Goal: Communication & Community: Answer question/provide support

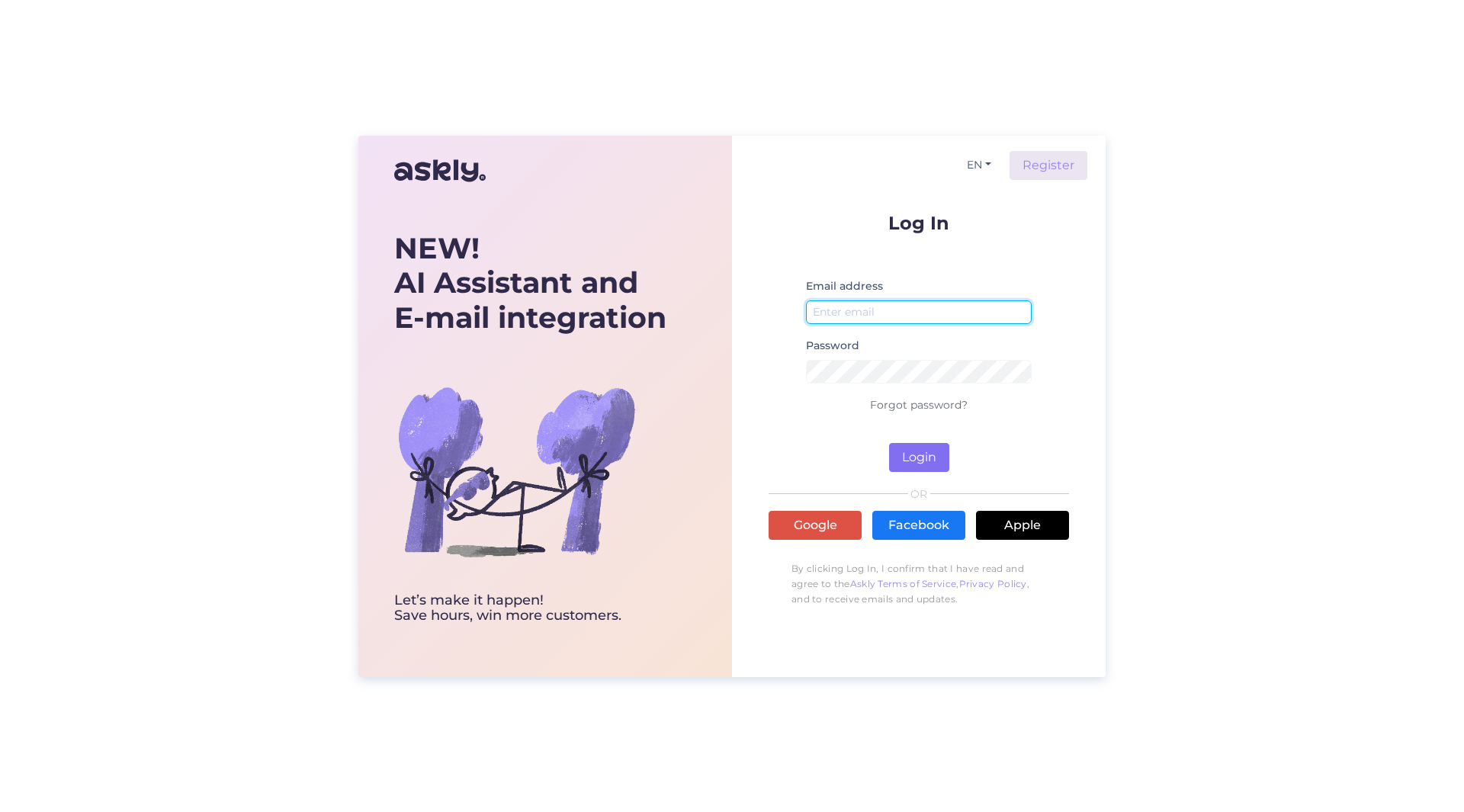
type input "[PERSON_NAME][EMAIL_ADDRESS][PERSON_NAME][DOMAIN_NAME]"
click at [909, 447] on button "Login" at bounding box center [919, 457] width 61 height 29
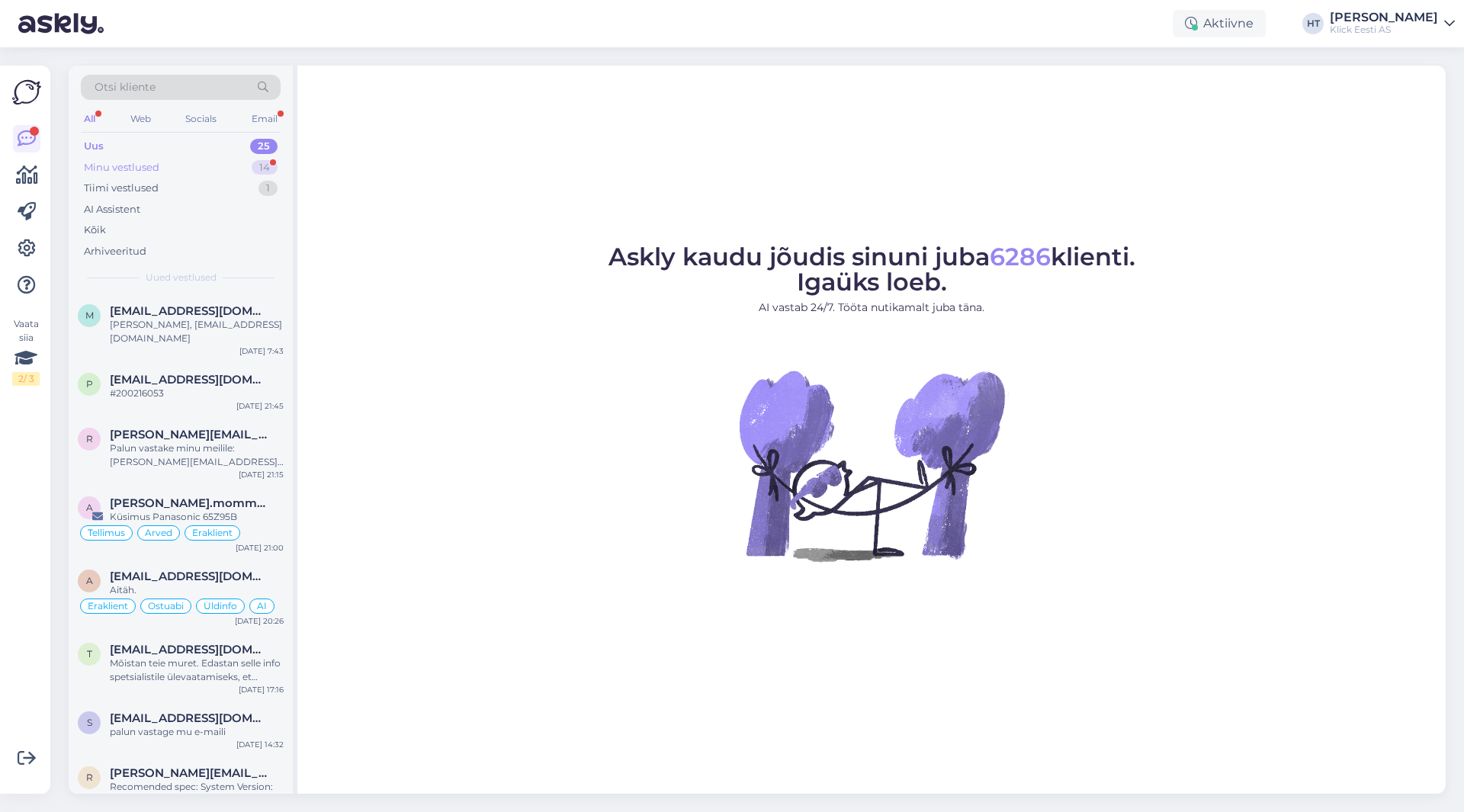
click at [242, 167] on div "Minu vestlused 14" at bounding box center [180, 168] width 199 height 21
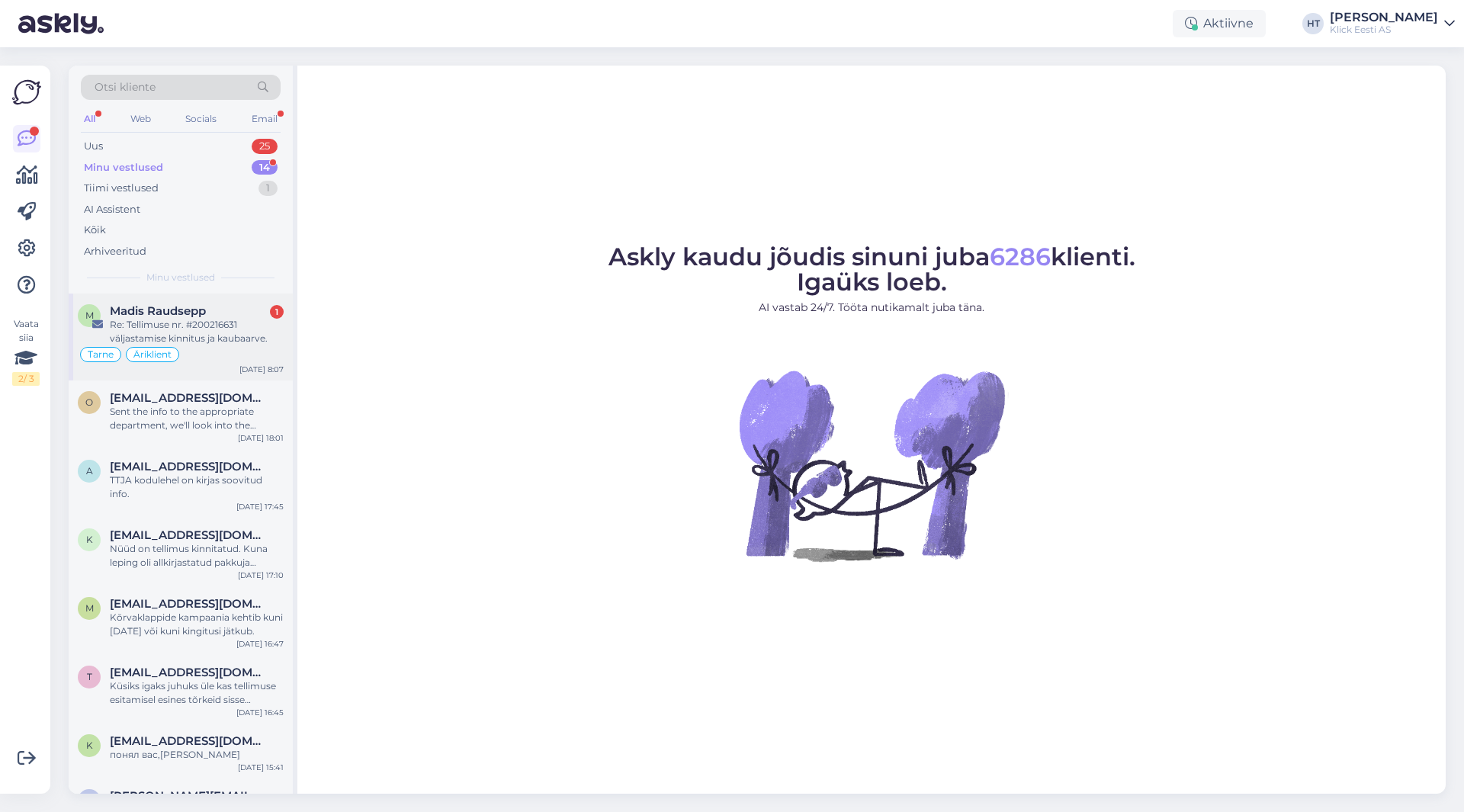
click at [274, 328] on div "Re: Tellimuse nr. #200216631 väljastamise kinnitus ja kaubaarve." at bounding box center [197, 331] width 174 height 27
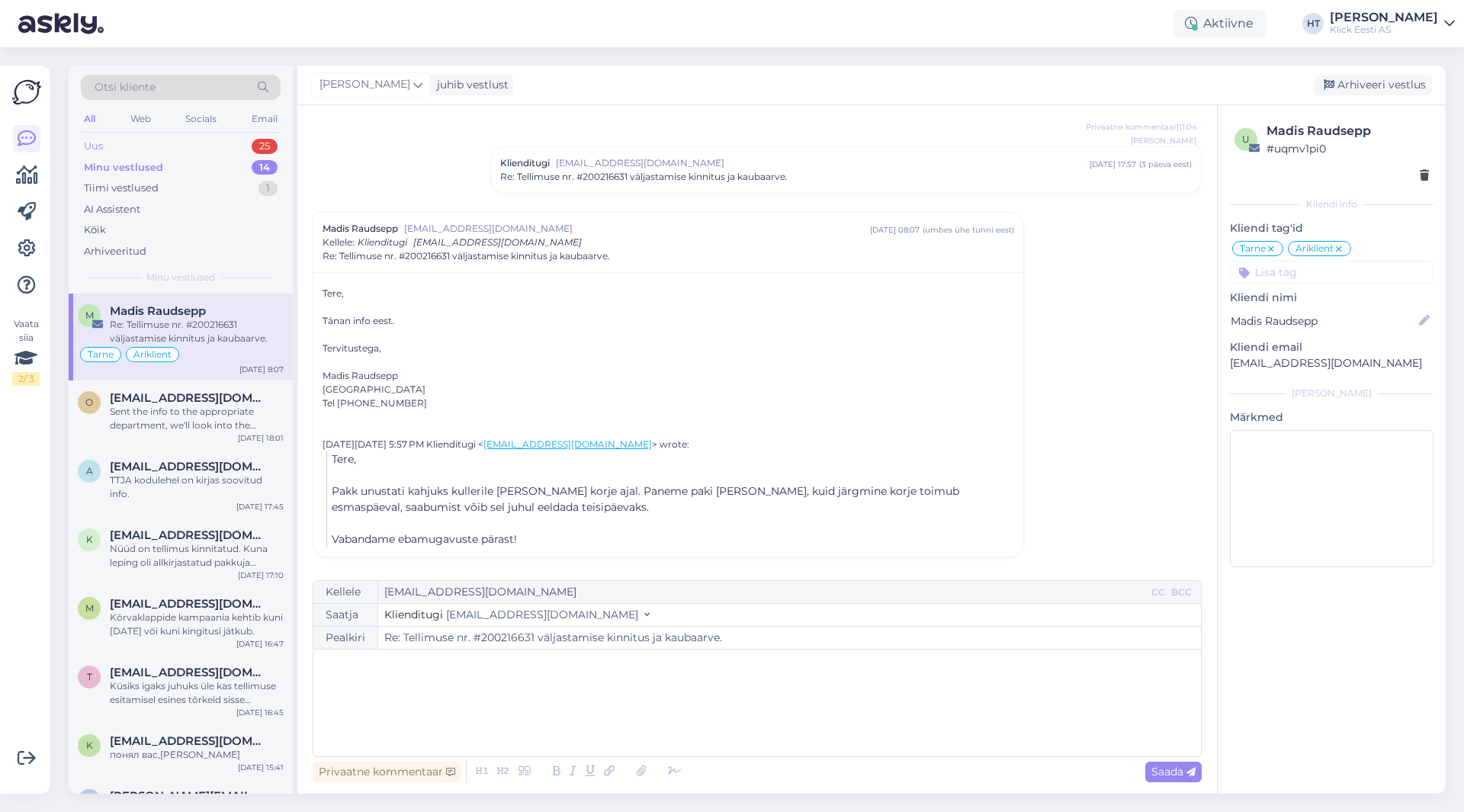
click at [231, 152] on div "Uus 25" at bounding box center [180, 146] width 199 height 21
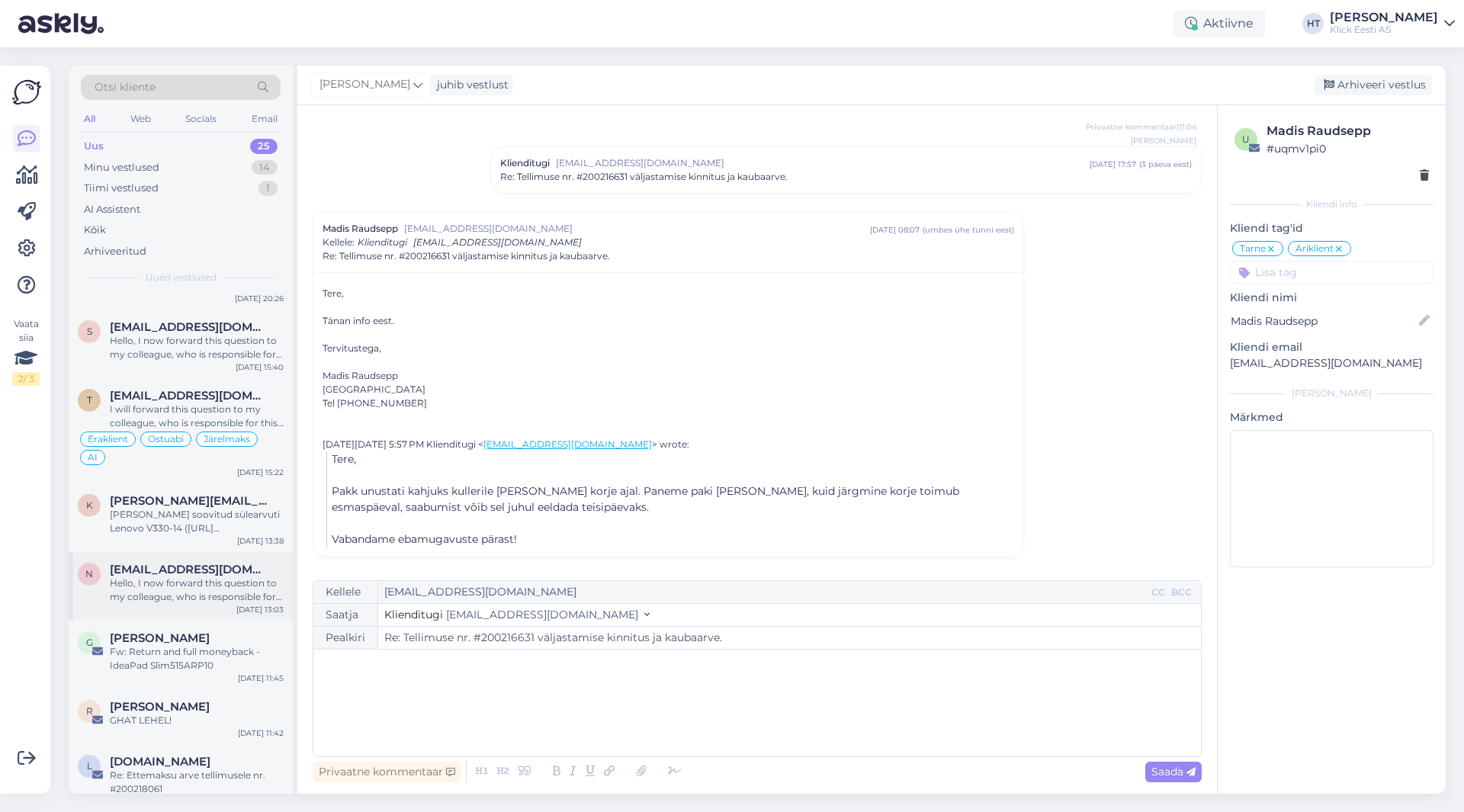
scroll to position [1198, 0]
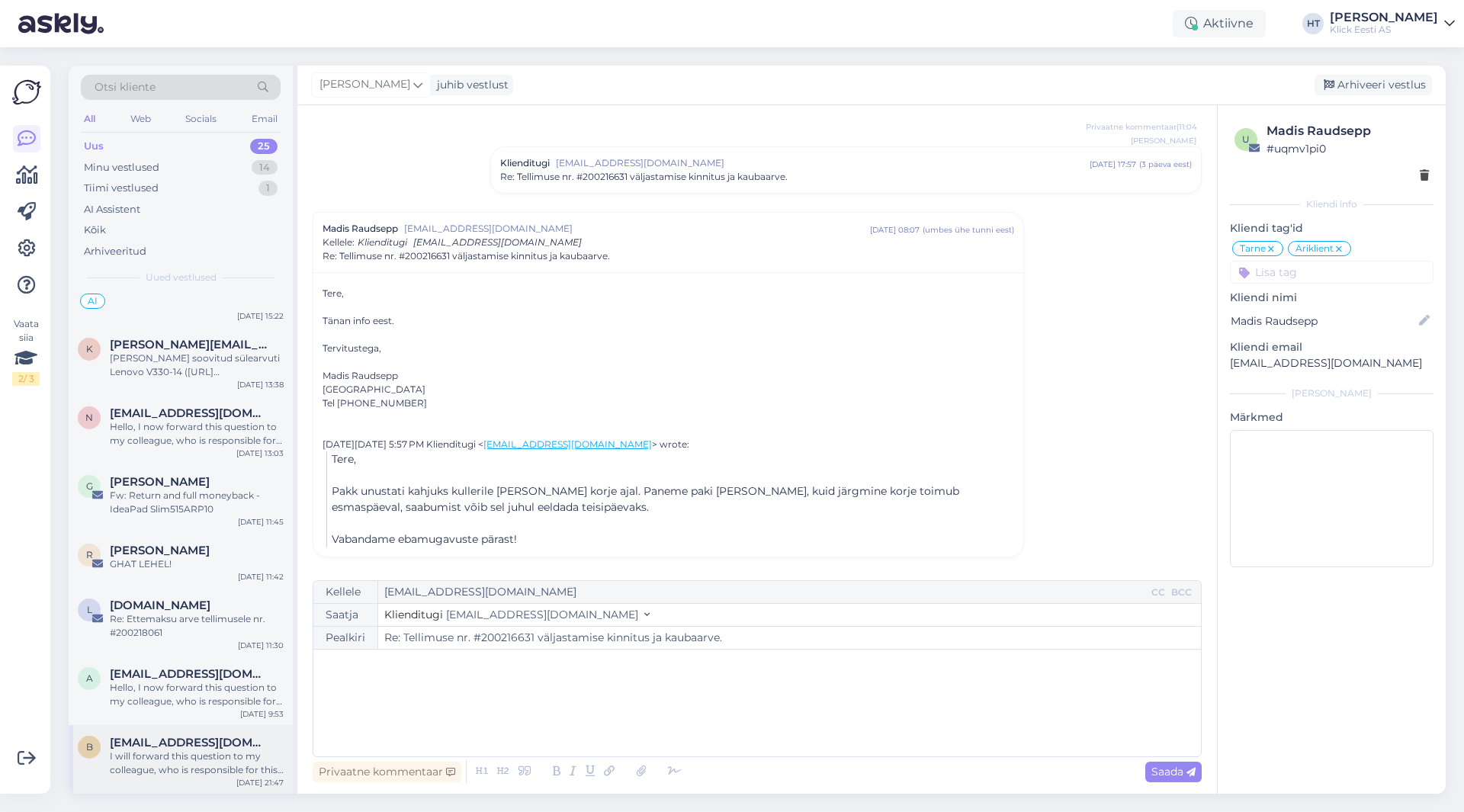
click at [227, 749] on span "[EMAIL_ADDRESS][DOMAIN_NAME]" at bounding box center [189, 743] width 159 height 14
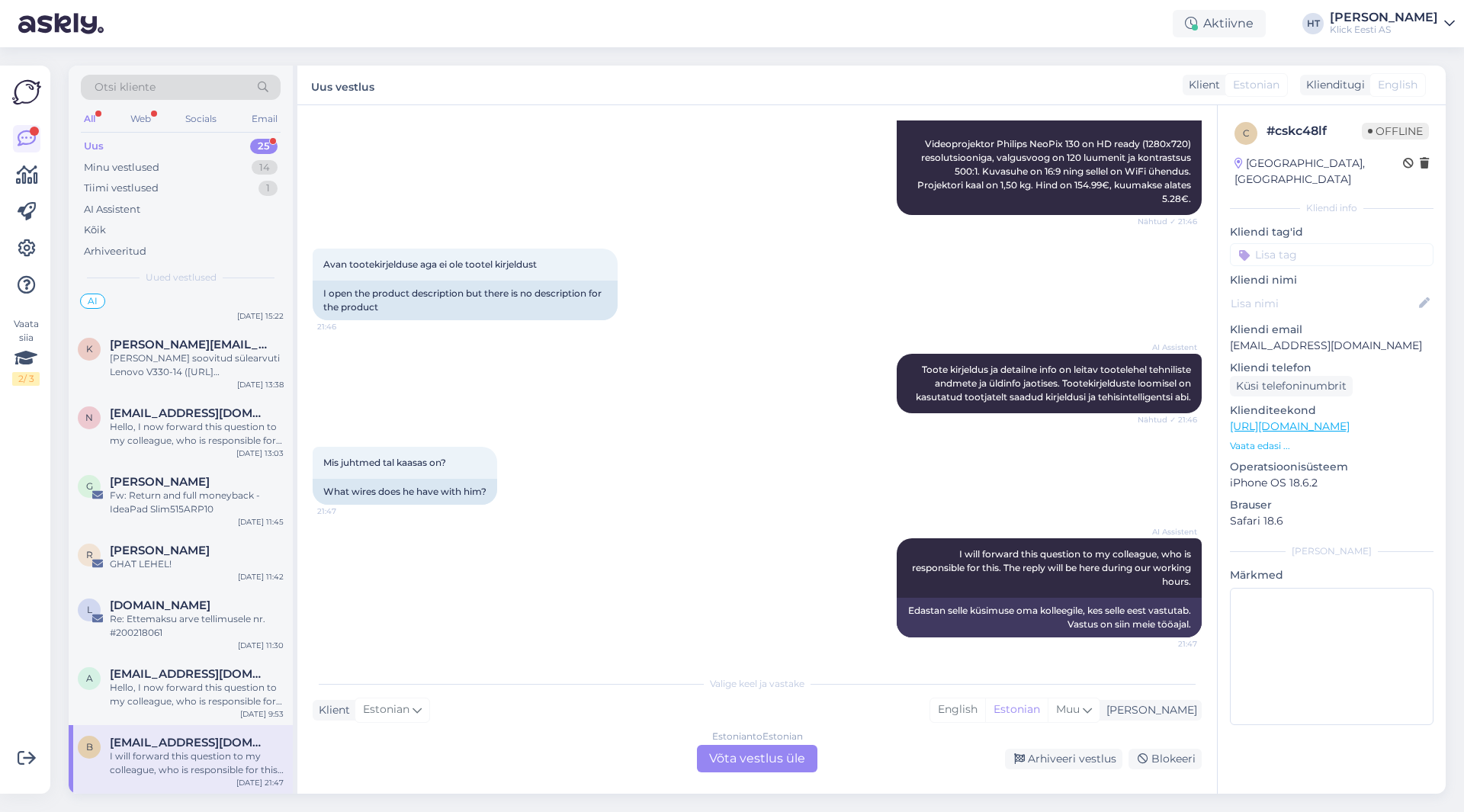
scroll to position [1184, 0]
click at [193, 500] on div "Fw: Return and full moneyback - IdeaPad Slim515ARP10" at bounding box center [197, 502] width 174 height 27
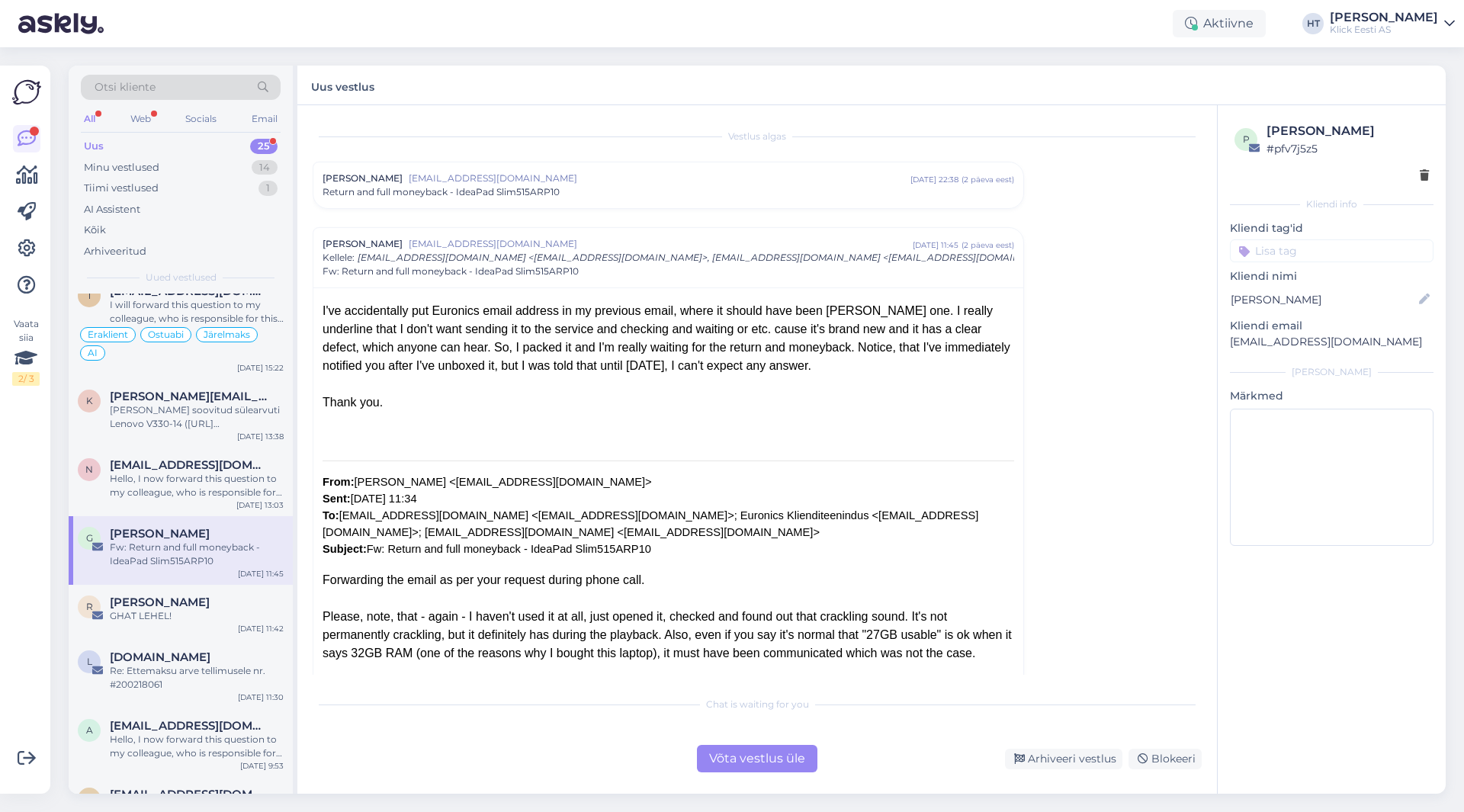
scroll to position [1107, 0]
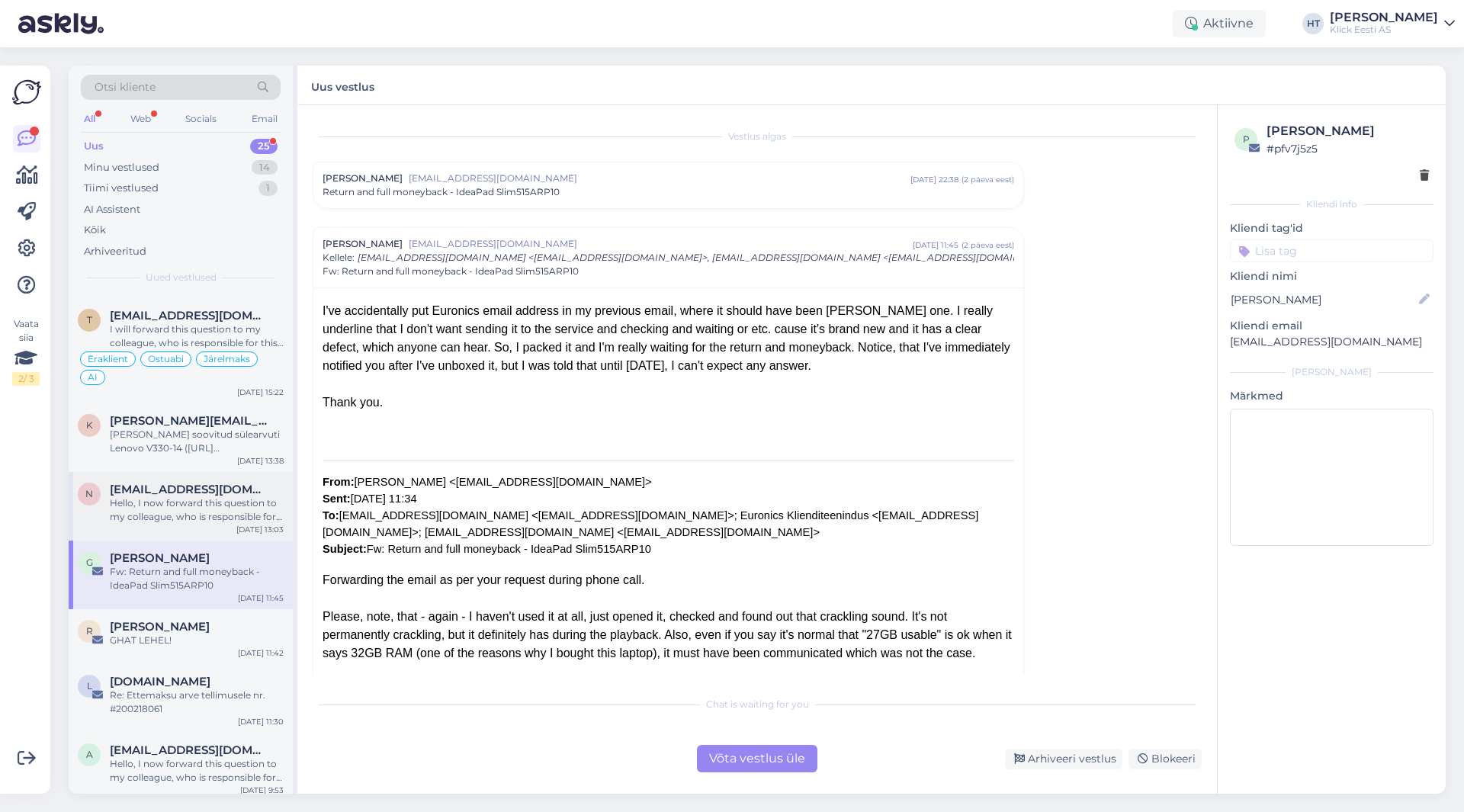
click at [195, 496] on span "[EMAIL_ADDRESS][DOMAIN_NAME]" at bounding box center [189, 489] width 159 height 14
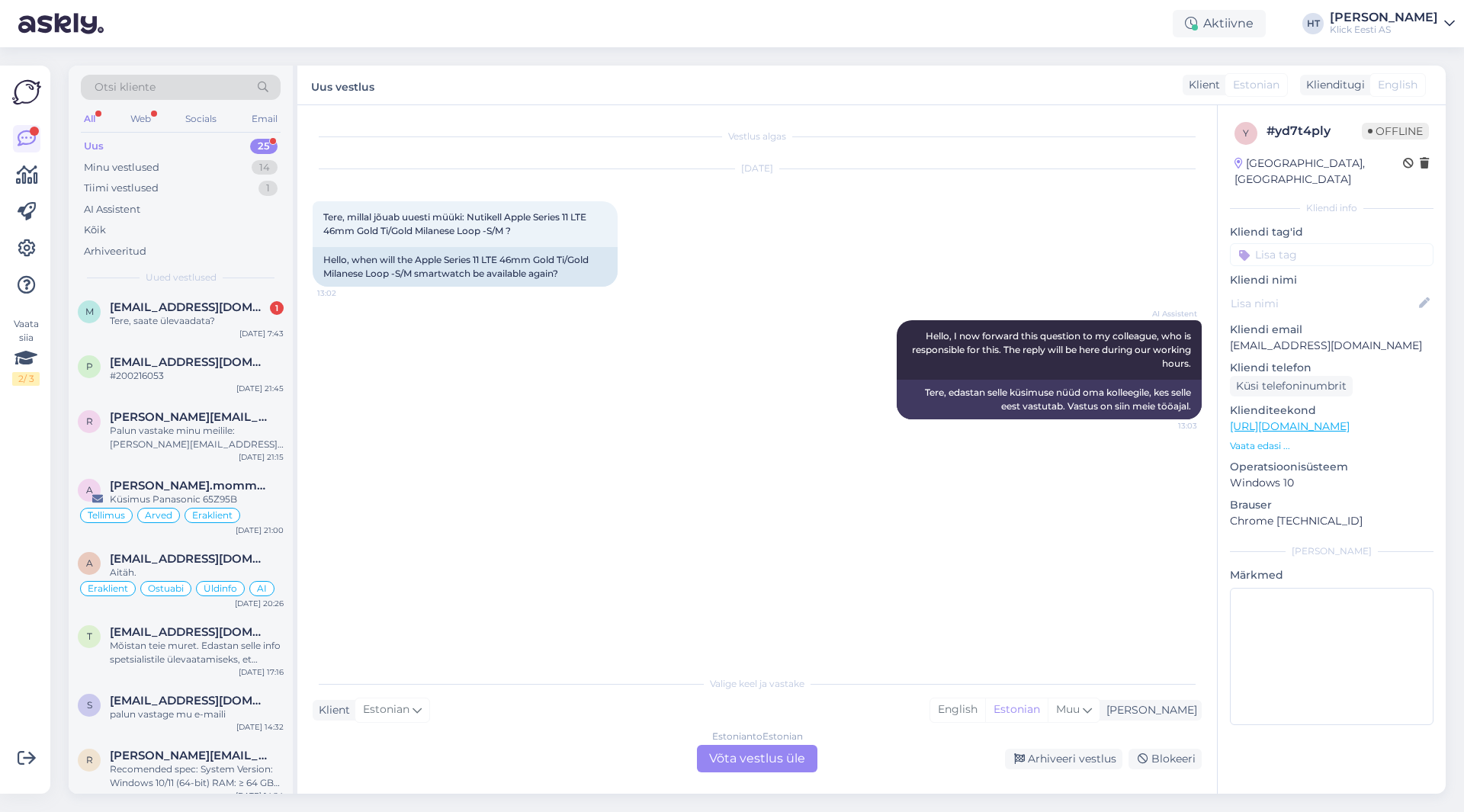
scroll to position [0, 0]
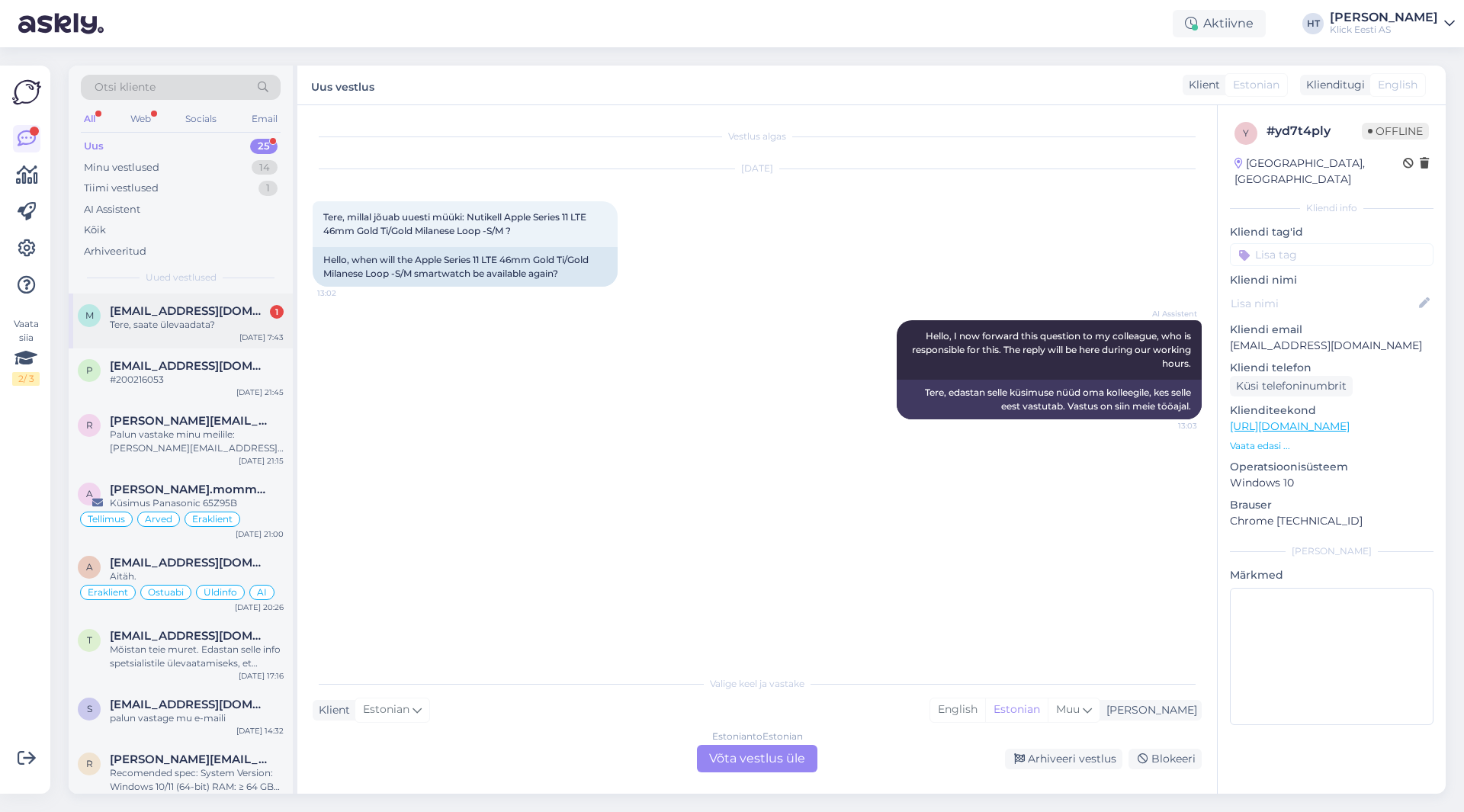
click at [186, 336] on div "m [EMAIL_ADDRESS][DOMAIN_NAME] 1 Tere, saate ülevaadata? [DATE] 7:43" at bounding box center [180, 321] width 224 height 54
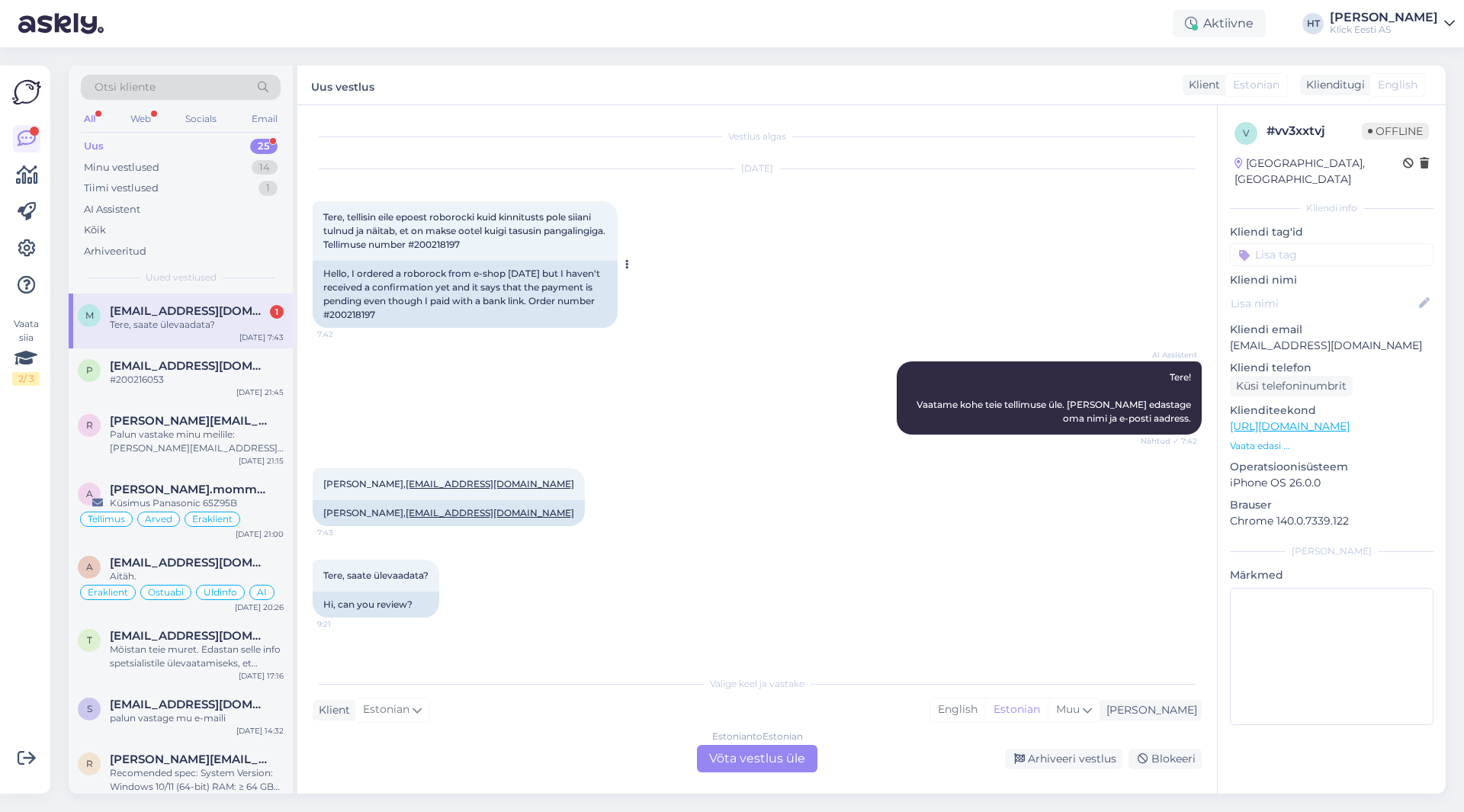
click at [501, 246] on span "Tere, tellisin eile epoest roborocki kuid kinnitusts pole siiani tulnud ja näit…" at bounding box center [466, 230] width 285 height 39
copy div "200218197 7:42"
click at [678, 340] on div "[DATE] Tere, tellisin eile epoest roborocki kuid kinnitusts pole siiani tulnud …" at bounding box center [757, 249] width 889 height 192
click at [772, 442] on div "AI Assistent Tere! Vaatame kohe teie tellimuse üle. [PERSON_NAME] edastage oma …" at bounding box center [757, 398] width 889 height 107
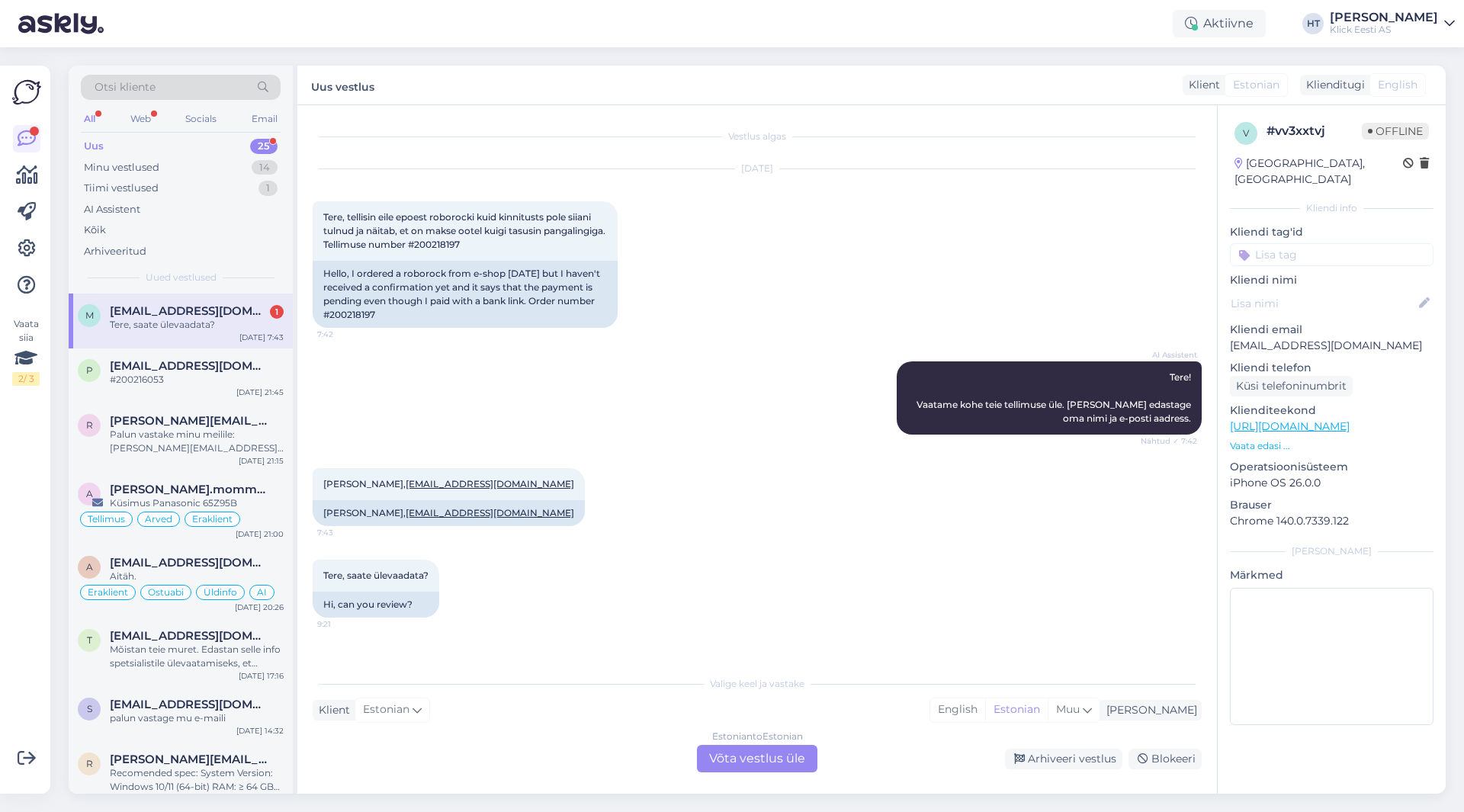
click at [677, 511] on div "[PERSON_NAME], [EMAIL_ADDRESS][DOMAIN_NAME] 7:43 [PERSON_NAME], [EMAIL_ADDRESS]…" at bounding box center [757, 497] width 889 height 91
click at [217, 389] on div "p [EMAIL_ADDRESS][DOMAIN_NAME] #200216053 [DATE] 21:45" at bounding box center [180, 376] width 224 height 54
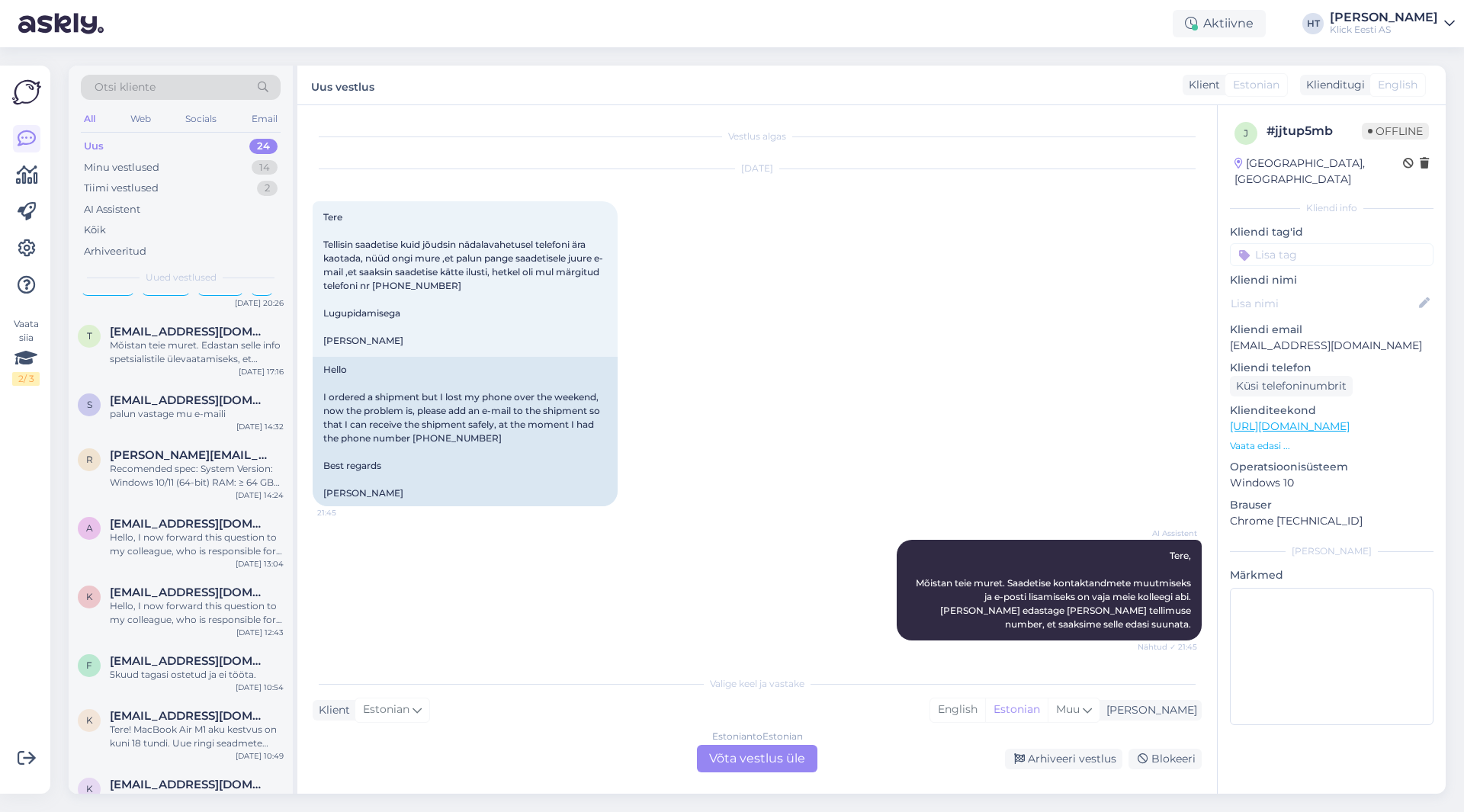
scroll to position [305, 0]
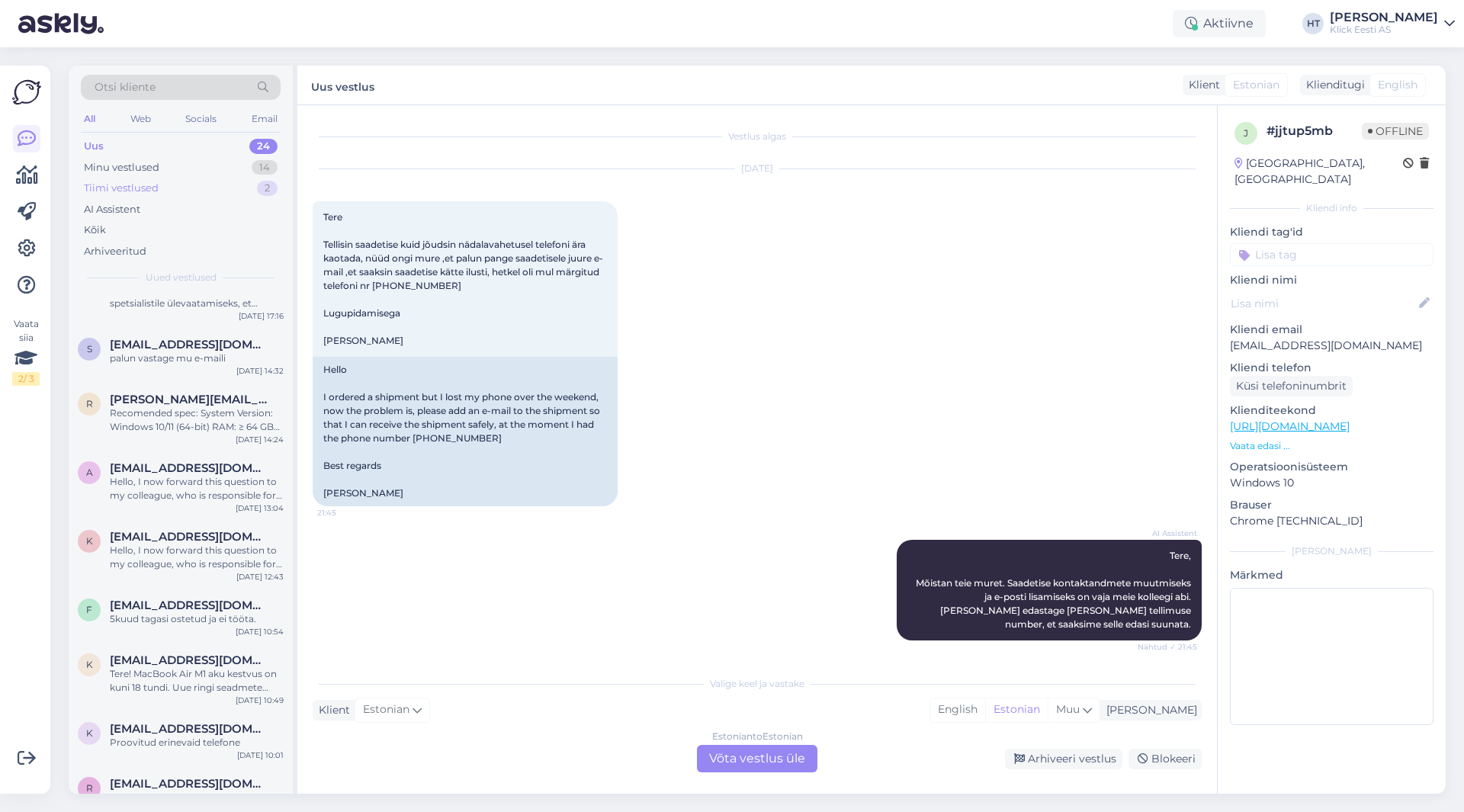
click at [150, 192] on div "Tiimi vestlused" at bounding box center [120, 188] width 75 height 15
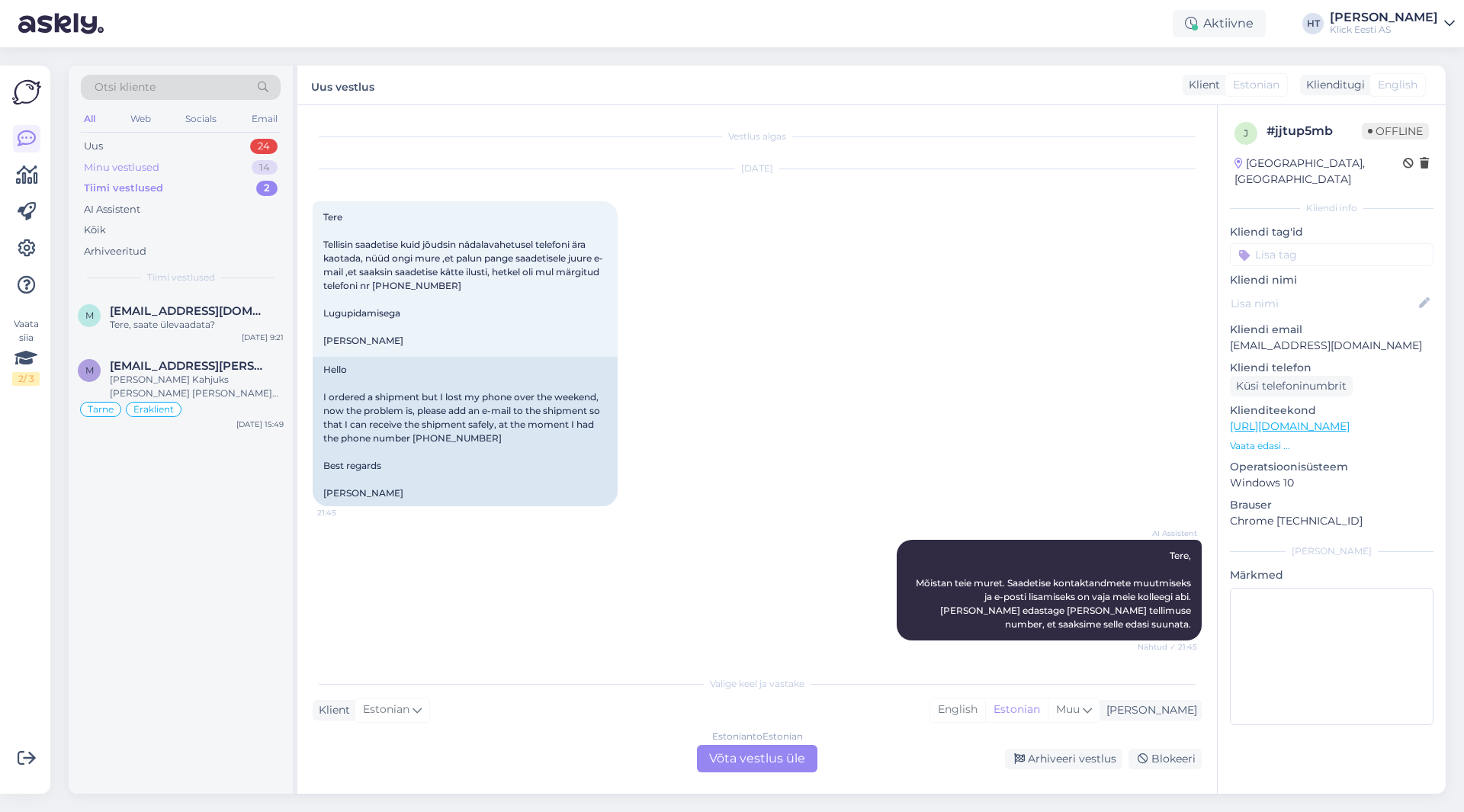
click at [174, 161] on div "Minu vestlused 14" at bounding box center [180, 168] width 199 height 21
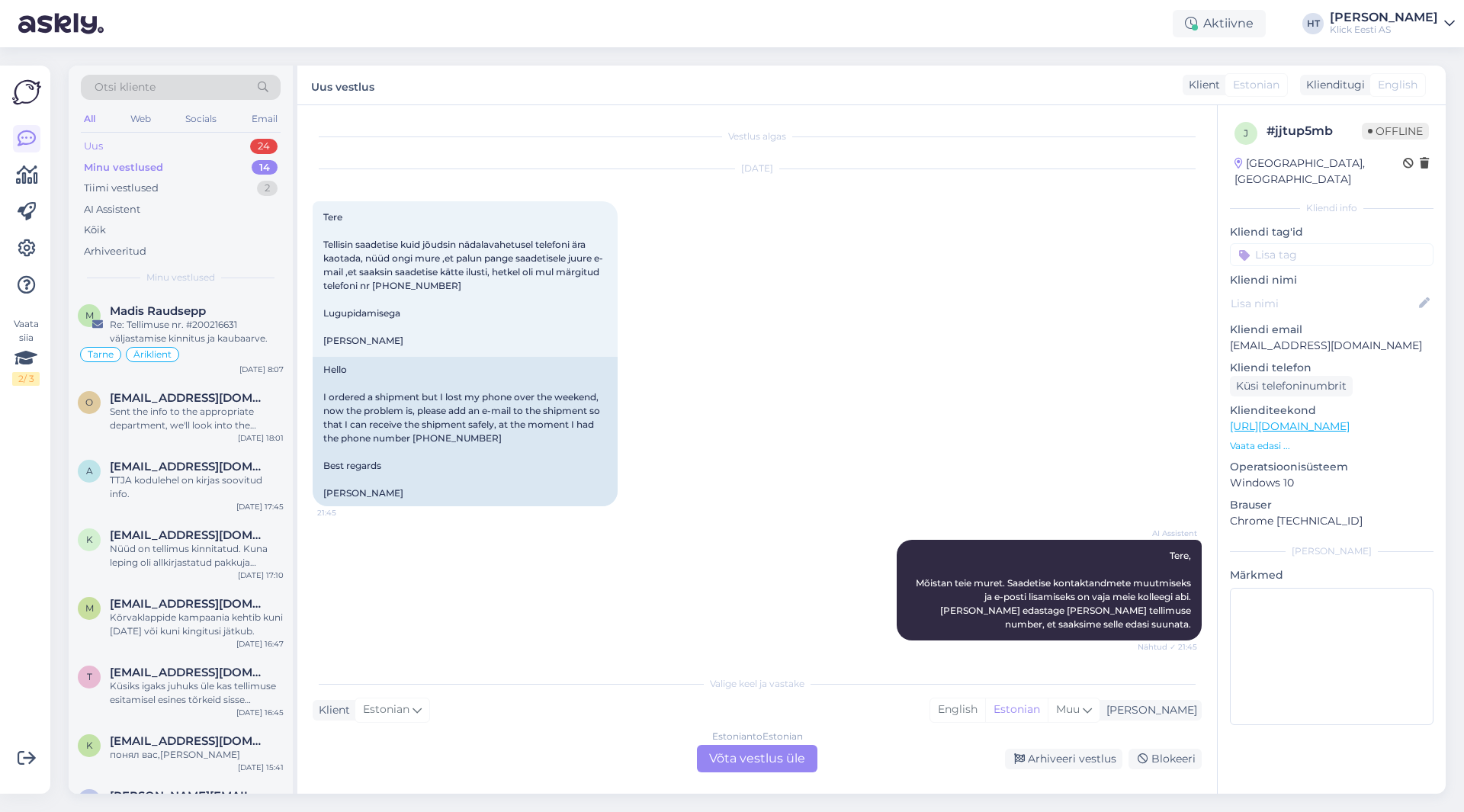
click at [182, 147] on div "Uus 24" at bounding box center [180, 146] width 199 height 21
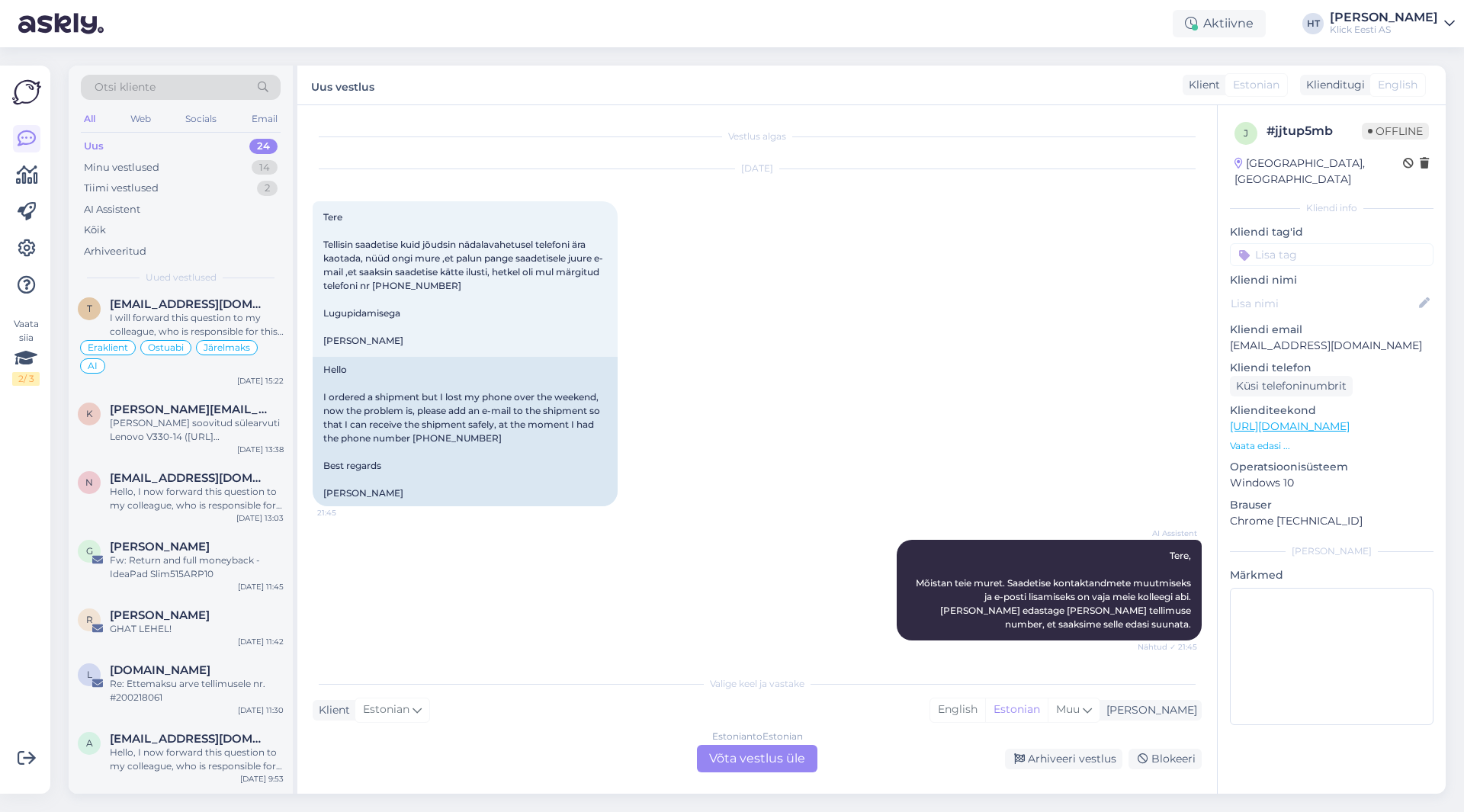
scroll to position [1129, 0]
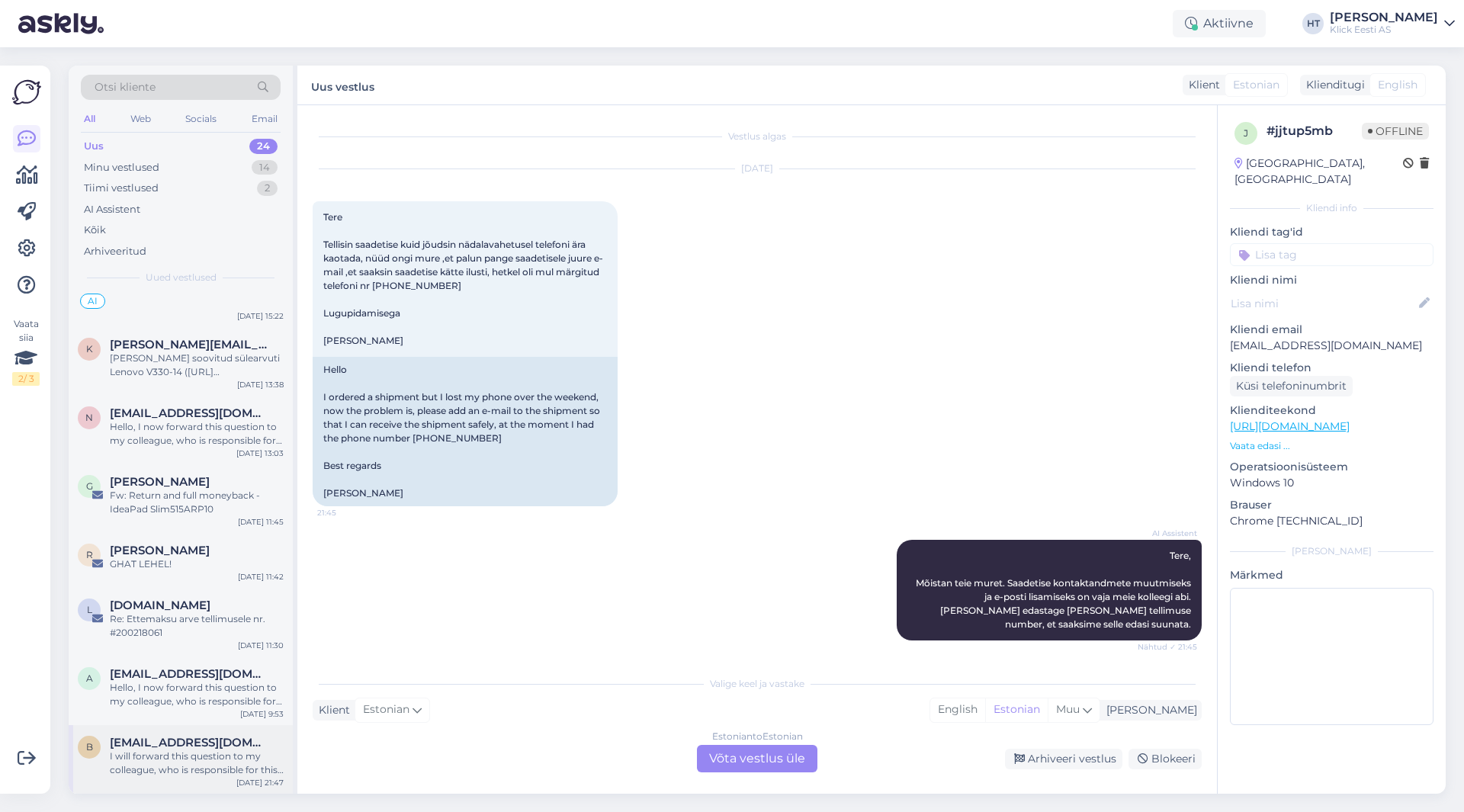
click at [192, 773] on div "I will forward this question to my colleague, who is responsible for this. The …" at bounding box center [197, 763] width 174 height 27
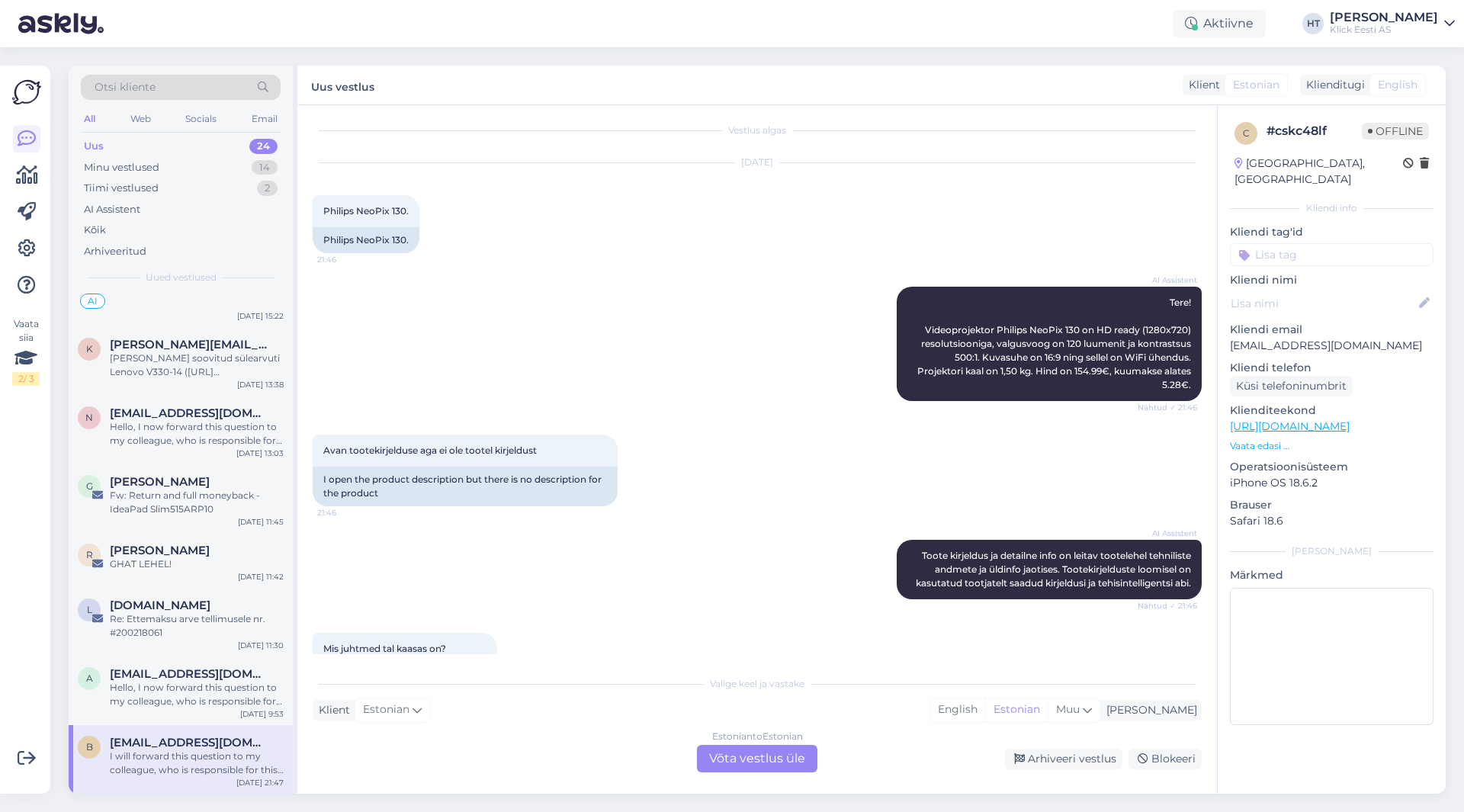
scroll to position [0, 0]
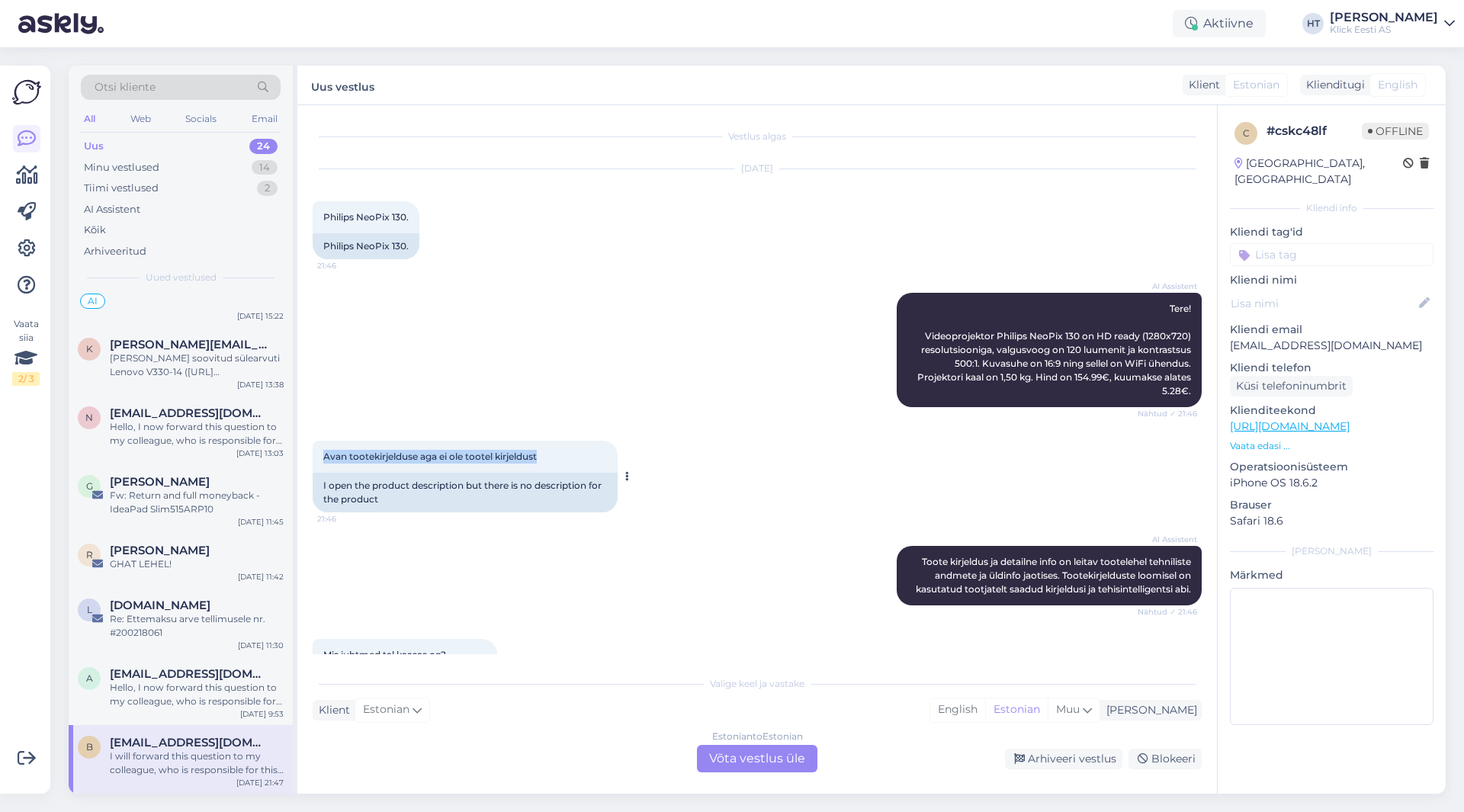
drag, startPoint x: 326, startPoint y: 460, endPoint x: 569, endPoint y: 454, distance: 243.1
click at [569, 454] on div "Avan tootekirjelduse aga ei ole tootel kirjeldust 21:46" at bounding box center [465, 457] width 305 height 32
drag, startPoint x: 361, startPoint y: 219, endPoint x: 407, endPoint y: 216, distance: 46.1
click at [407, 216] on span "Philips NeoPix 130." at bounding box center [366, 216] width 85 height 11
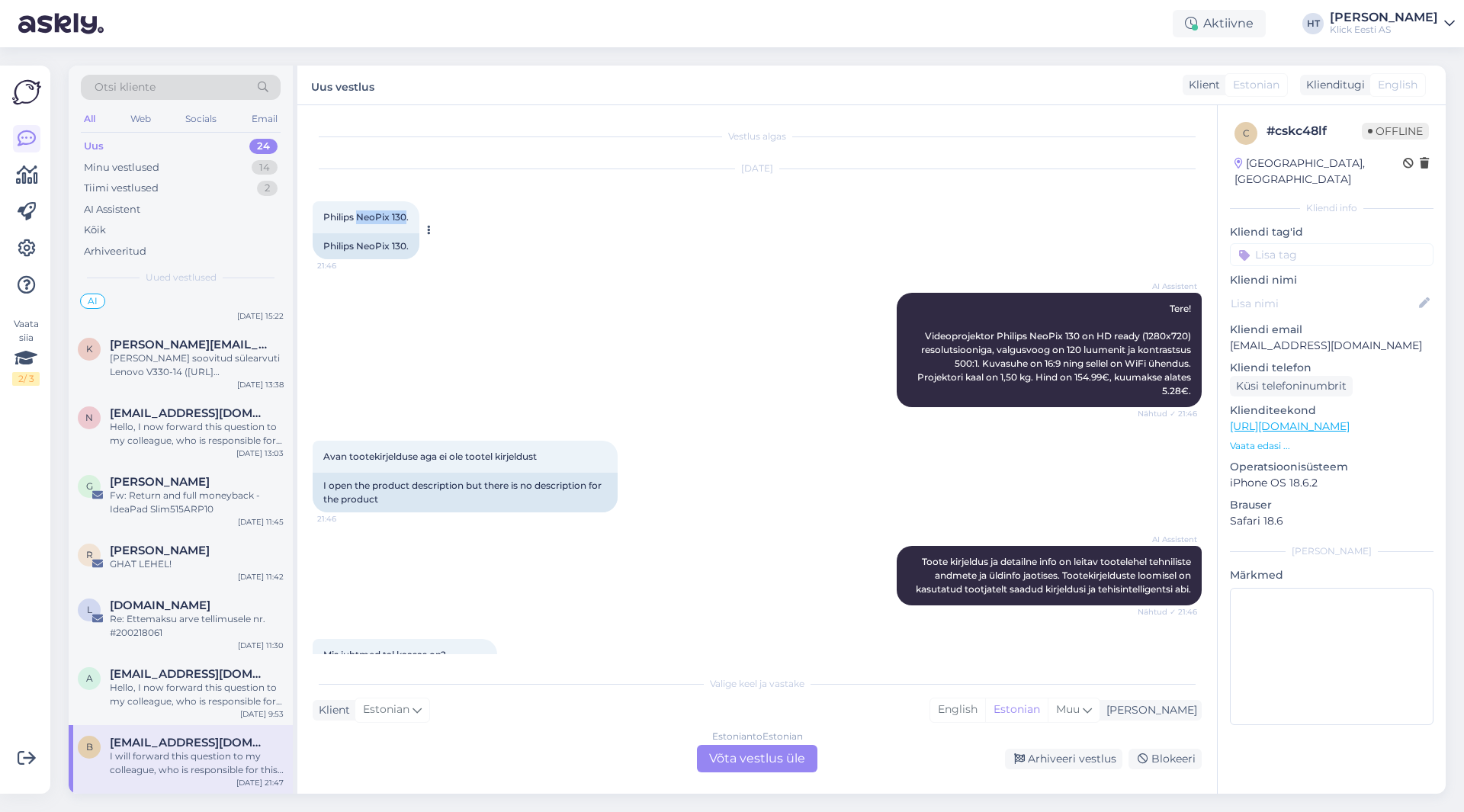
copy span "NeoPix 130"
click at [681, 578] on div "AI Assistent [PERSON_NAME] kirjeldus ja detailne info on leitav tootelehel tehn…" at bounding box center [757, 576] width 889 height 93
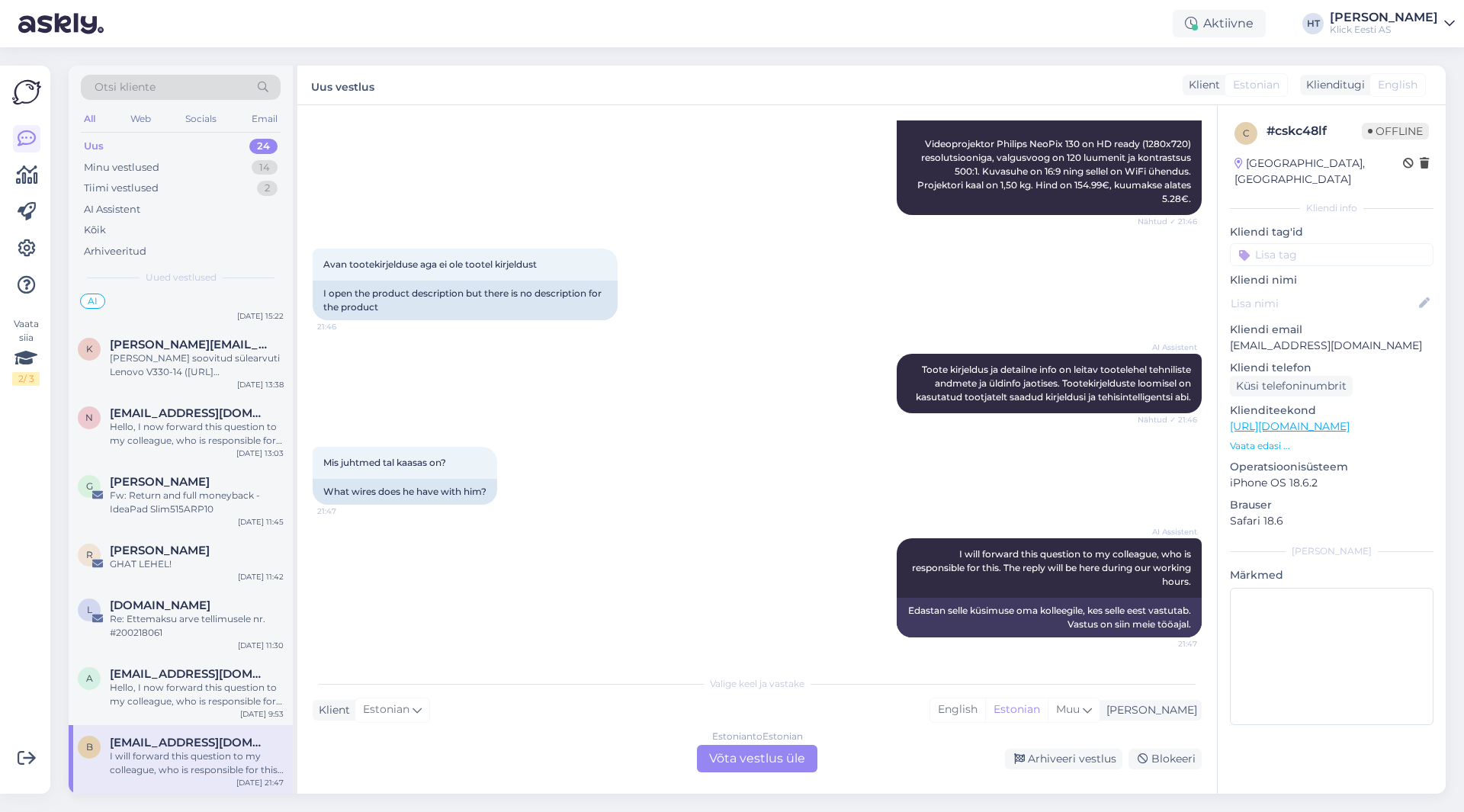
click at [786, 755] on div "Estonian to Estonian Võta vestlus üle" at bounding box center [757, 758] width 120 height 27
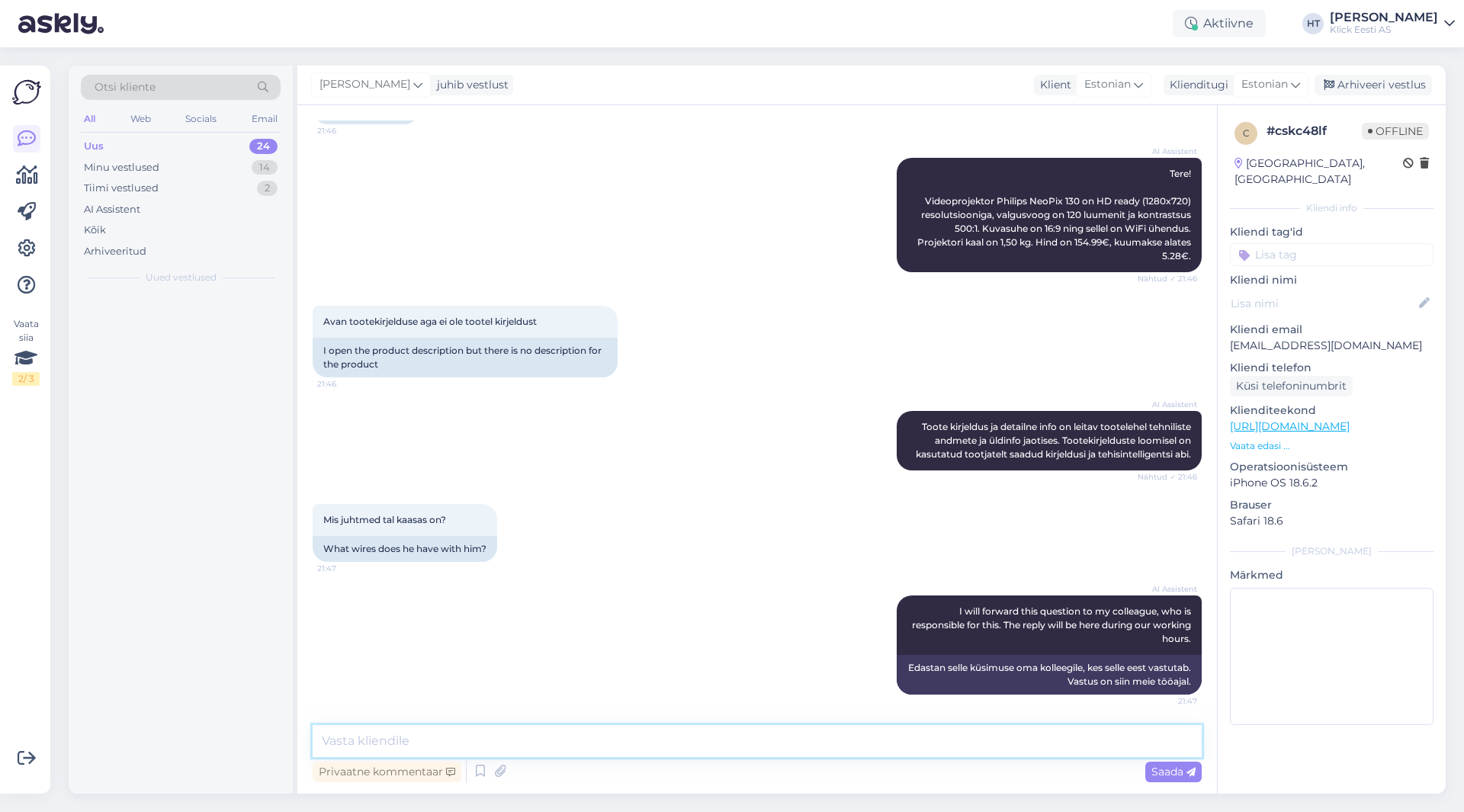
click at [759, 743] on textarea at bounding box center [757, 741] width 889 height 32
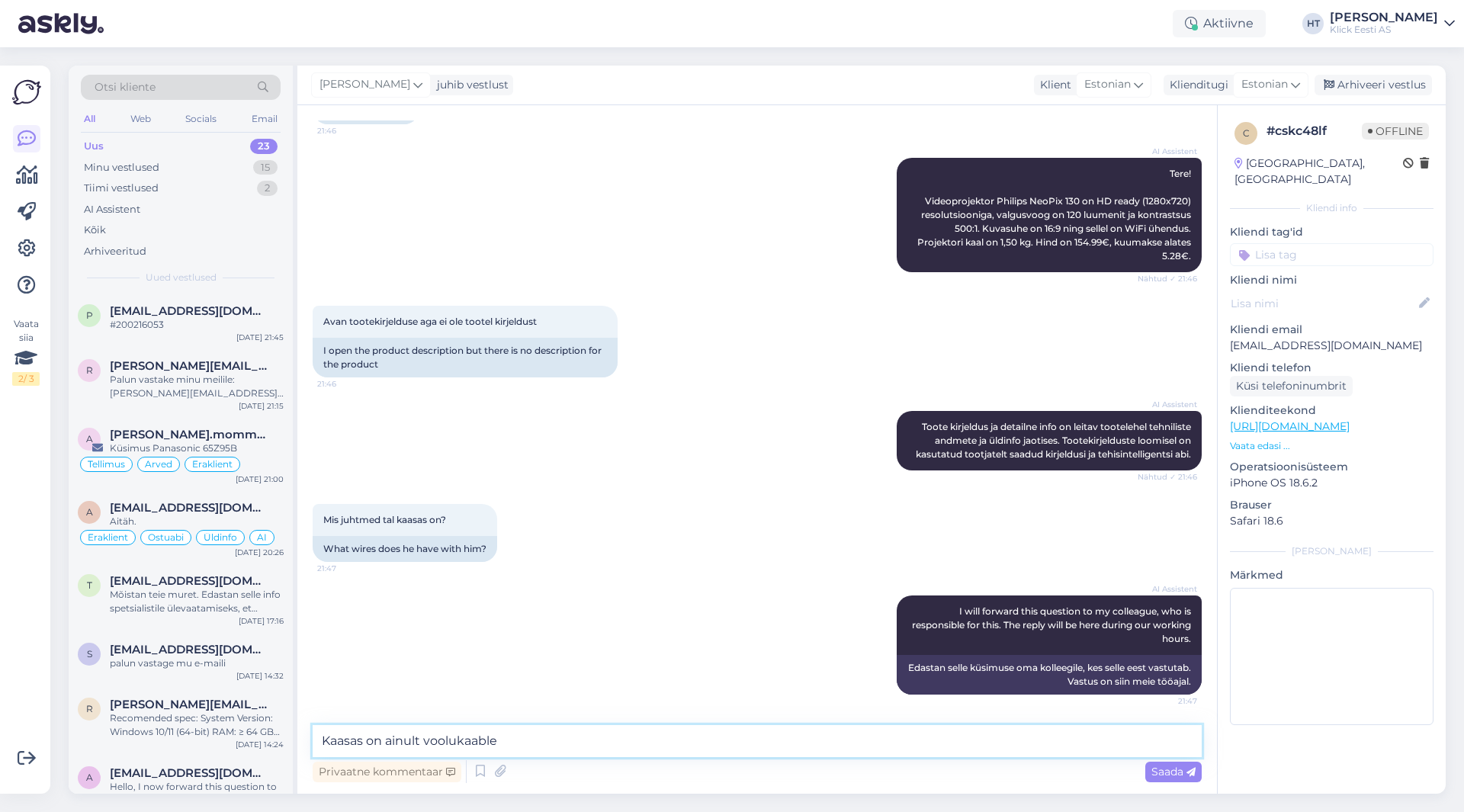
type textarea "Kaasas on ainult voolukaable."
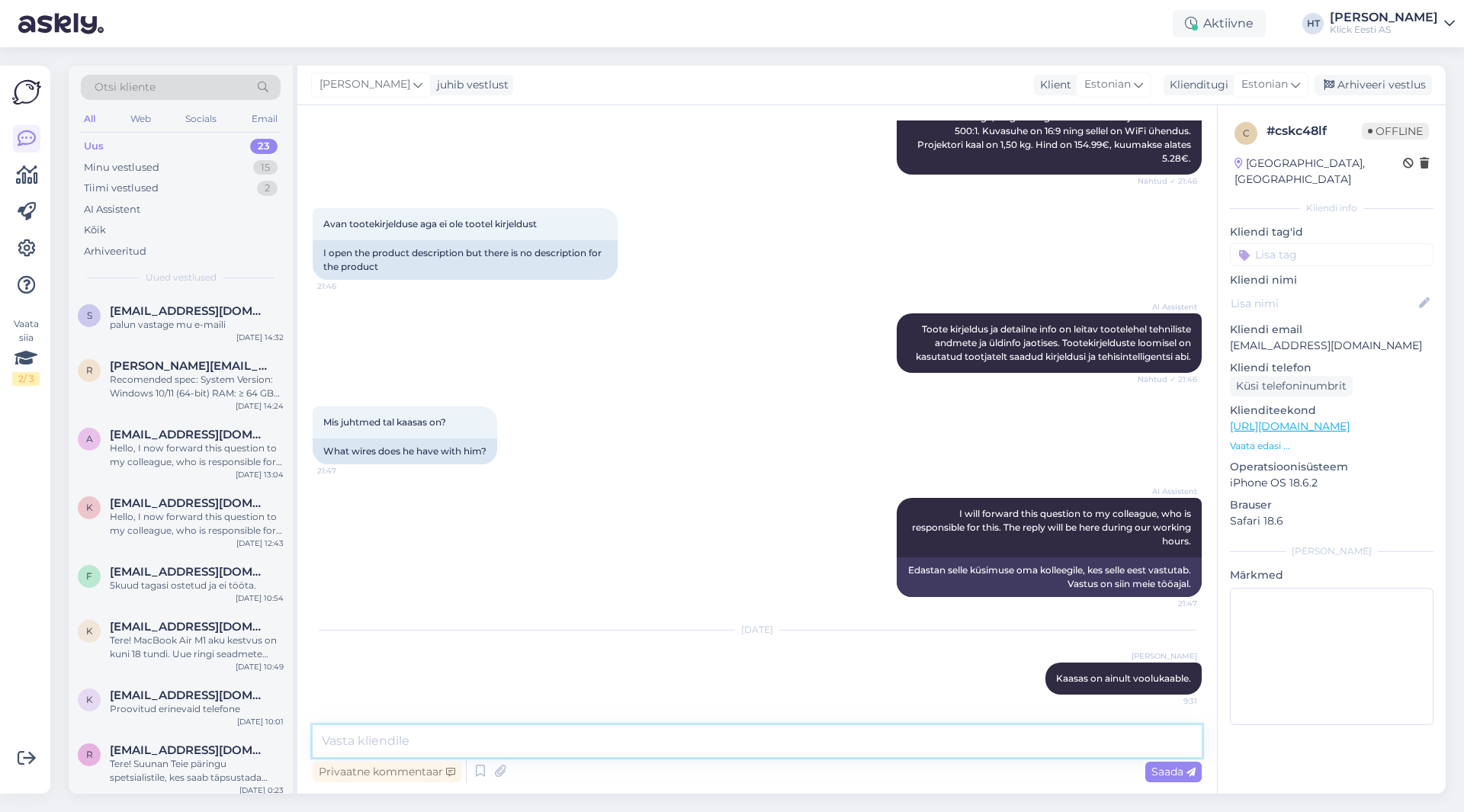
scroll to position [1060, 0]
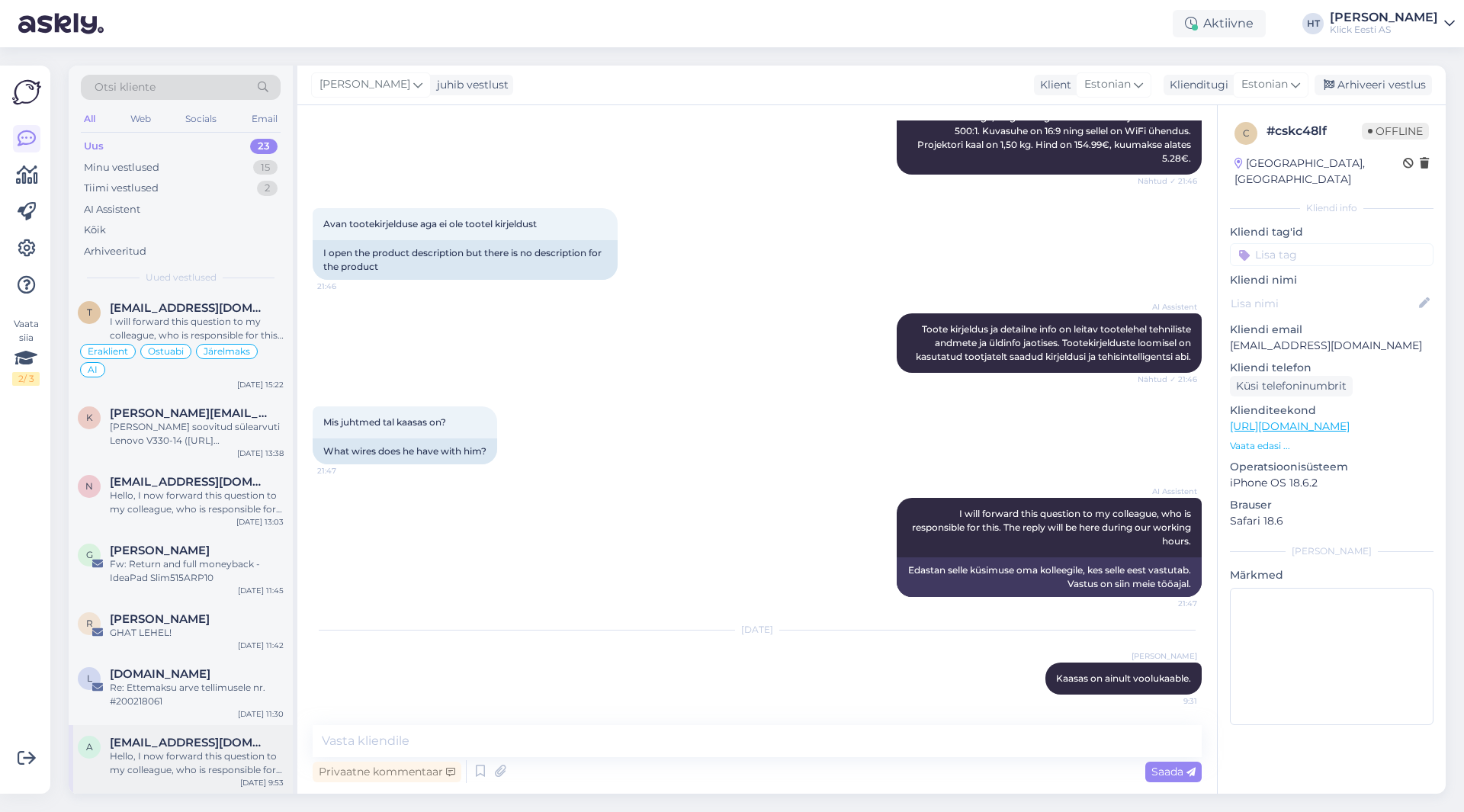
click at [175, 735] on div "a [EMAIL_ADDRESS][DOMAIN_NAME] Hello, I now forward this question to my colleag…" at bounding box center [180, 759] width 224 height 69
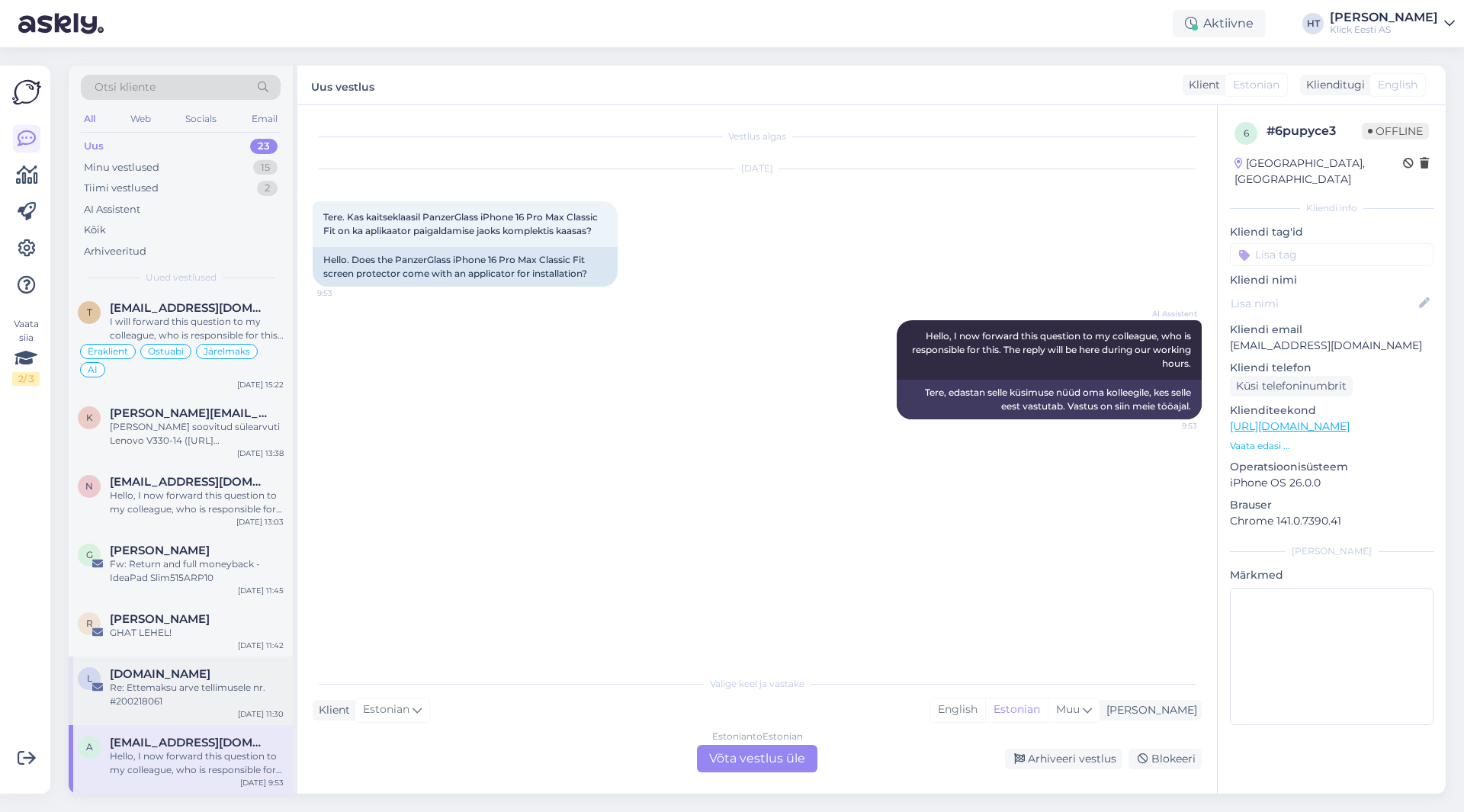
click at [184, 700] on div "Re: Ettemaksu arve tellimusele nr. #200218061" at bounding box center [197, 694] width 174 height 27
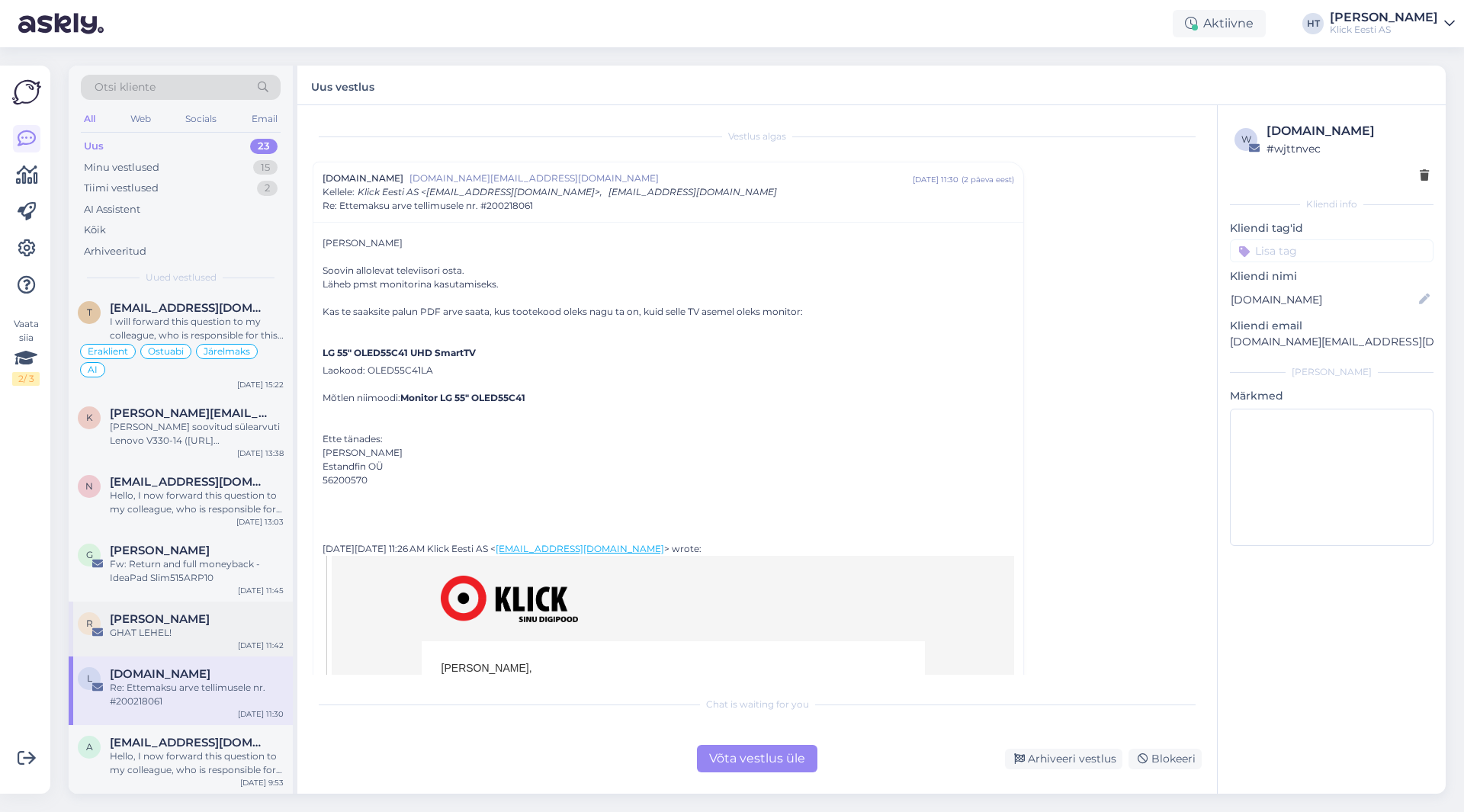
click at [216, 636] on div "GHAT LEHEL!" at bounding box center [197, 634] width 174 height 14
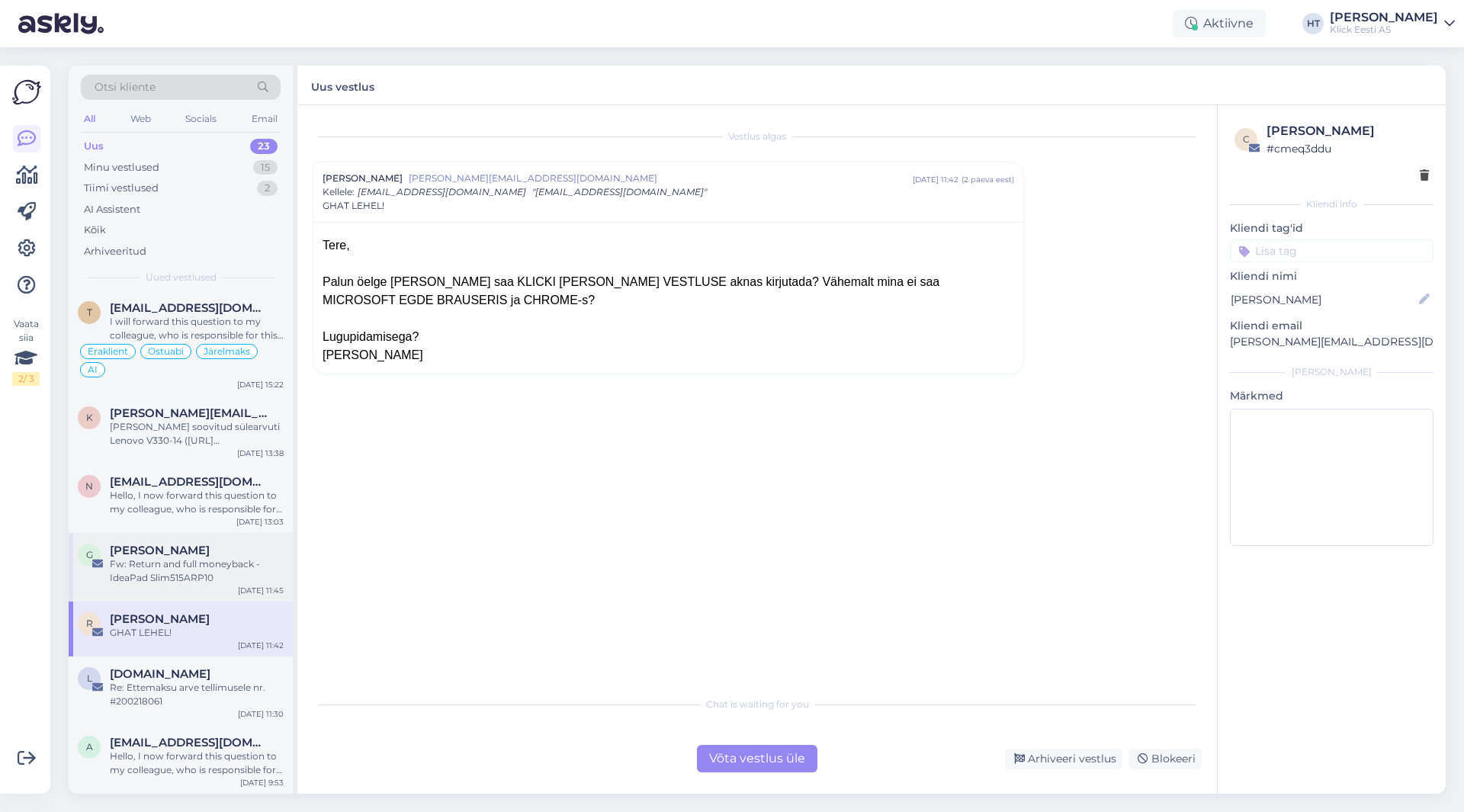
click at [220, 576] on div "Fw: Return and full moneyback - IdeaPad Slim515ARP10" at bounding box center [197, 570] width 174 height 27
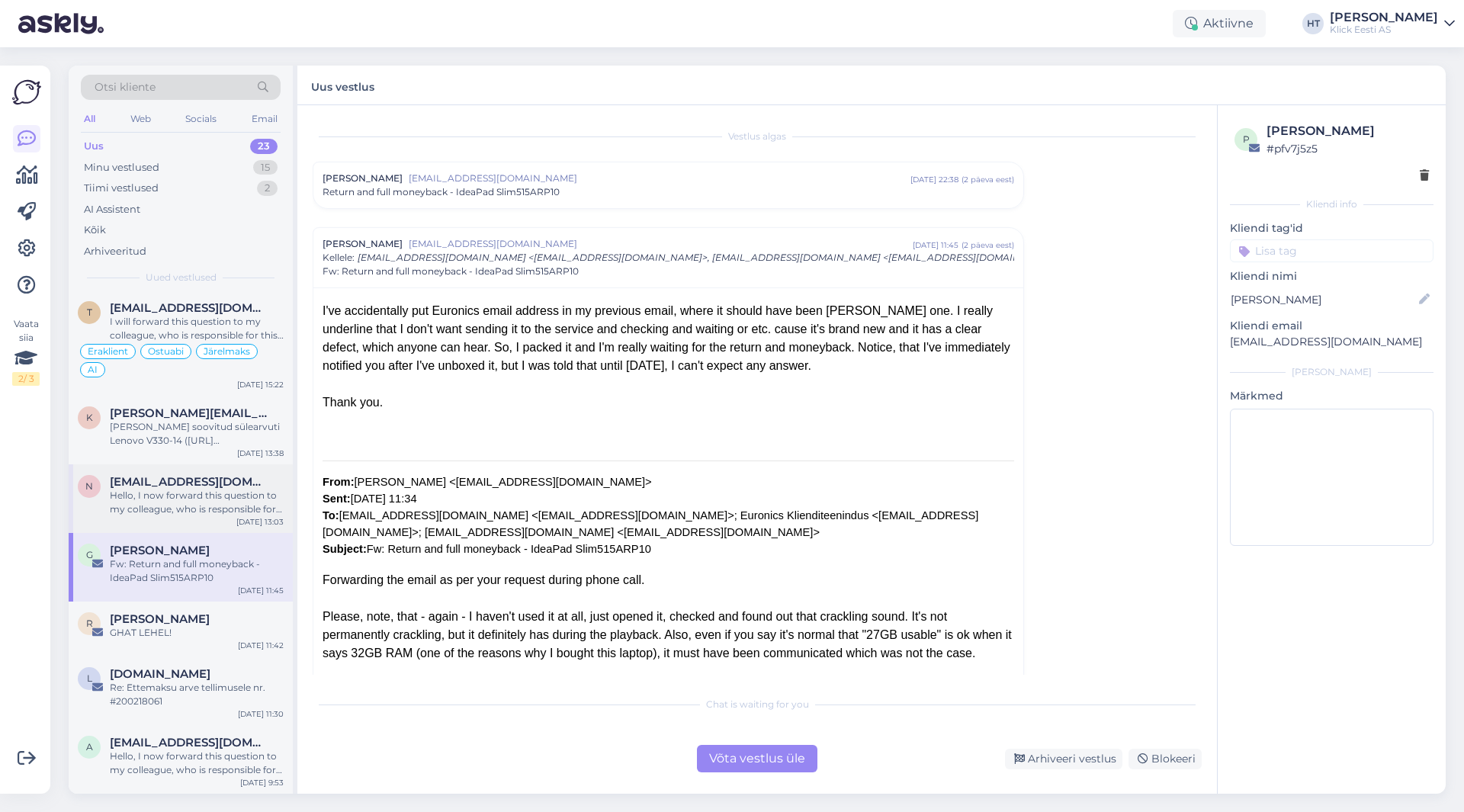
click at [228, 488] on span "[EMAIL_ADDRESS][DOMAIN_NAME]" at bounding box center [189, 482] width 159 height 14
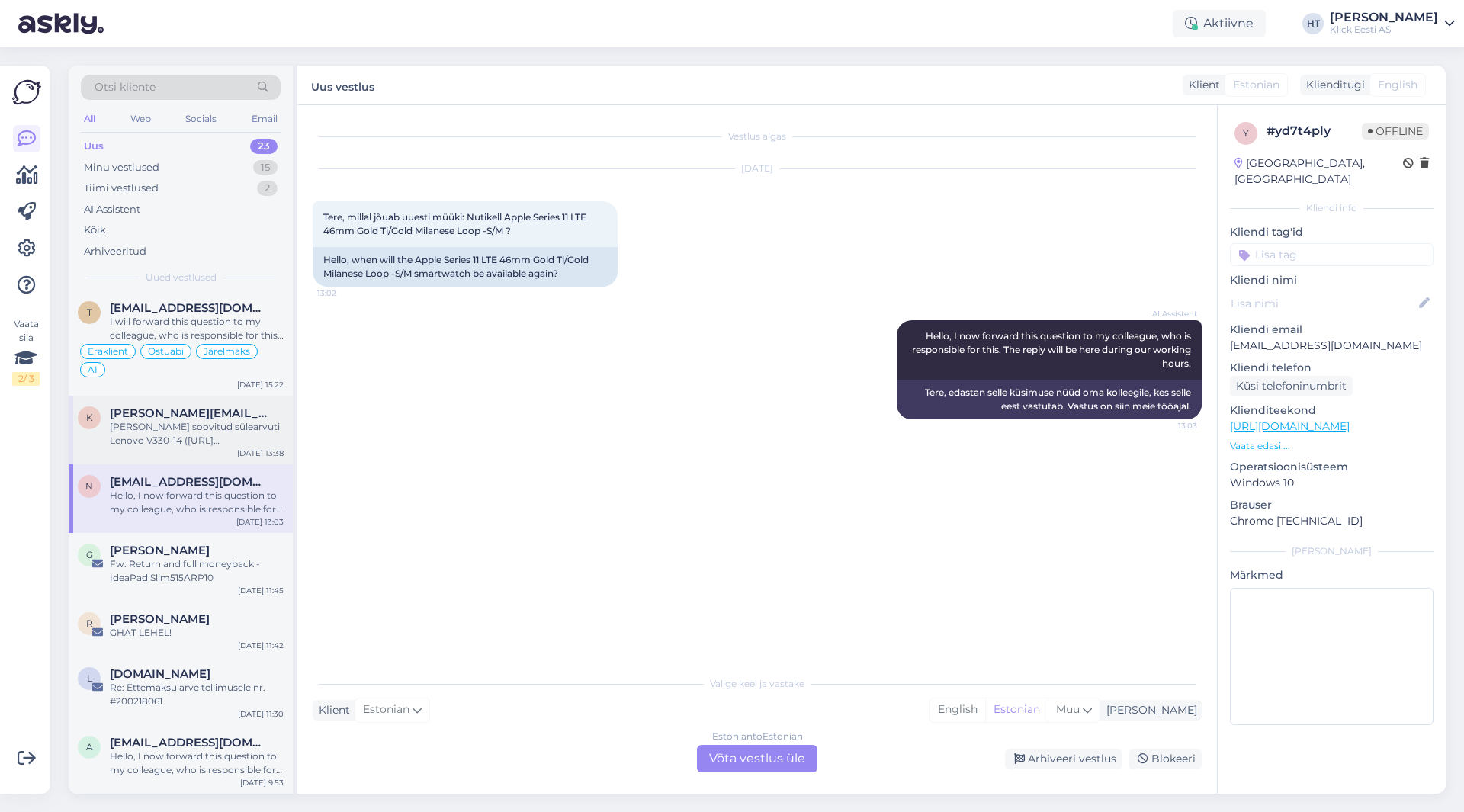
click at [228, 439] on div "[PERSON_NAME] soovitud sülearvuti Lenovo V330-14 ([URL][DOMAIN_NAME]) broneerid…" at bounding box center [197, 433] width 174 height 27
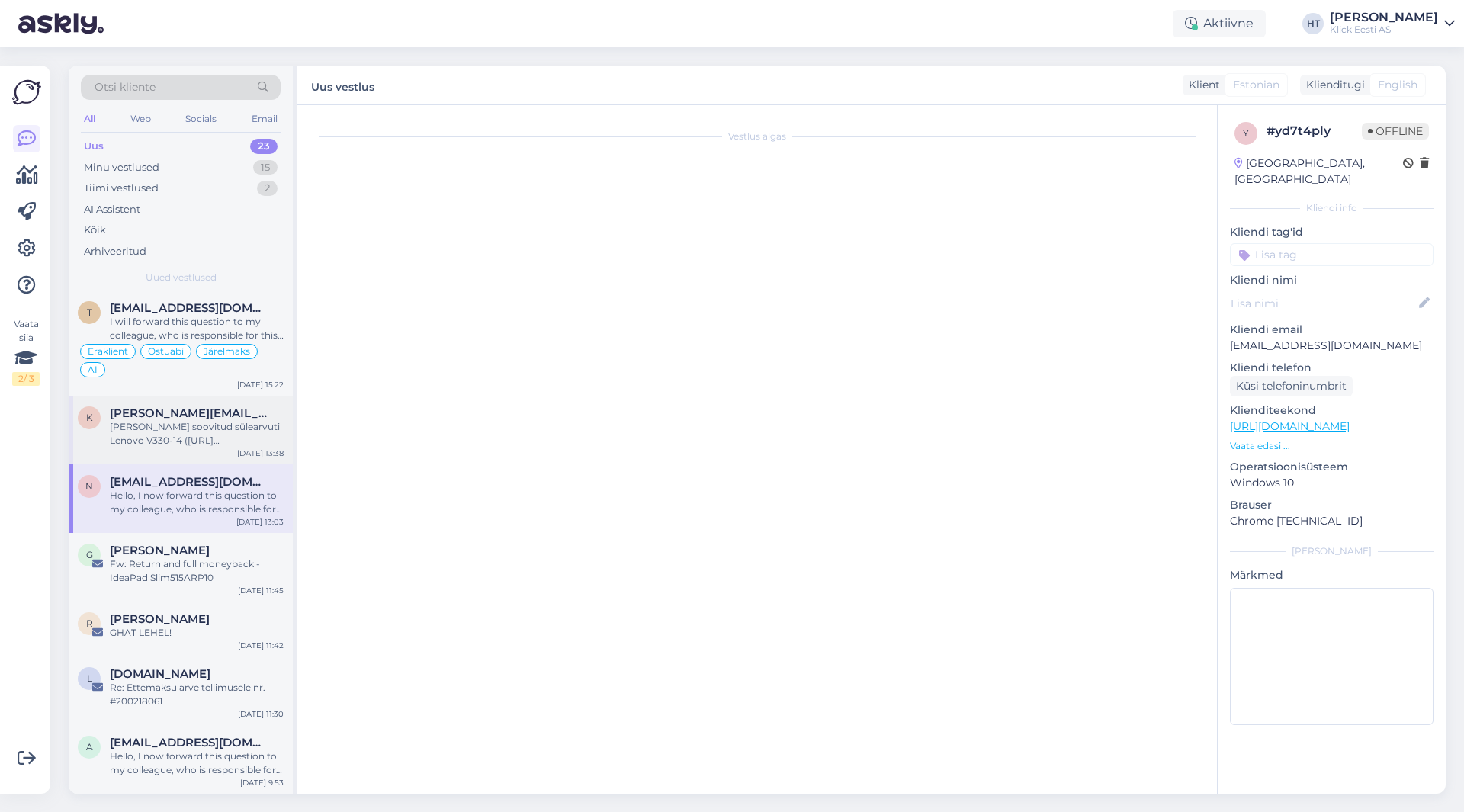
scroll to position [119, 0]
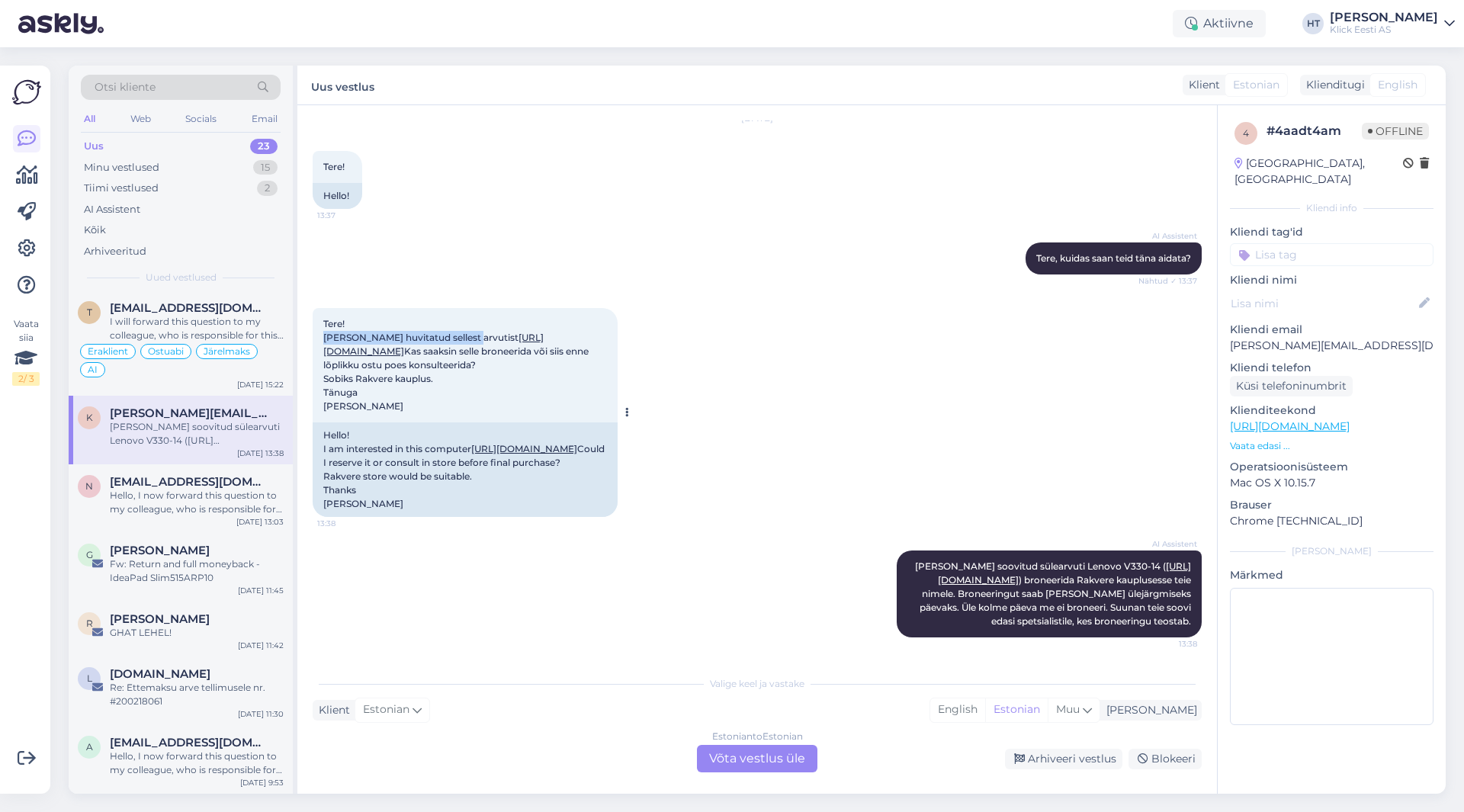
drag, startPoint x: 324, startPoint y: 268, endPoint x: 471, endPoint y: 265, distance: 147.0
click at [471, 308] on div "Tere! [PERSON_NAME] huvitatud sellest arvutist [URL][DOMAIN_NAME] Kas saaksin s…" at bounding box center [465, 366] width 305 height 114
click at [882, 482] on div "Tere! [PERSON_NAME] huvitatud sellest arvutist [URL][DOMAIN_NAME] Kas saaksin s…" at bounding box center [757, 413] width 889 height 243
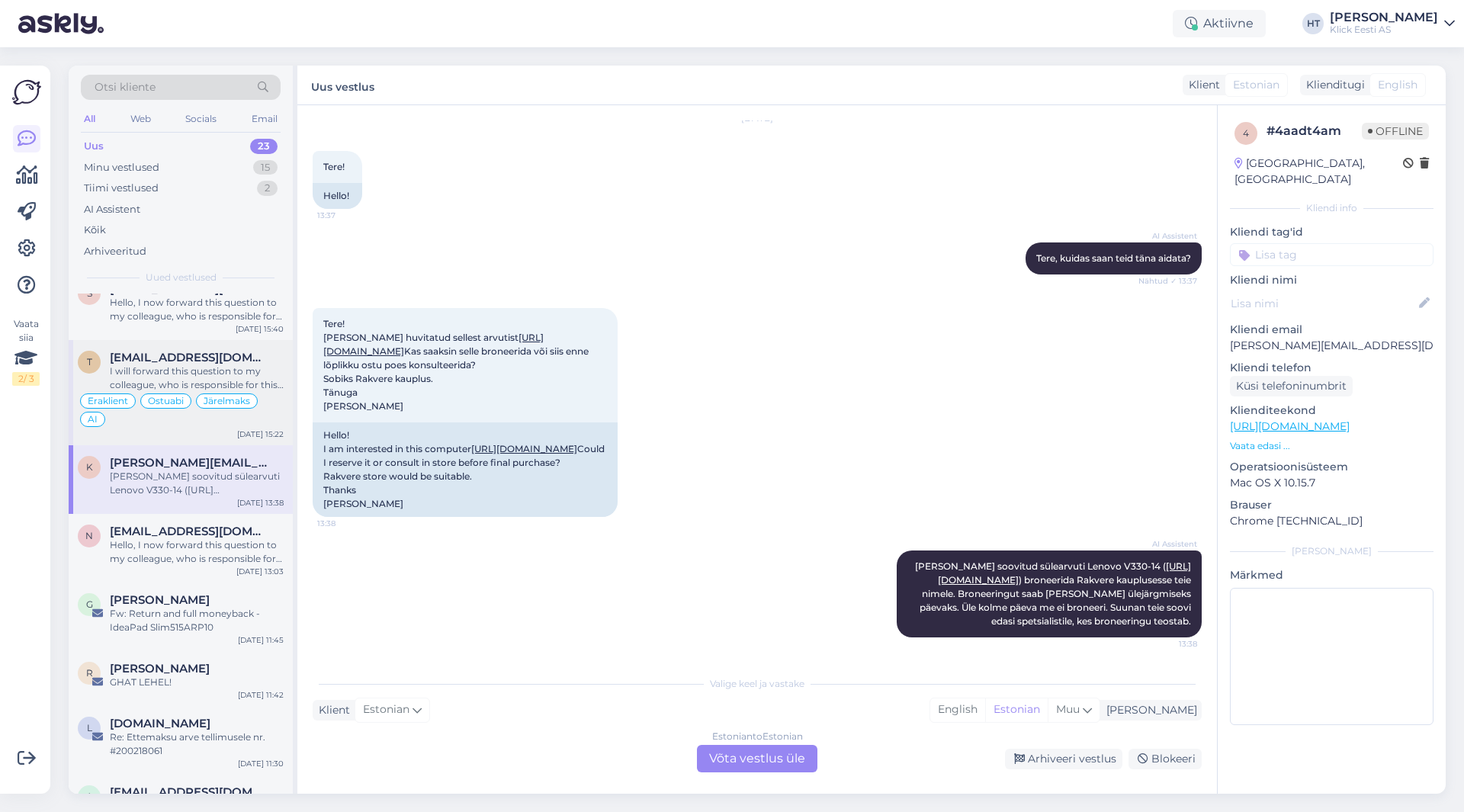
scroll to position [984, 0]
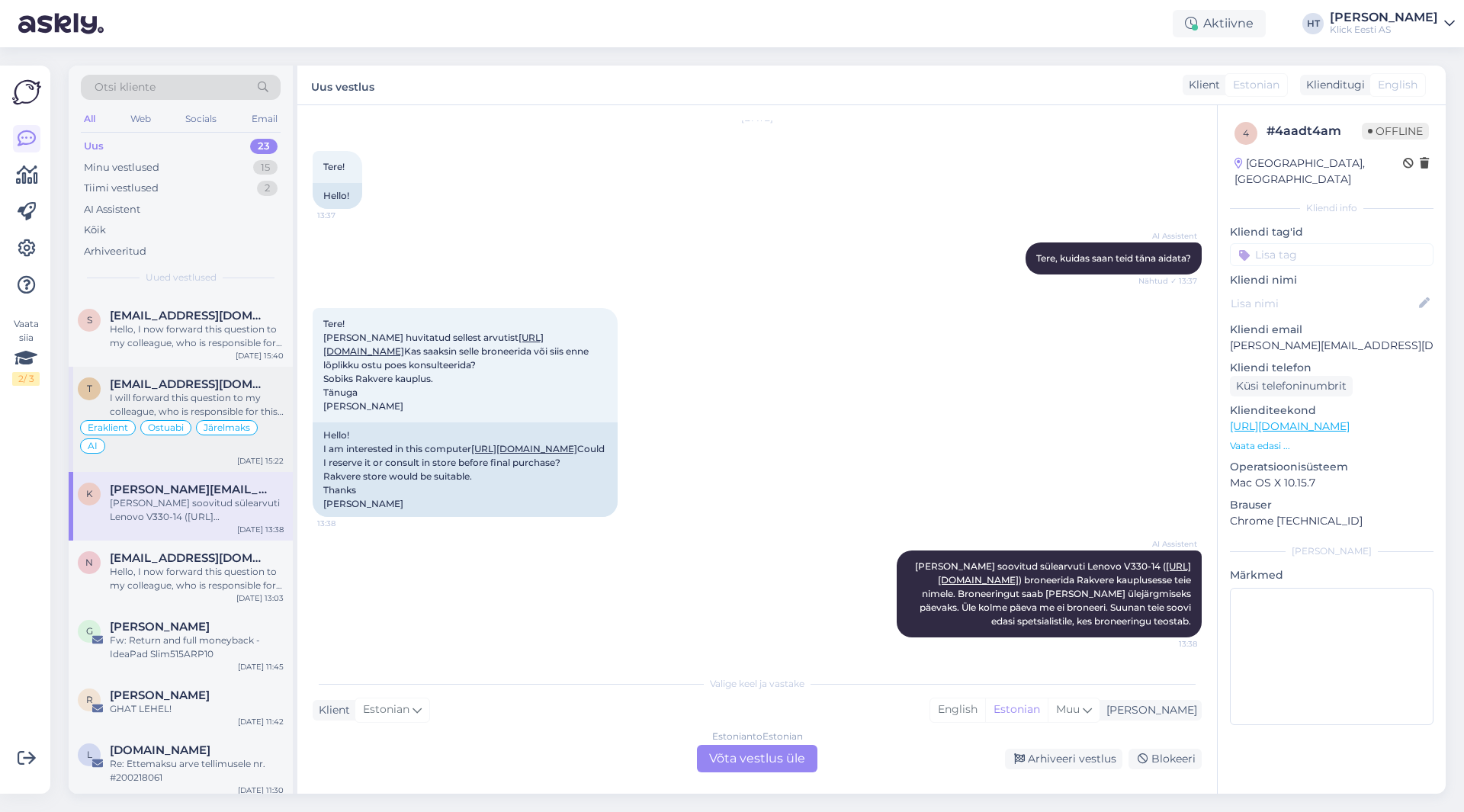
click at [227, 415] on div "I will forward this question to my colleague, who is responsible for this. The …" at bounding box center [197, 404] width 174 height 27
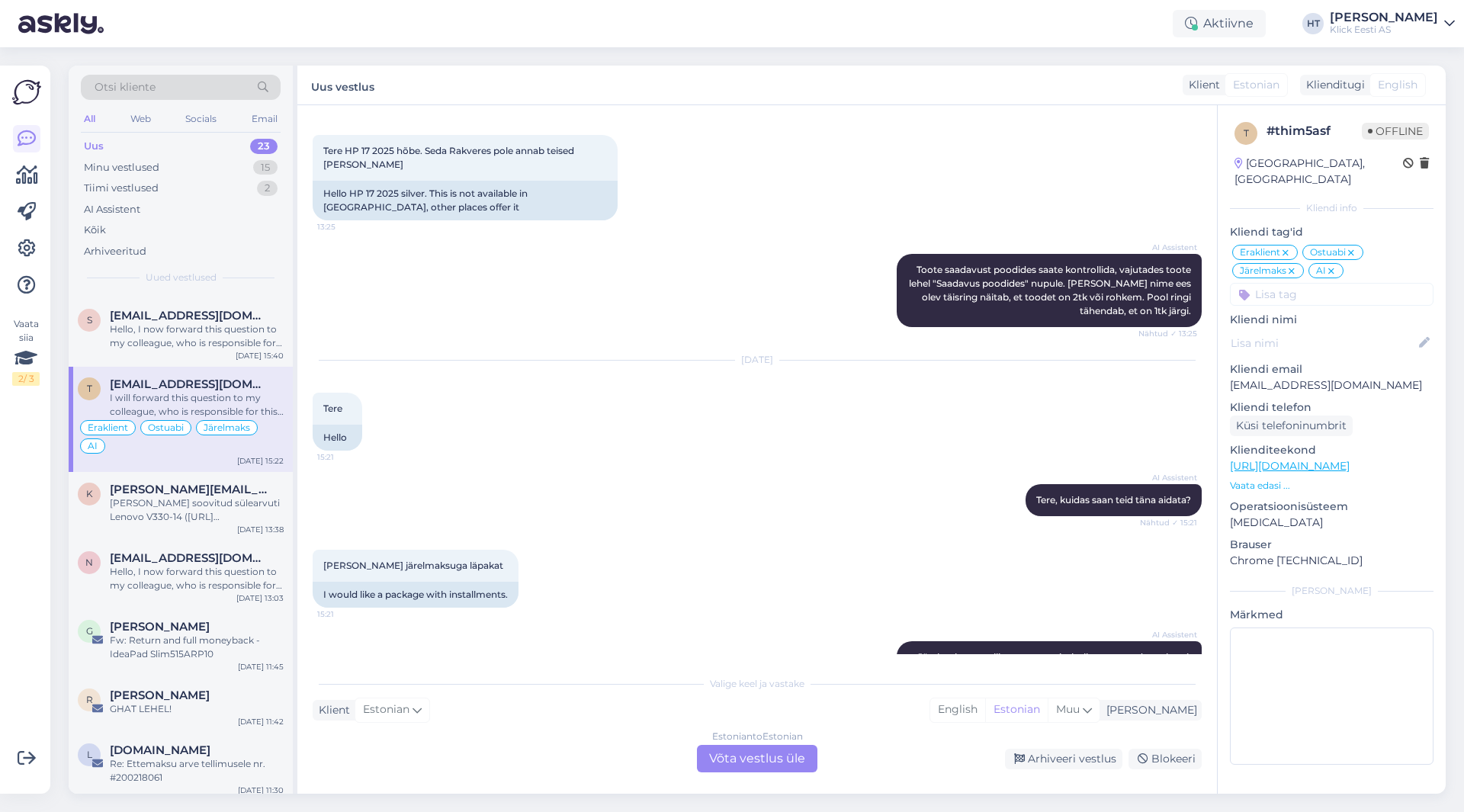
scroll to position [731, 0]
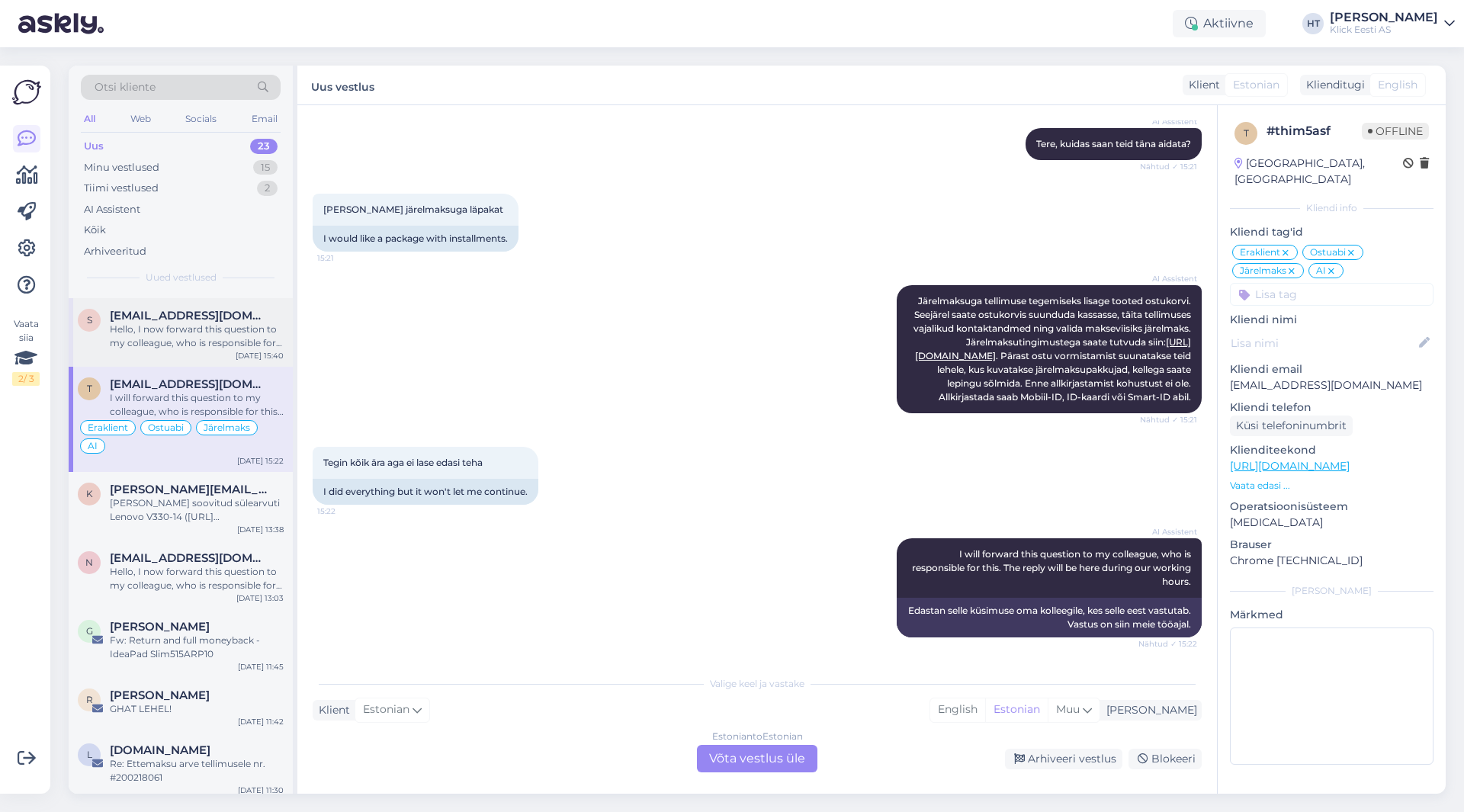
click at [227, 342] on div "Hello, I now forward this question to my colleague, who is responsible for this…" at bounding box center [197, 336] width 174 height 27
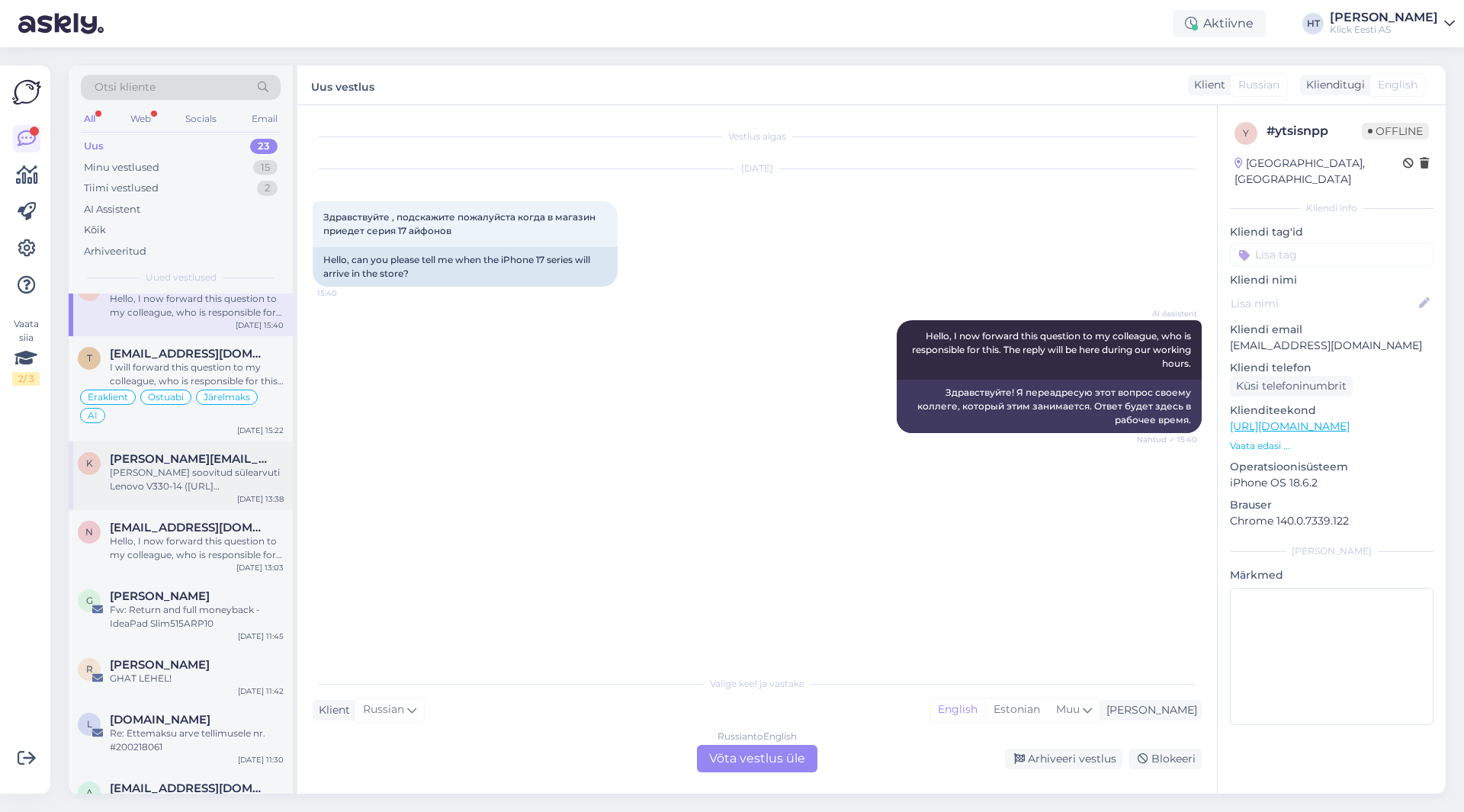
scroll to position [1060, 0]
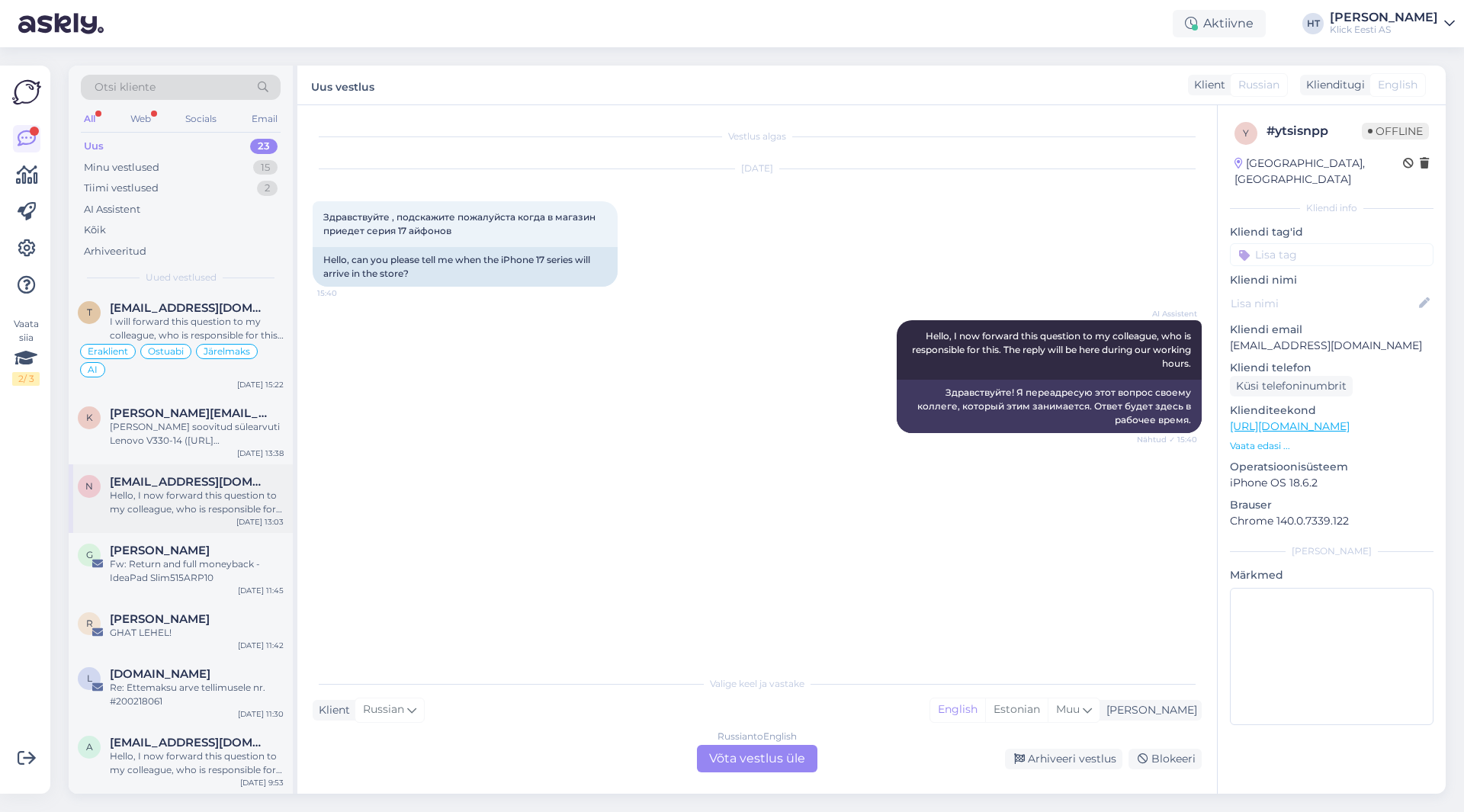
click at [215, 505] on div "Hello, I now forward this question to my colleague, who is responsible for this…" at bounding box center [197, 502] width 174 height 27
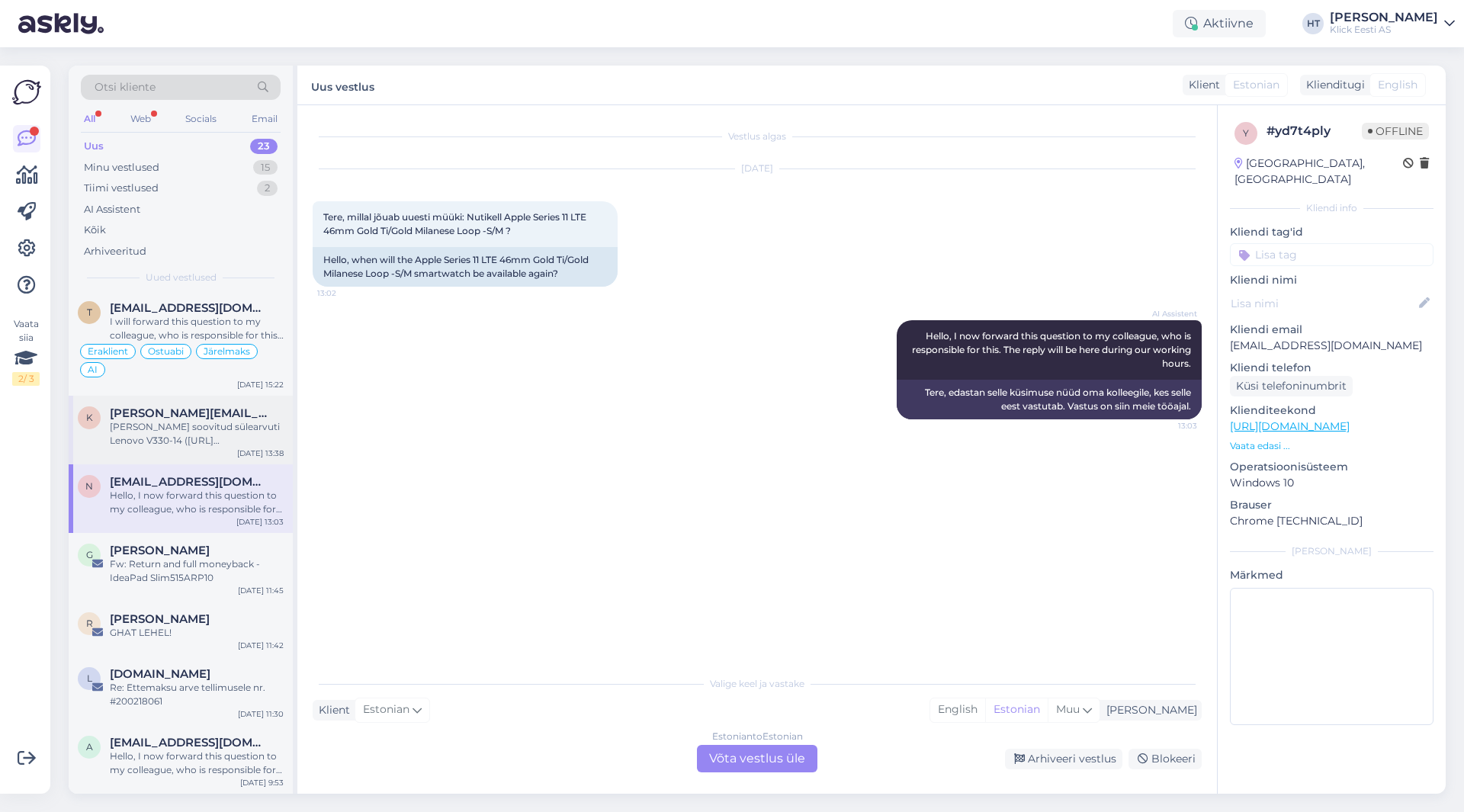
click at [217, 446] on div "[PERSON_NAME] soovitud sülearvuti Lenovo V330-14 ([URL][DOMAIN_NAME]) broneerid…" at bounding box center [197, 433] width 174 height 27
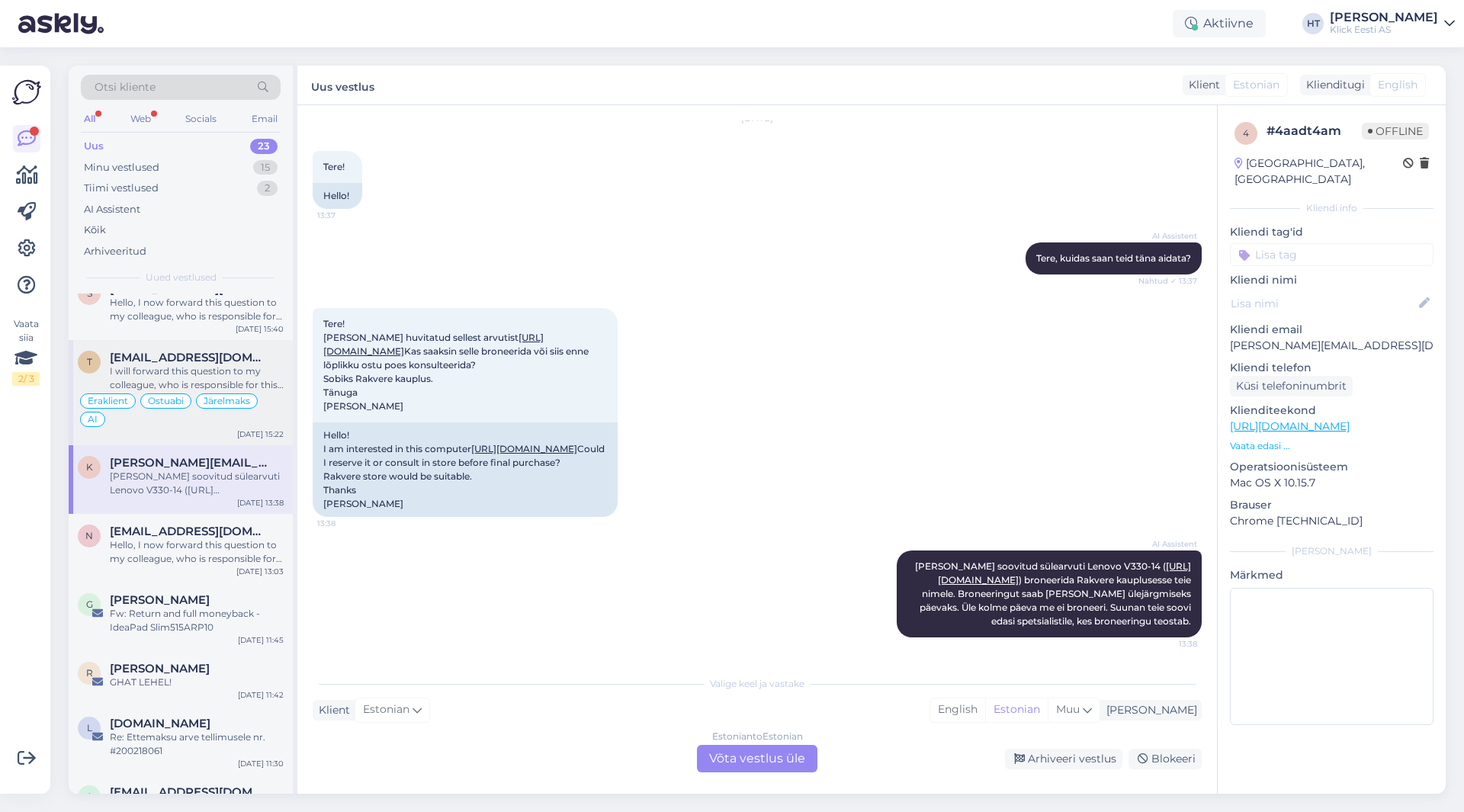
scroll to position [984, 0]
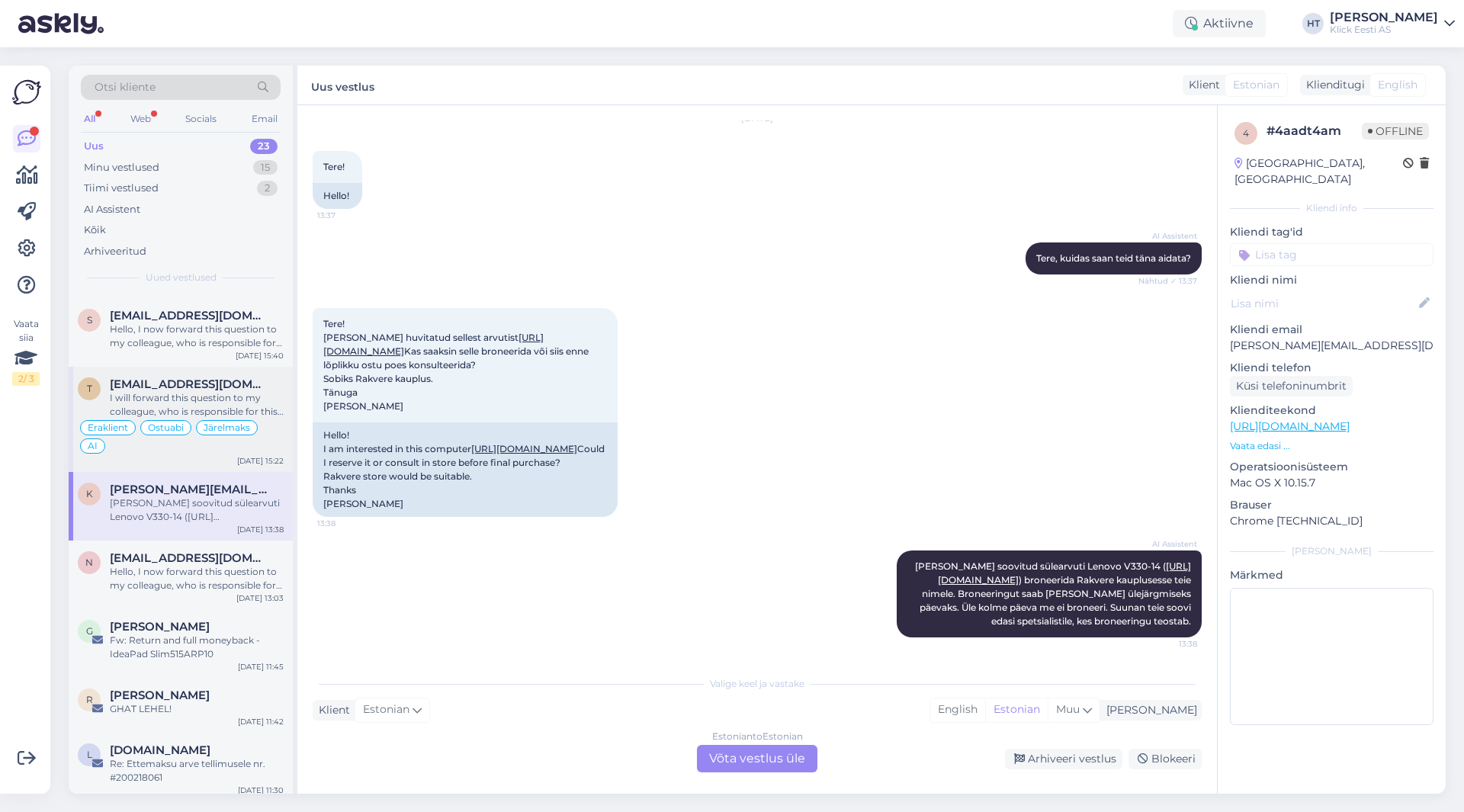
click at [222, 404] on div "I will forward this question to my colleague, who is responsible for this. The …" at bounding box center [197, 404] width 174 height 27
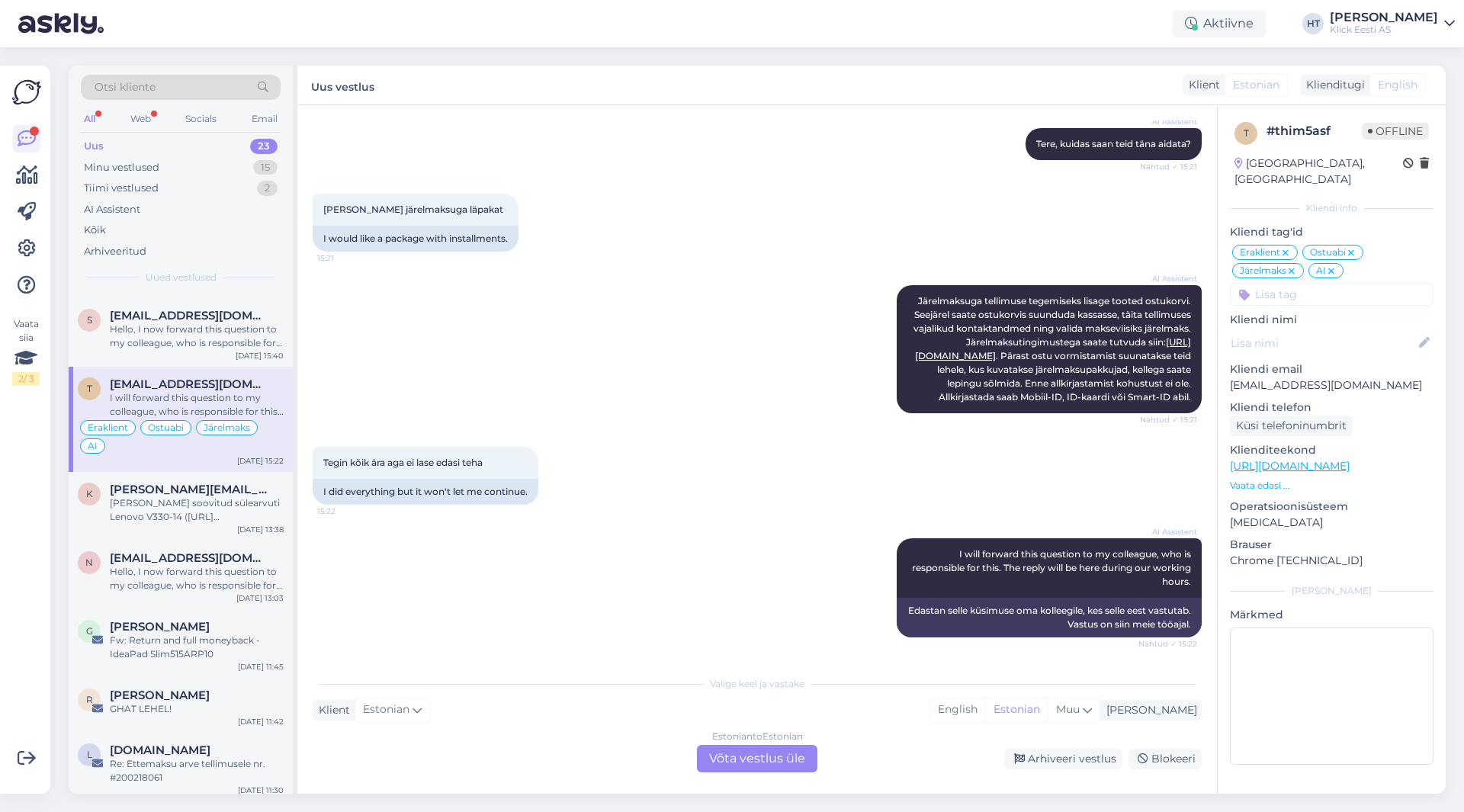
scroll to position [908, 0]
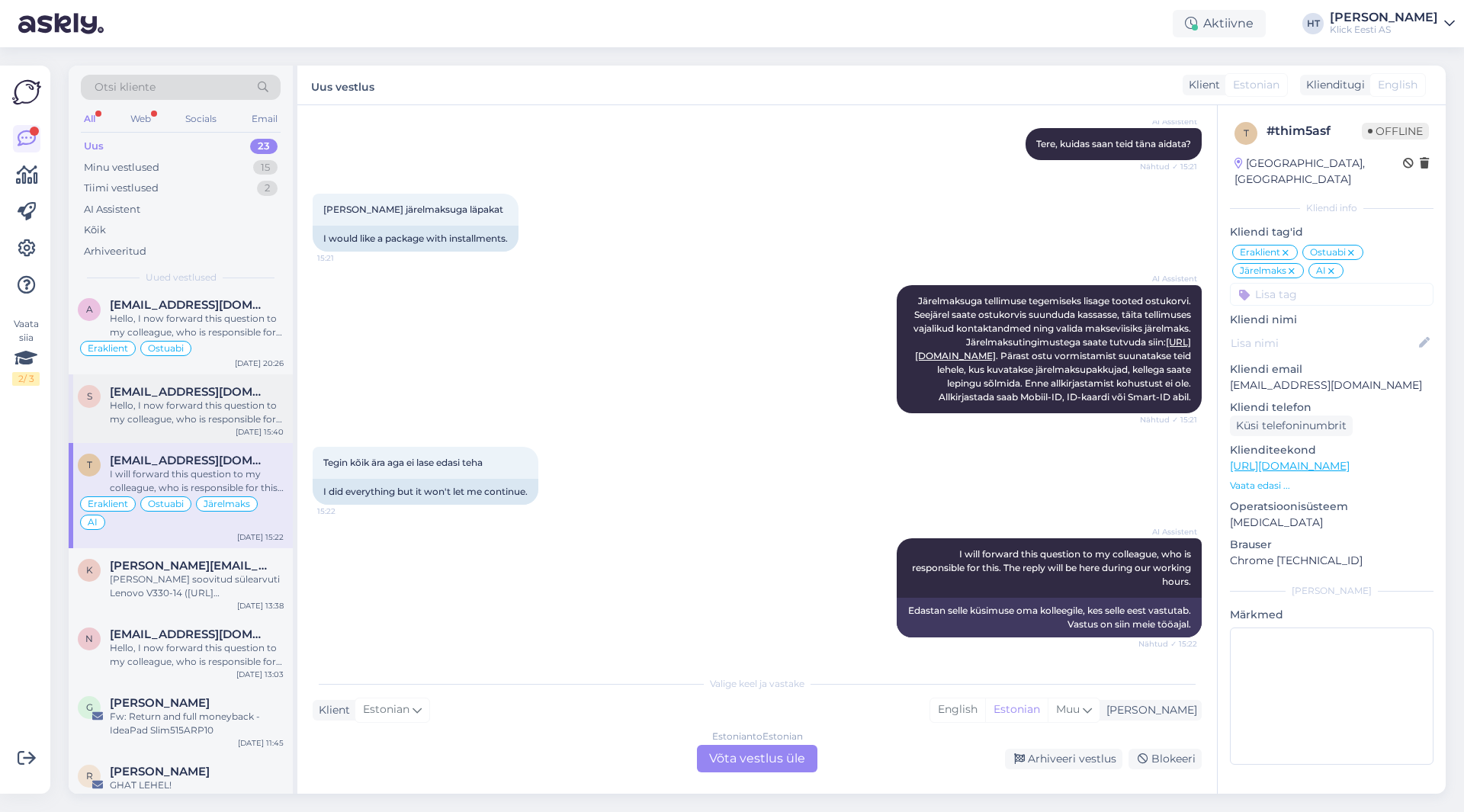
click at [222, 397] on span "[EMAIL_ADDRESS][DOMAIN_NAME]" at bounding box center [189, 392] width 159 height 14
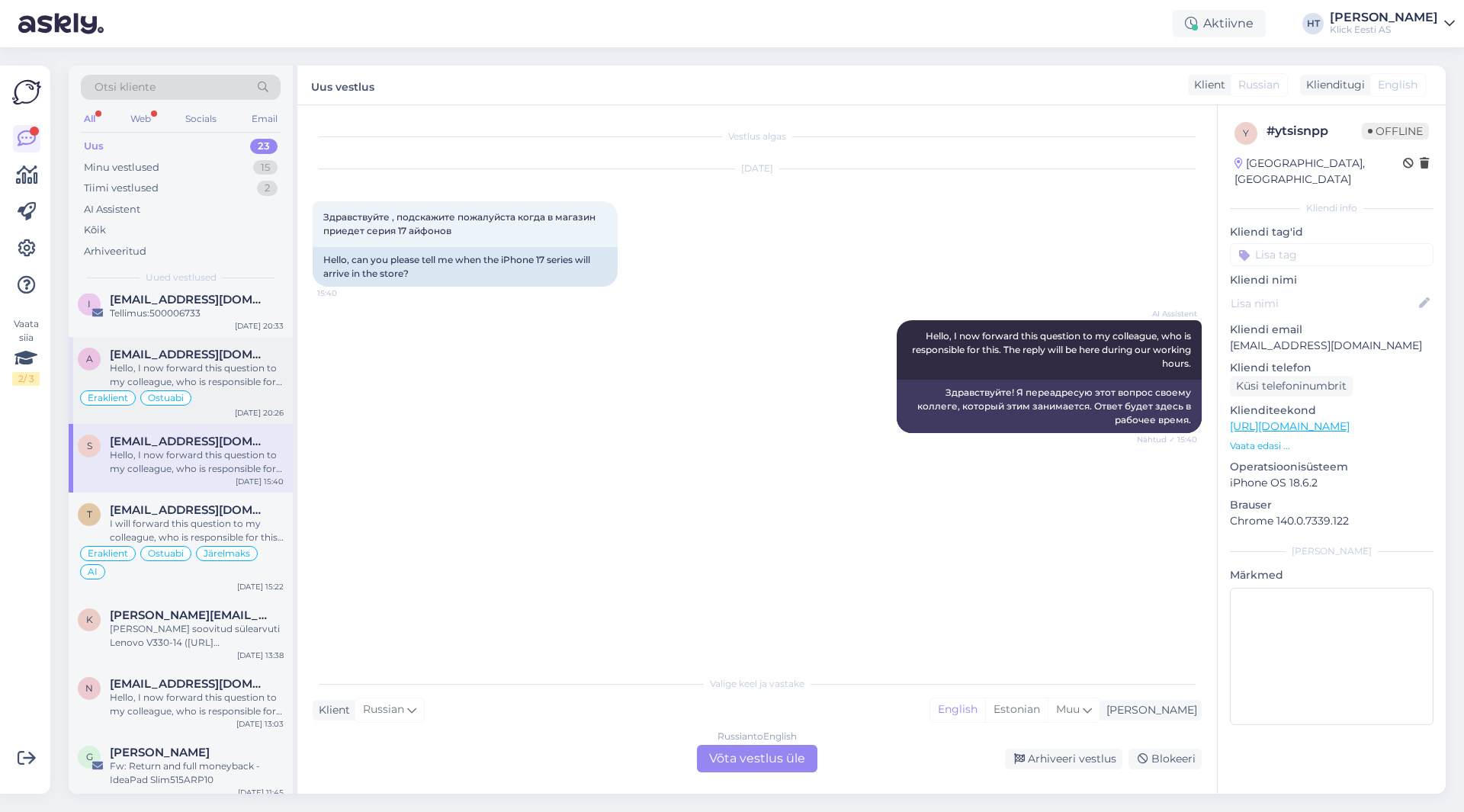
scroll to position [831, 0]
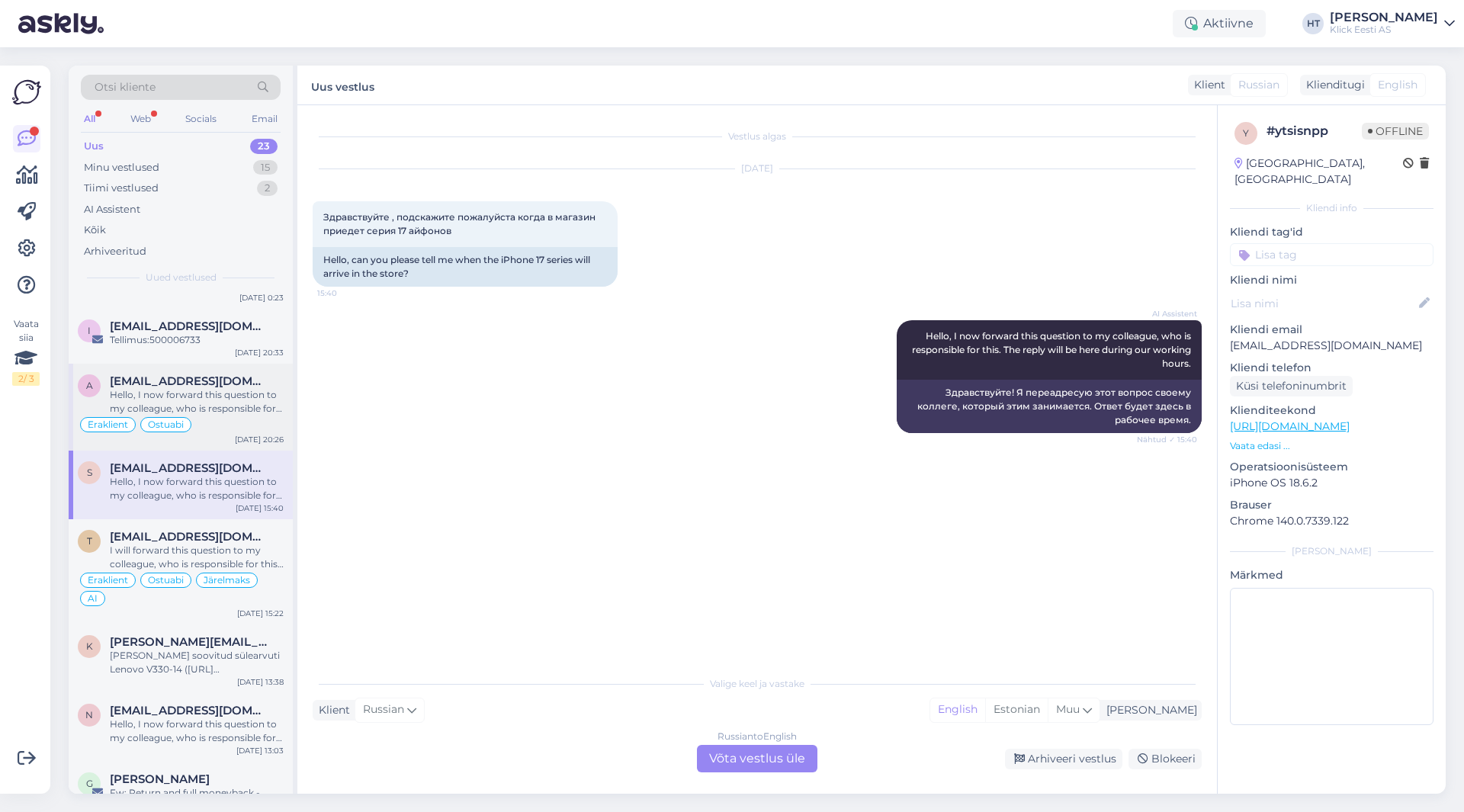
click at [265, 378] on span "[EMAIL_ADDRESS][DOMAIN_NAME]" at bounding box center [189, 381] width 159 height 14
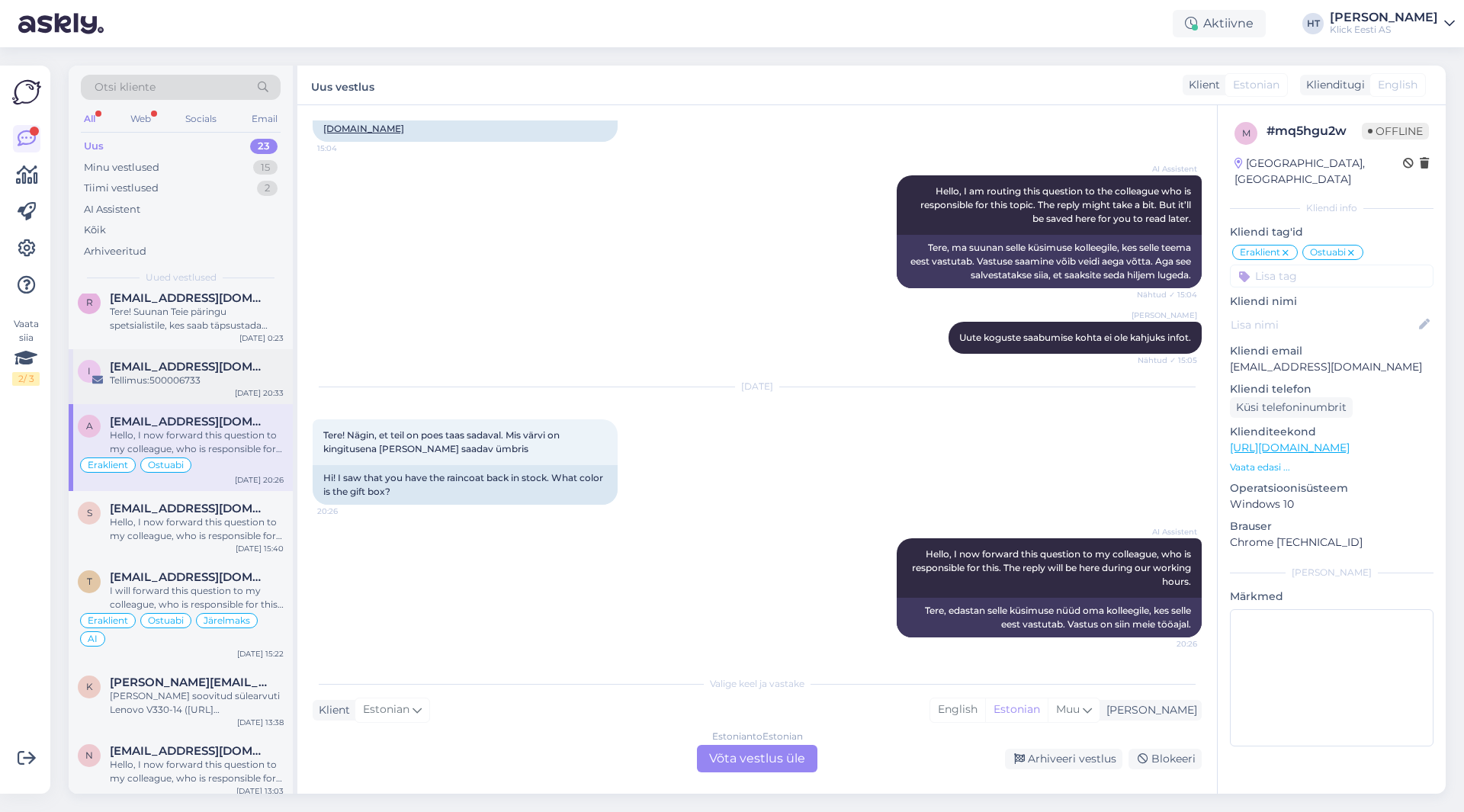
scroll to position [755, 0]
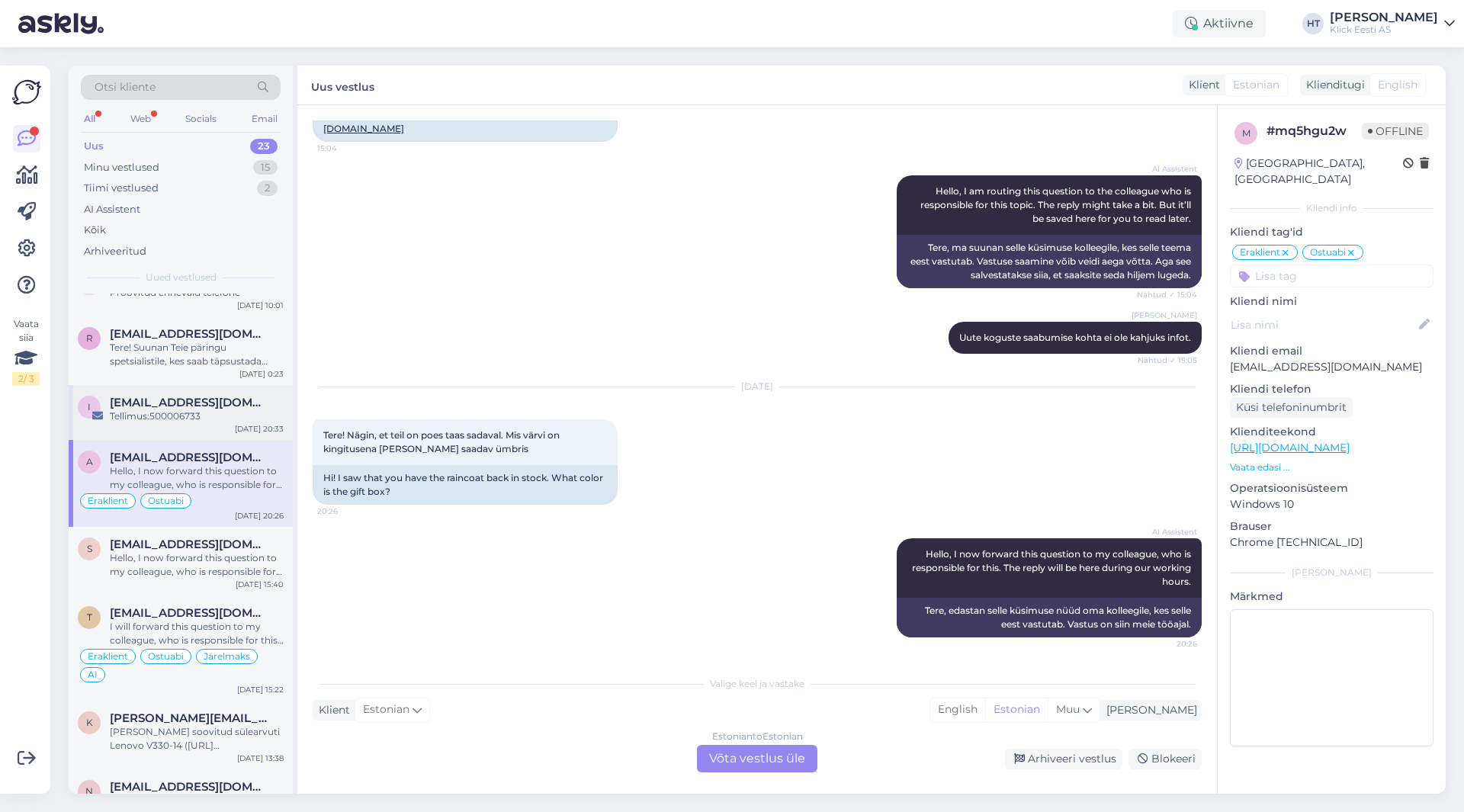
click at [232, 419] on div "Tellimus:500006733" at bounding box center [197, 417] width 174 height 14
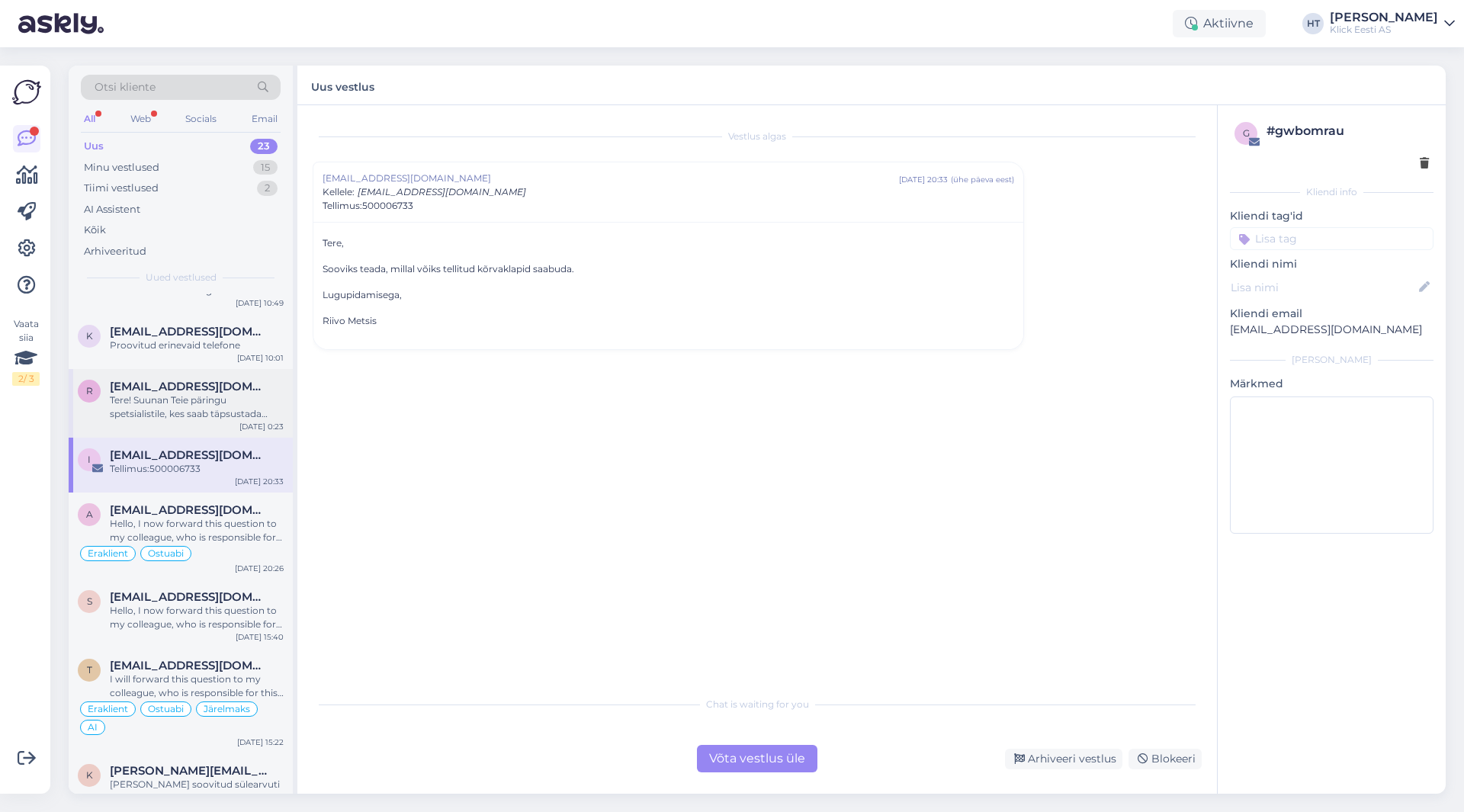
scroll to position [678, 0]
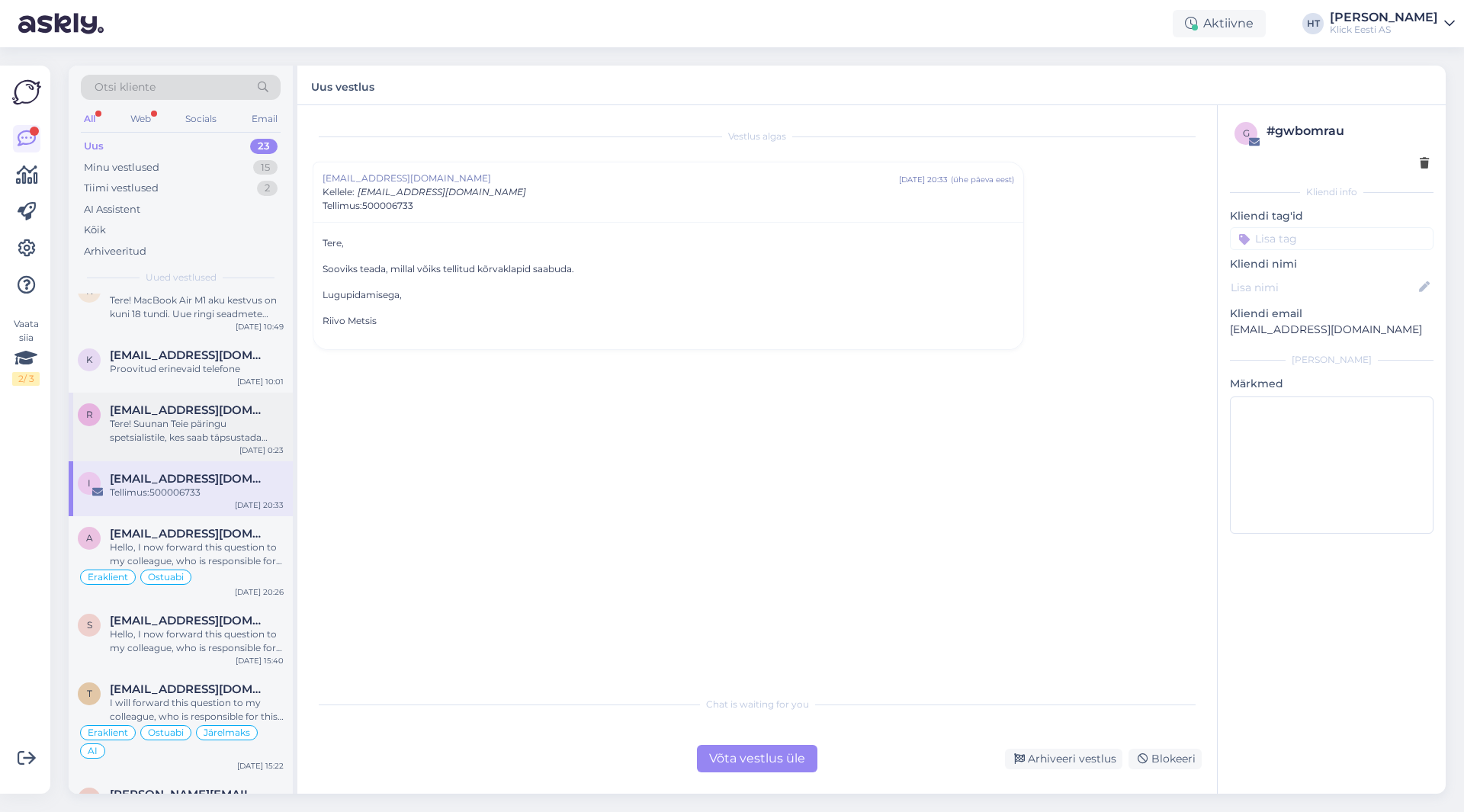
click at [243, 415] on span "[EMAIL_ADDRESS][DOMAIN_NAME]" at bounding box center [189, 410] width 159 height 14
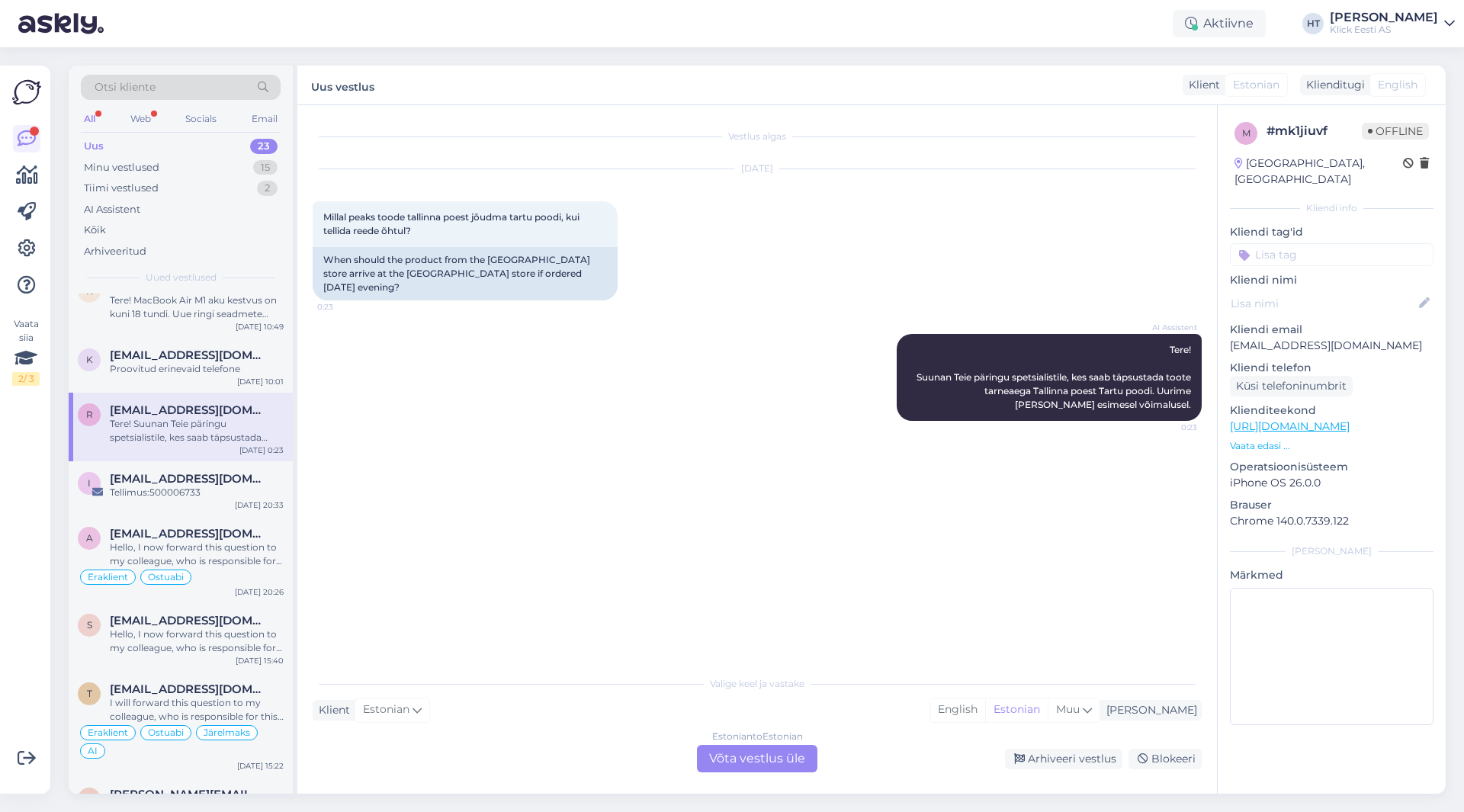
scroll to position [603, 0]
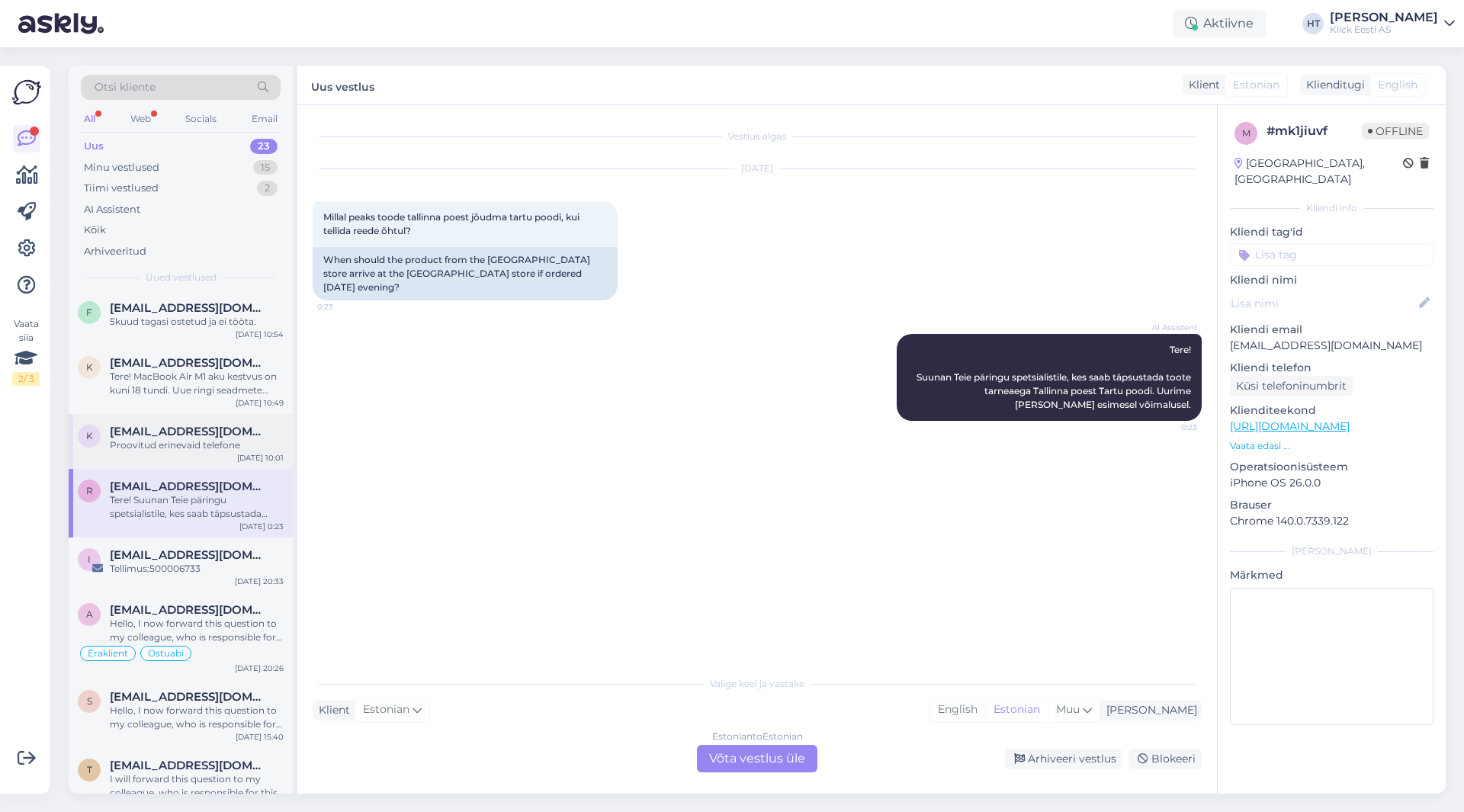
click at [220, 428] on span "[EMAIL_ADDRESS][DOMAIN_NAME]" at bounding box center [189, 431] width 159 height 14
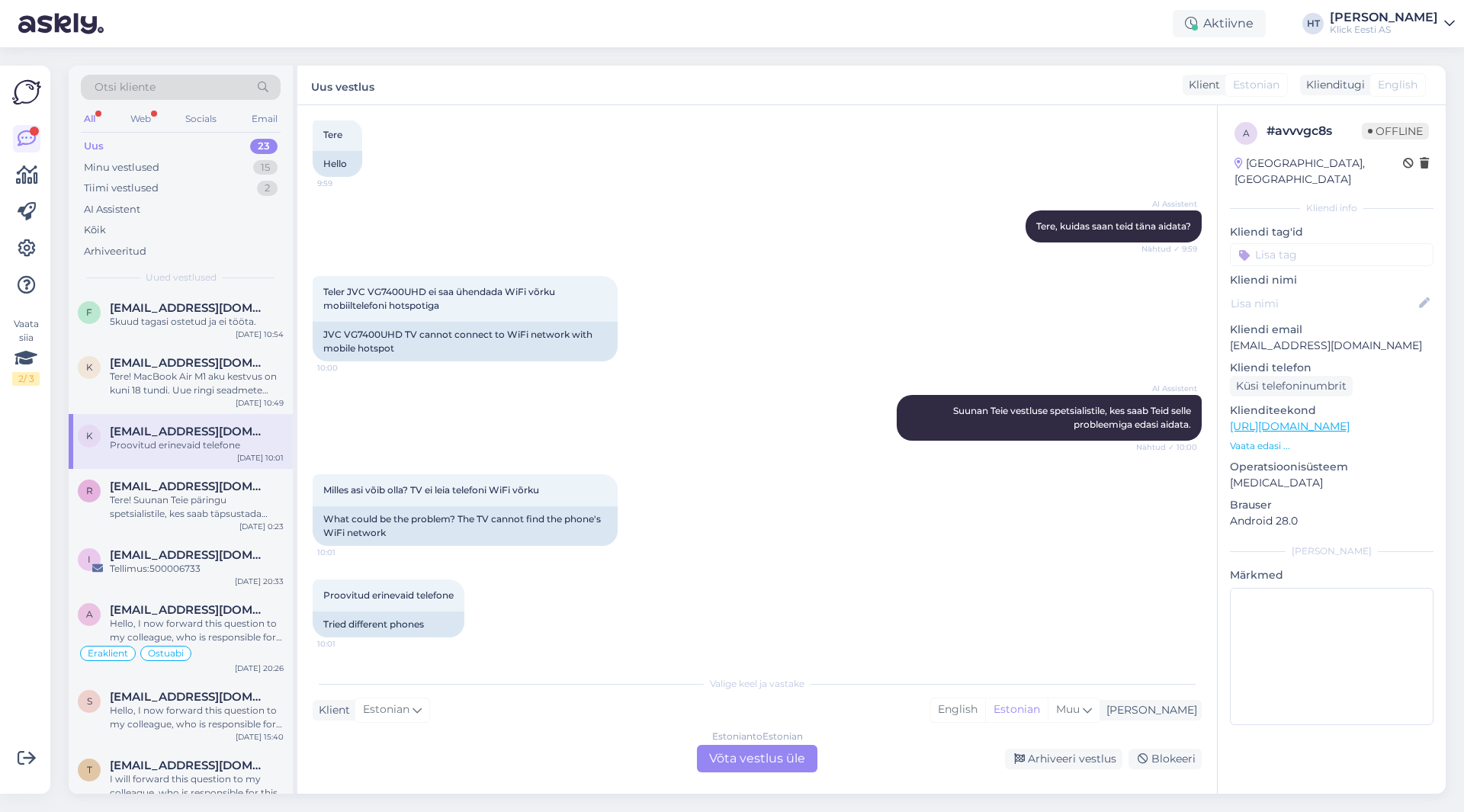
scroll to position [526, 0]
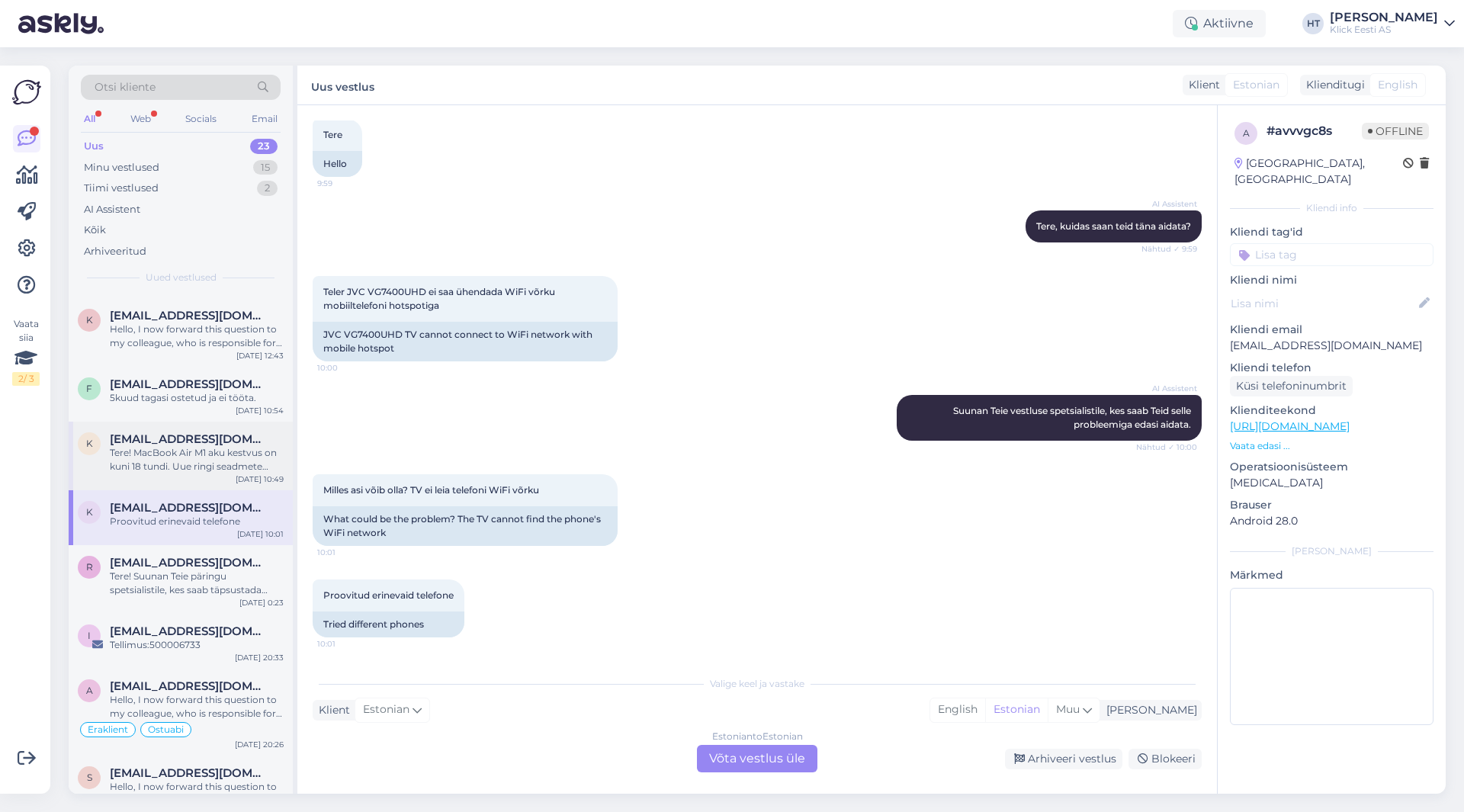
click at [212, 440] on span "[EMAIL_ADDRESS][DOMAIN_NAME]" at bounding box center [189, 439] width 159 height 14
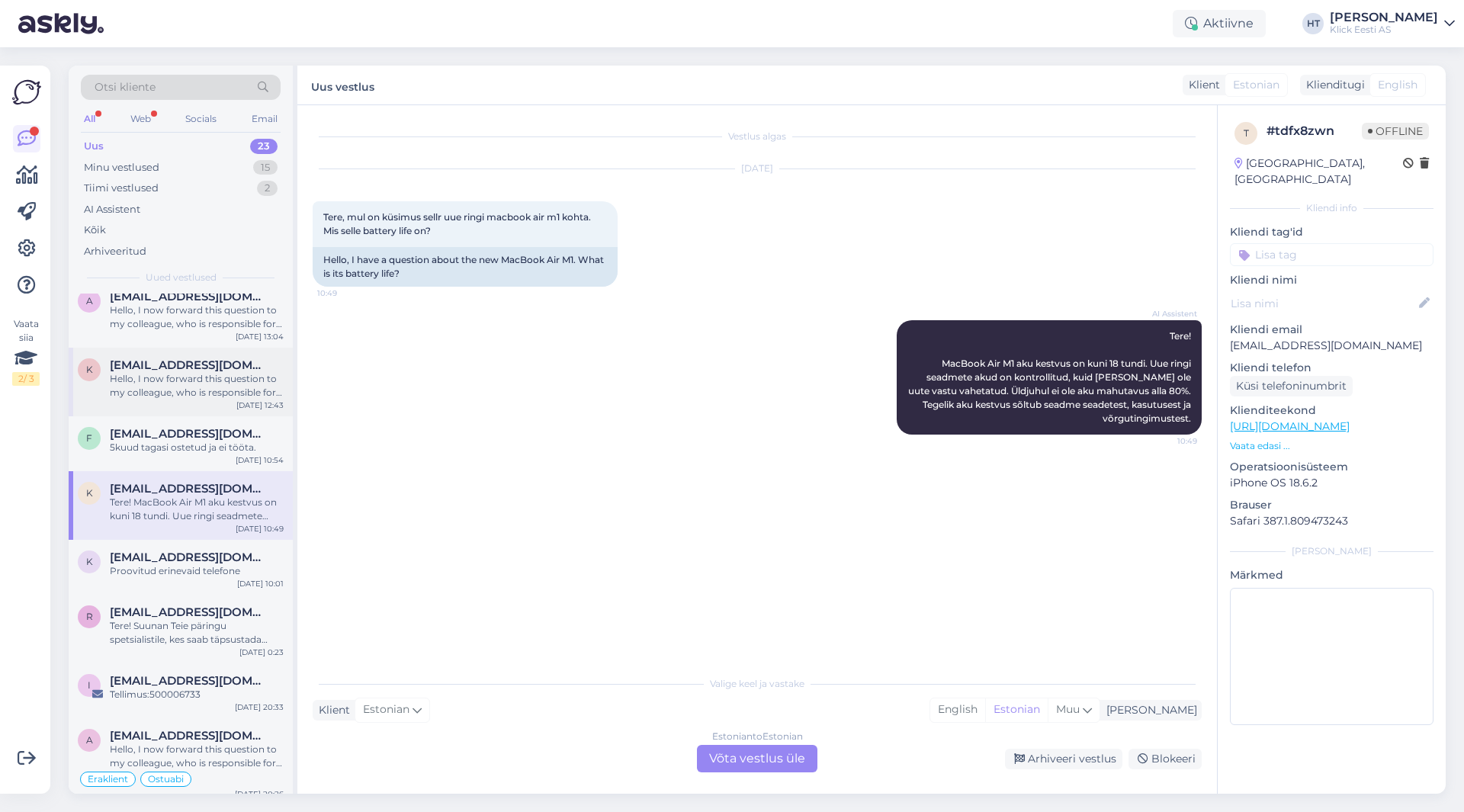
scroll to position [450, 0]
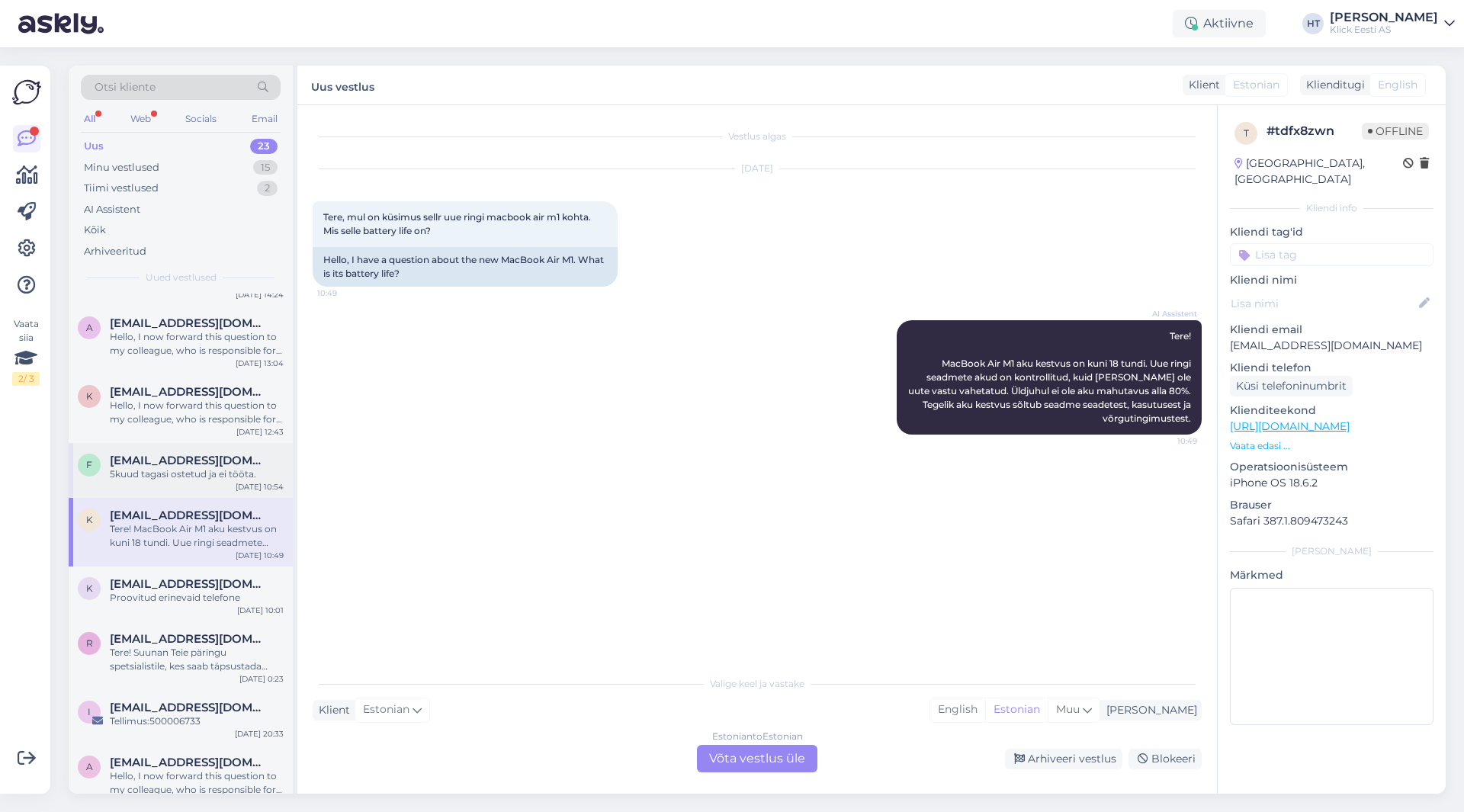
click at [205, 460] on span "[EMAIL_ADDRESS][DOMAIN_NAME]" at bounding box center [189, 460] width 159 height 14
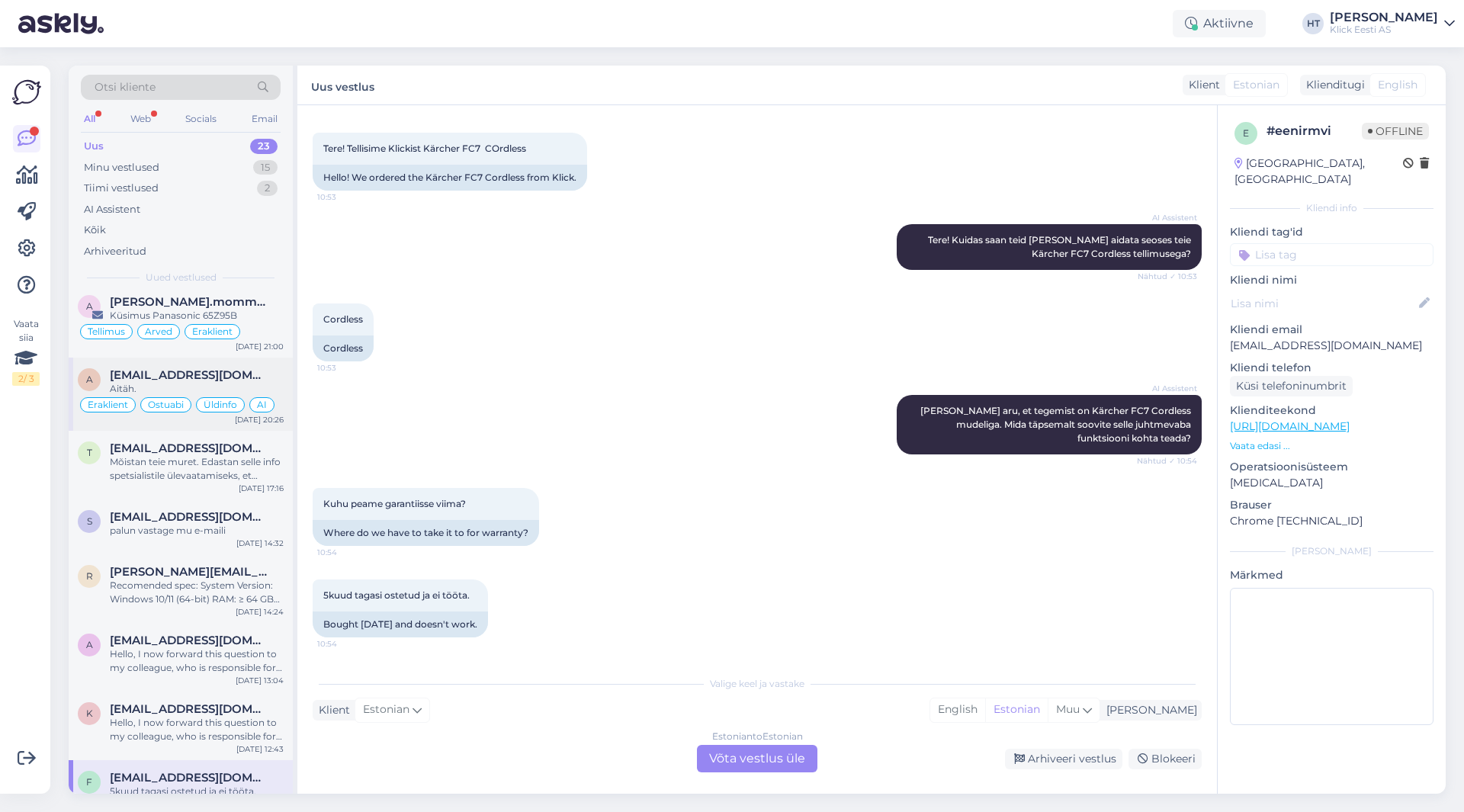
scroll to position [0, 0]
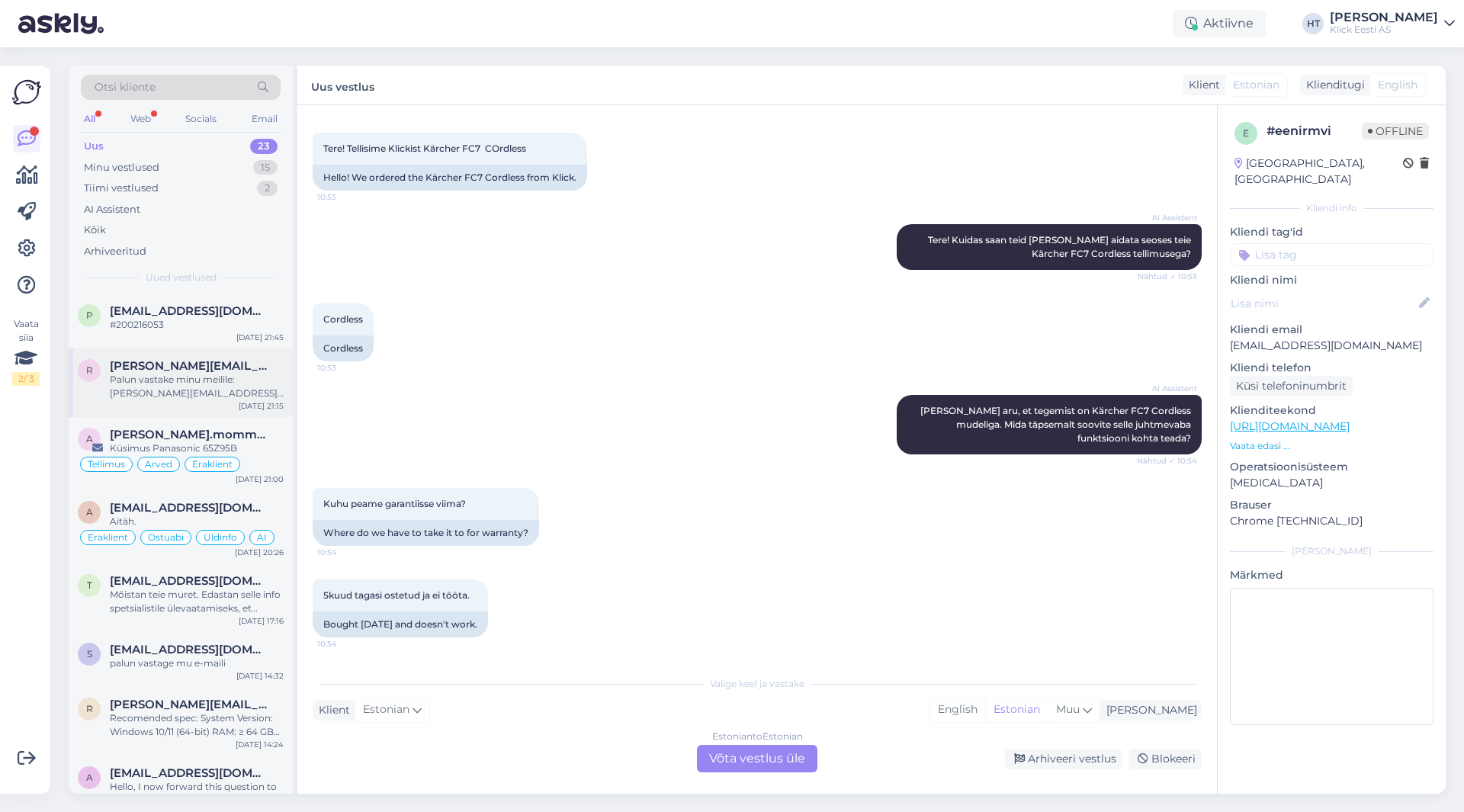
click at [193, 362] on span "[PERSON_NAME][EMAIL_ADDRESS][PERSON_NAME][DOMAIN_NAME]" at bounding box center [189, 366] width 159 height 14
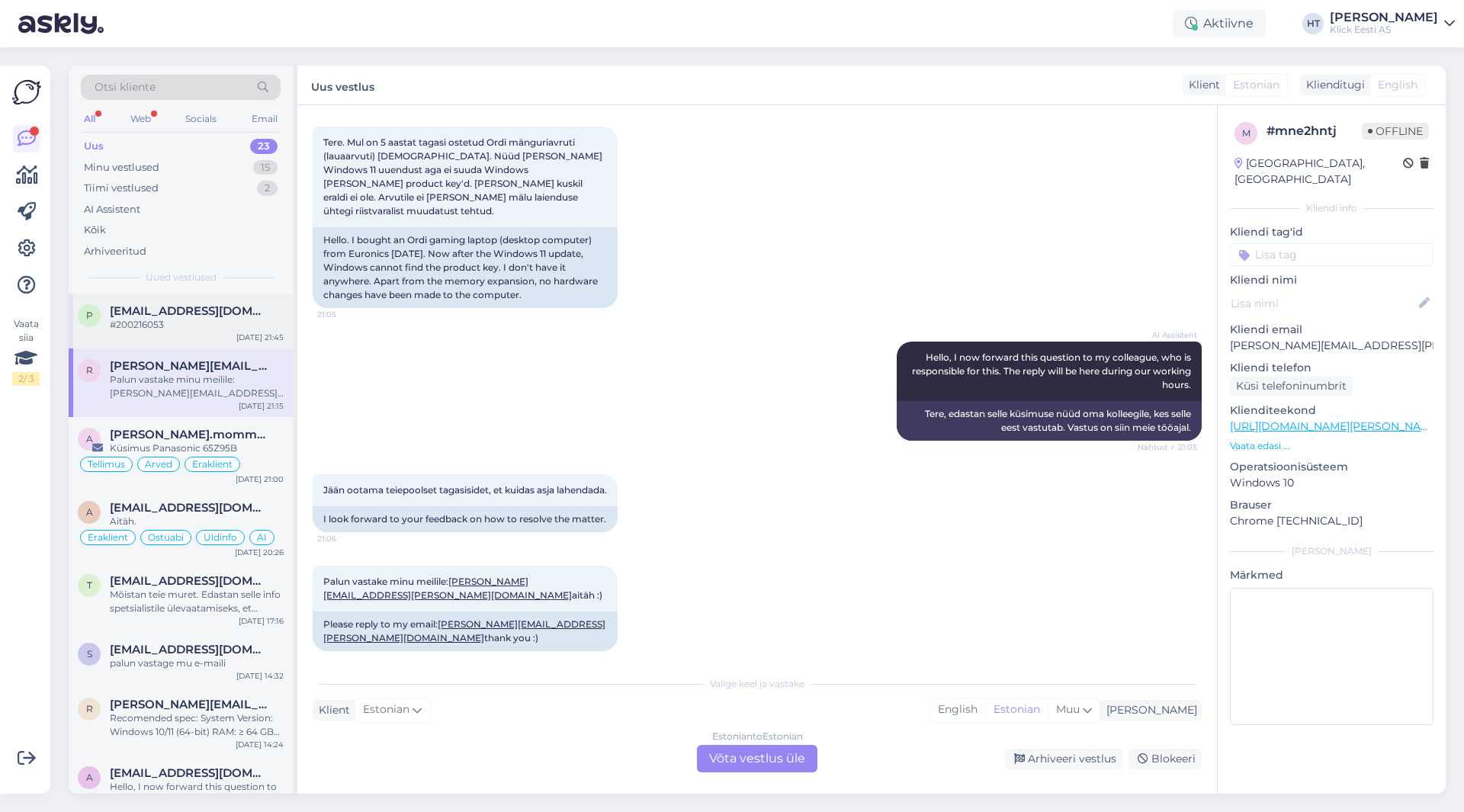
click at [244, 333] on div "[DATE] 21:45" at bounding box center [260, 337] width 47 height 11
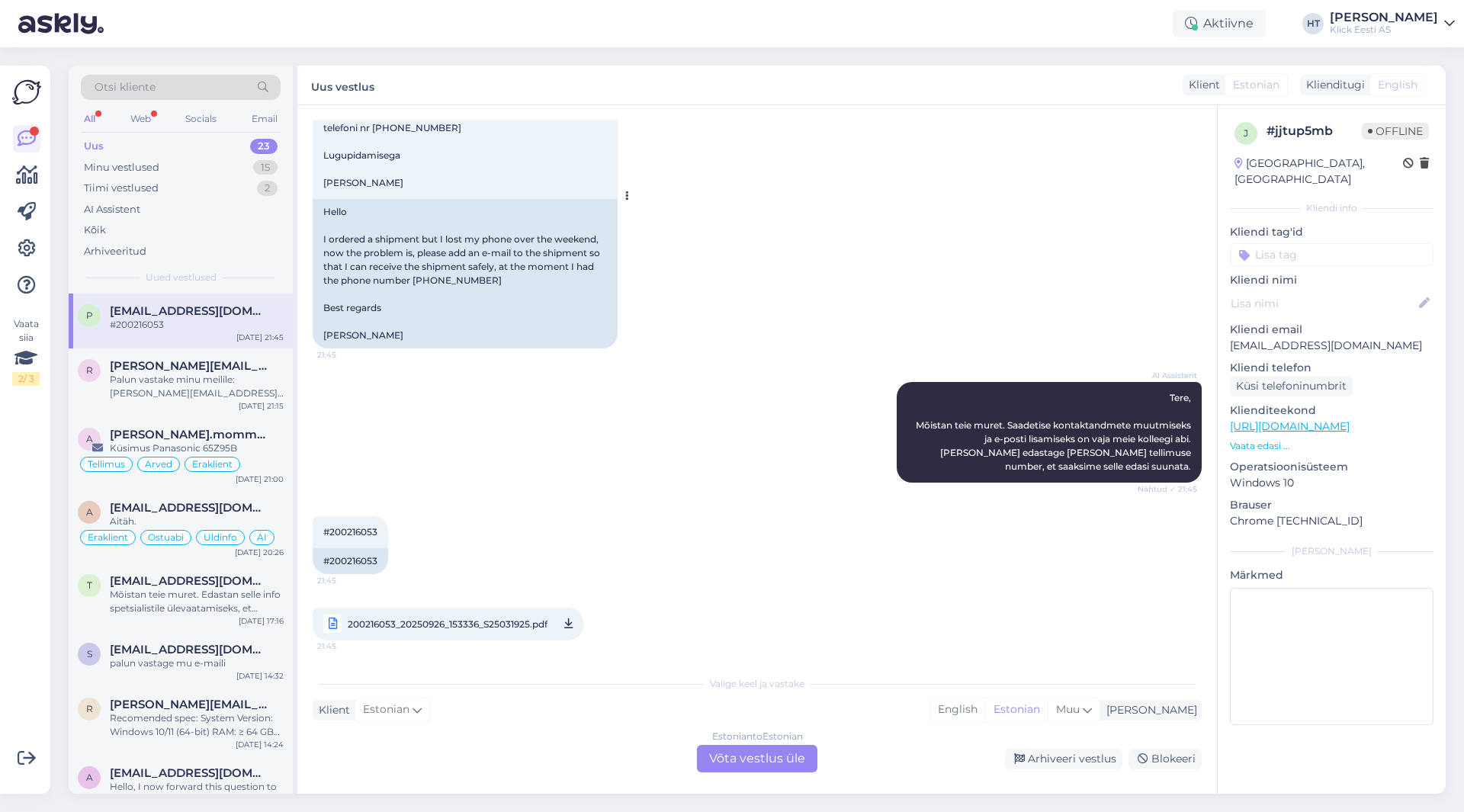
scroll to position [161, 0]
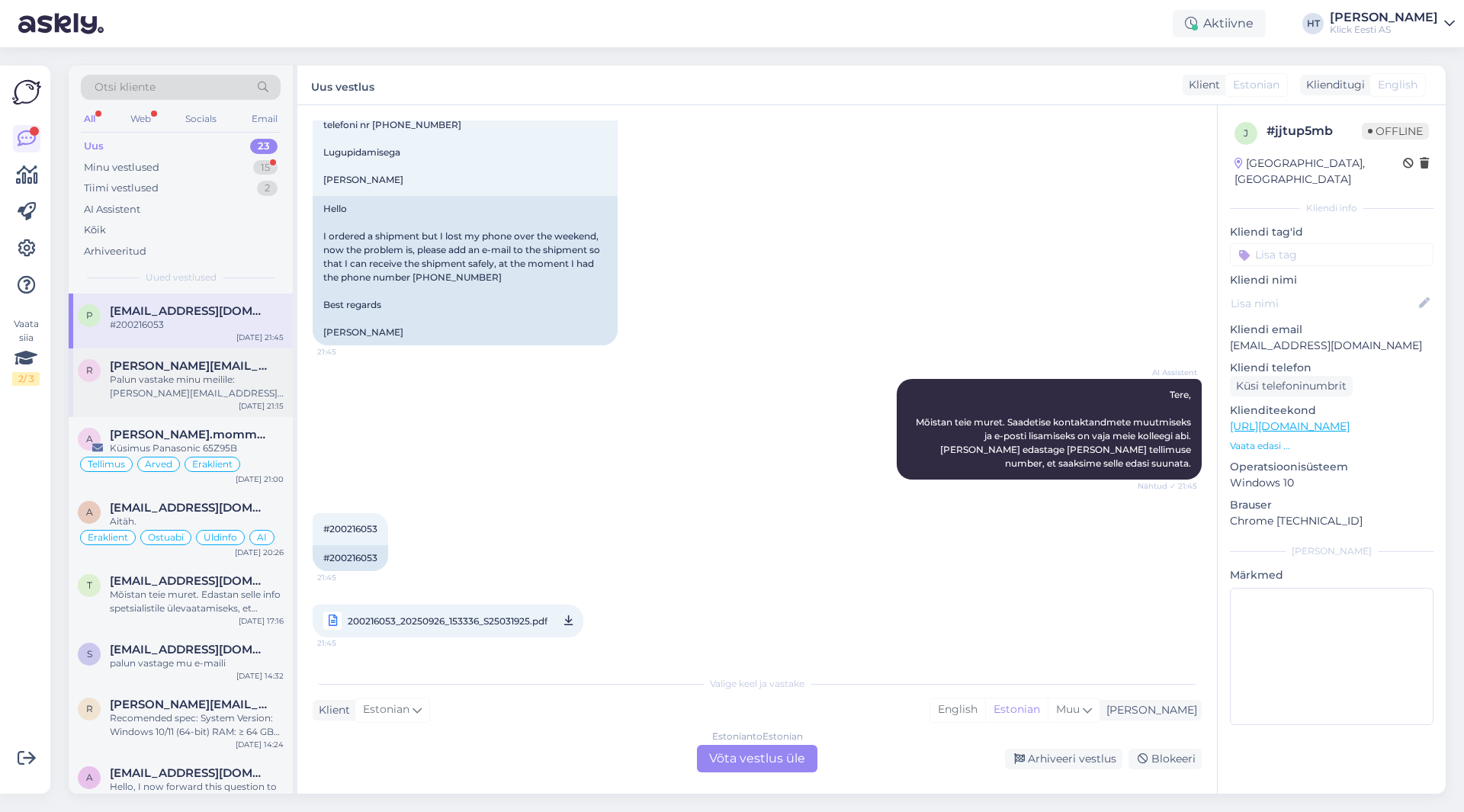
click at [236, 366] on span "[PERSON_NAME][EMAIL_ADDRESS][PERSON_NAME][DOMAIN_NAME]" at bounding box center [189, 366] width 159 height 14
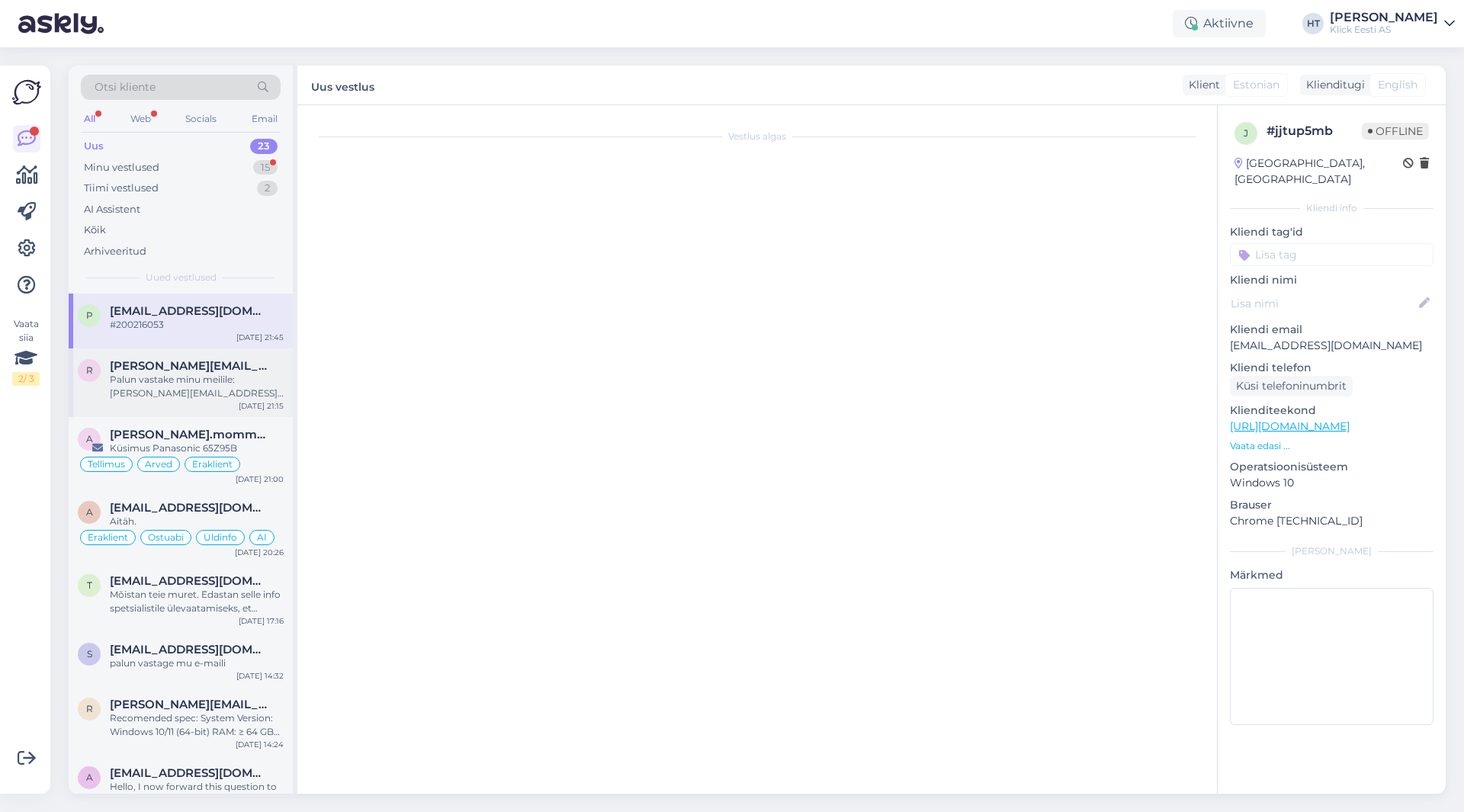
scroll to position [75, 0]
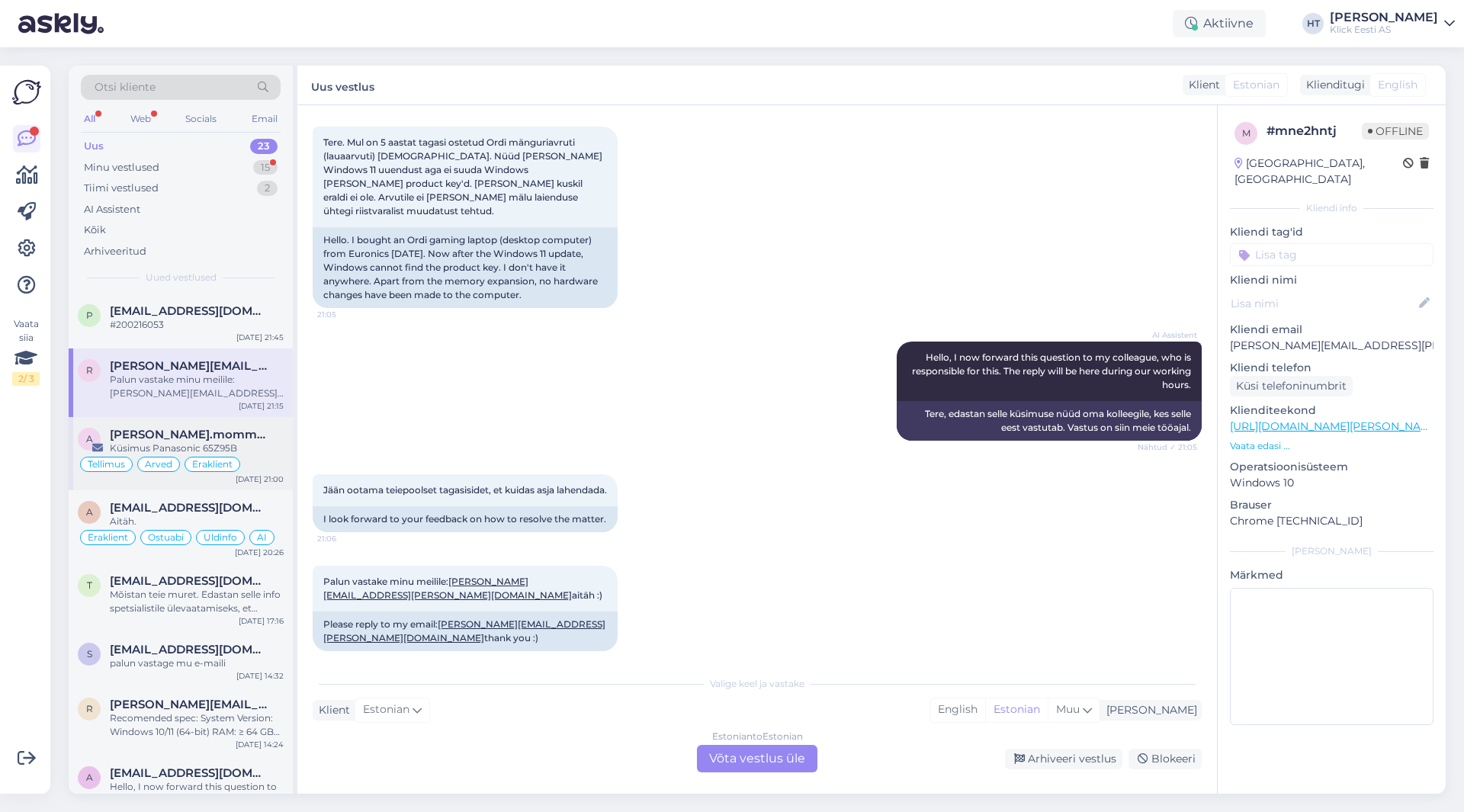
click at [214, 443] on div "Küsimus Panasonic 65Z95B" at bounding box center [197, 449] width 174 height 14
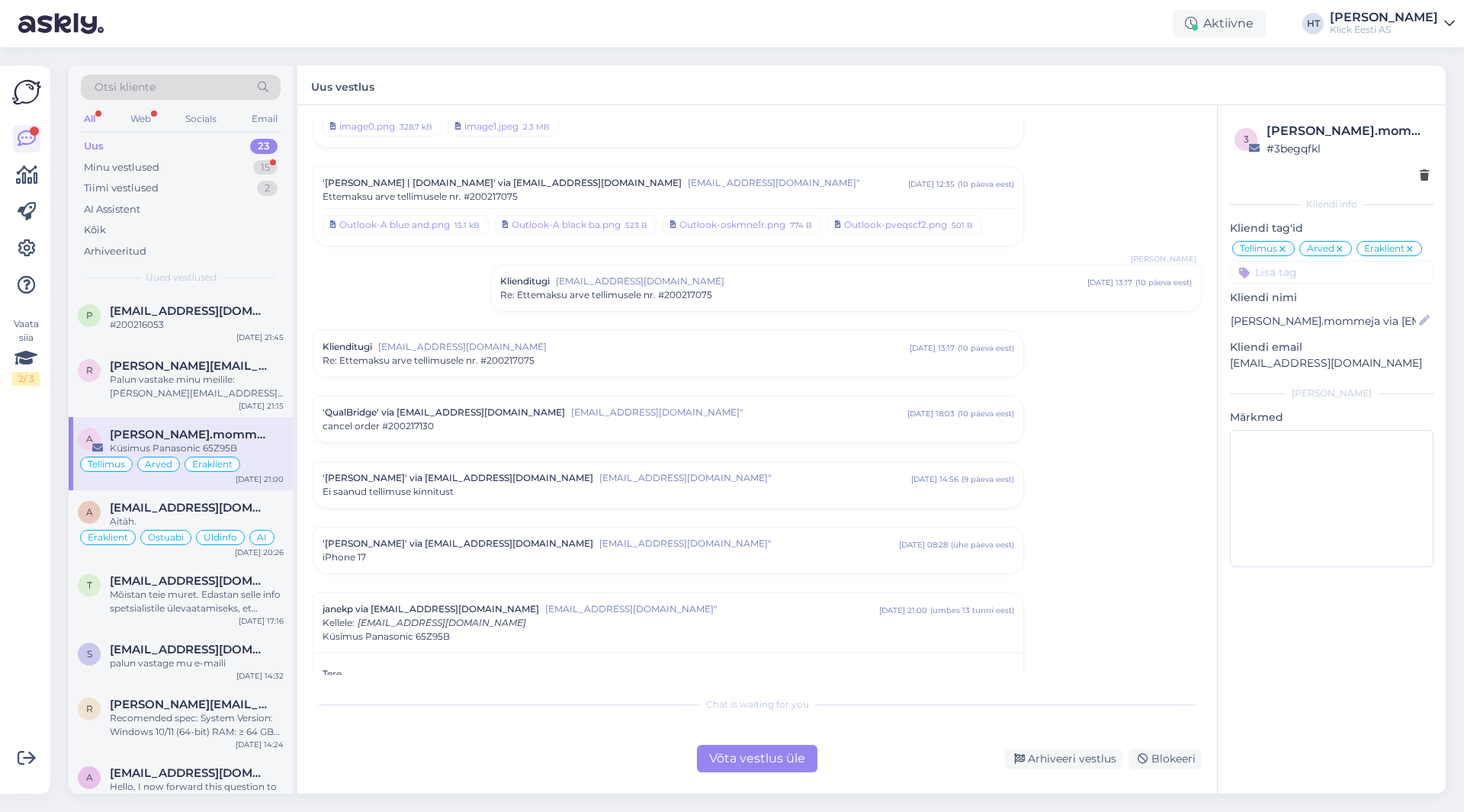
scroll to position [6977, 0]
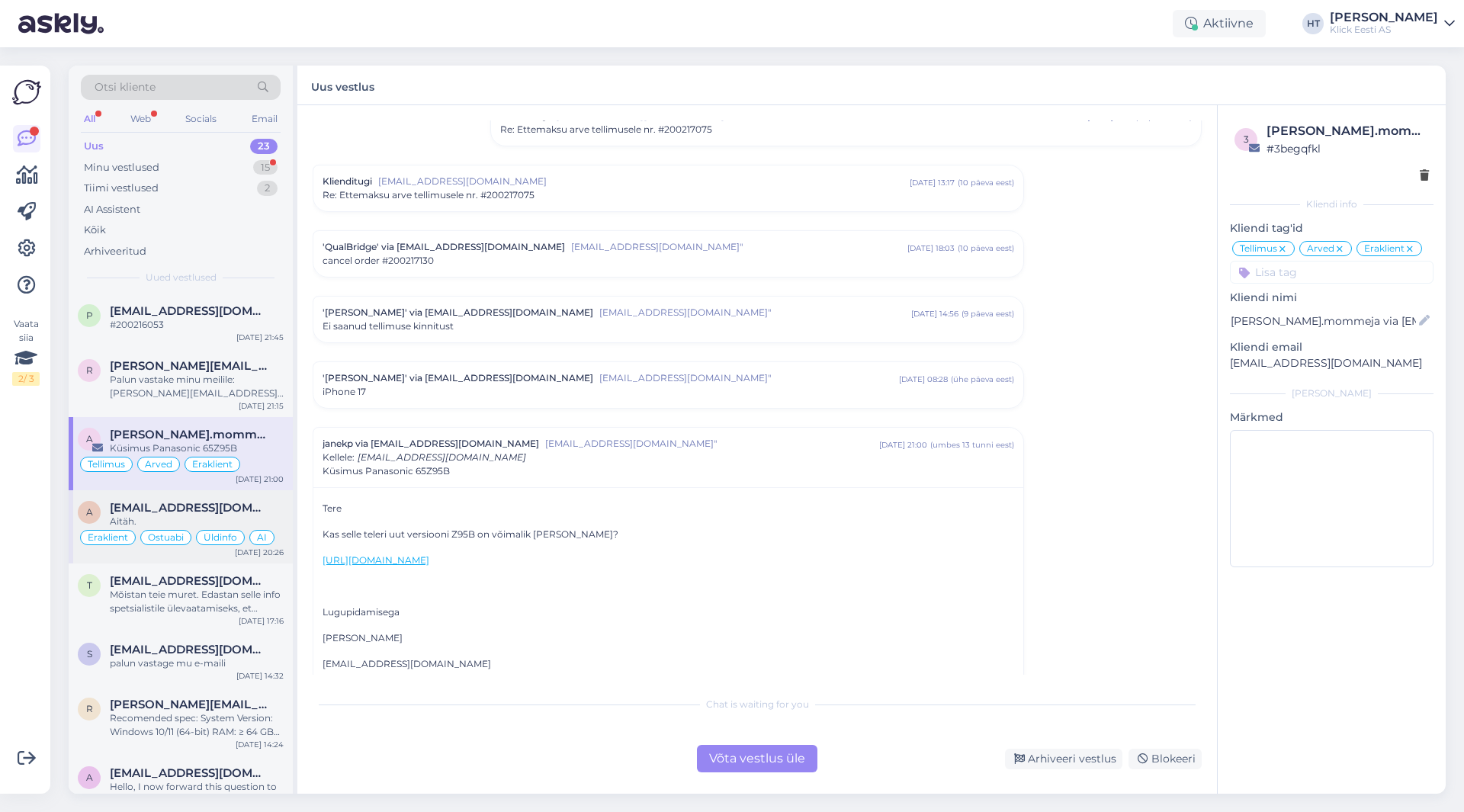
click at [210, 506] on span "[EMAIL_ADDRESS][DOMAIN_NAME]" at bounding box center [189, 508] width 159 height 14
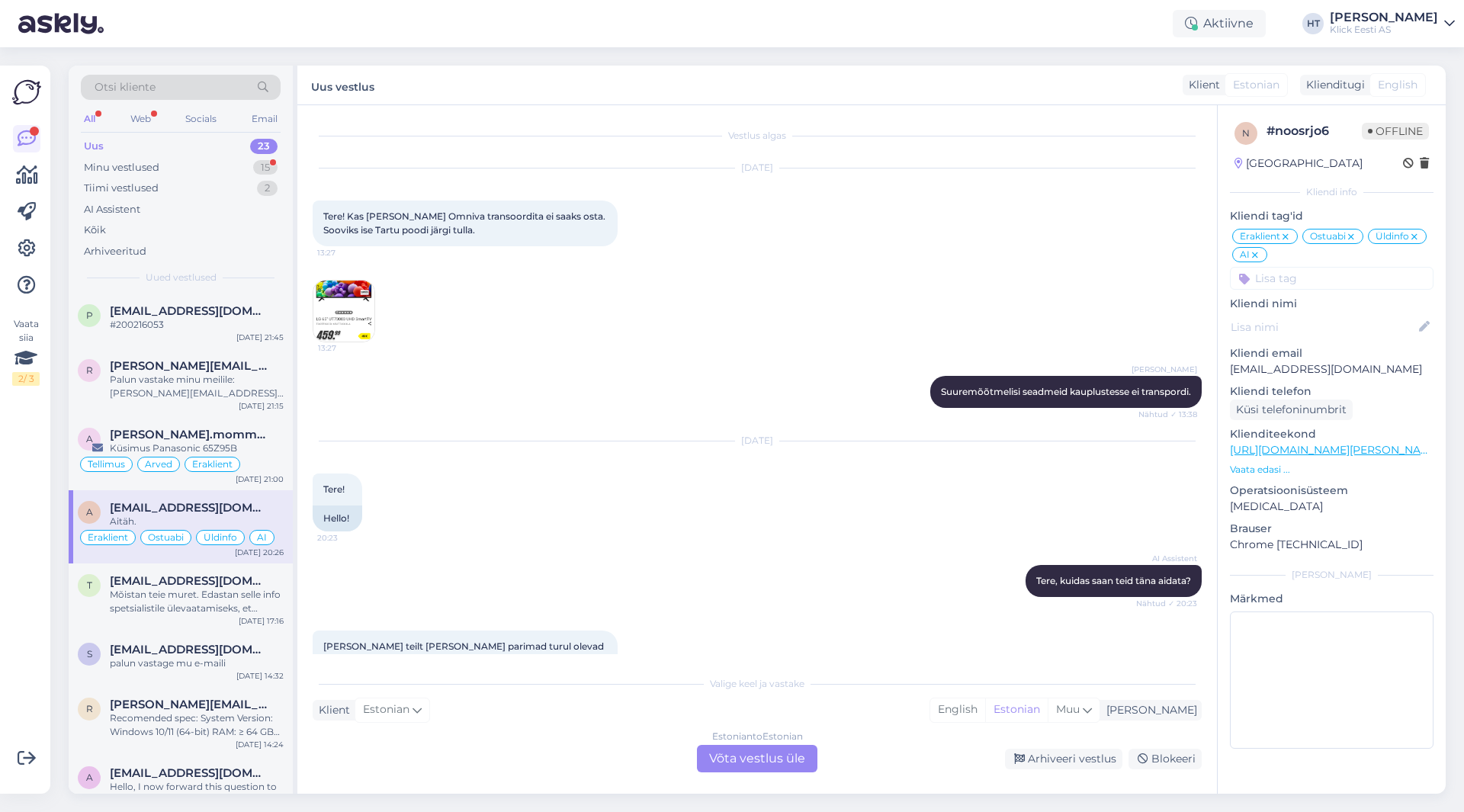
scroll to position [0, 0]
click at [348, 323] on img at bounding box center [344, 311] width 61 height 61
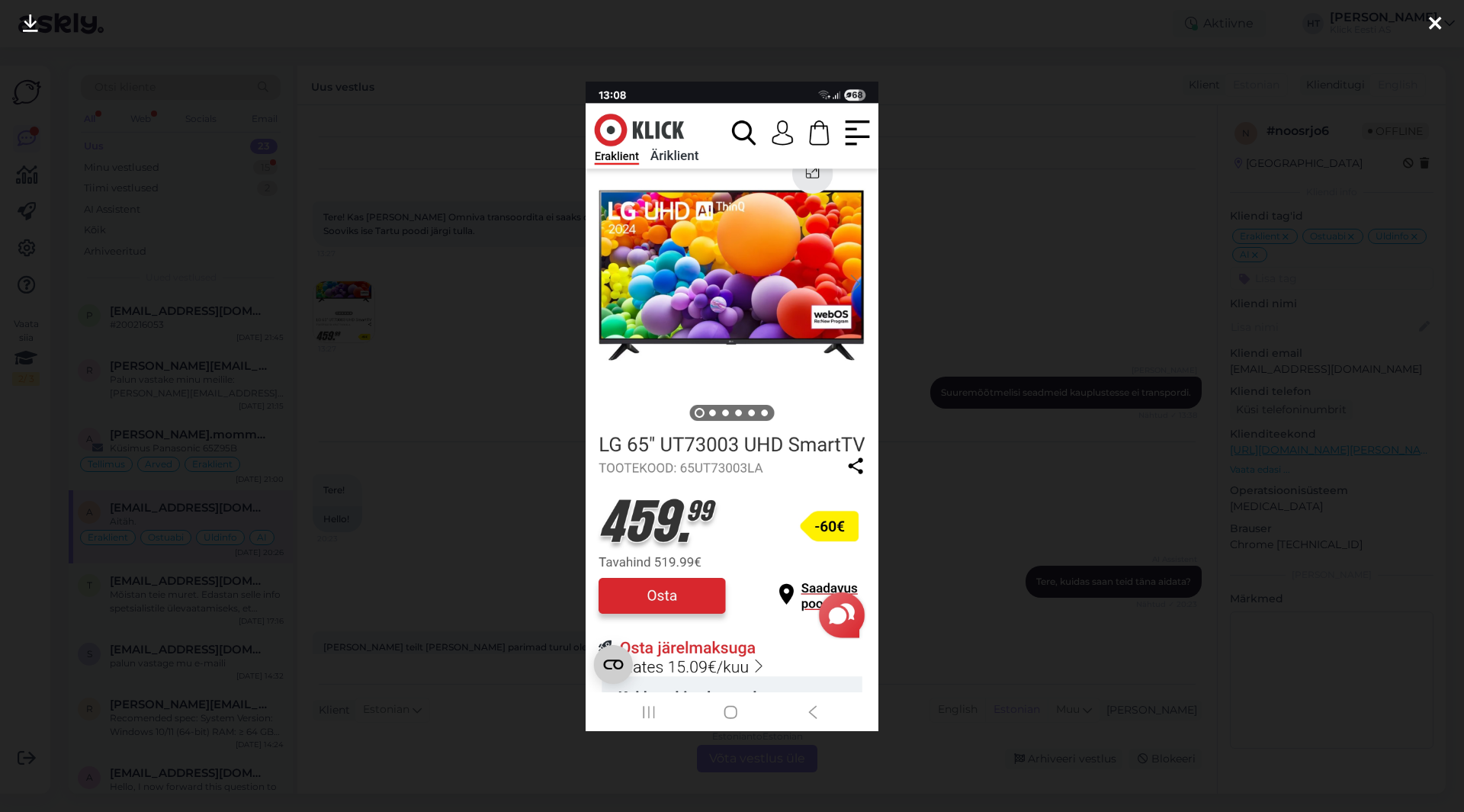
click at [494, 402] on div at bounding box center [732, 406] width 1464 height 812
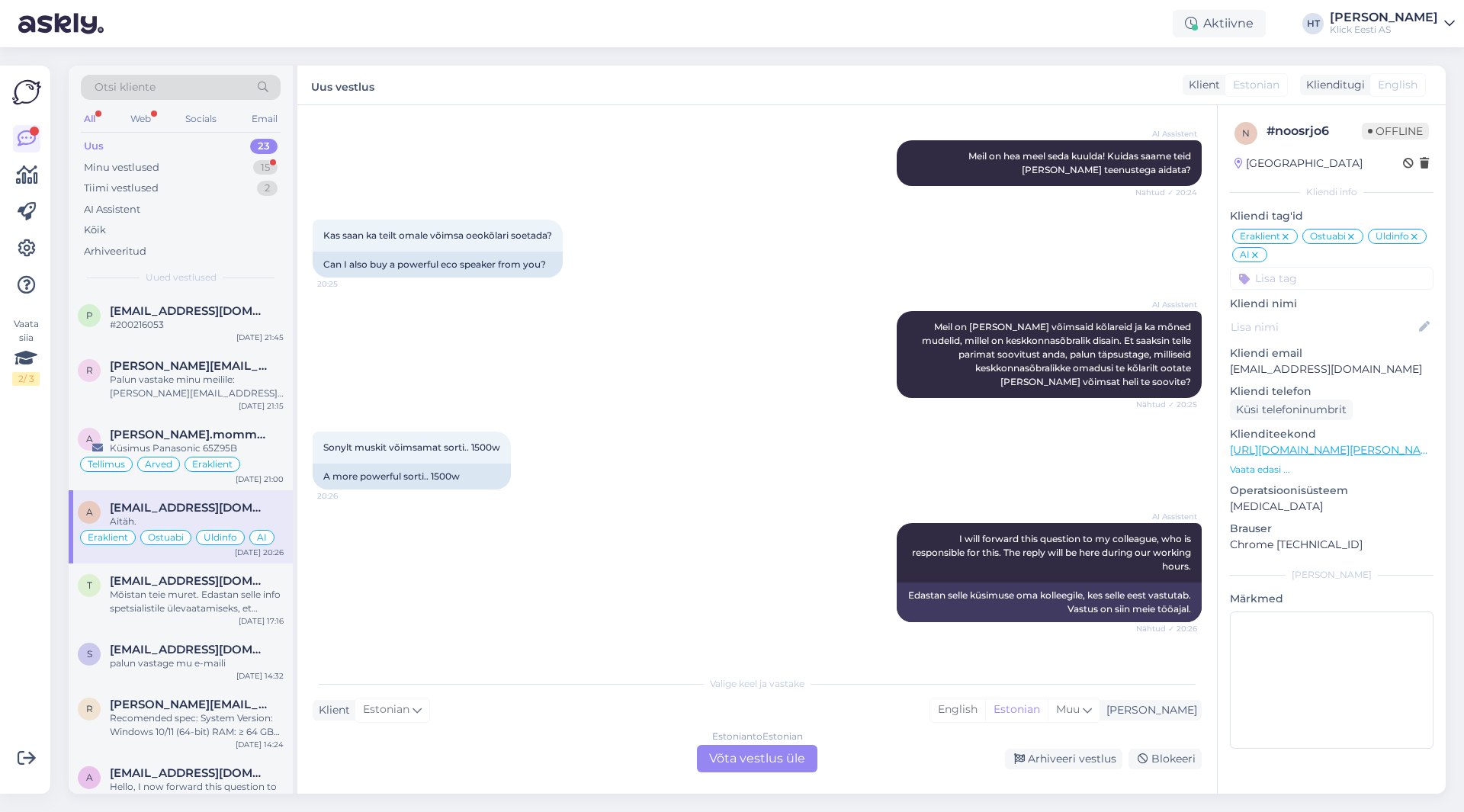
scroll to position [686, 0]
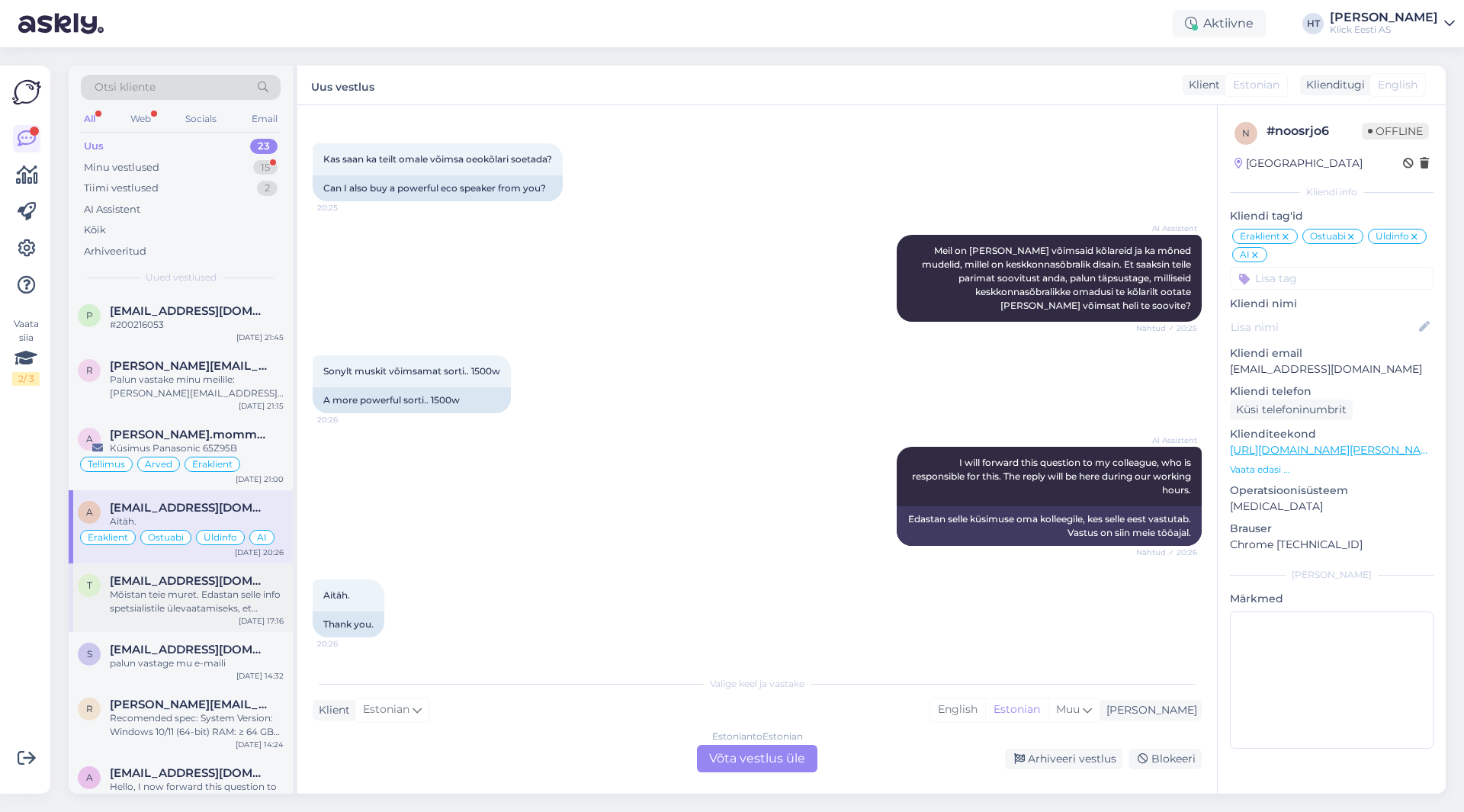
click at [242, 589] on div "Mõistan teie muret. Edastan selle info spetsialistile ülevaatamiseks, et saaksi…" at bounding box center [197, 601] width 174 height 27
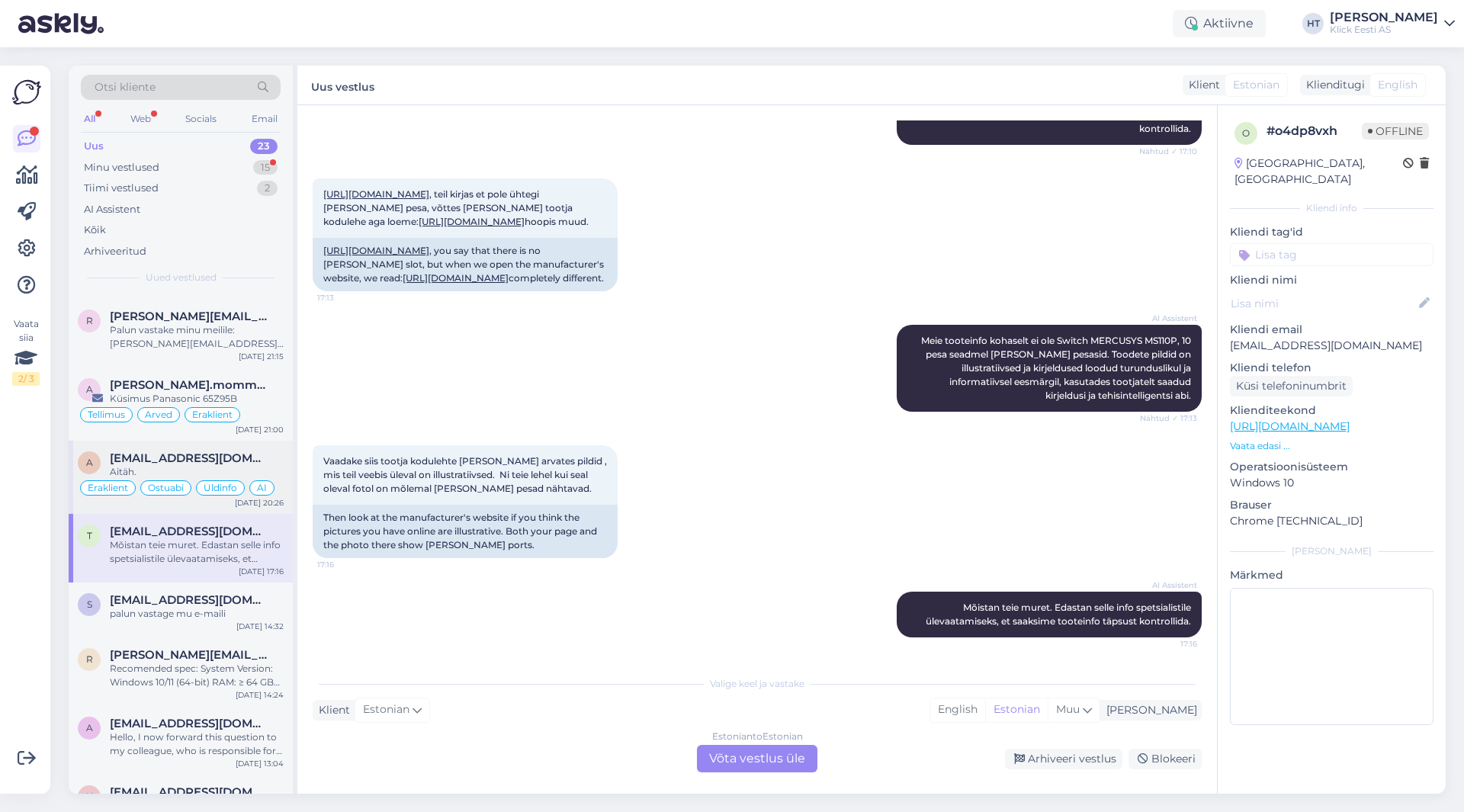
scroll to position [76, 0]
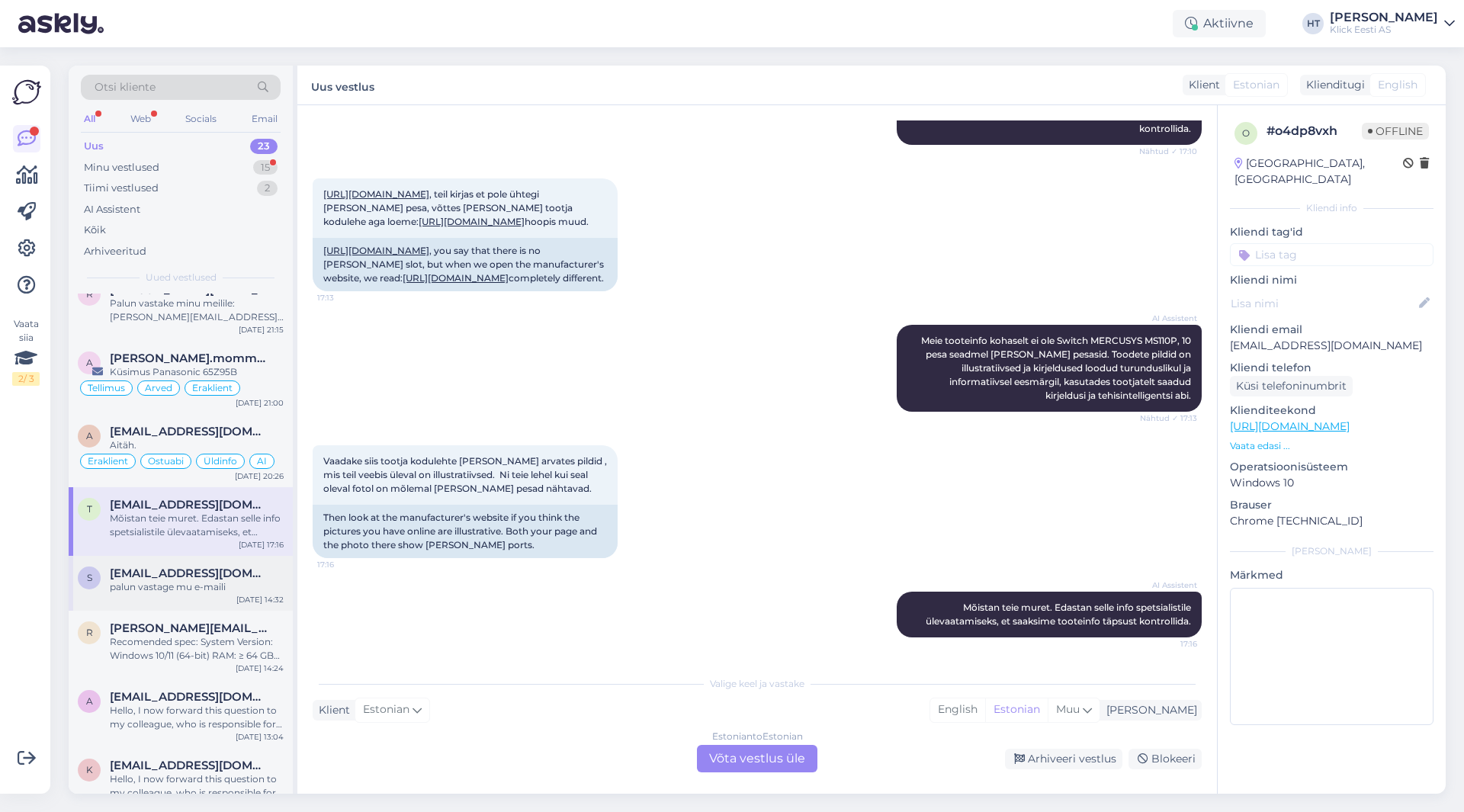
click at [215, 570] on span "[EMAIL_ADDRESS][DOMAIN_NAME]" at bounding box center [189, 574] width 159 height 14
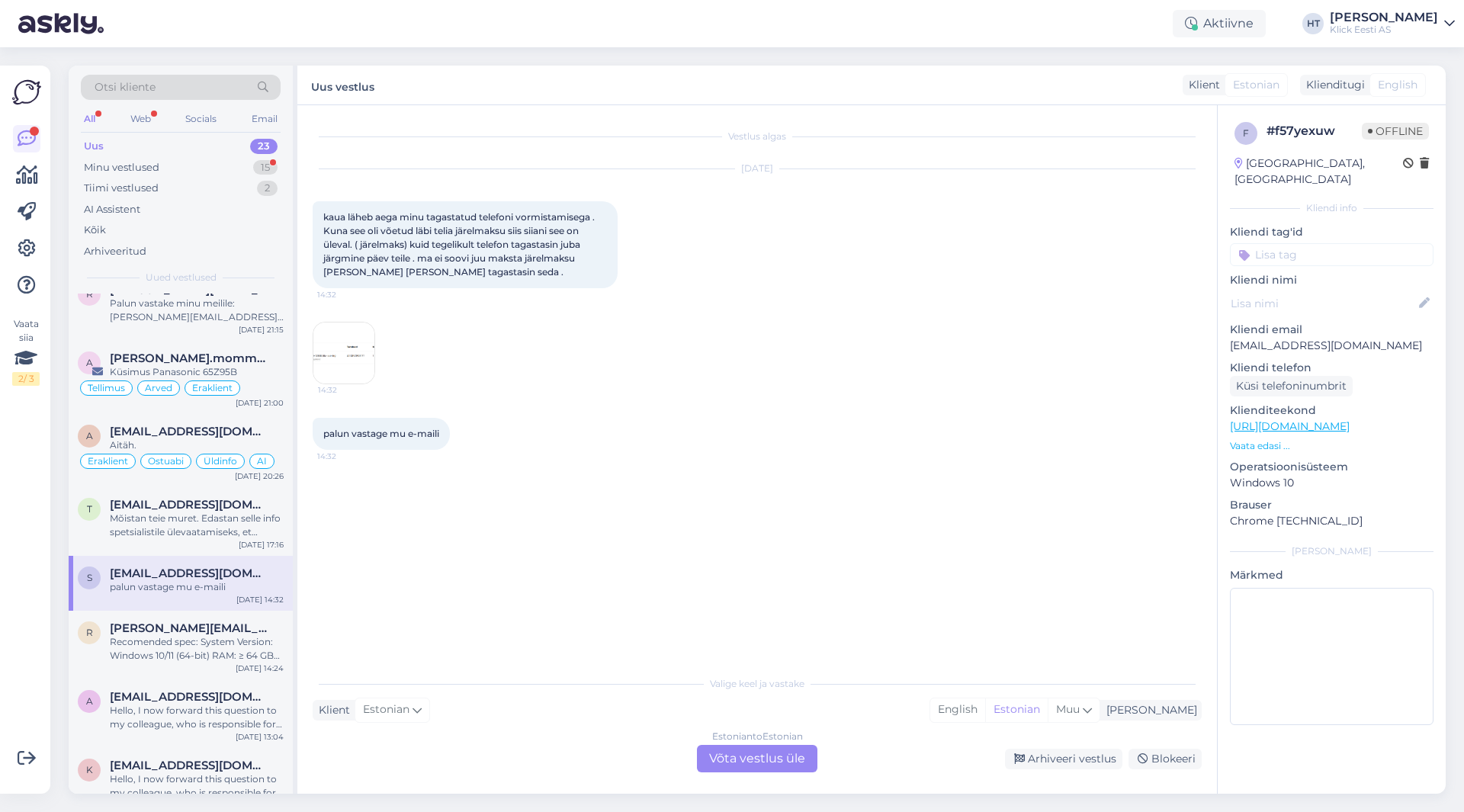
scroll to position [0, 0]
click at [352, 347] on img at bounding box center [344, 352] width 61 height 61
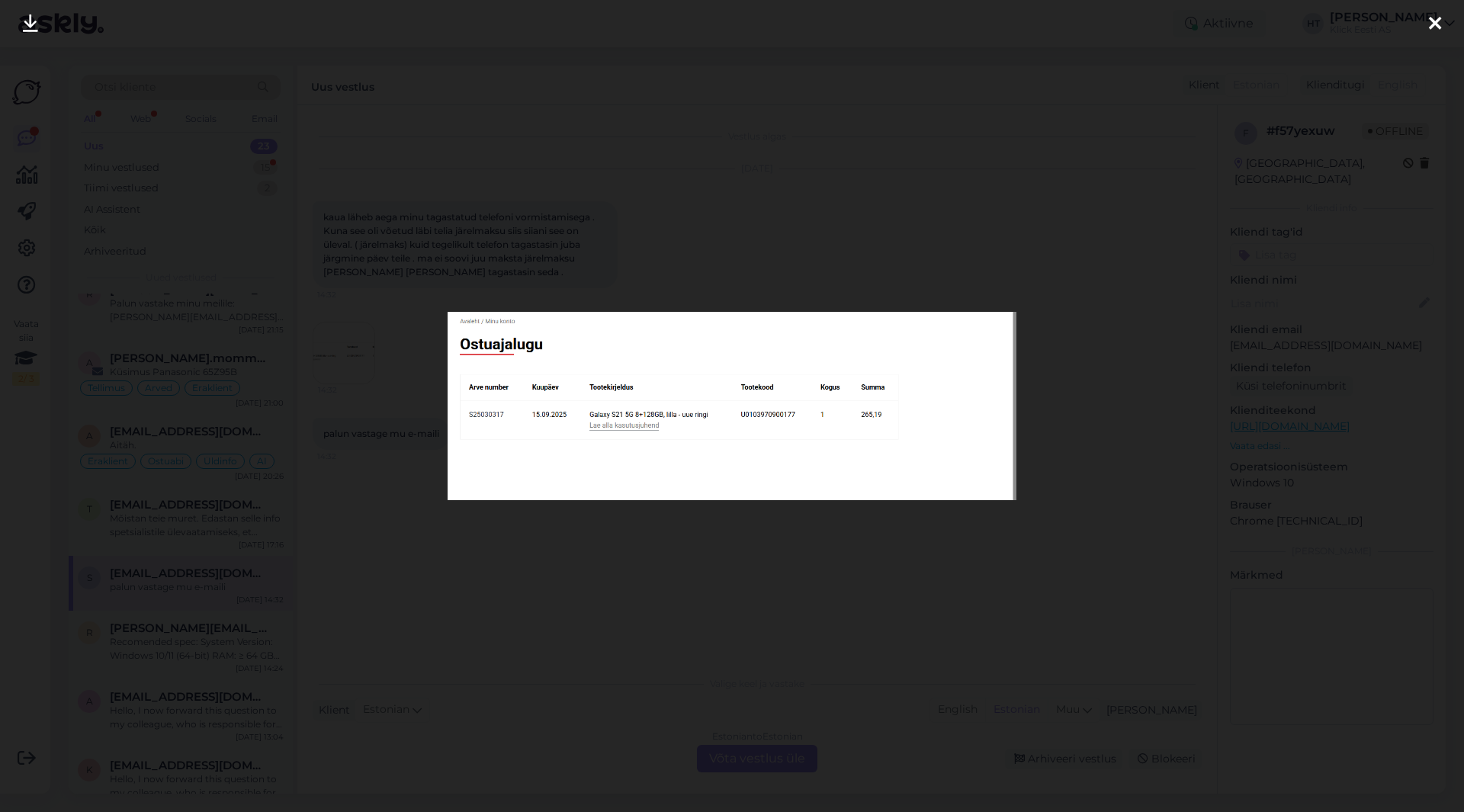
click at [487, 549] on div at bounding box center [732, 406] width 1464 height 812
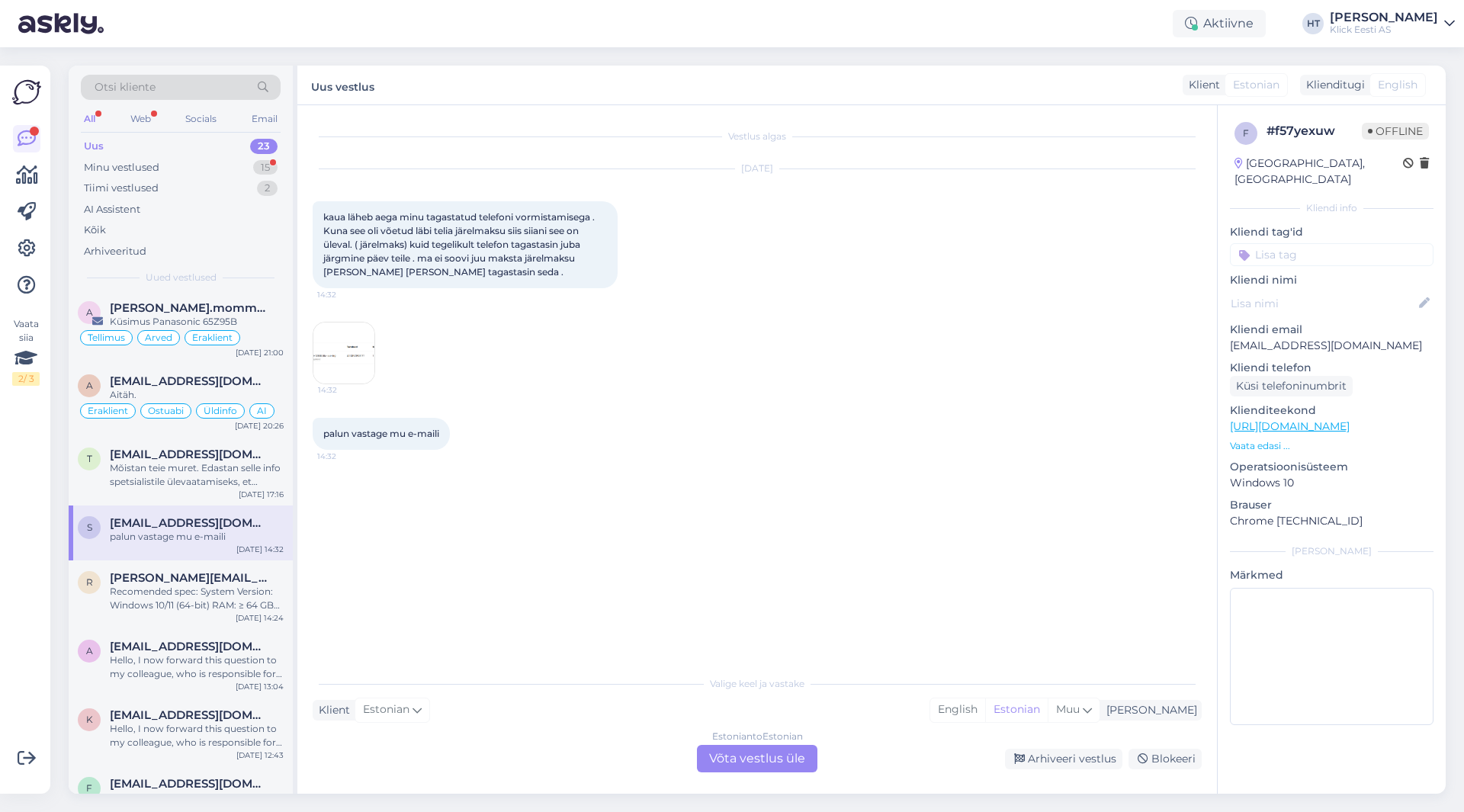
scroll to position [228, 0]
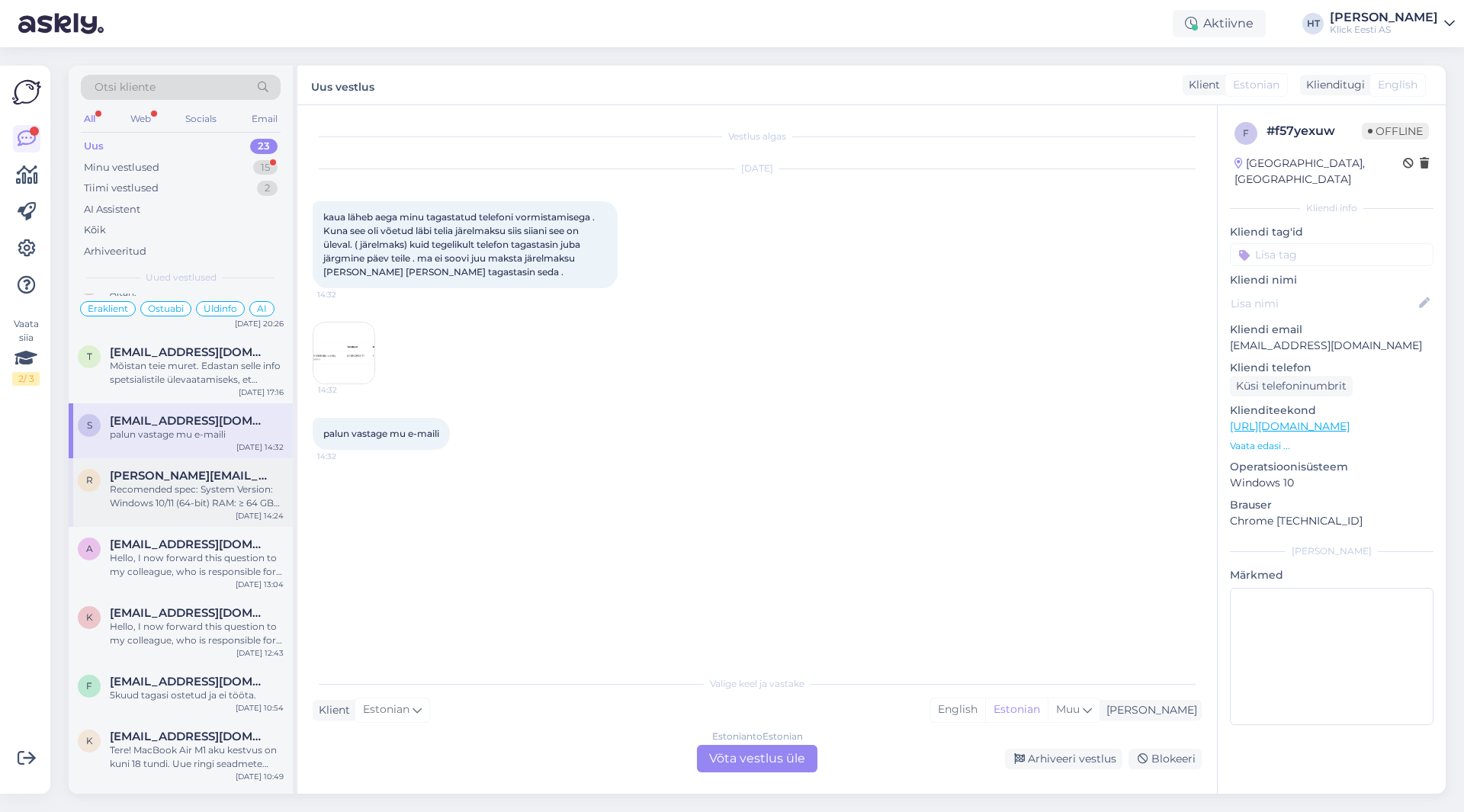
click at [216, 505] on div "Recomended spec: System Version: Windows 10/11 (64-bit) RAM: ≥ 64 GB CPU: Intel…" at bounding box center [197, 496] width 174 height 27
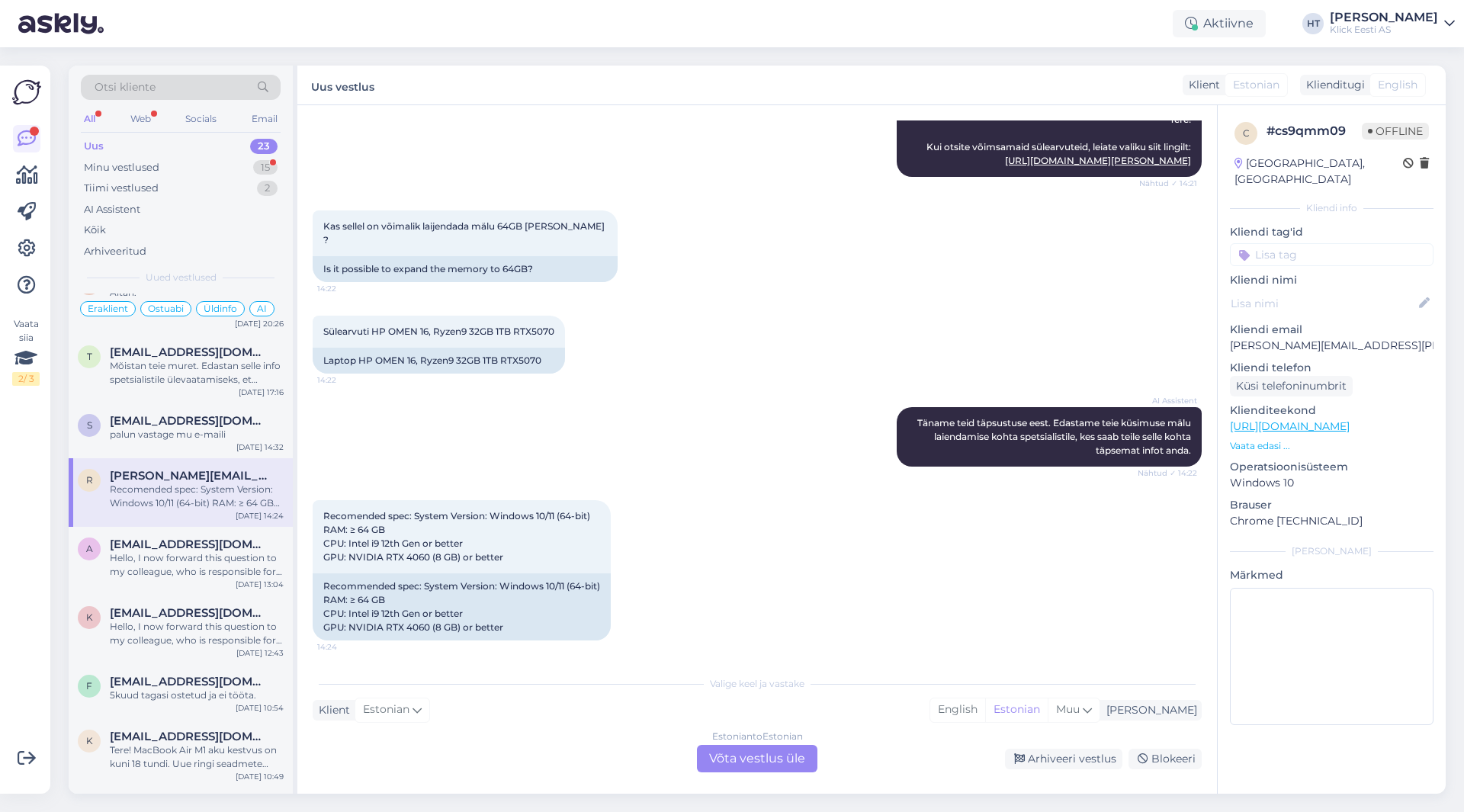
scroll to position [192, 0]
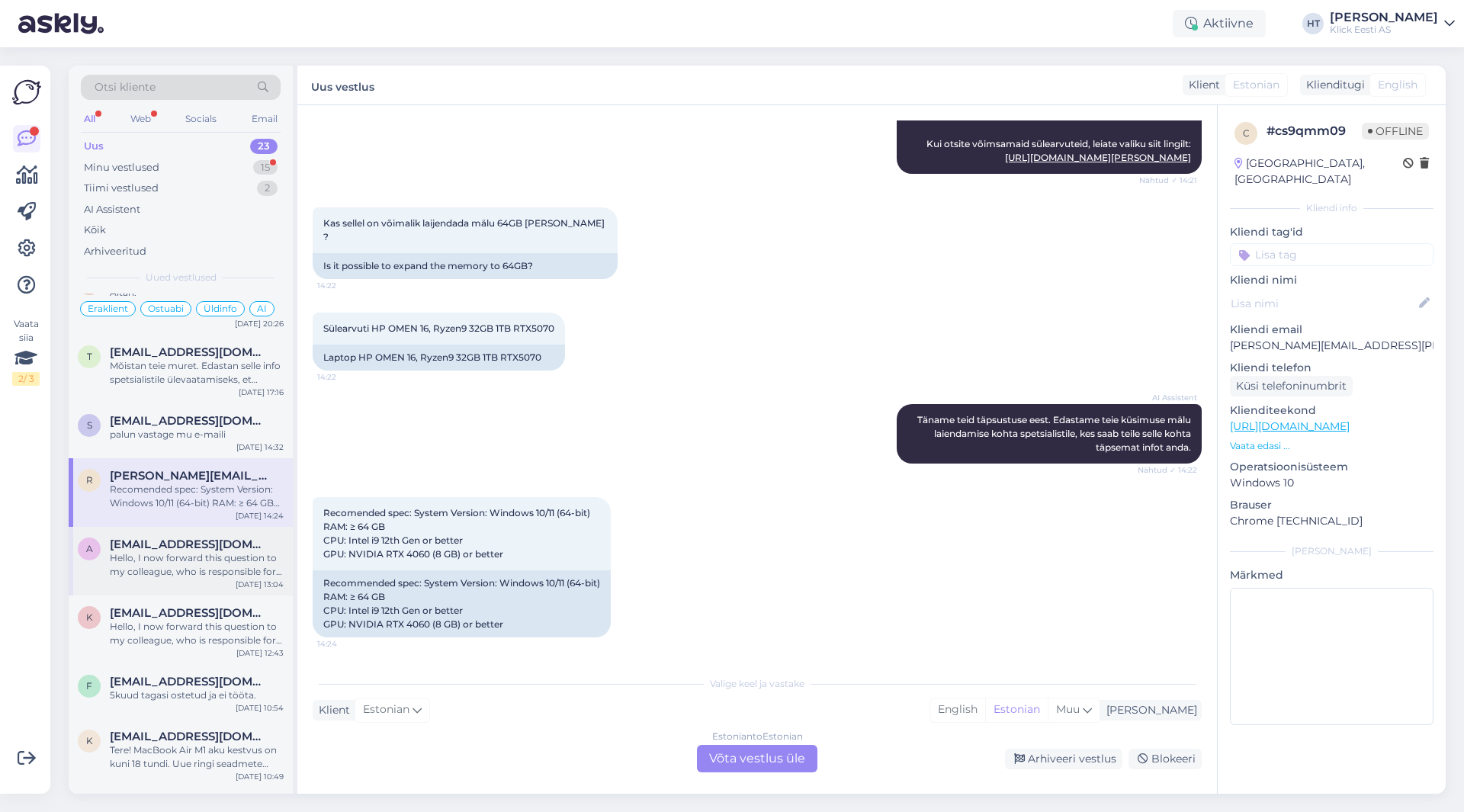
click at [205, 562] on div "Hello, I now forward this question to my colleague, who is responsible for this…" at bounding box center [197, 565] width 174 height 27
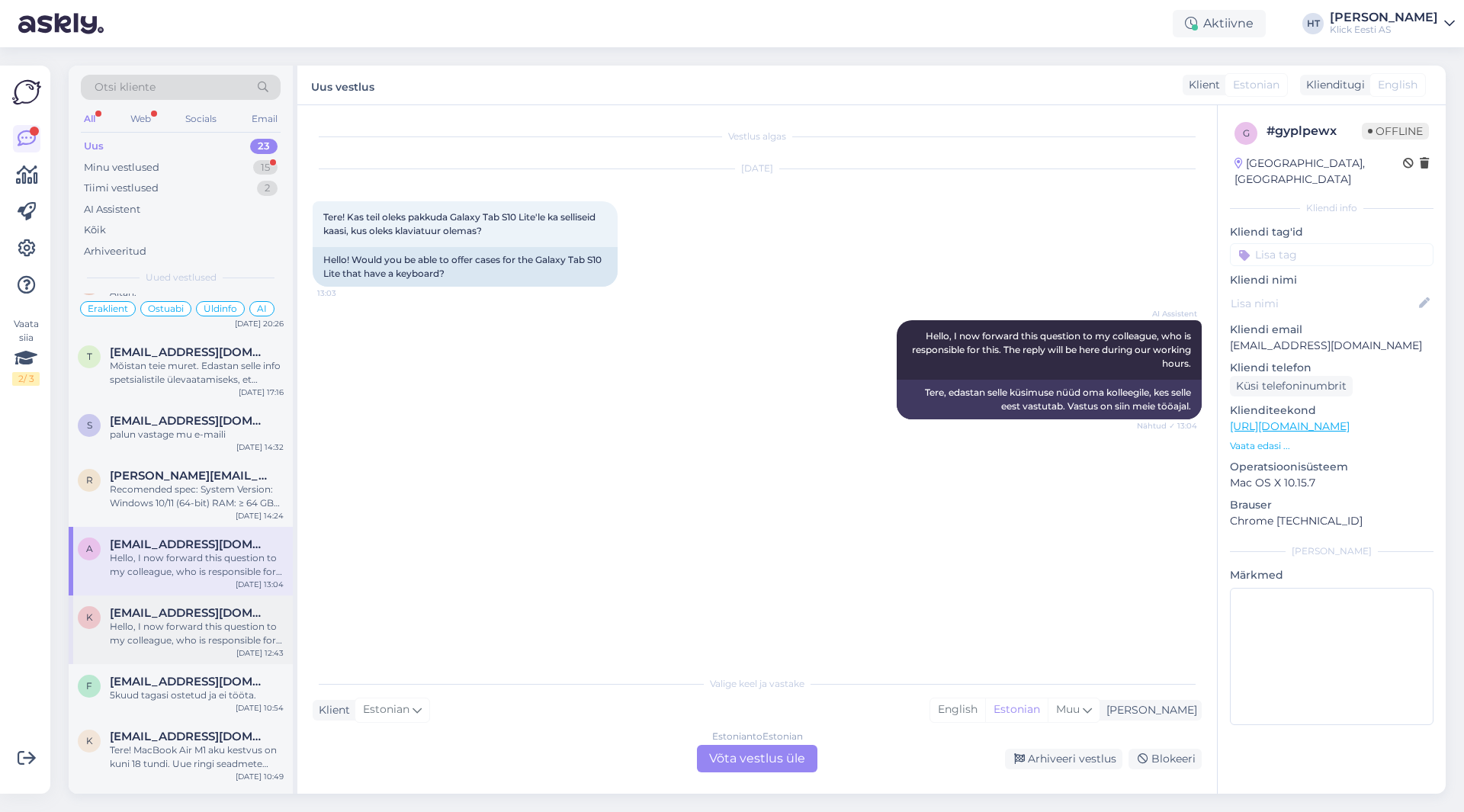
click at [205, 620] on div "Hello, I now forward this question to my colleague, who is responsible for this…" at bounding box center [197, 634] width 174 height 27
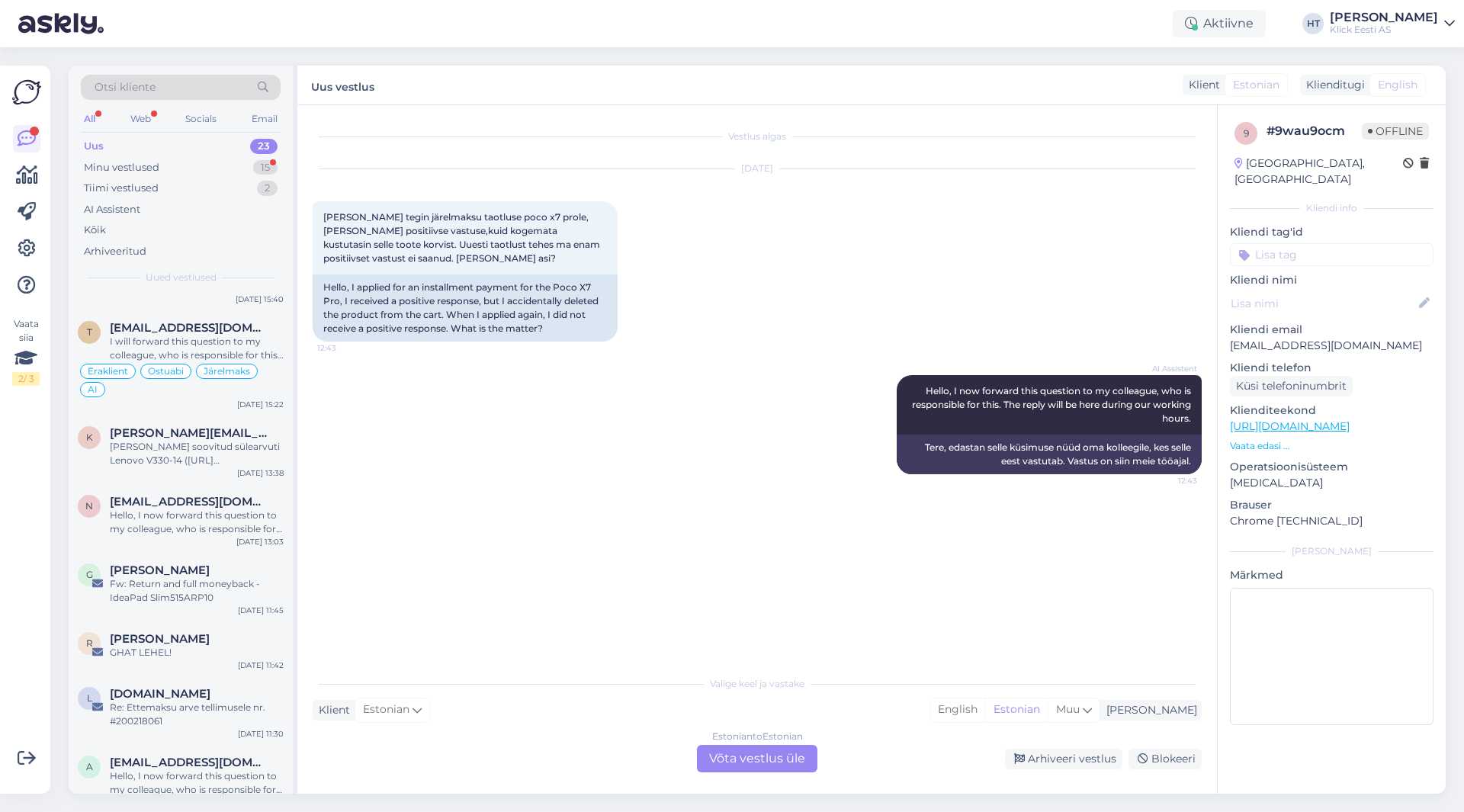
scroll to position [1060, 0]
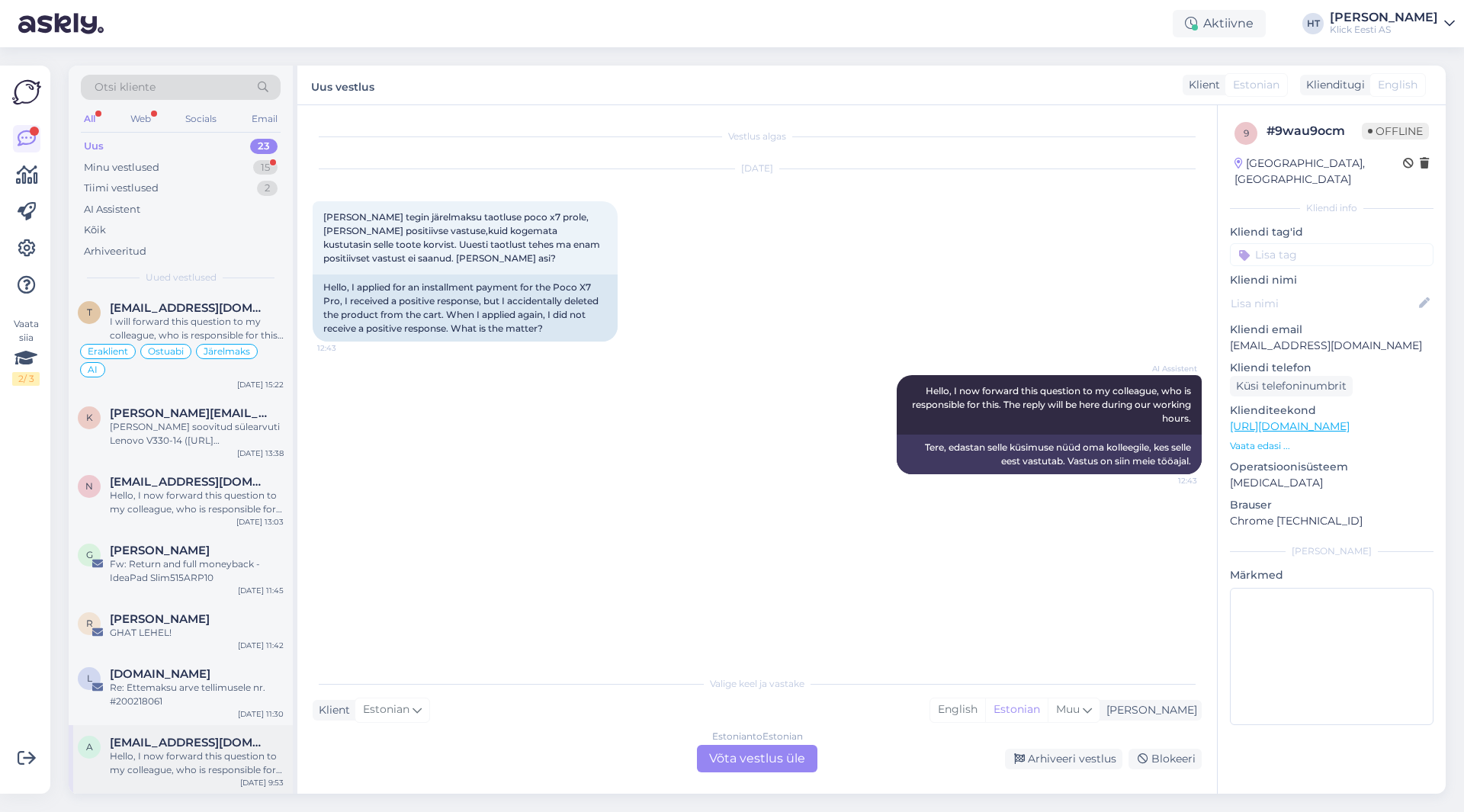
click at [216, 754] on div "Hello, I now forward this question to my colleague, who is responsible for this…" at bounding box center [197, 763] width 174 height 27
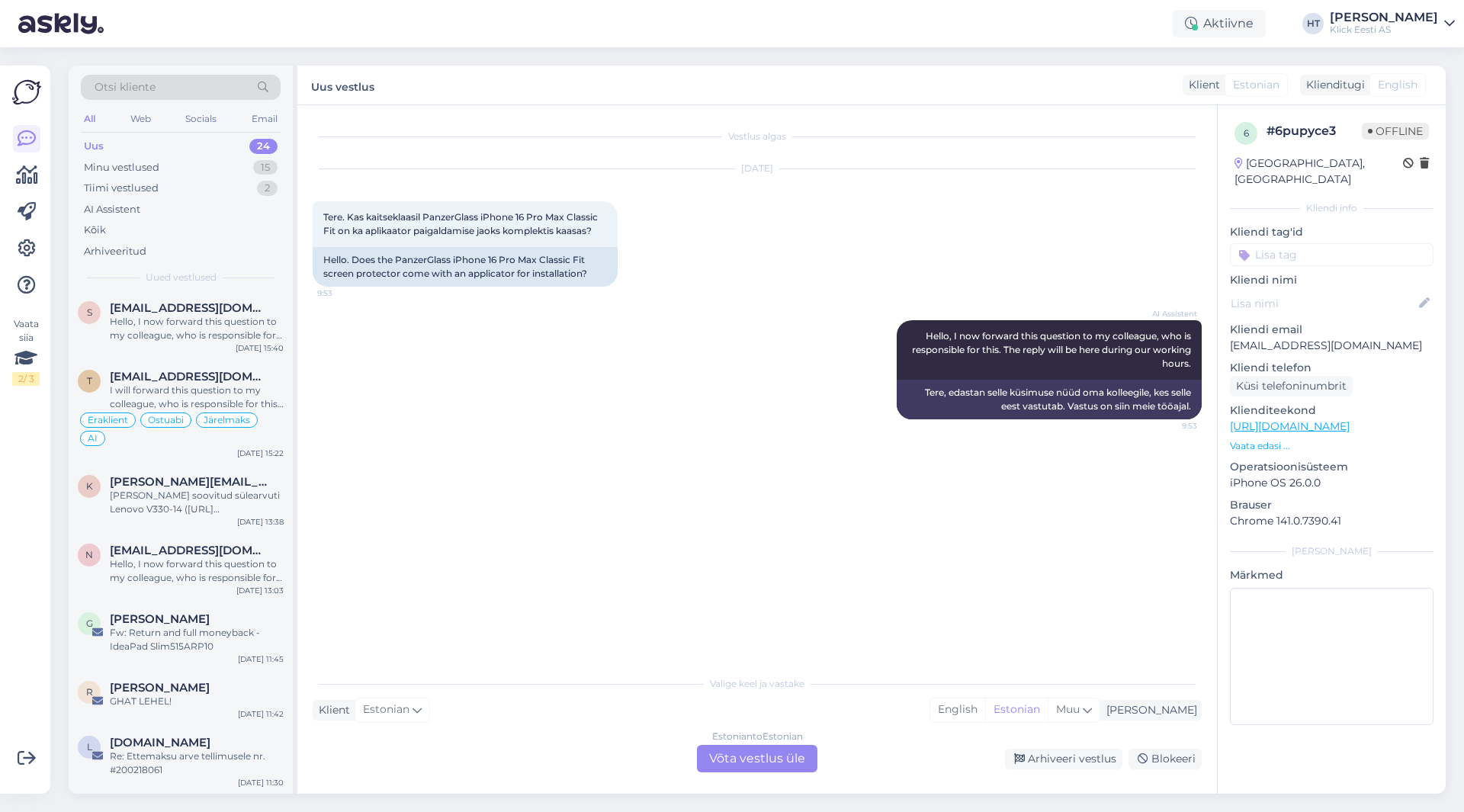
click at [244, 143] on div "Uus 24" at bounding box center [180, 146] width 199 height 21
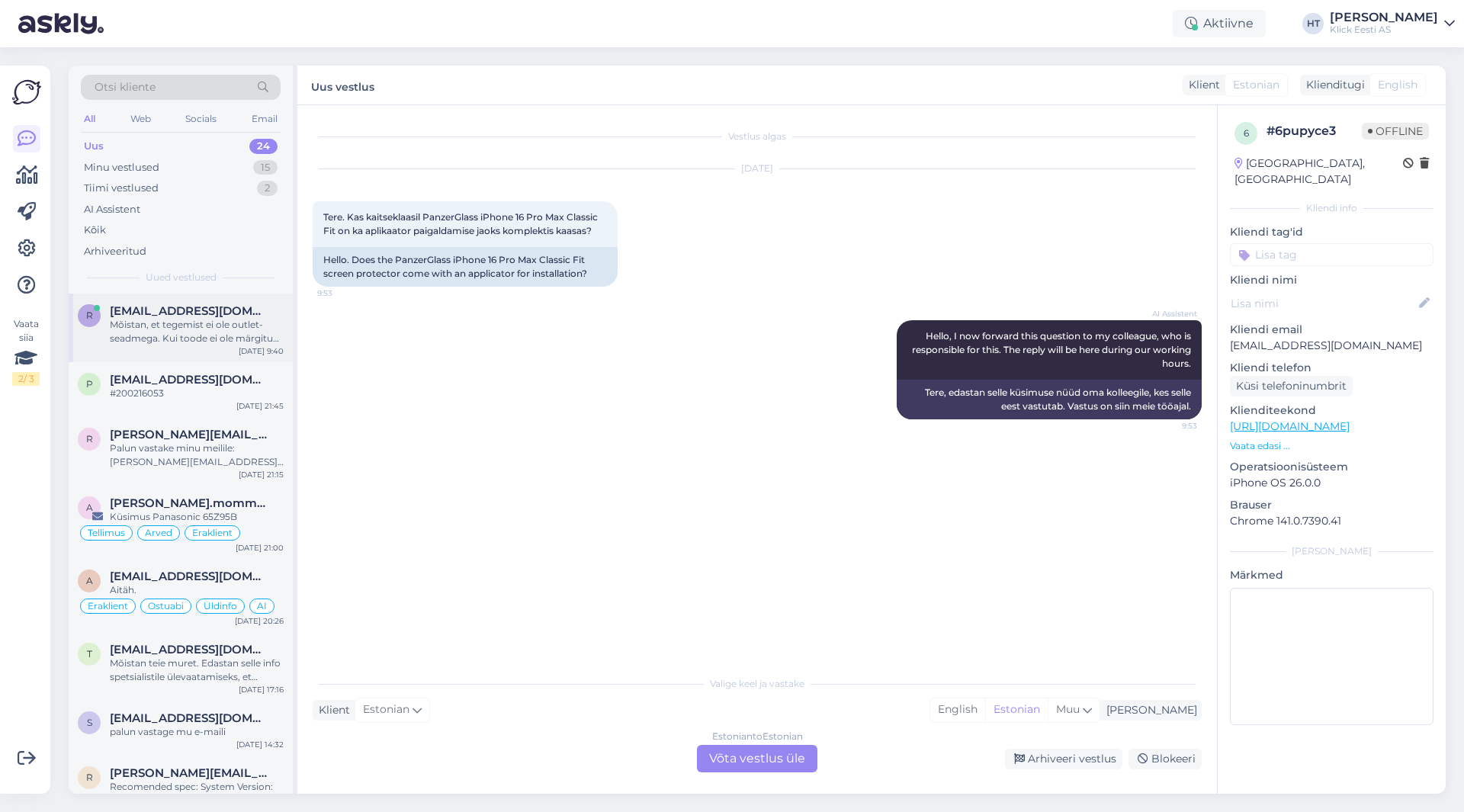
click at [257, 337] on div "Mõistan, et tegemist ei ole outlet-seadmega. Kui toode ei ole märgitud outlet-t…" at bounding box center [197, 331] width 174 height 27
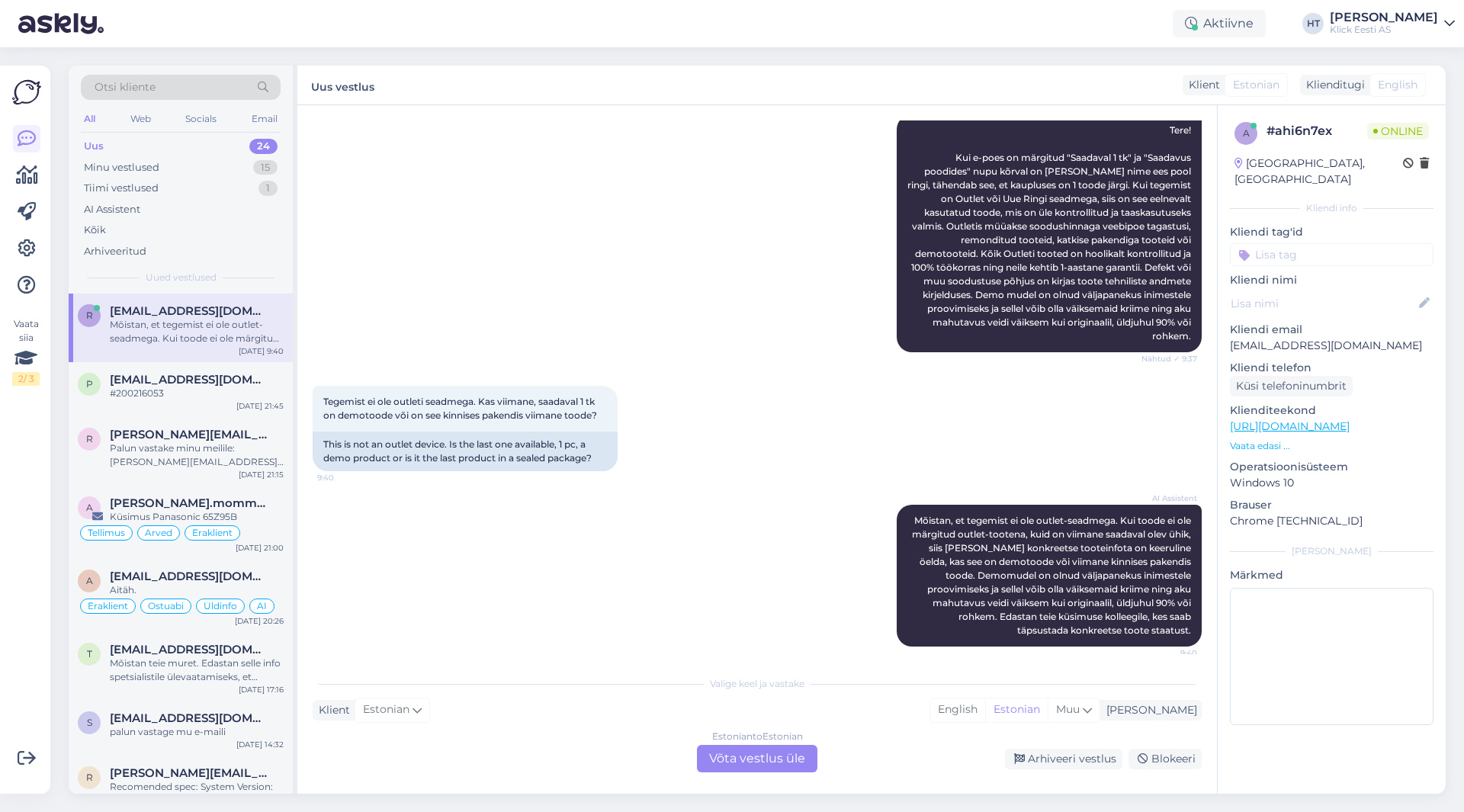
scroll to position [228, 0]
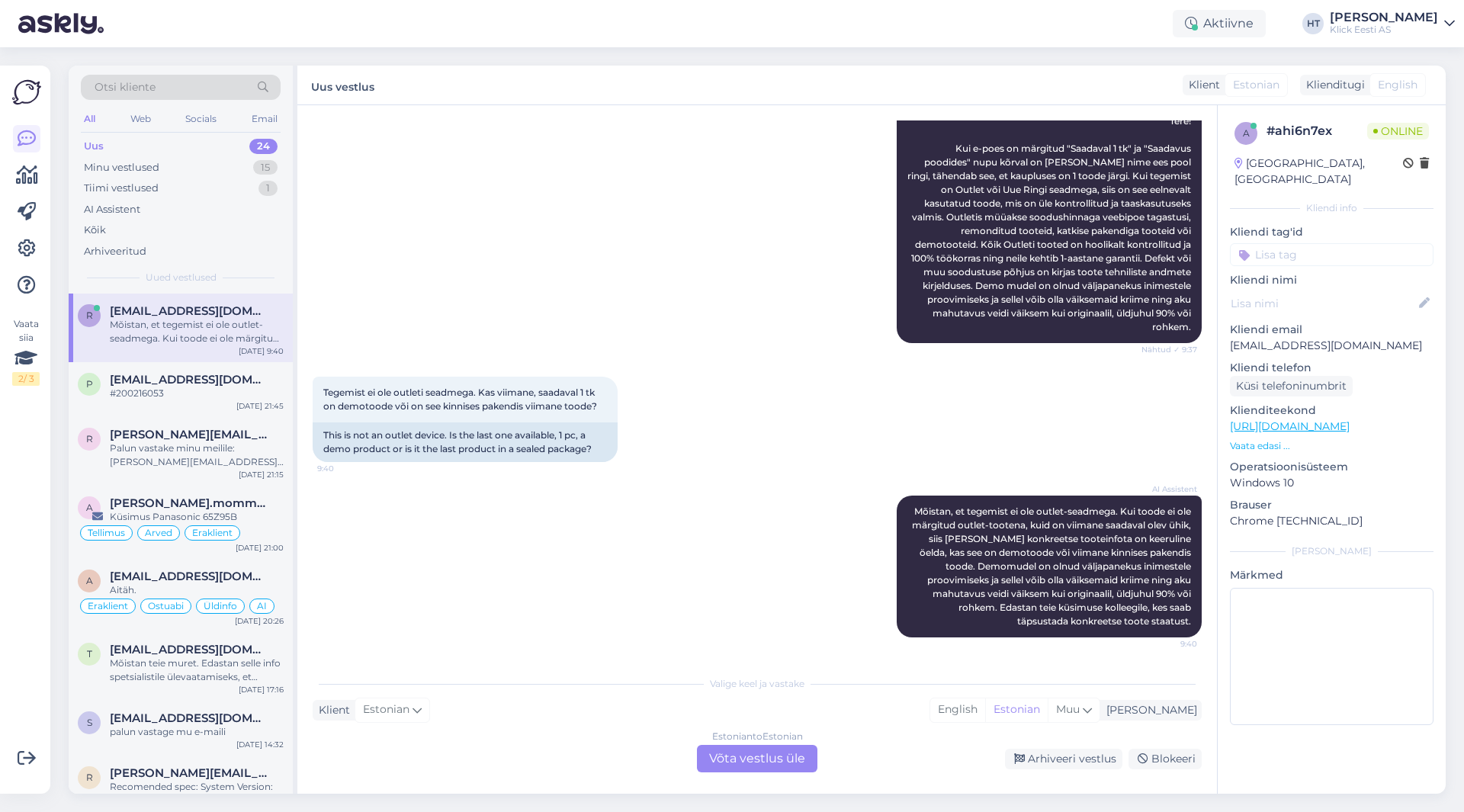
click at [779, 760] on div "Estonian to Estonian Võta vestlus üle" at bounding box center [757, 758] width 120 height 27
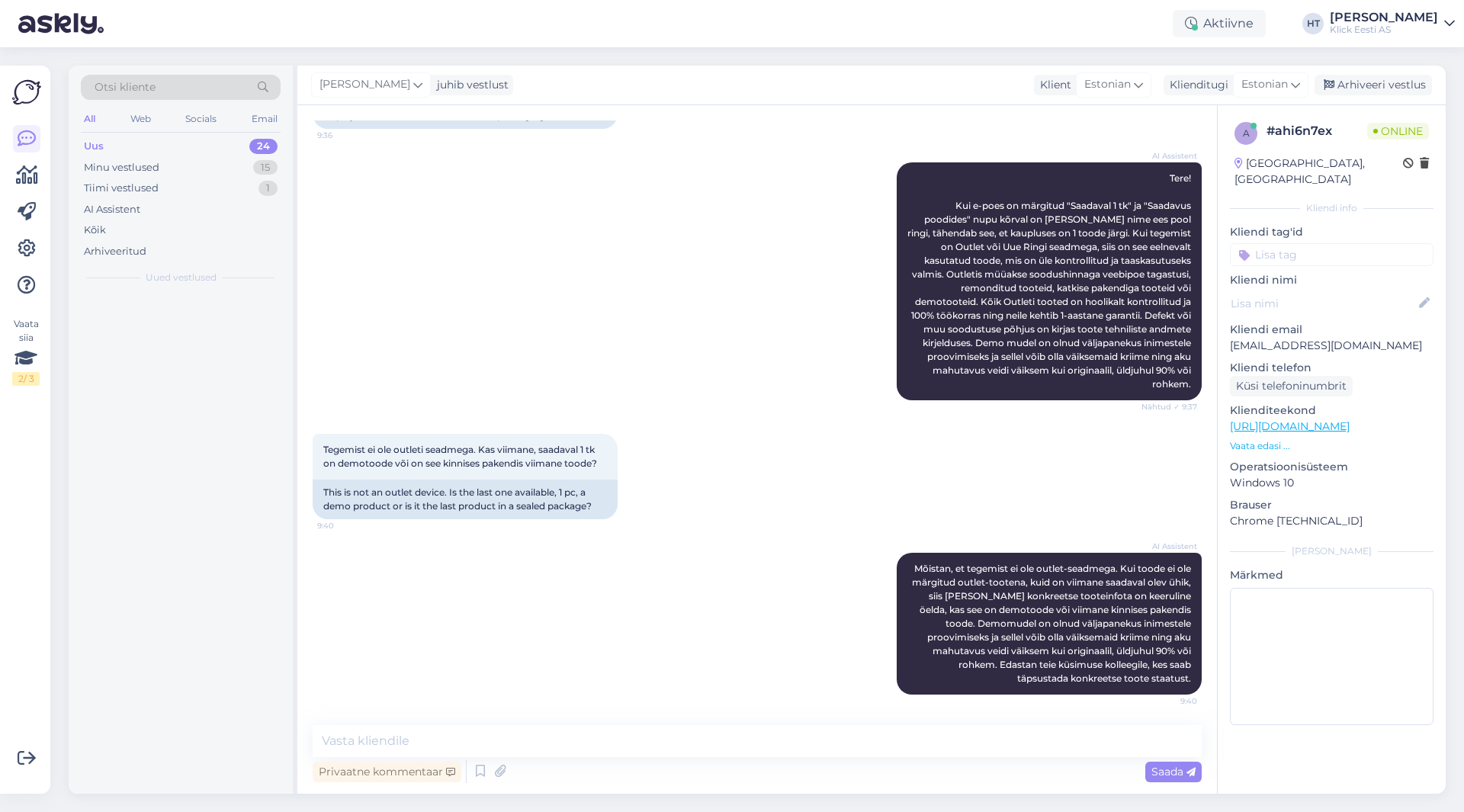
scroll to position [171, 0]
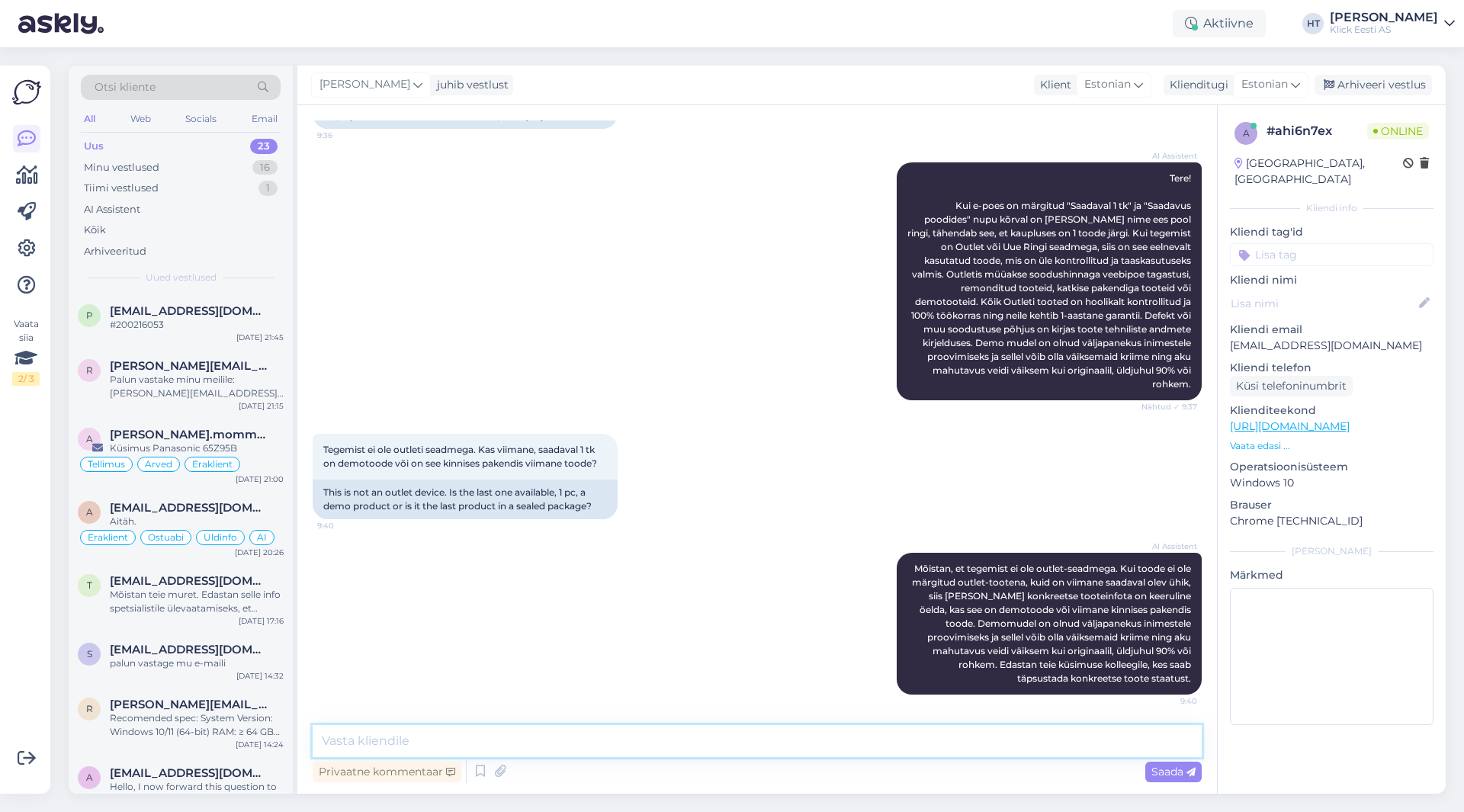
click at [768, 743] on textarea at bounding box center [757, 741] width 889 height 32
type textarea "Suurema tõenäosusega on viimane toode väljasolev."
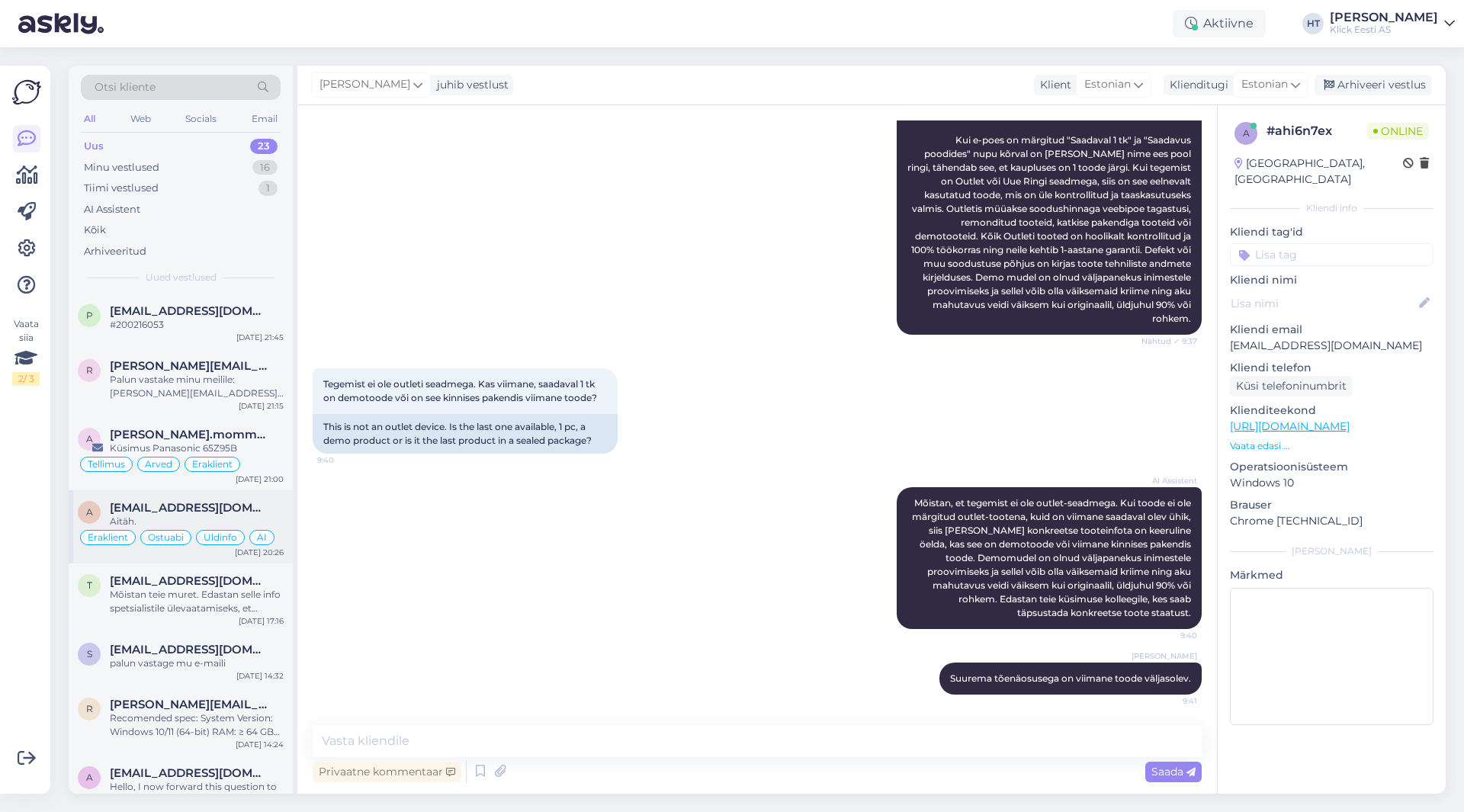
click at [241, 493] on div "a [EMAIL_ADDRESS][DOMAIN_NAME] Aitäh. Eraklient Ostuabi Üldinfo AI [DATE] 20:26" at bounding box center [180, 526] width 224 height 73
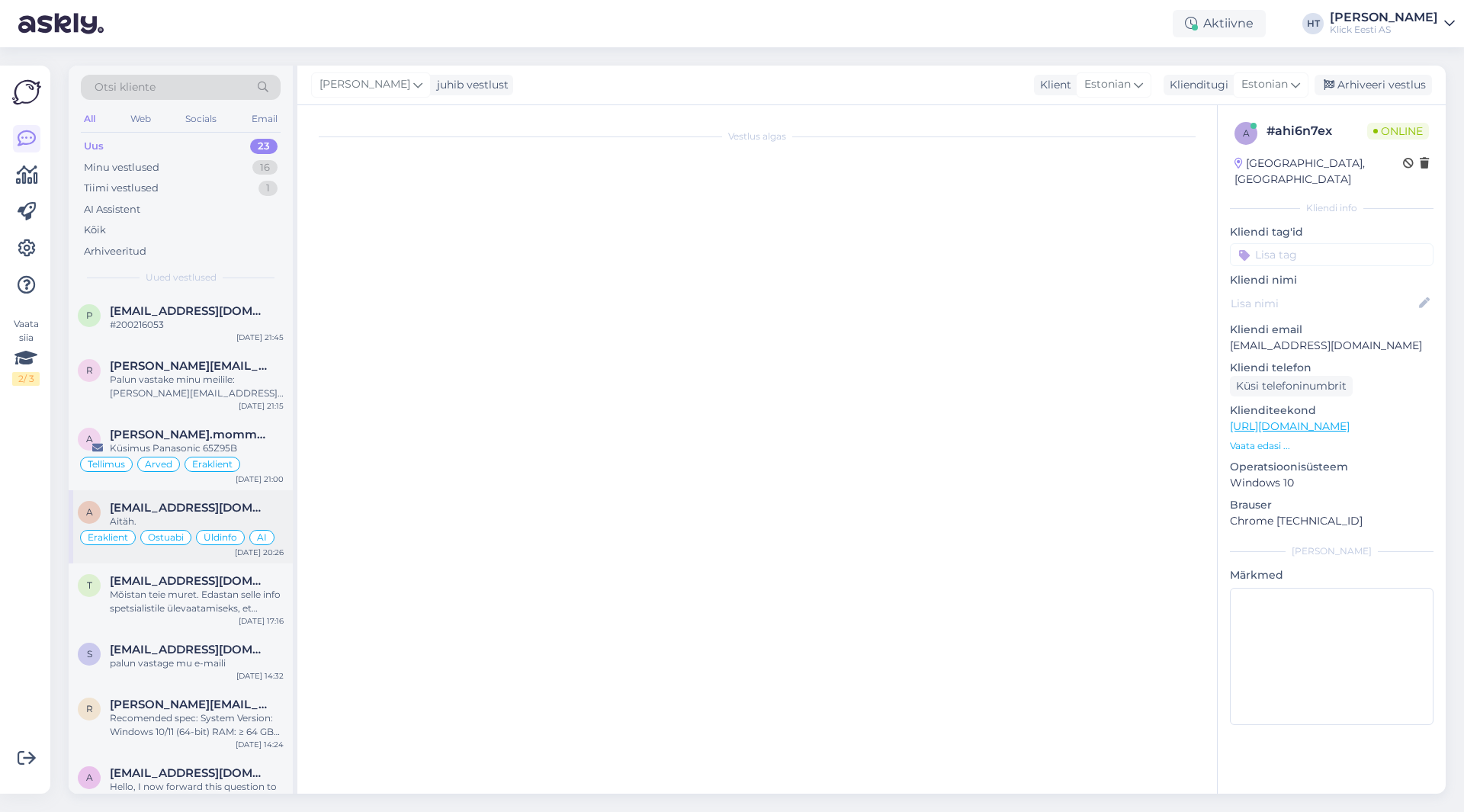
scroll to position [686, 0]
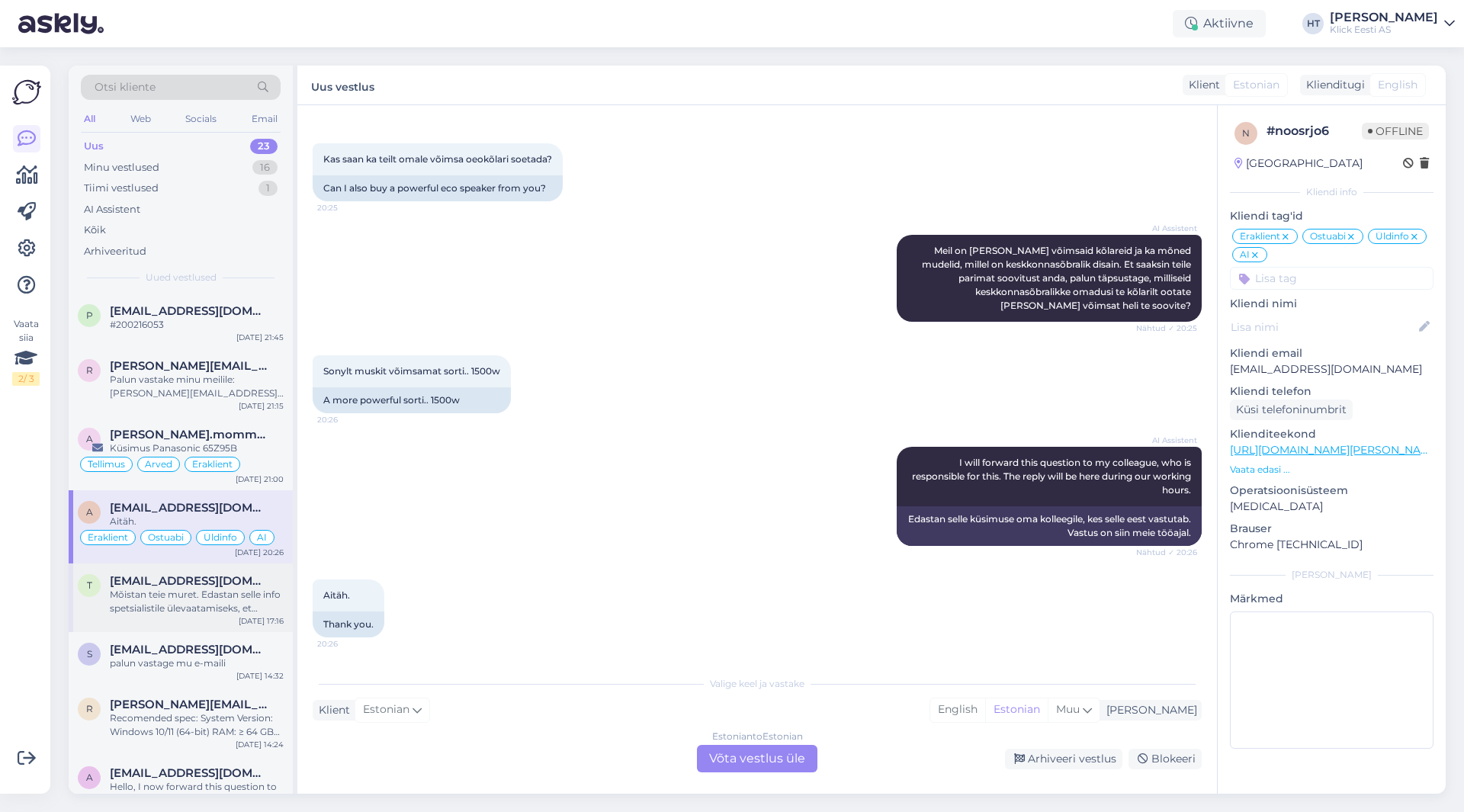
click at [266, 595] on div "Mõistan teie muret. Edastan selle info spetsialistile ülevaatamiseks, et saaksi…" at bounding box center [197, 601] width 174 height 27
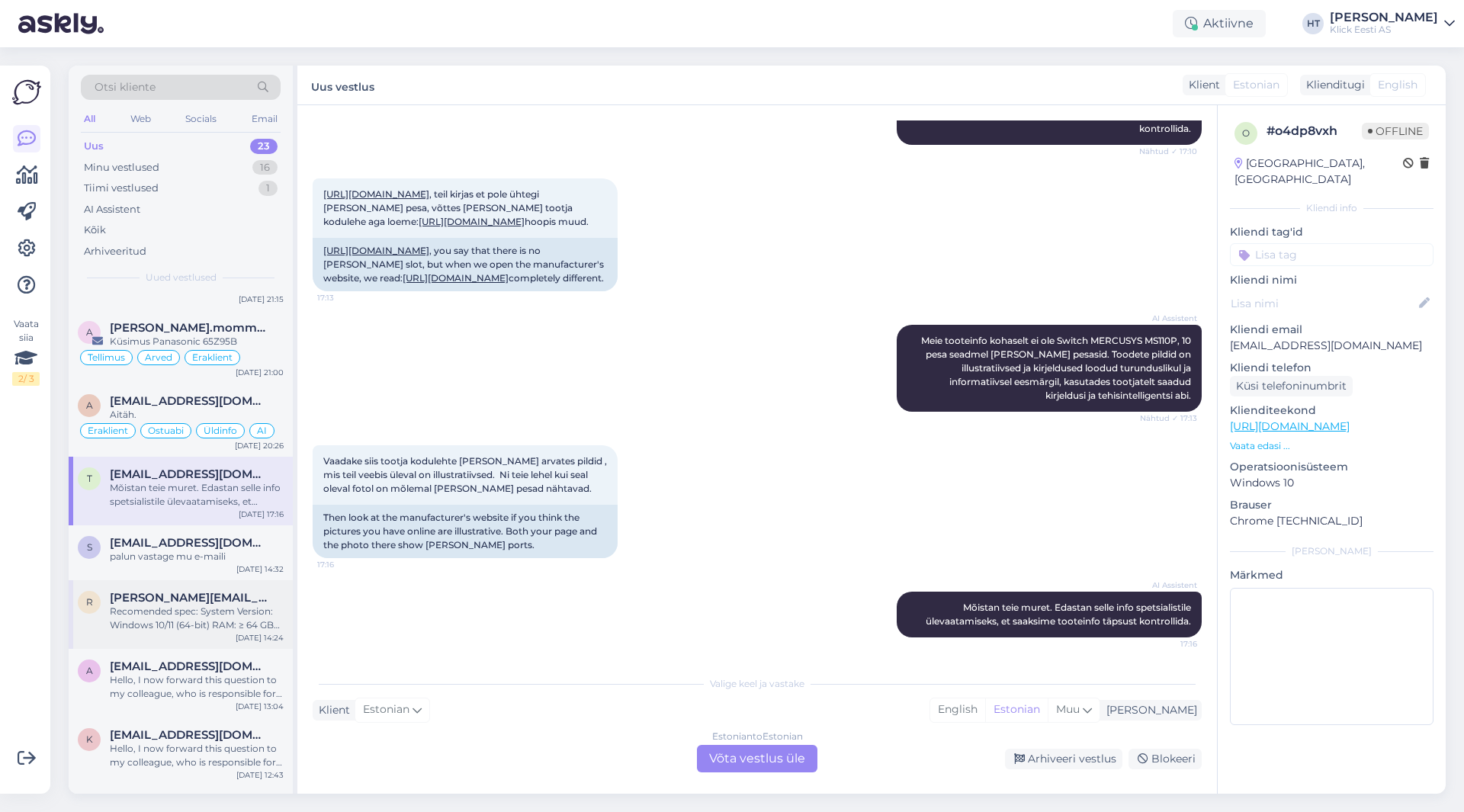
scroll to position [153, 0]
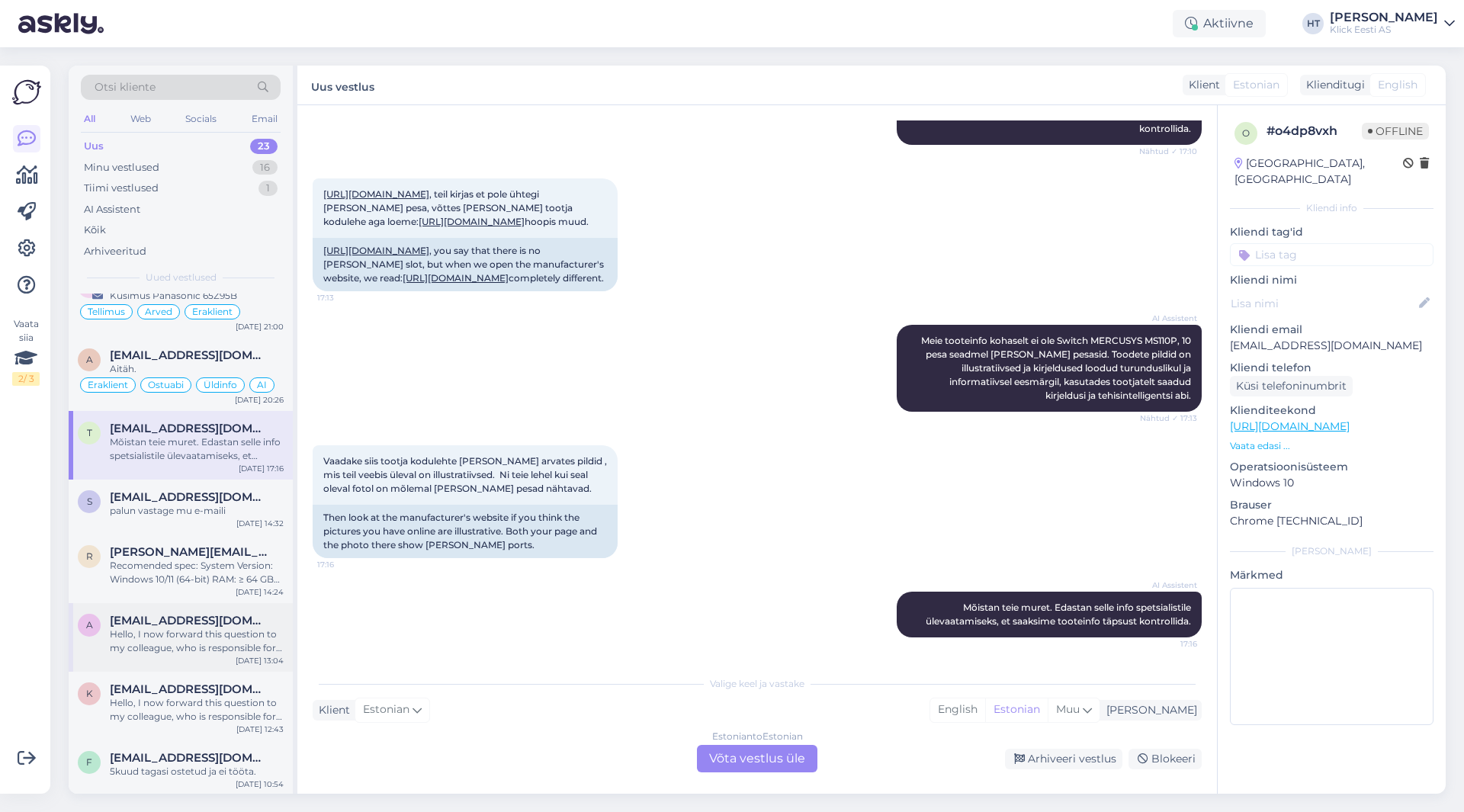
click at [257, 605] on div "a [EMAIL_ADDRESS][DOMAIN_NAME] Hello, I now forward this question to my colleag…" at bounding box center [180, 638] width 224 height 69
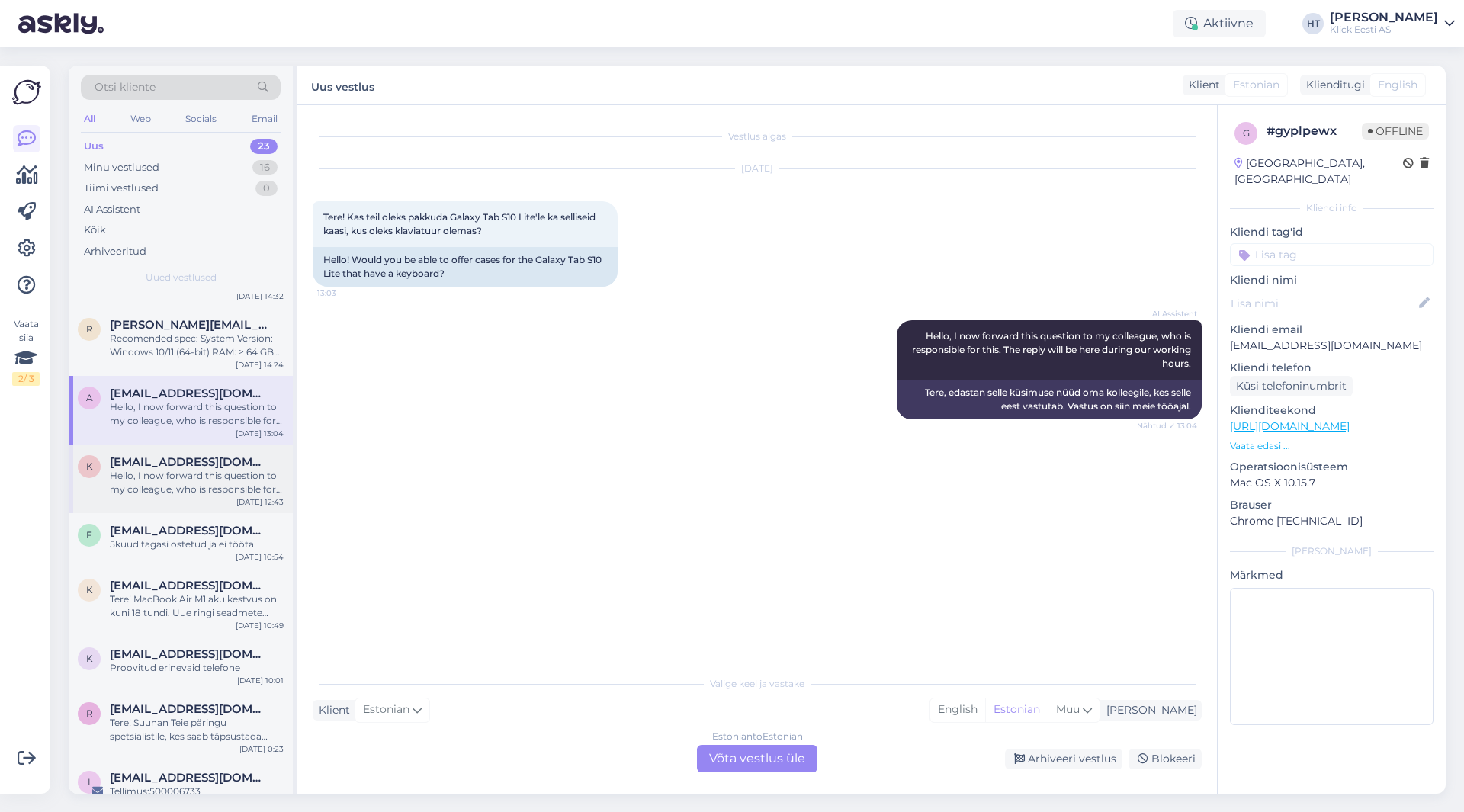
scroll to position [381, 0]
click at [221, 485] on div "Hello, I now forward this question to my colleague, who is responsible for this…" at bounding box center [197, 481] width 174 height 27
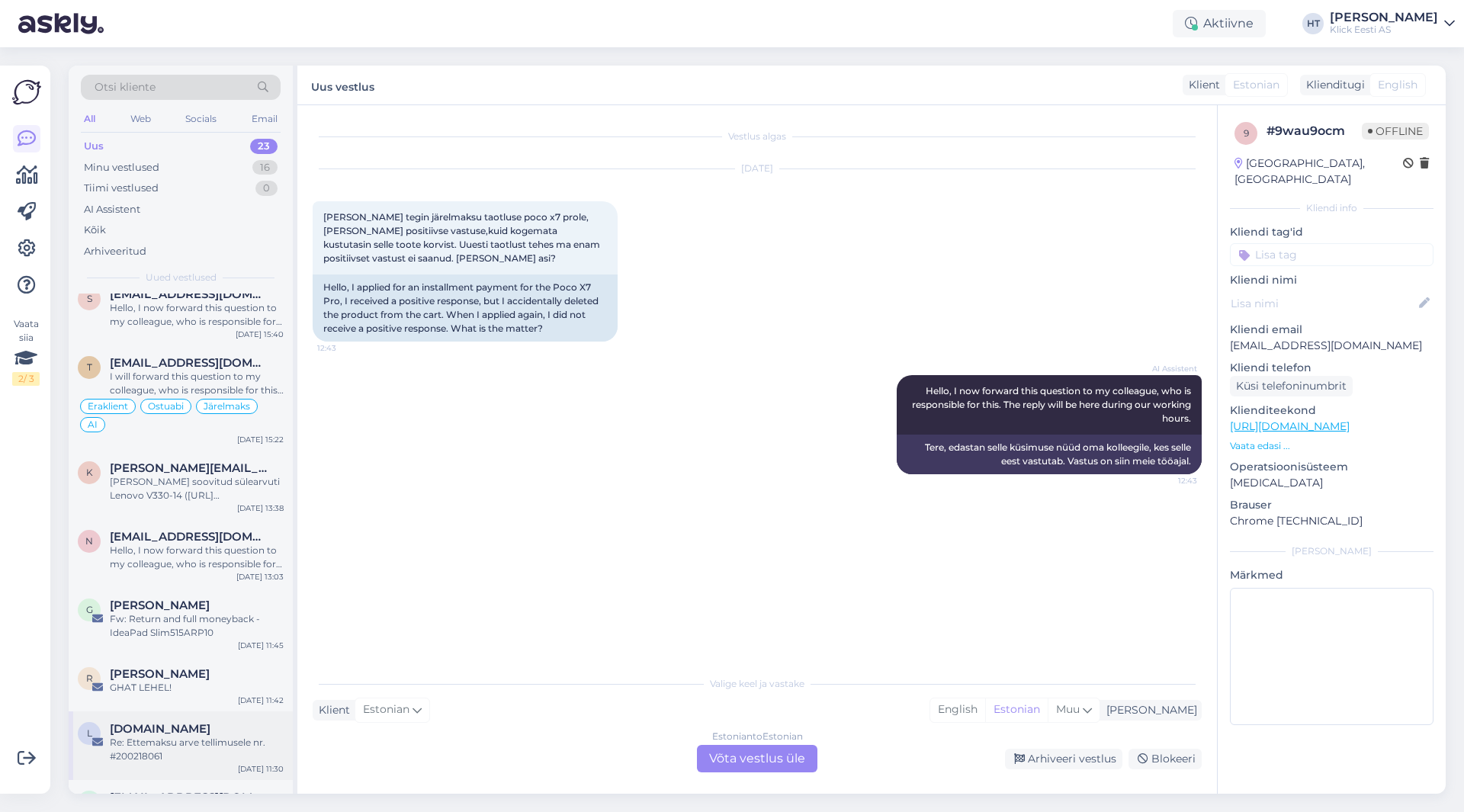
scroll to position [1060, 0]
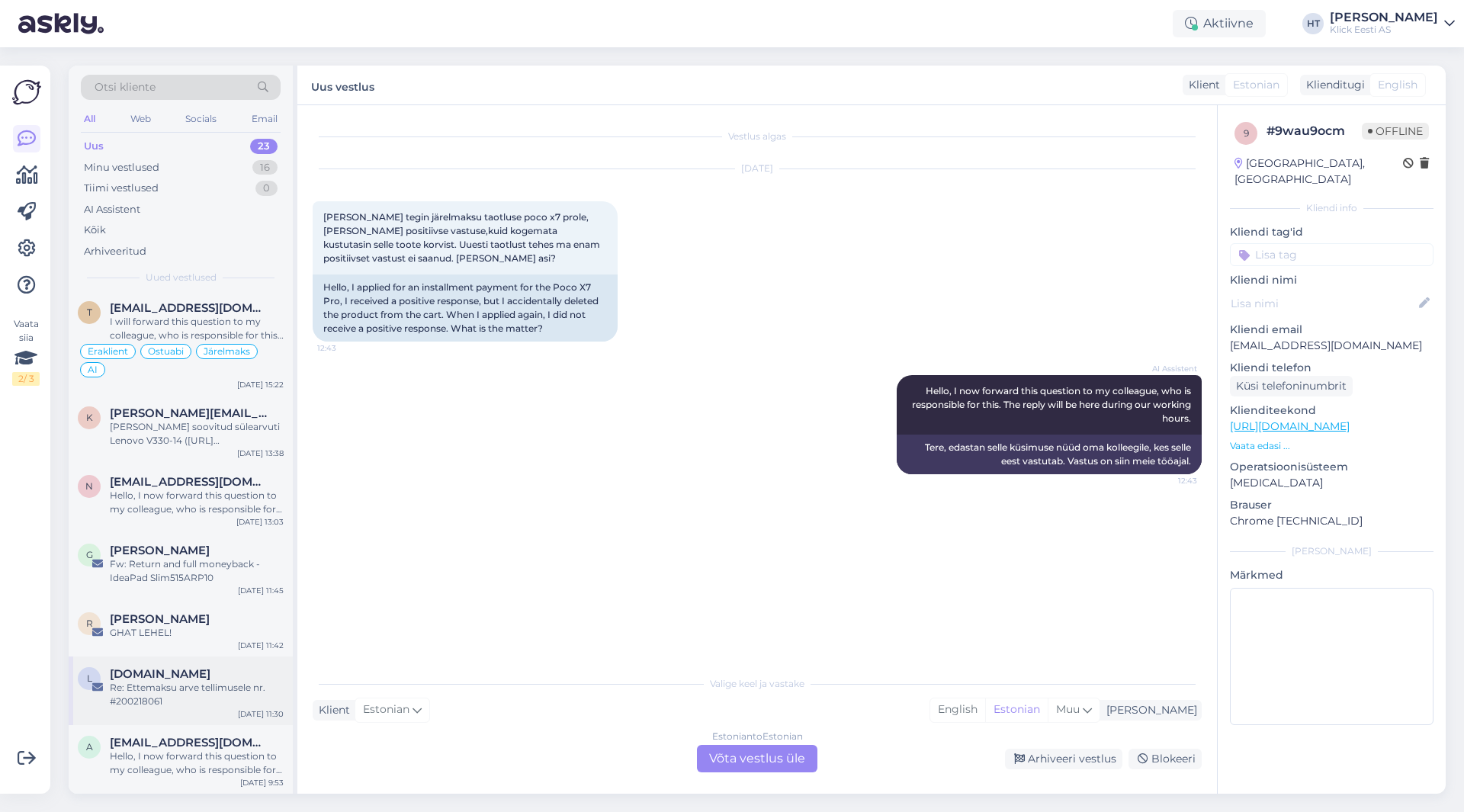
click at [199, 668] on div "[DOMAIN_NAME]" at bounding box center [197, 674] width 174 height 14
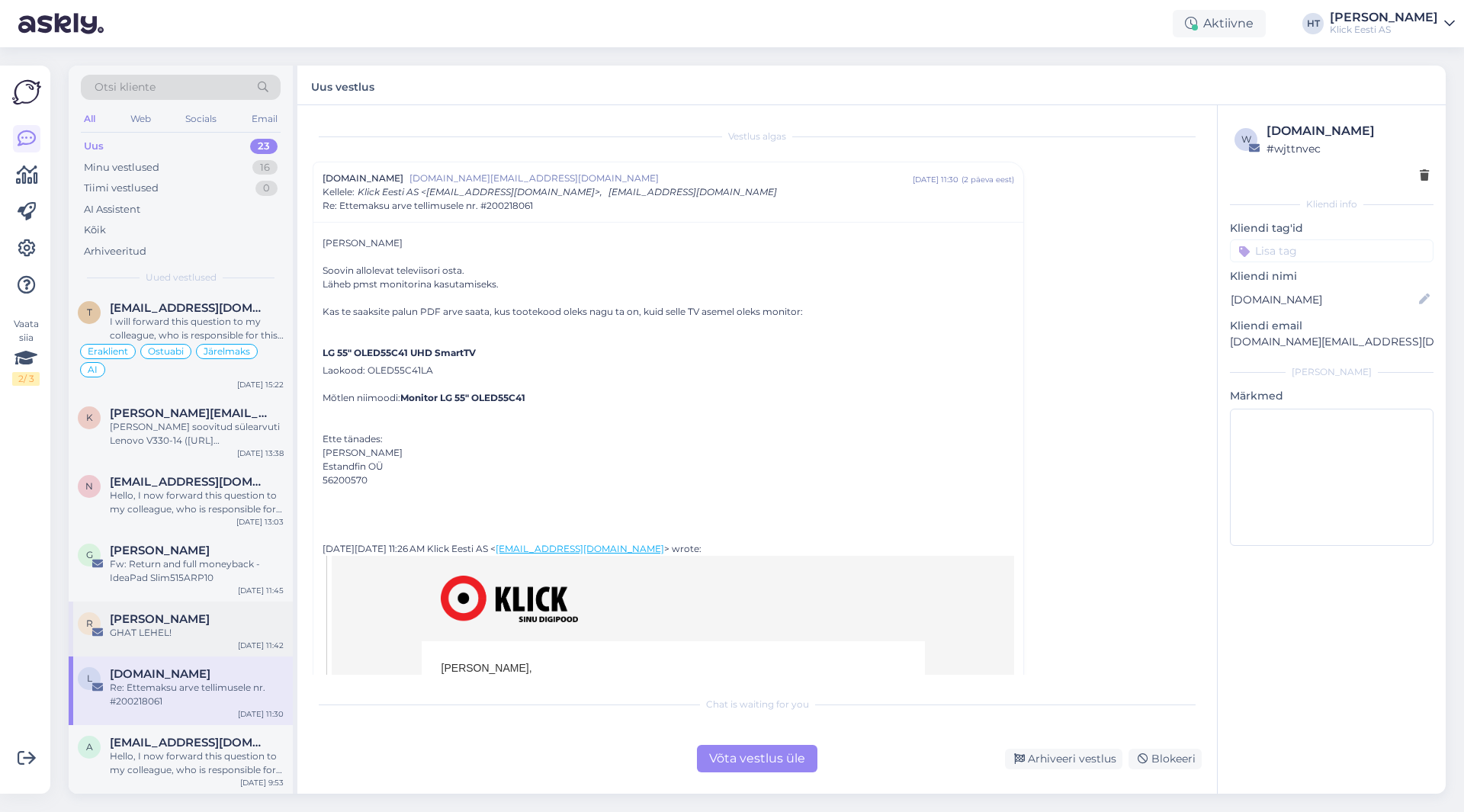
click at [207, 626] on div "[PERSON_NAME]" at bounding box center [197, 620] width 174 height 14
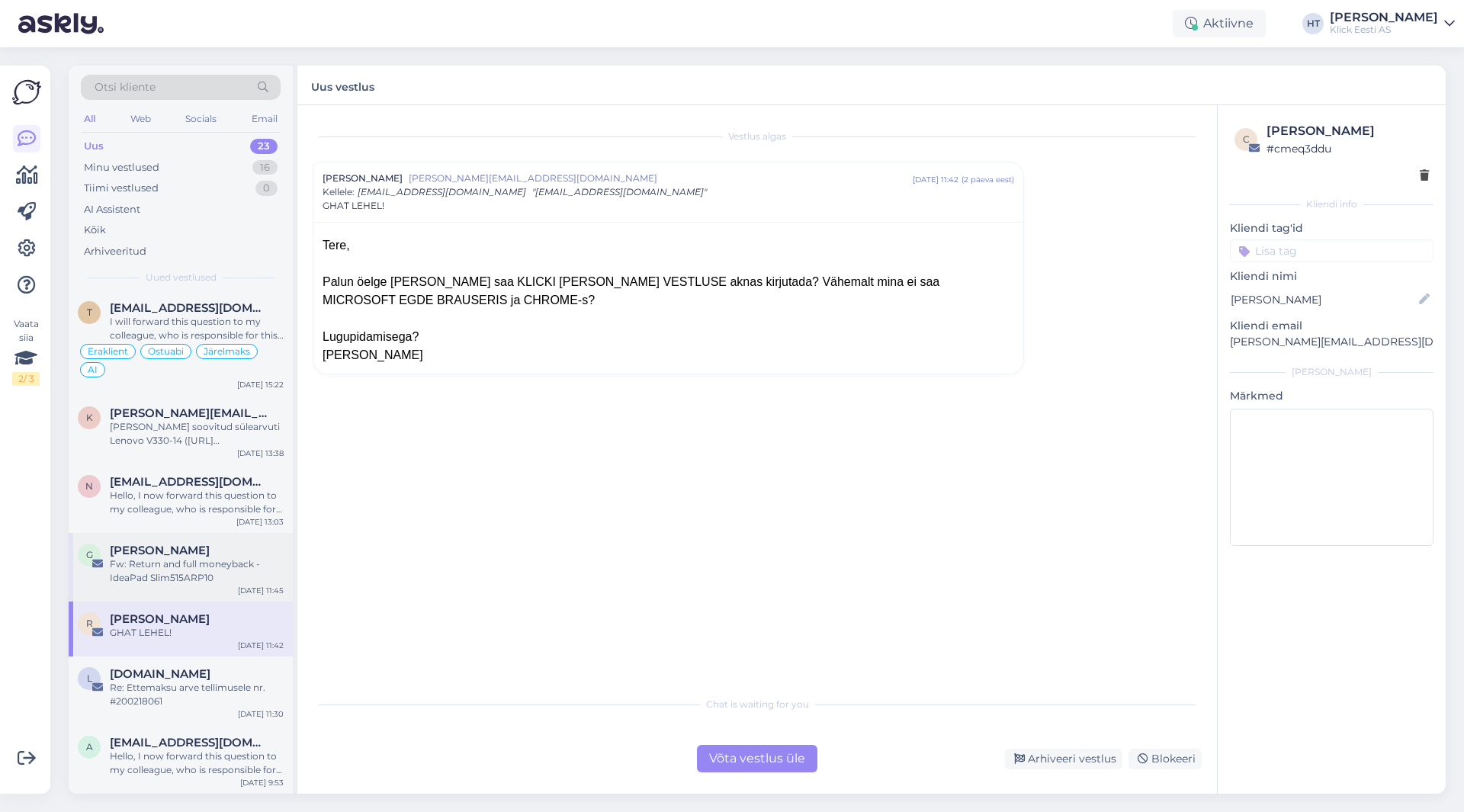
click at [210, 580] on div "Fw: Return and full moneyback - IdeaPad Slim515ARP10" at bounding box center [197, 570] width 174 height 27
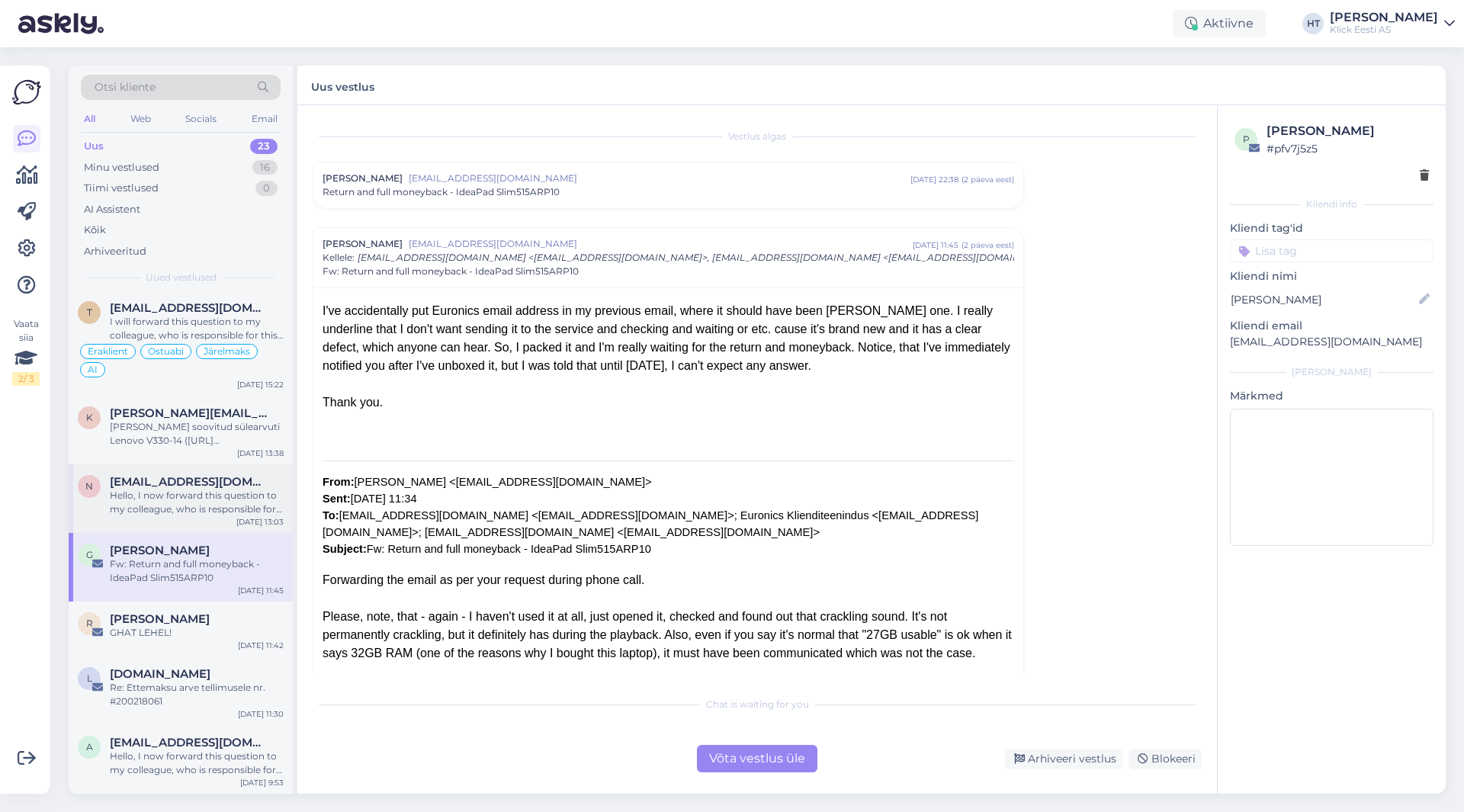
click at [223, 504] on div "Hello, I now forward this question to my colleague, who is responsible for this…" at bounding box center [197, 502] width 174 height 27
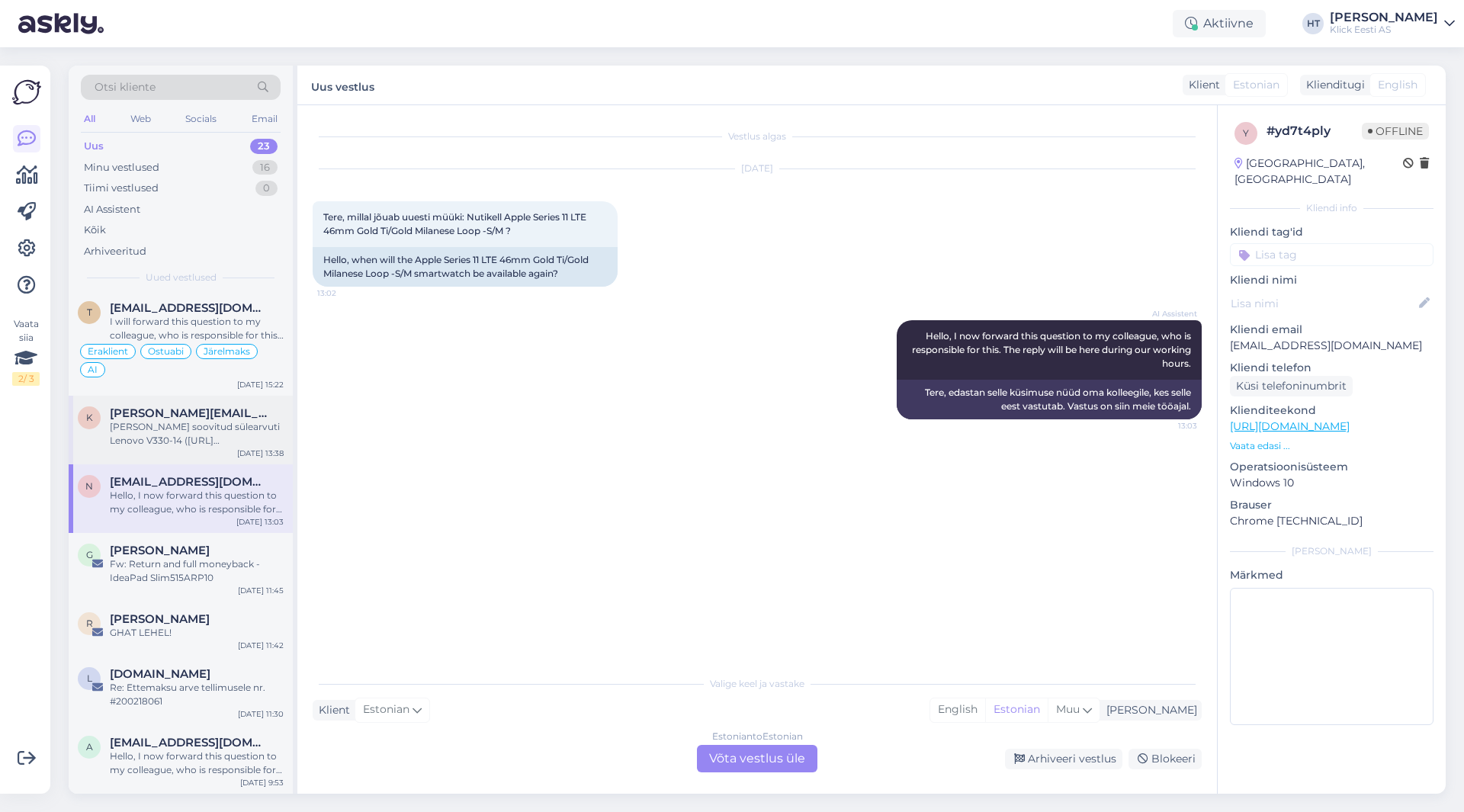
click at [174, 424] on div "[PERSON_NAME] soovitud sülearvuti Lenovo V330-14 ([URL][DOMAIN_NAME]) broneerid…" at bounding box center [197, 433] width 174 height 27
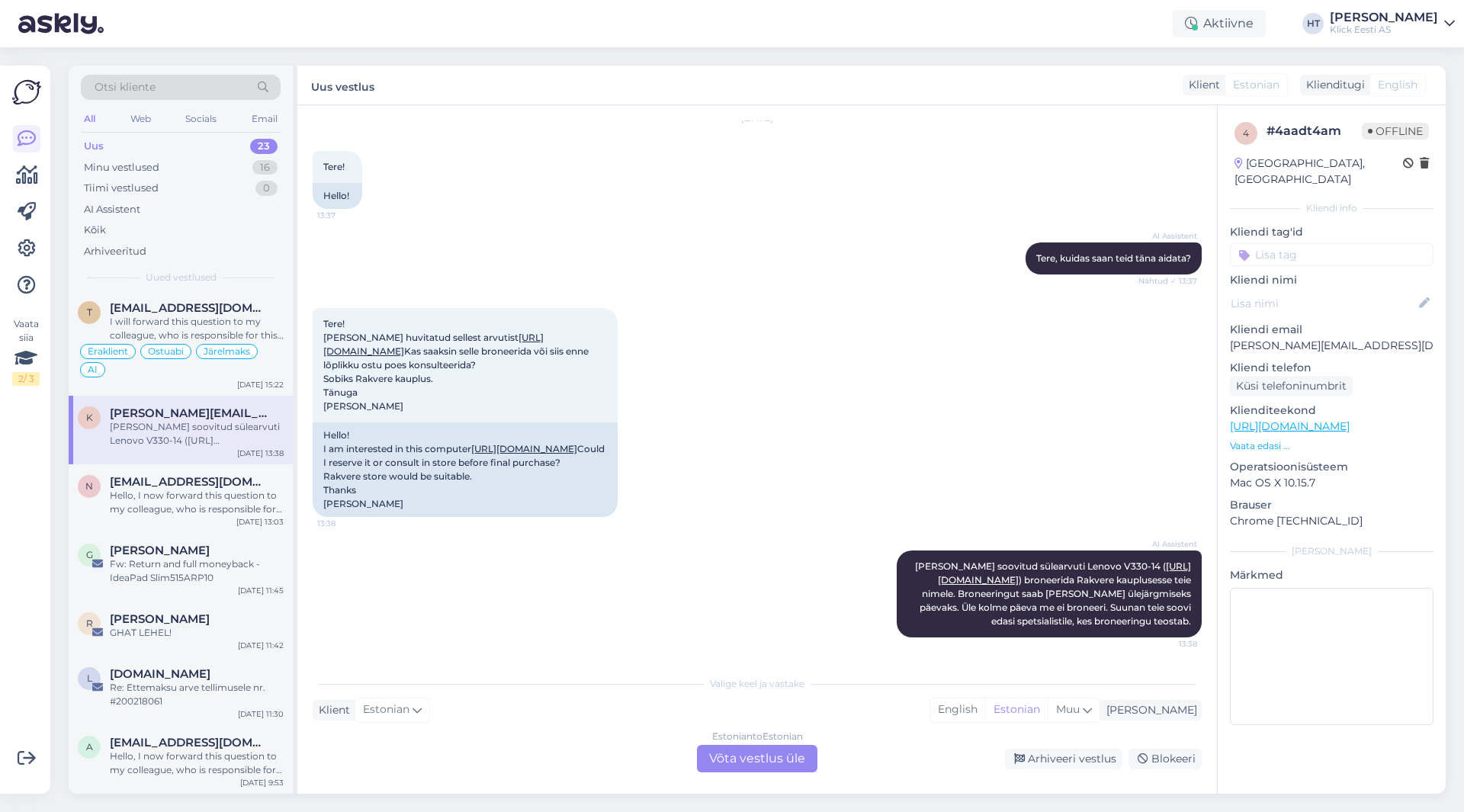
scroll to position [984, 0]
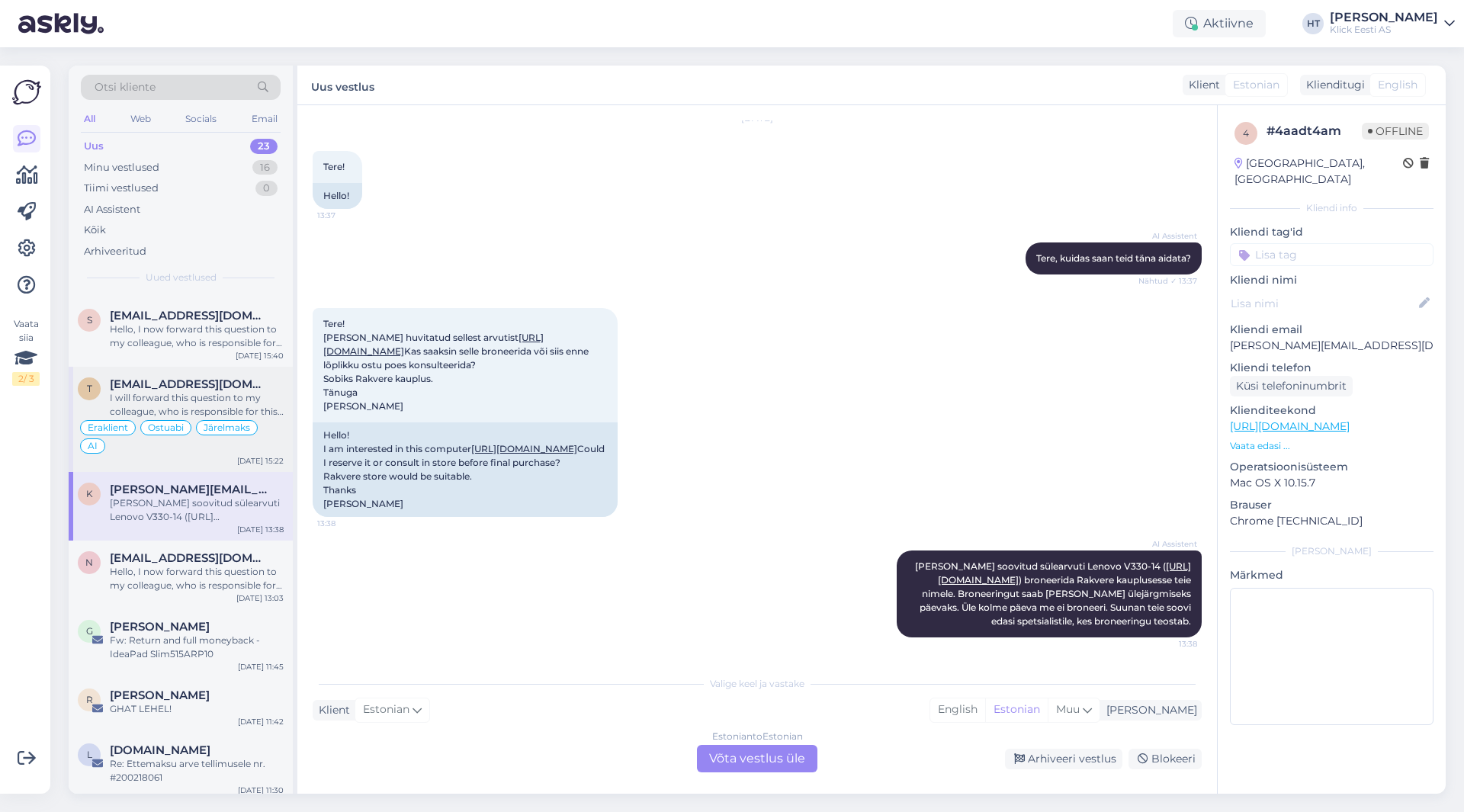
click at [246, 426] on span "Järelmaks" at bounding box center [227, 428] width 47 height 9
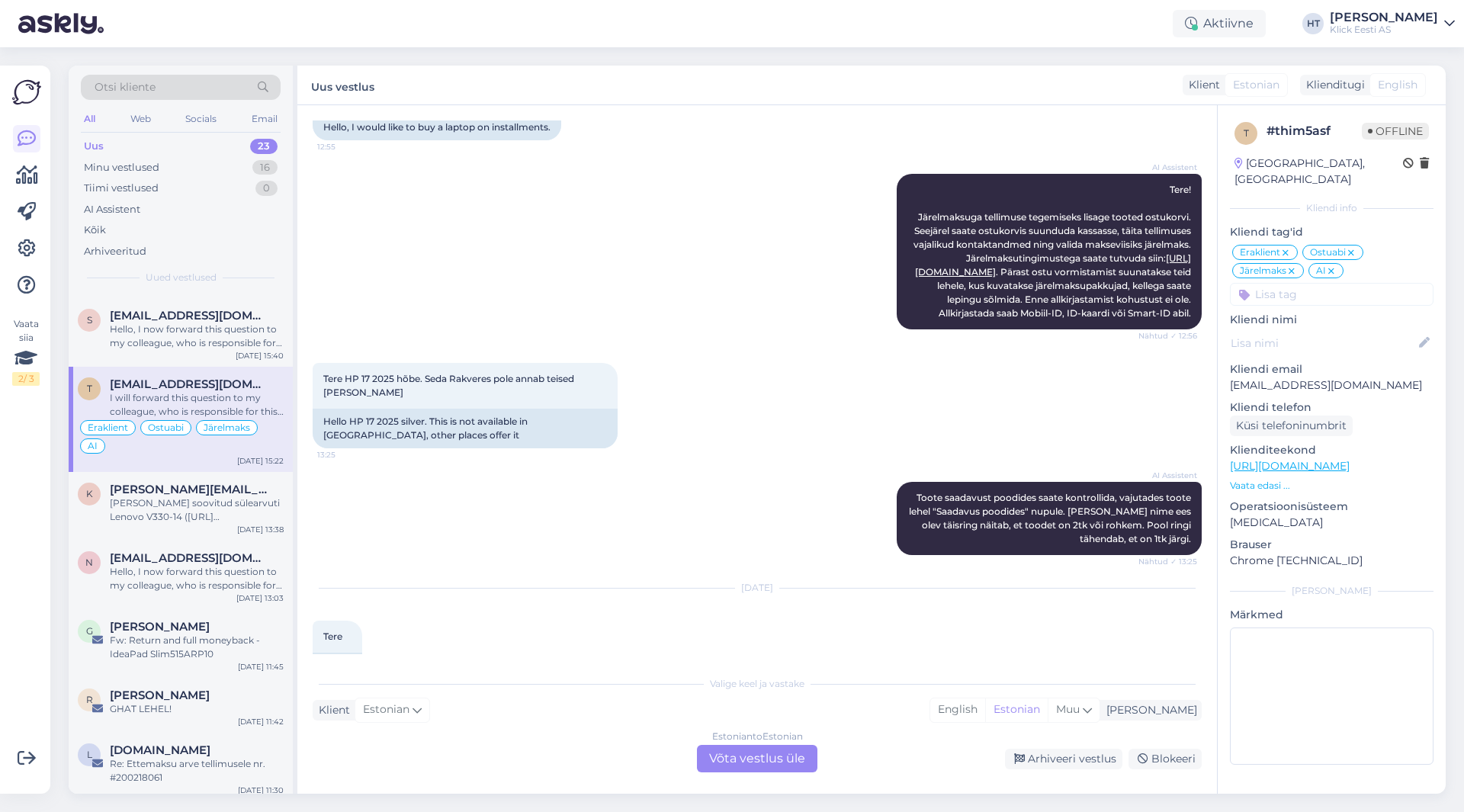
scroll to position [731, 0]
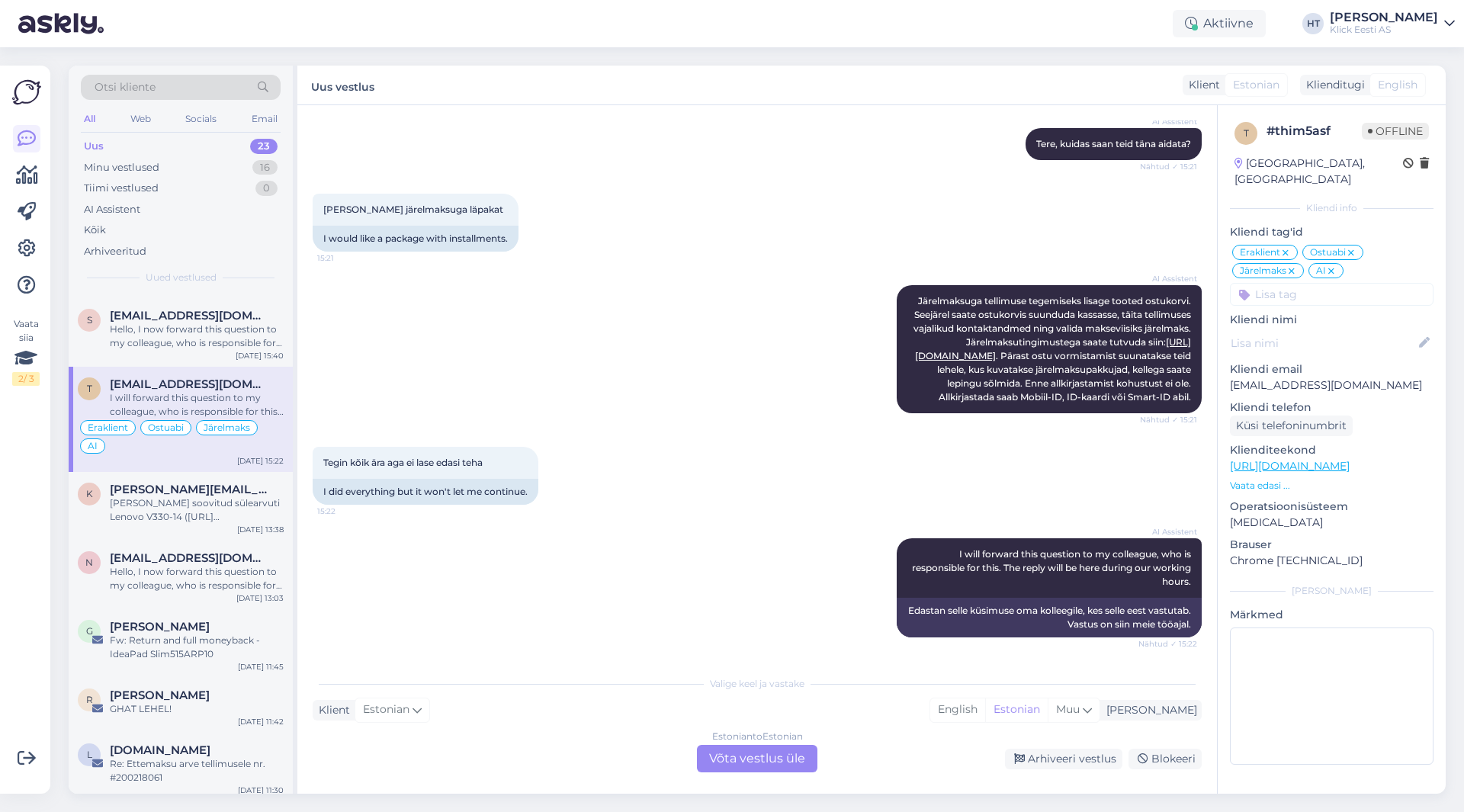
click at [762, 764] on div "Estonian to Estonian Võta vestlus üle" at bounding box center [757, 758] width 120 height 27
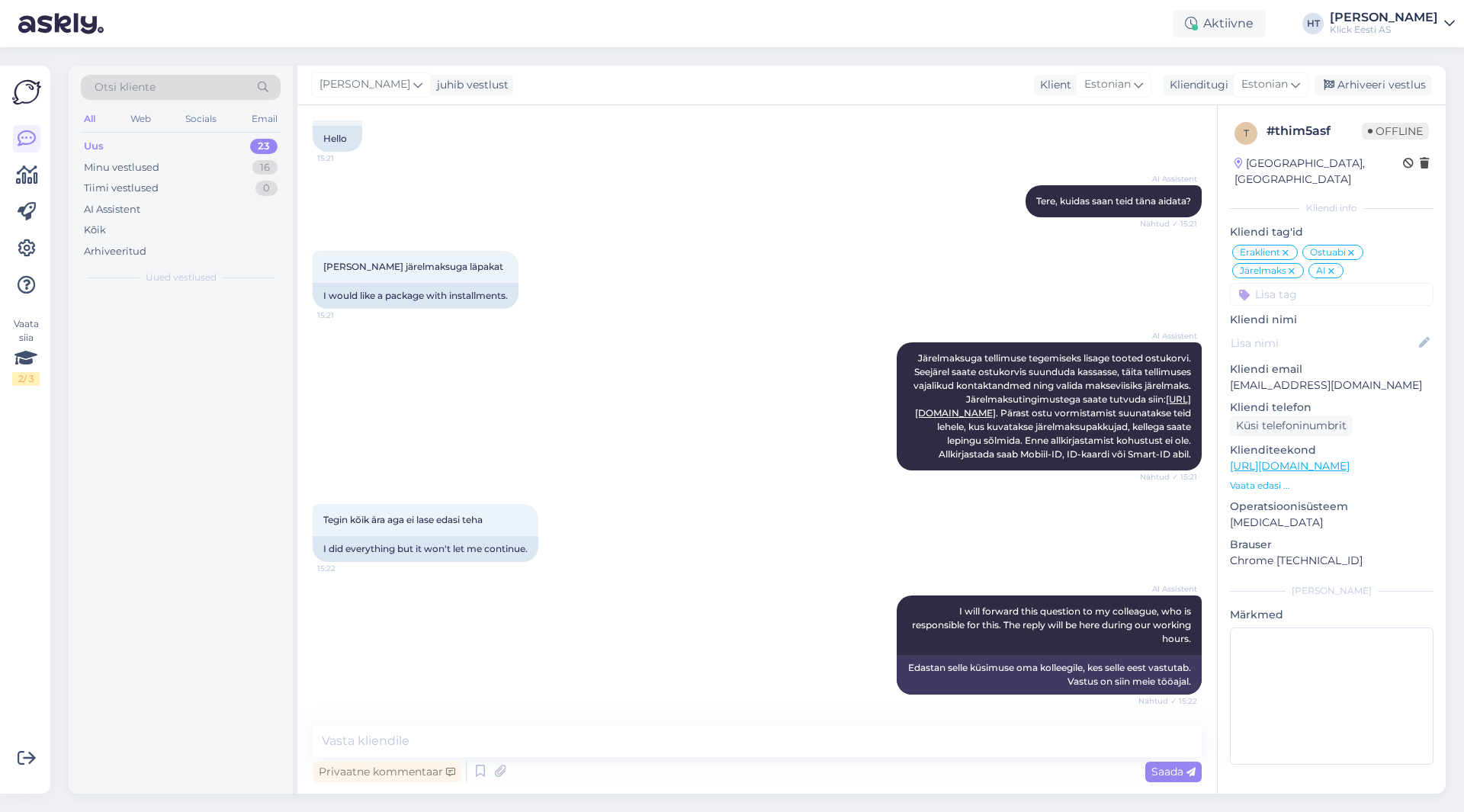
scroll to position [0, 0]
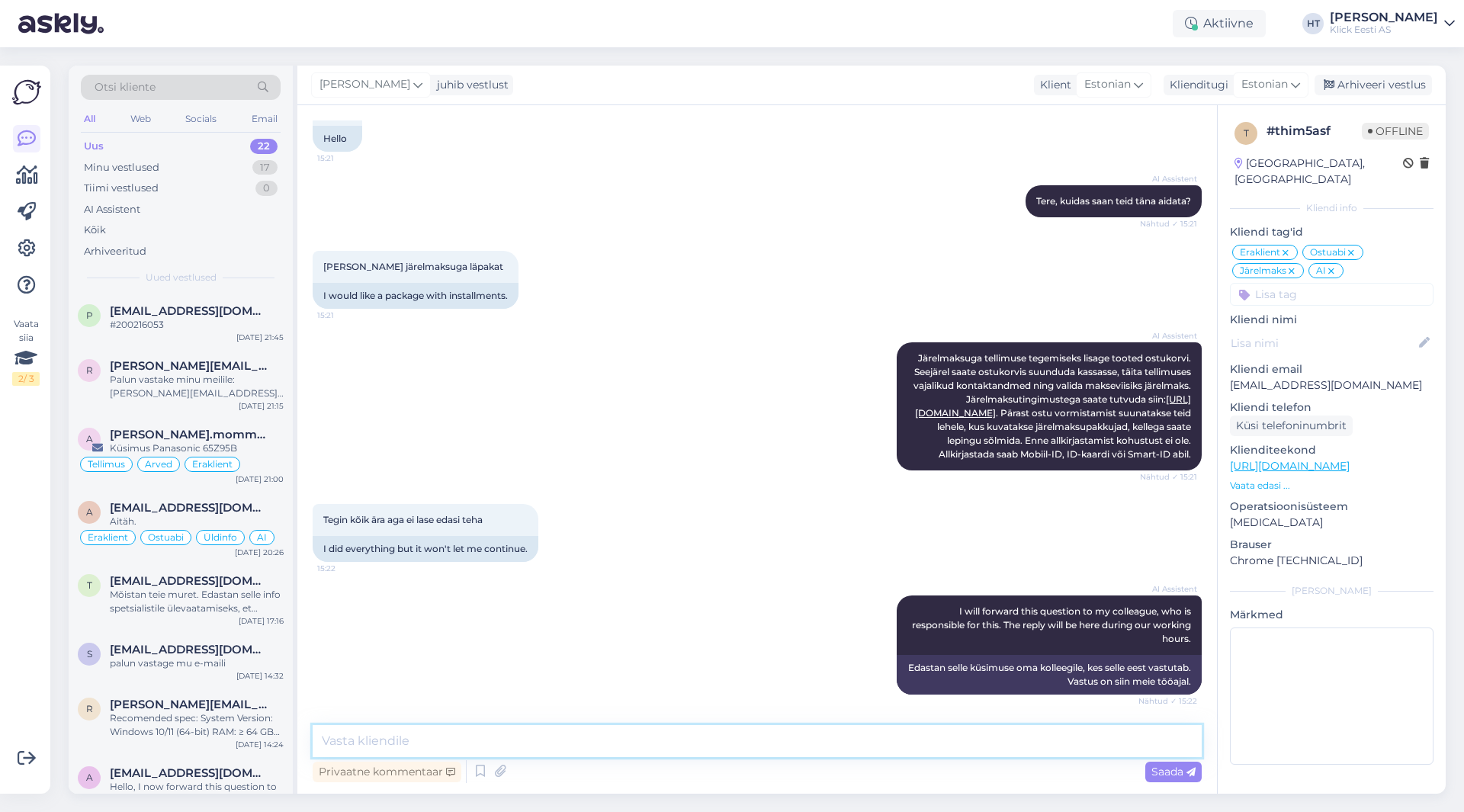
click at [749, 744] on textarea at bounding box center [757, 741] width 889 height 32
type textarea "Mida täpsemalt ei lase edasi teha?"
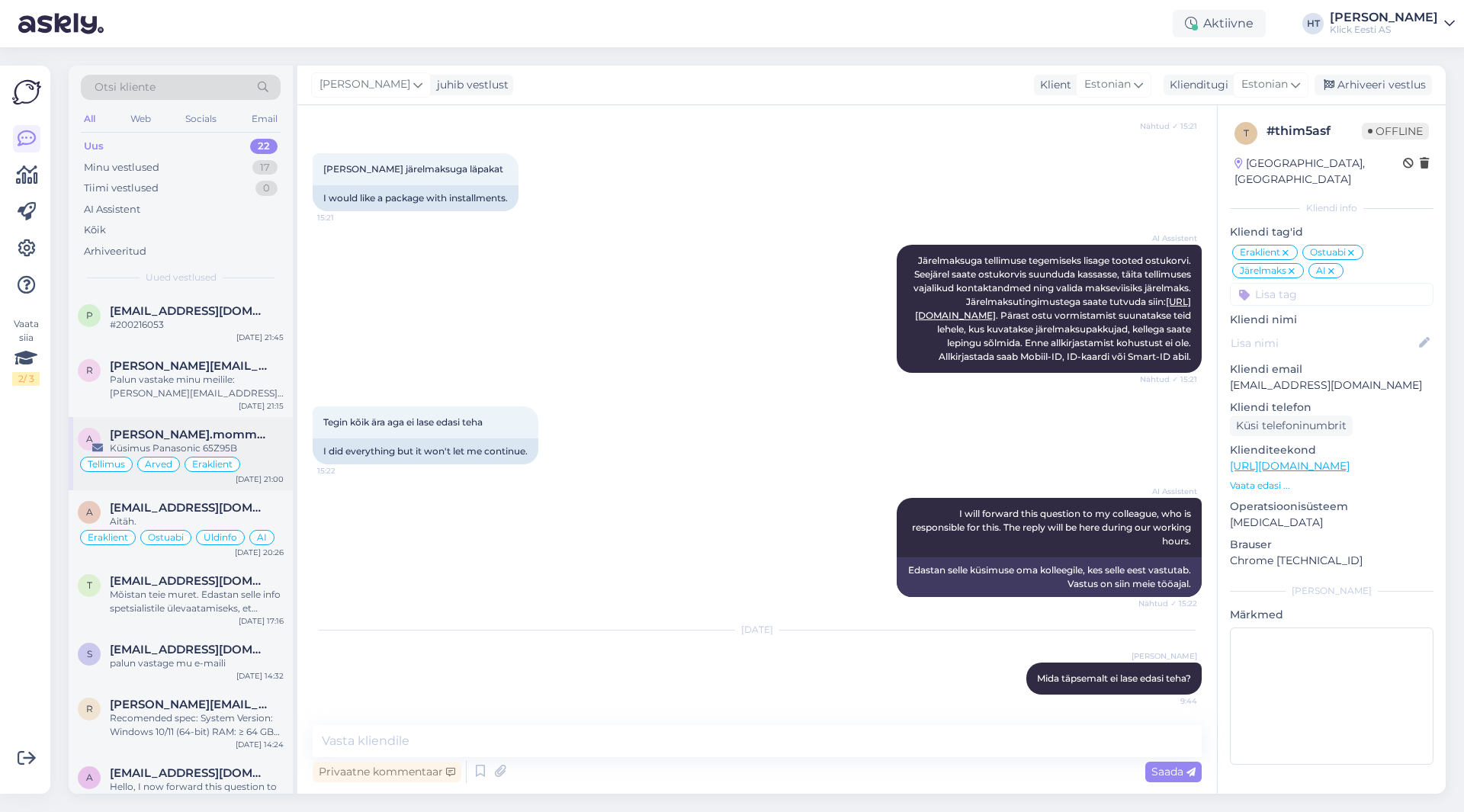
click at [163, 450] on div "Küsimus Panasonic 65Z95B" at bounding box center [197, 449] width 174 height 14
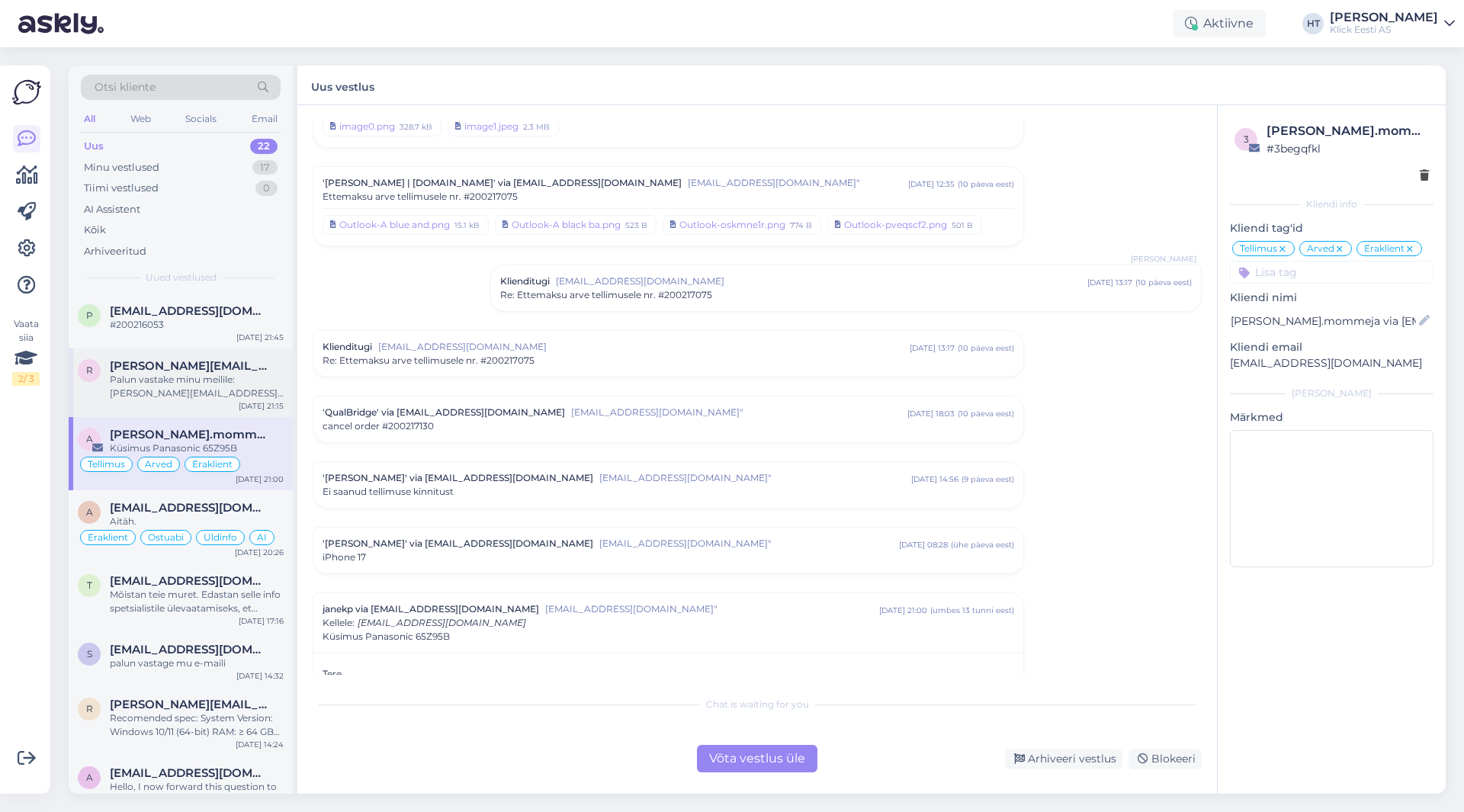
click at [191, 373] on div "Palun vastake minu meilile: [PERSON_NAME][EMAIL_ADDRESS][PERSON_NAME][DOMAIN_NA…" at bounding box center [197, 386] width 174 height 27
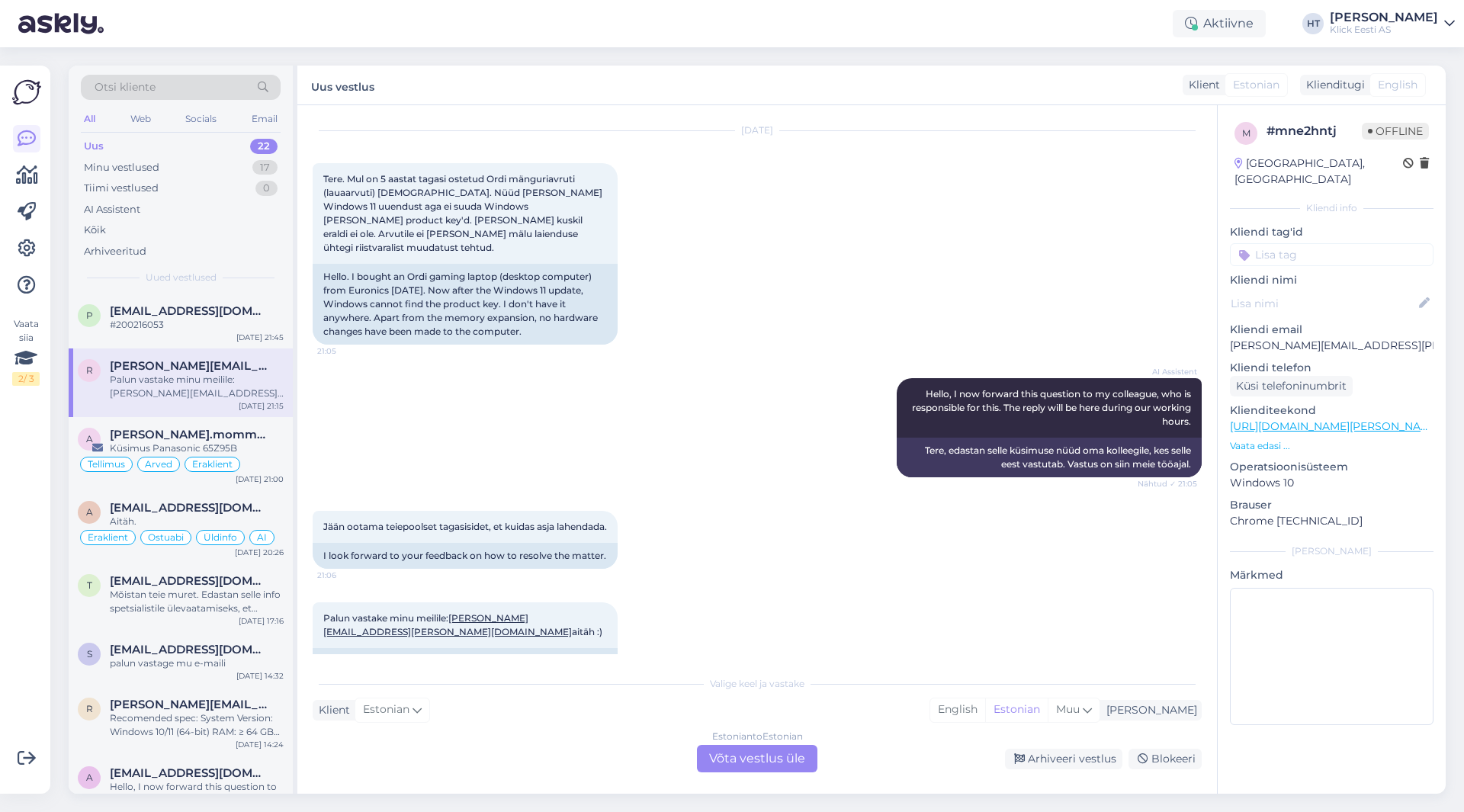
scroll to position [75, 0]
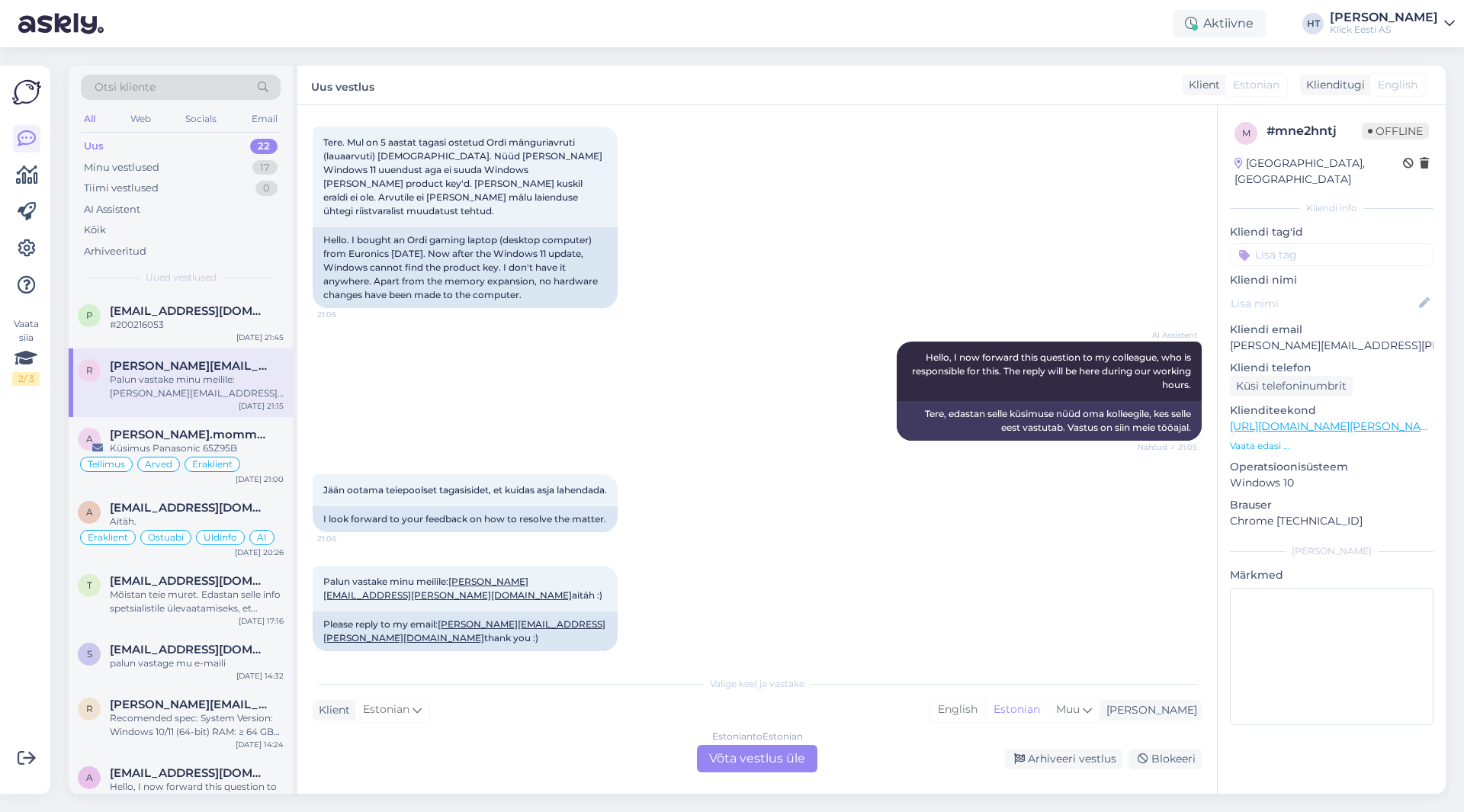
click at [430, 409] on div "AI Assistent Hello, I now forward this question to my colleague, who is respons…" at bounding box center [757, 391] width 889 height 133
click at [222, 419] on div "a [PERSON_NAME].mommeja via [EMAIL_ADDRESS][DOMAIN_NAME] Küsimus Panasonic 65Z9…" at bounding box center [180, 453] width 224 height 73
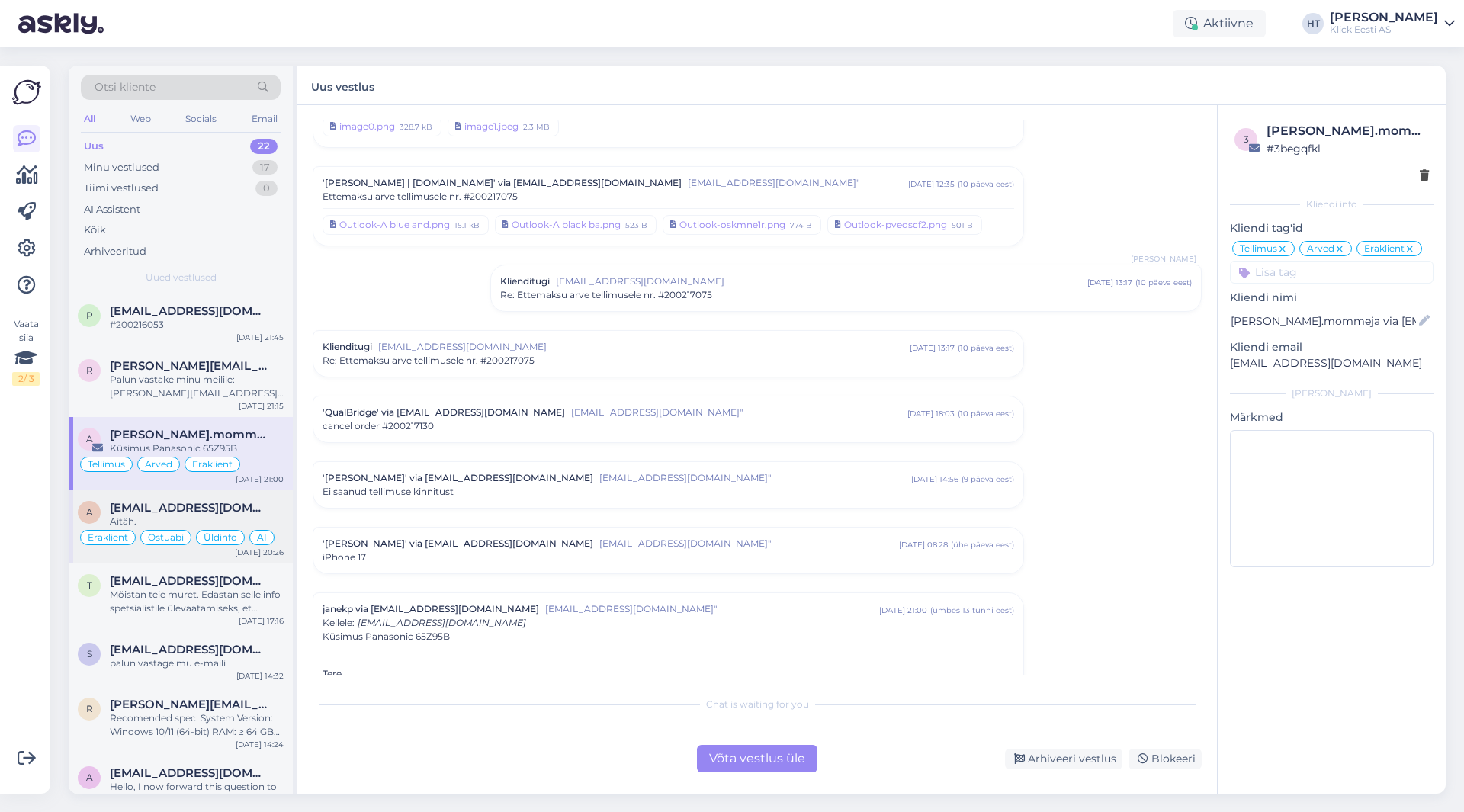
click at [259, 519] on div "Aitäh." at bounding box center [197, 522] width 174 height 14
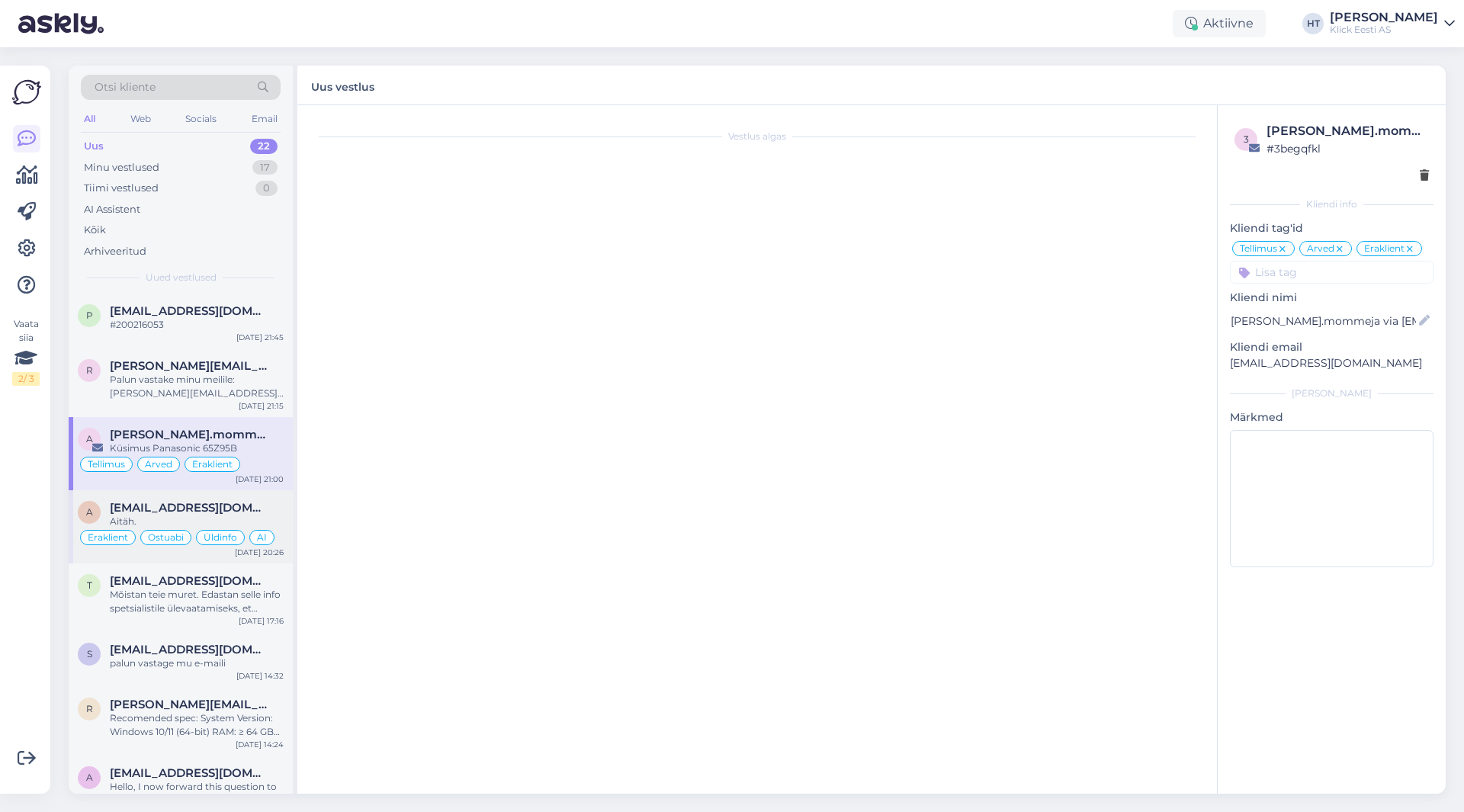
scroll to position [686, 0]
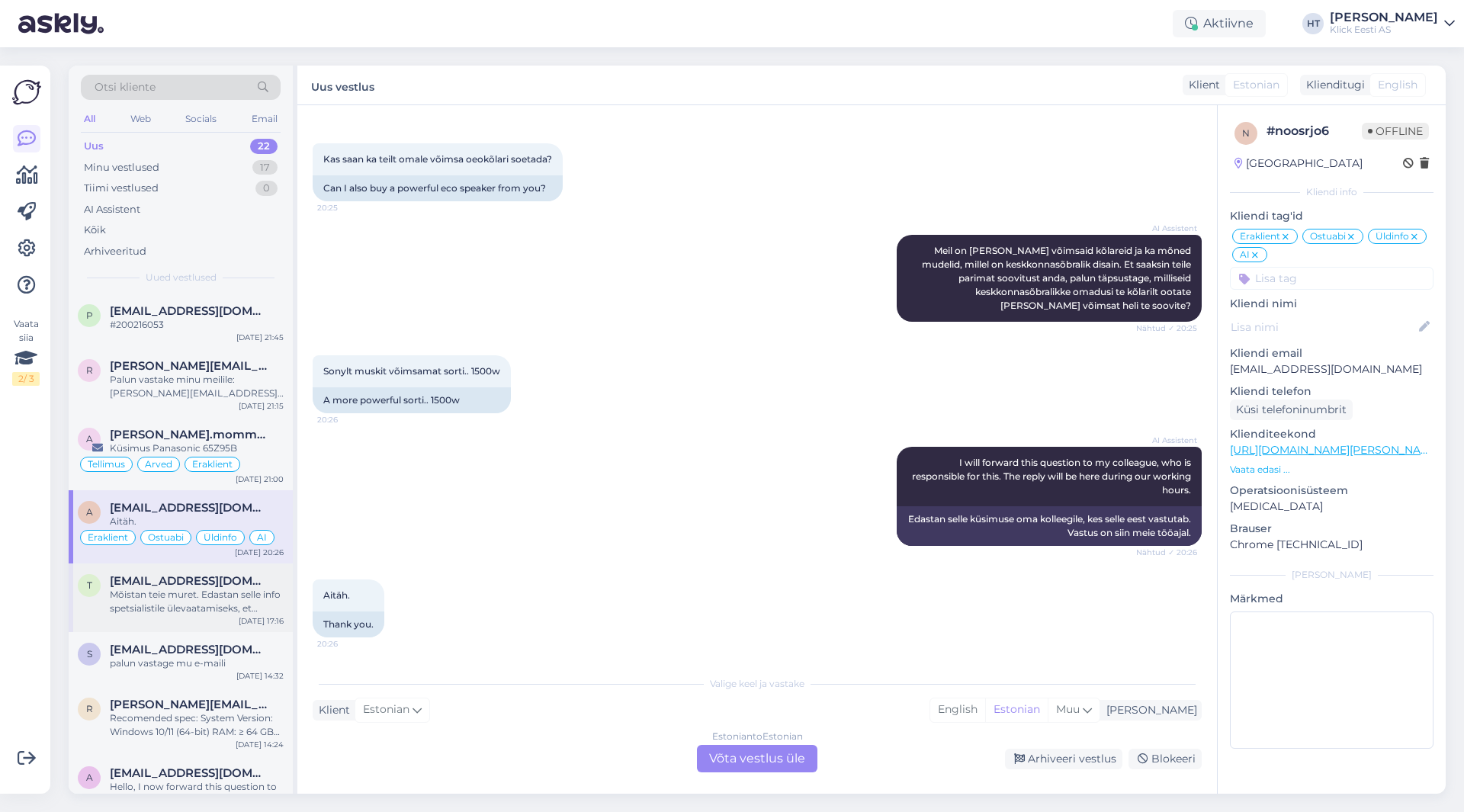
click at [142, 629] on div "t [EMAIL_ADDRESS][DOMAIN_NAME] Mõistan teie muret. Edastan selle info spetsiali…" at bounding box center [180, 598] width 224 height 69
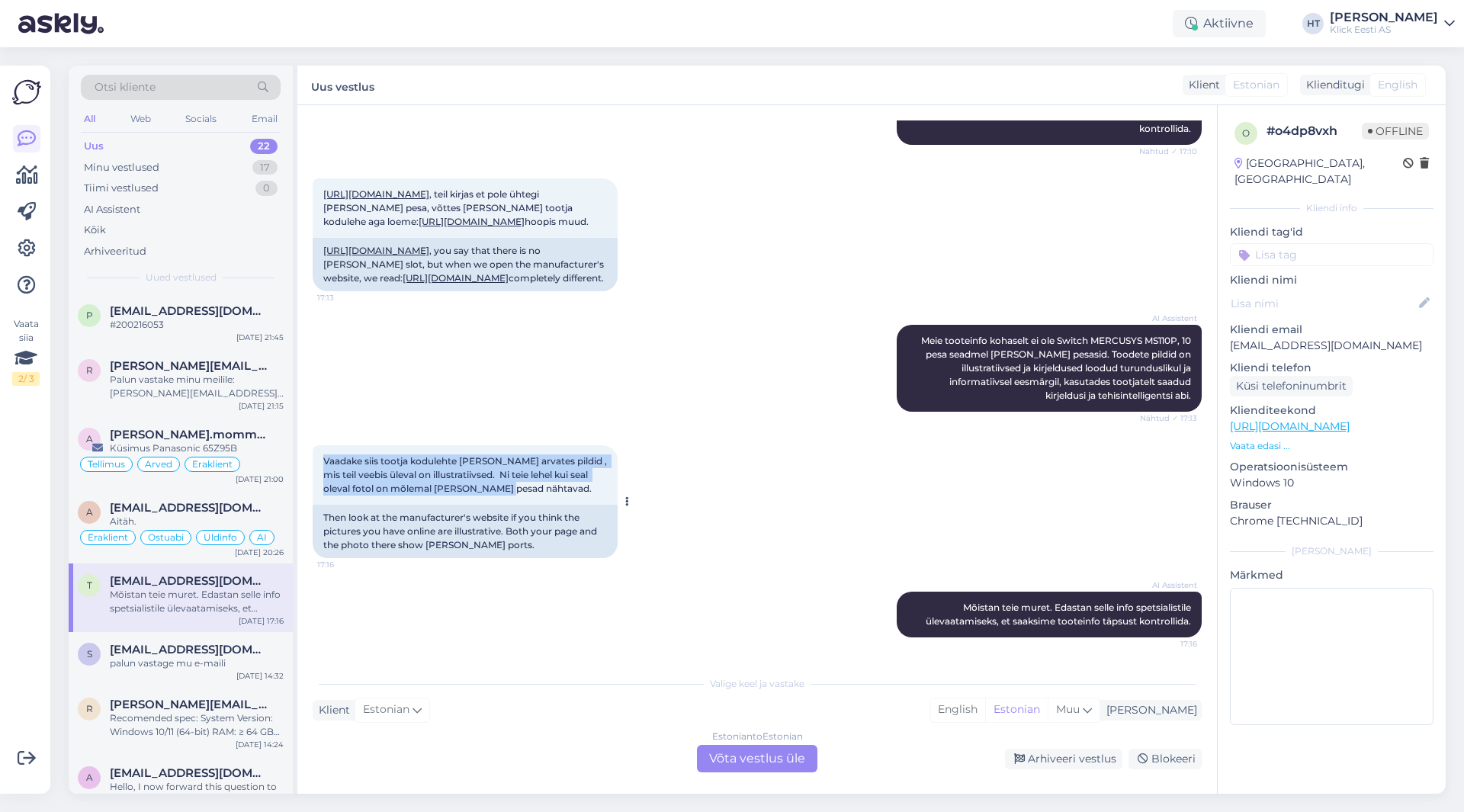
drag, startPoint x: 323, startPoint y: 460, endPoint x: 599, endPoint y: 489, distance: 277.5
click at [599, 489] on div "Vaadake siis tootja kodulehte [PERSON_NAME] arvates pildid , mis teil veebis ül…" at bounding box center [465, 475] width 305 height 60
click at [528, 493] on div "Vaadake siis tootja kodulehte [PERSON_NAME] arvates pildid , mis teil veebis ül…" at bounding box center [465, 475] width 305 height 60
drag, startPoint x: 523, startPoint y: 493, endPoint x: 320, endPoint y: 453, distance: 206.9
click at [320, 453] on div "Vaadake siis tootja kodulehte [PERSON_NAME] arvates pildid , mis teil veebis ül…" at bounding box center [465, 475] width 305 height 60
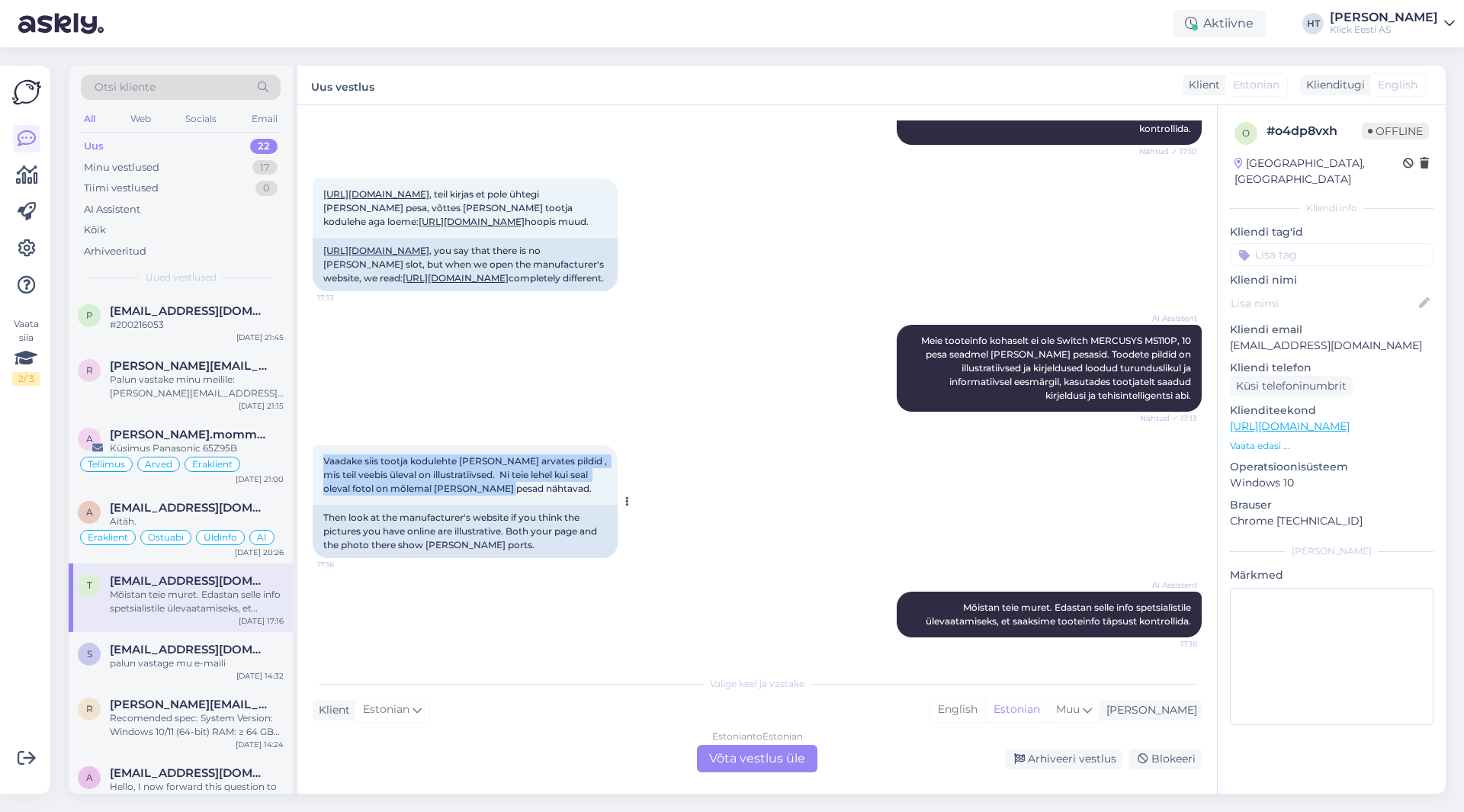
click at [320, 453] on div "Vaadake siis tootja kodulehte [PERSON_NAME] arvates pildid , mis teil veebis ül…" at bounding box center [465, 475] width 305 height 60
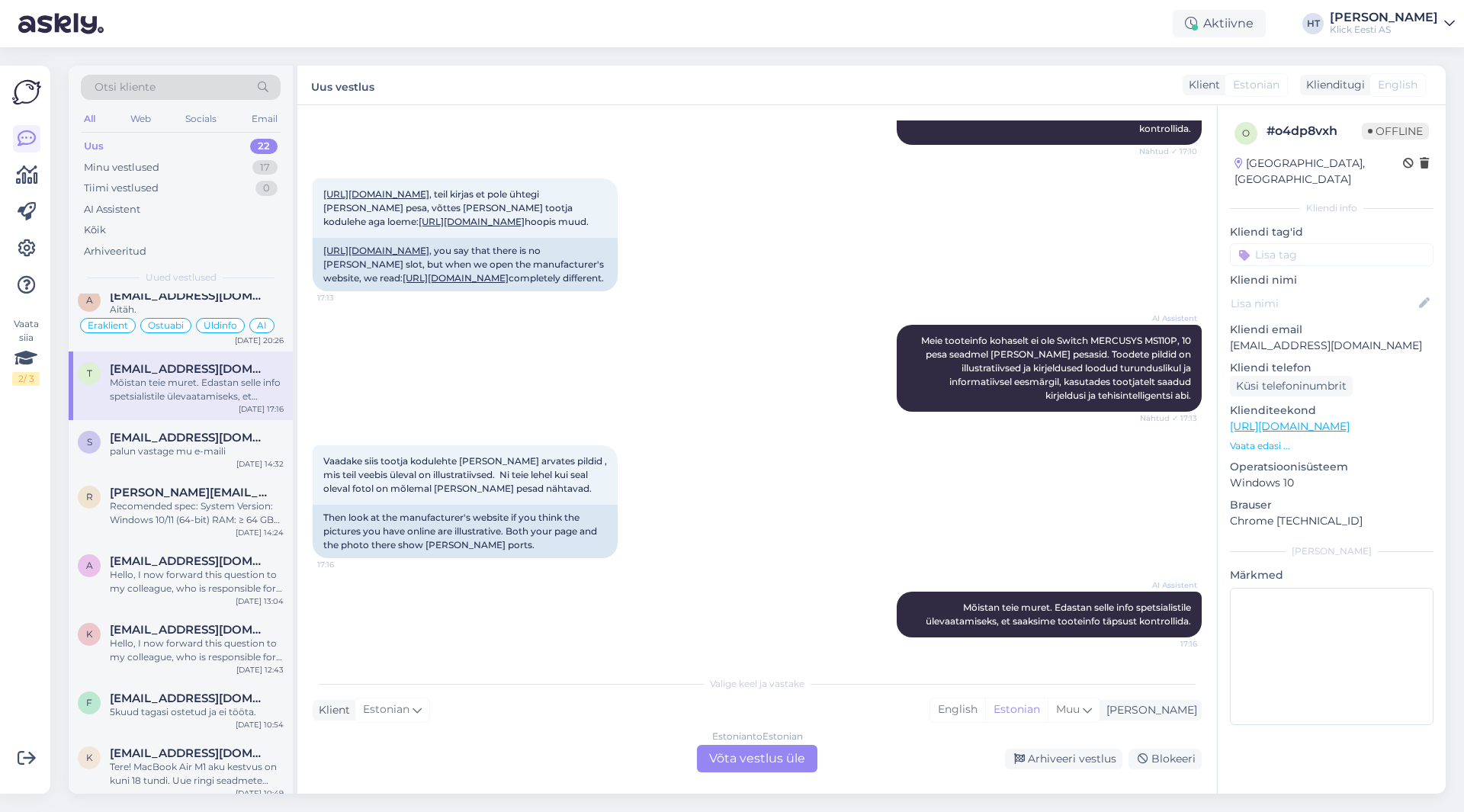
scroll to position [228, 0]
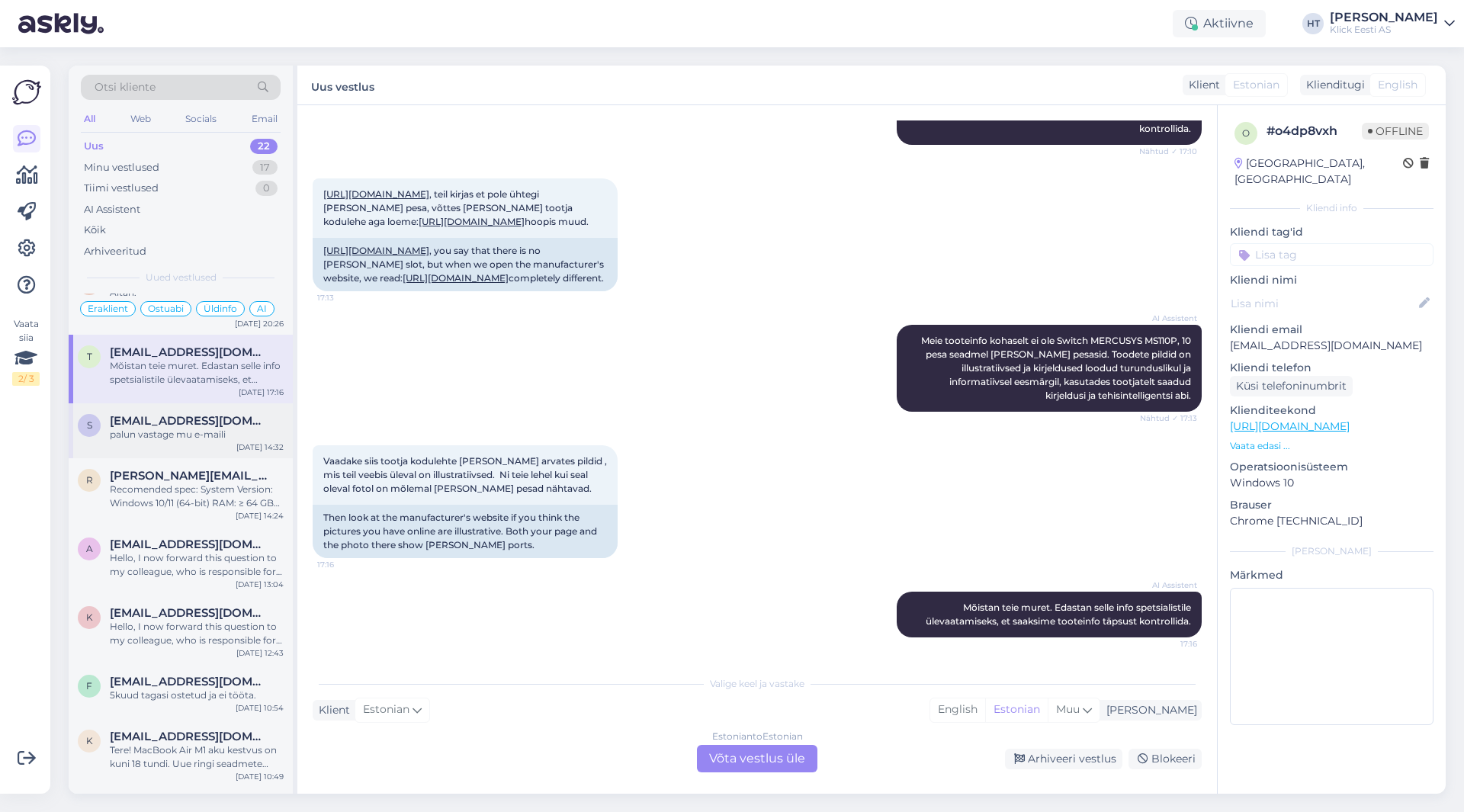
click at [222, 455] on div "s [EMAIL_ADDRESS][DOMAIN_NAME] palun vastage mu e-maili [DATE] 14:32" at bounding box center [180, 431] width 224 height 54
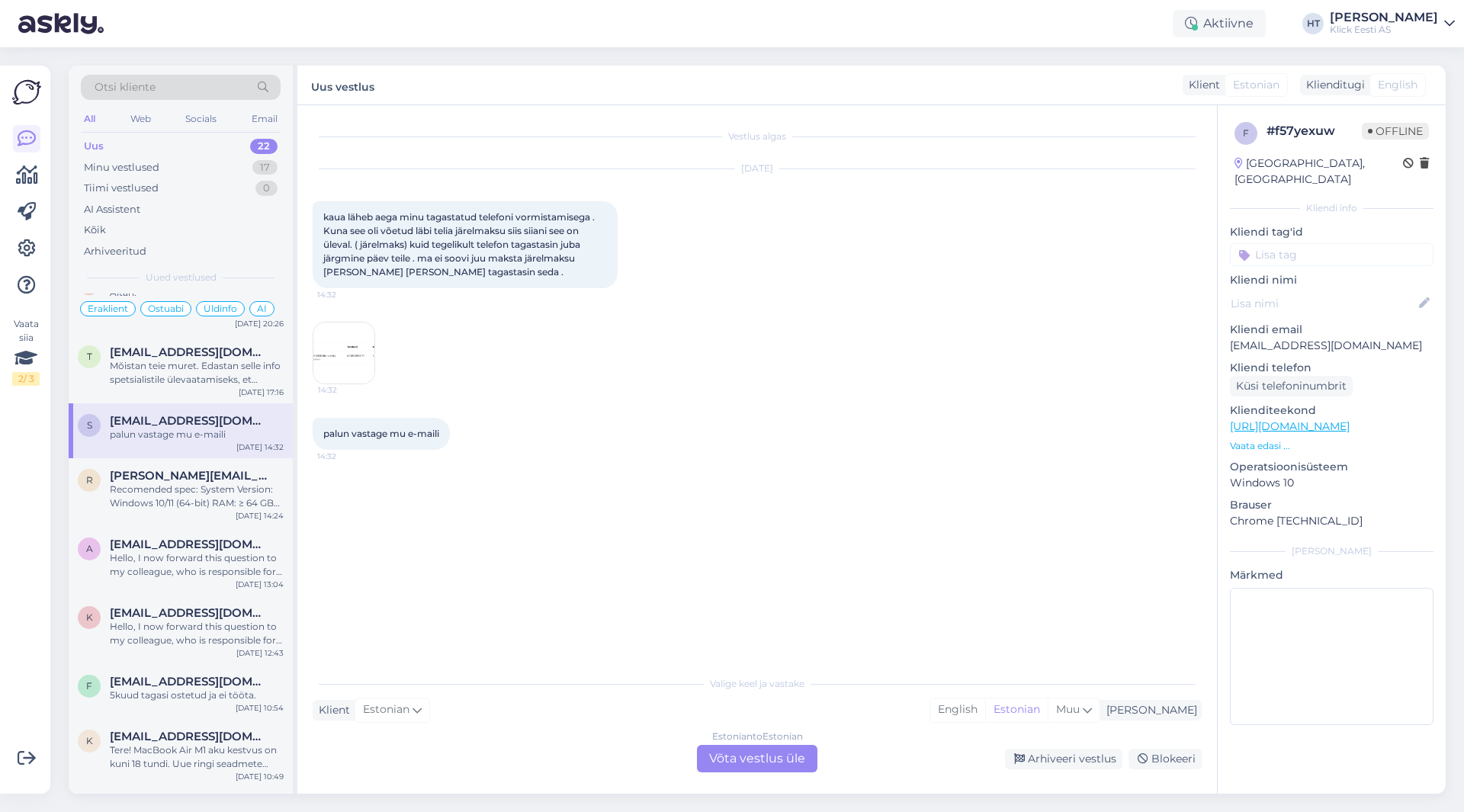
scroll to position [305, 0]
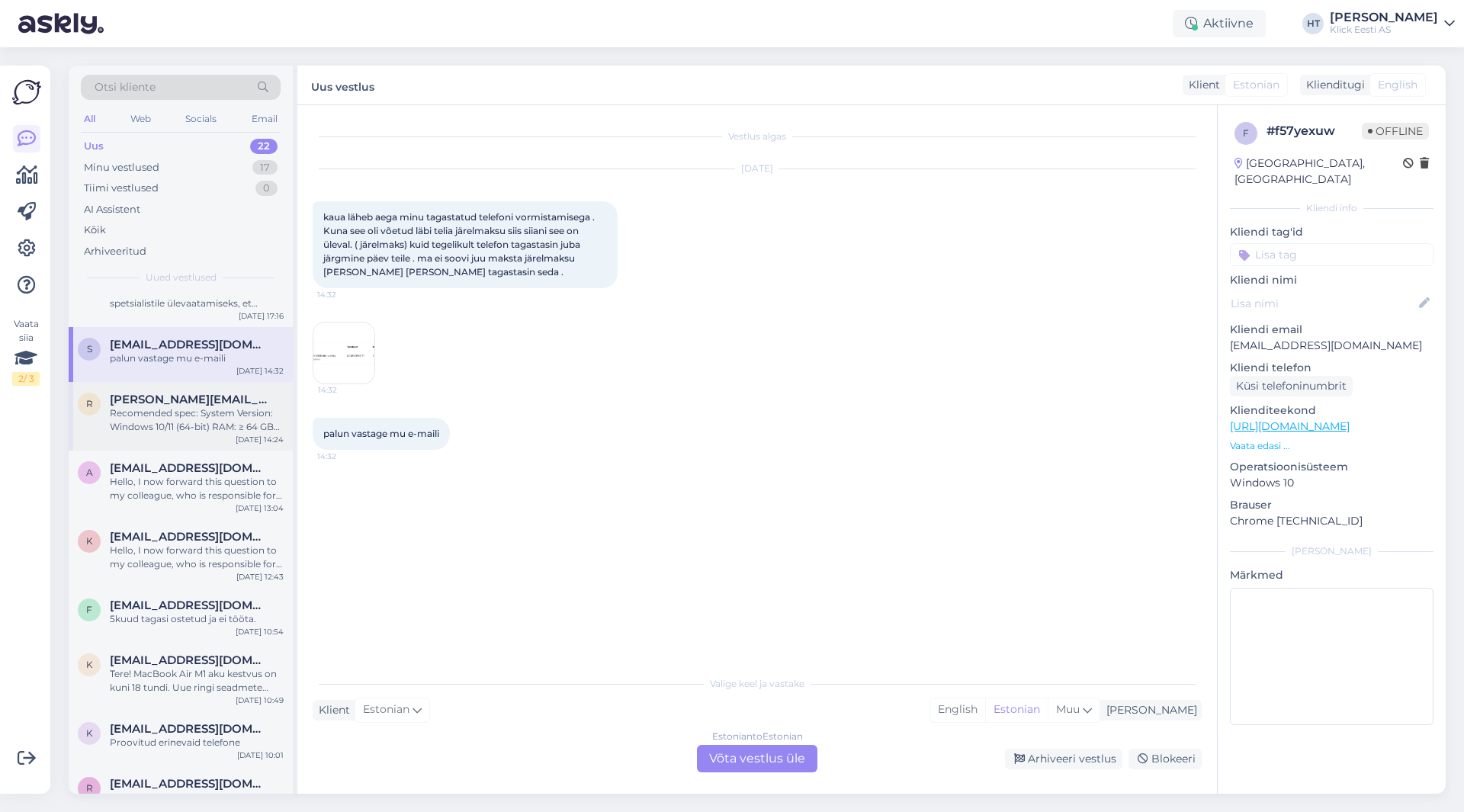
click at [243, 420] on div "Recomended spec: System Version: Windows 10/11 (64-bit) RAM: ≥ 64 GB CPU: Intel…" at bounding box center [197, 420] width 174 height 27
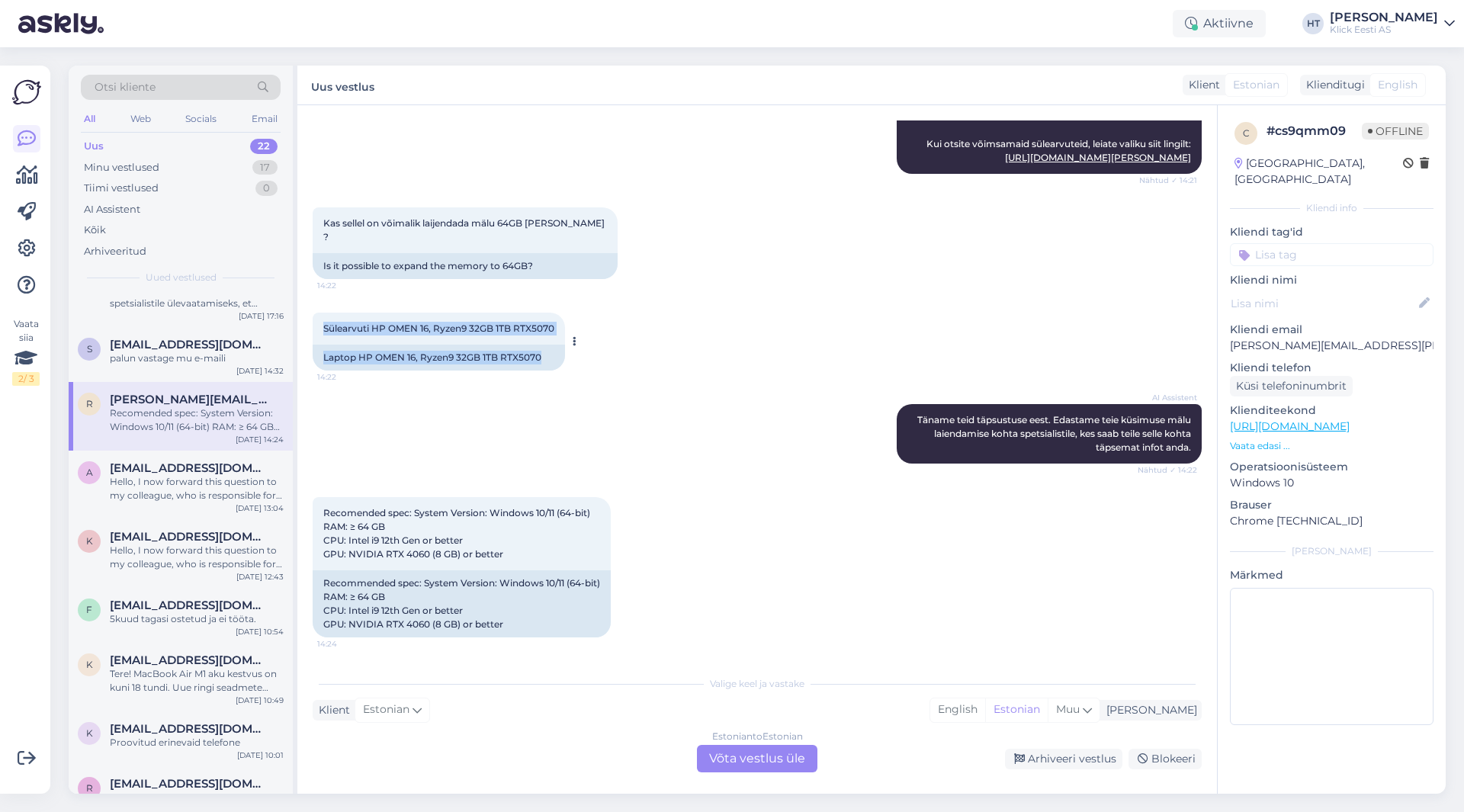
drag, startPoint x: 323, startPoint y: 329, endPoint x: 557, endPoint y: 354, distance: 235.3
click at [557, 354] on div "Sülearvuti HP OMEN 16, Ryzen9 32GB 1TB RTX5070 14:22 Laptop HP OMEN 16, Ryzen9 …" at bounding box center [438, 342] width 252 height 58
click at [554, 359] on div "Laptop HP OMEN 16, Ryzen9 32GB 1TB RTX5070" at bounding box center [438, 358] width 252 height 26
drag, startPoint x: 550, startPoint y: 359, endPoint x: 324, endPoint y: 327, distance: 228.3
click at [324, 327] on div "Sülearvuti HP OMEN 16, Ryzen9 32GB 1TB RTX5070 14:22 Laptop HP OMEN 16, Ryzen9 …" at bounding box center [438, 342] width 252 height 58
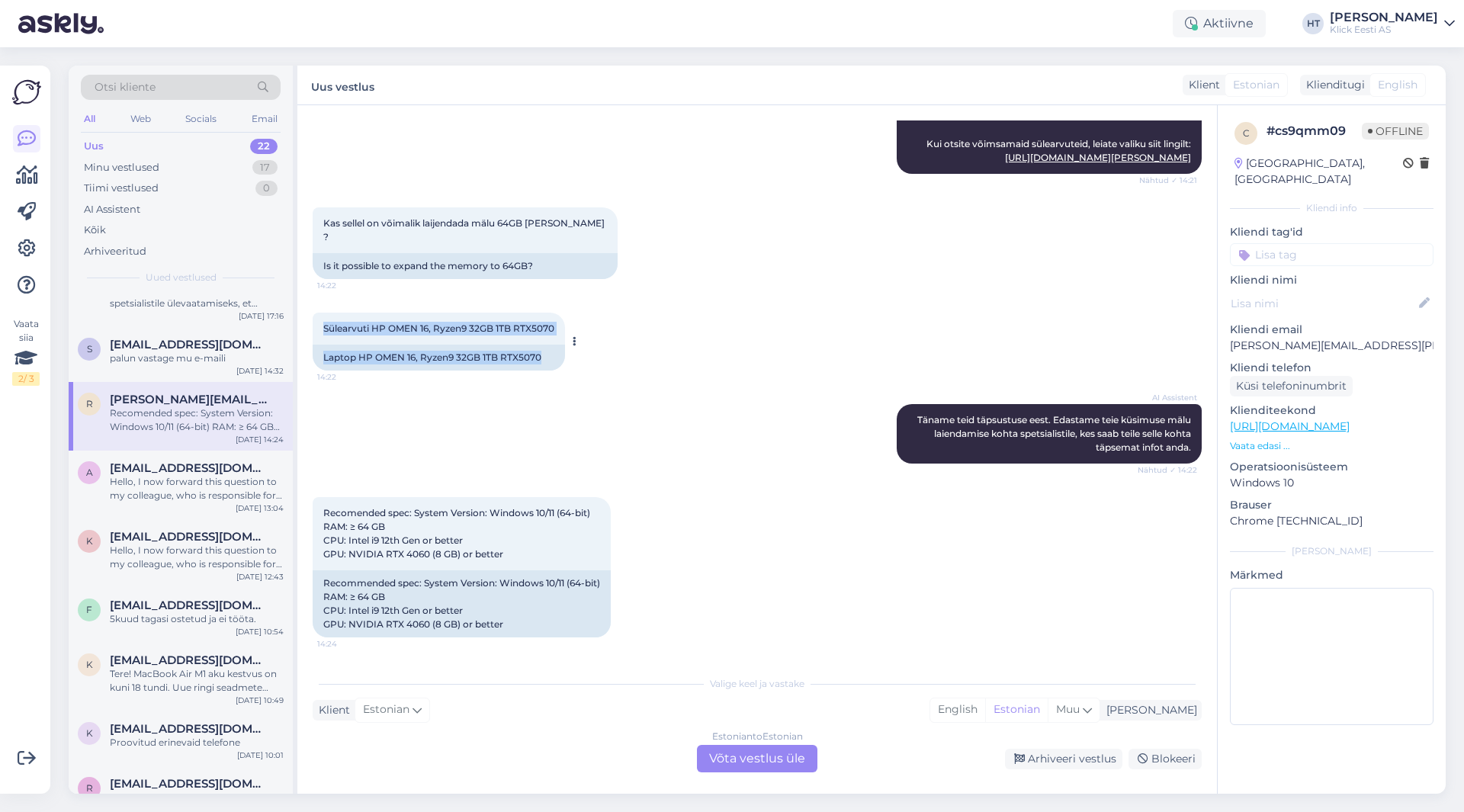
click at [324, 327] on span "Sülearvuti HP OMEN 16, Ryzen9 32GB 1TB RTX5070" at bounding box center [438, 328] width 231 height 11
drag, startPoint x: 324, startPoint y: 327, endPoint x: 546, endPoint y: 362, distance: 224.7
click at [546, 362] on div "Sülearvuti HP OMEN 16, Ryzen9 32GB 1TB RTX5070 14:22 Laptop HP OMEN 16, Ryzen9 …" at bounding box center [438, 342] width 252 height 58
click at [546, 362] on div "Laptop HP OMEN 16, Ryzen9 32GB 1TB RTX5070" at bounding box center [438, 358] width 252 height 26
drag, startPoint x: 546, startPoint y: 357, endPoint x: 323, endPoint y: 327, distance: 225.0
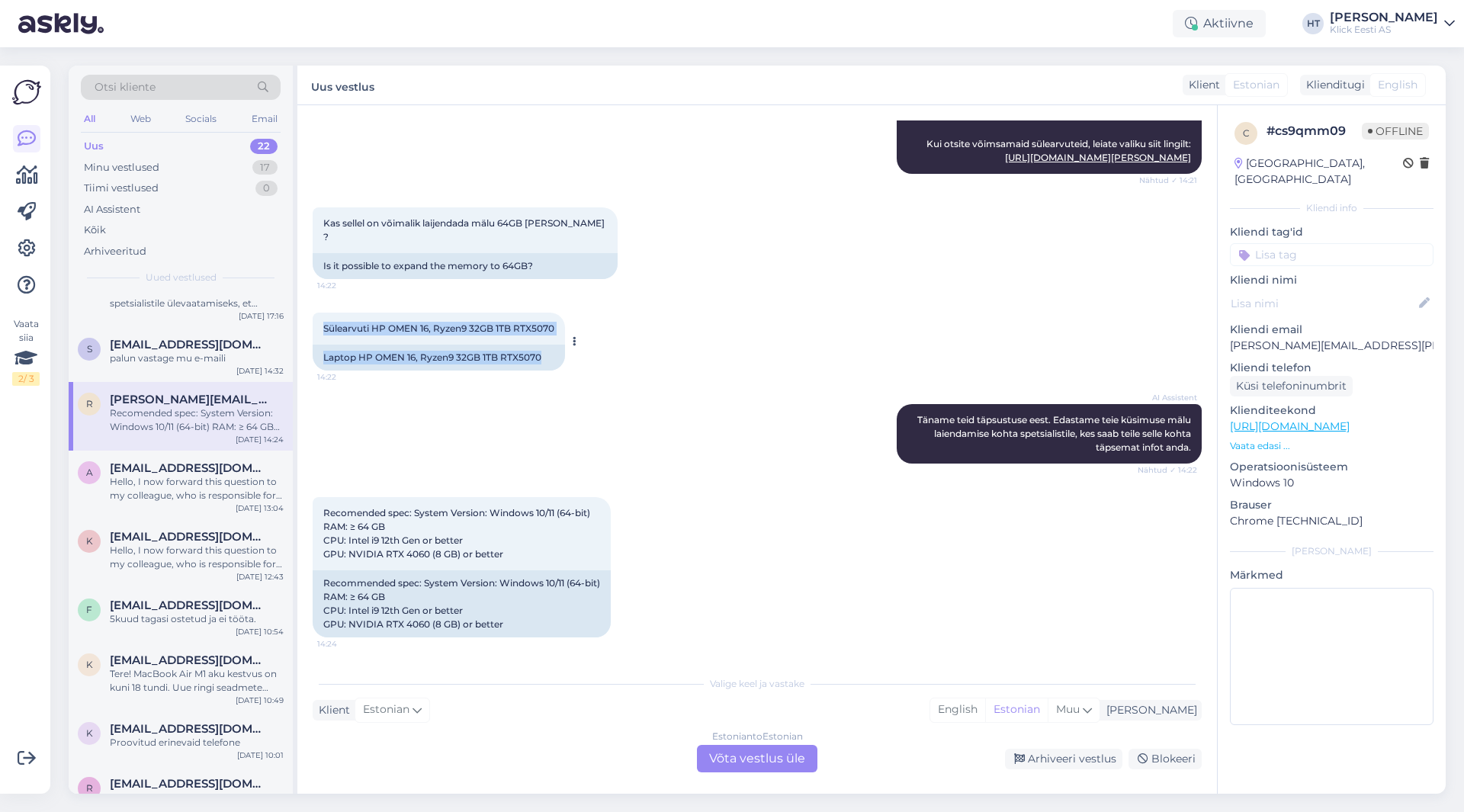
click at [323, 327] on div "Sülearvuti HP OMEN 16, Ryzen9 32GB 1TB RTX5070 14:22 Laptop HP OMEN 16, Ryzen9 …" at bounding box center [438, 342] width 252 height 58
click at [323, 327] on div "Sülearvuti HP OMEN 16, Ryzen9 32GB 1TB RTX5070 14:22" at bounding box center [438, 329] width 252 height 32
drag, startPoint x: 361, startPoint y: 326, endPoint x: 552, endPoint y: 357, distance: 193.5
click at [552, 357] on div "Sülearvuti HP OMEN 16, Ryzen9 32GB 1TB RTX5070 14:22 Laptop HP OMEN 16, Ryzen9 …" at bounding box center [438, 342] width 252 height 58
click at [552, 357] on div "Laptop HP OMEN 16, Ryzen9 32GB 1TB RTX5070" at bounding box center [438, 358] width 252 height 26
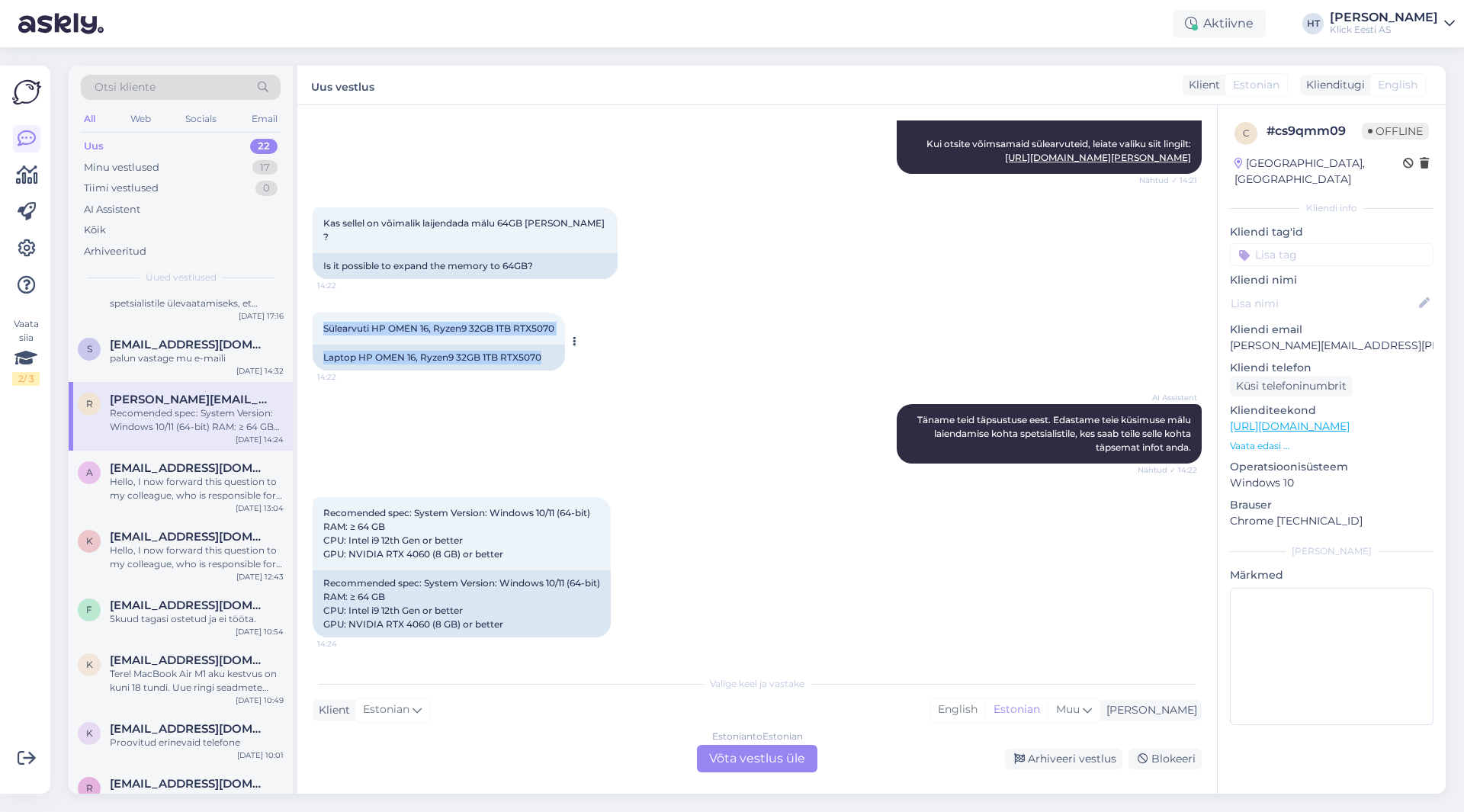
drag, startPoint x: 523, startPoint y: 356, endPoint x: 321, endPoint y: 326, distance: 204.2
click at [321, 326] on div "Sülearvuti HP OMEN 16, Ryzen9 32GB 1TB RTX5070 14:22 Laptop HP OMEN 16, Ryzen9 …" at bounding box center [438, 342] width 252 height 58
click at [321, 326] on div "Sülearvuti HP OMEN 16, Ryzen9 32GB 1TB RTX5070 14:22" at bounding box center [438, 329] width 252 height 32
drag, startPoint x: 321, startPoint y: 326, endPoint x: 542, endPoint y: 359, distance: 223.5
click at [542, 359] on div "Sülearvuti HP OMEN 16, Ryzen9 32GB 1TB RTX5070 14:22 Laptop HP OMEN 16, Ryzen9 …" at bounding box center [438, 342] width 252 height 58
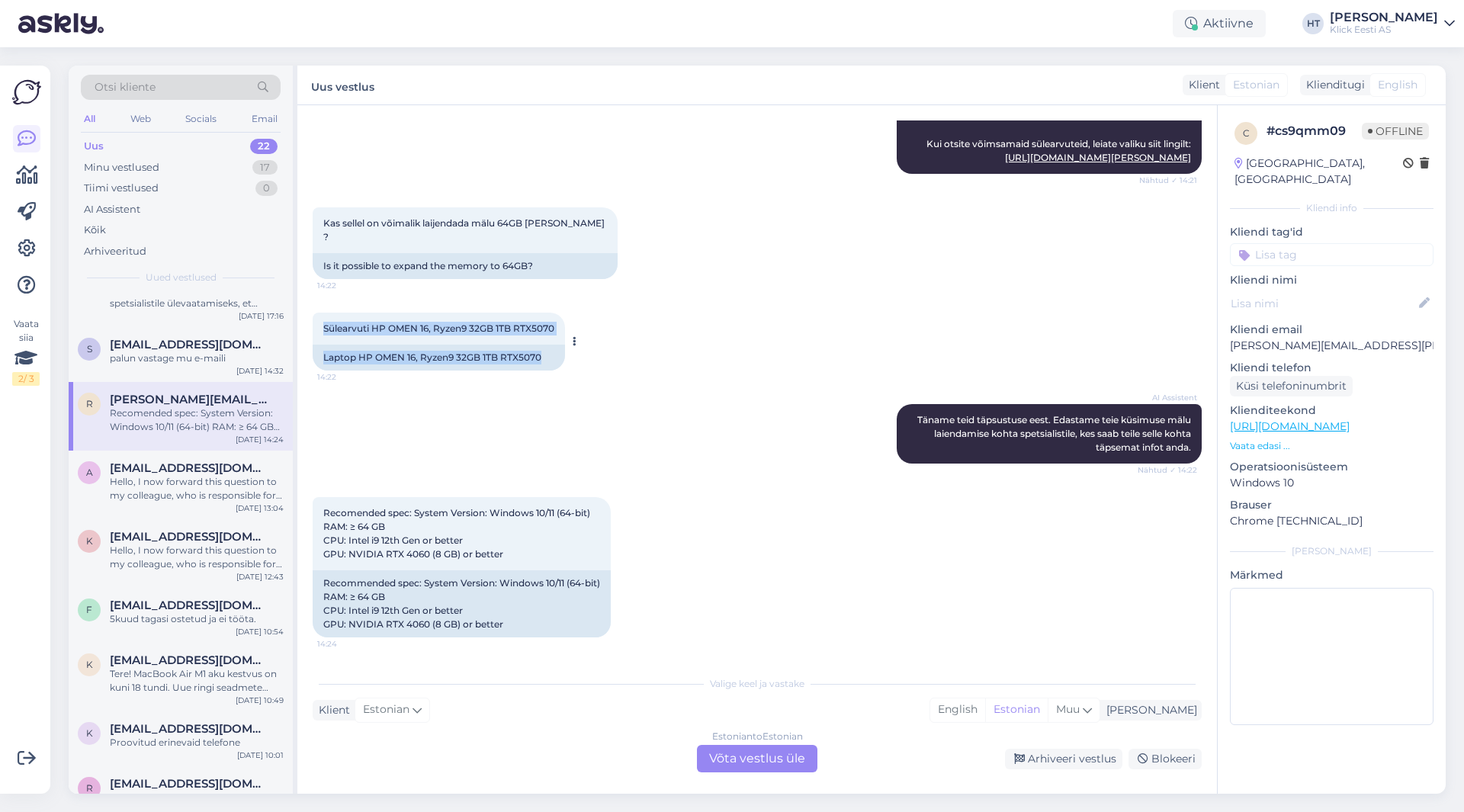
click at [543, 359] on div "Laptop HP OMEN 16, Ryzen9 32GB 1TB RTX5070" at bounding box center [438, 358] width 252 height 26
drag, startPoint x: 531, startPoint y: 356, endPoint x: 324, endPoint y: 326, distance: 209.2
click at [324, 326] on div "Sülearvuti HP OMEN 16, Ryzen9 32GB 1TB RTX5070 14:22 Laptop HP OMEN 16, Ryzen9 …" at bounding box center [438, 342] width 252 height 58
click at [324, 326] on span "Sülearvuti HP OMEN 16, Ryzen9 32GB 1TB RTX5070" at bounding box center [438, 328] width 231 height 11
drag, startPoint x: 324, startPoint y: 326, endPoint x: 547, endPoint y: 360, distance: 225.6
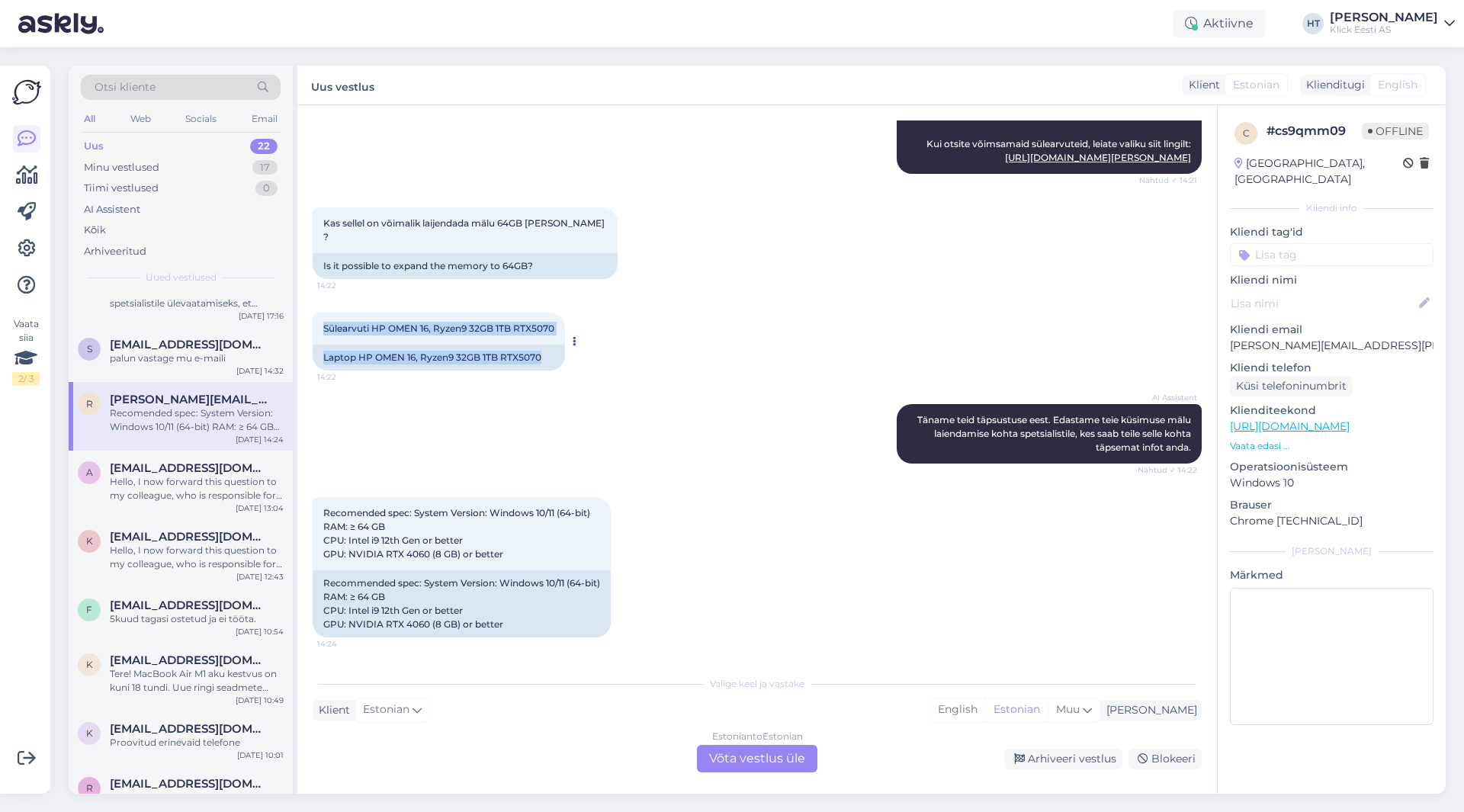
click at [547, 360] on div "Sülearvuti HP OMEN 16, Ryzen9 32GB 1TB RTX5070 14:22 Laptop HP OMEN 16, Ryzen9 …" at bounding box center [438, 342] width 252 height 58
click at [547, 360] on div "Laptop HP OMEN 16, Ryzen9 32GB 1TB RTX5070" at bounding box center [438, 358] width 252 height 26
click at [201, 174] on div "Minu vestlused 17" at bounding box center [180, 168] width 199 height 21
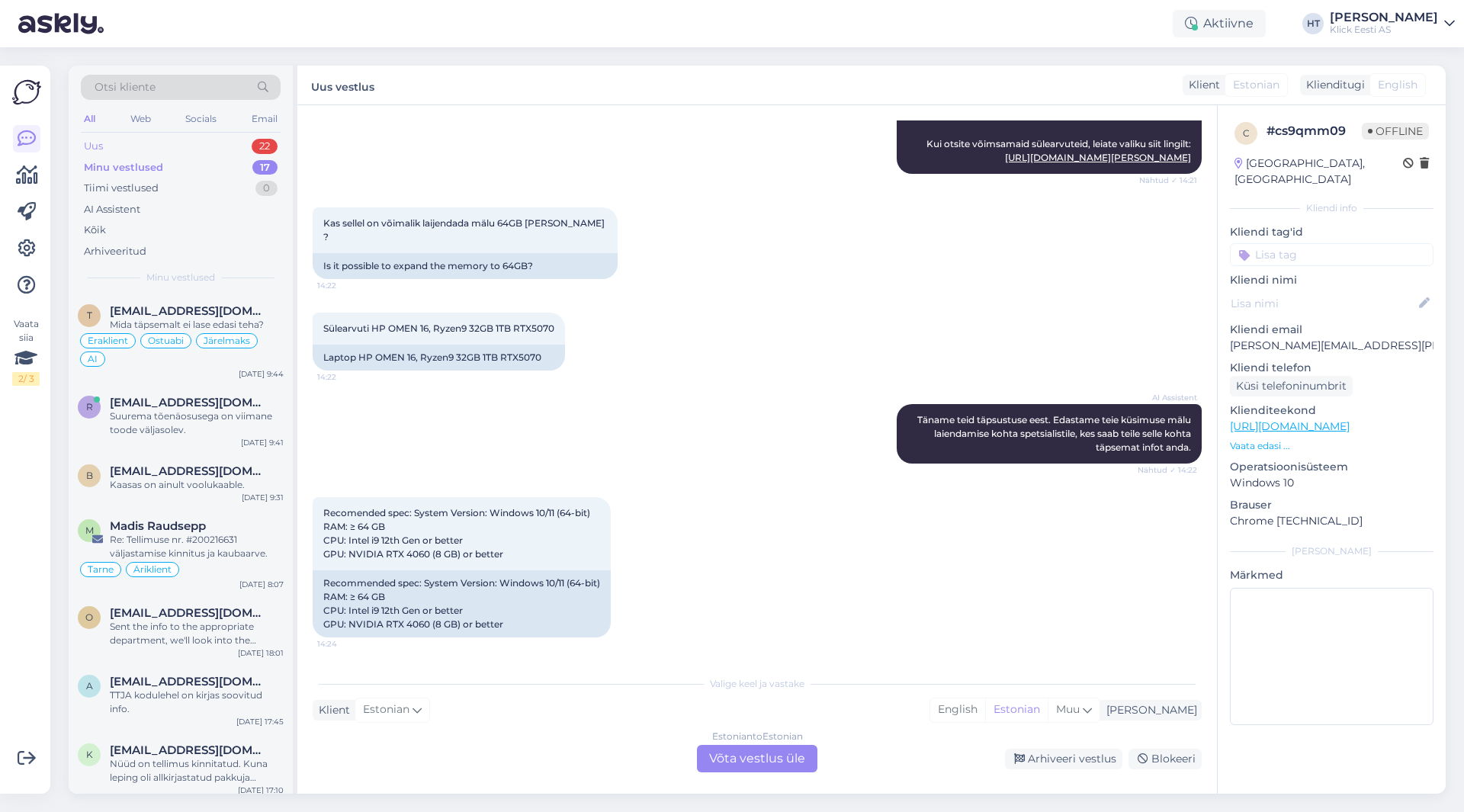
click at [232, 149] on div "Uus 22" at bounding box center [180, 146] width 199 height 21
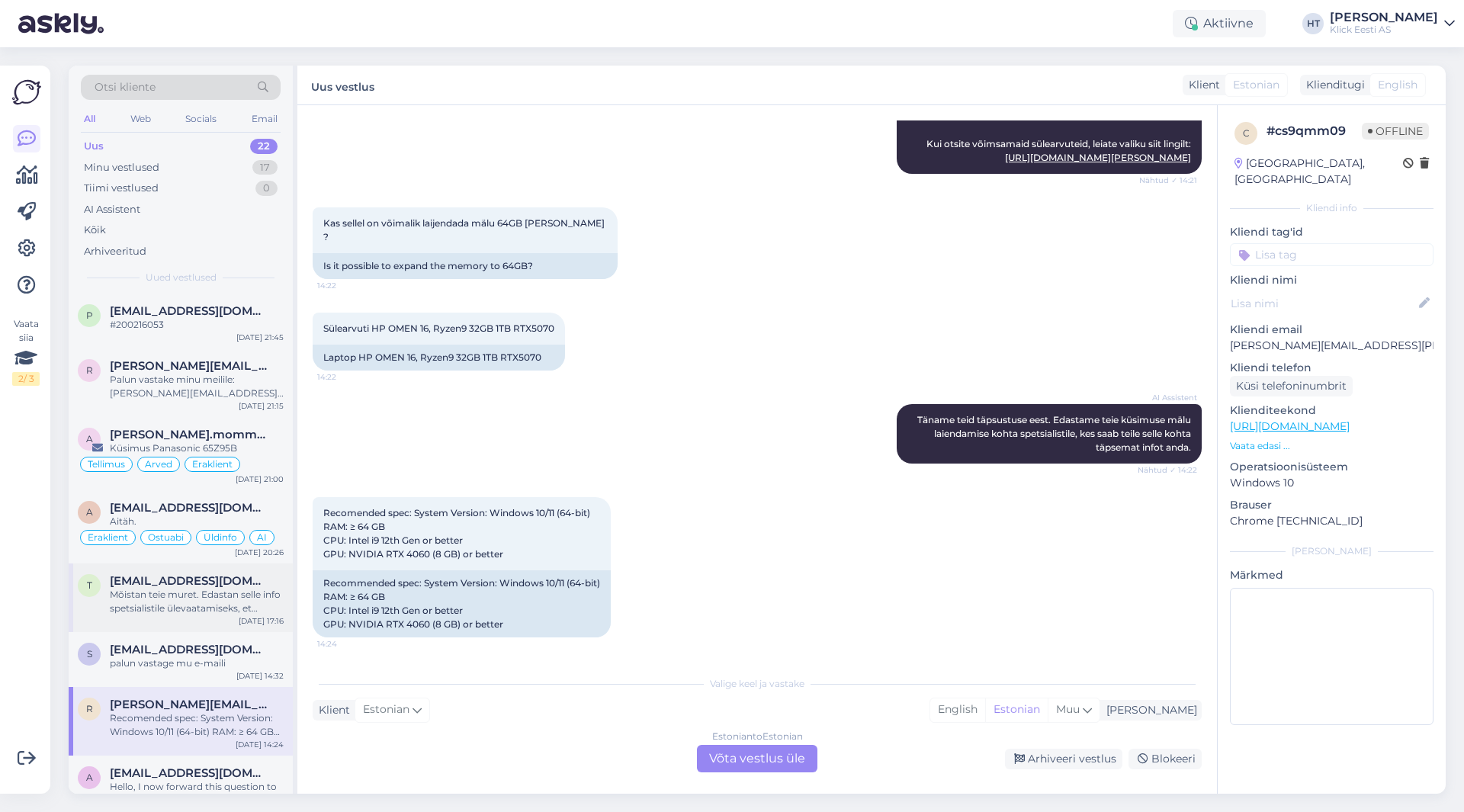
click at [182, 592] on div "Mõistan teie muret. Edastan selle info spetsialistile ülevaatamiseks, et saaksi…" at bounding box center [197, 601] width 174 height 27
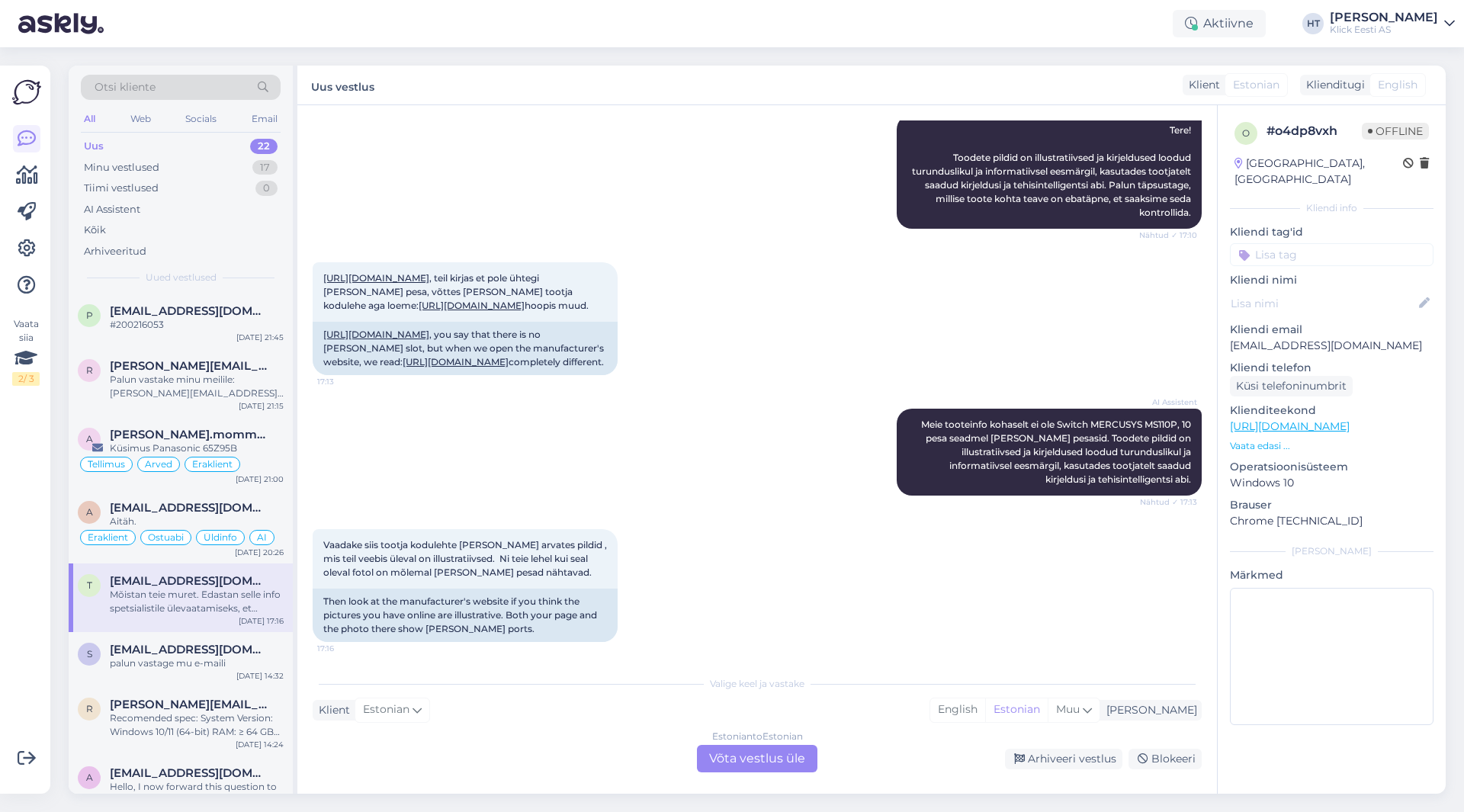
scroll to position [317, 0]
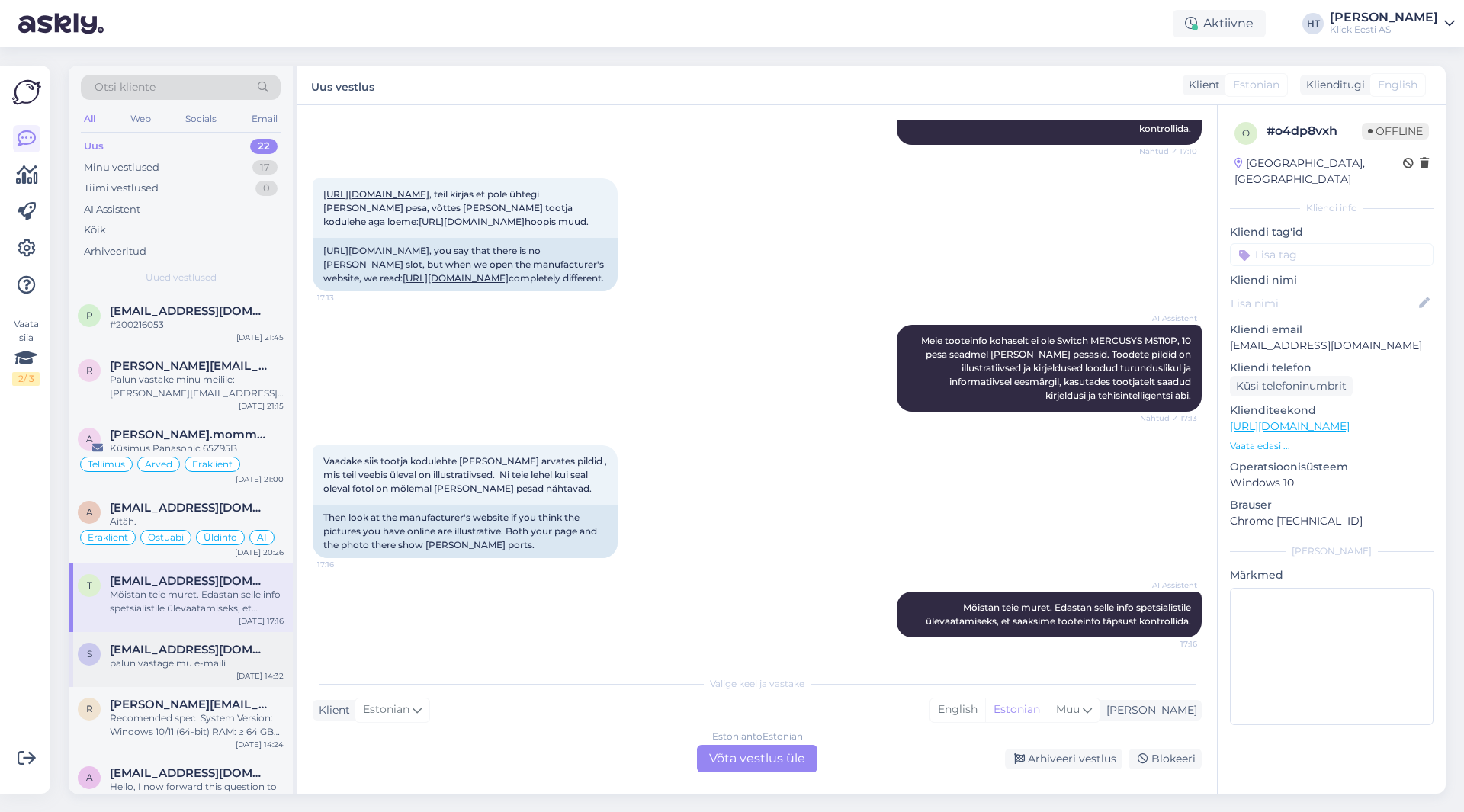
click at [199, 662] on div "palun vastage mu e-maili" at bounding box center [197, 663] width 174 height 14
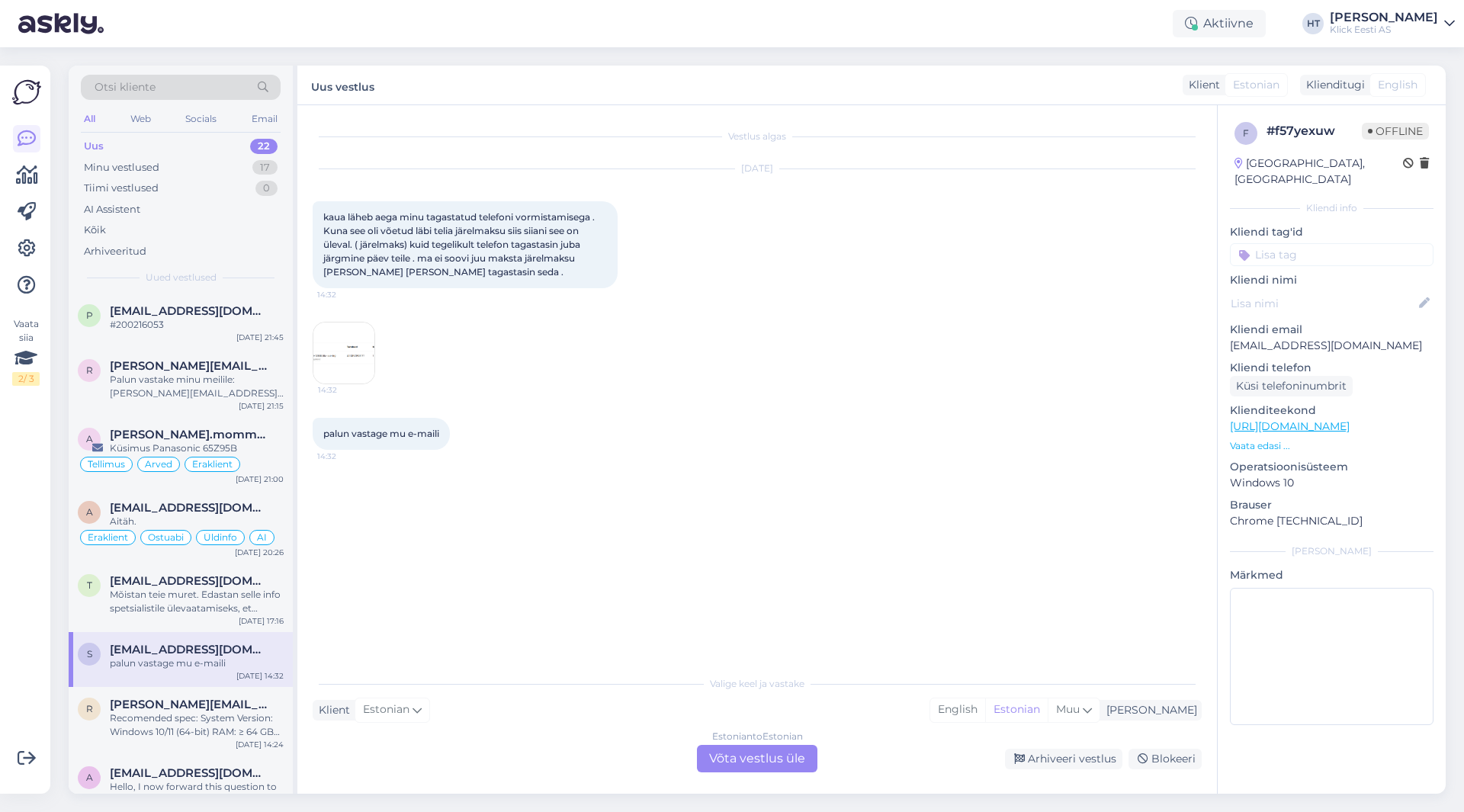
scroll to position [0, 0]
click at [1294, 338] on p "[EMAIL_ADDRESS][DOMAIN_NAME]" at bounding box center [1332, 346] width 204 height 16
copy p "[EMAIL_ADDRESS][DOMAIN_NAME]"
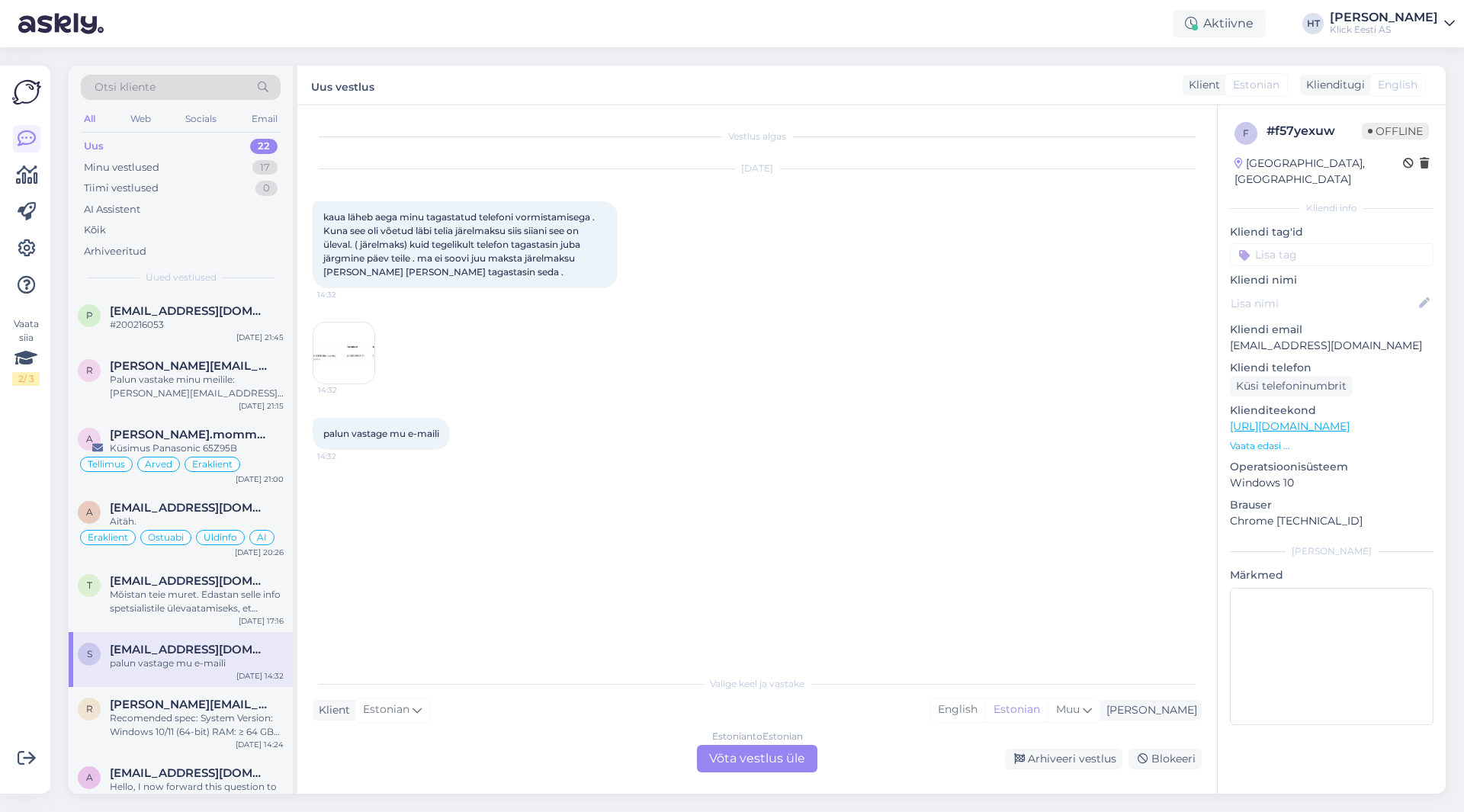
click at [1026, 341] on div "[DATE] kaua läheb aega minu tagastatud telefoni vormistamisega . Kuna see oli v…" at bounding box center [757, 277] width 889 height 249
click at [214, 95] on div "Otsi kliente" at bounding box center [180, 87] width 199 height 25
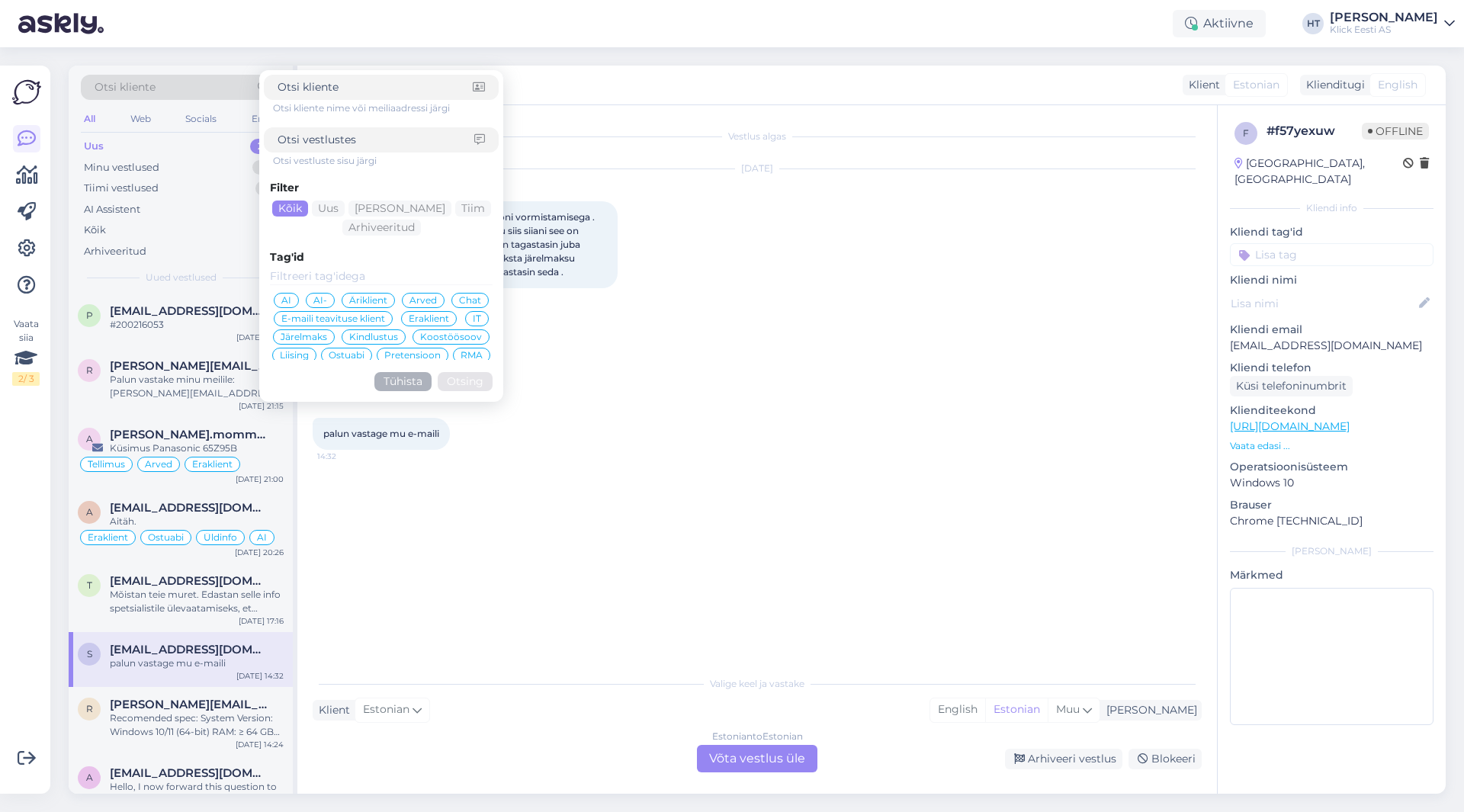
click at [353, 84] on input at bounding box center [375, 87] width 195 height 16
type input "[EMAIL_ADDRESS][DOMAIN_NAME]"
click button "Otsing" at bounding box center [465, 382] width 54 height 19
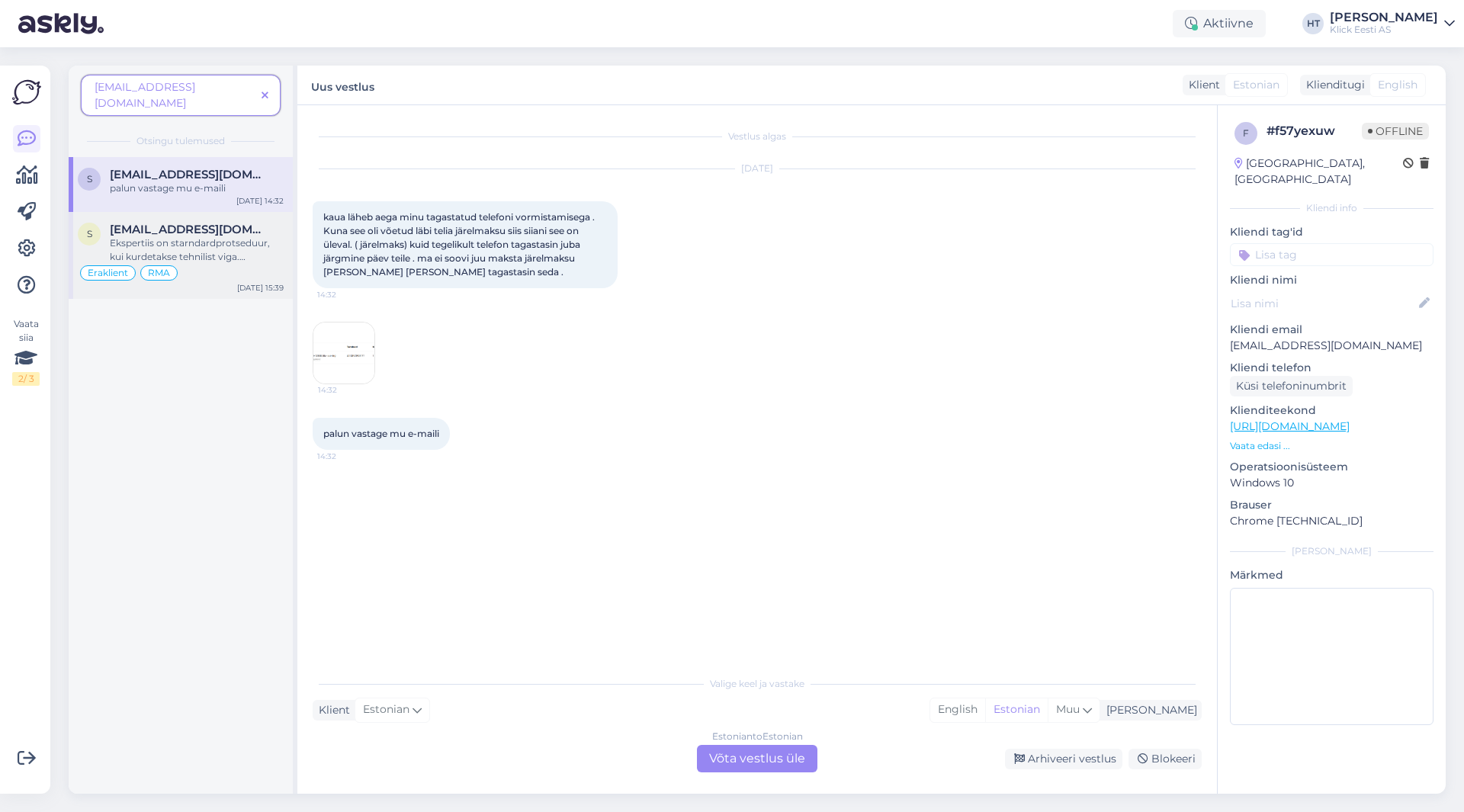
click at [291, 212] on div "s [EMAIL_ADDRESS][DOMAIN_NAME] Ekspertiis on starndardprotseduur, kui kurdetaks…" at bounding box center [180, 255] width 224 height 87
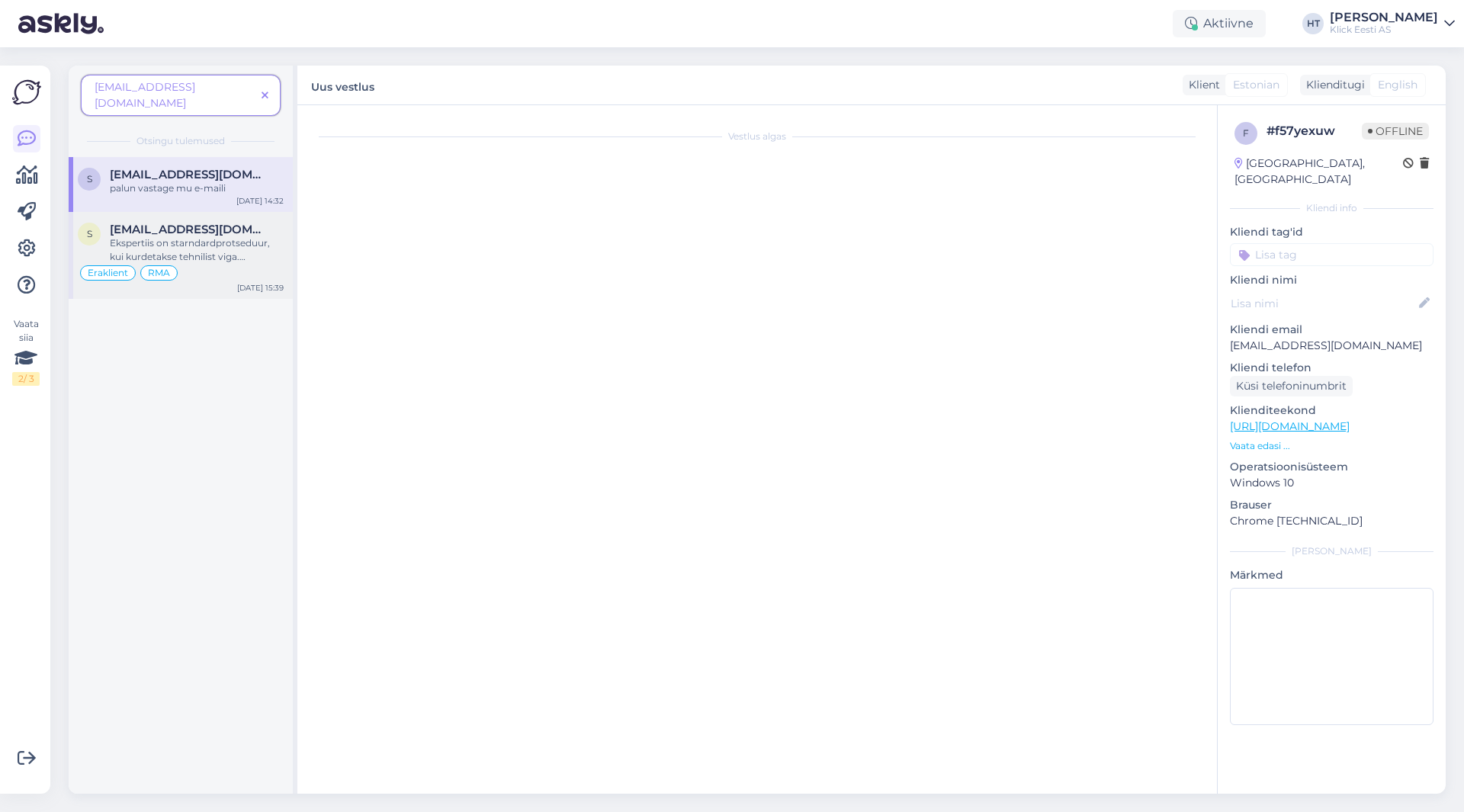
scroll to position [156, 0]
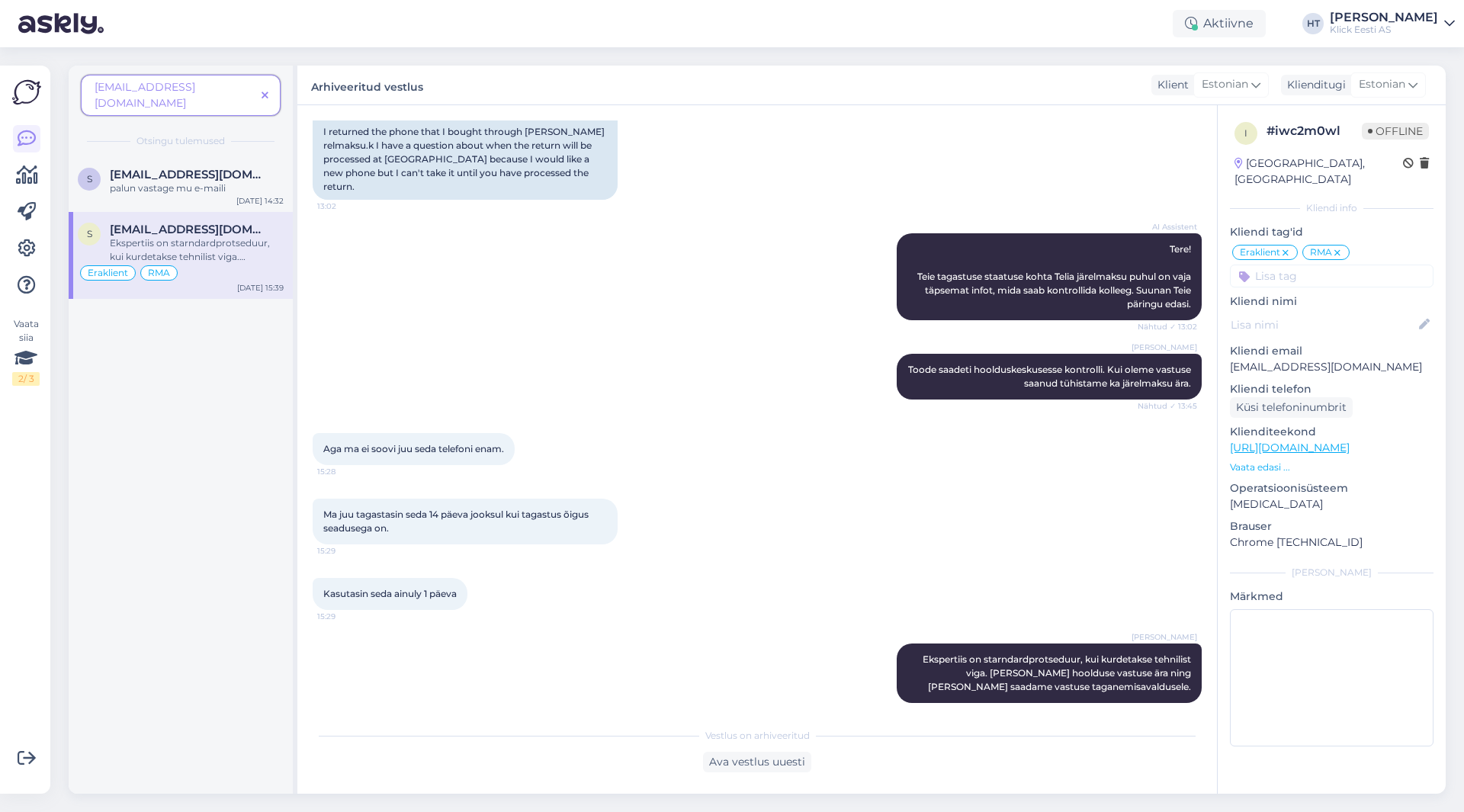
click at [264, 91] on icon at bounding box center [265, 96] width 7 height 11
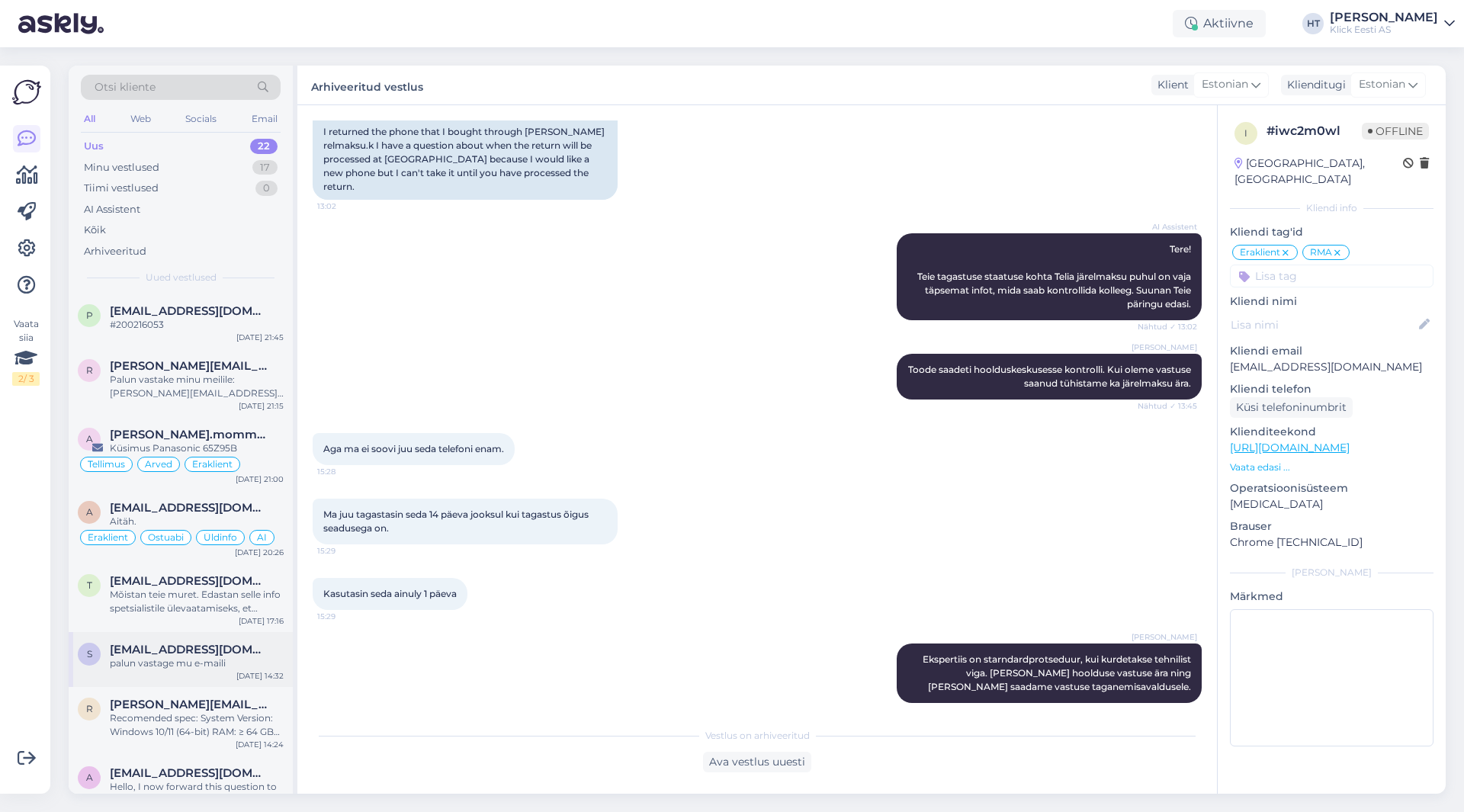
click at [207, 641] on div "s [EMAIL_ADDRESS][DOMAIN_NAME] palun vastage mu e-maili [DATE] 14:32" at bounding box center [180, 660] width 224 height 54
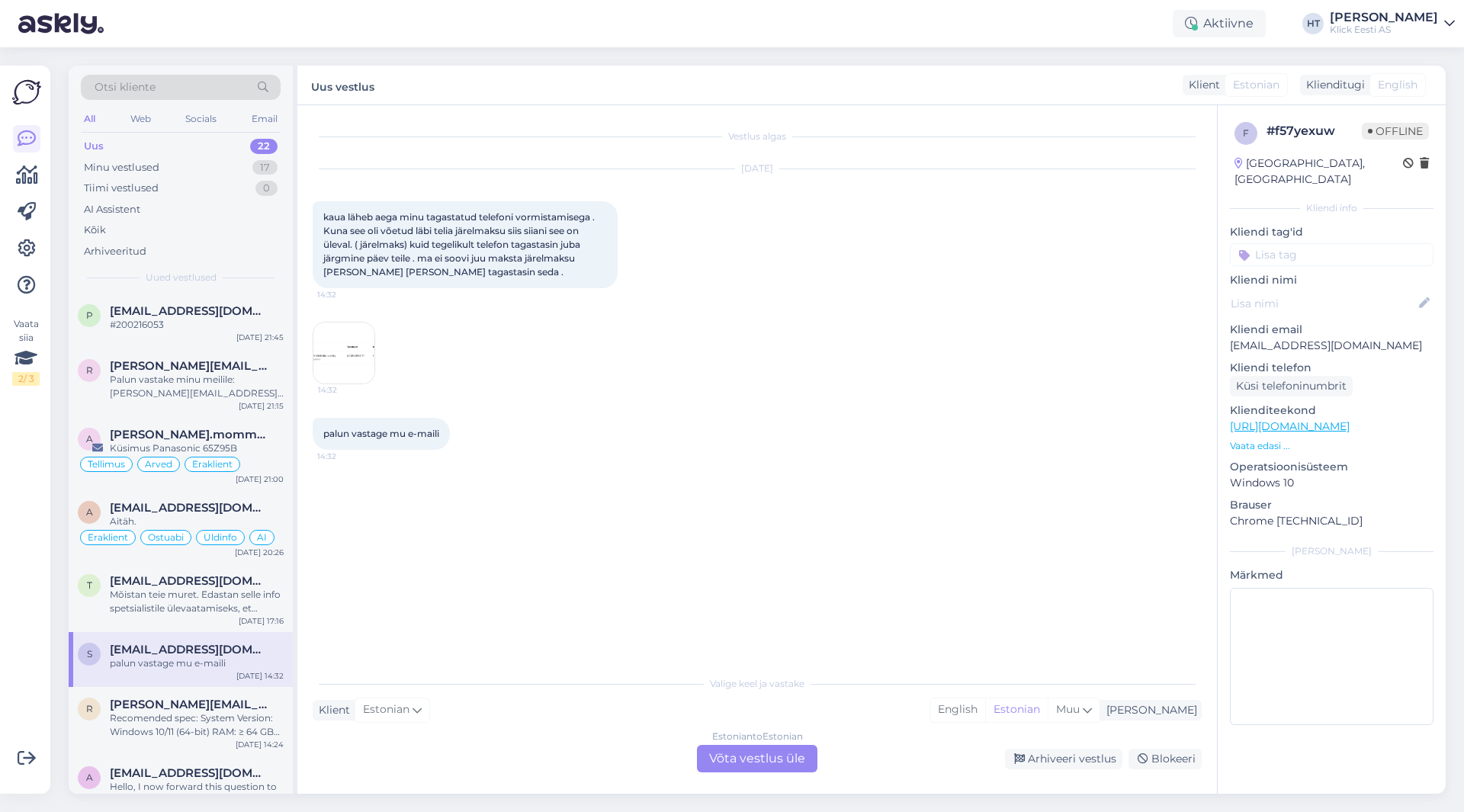
click at [348, 352] on img at bounding box center [344, 352] width 61 height 61
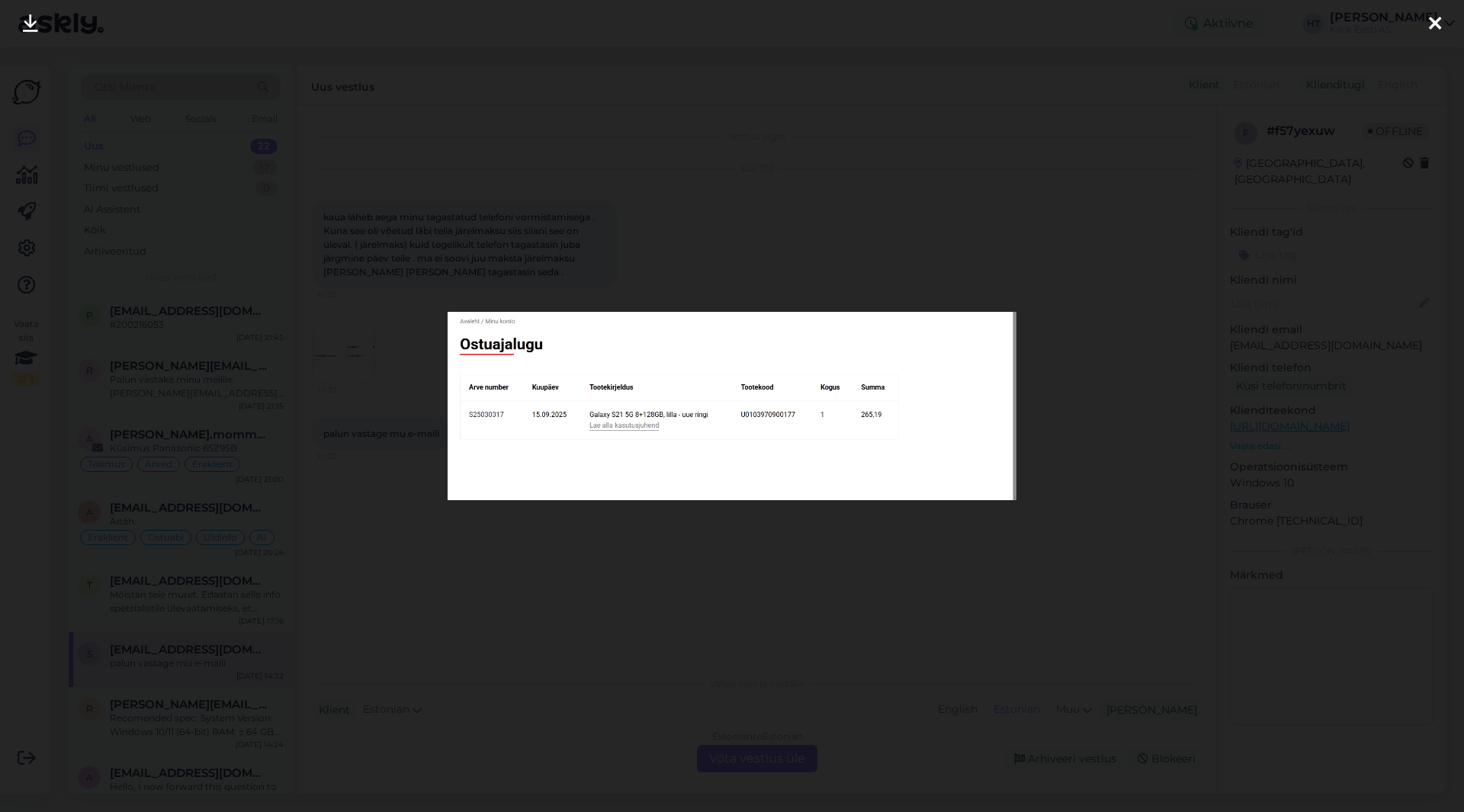
click at [539, 602] on div at bounding box center [732, 406] width 1464 height 812
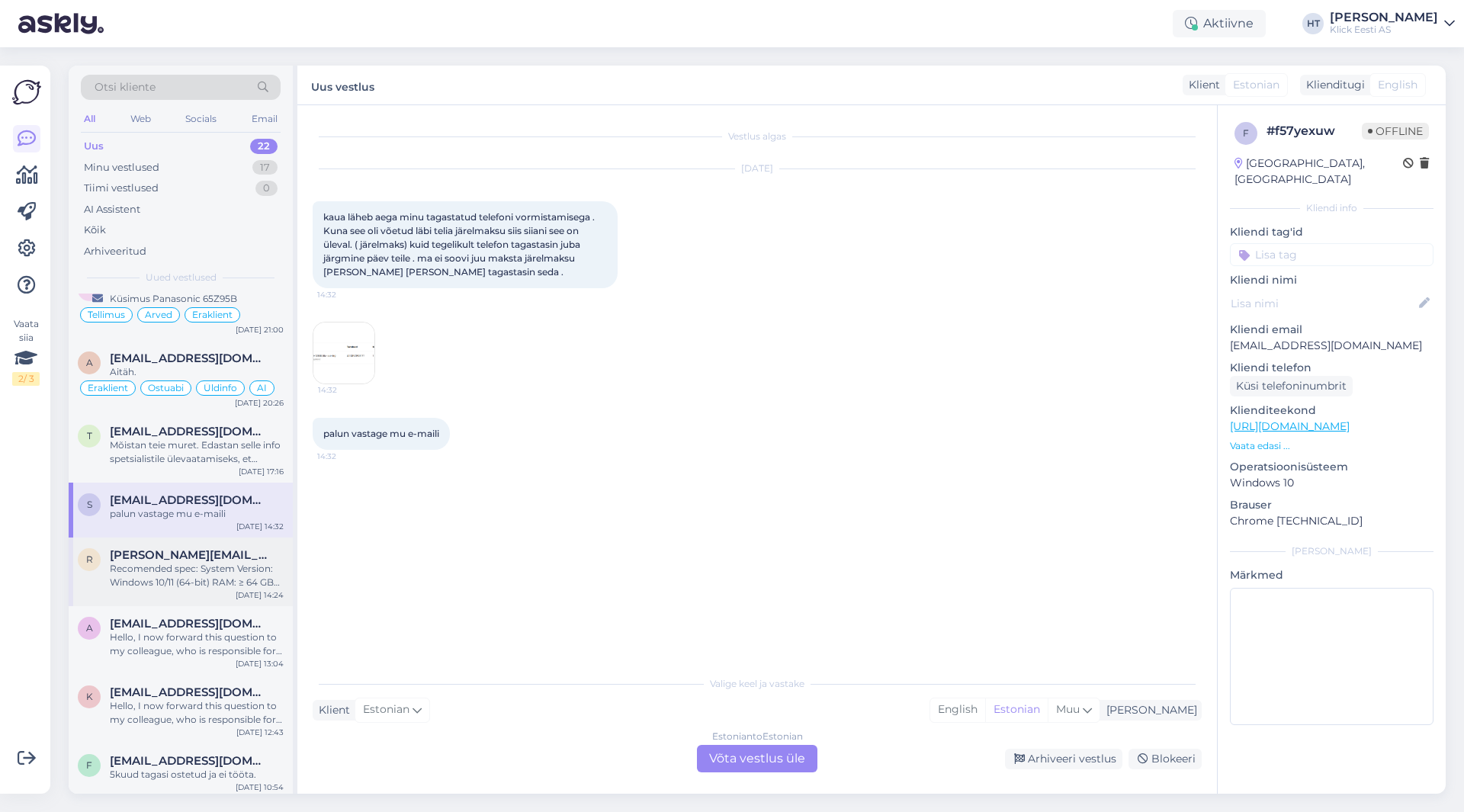
scroll to position [153, 0]
click at [220, 582] on div "Recomended spec: System Version: Windows 10/11 (64-bit) RAM: ≥ 64 GB CPU: Intel…" at bounding box center [197, 572] width 174 height 27
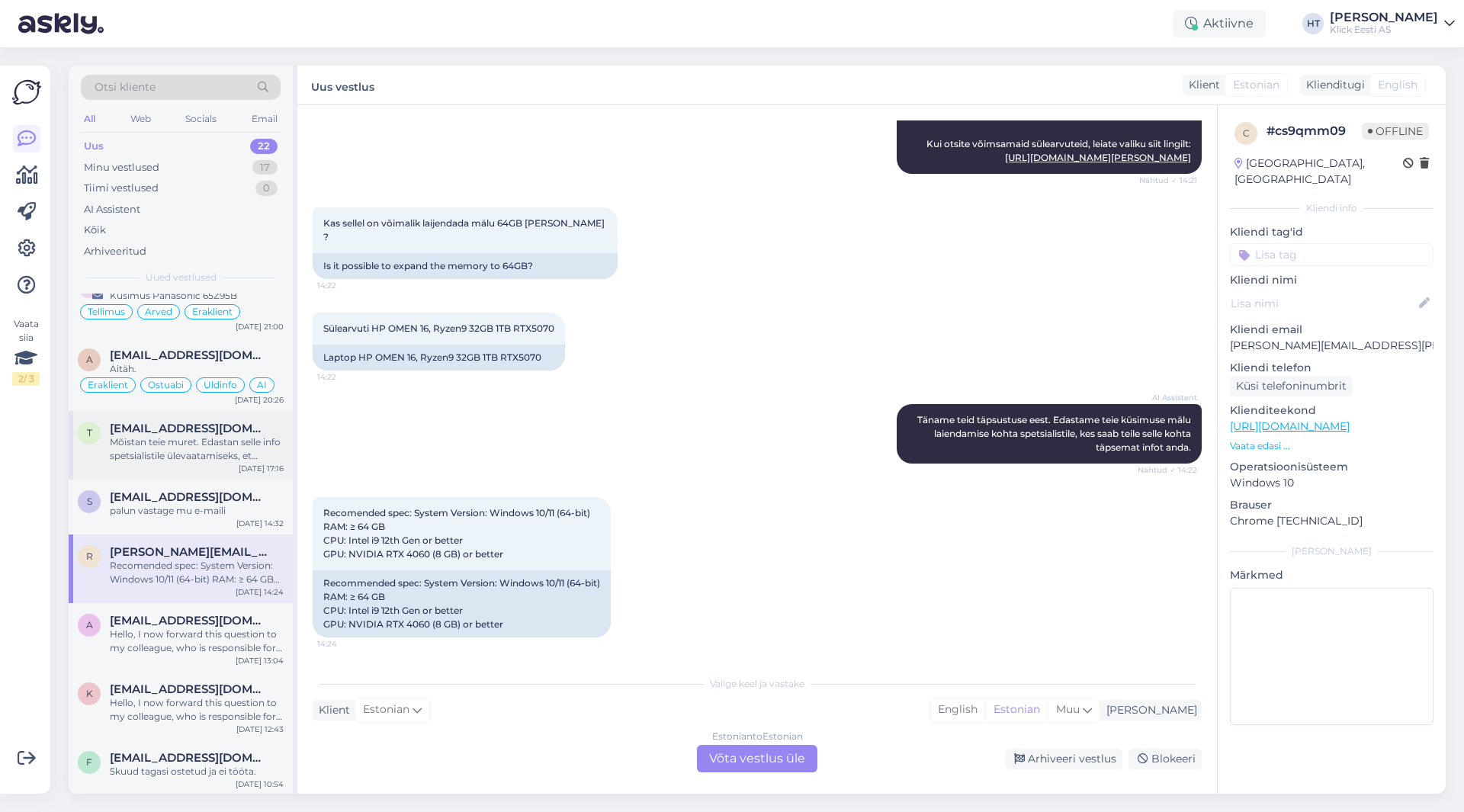
click at [249, 432] on span "[EMAIL_ADDRESS][DOMAIN_NAME]" at bounding box center [189, 429] width 159 height 14
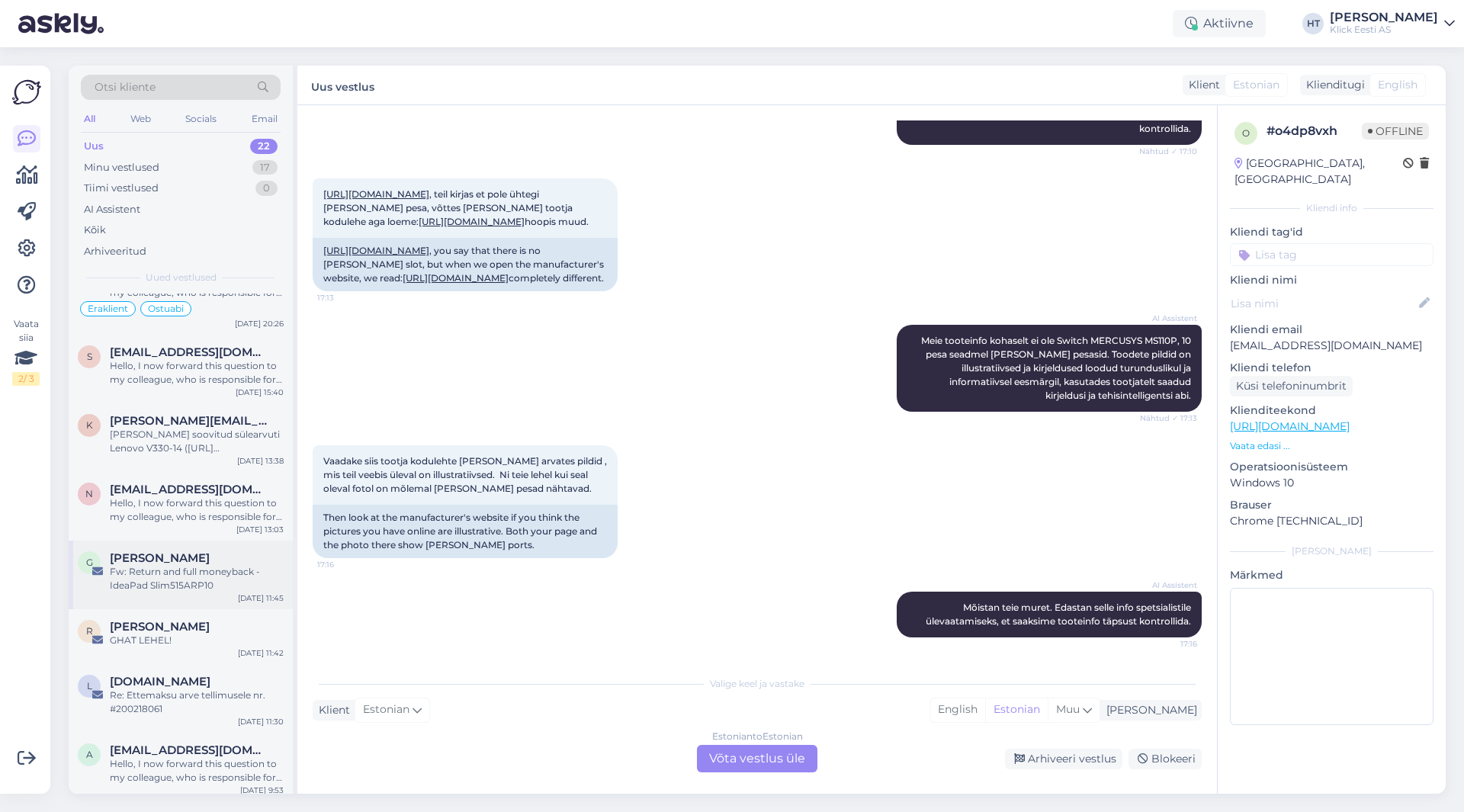
scroll to position [955, 0]
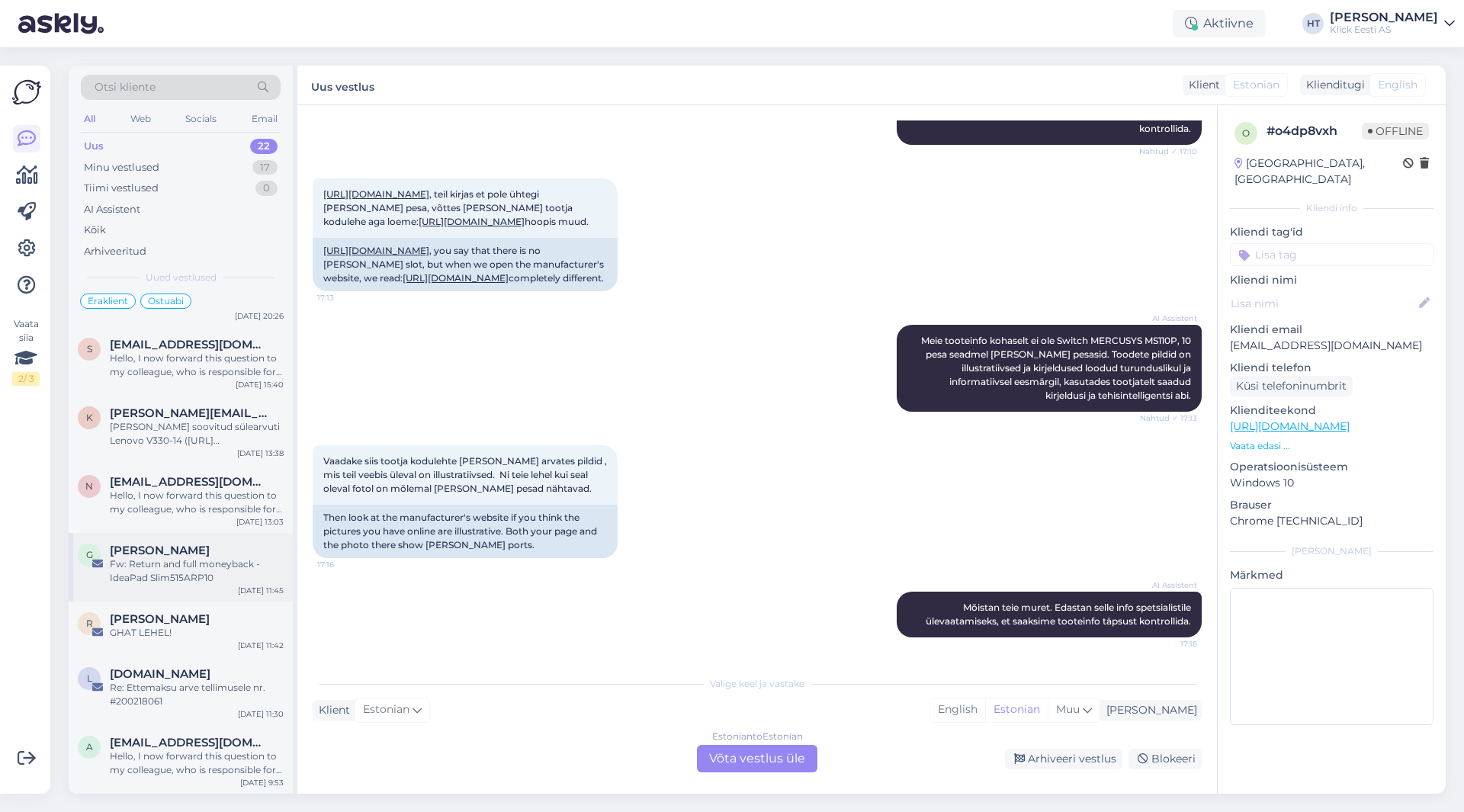
click at [220, 565] on div "Fw: Return and full moneyback - IdeaPad Slim515ARP10" at bounding box center [197, 570] width 174 height 27
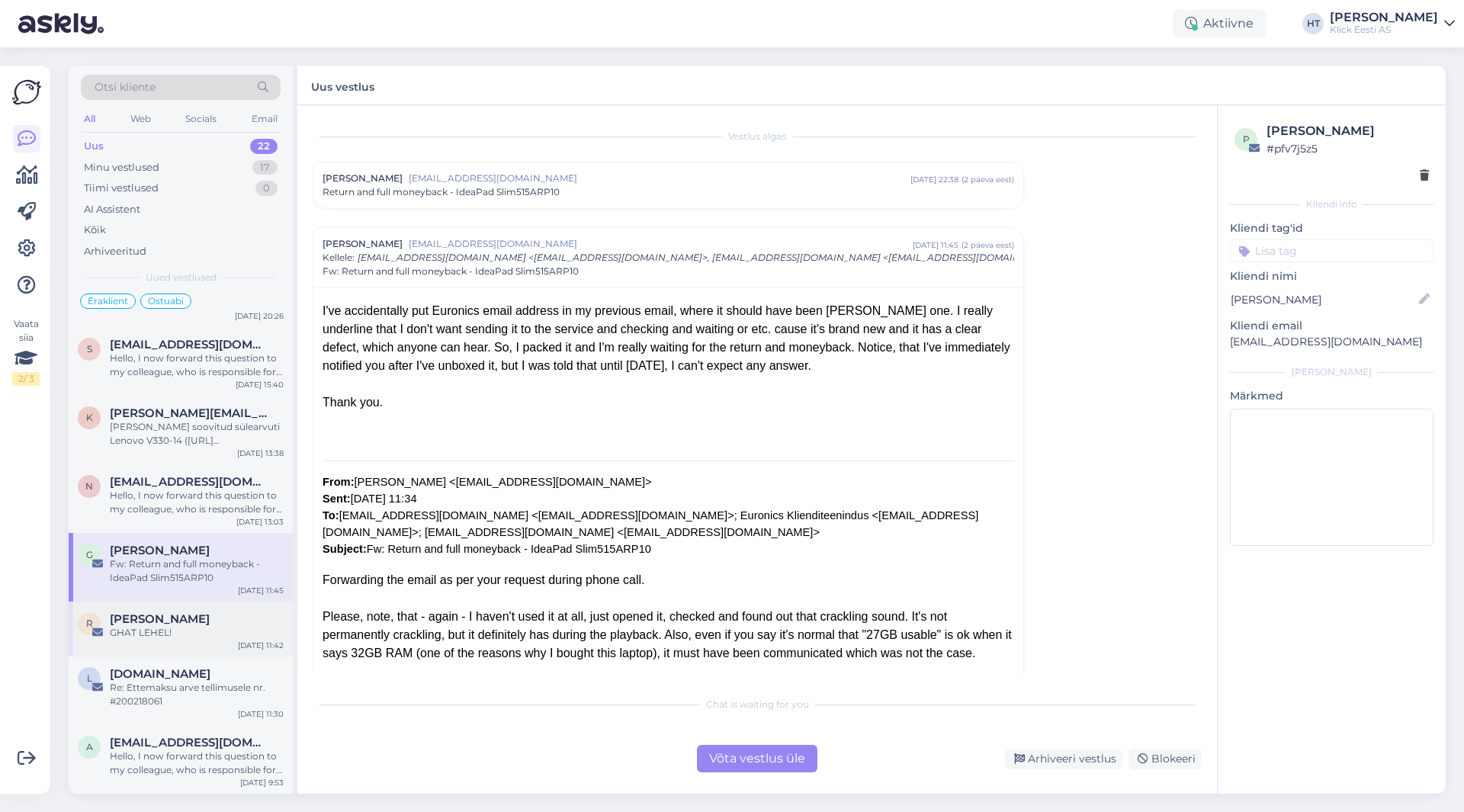
click at [199, 634] on div "GHAT LEHEL!" at bounding box center [197, 634] width 174 height 14
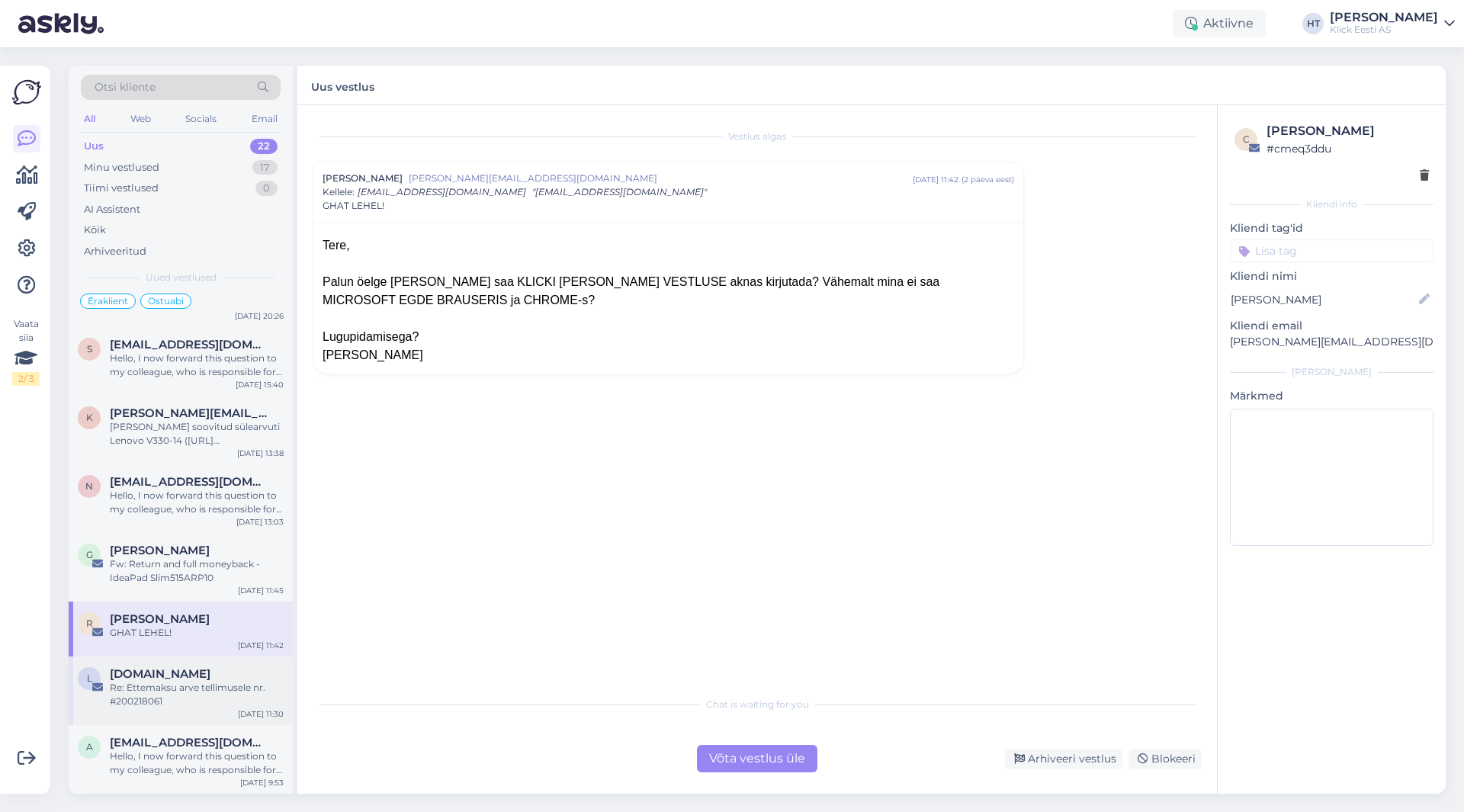
click at [193, 685] on div "Re: Ettemaksu arve tellimusele nr. #200218061" at bounding box center [197, 694] width 174 height 27
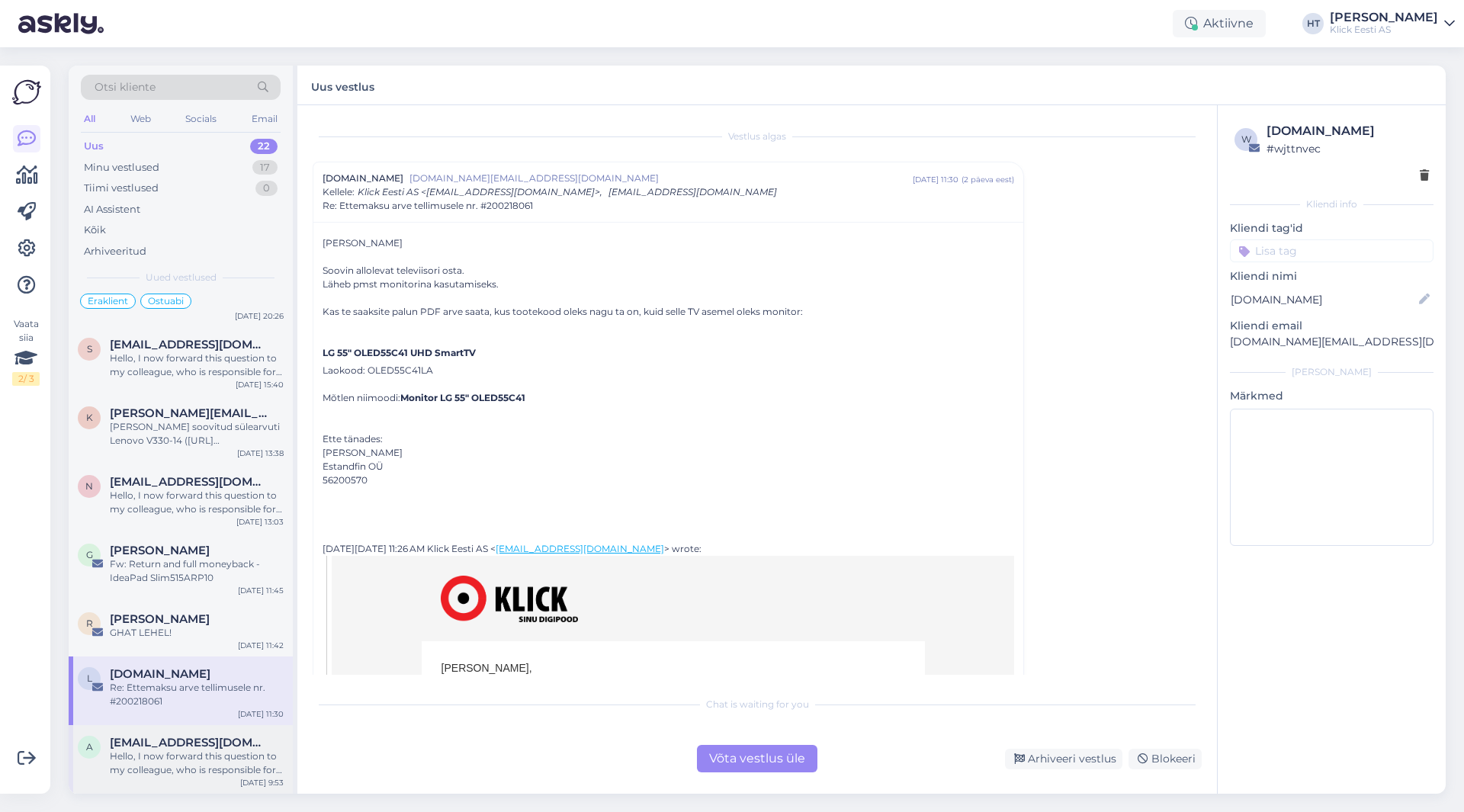
click at [182, 727] on div "a [EMAIL_ADDRESS][DOMAIN_NAME] Hello, I now forward this question to my colleag…" at bounding box center [180, 759] width 224 height 69
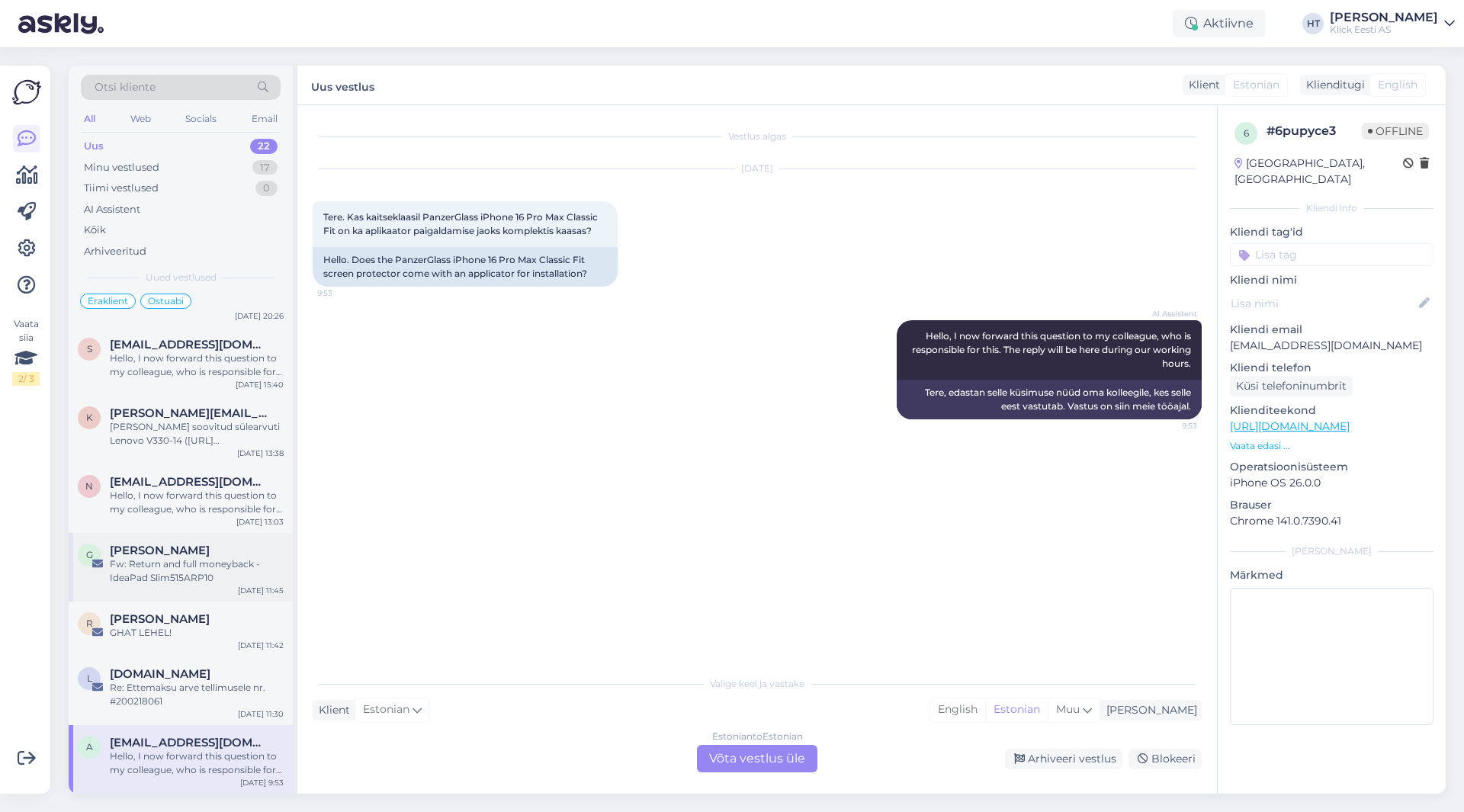
click at [202, 569] on div "Fw: Return and full moneyback - IdeaPad Slim515ARP10" at bounding box center [197, 570] width 174 height 27
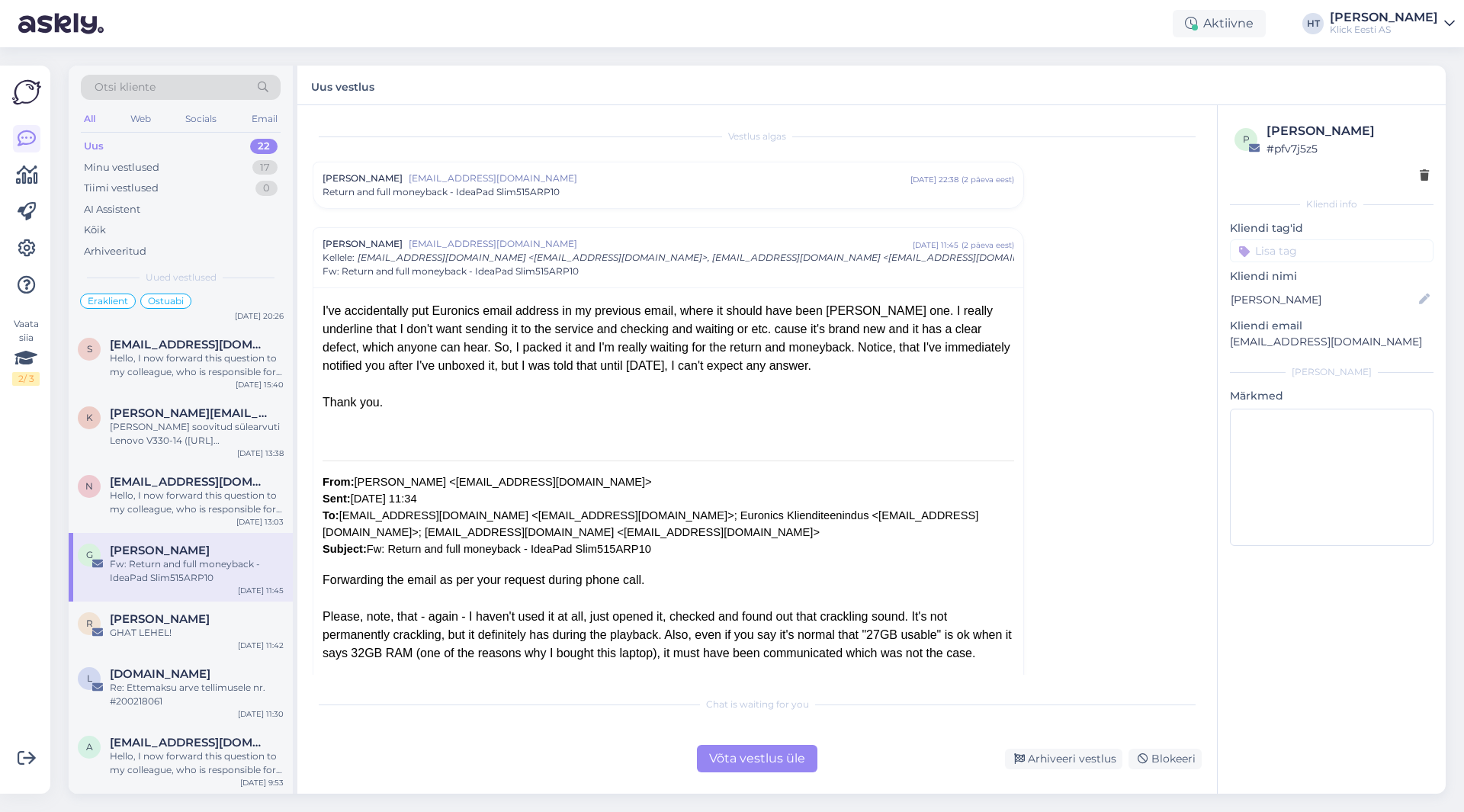
scroll to position [107, 0]
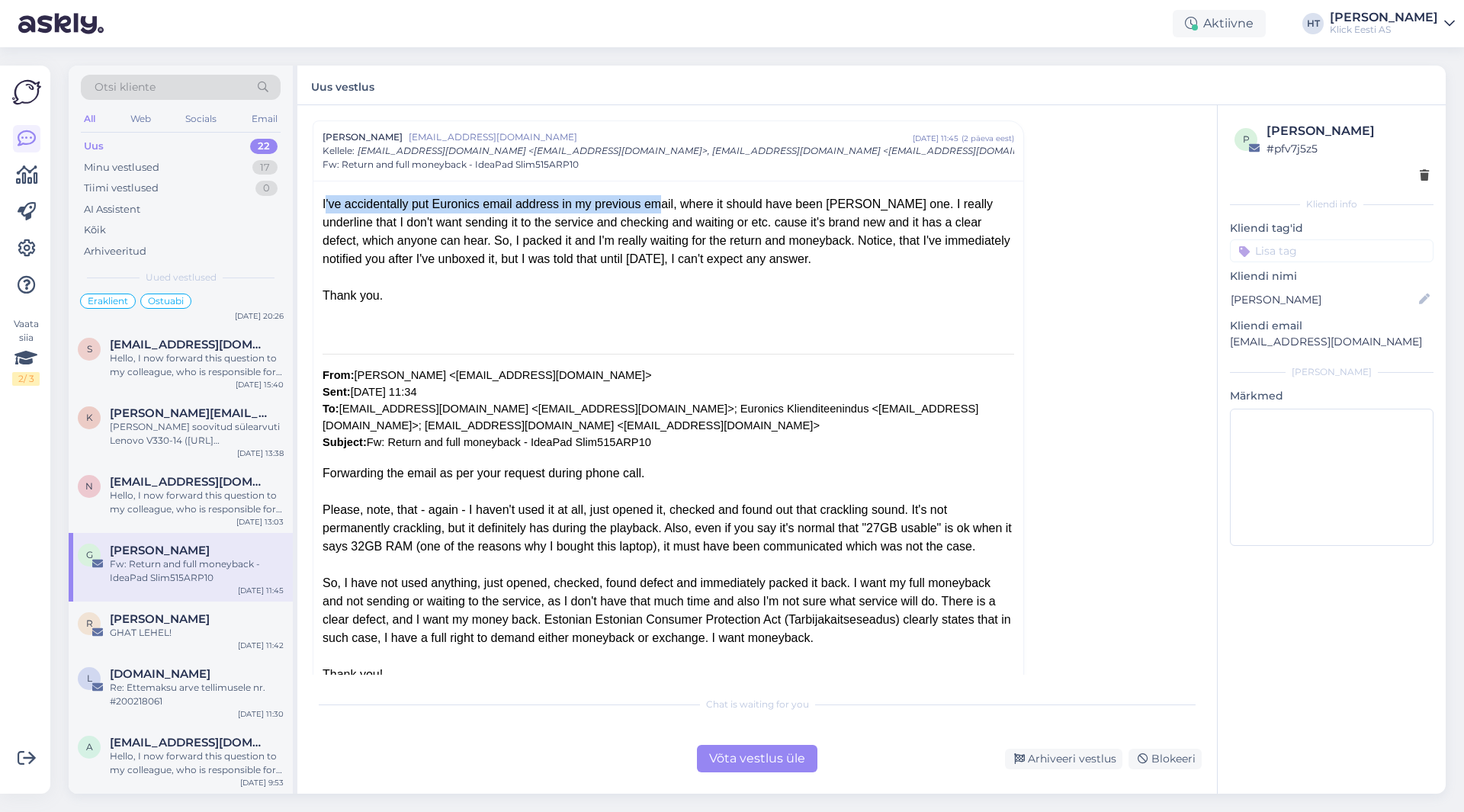
drag, startPoint x: 319, startPoint y: 204, endPoint x: 621, endPoint y: 208, distance: 302.0
click at [621, 208] on div "I've accidentally put Euronics email address in my previous email, where it sho…" at bounding box center [669, 773] width 710 height 1185
click at [621, 208] on div "I've accidentally put Euronics email address in my previous email, where it sho…" at bounding box center [668, 231] width 692 height 73
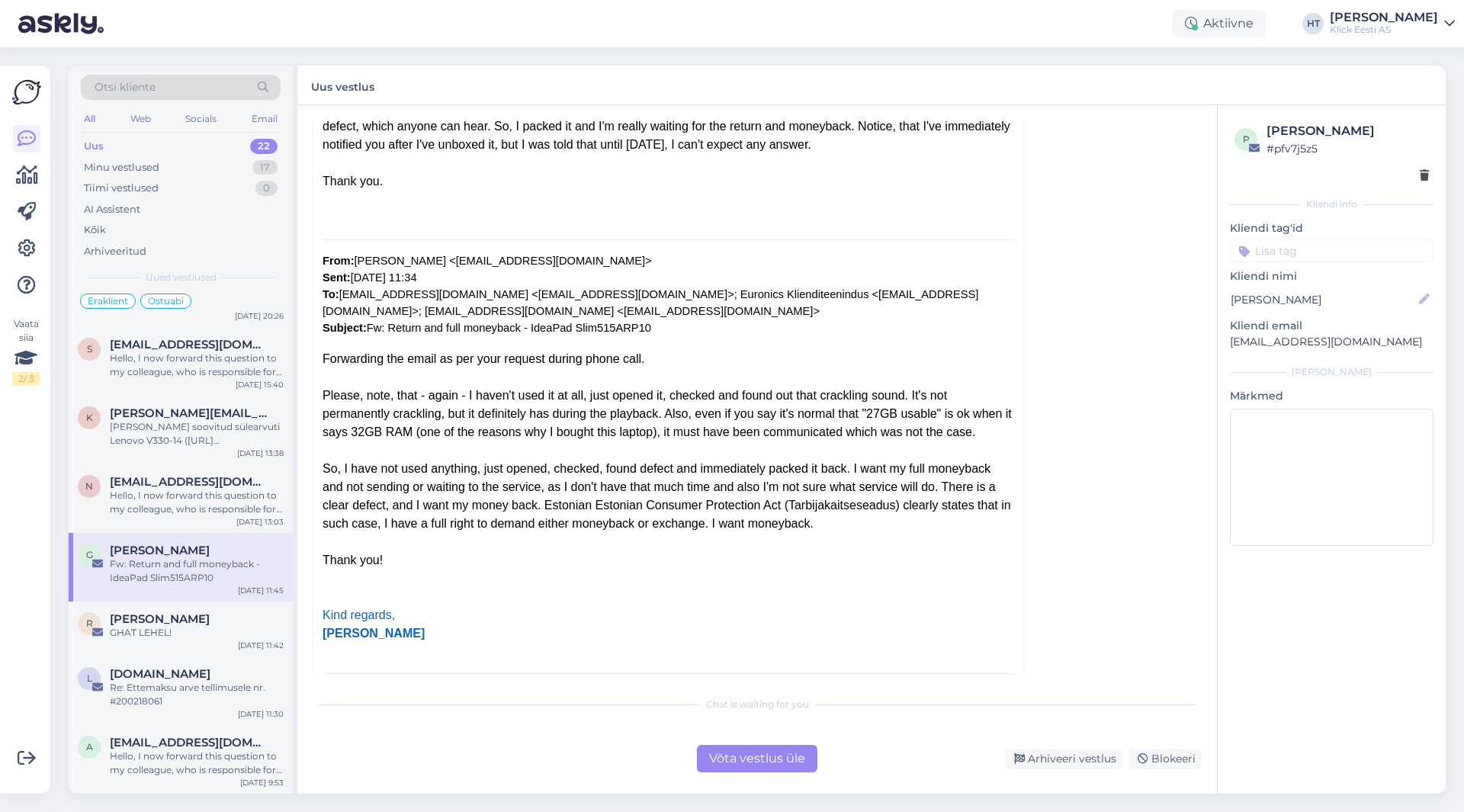
scroll to position [145, 0]
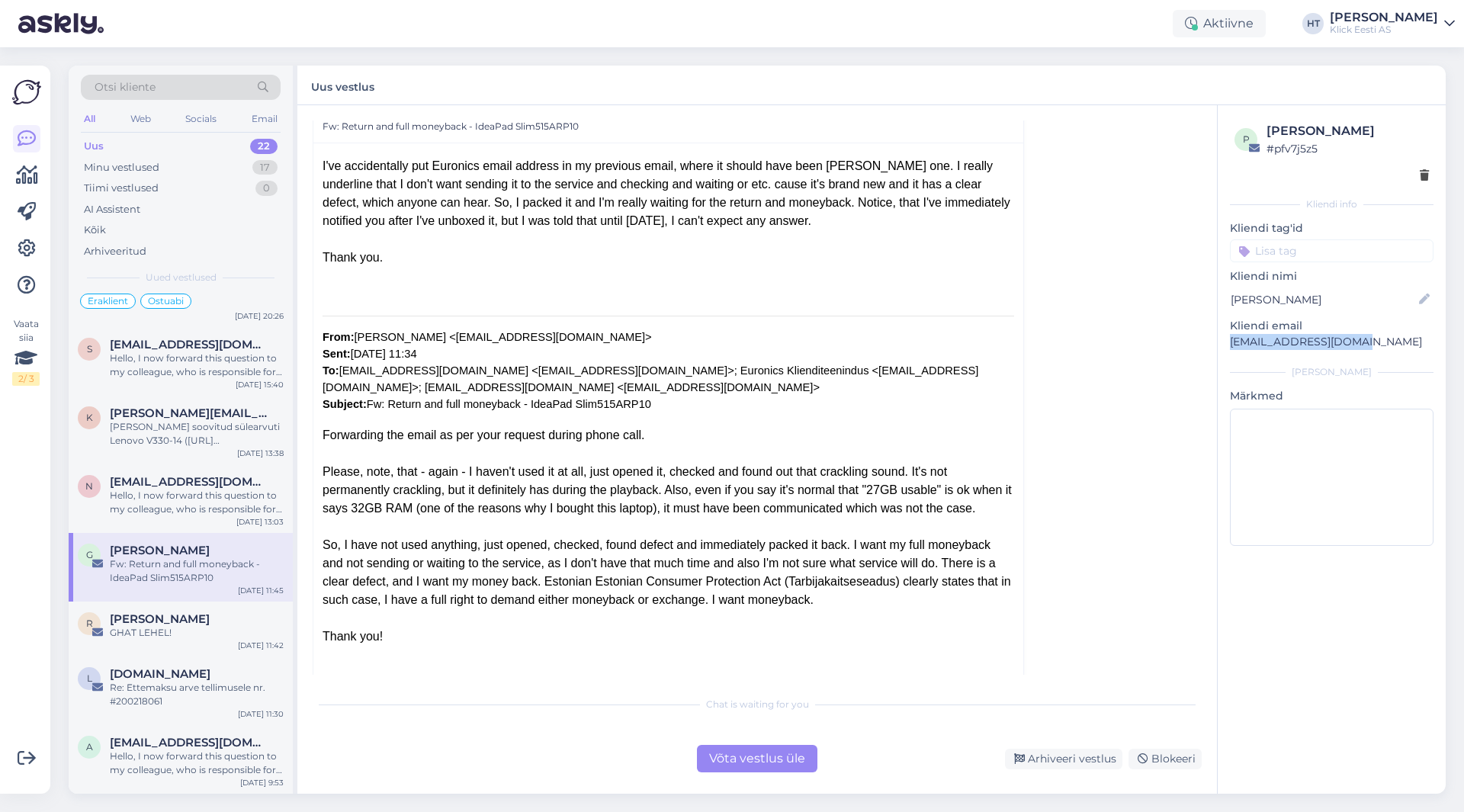
drag, startPoint x: 1228, startPoint y: 338, endPoint x: 1360, endPoint y: 338, distance: 132.0
click at [1360, 338] on div "p Giorgi Tsiklauri # pfv7j5z5 Kliendi info Kliendi tag'id Kliendi [PERSON_NAME]…" at bounding box center [1332, 337] width 228 height 464
copy p "[EMAIL_ADDRESS][DOMAIN_NAME]"
click at [1062, 373] on div "Vestlus algas Giorgi Tsiklauri [EMAIL_ADDRESS][DOMAIN_NAME] [DATE] 22:38 ( 2 pä…" at bounding box center [765, 397] width 903 height 555
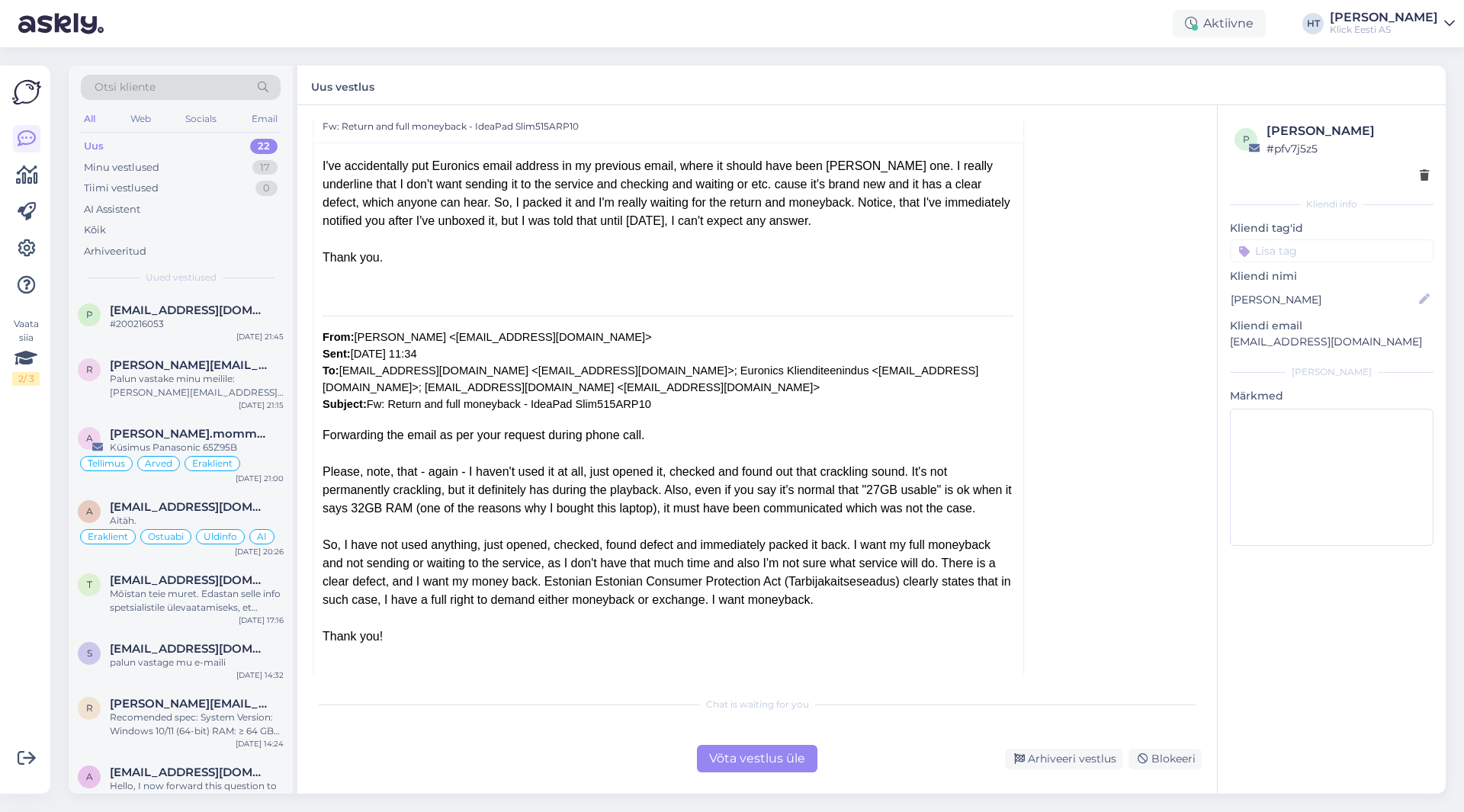
scroll to position [0, 0]
click at [175, 343] on div "p [EMAIL_ADDRESS][DOMAIN_NAME] #200216053 [DATE] 21:45" at bounding box center [180, 321] width 224 height 54
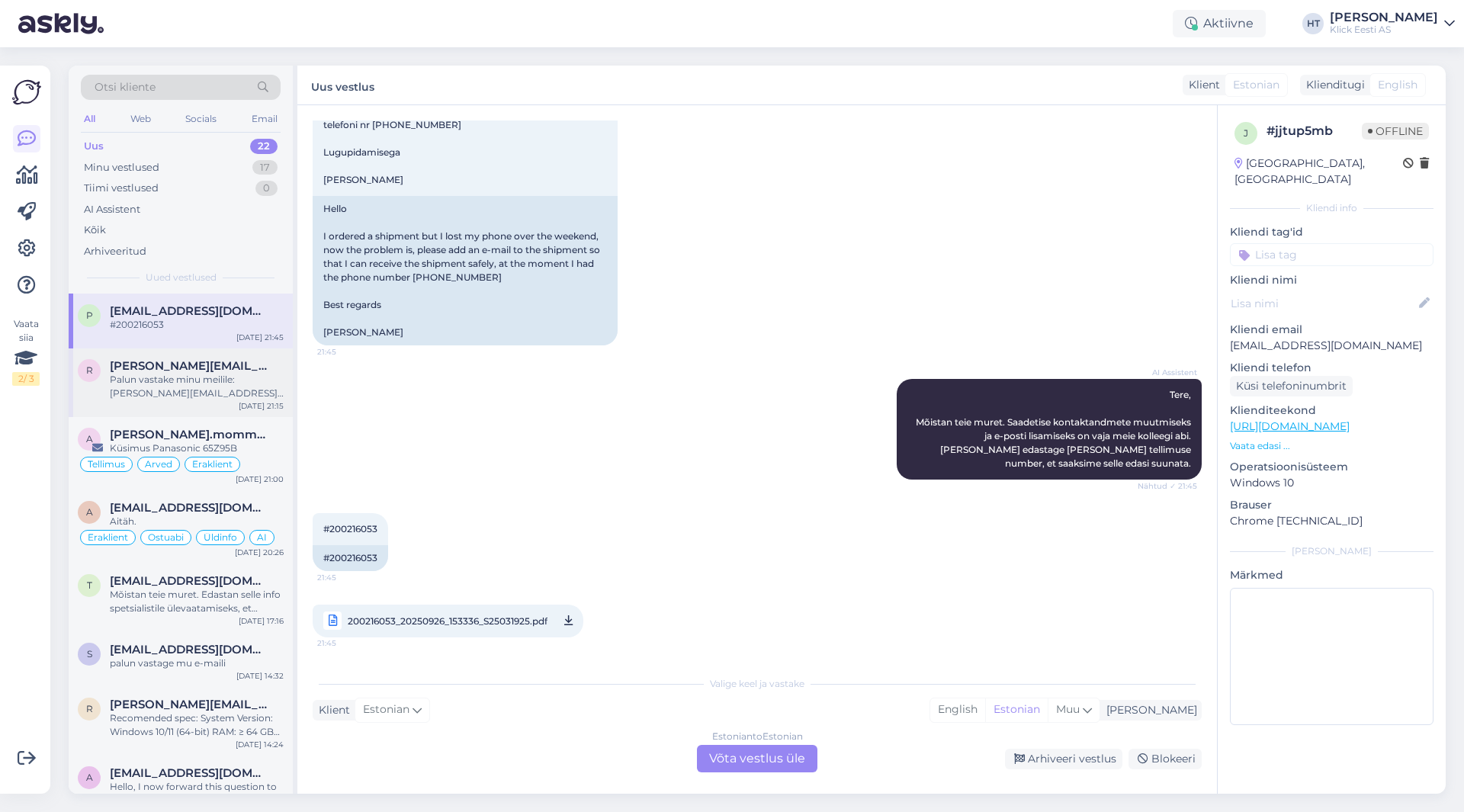
click at [139, 412] on div "r [PERSON_NAME][EMAIL_ADDRESS][PERSON_NAME][DOMAIN_NAME] Palun vastake minu mei…" at bounding box center [180, 383] width 224 height 69
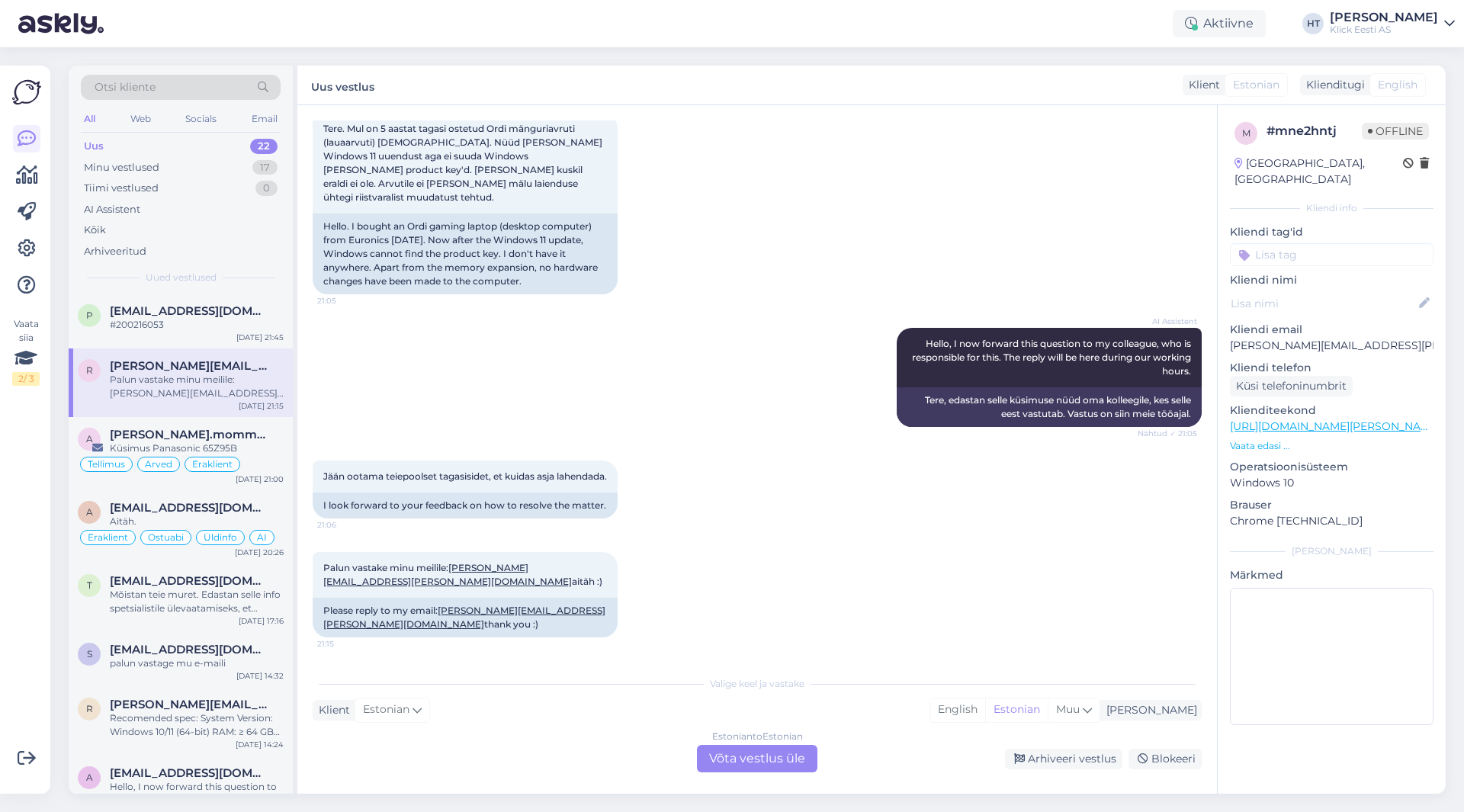
scroll to position [75, 0]
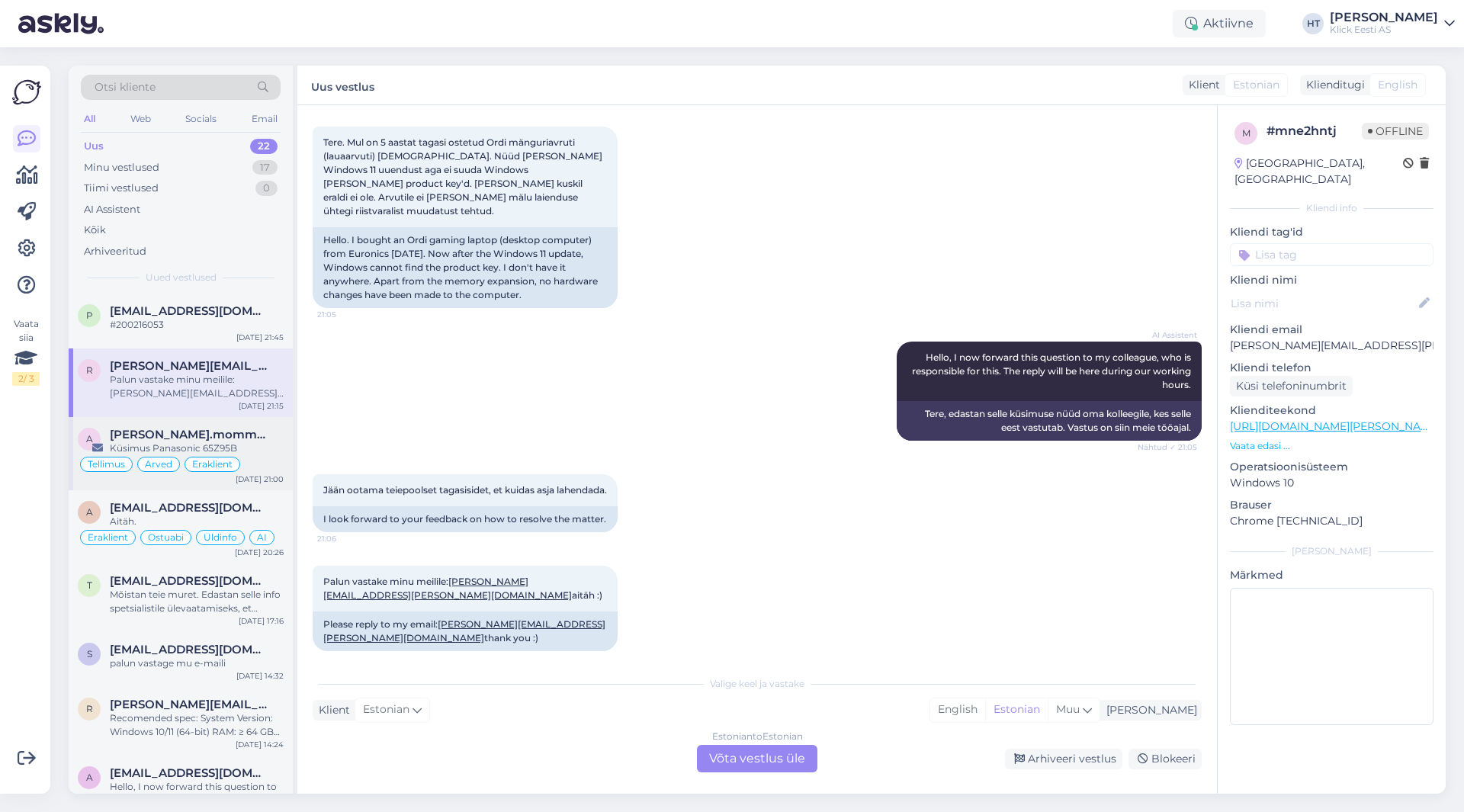
click at [214, 431] on span "[PERSON_NAME].mommeja via [EMAIL_ADDRESS][DOMAIN_NAME]" at bounding box center [189, 435] width 159 height 14
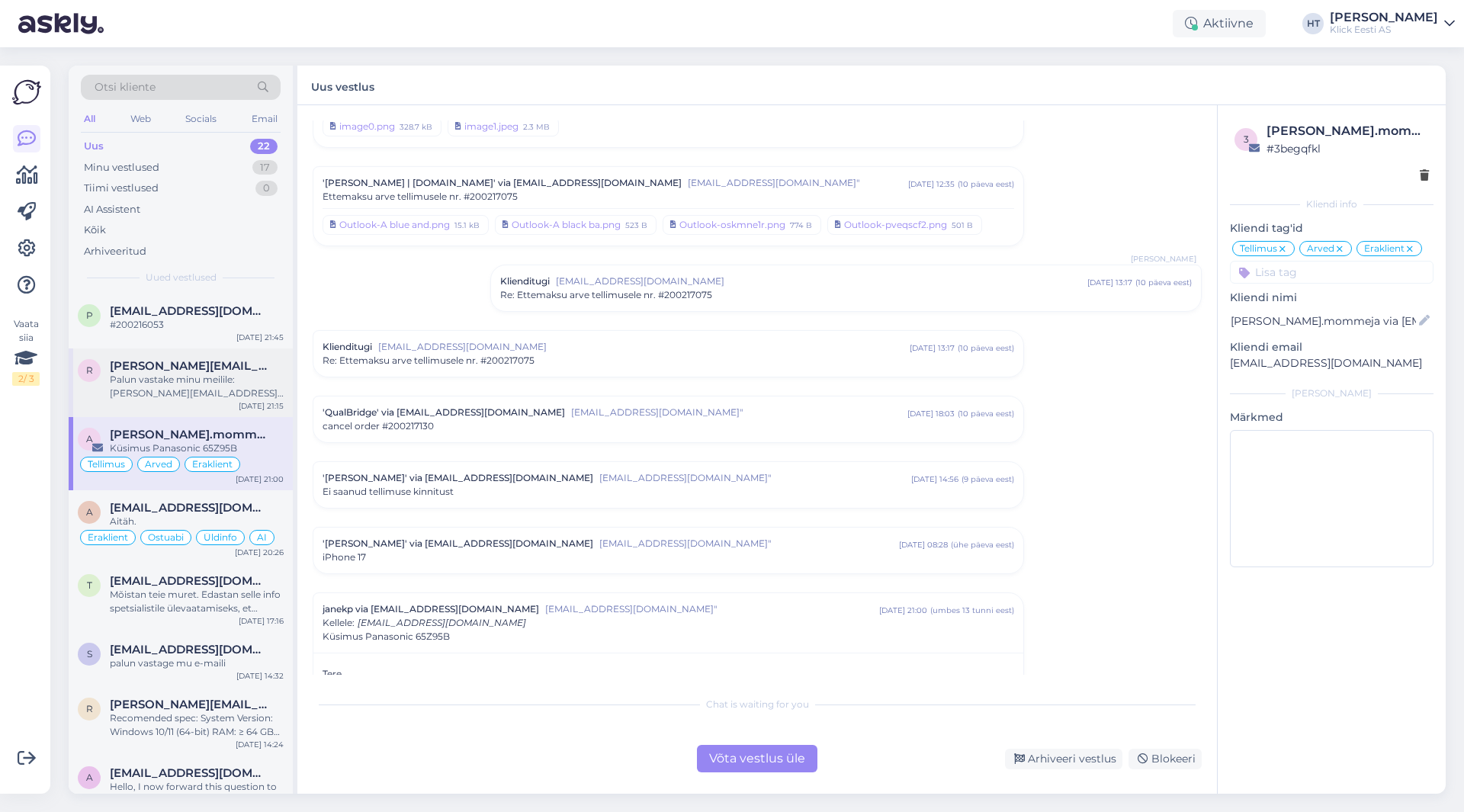
click at [222, 390] on div "Palun vastake minu meilile: [PERSON_NAME][EMAIL_ADDRESS][PERSON_NAME][DOMAIN_NA…" at bounding box center [197, 386] width 174 height 27
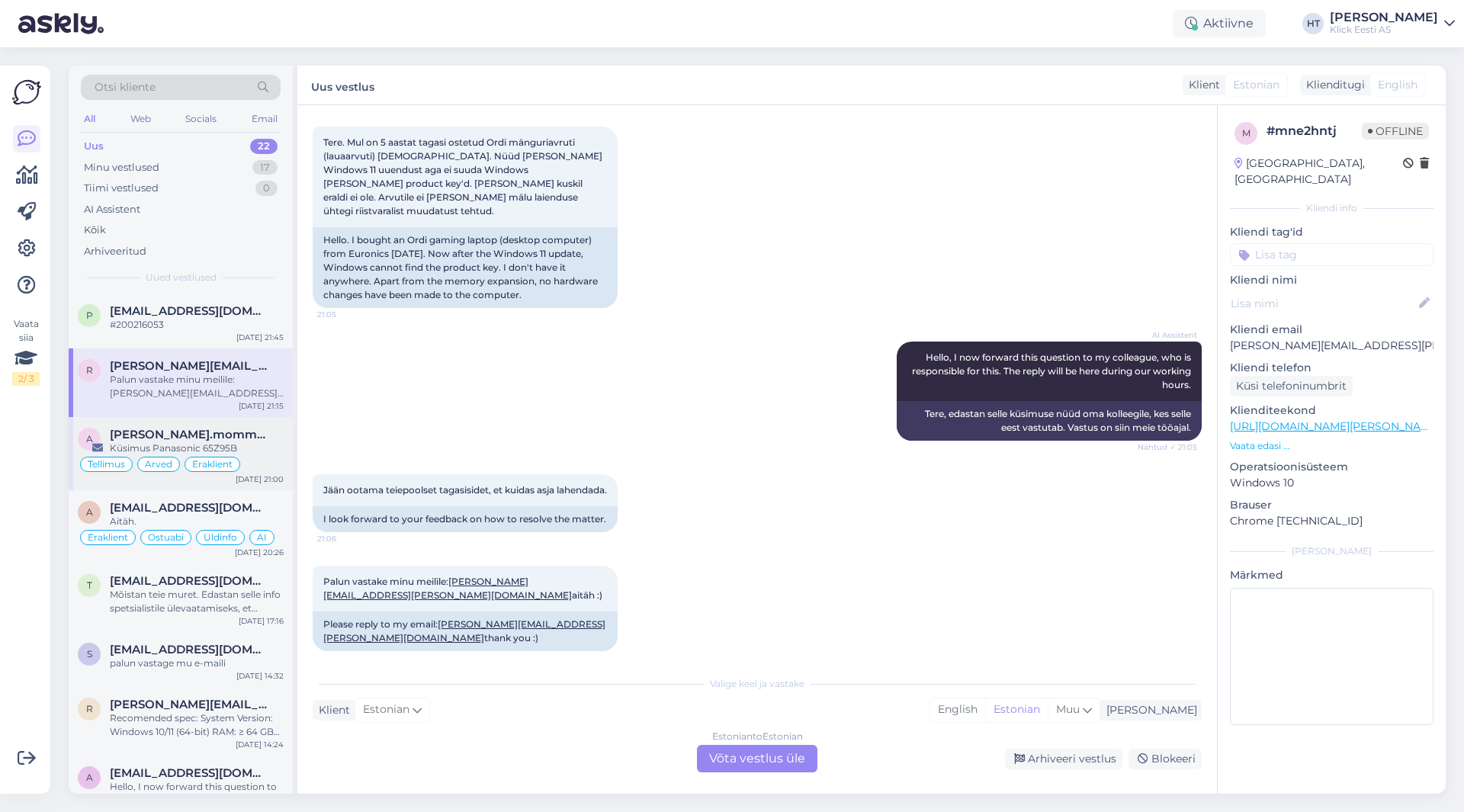
click at [189, 424] on div "a [PERSON_NAME].mommeja via [EMAIL_ADDRESS][DOMAIN_NAME] Küsimus Panasonic 65Z9…" at bounding box center [180, 453] width 224 height 73
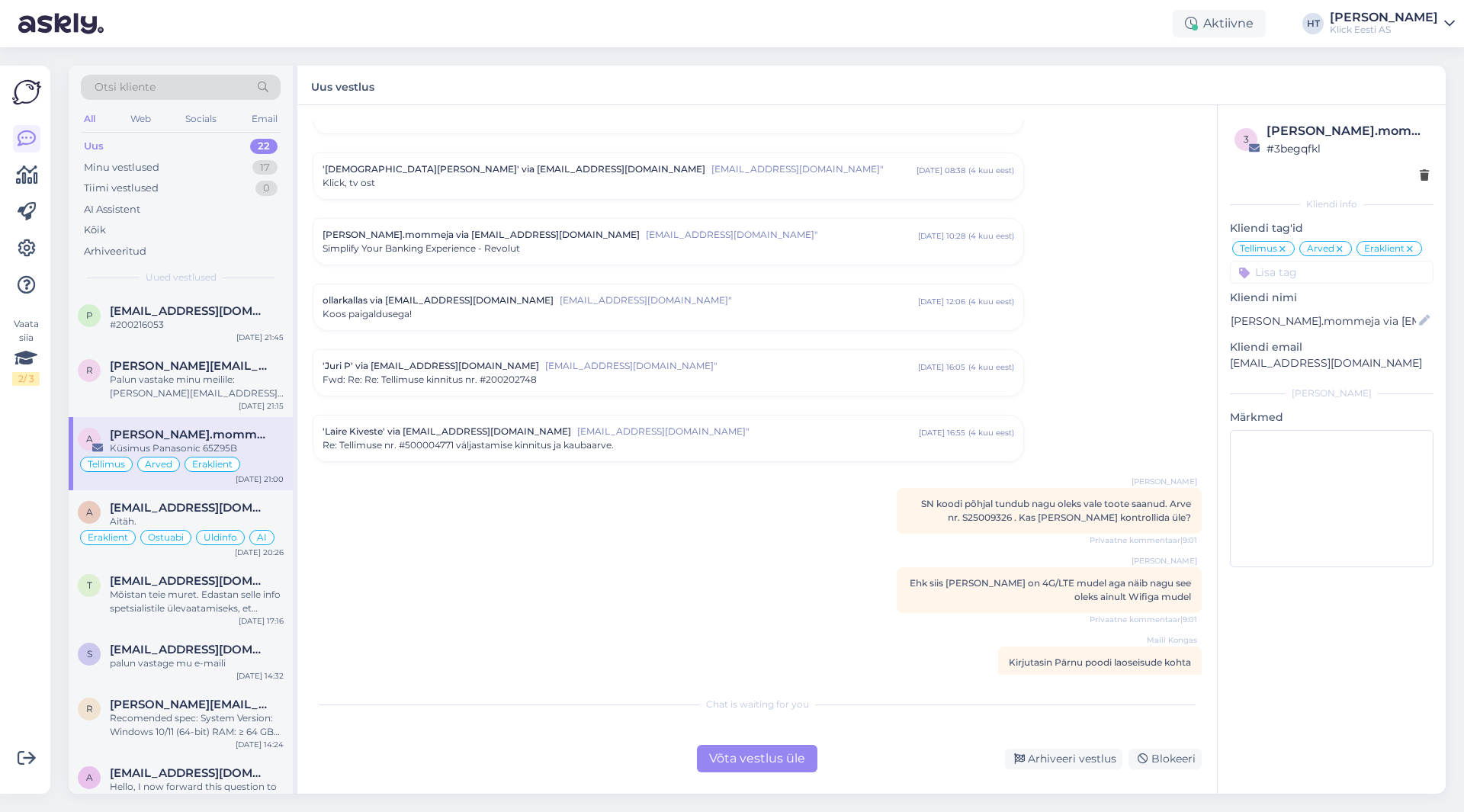
scroll to position [6977, 0]
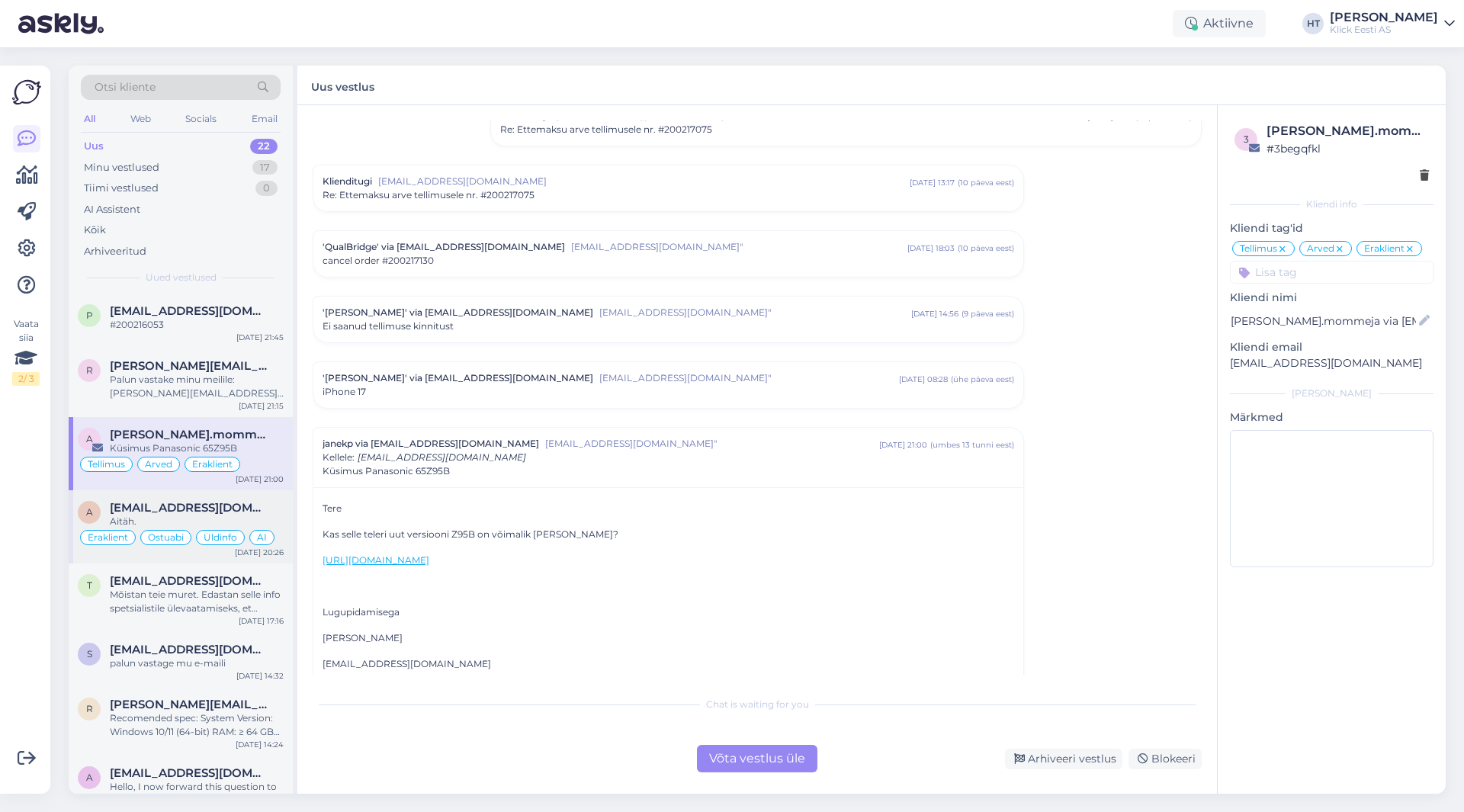
click at [205, 505] on span "[EMAIL_ADDRESS][DOMAIN_NAME]" at bounding box center [189, 508] width 159 height 14
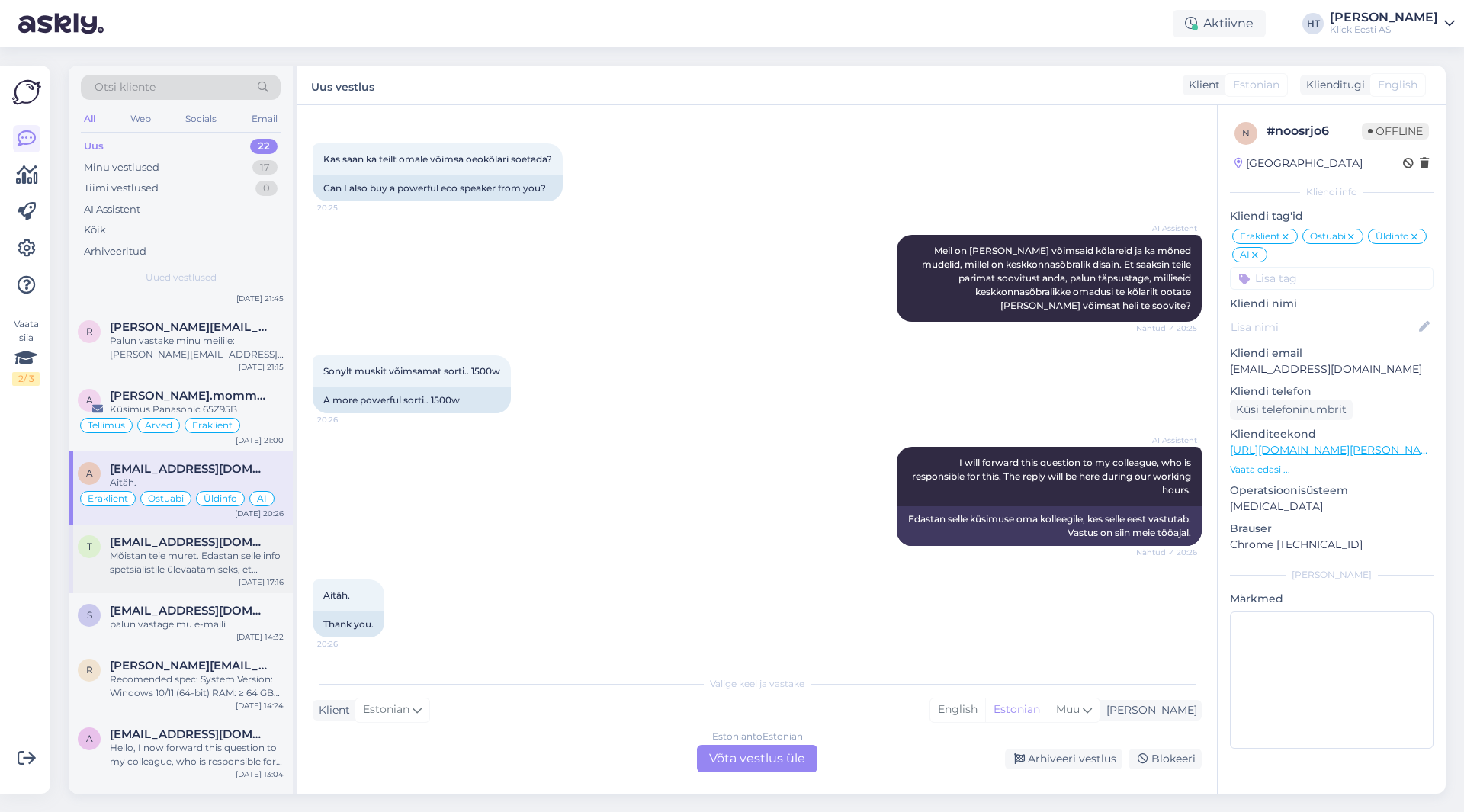
scroll to position [76, 0]
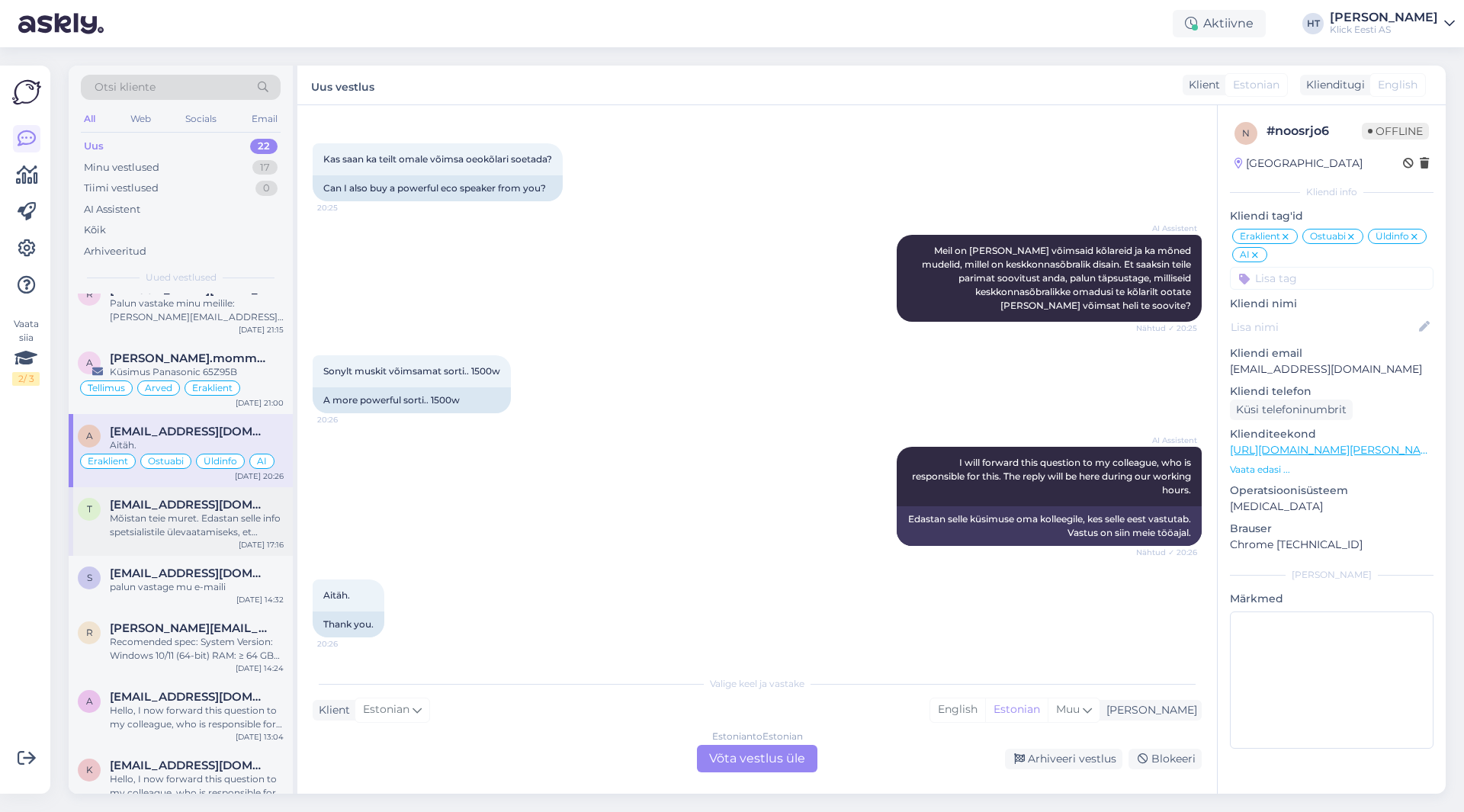
click at [209, 518] on div "Mõistan teie muret. Edastan selle info spetsialistile ülevaatamiseks, et saaksi…" at bounding box center [197, 525] width 174 height 27
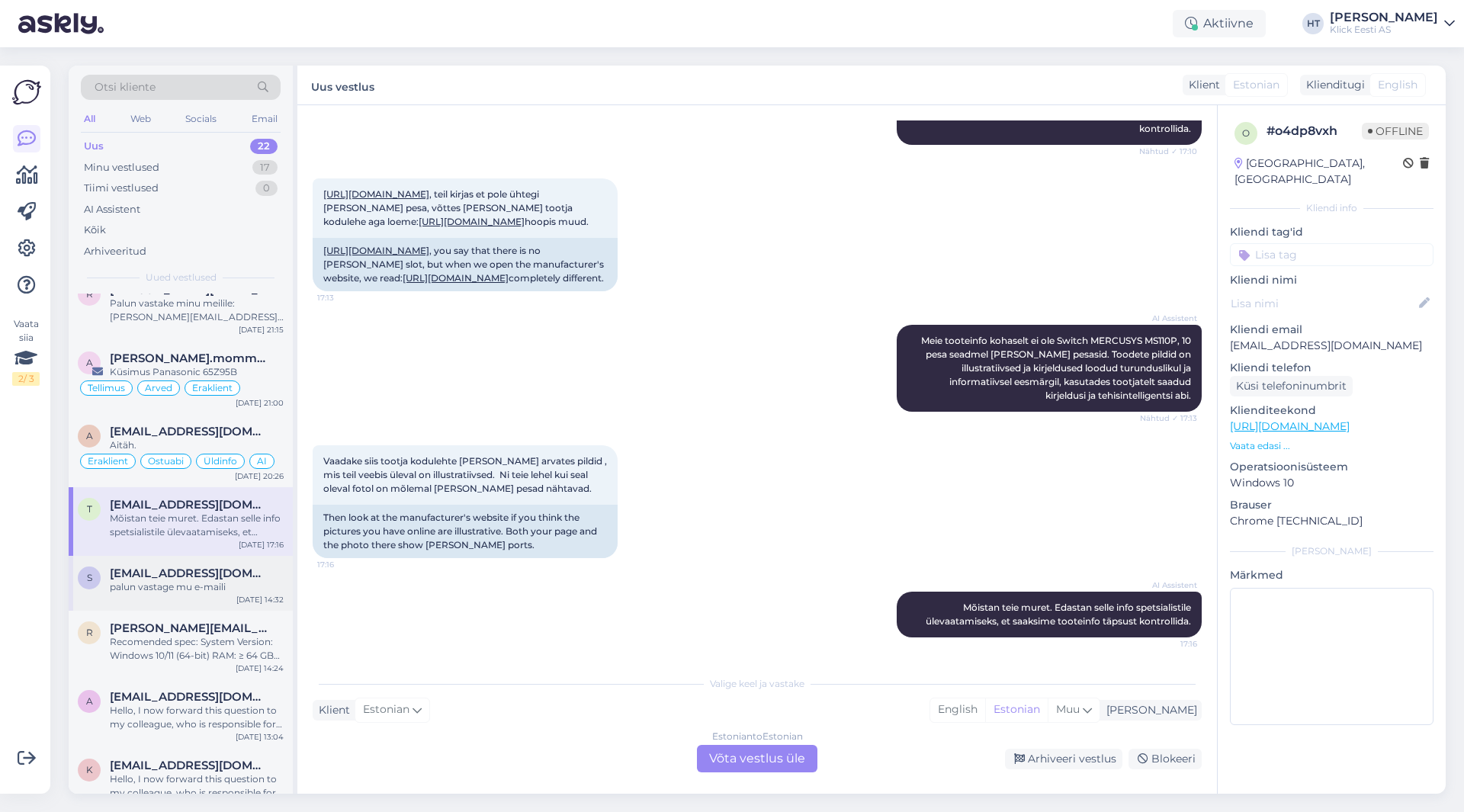
click at [182, 569] on span "[EMAIL_ADDRESS][DOMAIN_NAME]" at bounding box center [189, 574] width 159 height 14
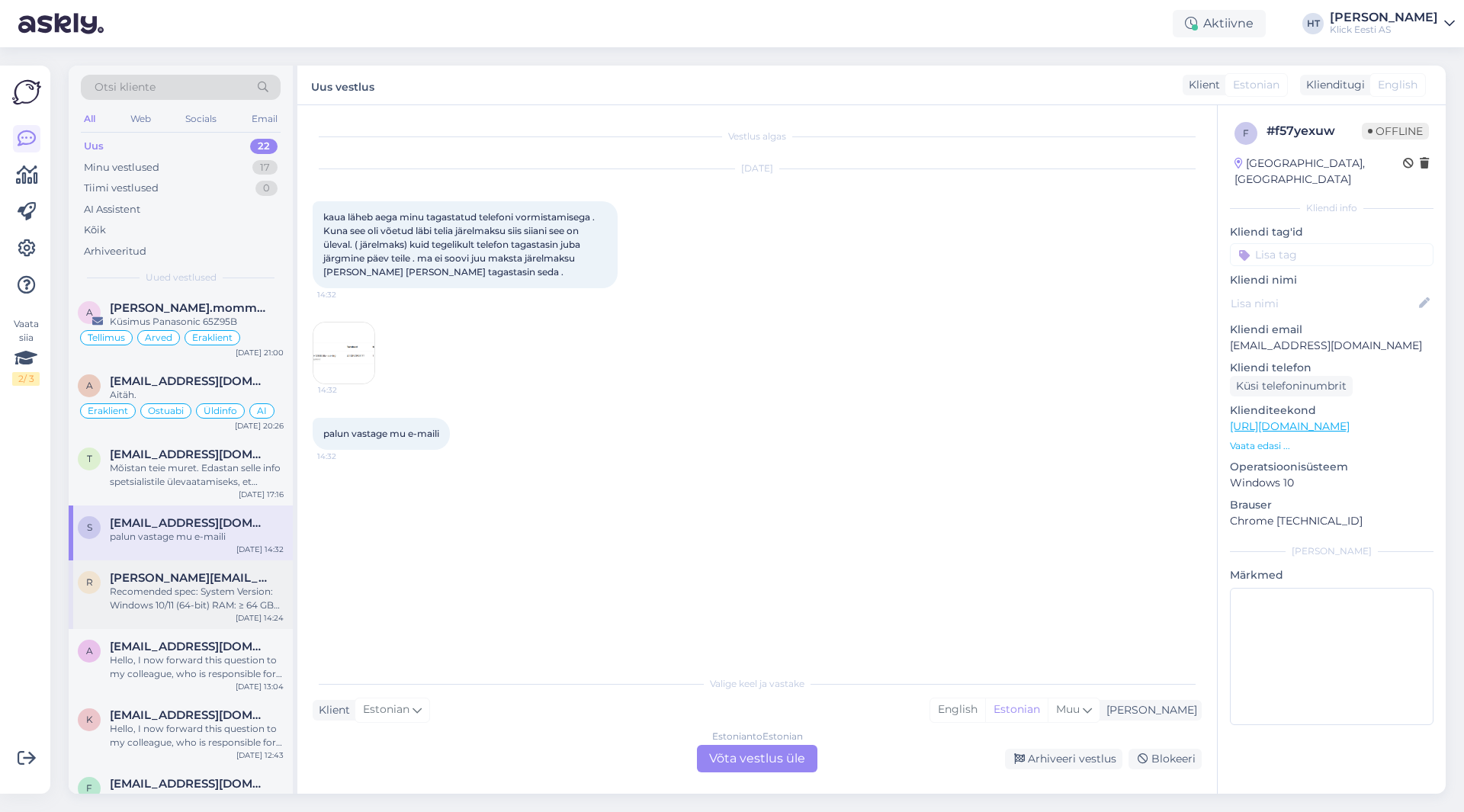
scroll to position [153, 0]
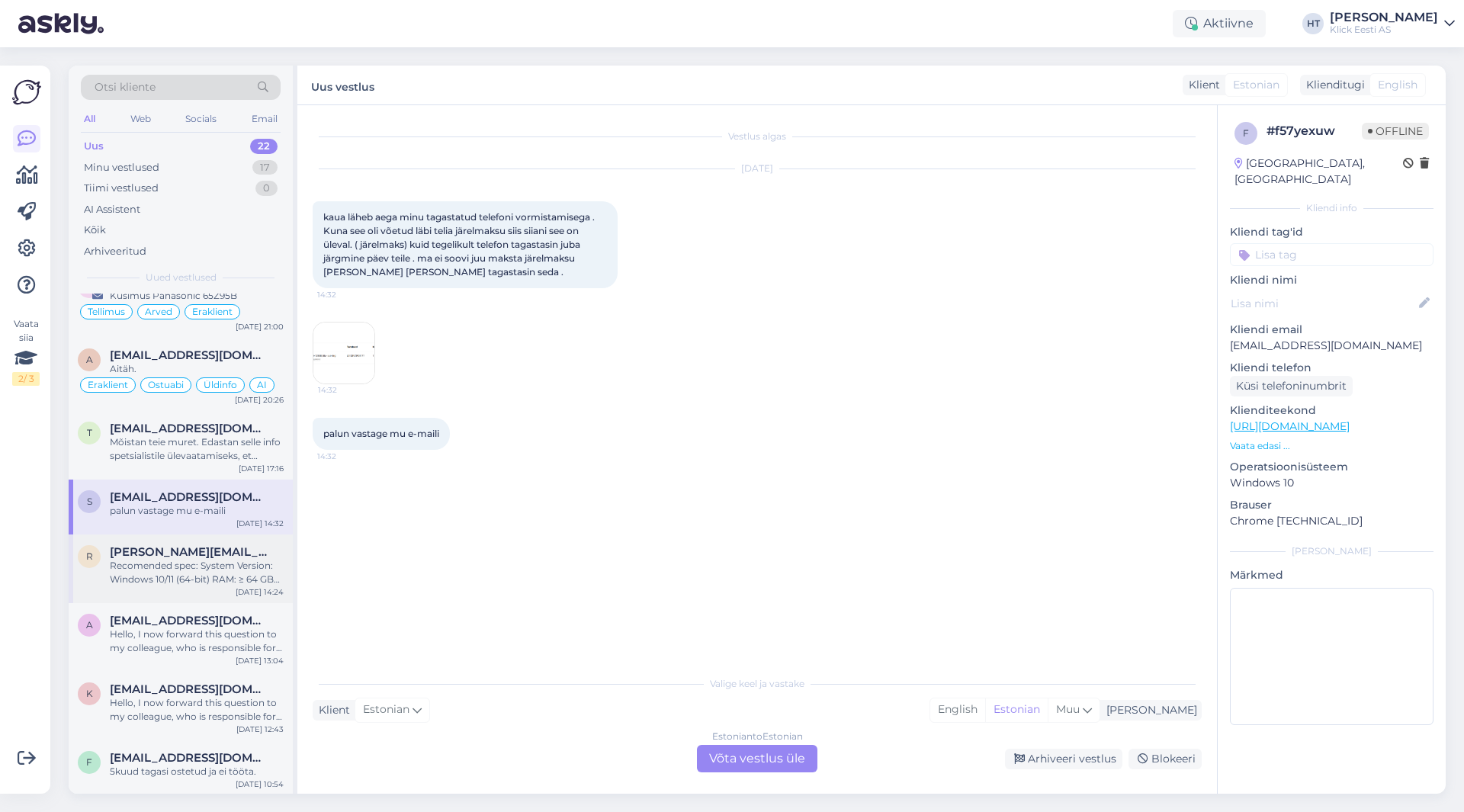
click at [221, 550] on div "[PERSON_NAME][EMAIL_ADDRESS][PERSON_NAME][DOMAIN_NAME]" at bounding box center [197, 553] width 174 height 14
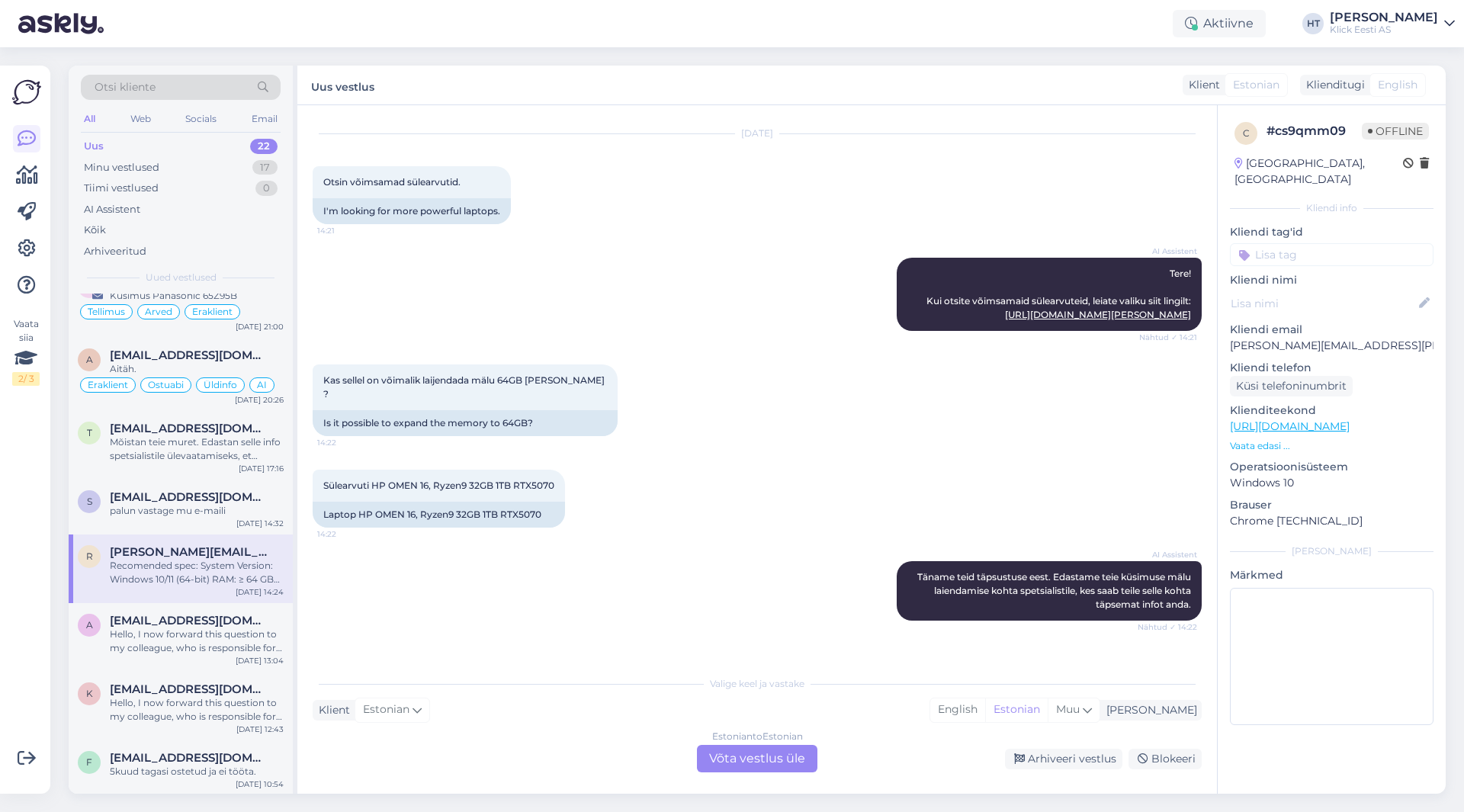
scroll to position [0, 0]
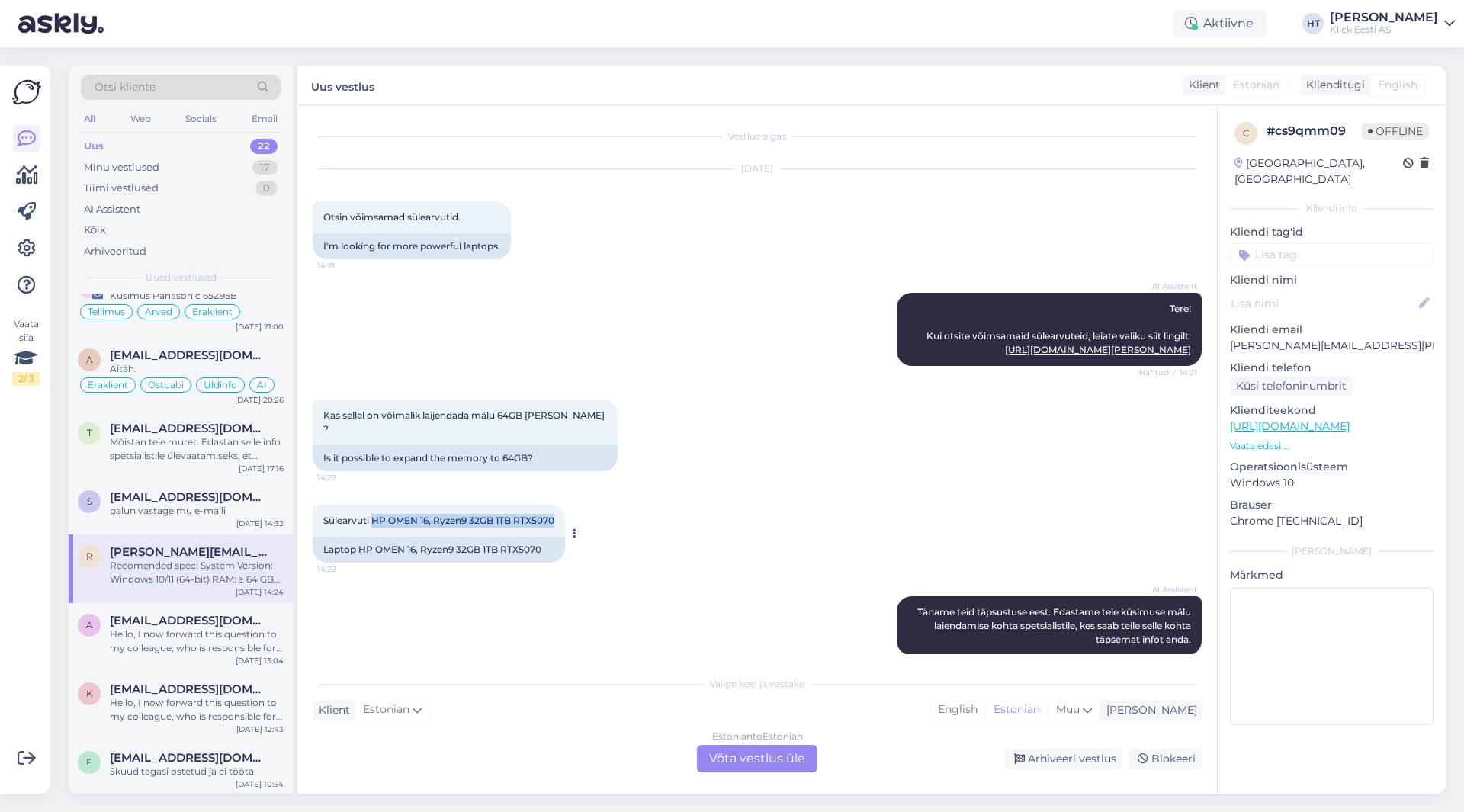
drag, startPoint x: 373, startPoint y: 518, endPoint x: 557, endPoint y: 521, distance: 184.0
click at [557, 521] on div "Sülearvuti HP OMEN 16, Ryzen9 32GB 1TB RTX5070 14:22" at bounding box center [438, 521] width 252 height 32
click at [1248, 439] on p "Vaata edasi ..." at bounding box center [1332, 446] width 204 height 14
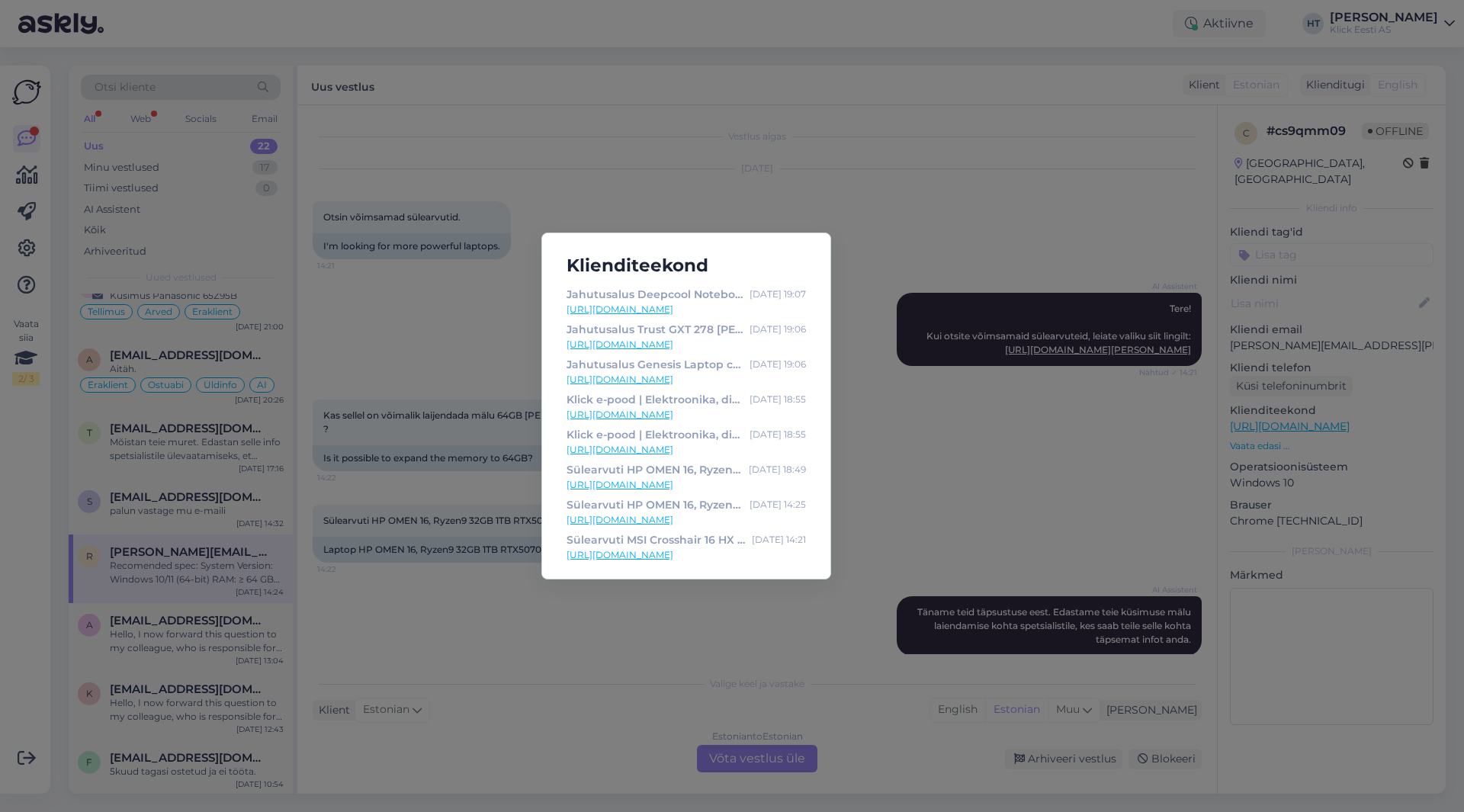
click at [873, 509] on div "Klienditeekond Jahutusalus Deepcool Notebook cooler up to 15.6" - Klick e-pood …" at bounding box center [732, 406] width 1464 height 812
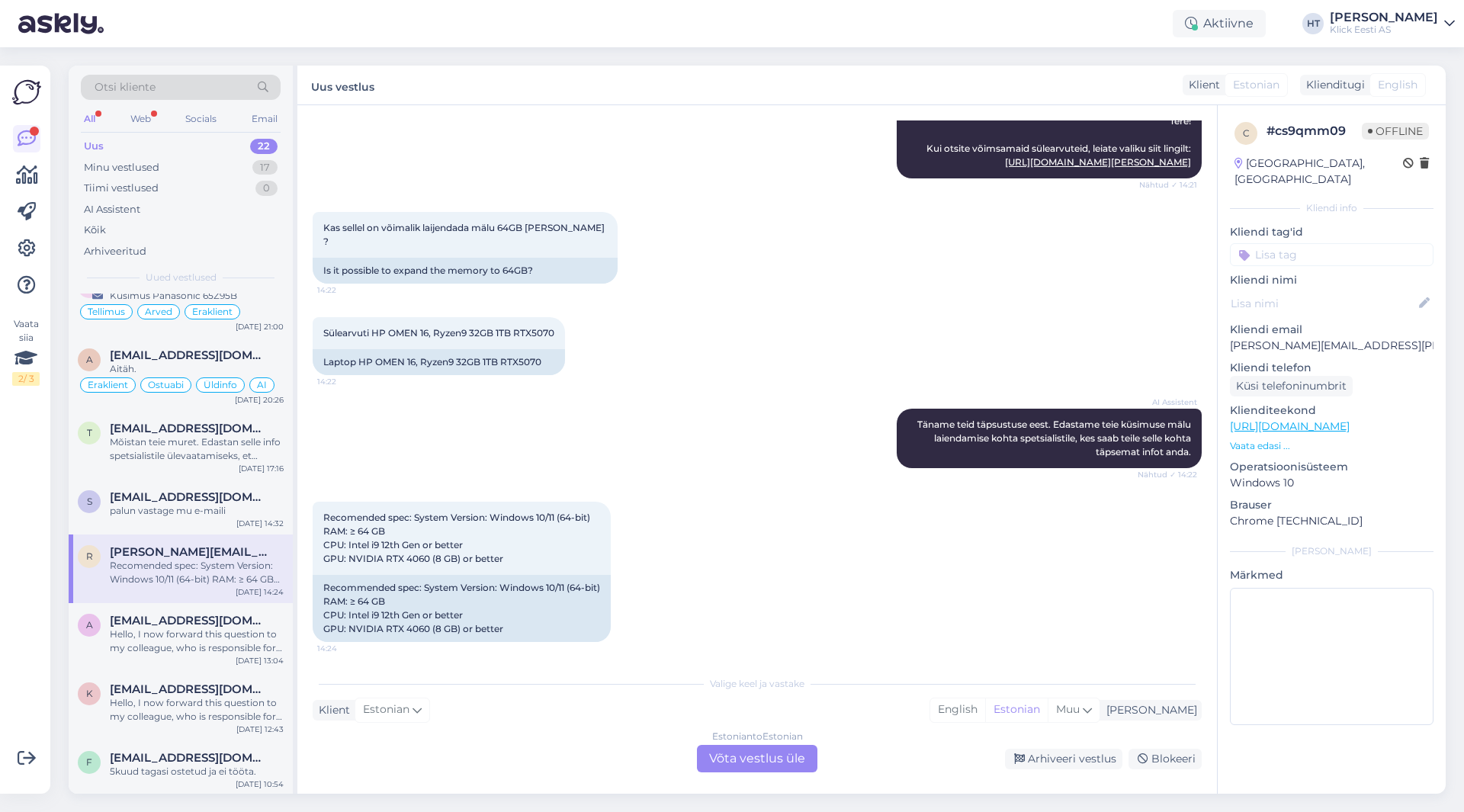
scroll to position [192, 0]
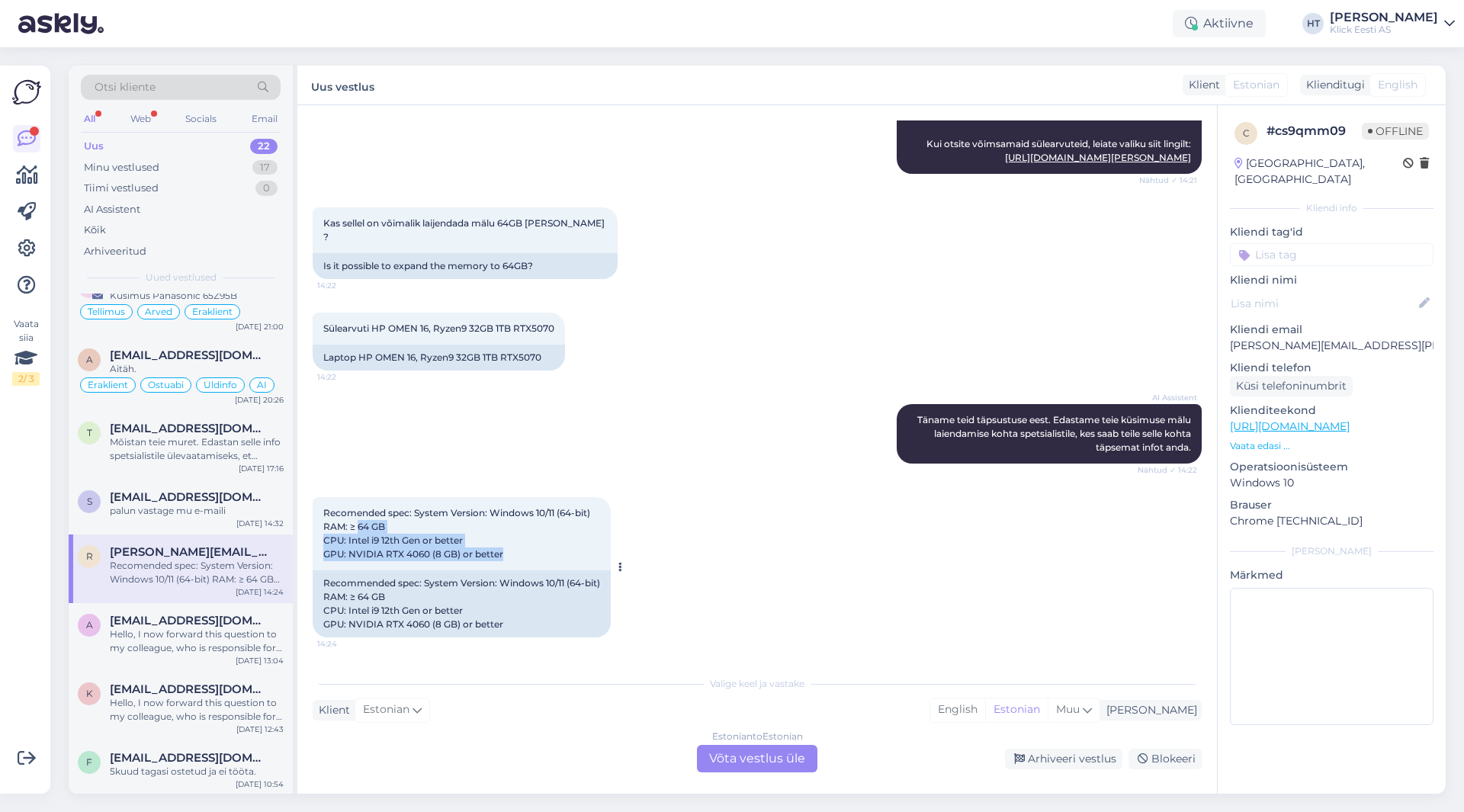
drag, startPoint x: 359, startPoint y: 524, endPoint x: 548, endPoint y: 562, distance: 192.8
click at [548, 562] on div "Recomended spec: System Version: Windows 10/11 (64-bit) RAM: ≥ 64 GB CPU: Intel…" at bounding box center [461, 533] width 298 height 73
click at [153, 621] on span "[EMAIL_ADDRESS][DOMAIN_NAME]" at bounding box center [189, 621] width 159 height 14
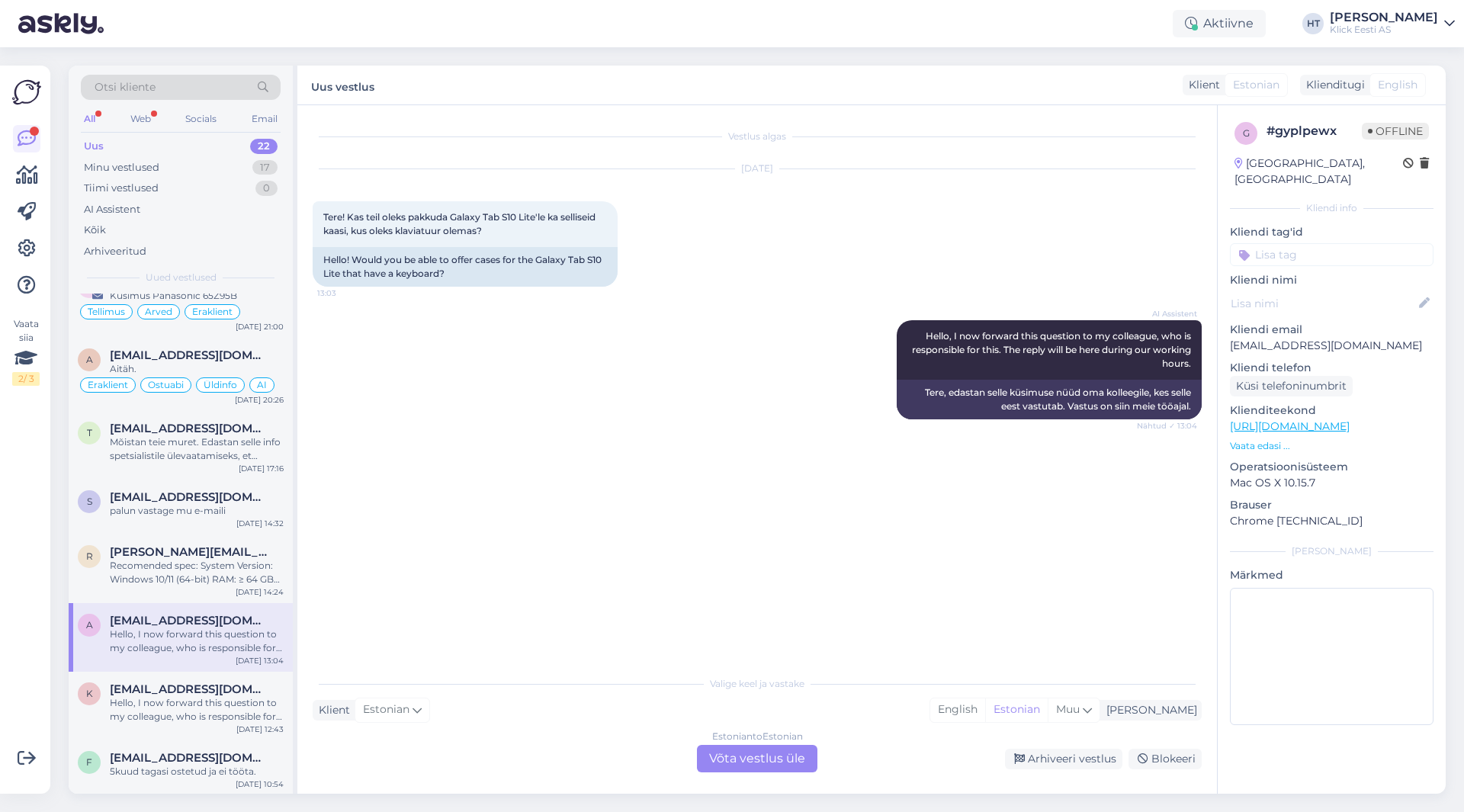
click at [463, 390] on div "AI Assistent Hello, I now forward this question to my colleague, who is respons…" at bounding box center [757, 369] width 889 height 133
click at [759, 758] on div "Estonian to Estonian Võta vestlus üle" at bounding box center [757, 758] width 120 height 27
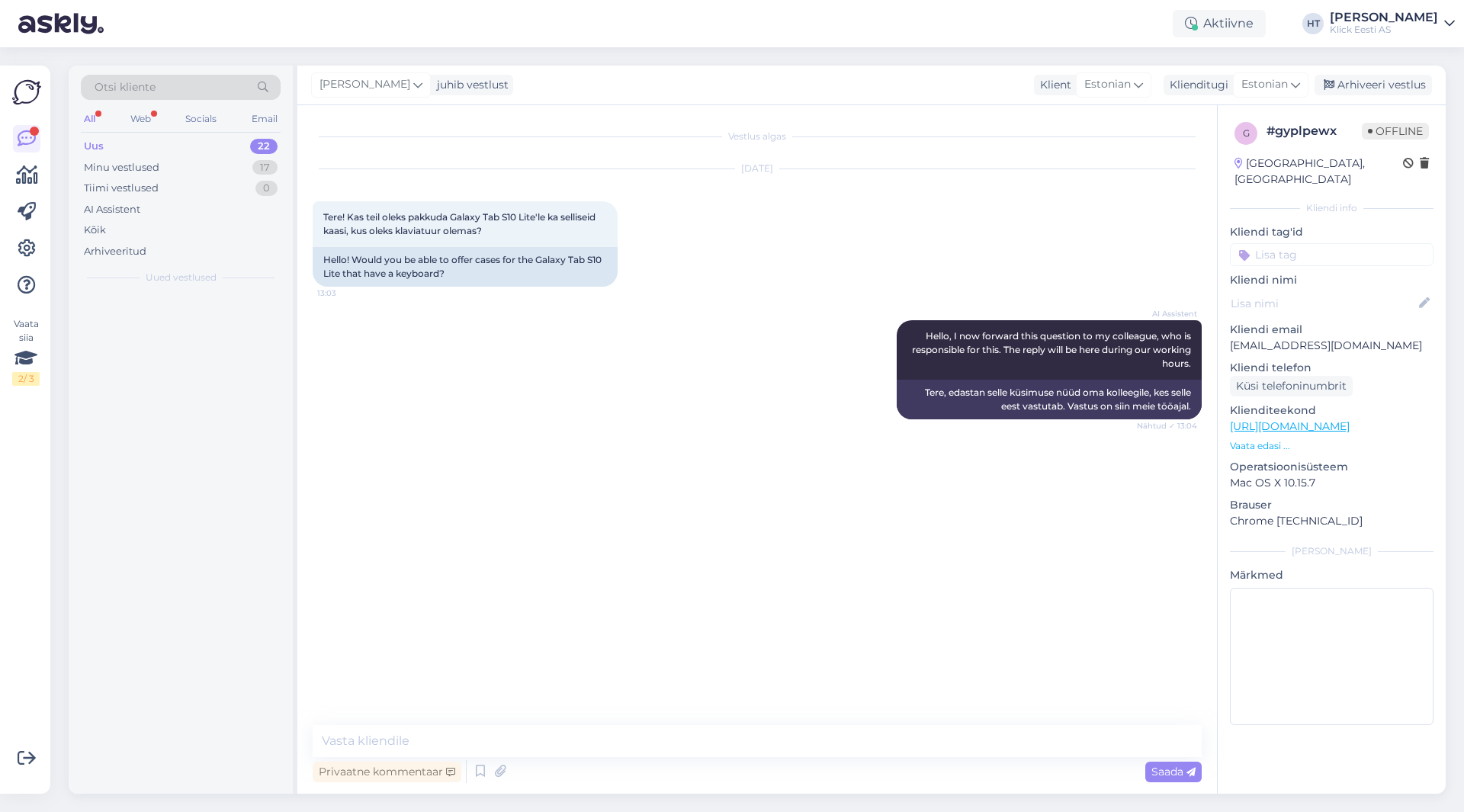
click at [759, 758] on div "Privaatne kommentaar Saada" at bounding box center [757, 772] width 889 height 29
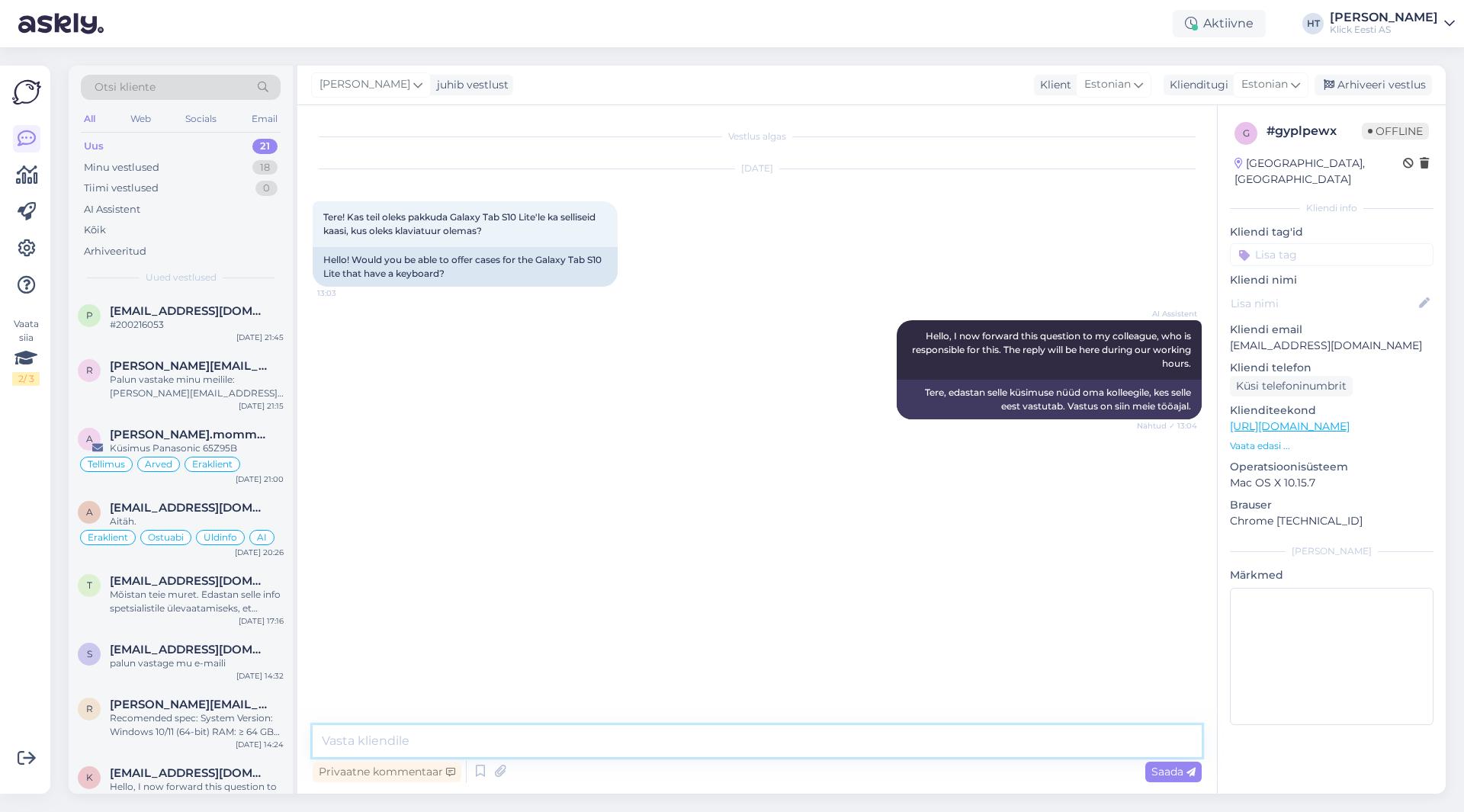
click at [758, 749] on textarea at bounding box center [757, 741] width 889 height 32
type textarea "Sellele tahvelarvutile meil ümbriseid ei leidu."
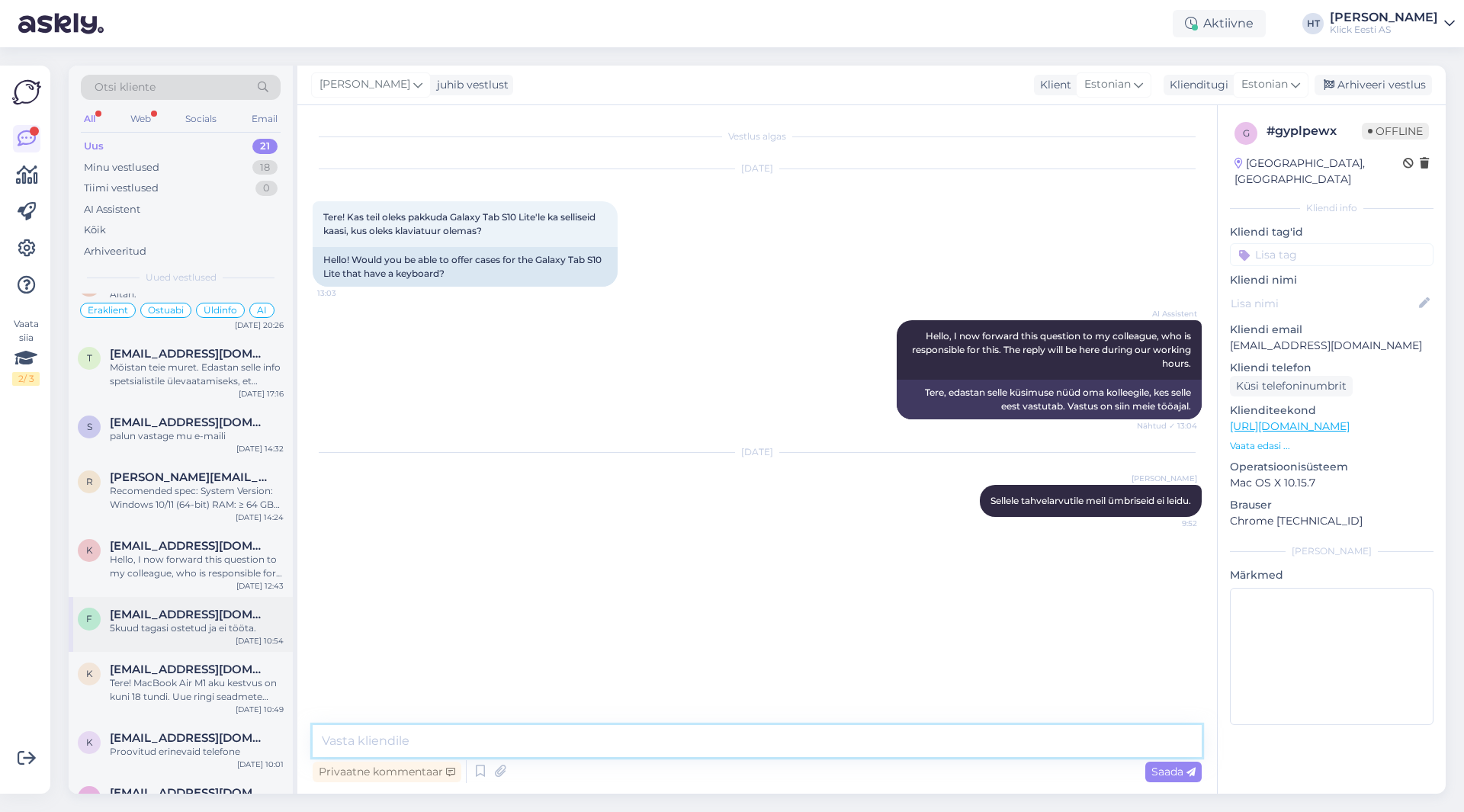
scroll to position [228, 0]
click at [214, 612] on span "[EMAIL_ADDRESS][DOMAIN_NAME]" at bounding box center [189, 613] width 159 height 14
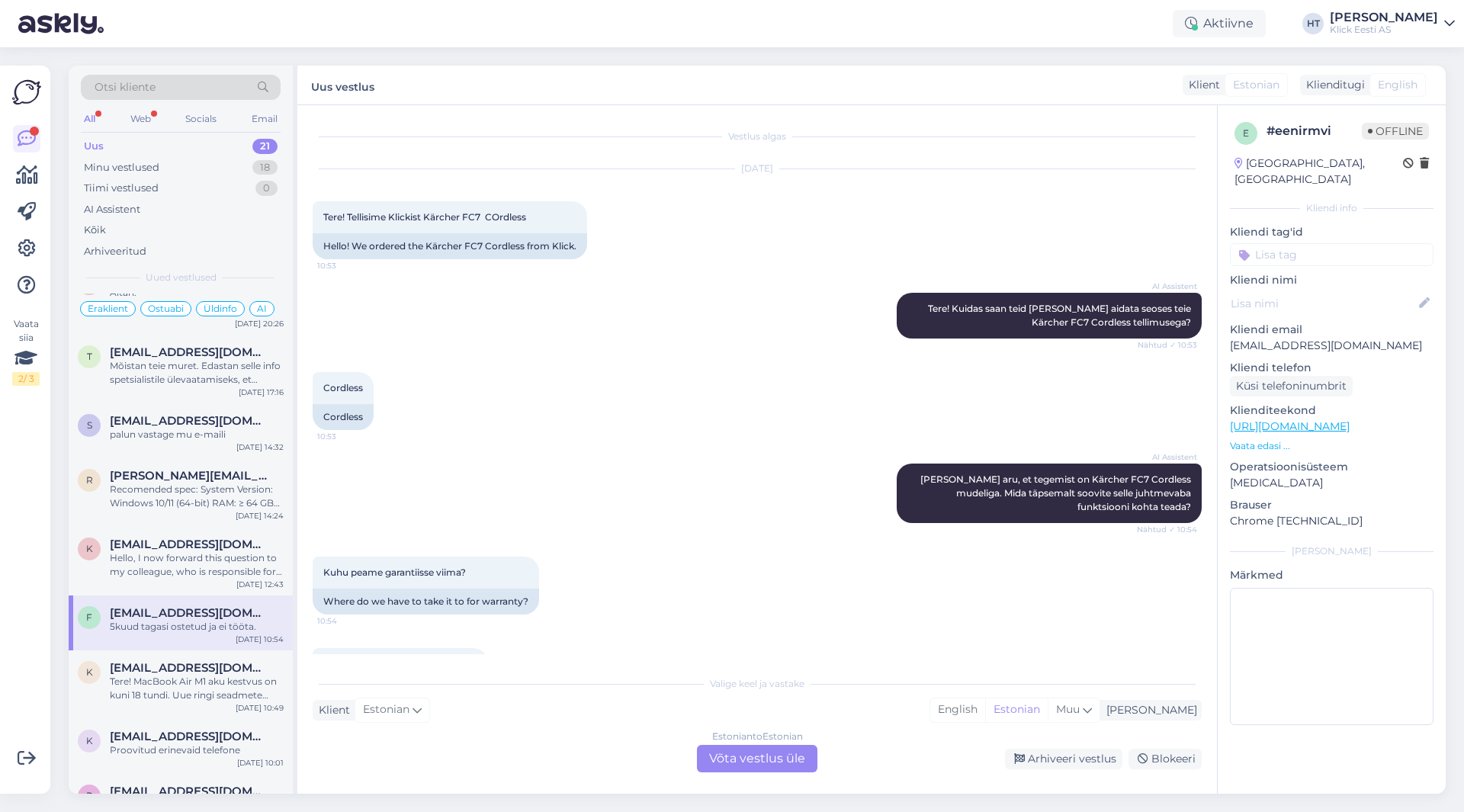
scroll to position [69, 0]
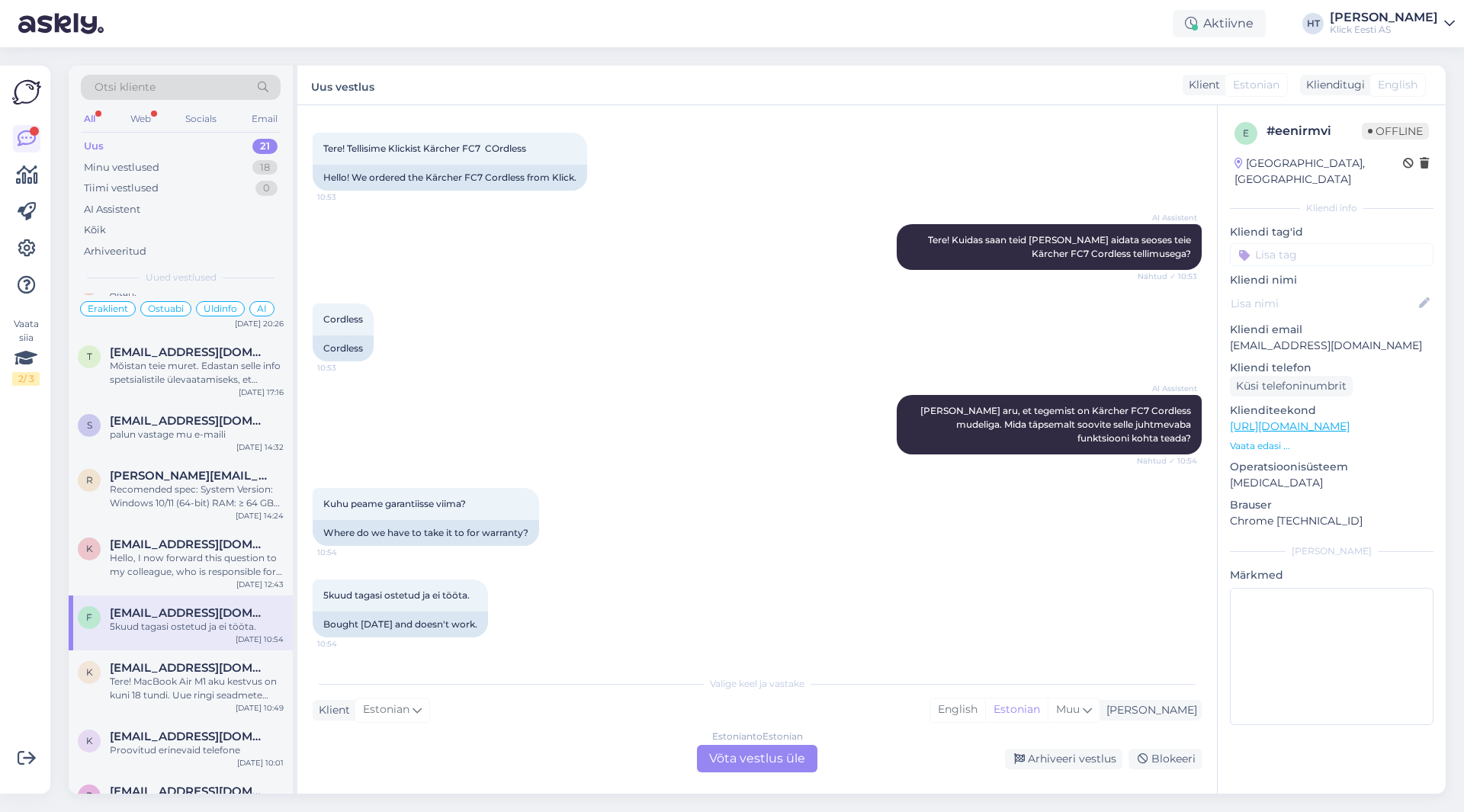
click at [740, 758] on div "Estonian to Estonian Võta vestlus üle" at bounding box center [757, 758] width 120 height 27
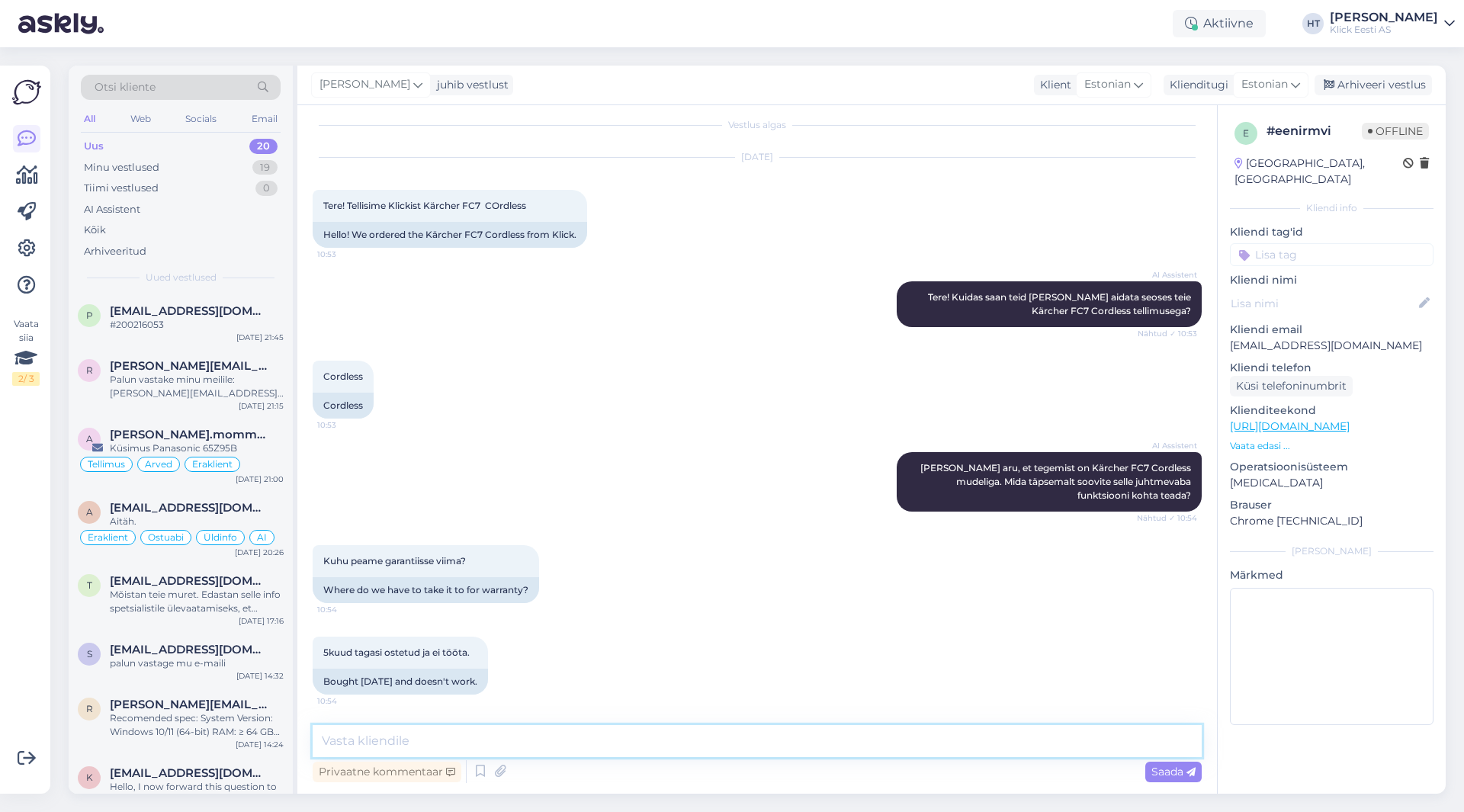
click at [740, 748] on textarea at bounding box center [757, 741] width 889 height 32
type textarea "K"
paste textarea "Kärcher Hooldus Tallinn [STREET_ADDRESS], [GEOGRAPHIC_DATA] E-R 9.00-17.00 Tele…"
type textarea "Kärcher Hooldus Tallinn [STREET_ADDRESS], [GEOGRAPHIC_DATA] E-R 9.00-17.00 Tele…"
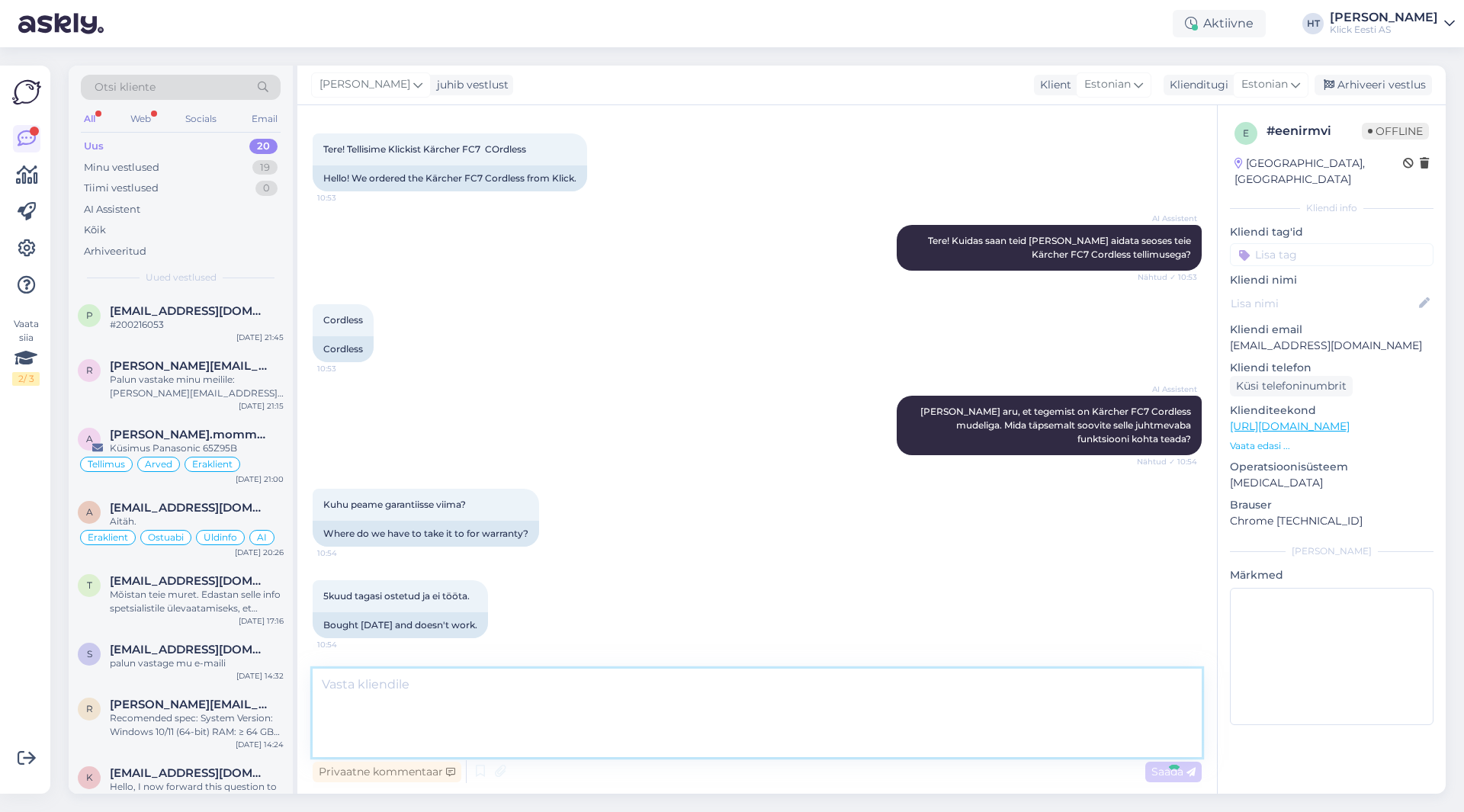
scroll to position [150, 0]
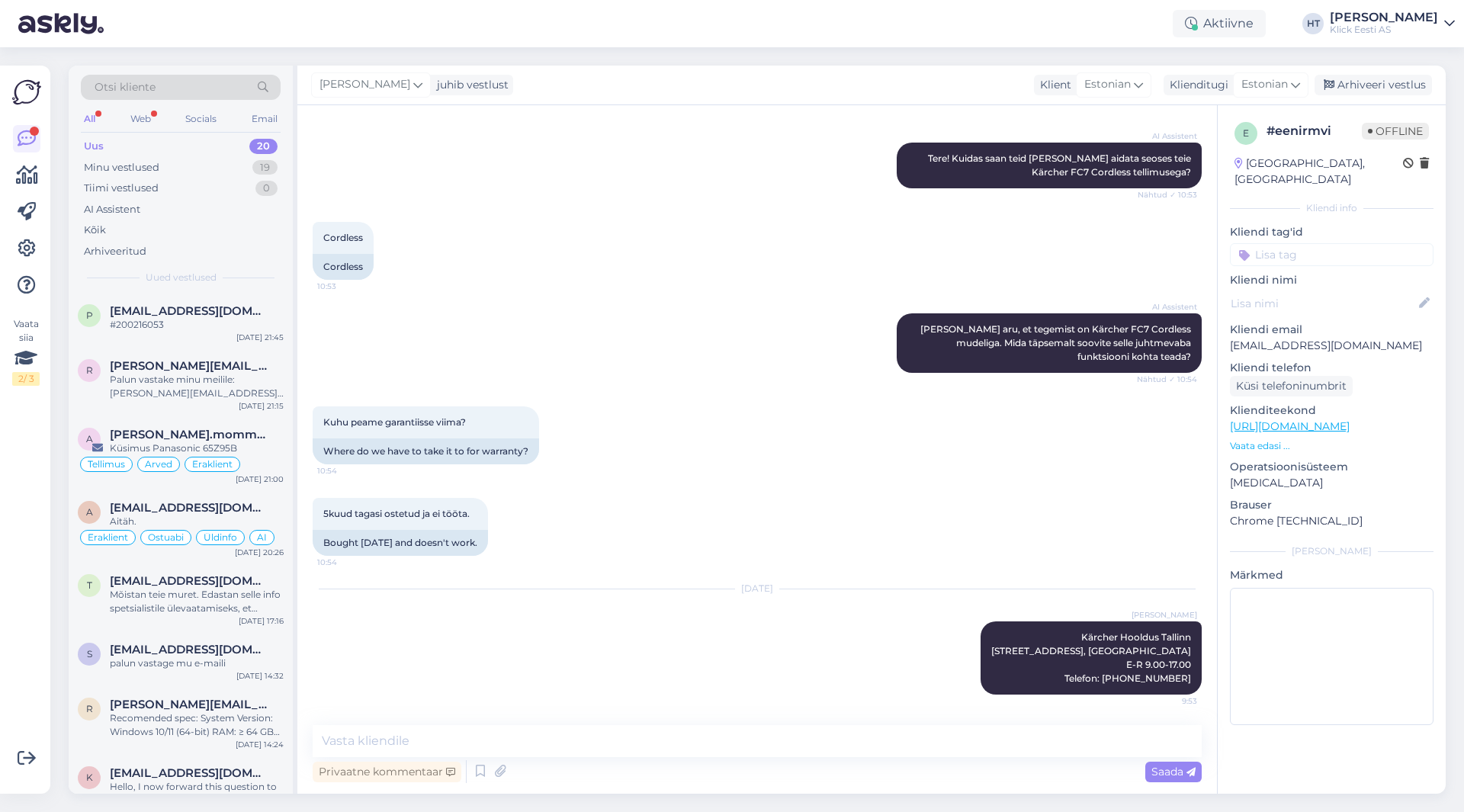
click at [1349, 243] on input at bounding box center [1332, 255] width 204 height 23
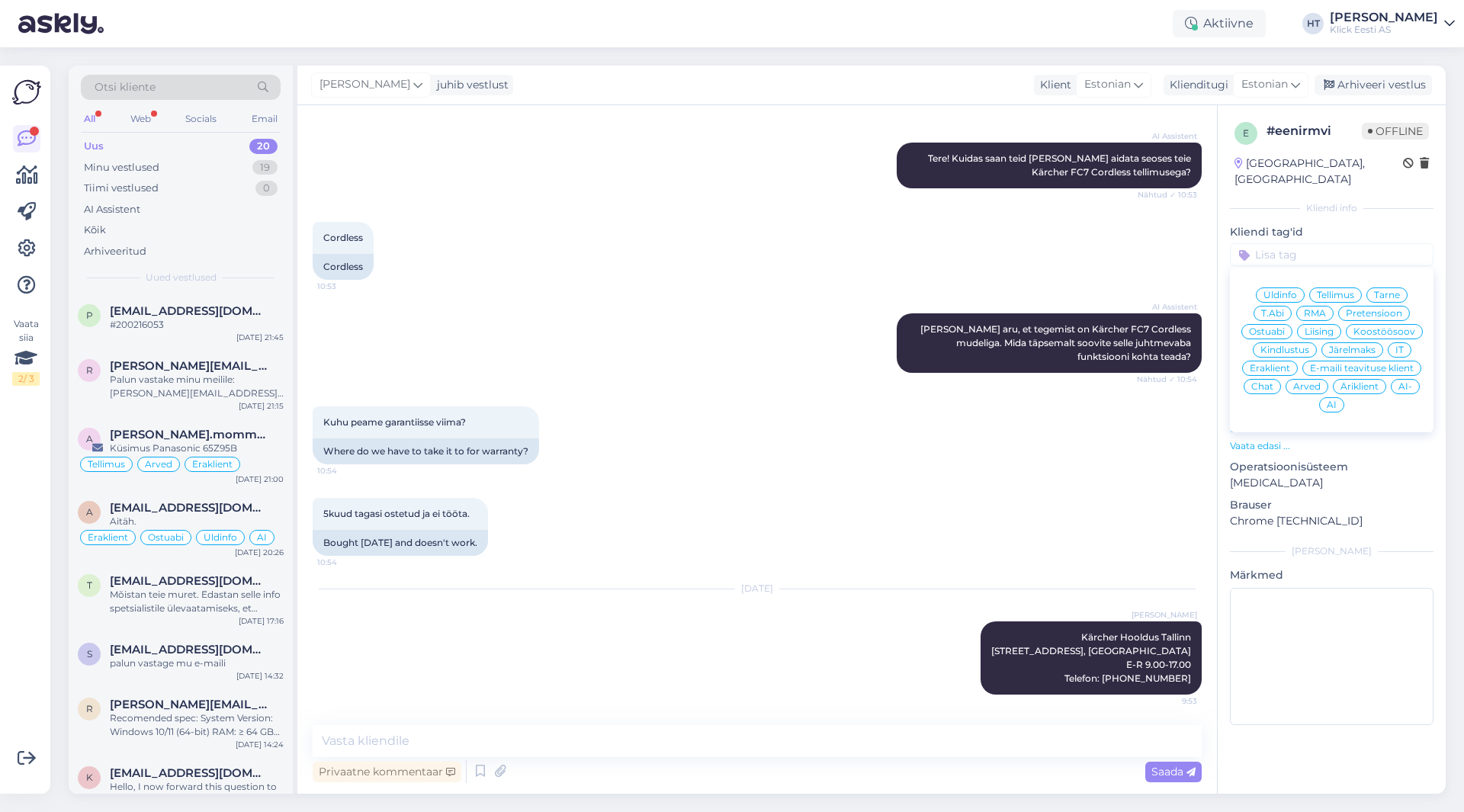
click at [1320, 309] on span "RMA" at bounding box center [1315, 314] width 22 height 9
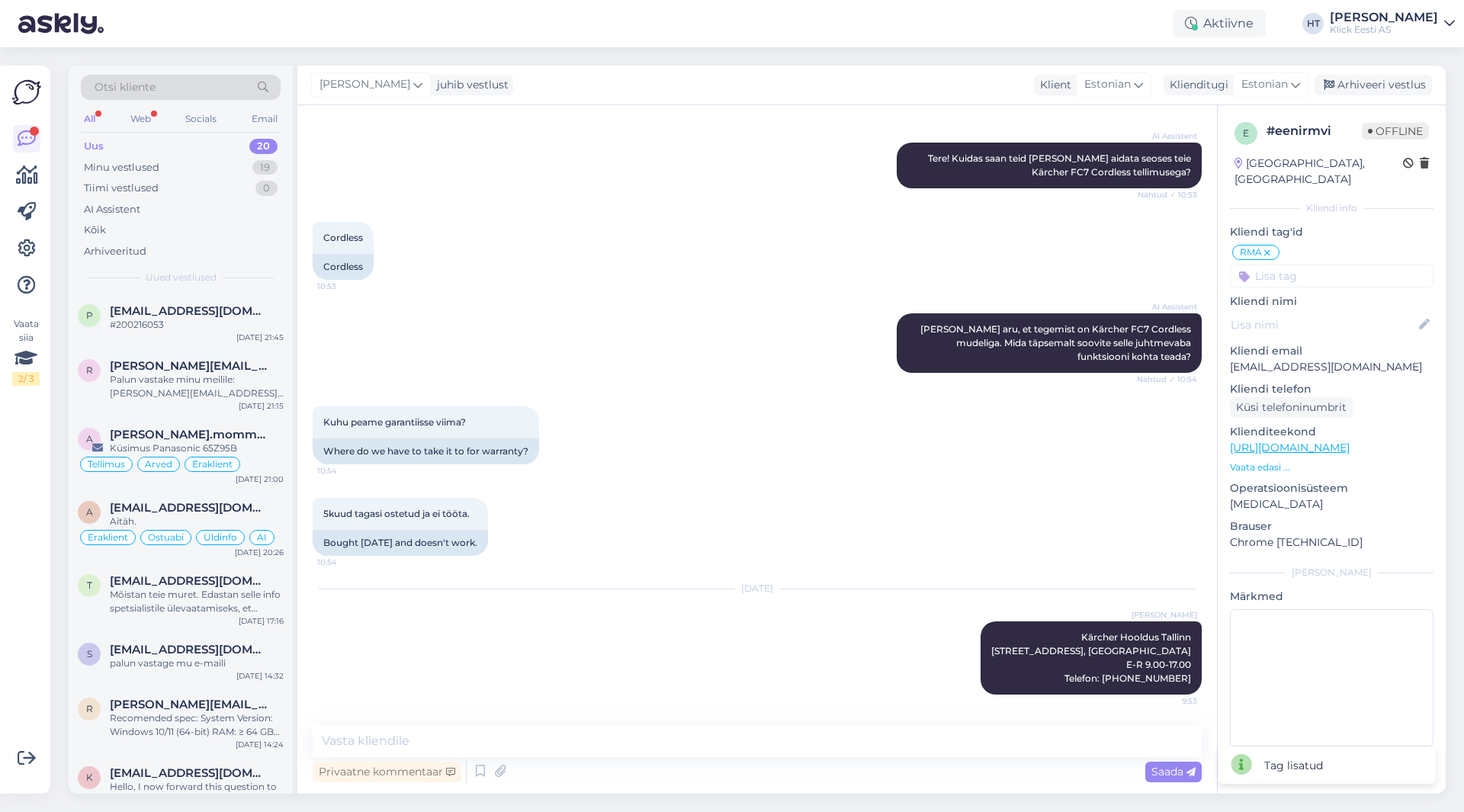
click at [1315, 272] on div "e # eenirmvi Offline [GEOGRAPHIC_DATA], [GEOGRAPHIC_DATA] Kliendi info Kliendi …" at bounding box center [1332, 438] width 228 height 664
click at [1315, 267] on input at bounding box center [1332, 276] width 204 height 23
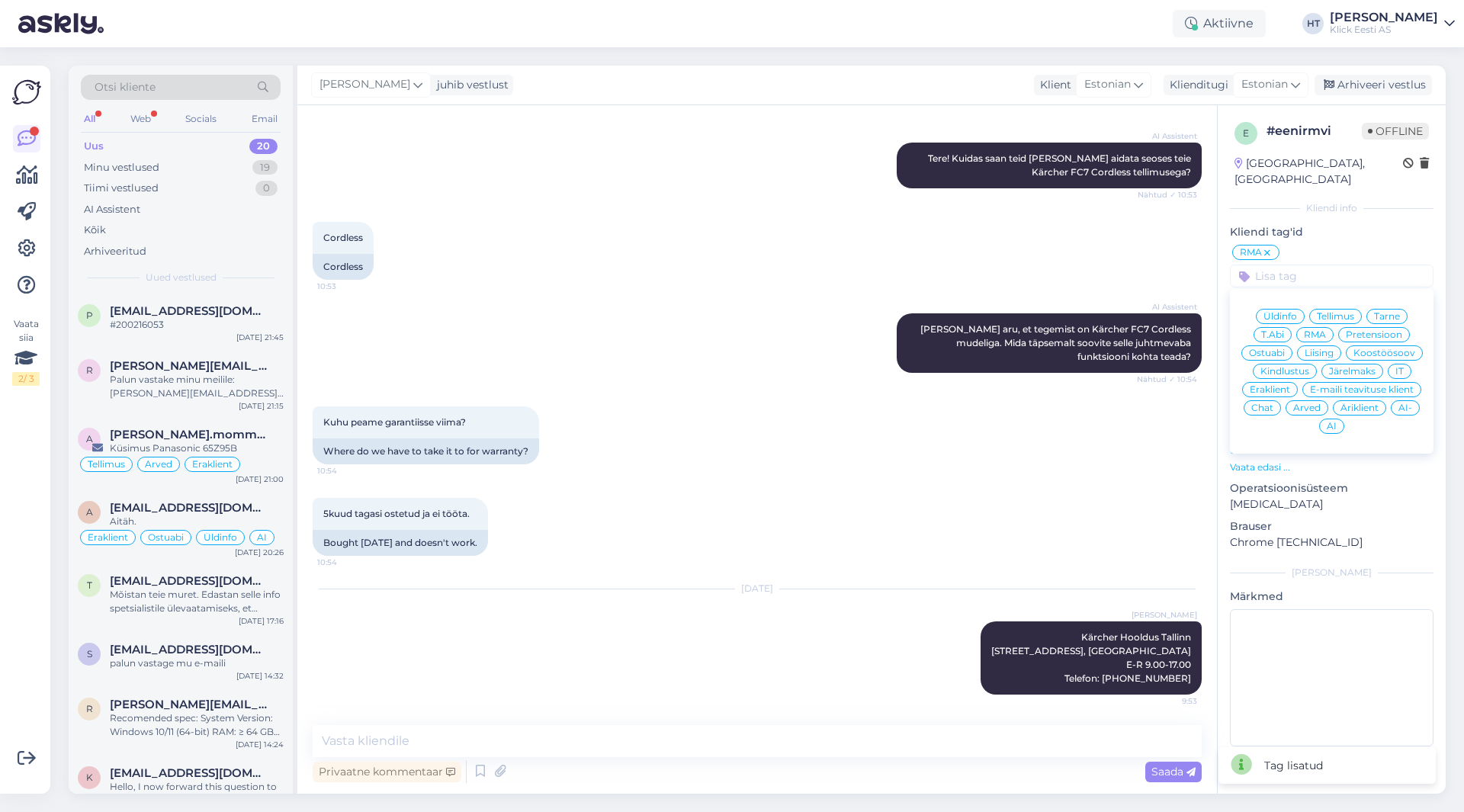
click at [1271, 385] on span "Eraklient" at bounding box center [1271, 389] width 40 height 9
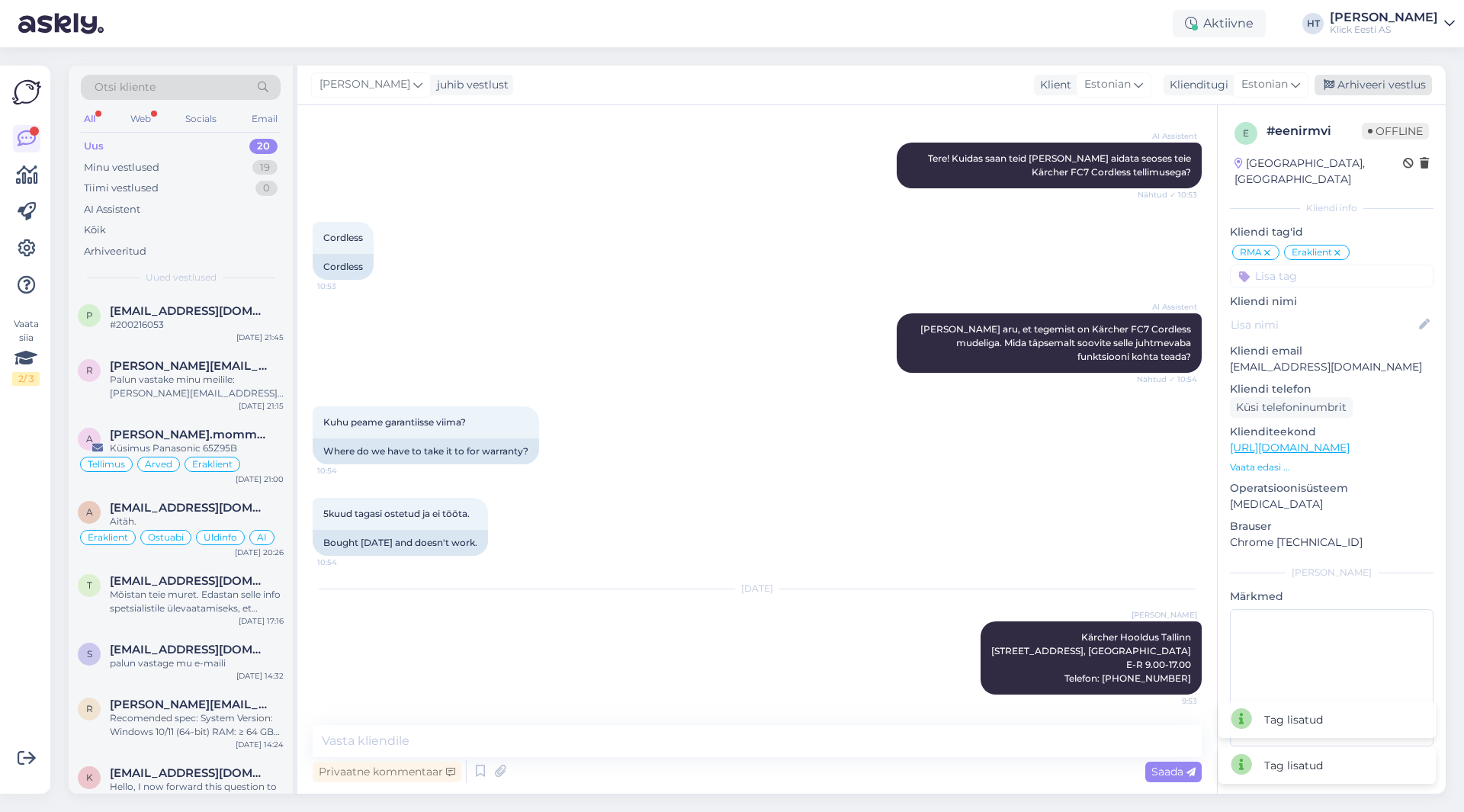
click at [1372, 83] on div "Arhiveeri vestlus" at bounding box center [1373, 84] width 118 height 20
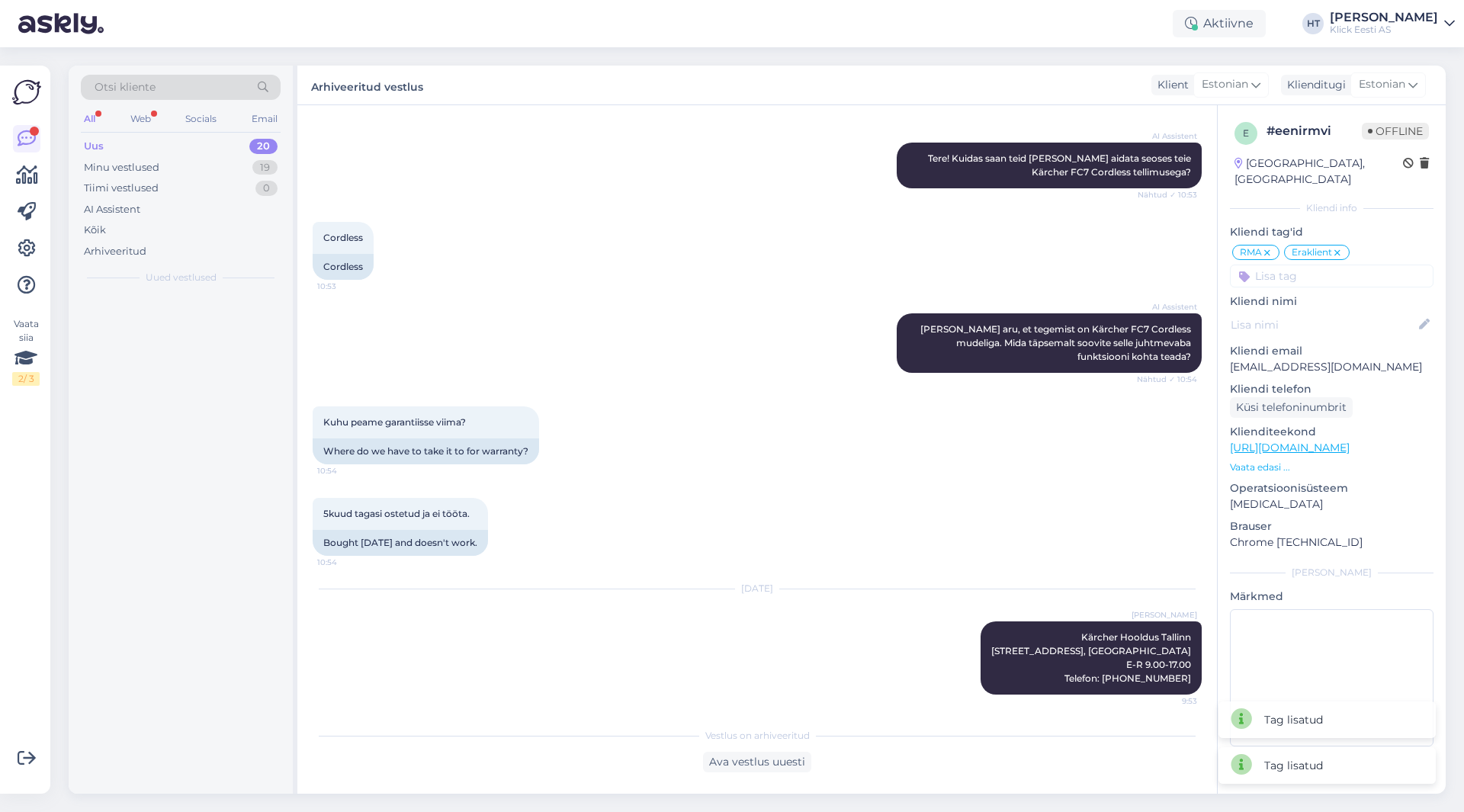
scroll to position [156, 0]
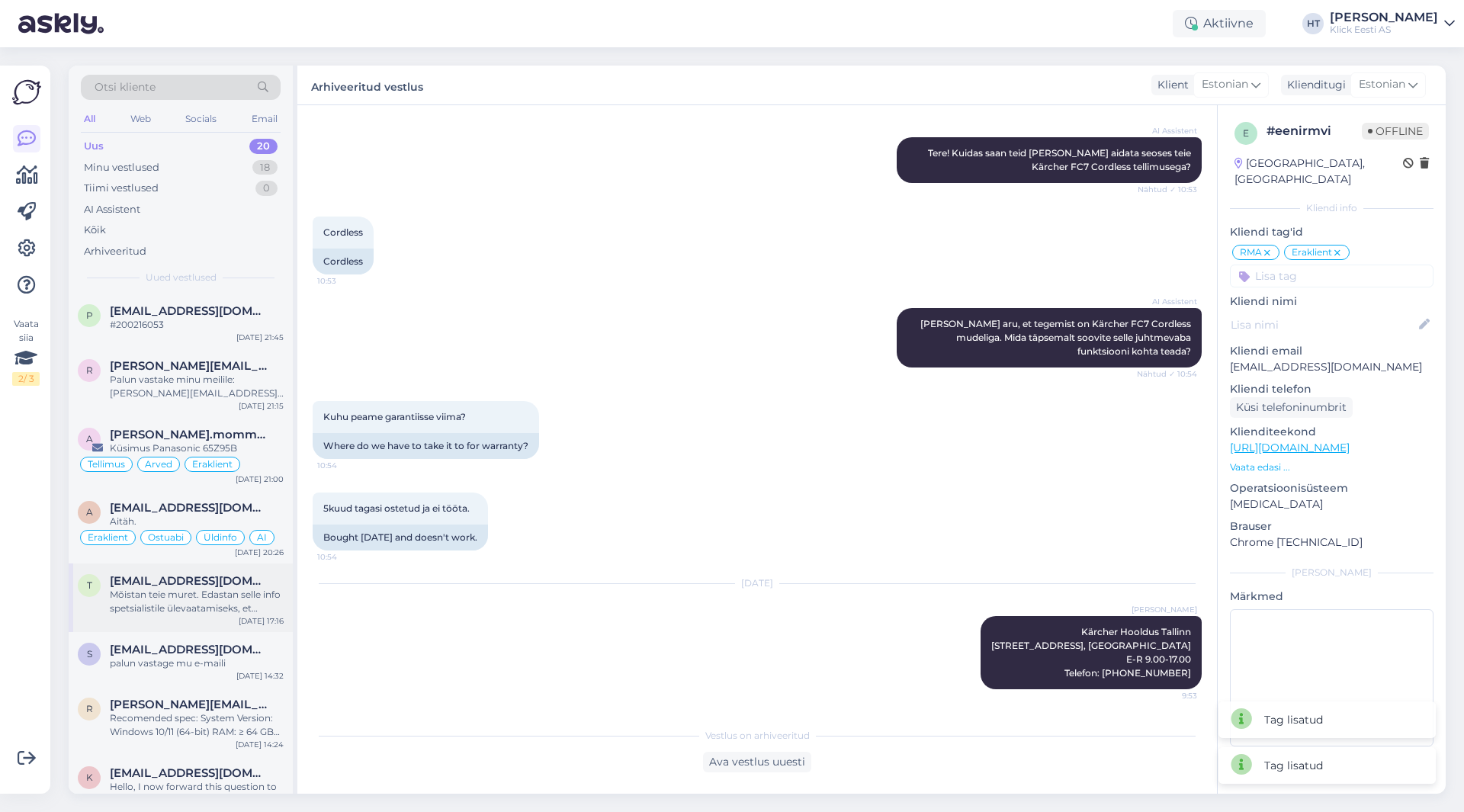
click at [209, 605] on div "Mõistan teie muret. Edastan selle info spetsialistile ülevaatamiseks, et saaksi…" at bounding box center [197, 601] width 174 height 27
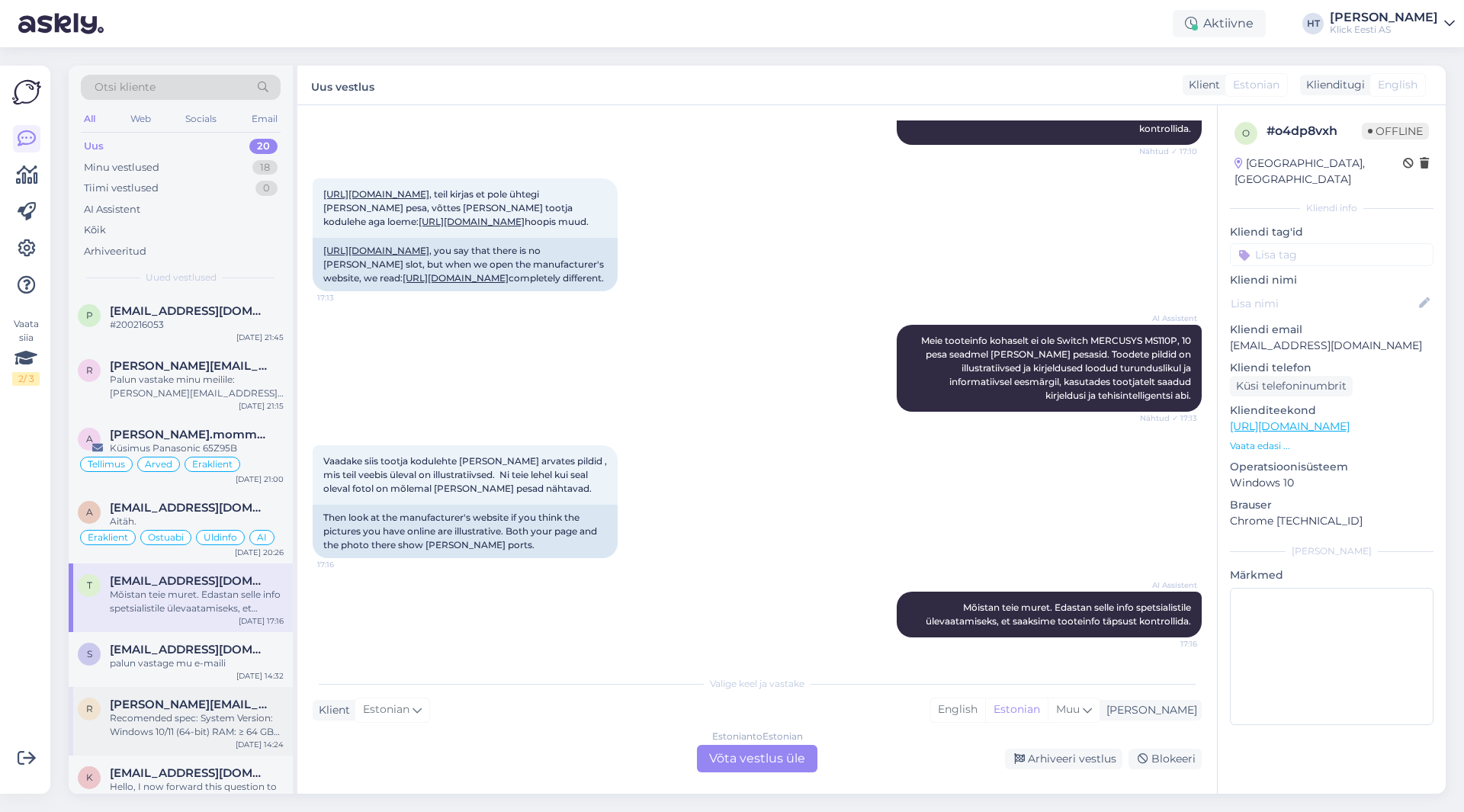
click at [218, 731] on div "Recomended spec: System Version: Windows 10/11 (64-bit) RAM: ≥ 64 GB CPU: Intel…" at bounding box center [197, 725] width 174 height 27
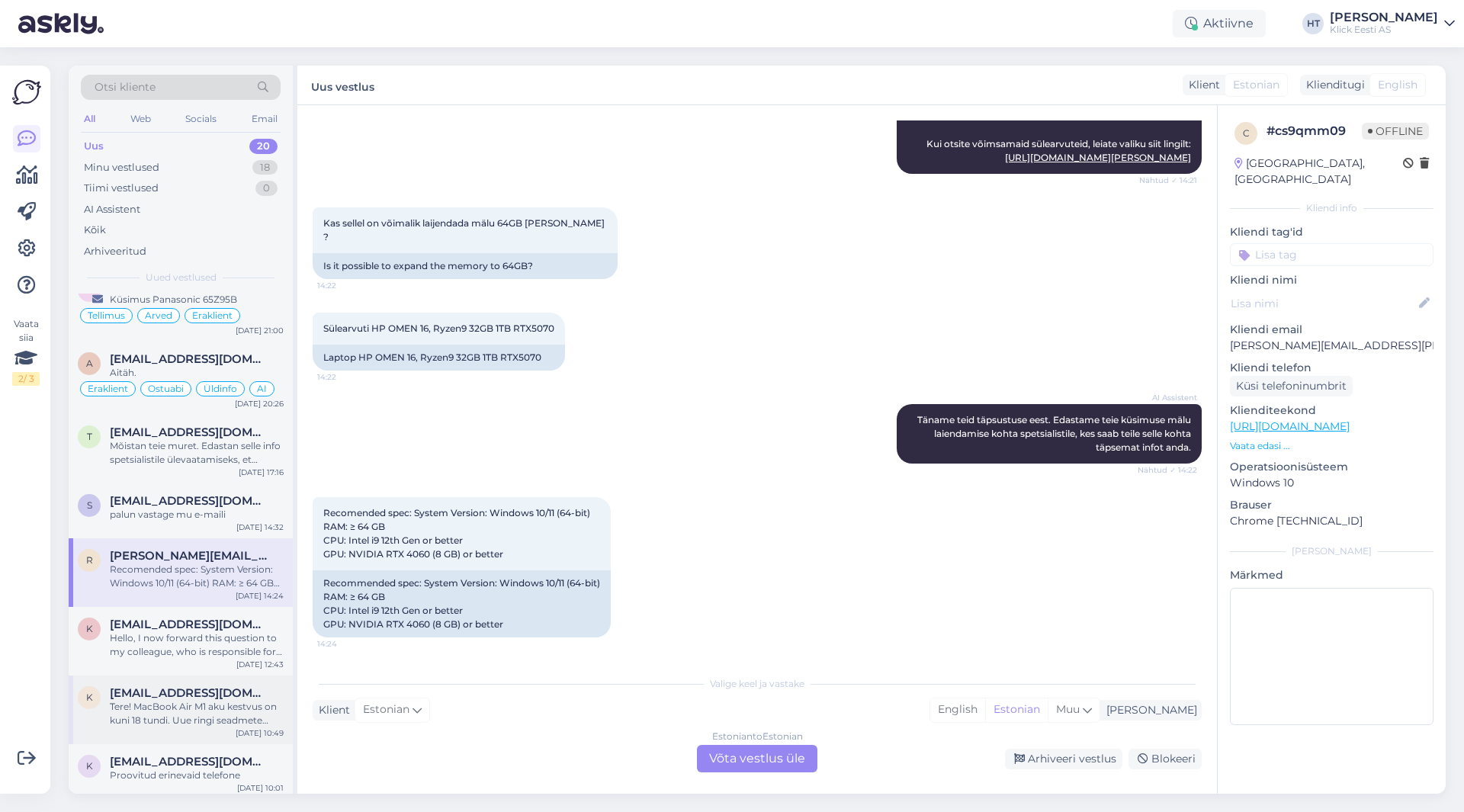
scroll to position [153, 0]
click at [213, 629] on div "Hello, I now forward this question to my colleague, who is responsible for this…" at bounding box center [197, 641] width 174 height 27
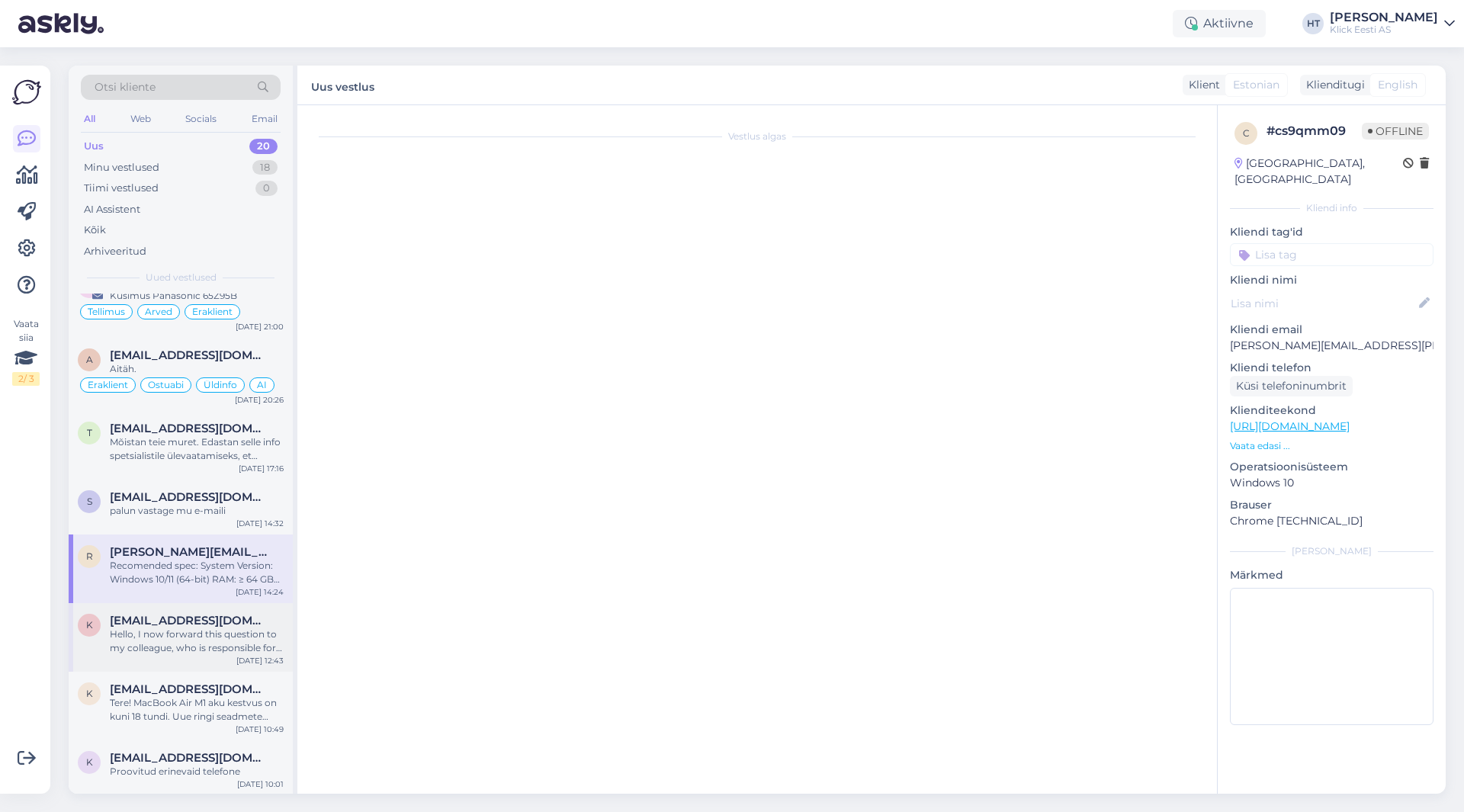
scroll to position [0, 0]
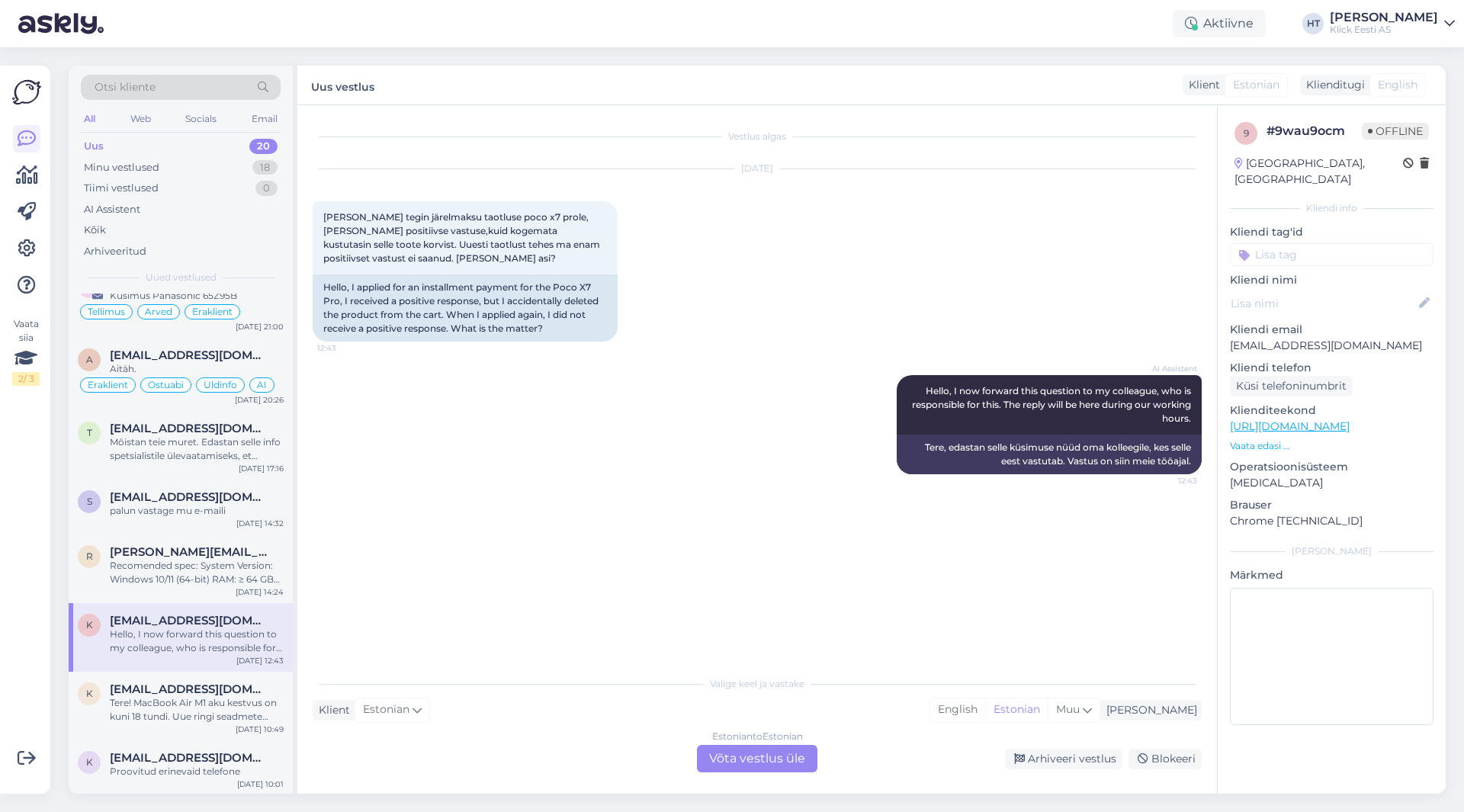
click at [1262, 338] on p "[EMAIL_ADDRESS][DOMAIN_NAME]" at bounding box center [1332, 346] width 204 height 16
copy p "[EMAIL_ADDRESS][DOMAIN_NAME]"
click at [829, 329] on div "[DATE] [PERSON_NAME] järelmaksu taotluse poco x7 prole, [PERSON_NAME] positiivs…" at bounding box center [757, 256] width 889 height 206
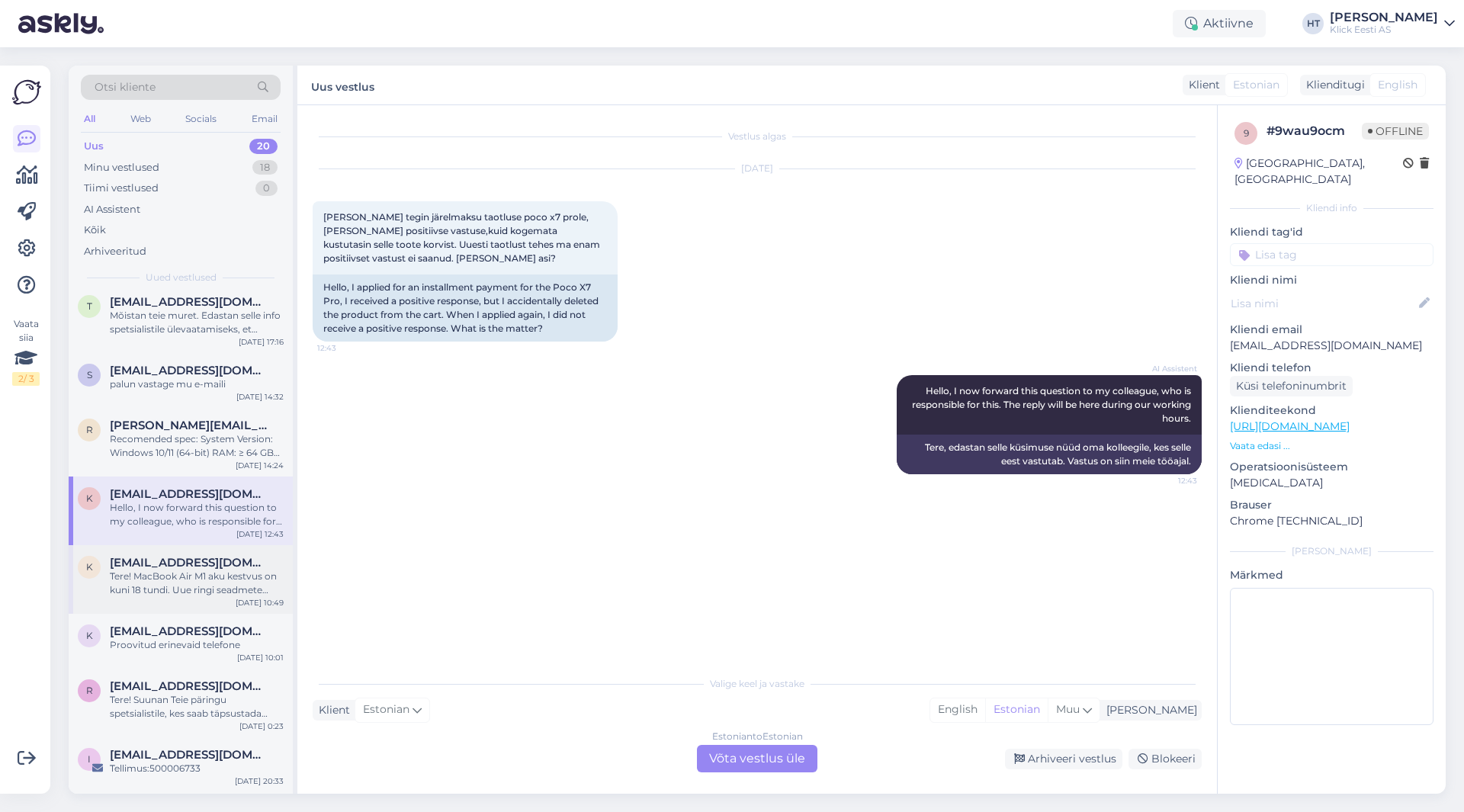
scroll to position [305, 0]
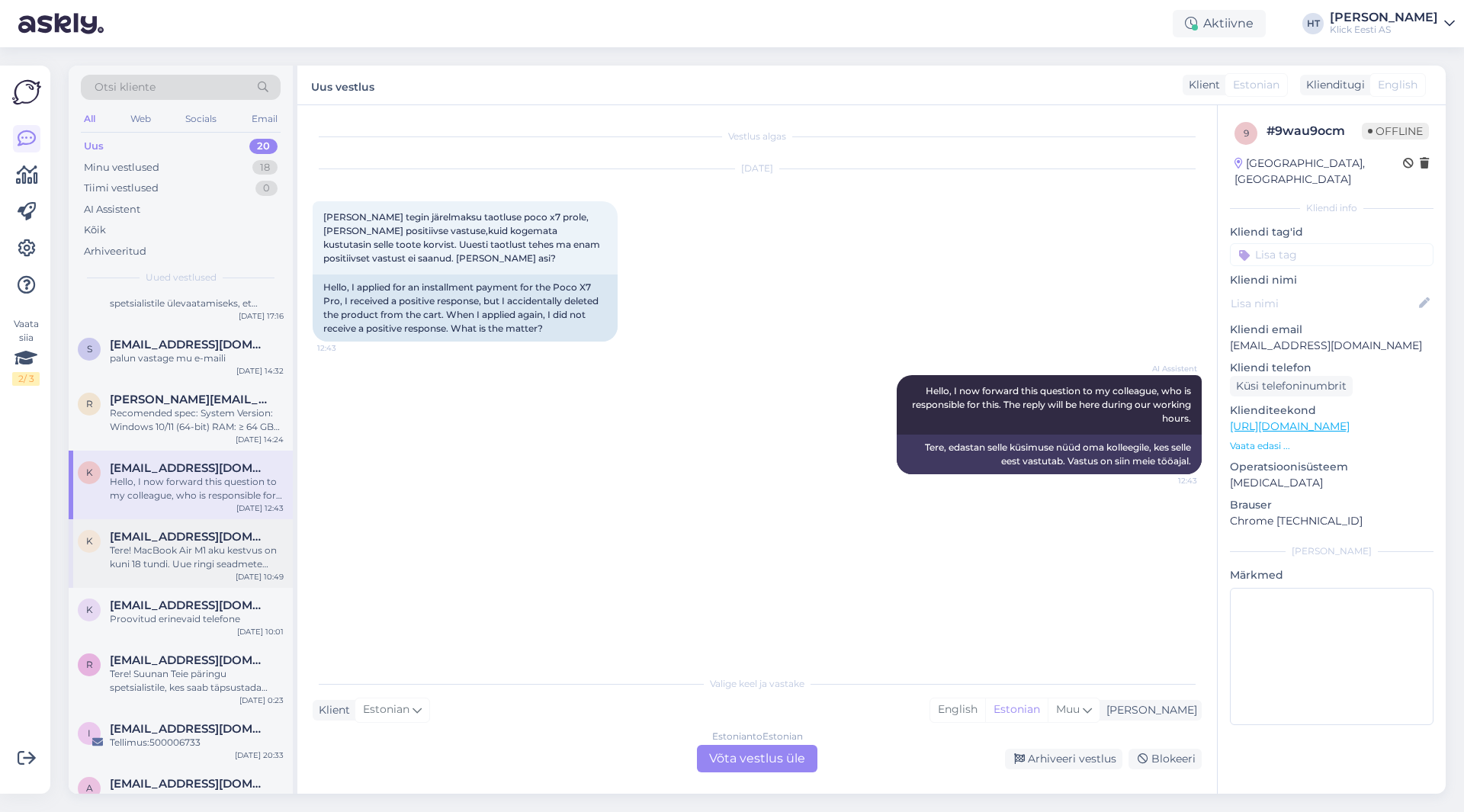
click at [238, 545] on div "Tere! MacBook Air M1 aku kestvus on kuni 18 tundi. Uue ringi seadmete akud on k…" at bounding box center [197, 557] width 174 height 27
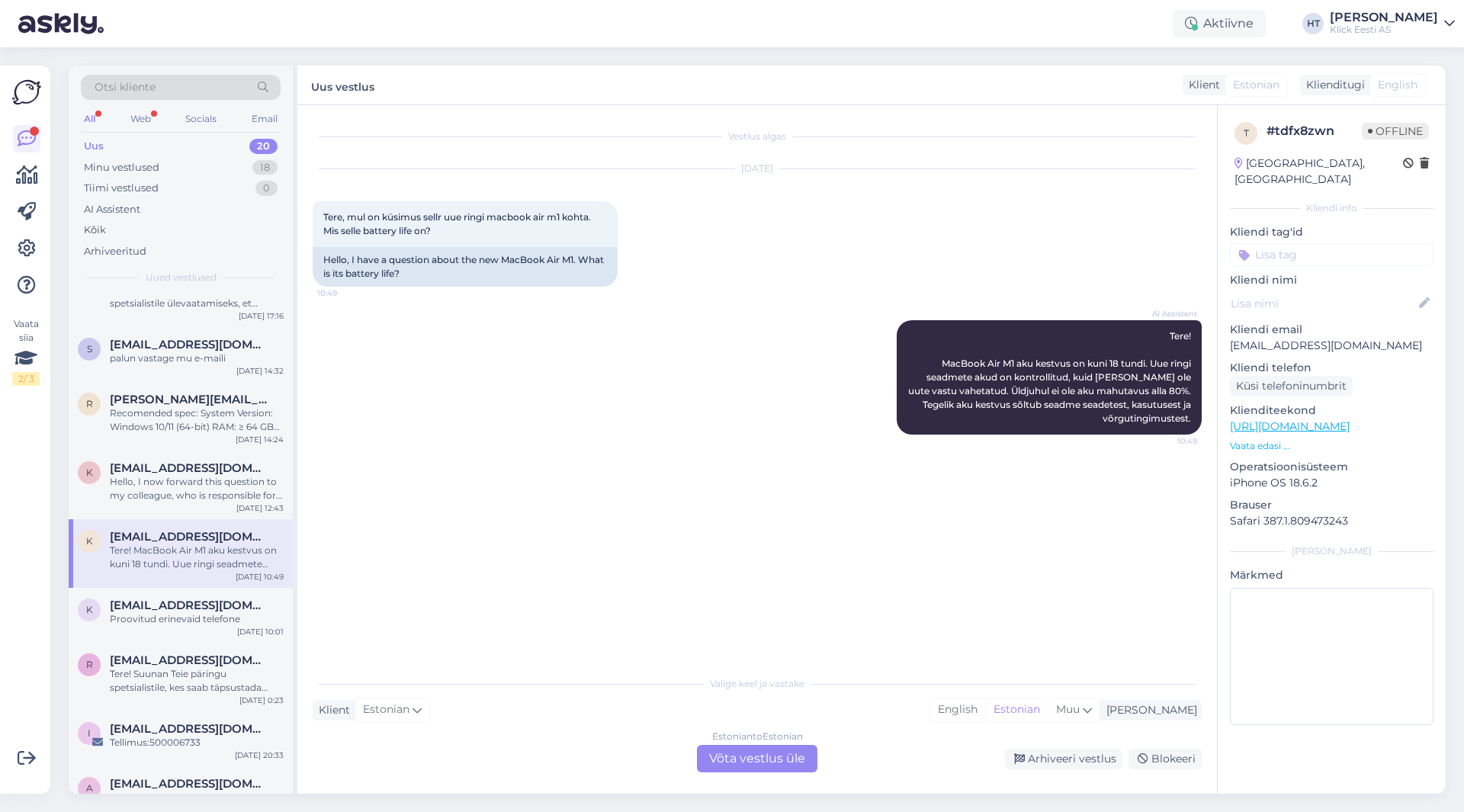
click at [1328, 243] on input at bounding box center [1332, 255] width 204 height 23
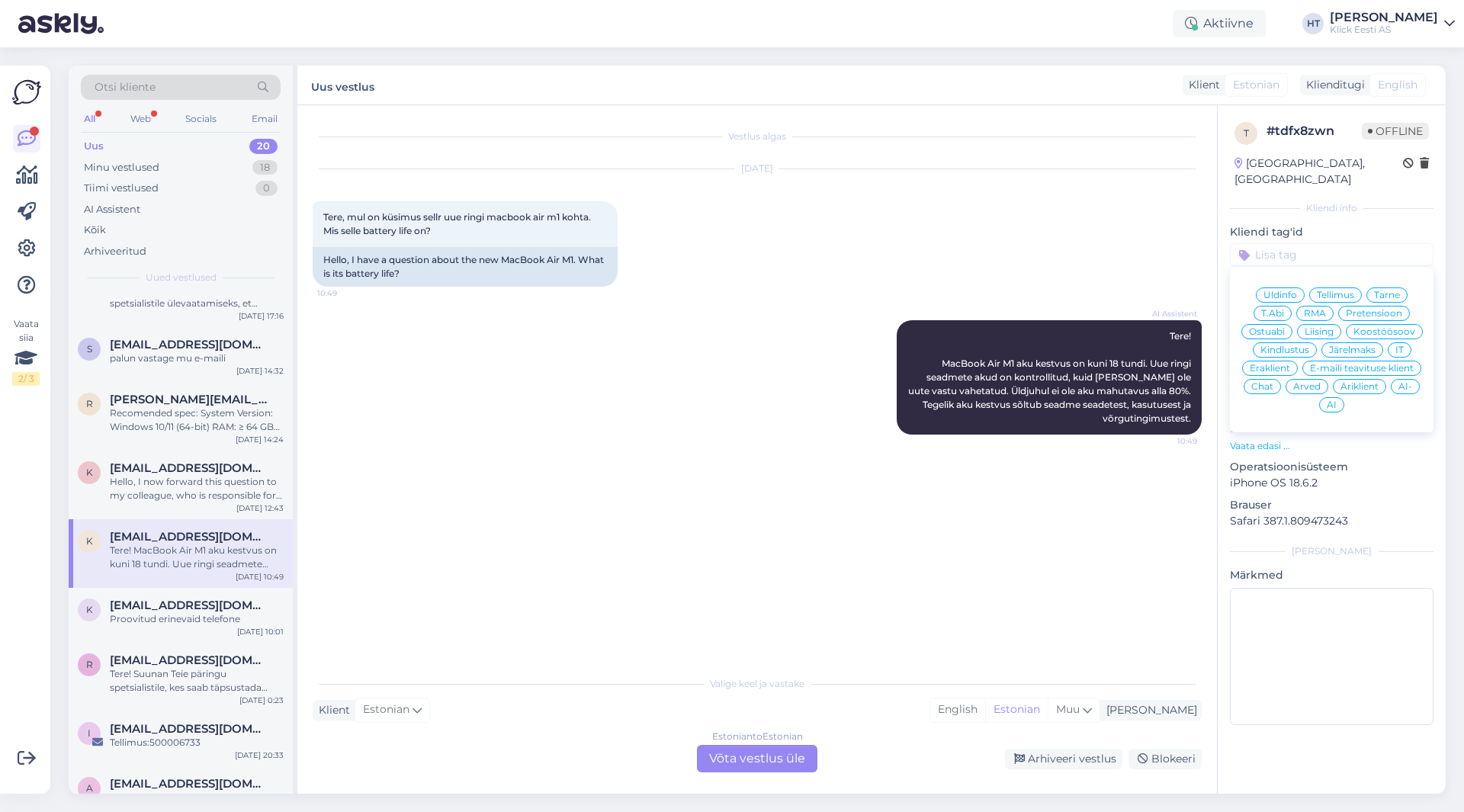
click at [1330, 401] on span "AI" at bounding box center [1331, 405] width 10 height 9
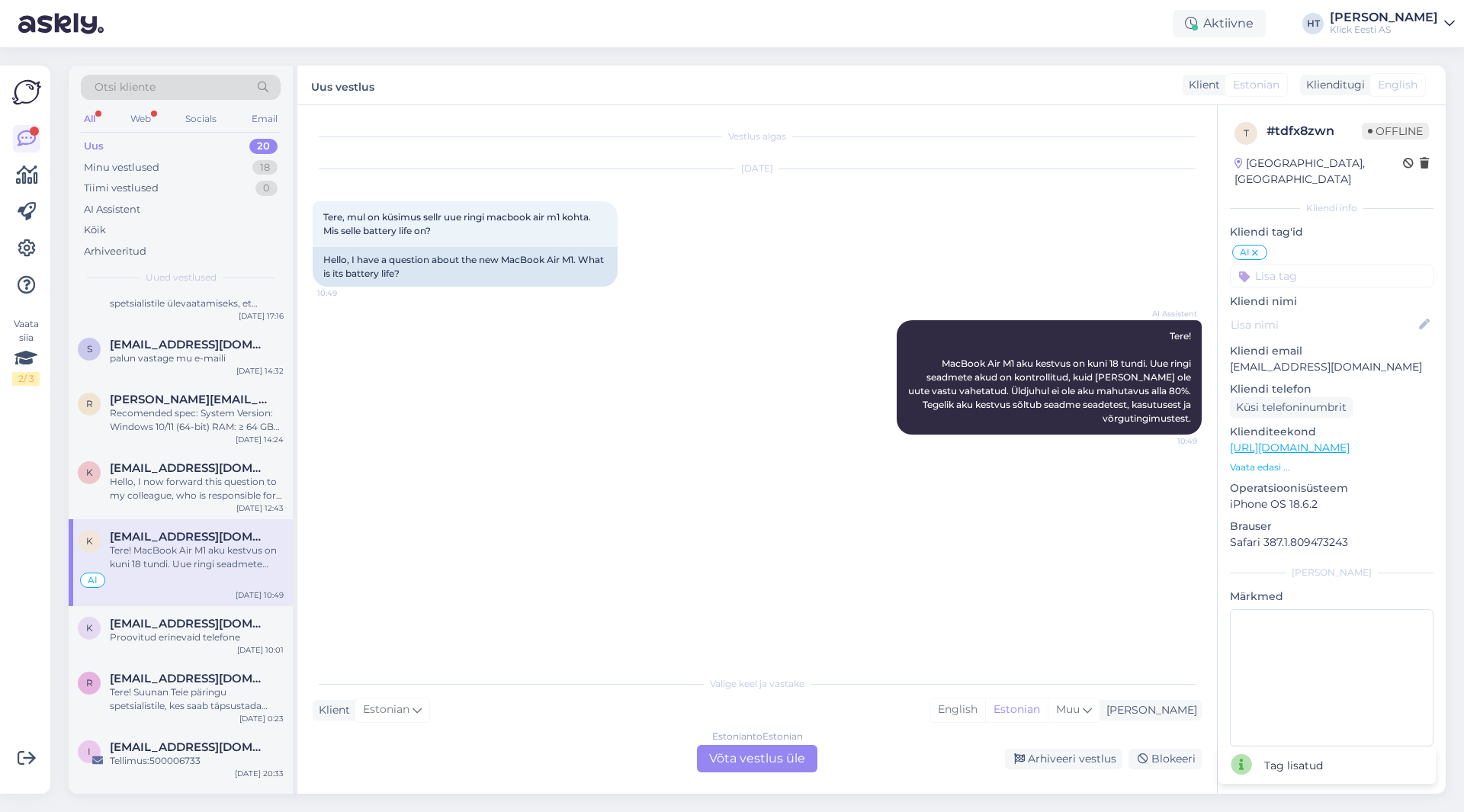
click at [1317, 265] on input at bounding box center [1332, 276] width 204 height 23
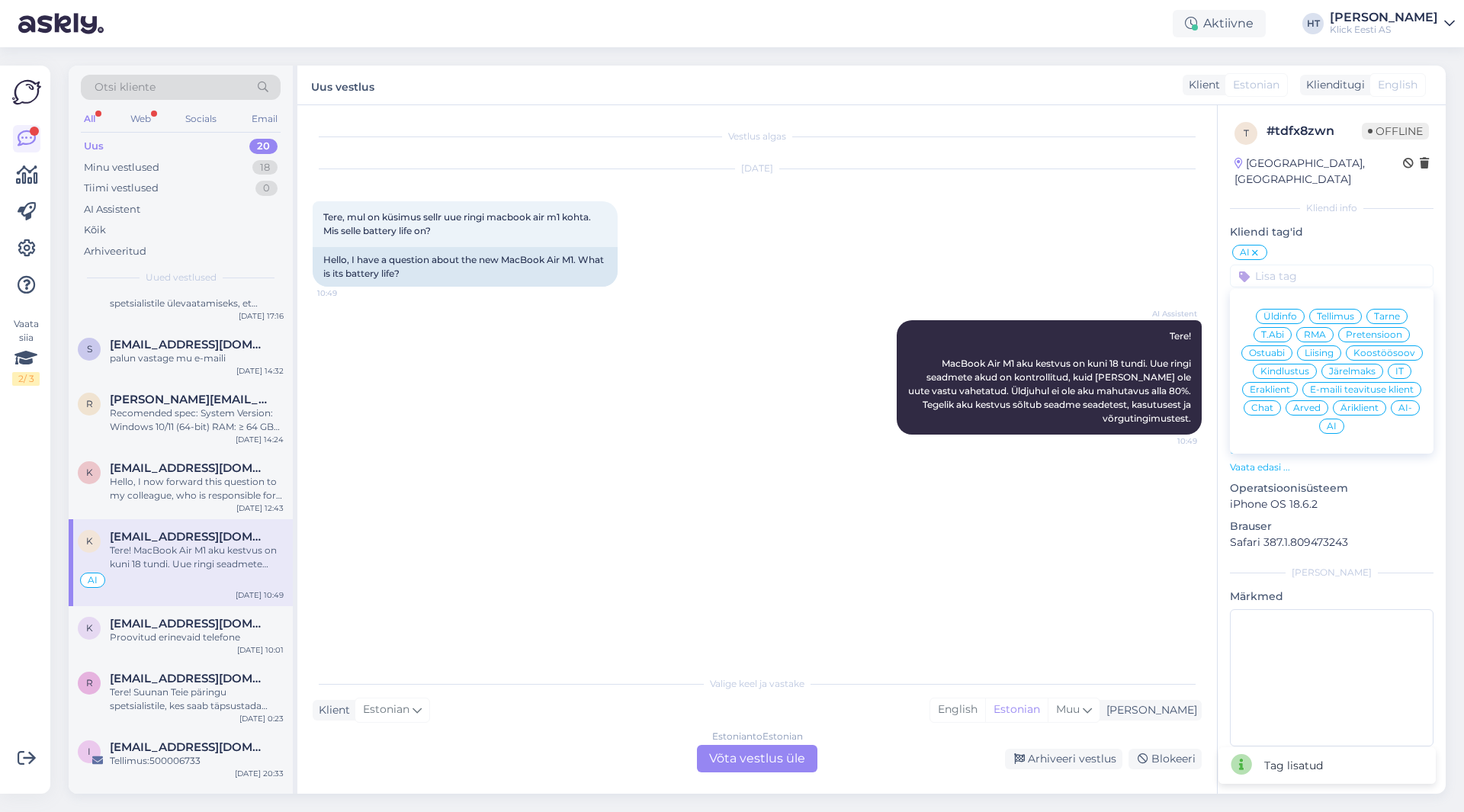
click at [1280, 349] on span "Ostuabi" at bounding box center [1267, 353] width 36 height 9
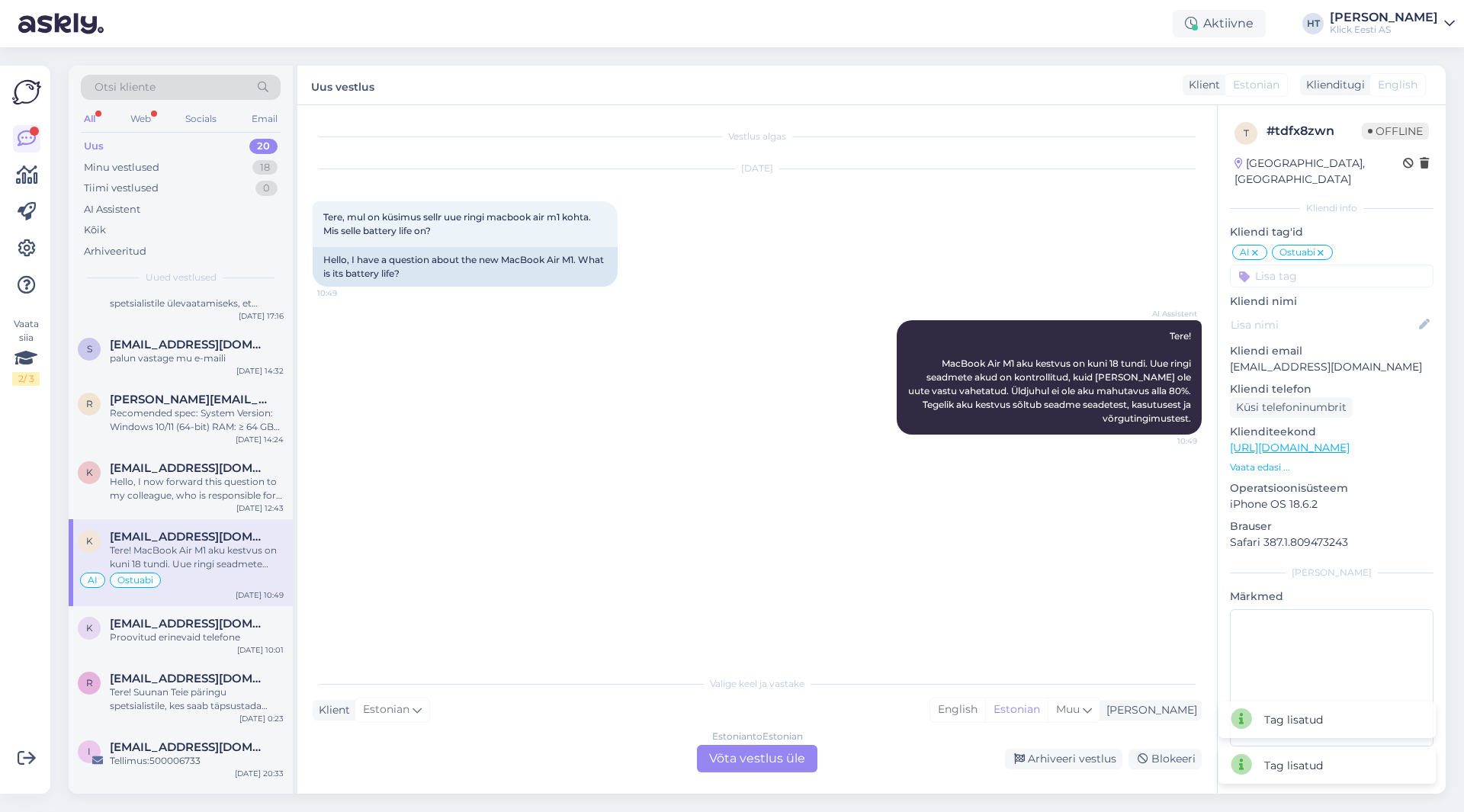
click at [1283, 265] on input at bounding box center [1332, 276] width 204 height 23
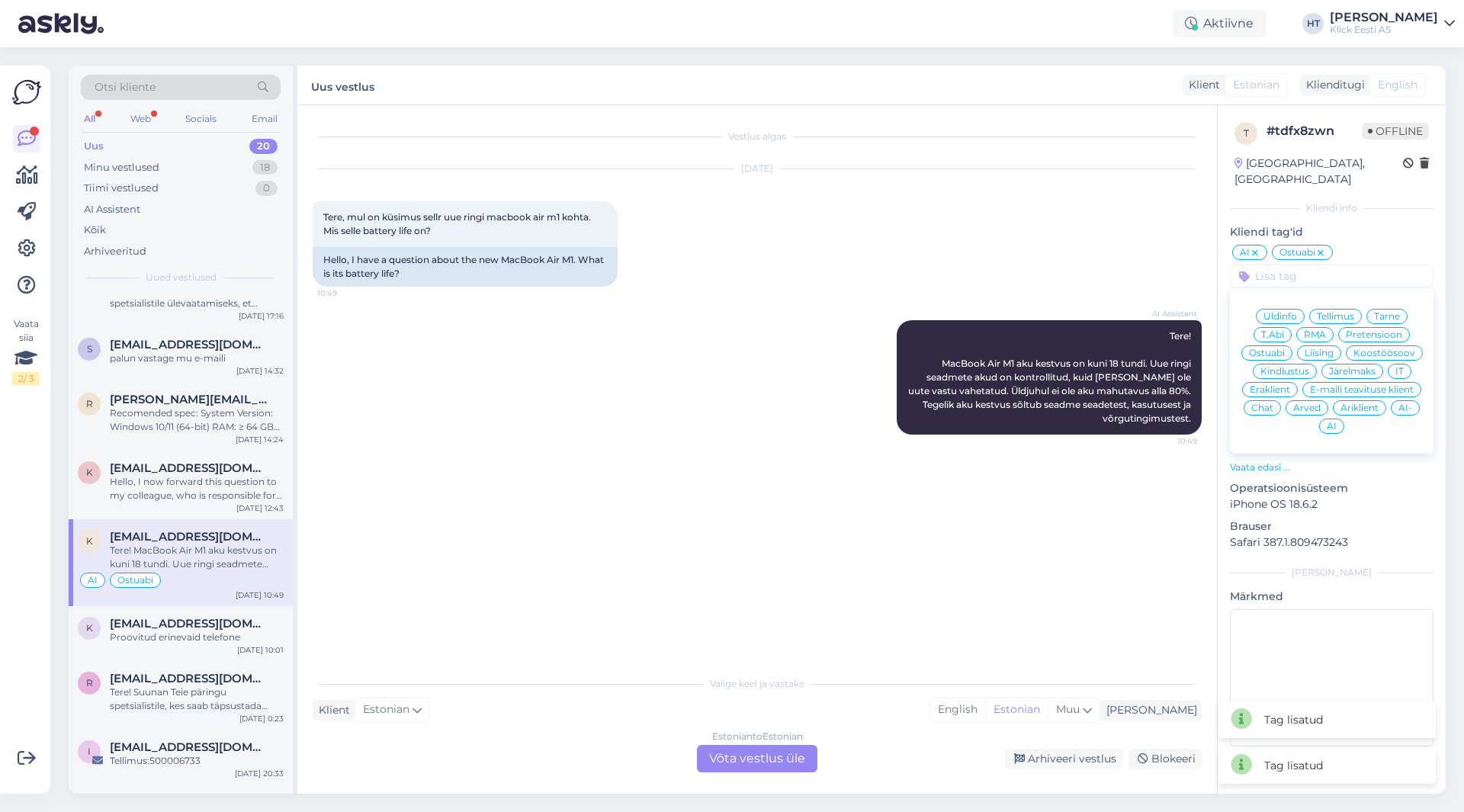
click at [1269, 382] on div "Eraklient" at bounding box center [1270, 389] width 55 height 15
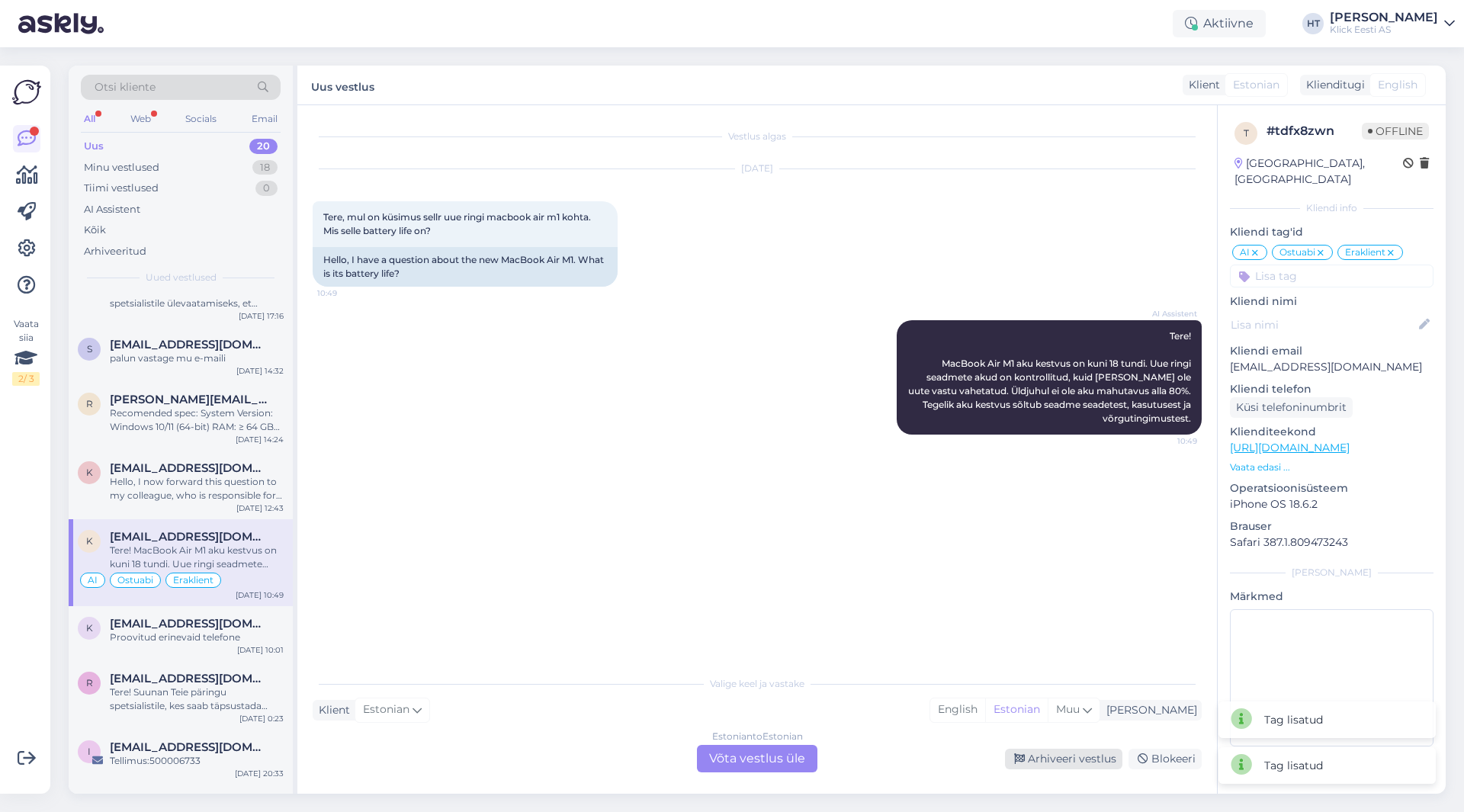
click at [1082, 751] on div "Arhiveeri vestlus" at bounding box center [1064, 758] width 118 height 20
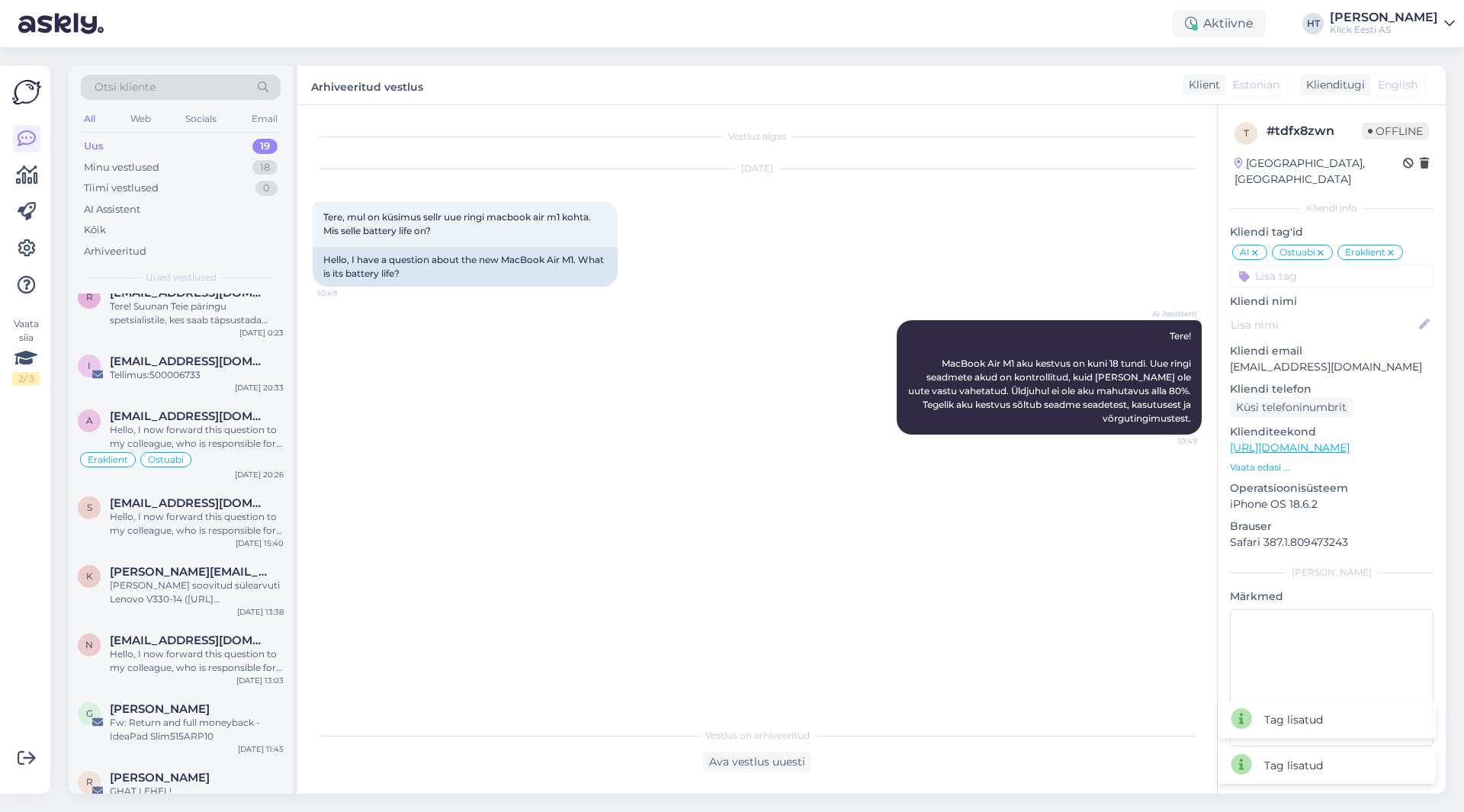
scroll to position [763, 0]
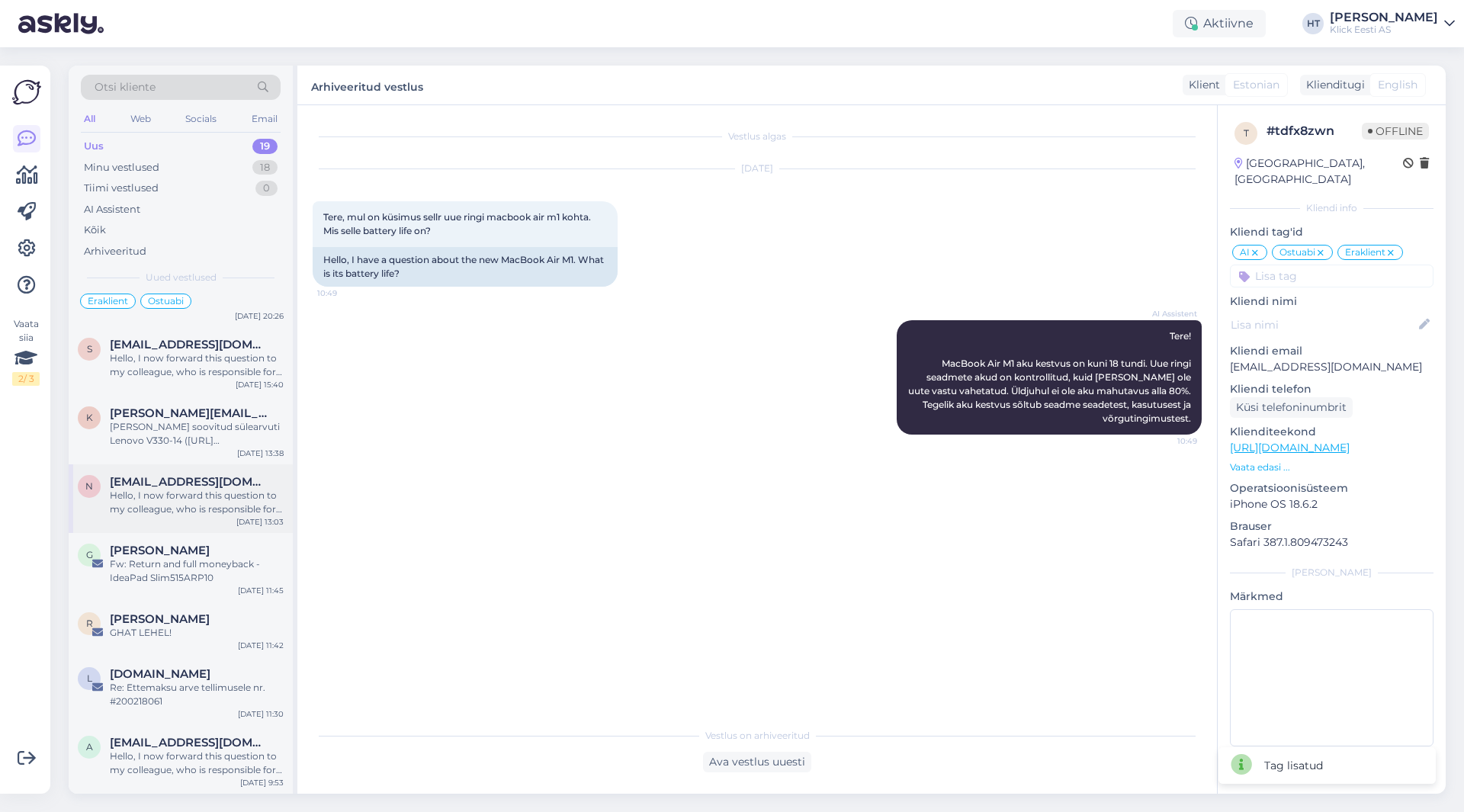
click at [209, 507] on div "Hello, I now forward this question to my colleague, who is responsible for this…" at bounding box center [197, 502] width 174 height 27
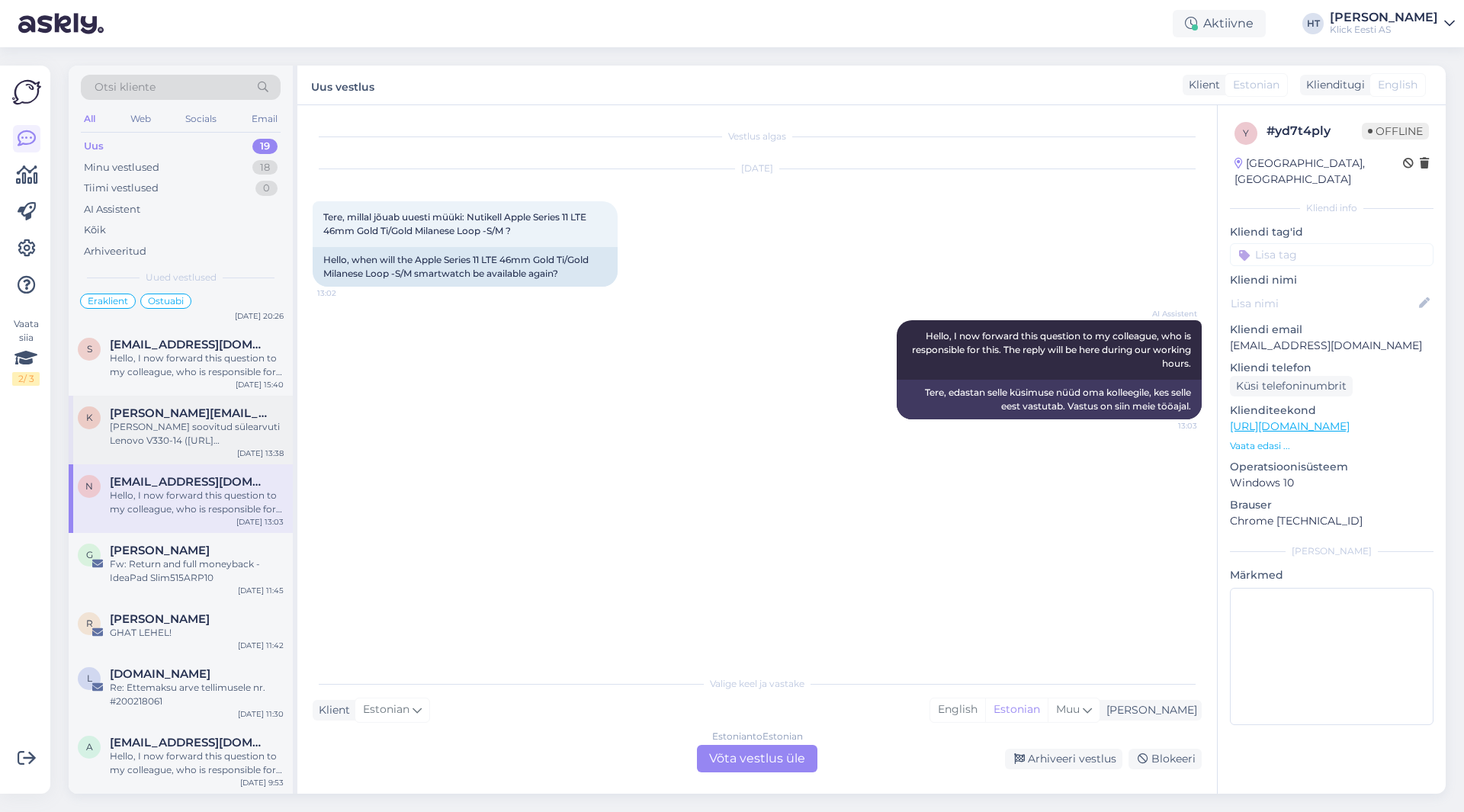
click at [223, 434] on div "[PERSON_NAME] soovitud sülearvuti Lenovo V330-14 ([URL][DOMAIN_NAME]) broneerid…" at bounding box center [197, 433] width 174 height 27
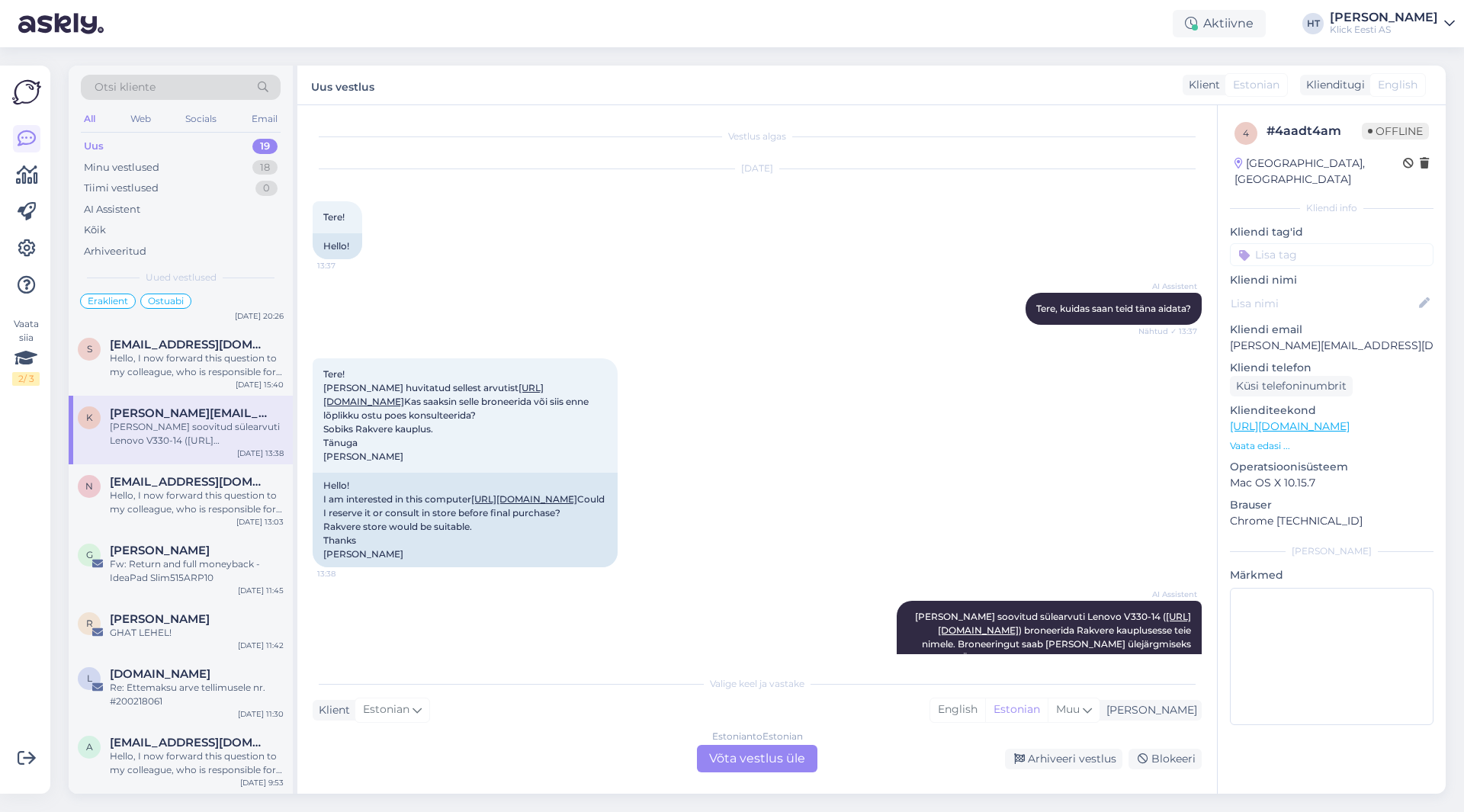
scroll to position [119, 0]
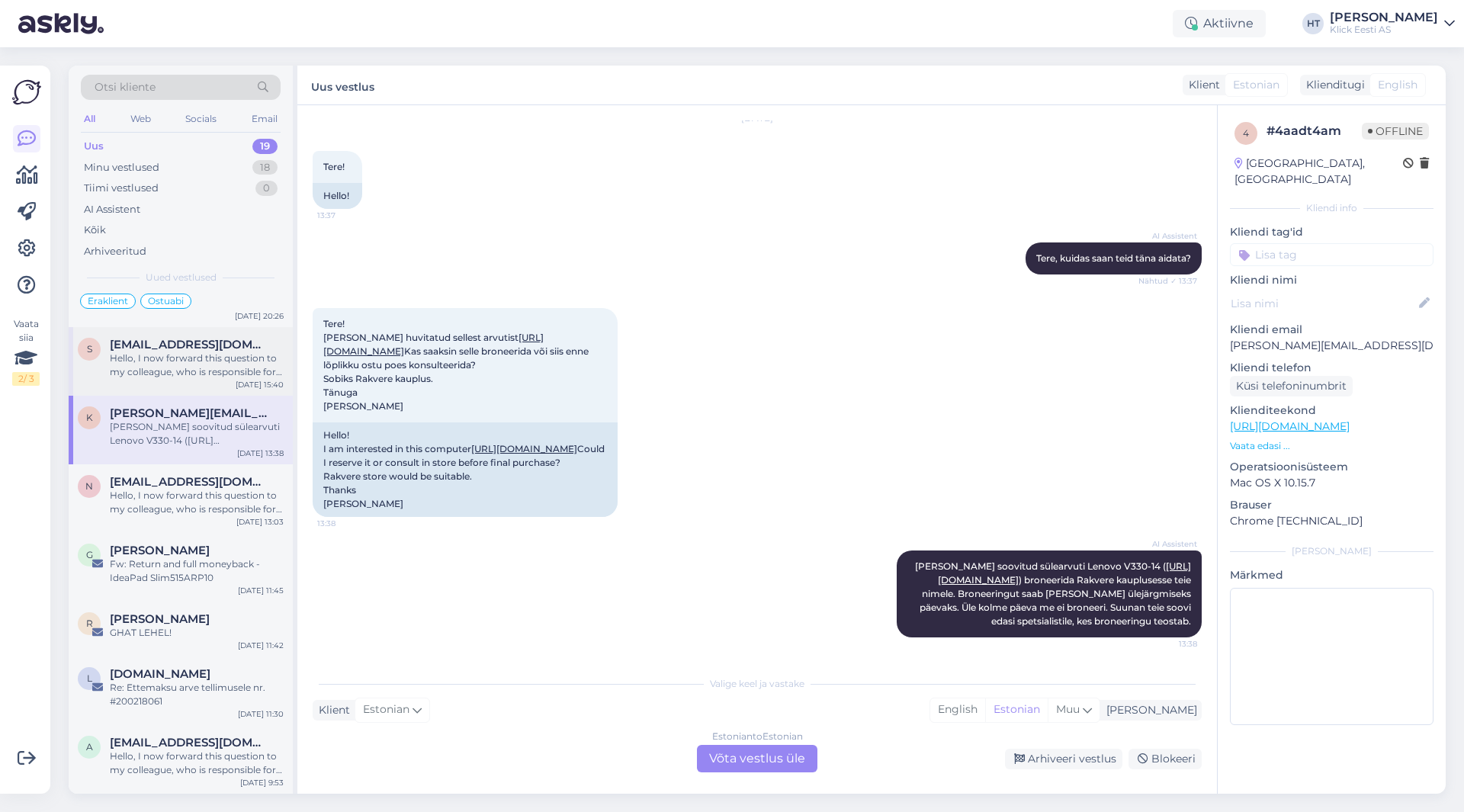
click at [193, 371] on div "Hello, I now forward this question to my colleague, who is responsible for this…" at bounding box center [197, 365] width 174 height 27
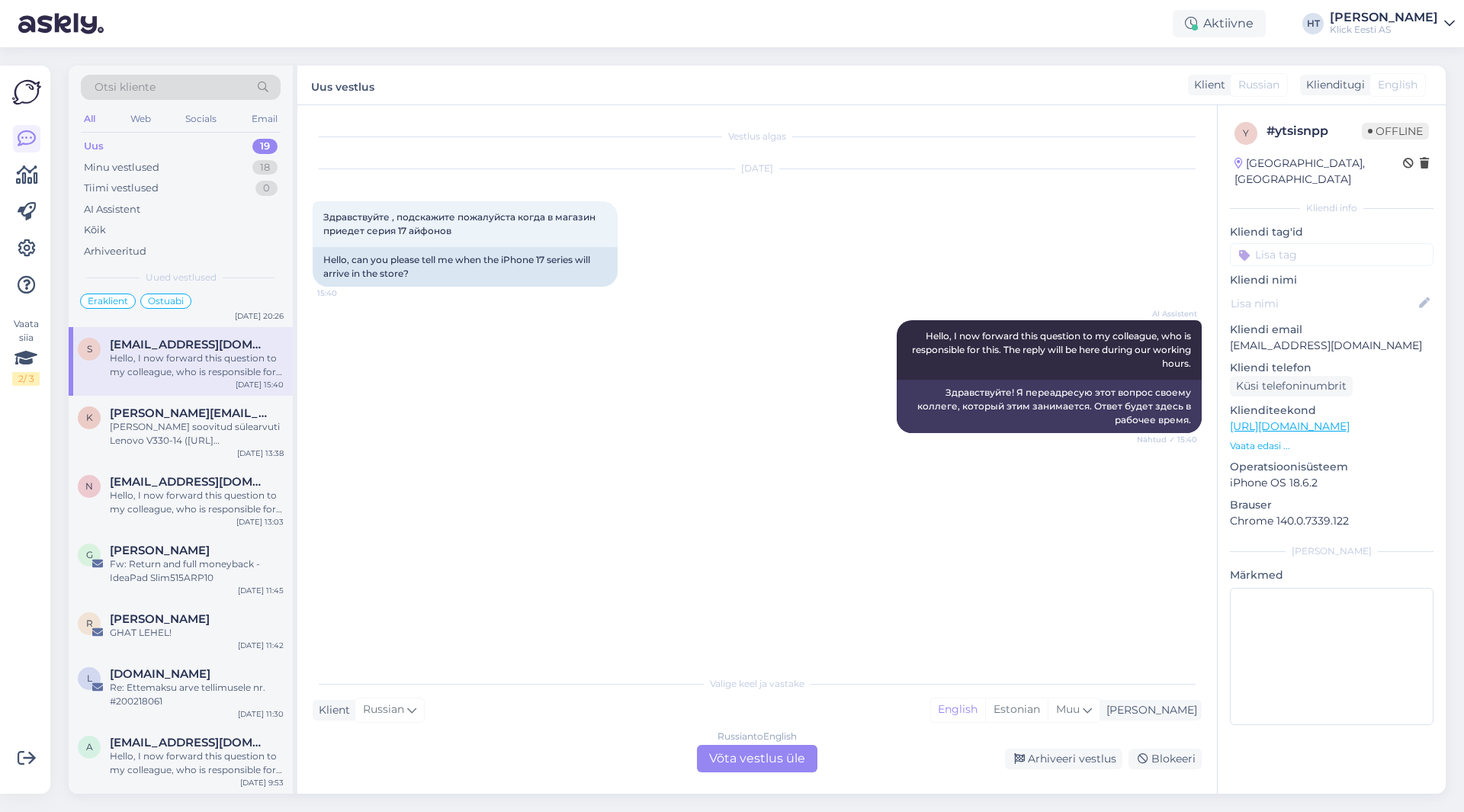
scroll to position [0, 0]
click at [707, 756] on div "Russian to English Võta vestlus üle" at bounding box center [757, 758] width 120 height 27
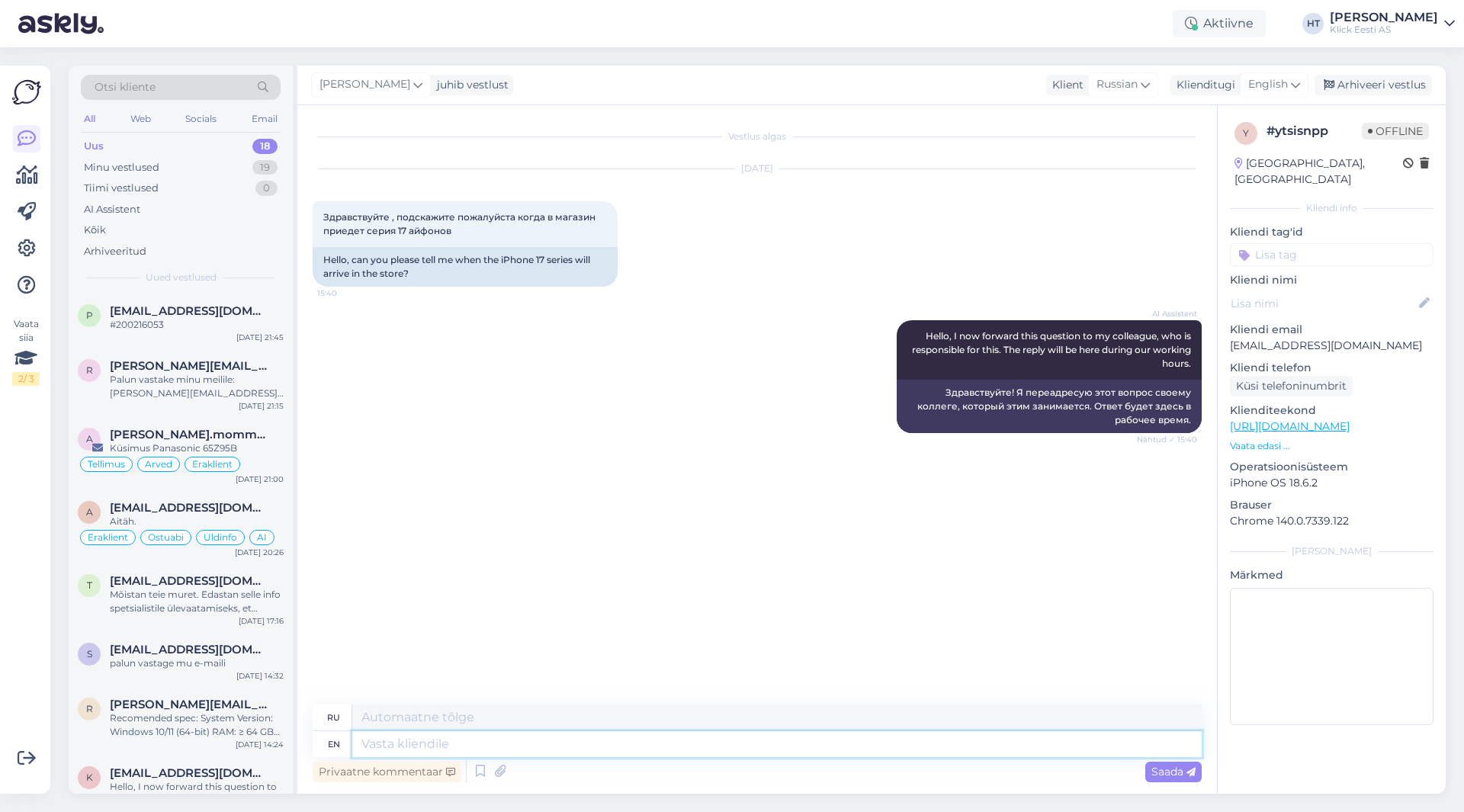
click at [685, 756] on textarea at bounding box center [777, 744] width 850 height 26
type textarea "There"
type textarea "[PERSON_NAME]"
type textarea "There is"
type textarea "Есть"
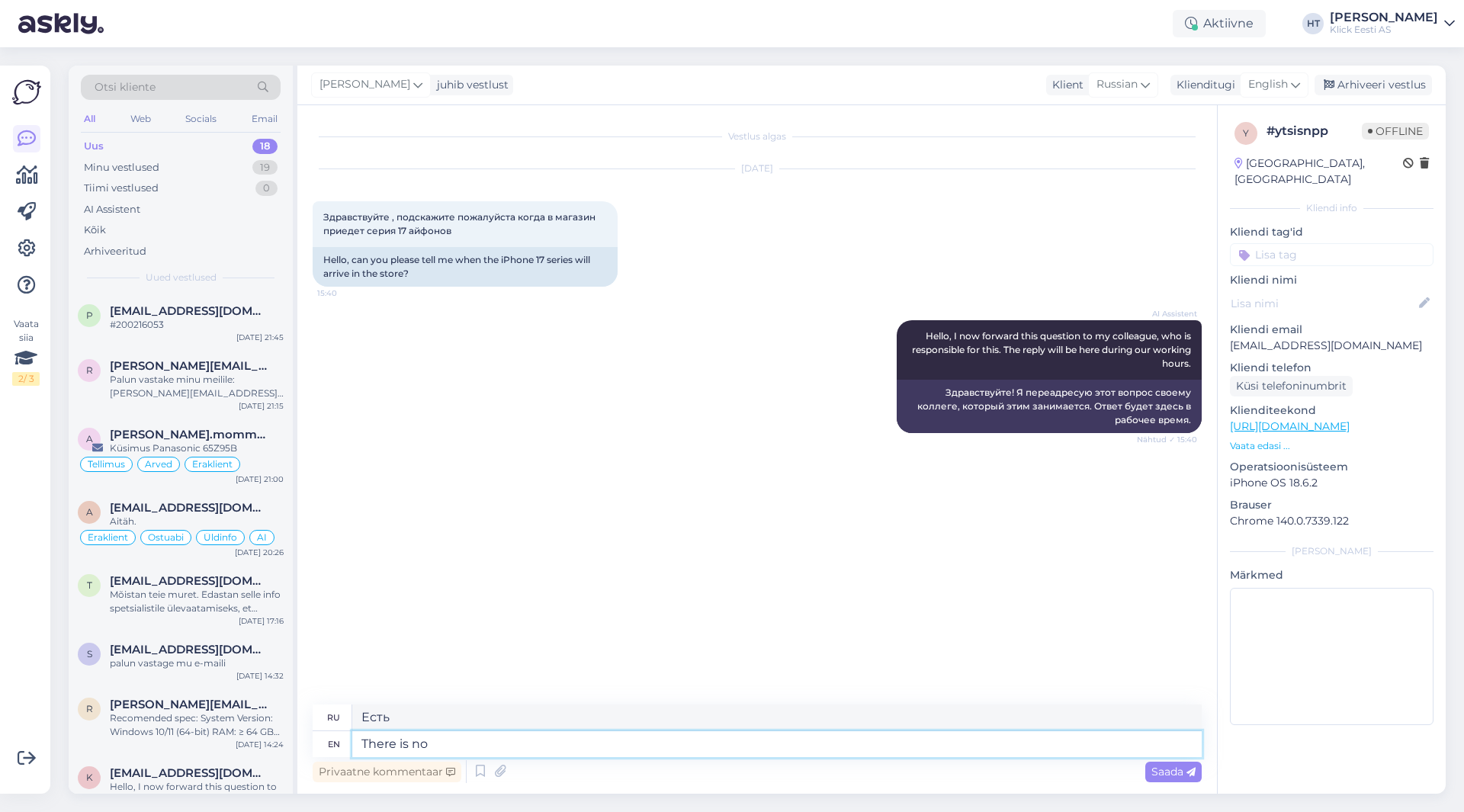
type textarea "There is no i"
type textarea "Нет"
type textarea "There is no info a"
type textarea "Нет информации"
type textarea "There is no info about th"
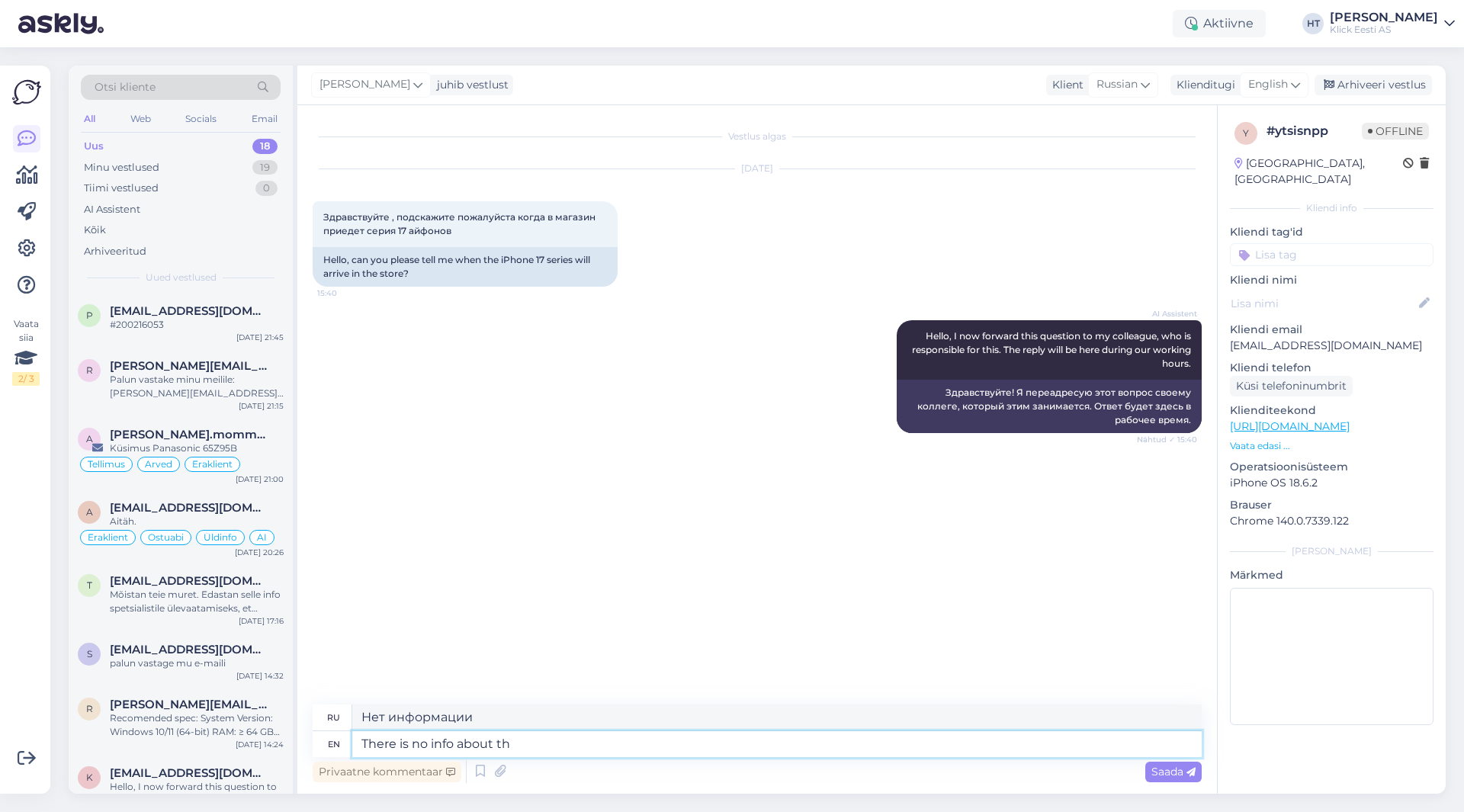
type textarea "Нет информации о"
type textarea "There is no info about that."
type textarea "Информации об этом нет."
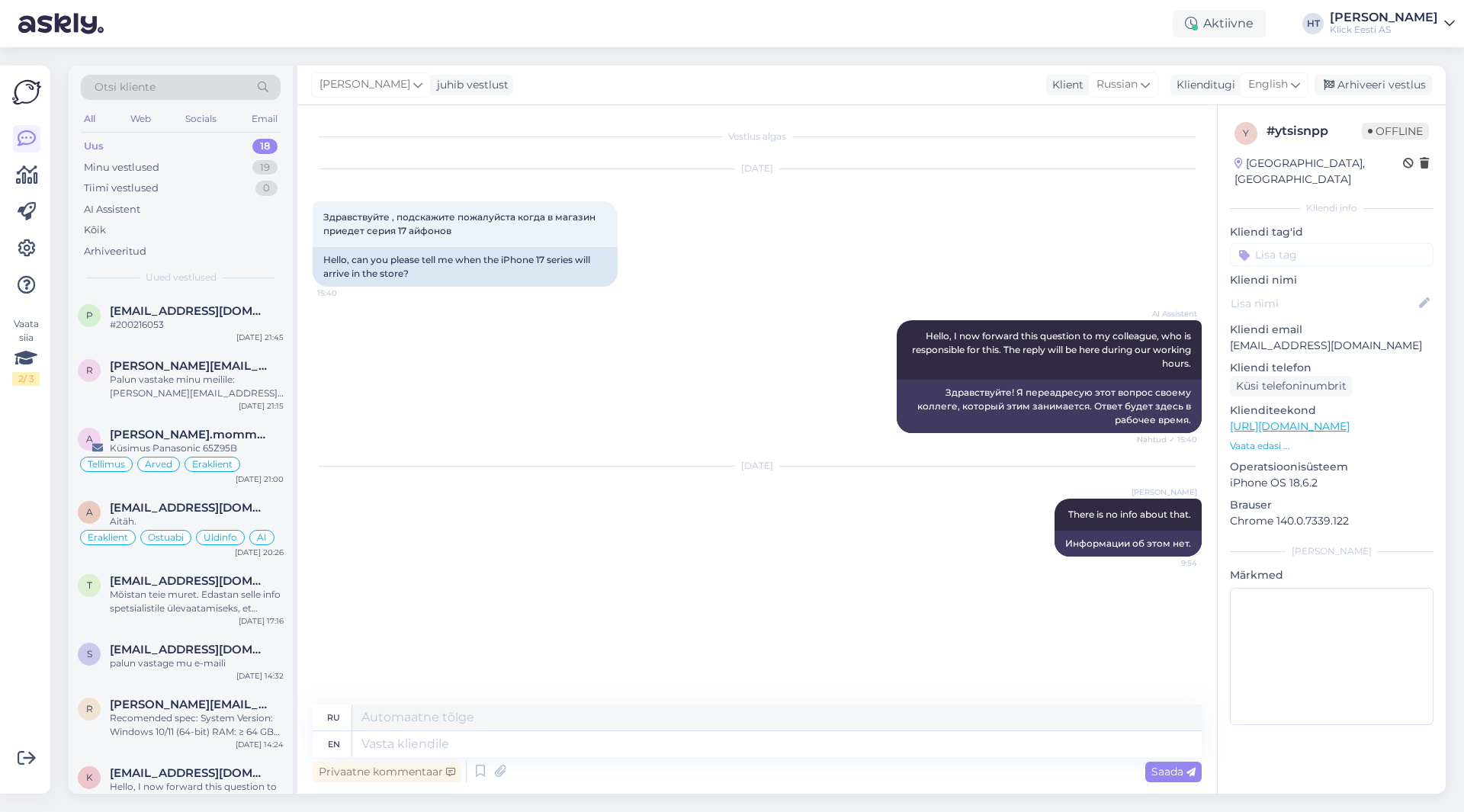
click at [1286, 246] on input at bounding box center [1332, 255] width 204 height 23
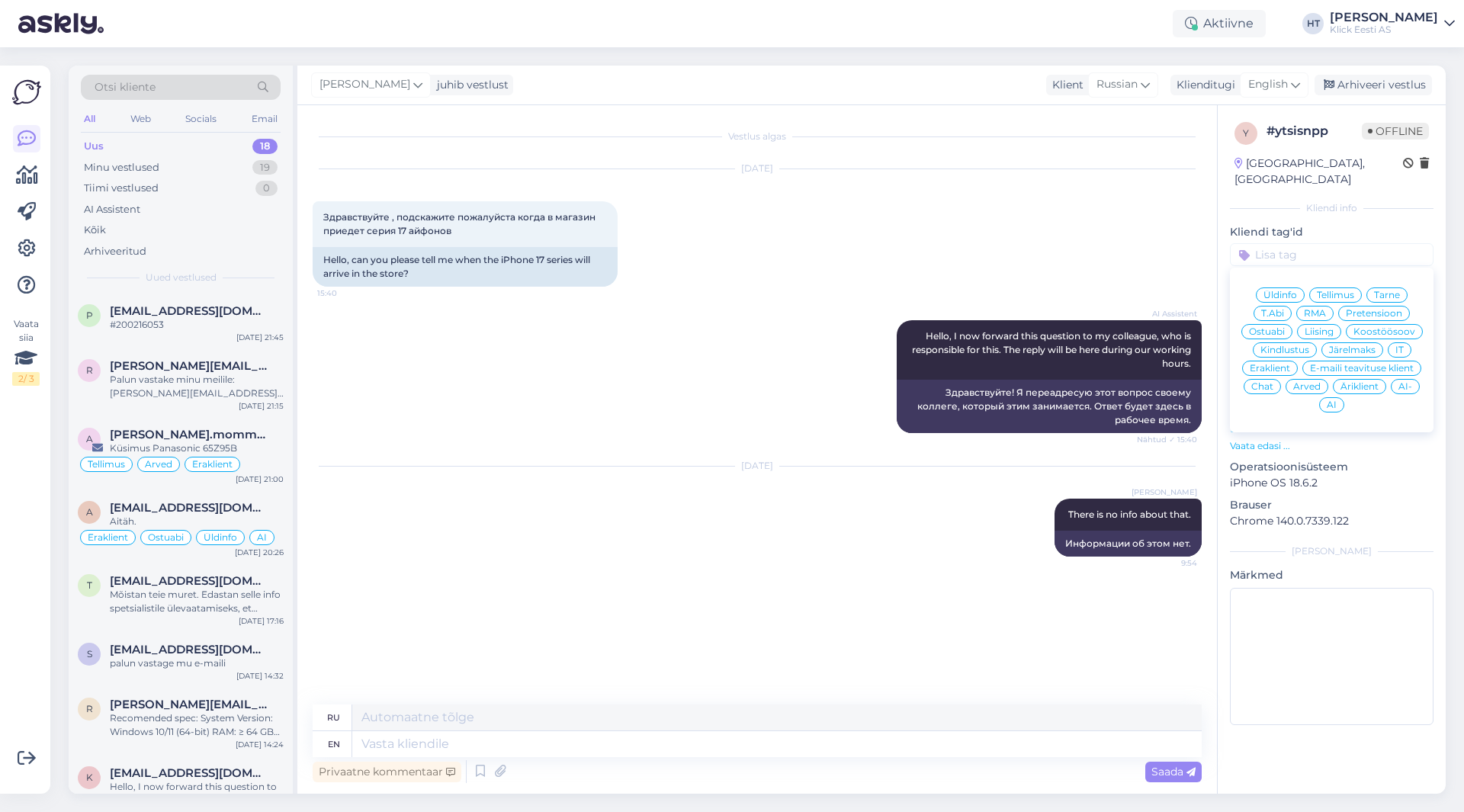
click at [1278, 327] on span "Ostuabi" at bounding box center [1267, 331] width 36 height 9
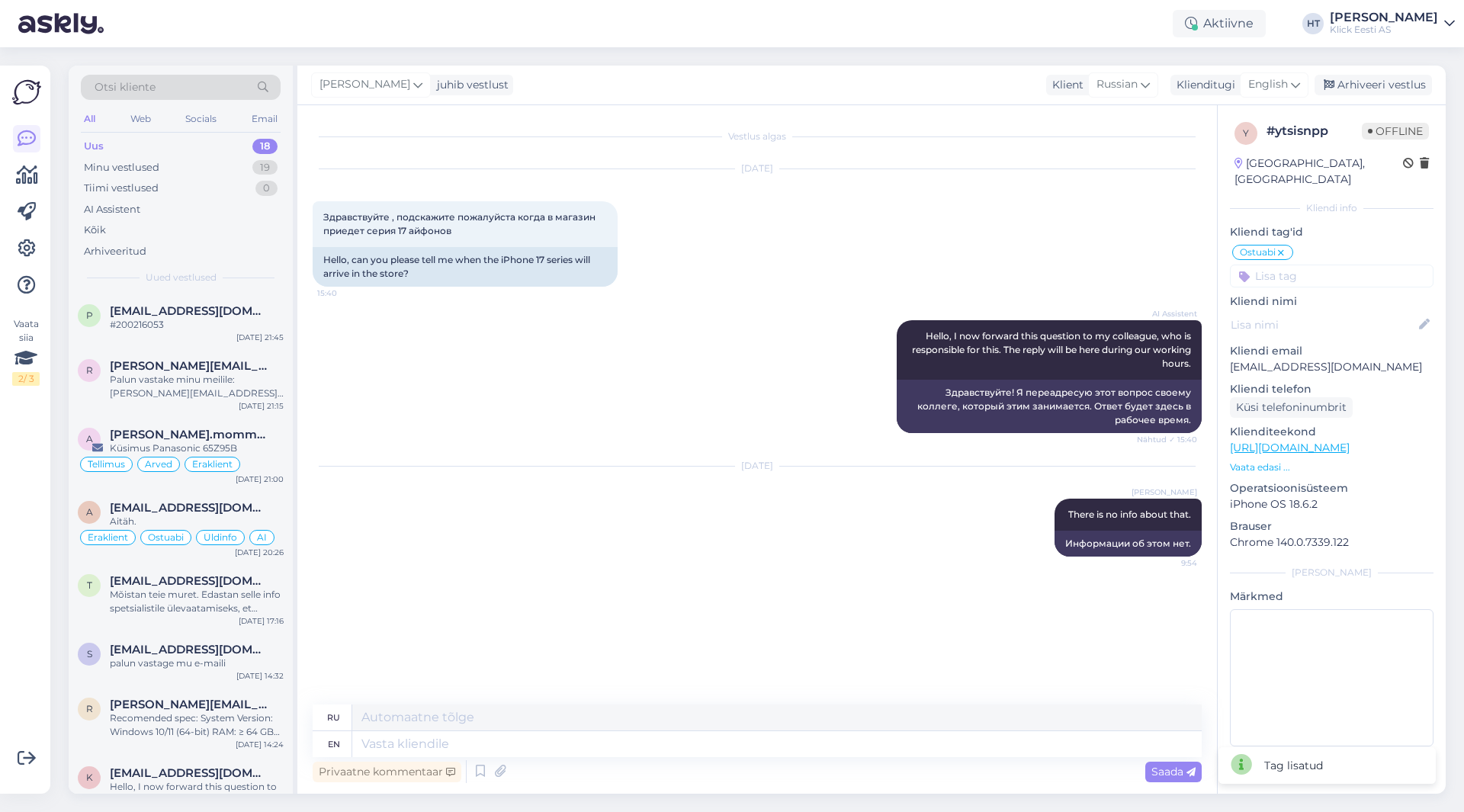
click at [1286, 265] on input at bounding box center [1332, 276] width 204 height 23
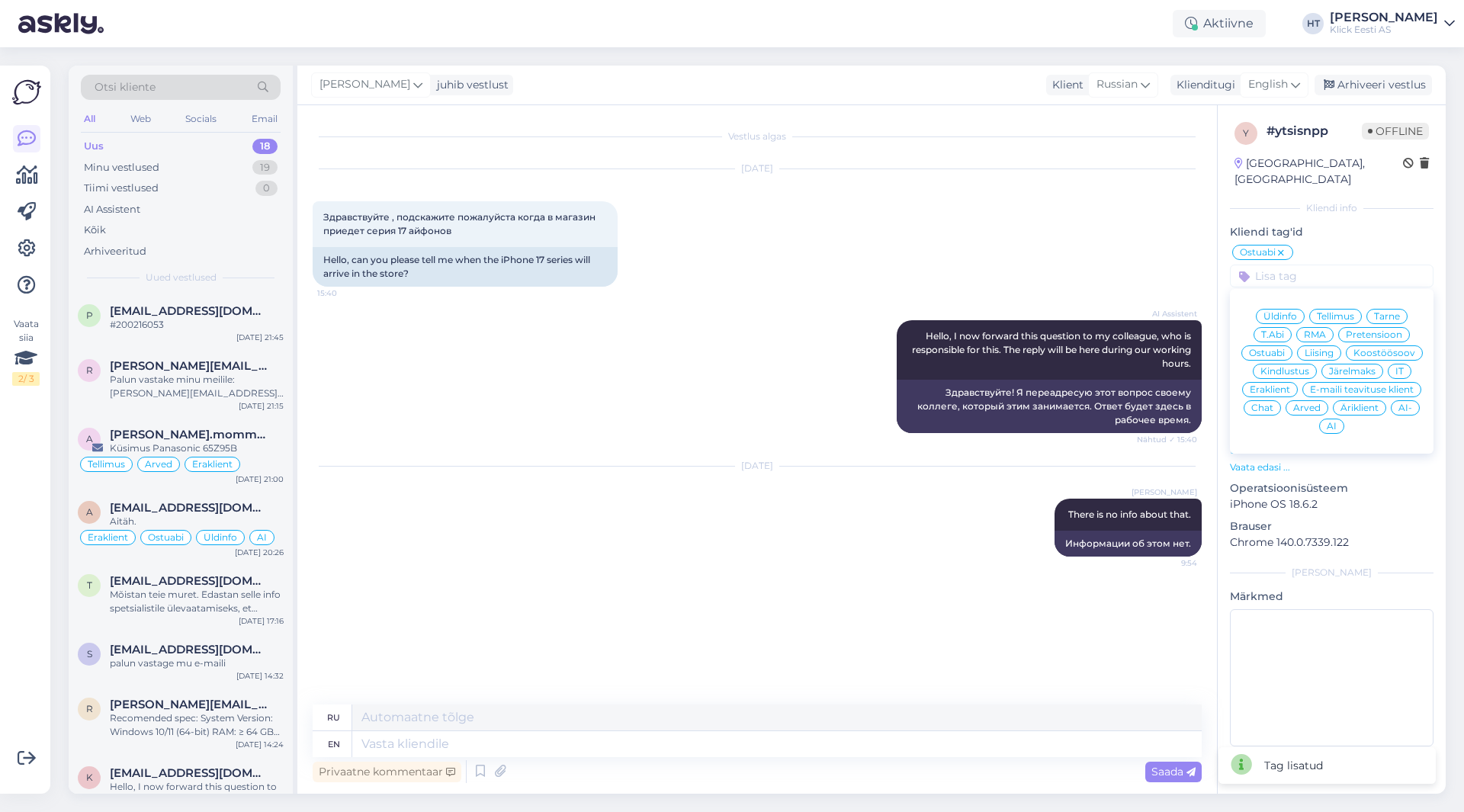
click at [1282, 385] on span "Eraklient" at bounding box center [1271, 389] width 40 height 9
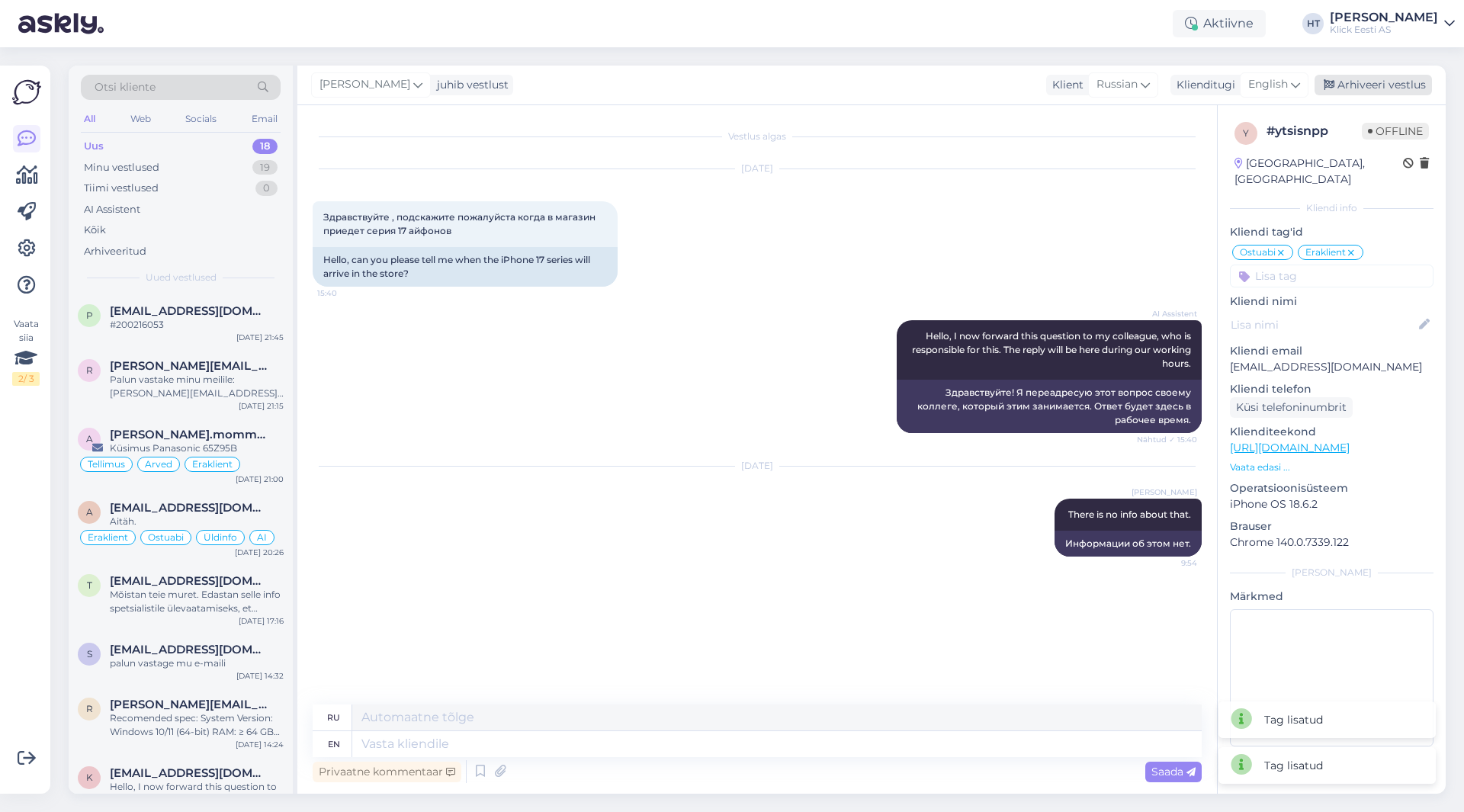
click at [1376, 89] on div "Arhiveeri vestlus" at bounding box center [1373, 84] width 118 height 20
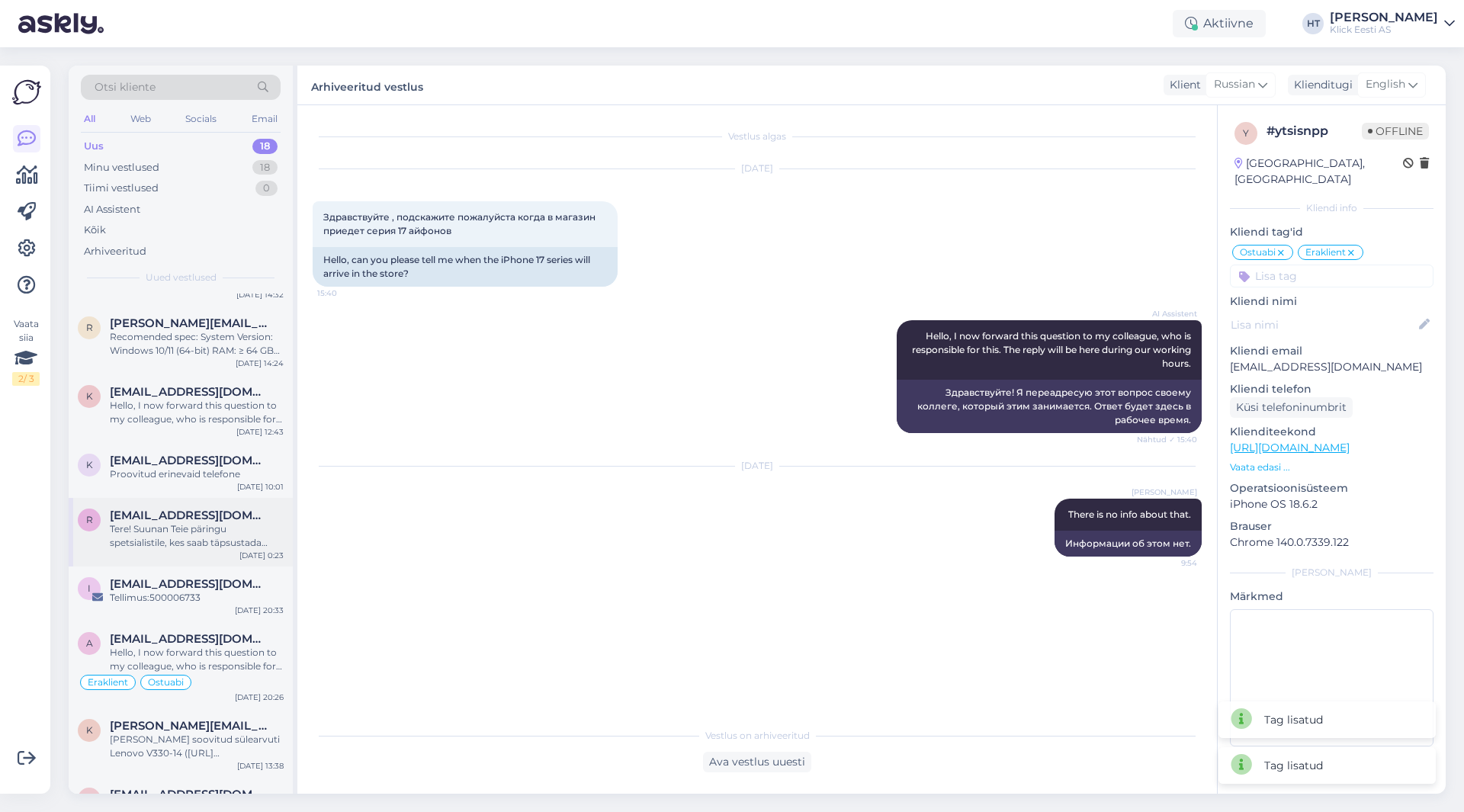
scroll to position [694, 0]
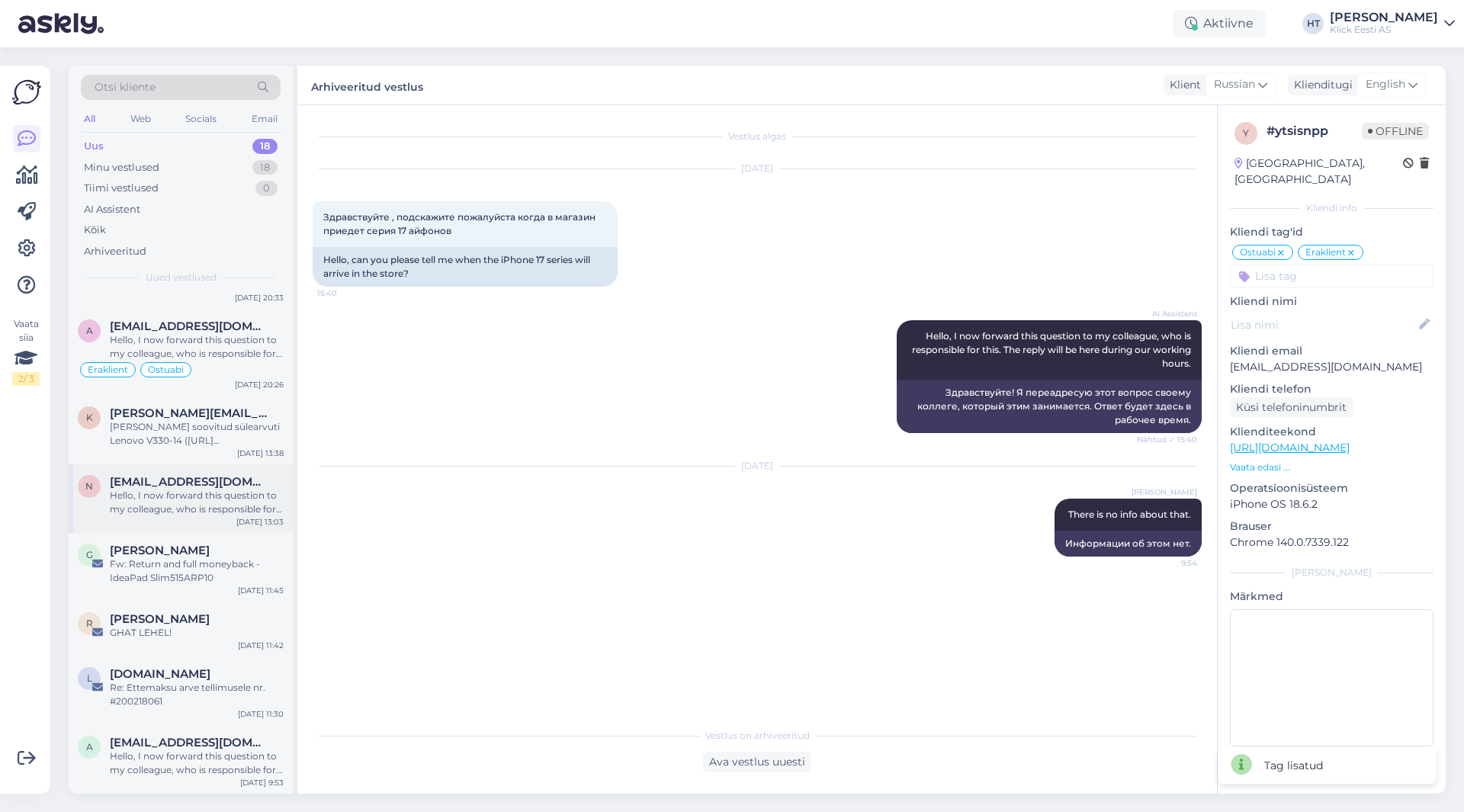
click at [210, 505] on div "Hello, I now forward this question to my colleague, who is responsible for this…" at bounding box center [197, 502] width 174 height 27
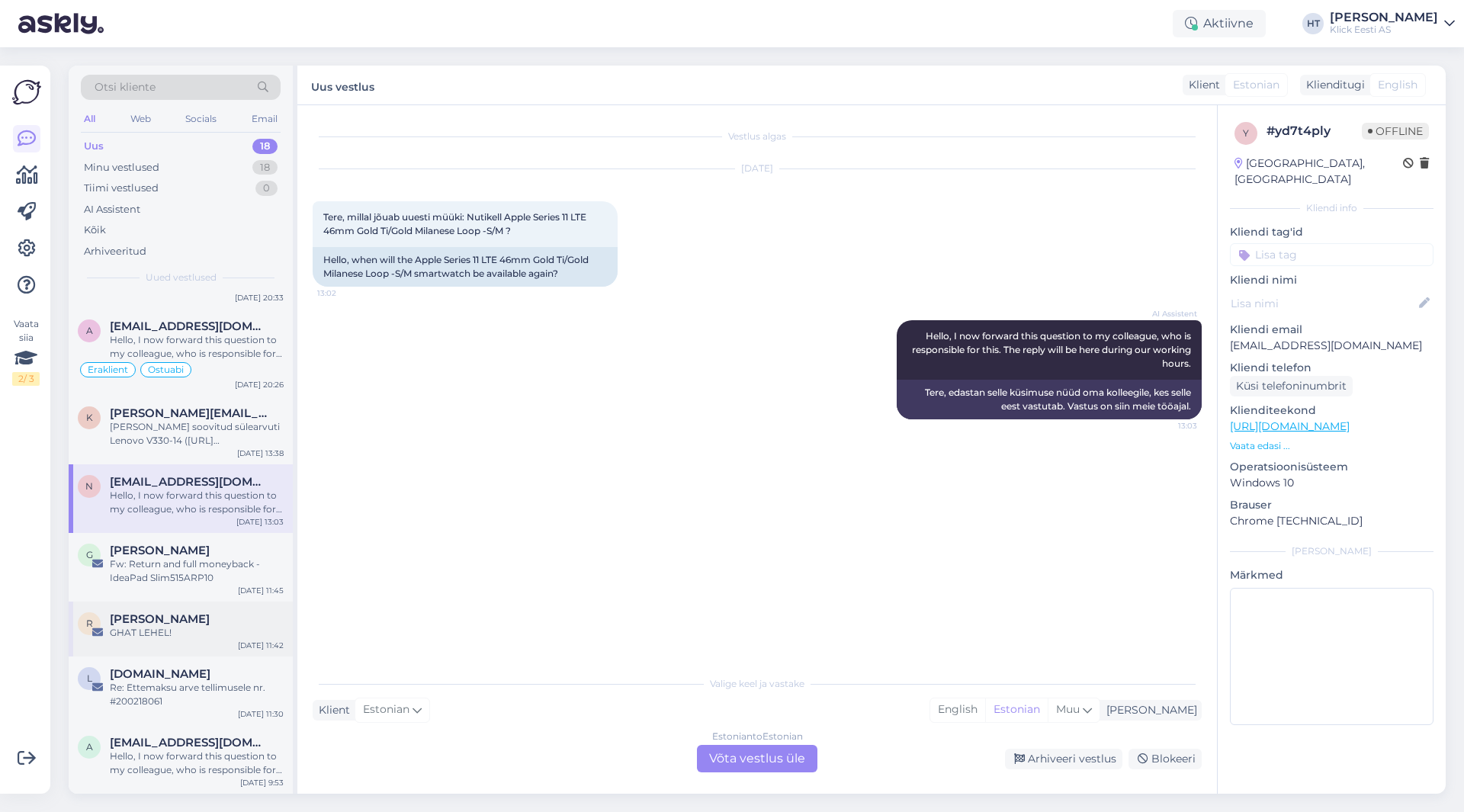
click at [232, 620] on div "[PERSON_NAME]" at bounding box center [197, 620] width 174 height 14
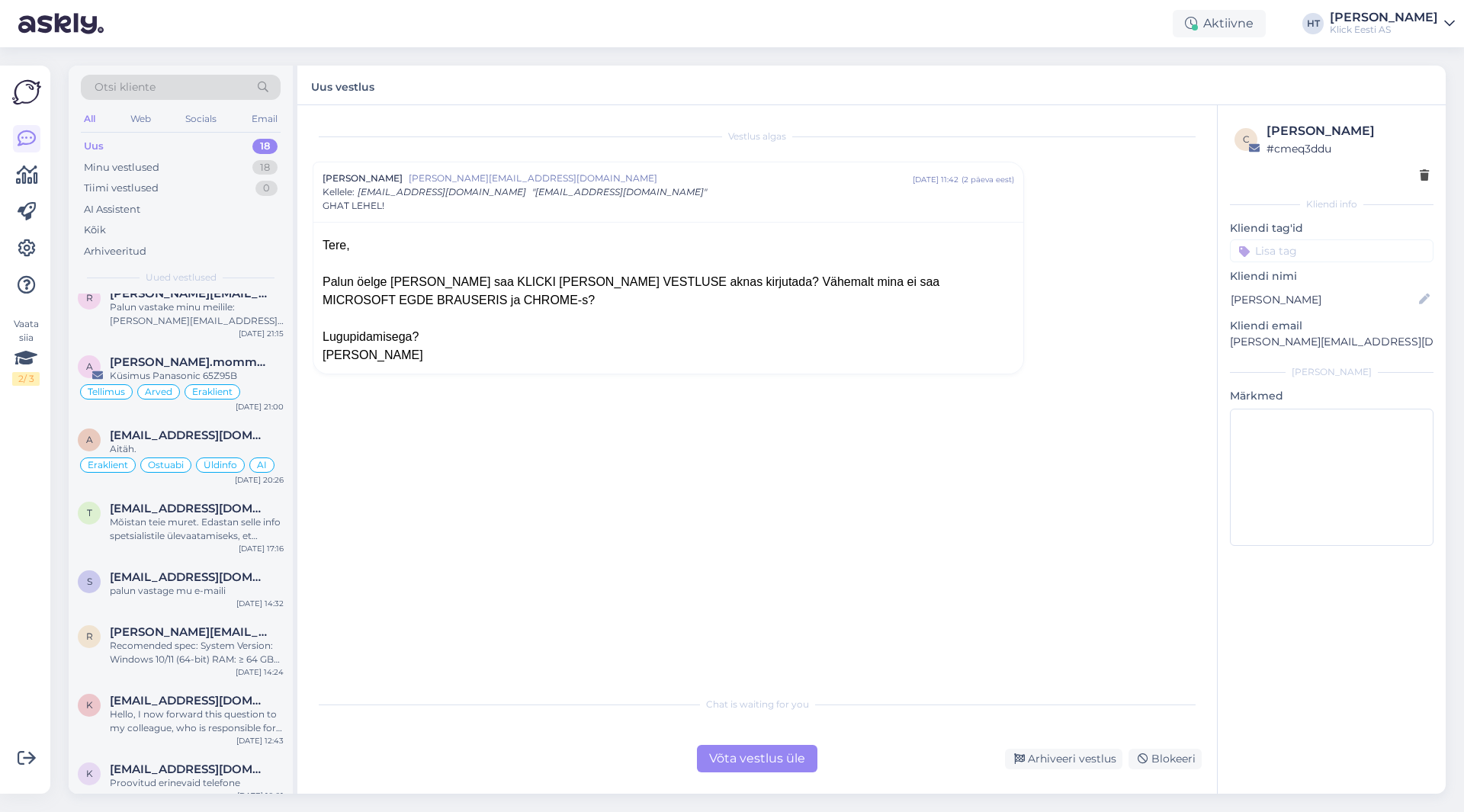
scroll to position [0, 0]
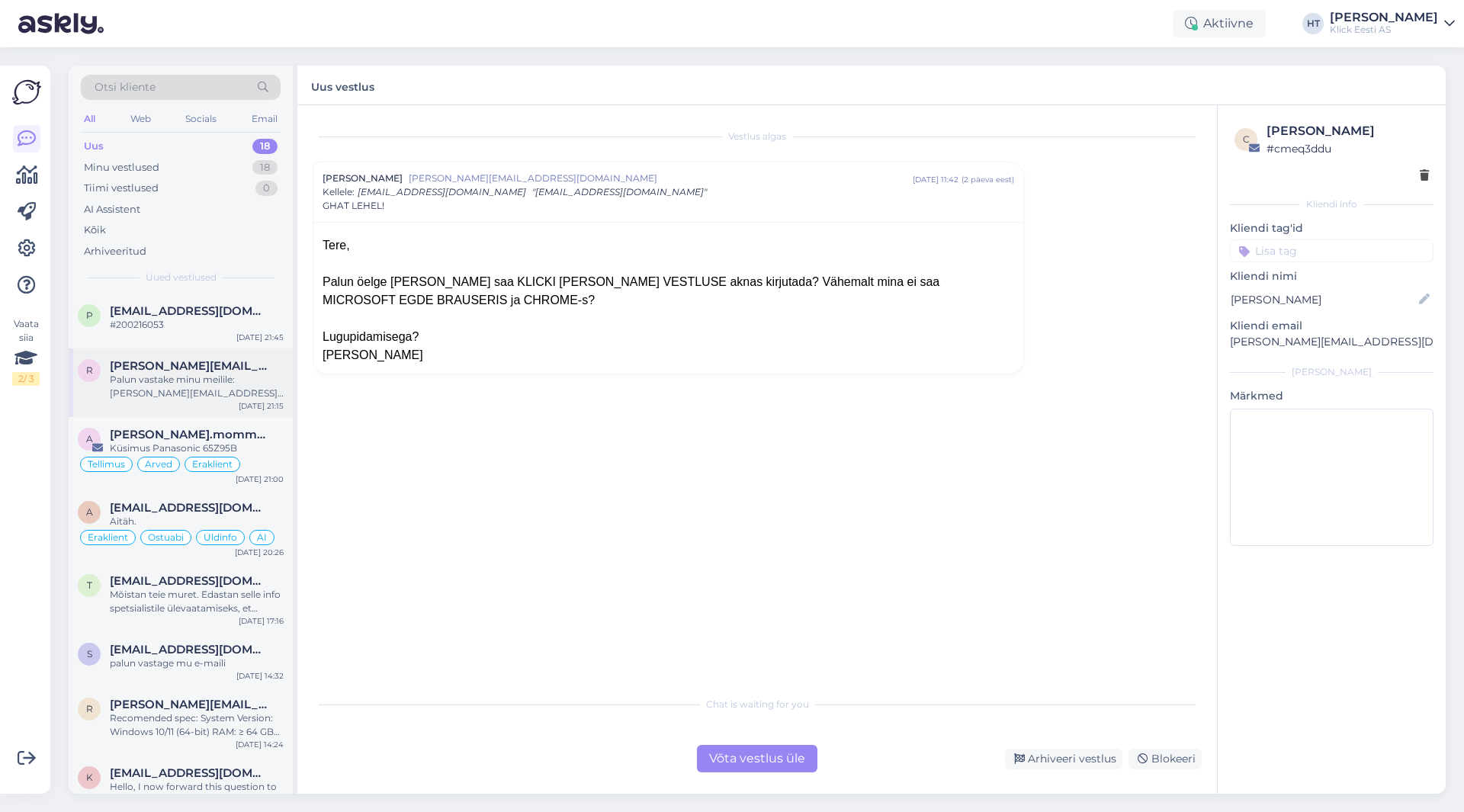
click at [228, 396] on div "Palun vastake minu meilile: [PERSON_NAME][EMAIL_ADDRESS][PERSON_NAME][DOMAIN_NA…" at bounding box center [197, 386] width 174 height 27
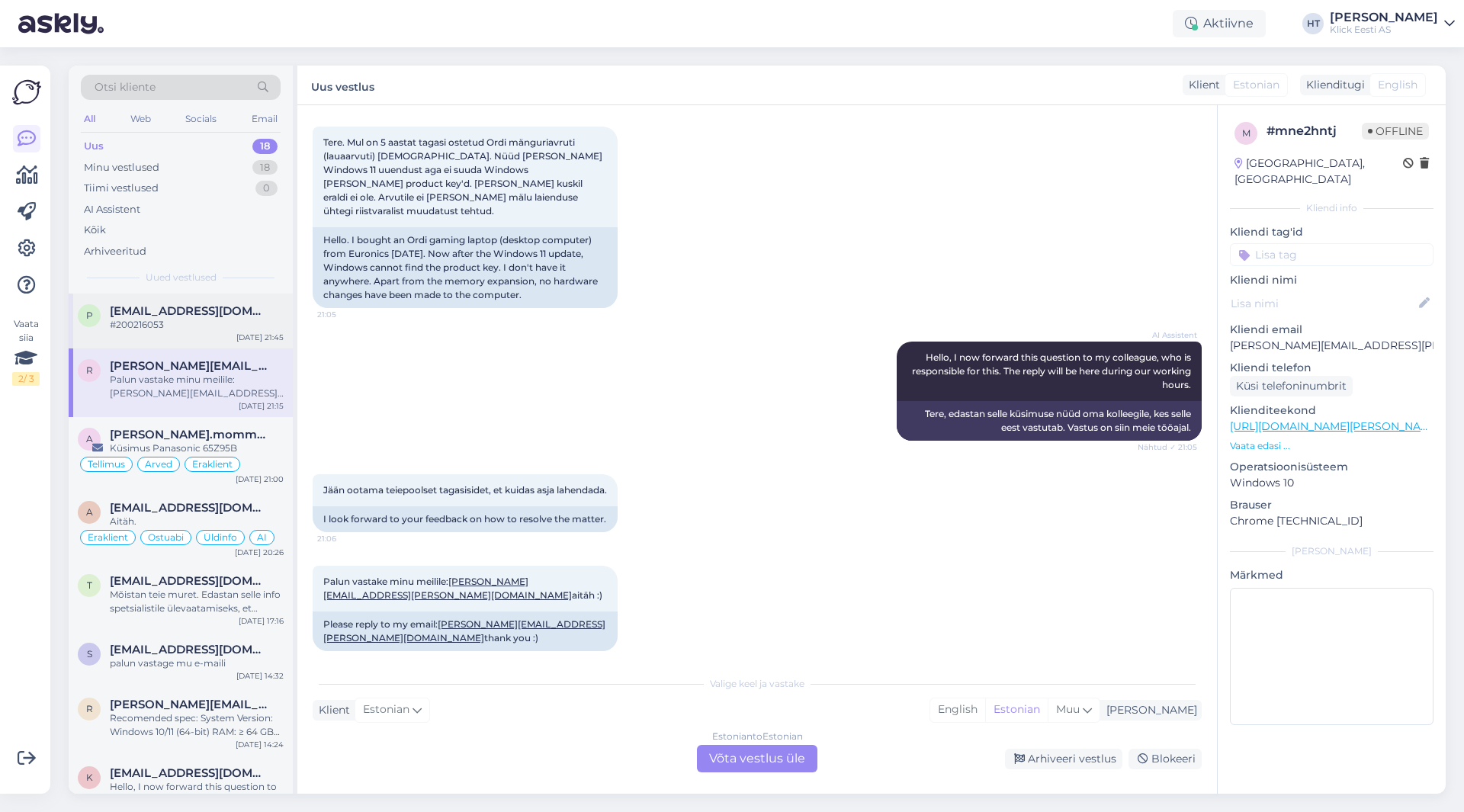
click at [252, 315] on div "[EMAIL_ADDRESS][DOMAIN_NAME]" at bounding box center [197, 311] width 174 height 14
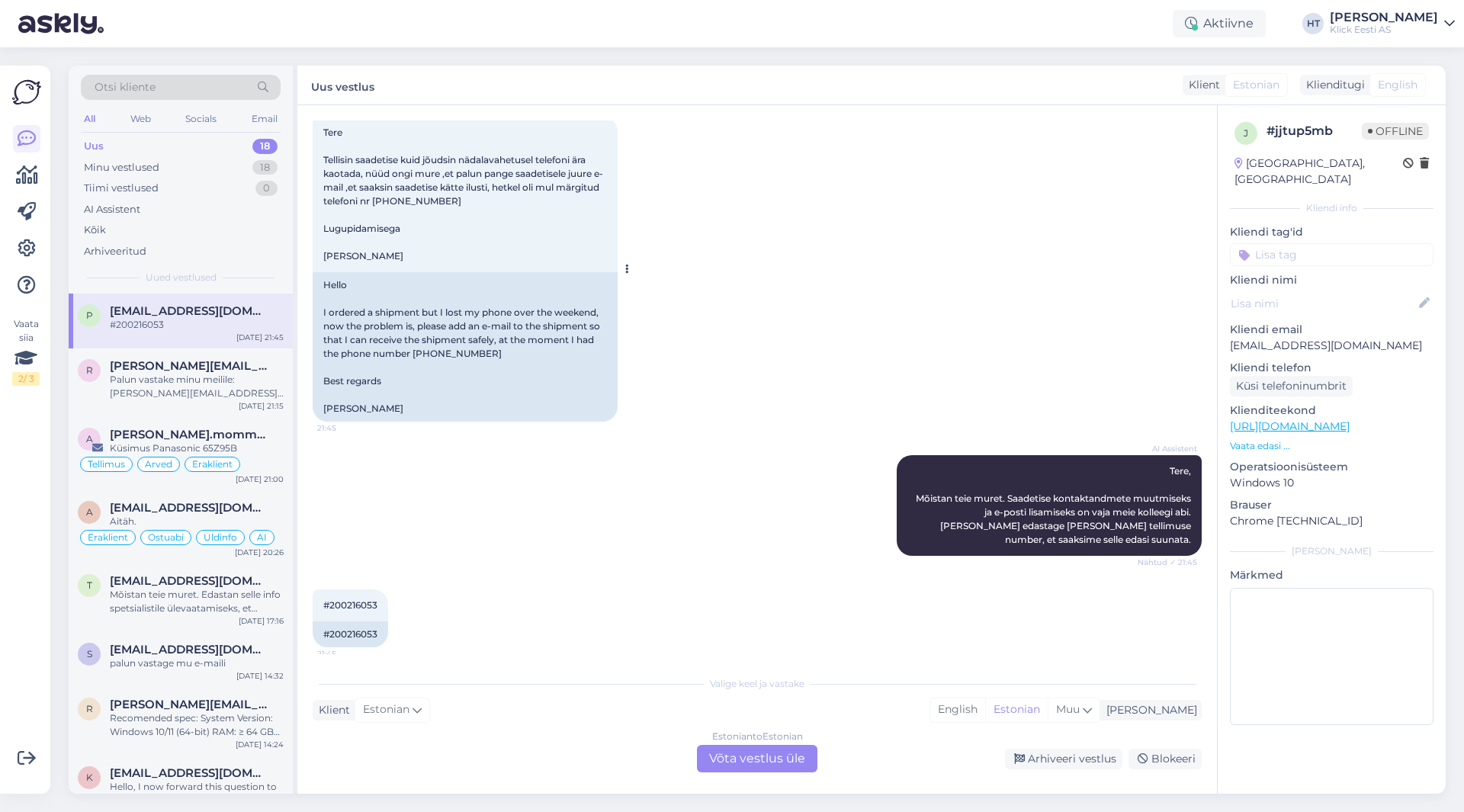
scroll to position [9, 0]
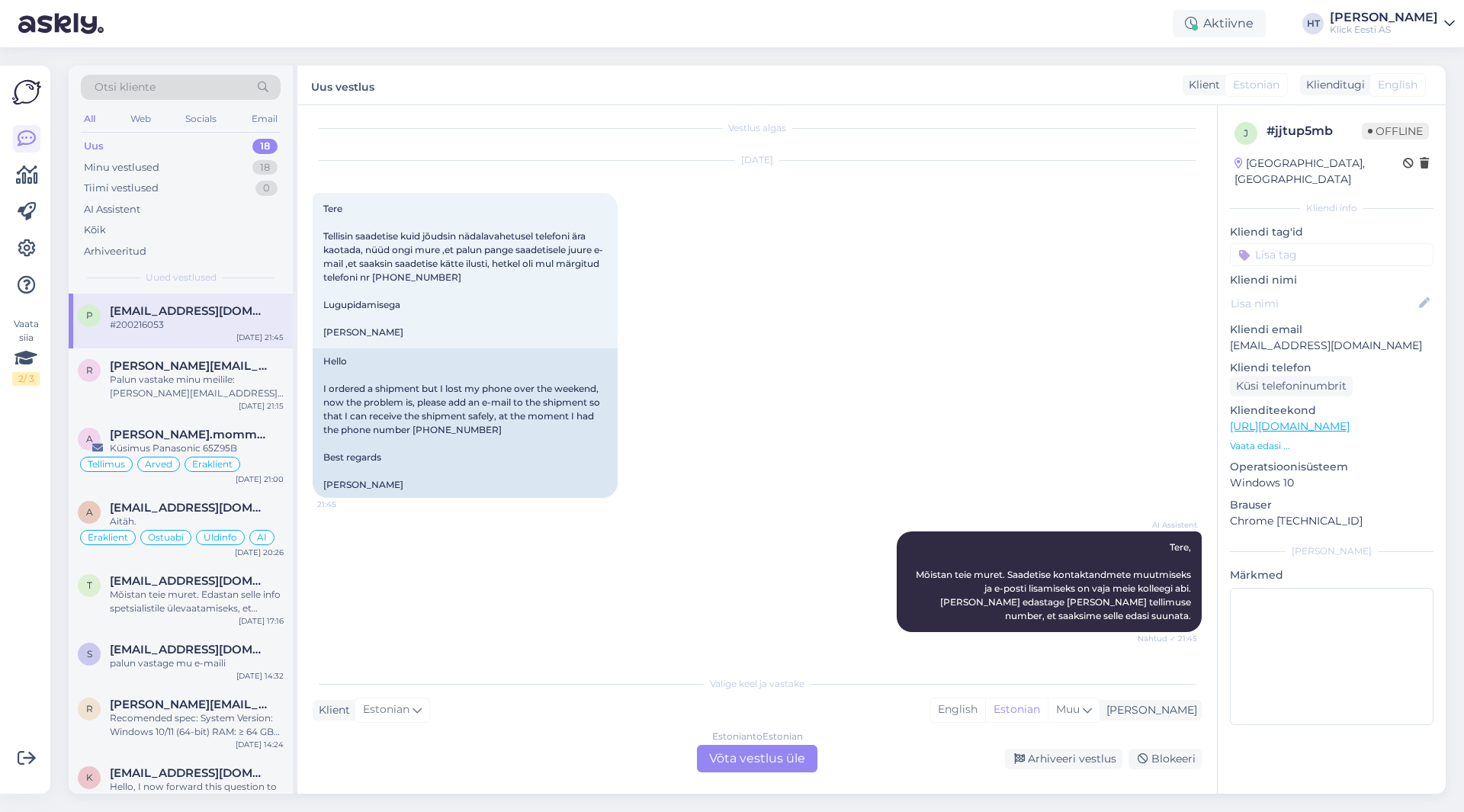
click at [1288, 338] on p "[EMAIL_ADDRESS][DOMAIN_NAME]" at bounding box center [1332, 346] width 204 height 16
copy p "[EMAIL_ADDRESS][DOMAIN_NAME]"
click at [720, 338] on div "[DATE] Tere Tellisin saadetise kuid jõudsin nädalavahetusel telefoni ära kaotad…" at bounding box center [757, 330] width 889 height 371
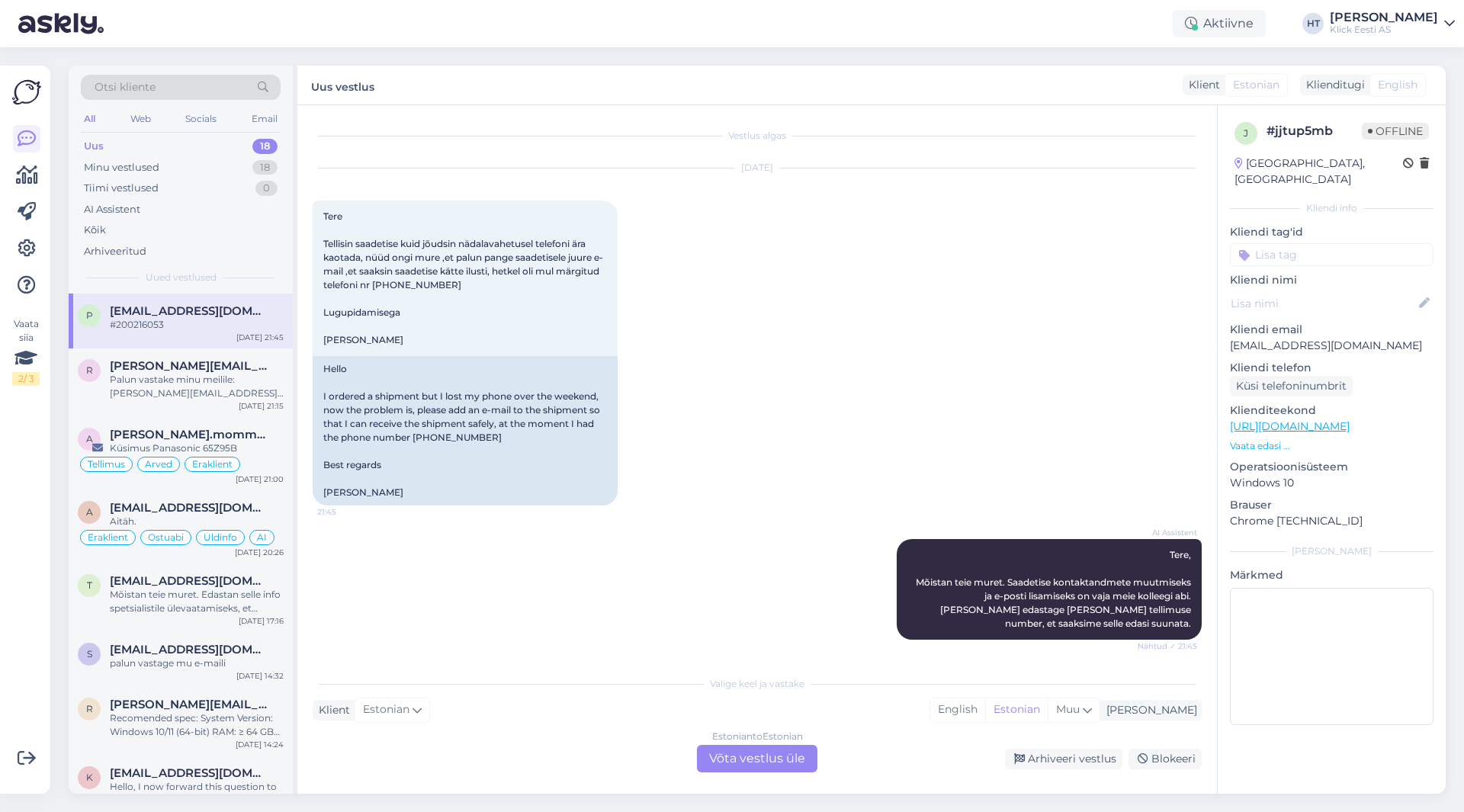
scroll to position [0, 0]
click at [221, 324] on div "#200216053" at bounding box center [197, 325] width 174 height 14
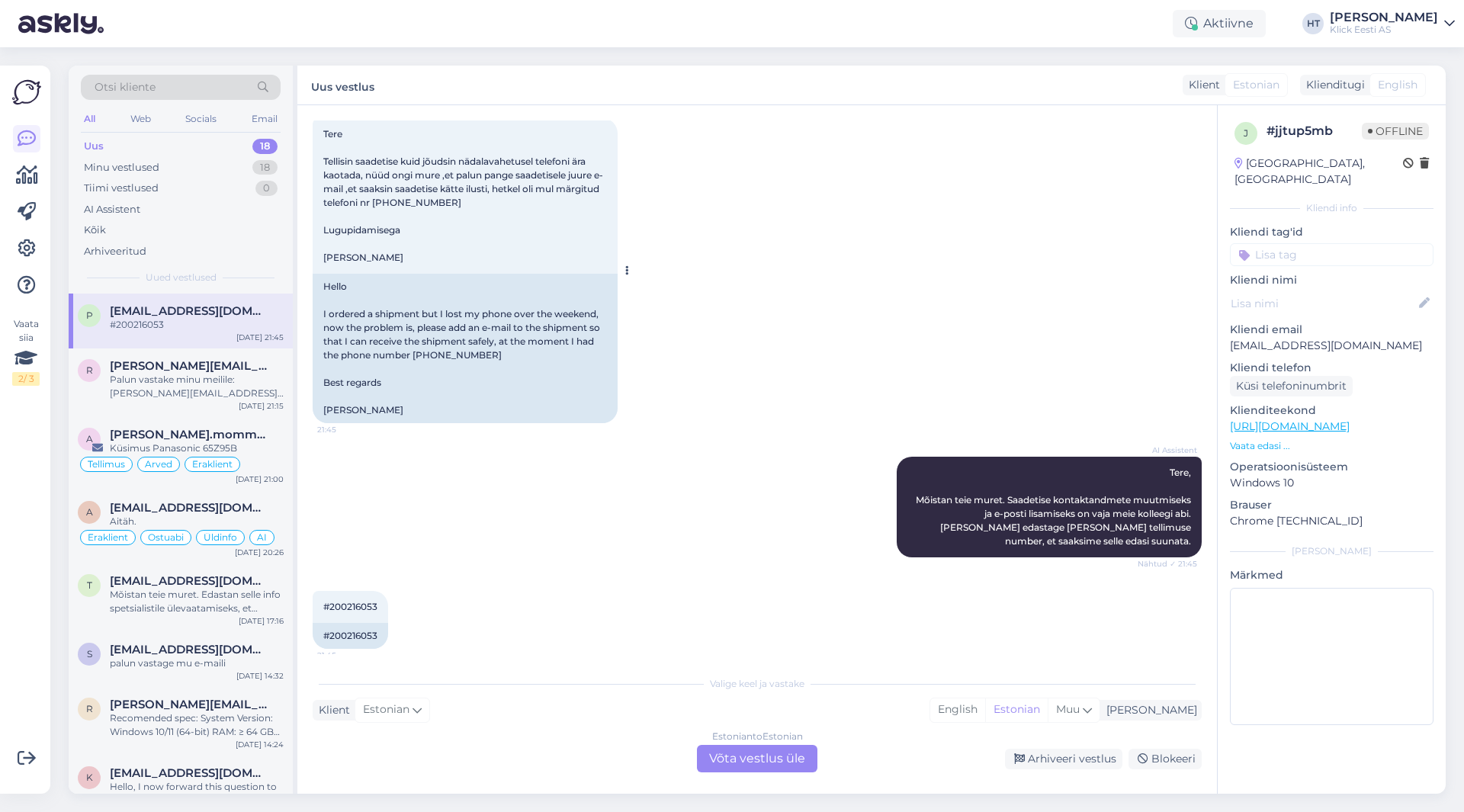
scroll to position [161, 0]
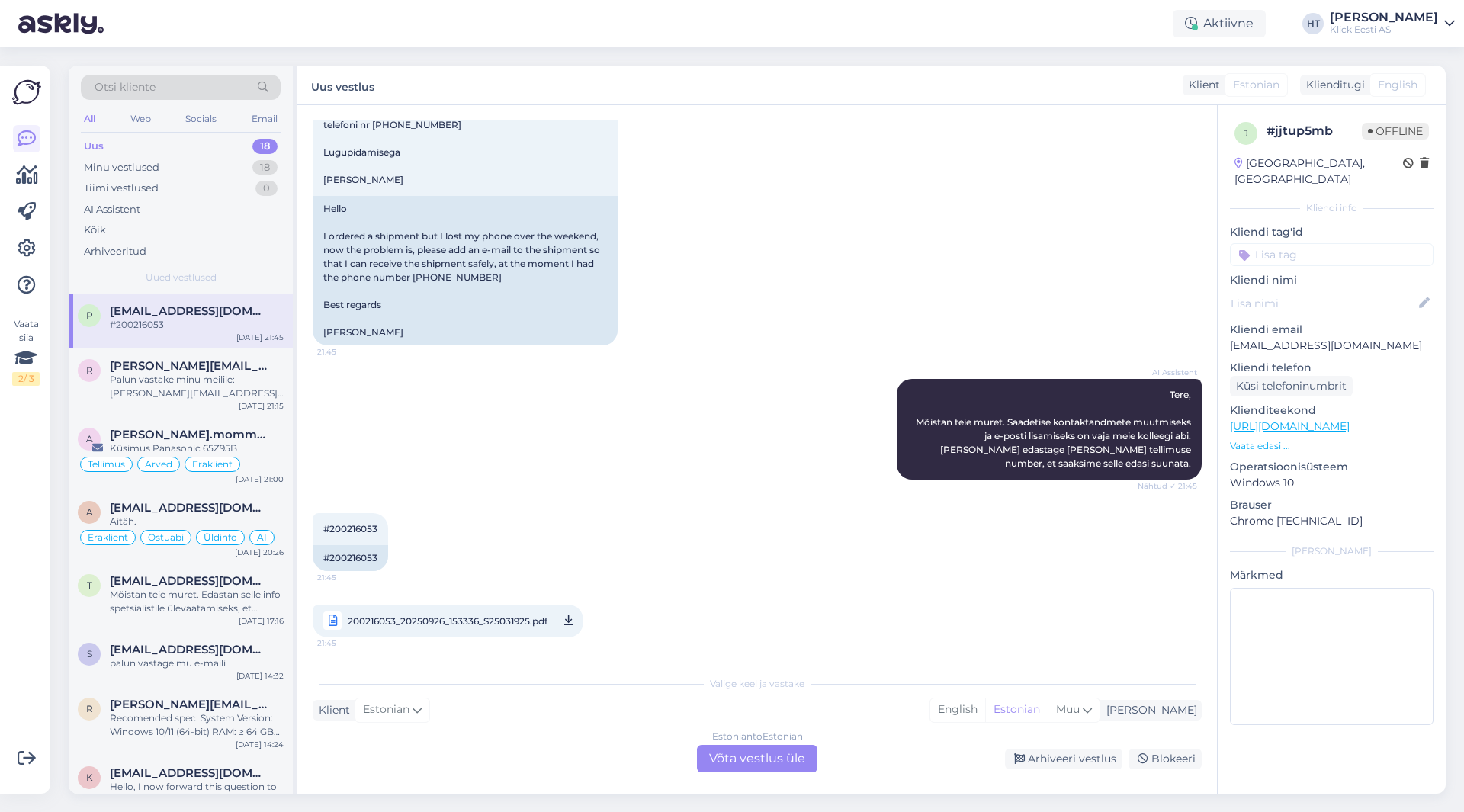
click at [540, 760] on div "Estonian to Estonian Võta vestlus üle Arhiveeri vestlus Blokeeri" at bounding box center [757, 758] width 889 height 27
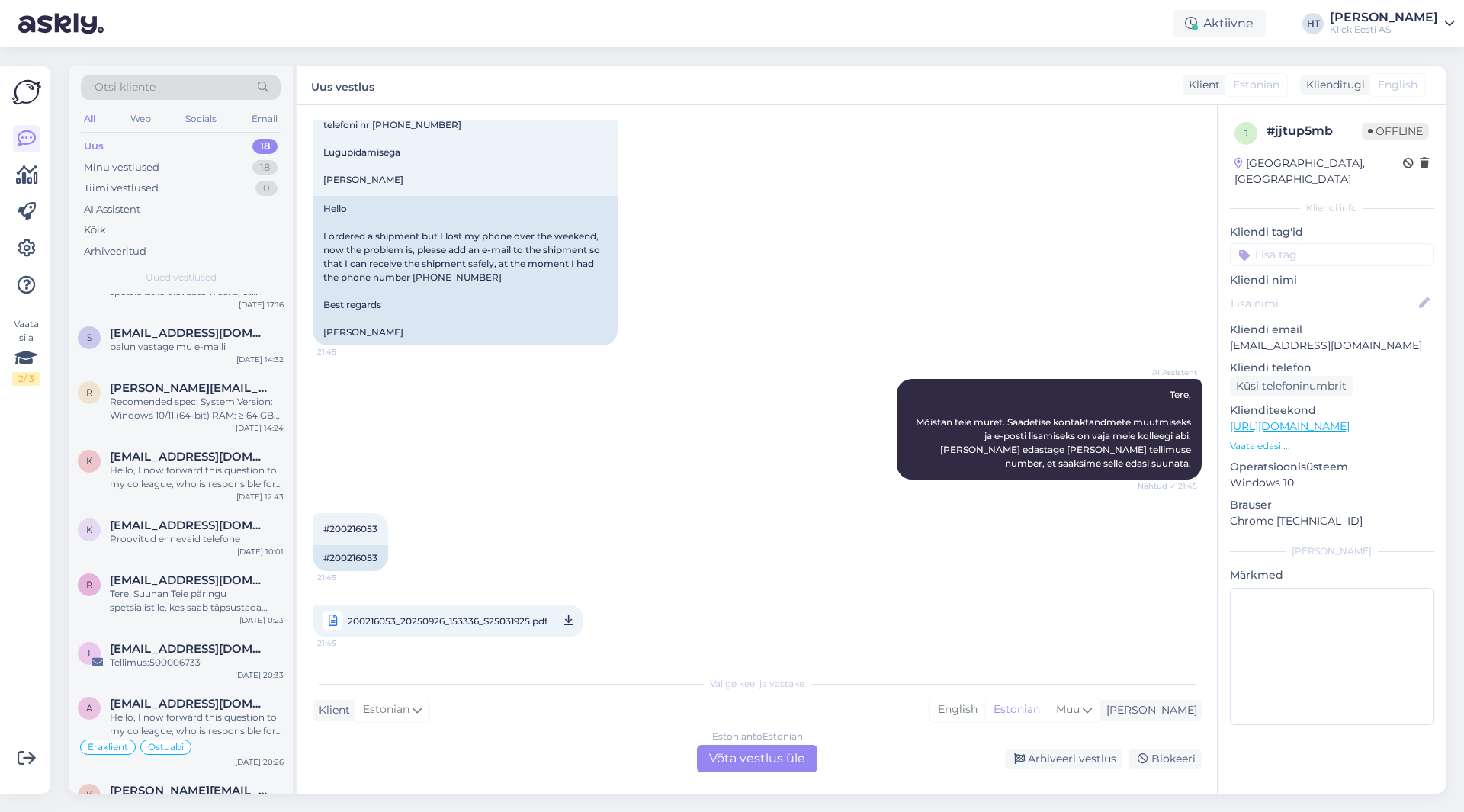
scroll to position [694, 0]
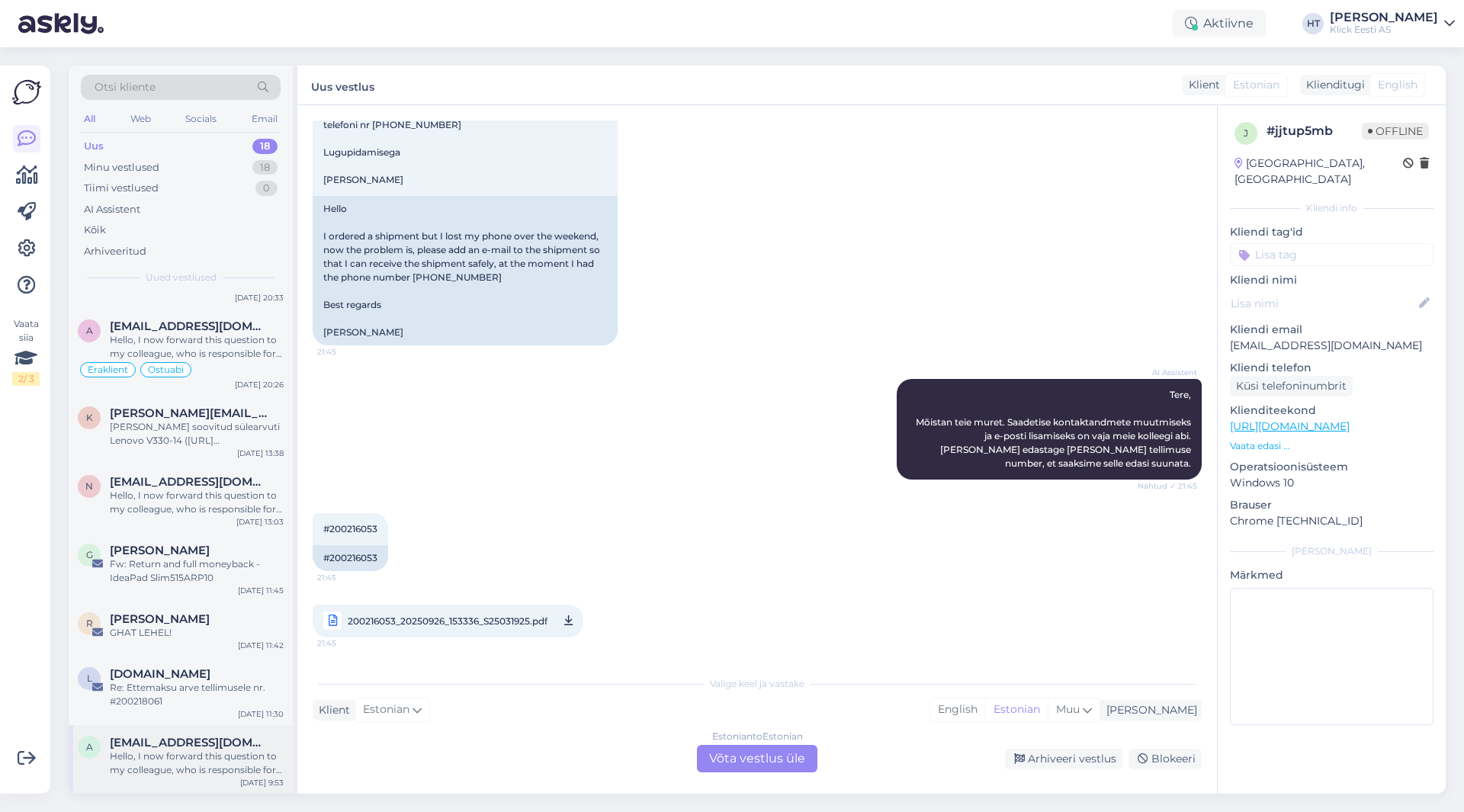
click at [198, 730] on div "a [EMAIL_ADDRESS][DOMAIN_NAME] Hello, I now forward this question to my colleag…" at bounding box center [180, 759] width 224 height 69
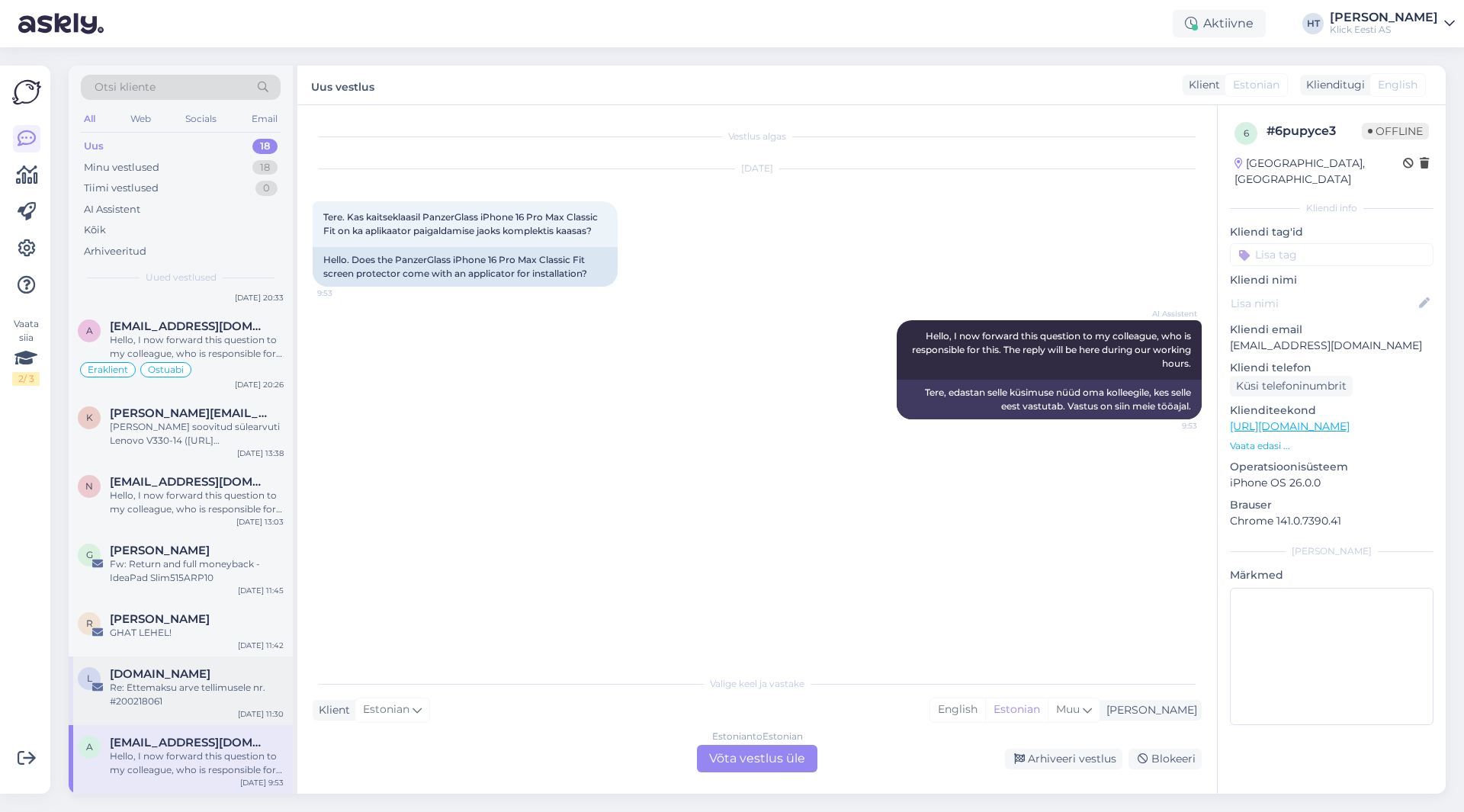
click at [197, 689] on div "Re: Ettemaksu arve tellimusele nr. #200218061" at bounding box center [197, 694] width 174 height 27
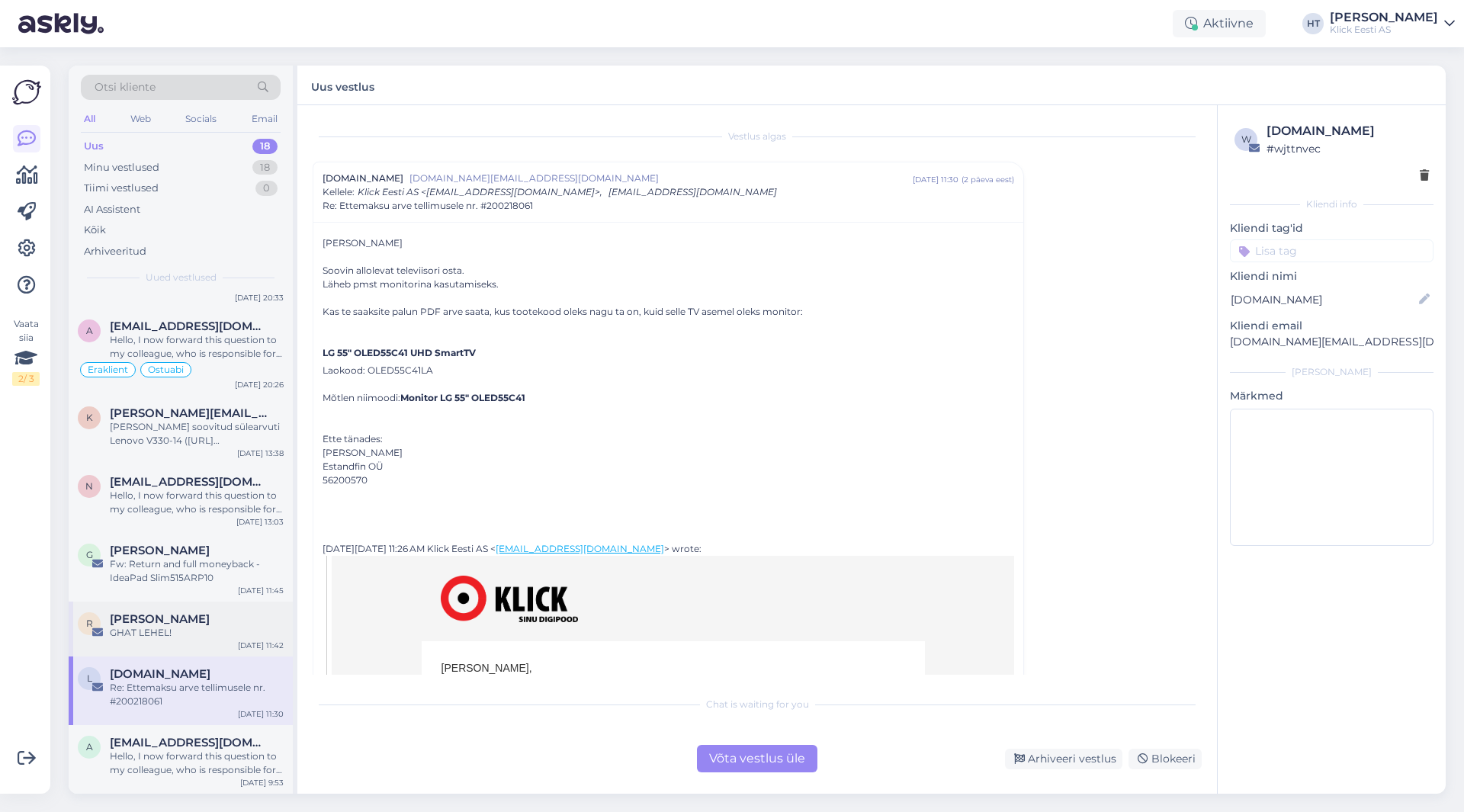
click at [195, 618] on div "[PERSON_NAME]" at bounding box center [197, 620] width 174 height 14
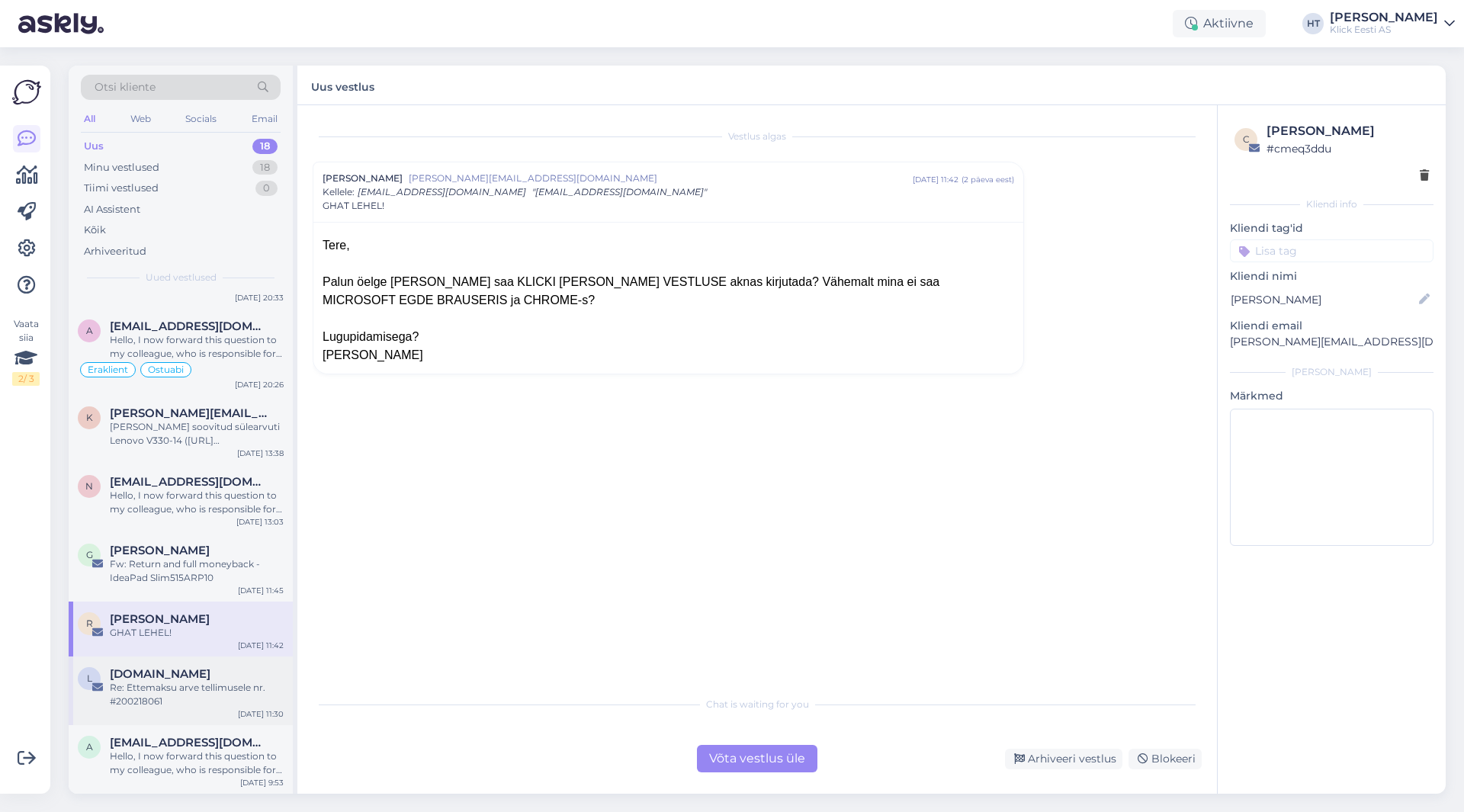
click at [206, 667] on div "[DOMAIN_NAME]" at bounding box center [197, 674] width 174 height 14
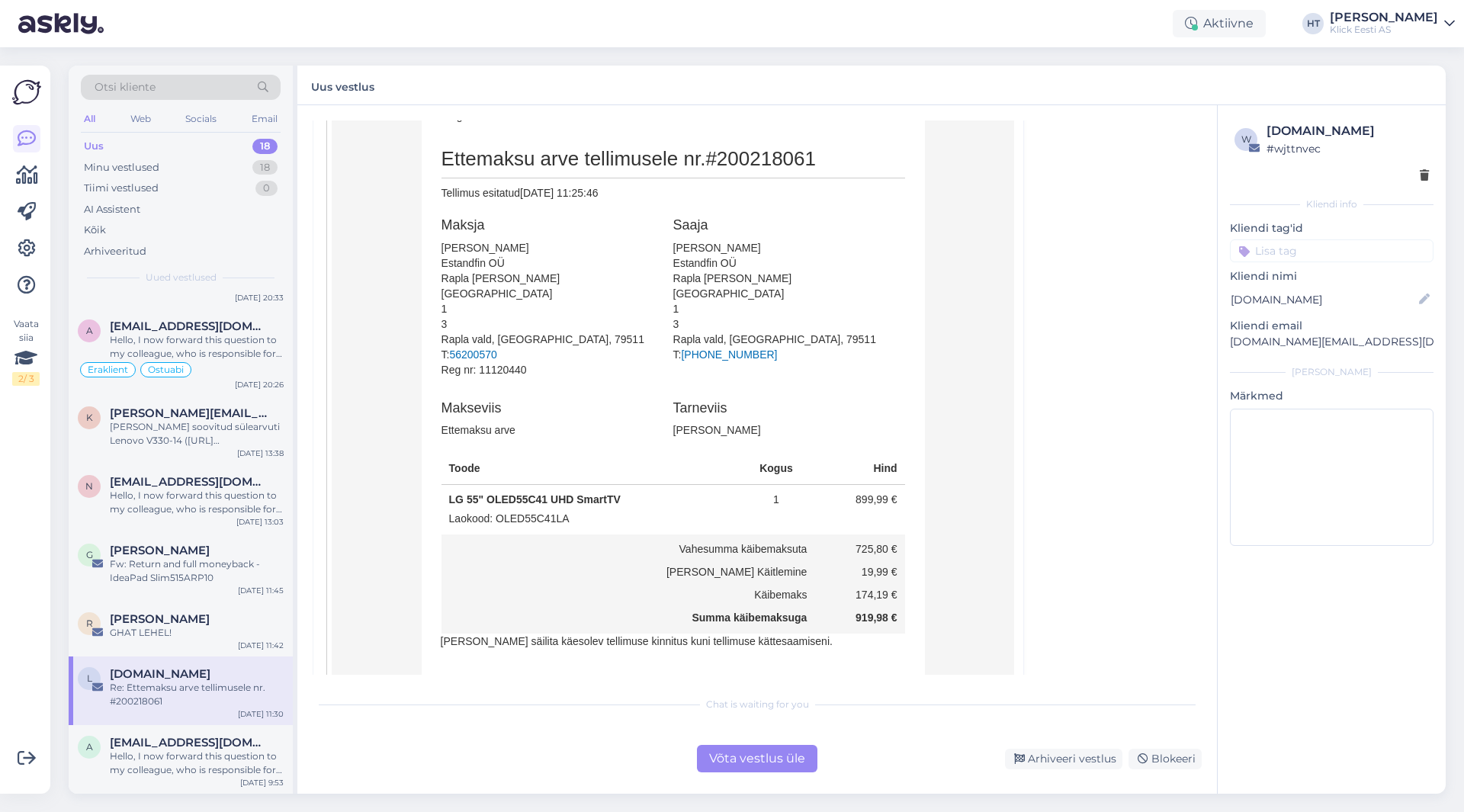
scroll to position [954, 0]
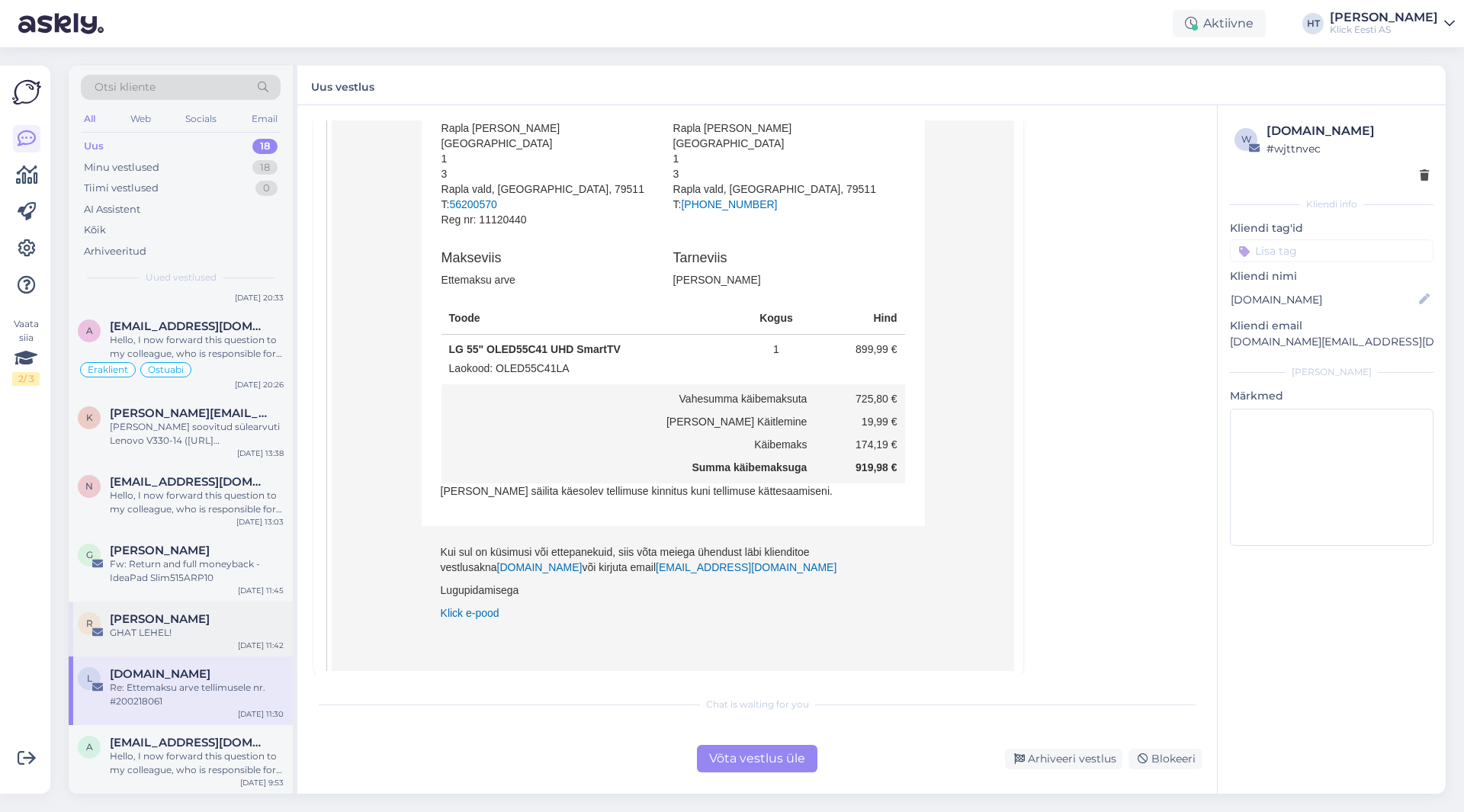
click at [211, 643] on div "R [PERSON_NAME] GHAT LEHEL! [DATE] 11:42" at bounding box center [180, 629] width 224 height 54
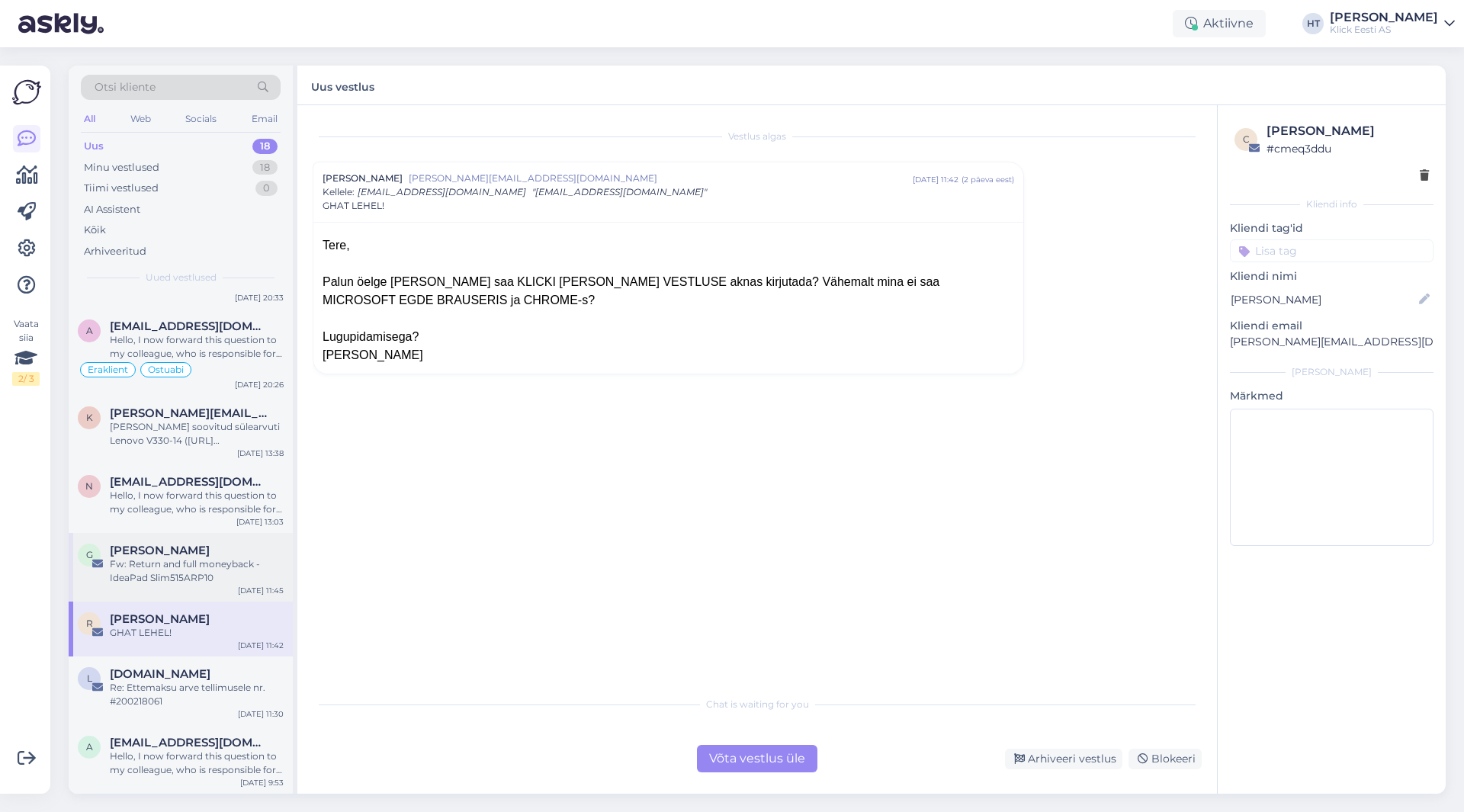
click at [250, 586] on div "[DATE] 11:45" at bounding box center [261, 591] width 46 height 11
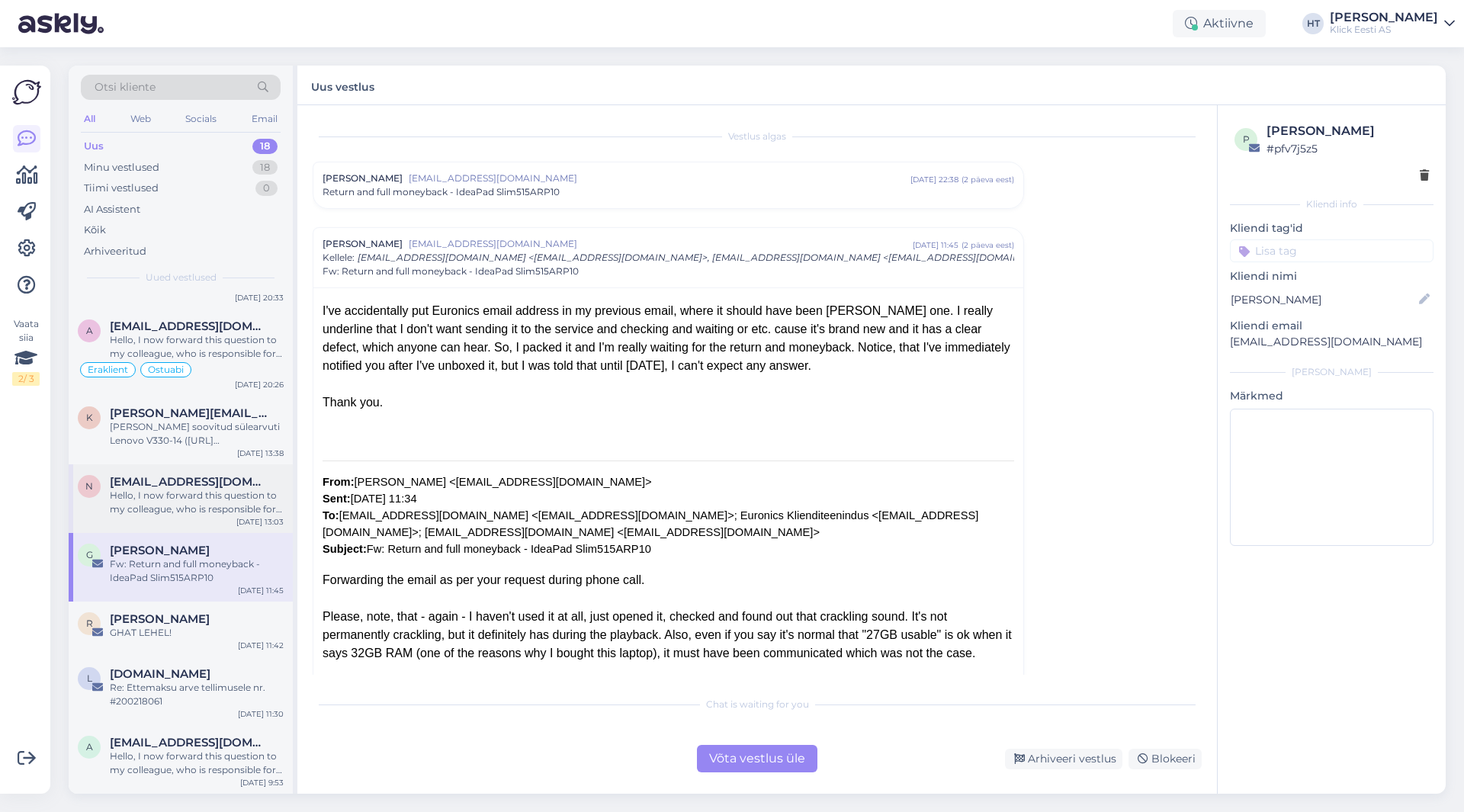
click at [224, 503] on div "Hello, I now forward this question to my colleague, who is responsible for this…" at bounding box center [197, 502] width 174 height 27
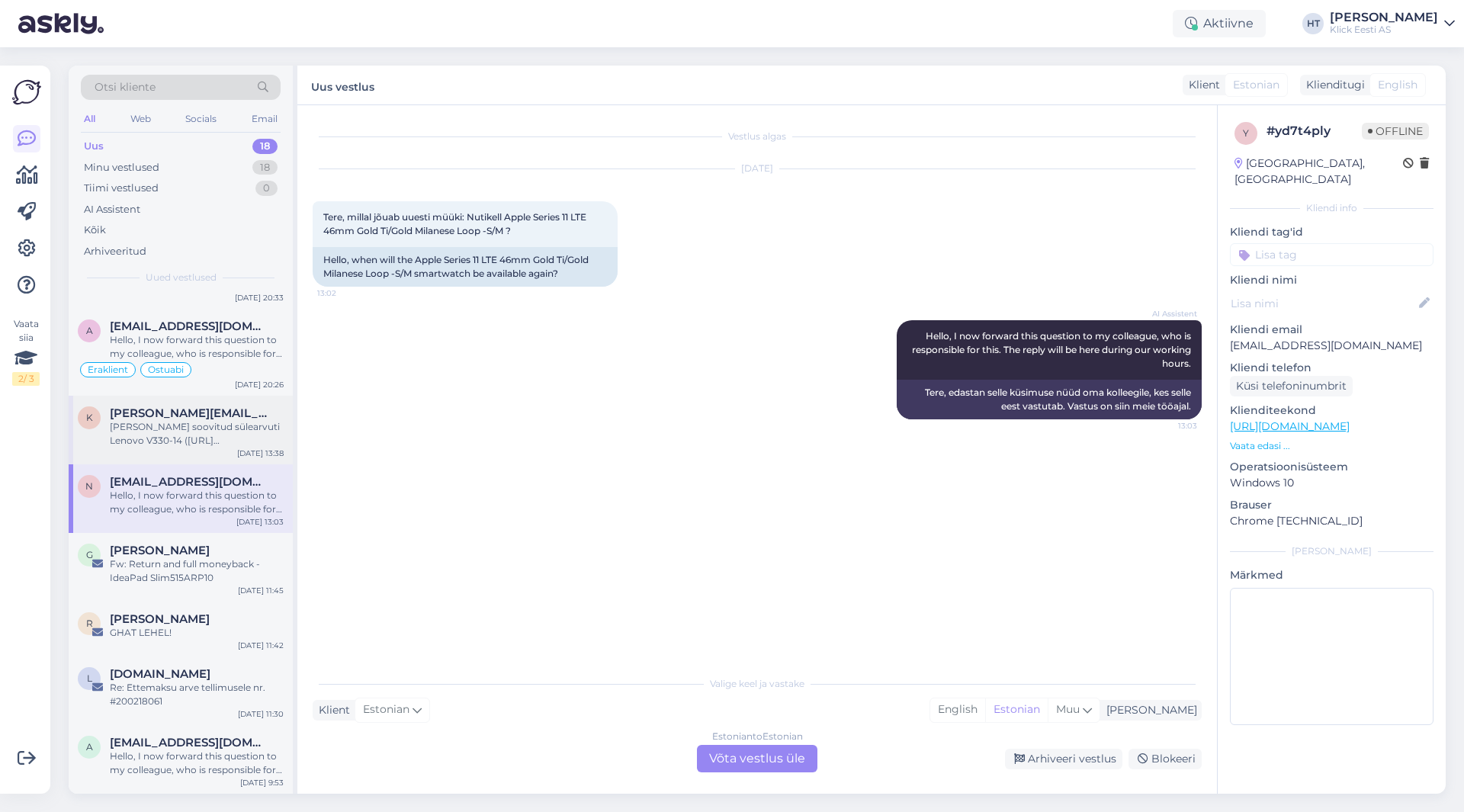
click at [215, 420] on div "[PERSON_NAME] soovitud sülearvuti Lenovo V330-14 ([URL][DOMAIN_NAME]) broneerid…" at bounding box center [197, 433] width 174 height 27
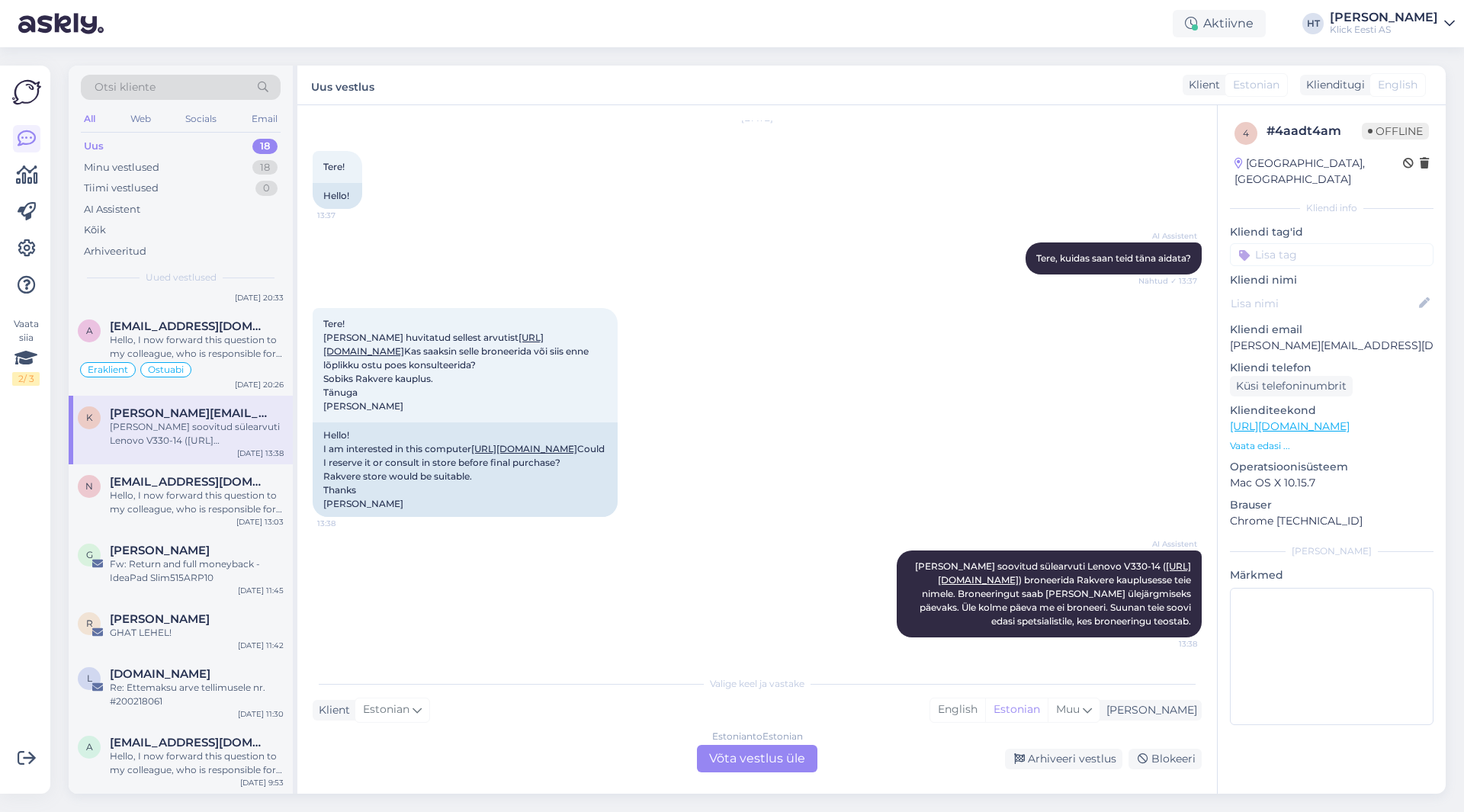
scroll to position [618, 0]
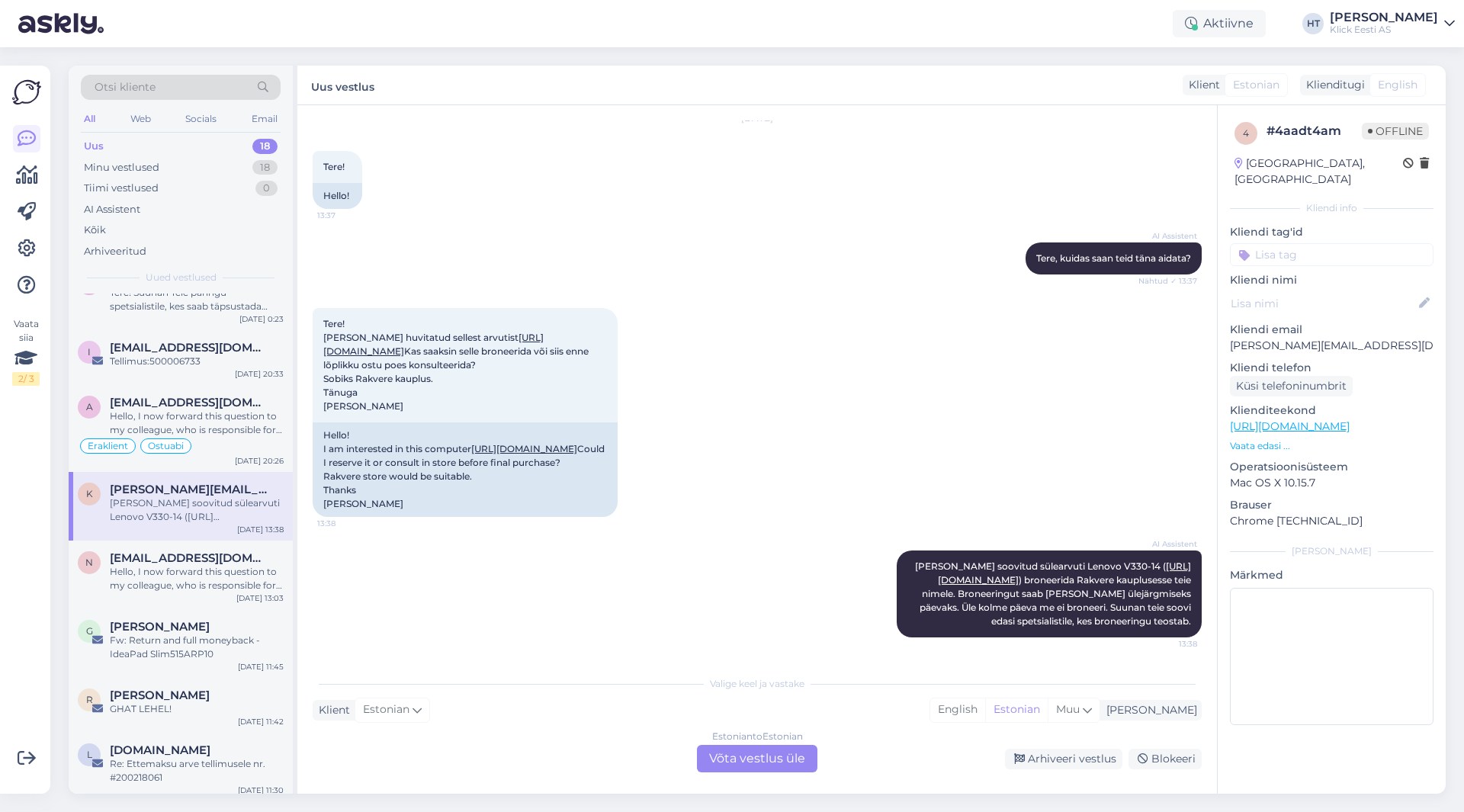
click at [215, 420] on div "Hello, I now forward this question to my colleague, who is responsible for this…" at bounding box center [197, 423] width 174 height 27
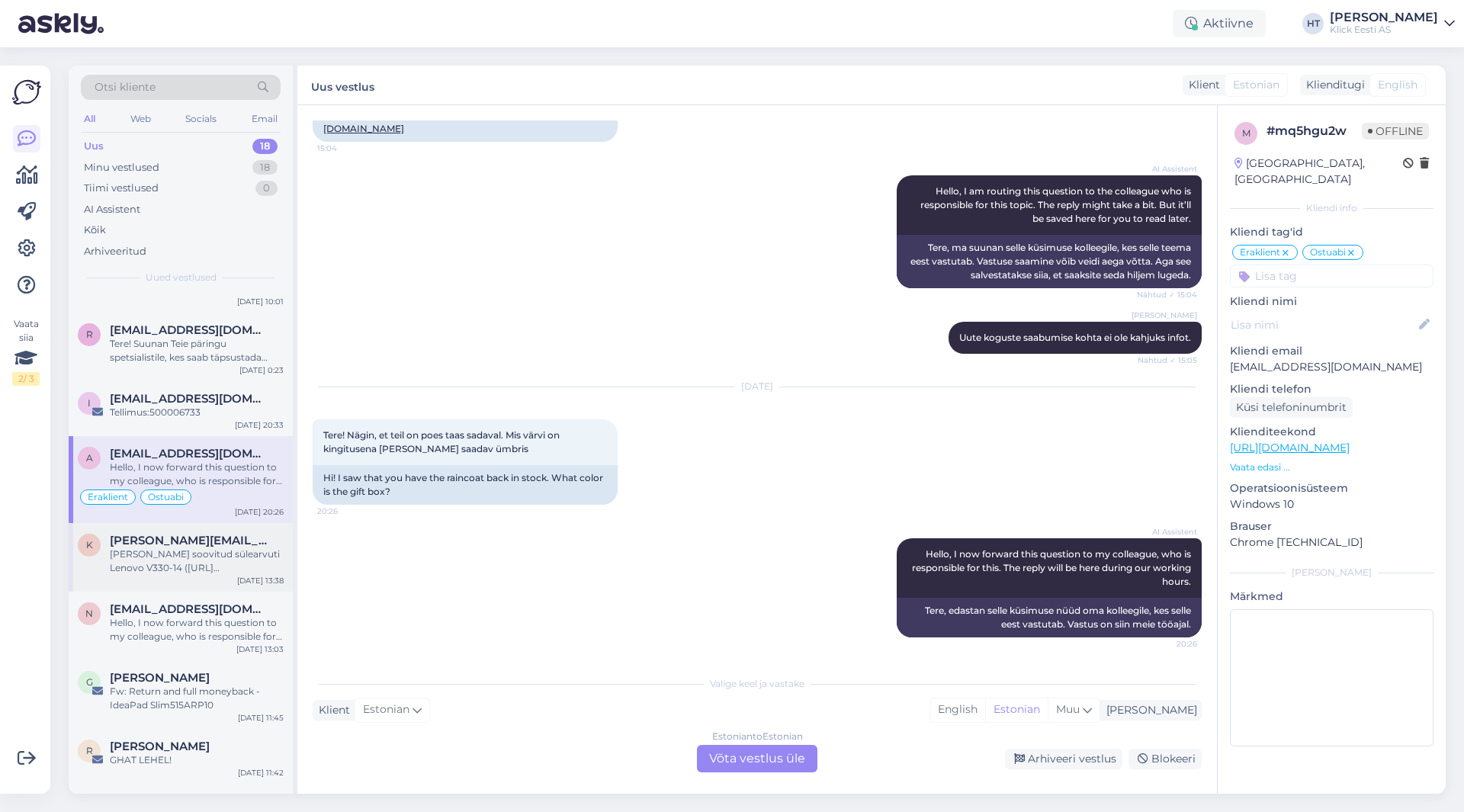
scroll to position [541, 0]
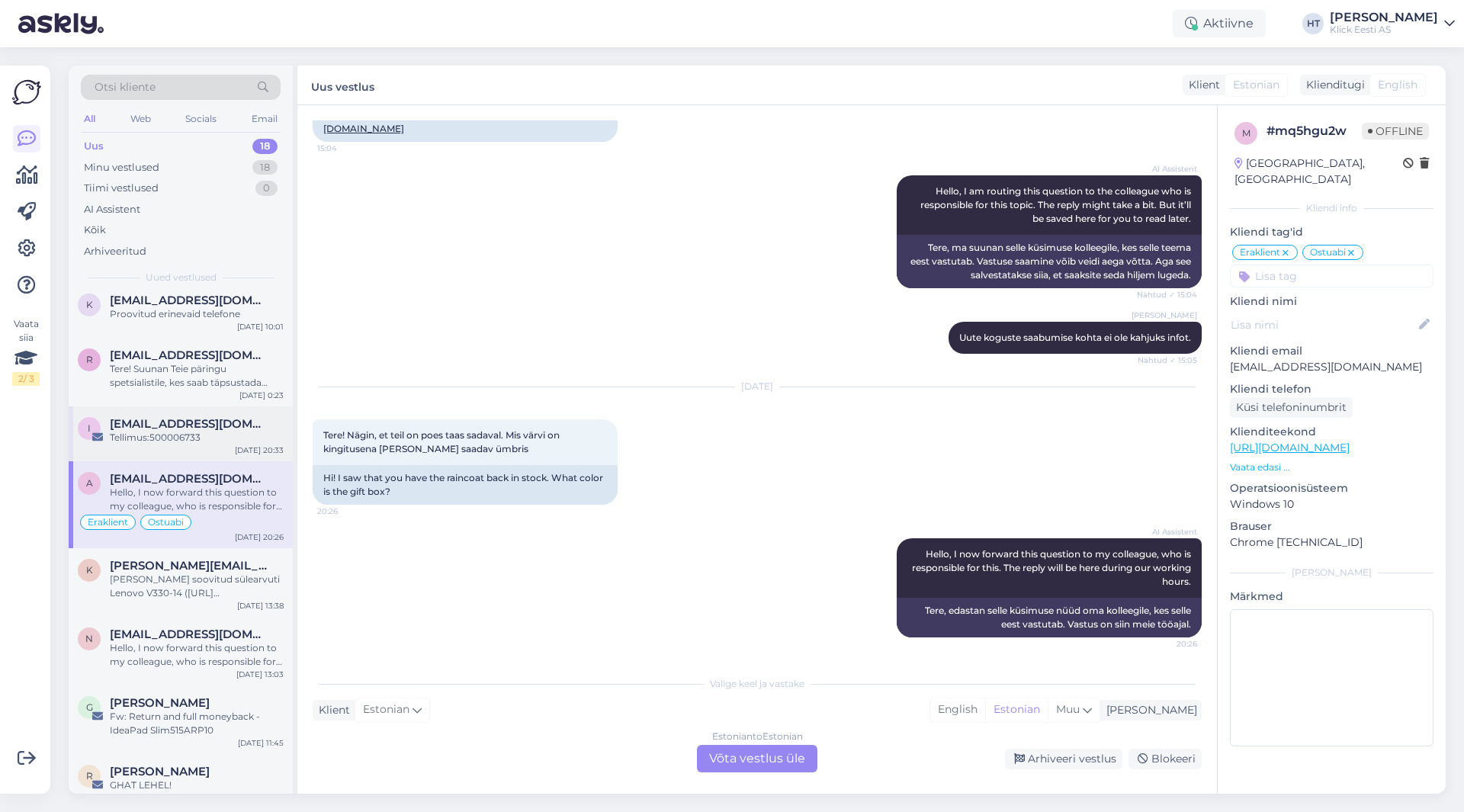
click at [215, 425] on div "[EMAIL_ADDRESS][DOMAIN_NAME]" at bounding box center [197, 424] width 174 height 14
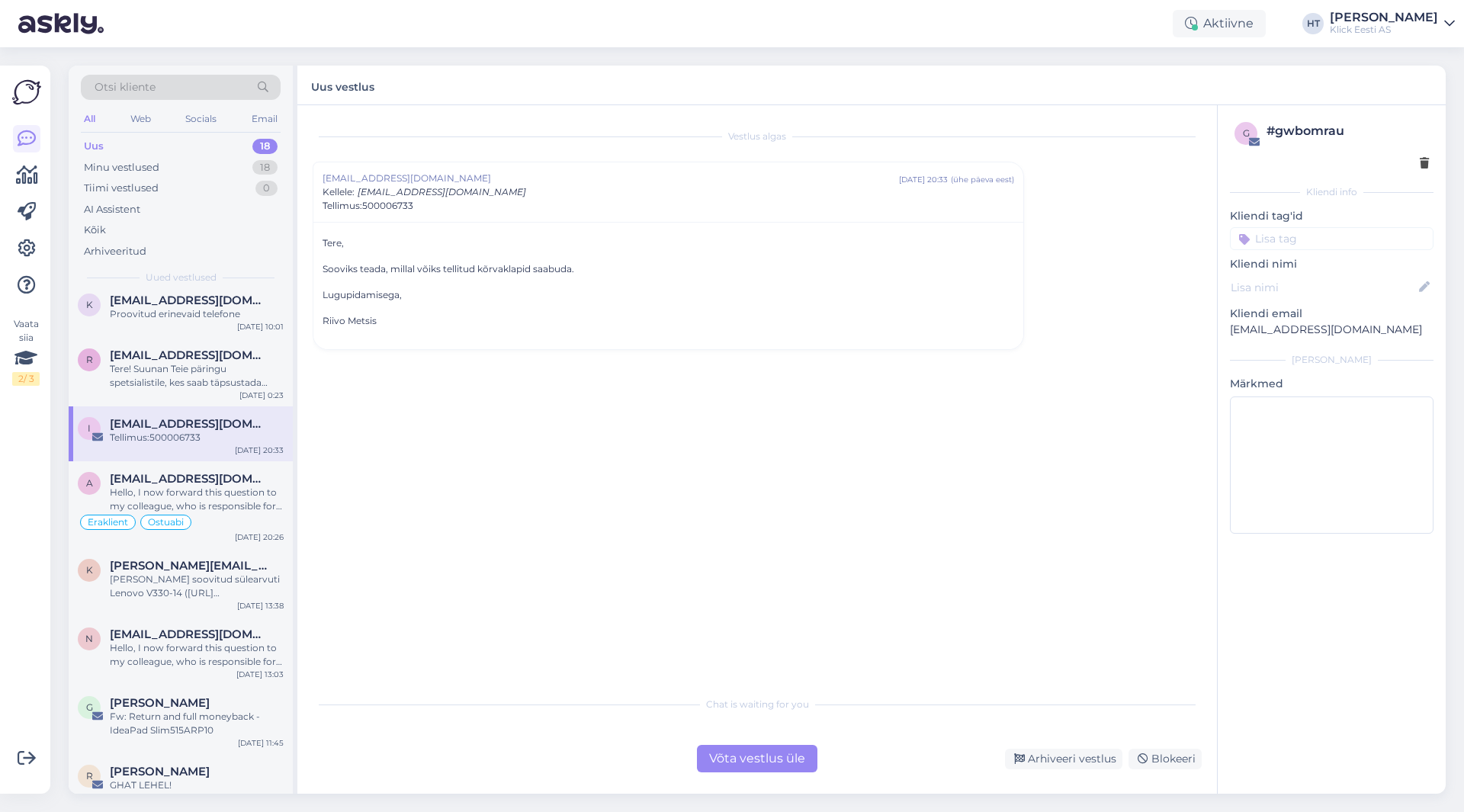
scroll to position [465, 0]
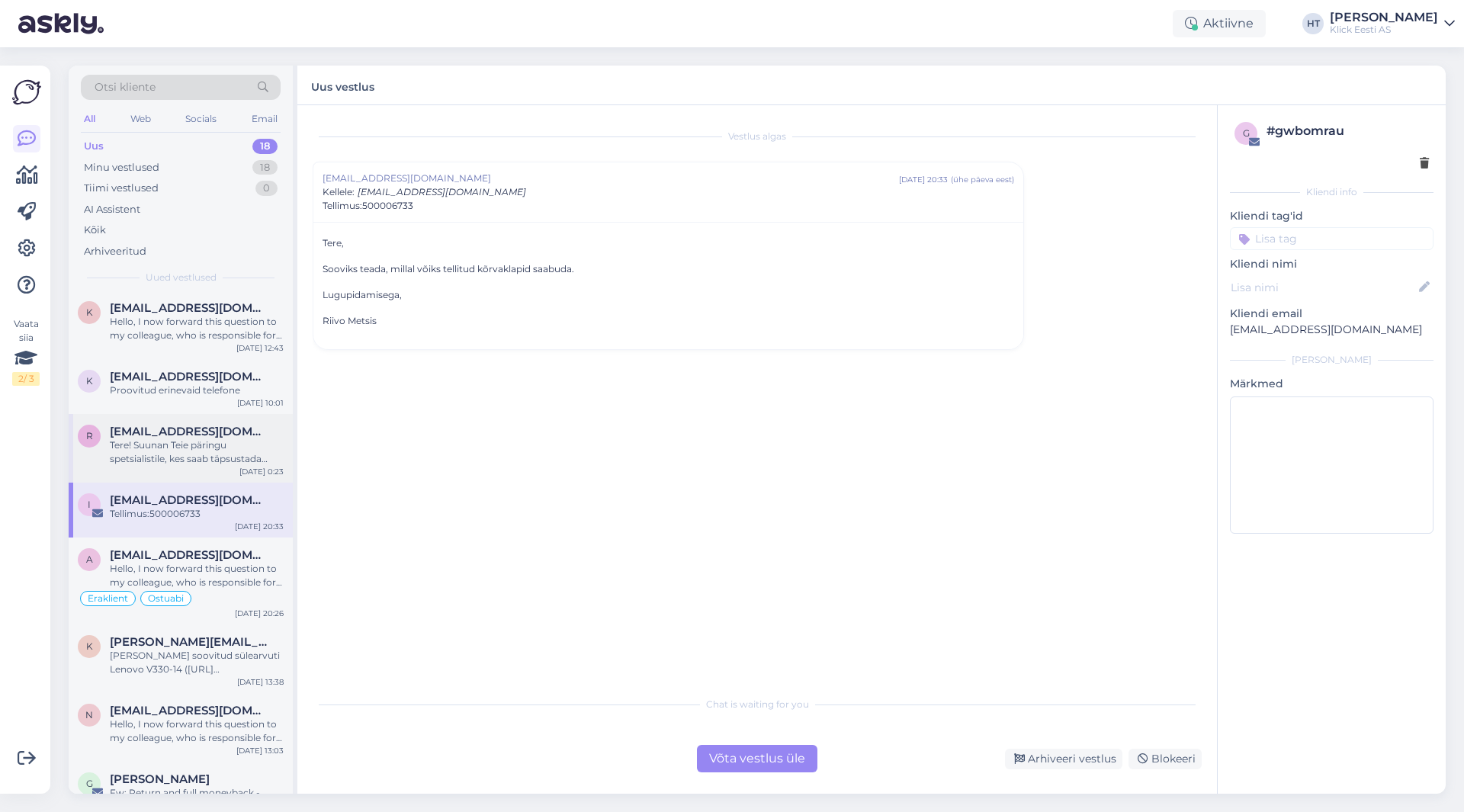
click at [211, 446] on div "Tere! Suunan Teie päringu spetsialistile, kes saab täpsustada toote tarneaega T…" at bounding box center [197, 452] width 174 height 27
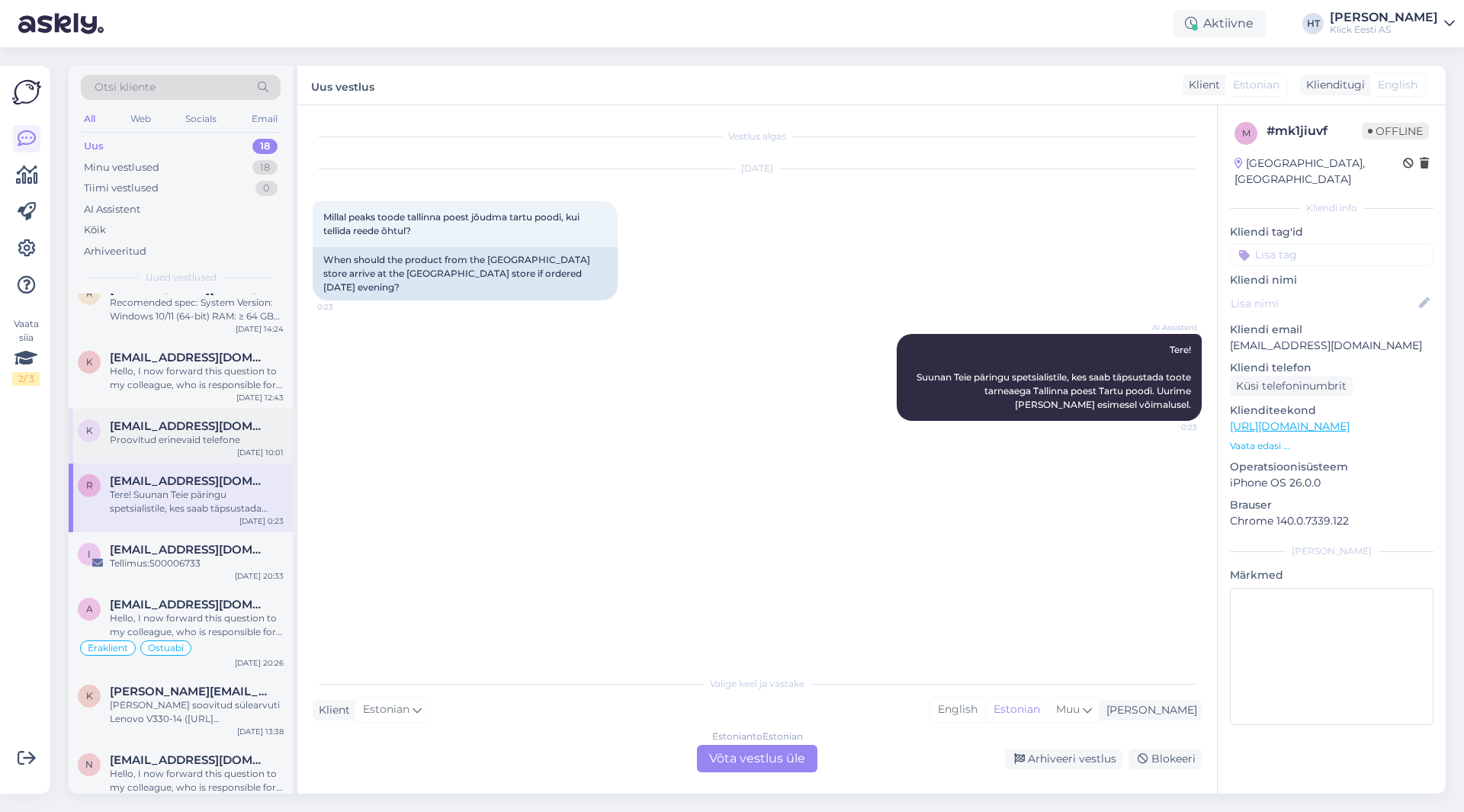
scroll to position [389, 0]
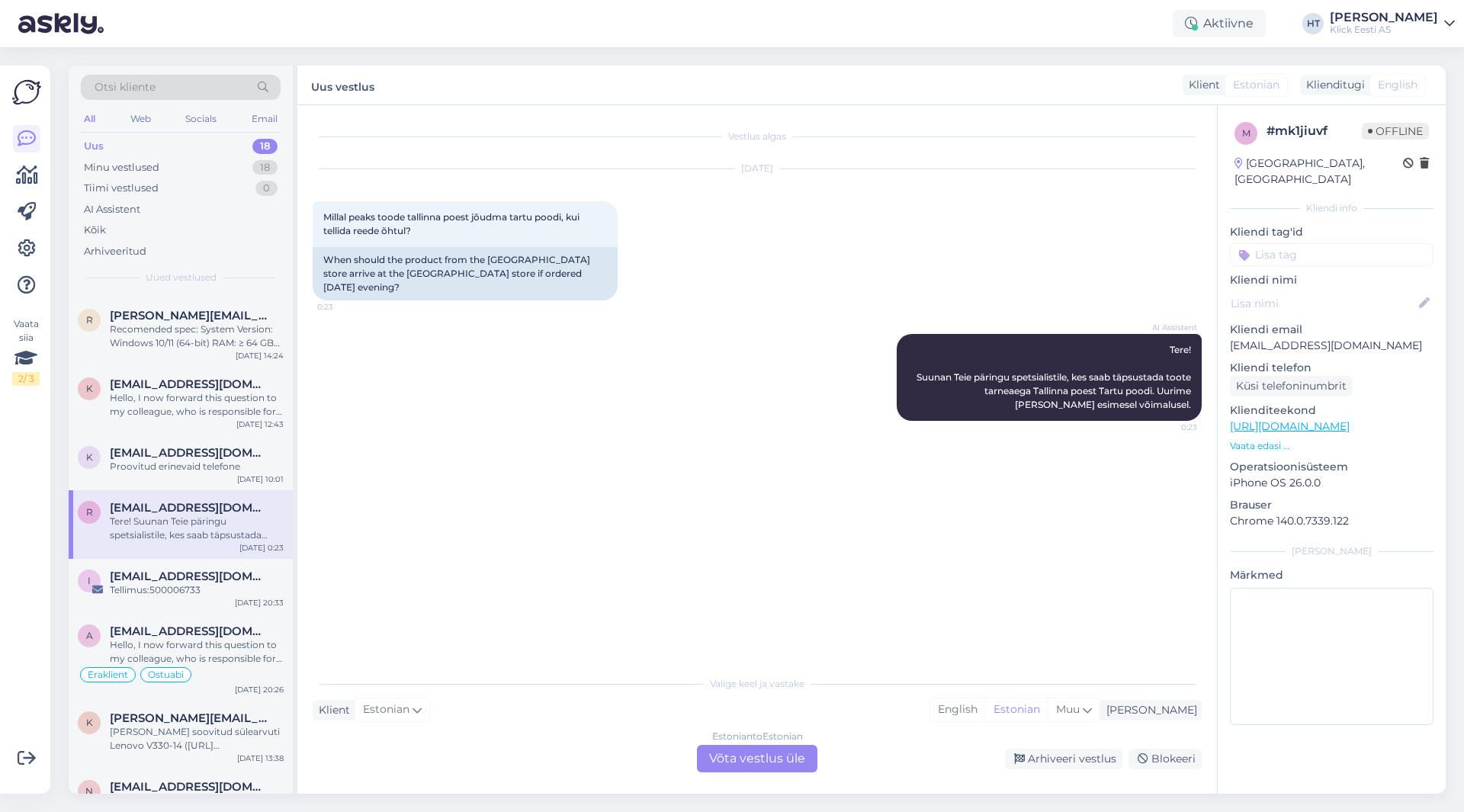
click at [723, 750] on div "Estonian to Estonian Võta vestlus üle" at bounding box center [757, 758] width 120 height 27
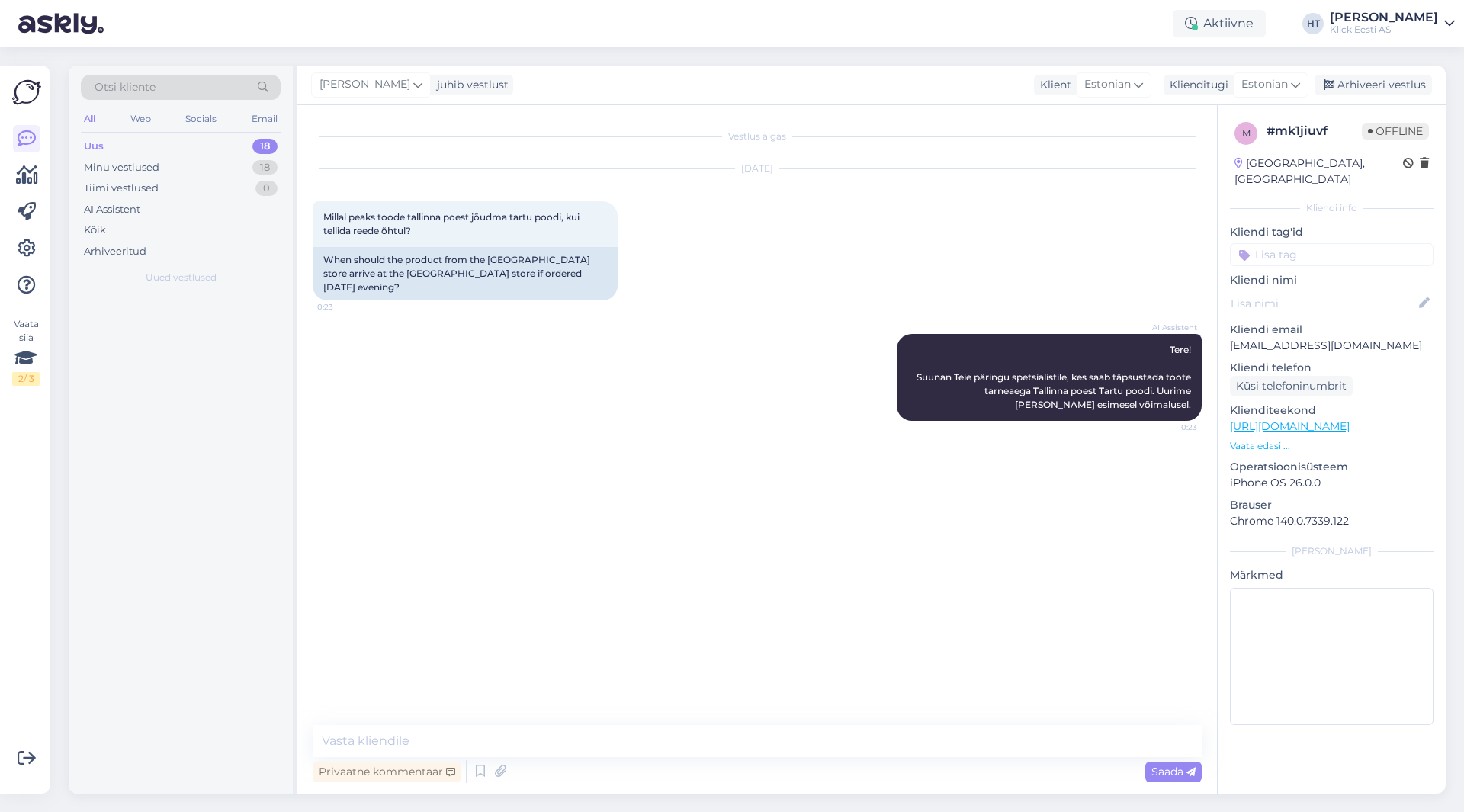
scroll to position [0, 0]
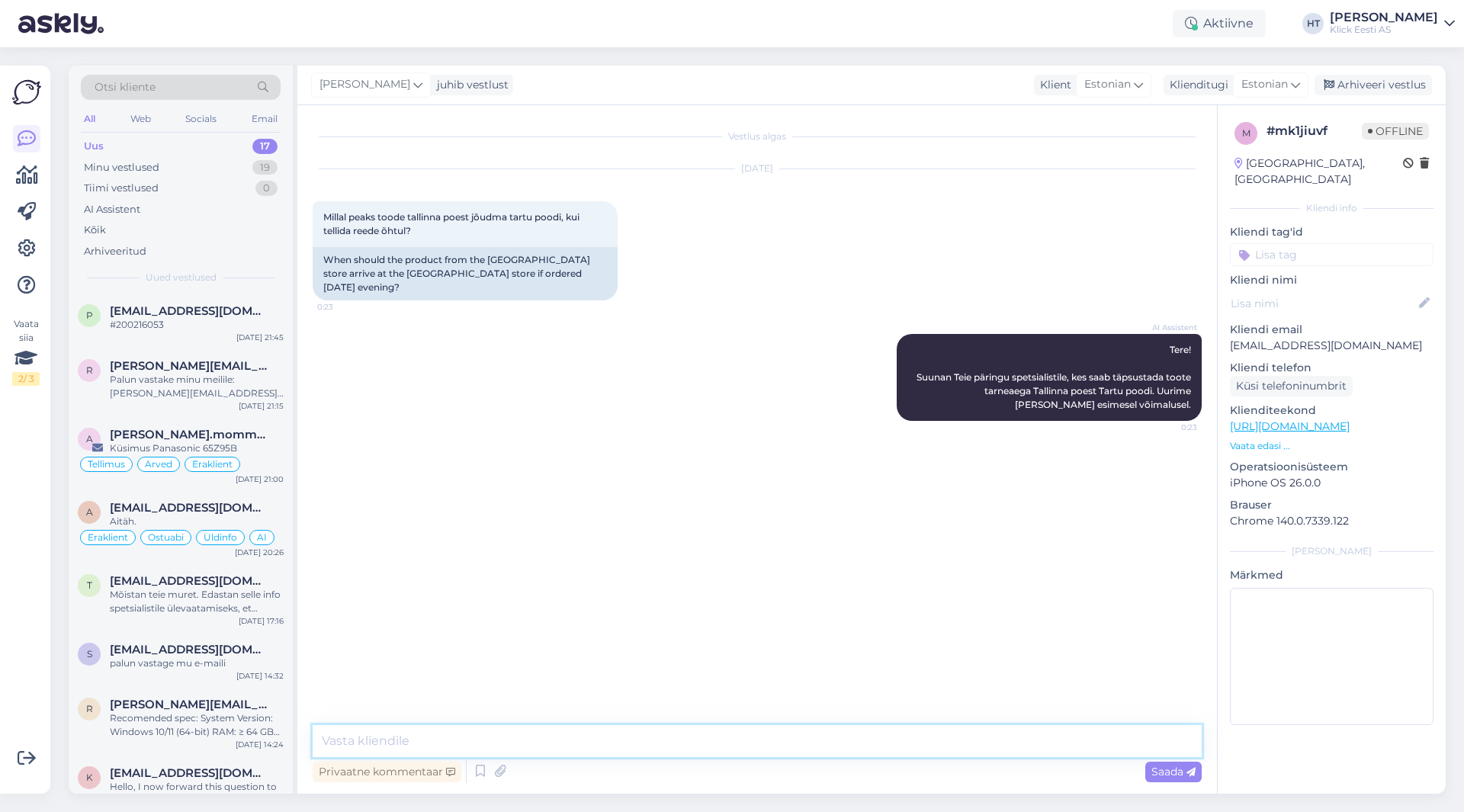
click at [732, 725] on textarea at bounding box center [757, 741] width 889 height 32
type textarea "Kaupluste vaheline saatmine võtab 1-3 tööpäeva."
click at [1314, 243] on input at bounding box center [1332, 255] width 204 height 23
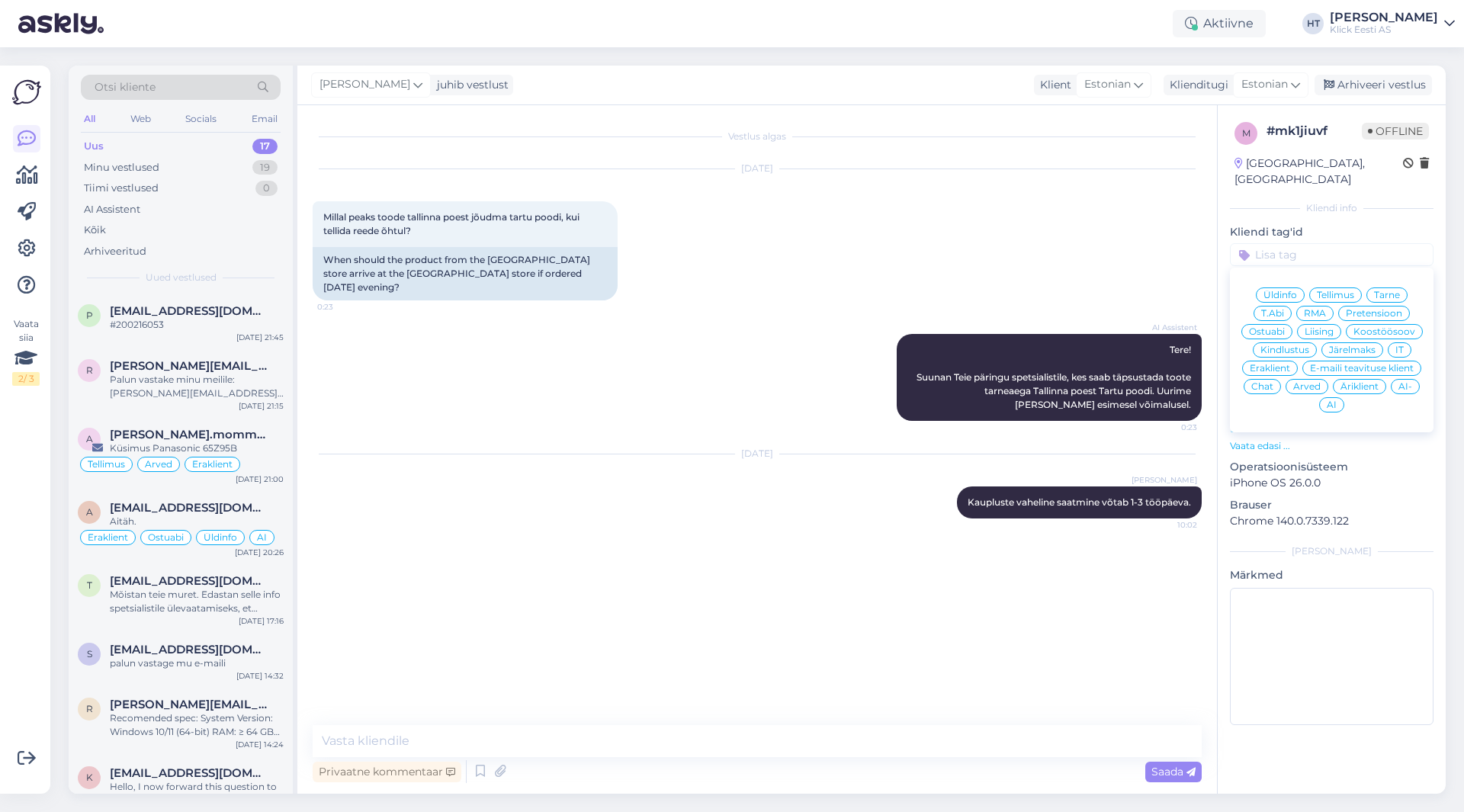
click at [1284, 291] on span "Üldinfo" at bounding box center [1280, 295] width 33 height 9
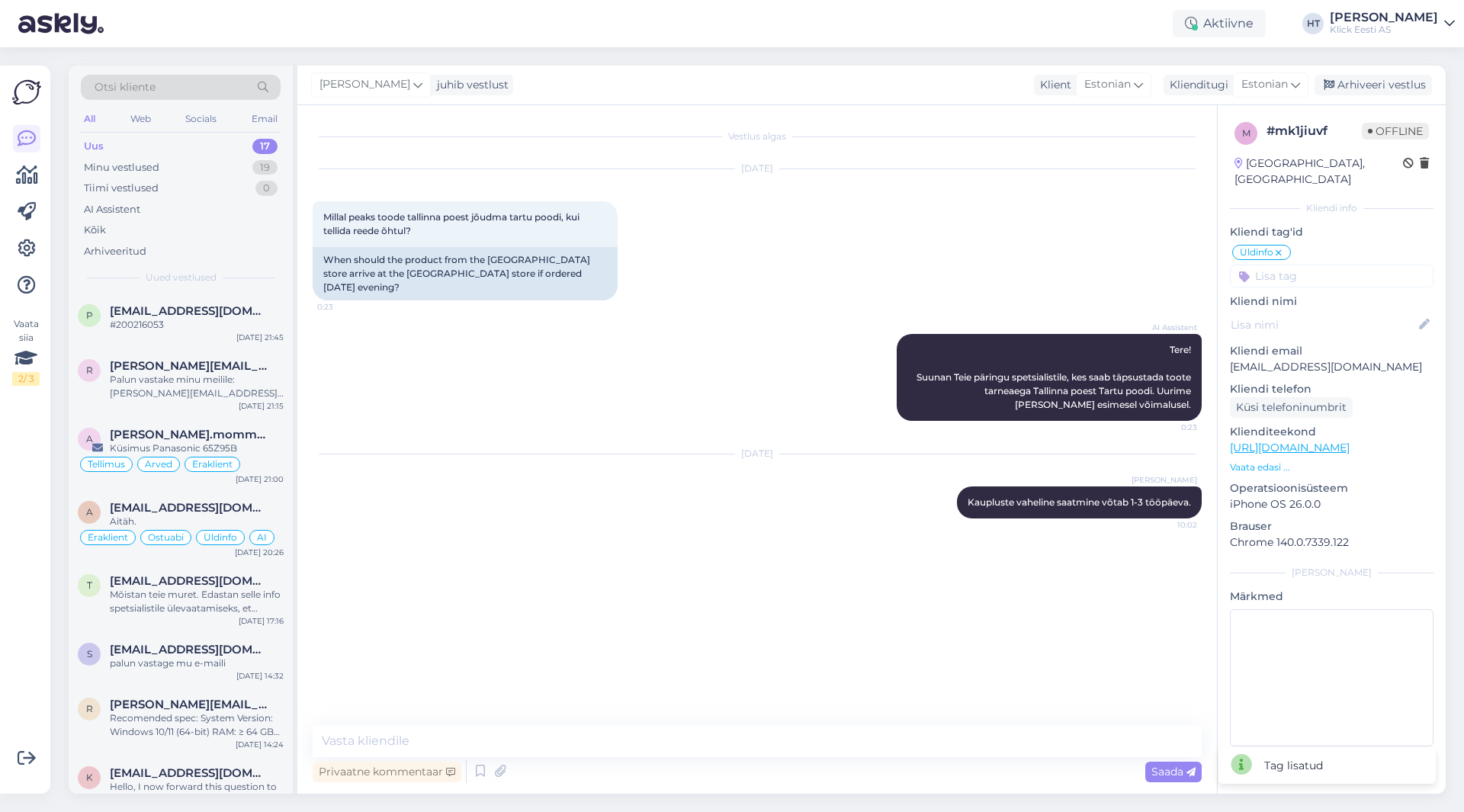
click at [1289, 265] on input at bounding box center [1332, 276] width 204 height 23
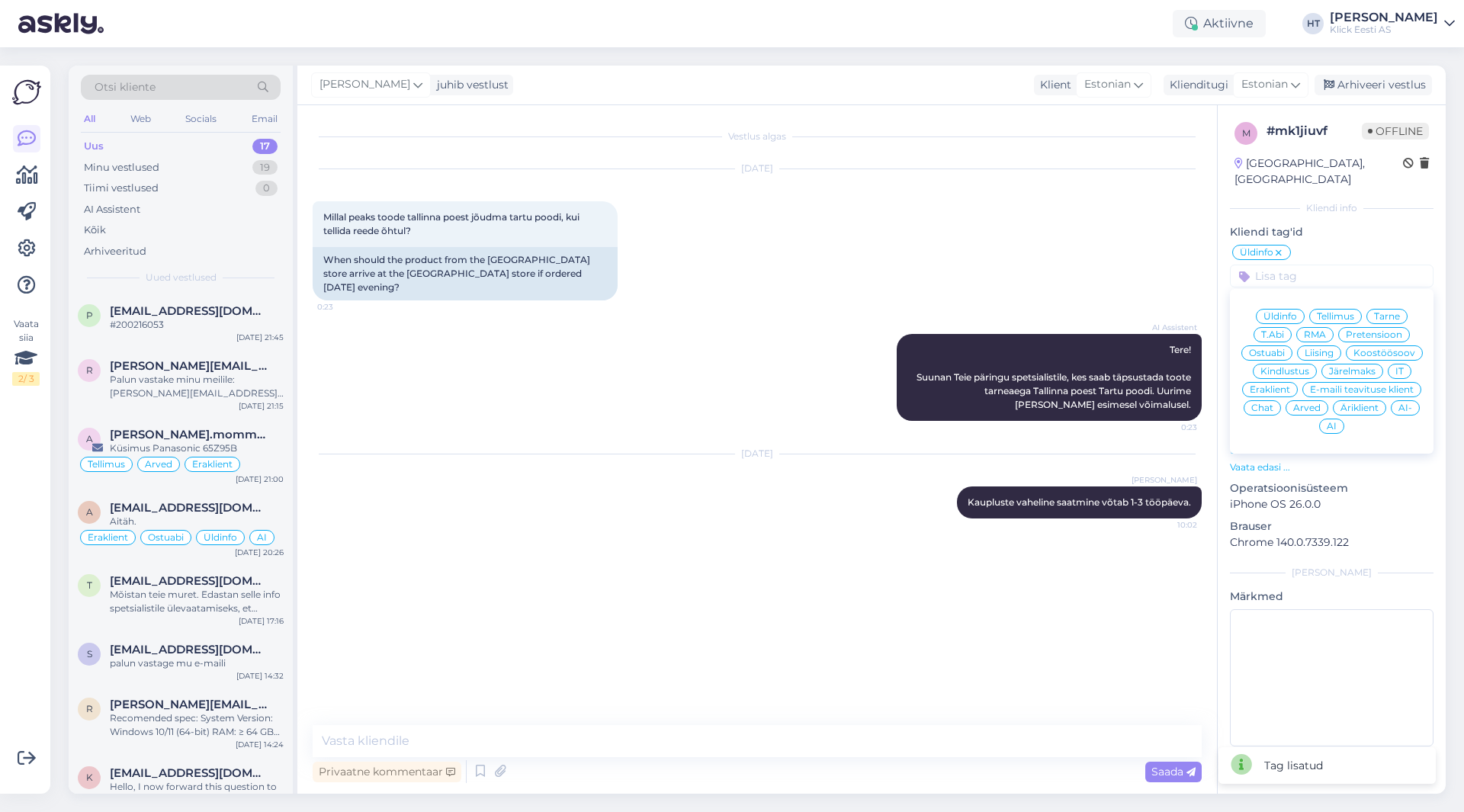
click at [1267, 385] on span "Eraklient" at bounding box center [1271, 389] width 40 height 9
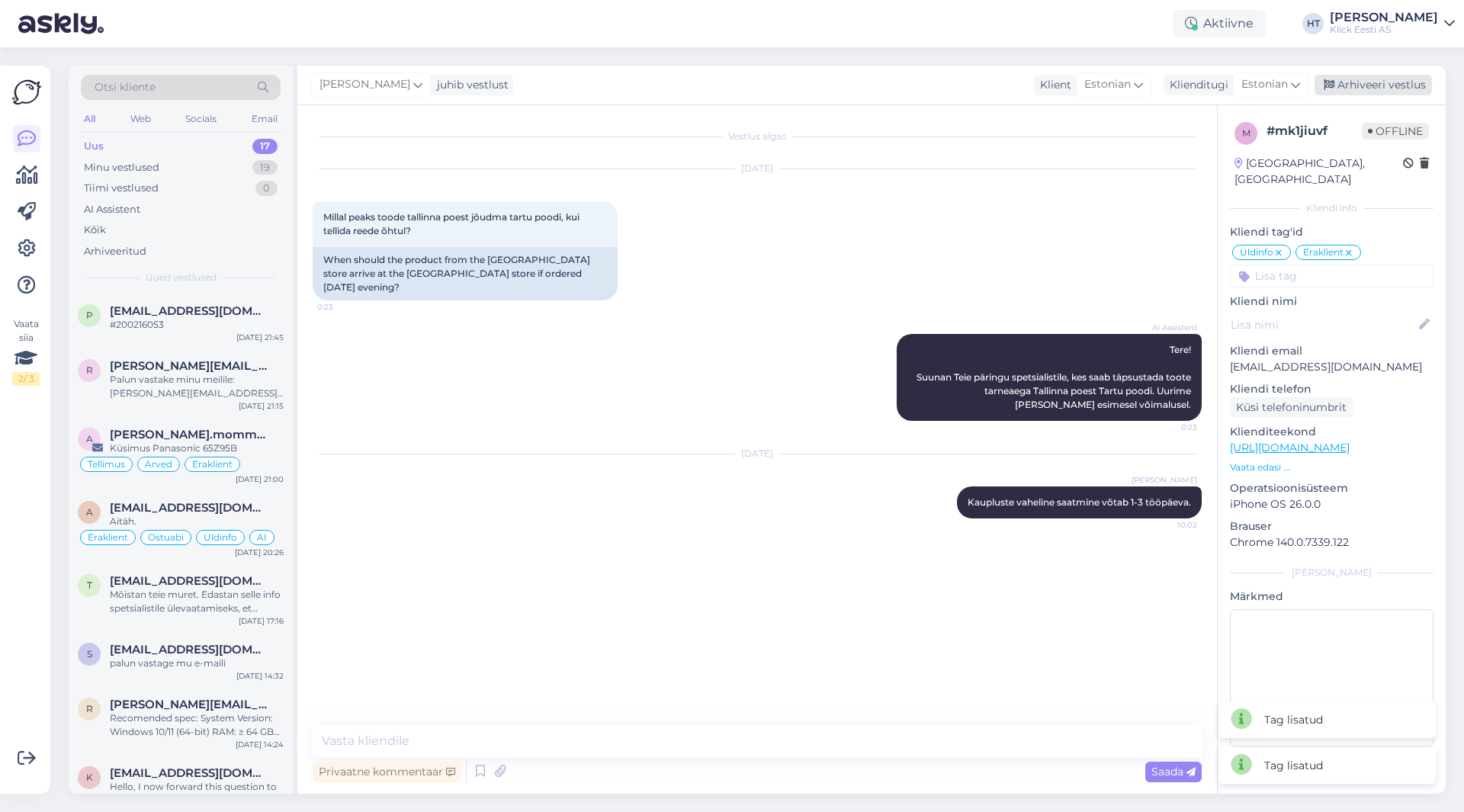
click at [1376, 83] on div "Arhiveeri vestlus" at bounding box center [1373, 84] width 118 height 20
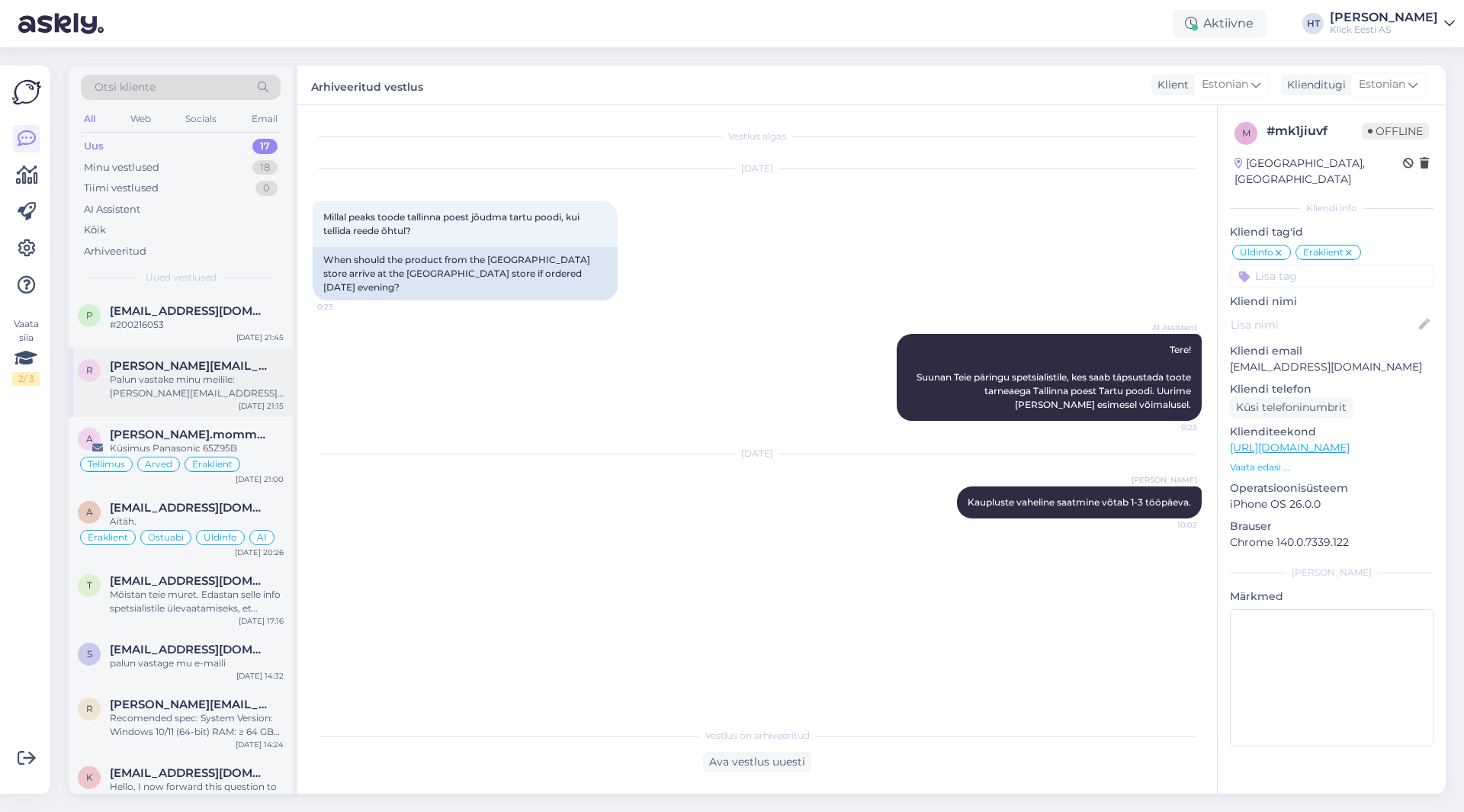
click at [199, 380] on div "Palun vastake minu meilile: [PERSON_NAME][EMAIL_ADDRESS][PERSON_NAME][DOMAIN_NA…" at bounding box center [197, 386] width 174 height 27
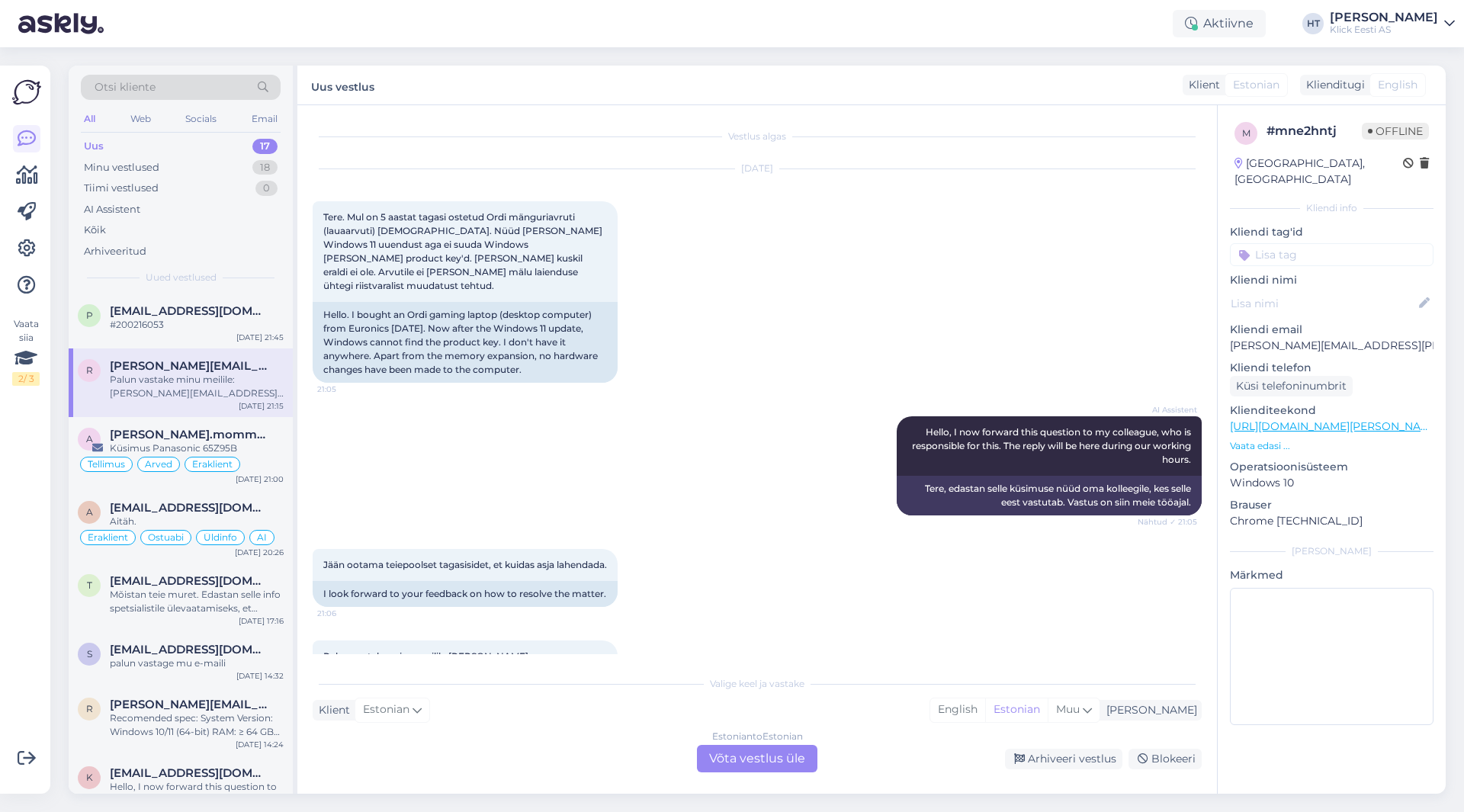
scroll to position [75, 0]
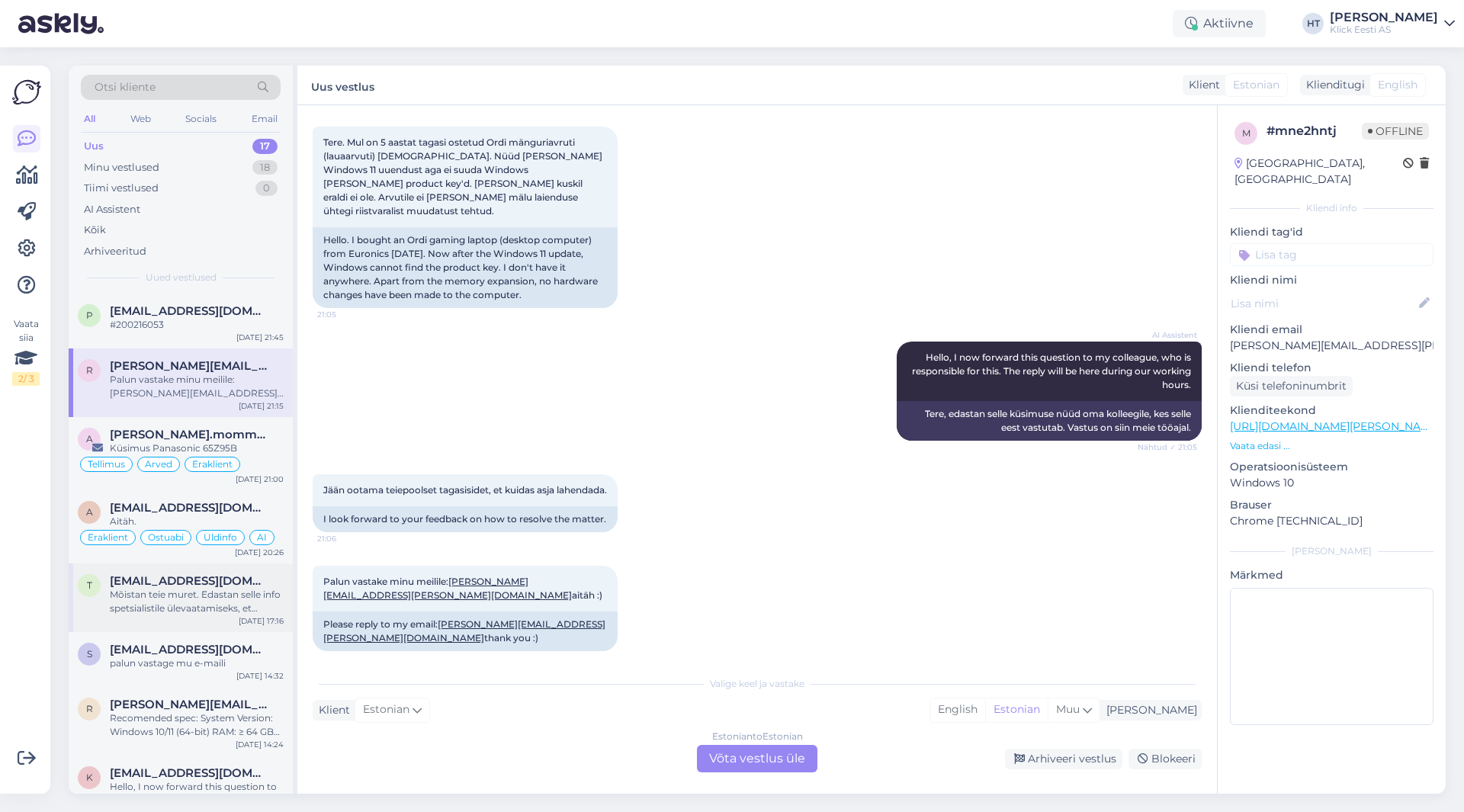
click at [205, 595] on div "Mõistan teie muret. Edastan selle info spetsialistile ülevaatamiseks, et saaksi…" at bounding box center [197, 601] width 174 height 27
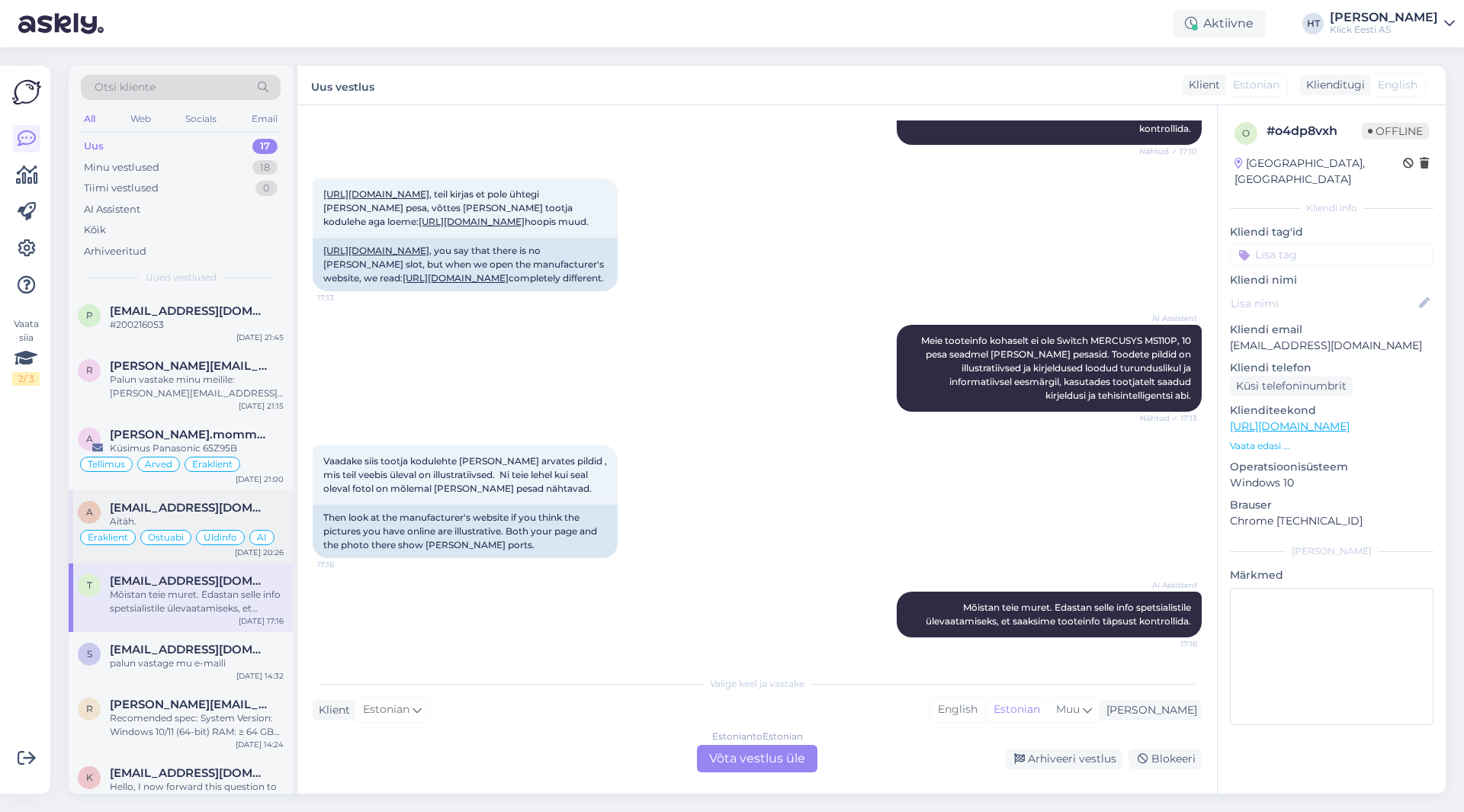
click at [203, 526] on div "Aitäh." at bounding box center [197, 522] width 174 height 14
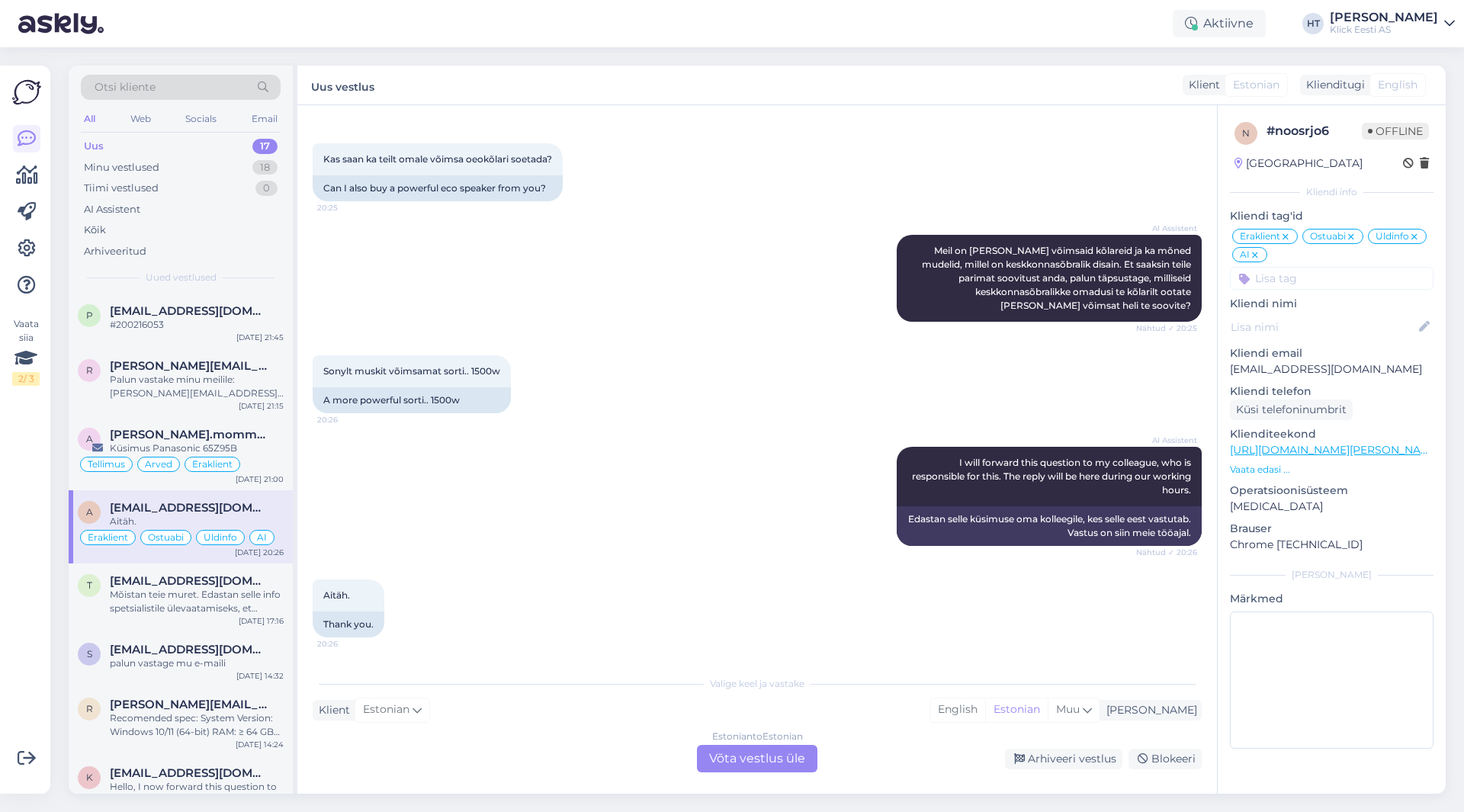
scroll to position [76, 0]
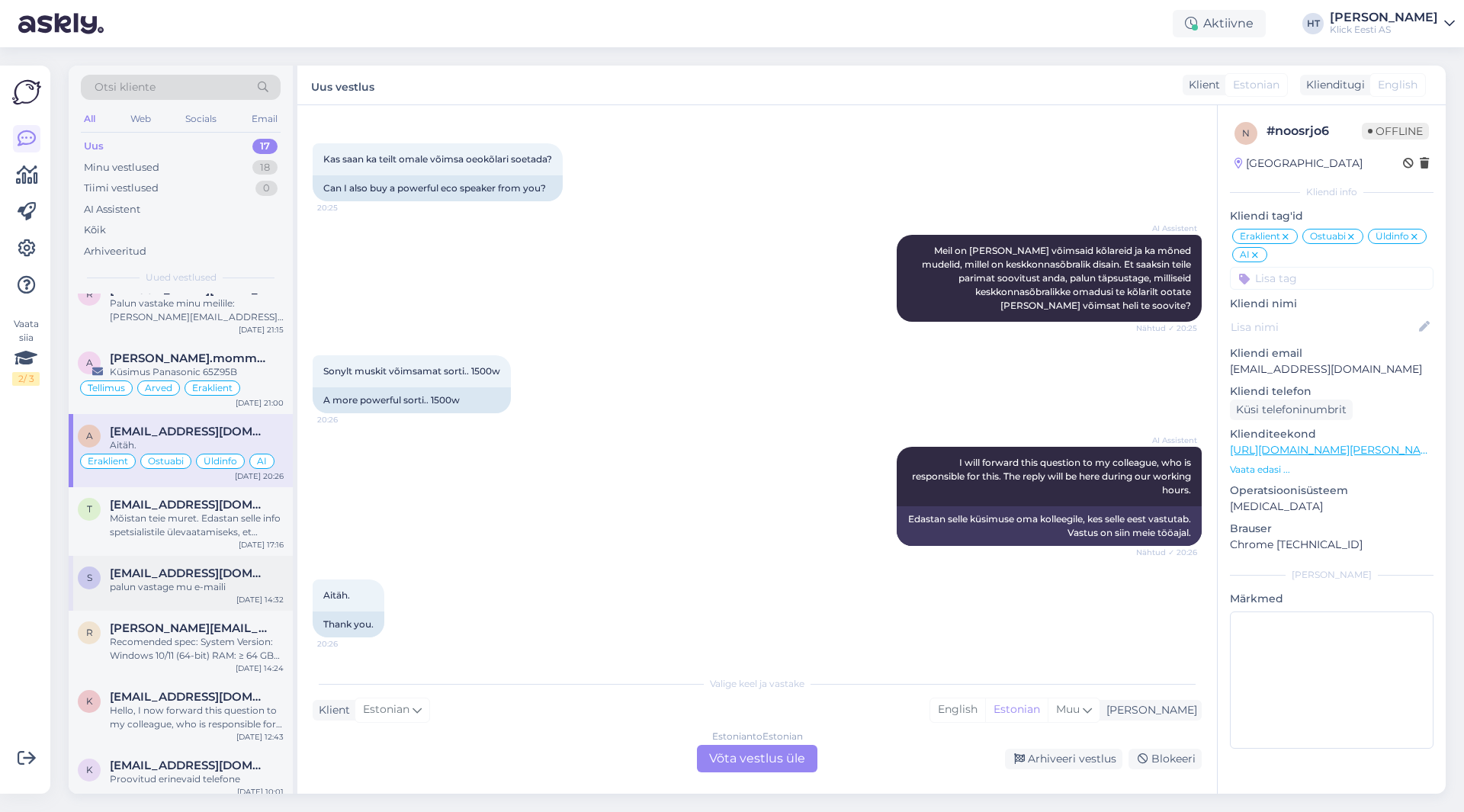
click at [198, 562] on div "s [EMAIL_ADDRESS][DOMAIN_NAME] palun vastage mu e-maili [DATE] 14:32" at bounding box center [180, 584] width 224 height 54
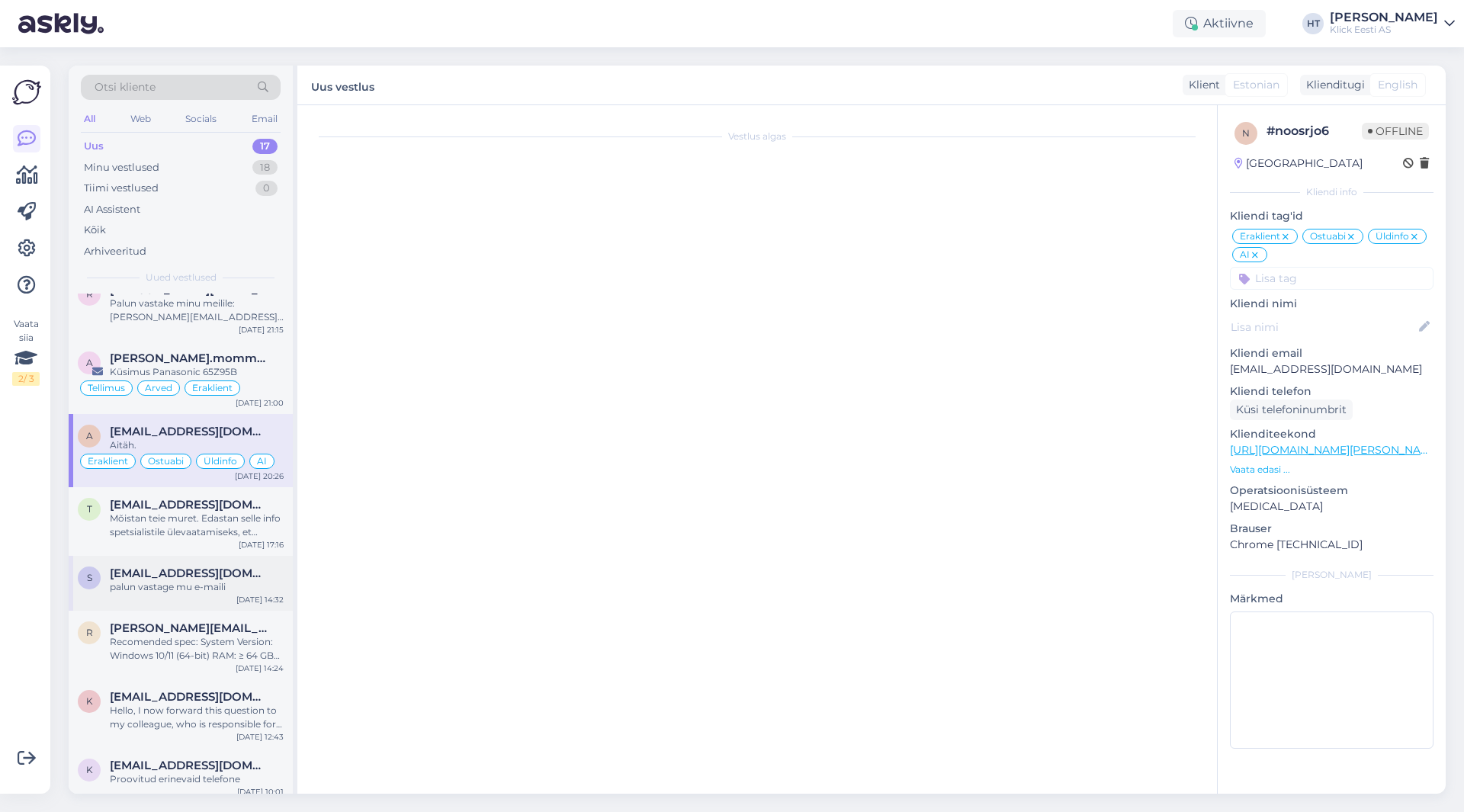
scroll to position [0, 0]
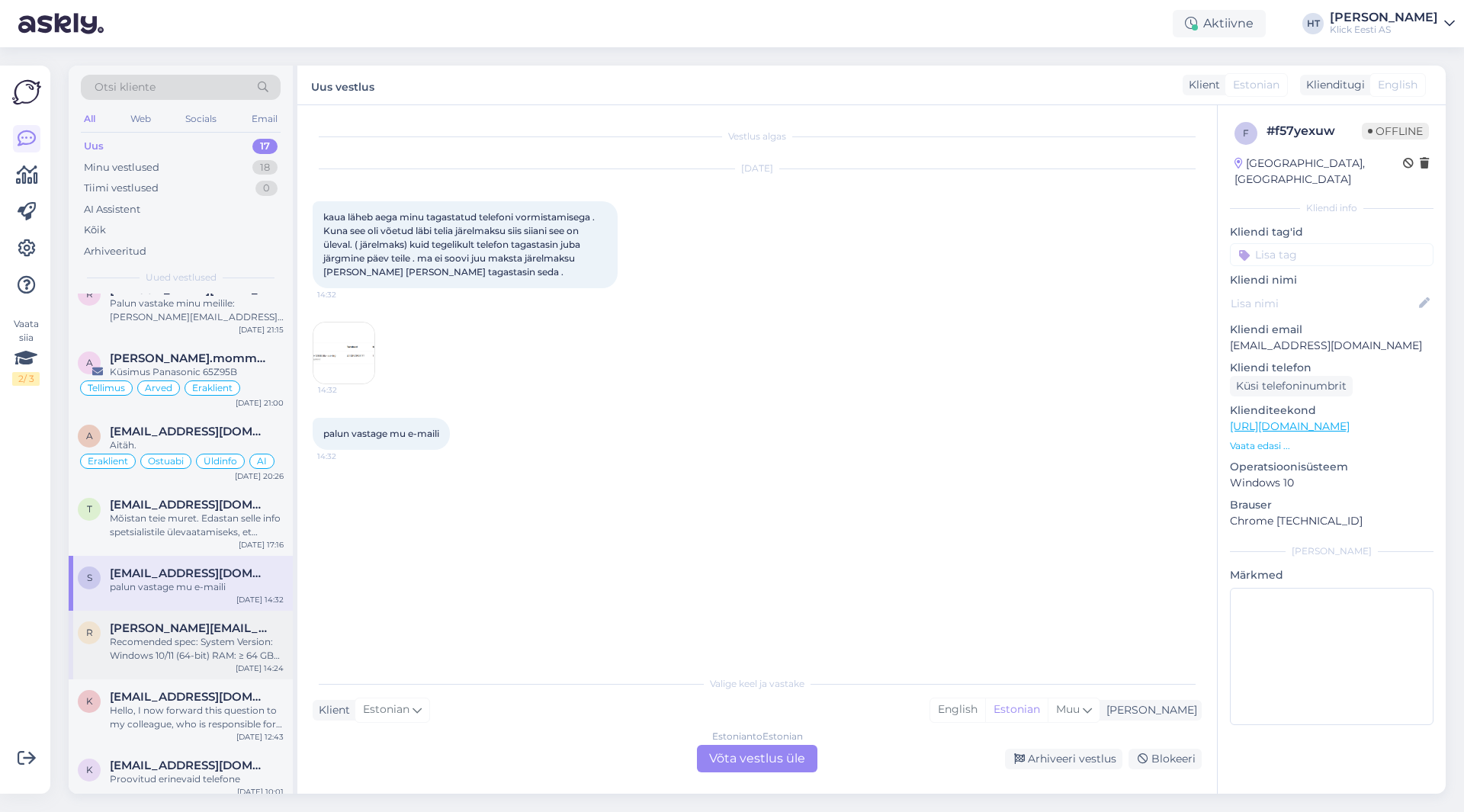
click at [219, 637] on div "Recomended spec: System Version: Windows 10/11 (64-bit) RAM: ≥ 64 GB CPU: Intel…" at bounding box center [197, 649] width 174 height 27
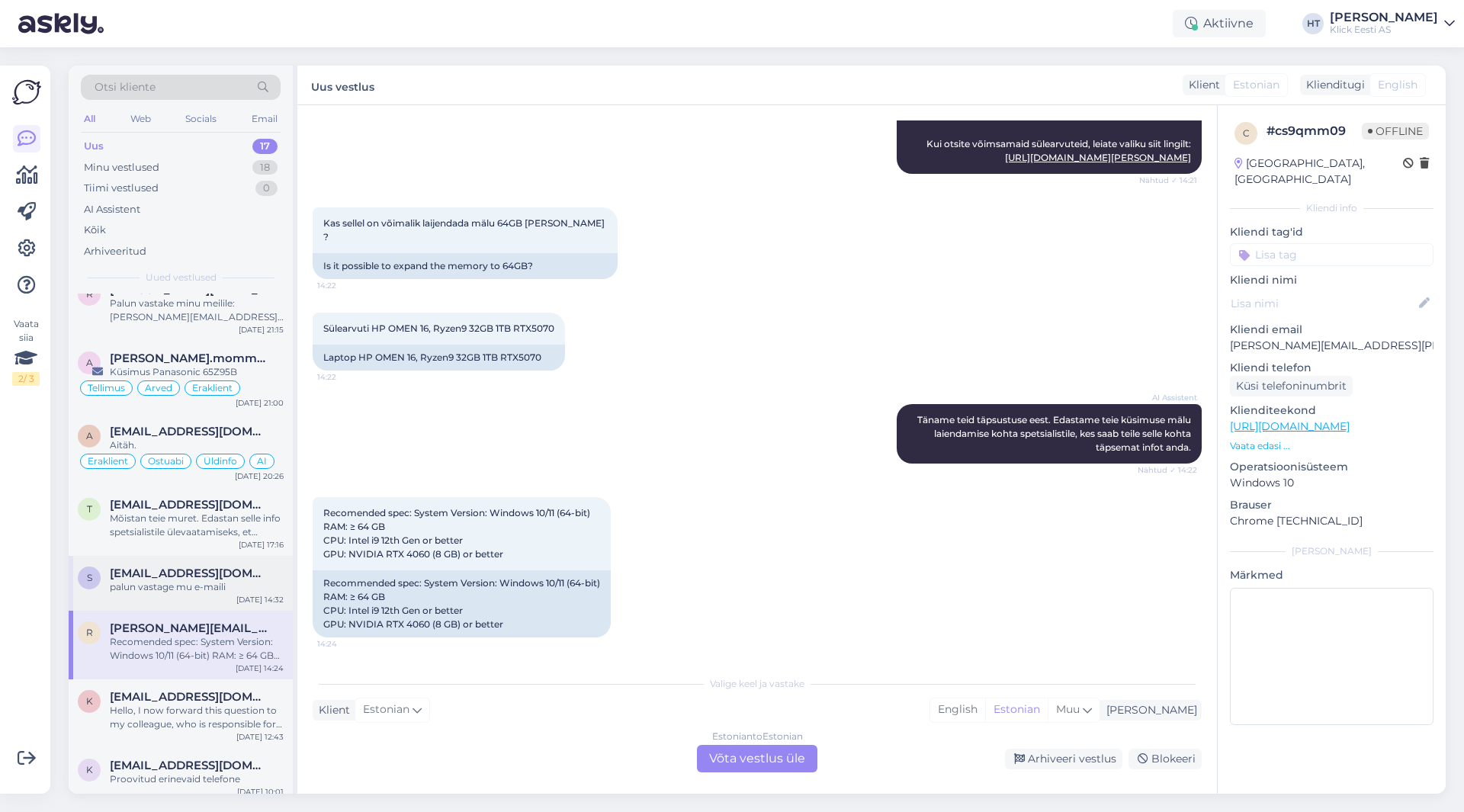
scroll to position [153, 0]
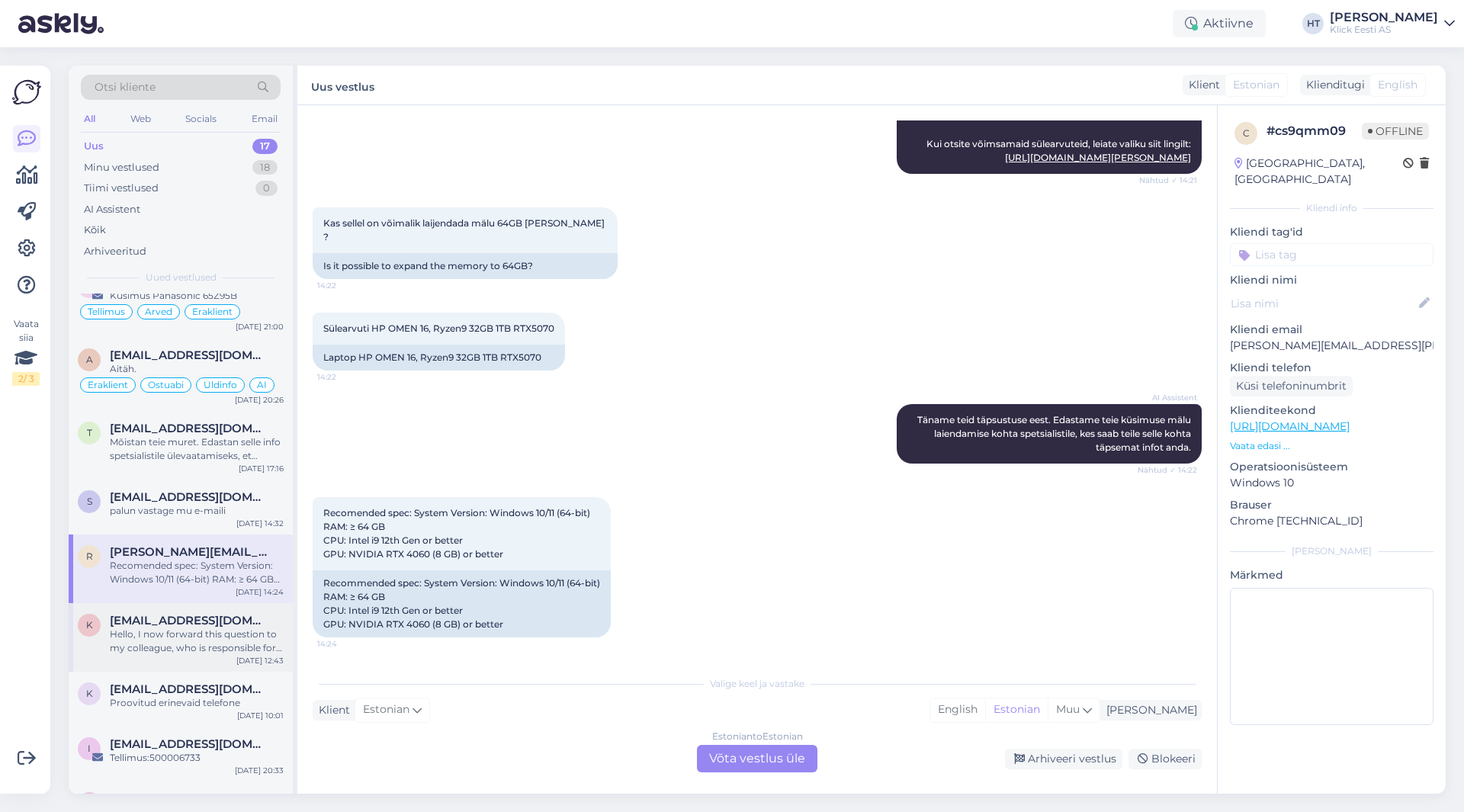
click at [214, 616] on span "[EMAIL_ADDRESS][DOMAIN_NAME]" at bounding box center [189, 621] width 159 height 14
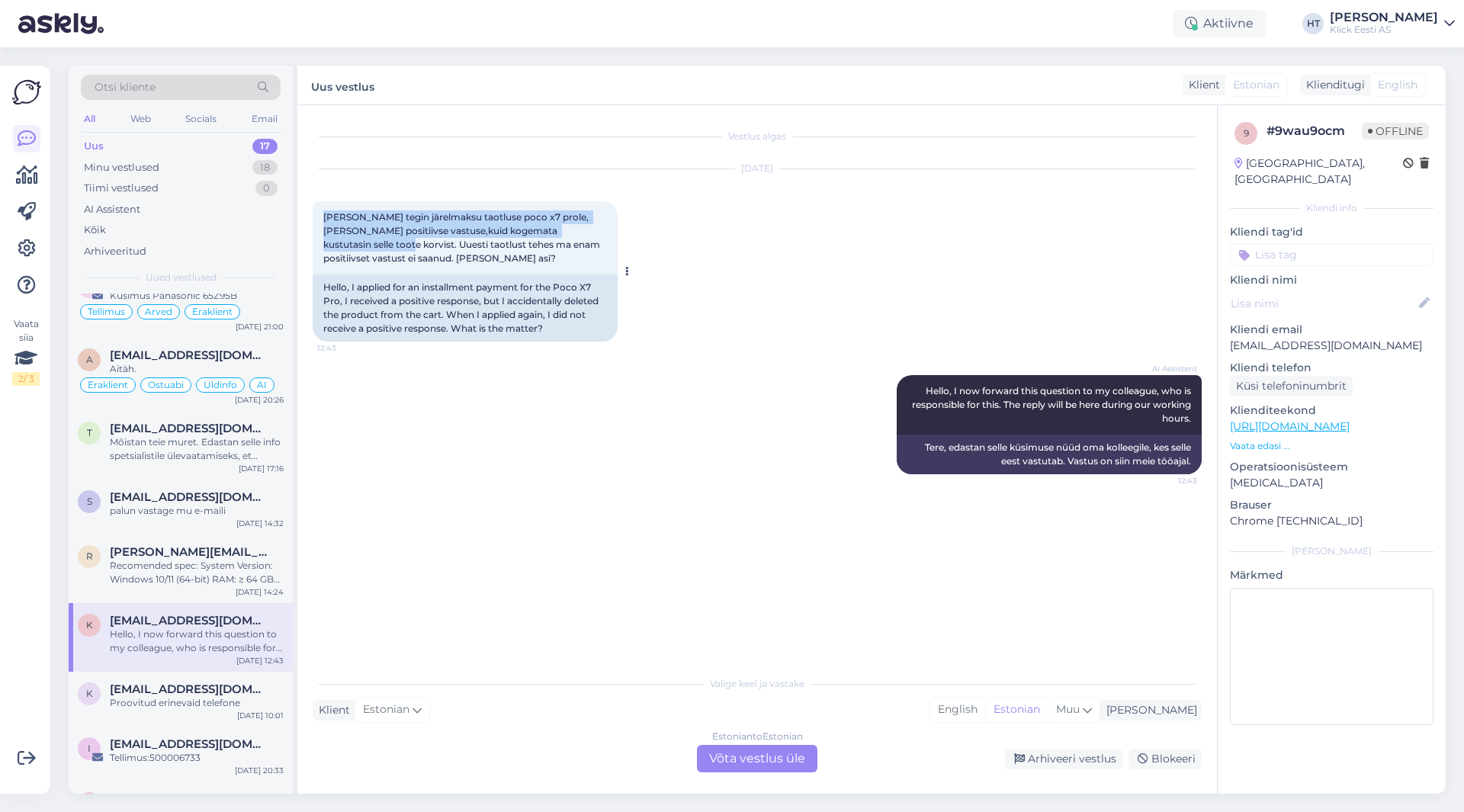
drag, startPoint x: 322, startPoint y: 213, endPoint x: 605, endPoint y: 233, distance: 283.7
click at [605, 233] on div "[PERSON_NAME] tegin järelmaksu taotluse poco x7 prole, [PERSON_NAME] positiivse…" at bounding box center [465, 237] width 305 height 73
click at [598, 256] on div "[PERSON_NAME] tegin järelmaksu taotluse poco x7 prole, [PERSON_NAME] positiivse…" at bounding box center [465, 237] width 305 height 73
click at [586, 257] on div "[PERSON_NAME] tegin järelmaksu taotluse poco x7 prole, [PERSON_NAME] positiivse…" at bounding box center [465, 237] width 305 height 73
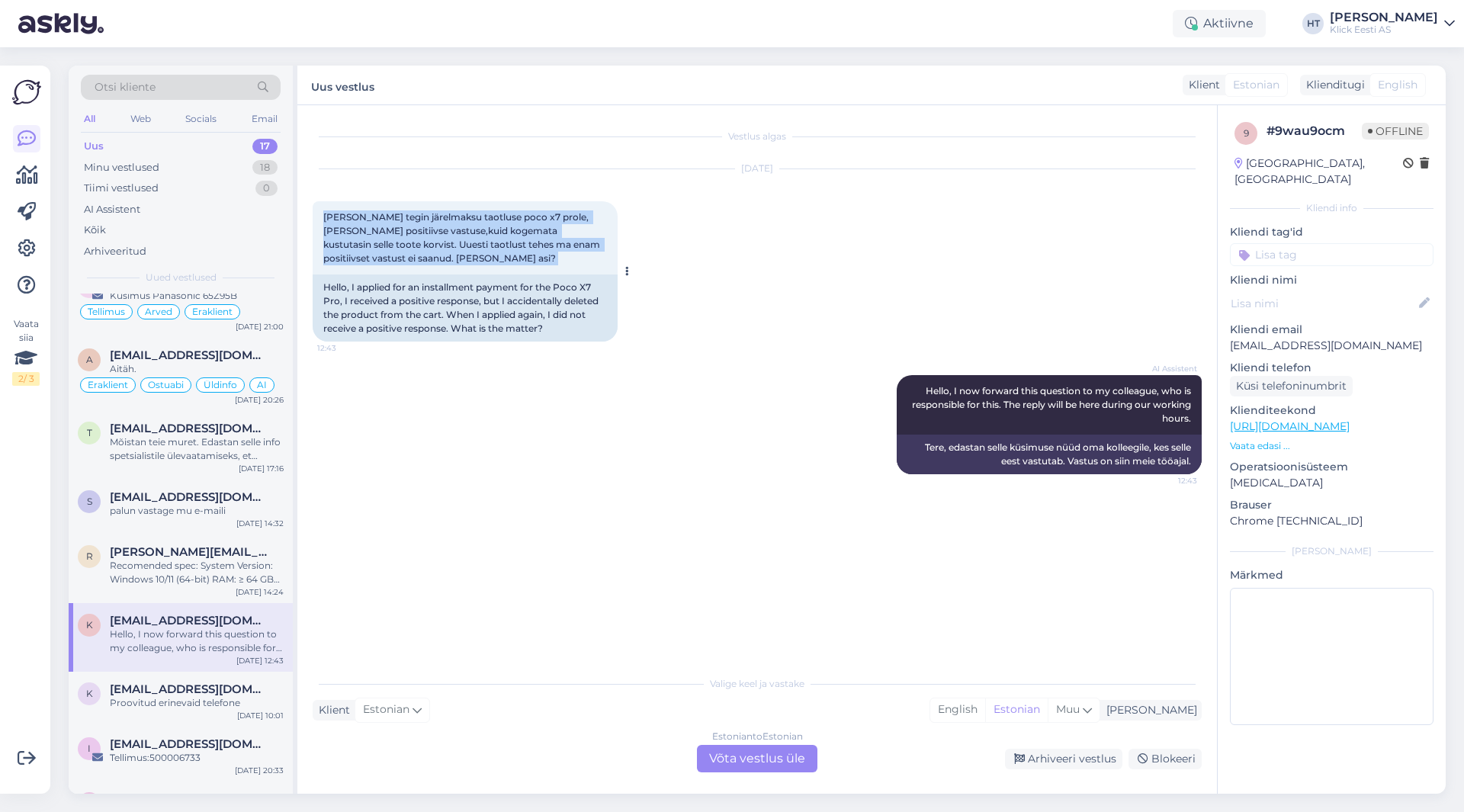
click at [586, 257] on div "[PERSON_NAME] tegin järelmaksu taotluse poco x7 prole, [PERSON_NAME] positiivse…" at bounding box center [465, 237] width 305 height 73
click at [552, 236] on span "[PERSON_NAME] tegin järelmaksu taotluse poco x7 prole, [PERSON_NAME] positiivse…" at bounding box center [463, 237] width 279 height 53
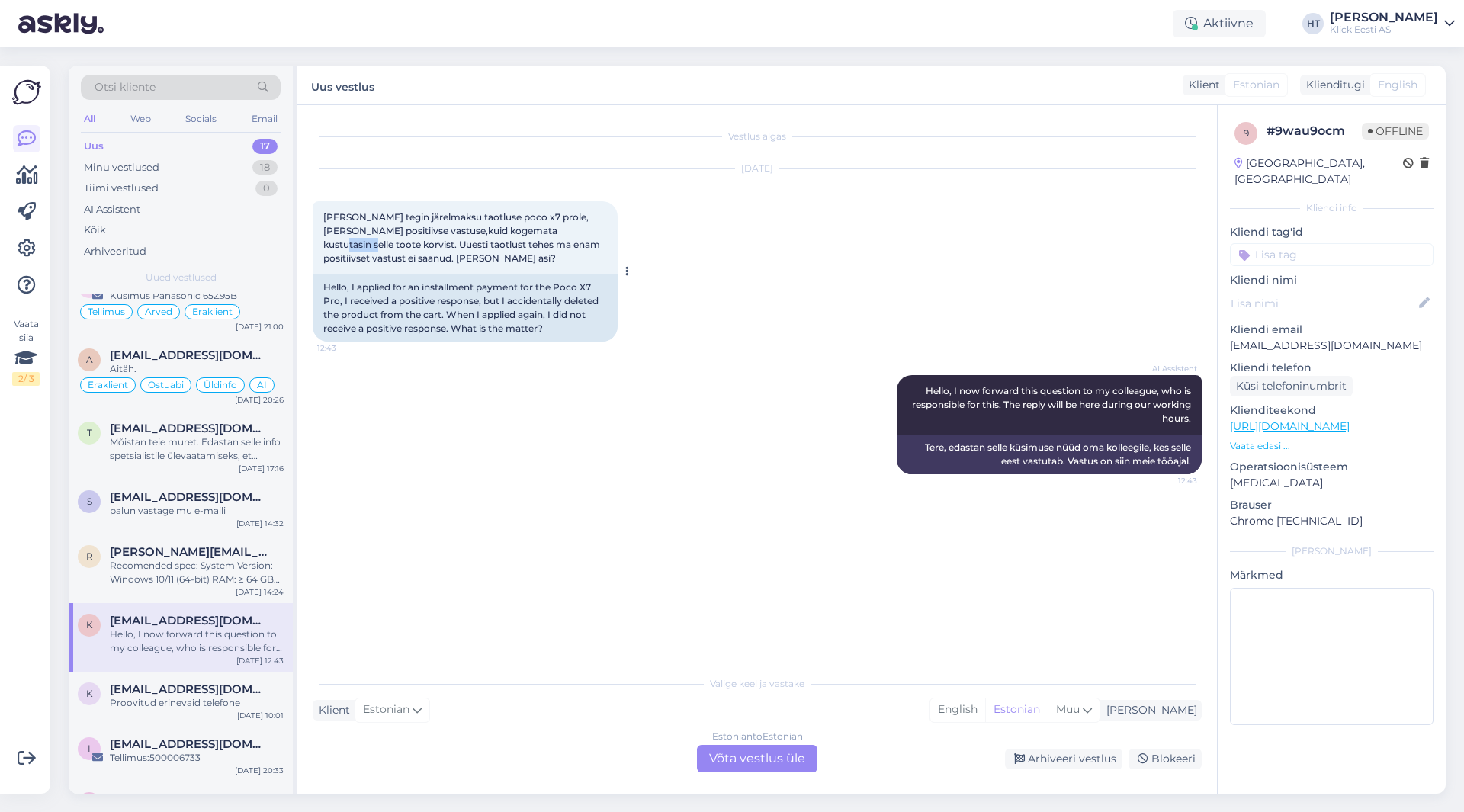
click at [552, 236] on span "[PERSON_NAME] tegin järelmaksu taotluse poco x7 prole, [PERSON_NAME] positiivse…" at bounding box center [463, 237] width 279 height 53
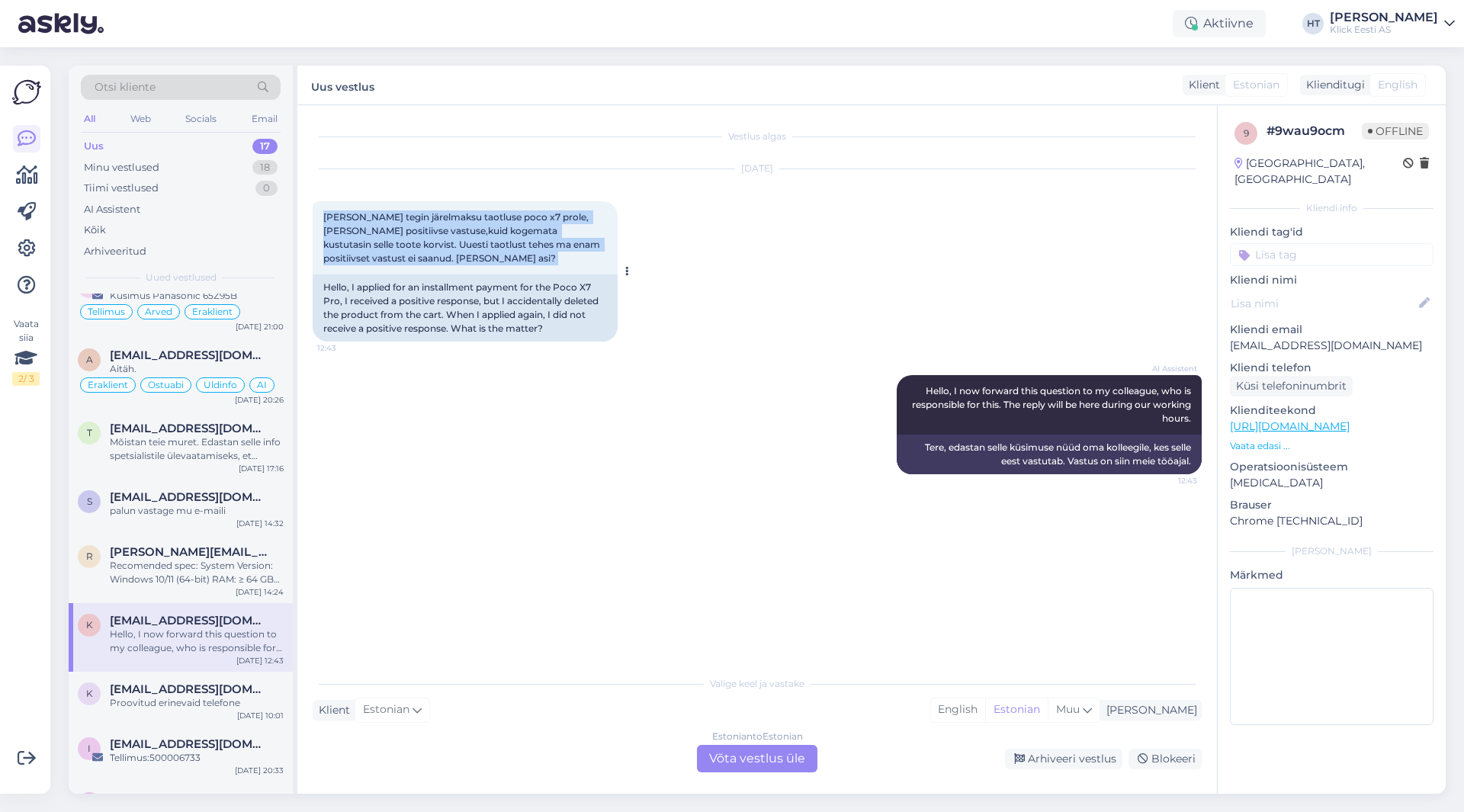
click at [552, 236] on span "[PERSON_NAME] tegin järelmaksu taotluse poco x7 prole, [PERSON_NAME] positiivse…" at bounding box center [463, 237] width 279 height 53
click at [521, 269] on div "[PERSON_NAME] tegin järelmaksu taotluse poco x7 prole, [PERSON_NAME] positiivse…" at bounding box center [465, 237] width 305 height 73
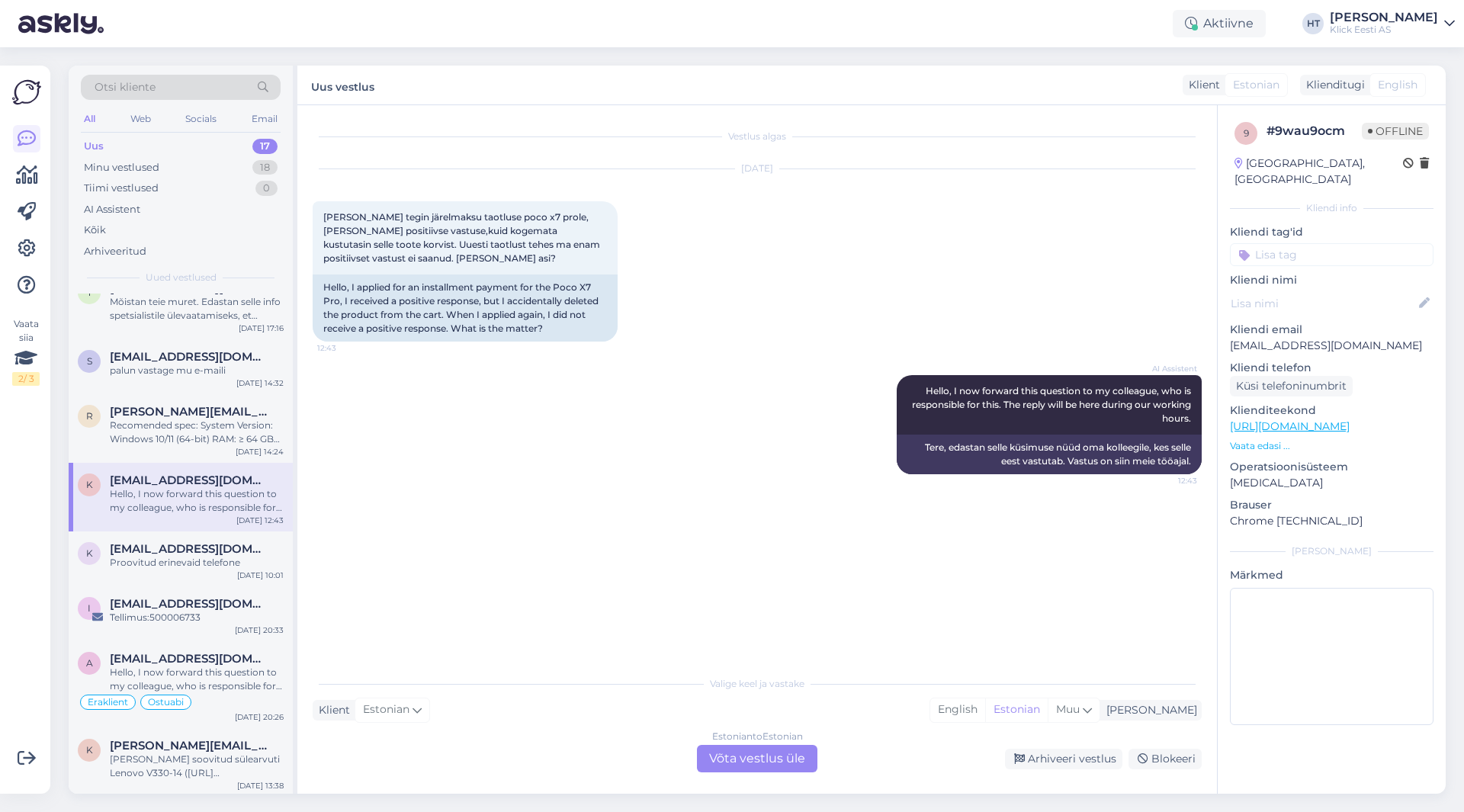
scroll to position [305, 0]
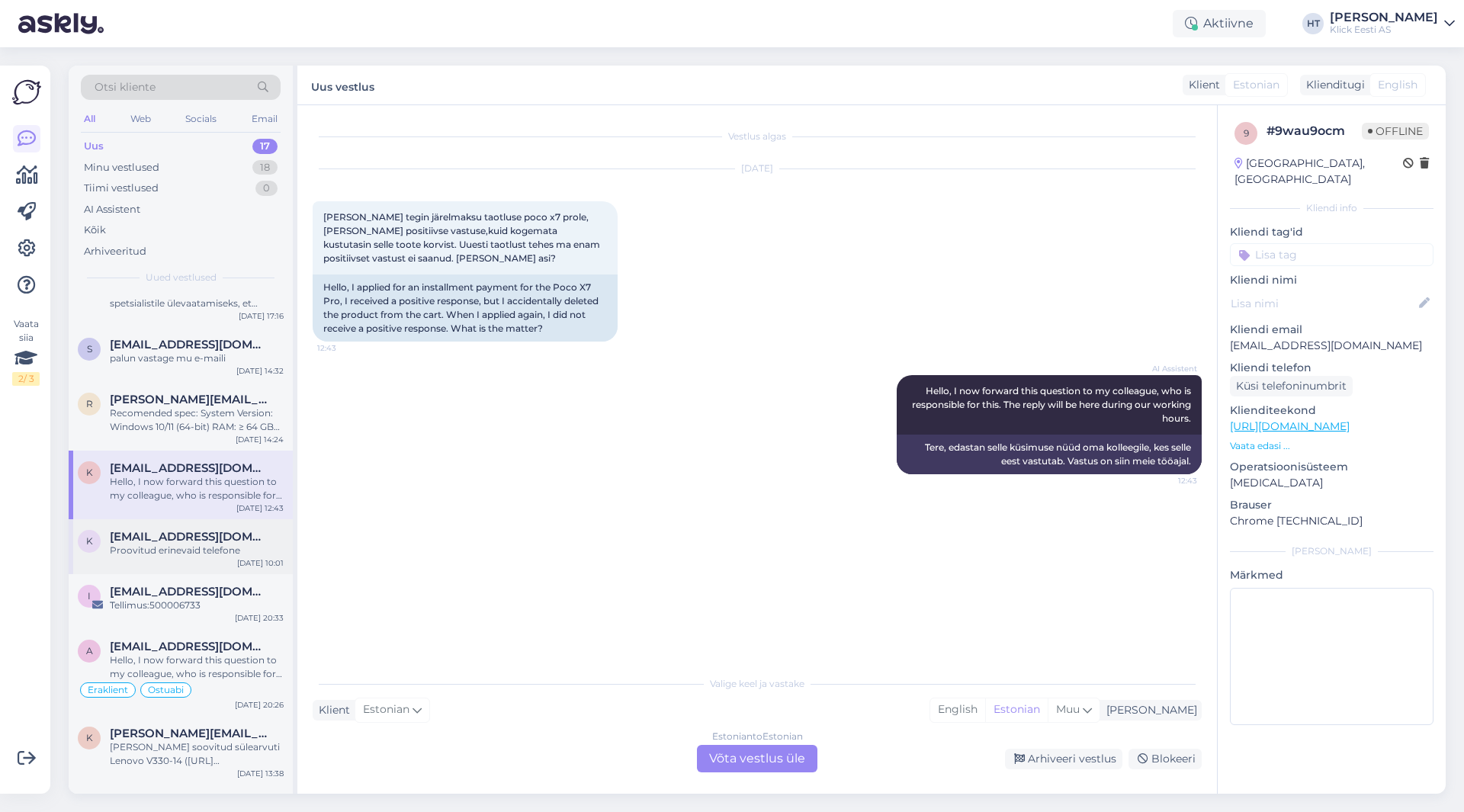
click at [208, 534] on span "[EMAIL_ADDRESS][DOMAIN_NAME]" at bounding box center [189, 537] width 159 height 14
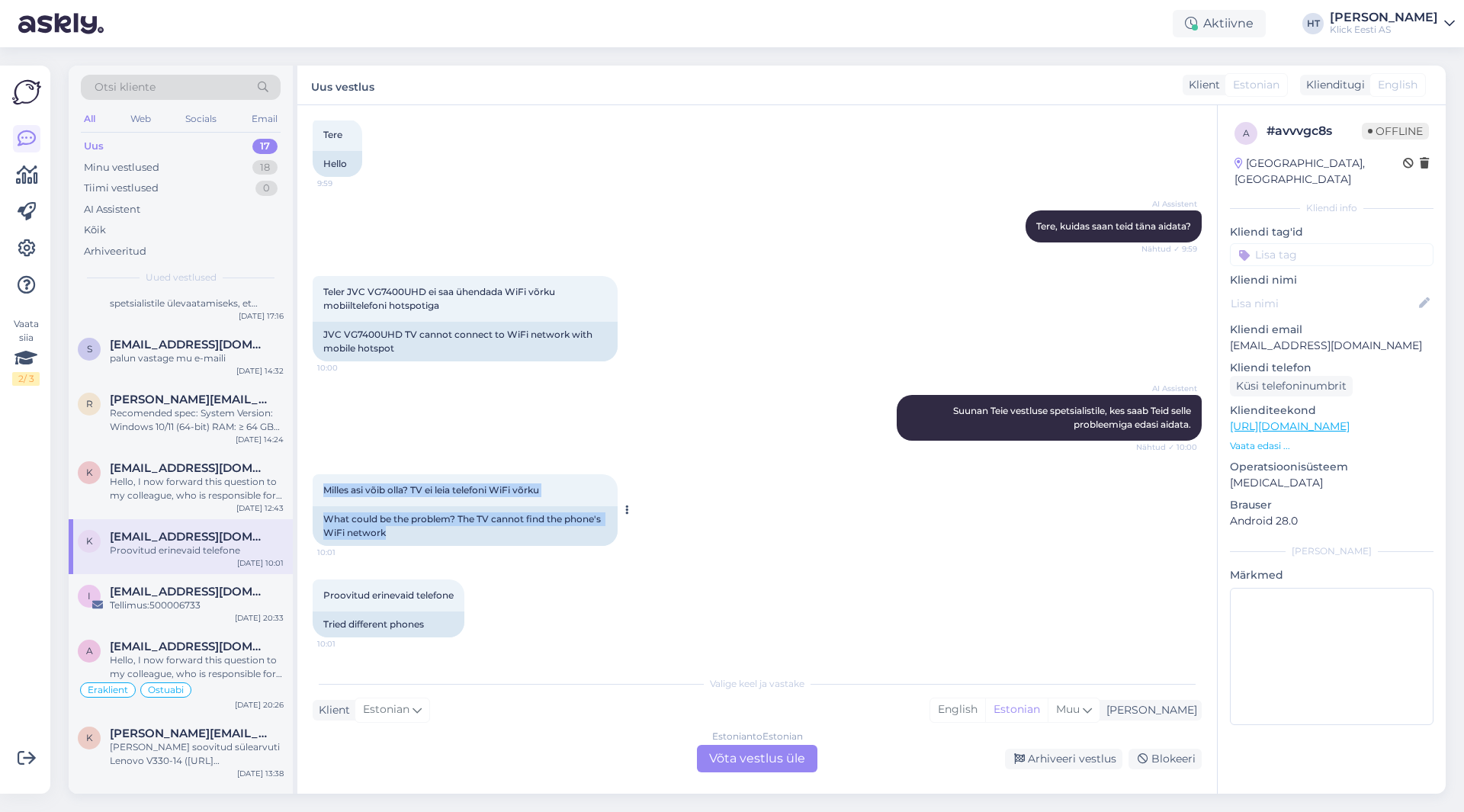
drag, startPoint x: 325, startPoint y: 488, endPoint x: 591, endPoint y: 534, distance: 269.9
click at [591, 534] on div "Milles asi võib olla? TV ei leia telefoni WiFi võrku 10:01 What could be the pr…" at bounding box center [465, 511] width 305 height 72
click at [591, 534] on div "What could be the problem? The TV cannot find the phone's WiFi network" at bounding box center [465, 526] width 305 height 40
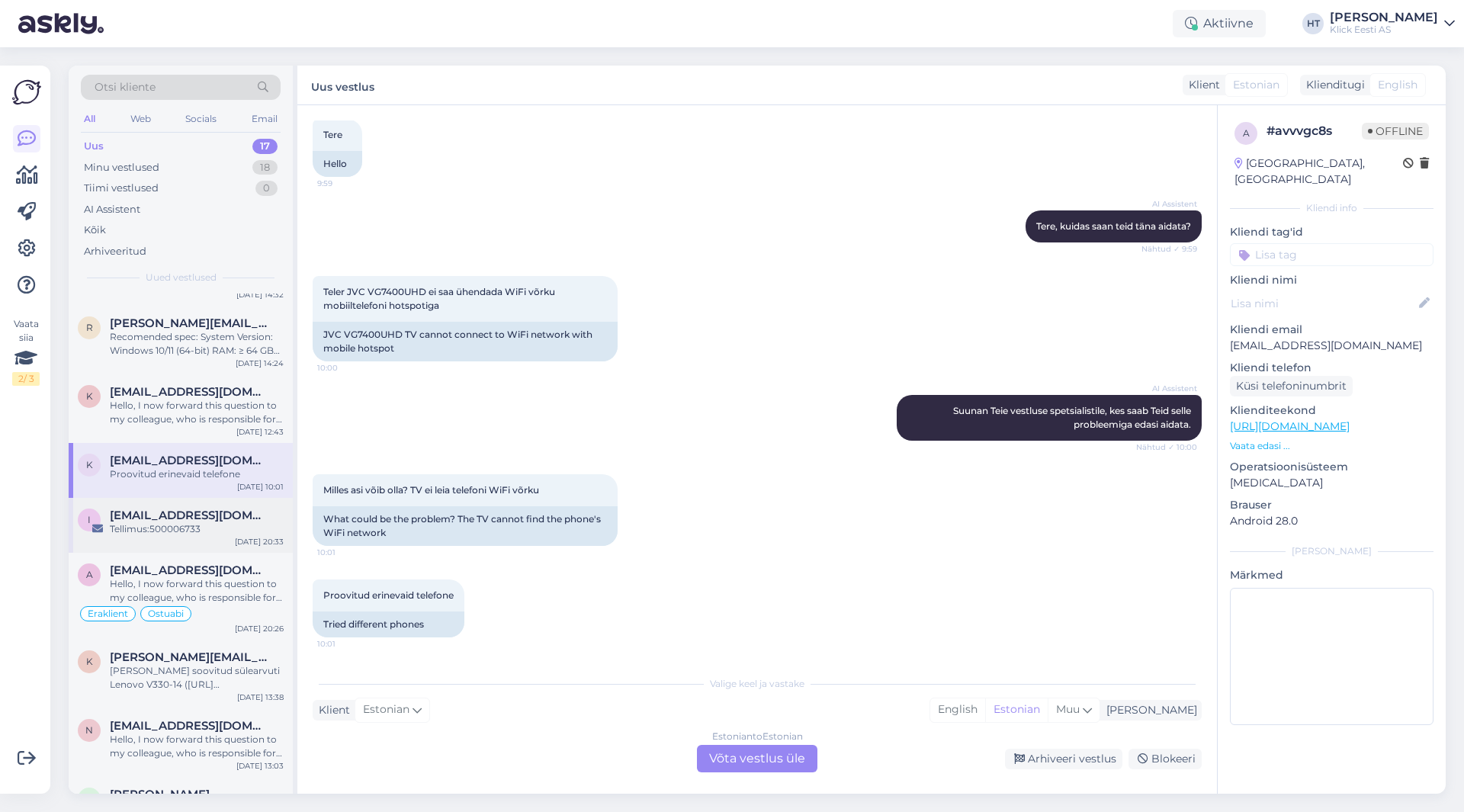
click at [192, 506] on div "i [EMAIL_ADDRESS][DOMAIN_NAME] Tellimus:500006733 [DATE] 20:33" at bounding box center [180, 526] width 224 height 54
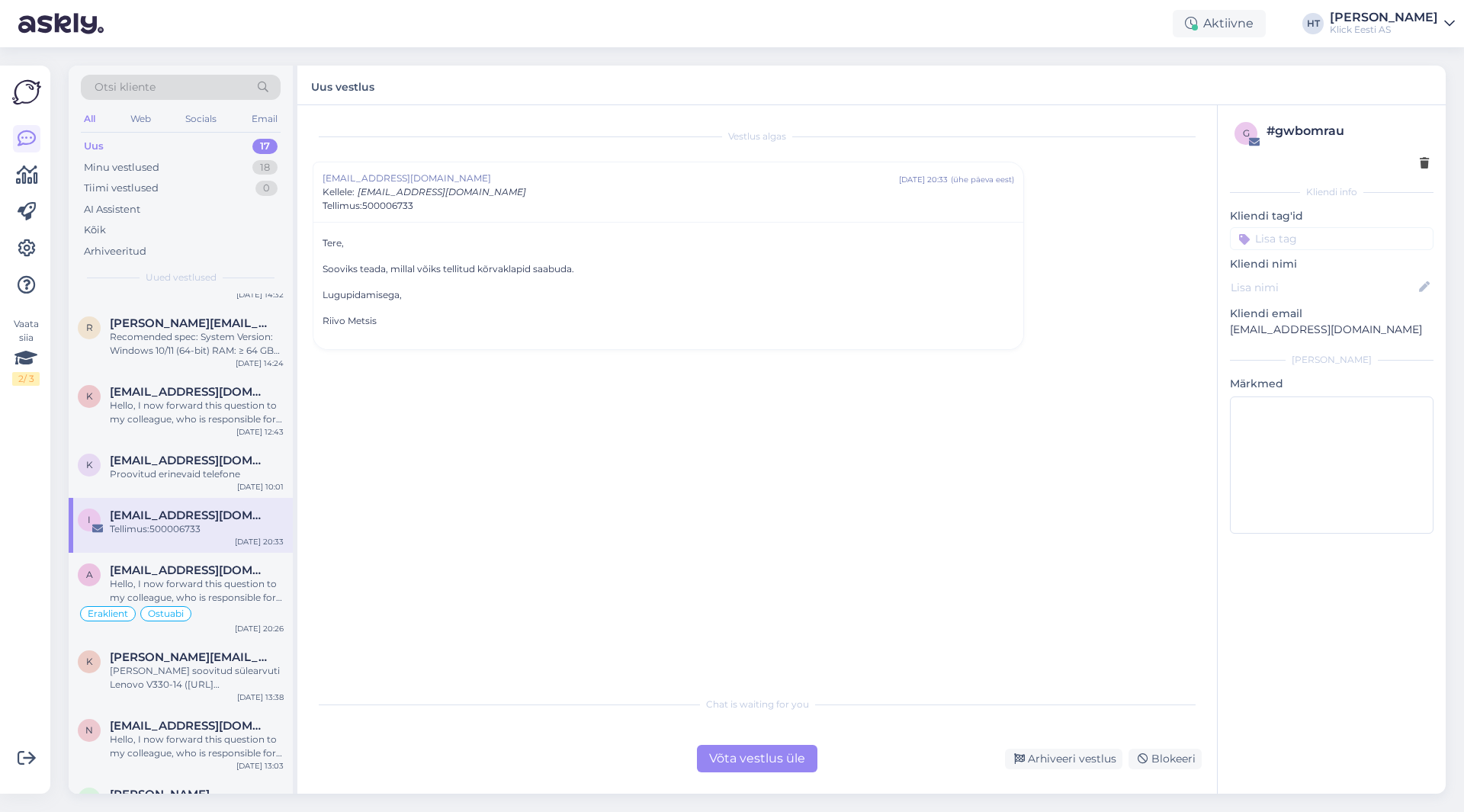
scroll to position [458, 0]
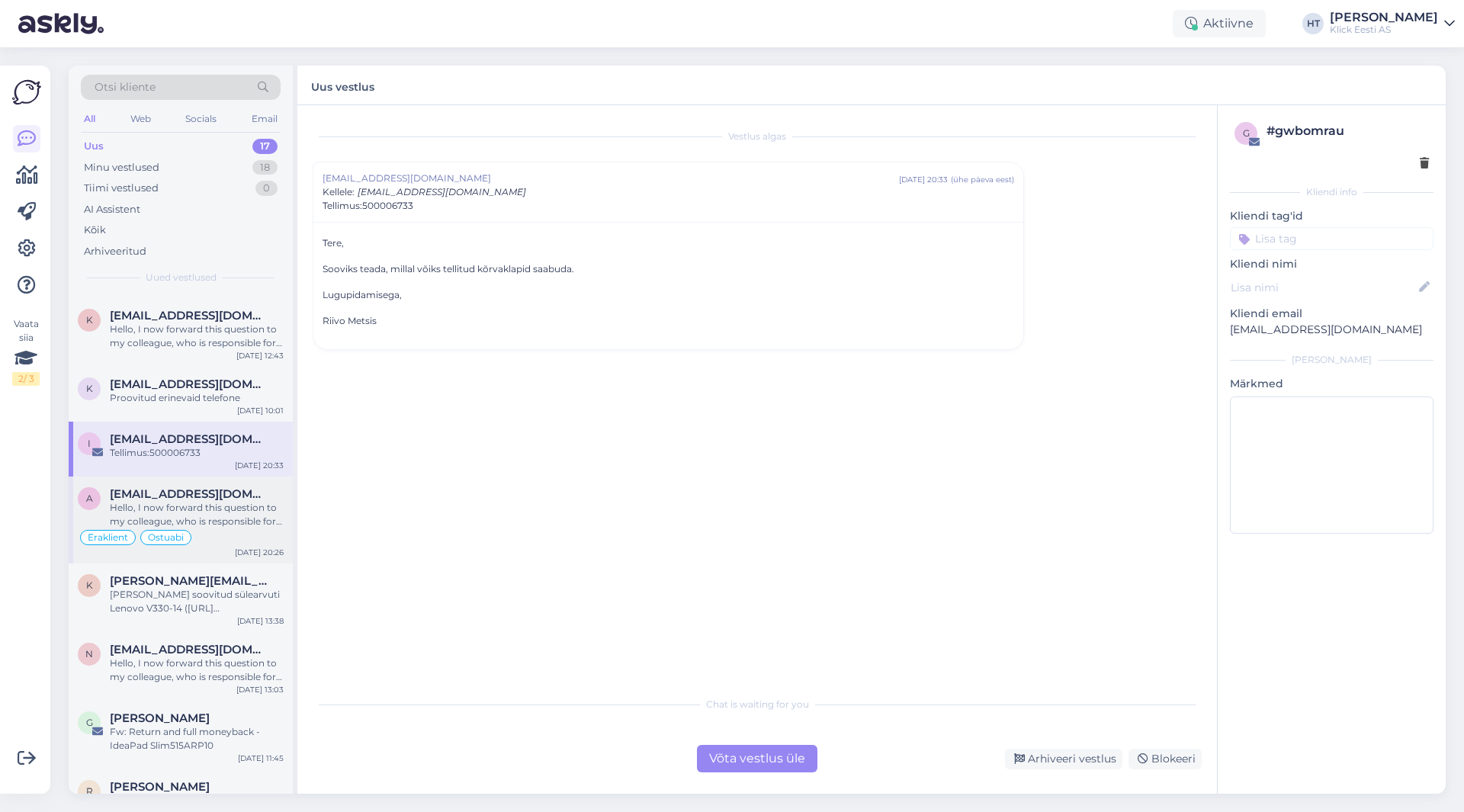
click at [198, 517] on div "Hello, I now forward this question to my colleague, who is responsible for this…" at bounding box center [197, 514] width 174 height 27
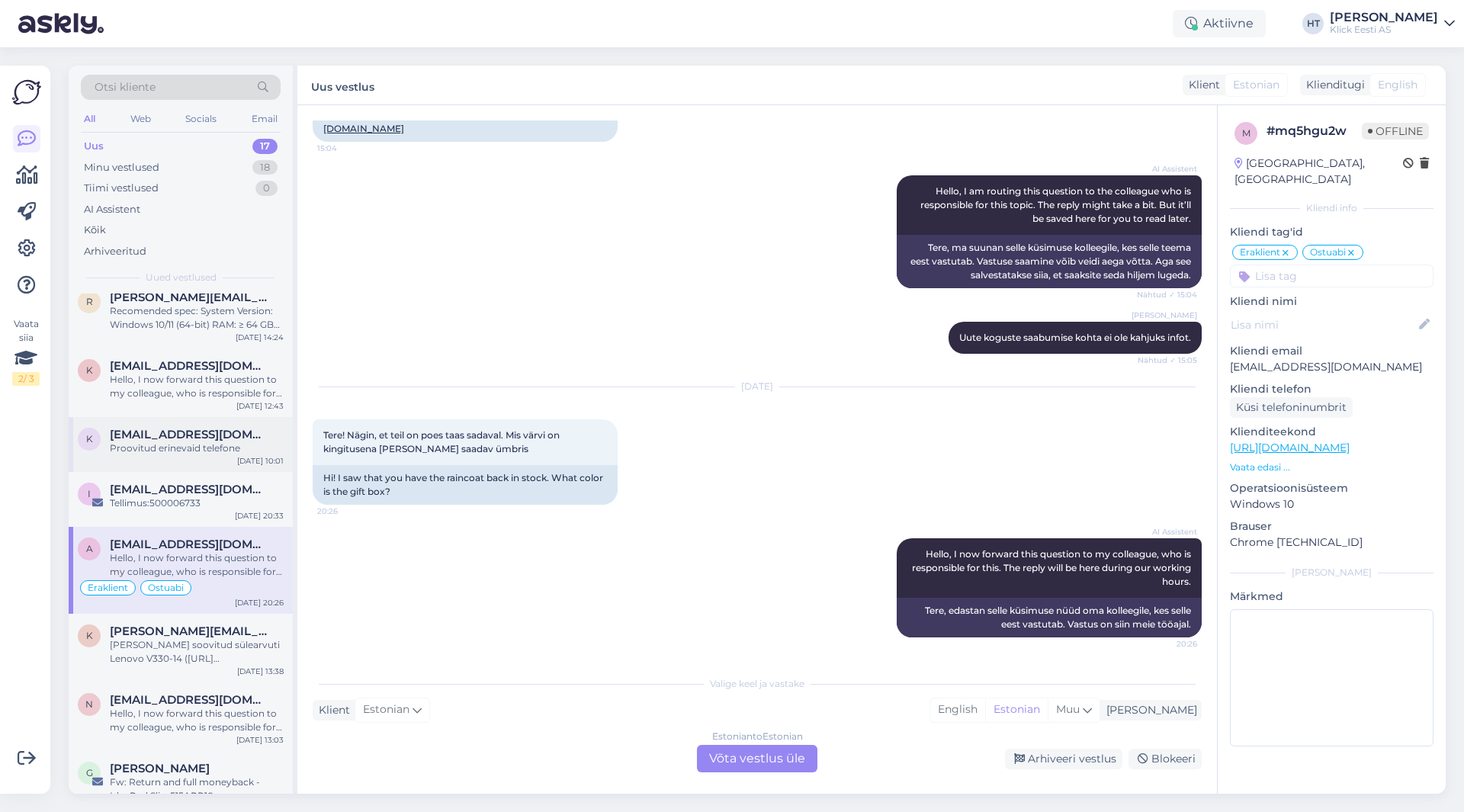
scroll to position [381, 0]
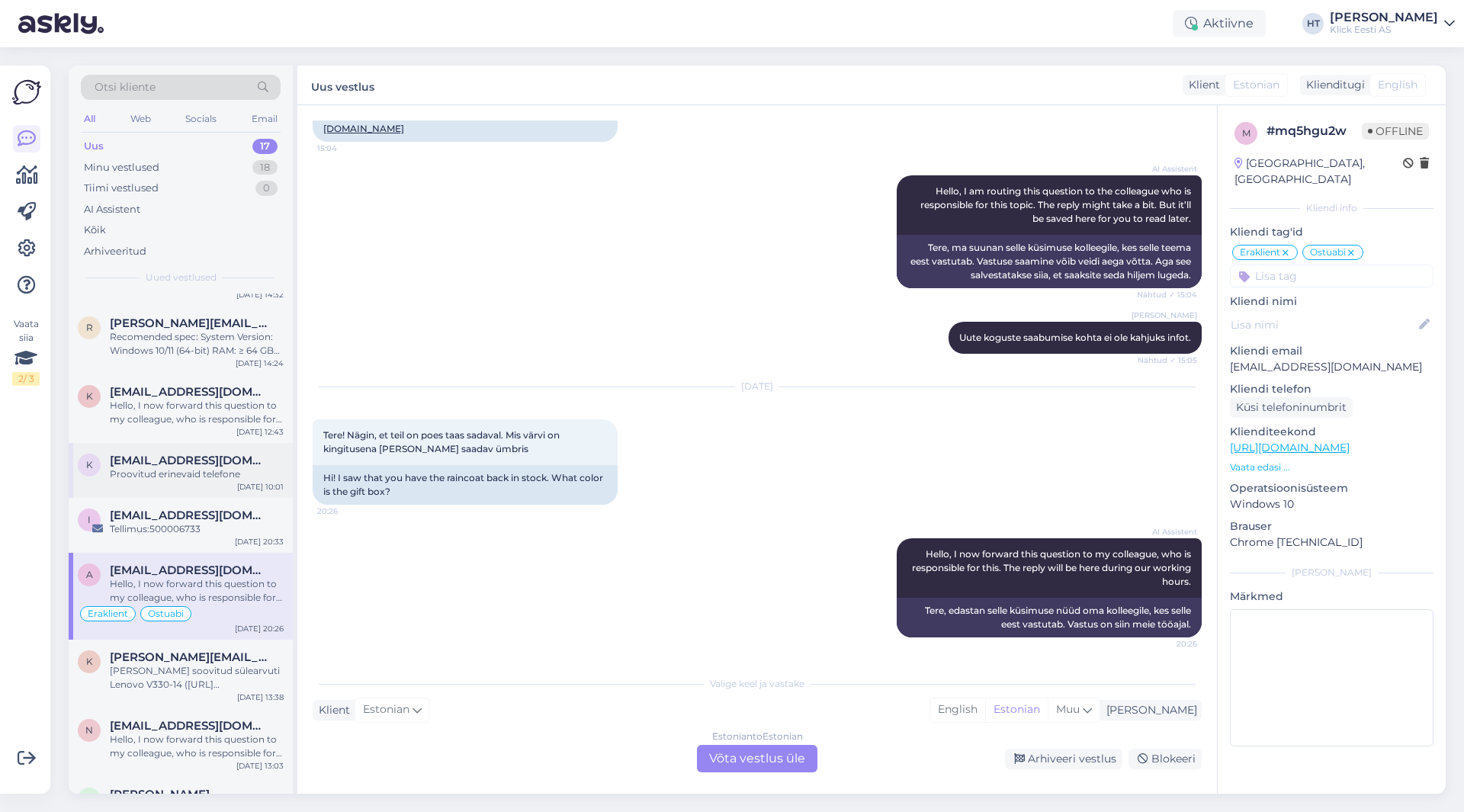
click at [208, 476] on div "Proovitud erinevaid telefone" at bounding box center [197, 475] width 174 height 14
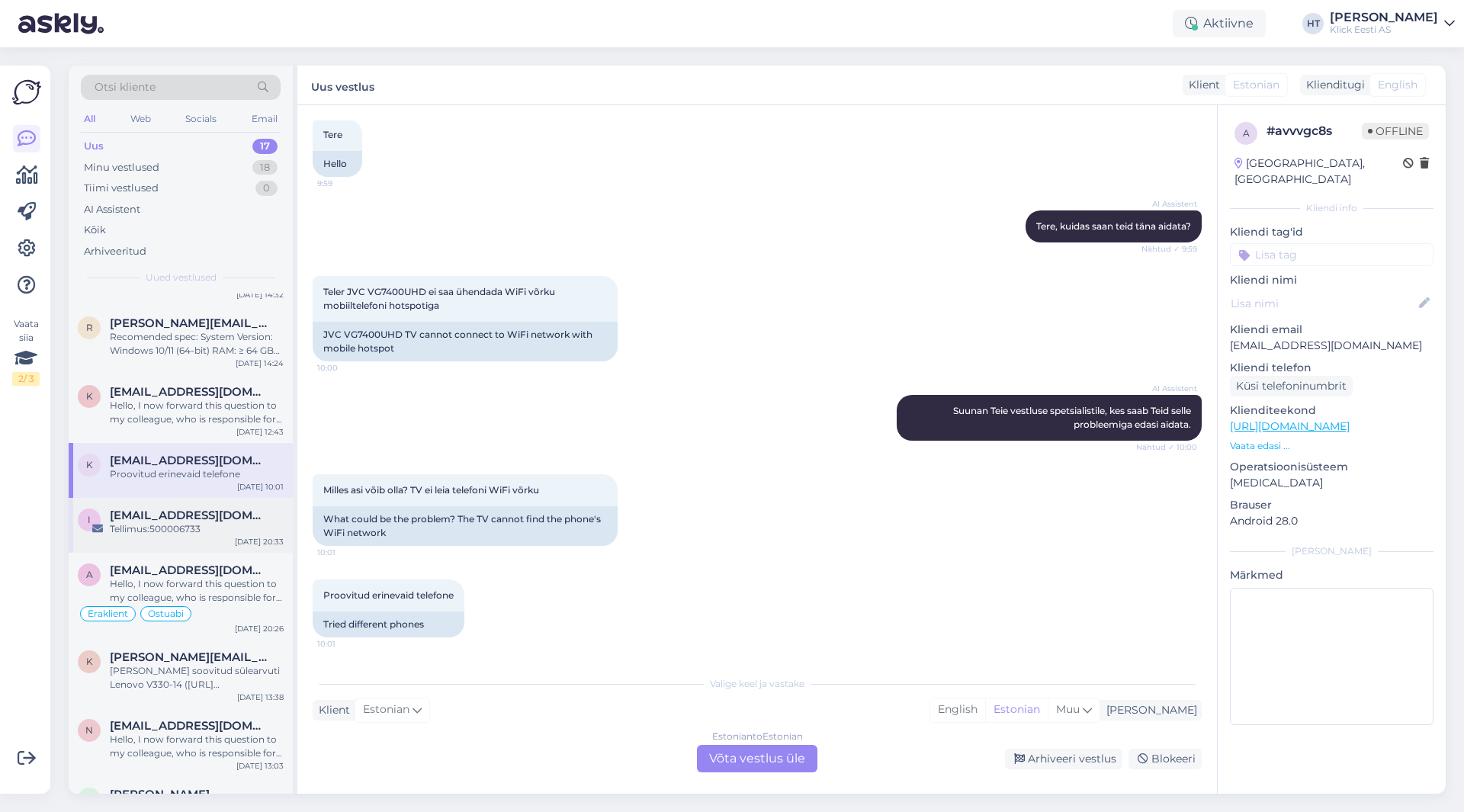
click at [178, 505] on div "i [EMAIL_ADDRESS][DOMAIN_NAME] Tellimus:500006733 [DATE] 20:33" at bounding box center [180, 526] width 224 height 54
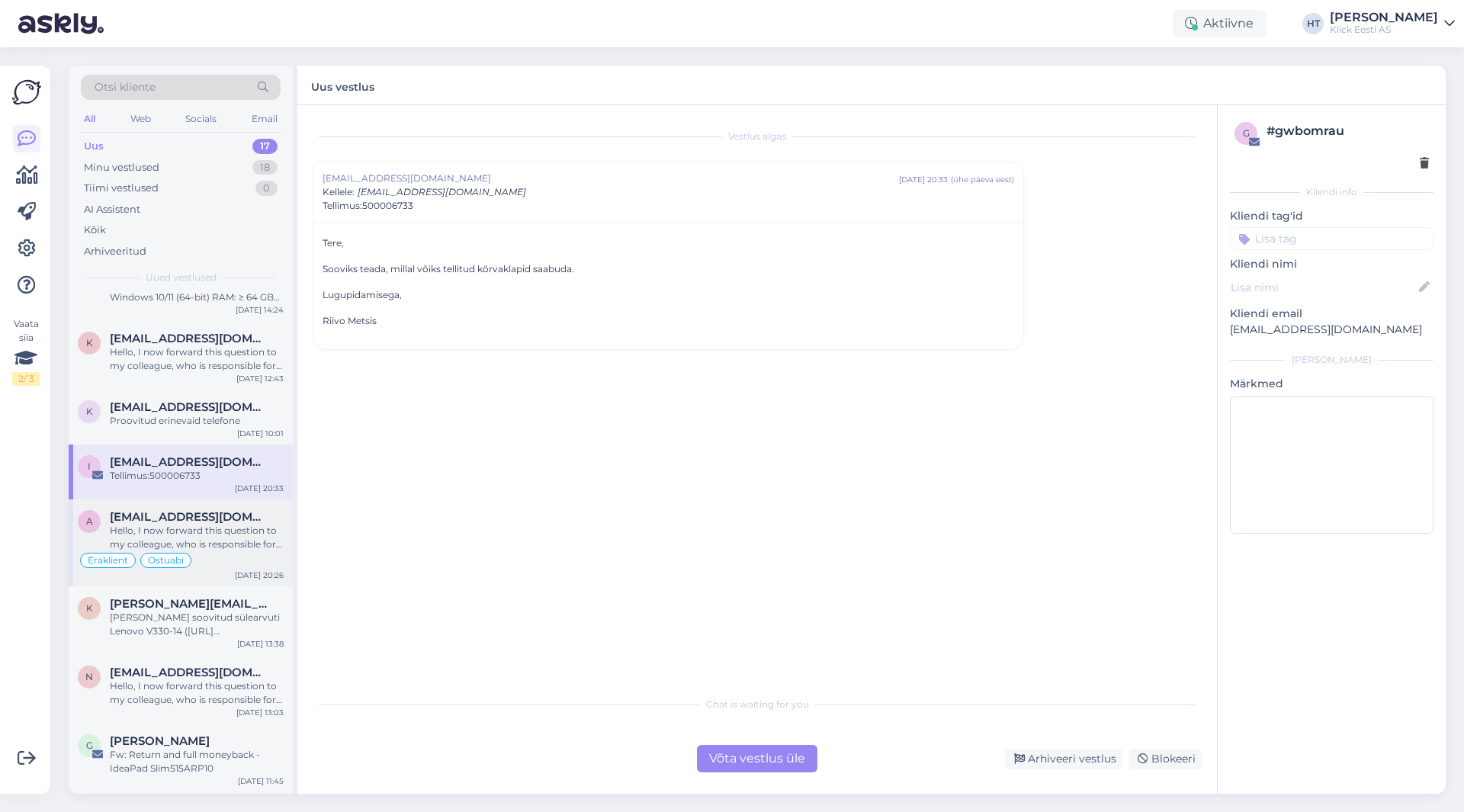
scroll to position [458, 0]
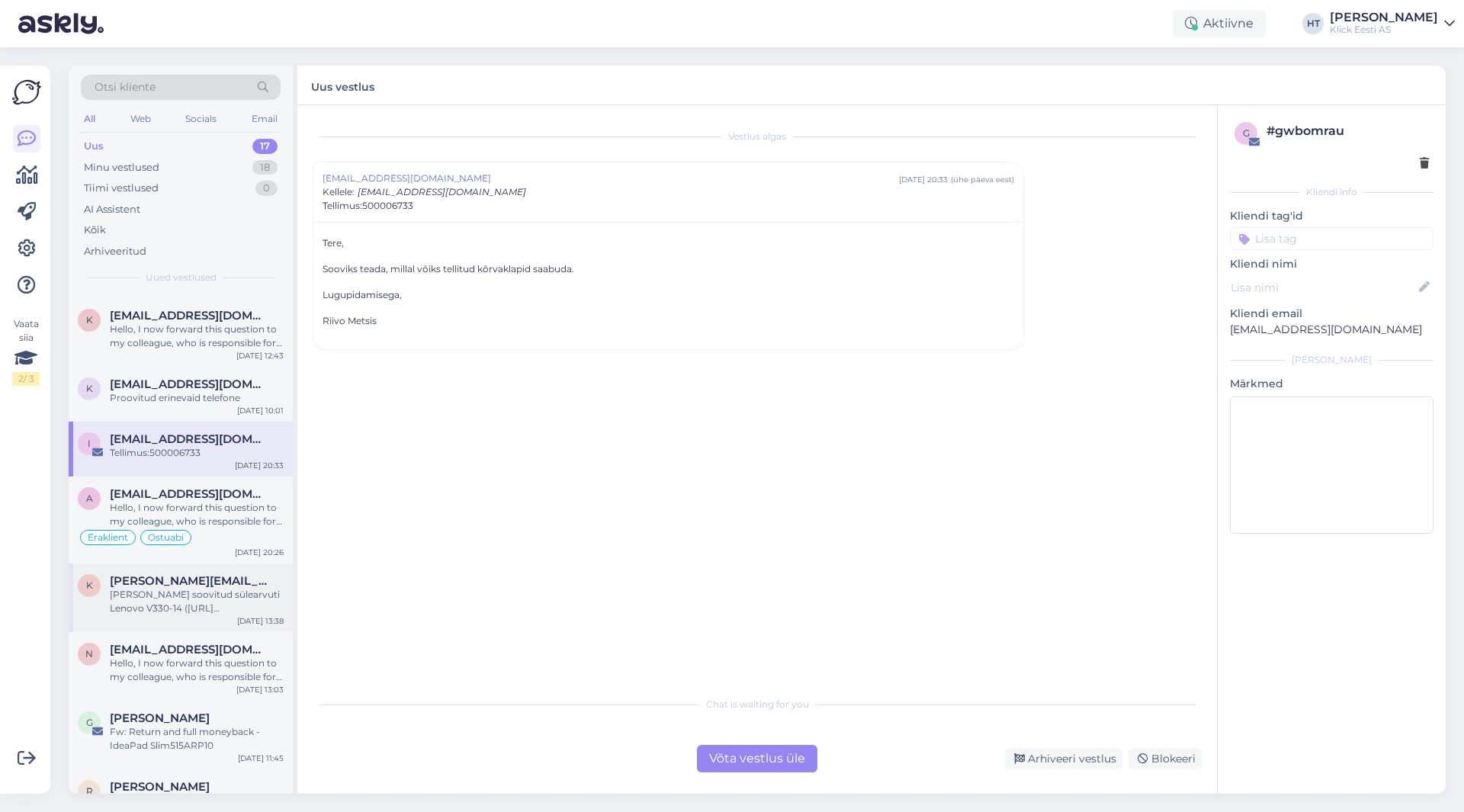
click at [188, 584] on span "[PERSON_NAME][EMAIL_ADDRESS][DOMAIN_NAME]" at bounding box center [189, 582] width 159 height 14
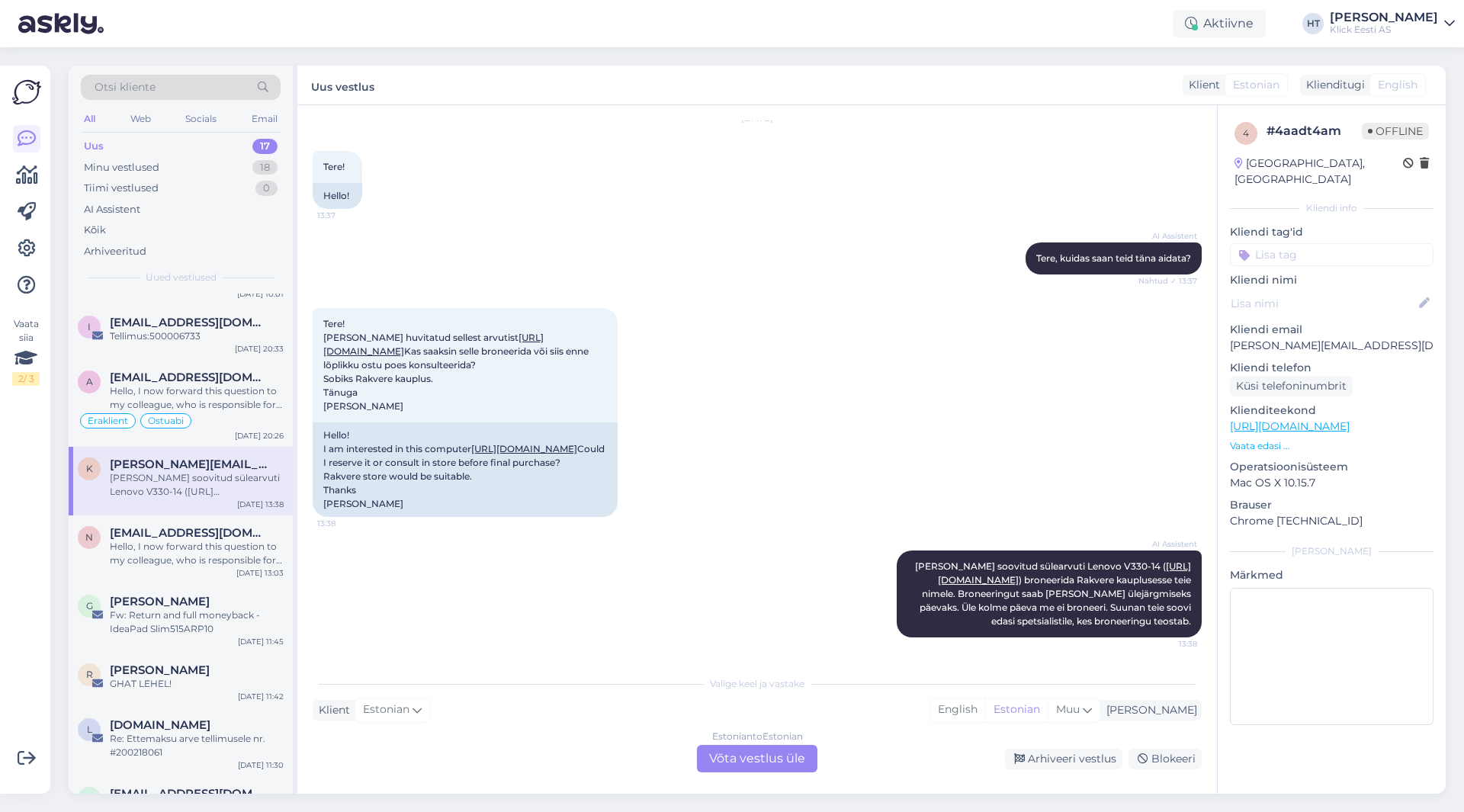
scroll to position [610, 0]
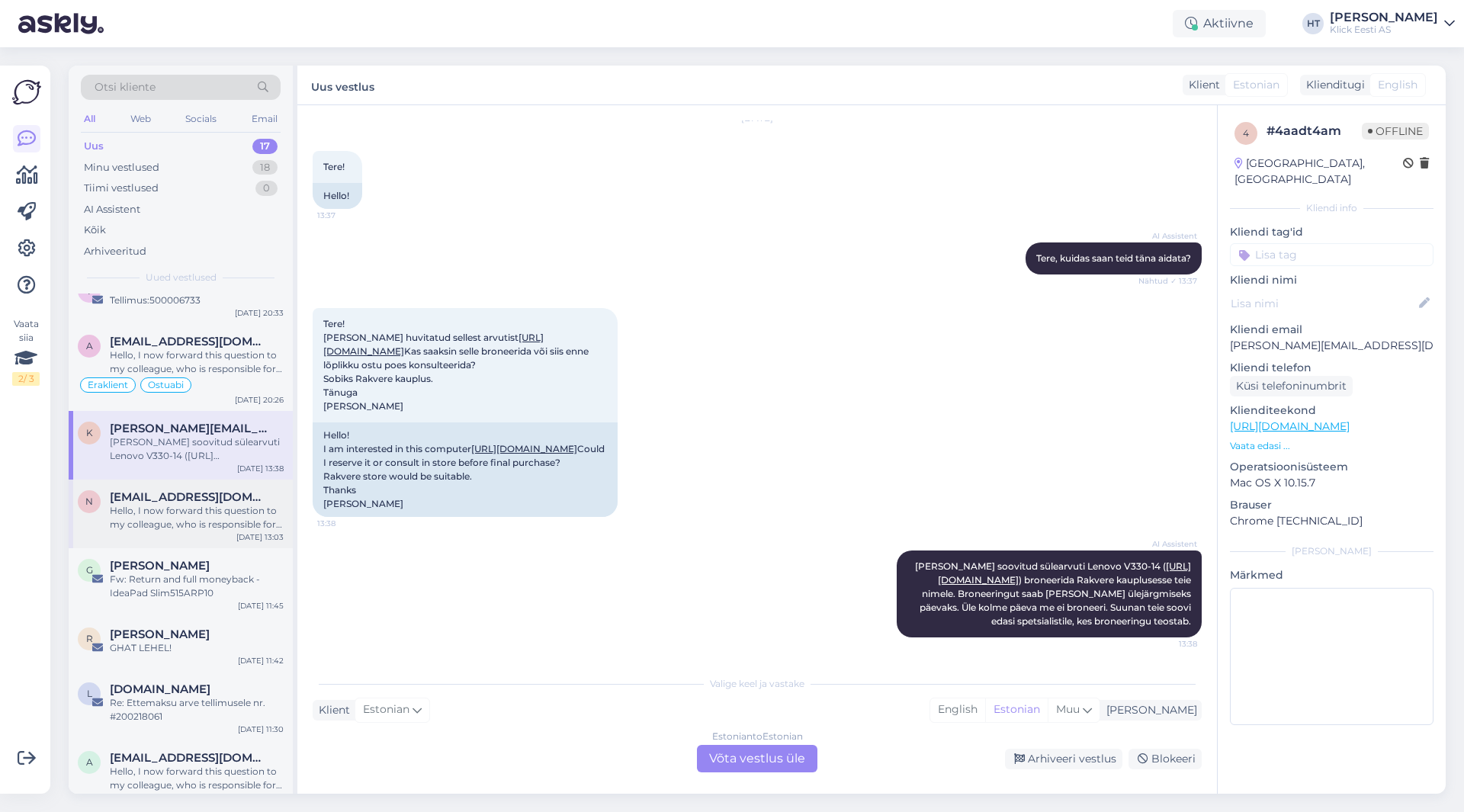
click at [218, 509] on div "Hello, I now forward this question to my colleague, who is responsible for this…" at bounding box center [197, 518] width 174 height 27
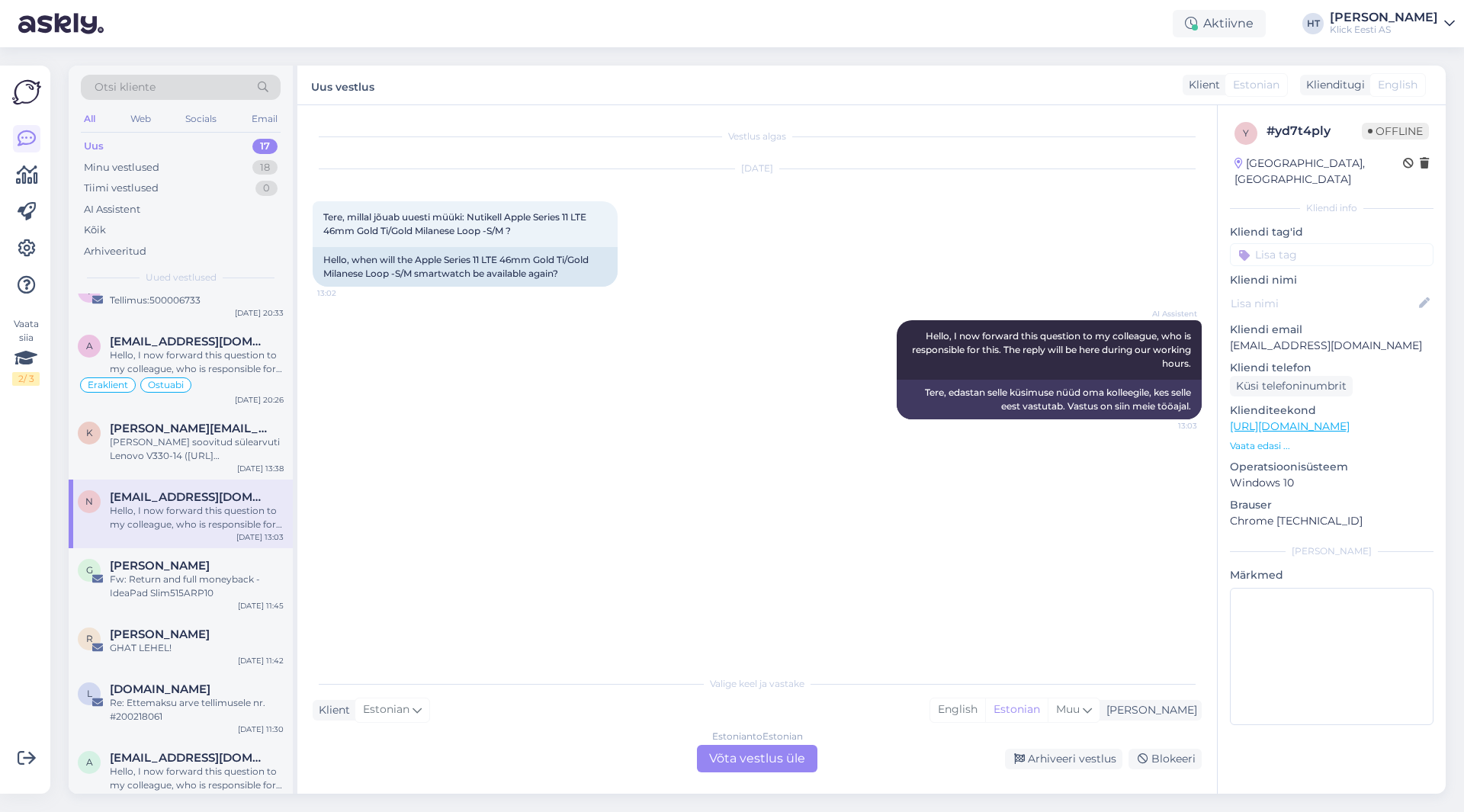
scroll to position [0, 0]
click at [218, 467] on div "k [PERSON_NAME][EMAIL_ADDRESS][DOMAIN_NAME] [PERSON_NAME] soovitud sülearvuti L…" at bounding box center [180, 446] width 224 height 69
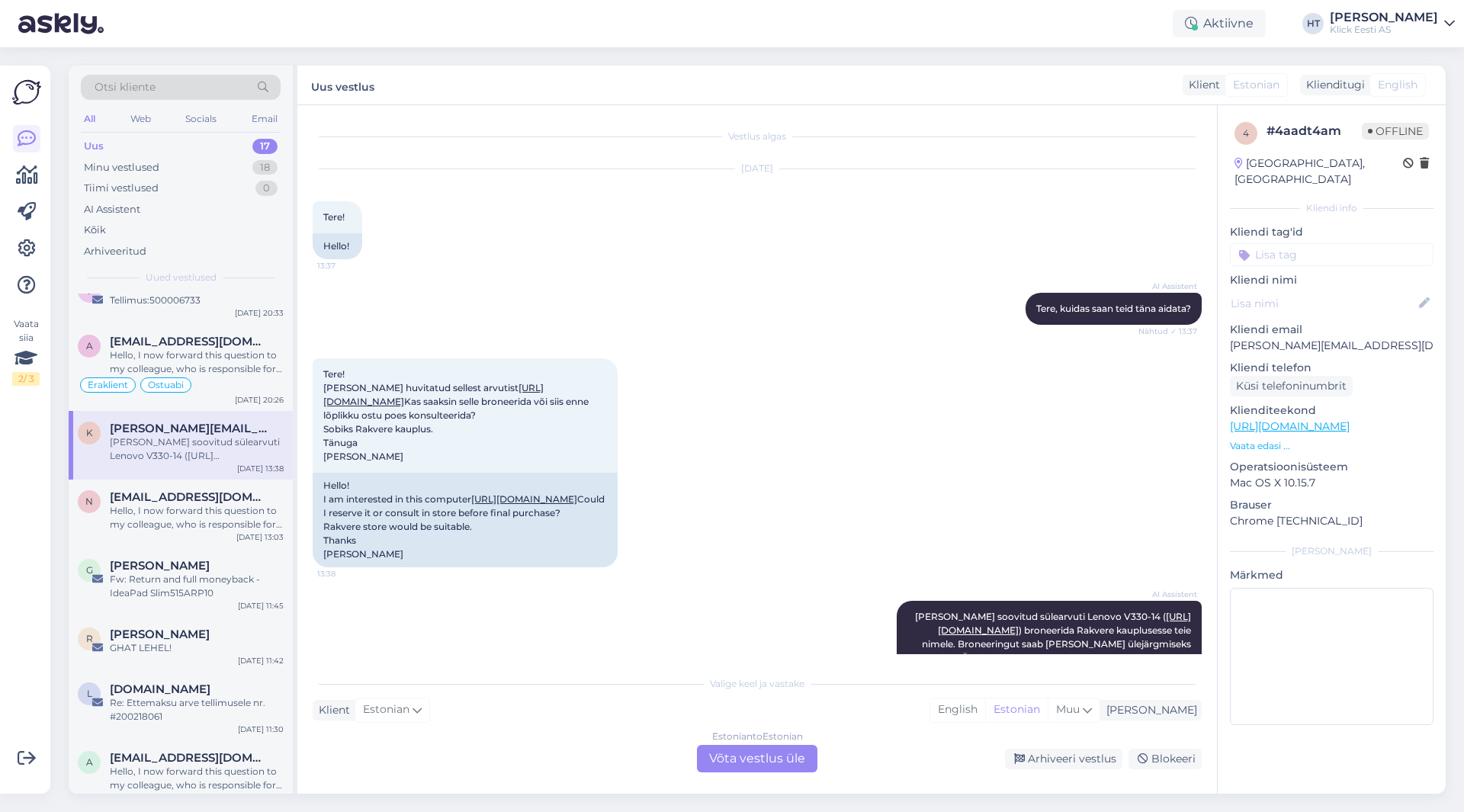
scroll to position [119, 0]
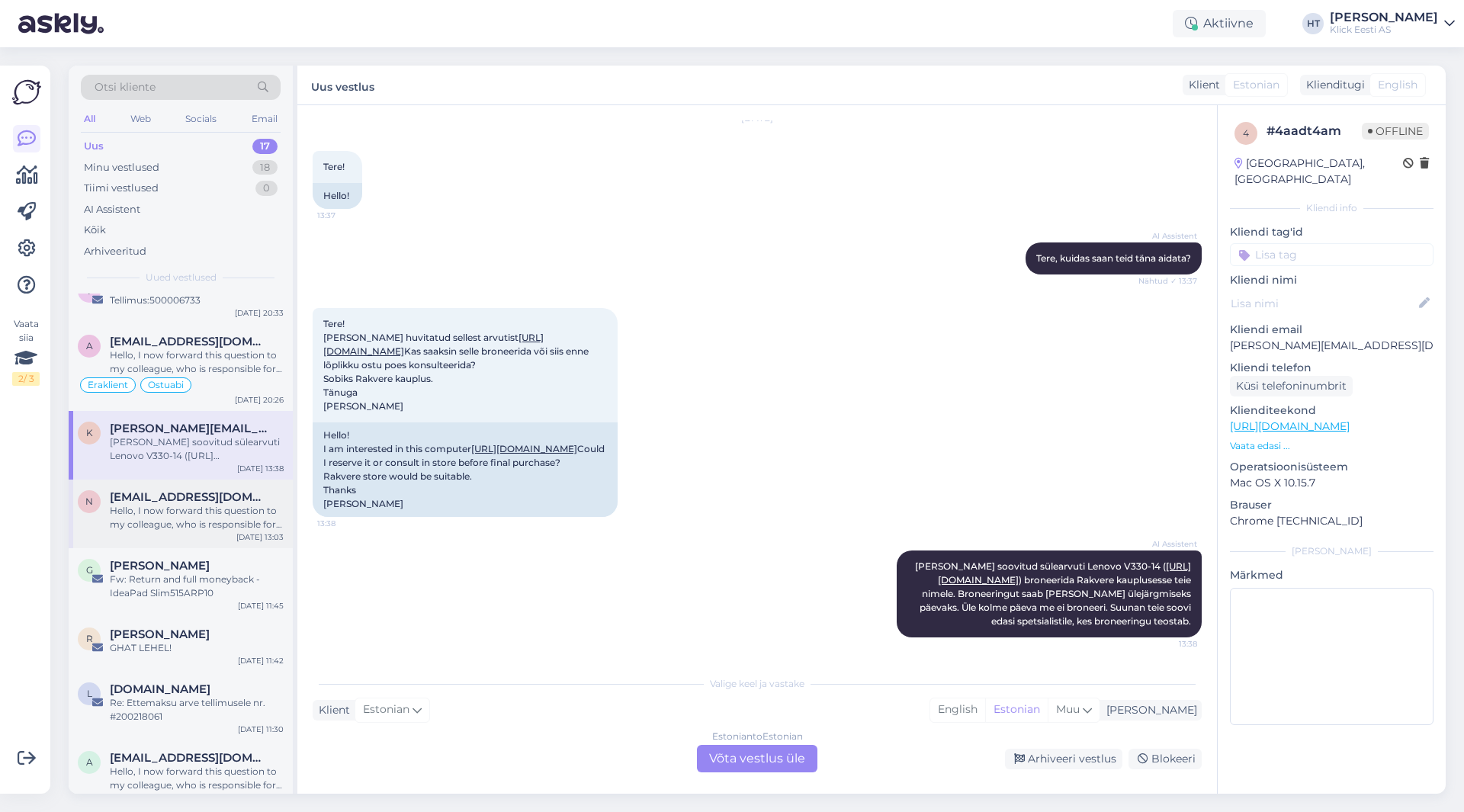
click at [217, 497] on span "[EMAIL_ADDRESS][DOMAIN_NAME]" at bounding box center [189, 497] width 159 height 14
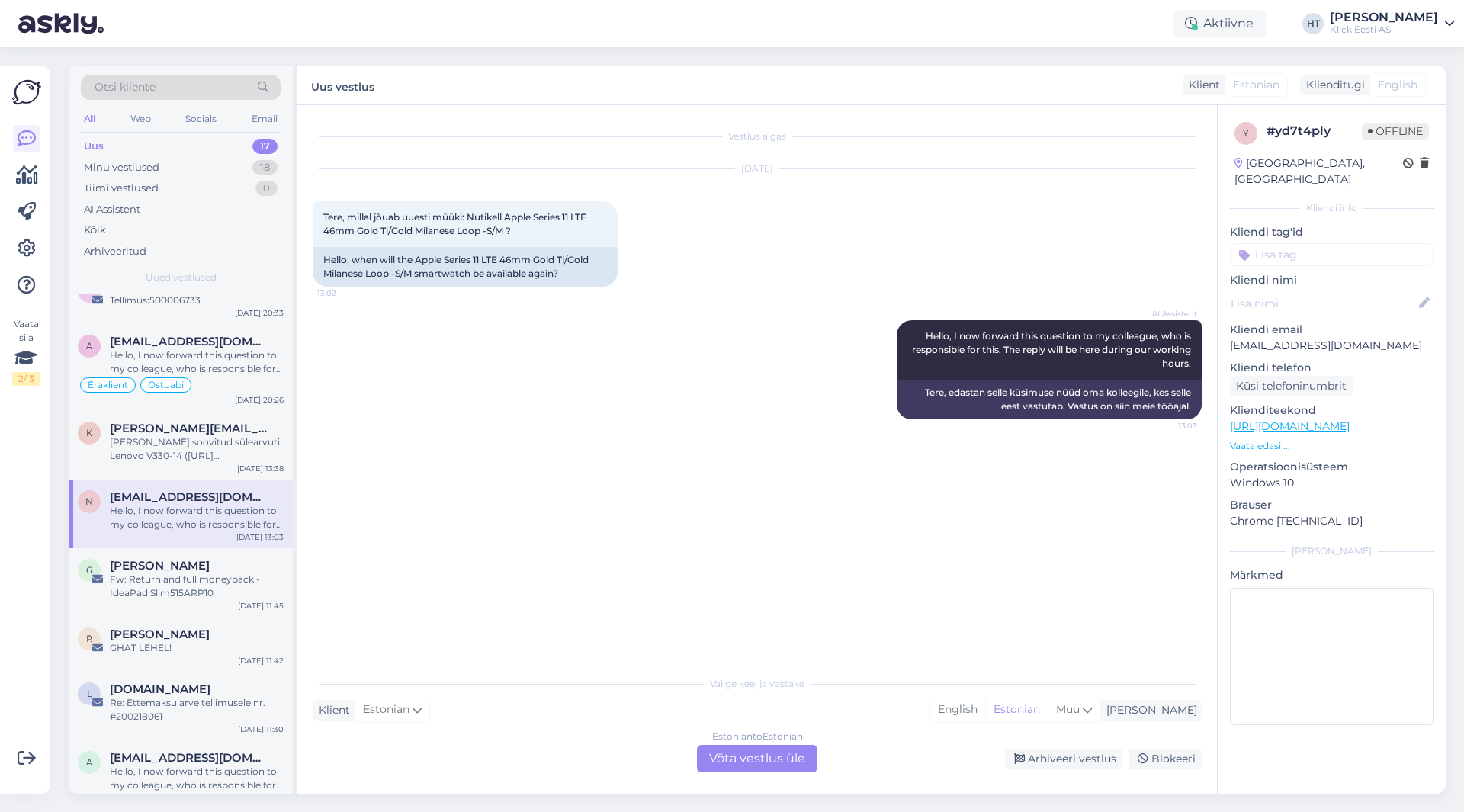
scroll to position [0, 0]
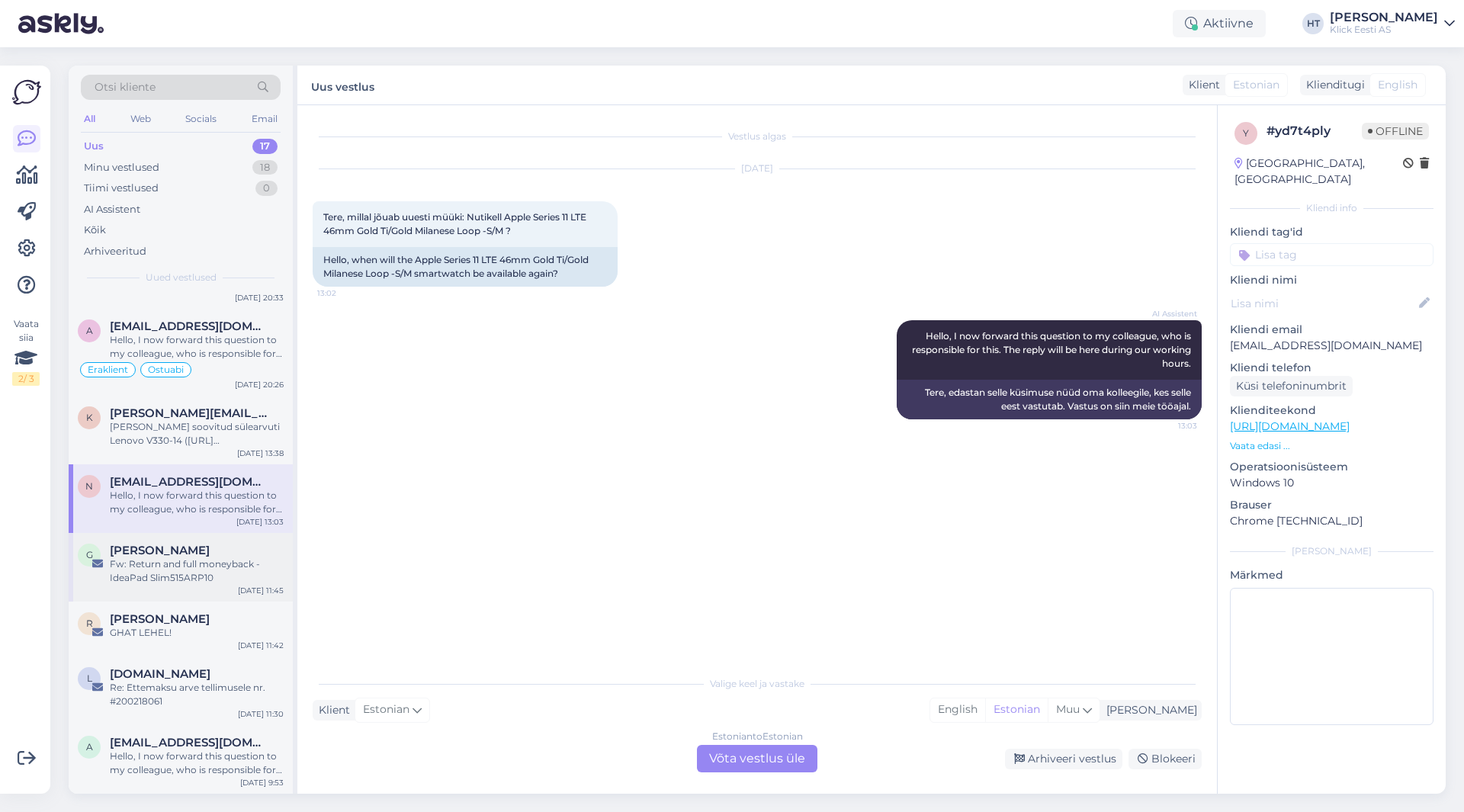
click at [209, 535] on div "G [PERSON_NAME] [PERSON_NAME]: Return and full moneyback - IdeaPad Slim515ARP10…" at bounding box center [180, 568] width 224 height 69
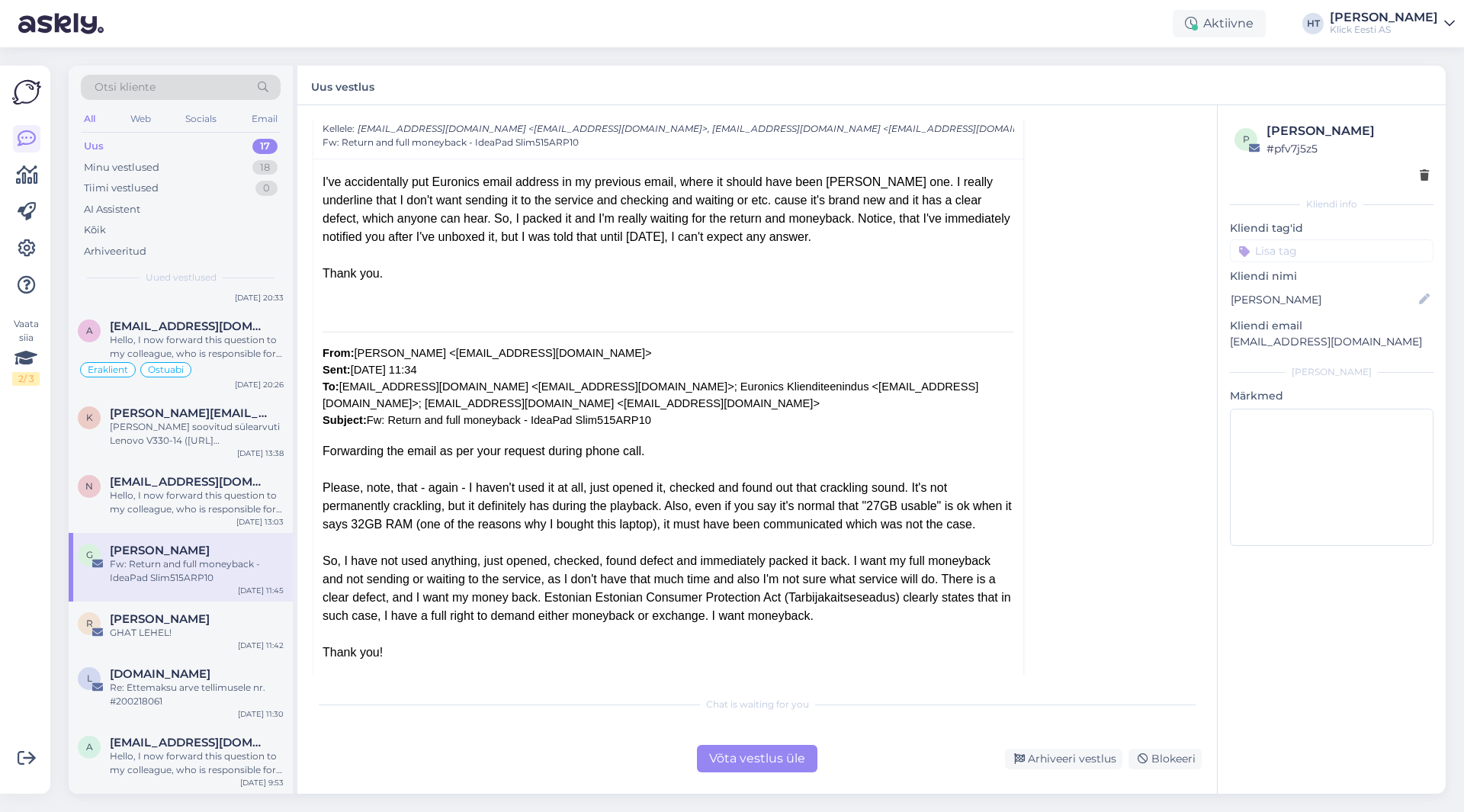
scroll to position [153, 0]
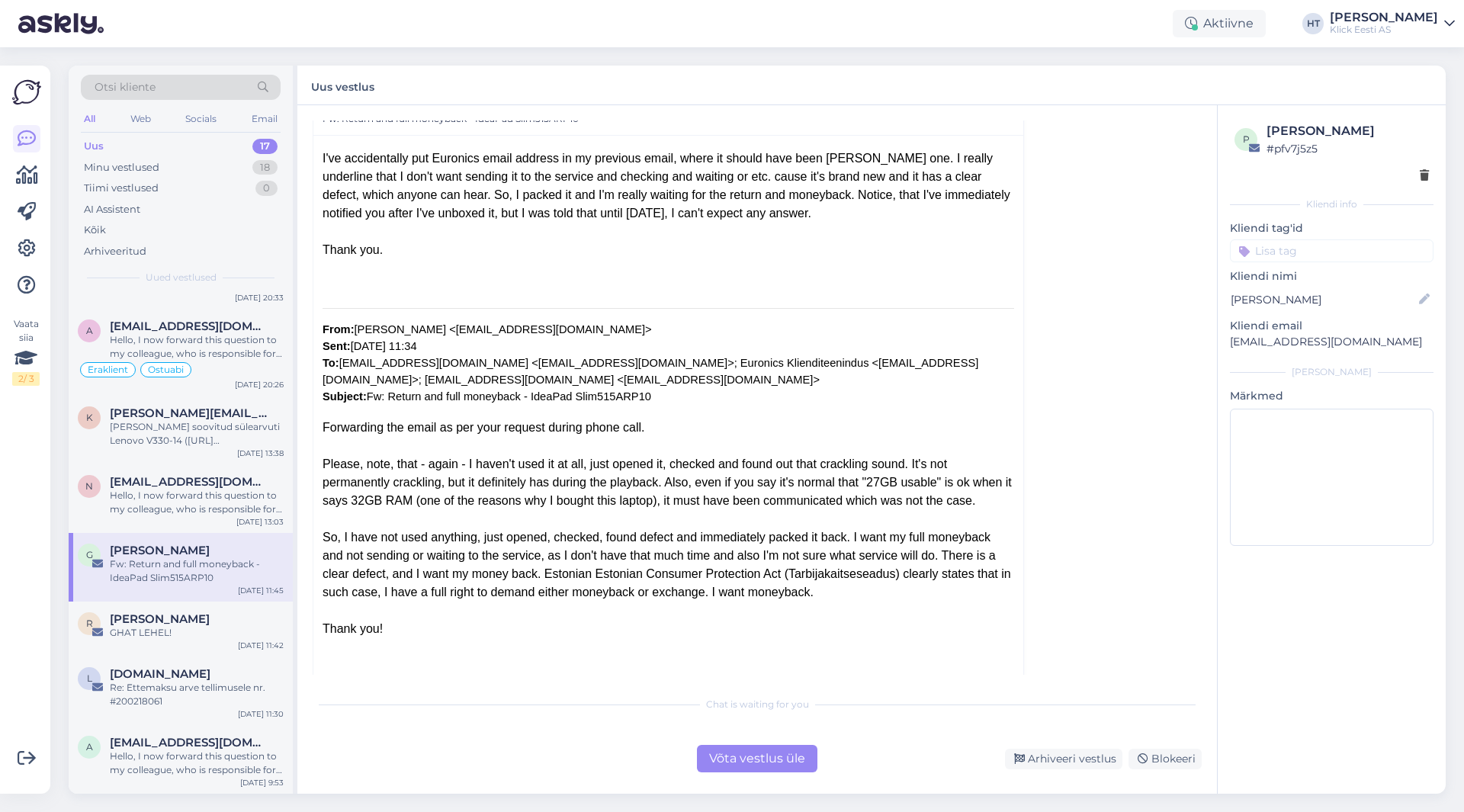
drag, startPoint x: 323, startPoint y: 518, endPoint x: 1000, endPoint y: 577, distance: 679.6
click at [1000, 577] on div "So, I have not used anything, just opened, checked, found defect and immediatel…" at bounding box center [668, 564] width 692 height 73
click at [672, 602] on div at bounding box center [668, 611] width 692 height 18
drag, startPoint x: 640, startPoint y: 579, endPoint x: 321, endPoint y: 410, distance: 361.0
click at [321, 410] on div "I've accidentally put Euronics email address in my previous email, where it sho…" at bounding box center [669, 728] width 710 height 1185
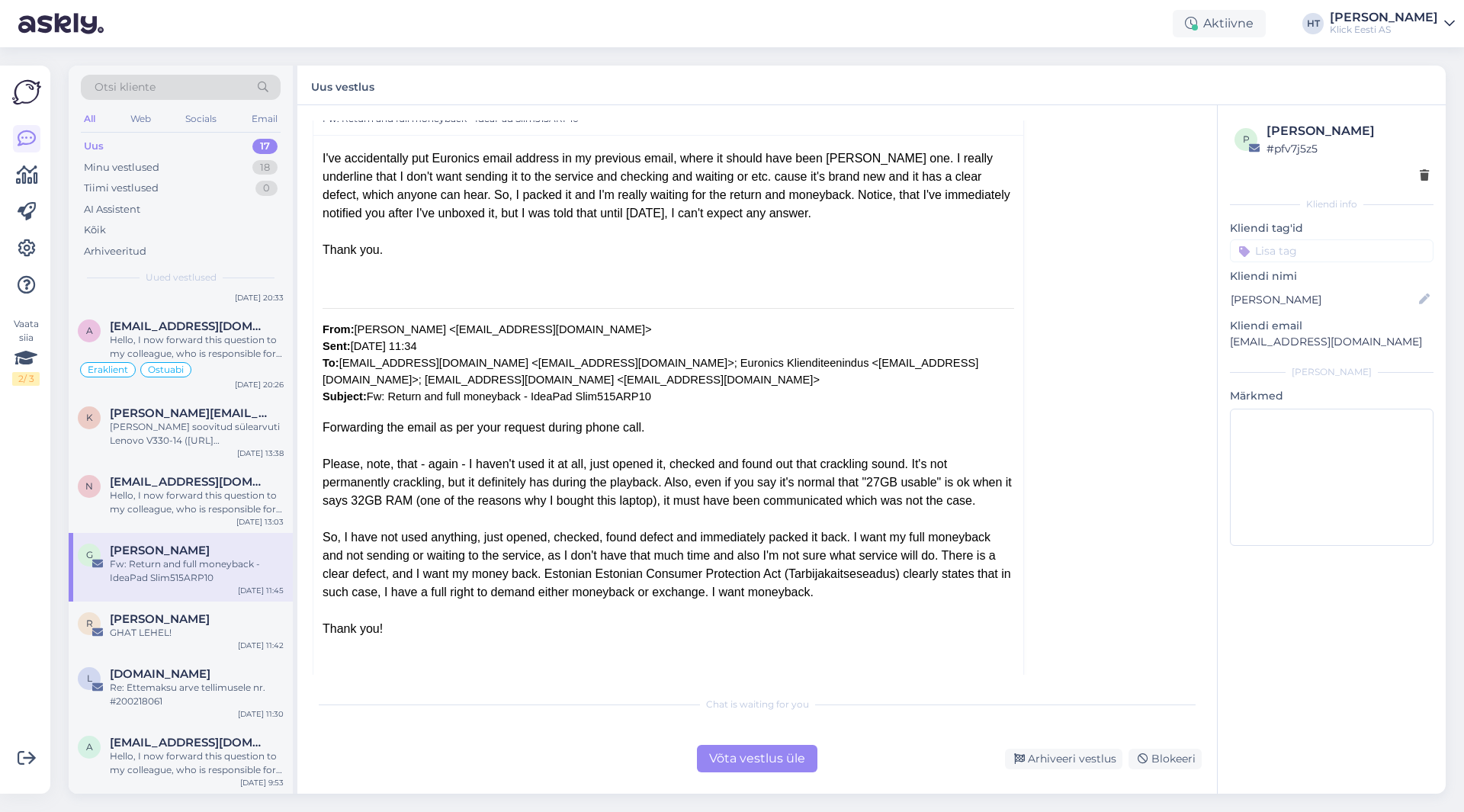
click at [323, 419] on div "Forwarding the email as per your request during phone call." at bounding box center [668, 428] width 692 height 18
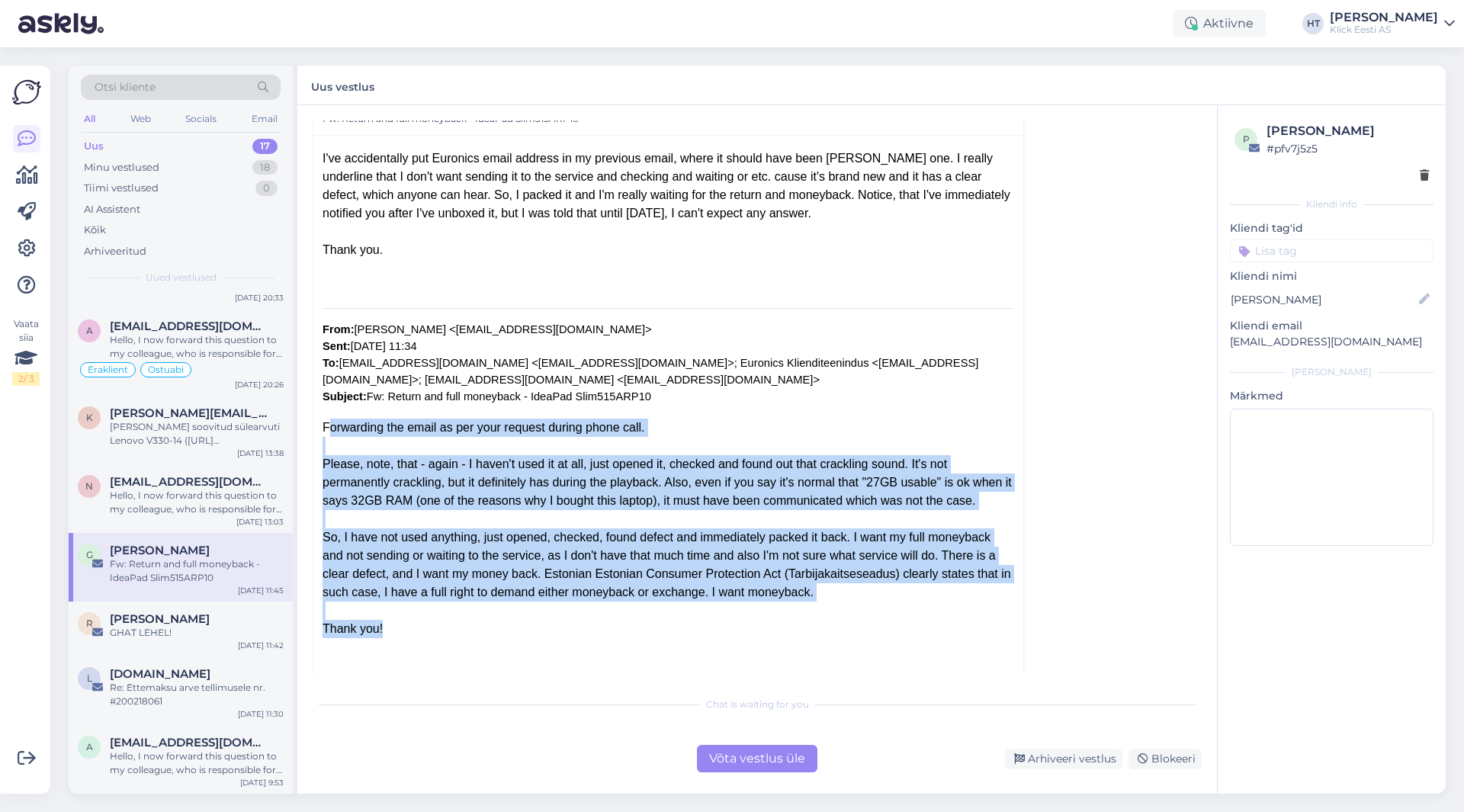
drag, startPoint x: 323, startPoint y: 407, endPoint x: 812, endPoint y: 613, distance: 530.6
click at [812, 613] on div "I've accidentally put Euronics email address in my previous email, where it sho…" at bounding box center [668, 729] width 692 height 1161
click at [812, 620] on div "Thank you!" at bounding box center [668, 629] width 692 height 18
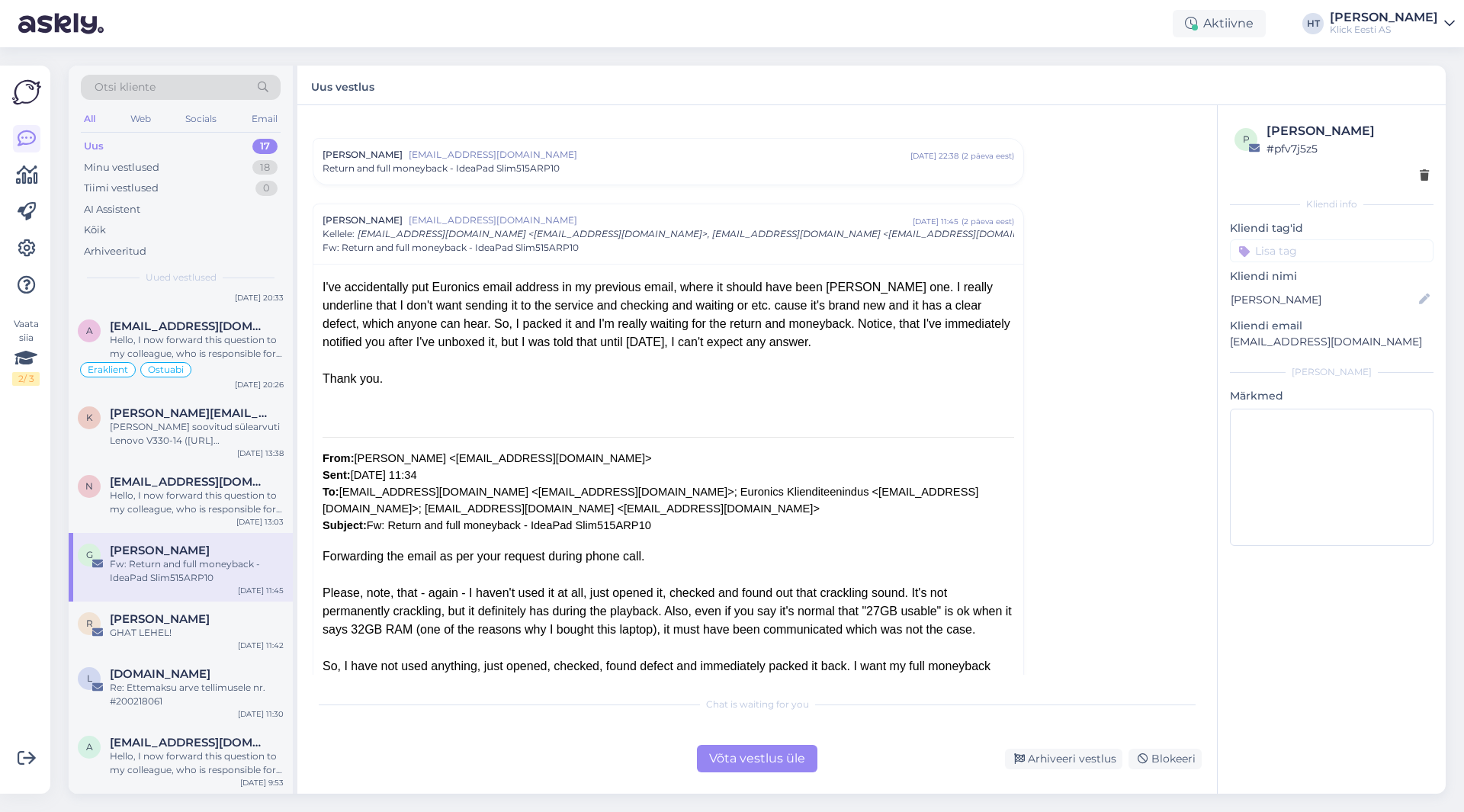
scroll to position [0, 0]
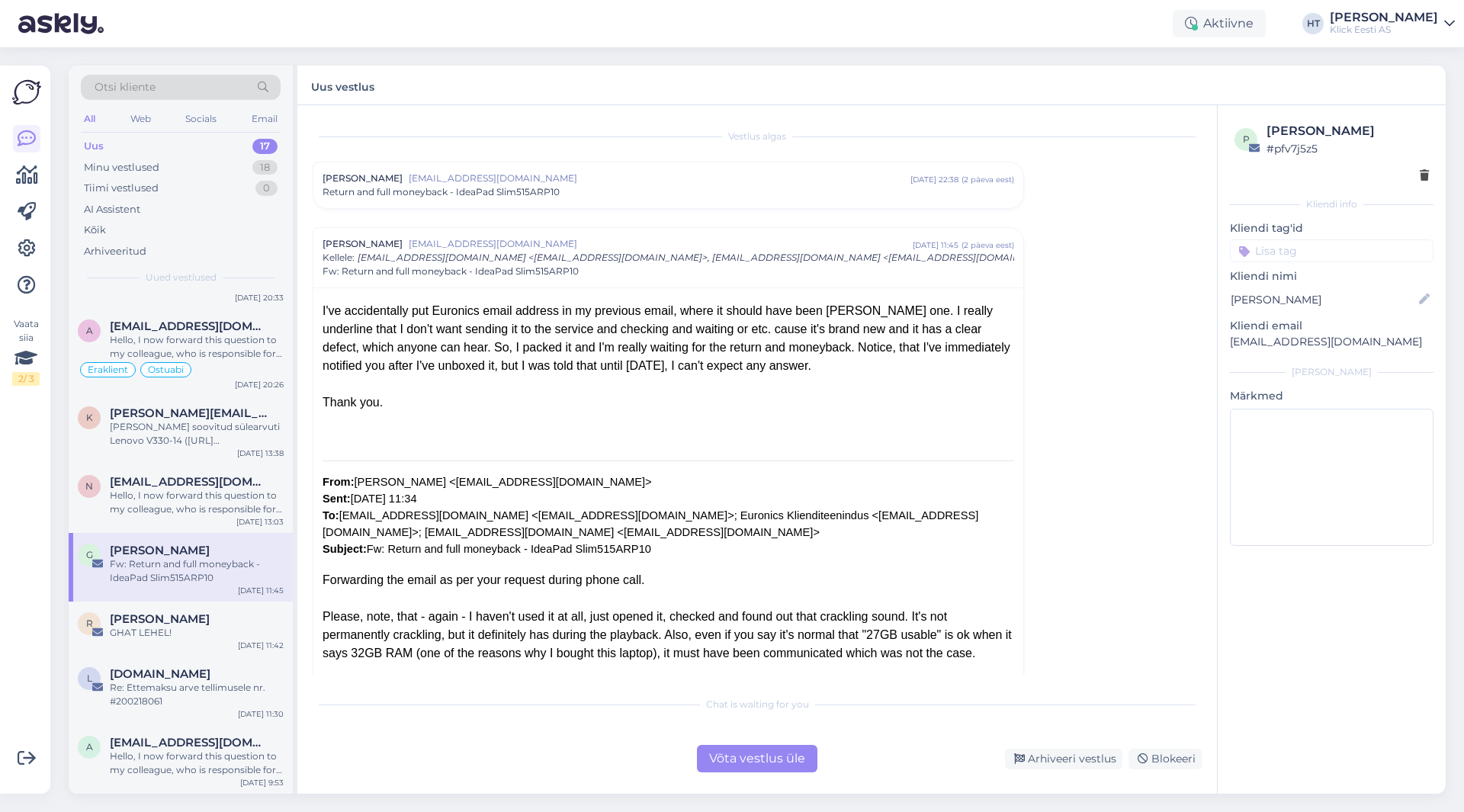
drag, startPoint x: 323, startPoint y: 308, endPoint x: 575, endPoint y: 403, distance: 269.3
click at [575, 403] on div "Thank you." at bounding box center [668, 402] width 692 height 18
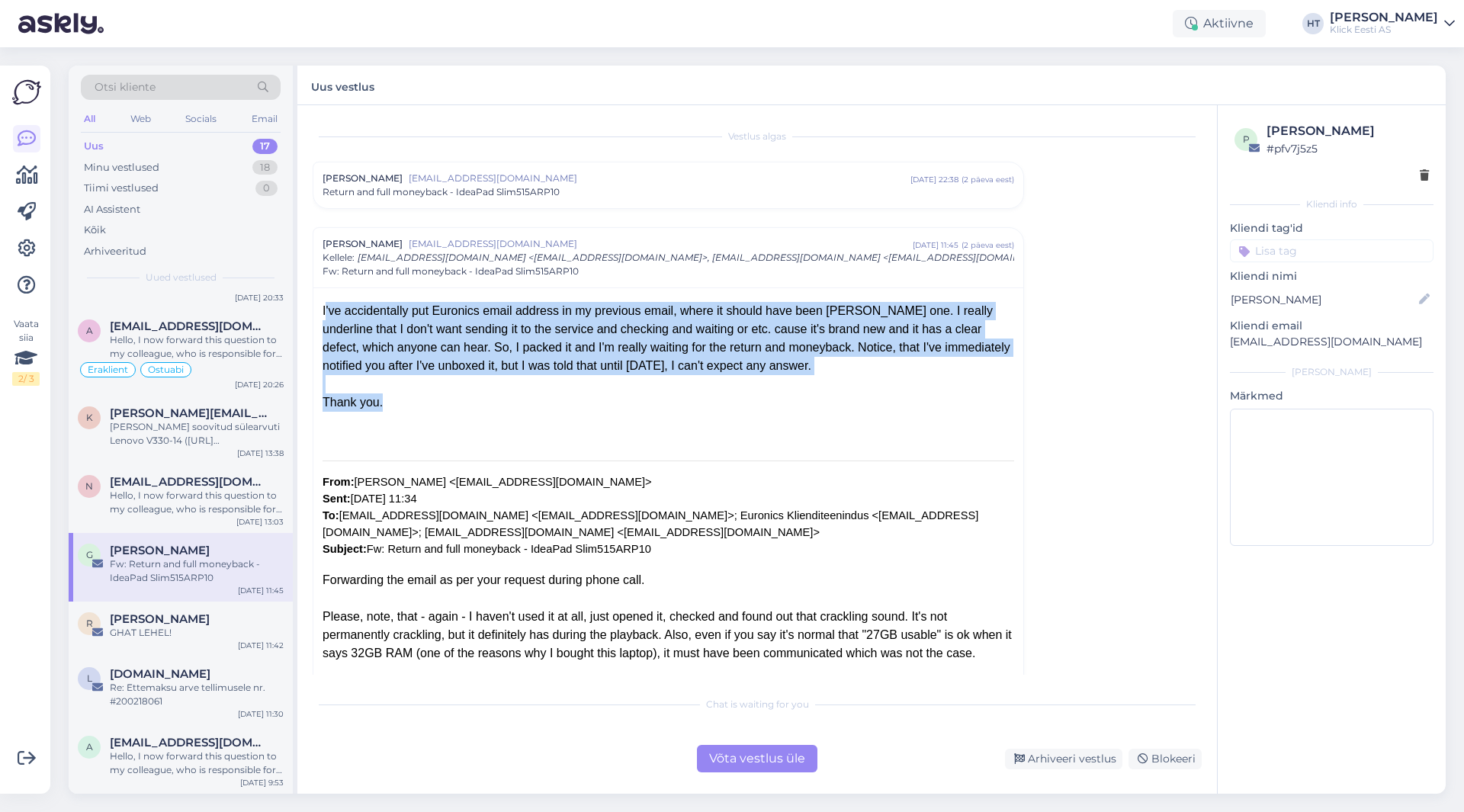
drag, startPoint x: 429, startPoint y: 414, endPoint x: 318, endPoint y: 309, distance: 152.8
drag, startPoint x: 322, startPoint y: 309, endPoint x: 477, endPoint y: 397, distance: 178.2
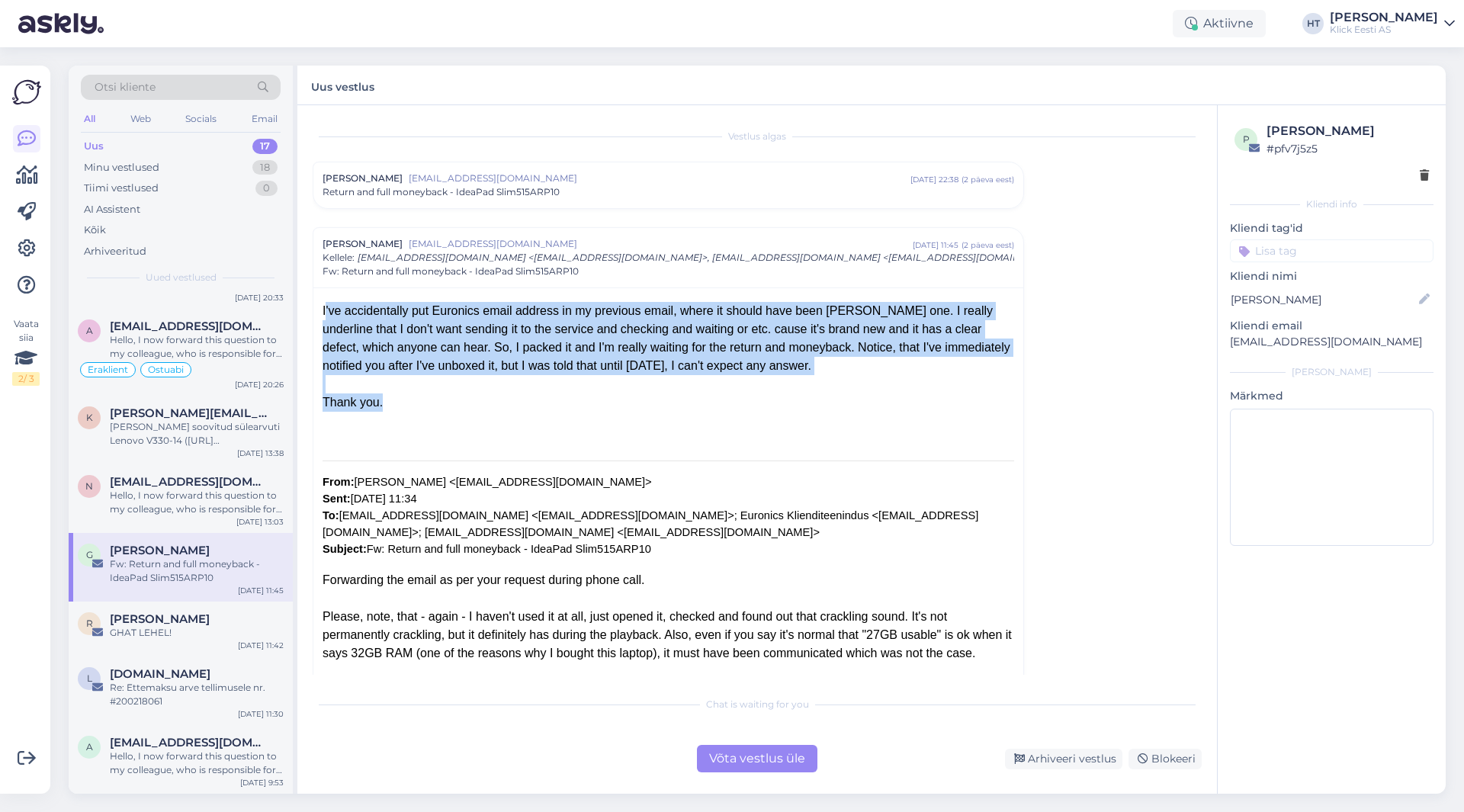
click at [477, 397] on div "Thank you." at bounding box center [668, 402] width 692 height 18
drag, startPoint x: 382, startPoint y: 407, endPoint x: 321, endPoint y: 311, distance: 113.7
drag, startPoint x: 322, startPoint y: 309, endPoint x: 447, endPoint y: 403, distance: 156.4
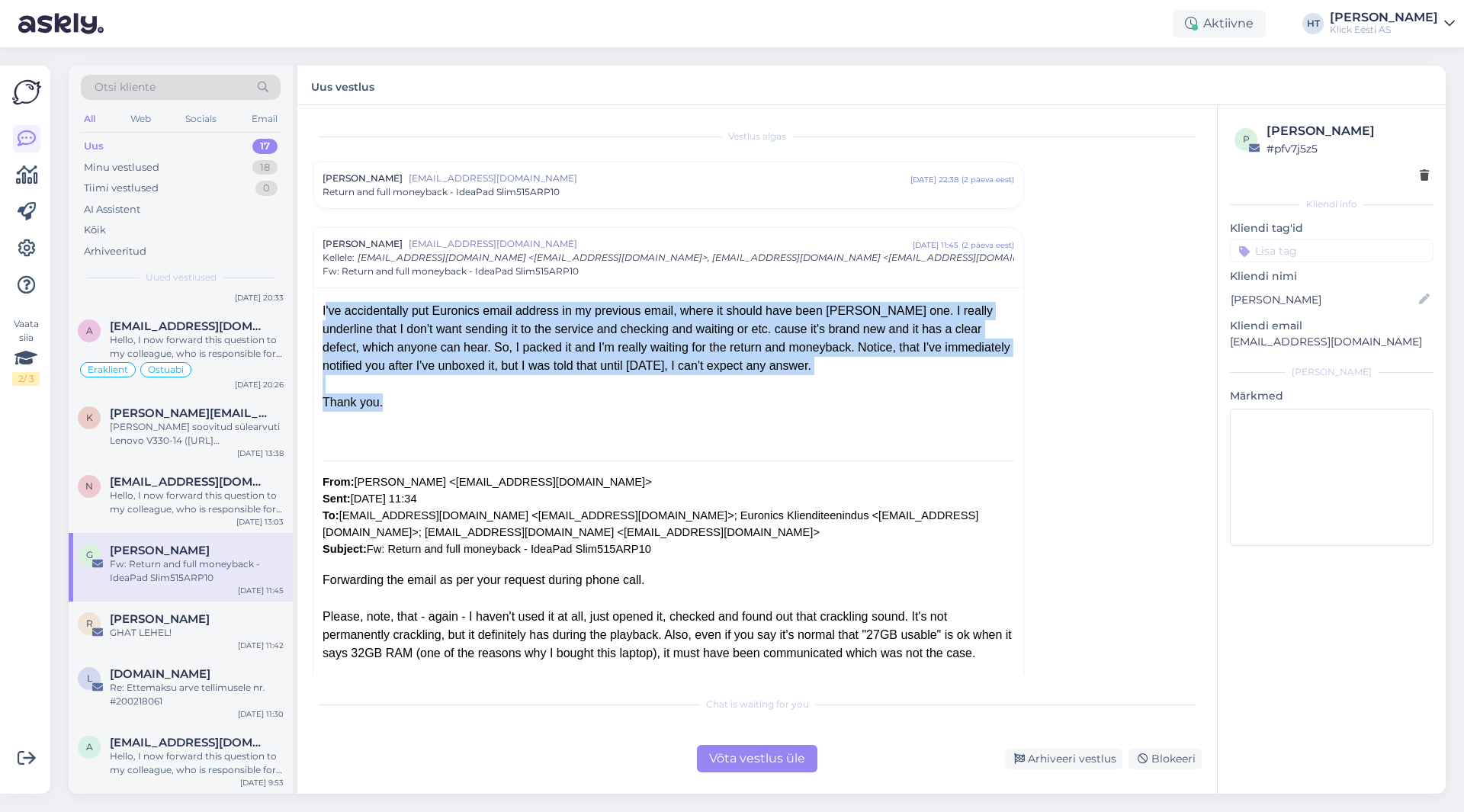
click at [447, 403] on div "Thank you." at bounding box center [668, 402] width 692 height 18
drag, startPoint x: 392, startPoint y: 408, endPoint x: 323, endPoint y: 301, distance: 127.3
click at [323, 307] on div "I've accidentally put Euronics email address in my previous email, where it sho…" at bounding box center [668, 338] width 692 height 73
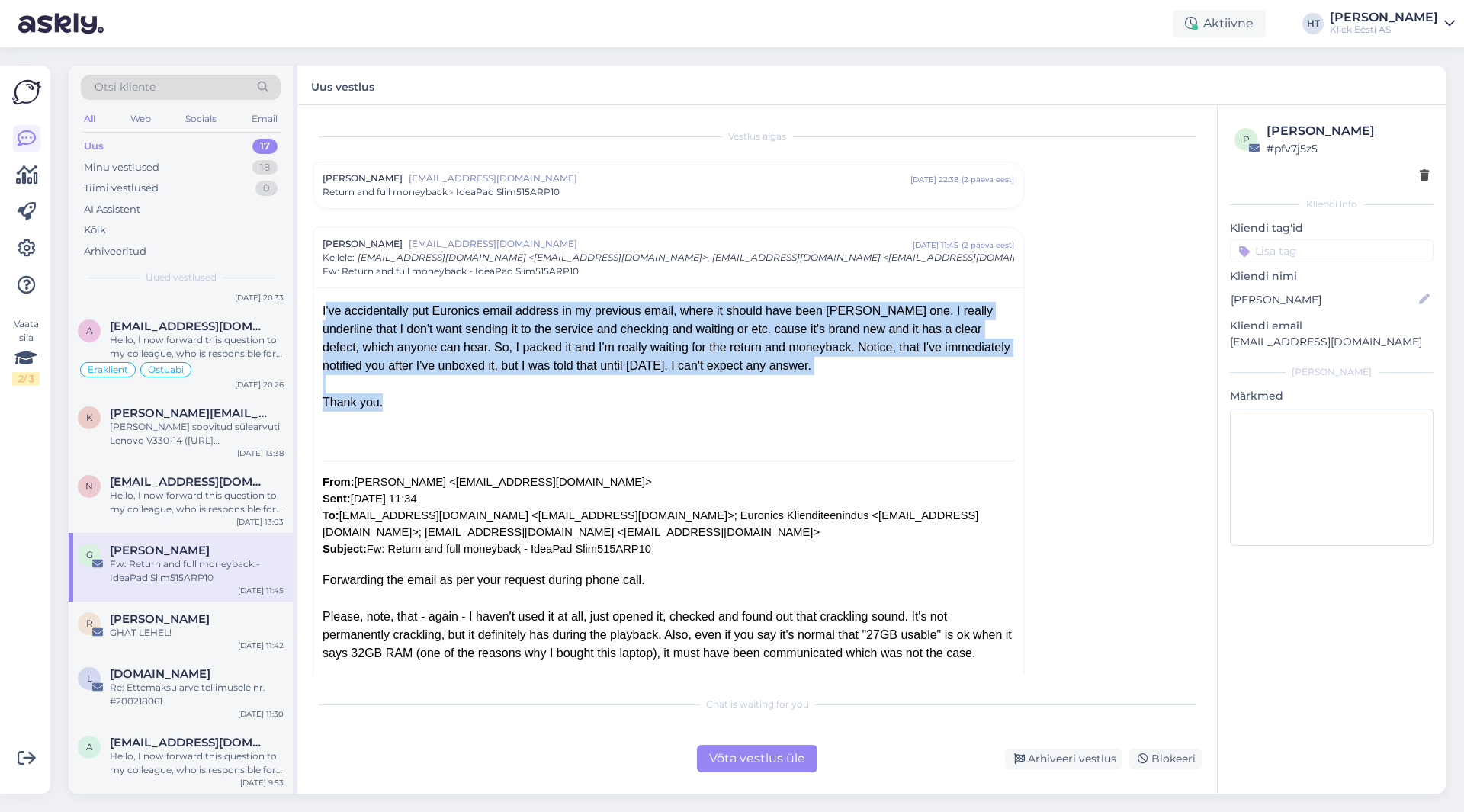
drag, startPoint x: 322, startPoint y: 308, endPoint x: 471, endPoint y: 407, distance: 178.9
click at [471, 407] on div "Thank you." at bounding box center [668, 402] width 692 height 18
drag, startPoint x: 471, startPoint y: 407, endPoint x: 322, endPoint y: 310, distance: 177.8
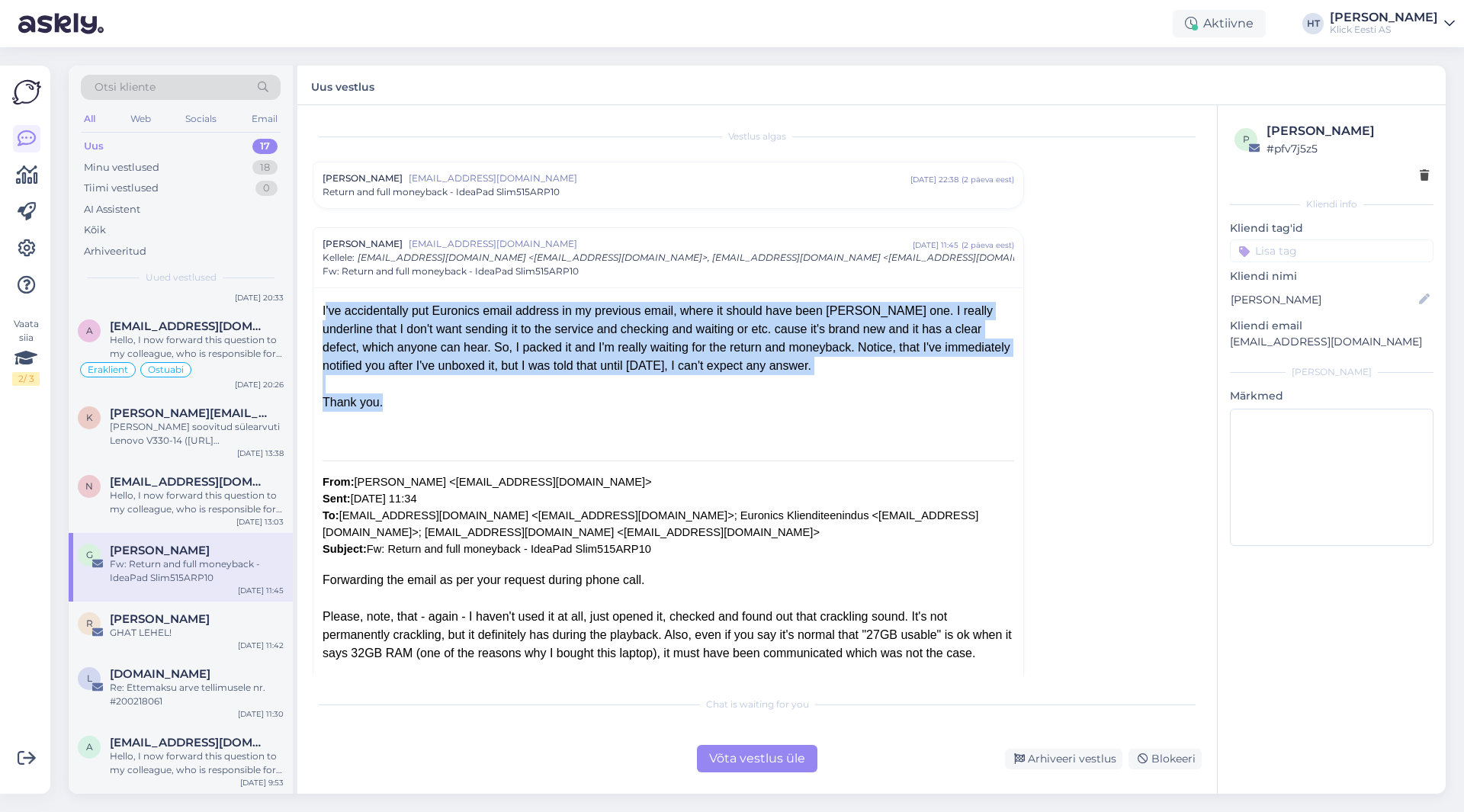
drag, startPoint x: 322, startPoint y: 310, endPoint x: 460, endPoint y: 406, distance: 168.1
click at [460, 406] on div "Thank you." at bounding box center [668, 402] width 692 height 18
drag, startPoint x: 390, startPoint y: 402, endPoint x: 321, endPoint y: 308, distance: 116.6
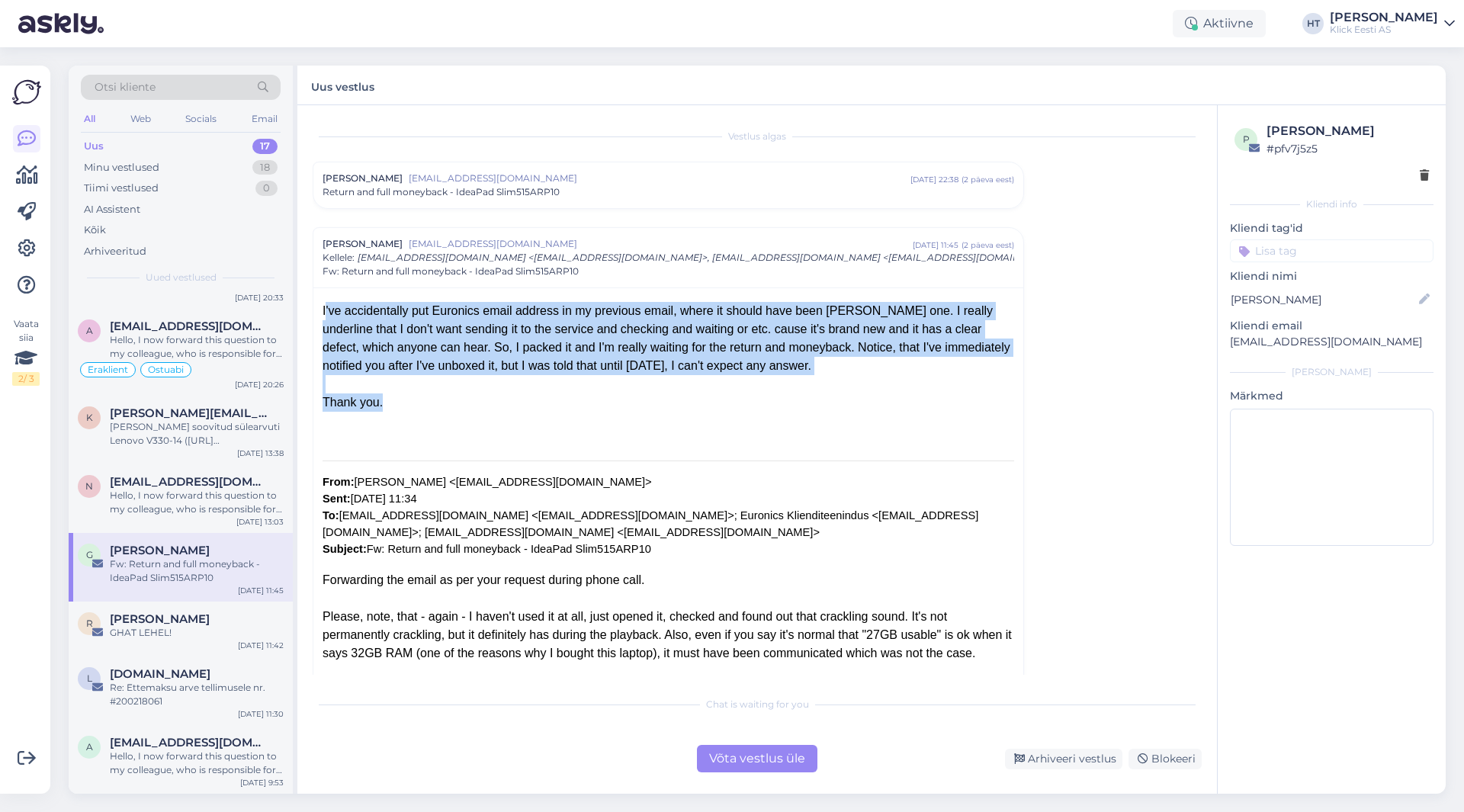
drag, startPoint x: 320, startPoint y: 309, endPoint x: 576, endPoint y: 407, distance: 274.1
click at [576, 407] on div "Thank you." at bounding box center [668, 402] width 692 height 18
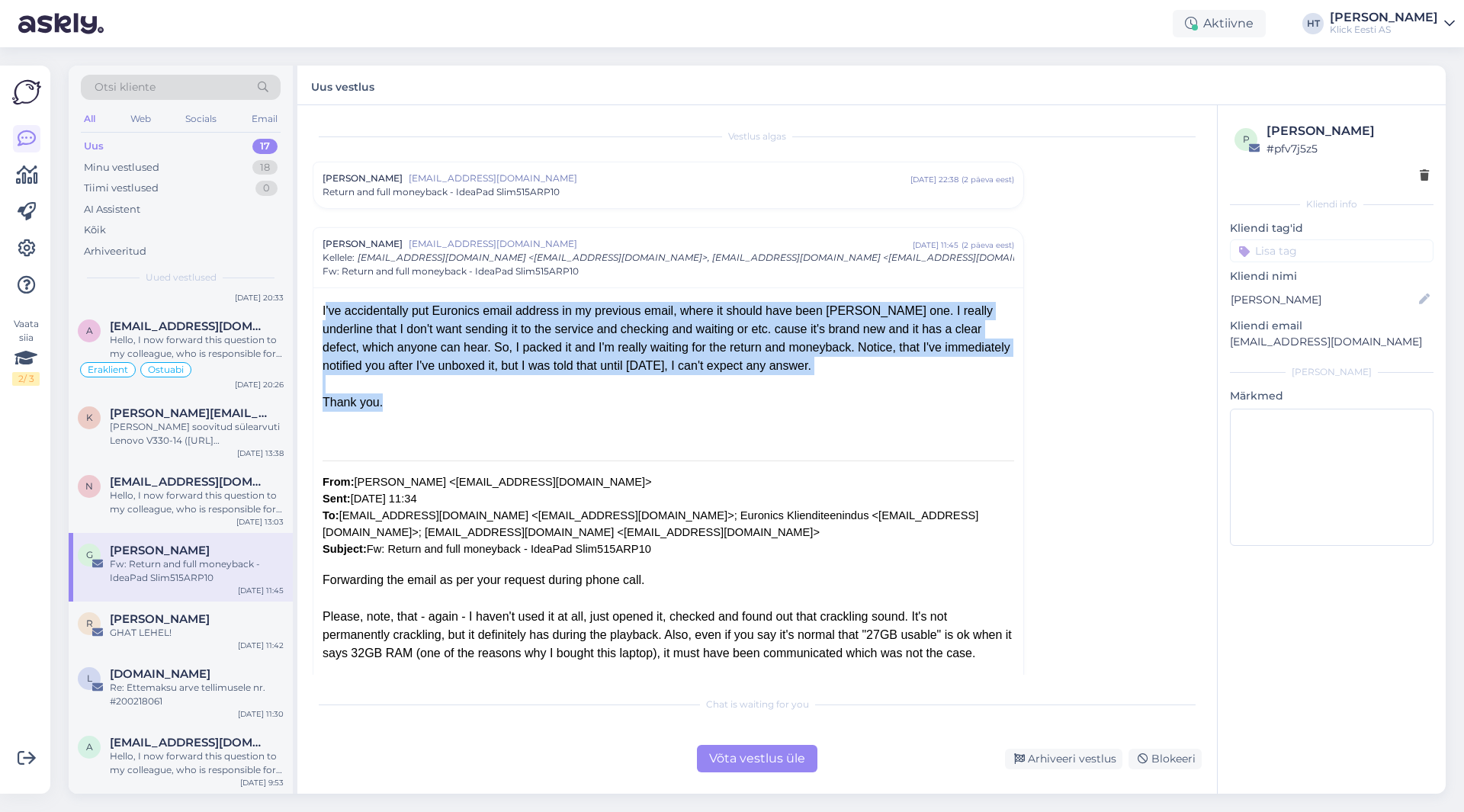
drag, startPoint x: 373, startPoint y: 406, endPoint x: 326, endPoint y: 308, distance: 108.7
click at [325, 308] on div "I've accidentally put Euronics email address in my previous email, where it sho…" at bounding box center [668, 338] width 692 height 73
drag, startPoint x: 322, startPoint y: 307, endPoint x: 461, endPoint y: 422, distance: 180.4
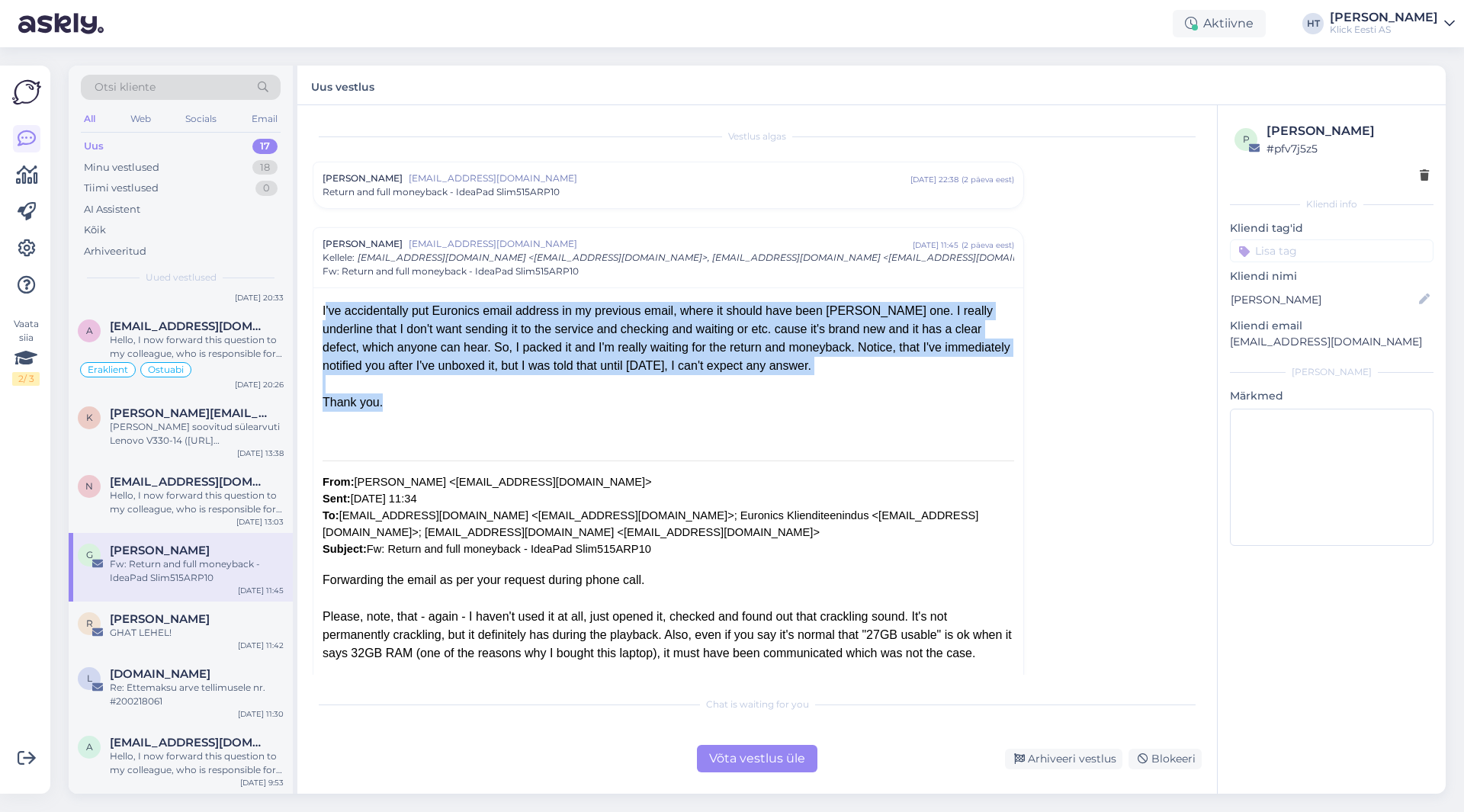
click at [461, 422] on div at bounding box center [668, 421] width 692 height 18
drag, startPoint x: 431, startPoint y: 414, endPoint x: 312, endPoint y: 303, distance: 162.7
click at [312, 303] on div "Vestlus algas Giorgi Tsiklauri [EMAIL_ADDRESS][DOMAIN_NAME] [DATE] 22:38 ( 2 pä…" at bounding box center [757, 450] width 920 height 689
drag, startPoint x: 318, startPoint y: 303, endPoint x: 416, endPoint y: 402, distance: 139.3
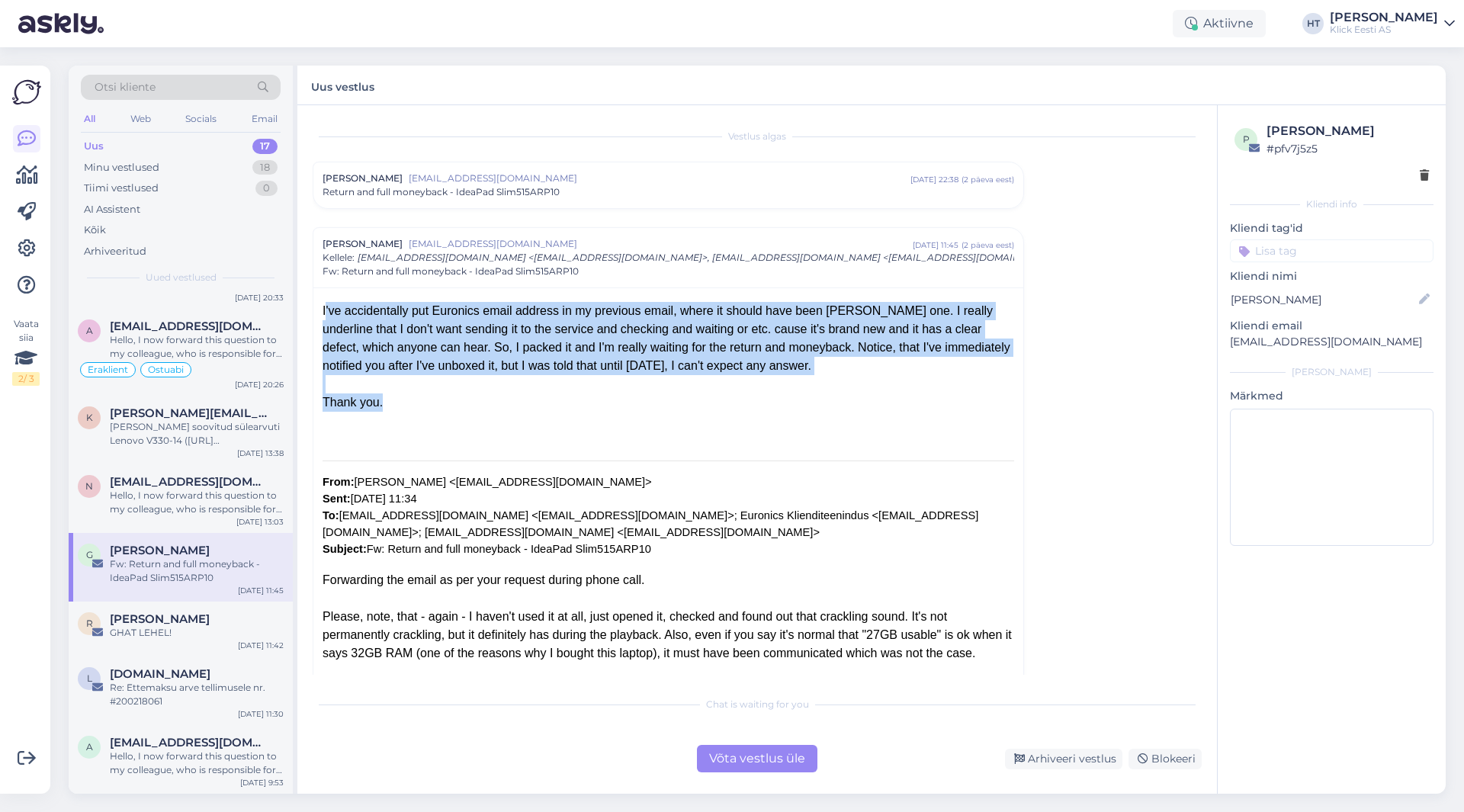
click at [416, 402] on div "Thank you." at bounding box center [668, 402] width 692 height 18
drag, startPoint x: 385, startPoint y: 406, endPoint x: 318, endPoint y: 304, distance: 122.0
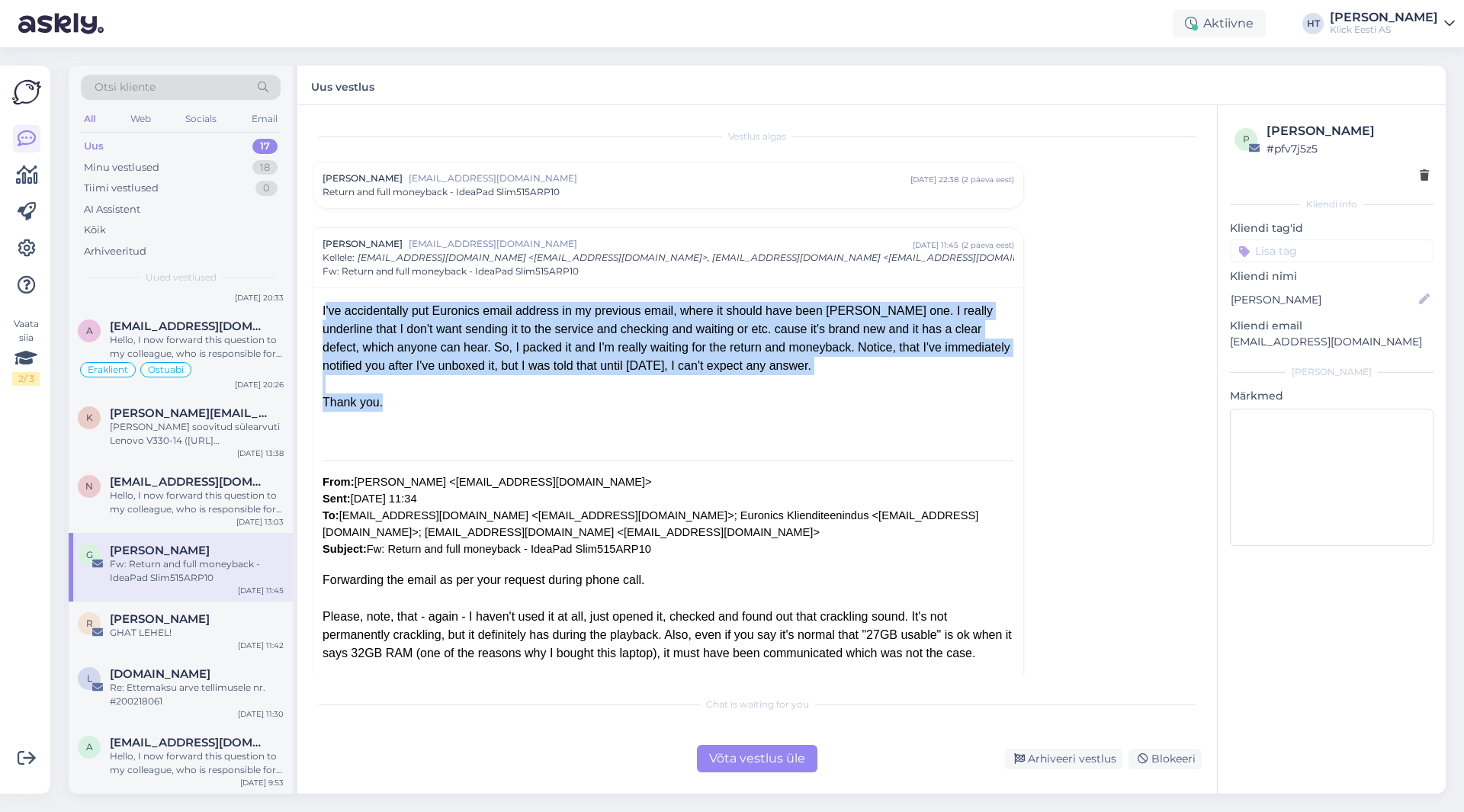
drag, startPoint x: 318, startPoint y: 304, endPoint x: 403, endPoint y: 405, distance: 132.0
click at [403, 405] on div "Thank you." at bounding box center [668, 402] width 692 height 18
drag, startPoint x: 375, startPoint y: 402, endPoint x: 321, endPoint y: 304, distance: 111.9
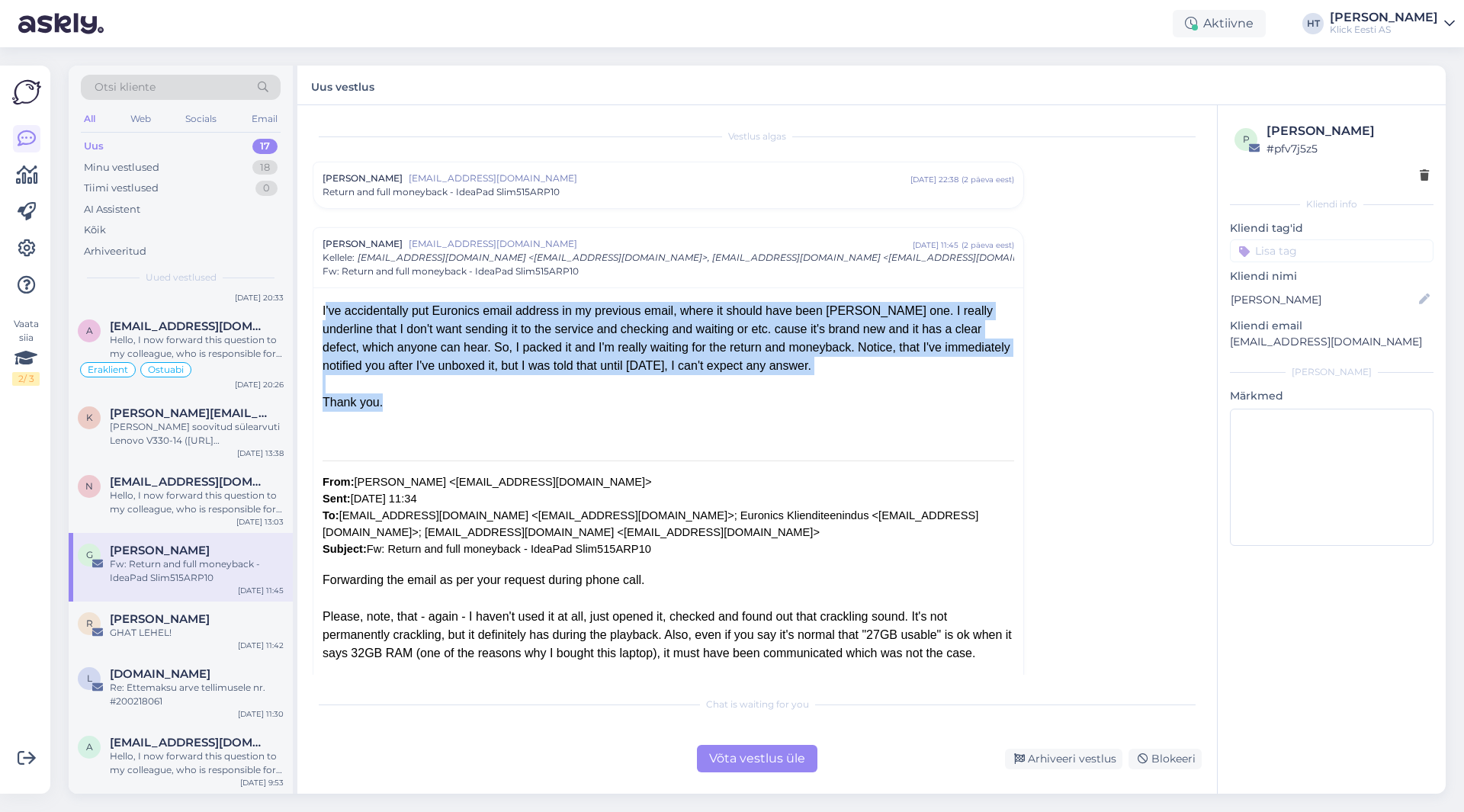
drag, startPoint x: 343, startPoint y: 330, endPoint x: 402, endPoint y: 414, distance: 102.6
click at [402, 414] on div at bounding box center [668, 421] width 692 height 18
drag, startPoint x: 385, startPoint y: 412, endPoint x: 320, endPoint y: 308, distance: 122.6
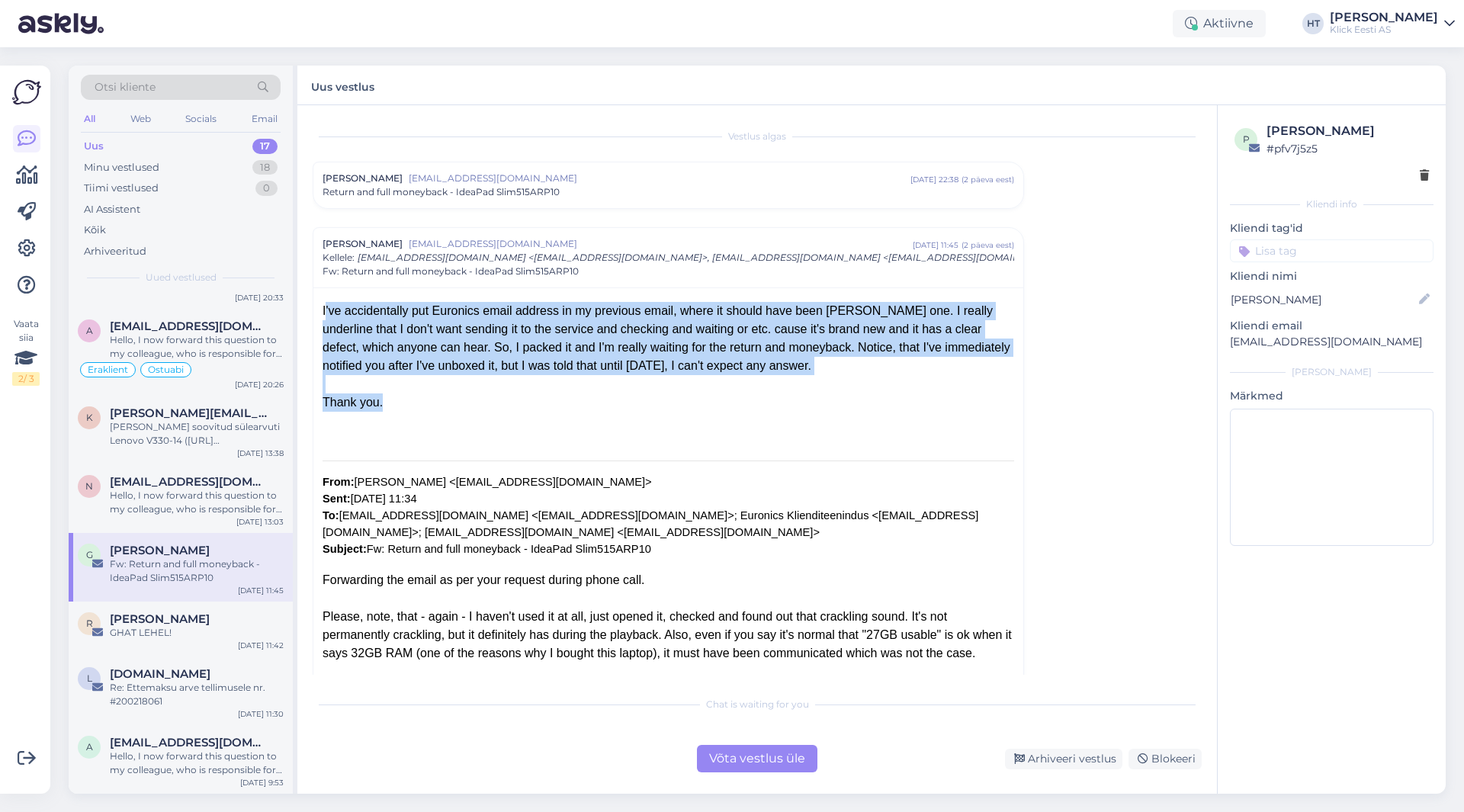
drag, startPoint x: 320, startPoint y: 308, endPoint x: 395, endPoint y: 412, distance: 128.2
click at [395, 412] on div at bounding box center [668, 421] width 692 height 18
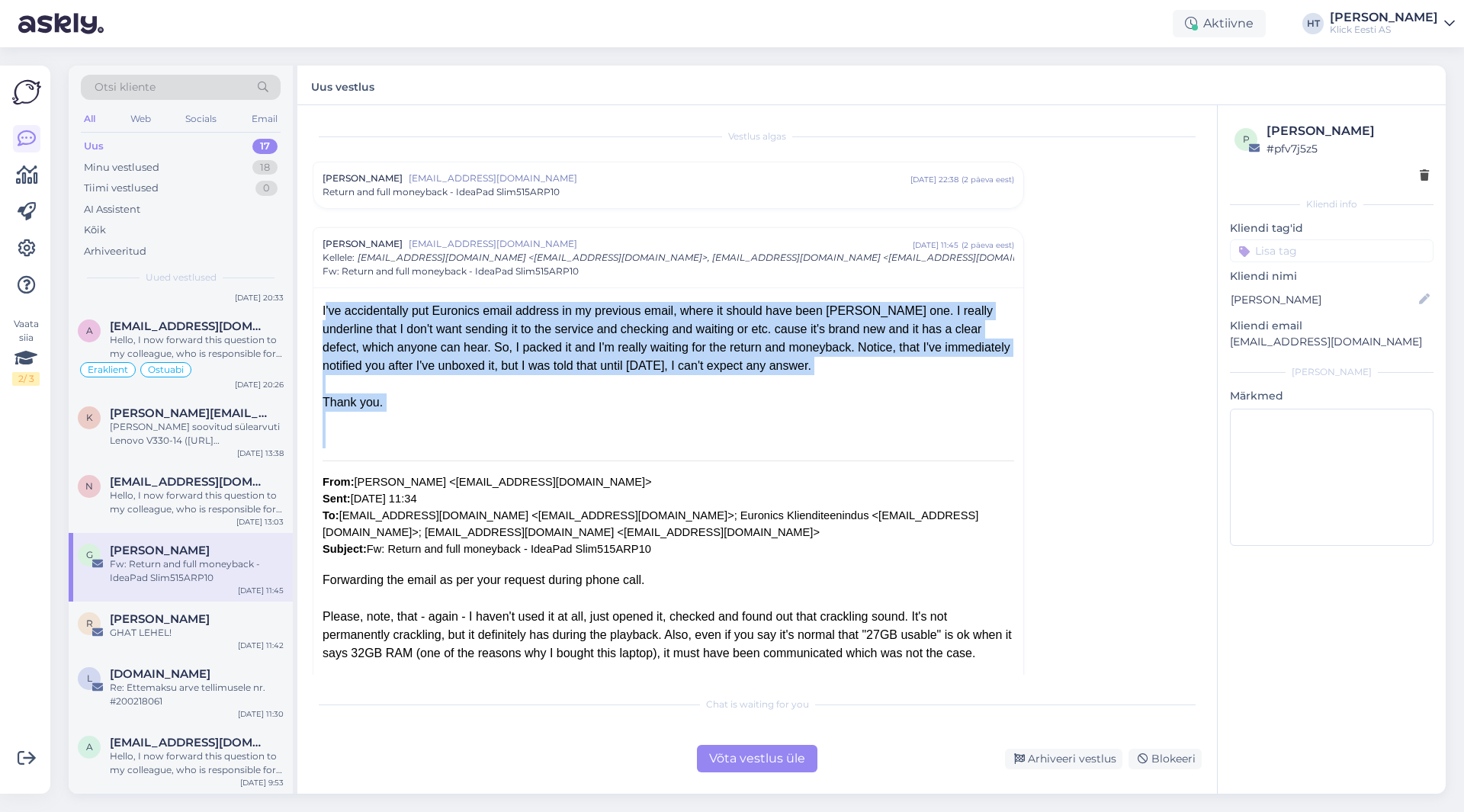
drag, startPoint x: 318, startPoint y: 296, endPoint x: 488, endPoint y: 460, distance: 236.2
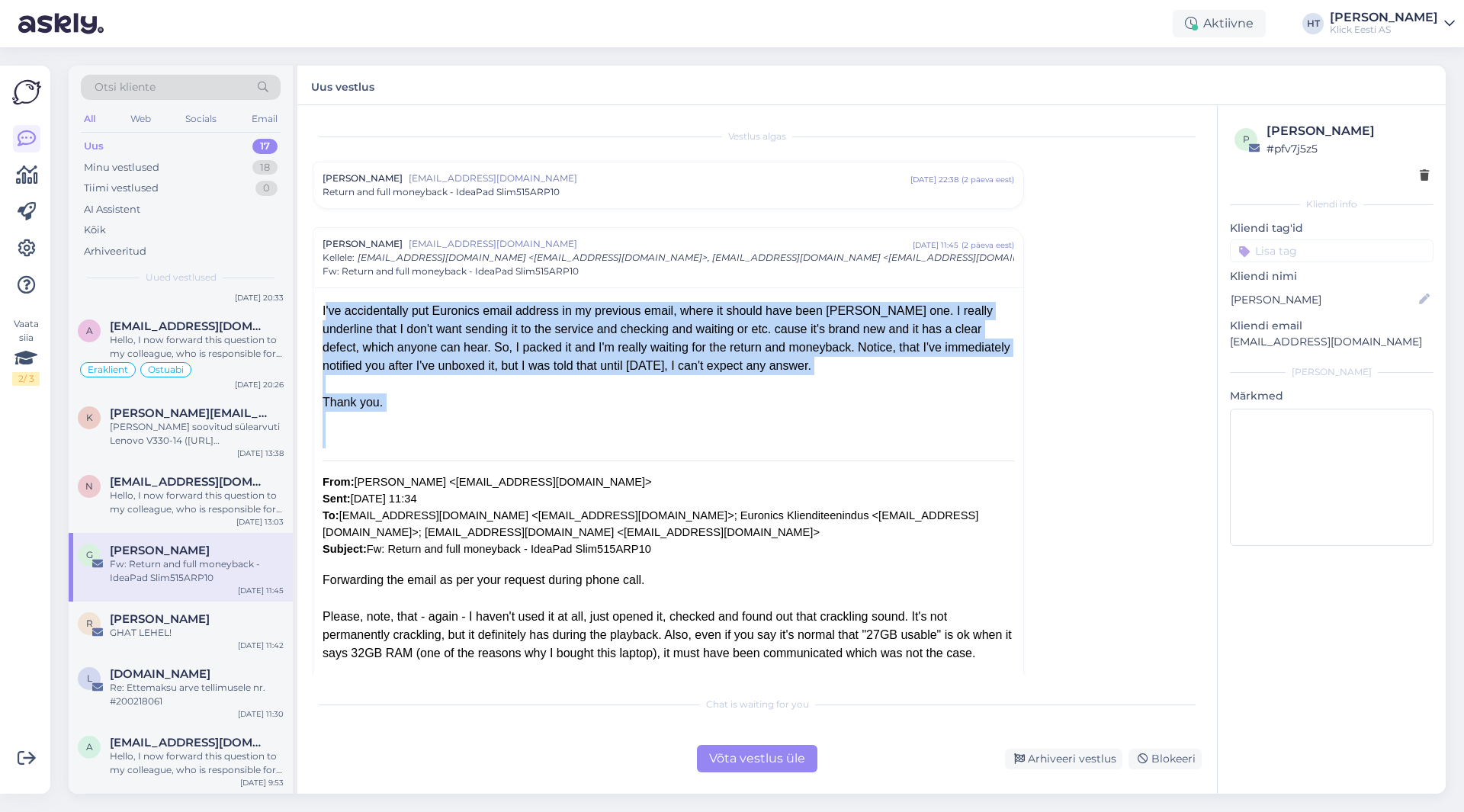
drag, startPoint x: 352, startPoint y: 451, endPoint x: 320, endPoint y: 307, distance: 147.5
drag, startPoint x: 320, startPoint y: 307, endPoint x: 436, endPoint y: 453, distance: 186.5
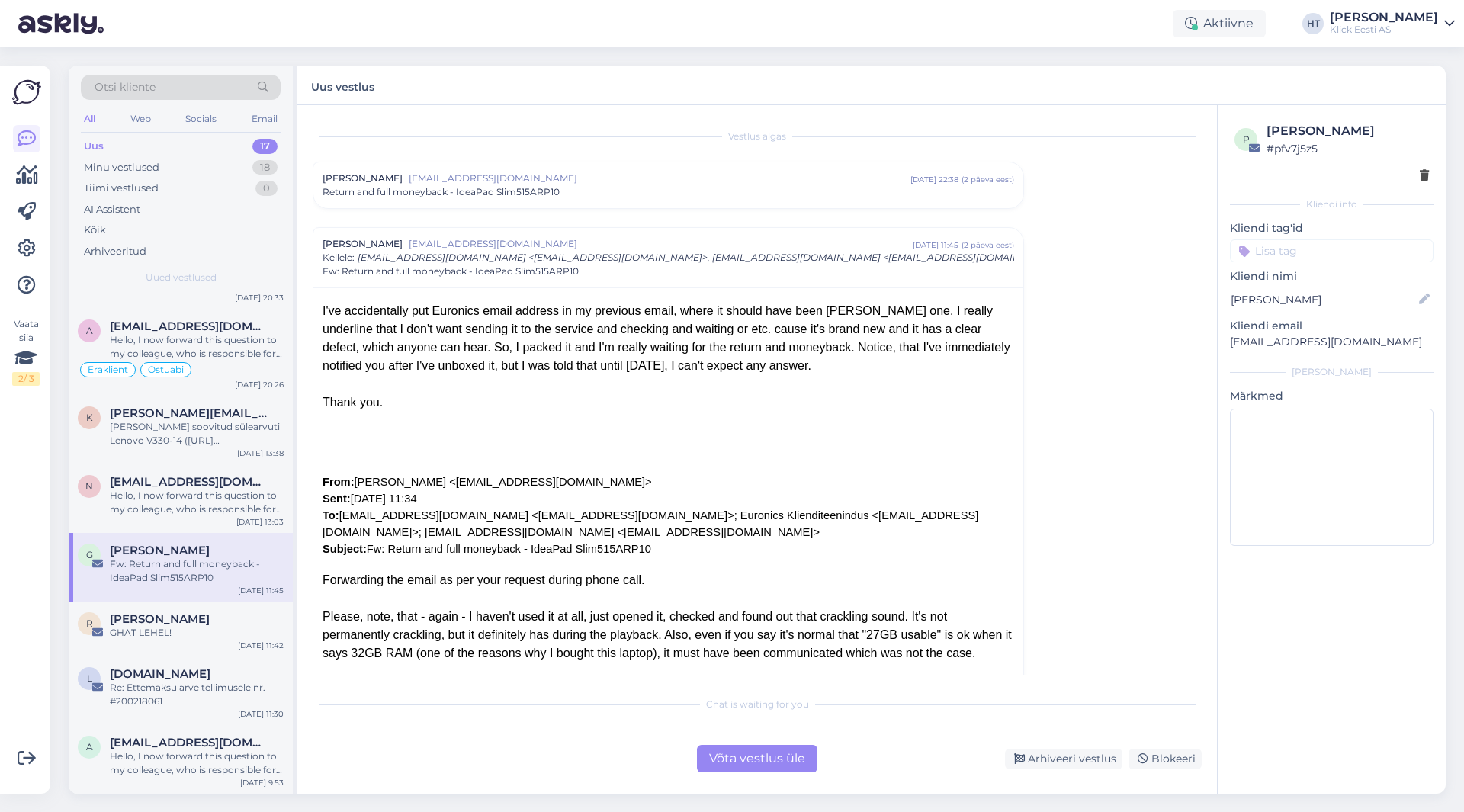
click at [569, 176] on span "[EMAIL_ADDRESS][DOMAIN_NAME]" at bounding box center [659, 178] width 502 height 14
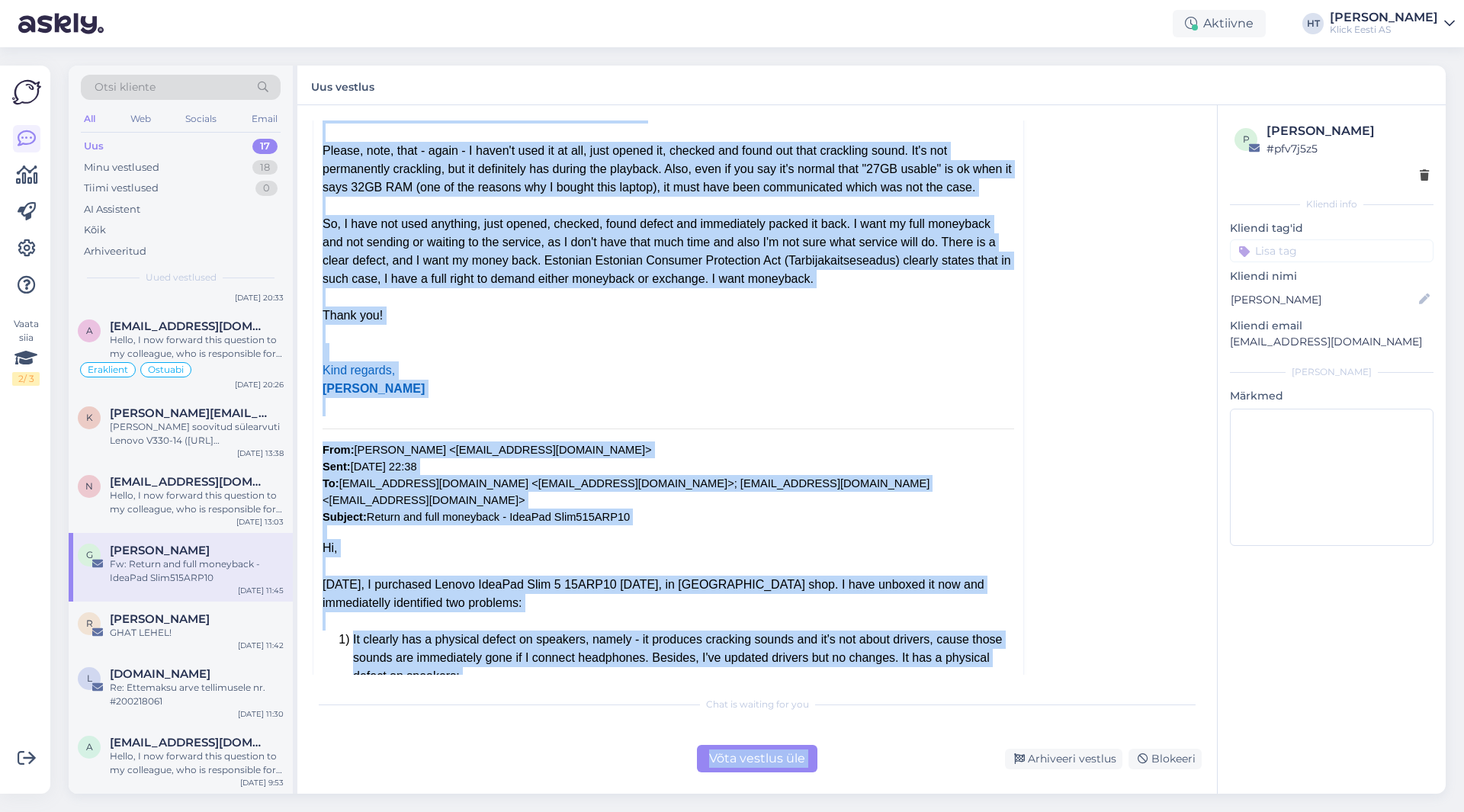
scroll to position [1232, 0]
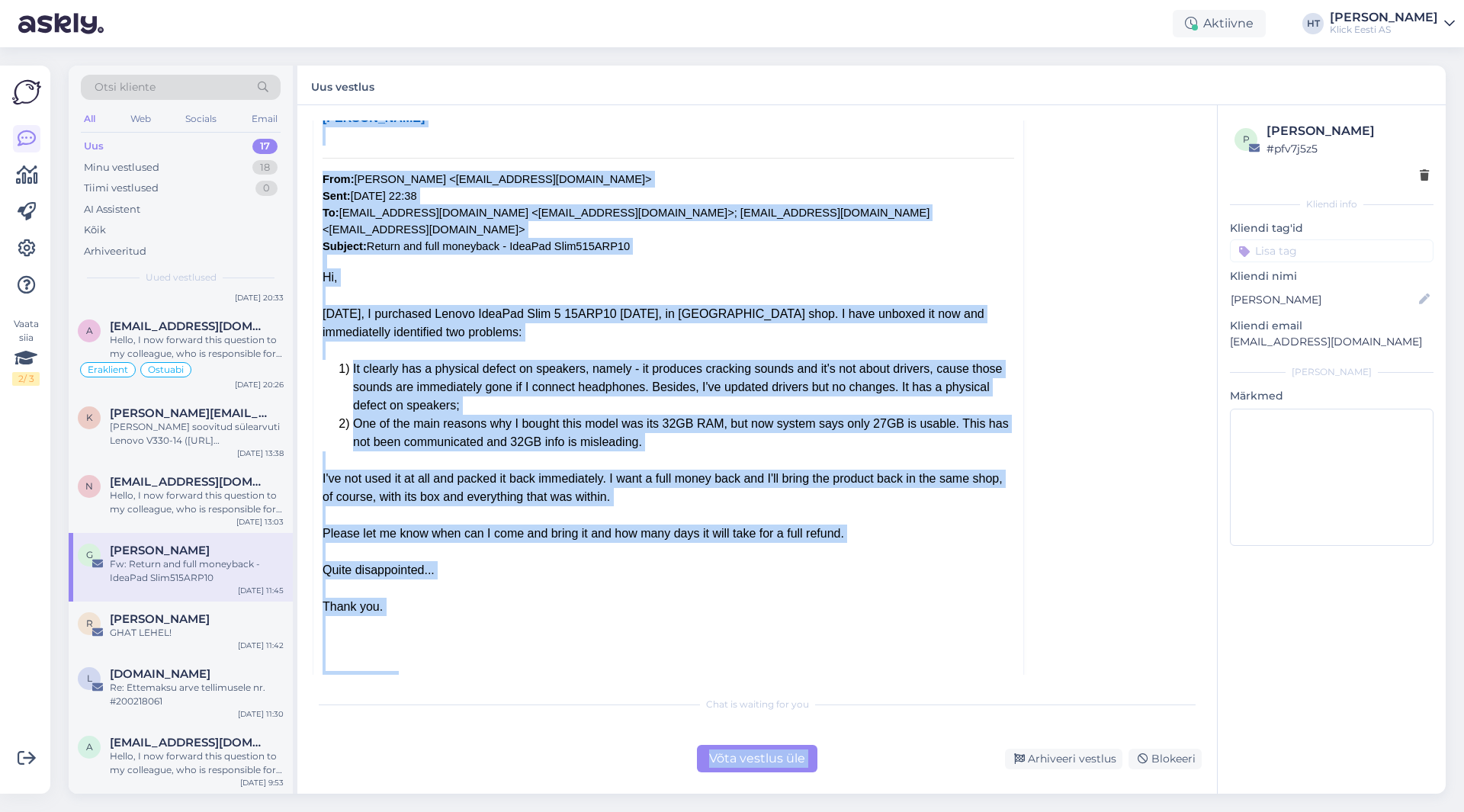
drag, startPoint x: 319, startPoint y: 281, endPoint x: 1004, endPoint y: 765, distance: 838.7
click at [1004, 765] on div "Vestlus algas [PERSON_NAME] [EMAIL_ADDRESS][DOMAIN_NAME] [DATE] 22:38 ( 2 päeva…" at bounding box center [757, 450] width 920 height 689
click at [902, 634] on div at bounding box center [668, 643] width 692 height 18
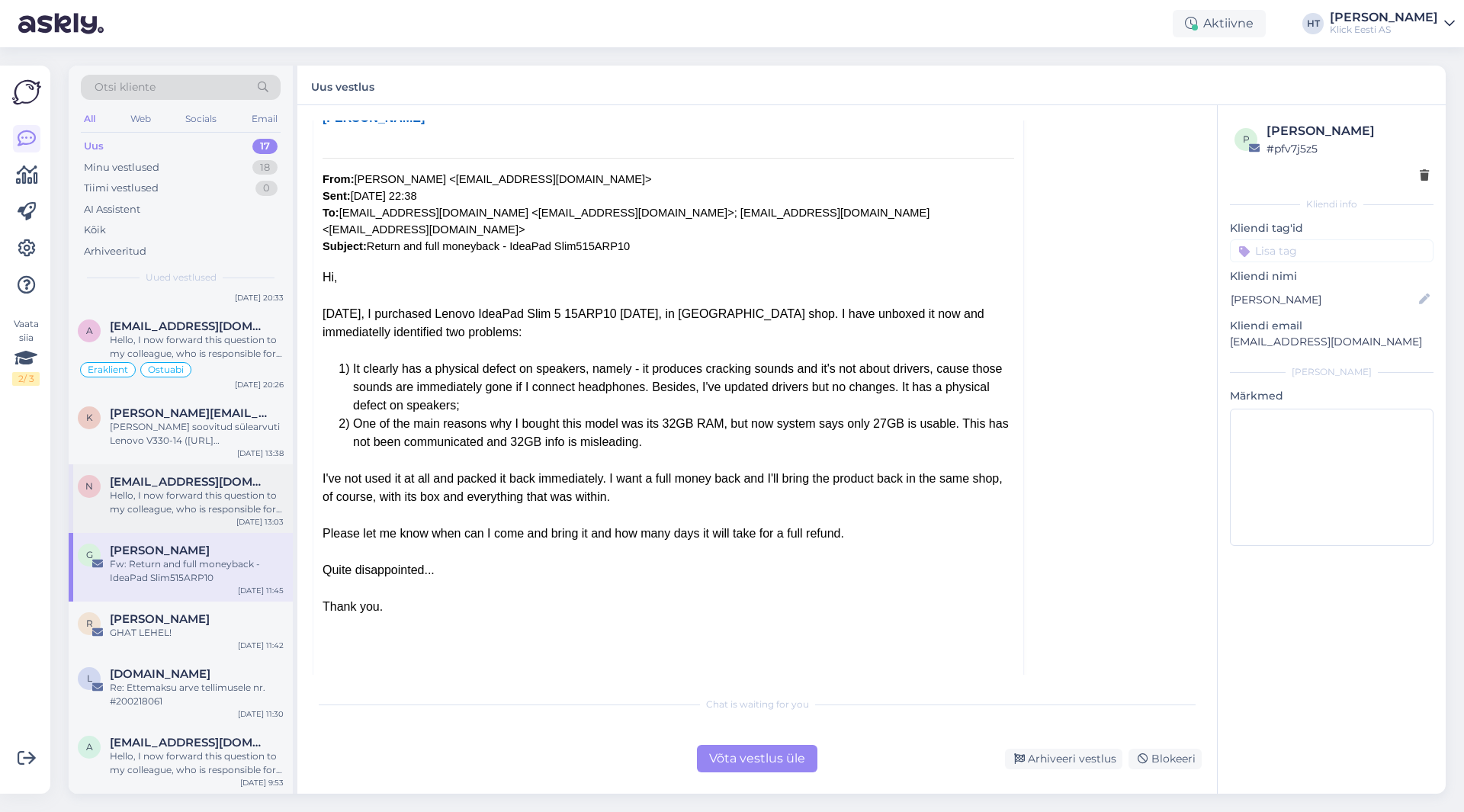
click at [141, 482] on span "[EMAIL_ADDRESS][DOMAIN_NAME]" at bounding box center [189, 482] width 159 height 14
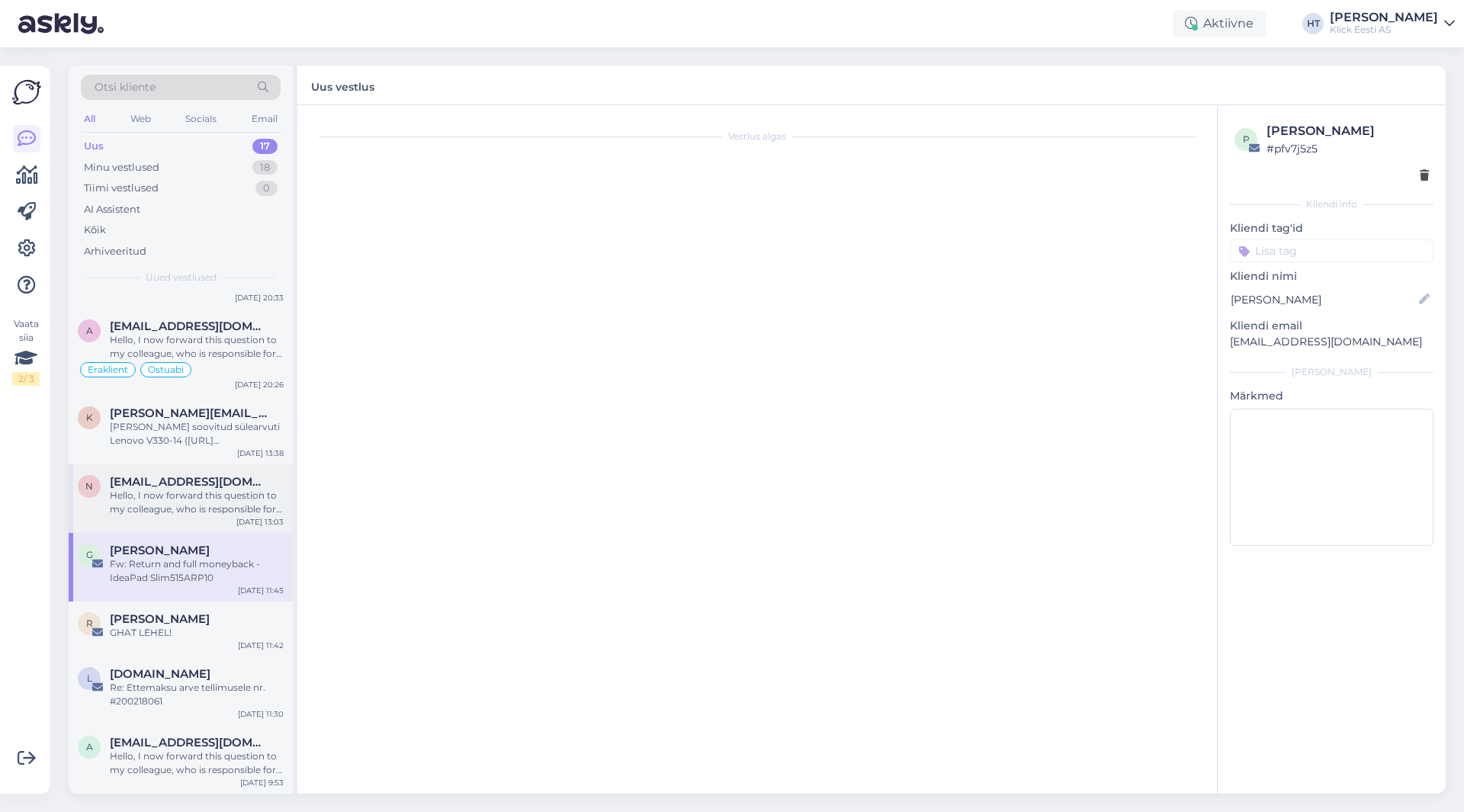
scroll to position [0, 0]
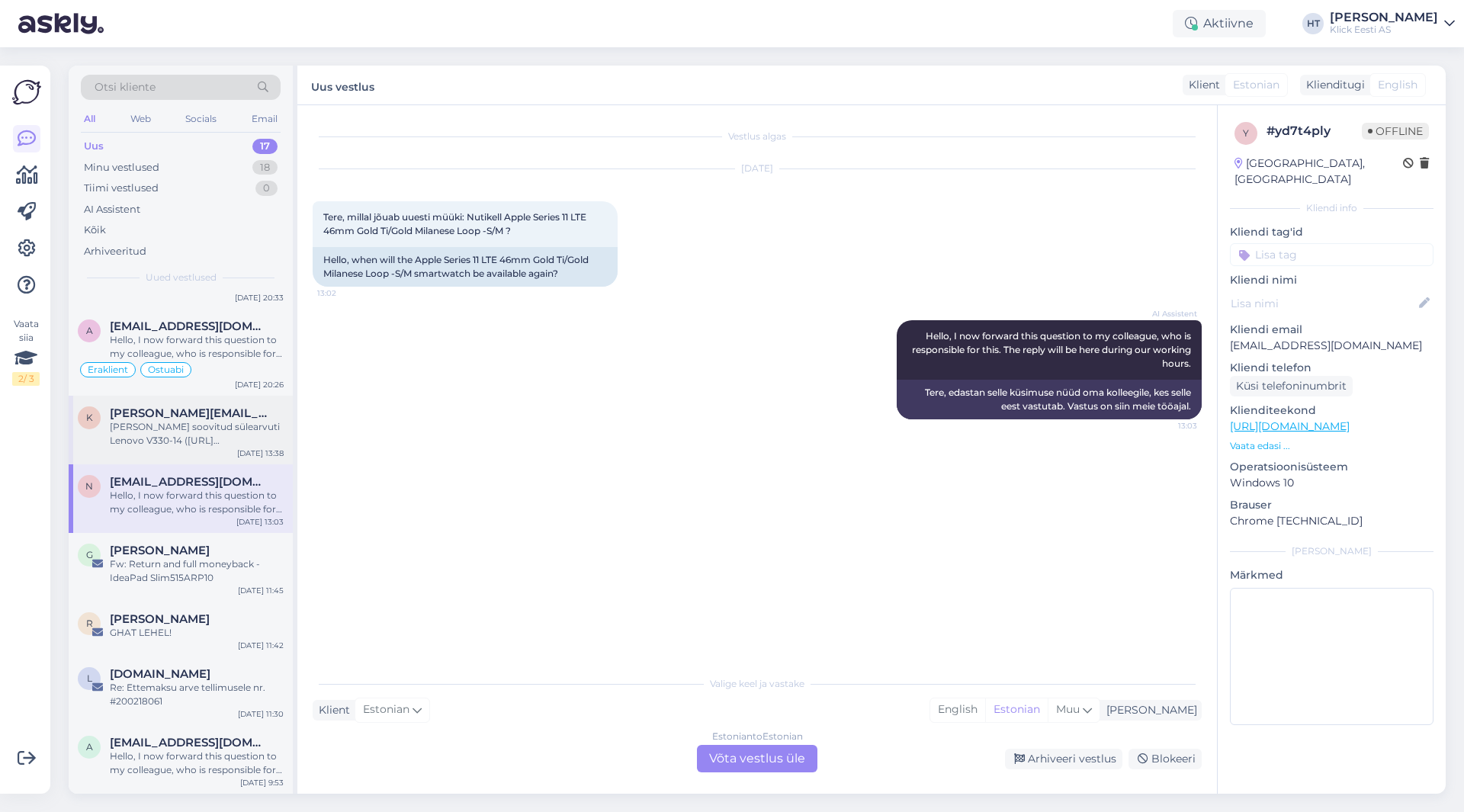
click at [265, 434] on div "[PERSON_NAME] soovitud sülearvuti Lenovo V330-14 ([URL][DOMAIN_NAME]) broneerid…" at bounding box center [197, 433] width 174 height 27
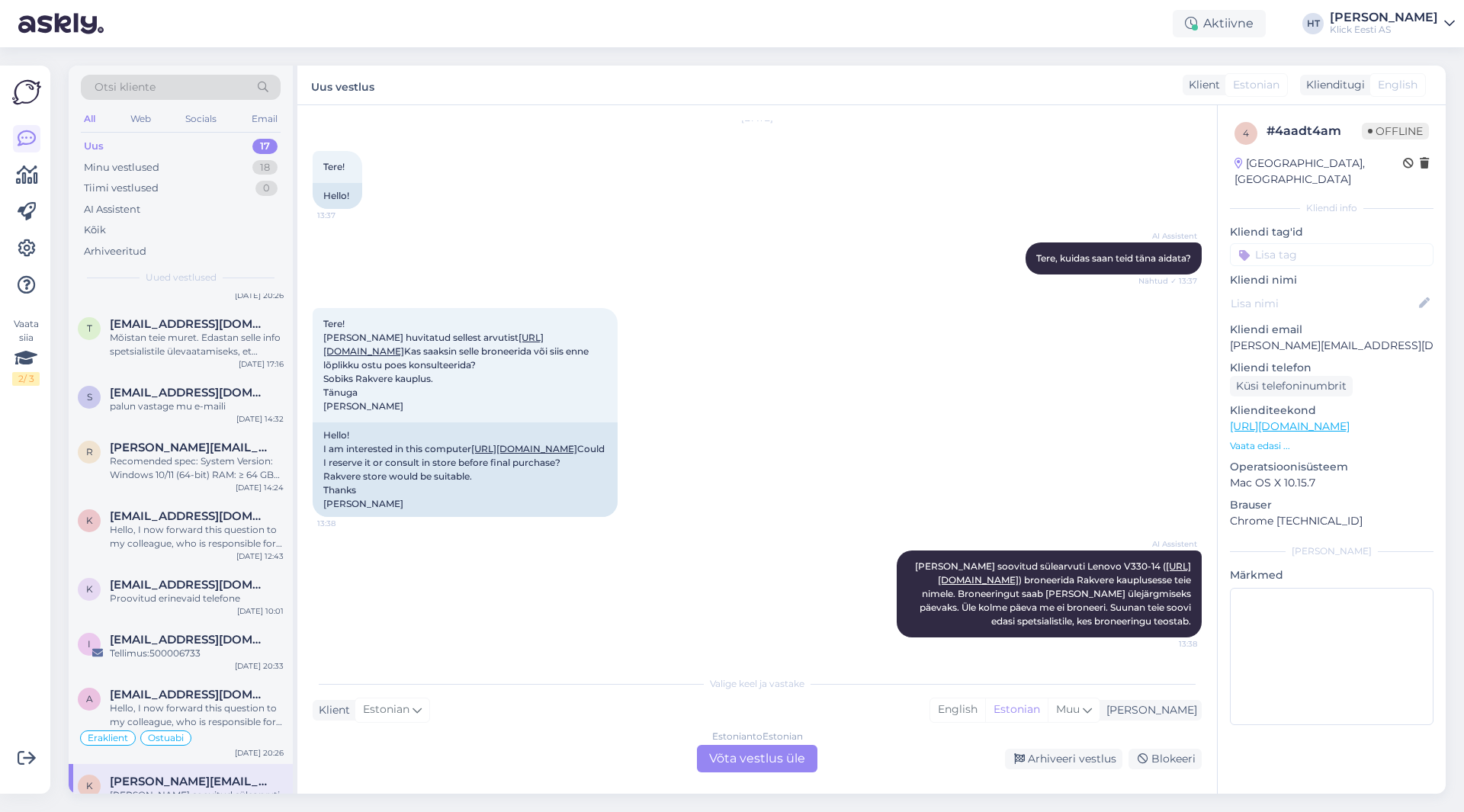
scroll to position [321, 0]
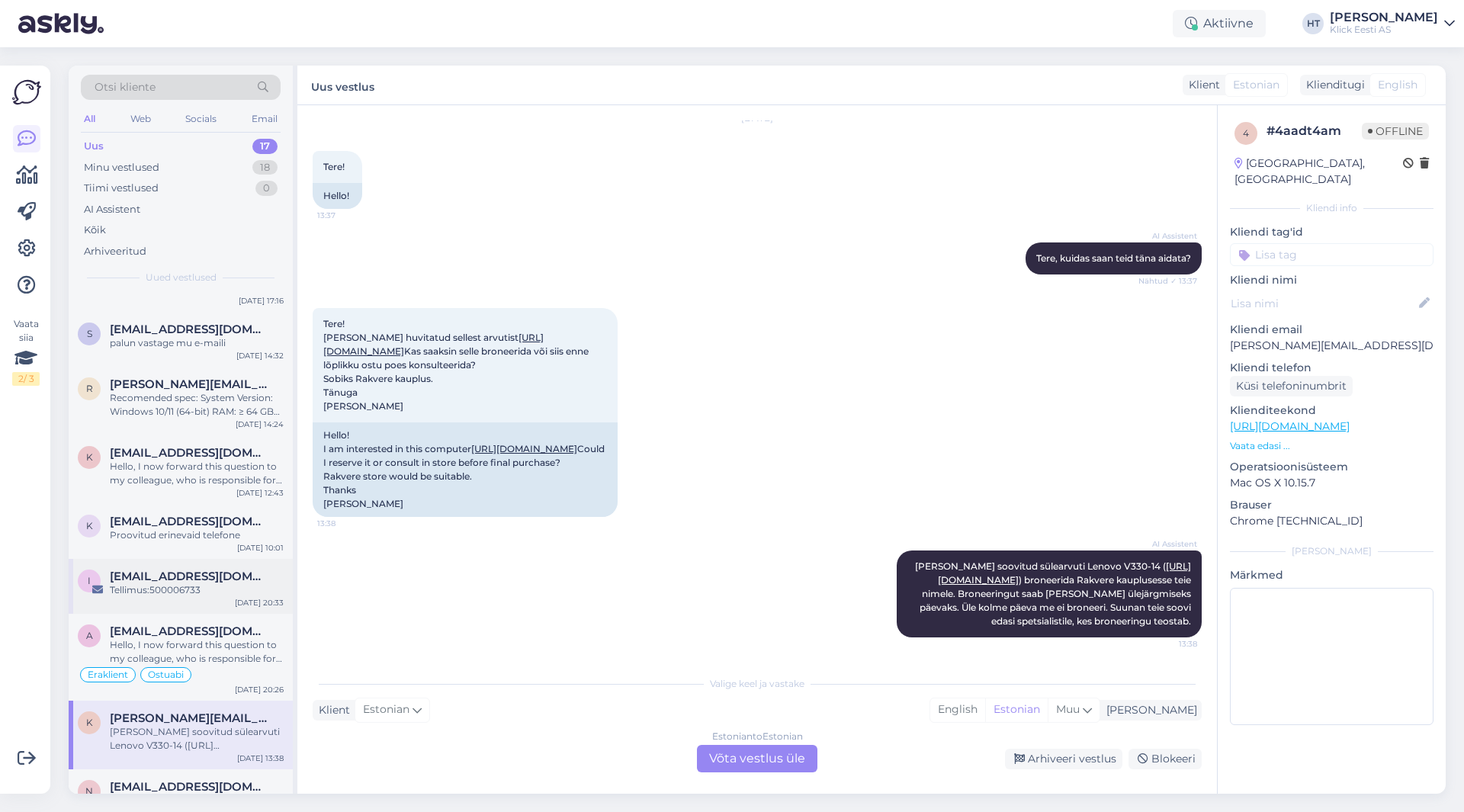
click at [228, 598] on div "i [EMAIL_ADDRESS][DOMAIN_NAME] Tellimus:500006733 [DATE] 20:33" at bounding box center [180, 586] width 224 height 54
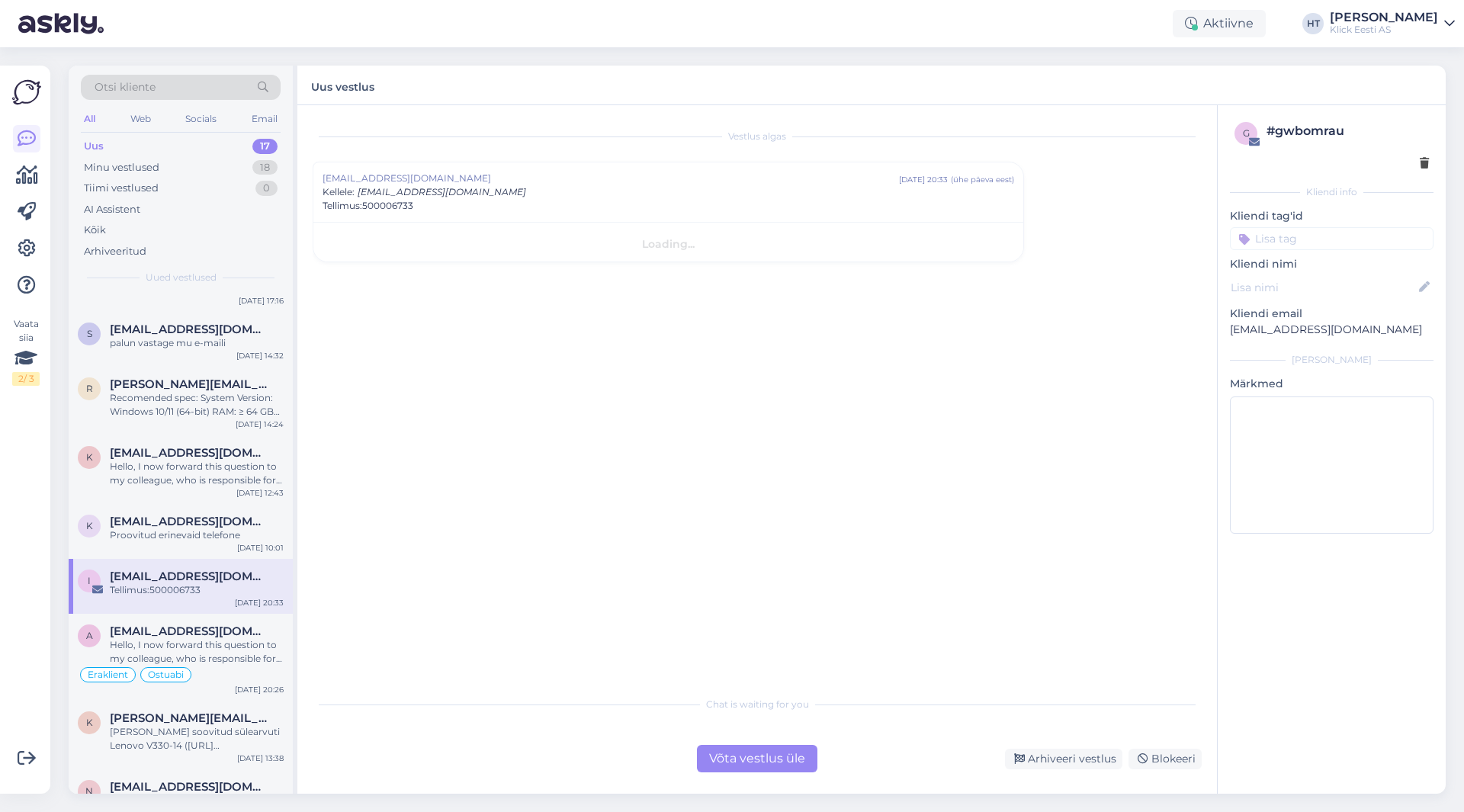
scroll to position [0, 0]
copy span "500006733"
drag, startPoint x: 414, startPoint y: 208, endPoint x: 365, endPoint y: 207, distance: 49.0
click at [365, 207] on div "Tellimus:500006733" at bounding box center [668, 207] width 692 height 14
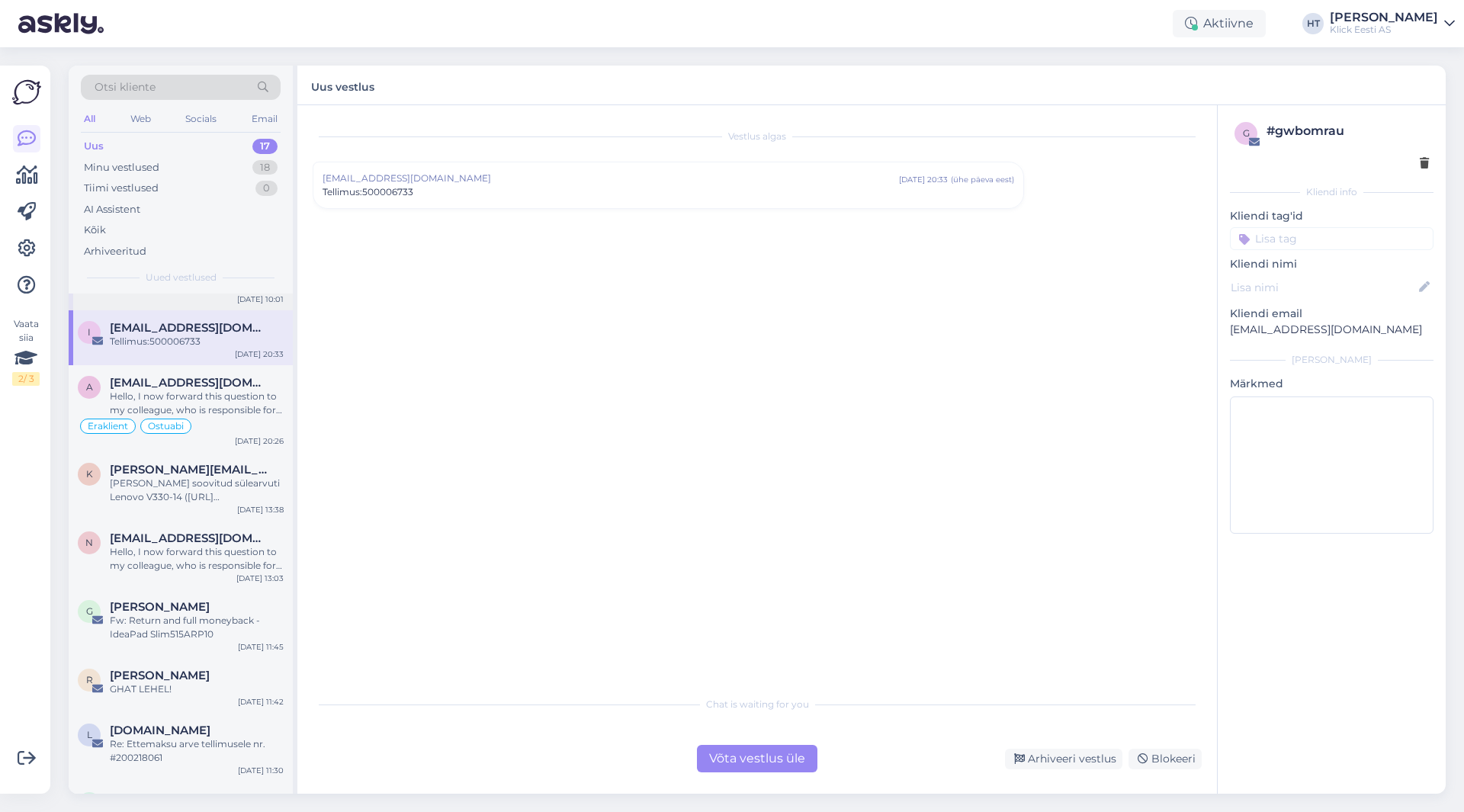
scroll to position [626, 0]
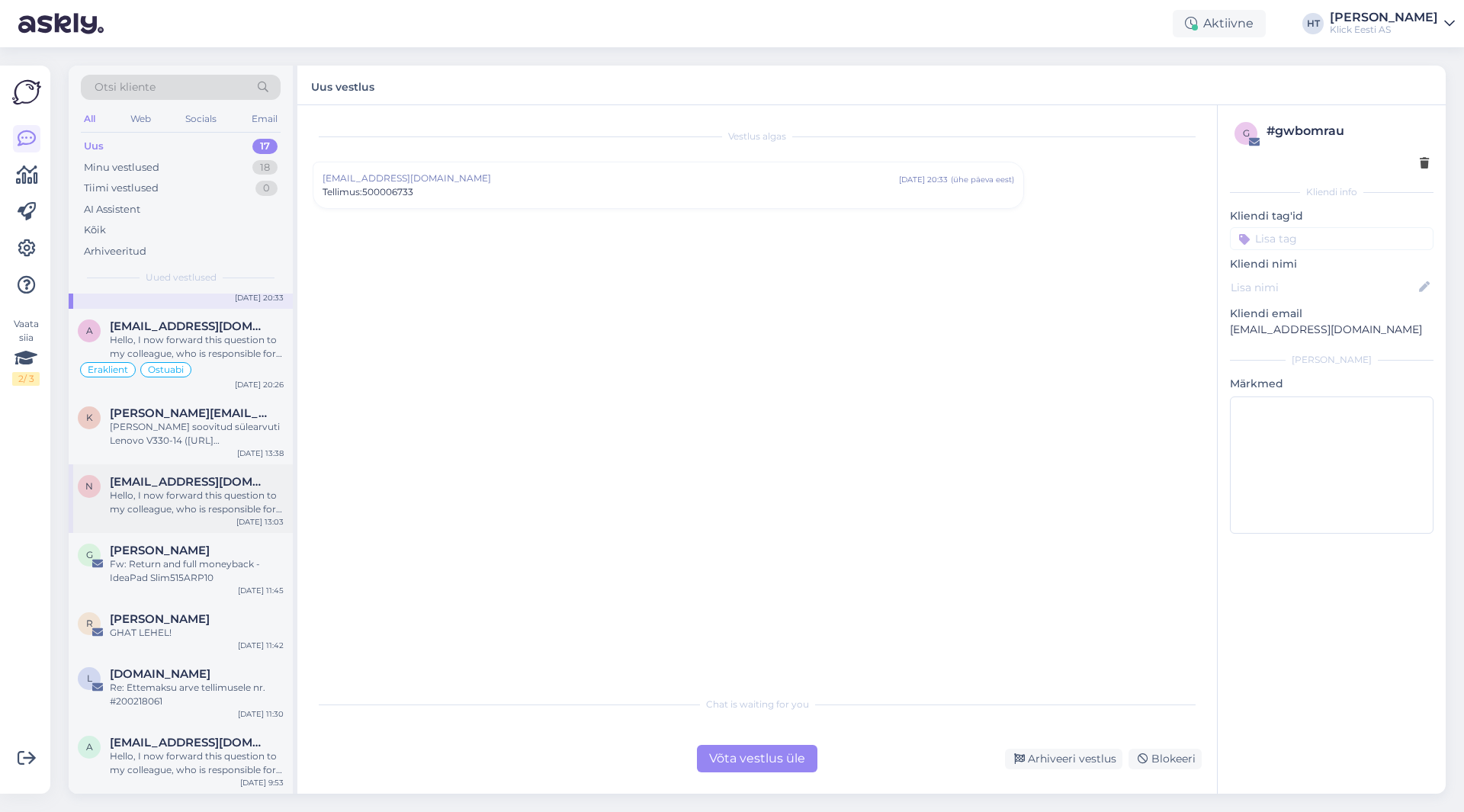
click at [192, 507] on div "Hello, I now forward this question to my colleague, who is responsible for this…" at bounding box center [197, 502] width 174 height 27
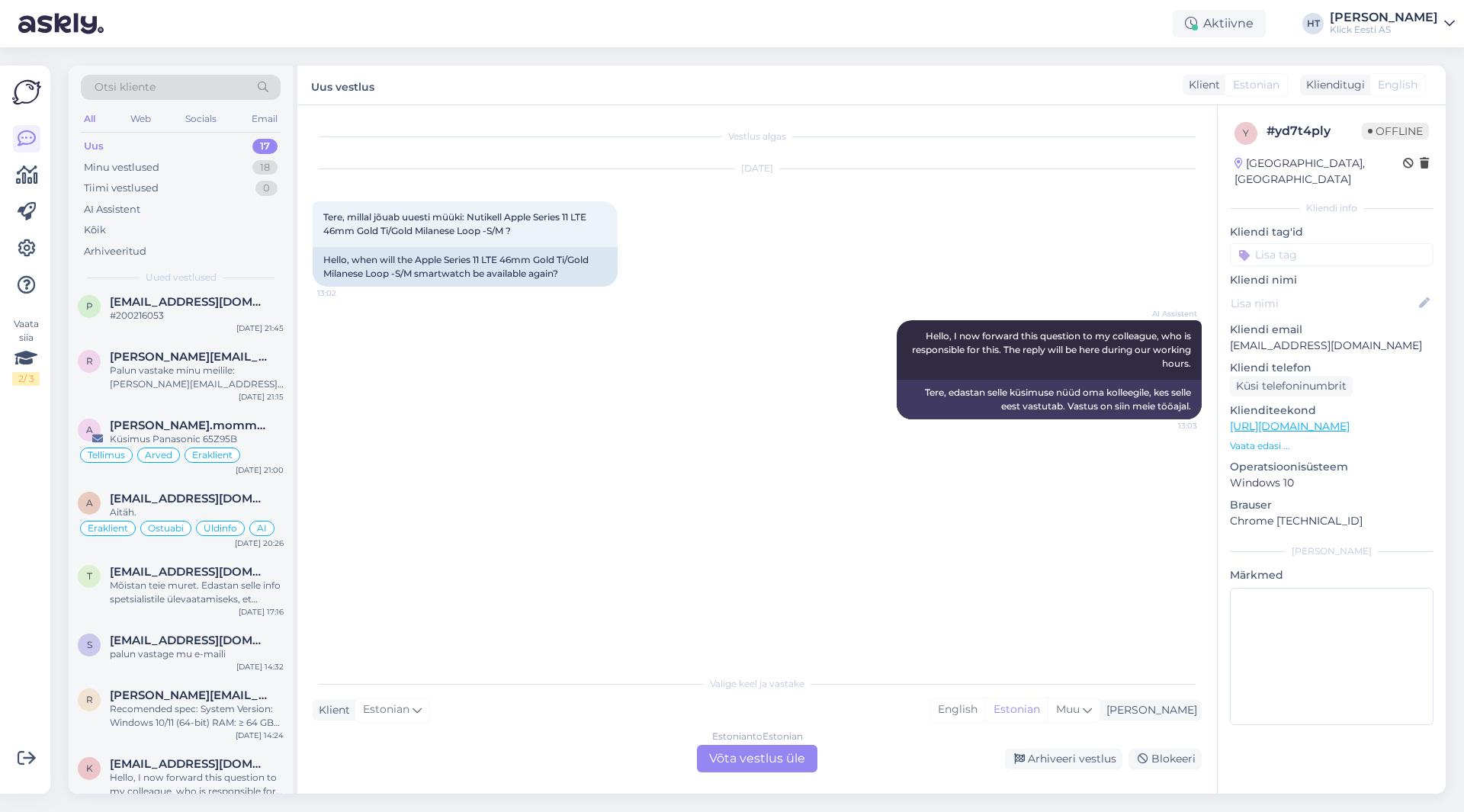
scroll to position [0, 0]
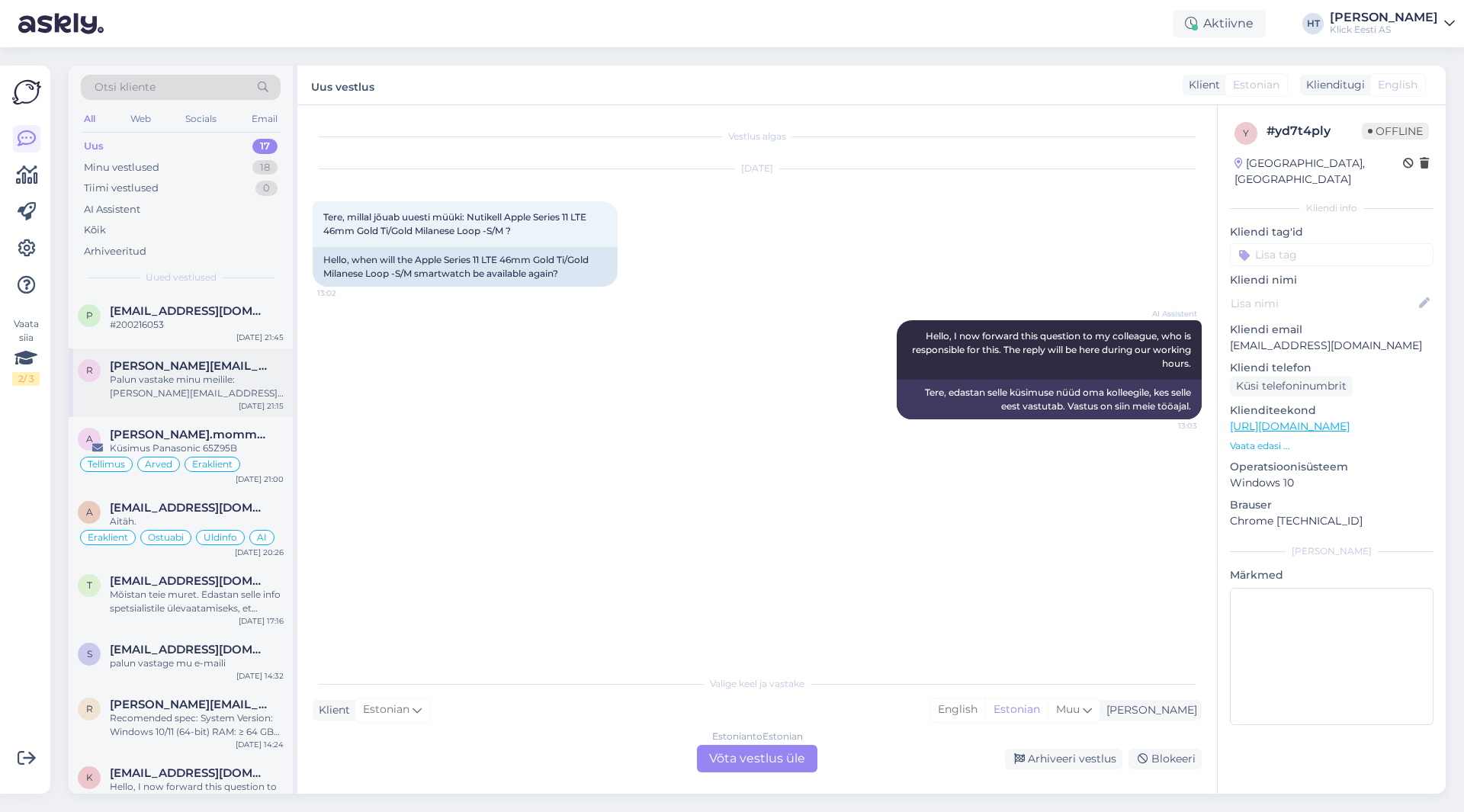
click at [189, 399] on div "Palun vastake minu meilile: [PERSON_NAME][EMAIL_ADDRESS][PERSON_NAME][DOMAIN_NA…" at bounding box center [197, 386] width 174 height 27
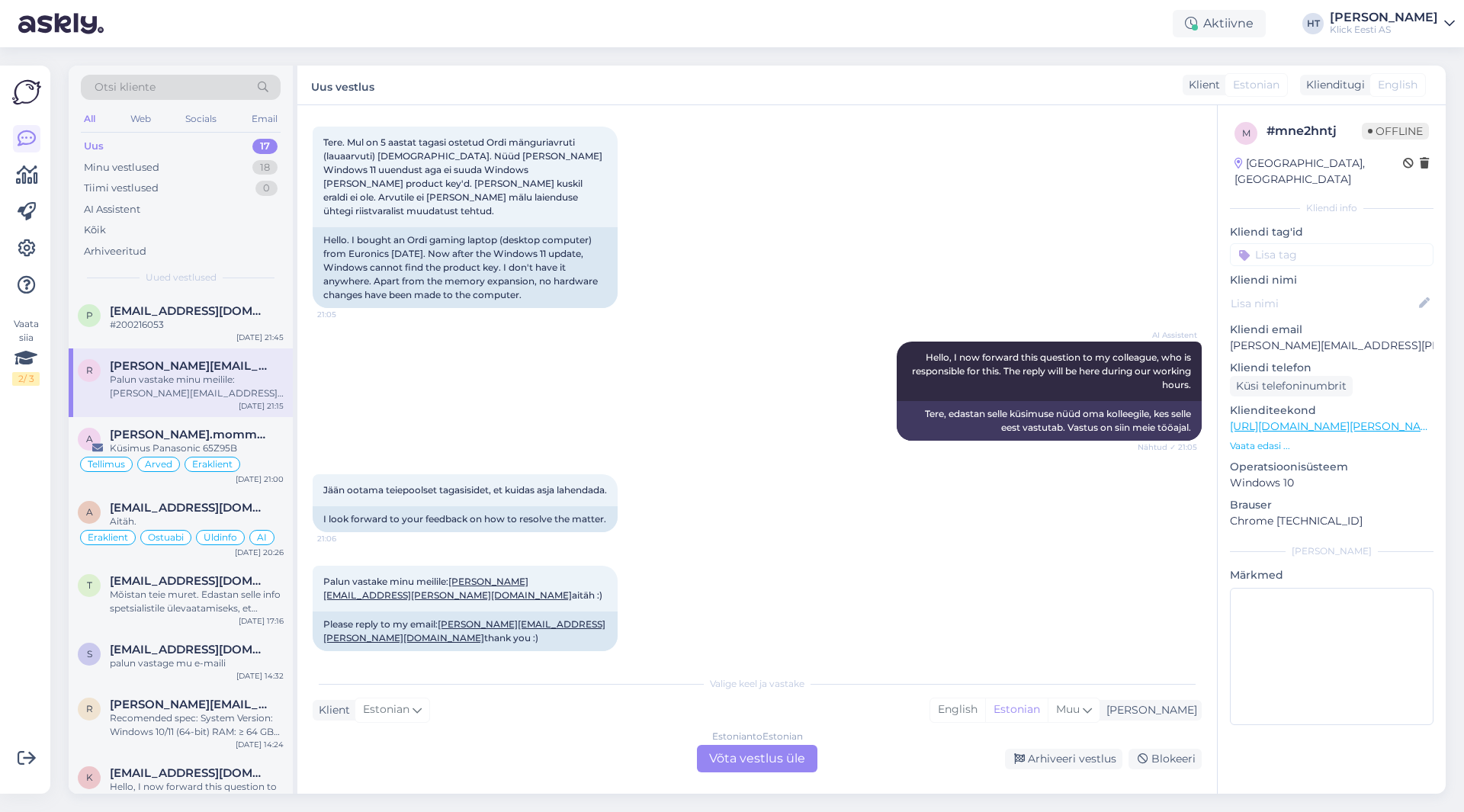
click at [201, 381] on div "Palun vastake minu meilile: [PERSON_NAME][EMAIL_ADDRESS][PERSON_NAME][DOMAIN_NA…" at bounding box center [197, 386] width 174 height 27
click at [192, 572] on div "t [EMAIL_ADDRESS][DOMAIN_NAME] Mõistan teie muret. Edastan selle info spetsiali…" at bounding box center [180, 598] width 224 height 69
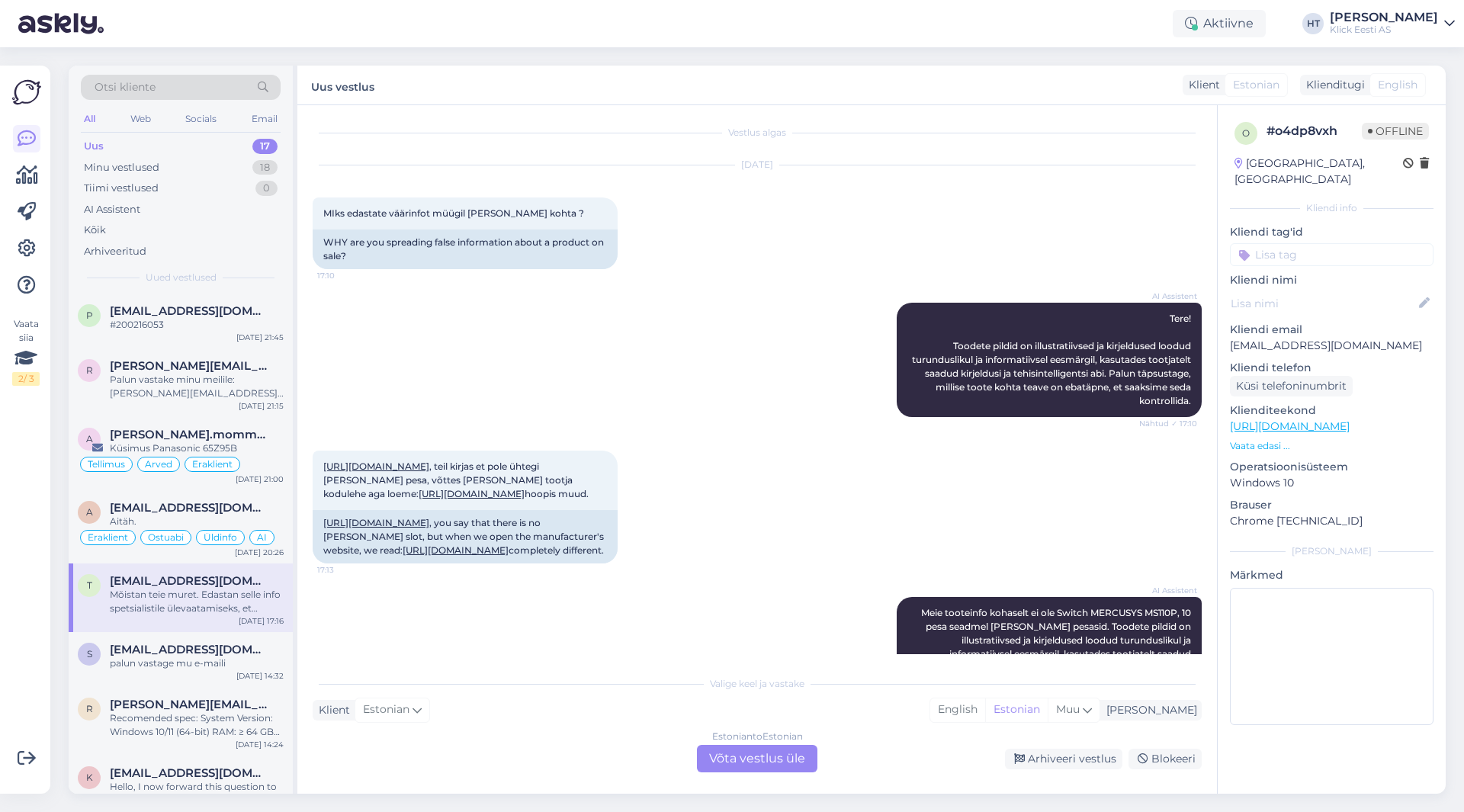
scroll to position [0, 0]
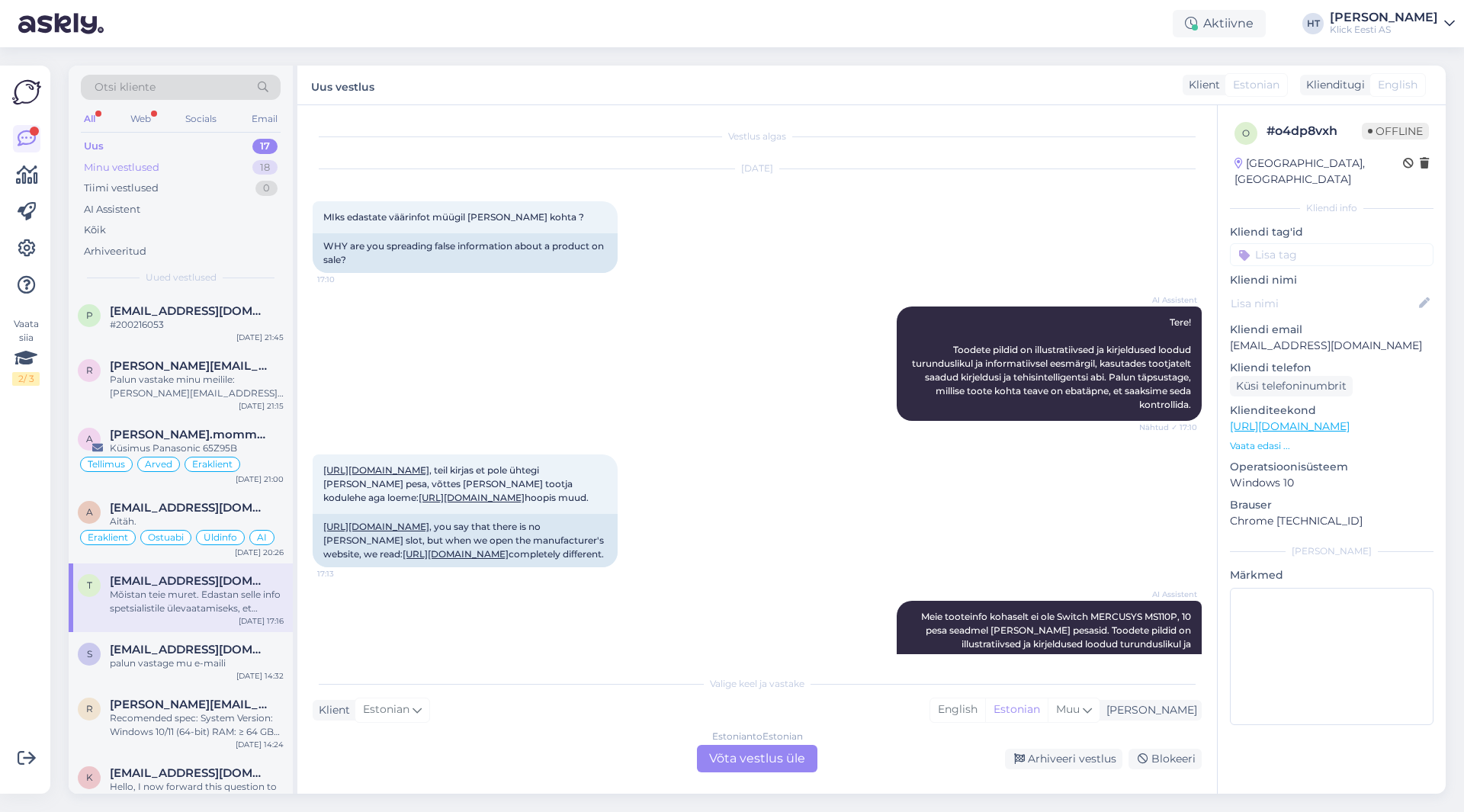
click at [190, 170] on div "Minu vestlused 18" at bounding box center [180, 168] width 199 height 21
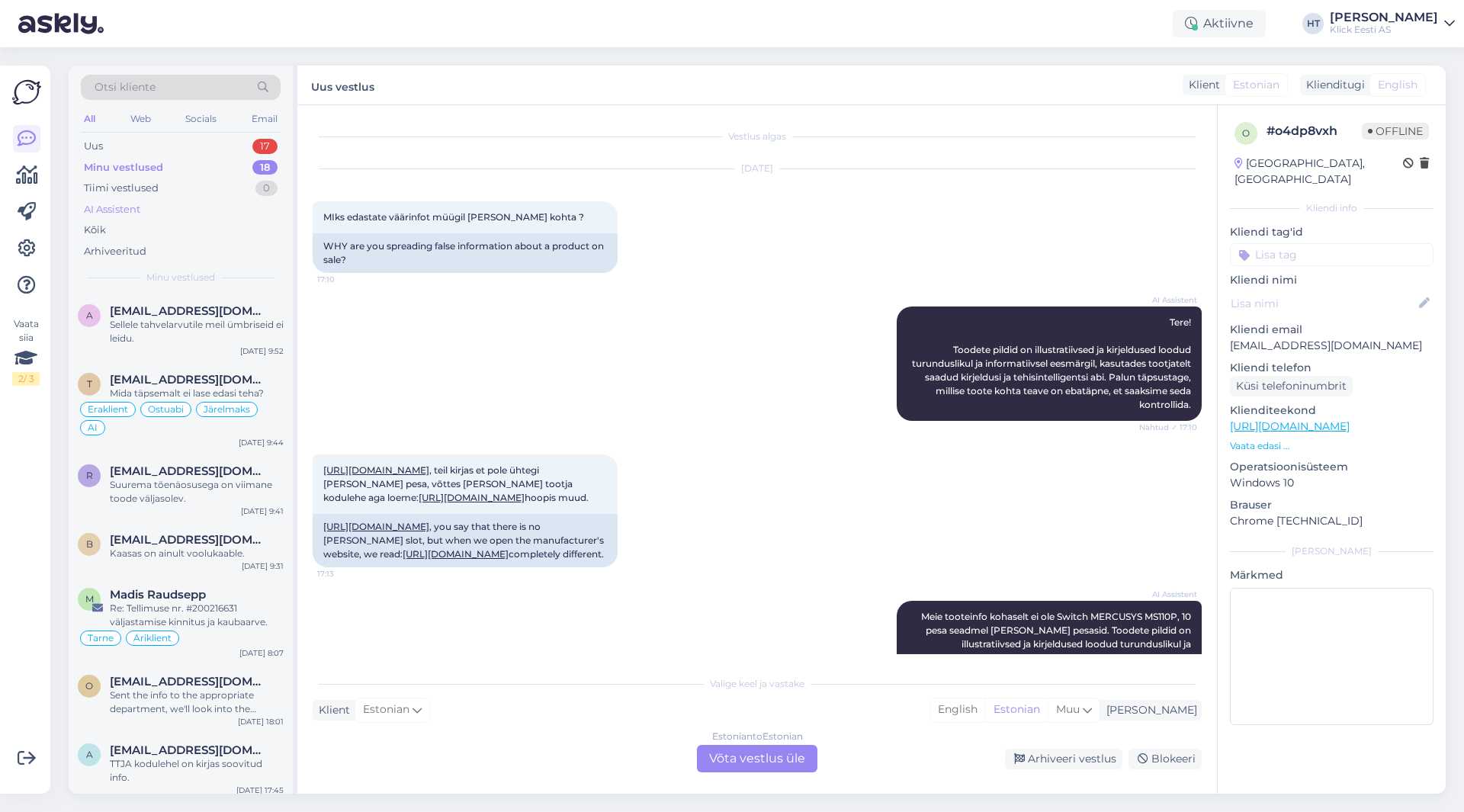
click at [179, 217] on div "AI Assistent" at bounding box center [180, 210] width 199 height 21
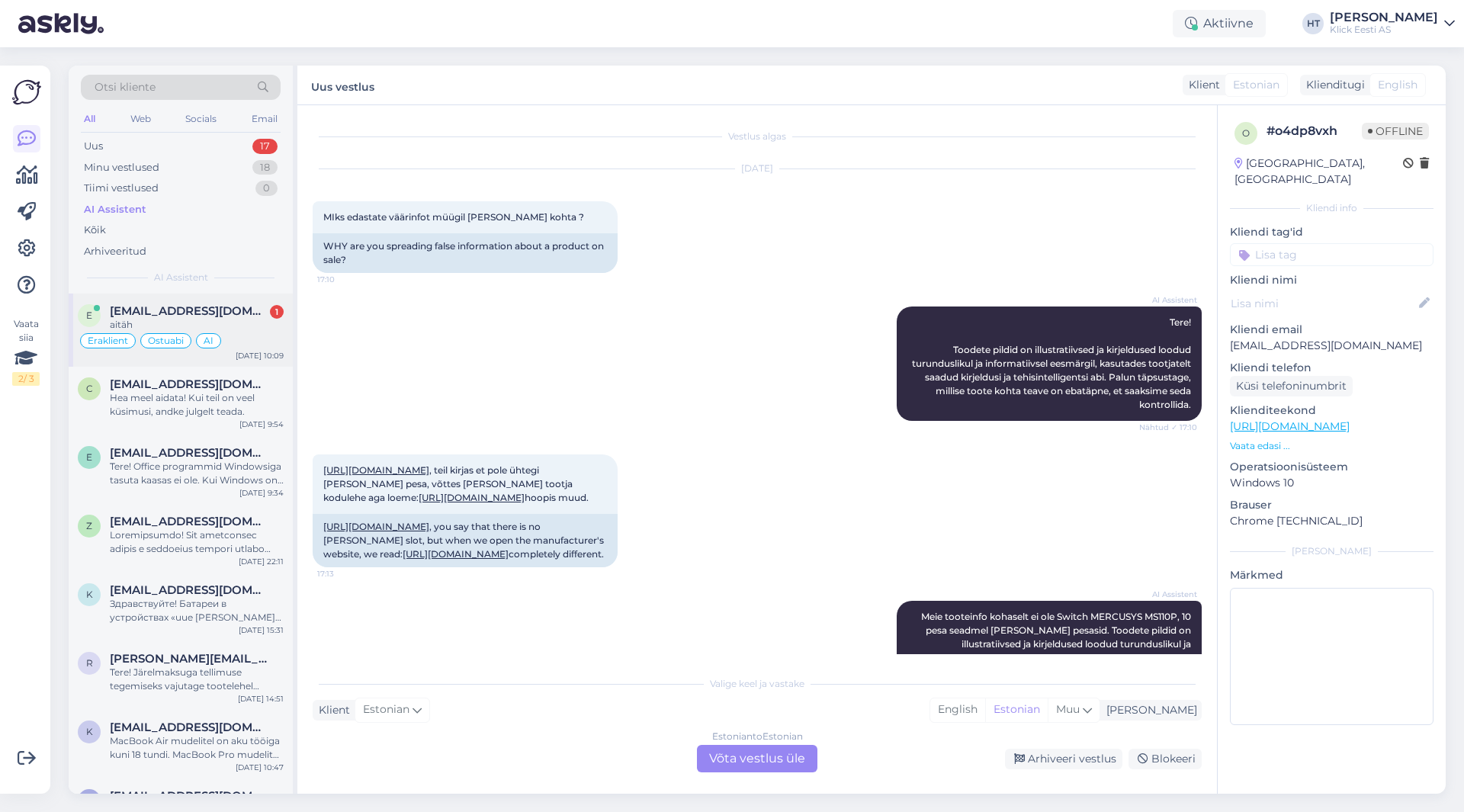
click at [220, 306] on span "[EMAIL_ADDRESS][DOMAIN_NAME]" at bounding box center [189, 311] width 159 height 14
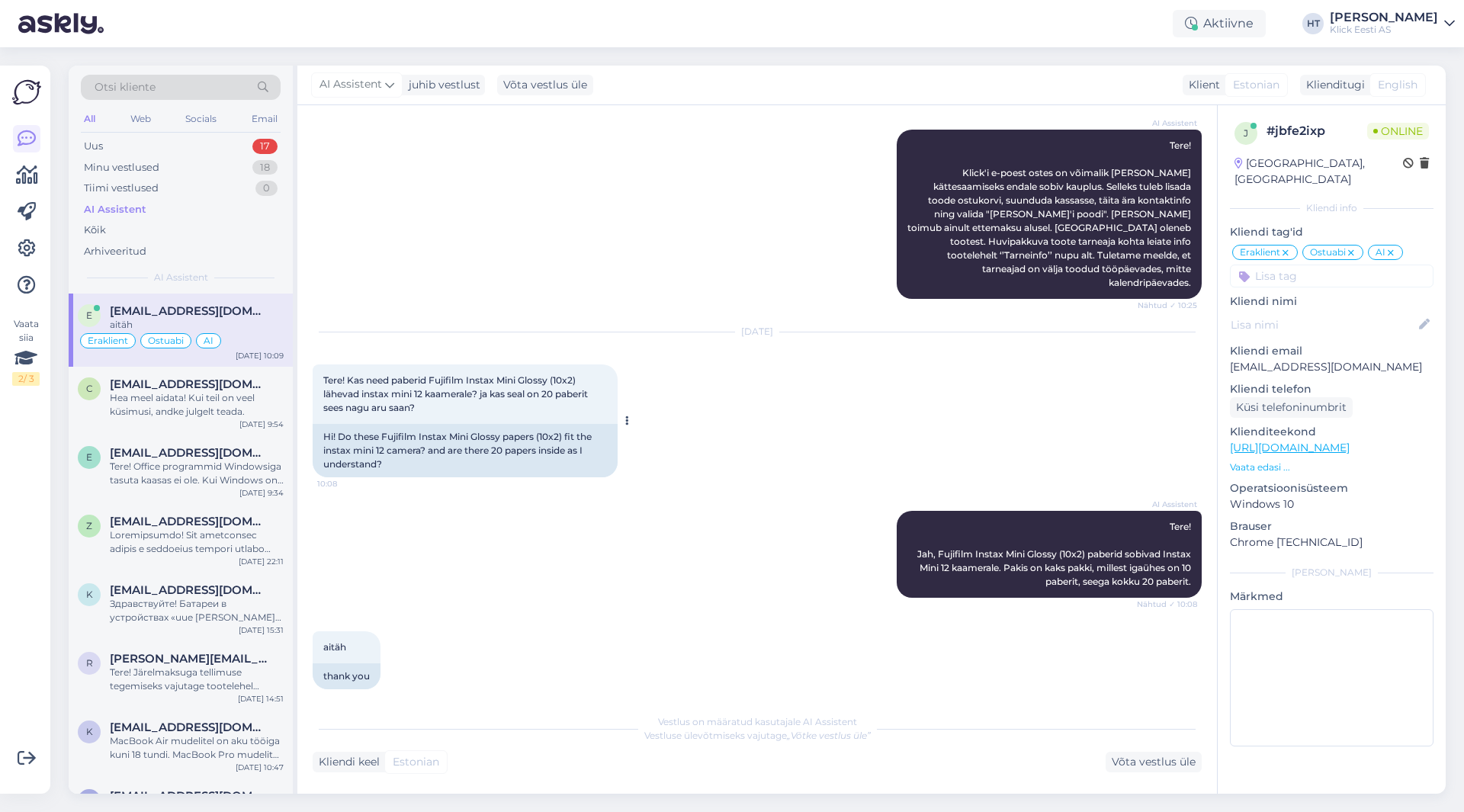
scroll to position [270, 0]
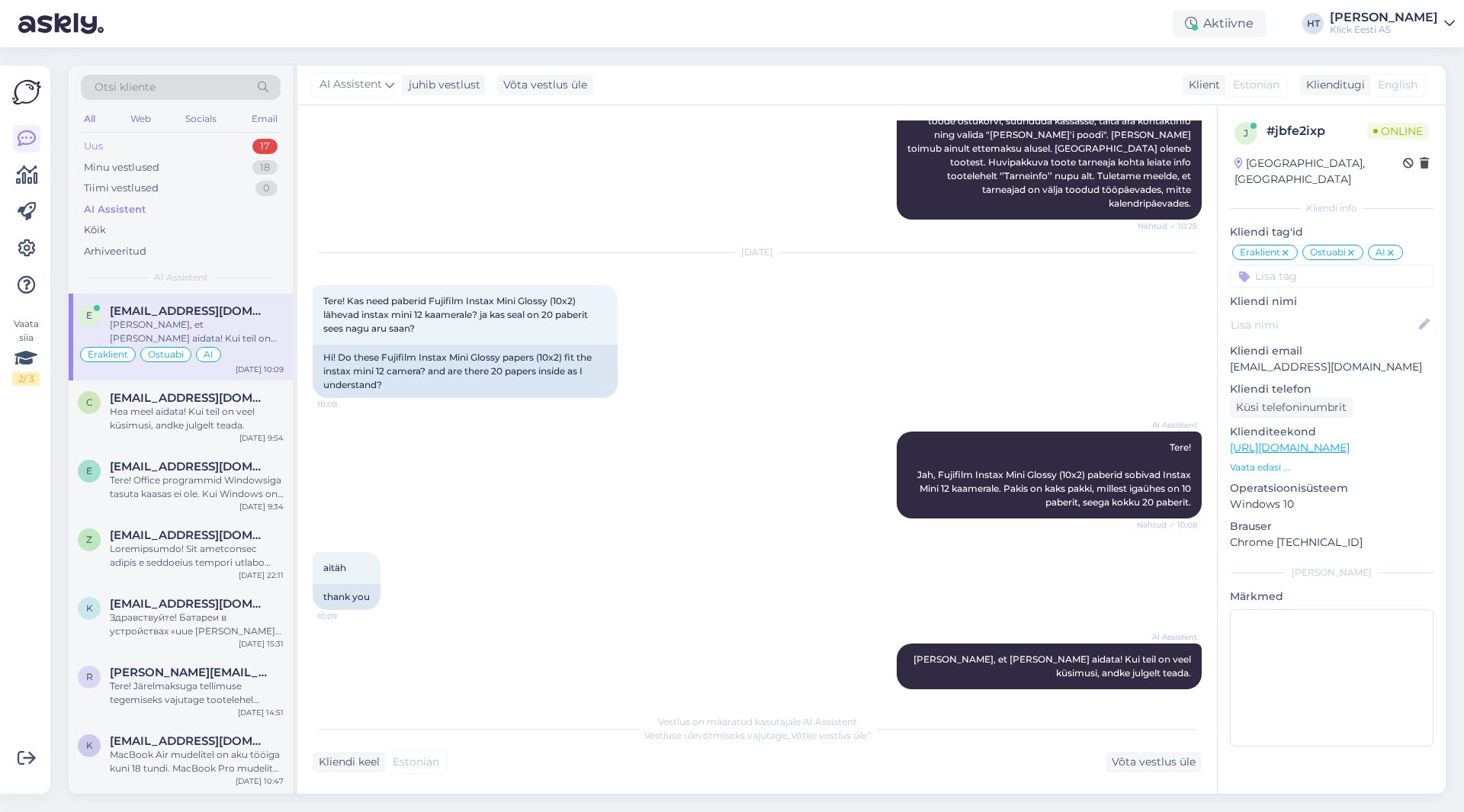
click at [268, 143] on div "17" at bounding box center [265, 146] width 25 height 15
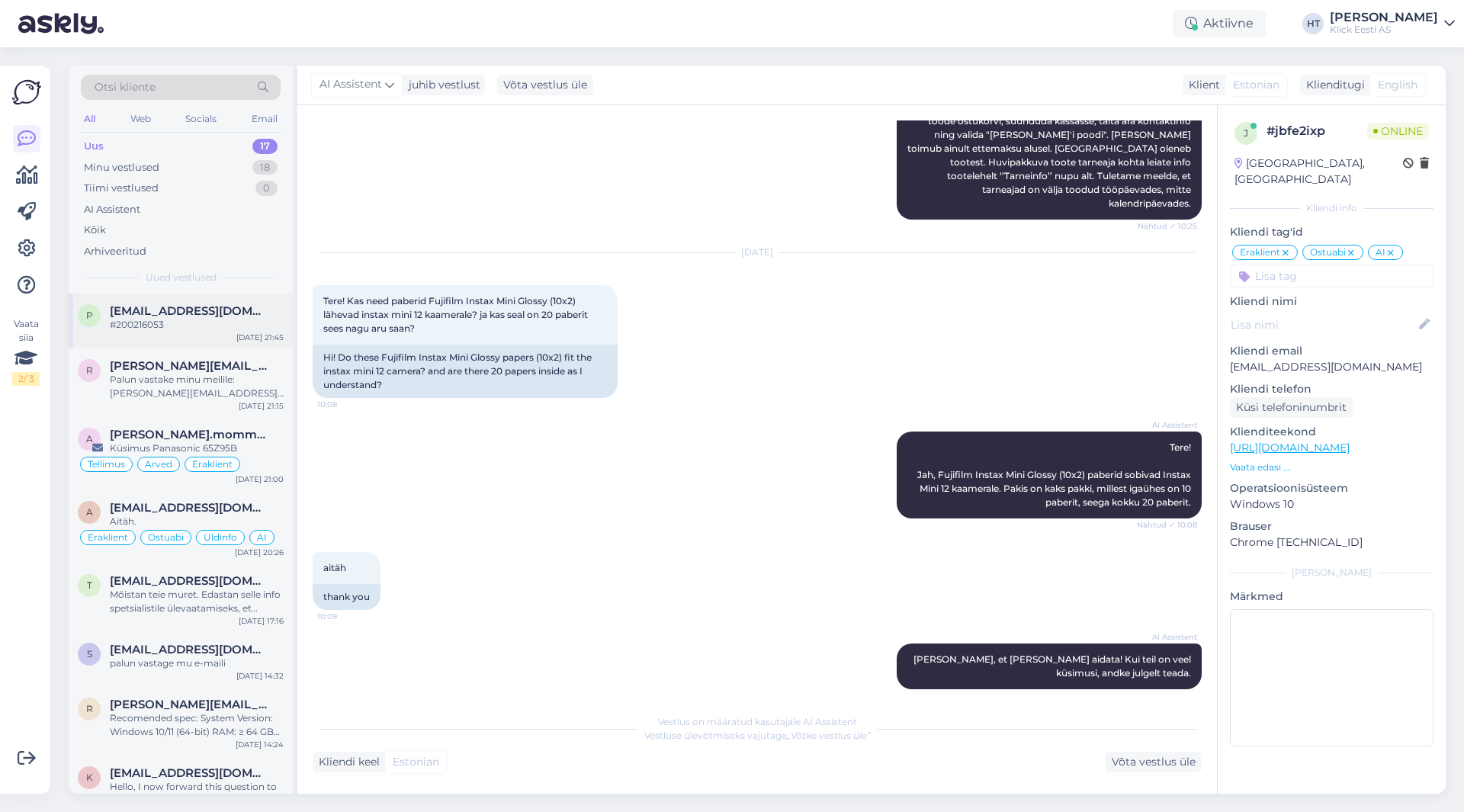
click at [212, 317] on span "[EMAIL_ADDRESS][DOMAIN_NAME]" at bounding box center [189, 311] width 159 height 14
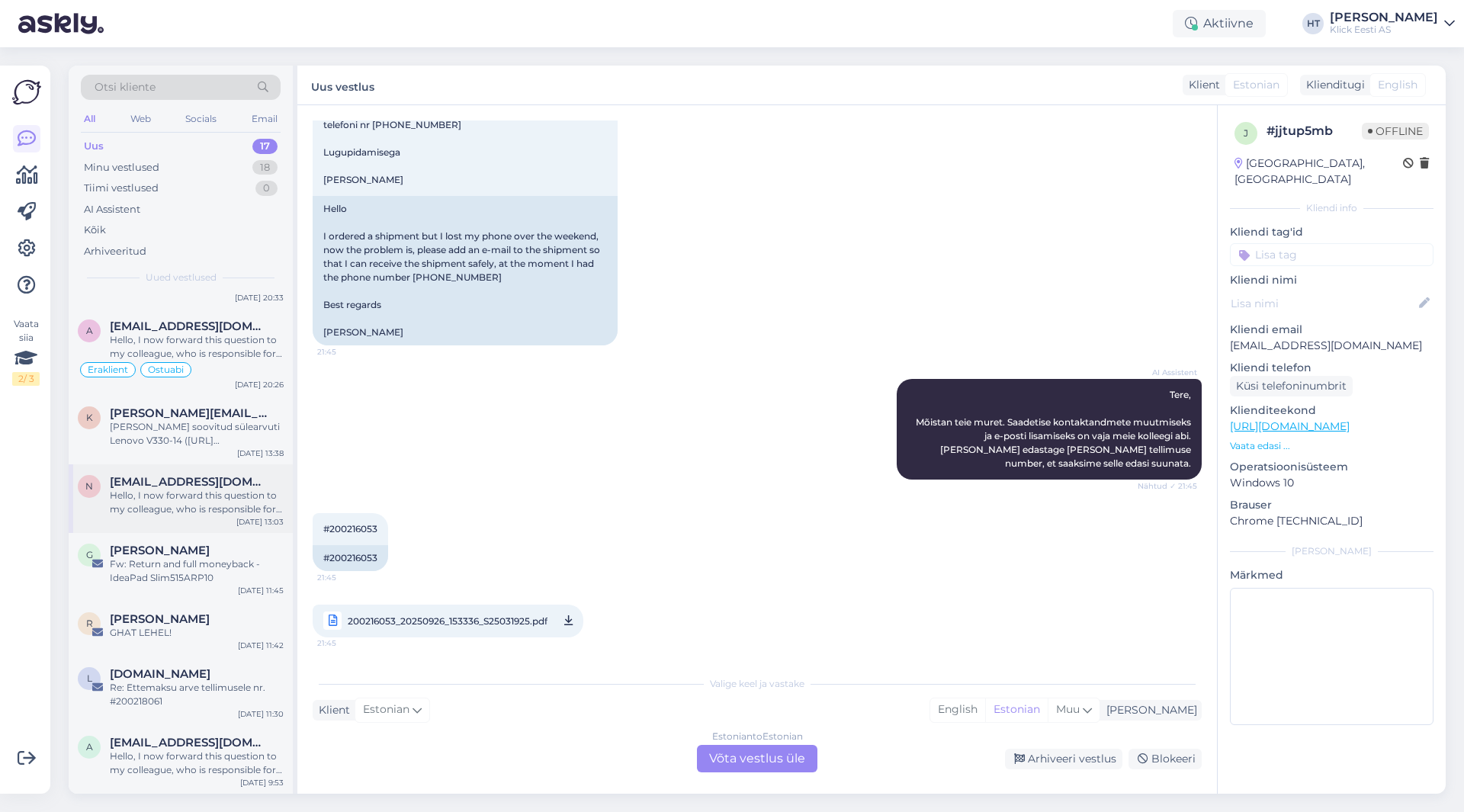
scroll to position [0, 0]
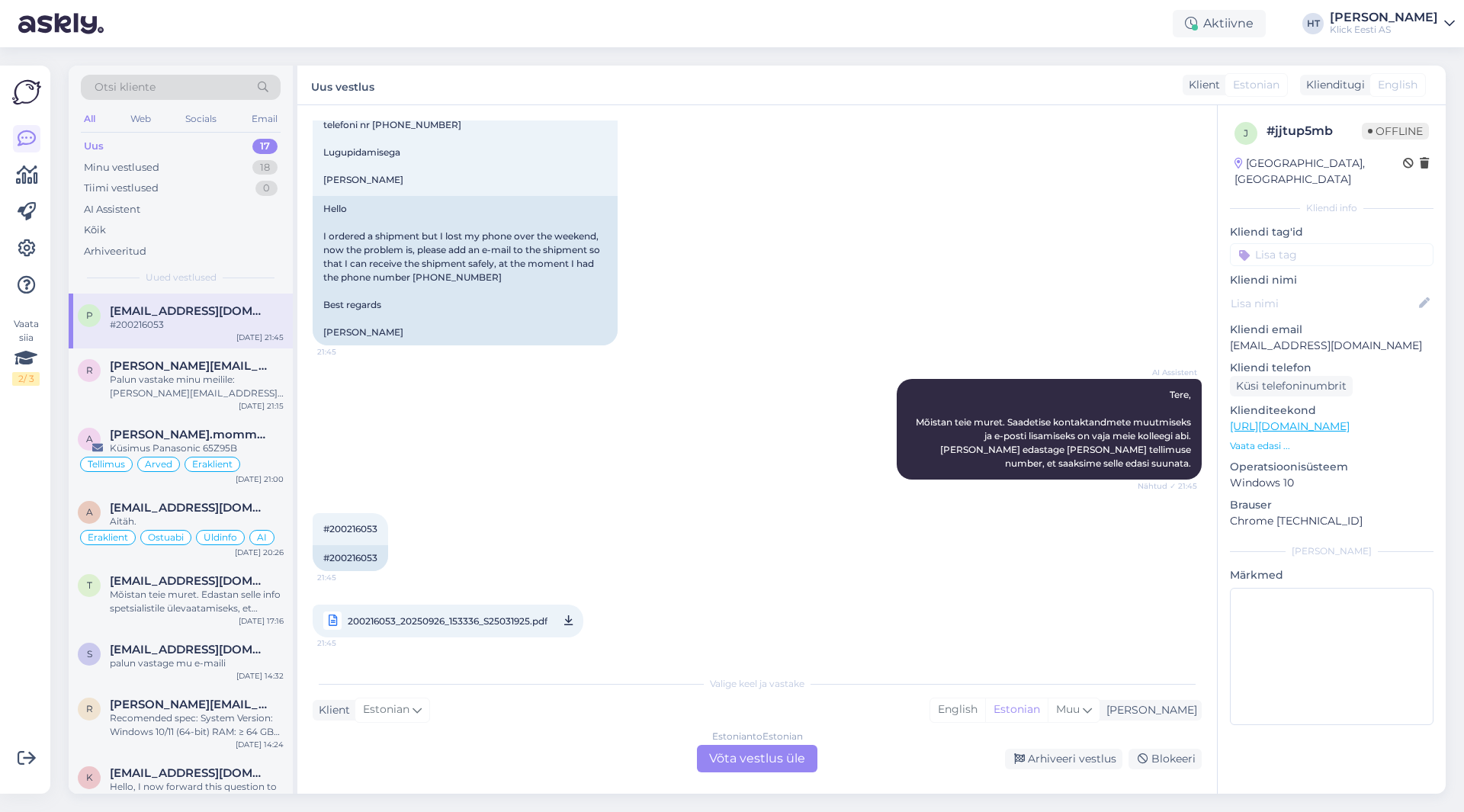
click at [567, 505] on div "#200216053 21:45 #200216053 200216053_20250926_153336_S25031925.pdf 21:45" at bounding box center [757, 576] width 889 height 158
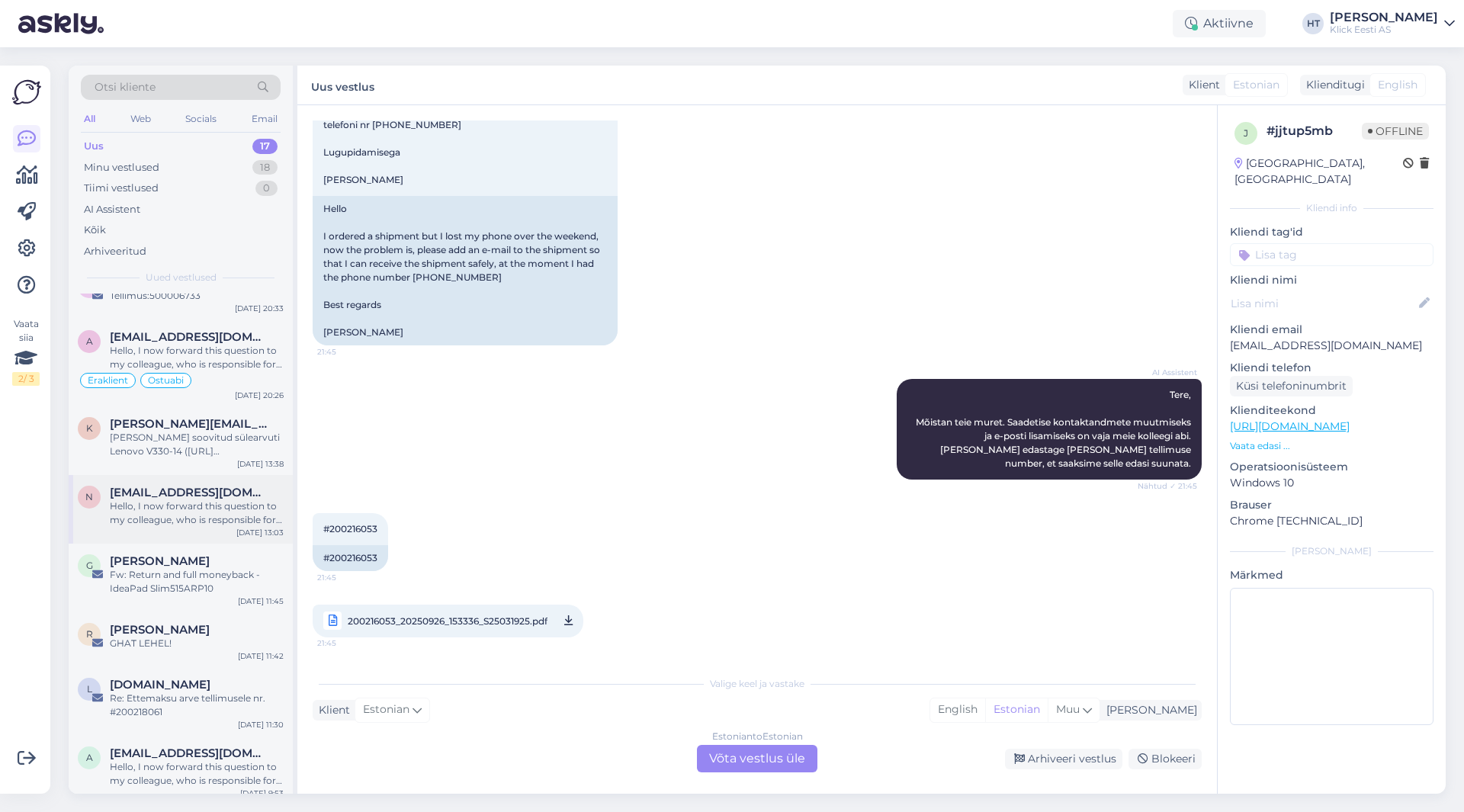
scroll to position [626, 0]
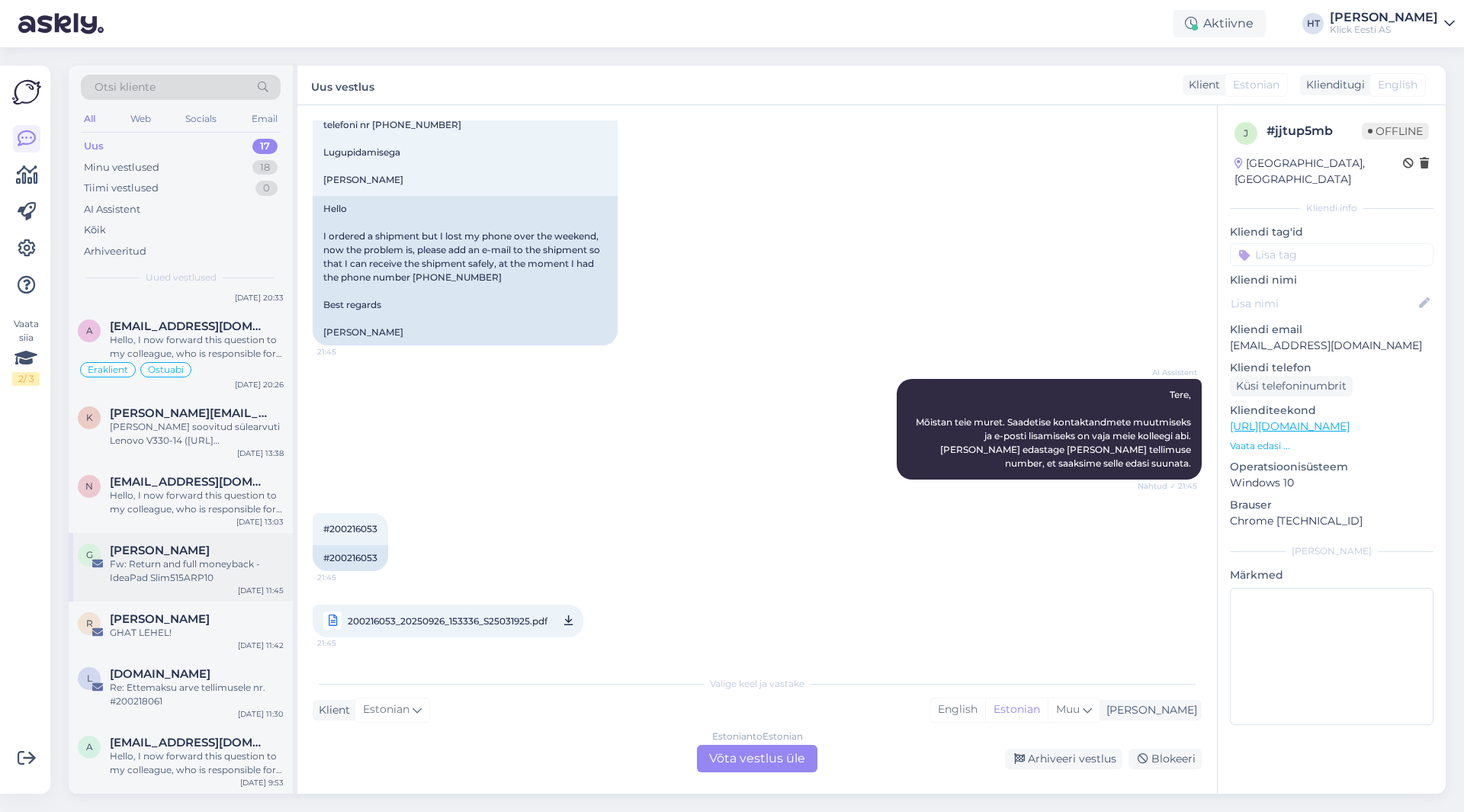
click at [213, 540] on div "G [PERSON_NAME] [PERSON_NAME]: Return and full moneyback - IdeaPad Slim515ARP10…" at bounding box center [180, 568] width 224 height 69
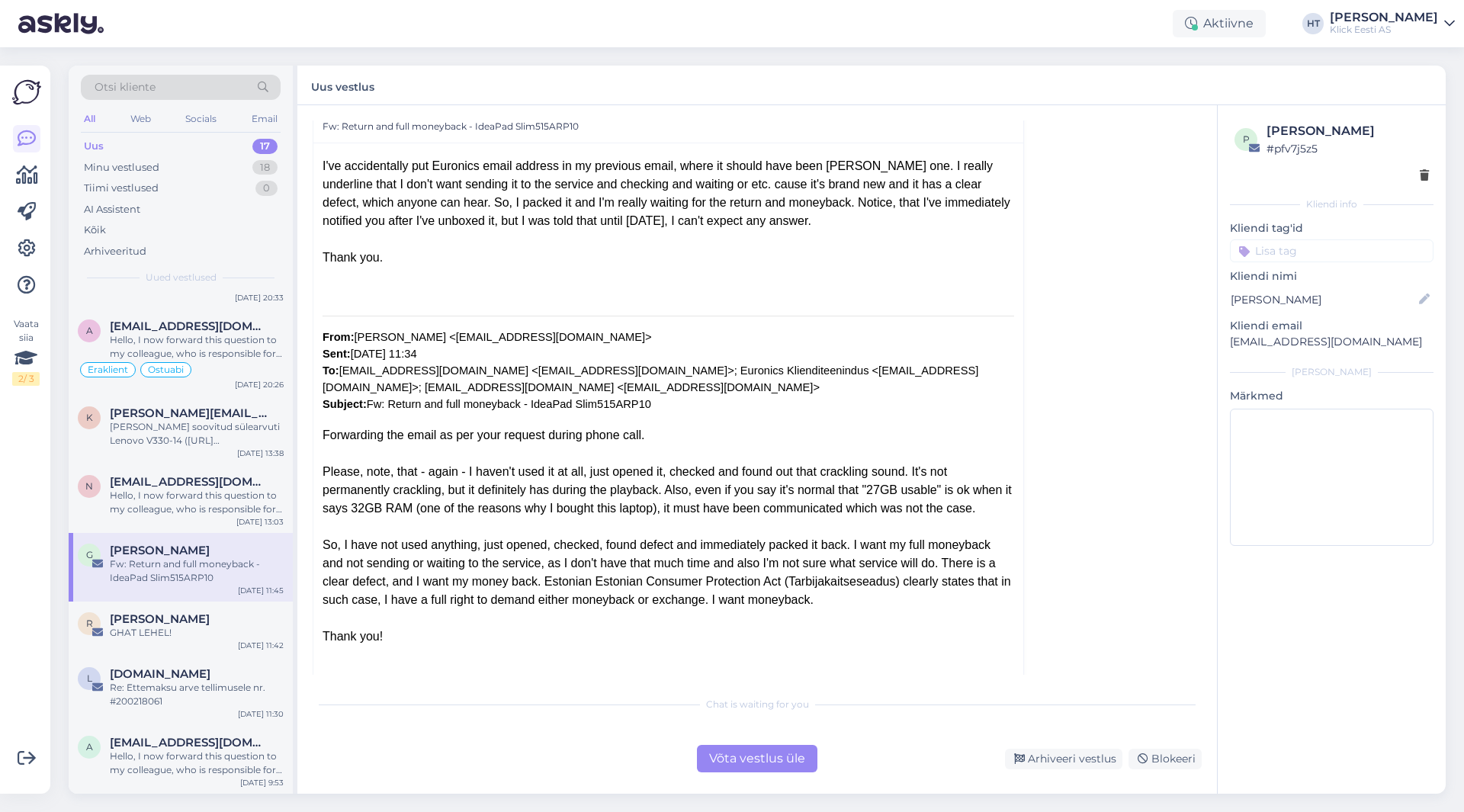
scroll to position [0, 0]
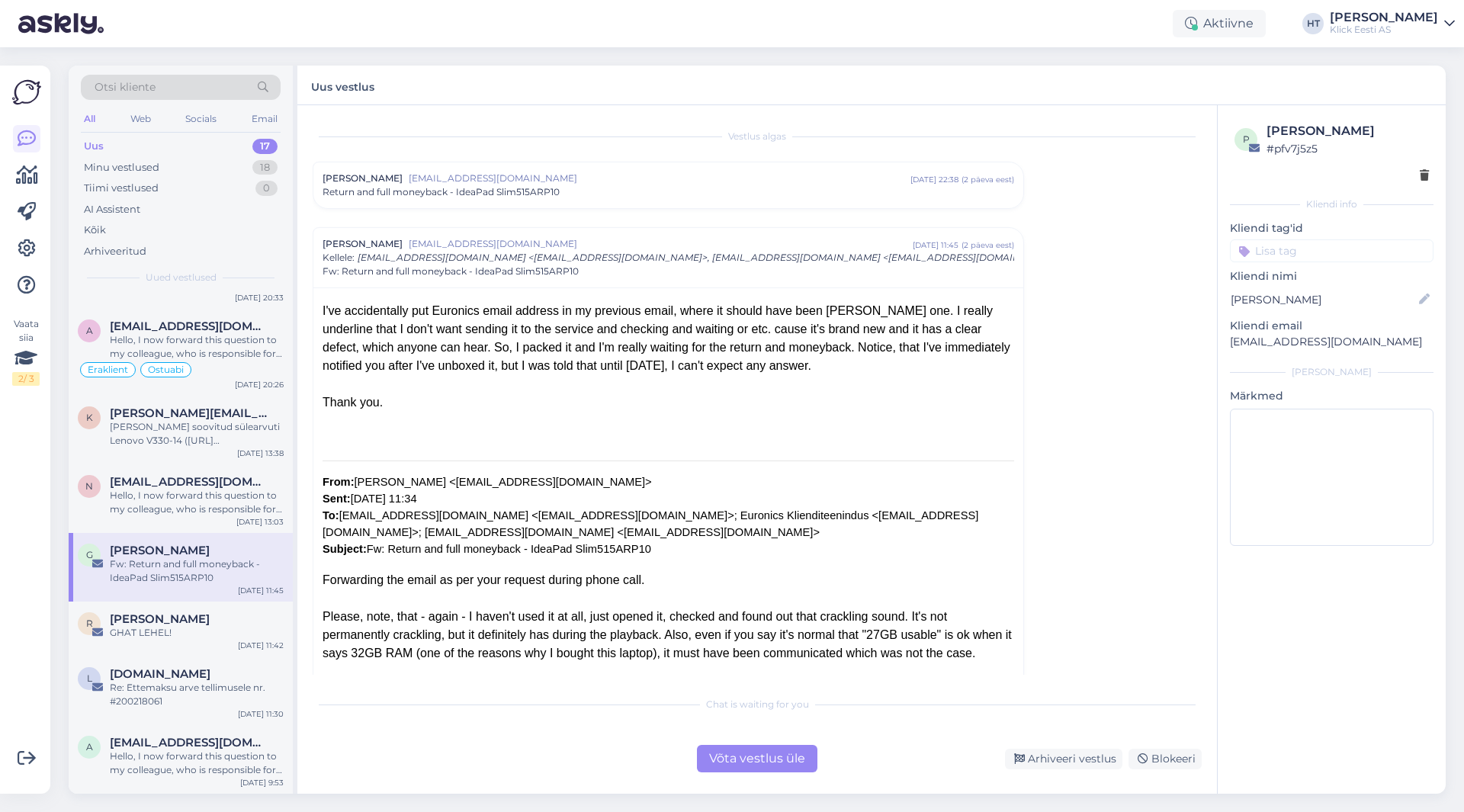
click at [539, 195] on span "Return and full moneyback - IdeaPad Slim515ARP10" at bounding box center [441, 192] width 237 height 14
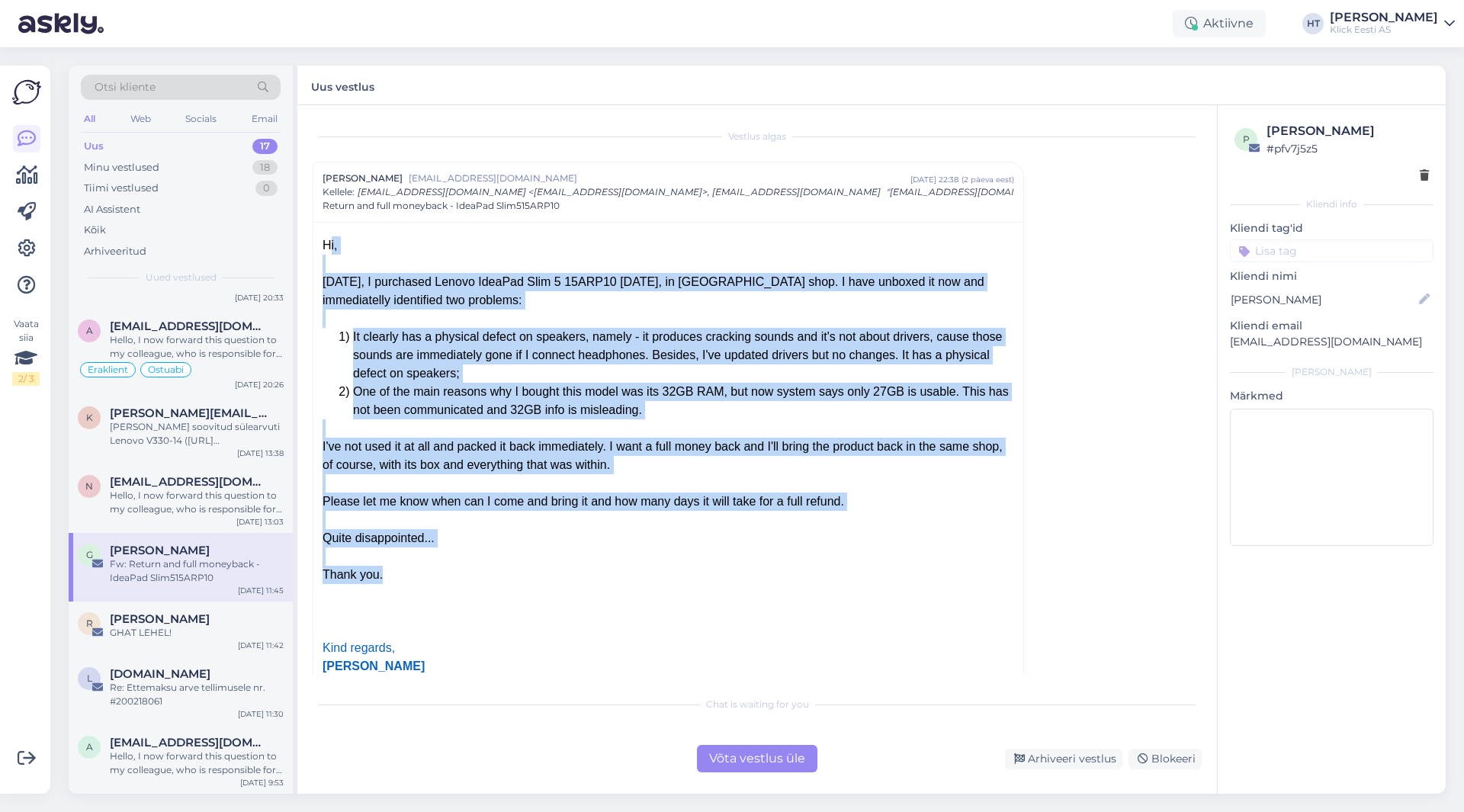
drag, startPoint x: 324, startPoint y: 244, endPoint x: 1004, endPoint y: 569, distance: 753.7
click at [1004, 569] on div "Hi, [DATE], I purchased Lenovo IdeaPad Slim 5 15ARP10 [DATE], in [GEOGRAPHIC_DA…" at bounding box center [668, 465] width 692 height 458
click at [1004, 584] on div at bounding box center [668, 593] width 692 height 18
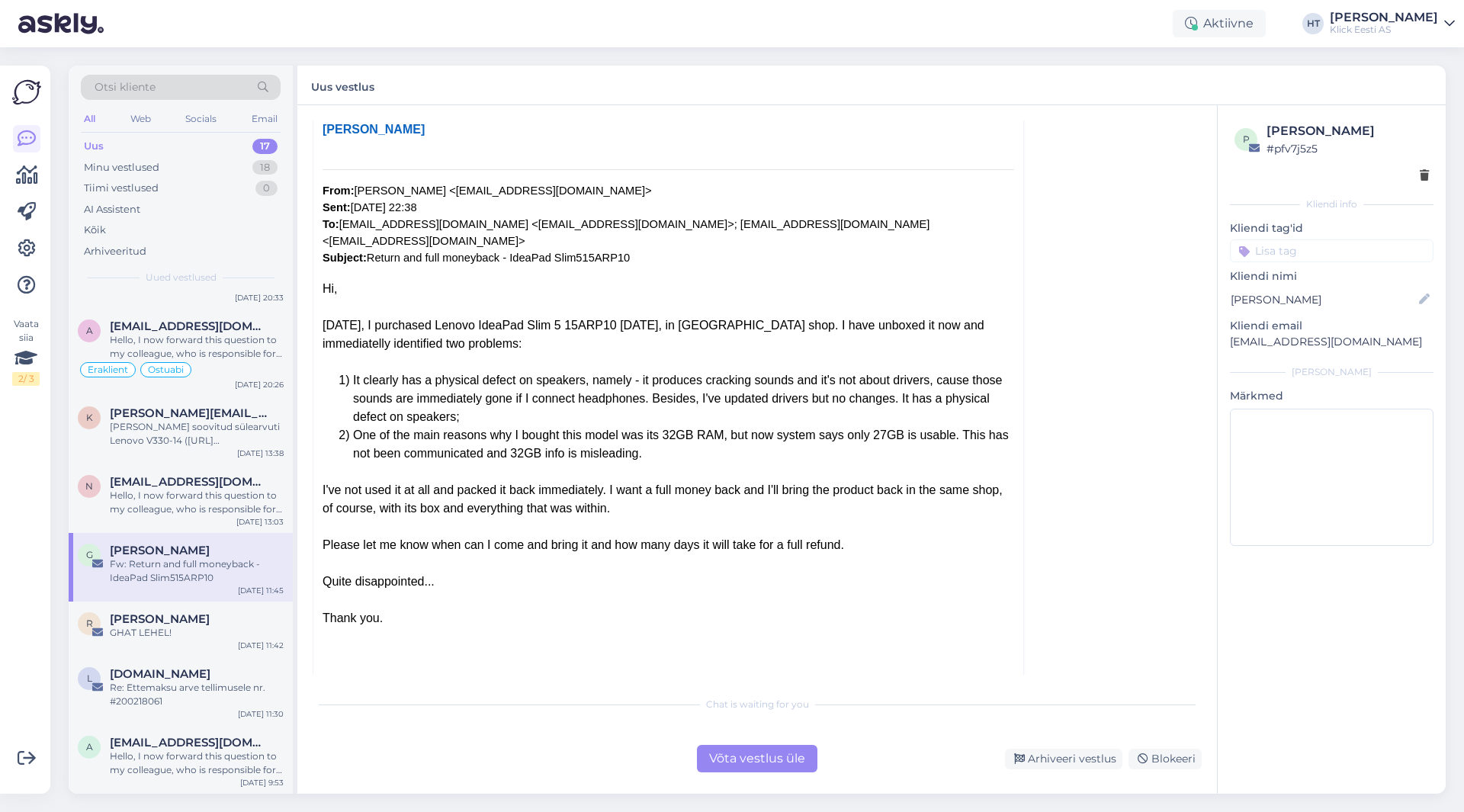
scroll to position [1232, 0]
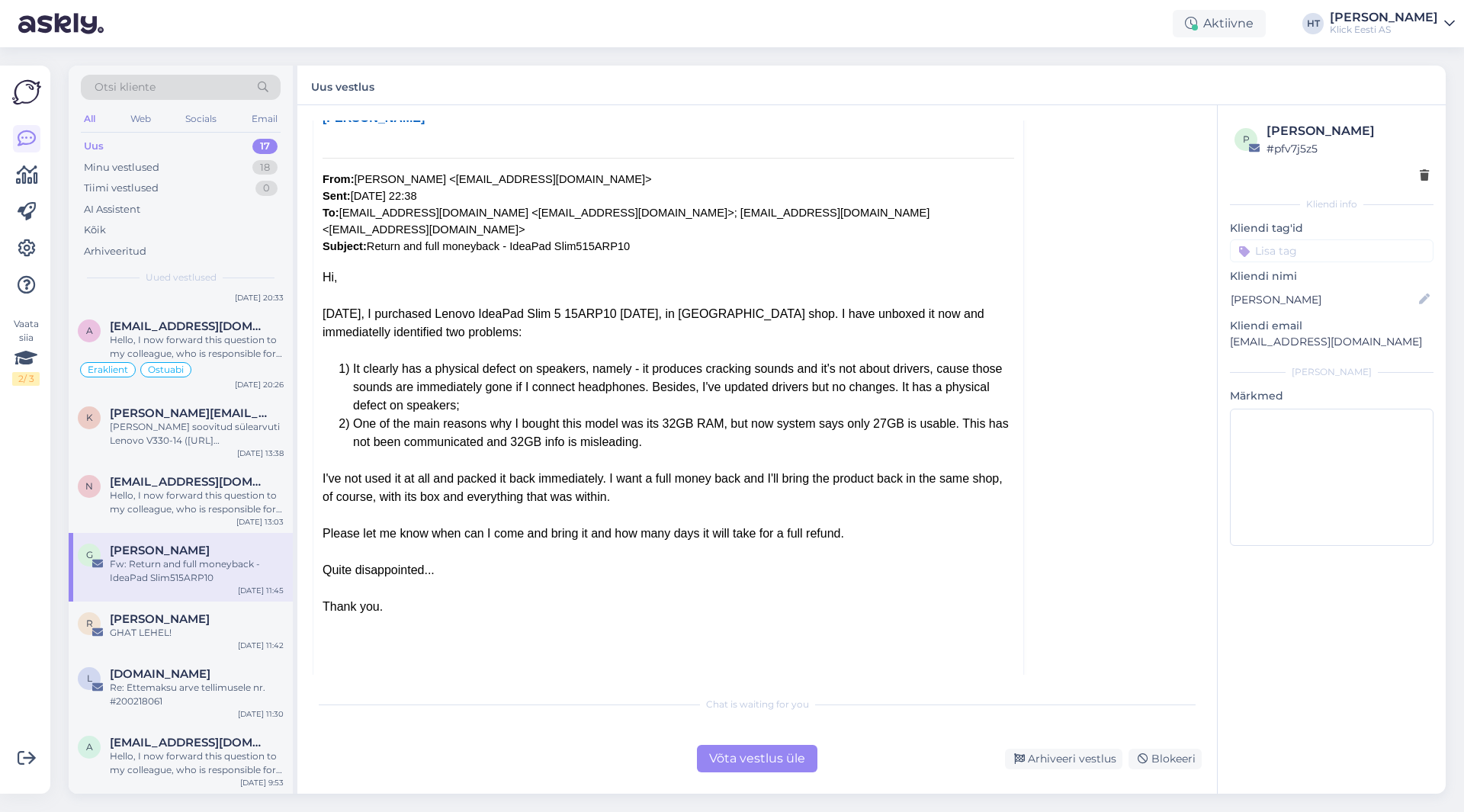
click at [1290, 250] on input at bounding box center [1332, 251] width 204 height 23
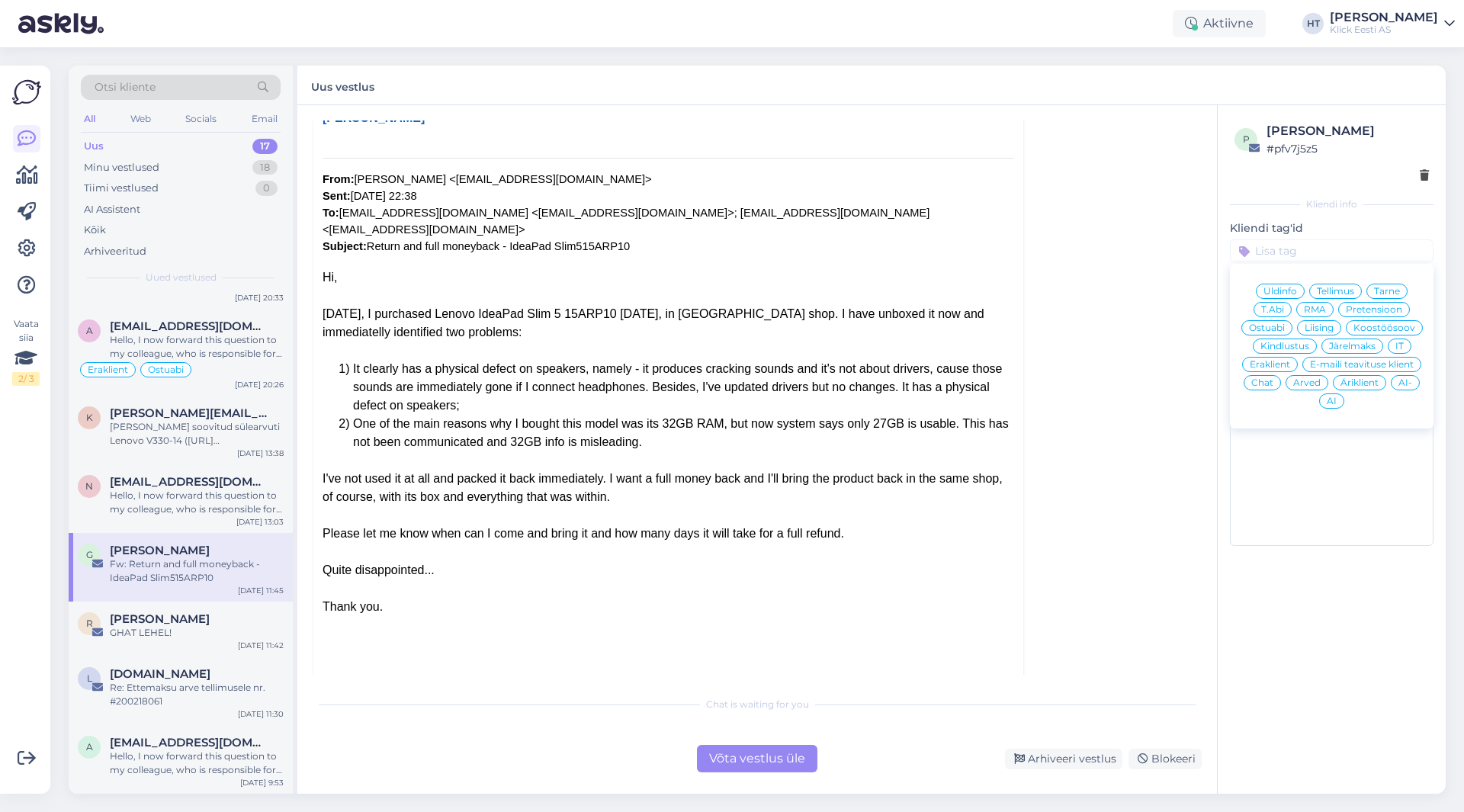
click at [1378, 308] on span "Pretensioon" at bounding box center [1374, 309] width 56 height 9
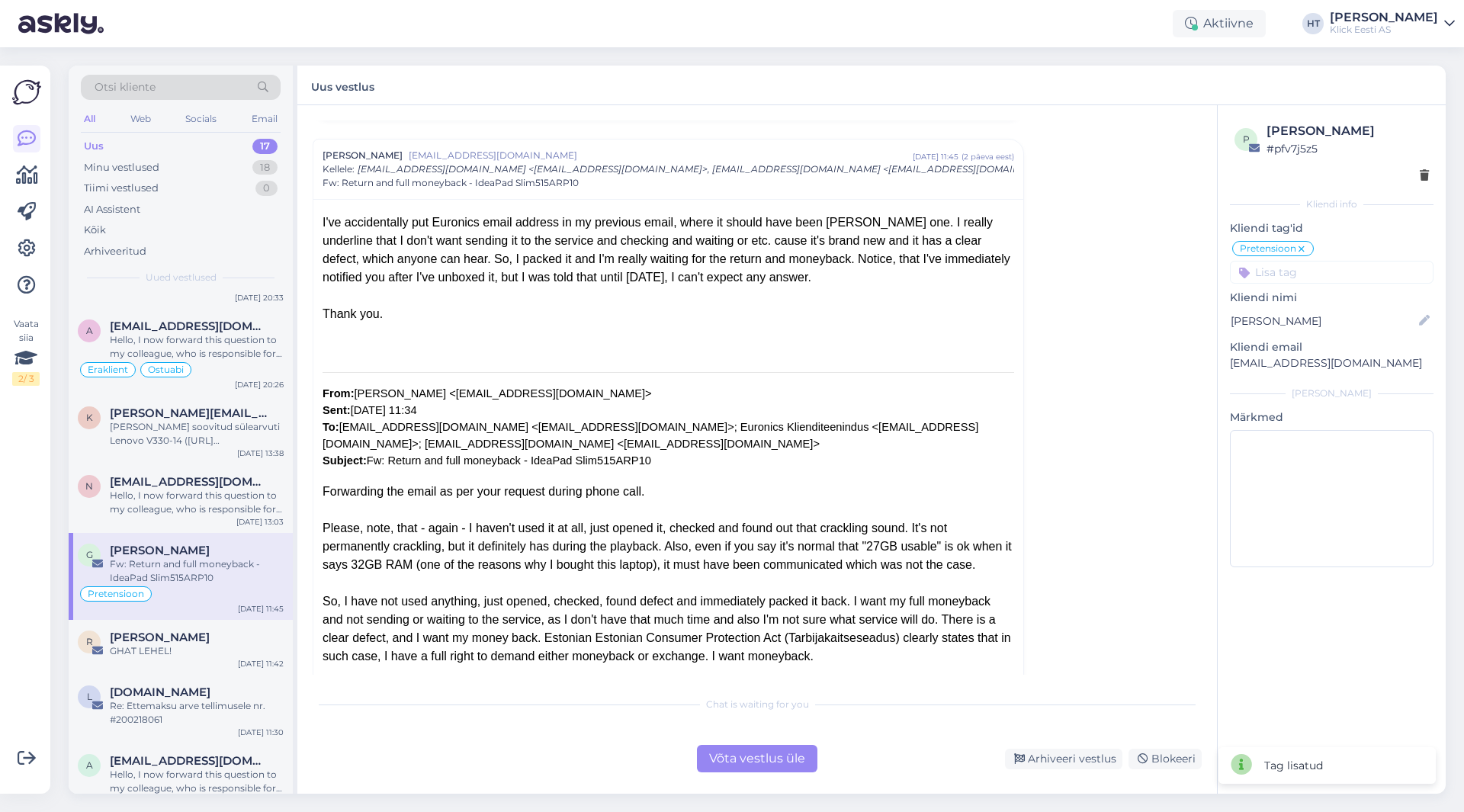
click at [1332, 271] on input at bounding box center [1332, 272] width 204 height 23
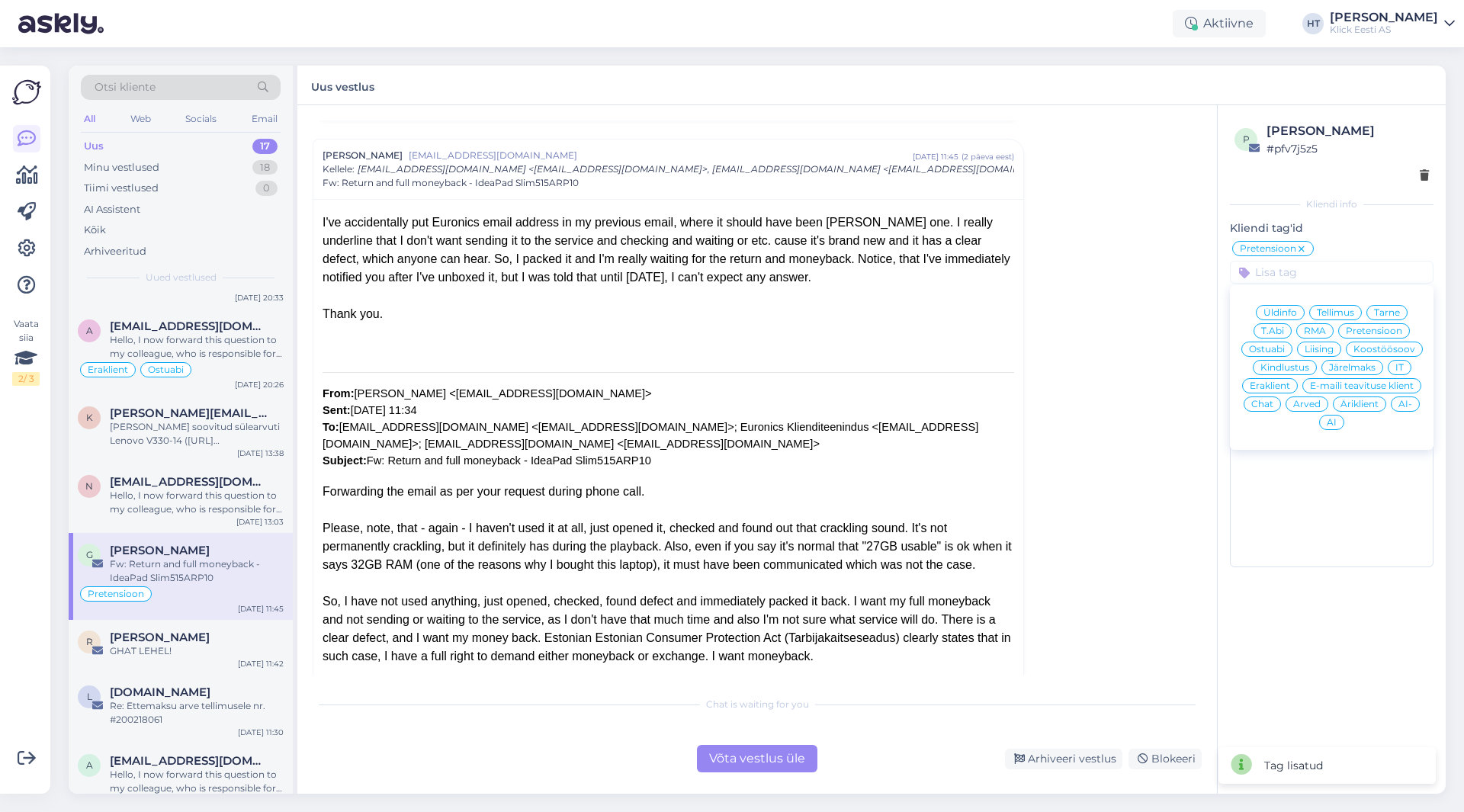
click at [1284, 383] on span "Eraklient" at bounding box center [1271, 386] width 40 height 9
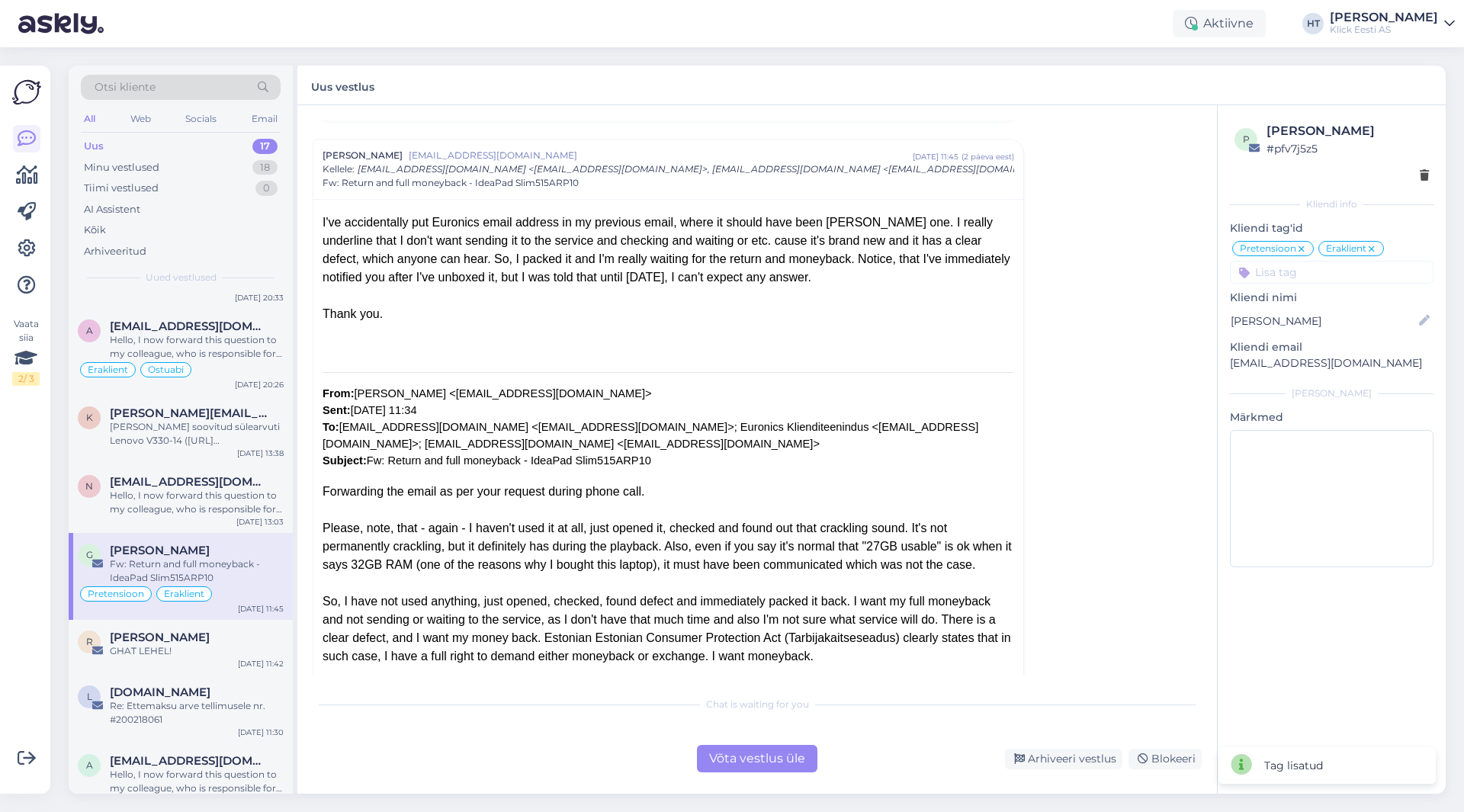
click at [753, 759] on div "Võta vestlus üle" at bounding box center [757, 758] width 120 height 27
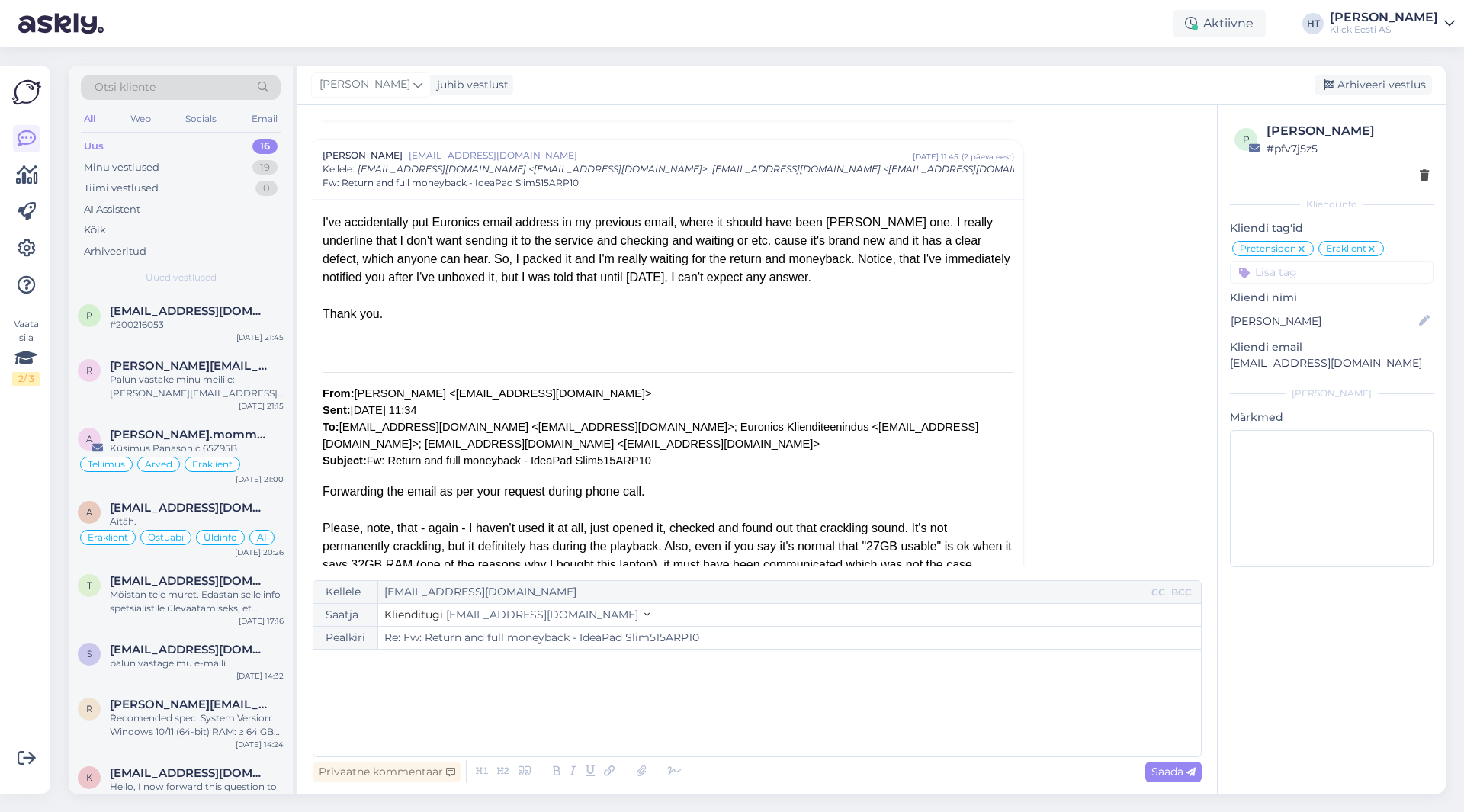
scroll to position [1340, 0]
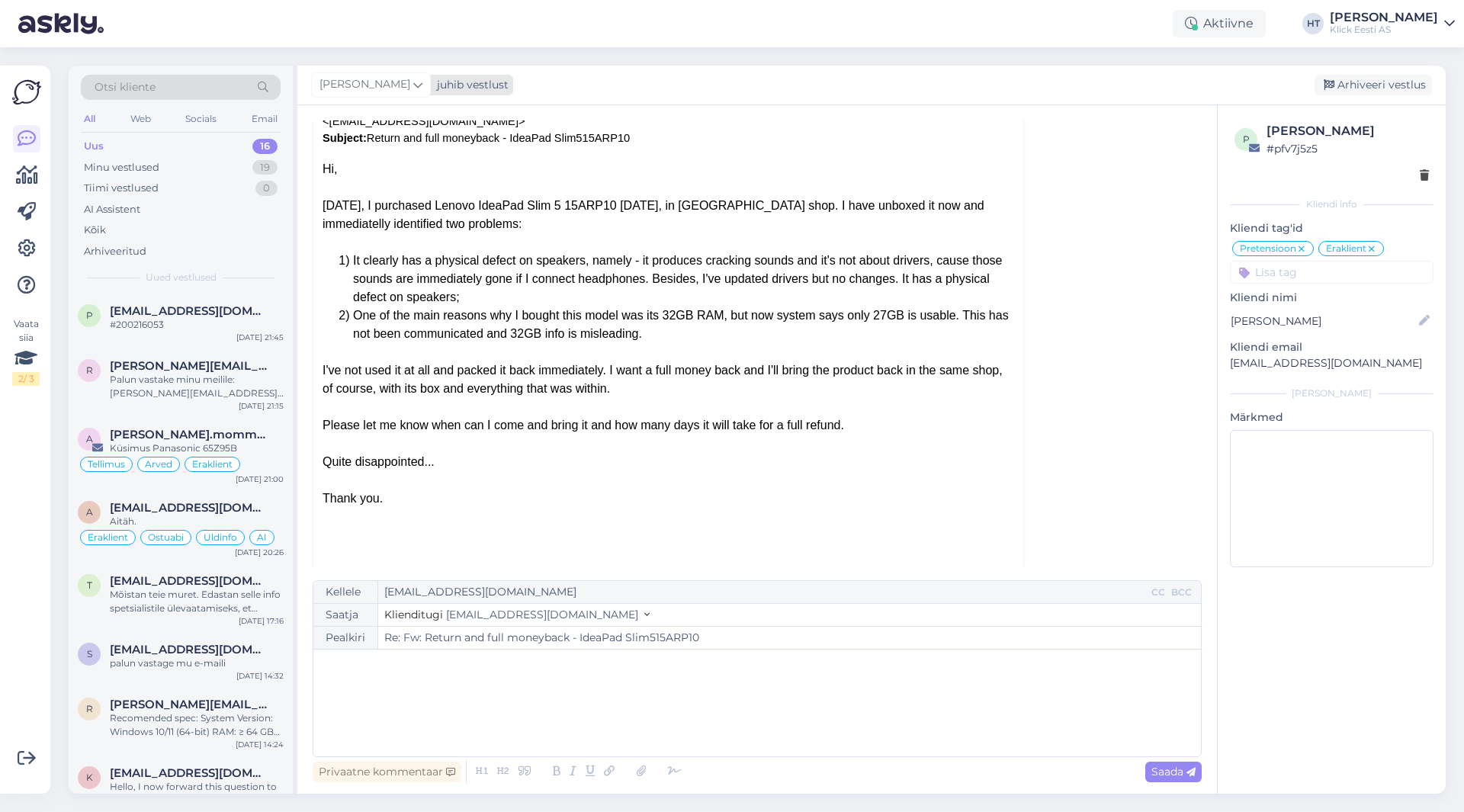
click at [413, 85] on icon at bounding box center [417, 84] width 9 height 17
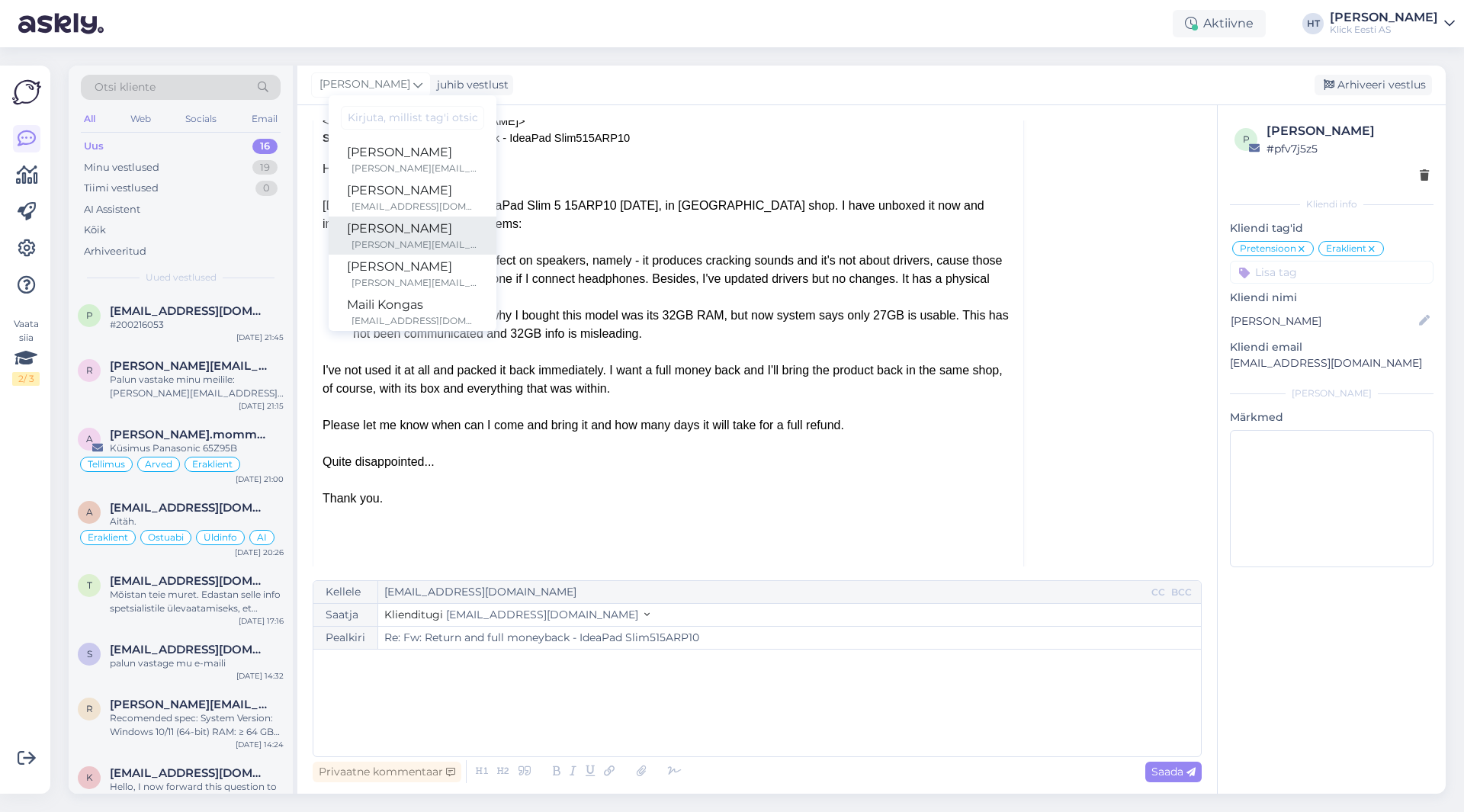
scroll to position [89, 0]
click at [419, 224] on div "Maili Kongas" at bounding box center [412, 216] width 131 height 18
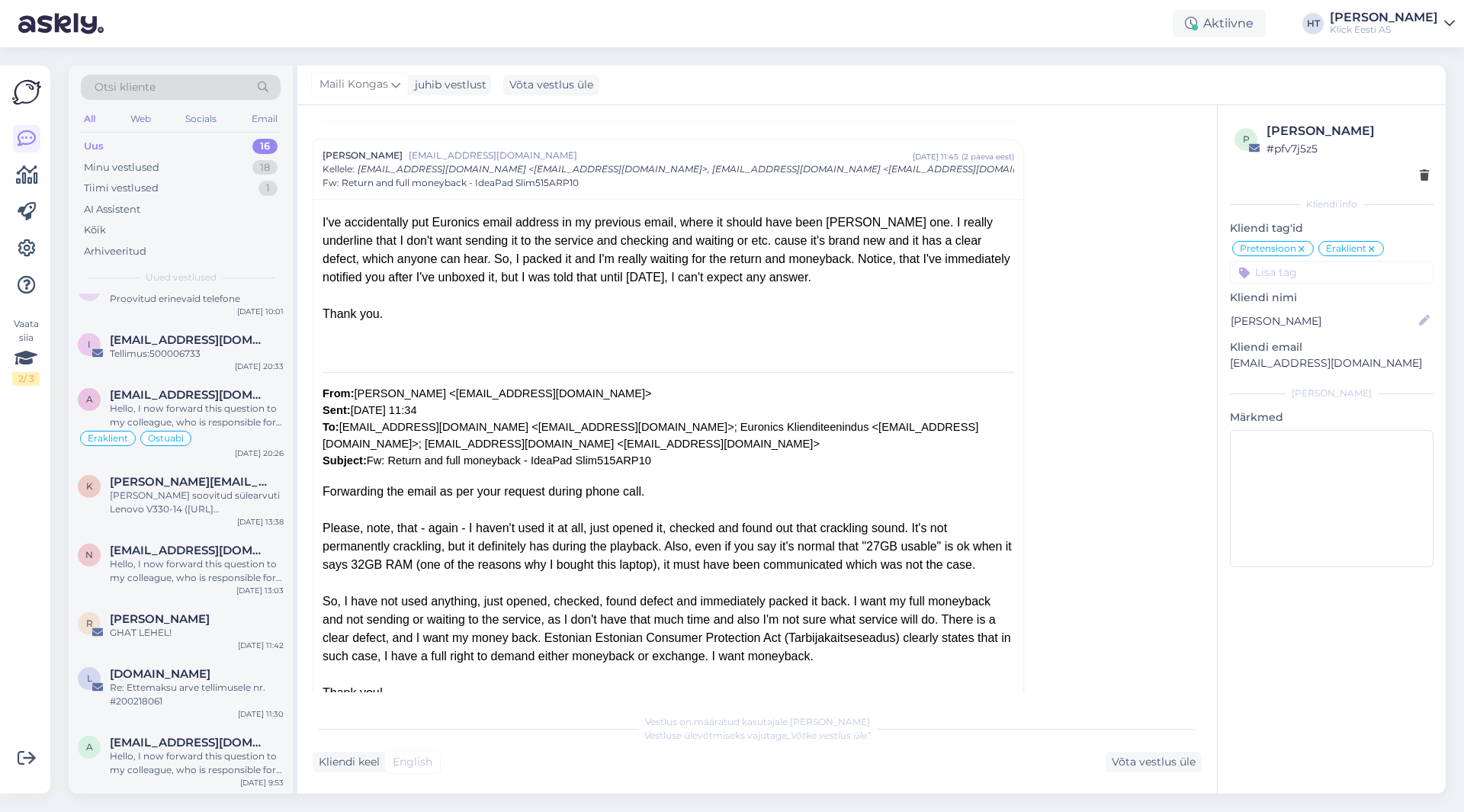
scroll to position [0, 0]
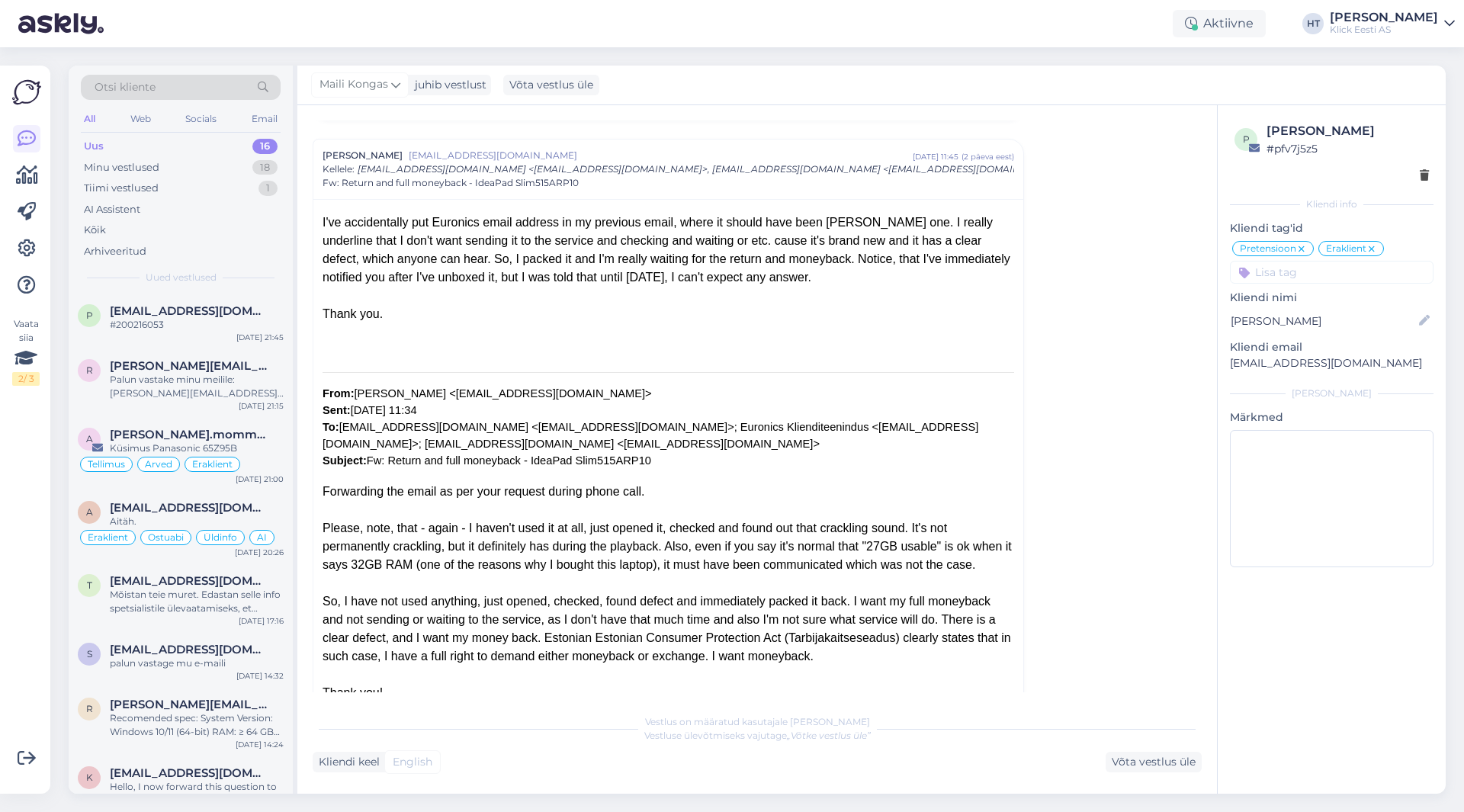
click at [20, 534] on div "Vaata siia 2 / 3" at bounding box center [26, 430] width 29 height 704
click at [181, 391] on div "Palun vastake minu meilile: [PERSON_NAME][EMAIL_ADDRESS][PERSON_NAME][DOMAIN_NA…" at bounding box center [197, 386] width 174 height 27
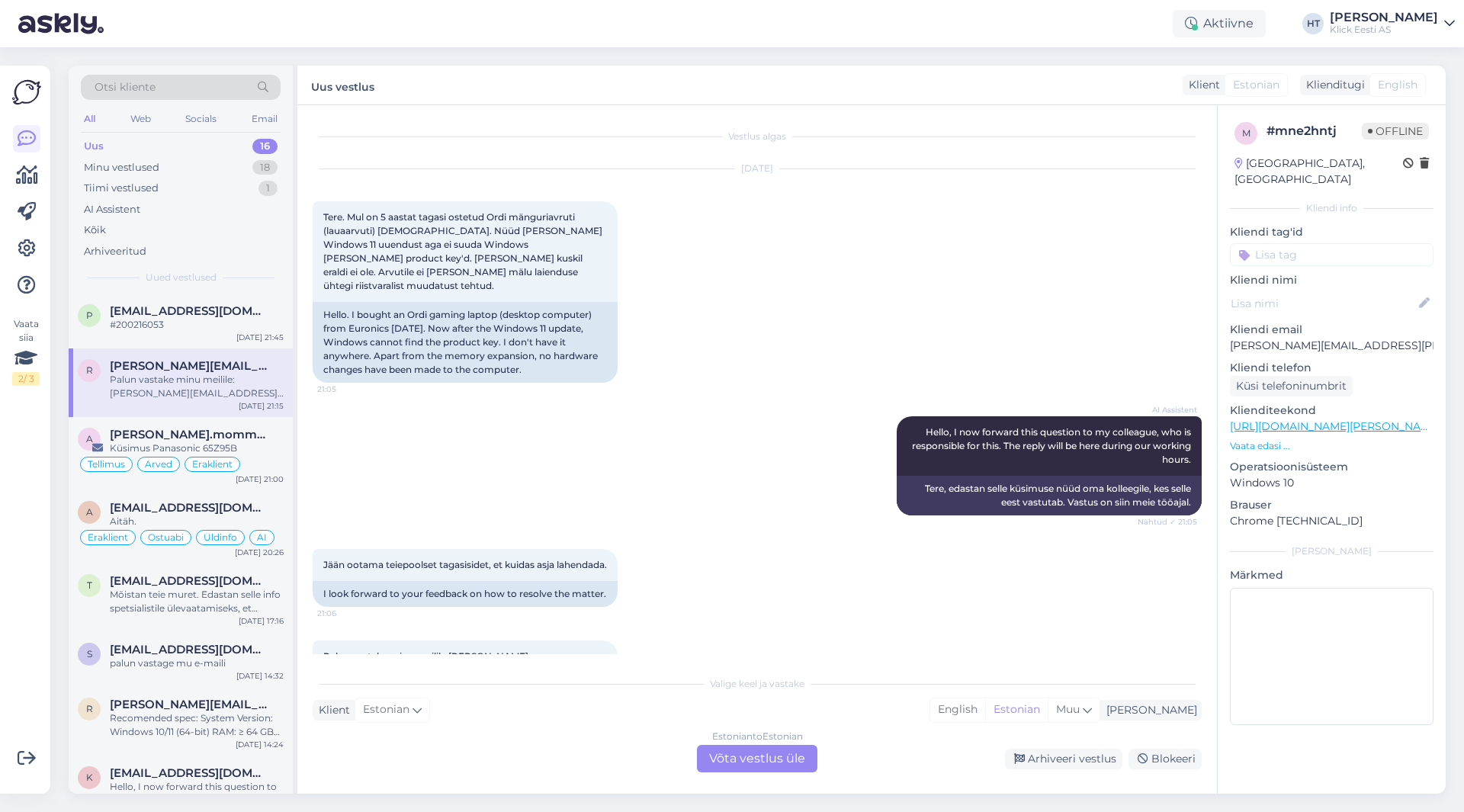
scroll to position [75, 0]
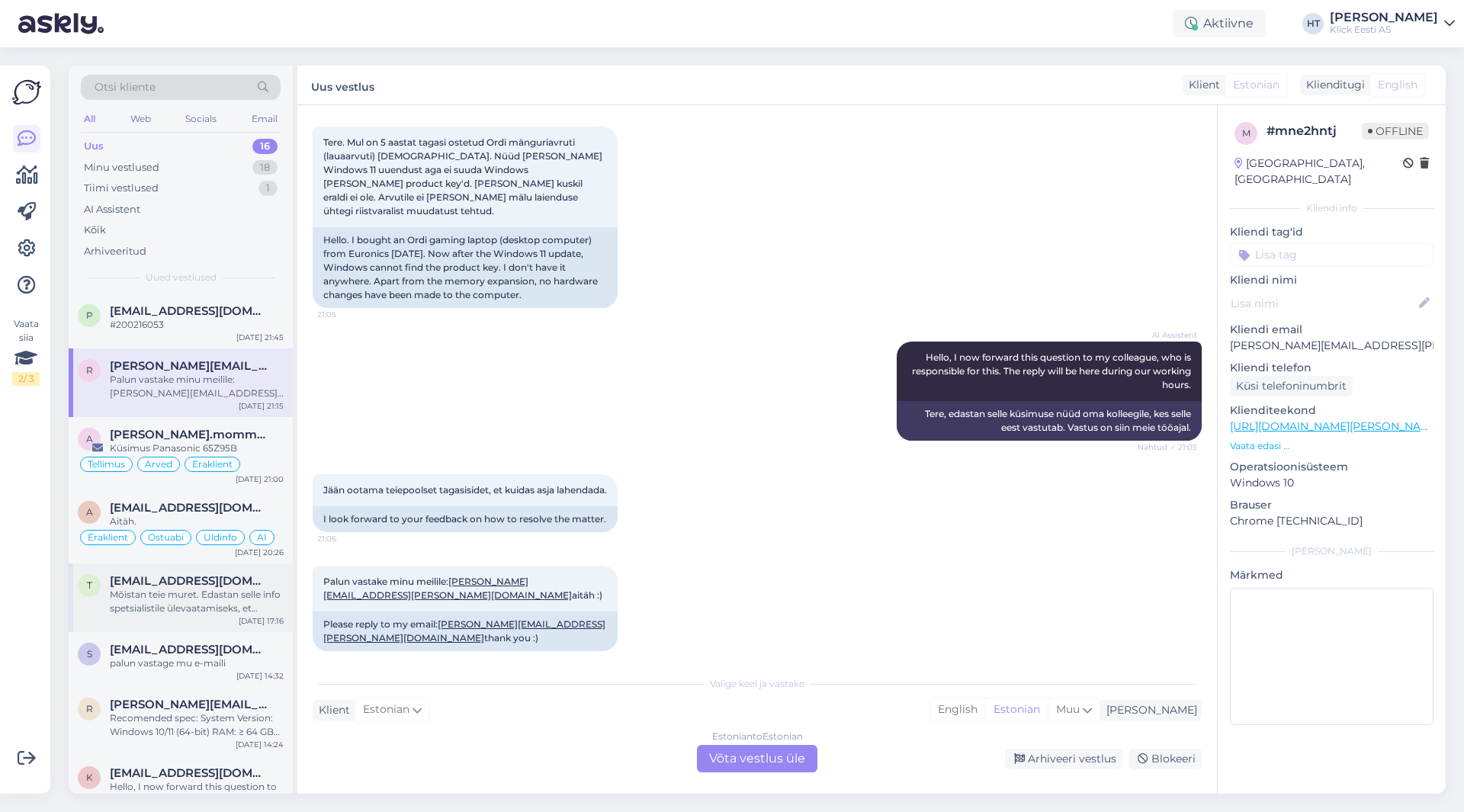
click at [207, 592] on div "Mõistan teie muret. Edastan selle info spetsialistile ülevaatamiseks, et saaksi…" at bounding box center [197, 601] width 174 height 27
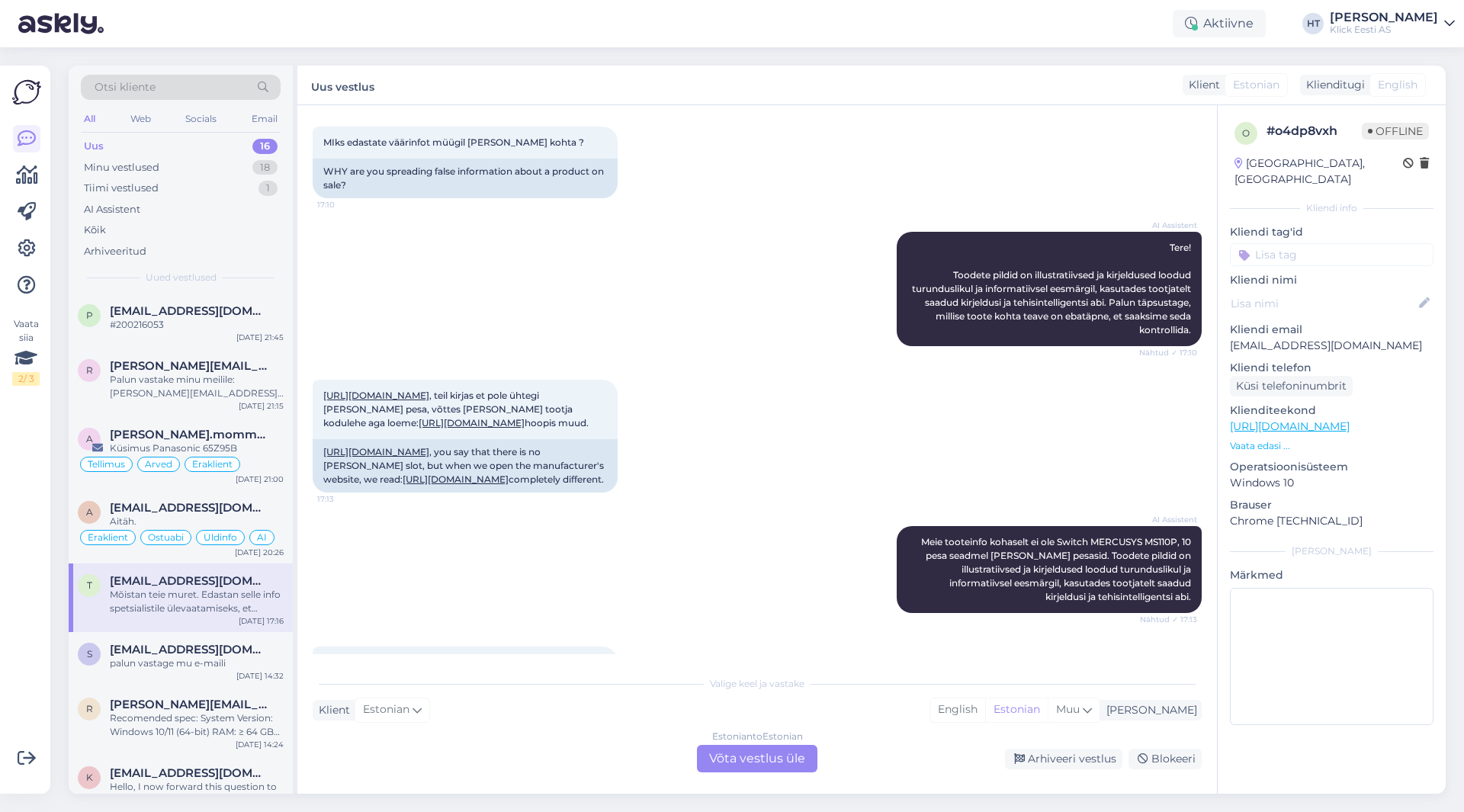
scroll to position [317, 0]
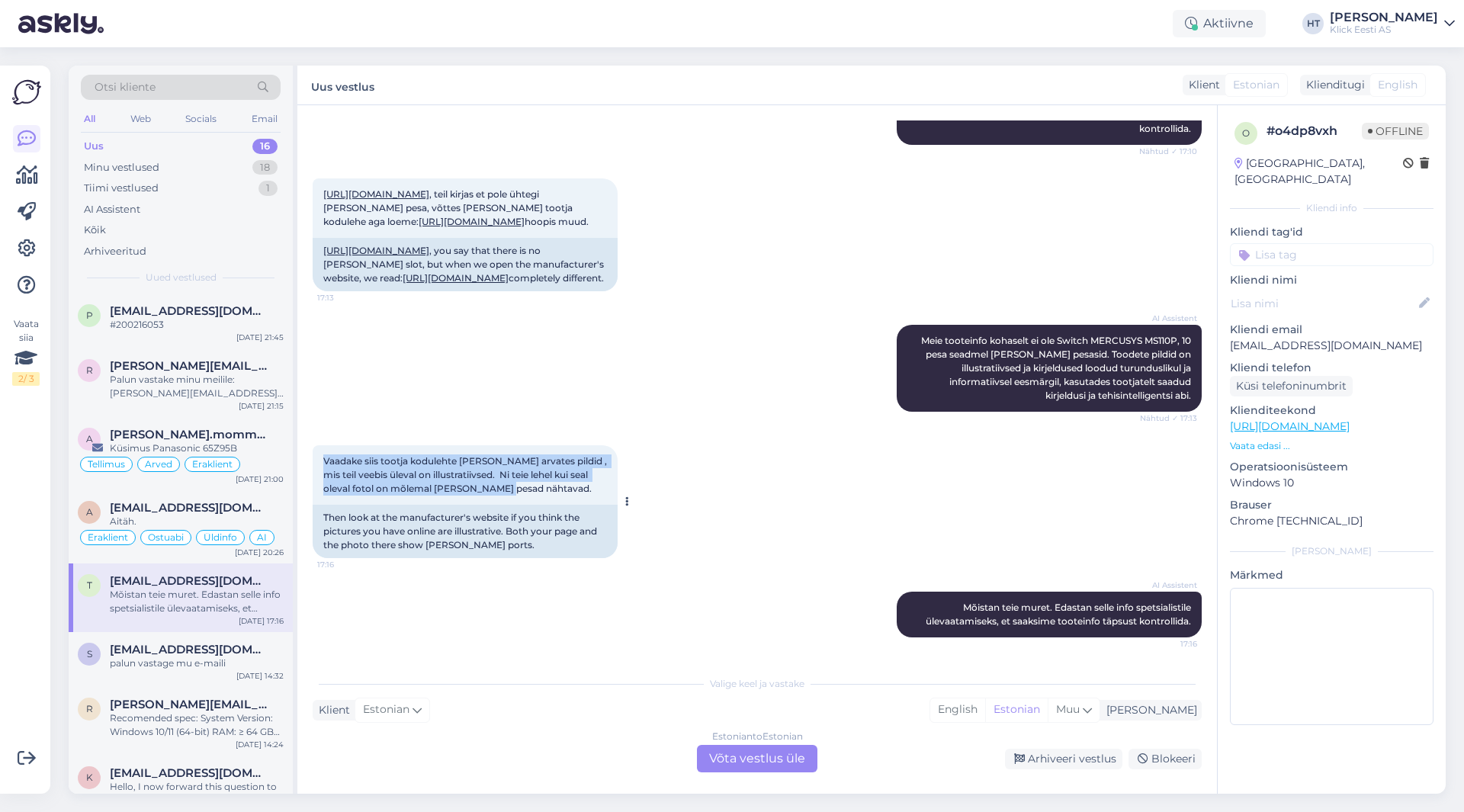
drag, startPoint x: 321, startPoint y: 457, endPoint x: 508, endPoint y: 487, distance: 189.4
click at [508, 487] on div "Vaadake siis tootja kodulehte [PERSON_NAME] arvates pildid , mis teil veebis ül…" at bounding box center [465, 475] width 305 height 60
drag, startPoint x: 508, startPoint y: 487, endPoint x: 327, endPoint y: 453, distance: 184.2
click at [327, 453] on div "Vaadake siis tootja kodulehte [PERSON_NAME] arvates pildid , mis teil veebis ül…" at bounding box center [465, 475] width 305 height 60
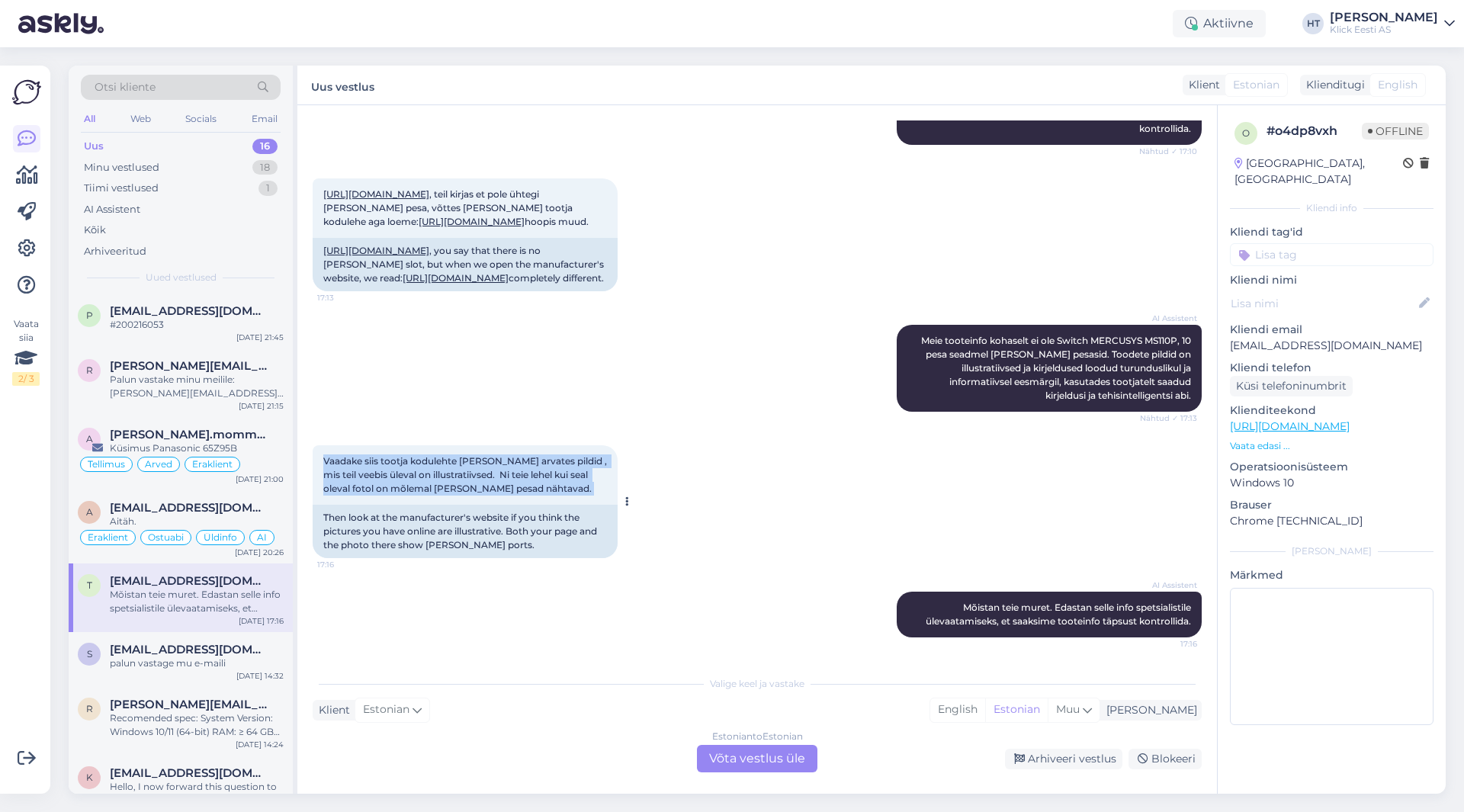
click at [324, 455] on span "Vaadake siis tootja kodulehte [PERSON_NAME] arvates pildid , mis teil veebis ül…" at bounding box center [466, 475] width 286 height 39
drag, startPoint x: 324, startPoint y: 455, endPoint x: 511, endPoint y: 488, distance: 189.9
click at [511, 488] on div "Vaadake siis tootja kodulehte [PERSON_NAME] arvates pildid , mis teil veebis ül…" at bounding box center [465, 475] width 305 height 60
drag, startPoint x: 511, startPoint y: 490, endPoint x: 324, endPoint y: 452, distance: 190.8
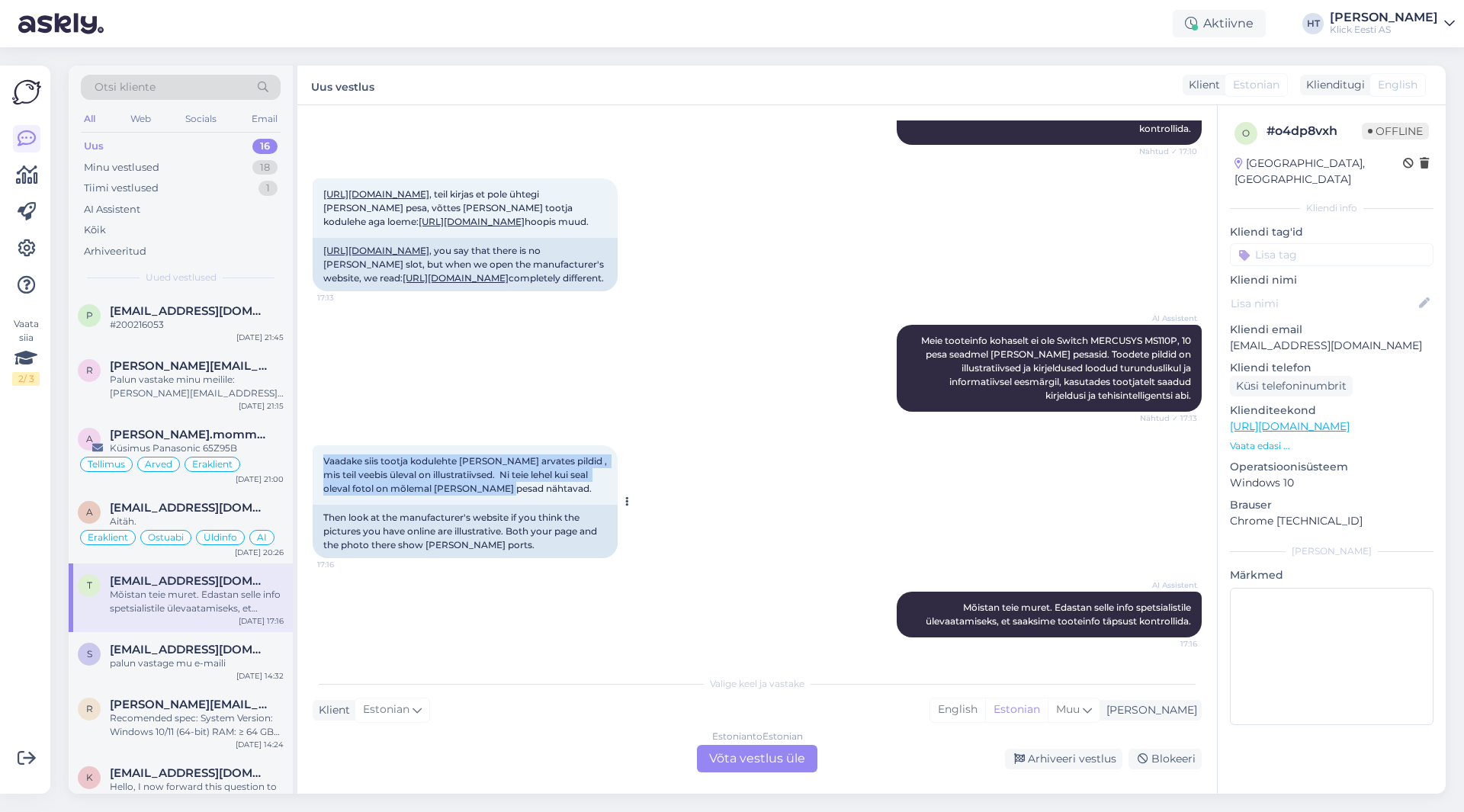
click at [324, 452] on div "Vaadake siis tootja kodulehte [PERSON_NAME] arvates pildid , mis teil veebis ül…" at bounding box center [465, 475] width 305 height 60
click at [323, 453] on div "Vaadake siis tootja kodulehte [PERSON_NAME] arvates pildid , mis teil veebis ül…" at bounding box center [465, 475] width 305 height 60
drag, startPoint x: 323, startPoint y: 453, endPoint x: 508, endPoint y: 487, distance: 188.1
click at [508, 487] on div "Vaadake siis tootja kodulehte [PERSON_NAME] arvates pildid , mis teil veebis ül…" at bounding box center [465, 475] width 305 height 60
click at [508, 488] on div "Vaadake siis tootja kodulehte [PERSON_NAME] arvates pildid , mis teil veebis ül…" at bounding box center [465, 475] width 305 height 60
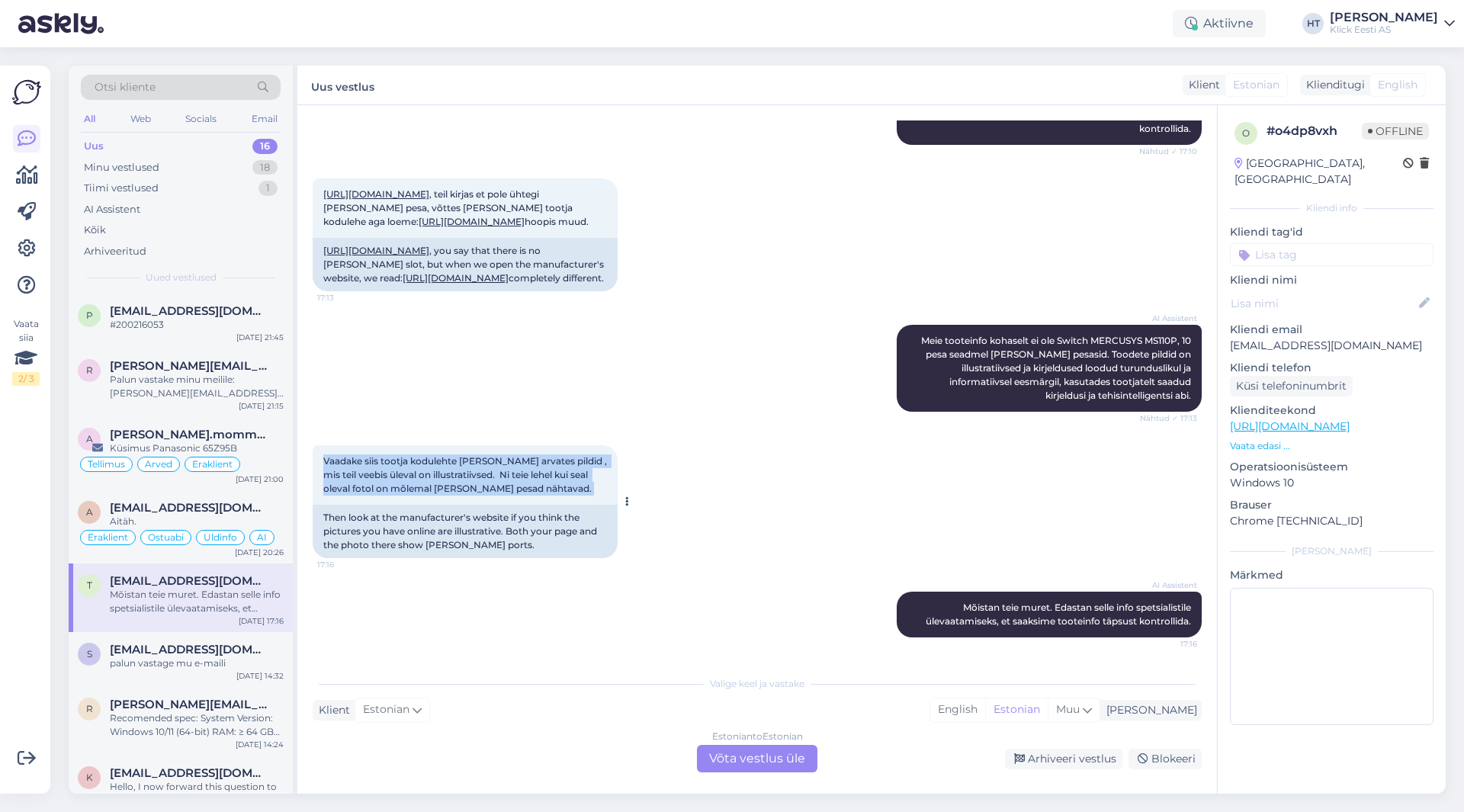
drag, startPoint x: 508, startPoint y: 488, endPoint x: 326, endPoint y: 460, distance: 184.1
click at [326, 460] on div "Vaadake siis tootja kodulehte [PERSON_NAME] arvates pildid , mis teil veebis ül…" at bounding box center [465, 475] width 305 height 60
click at [323, 460] on span "Vaadake siis tootja kodulehte [PERSON_NAME] arvates pildid , mis teil veebis ül…" at bounding box center [466, 475] width 286 height 39
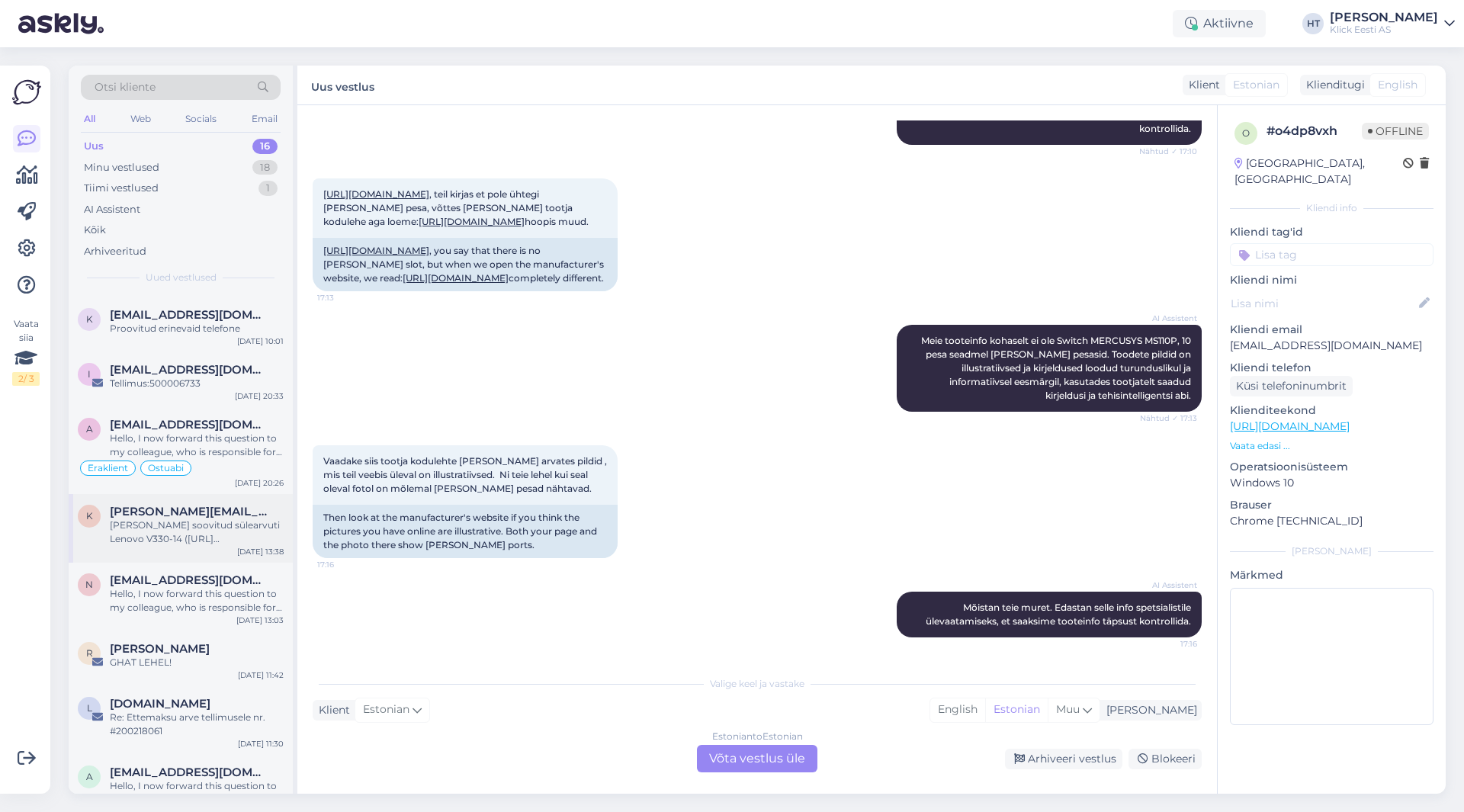
scroll to position [557, 0]
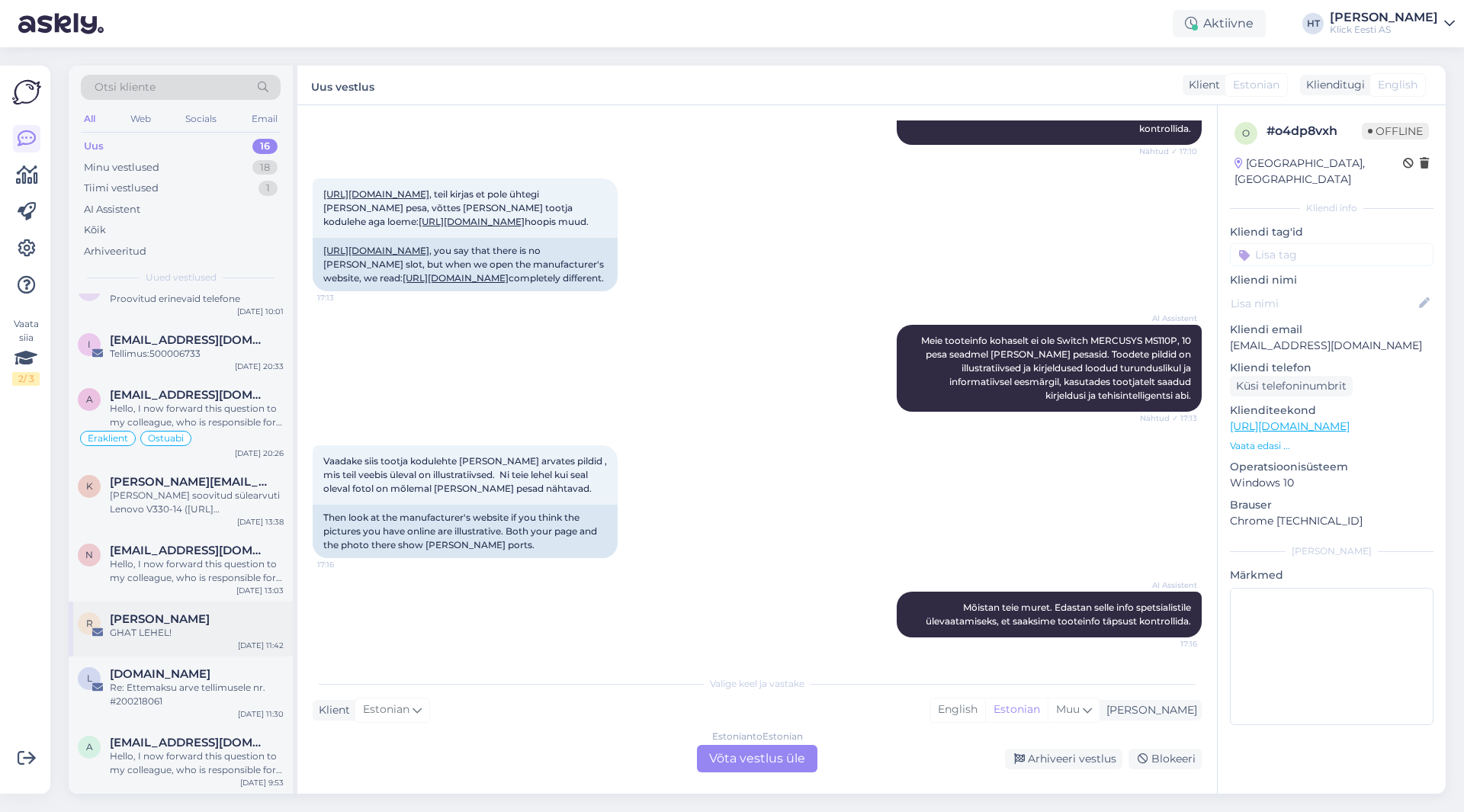
click at [201, 615] on div "[PERSON_NAME]" at bounding box center [197, 620] width 174 height 14
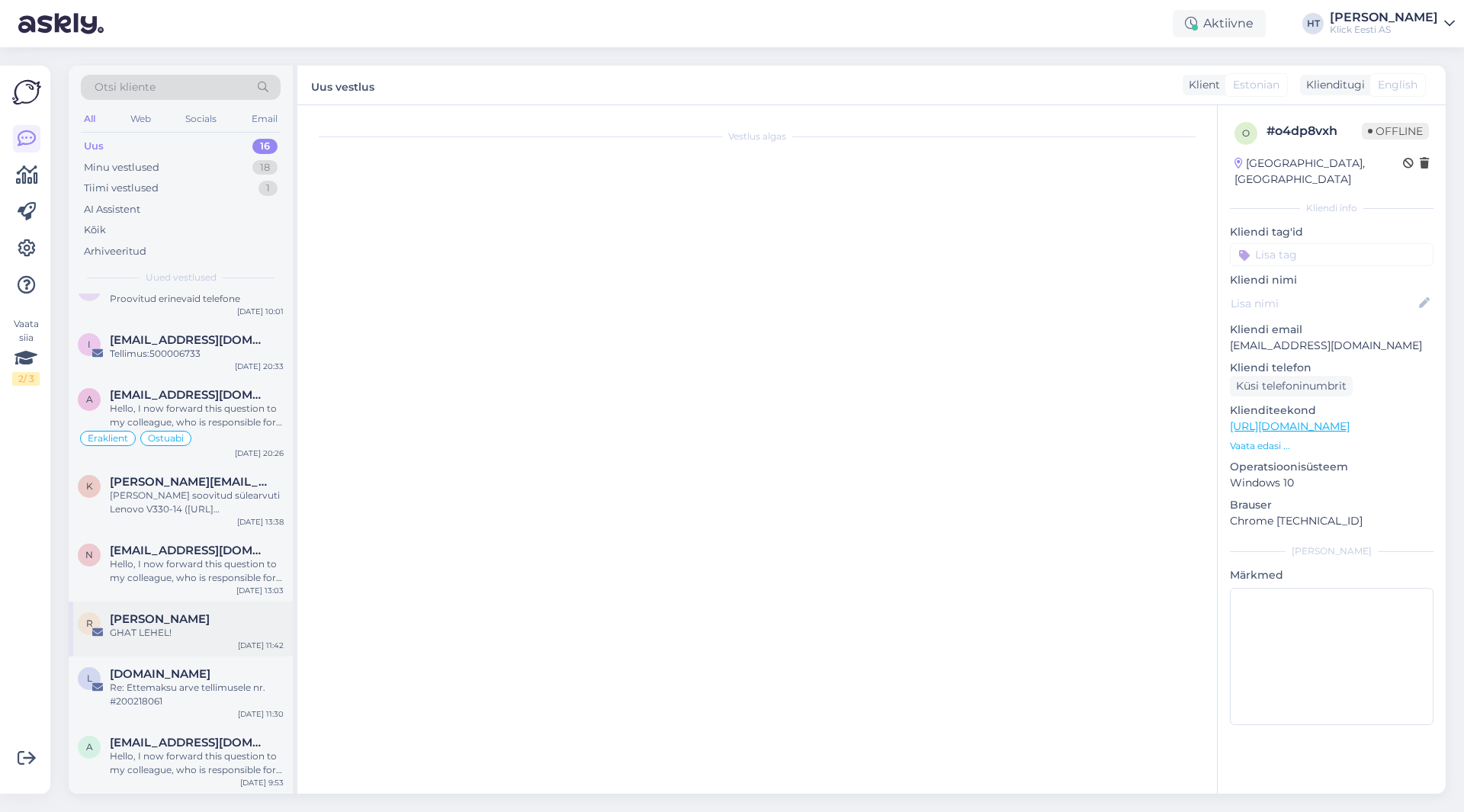
scroll to position [0, 0]
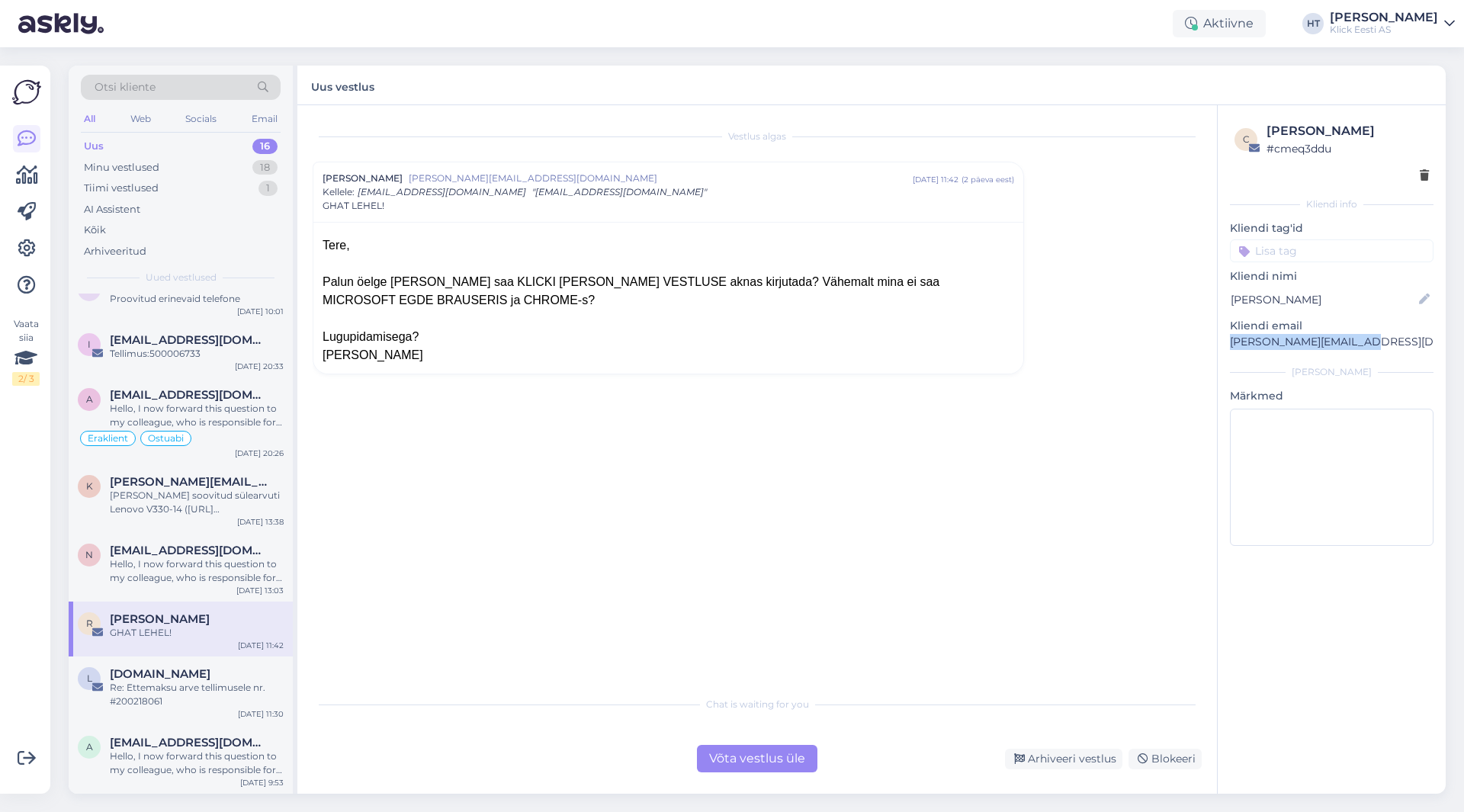
drag, startPoint x: 1228, startPoint y: 341, endPoint x: 1373, endPoint y: 348, distance: 145.2
click at [1373, 348] on div "c [PERSON_NAME] # cmeq3ddu Kliendi info Kliendi tag'id Üldinfo Tellimus Tarne T…" at bounding box center [1332, 337] width 228 height 464
copy p "[PERSON_NAME][EMAIL_ADDRESS][DOMAIN_NAME]"
click at [156, 70] on div "Otsi kliente All Web Socials Email Uus 16 Minu vestlused 18 Tiimi vestlused 1 A…" at bounding box center [180, 180] width 224 height 228
click at [155, 78] on div "Otsi kliente" at bounding box center [180, 87] width 199 height 25
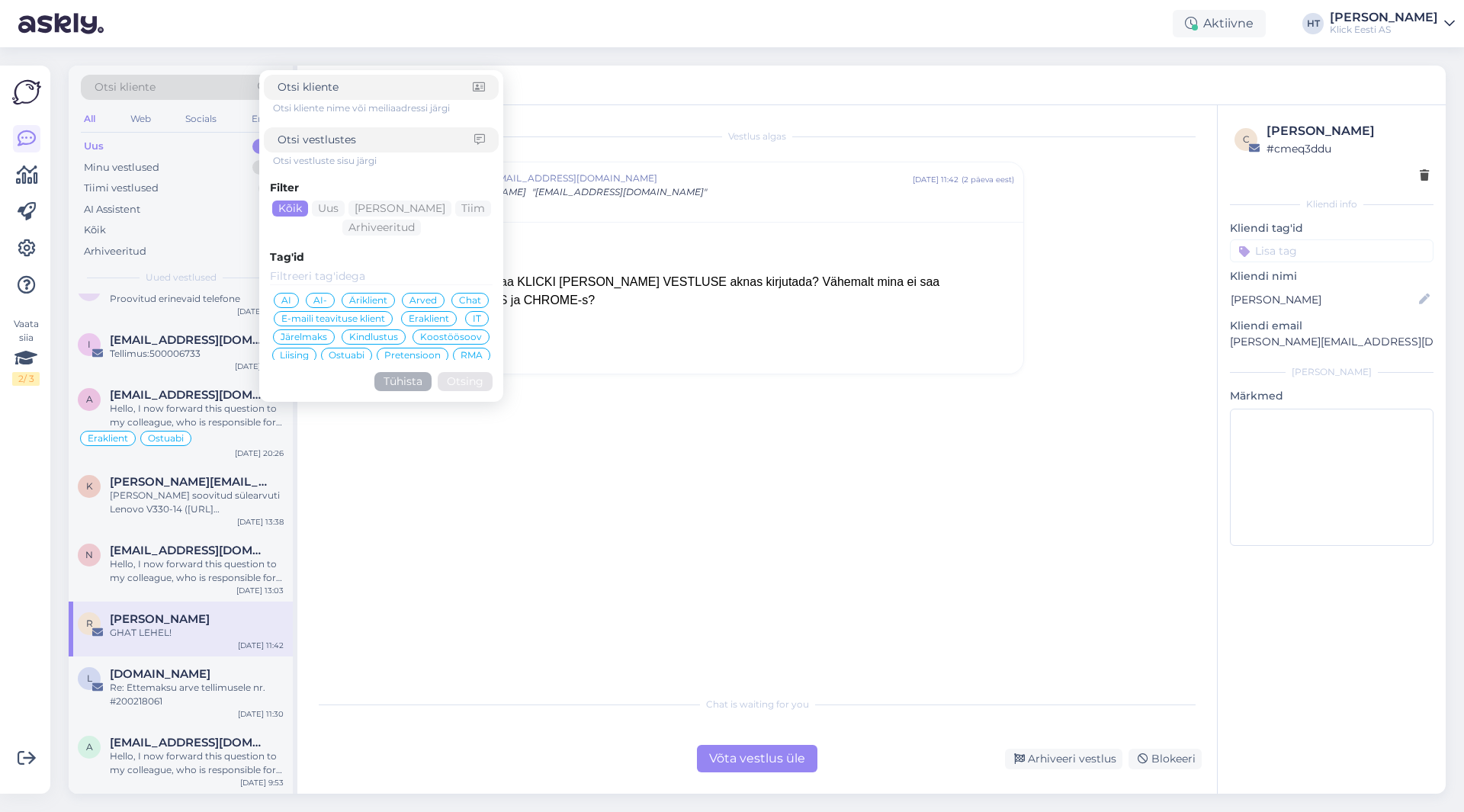
click at [325, 86] on input at bounding box center [375, 87] width 195 height 16
type input "[PERSON_NAME][EMAIL_ADDRESS][DOMAIN_NAME]"
click button "Otsing" at bounding box center [465, 382] width 54 height 19
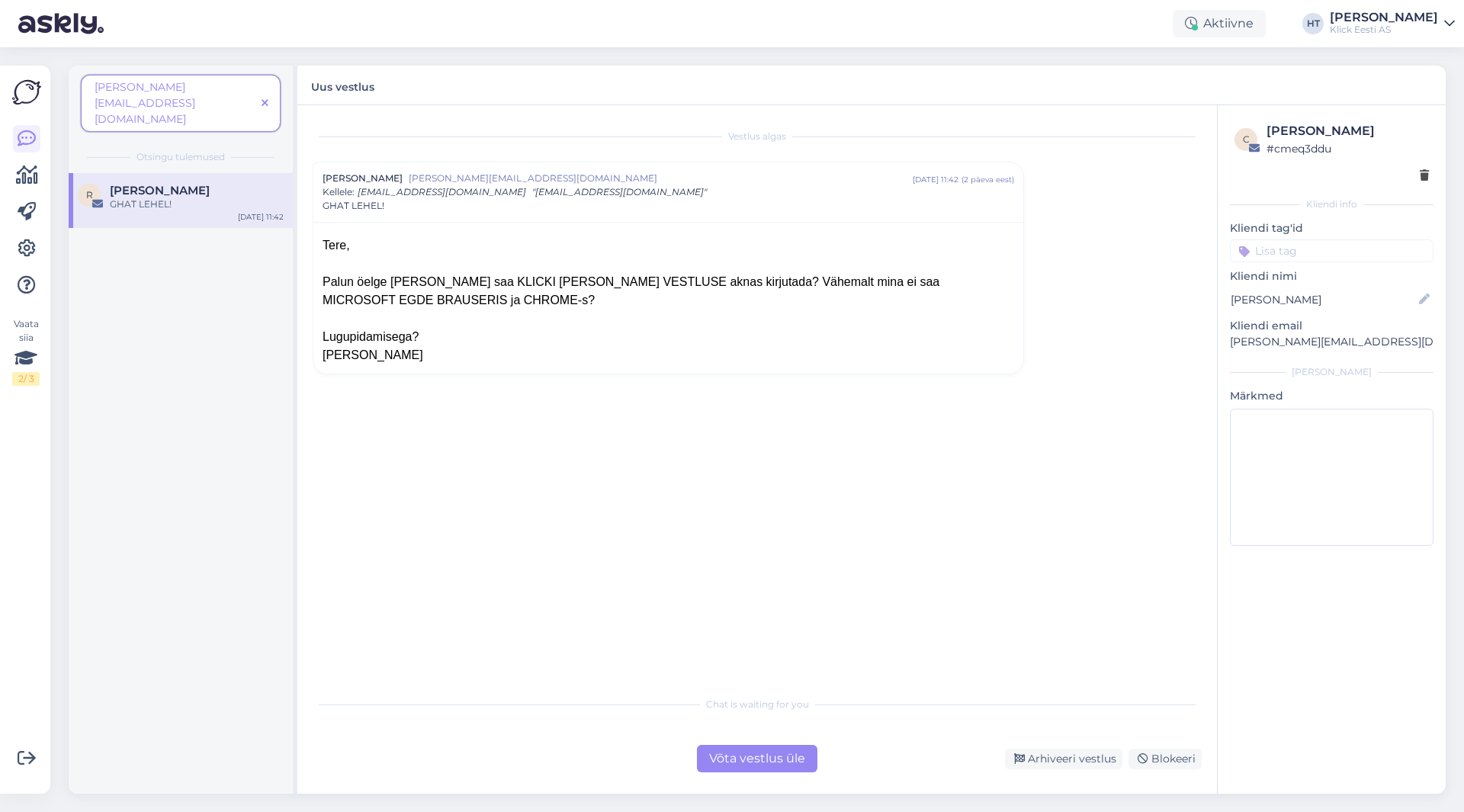
click at [274, 95] on span at bounding box center [265, 103] width 19 height 16
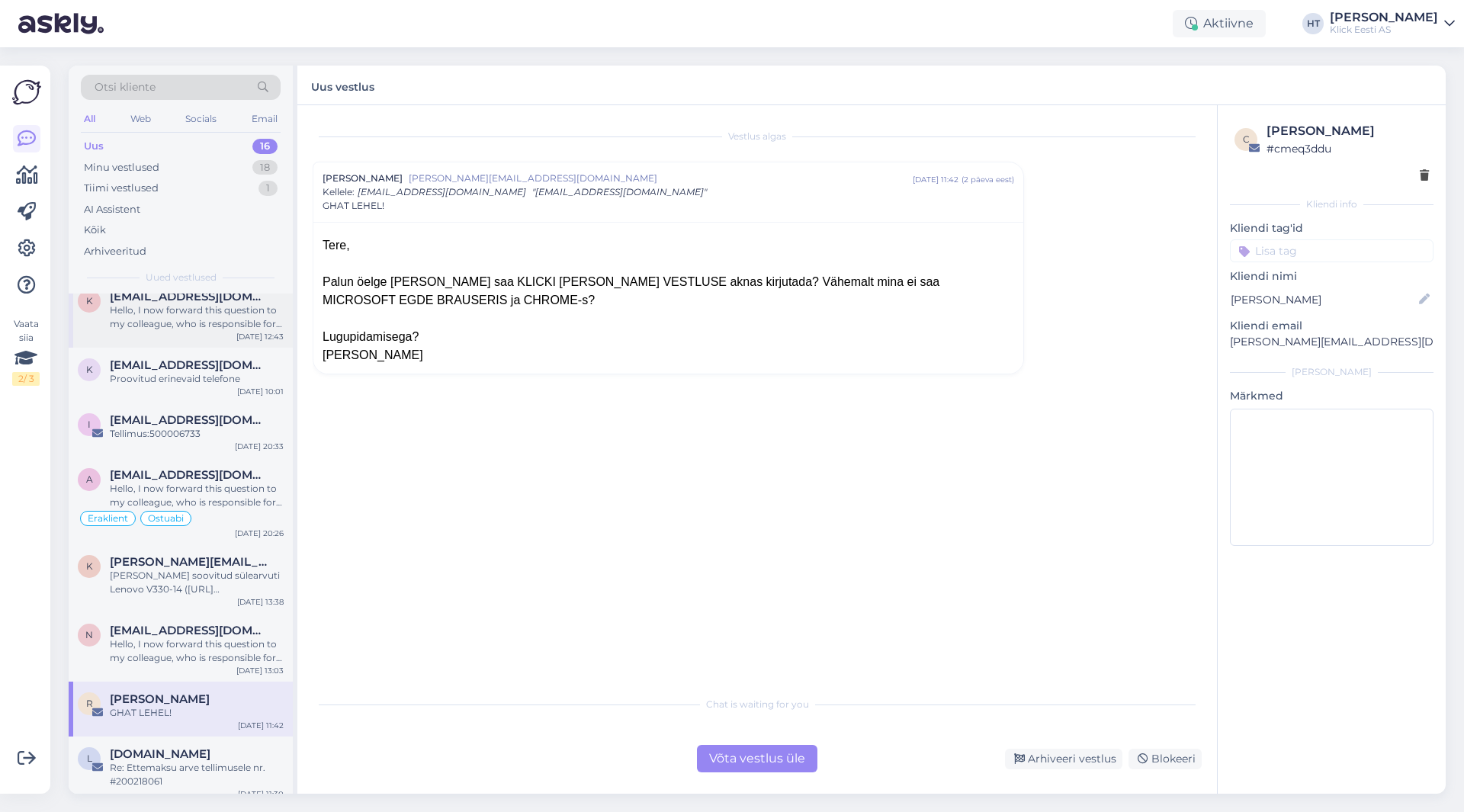
scroll to position [557, 0]
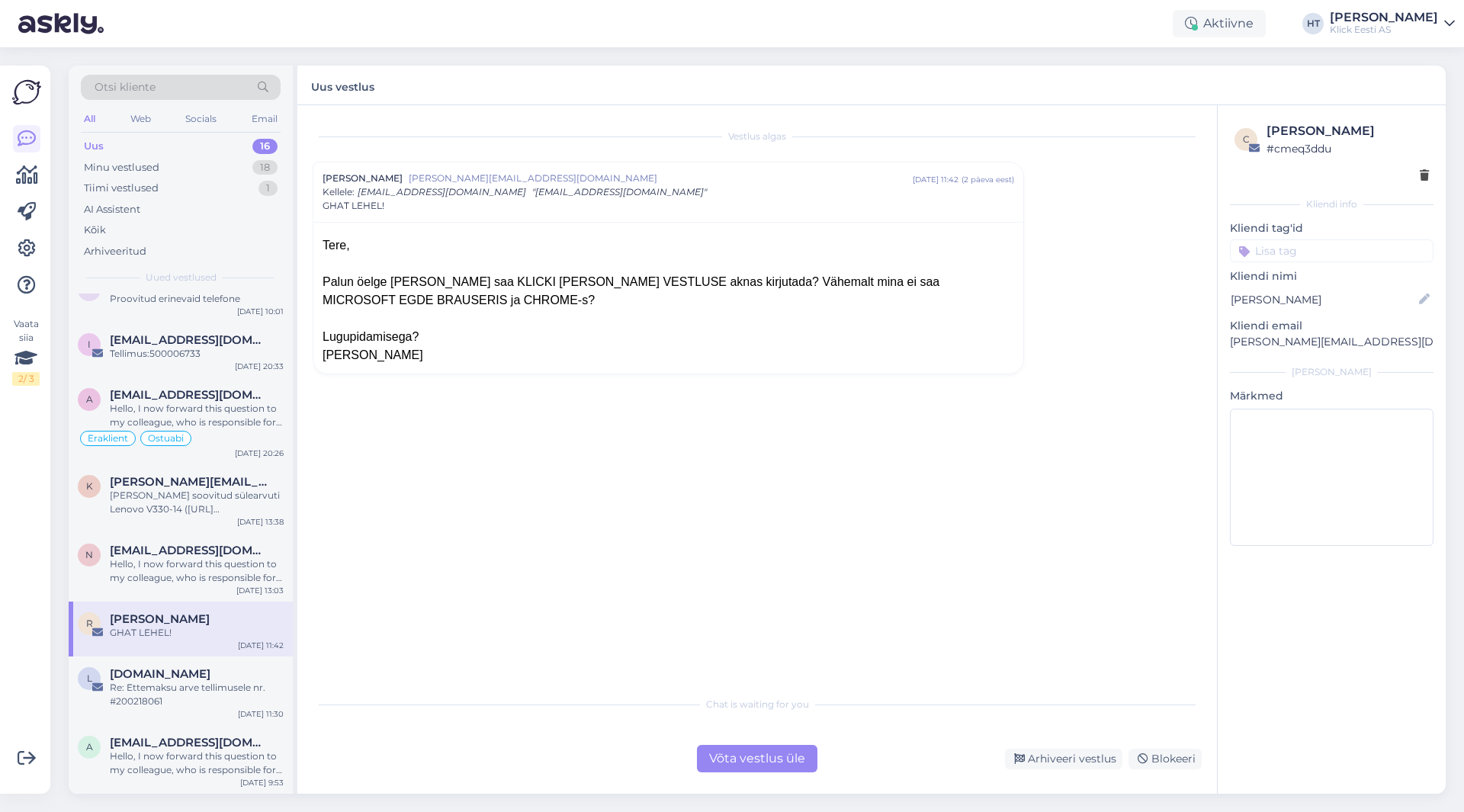
click at [217, 655] on div "R [PERSON_NAME] GHAT LEHEL! [DATE] 11:42" at bounding box center [180, 629] width 224 height 54
click at [217, 675] on div "[DOMAIN_NAME]" at bounding box center [197, 674] width 174 height 14
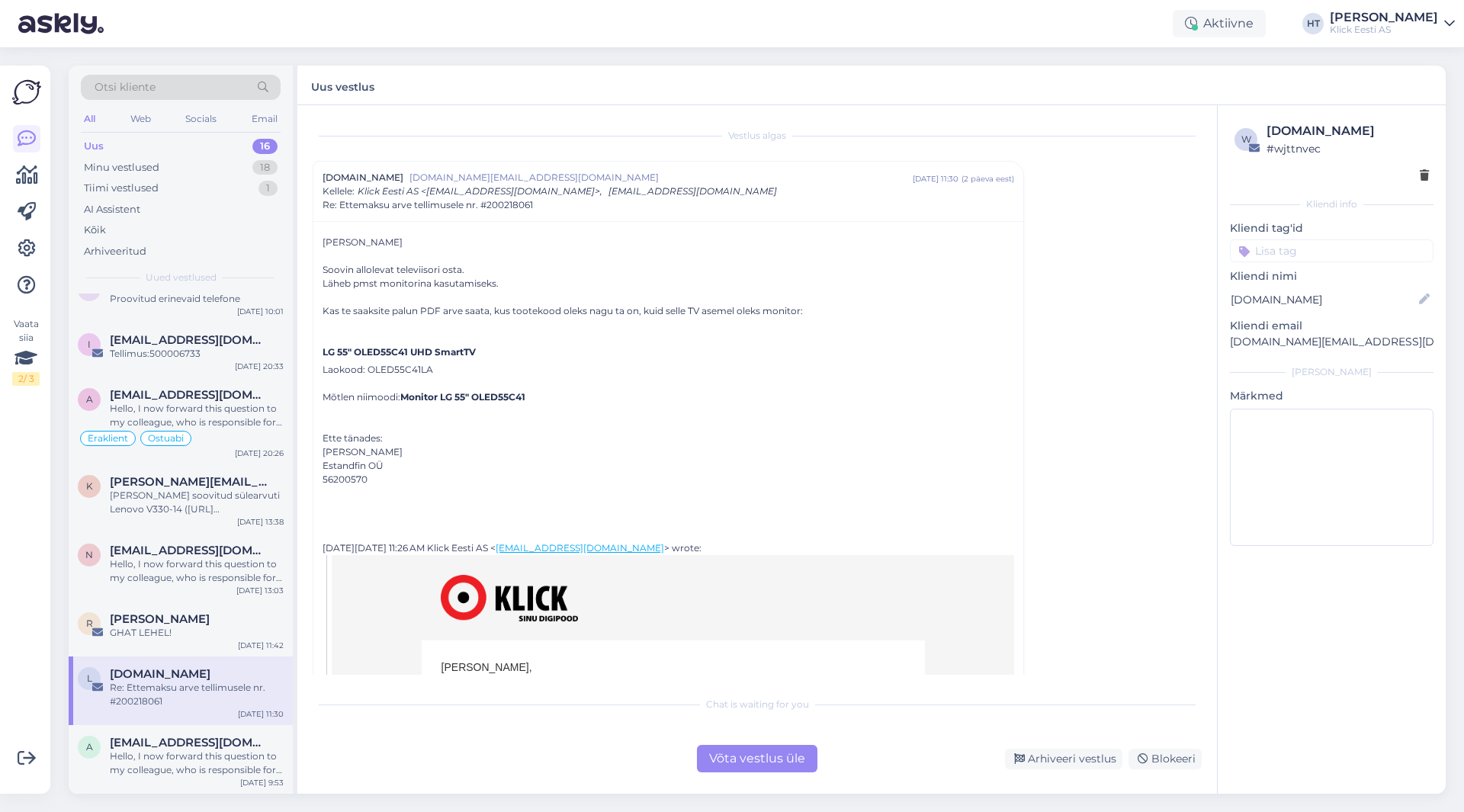
scroll to position [0, 0]
click at [1310, 253] on input at bounding box center [1332, 251] width 204 height 23
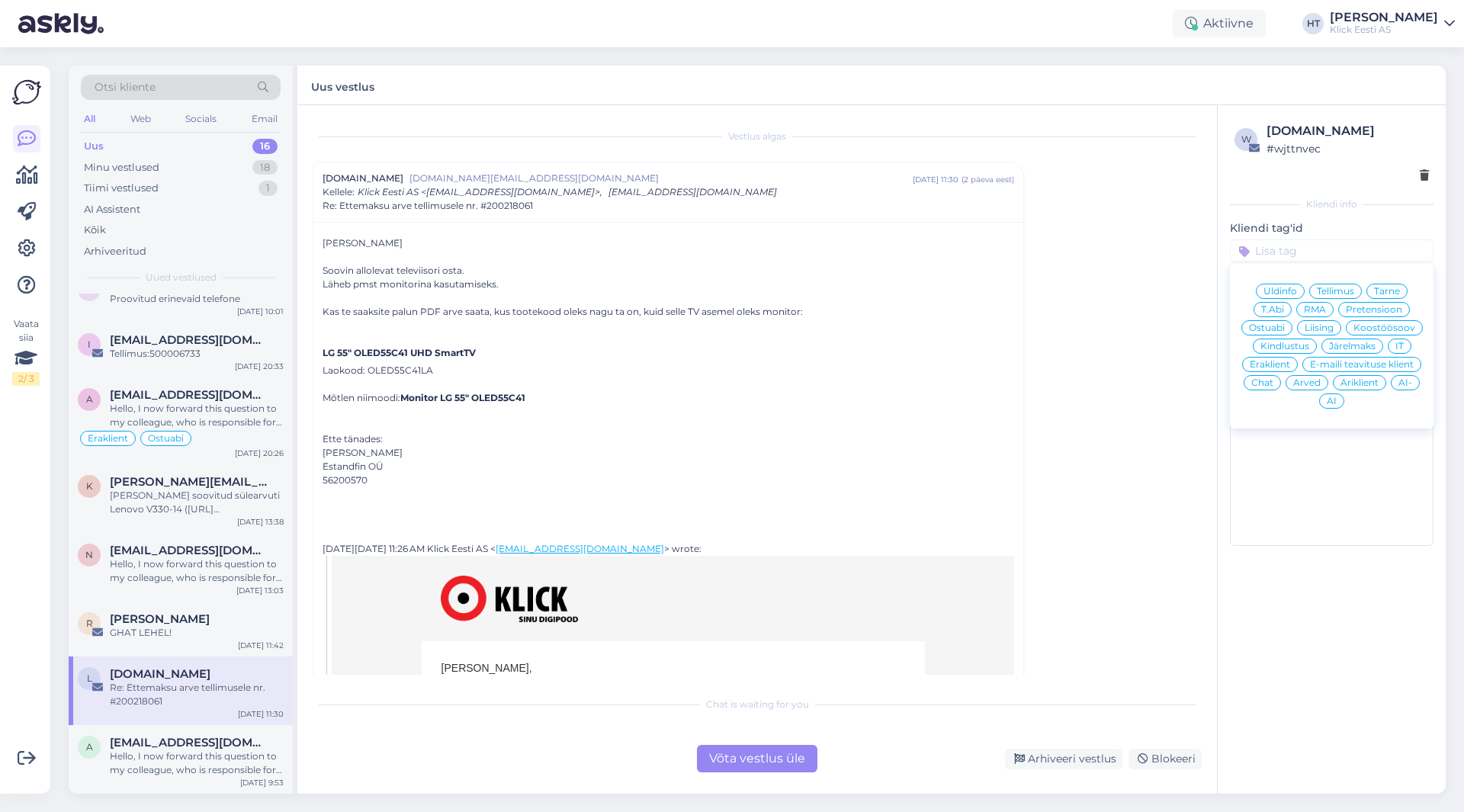
click at [1149, 303] on div "Vestlus algas [DOMAIN_NAME] [DOMAIN_NAME][EMAIL_ADDRESS][DOMAIN_NAME] [DATE] 11…" at bounding box center [765, 397] width 903 height 555
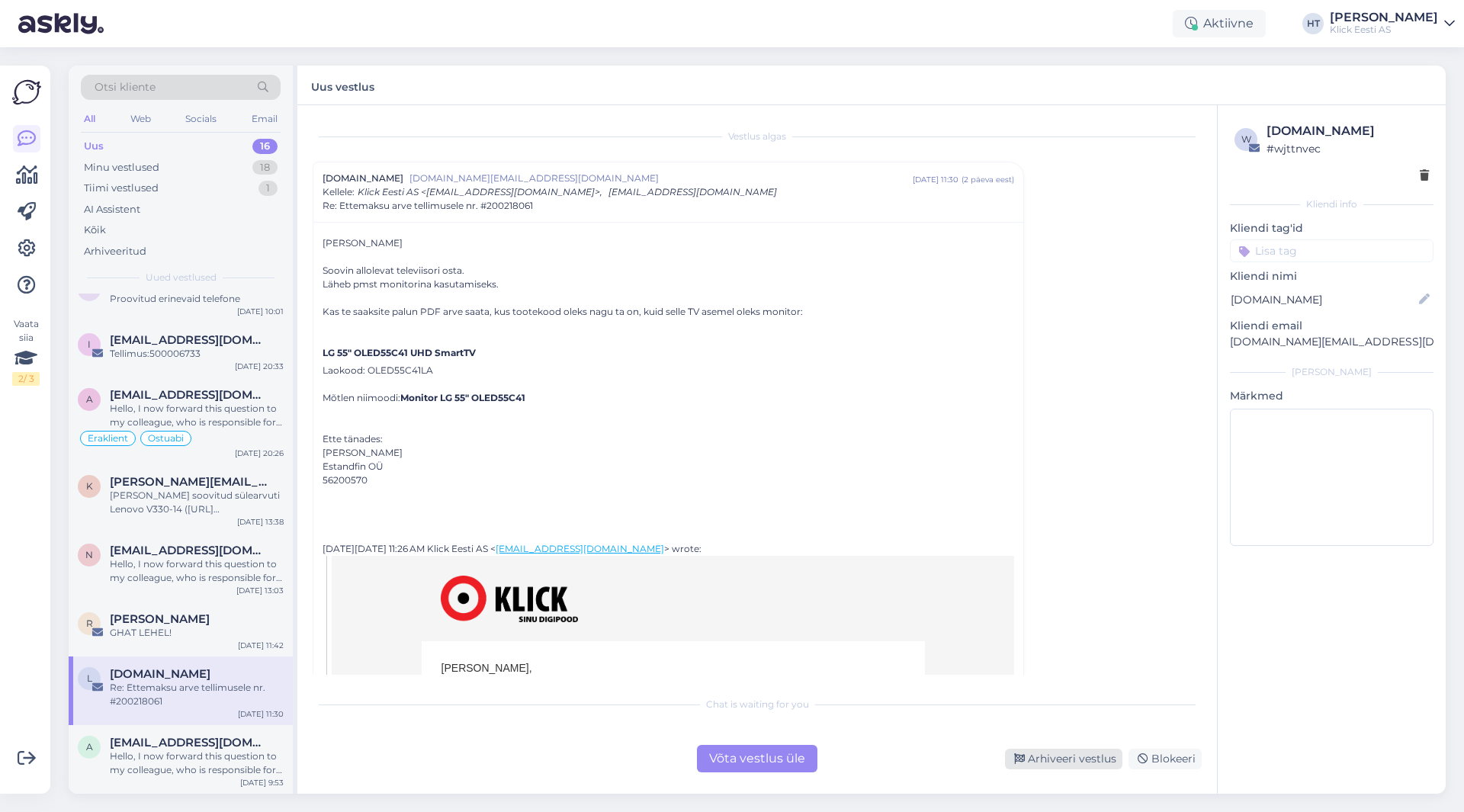
click at [1057, 757] on div "Arhiveeri vestlus" at bounding box center [1064, 758] width 118 height 20
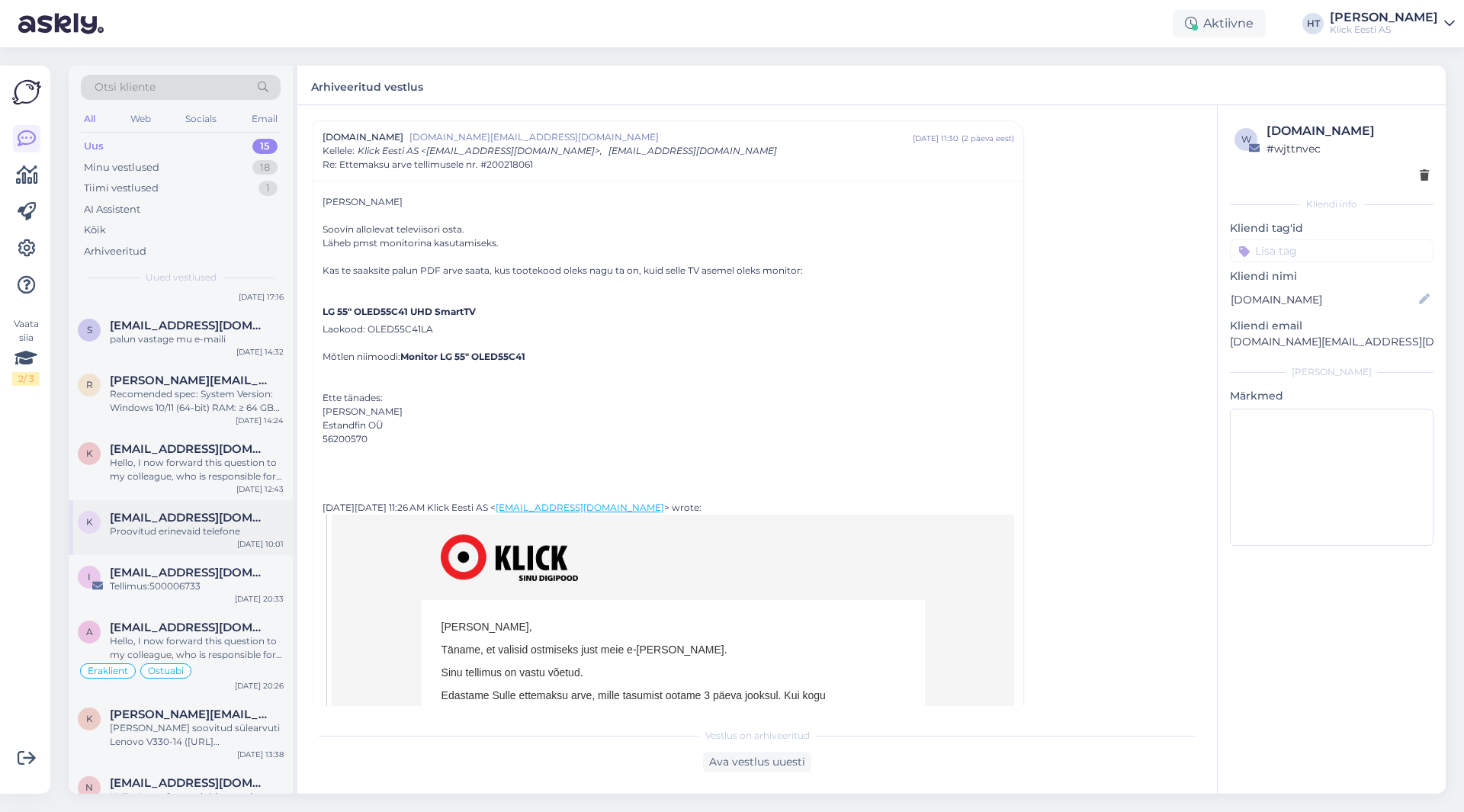
scroll to position [488, 0]
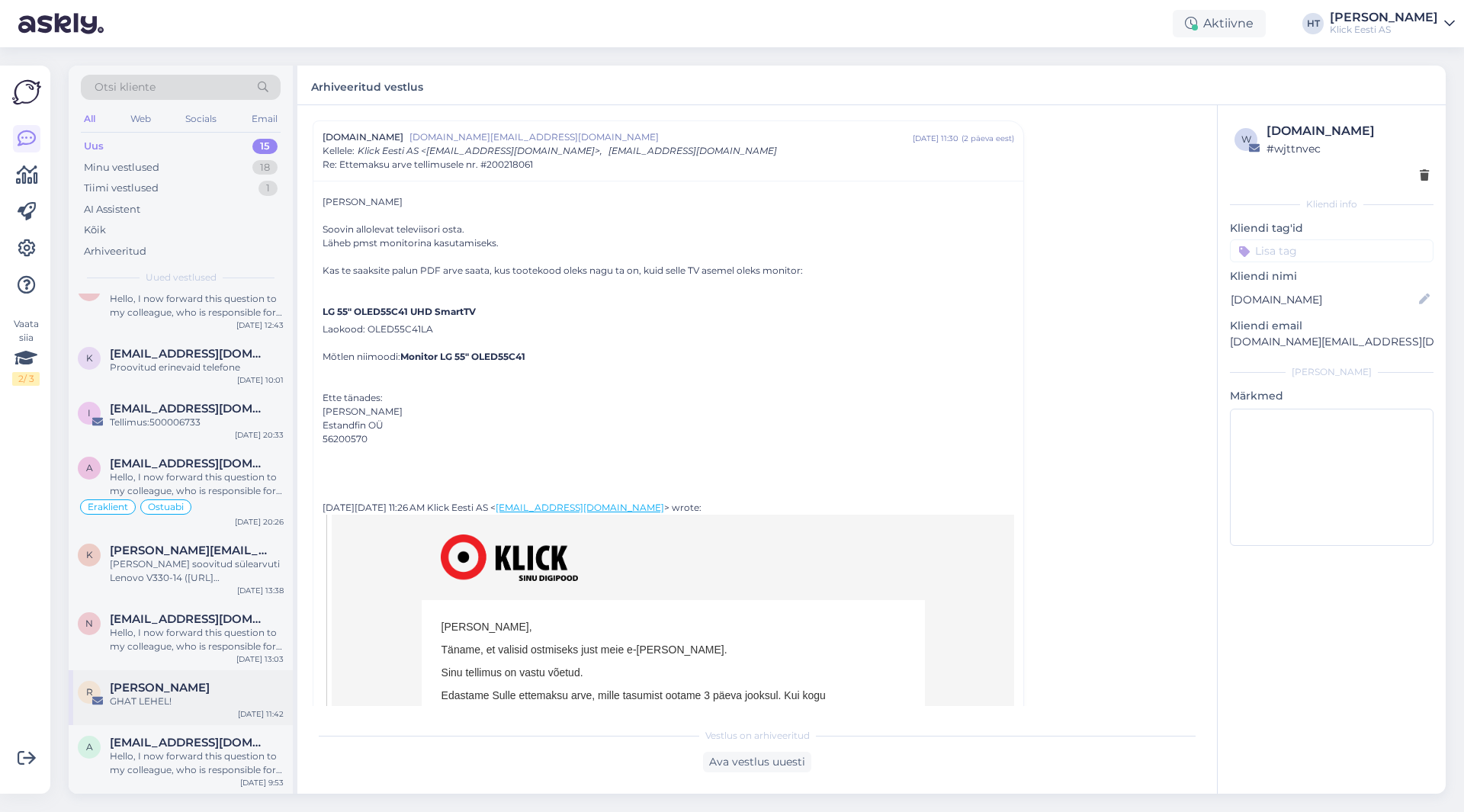
click at [199, 694] on div "[PERSON_NAME]" at bounding box center [197, 688] width 174 height 14
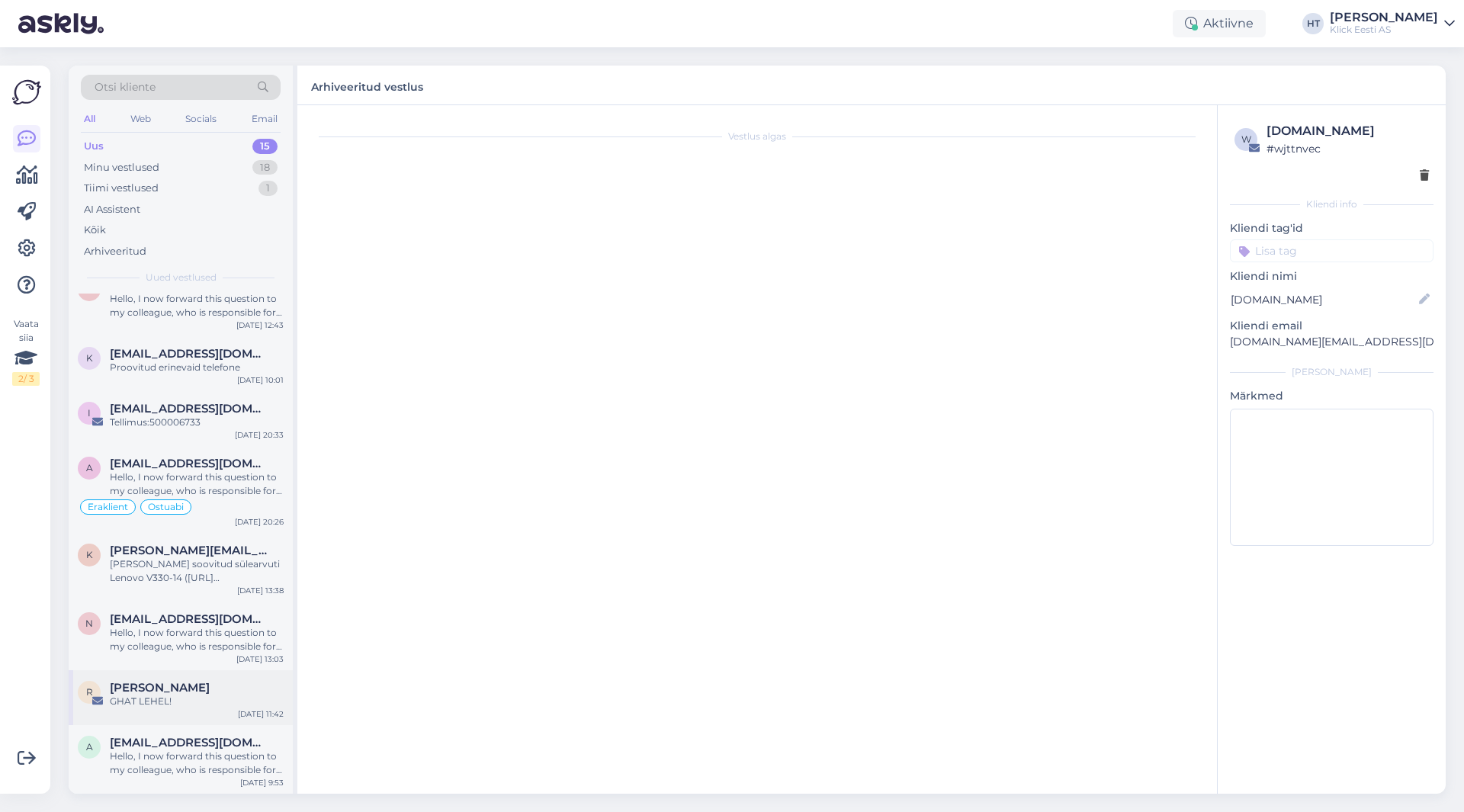
scroll to position [0, 0]
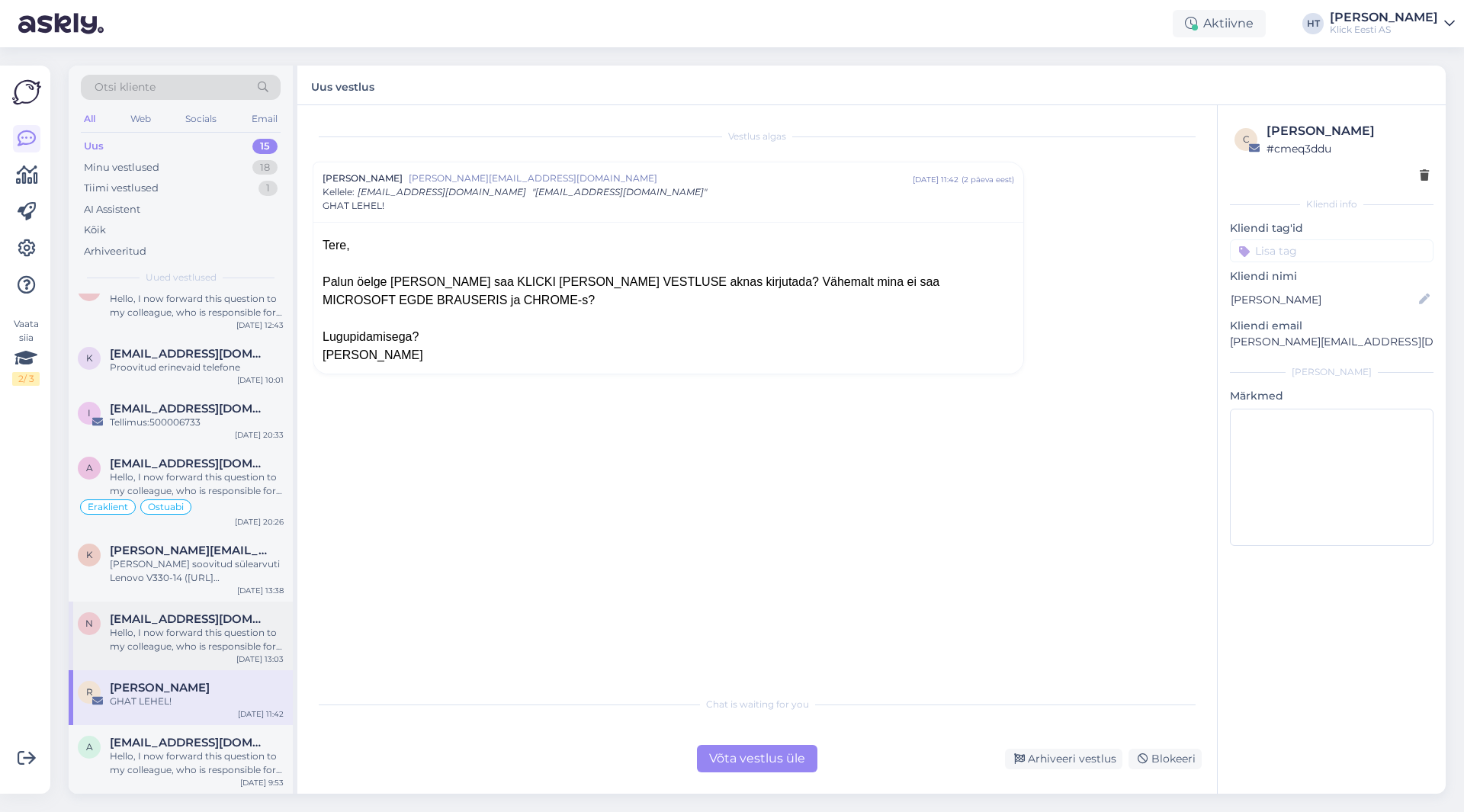
click at [205, 641] on div "Hello, I now forward this question to my colleague, who is responsible for this…" at bounding box center [197, 640] width 174 height 27
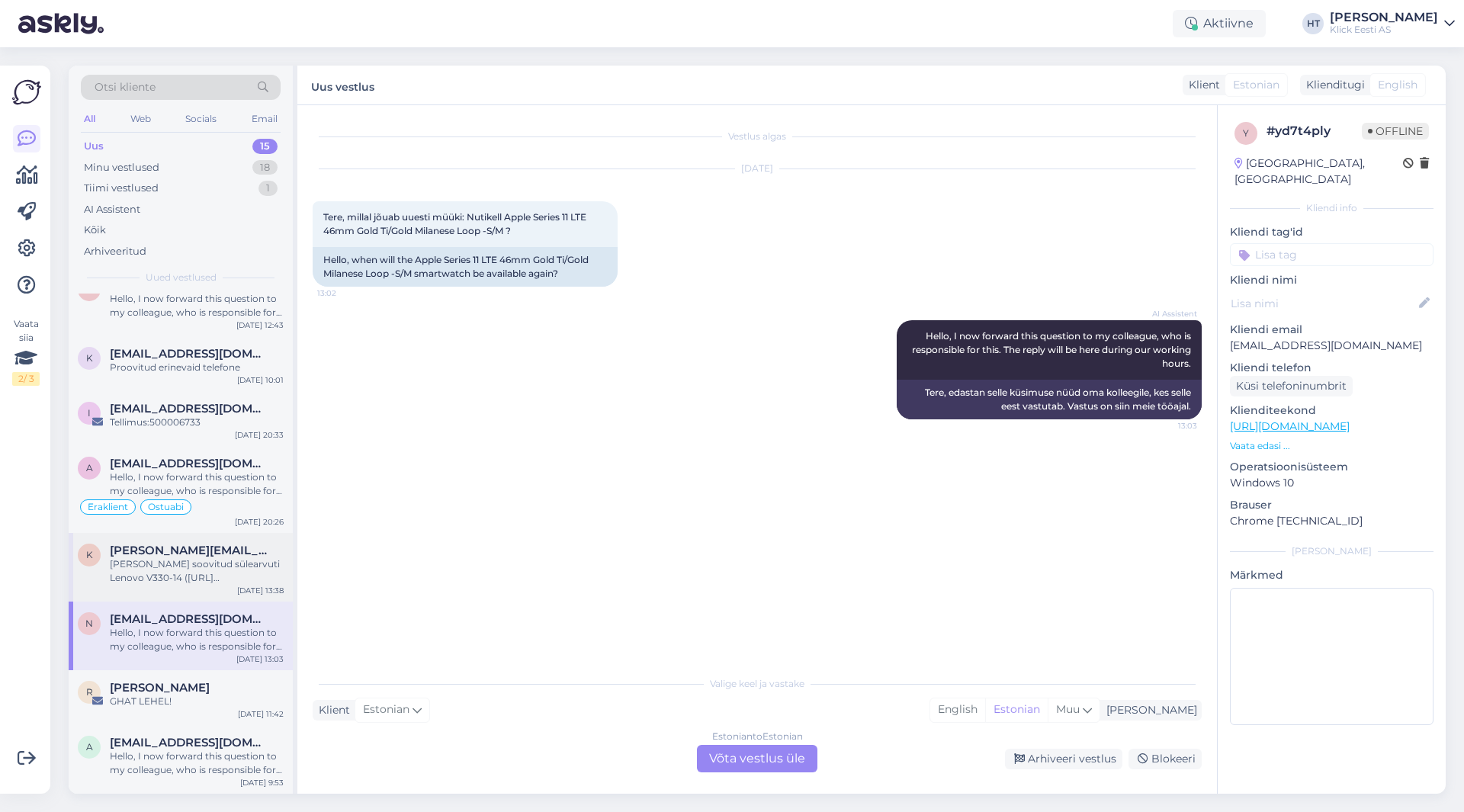
click at [199, 569] on div "[PERSON_NAME] soovitud sülearvuti Lenovo V330-14 ([URL][DOMAIN_NAME]) broneerid…" at bounding box center [197, 570] width 174 height 27
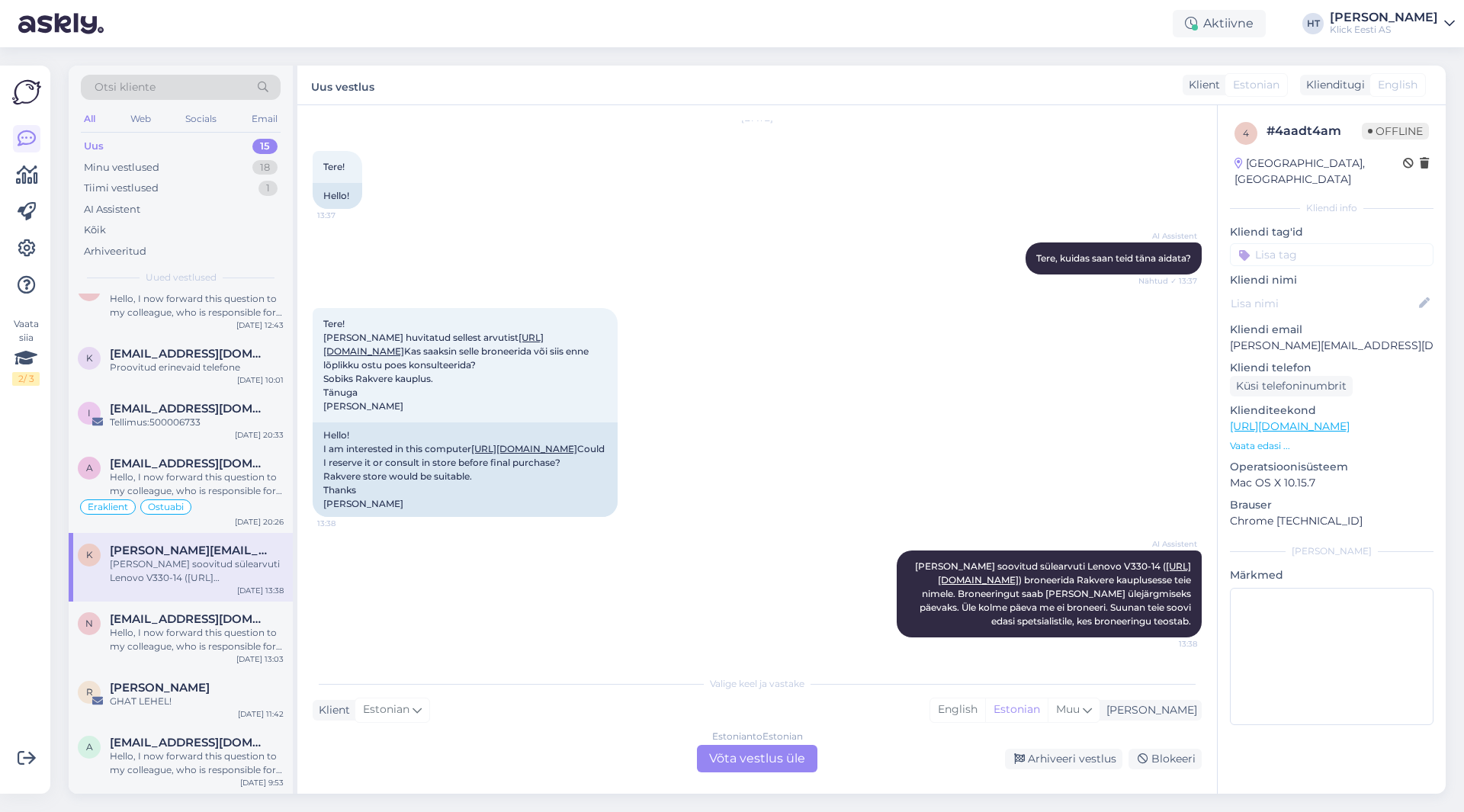
scroll to position [412, 0]
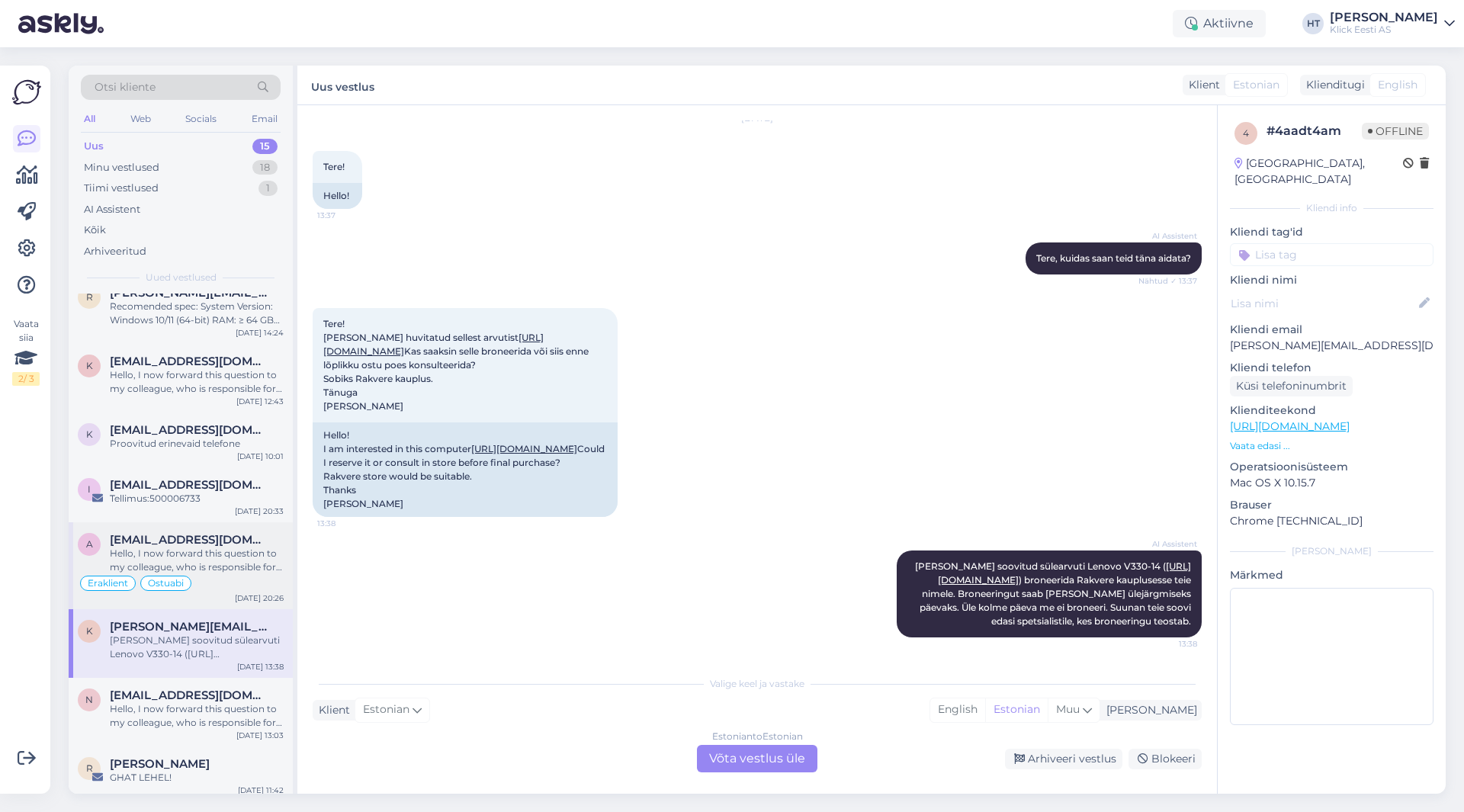
click at [203, 562] on div "Hello, I now forward this question to my colleague, who is responsible for this…" at bounding box center [197, 560] width 174 height 27
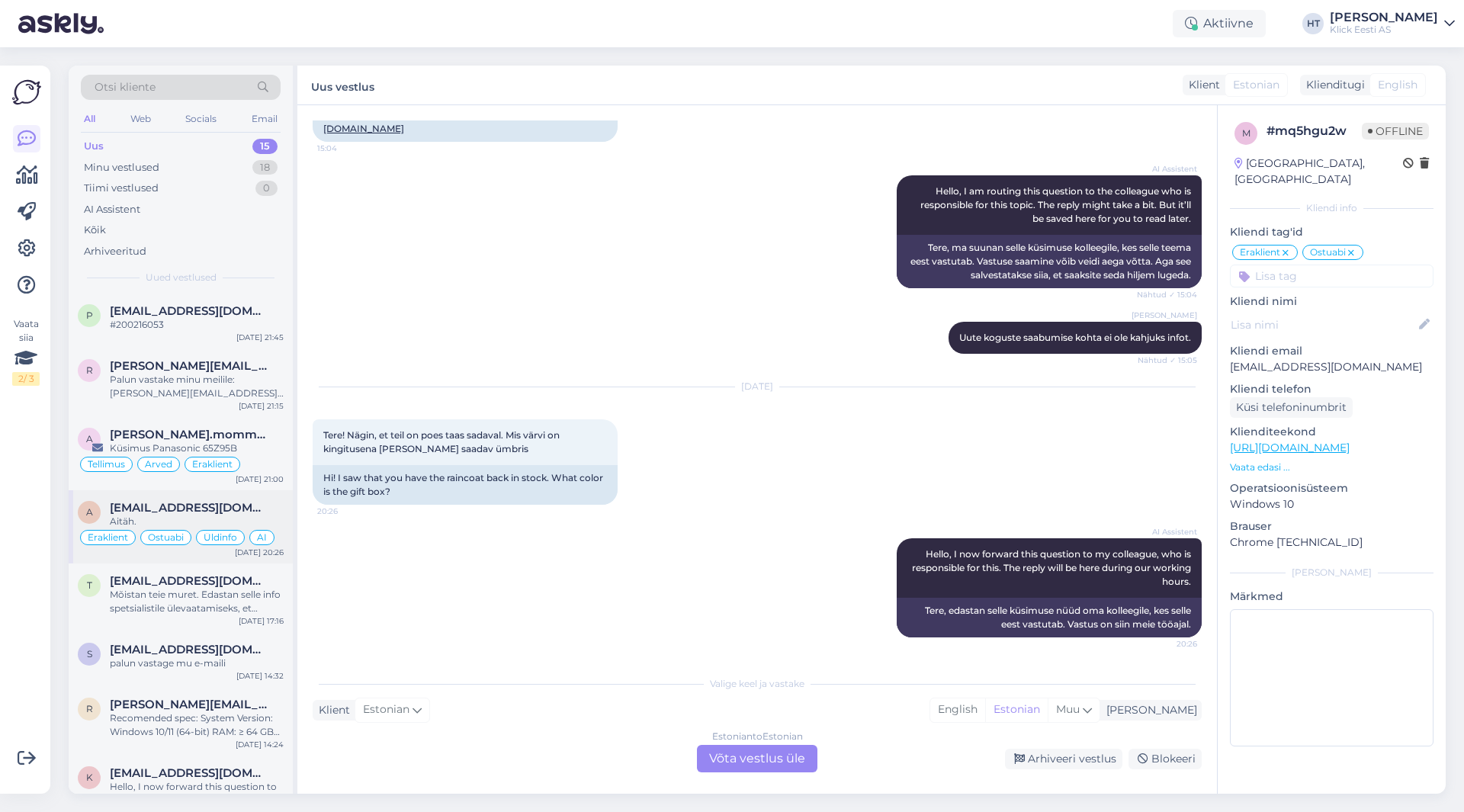
scroll to position [488, 0]
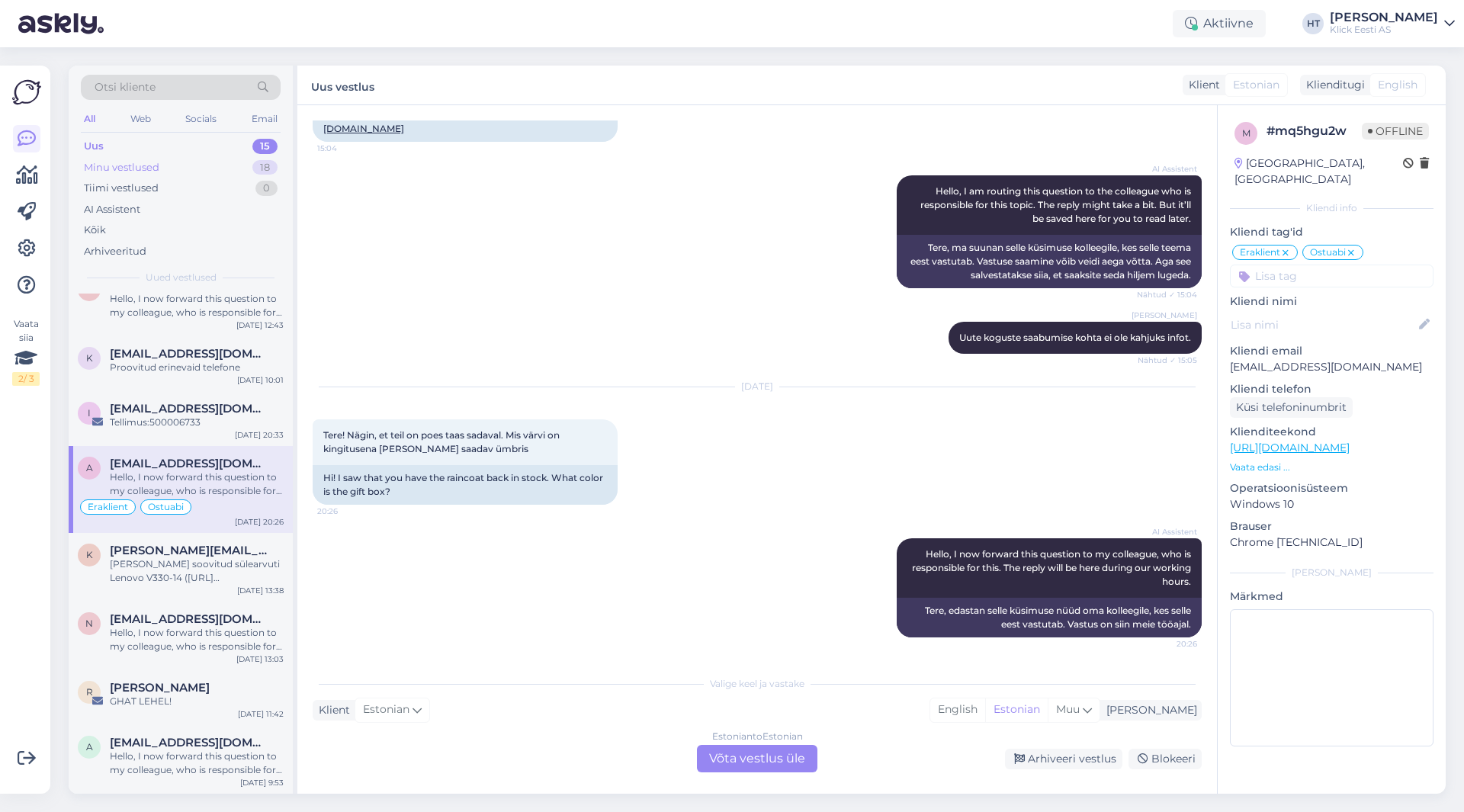
click at [240, 170] on div "Minu vestlused 18" at bounding box center [180, 168] width 199 height 21
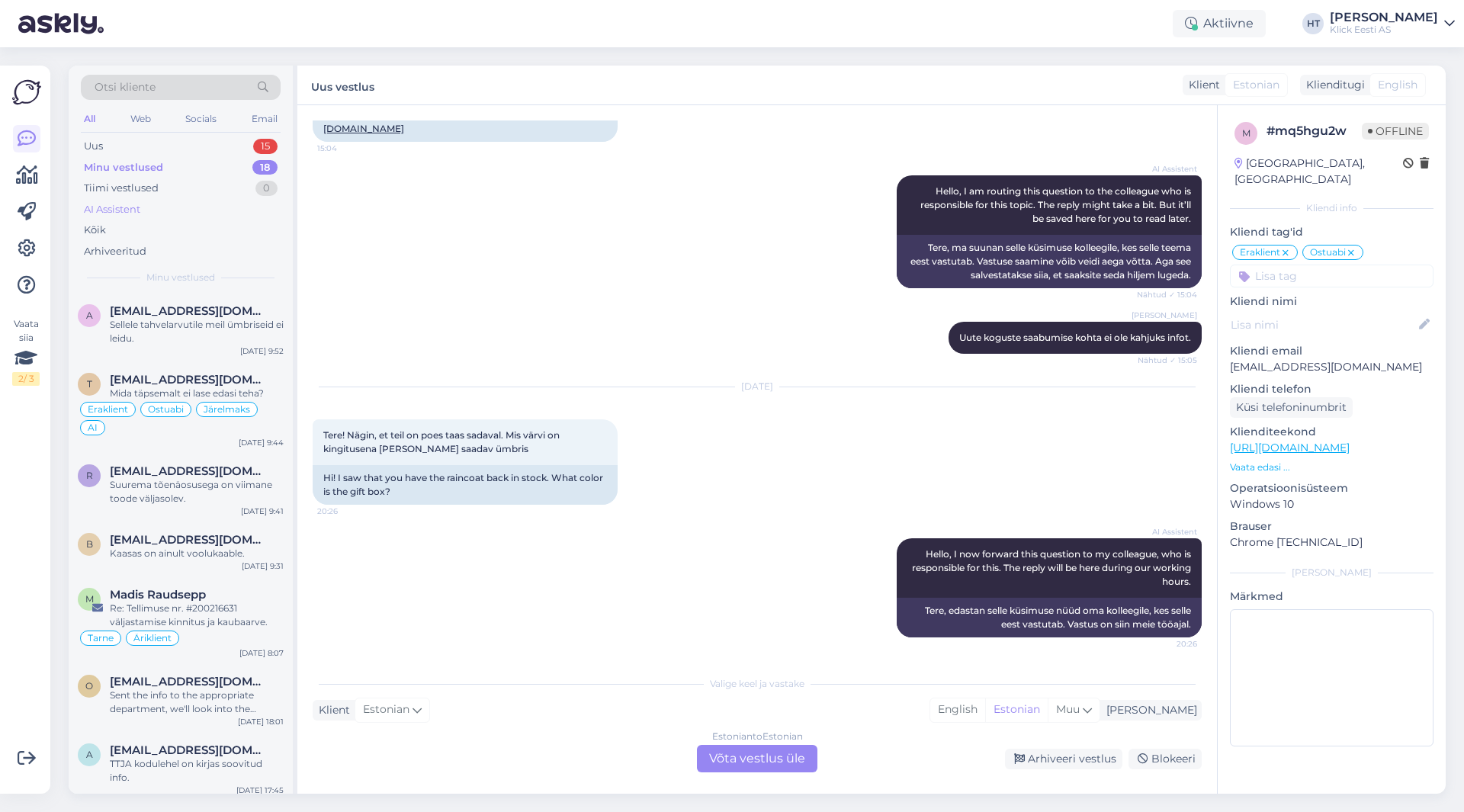
click at [231, 206] on div "AI Assistent" at bounding box center [180, 210] width 199 height 21
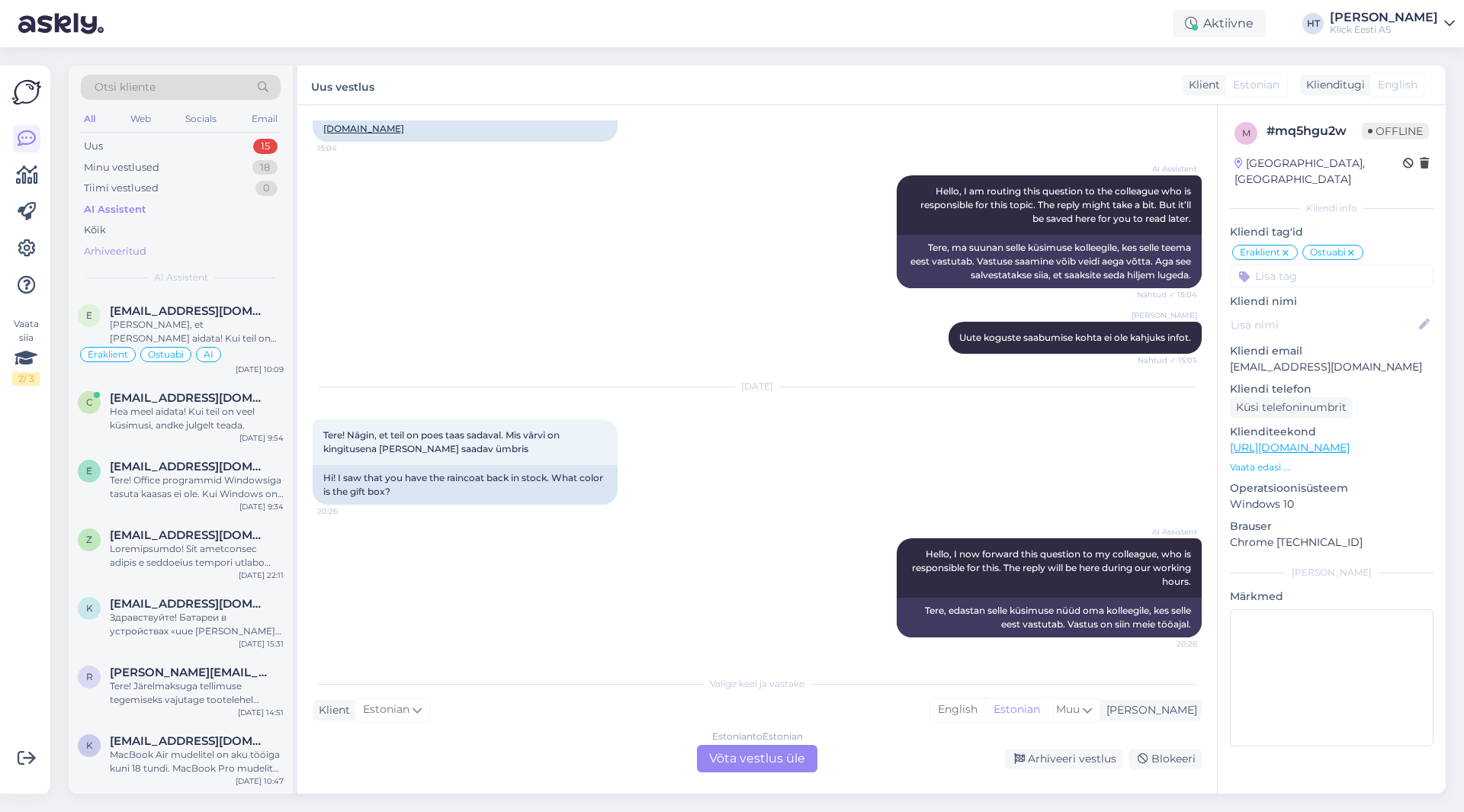
click at [221, 243] on div "Arhiveeritud" at bounding box center [180, 251] width 199 height 21
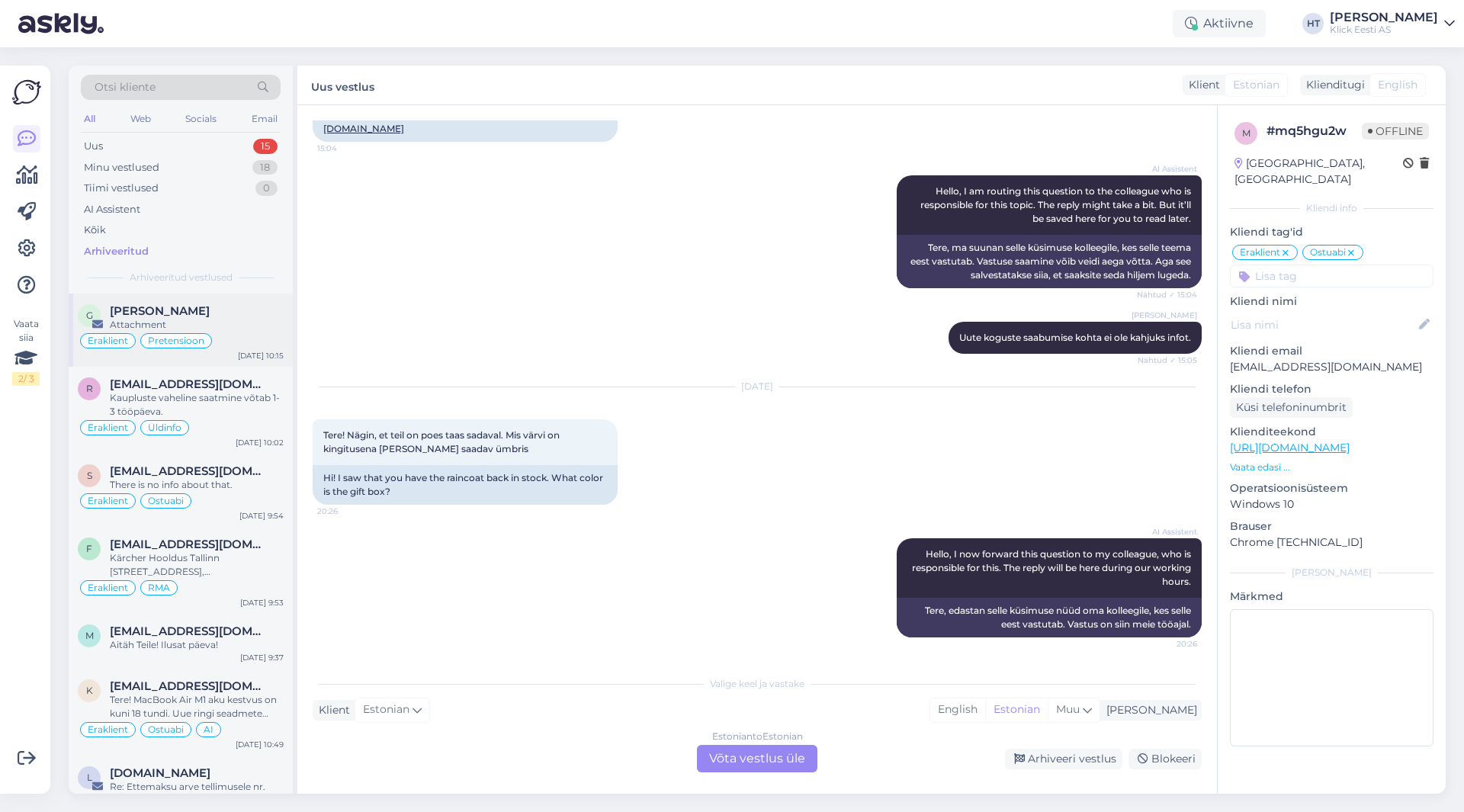
click at [245, 312] on div "[PERSON_NAME]" at bounding box center [197, 311] width 174 height 14
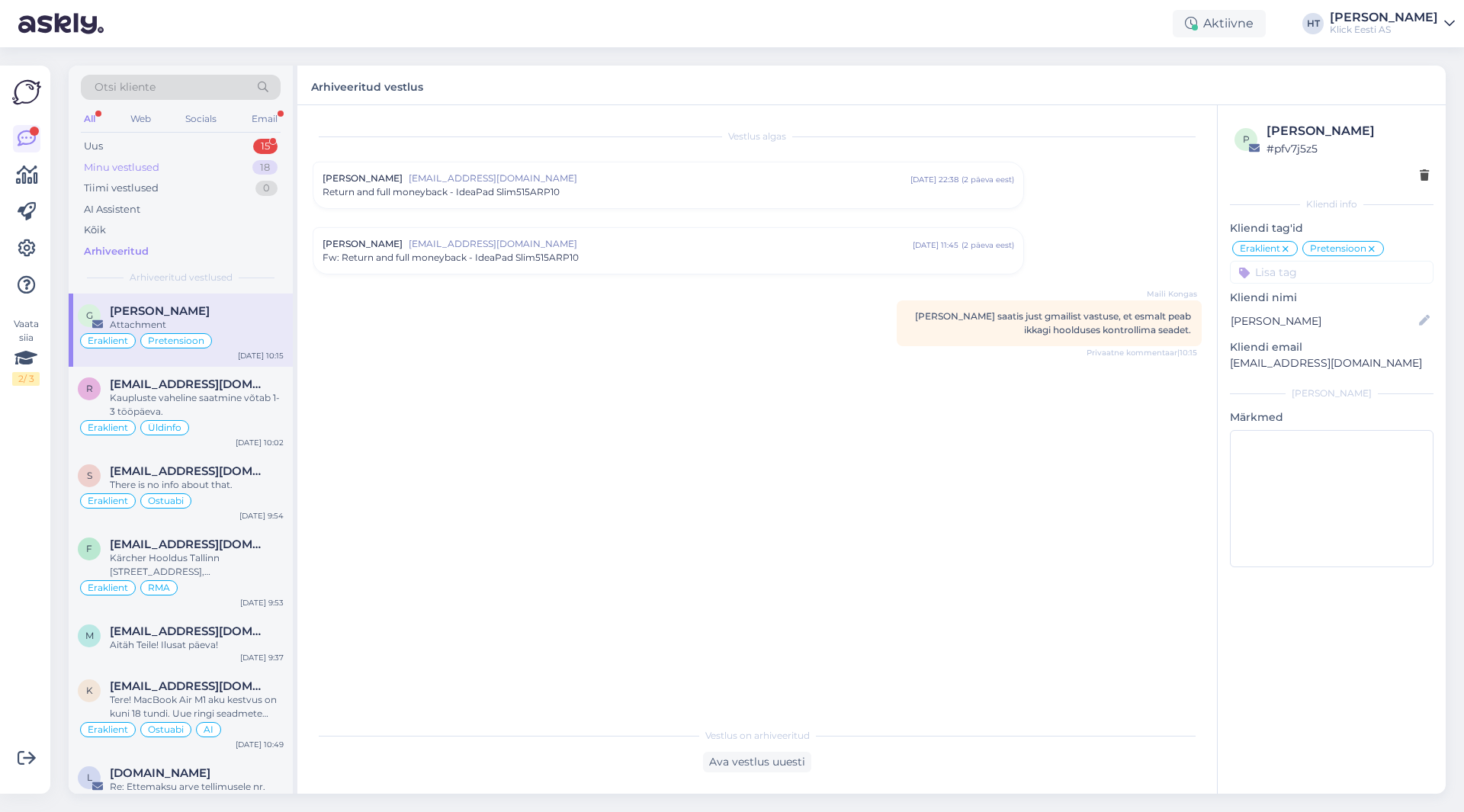
click at [245, 170] on div "Minu vestlused 18" at bounding box center [180, 168] width 199 height 21
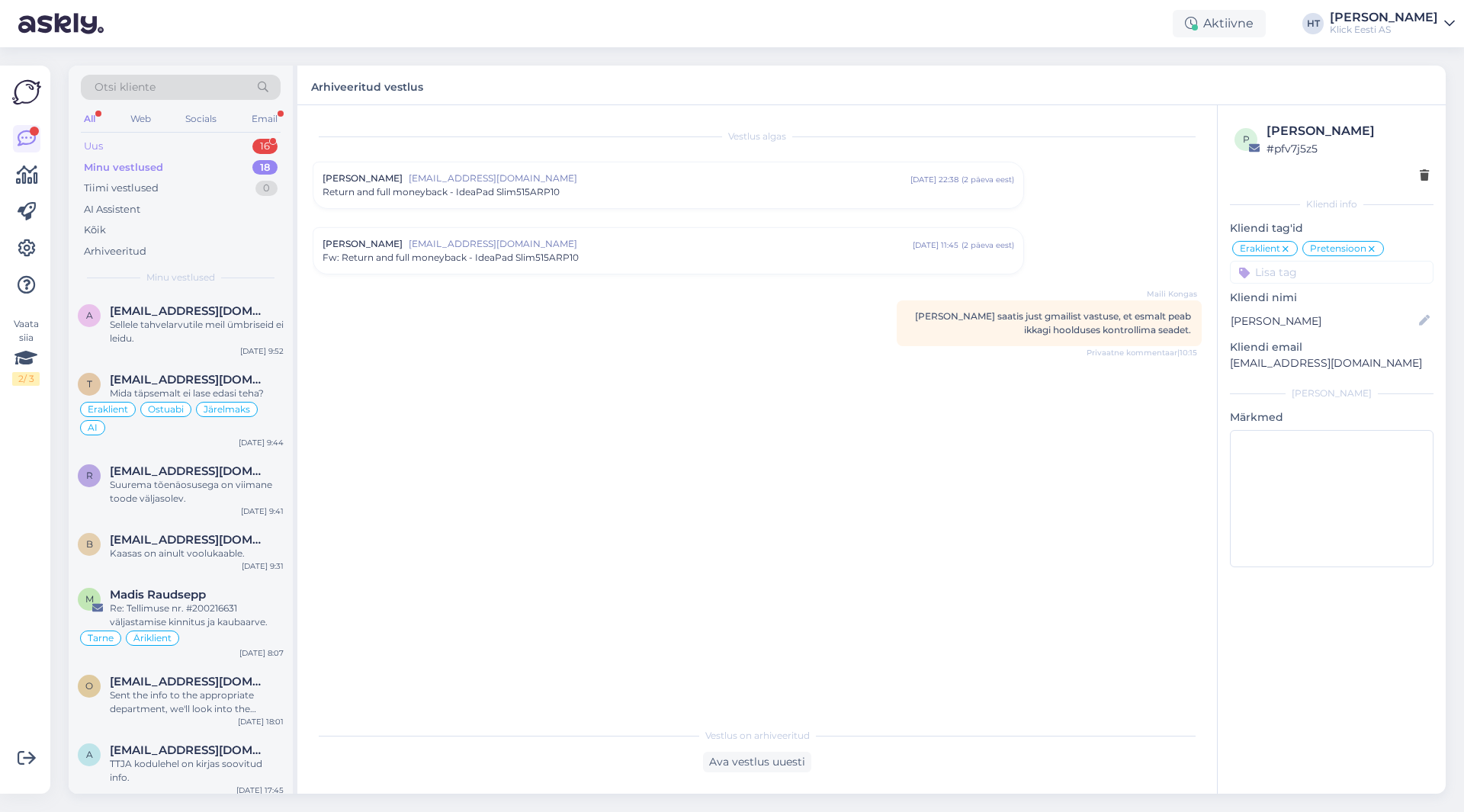
click at [245, 148] on div "Uus 16" at bounding box center [180, 146] width 199 height 21
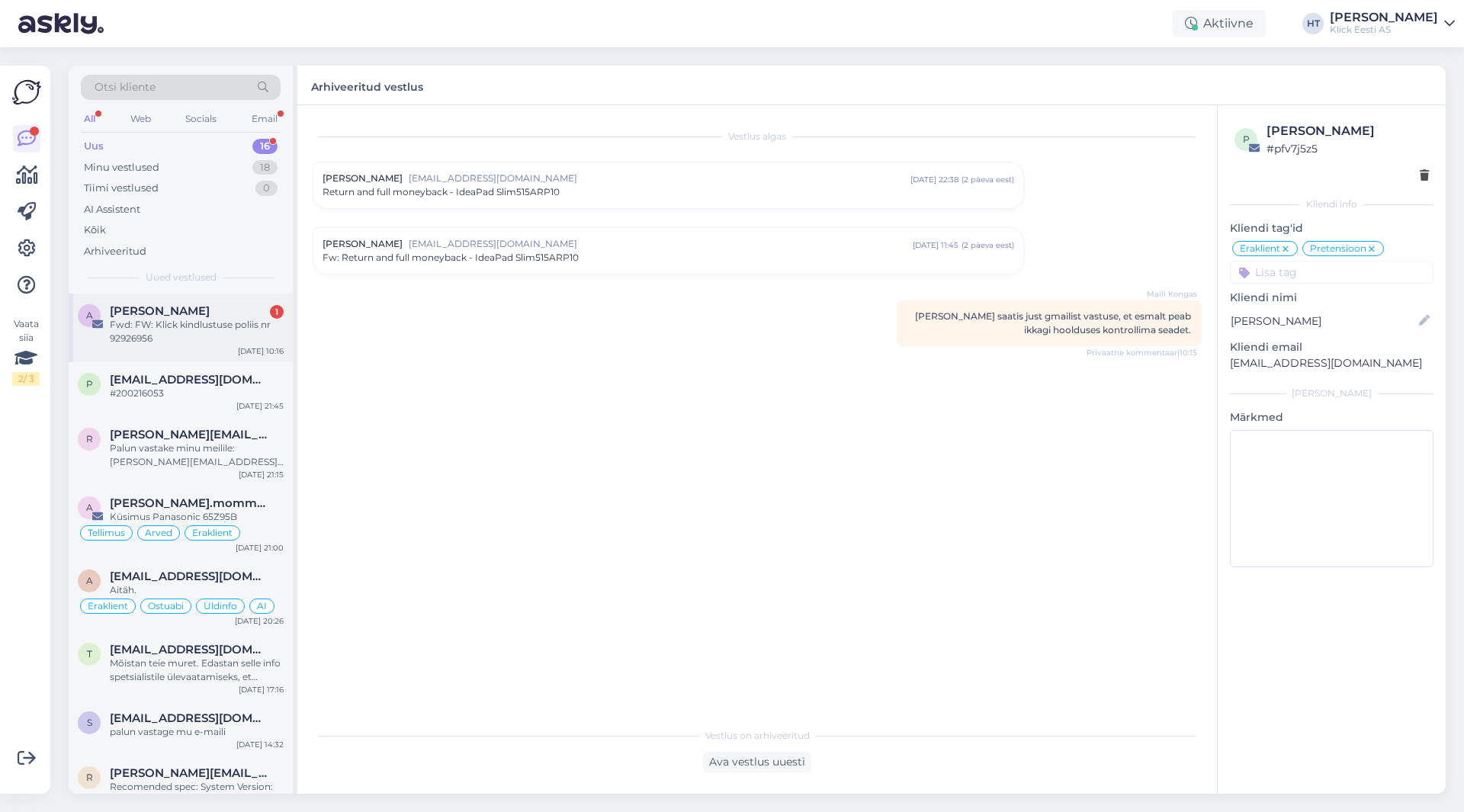
click at [247, 332] on div "Fwd: FW: Klick kindlustuse poliis nr 92926956" at bounding box center [197, 331] width 174 height 27
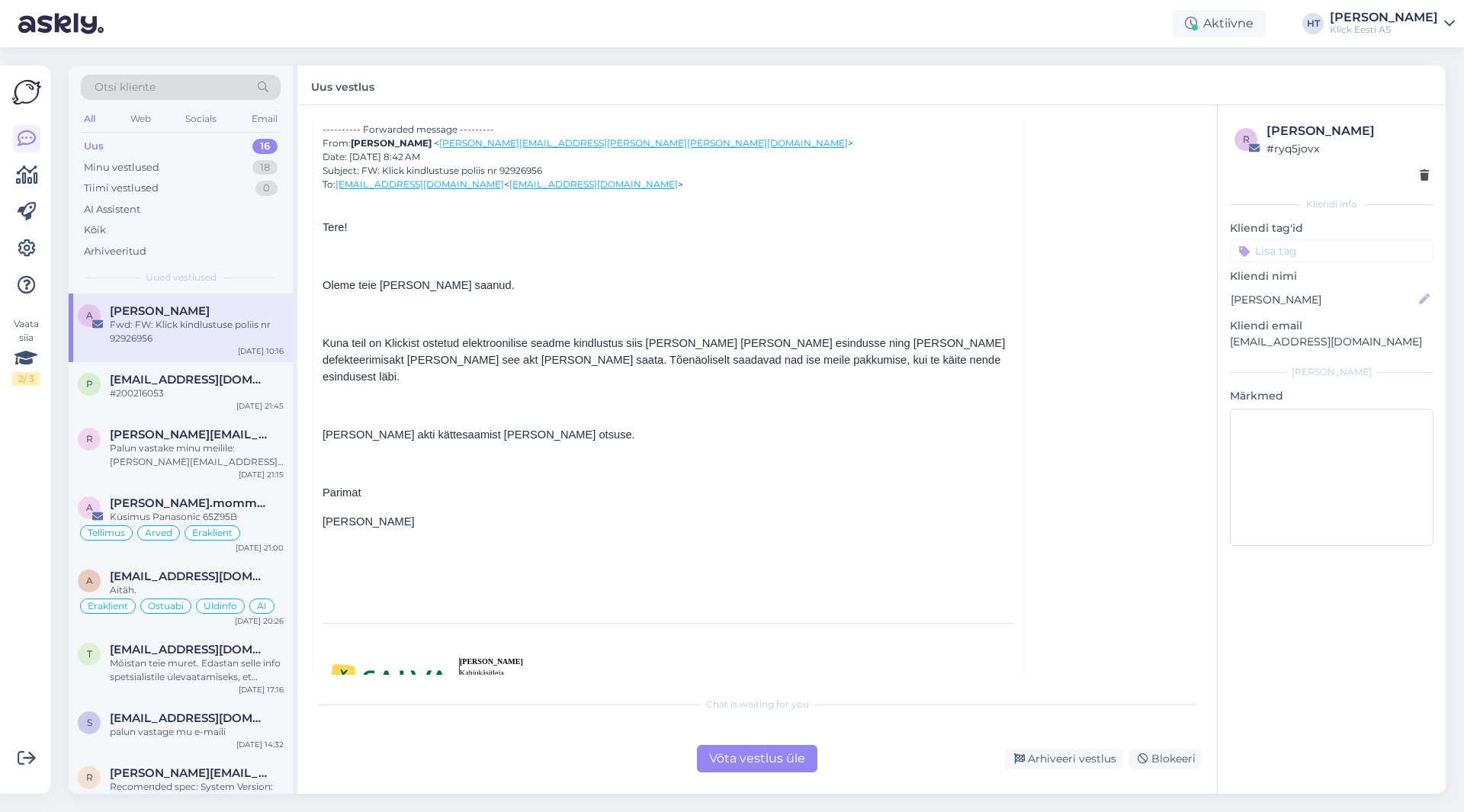
scroll to position [228, 0]
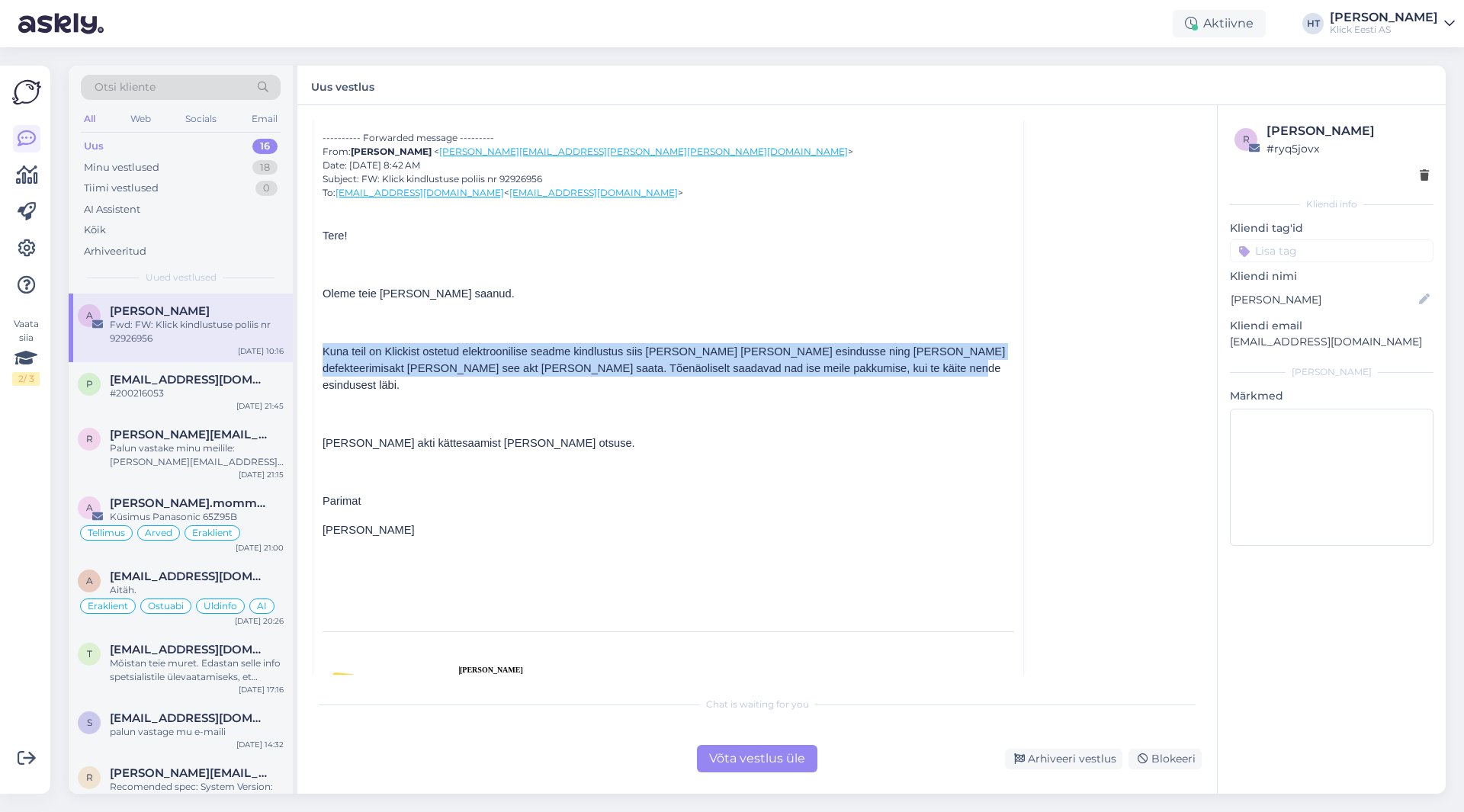
drag, startPoint x: 323, startPoint y: 350, endPoint x: 997, endPoint y: 369, distance: 674.3
click at [997, 369] on p "Kuna teil on Klickist ostetud elektroonilise seadme kindlustus siis [PERSON_NAM…" at bounding box center [668, 368] width 692 height 50
click at [818, 371] on p "Kuna teil on Klickist ostetud elektroonilise seadme kindlustus siis [PERSON_NAM…" at bounding box center [668, 368] width 692 height 50
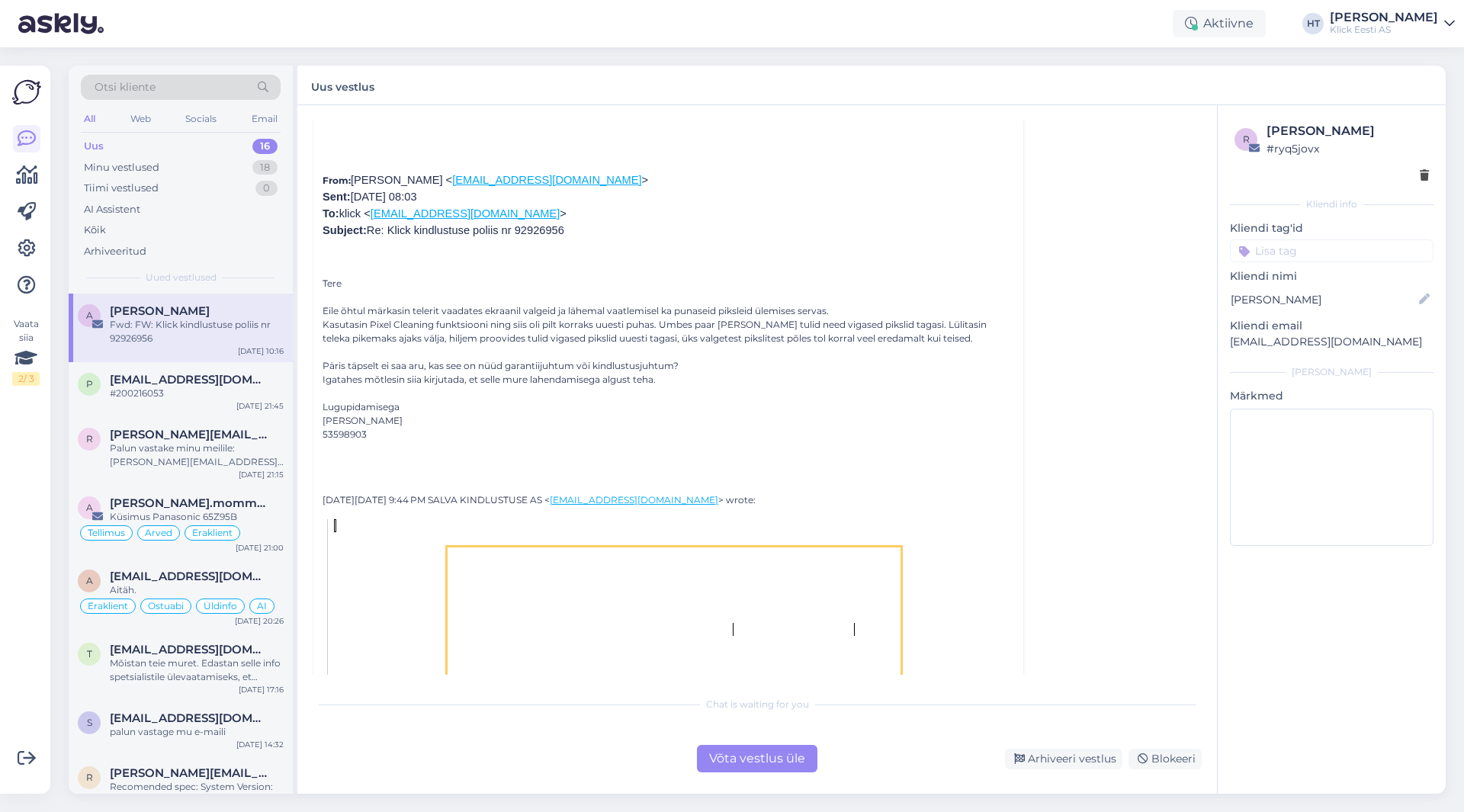
scroll to position [786, 0]
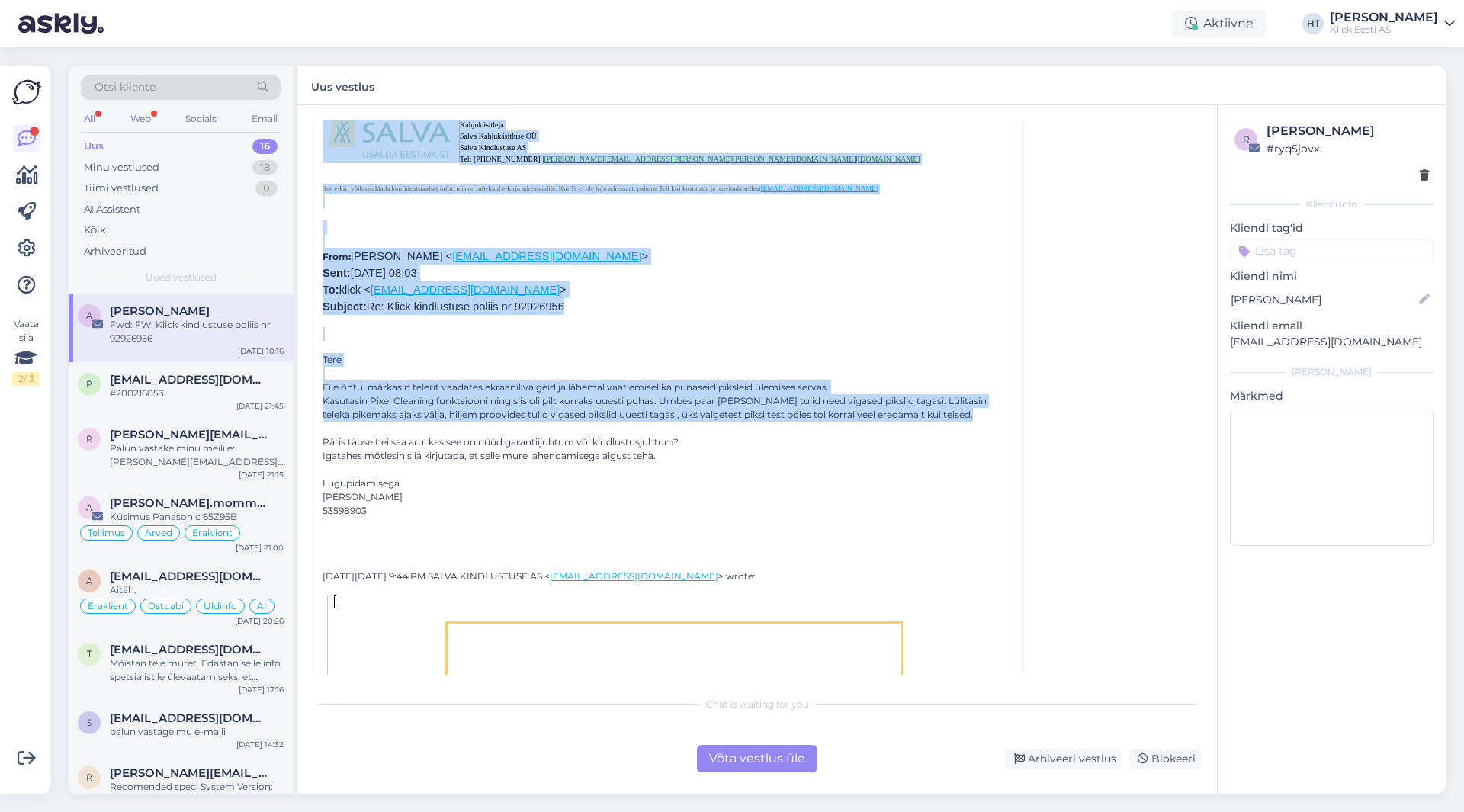
drag, startPoint x: 325, startPoint y: 395, endPoint x: 990, endPoint y: 407, distance: 665.1
click at [959, 413] on p "Tere Eile õhtul märkasin telerit vaadates ekraanil valgeid ja lähemal vaatlemis…" at bounding box center [668, 442] width 692 height 178
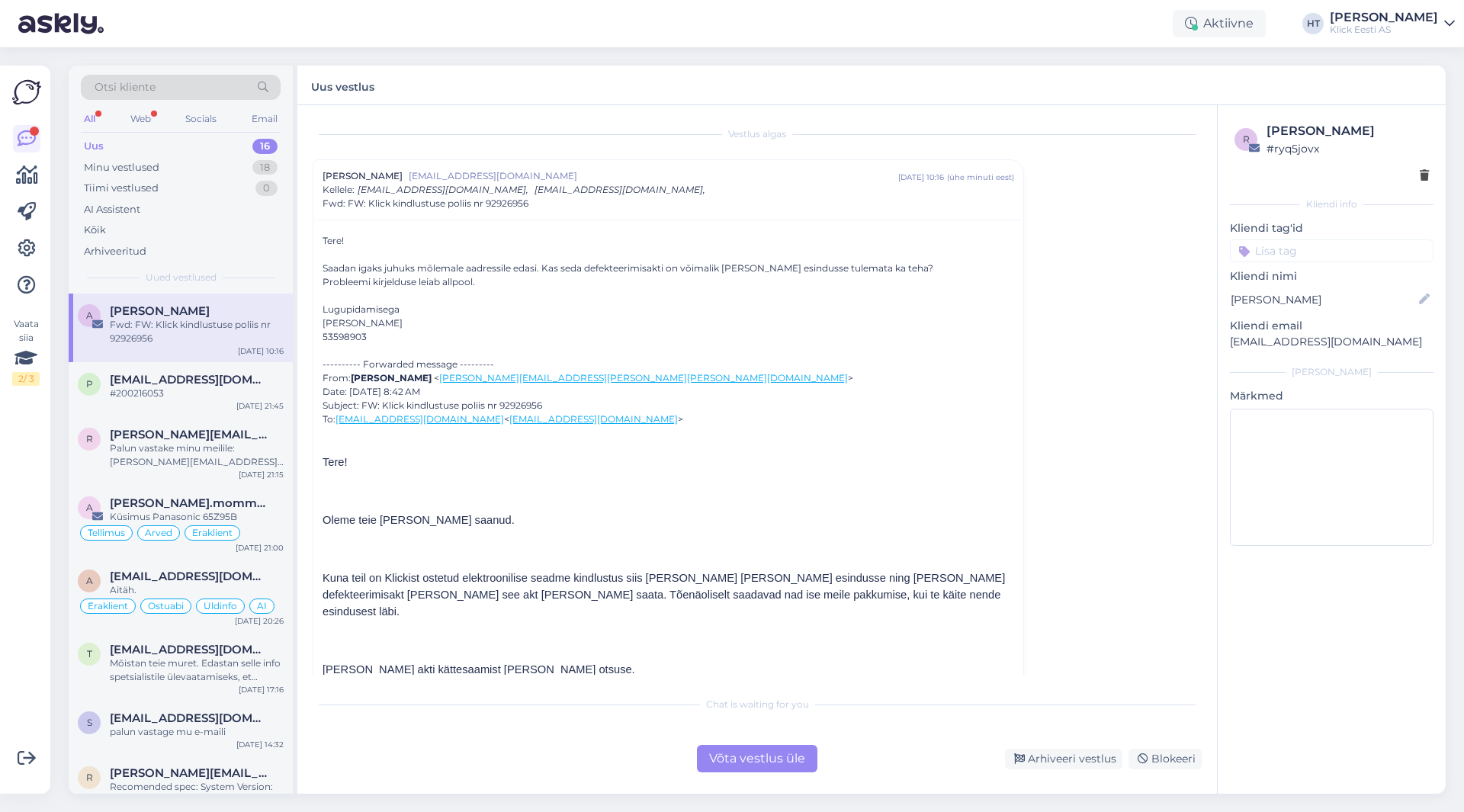
scroll to position [0, 0]
click at [228, 329] on div "Fwd: FW: Klick kindlustuse poliis nr 92926956" at bounding box center [197, 331] width 174 height 27
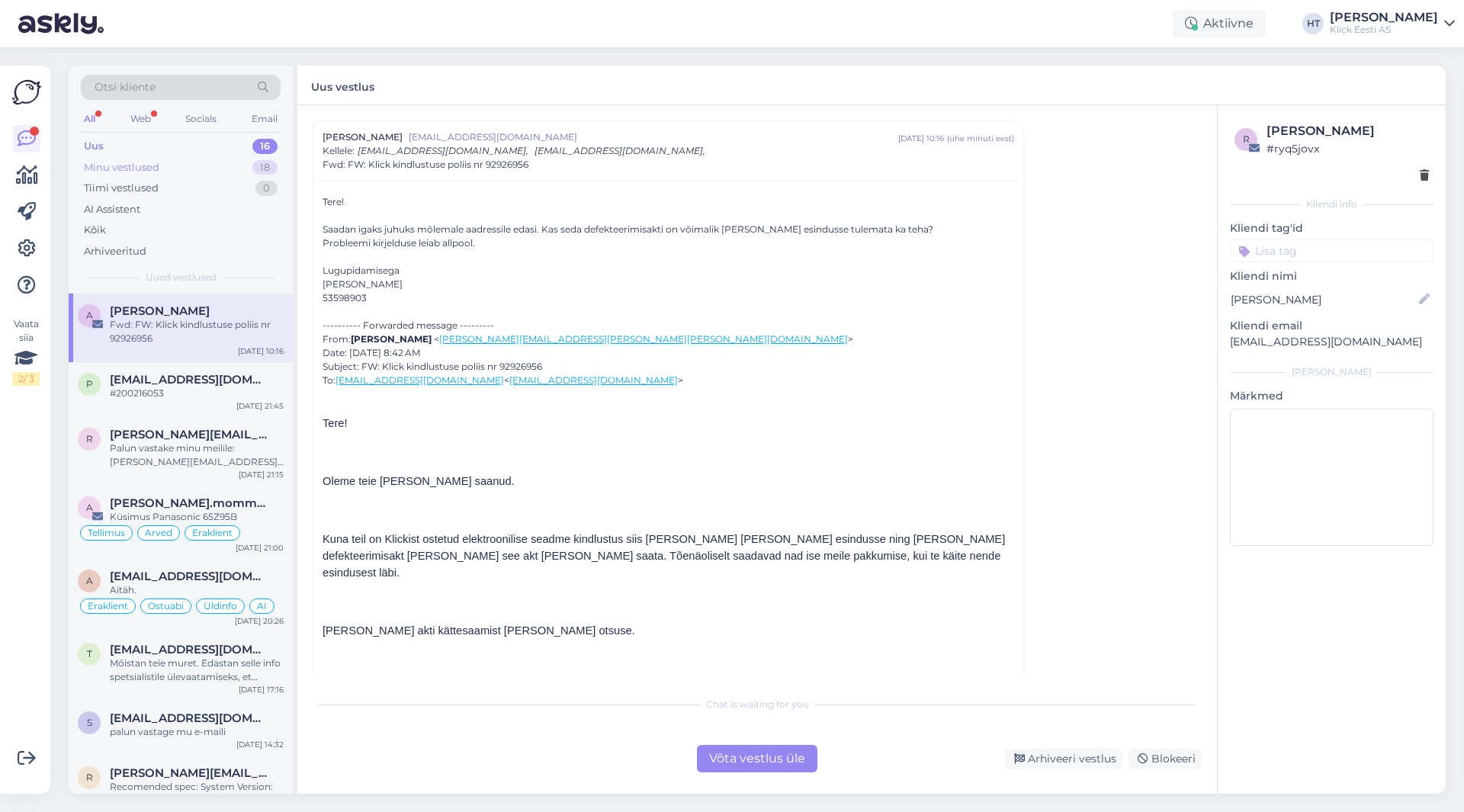
click at [199, 173] on div "Minu vestlused 18" at bounding box center [180, 168] width 199 height 21
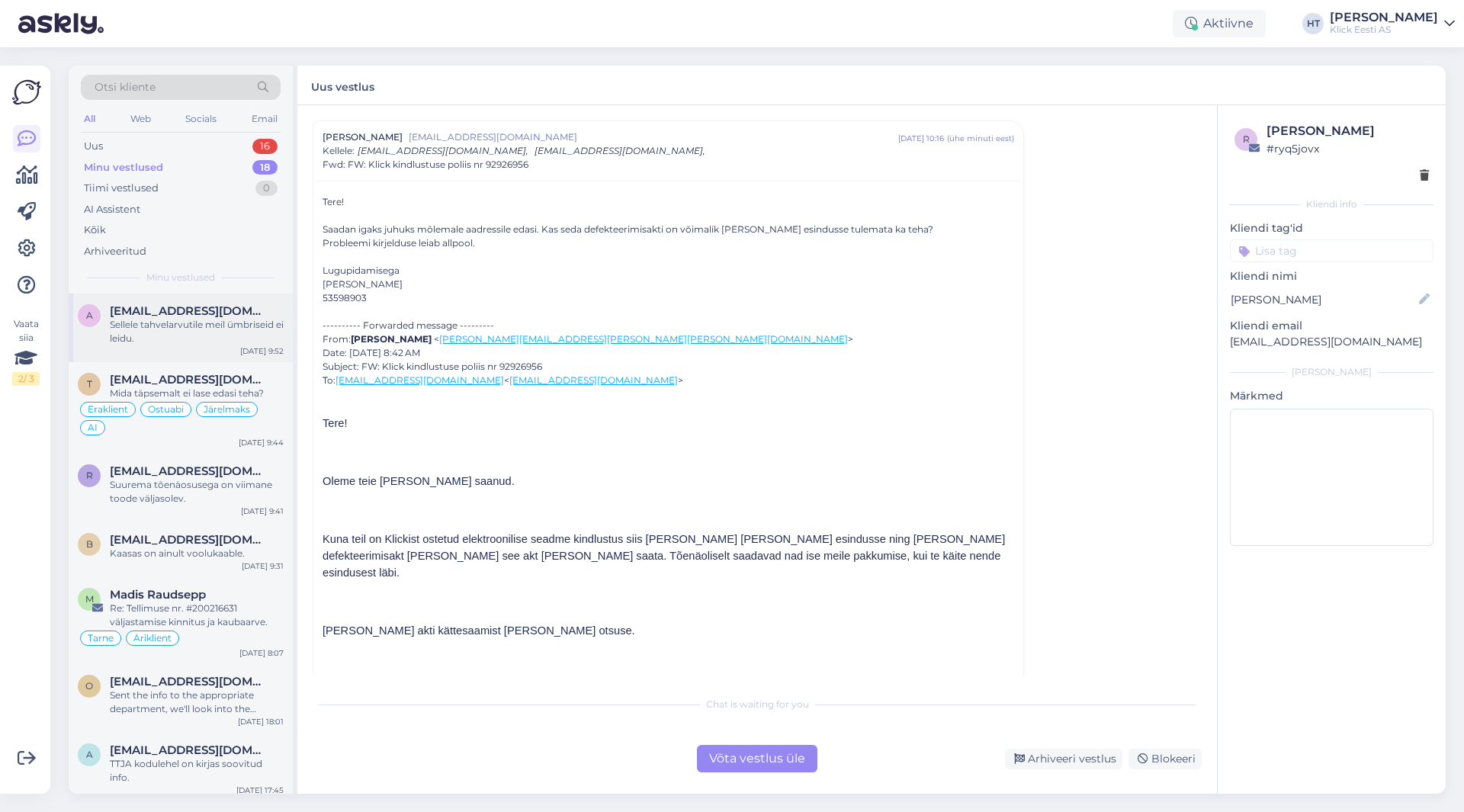
click at [207, 322] on div "Sellele tahvelarvutile meil ümbriseid ei leidu." at bounding box center [197, 331] width 174 height 27
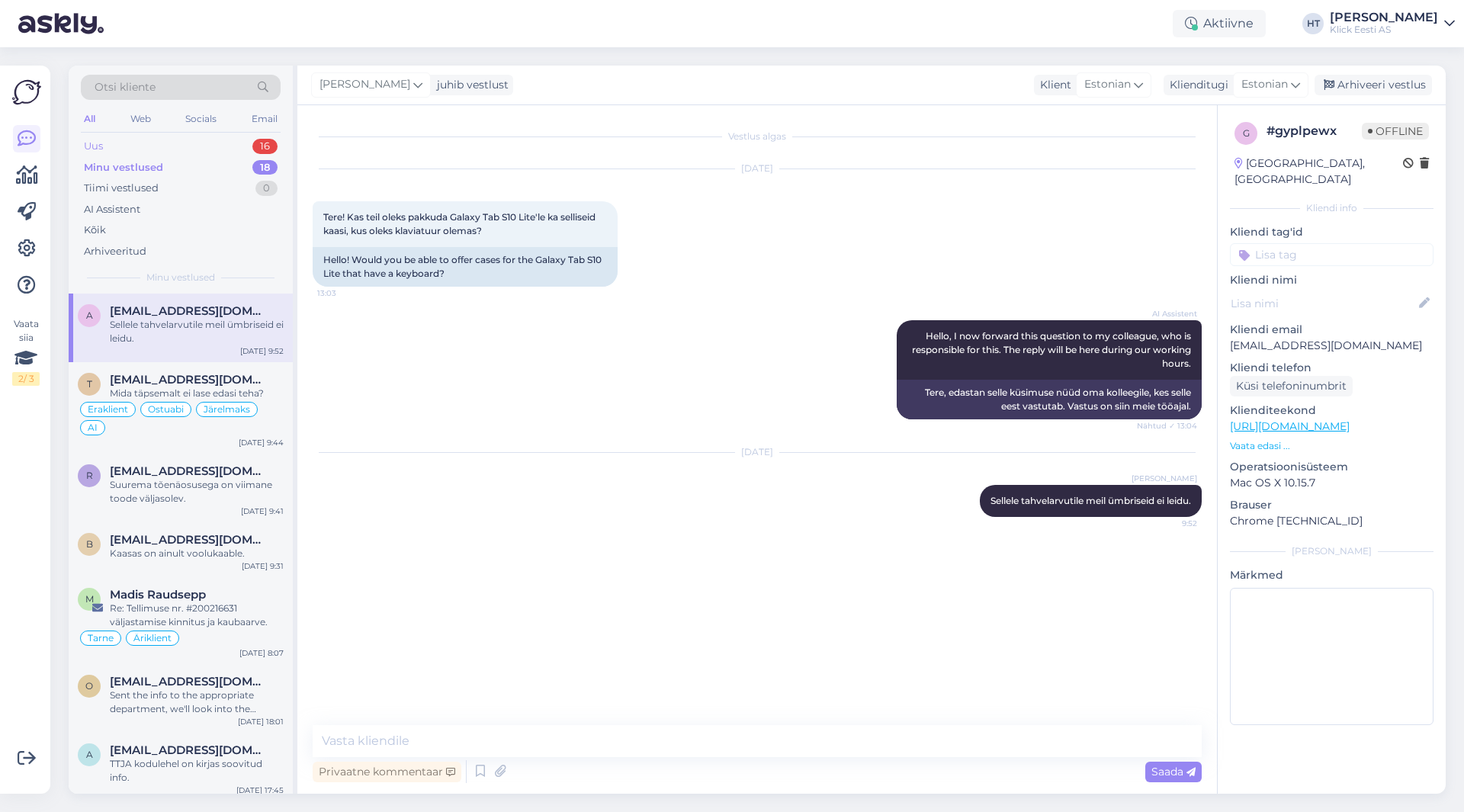
click at [231, 138] on div "Uus 16" at bounding box center [180, 146] width 199 height 21
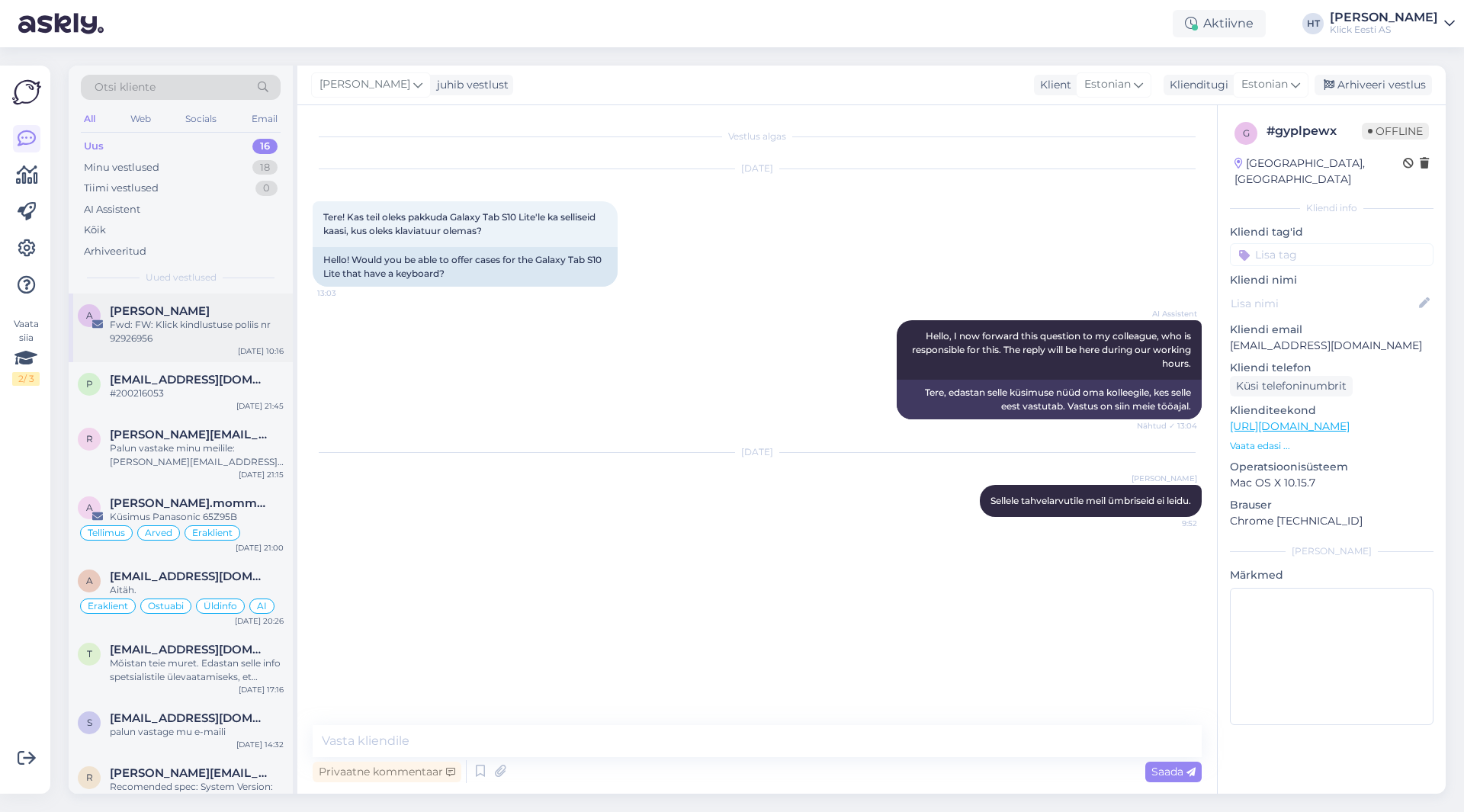
click at [206, 353] on div "A [PERSON_NAME] Fwd: FW: Klick kindlustuse poliis nr 92926956 [DATE] 10:16" at bounding box center [180, 328] width 224 height 69
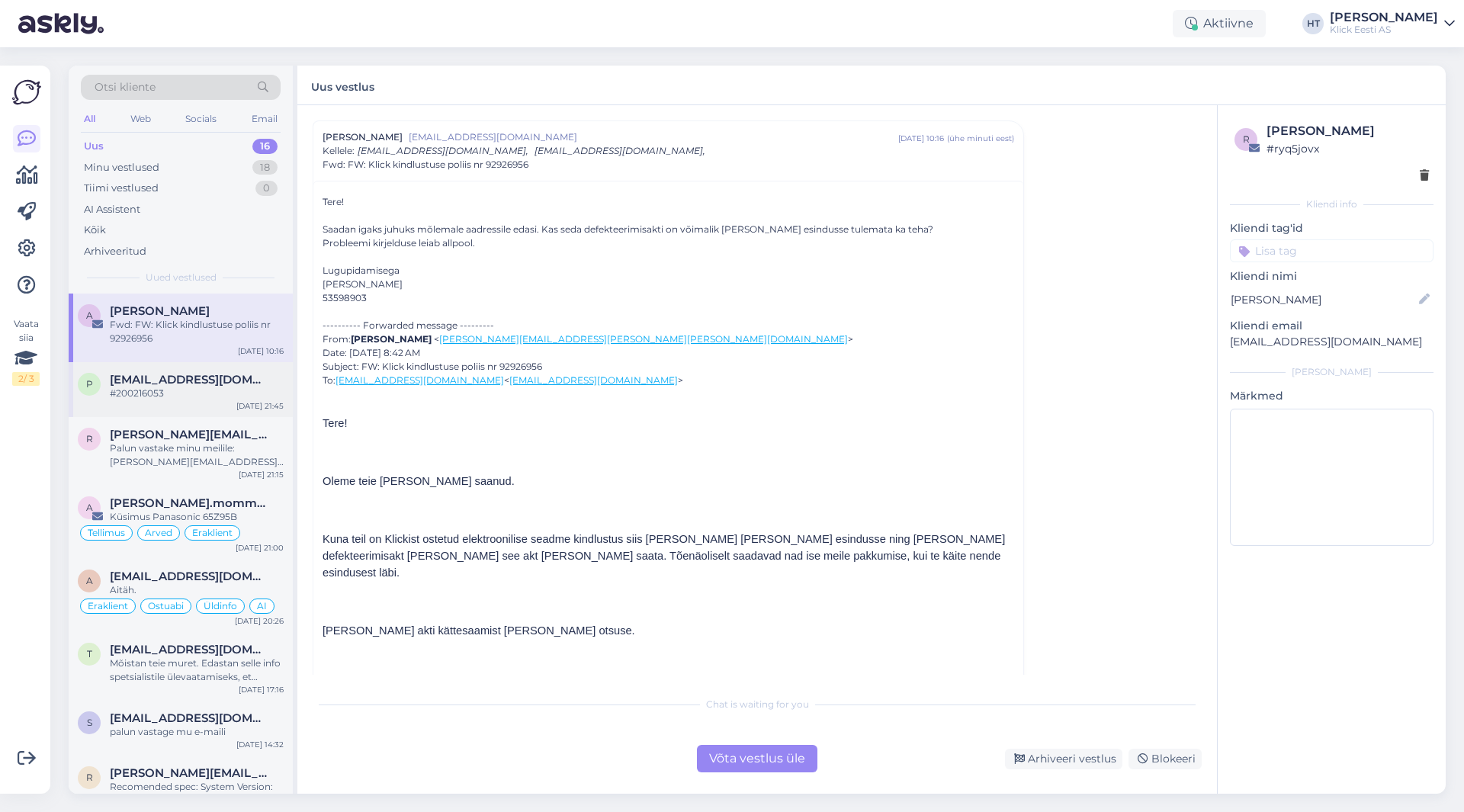
click at [207, 394] on div "#200216053" at bounding box center [197, 394] width 174 height 14
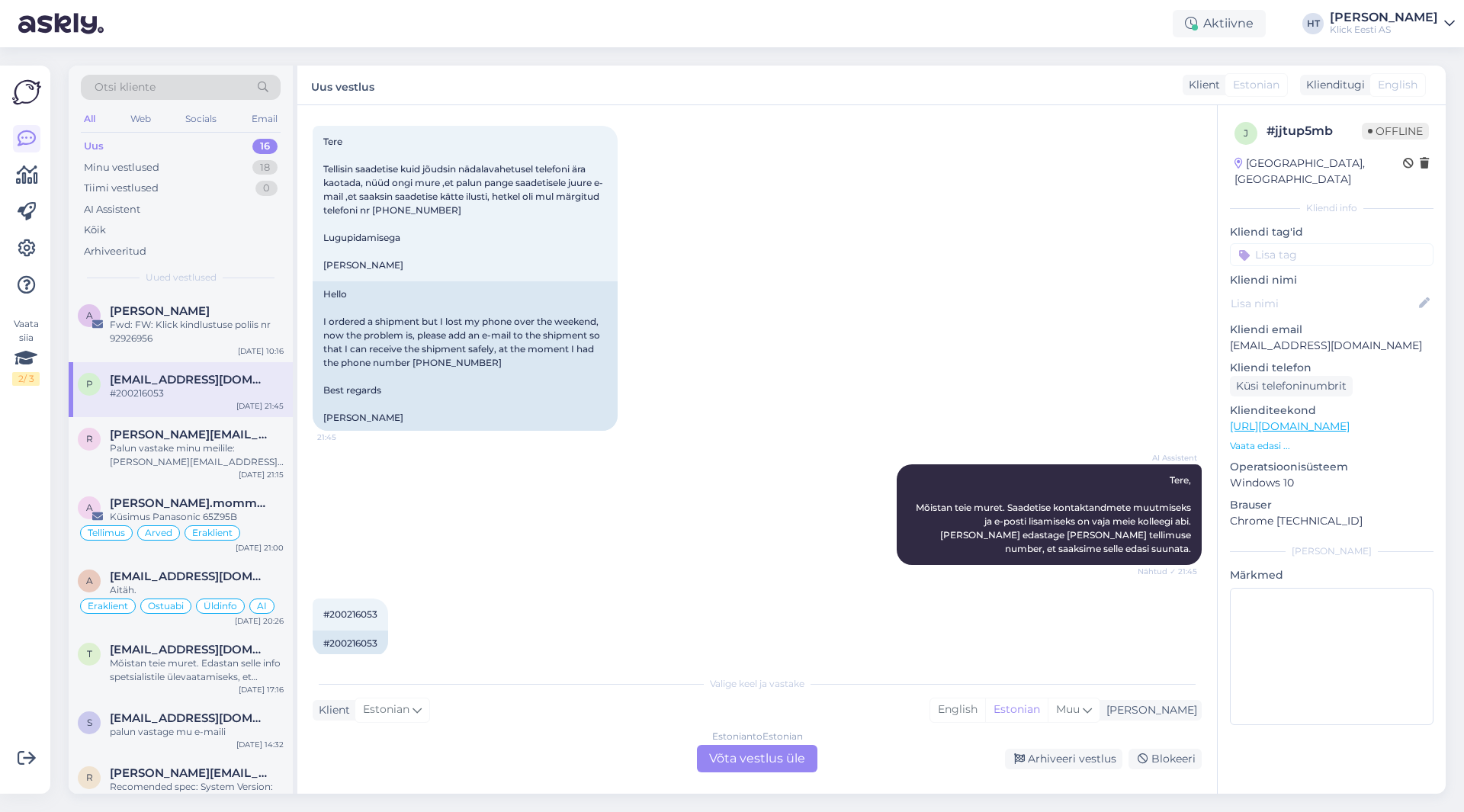
scroll to position [161, 0]
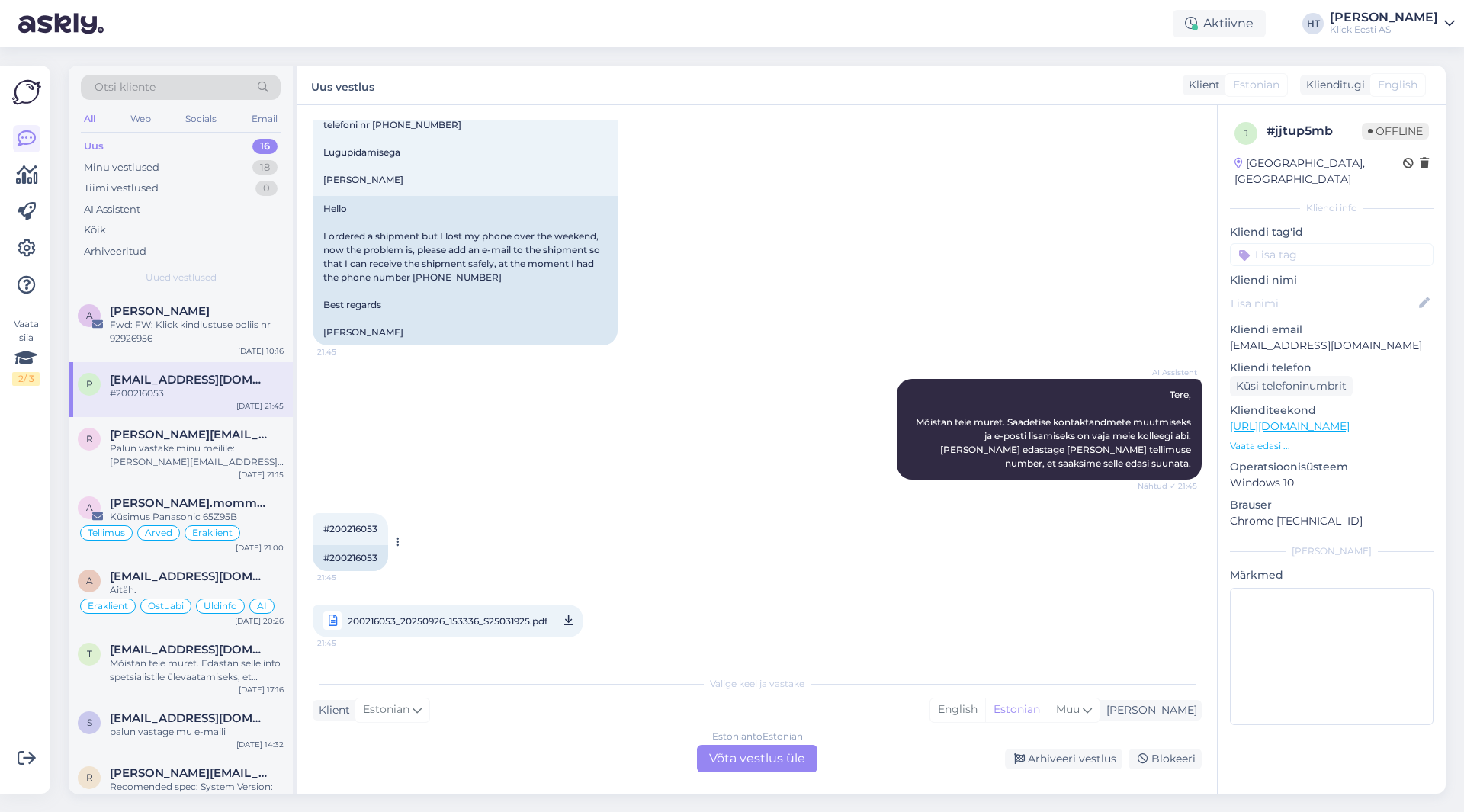
click at [348, 529] on span "#200216053" at bounding box center [351, 528] width 54 height 11
click at [439, 482] on div "AI Assistent Tere, Mõistan teie muret. Saadetise kontaktandmete muutmiseks ja e…" at bounding box center [757, 429] width 889 height 134
click at [606, 720] on div "Klient Estonian Mina English Estonian Muu" at bounding box center [757, 710] width 889 height 20
click at [366, 532] on span "#200216053" at bounding box center [351, 528] width 54 height 11
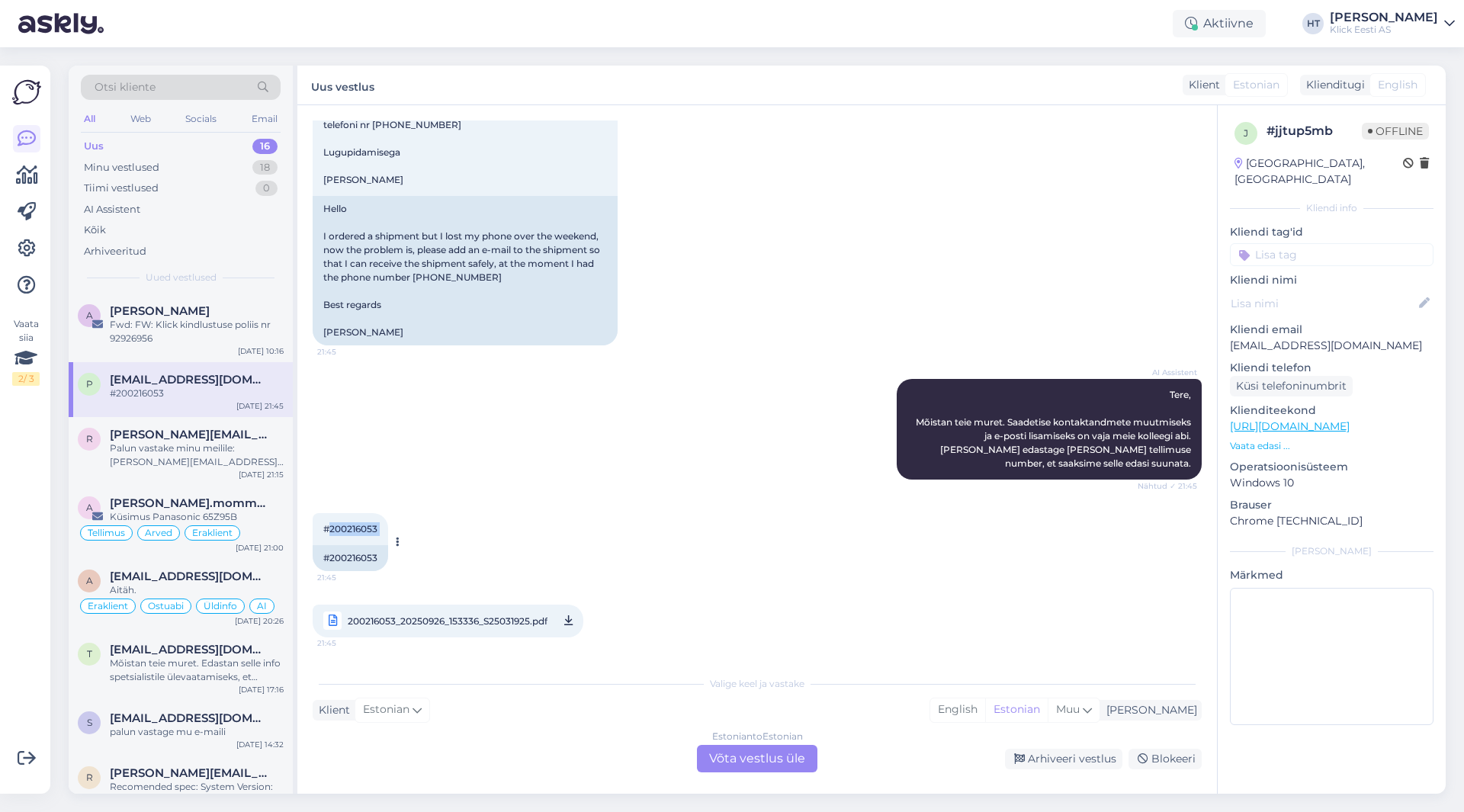
click at [366, 532] on span "#200216053" at bounding box center [351, 528] width 54 height 11
copy div "200216053 21:45"
click at [765, 383] on div "AI Assistent Tere, Mõistan teie muret. Saadetise kontaktandmete muutmiseks ja e…" at bounding box center [757, 429] width 889 height 134
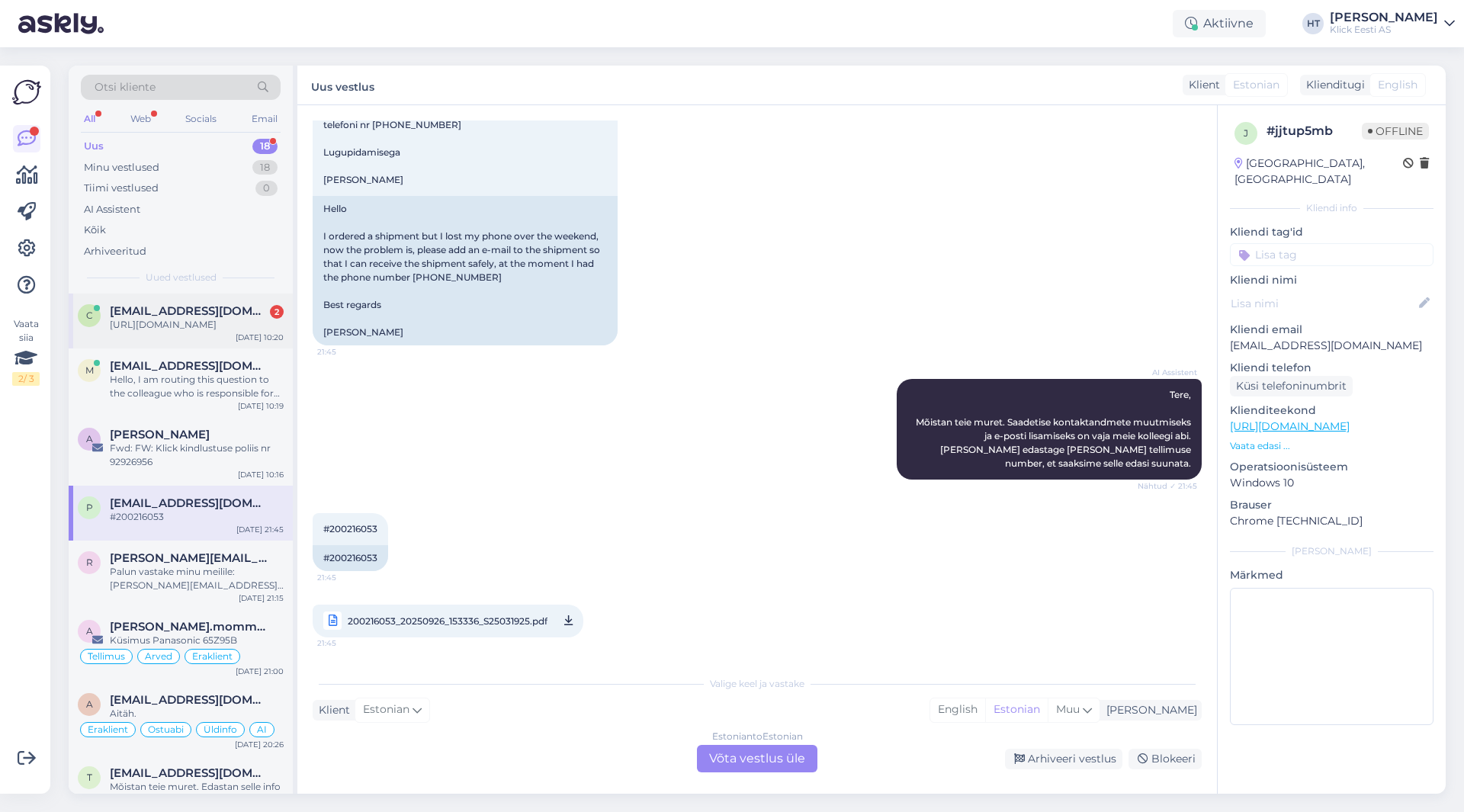
click at [222, 327] on div "[URL][DOMAIN_NAME]" at bounding box center [197, 325] width 174 height 14
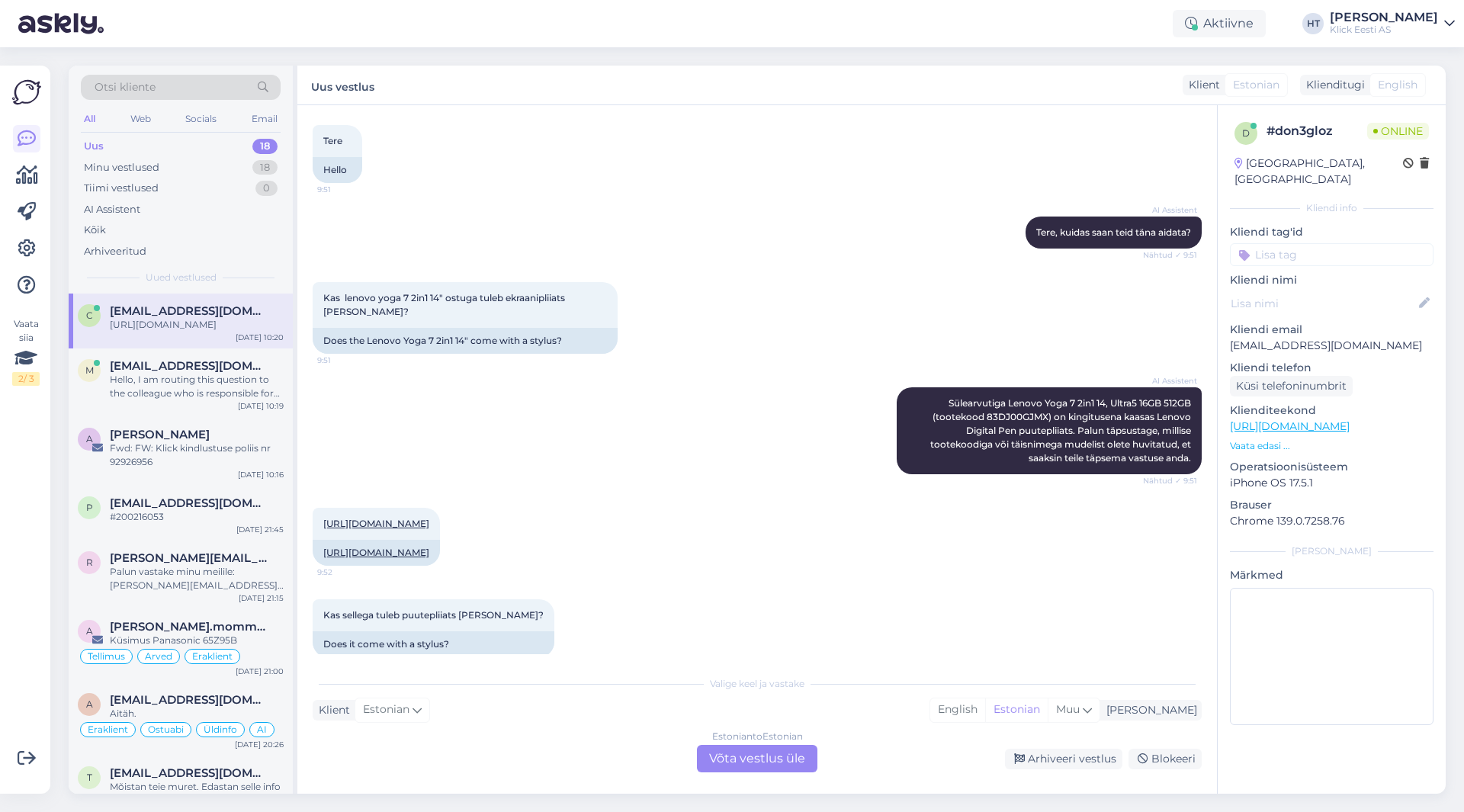
scroll to position [0, 0]
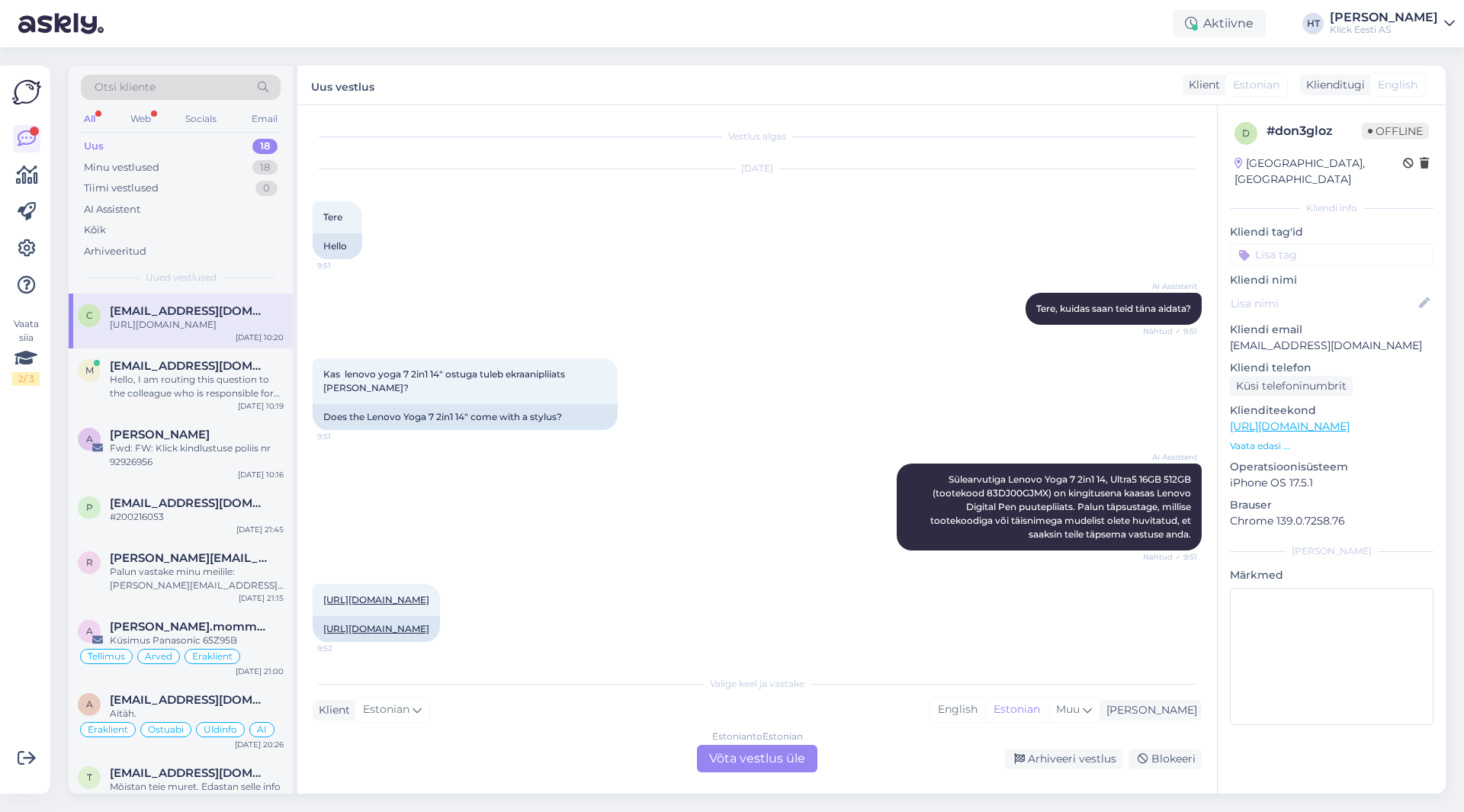
click at [852, 389] on div "Kas lenovo yoga 7 2in1 14" ostuga tuleb ekraanipliiats [PERSON_NAME]? 9:51 Does…" at bounding box center [757, 395] width 889 height 105
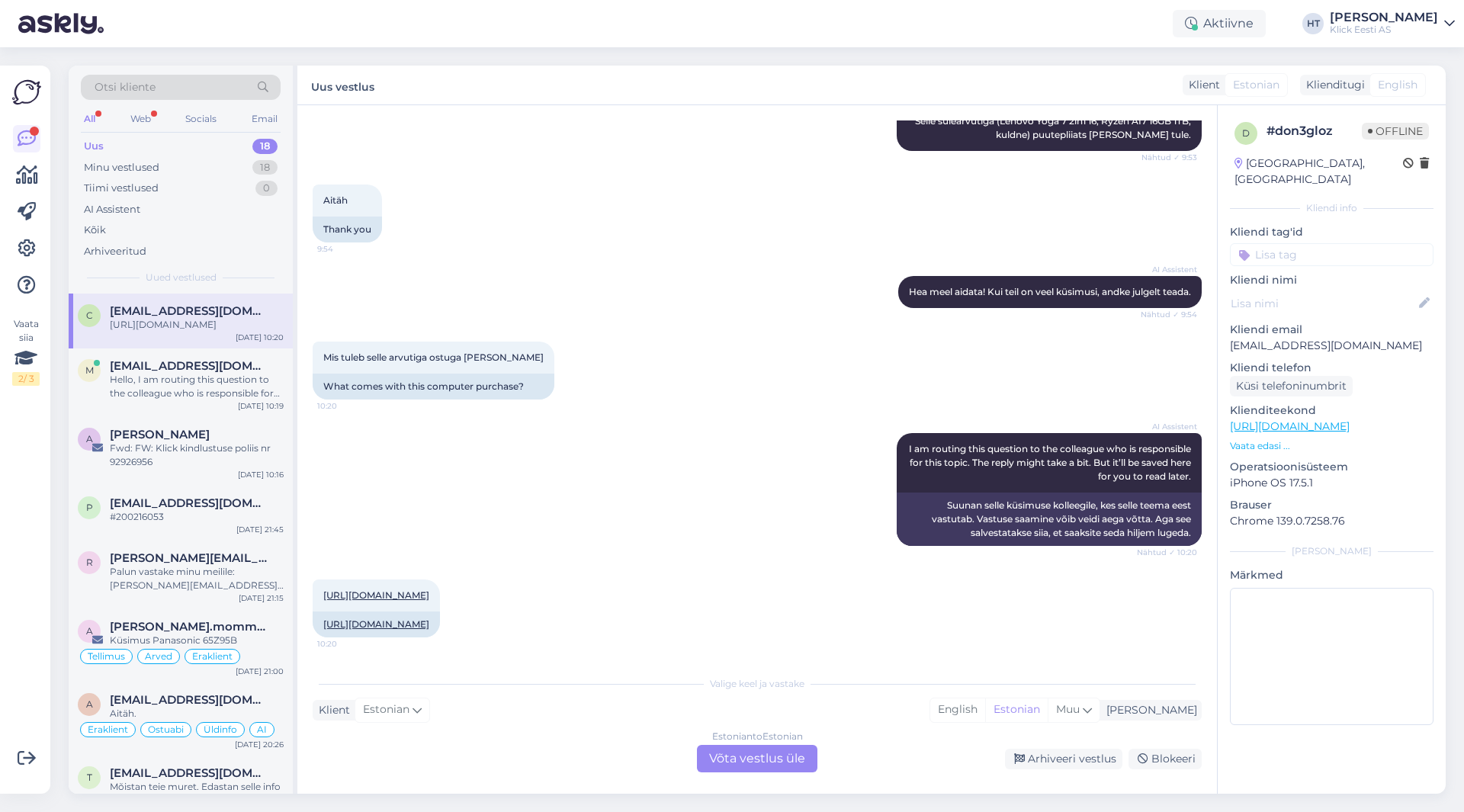
scroll to position [916, 0]
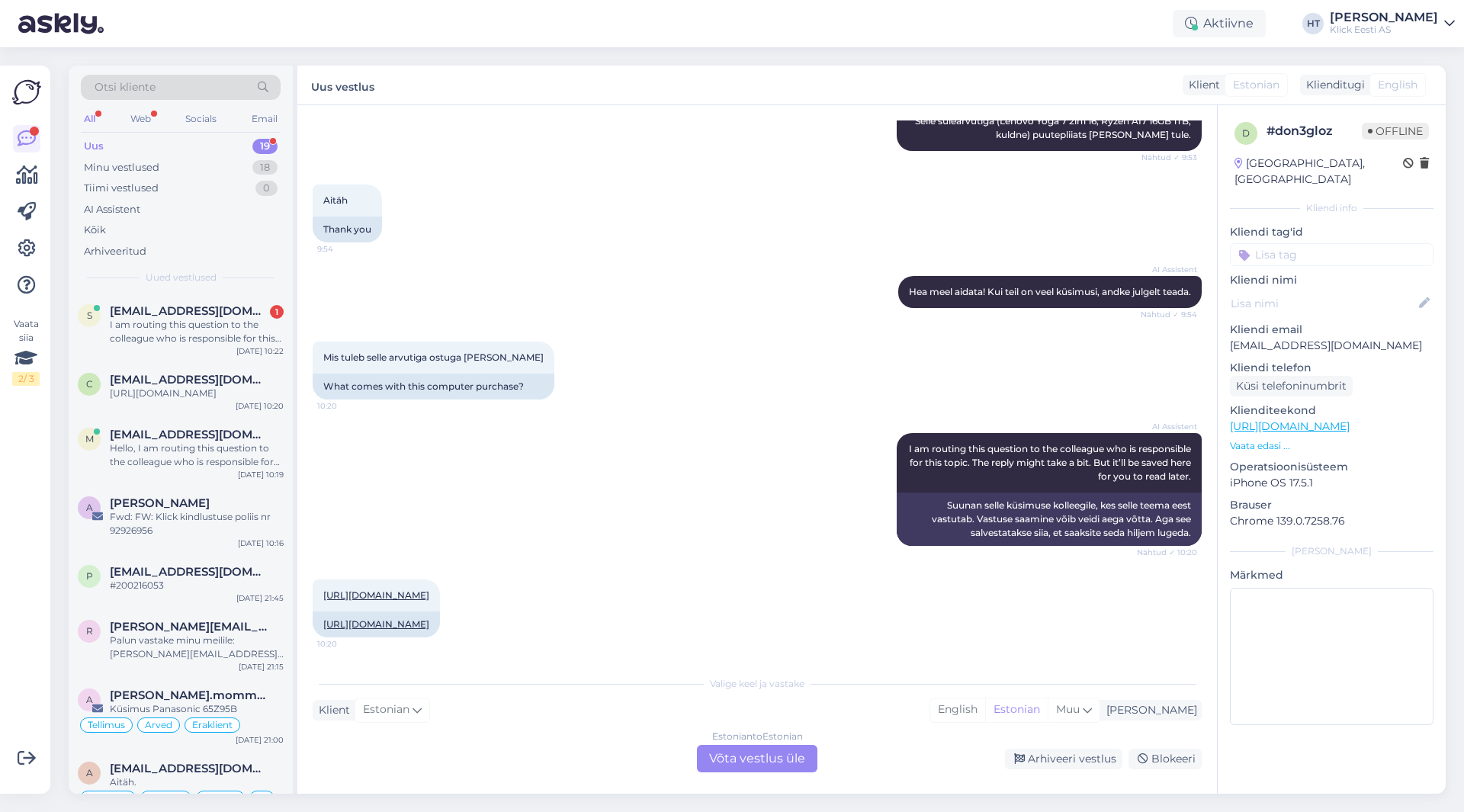
click at [753, 758] on div "Estonian to Estonian Võta vestlus üle" at bounding box center [757, 758] width 120 height 27
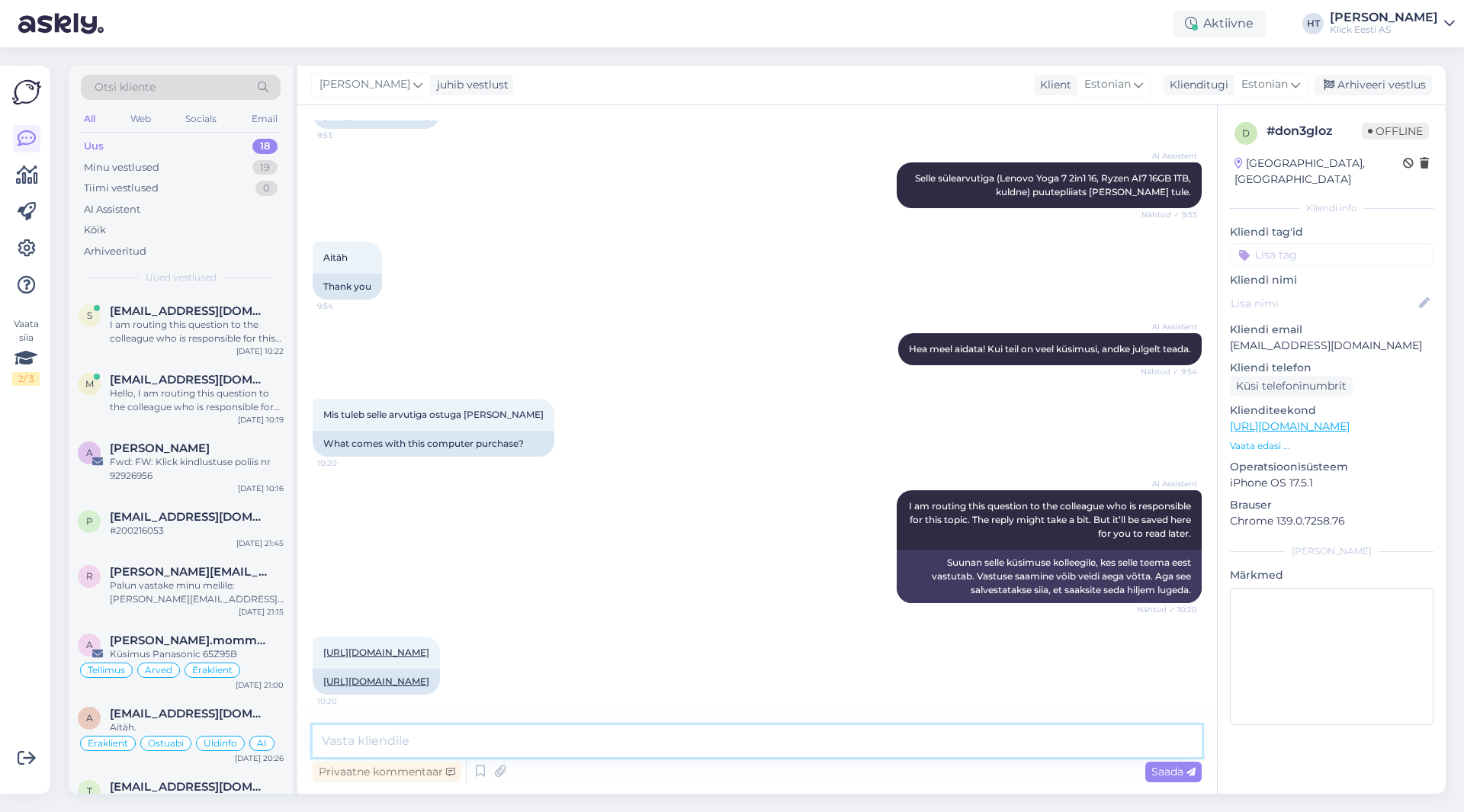
click at [683, 736] on textarea at bounding box center [757, 741] width 889 height 32
type textarea "Sülearvuti laadija on kaasas. Muid lisasi ei ole."
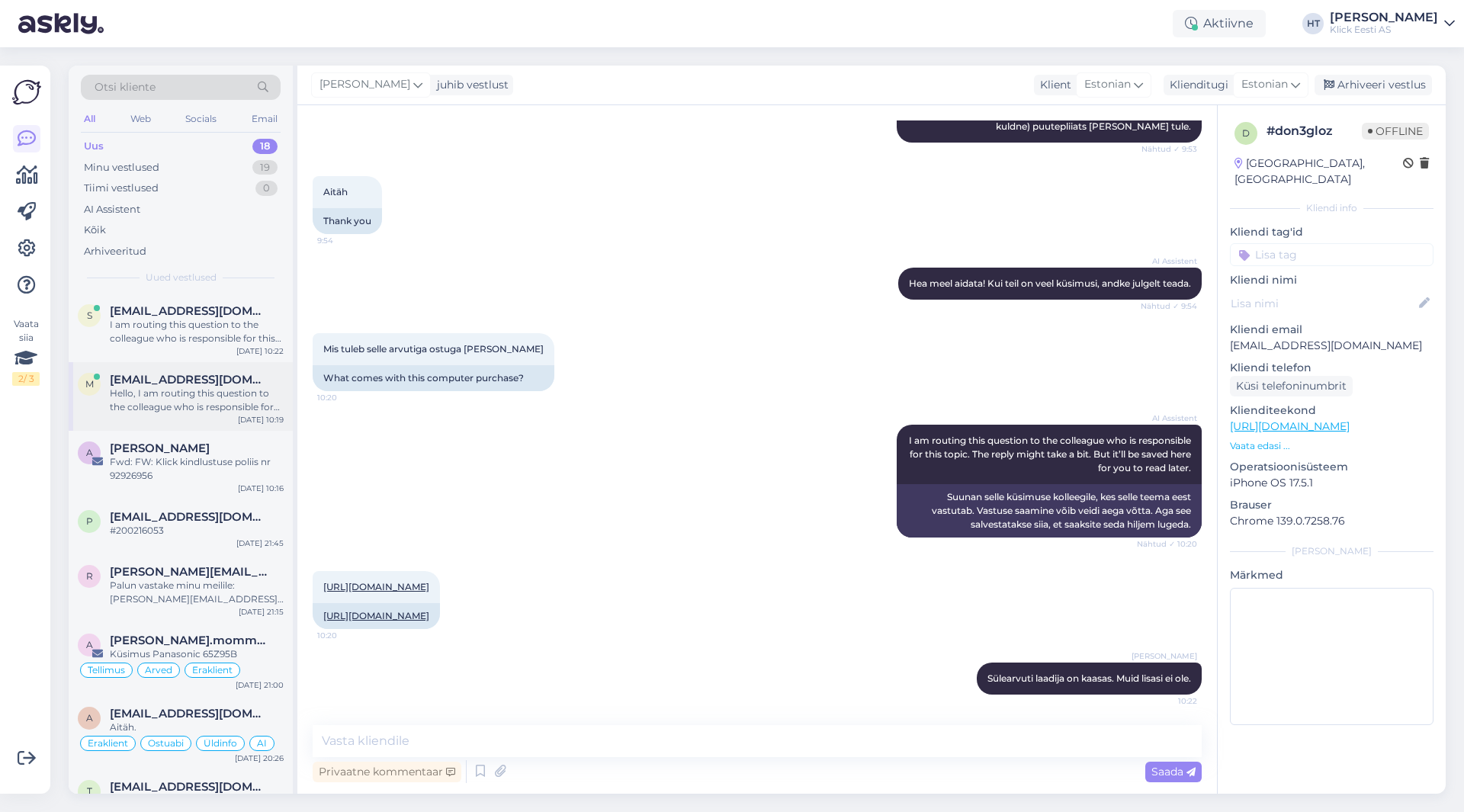
click at [183, 393] on div "Hello, I am routing this question to the colleague who is responsible for this …" at bounding box center [197, 400] width 174 height 27
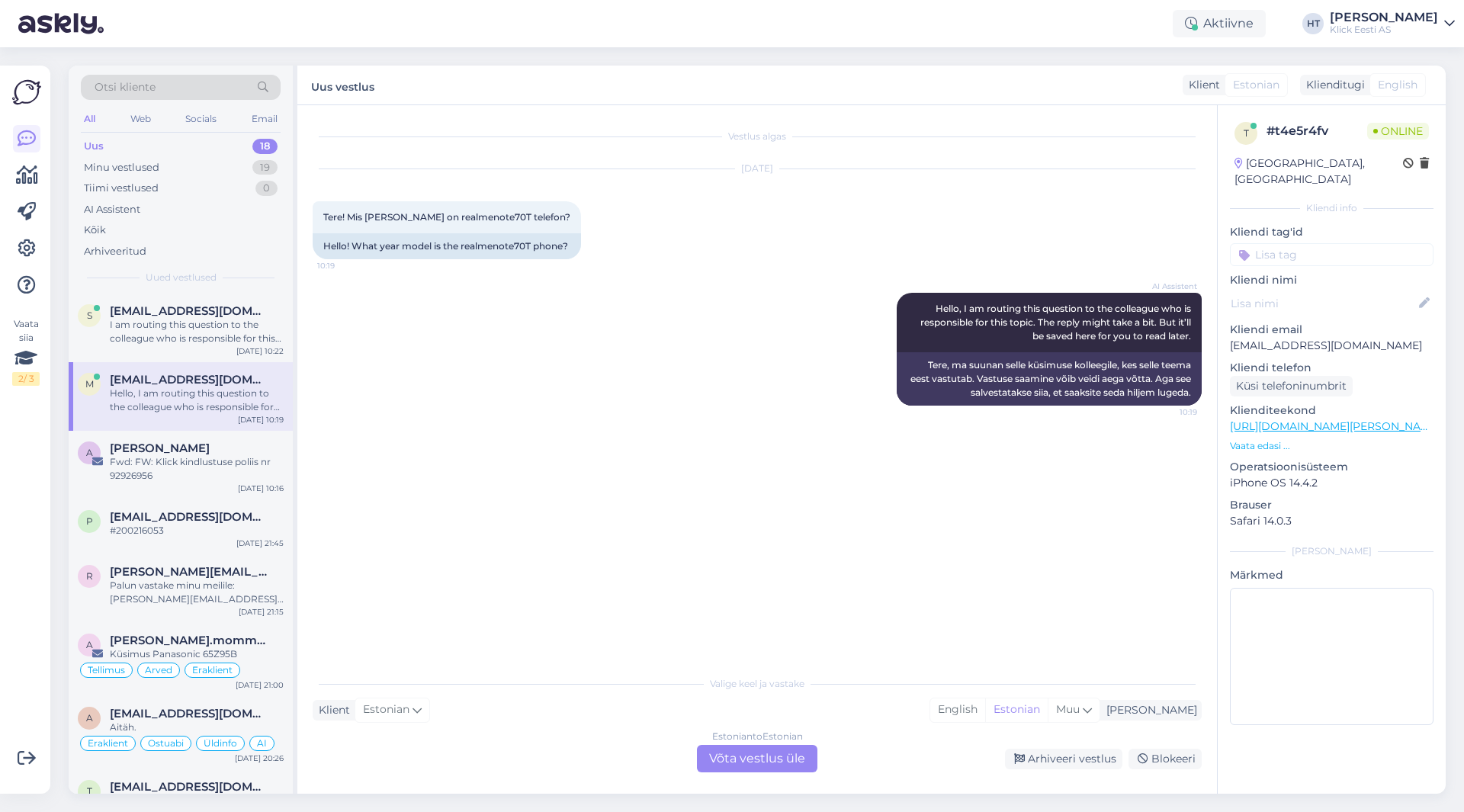
click at [700, 504] on div "Vestlus algas [DATE] Tere! Mis [PERSON_NAME] on realmenote70T telefon? 10:19 He…" at bounding box center [765, 388] width 903 height 534
click at [736, 759] on div "Estonian to Estonian Võta vestlus üle" at bounding box center [757, 758] width 120 height 27
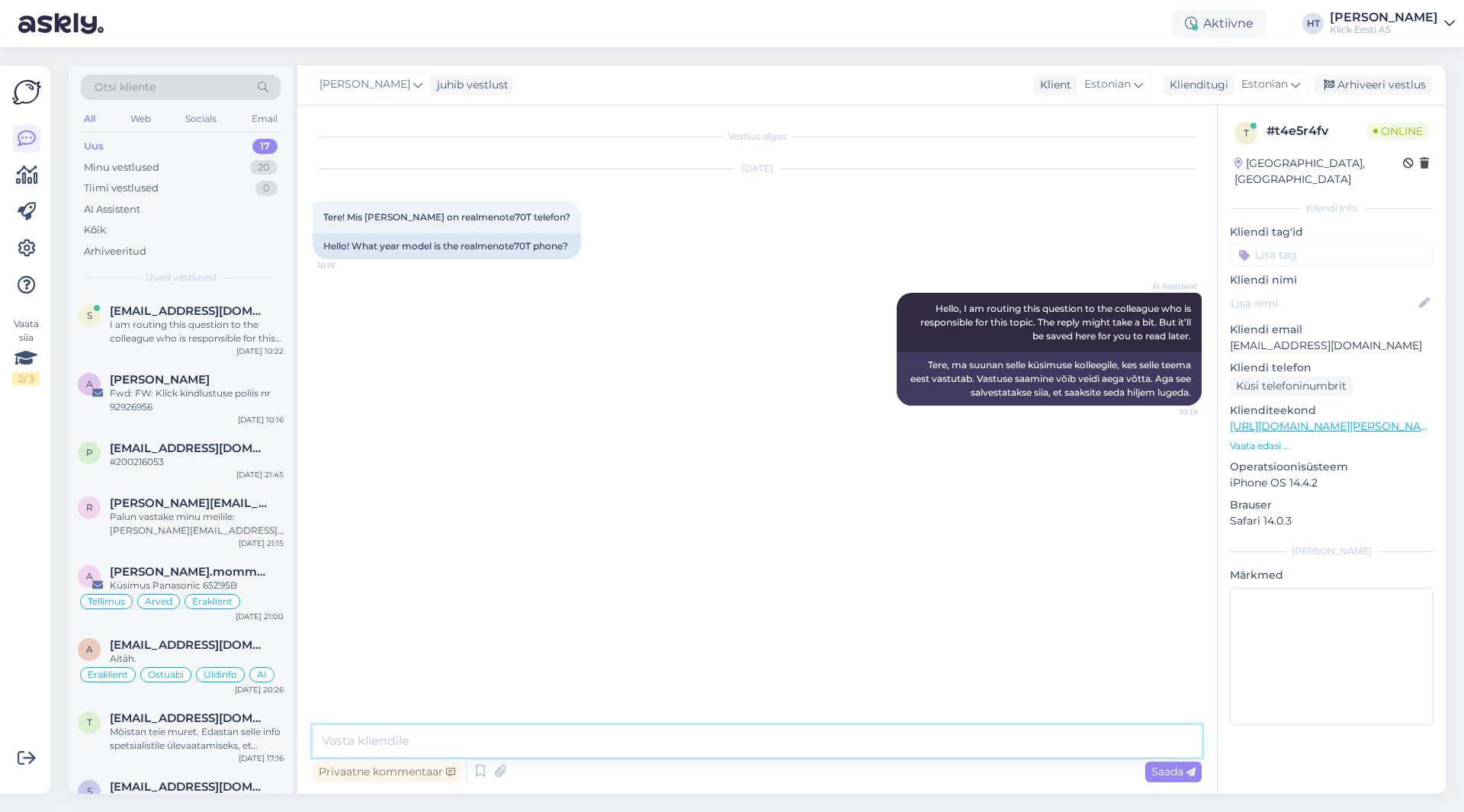
click at [728, 743] on textarea at bounding box center [757, 741] width 889 height 32
type textarea "[DATE] [PERSON_NAME] on."
click at [164, 326] on div "I am routing this question to the colleague who is responsible for this topic. …" at bounding box center [197, 331] width 174 height 27
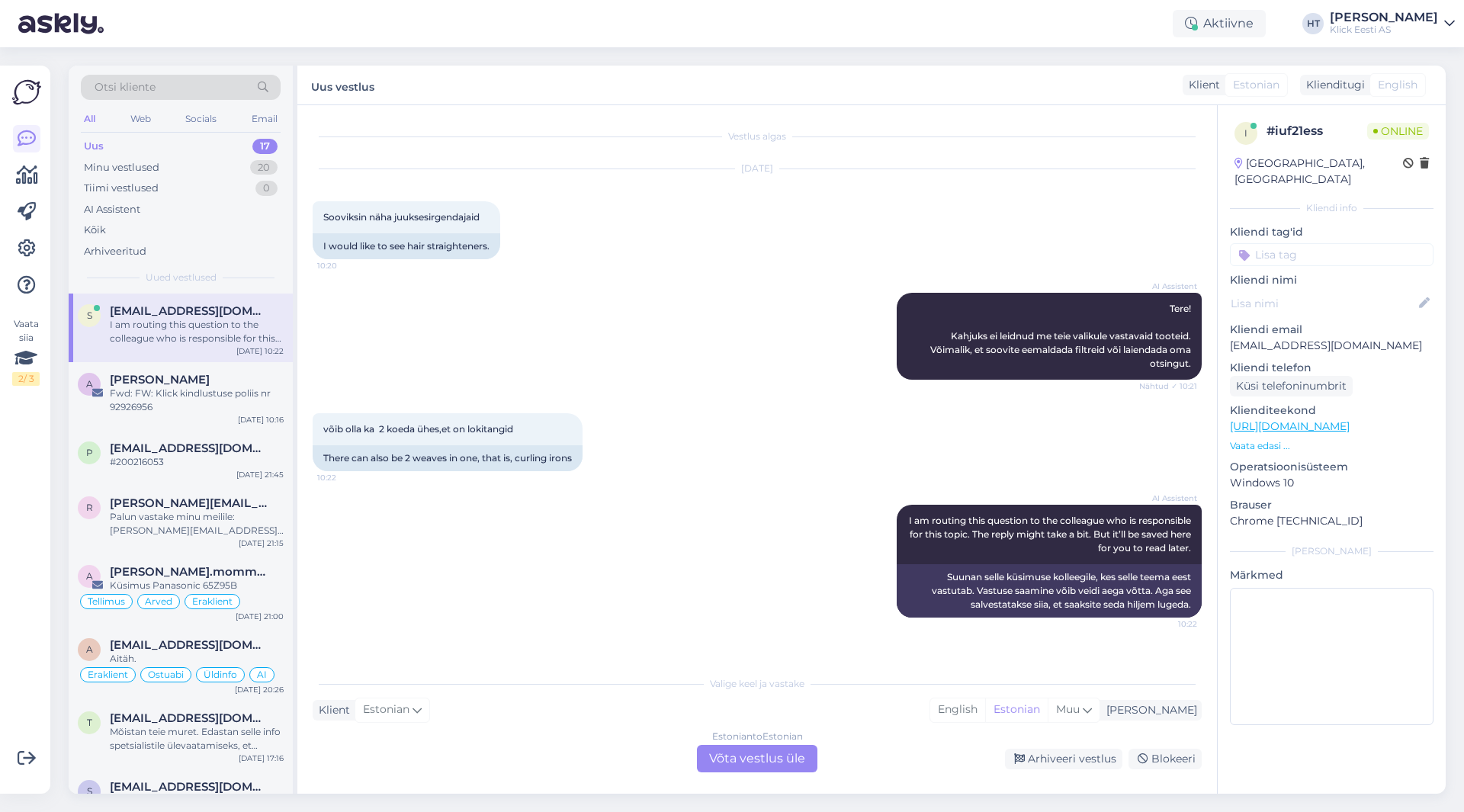
click at [716, 225] on div "[DATE] Sooviksin näha juuksesirgendajaid 10:20 I would like to see hair straigh…" at bounding box center [757, 214] width 889 height 124
click at [732, 751] on div "Estonian to Estonian Võta vestlus üle" at bounding box center [757, 758] width 120 height 27
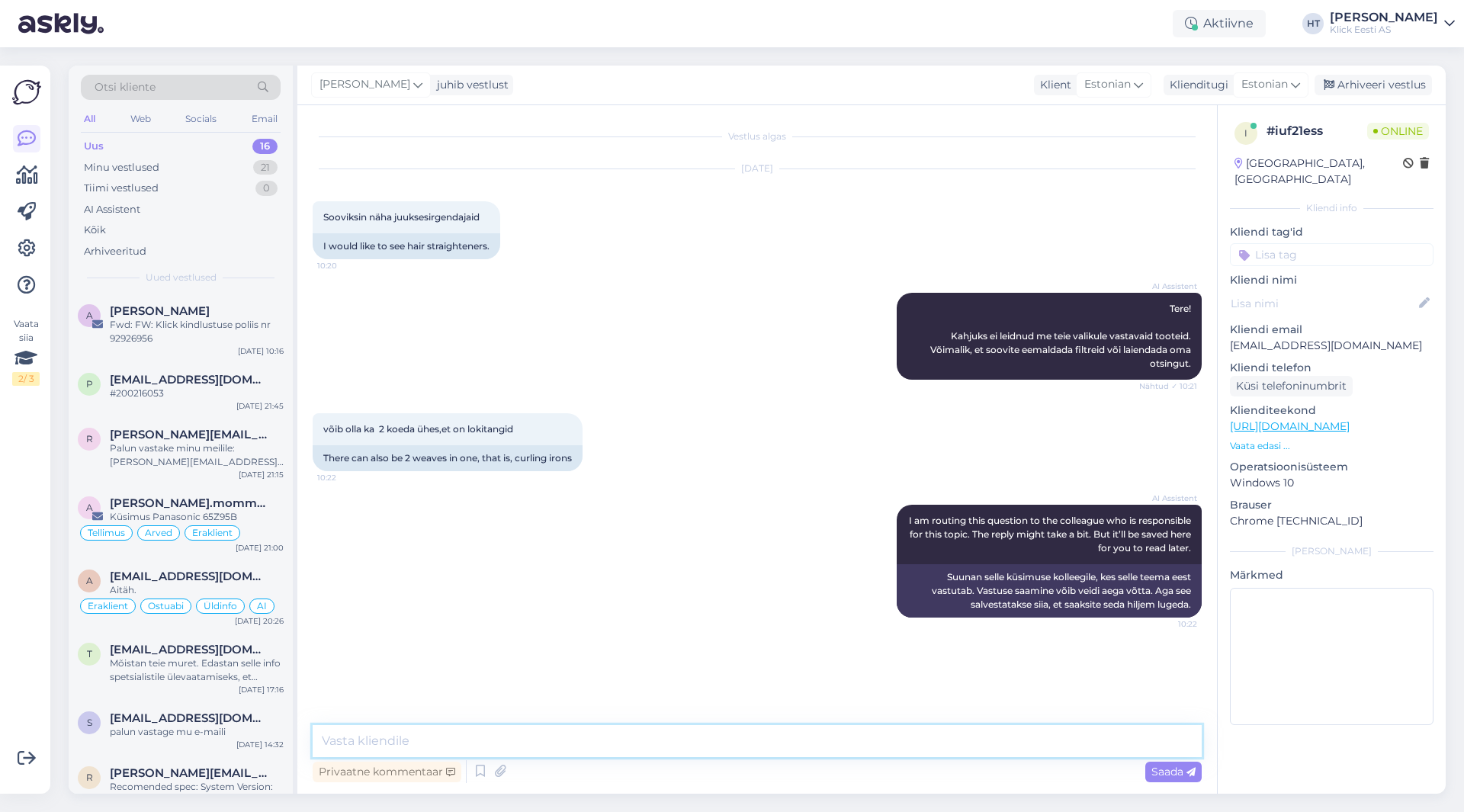
click at [736, 742] on textarea at bounding box center [757, 741] width 889 height 32
type textarea "Juuksesirgendajad ei ole valikus."
click at [219, 372] on div "p [EMAIL_ADDRESS][DOMAIN_NAME] #200216053 [DATE] 21:45" at bounding box center [180, 389] width 224 height 54
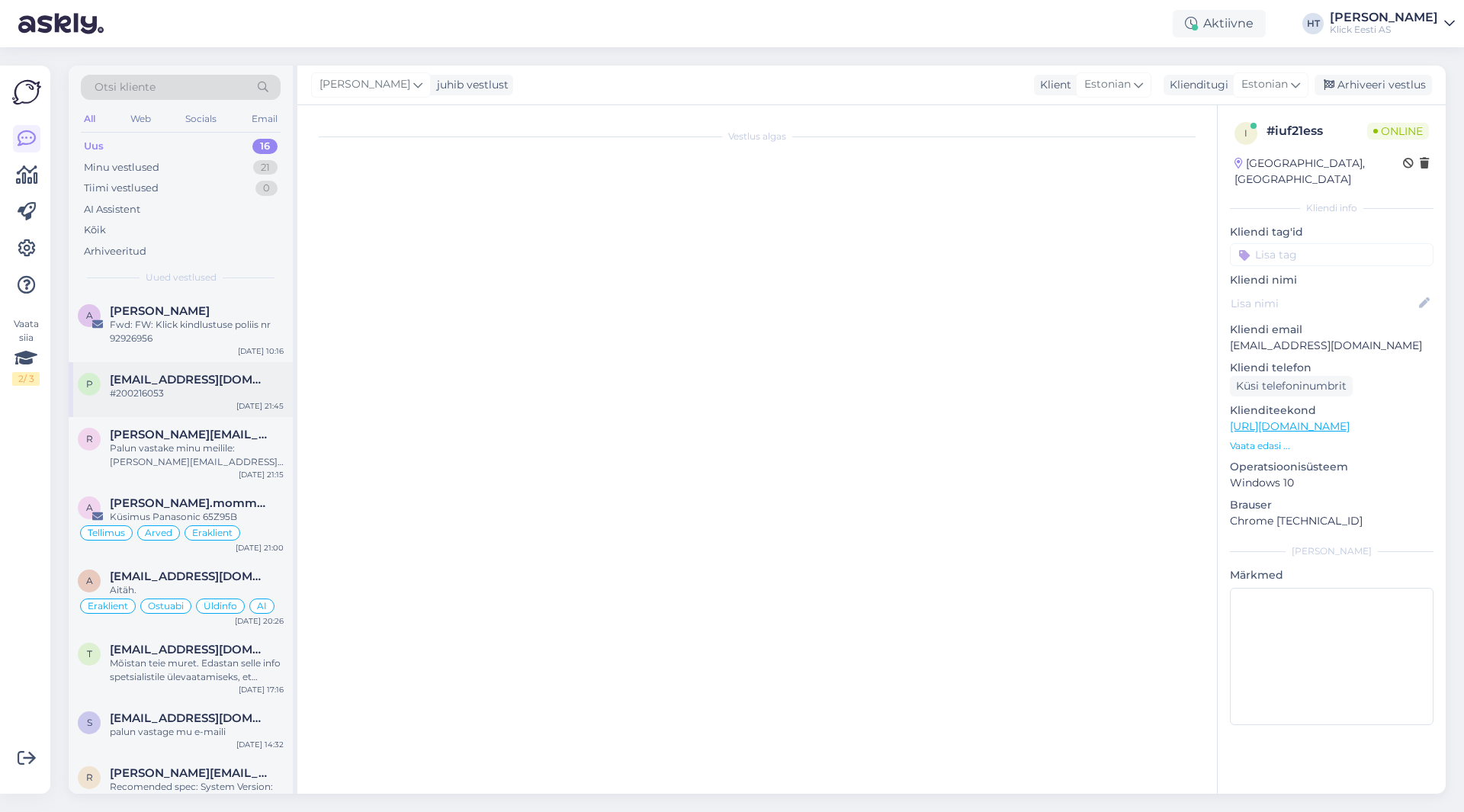
scroll to position [161, 0]
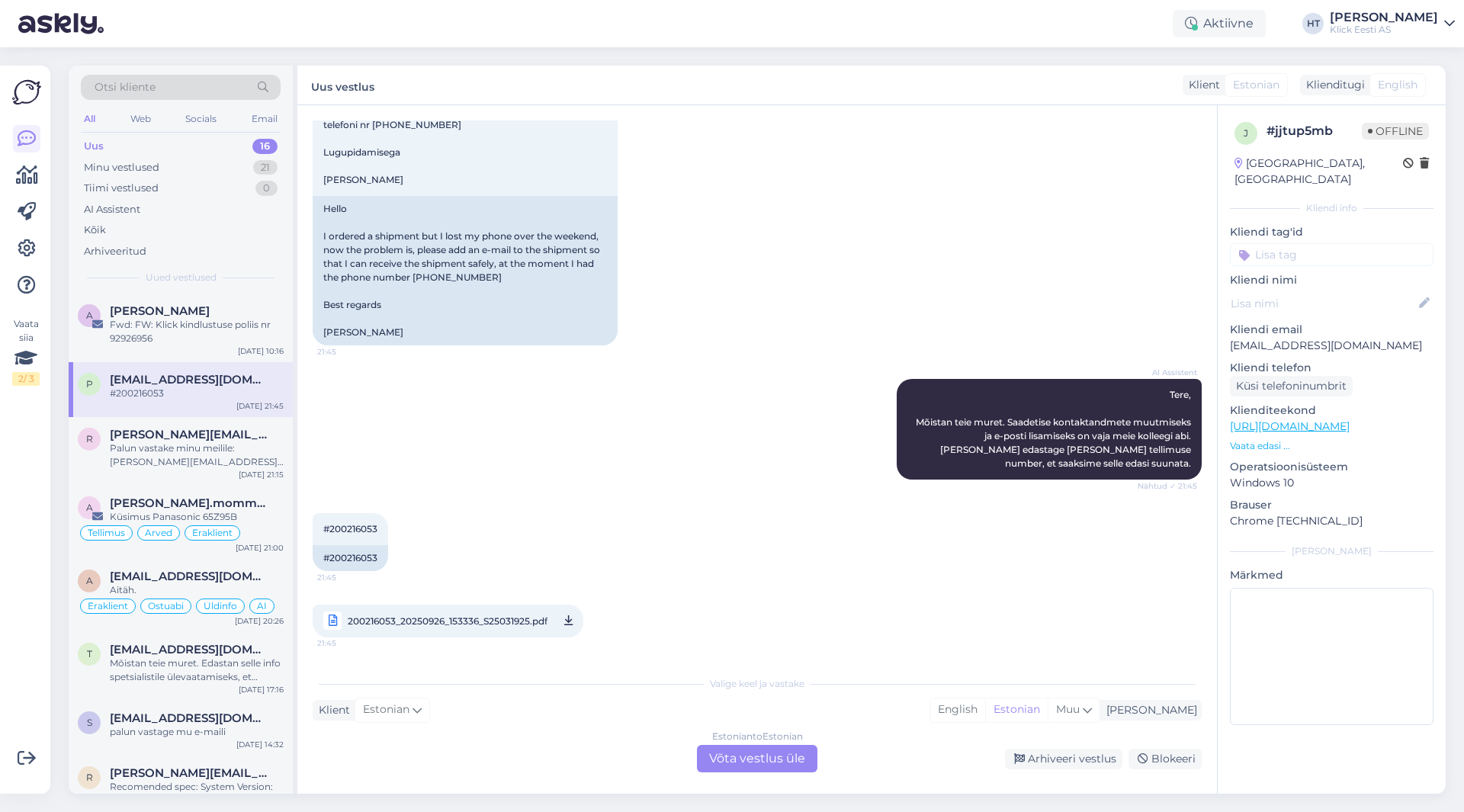
click at [621, 558] on div "#200216053 21:45 #200216053 200216053_20250926_153336_S25031925.pdf 21:45" at bounding box center [757, 576] width 889 height 158
click at [753, 754] on div "Estonian to Estonian Võta vestlus üle" at bounding box center [757, 758] width 120 height 27
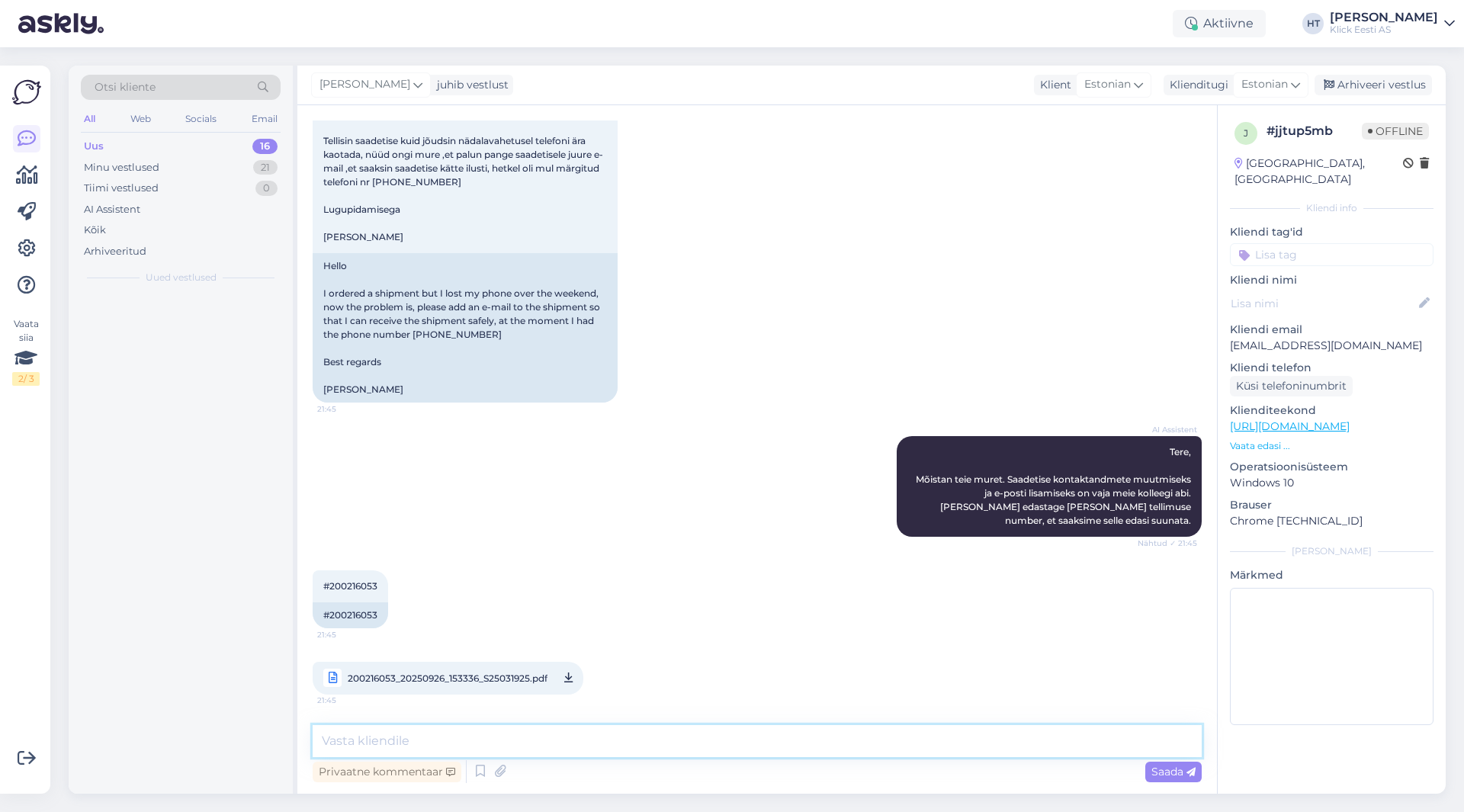
click at [736, 736] on textarea at bounding box center [757, 741] width 889 height 32
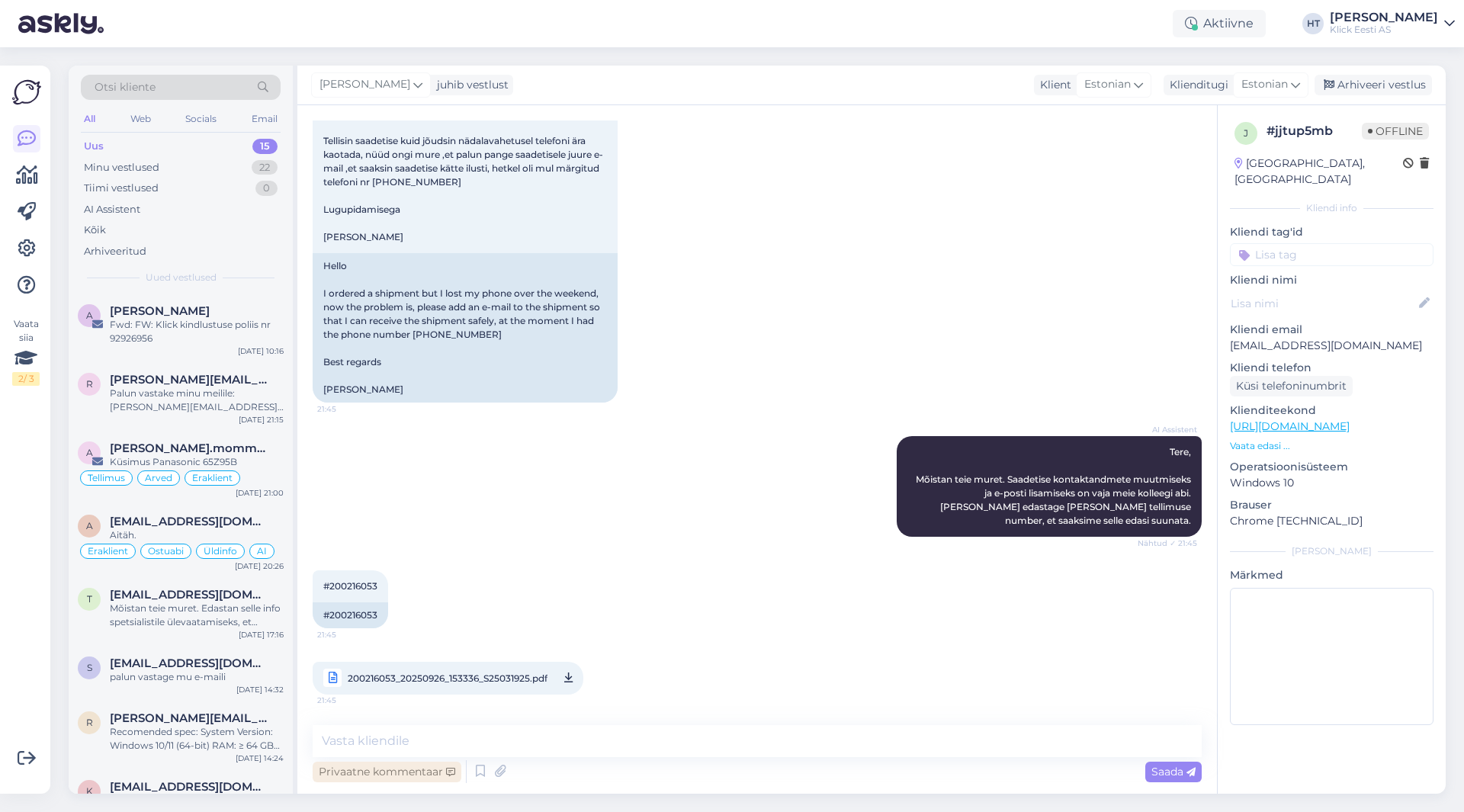
click at [344, 770] on div "Privaatne kommentaar" at bounding box center [387, 772] width 149 height 20
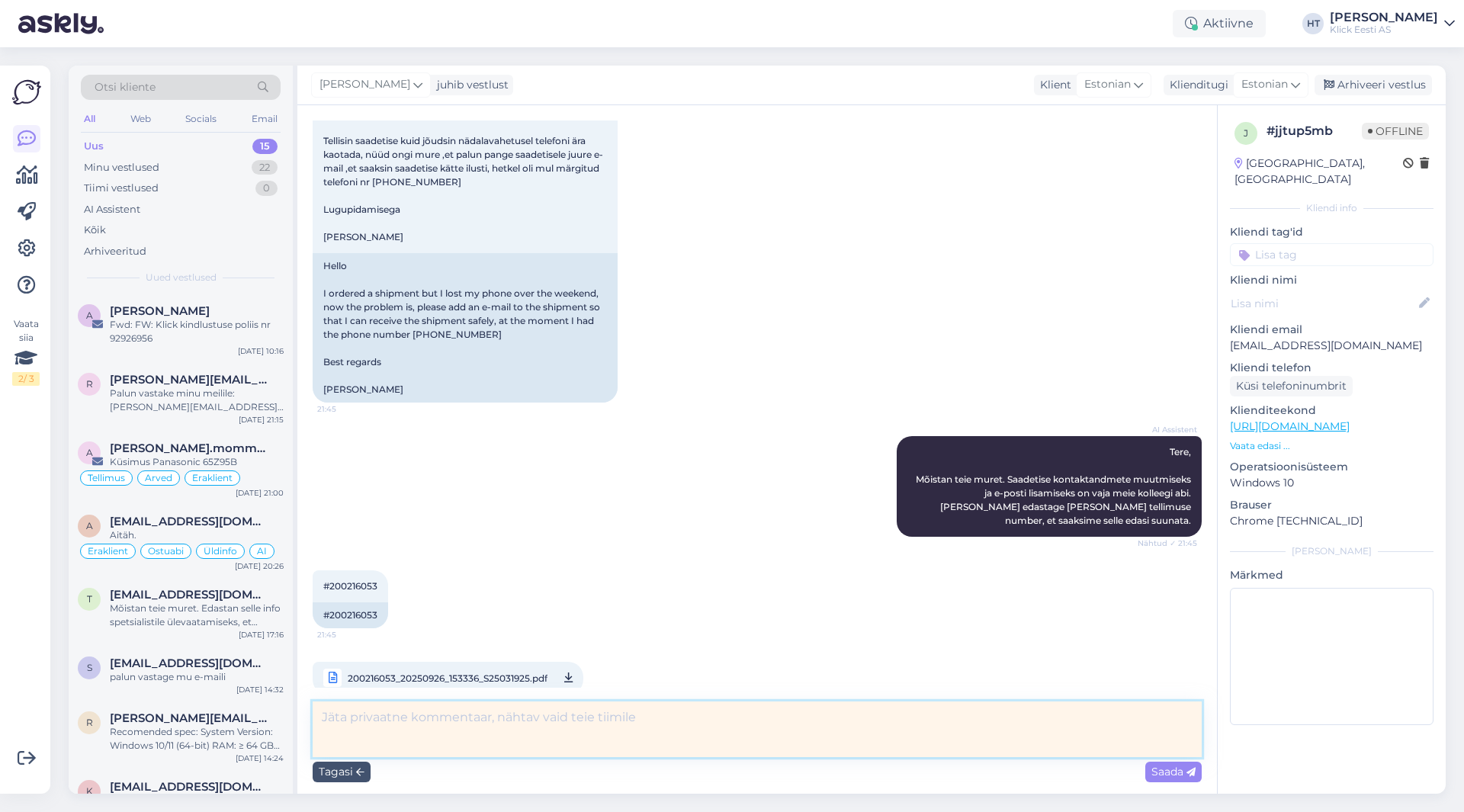
scroll to position [127, 0]
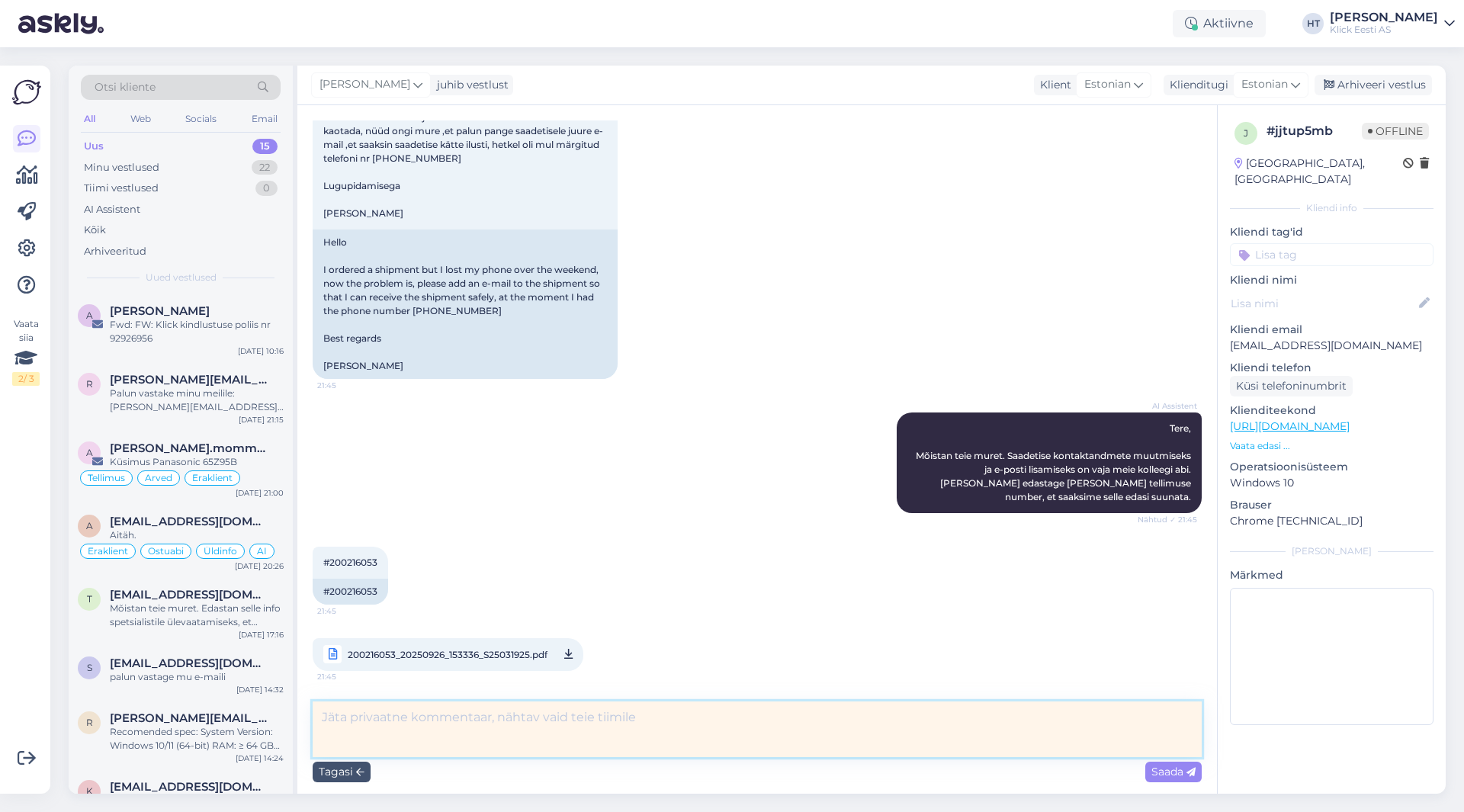
click at [445, 725] on textarea at bounding box center [757, 729] width 889 height 55
type textarea "[PERSON_NAME] äritoele."
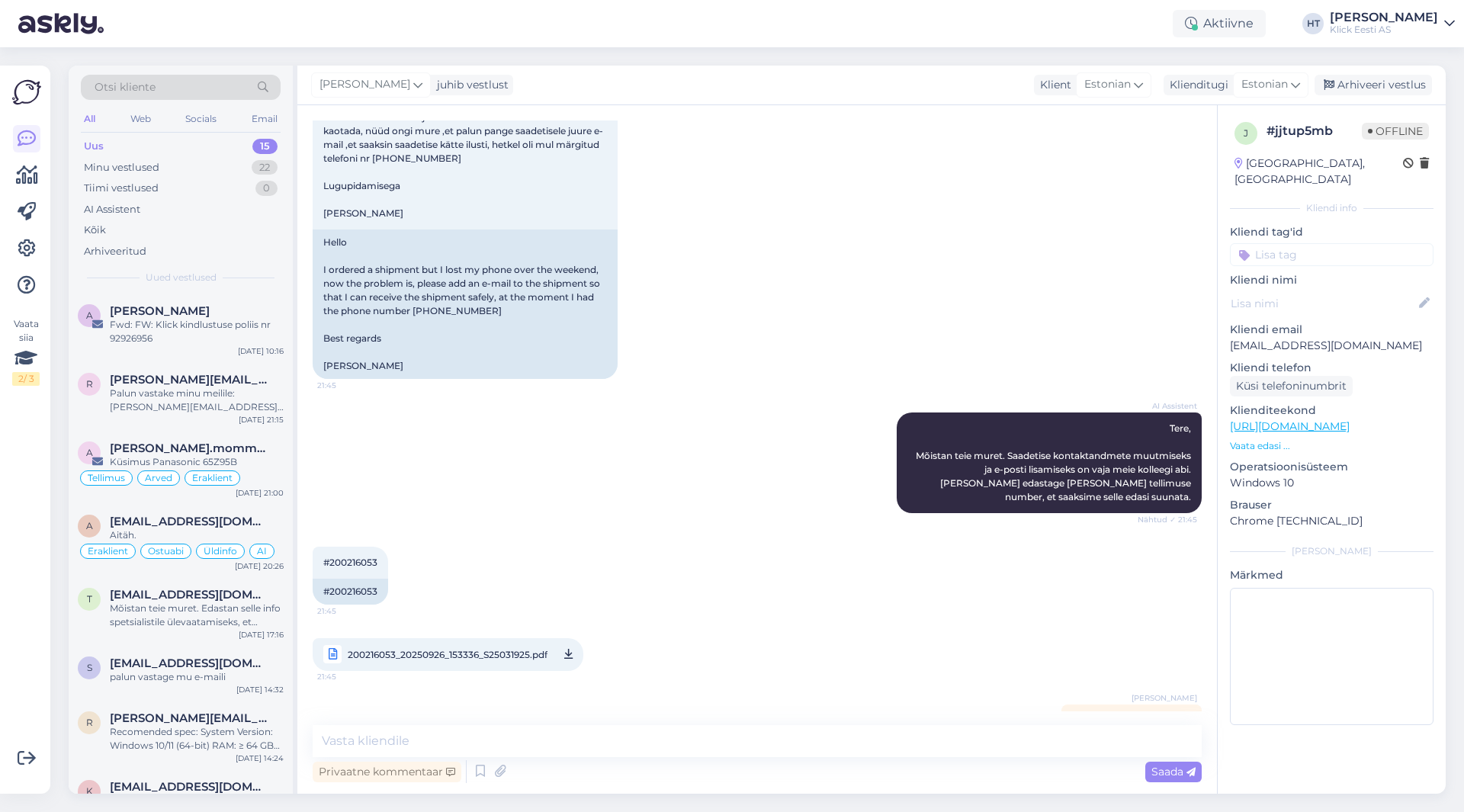
scroll to position [170, 0]
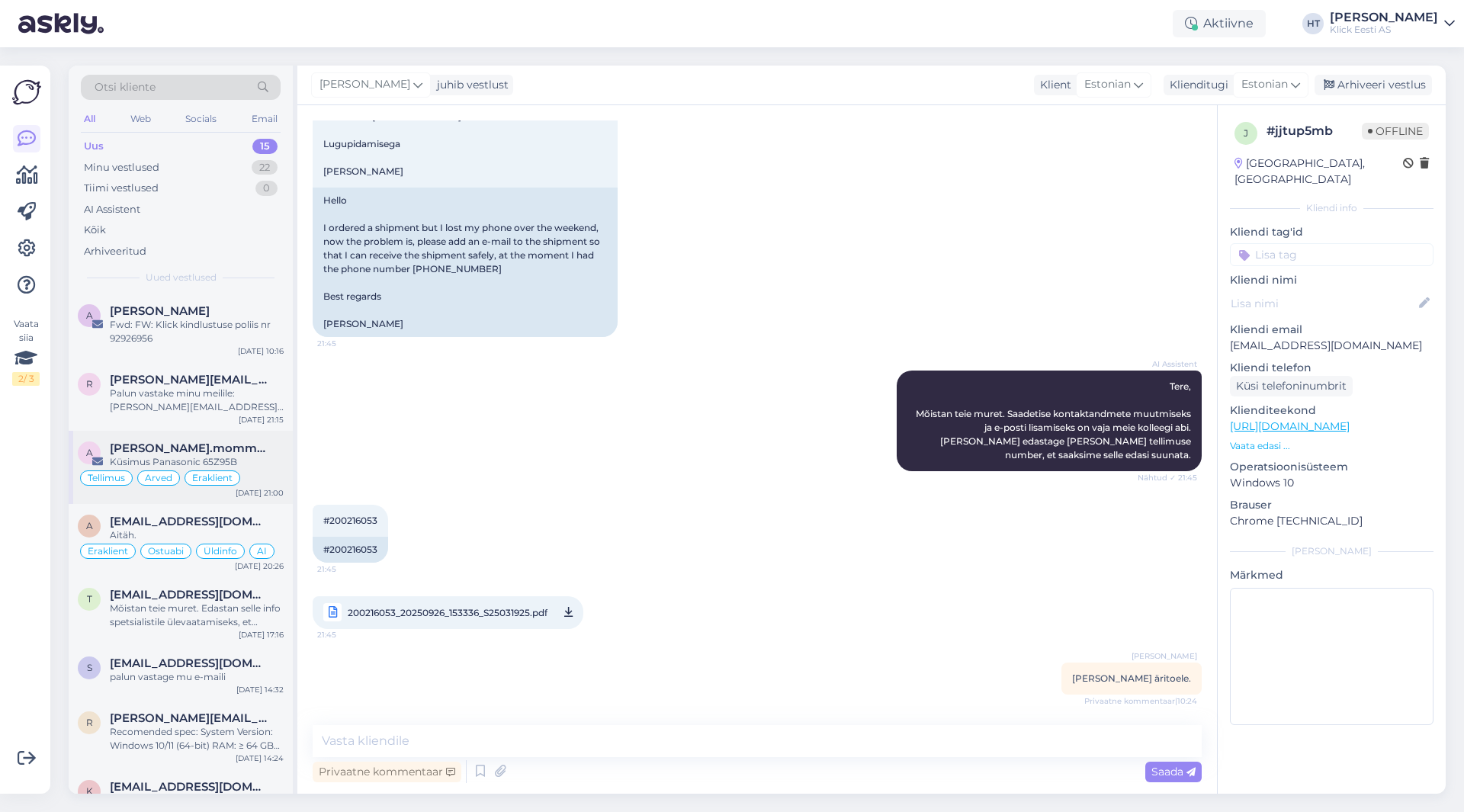
drag, startPoint x: 245, startPoint y: 455, endPoint x: 244, endPoint y: 447, distance: 8.1
click at [245, 455] on div "Küsimus Panasonic 65Z95B" at bounding box center [197, 462] width 174 height 14
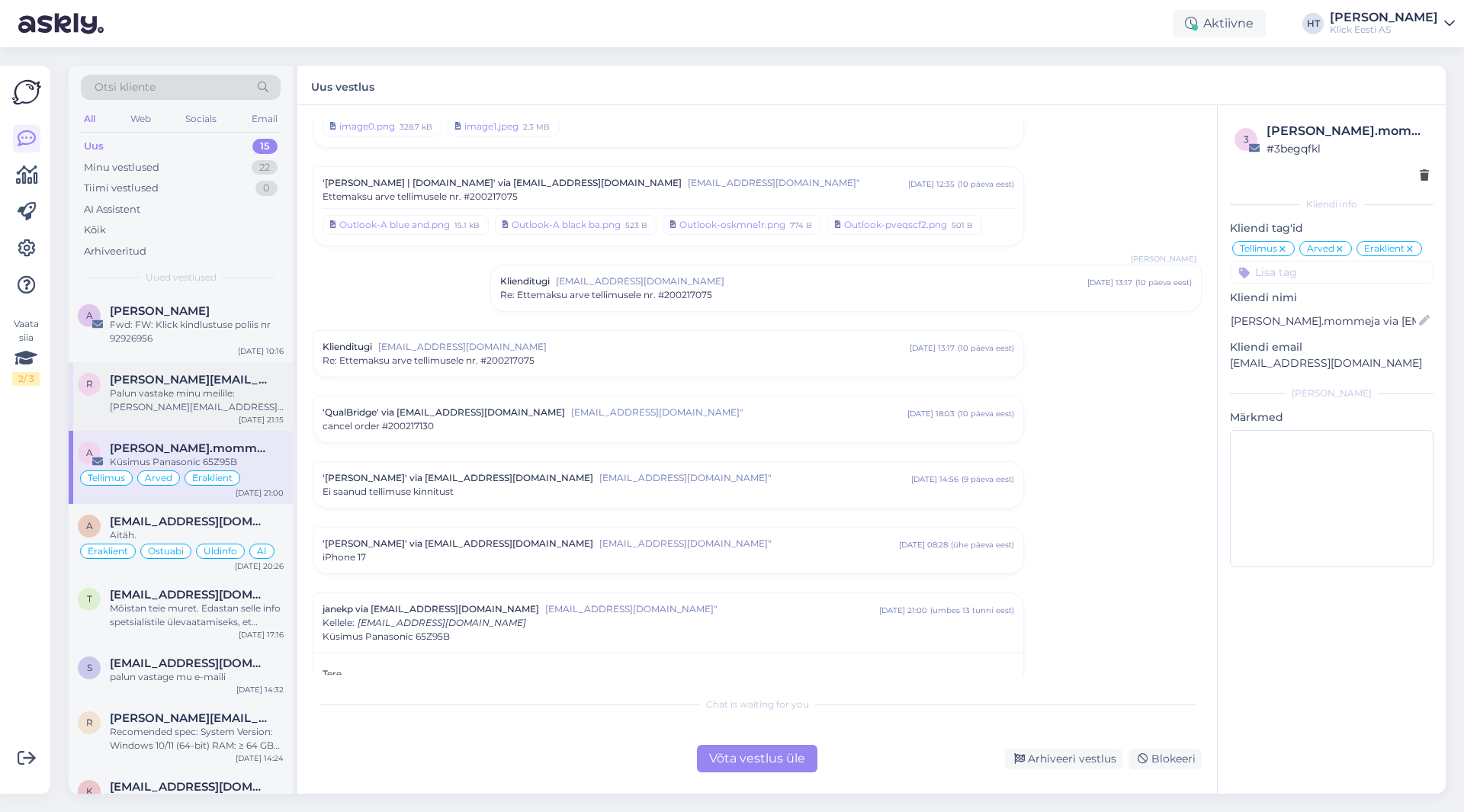
click at [220, 395] on div "Palun vastake minu meilile: [PERSON_NAME][EMAIL_ADDRESS][PERSON_NAME][DOMAIN_NA…" at bounding box center [197, 400] width 174 height 27
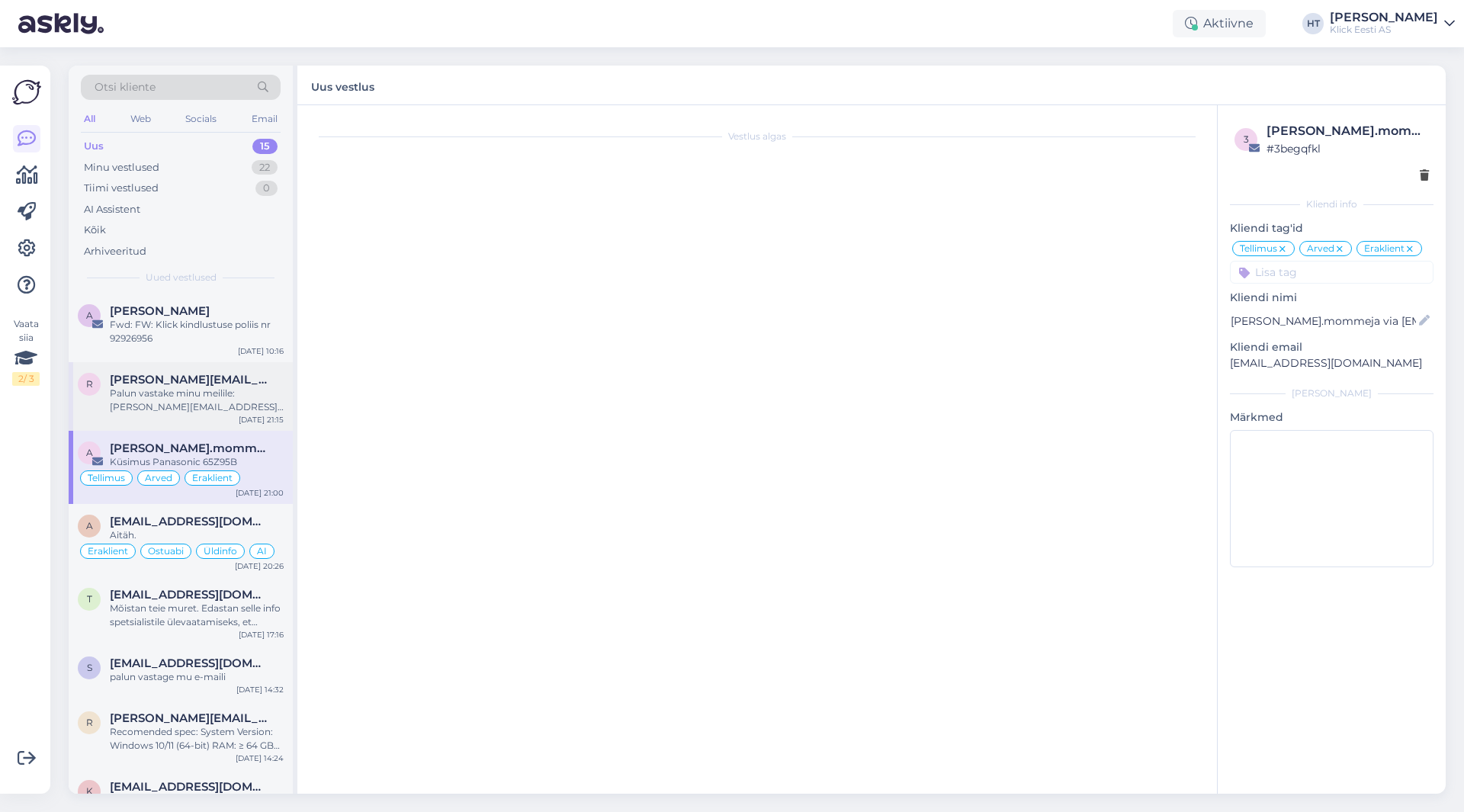
scroll to position [75, 0]
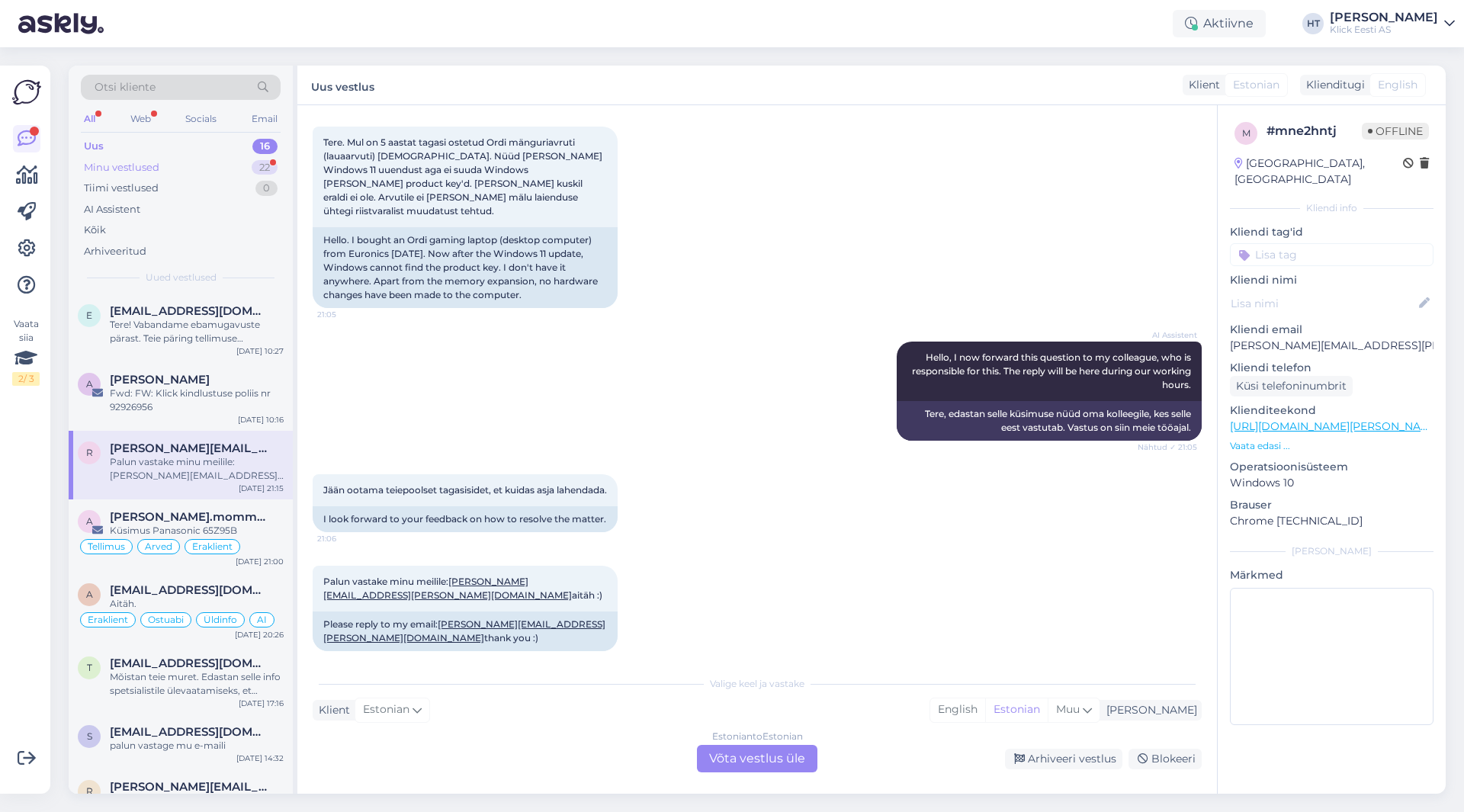
click at [255, 168] on div "22" at bounding box center [265, 167] width 26 height 15
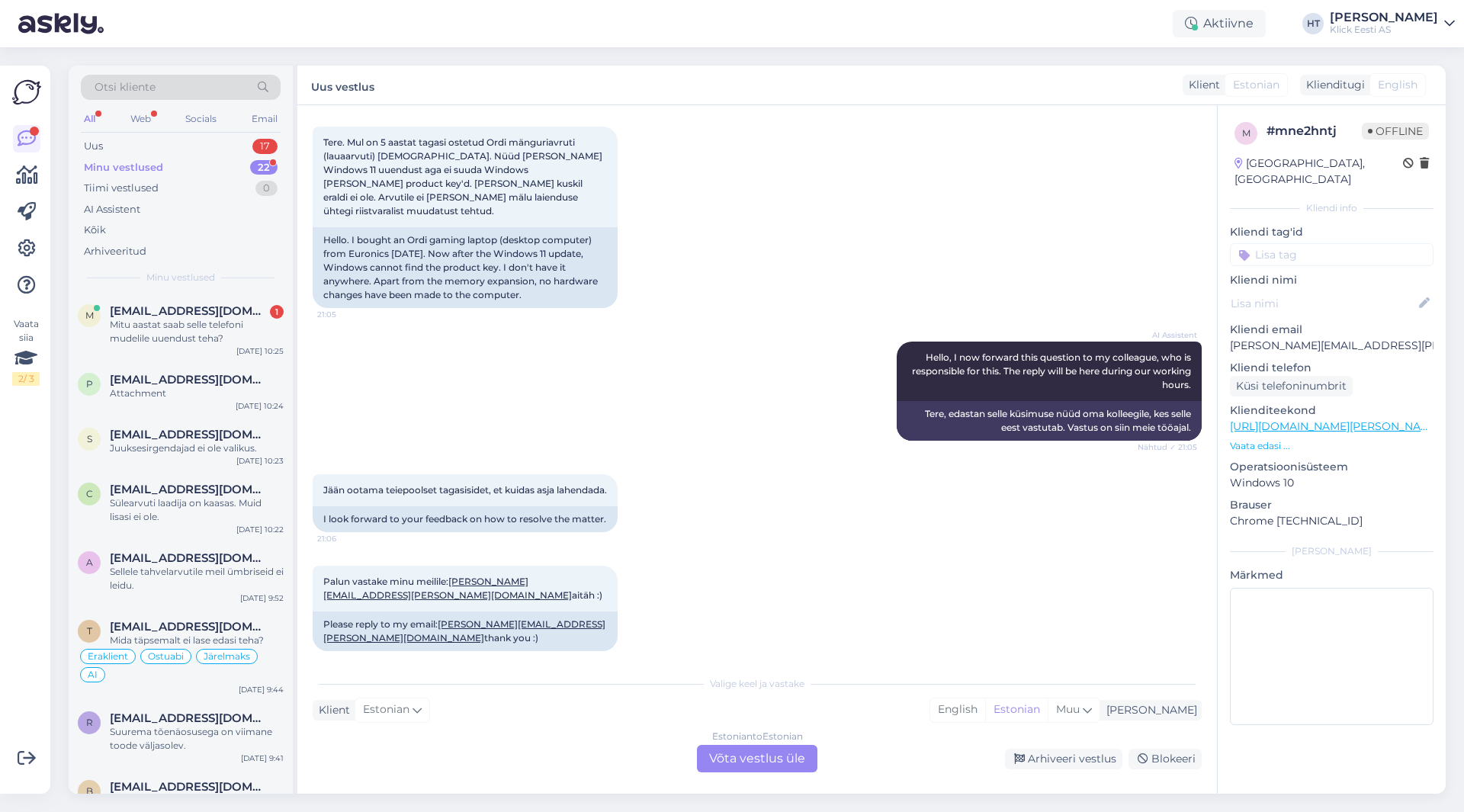
click at [402, 343] on div "AI Assistent Hello, I now forward this question to my colleague, who is respons…" at bounding box center [757, 391] width 889 height 133
click at [502, 800] on div "Otsi kliente All Web Socials Email Uus 17 Minu vestlused 22 Tiimi vestlused 0 A…" at bounding box center [762, 430] width 1405 height 765
click at [246, 286] on div "Otsi kliente All Web Socials Email Uus 17 Minu vestlused 22 Tiimi vestlused 0 A…" at bounding box center [180, 180] width 224 height 228
click at [565, 771] on div "Estonian to Estonian Võta vestlus üle Arhiveeri vestlus Blokeeri" at bounding box center [757, 758] width 889 height 27
click at [211, 330] on div "Mitu aastat saab selle telefoni mudelile uuendust teha?" at bounding box center [197, 331] width 174 height 27
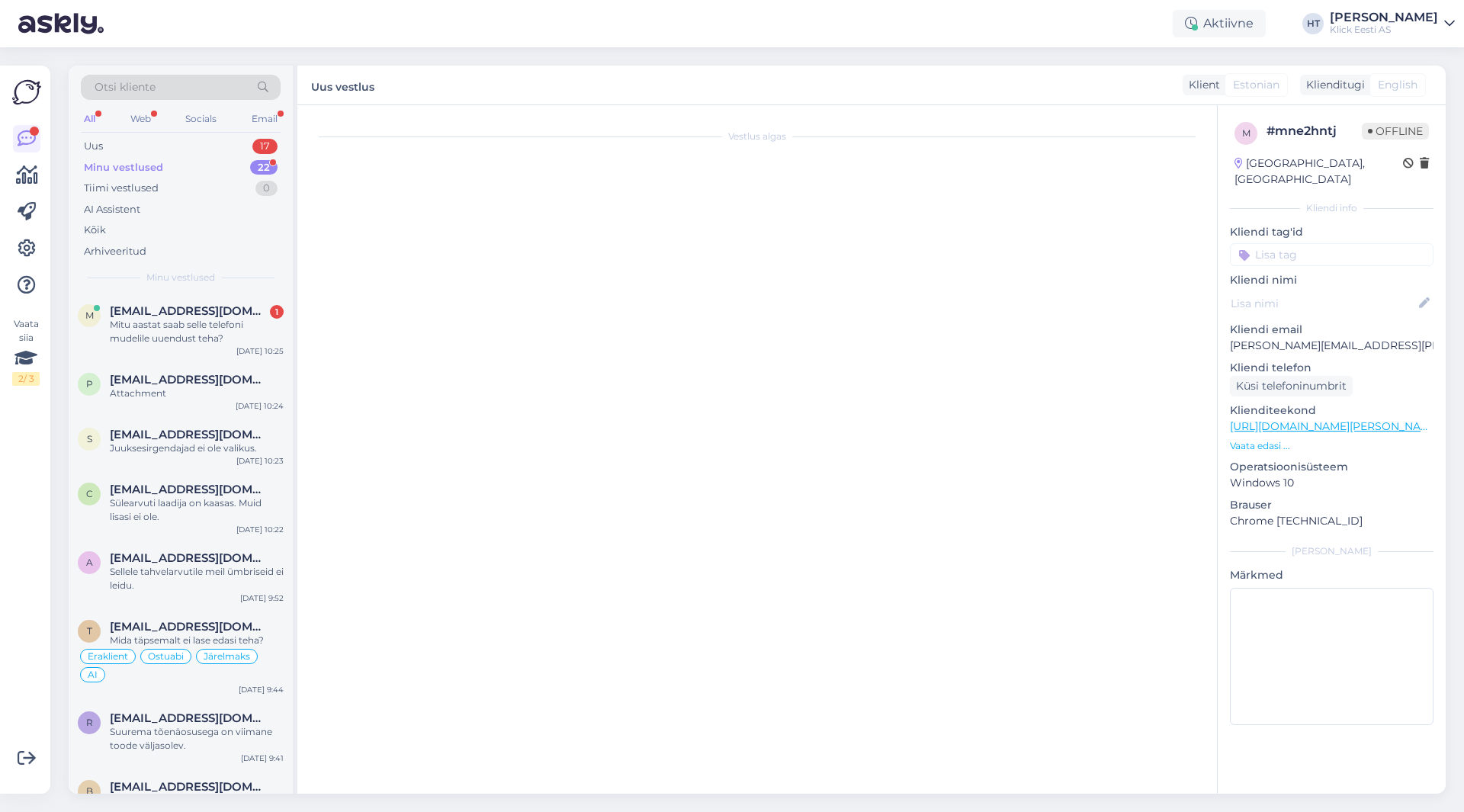
scroll to position [0, 0]
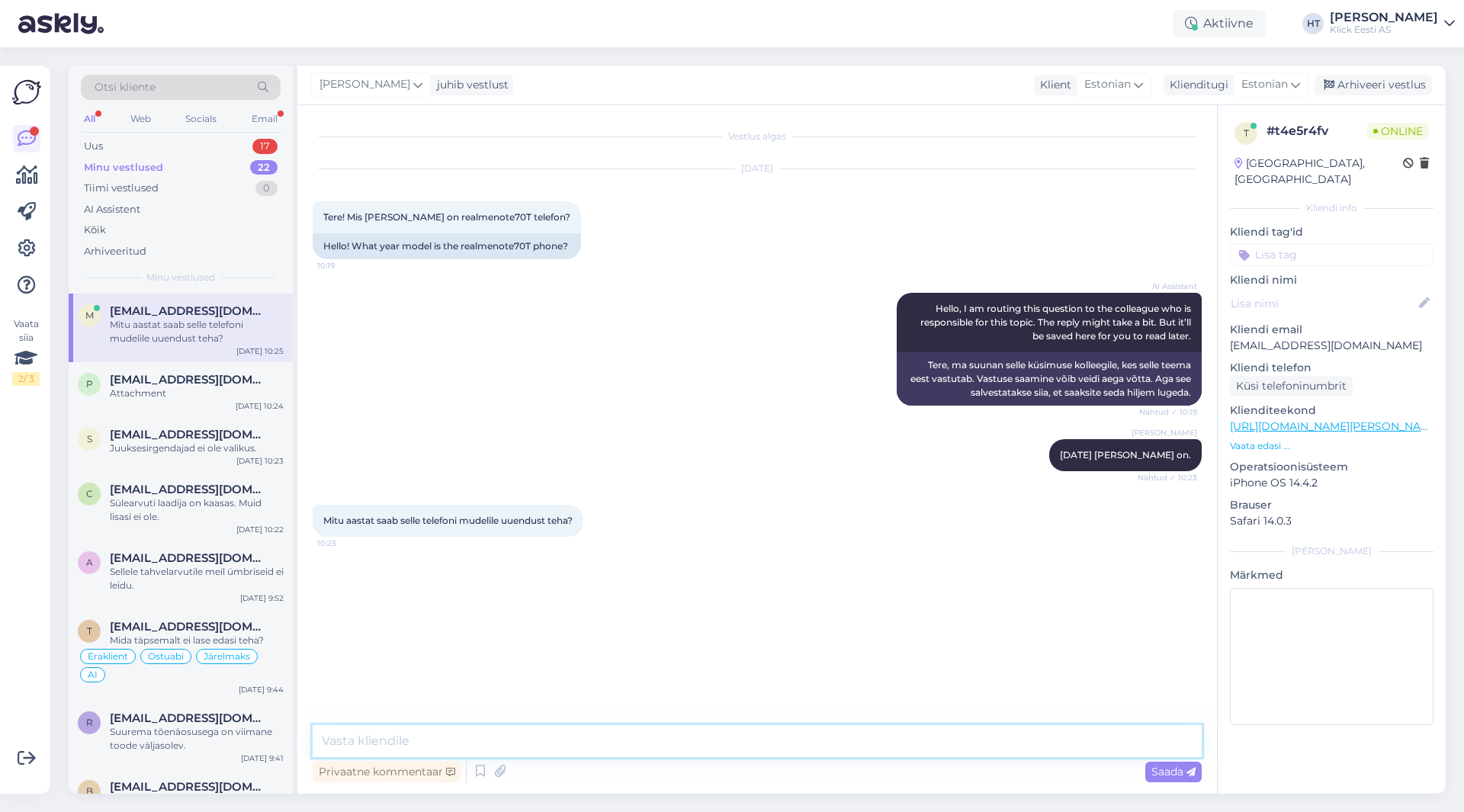
click at [564, 748] on textarea at bounding box center [757, 741] width 889 height 32
type textarea "1"
type textarea "Tootja poolt on lubatud 1 opsüsteemi uuendus."
click at [233, 144] on div "Uus 17" at bounding box center [180, 146] width 199 height 21
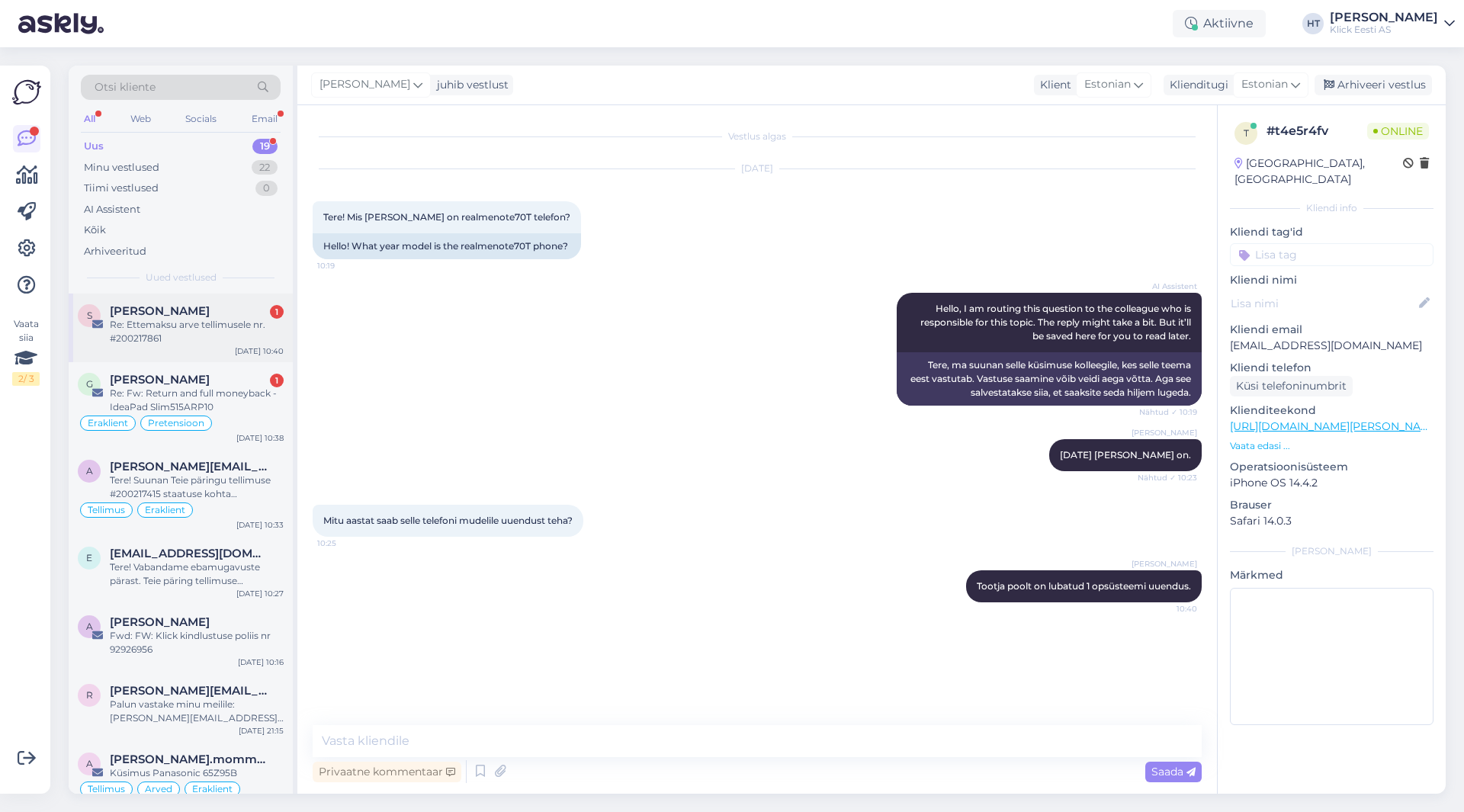
click at [221, 332] on div "Re: Ettemaksu arve tellimusele nr. #200217861" at bounding box center [197, 331] width 174 height 27
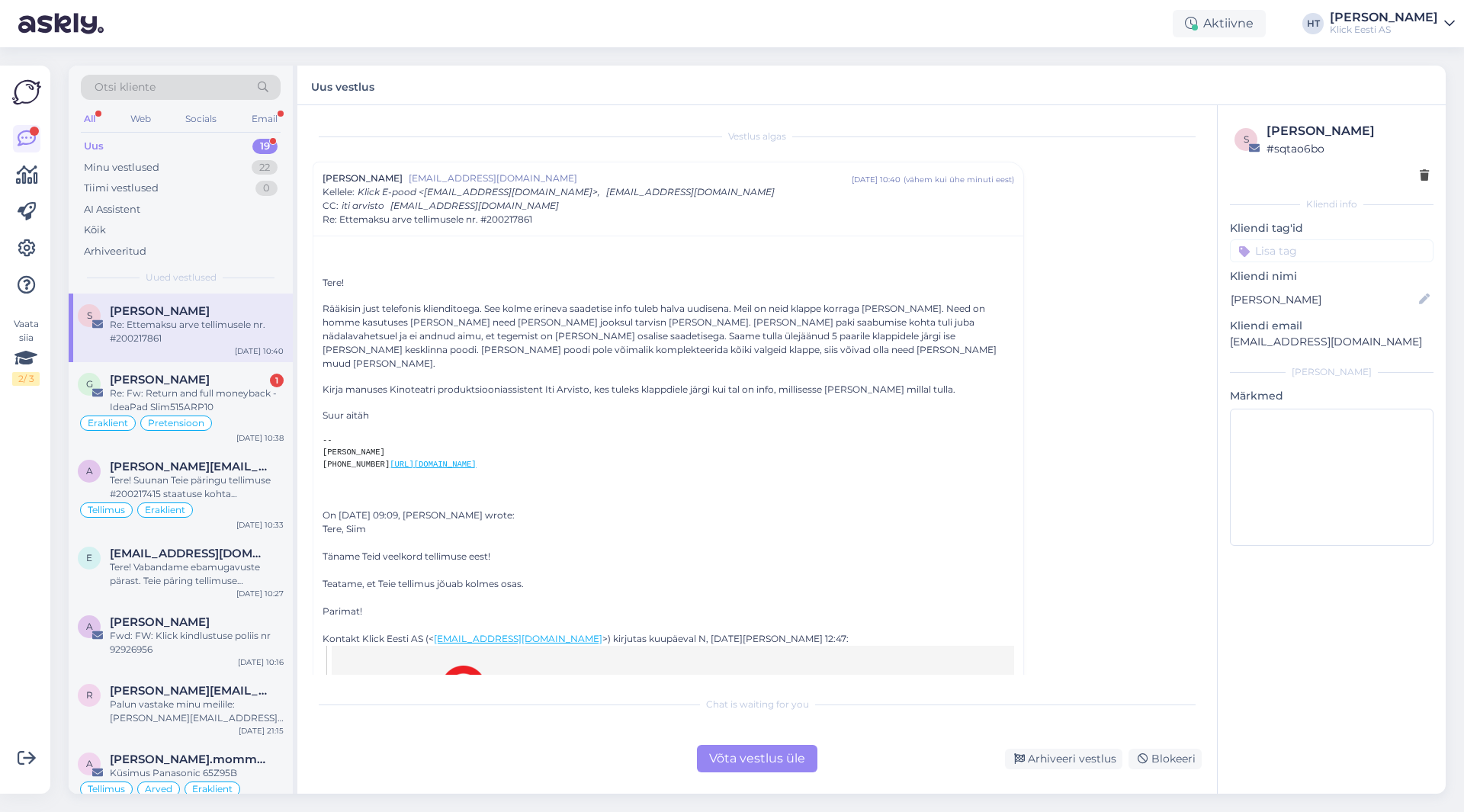
click at [525, 783] on div "Vestlus [PERSON_NAME] Tõniste [EMAIL_ADDRESS][DOMAIN_NAME] [DATE] 10:40 ( vähem…" at bounding box center [757, 450] width 920 height 689
click at [248, 392] on div "Re: Fw: Return and full moneyback - IdeaPad Slim515ARP10" at bounding box center [197, 400] width 174 height 27
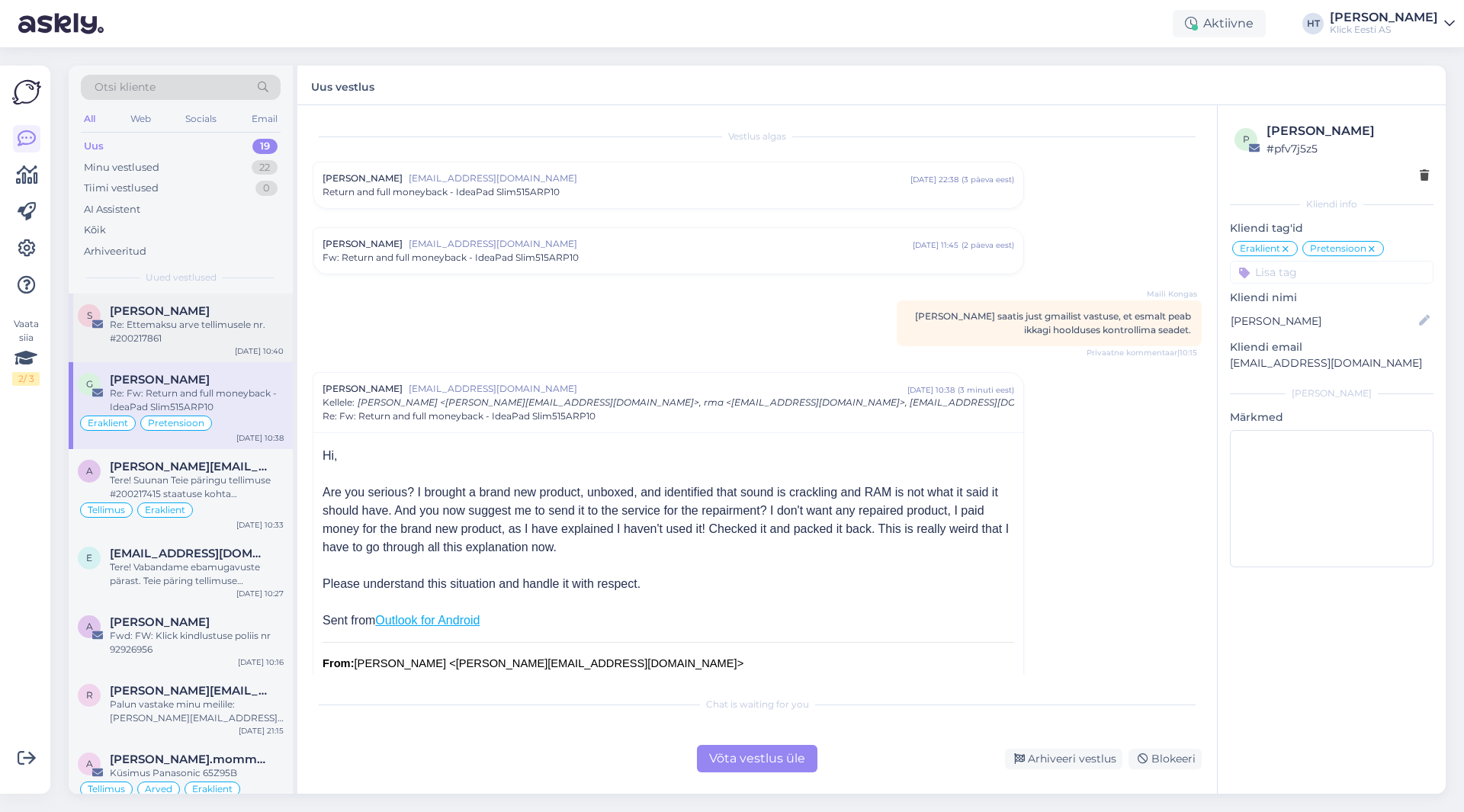
click at [151, 346] on div "S [PERSON_NAME] Re: Ettemaksu arve tellimusele nr. #200217861 [DATE] 10:40" at bounding box center [180, 328] width 224 height 69
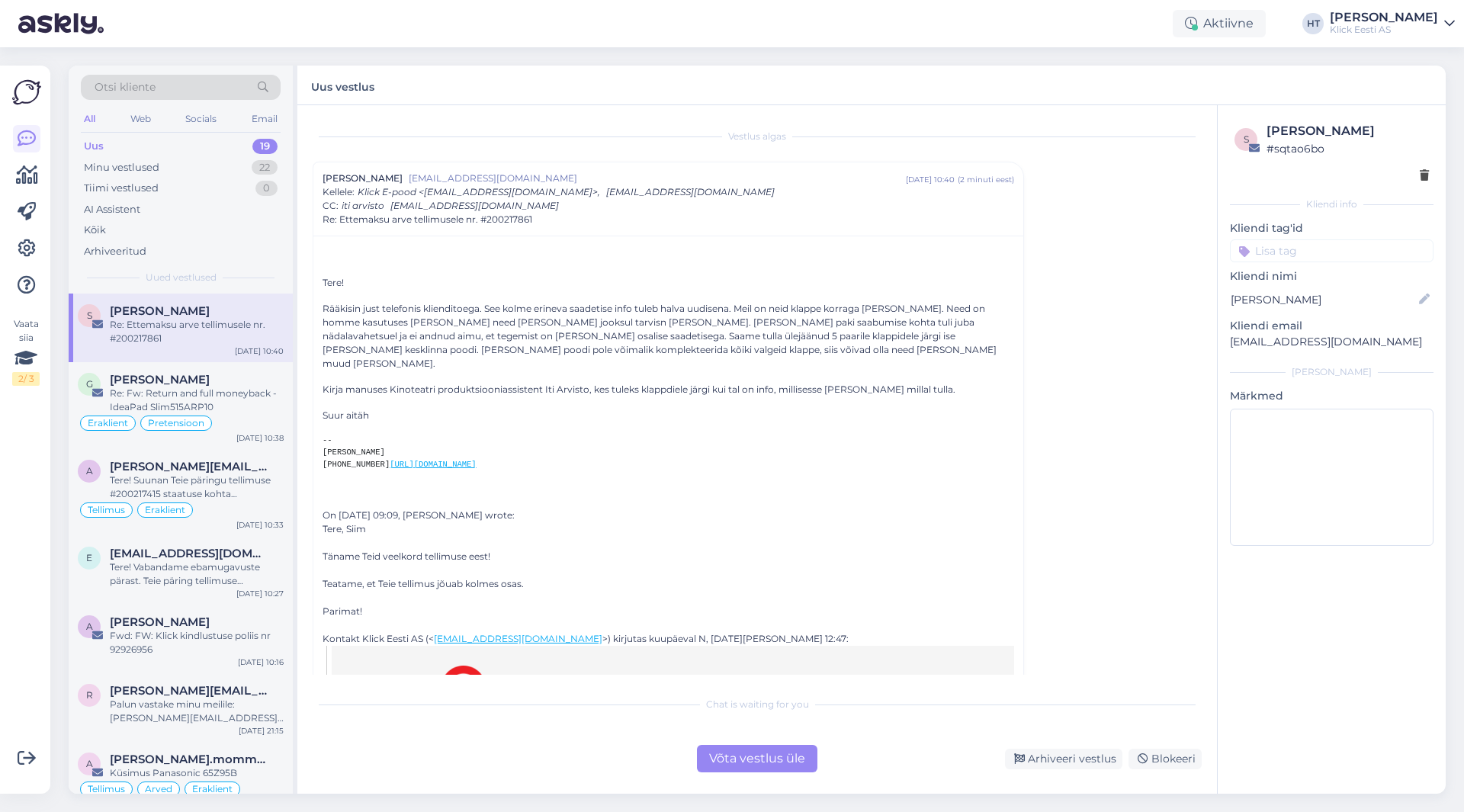
scroll to position [41, 0]
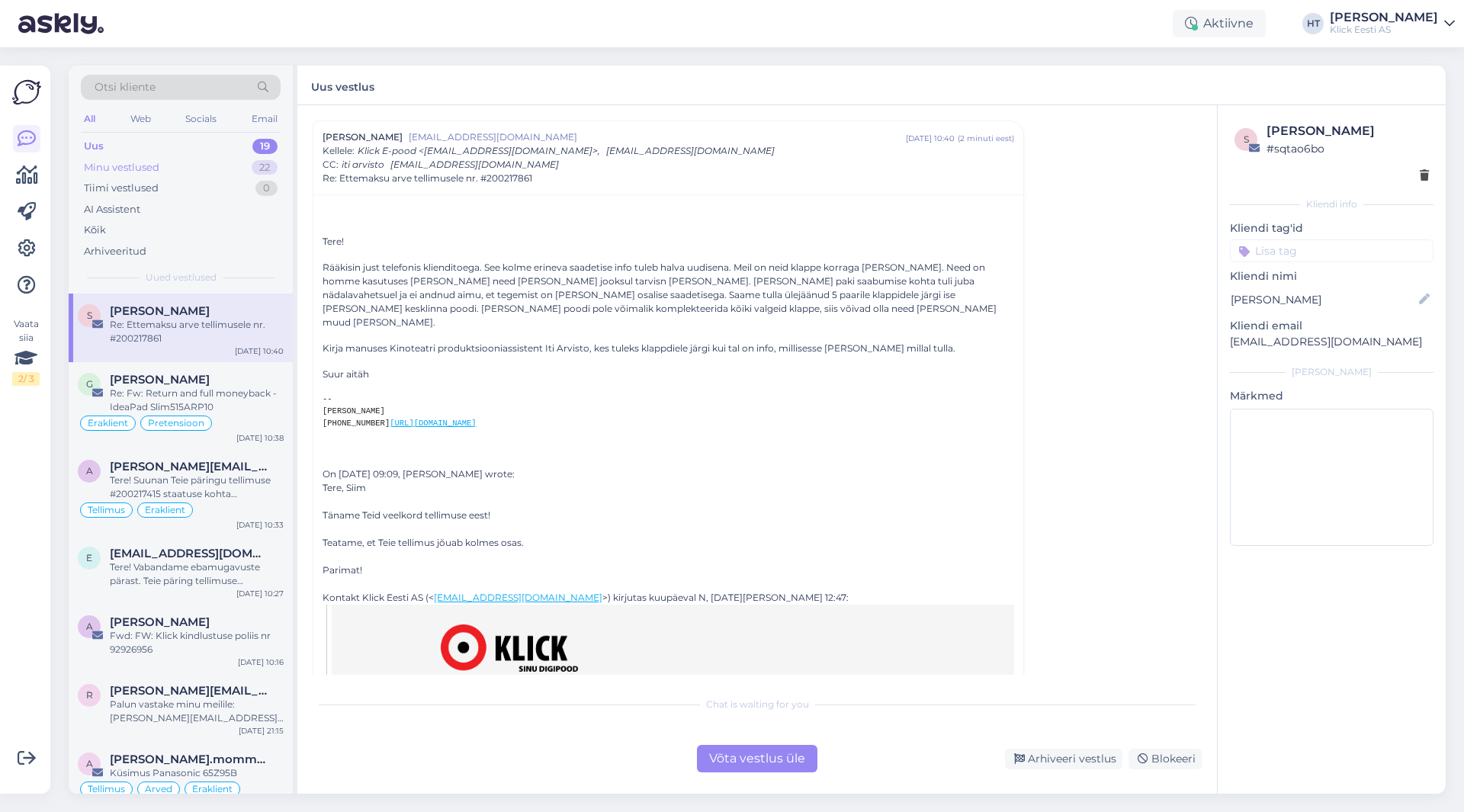
click at [257, 174] on div "22" at bounding box center [265, 167] width 26 height 15
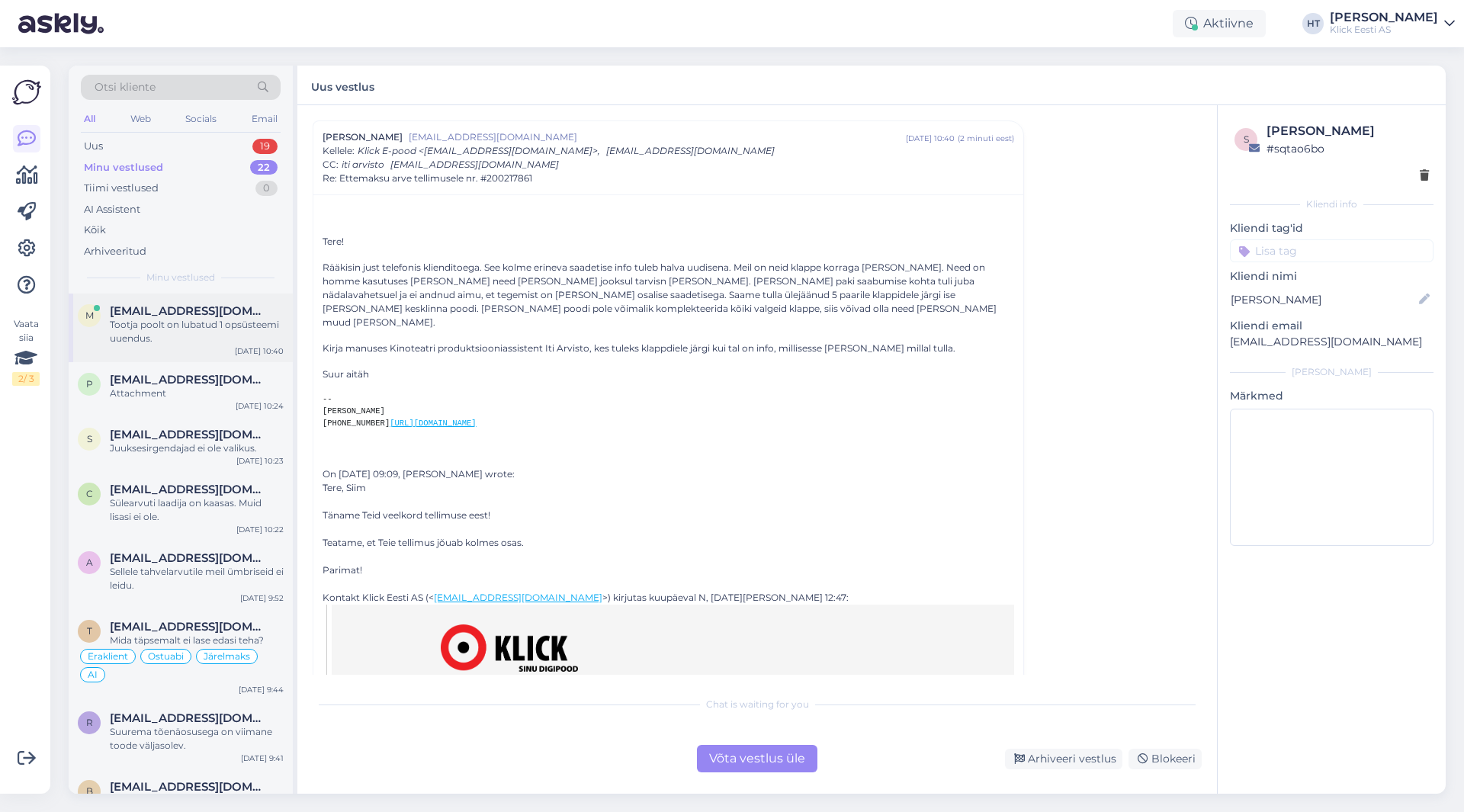
click at [233, 339] on div "Tootja poolt on lubatud 1 opsüsteemi uuendus." at bounding box center [197, 331] width 174 height 27
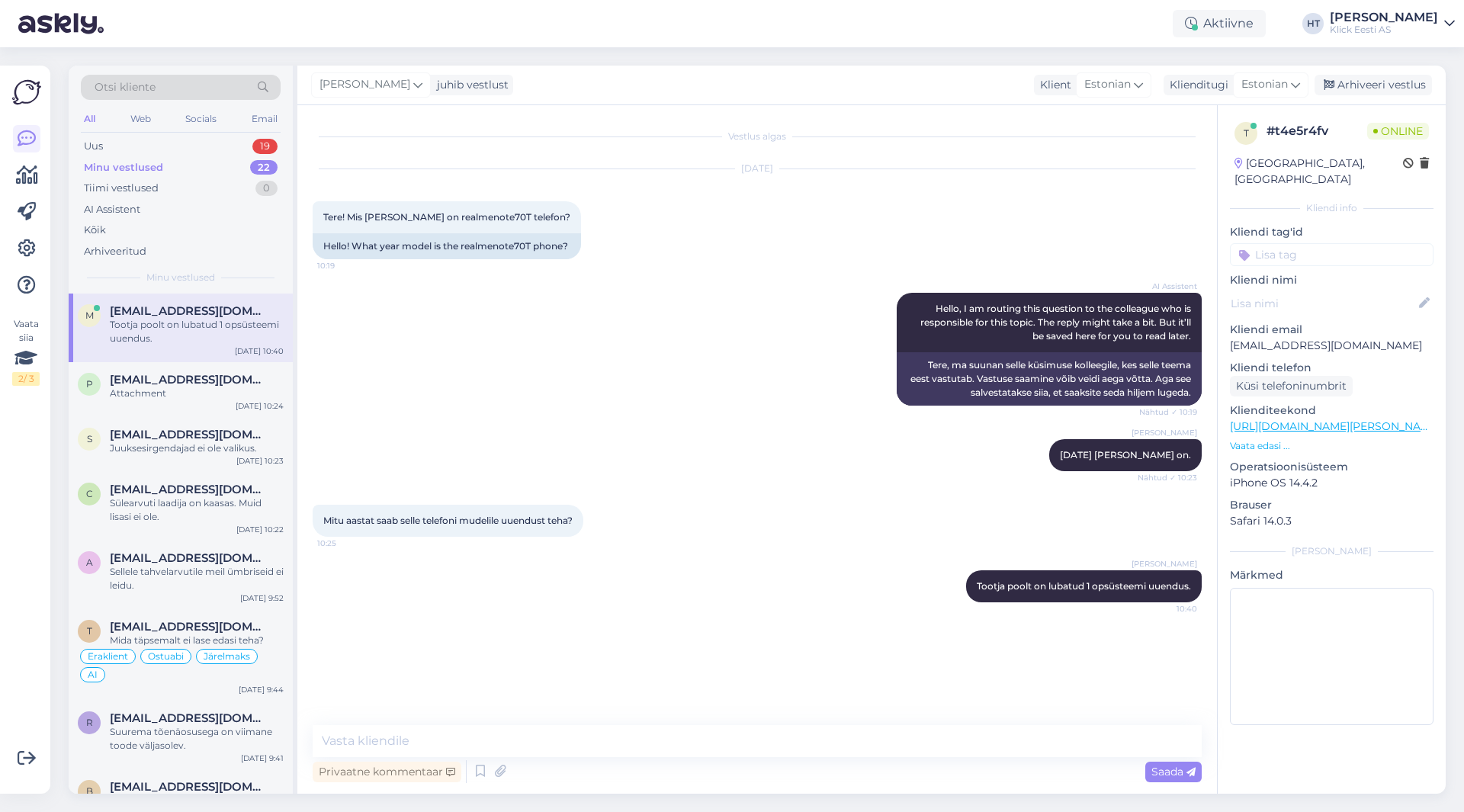
scroll to position [0, 0]
click at [241, 145] on div "Uus 19" at bounding box center [180, 146] width 199 height 21
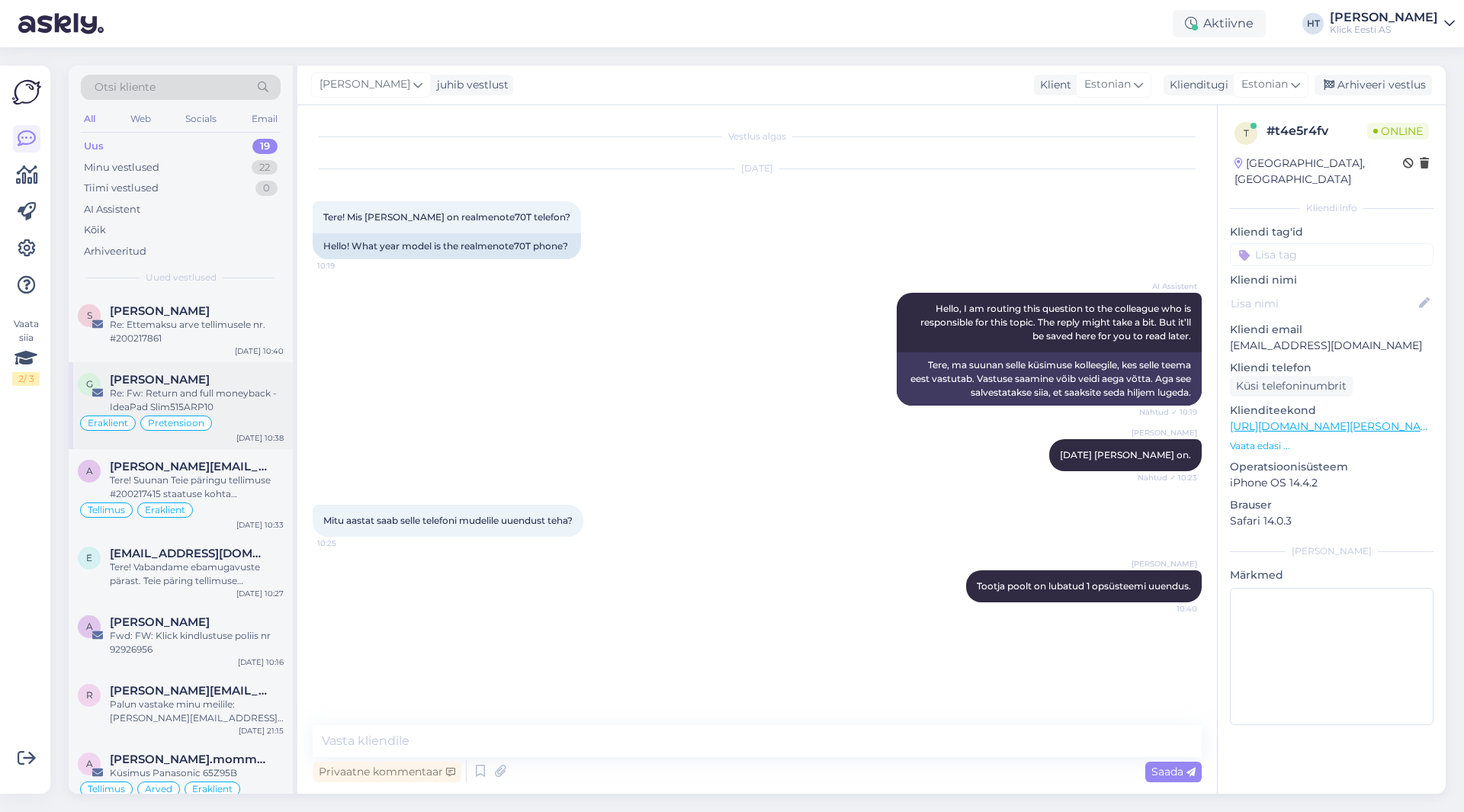
click at [251, 402] on div "Re: Fw: Return and full moneyback - IdeaPad Slim515ARP10" at bounding box center [197, 400] width 174 height 27
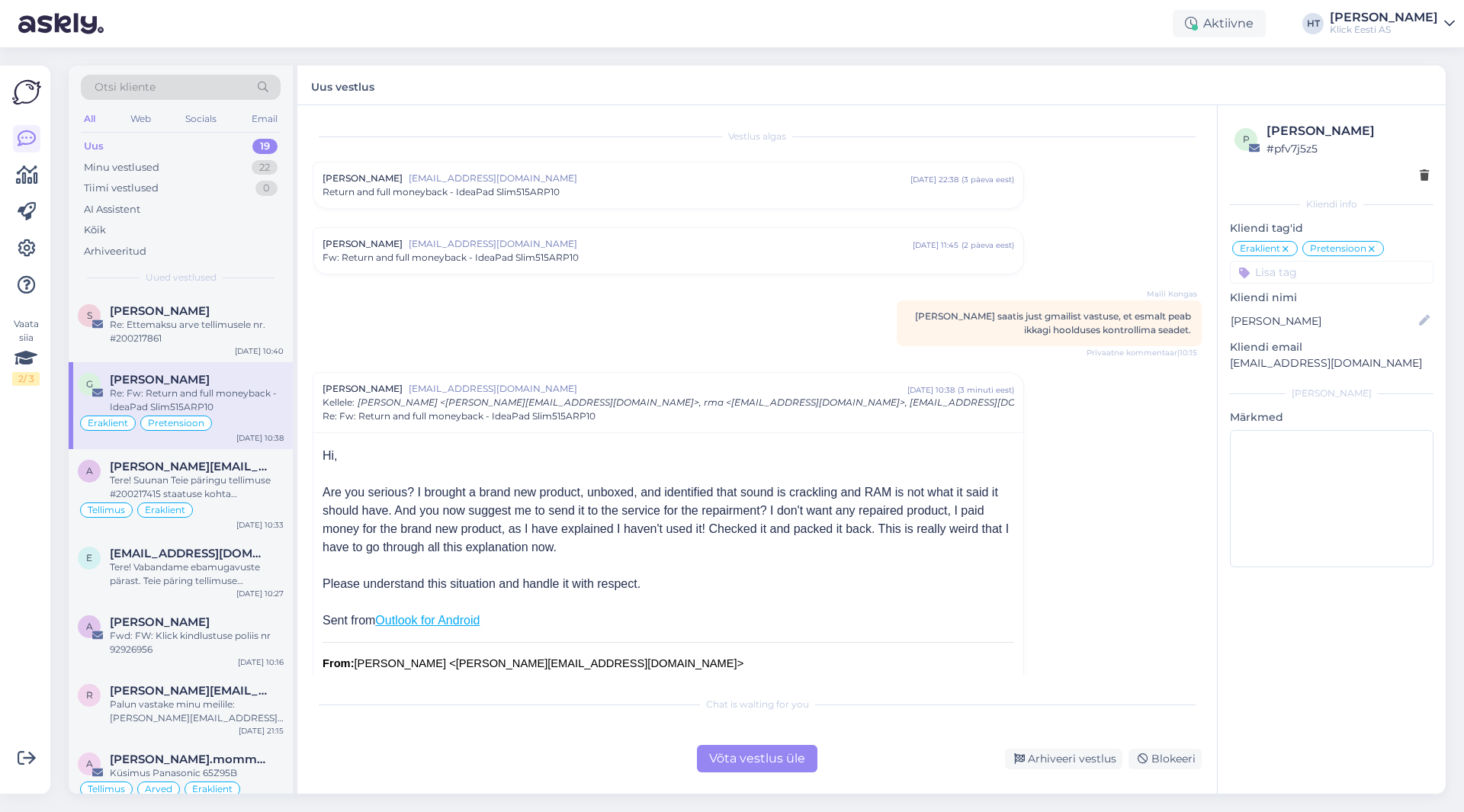
click at [19, 618] on div "Vaata siia 2 / 3" at bounding box center [26, 430] width 29 height 704
click at [220, 493] on div "Tere! Suunan Teie päringu tellimuse #200217415 staatuse kohta spetsialistile. U…" at bounding box center [197, 487] width 174 height 27
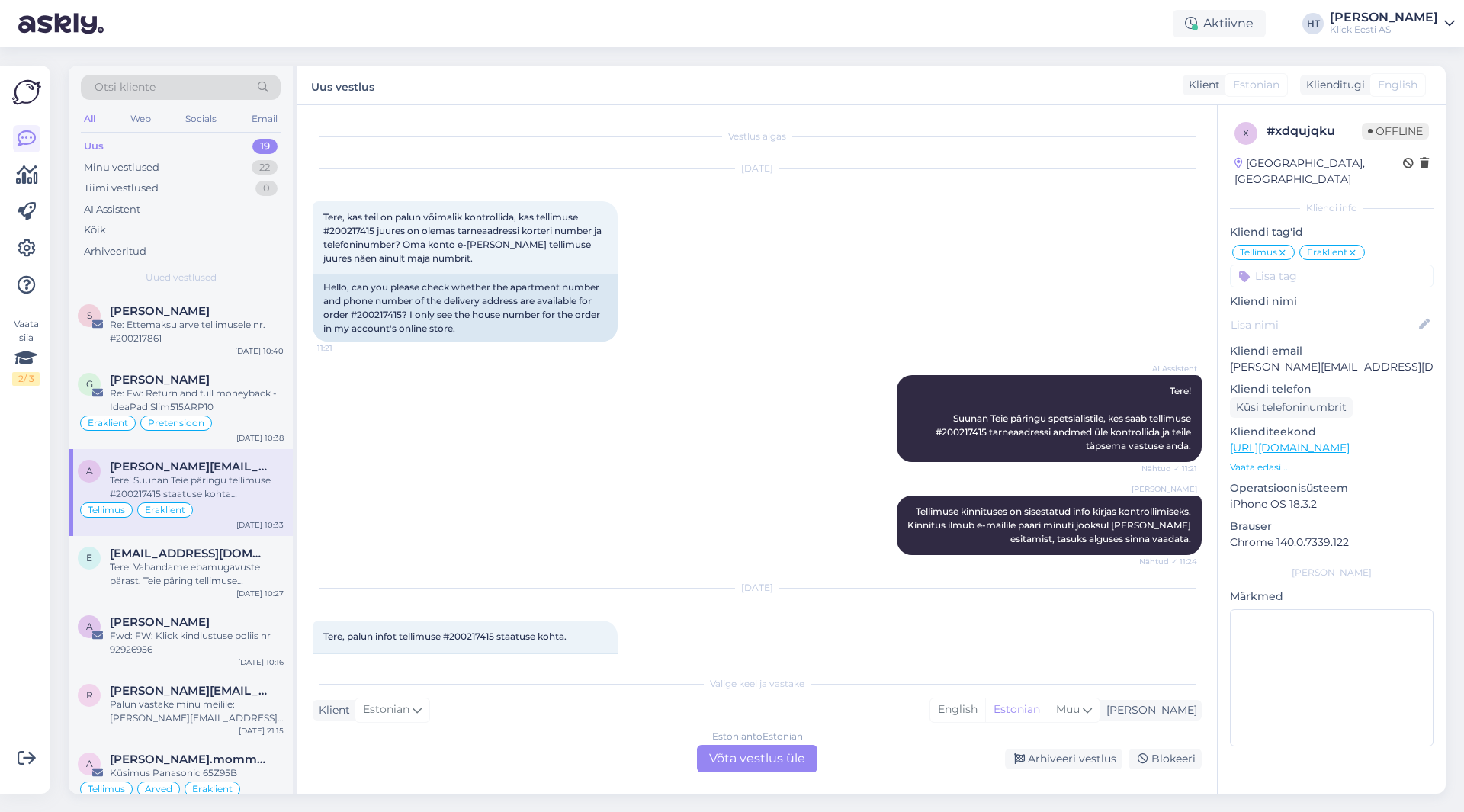
scroll to position [176, 0]
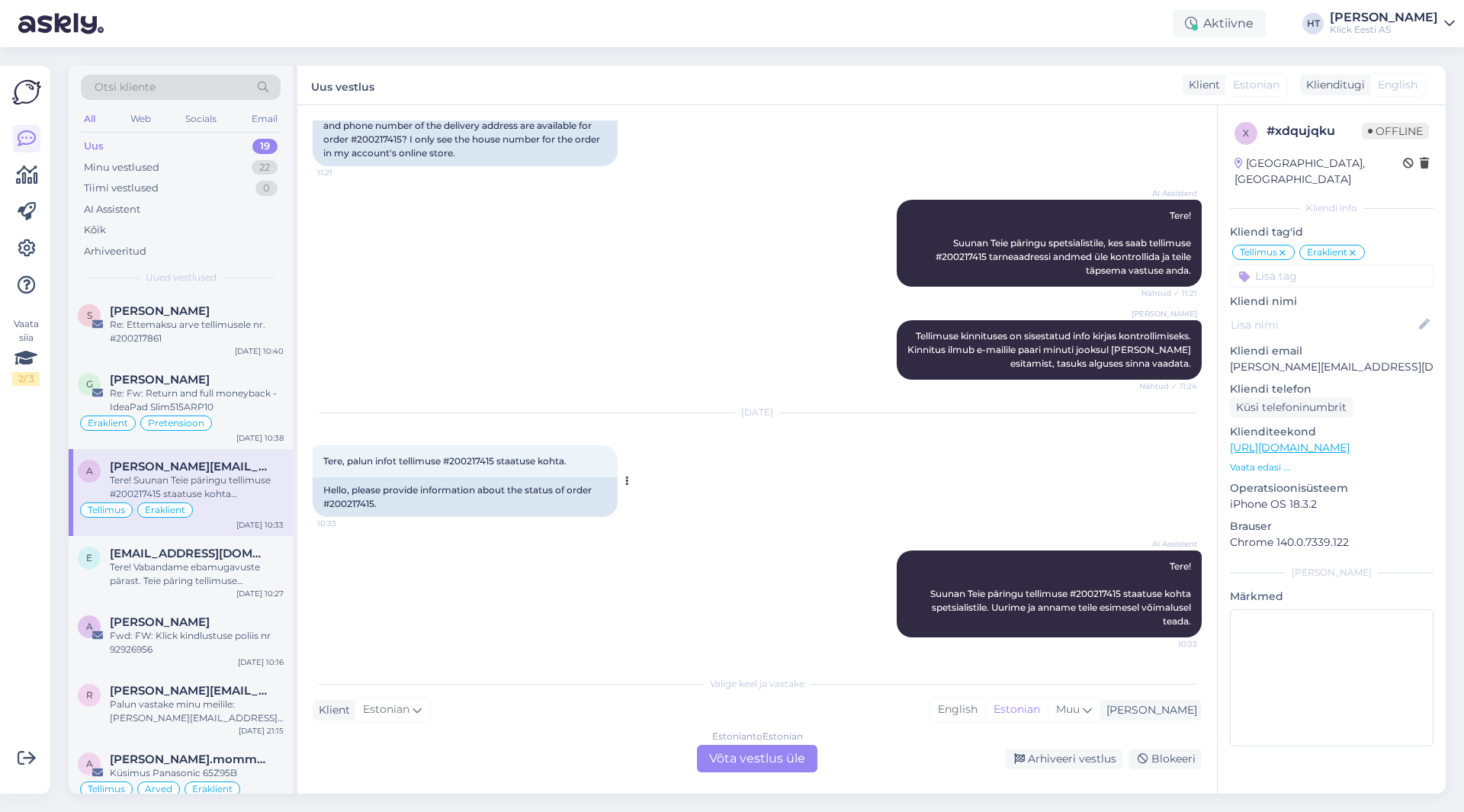
click at [477, 457] on span "Tere, palun infot tellimuse #200217415 staatuse kohta." at bounding box center [445, 460] width 243 height 11
copy span "200217415"
click at [718, 472] on div "[DATE] Tere, palun infot tellimuse #200217415 staatuse kohta. 10:33 Hello, plea…" at bounding box center [757, 465] width 889 height 137
click at [257, 572] on div "Tere! Vabandame ebamugavuste pärast. Teie päring tellimuse #200216807 tarneaja …" at bounding box center [197, 574] width 174 height 27
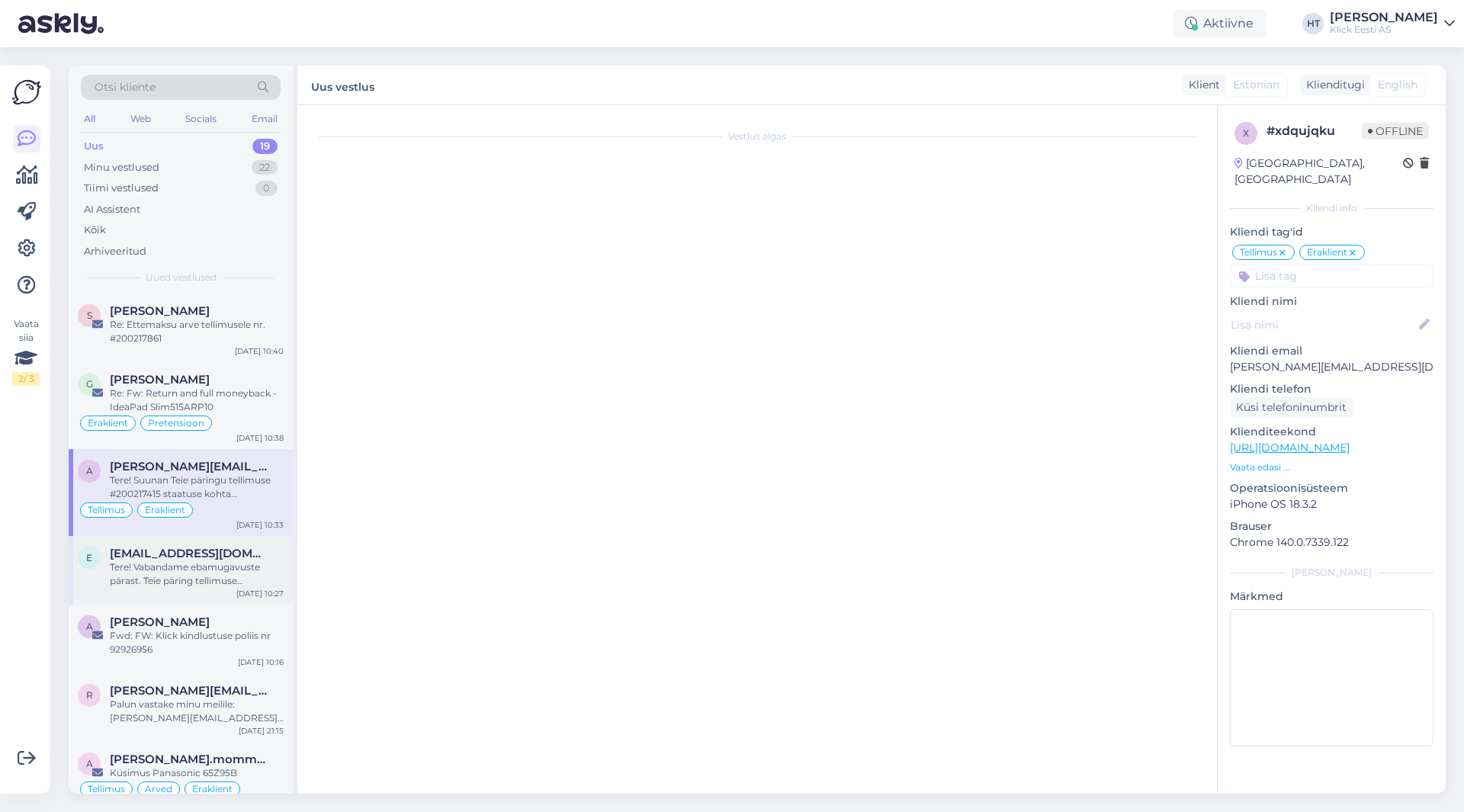
scroll to position [0, 0]
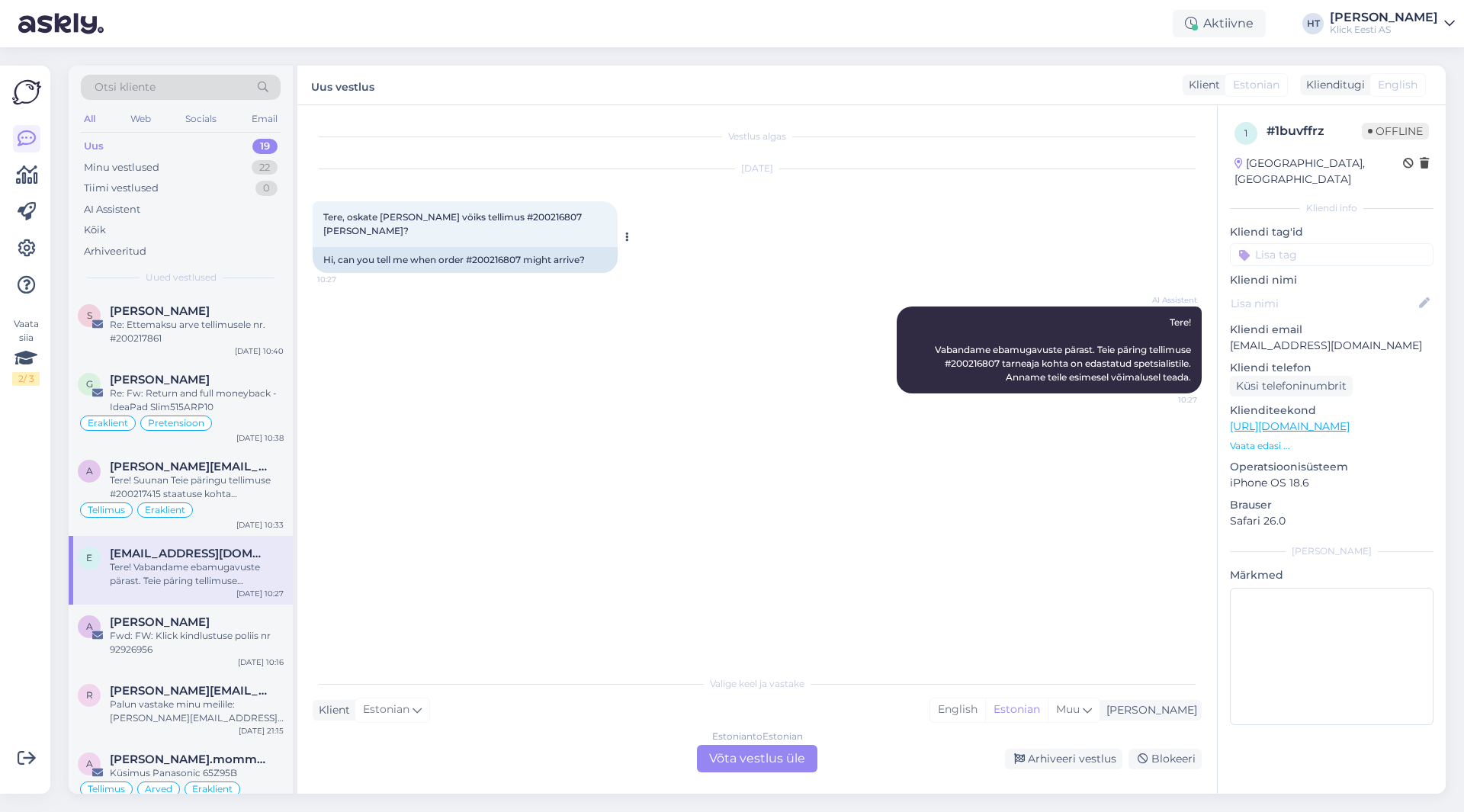
click at [523, 217] on span "Tere, oskate [PERSON_NAME] vöiks tellimus #200216807 [PERSON_NAME]?" at bounding box center [453, 223] width 261 height 25
click at [523, 219] on span "Tere, oskate [PERSON_NAME] vöiks tellimus #200216807 [PERSON_NAME]?" at bounding box center [453, 223] width 261 height 25
click at [779, 323] on div "AI Assistent Tere! Vabandame ebamugavuste pärast. Teie päring tellimuse #200216…" at bounding box center [757, 350] width 889 height 120
click at [199, 649] on div "Fwd: FW: Klick kindlustuse poliis nr 92926956" at bounding box center [197, 642] width 174 height 27
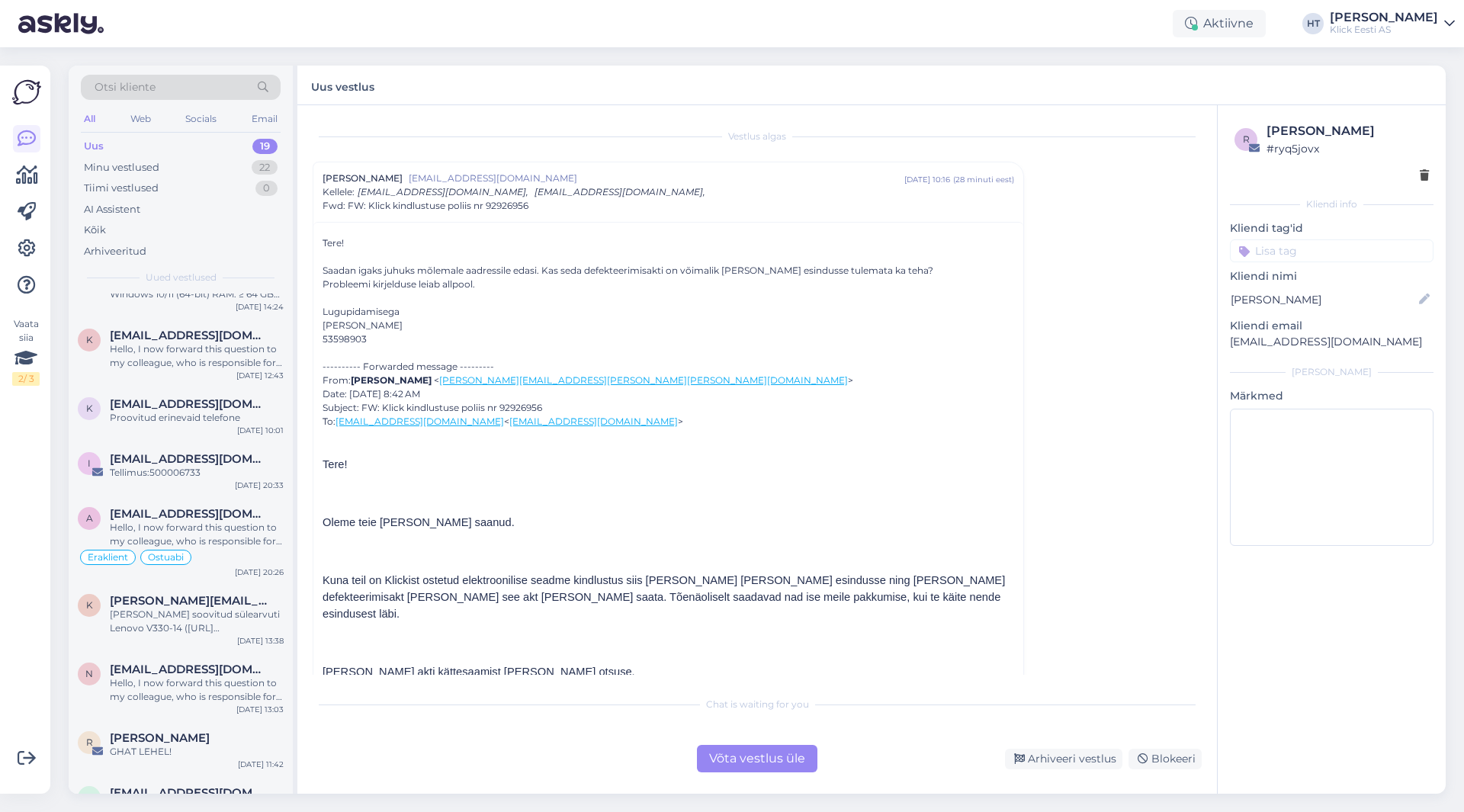
scroll to position [813, 0]
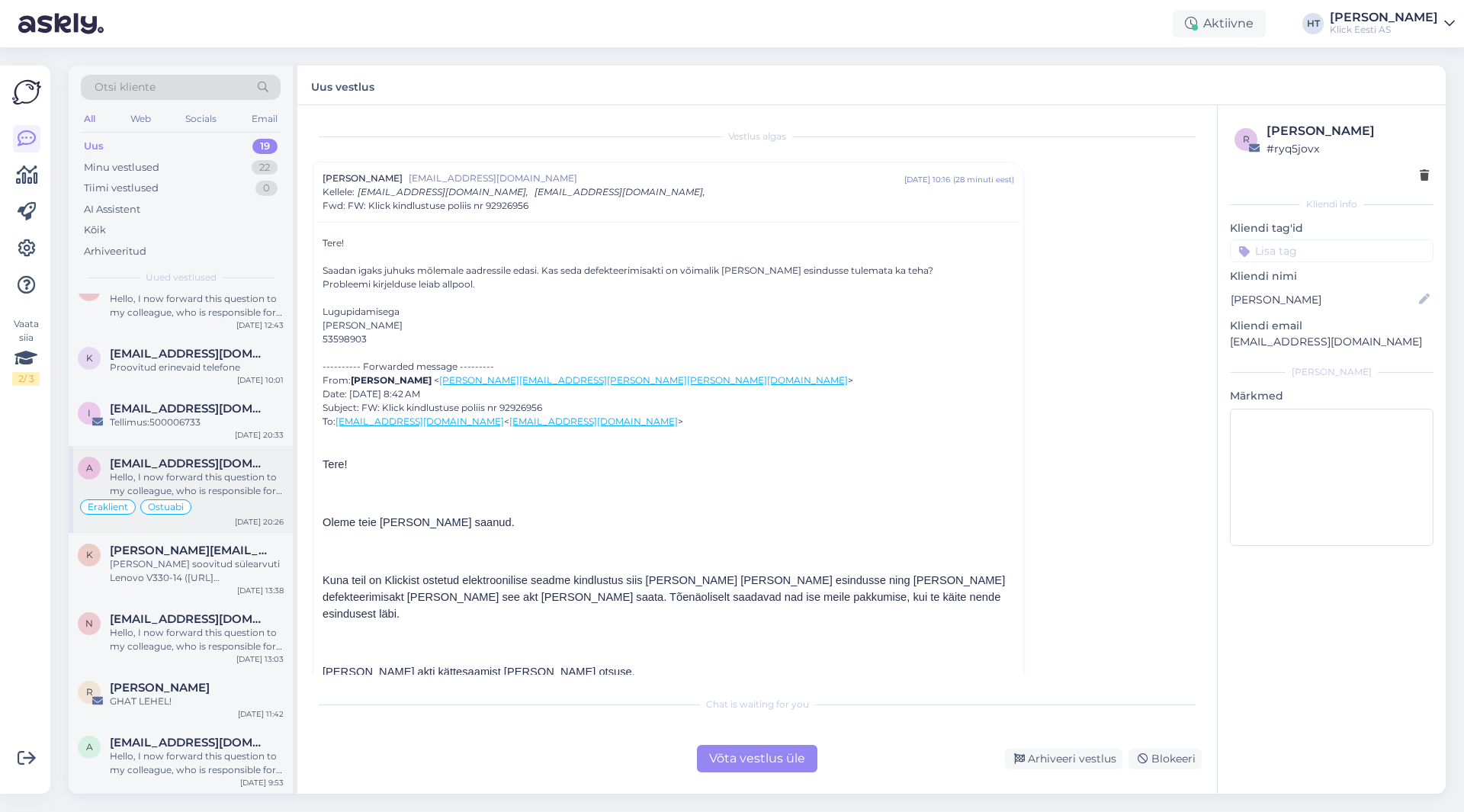
click at [221, 489] on div "Hello, I now forward this question to my colleague, who is responsible for this…" at bounding box center [197, 484] width 174 height 27
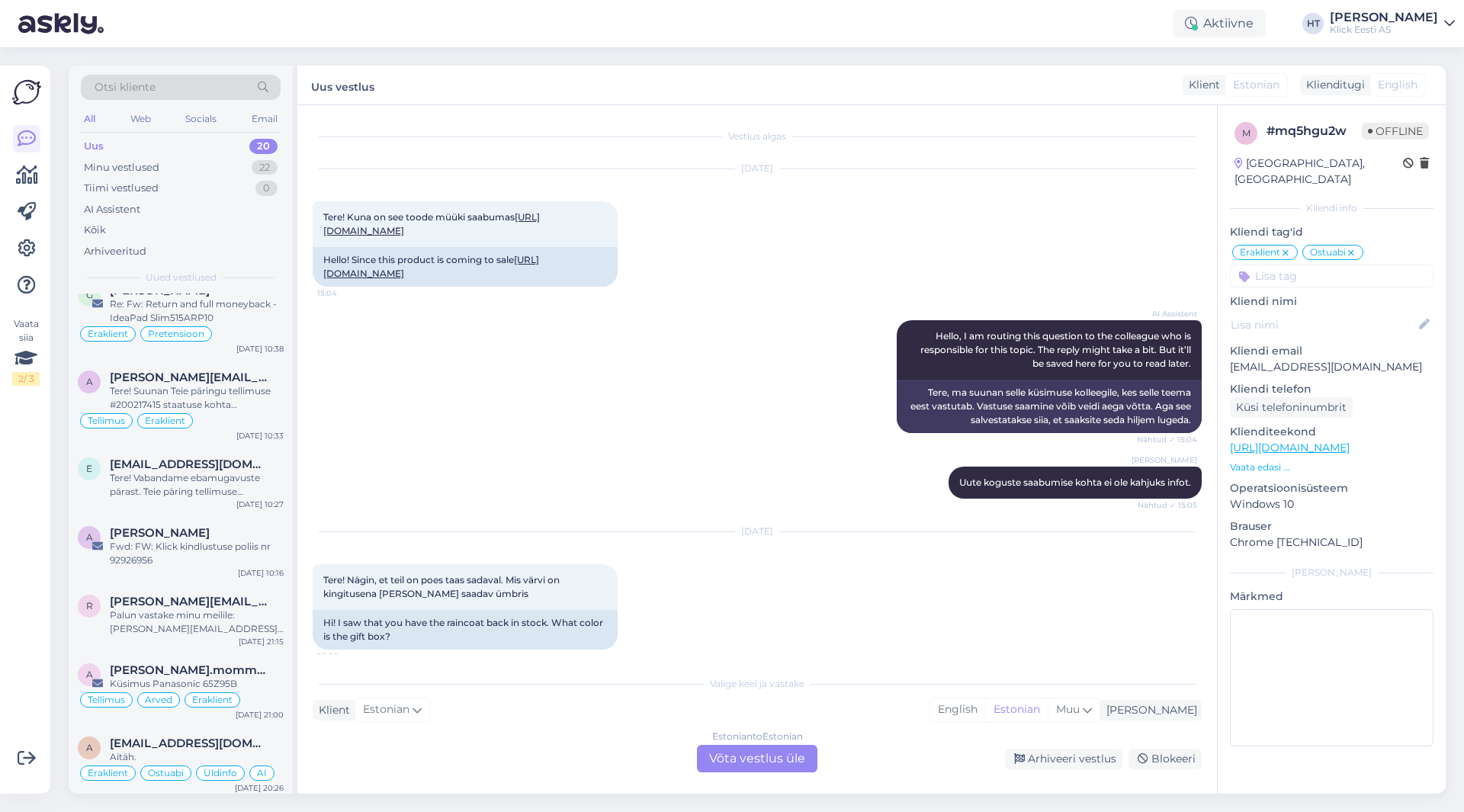
scroll to position [0, 0]
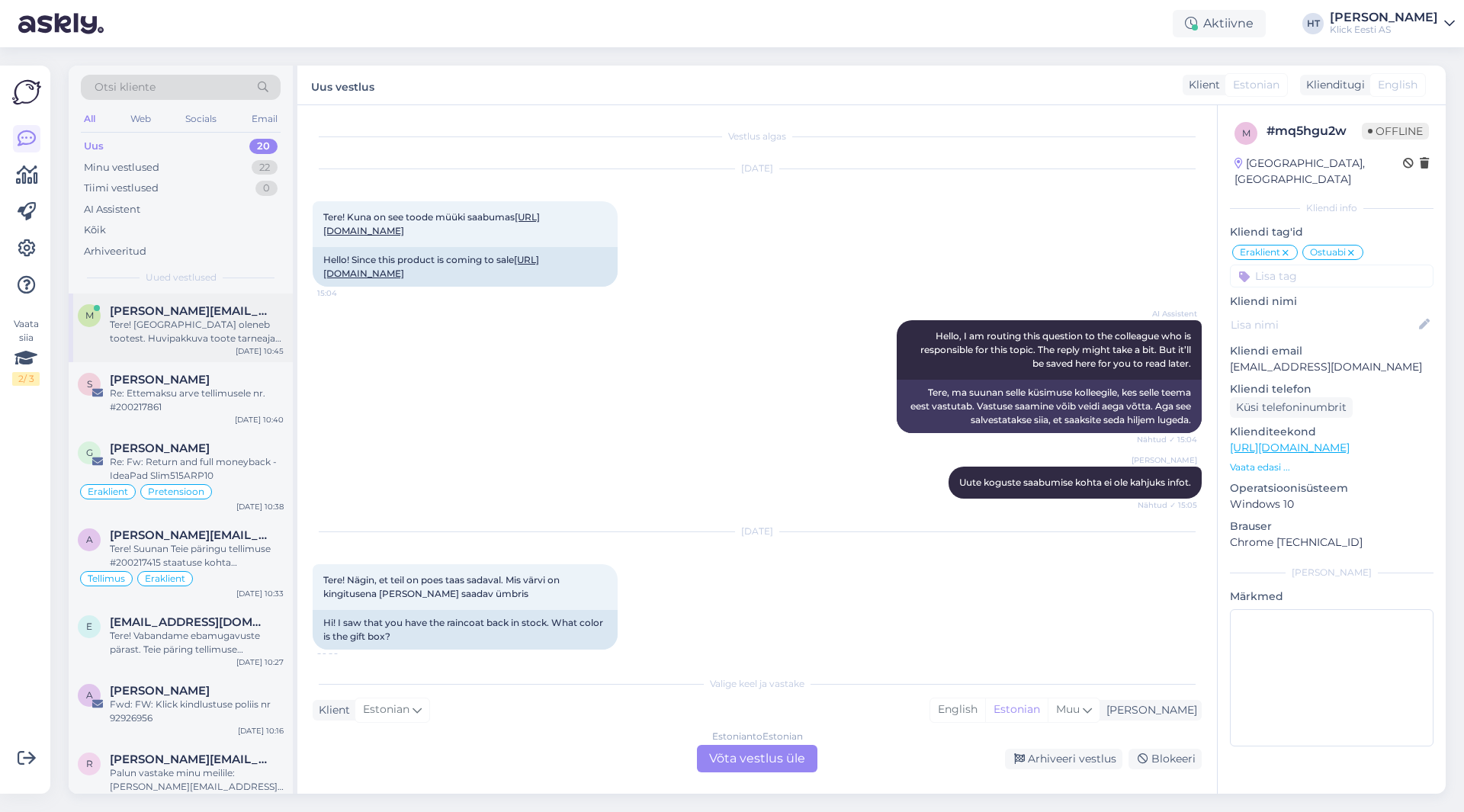
click at [213, 355] on div "M [PERSON_NAME][EMAIL_ADDRESS][PERSON_NAME][DOMAIN_NAME] Tere! [GEOGRAPHIC_DATA…" at bounding box center [180, 328] width 224 height 69
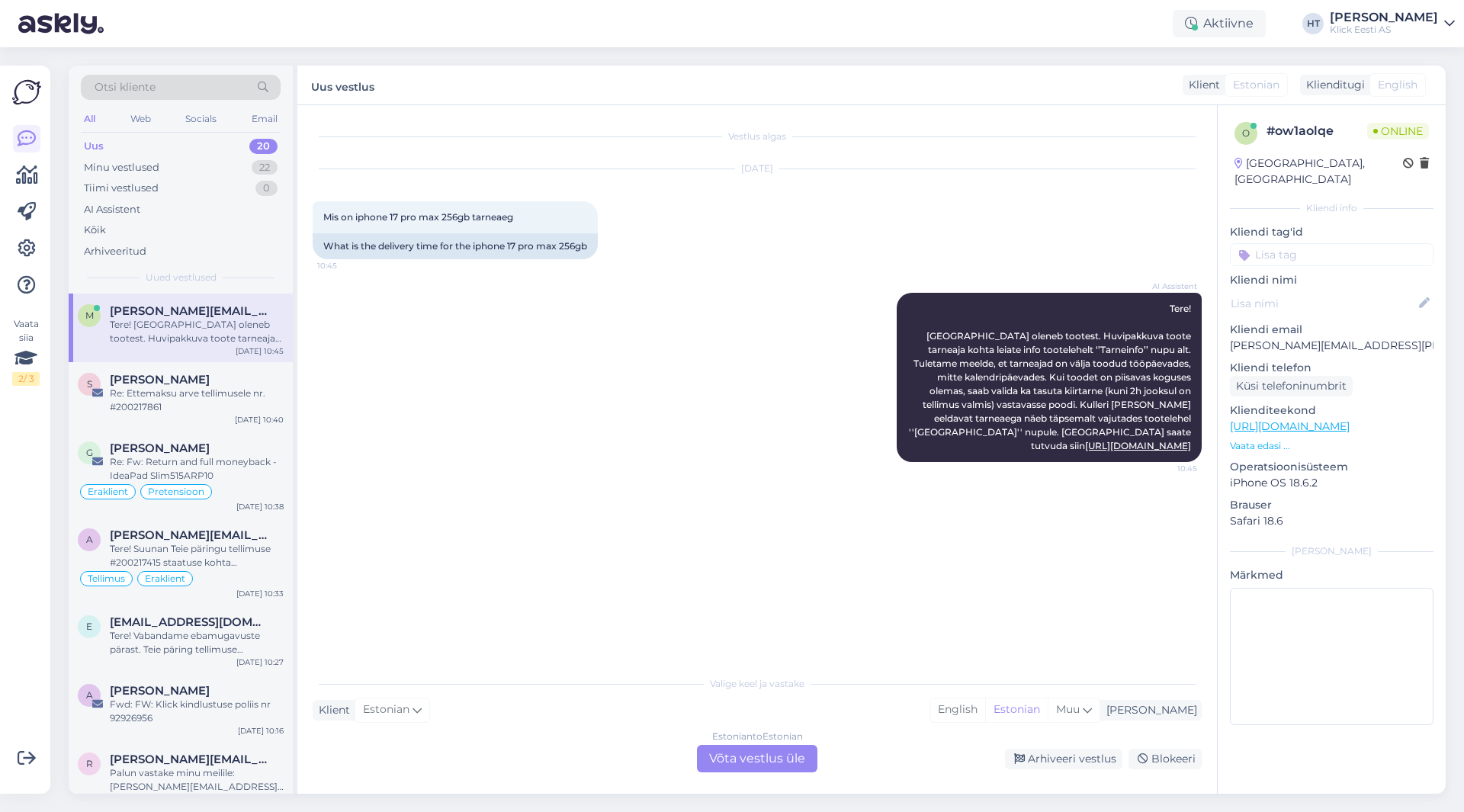
click at [717, 390] on div "AI Assistent Tere! [GEOGRAPHIC_DATA] oleneb tootest. Huvipakkuva toote tarneaja…" at bounding box center [757, 377] width 889 height 203
click at [742, 762] on div "Estonian to Estonian Võta vestlus üle" at bounding box center [757, 758] width 120 height 27
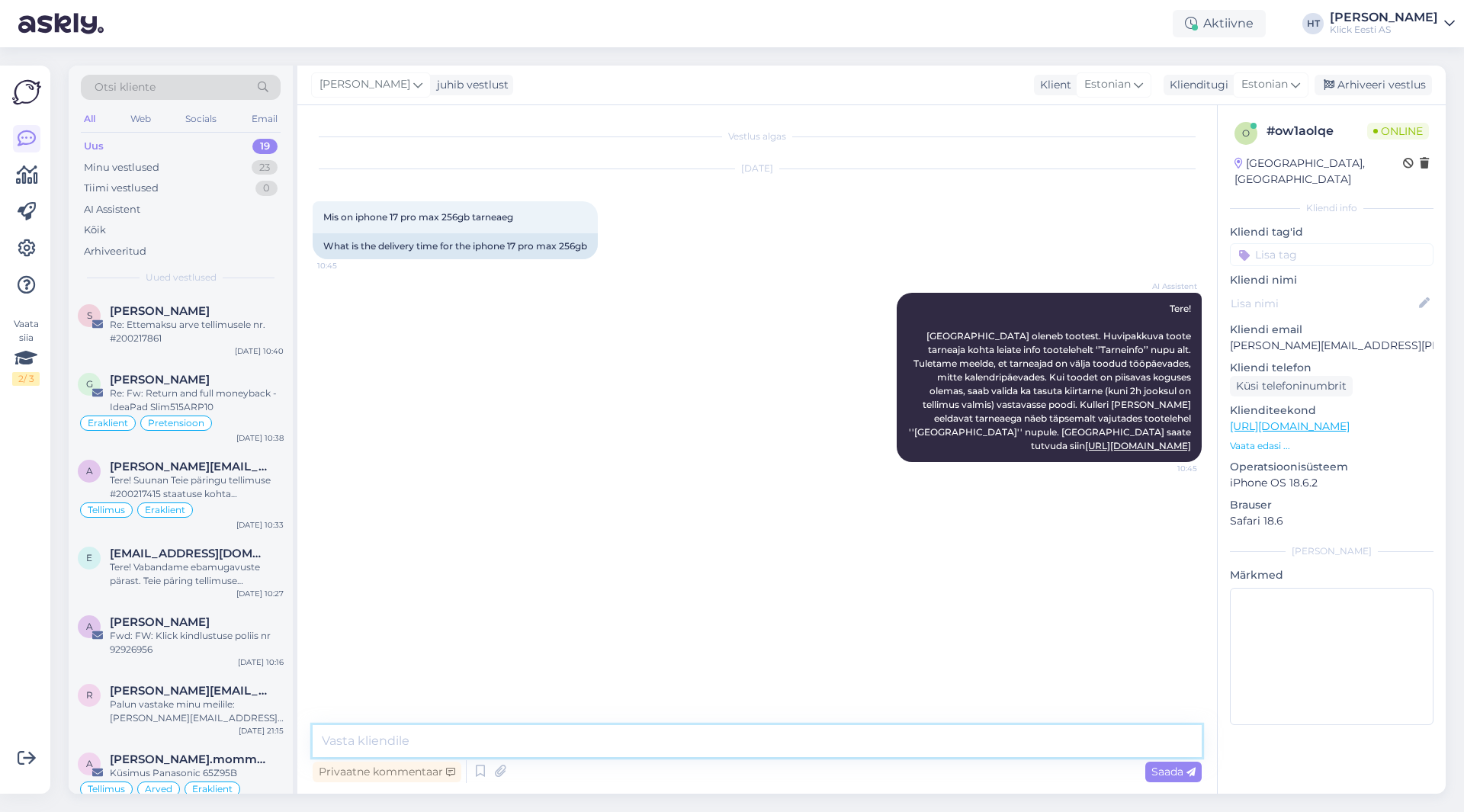
click at [736, 749] on textarea at bounding box center [757, 741] width 889 height 32
type textarea "Kuna toodet pole laos olemas toimub tarne 1-8 nädala jooksul."
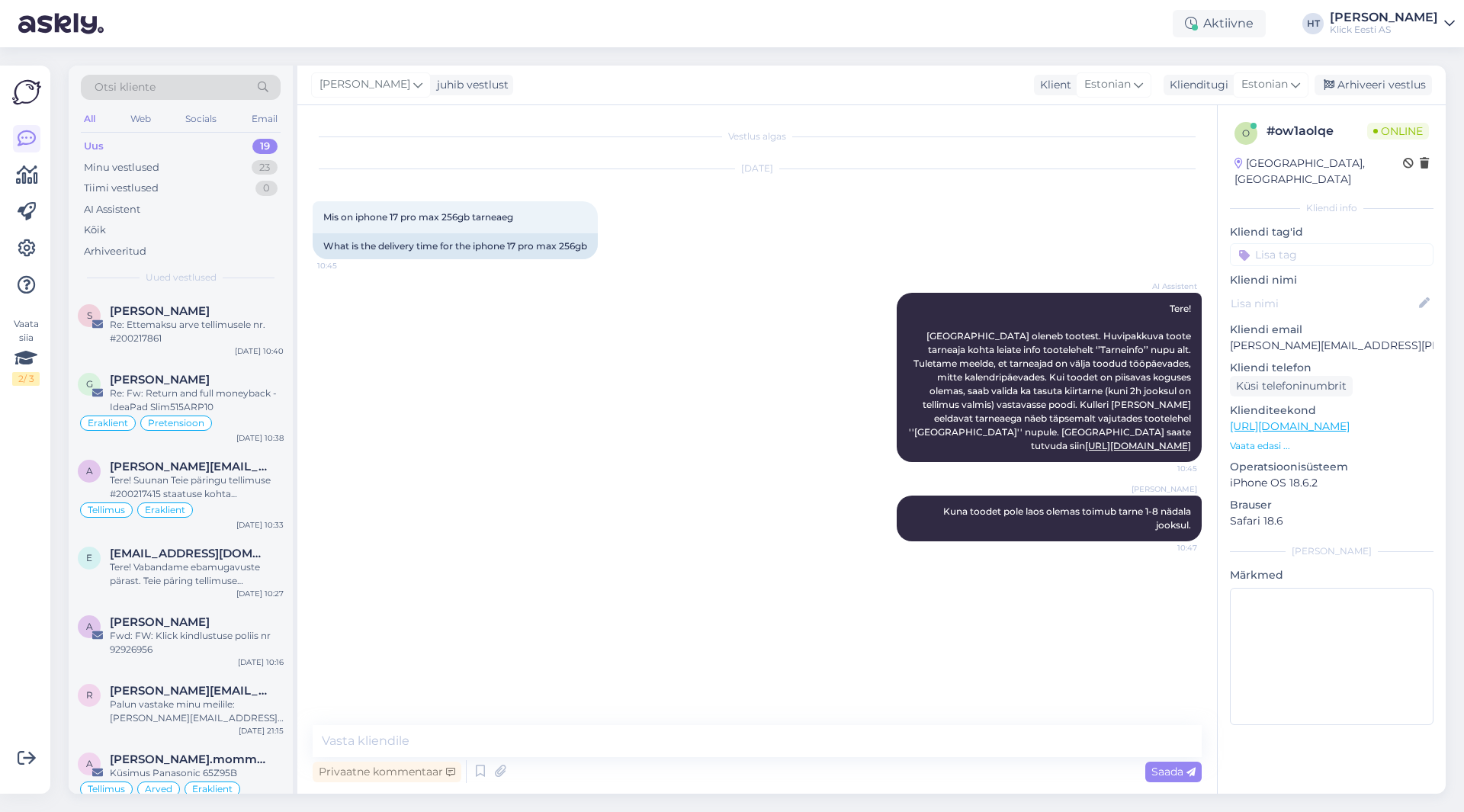
click at [1359, 243] on input at bounding box center [1332, 255] width 204 height 23
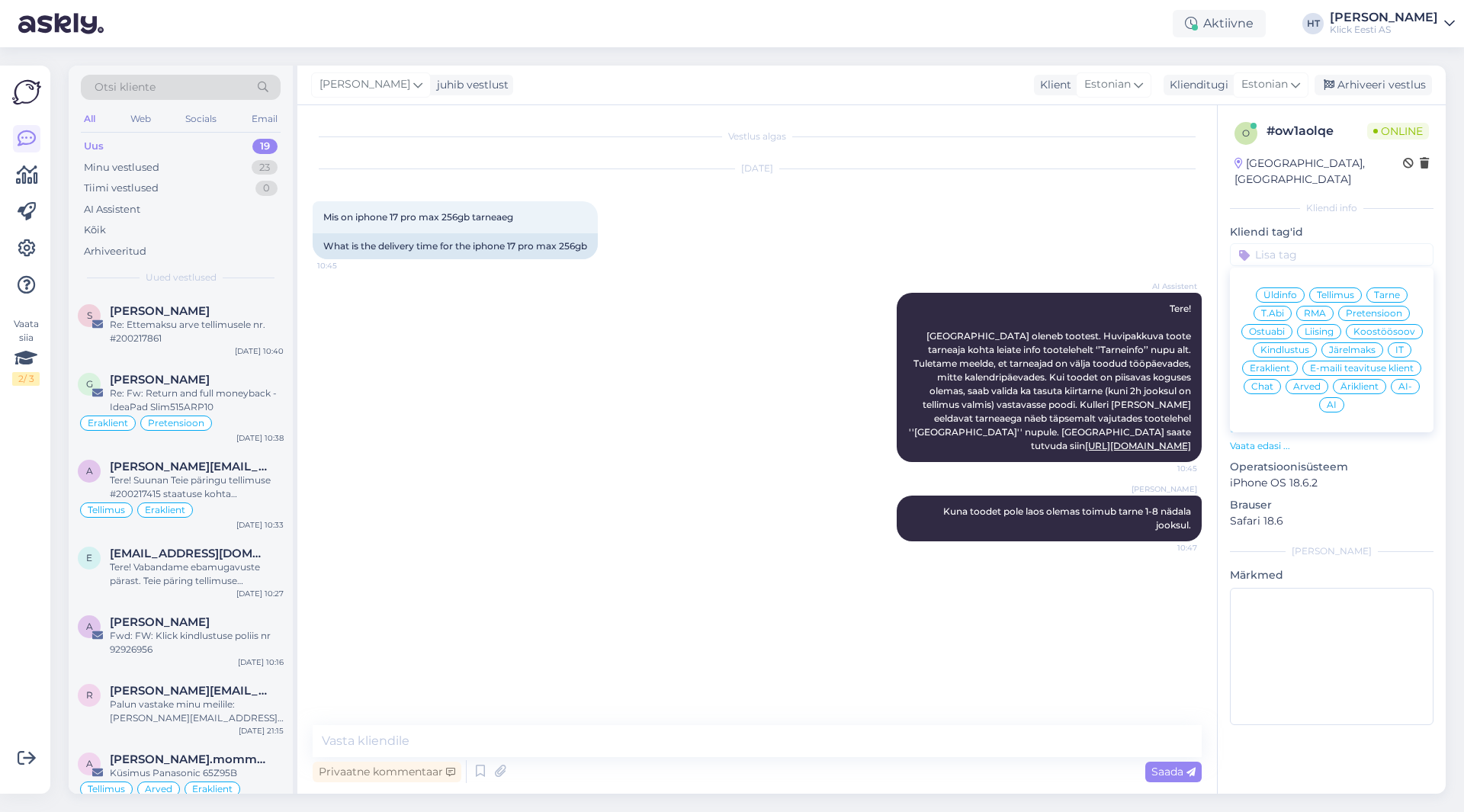
click at [1282, 306] on div "T.Abi" at bounding box center [1272, 313] width 38 height 15
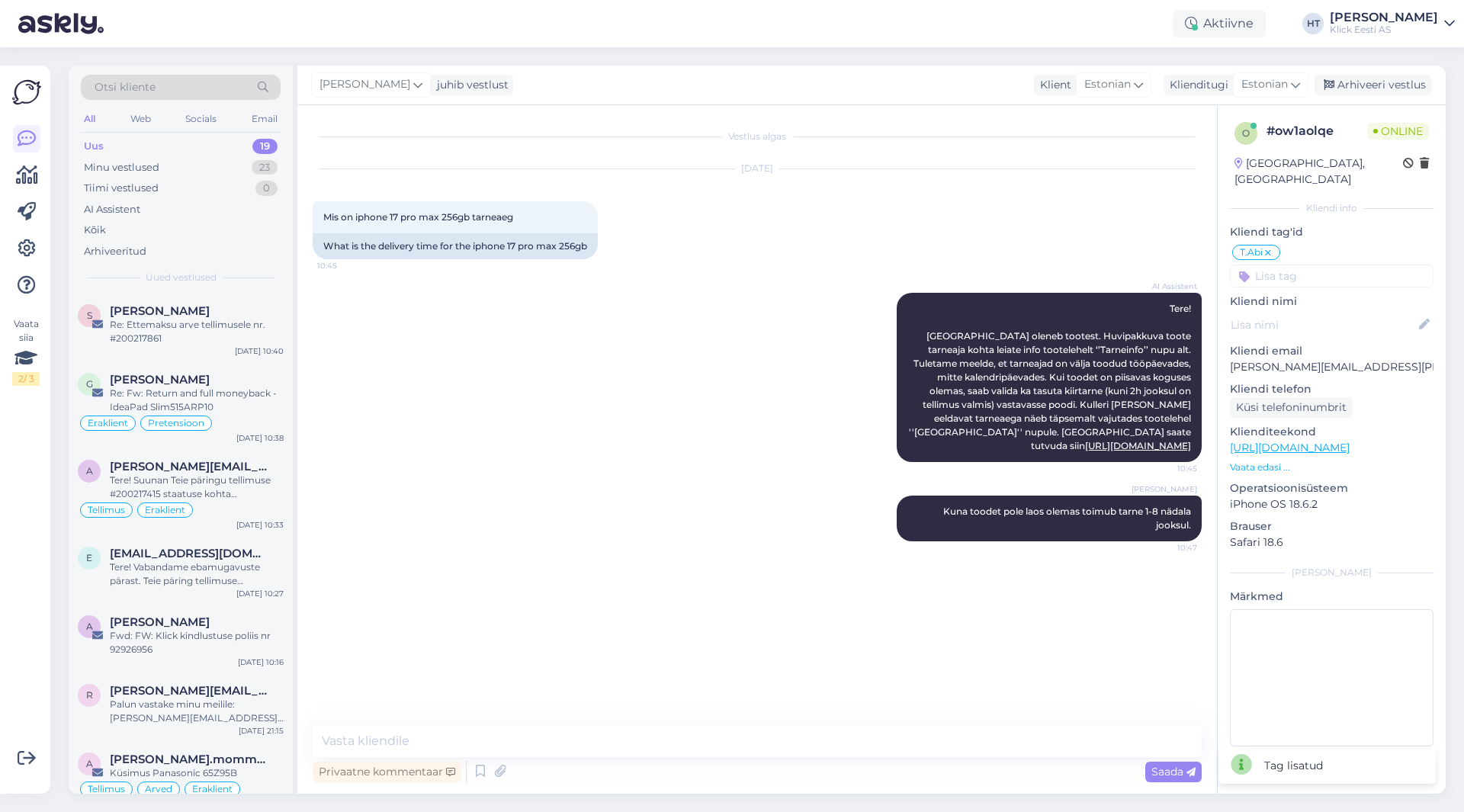
click at [1271, 247] on icon at bounding box center [1268, 253] width 9 height 12
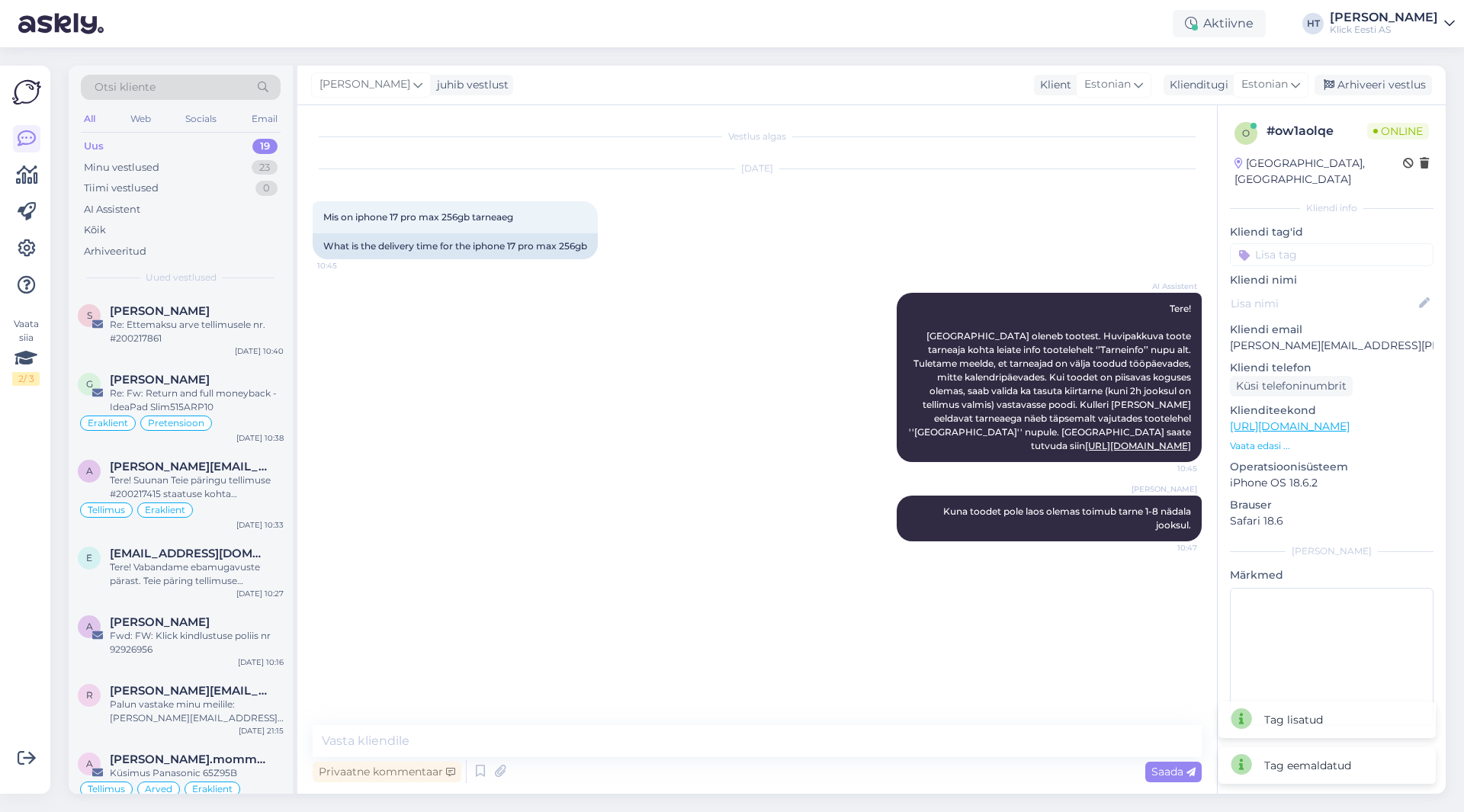
click at [1281, 243] on input at bounding box center [1332, 255] width 204 height 23
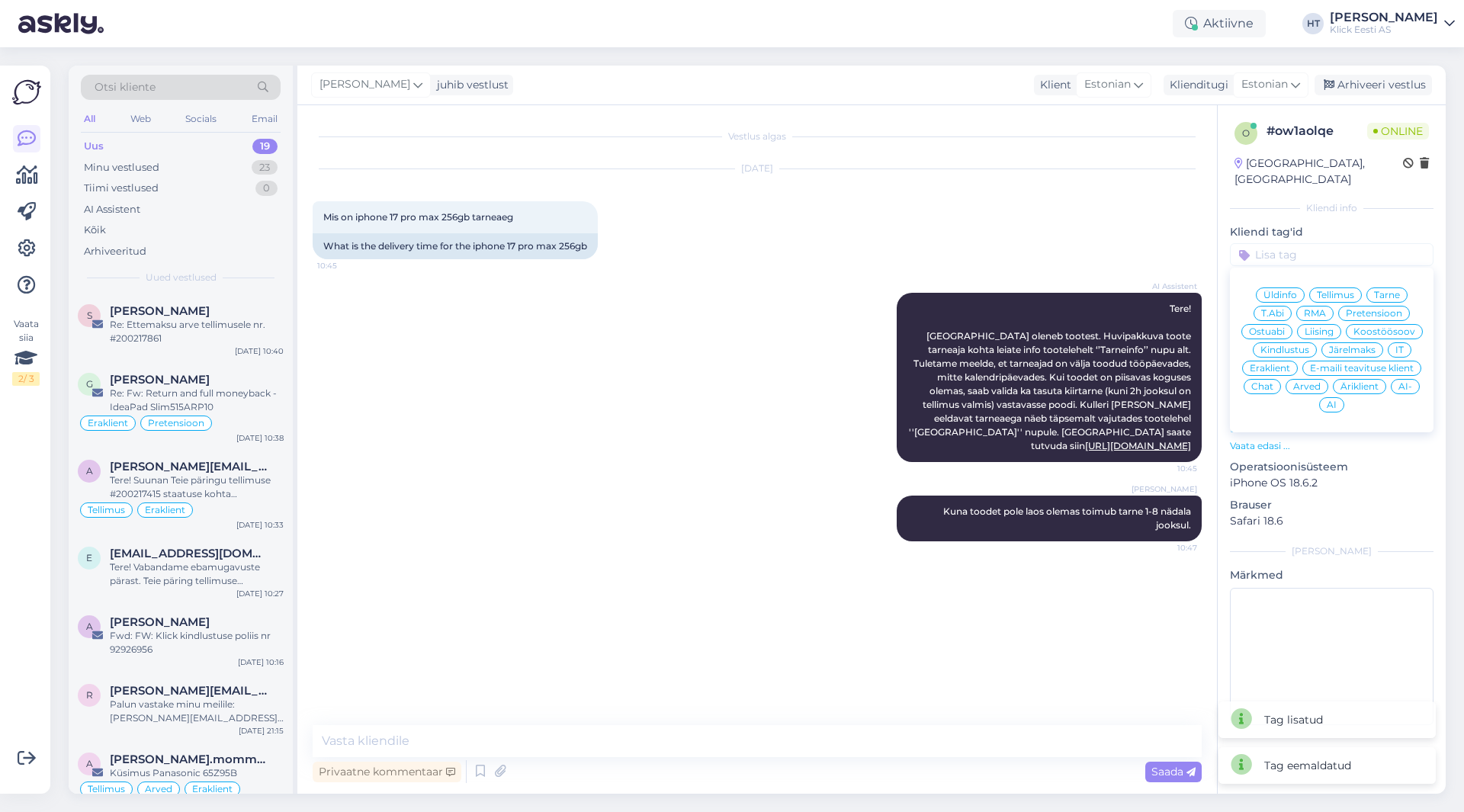
click at [1261, 327] on span "Ostuabi" at bounding box center [1267, 331] width 36 height 9
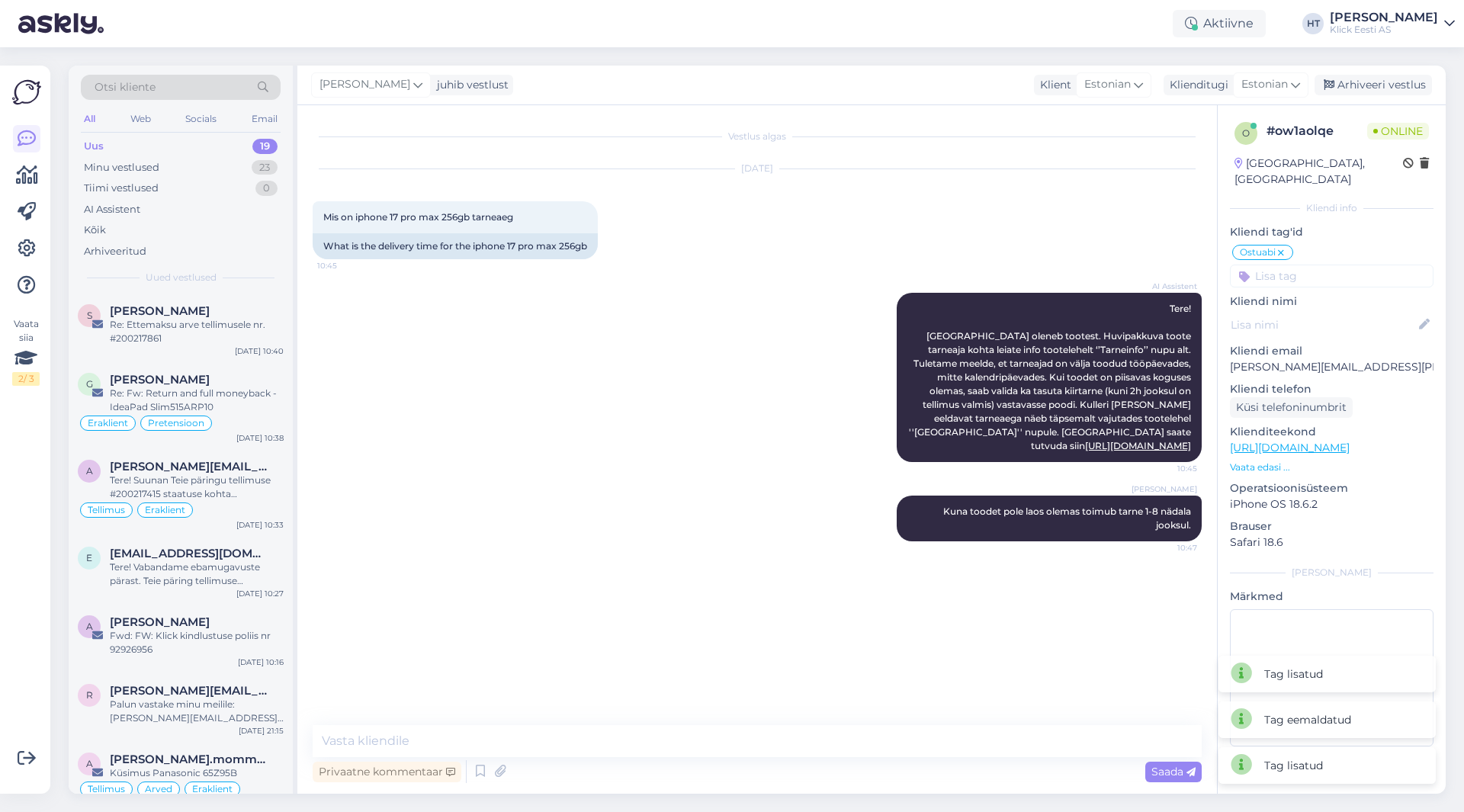
click at [1282, 265] on input at bounding box center [1332, 276] width 204 height 23
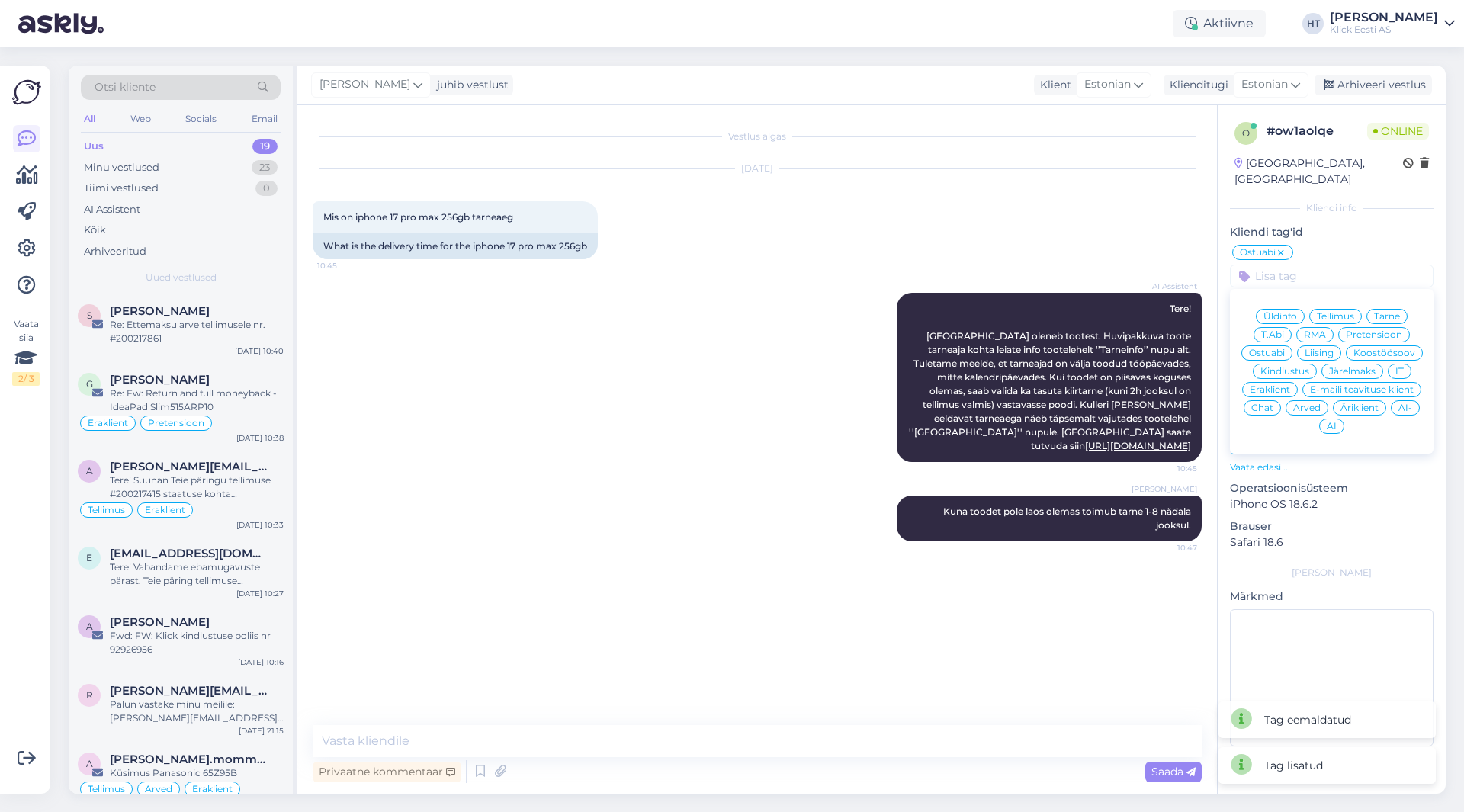
click at [1268, 385] on span "Eraklient" at bounding box center [1271, 389] width 40 height 9
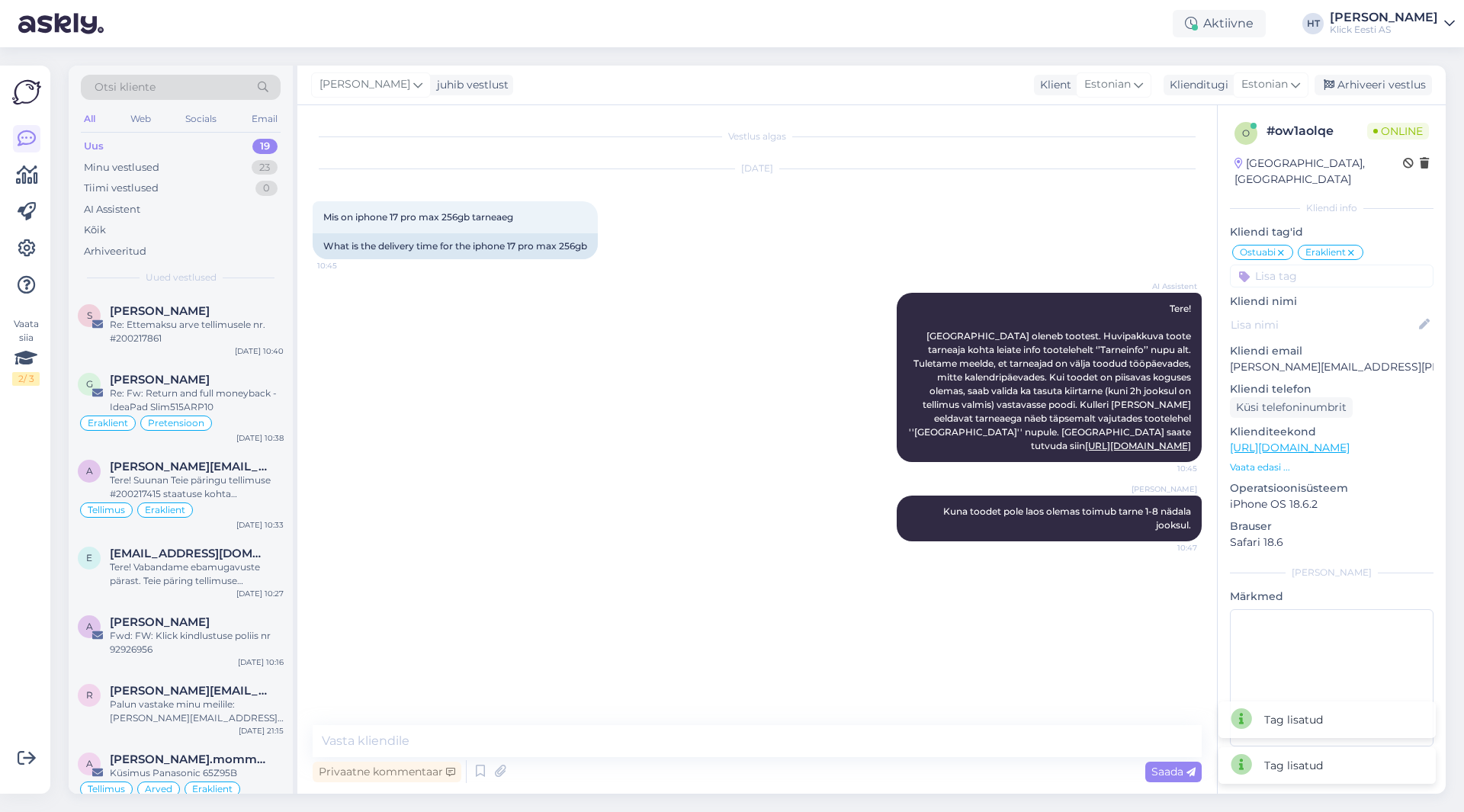
click at [591, 396] on div "AI Assistent Tere! [GEOGRAPHIC_DATA] oleneb tootest. Huvipakkuva toote tarneaja…" at bounding box center [757, 377] width 889 height 203
click at [236, 323] on div "Re: Ettemaksu arve tellimusele nr. #200217861" at bounding box center [197, 331] width 174 height 27
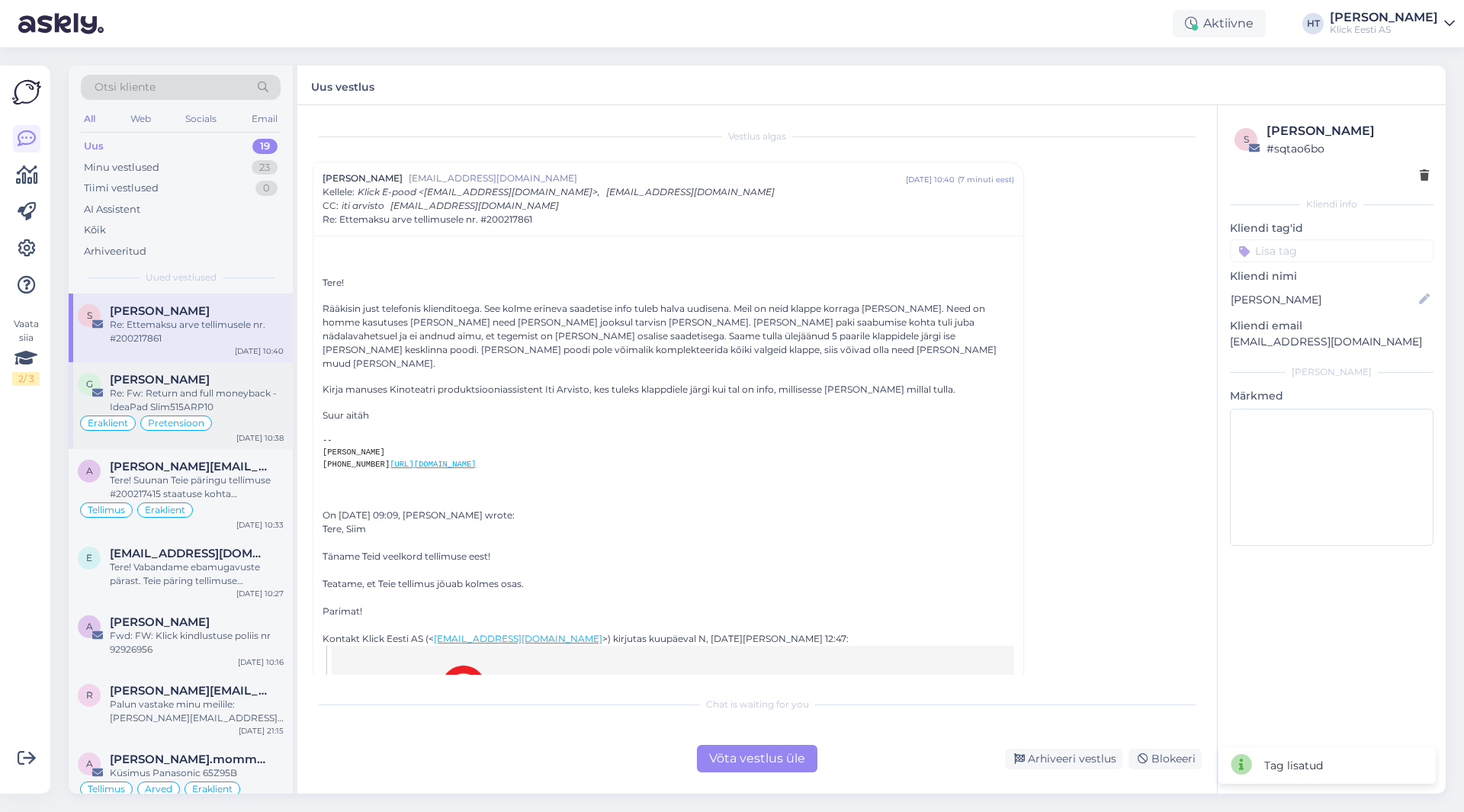
click at [259, 402] on div "Re: Fw: Return and full moneyback - IdeaPad Slim515ARP10" at bounding box center [197, 400] width 174 height 27
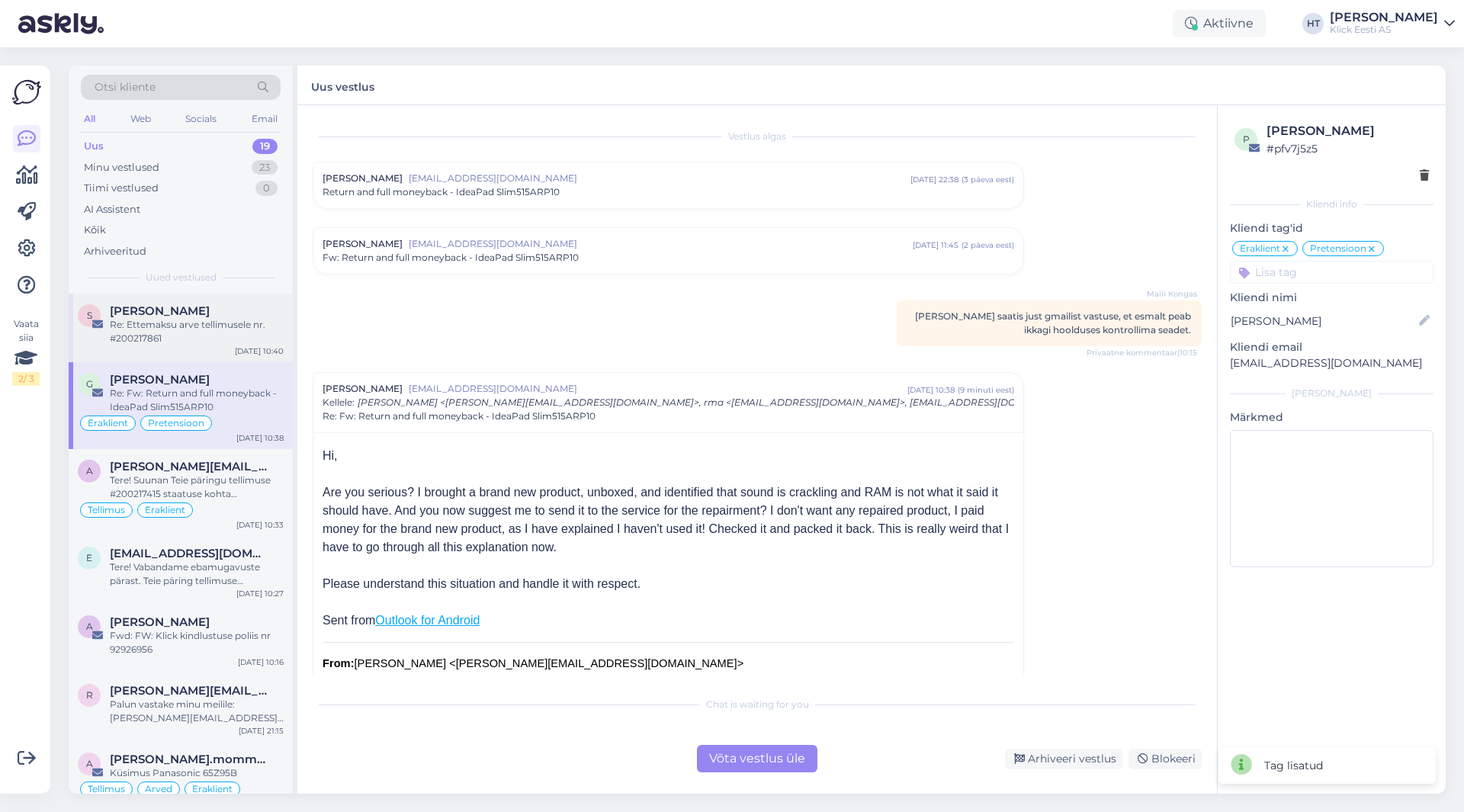
click at [230, 328] on div "Re: Ettemaksu arve tellimusele nr. #200217861" at bounding box center [197, 331] width 174 height 27
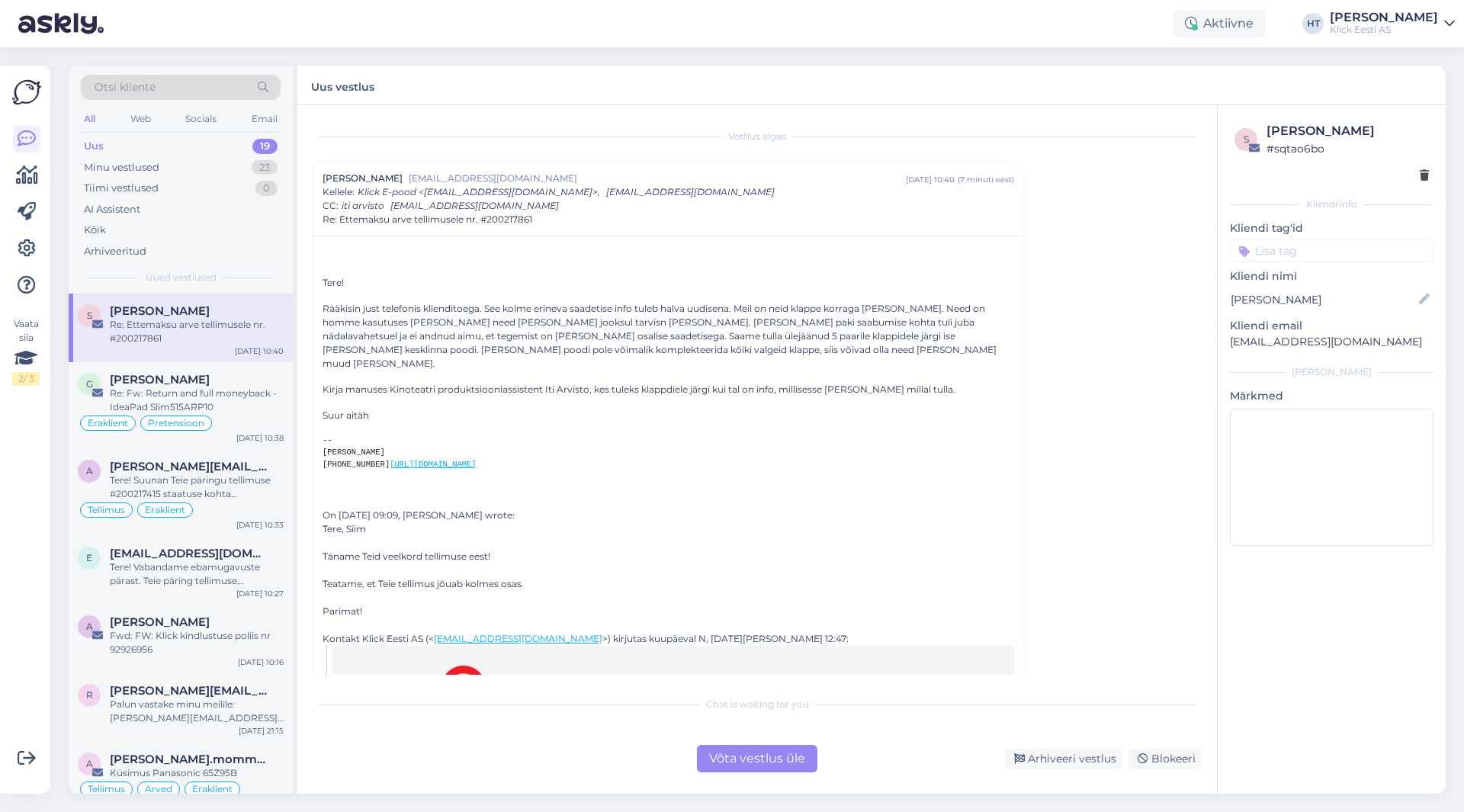
click at [1268, 253] on input at bounding box center [1332, 251] width 204 height 23
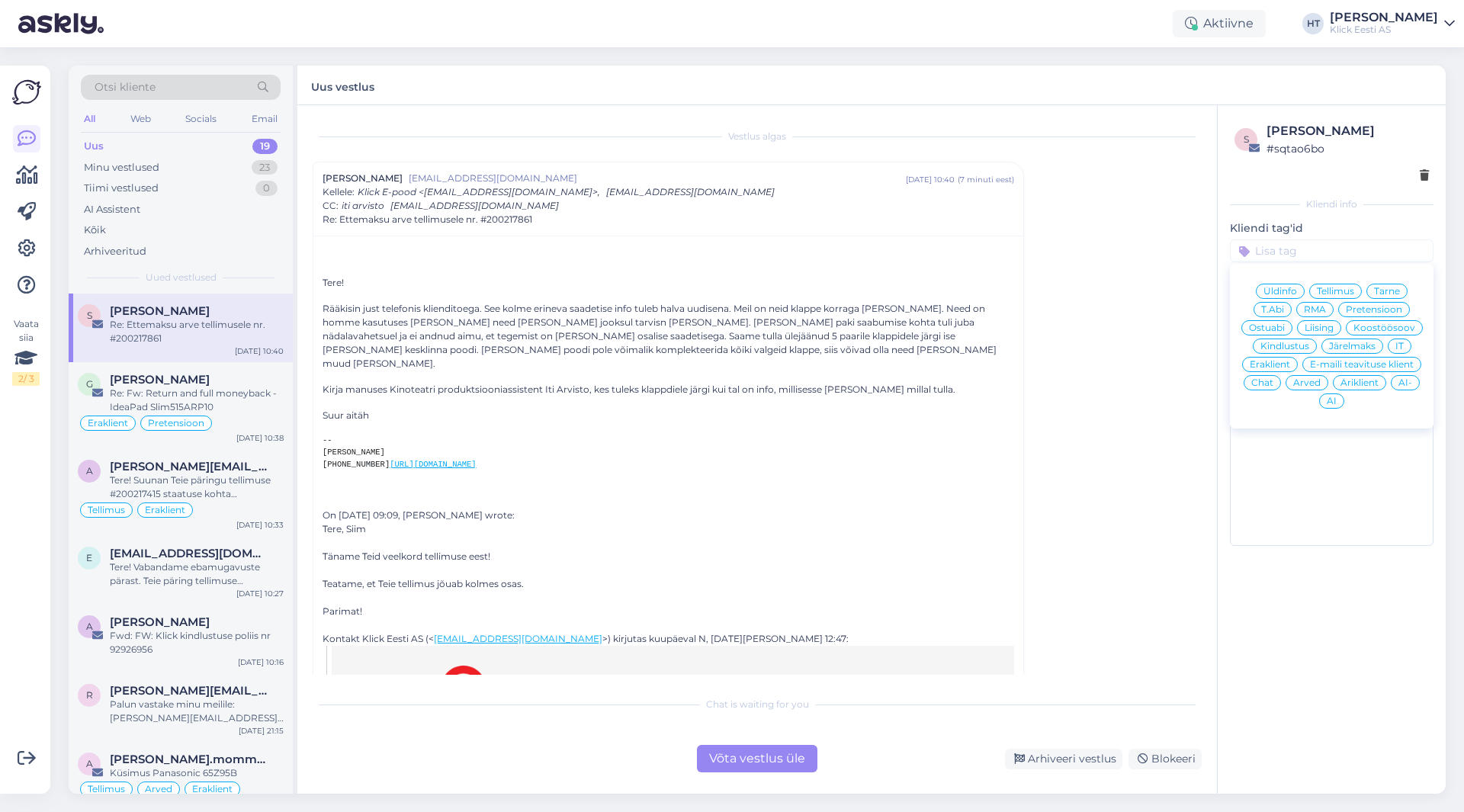
click at [1386, 291] on span "Tarne" at bounding box center [1388, 291] width 26 height 9
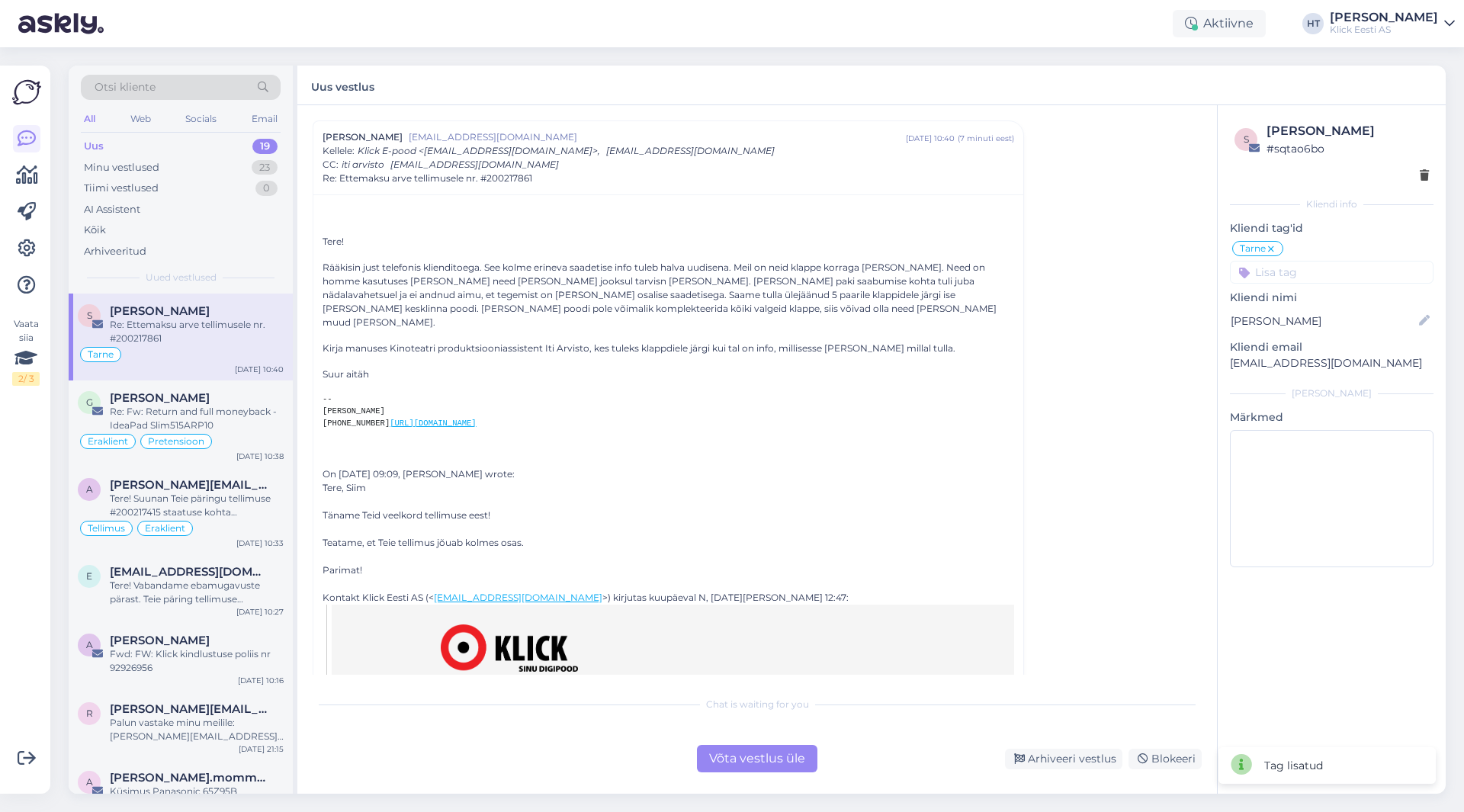
click at [1336, 268] on input at bounding box center [1332, 272] width 204 height 23
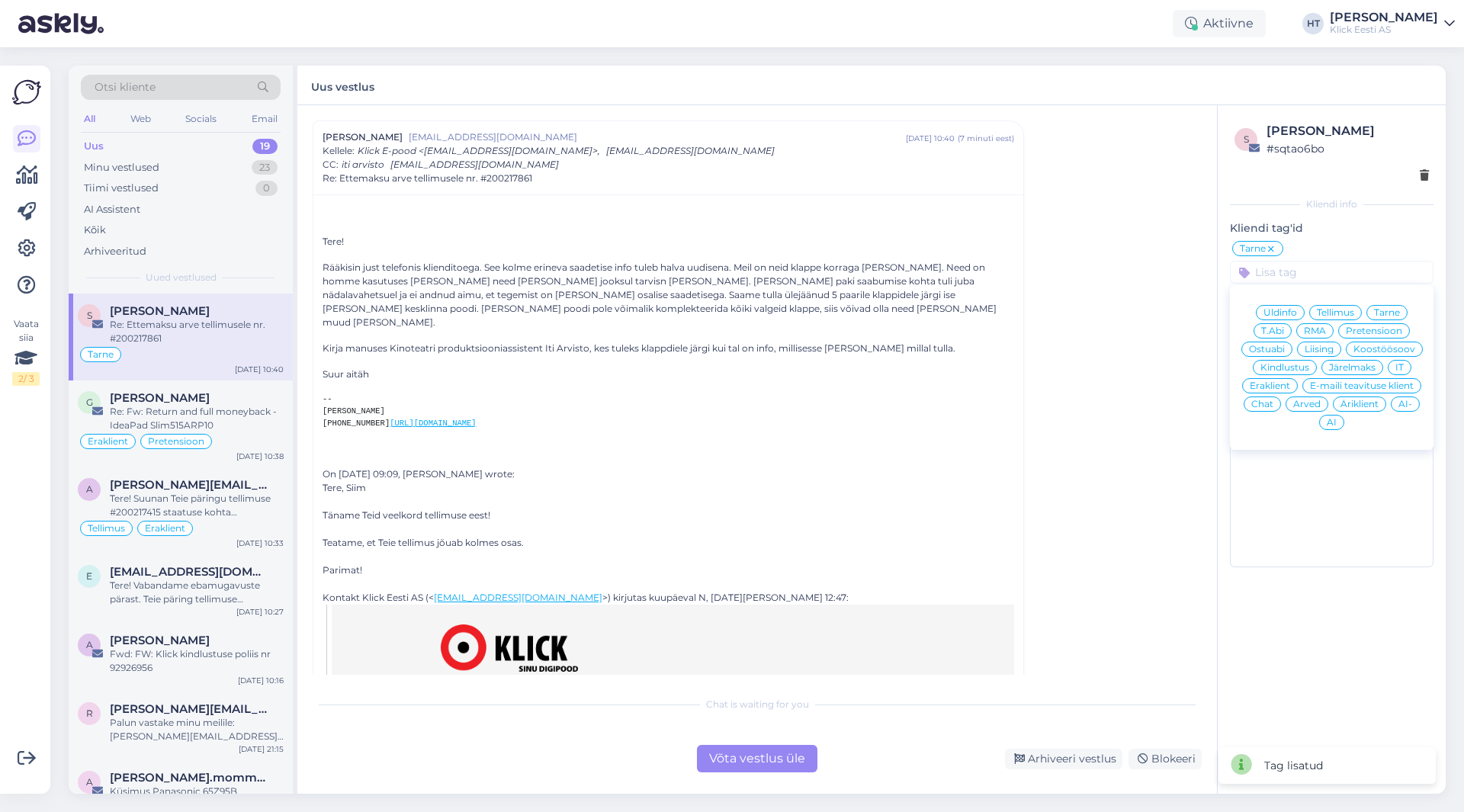
click at [1286, 381] on span "Eraklient" at bounding box center [1271, 386] width 40 height 9
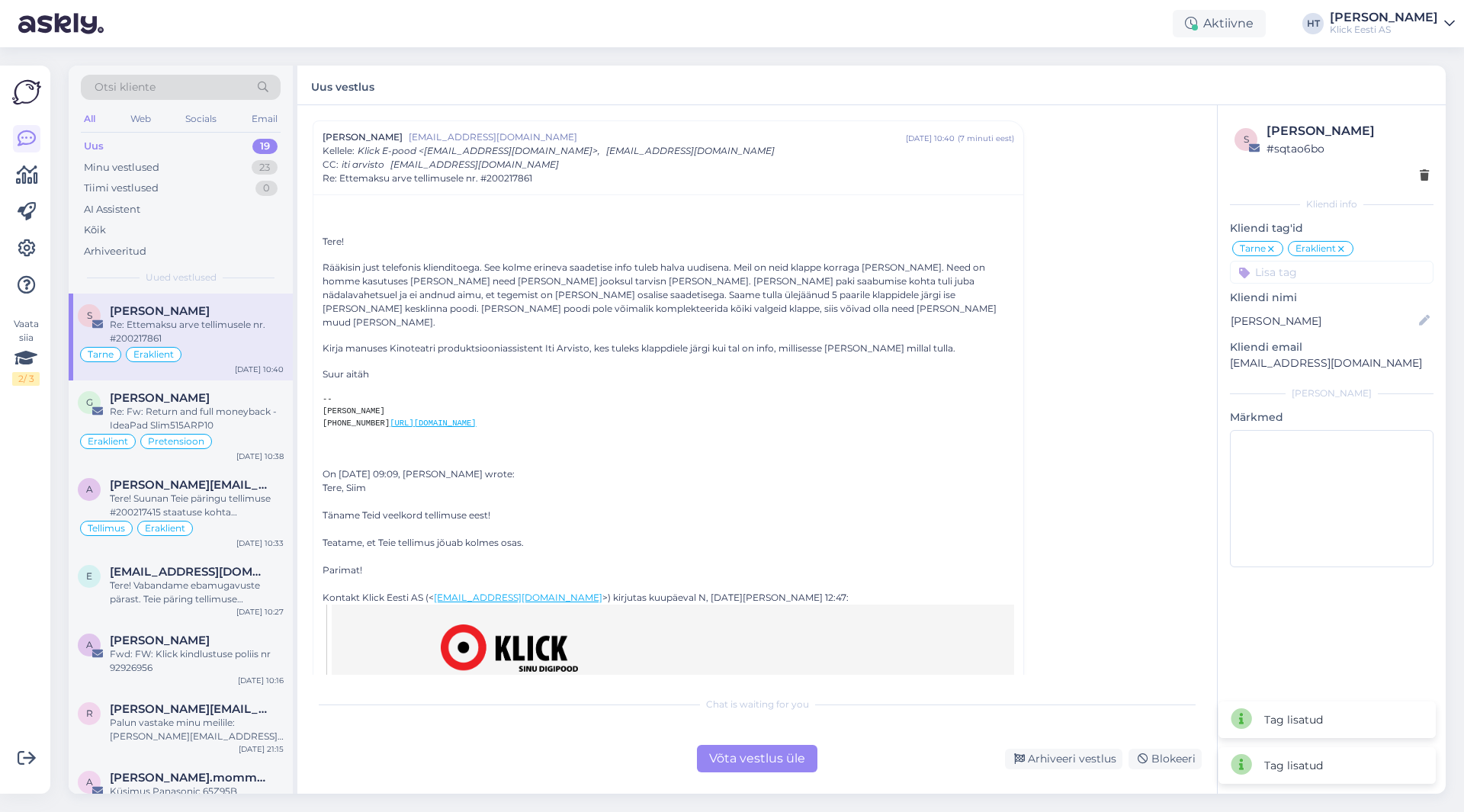
click at [1135, 352] on div "Vestlus [PERSON_NAME] Tõniste [EMAIL_ADDRESS][DOMAIN_NAME] [DATE] 10:40 ( 7 min…" at bounding box center [765, 397] width 903 height 555
click at [193, 388] on div "G [PERSON_NAME] Re: Fw: Return and full moneyback - IdeaPad Slim515ARP10 Erakli…" at bounding box center [180, 424] width 224 height 87
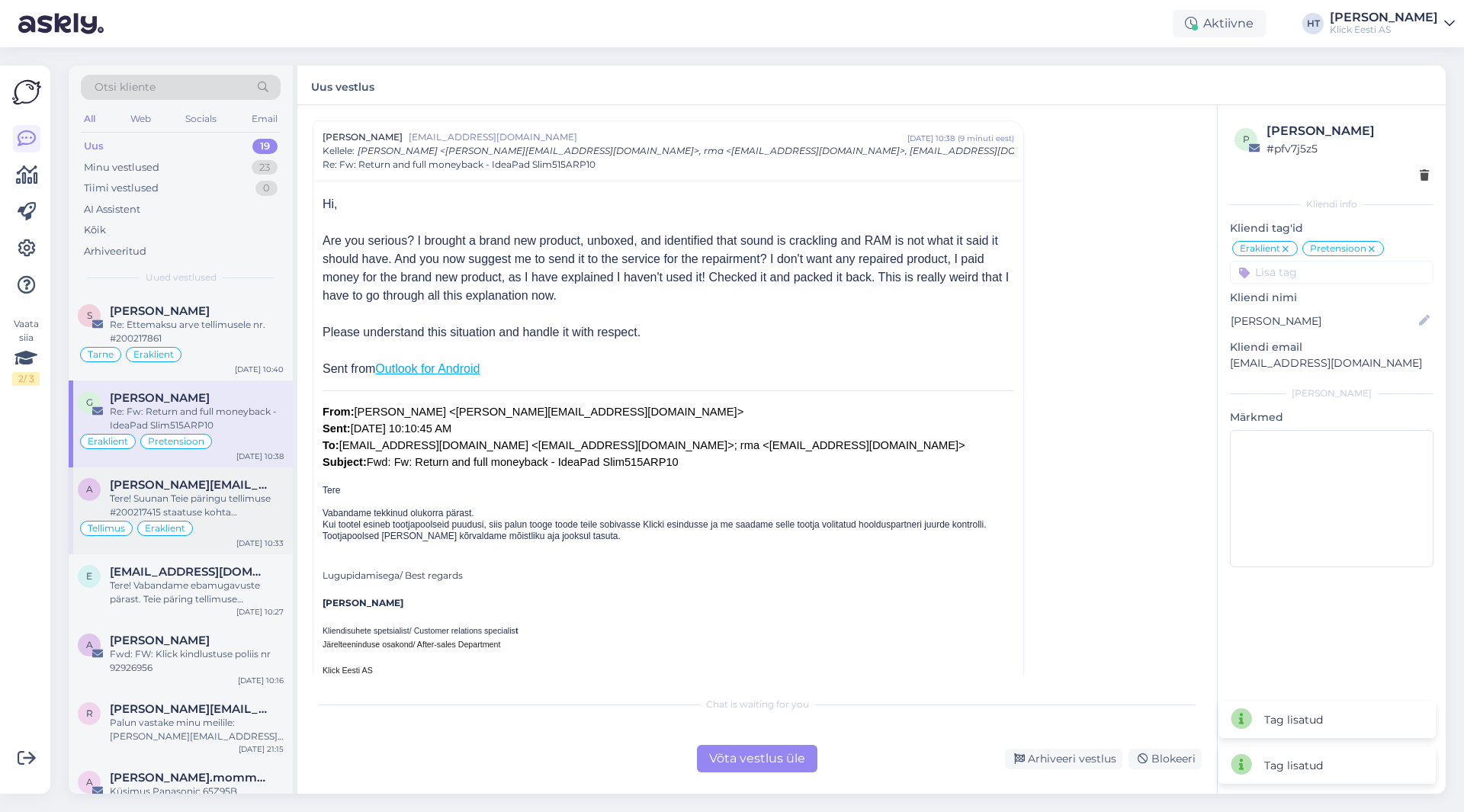
click at [211, 491] on span "[PERSON_NAME][EMAIL_ADDRESS][DOMAIN_NAME]" at bounding box center [189, 485] width 159 height 14
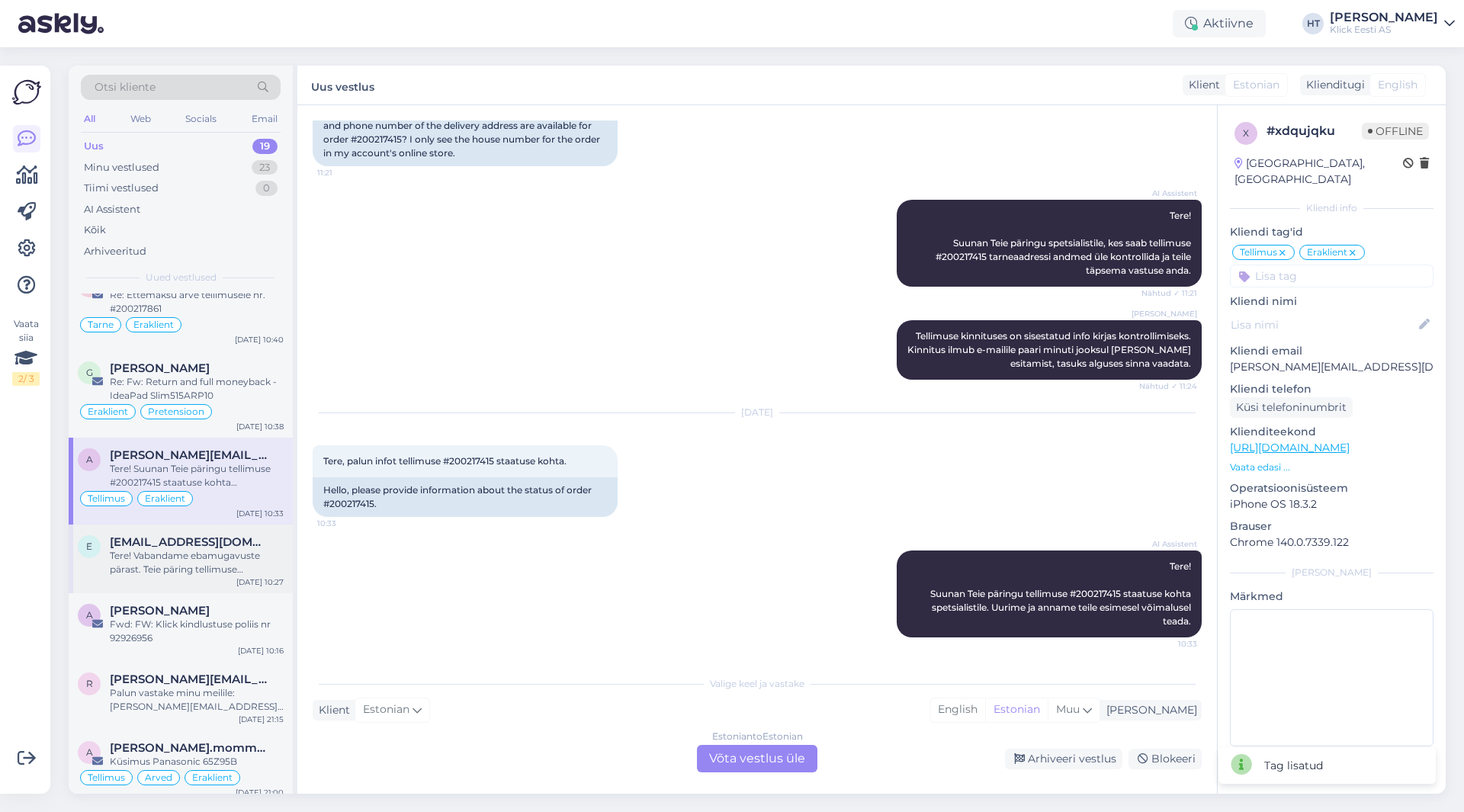
scroll to position [76, 0]
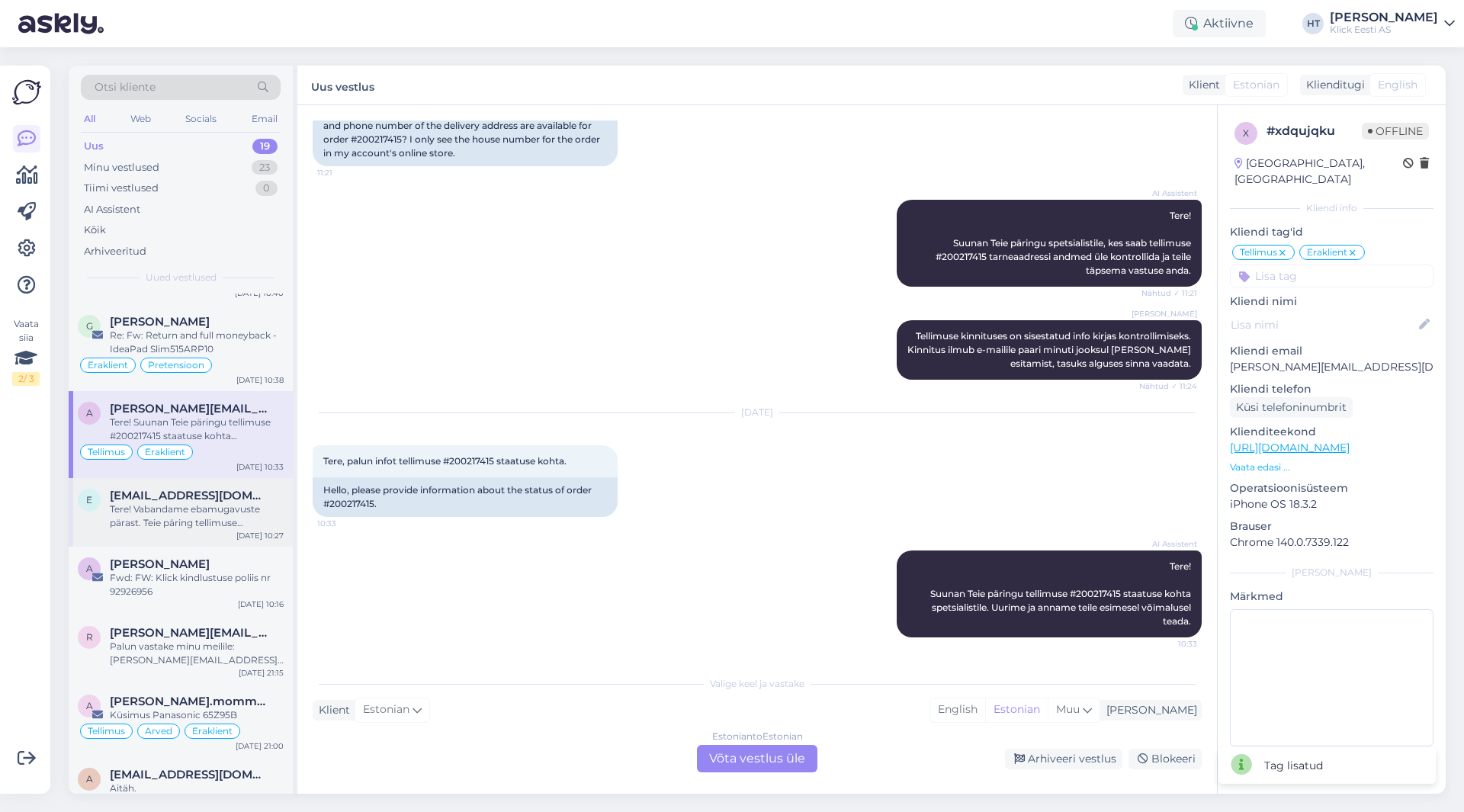
click at [214, 487] on div "e [EMAIL_ADDRESS][DOMAIN_NAME] Tere! Vabandame ebamugavuste pärast. Teie päring…" at bounding box center [180, 512] width 224 height 69
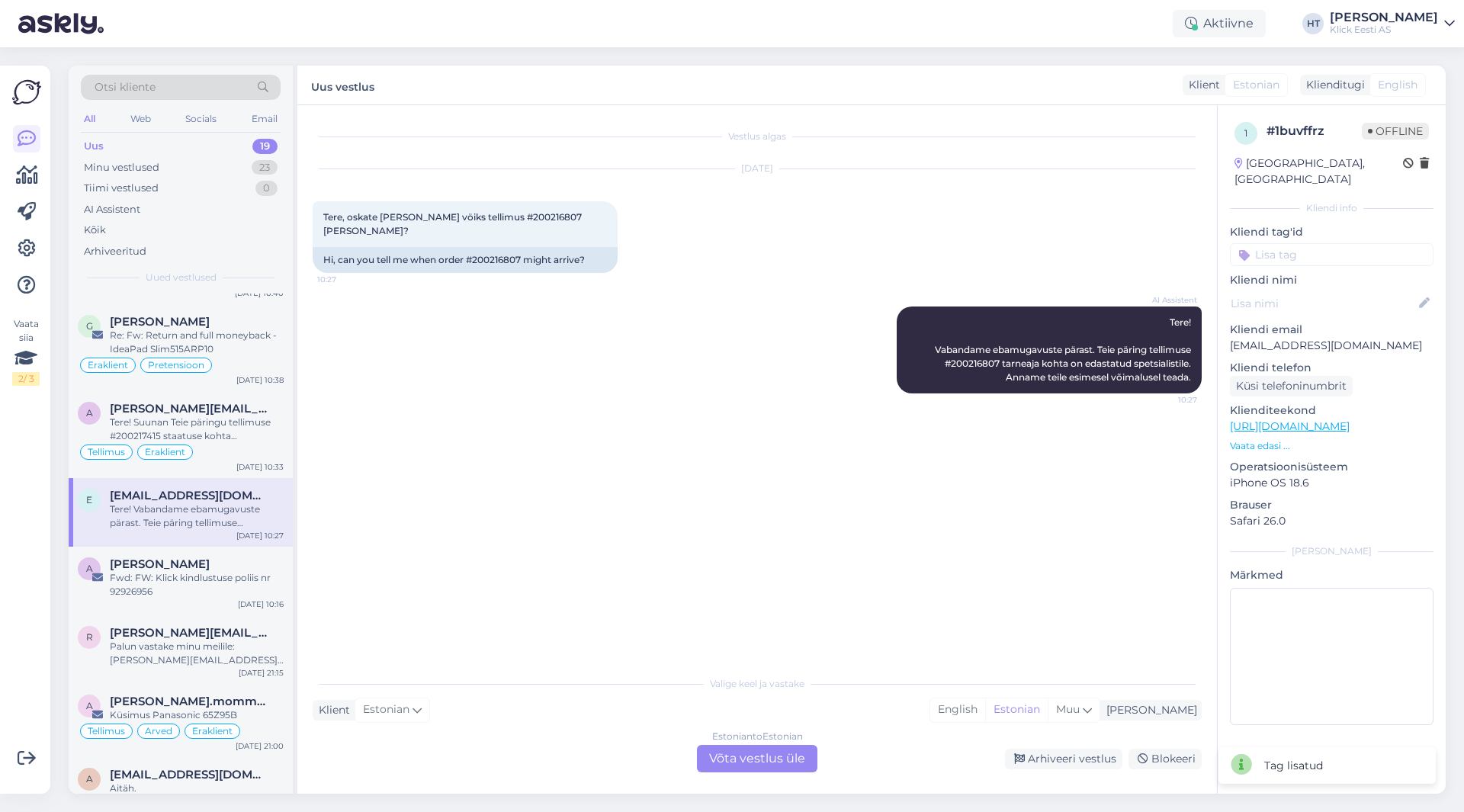
scroll to position [0, 0]
drag, startPoint x: 323, startPoint y: 216, endPoint x: 581, endPoint y: 234, distance: 258.6
click at [581, 234] on div "Tere, oskate [PERSON_NAME] vöiks tellimus #200216807 [PERSON_NAME]? 10:27" at bounding box center [465, 224] width 305 height 46
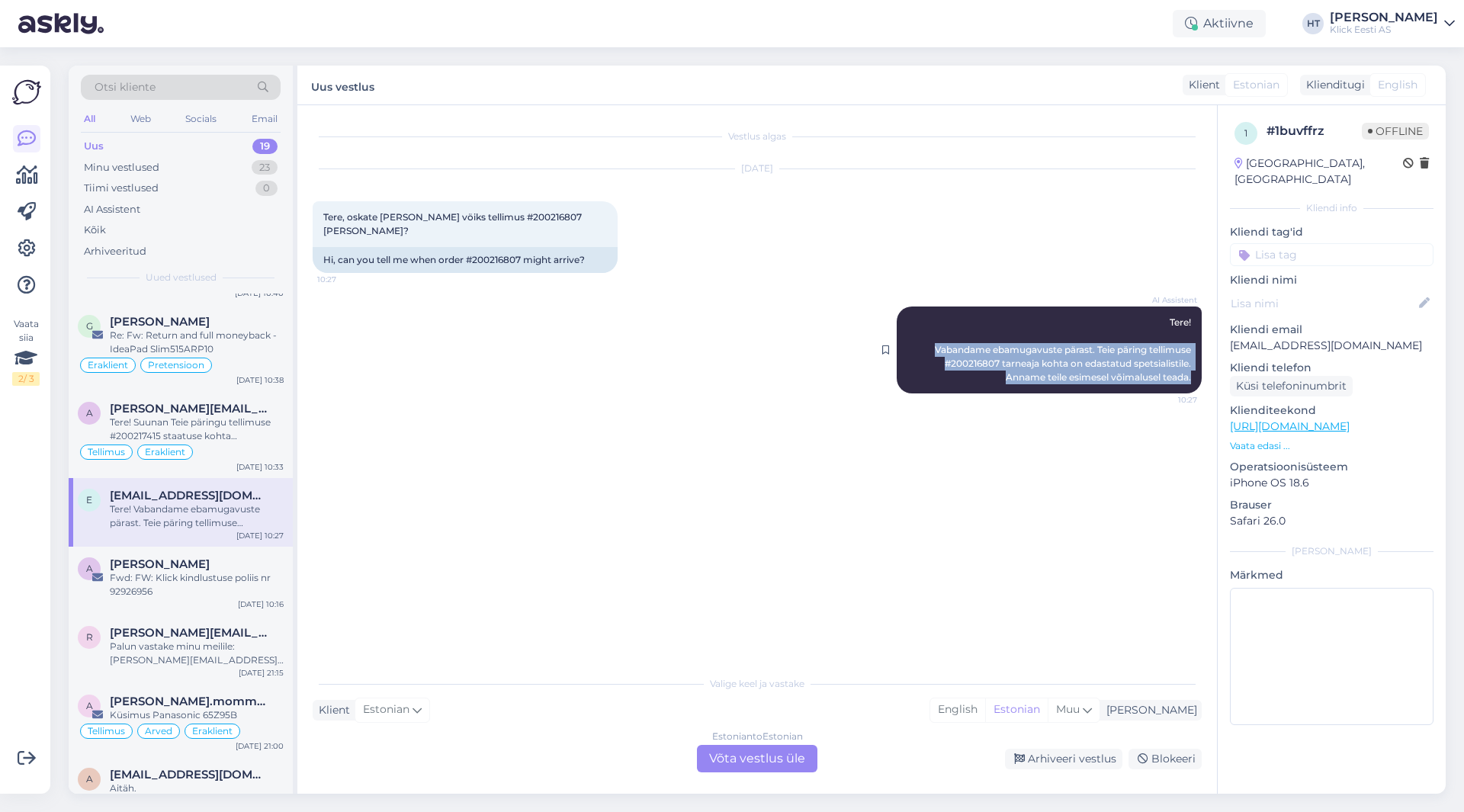
drag, startPoint x: 927, startPoint y: 351, endPoint x: 1192, endPoint y: 377, distance: 266.3
click at [1192, 377] on div "AI Assistent Tere! Vabandame ebamugavuste pärast. Teie päring tellimuse #200216…" at bounding box center [1049, 350] width 305 height 87
drag, startPoint x: 1192, startPoint y: 377, endPoint x: 920, endPoint y: 344, distance: 274.0
click at [920, 344] on div "AI Assistent Tere! Vabandame ebamugavuste pärast. Teie päring tellimuse #200216…" at bounding box center [1049, 350] width 305 height 87
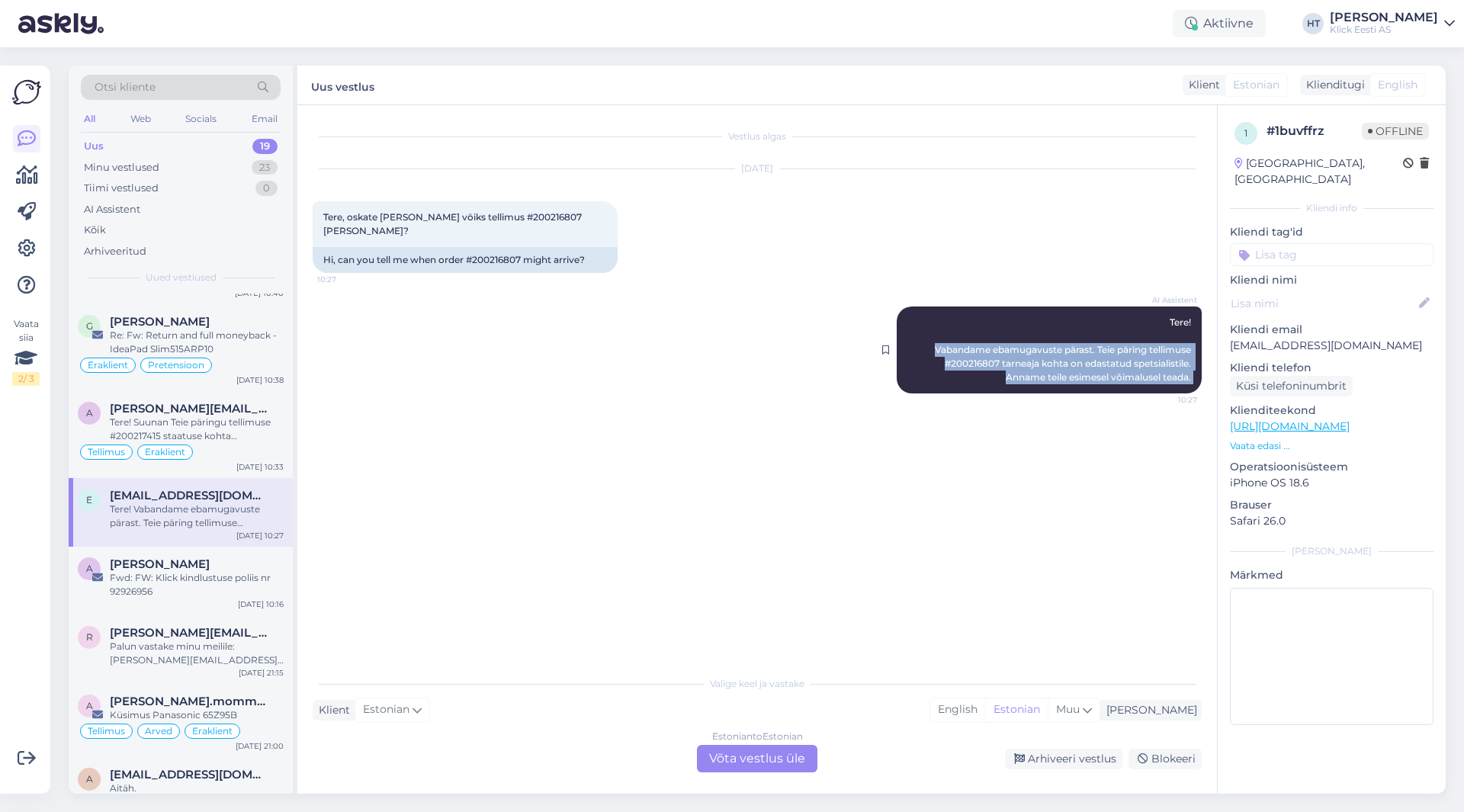
click at [921, 344] on div "AI Assistent Tere! Vabandame ebamugavuste pärast. Teie päring tellimuse #200216…" at bounding box center [1049, 350] width 305 height 87
drag, startPoint x: 921, startPoint y: 344, endPoint x: 1195, endPoint y: 375, distance: 275.7
click at [1195, 375] on div "AI Assistent Tere! Vabandame ebamugavuste pärast. Teie päring tellimuse #200216…" at bounding box center [1049, 350] width 305 height 87
drag, startPoint x: 1195, startPoint y: 375, endPoint x: 927, endPoint y: 344, distance: 269.8
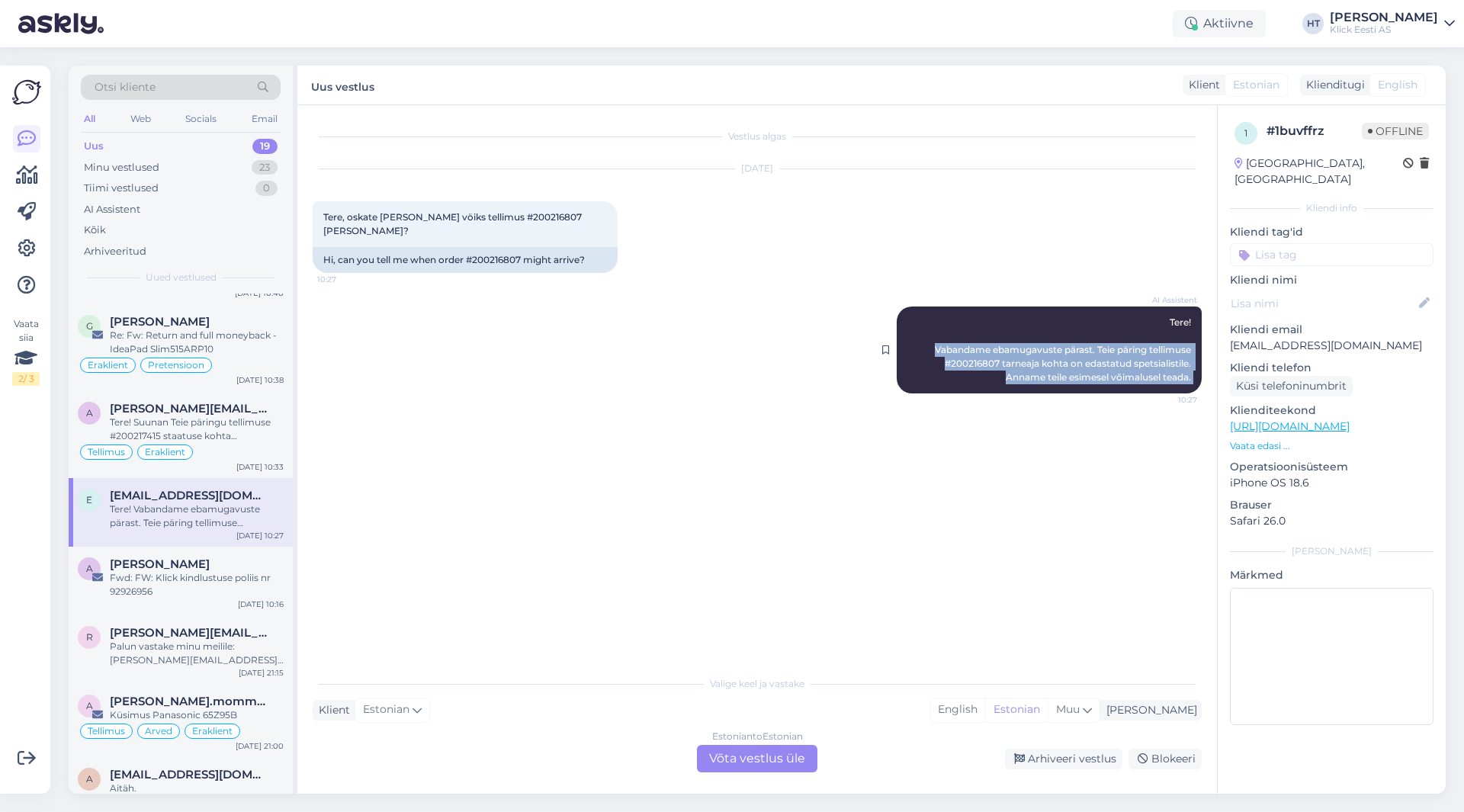
click at [927, 344] on div "AI Assistent Tere! Vabandame ebamugavuste pärast. Teie päring tellimuse #200216…" at bounding box center [1049, 350] width 305 height 87
drag, startPoint x: 927, startPoint y: 344, endPoint x: 1195, endPoint y: 378, distance: 270.1
click at [1195, 378] on div "AI Assistent Tere! Vabandame ebamugavuste pärast. Teie päring tellimuse #200216…" at bounding box center [1049, 350] width 305 height 87
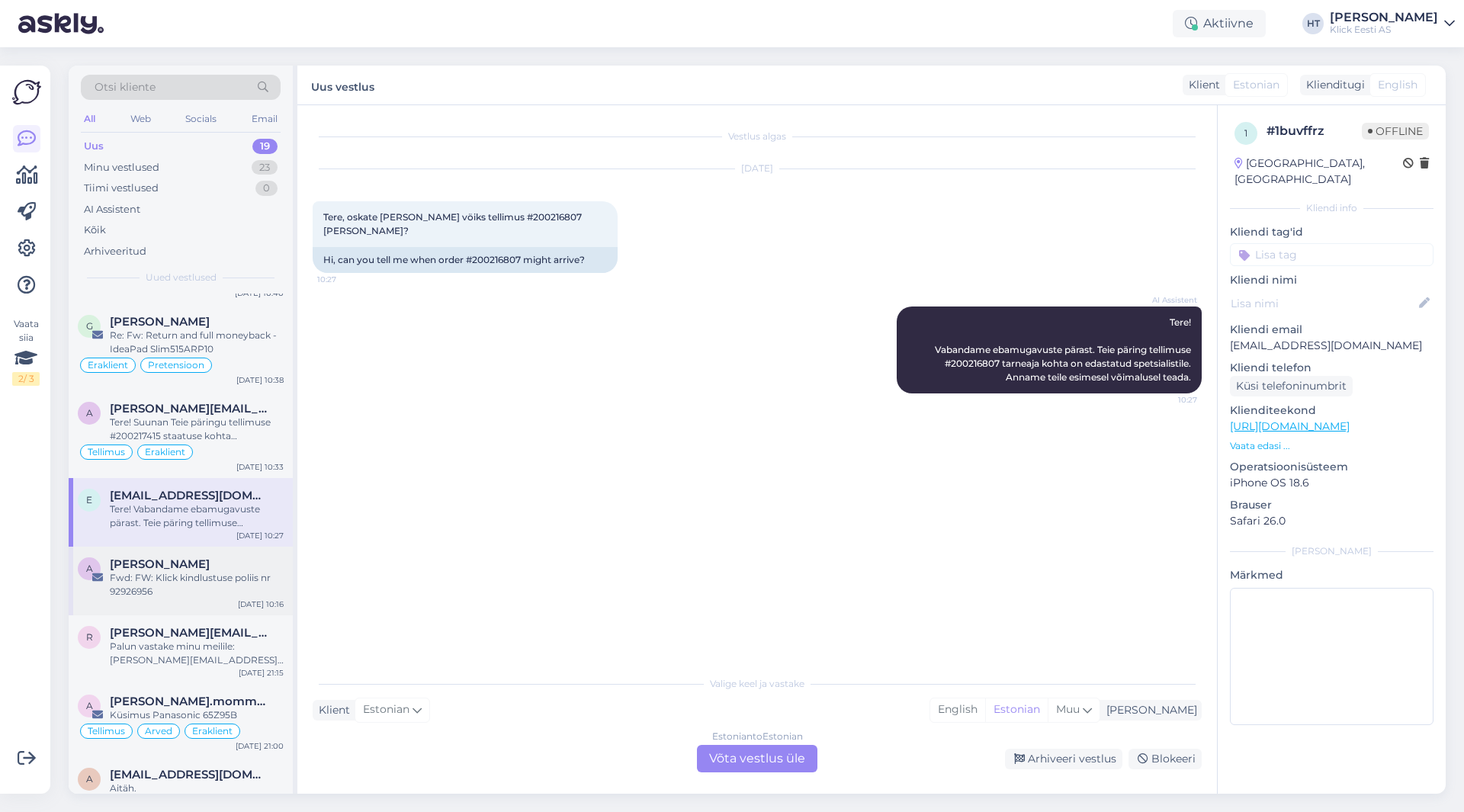
click at [209, 572] on div "Fwd: FW: Klick kindlustuse poliis nr 92926956" at bounding box center [197, 584] width 174 height 27
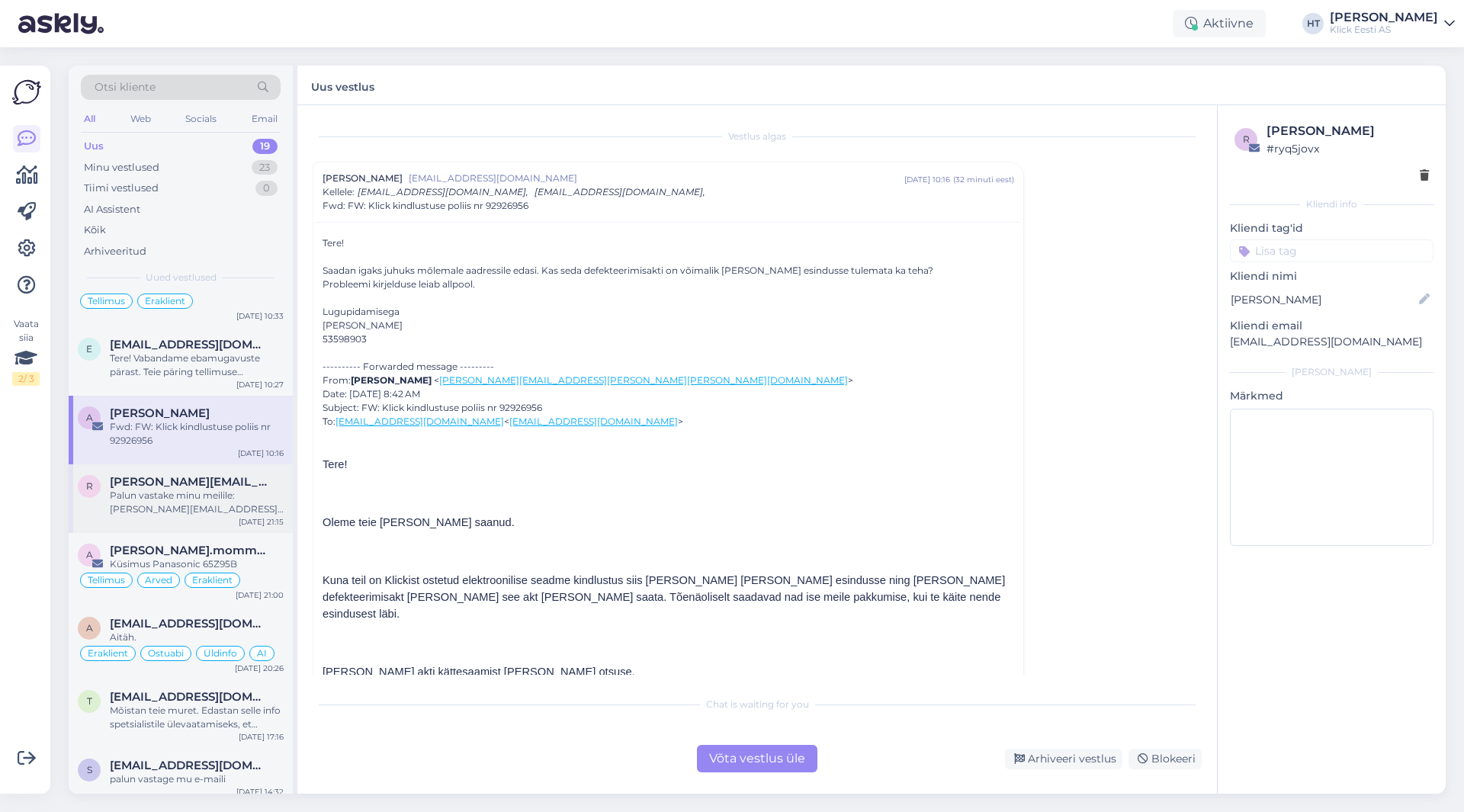
scroll to position [228, 0]
click at [218, 504] on div "Palun vastake minu meilile: [PERSON_NAME][EMAIL_ADDRESS][PERSON_NAME][DOMAIN_NA…" at bounding box center [197, 501] width 174 height 27
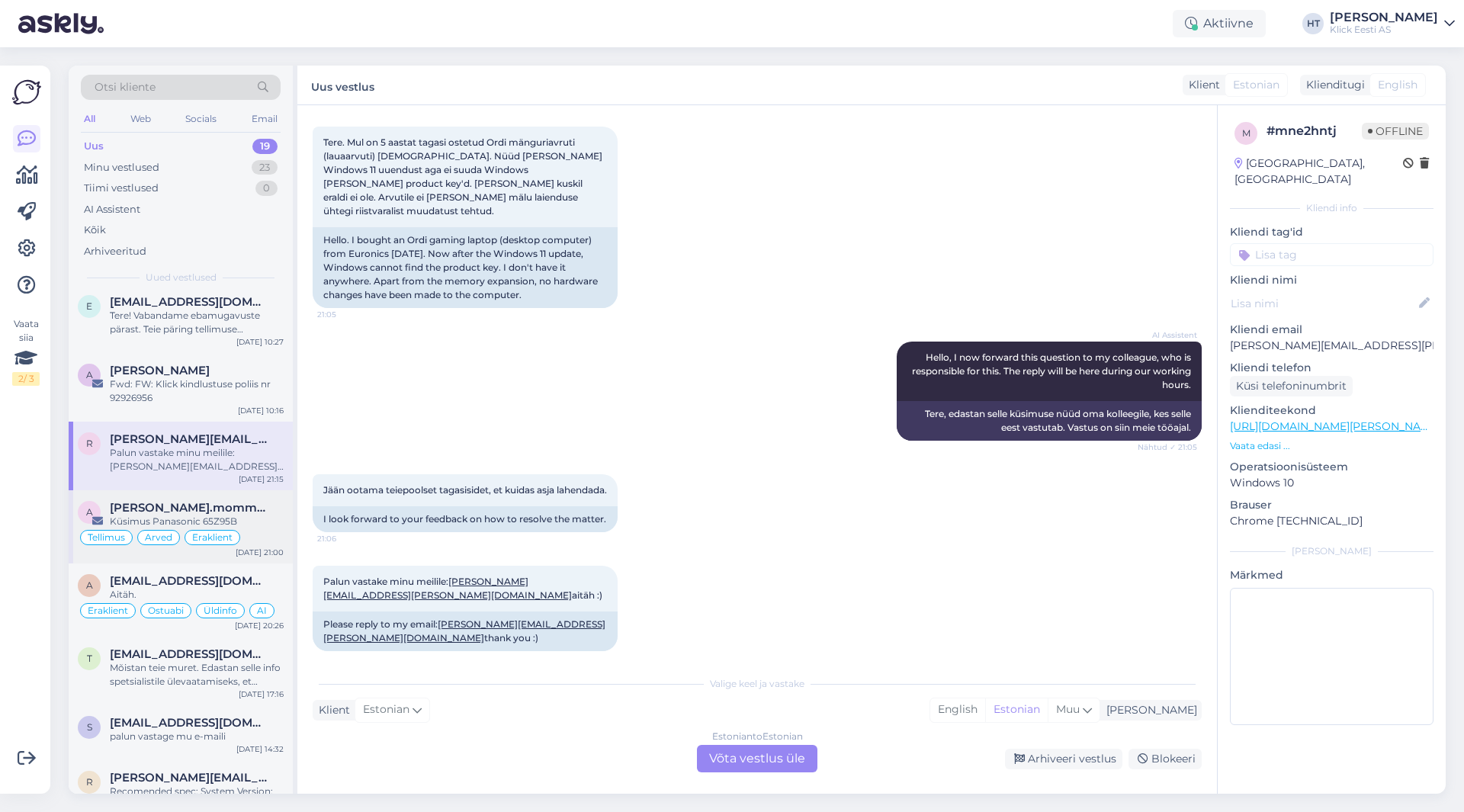
scroll to position [305, 0]
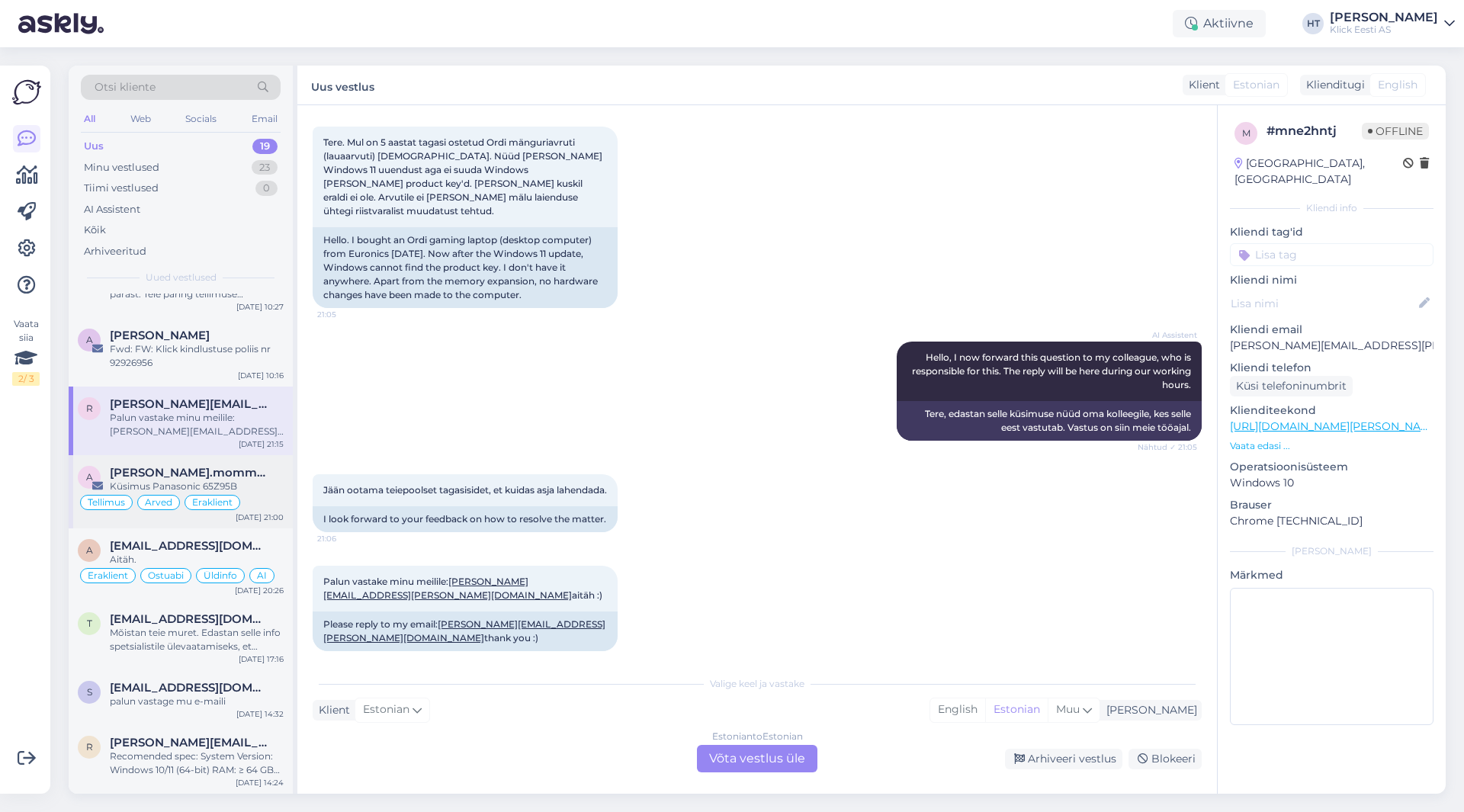
click at [213, 482] on div "Küsimus Panasonic 65Z95B" at bounding box center [197, 487] width 174 height 14
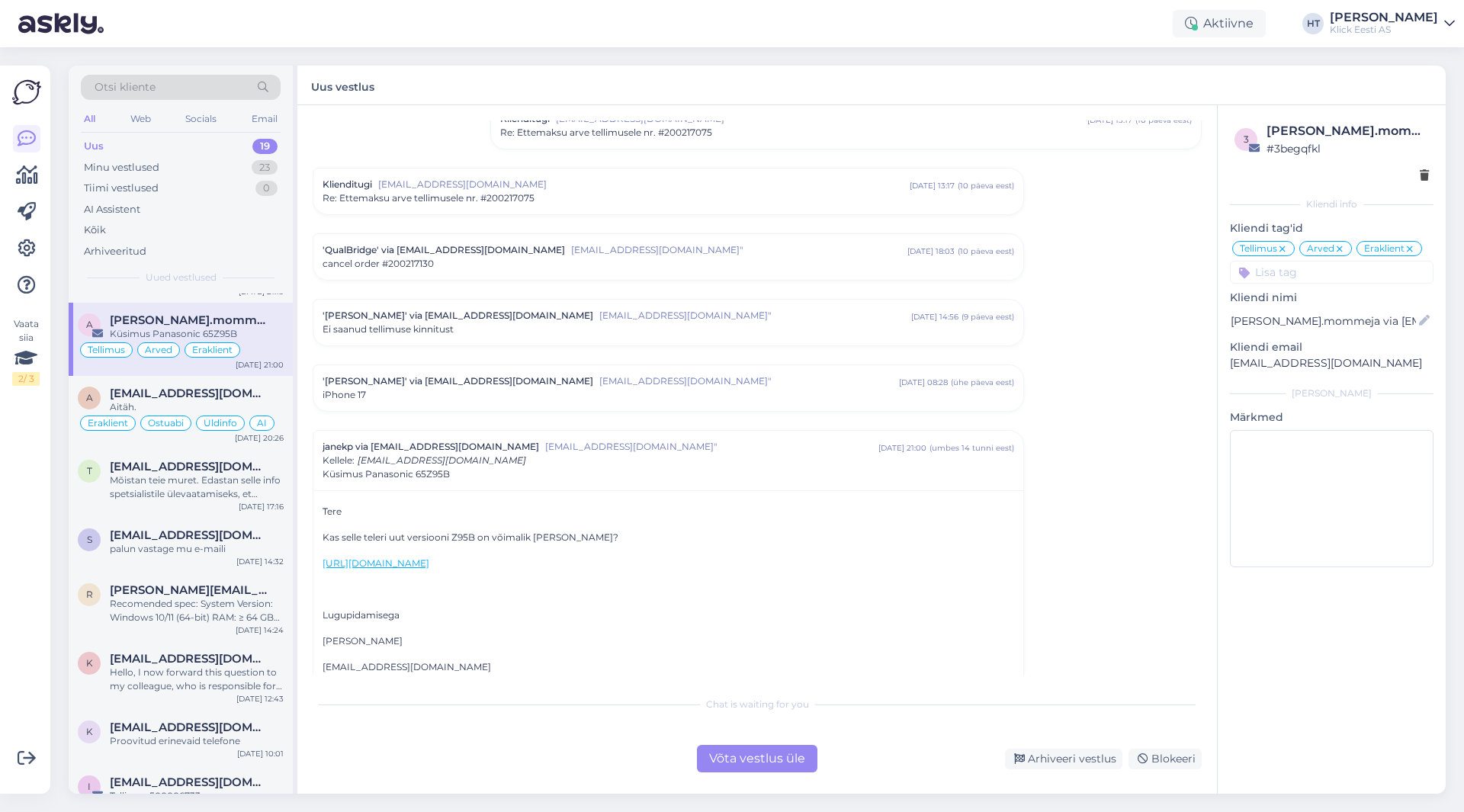
scroll to position [6977, 0]
click at [199, 476] on div "Mõistan teie muret. Edastan selle info spetsialistile ülevaatamiseks, et saaksi…" at bounding box center [197, 487] width 174 height 27
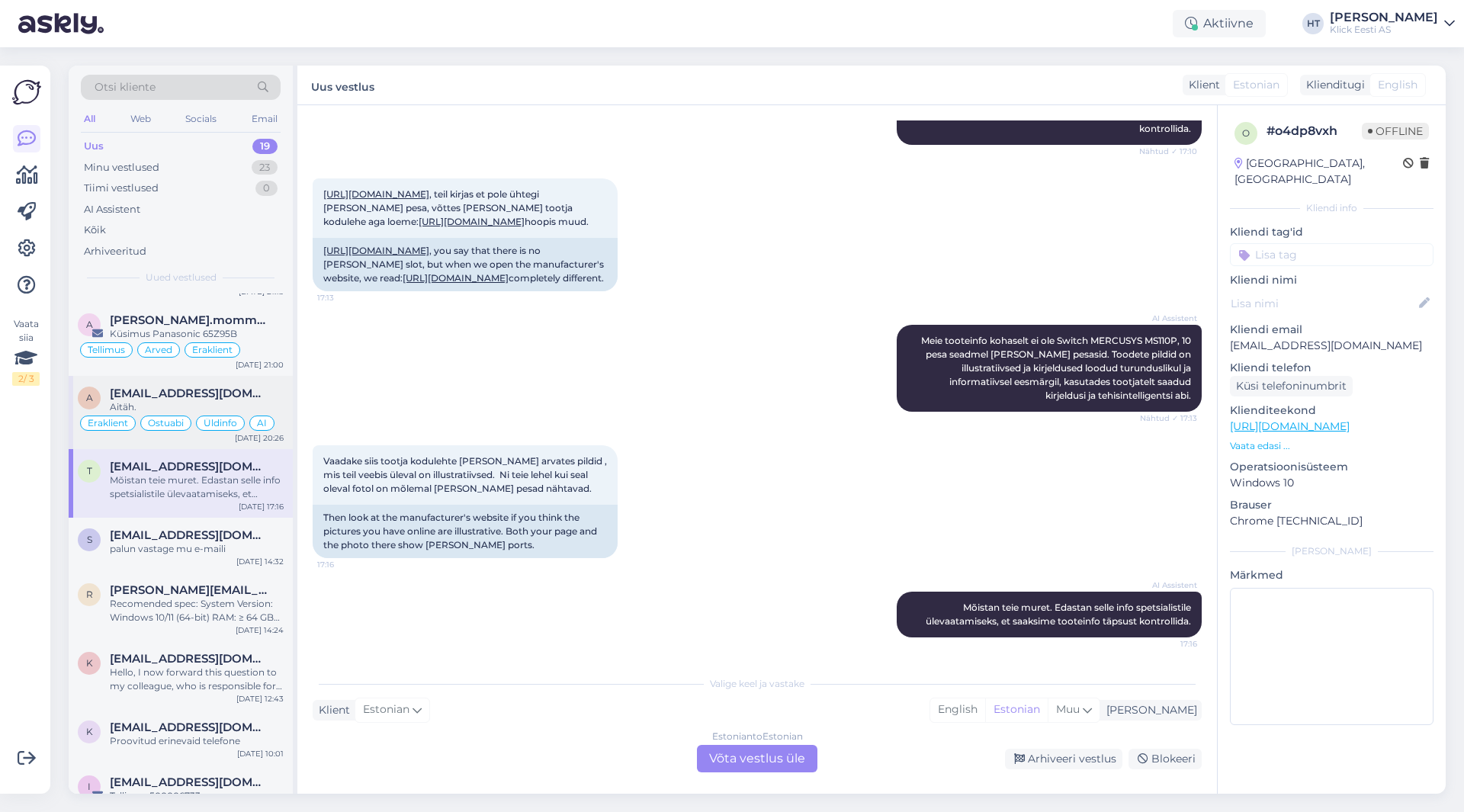
click at [180, 395] on span "[EMAIL_ADDRESS][DOMAIN_NAME]" at bounding box center [189, 394] width 159 height 14
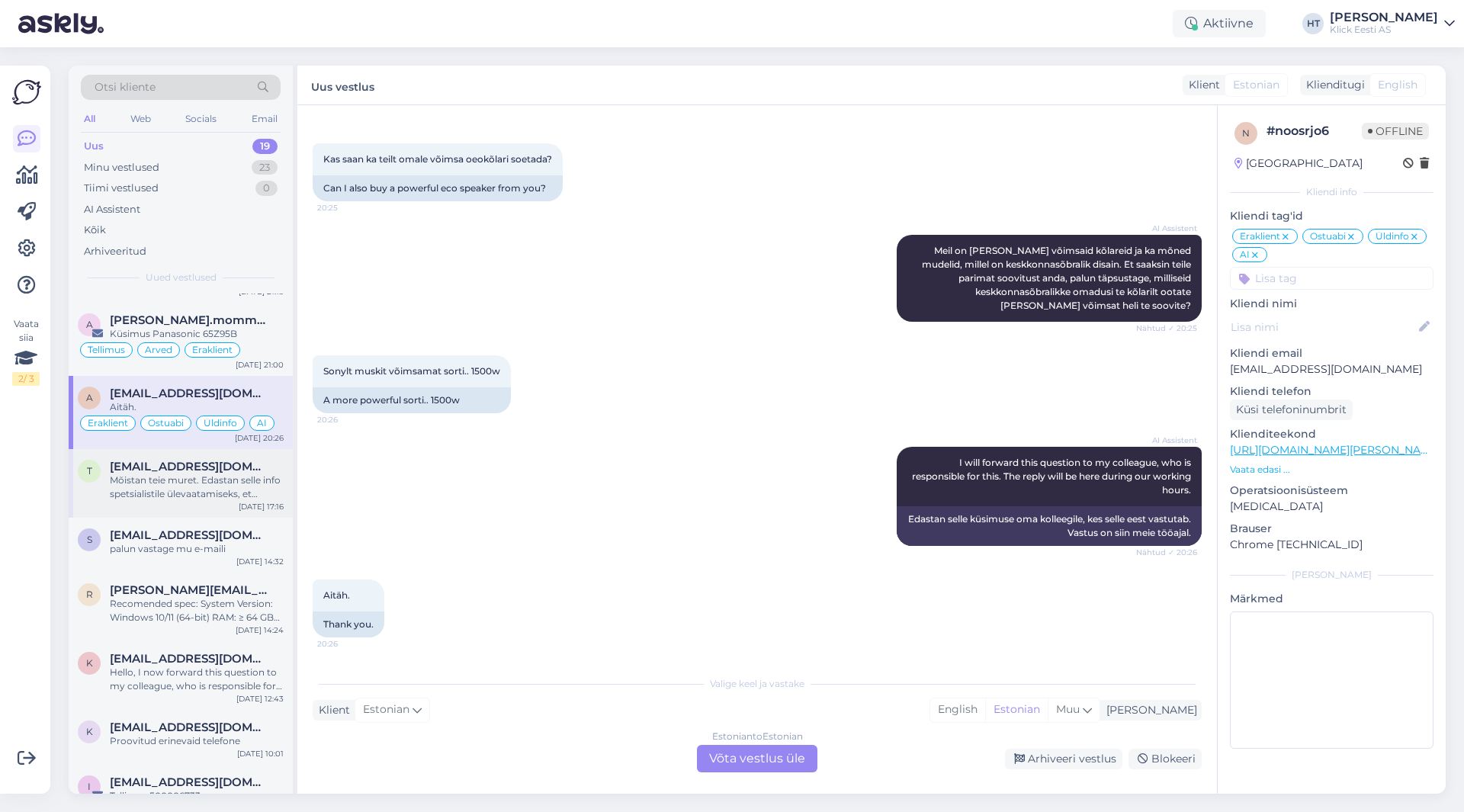
click at [257, 491] on div "Mõistan teie muret. Edastan selle info spetsialistile ülevaatamiseks, et saaksi…" at bounding box center [197, 487] width 174 height 27
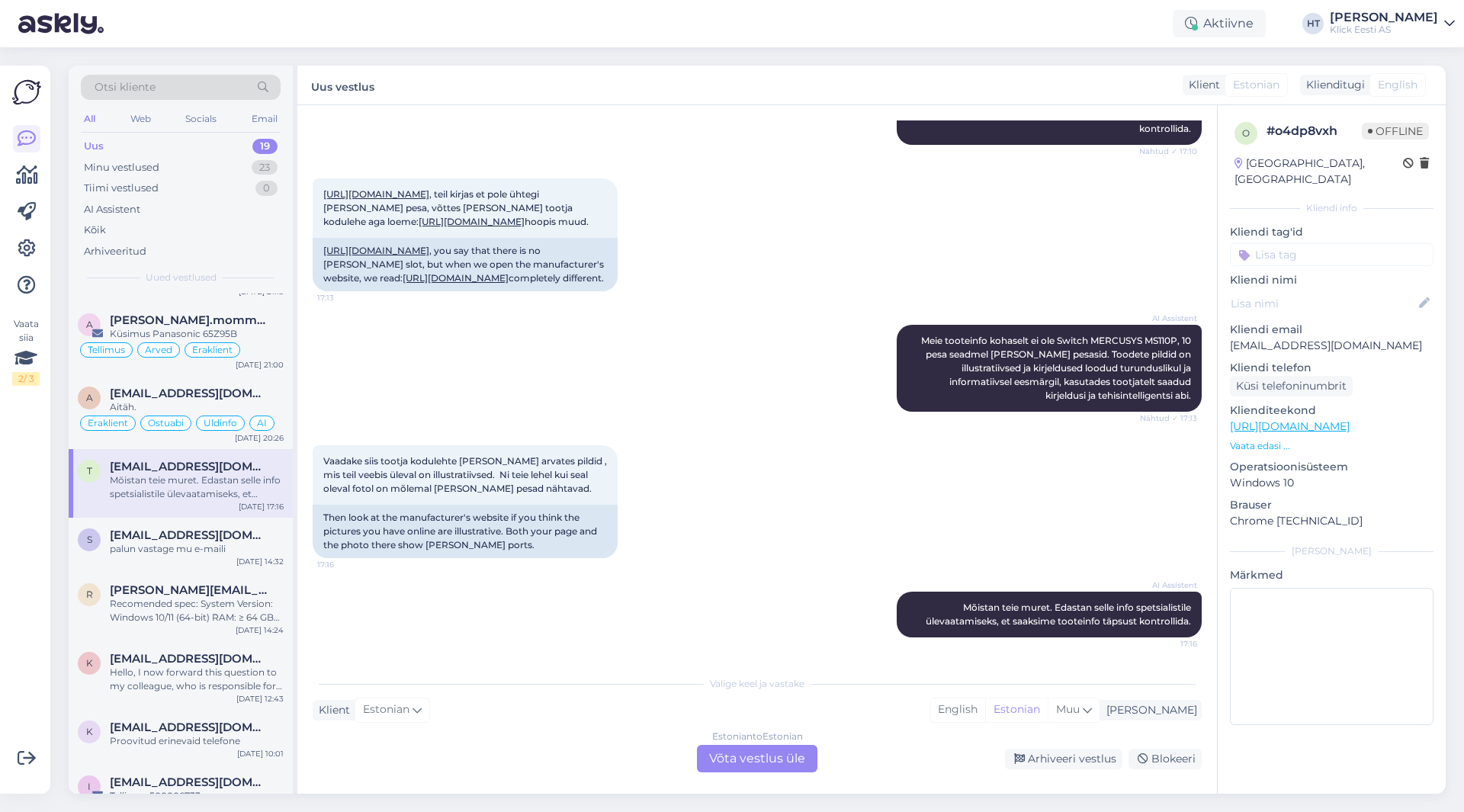
scroll to position [317, 0]
click at [152, 540] on span "[EMAIL_ADDRESS][DOMAIN_NAME]" at bounding box center [189, 535] width 159 height 14
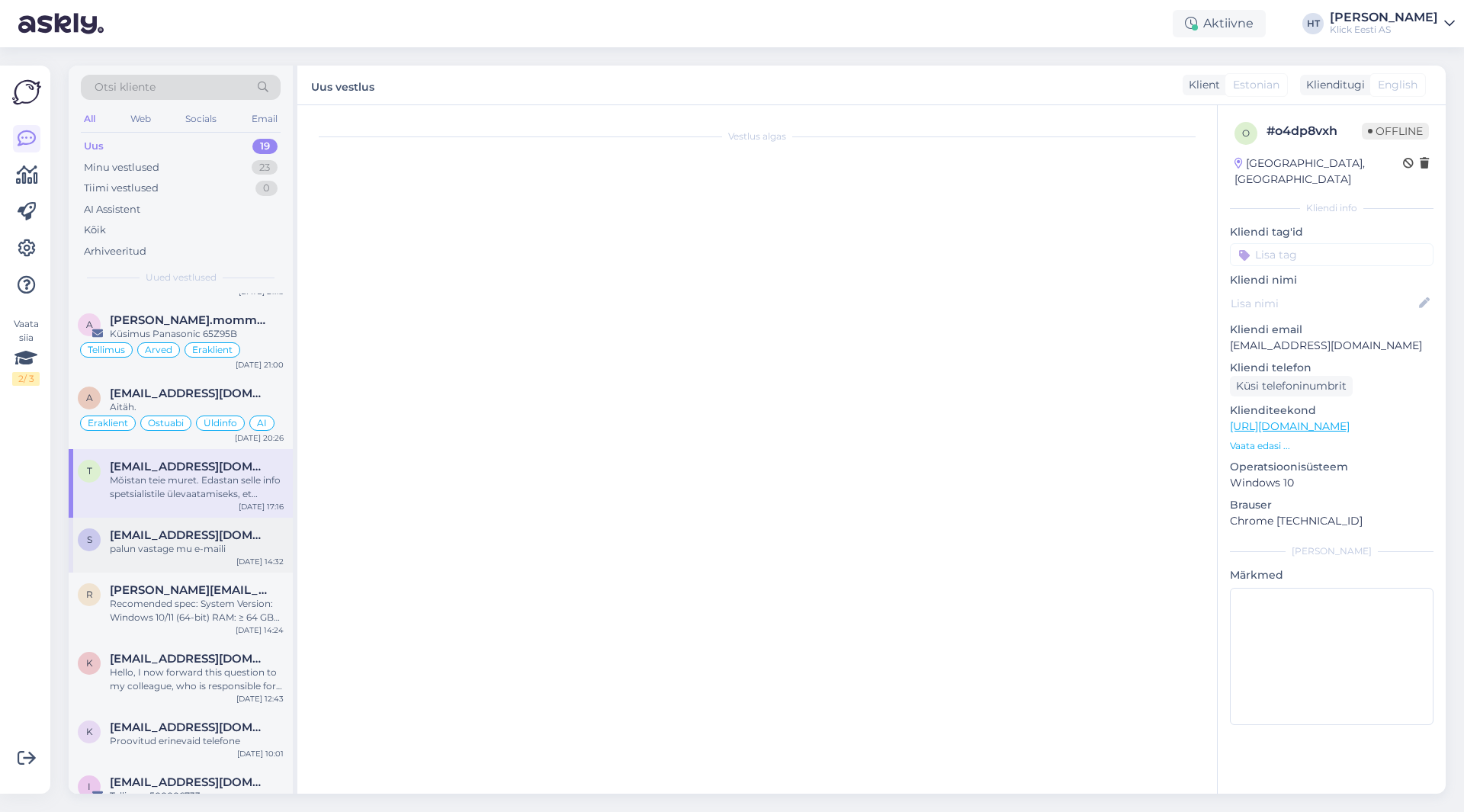
scroll to position [0, 0]
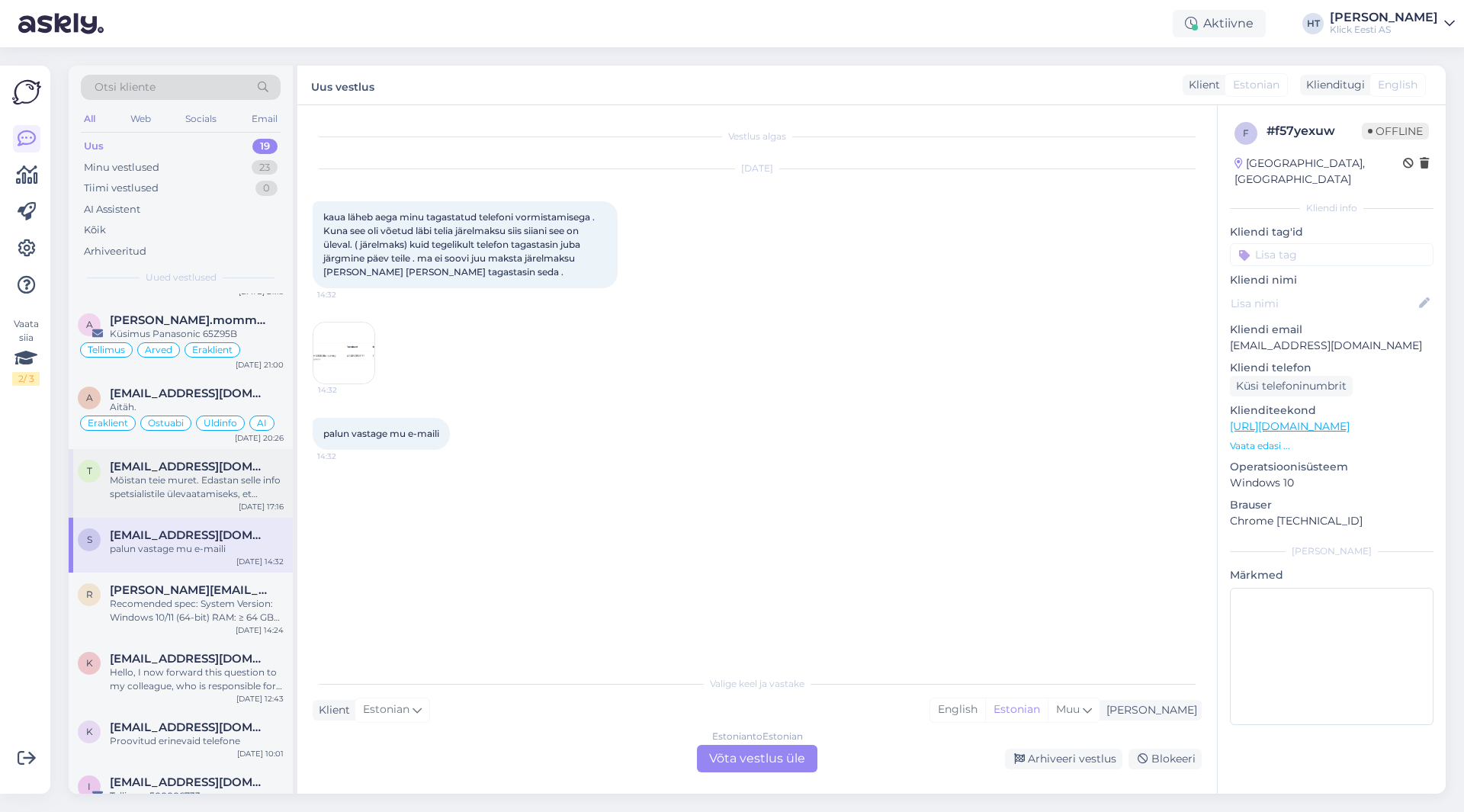
click at [225, 497] on div "Mõistan teie muret. Edastan selle info spetsialistile ülevaatamiseks, et saaksi…" at bounding box center [197, 487] width 174 height 27
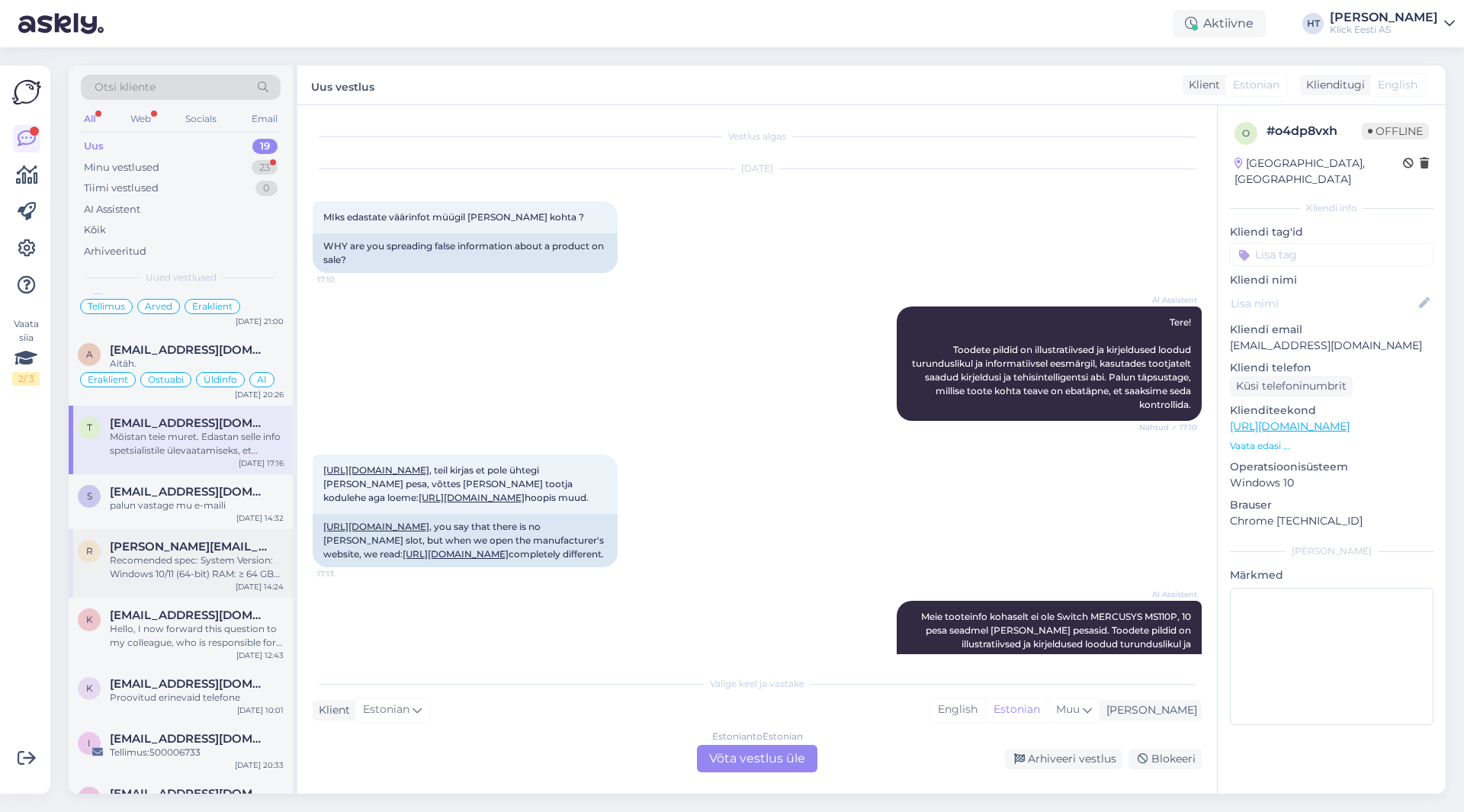
scroll to position [534, 0]
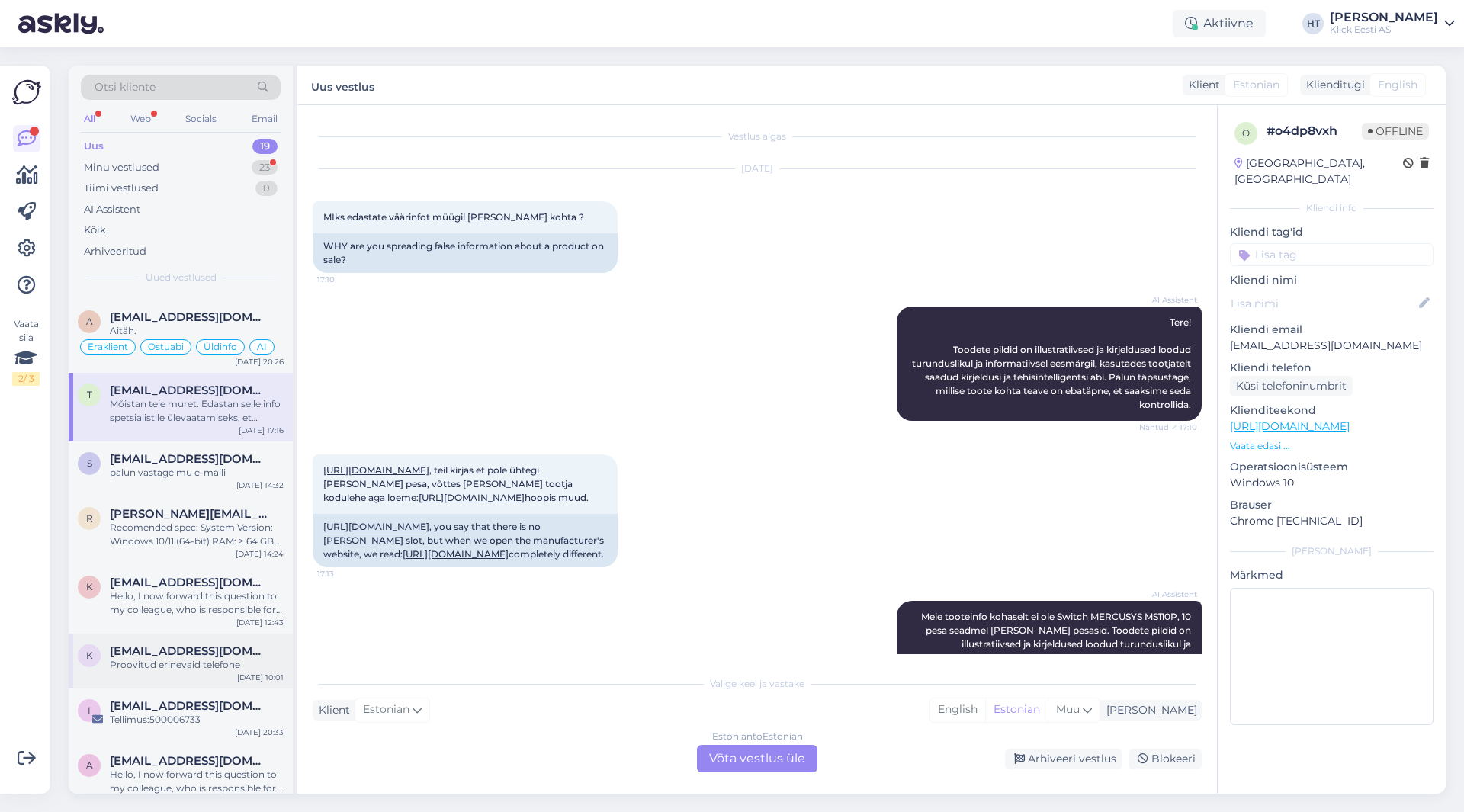
click at [211, 673] on div "k [EMAIL_ADDRESS][DOMAIN_NAME] Proovitud erinevaid telefone [DATE] 10:01" at bounding box center [180, 661] width 224 height 54
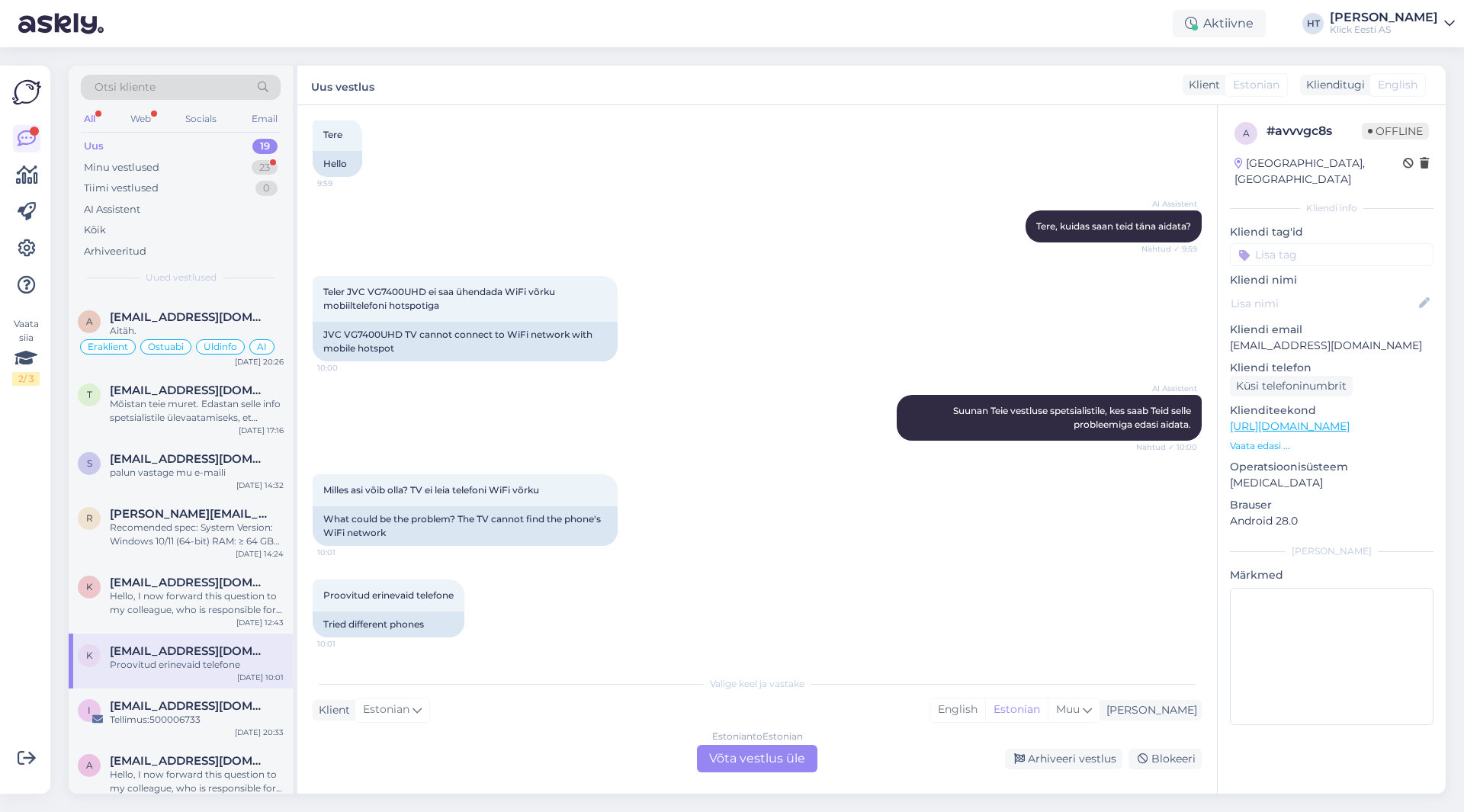
scroll to position [610, 0]
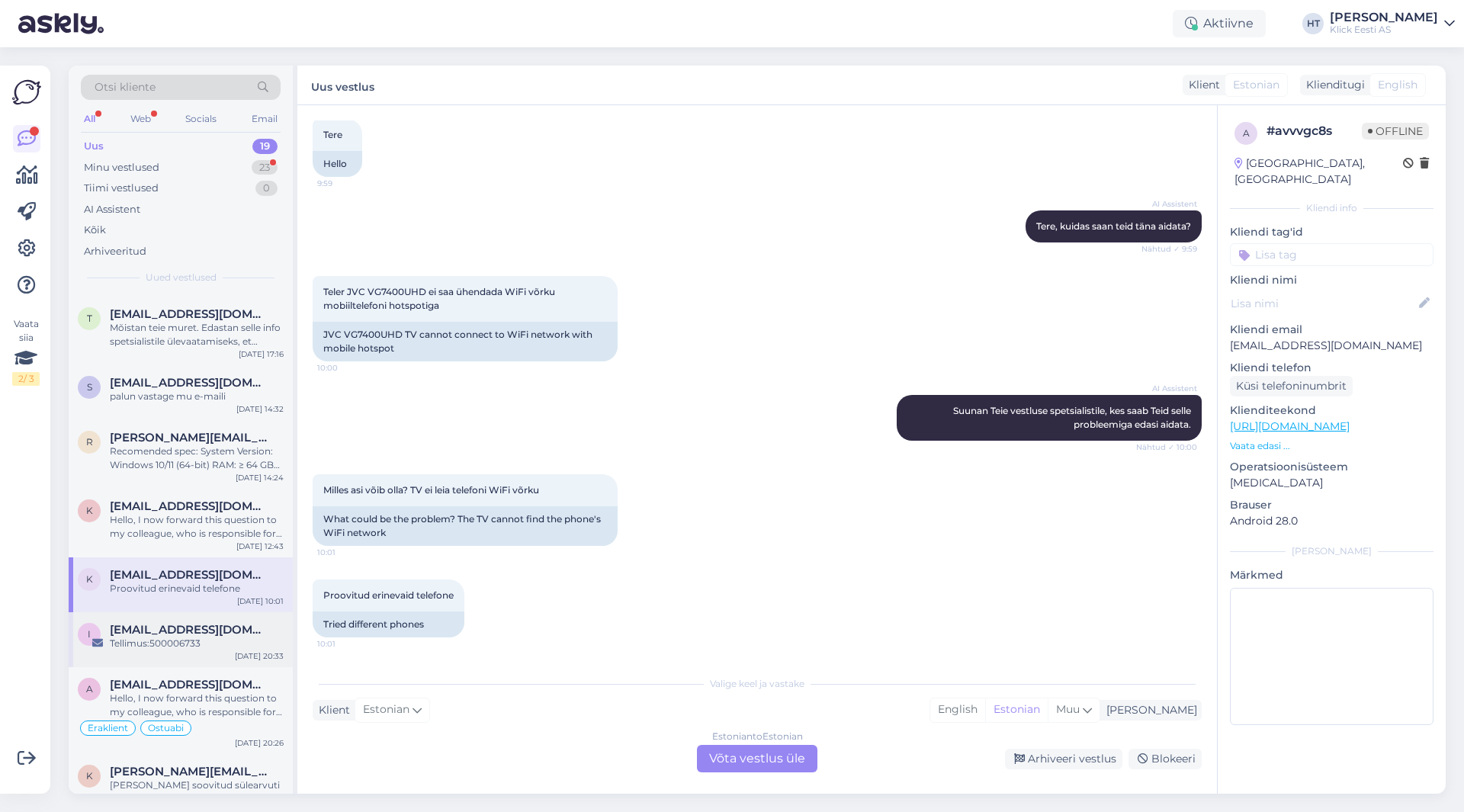
click at [247, 647] on div "Tellimus:500006733" at bounding box center [197, 644] width 174 height 14
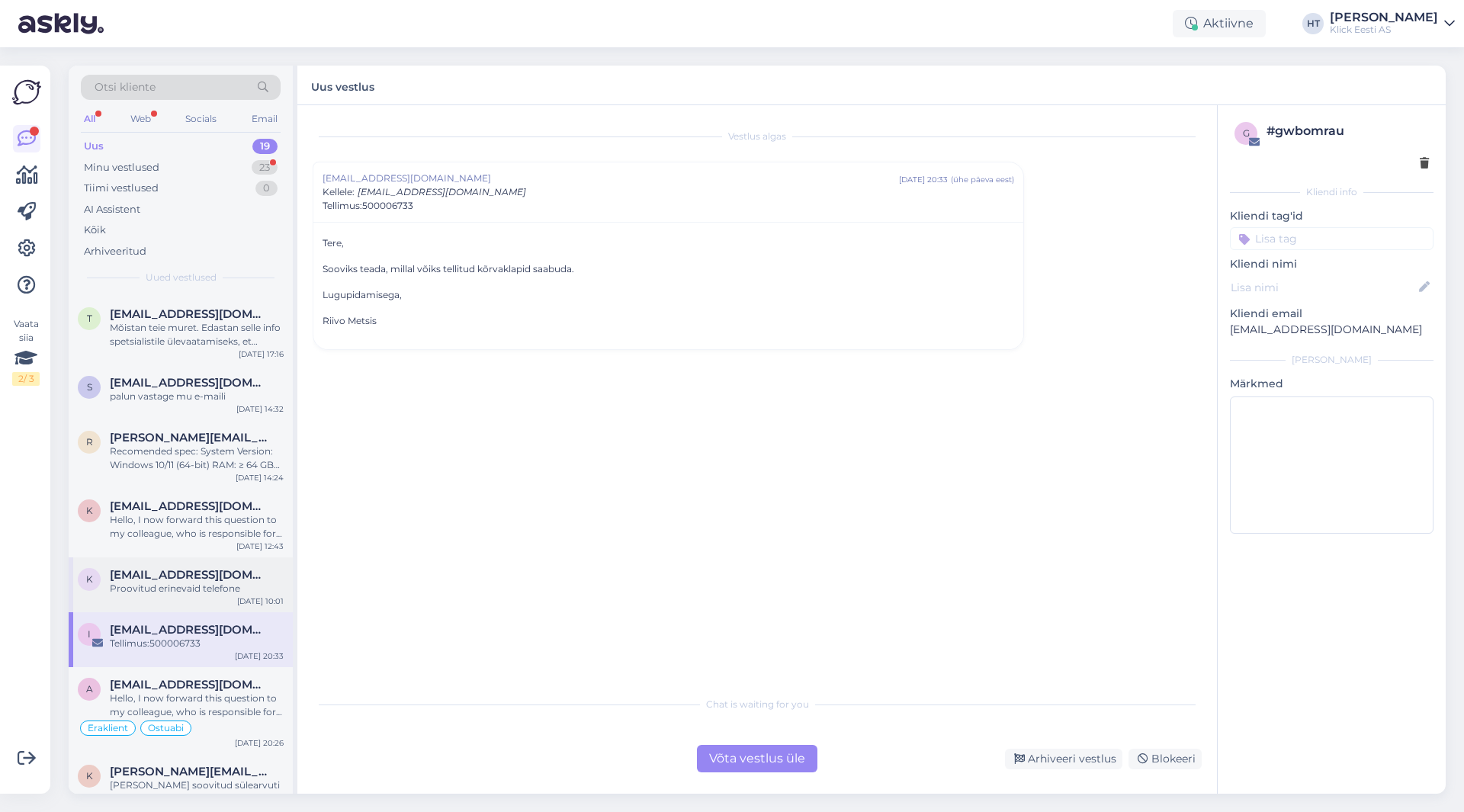
click at [235, 584] on div "Proovitud erinevaid telefone" at bounding box center [197, 589] width 174 height 14
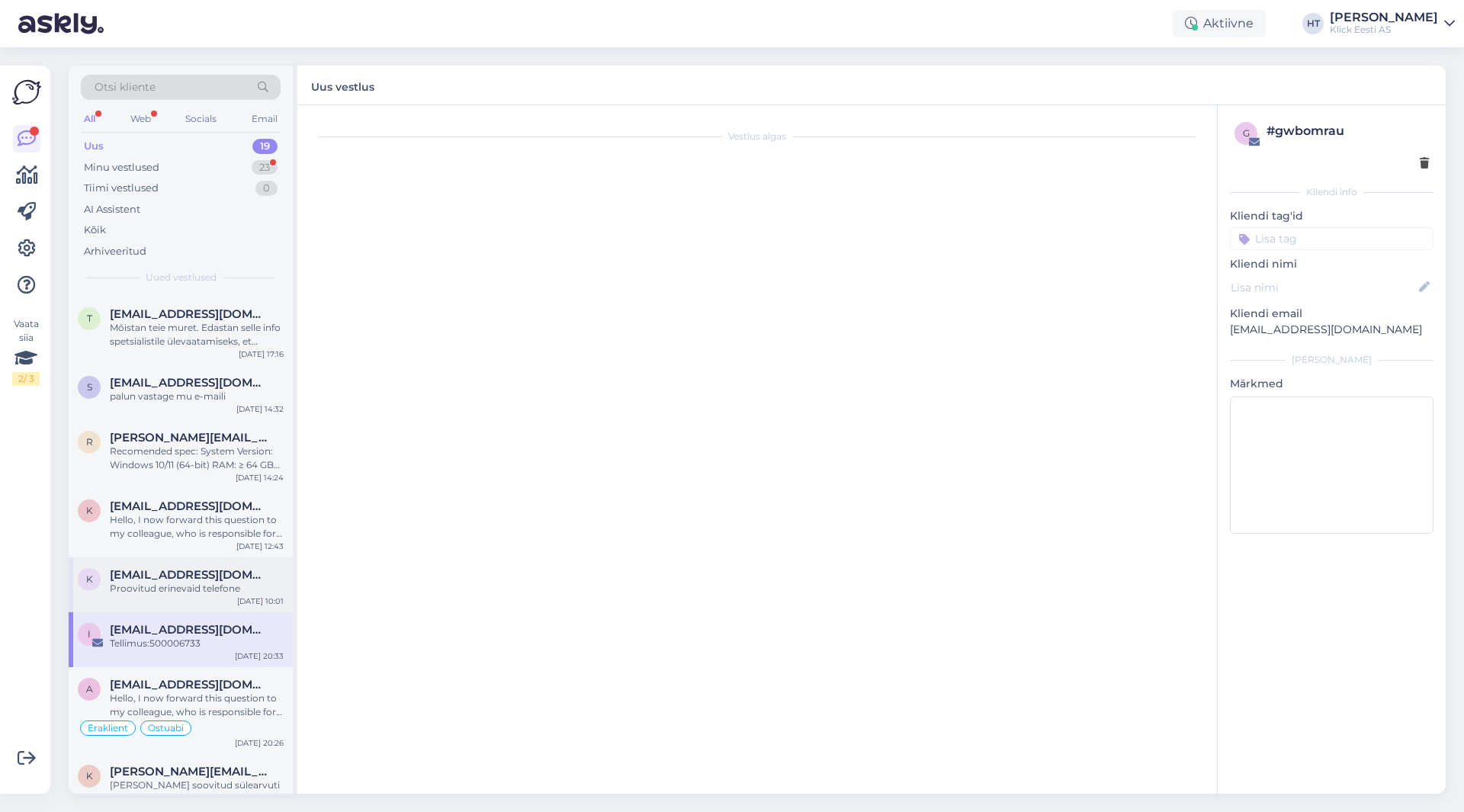
scroll to position [83, 0]
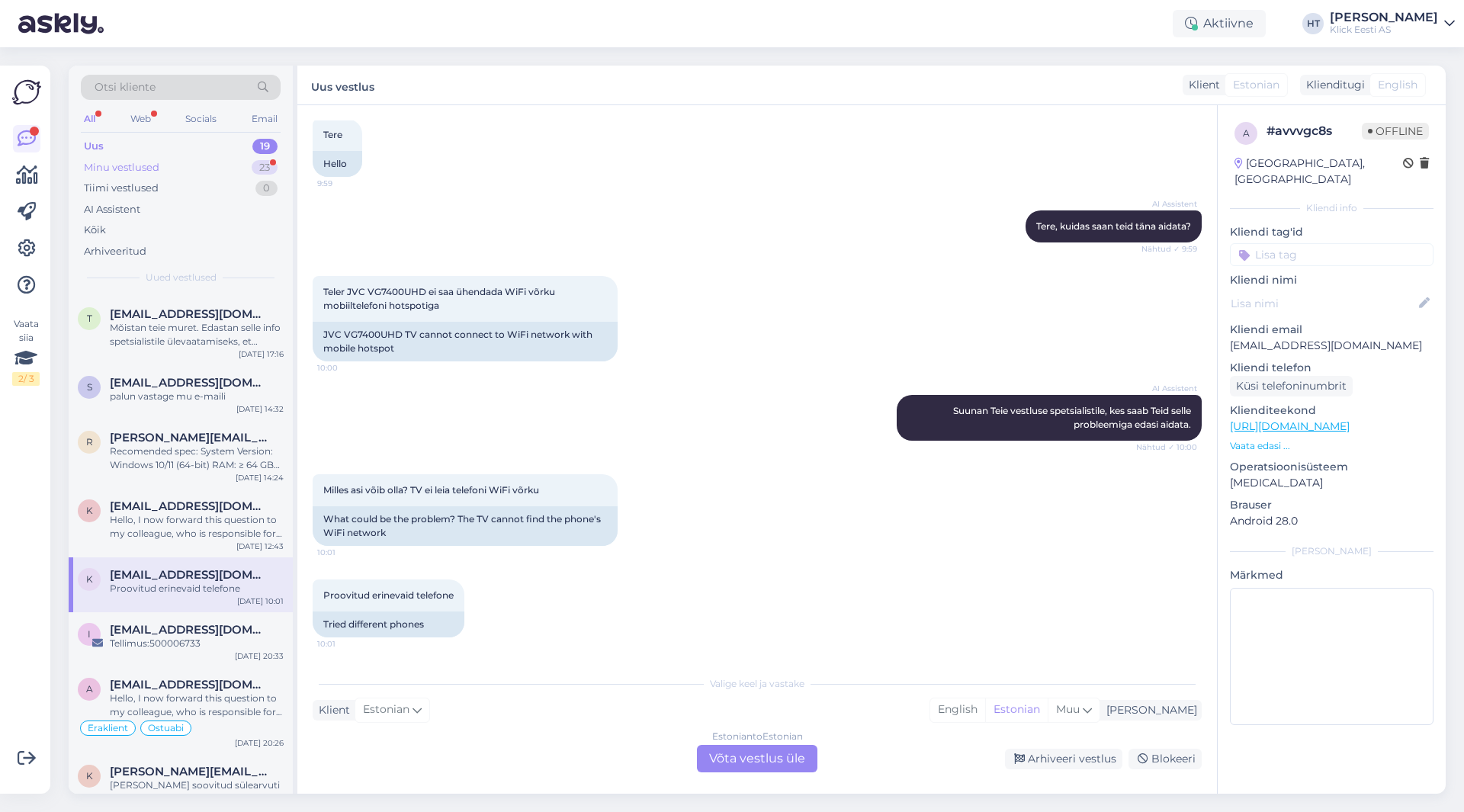
click at [262, 164] on div "23" at bounding box center [265, 167] width 26 height 15
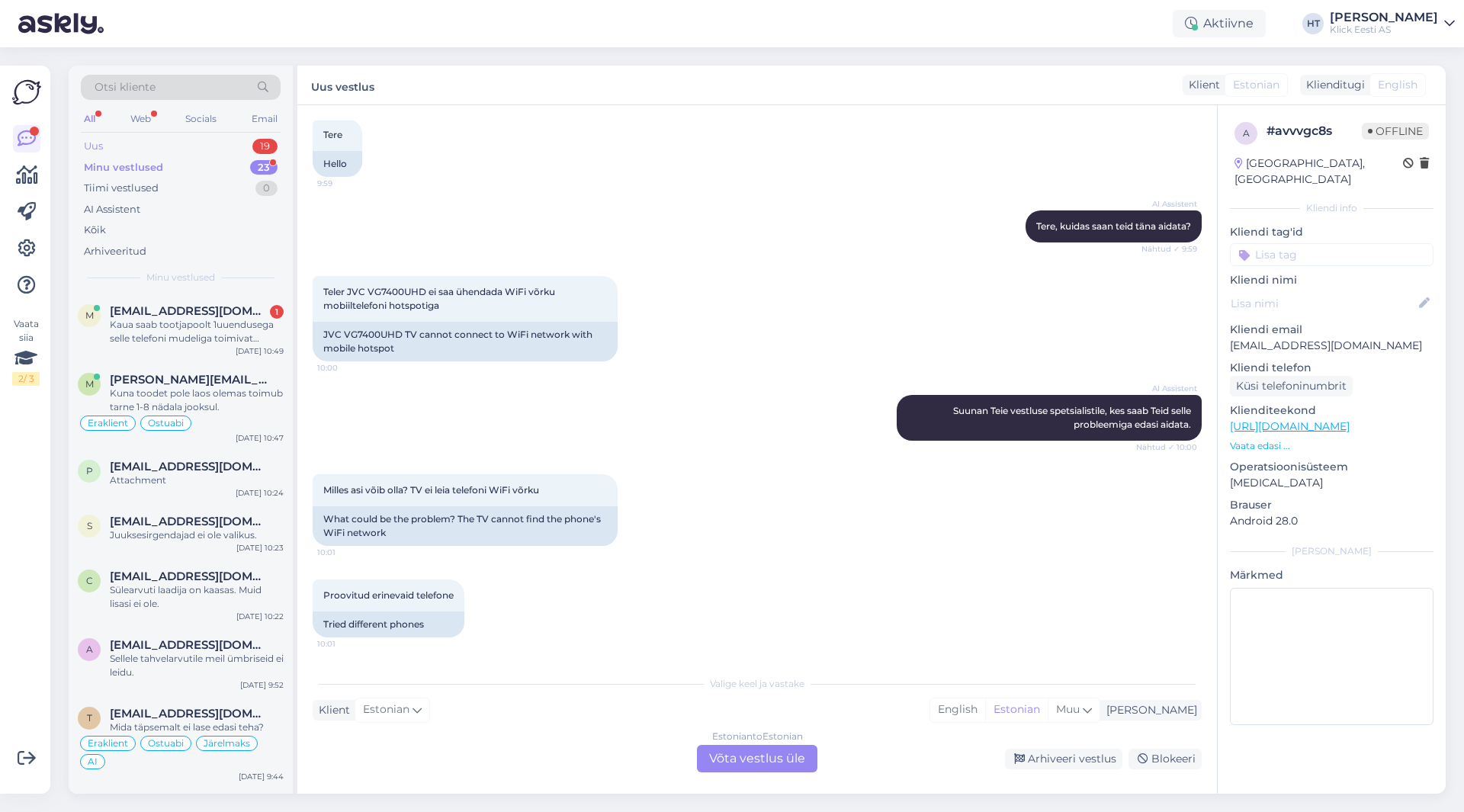
click at [223, 146] on div "Uus 19" at bounding box center [180, 146] width 199 height 21
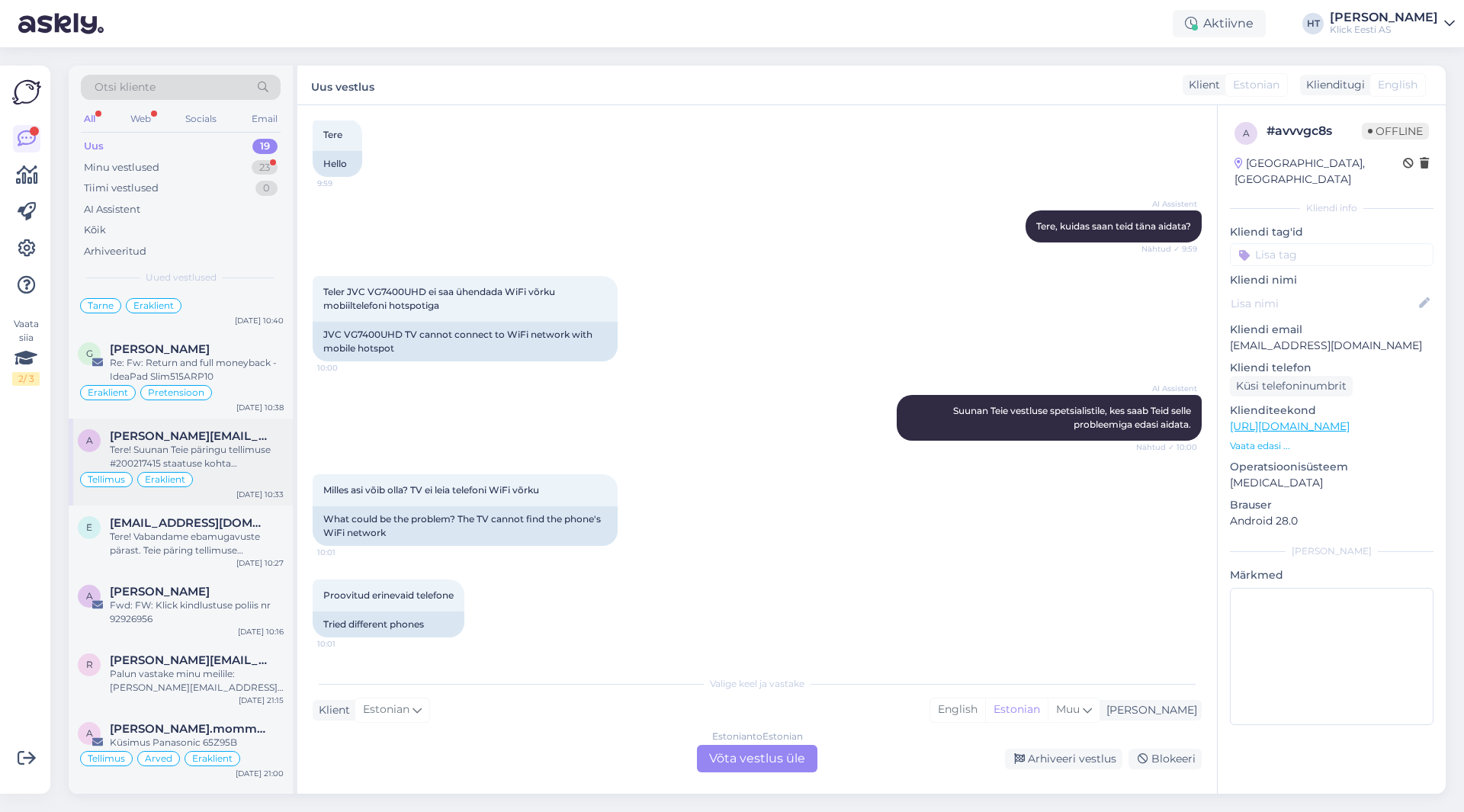
scroll to position [76, 0]
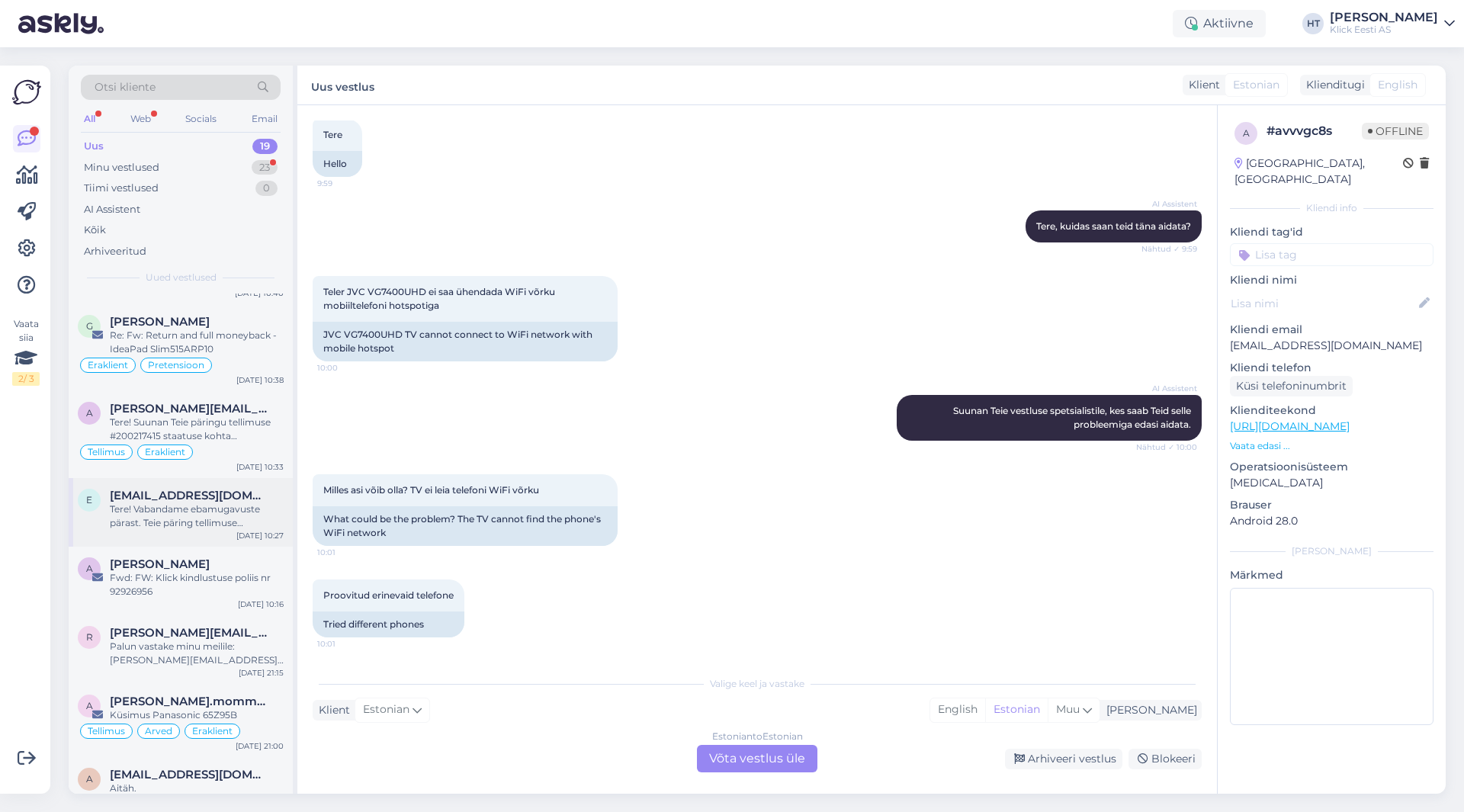
click at [221, 505] on div "Tere! Vabandame ebamugavuste pärast. Teie päring tellimuse #200216807 tarneaja …" at bounding box center [197, 516] width 174 height 27
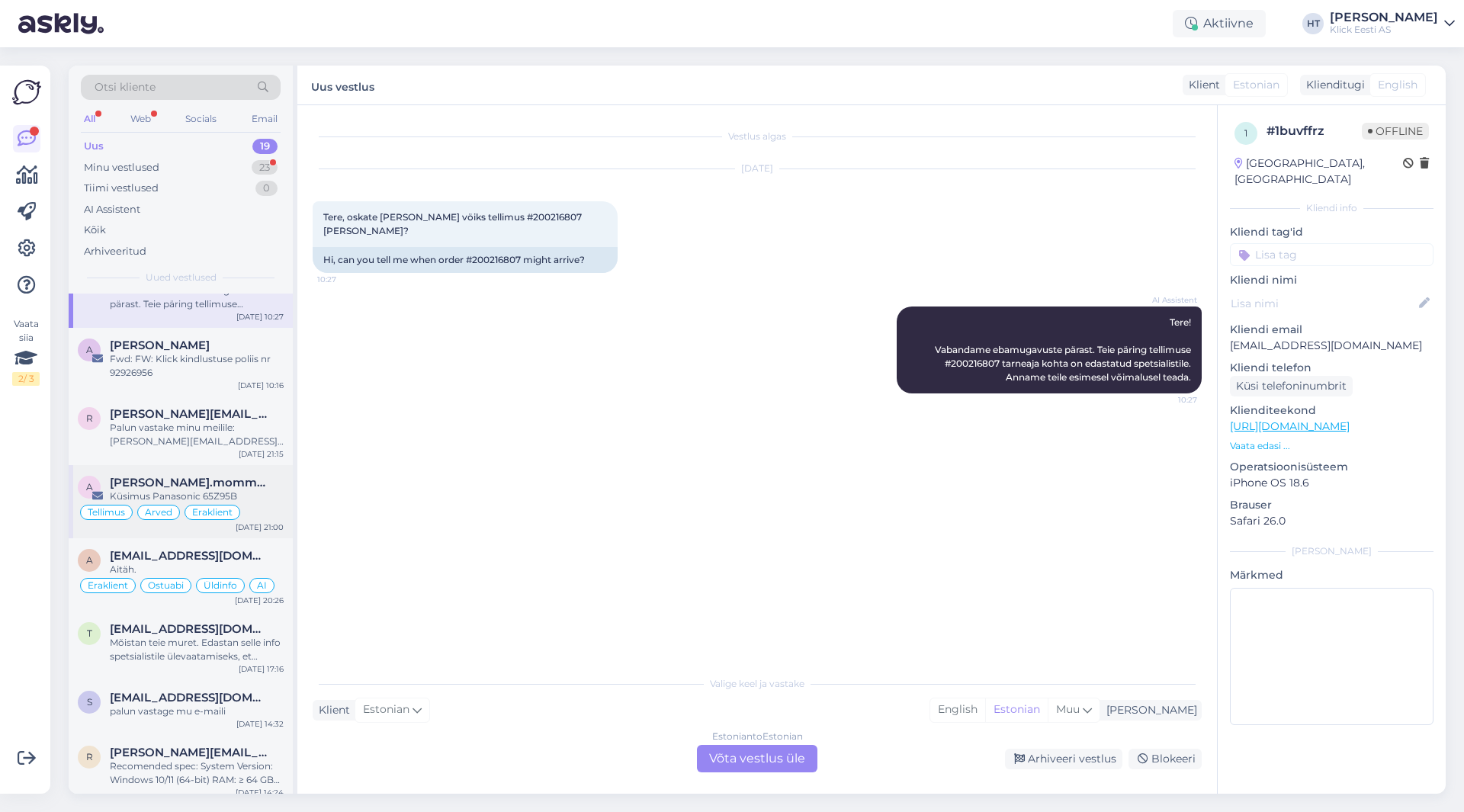
scroll to position [305, 0]
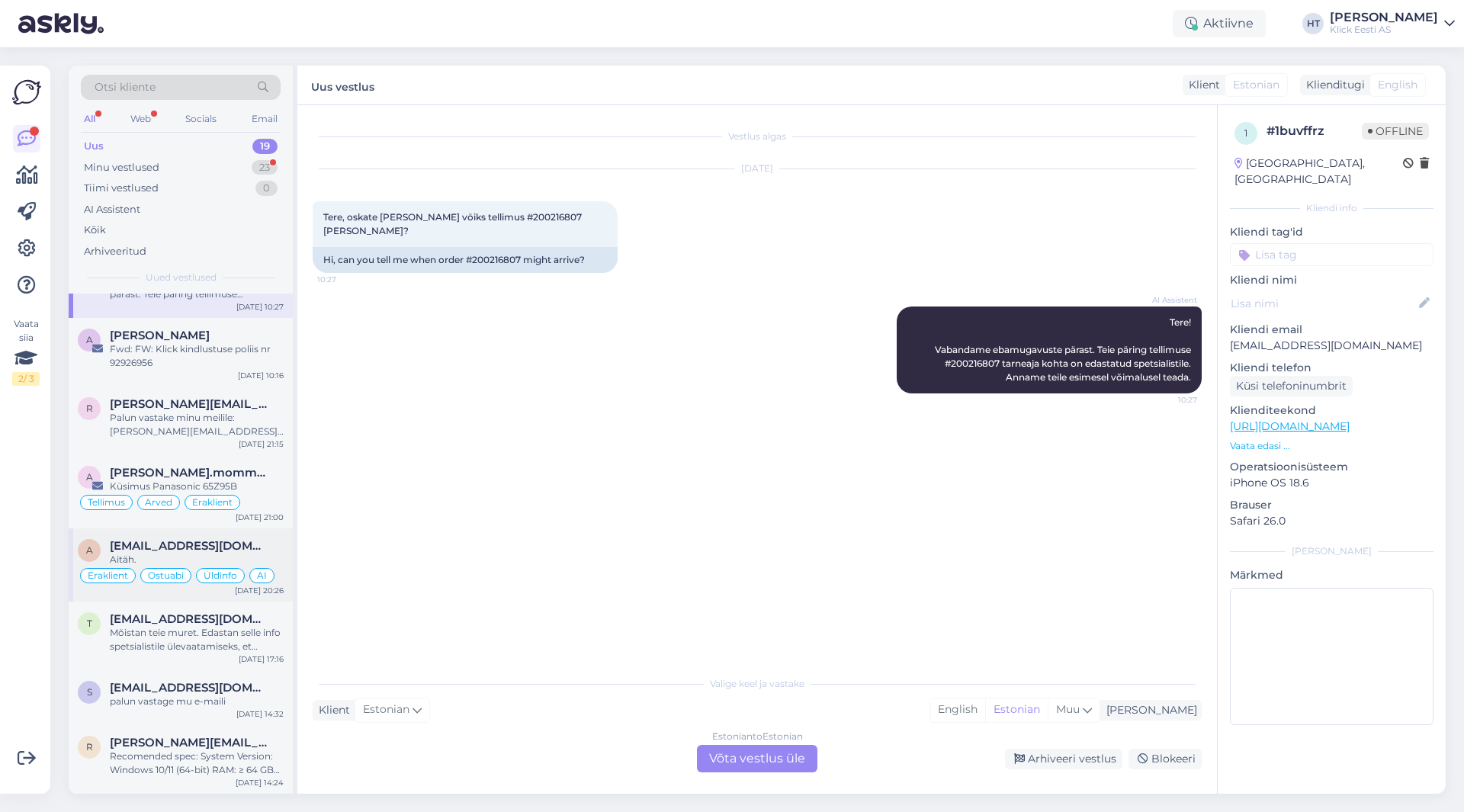
click at [226, 573] on span "Üldinfo" at bounding box center [221, 576] width 33 height 9
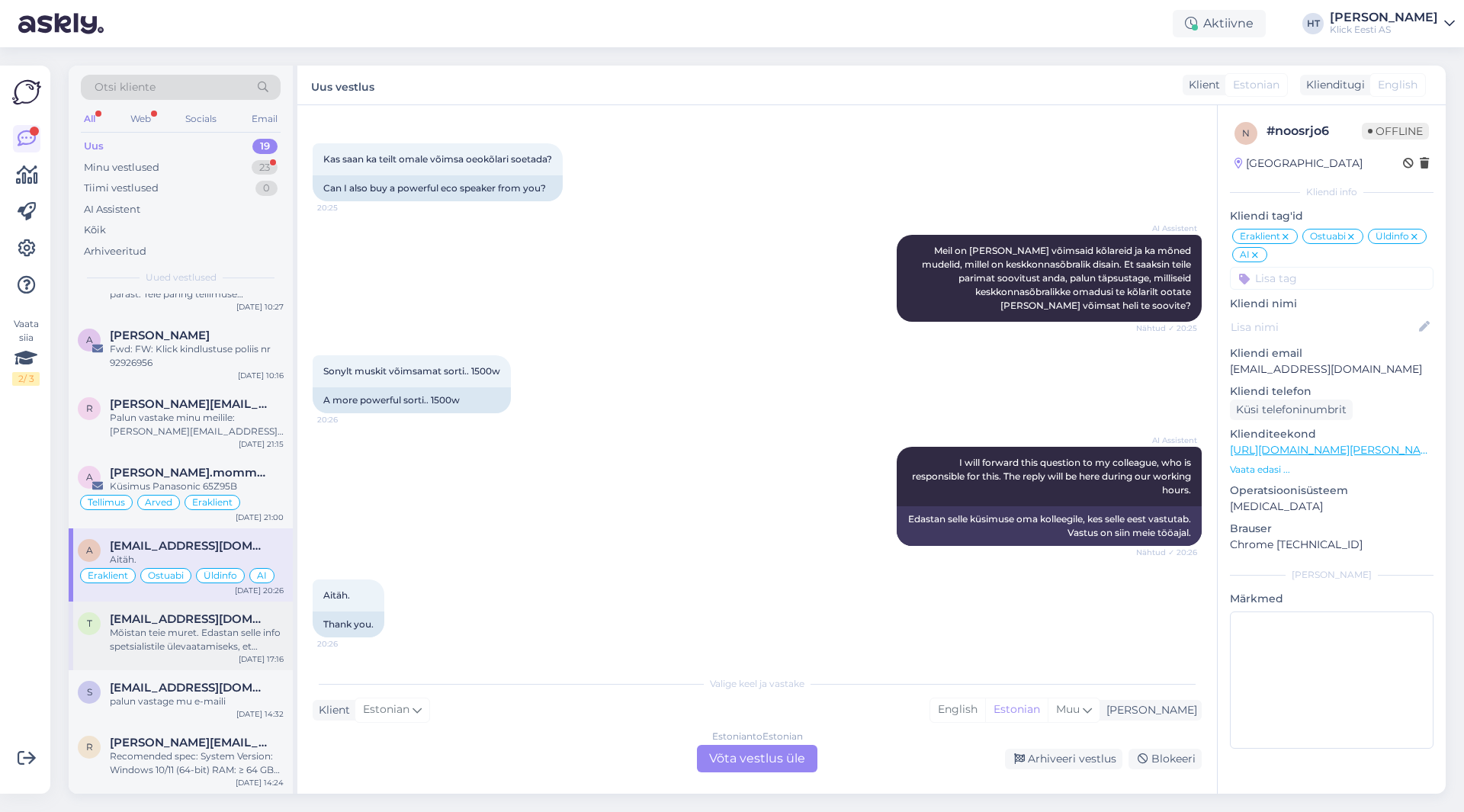
click at [222, 606] on div "t [EMAIL_ADDRESS][DOMAIN_NAME] Mõistan teie muret. Edastan selle info spetsiali…" at bounding box center [180, 636] width 224 height 69
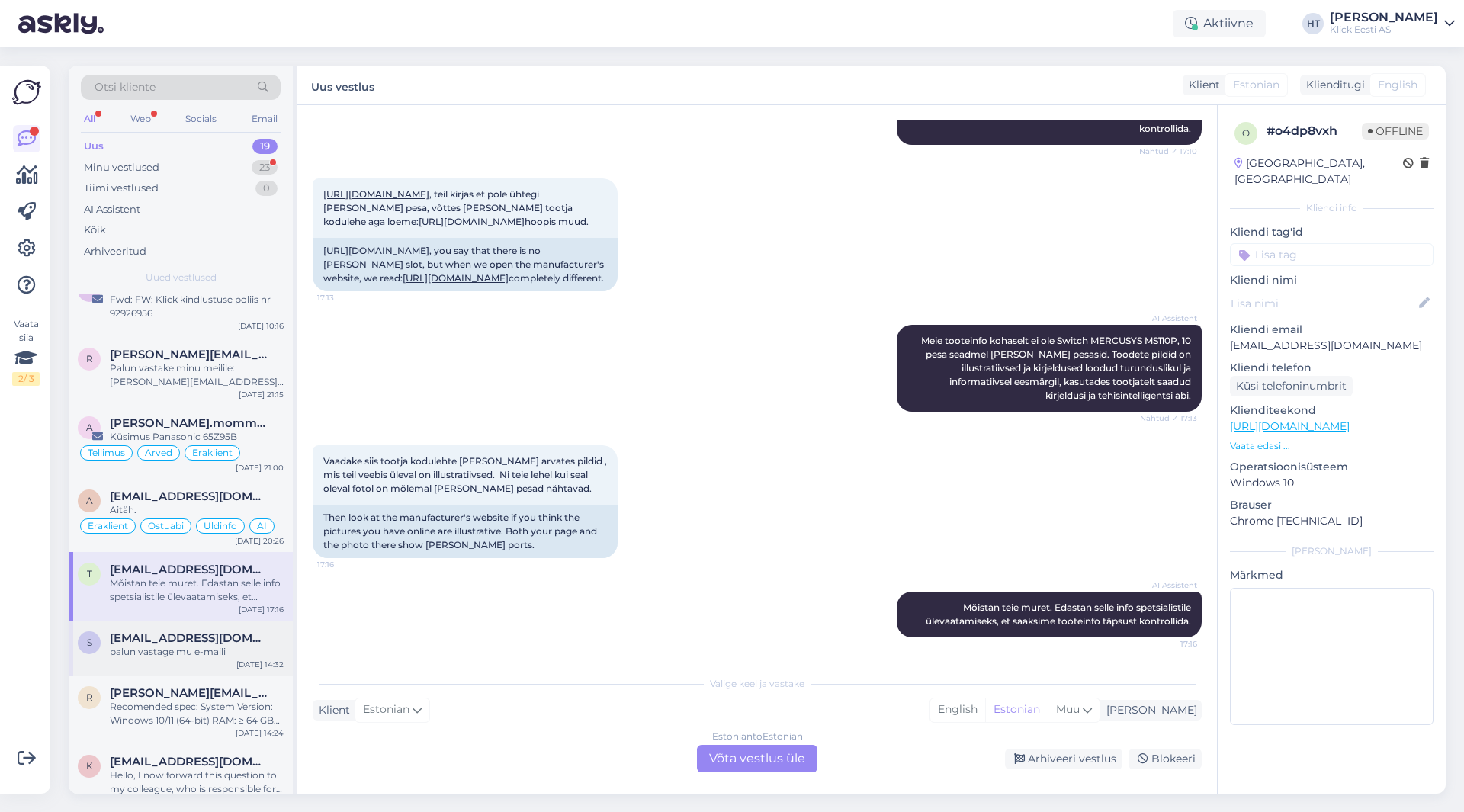
scroll to position [381, 0]
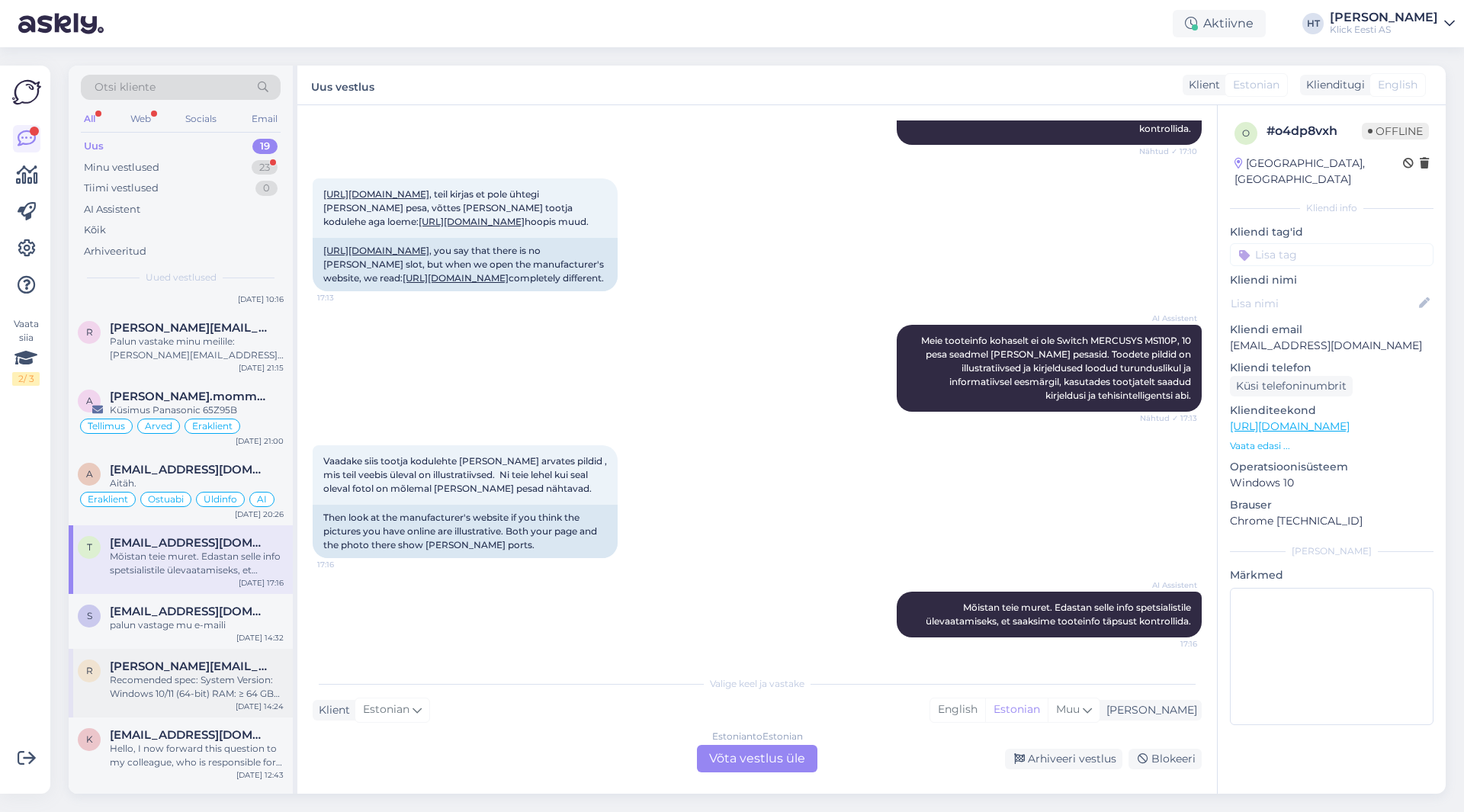
click at [221, 657] on div "[PERSON_NAME] [PERSON_NAME][EMAIL_ADDRESS][PERSON_NAME][DOMAIN_NAME] Recomended…" at bounding box center [180, 684] width 224 height 69
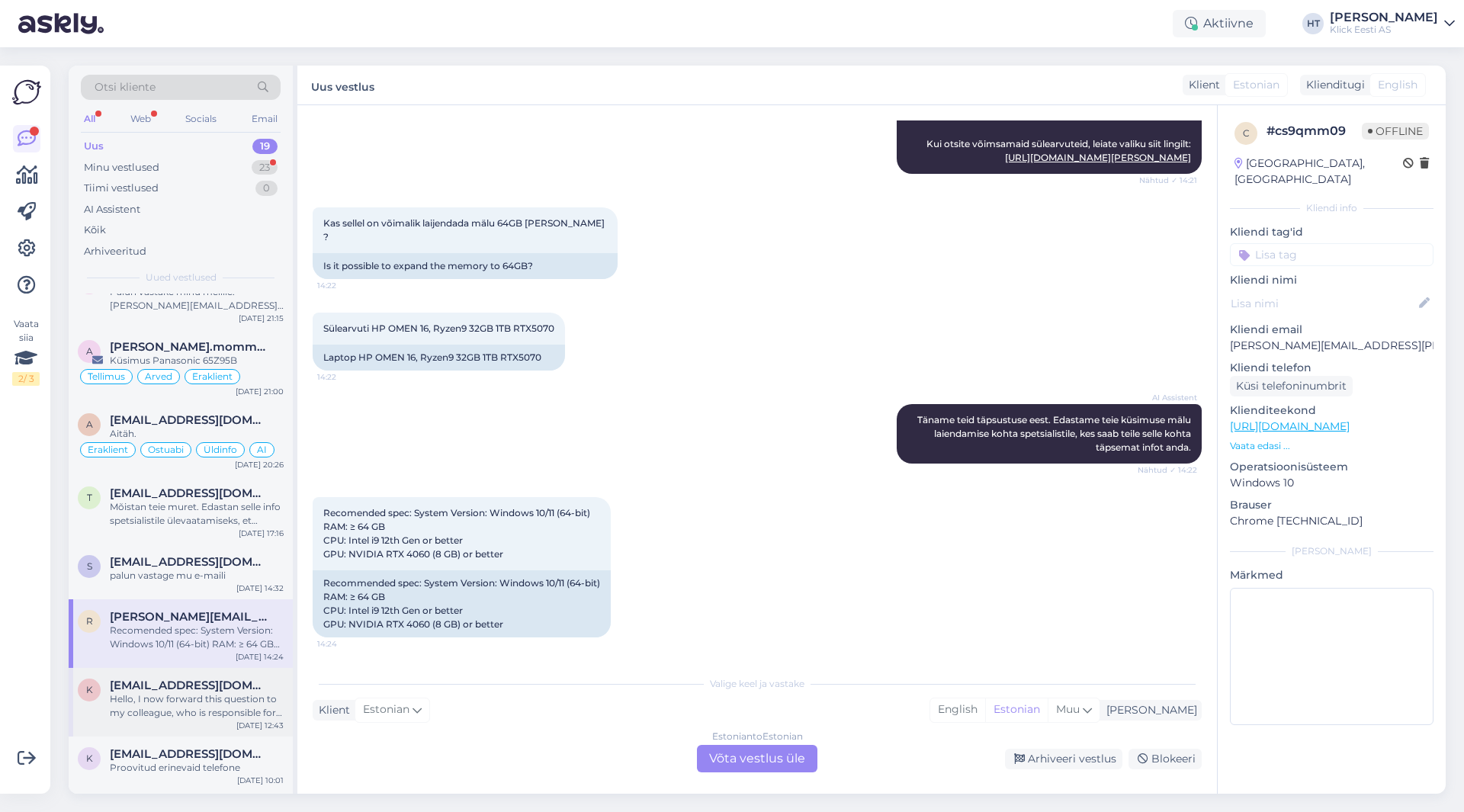
scroll to position [458, 0]
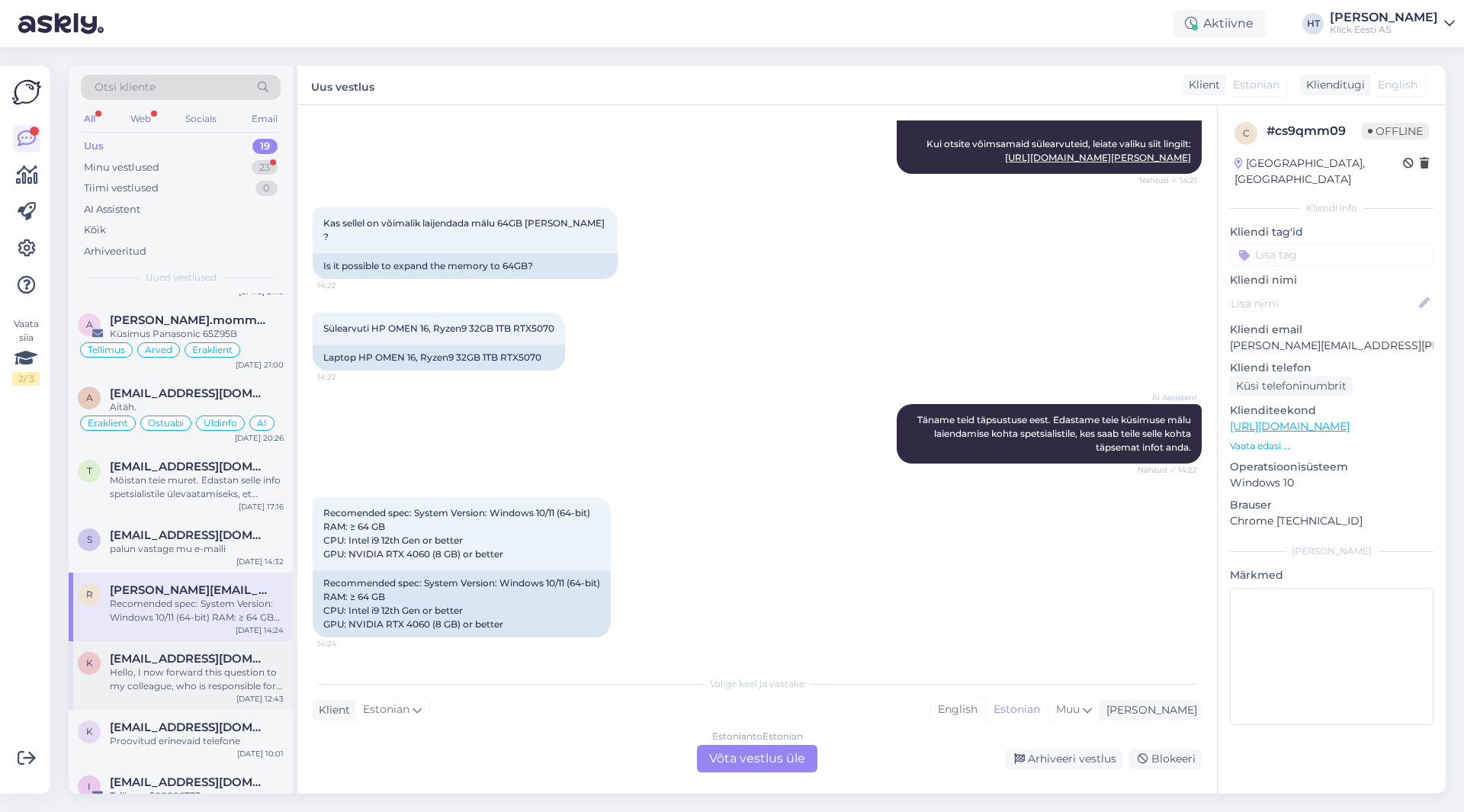
click at [225, 658] on div "[EMAIL_ADDRESS][DOMAIN_NAME]" at bounding box center [197, 659] width 174 height 14
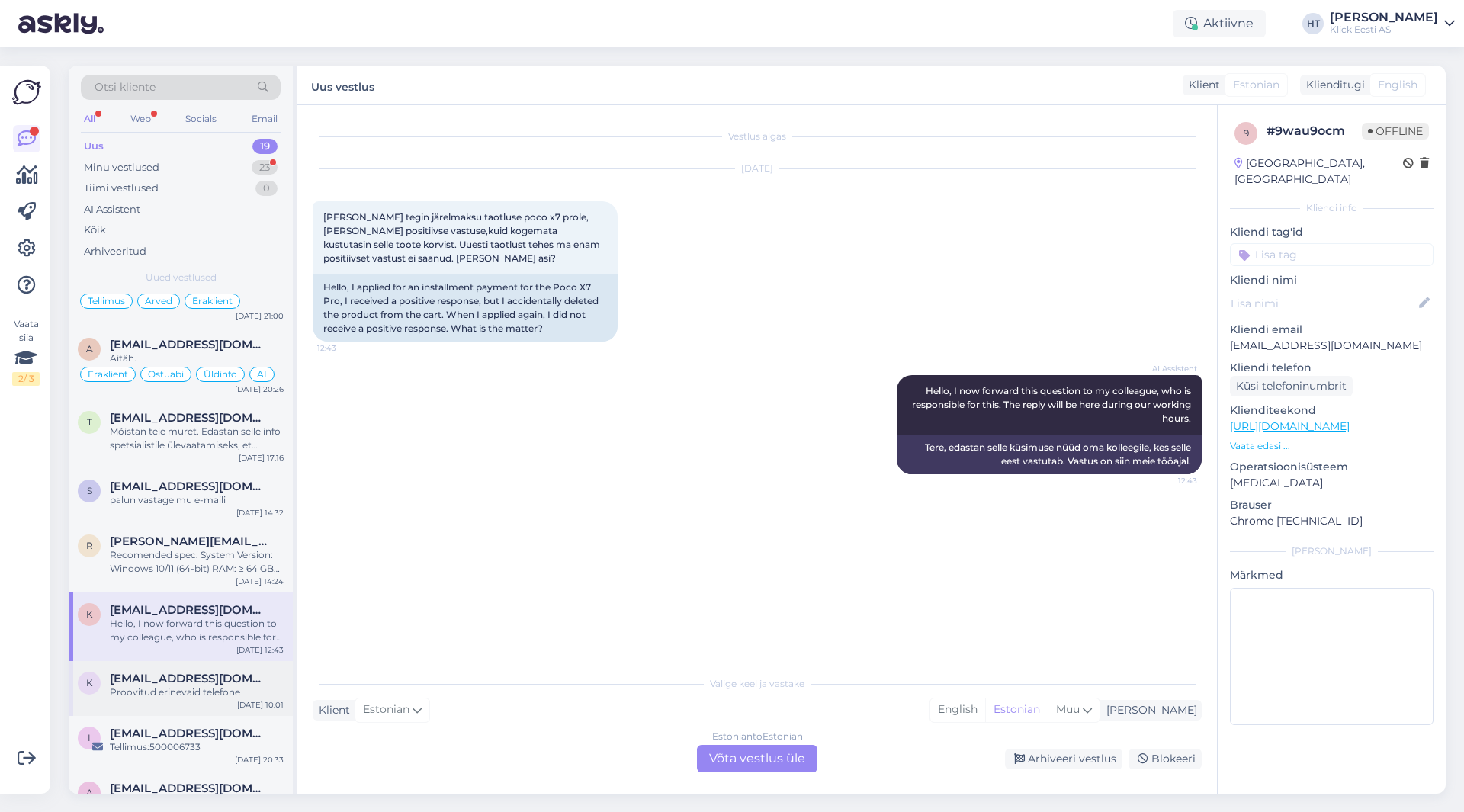
scroll to position [534, 0]
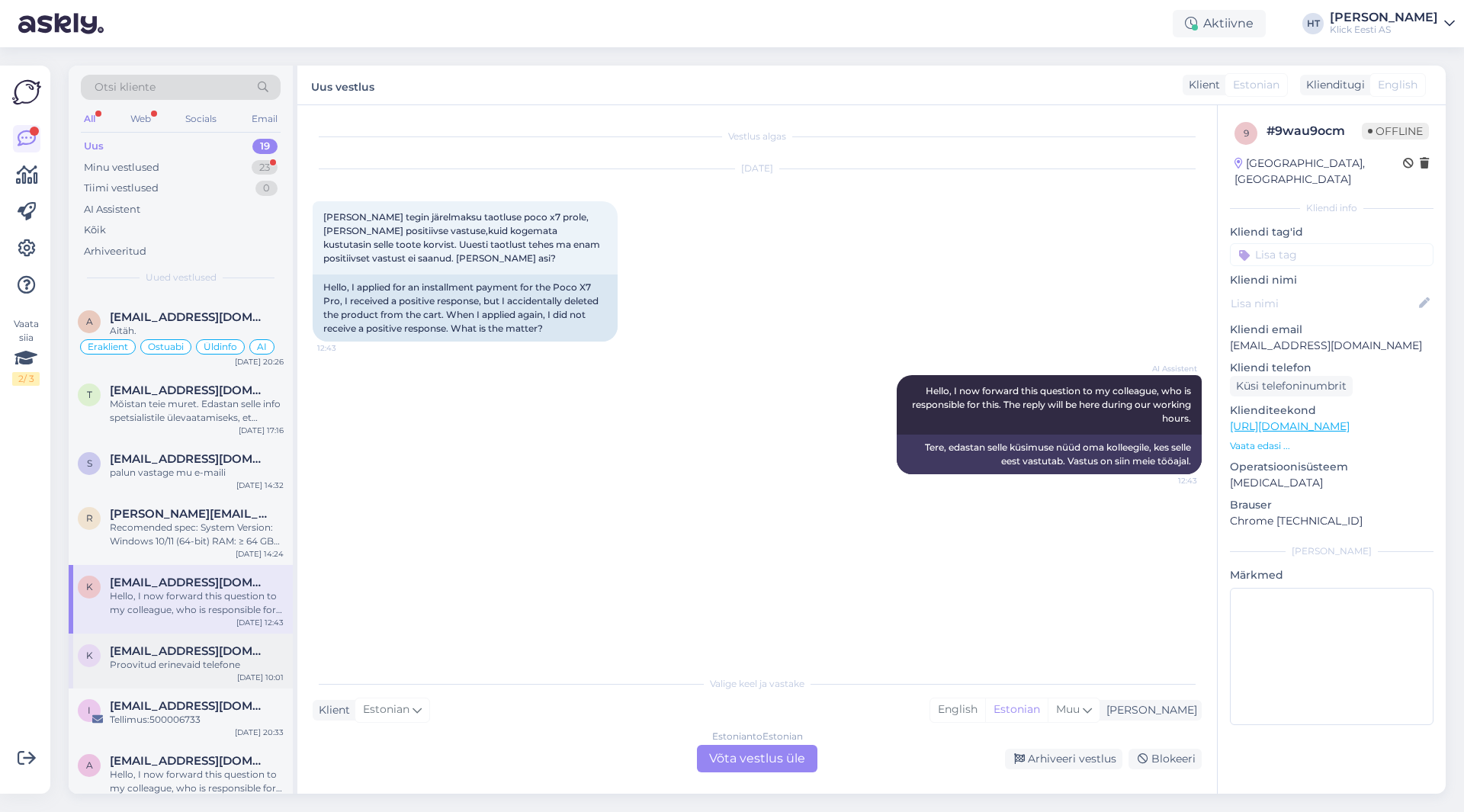
click at [226, 649] on span "[EMAIL_ADDRESS][DOMAIN_NAME]" at bounding box center [189, 651] width 159 height 14
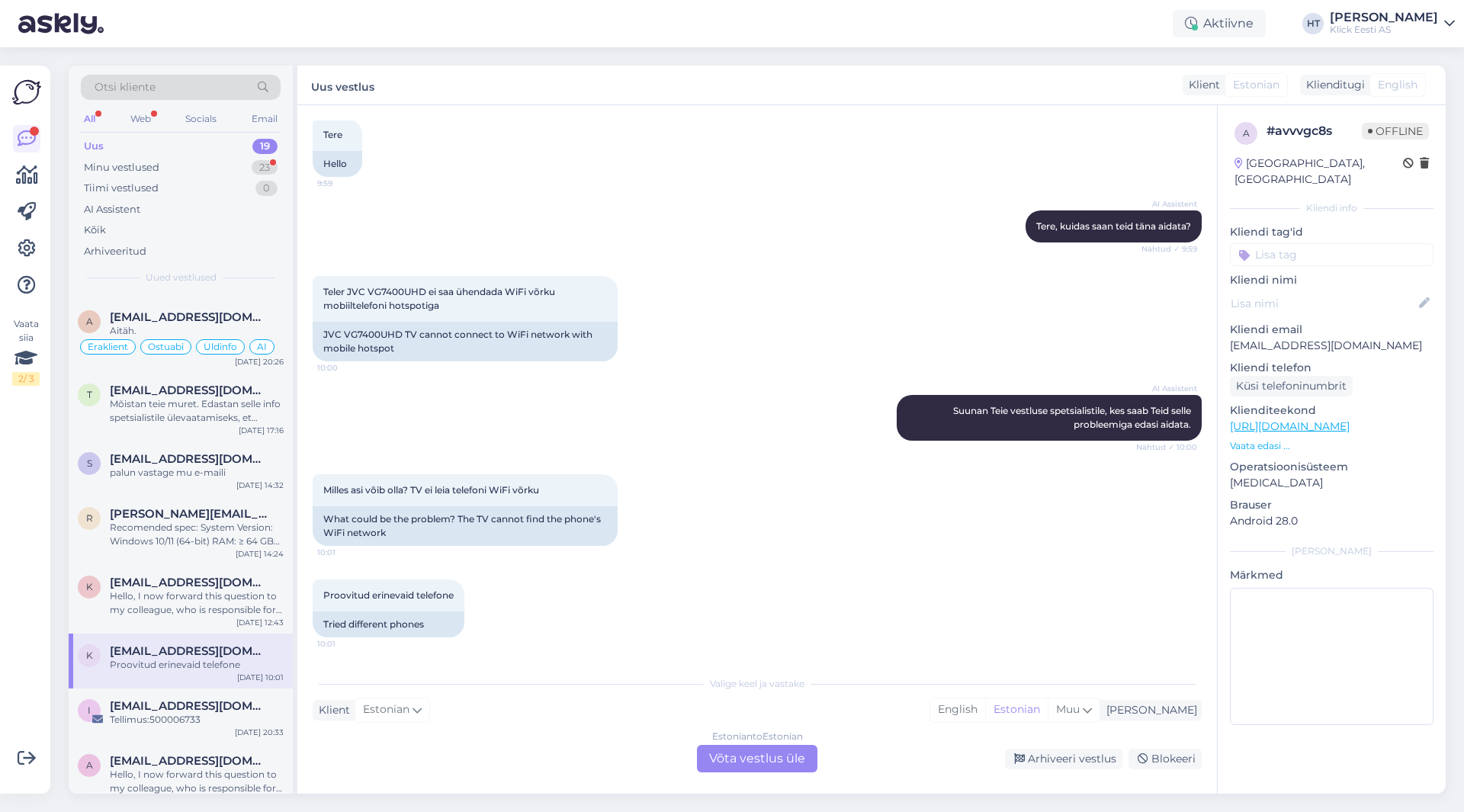
scroll to position [610, 0]
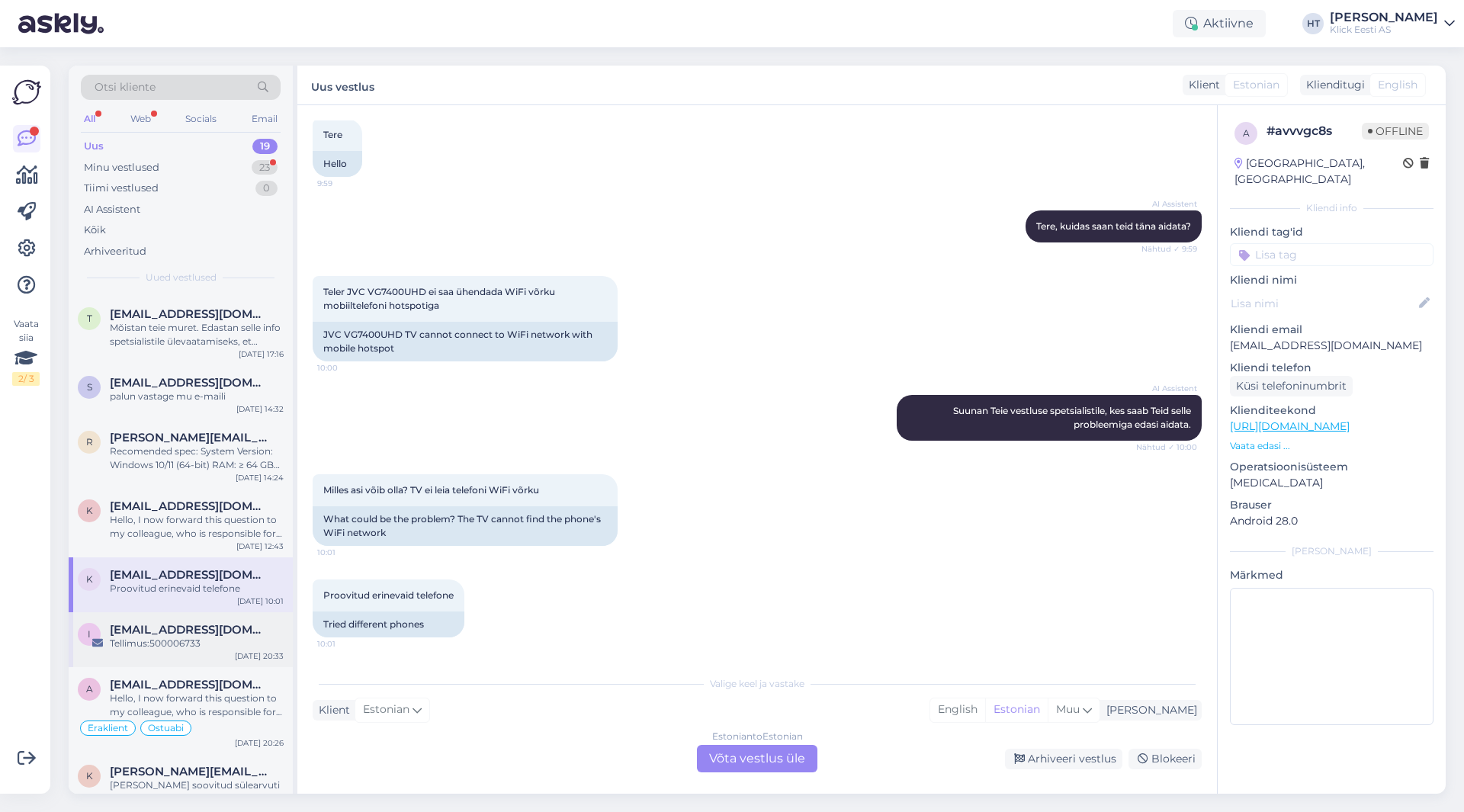
click at [224, 640] on div "Tellimus:500006733" at bounding box center [197, 644] width 174 height 14
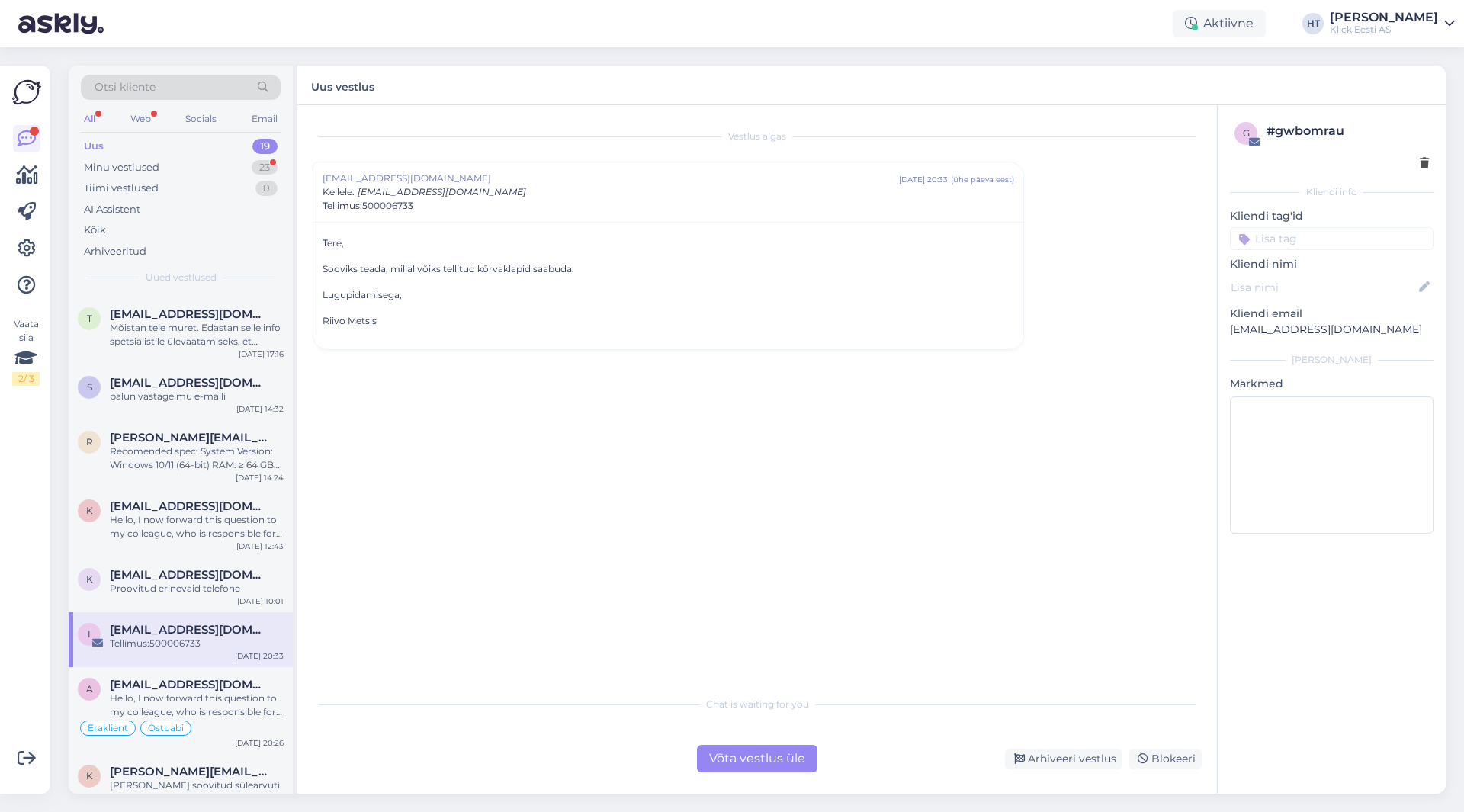
scroll to position [686, 0]
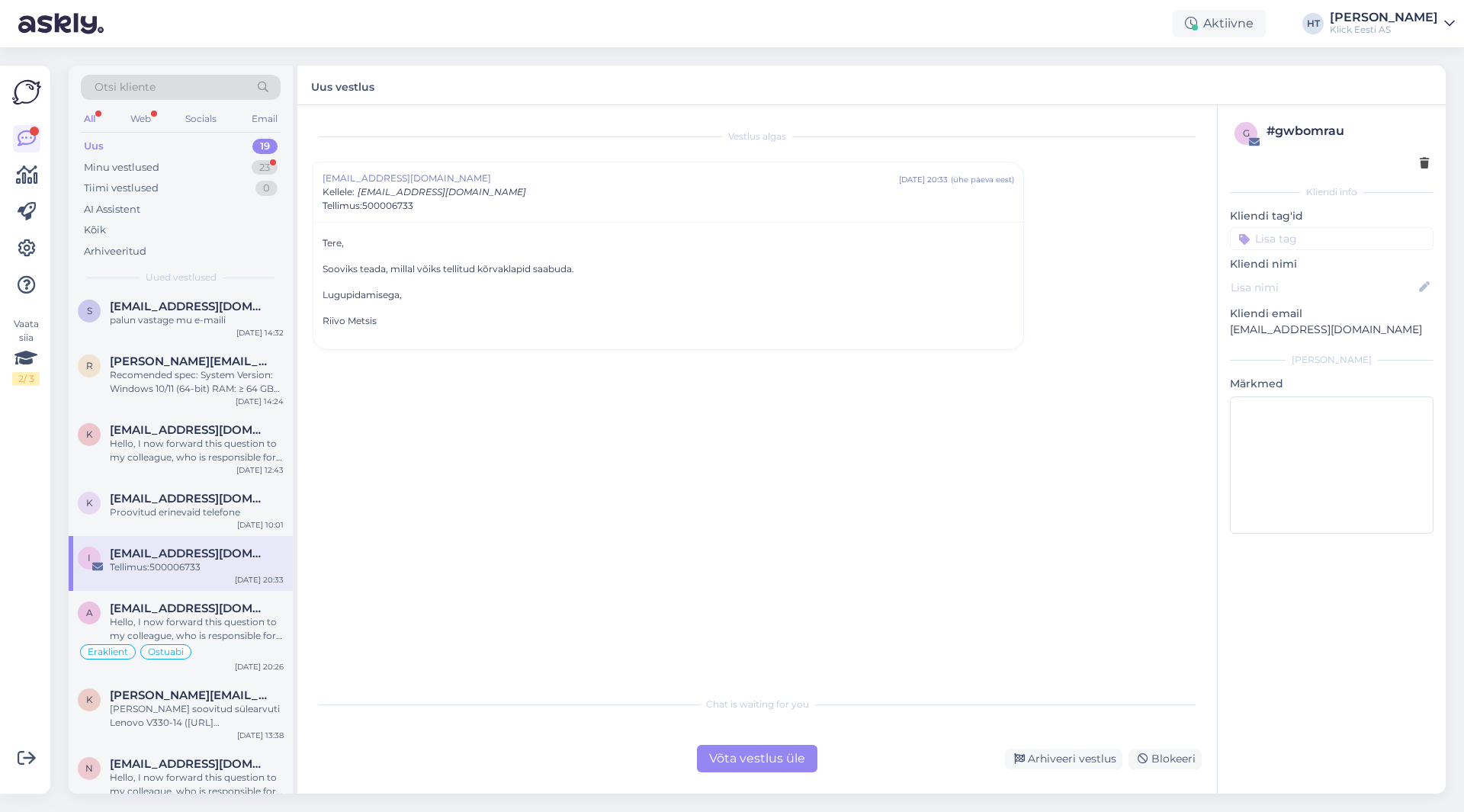
click at [224, 640] on div "Hello, I now forward this question to my colleague, who is responsible for this…" at bounding box center [197, 628] width 174 height 27
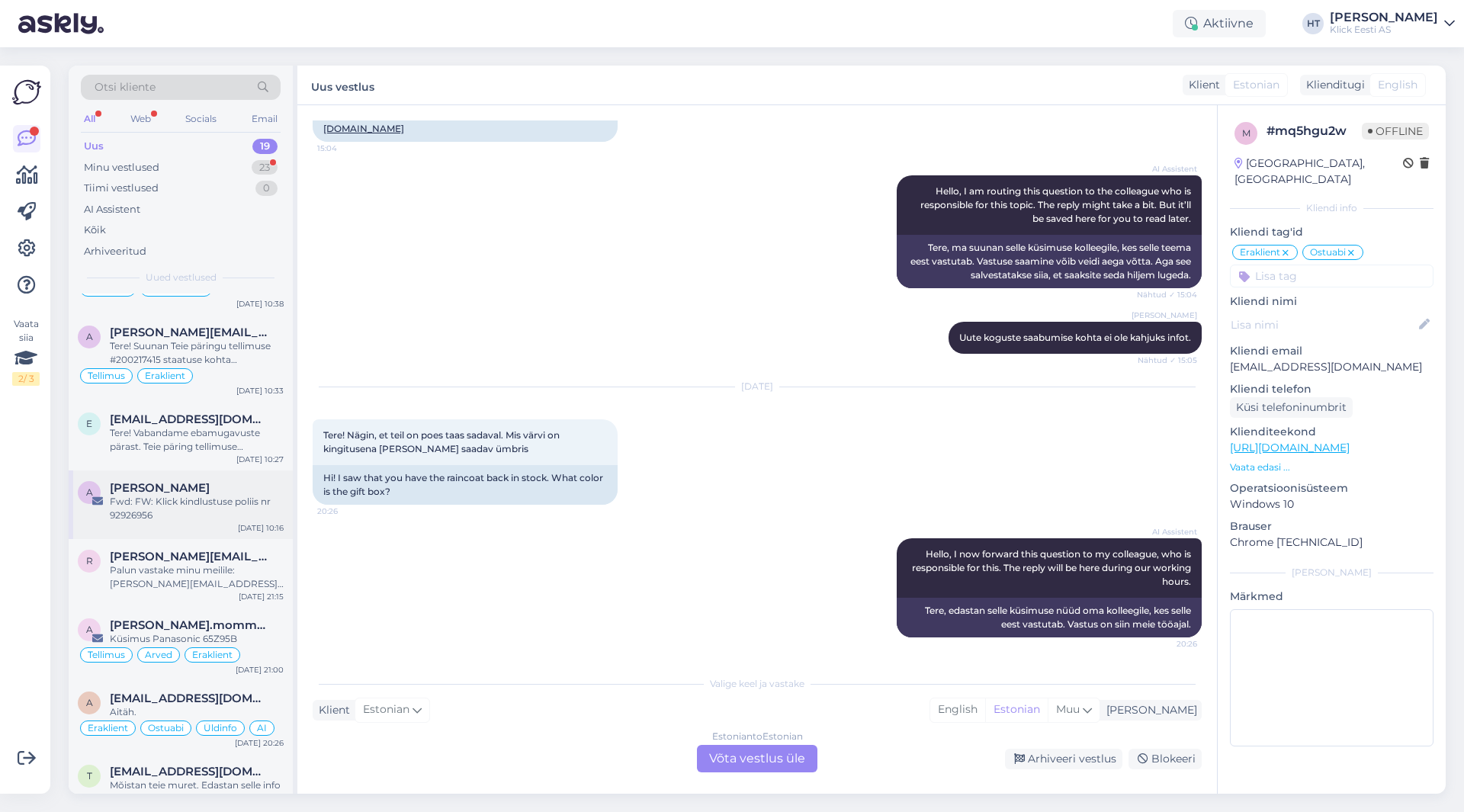
scroll to position [0, 0]
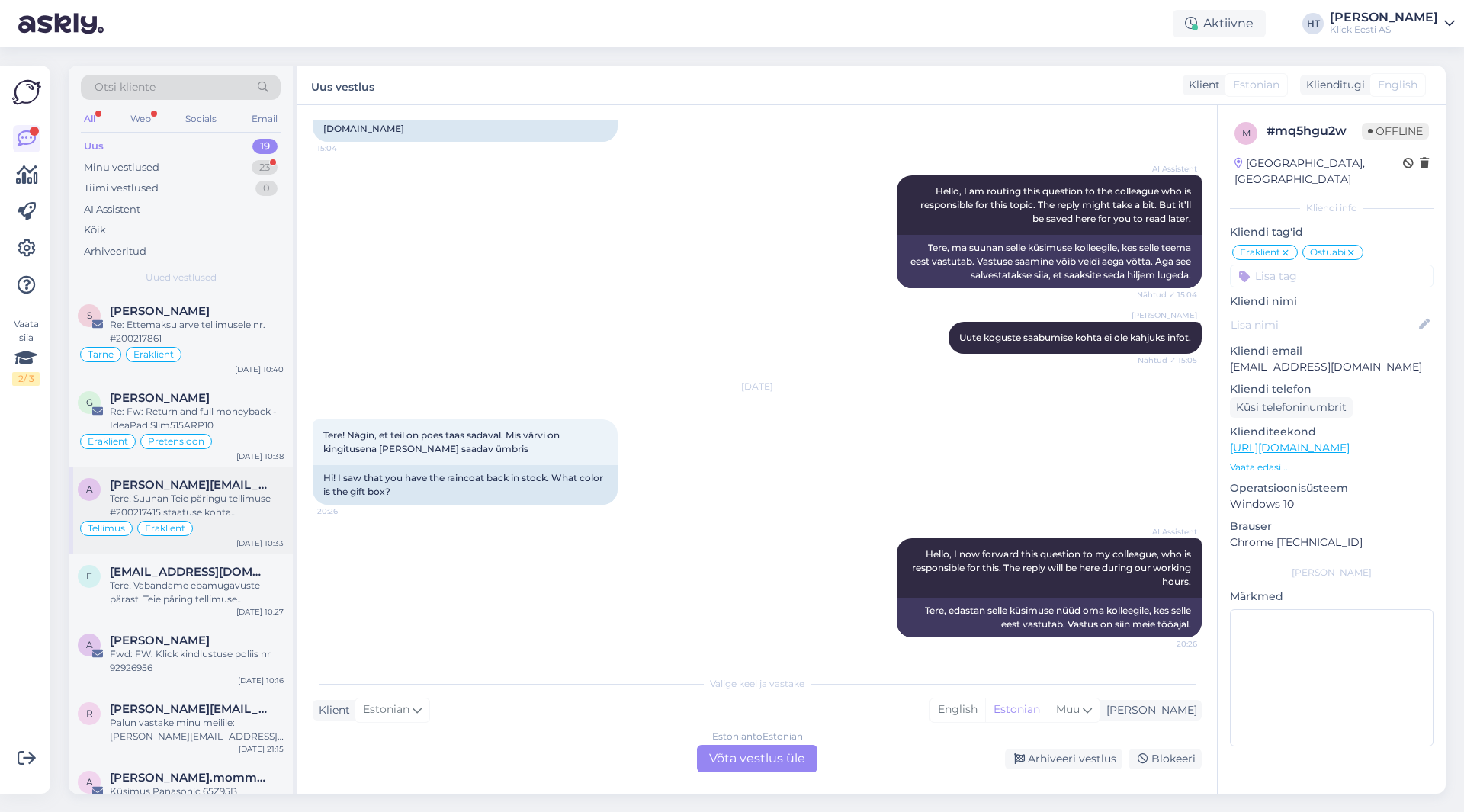
click at [265, 528] on div "Tellimus Eraklient" at bounding box center [181, 528] width 206 height 18
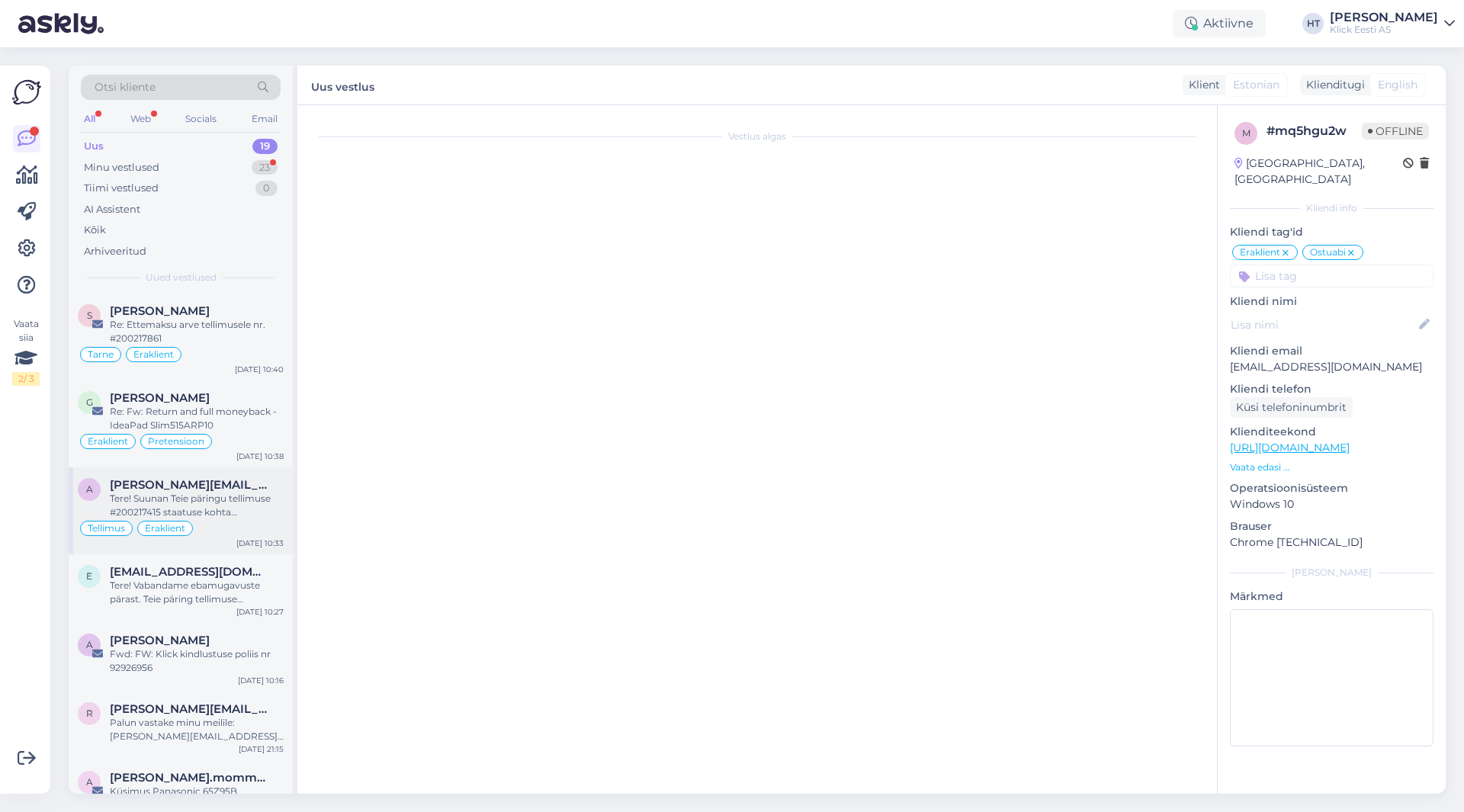
scroll to position [176, 0]
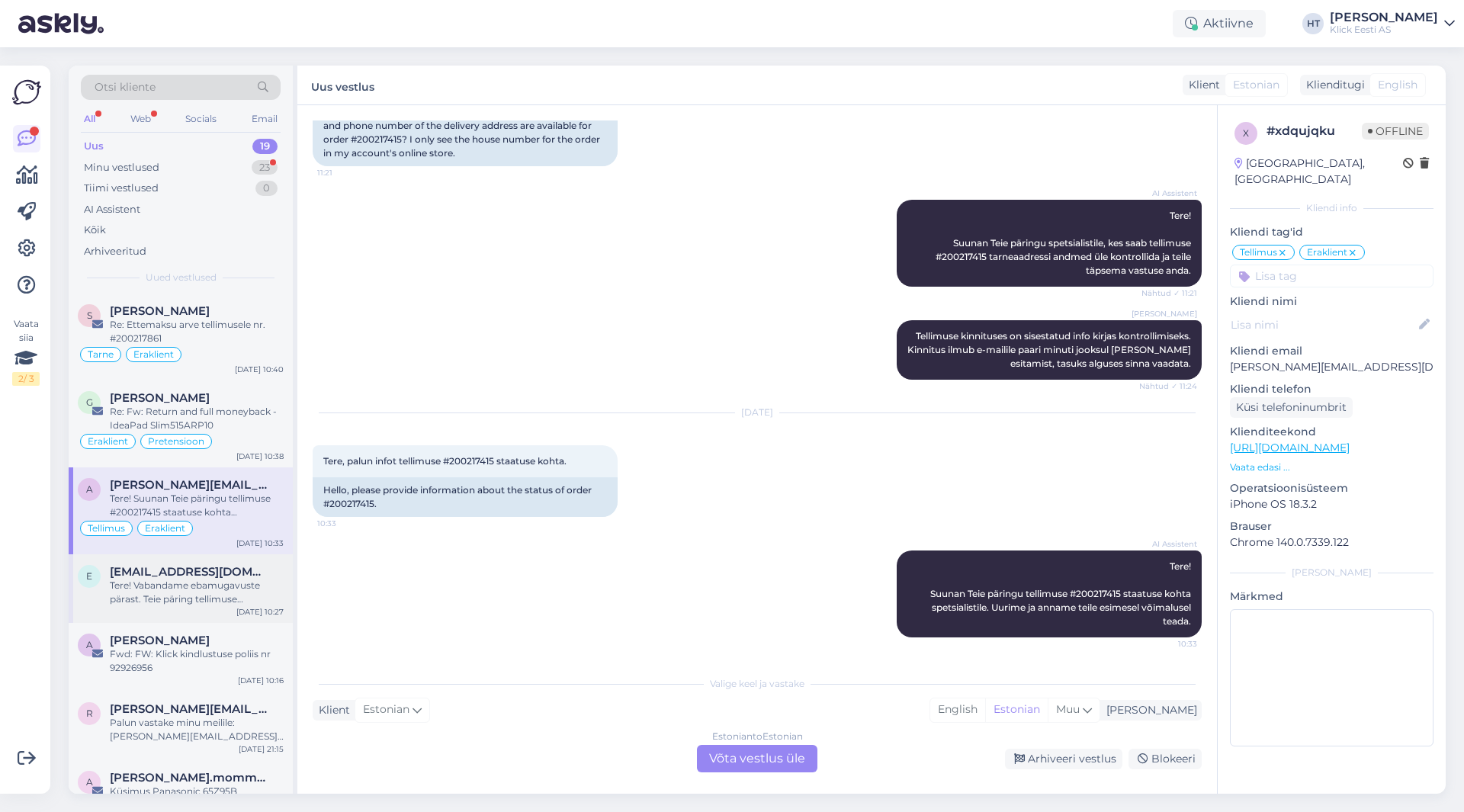
click at [257, 575] on span "[EMAIL_ADDRESS][DOMAIN_NAME]" at bounding box center [189, 572] width 159 height 14
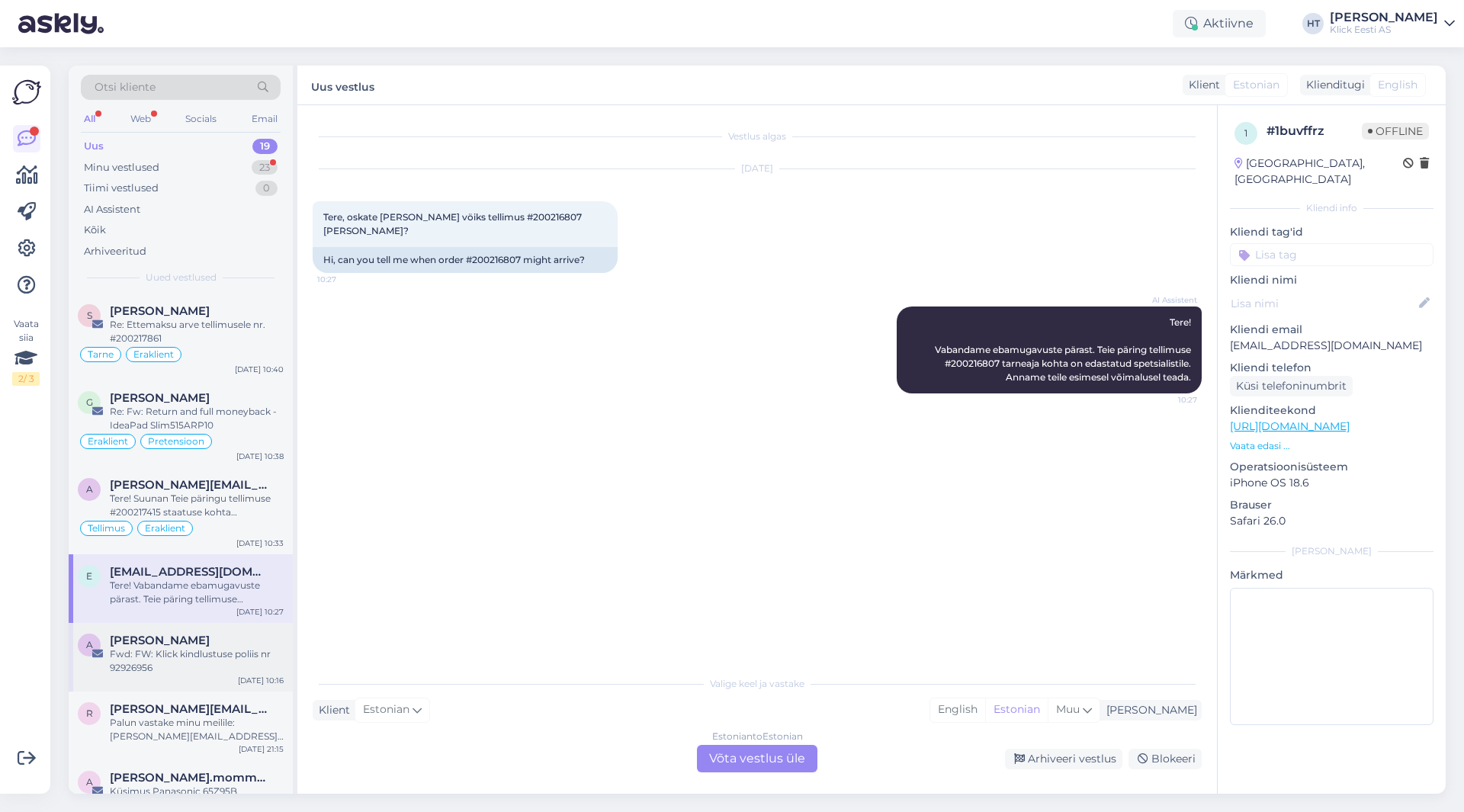
click at [254, 642] on div "[PERSON_NAME]" at bounding box center [197, 641] width 174 height 14
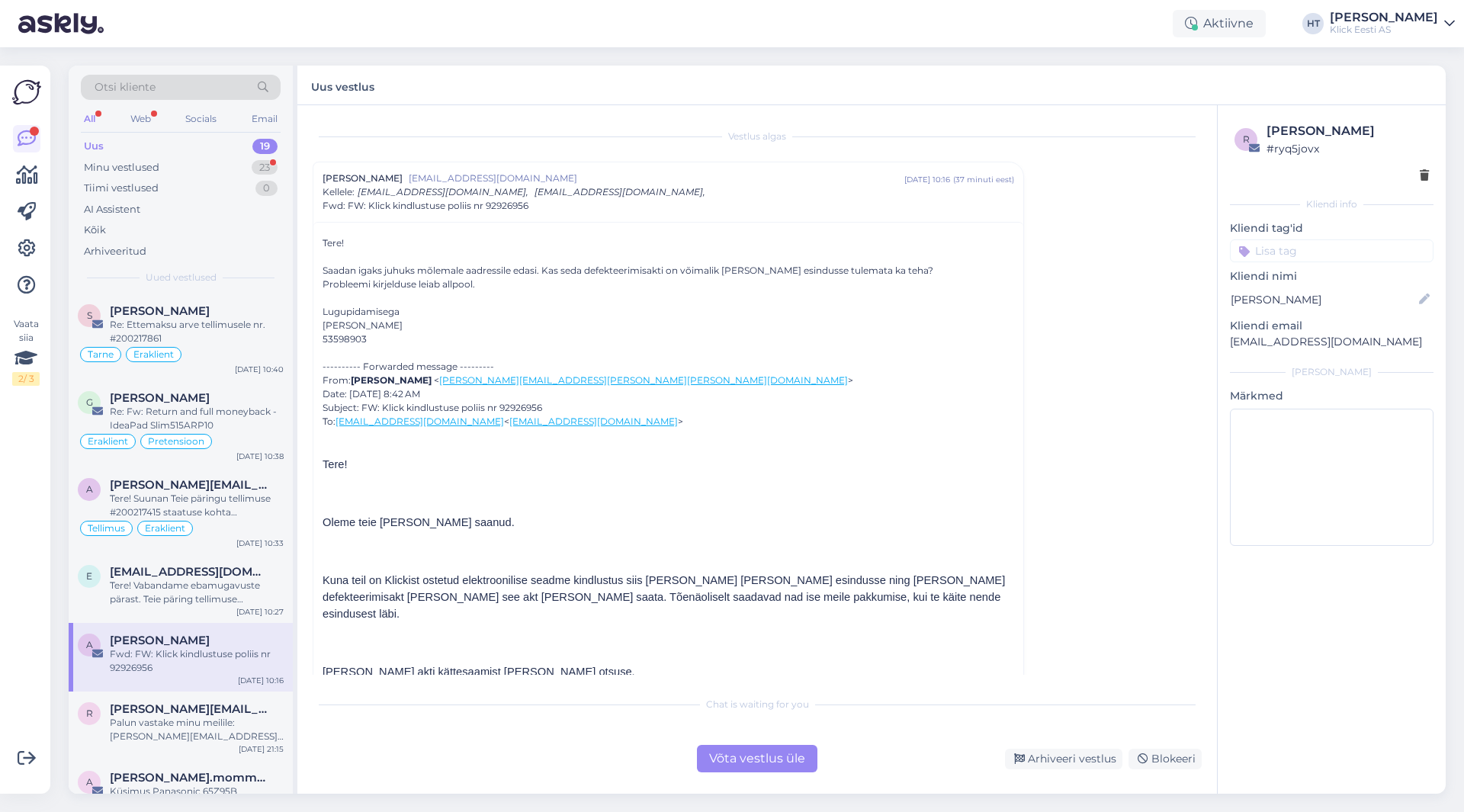
scroll to position [76, 0]
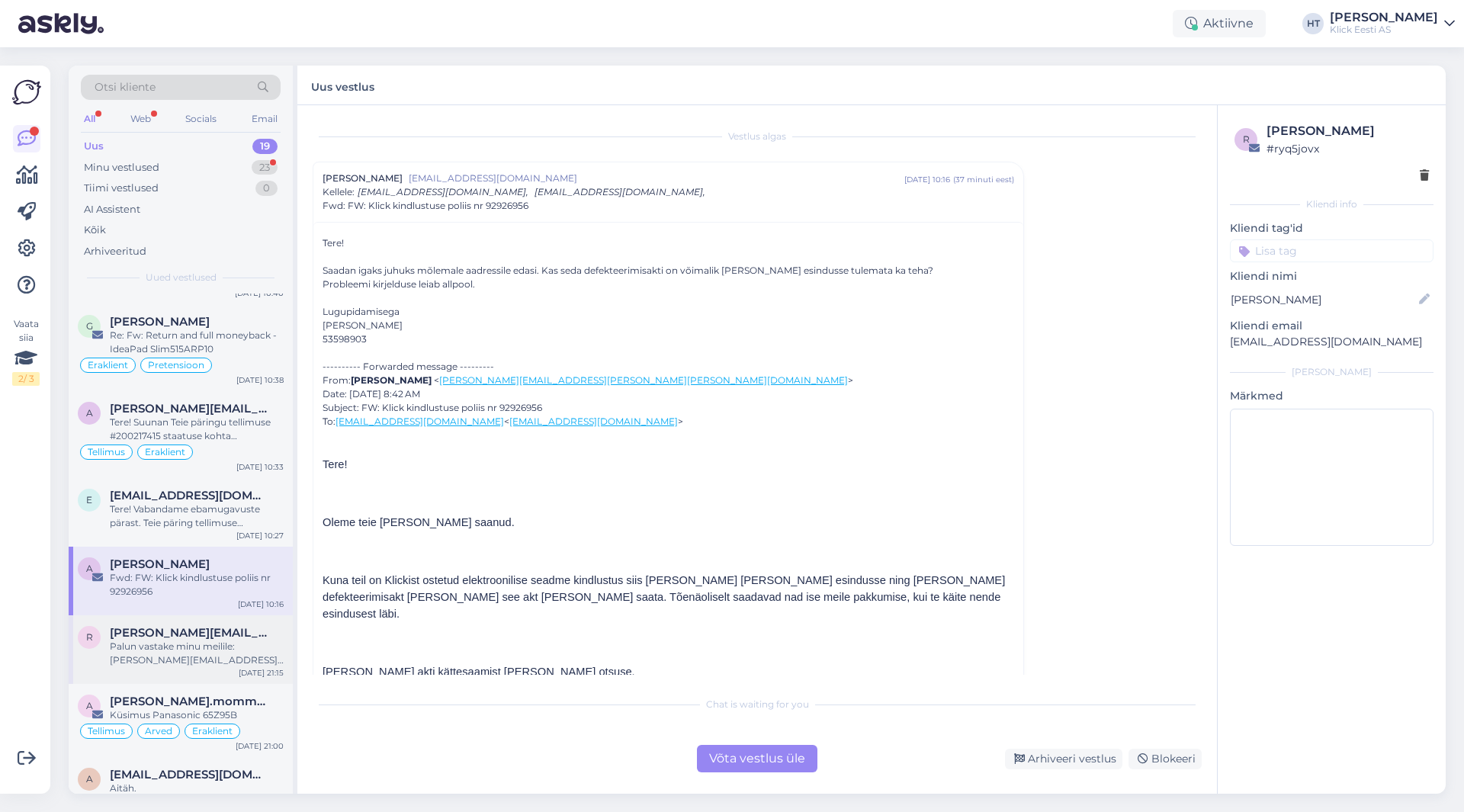
click at [257, 656] on div "Palun vastake minu meilile: [PERSON_NAME][EMAIL_ADDRESS][PERSON_NAME][DOMAIN_NA…" at bounding box center [197, 653] width 174 height 27
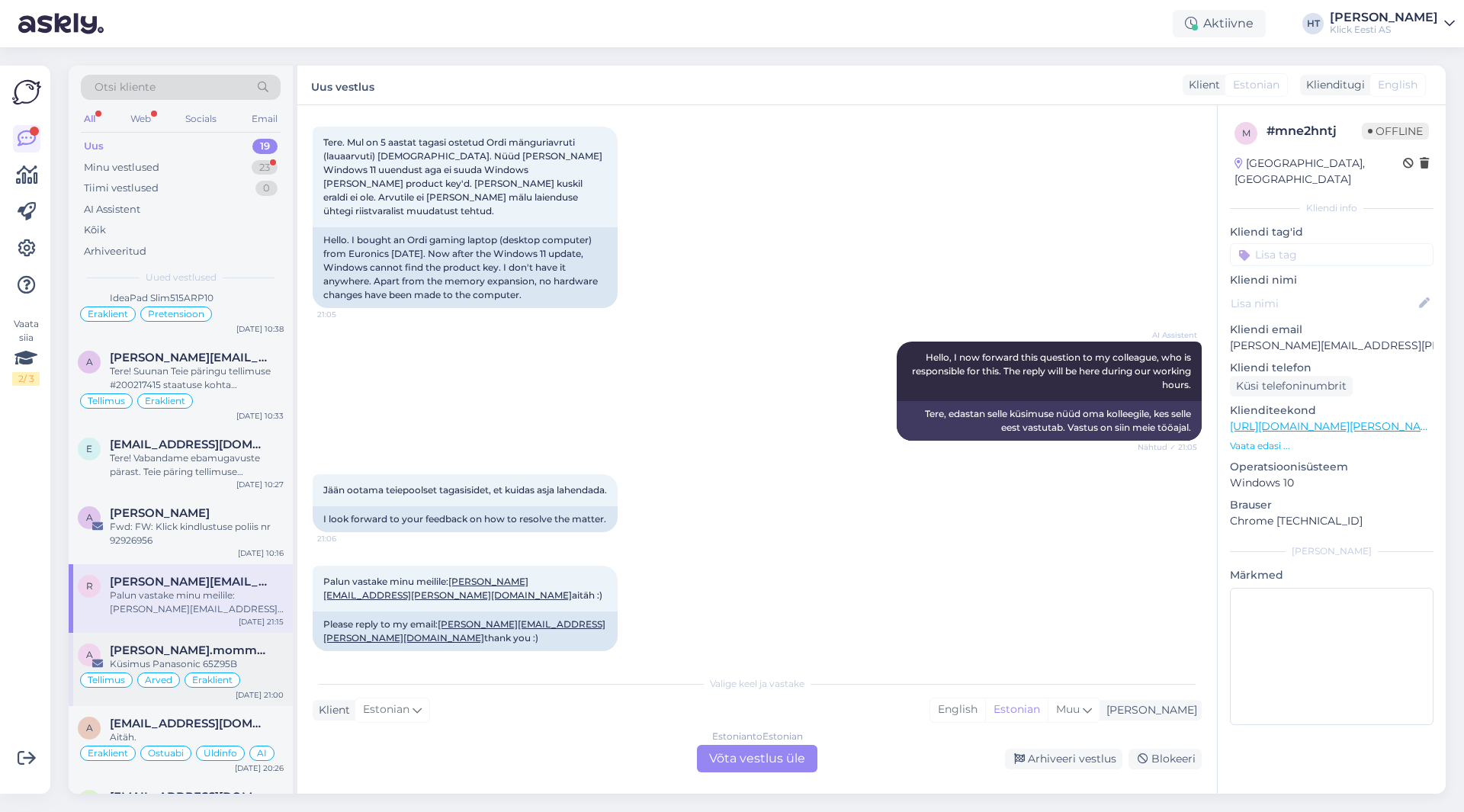
scroll to position [153, 0]
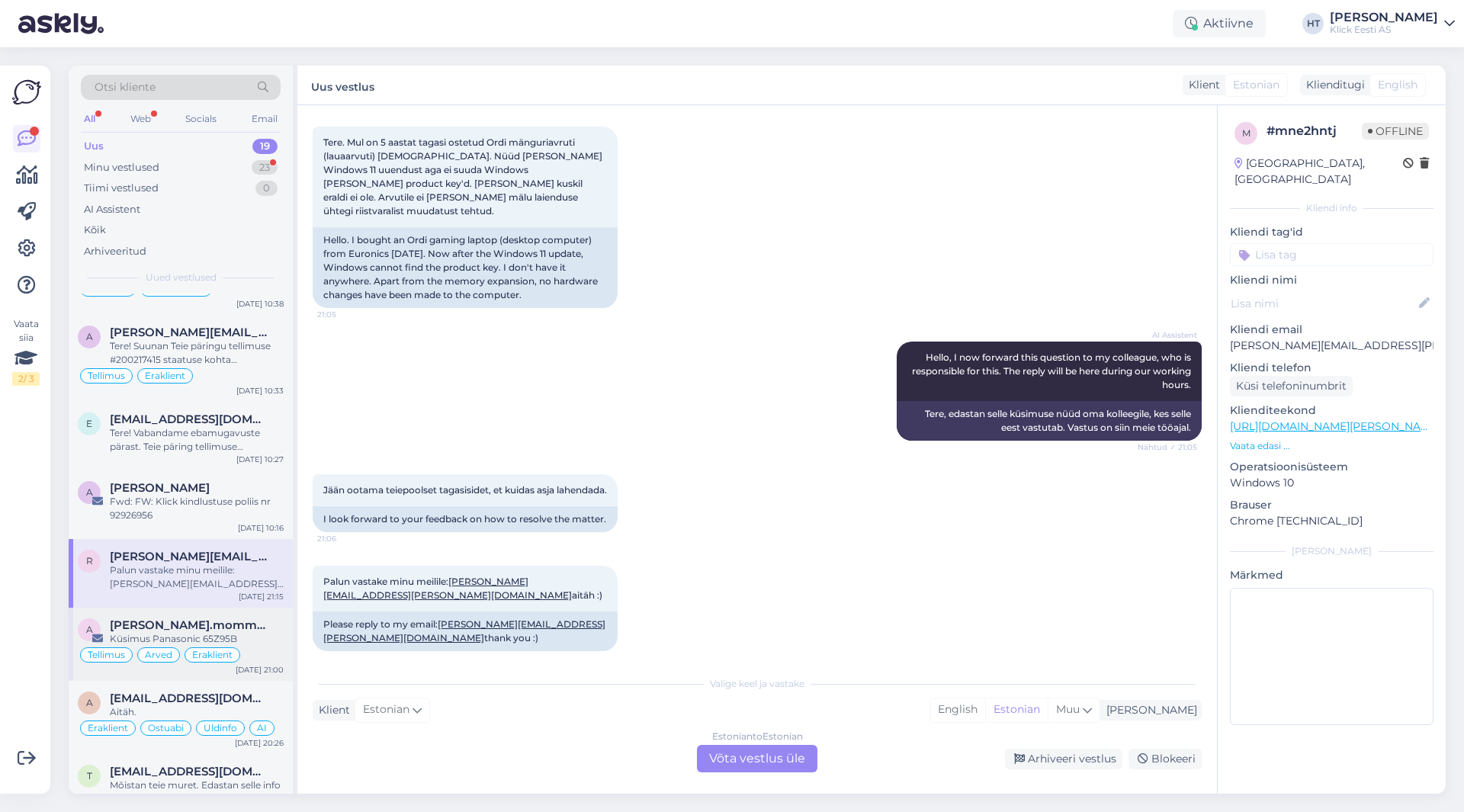
click at [259, 639] on div "Küsimus Panasonic 65Z95B" at bounding box center [197, 640] width 174 height 14
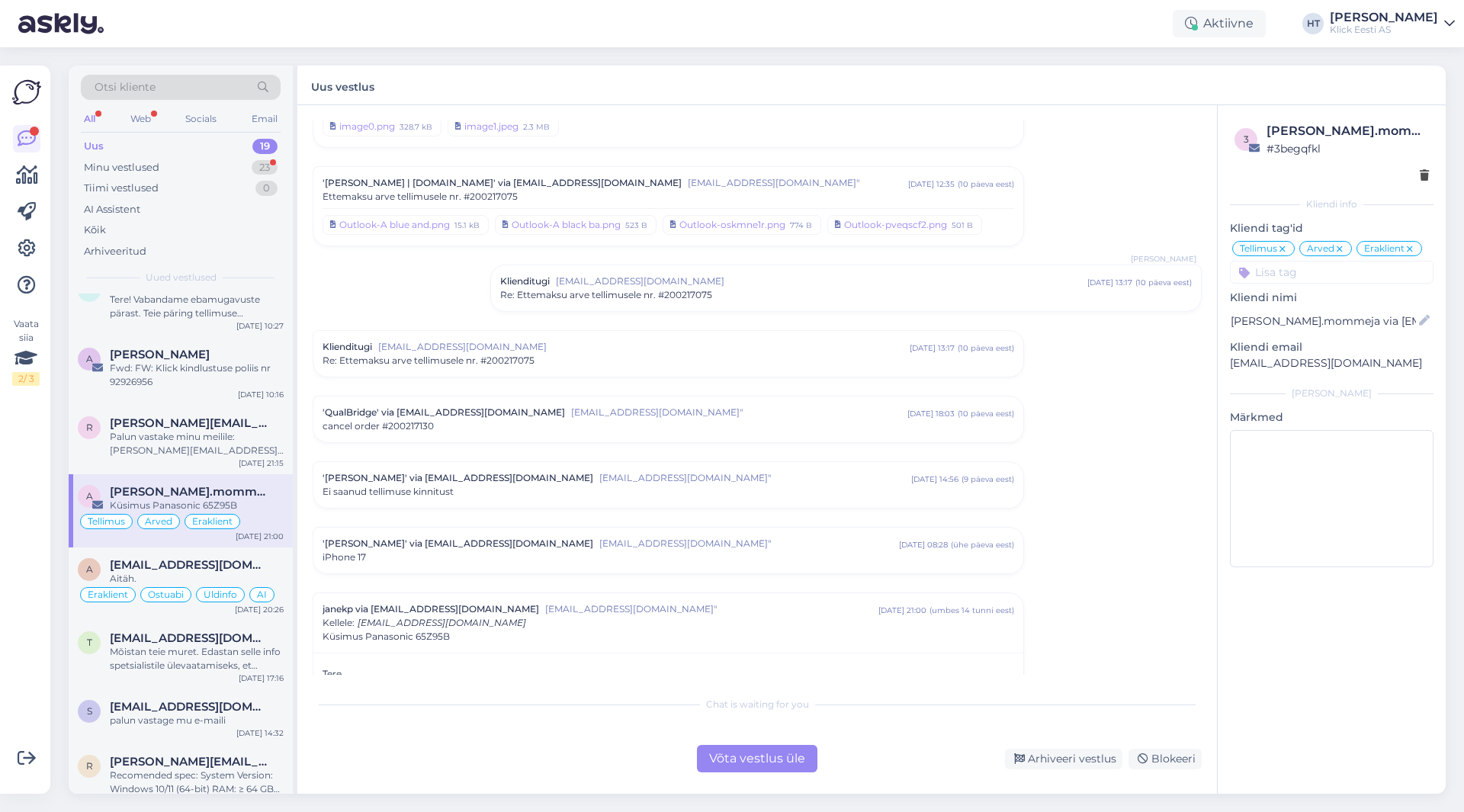
scroll to position [305, 0]
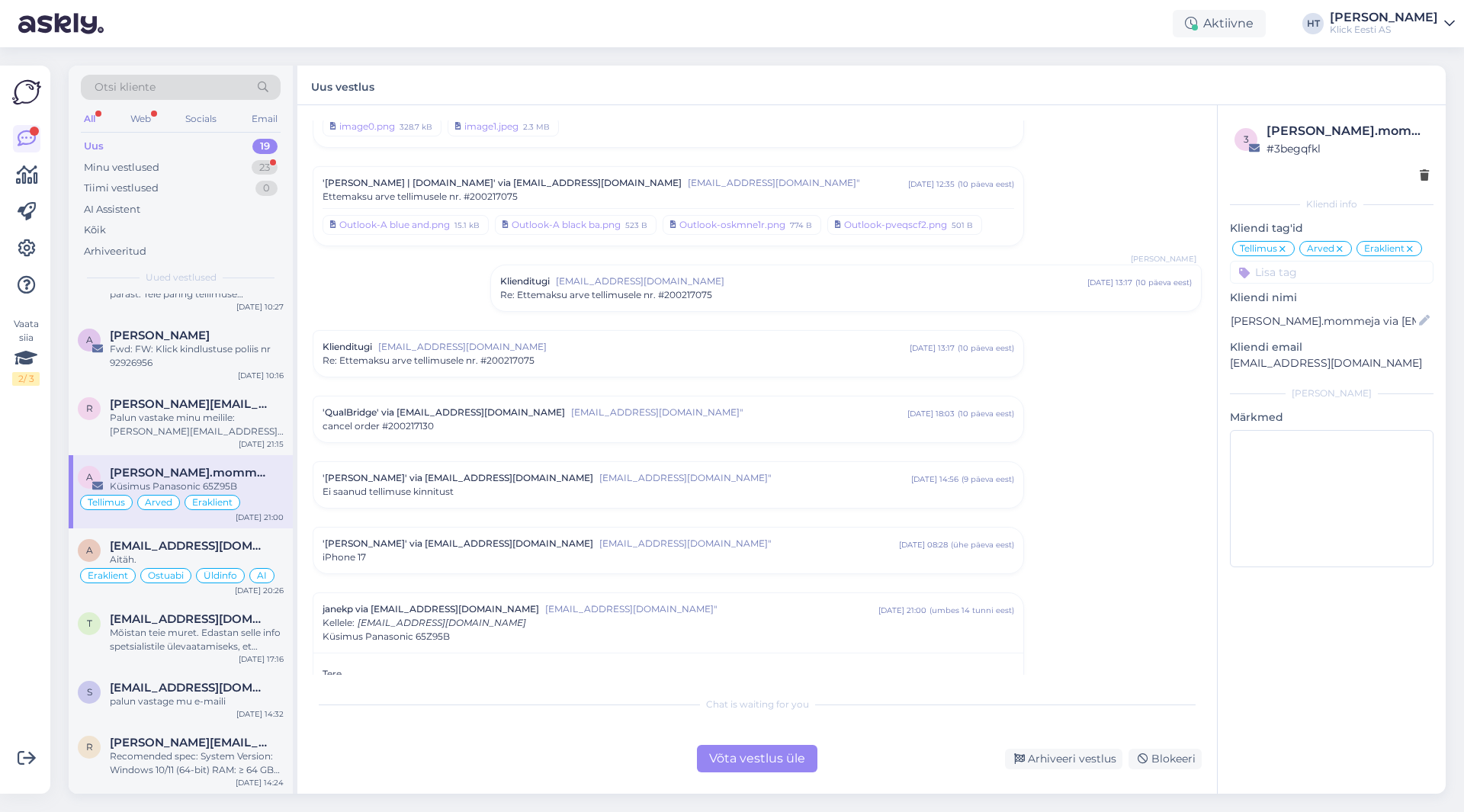
click at [259, 639] on div "Mõistan teie muret. Edastan selle info spetsialistile ülevaatamiseks, et saaksi…" at bounding box center [197, 640] width 174 height 27
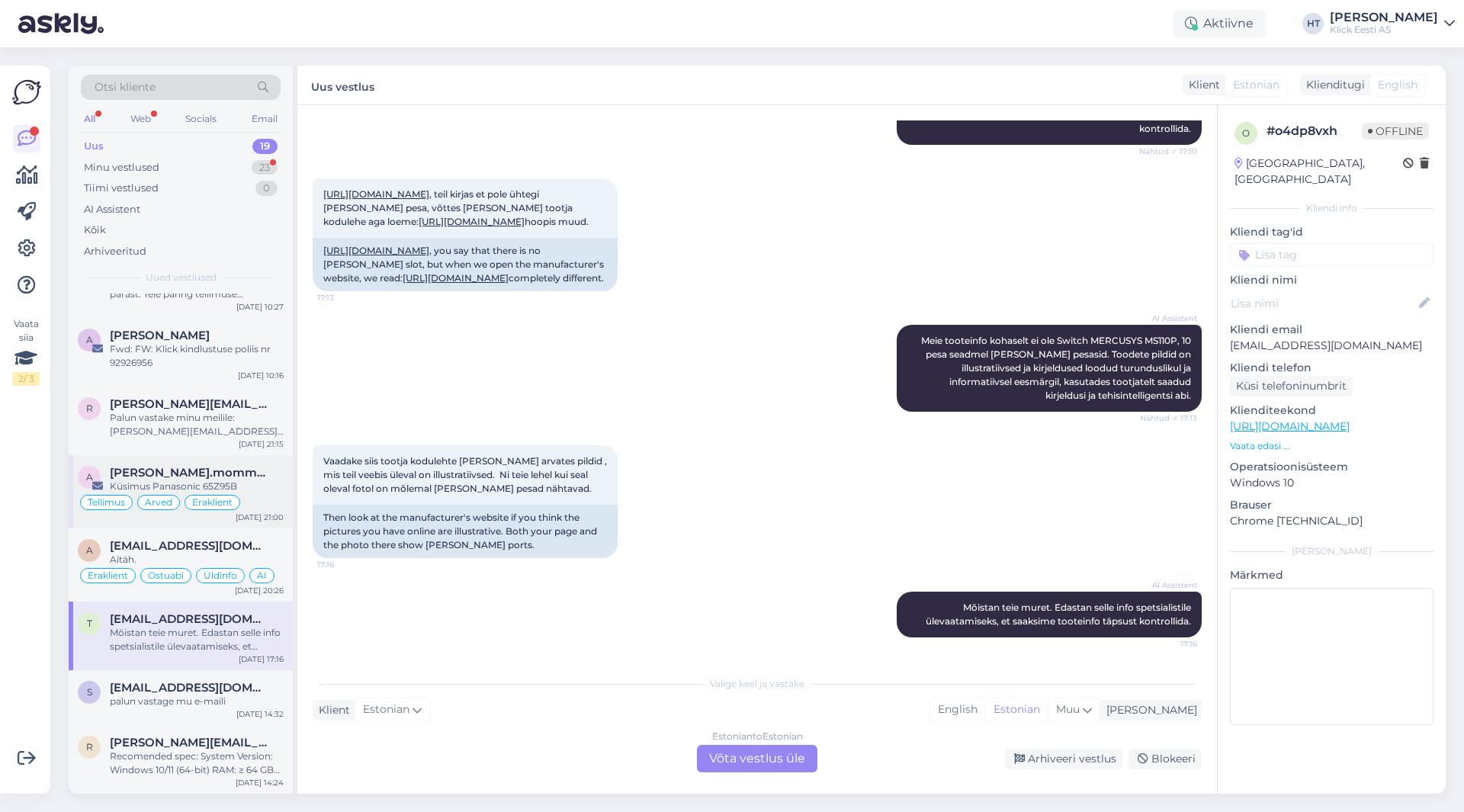
scroll to position [317, 0]
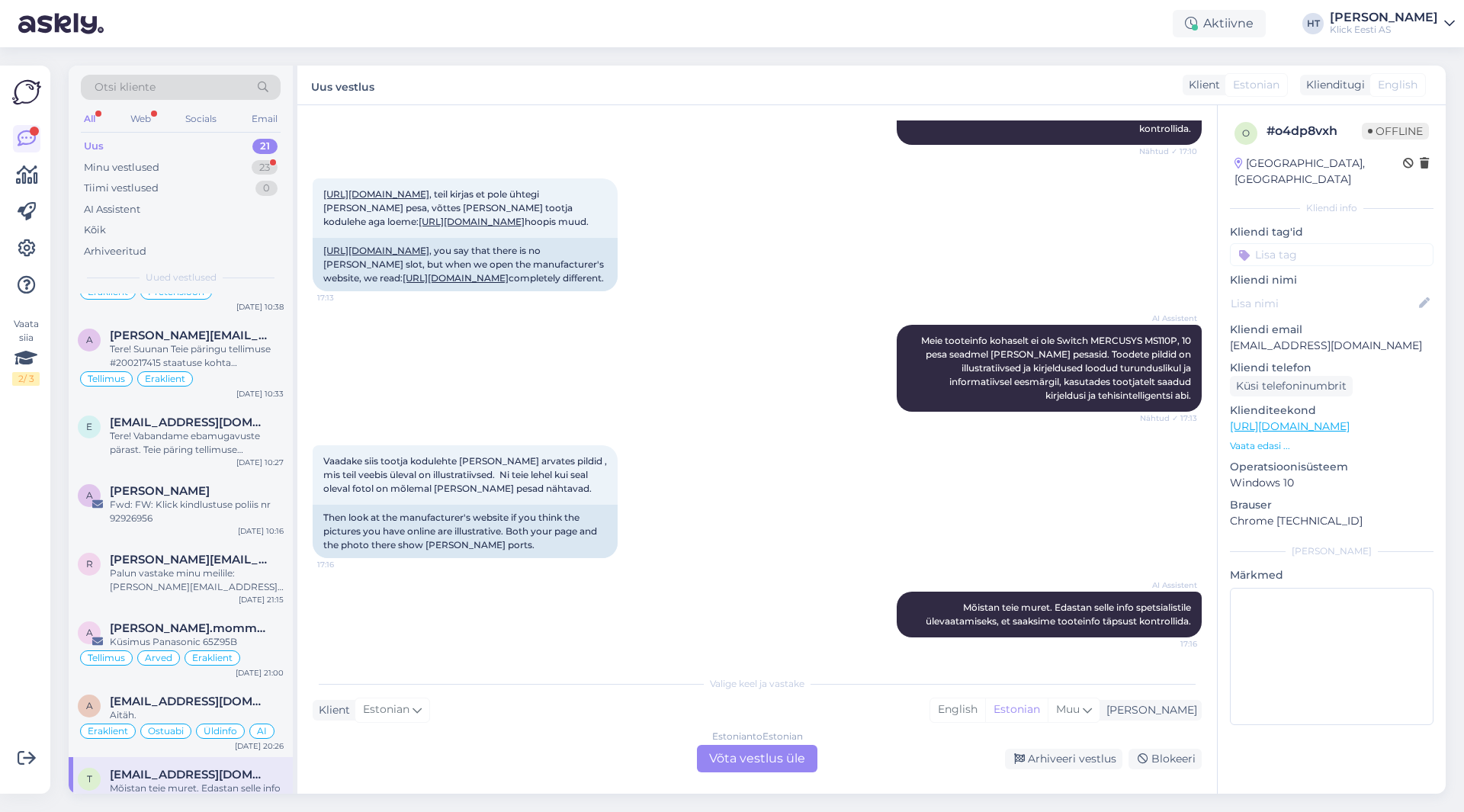
click at [225, 147] on div "Uus 21" at bounding box center [180, 146] width 199 height 21
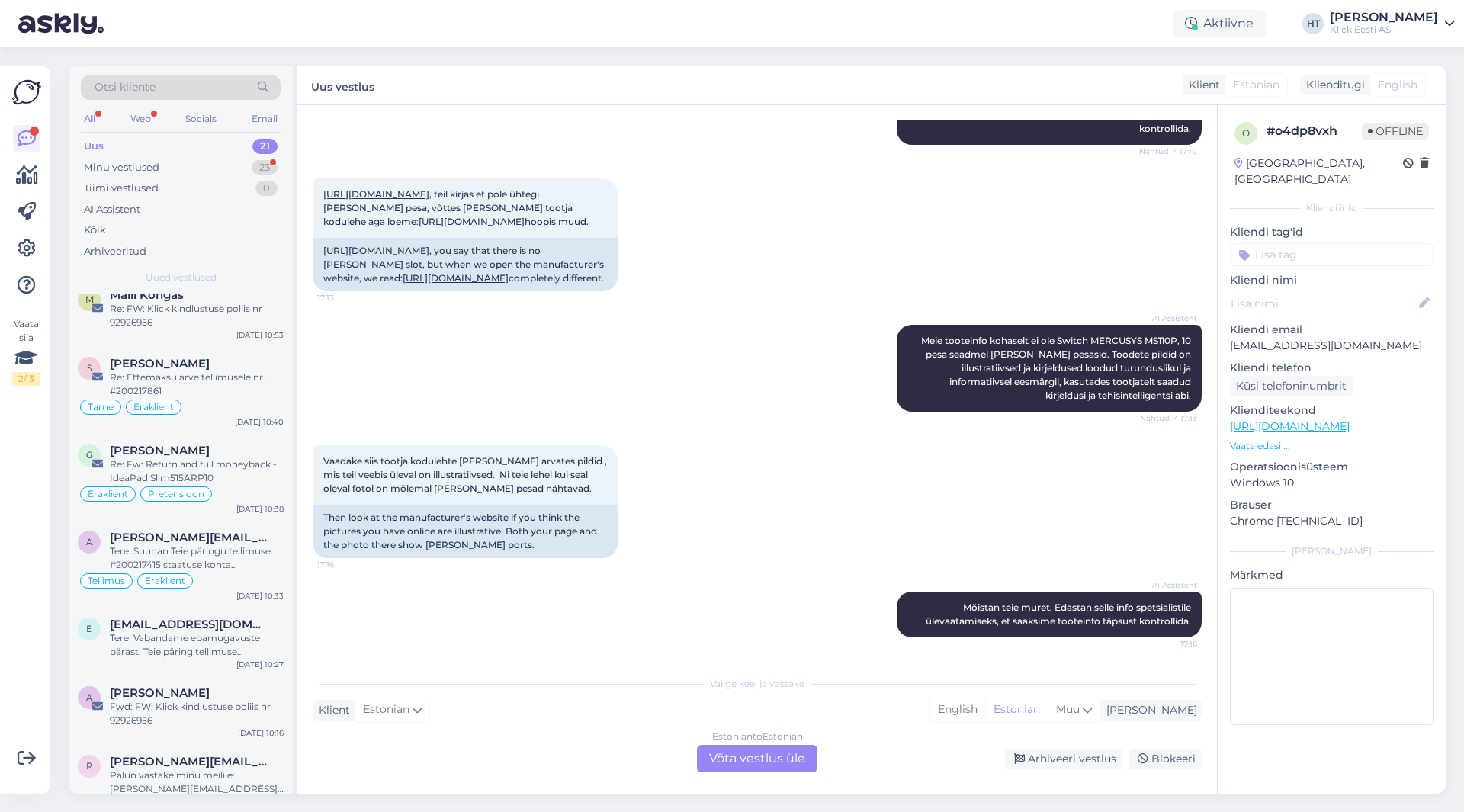
scroll to position [0, 0]
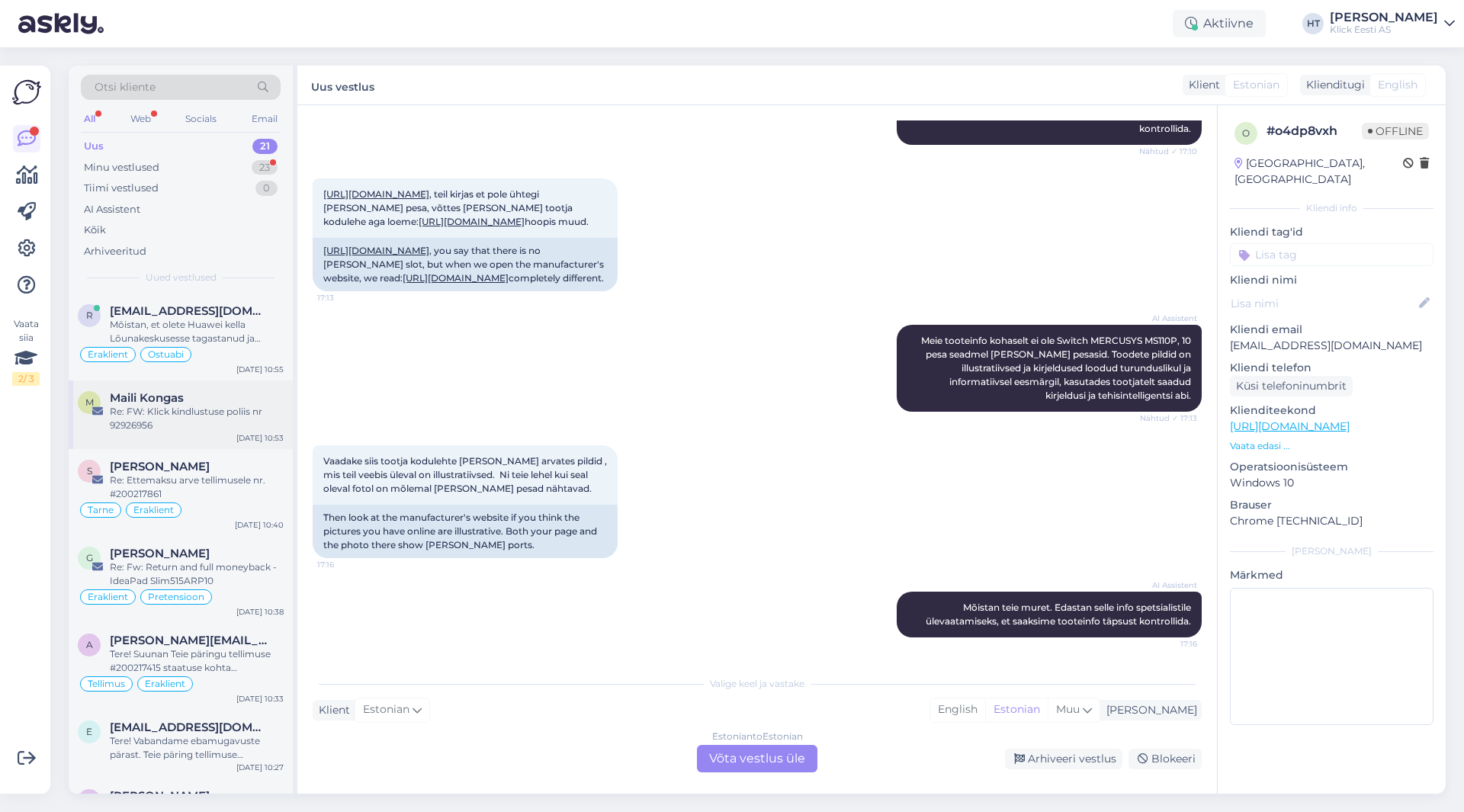
click at [230, 406] on div "Re: FW: Klick kindlustuse poliis nr 92926956" at bounding box center [197, 418] width 174 height 27
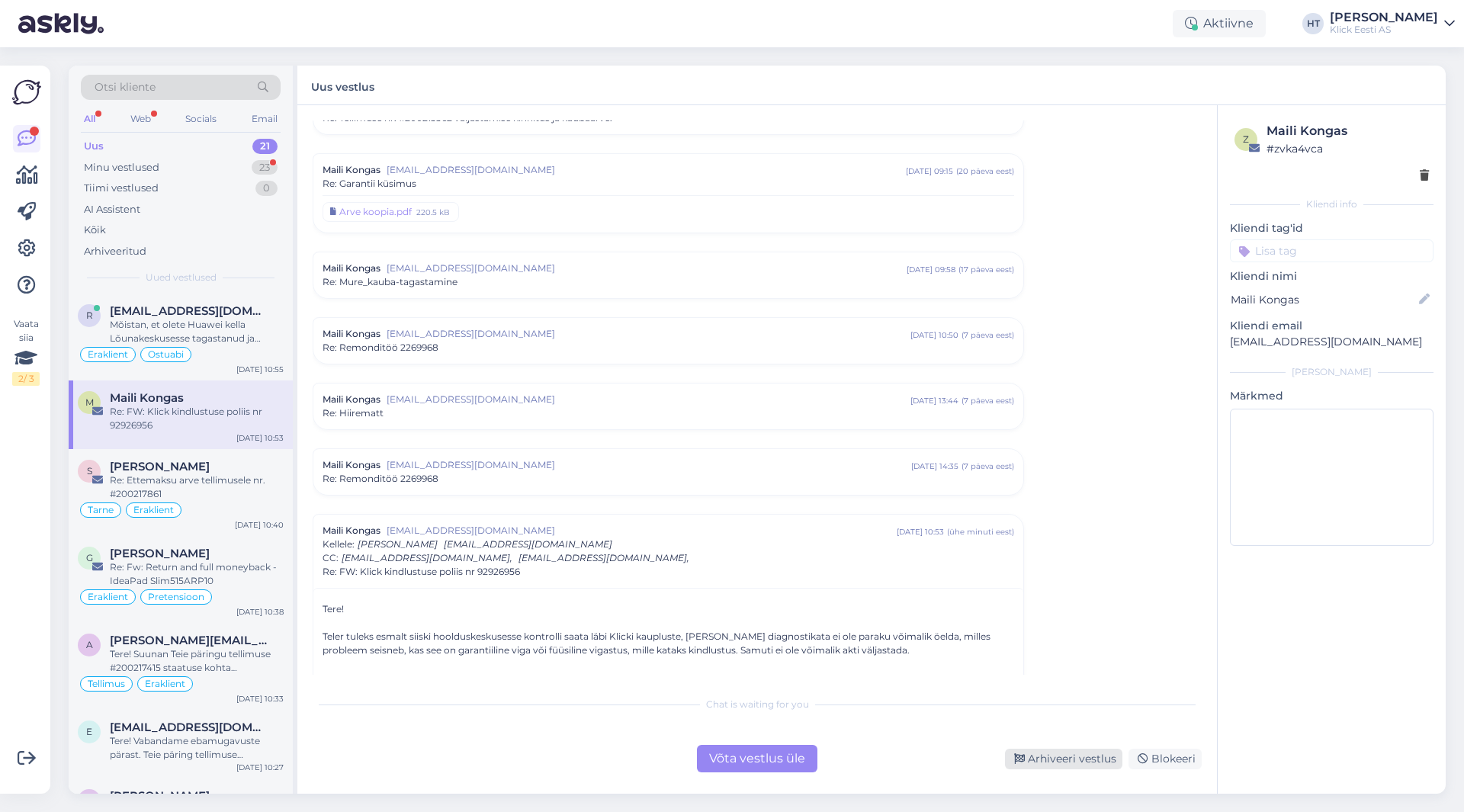
click at [1090, 761] on div "Arhiveeri vestlus" at bounding box center [1064, 758] width 118 height 20
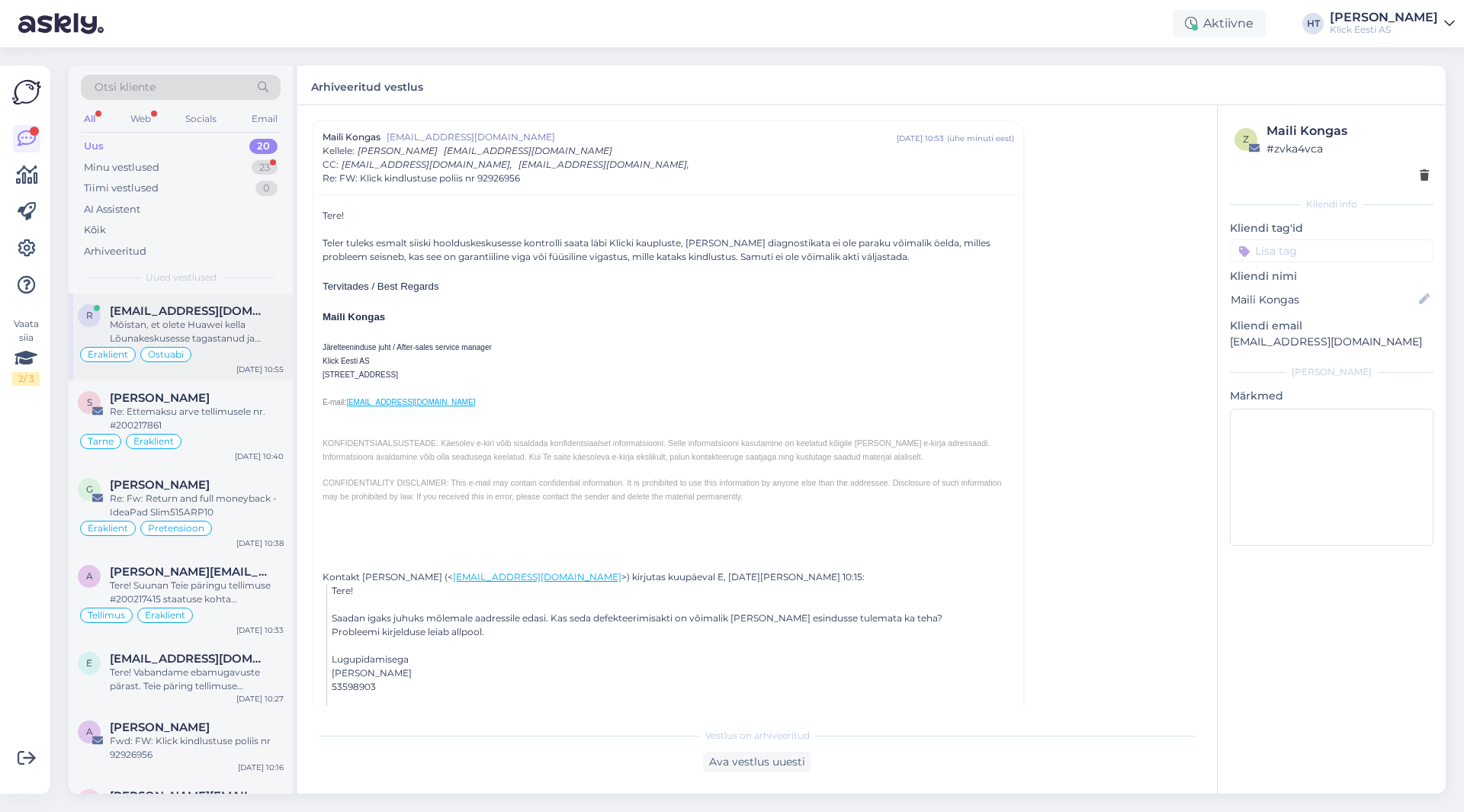
click at [265, 305] on div "[EMAIL_ADDRESS][DOMAIN_NAME]" at bounding box center [197, 311] width 174 height 14
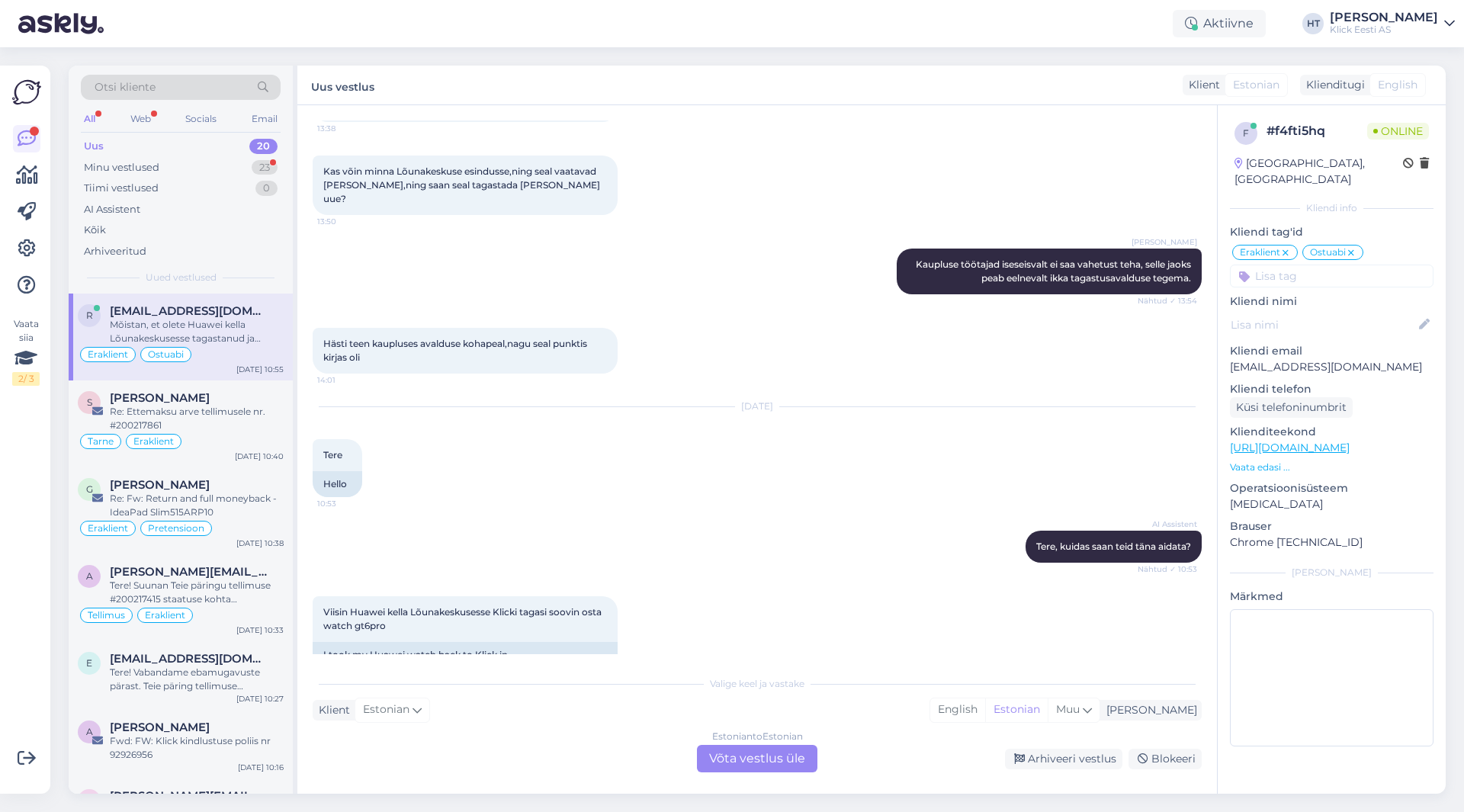
scroll to position [4797, 0]
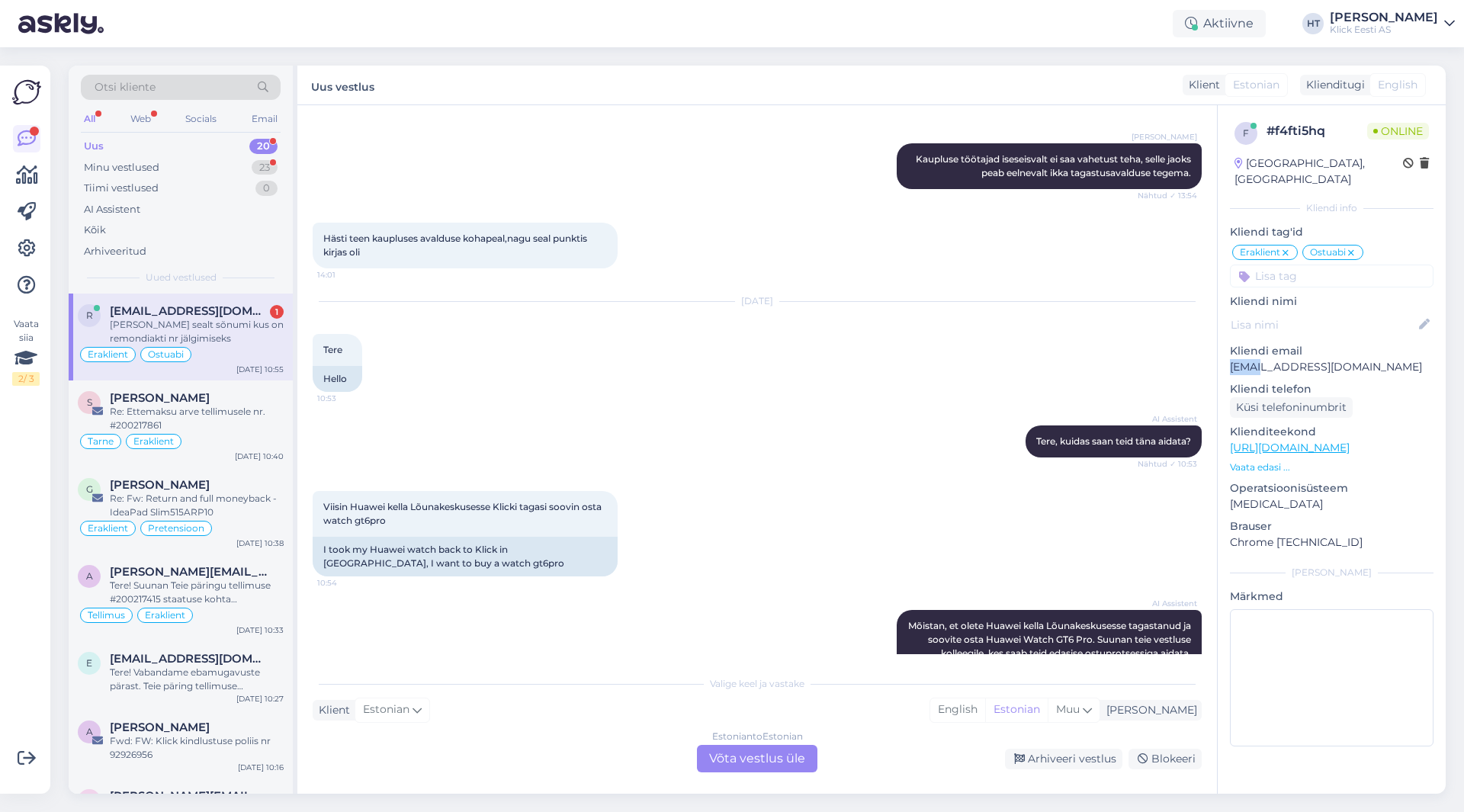
drag, startPoint x: 1230, startPoint y: 350, endPoint x: 1259, endPoint y: 350, distance: 29.0
click at [1259, 359] on p "[EMAIL_ADDRESS][DOMAIN_NAME]" at bounding box center [1332, 367] width 204 height 16
click at [808, 475] on div "Viisin Huawei kella Lõunakeskusesse Klicki tagasi soovin osta watch gt6pro 10:5…" at bounding box center [757, 533] width 889 height 119
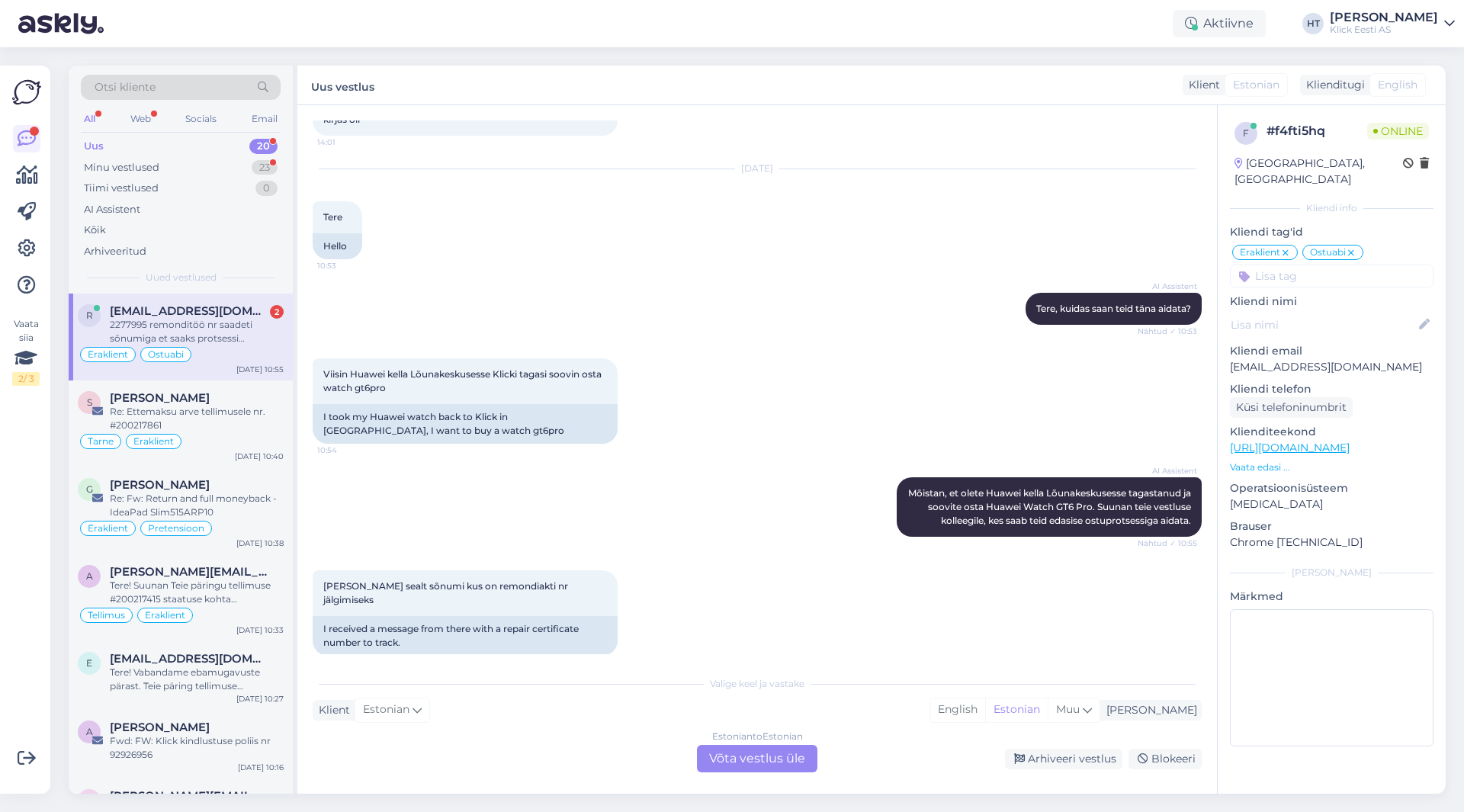
click at [240, 338] on div "2277995 remonditöö nr saadeti sõnumiga et saaks protsessi jälgida,aga ei saadet…" at bounding box center [197, 331] width 174 height 27
click at [765, 762] on div "Estonian to Estonian Võta vestlus üle" at bounding box center [757, 758] width 120 height 27
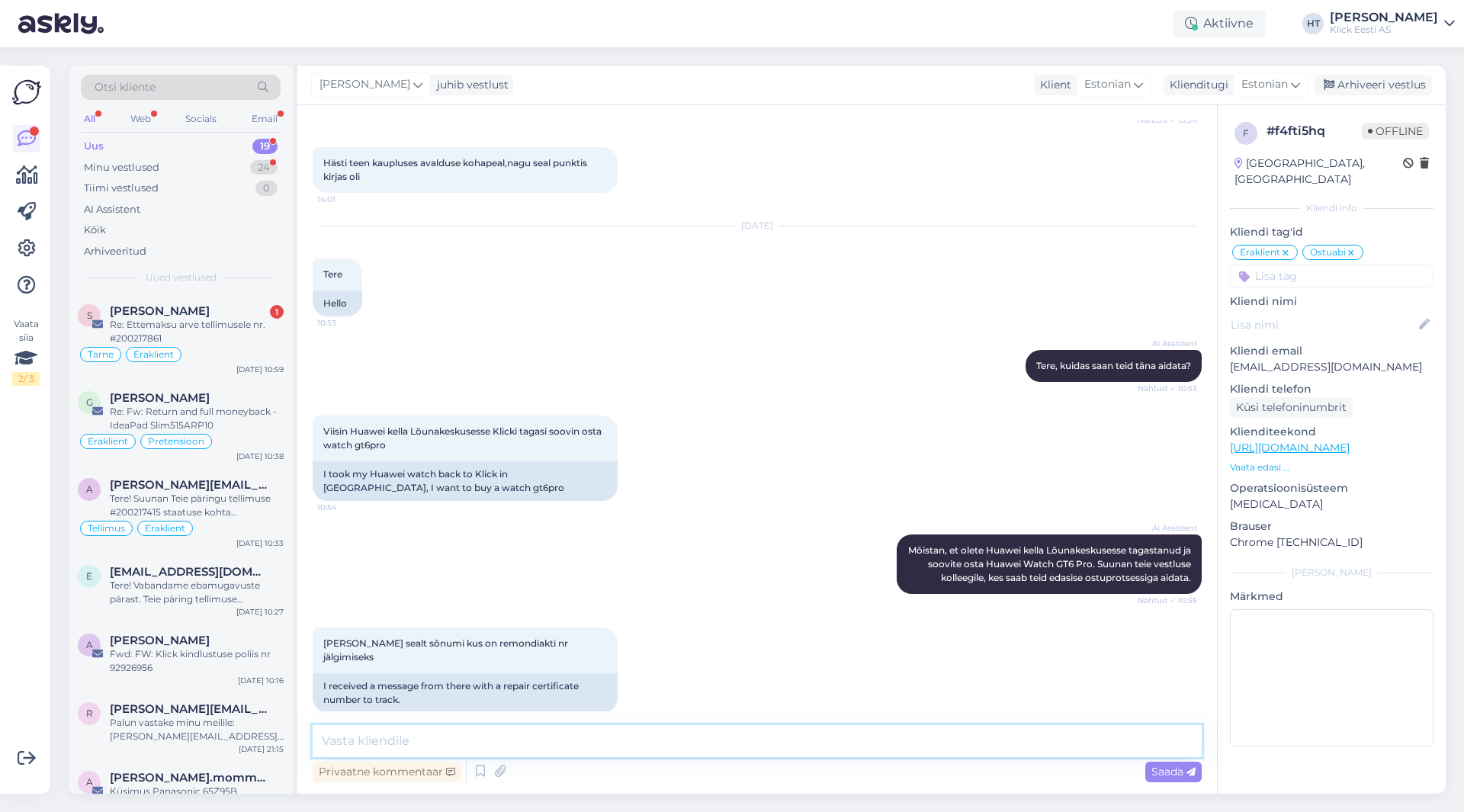
click at [763, 742] on textarea at bounding box center [757, 741] width 889 height 32
paste textarea "3DUTQ25729000330"
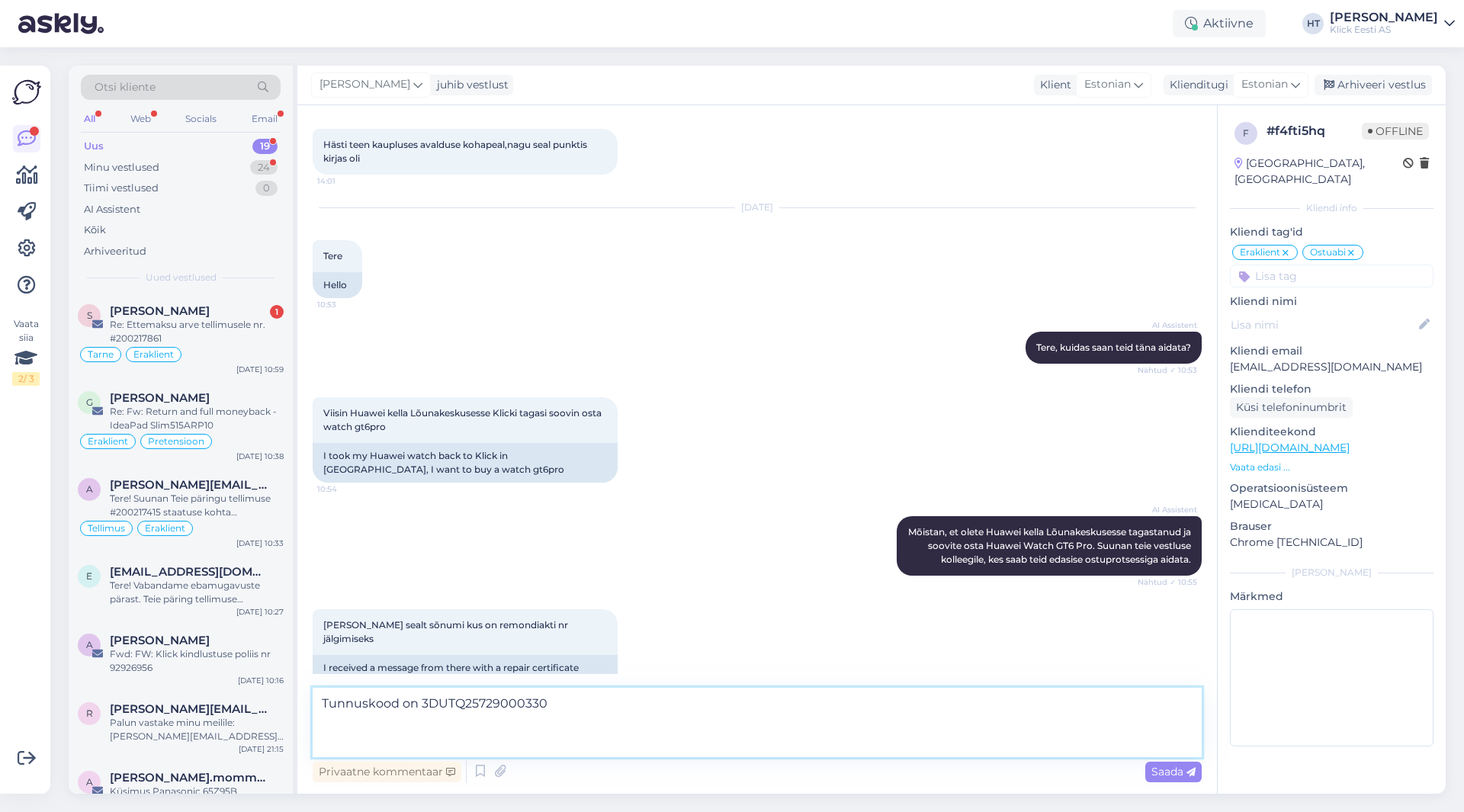
scroll to position [4910, 0]
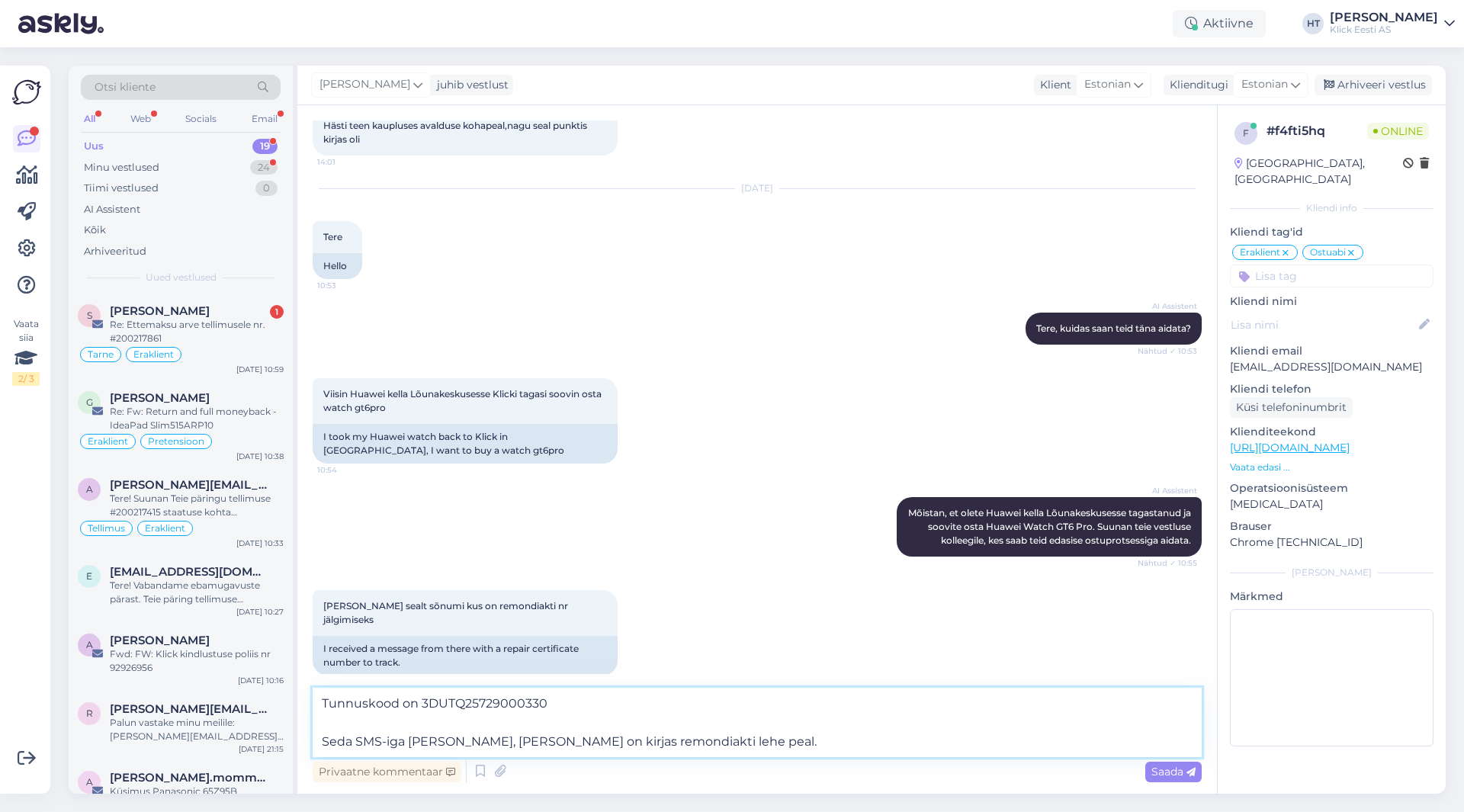
type textarea "Tunnuskood on 3DUTQ25729000330 Seda SMS-iga [PERSON_NAME], [PERSON_NAME] on kir…"
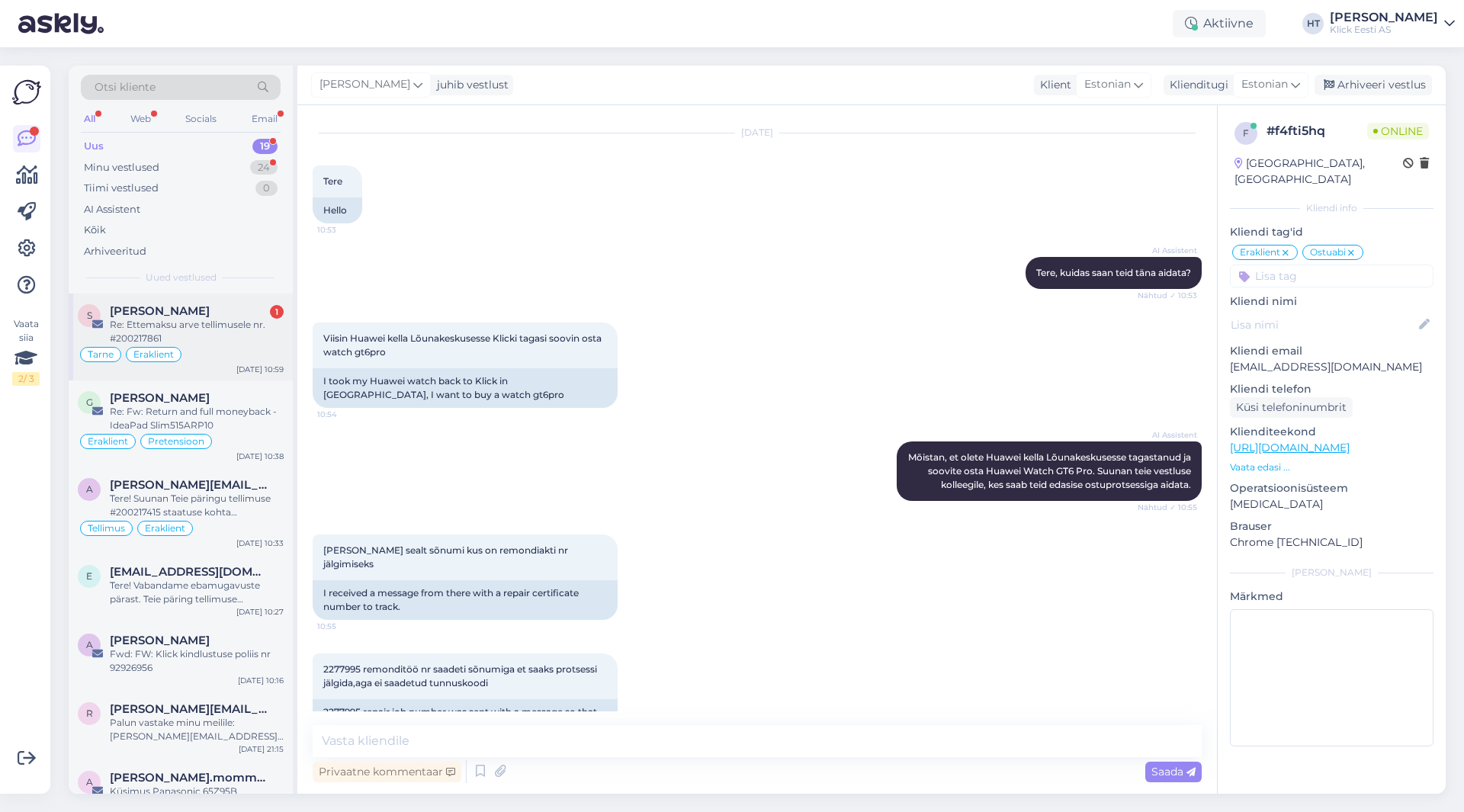
click at [226, 337] on div "Re: Ettemaksu arve tellimusele nr. #200217861" at bounding box center [197, 331] width 174 height 27
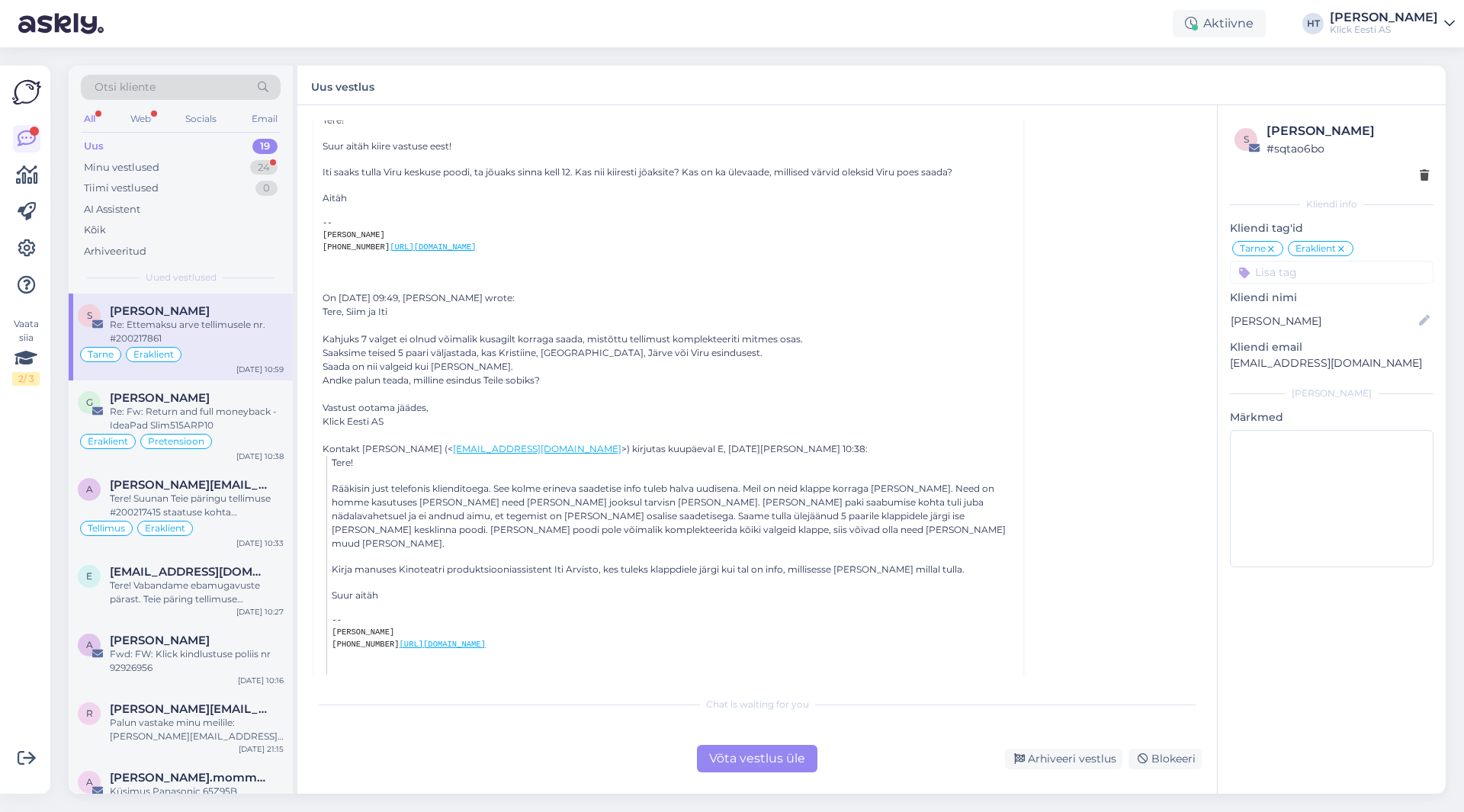
scroll to position [228, 0]
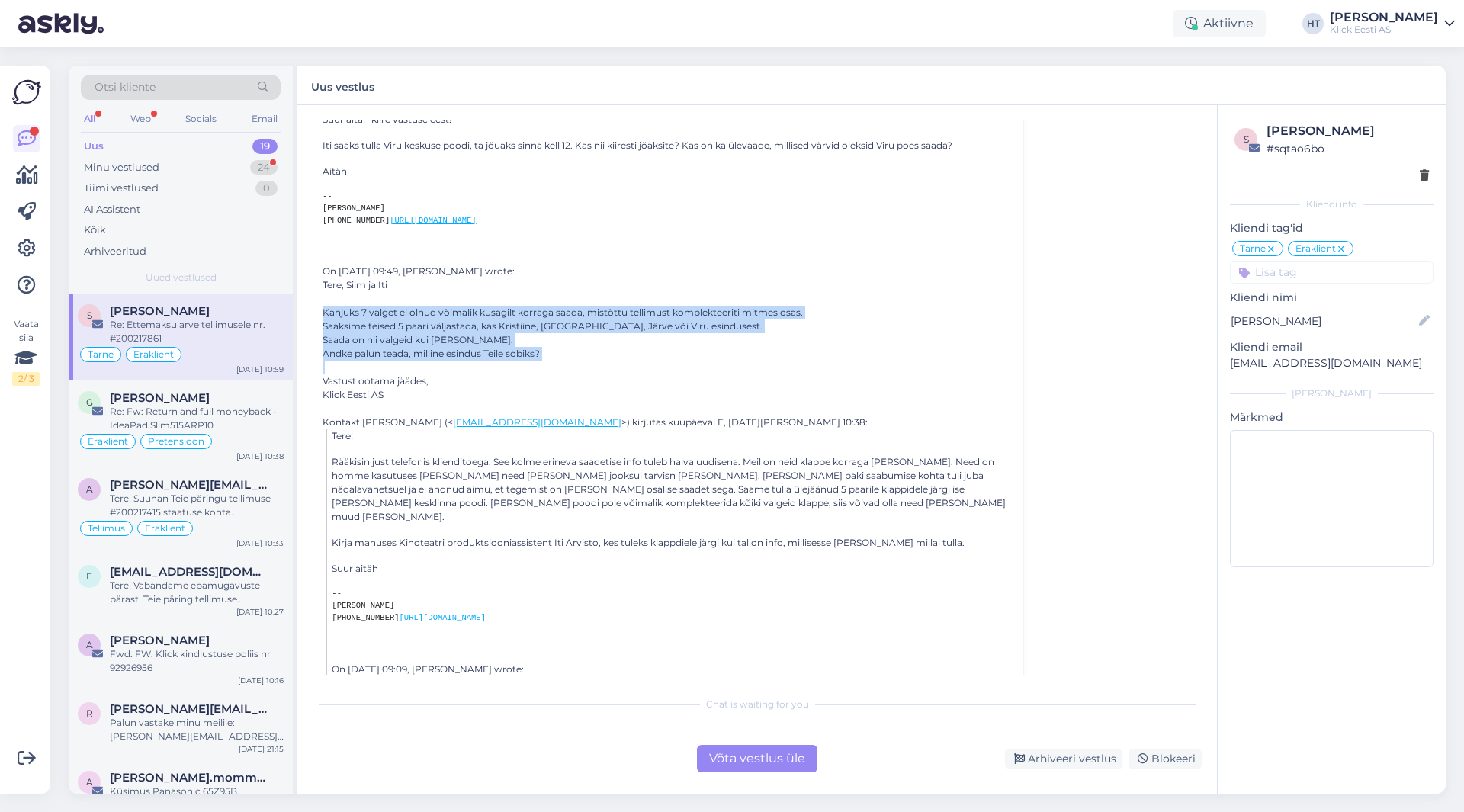
drag, startPoint x: 322, startPoint y: 337, endPoint x: 830, endPoint y: 391, distance: 510.9
click at [779, 374] on div at bounding box center [668, 368] width 692 height 14
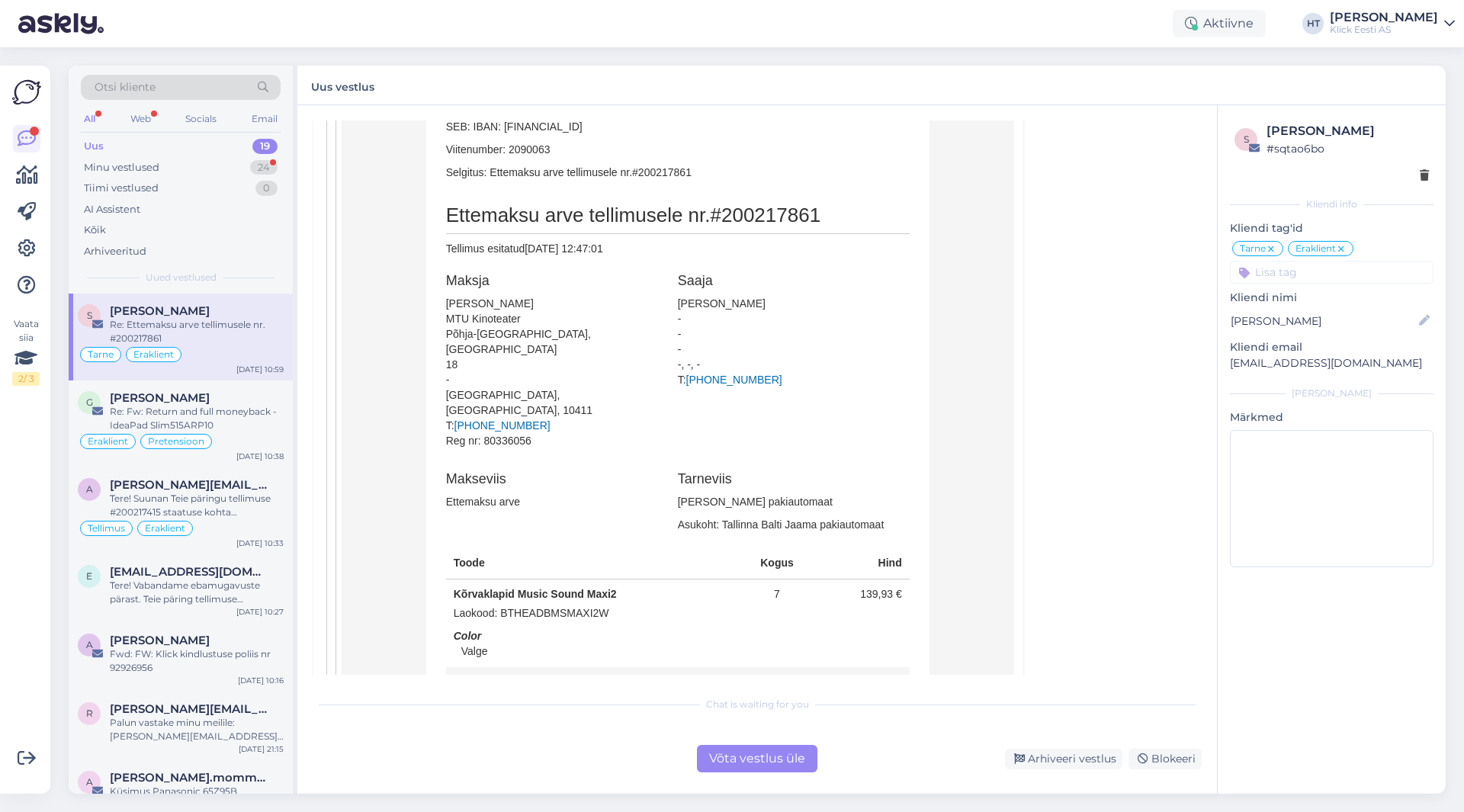
scroll to position [1678, 0]
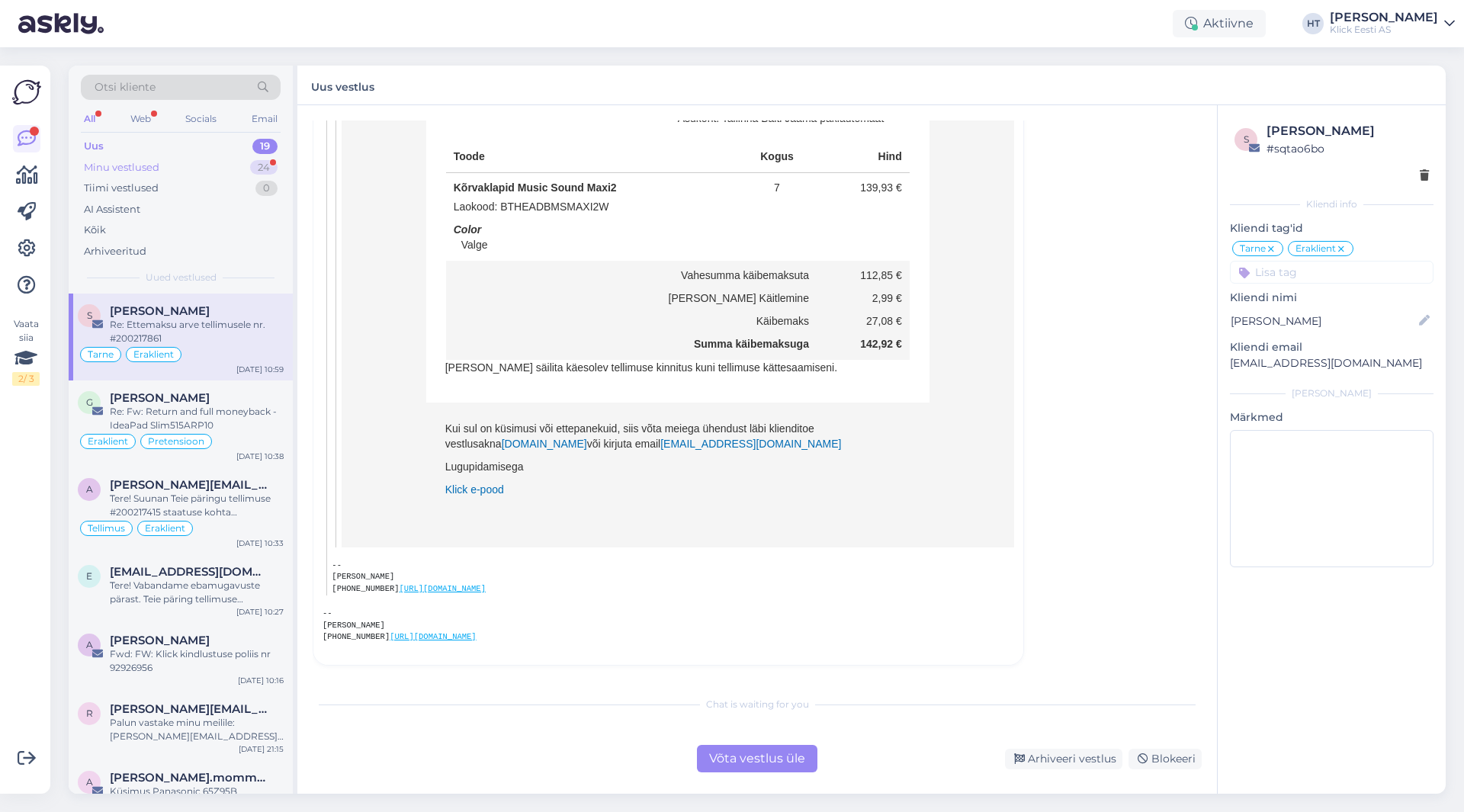
click at [262, 166] on div "24" at bounding box center [264, 167] width 27 height 15
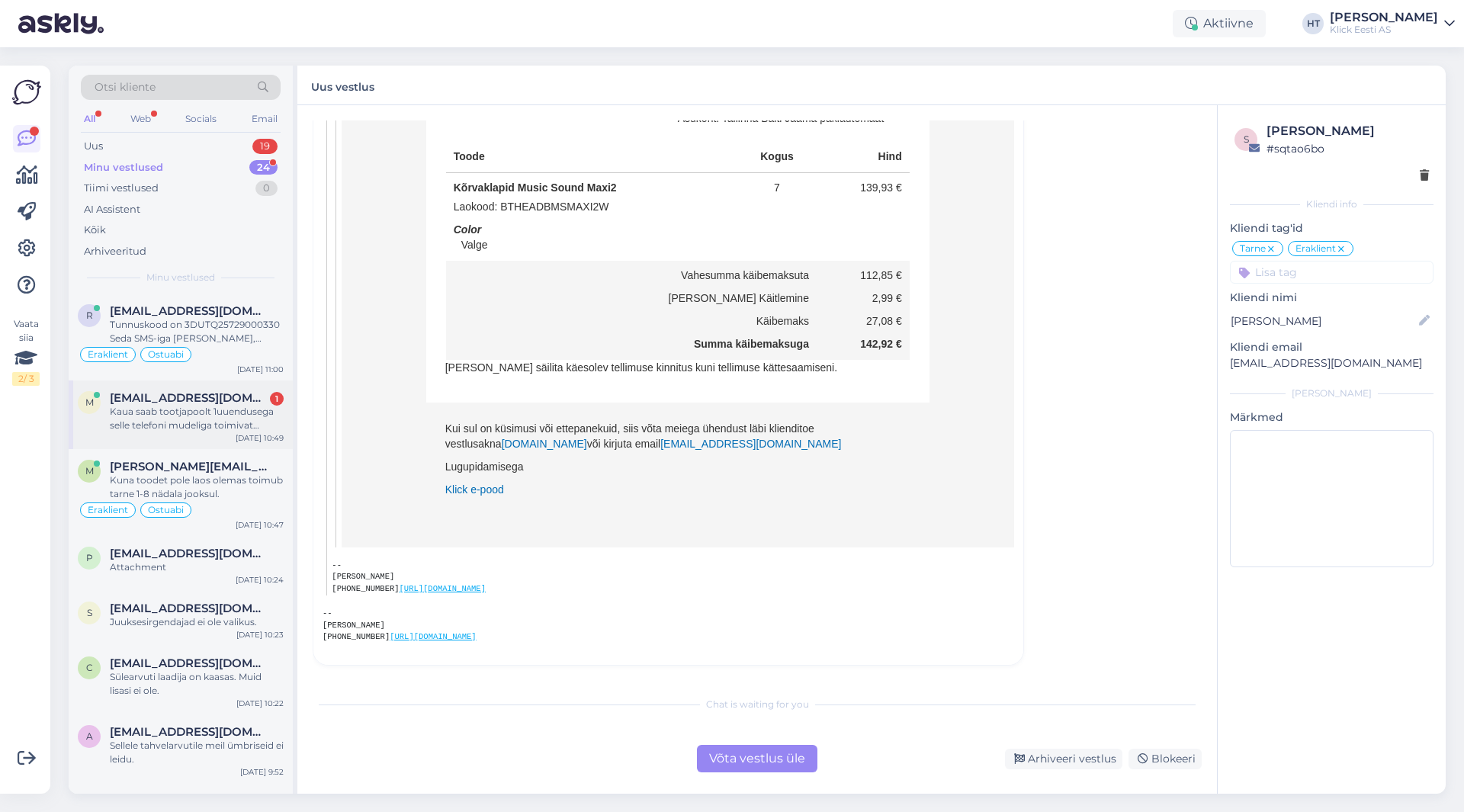
click at [243, 390] on div "m [EMAIL_ADDRESS][DOMAIN_NAME] 1 Kaua saab tootjapoolt 1uuendusega selle telefo…" at bounding box center [180, 415] width 224 height 69
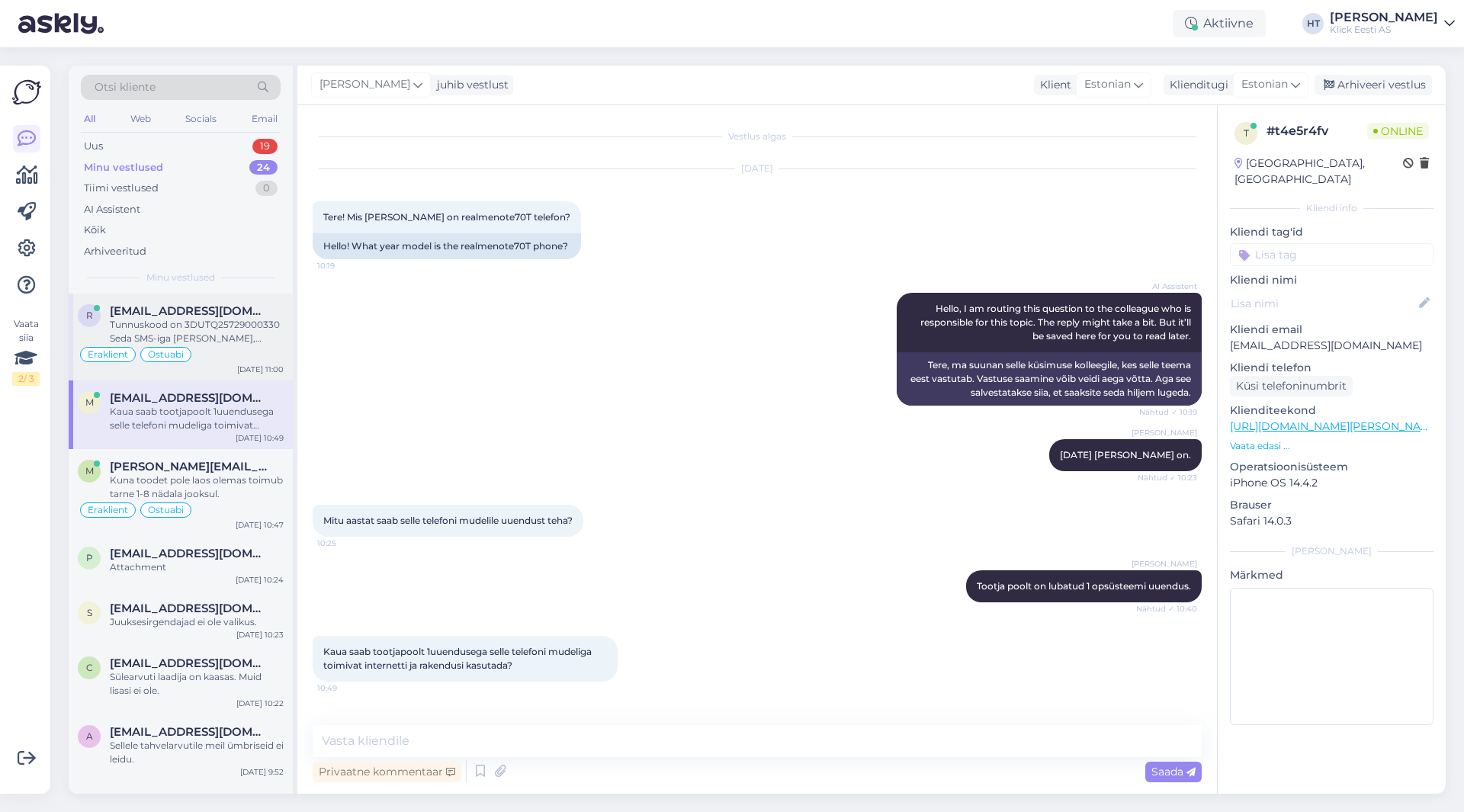
click at [242, 349] on div "Eraklient Ostuabi" at bounding box center [181, 354] width 206 height 18
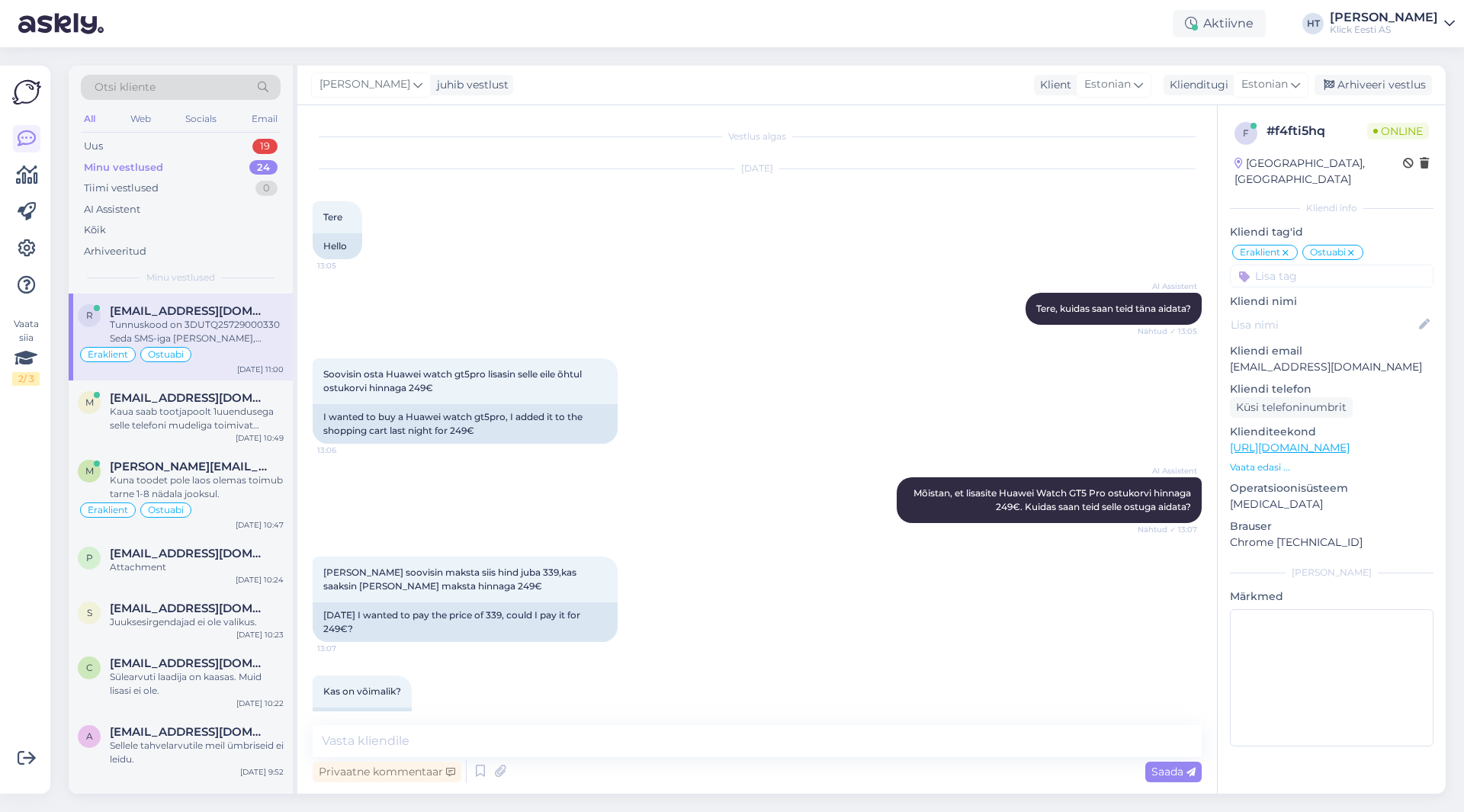
scroll to position [4965, 0]
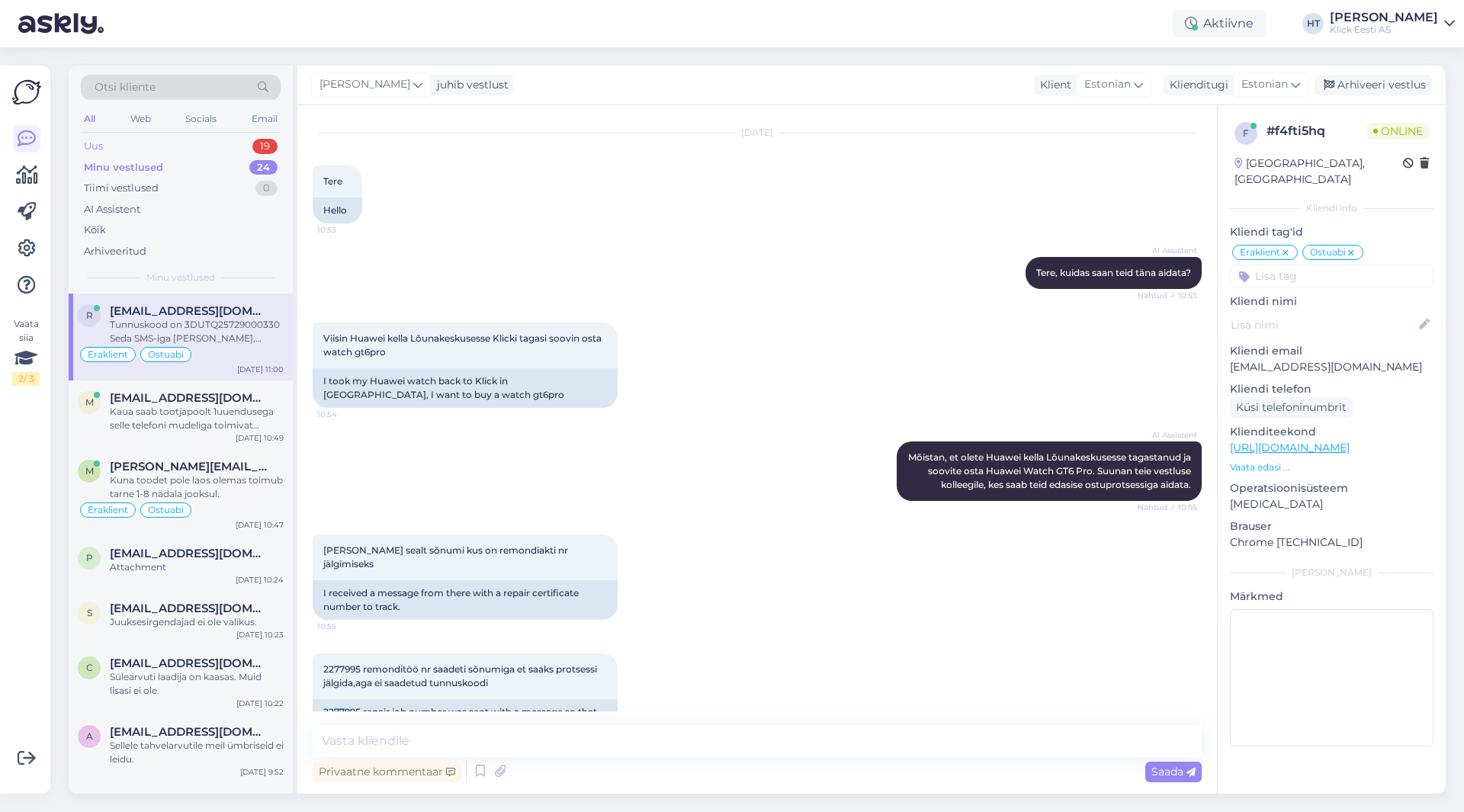
click at [233, 142] on div "Uus 19" at bounding box center [180, 146] width 199 height 21
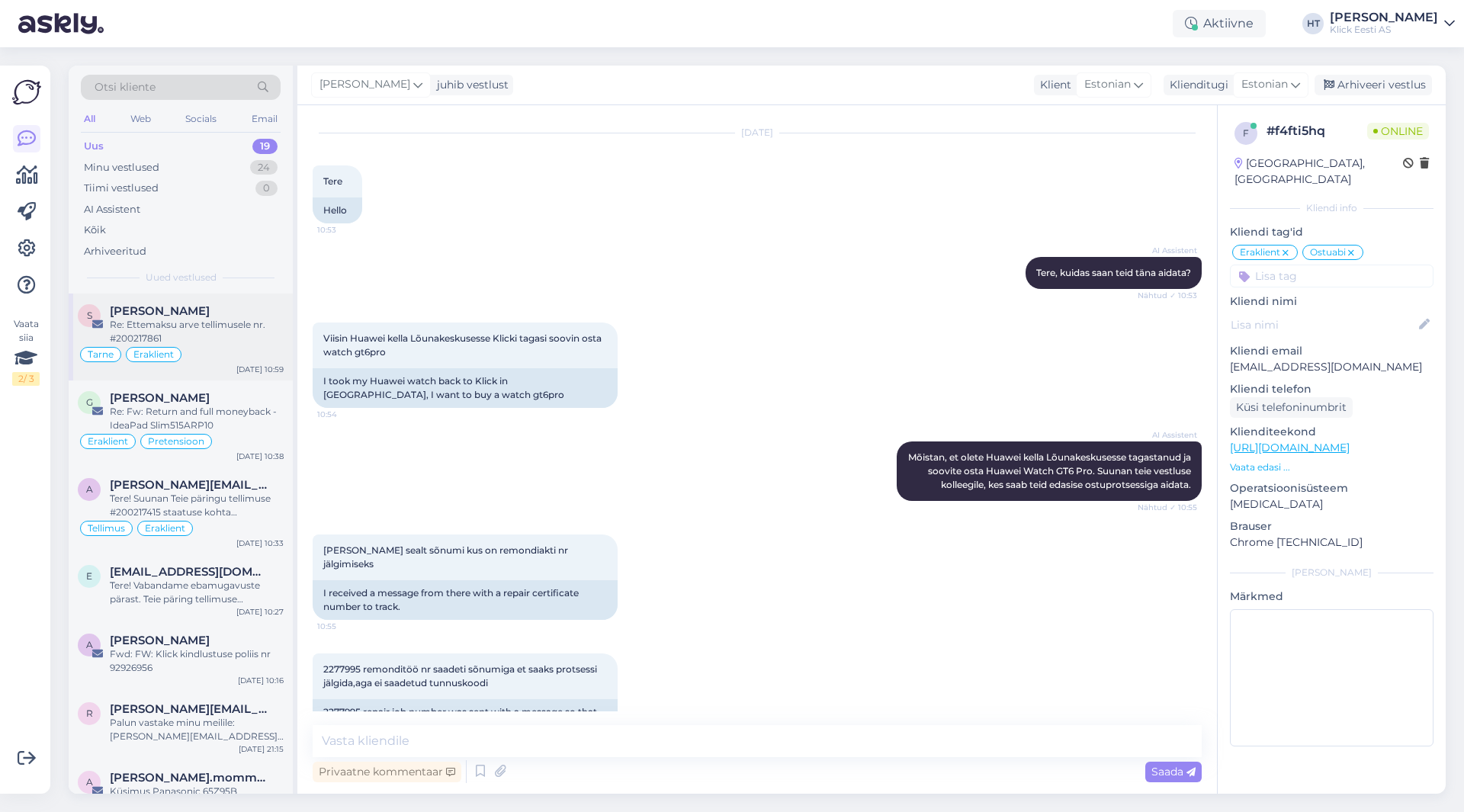
click at [234, 334] on div "Re: Ettemaksu arve tellimusele nr. #200217861" at bounding box center [197, 331] width 174 height 27
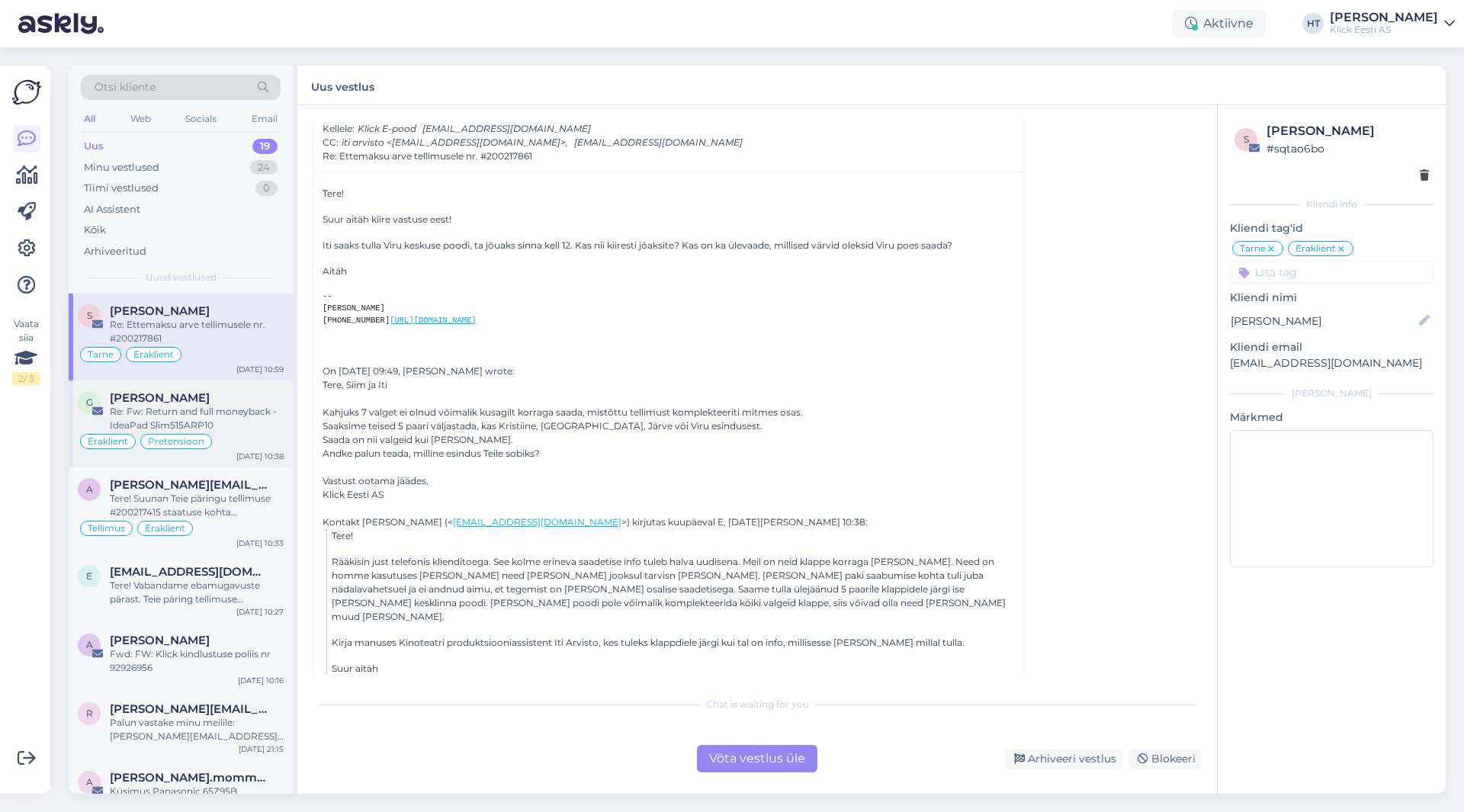
scroll to position [153, 0]
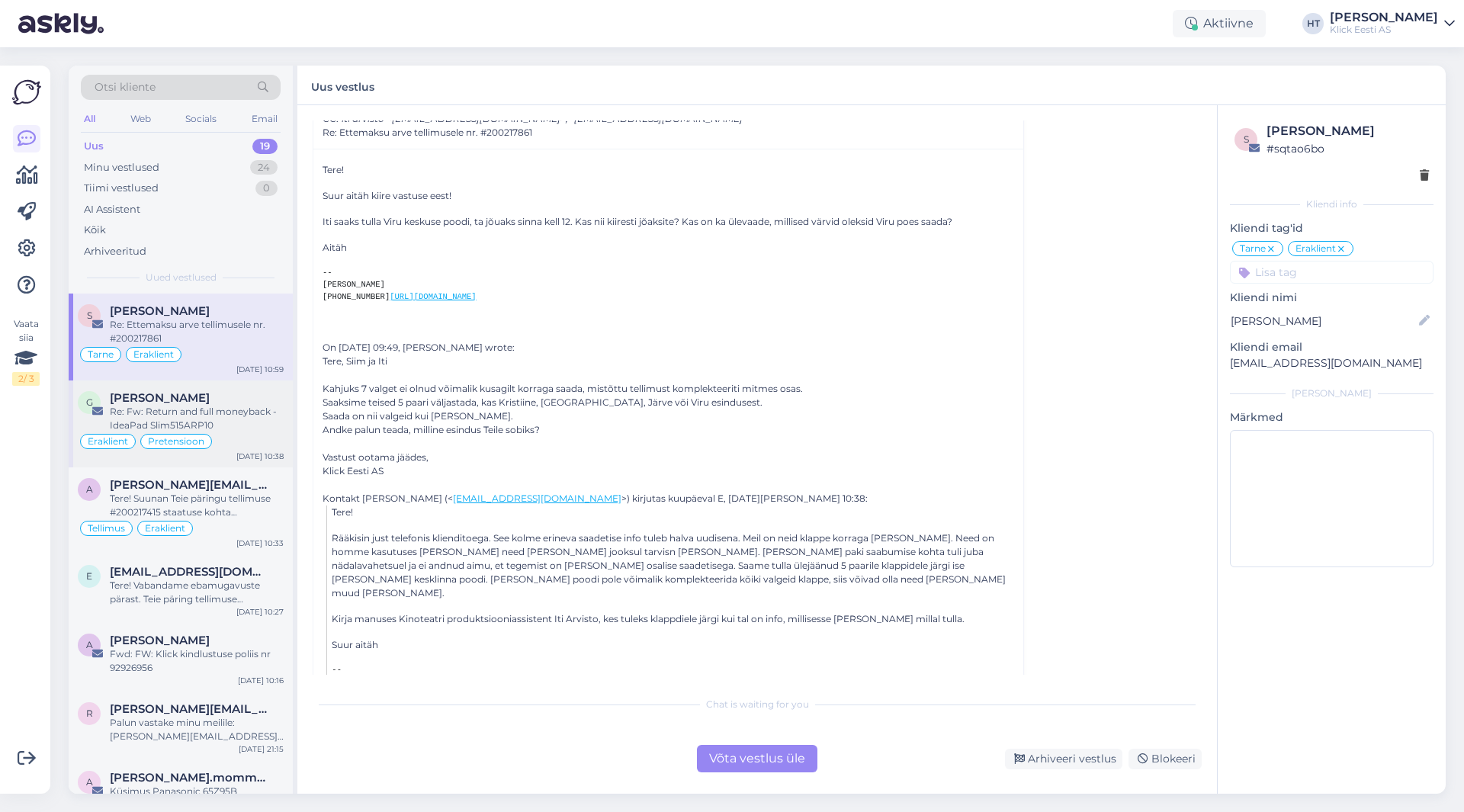
click at [221, 430] on div "Re: Fw: Return and full moneyback - IdeaPad Slim515ARP10" at bounding box center [197, 418] width 174 height 27
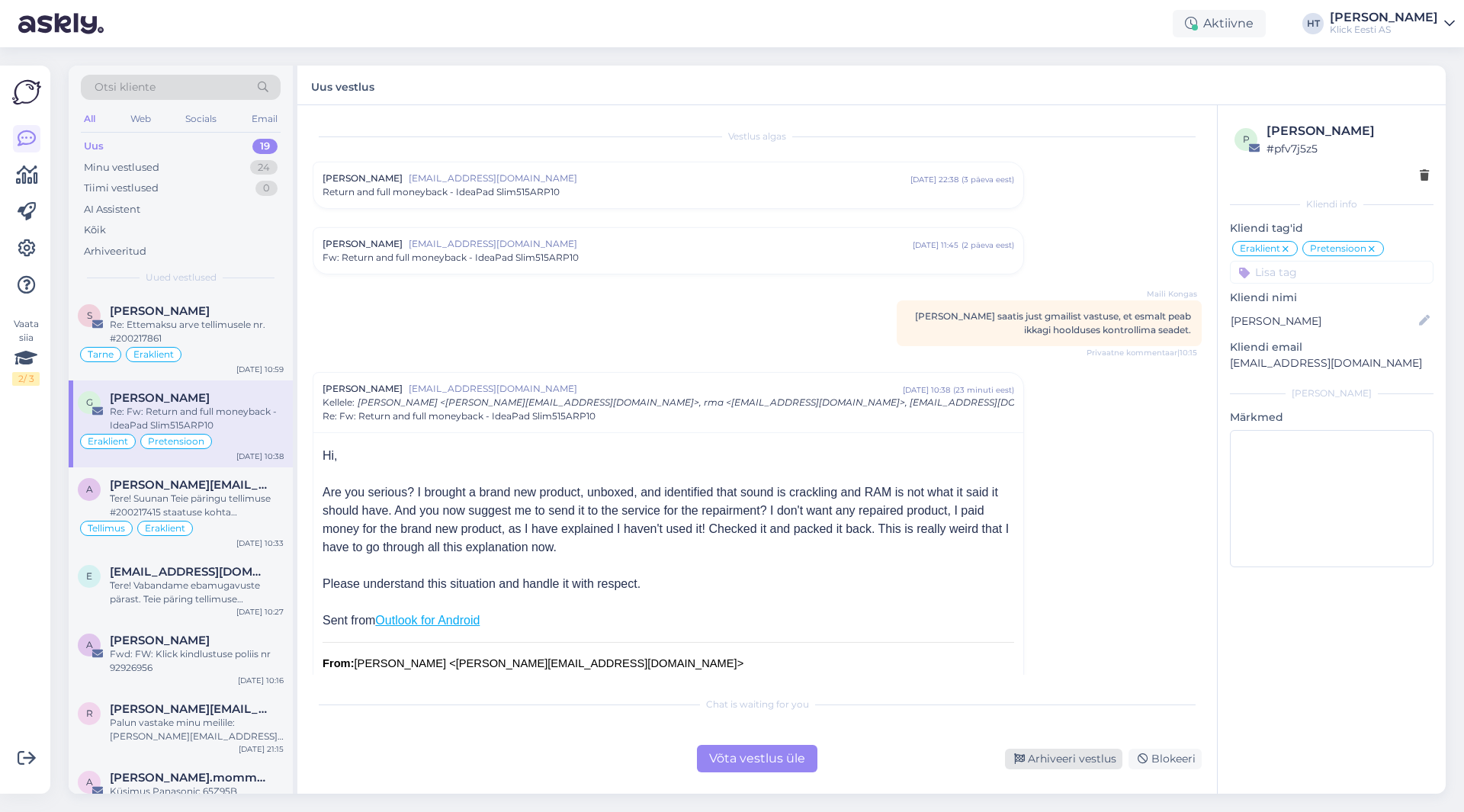
drag, startPoint x: 1056, startPoint y: 766, endPoint x: 1047, endPoint y: 760, distance: 10.8
click at [1055, 765] on div "Arhiveeri vestlus" at bounding box center [1064, 758] width 118 height 20
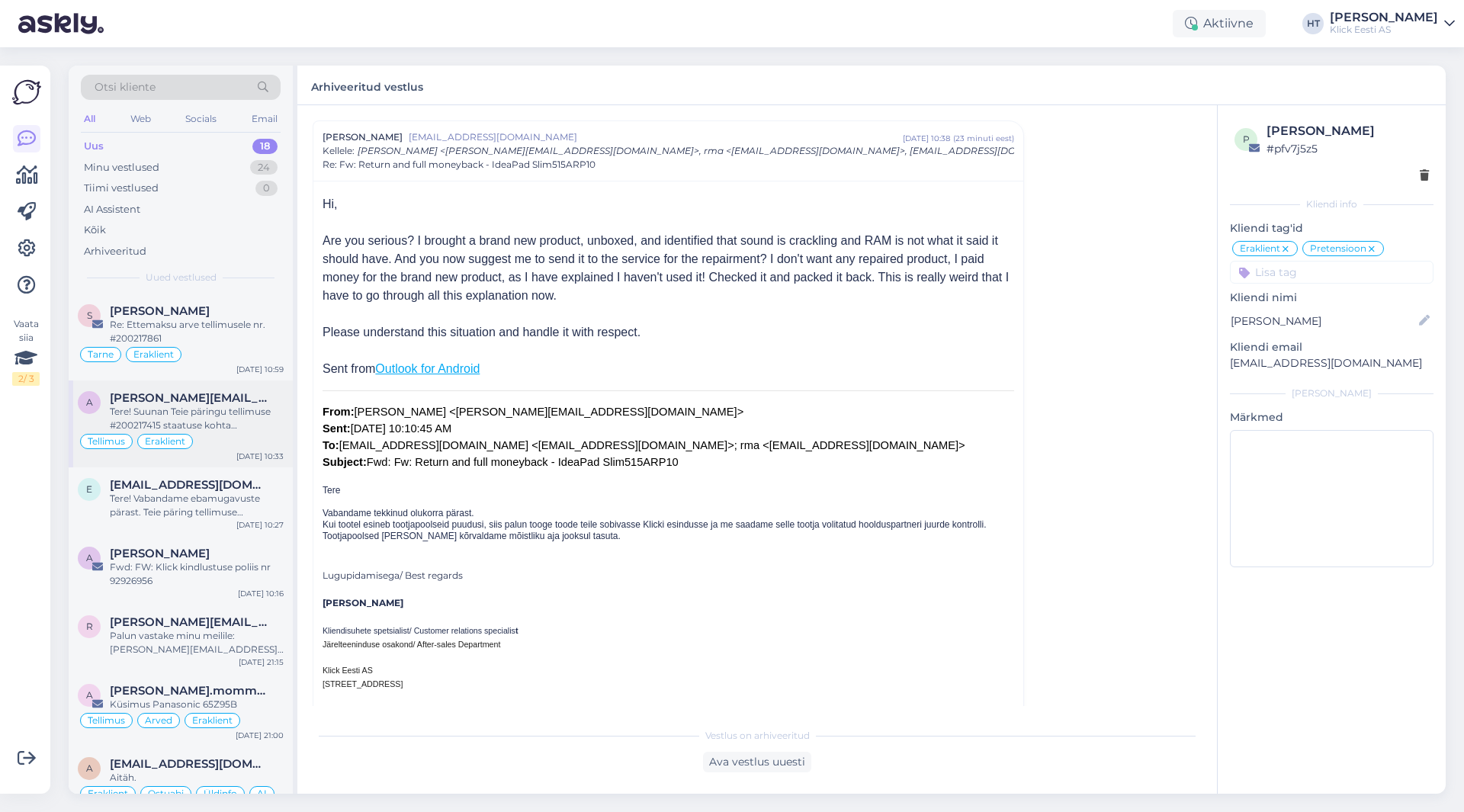
click at [231, 425] on div "Tere! Suunan Teie päringu tellimuse #200217415 staatuse kohta spetsialistile. U…" at bounding box center [197, 418] width 174 height 27
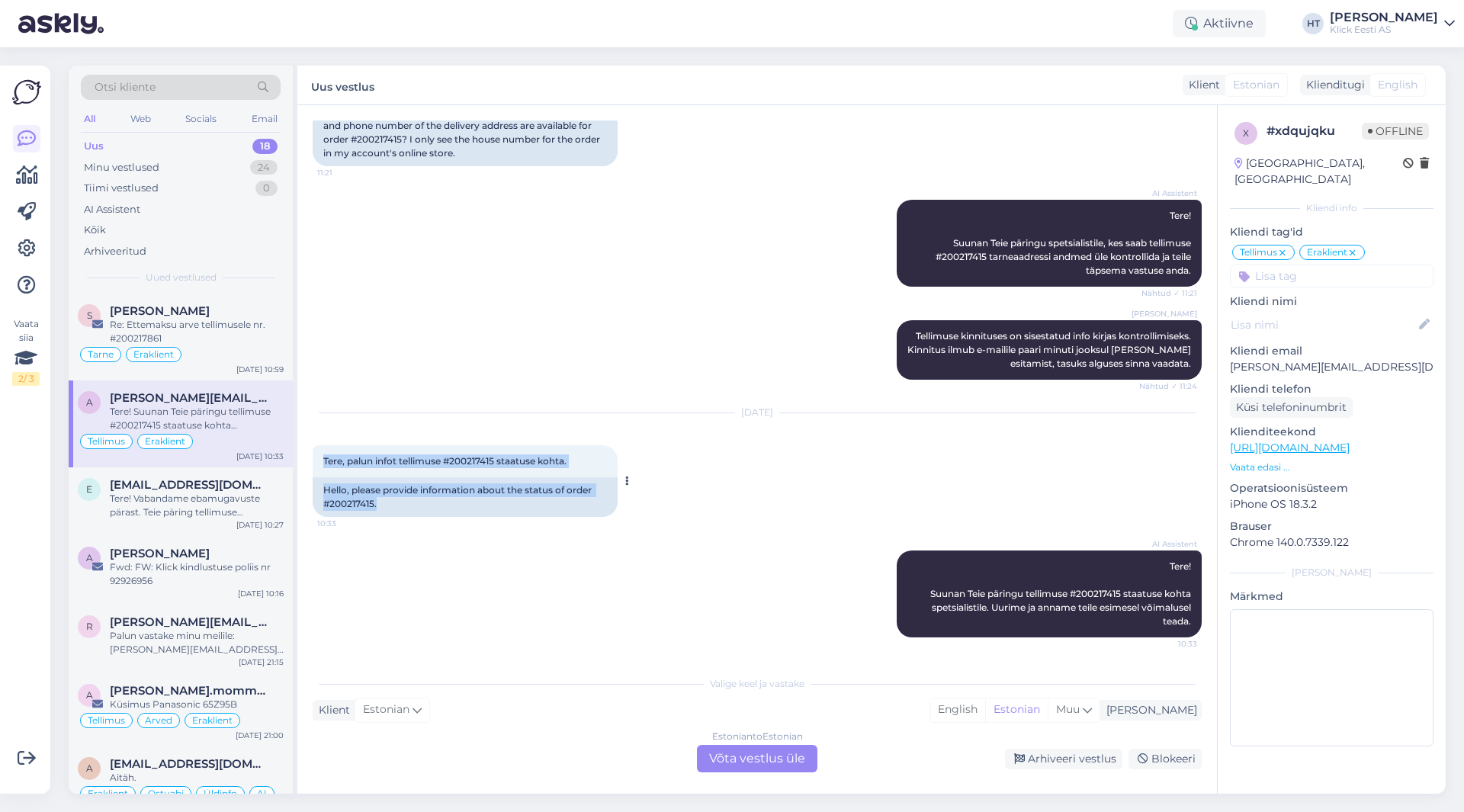
drag, startPoint x: 320, startPoint y: 460, endPoint x: 604, endPoint y: 505, distance: 287.5
click at [604, 505] on div "Tere, palun infot tellimuse #200217415 staatuse kohta. 10:33 Hello, please prov…" at bounding box center [465, 482] width 305 height 72
click at [604, 505] on div "Hello, please provide information about the status of order #200217415." at bounding box center [465, 497] width 305 height 40
click at [248, 484] on span "[EMAIL_ADDRESS][DOMAIN_NAME]" at bounding box center [189, 485] width 159 height 14
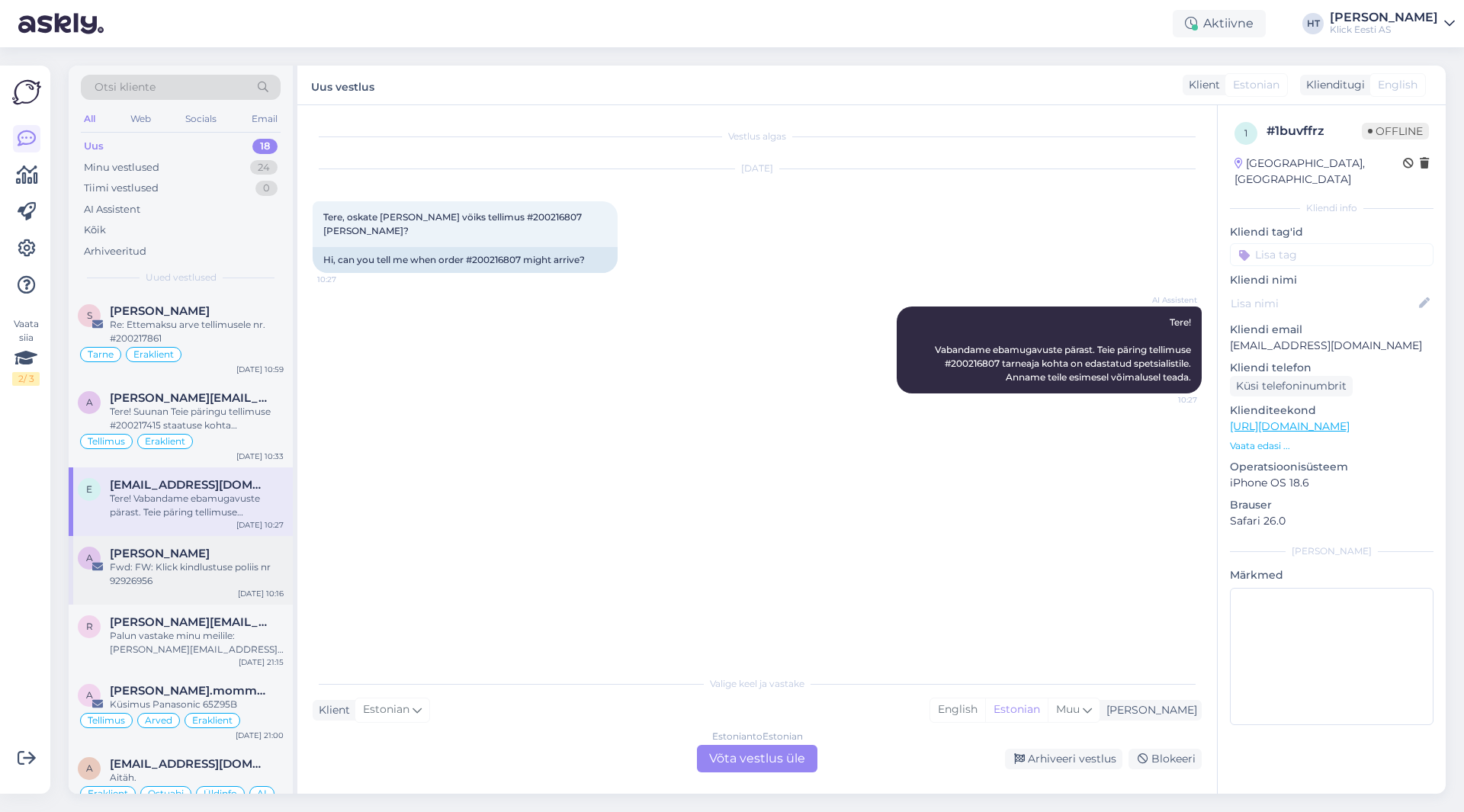
click at [196, 564] on div "Fwd: FW: Klick kindlustuse poliis nr 92926956" at bounding box center [197, 574] width 174 height 27
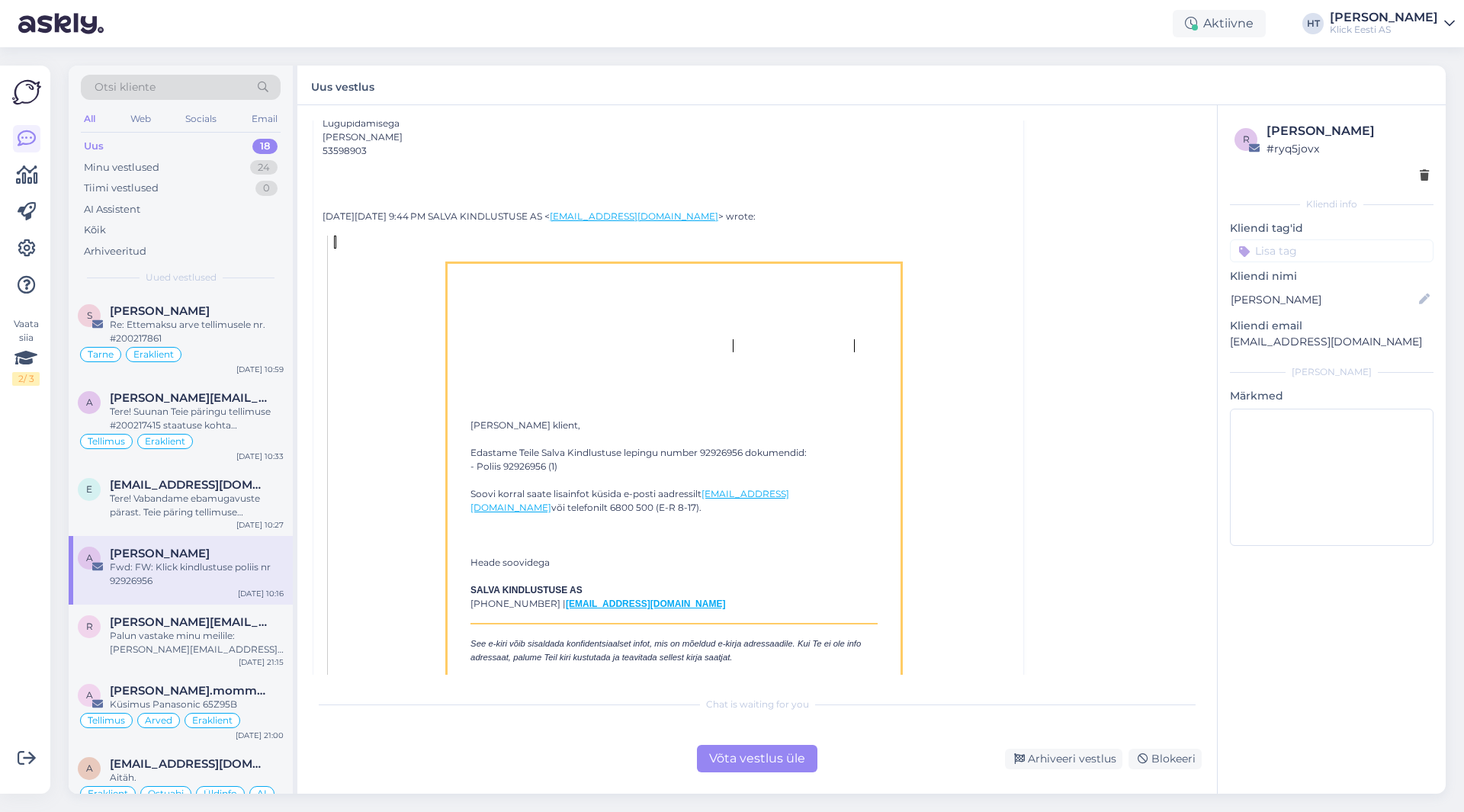
scroll to position [1243, 0]
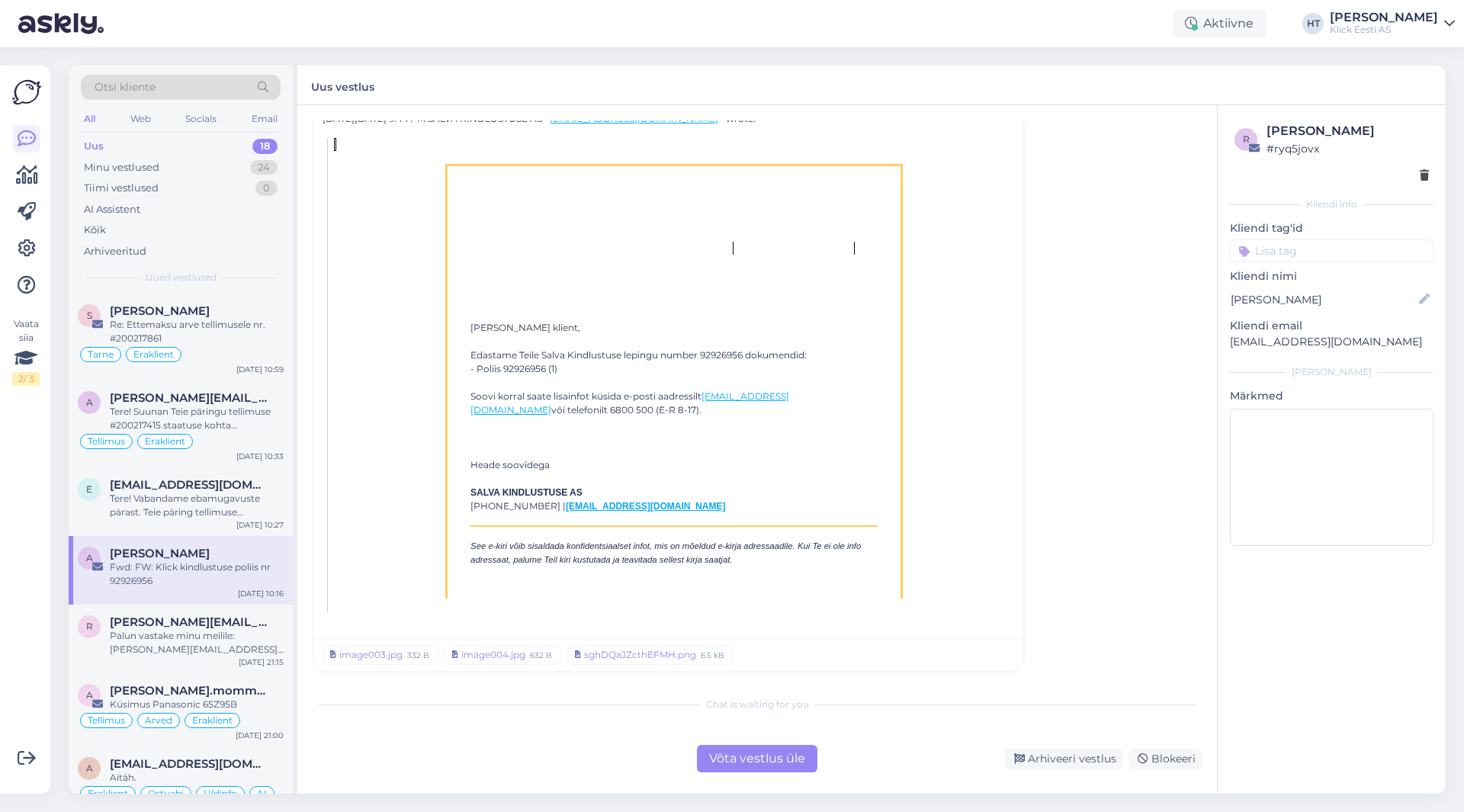
click at [1315, 243] on input at bounding box center [1332, 251] width 204 height 23
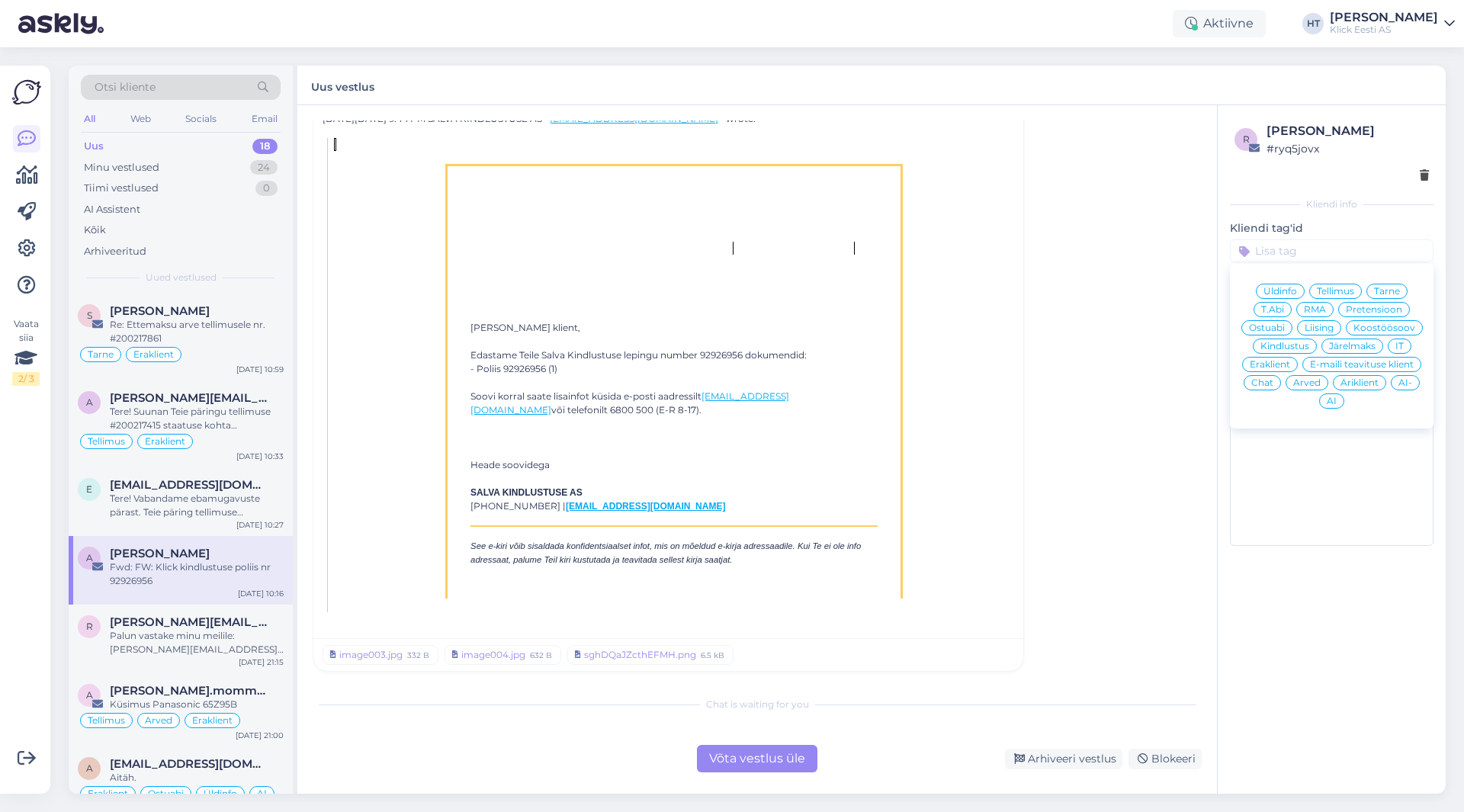
click at [1311, 309] on span "RMA" at bounding box center [1315, 309] width 22 height 9
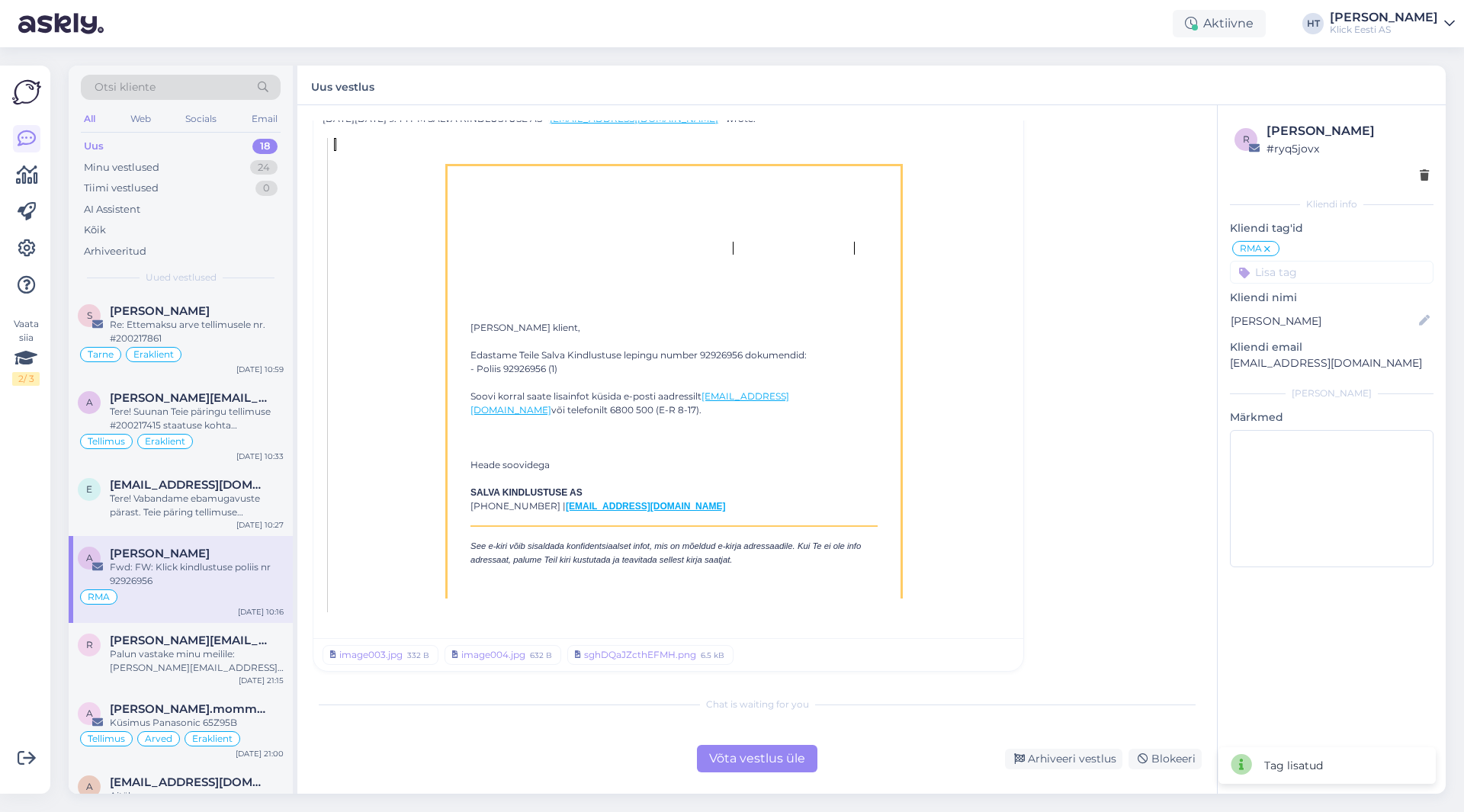
scroll to position [41, 0]
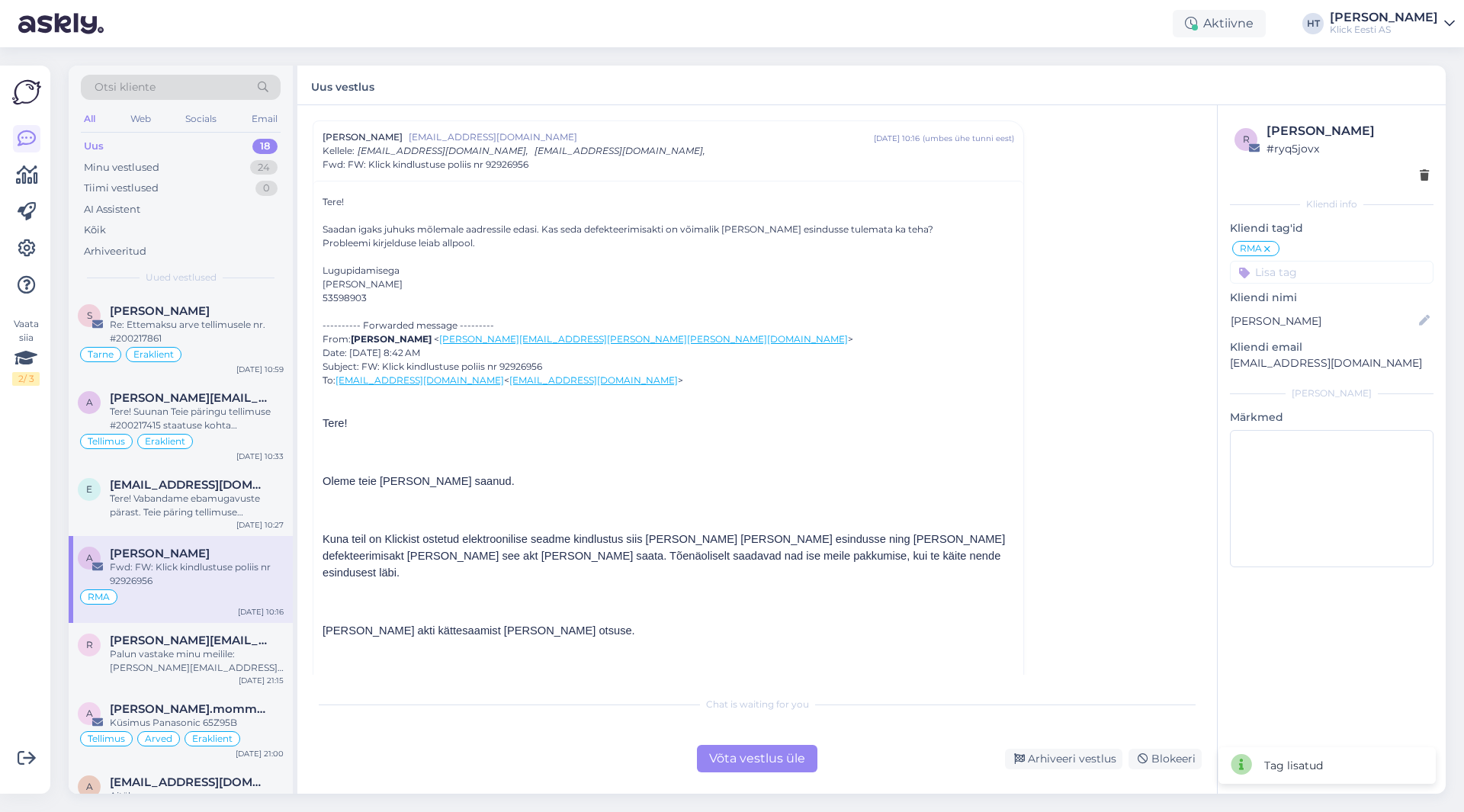
click at [1314, 278] on input at bounding box center [1332, 272] width 204 height 23
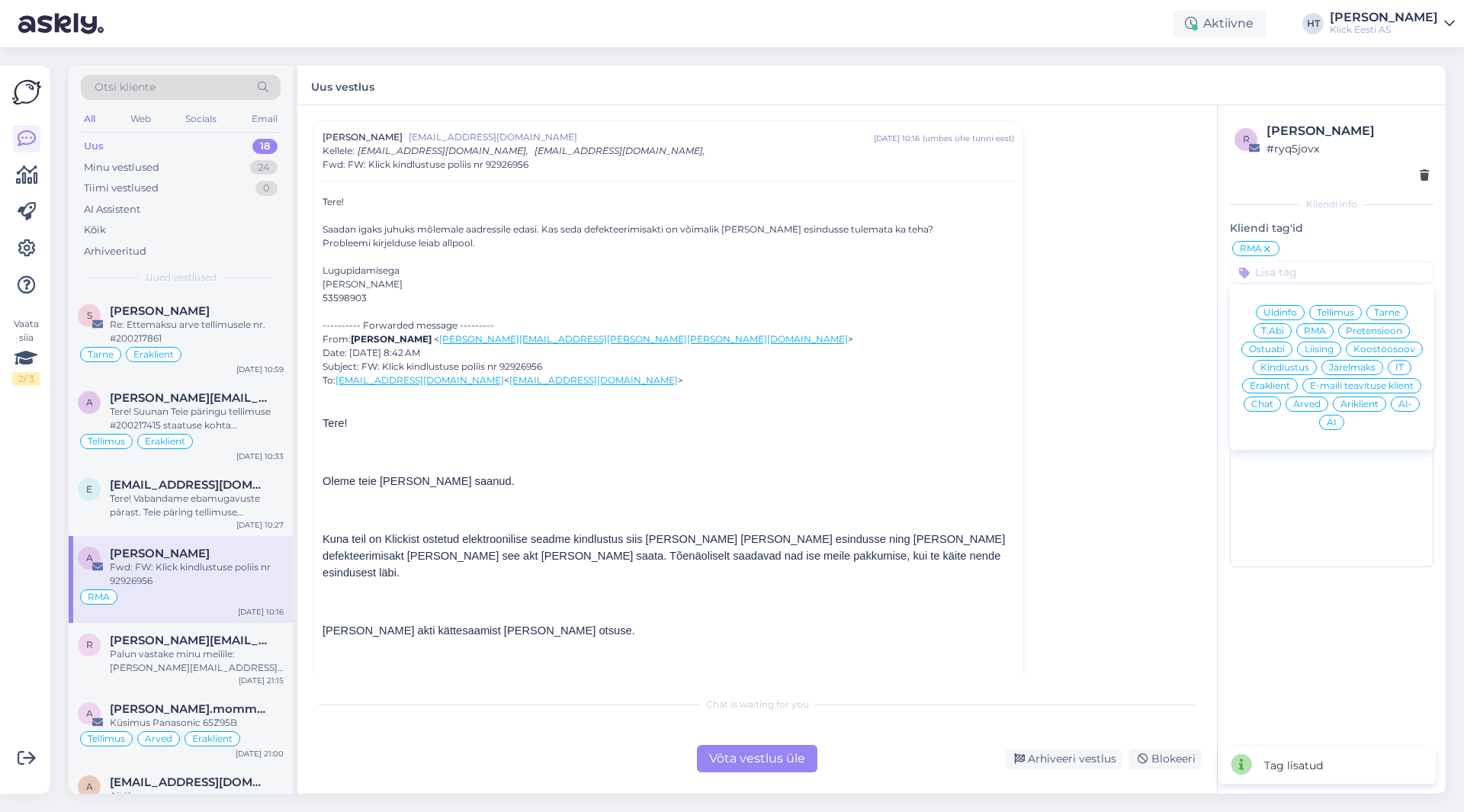
click at [1268, 384] on span "Eraklient" at bounding box center [1271, 386] width 40 height 9
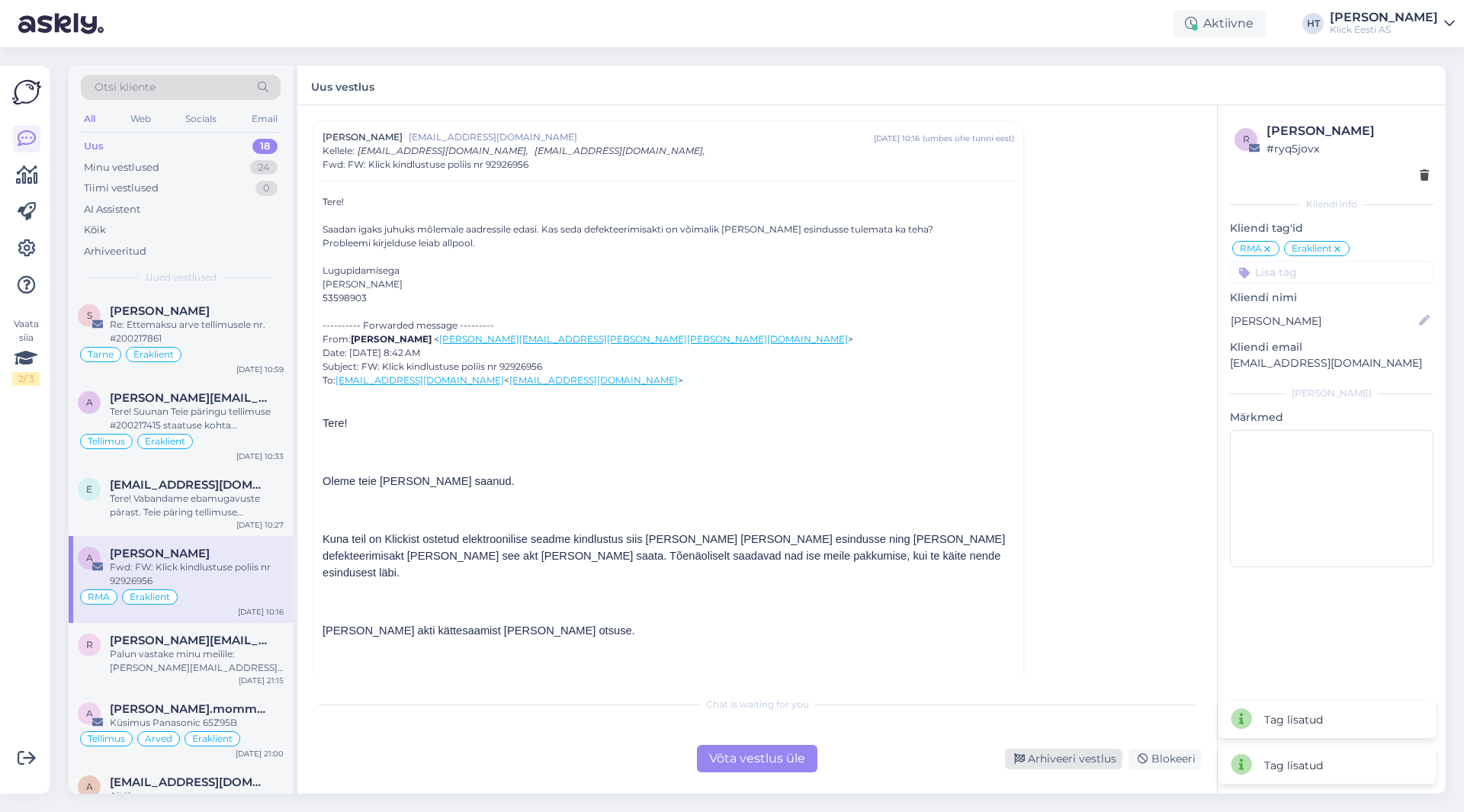
click at [1049, 761] on div "Arhiveeri vestlus" at bounding box center [1064, 758] width 118 height 20
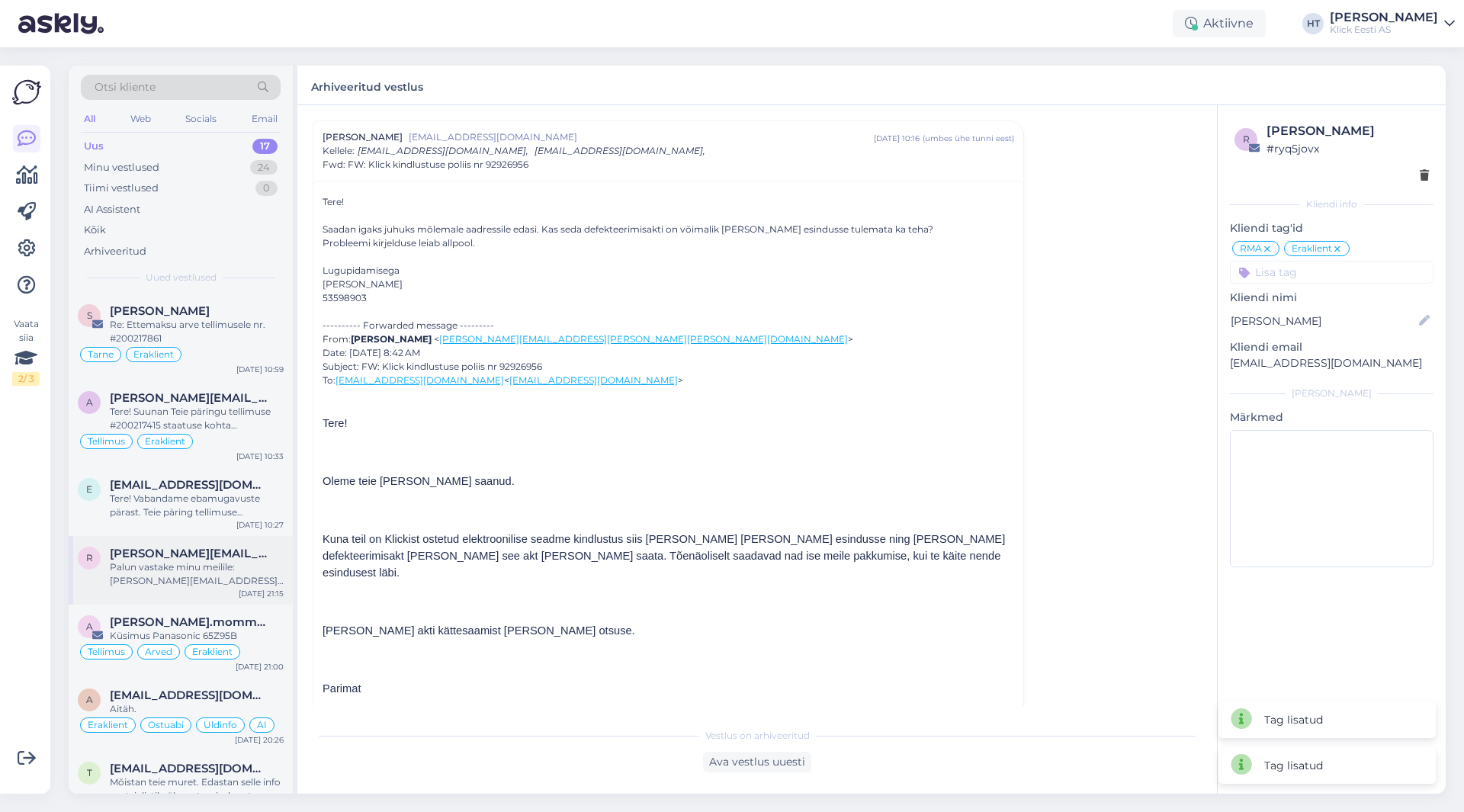
click at [204, 537] on div "r [PERSON_NAME][EMAIL_ADDRESS][PERSON_NAME][DOMAIN_NAME] Palun vastake minu mei…" at bounding box center [180, 570] width 224 height 69
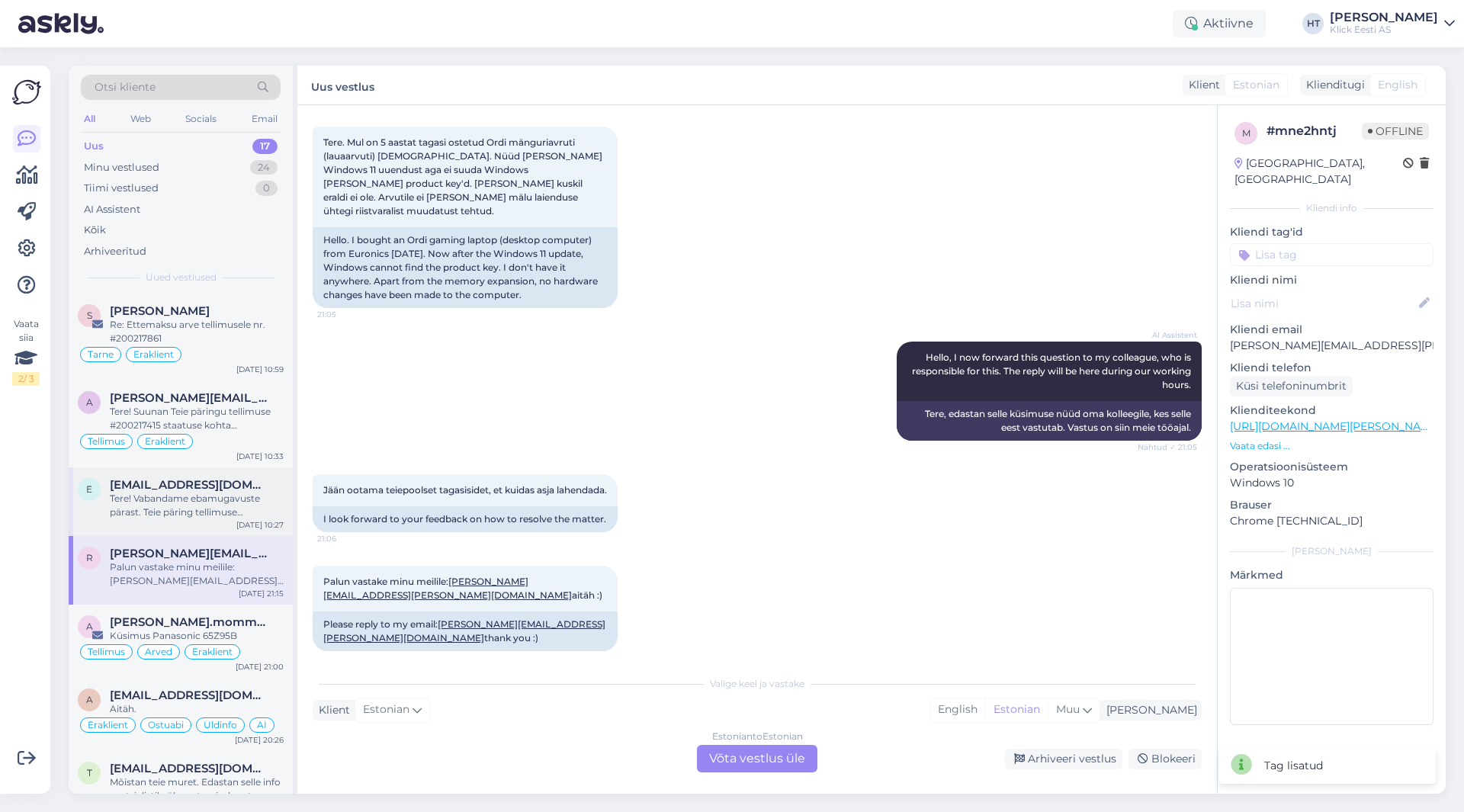
click at [216, 482] on span "[EMAIL_ADDRESS][DOMAIN_NAME]" at bounding box center [189, 485] width 159 height 14
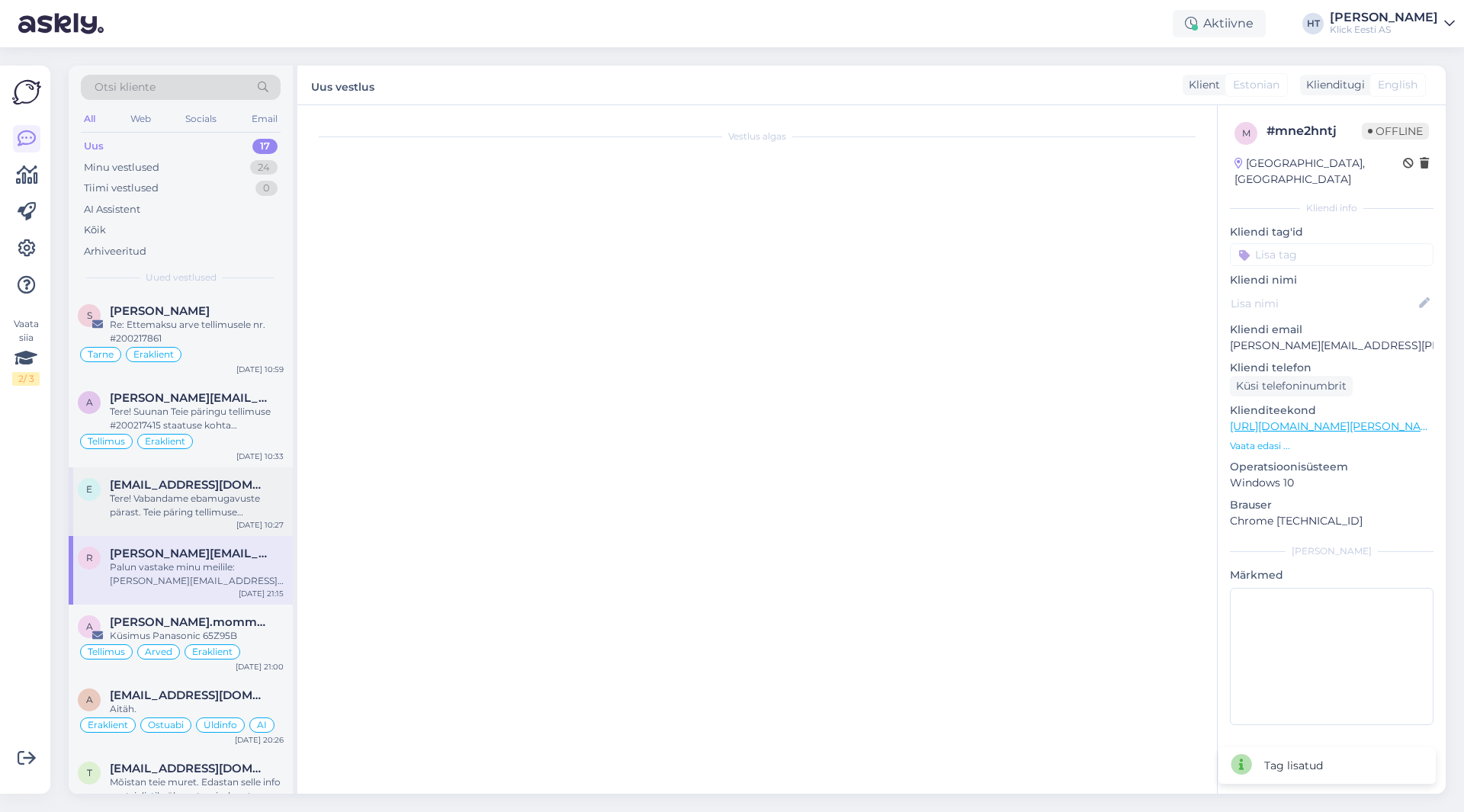
scroll to position [0, 0]
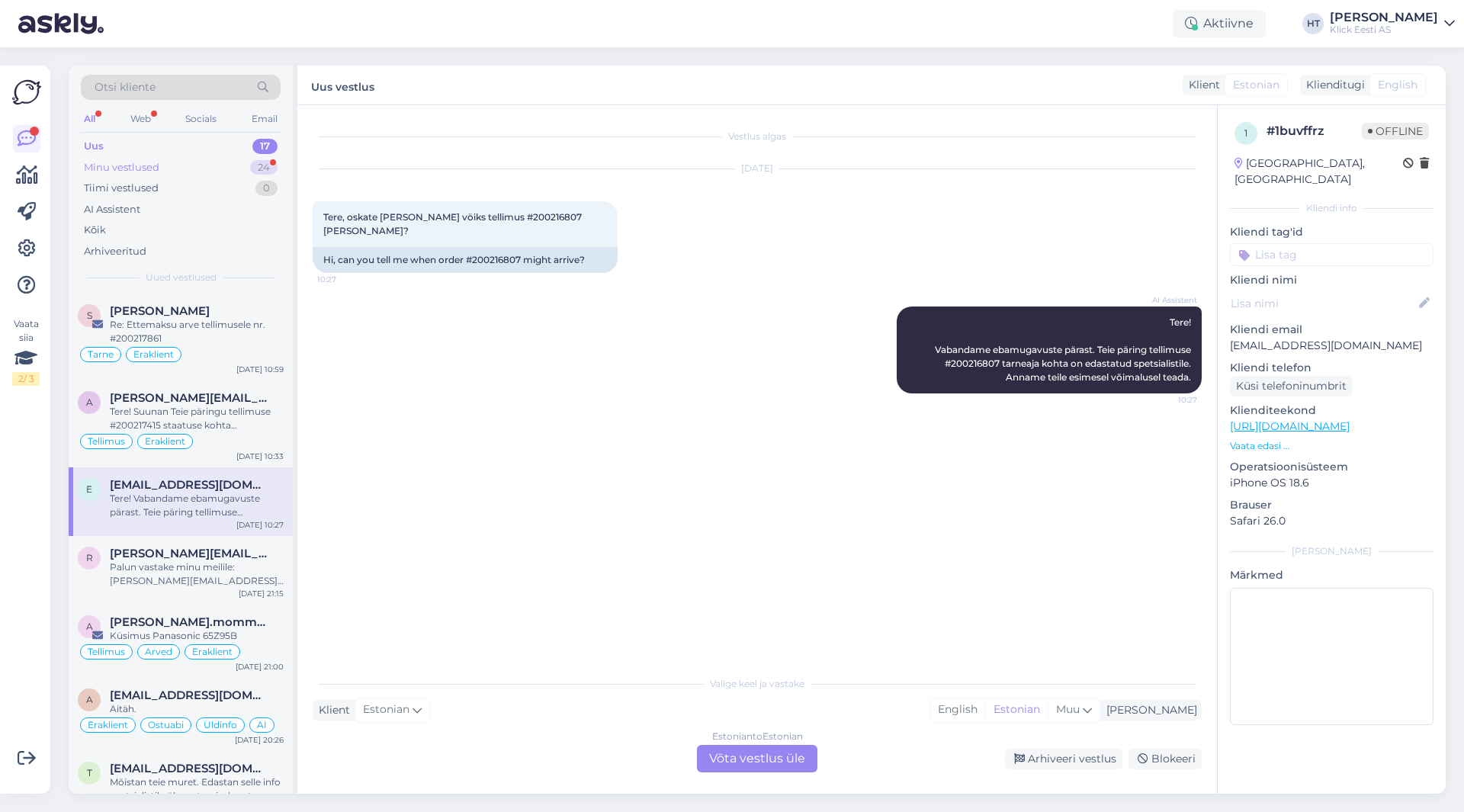
click at [264, 170] on div "24" at bounding box center [264, 167] width 27 height 15
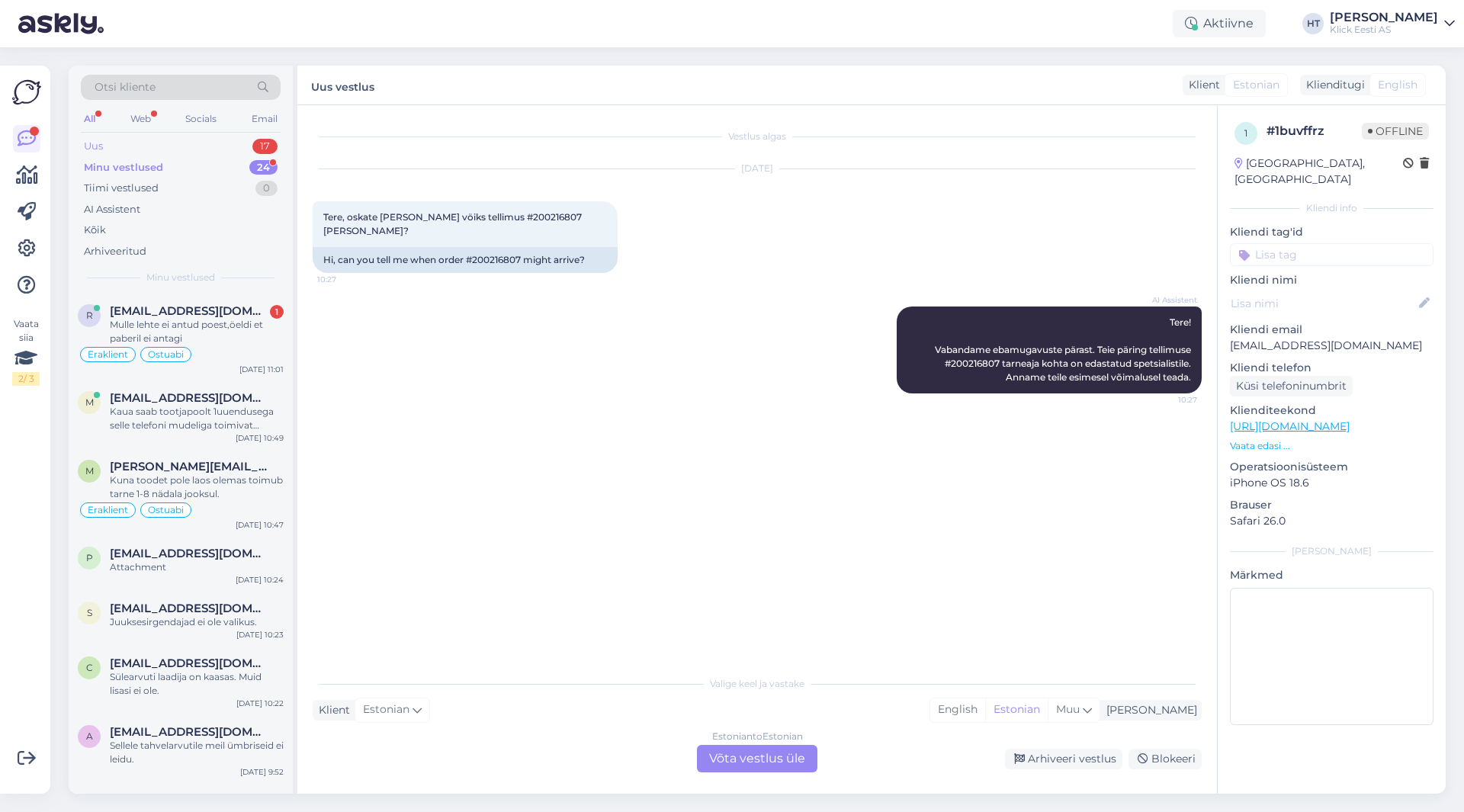
click at [241, 153] on div "Uus 17" at bounding box center [180, 146] width 199 height 21
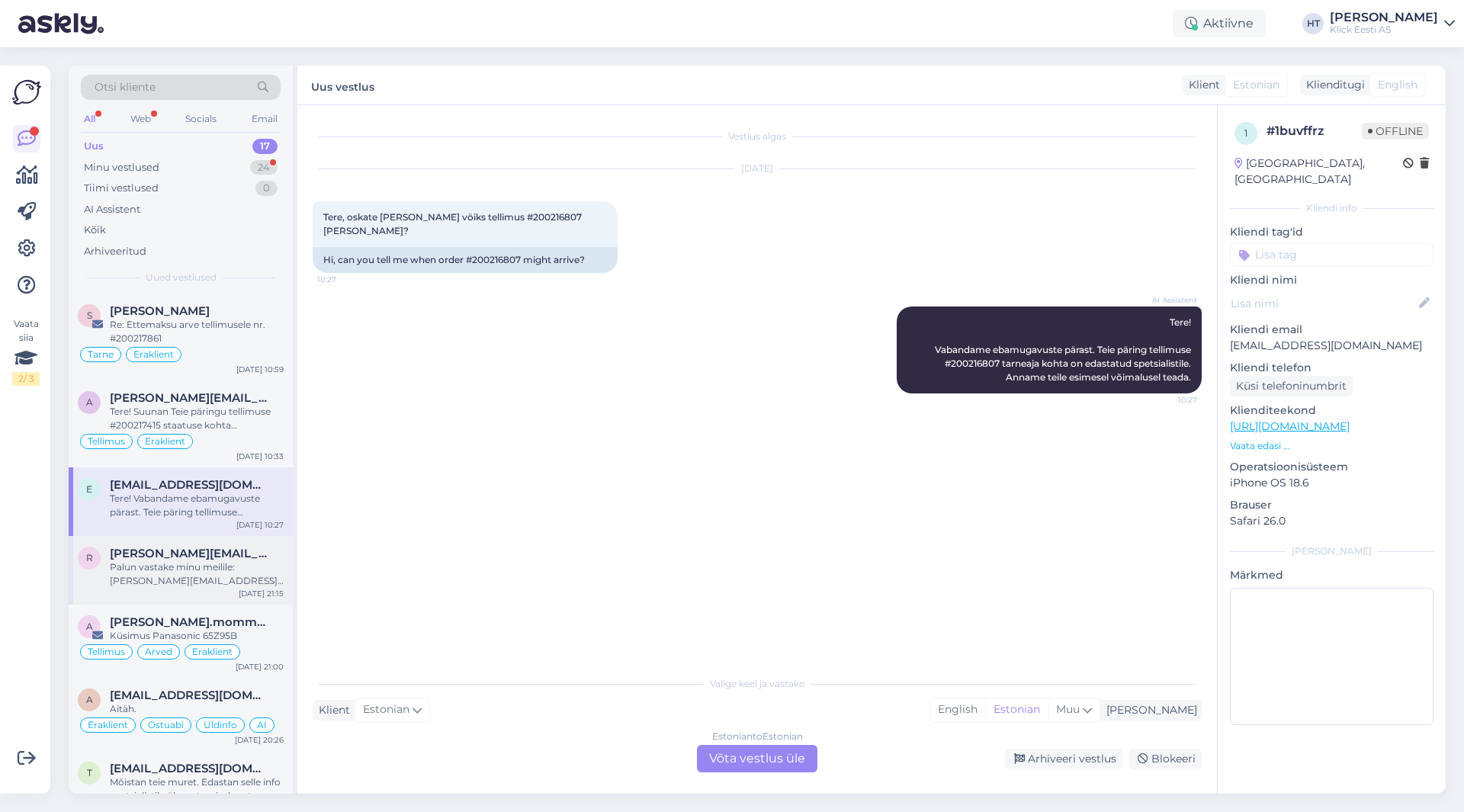
click at [199, 581] on div "Palun vastake minu meilile: [PERSON_NAME][EMAIL_ADDRESS][PERSON_NAME][DOMAIN_NA…" at bounding box center [197, 574] width 174 height 27
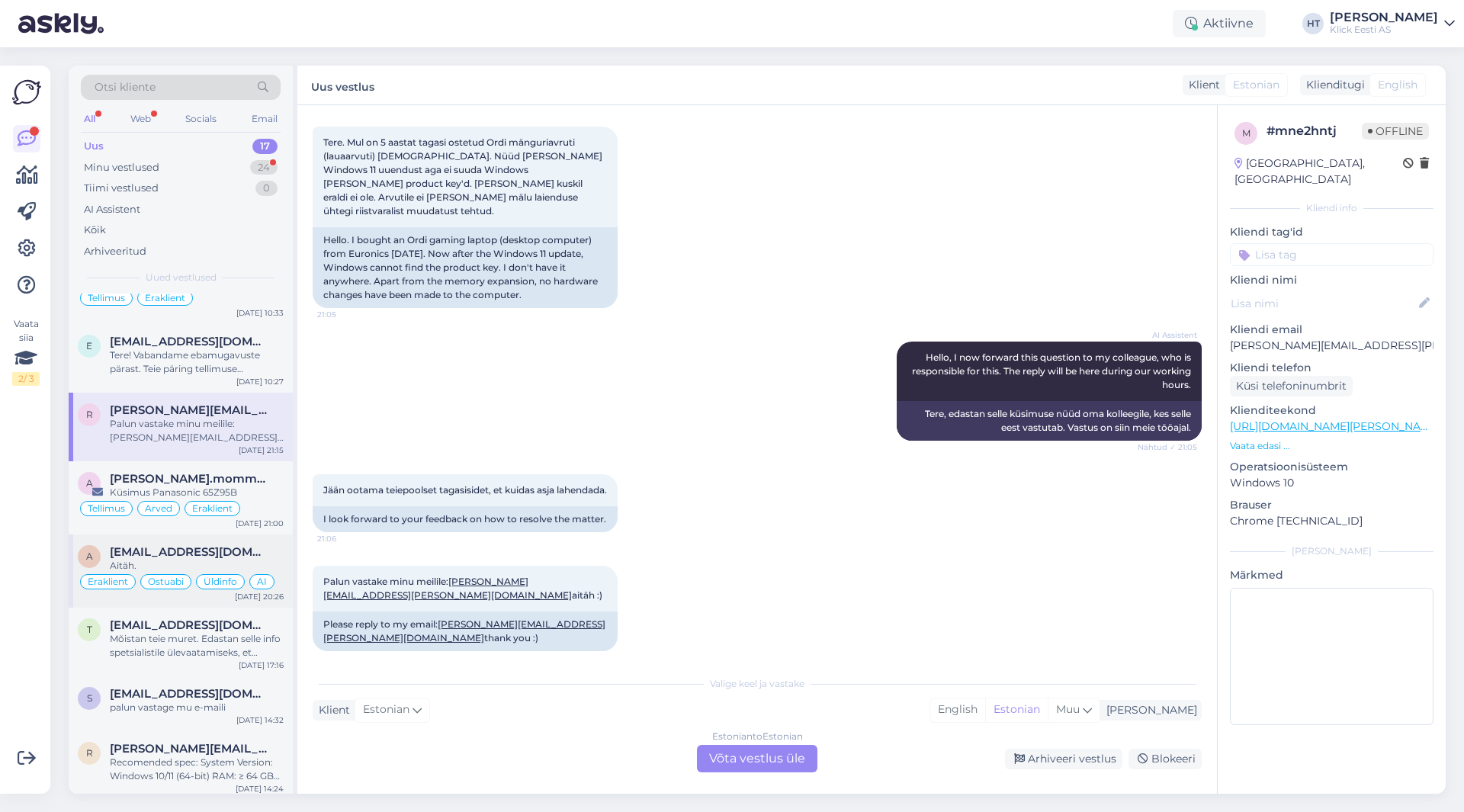
scroll to position [153, 0]
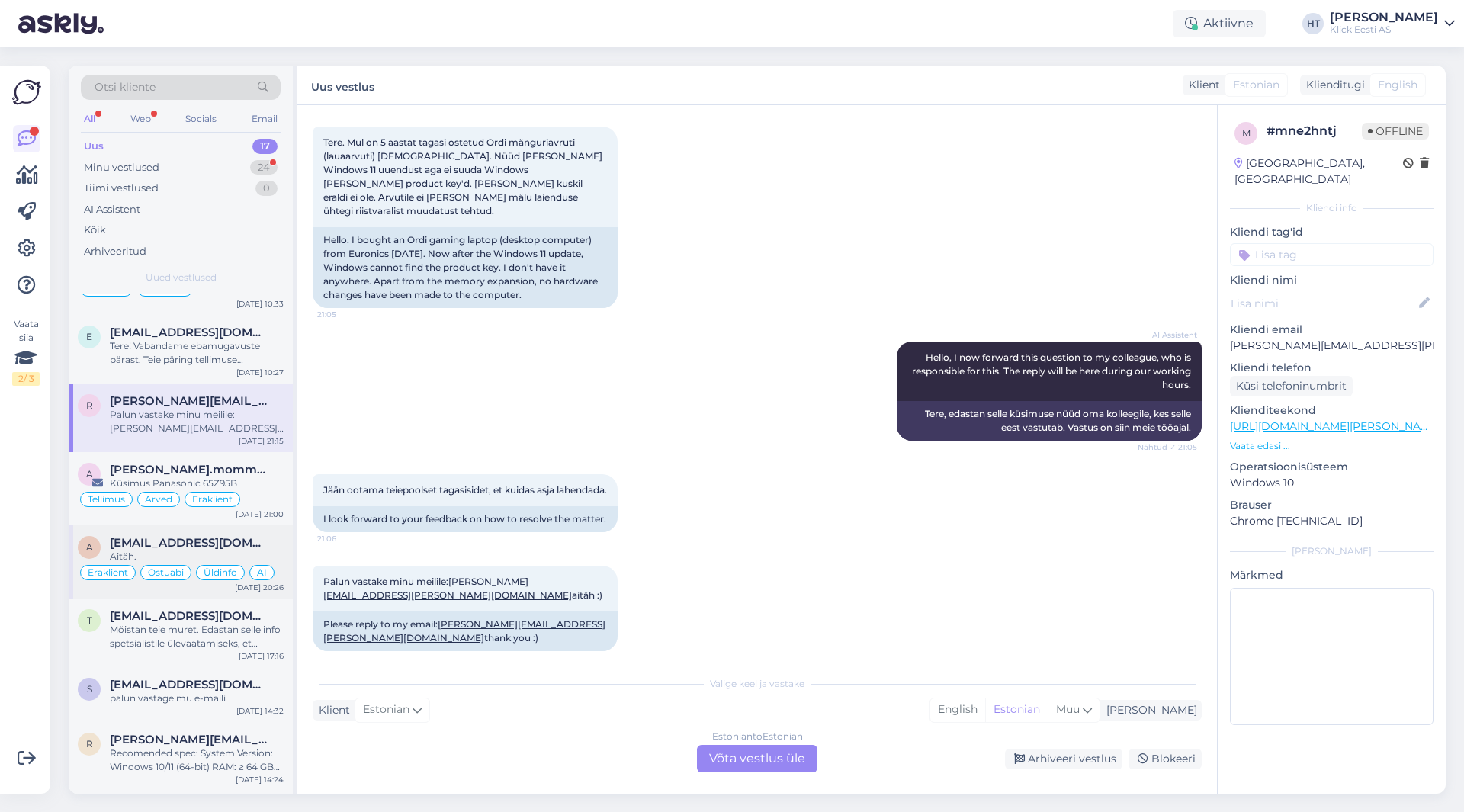
click at [232, 544] on span "[EMAIL_ADDRESS][DOMAIN_NAME]" at bounding box center [189, 543] width 159 height 14
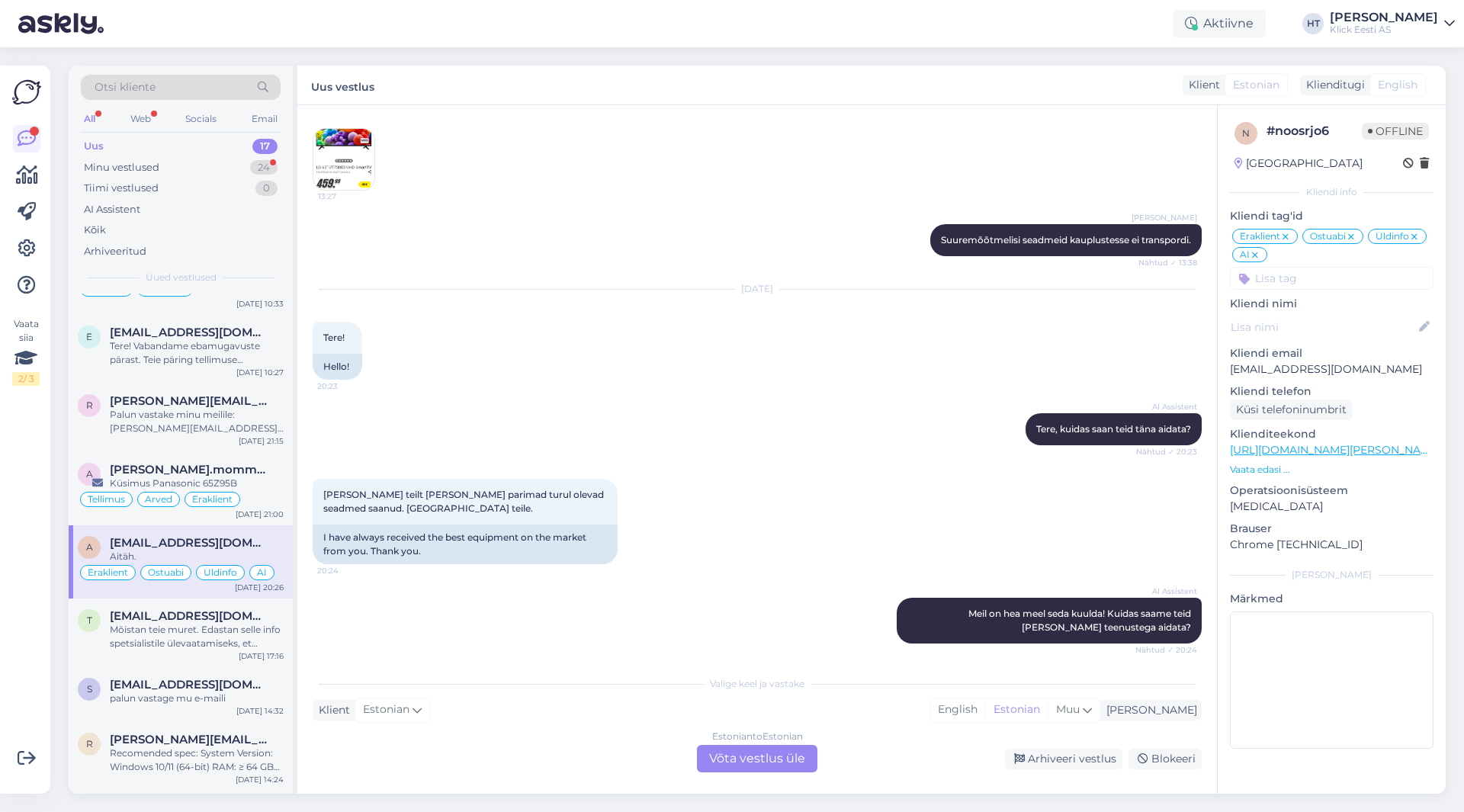
scroll to position [686, 0]
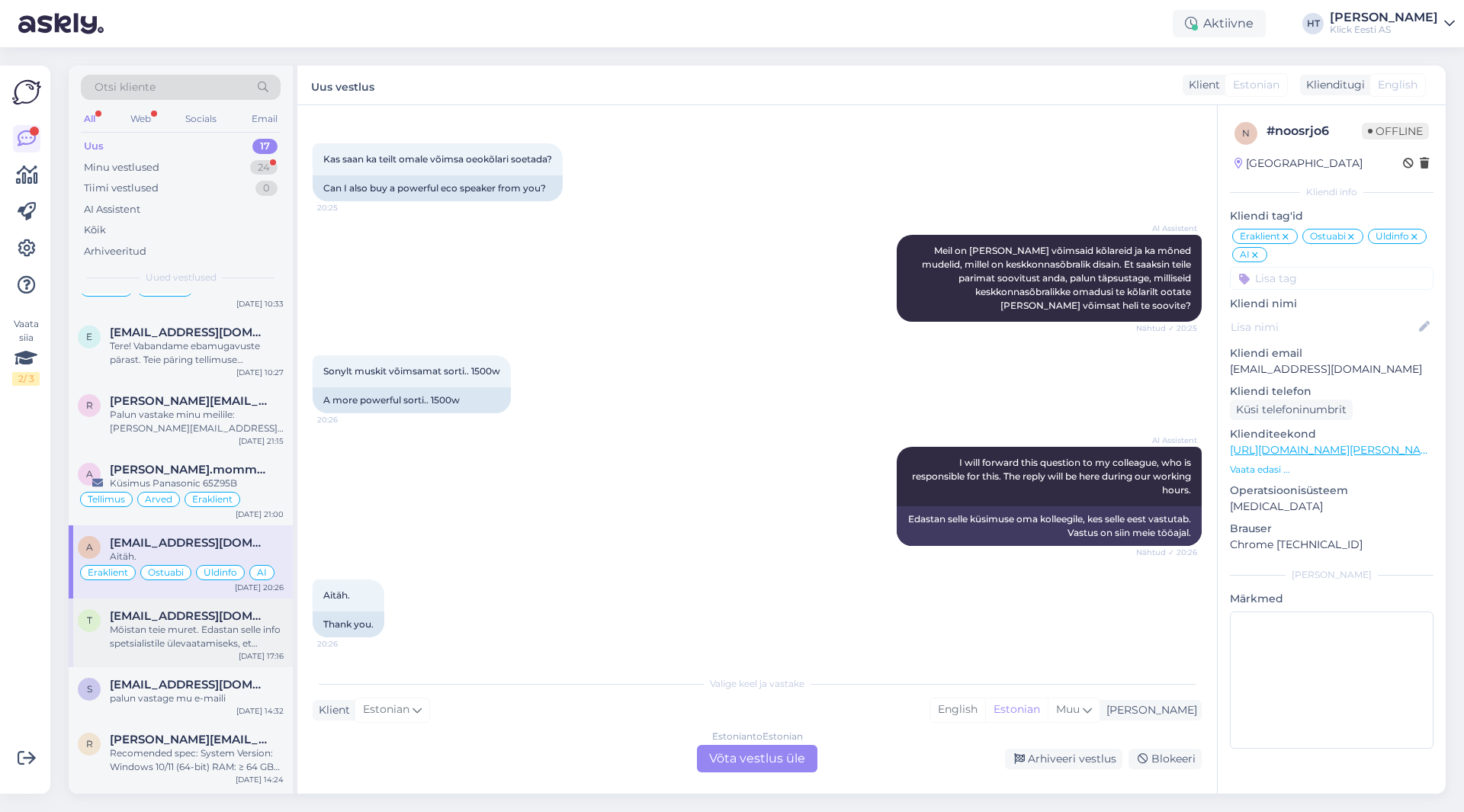
click at [135, 649] on div "Mõistan teie muret. Edastan selle info spetsialistile ülevaatamiseks, et saaksi…" at bounding box center [197, 636] width 174 height 27
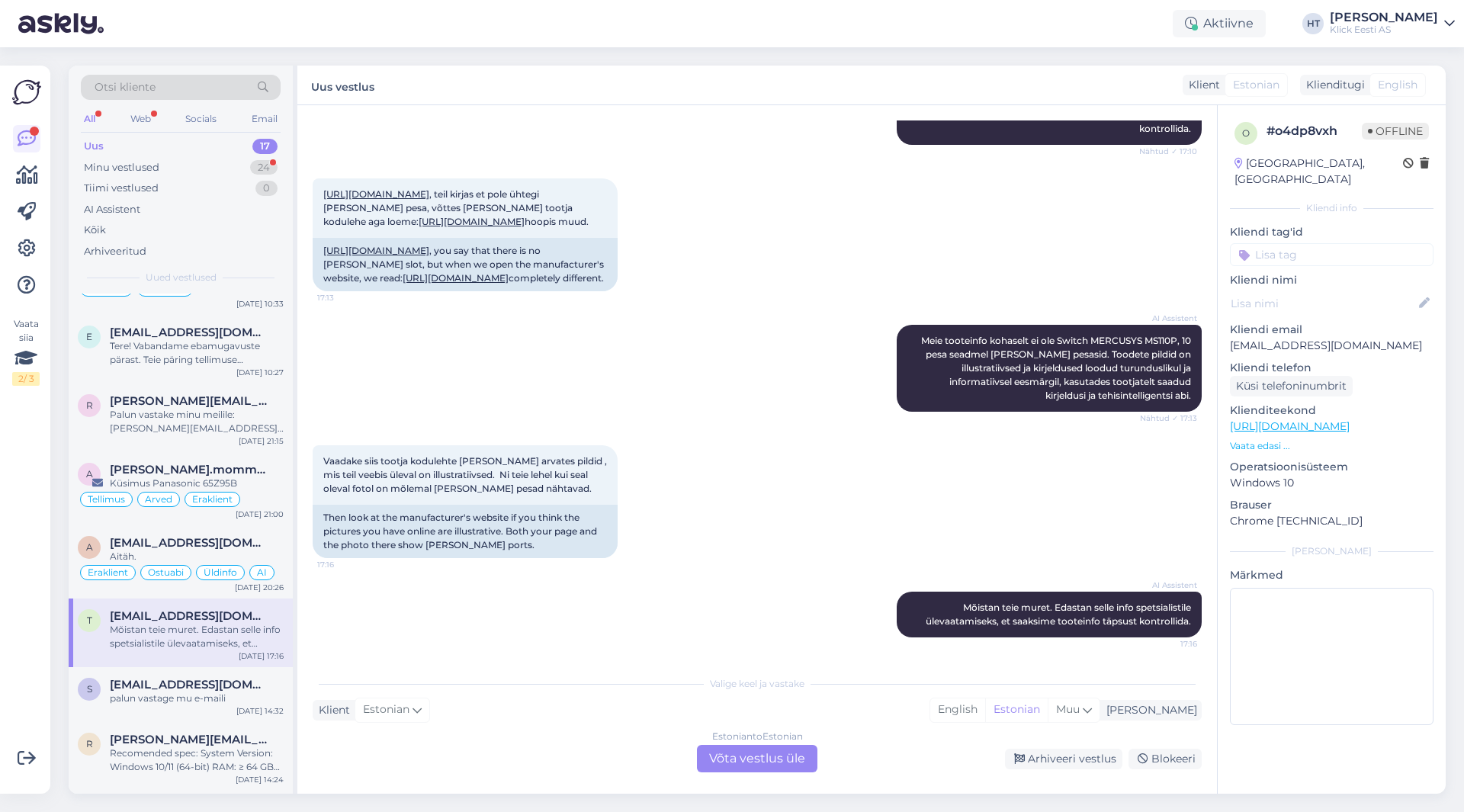
click at [777, 759] on div "Estonian to Estonian Võta vestlus üle" at bounding box center [757, 758] width 120 height 27
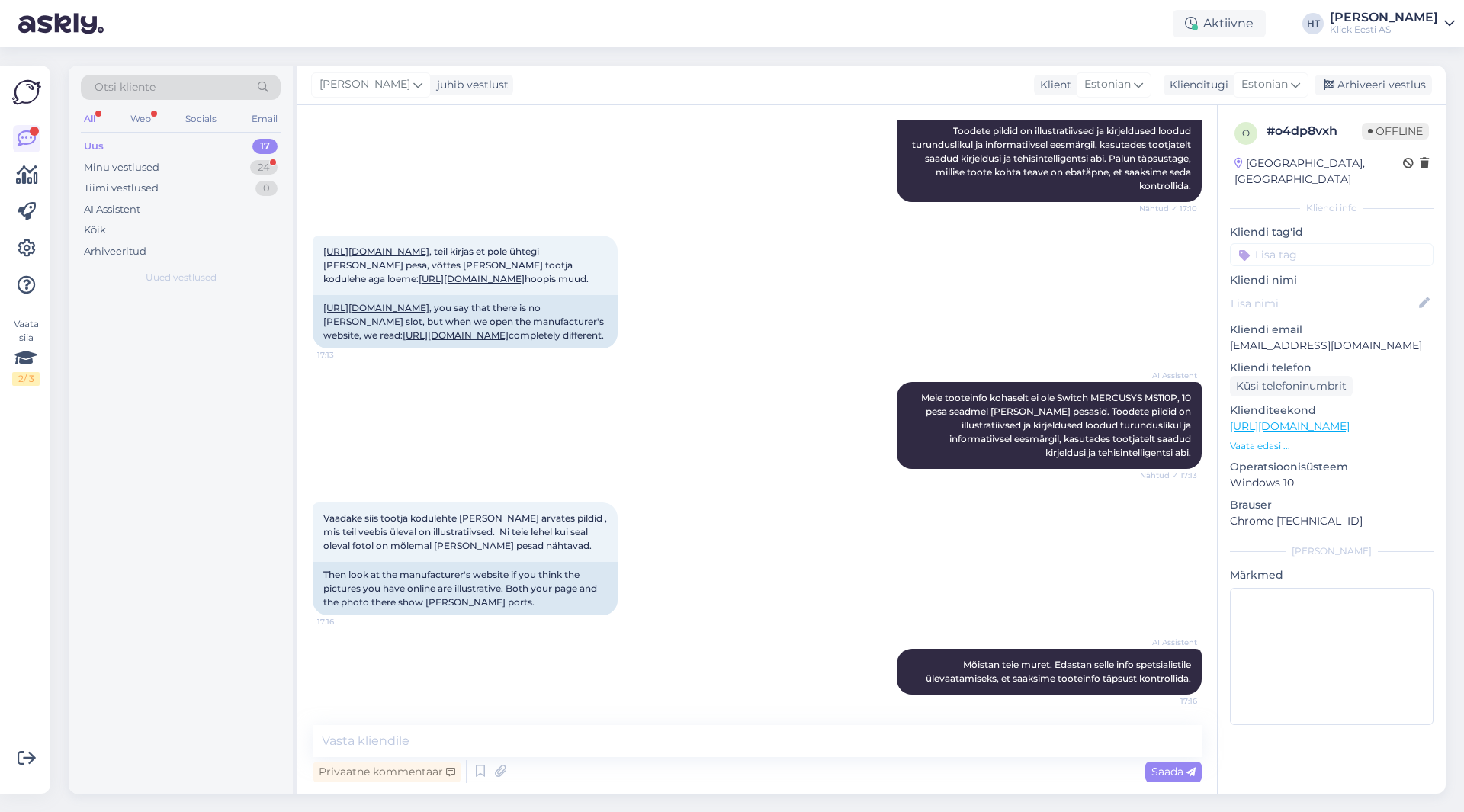
scroll to position [0, 0]
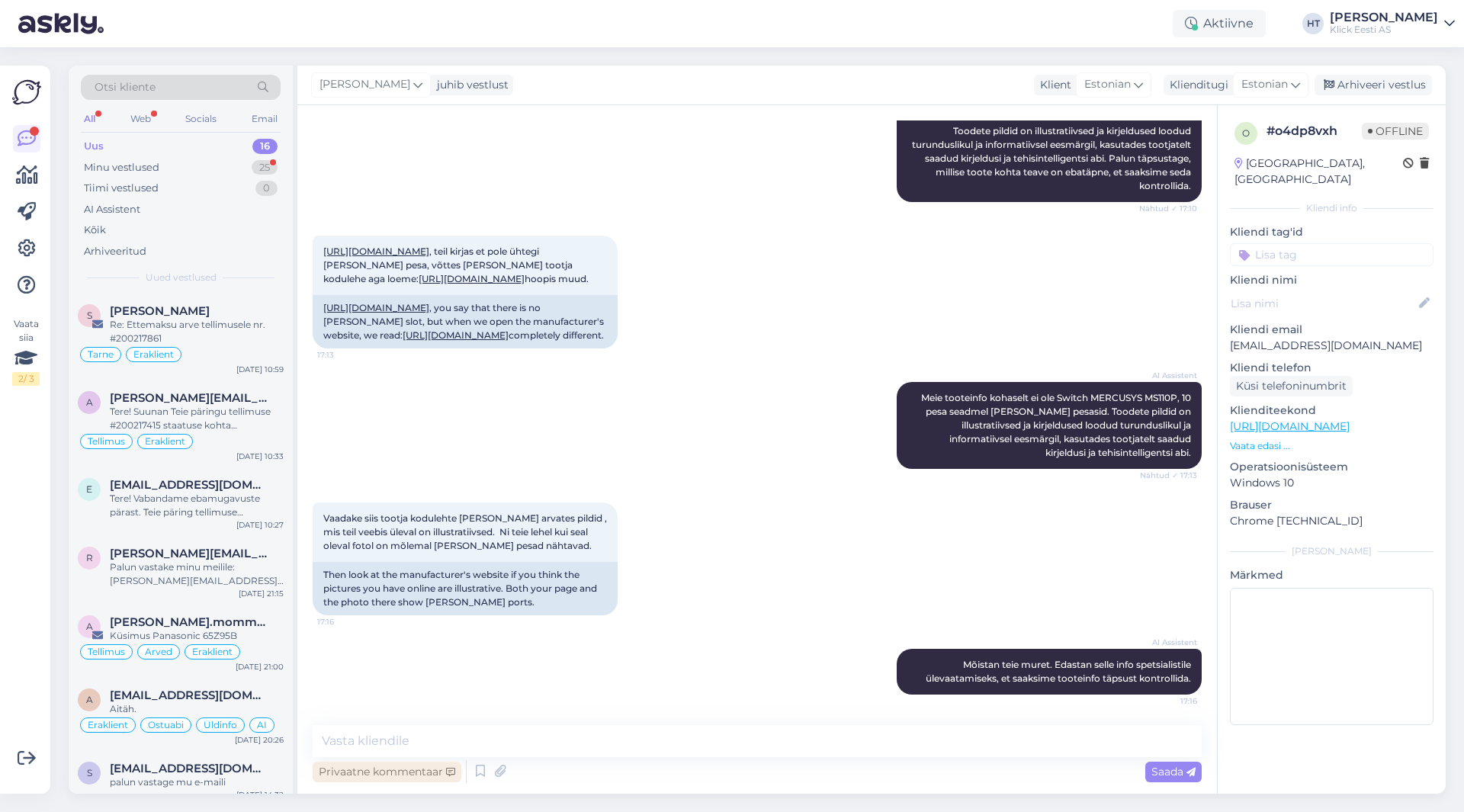
click at [417, 773] on div "Privaatne kommentaar" at bounding box center [387, 772] width 149 height 20
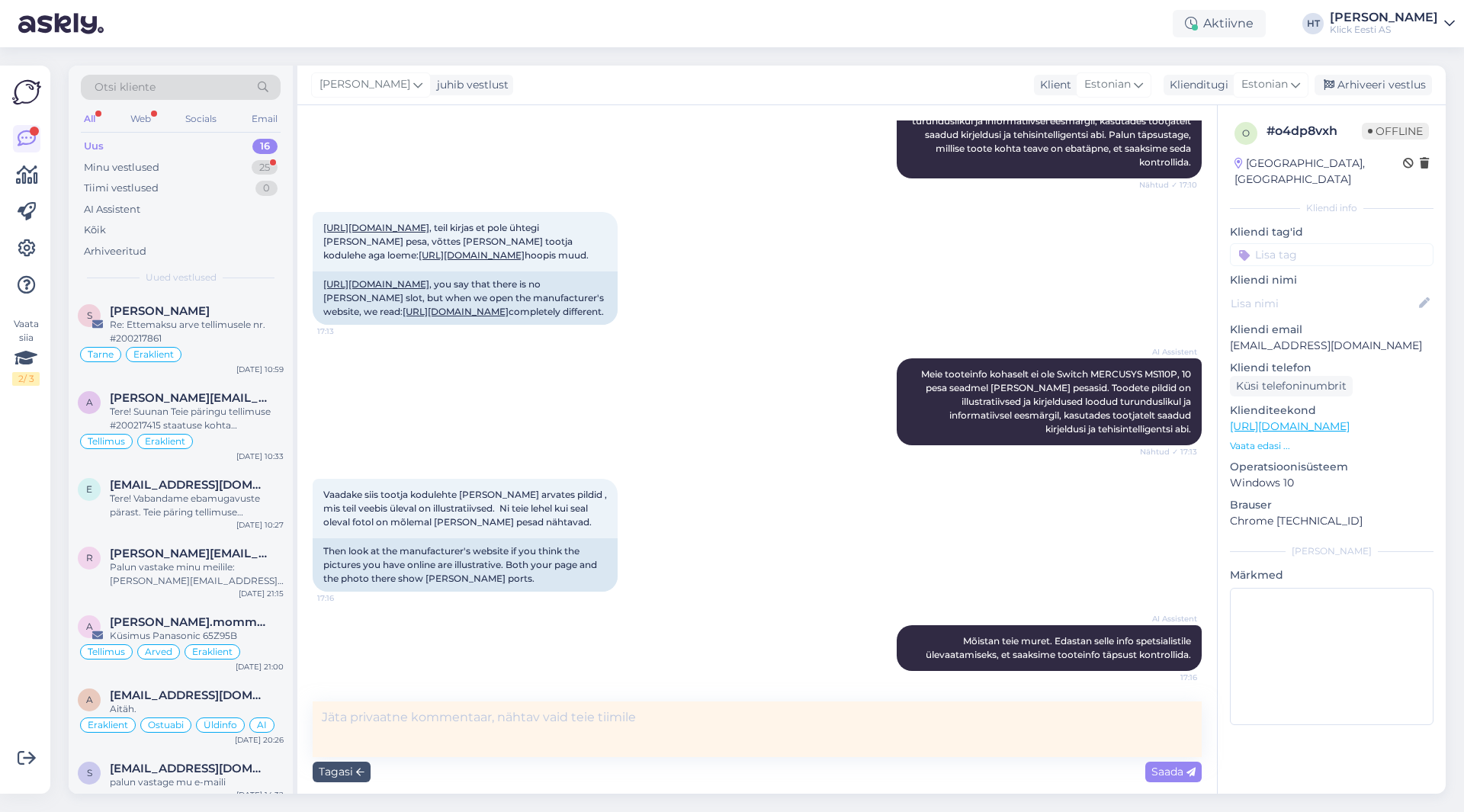
click at [438, 735] on textarea at bounding box center [757, 729] width 889 height 55
type textarea "sisuhalduritele edastatud info"
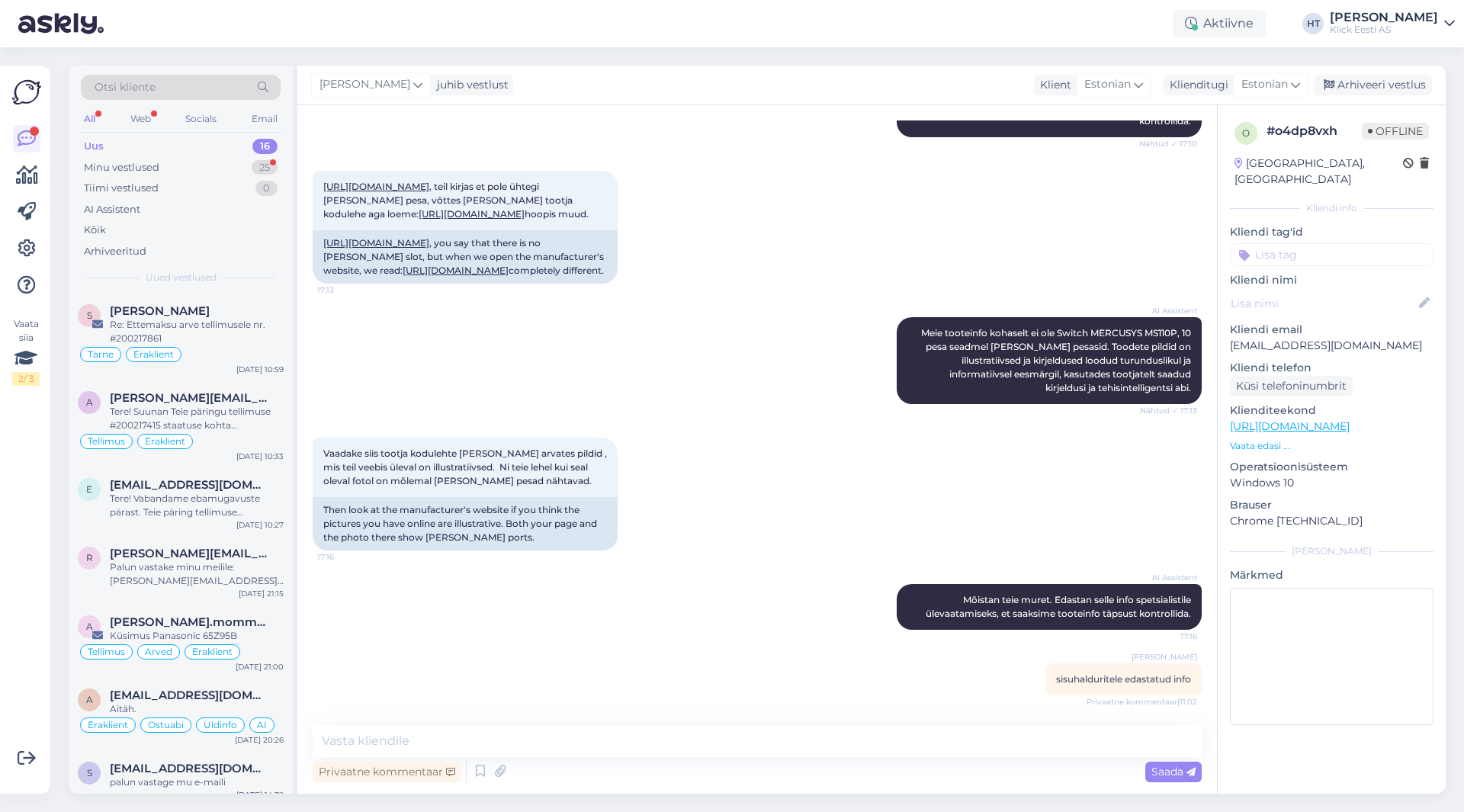
scroll to position [326, 0]
click at [1354, 243] on input at bounding box center [1332, 255] width 204 height 23
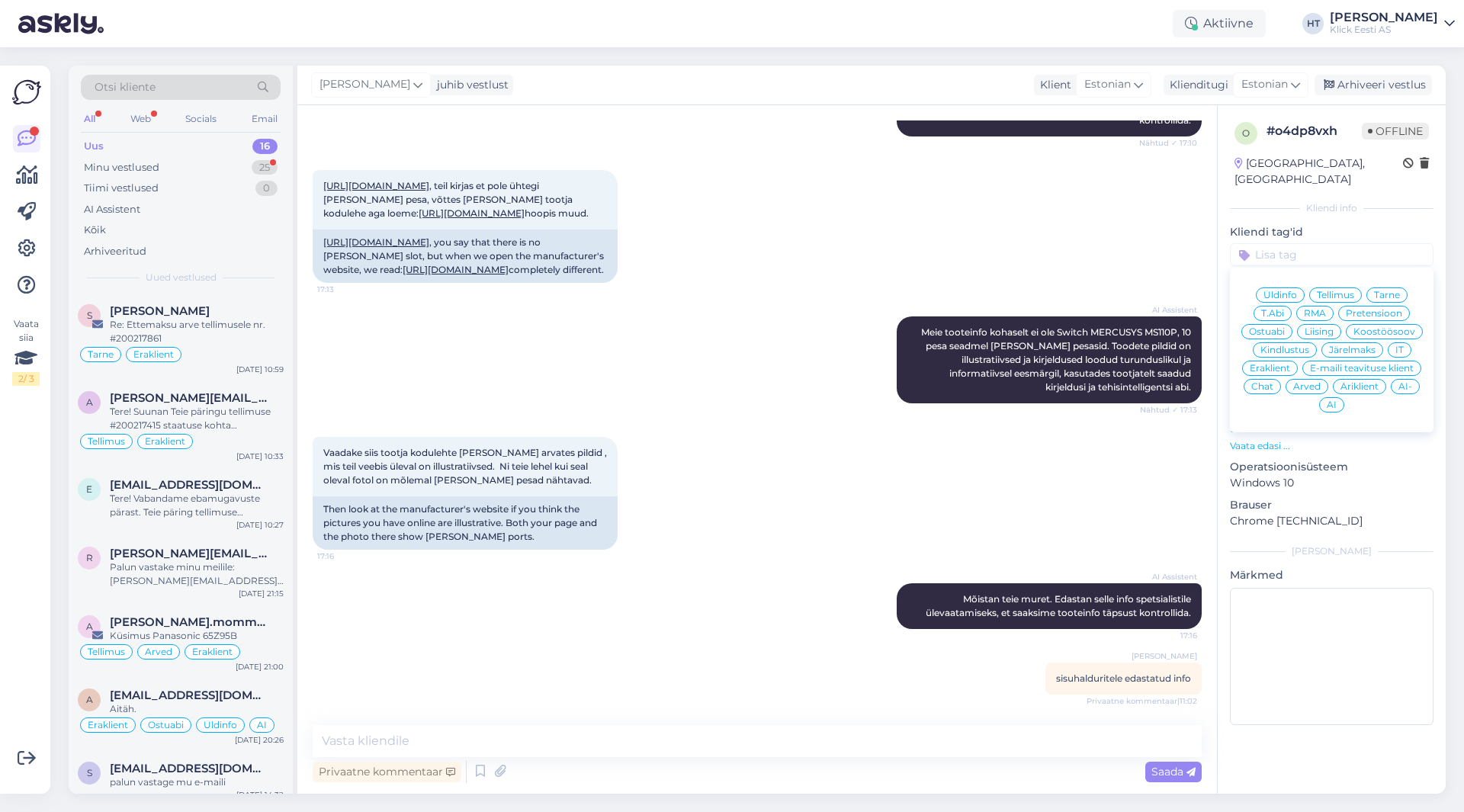
click at [1400, 343] on div "IT" at bounding box center [1400, 350] width 24 height 15
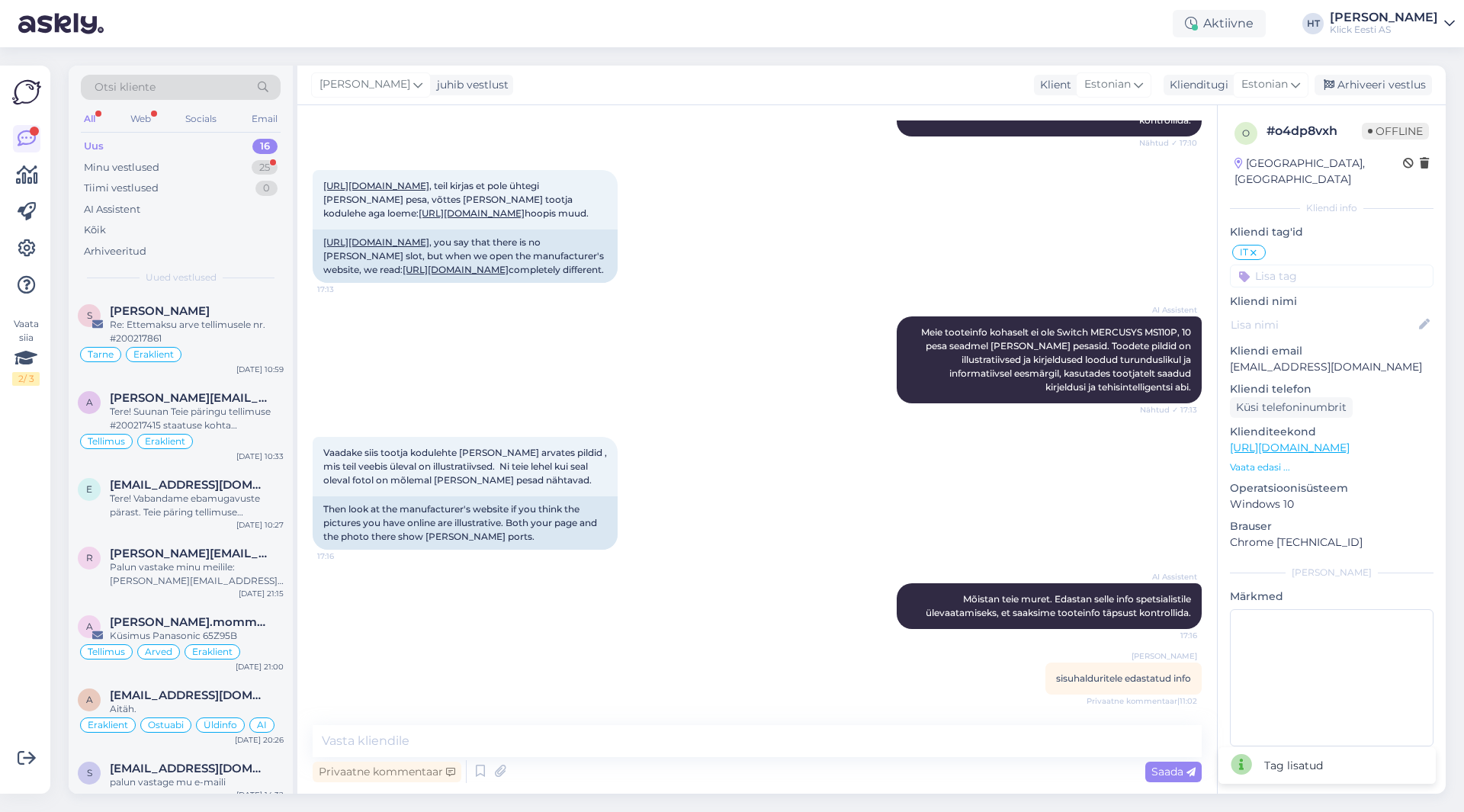
click at [1322, 265] on input at bounding box center [1332, 276] width 204 height 23
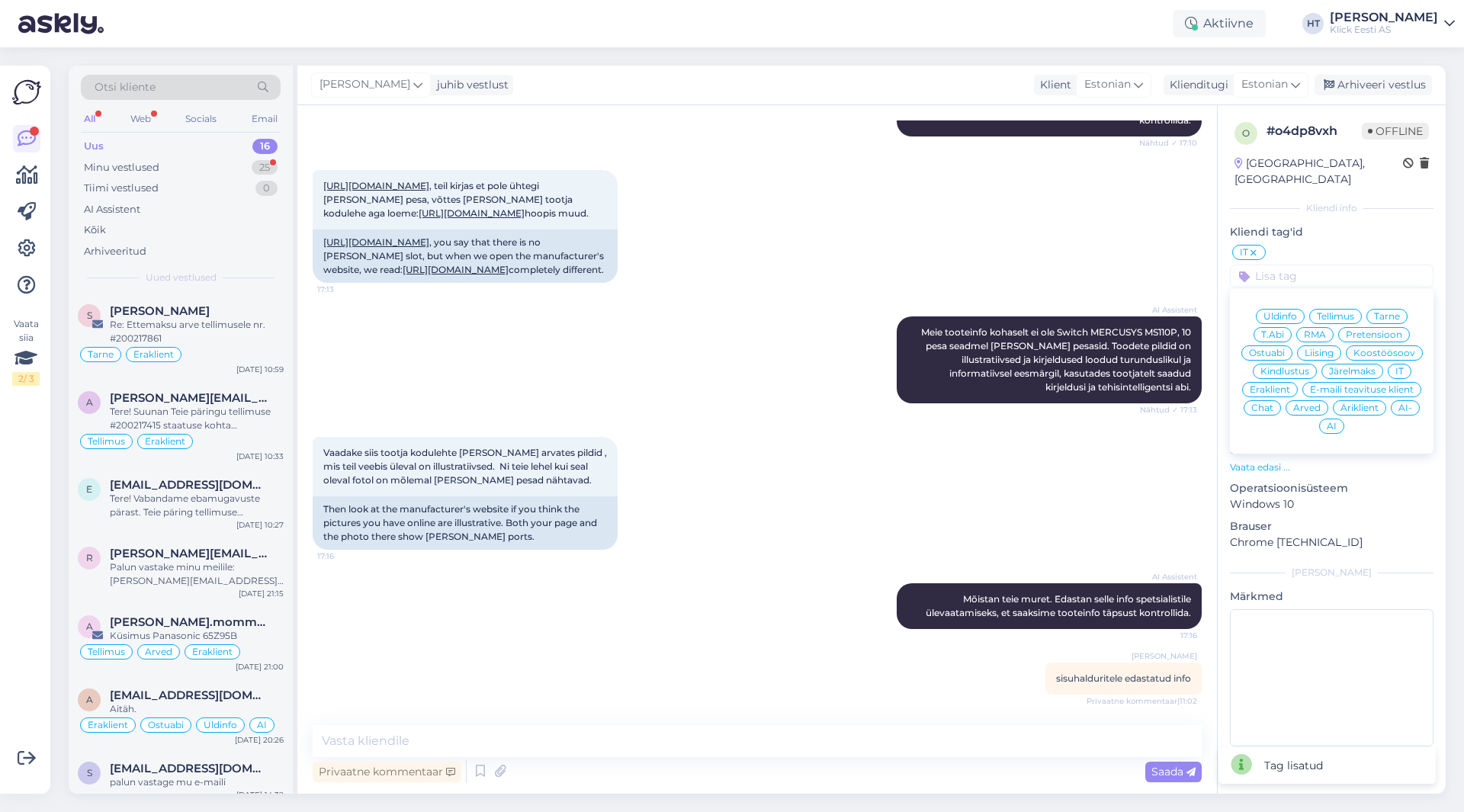
click at [1281, 385] on span "Eraklient" at bounding box center [1271, 389] width 40 height 9
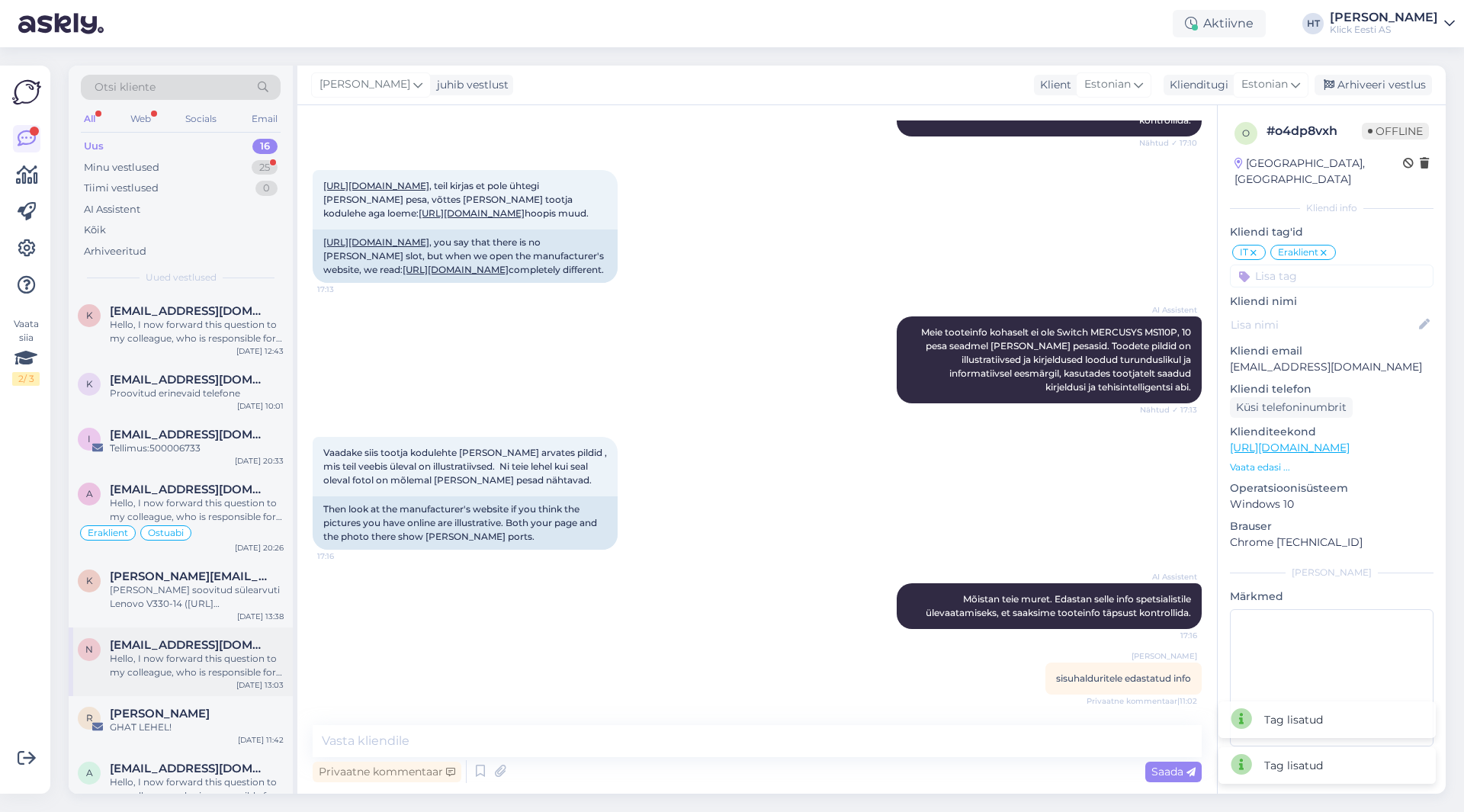
scroll to position [607, 0]
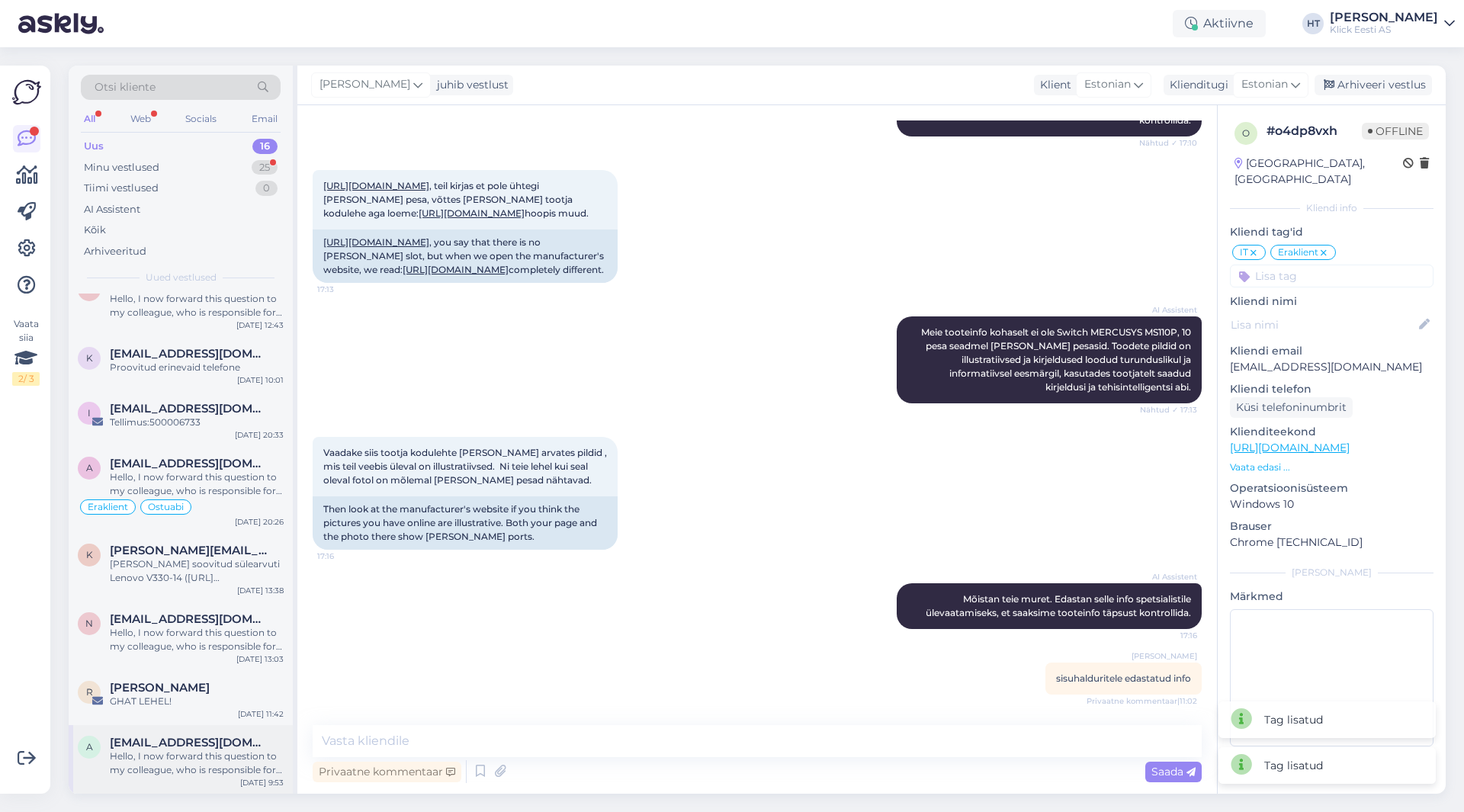
click at [211, 737] on span "[EMAIL_ADDRESS][DOMAIN_NAME]" at bounding box center [189, 743] width 159 height 14
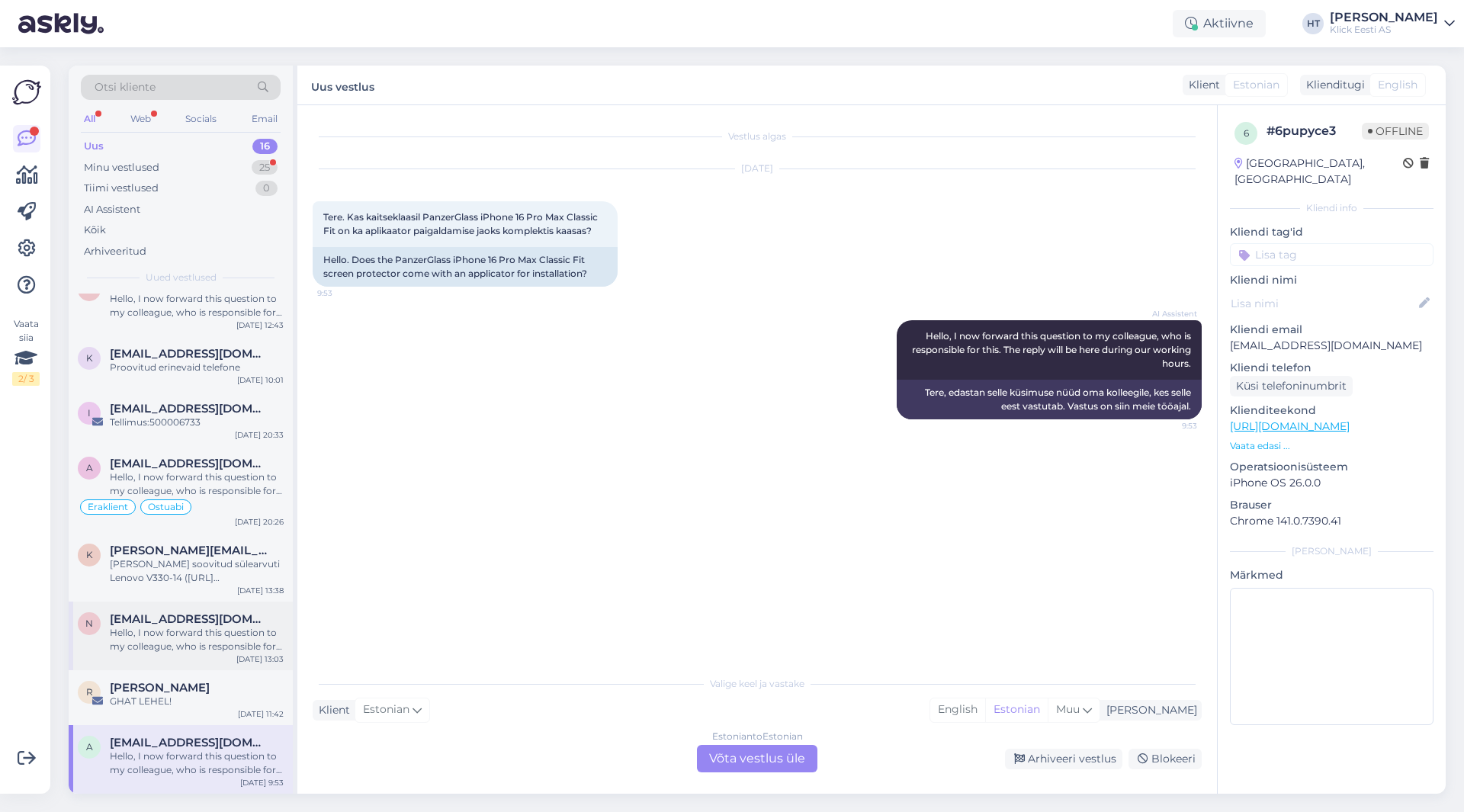
click at [199, 649] on div "Hello, I now forward this question to my colleague, who is responsible for this…" at bounding box center [197, 640] width 174 height 27
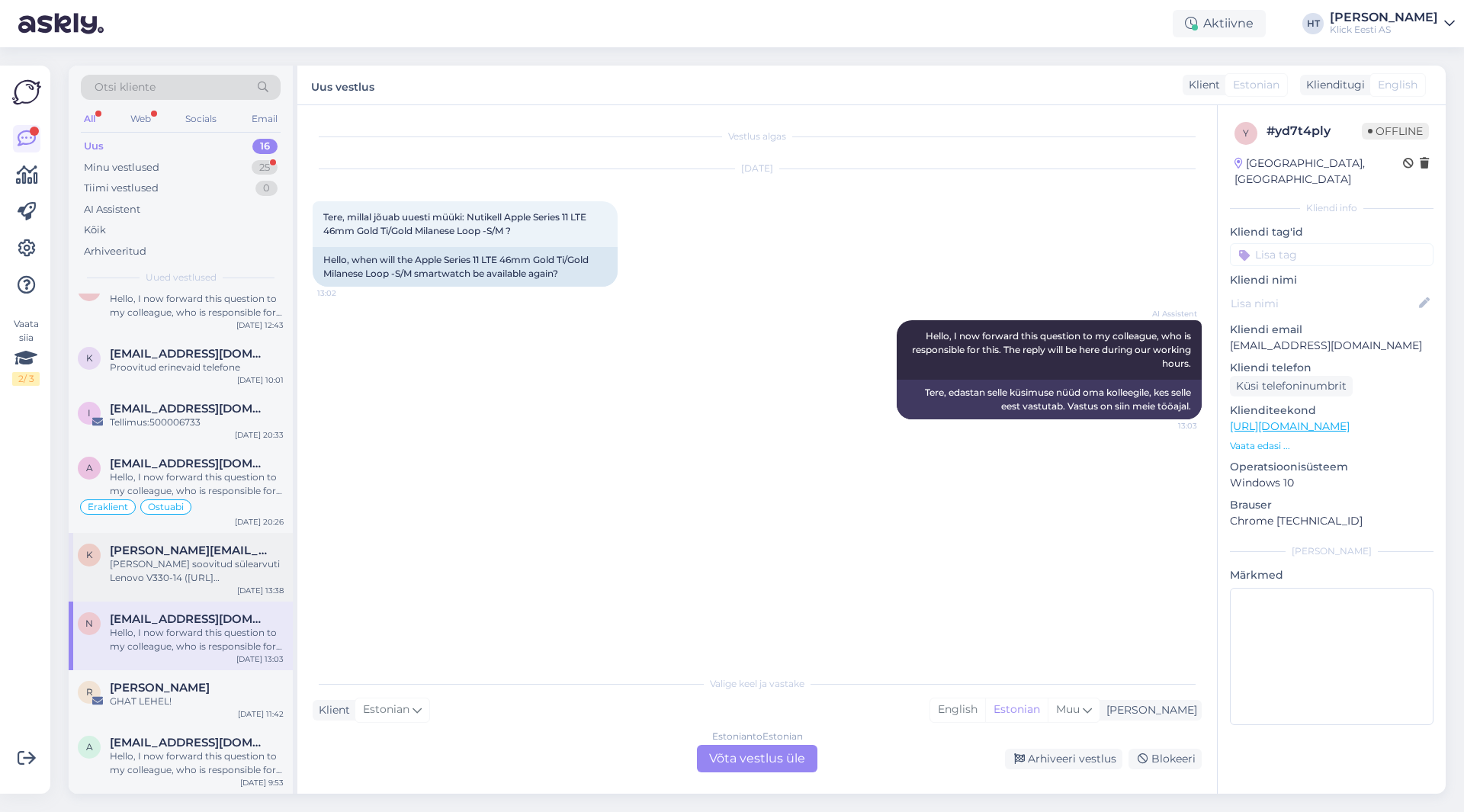
click at [202, 586] on div "k [PERSON_NAME][EMAIL_ADDRESS][DOMAIN_NAME] [PERSON_NAME] soovitud sülearvuti L…" at bounding box center [180, 568] width 224 height 69
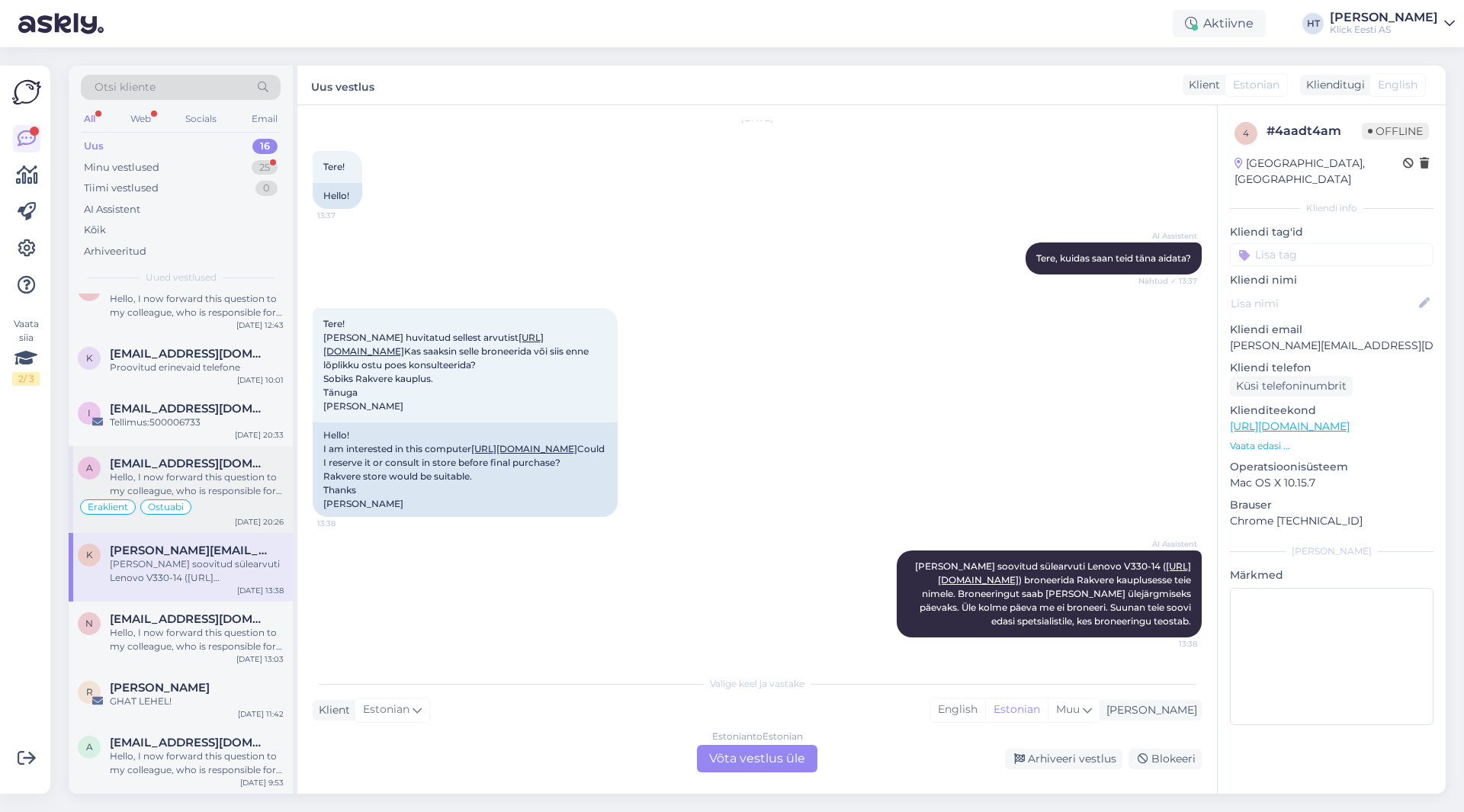
click at [222, 502] on div "Eraklient Ostuabi" at bounding box center [181, 507] width 206 height 18
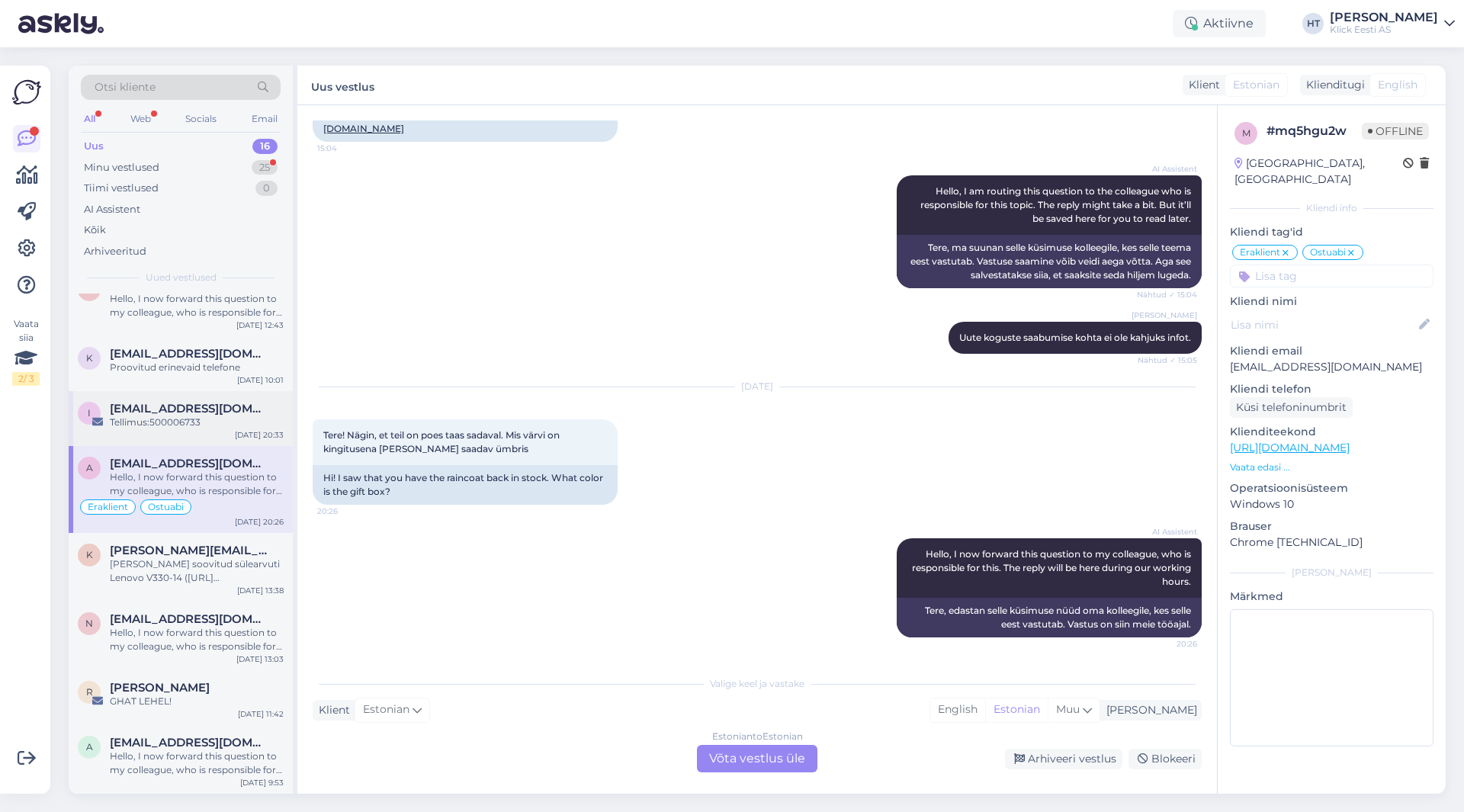
click at [247, 424] on div "Tellimus:500006733" at bounding box center [197, 423] width 174 height 14
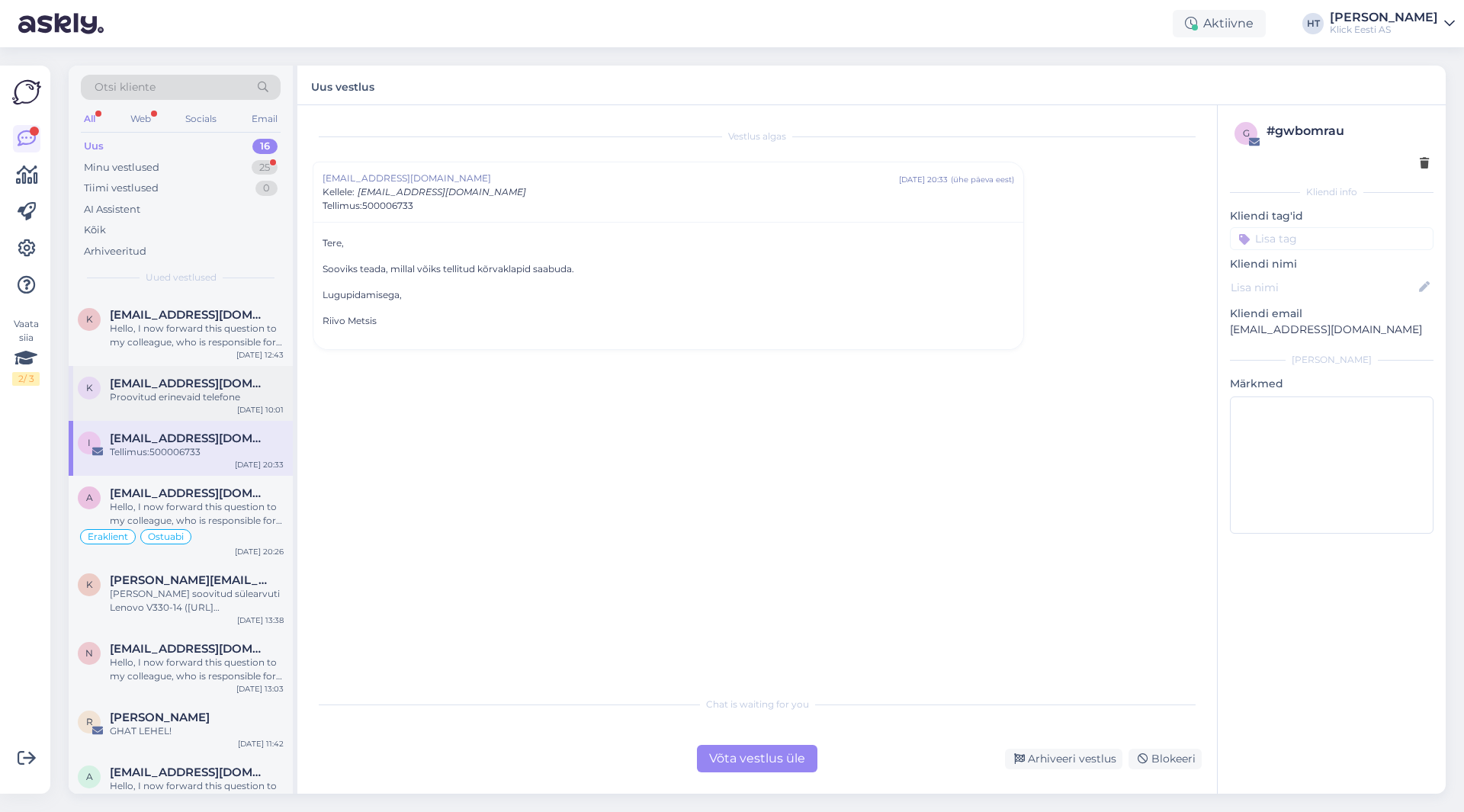
scroll to position [531, 0]
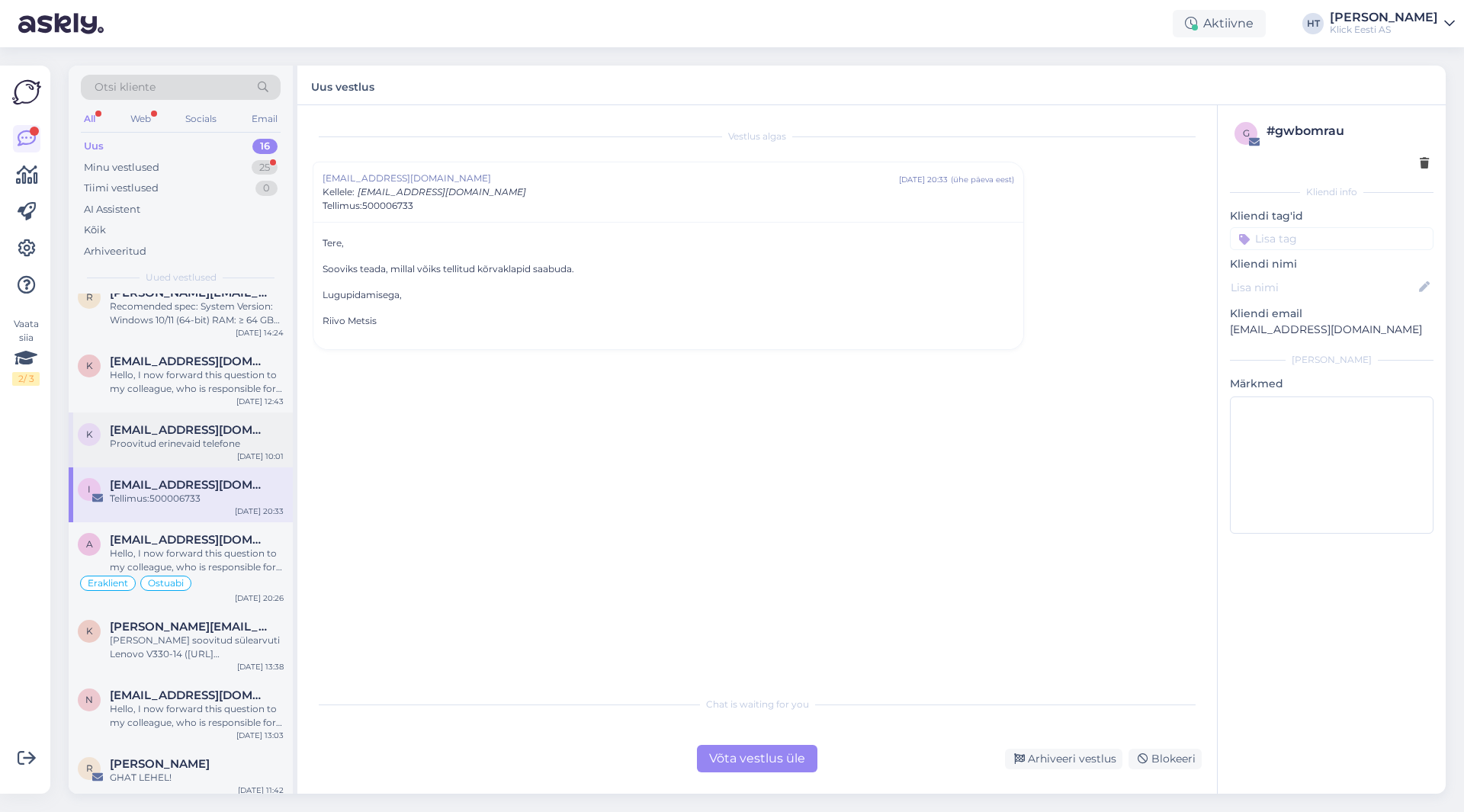
click at [232, 435] on span "[EMAIL_ADDRESS][DOMAIN_NAME]" at bounding box center [189, 431] width 159 height 14
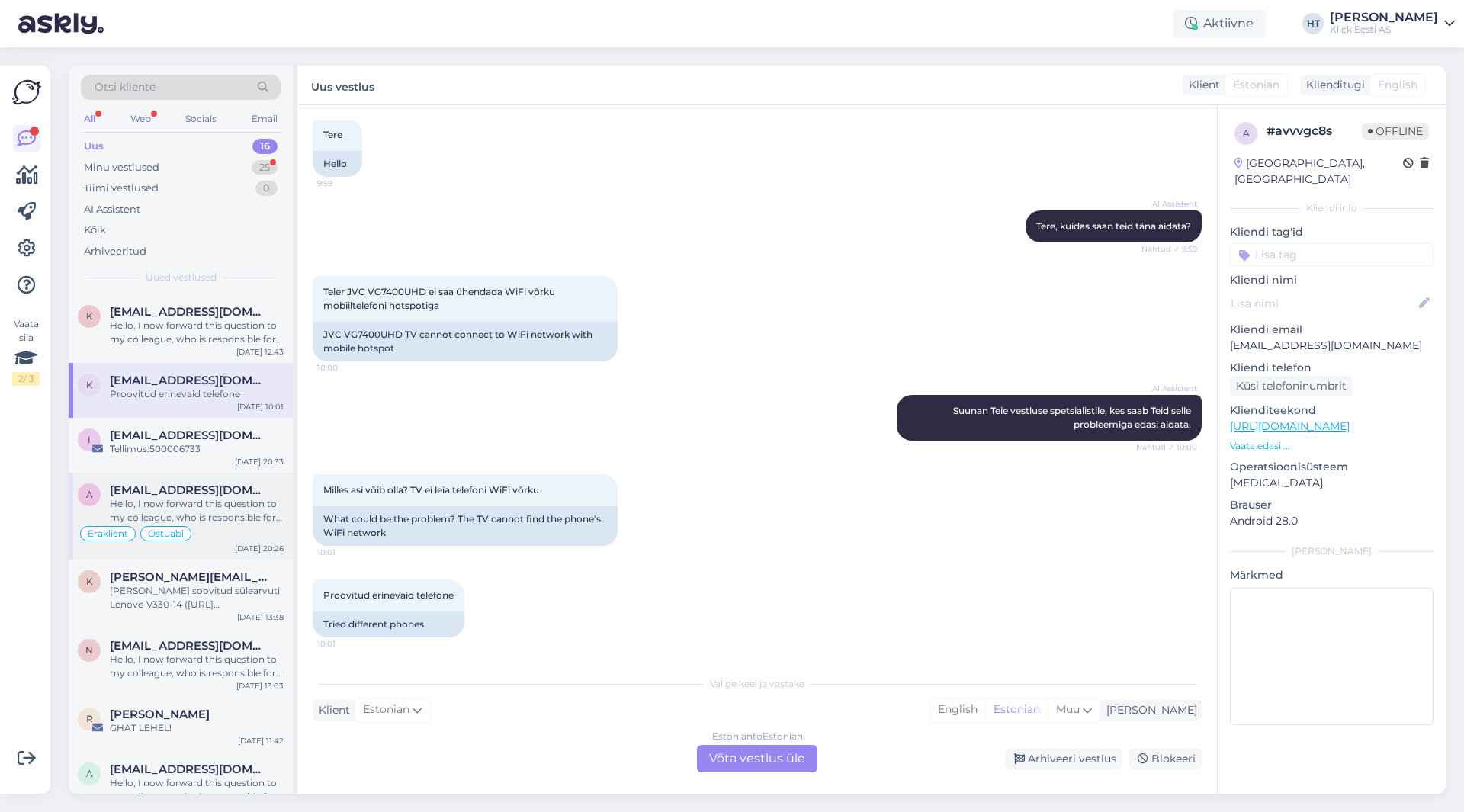
scroll to position [607, 0]
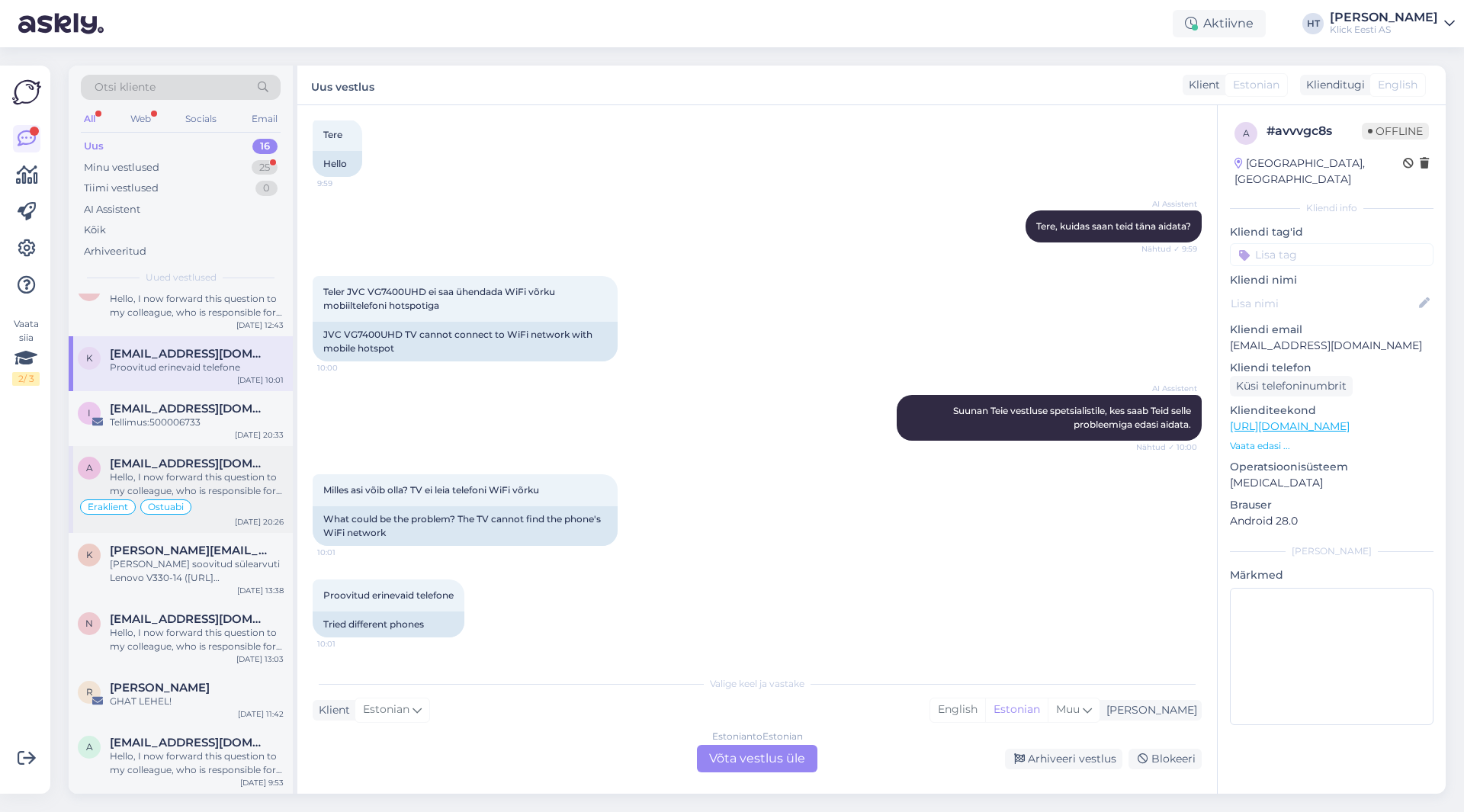
click at [233, 485] on div "Hello, I now forward this question to my colleague, who is responsible for this…" at bounding box center [197, 484] width 174 height 27
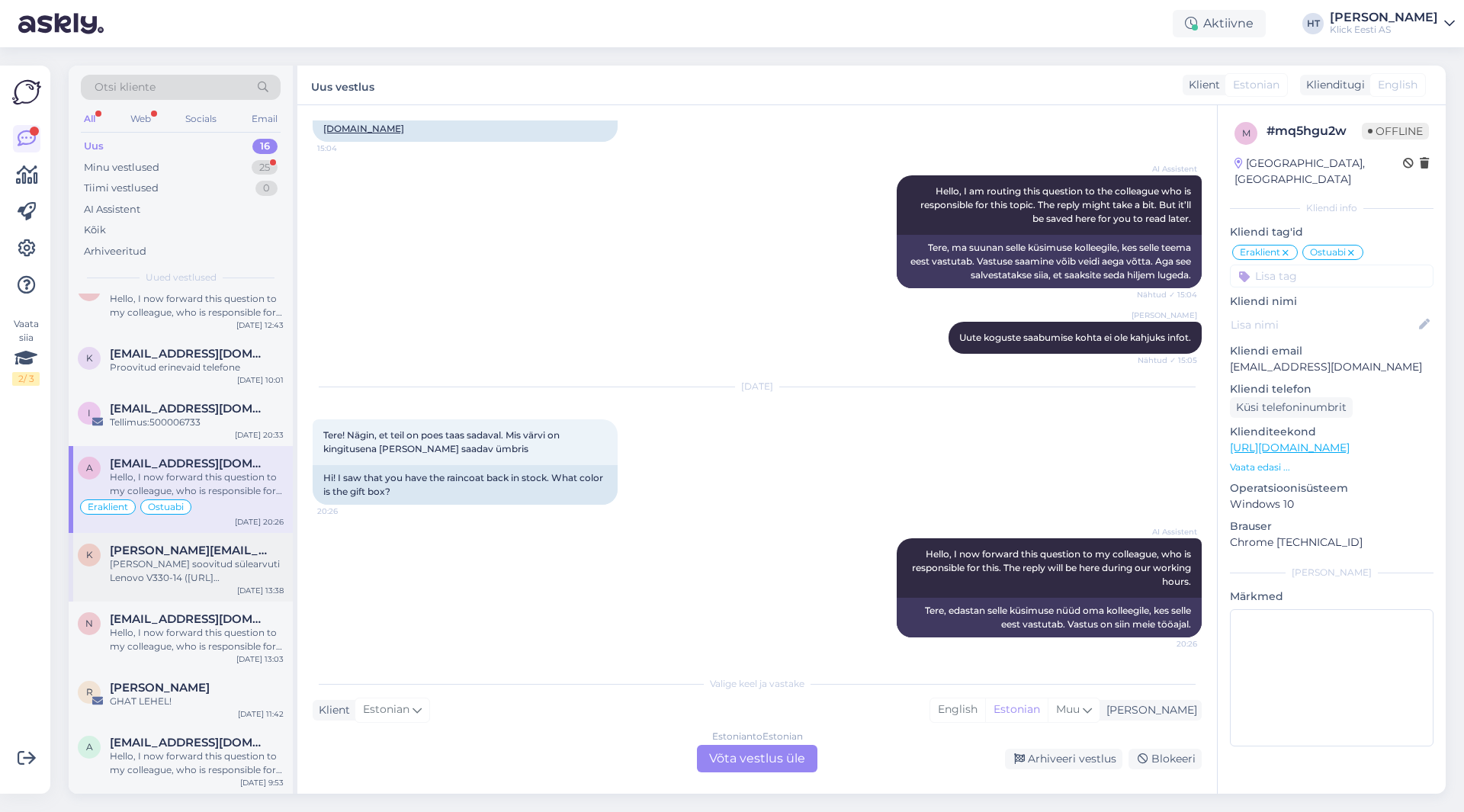
click at [235, 551] on span "[PERSON_NAME][EMAIL_ADDRESS][DOMAIN_NAME]" at bounding box center [189, 551] width 159 height 14
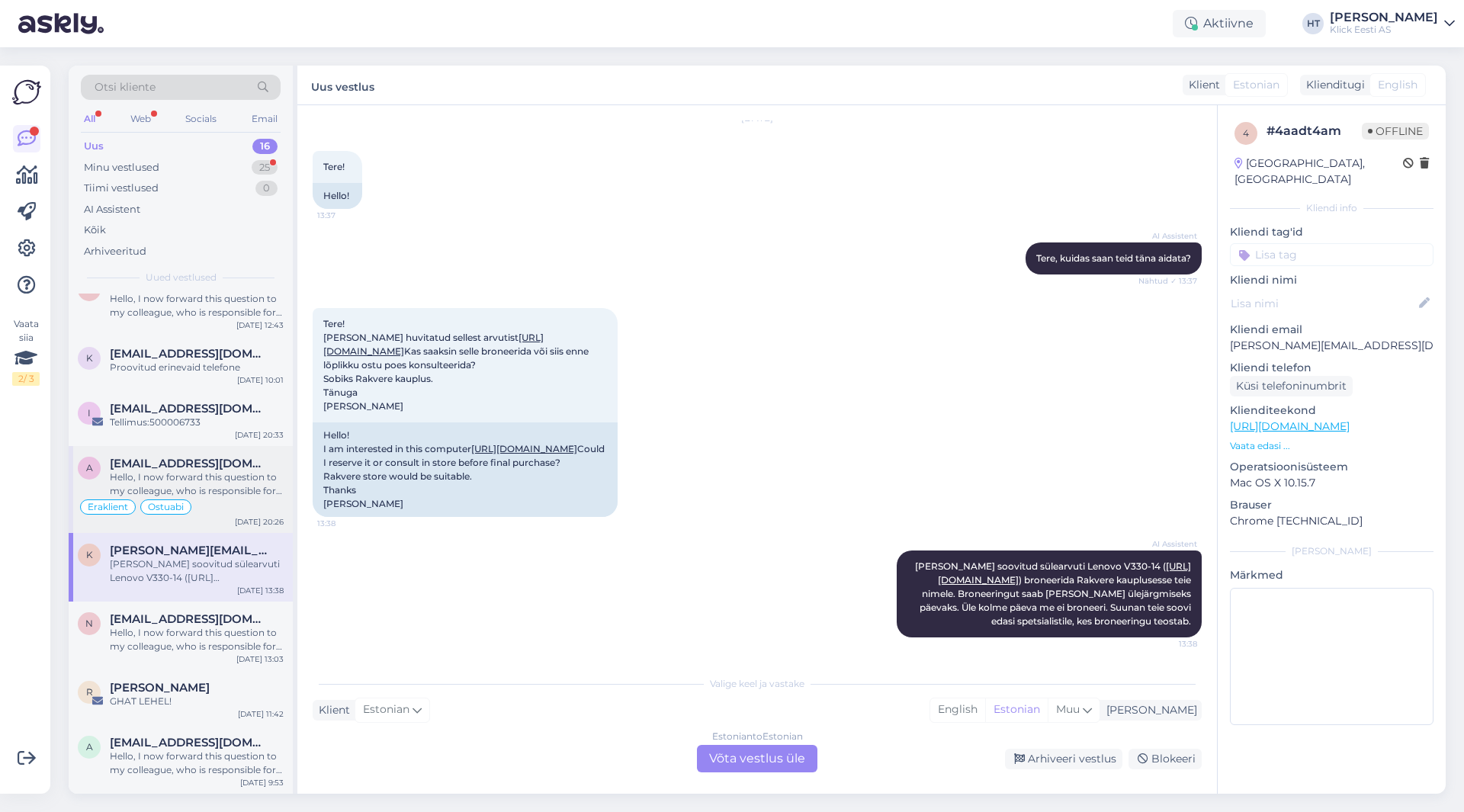
click at [221, 499] on div "Eraklient Ostuabi" at bounding box center [181, 507] width 206 height 18
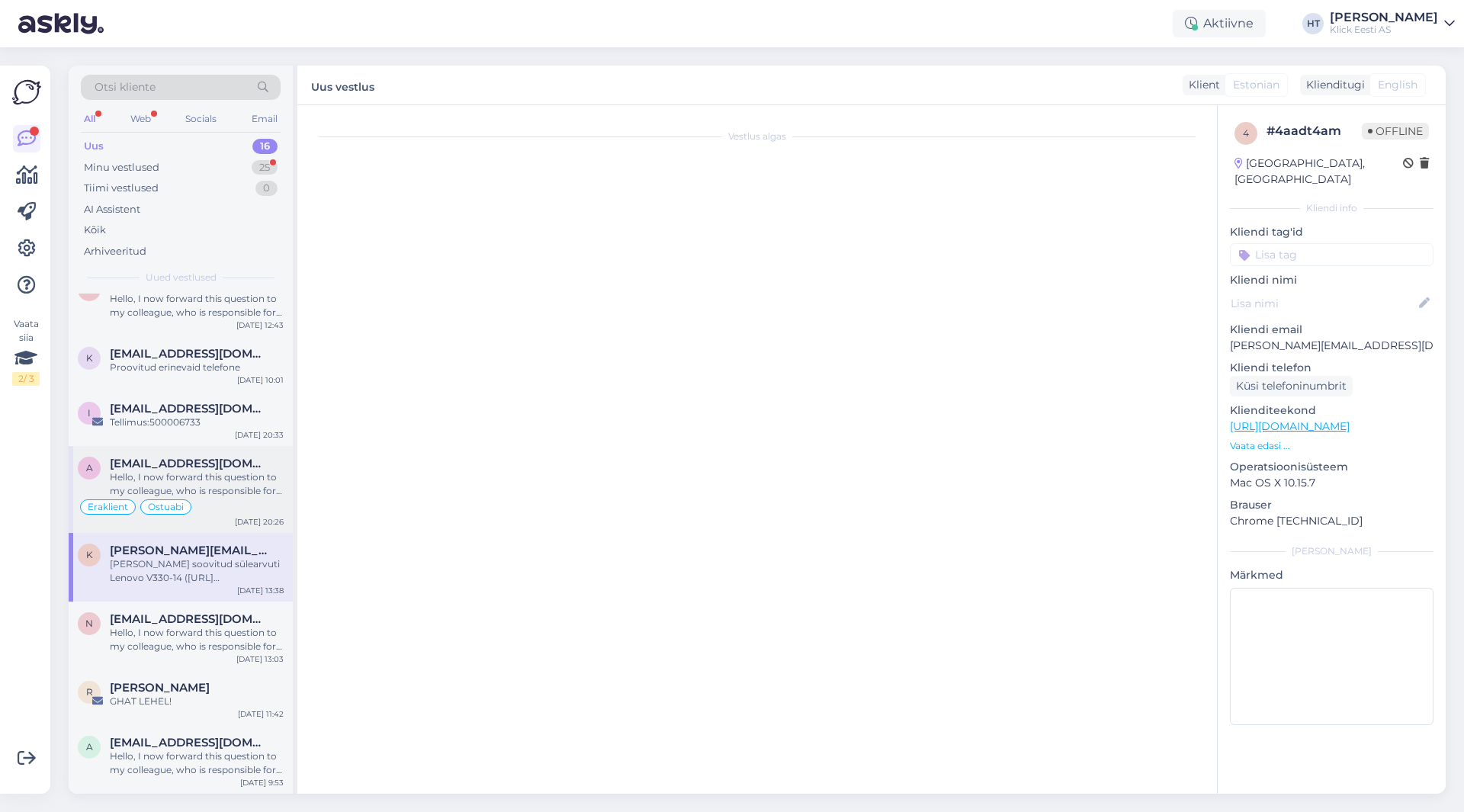
scroll to position [172, 0]
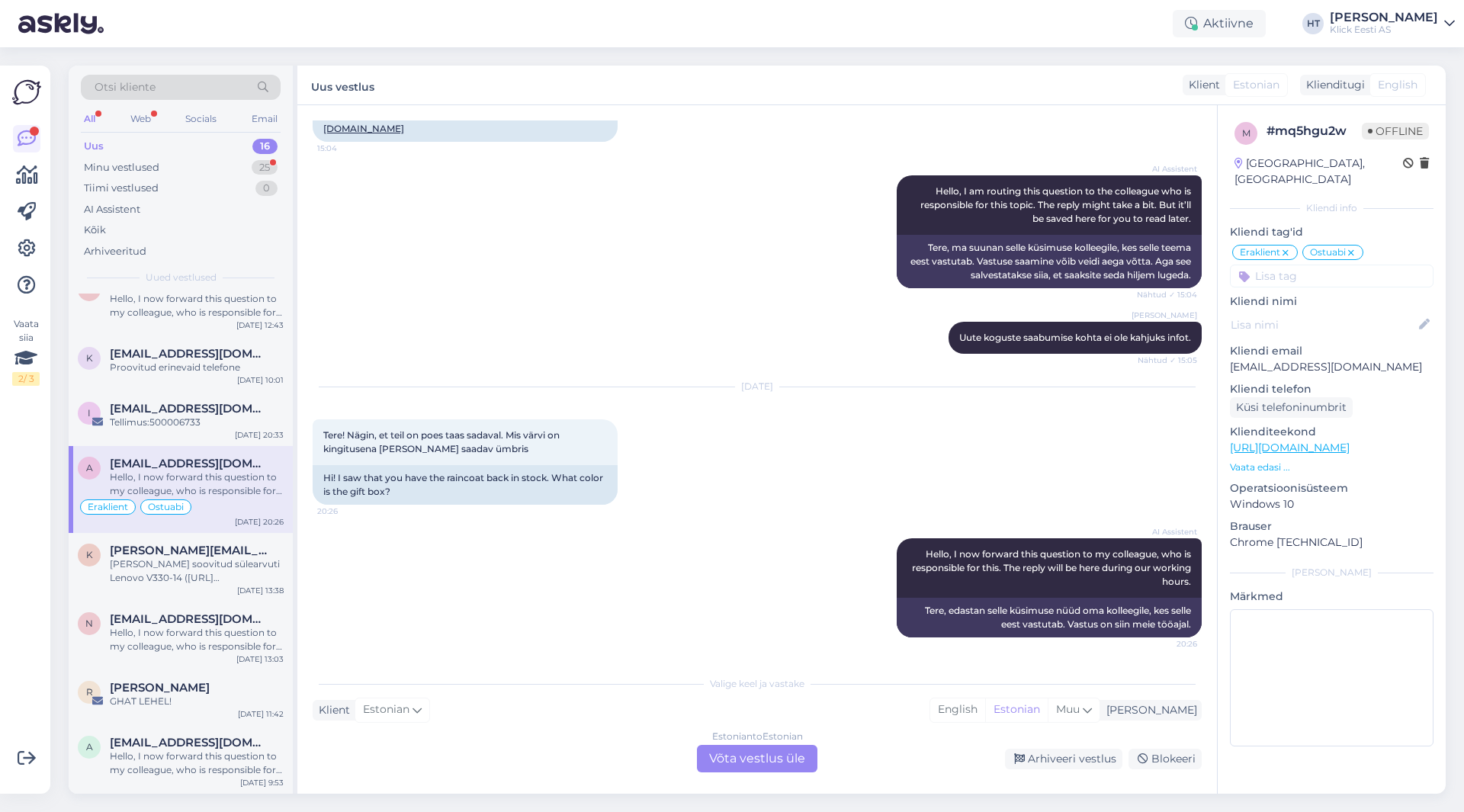
click at [728, 765] on div "Estonian to Estonian Võta vestlus üle" at bounding box center [757, 758] width 120 height 27
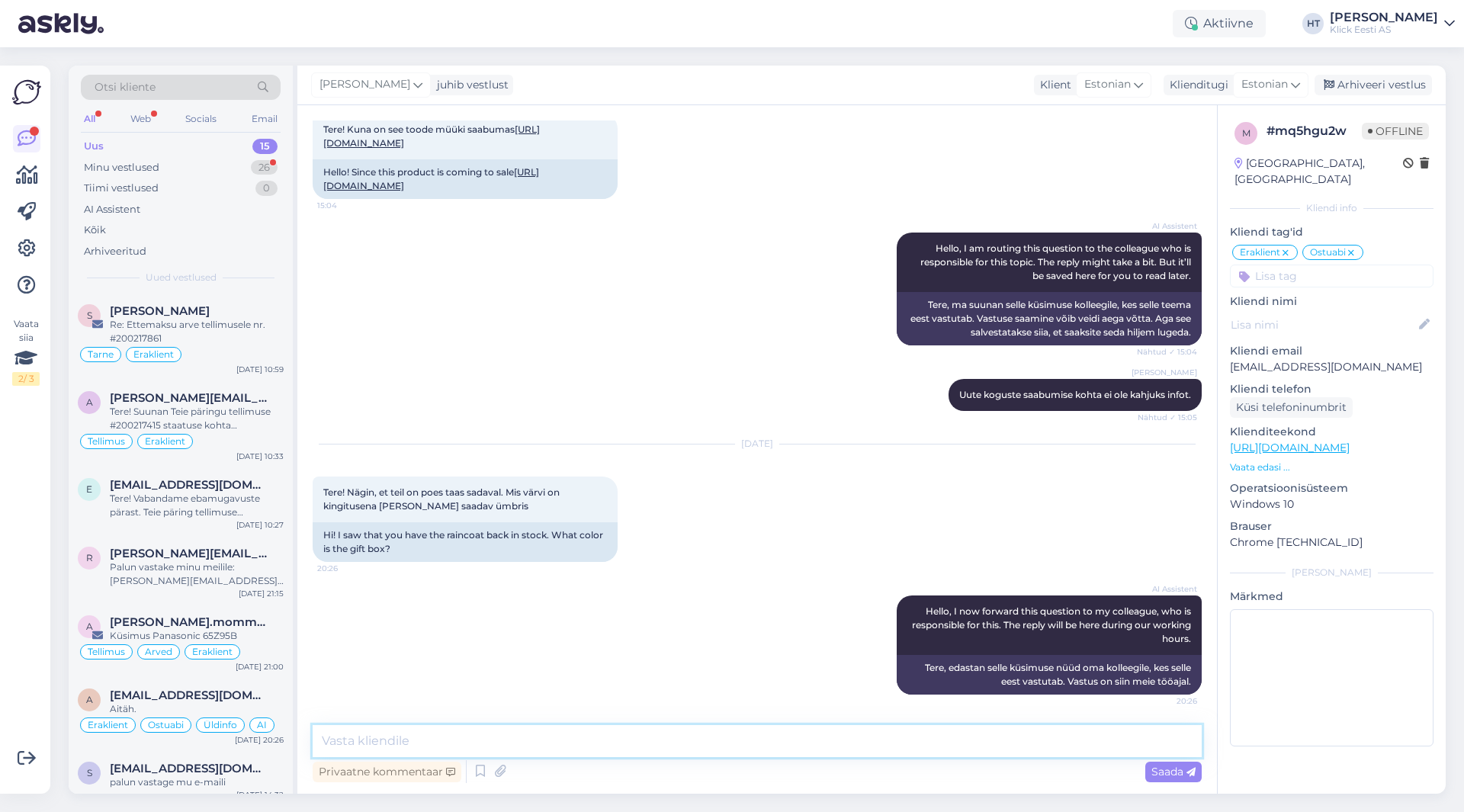
click at [730, 747] on textarea at bounding box center [757, 741] width 889 height 32
type textarea "Folio ümbris on [PERSON_NAME] mis tahvelarvuti."
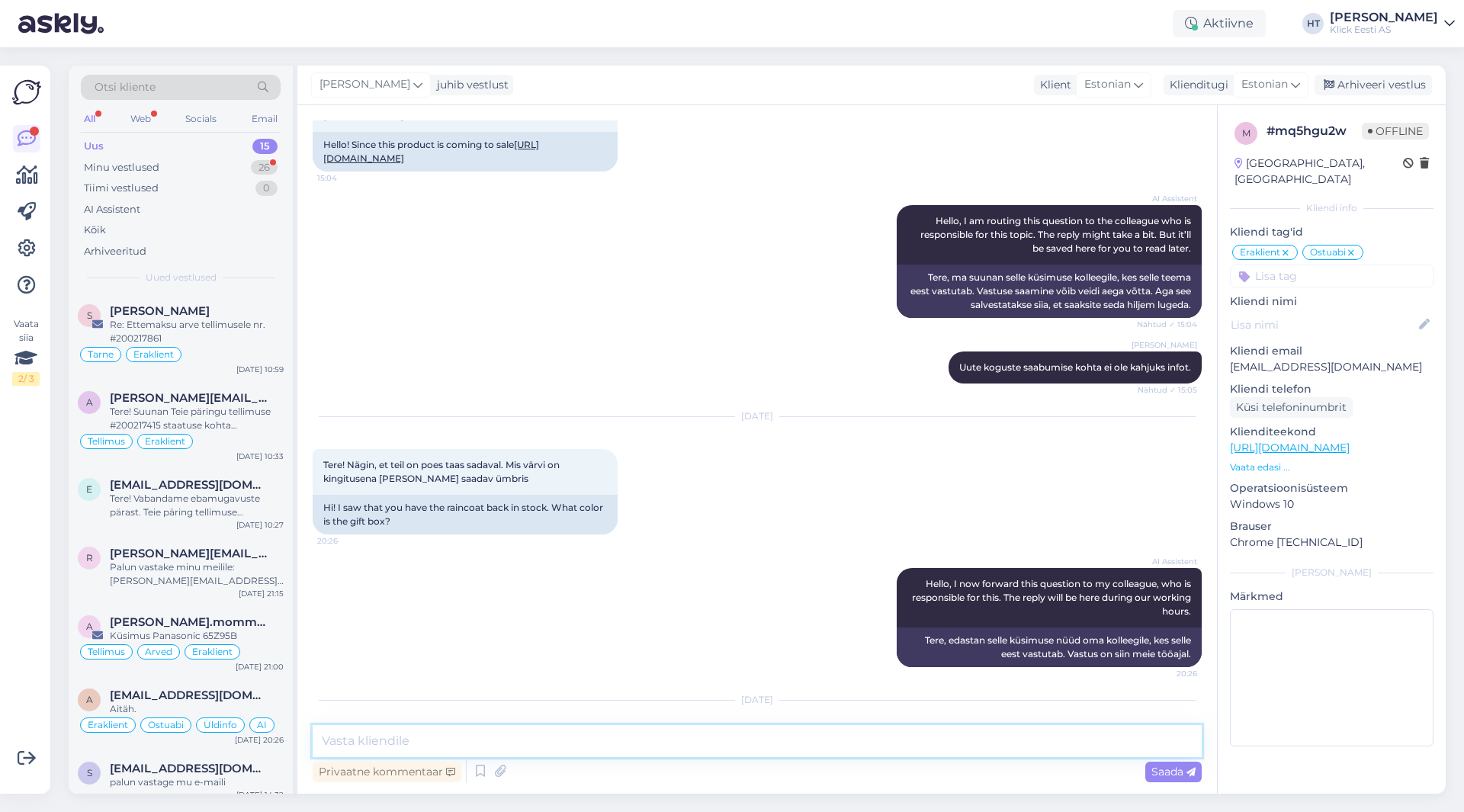
scroll to position [213, 0]
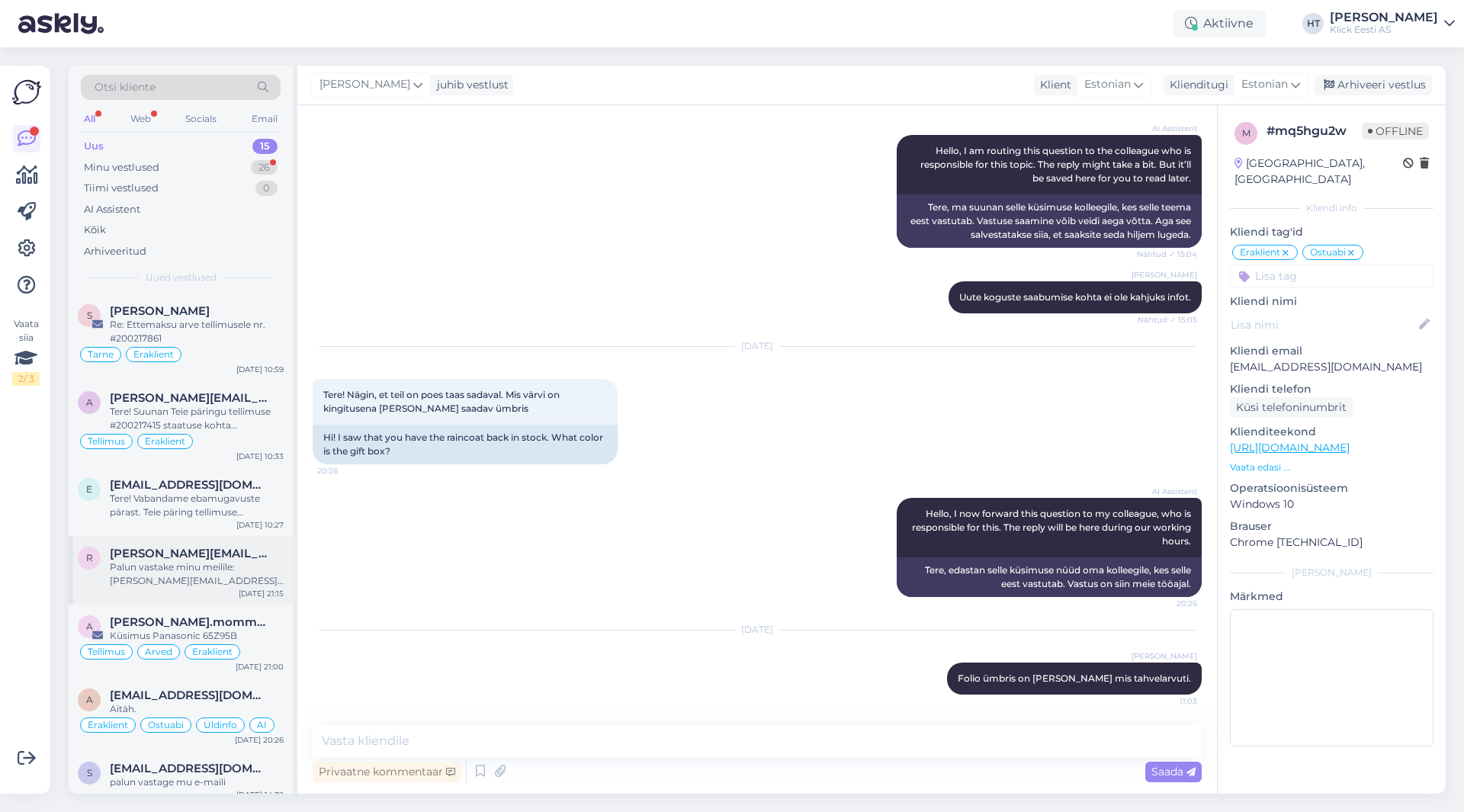
click at [207, 576] on div "Palun vastake minu meilile: [PERSON_NAME][EMAIL_ADDRESS][PERSON_NAME][DOMAIN_NA…" at bounding box center [197, 574] width 174 height 27
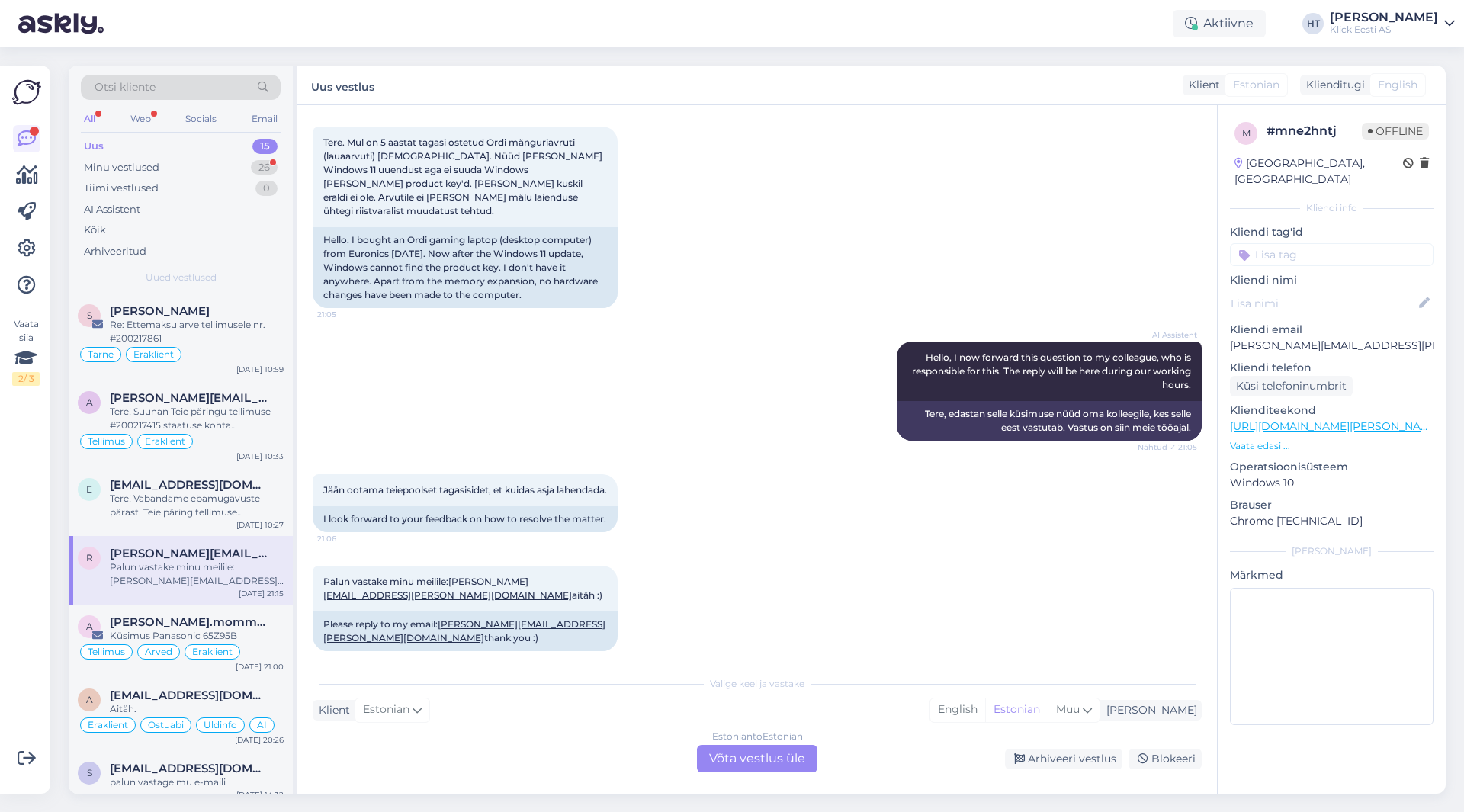
scroll to position [76, 0]
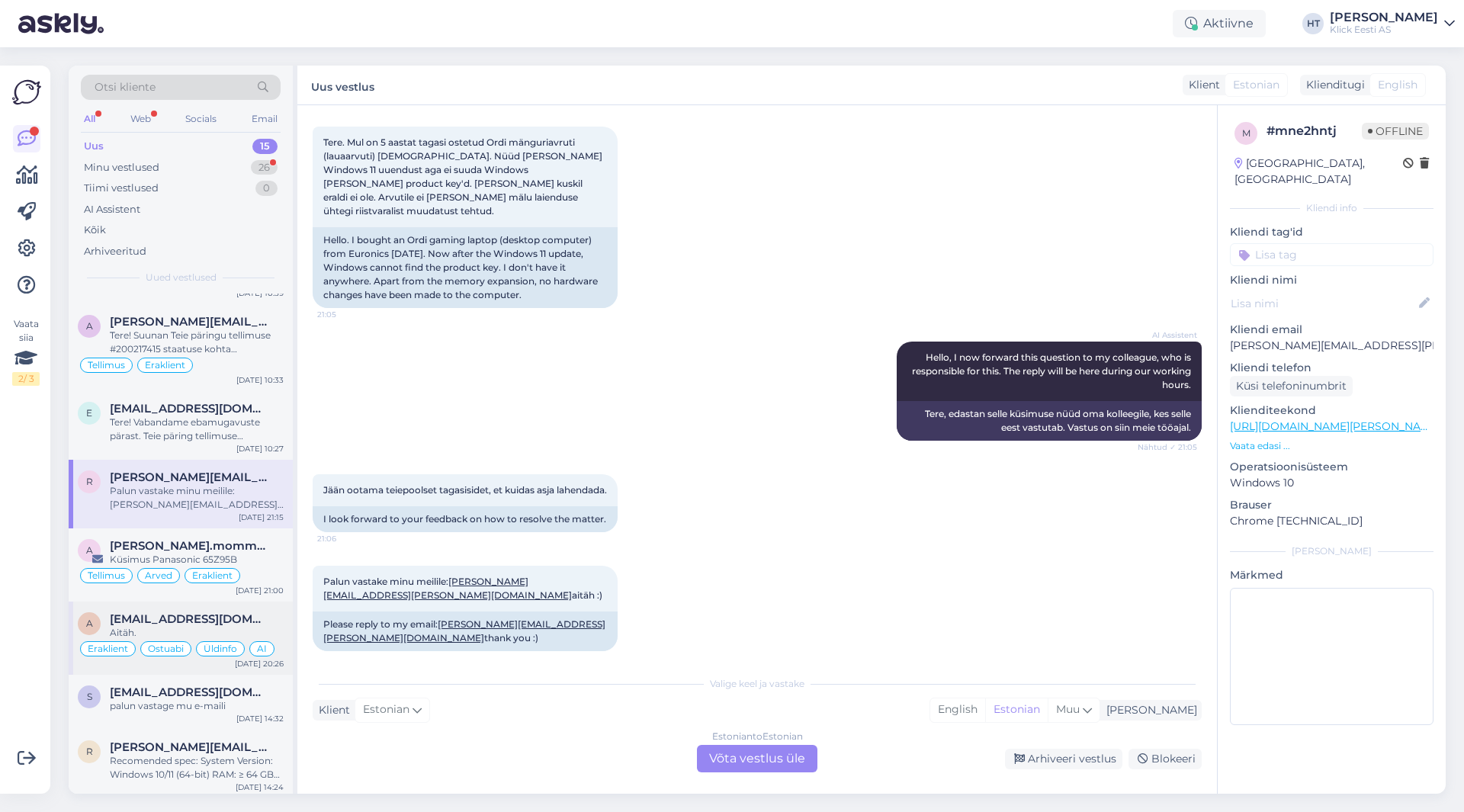
click at [216, 611] on div "a [EMAIL_ADDRESS][DOMAIN_NAME] Aitäh. Eraklient Ostuabi Üldinfo AI [DATE] 20:26" at bounding box center [180, 638] width 224 height 73
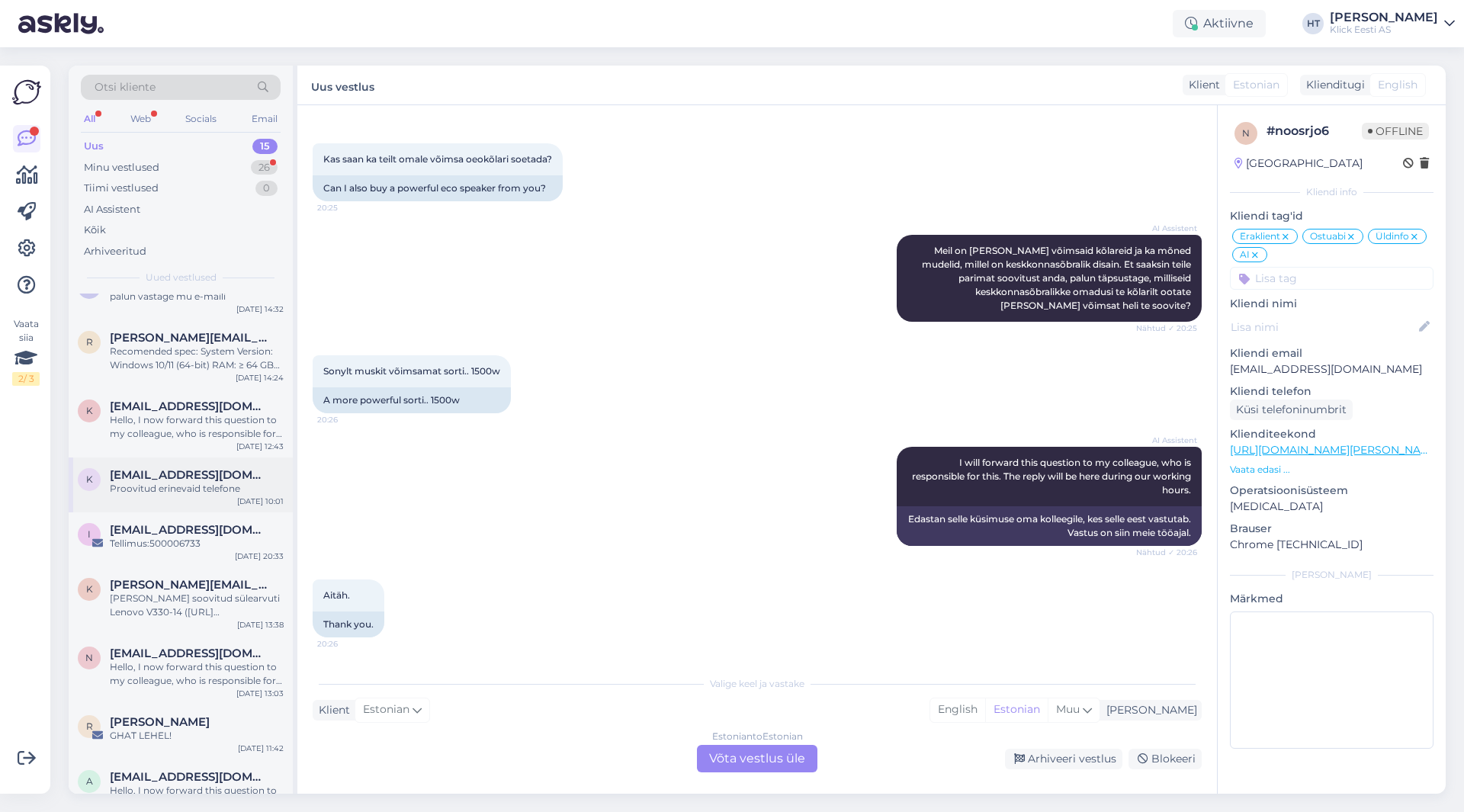
scroll to position [520, 0]
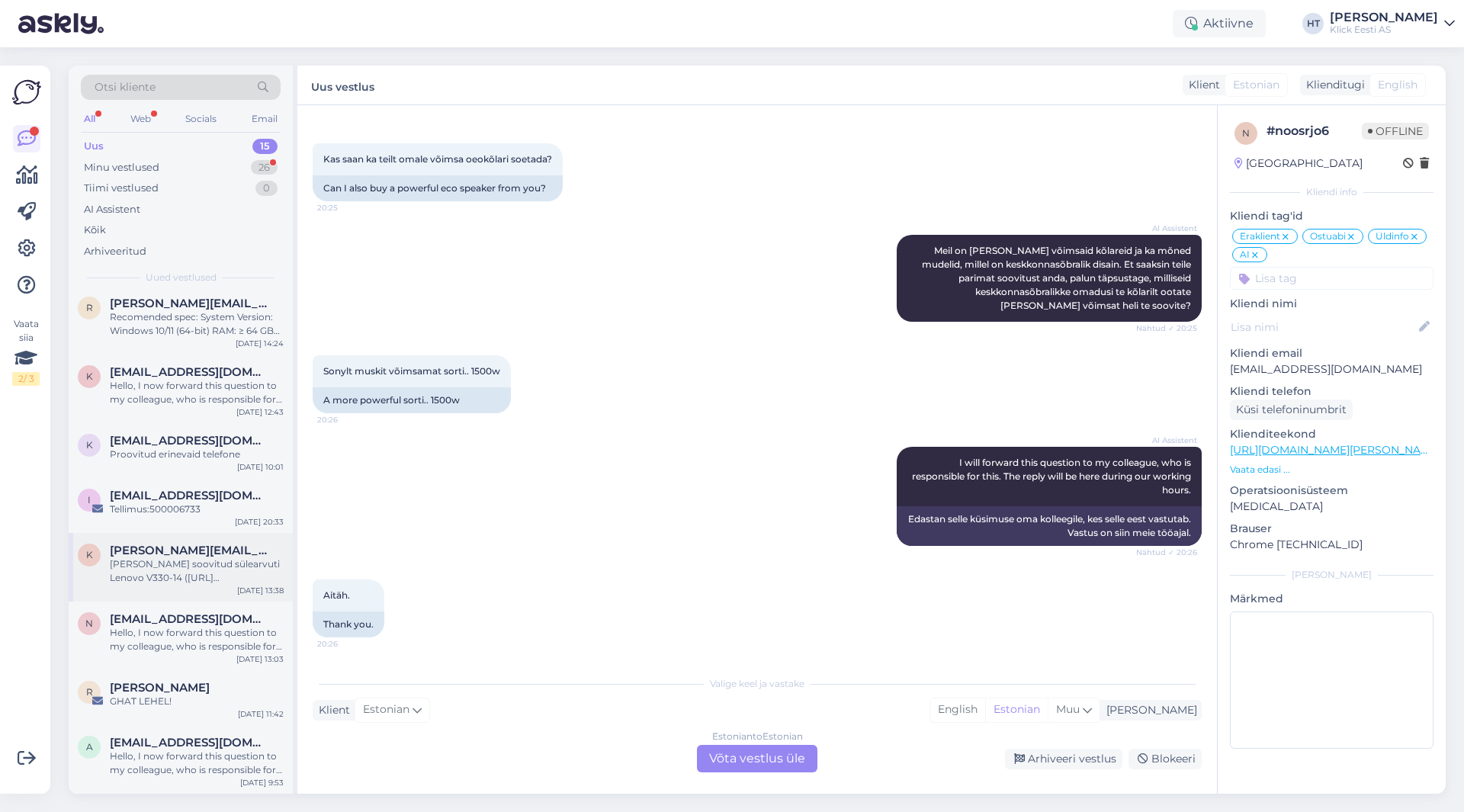
click at [214, 575] on div "[PERSON_NAME] soovitud sülearvuti Lenovo V330-14 ([URL][DOMAIN_NAME]) broneerid…" at bounding box center [197, 570] width 174 height 27
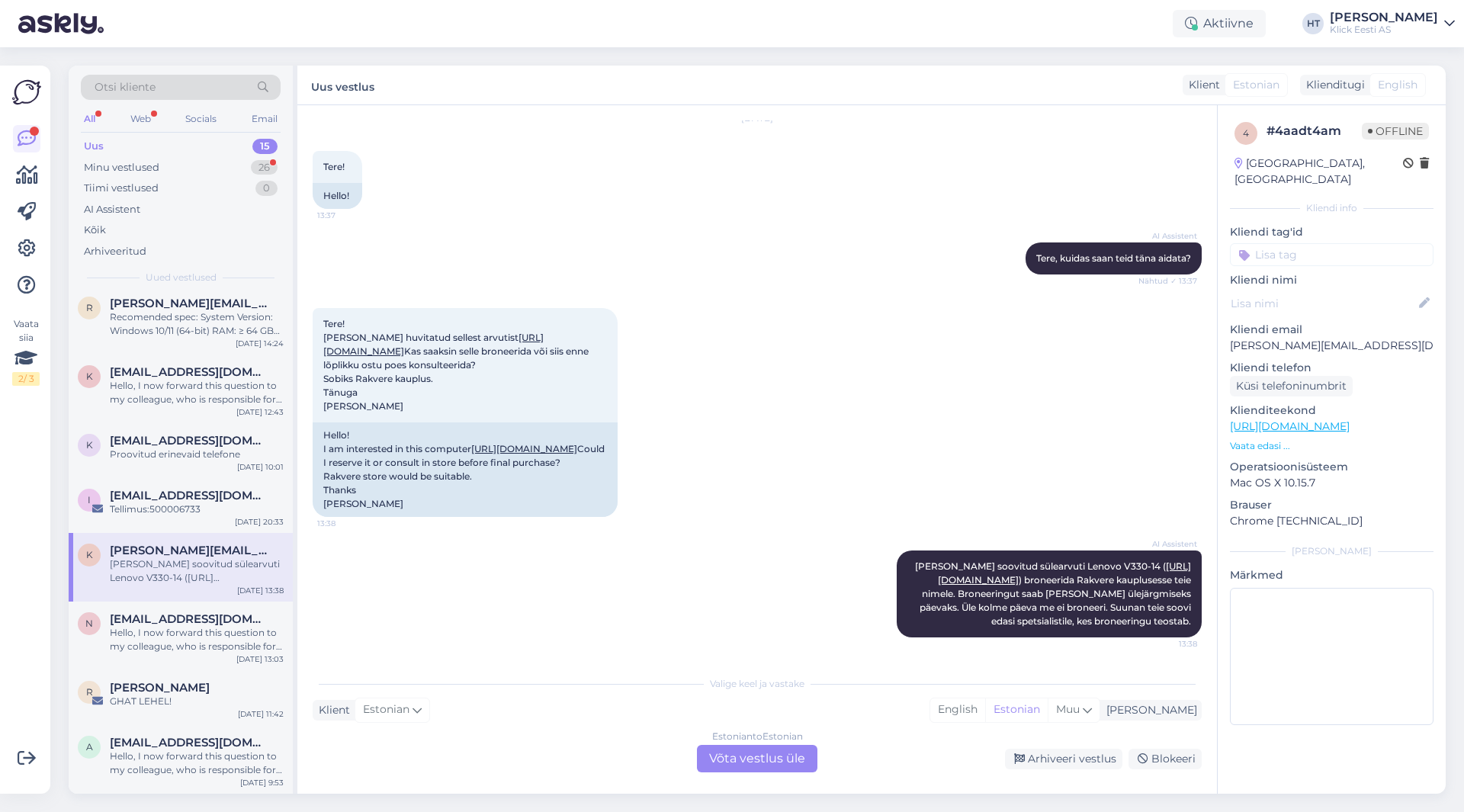
scroll to position [119, 0]
click at [214, 524] on div "i [EMAIL_ADDRESS][DOMAIN_NAME] Tellimus:500006733 [DATE] 20:33" at bounding box center [180, 505] width 224 height 54
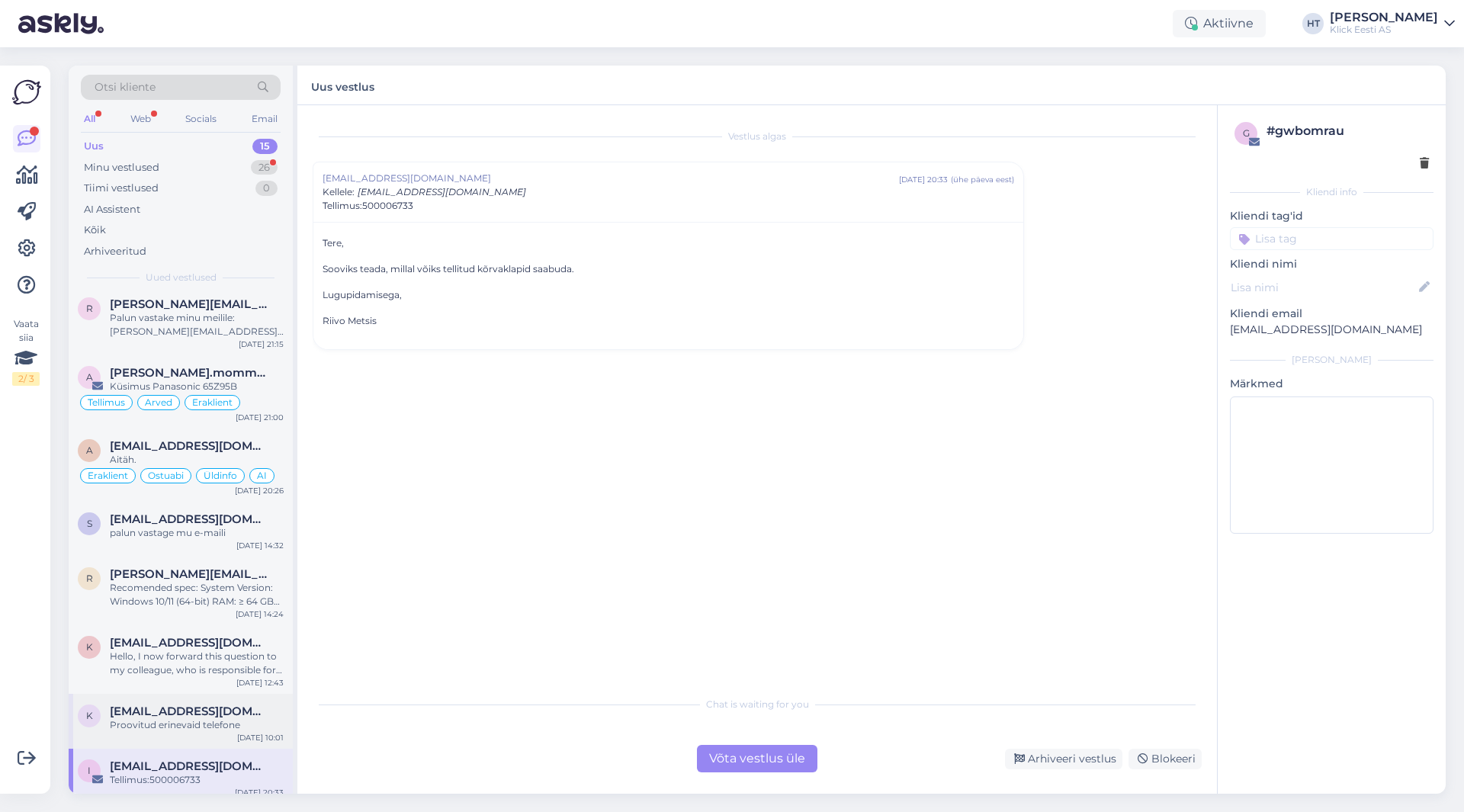
scroll to position [0, 0]
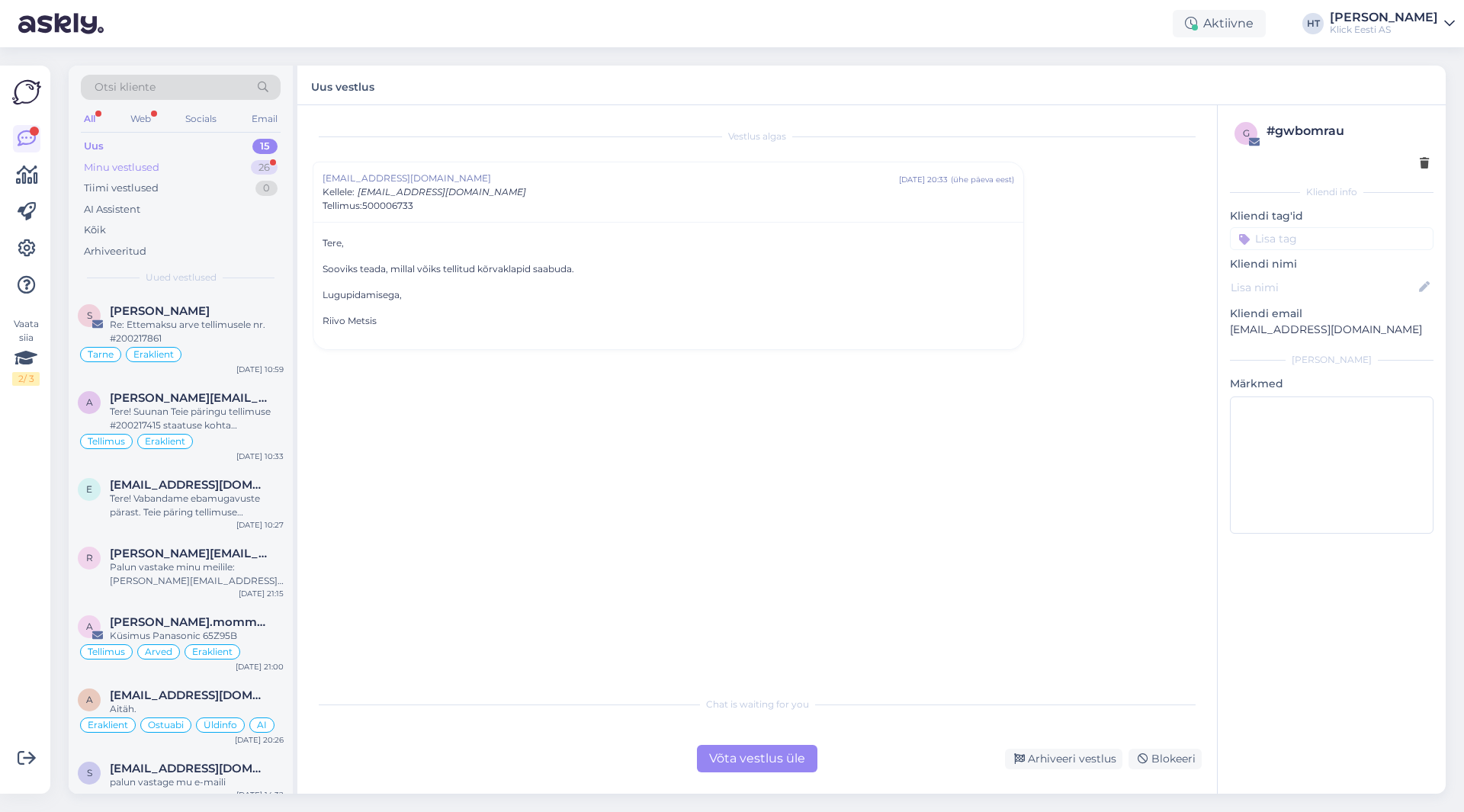
click at [233, 168] on div "Minu vestlused 26" at bounding box center [180, 168] width 199 height 21
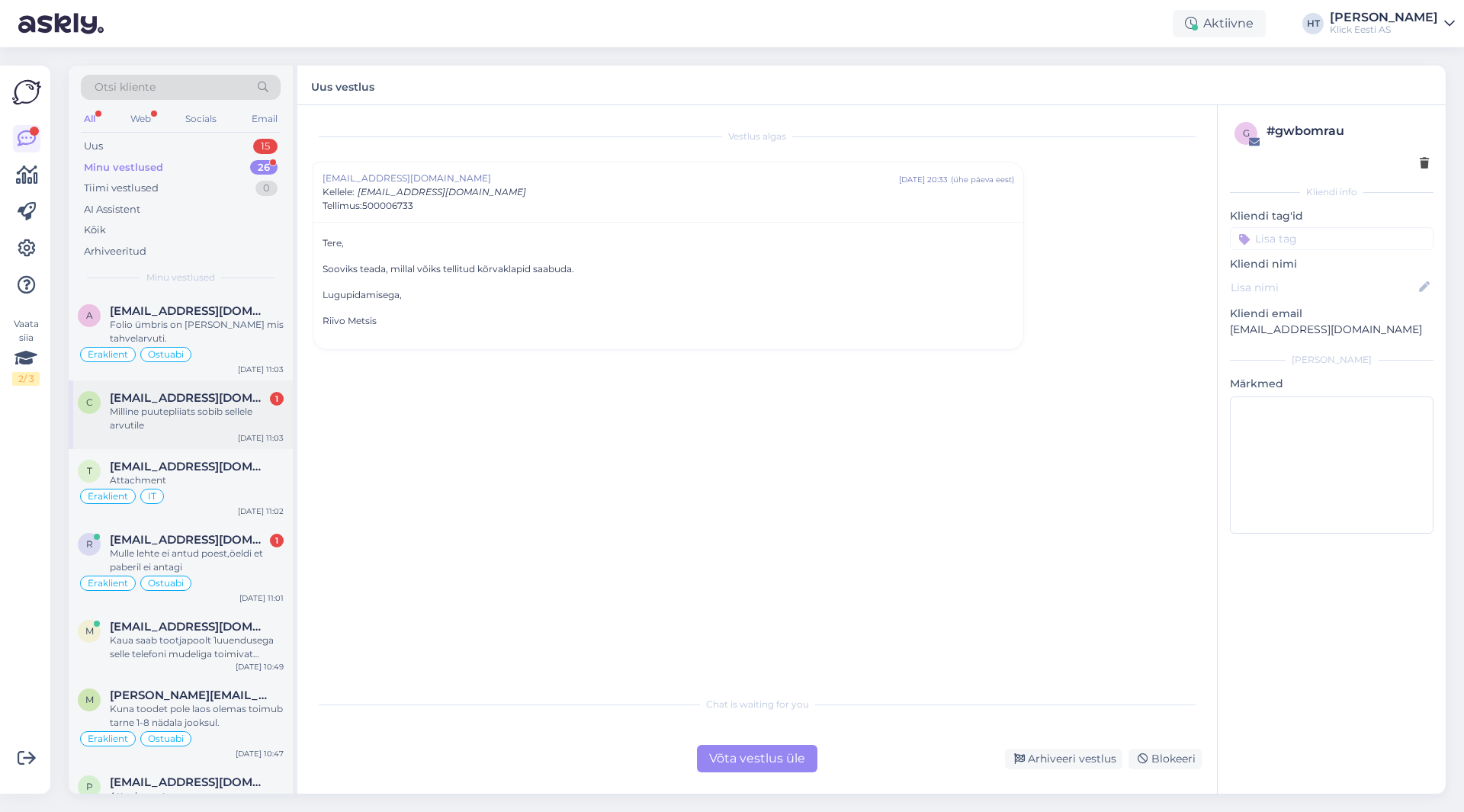
click at [237, 393] on span "[EMAIL_ADDRESS][DOMAIN_NAME]" at bounding box center [189, 398] width 159 height 14
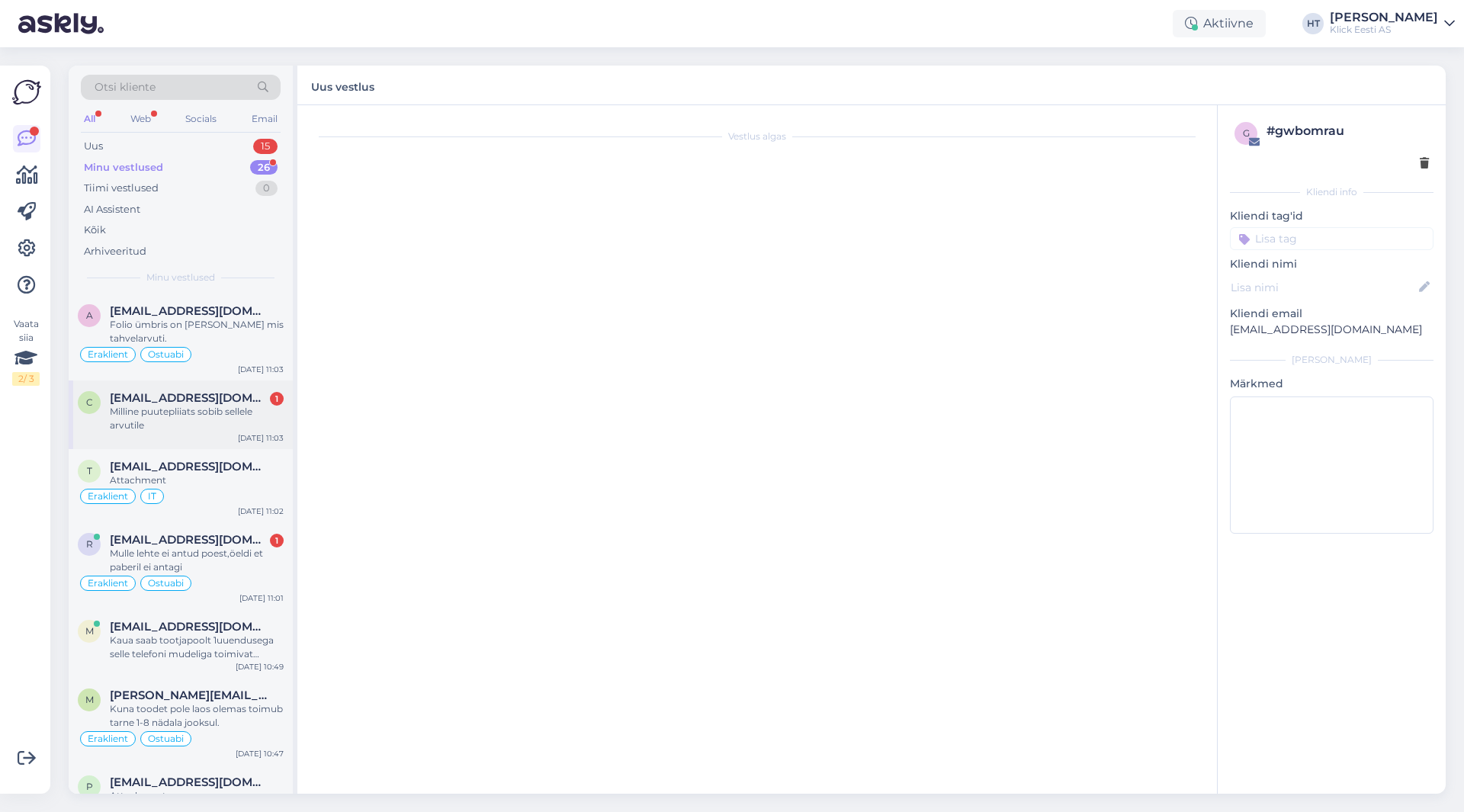
scroll to position [990, 0]
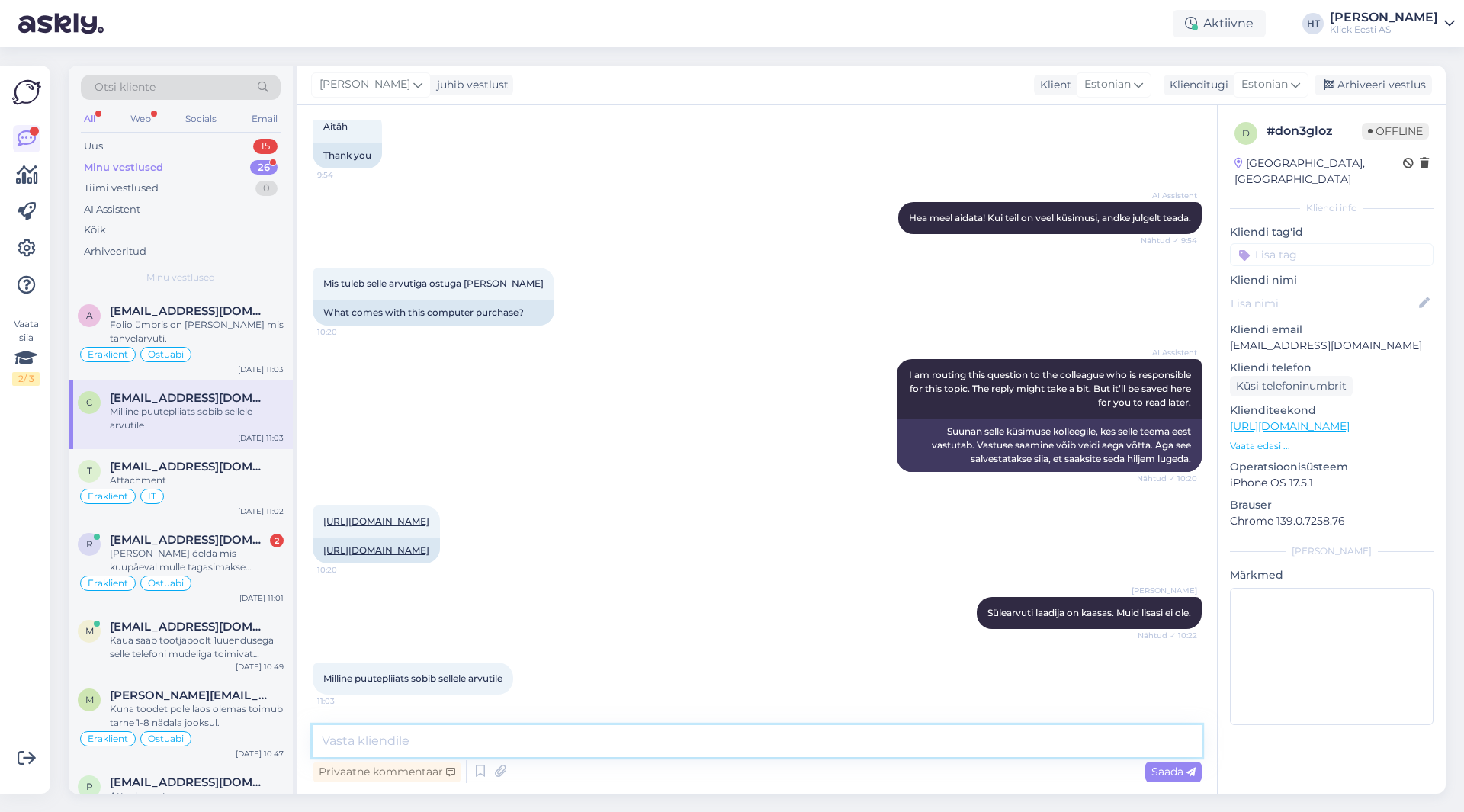
click at [594, 744] on textarea at bounding box center [757, 741] width 889 height 32
paste textarea "Lenovo Yoga Pen"
type textarea "Sobib Lenovo Yoga Pen."
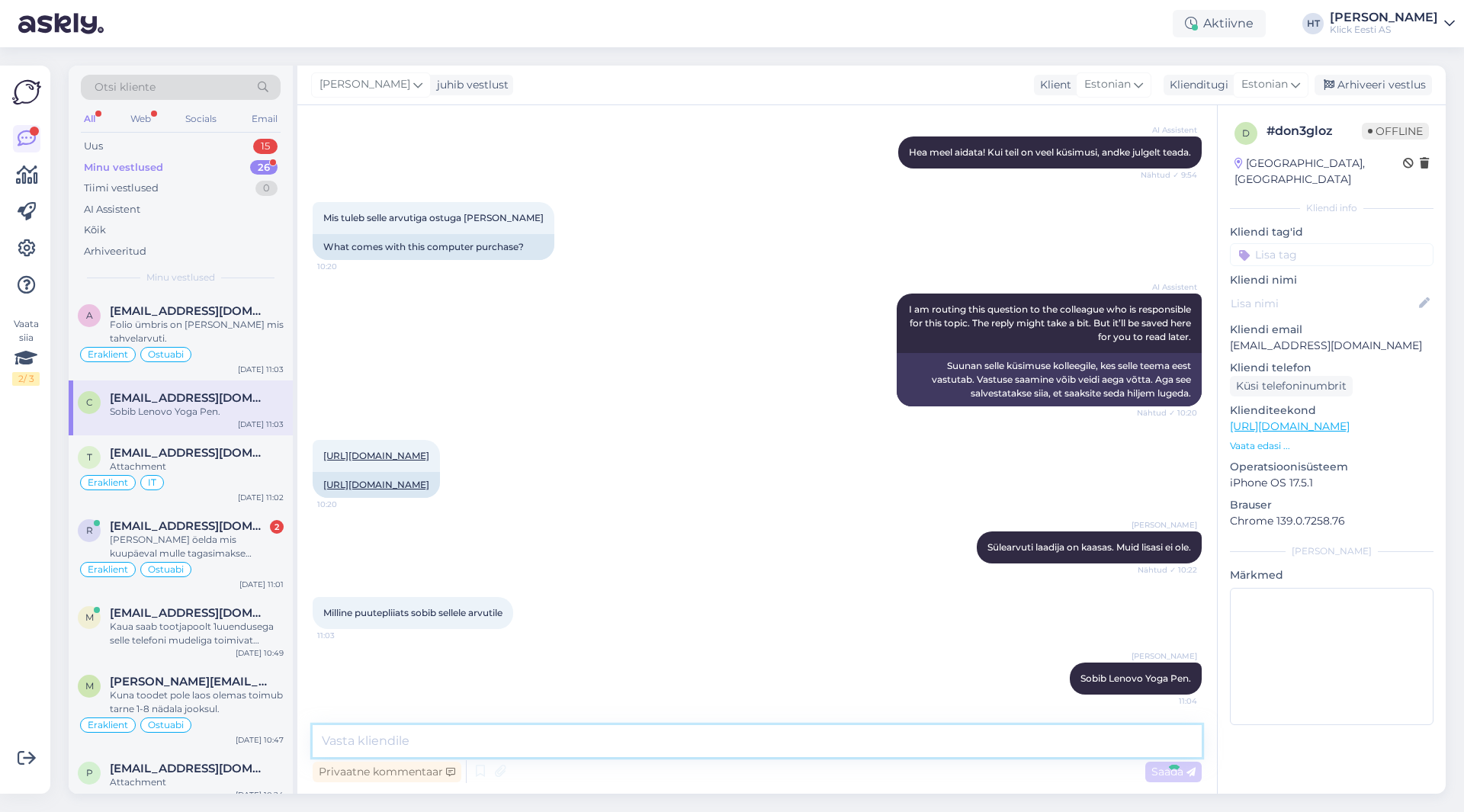
scroll to position [1055, 0]
click at [257, 550] on div "[PERSON_NAME] öelda mis kuupäeval mulle tagasimakse tehakse?" at bounding box center [197, 547] width 174 height 27
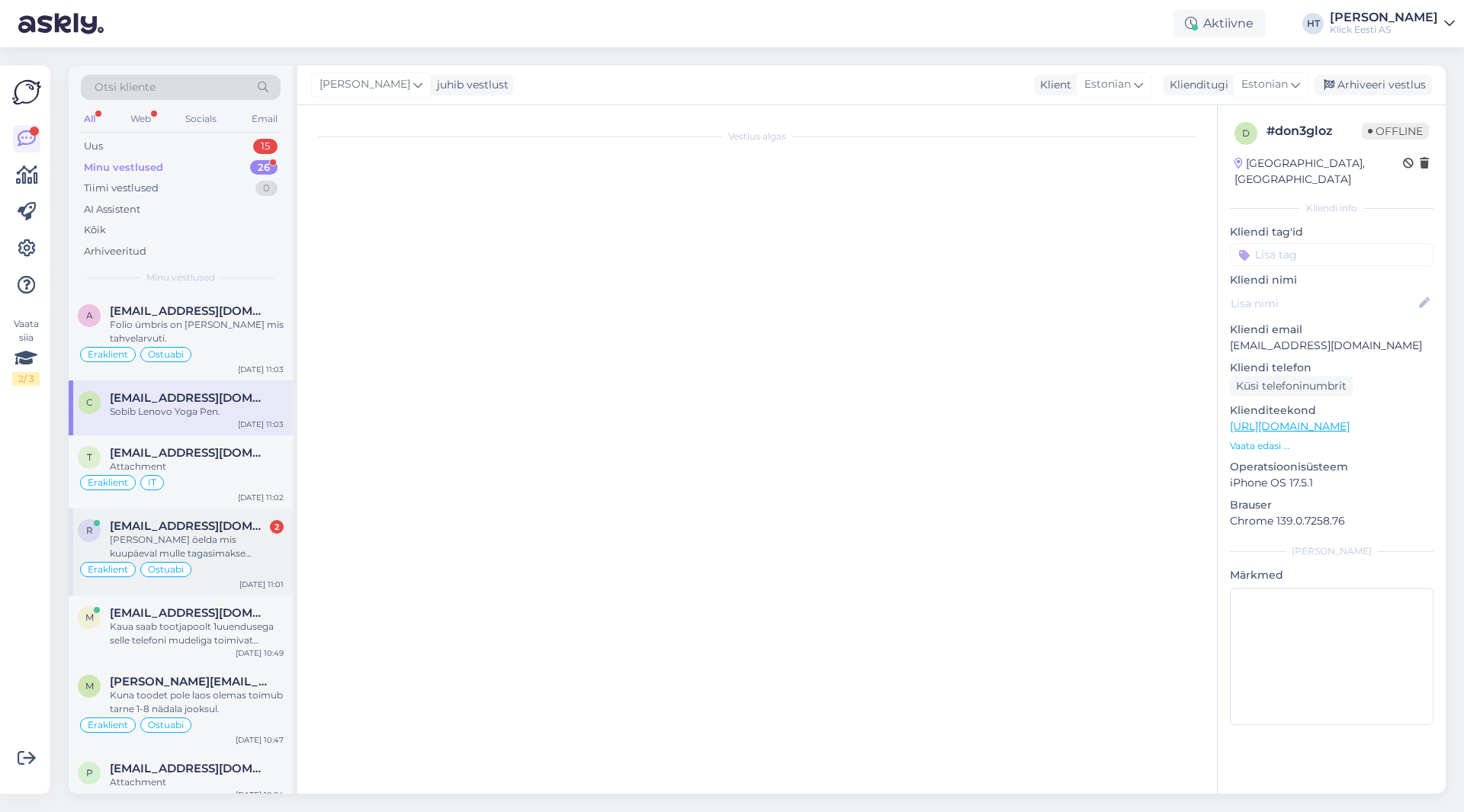
scroll to position [5097, 0]
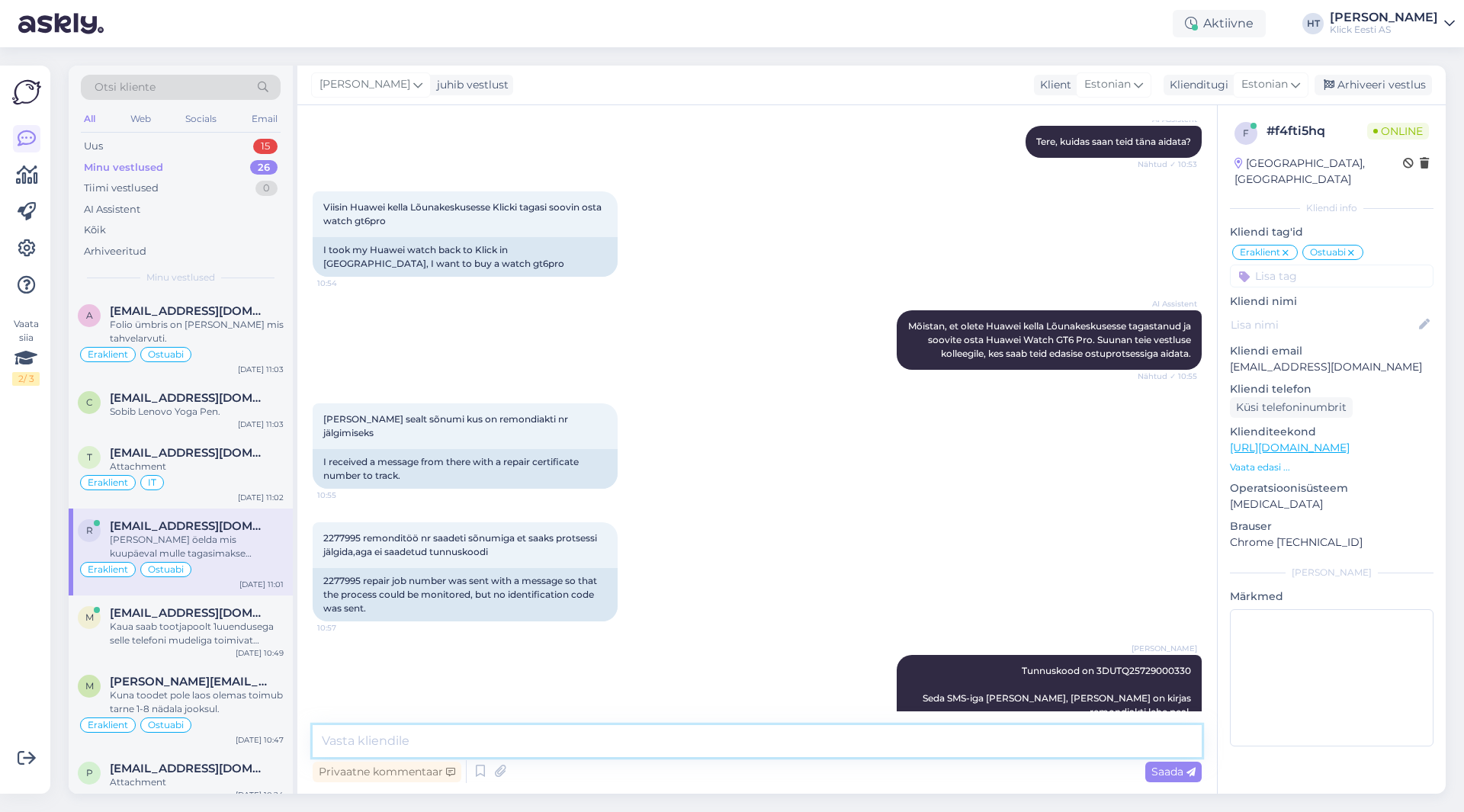
click at [653, 749] on textarea at bounding box center [757, 741] width 889 height 32
type textarea "Täpselt ei oska öelda. Avaldustega võib [PERSON_NAME] 15 päeva."
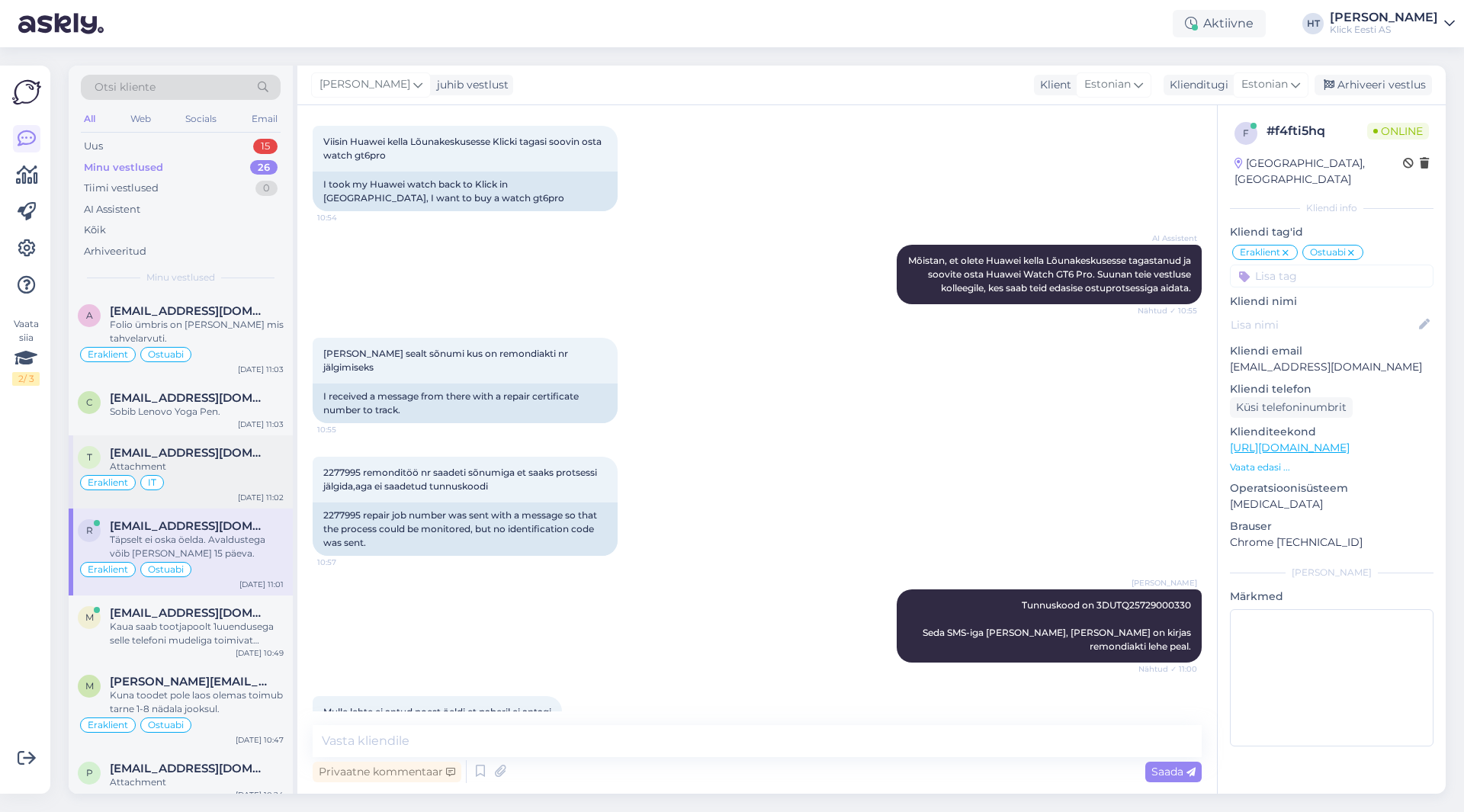
click at [178, 454] on span "[EMAIL_ADDRESS][DOMAIN_NAME]" at bounding box center [189, 453] width 159 height 14
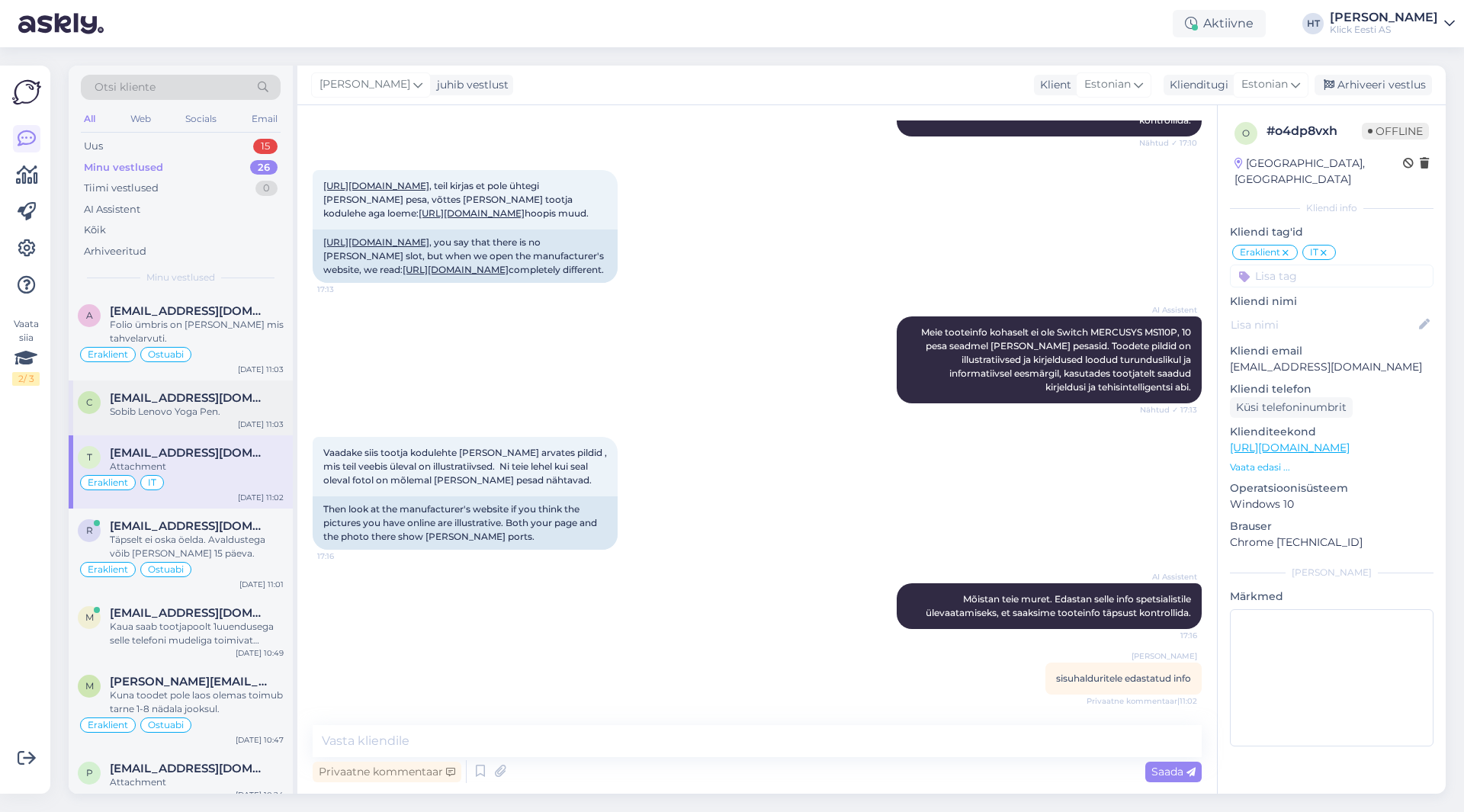
click at [199, 410] on div "Sobib Lenovo Yoga Pen." at bounding box center [197, 412] width 174 height 14
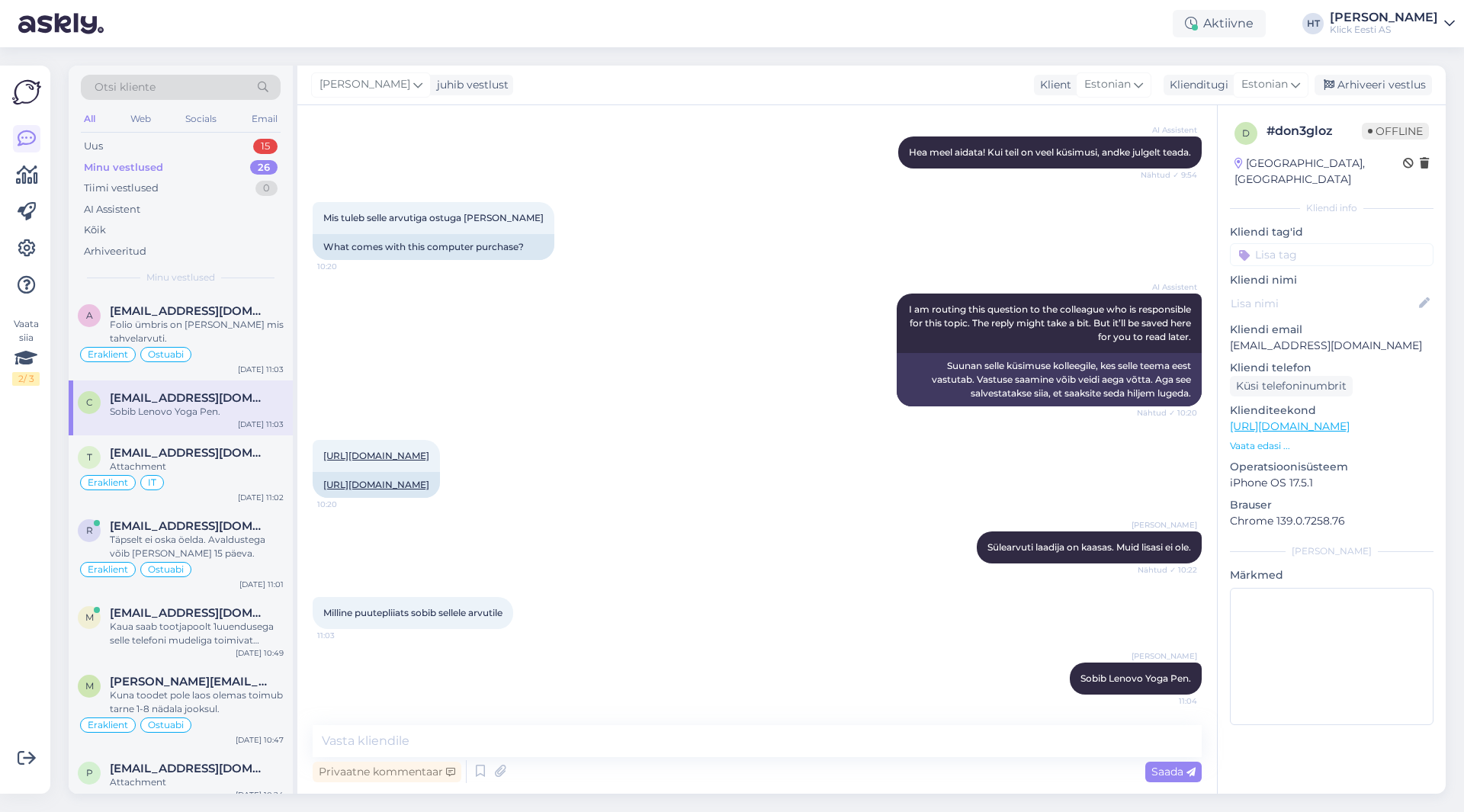
click at [1288, 247] on input at bounding box center [1332, 255] width 204 height 23
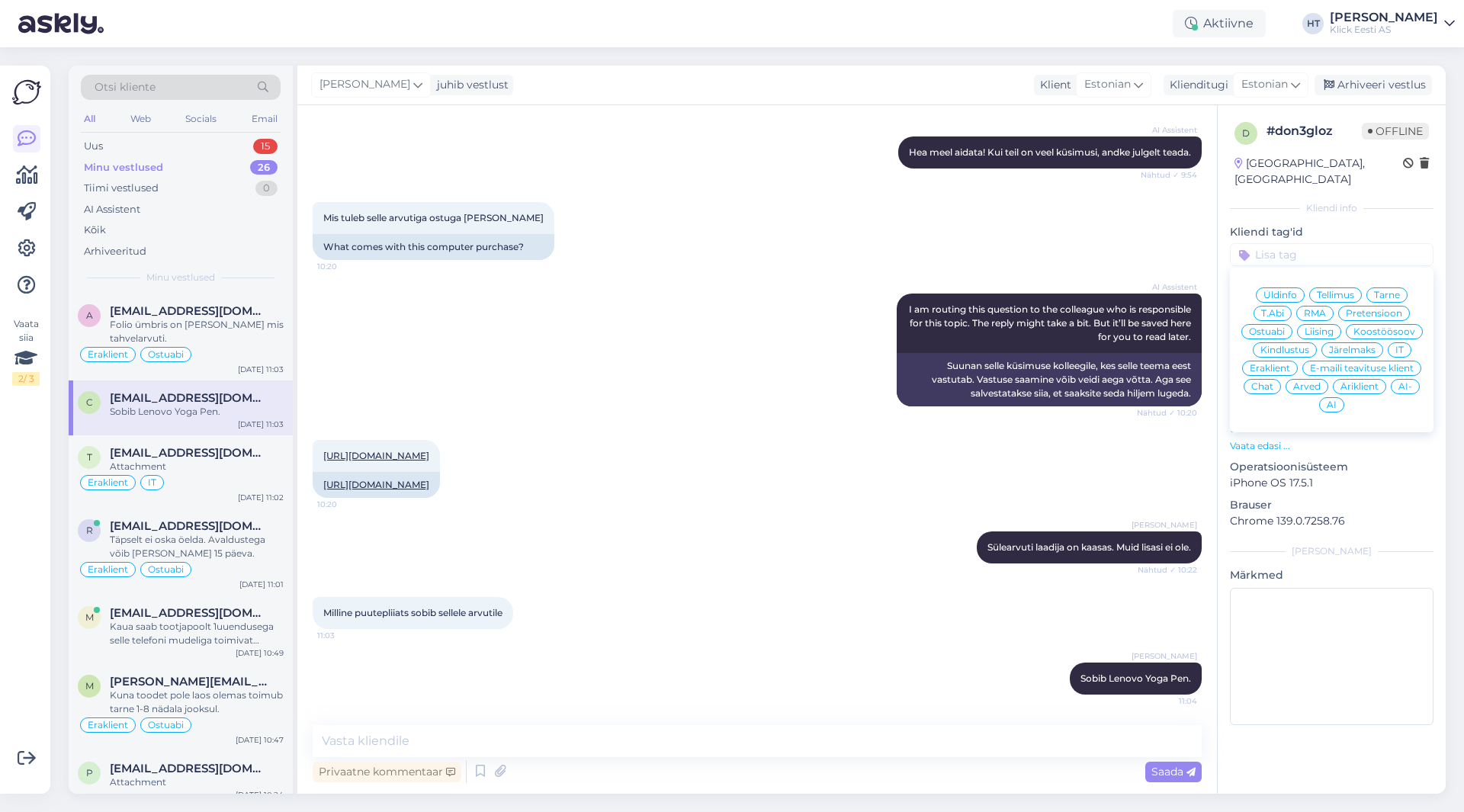
click at [1268, 327] on span "Ostuabi" at bounding box center [1267, 331] width 36 height 9
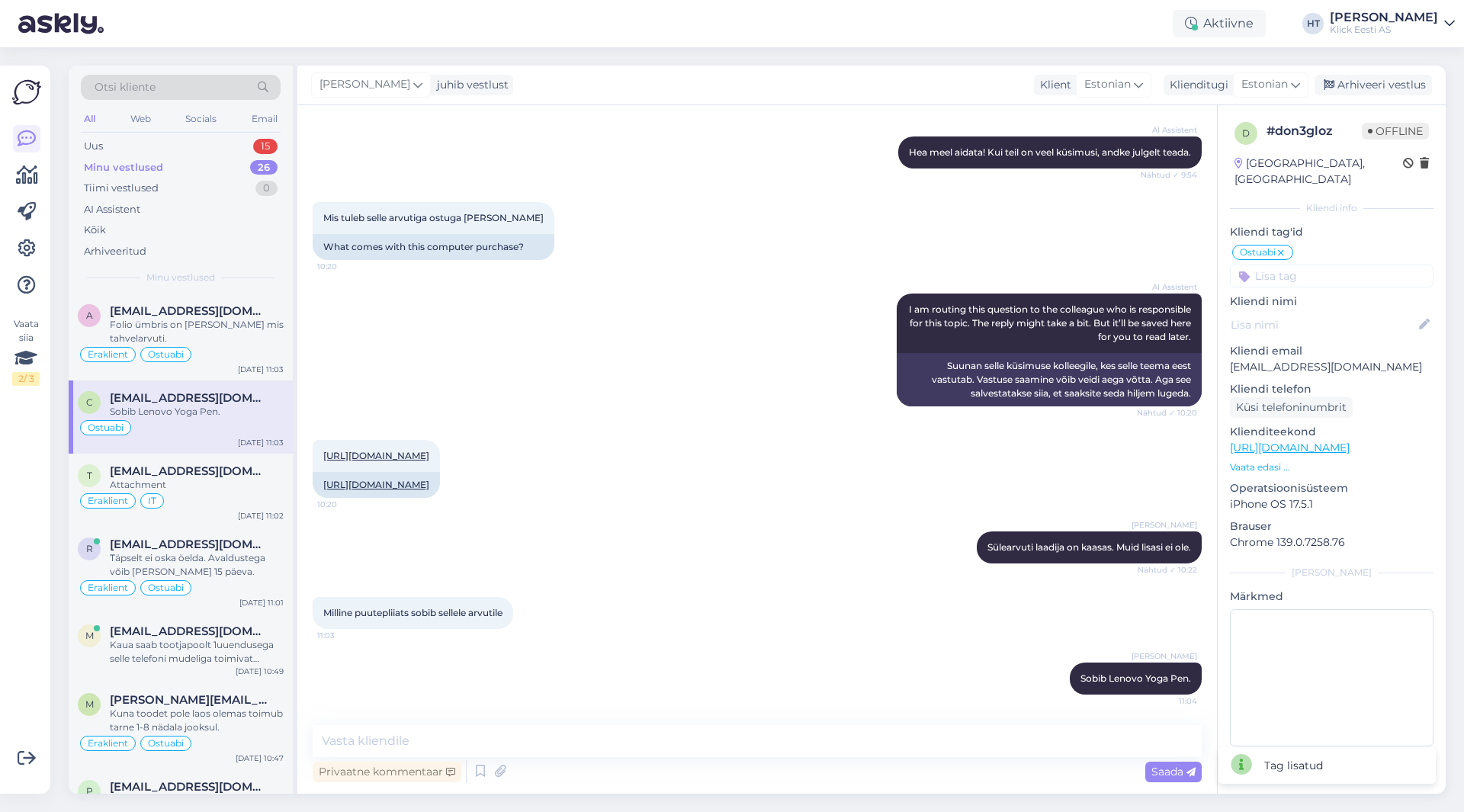
click at [1299, 265] on input at bounding box center [1332, 276] width 204 height 23
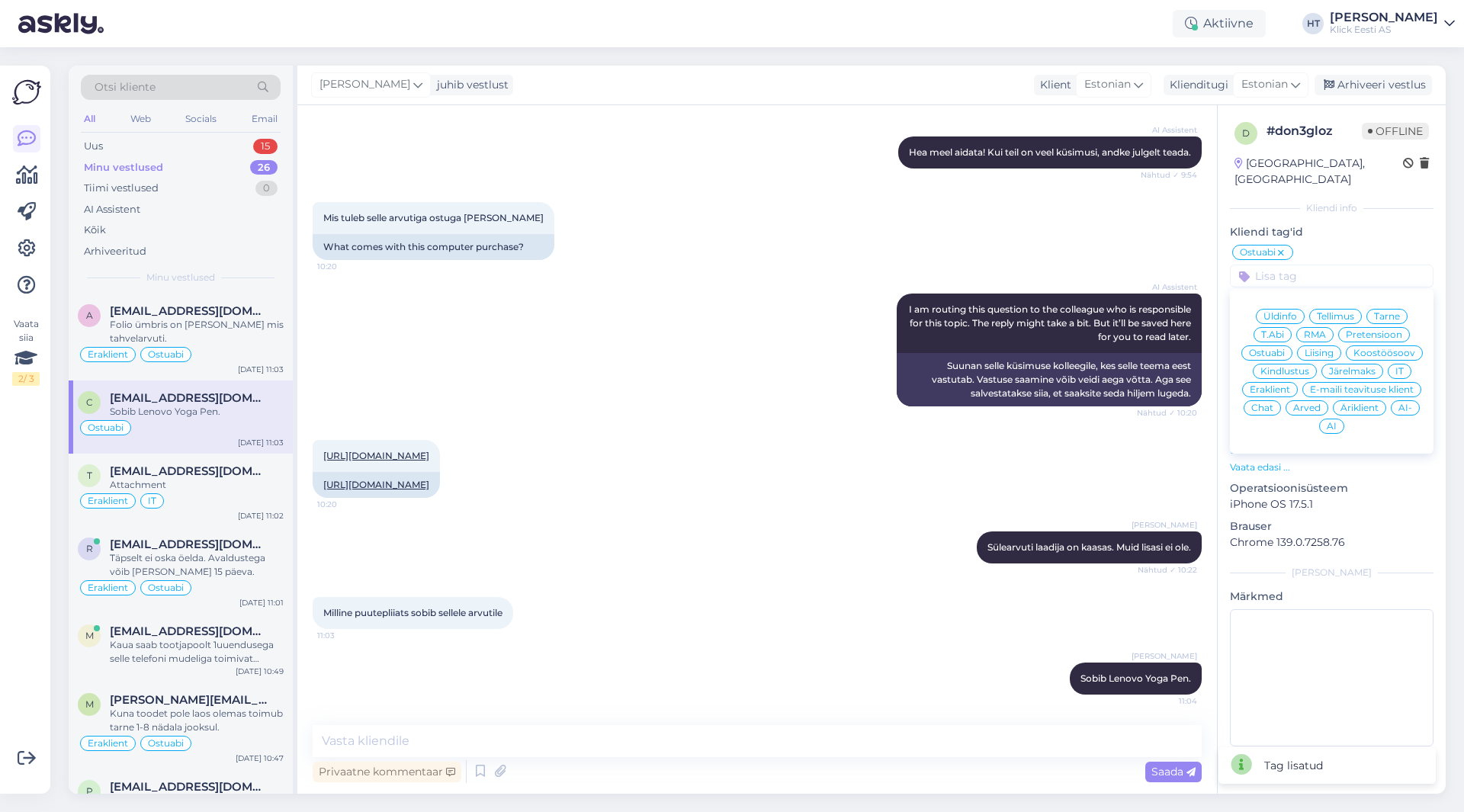
click at [1270, 382] on div "Eraklient" at bounding box center [1270, 389] width 55 height 15
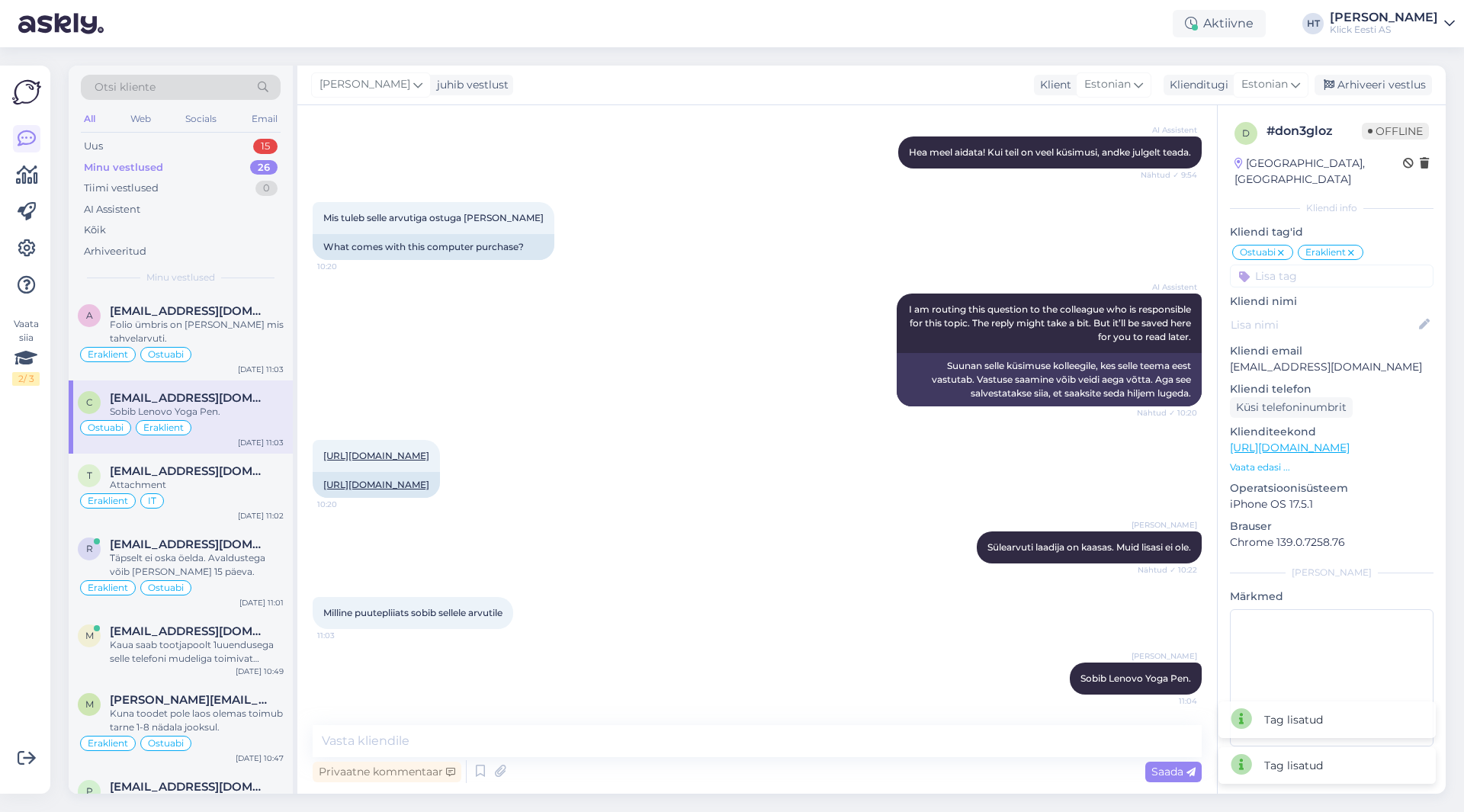
click at [796, 424] on div "[URL][DOMAIN_NAME] 10:20 [URL][DOMAIN_NAME]" at bounding box center [757, 469] width 889 height 91
click at [268, 321] on div "Folio ümbris on [PERSON_NAME] mis tahvelarvuti." at bounding box center [197, 331] width 174 height 27
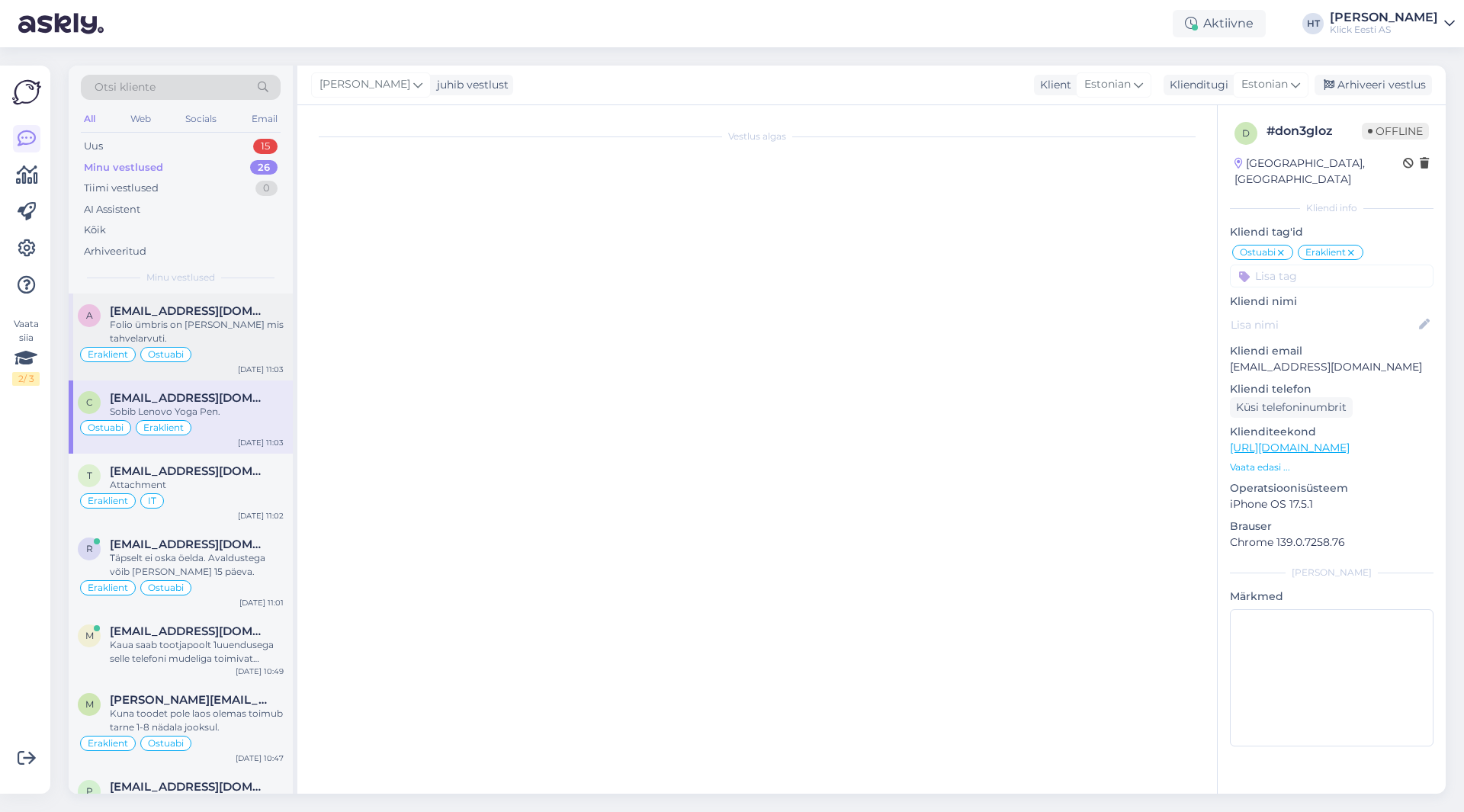
scroll to position [213, 0]
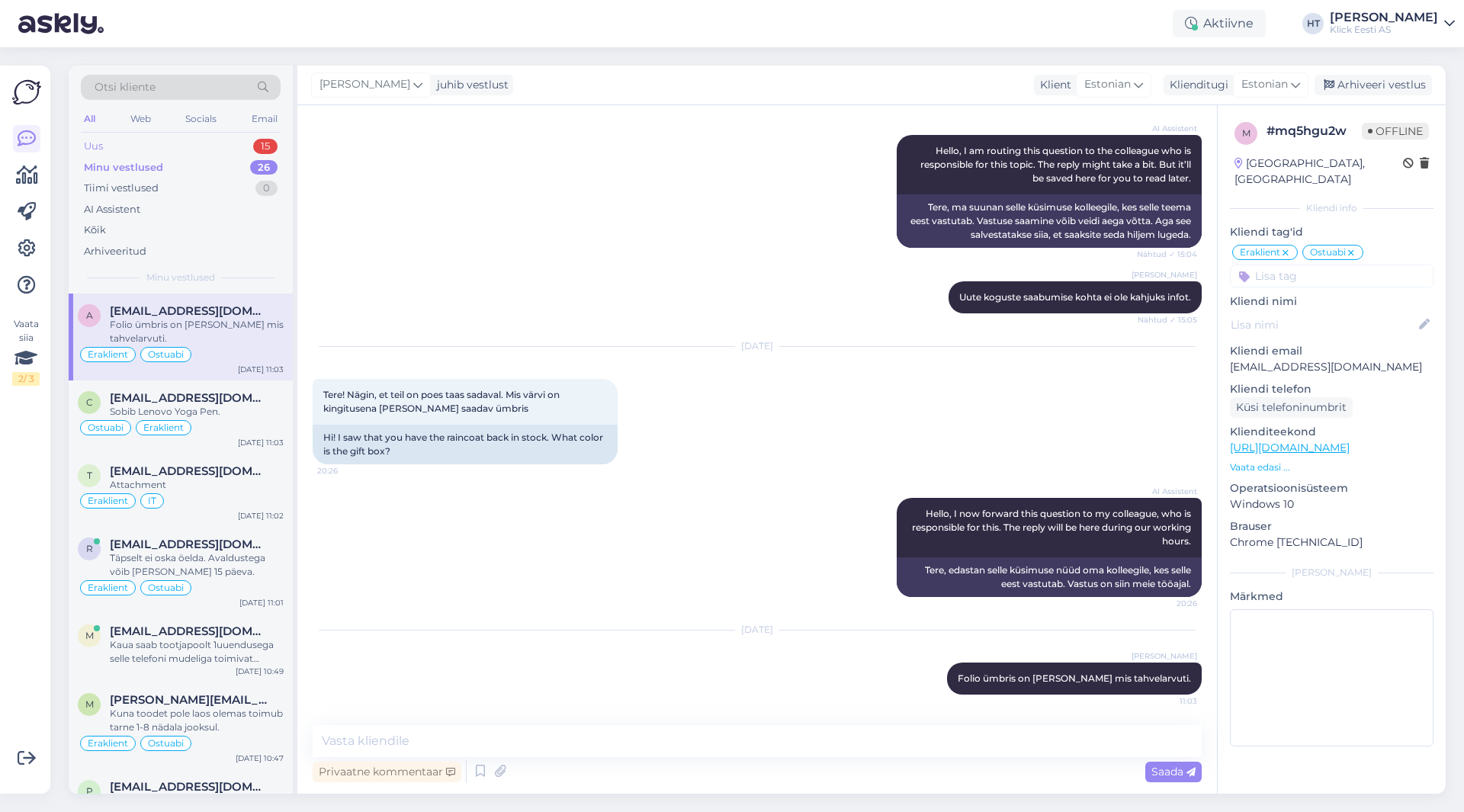
click at [251, 141] on div "Uus 15" at bounding box center [180, 146] width 199 height 21
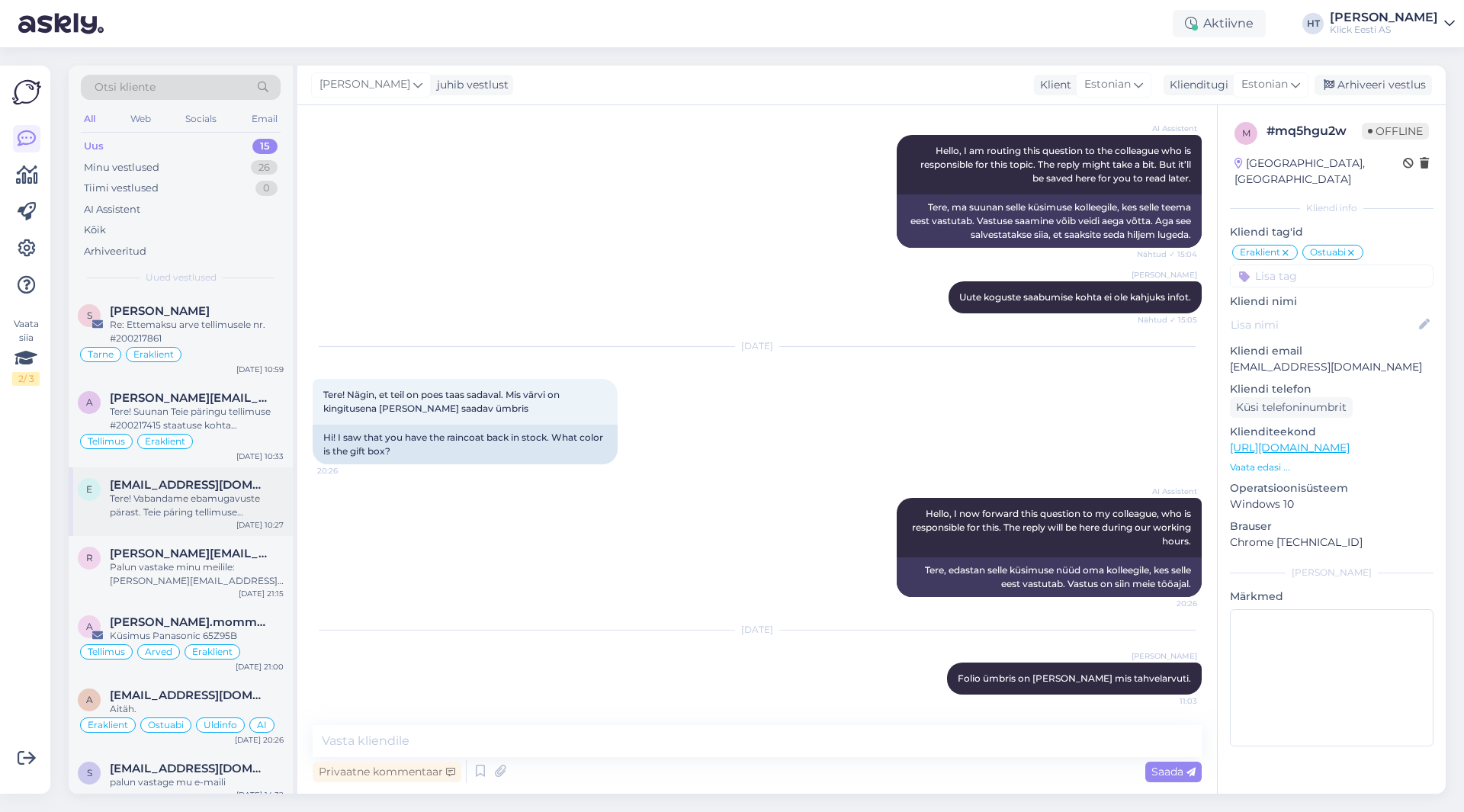
click at [222, 492] on div "Tere! Vabandame ebamugavuste pärast. Teie päring tellimuse #200216807 tarneaja …" at bounding box center [197, 505] width 174 height 27
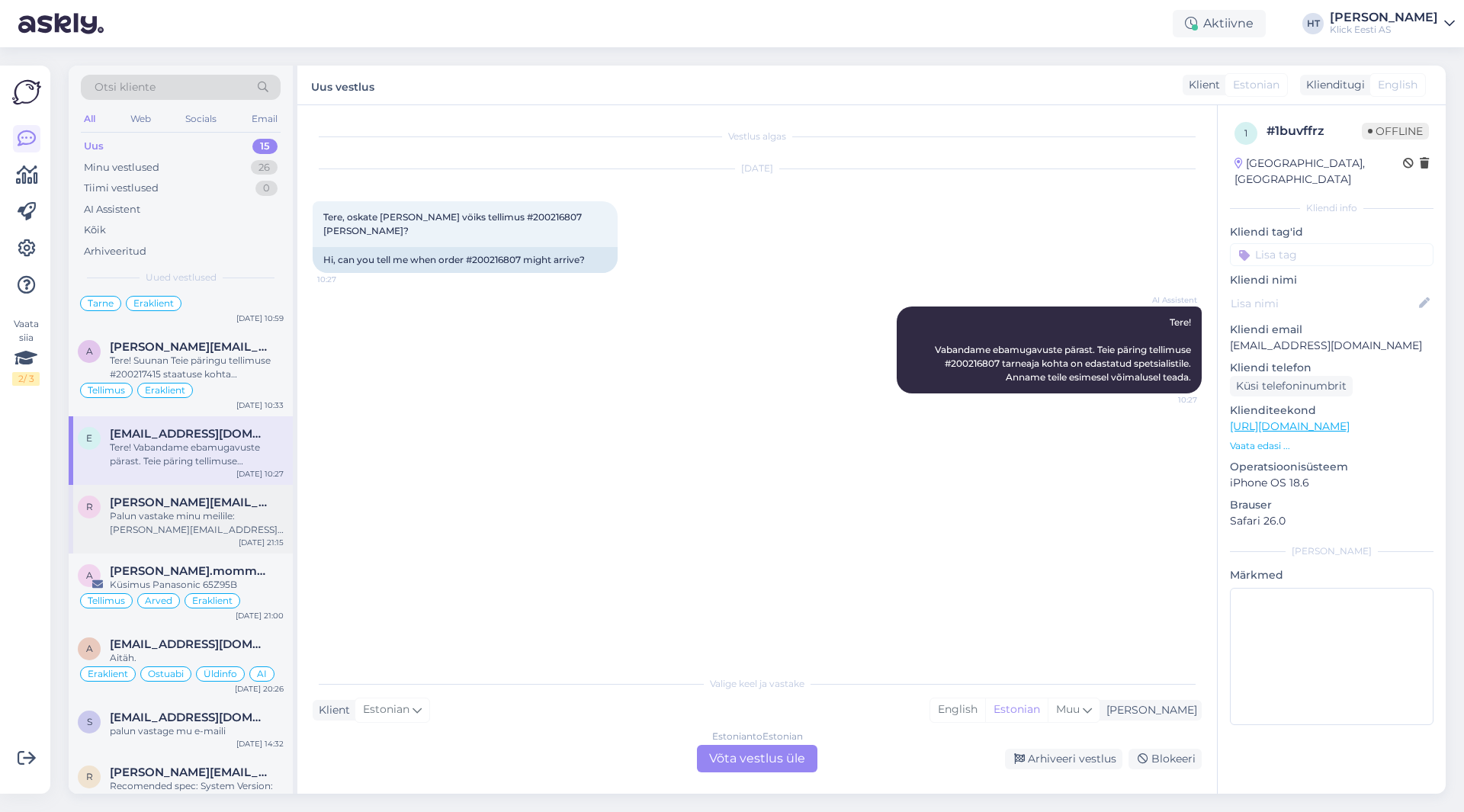
scroll to position [76, 0]
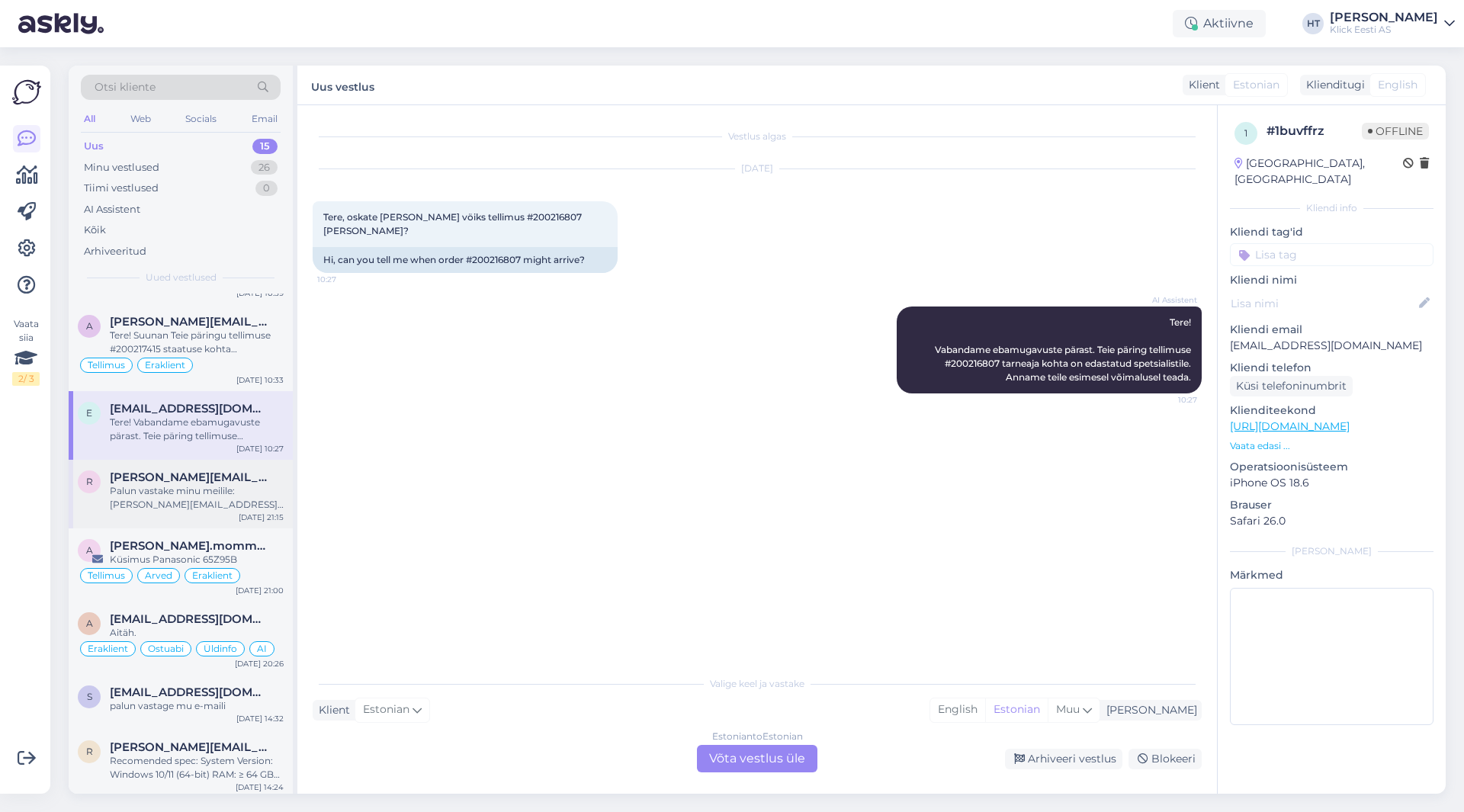
click at [252, 488] on div "Palun vastake minu meilile: [PERSON_NAME][EMAIL_ADDRESS][PERSON_NAME][DOMAIN_NA…" at bounding box center [197, 497] width 174 height 27
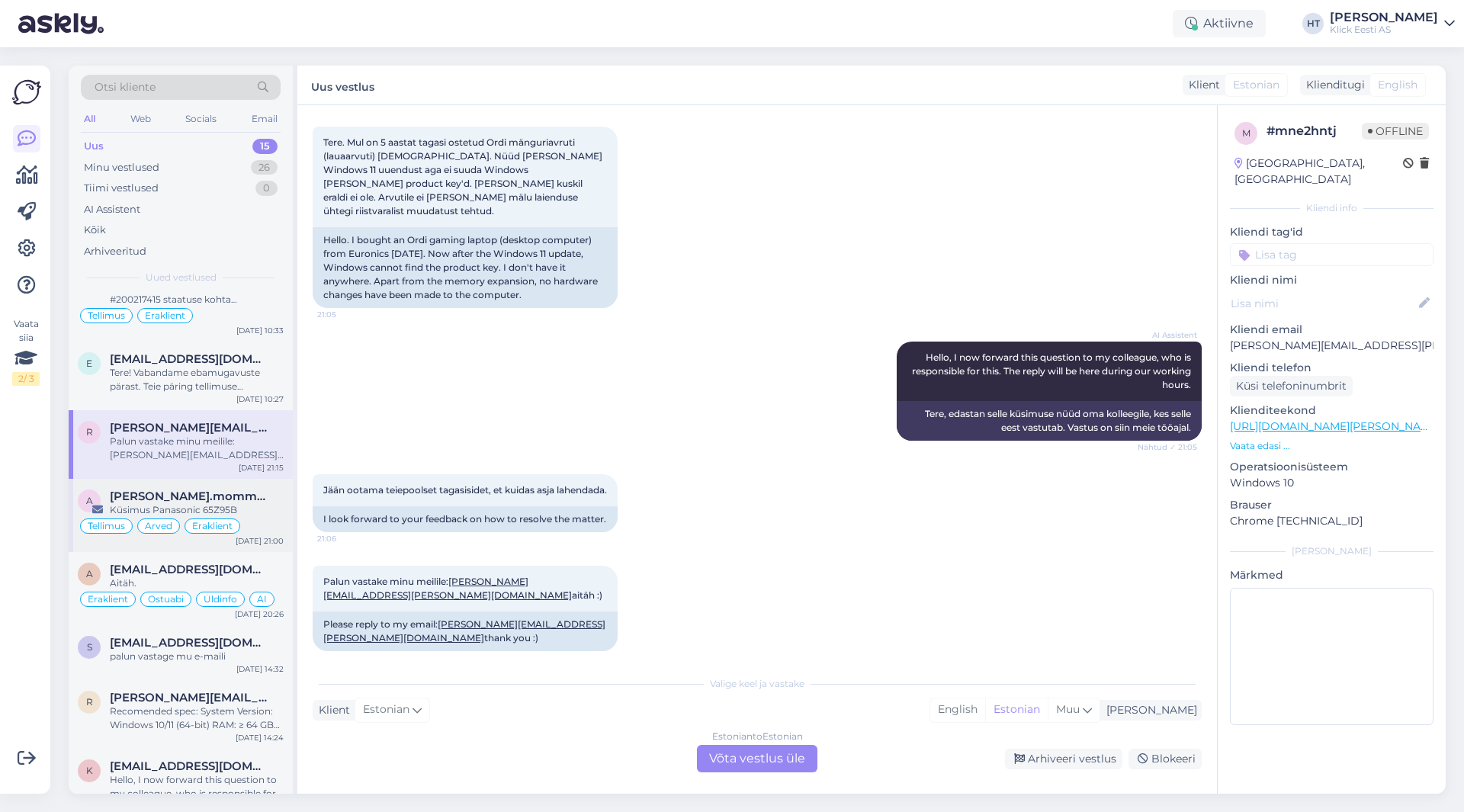
scroll to position [153, 0]
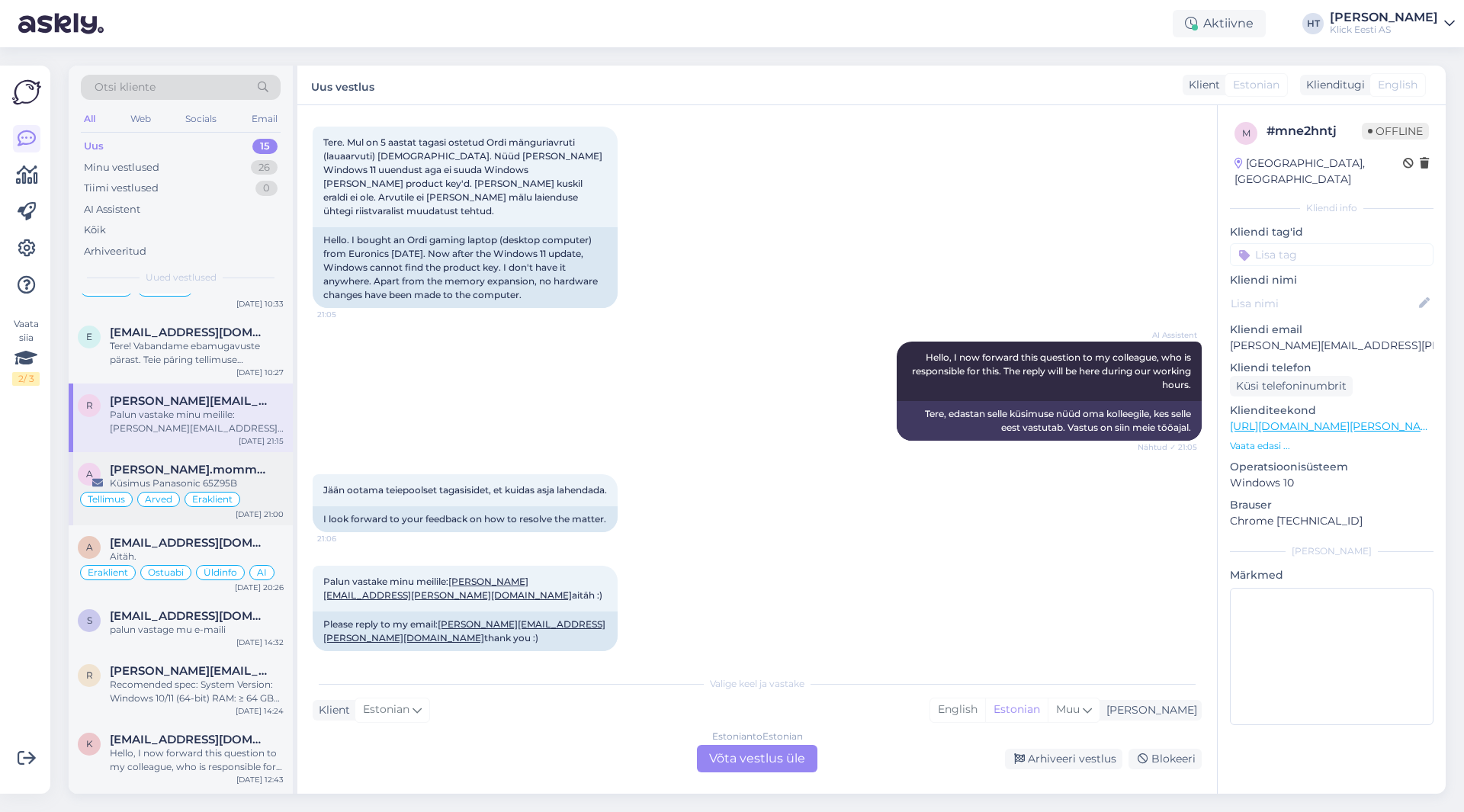
click at [244, 480] on div "Küsimus Panasonic 65Z95B" at bounding box center [197, 483] width 174 height 14
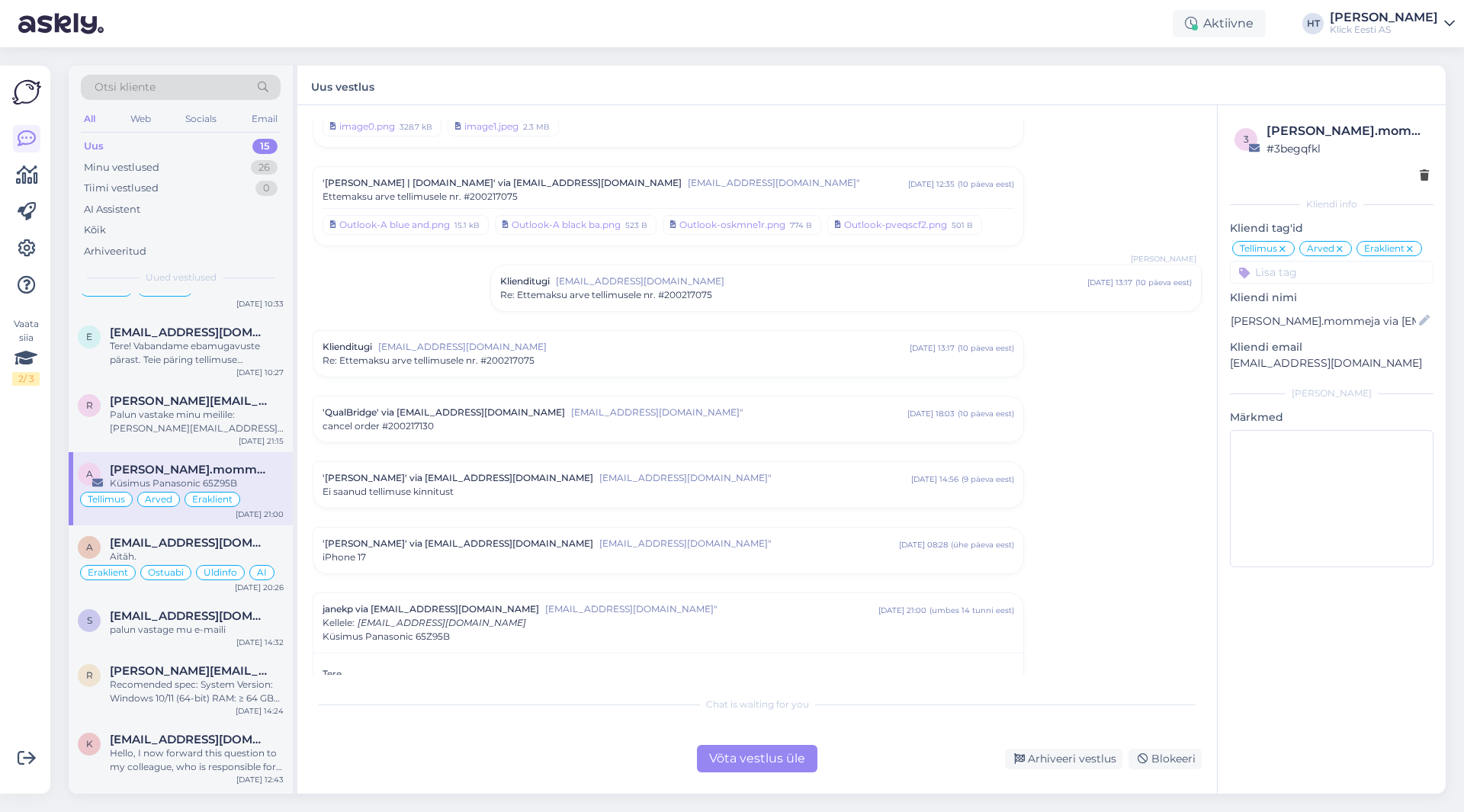
scroll to position [228, 0]
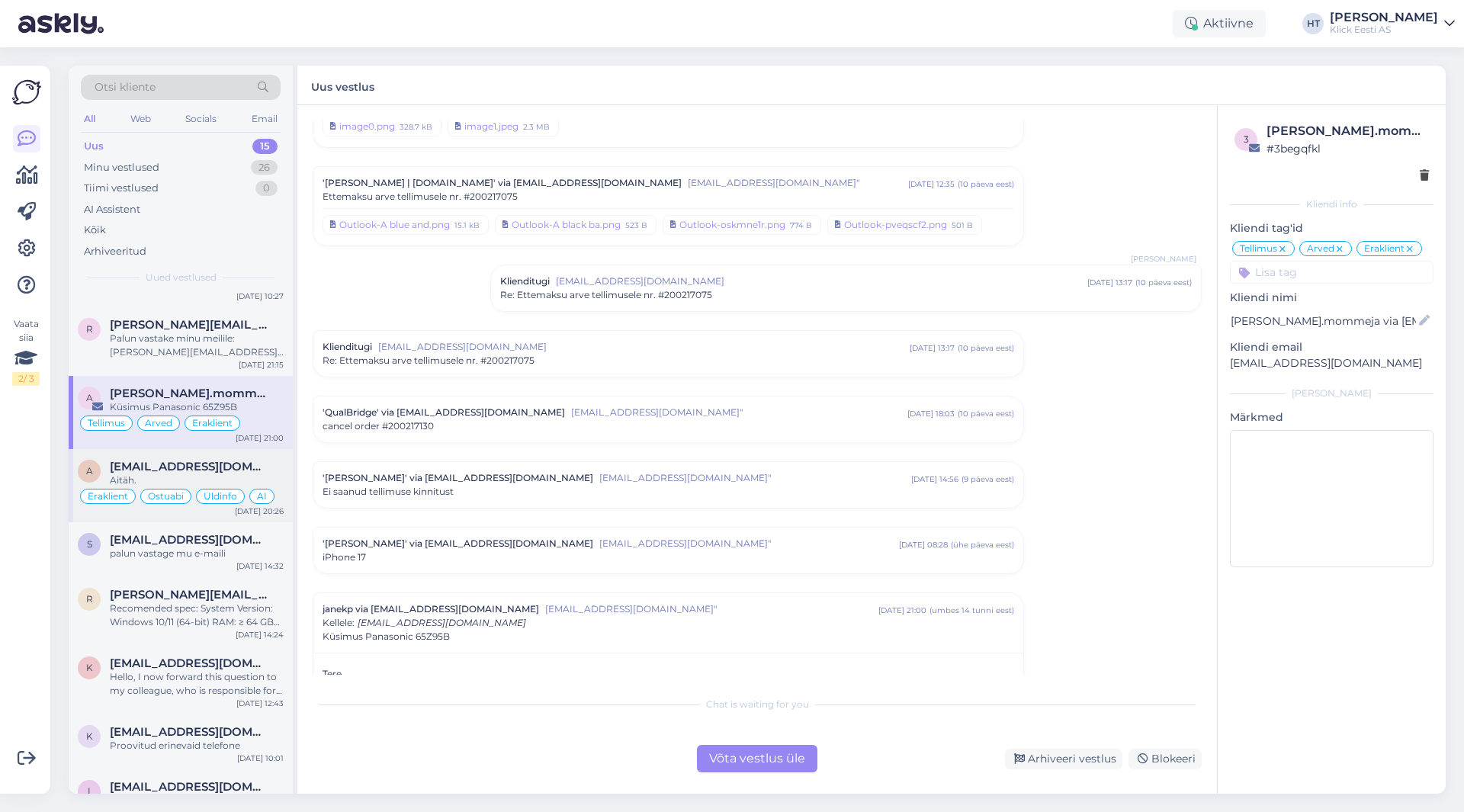
click at [243, 480] on div "Aitäh." at bounding box center [197, 481] width 174 height 14
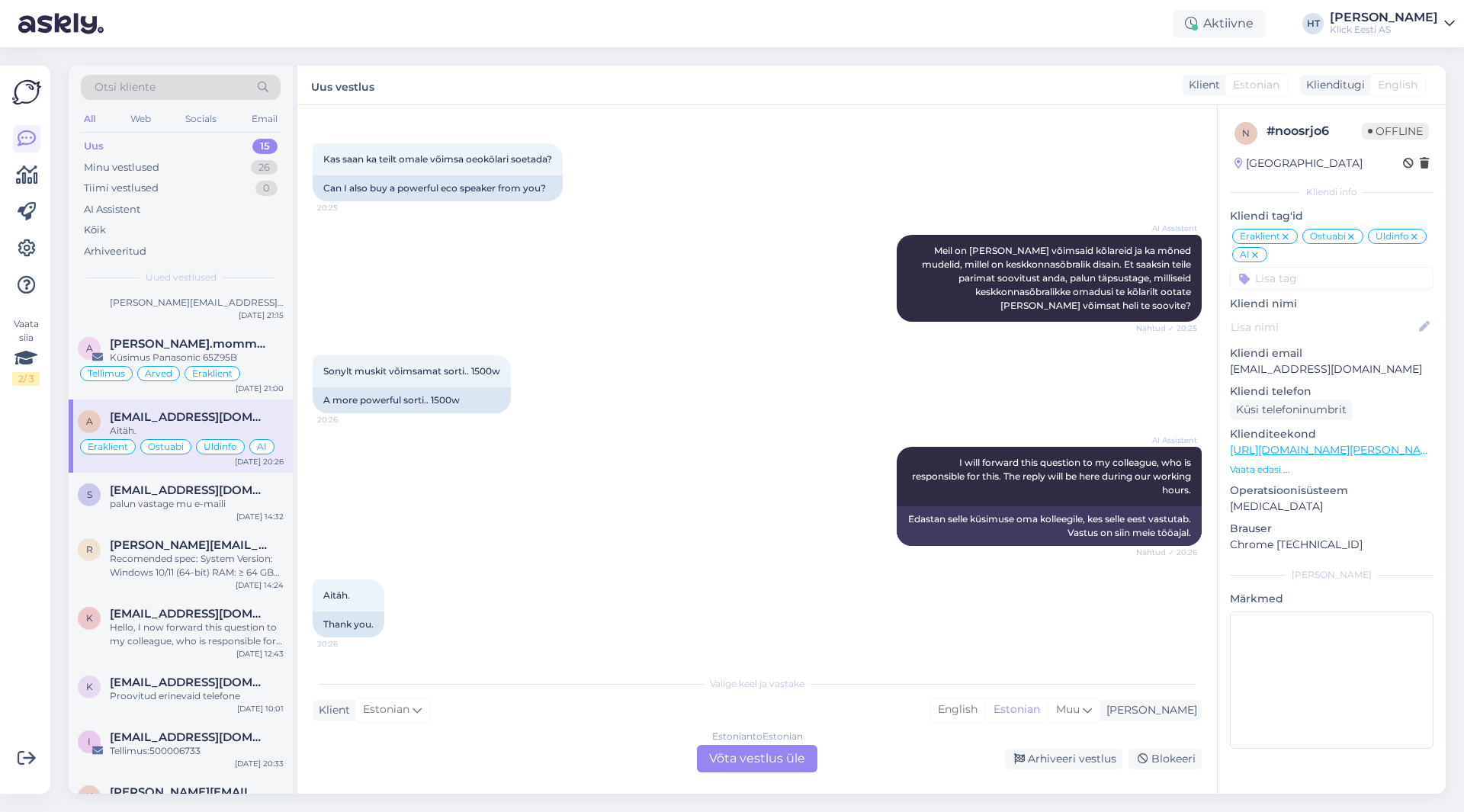
scroll to position [305, 0]
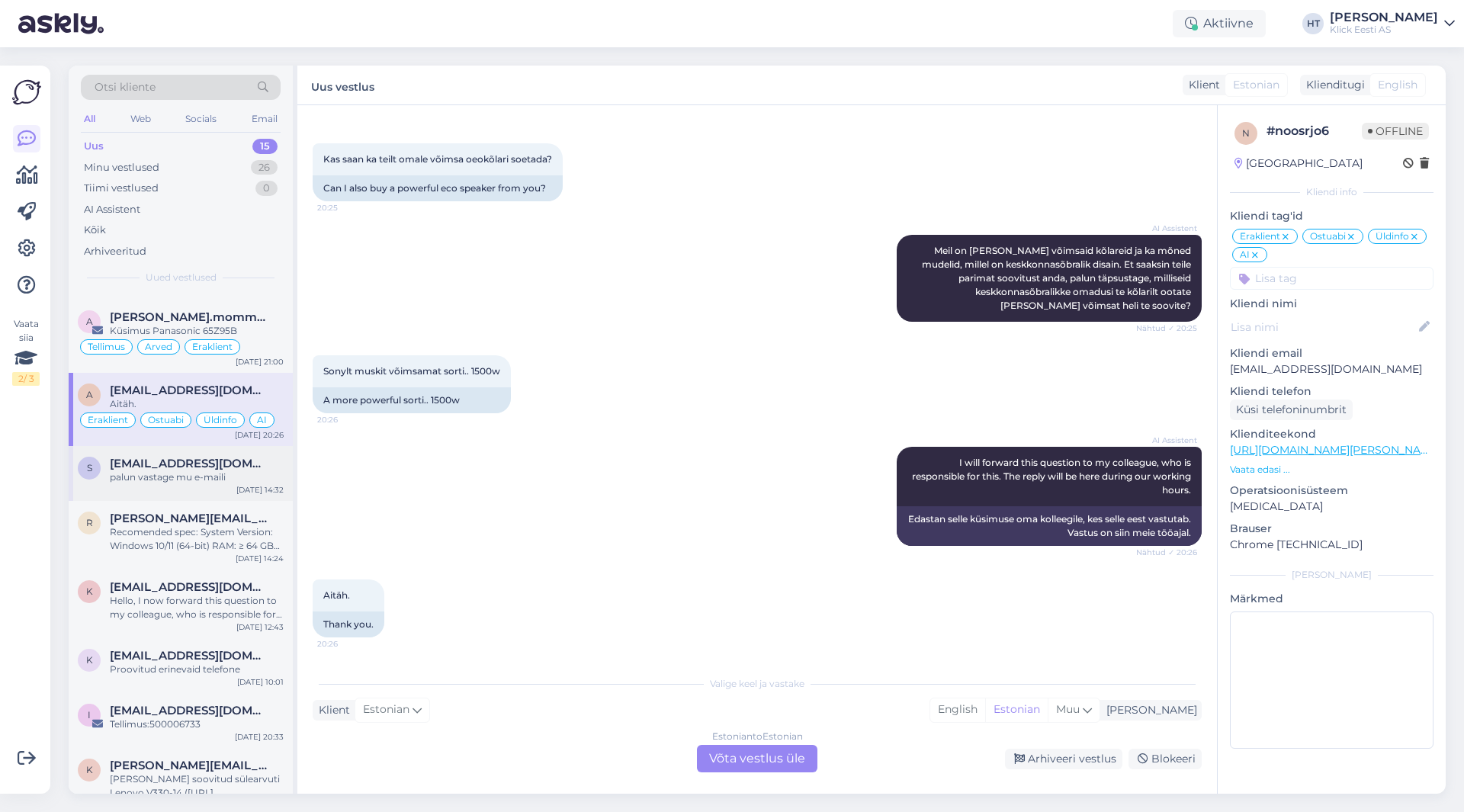
click at [242, 480] on div "palun vastage mu e-maili" at bounding box center [197, 478] width 174 height 14
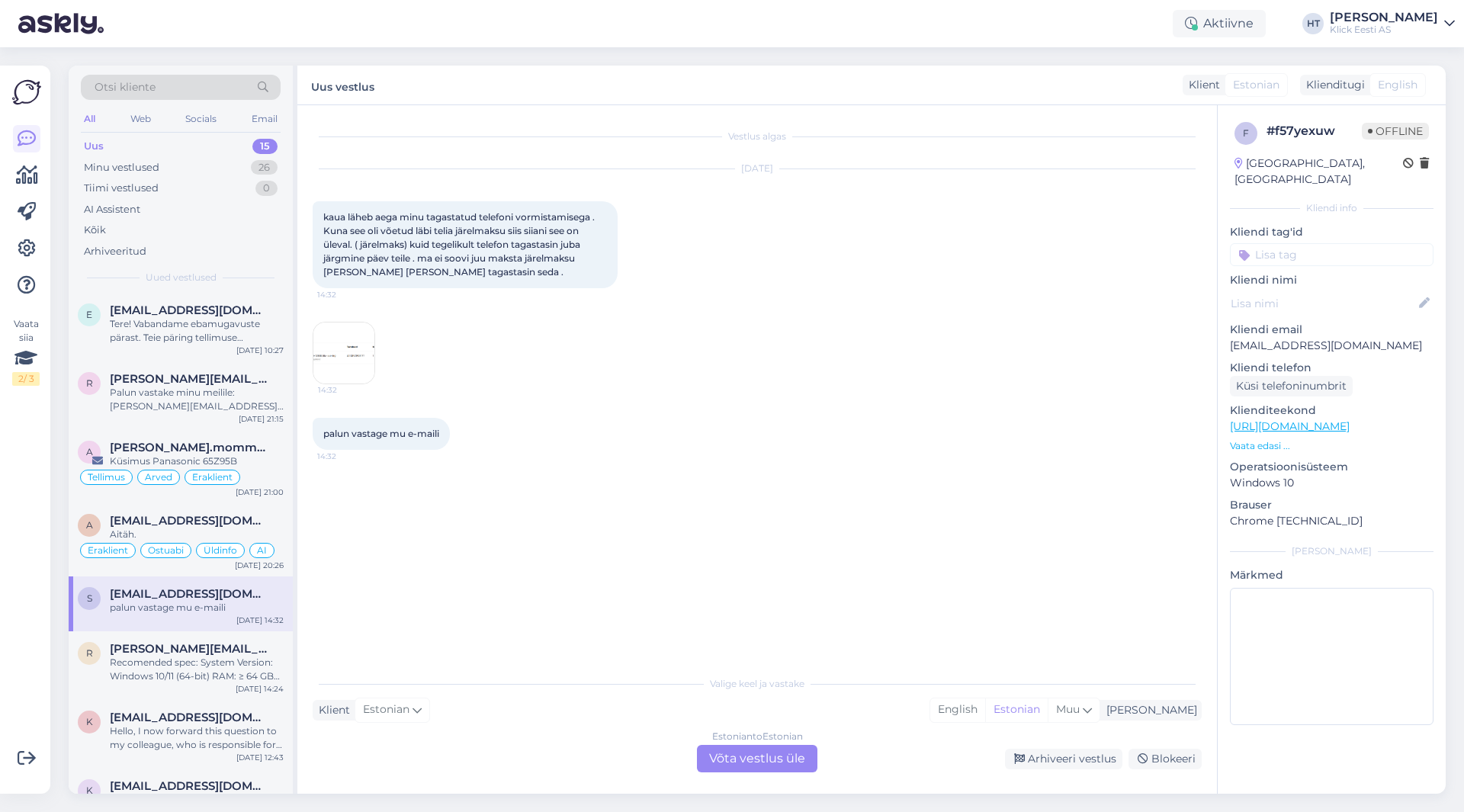
scroll to position [153, 0]
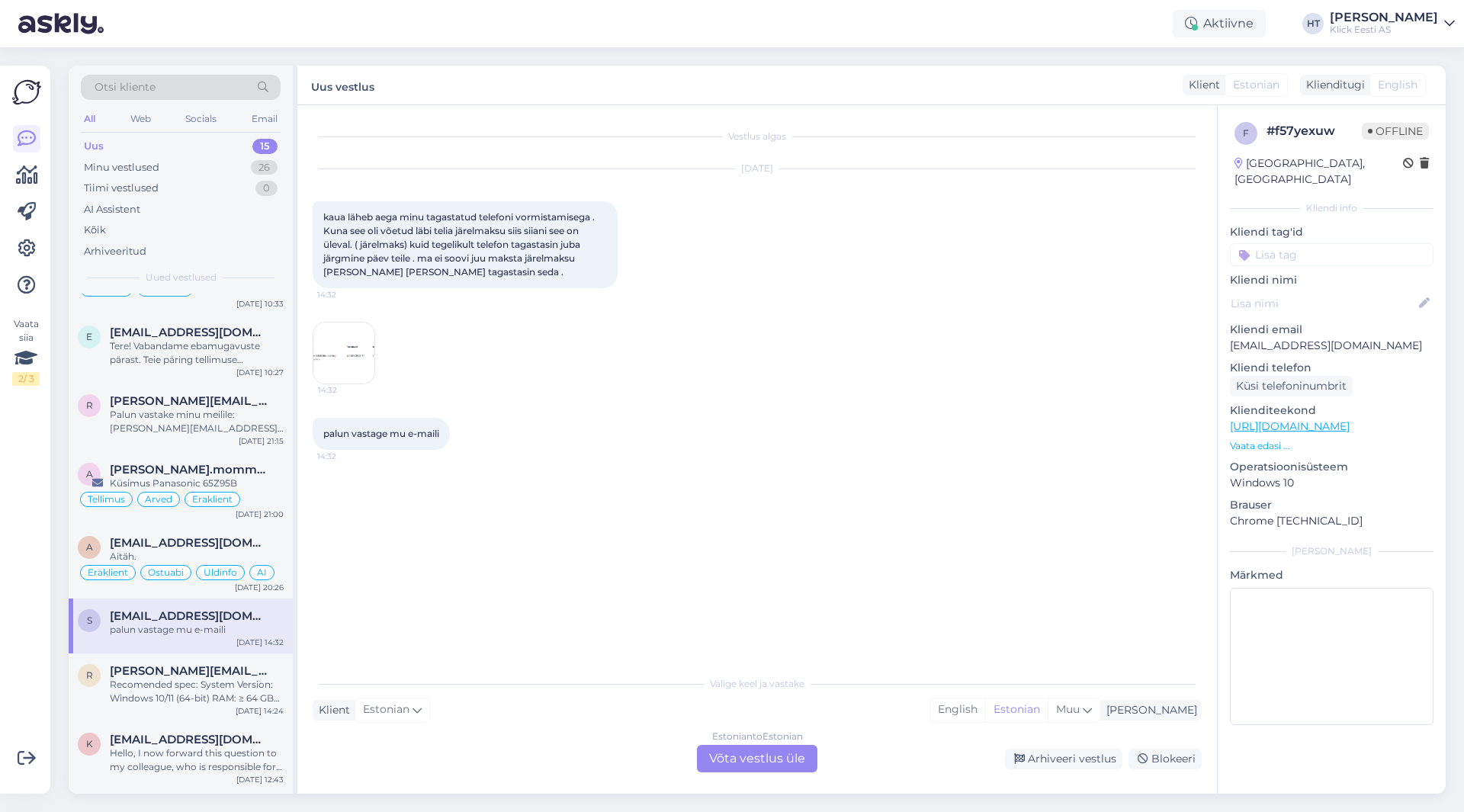
click at [1295, 338] on p "[EMAIL_ADDRESS][DOMAIN_NAME]" at bounding box center [1332, 346] width 204 height 16
click at [176, 93] on div "Otsi kliente" at bounding box center [180, 87] width 199 height 25
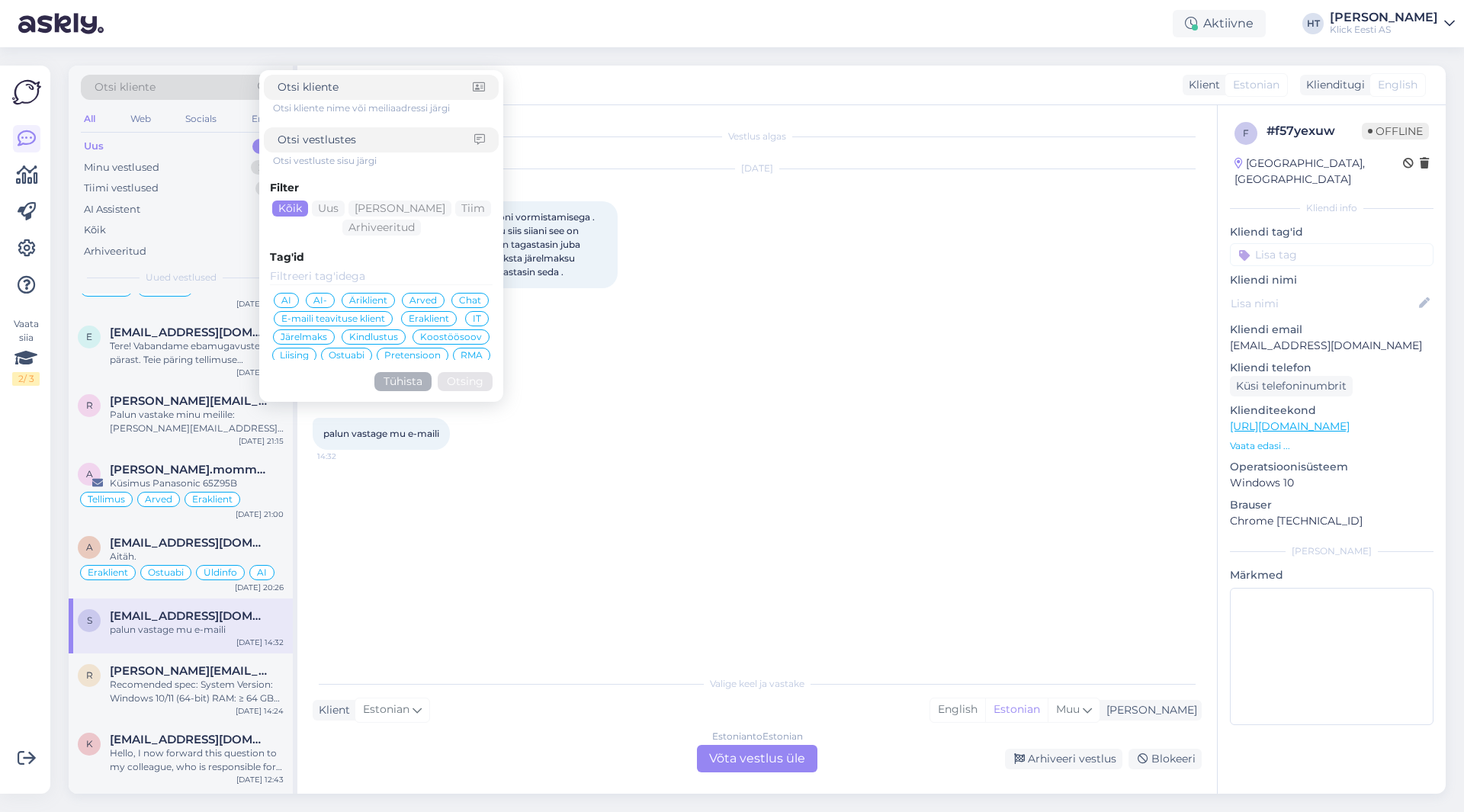
click at [363, 135] on input at bounding box center [376, 140] width 197 height 16
click at [366, 96] on div at bounding box center [380, 87] width 235 height 25
click at [363, 88] on input at bounding box center [375, 87] width 195 height 16
paste input "[EMAIL_ADDRESS][DOMAIN_NAME]"
type input "[EMAIL_ADDRESS][DOMAIN_NAME]"
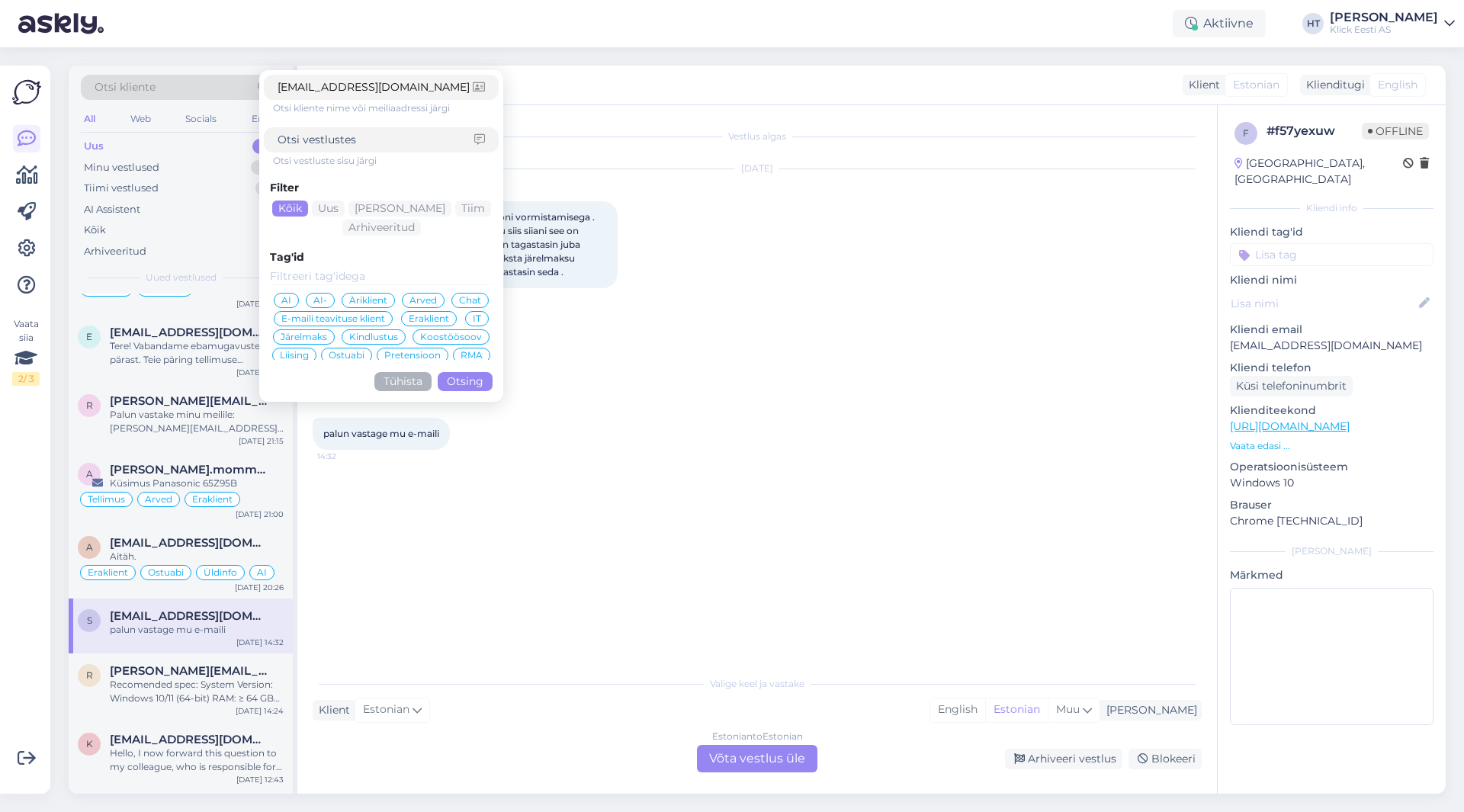
click button "Otsing" at bounding box center [465, 382] width 54 height 19
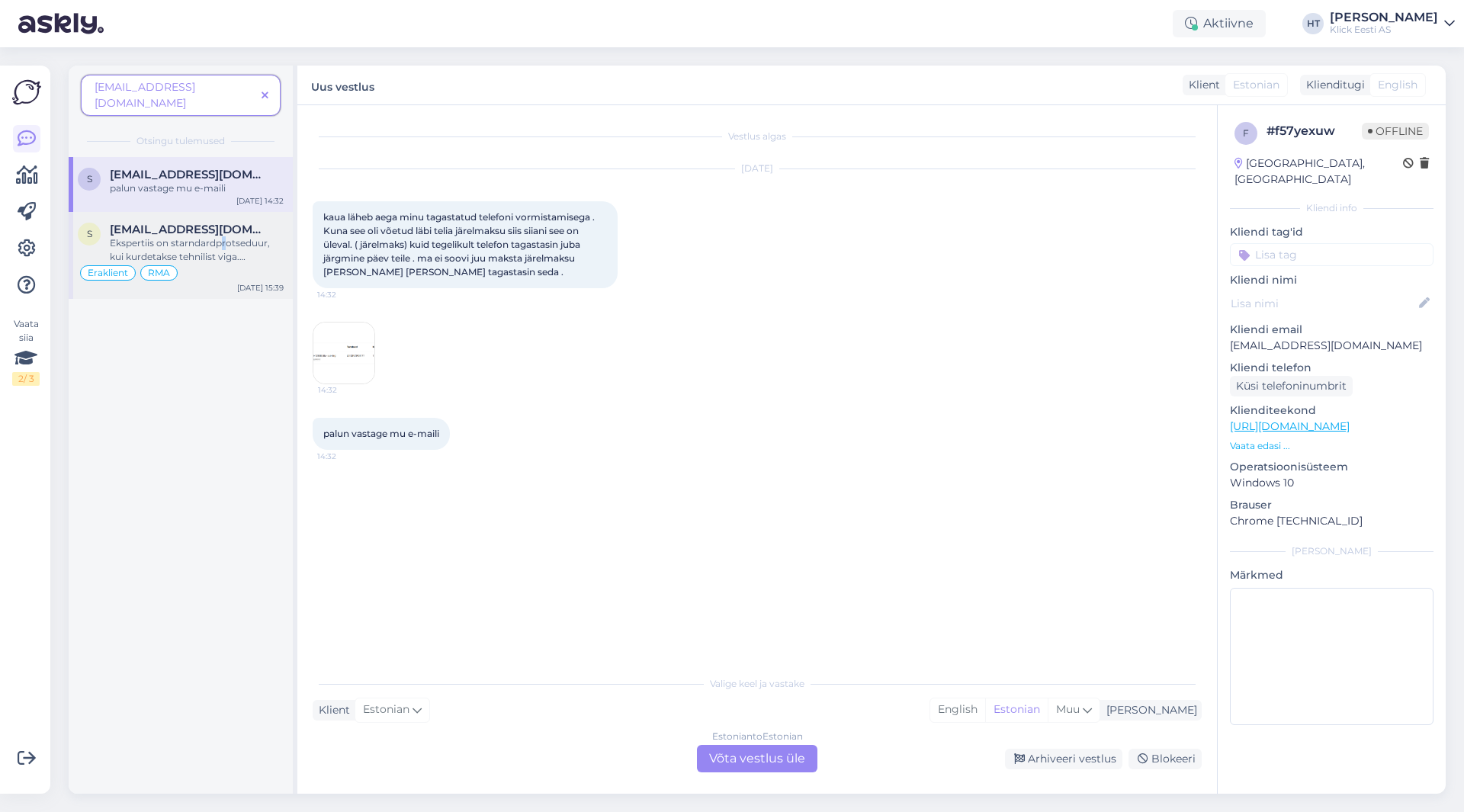
click at [223, 236] on div "Ekspertiis on starndardprotseduur, kui kurdetakse tehnilist viga. [PERSON_NAME]…" at bounding box center [197, 250] width 174 height 27
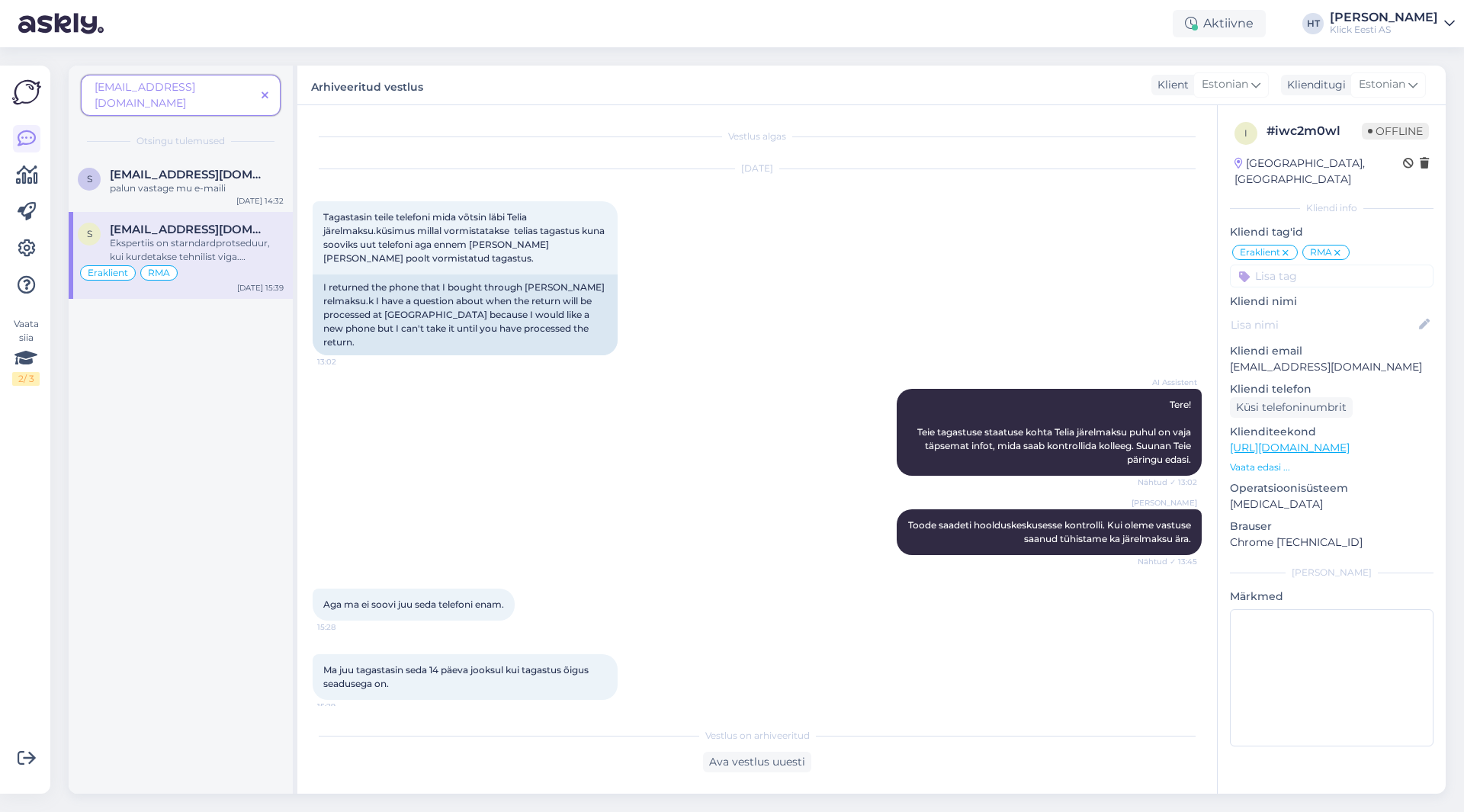
click at [675, 373] on div "AI Assistent Tere! Teie tagastuse staatuse kohta Telia järelmaksu puhul on vaja…" at bounding box center [757, 432] width 889 height 120
click at [1260, 359] on p "[EMAIL_ADDRESS][DOMAIN_NAME]" at bounding box center [1332, 367] width 204 height 16
click at [1306, 359] on p "[EMAIL_ADDRESS][DOMAIN_NAME]" at bounding box center [1332, 367] width 204 height 16
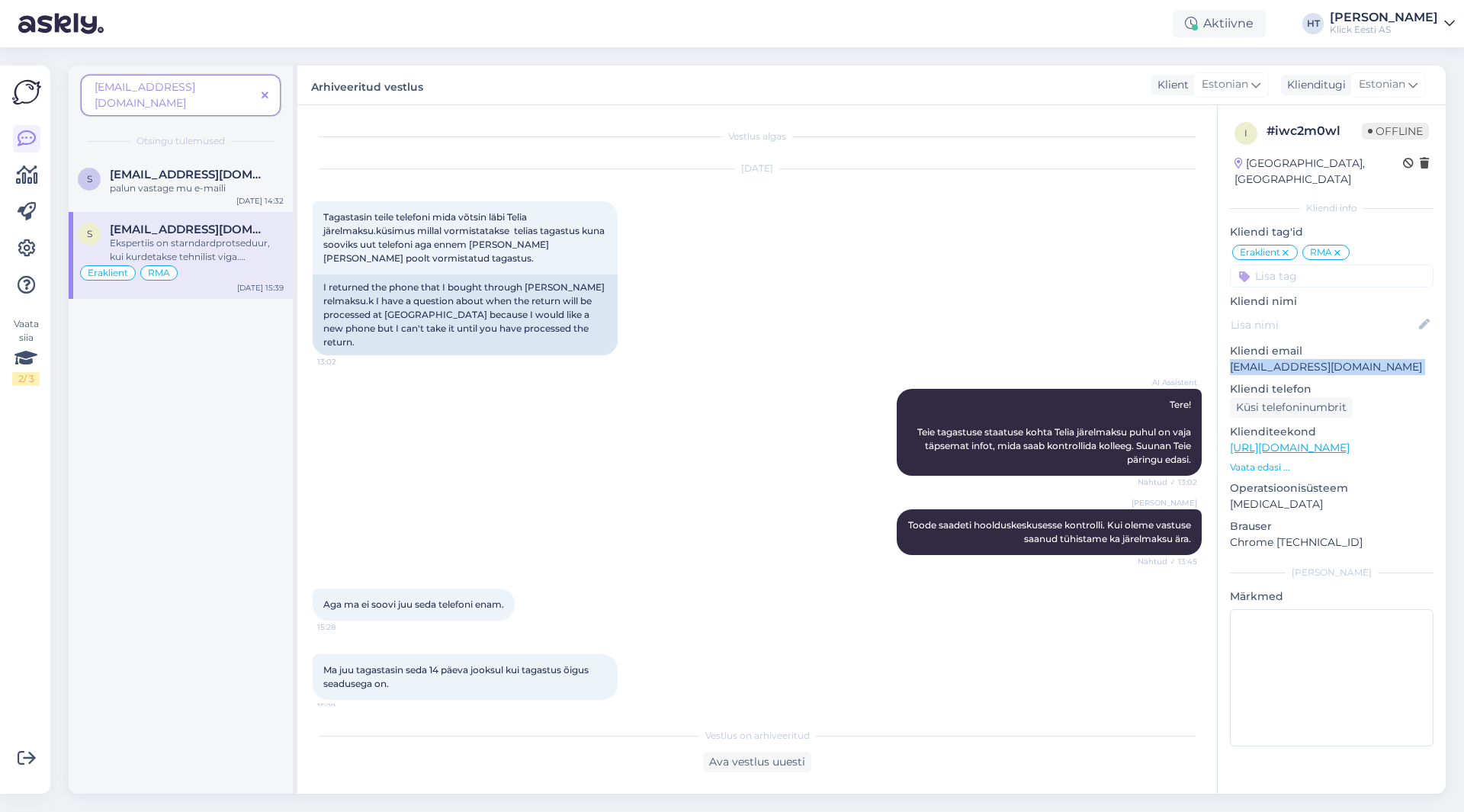
click at [1306, 359] on p "[EMAIL_ADDRESS][DOMAIN_NAME]" at bounding box center [1332, 367] width 204 height 16
click at [265, 91] on icon at bounding box center [265, 96] width 7 height 11
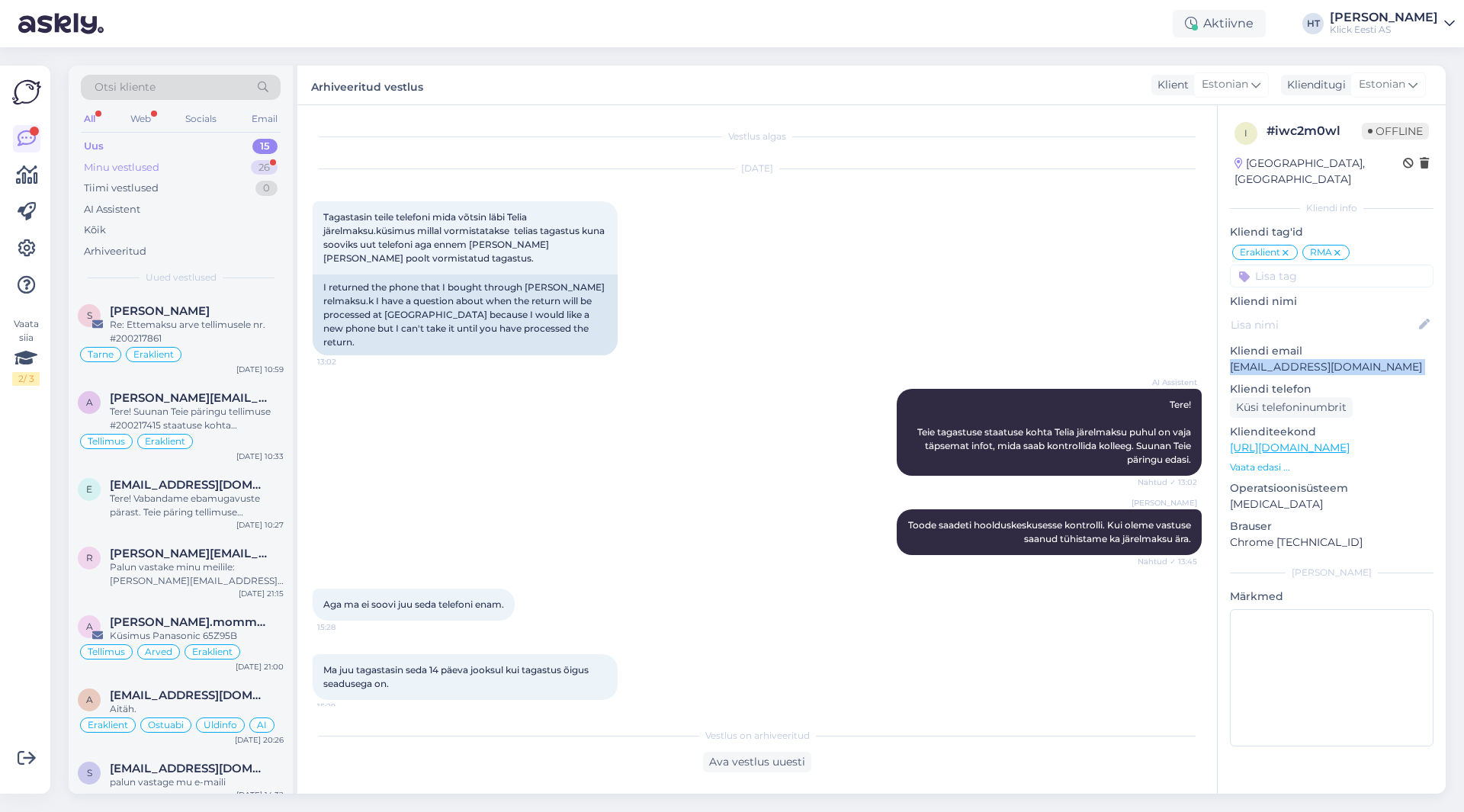
click at [257, 164] on div "26" at bounding box center [265, 167] width 26 height 15
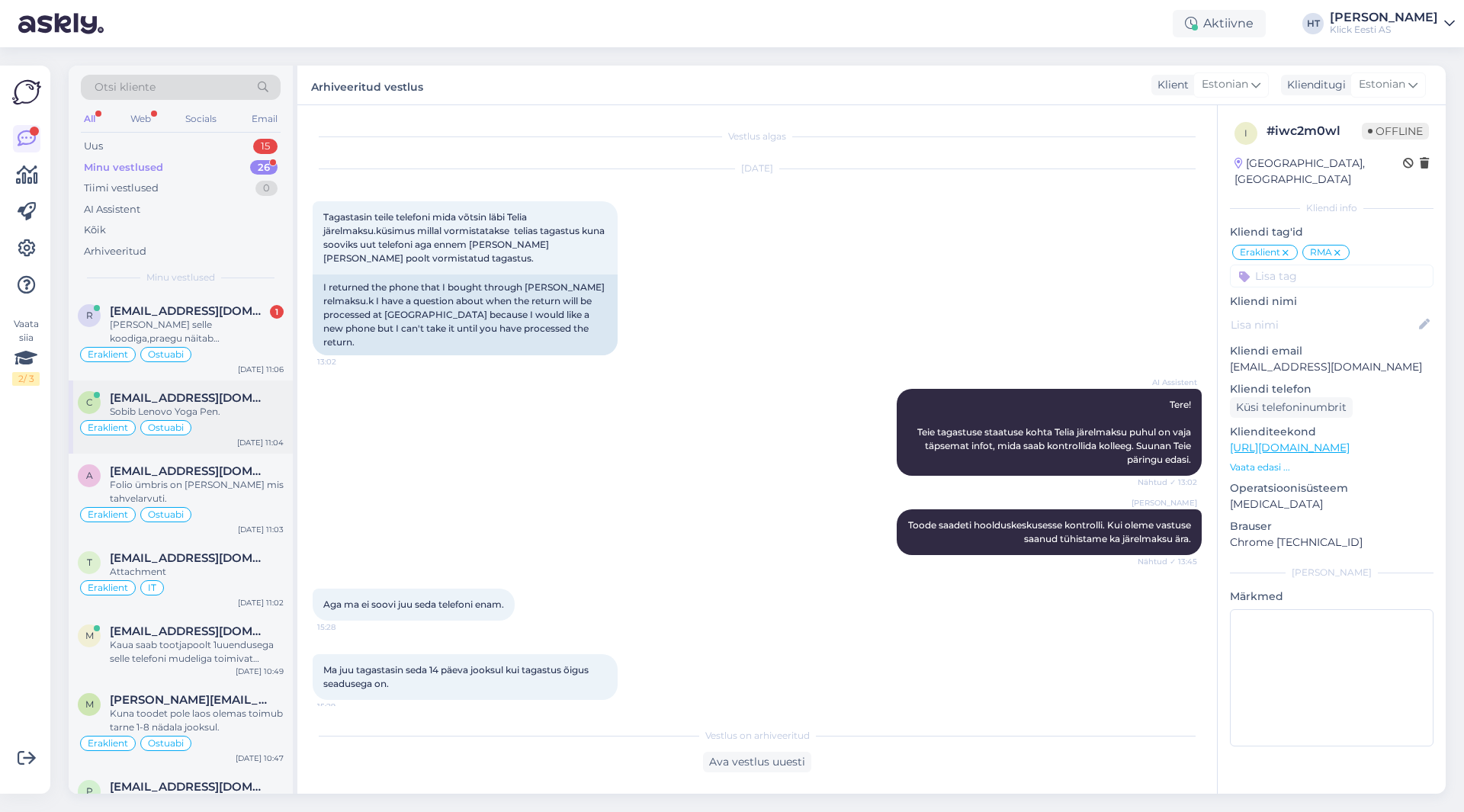
click at [253, 428] on div "Eraklient Ostuabi" at bounding box center [181, 428] width 206 height 18
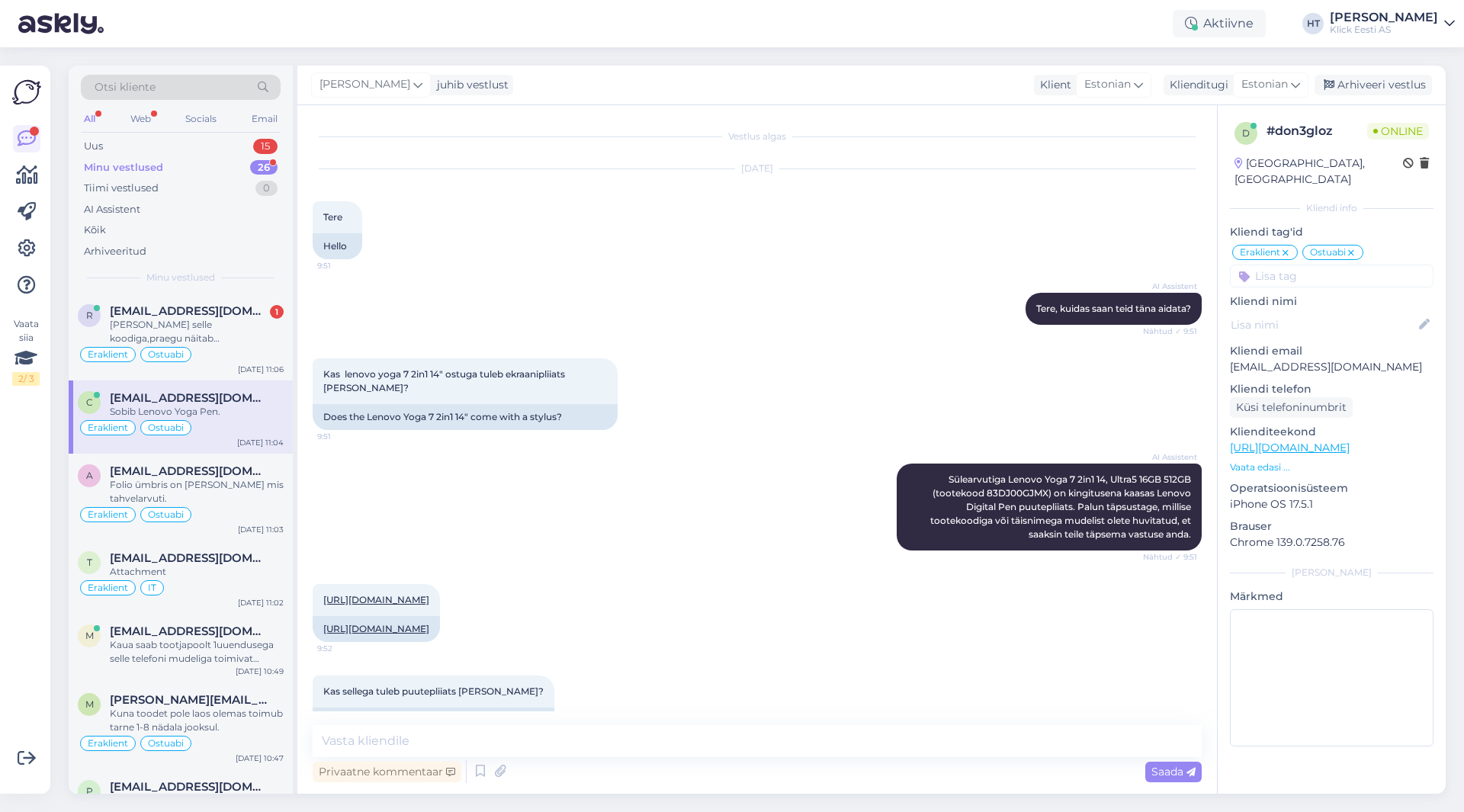
scroll to position [1055, 0]
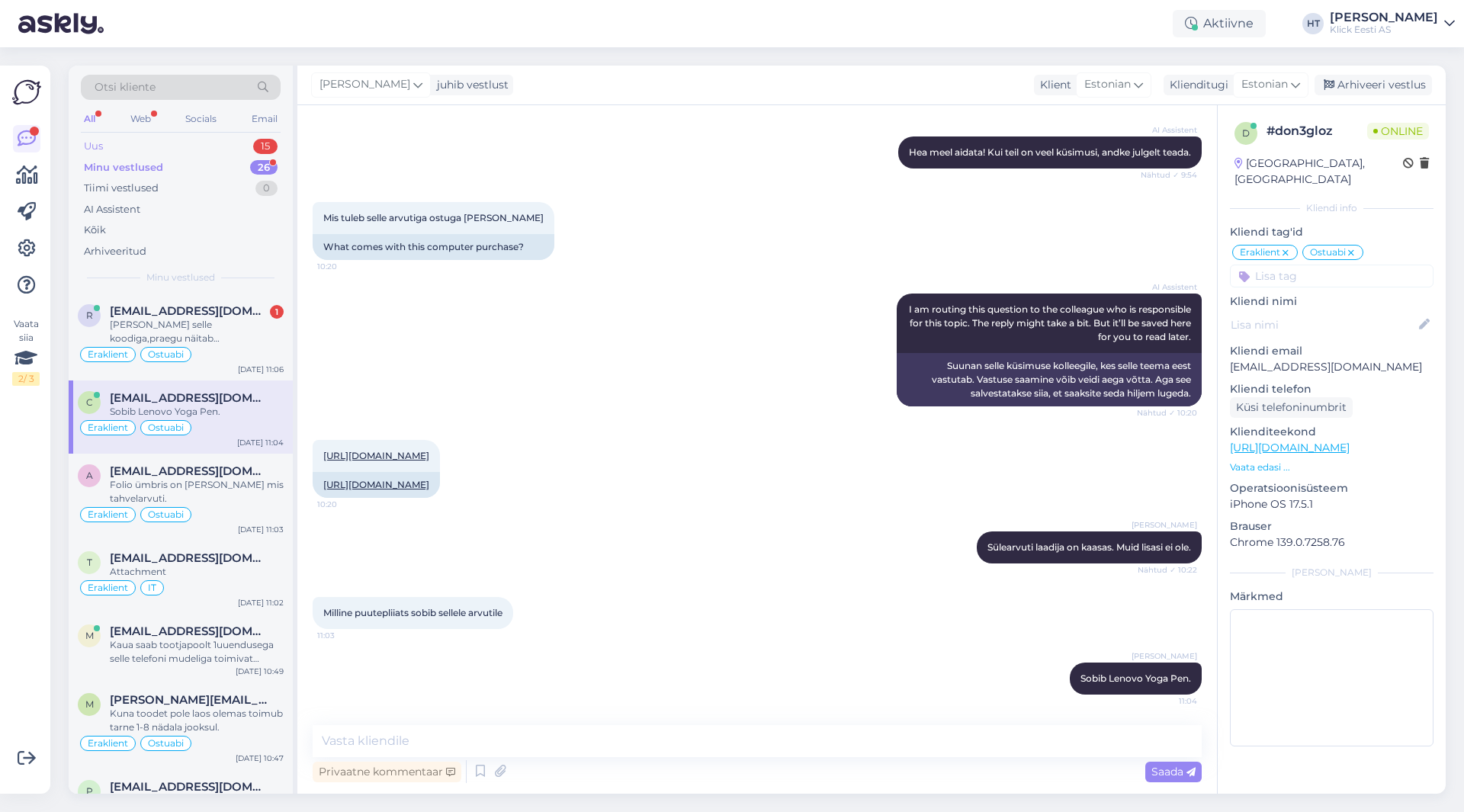
click at [236, 136] on div "Uus 15" at bounding box center [180, 146] width 199 height 21
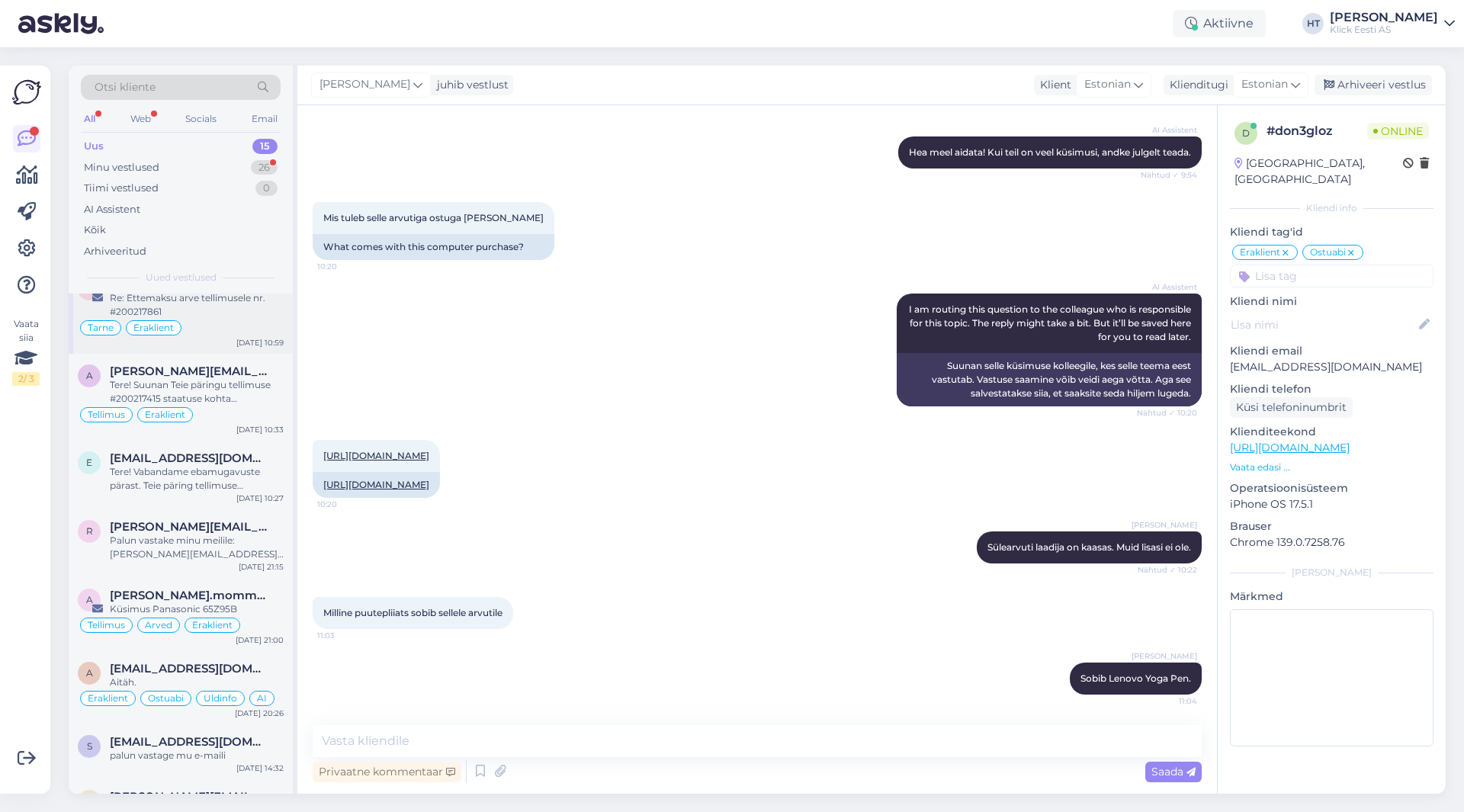
scroll to position [0, 0]
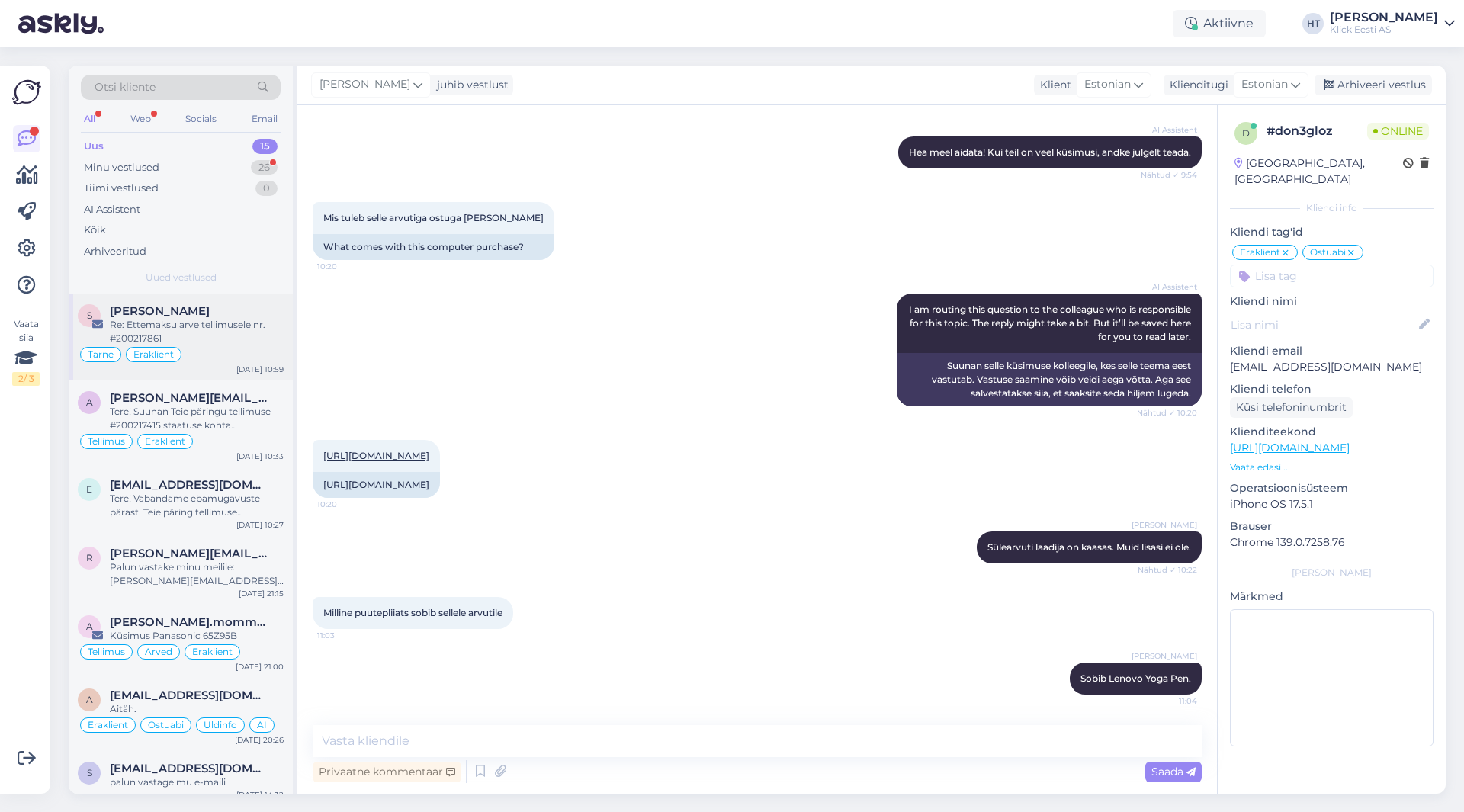
click at [236, 350] on div "Tarne Eraklient" at bounding box center [181, 354] width 206 height 18
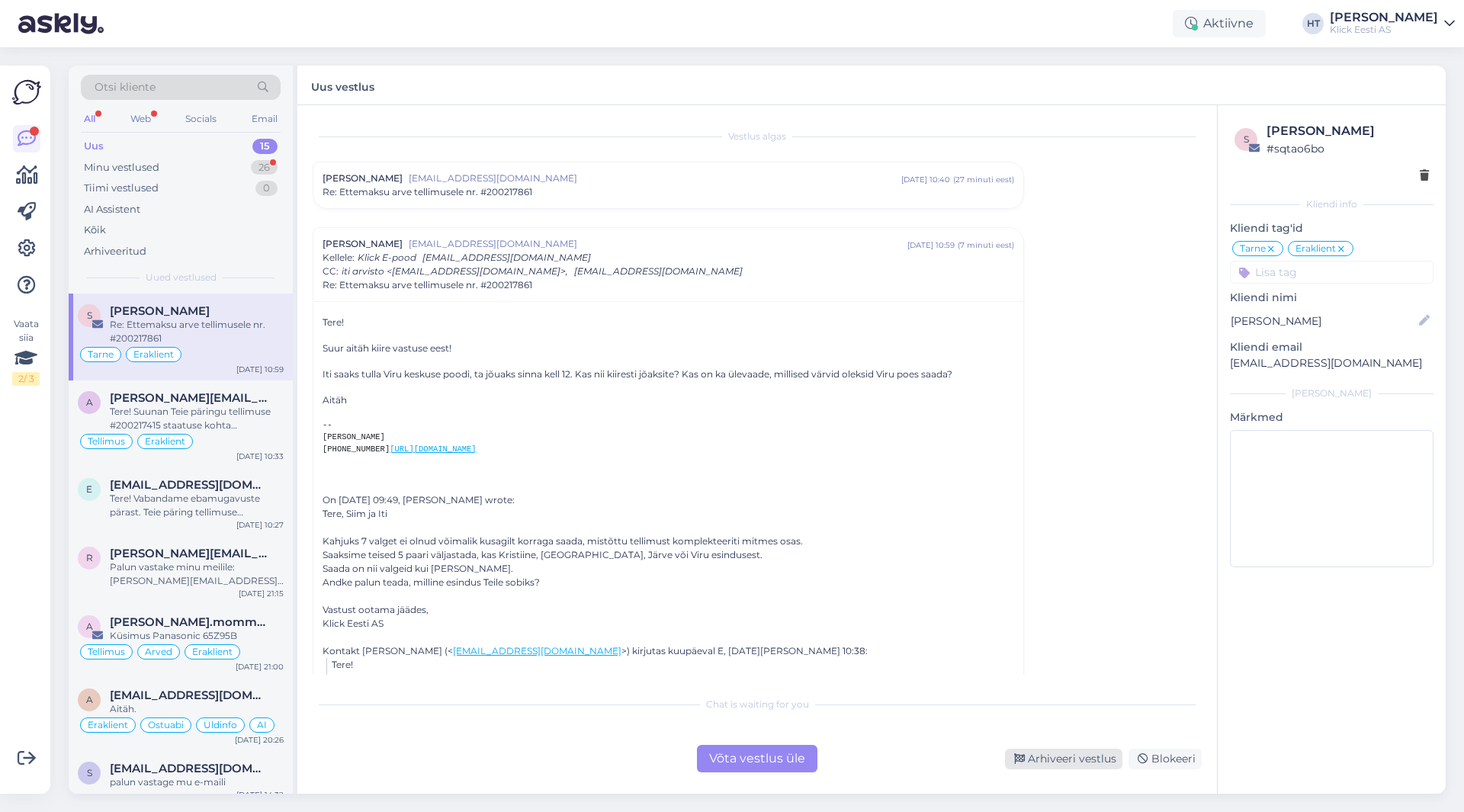
click at [1034, 758] on div "Arhiveeri vestlus" at bounding box center [1064, 758] width 118 height 20
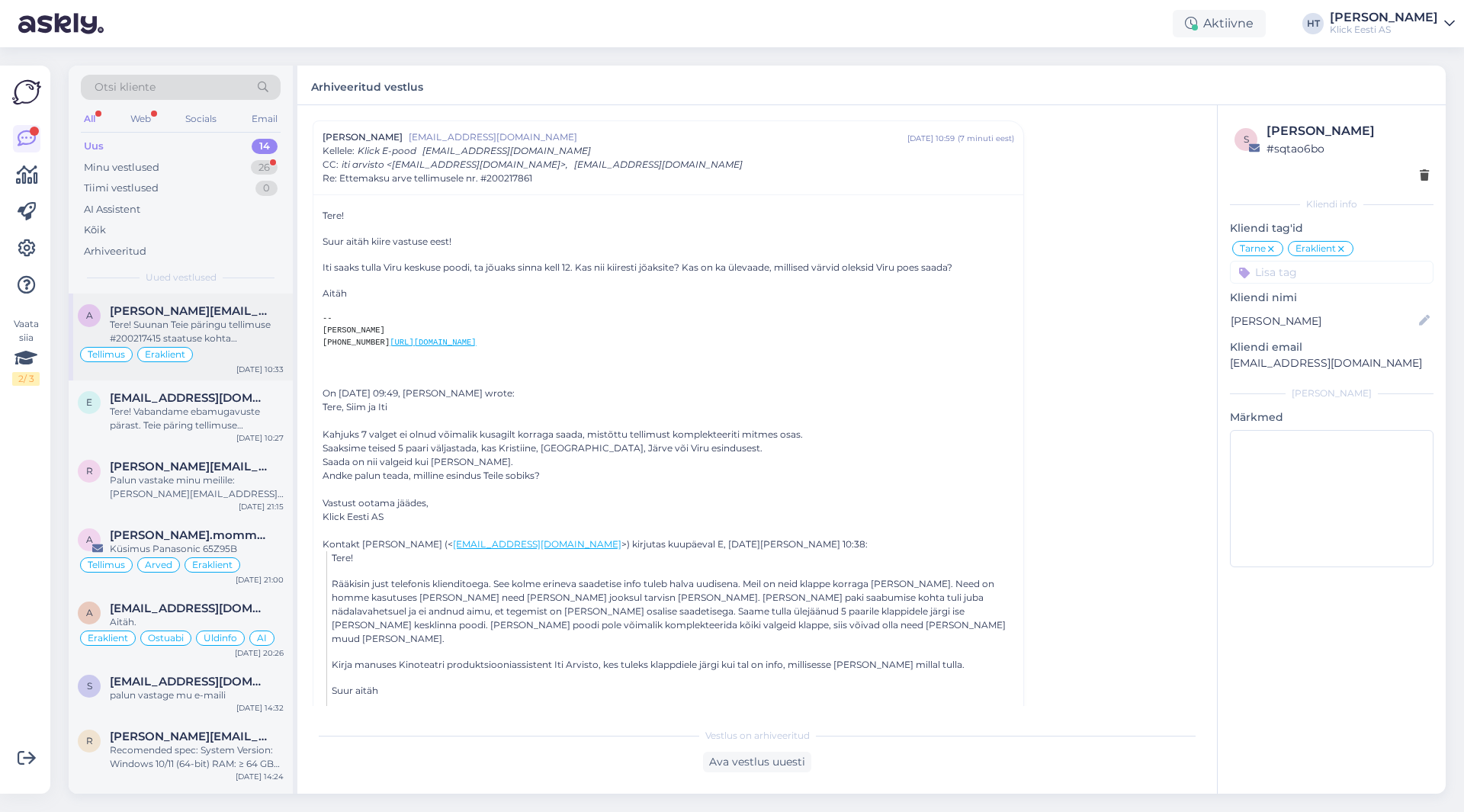
click at [207, 346] on div "Tellimus Eraklient" at bounding box center [181, 354] width 206 height 18
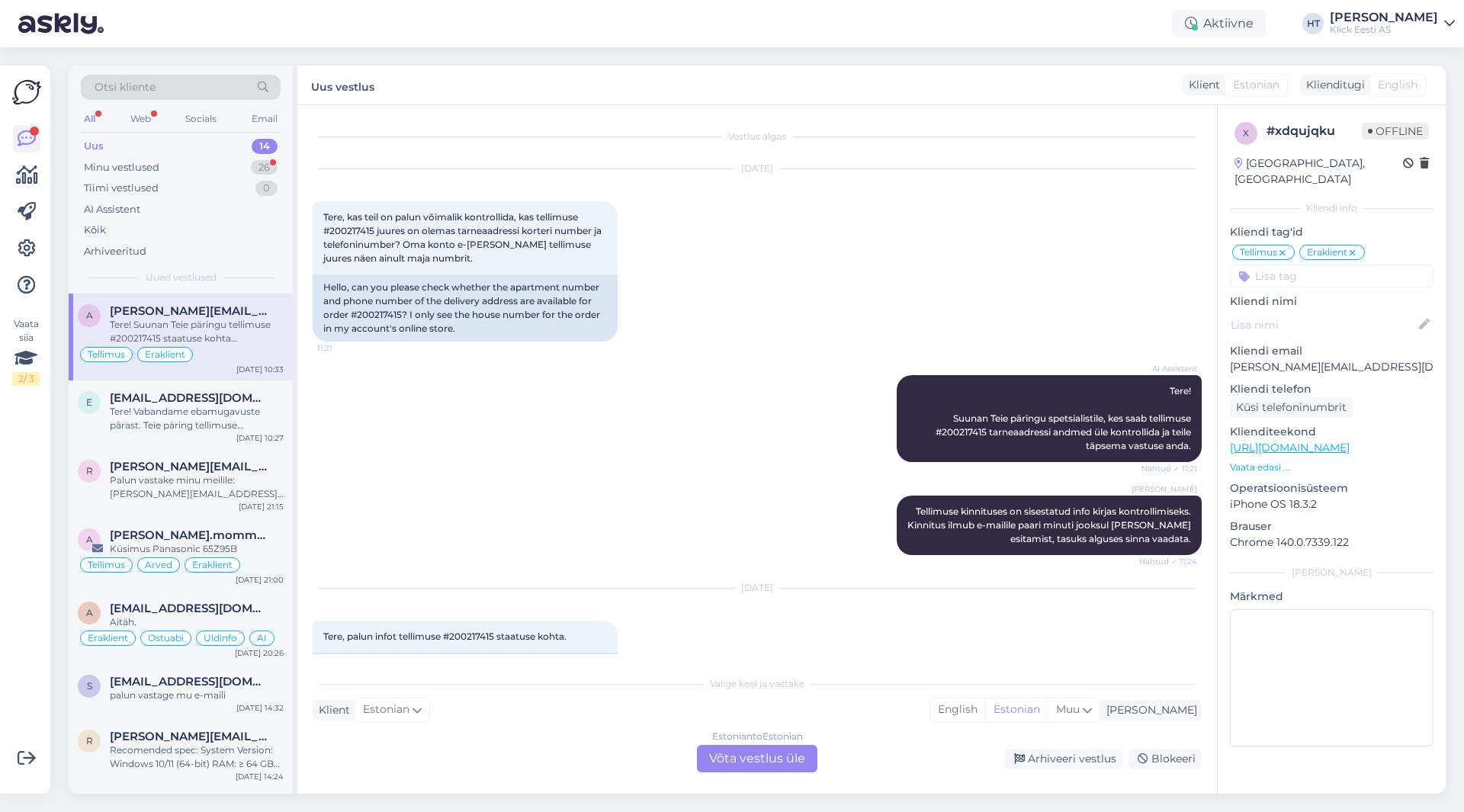
scroll to position [176, 0]
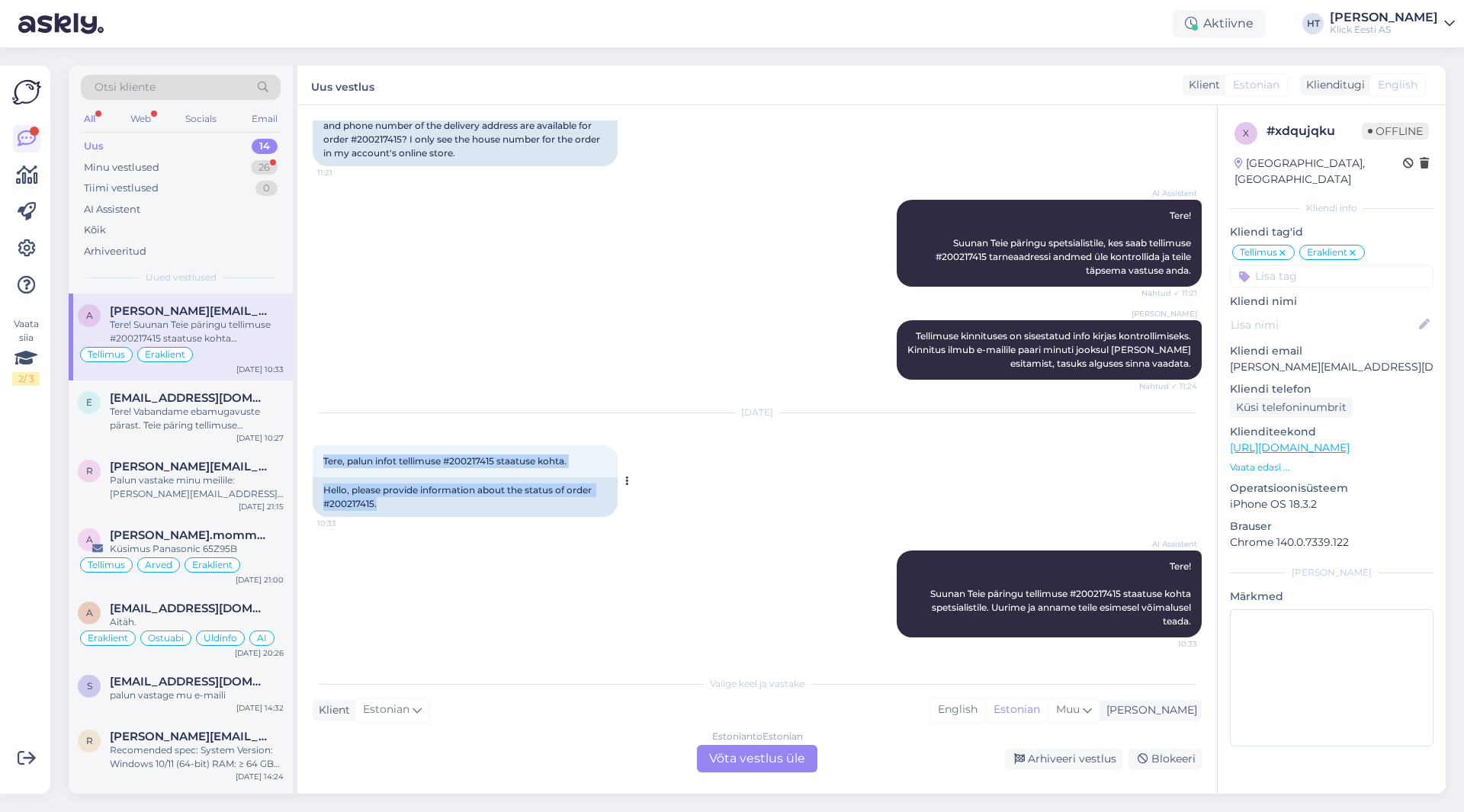
drag, startPoint x: 321, startPoint y: 459, endPoint x: 592, endPoint y: 504, distance: 274.7
click at [592, 504] on div "Tere, palun infot tellimuse #200217415 staatuse kohta. 10:33 Hello, please prov…" at bounding box center [465, 482] width 305 height 72
click at [592, 504] on div "Hello, please provide information about the status of order #200217415." at bounding box center [465, 497] width 305 height 40
drag, startPoint x: 453, startPoint y: 460, endPoint x: 499, endPoint y: 461, distance: 46.0
click at [499, 461] on span "Tere, palun infot tellimuse #200217415 staatuse kohta." at bounding box center [445, 460] width 243 height 11
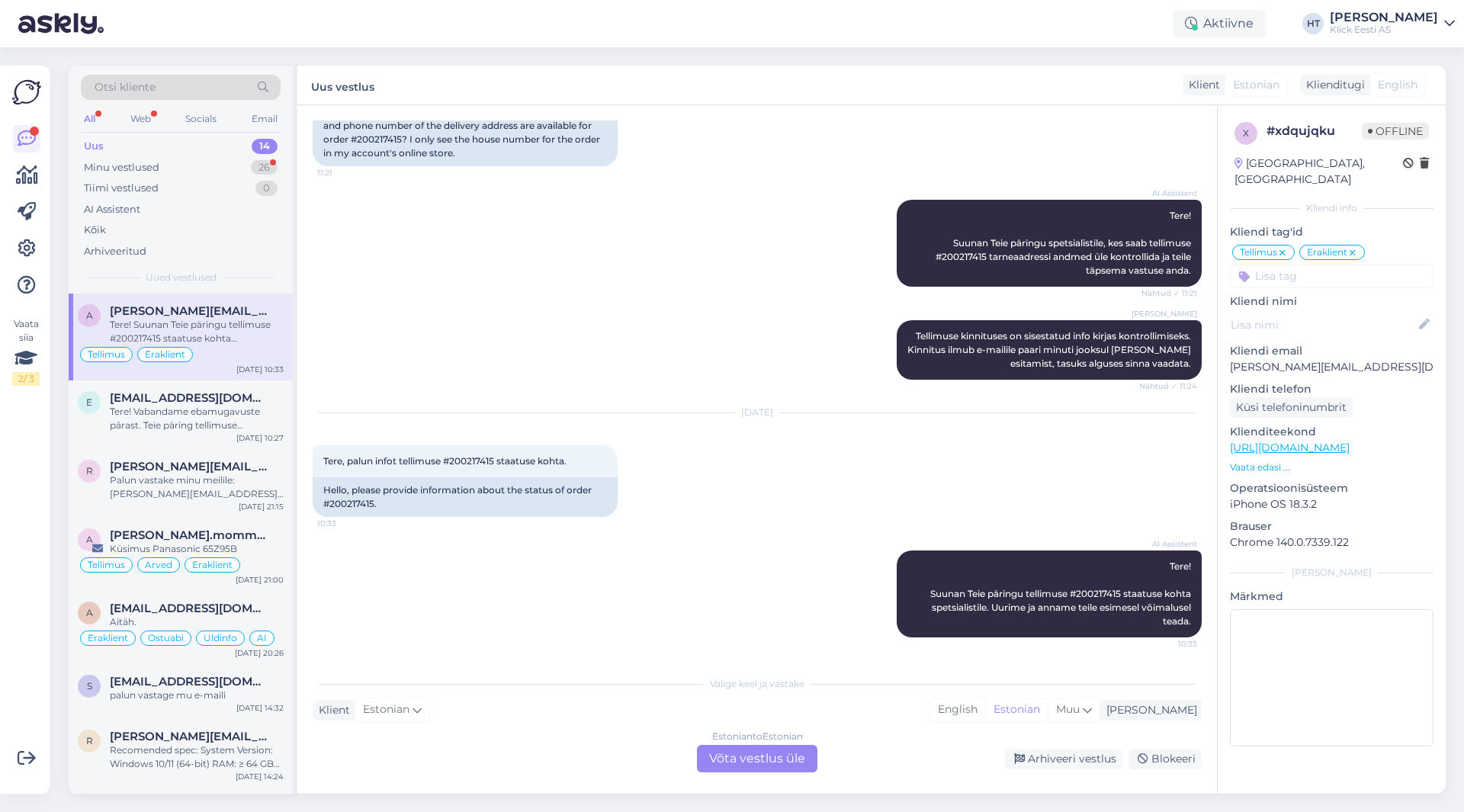
click at [729, 462] on div "[DATE] Tere, palun infot tellimuse #200217415 staatuse kohta. 10:33 Hello, plea…" at bounding box center [757, 465] width 889 height 137
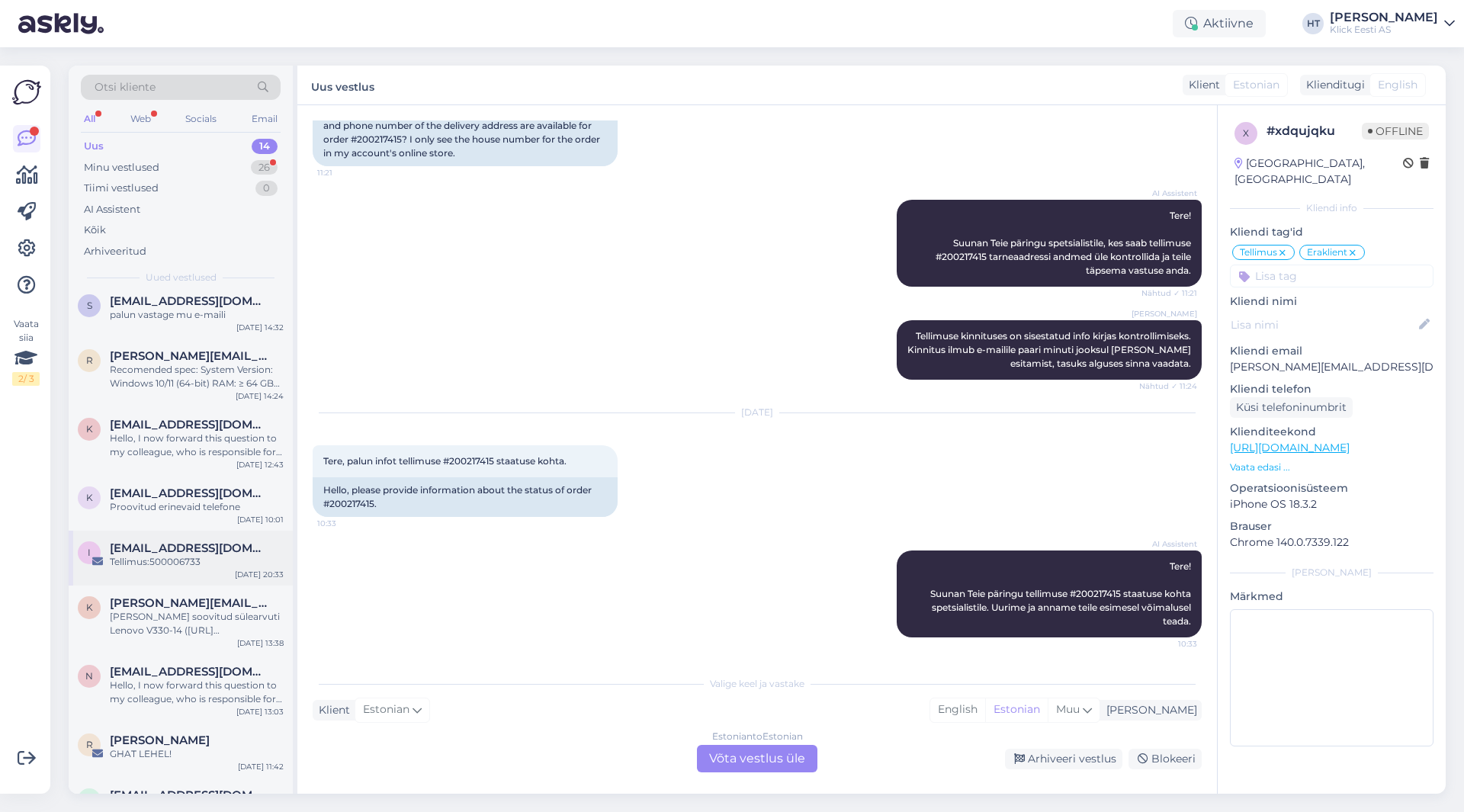
scroll to position [357, 0]
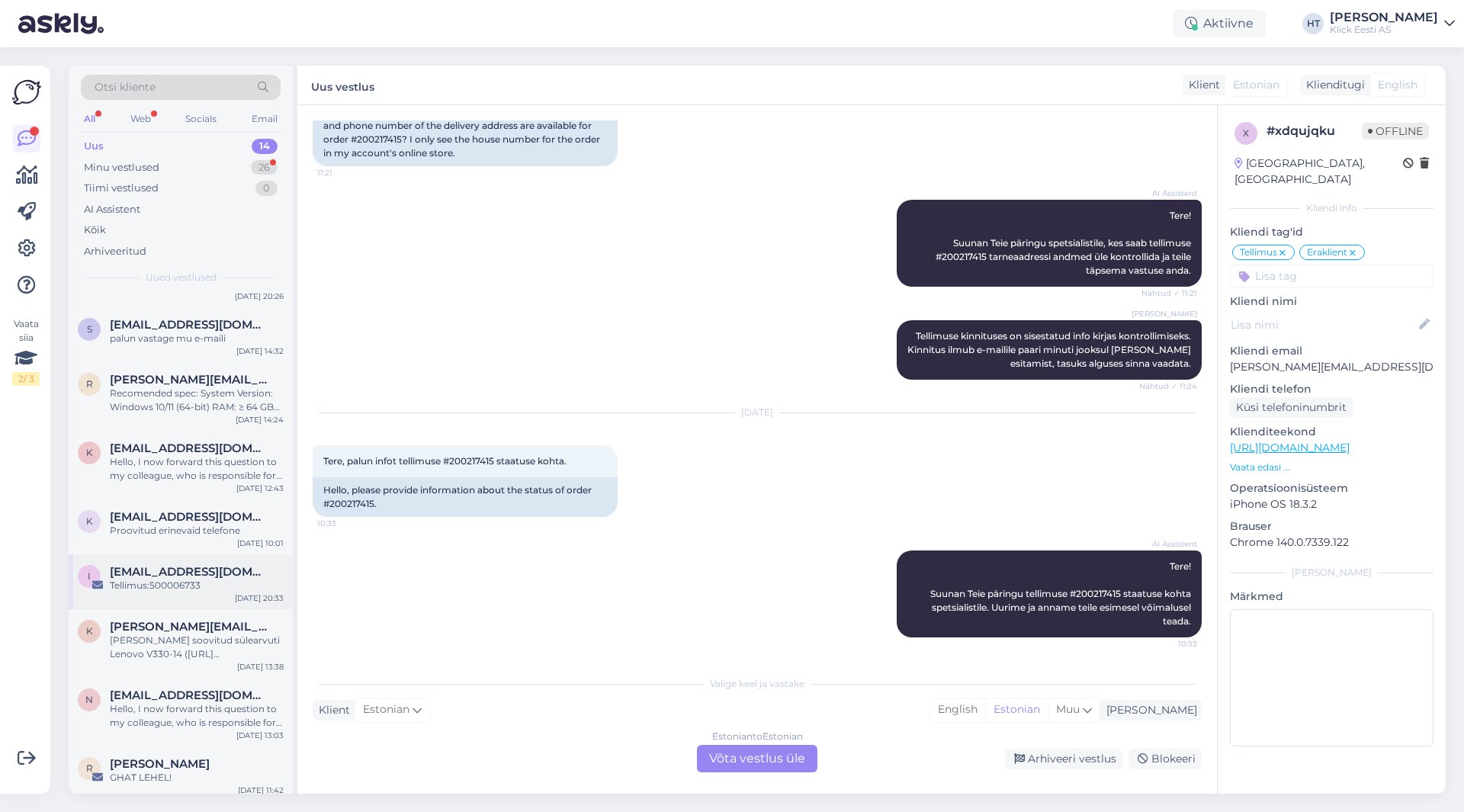
click at [214, 569] on div "[EMAIL_ADDRESS][DOMAIN_NAME]" at bounding box center [197, 572] width 174 height 14
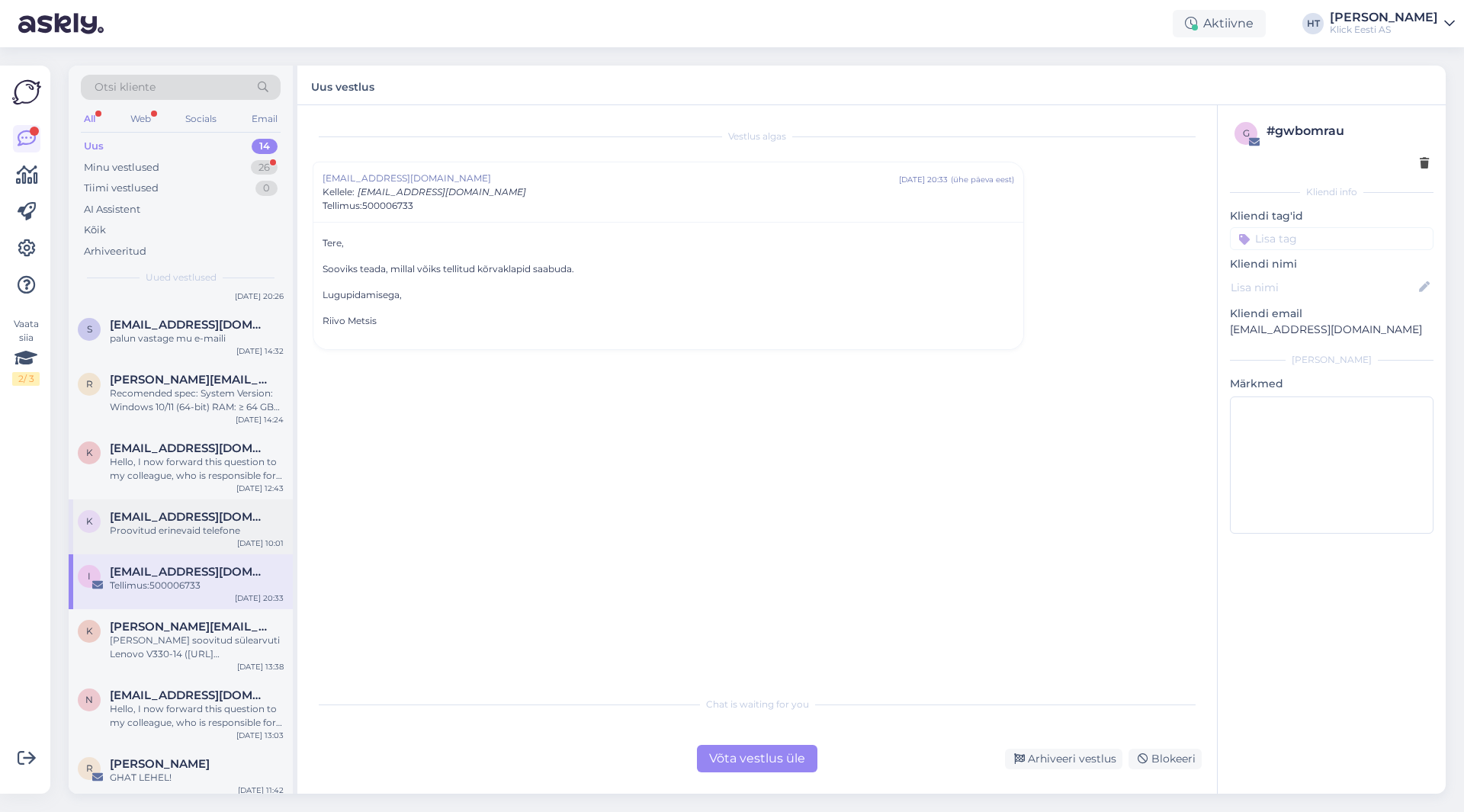
click at [267, 516] on span "[EMAIL_ADDRESS][DOMAIN_NAME]" at bounding box center [189, 518] width 159 height 14
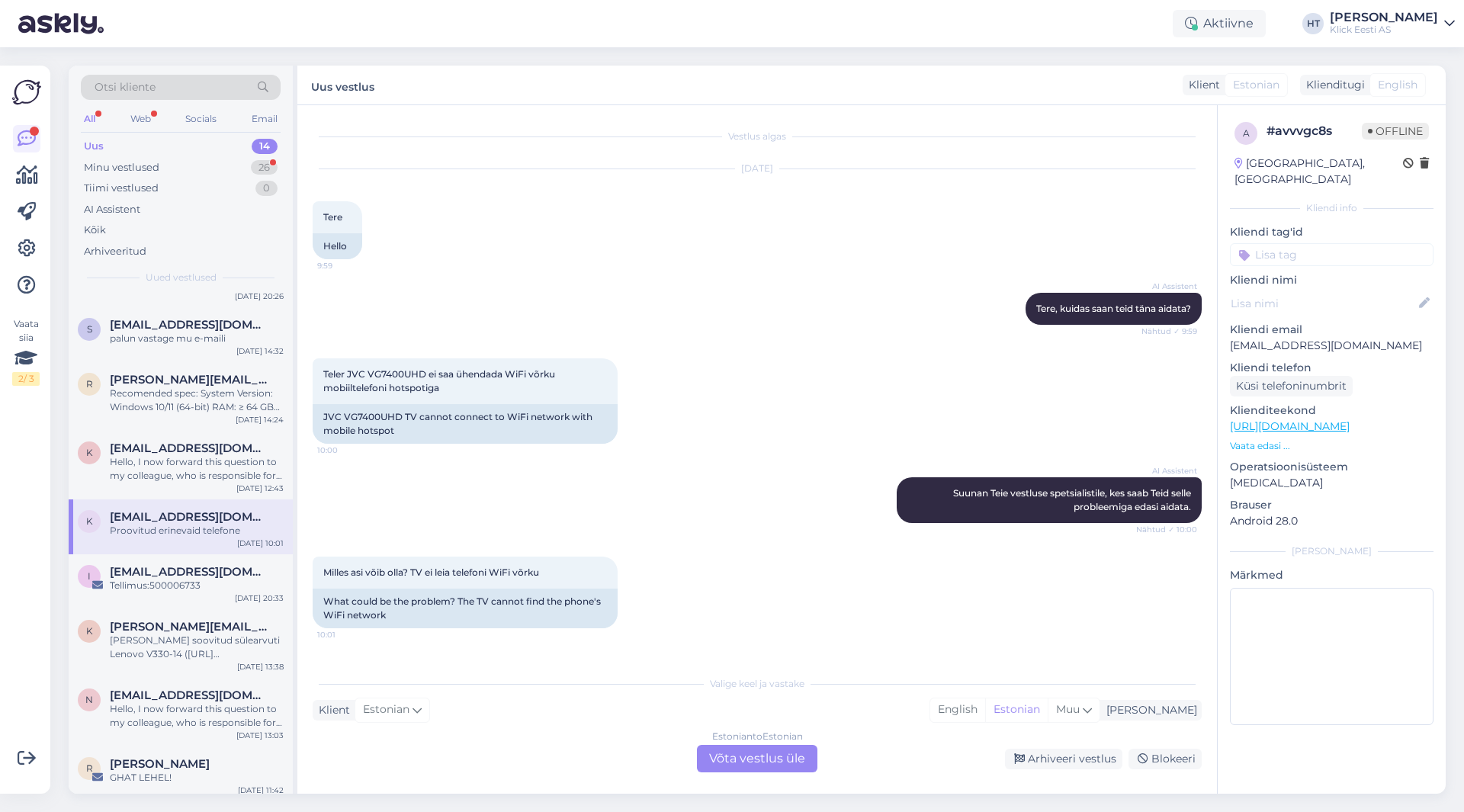
scroll to position [83, 0]
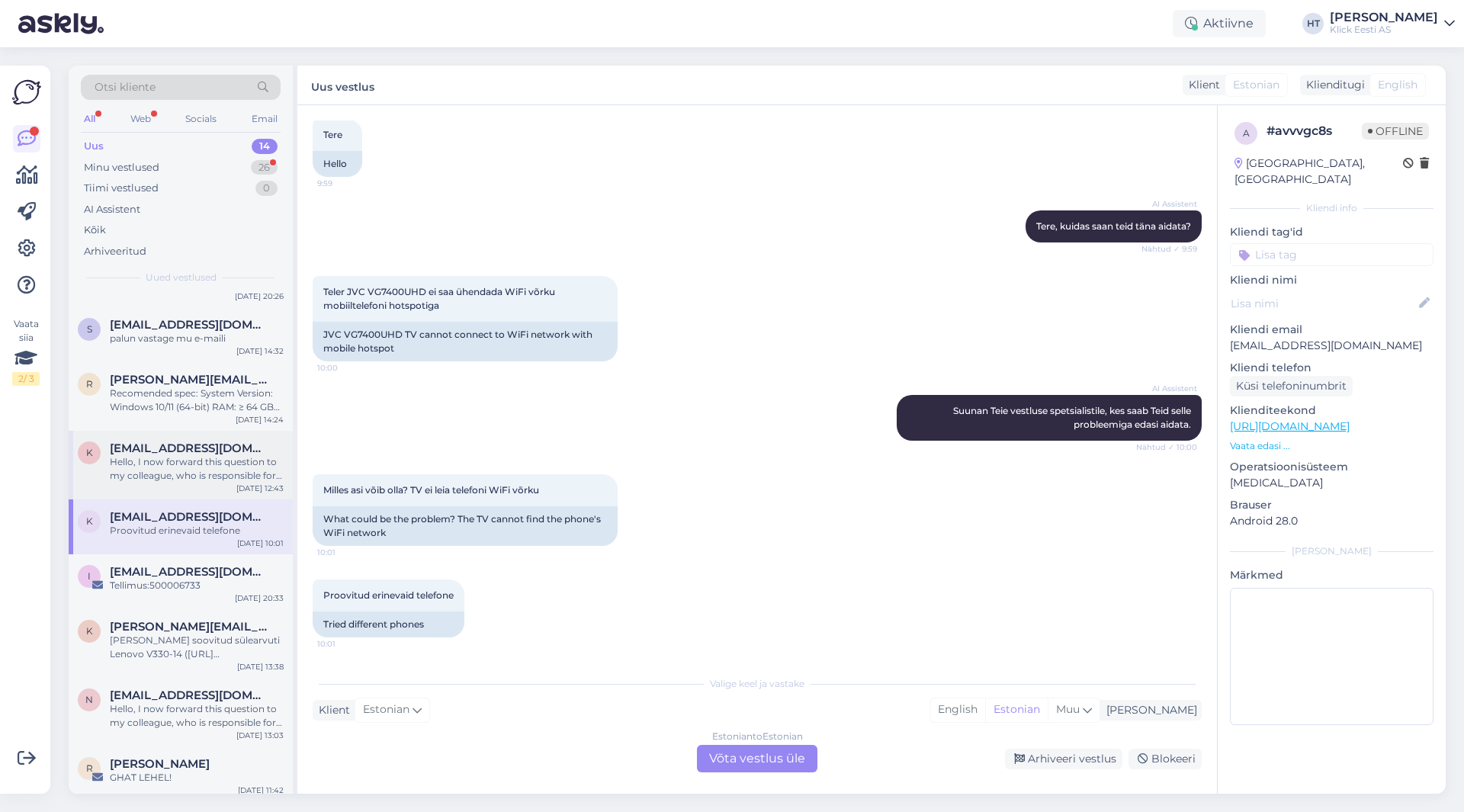
click at [258, 479] on div "Hello, I now forward this question to my colleague, who is responsible for this…" at bounding box center [197, 468] width 174 height 27
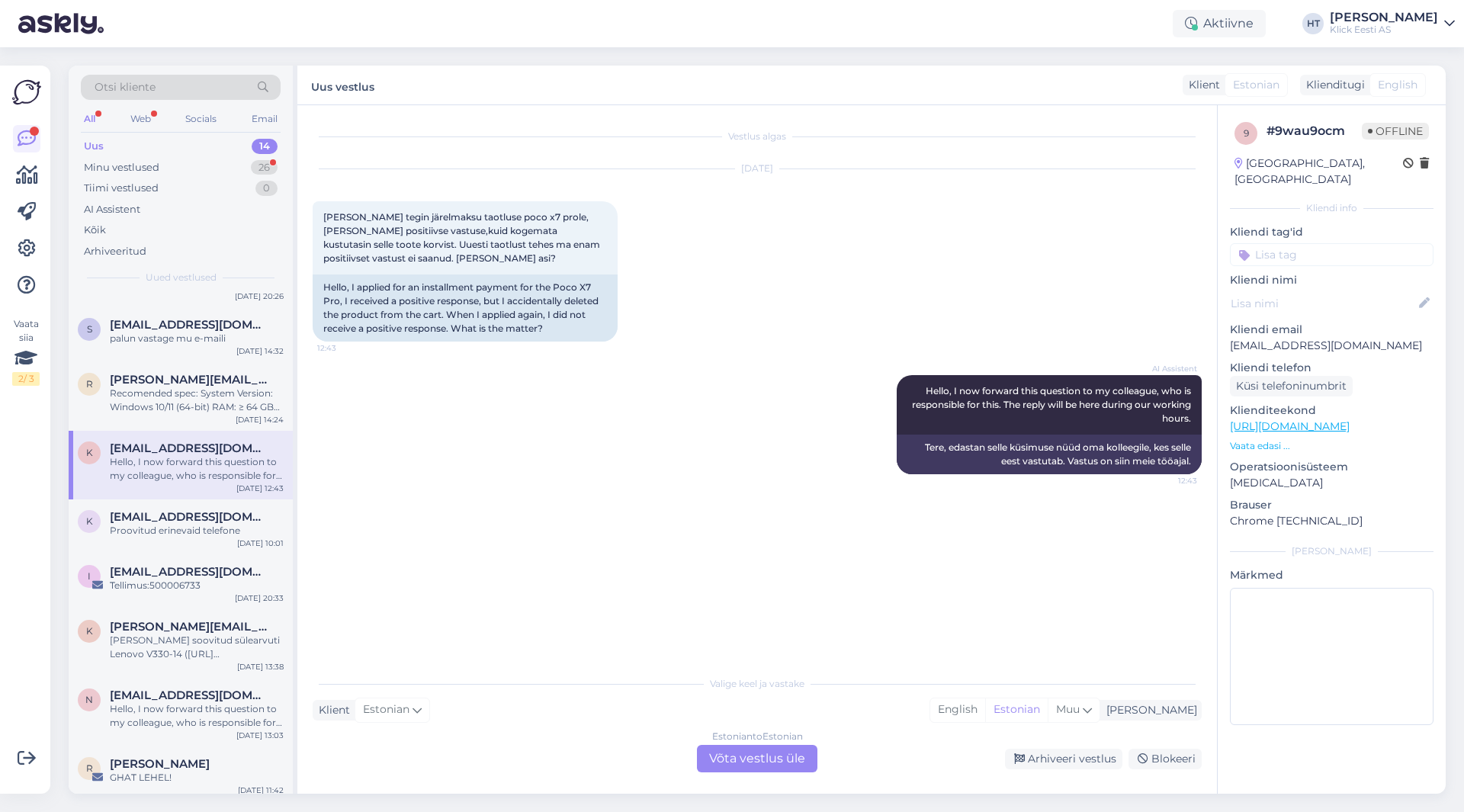
scroll to position [0, 0]
click at [221, 412] on div "Recomended spec: System Version: Windows 10/11 (64-bit) RAM: ≥ 64 GB CPU: Intel…" at bounding box center [197, 400] width 174 height 27
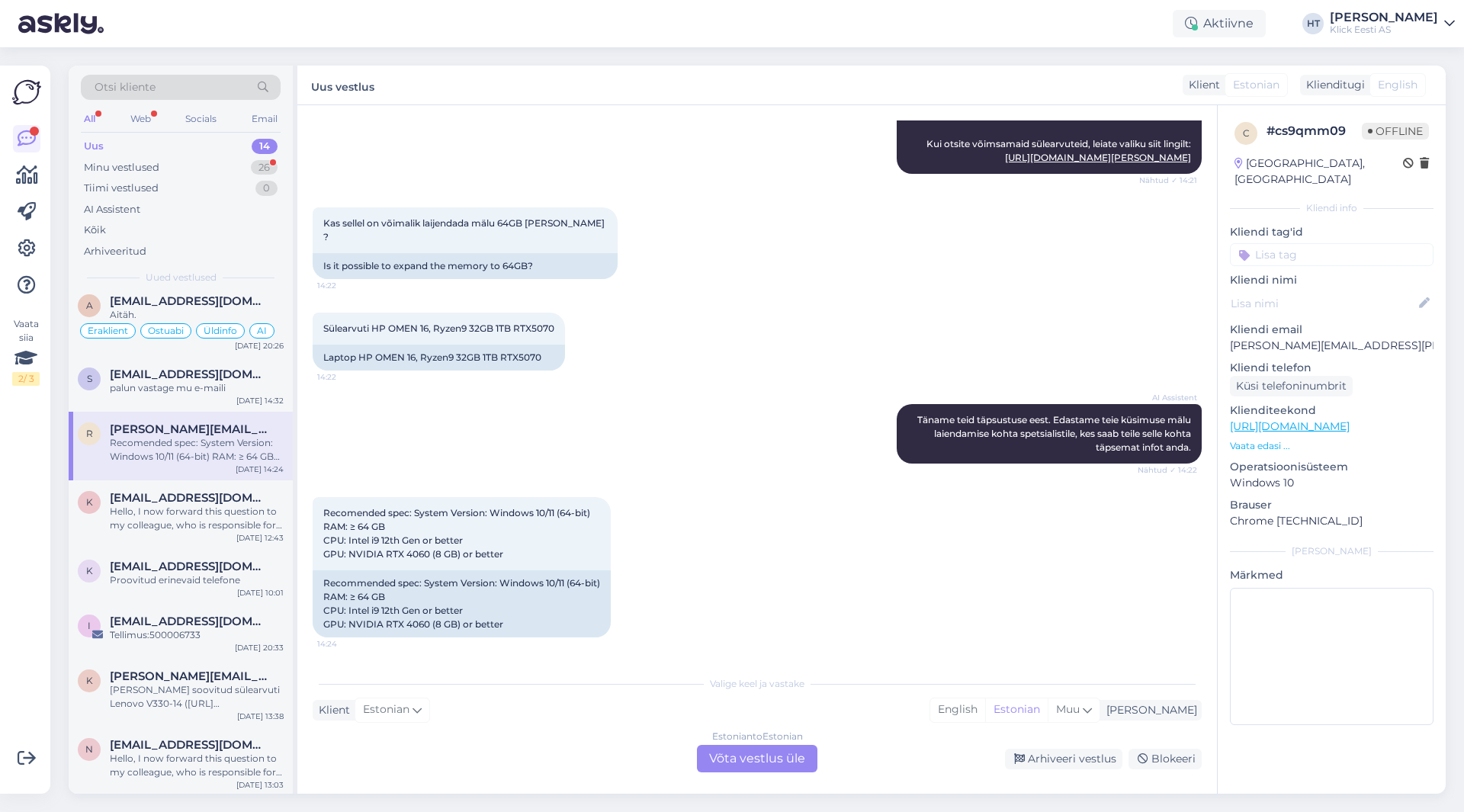
scroll to position [280, 0]
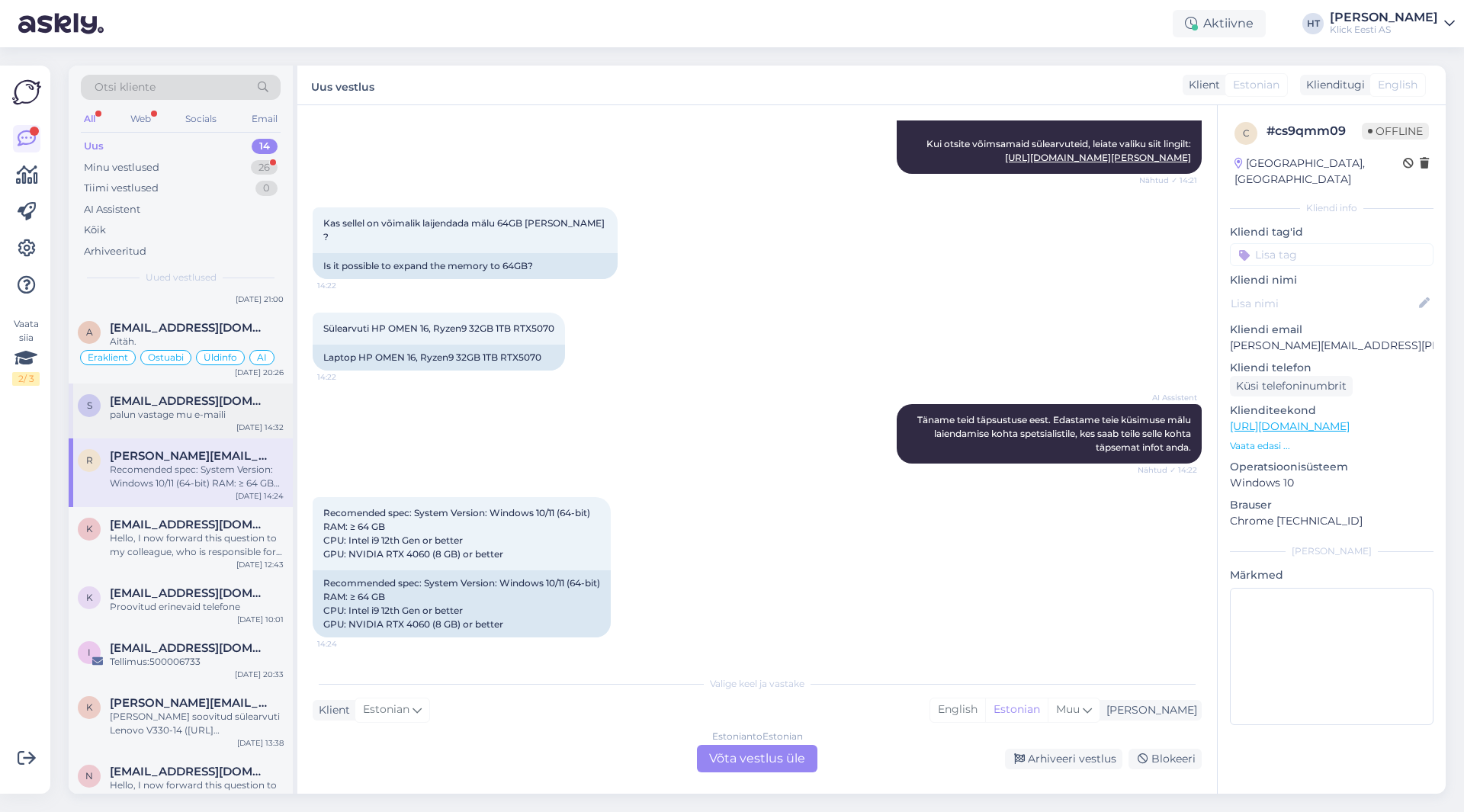
click at [229, 411] on div "palun vastage mu e-maili" at bounding box center [197, 415] width 174 height 14
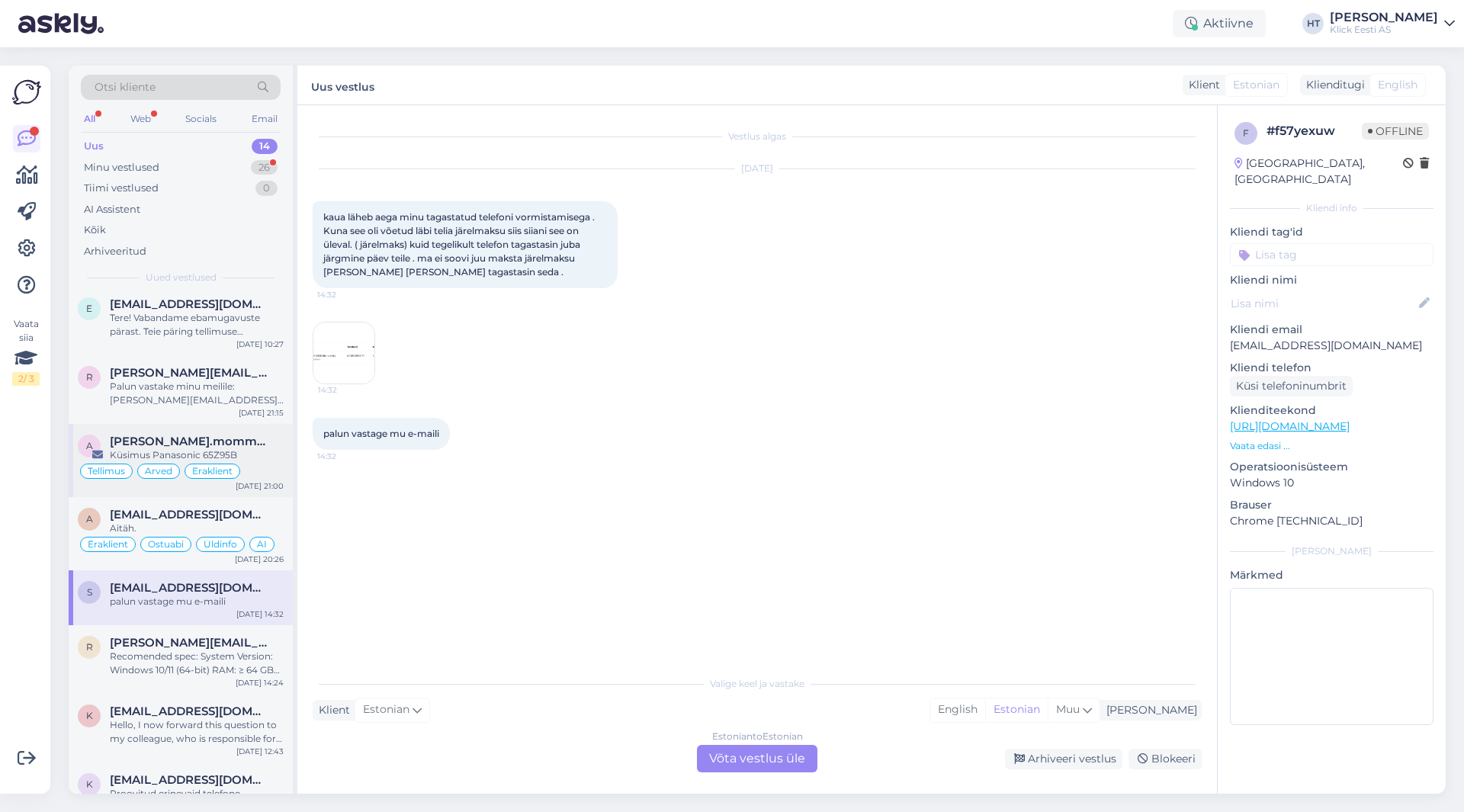
scroll to position [52, 0]
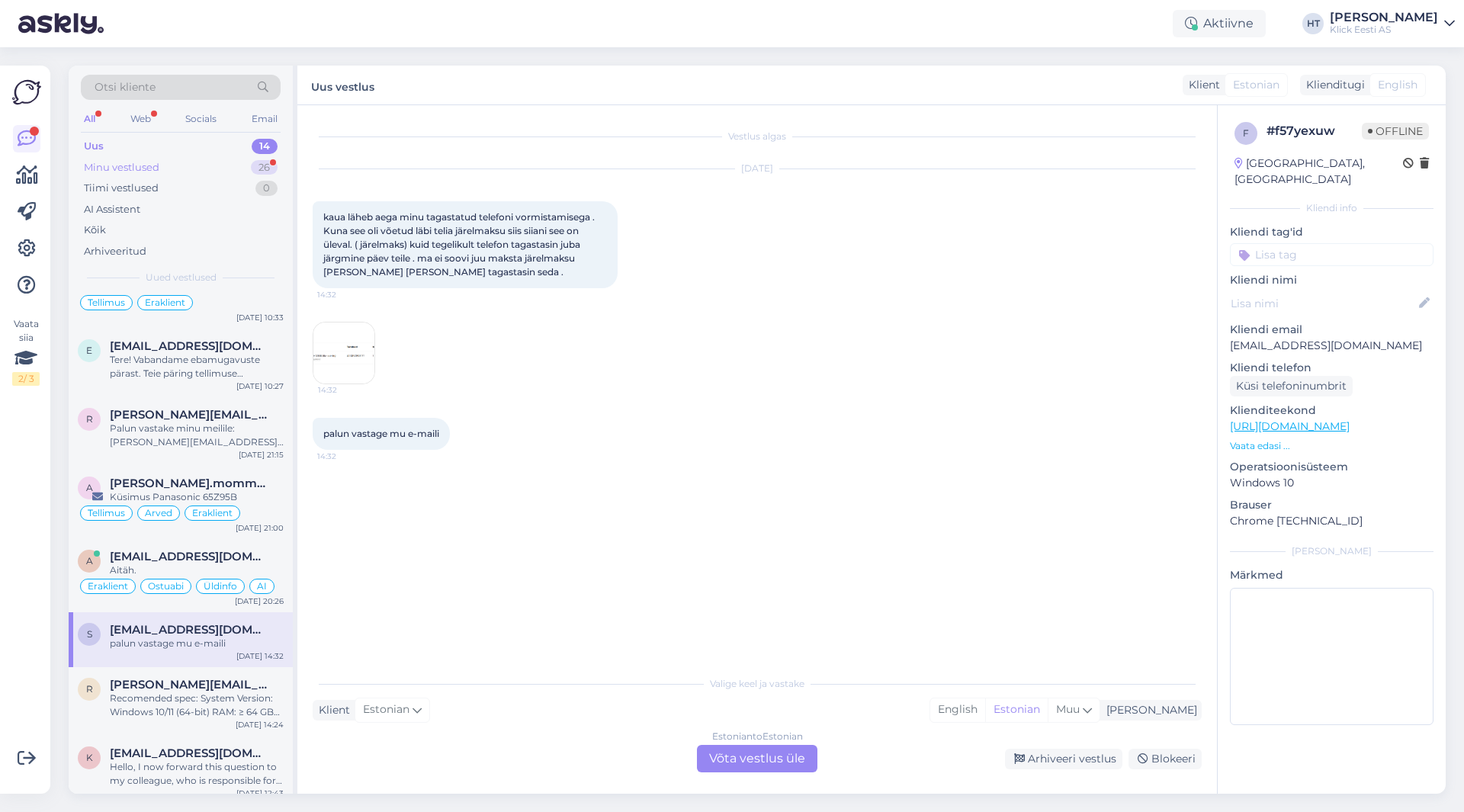
click at [265, 170] on div "26" at bounding box center [265, 167] width 26 height 15
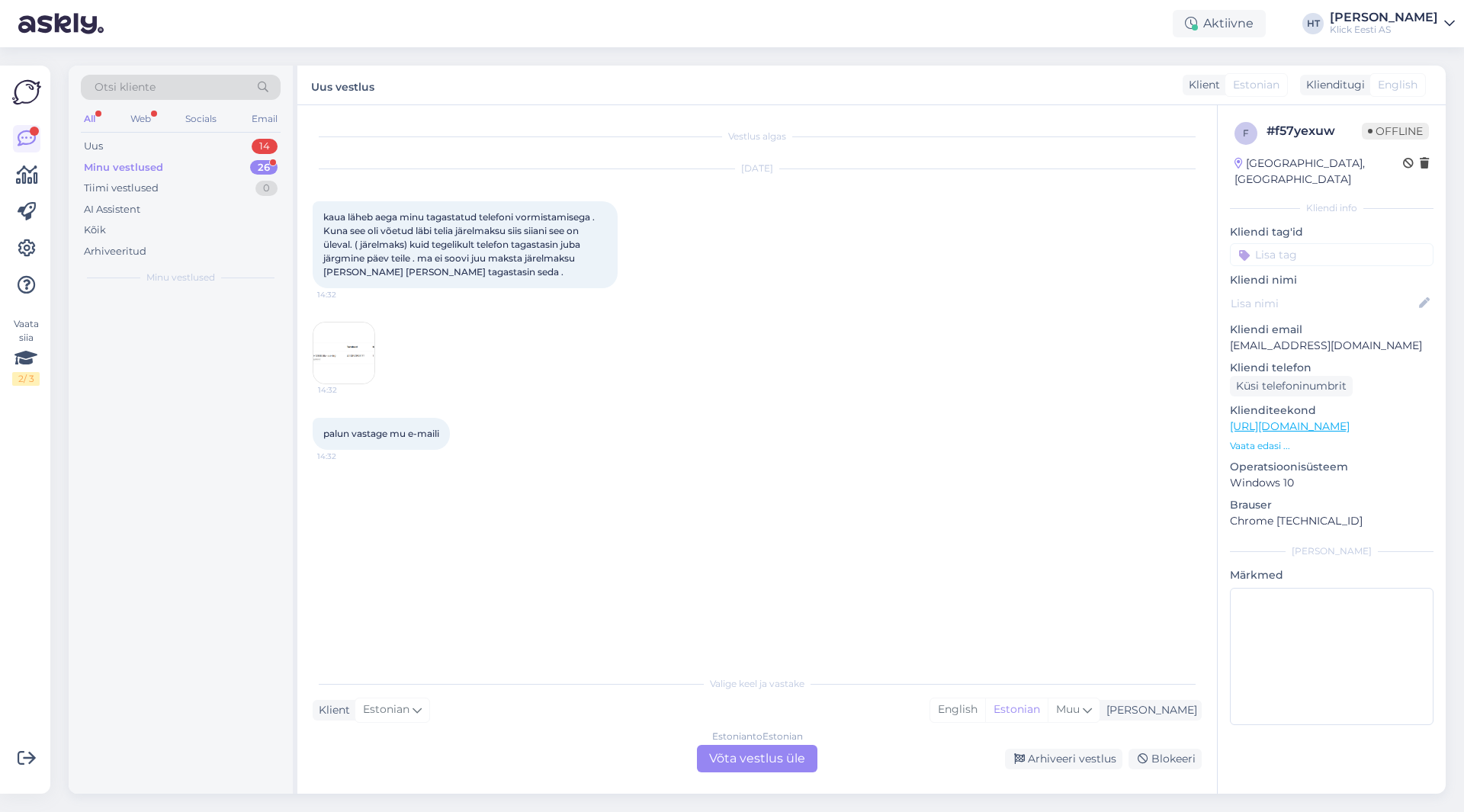
scroll to position [0, 0]
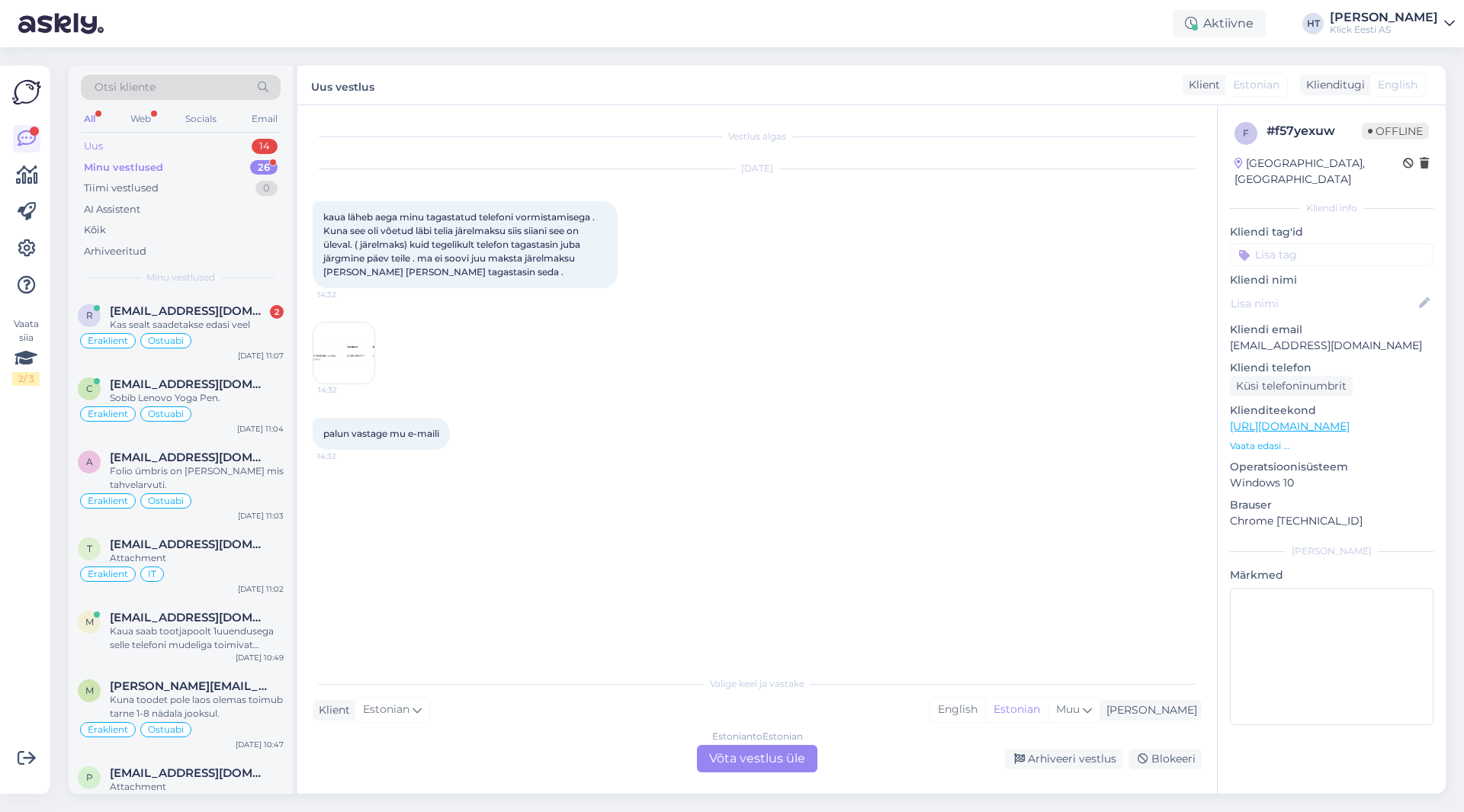
click at [256, 142] on div "14" at bounding box center [265, 146] width 26 height 15
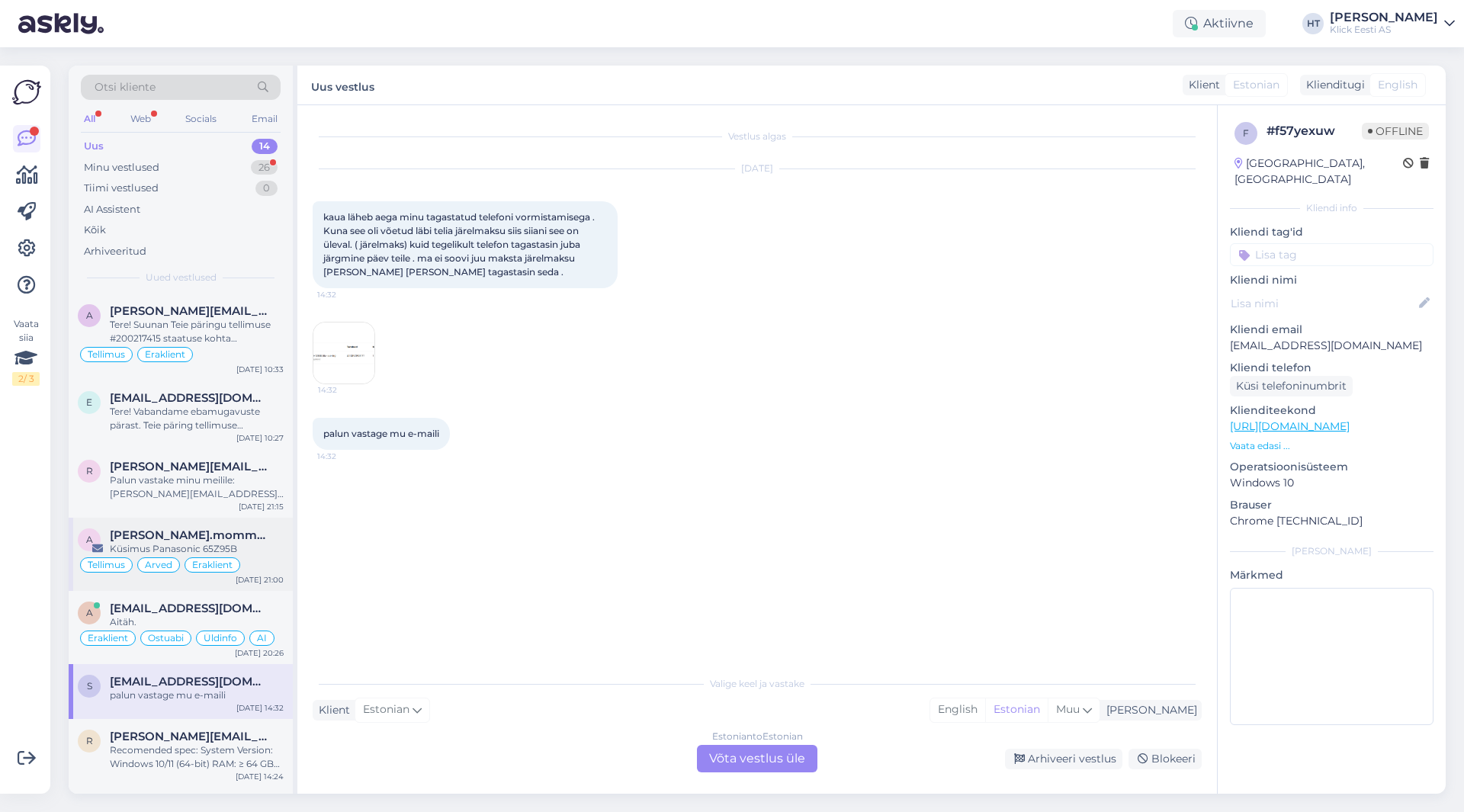
click at [254, 547] on div "Küsimus Panasonic 65Z95B" at bounding box center [197, 549] width 174 height 14
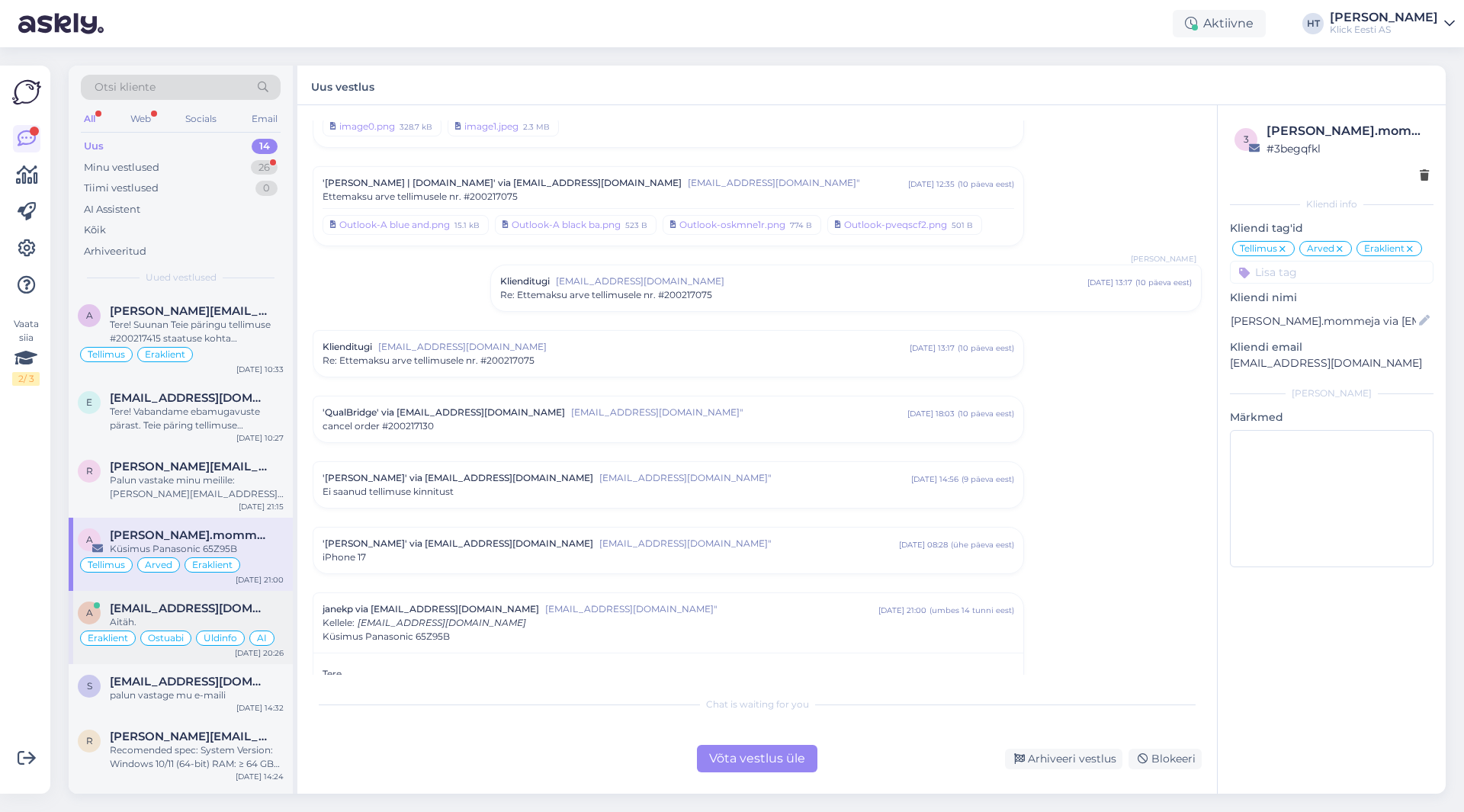
click at [253, 597] on div "a [EMAIL_ADDRESS][DOMAIN_NAME] Aitäh. Eraklient Ostuabi Üldinfo AI [DATE] 20:26" at bounding box center [180, 627] width 224 height 73
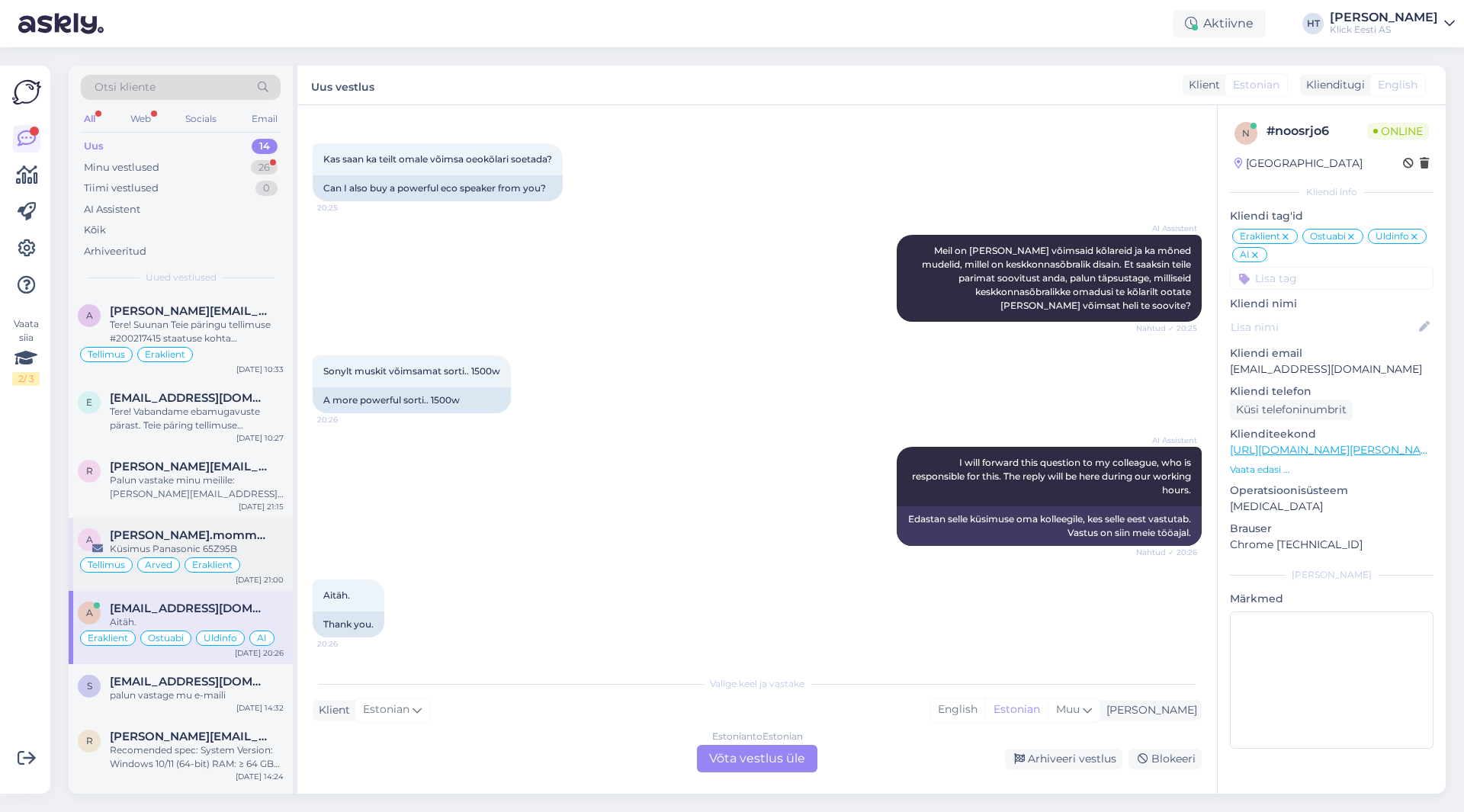
scroll to position [305, 0]
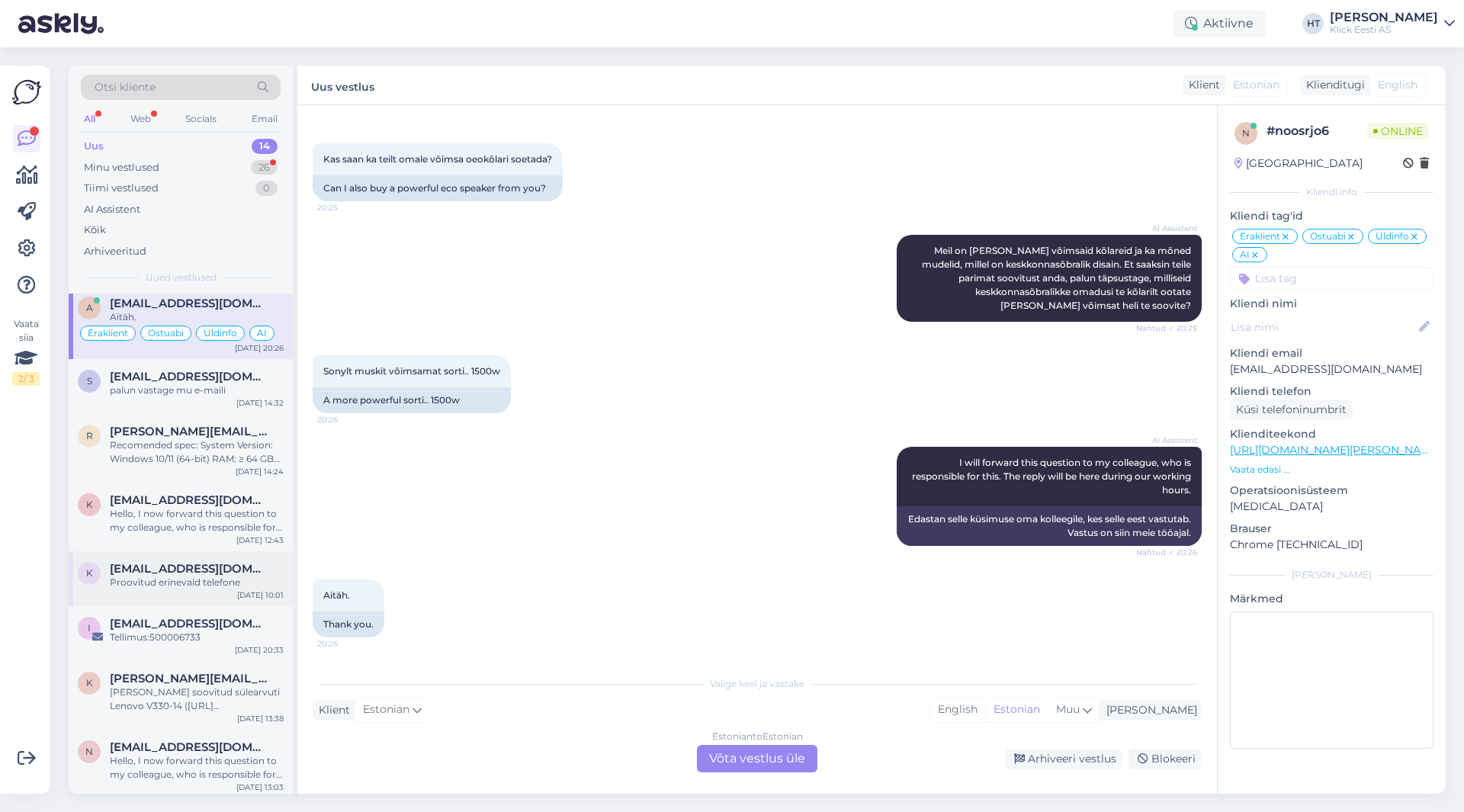
click at [214, 567] on span "[EMAIL_ADDRESS][DOMAIN_NAME]" at bounding box center [189, 569] width 159 height 14
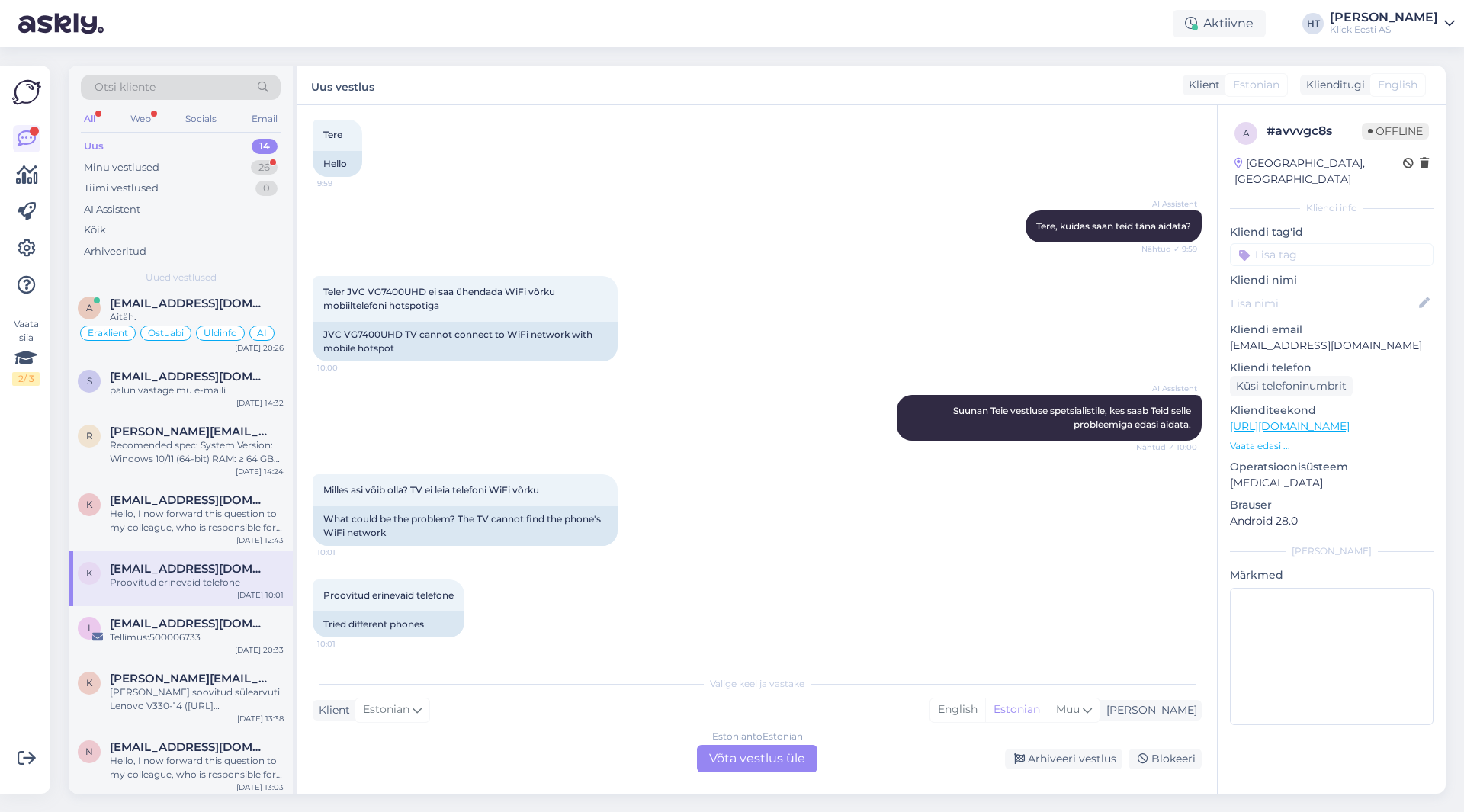
scroll to position [433, 0]
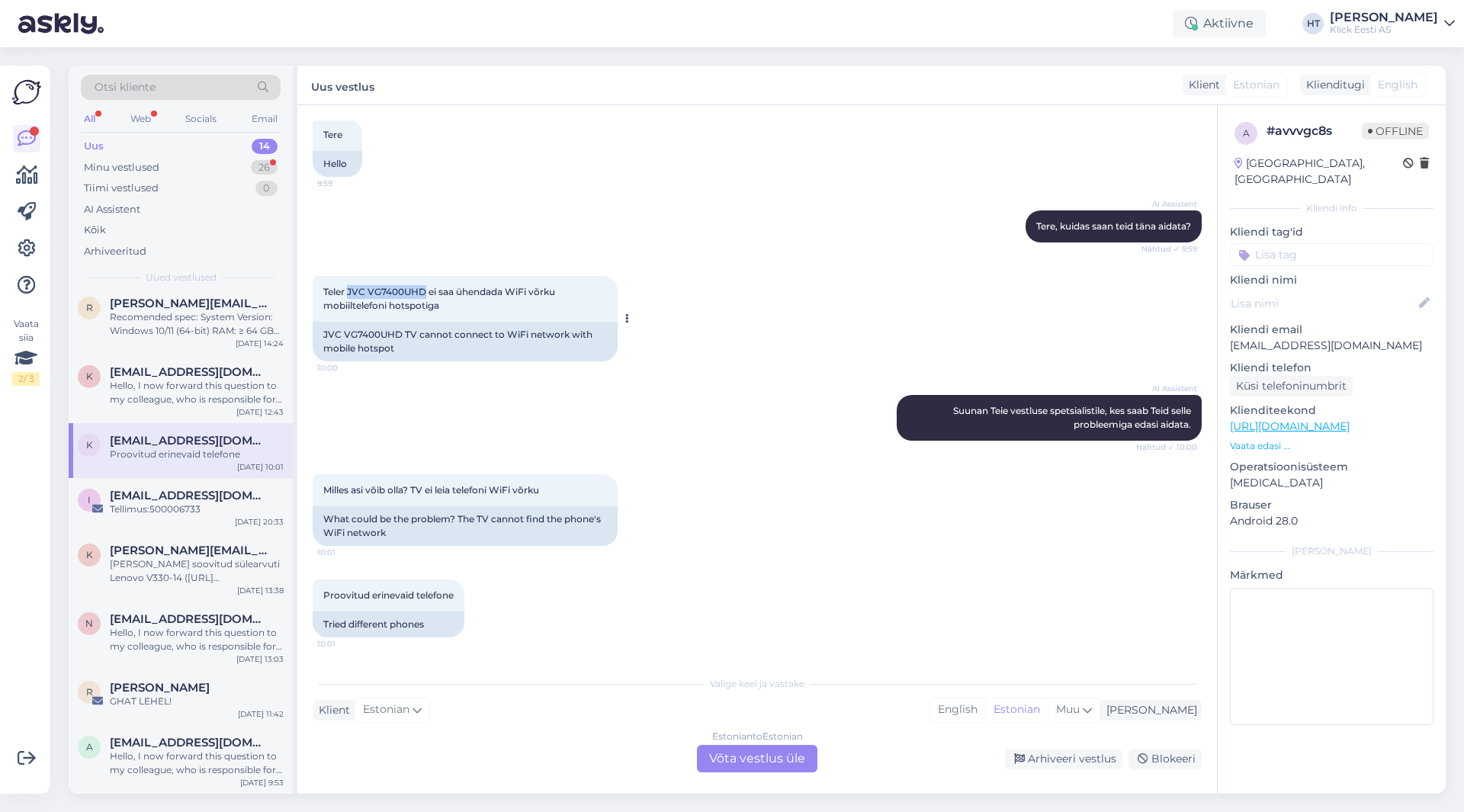
drag, startPoint x: 348, startPoint y: 290, endPoint x: 427, endPoint y: 293, distance: 79.1
click at [427, 293] on span "Teler JVC VG7400UHD ei saa ühendada WiFi võrku mobiiltelefoni hotspotiga" at bounding box center [440, 298] width 234 height 25
click at [814, 433] on div "AI Assistent Suunan Teie vestluse spetsialistile, kes saab Teid selle probleemi…" at bounding box center [757, 418] width 889 height 79
click at [714, 766] on div "Estonian to Estonian Võta vestlus üle" at bounding box center [757, 758] width 120 height 27
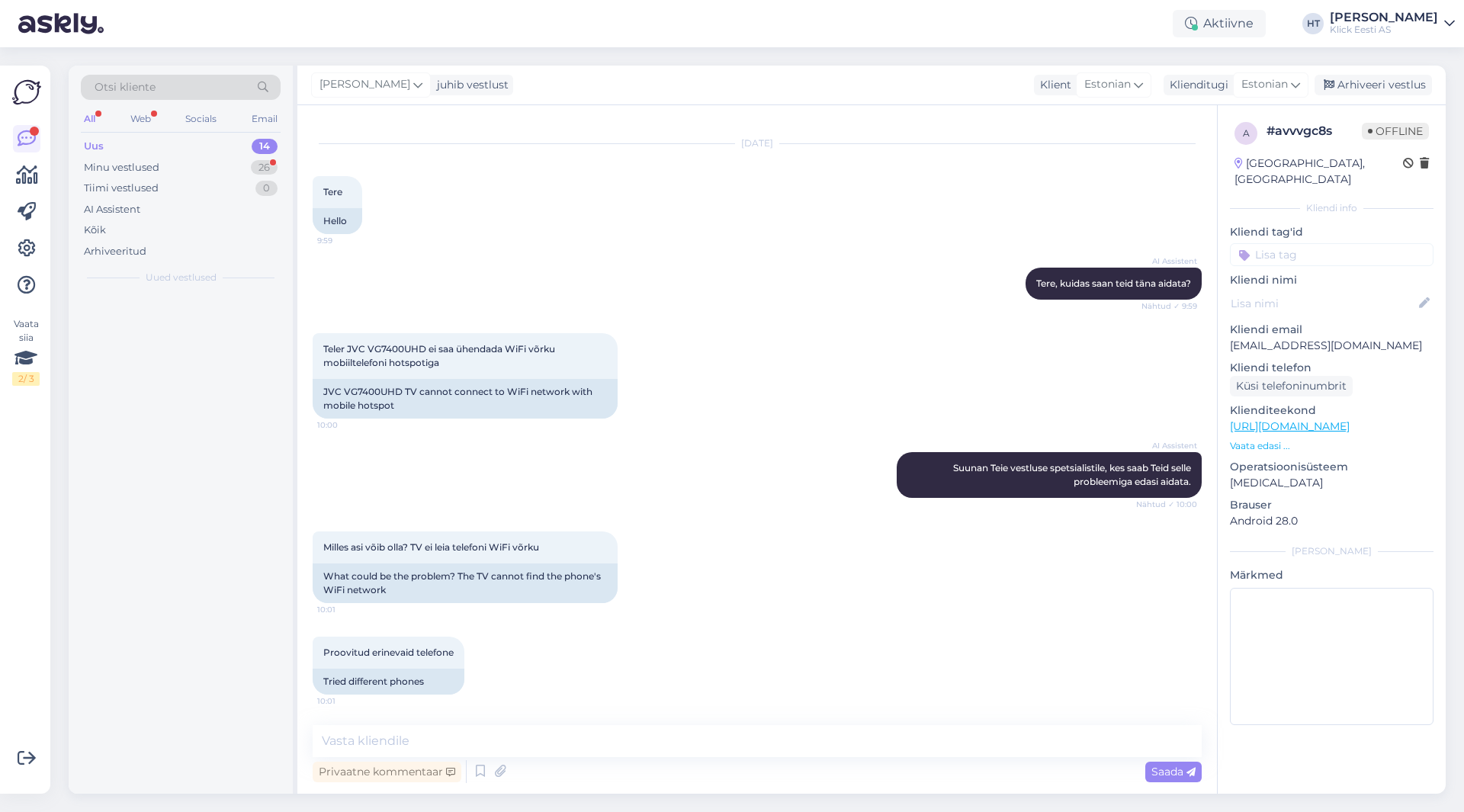
scroll to position [0, 0]
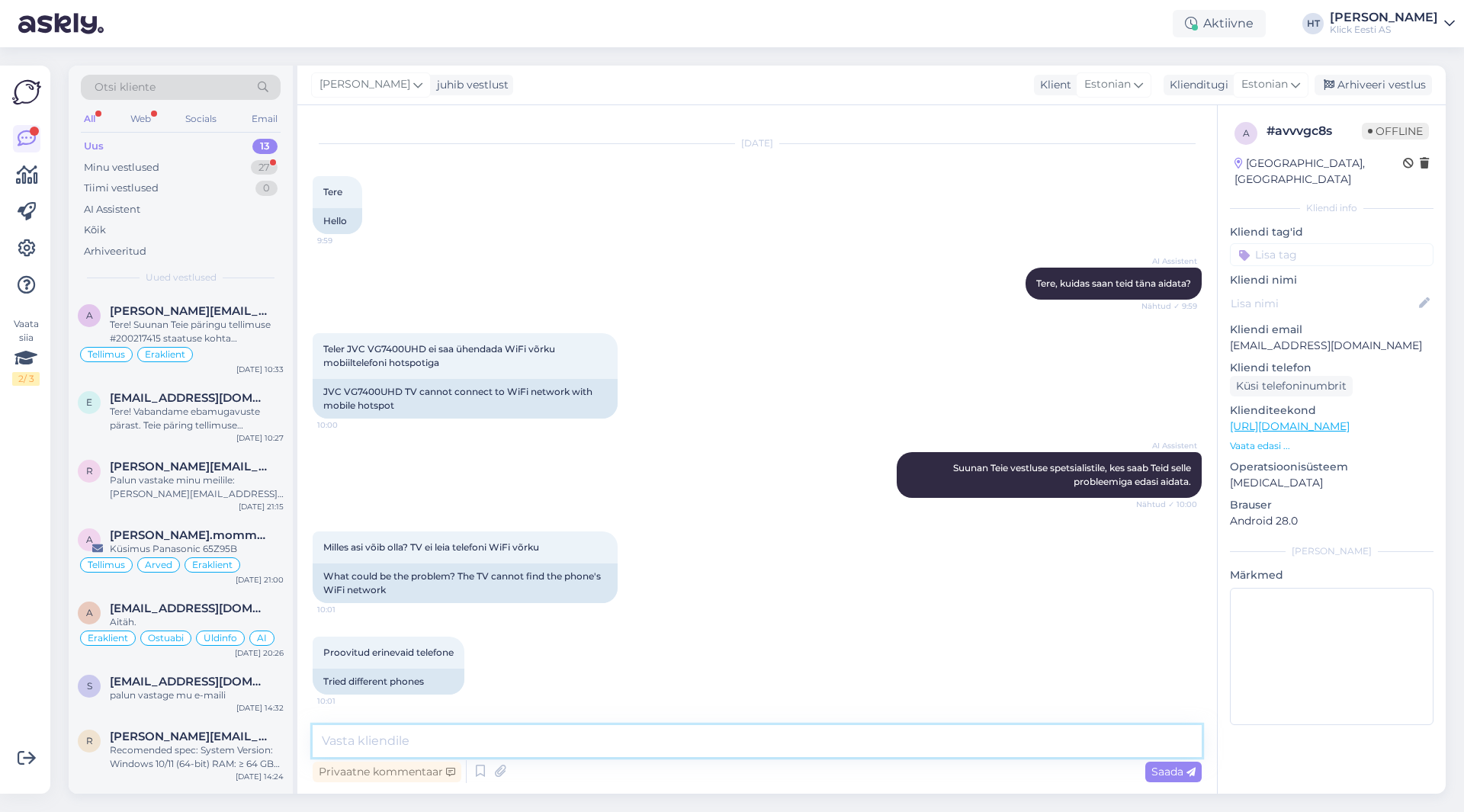
click at [674, 736] on textarea at bounding box center [757, 741] width 889 height 32
drag, startPoint x: 945, startPoint y: 741, endPoint x: 583, endPoint y: 749, distance: 362.1
click at [583, 749] on textarea "Võib üle vaadata kas hotspot kasutab 5GHz ühendust. kui kasutab, siis tuleb see…" at bounding box center [757, 741] width 889 height 32
click at [1001, 729] on textarea "Võib vahetada hotspotil kasutusel olevat WiFi stadnarit, ehk vahetada 2.4GHz ja…" at bounding box center [757, 741] width 889 height 32
paste textarea "WPA2"
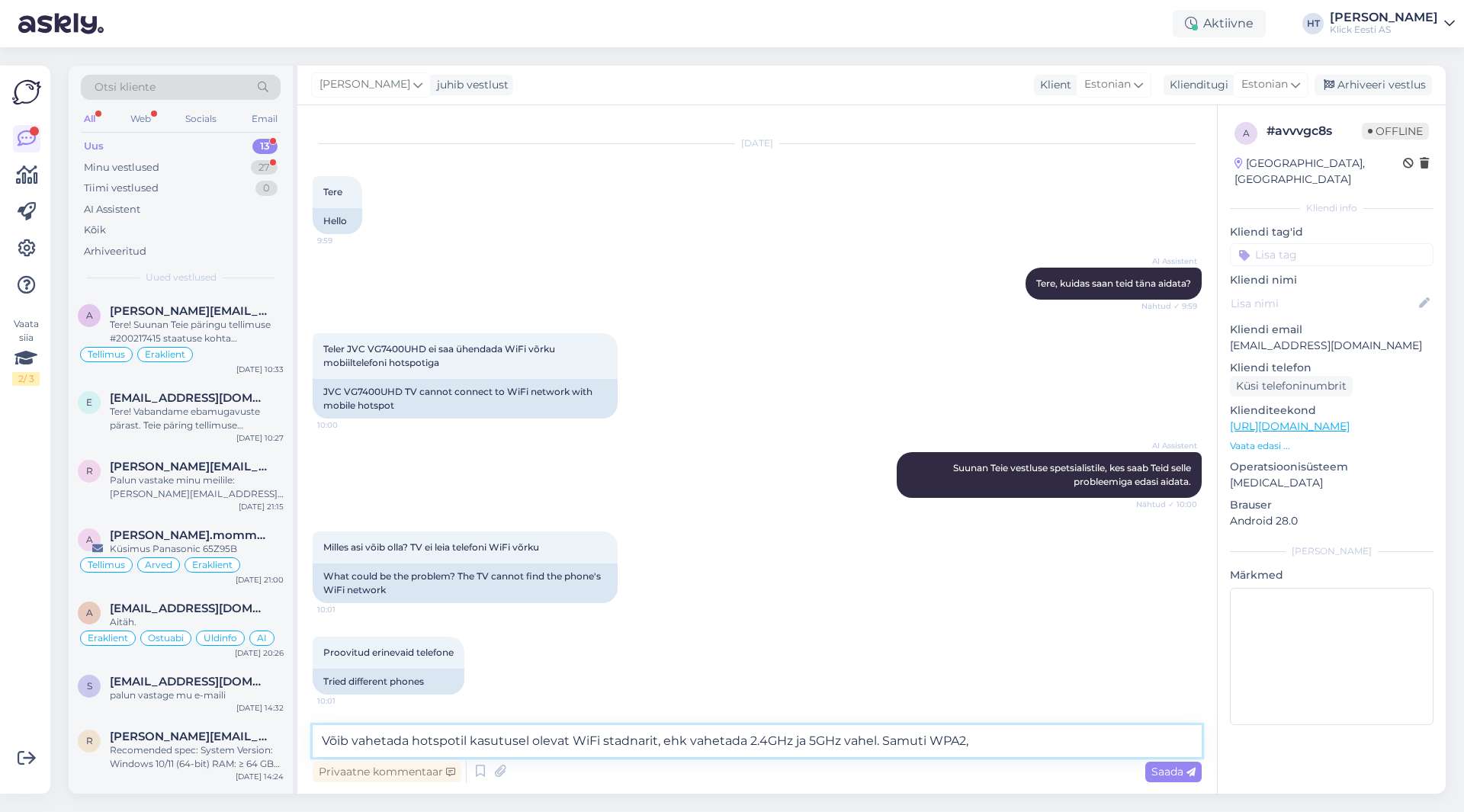
paste textarea "WPA2"
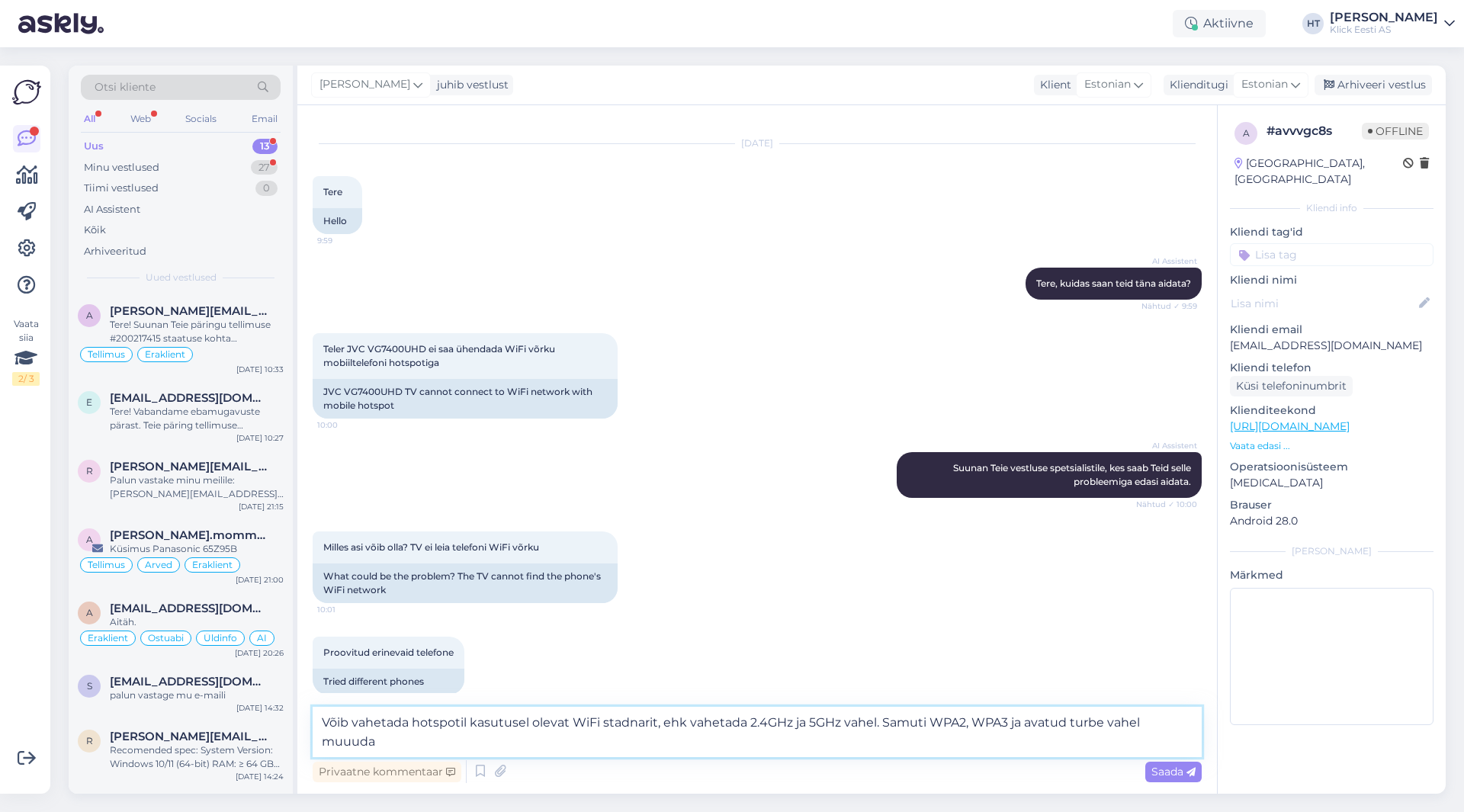
scroll to position [43, 0]
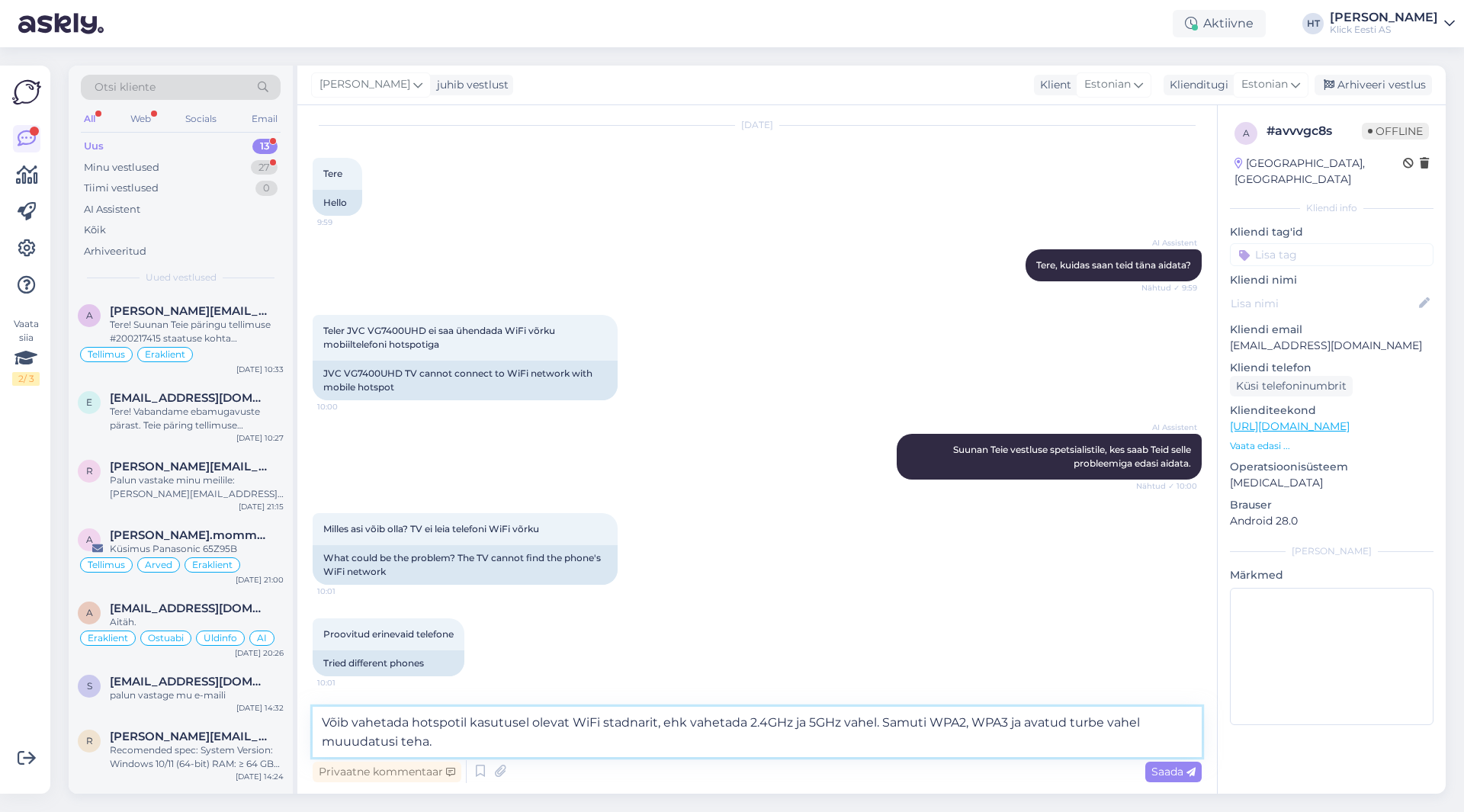
type textarea "Võib vahetada hotspotil kasutusel olevat WiFi stadnarit, ehk vahetada 2.4GHz ja…"
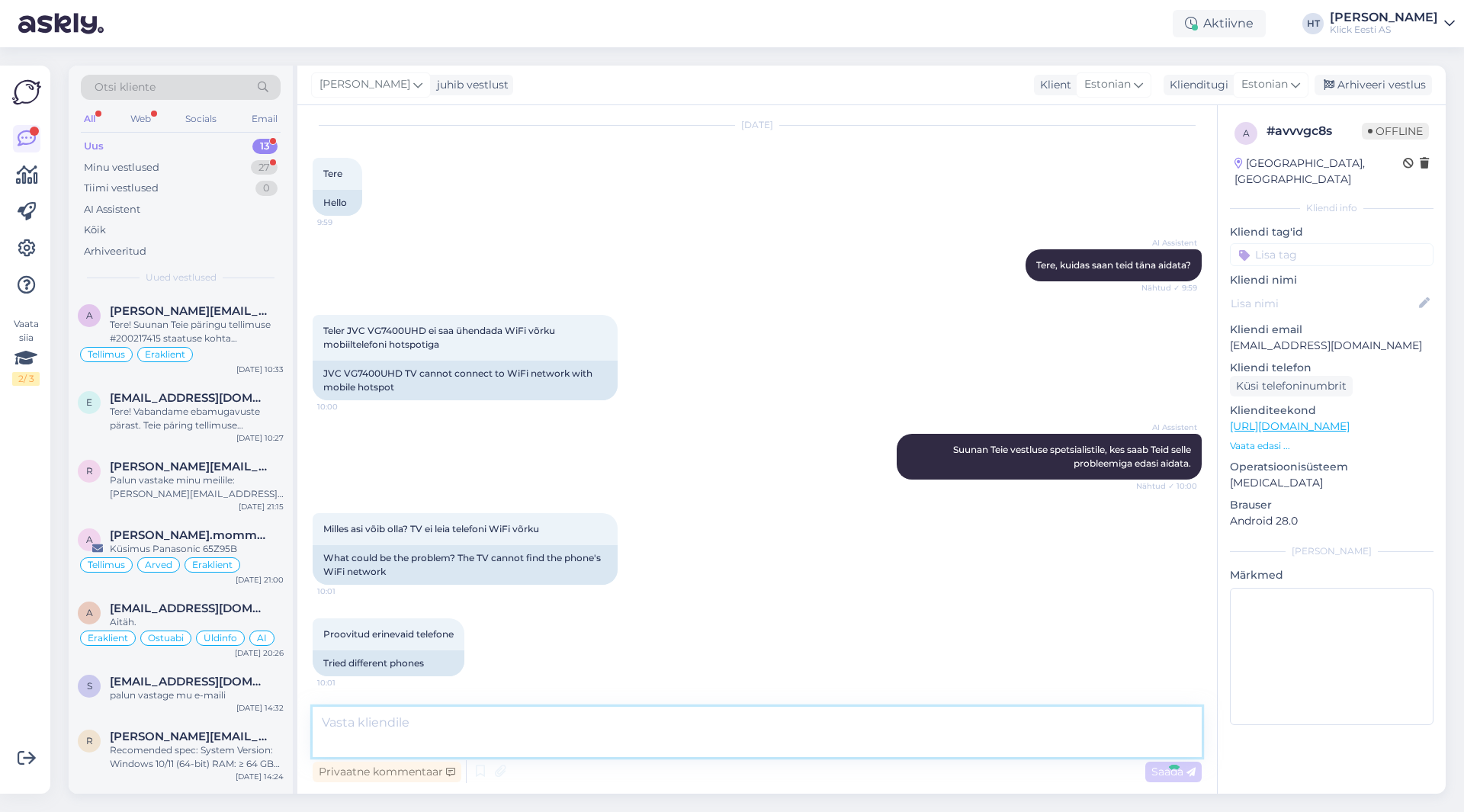
scroll to position [150, 0]
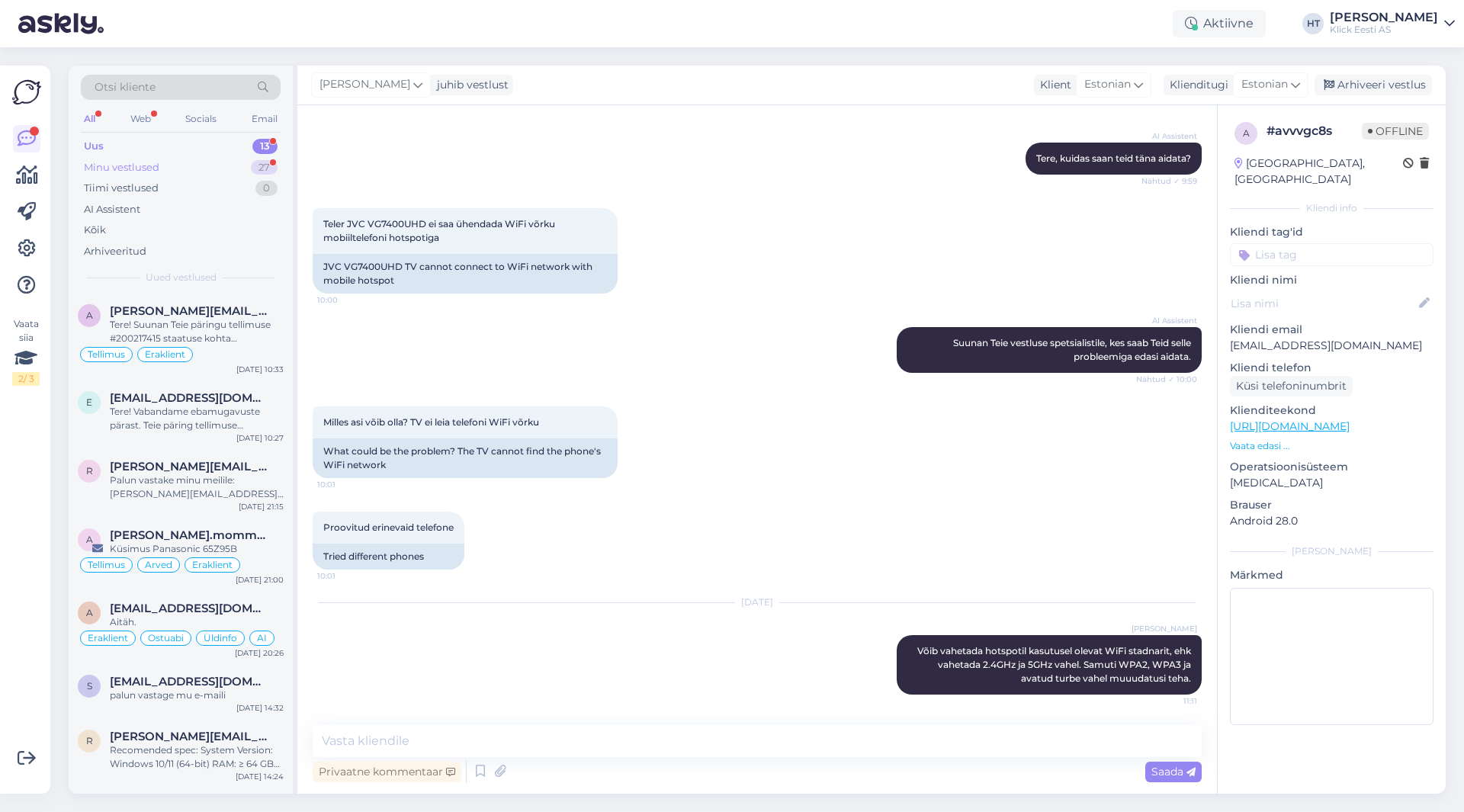
click at [254, 177] on div "Minu vestlused 27" at bounding box center [180, 168] width 199 height 21
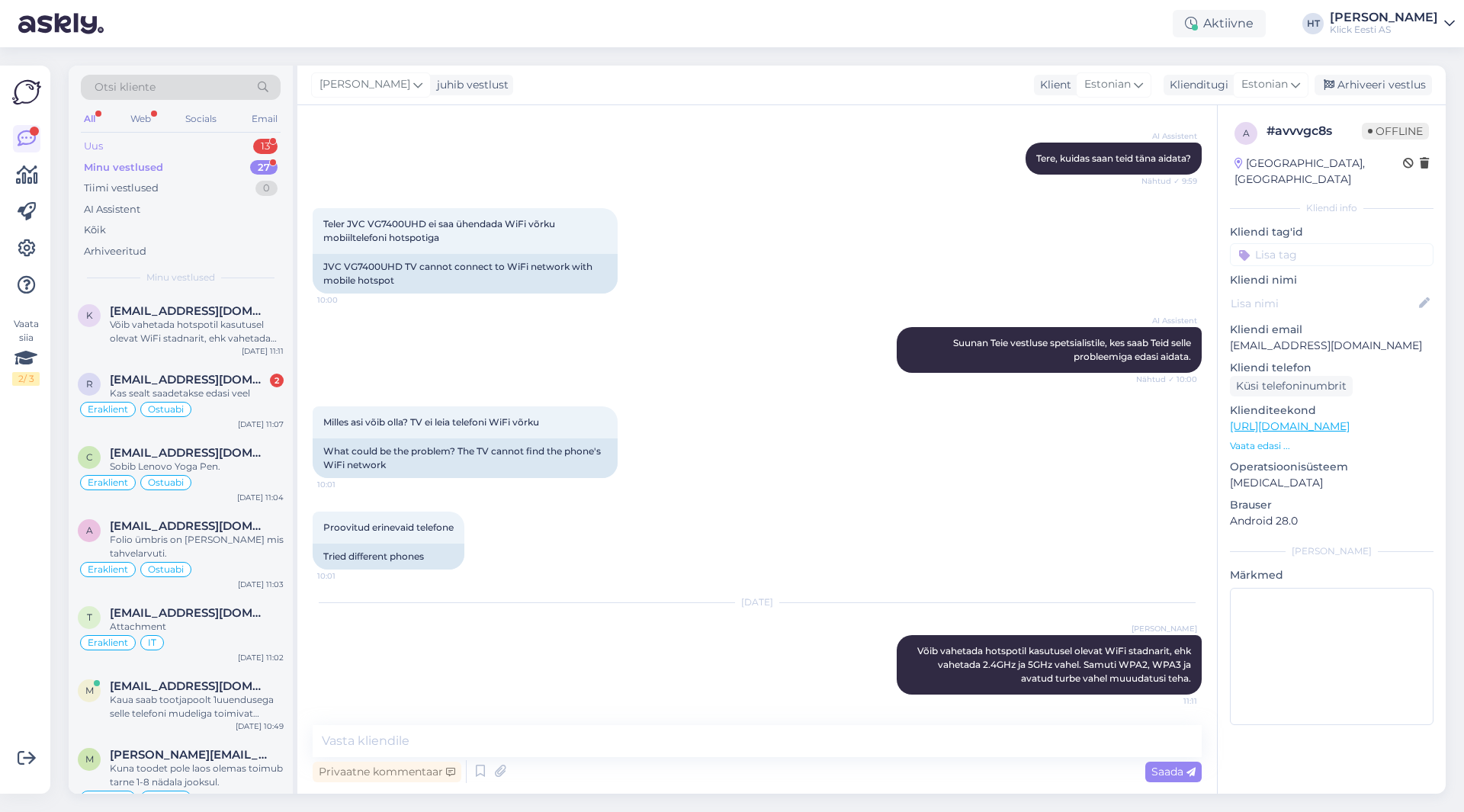
click at [268, 144] on div "13" at bounding box center [265, 146] width 25 height 15
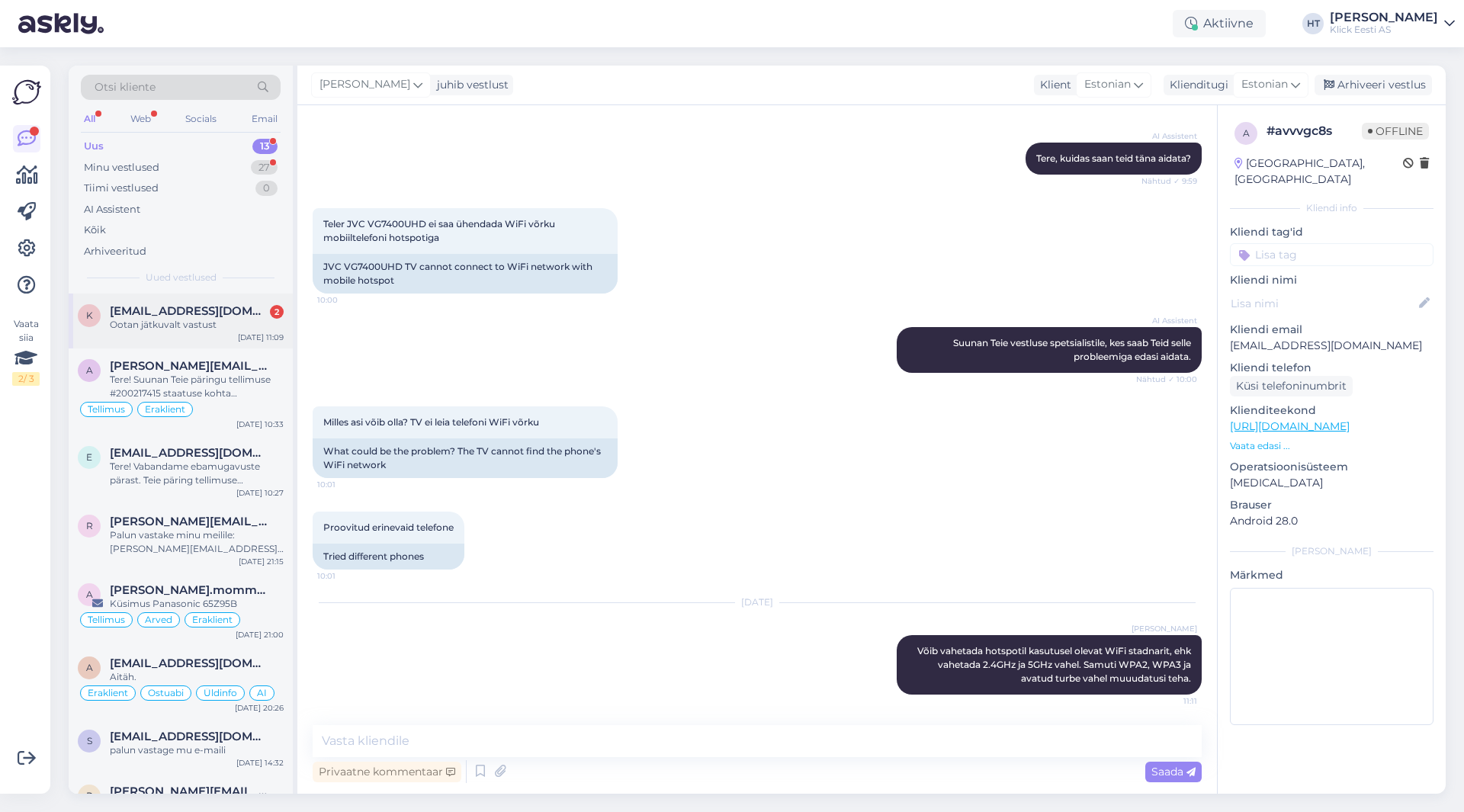
click at [240, 335] on div "[DATE] 11:09" at bounding box center [261, 337] width 46 height 11
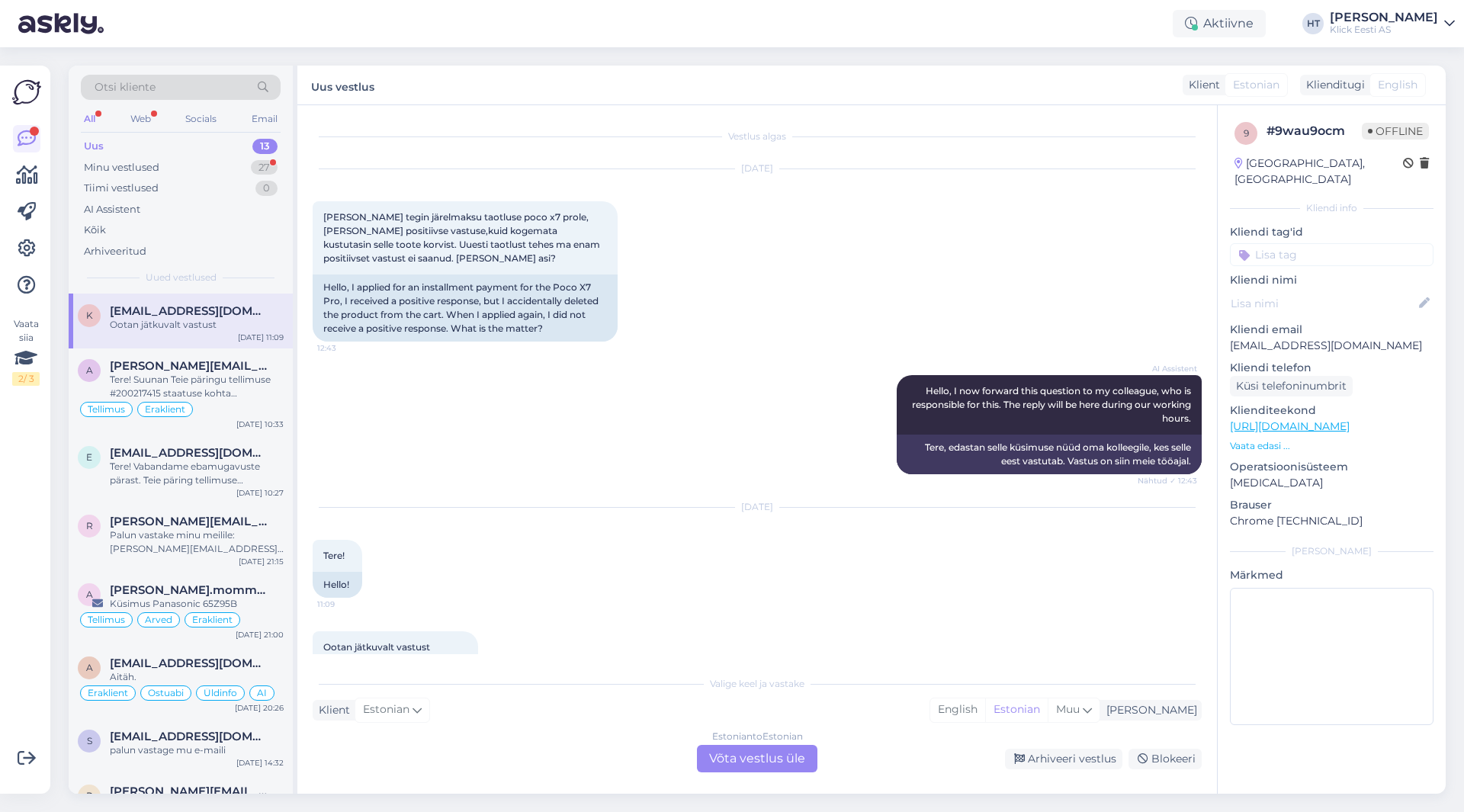
scroll to position [52, 0]
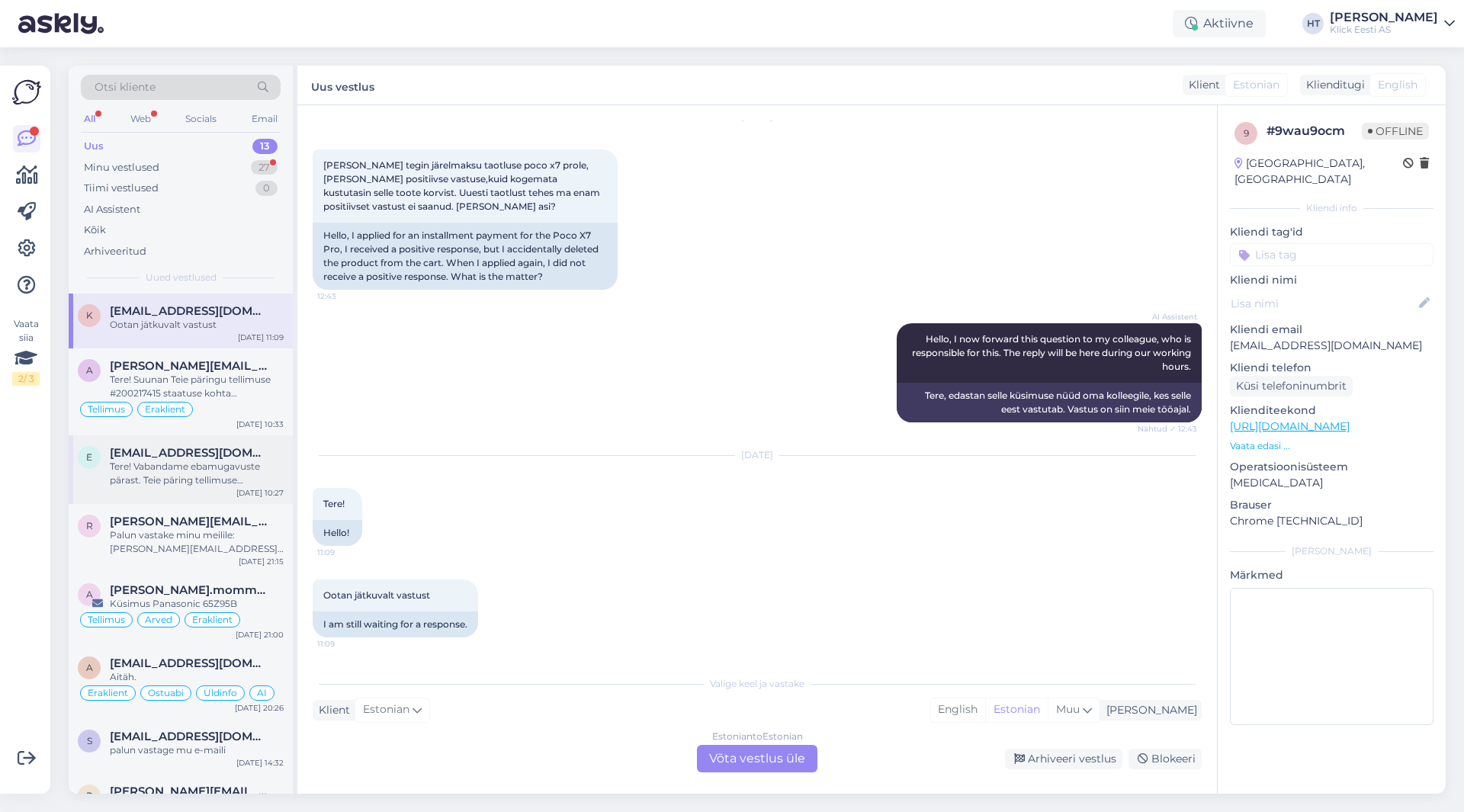
click at [148, 482] on div "Tere! Vabandame ebamugavuste pärast. Teie päring tellimuse #200216807 tarneaja …" at bounding box center [197, 473] width 174 height 27
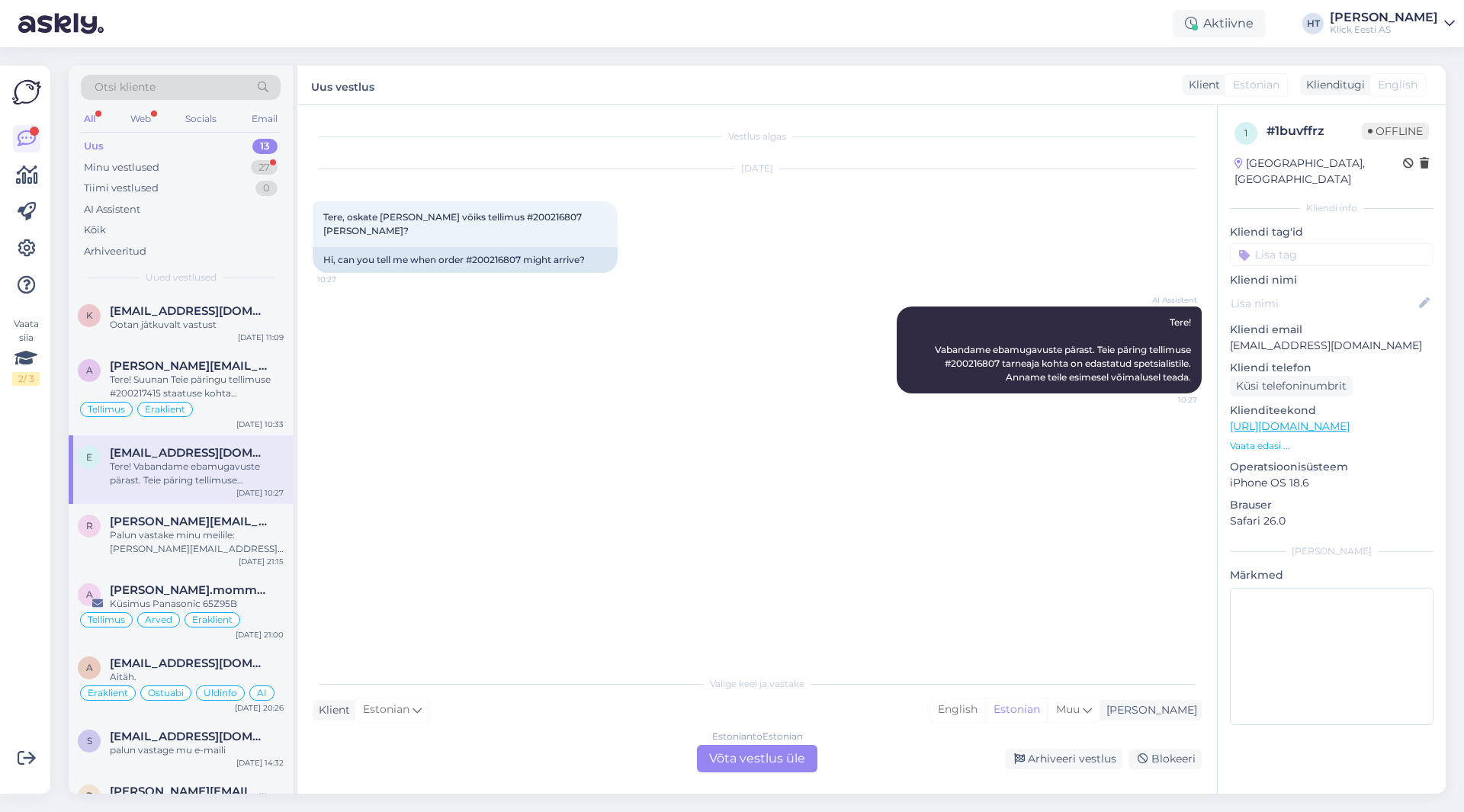
scroll to position [0, 0]
drag, startPoint x: 475, startPoint y: 262, endPoint x: 521, endPoint y: 259, distance: 46.1
click at [521, 259] on div "Hi, can you tell me when order #200216807 might arrive?" at bounding box center [465, 260] width 305 height 26
drag, startPoint x: 521, startPoint y: 259, endPoint x: 487, endPoint y: 260, distance: 34.0
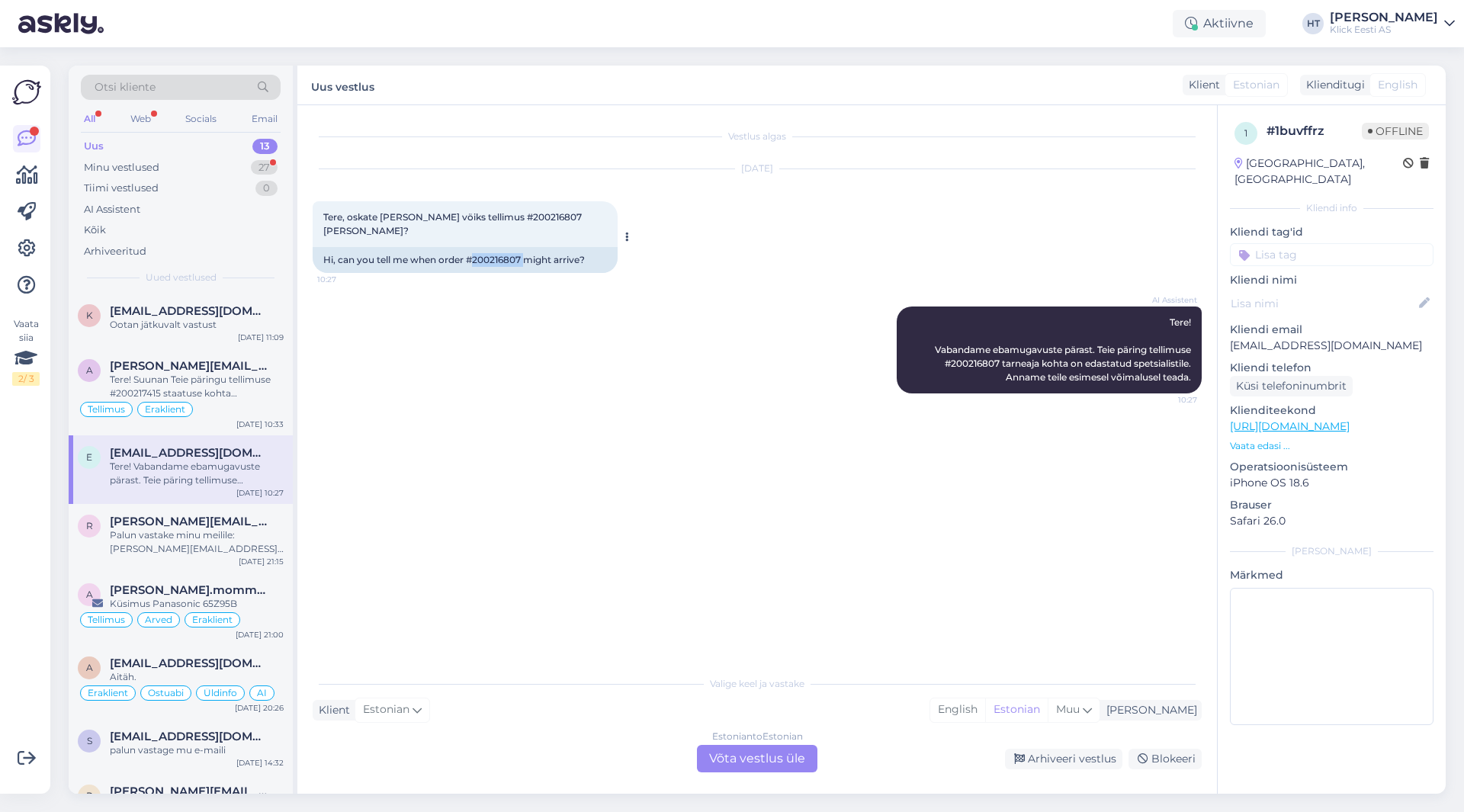
click at [487, 260] on div "Hi, can you tell me when order #200216807 might arrive?" at bounding box center [465, 260] width 305 height 26
click at [476, 260] on div "Hi, can you tell me when order #200216807 might arrive?" at bounding box center [465, 260] width 305 height 26
drag, startPoint x: 475, startPoint y: 260, endPoint x: 523, endPoint y: 257, distance: 48.1
click at [523, 257] on div "Hi, can you tell me when order #200216807 might arrive?" at bounding box center [465, 260] width 305 height 26
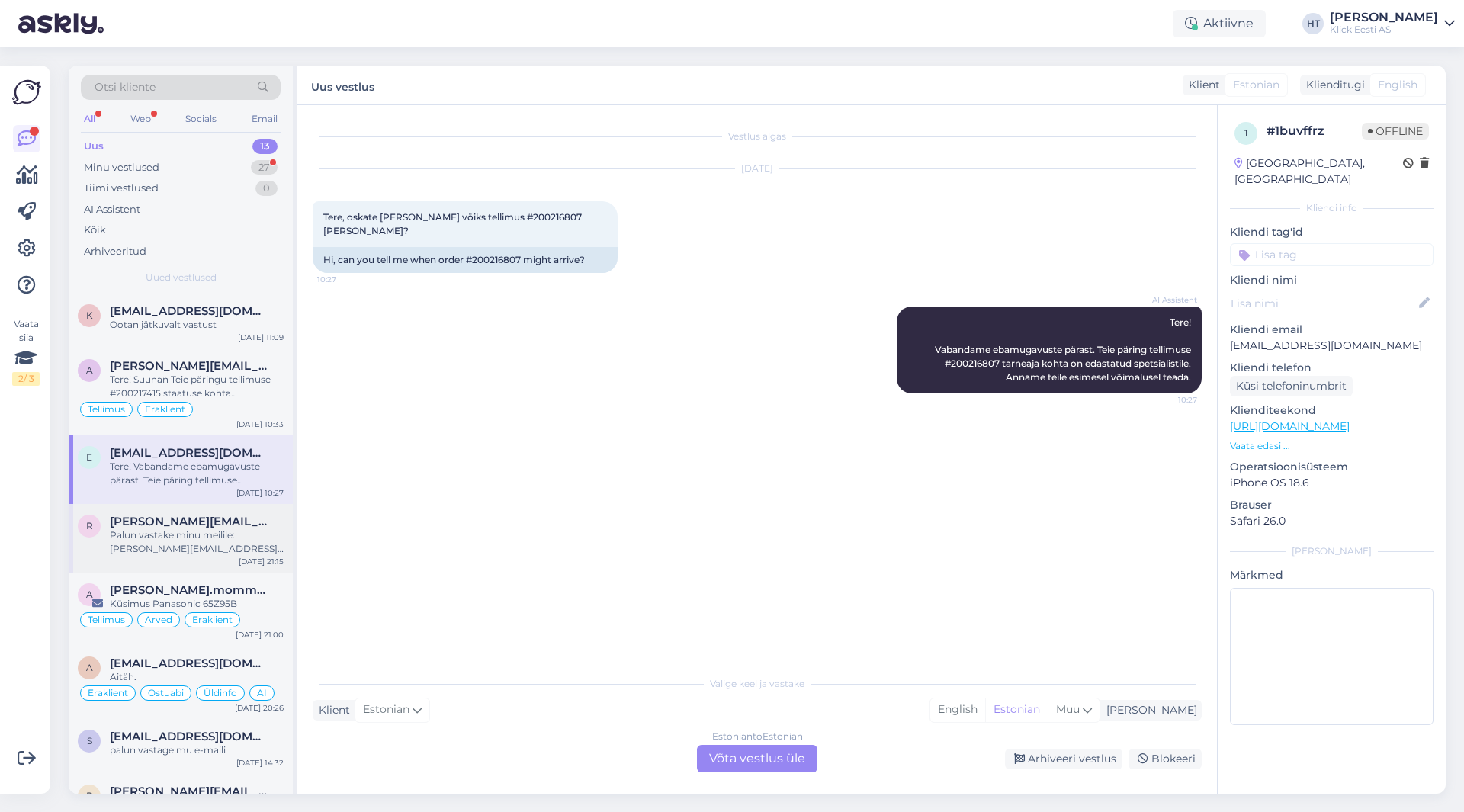
click at [216, 530] on div "Palun vastake minu meilile: [PERSON_NAME][EMAIL_ADDRESS][PERSON_NAME][DOMAIN_NA…" at bounding box center [197, 541] width 174 height 27
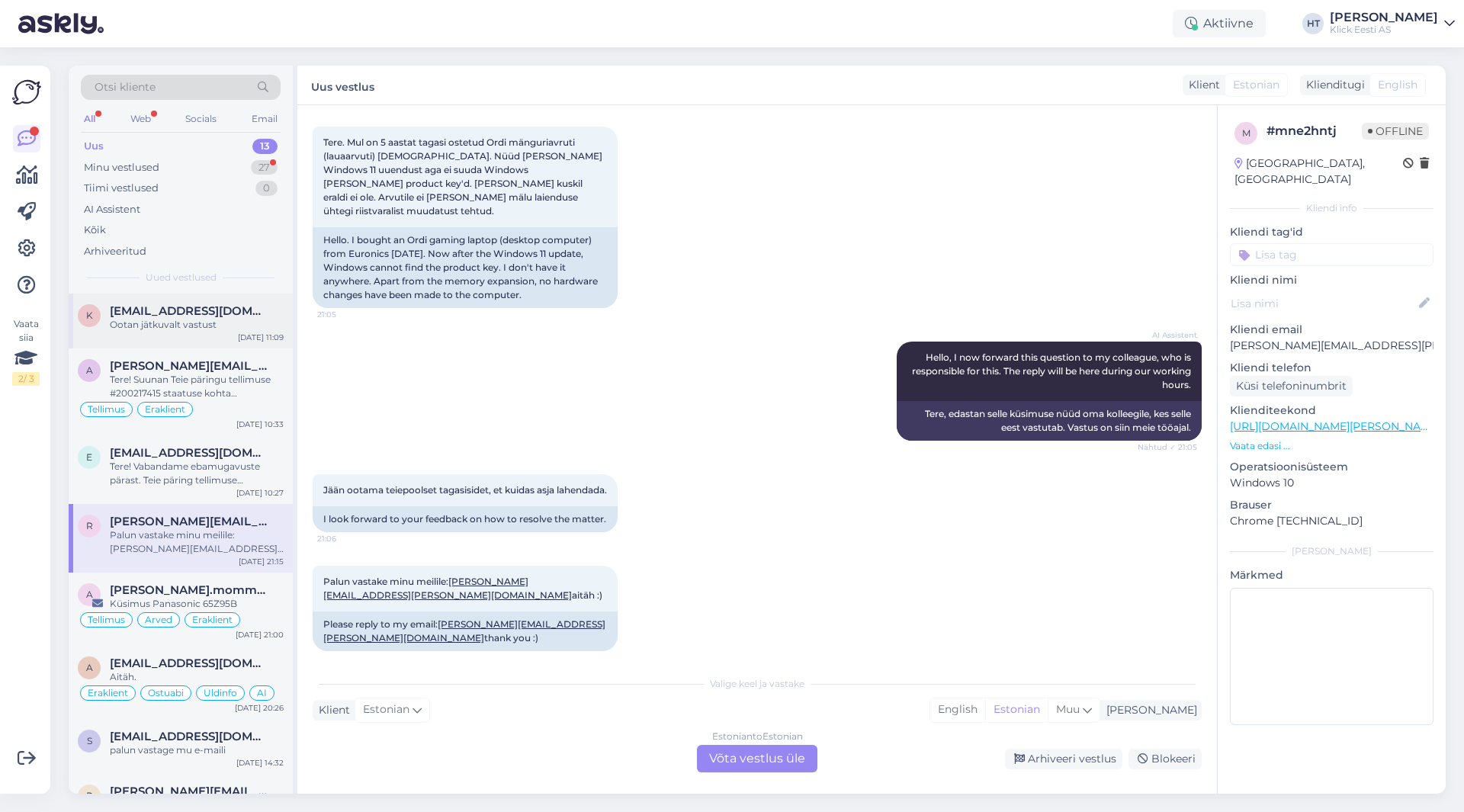
click at [221, 334] on div "K [EMAIL_ADDRESS][DOMAIN_NAME] Ootan jätkuvalt vastust [DATE] 11:09" at bounding box center [180, 321] width 224 height 54
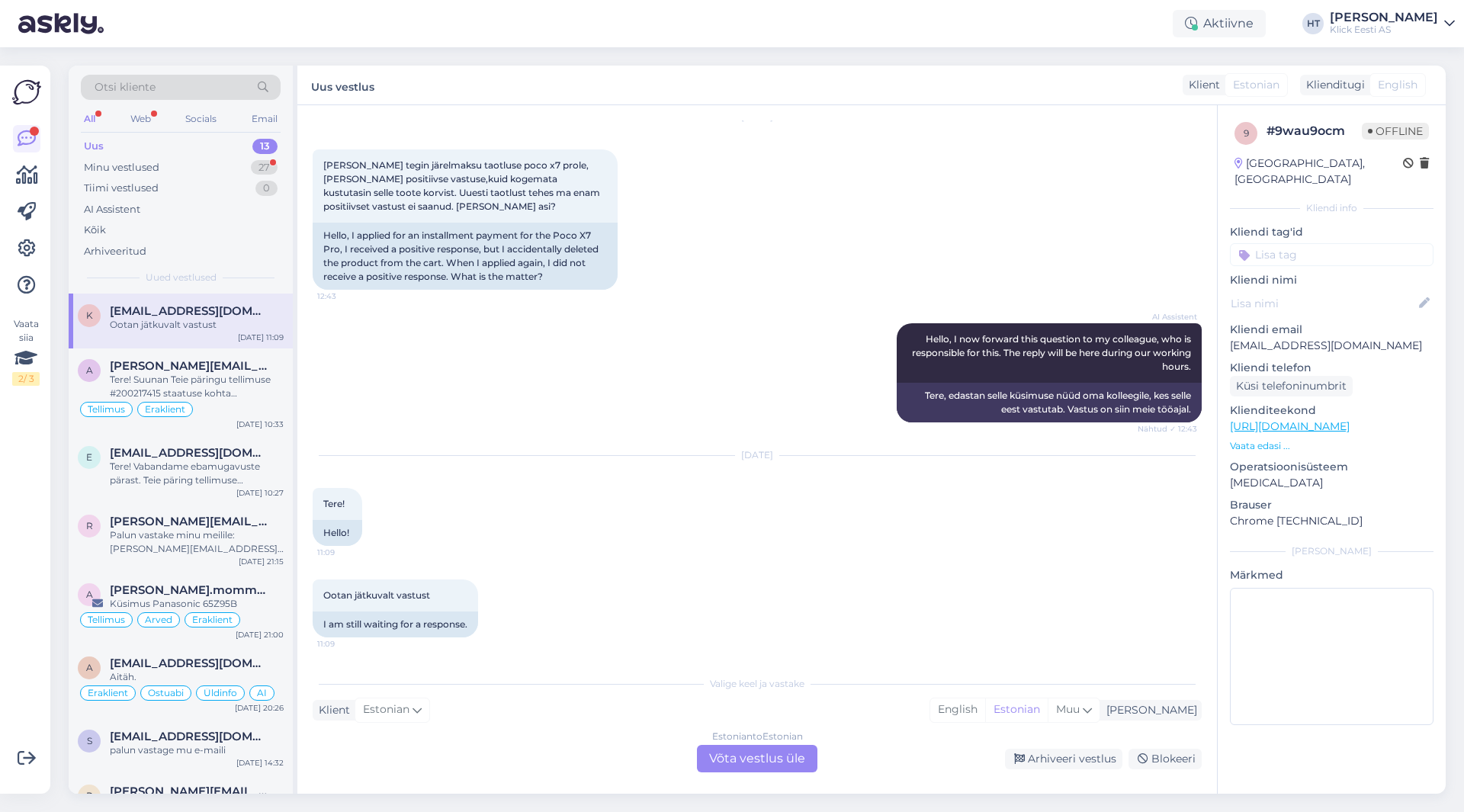
scroll to position [52, 0]
click at [248, 140] on div "Uus 13" at bounding box center [180, 146] width 199 height 21
click at [152, 505] on div "r [PERSON_NAME][EMAIL_ADDRESS][PERSON_NAME][DOMAIN_NAME] Palun vastake minu mei…" at bounding box center [180, 539] width 224 height 69
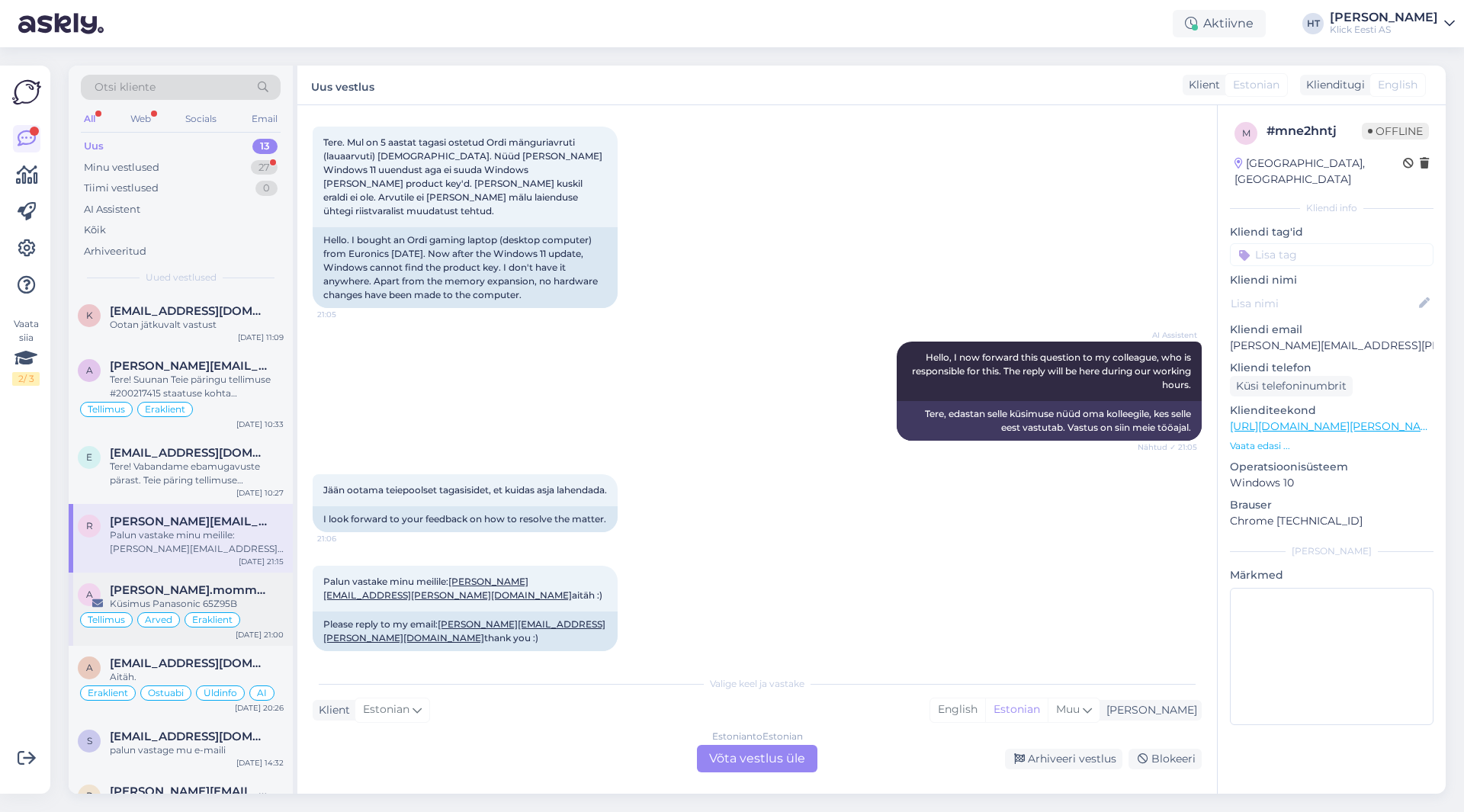
click at [174, 577] on div "a [PERSON_NAME].mommeja via [EMAIL_ADDRESS][DOMAIN_NAME] Küsimus Panasonic 65Z9…" at bounding box center [180, 609] width 224 height 73
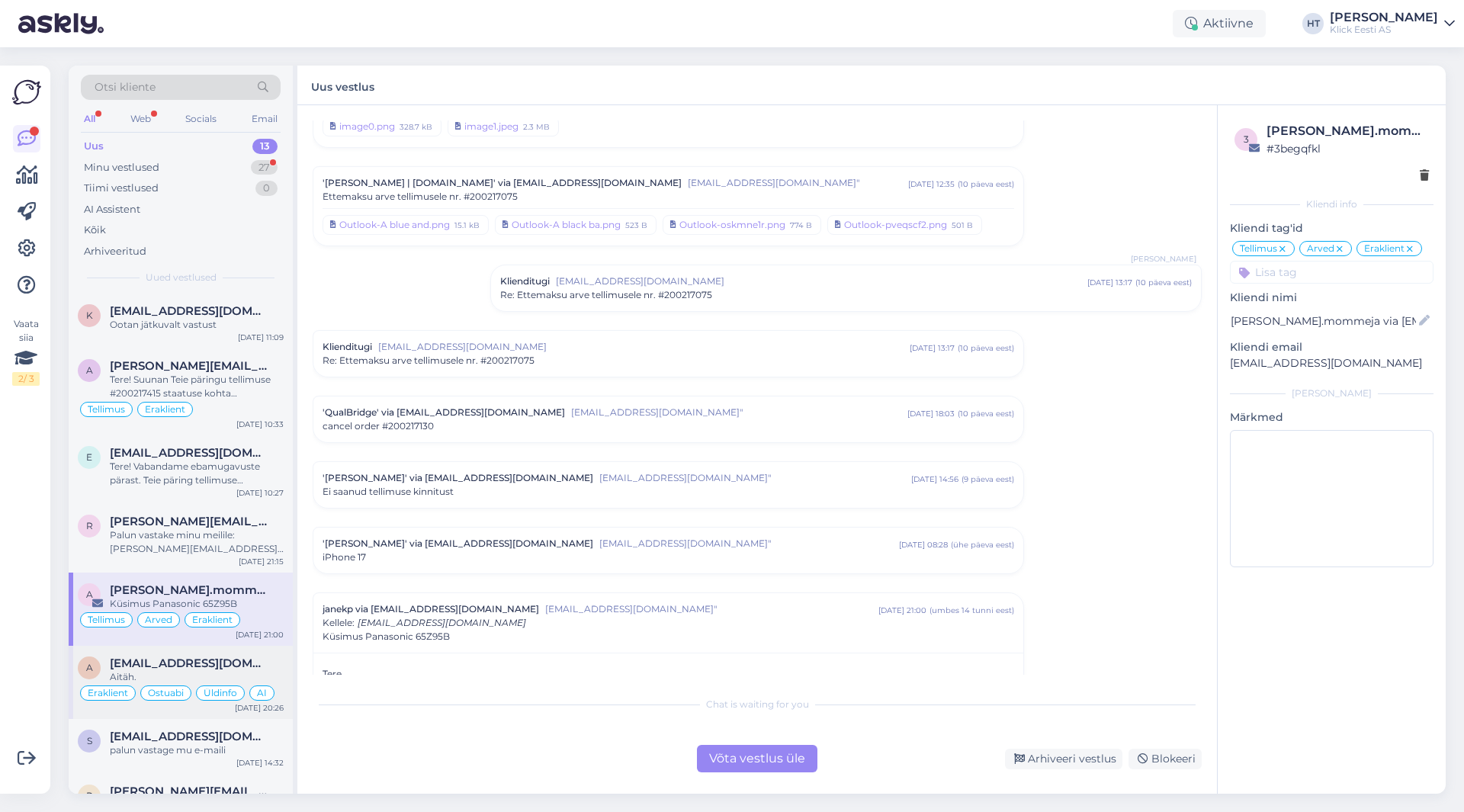
click at [199, 651] on div "a [EMAIL_ADDRESS][DOMAIN_NAME] Aitäh. Eraklient Ostuabi Üldinfo AI [DATE] 20:26" at bounding box center [180, 682] width 224 height 73
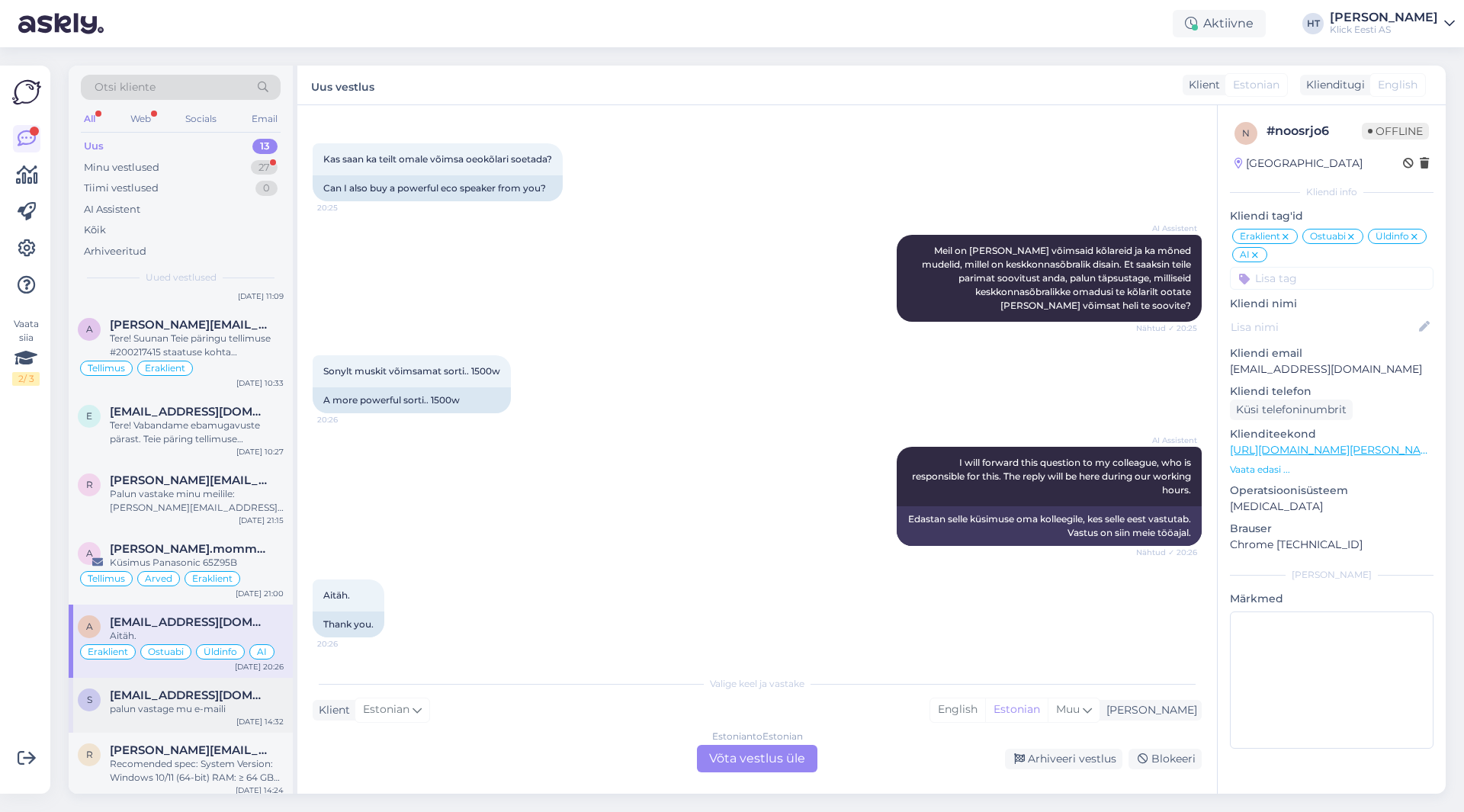
scroll to position [76, 0]
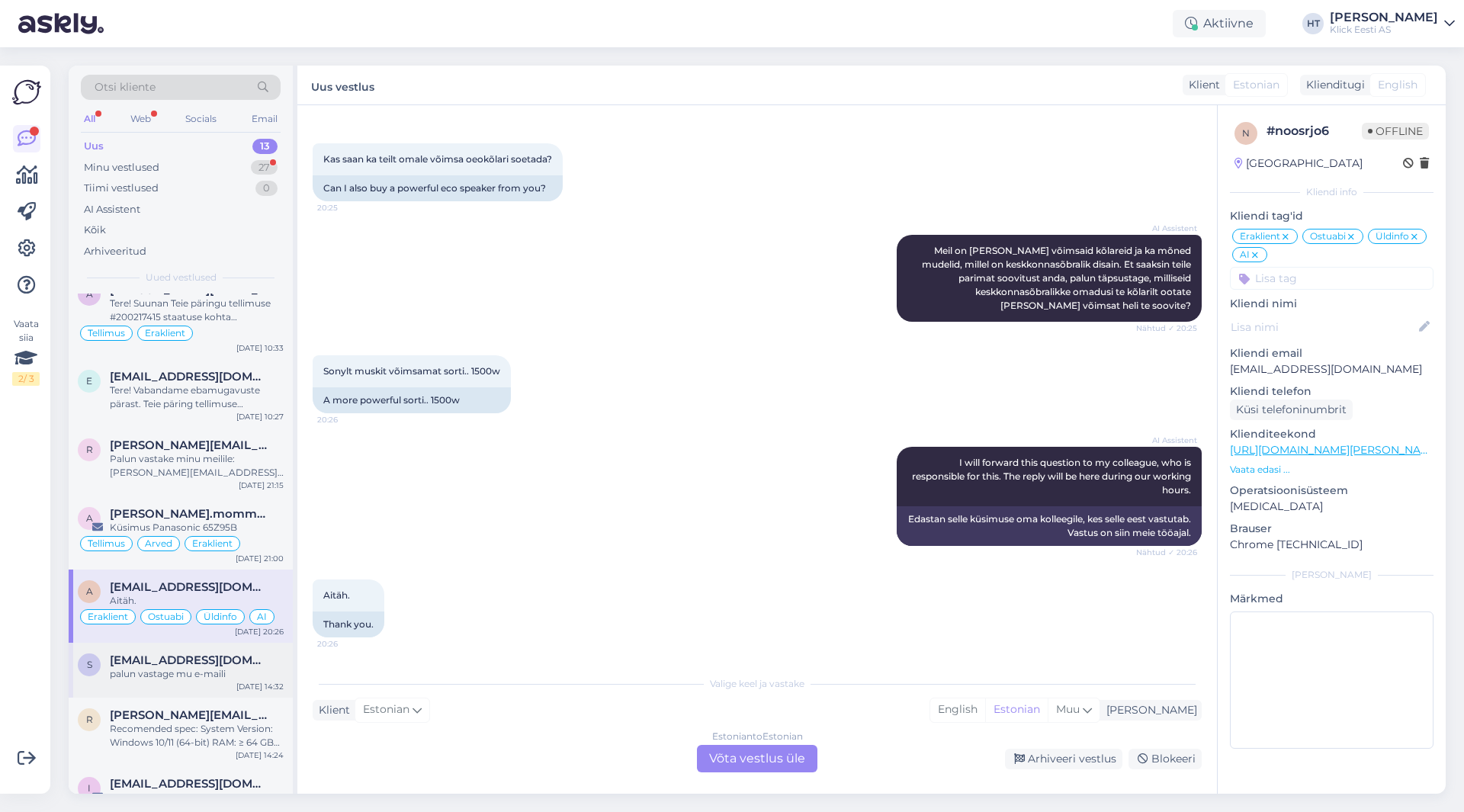
click at [214, 662] on span "[EMAIL_ADDRESS][DOMAIN_NAME]" at bounding box center [189, 661] width 159 height 14
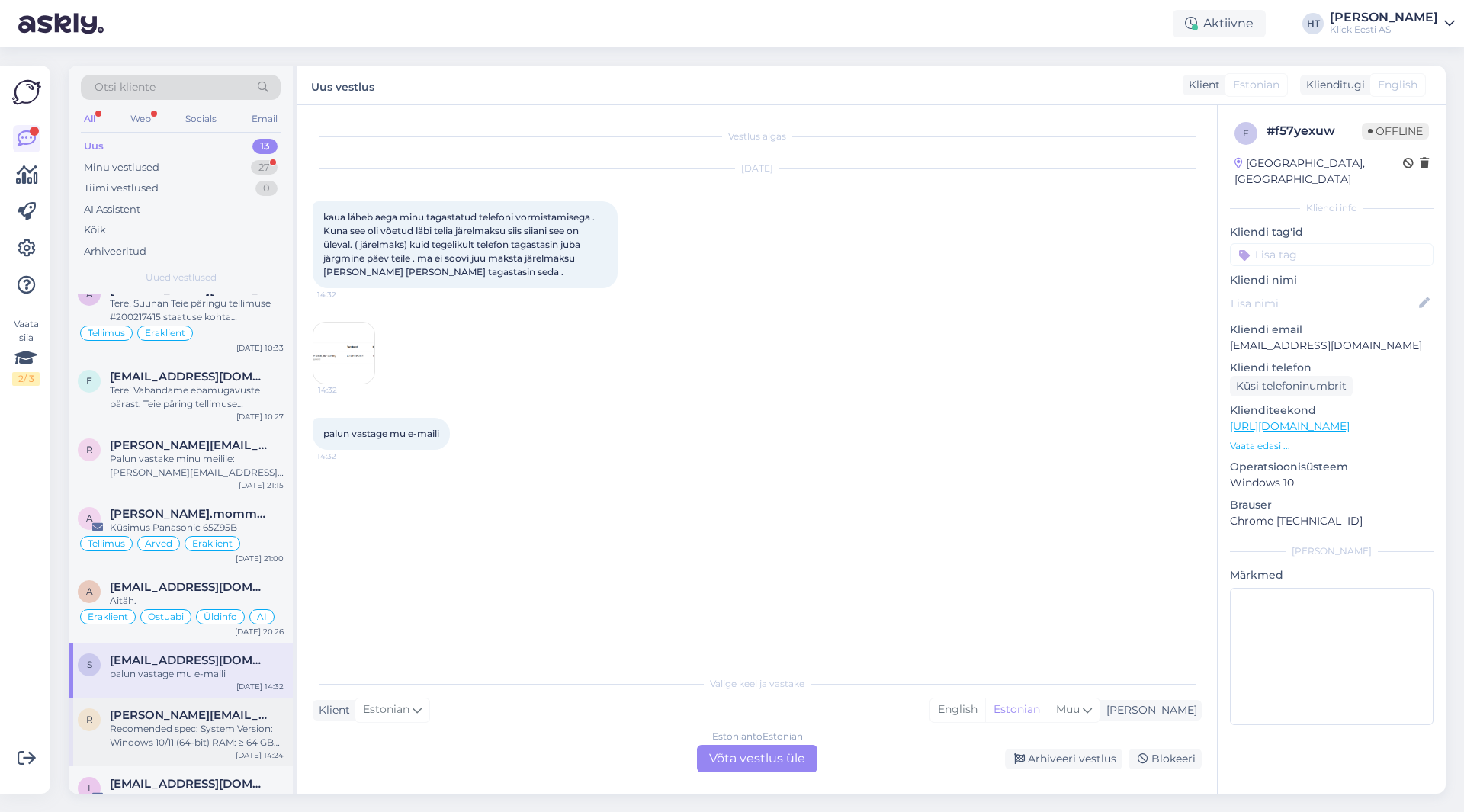
scroll to position [153, 0]
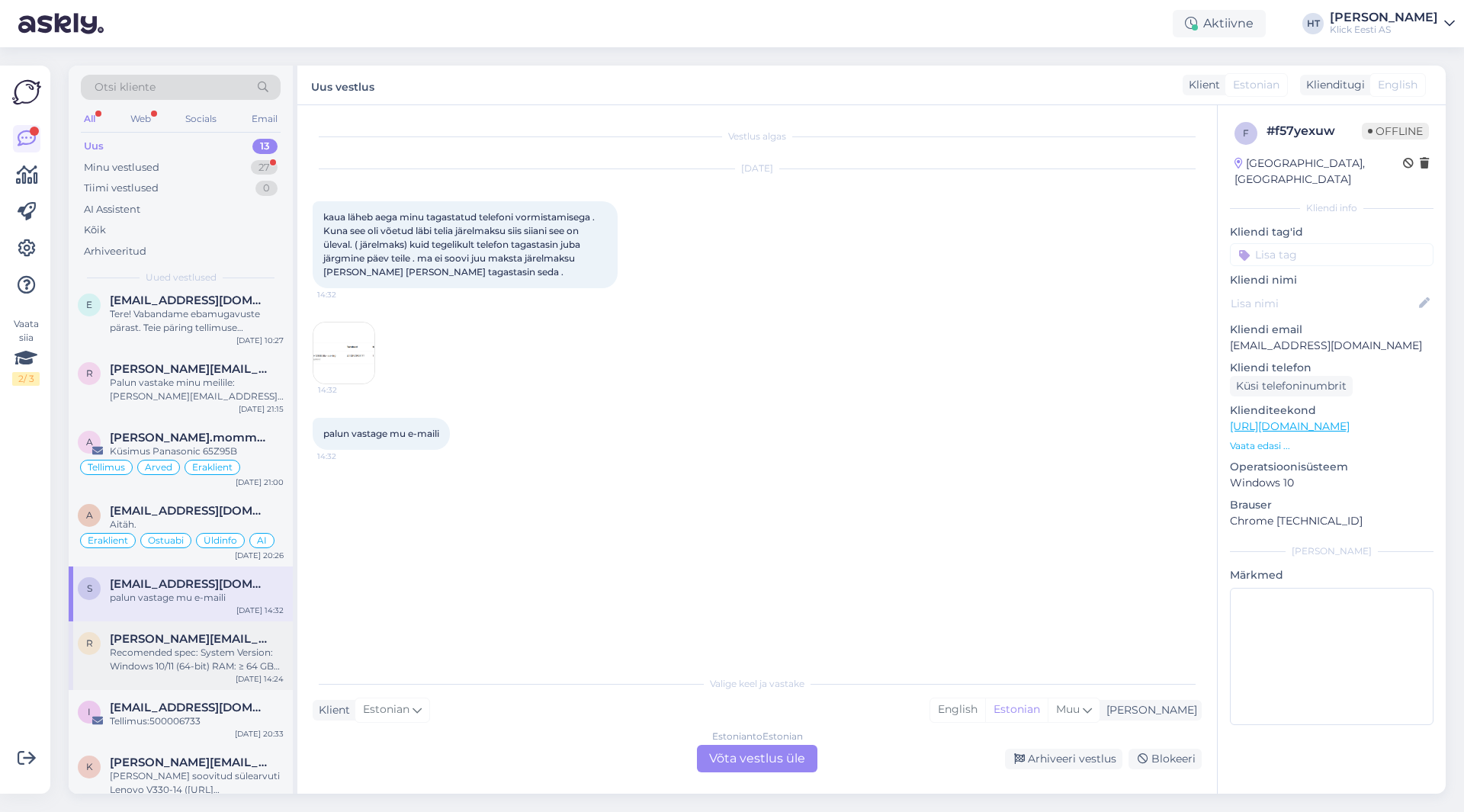
click at [199, 674] on div "[PERSON_NAME] [PERSON_NAME][EMAIL_ADDRESS][PERSON_NAME][DOMAIN_NAME] Recomended…" at bounding box center [180, 656] width 224 height 69
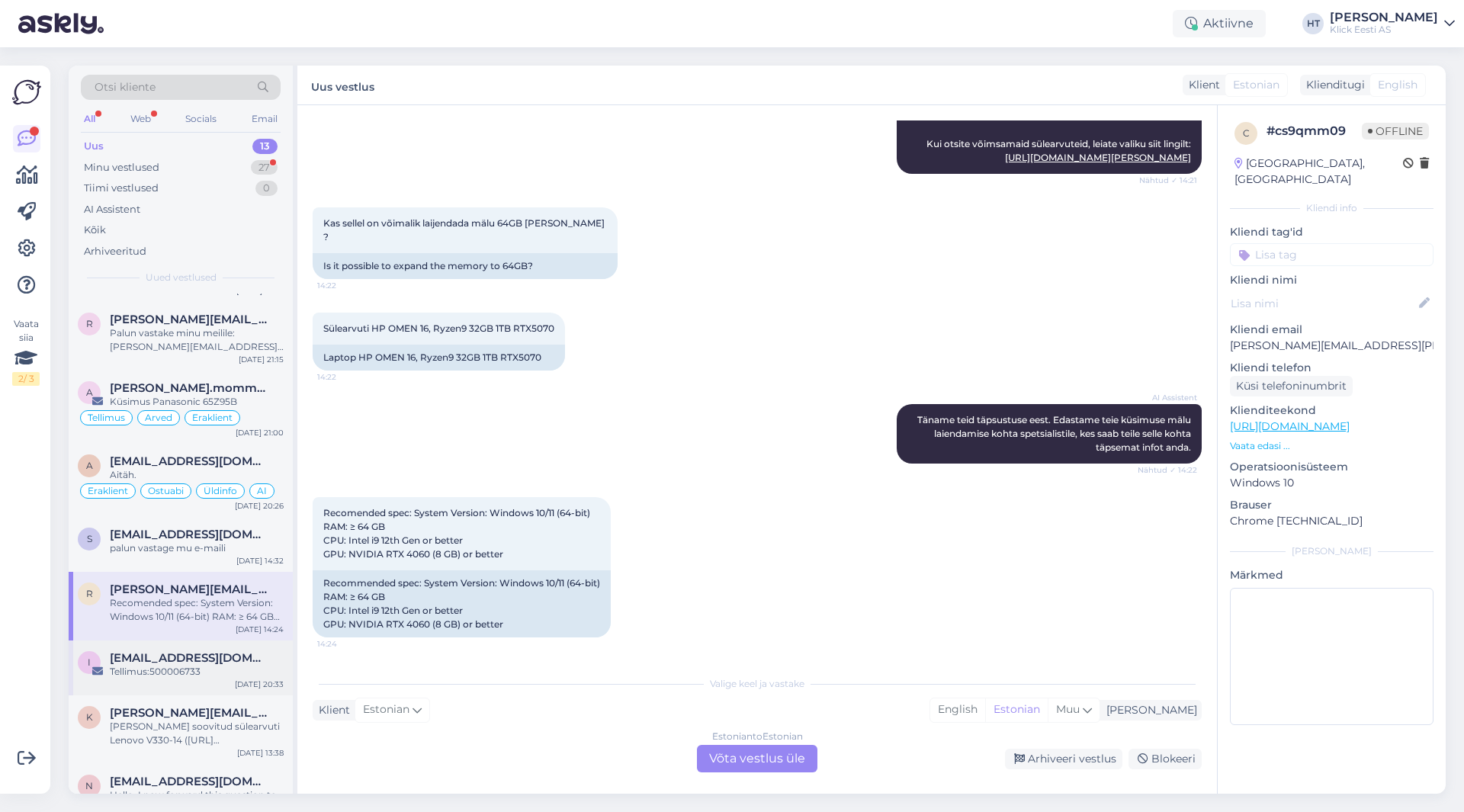
scroll to position [228, 0]
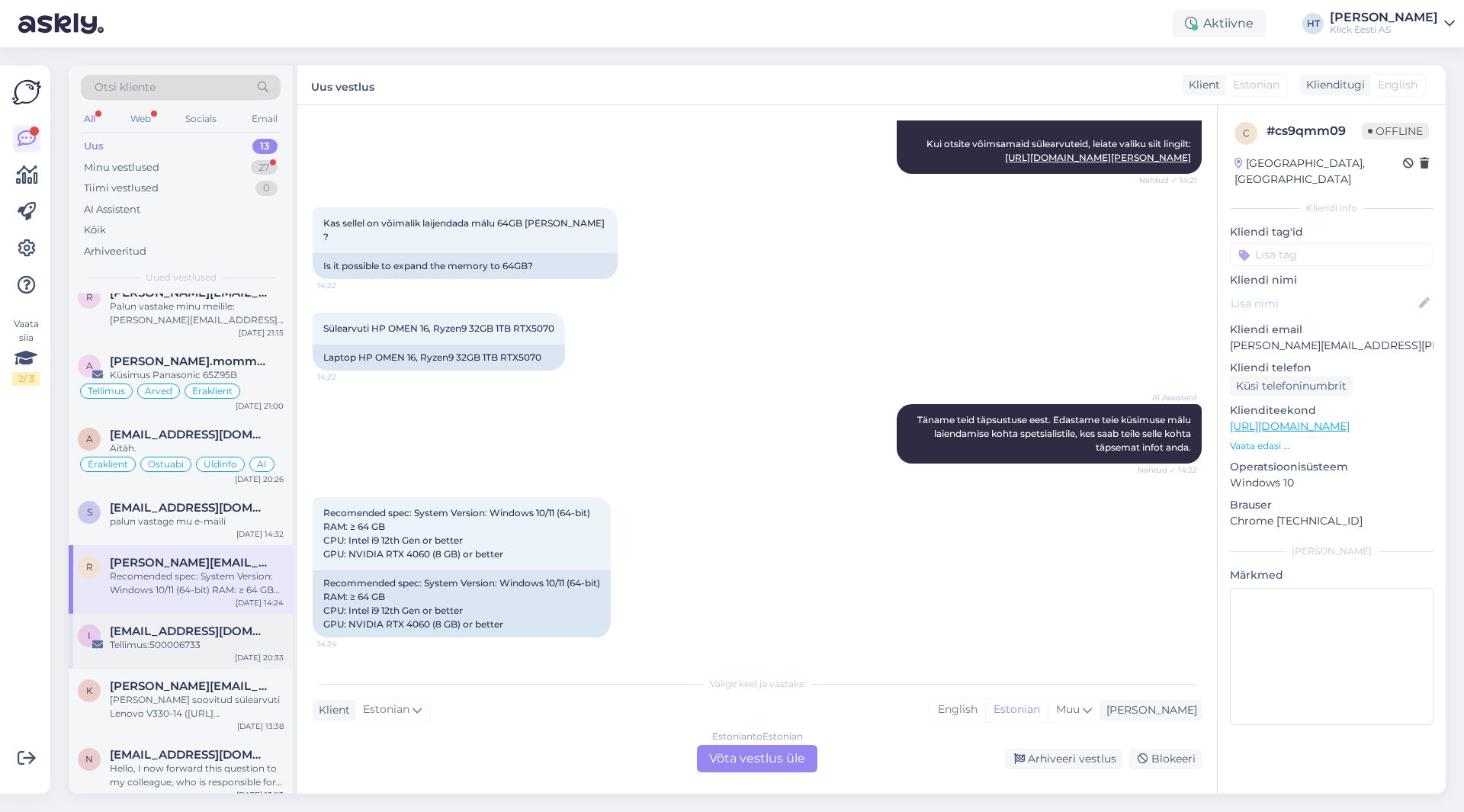
click at [204, 652] on div "i [EMAIL_ADDRESS][DOMAIN_NAME] Tellimus:500006733 [DATE] 20:33" at bounding box center [180, 642] width 224 height 54
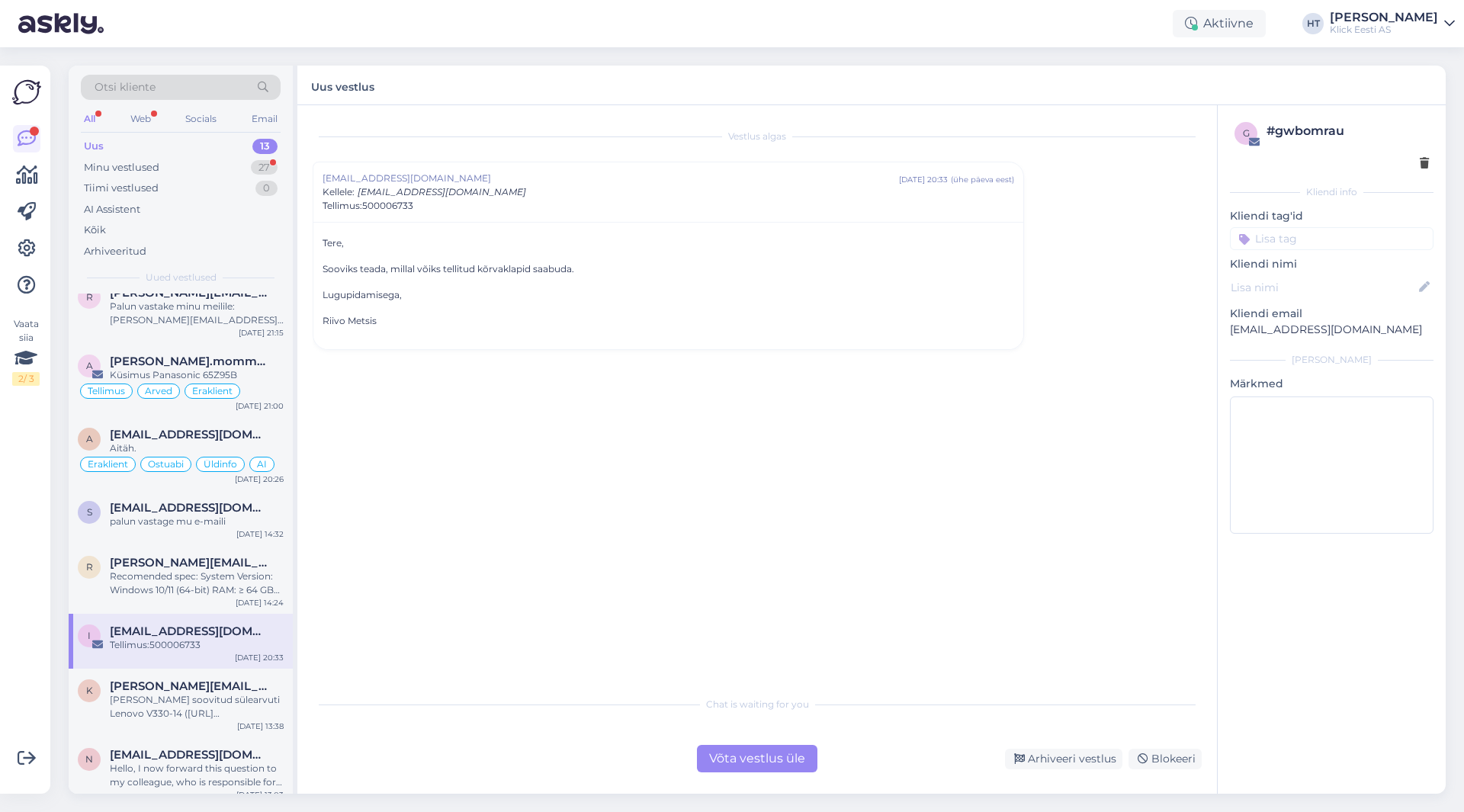
scroll to position [305, 0]
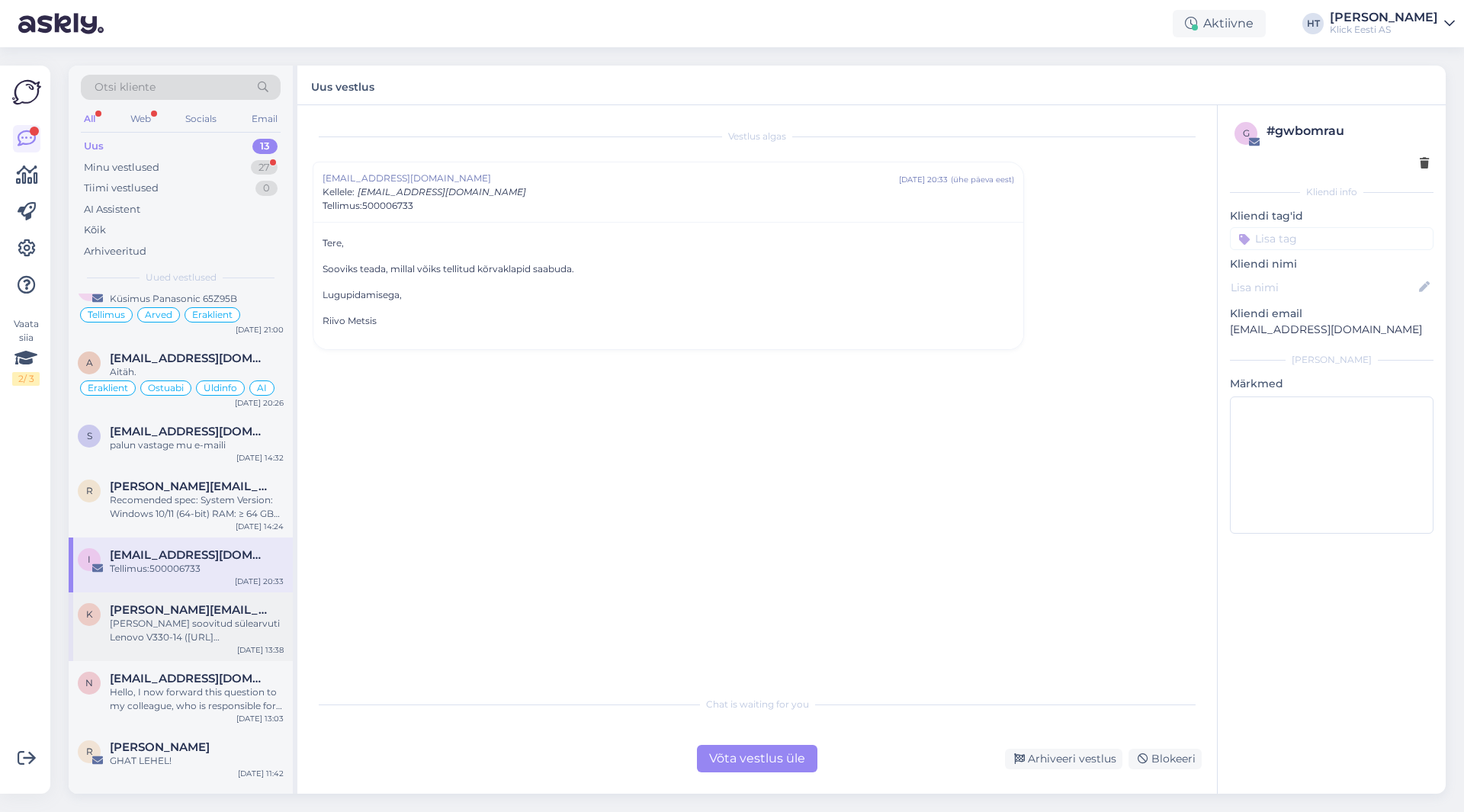
click at [211, 627] on div "[PERSON_NAME] soovitud sülearvuti Lenovo V330-14 ([URL][DOMAIN_NAME]) broneerid…" at bounding box center [197, 630] width 174 height 27
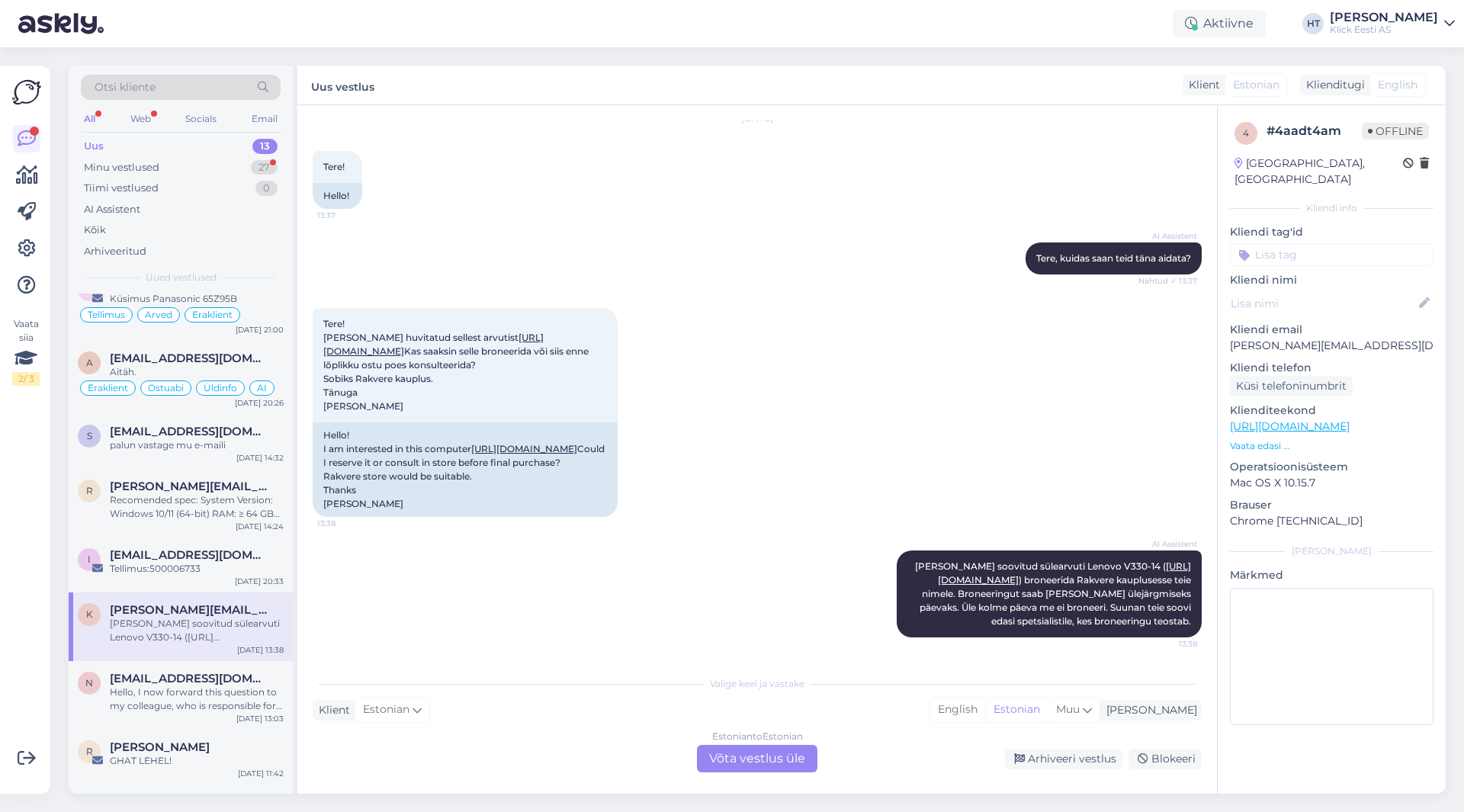
scroll to position [365, 0]
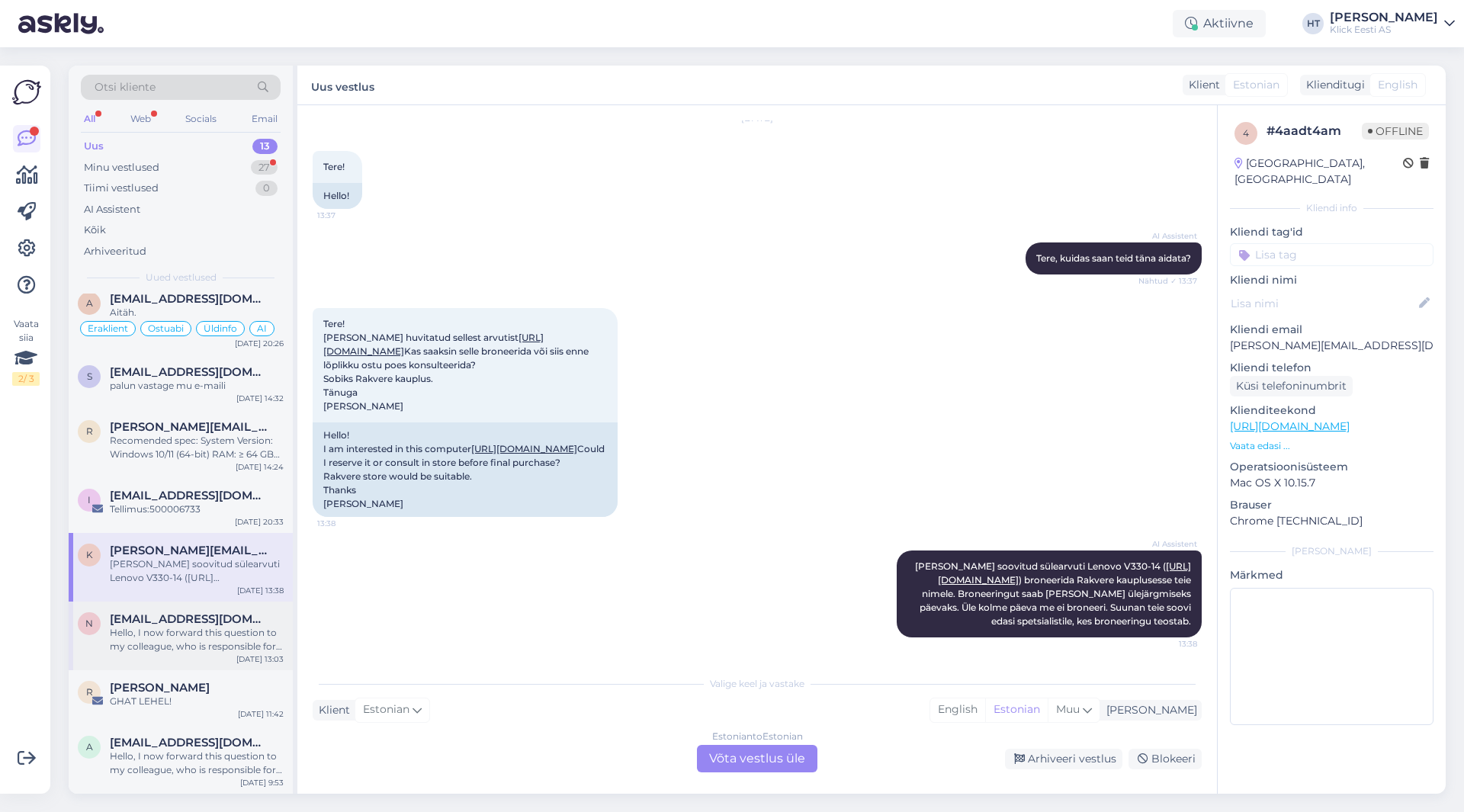
click at [207, 622] on span "[EMAIL_ADDRESS][DOMAIN_NAME]" at bounding box center [189, 620] width 159 height 14
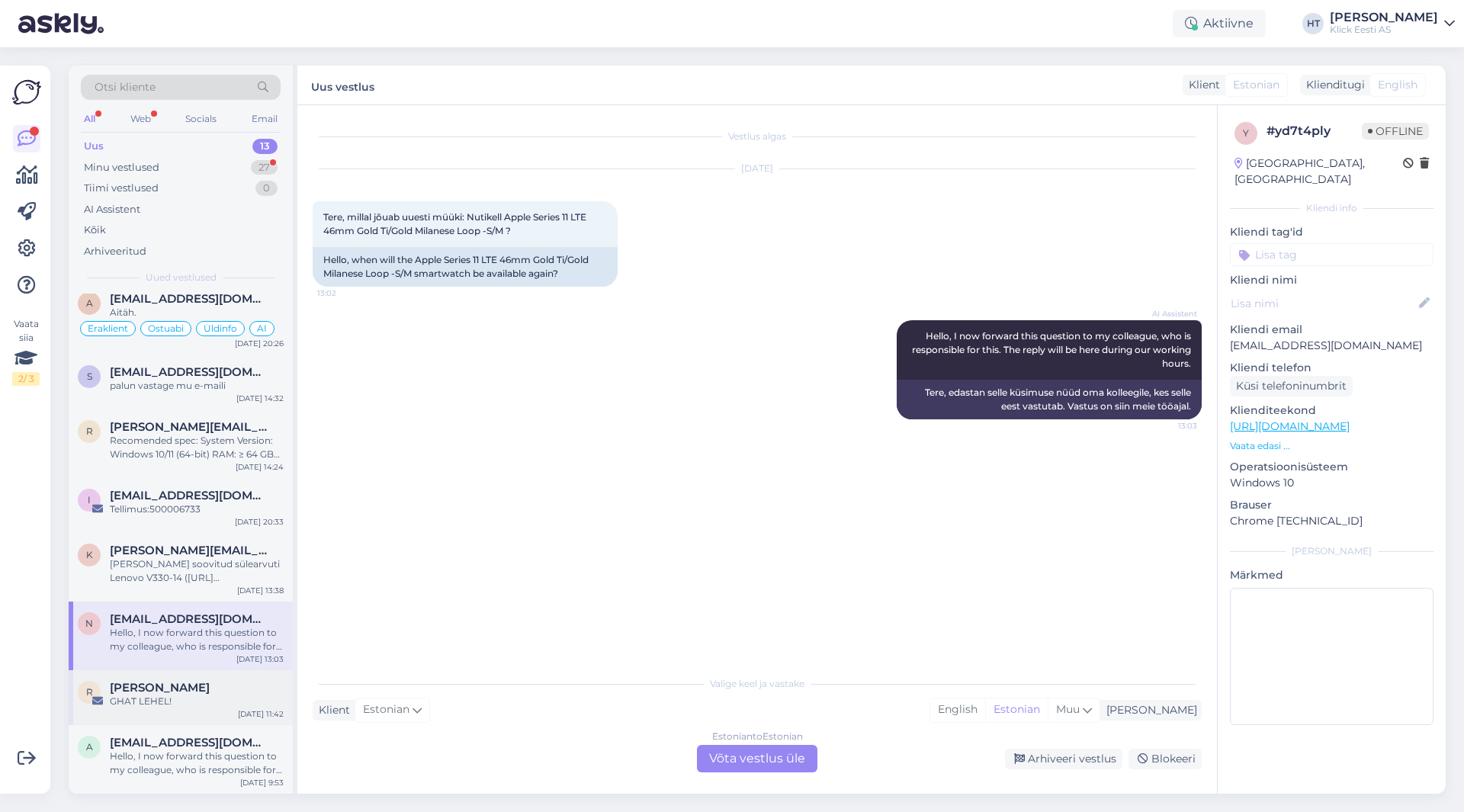
click at [214, 687] on div "[PERSON_NAME]" at bounding box center [197, 688] width 174 height 14
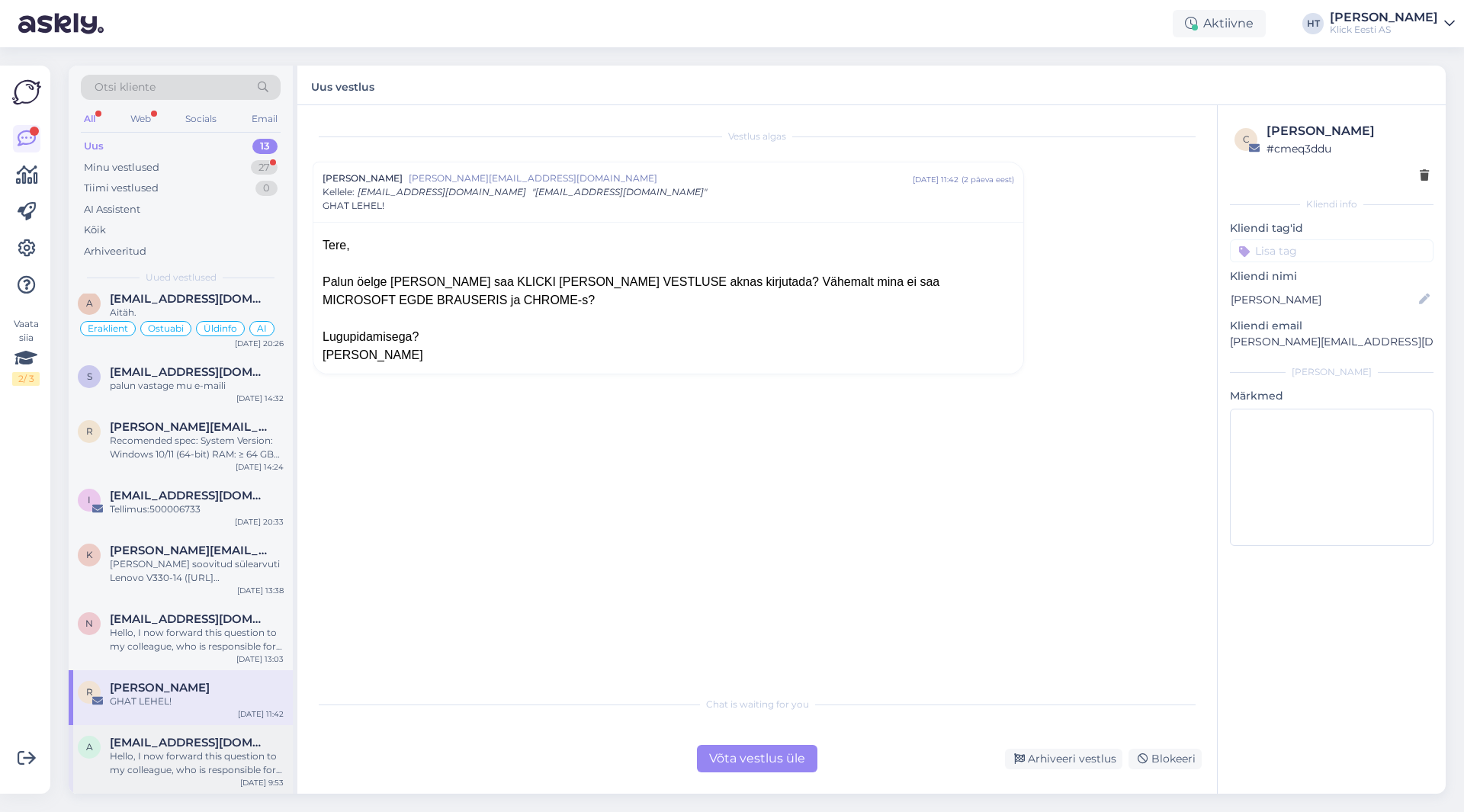
click at [216, 737] on span "[EMAIL_ADDRESS][DOMAIN_NAME]" at bounding box center [189, 743] width 159 height 14
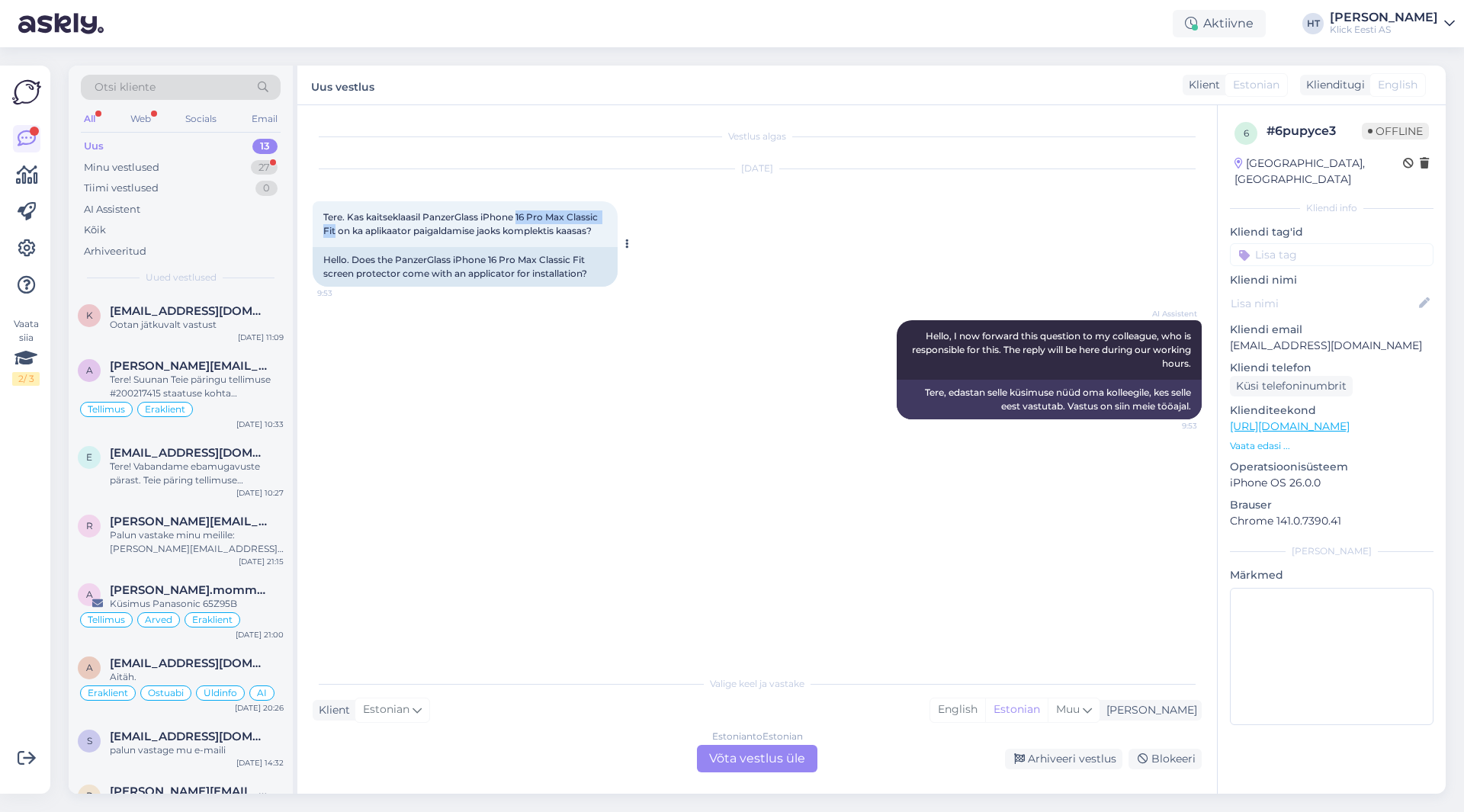
drag, startPoint x: 519, startPoint y: 215, endPoint x: 336, endPoint y: 232, distance: 183.8
click at [336, 232] on span "Tere. Kas kaitseklaasil PanzerGlass iPhone 16 Pro Max Classic Fit on ka aplikaa…" at bounding box center [461, 223] width 277 height 25
click at [228, 532] on div "Palun vastake minu meilile: [PERSON_NAME][EMAIL_ADDRESS][PERSON_NAME][DOMAIN_NA…" at bounding box center [197, 541] width 174 height 27
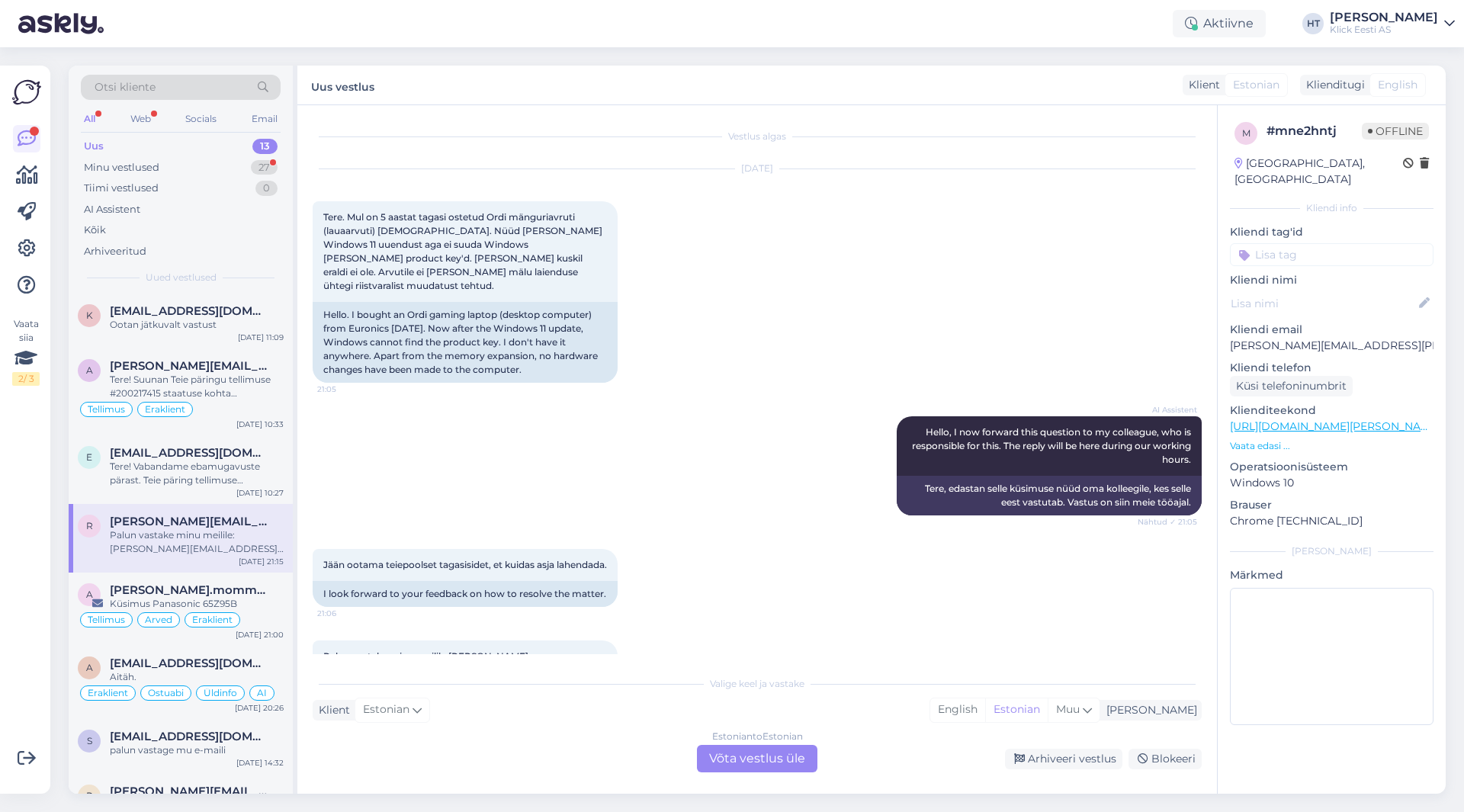
scroll to position [75, 0]
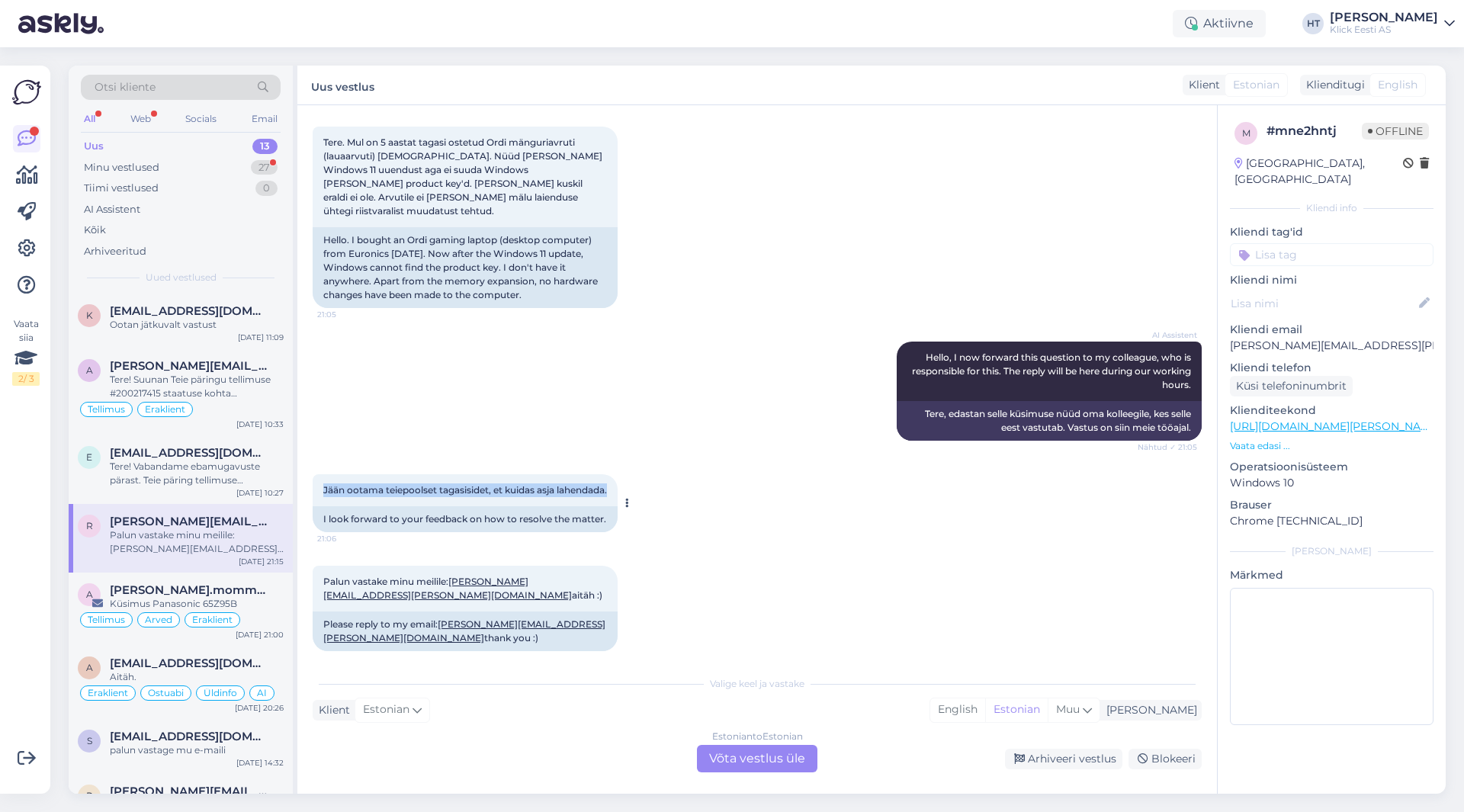
drag, startPoint x: 323, startPoint y: 475, endPoint x: 563, endPoint y: 492, distance: 240.6
click at [563, 492] on div "Jään ootama teiepoolset tagasisidet, et kuidas asja lahendada. 21:06" at bounding box center [465, 490] width 305 height 32
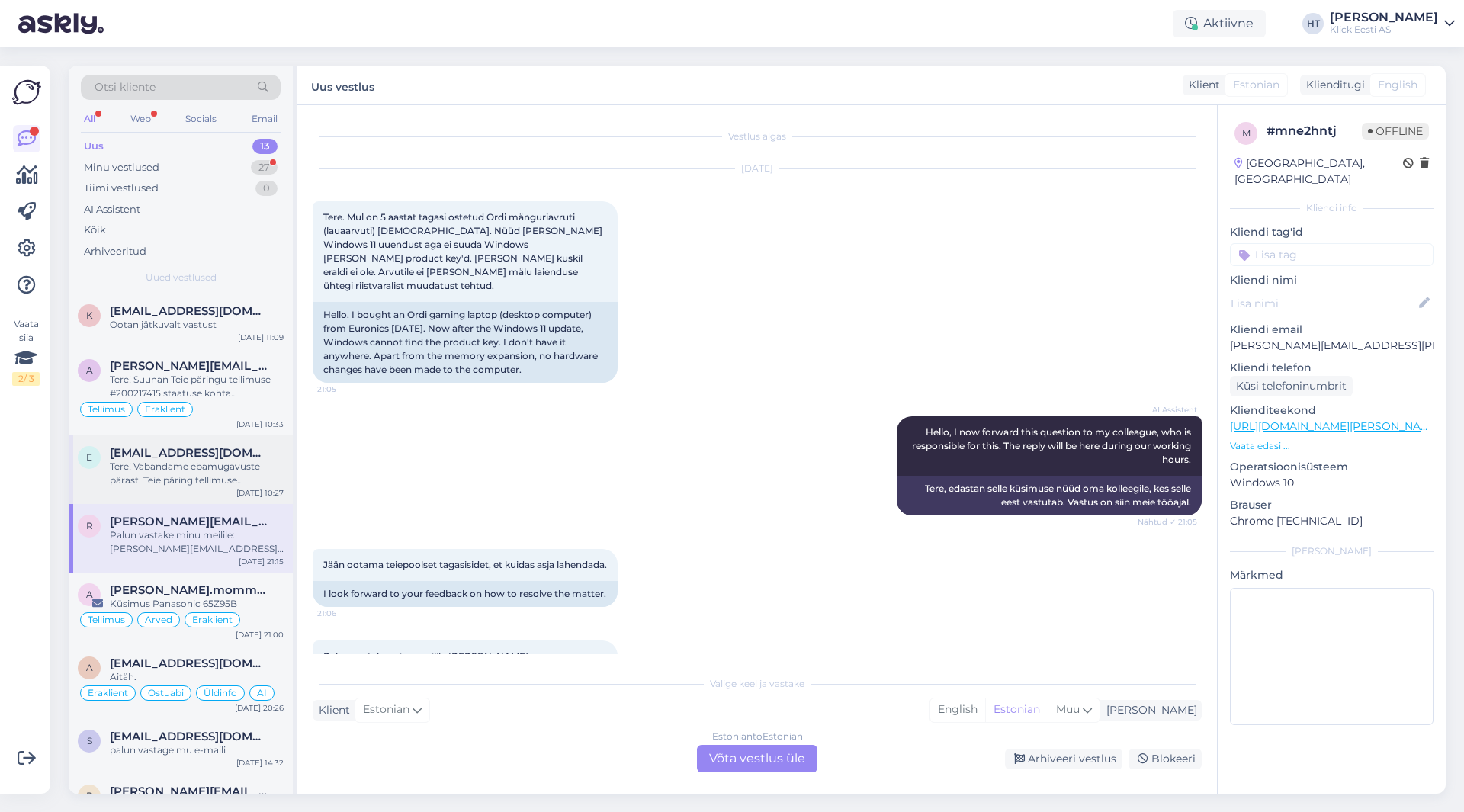
click at [232, 464] on div "Tere! Vabandame ebamugavuste pärast. Teie päring tellimuse #200216807 tarneaja …" at bounding box center [197, 473] width 174 height 27
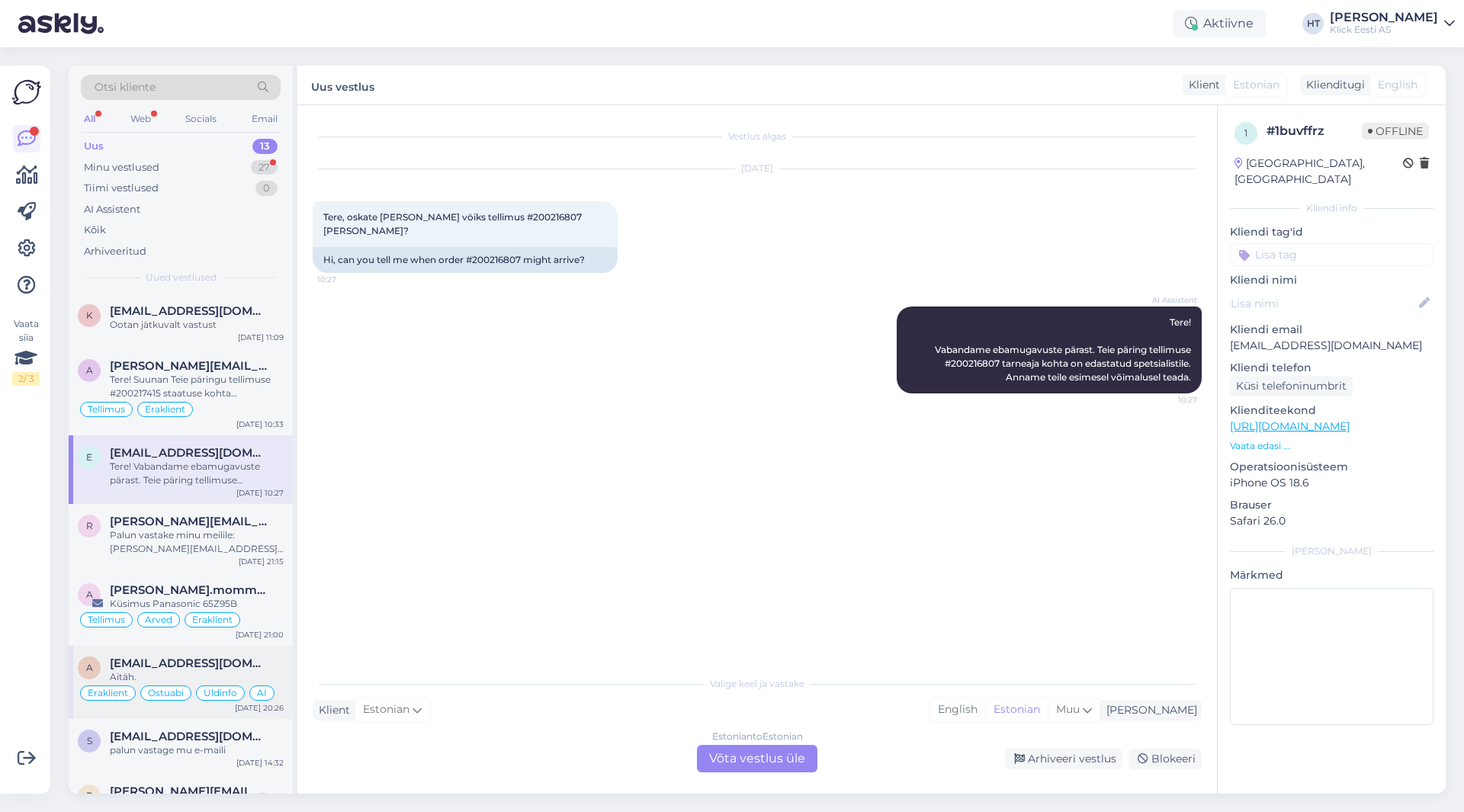
click at [231, 648] on div "a [EMAIL_ADDRESS][DOMAIN_NAME] Aitäh. Eraklient Ostuabi Üldinfo AI [DATE] 20:26" at bounding box center [180, 682] width 224 height 73
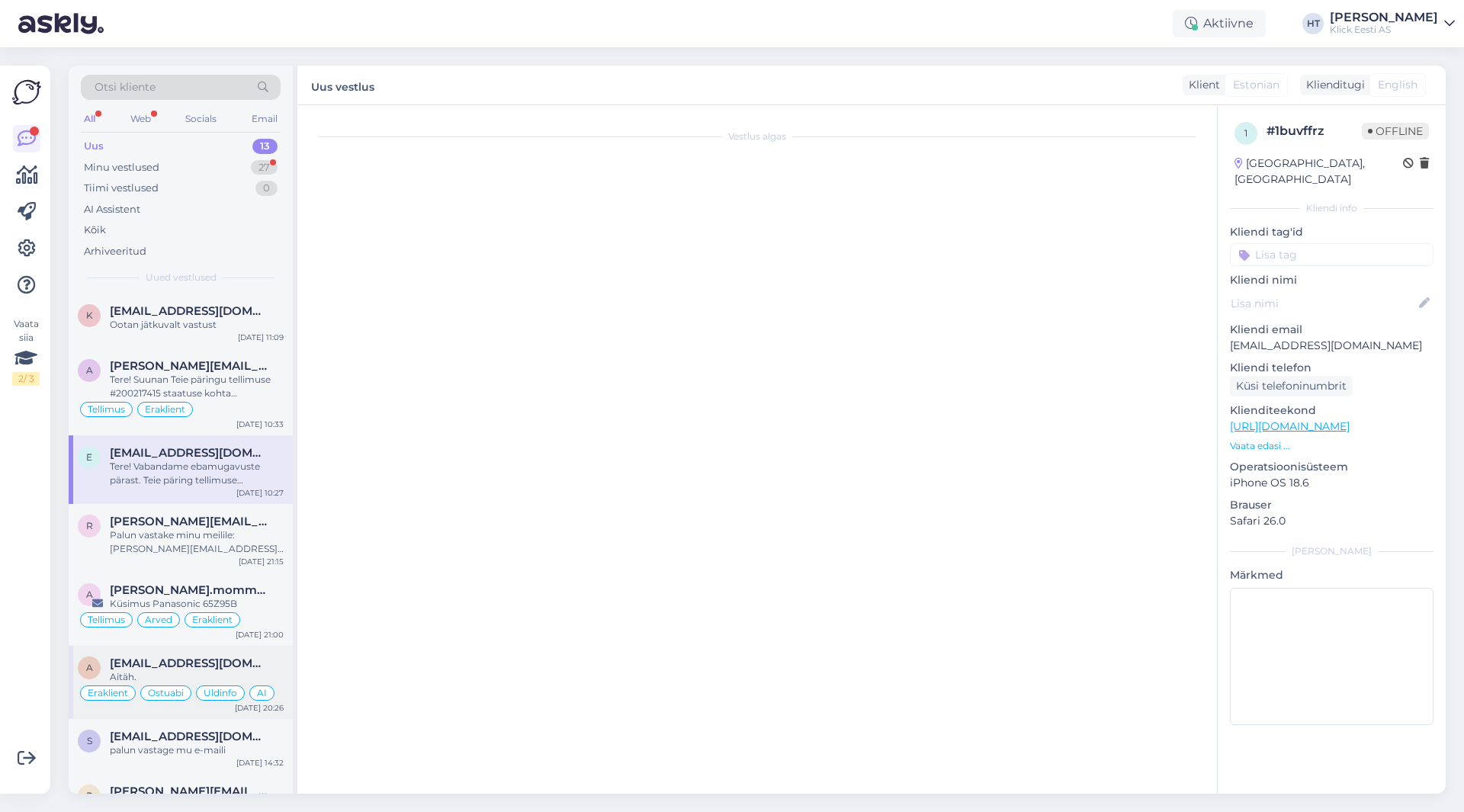
scroll to position [686, 0]
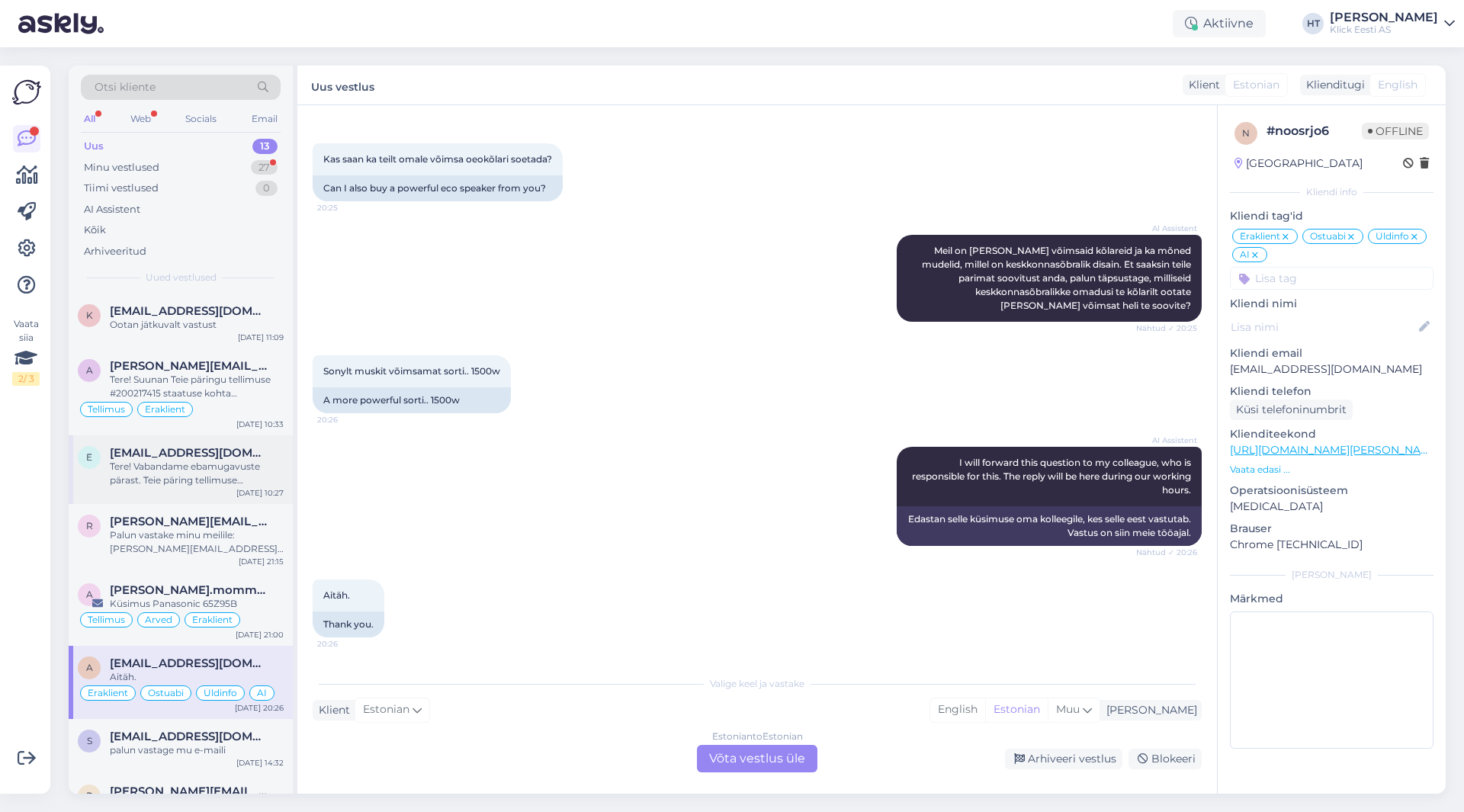
click at [226, 439] on div "e [EMAIL_ADDRESS][DOMAIN_NAME] Tere! Vabandame ebamugavuste pärast. Teie päring…" at bounding box center [180, 470] width 224 height 69
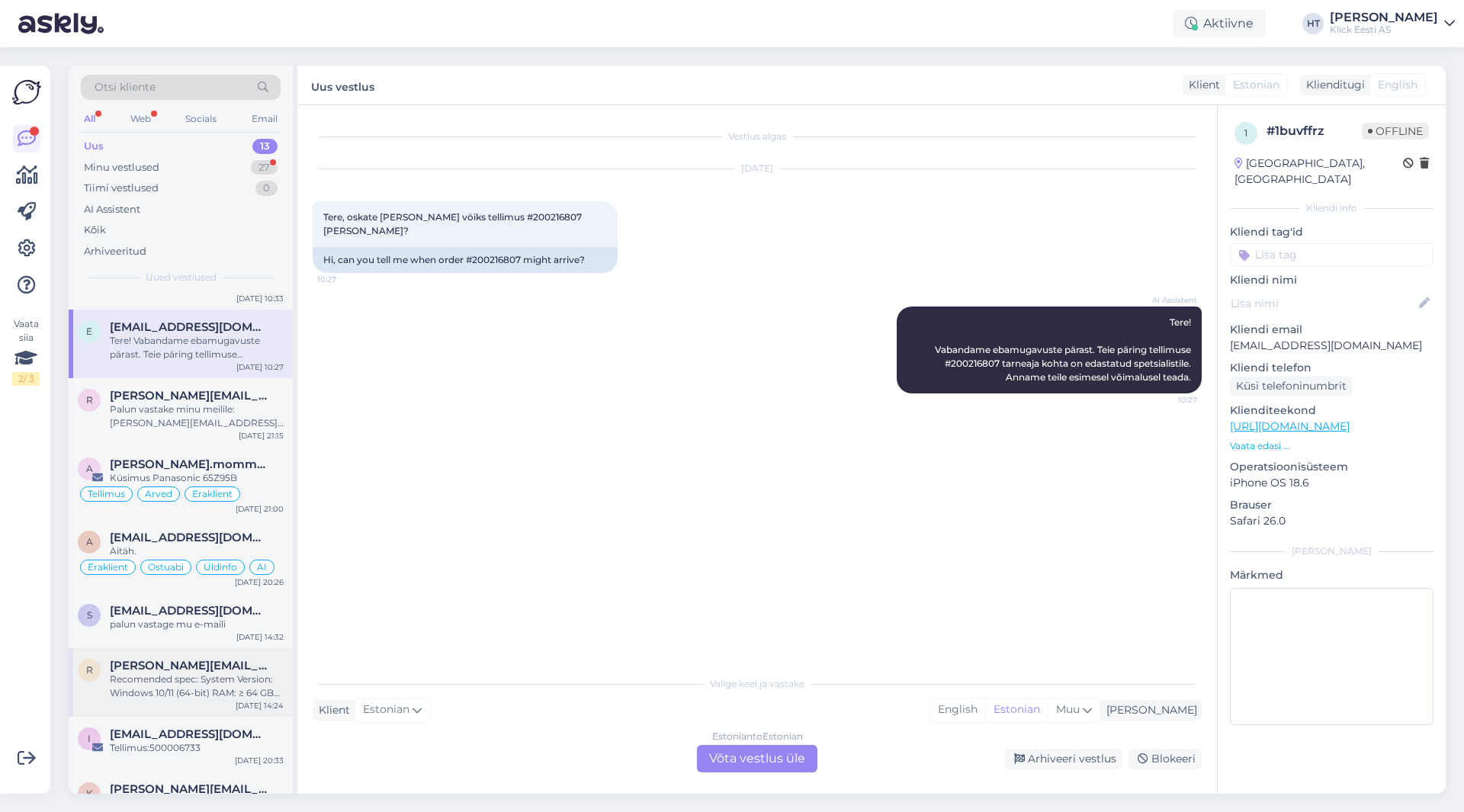
scroll to position [0, 0]
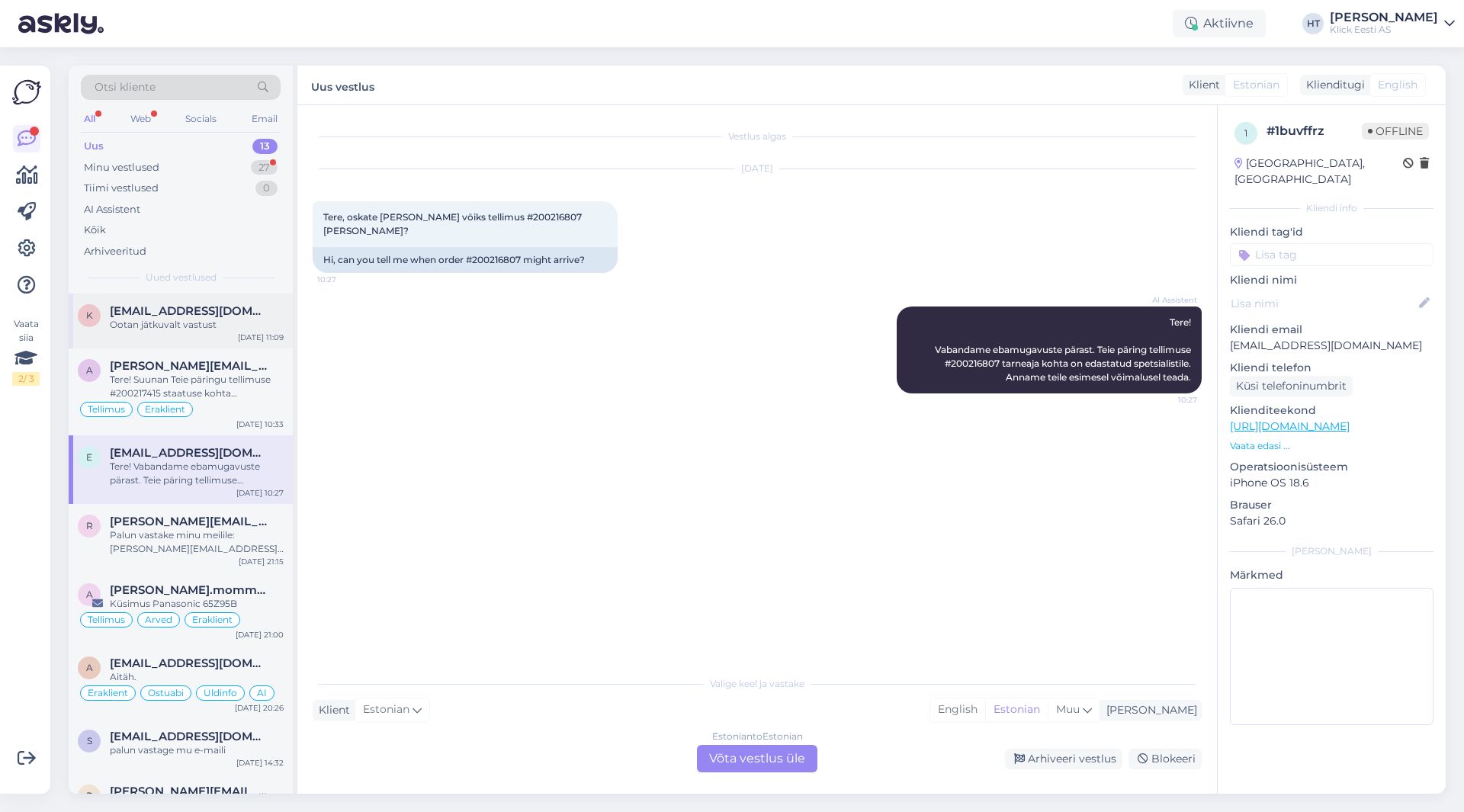
click at [246, 314] on div "[EMAIL_ADDRESS][DOMAIN_NAME]" at bounding box center [197, 311] width 174 height 14
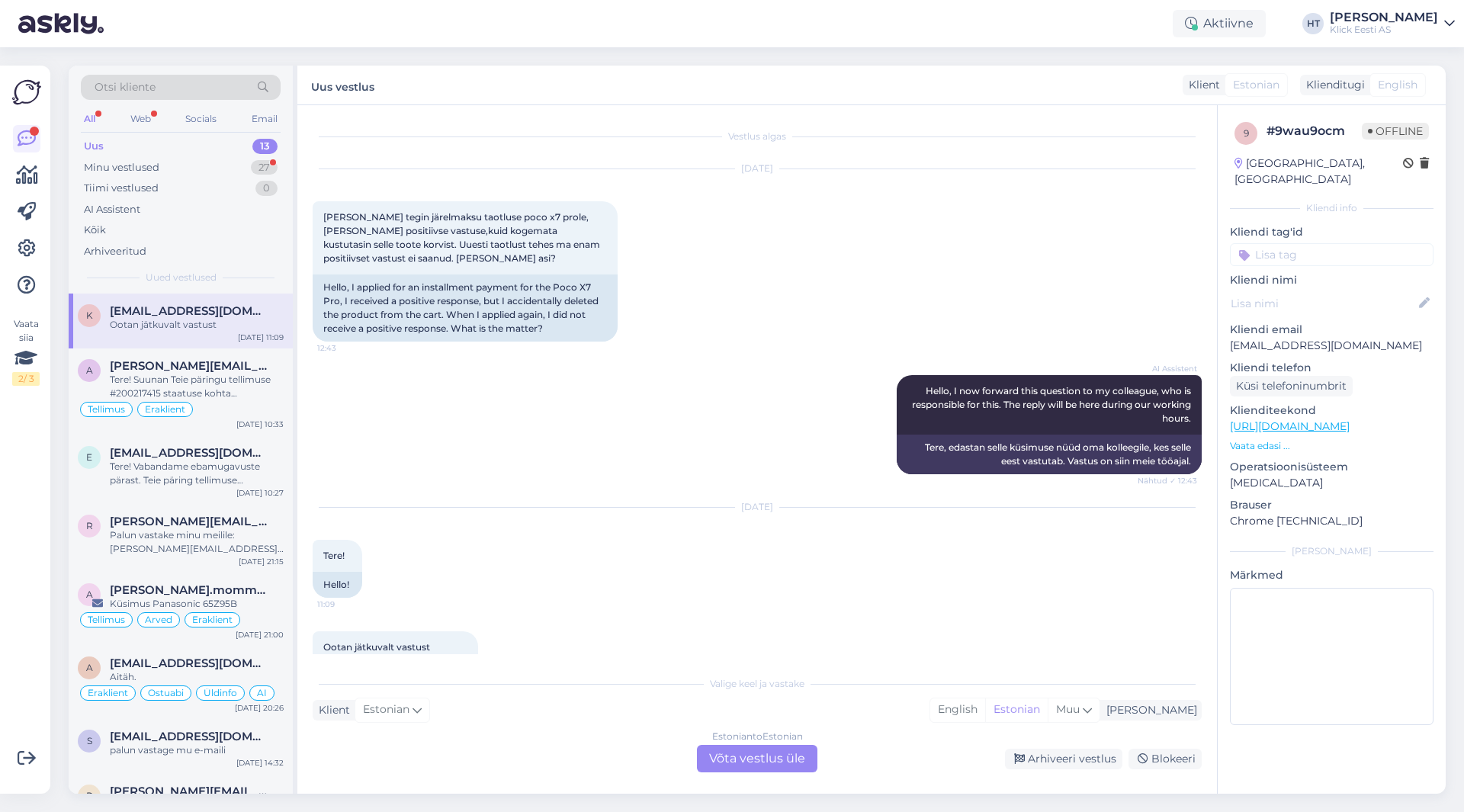
scroll to position [52, 0]
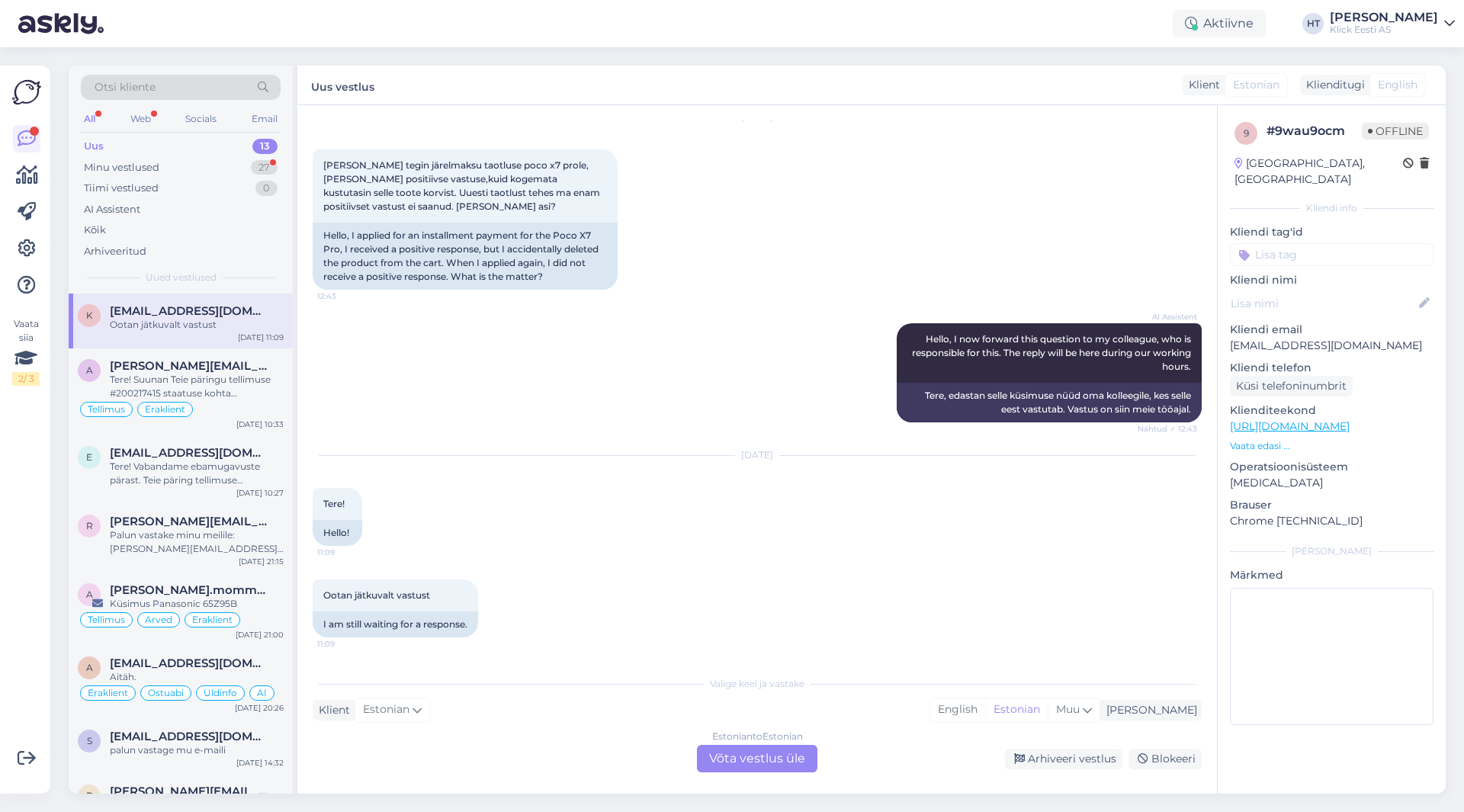
drag, startPoint x: 725, startPoint y: 453, endPoint x: 777, endPoint y: 454, distance: 52.0
click at [777, 454] on div "[DATE]" at bounding box center [757, 455] width 889 height 14
drag, startPoint x: 778, startPoint y: 454, endPoint x: 721, endPoint y: 453, distance: 57.0
click at [721, 453] on div "[DATE]" at bounding box center [757, 455] width 889 height 14
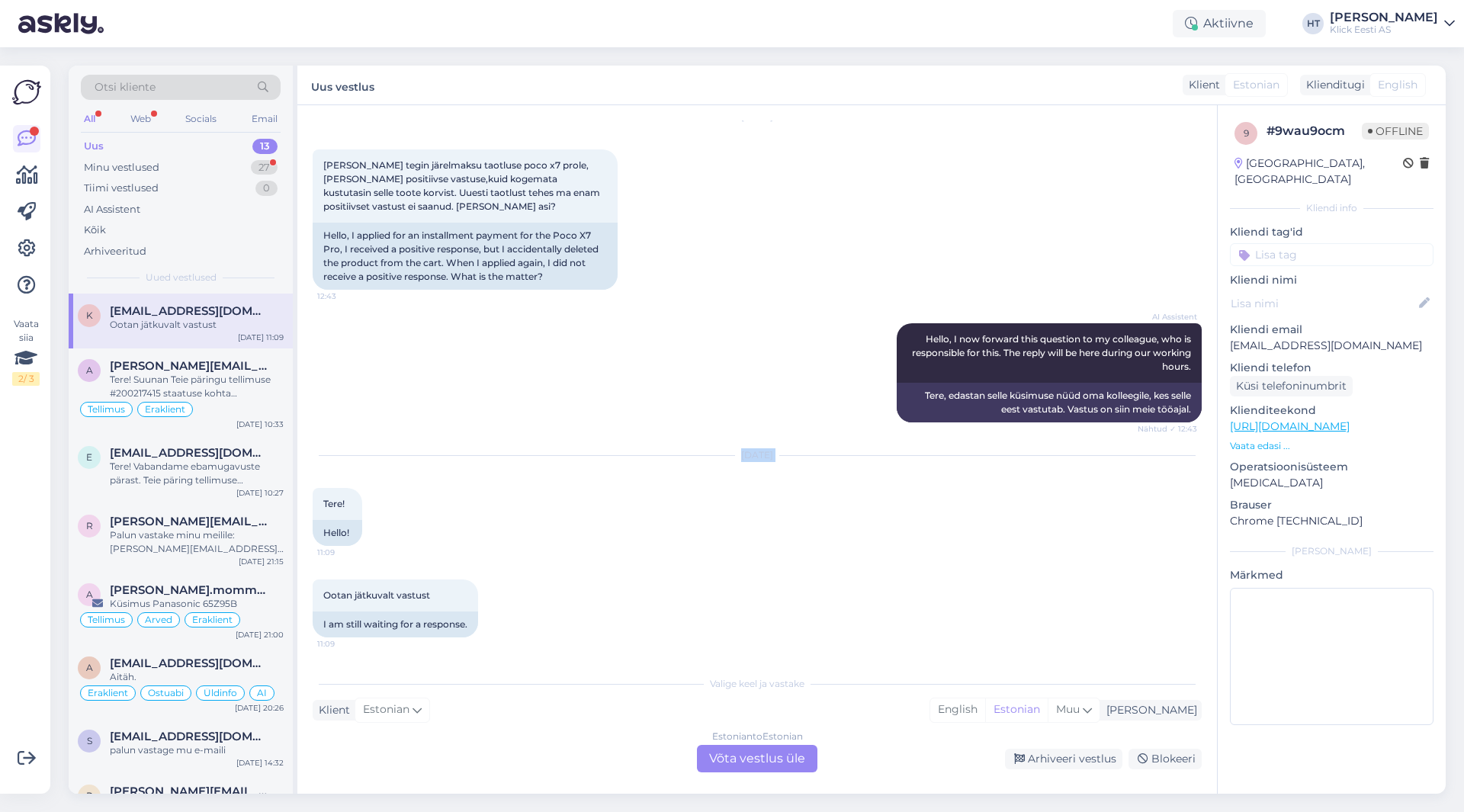
click at [722, 453] on div "[DATE]" at bounding box center [757, 455] width 889 height 14
drag, startPoint x: 725, startPoint y: 454, endPoint x: 781, endPoint y: 456, distance: 56.0
click at [781, 456] on div "[DATE]" at bounding box center [757, 455] width 889 height 14
click at [779, 456] on div "[DATE]" at bounding box center [757, 455] width 889 height 14
drag, startPoint x: 777, startPoint y: 455, endPoint x: 727, endPoint y: 456, distance: 50.0
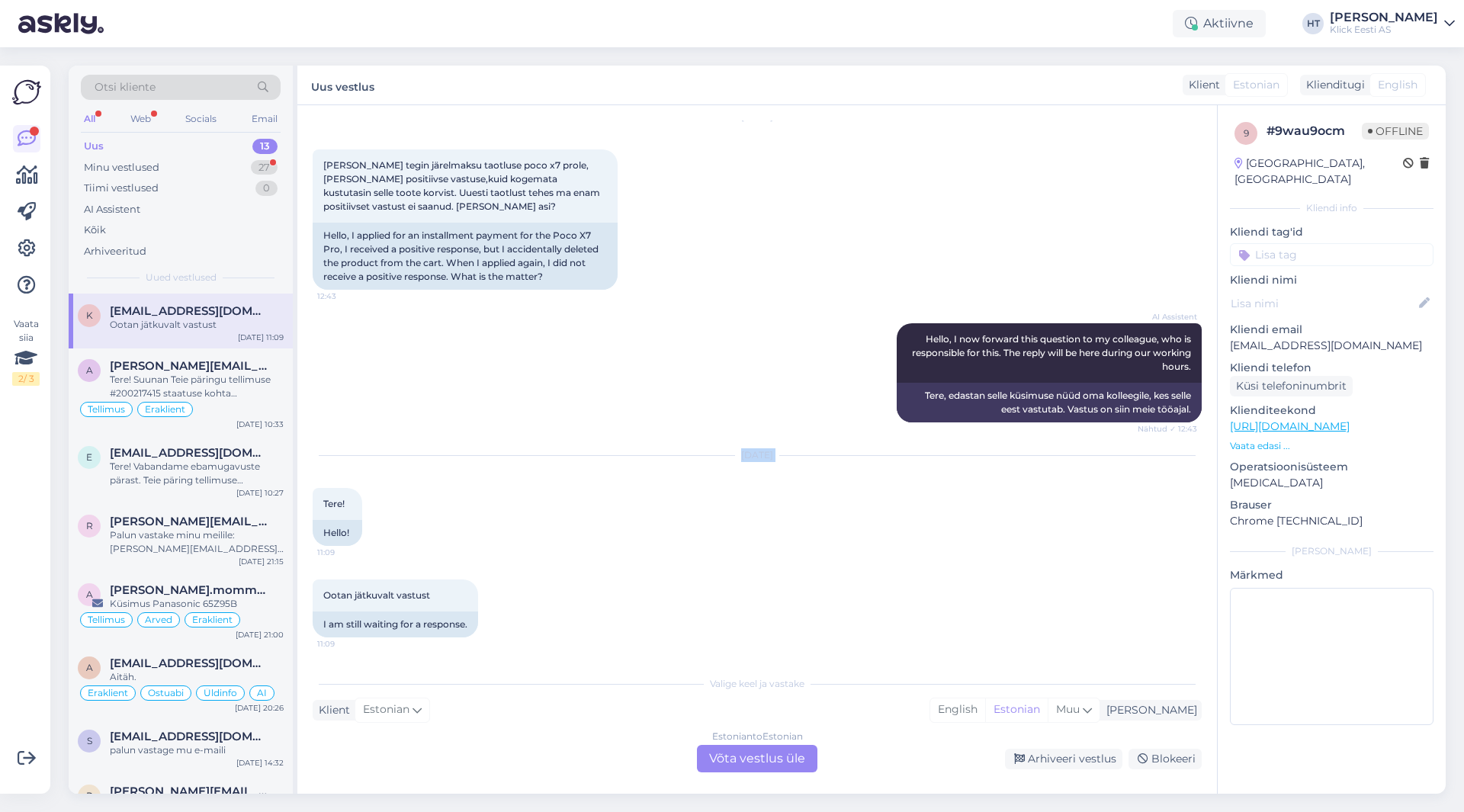
click at [727, 456] on div "[DATE]" at bounding box center [757, 455] width 889 height 14
drag, startPoint x: 725, startPoint y: 454, endPoint x: 778, endPoint y: 453, distance: 53.0
click at [778, 453] on div "[DATE]" at bounding box center [757, 455] width 889 height 14
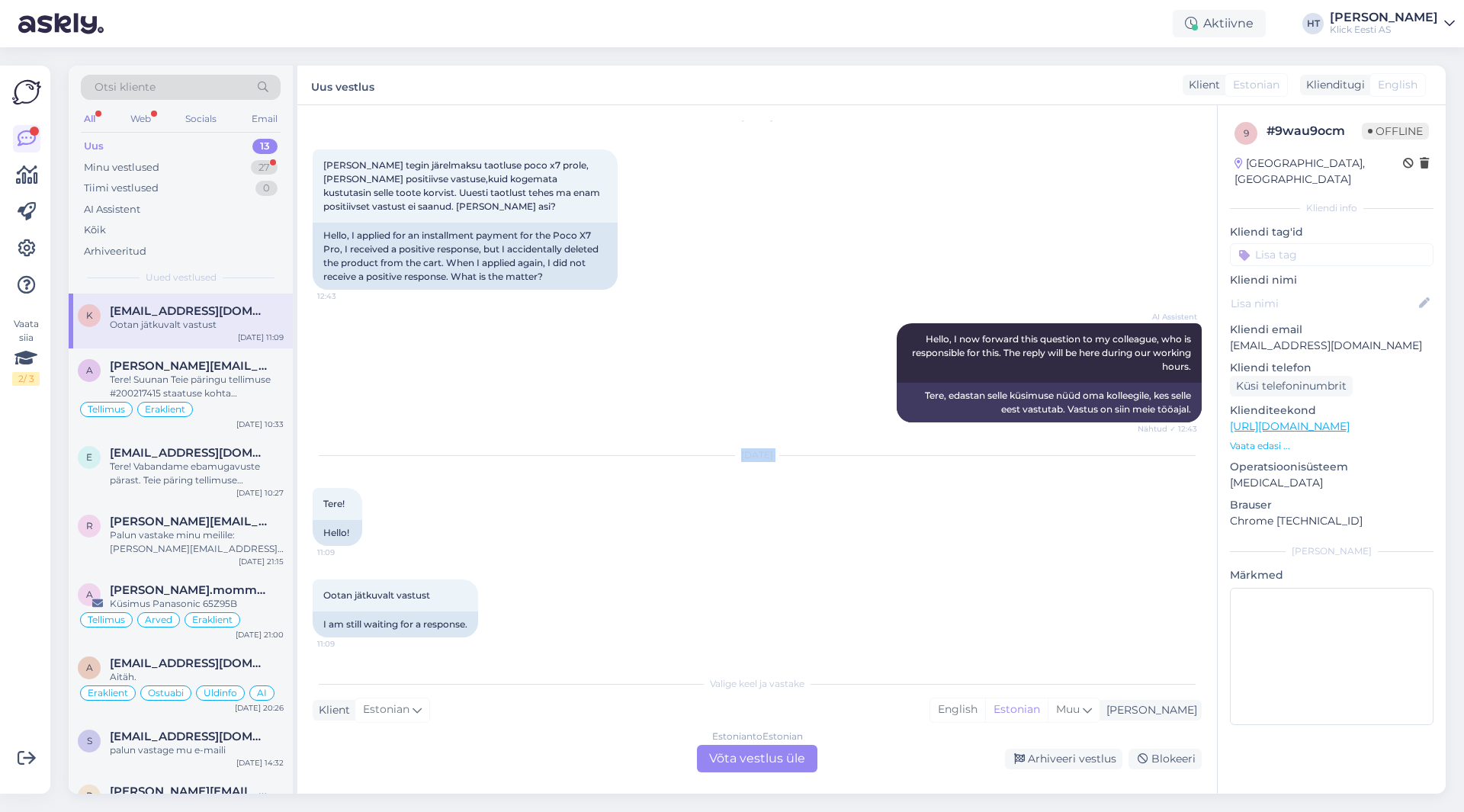
drag, startPoint x: 778, startPoint y: 453, endPoint x: 724, endPoint y: 453, distance: 54.0
click at [725, 453] on div "[DATE]" at bounding box center [757, 455] width 889 height 14
click at [724, 453] on div "[DATE]" at bounding box center [757, 455] width 889 height 14
drag, startPoint x: 725, startPoint y: 454, endPoint x: 778, endPoint y: 454, distance: 53.0
click at [778, 454] on div "[DATE]" at bounding box center [757, 455] width 889 height 14
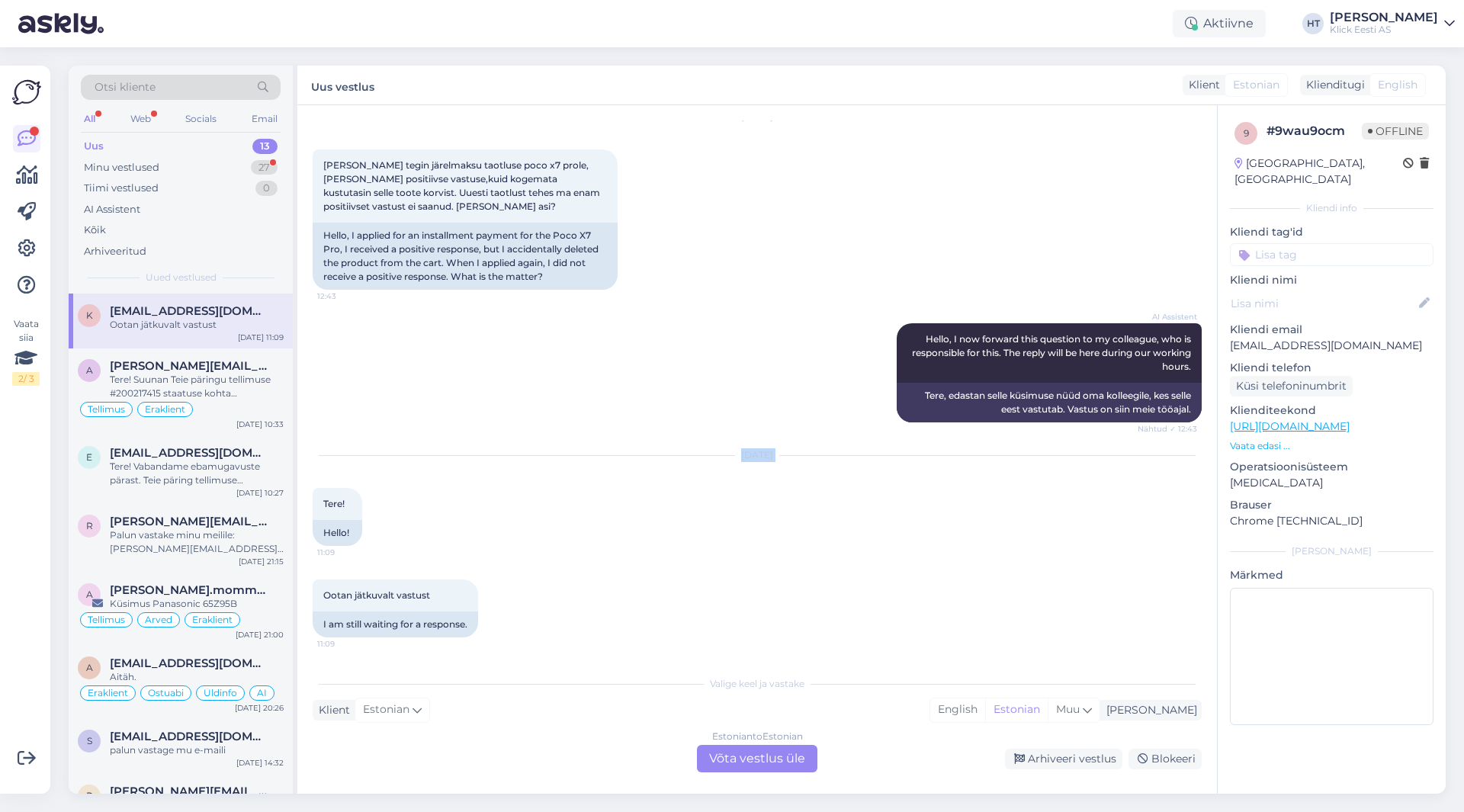
click at [778, 454] on div "[DATE]" at bounding box center [757, 455] width 889 height 14
drag, startPoint x: 778, startPoint y: 454, endPoint x: 723, endPoint y: 453, distance: 55.0
click at [723, 453] on div "[DATE]" at bounding box center [757, 455] width 889 height 14
drag, startPoint x: 725, startPoint y: 455, endPoint x: 778, endPoint y: 453, distance: 53.0
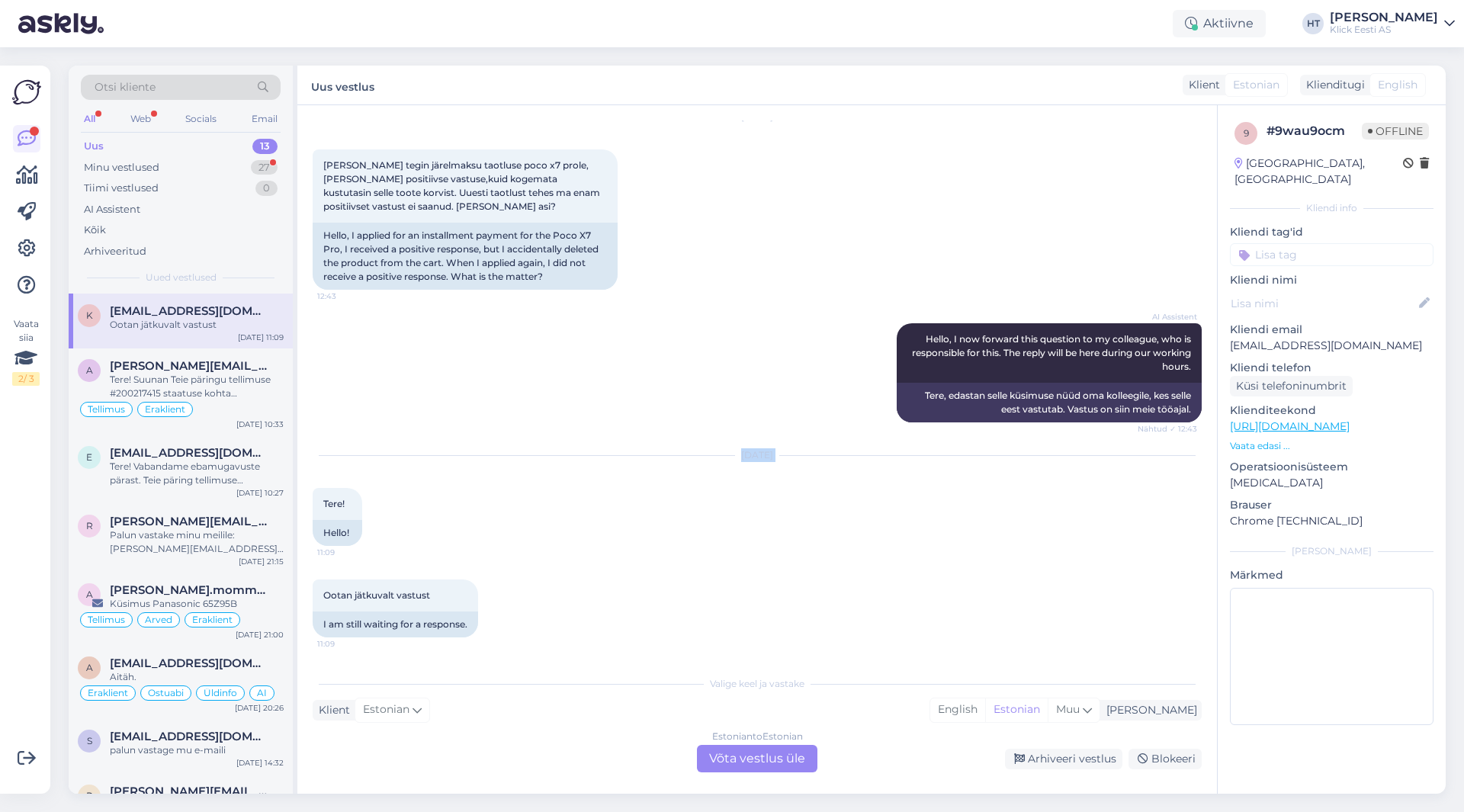
click at [778, 453] on div "[DATE]" at bounding box center [757, 455] width 889 height 14
drag, startPoint x: 777, startPoint y: 453, endPoint x: 736, endPoint y: 449, distance: 41.2
click at [736, 449] on div "[DATE]" at bounding box center [757, 455] width 889 height 14
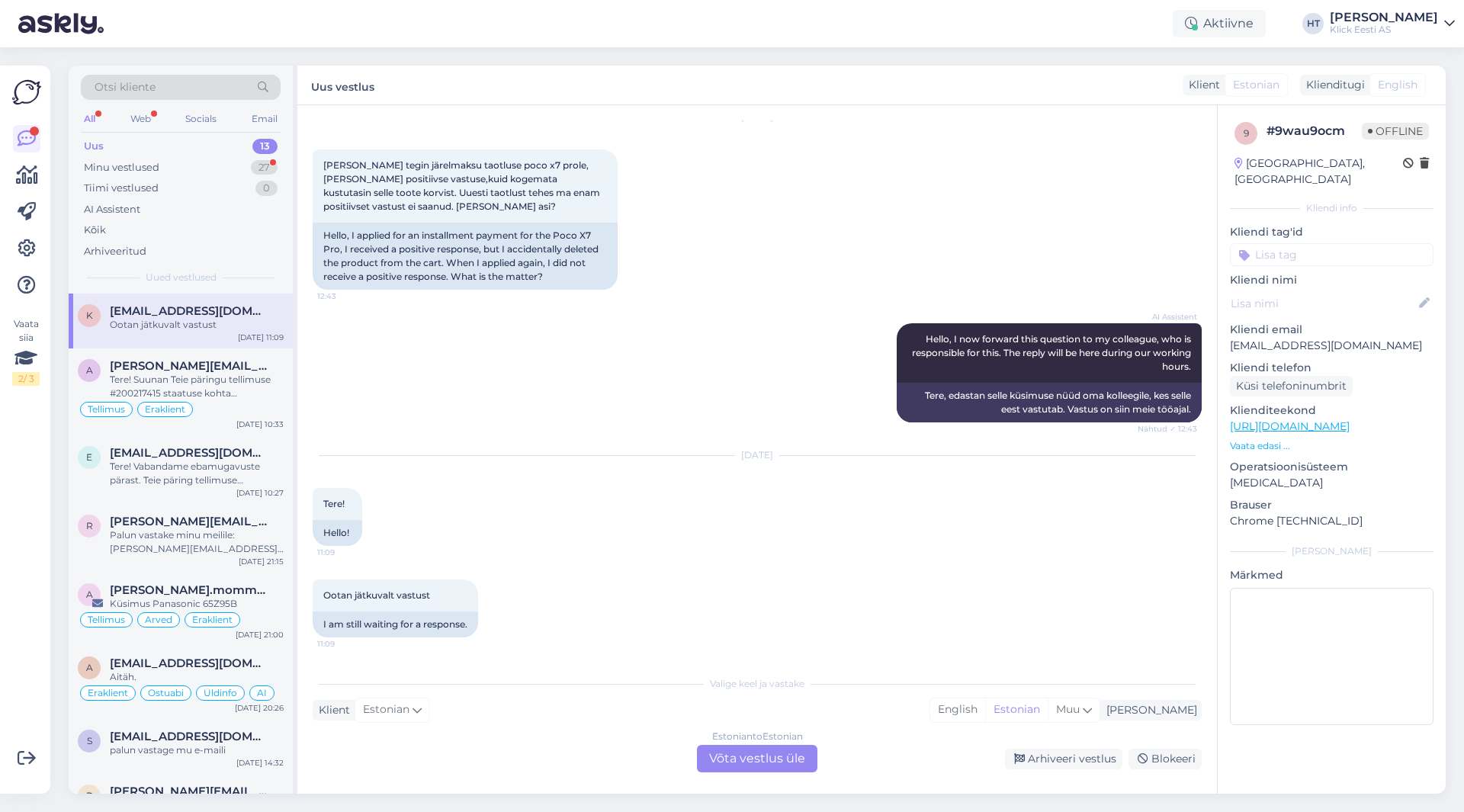
drag, startPoint x: 725, startPoint y: 454, endPoint x: 779, endPoint y: 453, distance: 54.0
click at [779, 453] on div "[DATE]" at bounding box center [757, 455] width 889 height 14
drag, startPoint x: 779, startPoint y: 454, endPoint x: 749, endPoint y: 455, distance: 30.0
click at [749, 455] on div "[DATE]" at bounding box center [757, 455] width 889 height 14
click at [763, 457] on div "[DATE]" at bounding box center [757, 455] width 889 height 14
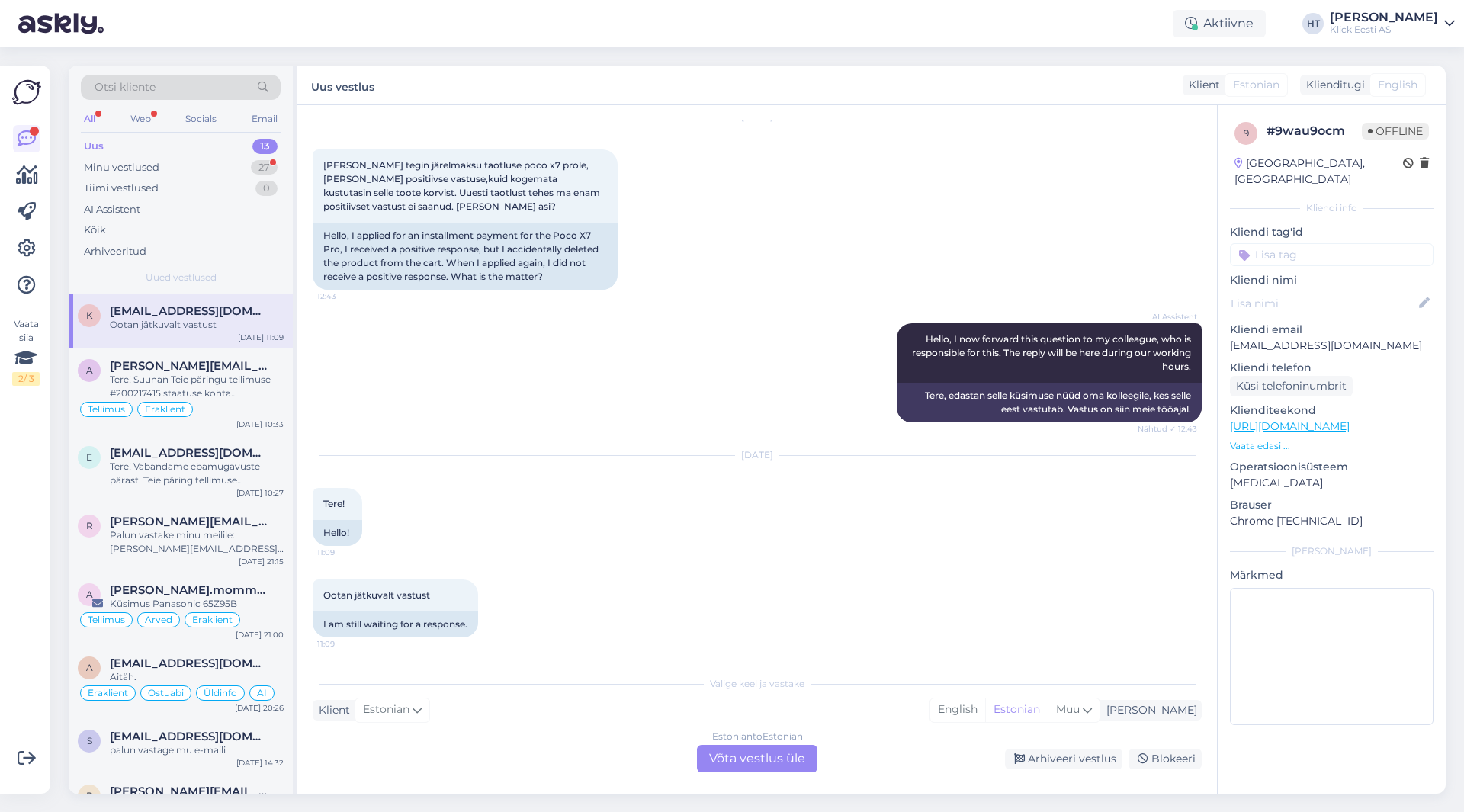
click at [761, 757] on div "Estonian to Estonian Võta vestlus üle" at bounding box center [757, 758] width 120 height 27
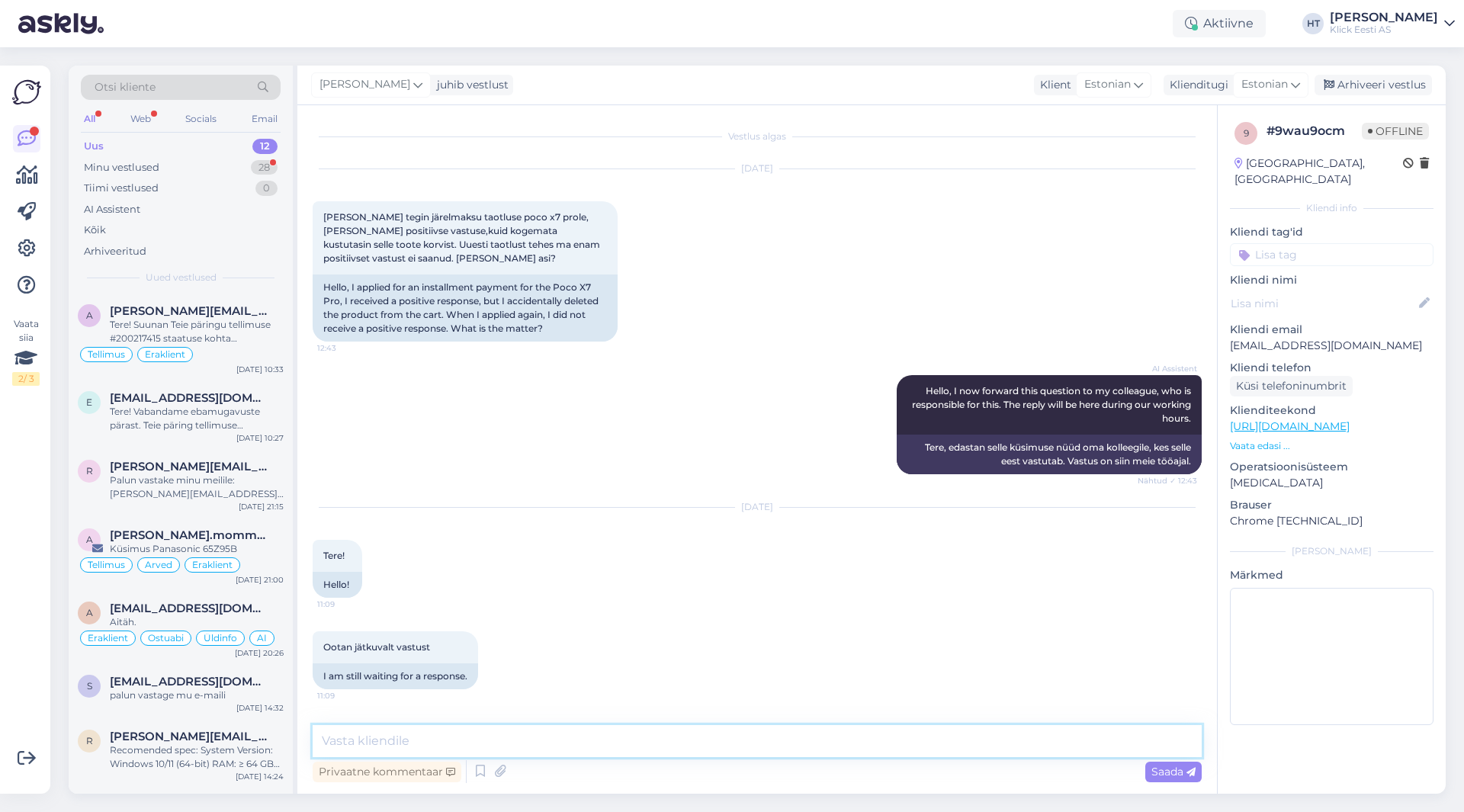
click at [765, 738] on textarea at bounding box center [757, 741] width 889 height 32
type textarea "T"
type textarea "Kas tegite [DEMOGRAPHIC_DATA] samade andmetega [PERSON_NAME] perioodiga? Muud t…"
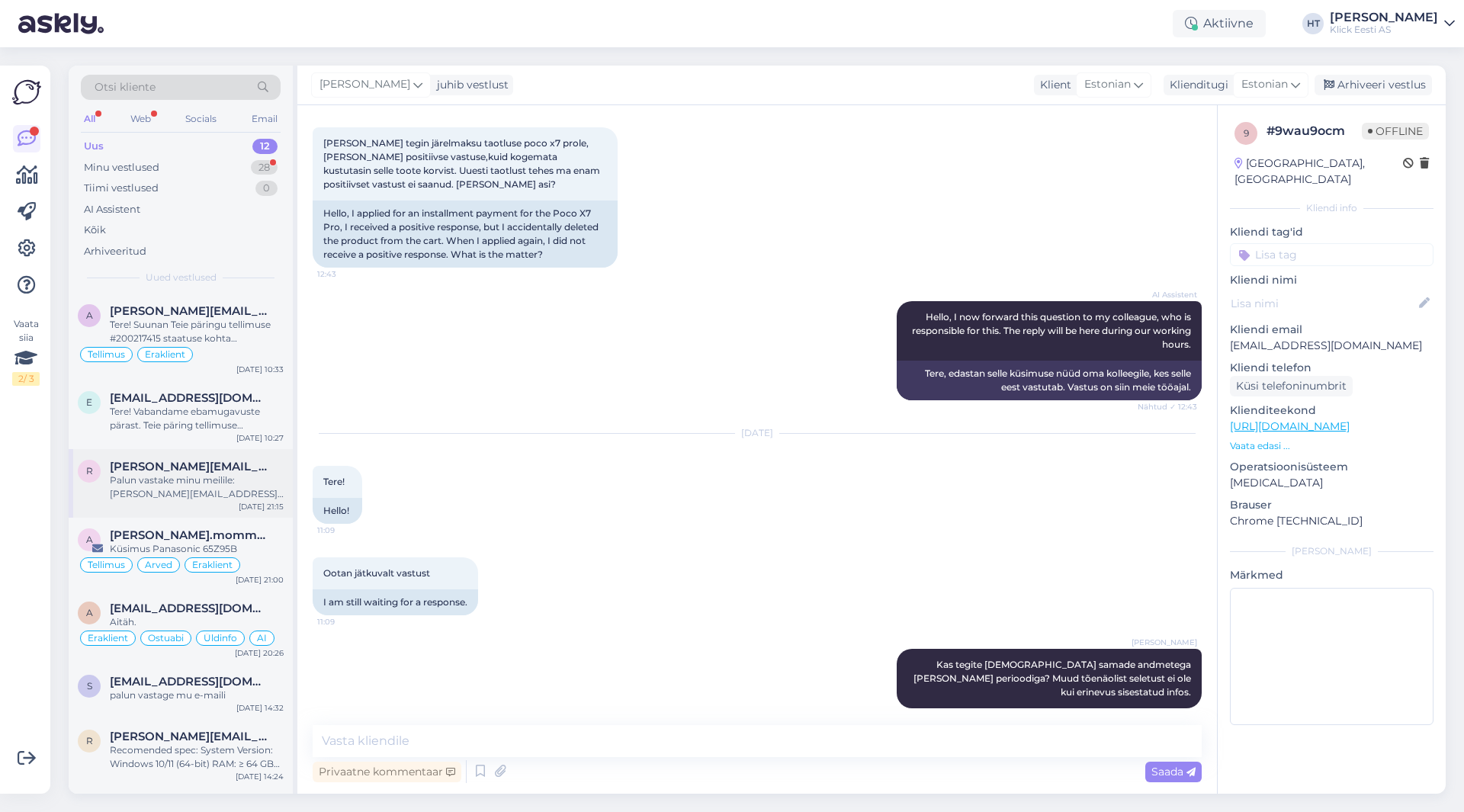
click at [272, 476] on div "Palun vastake minu meilile: [PERSON_NAME][EMAIL_ADDRESS][PERSON_NAME][DOMAIN_NA…" at bounding box center [197, 487] width 174 height 27
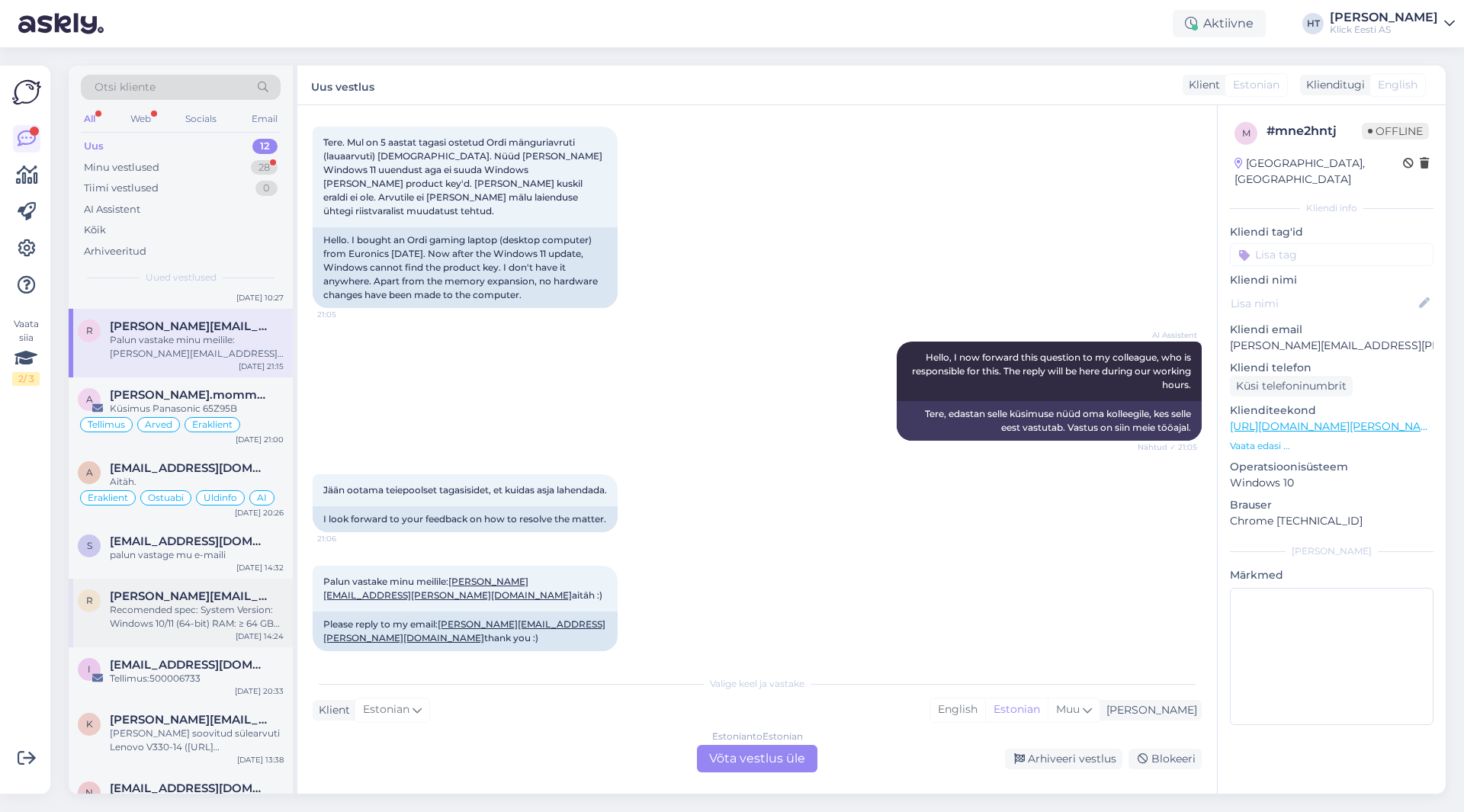
scroll to position [309, 0]
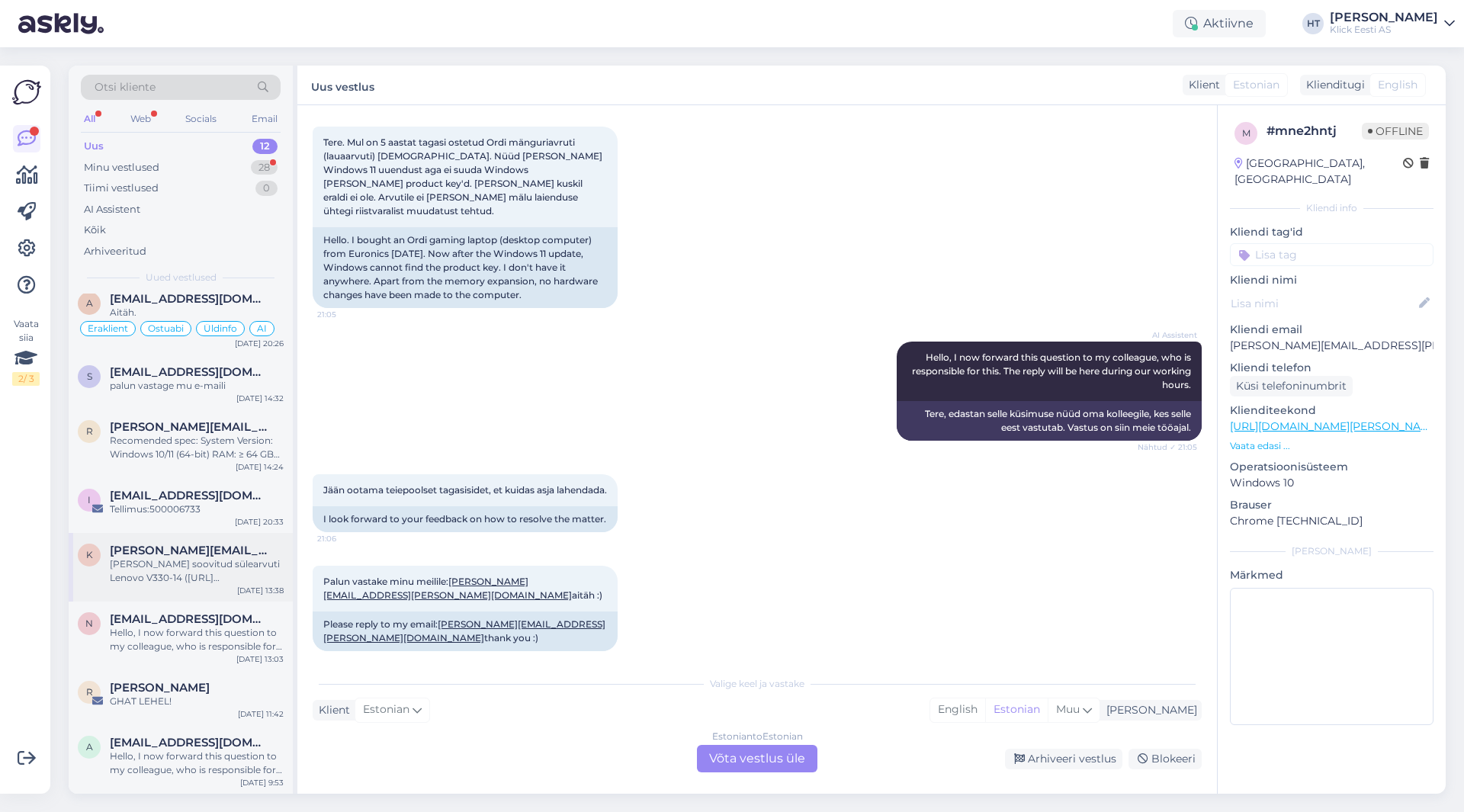
click at [227, 562] on div "[PERSON_NAME] soovitud sülearvuti Lenovo V330-14 ([URL][DOMAIN_NAME]) broneerid…" at bounding box center [197, 570] width 174 height 27
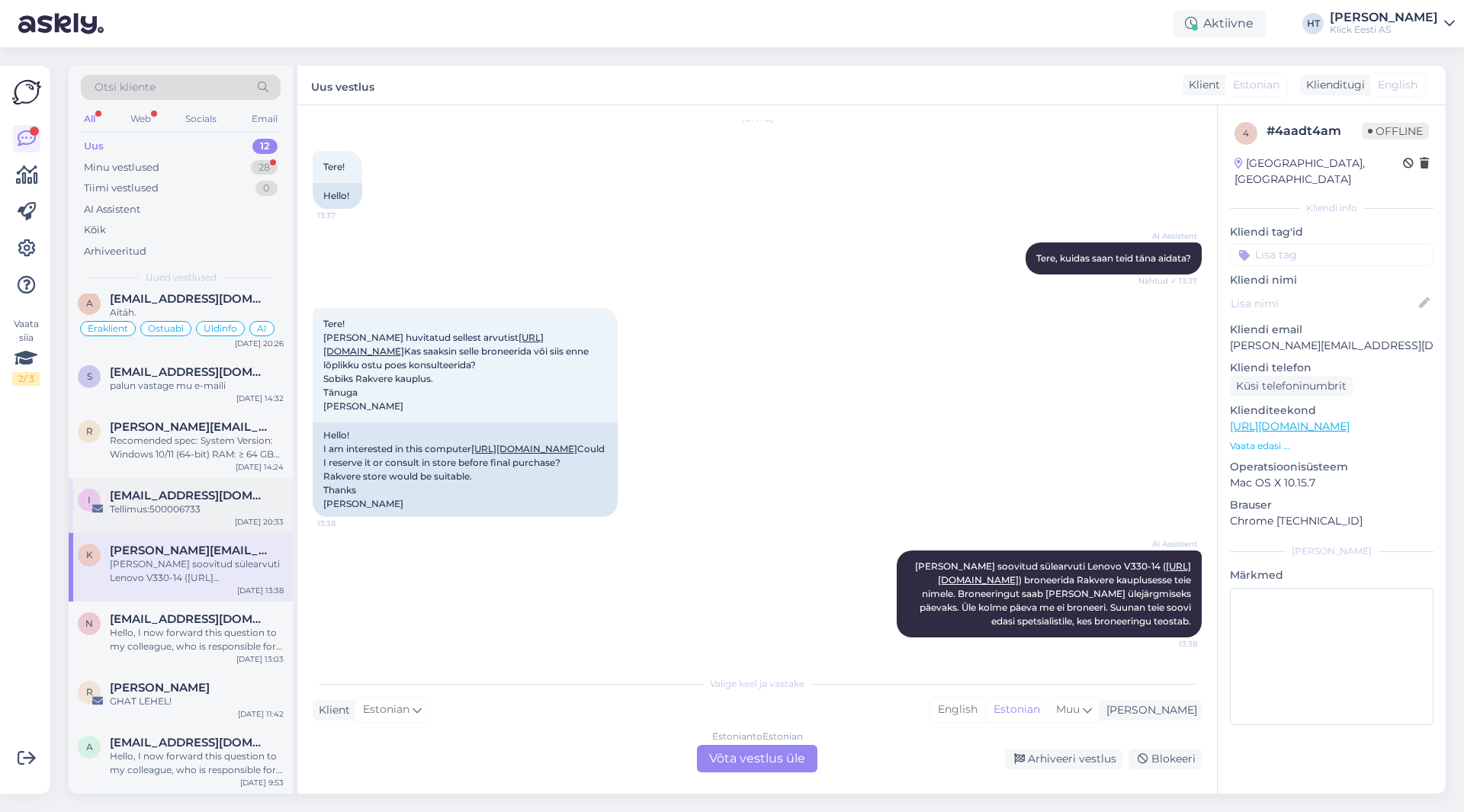
click at [233, 503] on div "Tellimus:500006733" at bounding box center [197, 510] width 174 height 14
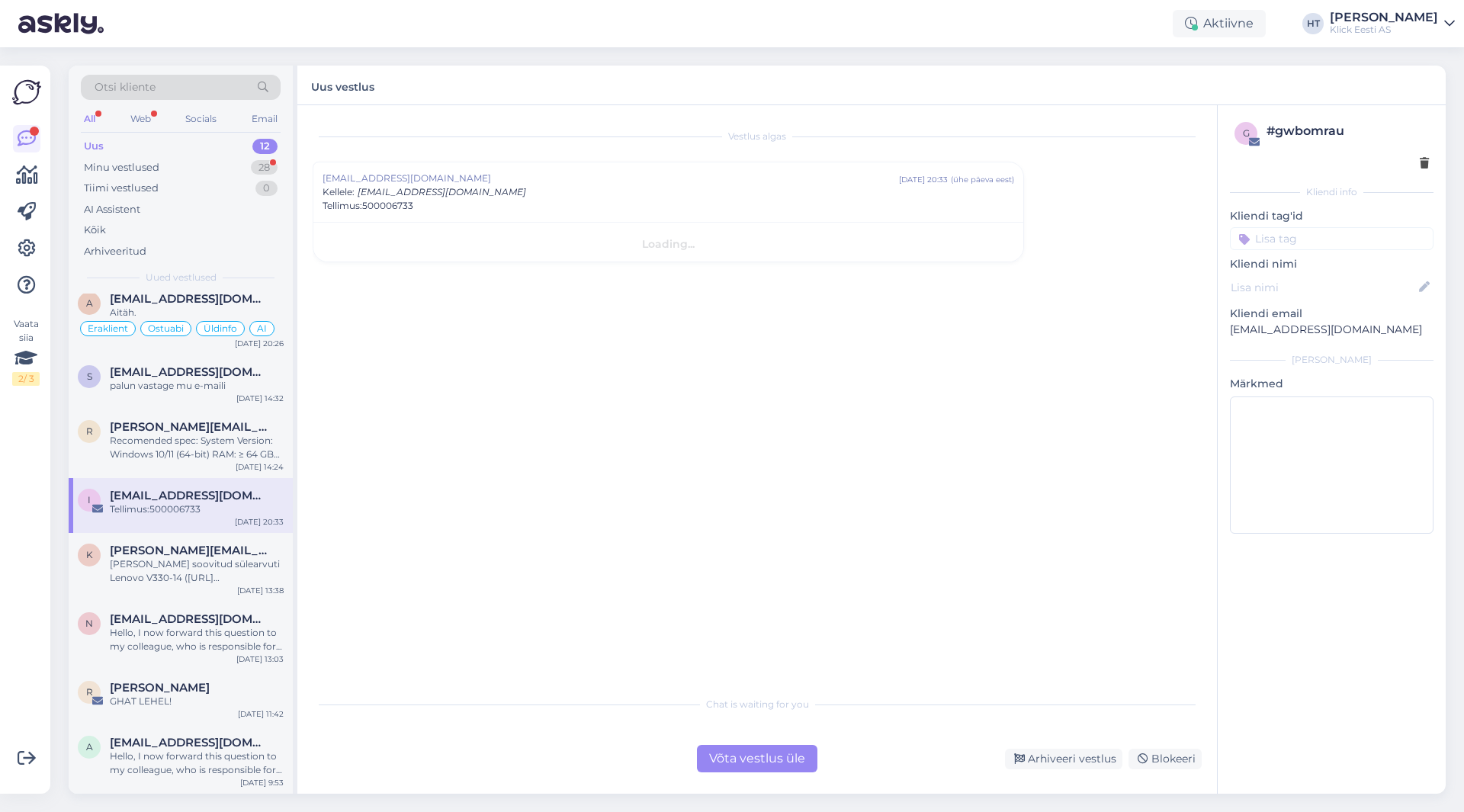
scroll to position [0, 0]
click at [230, 439] on div "Recomended spec: System Version: Windows 10/11 (64-bit) RAM: ≥ 64 GB CPU: Intel…" at bounding box center [197, 447] width 174 height 27
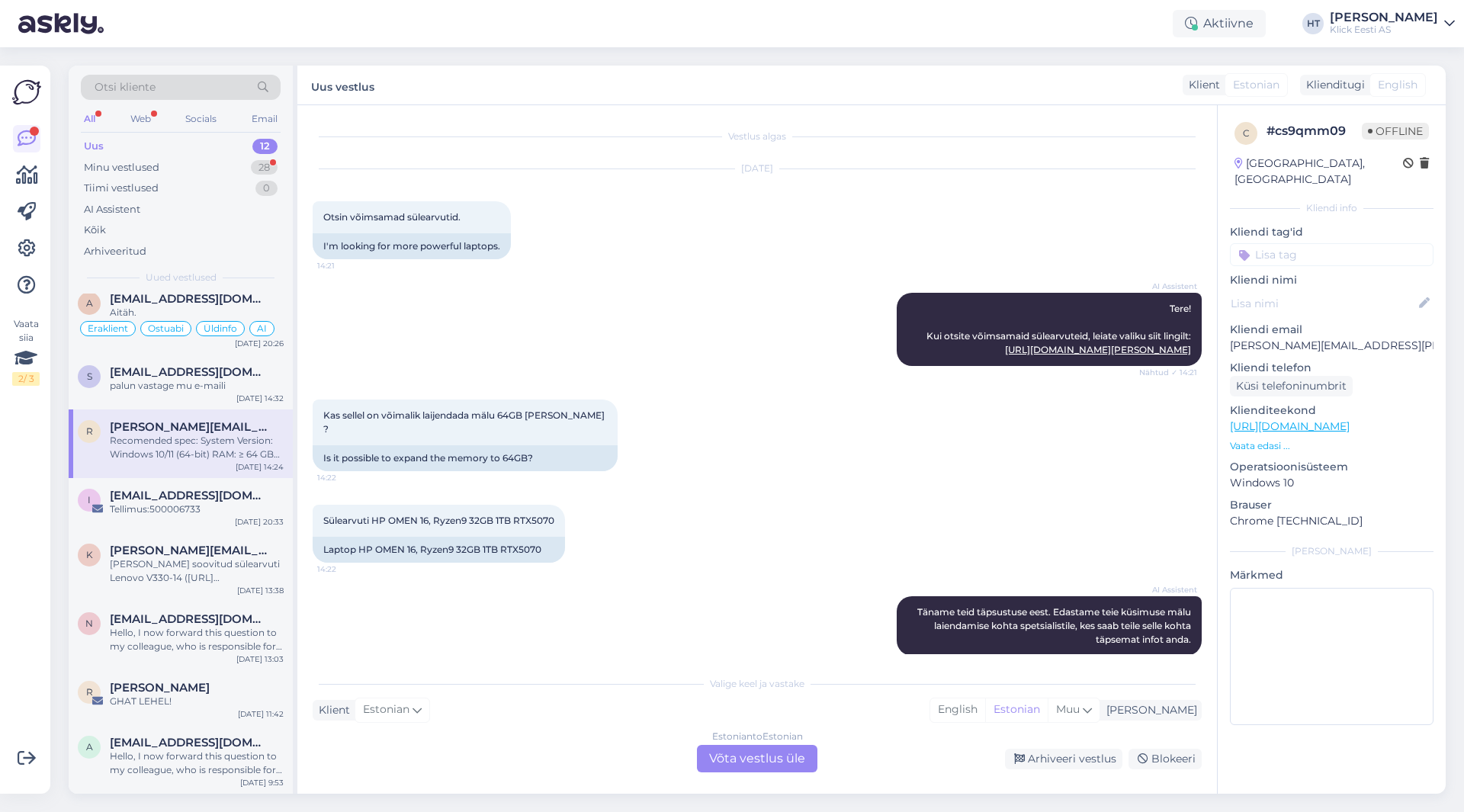
scroll to position [192, 0]
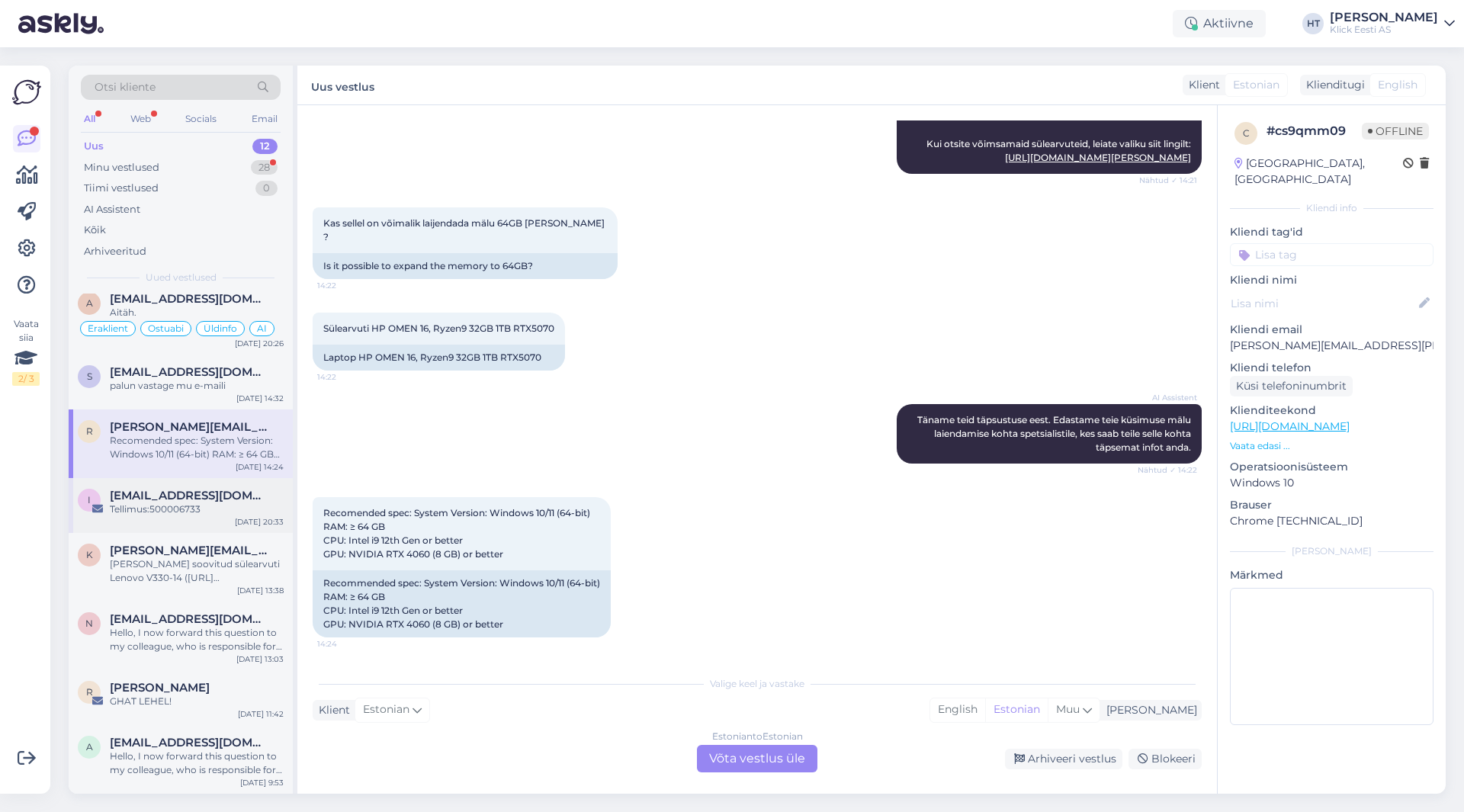
click at [228, 490] on div "[EMAIL_ADDRESS][DOMAIN_NAME]" at bounding box center [197, 496] width 174 height 14
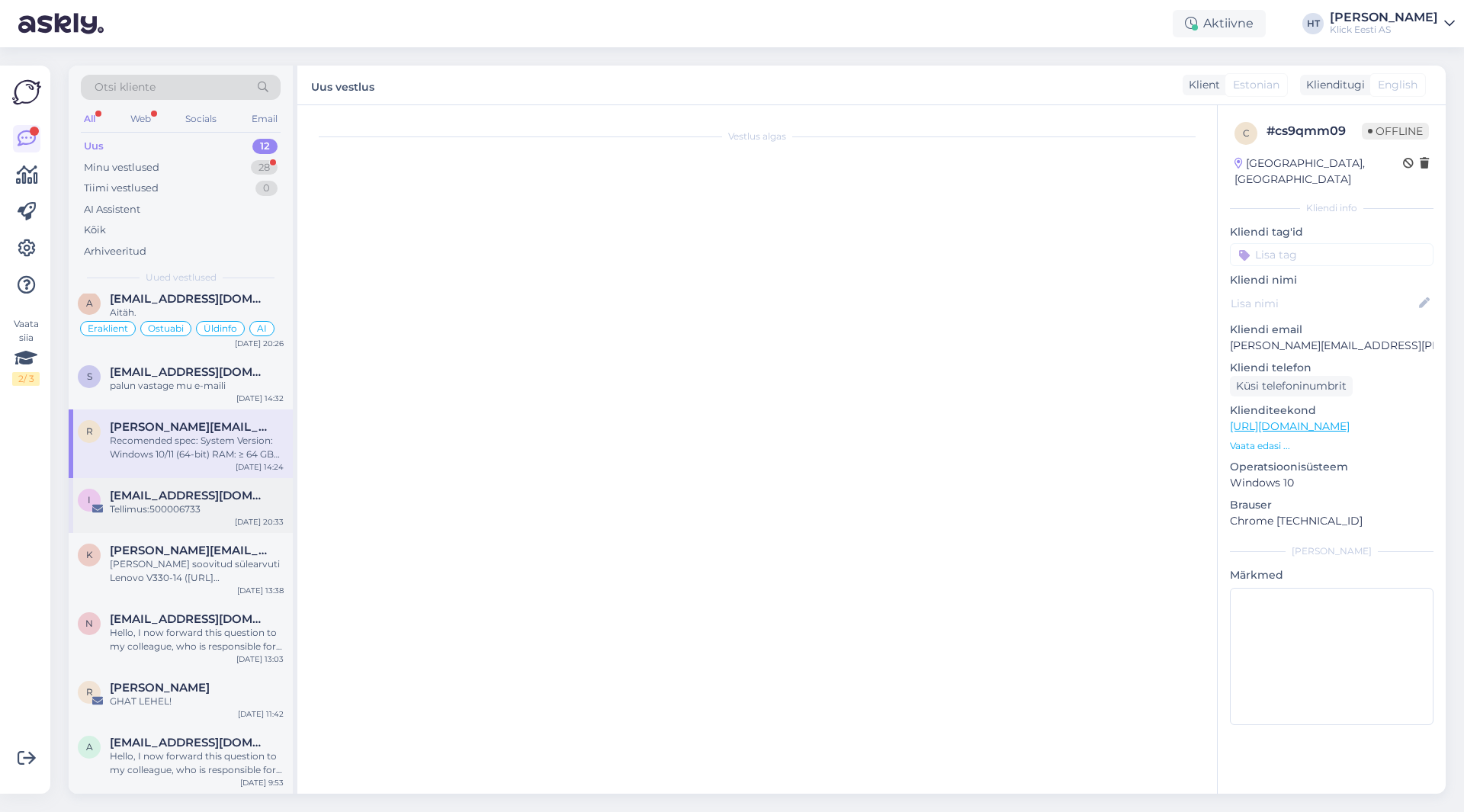
scroll to position [0, 0]
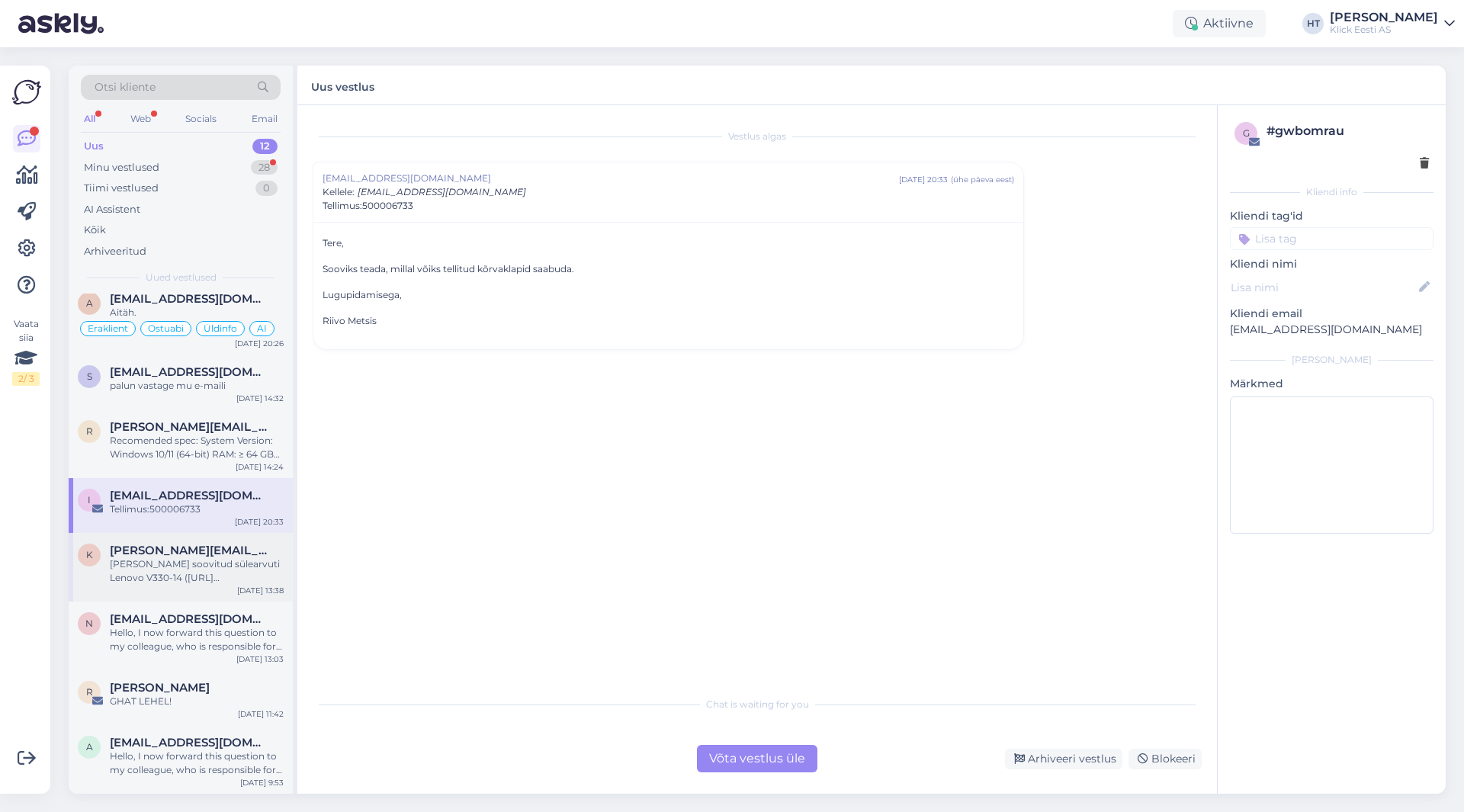
click at [222, 564] on div "[PERSON_NAME] soovitud sülearvuti Lenovo V330-14 ([URL][DOMAIN_NAME]) broneerid…" at bounding box center [197, 570] width 174 height 27
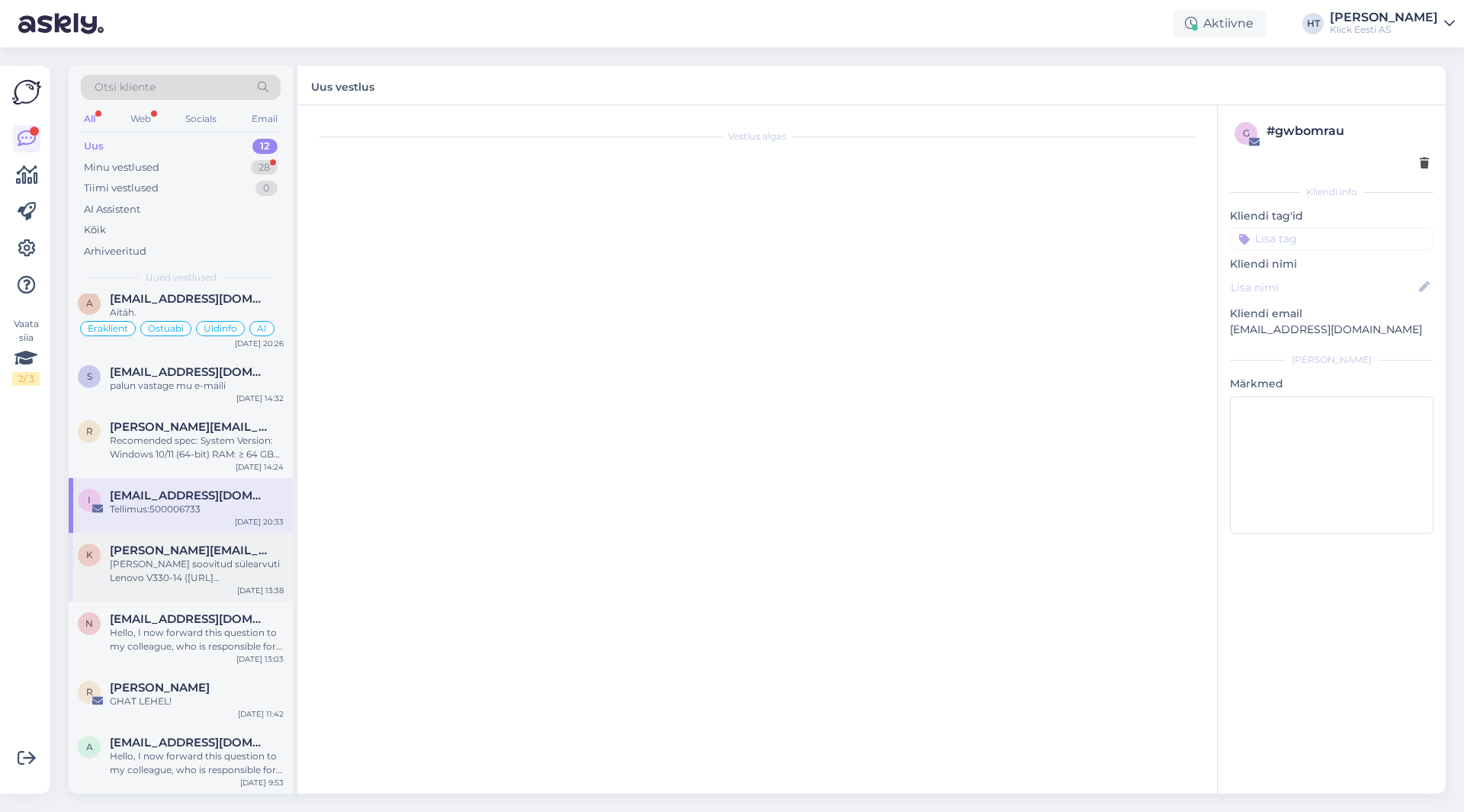
scroll to position [119, 0]
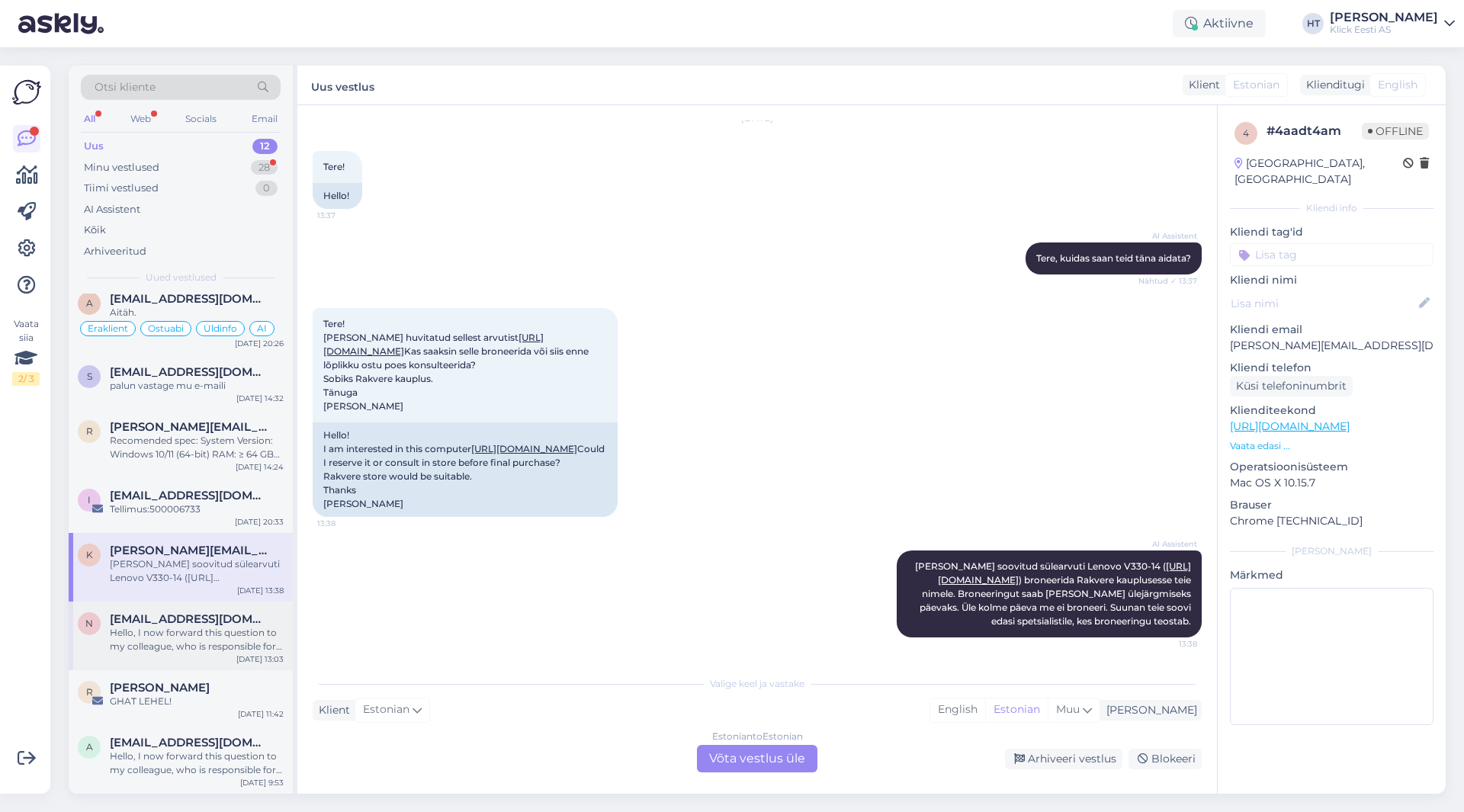
click at [224, 621] on span "[EMAIL_ADDRESS][DOMAIN_NAME]" at bounding box center [189, 620] width 159 height 14
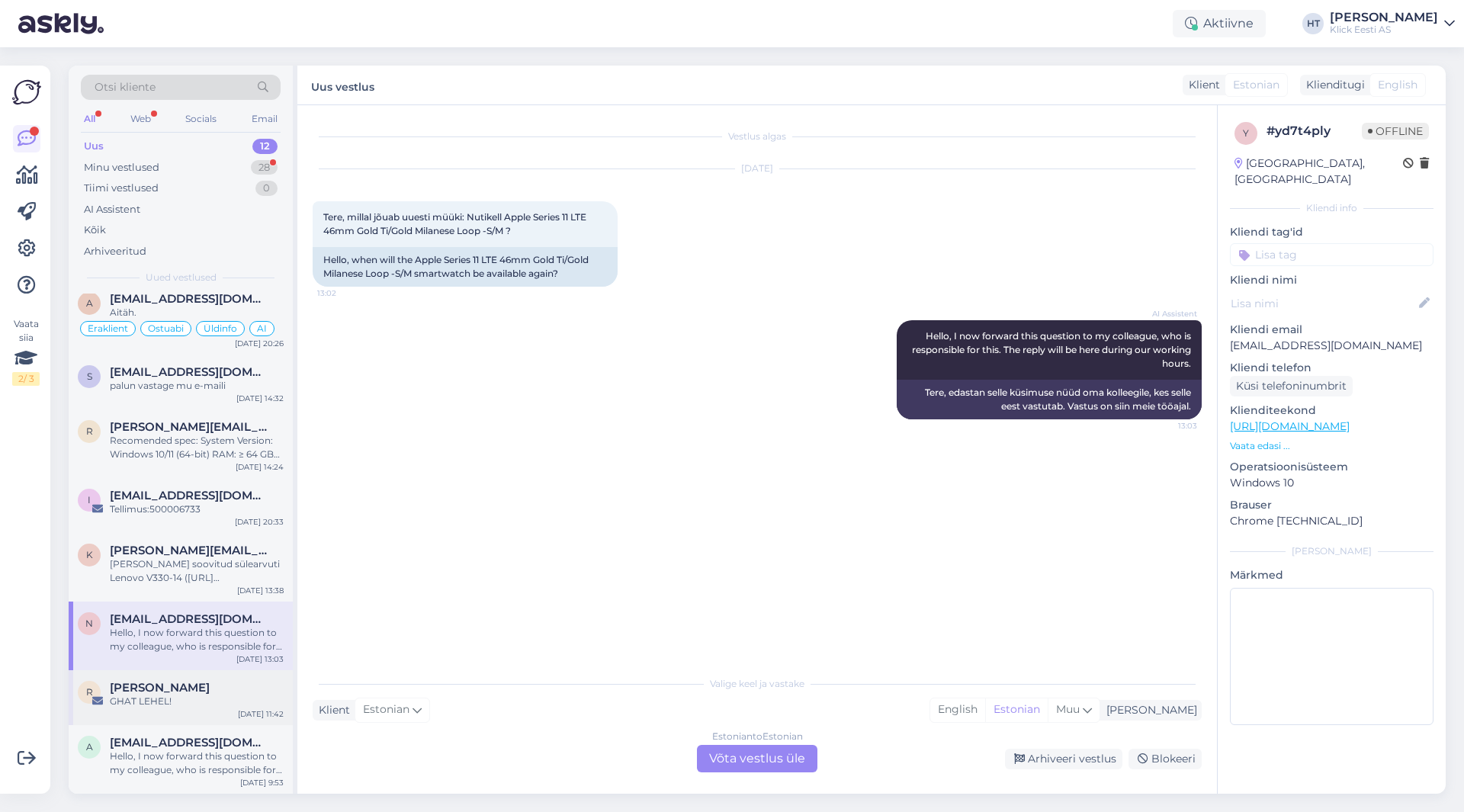
click at [218, 677] on div "R [PERSON_NAME] GHAT LEHEL! [DATE] 11:42" at bounding box center [180, 698] width 224 height 54
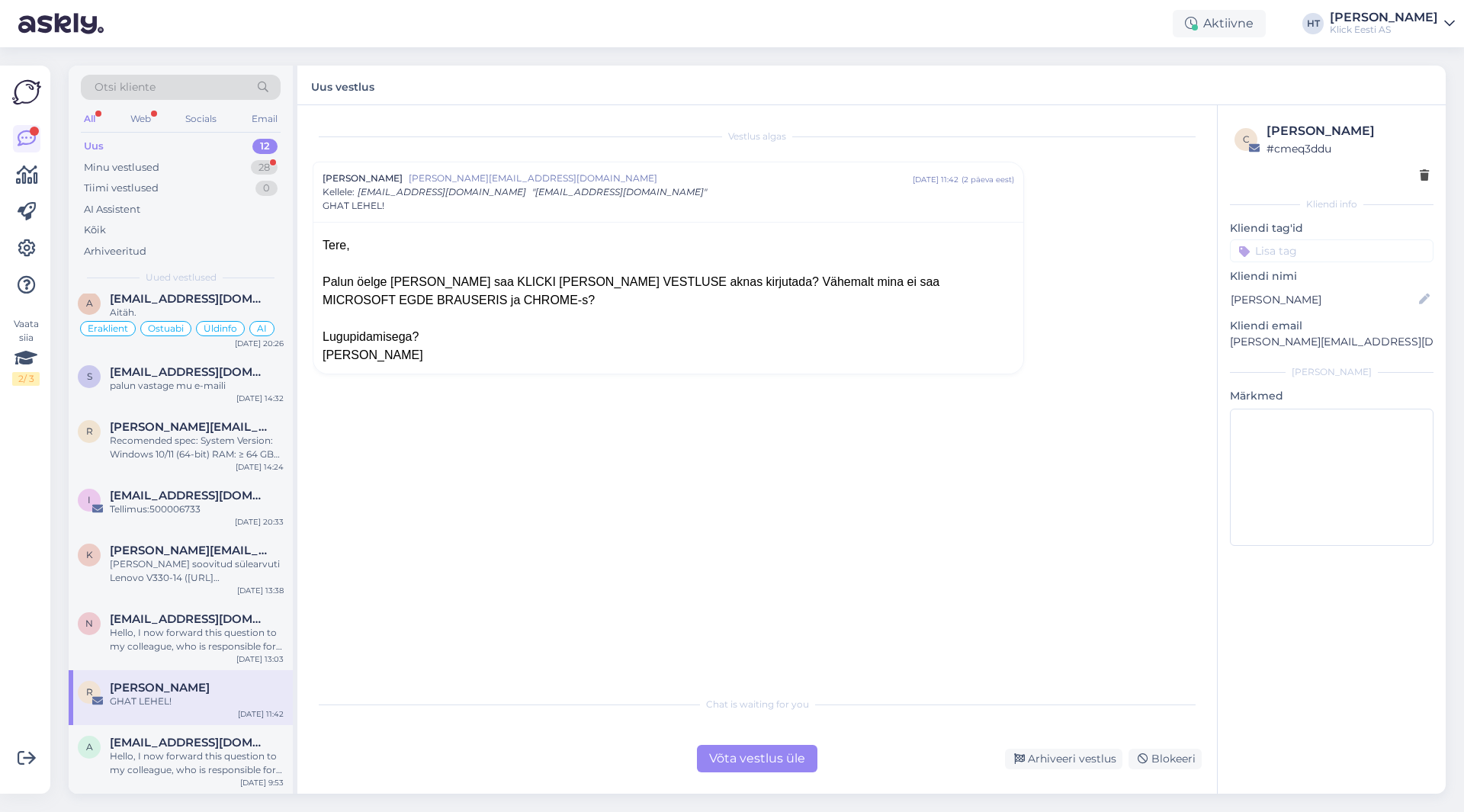
click at [447, 474] on div "Vestlus [PERSON_NAME] Koiv [EMAIL_ADDRESS][DOMAIN_NAME] [DATE] 11:42 ( 2 päeva …" at bounding box center [765, 397] width 903 height 555
click at [239, 169] on div "Minu vestlused 28" at bounding box center [180, 168] width 199 height 21
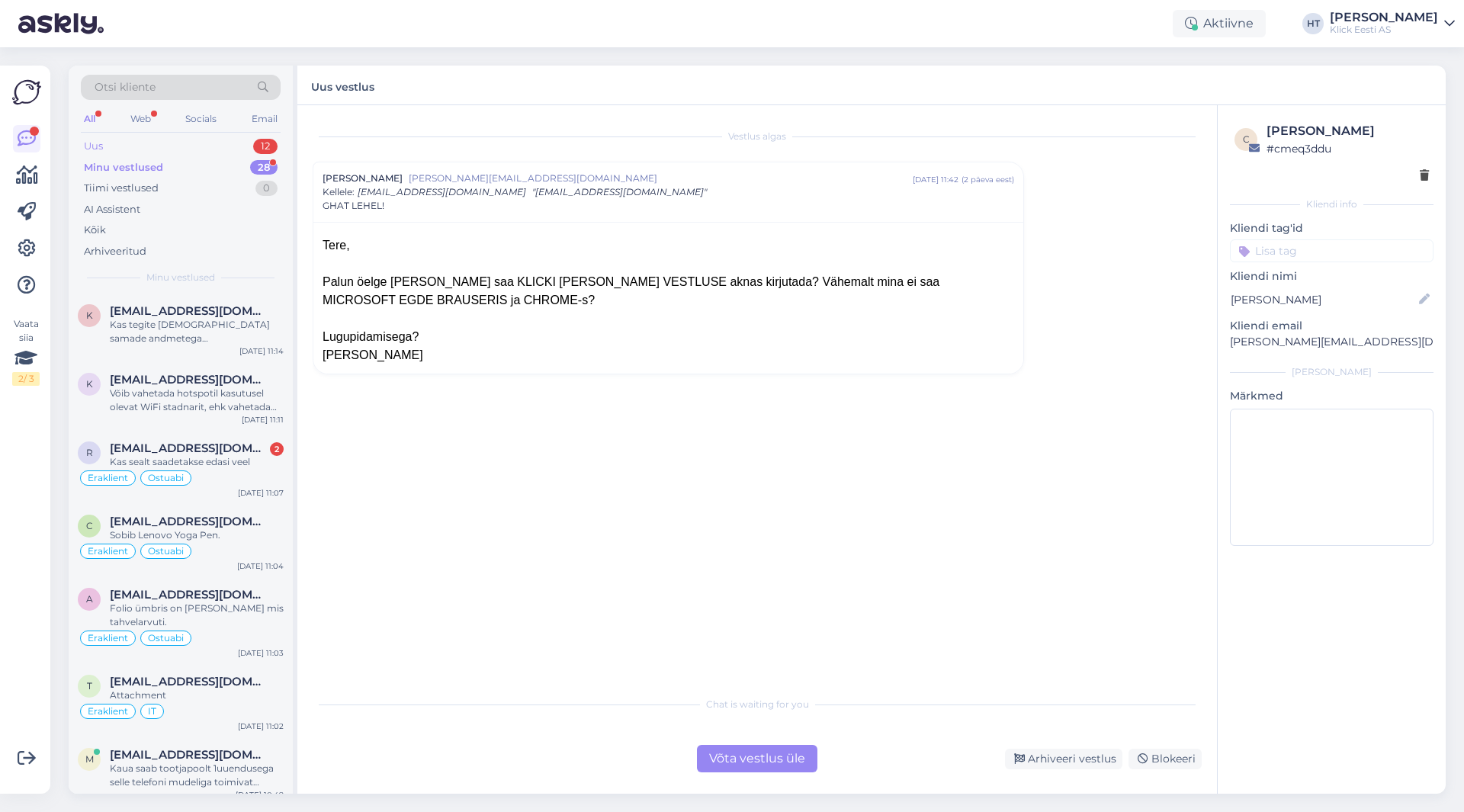
click at [250, 153] on div "Uus 12" at bounding box center [180, 146] width 199 height 21
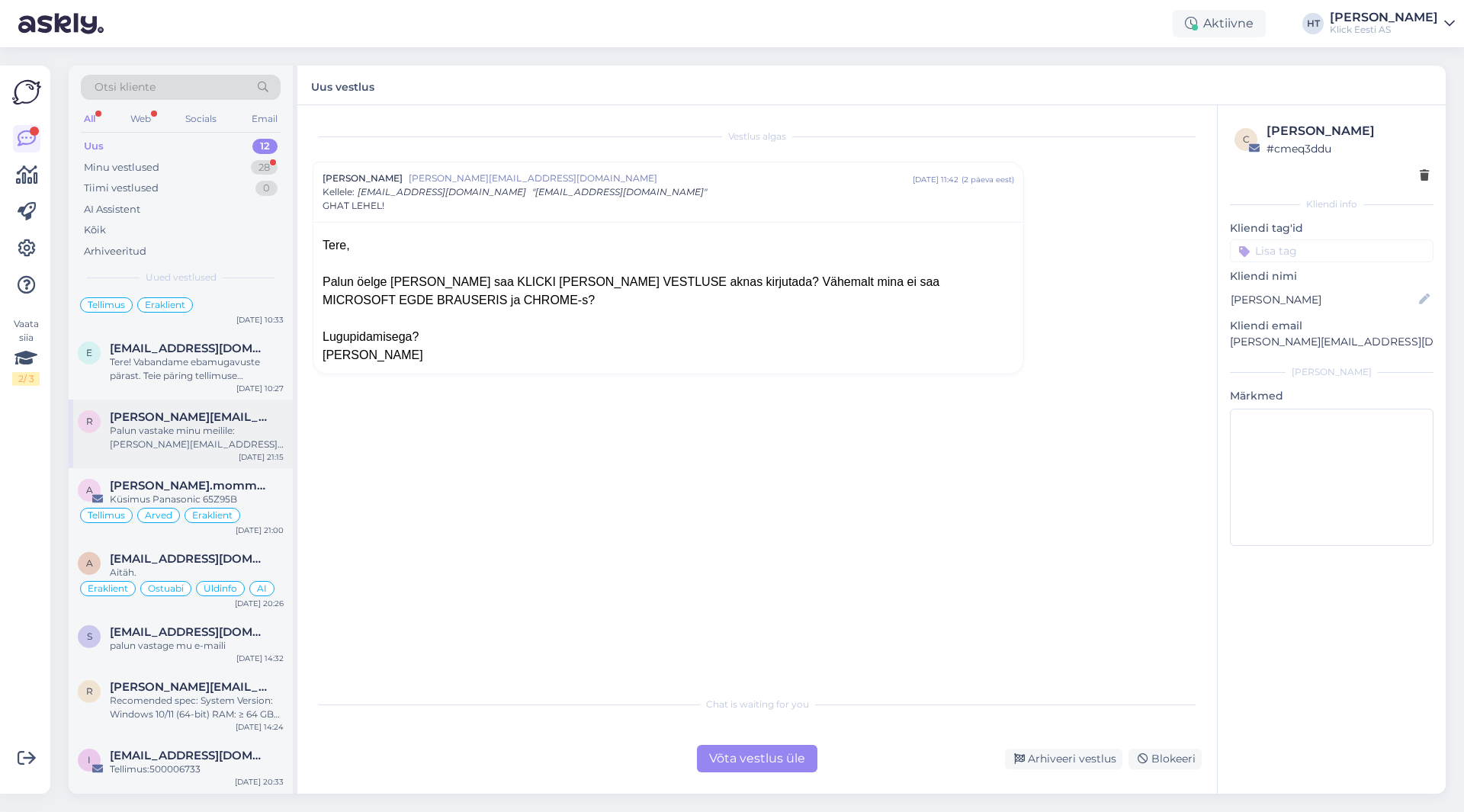
scroll to position [76, 0]
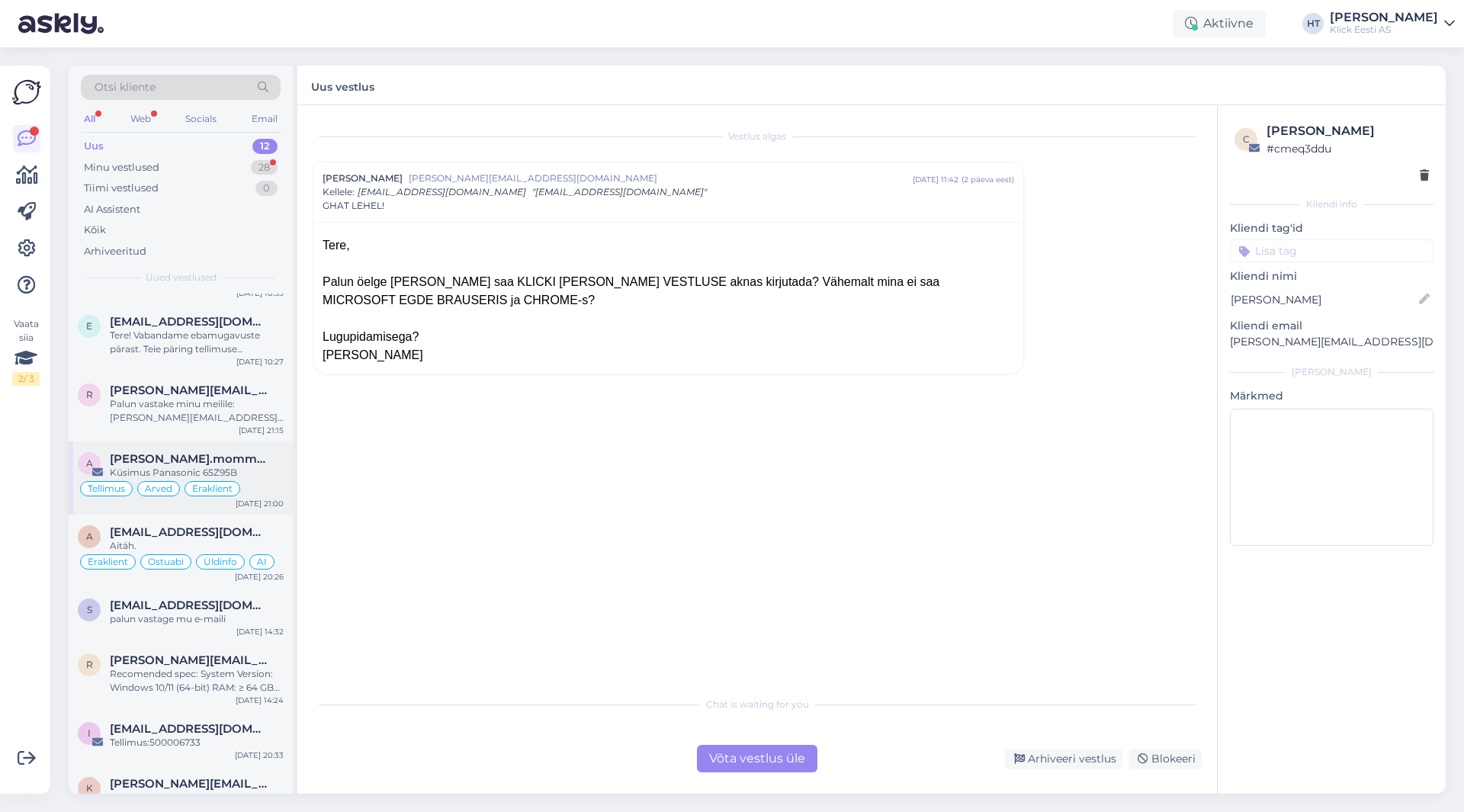
click at [226, 461] on span "[PERSON_NAME].mommeja via [EMAIL_ADDRESS][DOMAIN_NAME]" at bounding box center [189, 460] width 159 height 14
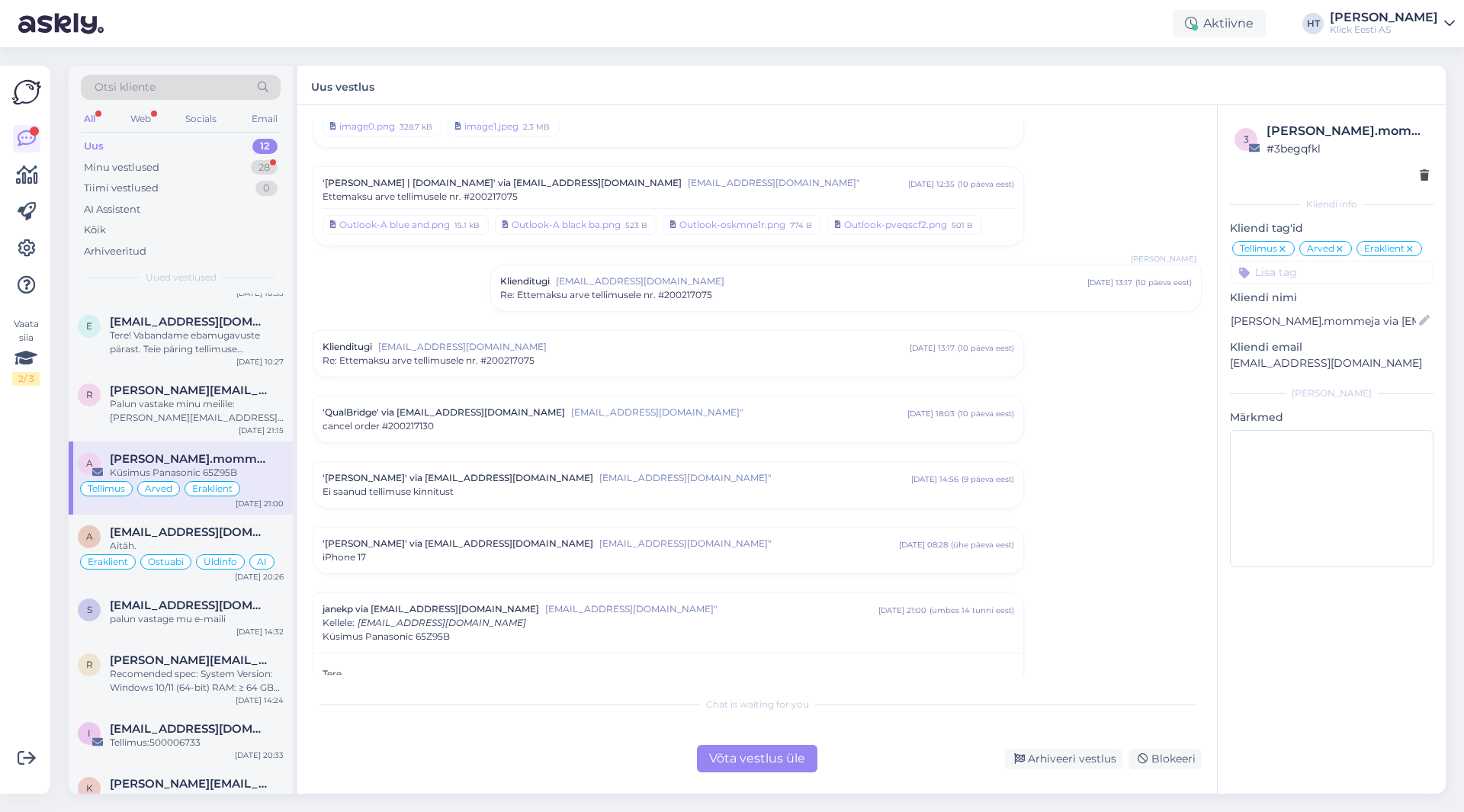
scroll to position [6977, 0]
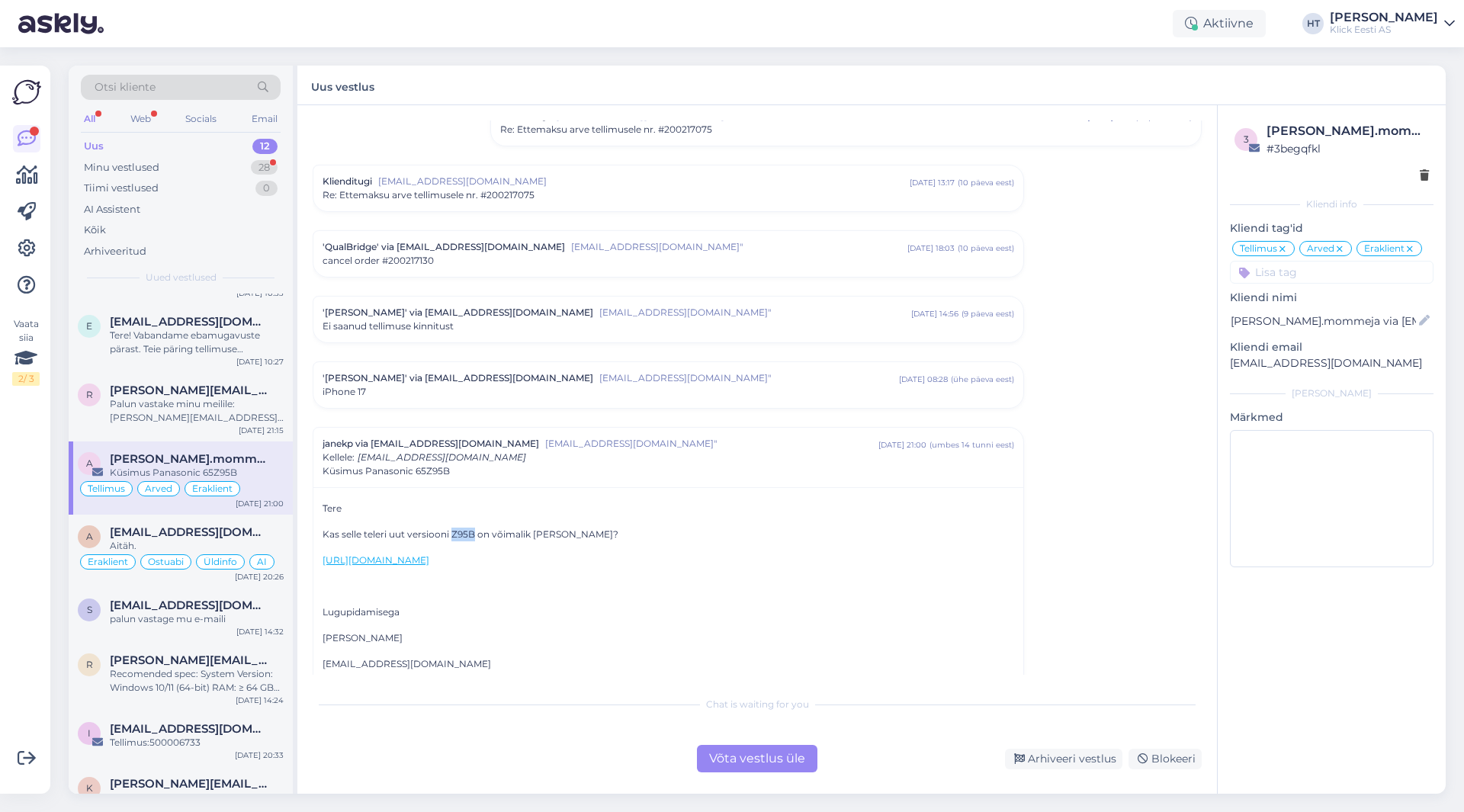
drag, startPoint x: 453, startPoint y: 506, endPoint x: 473, endPoint y: 506, distance: 20.0
click at [473, 528] on p "Kas selle teleri uut versiooni Z95B on võimalik [PERSON_NAME]?" at bounding box center [668, 535] width 692 height 14
click at [269, 173] on div "28" at bounding box center [265, 167] width 26 height 15
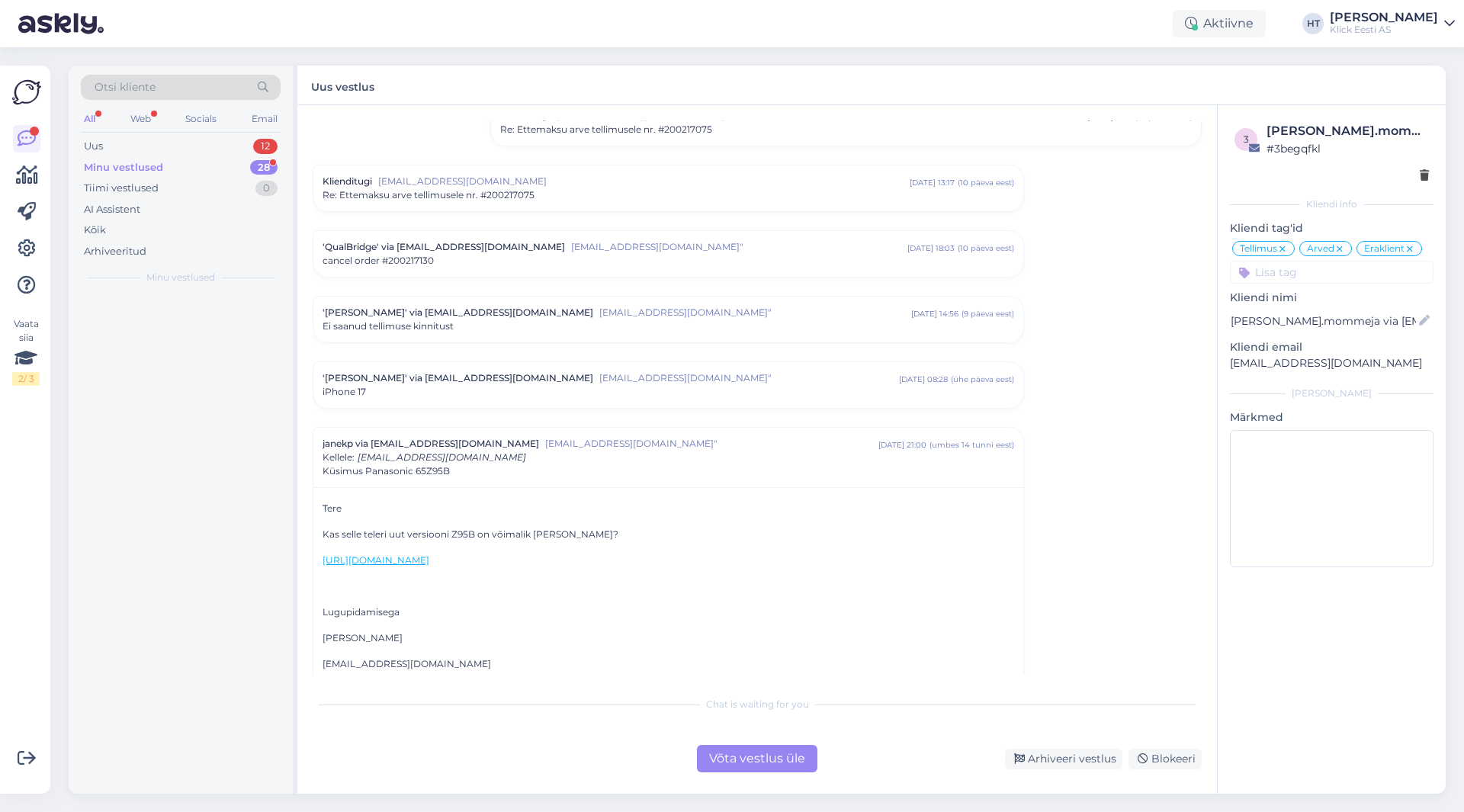
scroll to position [0, 0]
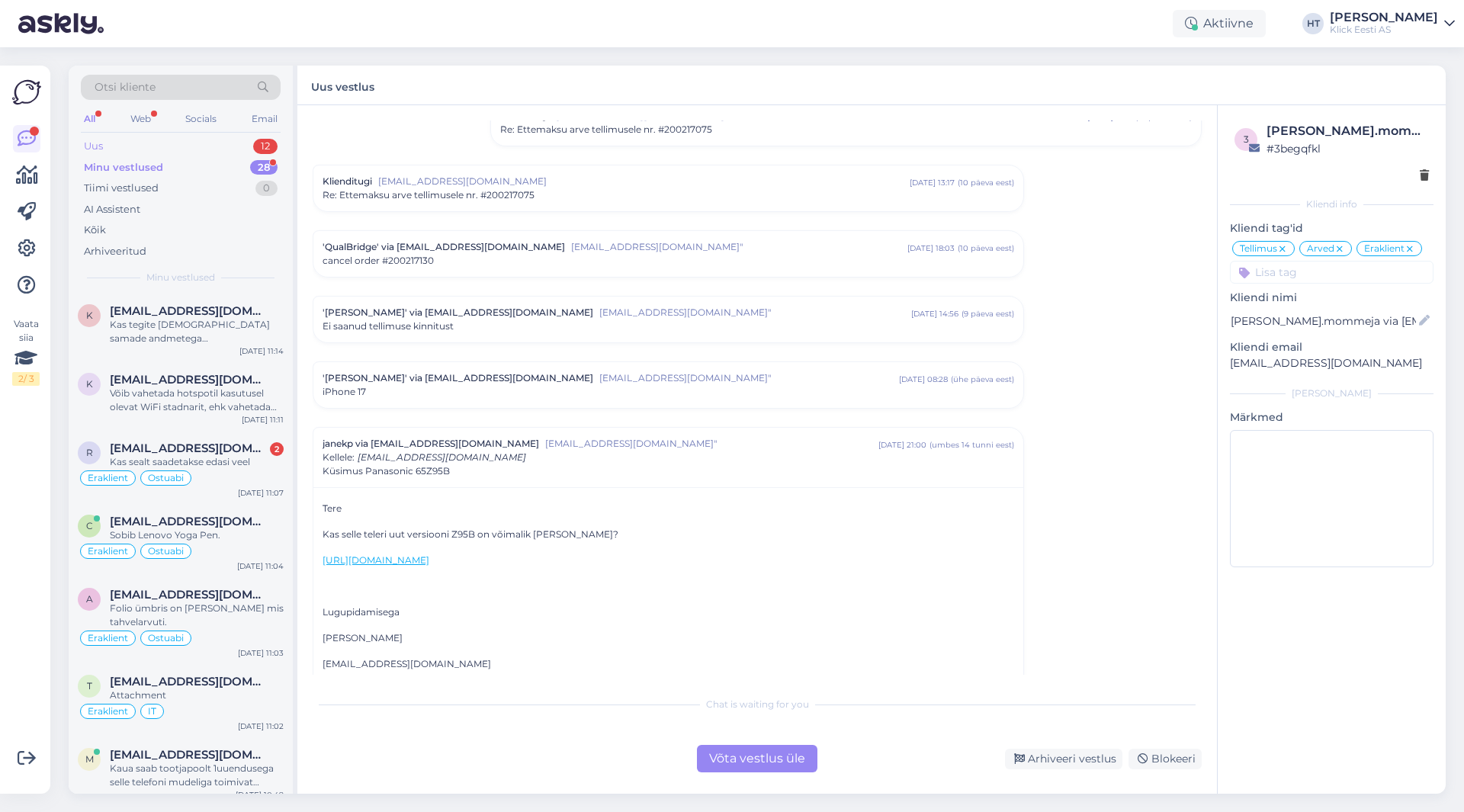
click at [251, 148] on div "Uus 12" at bounding box center [180, 146] width 199 height 21
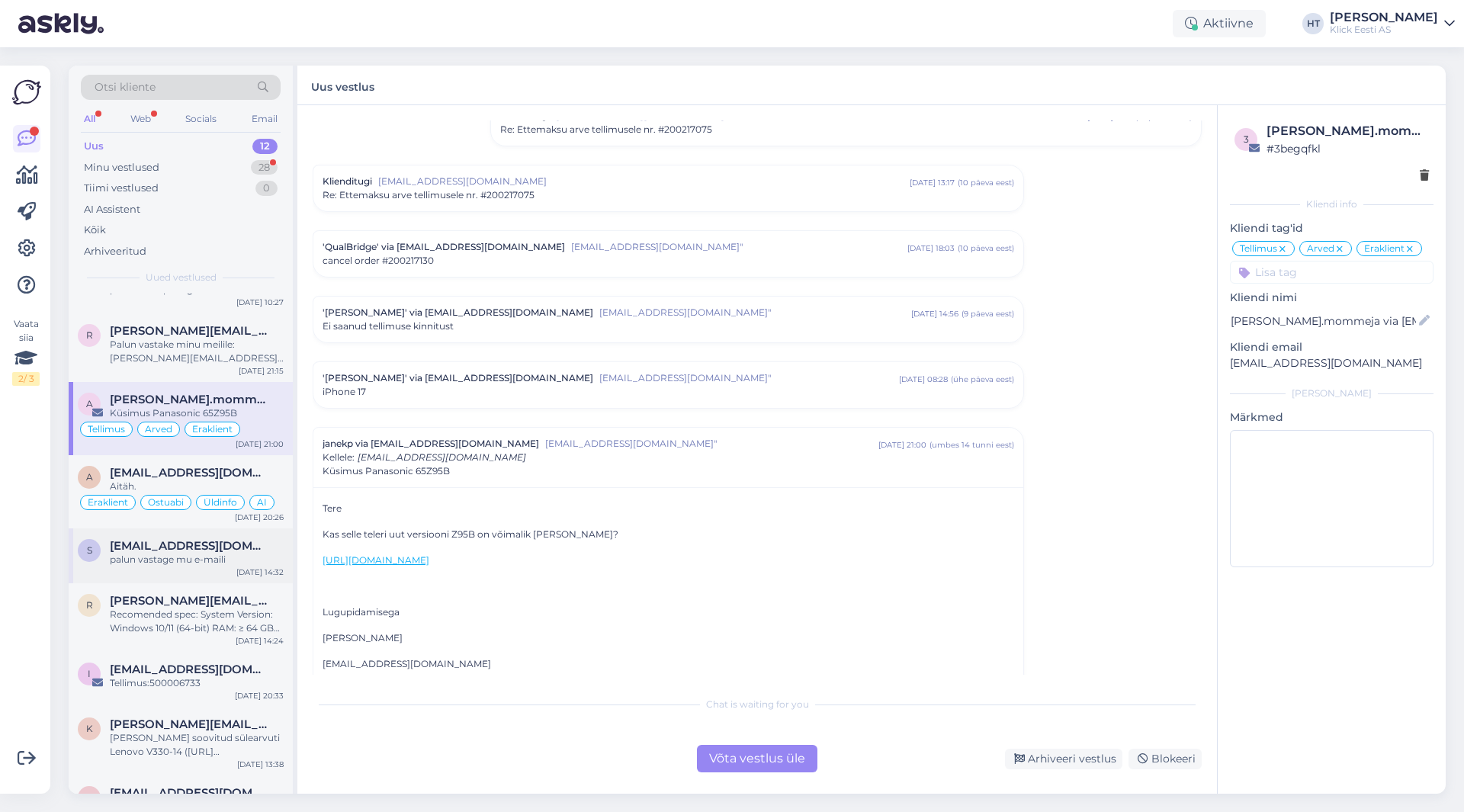
scroll to position [153, 0]
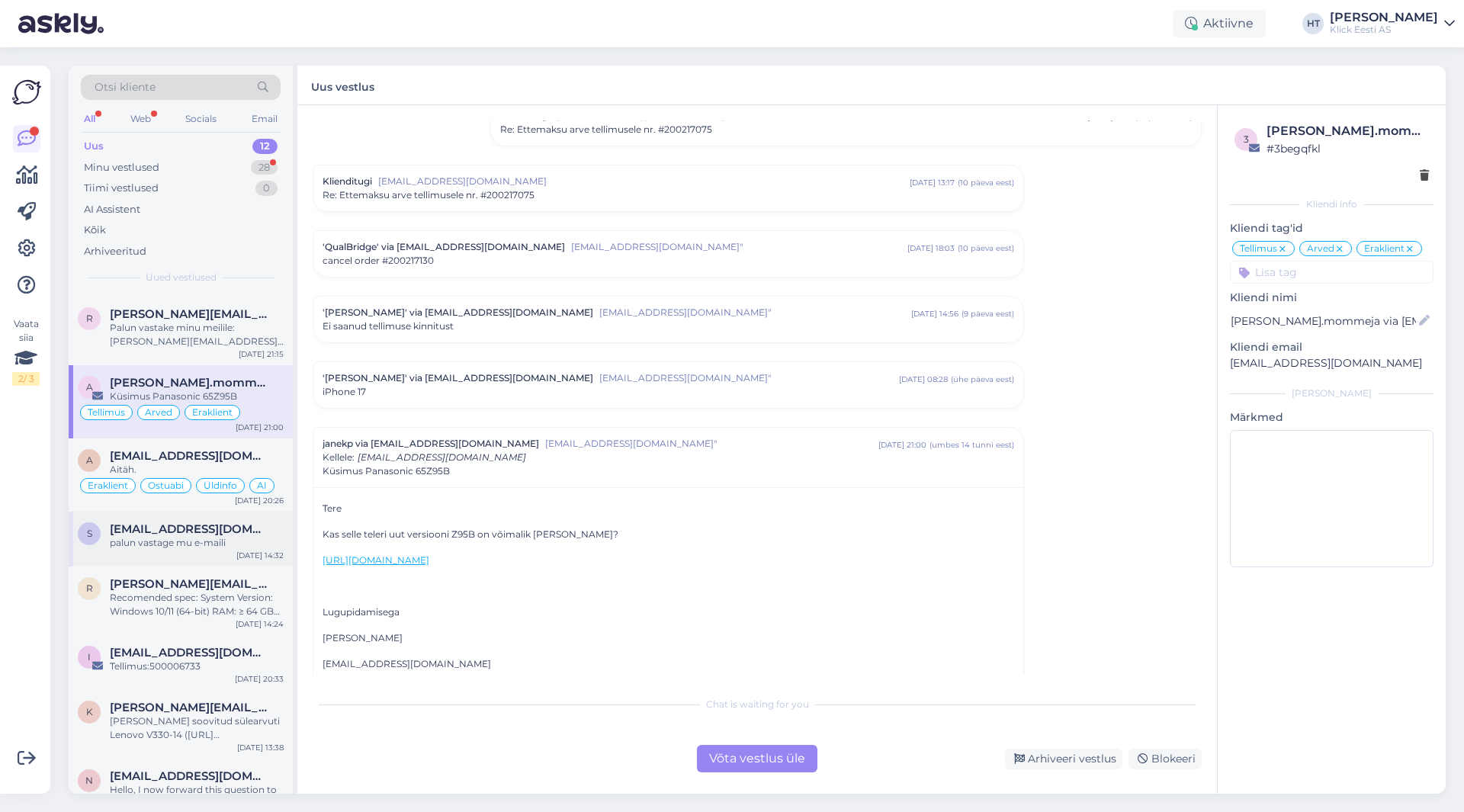
click at [230, 555] on div "s [EMAIL_ADDRESS][DOMAIN_NAME] palun vastage mu e-maili [DATE] 14:32" at bounding box center [180, 539] width 224 height 54
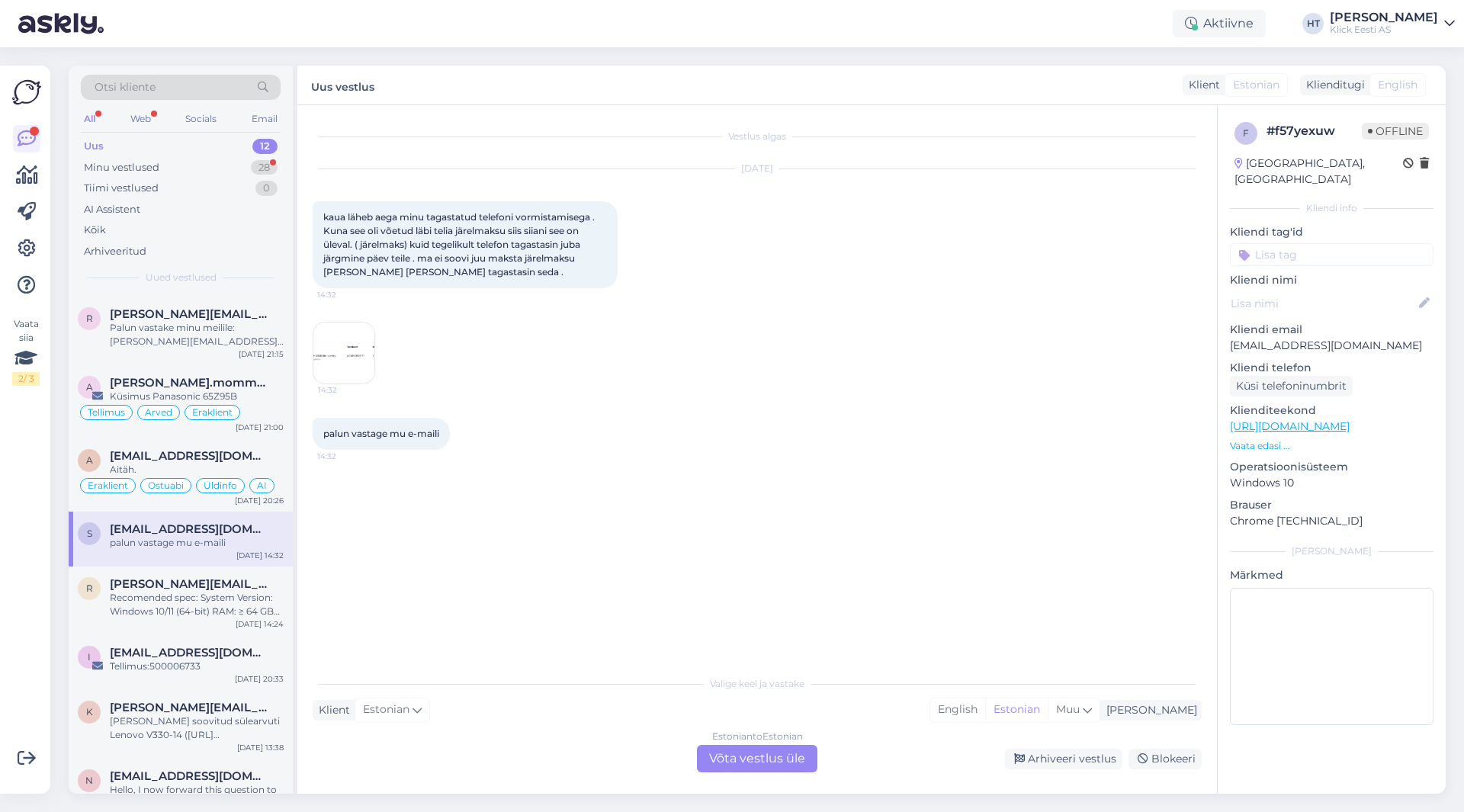
scroll to position [0, 0]
drag, startPoint x: 323, startPoint y: 437, endPoint x: 442, endPoint y: 437, distance: 119.0
click at [439, 437] on span "palun vastage mu e-maili" at bounding box center [381, 433] width 116 height 11
drag, startPoint x: 442, startPoint y: 434, endPoint x: 322, endPoint y: 433, distance: 120.0
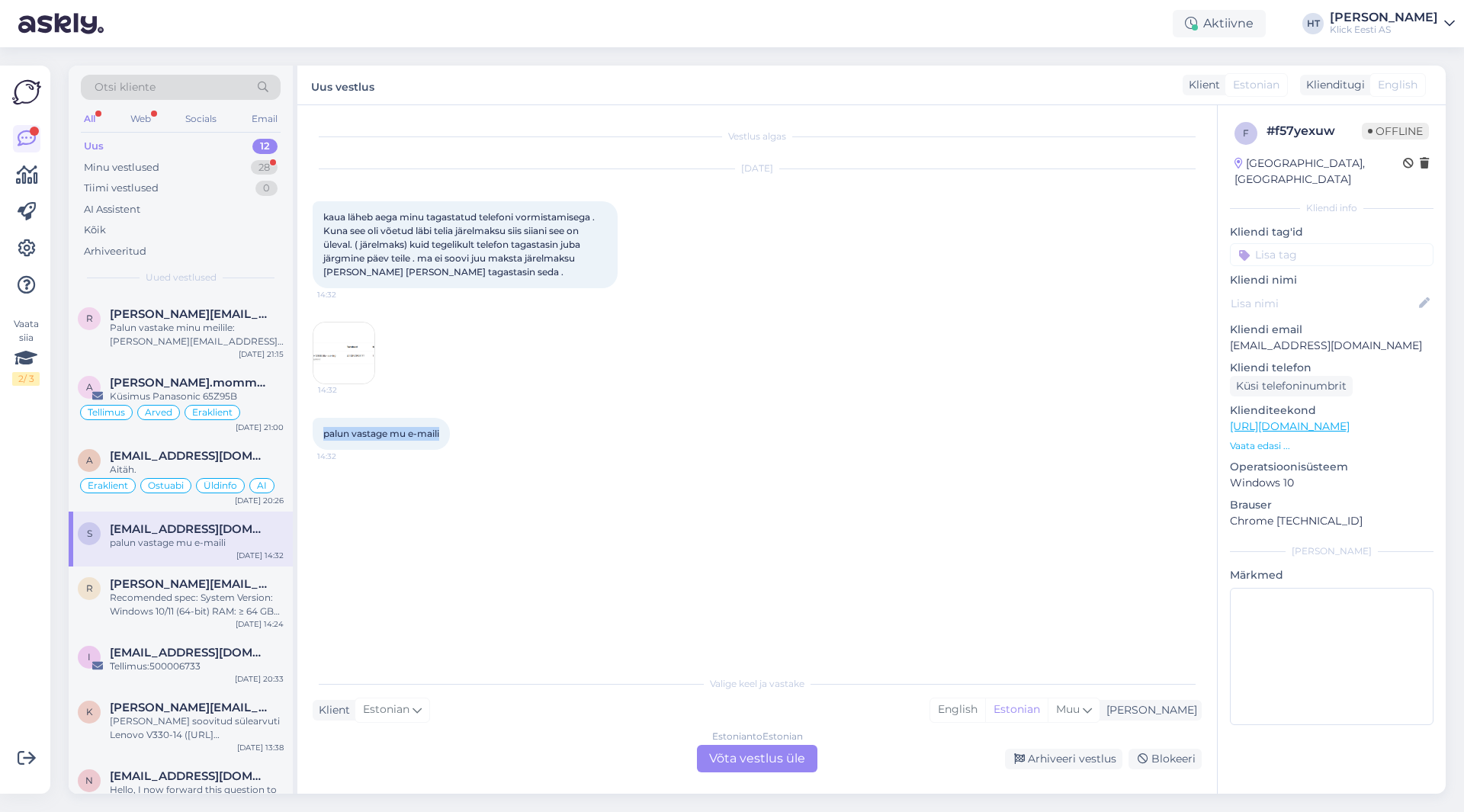
click at [322, 433] on div "palun vastage mu e-maili 14:32" at bounding box center [381, 434] width 137 height 32
drag, startPoint x: 322, startPoint y: 433, endPoint x: 457, endPoint y: 433, distance: 135.0
click at [450, 433] on div "palun vastage mu e-maili 14:32" at bounding box center [381, 434] width 137 height 32
click at [453, 433] on div at bounding box center [457, 434] width 14 height 32
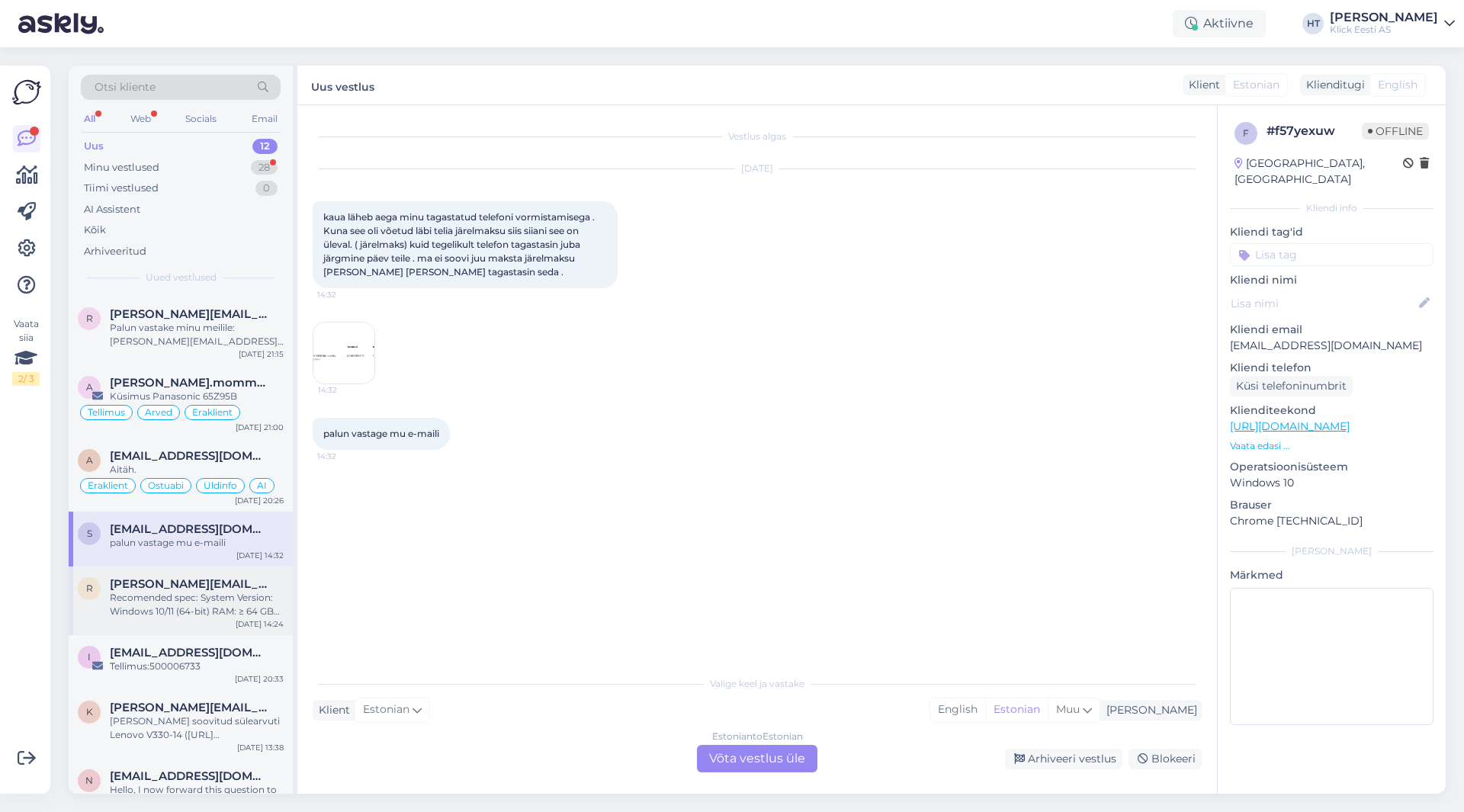
click at [248, 598] on div "Recomended spec: System Version: Windows 10/11 (64-bit) RAM: ≥ 64 GB CPU: Intel…" at bounding box center [197, 605] width 174 height 27
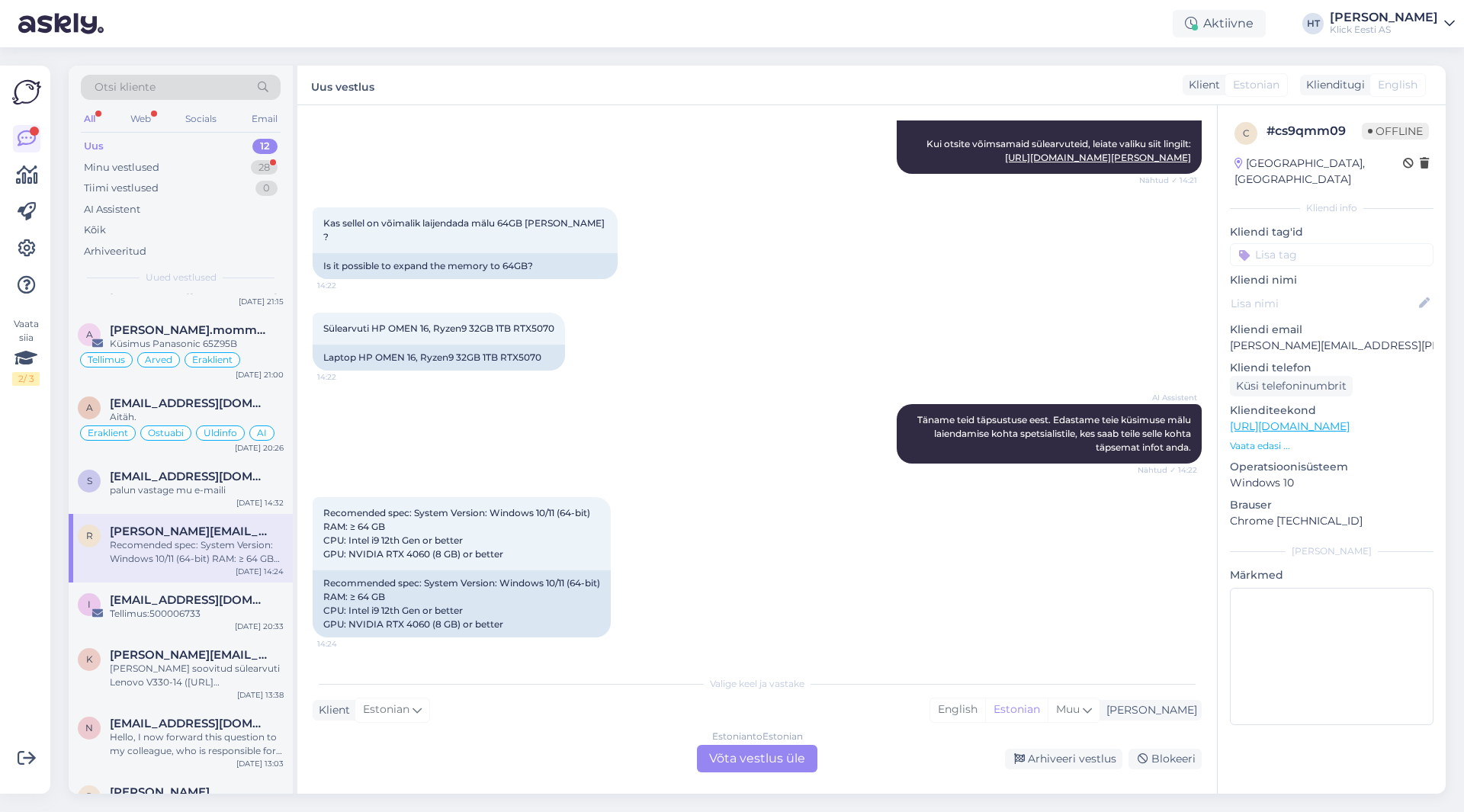
scroll to position [228, 0]
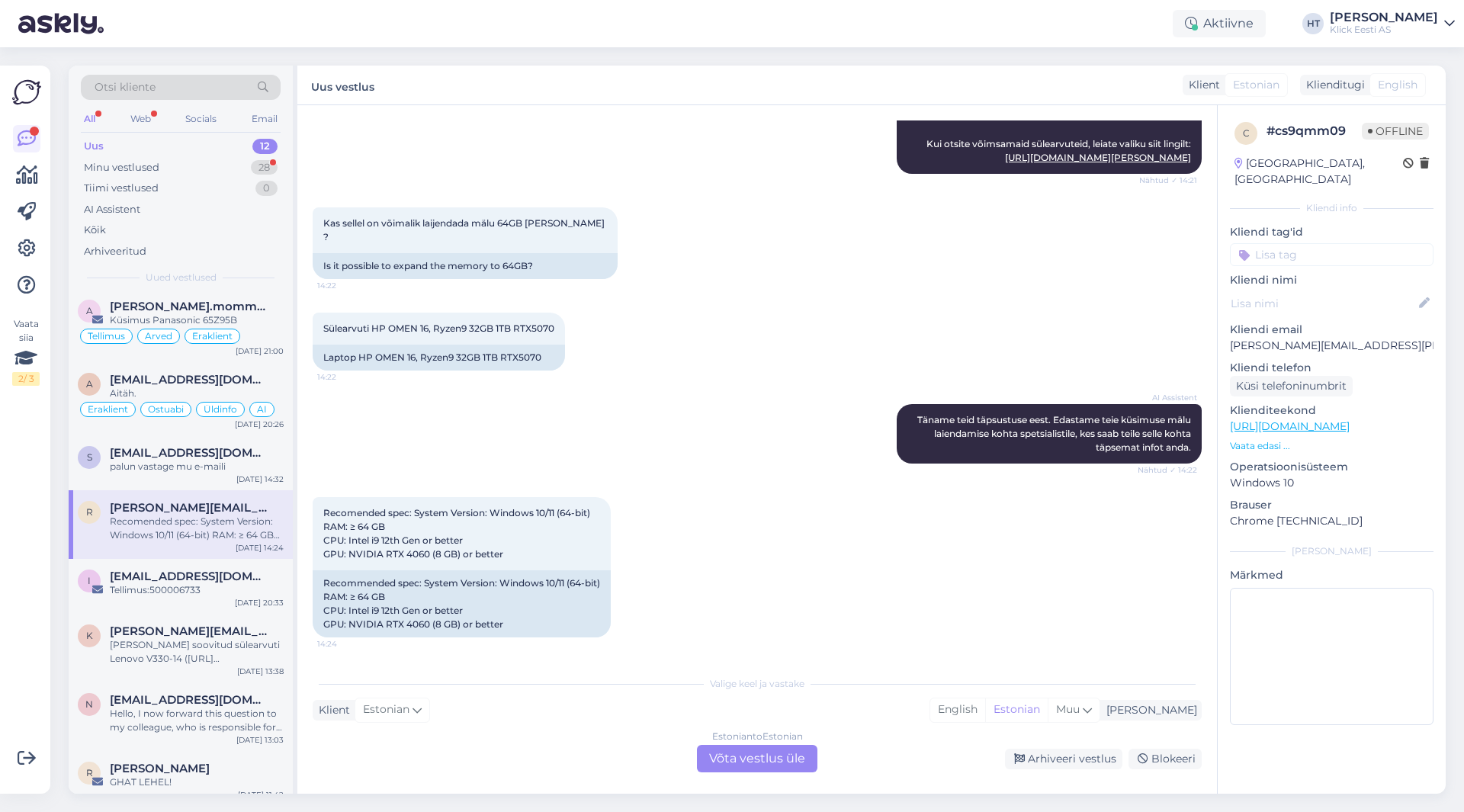
click at [243, 596] on div "Tellimus:500006733" at bounding box center [197, 591] width 174 height 14
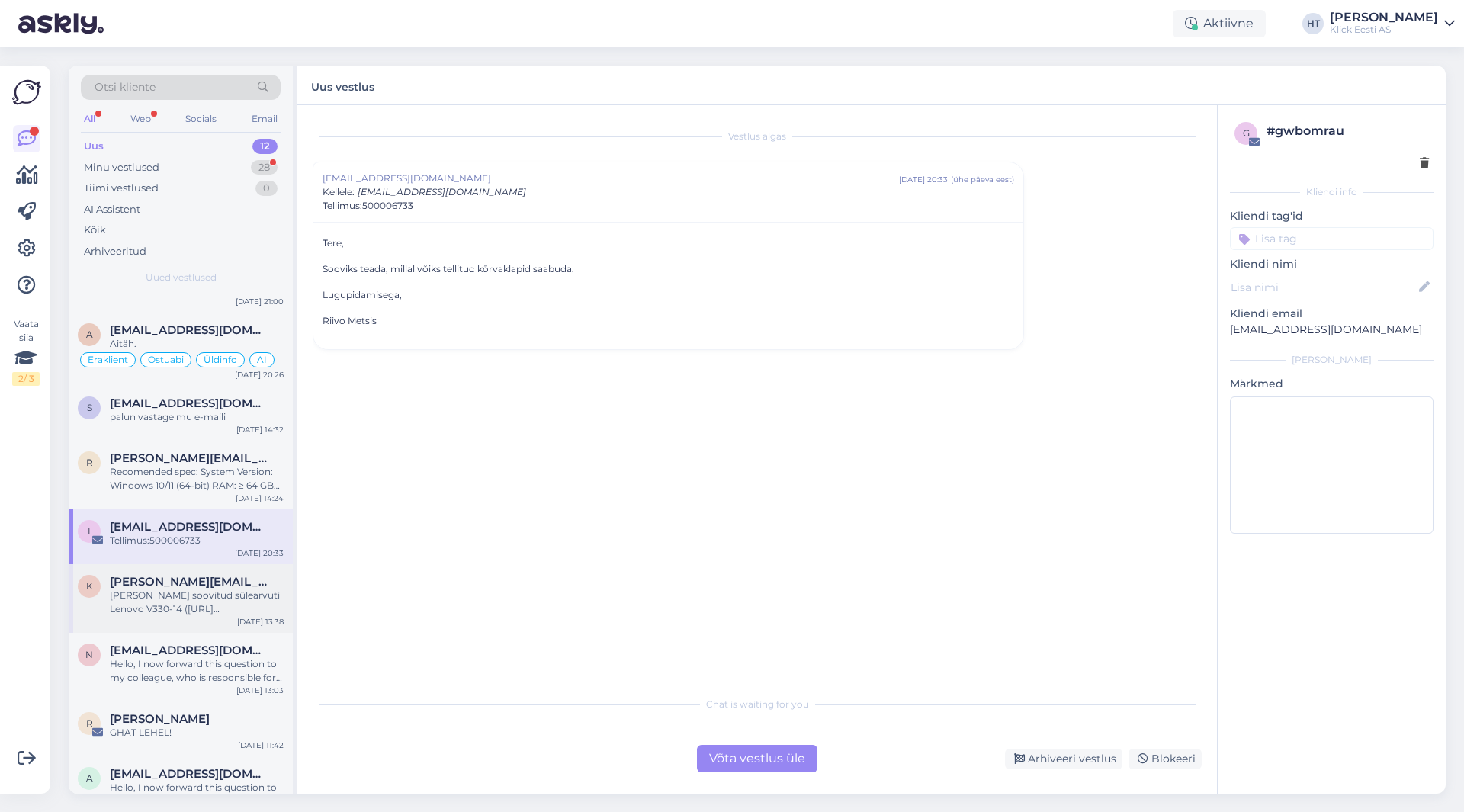
scroll to position [305, 0]
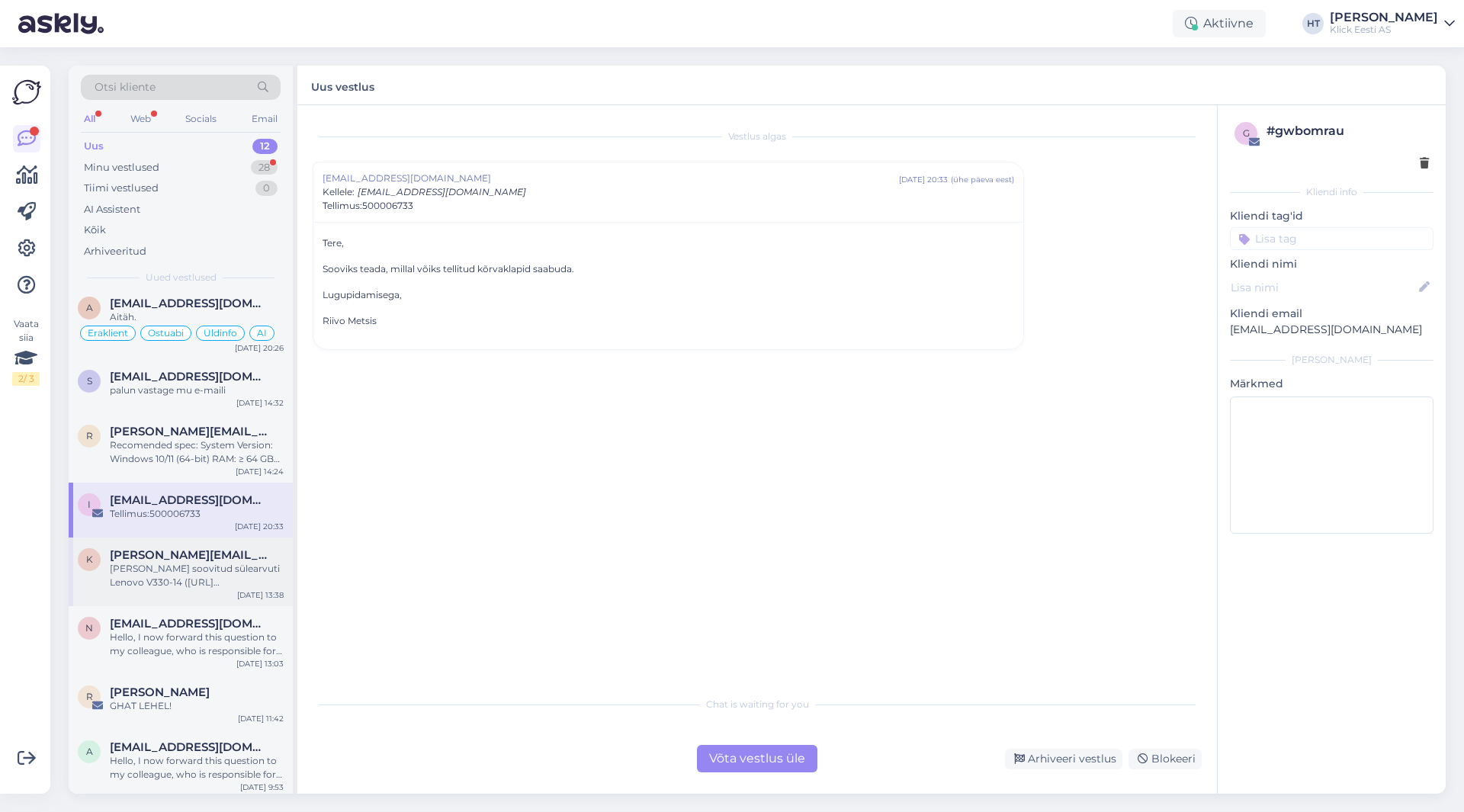
click at [252, 569] on div "[PERSON_NAME] soovitud sülearvuti Lenovo V330-14 ([URL][DOMAIN_NAME]) broneerid…" at bounding box center [197, 576] width 174 height 27
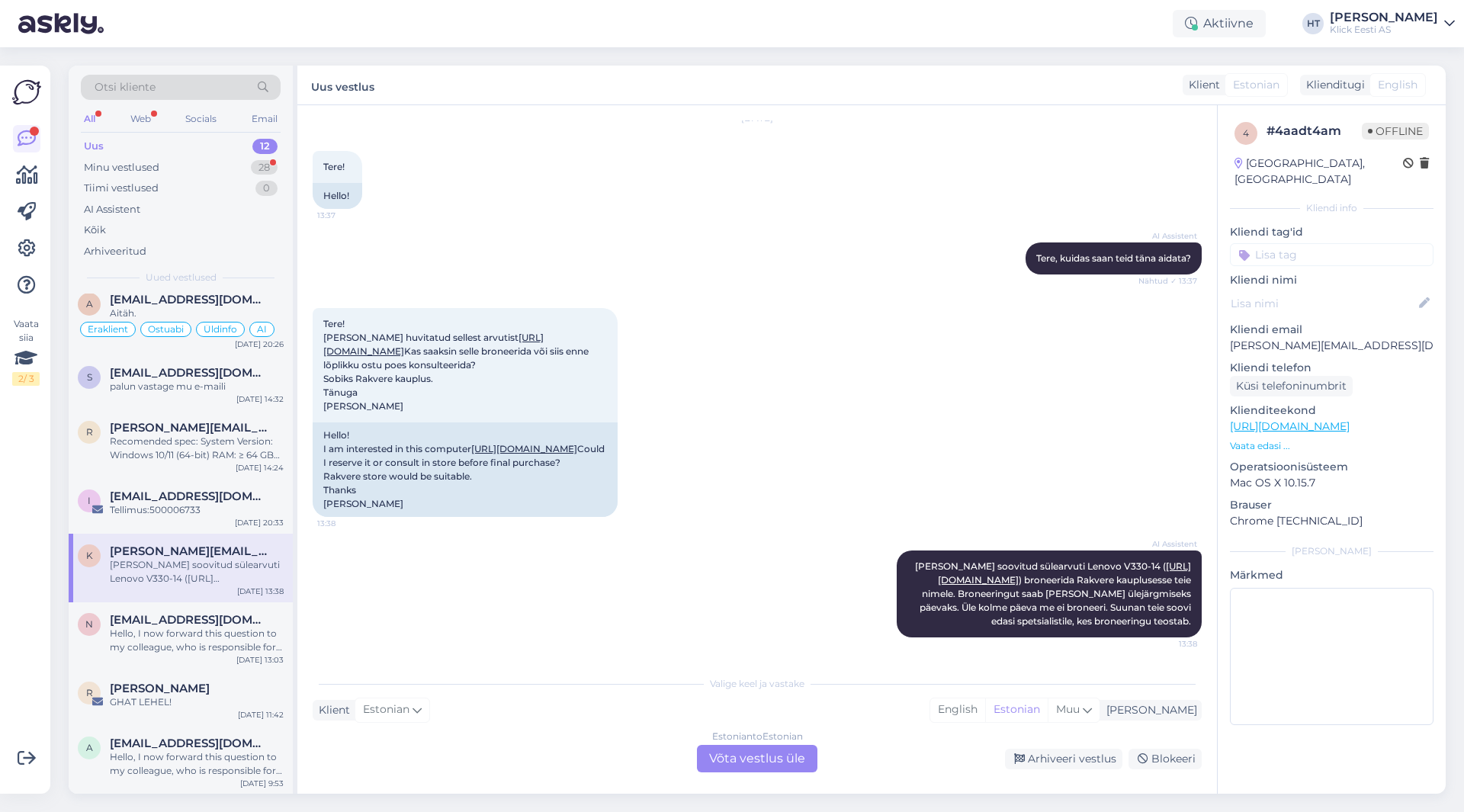
scroll to position [309, 0]
click at [221, 624] on span "[EMAIL_ADDRESS][DOMAIN_NAME]" at bounding box center [189, 620] width 159 height 14
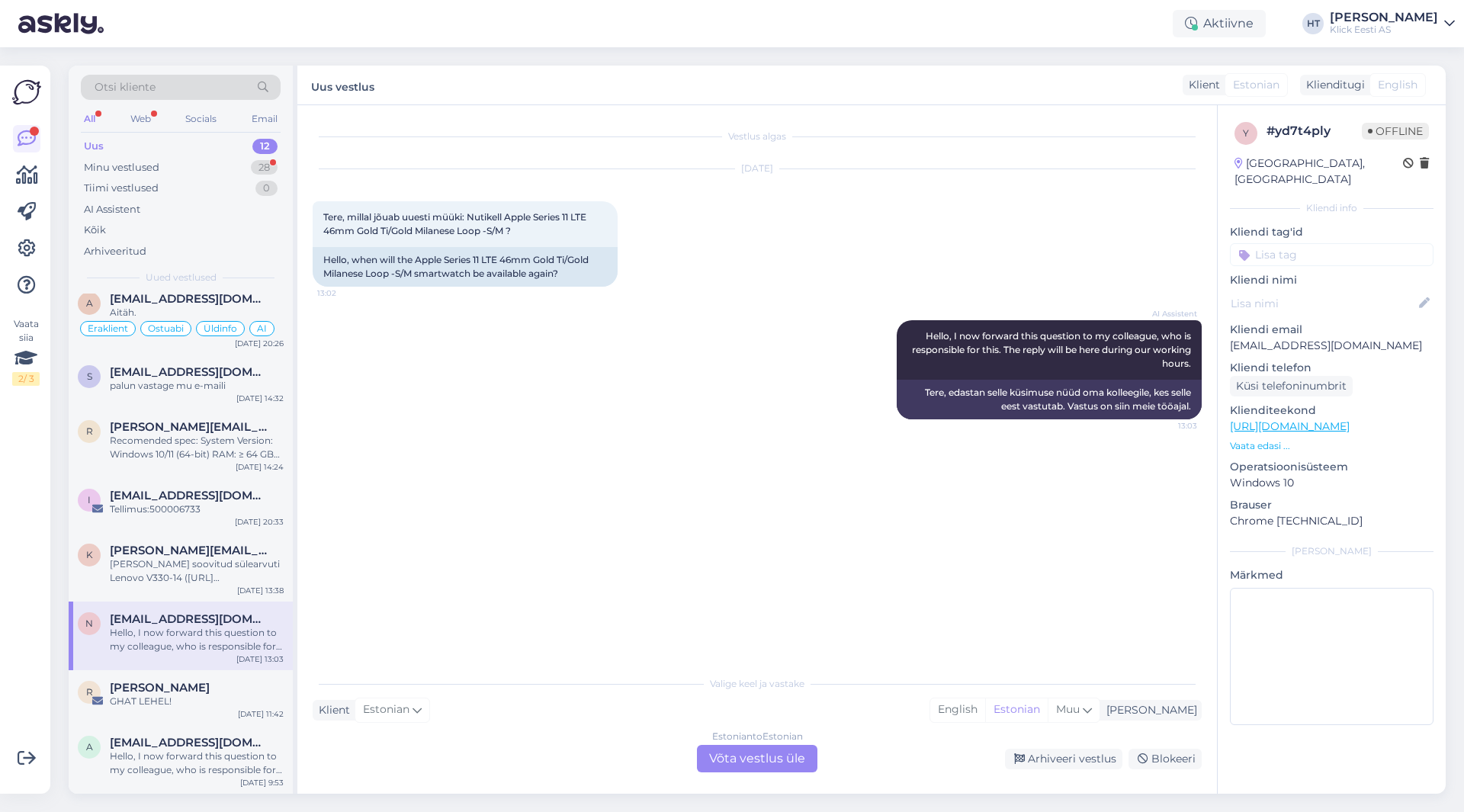
click at [176, 90] on div "Otsi kliente" at bounding box center [180, 87] width 199 height 25
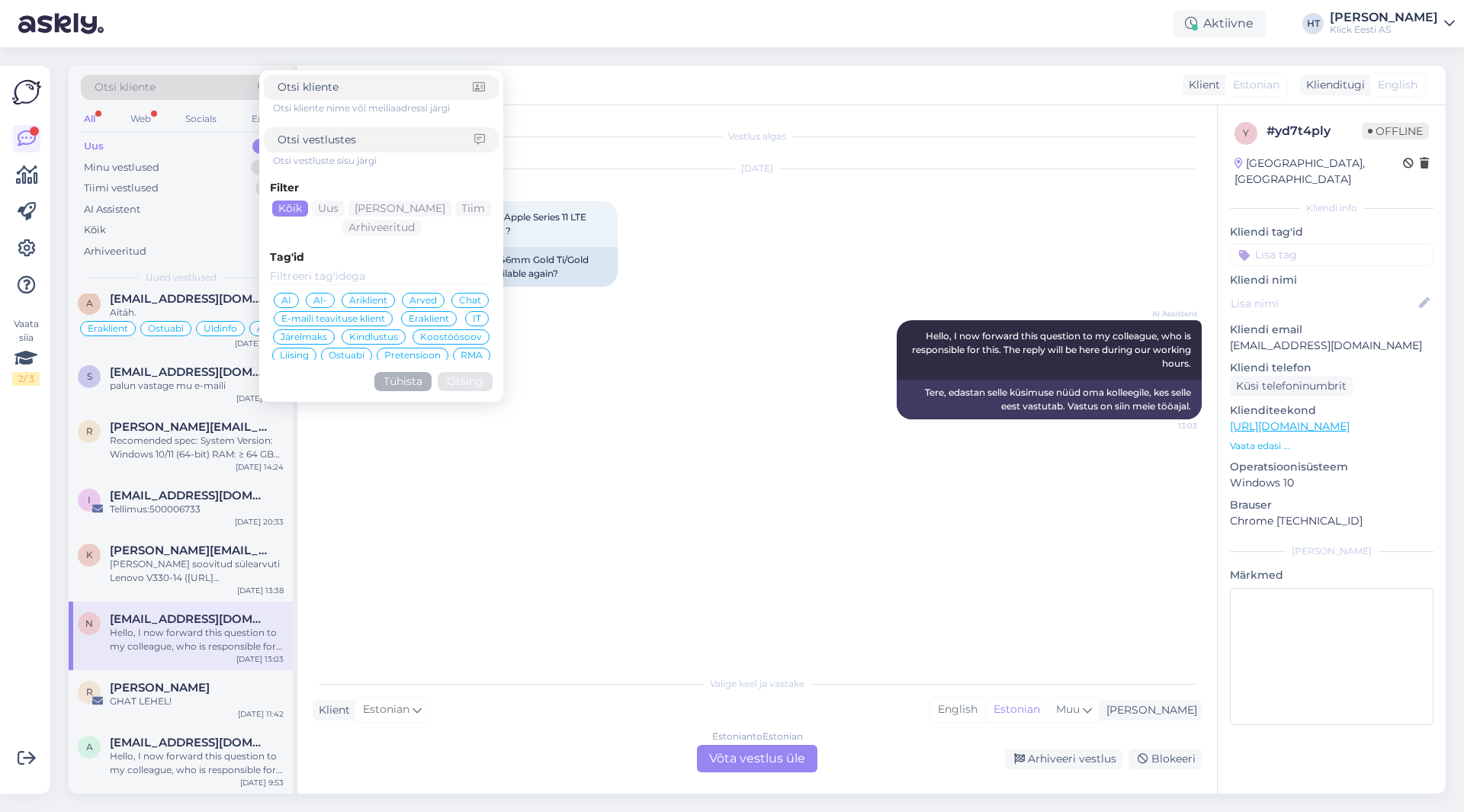
click at [397, 141] on input at bounding box center [376, 140] width 197 height 16
type input "varude"
click button "Otsing" at bounding box center [465, 382] width 54 height 19
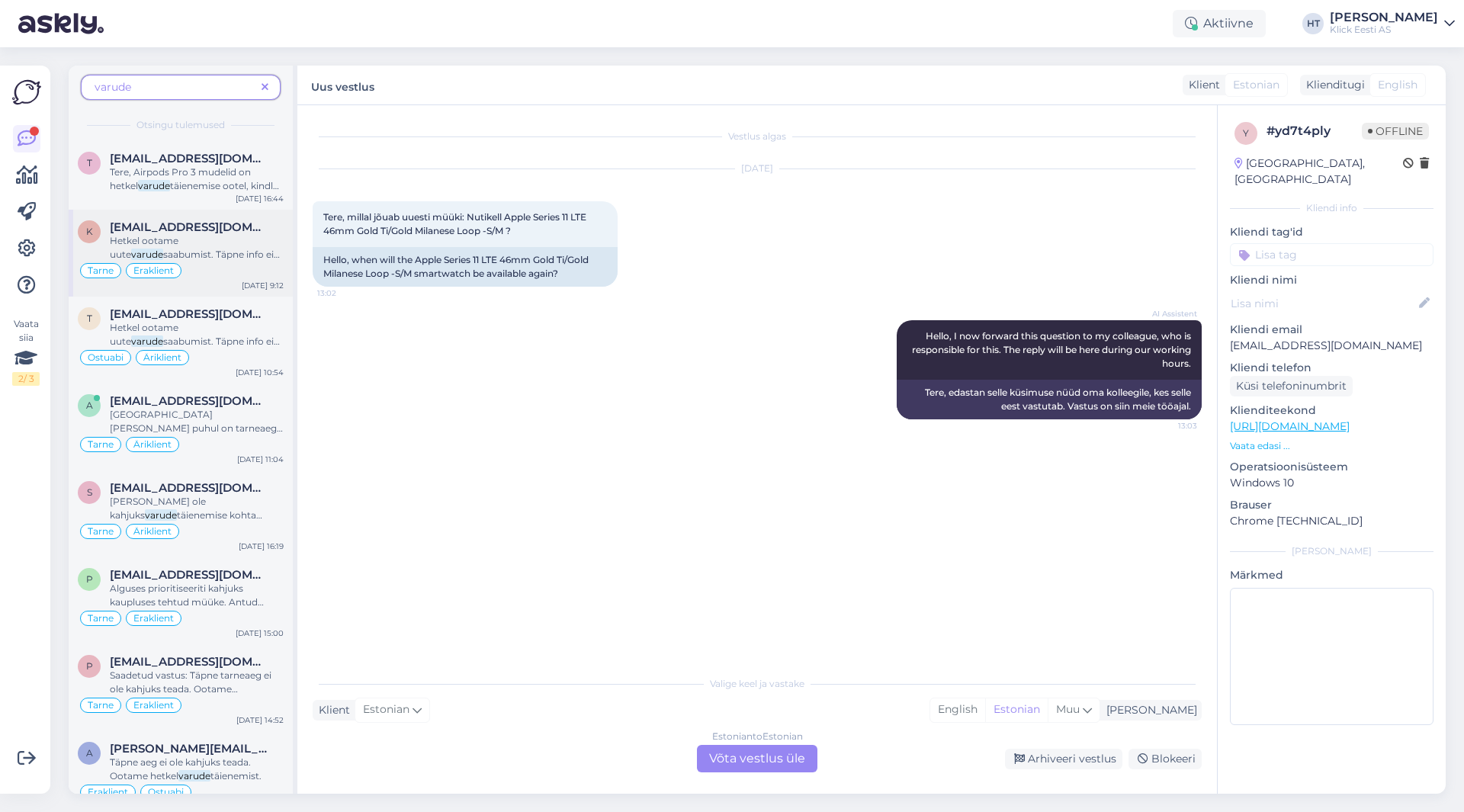
click at [215, 225] on span "[EMAIL_ADDRESS][DOMAIN_NAME]" at bounding box center [189, 228] width 159 height 14
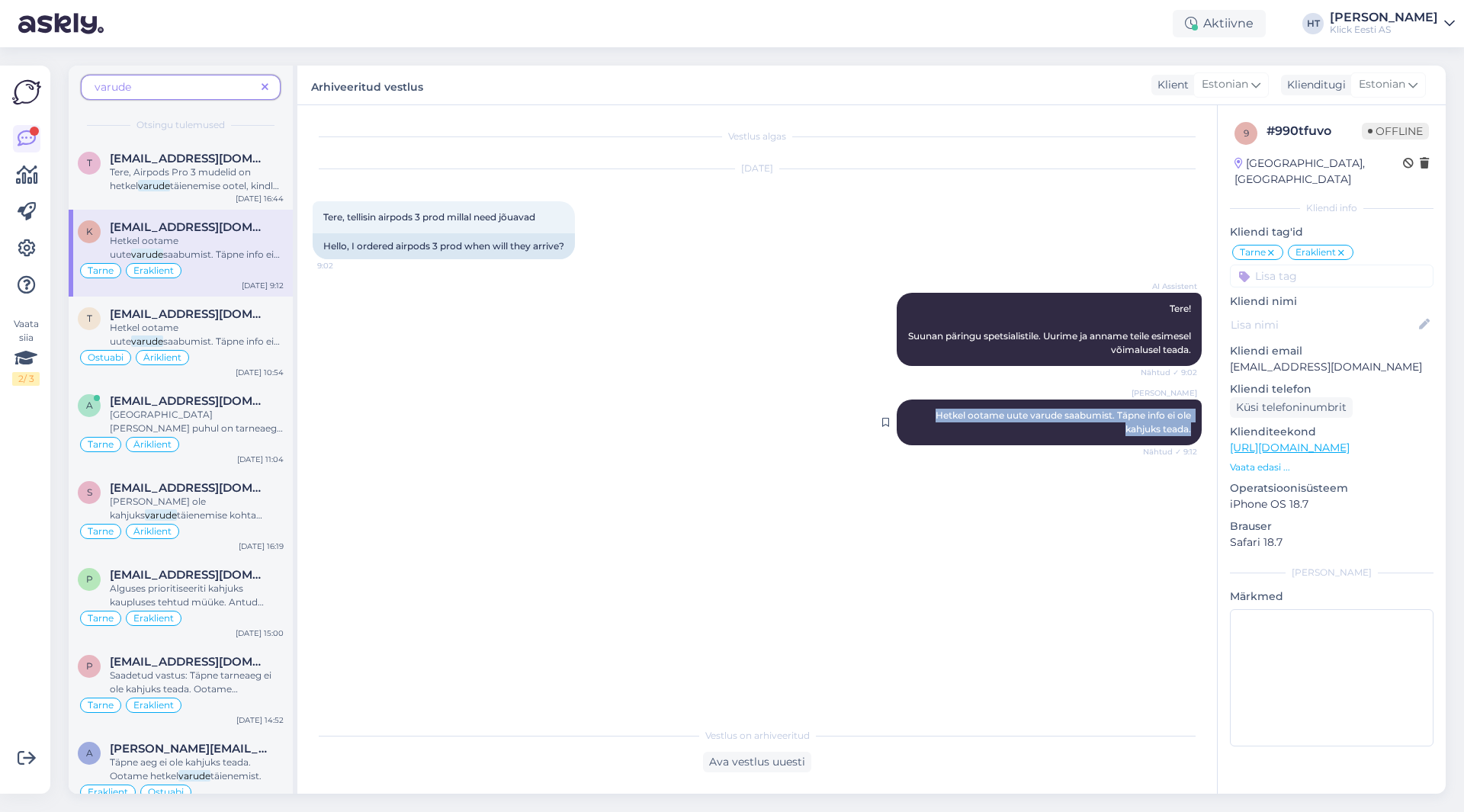
drag, startPoint x: 931, startPoint y: 413, endPoint x: 1196, endPoint y: 430, distance: 265.5
click at [1196, 430] on div "[PERSON_NAME] Hetkel ootame uute varude saabumist. Täpne info ei ole kahjuks te…" at bounding box center [1049, 423] width 305 height 46
click at [649, 424] on div "[PERSON_NAME] Hetkel ootame uute varude saabumist. Täpne info ei ole kahjuks te…" at bounding box center [757, 423] width 889 height 79
click at [269, 87] on span at bounding box center [265, 87] width 19 height 16
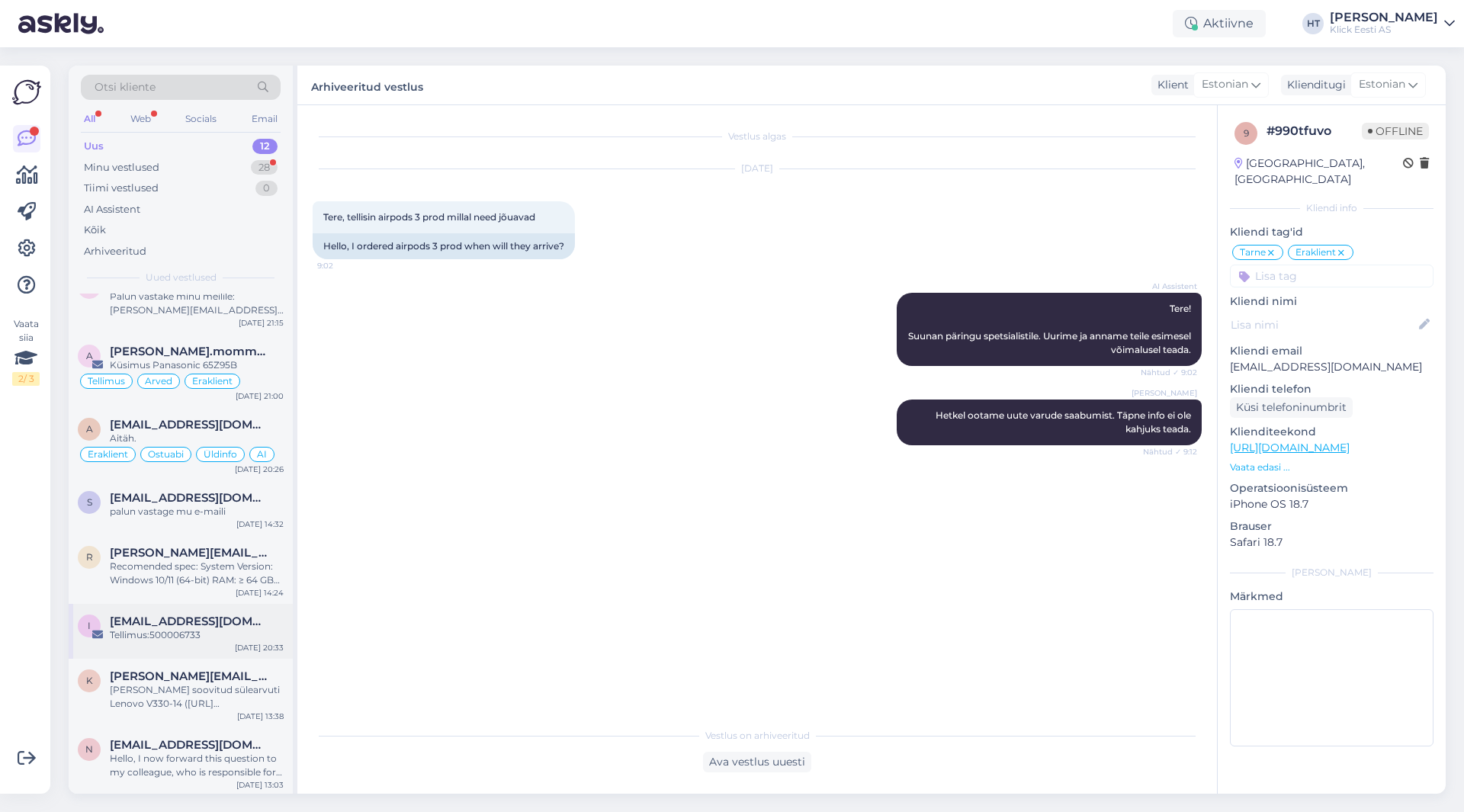
scroll to position [309, 0]
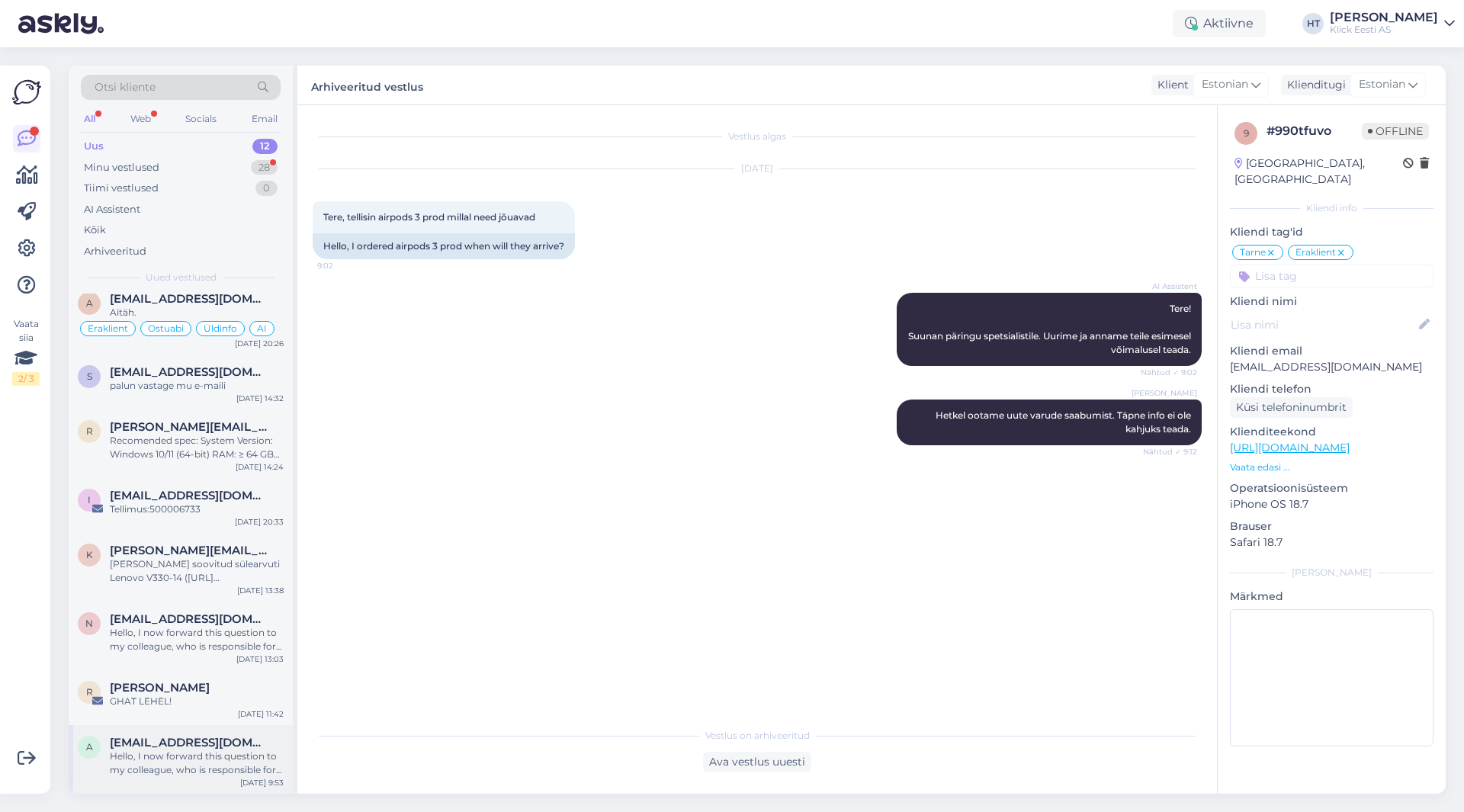
click at [215, 748] on span "[EMAIL_ADDRESS][DOMAIN_NAME]" at bounding box center [189, 743] width 159 height 14
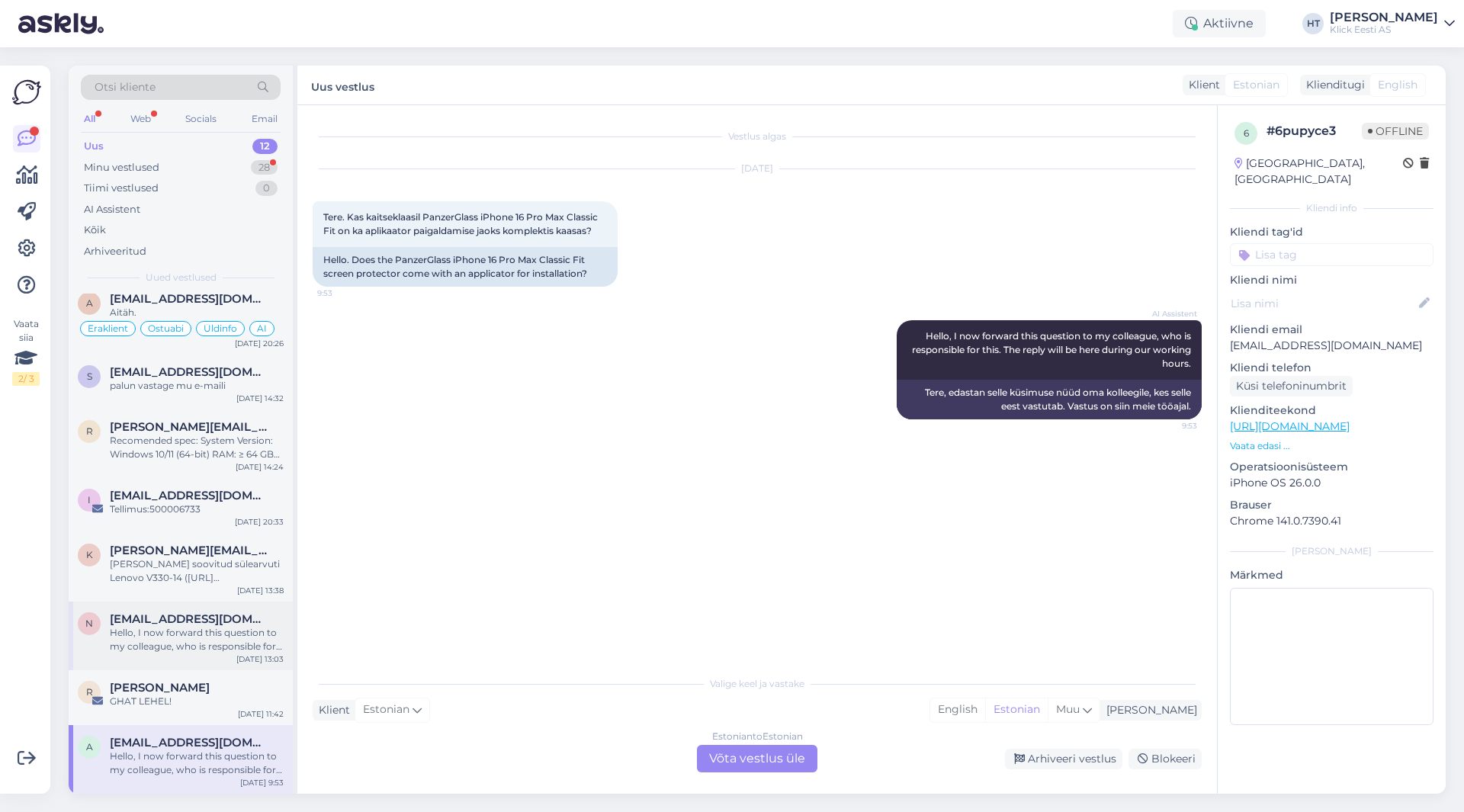
click at [213, 634] on div "Hello, I now forward this question to my colleague, who is responsible for this…" at bounding box center [197, 640] width 174 height 27
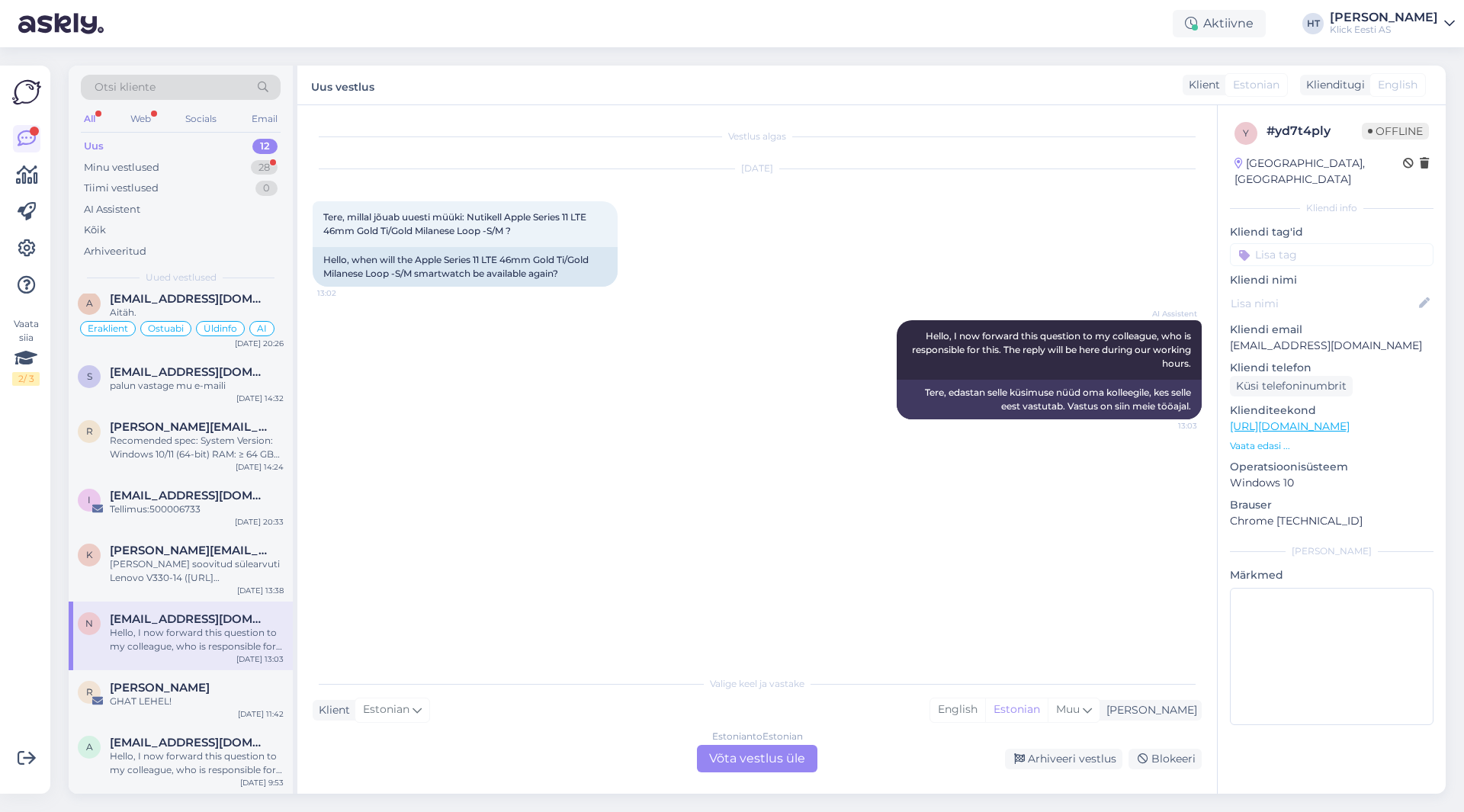
click at [753, 754] on div "Estonian to Estonian Võta vestlus üle" at bounding box center [757, 758] width 120 height 27
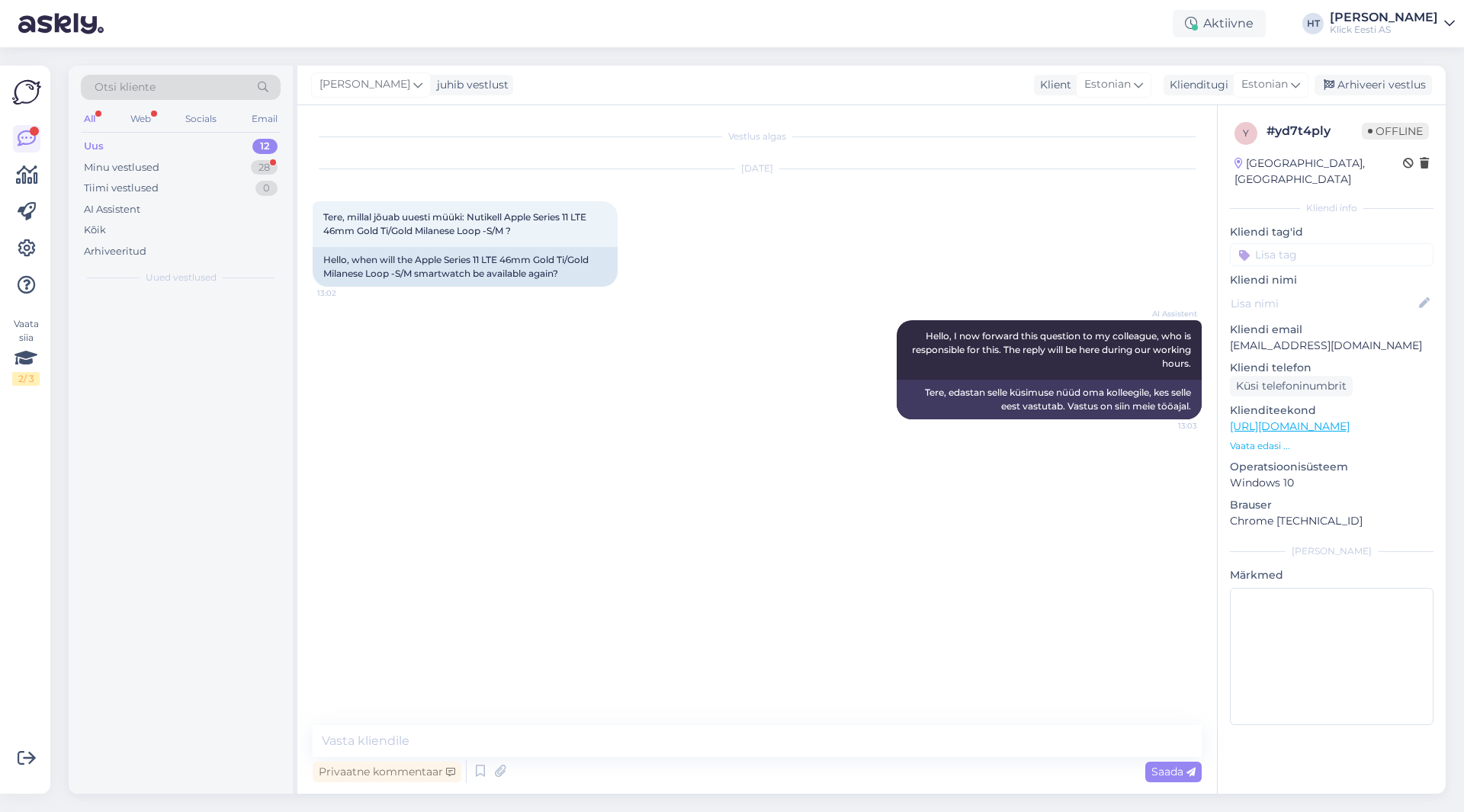
scroll to position [0, 0]
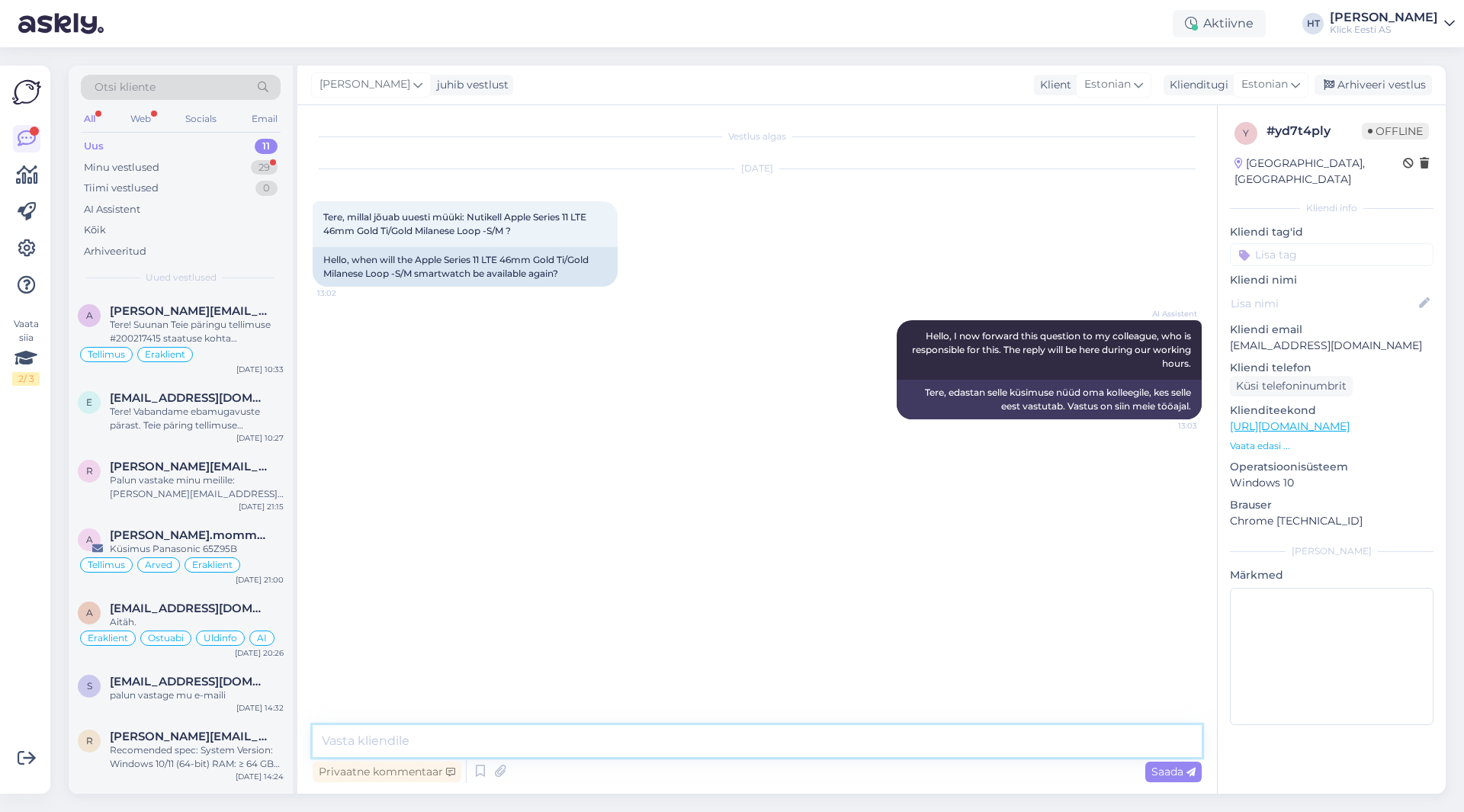
click at [726, 744] on textarea at bounding box center [757, 741] width 889 height 32
paste textarea "Hetkel ootame uute varude saabumist. Täpne info ei ole kahjuks teada."
type textarea "Hetkel ootame uute varude saabumist. Täpne info ei ole kahjuks teada."
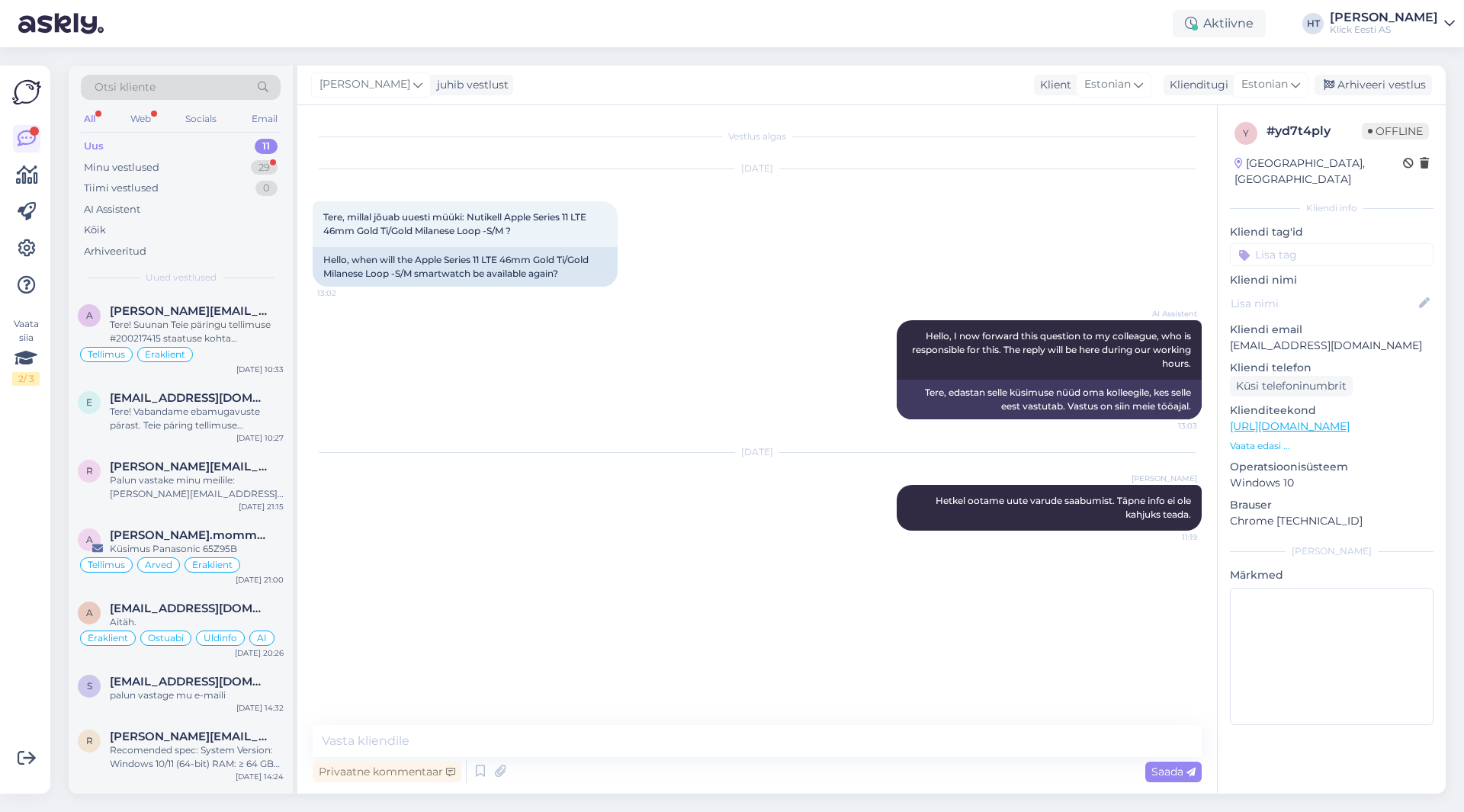
drag, startPoint x: 1339, startPoint y: 226, endPoint x: 1338, endPoint y: 234, distance: 8.1
click at [1339, 229] on div "Kliendi tag'id Üldinfo Tellimus Tarne T.Abi RMA Pretensioon Ostuabi Liising Koo…" at bounding box center [1332, 245] width 204 height 42
click at [1338, 243] on input at bounding box center [1332, 255] width 204 height 23
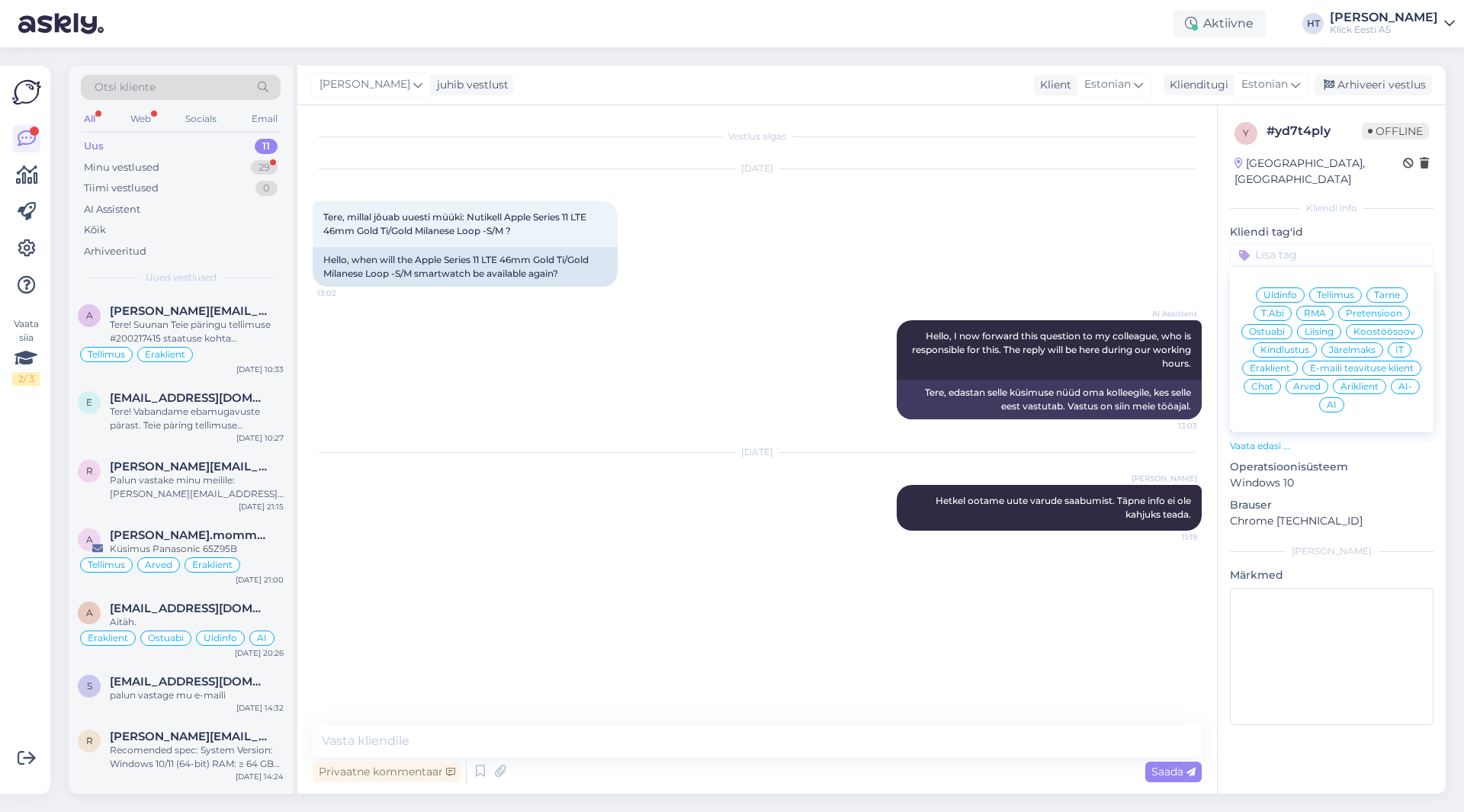
click at [1276, 327] on span "Ostuabi" at bounding box center [1267, 331] width 36 height 9
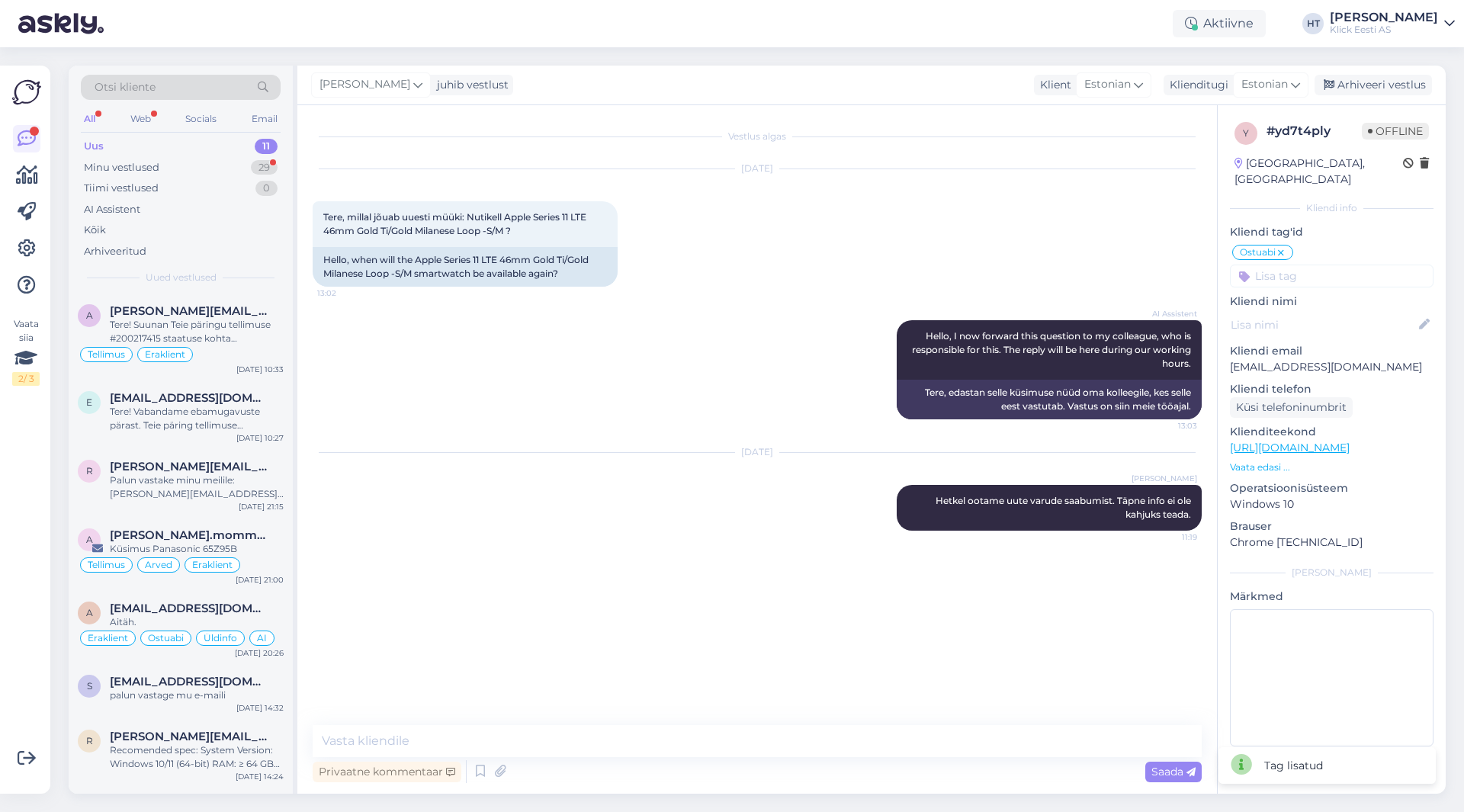
click at [1308, 265] on input at bounding box center [1332, 276] width 204 height 23
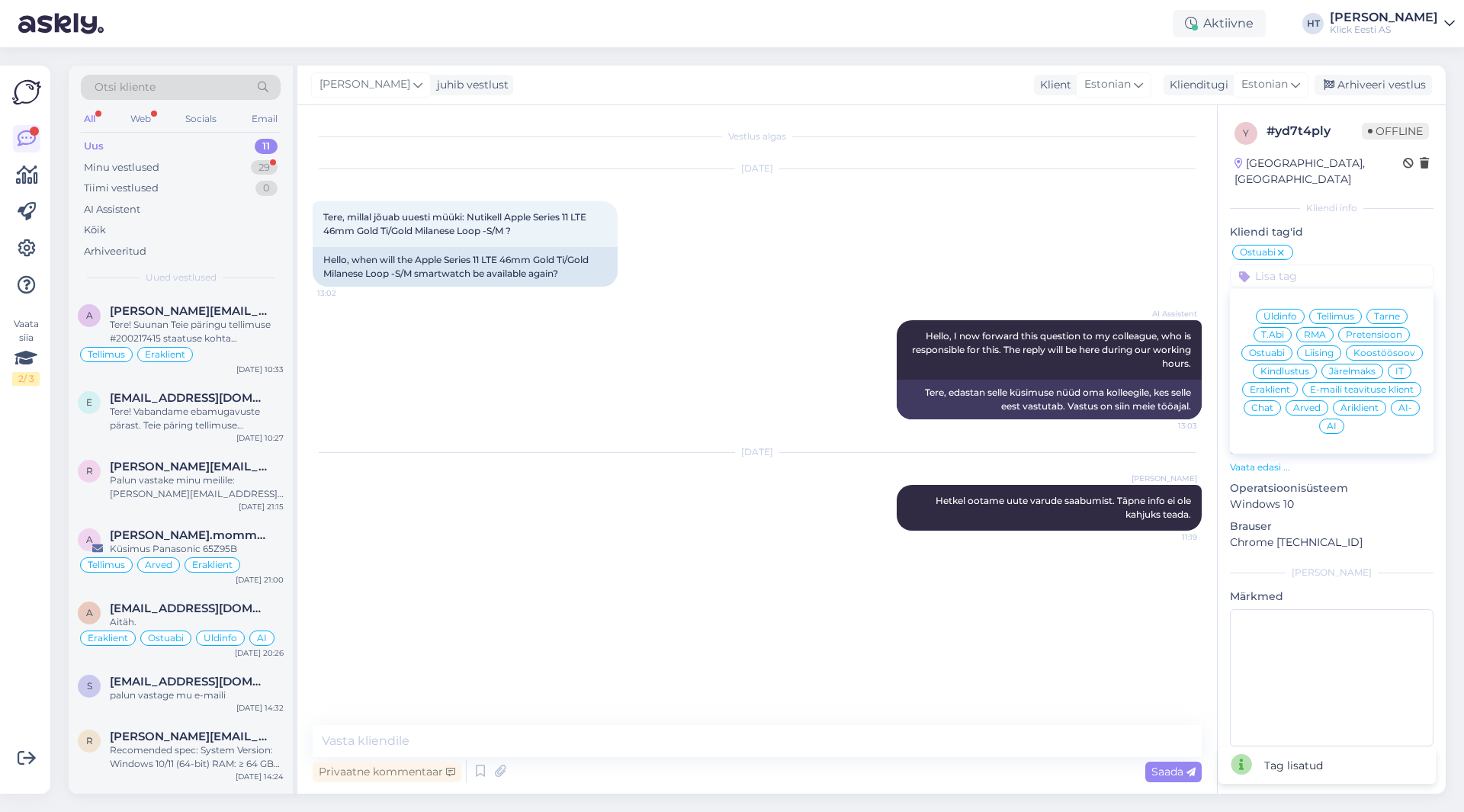
click at [1288, 385] on span "Eraklient" at bounding box center [1271, 389] width 40 height 9
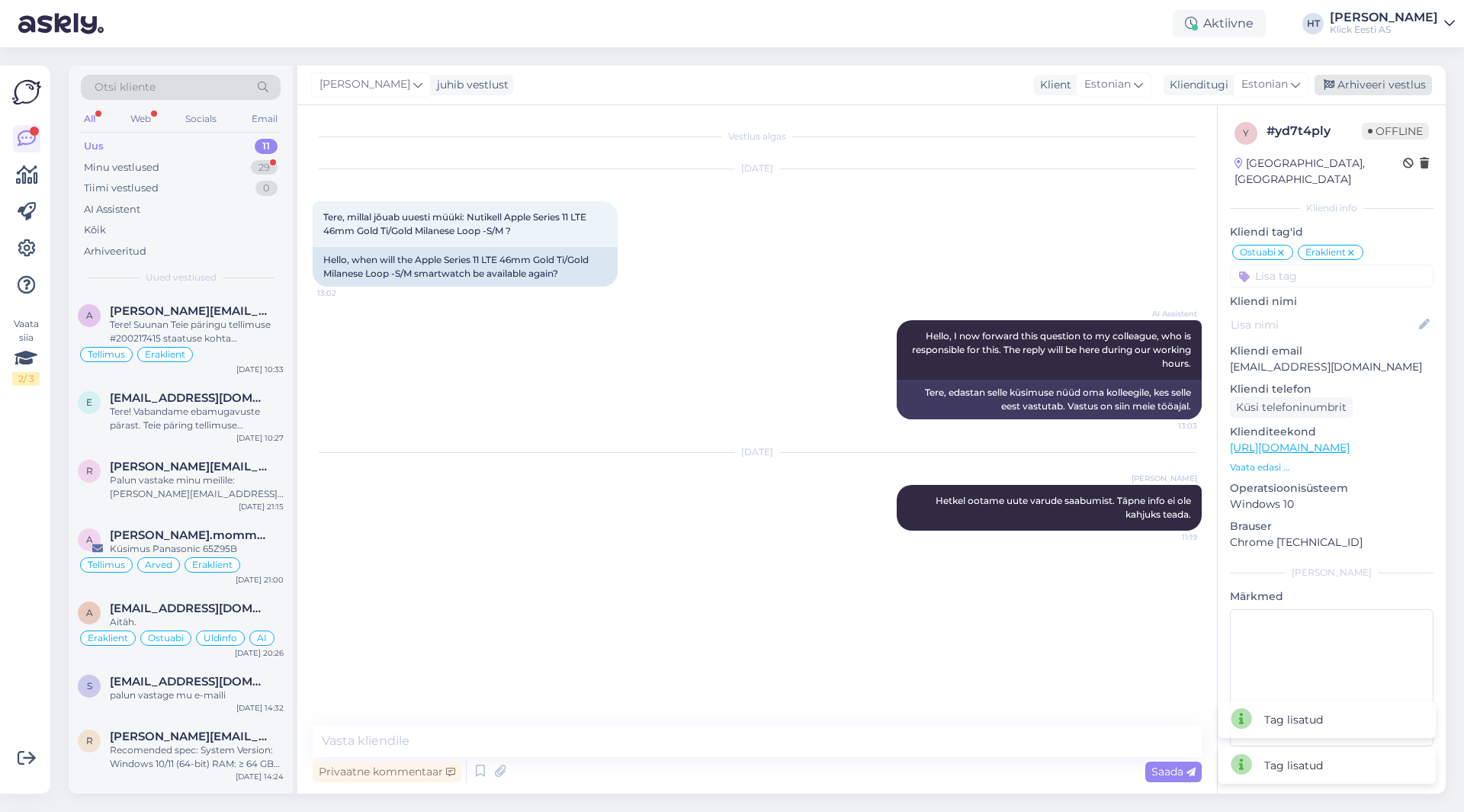
click at [1382, 90] on div "Arhiveeri vestlus" at bounding box center [1373, 84] width 118 height 20
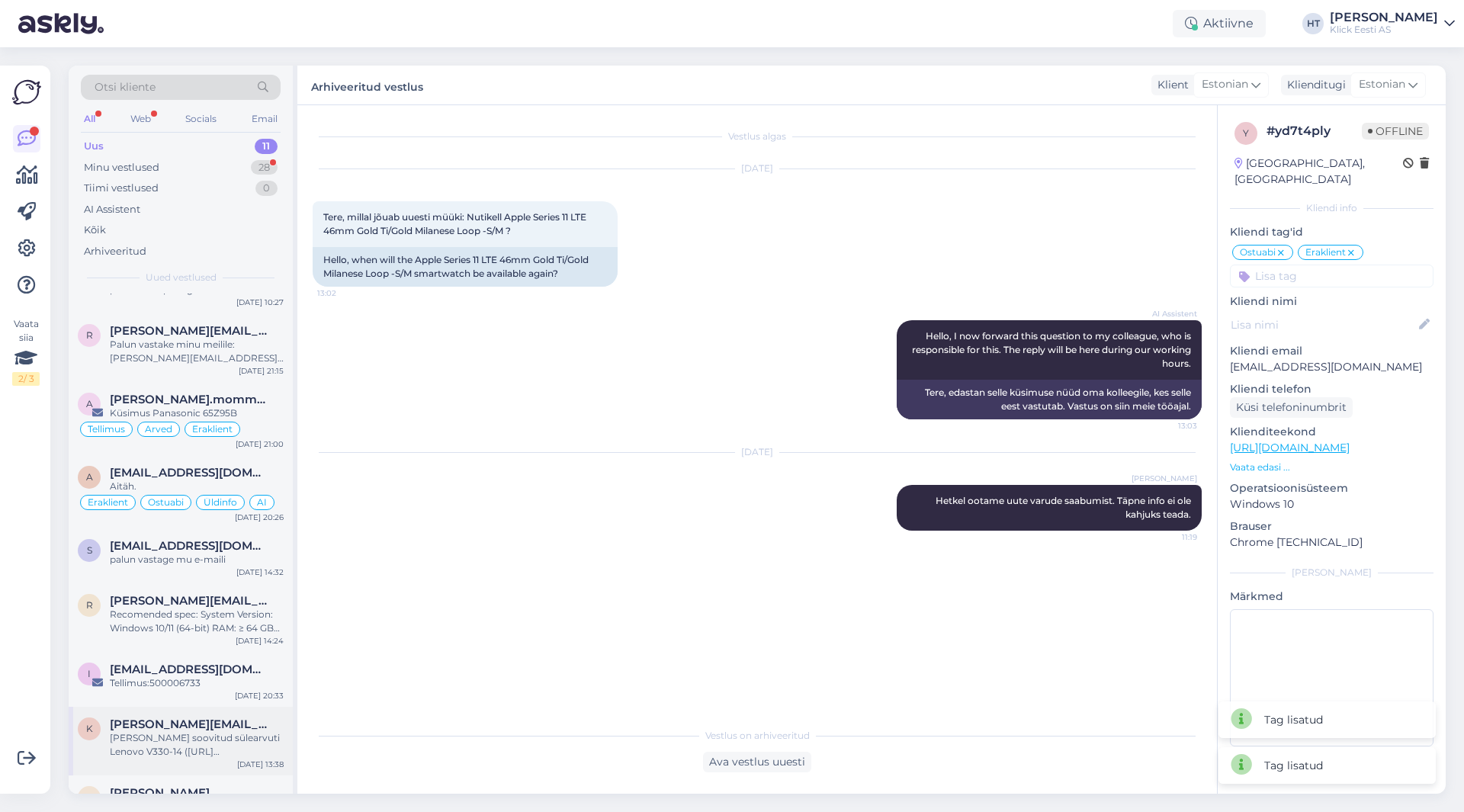
scroll to position [241, 0]
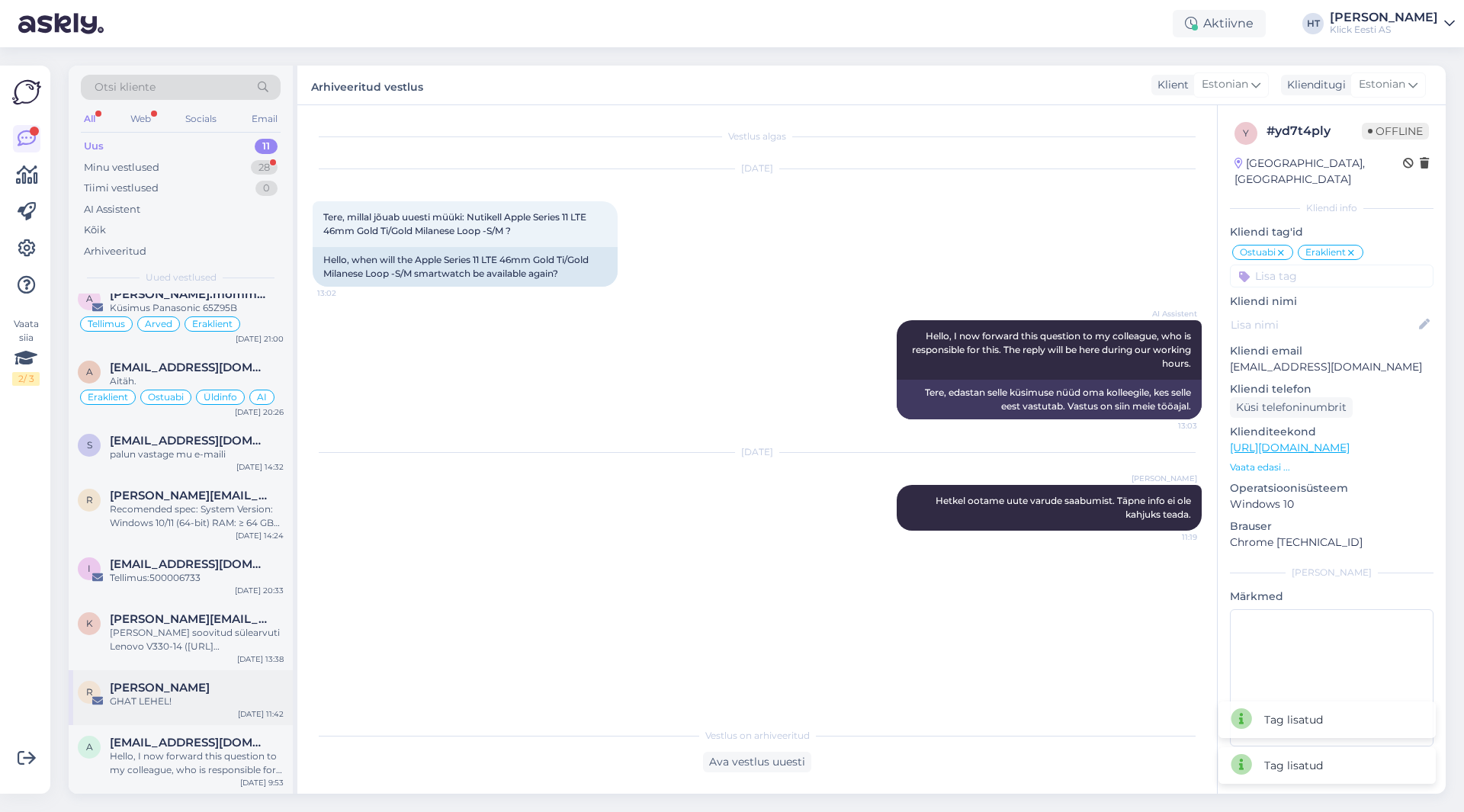
click at [205, 675] on div "R [PERSON_NAME] GHAT LEHEL! [DATE] 11:42" at bounding box center [180, 698] width 224 height 54
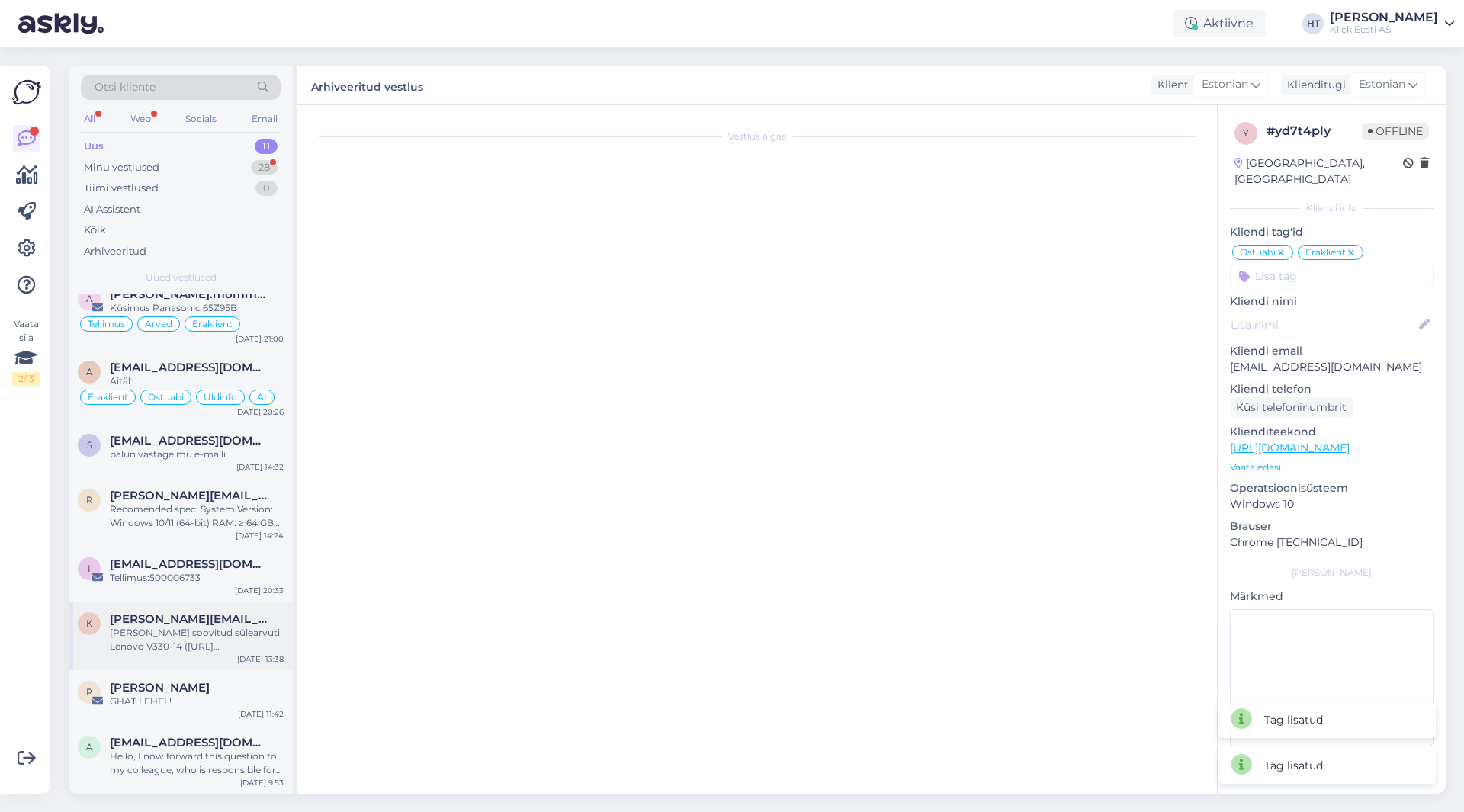
click at [209, 640] on div "[PERSON_NAME] soovitud sülearvuti Lenovo V330-14 ([URL][DOMAIN_NAME]) broneerid…" at bounding box center [197, 640] width 174 height 27
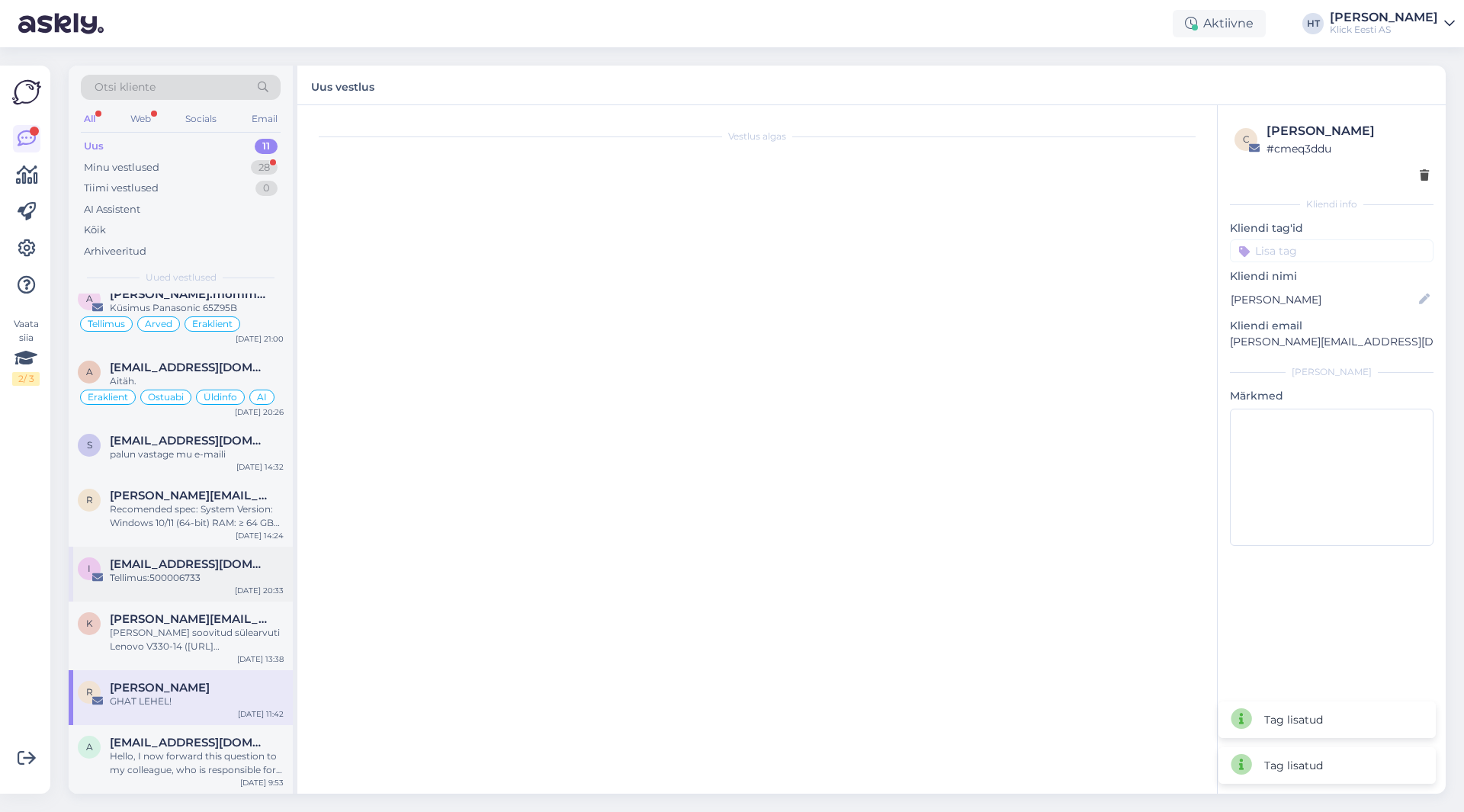
scroll to position [119, 0]
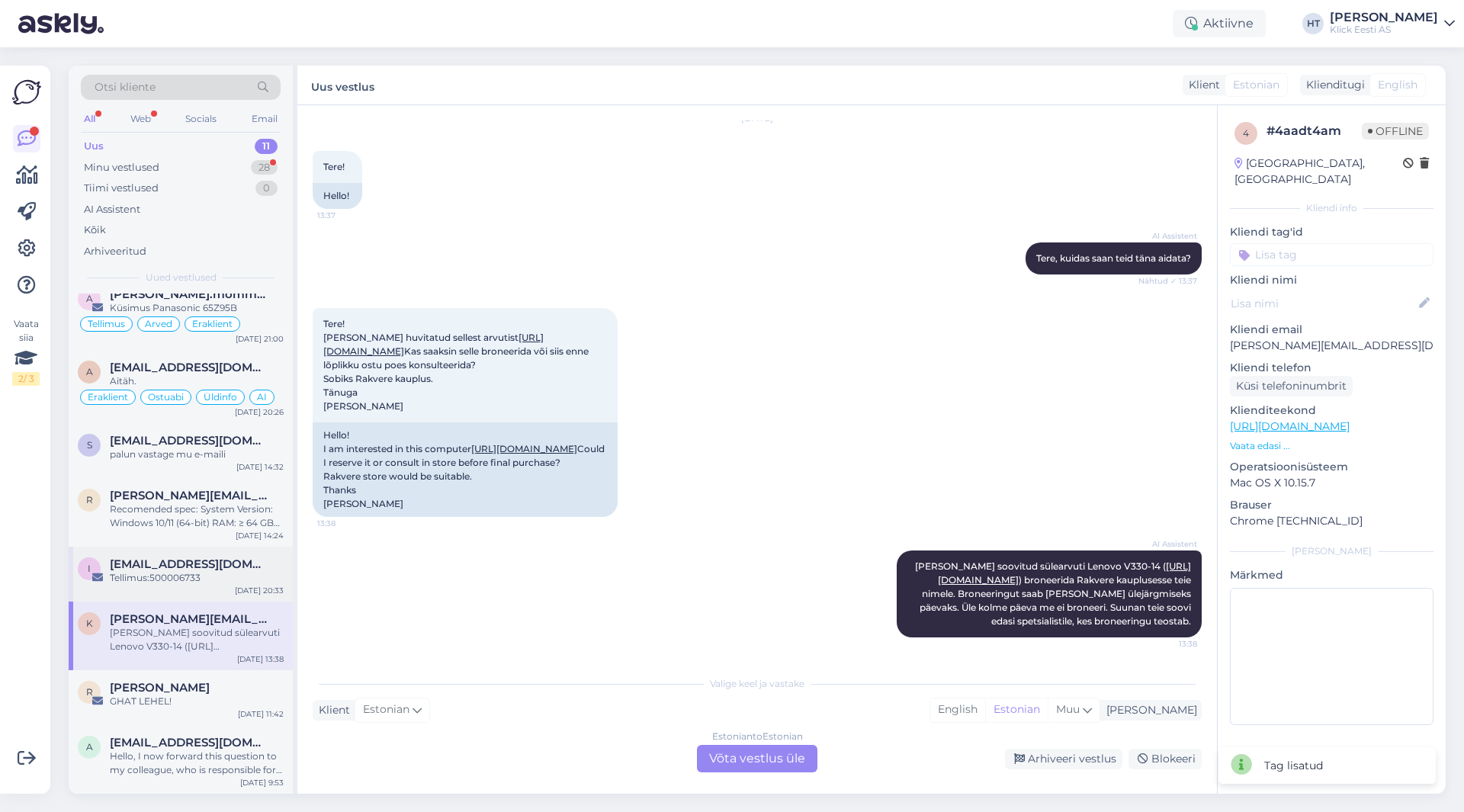
click at [210, 576] on div "Tellimus:500006733" at bounding box center [197, 578] width 174 height 14
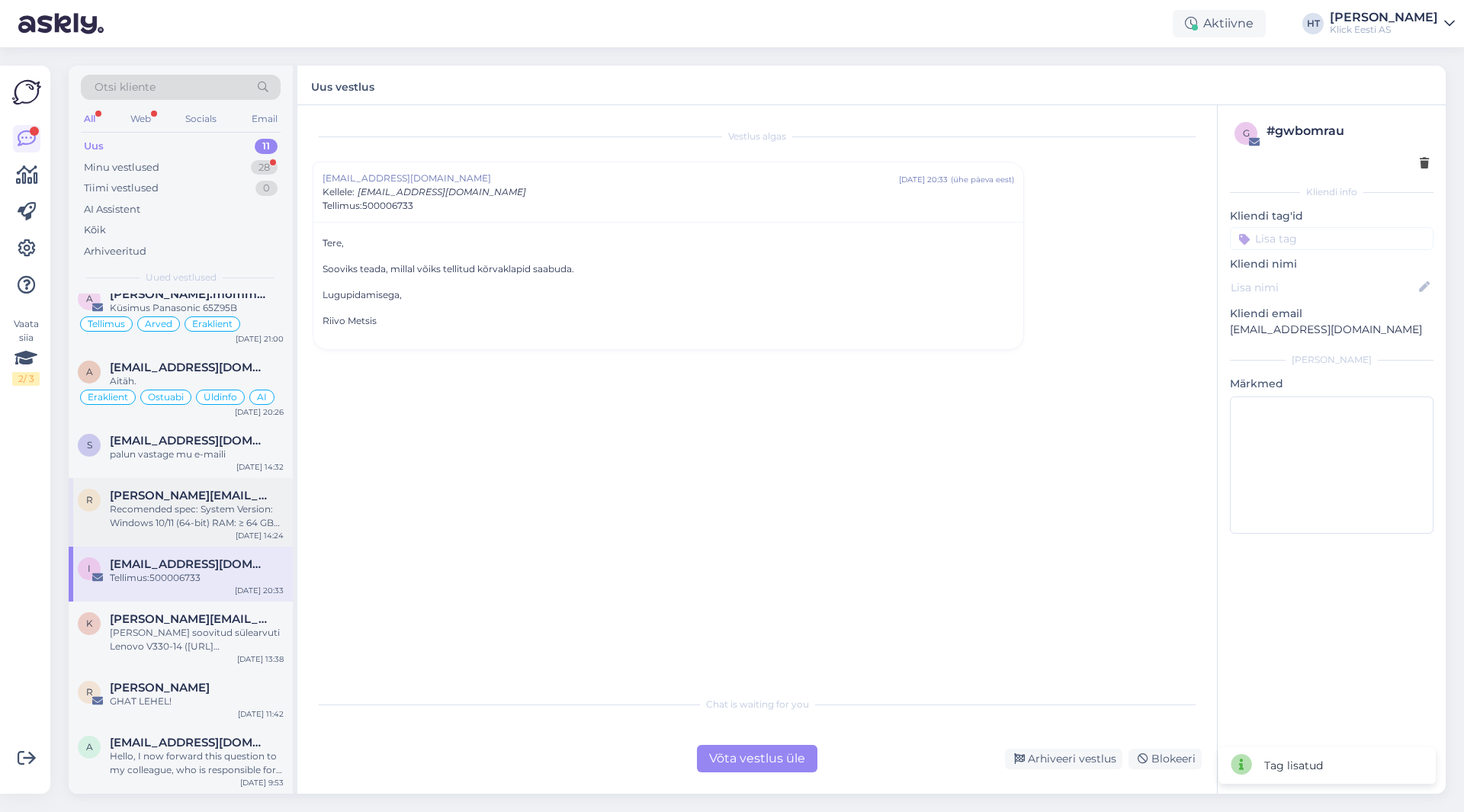
click at [223, 516] on div "Recomended spec: System Version: Windows 10/11 (64-bit) RAM: ≥ 64 GB CPU: Intel…" at bounding box center [197, 516] width 174 height 27
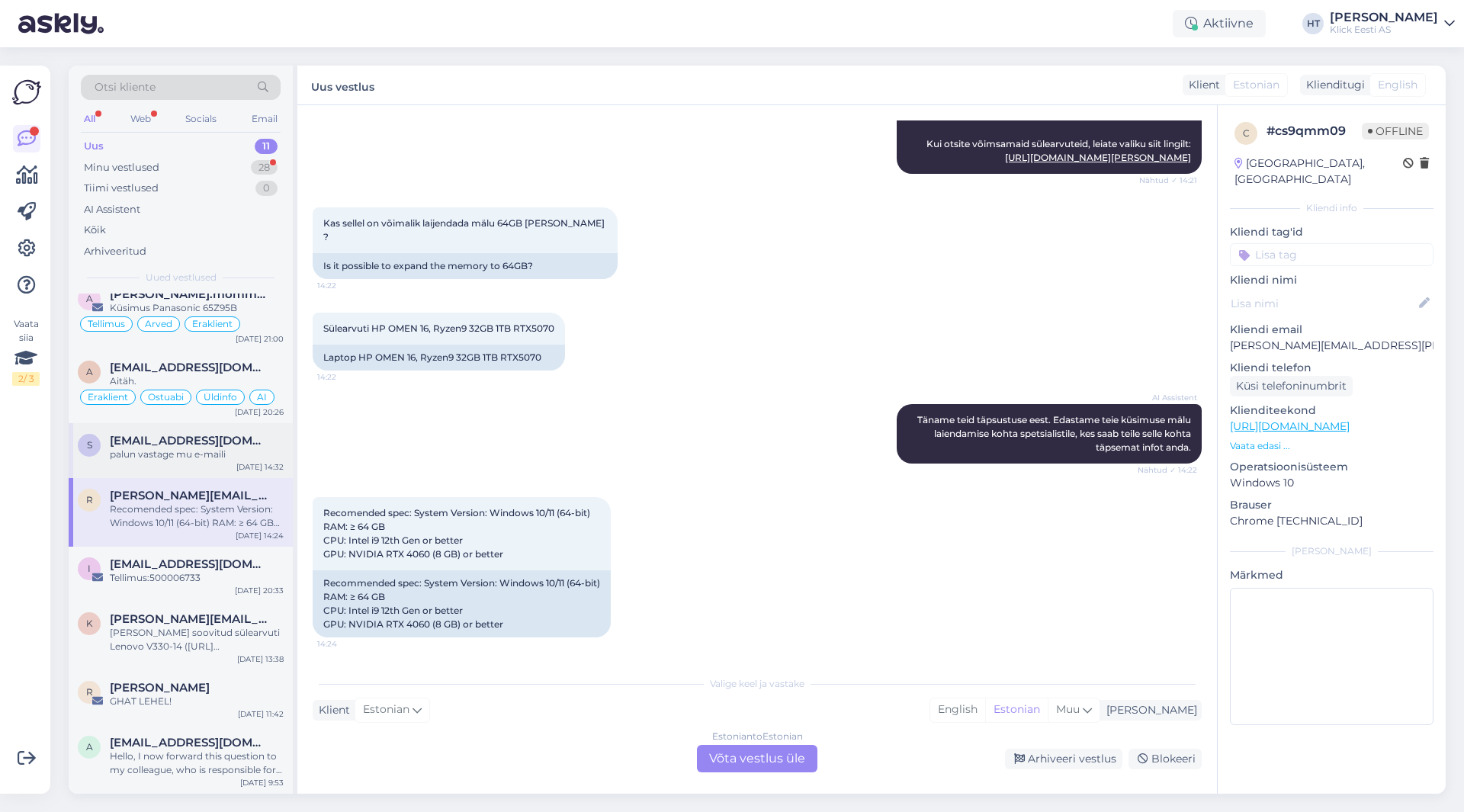
click at [222, 459] on div "palun vastage mu e-maili" at bounding box center [197, 454] width 174 height 14
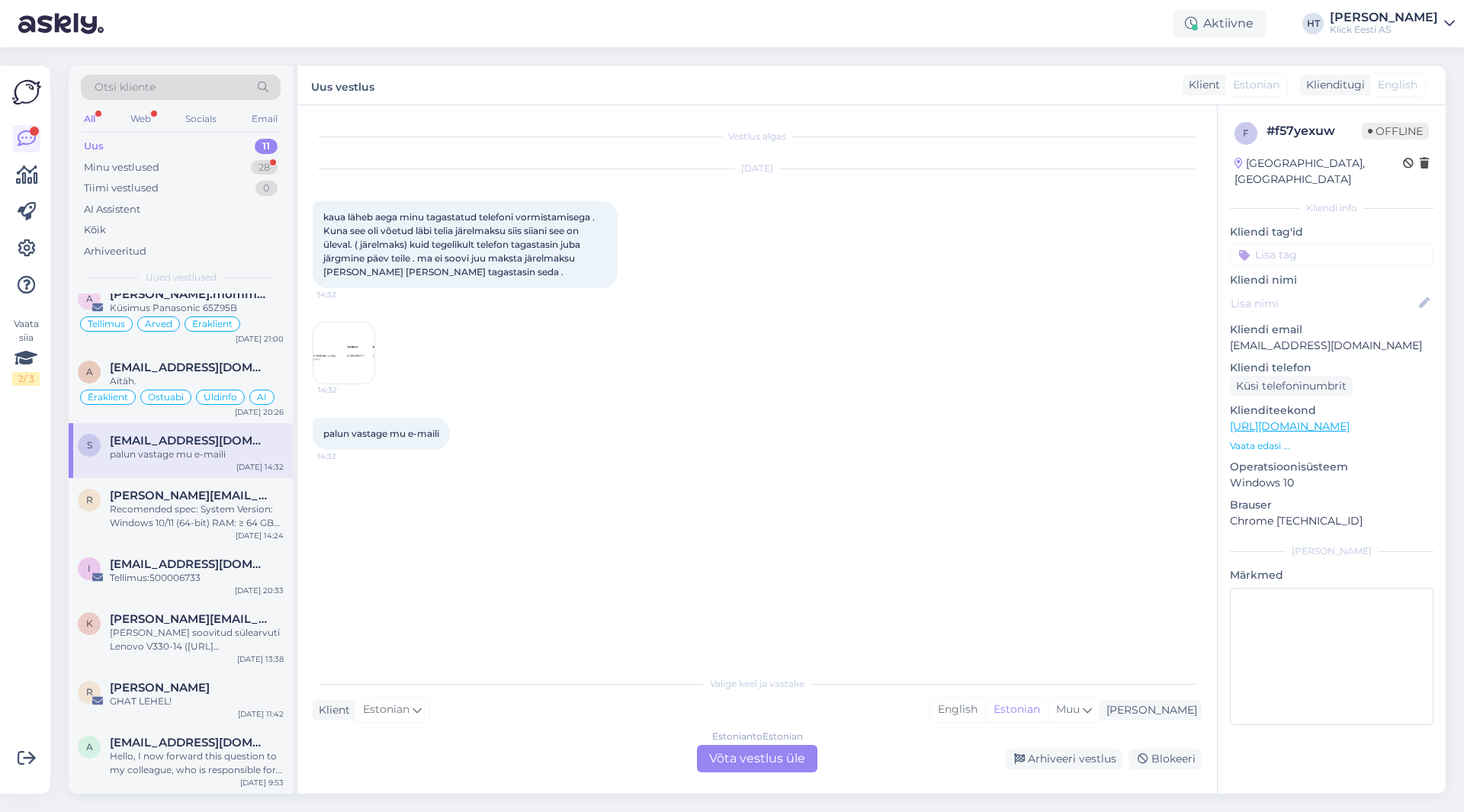
scroll to position [164, 0]
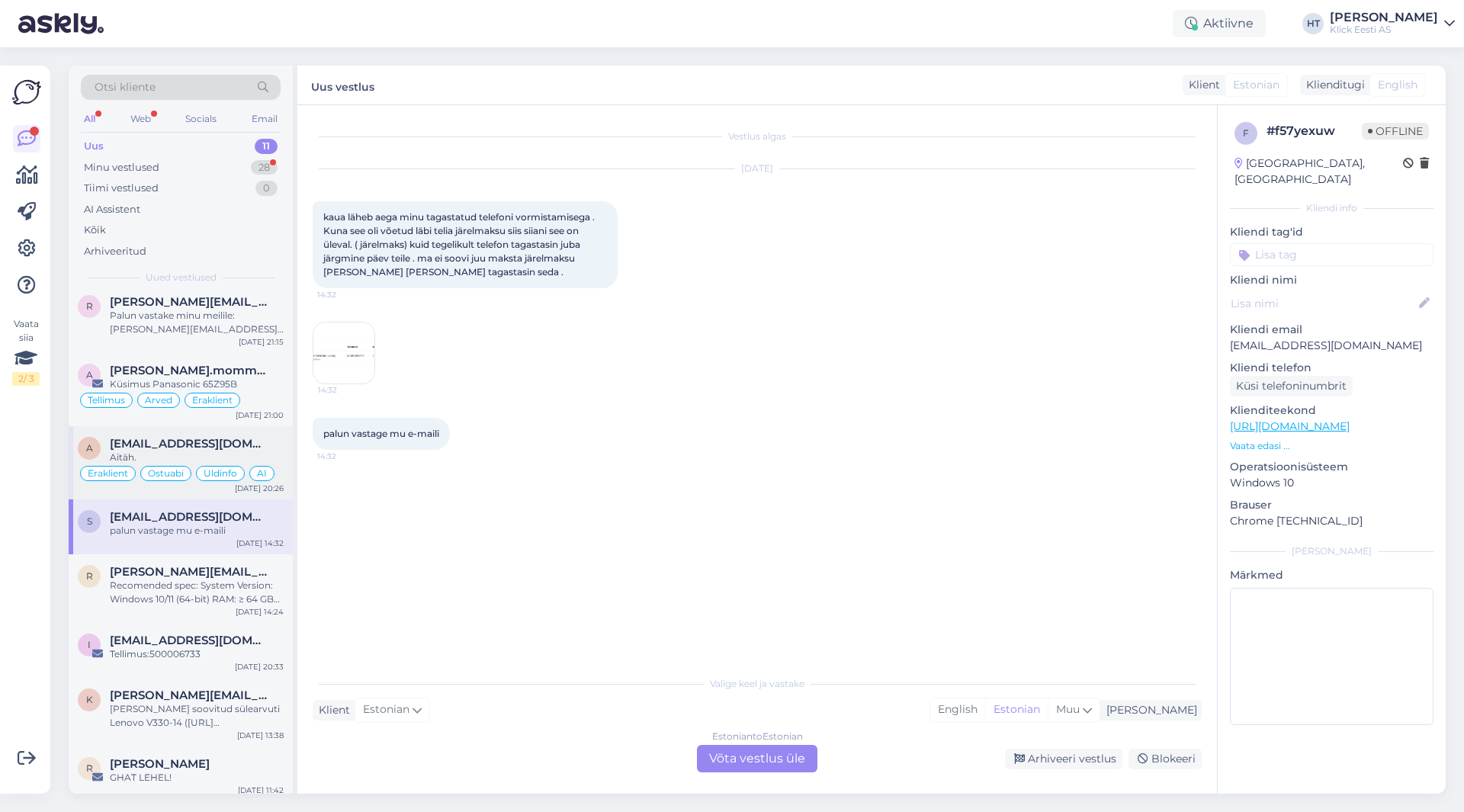
click at [237, 455] on div "Aitäh." at bounding box center [197, 458] width 174 height 14
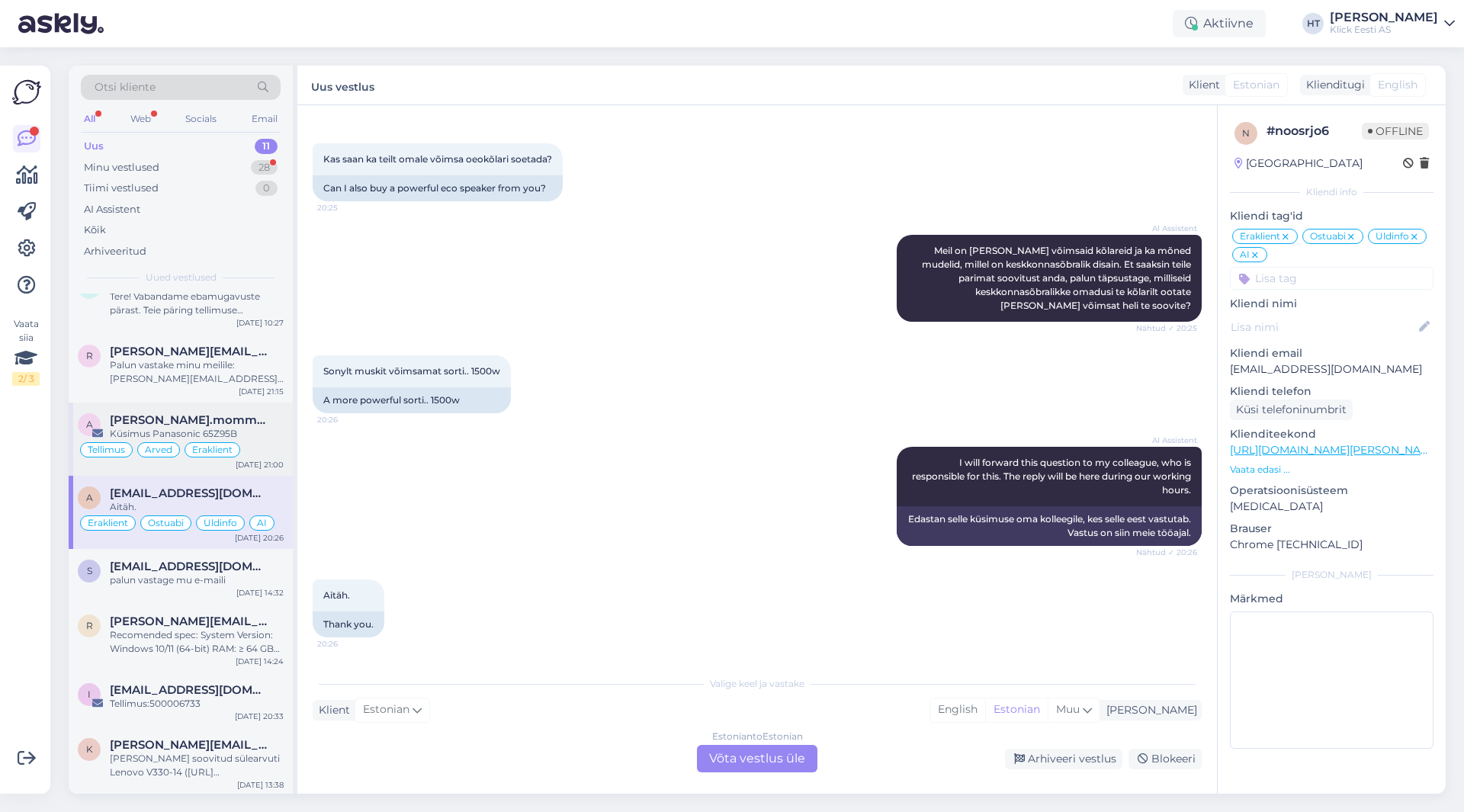
scroll to position [89, 0]
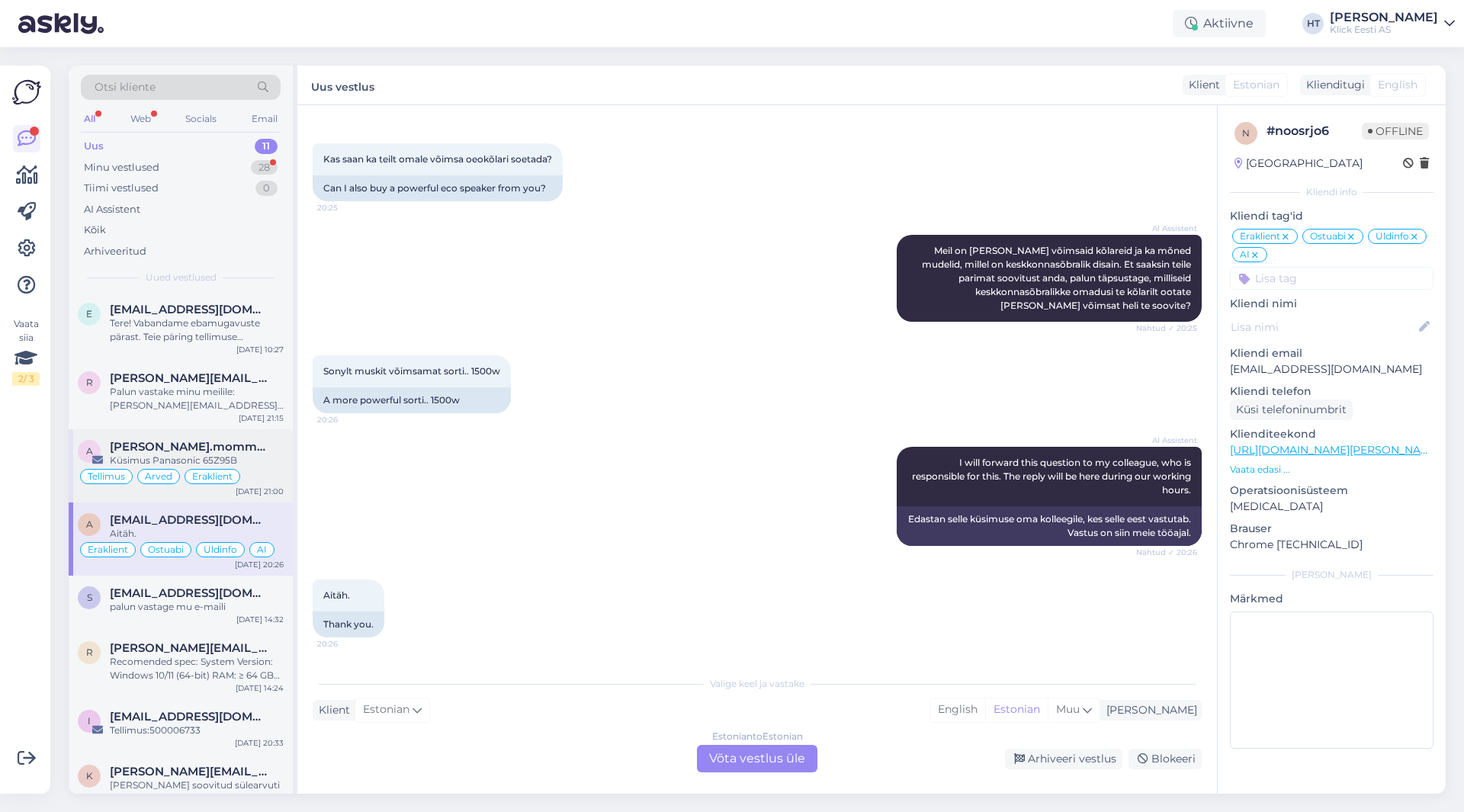
click at [233, 460] on div "Küsimus Panasonic 65Z95B" at bounding box center [197, 460] width 174 height 14
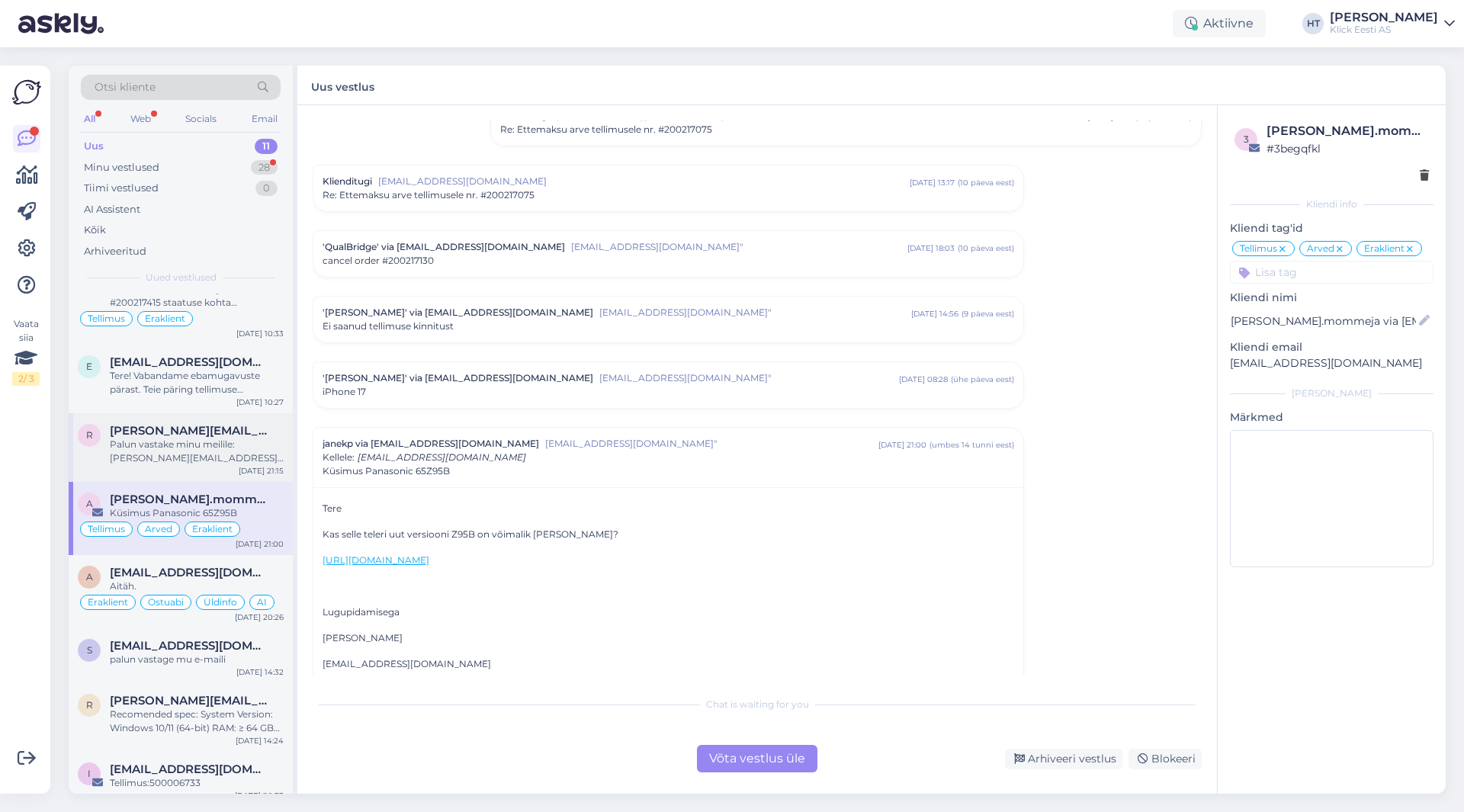
scroll to position [12, 0]
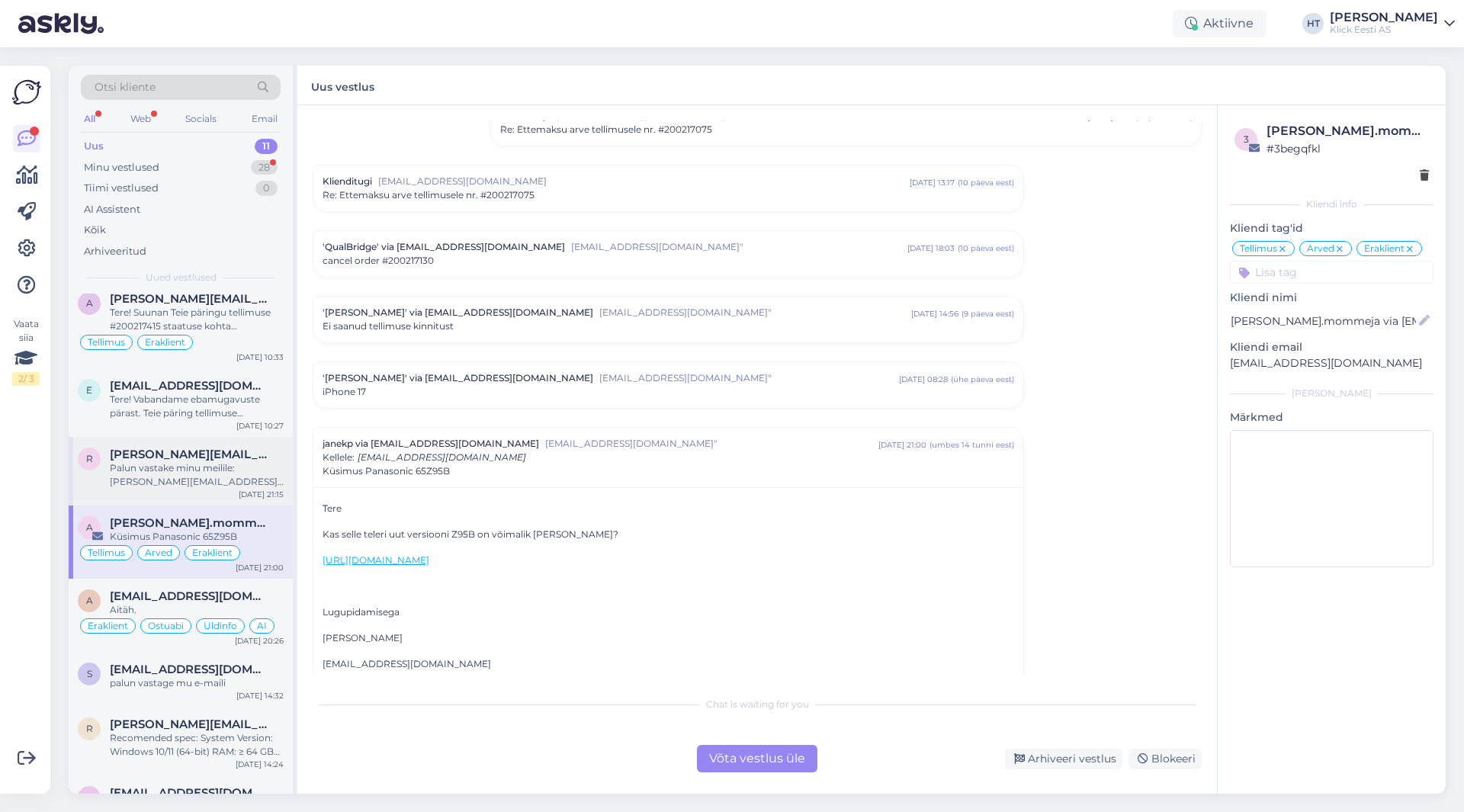
click at [232, 476] on div "Palun vastake minu meilile: [PERSON_NAME][EMAIL_ADDRESS][PERSON_NAME][DOMAIN_NA…" at bounding box center [197, 475] width 174 height 27
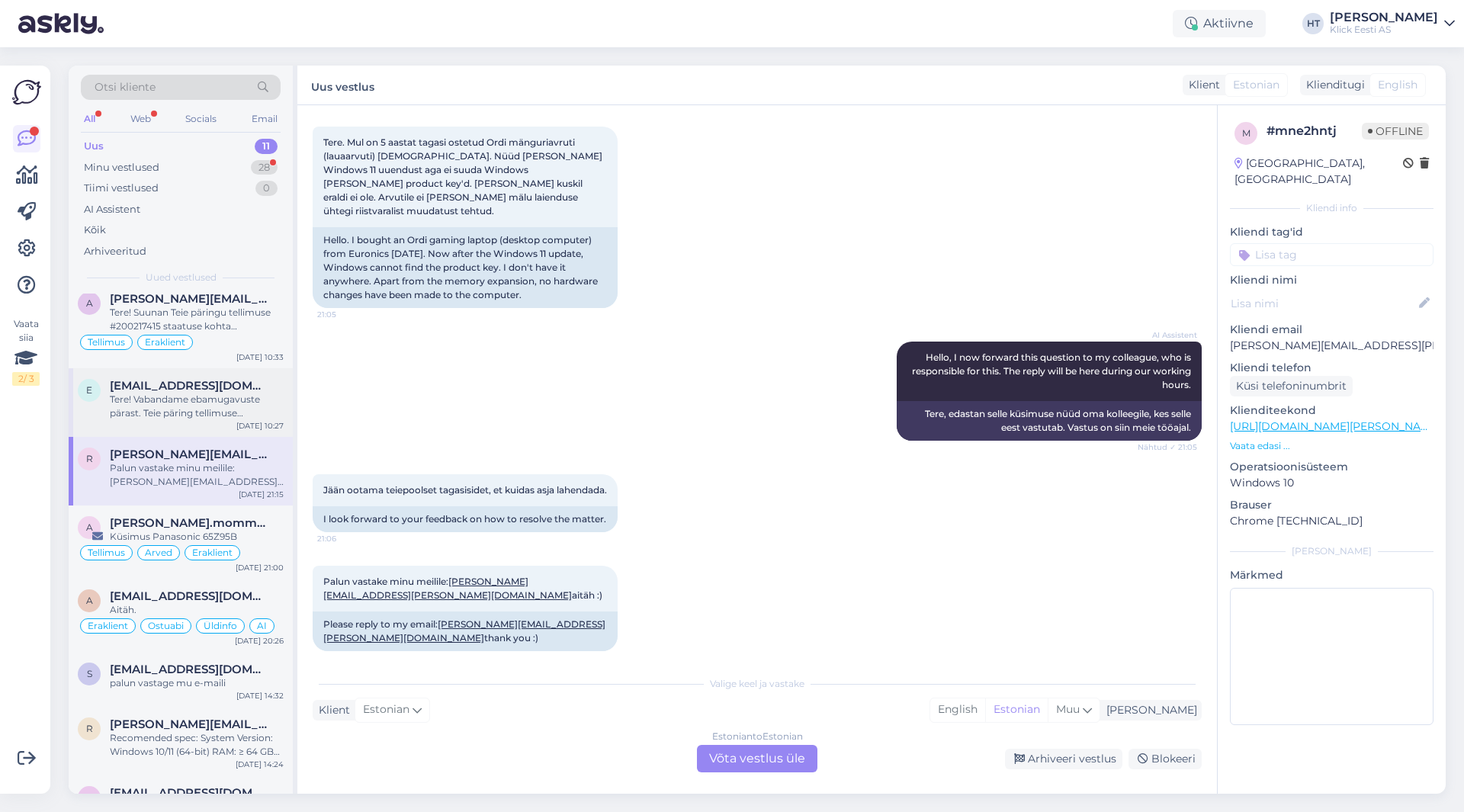
click at [233, 402] on div "Tere! Vabandame ebamugavuste pärast. Teie päring tellimuse #200216807 tarneaja …" at bounding box center [197, 406] width 174 height 27
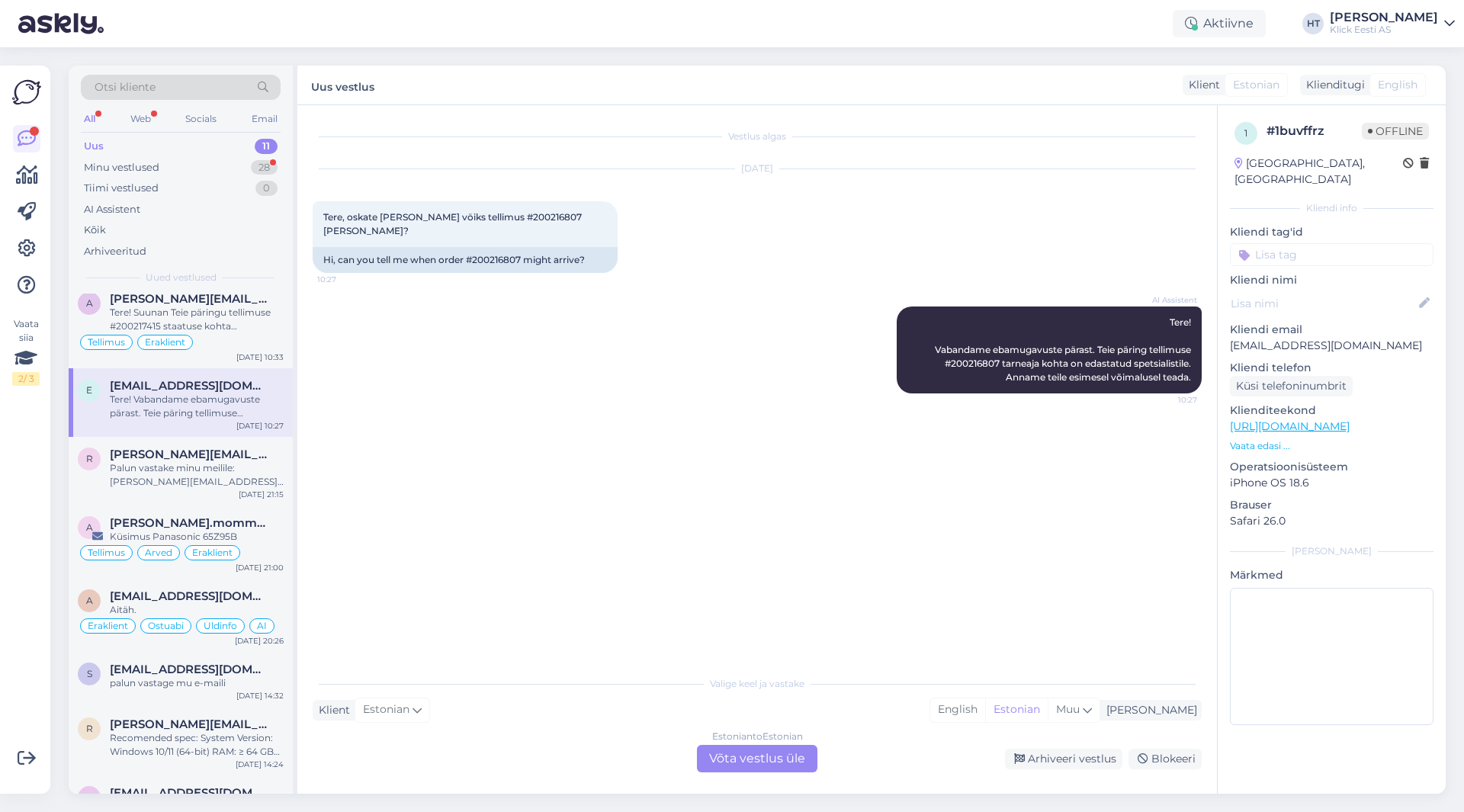
scroll to position [0, 0]
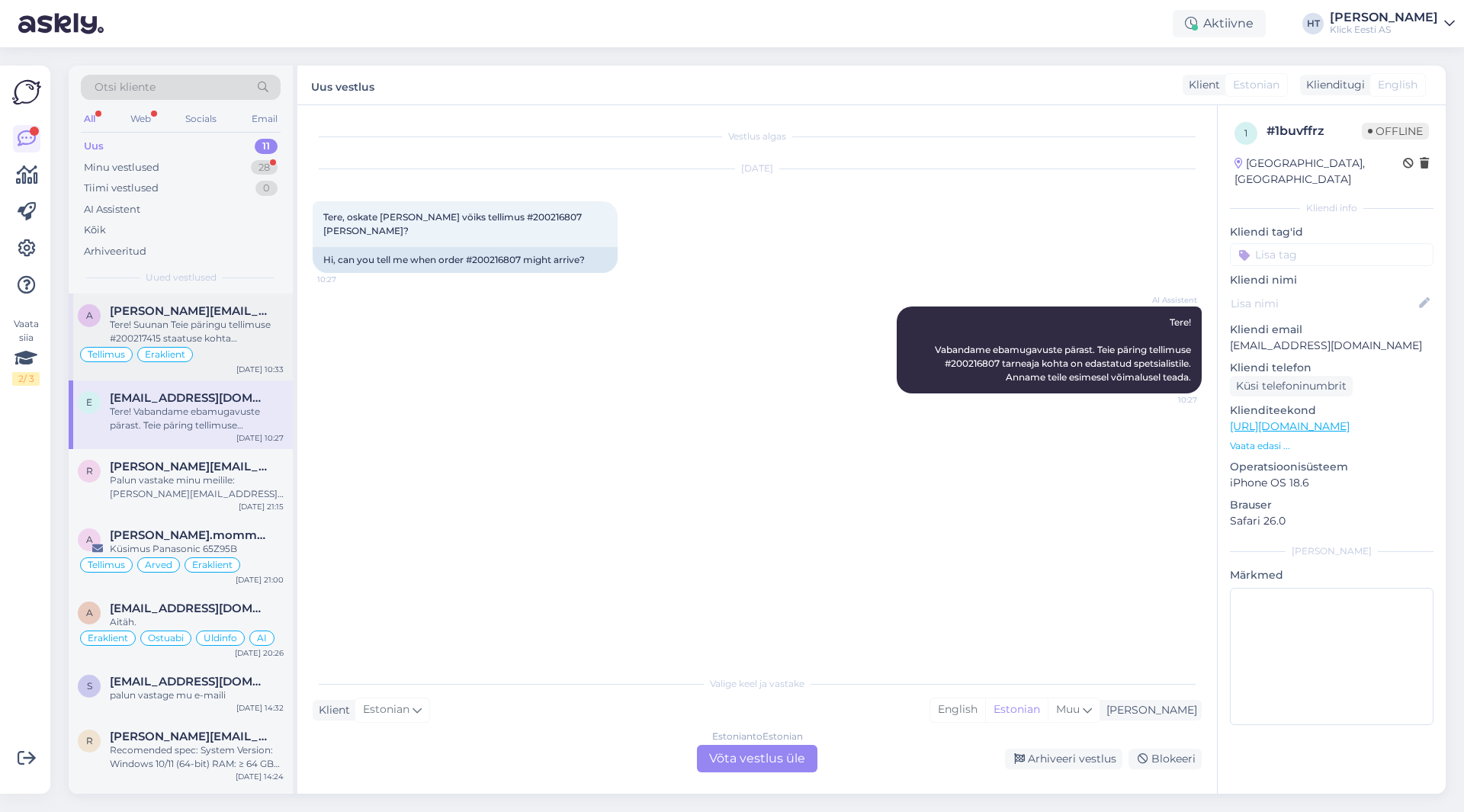
click at [242, 343] on div "Tere! Suunan Teie päringu tellimuse #200217415 staatuse kohta spetsialistile. U…" at bounding box center [197, 331] width 174 height 27
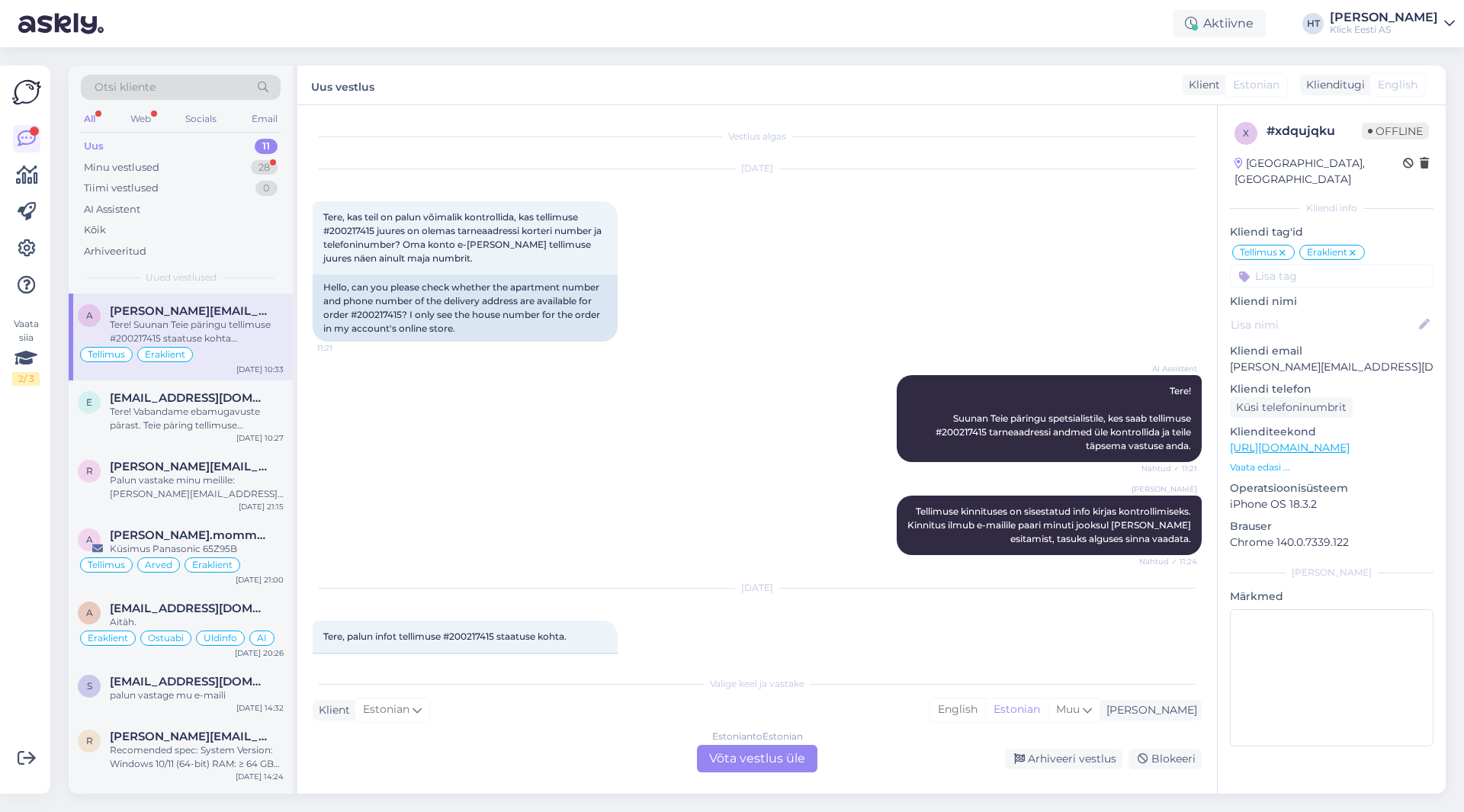
scroll to position [176, 0]
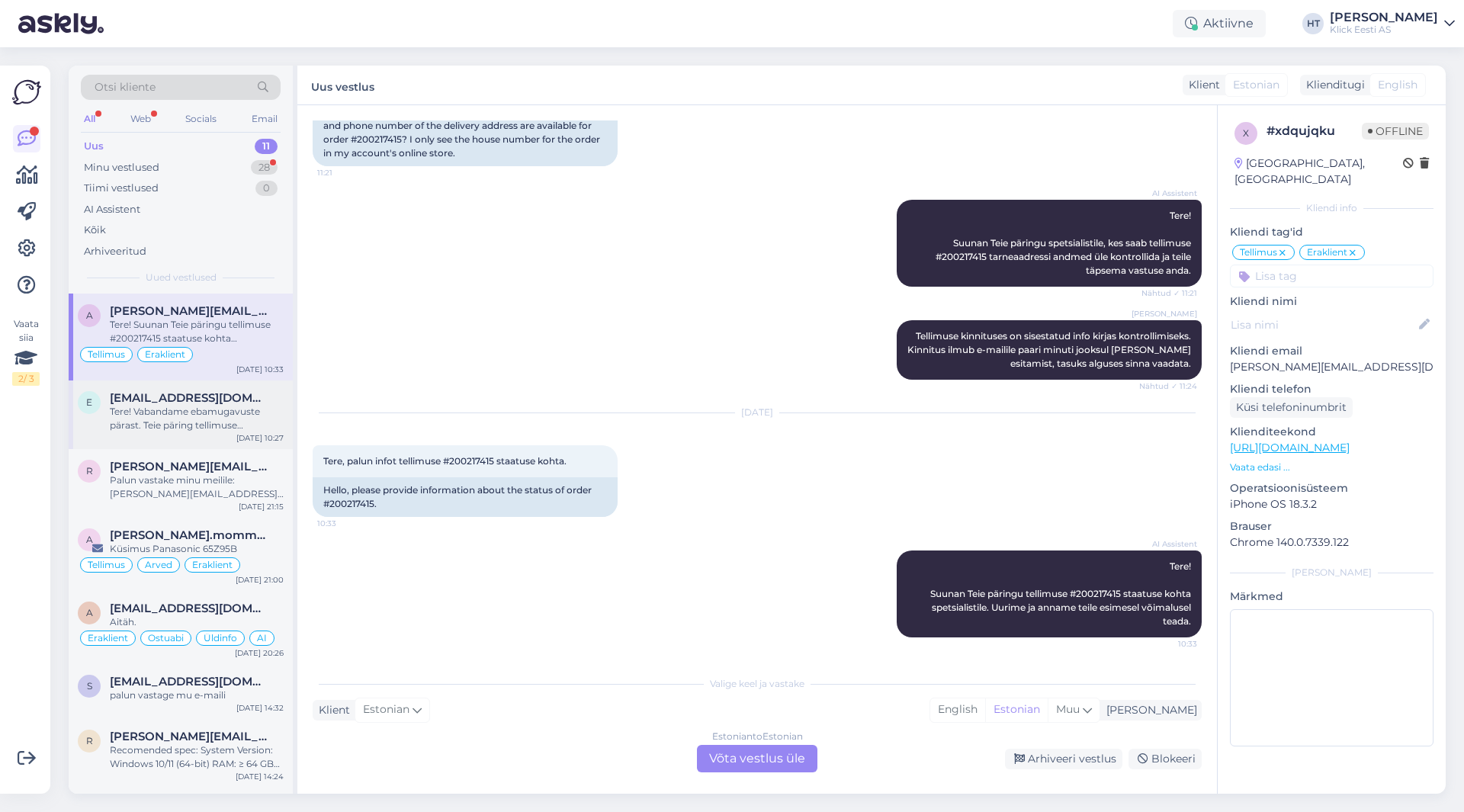
click at [240, 396] on span "[EMAIL_ADDRESS][DOMAIN_NAME]" at bounding box center [189, 398] width 159 height 14
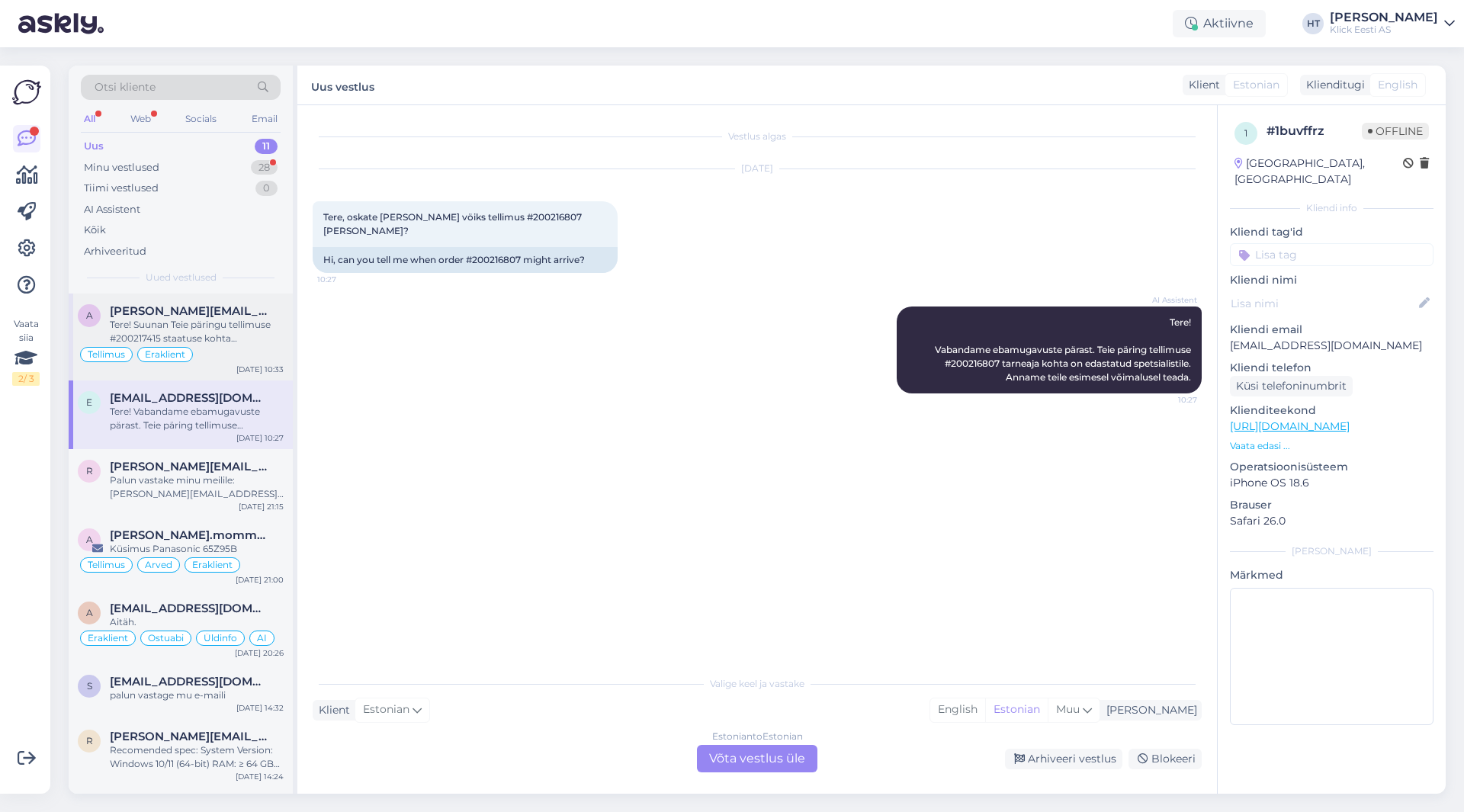
click at [259, 343] on div "Tere! Suunan Teie päringu tellimuse #200217415 staatuse kohta spetsialistile. U…" at bounding box center [197, 331] width 174 height 27
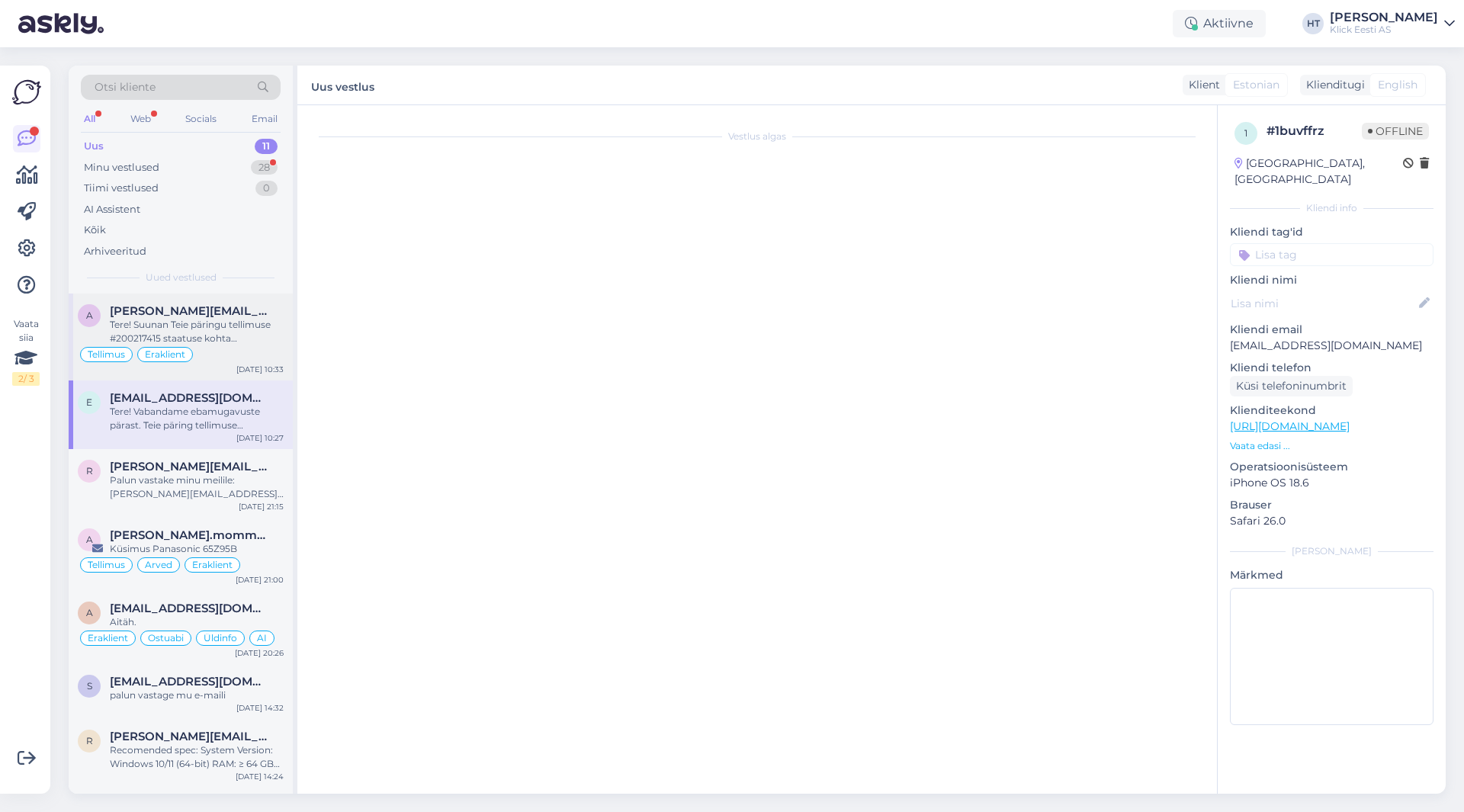
scroll to position [176, 0]
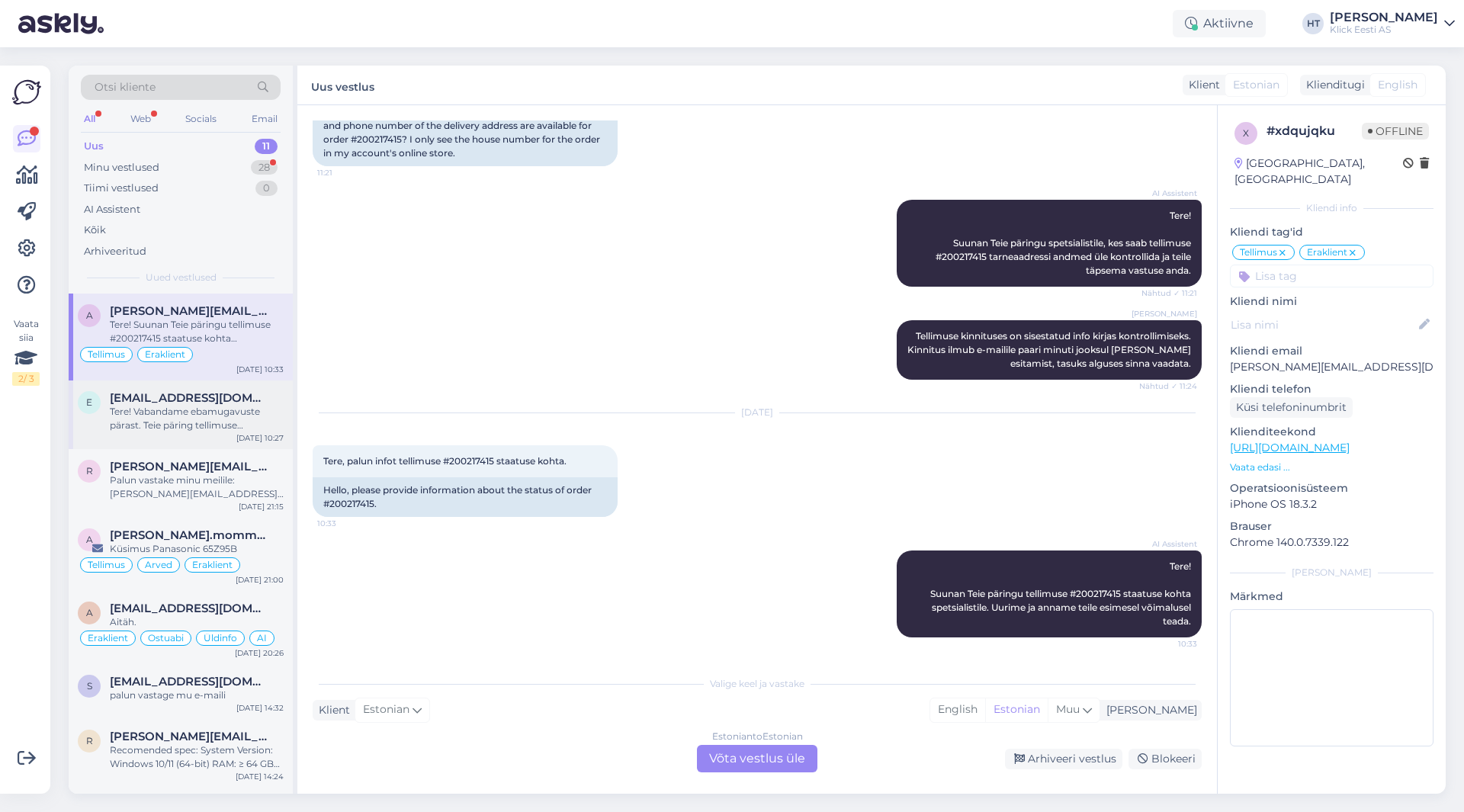
click at [246, 405] on div "Tere! Vabandame ebamugavuste pärast. Teie päring tellimuse #200216807 tarneaja …" at bounding box center [197, 418] width 174 height 27
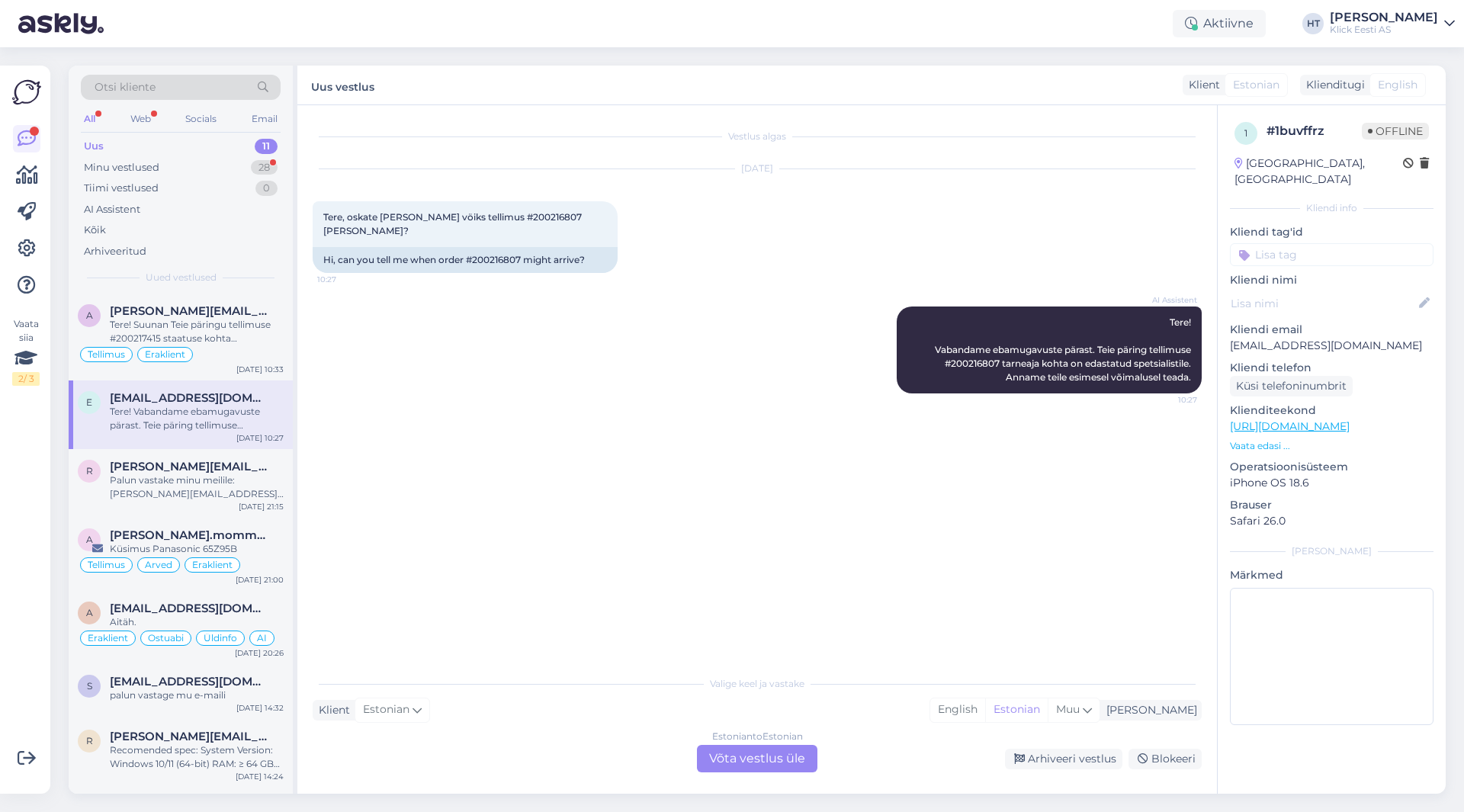
scroll to position [0, 0]
click at [251, 164] on div "28" at bounding box center [265, 167] width 26 height 15
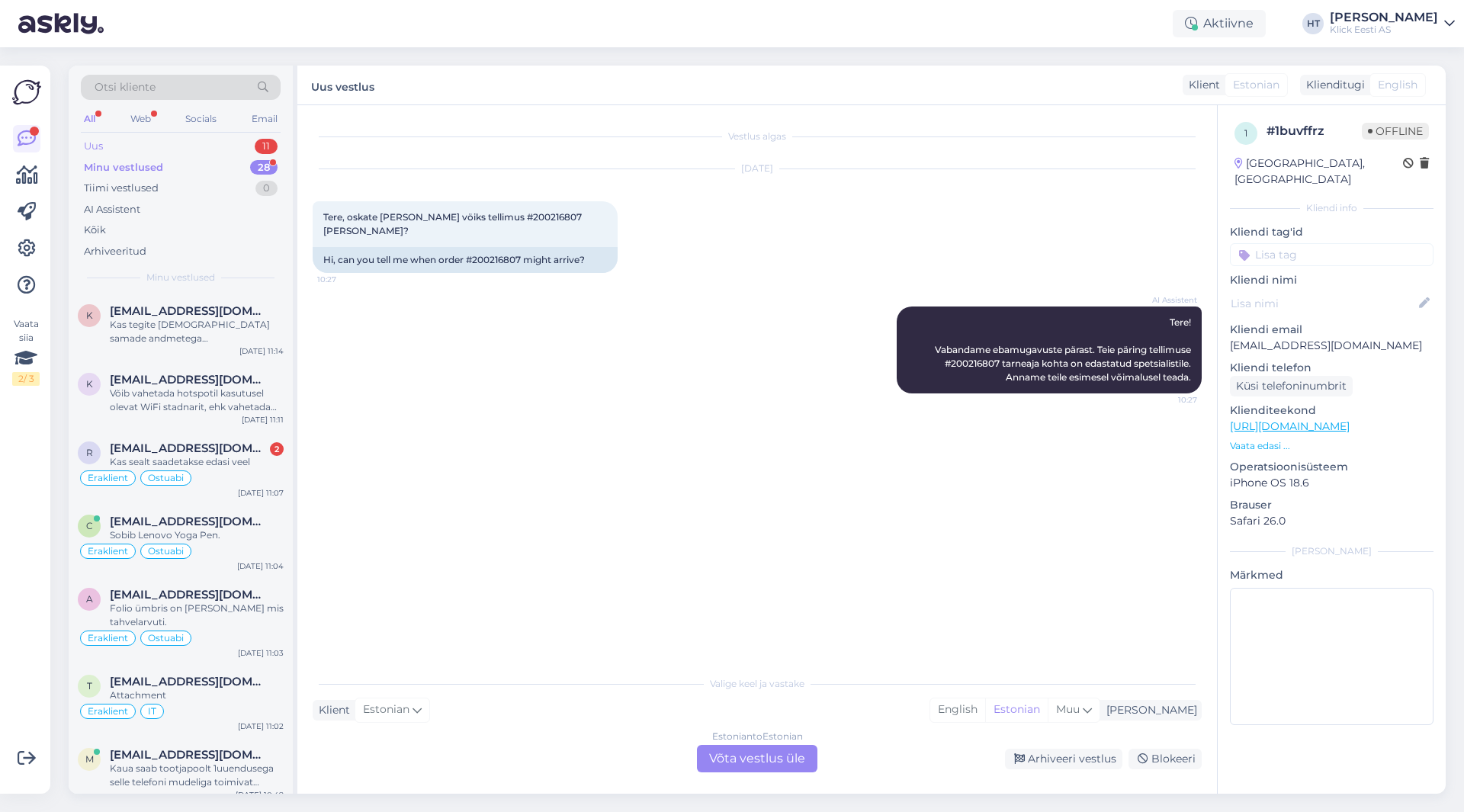
click at [236, 144] on div "Uus 11" at bounding box center [180, 146] width 199 height 21
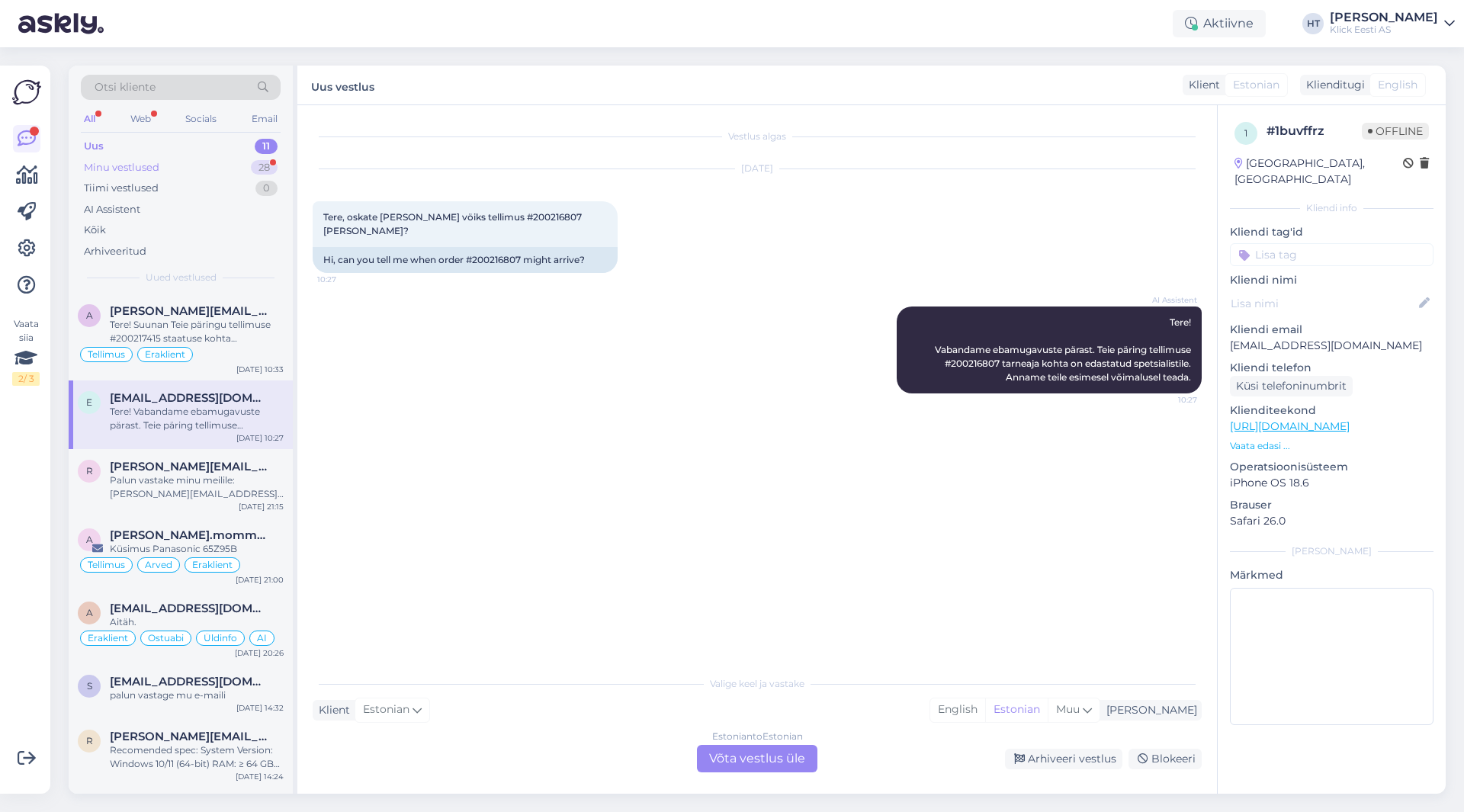
click at [253, 169] on div "28" at bounding box center [265, 167] width 26 height 15
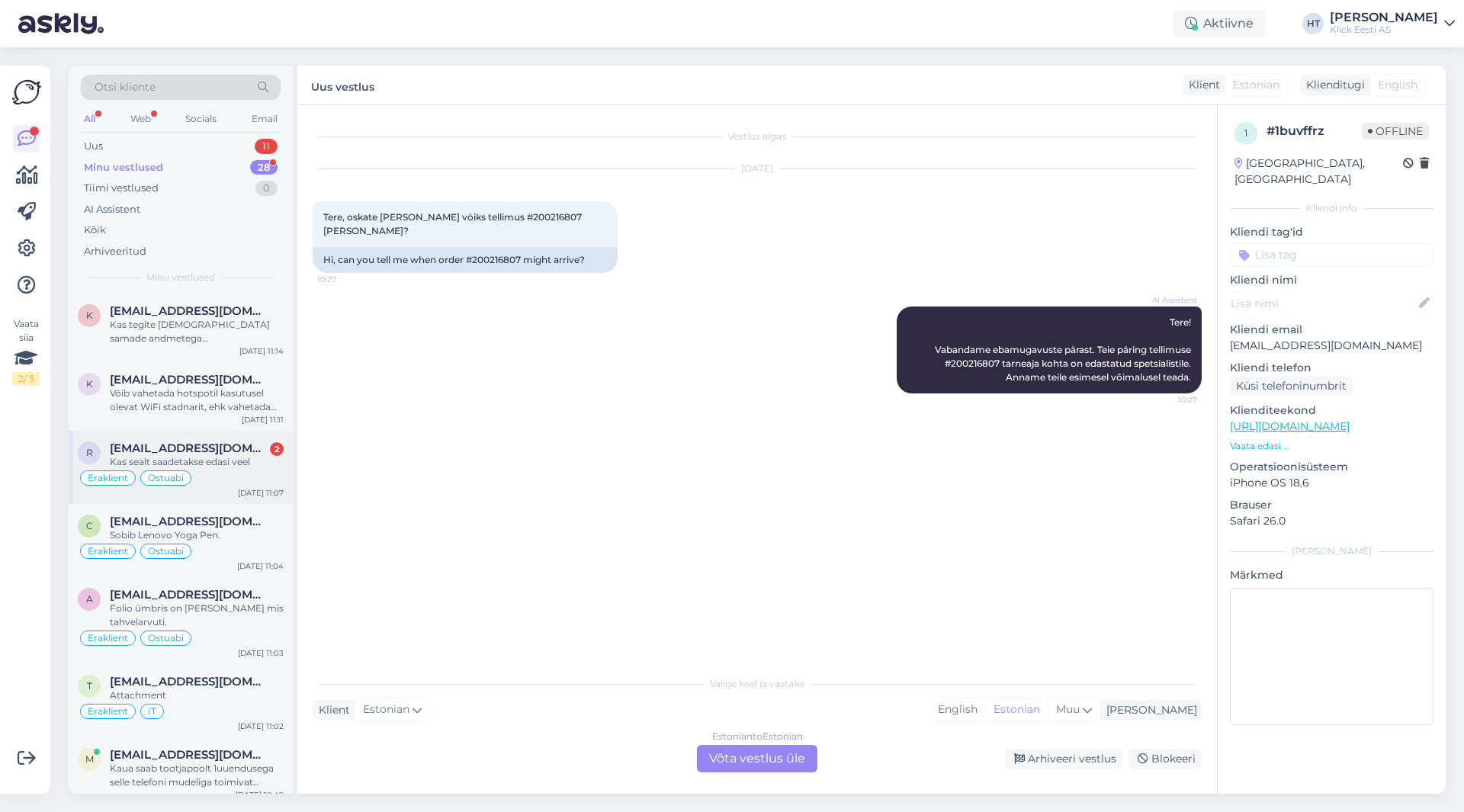
click at [243, 439] on div "r [EMAIL_ADDRESS][DOMAIN_NAME] 2 Kas sealt saadetakse edasi veel Eraklient Ostu…" at bounding box center [180, 467] width 224 height 73
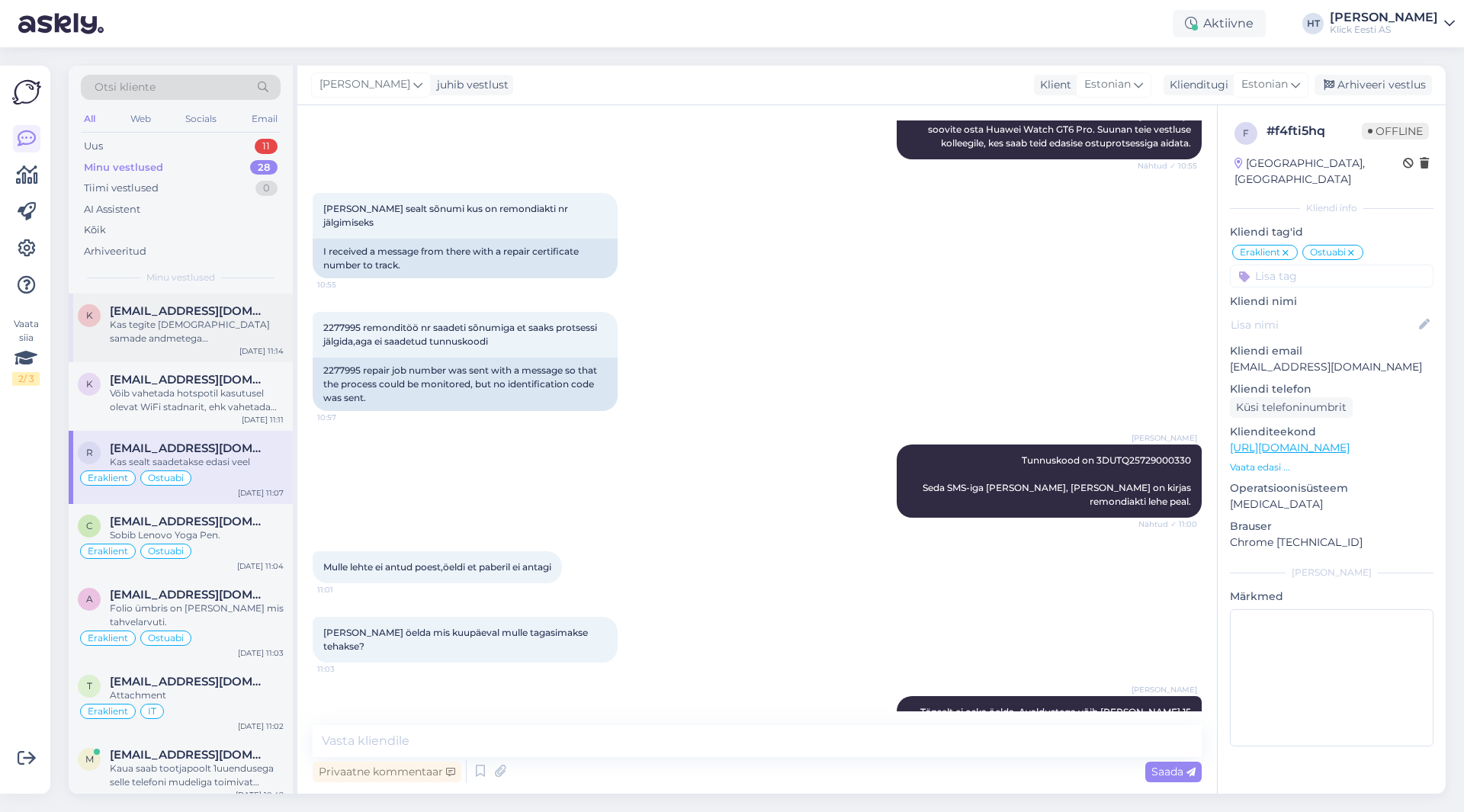
click at [236, 326] on div "Kas tegite [DEMOGRAPHIC_DATA] samade andmetega [PERSON_NAME] perioodiga? Muud t…" at bounding box center [197, 331] width 174 height 27
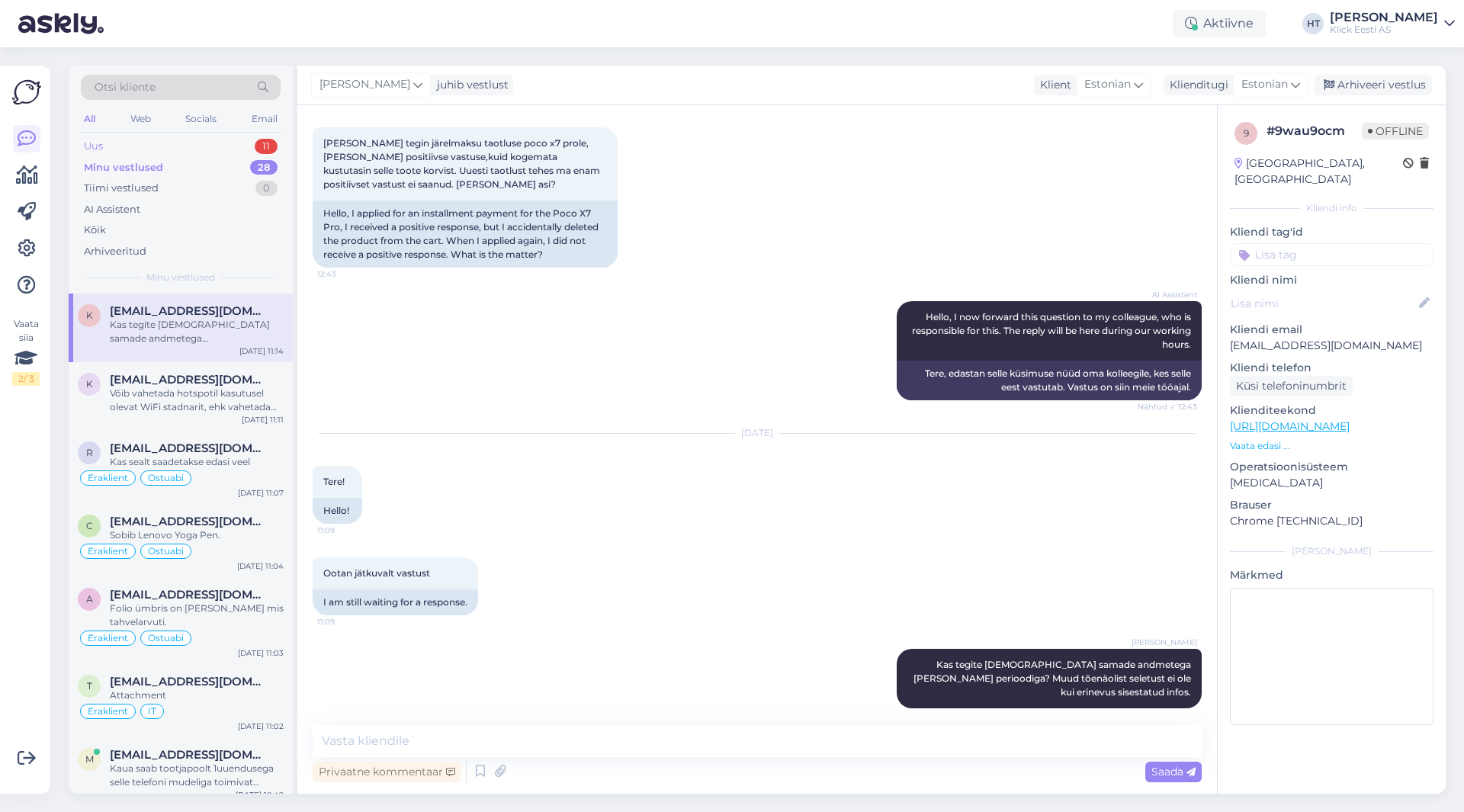
click at [228, 144] on div "Uus 11" at bounding box center [180, 146] width 199 height 21
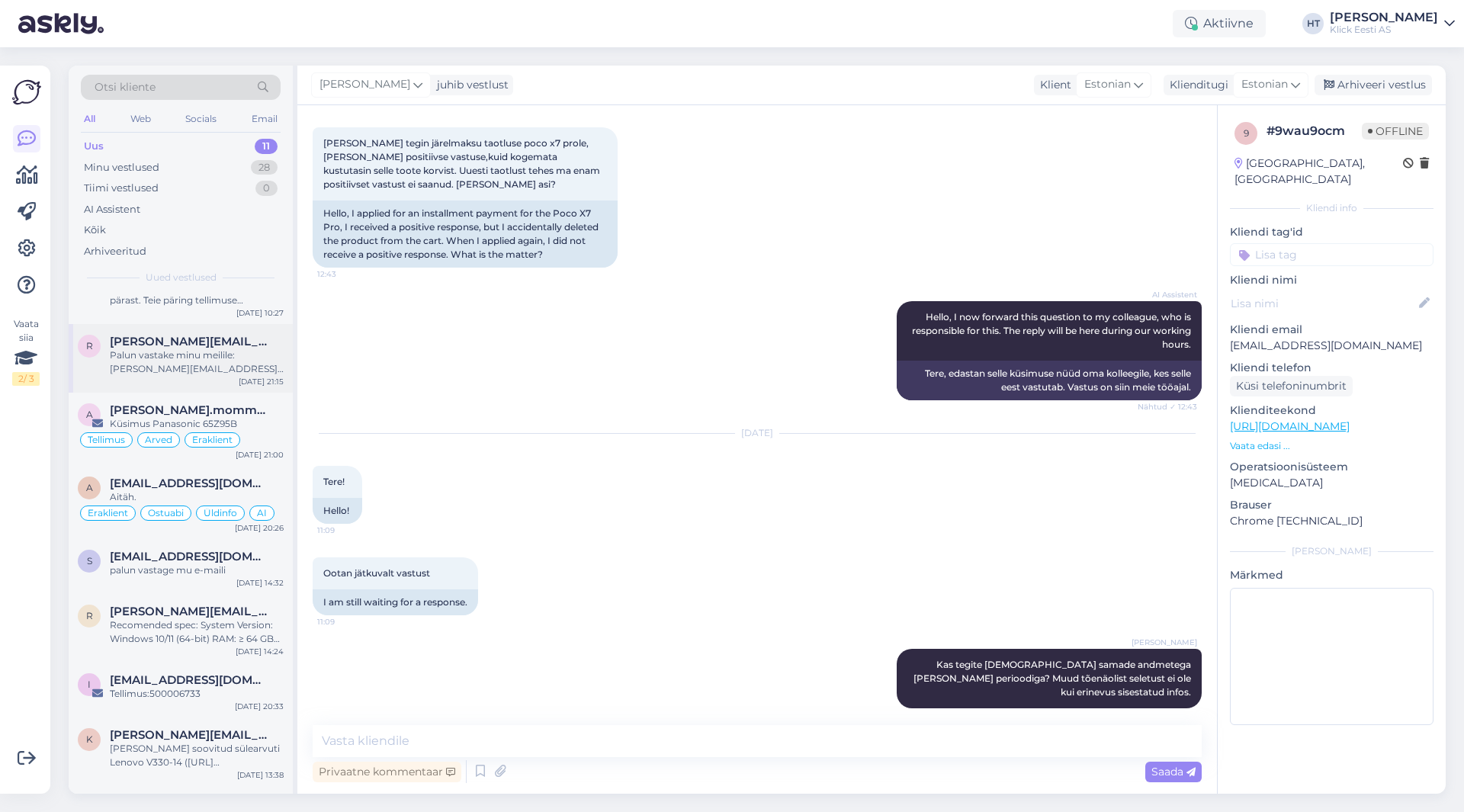
scroll to position [241, 0]
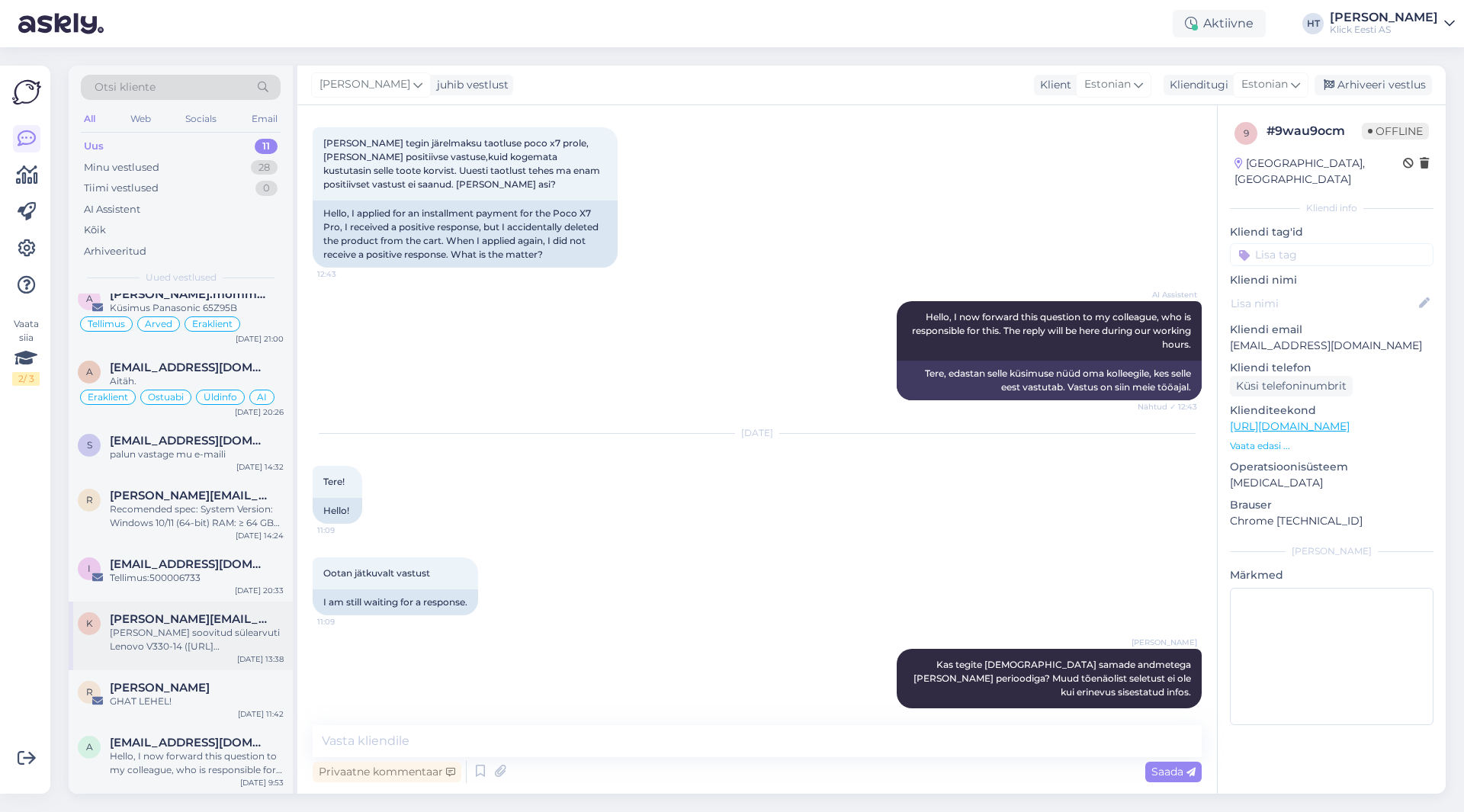
click at [219, 638] on div "[PERSON_NAME] soovitud sülearvuti Lenovo V330-14 ([URL][DOMAIN_NAME]) broneerid…" at bounding box center [197, 640] width 174 height 27
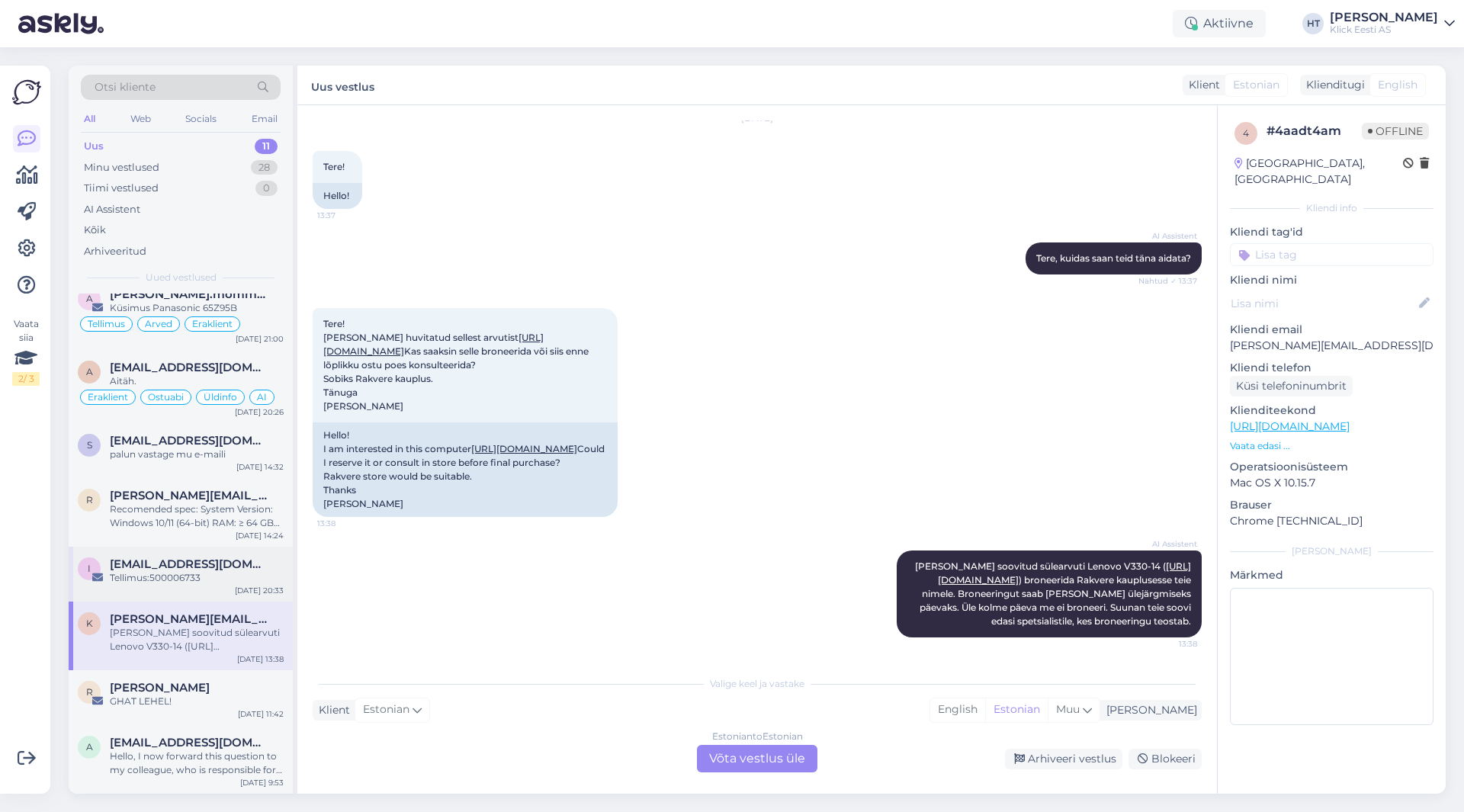
click at [248, 562] on div "[EMAIL_ADDRESS][DOMAIN_NAME]" at bounding box center [197, 564] width 174 height 14
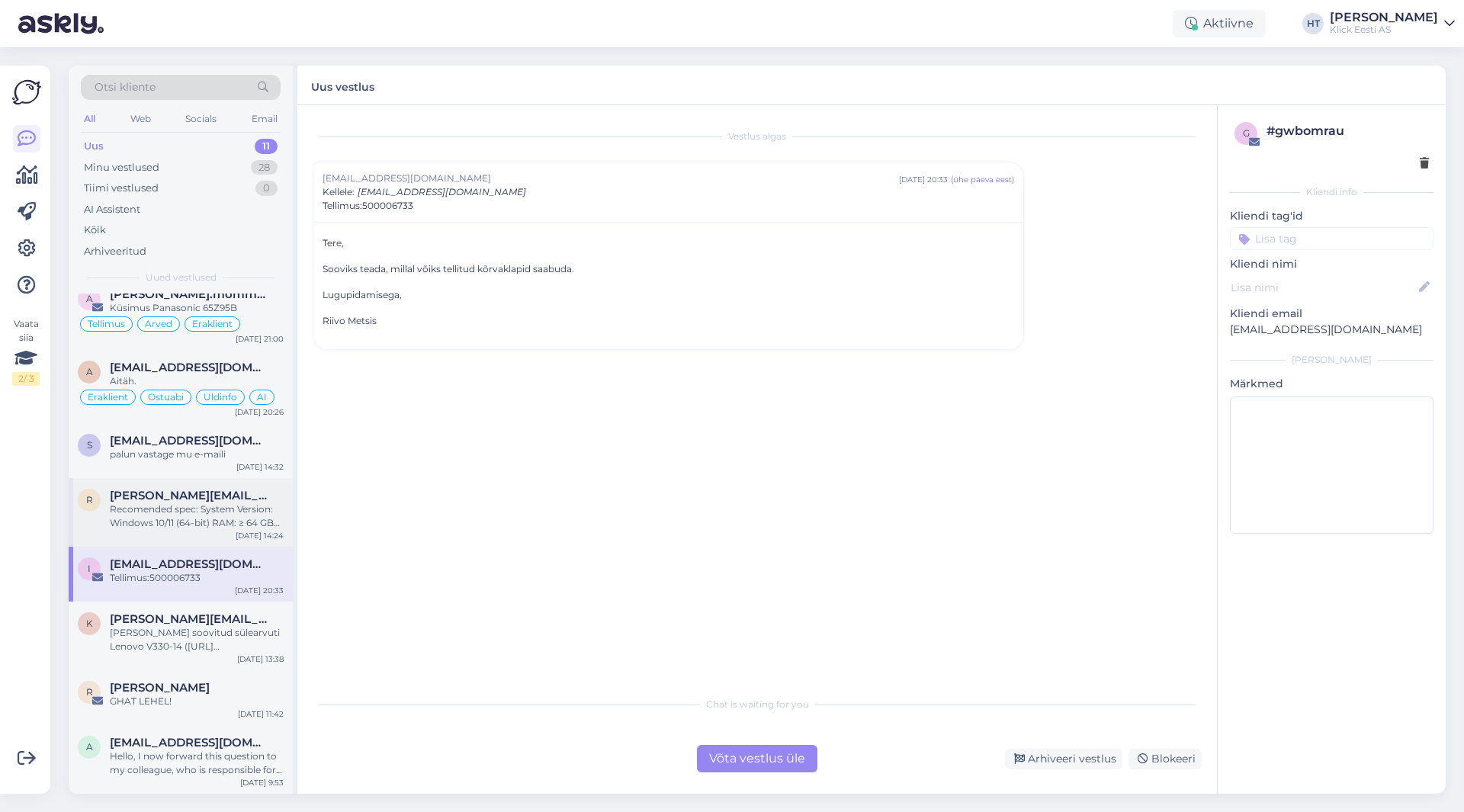
click at [245, 530] on div "[DATE] 14:24" at bounding box center [259, 535] width 48 height 11
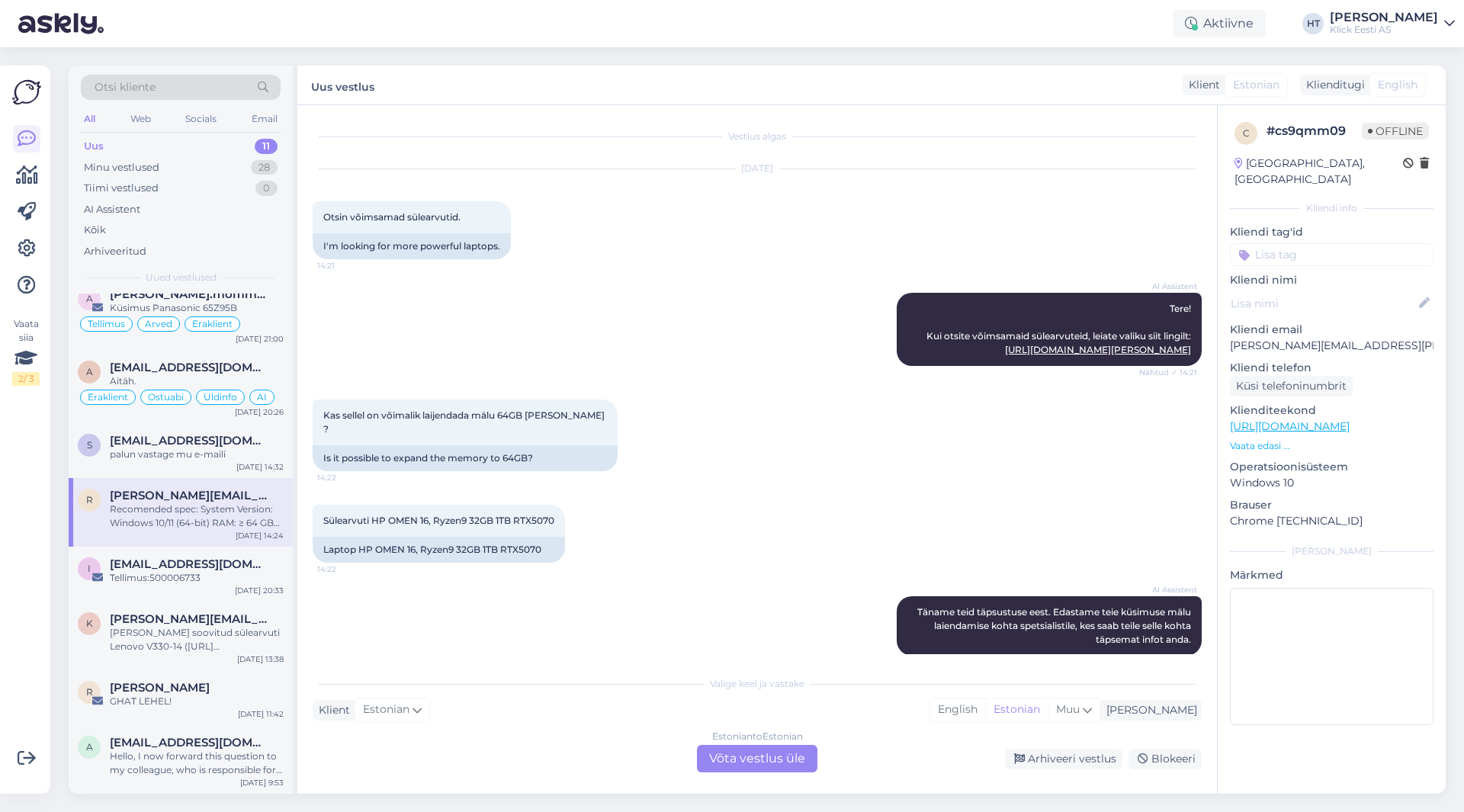
scroll to position [192, 0]
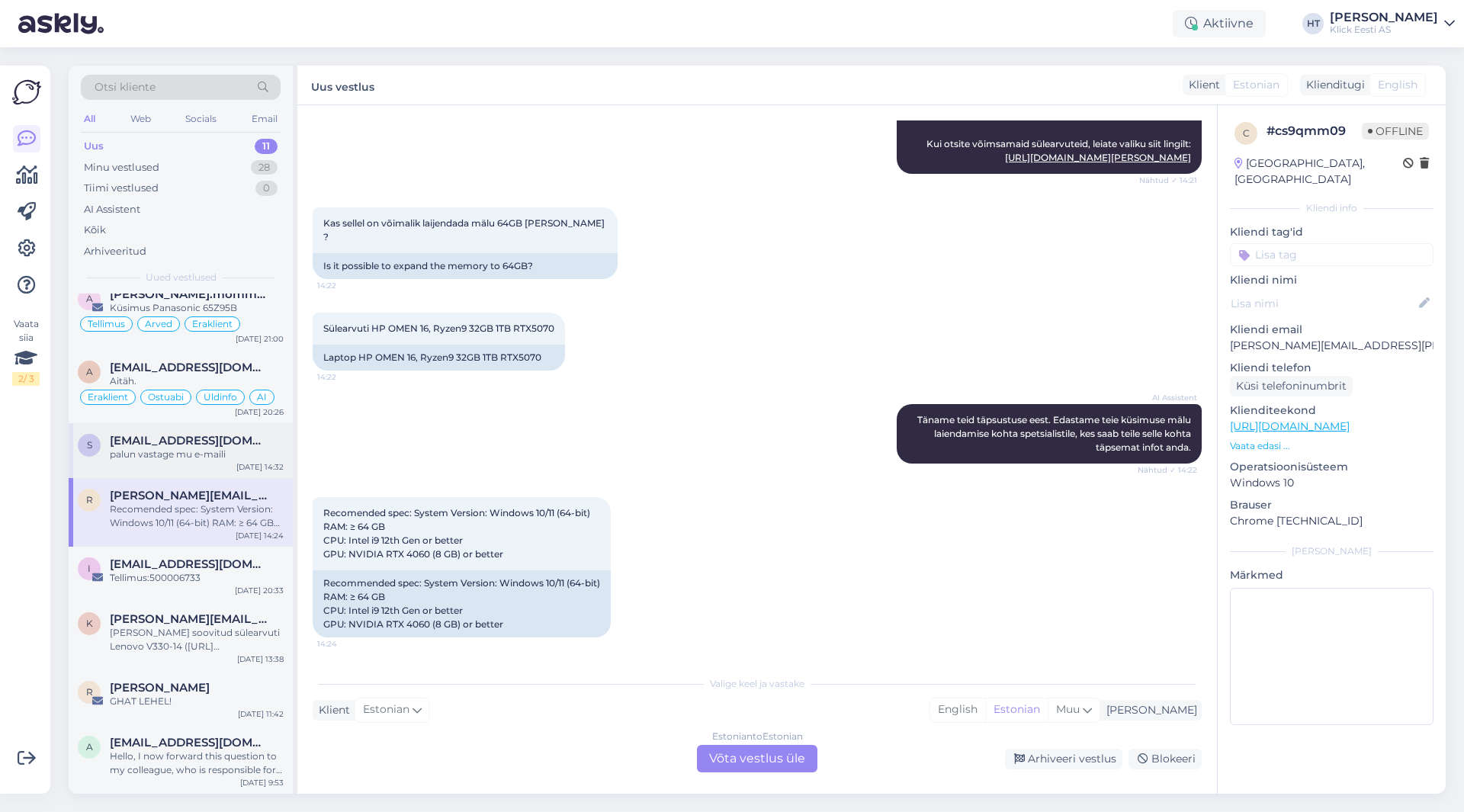
click at [245, 458] on div "palun vastage mu e-maili" at bounding box center [197, 454] width 174 height 14
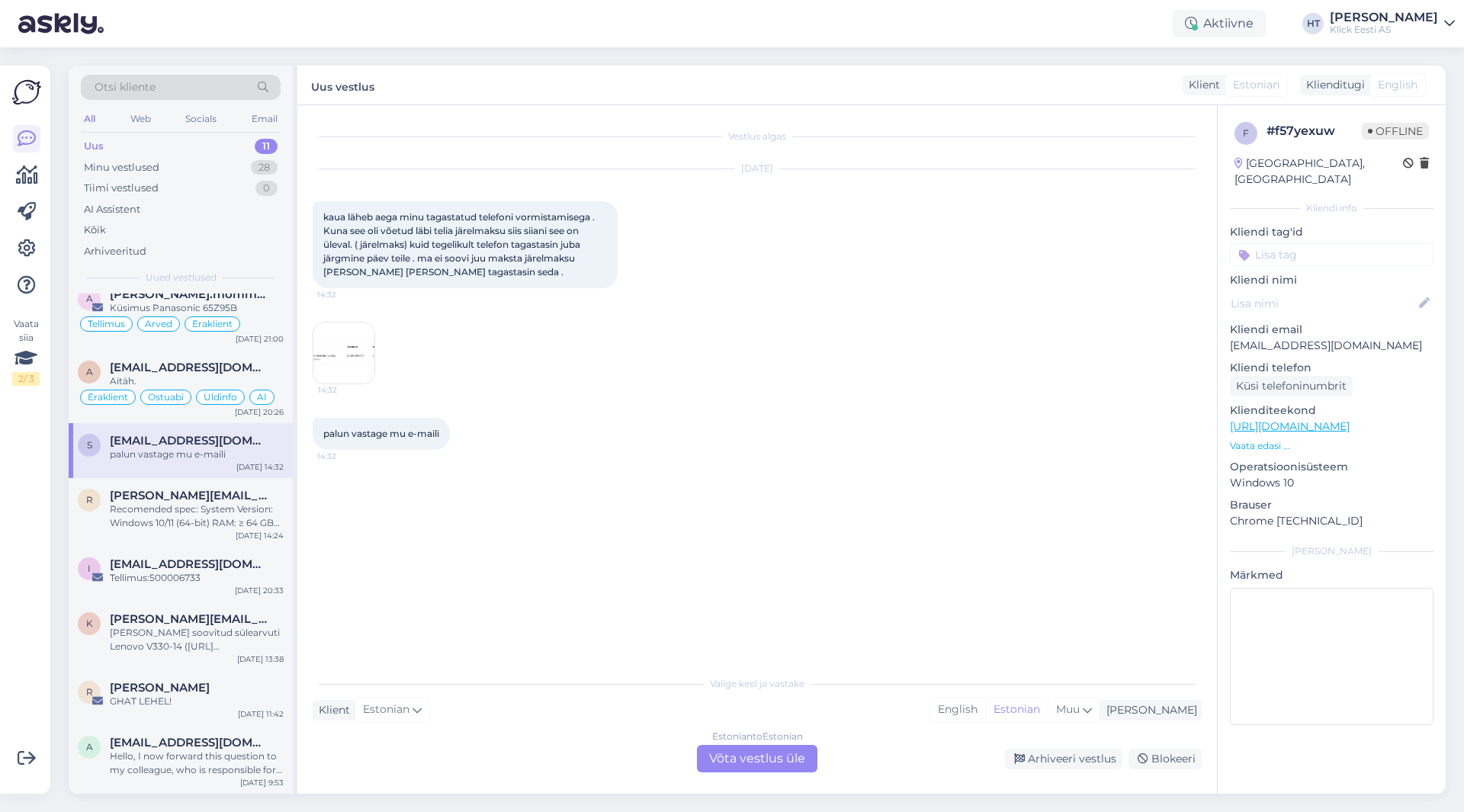
scroll to position [0, 0]
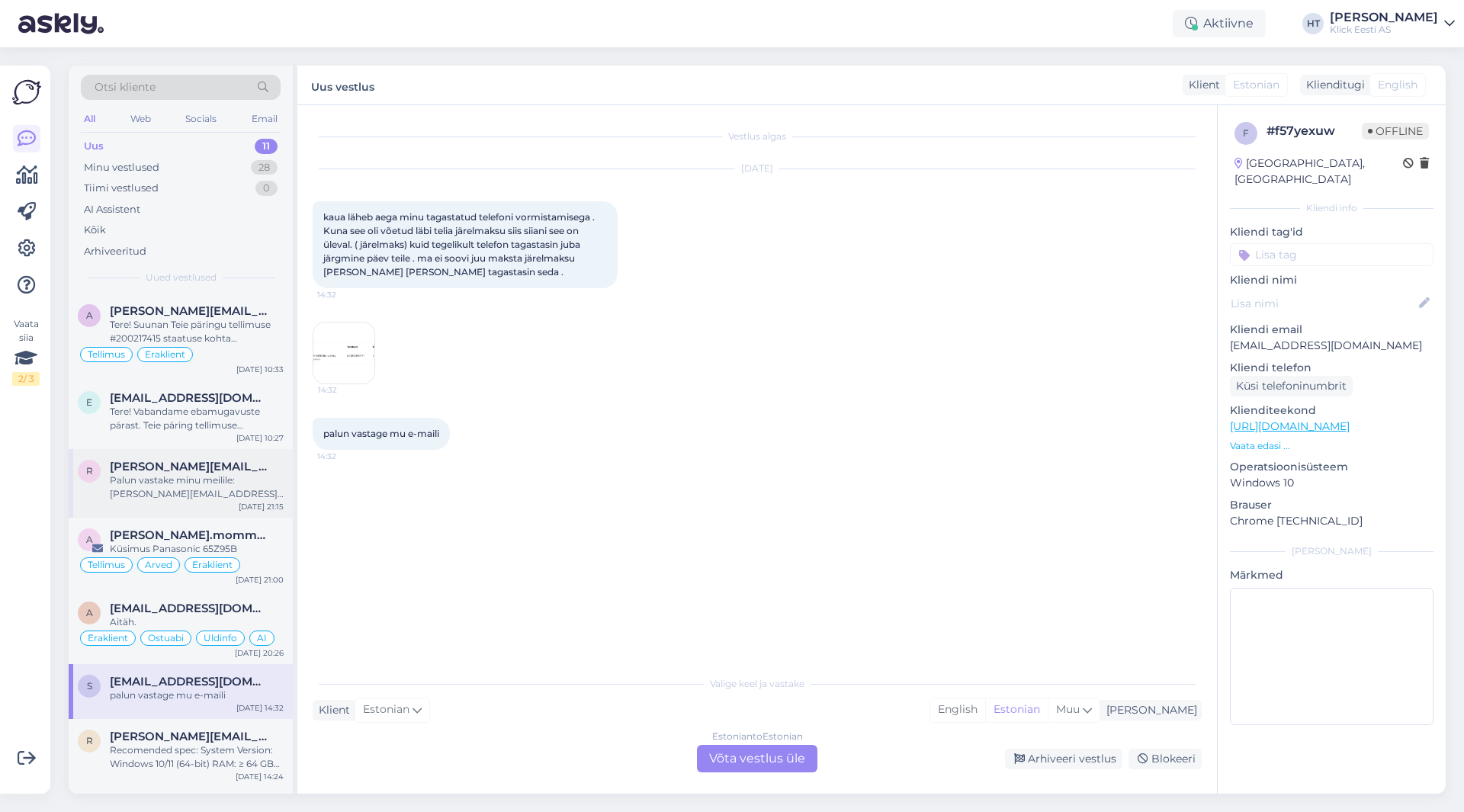
click at [233, 482] on div "Palun vastake minu meilile: [PERSON_NAME][EMAIL_ADDRESS][PERSON_NAME][DOMAIN_NA…" at bounding box center [197, 487] width 174 height 27
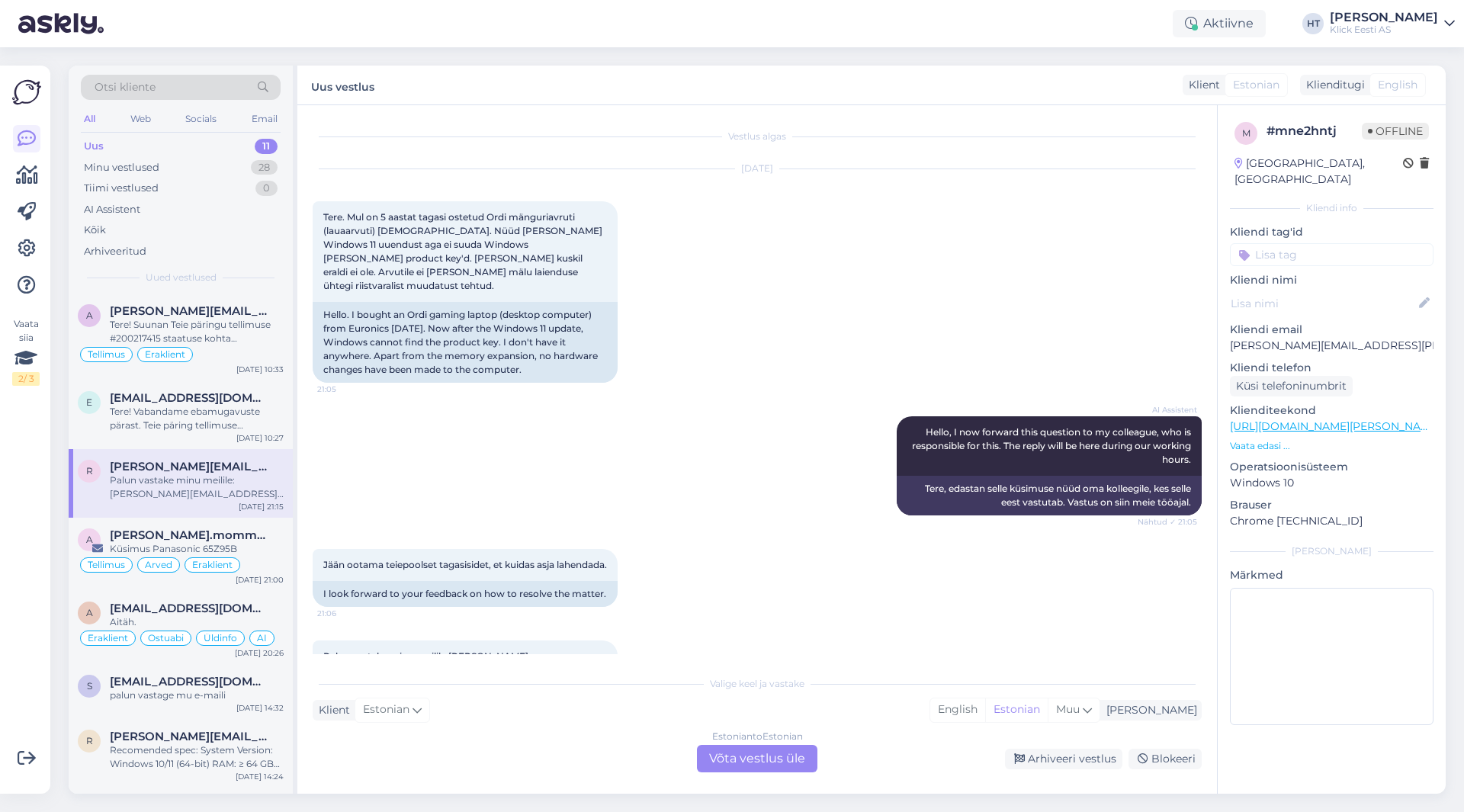
scroll to position [75, 0]
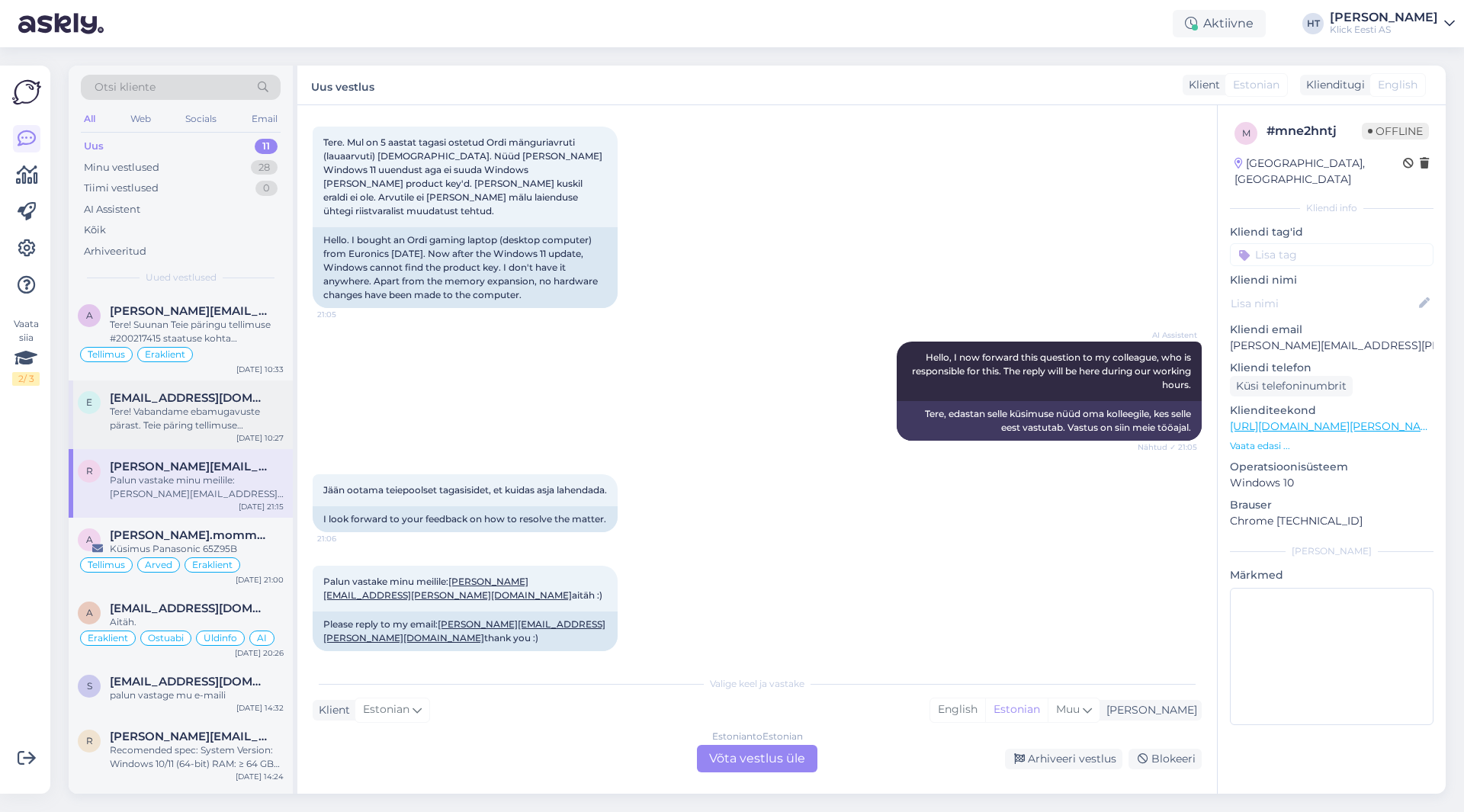
click at [237, 423] on div "Tere! Vabandame ebamugavuste pärast. Teie päring tellimuse #200216807 tarneaja …" at bounding box center [197, 418] width 174 height 27
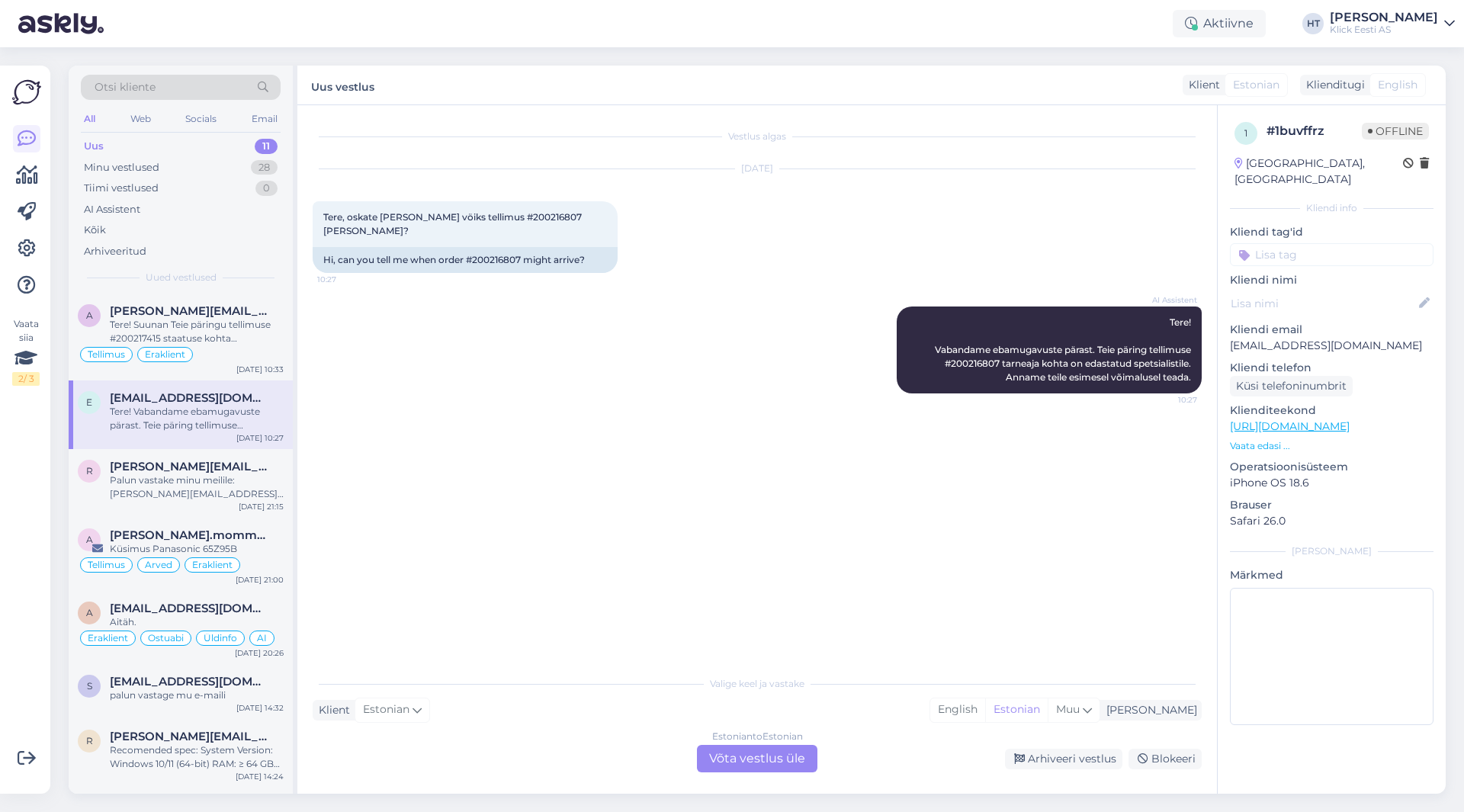
scroll to position [0, 0]
click at [250, 474] on div "Palun vastake minu meilile: [PERSON_NAME][EMAIL_ADDRESS][PERSON_NAME][DOMAIN_NA…" at bounding box center [197, 487] width 174 height 27
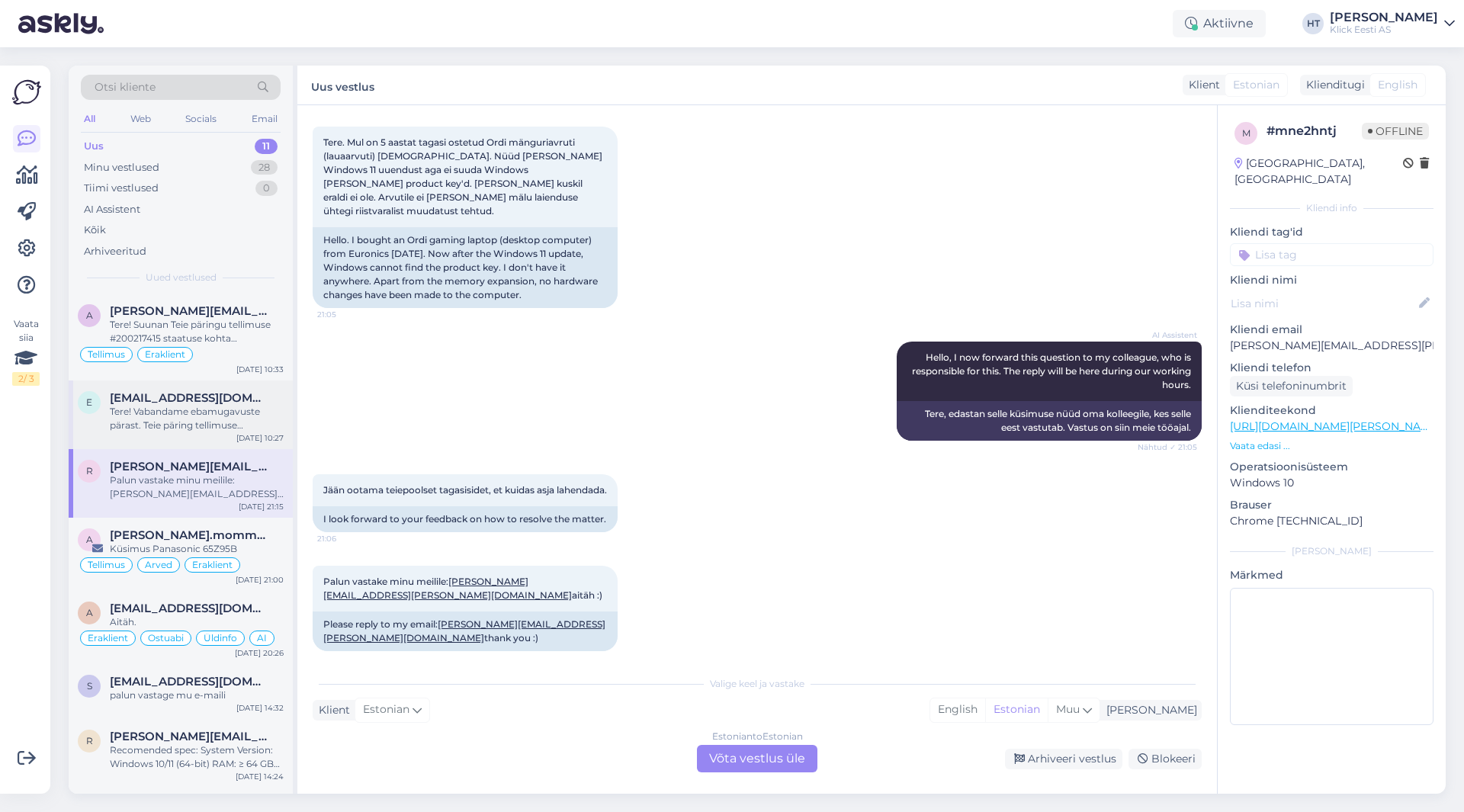
click at [247, 414] on div "Tere! Vabandame ebamugavuste pärast. Teie päring tellimuse #200216807 tarneaja …" at bounding box center [197, 418] width 174 height 27
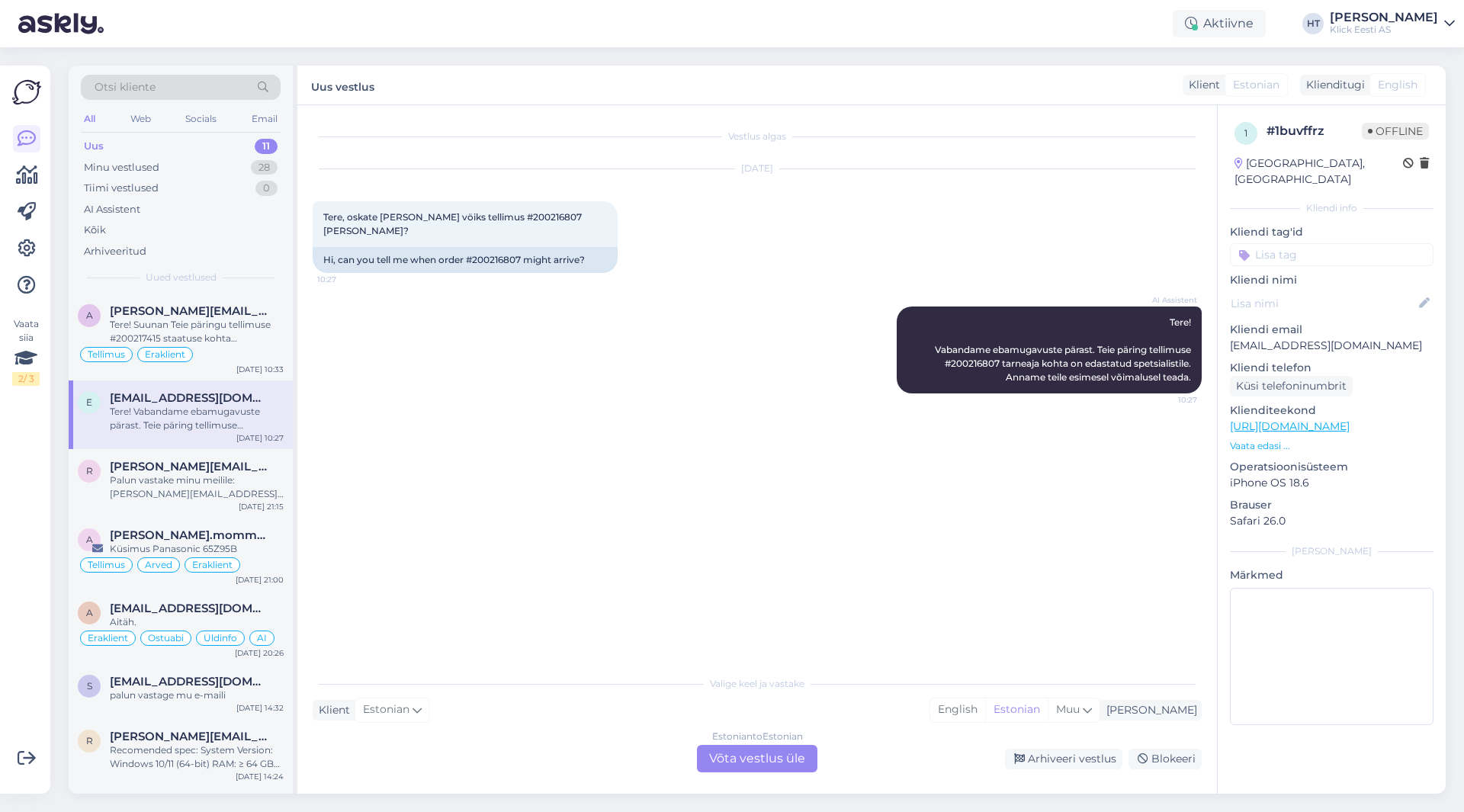
click at [19, 446] on div "Vaata siia 2 / 3" at bounding box center [26, 430] width 29 height 704
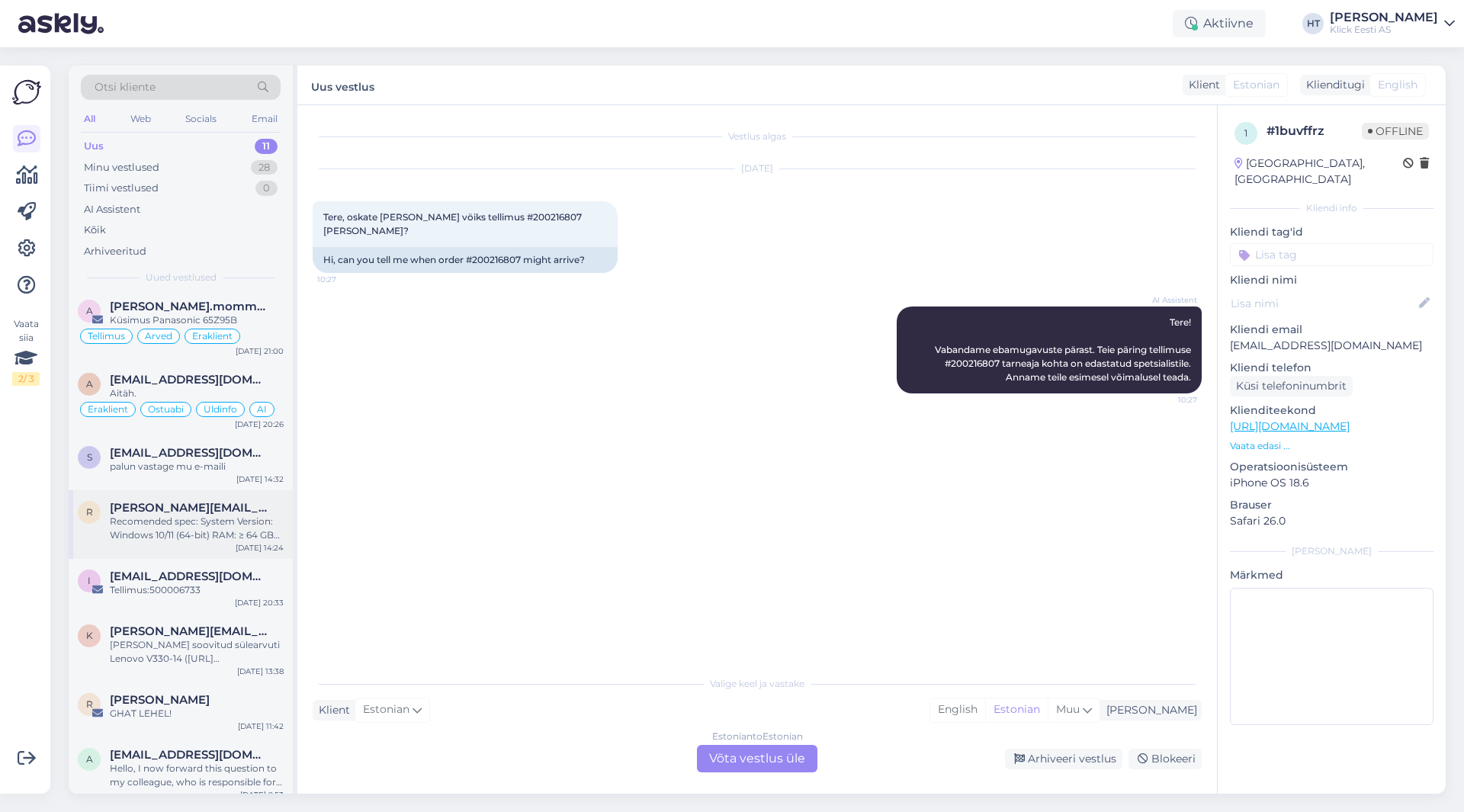
scroll to position [241, 0]
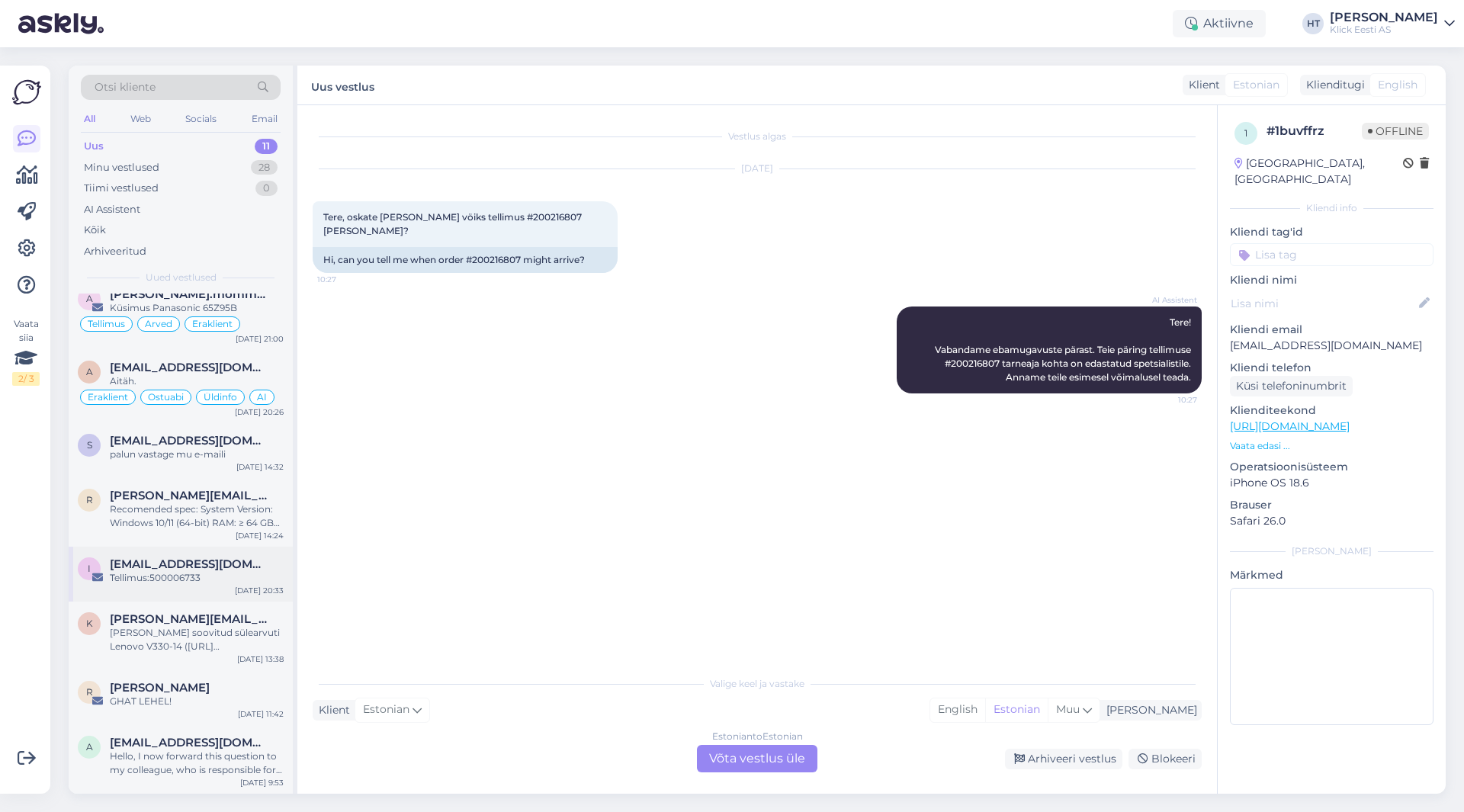
click at [186, 561] on span "[EMAIL_ADDRESS][DOMAIN_NAME]" at bounding box center [189, 564] width 159 height 14
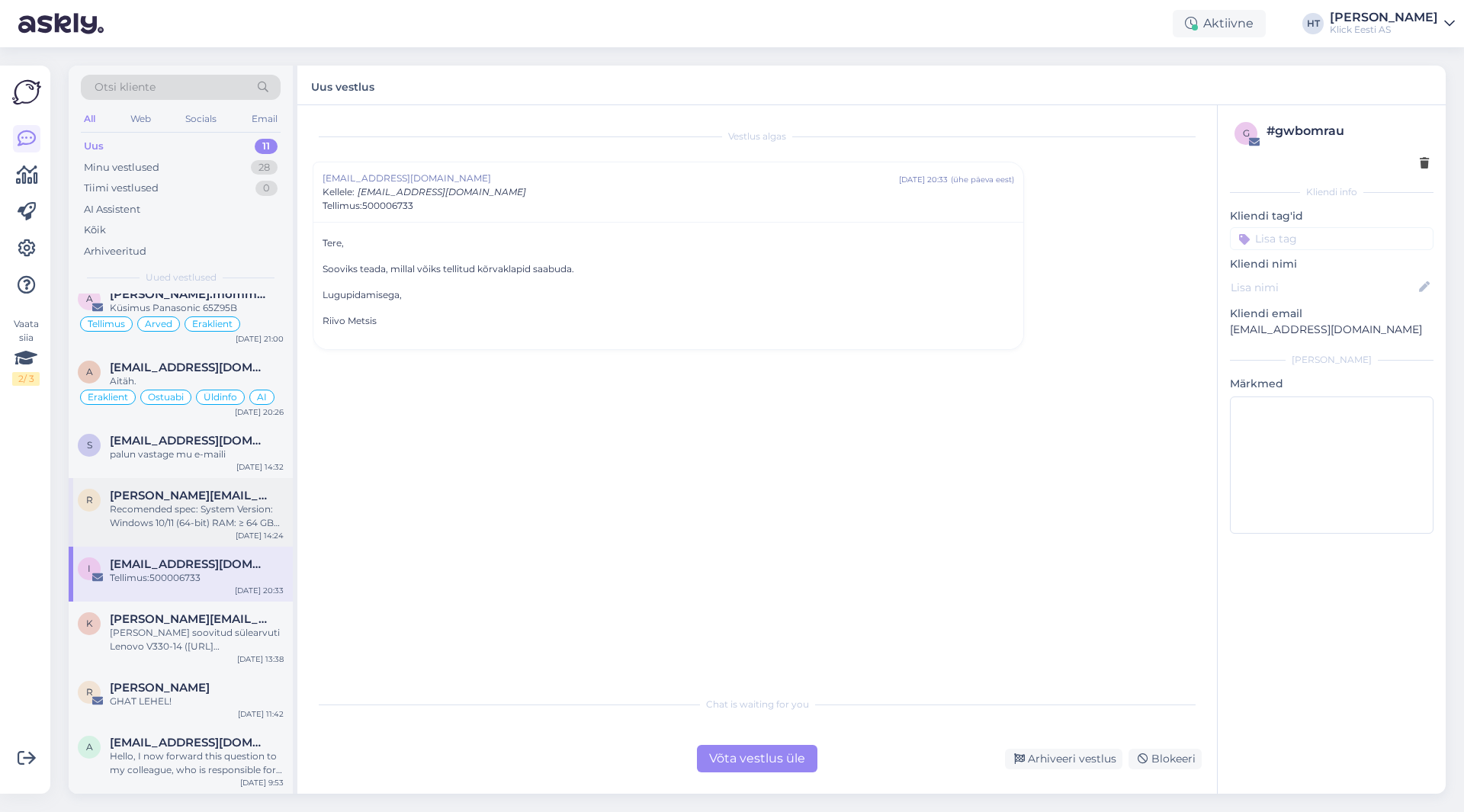
click at [220, 518] on div "Recomended spec: System Version: Windows 10/11 (64-bit) RAM: ≥ 64 GB CPU: Intel…" at bounding box center [197, 516] width 174 height 27
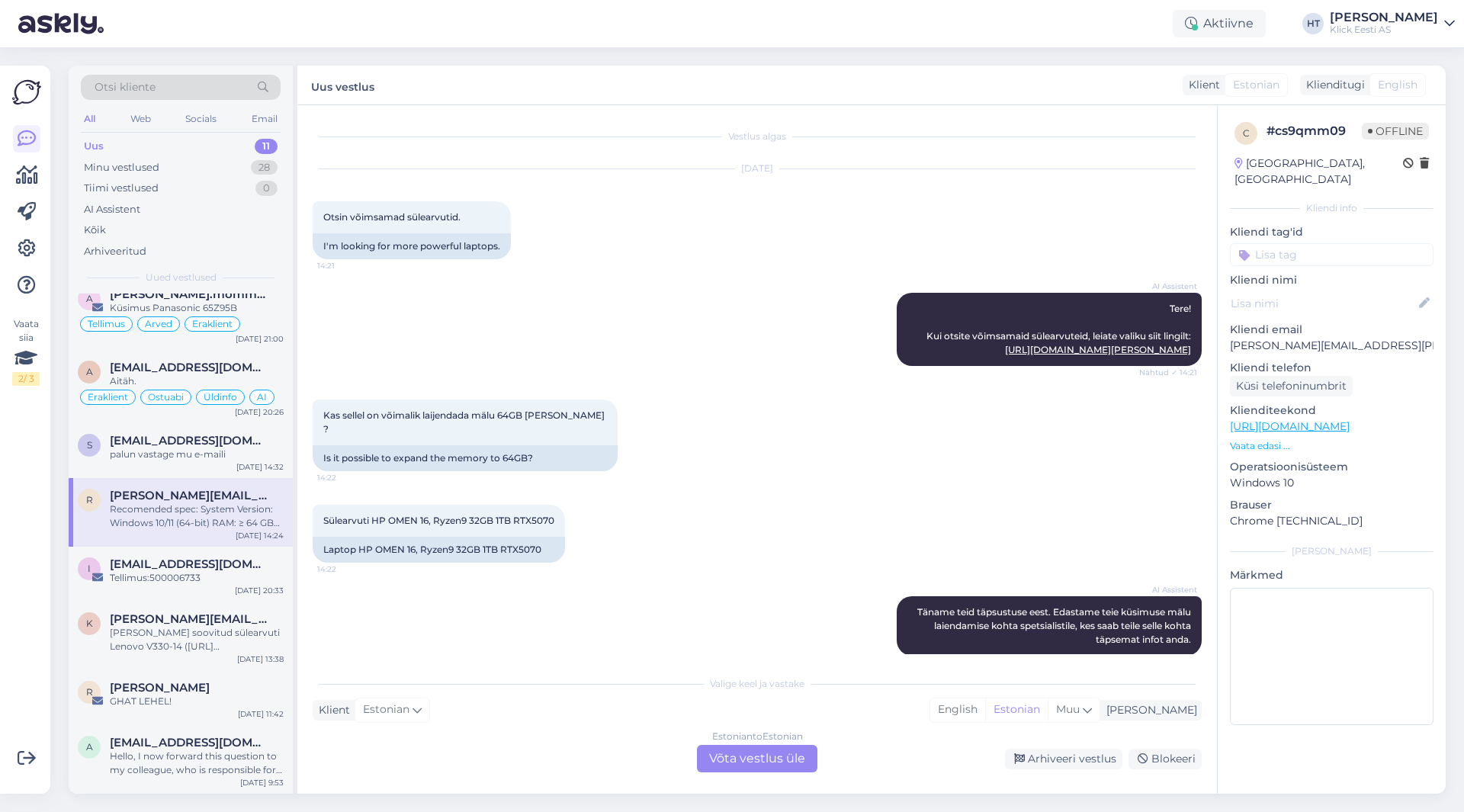
scroll to position [192, 0]
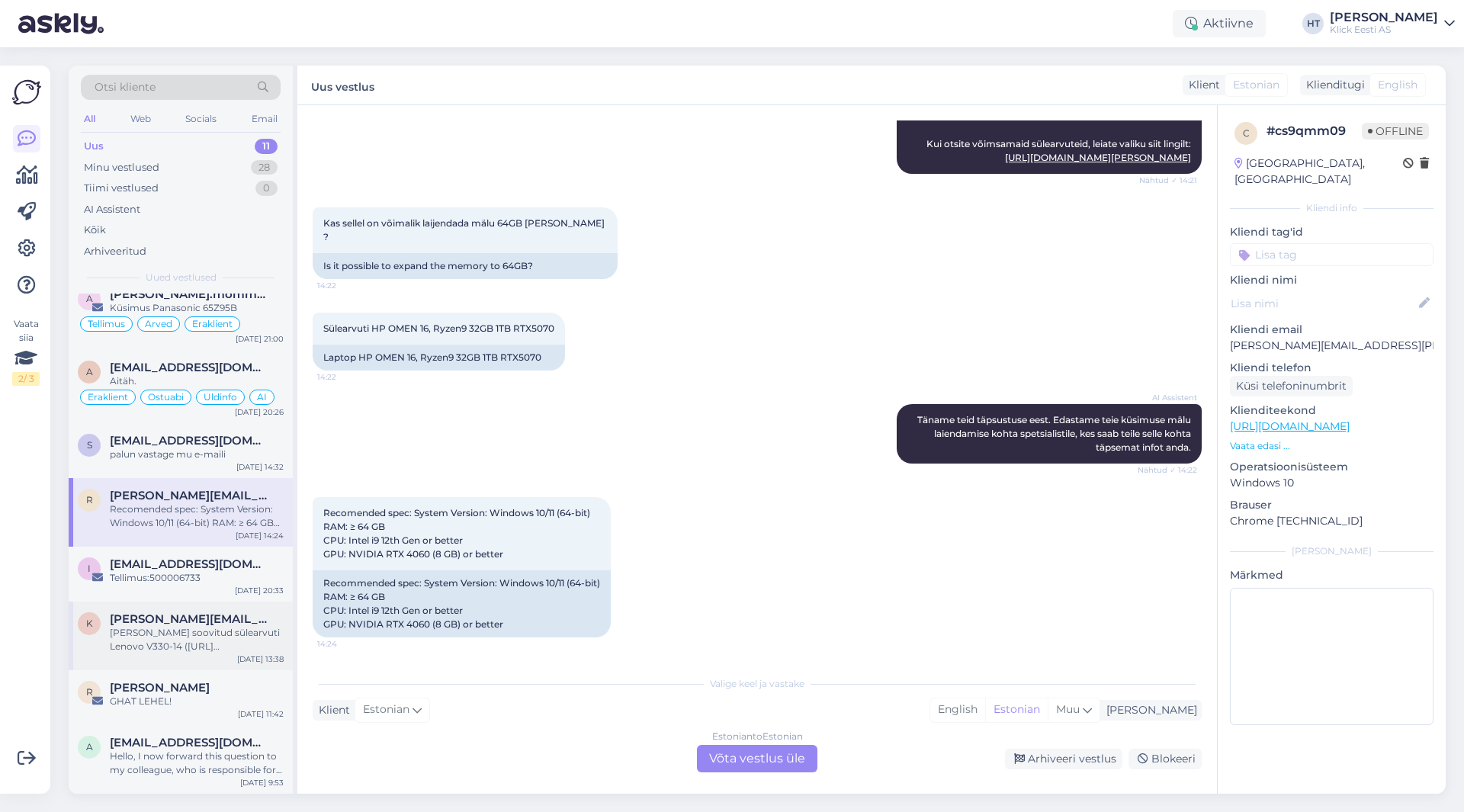
click at [211, 626] on span "[PERSON_NAME][EMAIL_ADDRESS][DOMAIN_NAME]" at bounding box center [189, 620] width 159 height 14
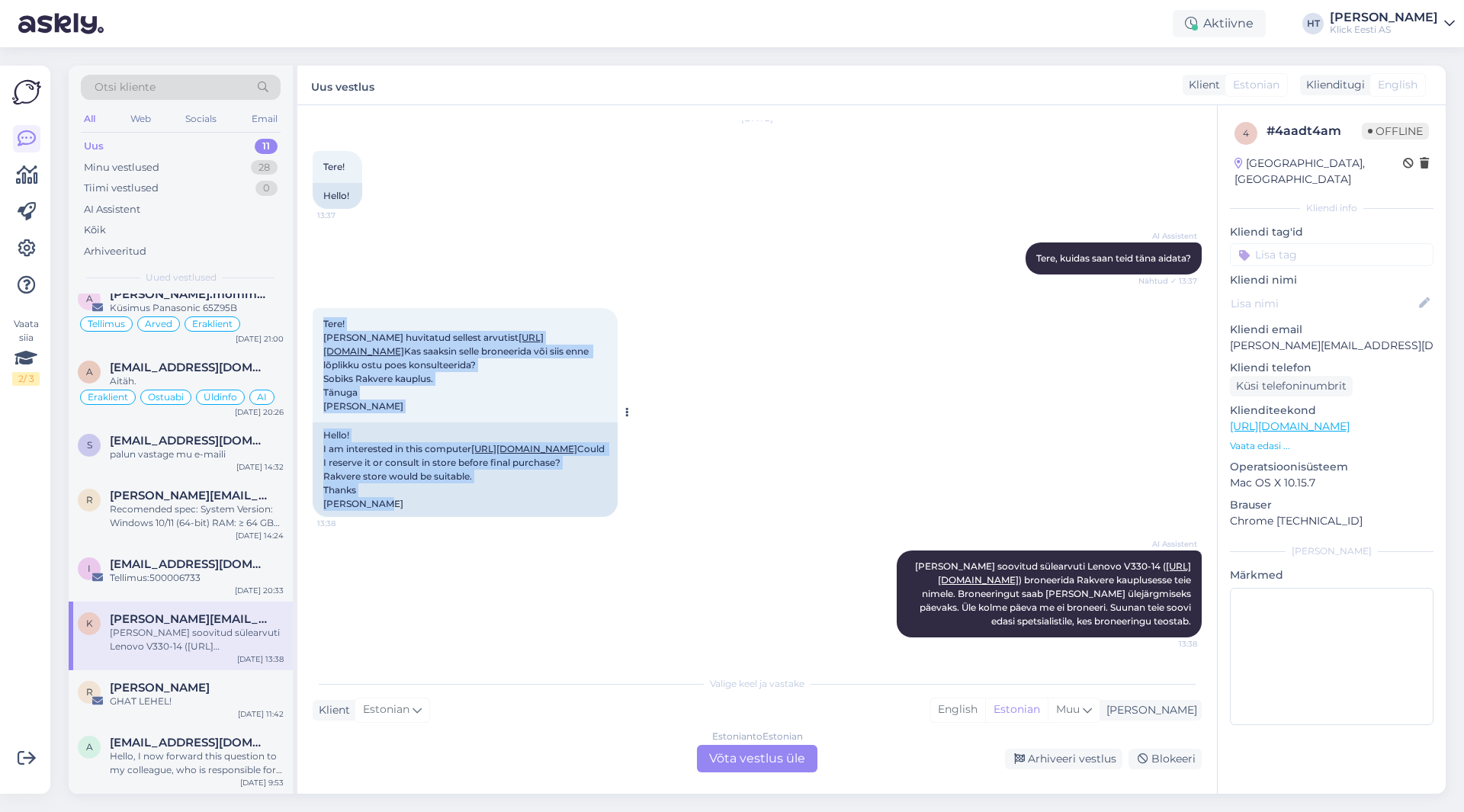
drag, startPoint x: 377, startPoint y: 489, endPoint x: 319, endPoint y: 253, distance: 243.0
click at [319, 308] on div "Tere! [PERSON_NAME] huvitatud sellest arvutist [URL][DOMAIN_NAME] Kas saaksin s…" at bounding box center [465, 413] width 305 height 209
click at [319, 308] on div "Tere! [PERSON_NAME] huvitatud sellest arvutist [URL][DOMAIN_NAME] Kas saaksin s…" at bounding box center [465, 366] width 305 height 114
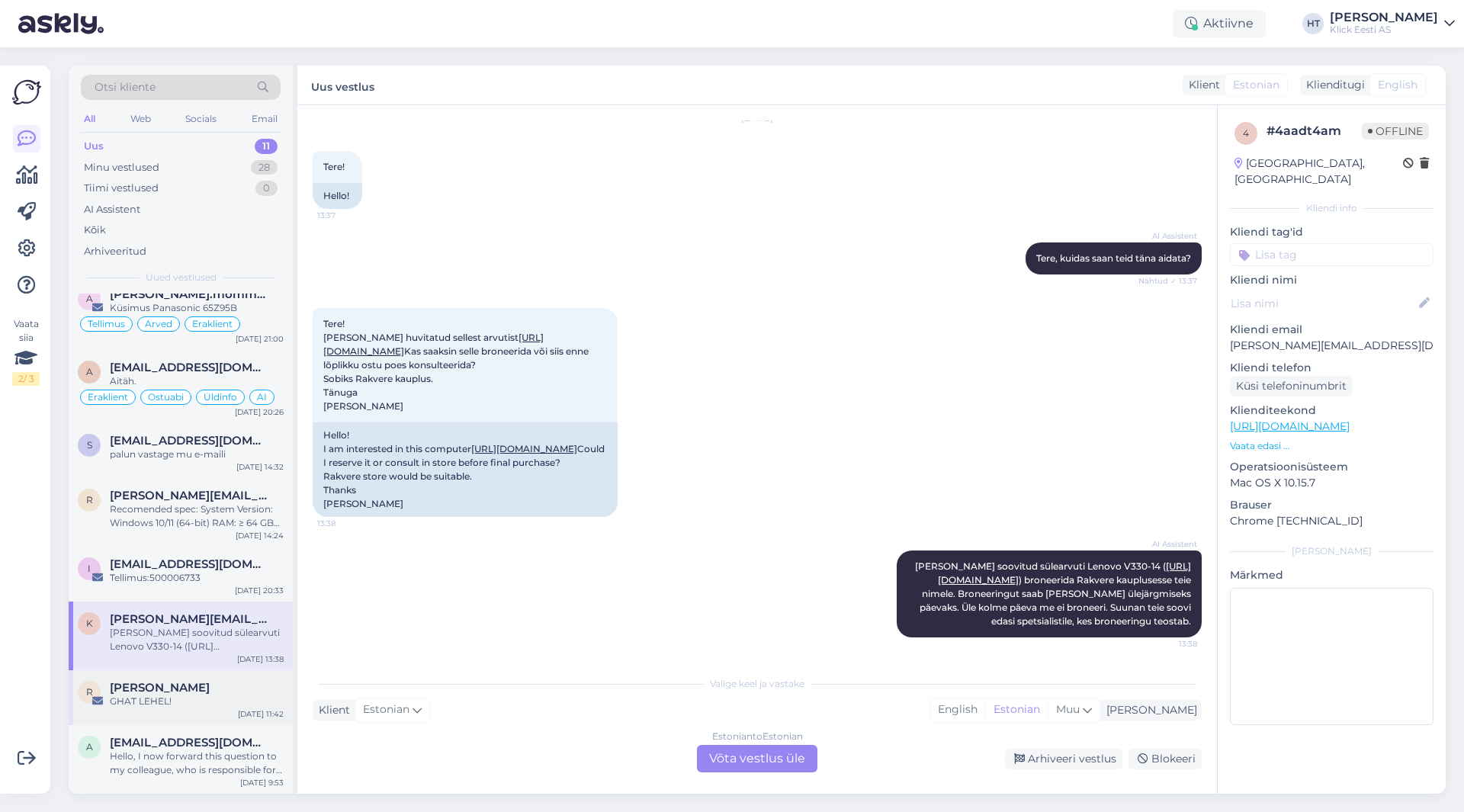
click at [223, 684] on div "[PERSON_NAME]" at bounding box center [197, 688] width 174 height 14
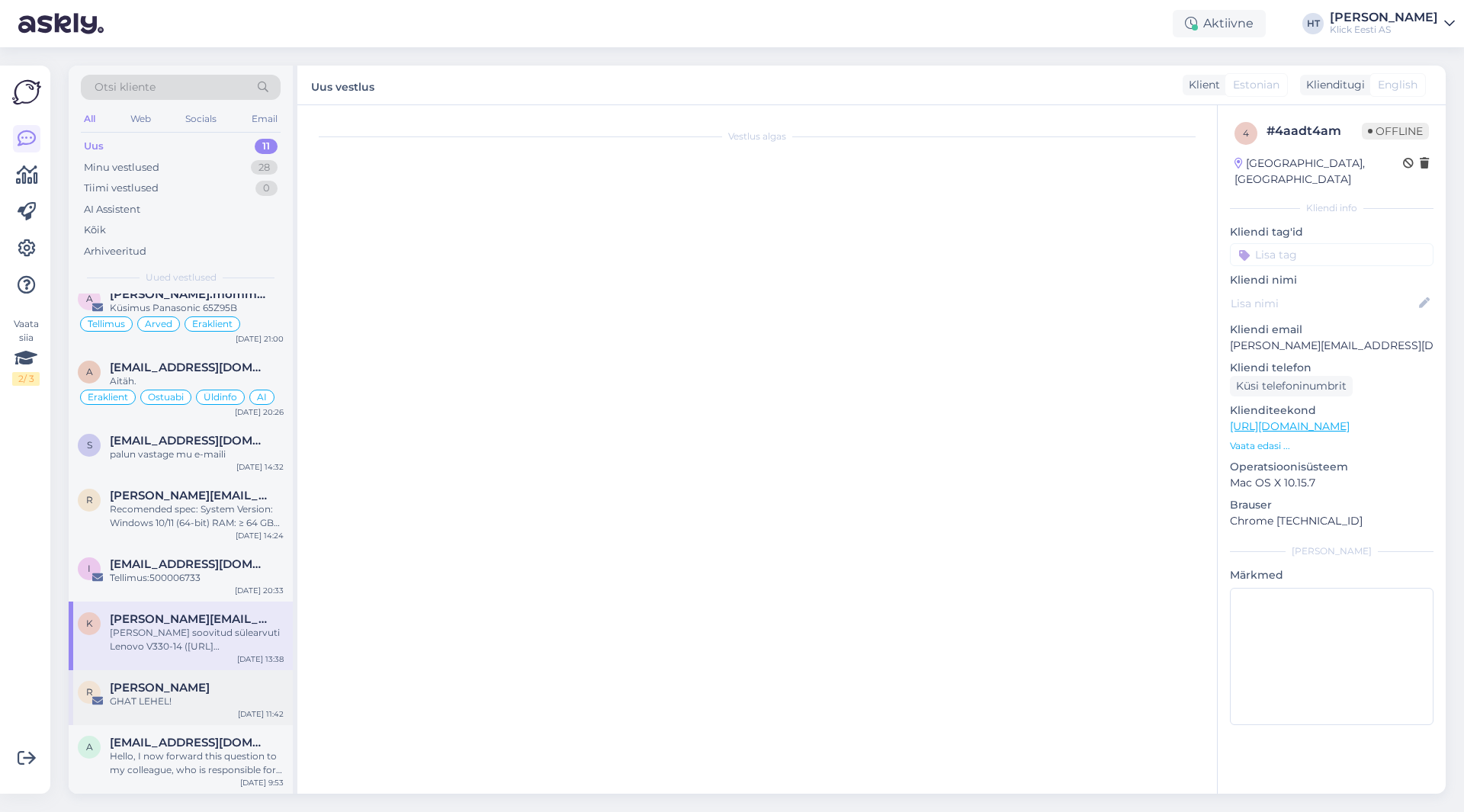
scroll to position [0, 0]
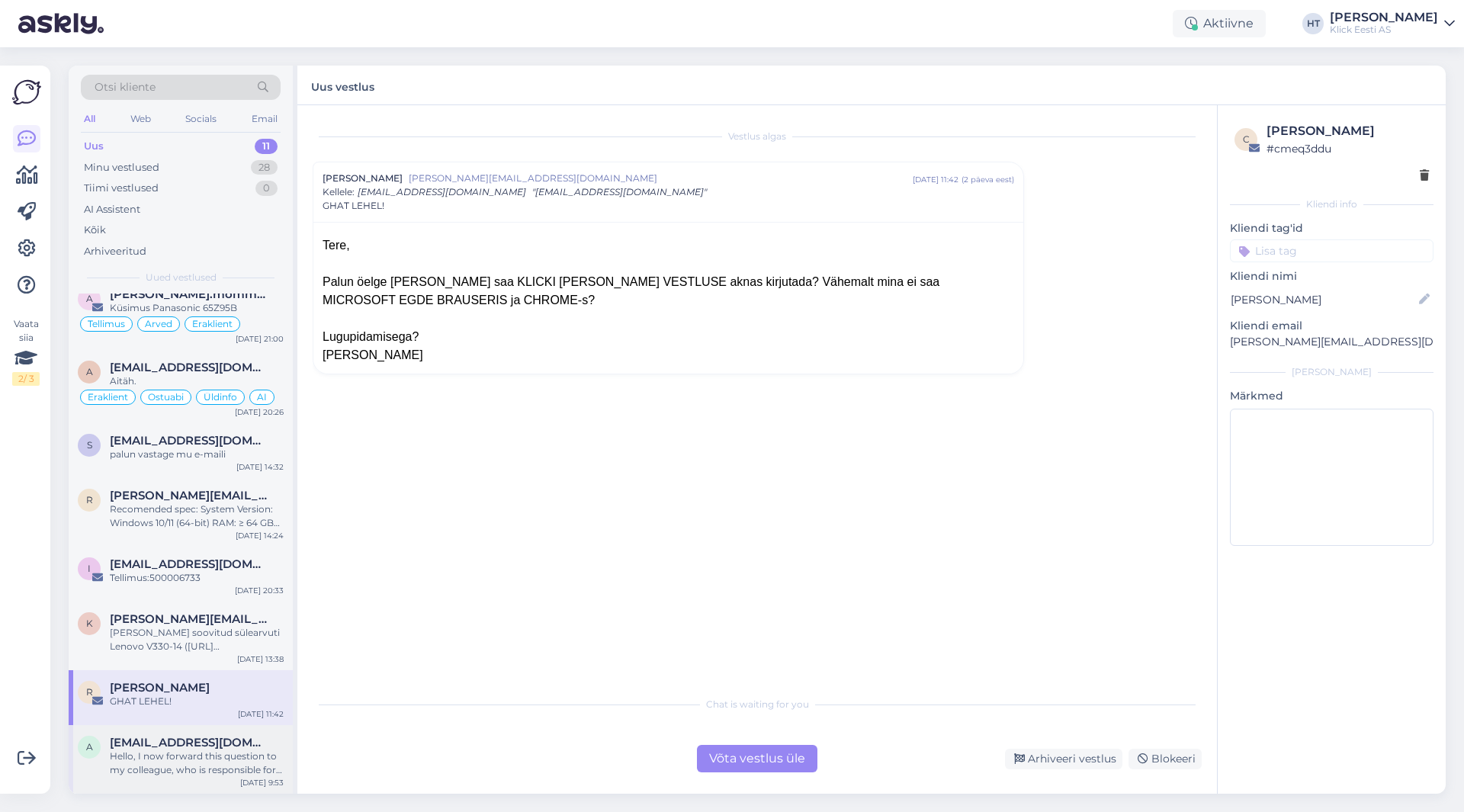
click at [224, 745] on span "[EMAIL_ADDRESS][DOMAIN_NAME]" at bounding box center [189, 743] width 159 height 14
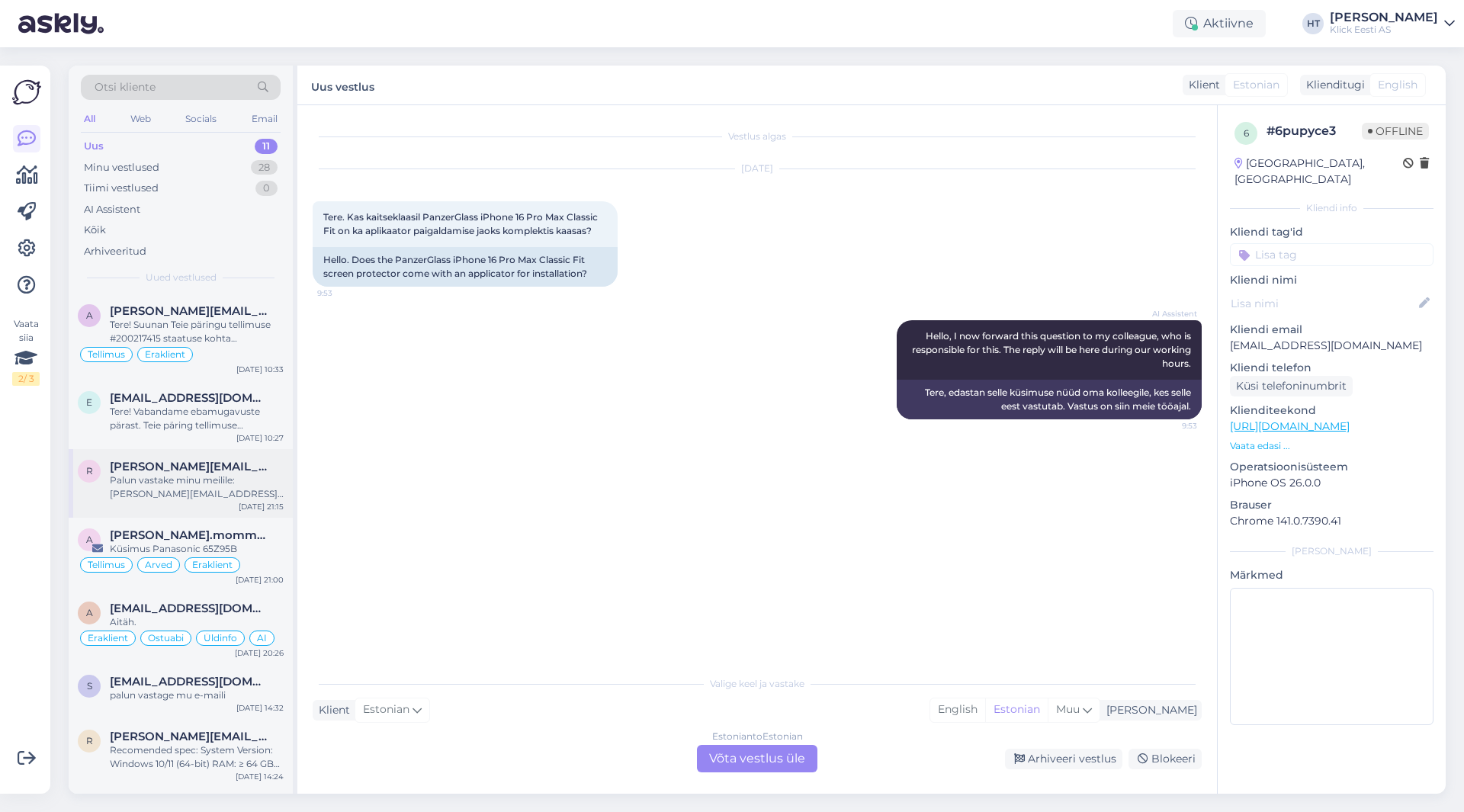
click at [214, 486] on div "Palun vastake minu meilile: [PERSON_NAME][EMAIL_ADDRESS][PERSON_NAME][DOMAIN_NA…" at bounding box center [197, 487] width 174 height 27
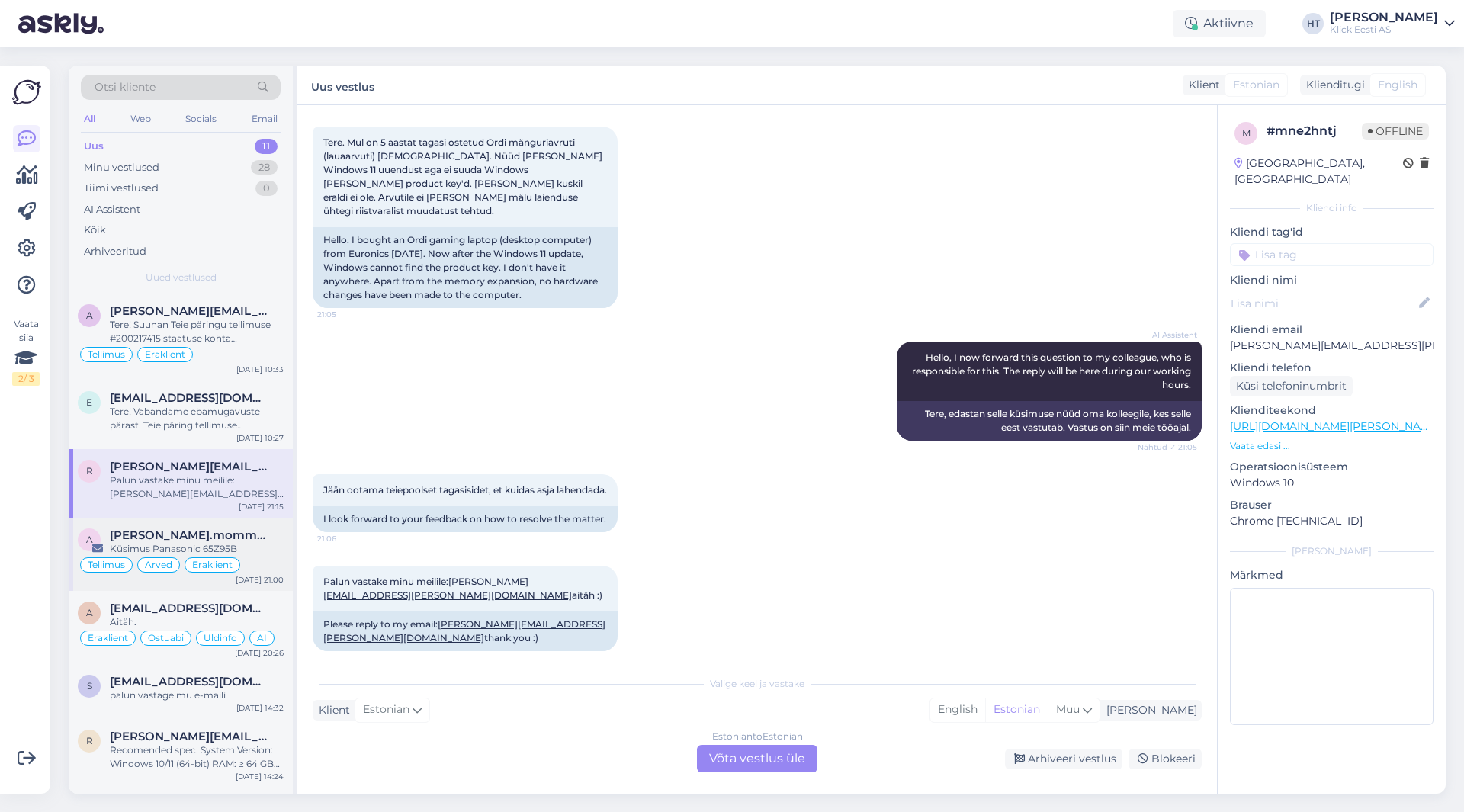
click at [211, 533] on span "[PERSON_NAME].mommeja via [EMAIL_ADDRESS][DOMAIN_NAME]" at bounding box center [189, 535] width 159 height 14
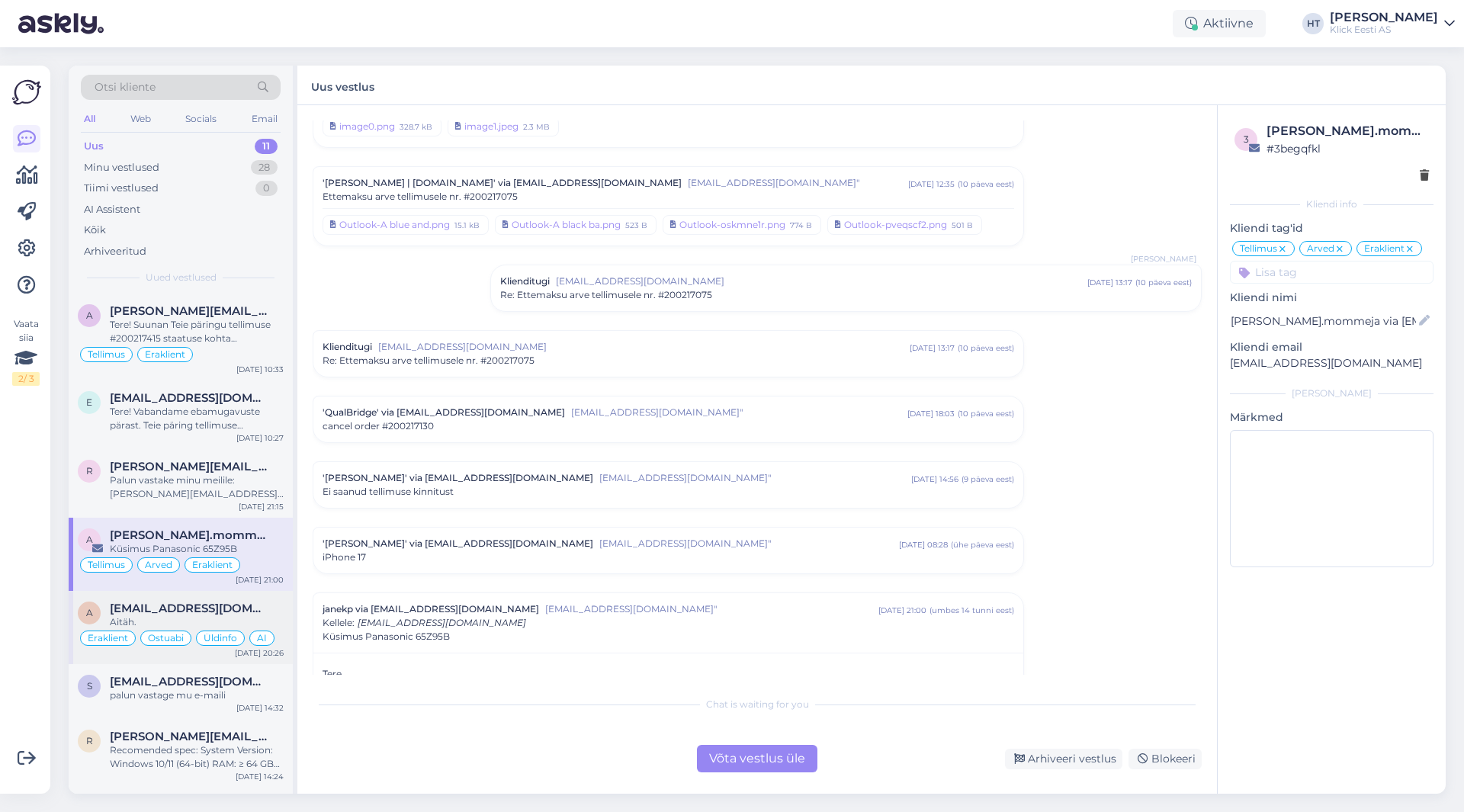
click at [228, 609] on span "[EMAIL_ADDRESS][DOMAIN_NAME]" at bounding box center [189, 609] width 159 height 14
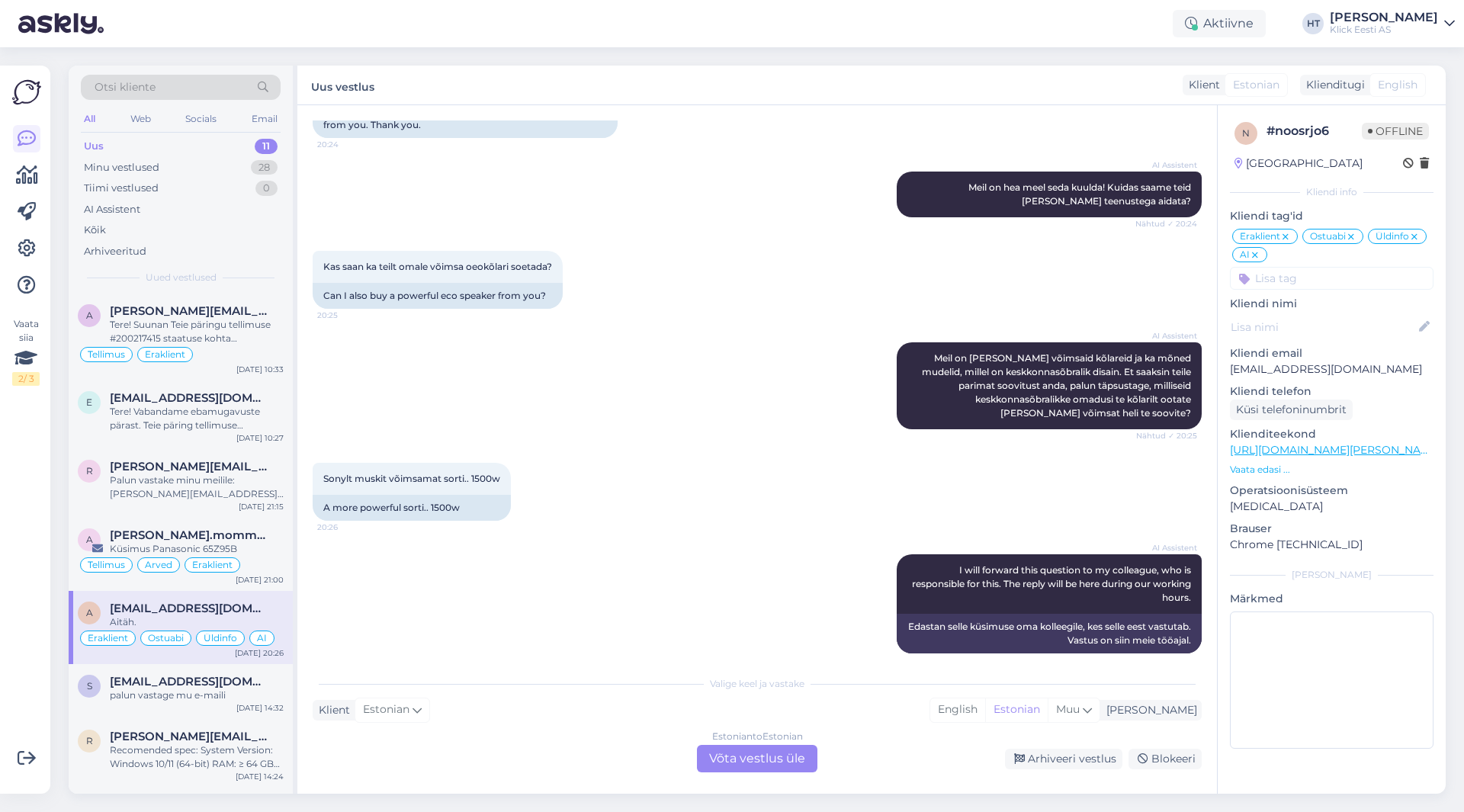
scroll to position [686, 0]
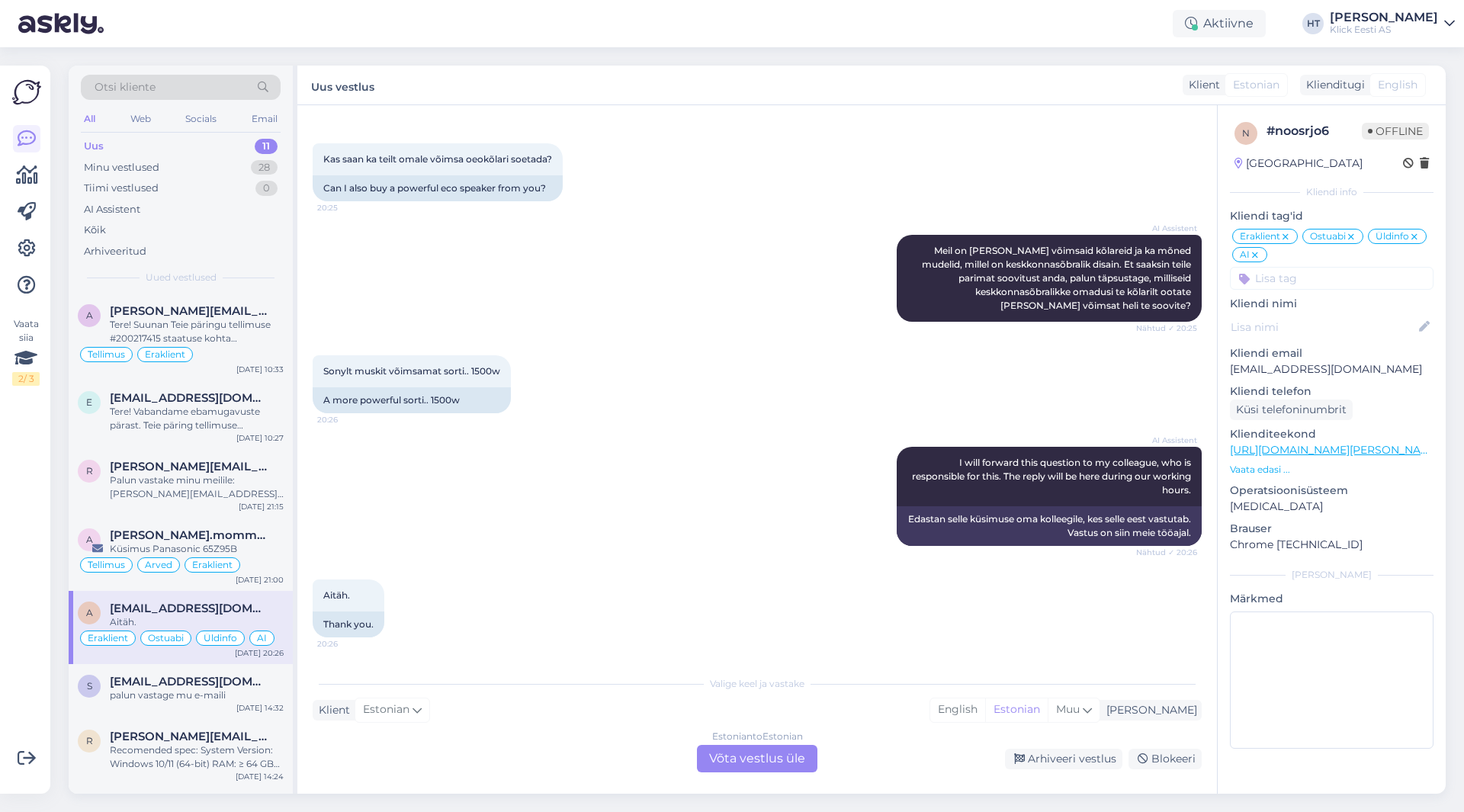
click at [724, 761] on div "Estonian to Estonian Võta vestlus üle" at bounding box center [757, 758] width 120 height 27
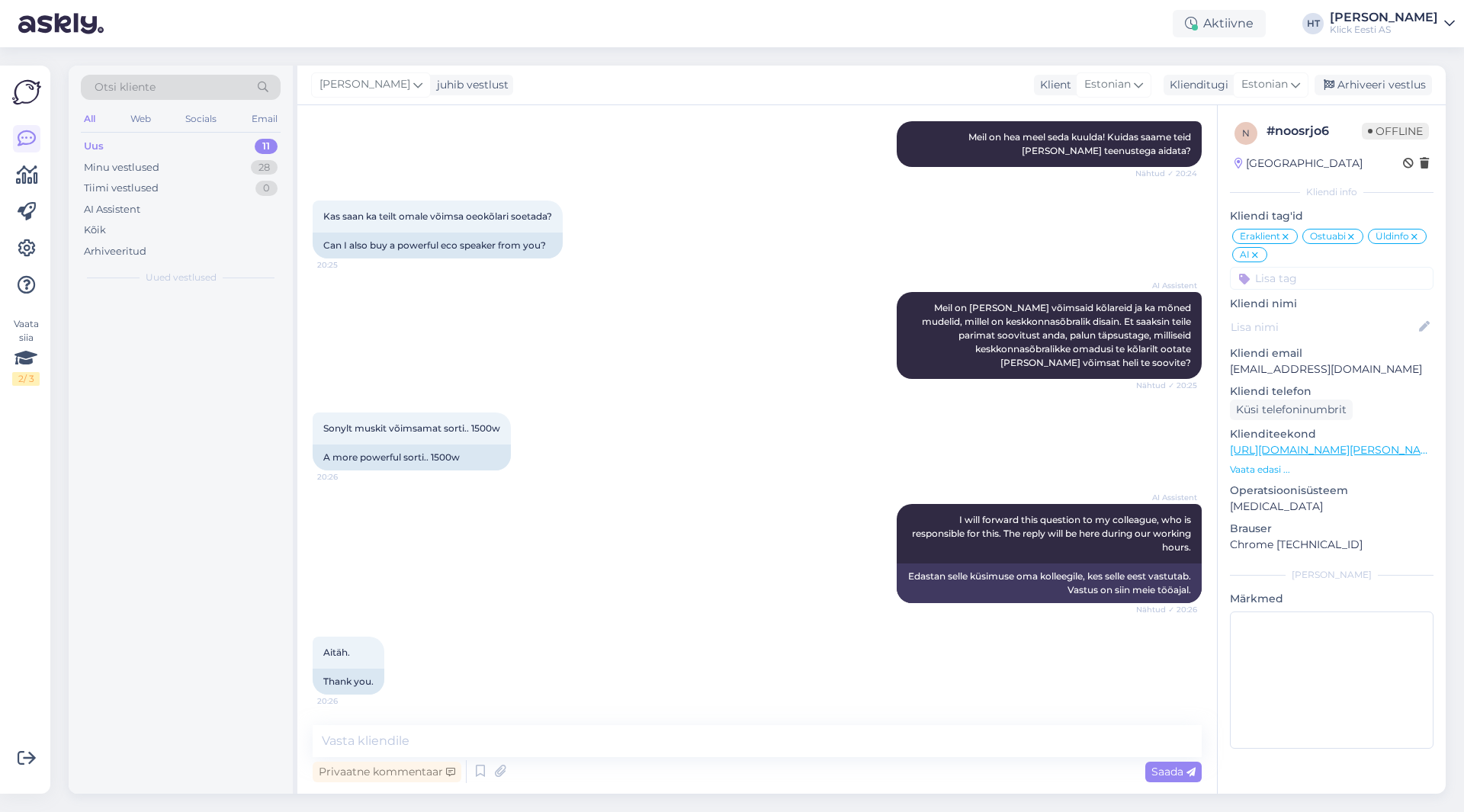
scroll to position [629, 0]
click at [718, 741] on textarea at bounding box center [757, 741] width 889 height 32
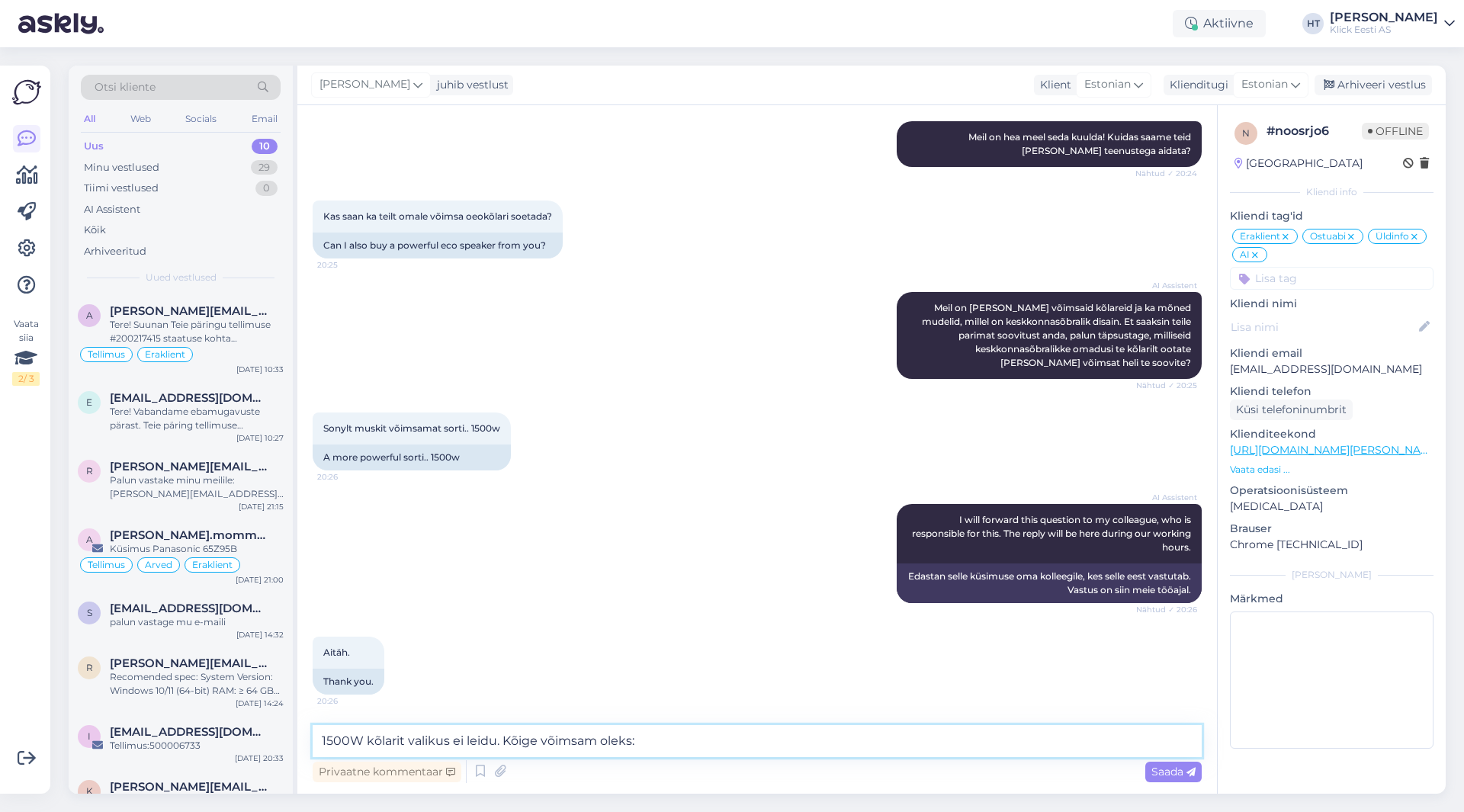
paste textarea "[URL][DOMAIN_NAME][PERSON_NAME]"
type textarea "1500W kõlarit valikus ei leidu. Kõige võimsam oleks: [URL][DOMAIN_NAME][PERSON_…"
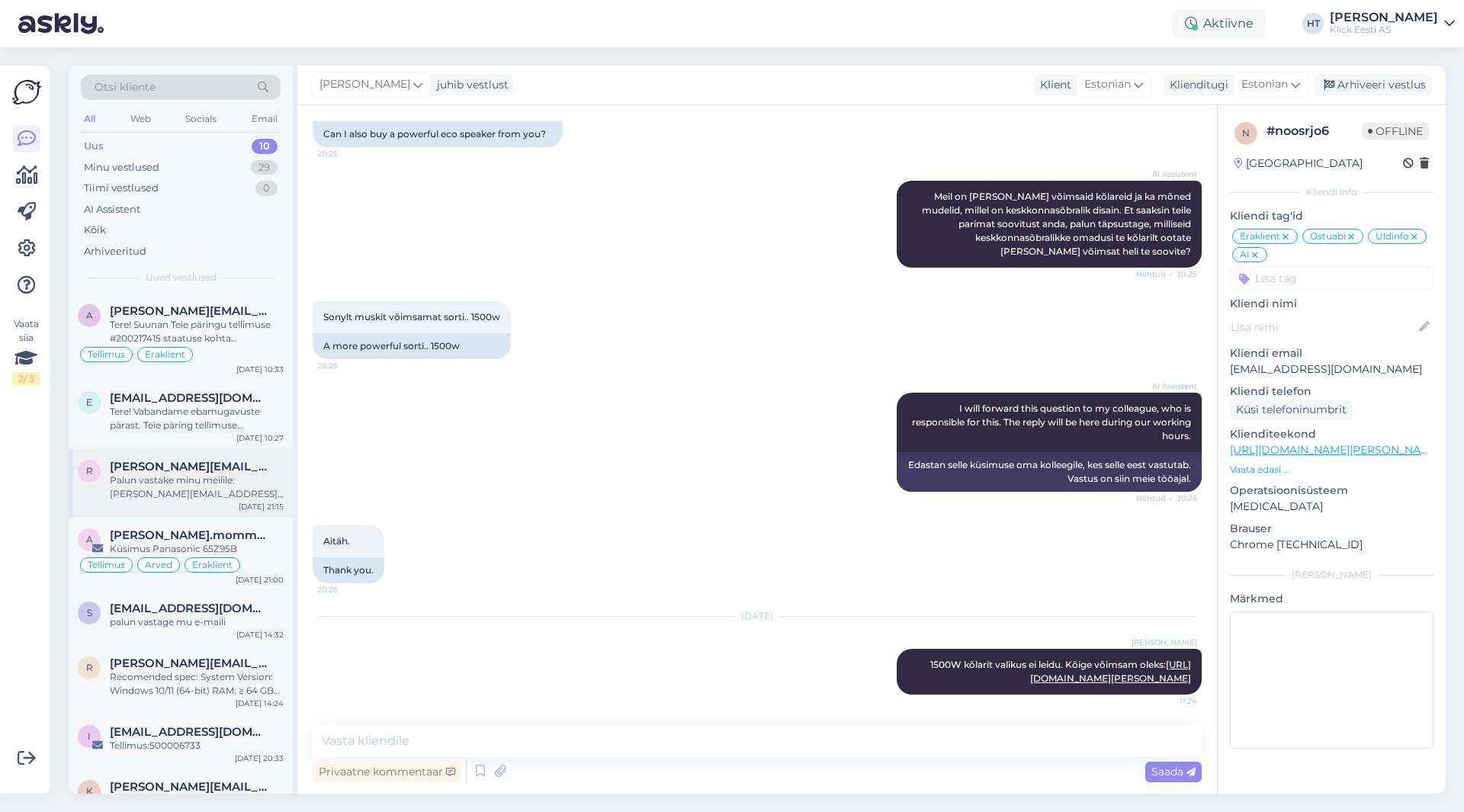
click at [138, 511] on div "r [PERSON_NAME][EMAIL_ADDRESS][PERSON_NAME][DOMAIN_NAME] Palun vastake minu mei…" at bounding box center [180, 483] width 224 height 69
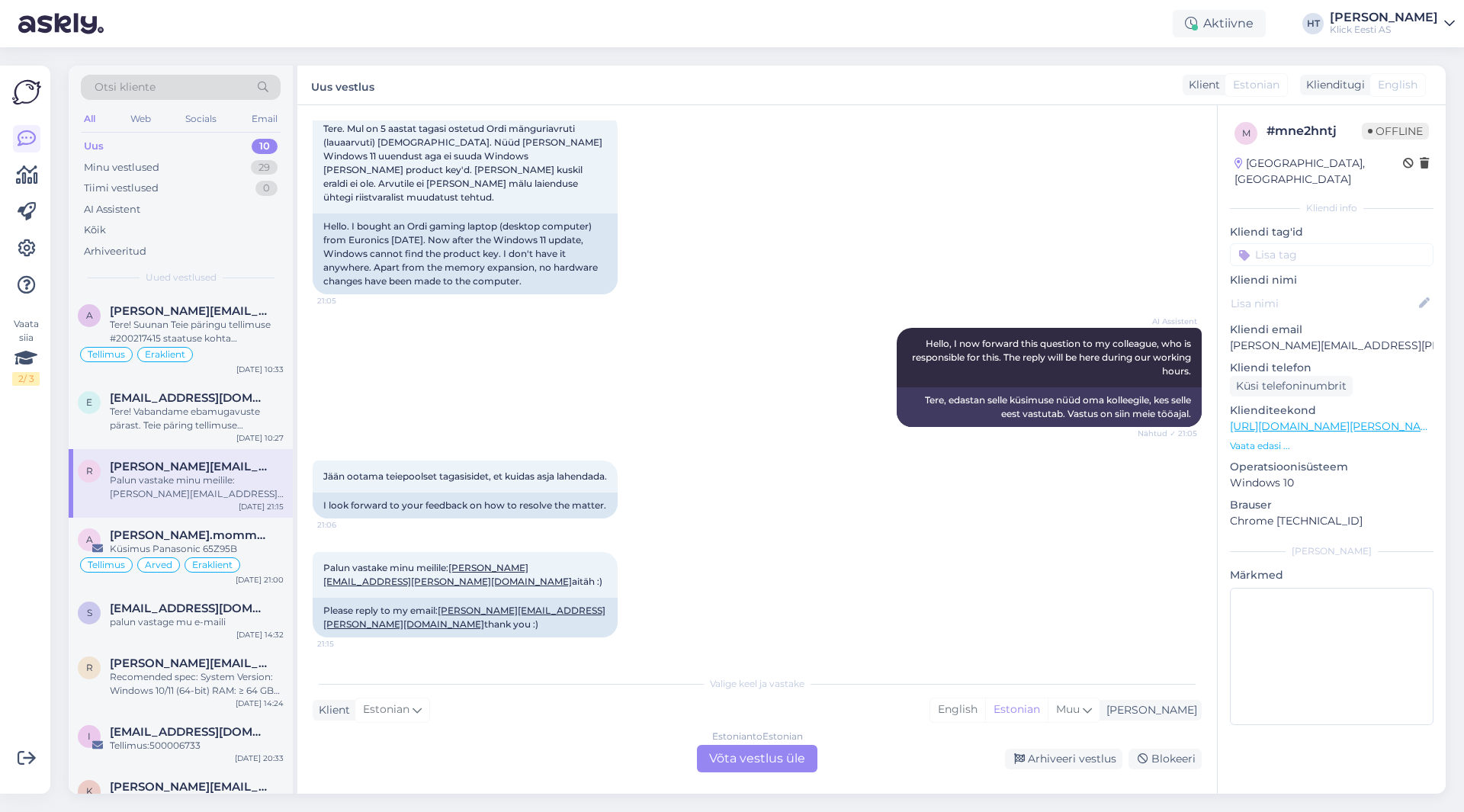
scroll to position [75, 0]
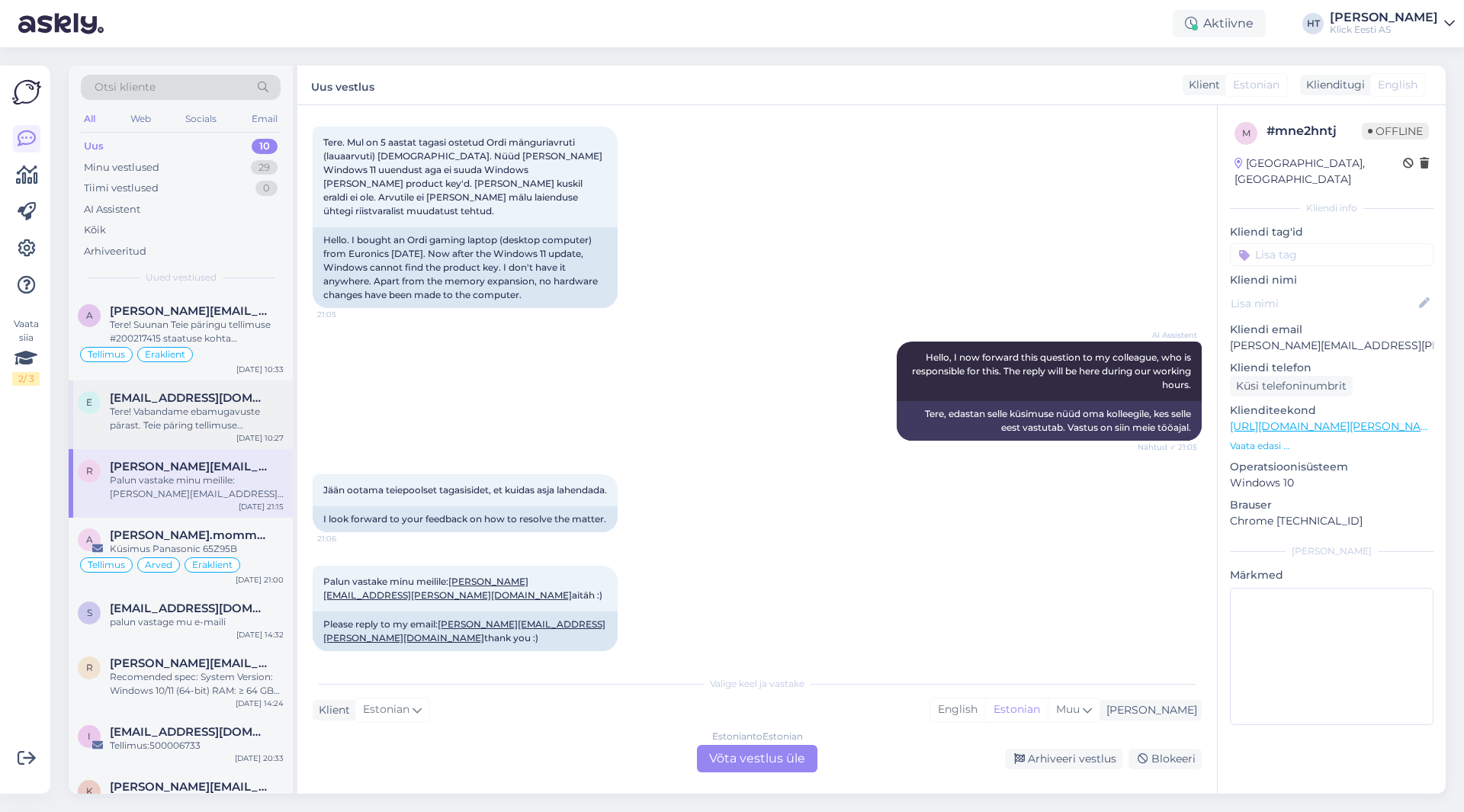
click at [196, 413] on div "Tere! Vabandame ebamugavuste pärast. Teie päring tellimuse #200216807 tarneaja …" at bounding box center [197, 418] width 174 height 27
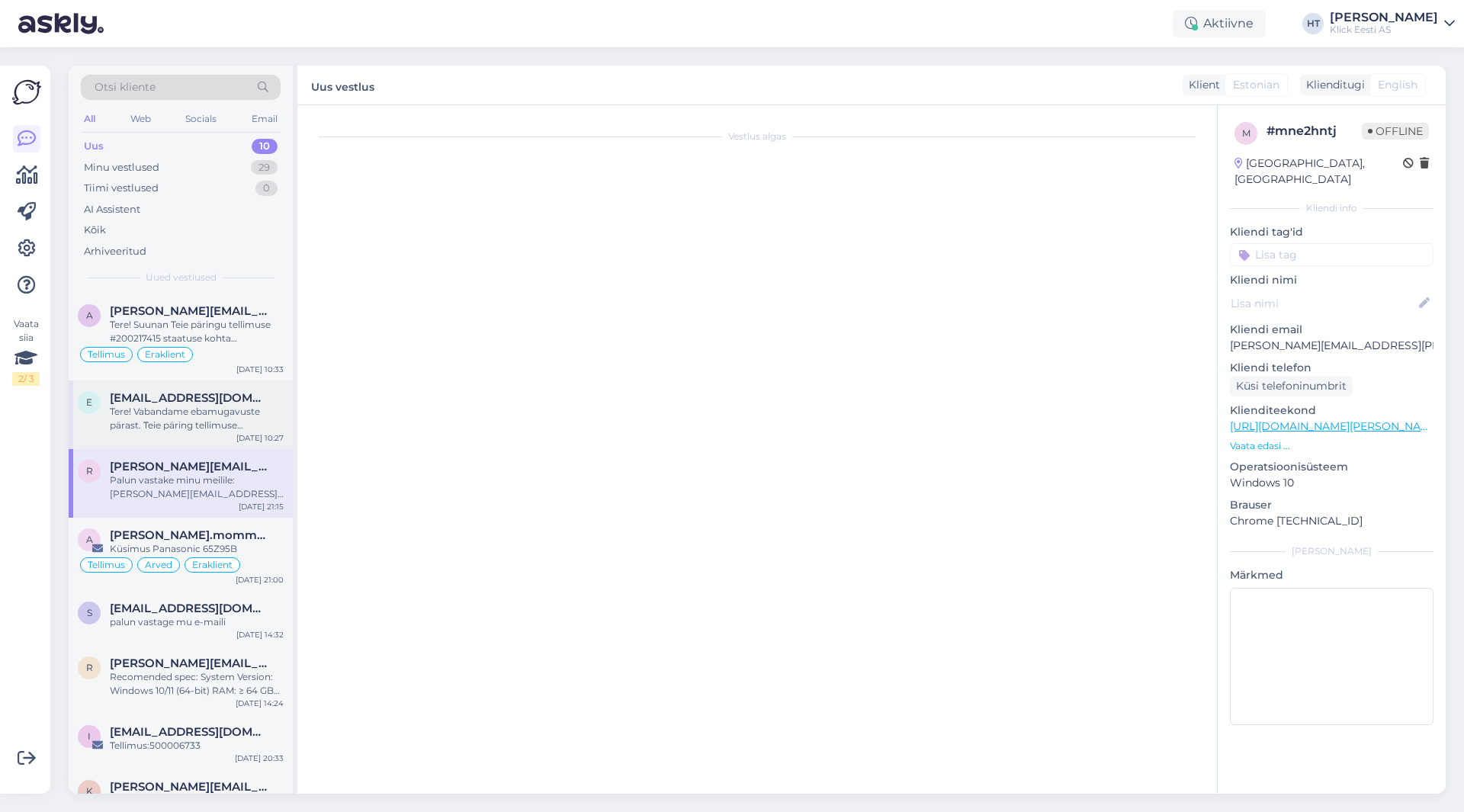
scroll to position [0, 0]
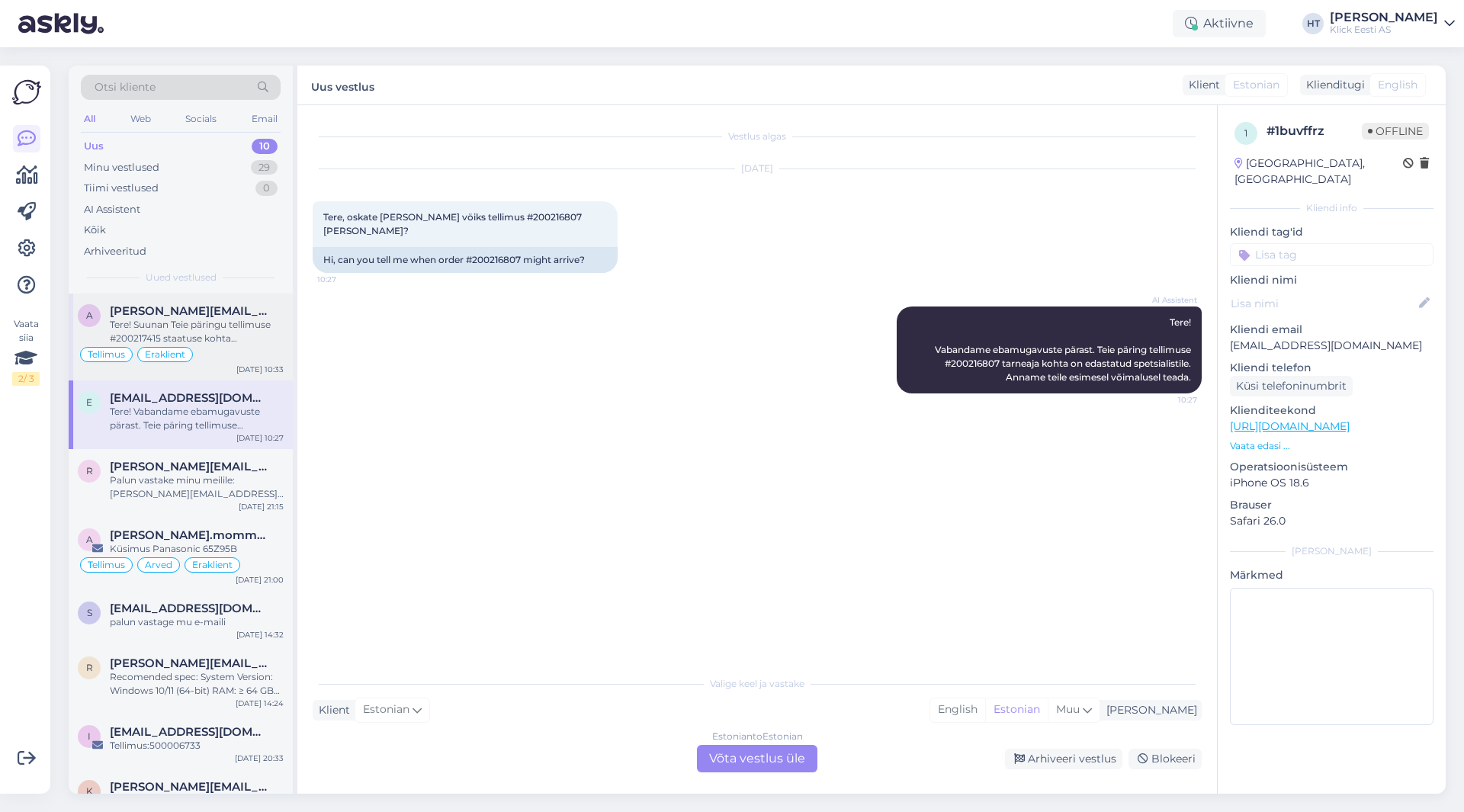
click at [225, 344] on div "Tere! Suunan Teie päringu tellimuse #200217415 staatuse kohta spetsialistile. U…" at bounding box center [197, 331] width 174 height 27
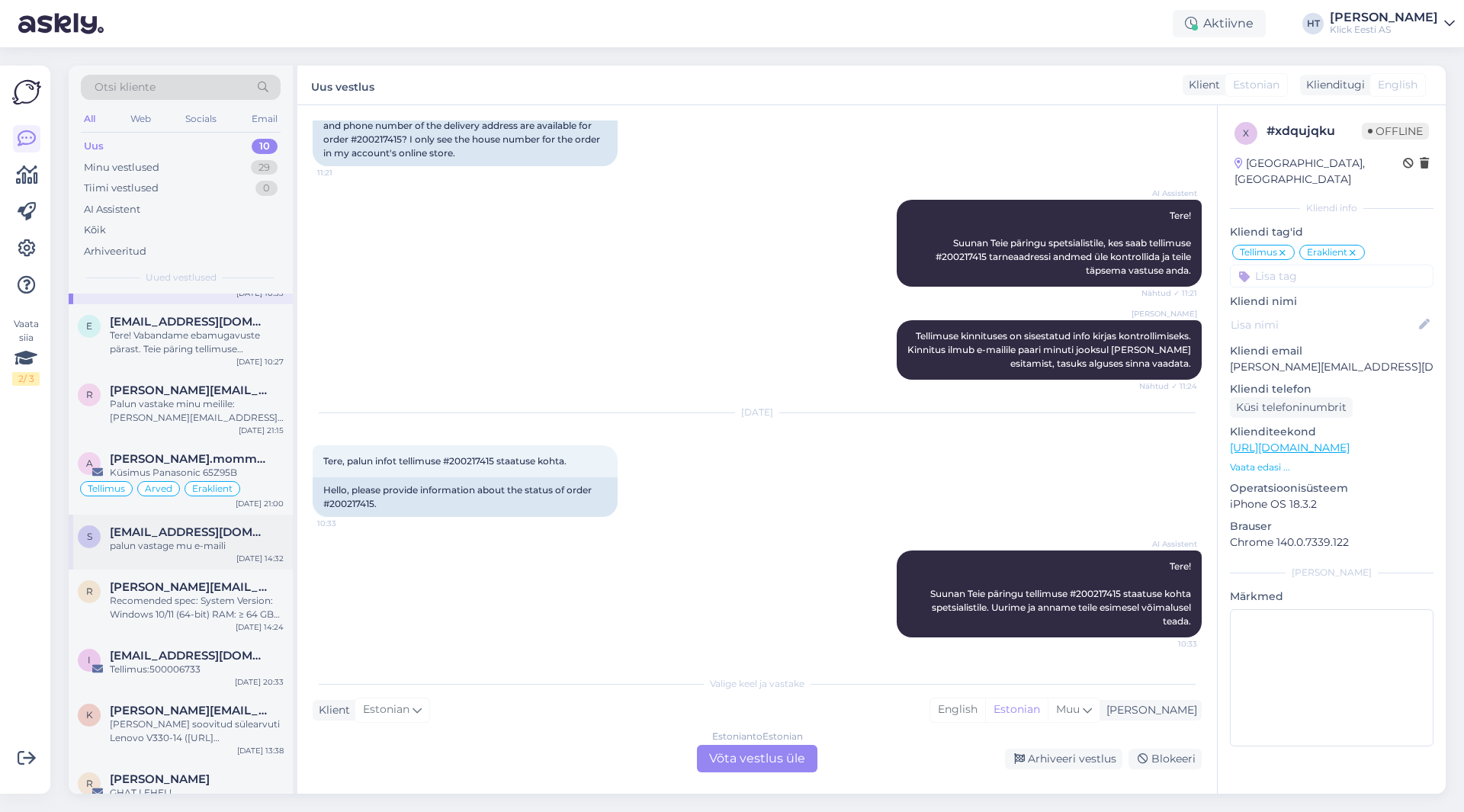
scroll to position [153, 0]
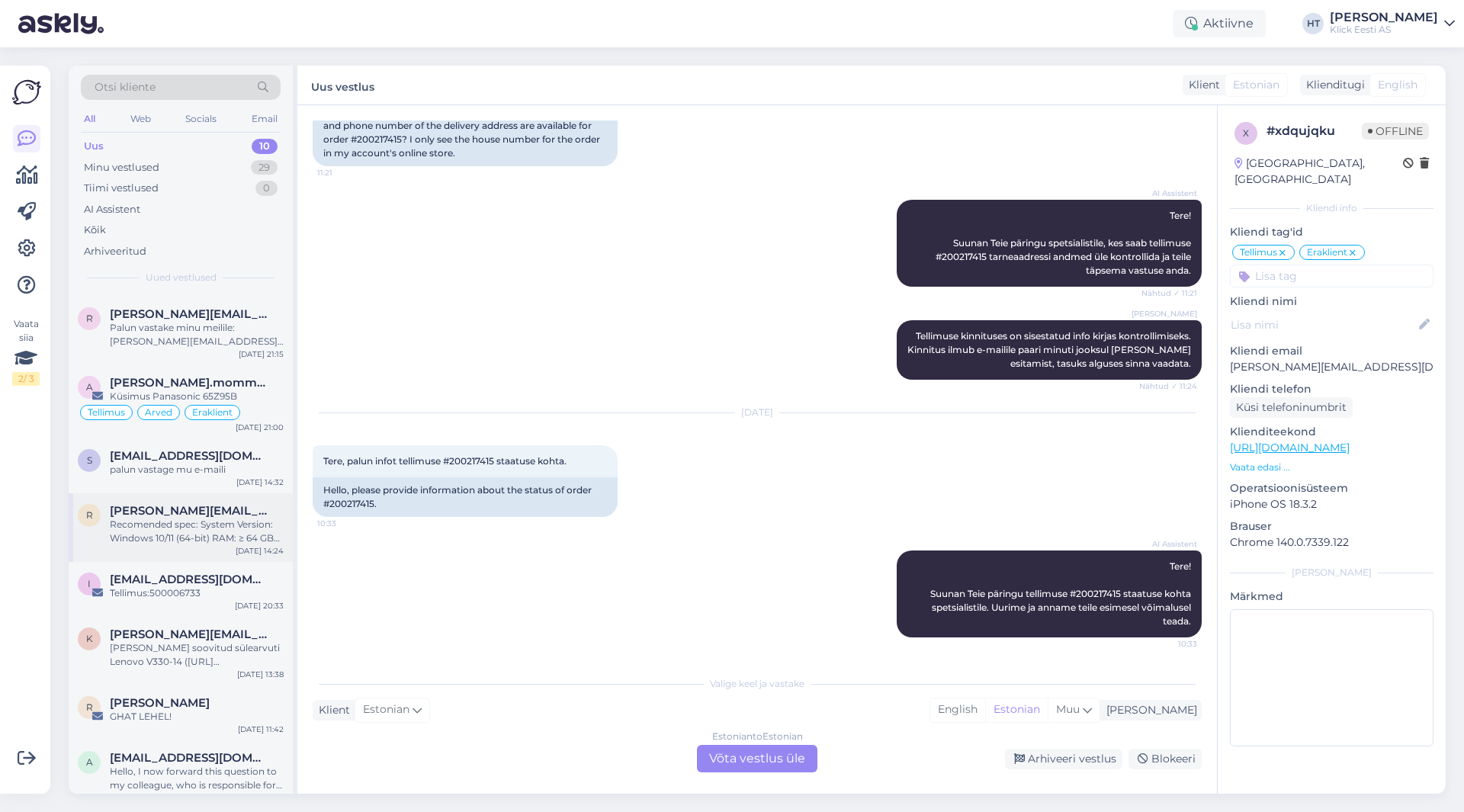
click at [230, 521] on div "Recomended spec: System Version: Windows 10/11 (64-bit) RAM: ≥ 64 GB CPU: Intel…" at bounding box center [197, 531] width 174 height 27
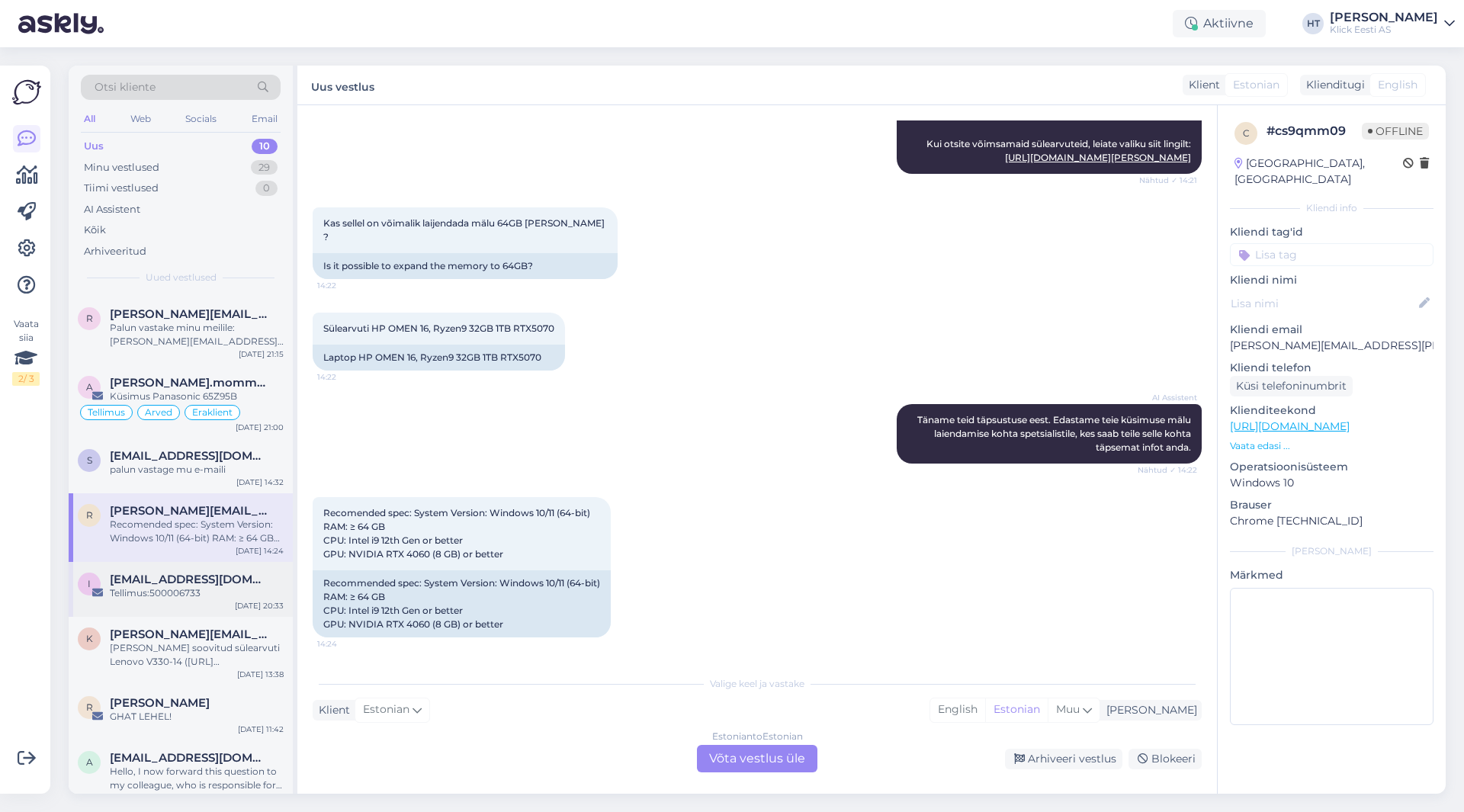
click at [211, 572] on div "i [EMAIL_ADDRESS][DOMAIN_NAME] Tellimus:500006733 [DATE] 20:33" at bounding box center [180, 590] width 224 height 54
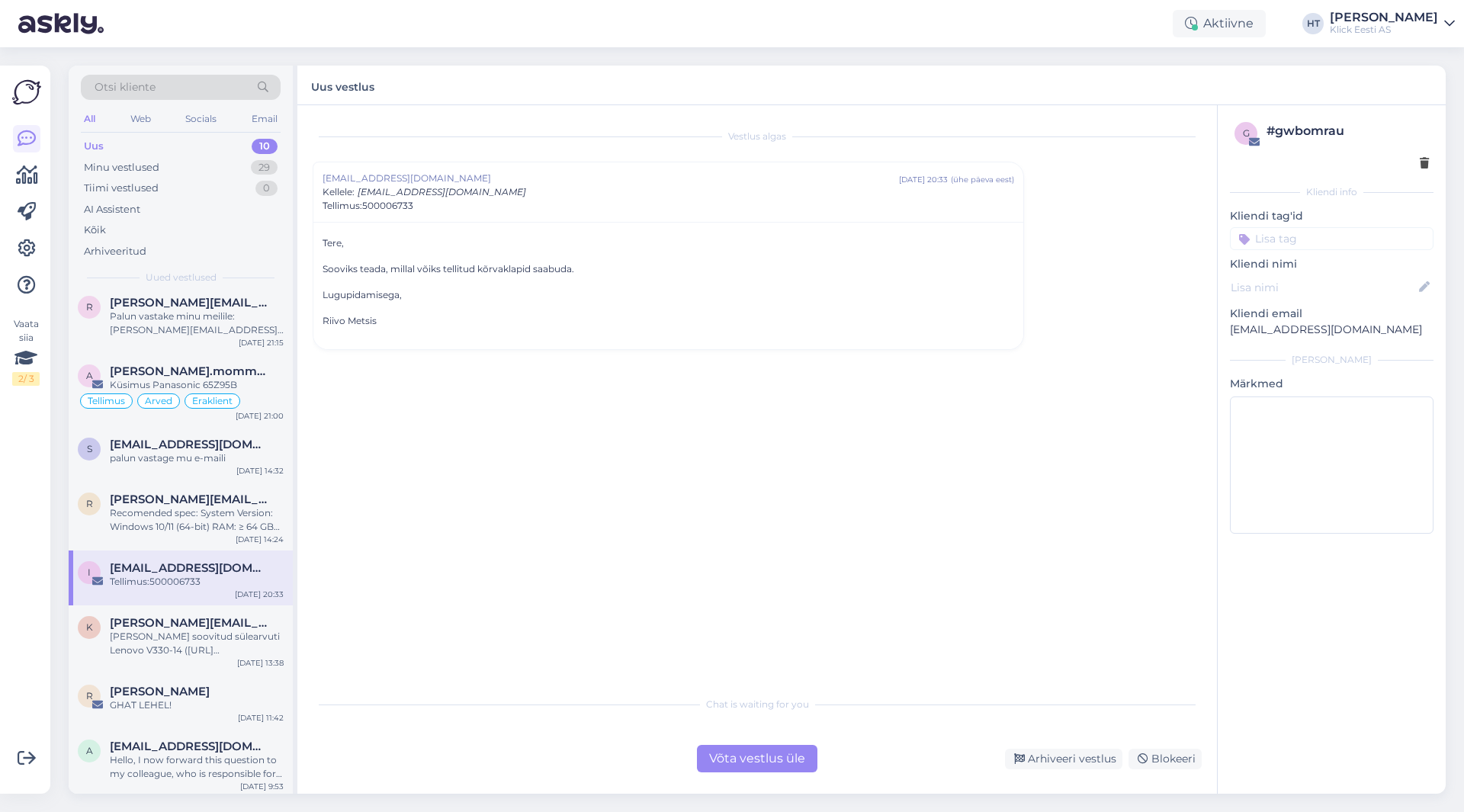
scroll to position [168, 0]
click at [228, 611] on div "k [PERSON_NAME][EMAIL_ADDRESS][DOMAIN_NAME] [PERSON_NAME] soovitud sülearvuti L…" at bounding box center [180, 636] width 224 height 69
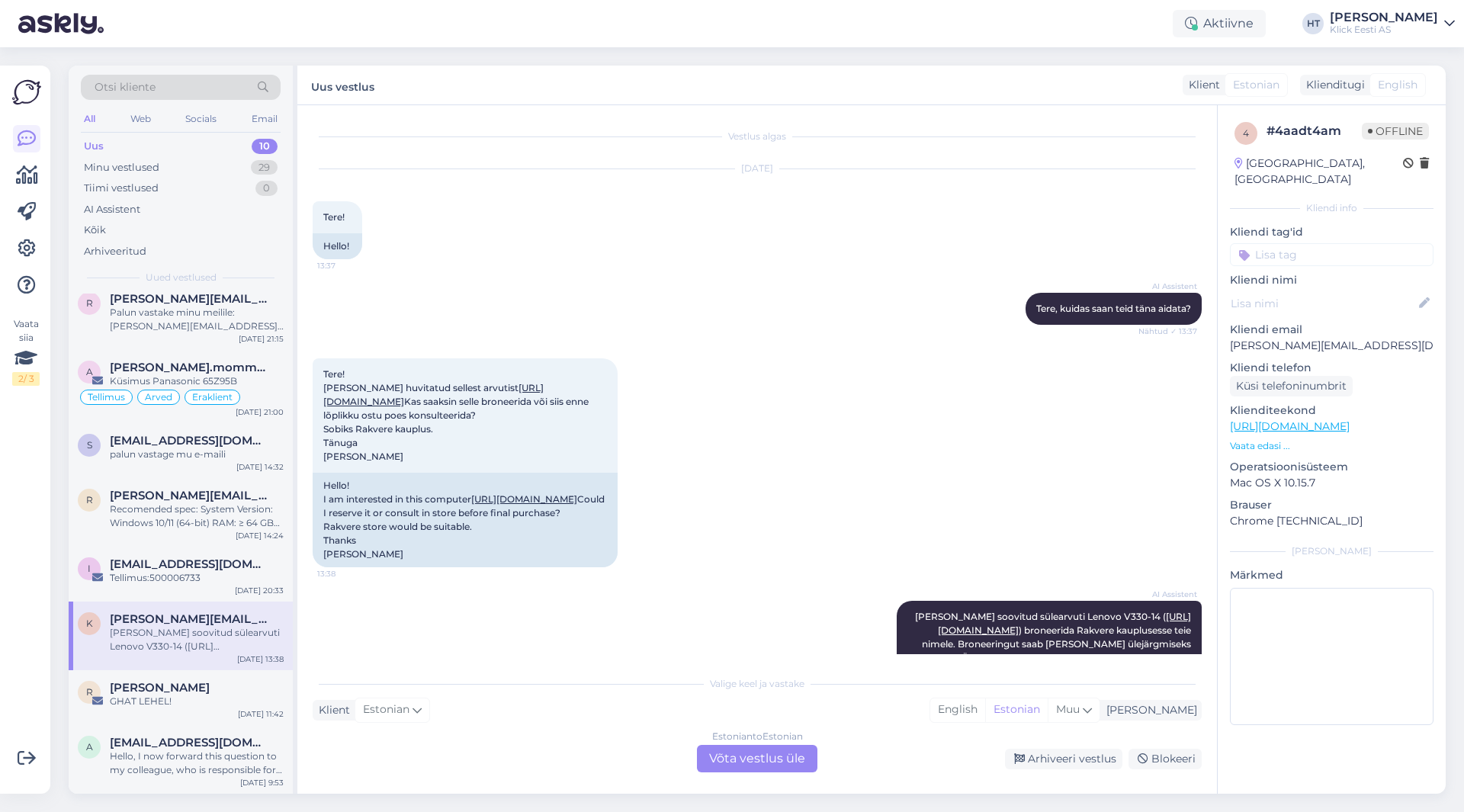
scroll to position [119, 0]
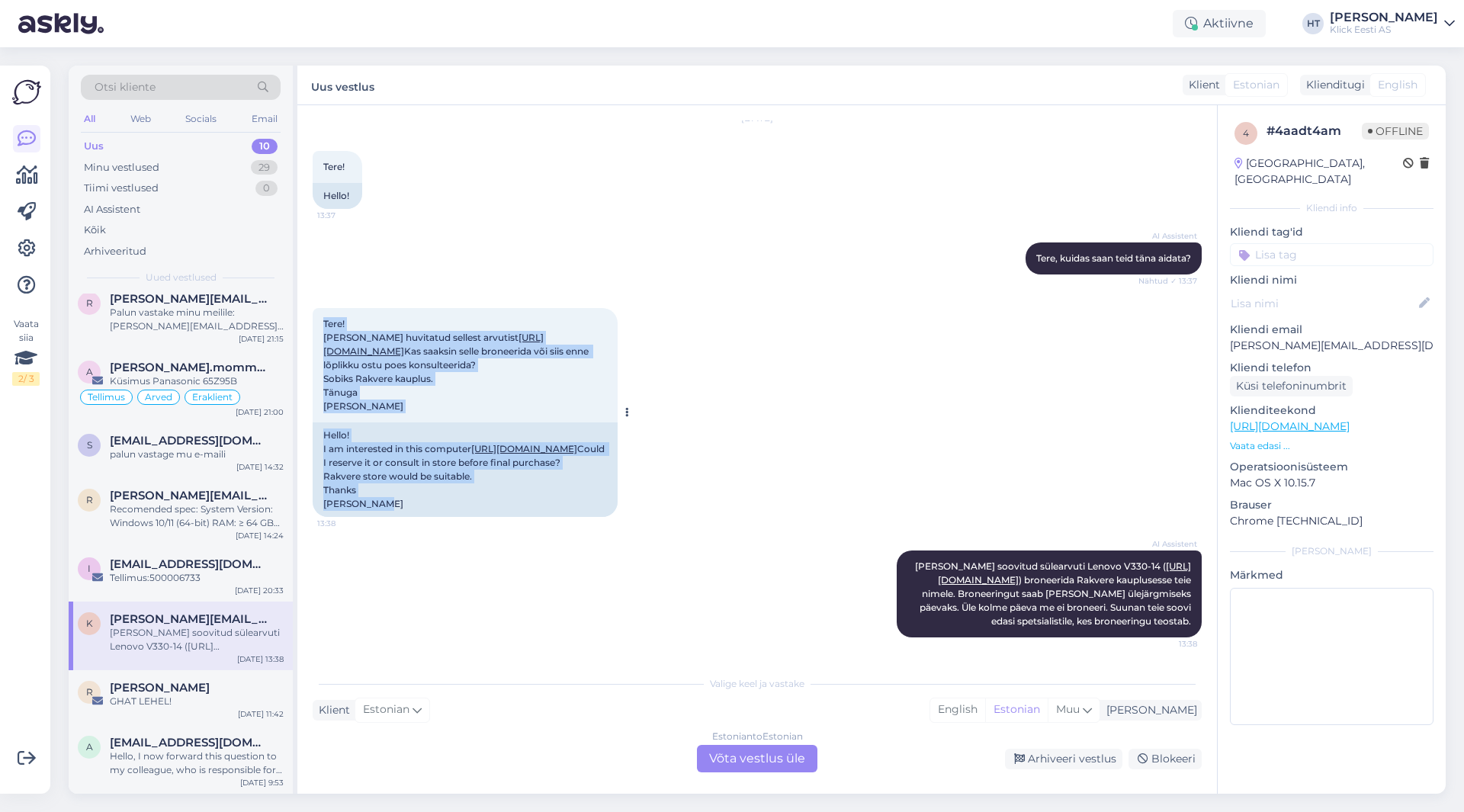
drag, startPoint x: 380, startPoint y: 493, endPoint x: 322, endPoint y: 253, distance: 246.9
click at [322, 308] on div "Tere! [PERSON_NAME] huvitatud sellest arvutist [URL][DOMAIN_NAME] Kas saaksin s…" at bounding box center [465, 413] width 305 height 209
click at [322, 308] on div "Tere! [PERSON_NAME] huvitatud sellest arvutist [URL][DOMAIN_NAME] Kas saaksin s…" at bounding box center [465, 366] width 305 height 114
drag, startPoint x: 322, startPoint y: 252, endPoint x: 505, endPoint y: 484, distance: 295.5
click at [505, 484] on div "Tere! [PERSON_NAME] huvitatud sellest arvutist [URL][DOMAIN_NAME] Kas saaksin s…" at bounding box center [465, 413] width 305 height 209
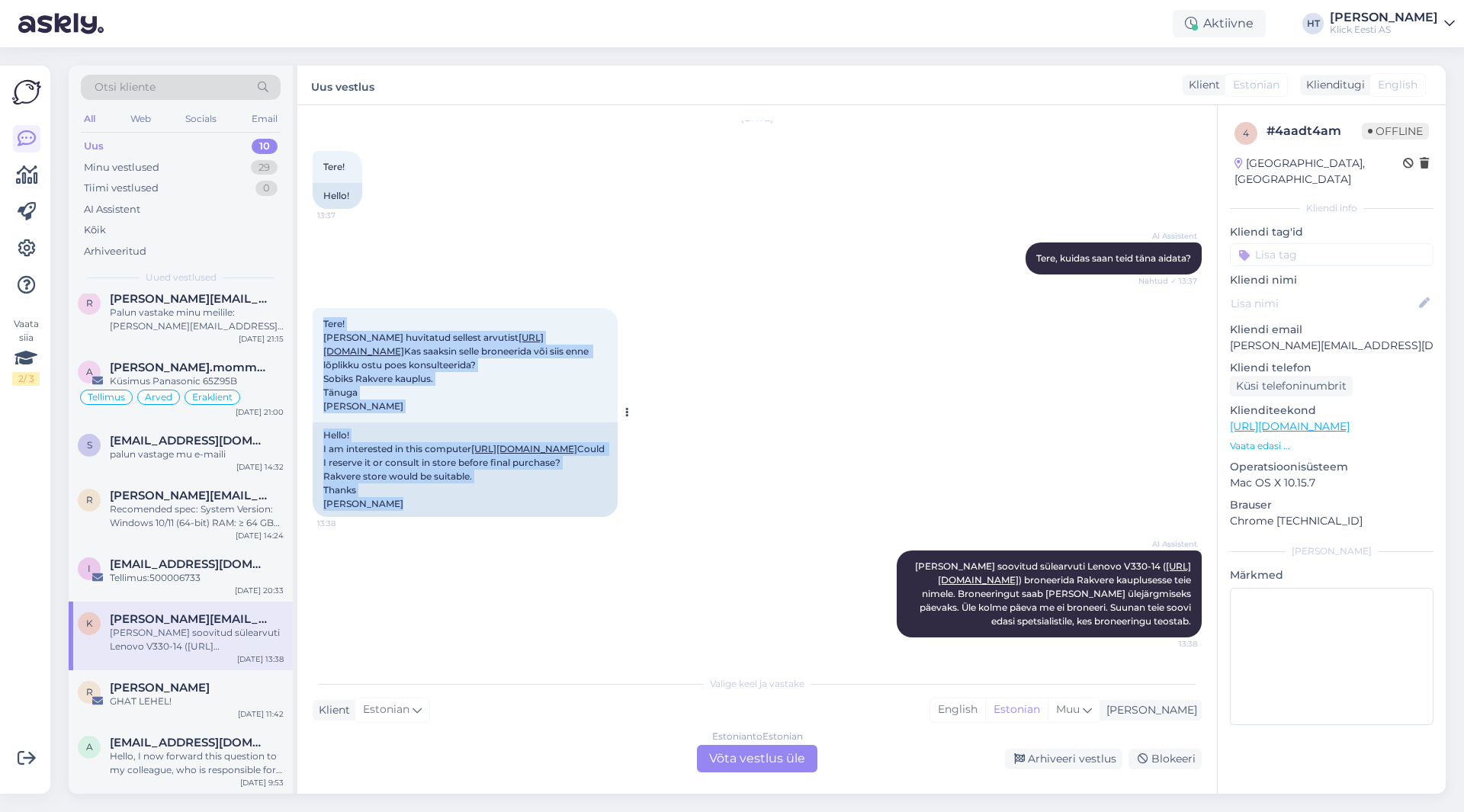
click at [406, 494] on div "Hello! I am interested in this computer [URL][DOMAIN_NAME] Could I reserve it o…" at bounding box center [465, 470] width 305 height 95
drag, startPoint x: 395, startPoint y: 492, endPoint x: 316, endPoint y: 252, distance: 252.7
click at [316, 308] on div "Tere! [PERSON_NAME] huvitatud sellest arvutist [URL][DOMAIN_NAME] Kas saaksin s…" at bounding box center [465, 413] width 305 height 209
click at [319, 308] on div "Tere! [PERSON_NAME] huvitatud sellest arvutist [URL][DOMAIN_NAME] Kas saaksin s…" at bounding box center [465, 366] width 305 height 114
drag, startPoint x: 321, startPoint y: 250, endPoint x: 552, endPoint y: 489, distance: 332.4
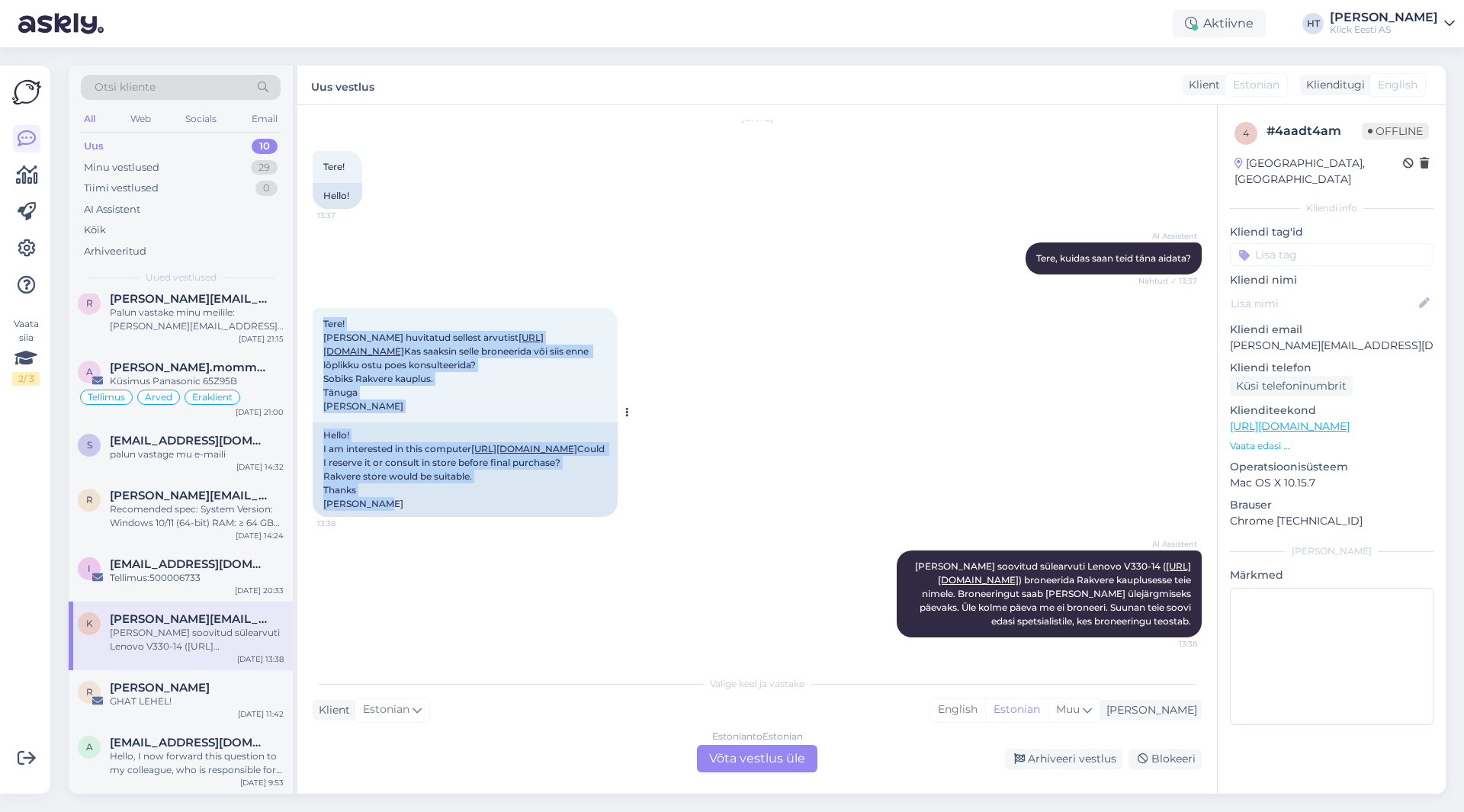
click at [552, 489] on div "Tere! [PERSON_NAME] huvitatud sellest arvutist [URL][DOMAIN_NAME] Kas saaksin s…" at bounding box center [465, 413] width 305 height 209
click at [552, 489] on div "Hello! I am interested in this computer [URL][DOMAIN_NAME] Could I reserve it o…" at bounding box center [465, 470] width 305 height 95
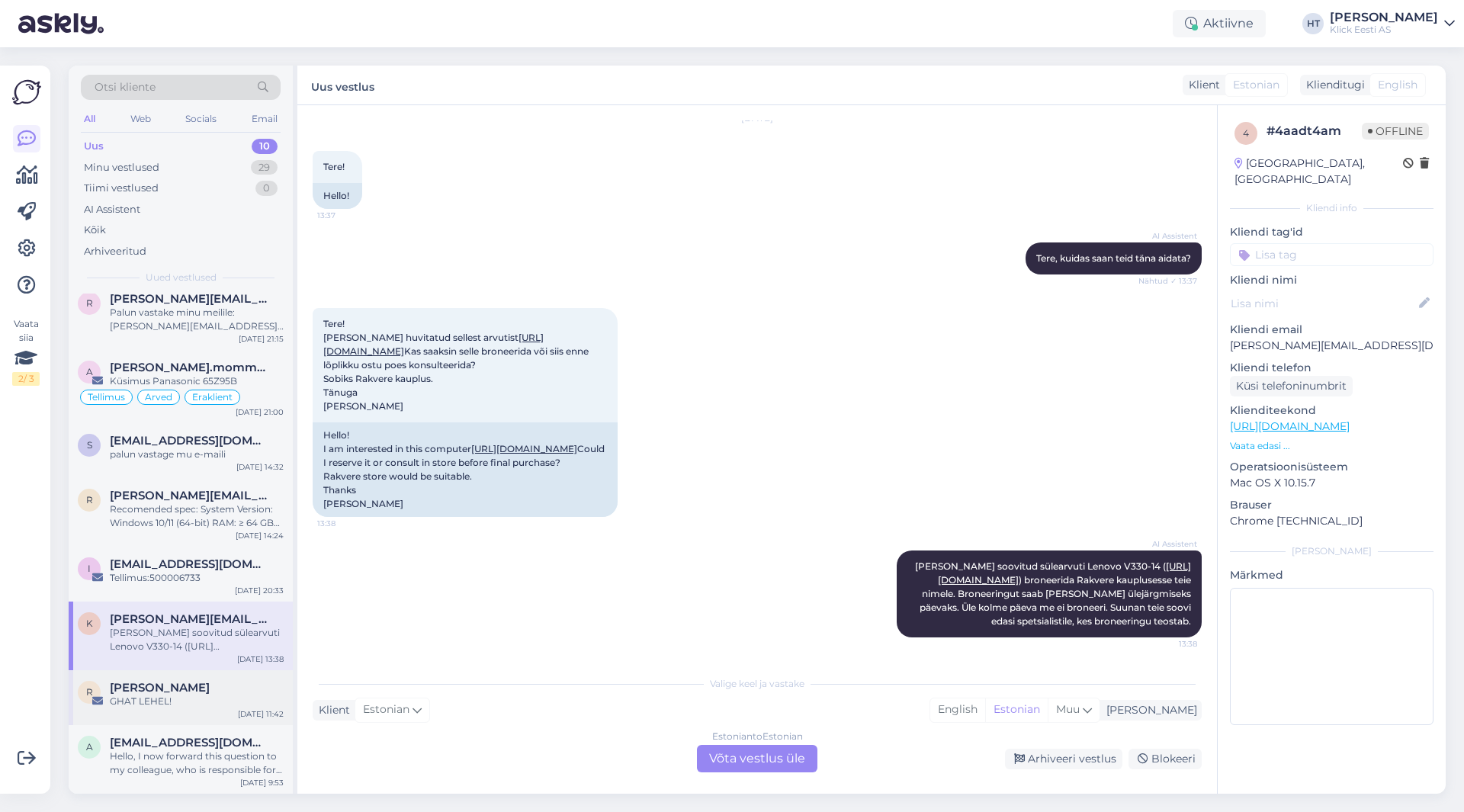
click at [203, 686] on div "[PERSON_NAME]" at bounding box center [197, 688] width 174 height 14
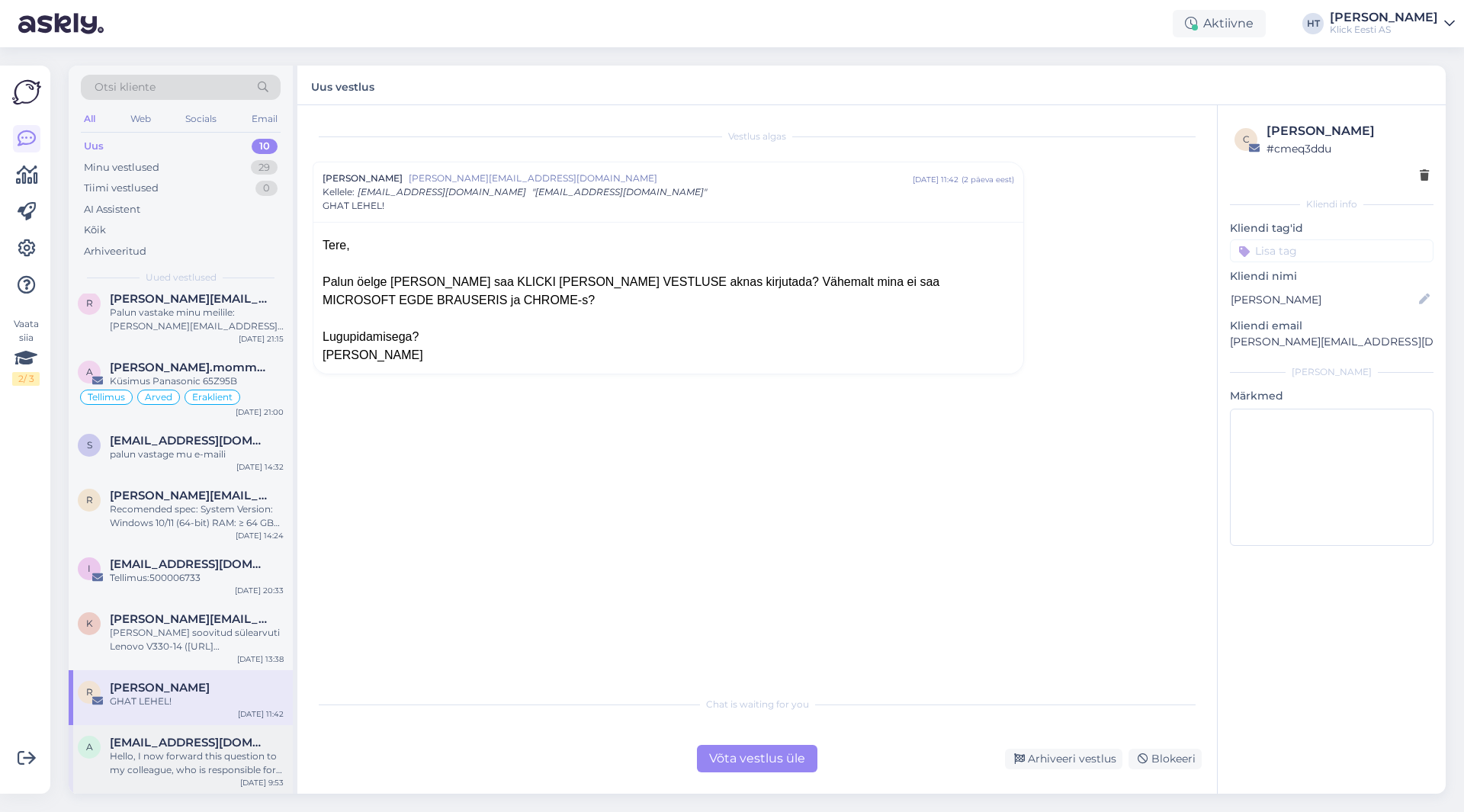
click at [216, 739] on span "[EMAIL_ADDRESS][DOMAIN_NAME]" at bounding box center [189, 743] width 159 height 14
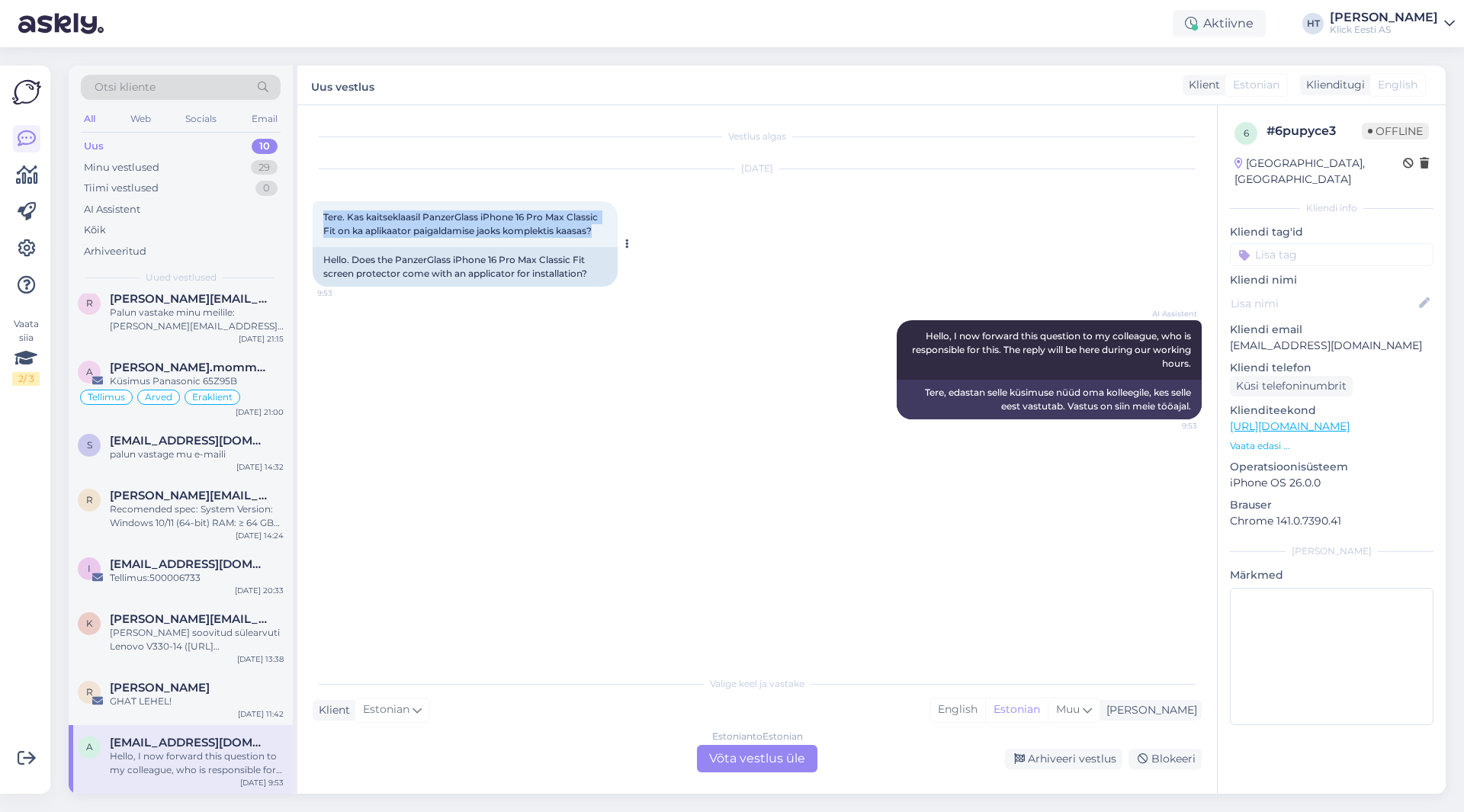
drag, startPoint x: 324, startPoint y: 214, endPoint x: 599, endPoint y: 232, distance: 275.6
click at [599, 232] on div "Tere. Kas kaitseklaasil PanzerGlass iPhone 16 Pro Max Classic Fit on ka aplikaa…" at bounding box center [465, 224] width 305 height 46
drag, startPoint x: 599, startPoint y: 232, endPoint x: 319, endPoint y: 216, distance: 280.5
click at [319, 216] on div "Tere. Kas kaitseklaasil PanzerGlass iPhone 16 Pro Max Classic Fit on ka aplikaa…" at bounding box center [465, 224] width 305 height 46
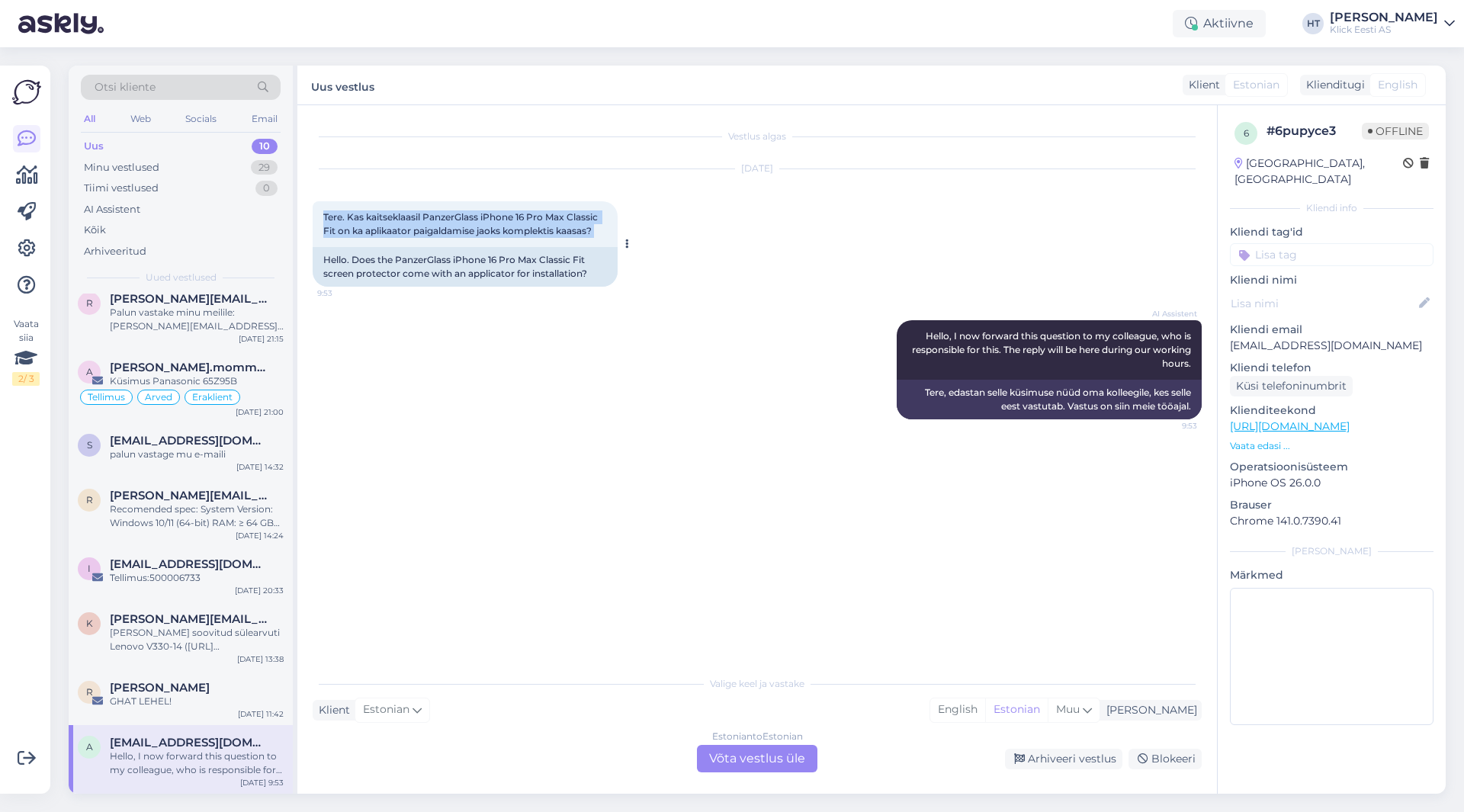
click at [320, 214] on div "Tere. Kas kaitseklaasil PanzerGlass iPhone 16 Pro Max Classic Fit on ka aplikaa…" at bounding box center [465, 224] width 305 height 46
drag, startPoint x: 326, startPoint y: 213, endPoint x: 598, endPoint y: 233, distance: 272.7
click at [598, 233] on div "Tere. Kas kaitseklaasil PanzerGlass iPhone 16 Pro Max Classic Fit on ka aplikaa…" at bounding box center [465, 224] width 305 height 46
drag, startPoint x: 598, startPoint y: 233, endPoint x: 320, endPoint y: 211, distance: 278.9
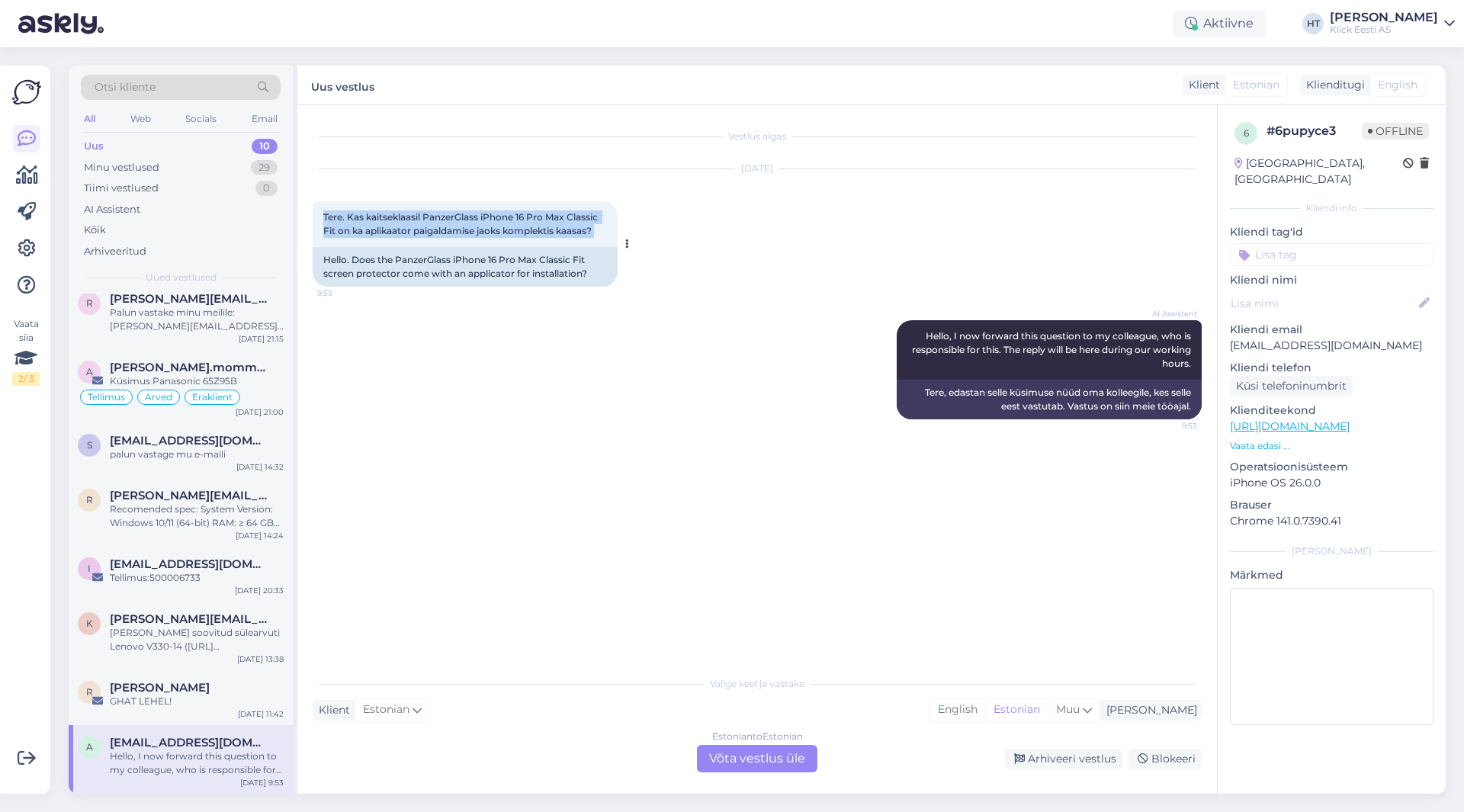
click at [320, 211] on div "Tere. Kas kaitseklaasil PanzerGlass iPhone 16 Pro Max Classic Fit on ka aplikaa…" at bounding box center [465, 224] width 305 height 46
drag, startPoint x: 324, startPoint y: 210, endPoint x: 603, endPoint y: 238, distance: 280.4
click at [603, 238] on div "Tere. Kas kaitseklaasil PanzerGlass iPhone 16 Pro Max Classic Fit on ka aplikaa…" at bounding box center [465, 224] width 305 height 46
click at [604, 235] on div "Tere. Kas kaitseklaasil PanzerGlass iPhone 16 Pro Max Classic Fit on ka aplikaa…" at bounding box center [465, 224] width 305 height 46
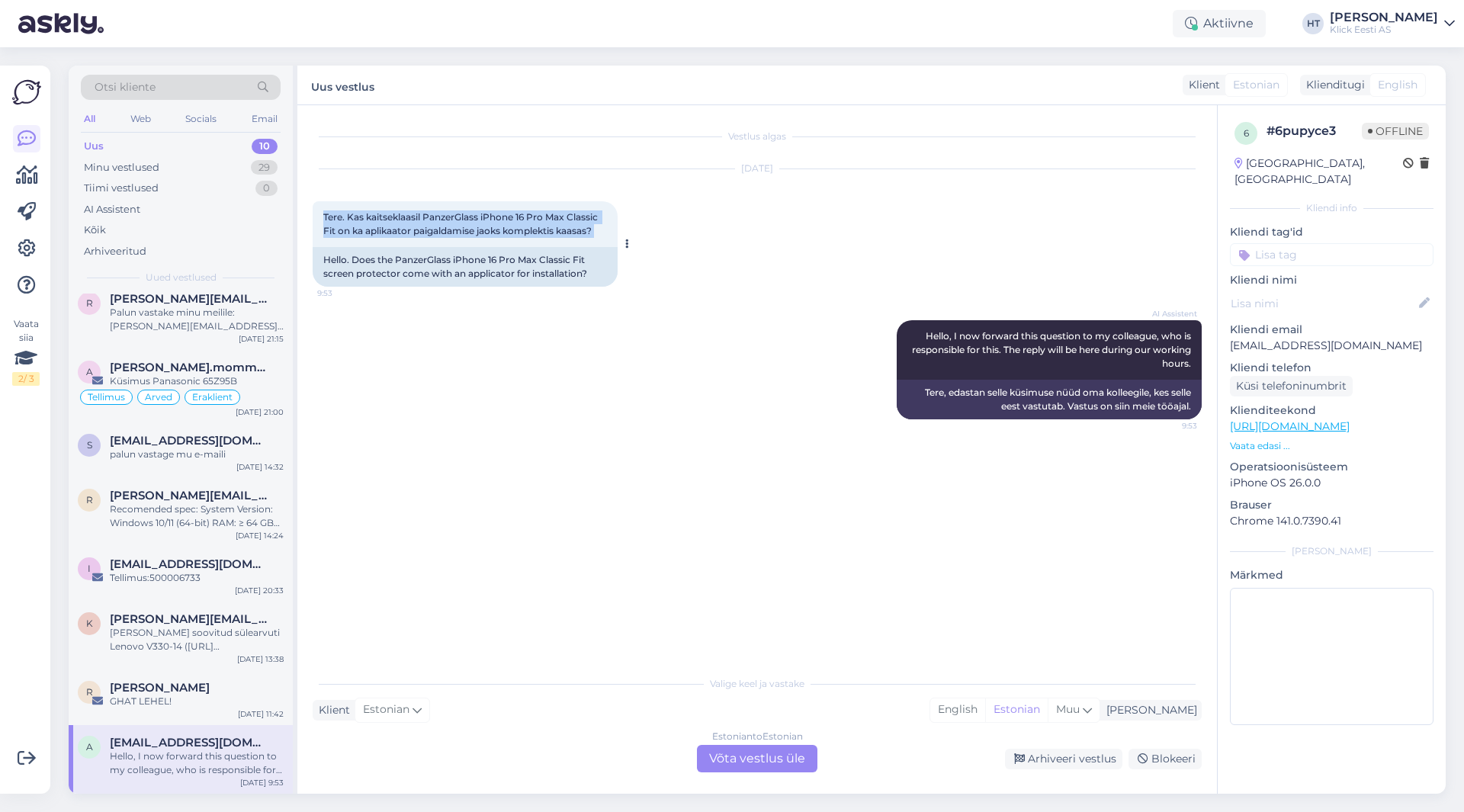
drag, startPoint x: 604, startPoint y: 235, endPoint x: 325, endPoint y: 214, distance: 279.8
click at [325, 214] on div "Tere. Kas kaitseklaasil PanzerGlass iPhone 16 Pro Max Classic Fit on ka aplikaa…" at bounding box center [465, 224] width 305 height 46
click at [322, 214] on div "Tere. Kas kaitseklaasil PanzerGlass iPhone 16 Pro Max Classic Fit on ka aplikaa…" at bounding box center [465, 224] width 305 height 46
drag, startPoint x: 322, startPoint y: 214, endPoint x: 604, endPoint y: 236, distance: 282.9
click at [604, 236] on div "Tere. Kas kaitseklaasil PanzerGlass iPhone 16 Pro Max Classic Fit on ka aplikaa…" at bounding box center [465, 224] width 305 height 46
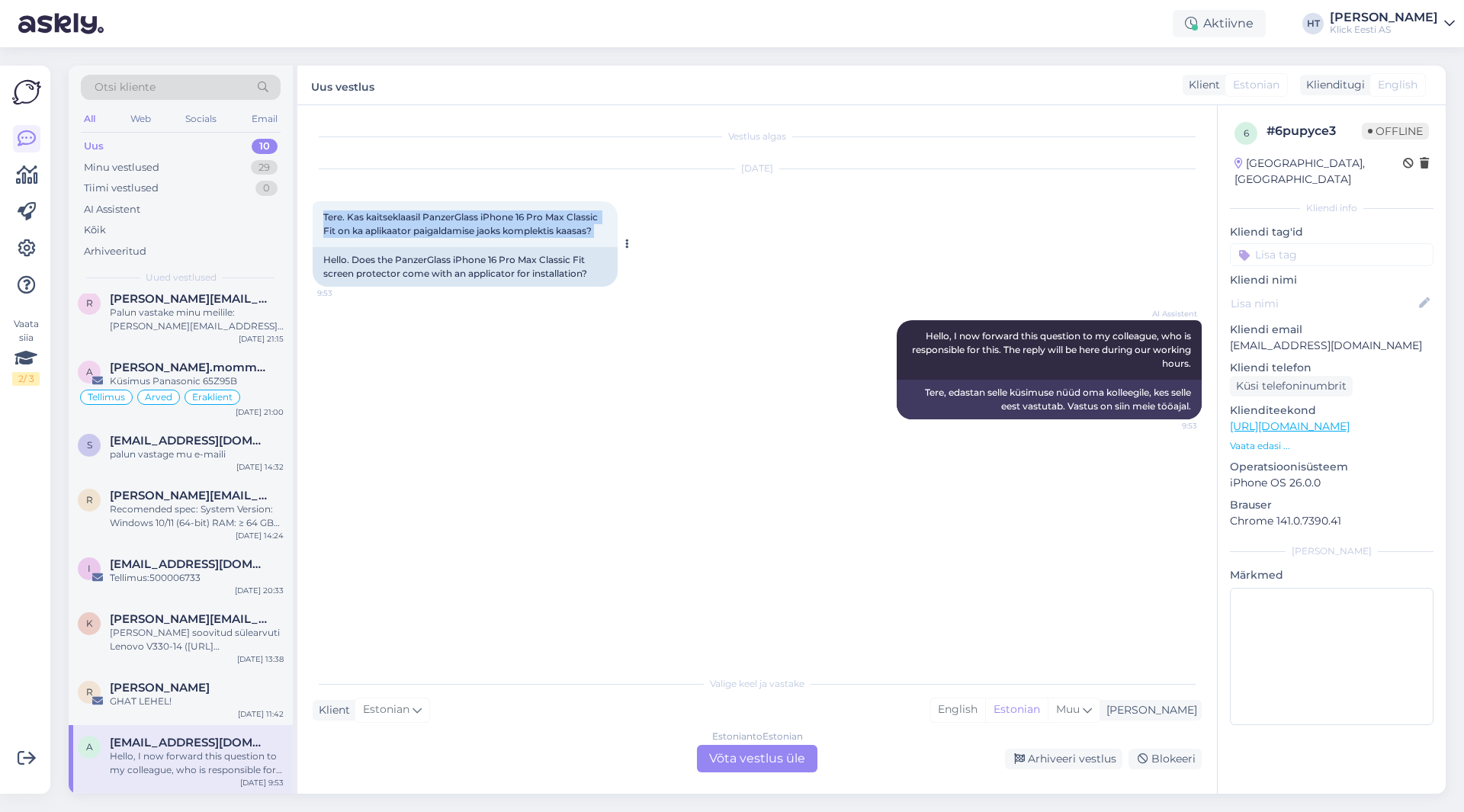
click at [604, 236] on div "Tere. Kas kaitseklaasil PanzerGlass iPhone 16 Pro Max Classic Fit on ka aplikaa…" at bounding box center [465, 224] width 305 height 46
drag, startPoint x: 603, startPoint y: 233, endPoint x: 324, endPoint y: 217, distance: 279.5
click at [324, 217] on div "Tere. Kas kaitseklaasil PanzerGlass iPhone 16 Pro Max Classic Fit on ka aplikaa…" at bounding box center [465, 224] width 305 height 46
click at [324, 217] on span "Tere. Kas kaitseklaasil PanzerGlass iPhone 16 Pro Max Classic Fit on ka aplikaa…" at bounding box center [461, 223] width 277 height 25
drag, startPoint x: 324, startPoint y: 217, endPoint x: 663, endPoint y: 244, distance: 340.1
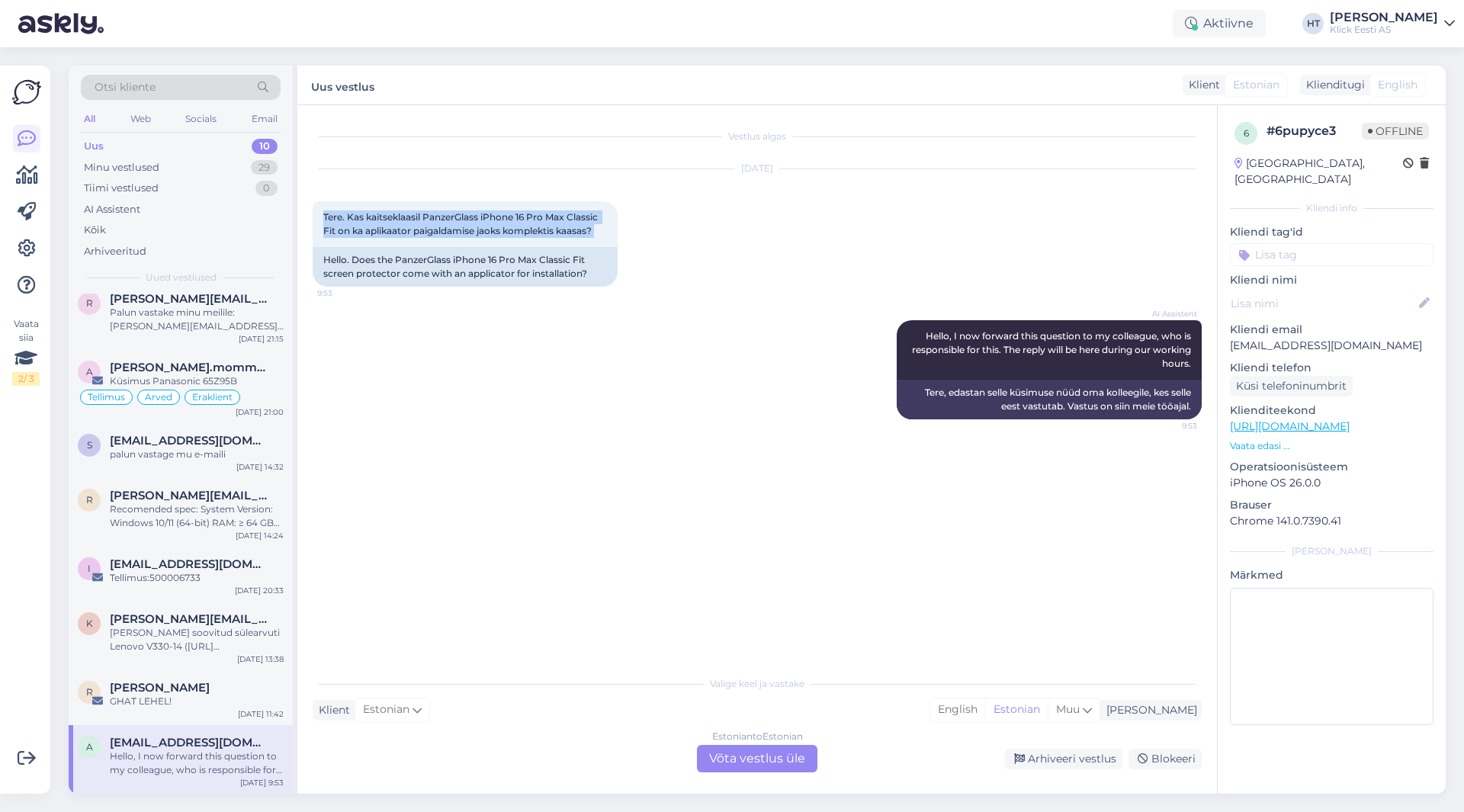
click at [663, 244] on div "[DATE] Tere. Kas kaitseklaasil PanzerGlass iPhone 16 Pro Max Classic Fit on ka …" at bounding box center [757, 228] width 889 height 151
drag, startPoint x: 600, startPoint y: 229, endPoint x: 322, endPoint y: 211, distance: 278.6
click at [322, 211] on div "Tere. Kas kaitseklaasil PanzerGlass iPhone 16 Pro Max Classic Fit on ka aplikaa…" at bounding box center [465, 224] width 305 height 46
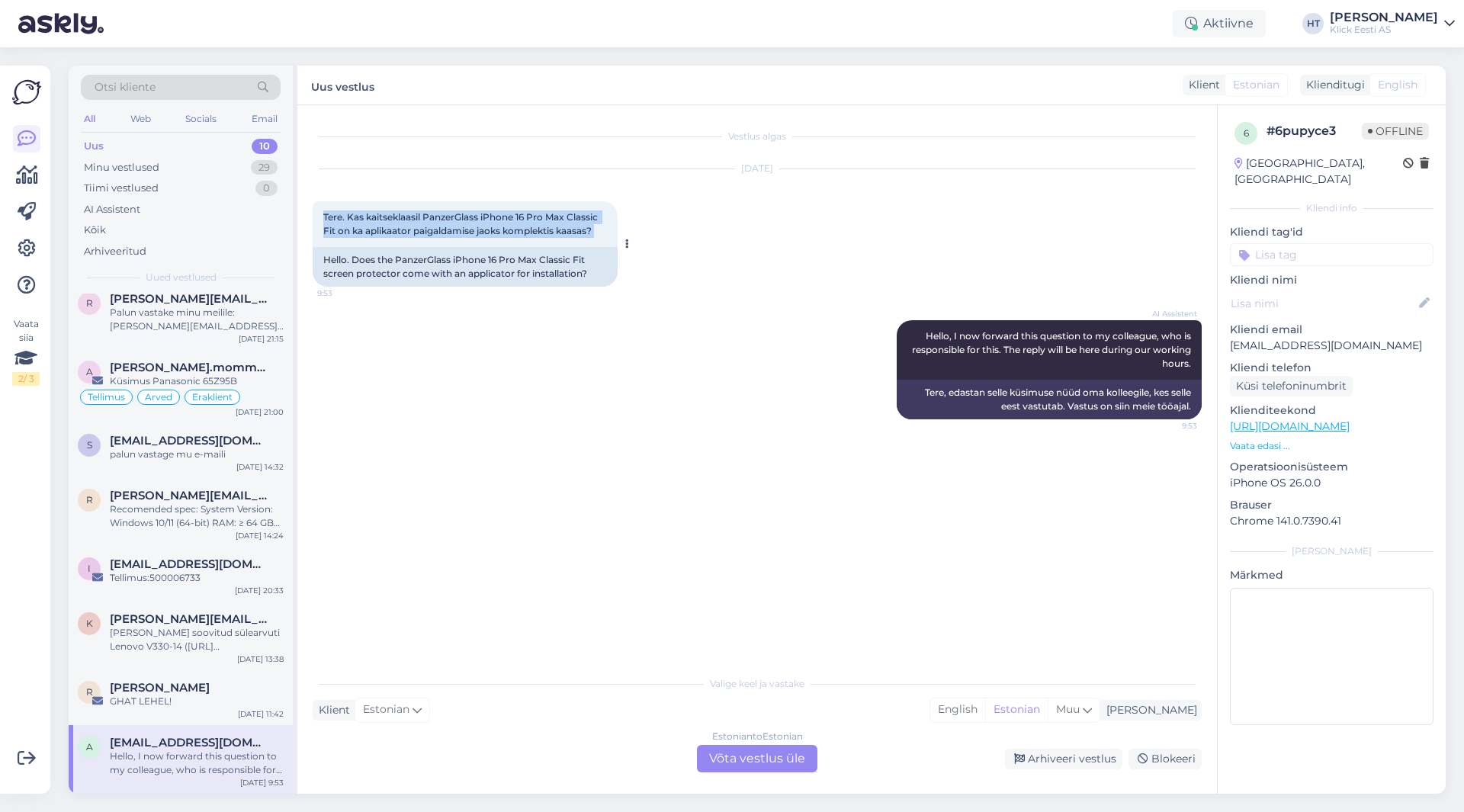
drag, startPoint x: 322, startPoint y: 211, endPoint x: 609, endPoint y: 232, distance: 287.8
click at [609, 232] on div "Tere. Kas kaitseklaasil PanzerGlass iPhone 16 Pro Max Classic Fit on ka aplikaa…" at bounding box center [465, 224] width 305 height 46
drag, startPoint x: 609, startPoint y: 232, endPoint x: 323, endPoint y: 211, distance: 286.8
click at [323, 211] on div "Tere. Kas kaitseklaasil PanzerGlass iPhone 16 Pro Max Classic Fit on ka aplikaa…" at bounding box center [465, 224] width 305 height 46
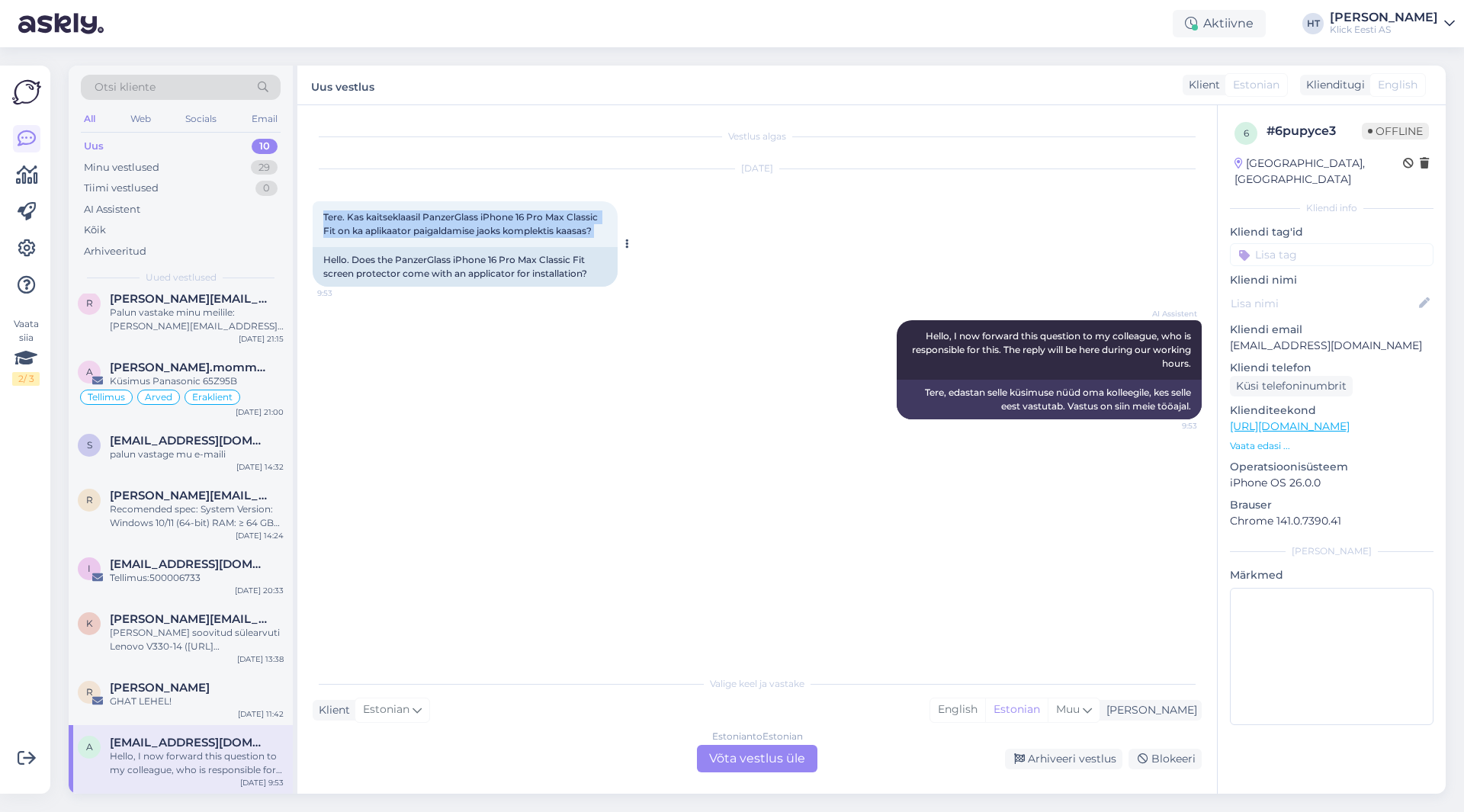
click at [323, 211] on span "Tere. Kas kaitseklaasil PanzerGlass iPhone 16 Pro Max Classic Fit on ka aplikaa…" at bounding box center [461, 223] width 277 height 25
drag, startPoint x: 323, startPoint y: 211, endPoint x: 614, endPoint y: 230, distance: 291.6
click at [614, 230] on div "Tere. Kas kaitseklaasil PanzerGlass iPhone 16 Pro Max Classic Fit on ka aplikaa…" at bounding box center [465, 224] width 305 height 46
click at [611, 231] on div "Tere. Kas kaitseklaasil PanzerGlass iPhone 16 Pro Max Classic Fit on ka aplikaa…" at bounding box center [465, 224] width 305 height 46
drag, startPoint x: 611, startPoint y: 231, endPoint x: 330, endPoint y: 214, distance: 281.5
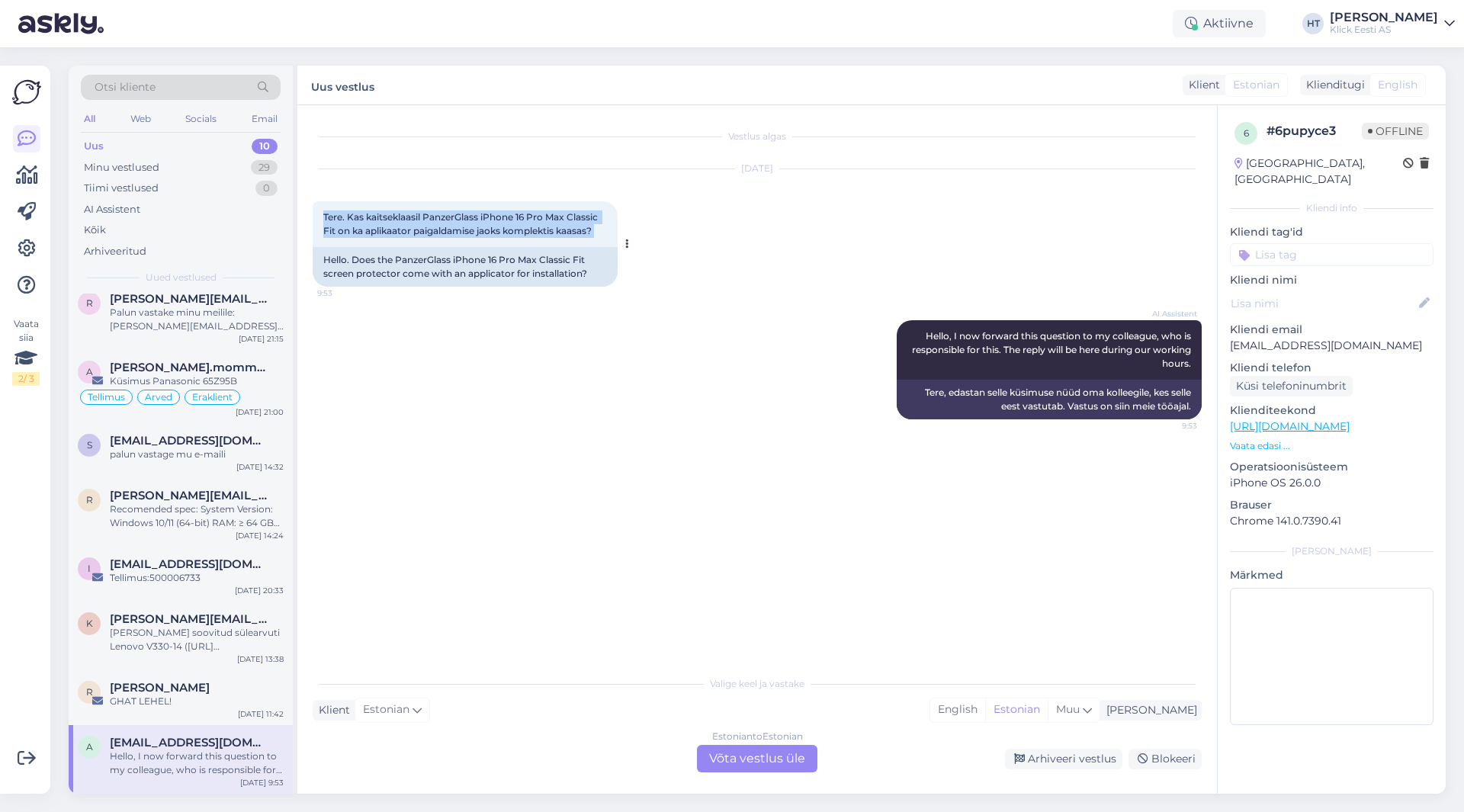
click at [330, 214] on div "Tere. Kas kaitseklaasil PanzerGlass iPhone 16 Pro Max Classic Fit on ka aplikaa…" at bounding box center [465, 224] width 305 height 46
click at [324, 214] on span "Tere. Kas kaitseklaasil PanzerGlass iPhone 16 Pro Max Classic Fit on ka aplikaa…" at bounding box center [461, 223] width 277 height 25
drag, startPoint x: 324, startPoint y: 214, endPoint x: 605, endPoint y: 230, distance: 281.5
click at [605, 230] on div "Tere. Kas kaitseklaasil PanzerGlass iPhone 16 Pro Max Classic Fit on ka aplikaa…" at bounding box center [465, 224] width 305 height 46
click at [606, 230] on div "Tere. Kas kaitseklaasil PanzerGlass iPhone 16 Pro Max Classic Fit on ka aplikaa…" at bounding box center [465, 224] width 305 height 46
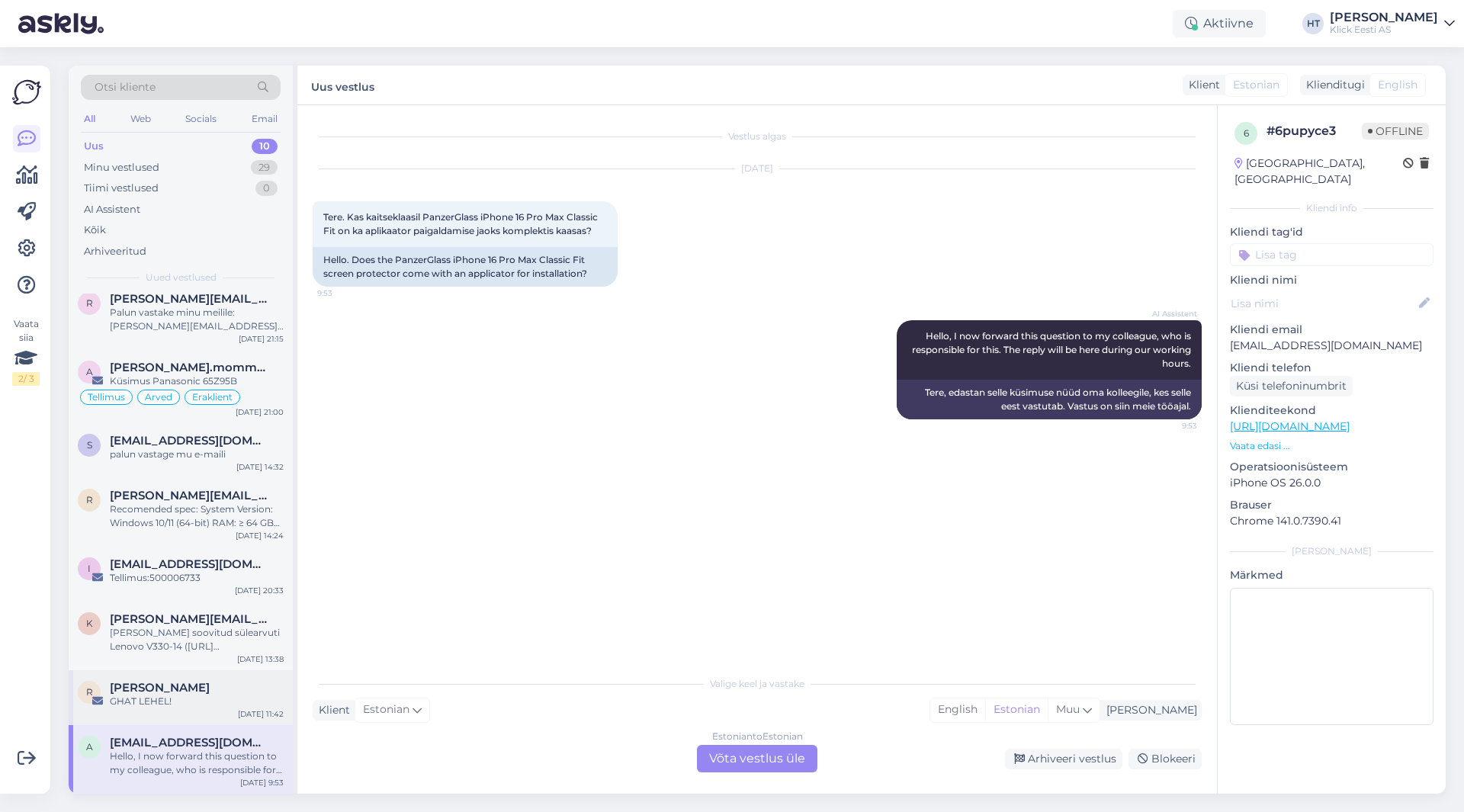
click at [199, 706] on div "GHAT LEHEL!" at bounding box center [197, 702] width 174 height 14
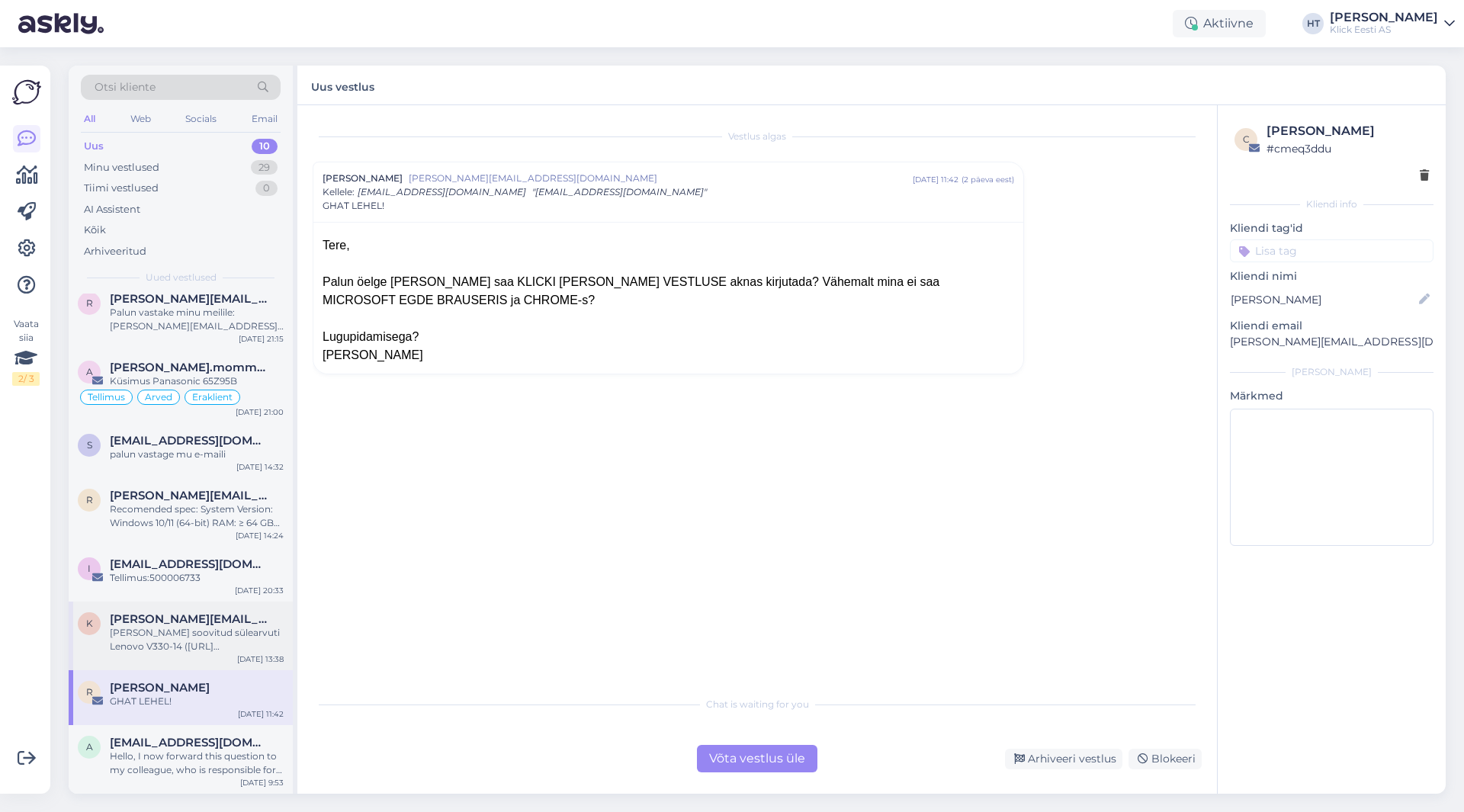
click at [211, 641] on div "[PERSON_NAME] soovitud sülearvuti Lenovo V330-14 ([URL][DOMAIN_NAME]) broneerid…" at bounding box center [197, 640] width 174 height 27
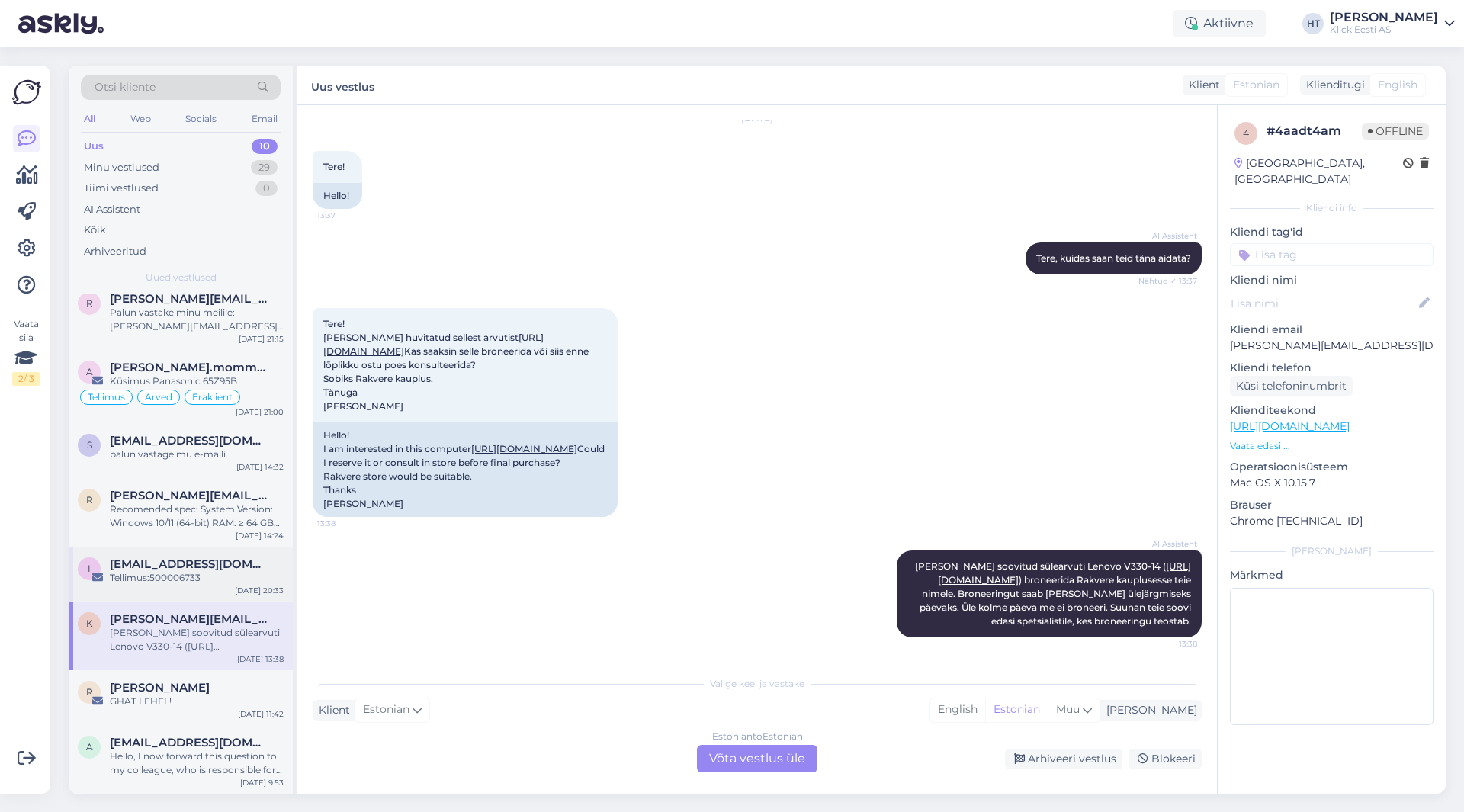
click at [240, 578] on div "Tellimus:500006733" at bounding box center [197, 578] width 174 height 14
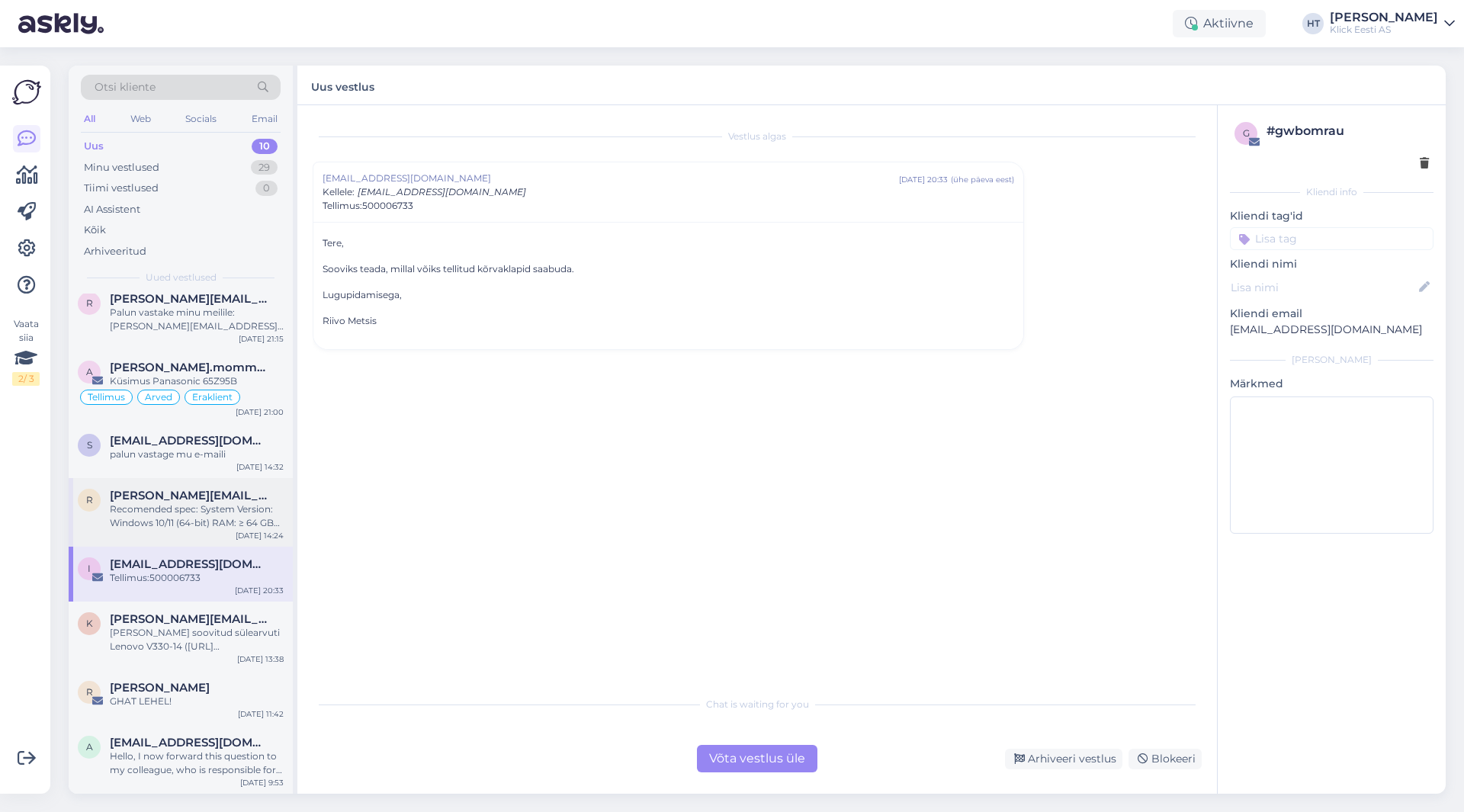
click at [238, 525] on div "Recomended spec: System Version: Windows 10/11 (64-bit) RAM: ≥ 64 GB CPU: Intel…" at bounding box center [197, 516] width 174 height 27
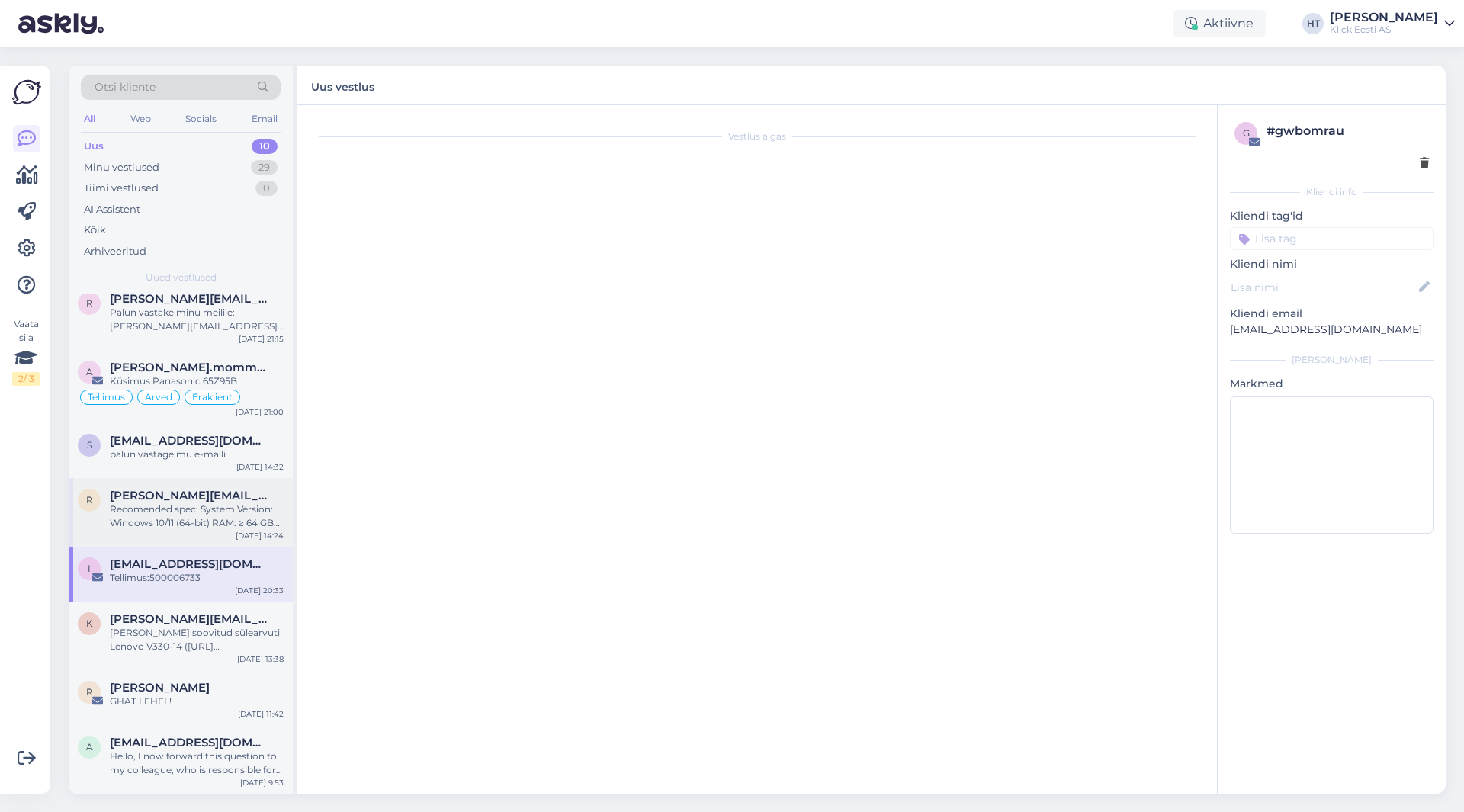
scroll to position [192, 0]
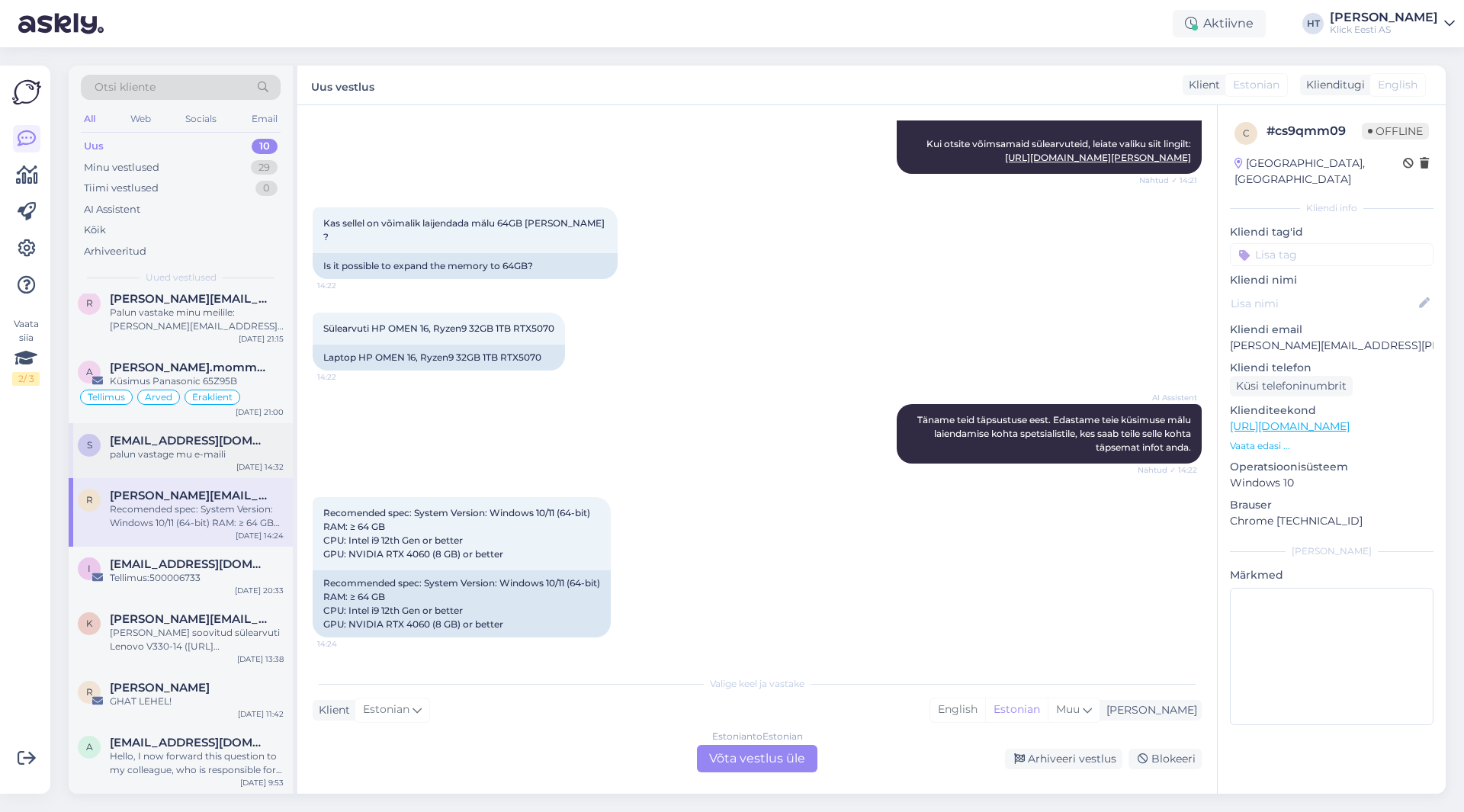
click at [217, 460] on div "palun vastage mu e-maili" at bounding box center [197, 454] width 174 height 14
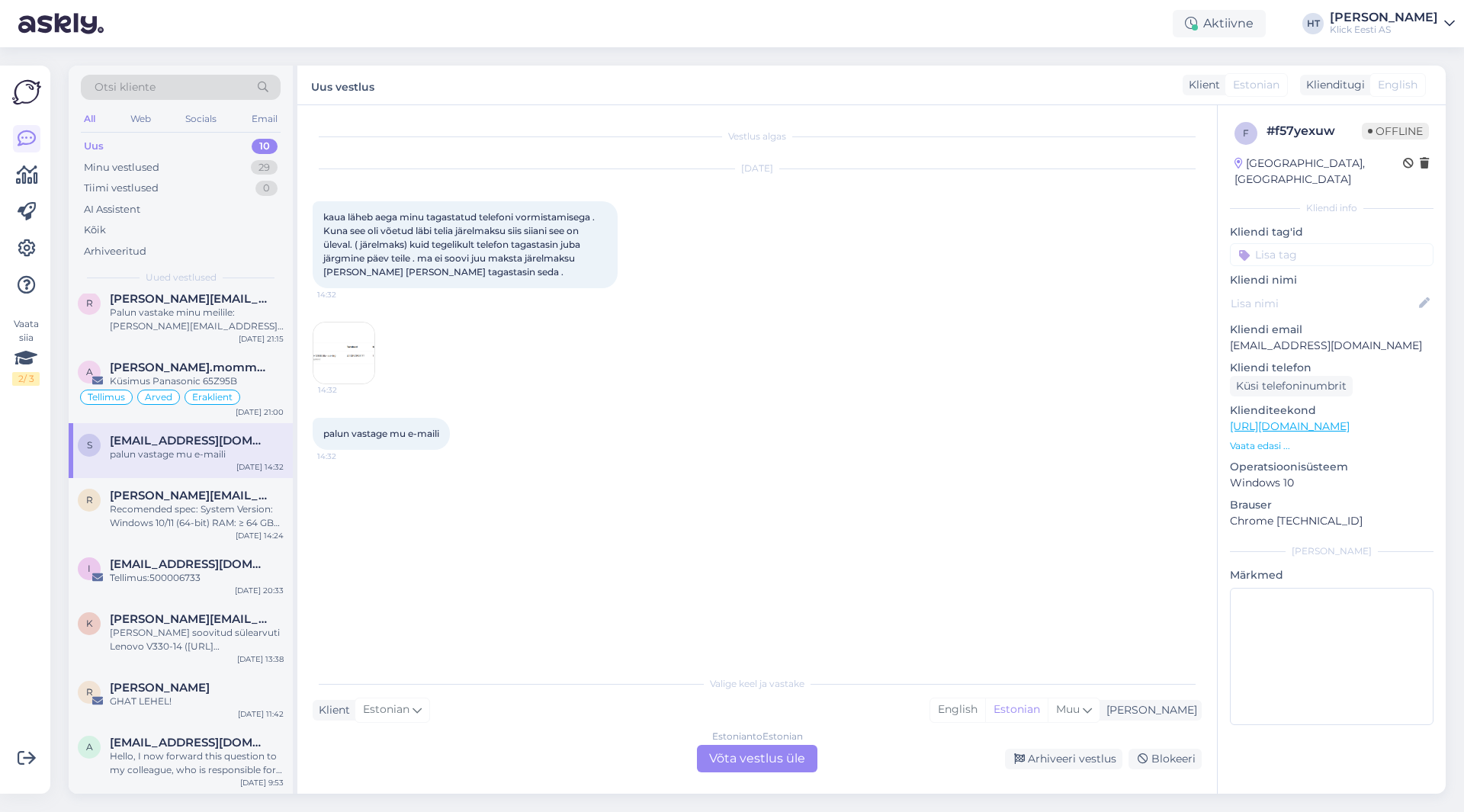
scroll to position [91, 0]
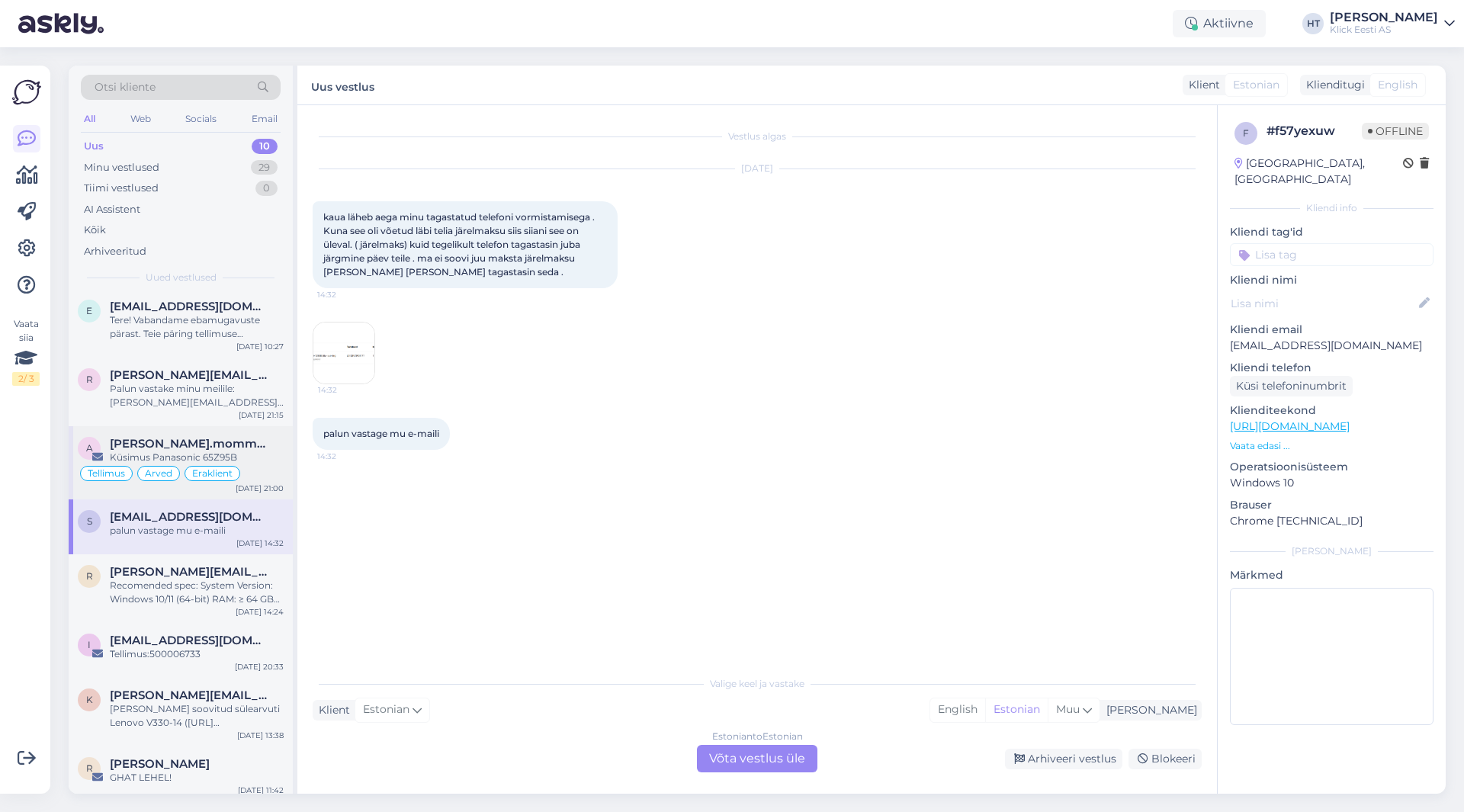
click at [221, 435] on div "a [PERSON_NAME].mommeja via [EMAIL_ADDRESS][DOMAIN_NAME] Küsimus Panasonic 65Z9…" at bounding box center [180, 462] width 224 height 73
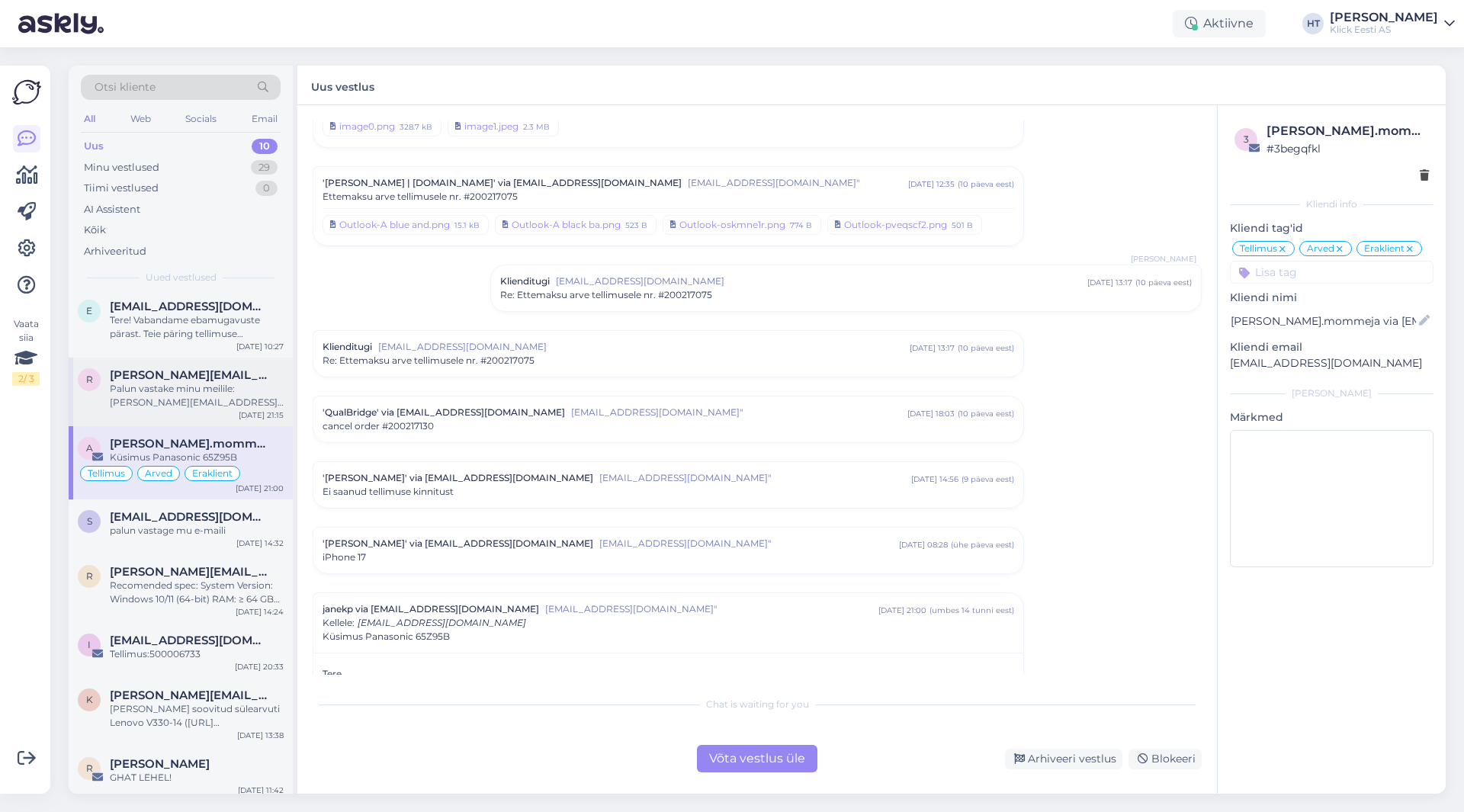
click at [227, 399] on div "Palun vastake minu meilile: [PERSON_NAME][EMAIL_ADDRESS][PERSON_NAME][DOMAIN_NA…" at bounding box center [197, 395] width 174 height 27
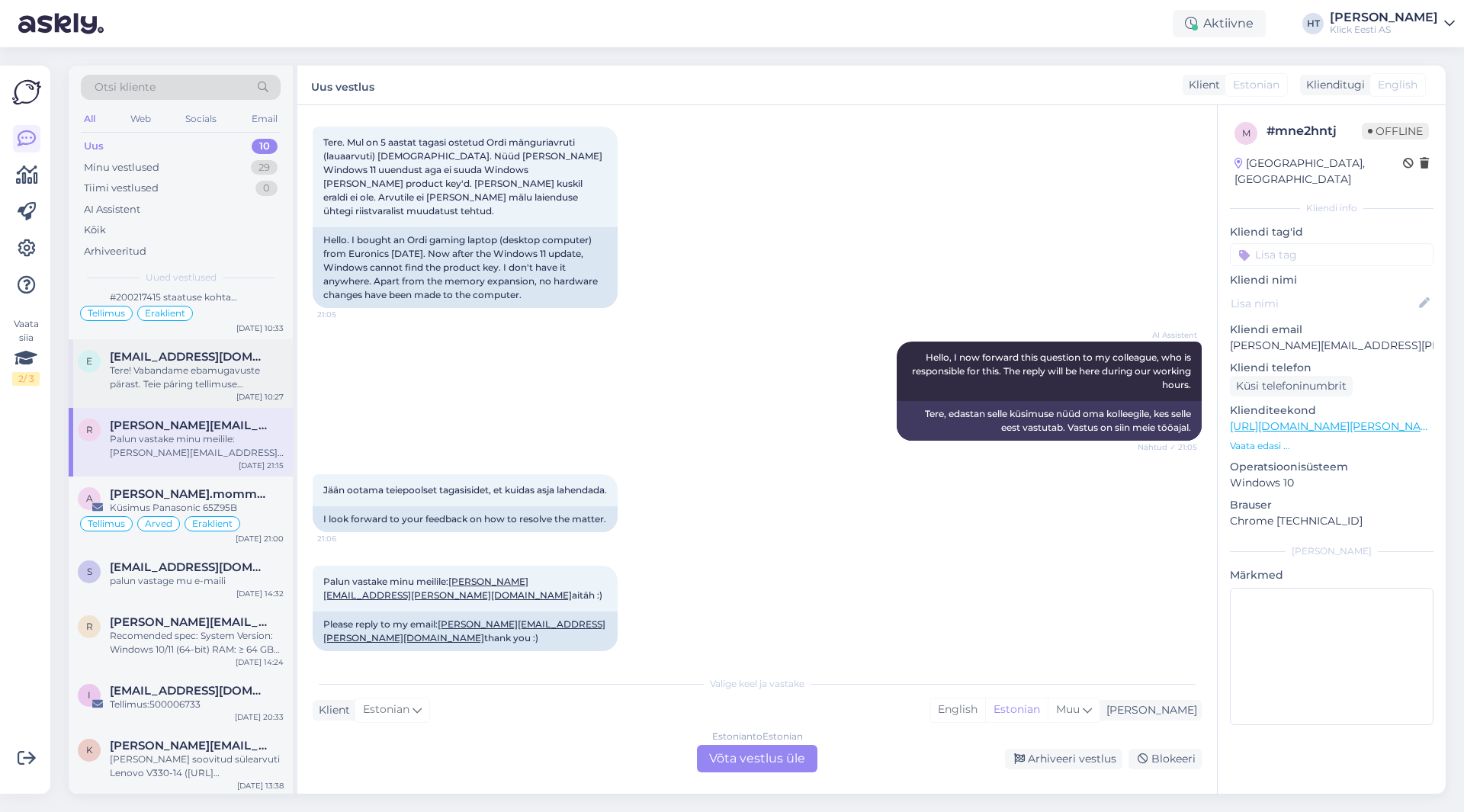
scroll to position [15, 0]
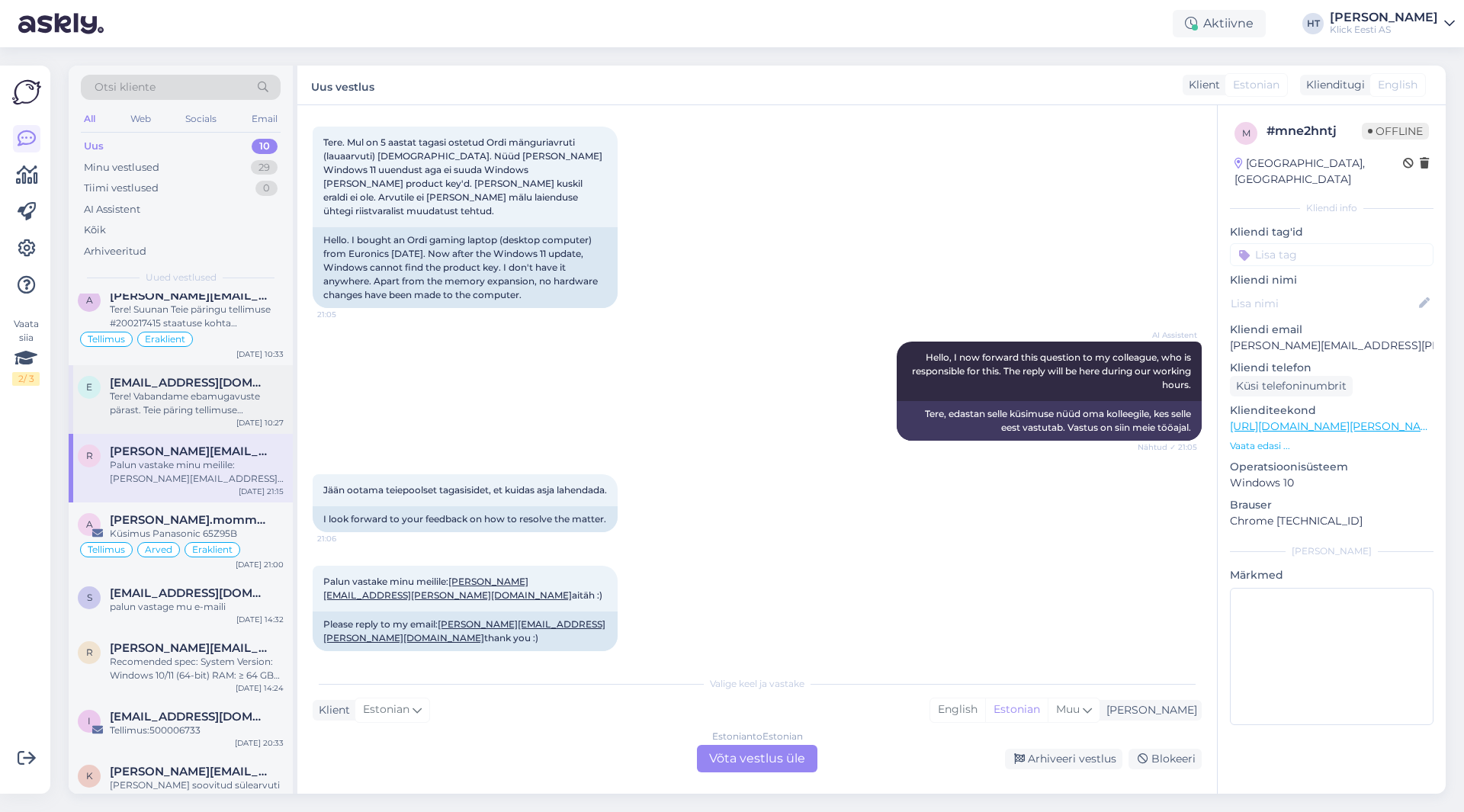
click at [228, 394] on div "Tere! Vabandame ebamugavuste pärast. Teie päring tellimuse #200216807 tarneaja …" at bounding box center [197, 403] width 174 height 27
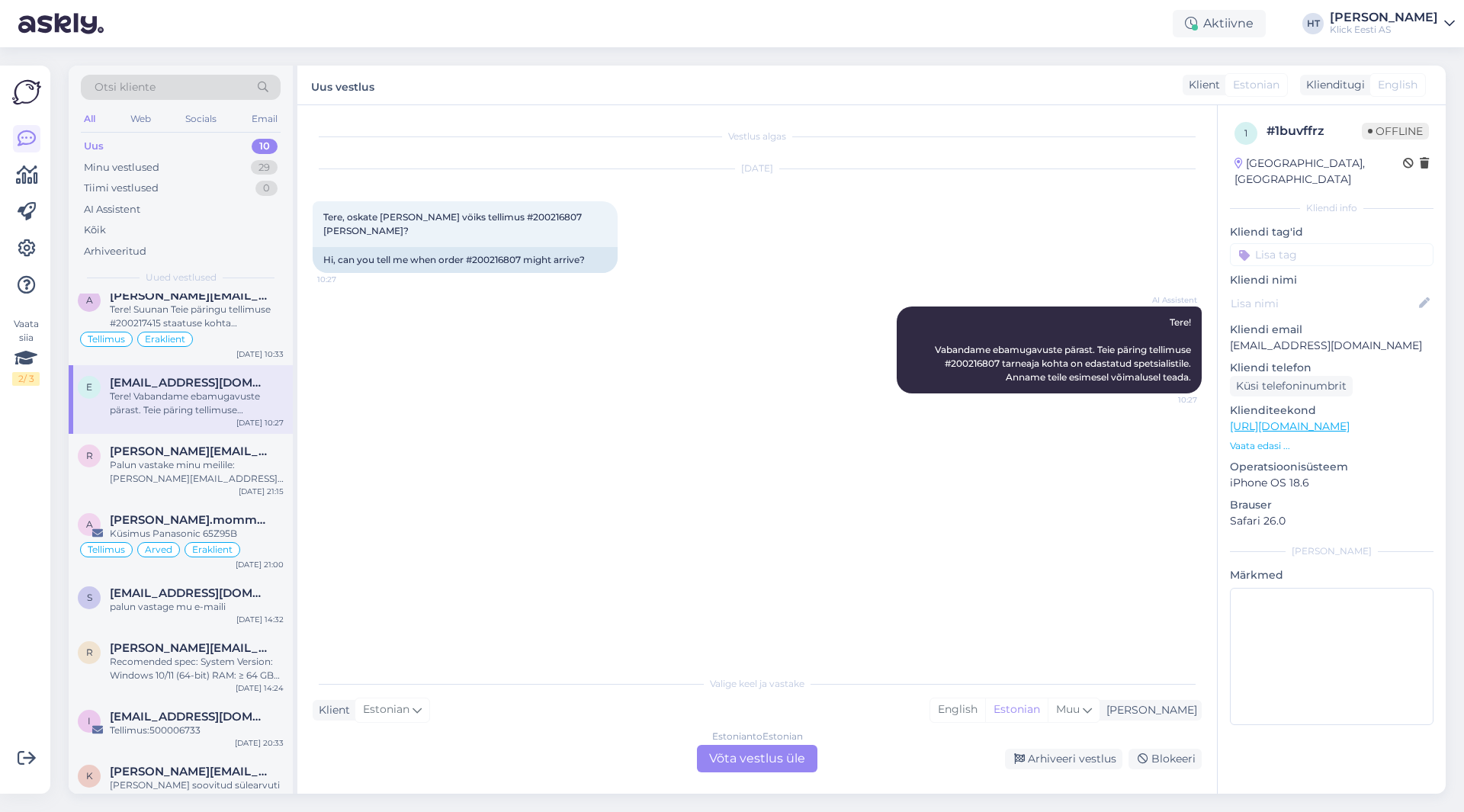
scroll to position [0, 0]
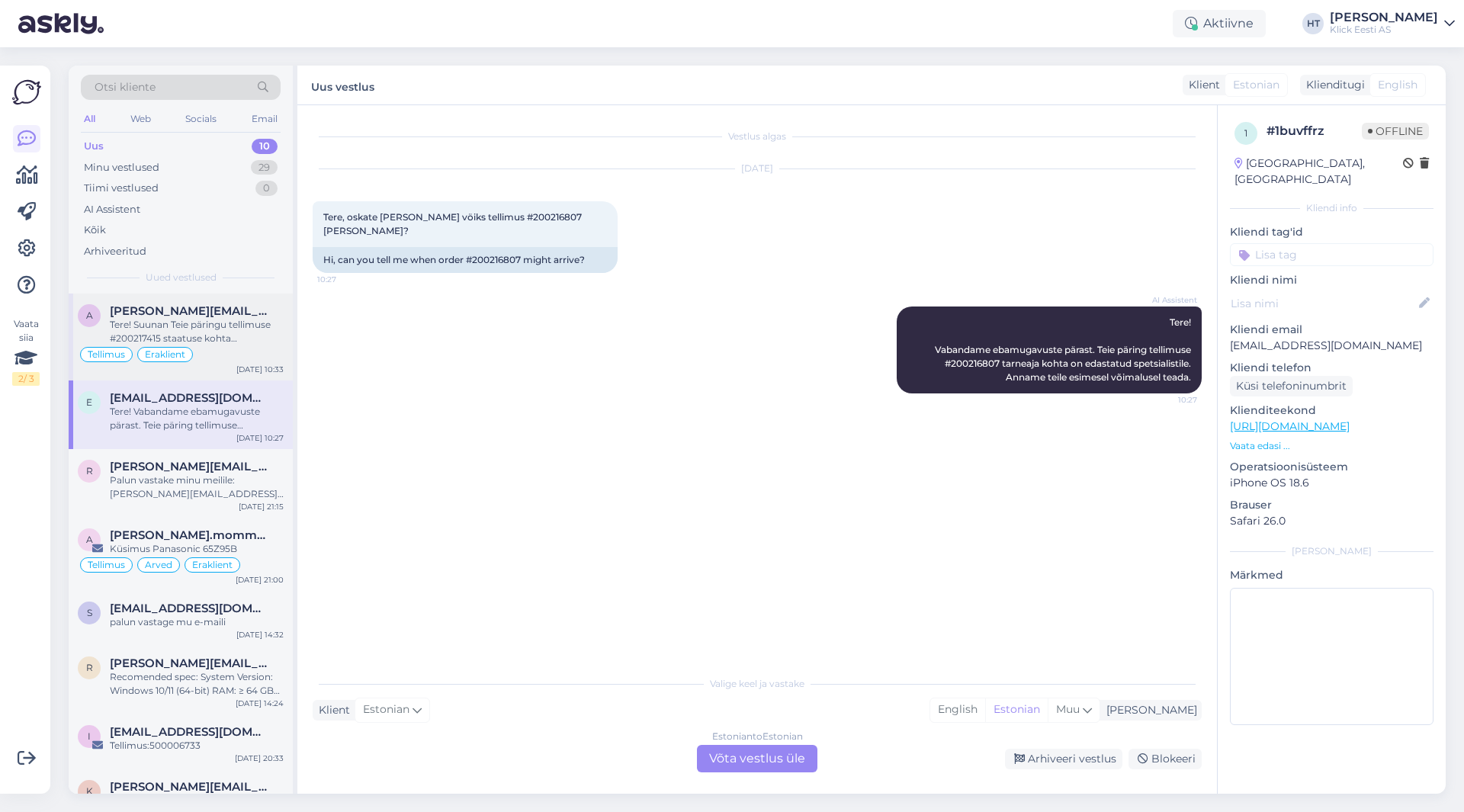
click at [248, 338] on div "Tere! Suunan Teie päringu tellimuse #200217415 staatuse kohta spetsialistile. U…" at bounding box center [197, 331] width 174 height 27
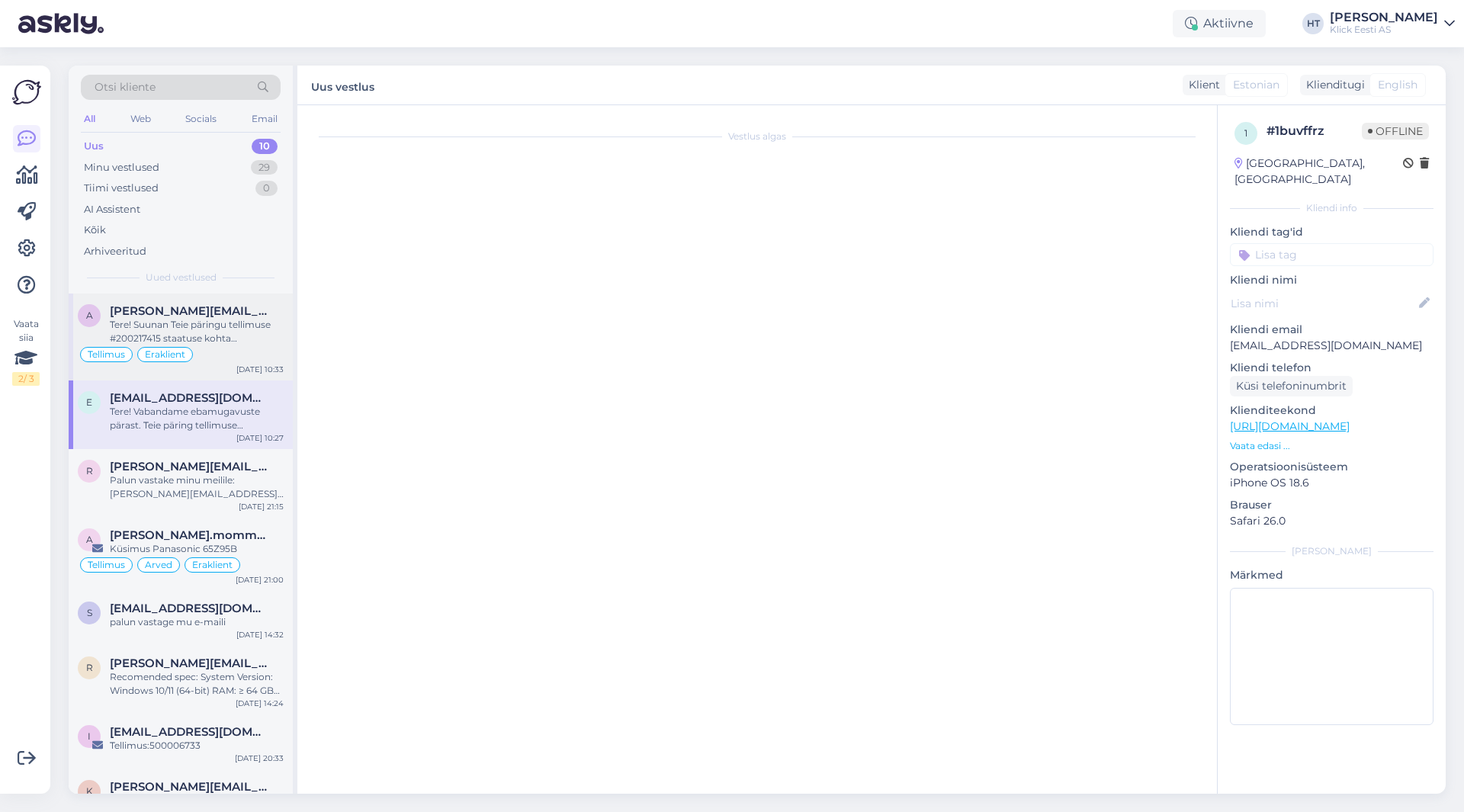
scroll to position [176, 0]
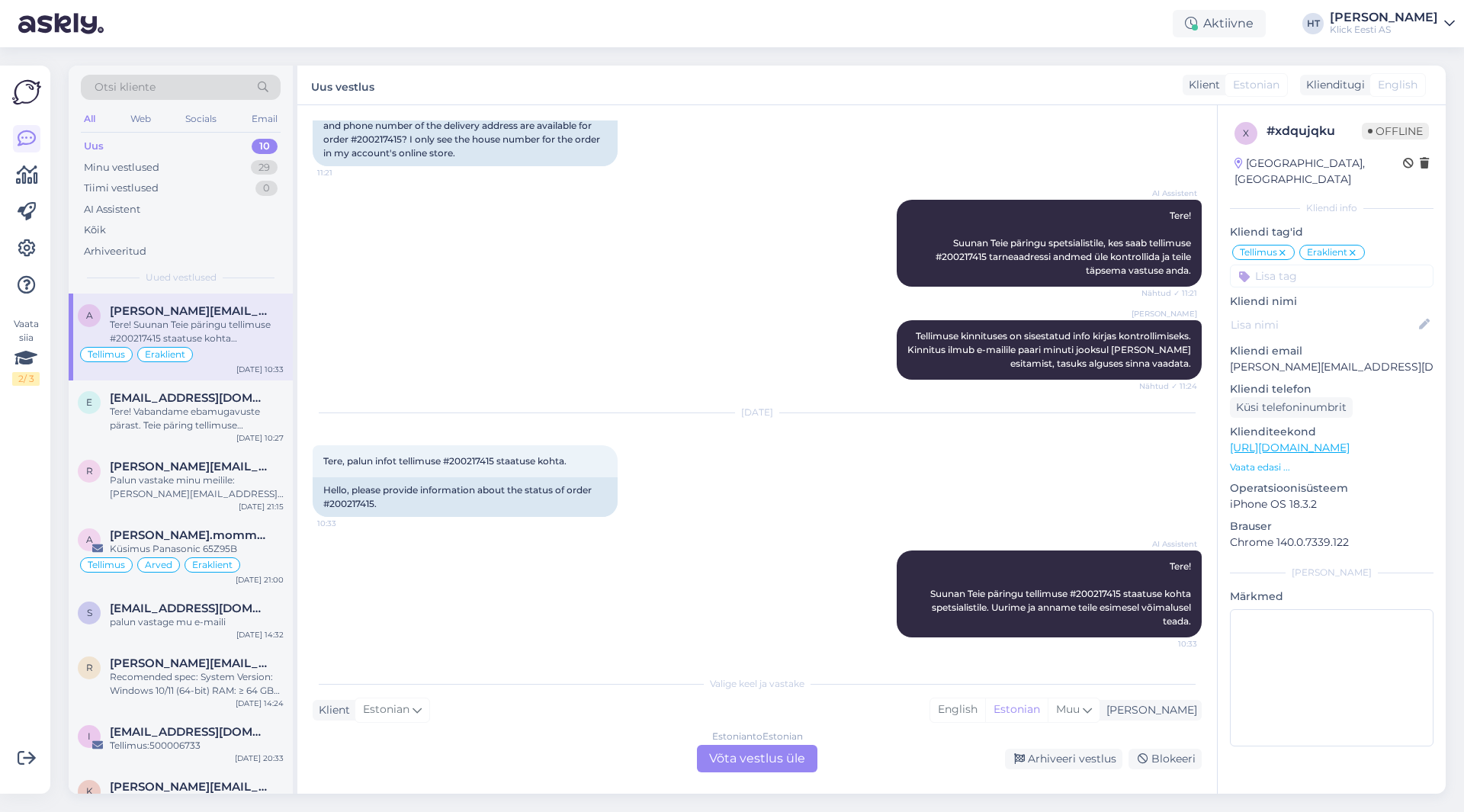
click at [172, 93] on div "Otsi kliente" at bounding box center [180, 87] width 199 height 25
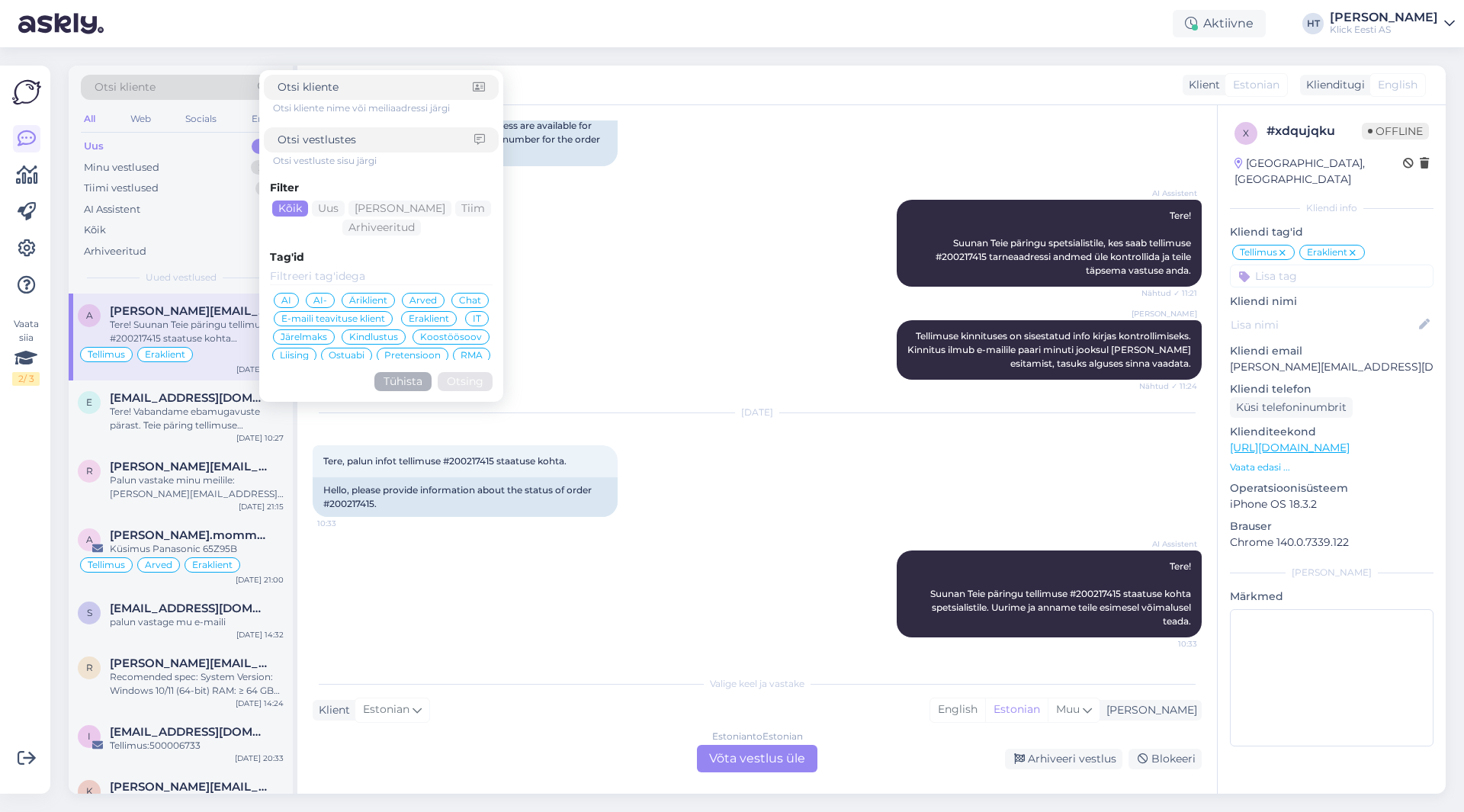
click at [383, 135] on input at bounding box center [376, 140] width 197 height 16
type input "varude"
click button "Otsing" at bounding box center [465, 382] width 54 height 19
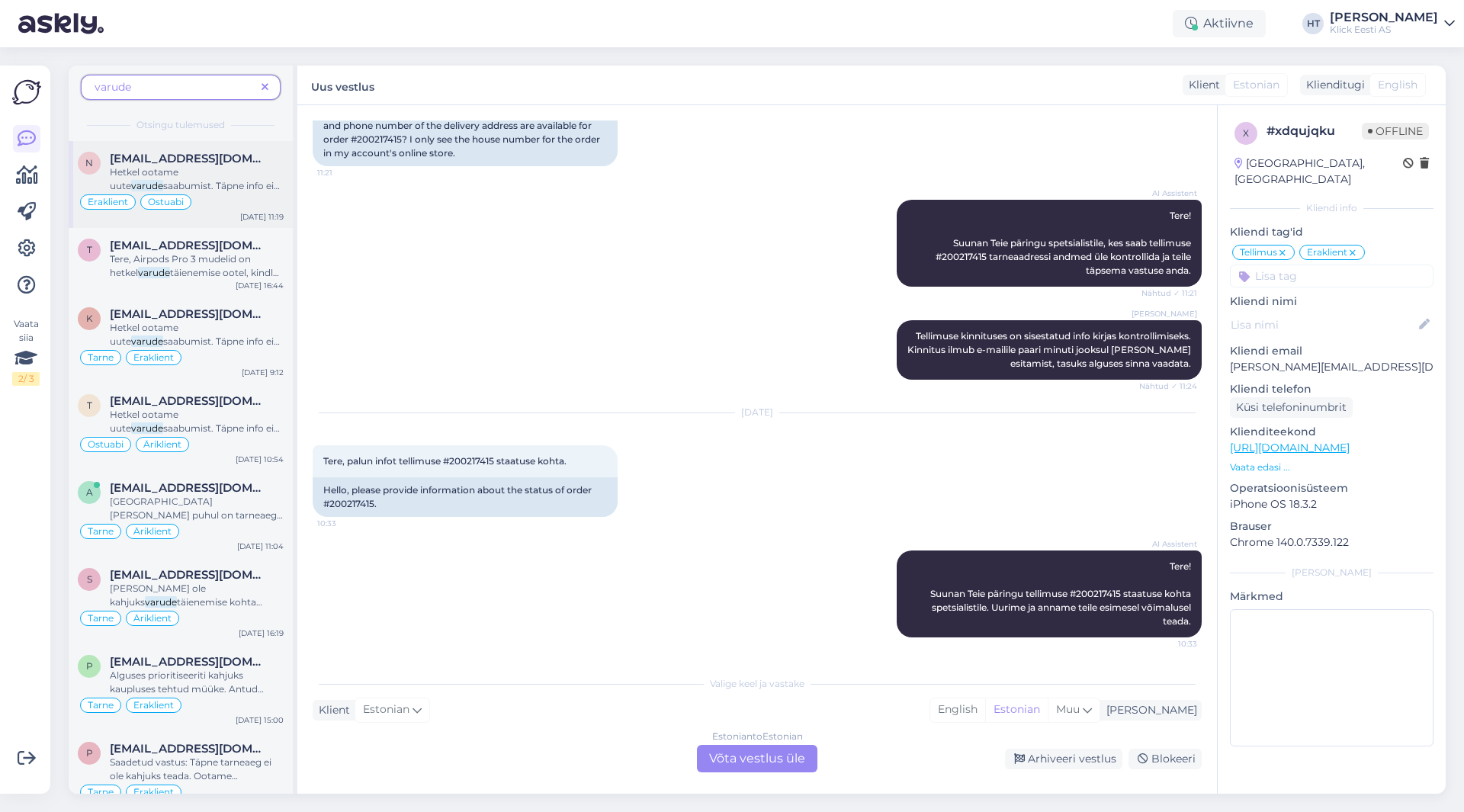
click at [178, 177] on span "Hetkel ootame uute" at bounding box center [144, 178] width 69 height 25
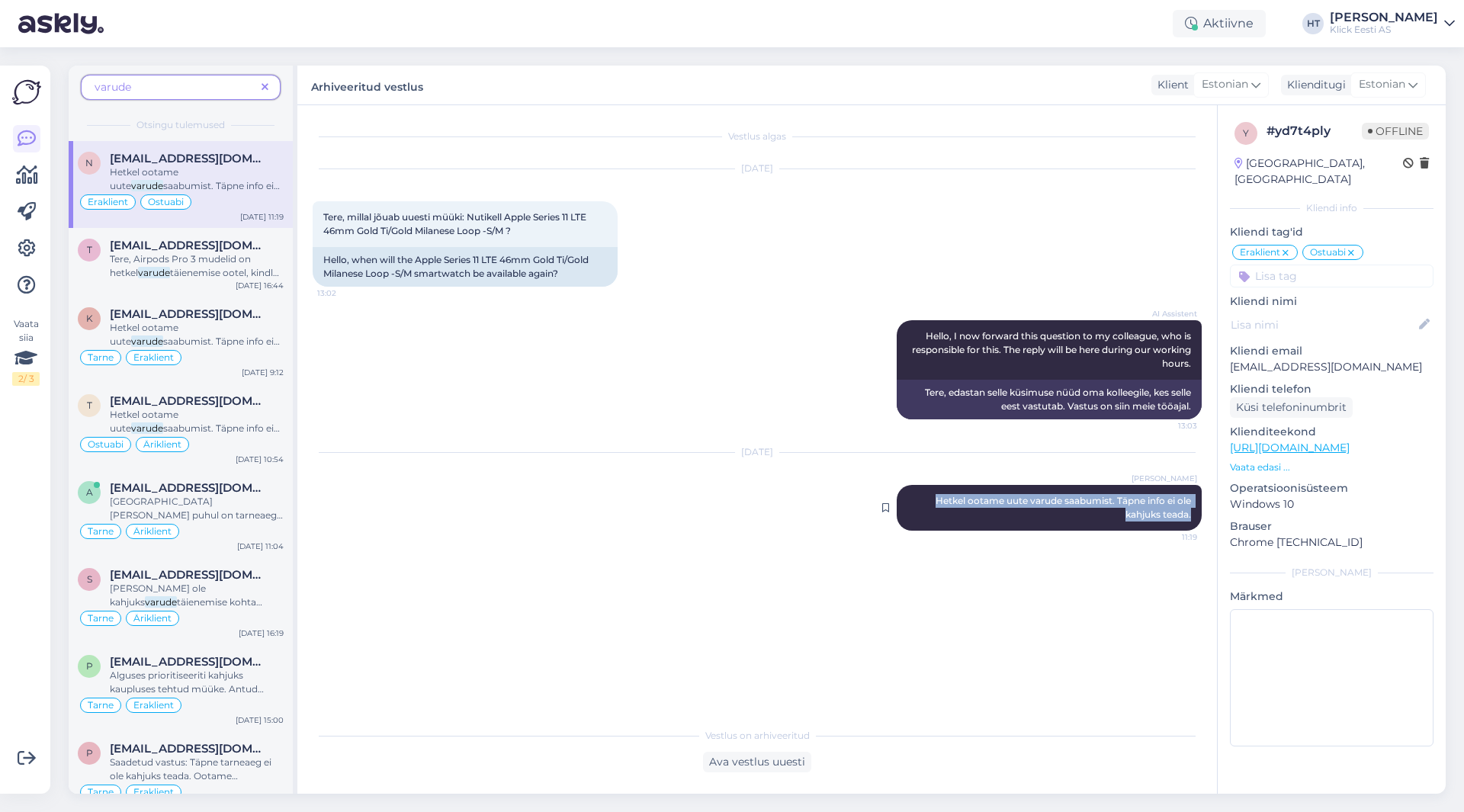
drag, startPoint x: 931, startPoint y: 501, endPoint x: 1193, endPoint y: 514, distance: 262.3
click at [1193, 514] on div "[PERSON_NAME] Hetkel ootame uute varude saabumist. Täpne info ei ole kahjuks te…" at bounding box center [1049, 508] width 305 height 46
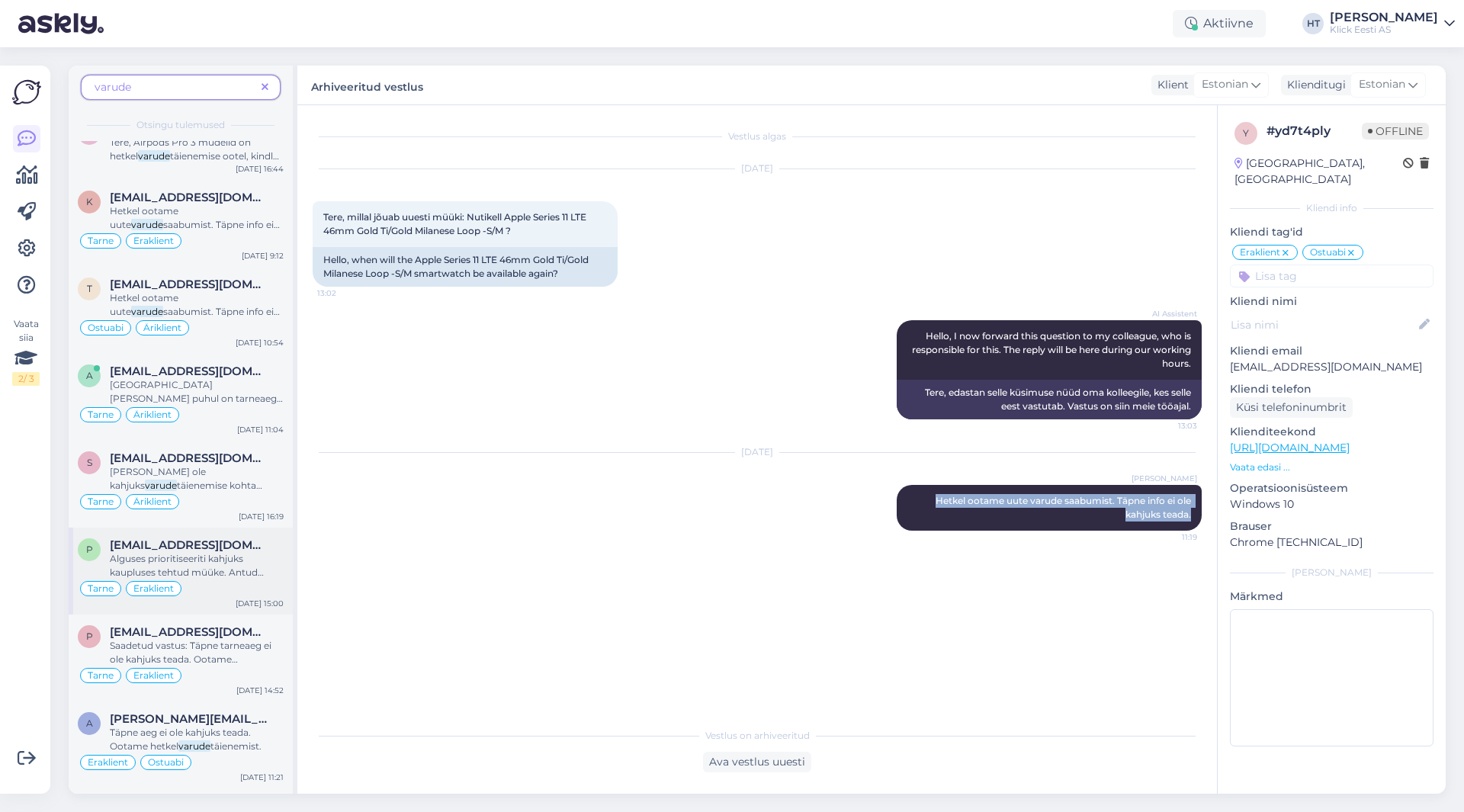
scroll to position [153, 0]
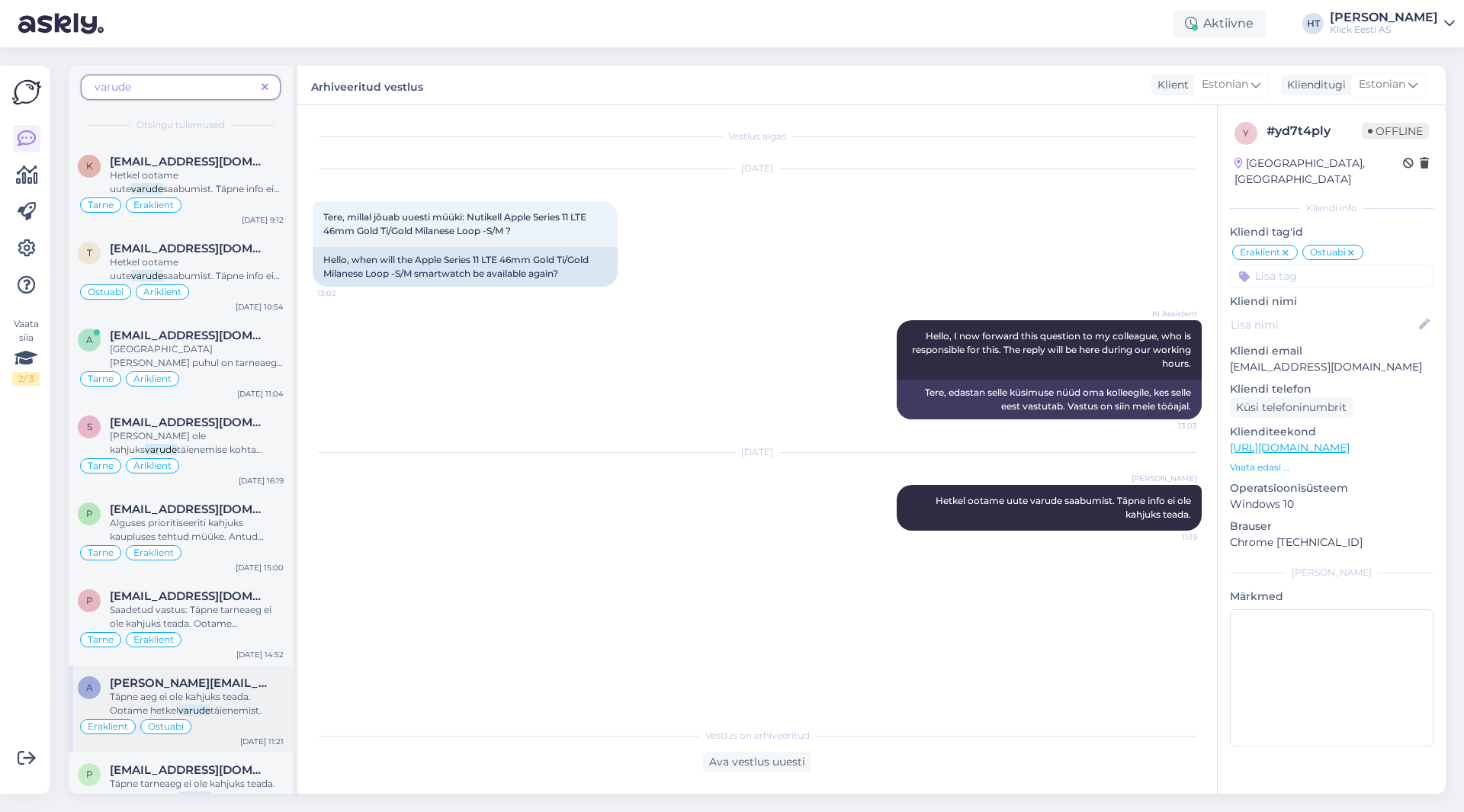
click at [250, 679] on span "[PERSON_NAME][EMAIL_ADDRESS][DOMAIN_NAME]" at bounding box center [189, 684] width 159 height 14
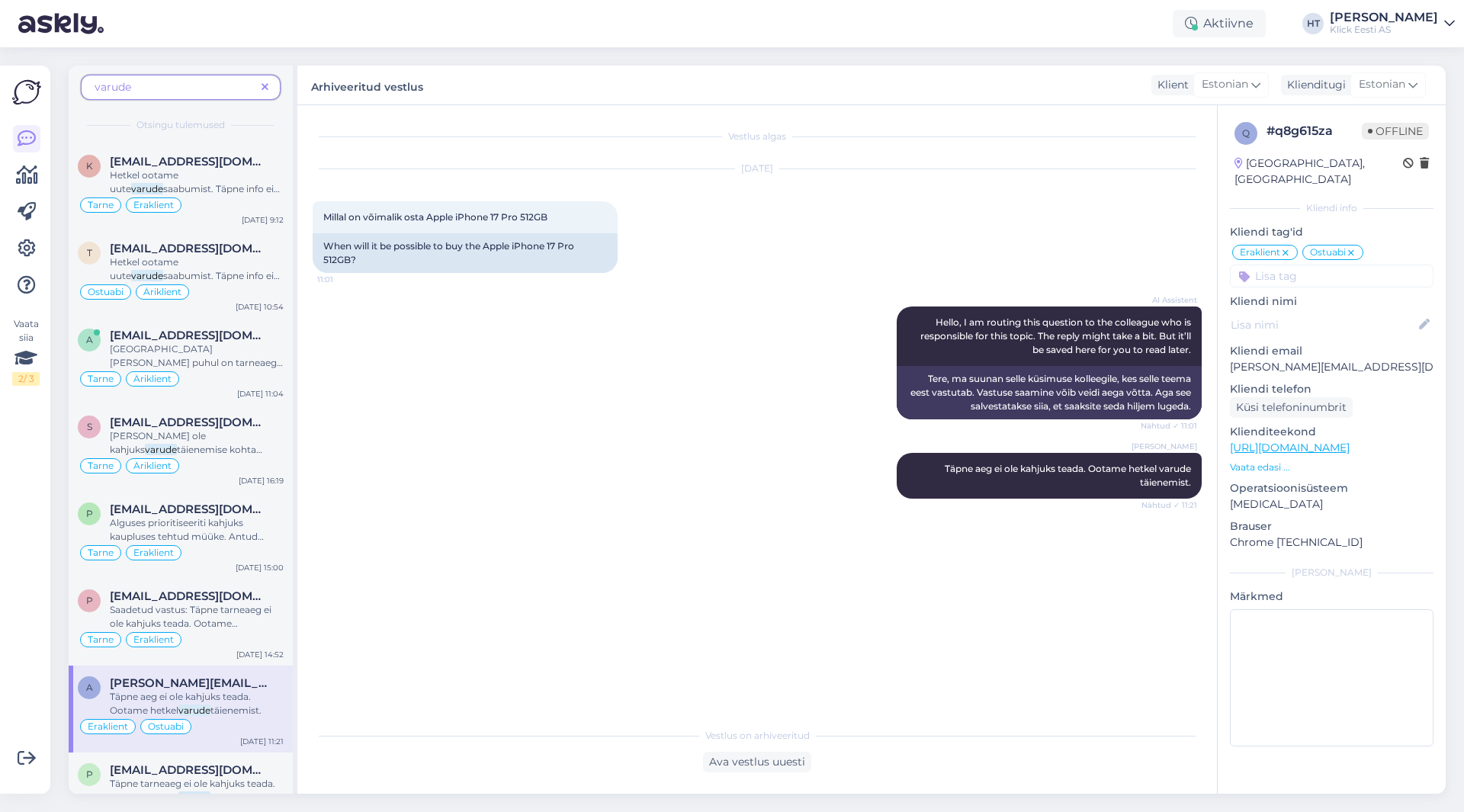
click at [272, 86] on span at bounding box center [265, 87] width 19 height 16
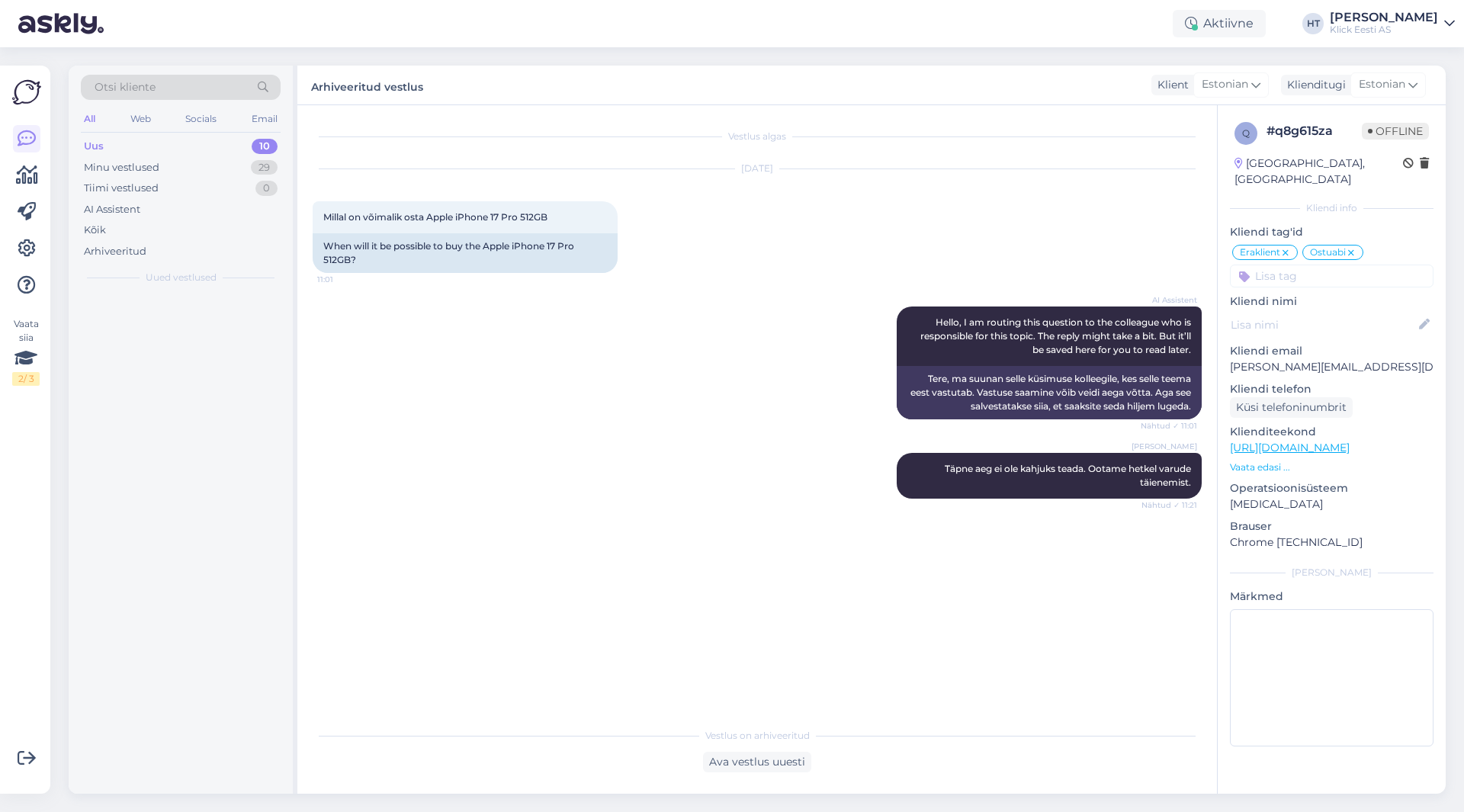
scroll to position [0, 0]
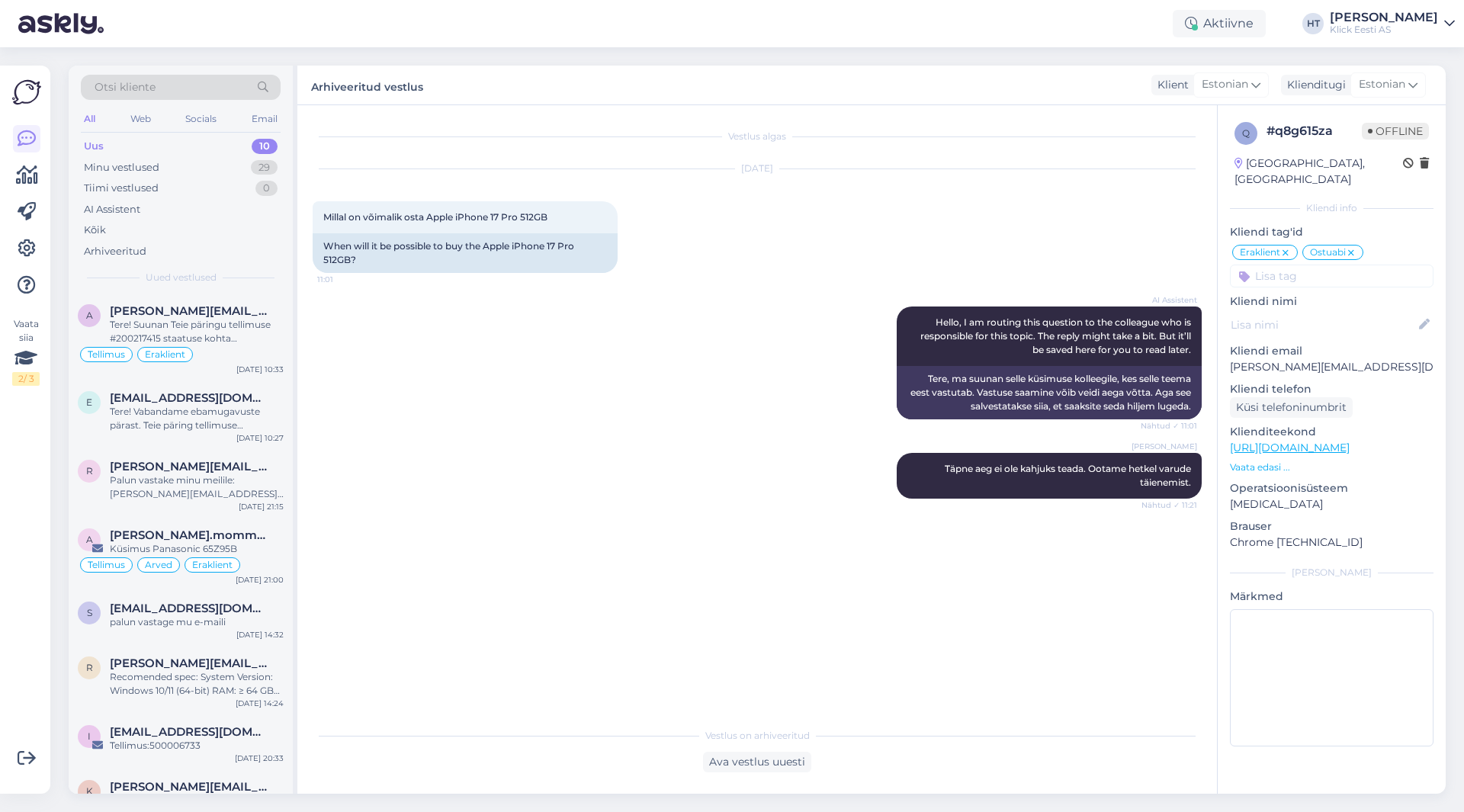
click at [221, 286] on div "Otsi kliente All Web Socials Email Uus 10 Minu vestlused 29 Tiimi vestlused 0 A…" at bounding box center [180, 180] width 224 height 228
click at [234, 308] on span "[PERSON_NAME][EMAIL_ADDRESS][DOMAIN_NAME]" at bounding box center [189, 311] width 159 height 14
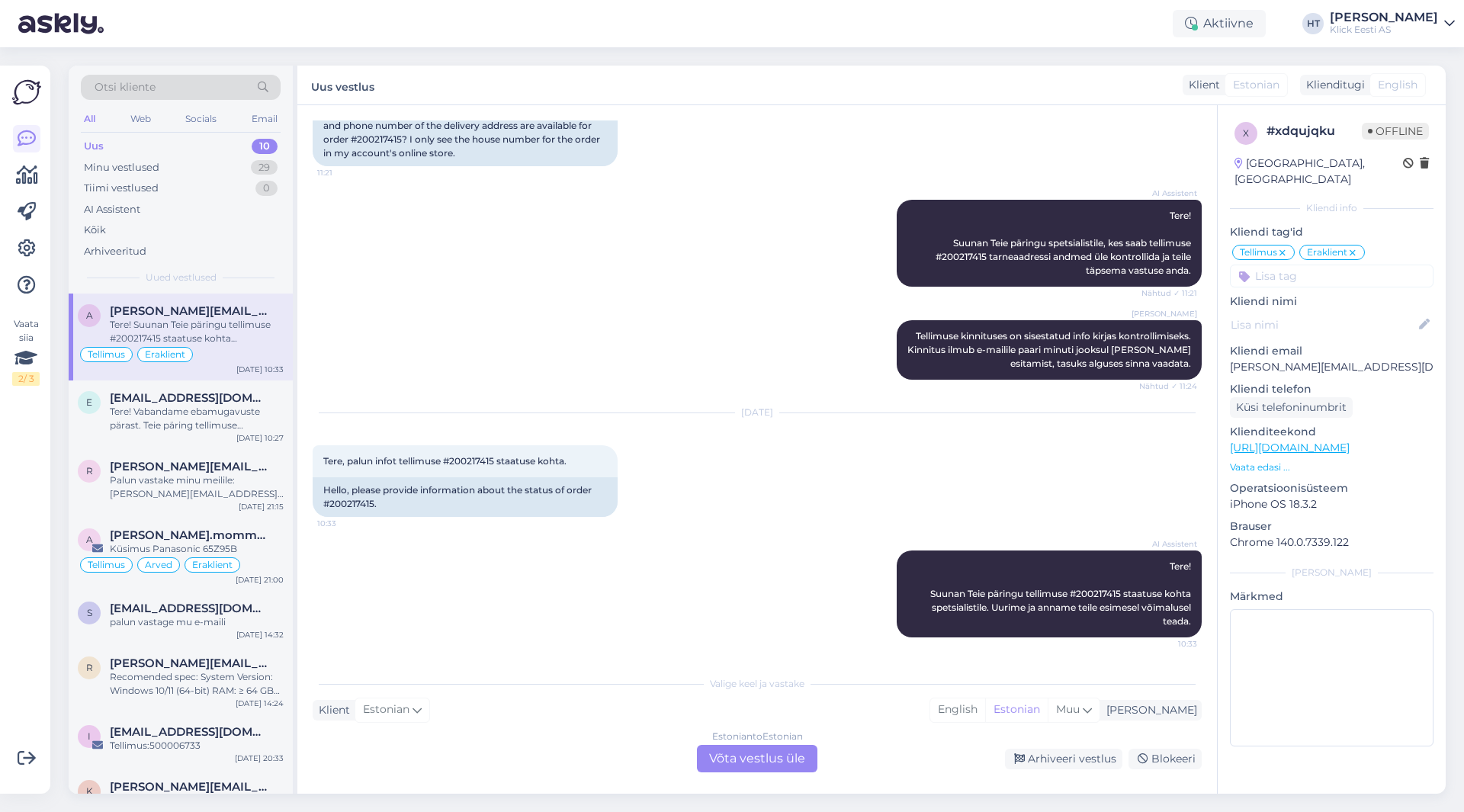
click at [756, 758] on div "Estonian to Estonian Võta vestlus üle" at bounding box center [757, 758] width 120 height 27
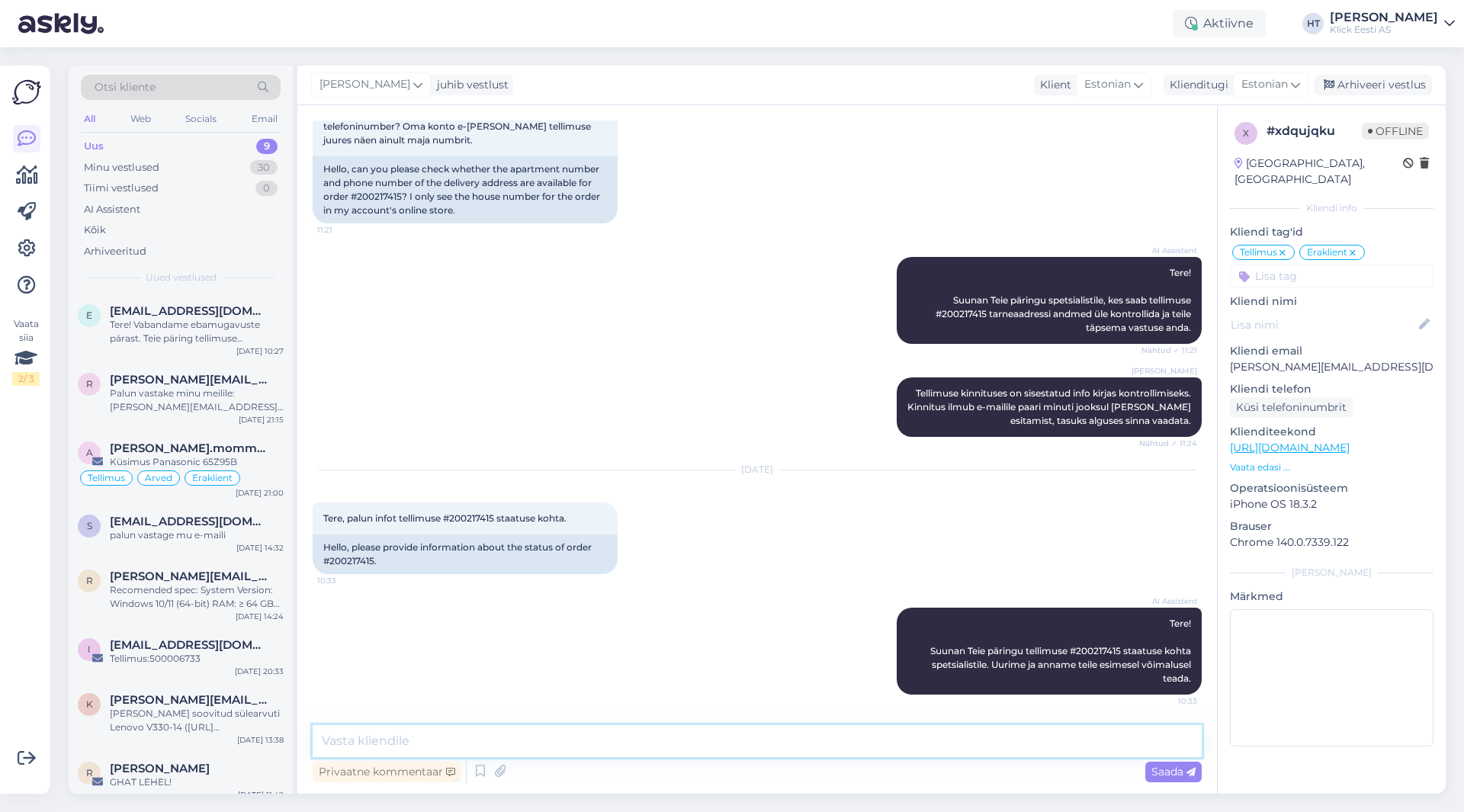
click at [759, 747] on textarea at bounding box center [757, 741] width 889 height 32
paste textarea "Hetkel ootame uute varude saabumist. Täpne info ei ole kahjuks teada."
type textarea "Hetkel ootame uute varude saabumist. Täpne info ei ole kahjuks teada."
click at [471, 512] on span "Tere, palun infot tellimuse #200217415 staatuse kohta." at bounding box center [445, 518] width 243 height 11
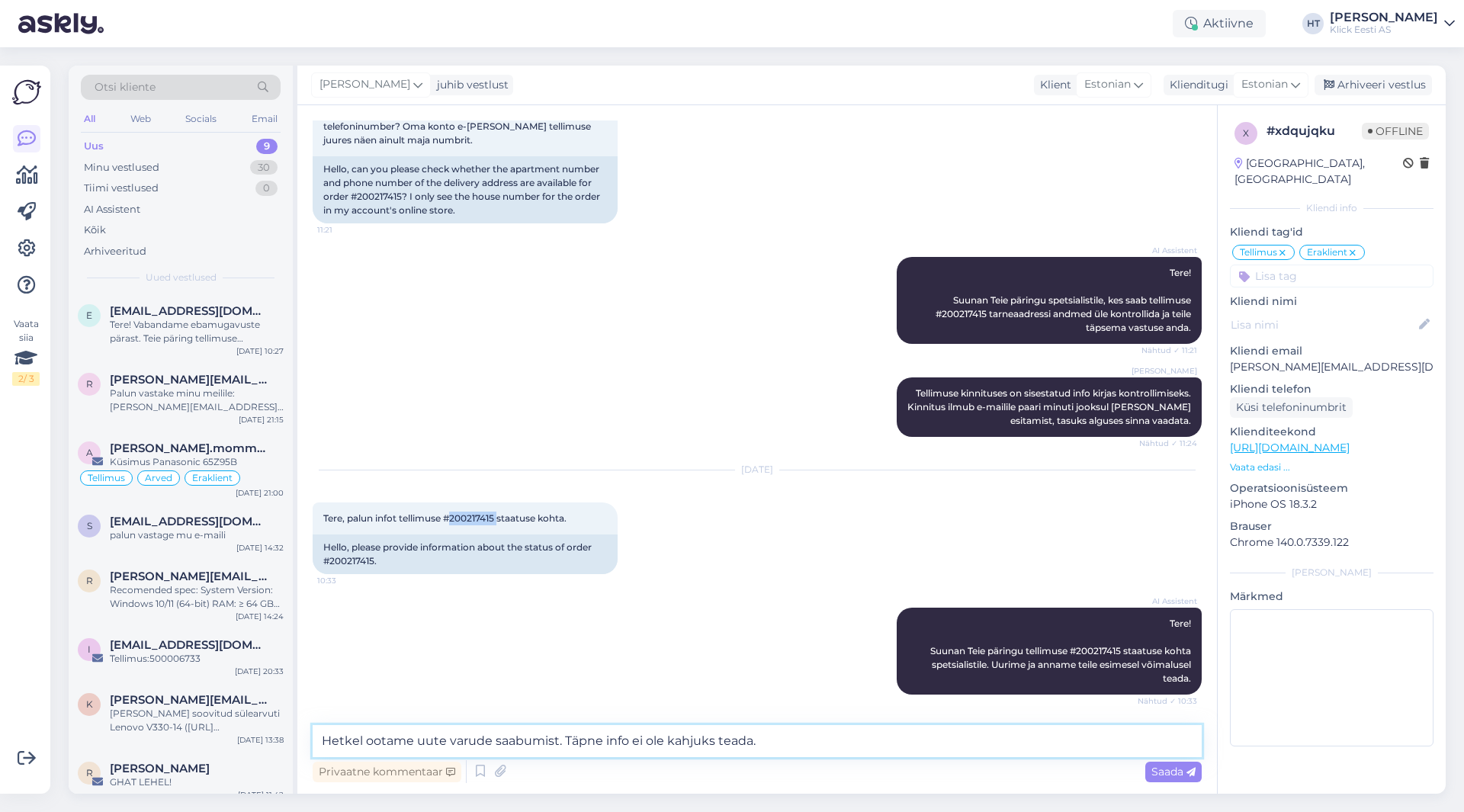
click at [835, 743] on textarea "Hetkel ootame uute varude saabumist. Täpne info ei ole kahjuks teada." at bounding box center [757, 741] width 889 height 32
click at [1165, 780] on div "Saada" at bounding box center [1174, 772] width 56 height 20
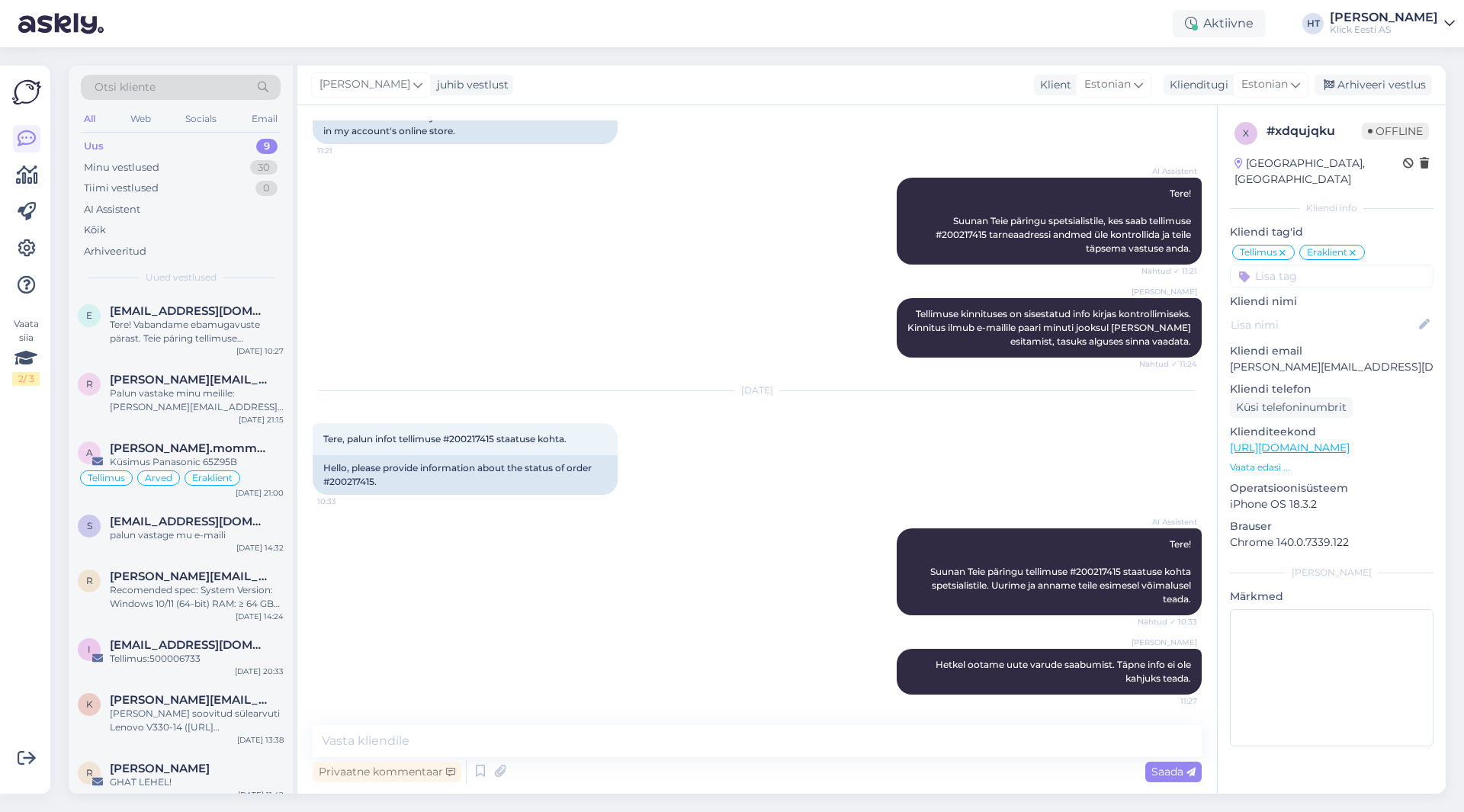
click at [1355, 269] on input at bounding box center [1332, 276] width 204 height 23
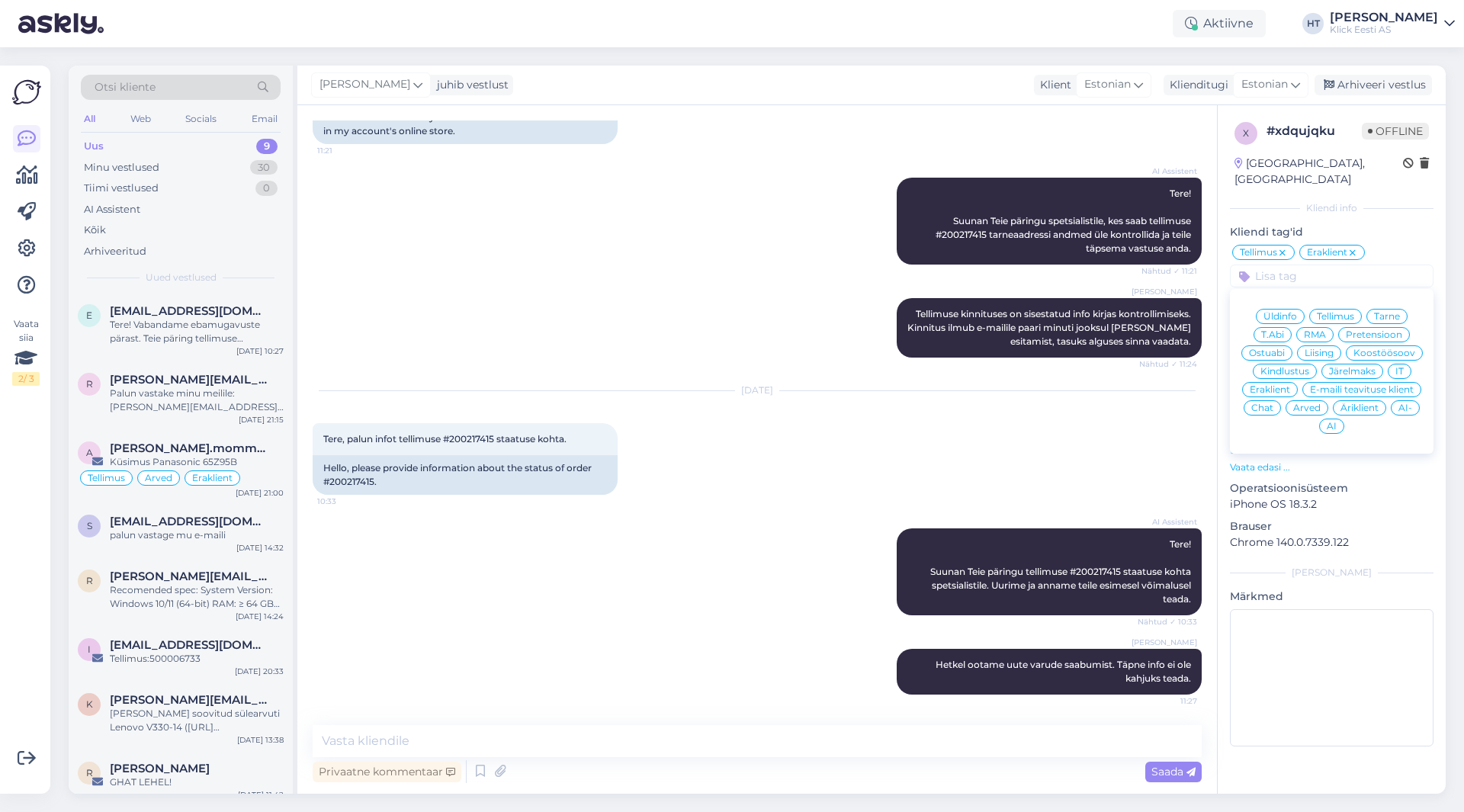
click at [1384, 312] on span "Tarne" at bounding box center [1388, 316] width 26 height 9
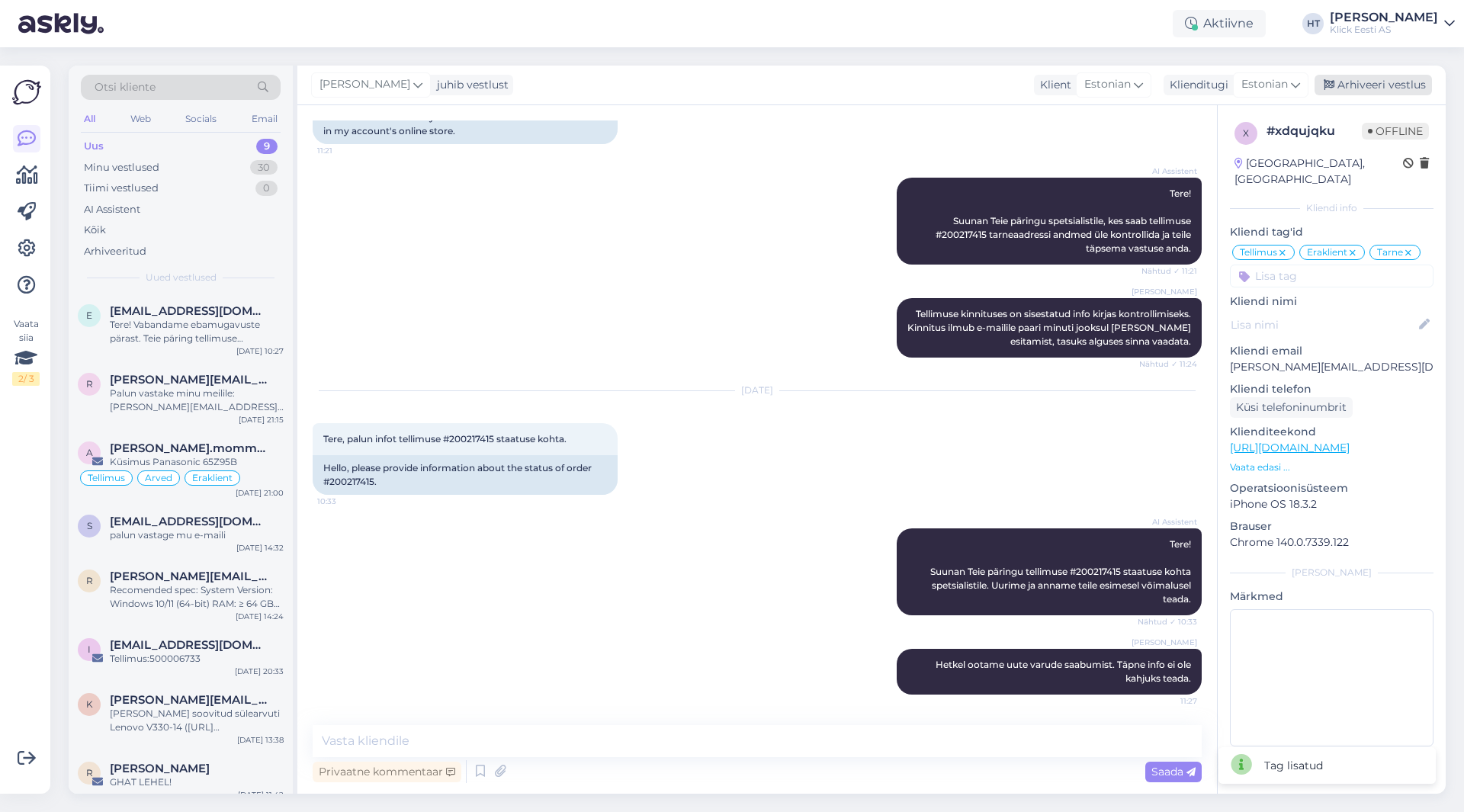
click at [1388, 83] on div "Arhiveeri vestlus" at bounding box center [1373, 84] width 118 height 20
click at [198, 309] on span "[EMAIL_ADDRESS][DOMAIN_NAME]" at bounding box center [189, 311] width 159 height 14
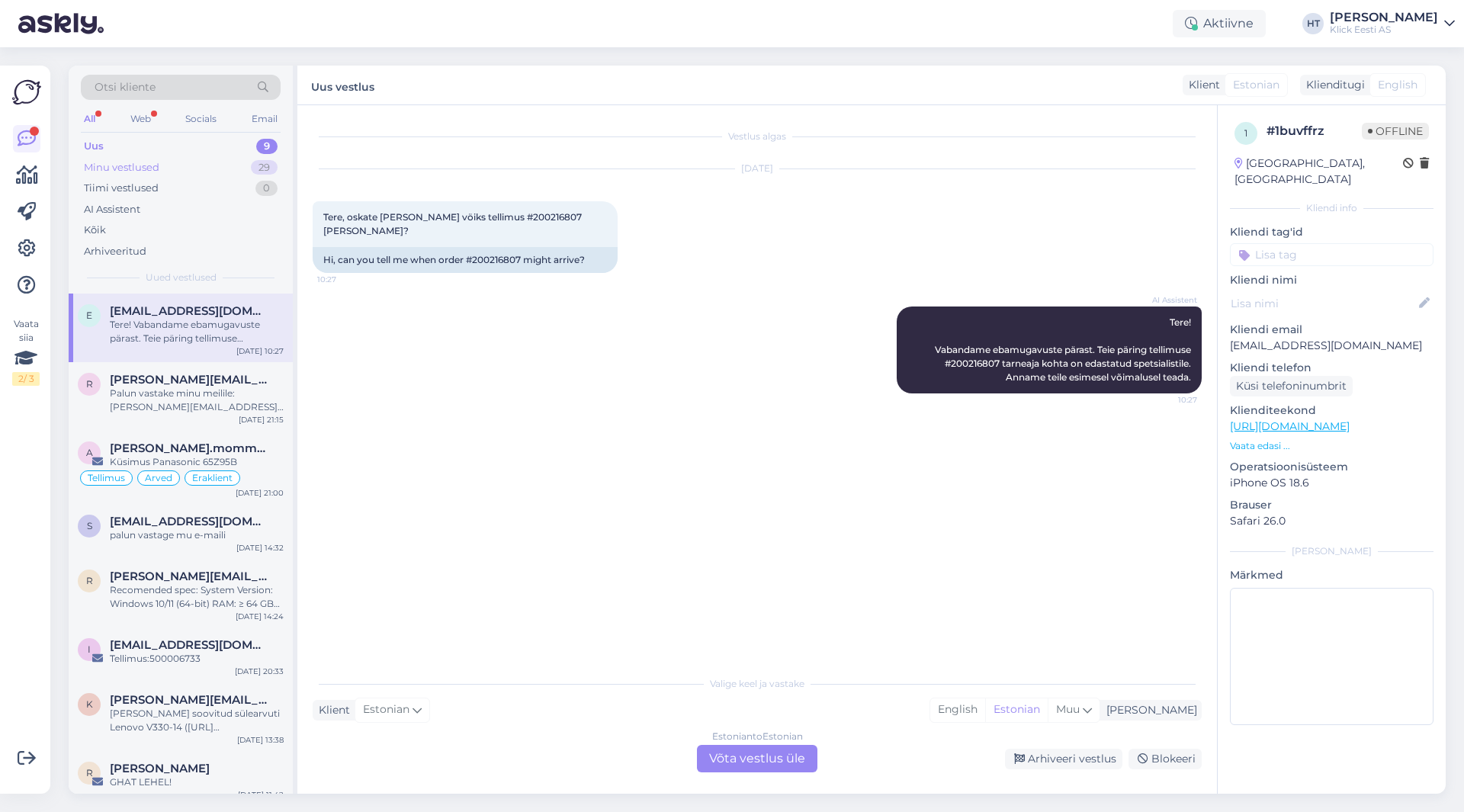
click at [236, 164] on div "Minu vestlused 29" at bounding box center [180, 168] width 199 height 21
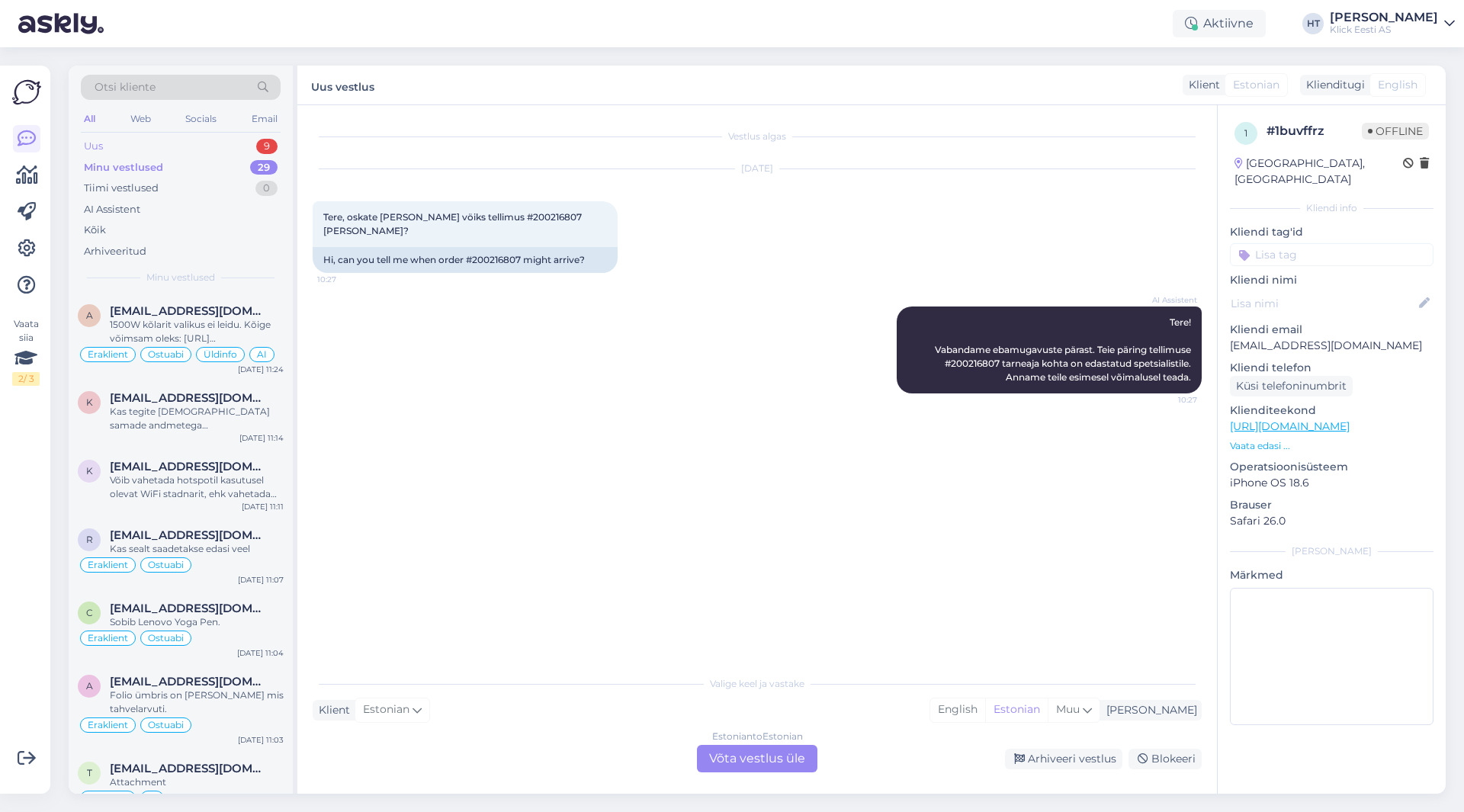
click at [241, 148] on div "Uus 9" at bounding box center [180, 146] width 199 height 21
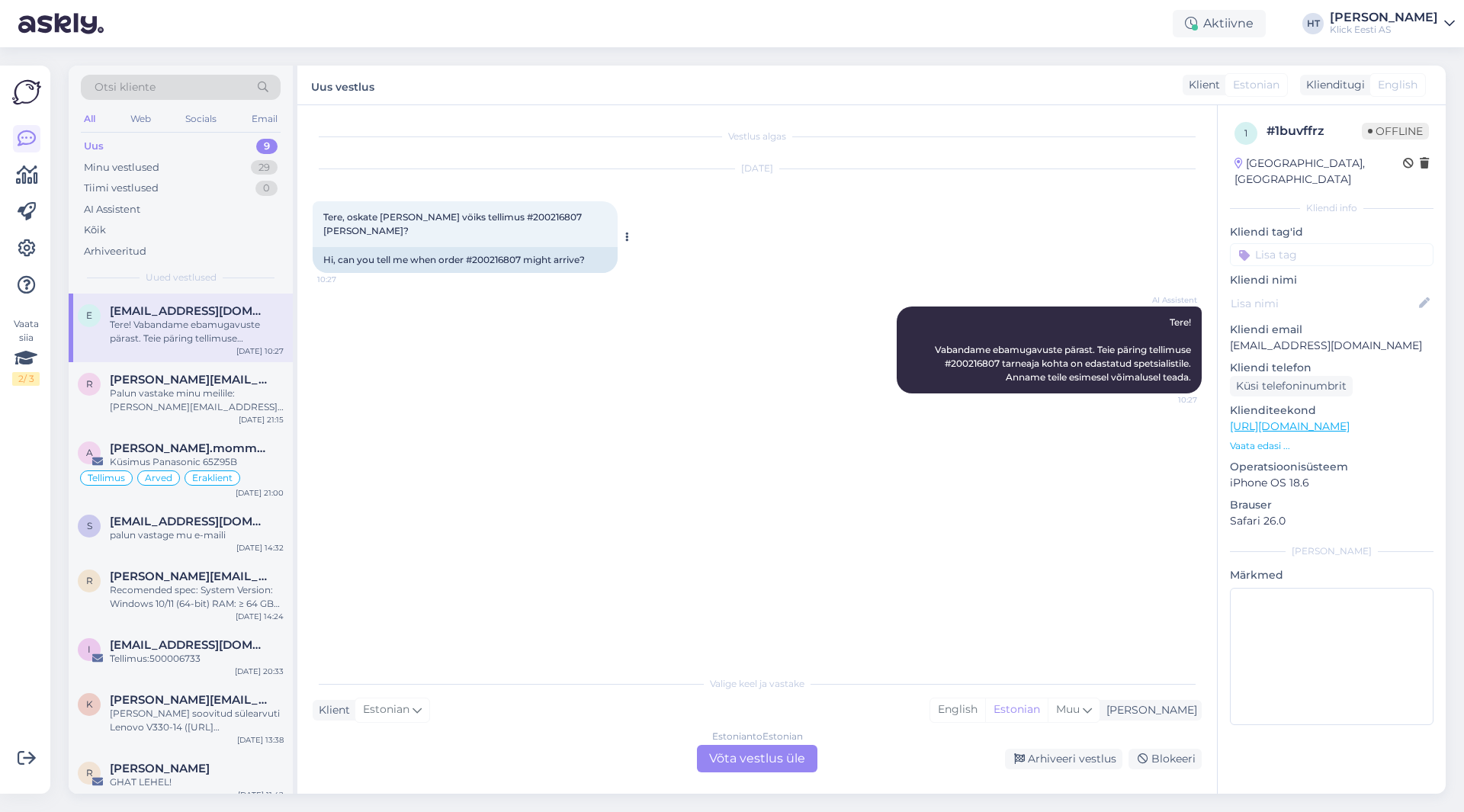
click at [525, 220] on span "Tere, oskate [PERSON_NAME] vöiks tellimus #200216807 [PERSON_NAME]?" at bounding box center [453, 223] width 261 height 25
click at [489, 379] on div "AI Assistent Tere! Vabandame ebamugavuste pärast. Teie päring tellimuse #200216…" at bounding box center [757, 350] width 889 height 120
click at [148, 245] on div "Arhiveeritud" at bounding box center [180, 251] width 199 height 21
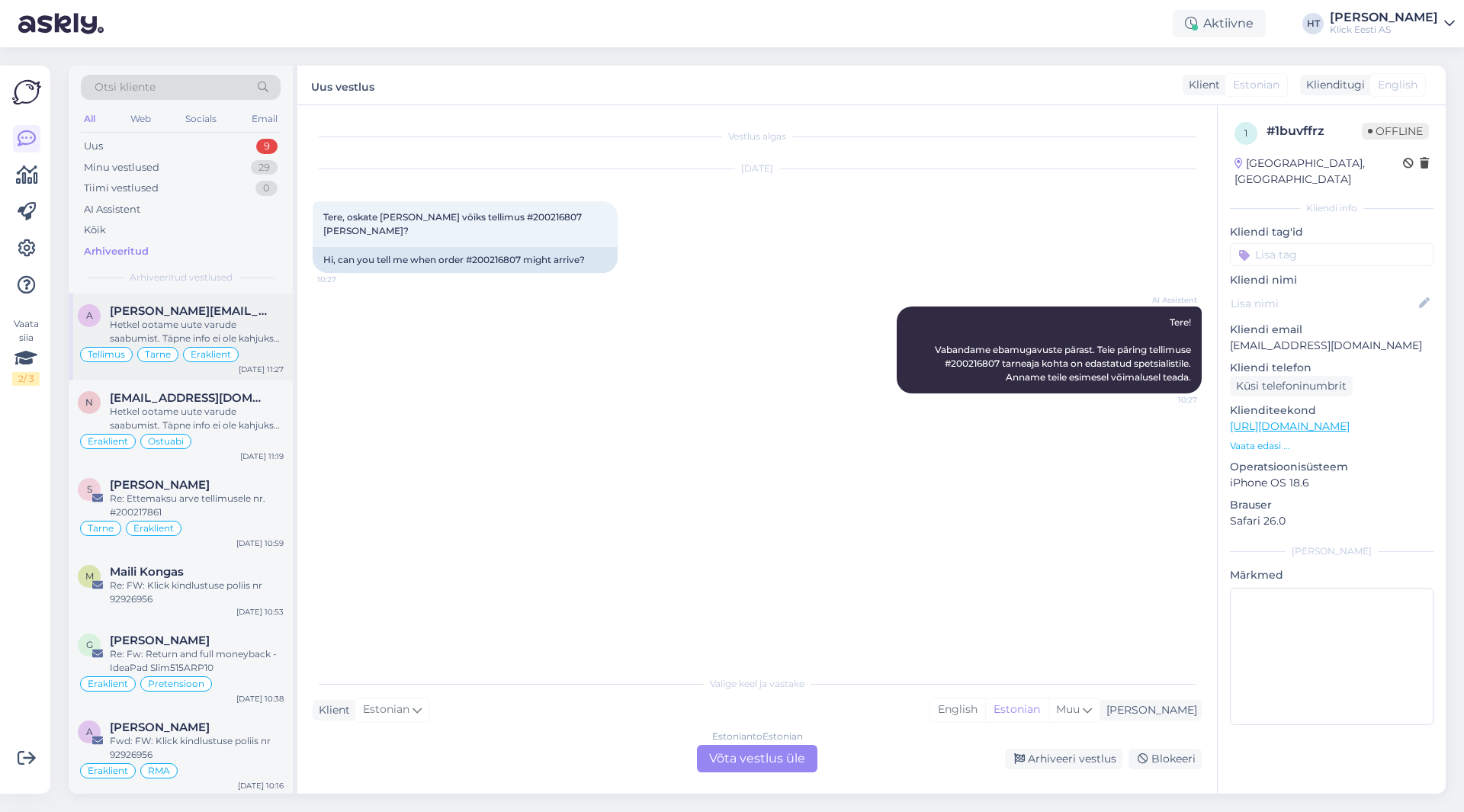
click at [217, 324] on div "Hetkel ootame uute varude saabumist. Täpne info ei ole kahjuks teada." at bounding box center [197, 331] width 174 height 27
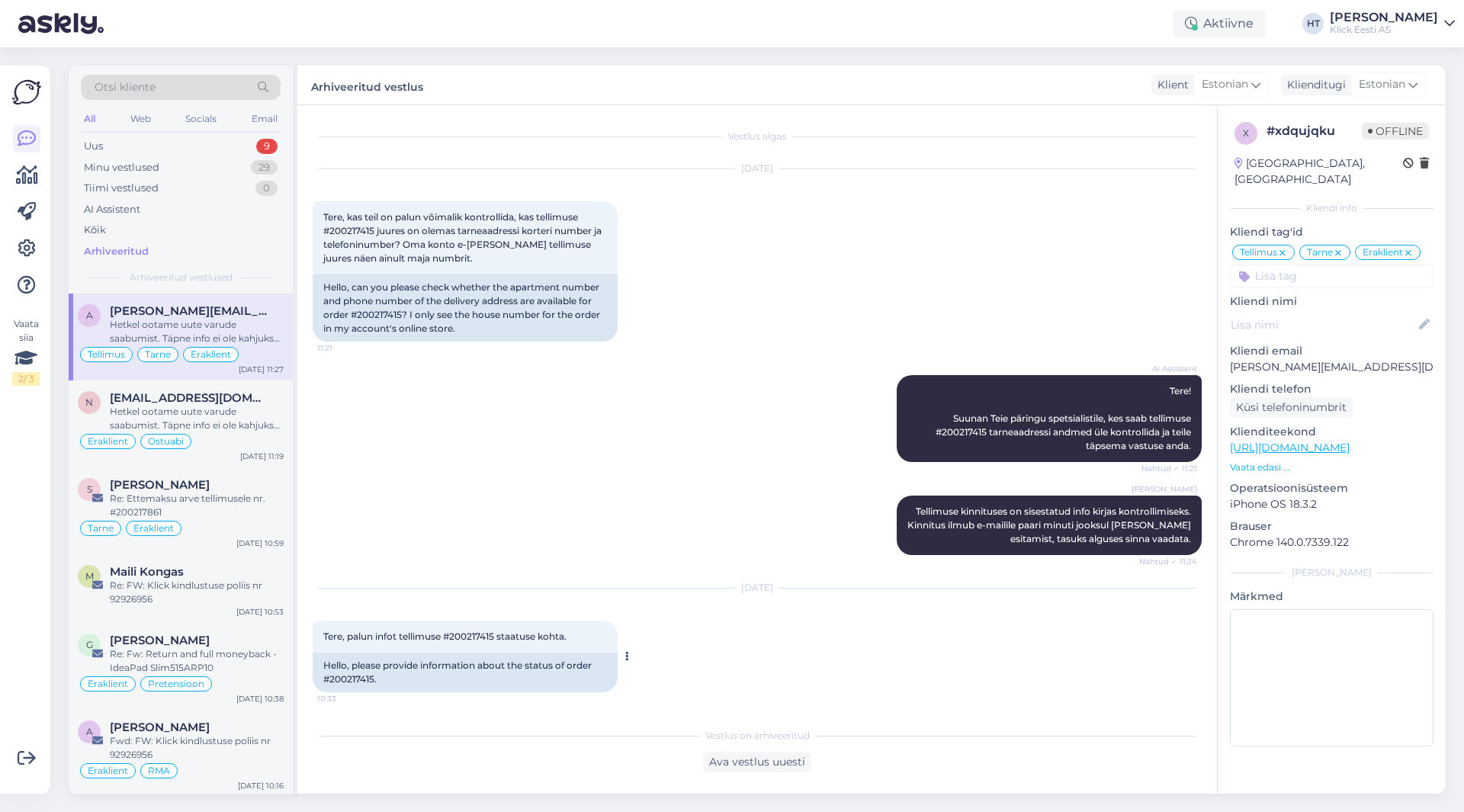
scroll to position [203, 0]
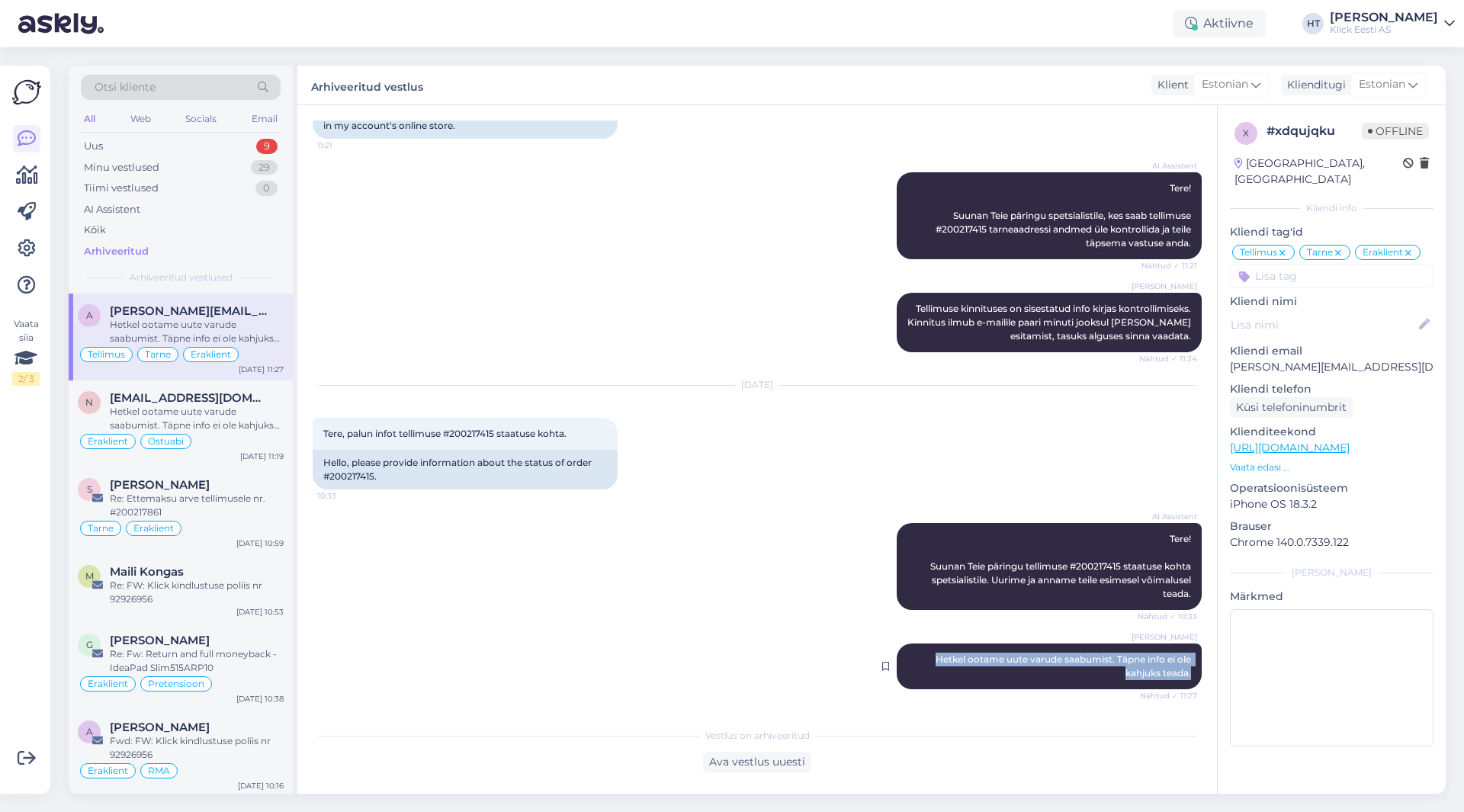
drag, startPoint x: 922, startPoint y: 657, endPoint x: 1185, endPoint y: 670, distance: 263.3
click at [1185, 670] on div "[PERSON_NAME] Hetkel ootame uute varude saabumist. Täpne info ei ole kahjuks te…" at bounding box center [1049, 667] width 305 height 46
click at [629, 571] on div "AI Assistent Tere! Suunan Teie päringu tellimuse #200217415 staatuse kohta spet…" at bounding box center [757, 566] width 889 height 120
click at [249, 144] on div "Uus 9" at bounding box center [180, 146] width 199 height 21
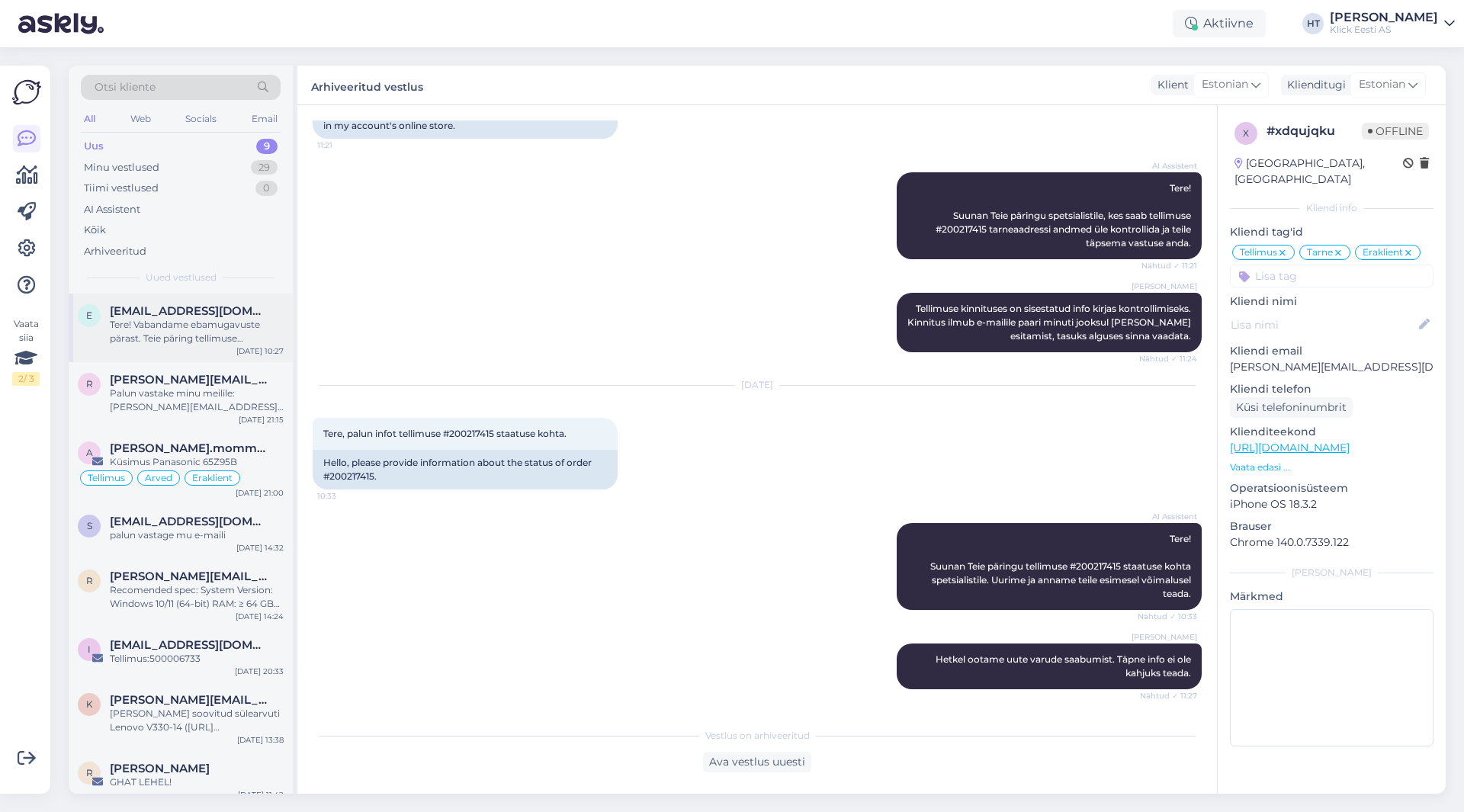
click at [219, 311] on span "[EMAIL_ADDRESS][DOMAIN_NAME]" at bounding box center [189, 311] width 159 height 14
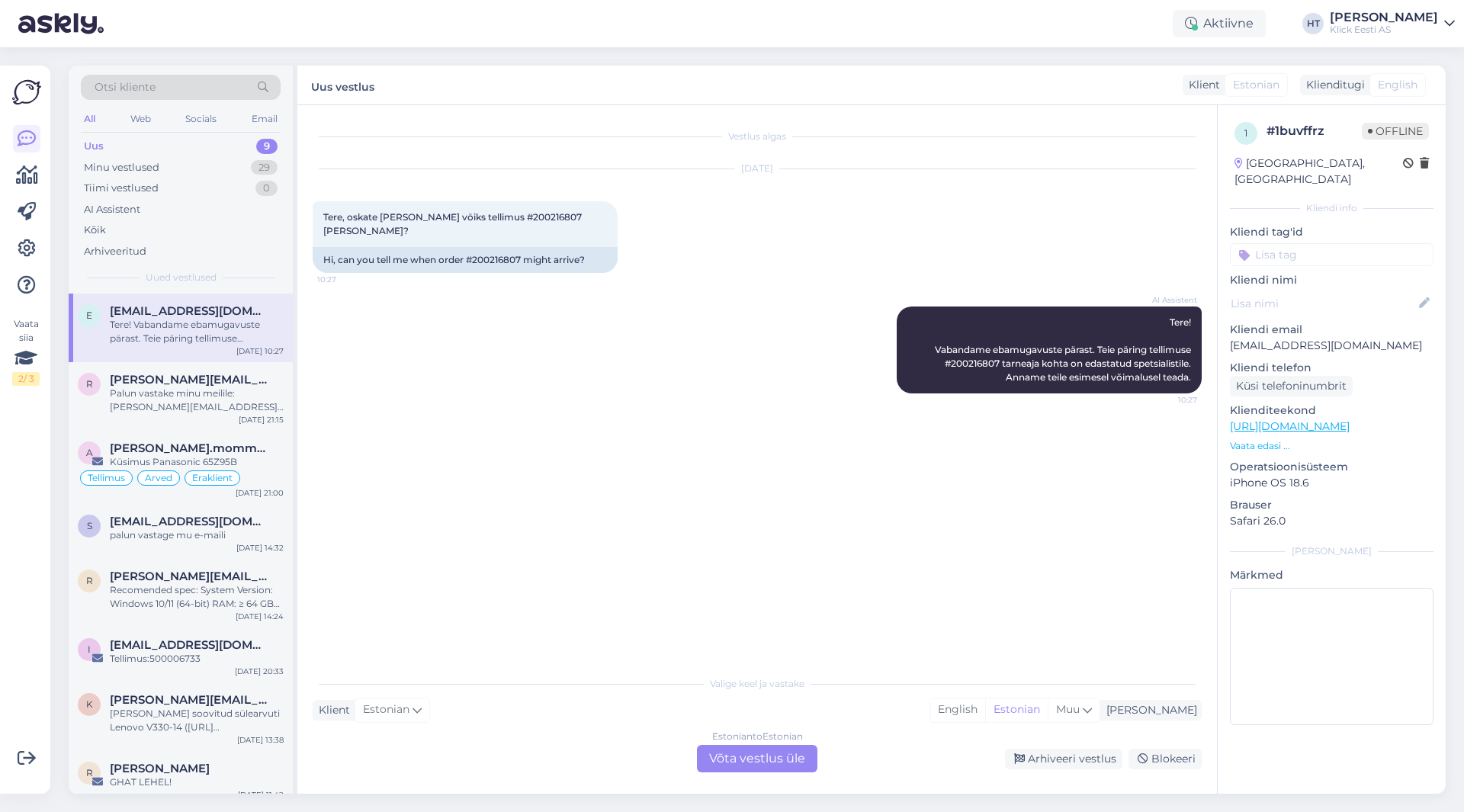
click at [746, 749] on div "Estonian to Estonian Võta vestlus üle" at bounding box center [757, 758] width 120 height 27
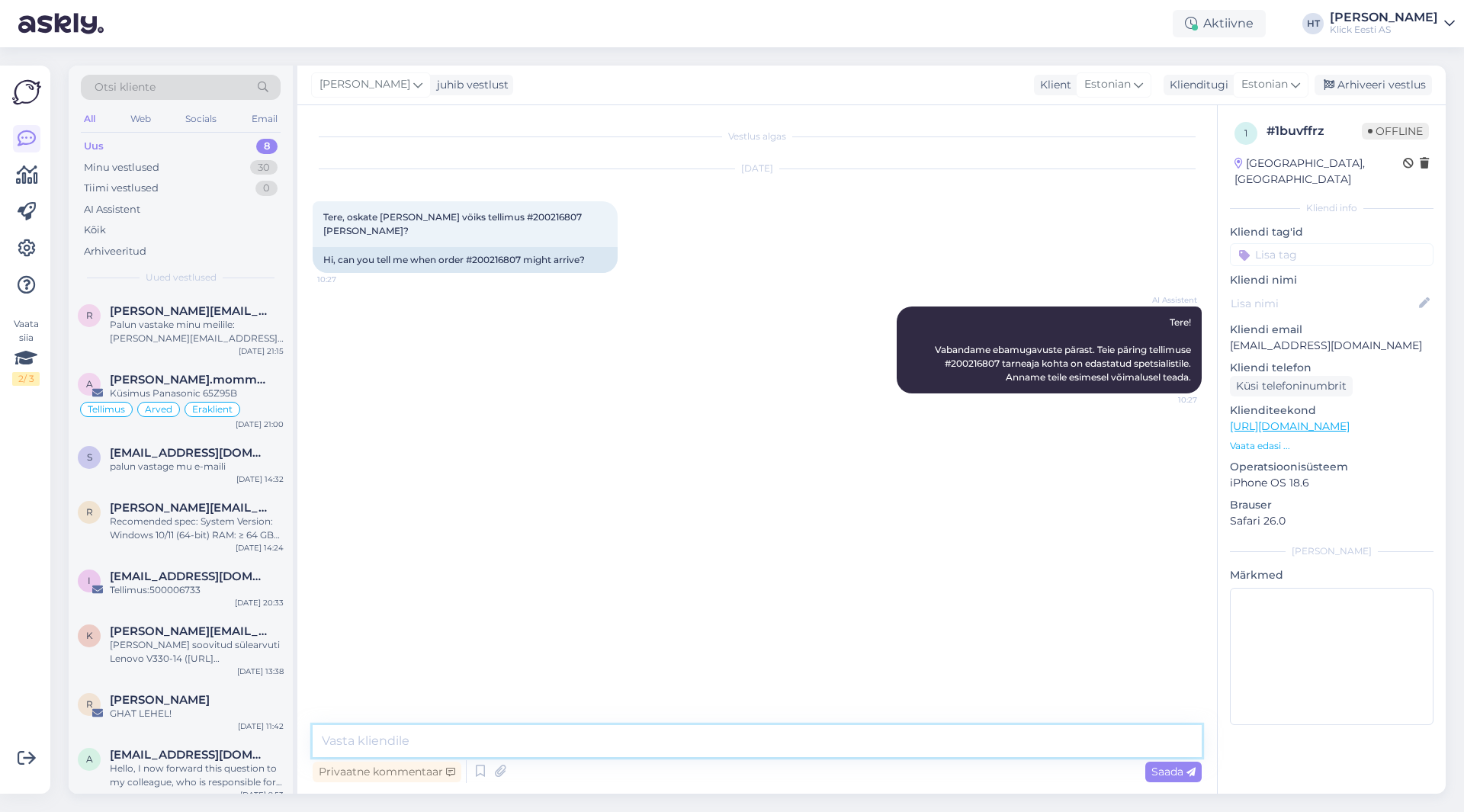
click at [751, 749] on textarea at bounding box center [757, 741] width 889 height 32
paste textarea "Hetkel ootame uute varude saabumist. Täpne info ei ole kahjuks teada."
type textarea "Hetkel ootame uute varude saabumist. Täpne info ei ole kahjuks teada."
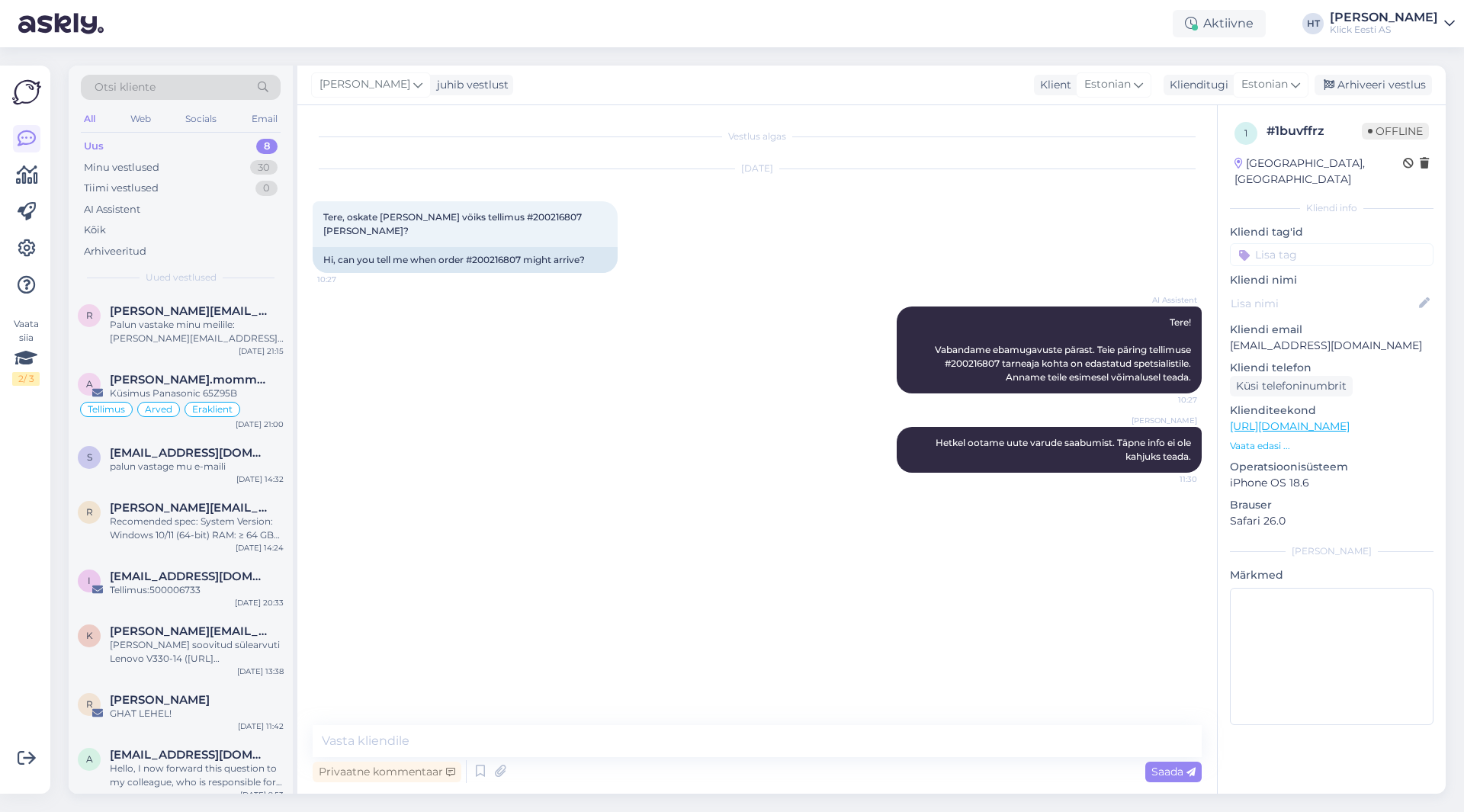
click at [1312, 243] on input at bounding box center [1332, 255] width 204 height 23
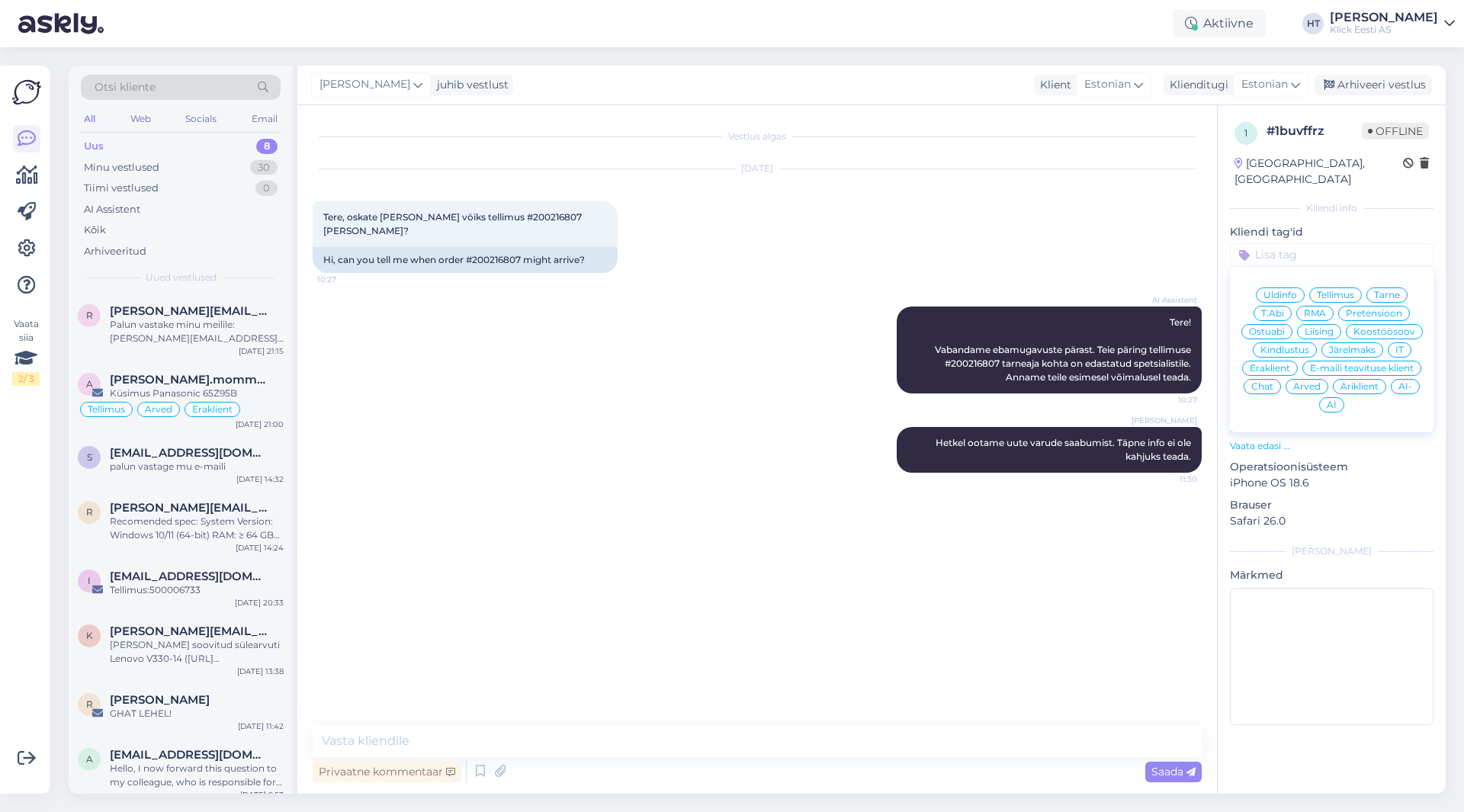
click at [1373, 287] on div "Tarne" at bounding box center [1387, 294] width 41 height 15
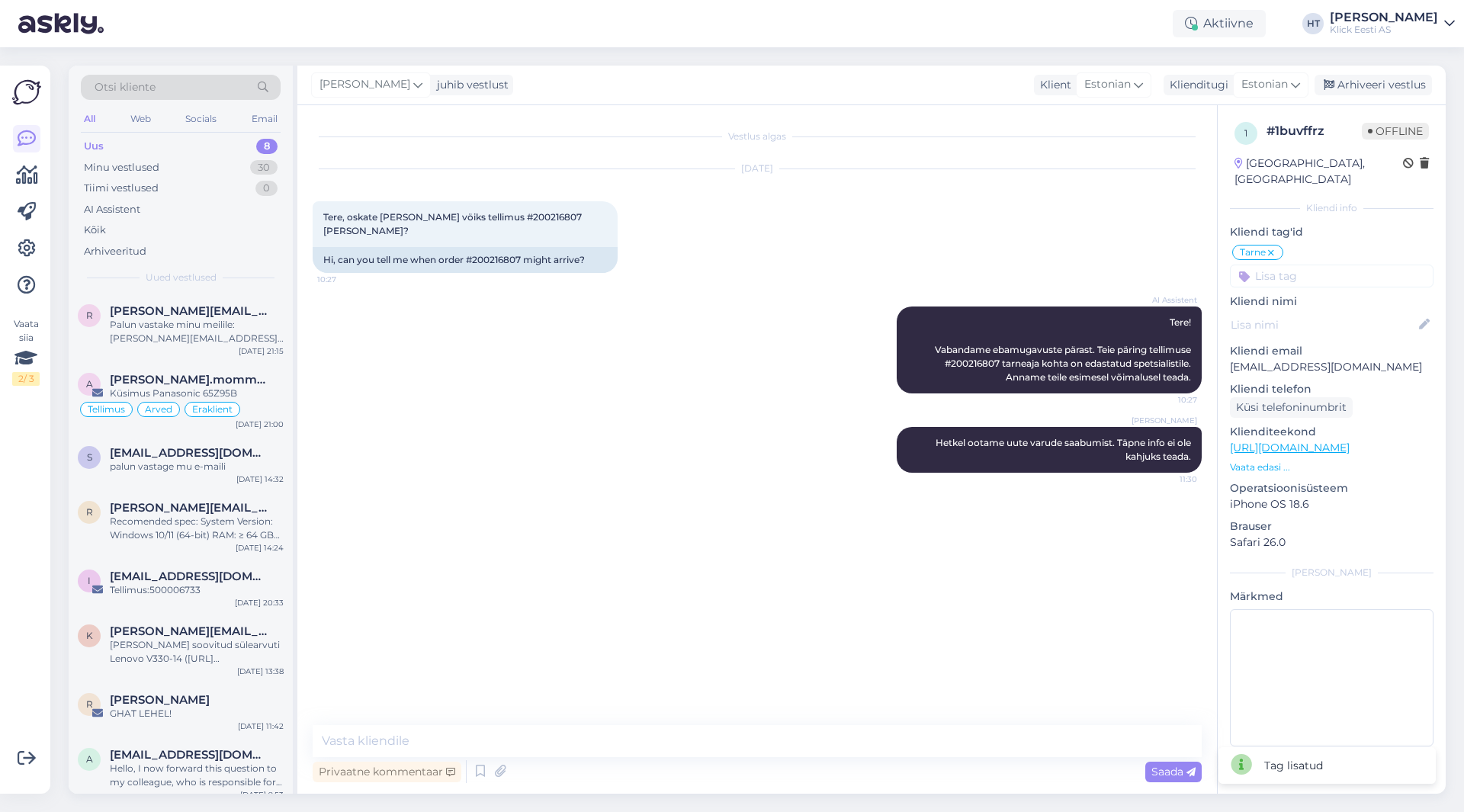
click at [1366, 265] on input at bounding box center [1332, 276] width 204 height 23
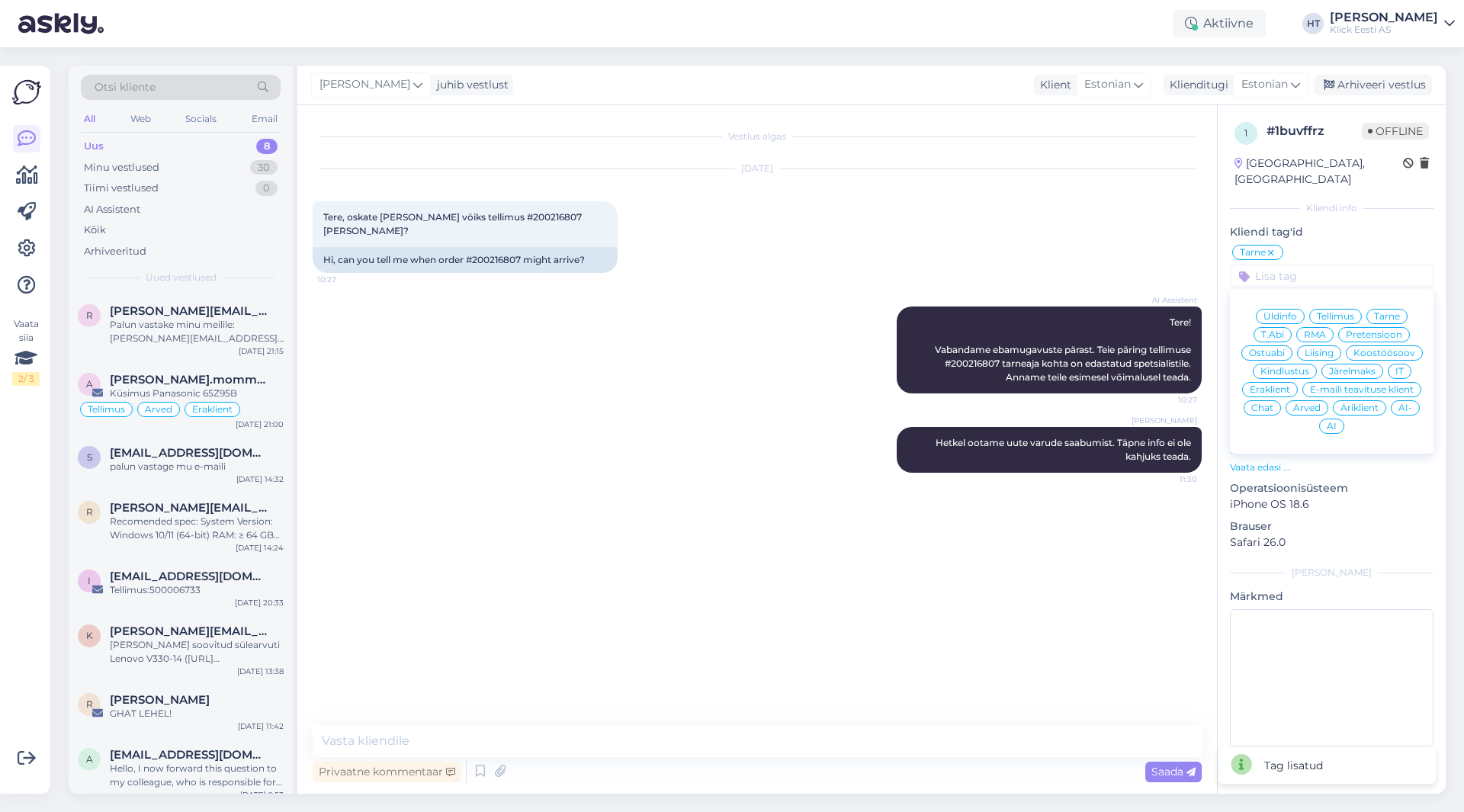
click at [1372, 403] on span "Äriklient" at bounding box center [1359, 408] width 38 height 9
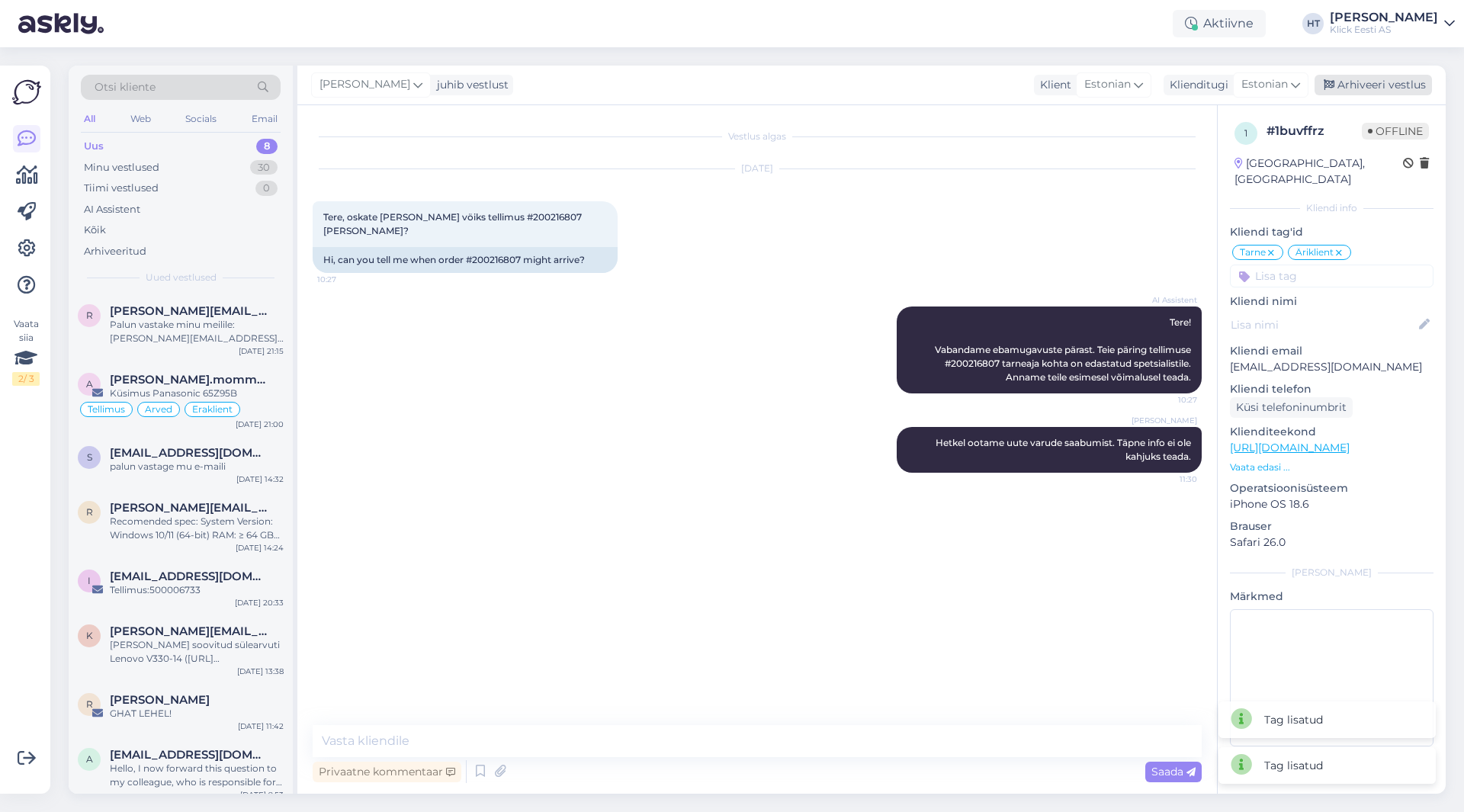
click at [1388, 80] on div "Arhiveeri vestlus" at bounding box center [1373, 84] width 118 height 20
click at [240, 331] on div "Palun vastake minu meilile: [PERSON_NAME][EMAIL_ADDRESS][PERSON_NAME][DOMAIN_NA…" at bounding box center [197, 331] width 174 height 27
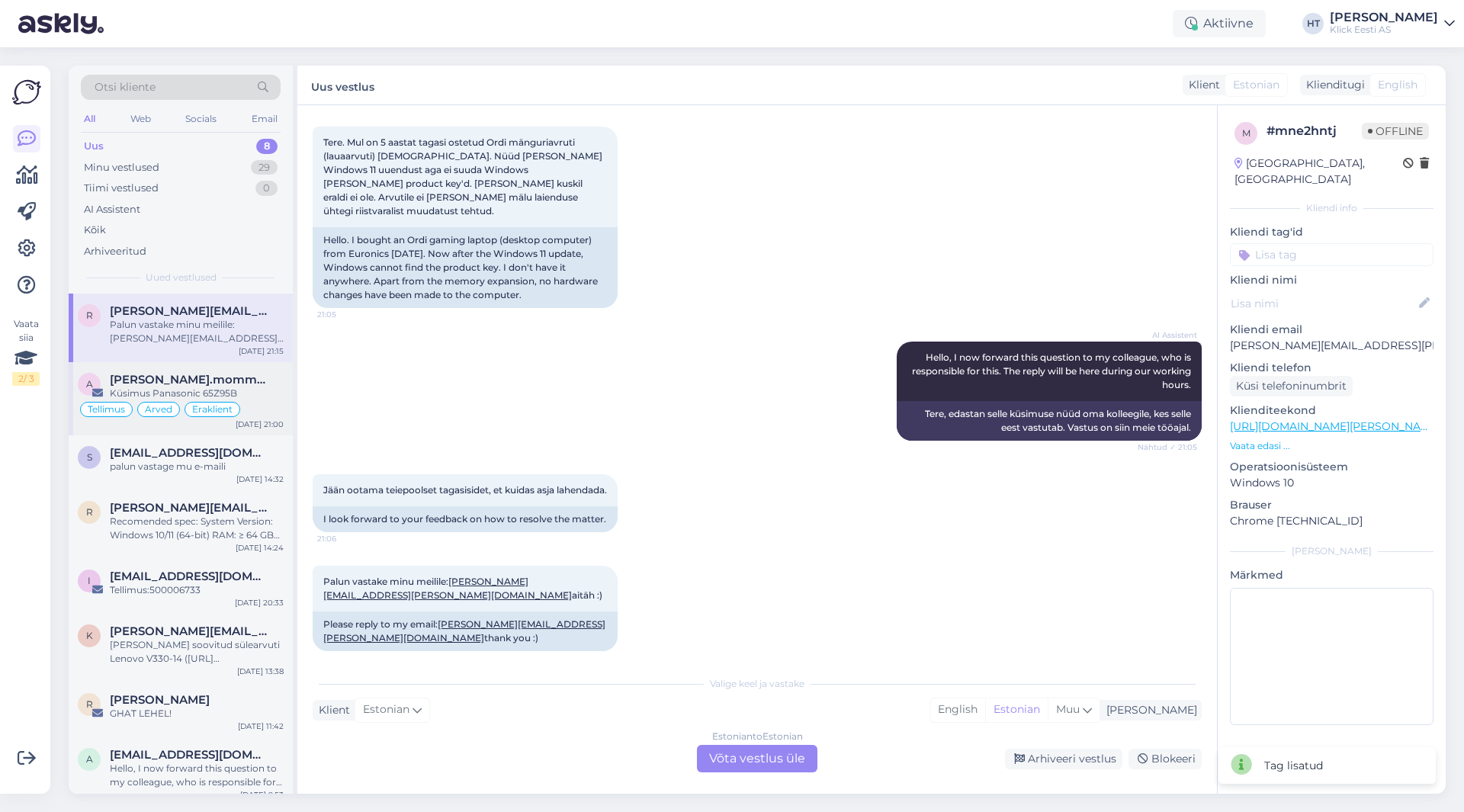
click at [243, 379] on span "[PERSON_NAME].mommeja via [EMAIL_ADDRESS][DOMAIN_NAME]" at bounding box center [189, 380] width 159 height 14
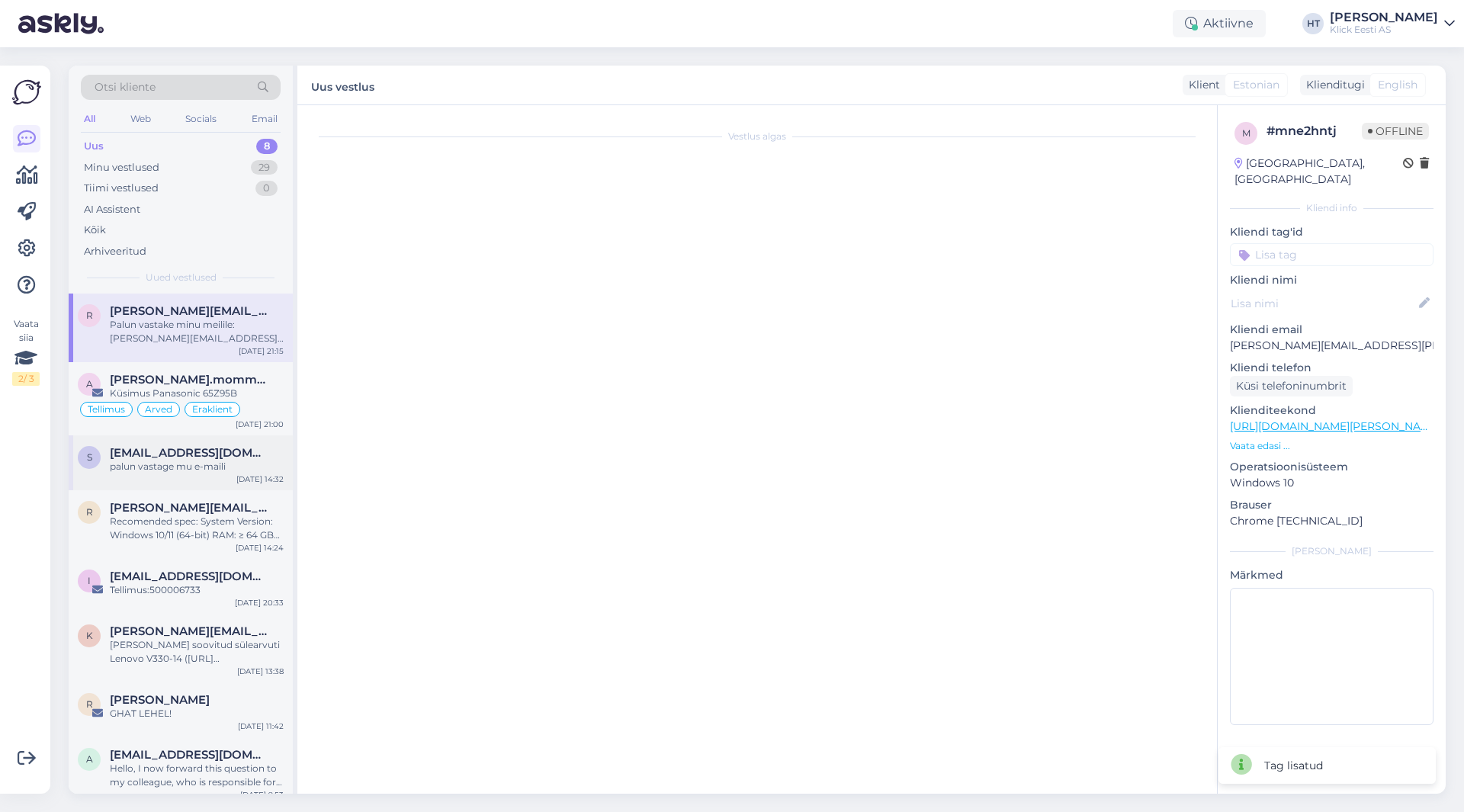
scroll to position [6811, 0]
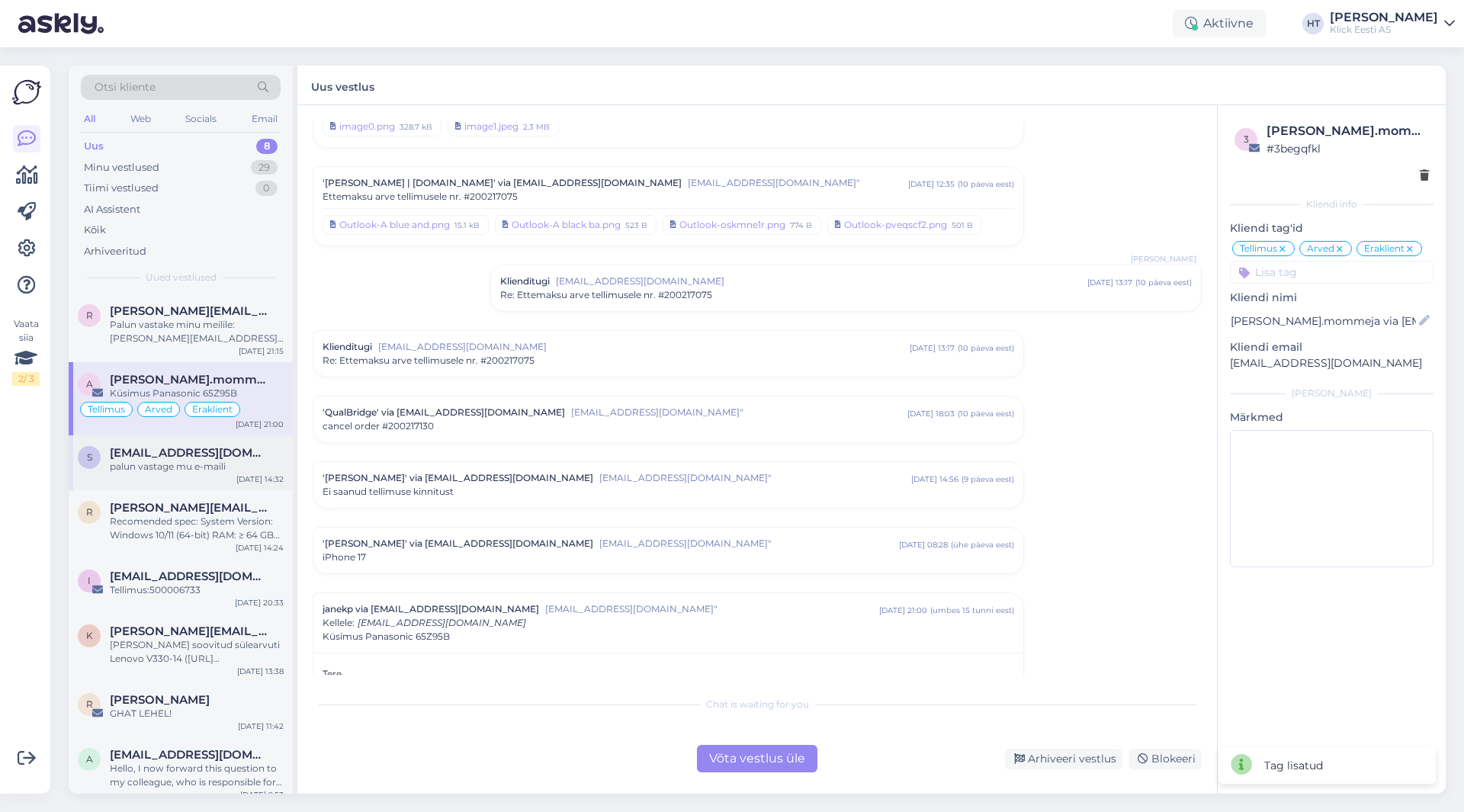
click at [228, 446] on div "s [EMAIL_ADDRESS][DOMAIN_NAME] palun vastage mu e-maili [DATE] 14:32" at bounding box center [180, 463] width 224 height 54
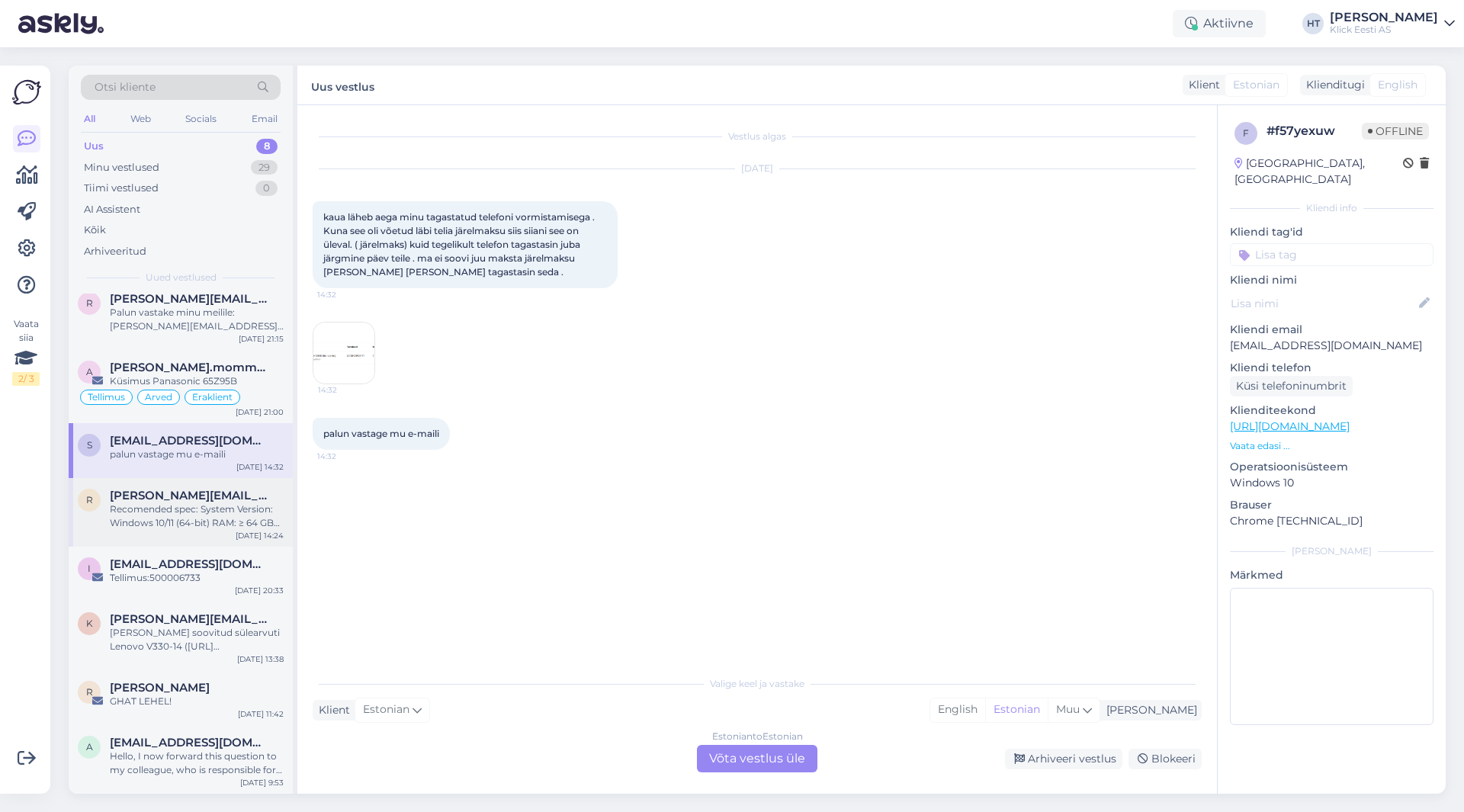
scroll to position [0, 0]
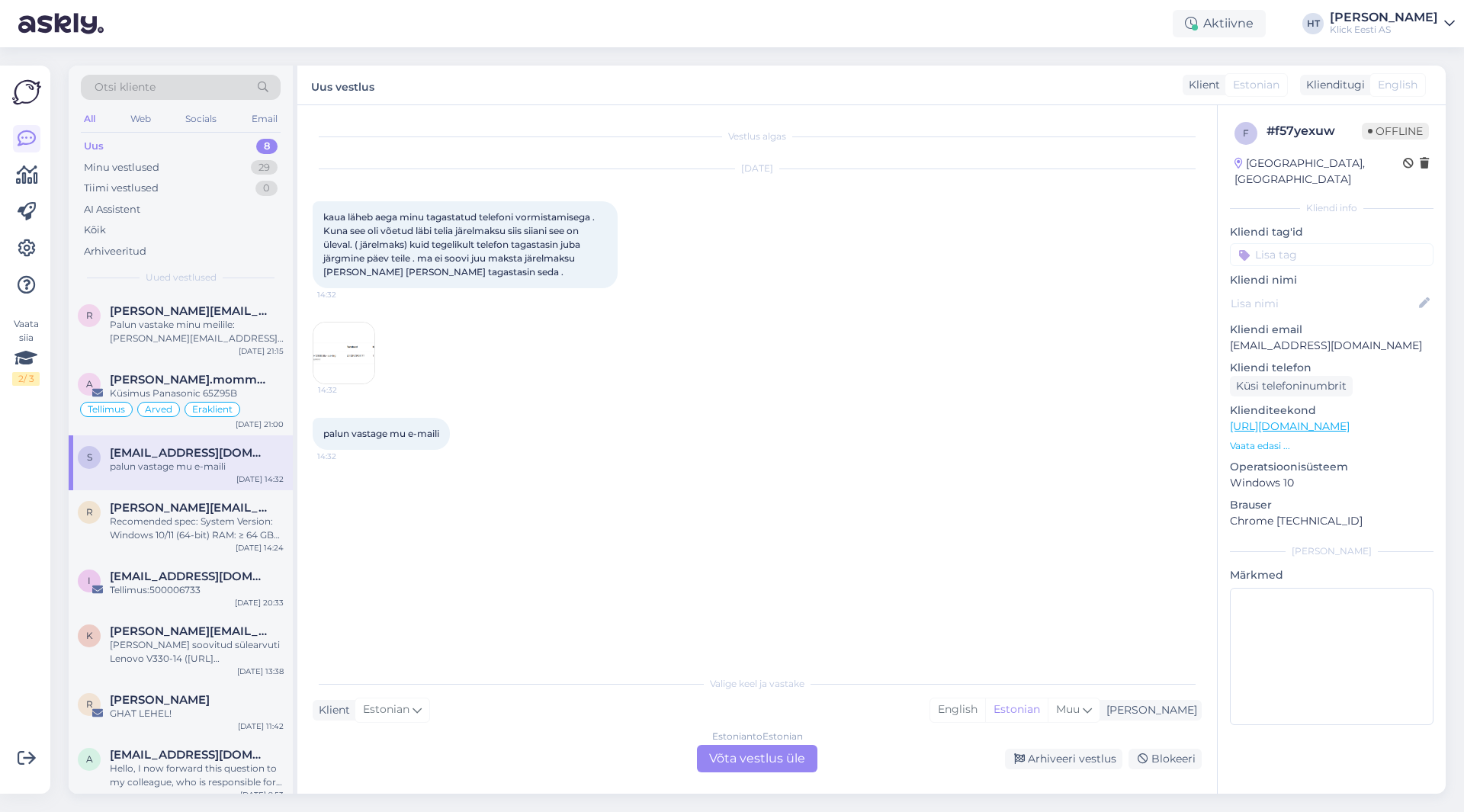
click at [1279, 338] on p "[EMAIL_ADDRESS][DOMAIN_NAME]" at bounding box center [1332, 346] width 204 height 16
click at [596, 373] on div "[DATE] kaua läheb aega minu tagastatud telefoni vormistamisega . Kuna see oli v…" at bounding box center [757, 277] width 889 height 249
click at [177, 83] on div "Otsi kliente" at bounding box center [180, 87] width 199 height 25
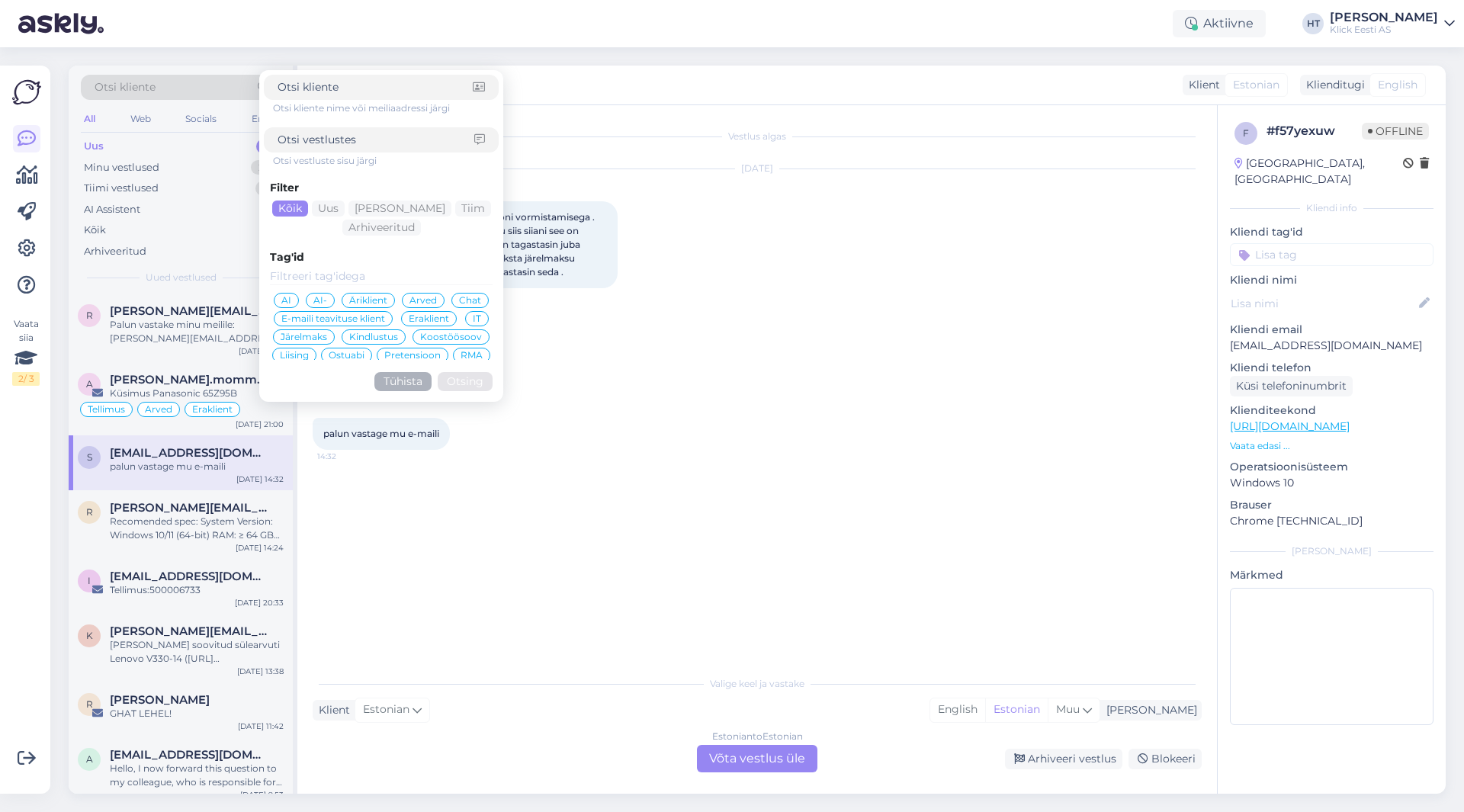
click at [380, 143] on input at bounding box center [376, 140] width 197 height 16
click at [366, 95] on input at bounding box center [375, 87] width 195 height 16
paste input "[EMAIL_ADDRESS][DOMAIN_NAME]"
type input "[EMAIL_ADDRESS][DOMAIN_NAME]"
click button "Otsing" at bounding box center [465, 382] width 54 height 19
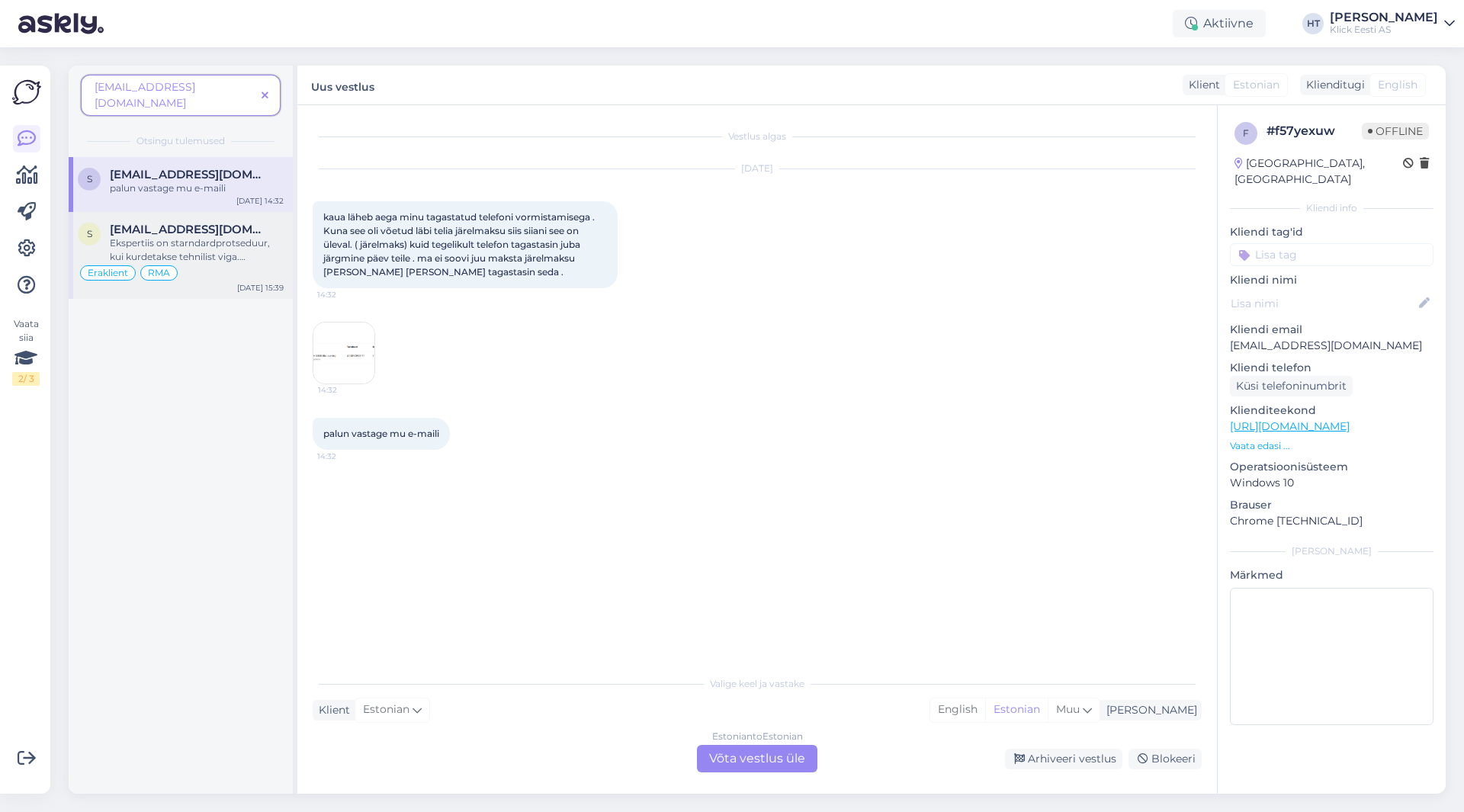
click at [265, 236] on div "Ekspertiis on starndardprotseduur, kui kurdetakse tehnilist viga. [PERSON_NAME]…" at bounding box center [197, 250] width 174 height 27
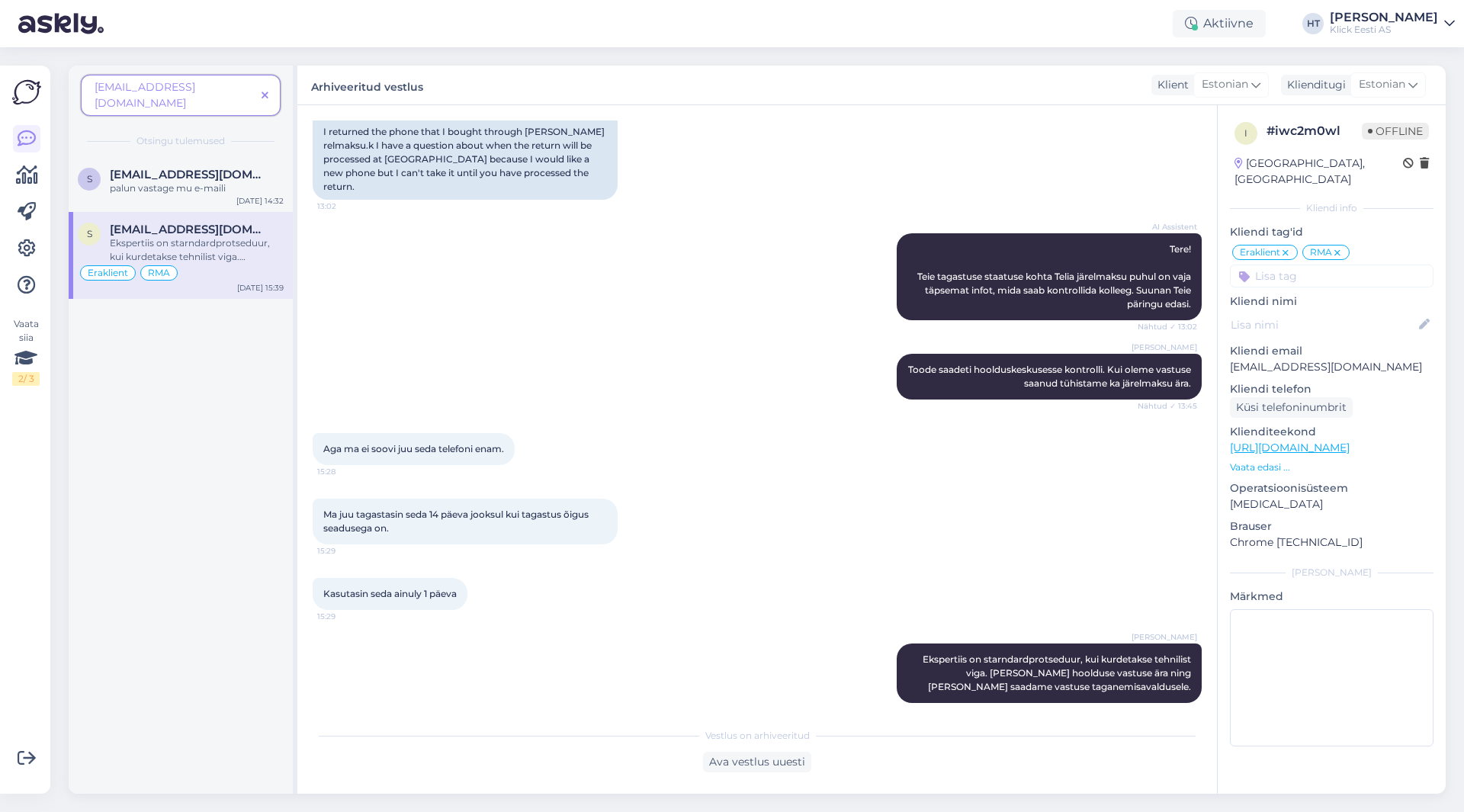
click at [263, 91] on icon at bounding box center [265, 96] width 7 height 11
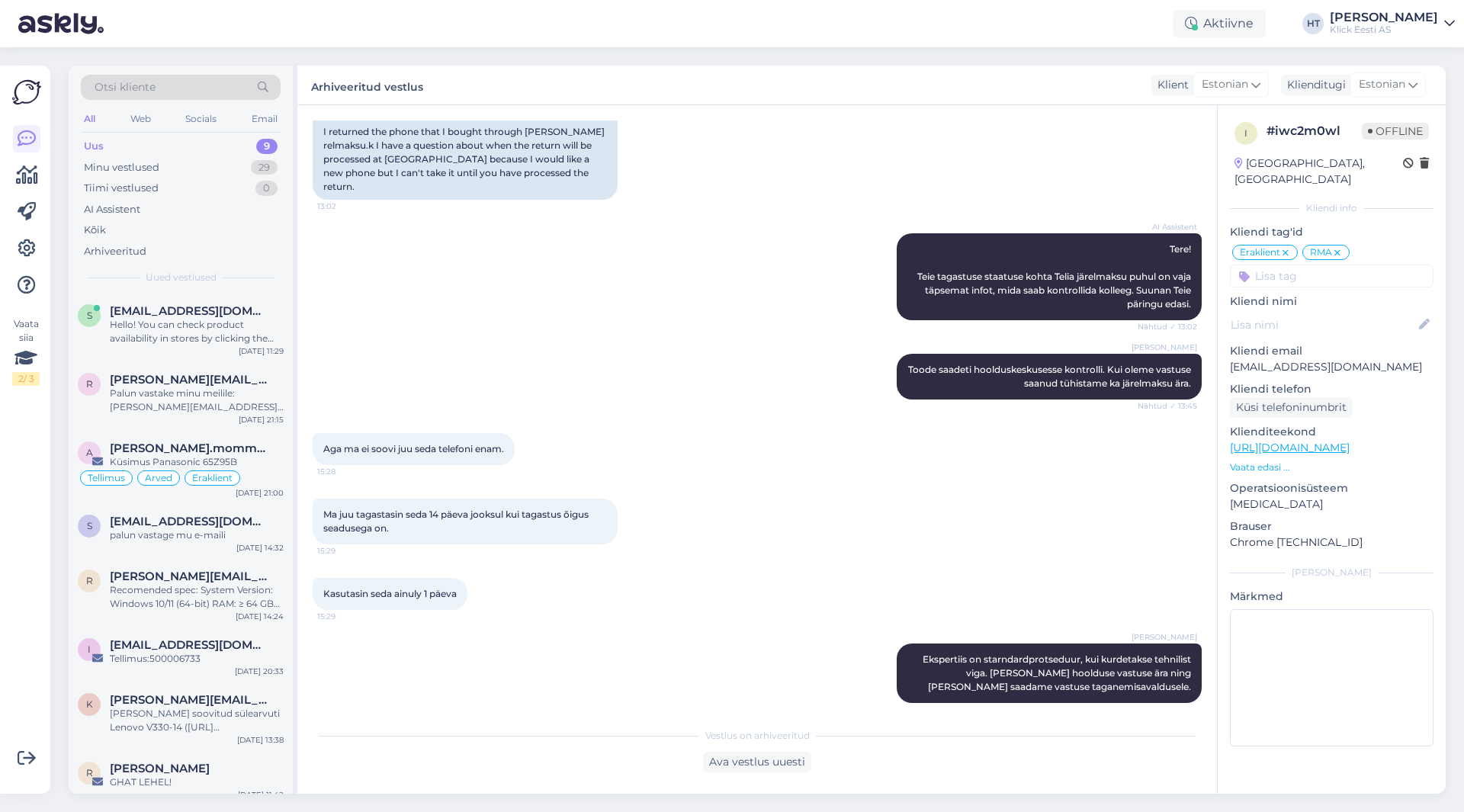
click at [216, 144] on div "Uus 9" at bounding box center [180, 146] width 199 height 21
click at [218, 300] on div "s [EMAIL_ADDRESS][DOMAIN_NAME] Hello! You can check product availability in sto…" at bounding box center [180, 328] width 224 height 69
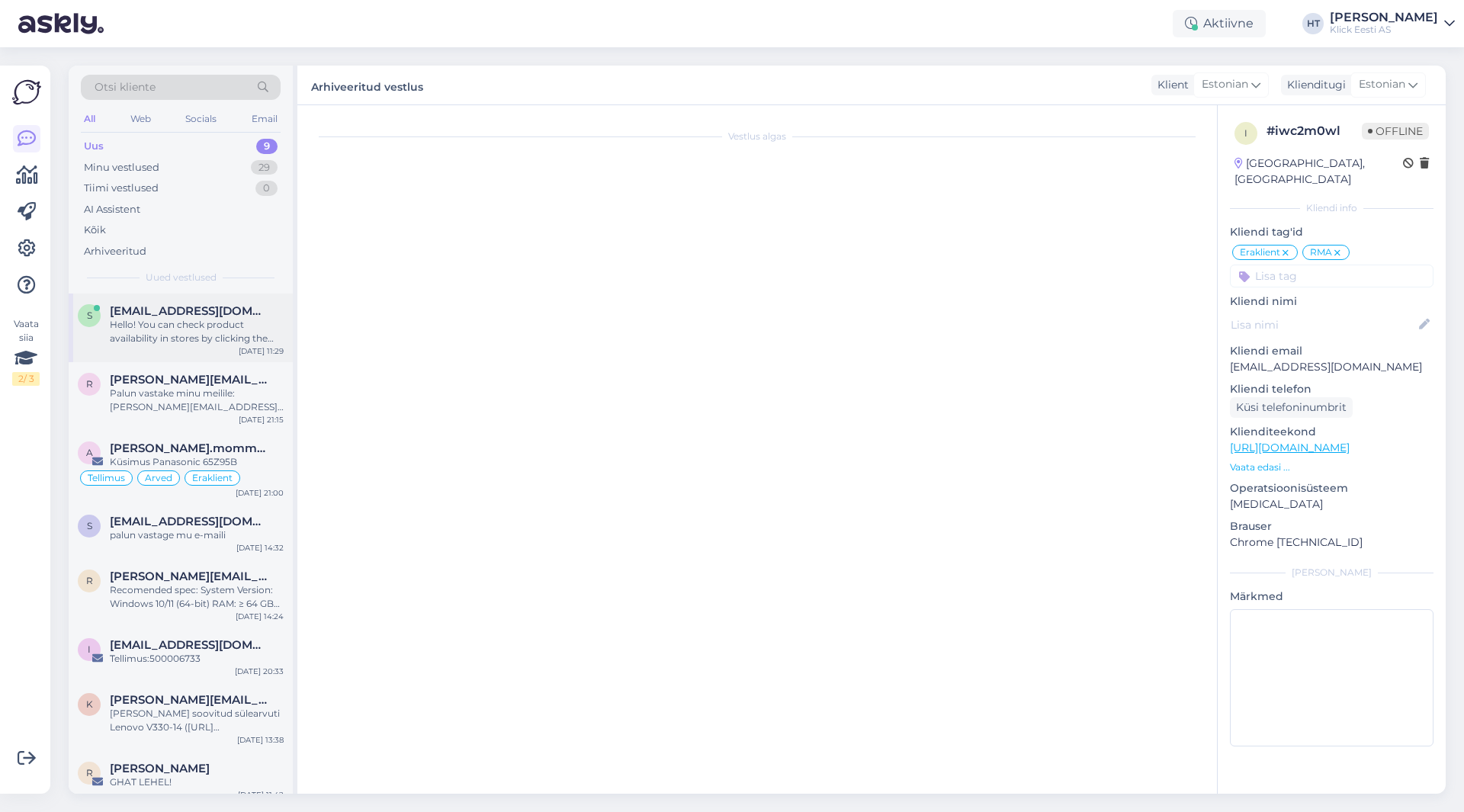
scroll to position [0, 0]
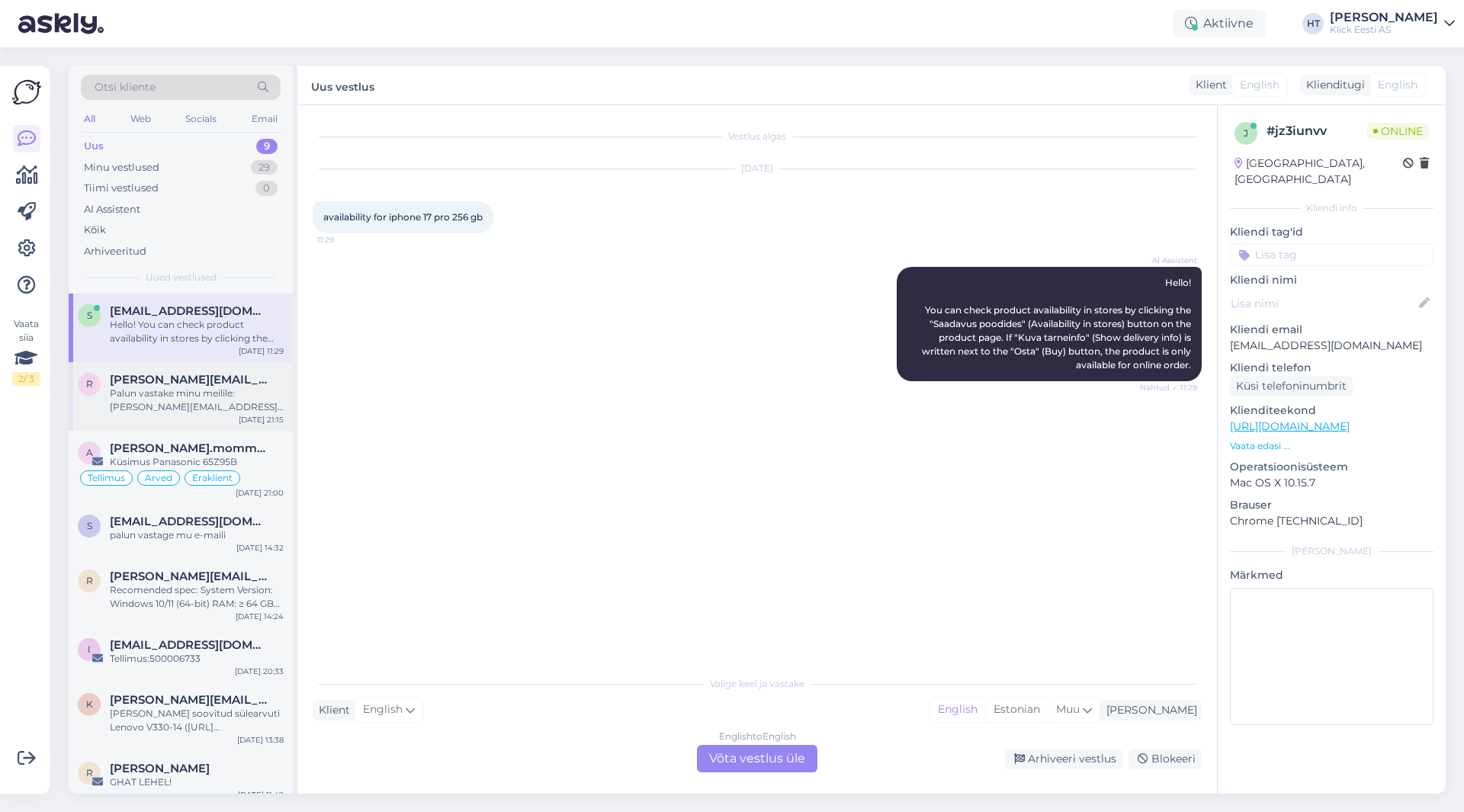
click at [201, 384] on span "[PERSON_NAME][EMAIL_ADDRESS][PERSON_NAME][DOMAIN_NAME]" at bounding box center [189, 380] width 159 height 14
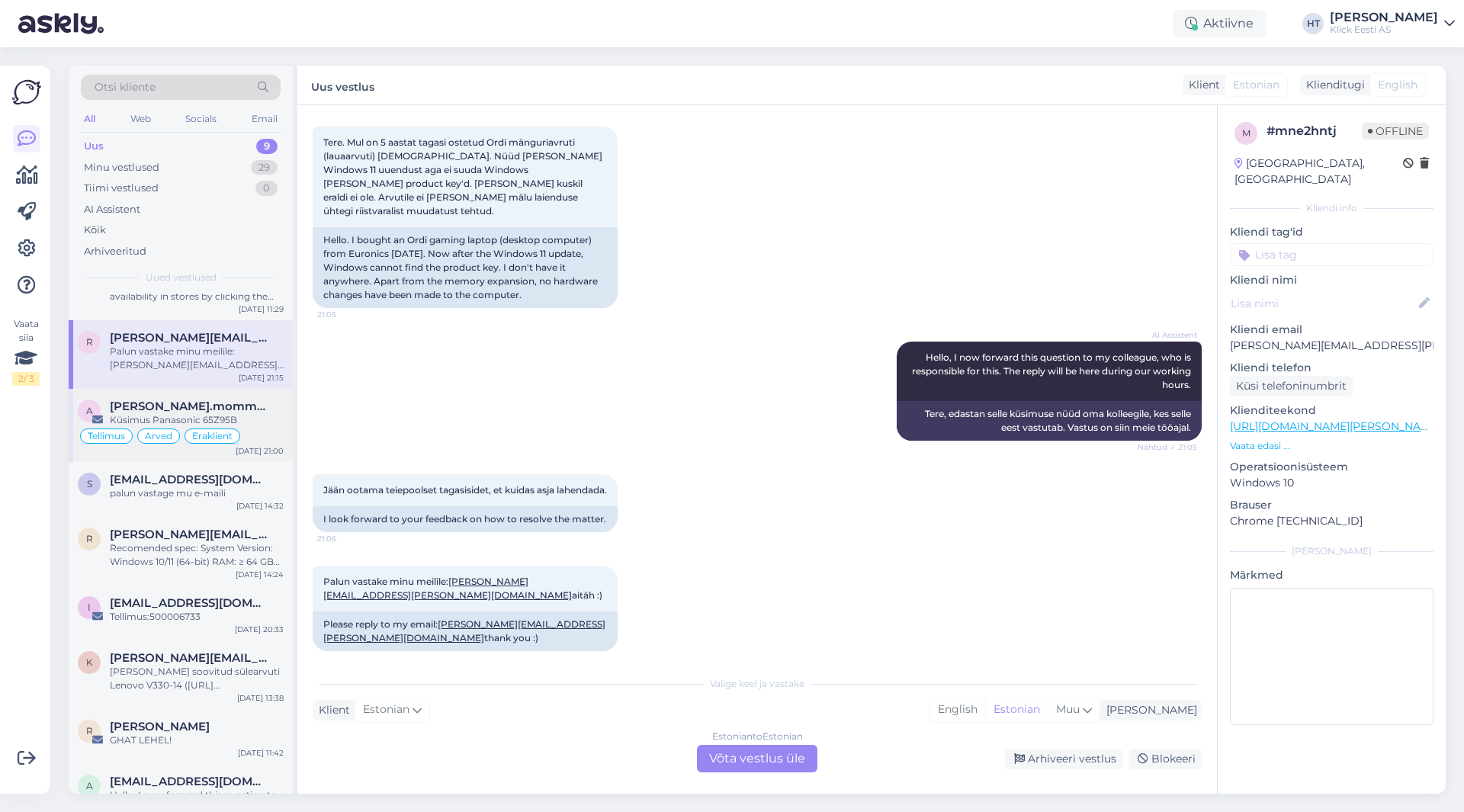
scroll to position [81, 0]
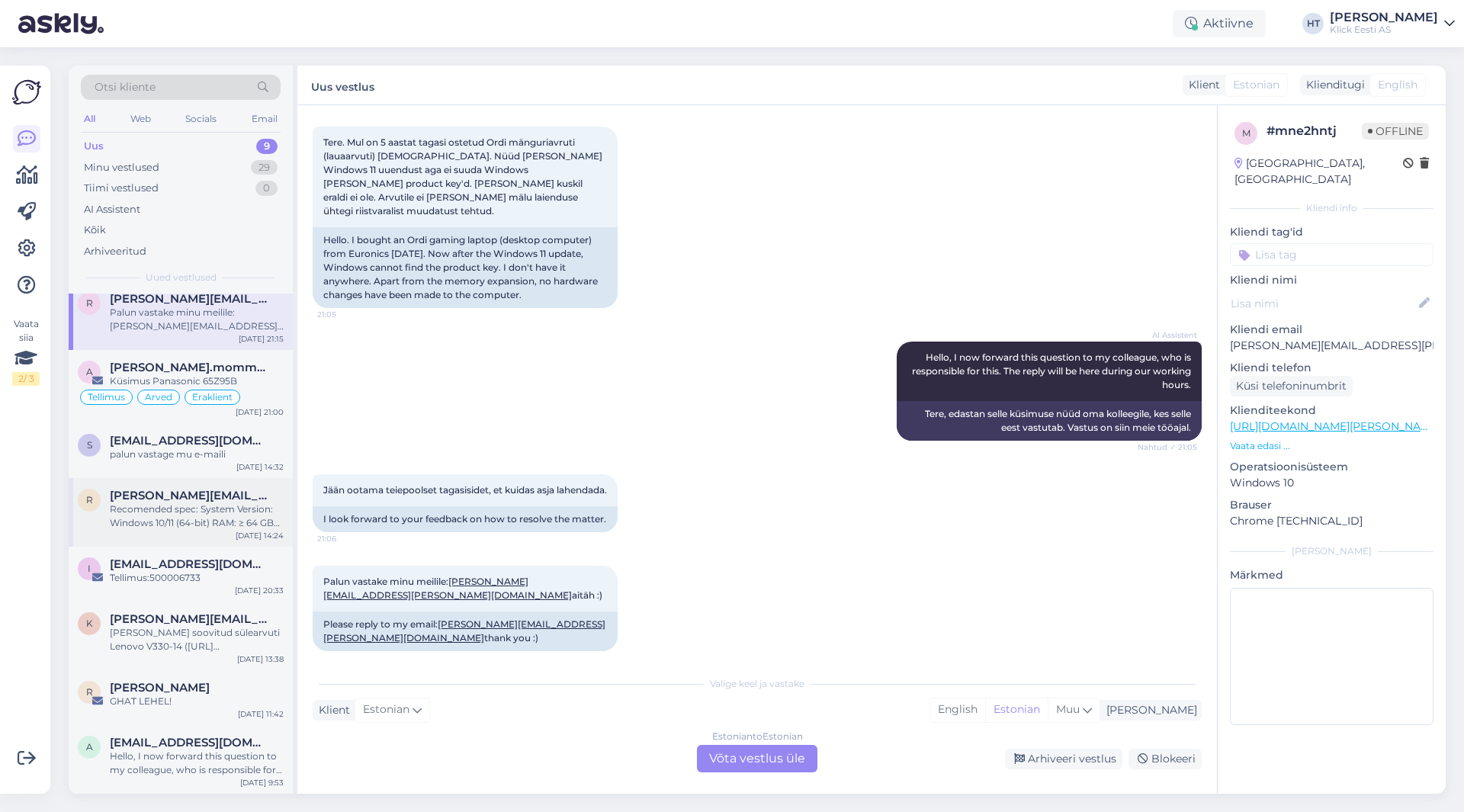
click at [201, 509] on div "Recomended spec: System Version: Windows 10/11 (64-bit) RAM: ≥ 64 GB CPU: Intel…" at bounding box center [197, 516] width 174 height 27
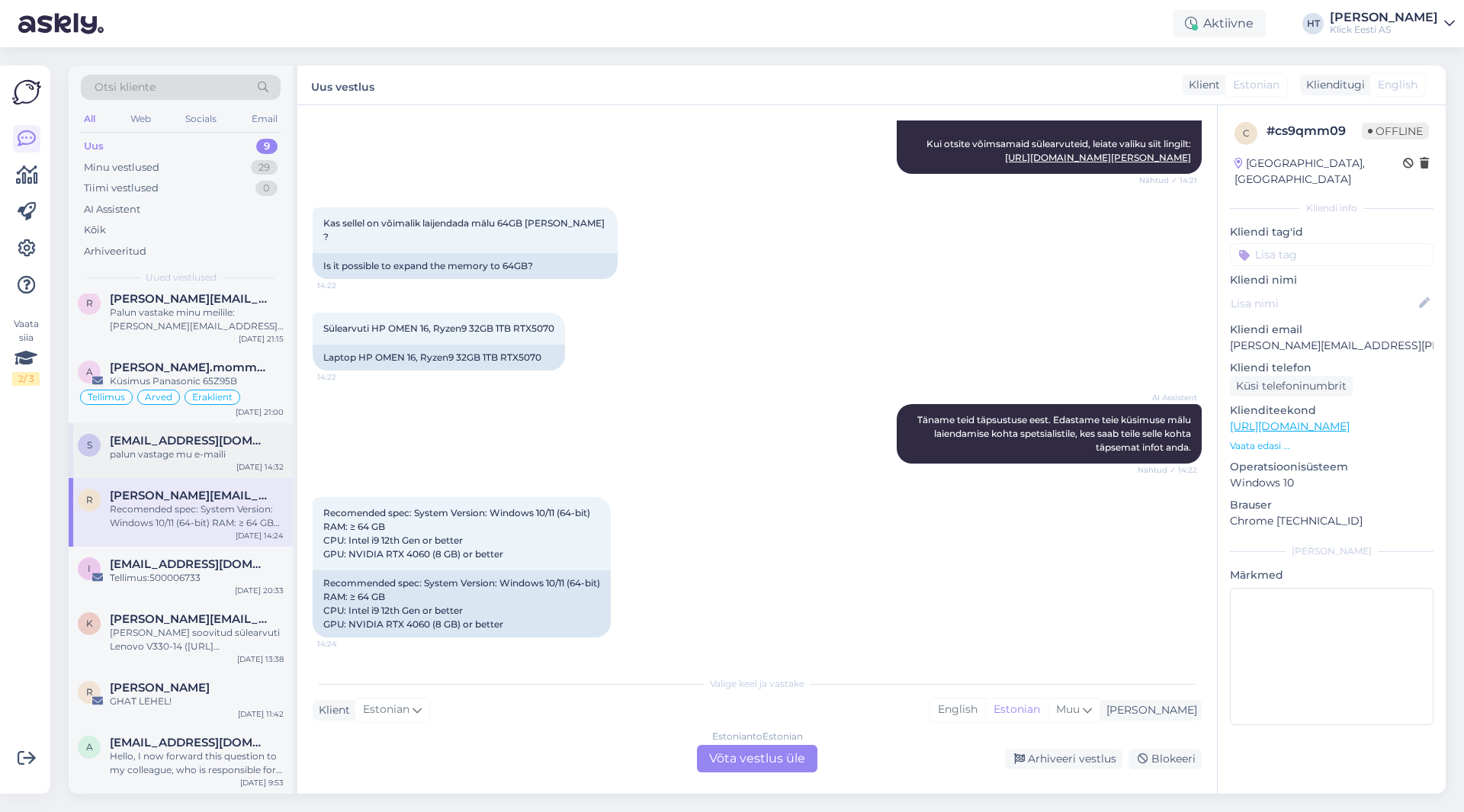
click at [214, 455] on div "palun vastage mu e-maili" at bounding box center [197, 454] width 174 height 14
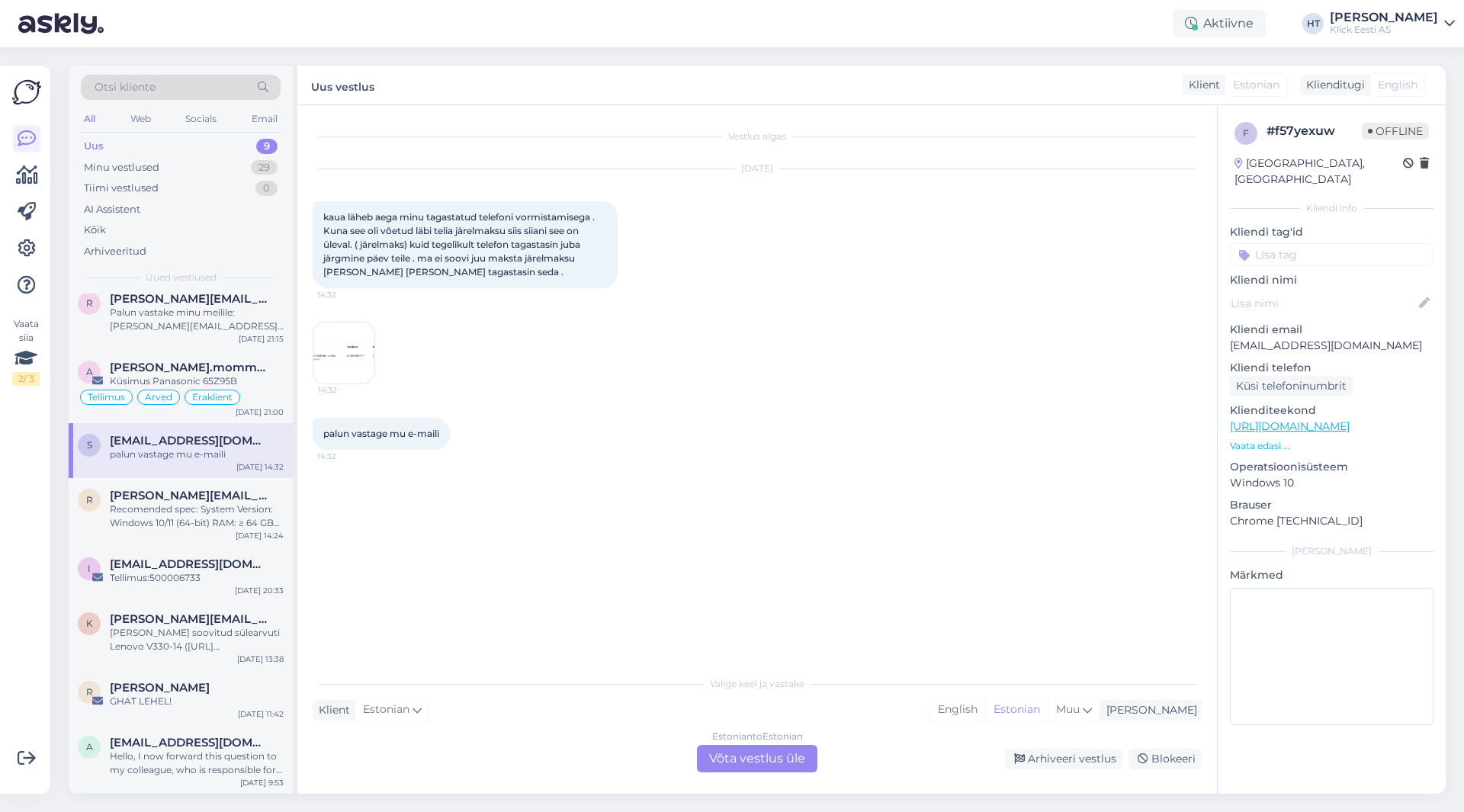
click at [1274, 338] on p "[EMAIL_ADDRESS][DOMAIN_NAME]" at bounding box center [1332, 346] width 204 height 16
click at [438, 548] on div "Vestlus algas [DATE] kaua läheb aega minu tagastatud telefoni vormistamisega . …" at bounding box center [765, 388] width 903 height 534
click at [156, 83] on div "Otsi kliente" at bounding box center [180, 87] width 199 height 25
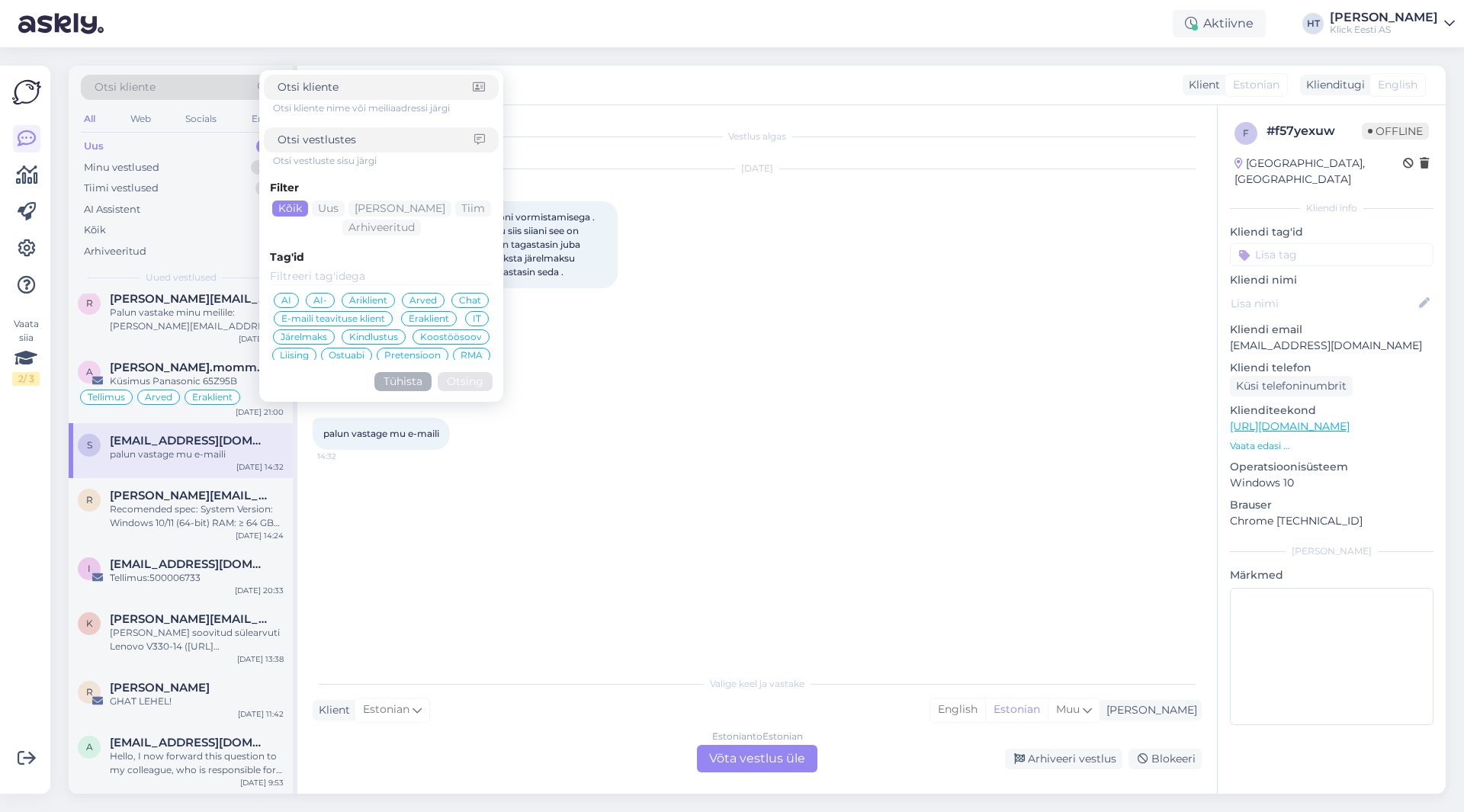
click at [359, 143] on input at bounding box center [376, 140] width 197 height 16
click at [357, 97] on div at bounding box center [380, 87] width 235 height 25
click at [359, 92] on input at bounding box center [375, 87] width 195 height 16
paste input "[EMAIL_ADDRESS][DOMAIN_NAME]"
type input "[EMAIL_ADDRESS][DOMAIN_NAME]"
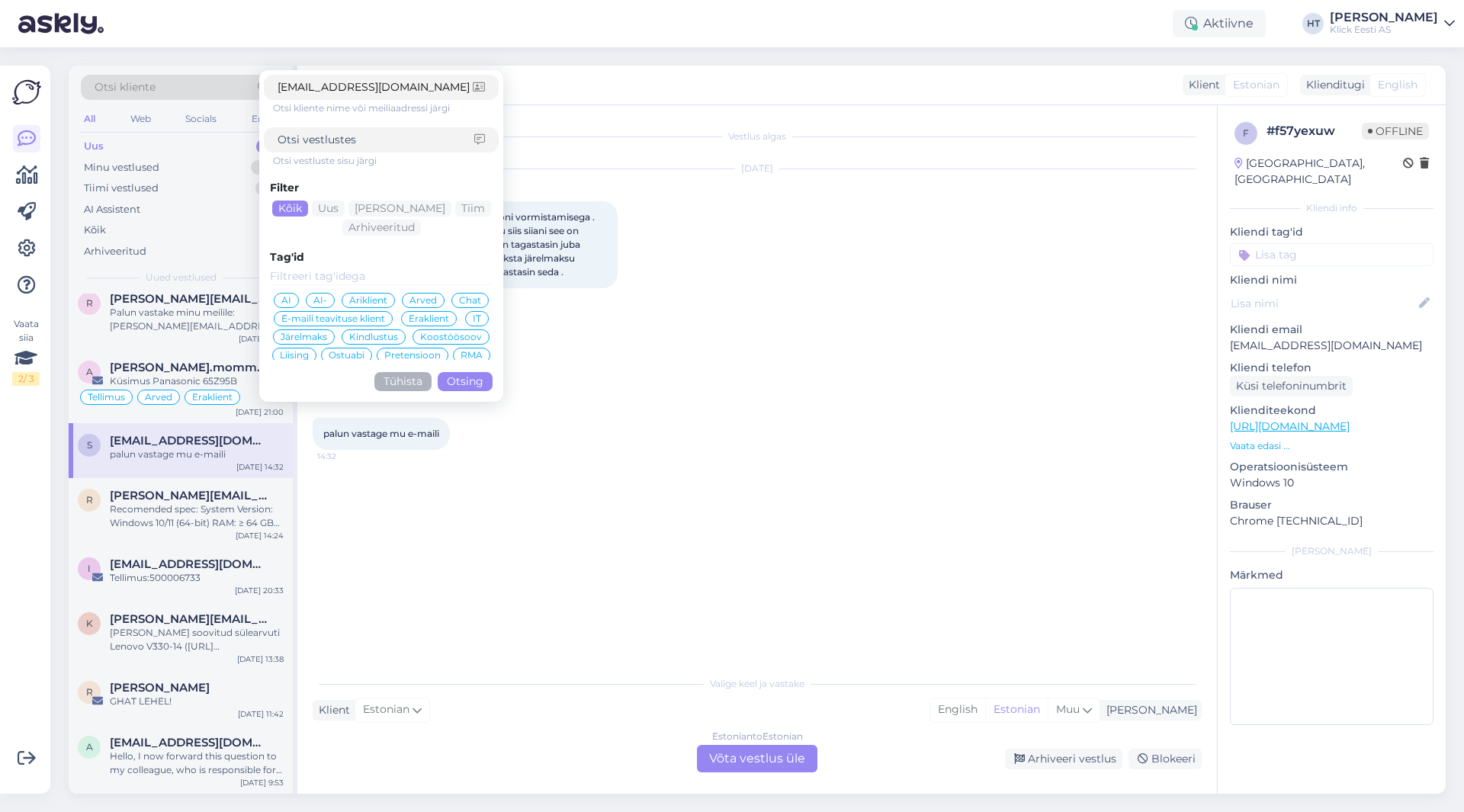
click button "Otsing" at bounding box center [465, 382] width 54 height 19
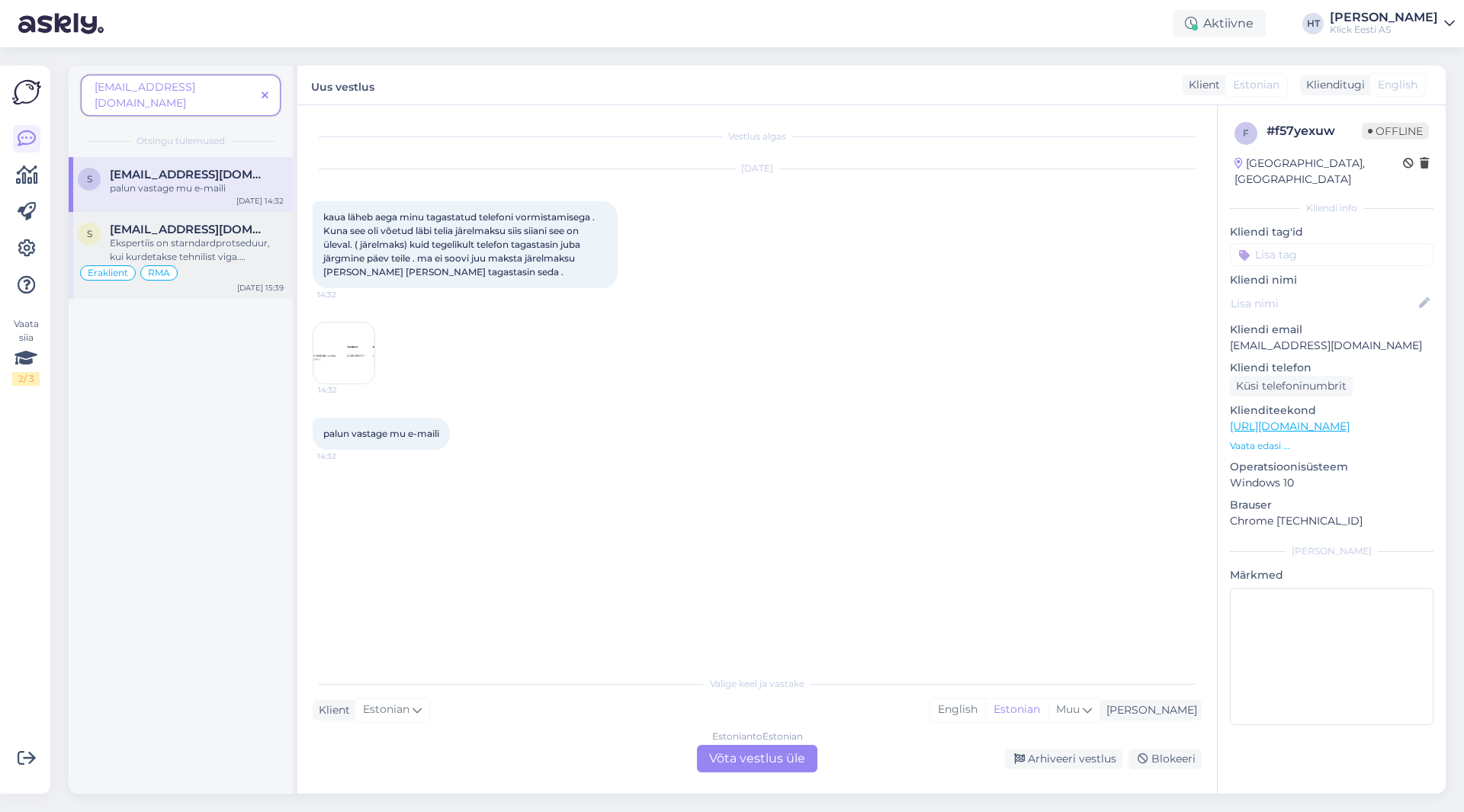
click at [254, 222] on div "[EMAIL_ADDRESS][DOMAIN_NAME]" at bounding box center [197, 229] width 174 height 14
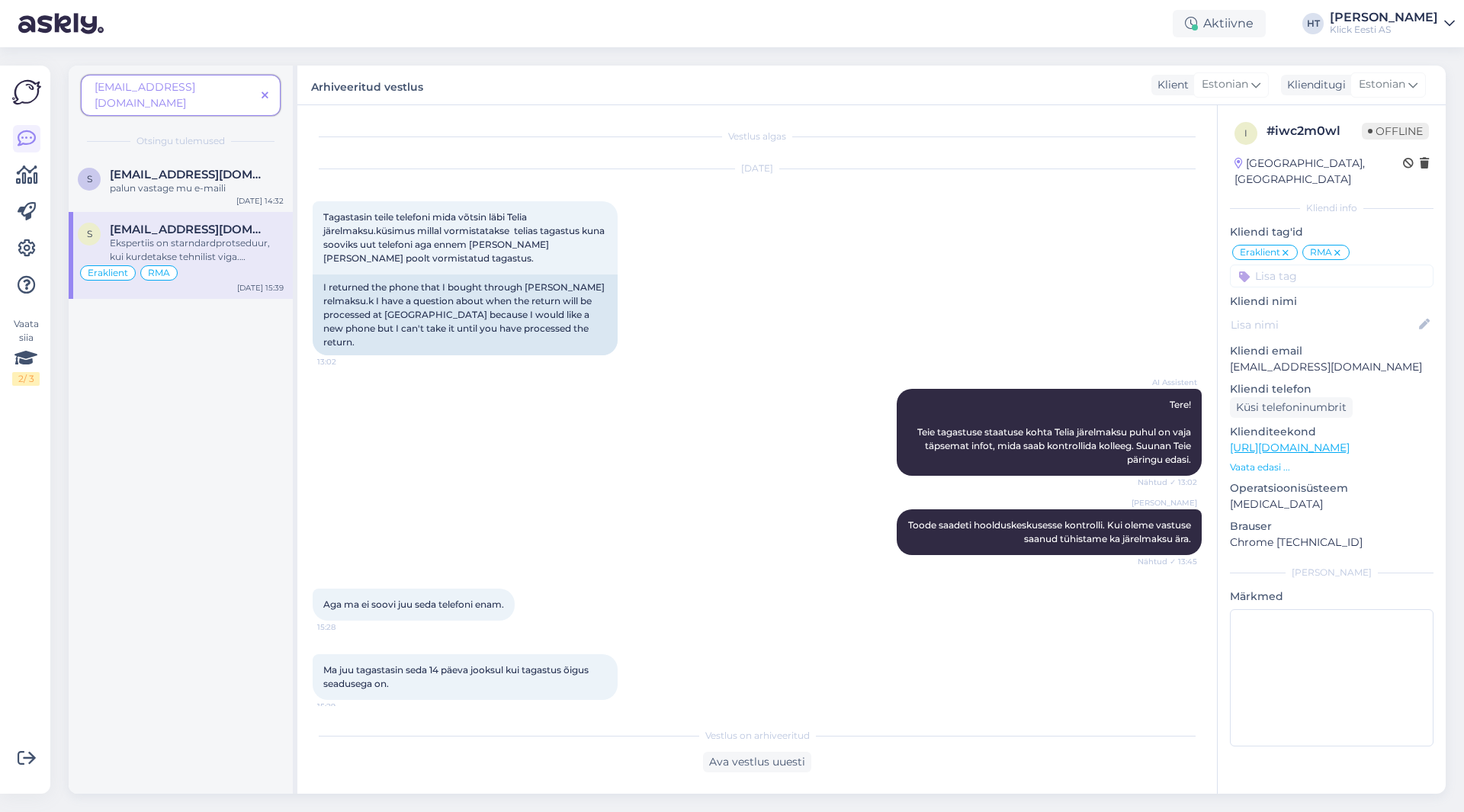
scroll to position [156, 0]
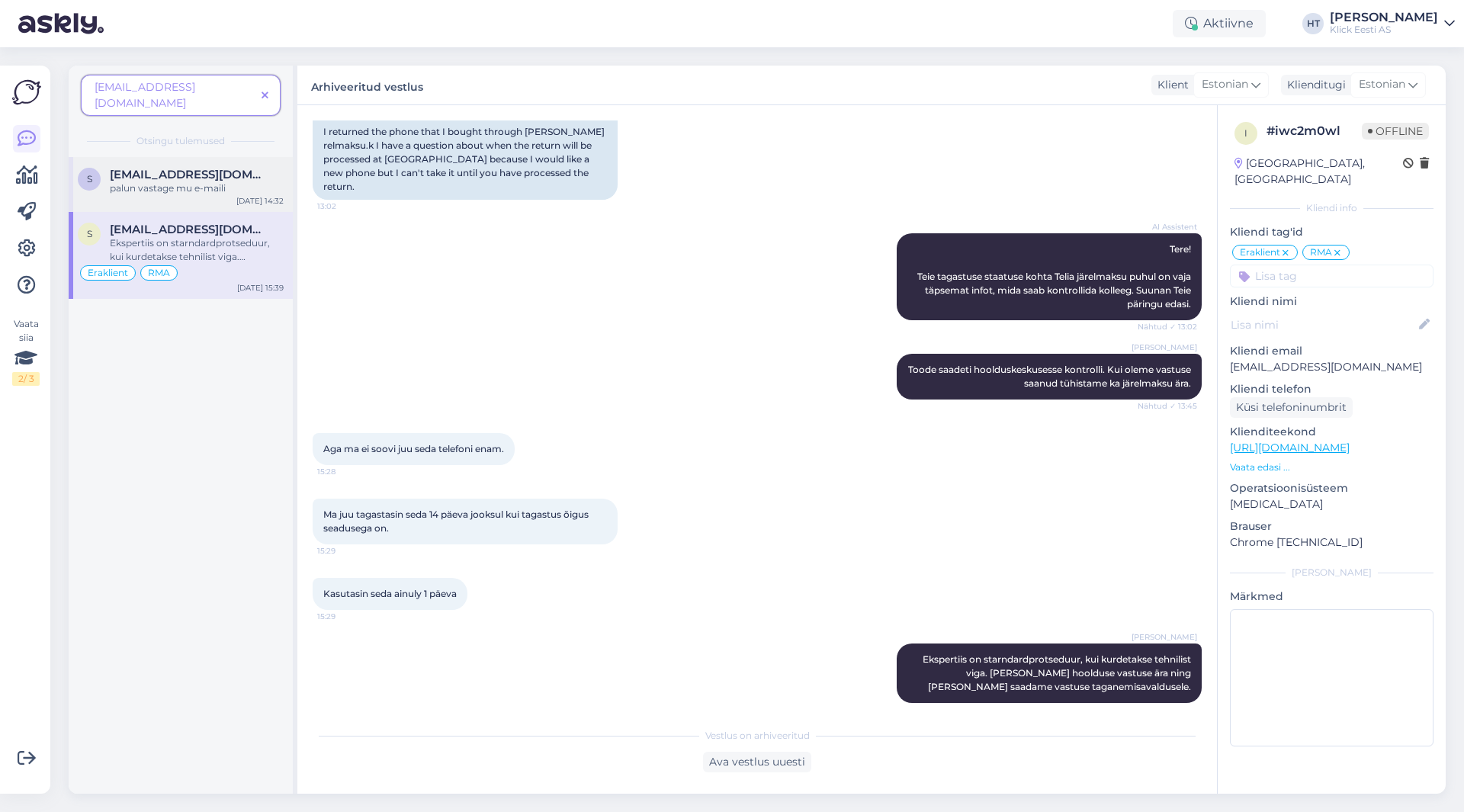
click at [251, 182] on div "palun vastage mu e-maili" at bounding box center [197, 189] width 174 height 14
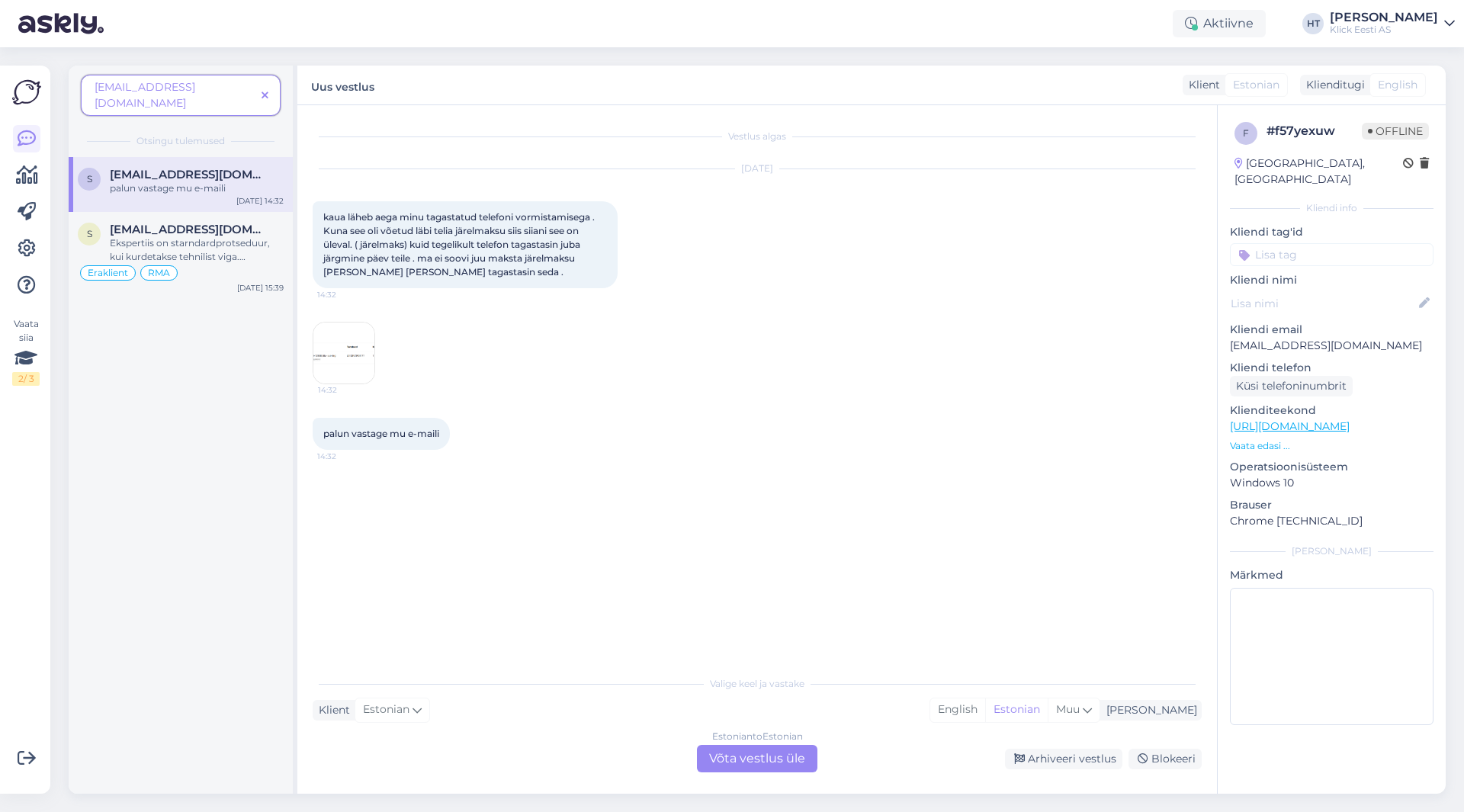
click at [632, 449] on div "palun vastage mu e-maili 14:32" at bounding box center [757, 434] width 889 height 66
click at [749, 761] on div "Estonian to Estonian Võta vestlus üle" at bounding box center [757, 758] width 120 height 27
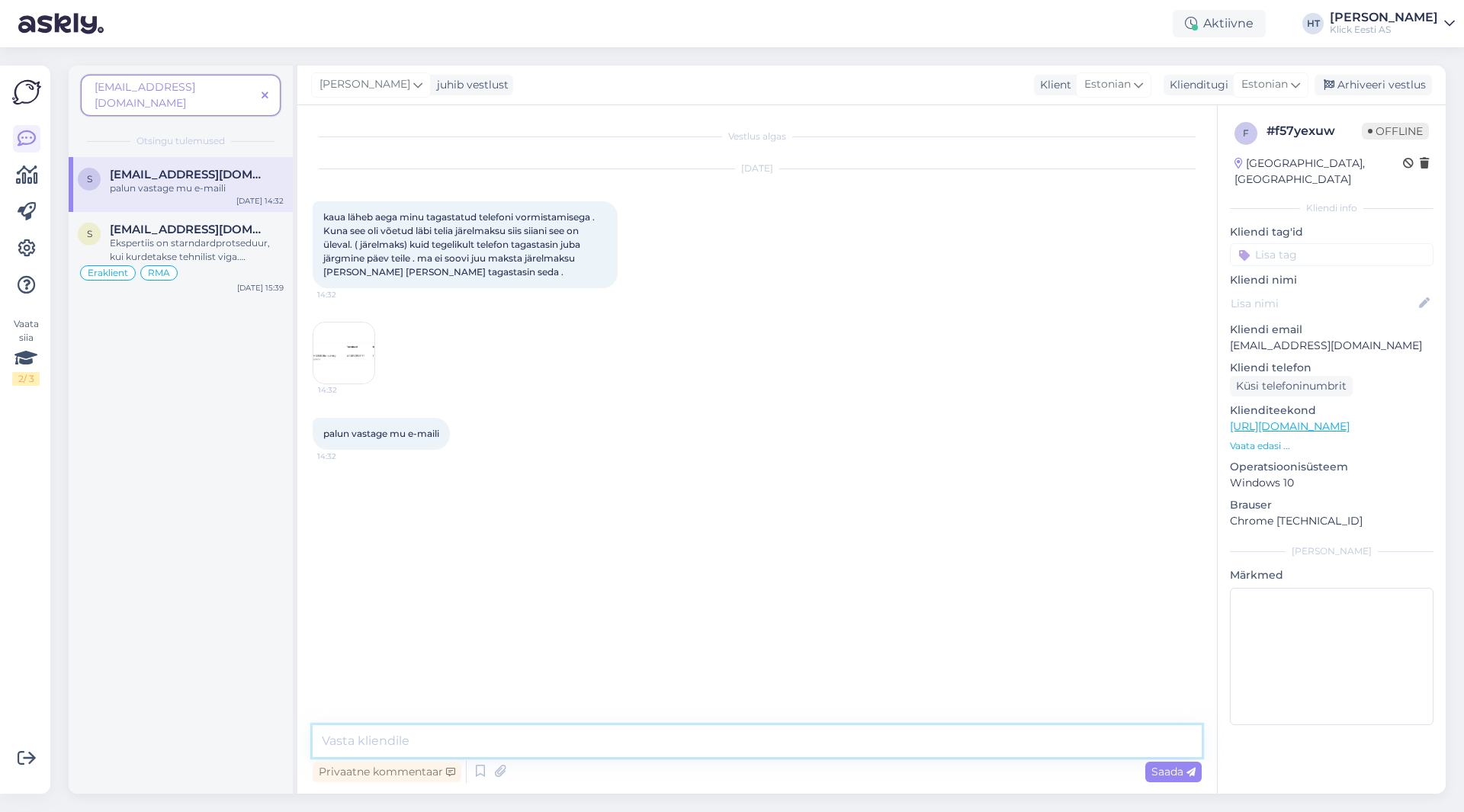
click at [750, 750] on textarea at bounding box center [757, 741] width 889 height 32
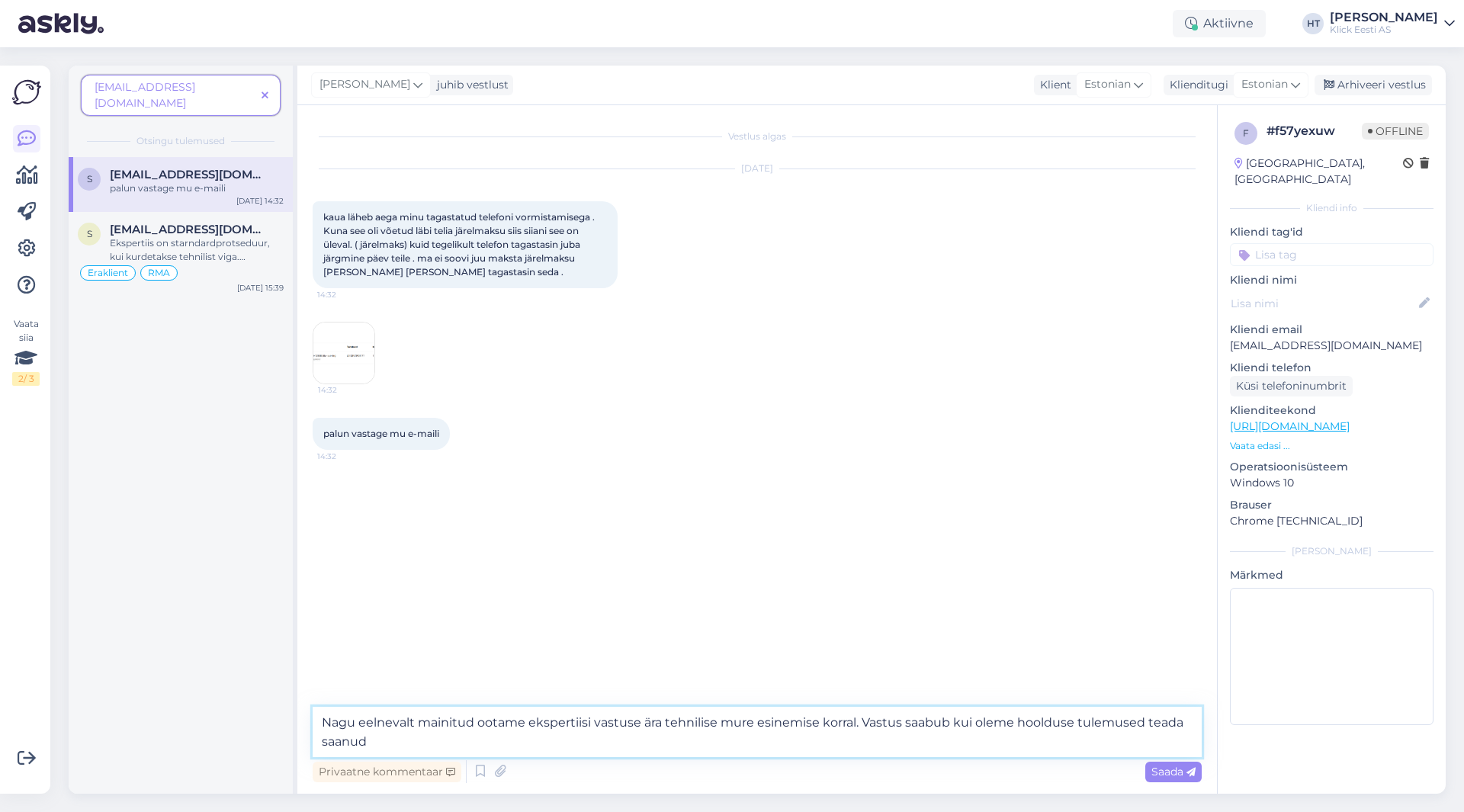
type textarea "Nagu eelnevalt mainitud ootame ekspertiisi vastuse ära tehnilise mure esinemise…"
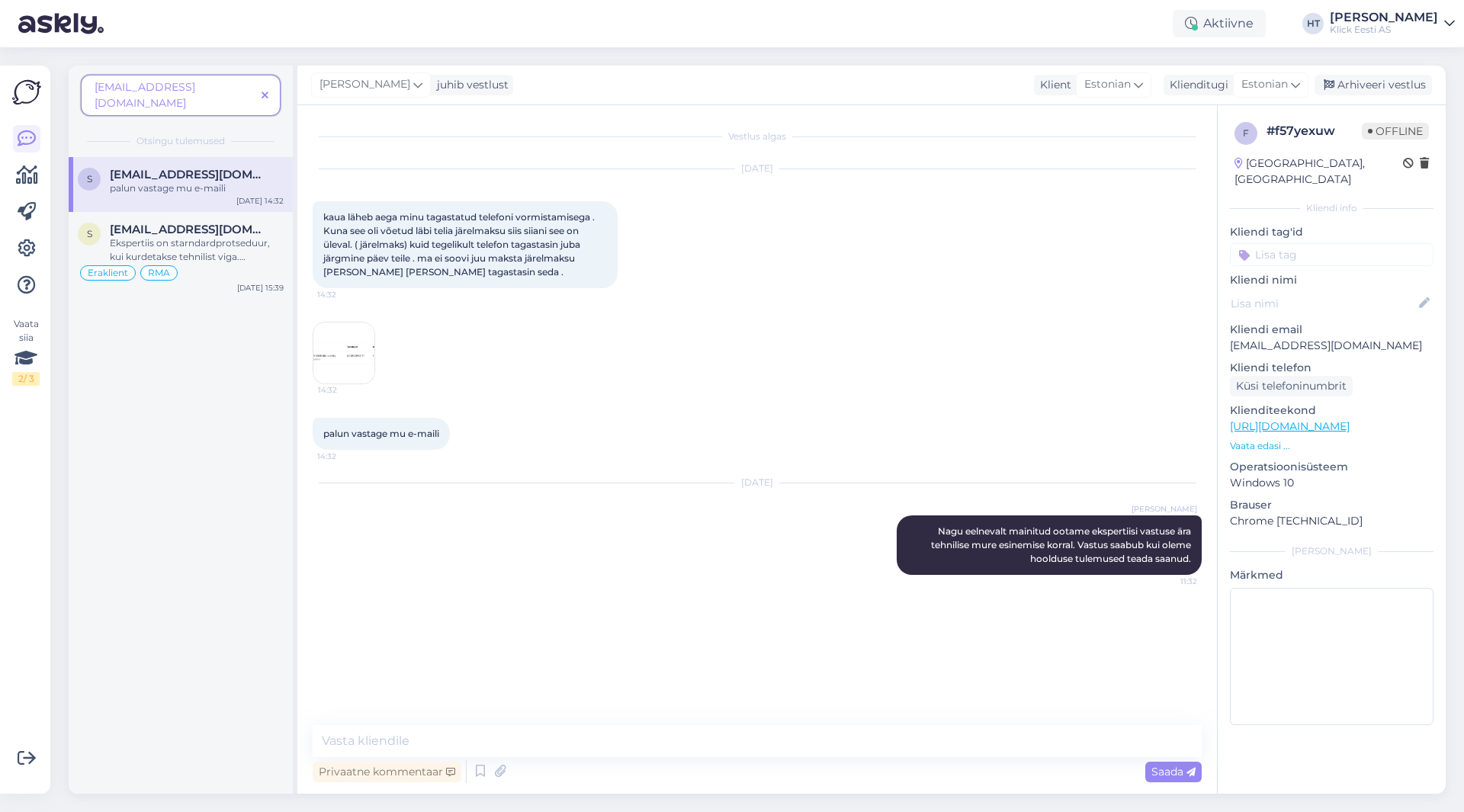
click at [1292, 243] on input at bounding box center [1332, 255] width 204 height 23
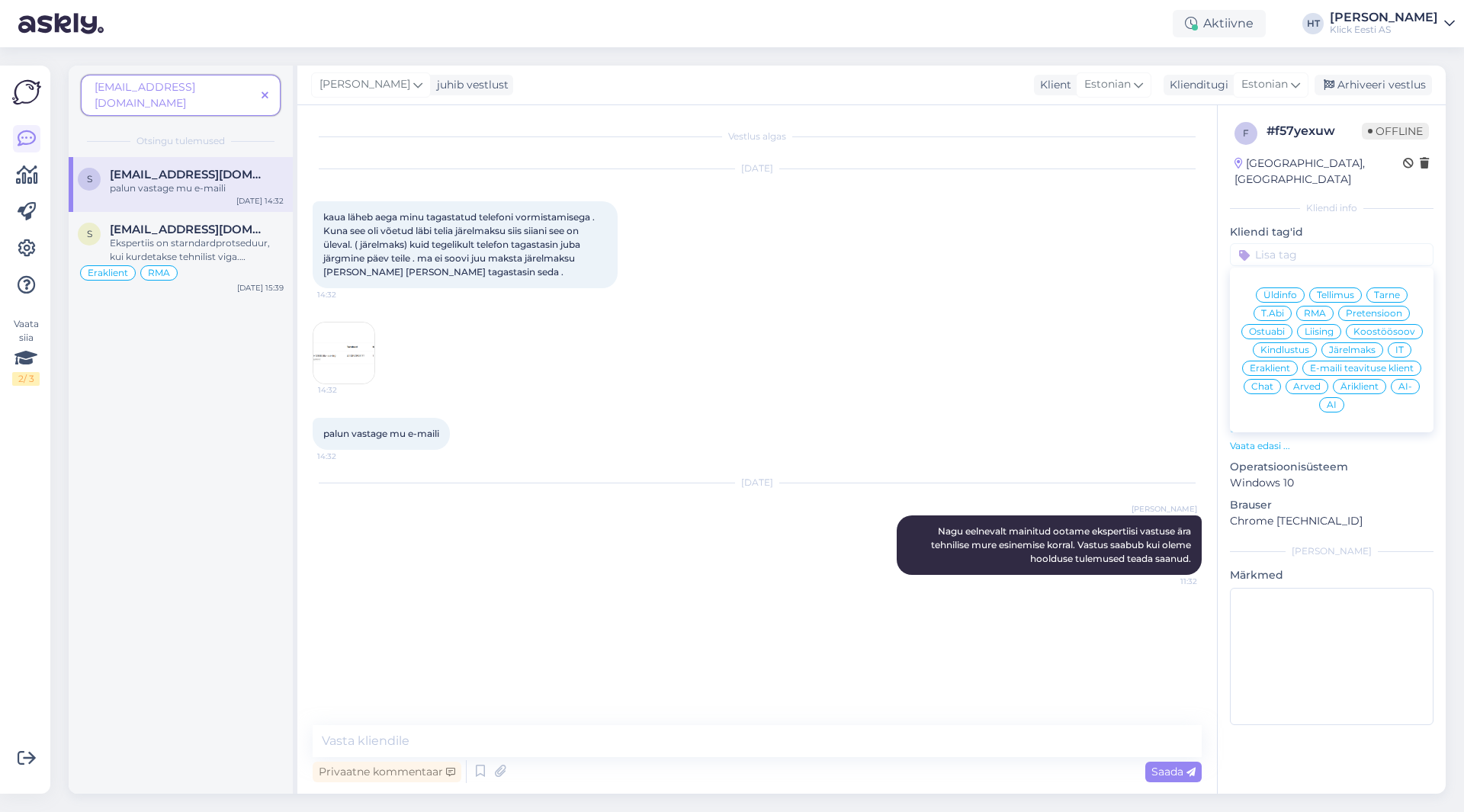
click at [1314, 309] on span "RMA" at bounding box center [1315, 314] width 22 height 9
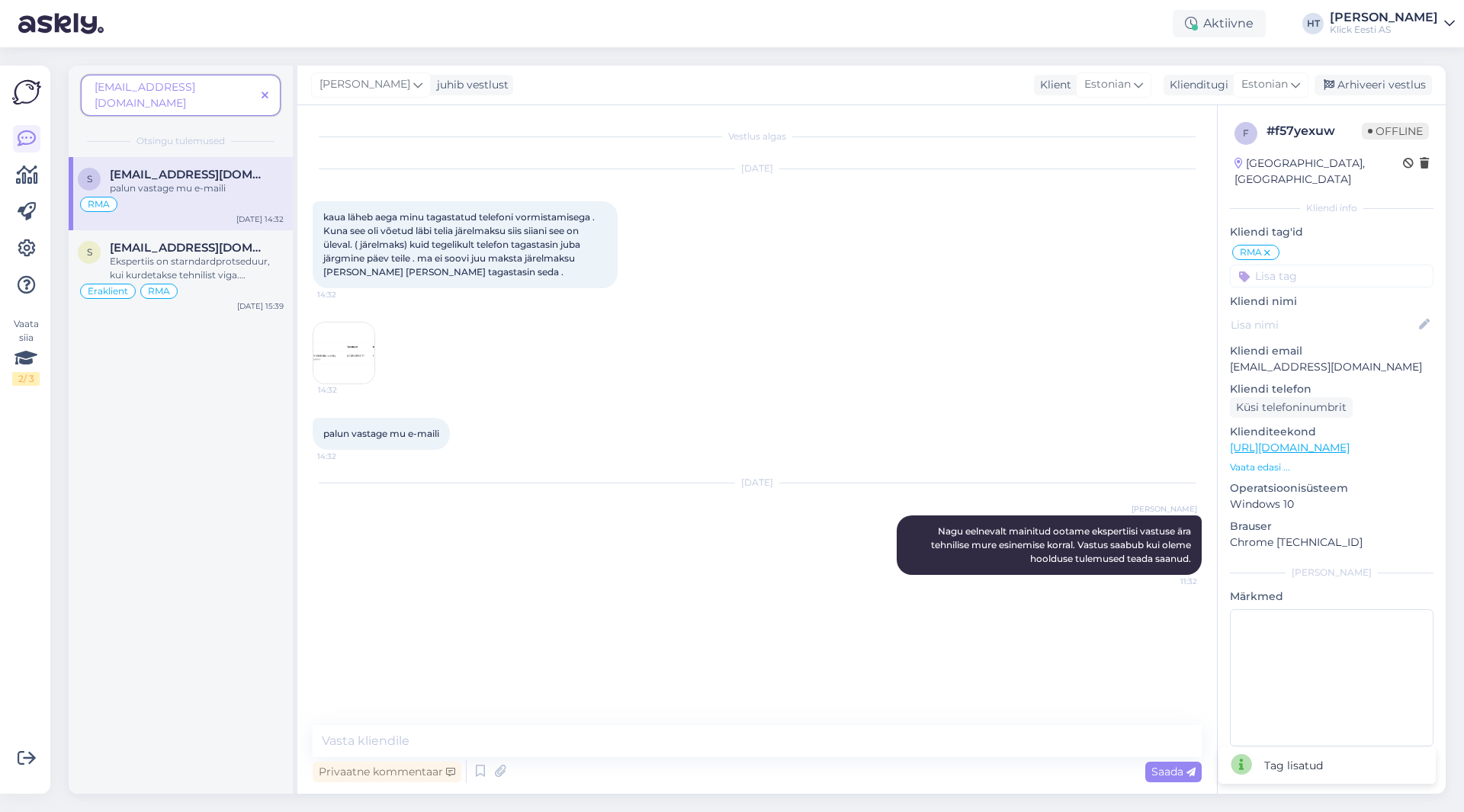
click at [1311, 265] on input at bounding box center [1332, 276] width 204 height 23
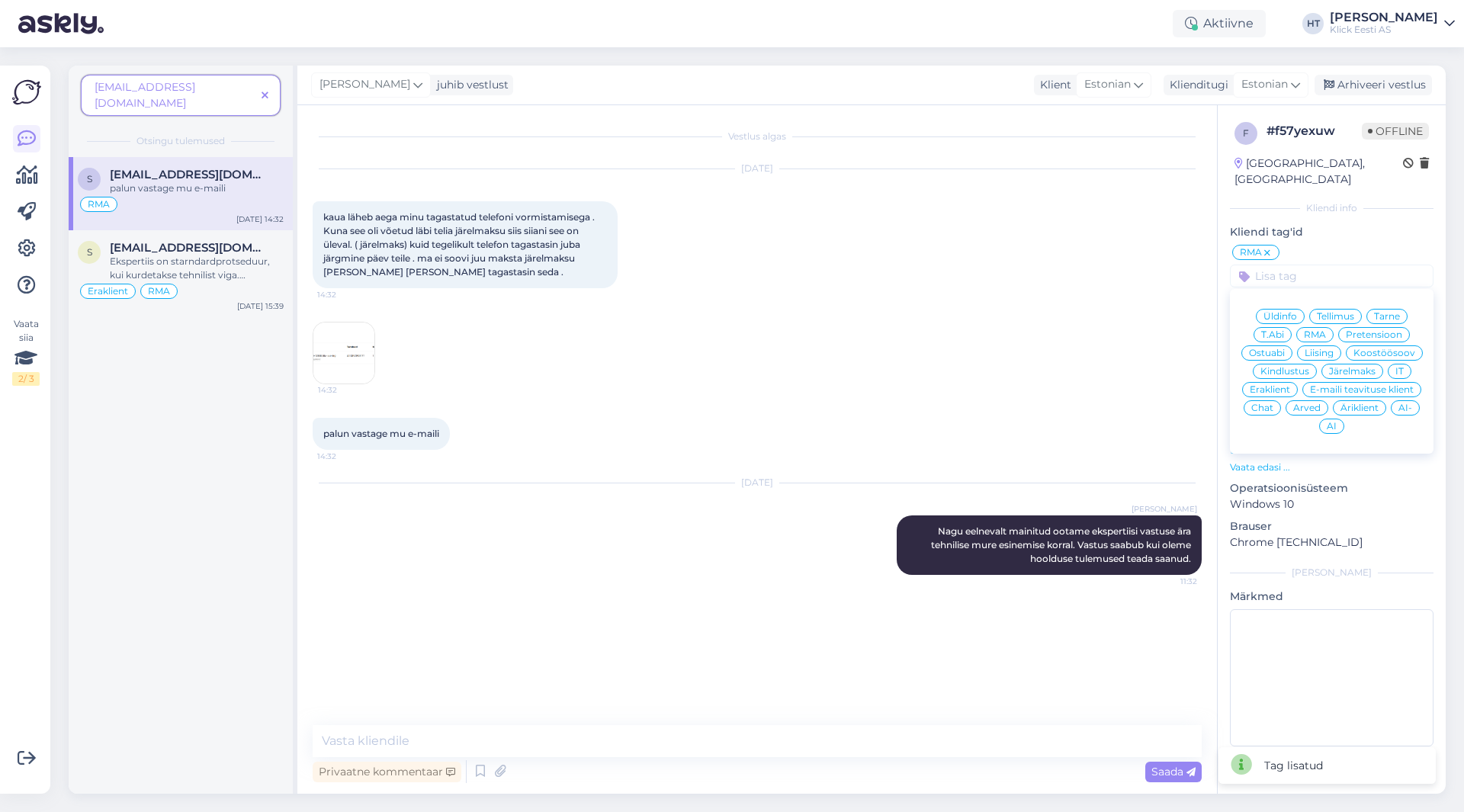
click at [1282, 385] on span "Eraklient" at bounding box center [1271, 389] width 40 height 9
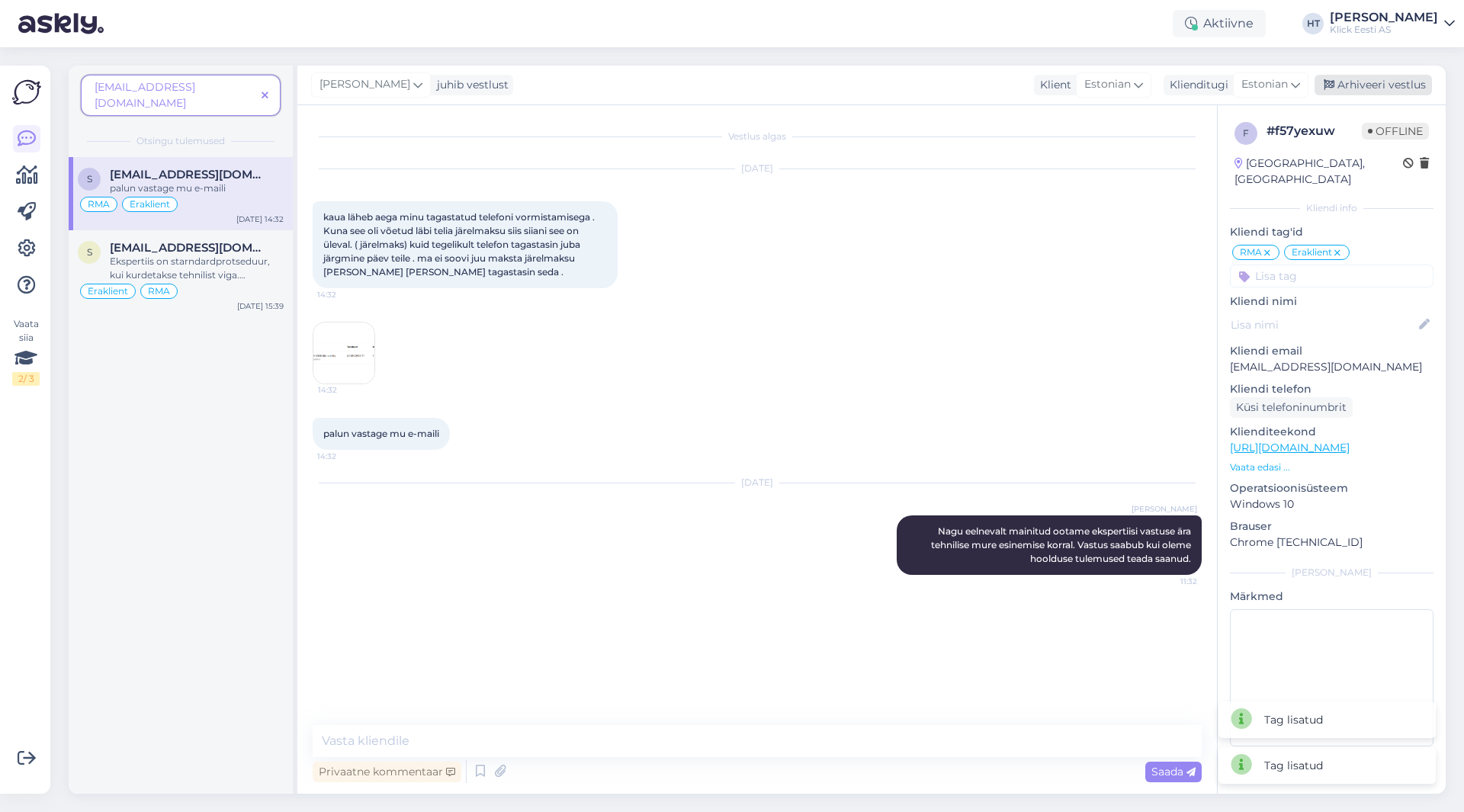
click at [1362, 85] on div "Arhiveeri vestlus" at bounding box center [1373, 84] width 118 height 20
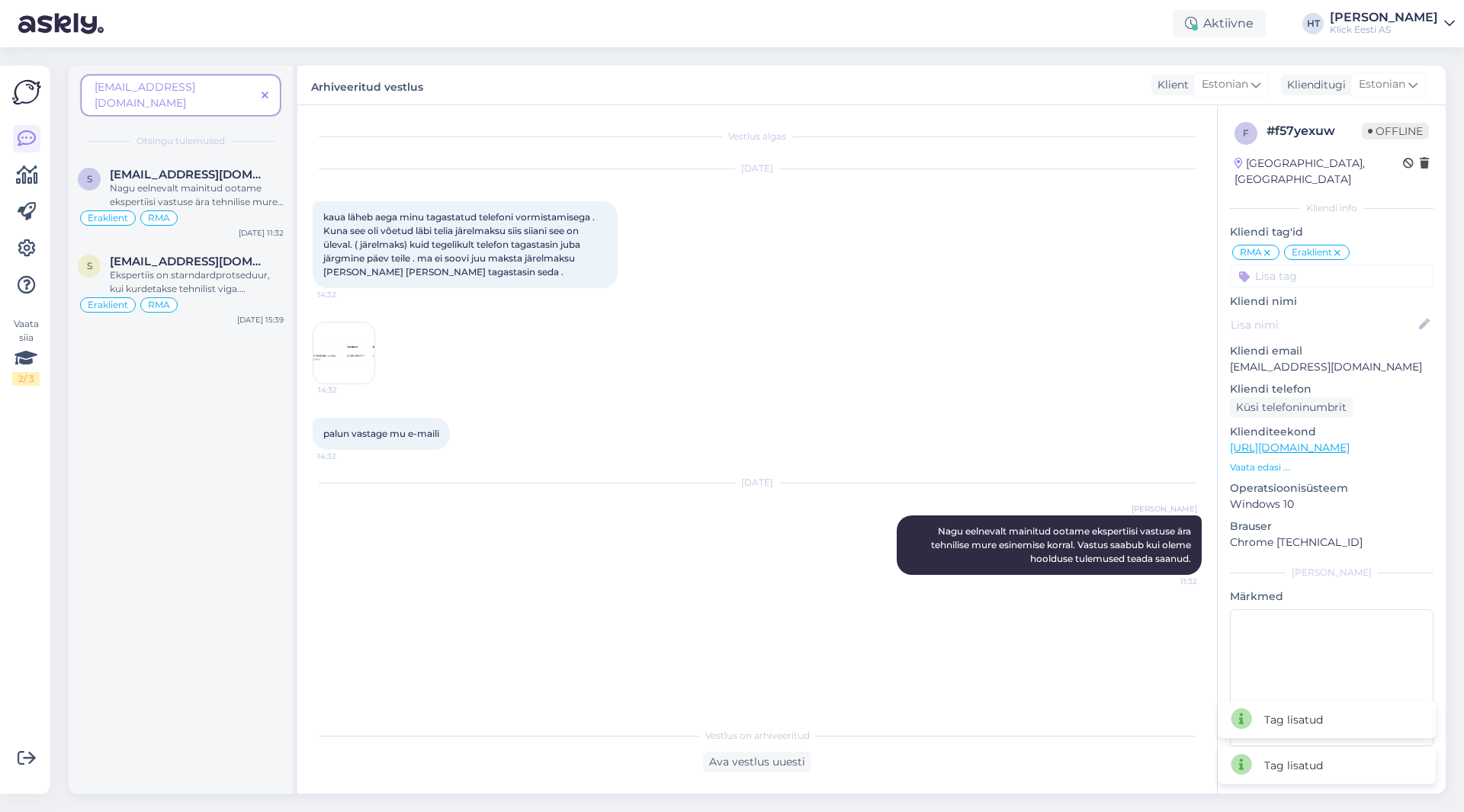
click at [264, 91] on icon at bounding box center [265, 96] width 7 height 11
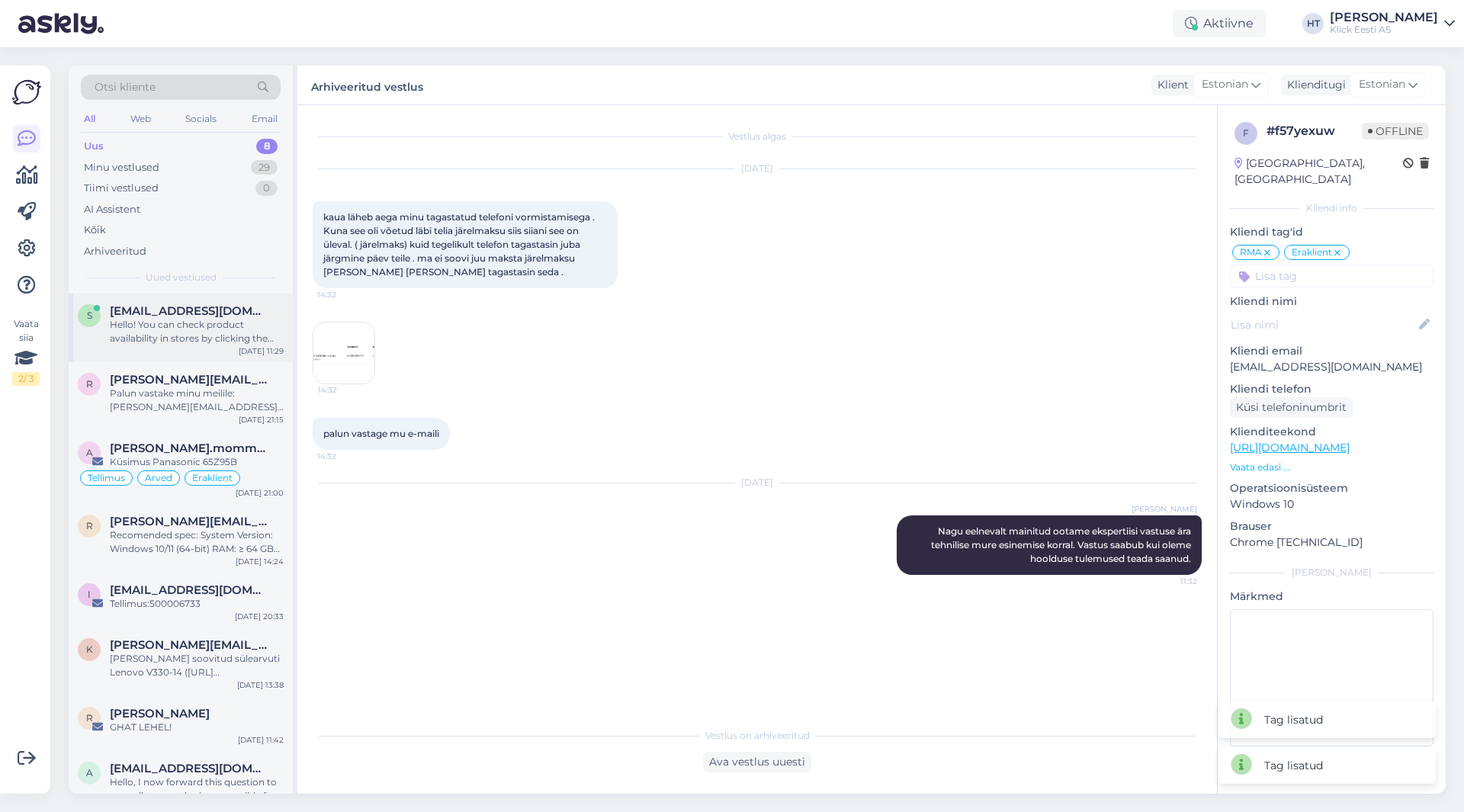
click at [199, 337] on div "Hello! You can check product availability in stores by clicking the "Saadavus p…" at bounding box center [197, 331] width 174 height 27
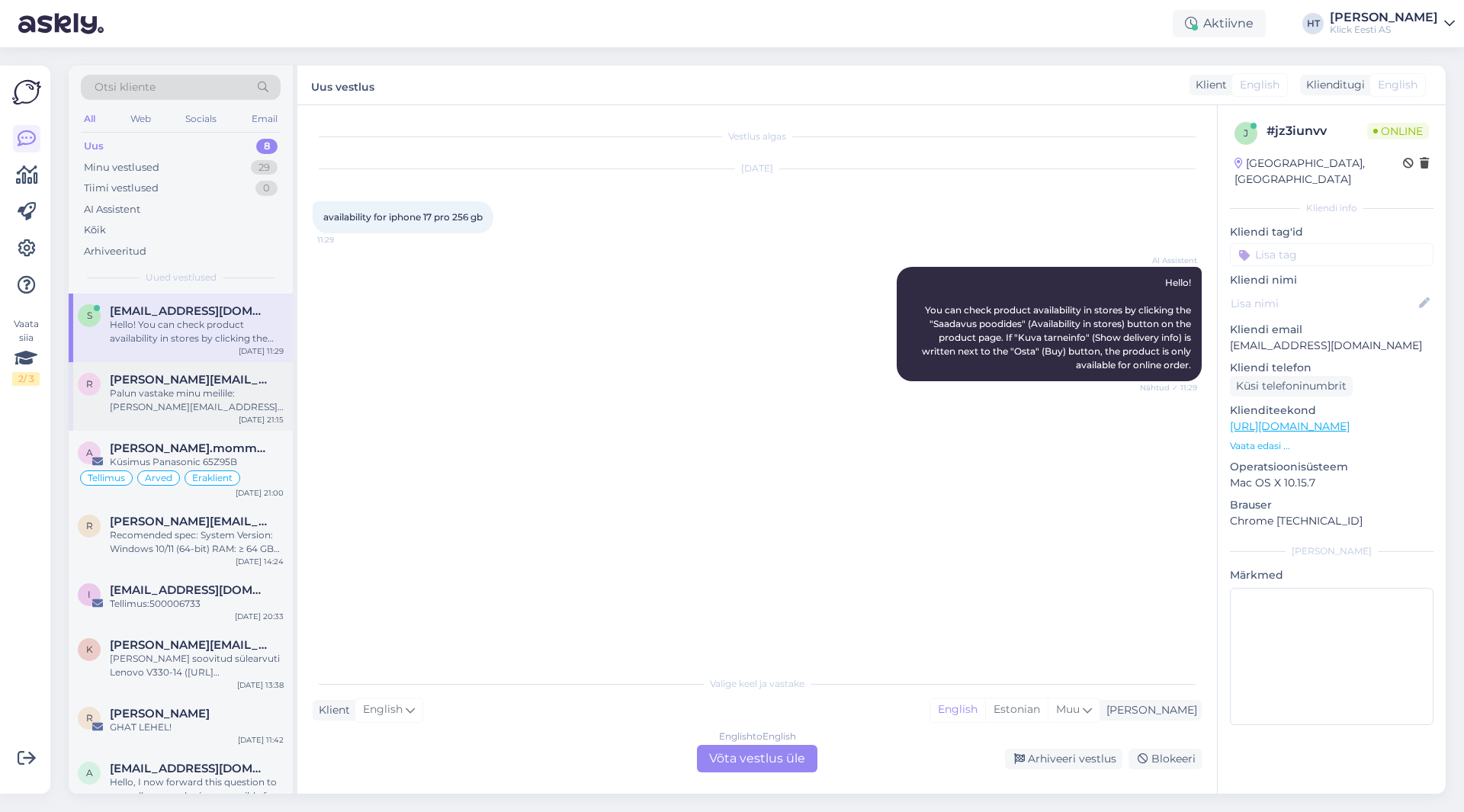
click at [192, 390] on div "Palun vastake minu meilile: [PERSON_NAME][EMAIL_ADDRESS][PERSON_NAME][DOMAIN_NA…" at bounding box center [197, 400] width 174 height 27
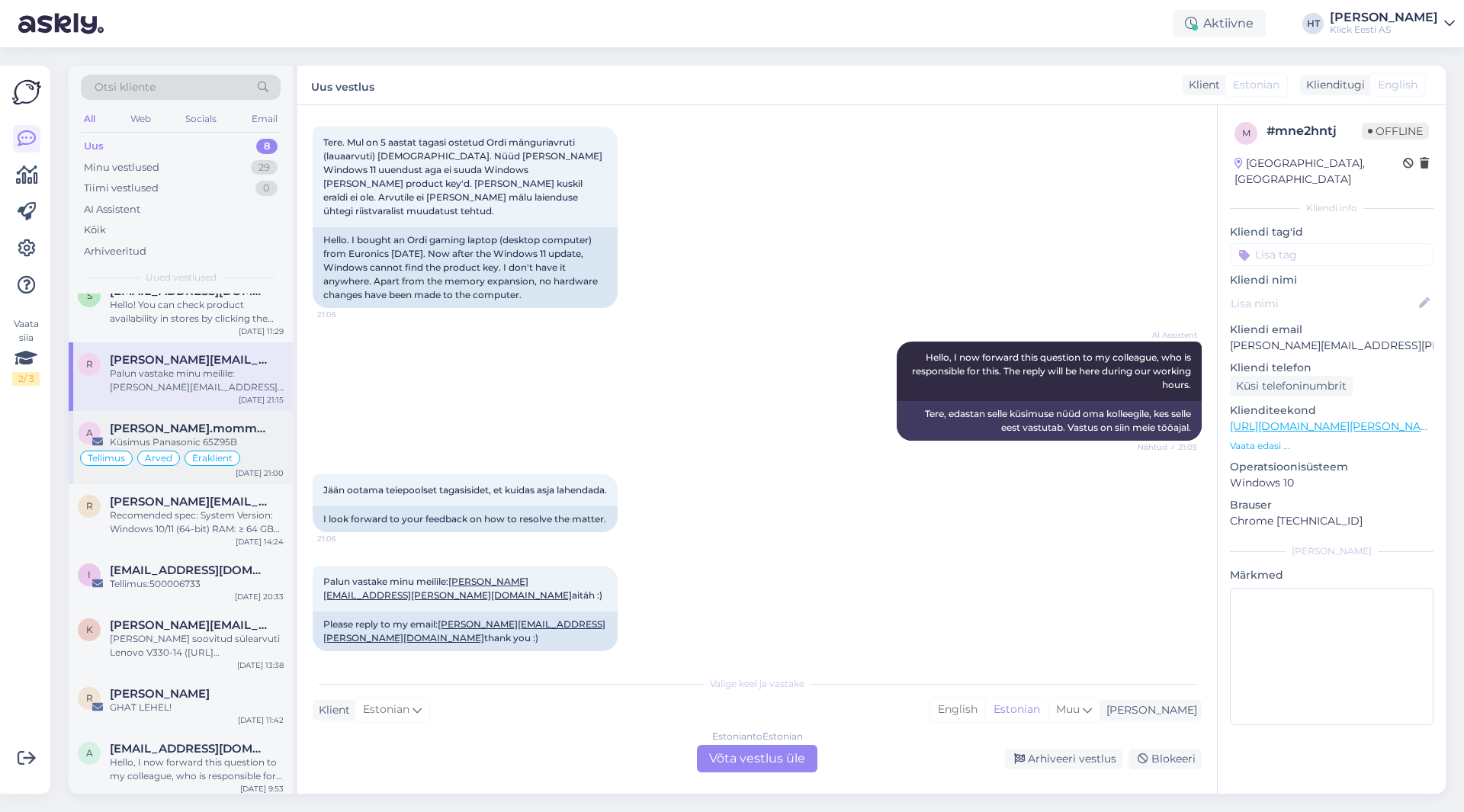
scroll to position [26, 0]
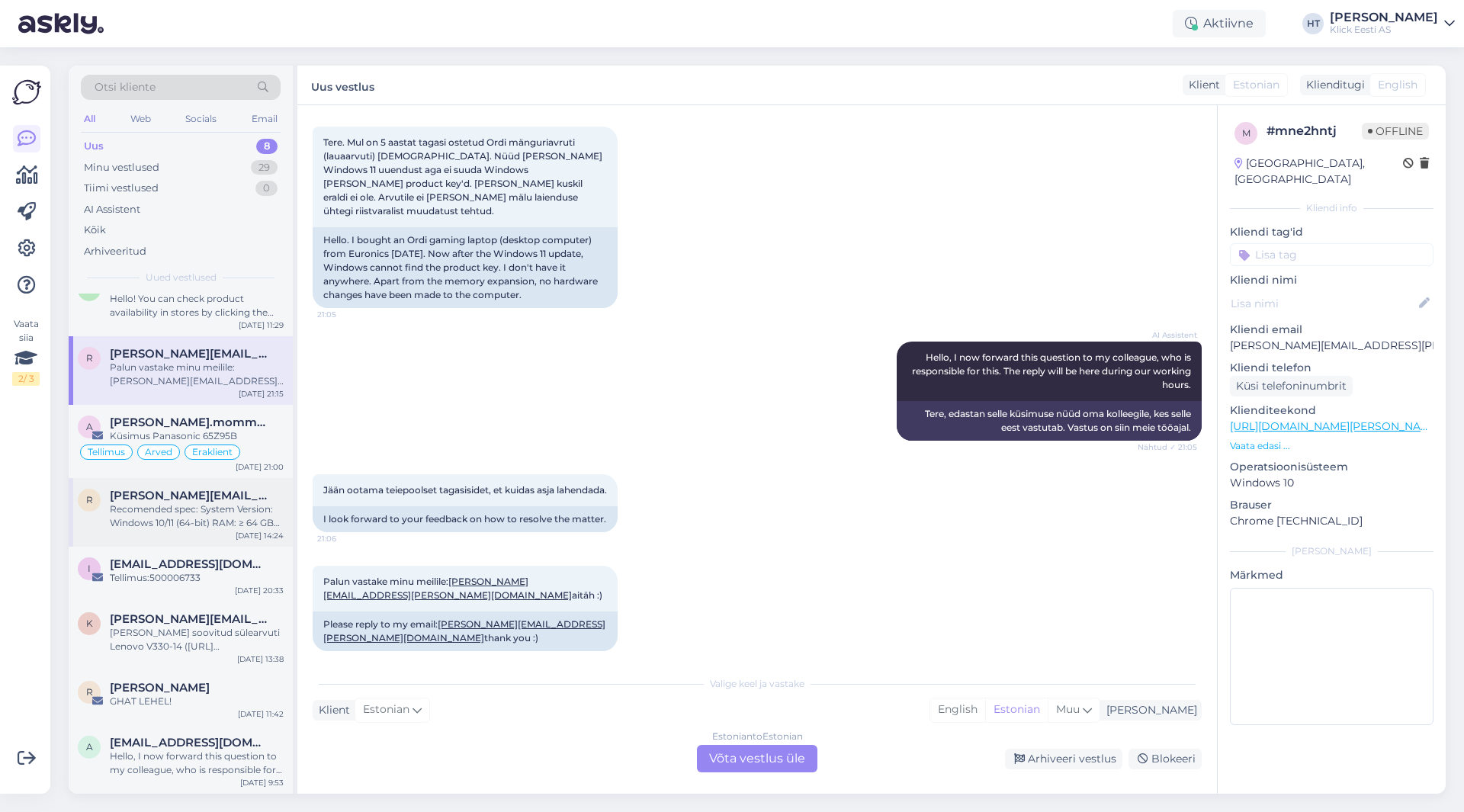
click at [205, 515] on div "Recomended spec: System Version: Windows 10/11 (64-bit) RAM: ≥ 64 GB CPU: Intel…" at bounding box center [197, 516] width 174 height 27
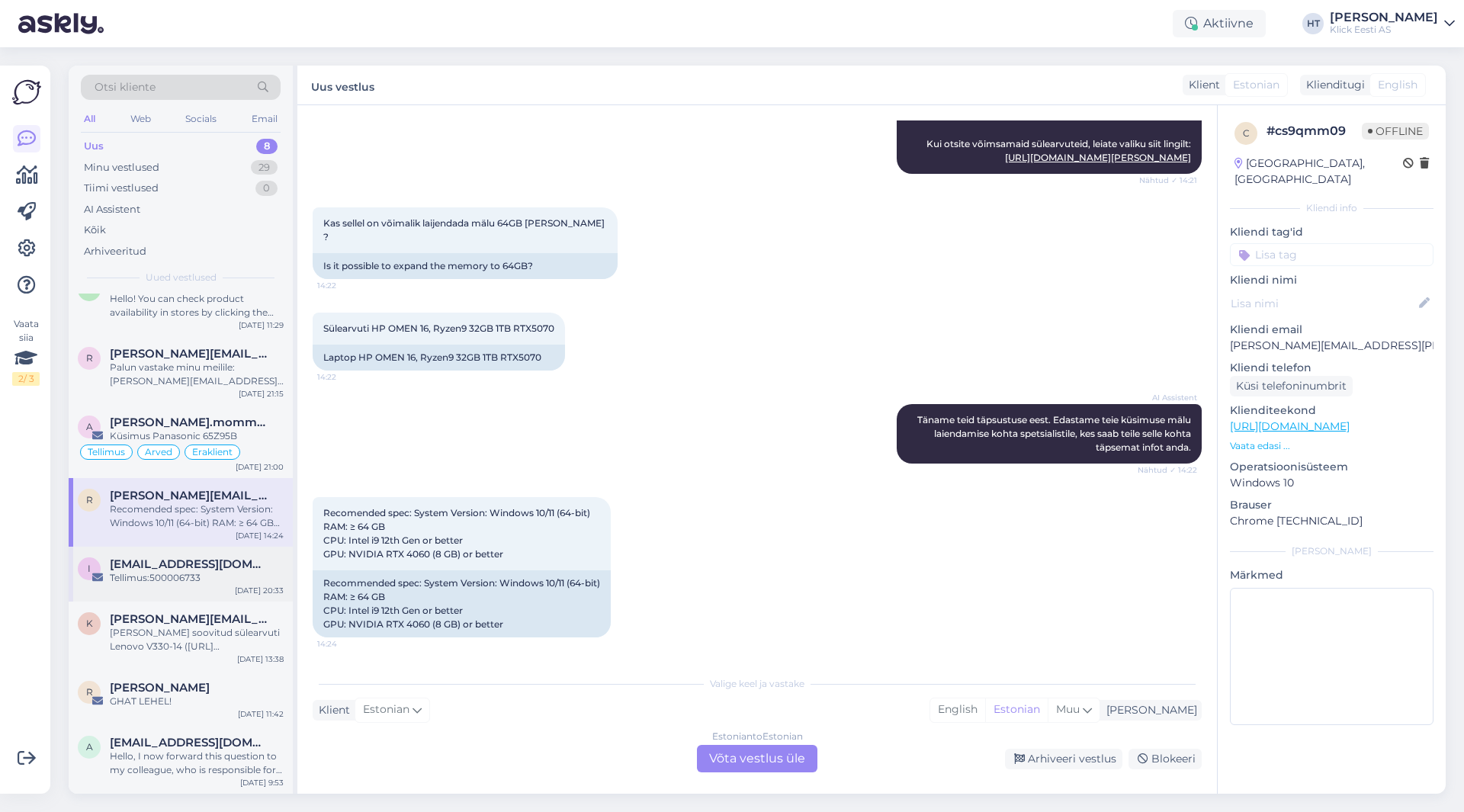
click at [193, 569] on div "[EMAIL_ADDRESS][DOMAIN_NAME]" at bounding box center [197, 564] width 174 height 14
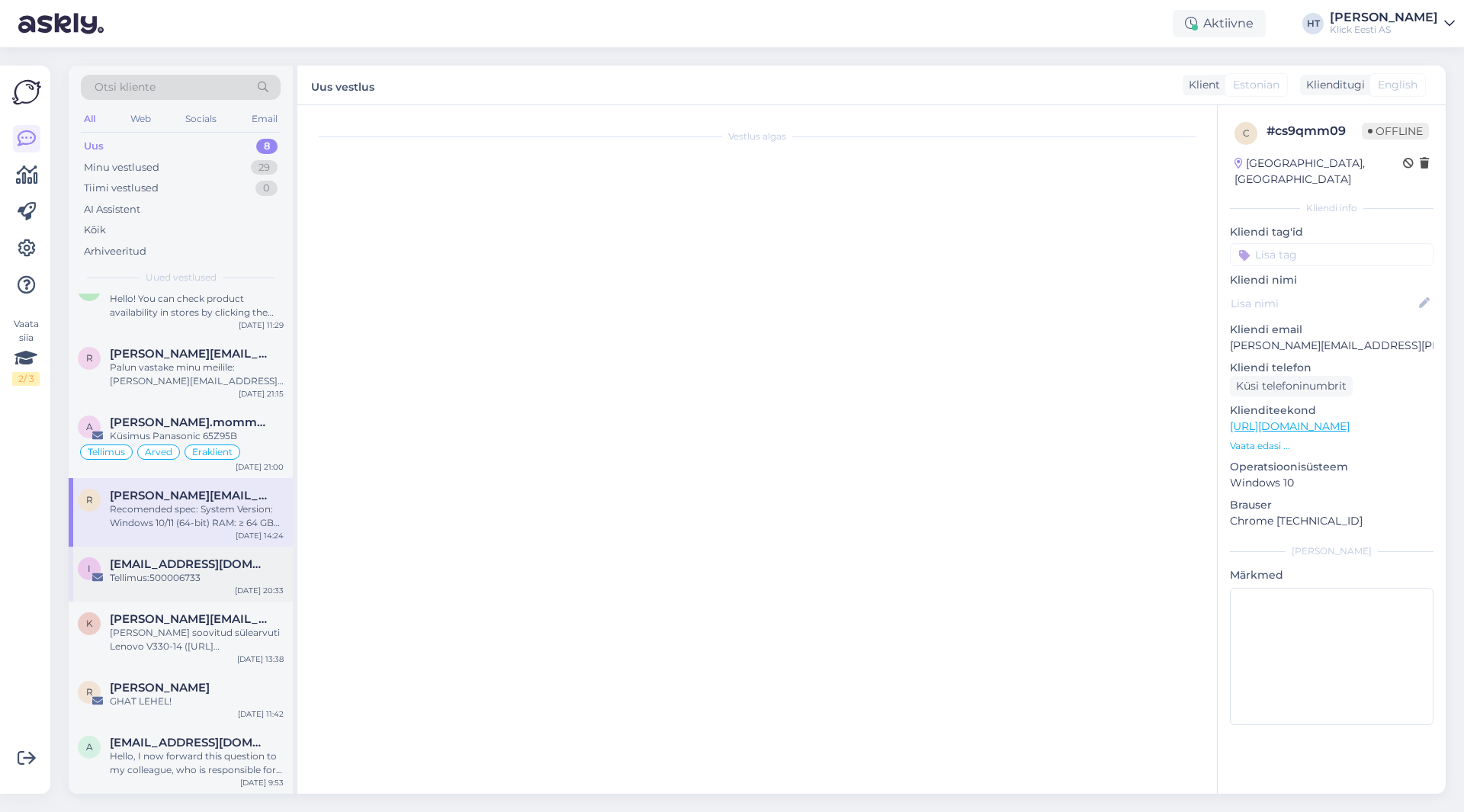
scroll to position [0, 0]
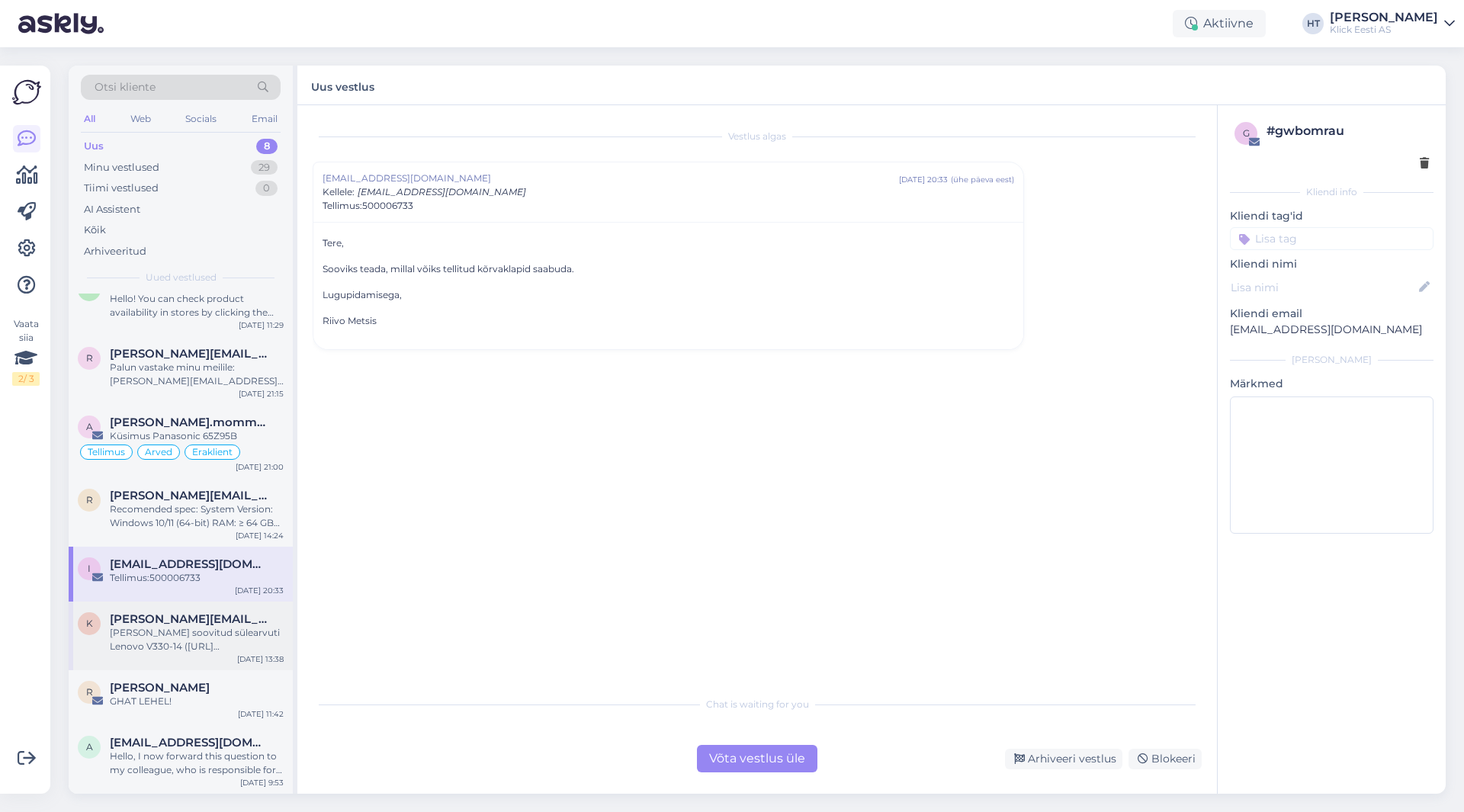
click at [206, 627] on div "[PERSON_NAME] soovitud sülearvuti Lenovo V330-14 ([URL][DOMAIN_NAME]) broneerid…" at bounding box center [197, 640] width 174 height 27
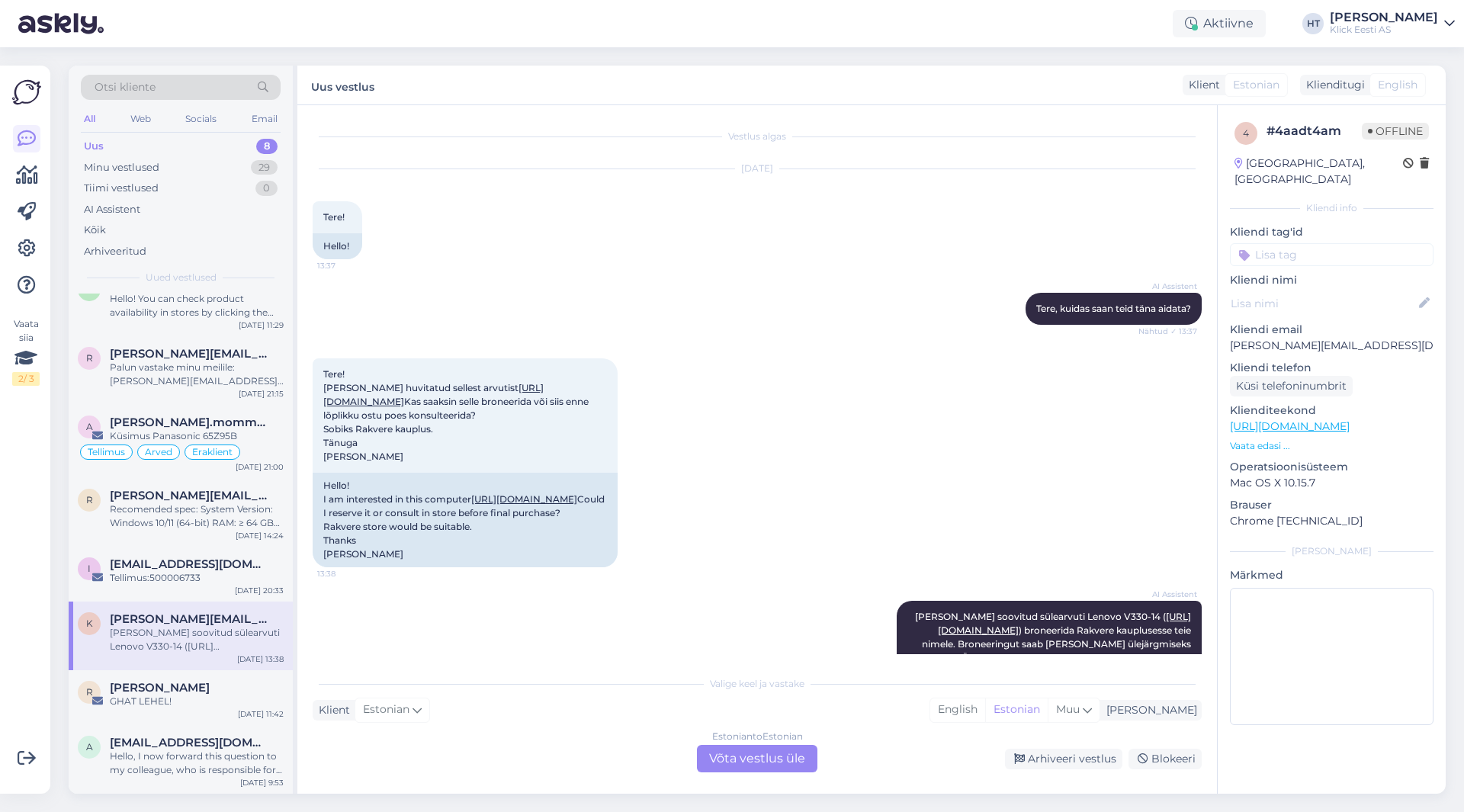
scroll to position [119, 0]
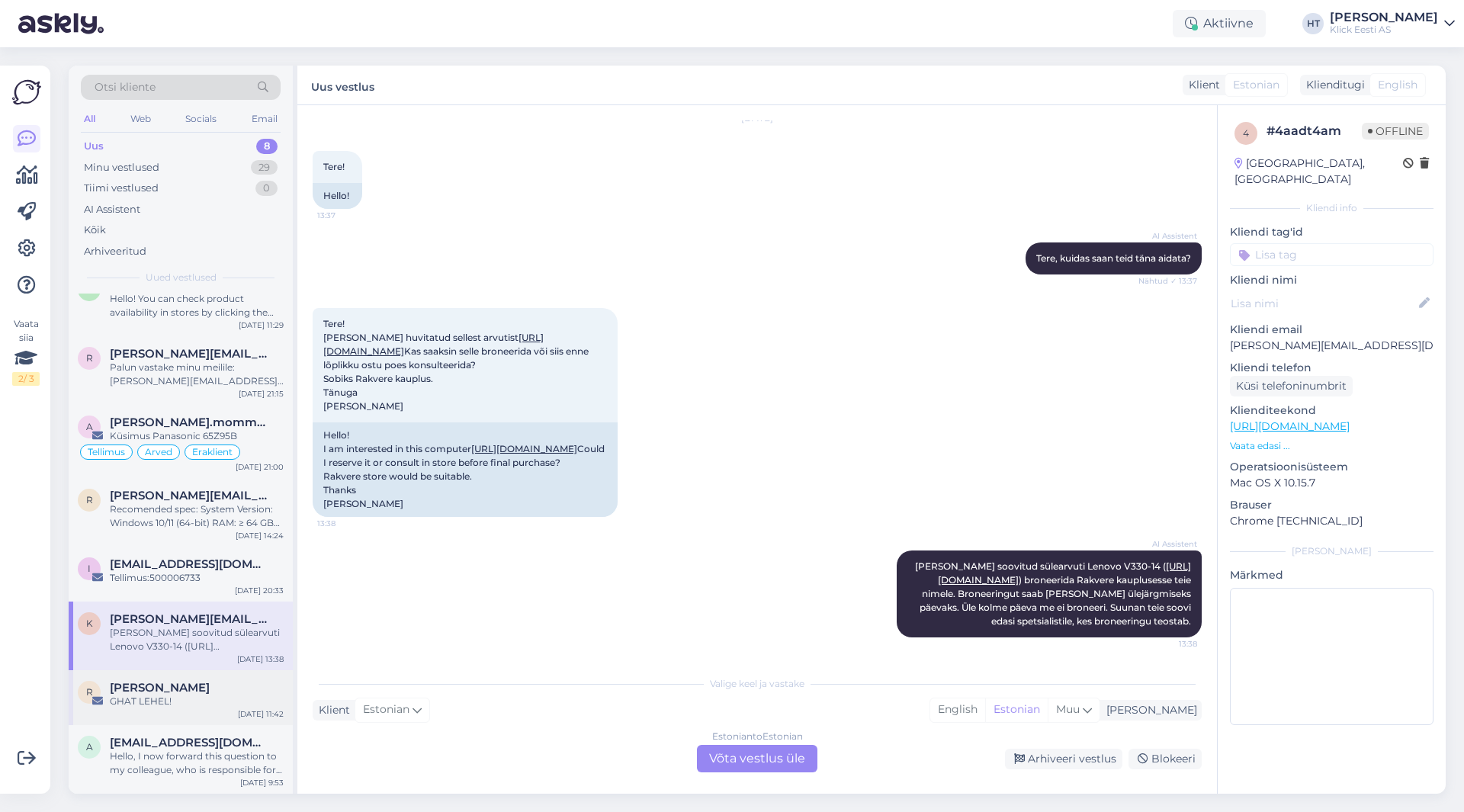
click at [219, 686] on div "[PERSON_NAME]" at bounding box center [197, 688] width 174 height 14
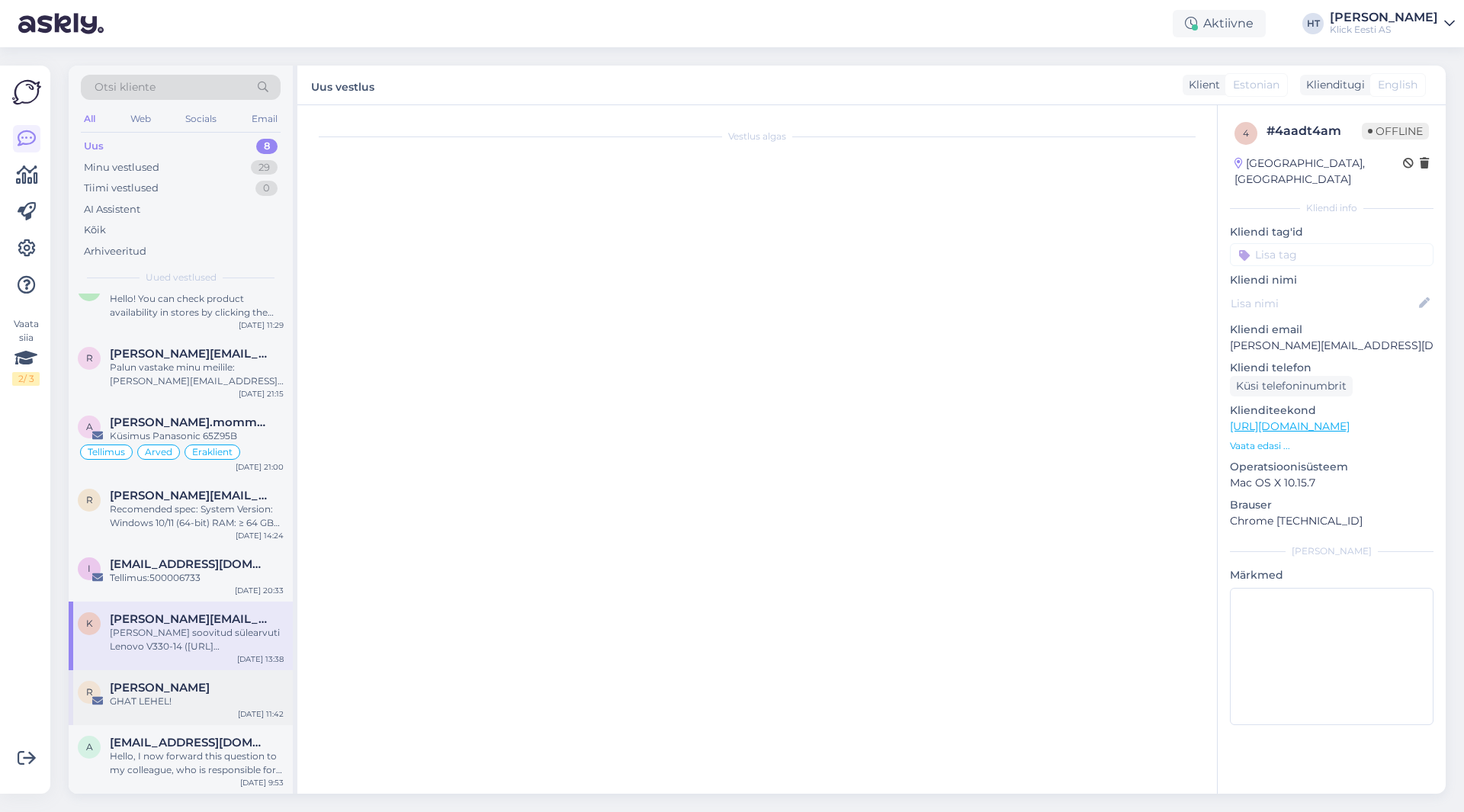
scroll to position [0, 0]
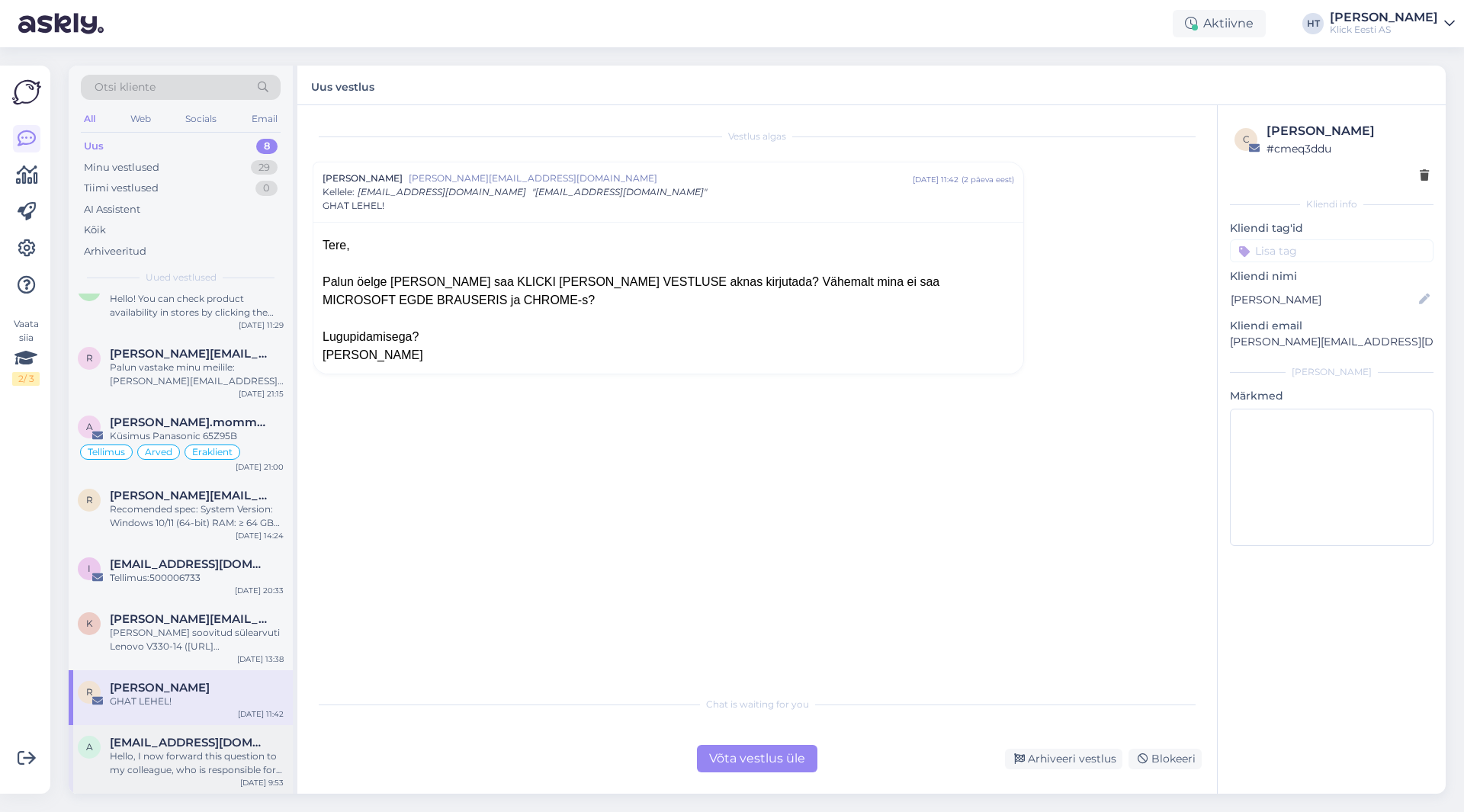
click at [220, 734] on div "a [EMAIL_ADDRESS][DOMAIN_NAME] Hello, I now forward this question to my colleag…" at bounding box center [180, 759] width 224 height 69
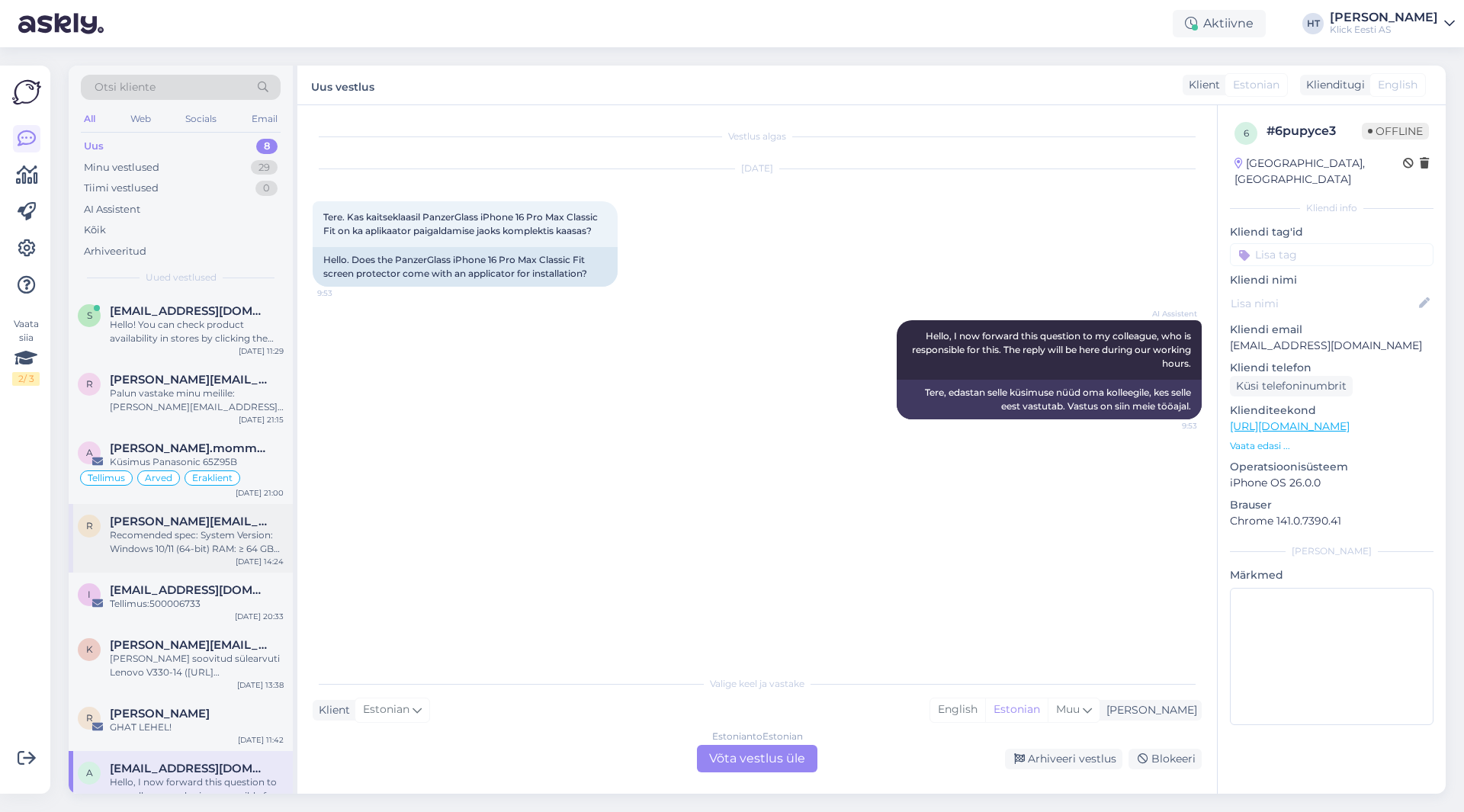
click at [206, 562] on div "[PERSON_NAME] [PERSON_NAME][EMAIL_ADDRESS][PERSON_NAME][DOMAIN_NAME] Recomended…" at bounding box center [180, 539] width 224 height 69
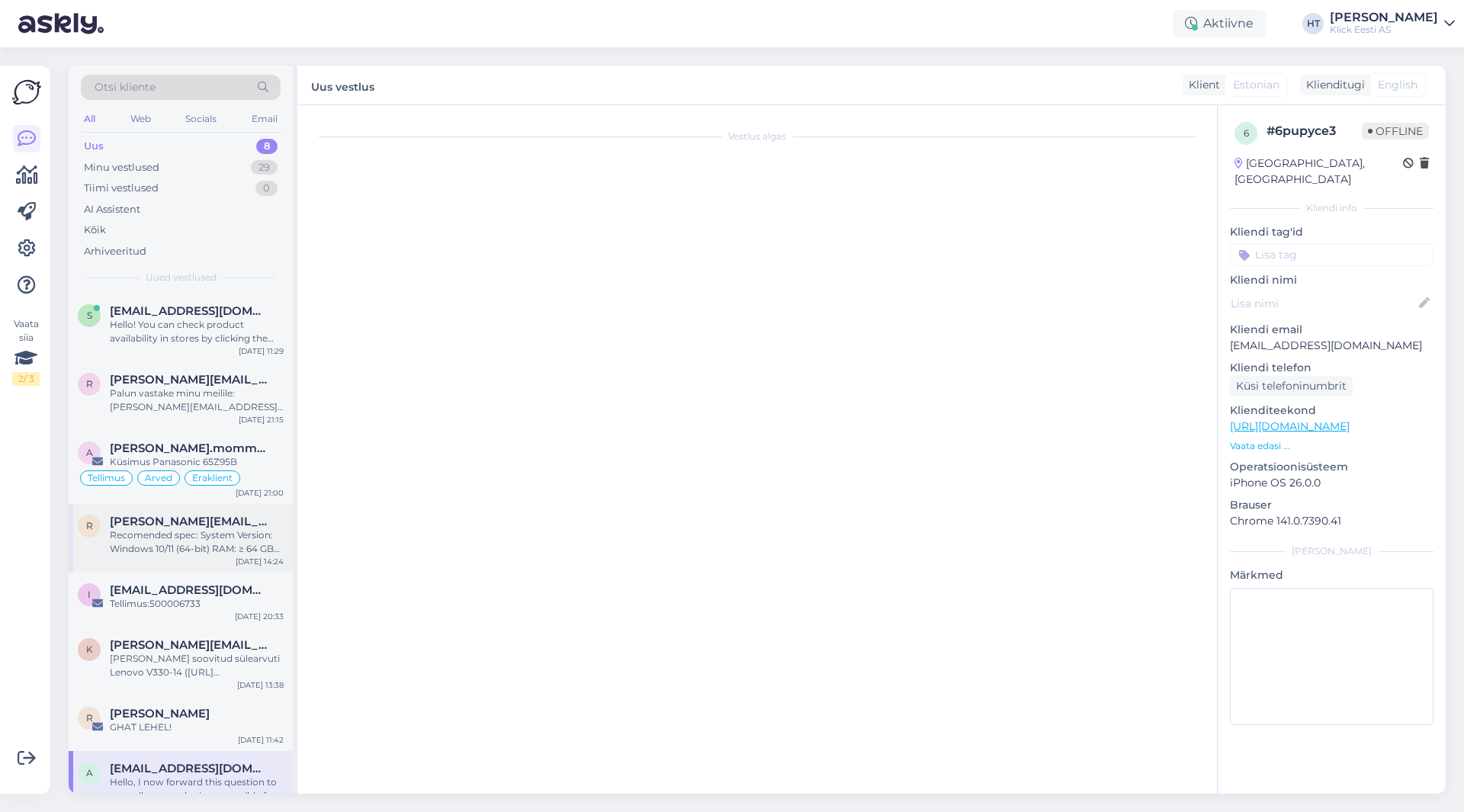
scroll to position [192, 0]
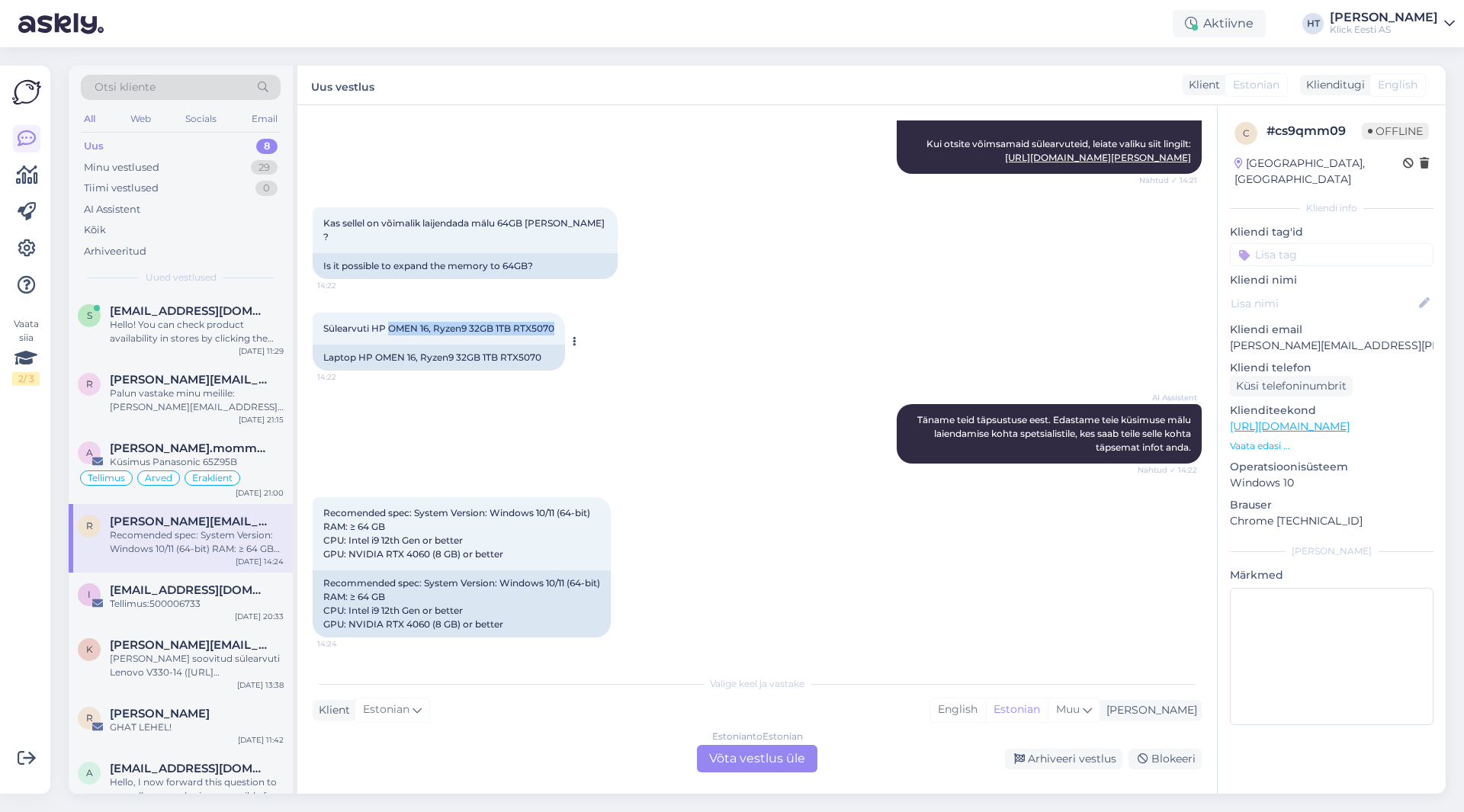
drag, startPoint x: 391, startPoint y: 331, endPoint x: 554, endPoint y: 333, distance: 163.0
click at [554, 333] on span "Sülearvuti HP OMEN 16, Ryzen9 32GB 1TB RTX5070" at bounding box center [438, 328] width 231 height 11
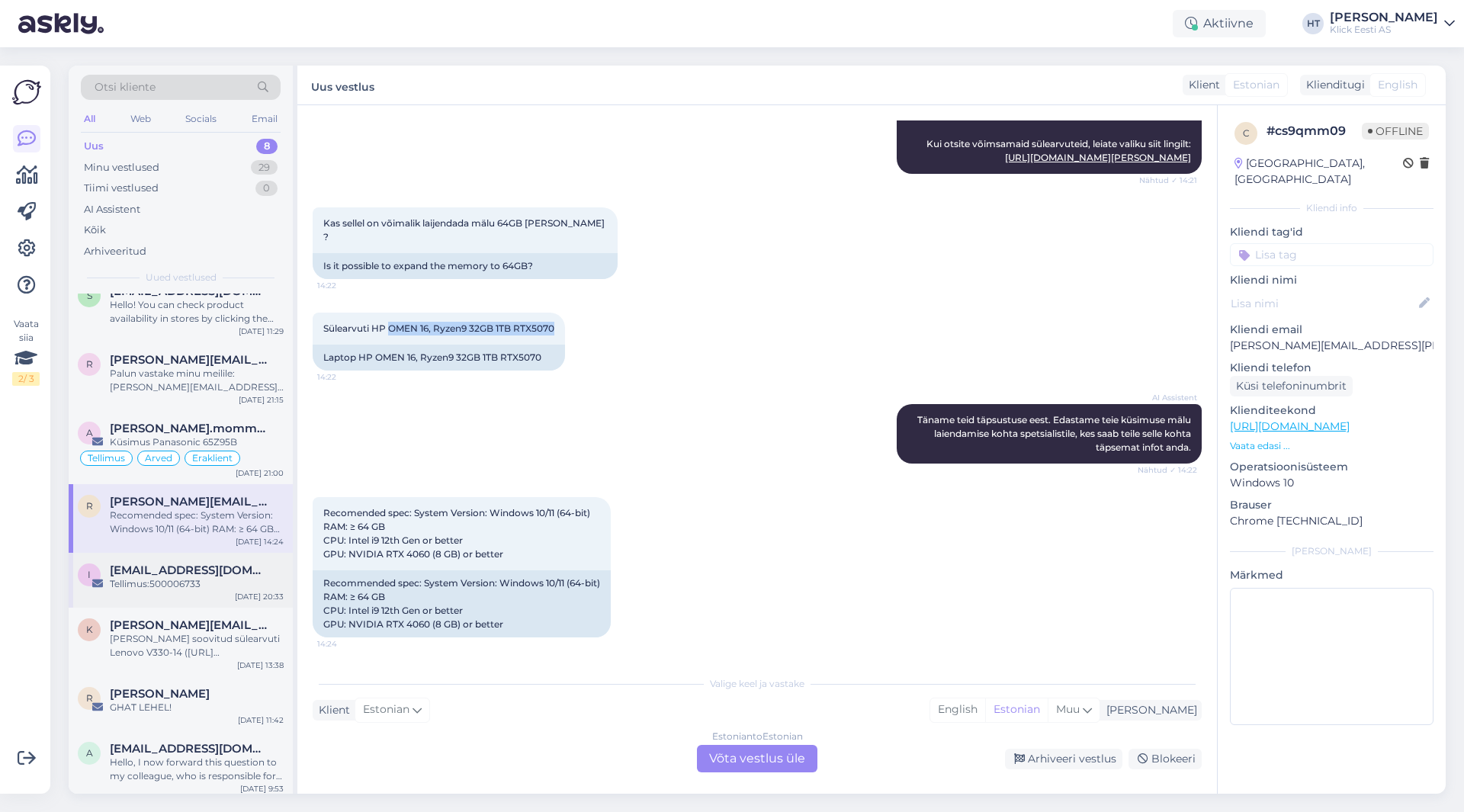
scroll to position [26, 0]
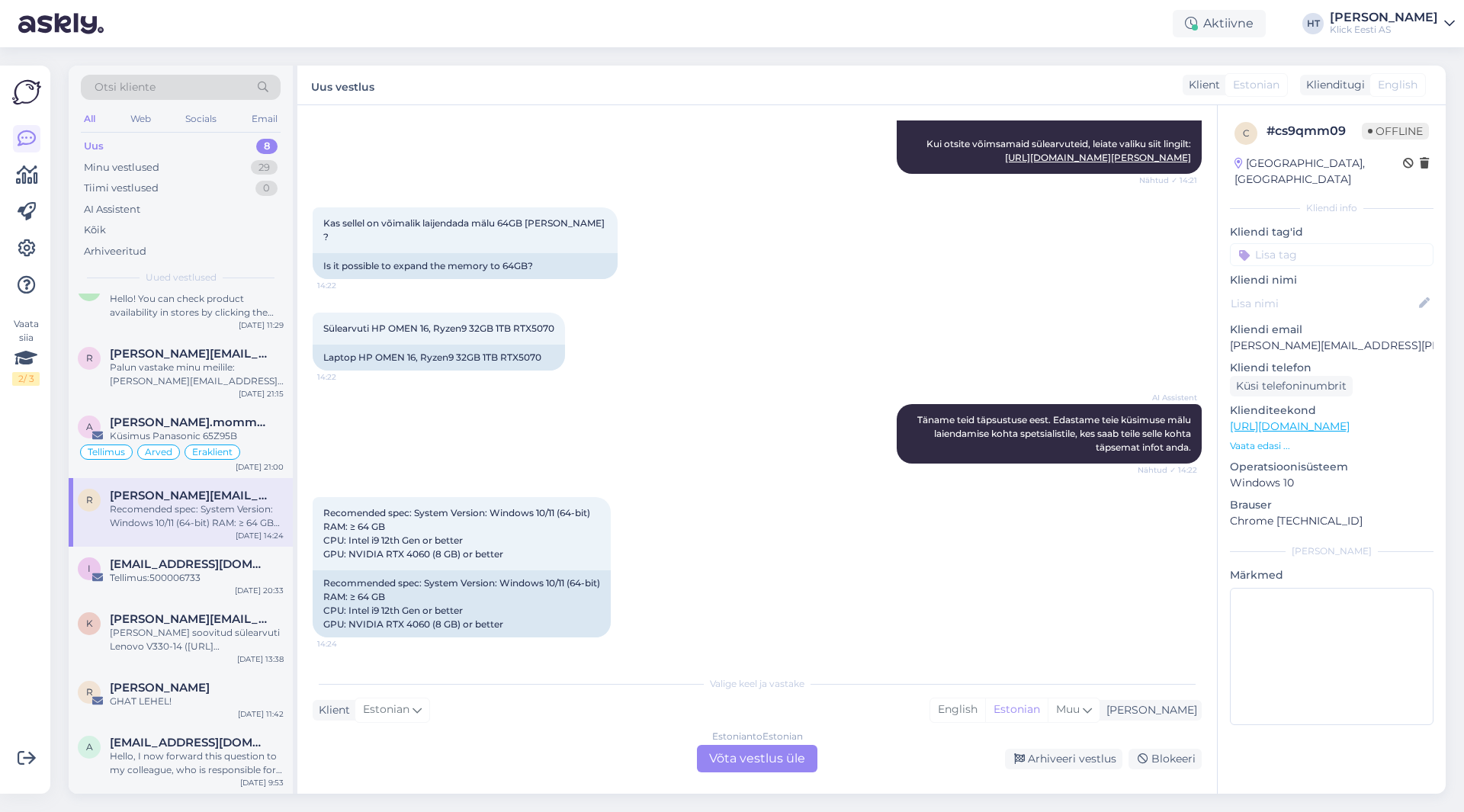
click at [641, 438] on div "AI Assistent [PERSON_NAME] teid täpsustuse eest. Edastame teie küsimuse mälu la…" at bounding box center [757, 434] width 889 height 93
click at [192, 577] on div "Tellimus:500006733" at bounding box center [197, 578] width 174 height 14
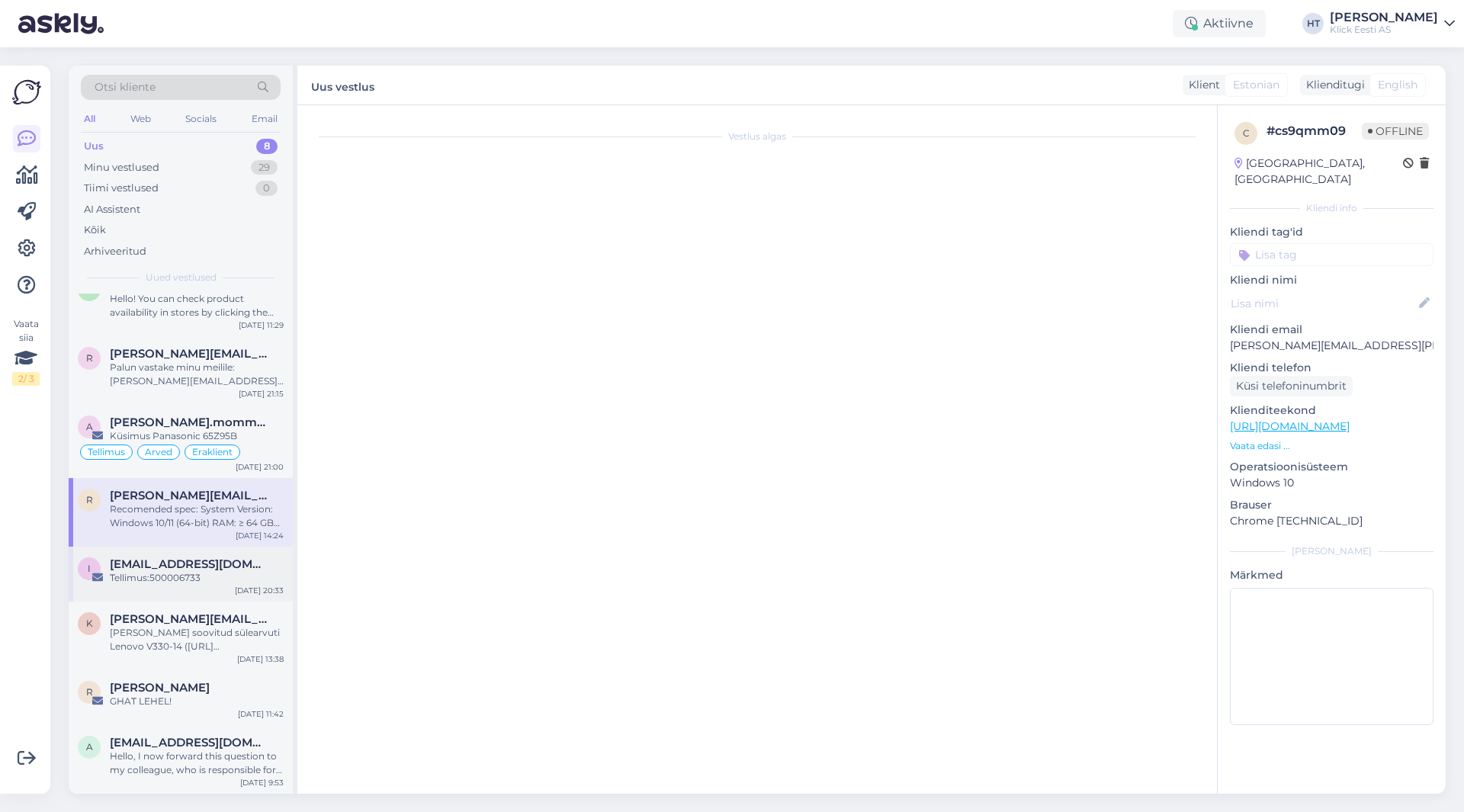
scroll to position [0, 0]
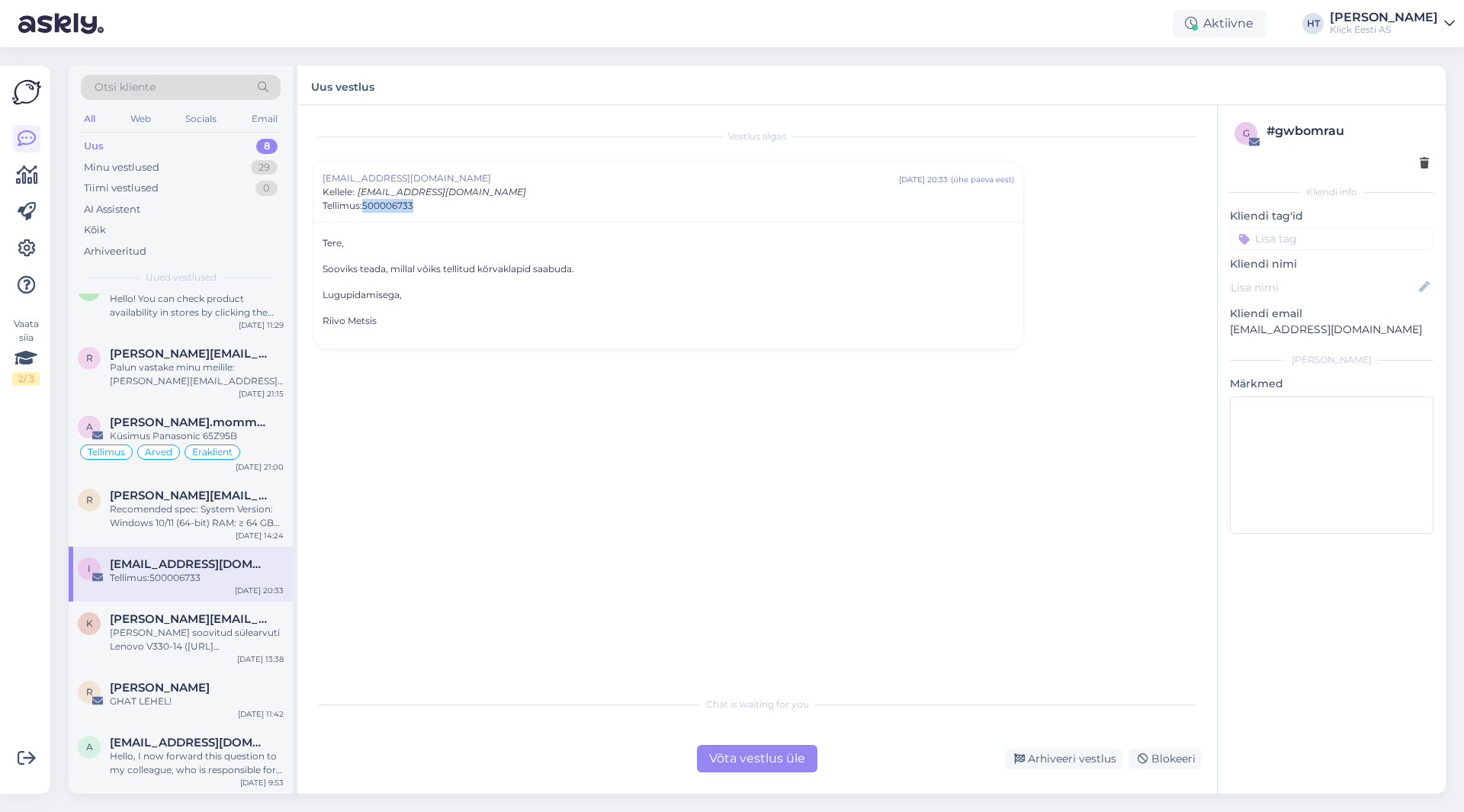
drag, startPoint x: 417, startPoint y: 206, endPoint x: 364, endPoint y: 206, distance: 53.0
click at [364, 206] on div "Tellimus:500006733" at bounding box center [668, 207] width 692 height 14
click at [413, 261] on div "Vestlus algas [EMAIL_ADDRESS][DOMAIN_NAME] [DATE] 20:33 ( ühe päeva eest ) Tell…" at bounding box center [765, 397] width 903 height 555
click at [204, 607] on div "k [PERSON_NAME][EMAIL_ADDRESS][DOMAIN_NAME] [PERSON_NAME] soovitud sülearvuti L…" at bounding box center [180, 636] width 224 height 69
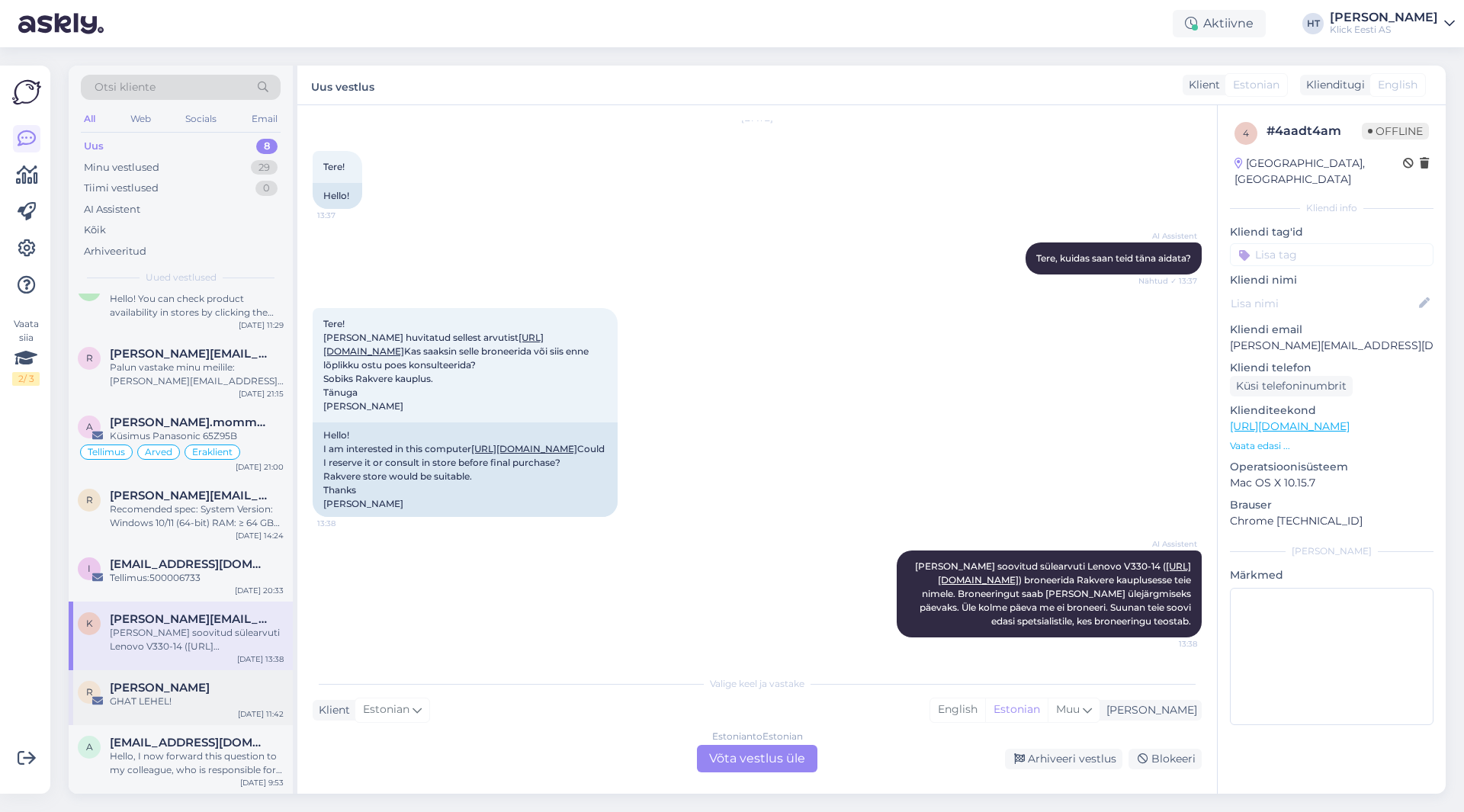
click at [204, 702] on div "GHAT LEHEL!" at bounding box center [197, 702] width 174 height 14
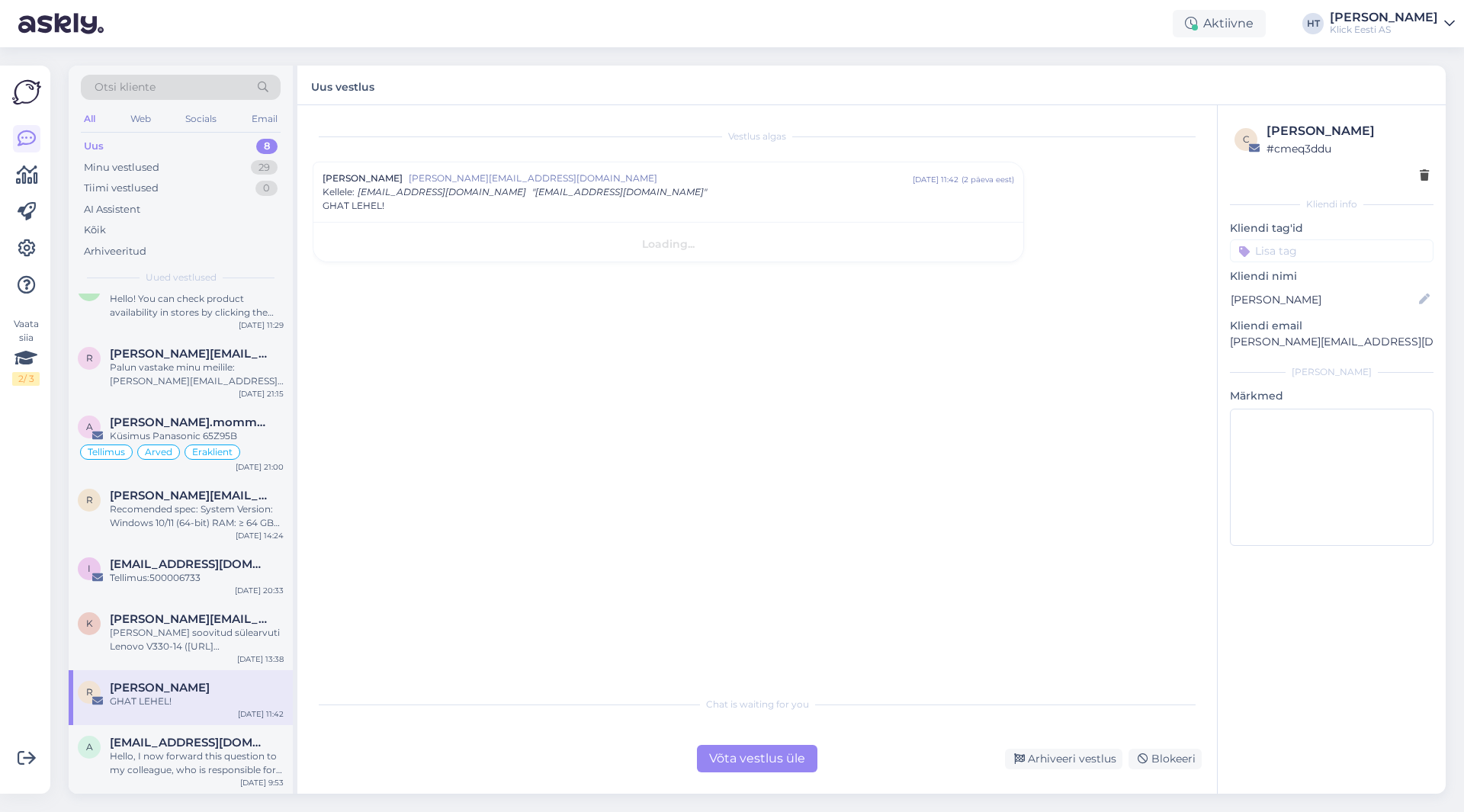
scroll to position [0, 0]
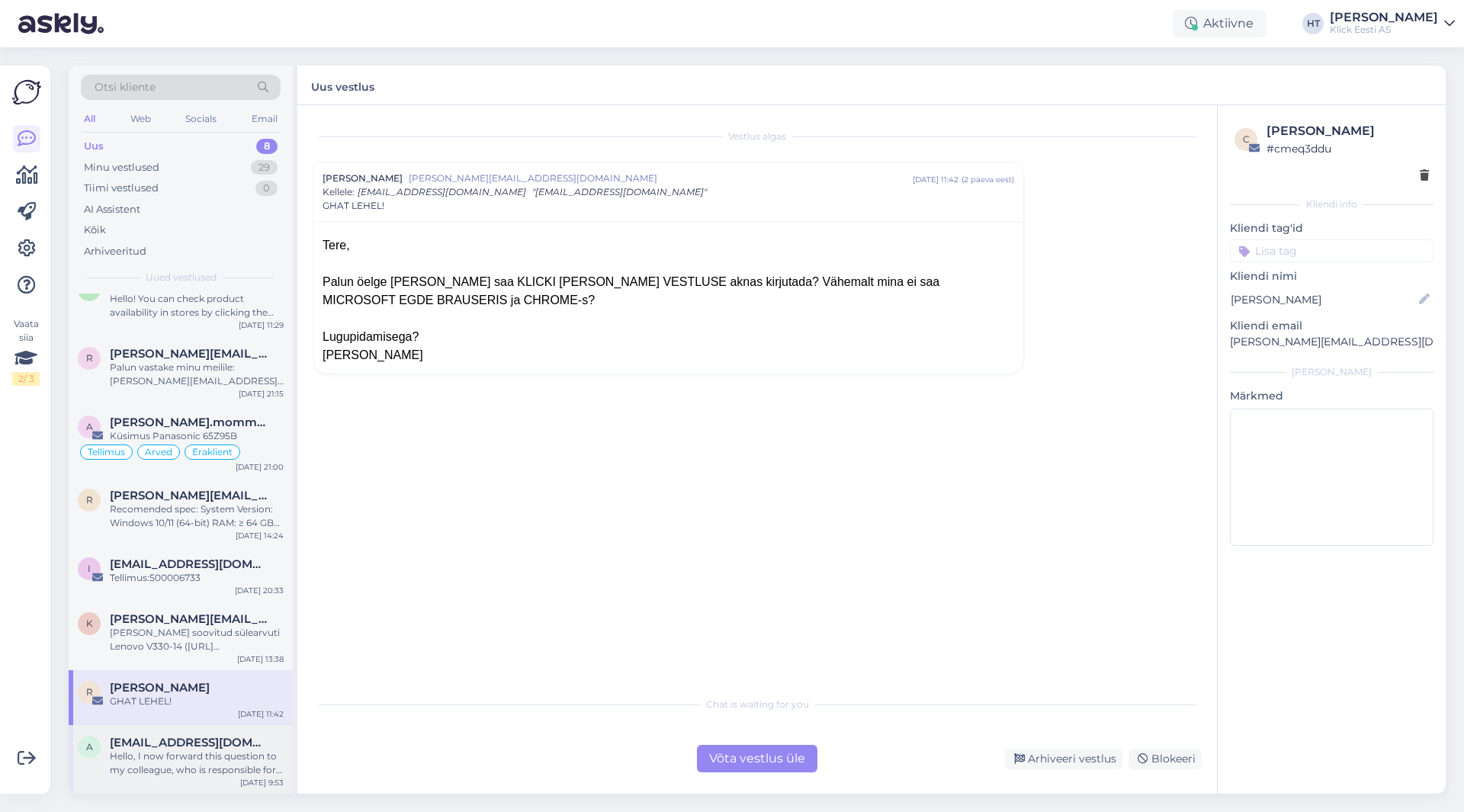
click at [133, 754] on div "Hello, I now forward this question to my colleague, who is responsible for this…" at bounding box center [197, 763] width 174 height 27
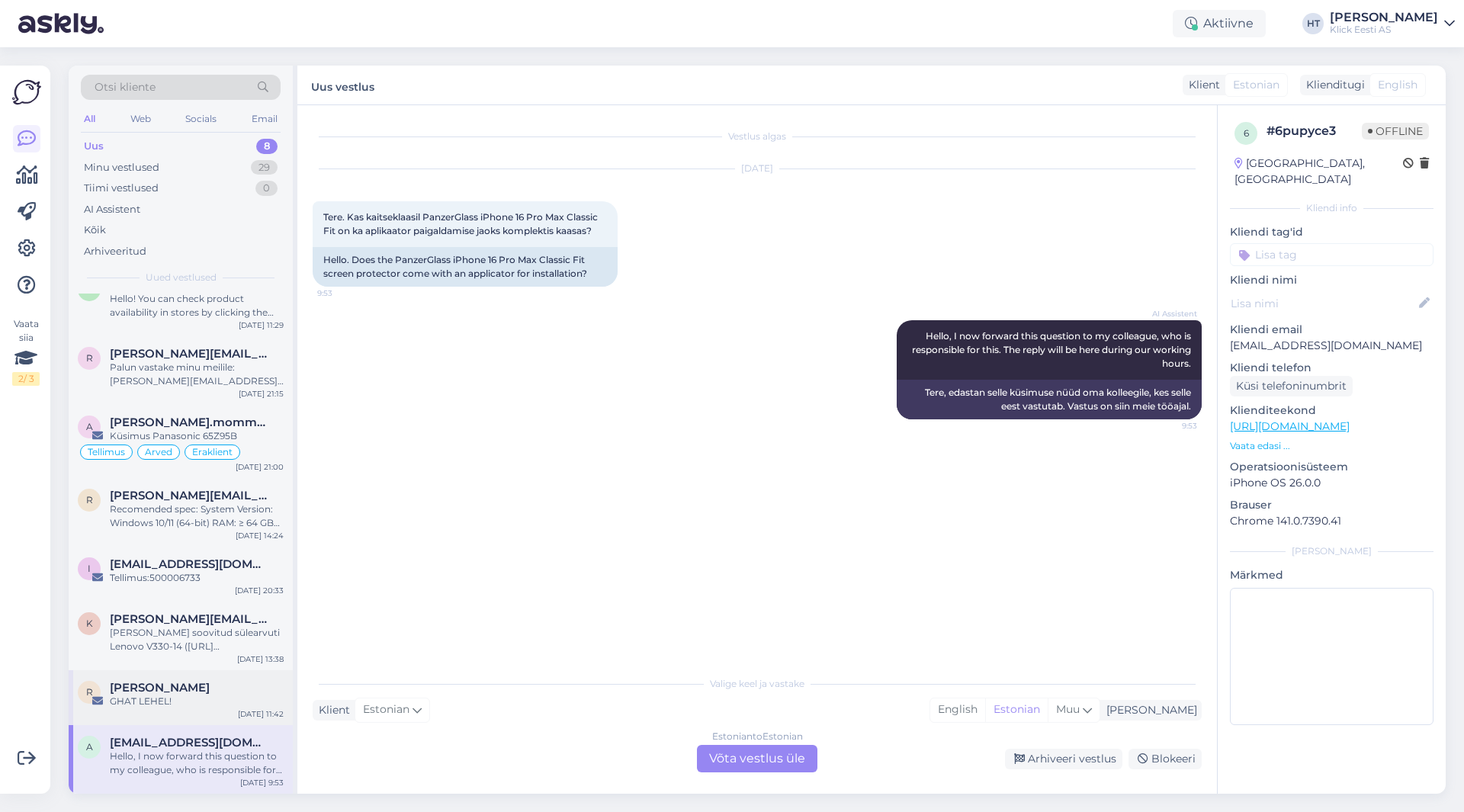
click at [216, 702] on div "GHAT LEHEL!" at bounding box center [197, 702] width 174 height 14
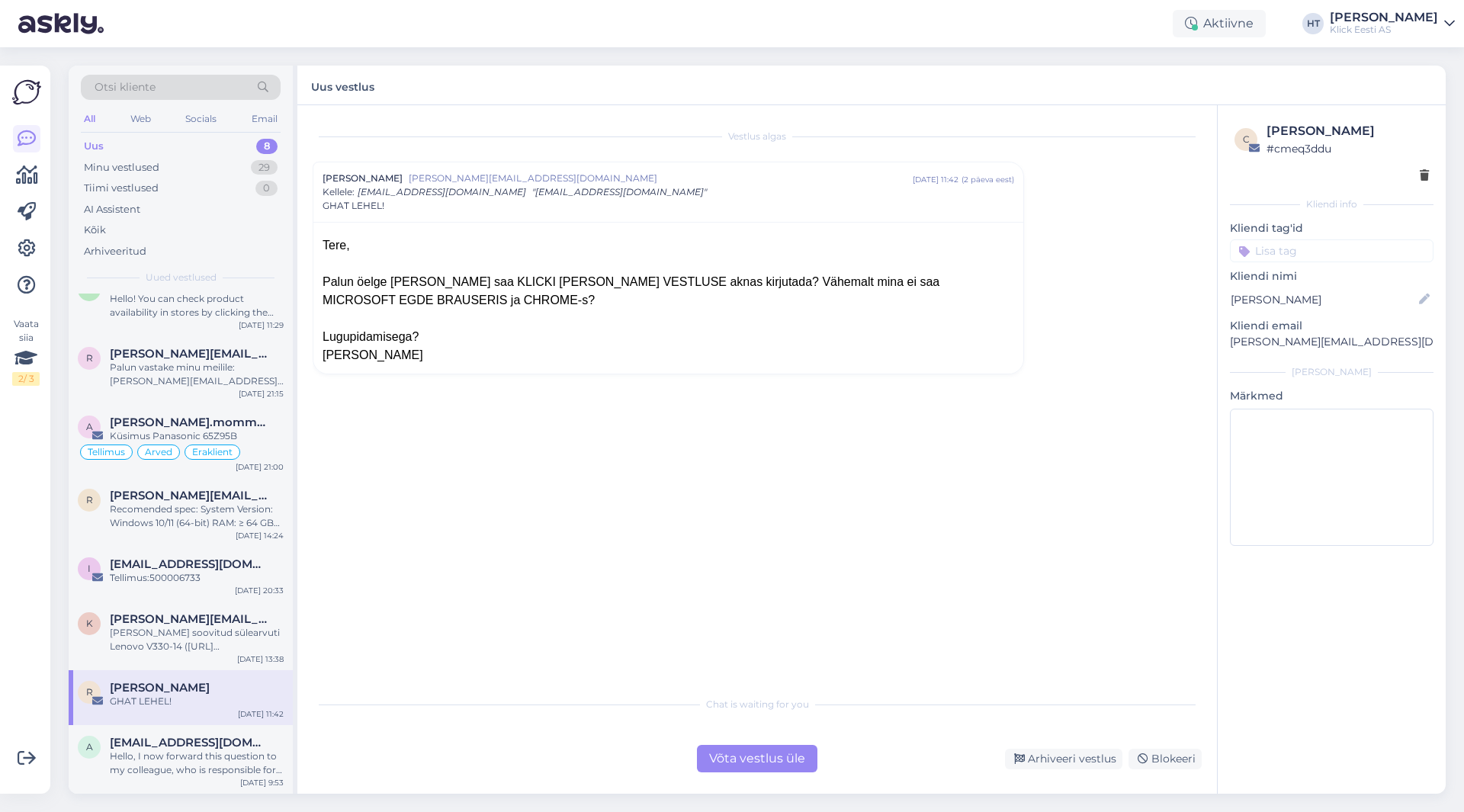
click at [482, 446] on div "Vestlus [PERSON_NAME] Koiv [EMAIL_ADDRESS][DOMAIN_NAME] [DATE] 11:42 ( 2 päeva …" at bounding box center [765, 397] width 903 height 555
drag, startPoint x: 1267, startPoint y: 131, endPoint x: 1308, endPoint y: 130, distance: 41.0
click at [1308, 130] on div "[PERSON_NAME]" at bounding box center [1348, 131] width 163 height 18
click at [134, 82] on span "Otsi kliente" at bounding box center [125, 87] width 61 height 16
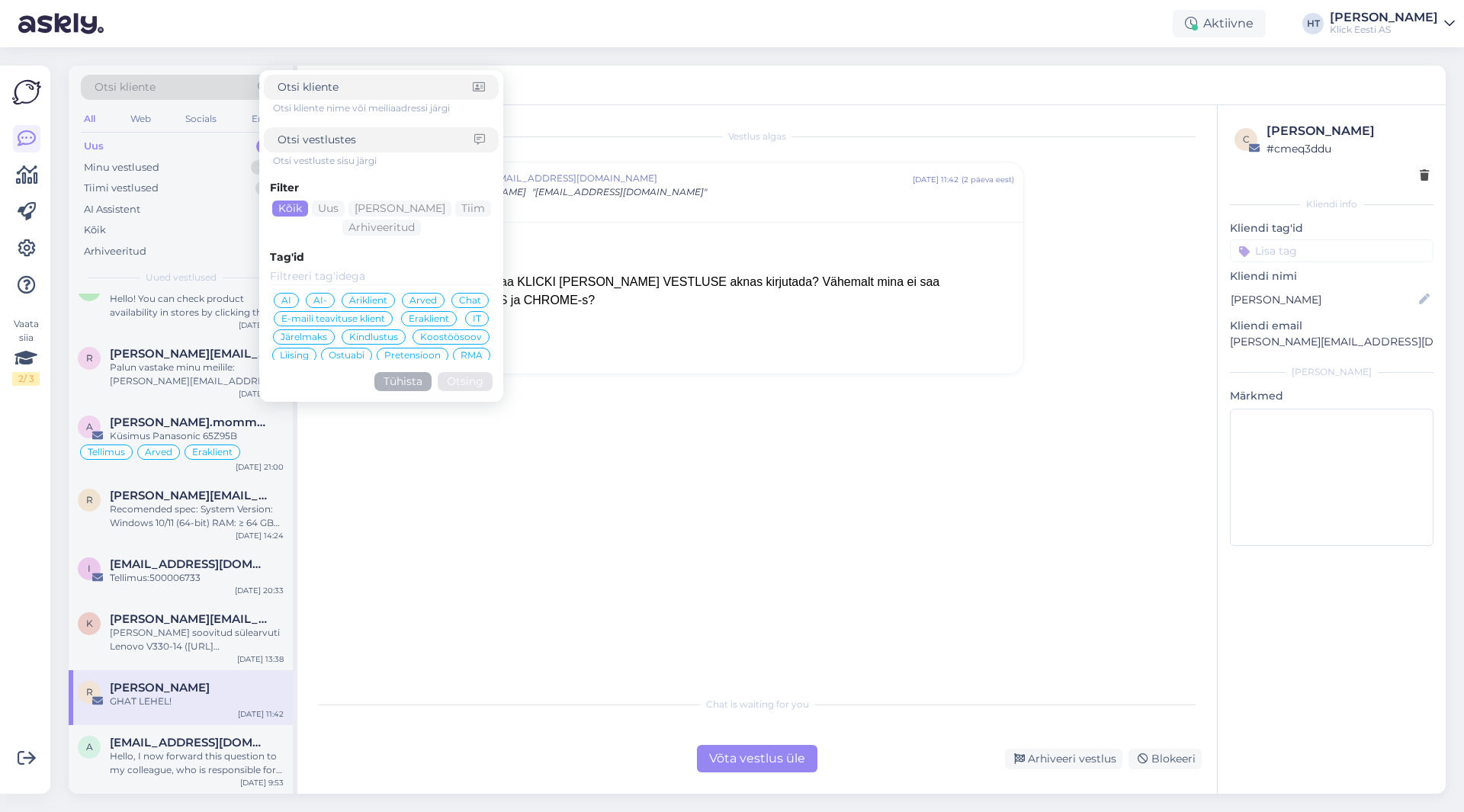
click at [304, 91] on input at bounding box center [375, 87] width 195 height 16
type input "[PERSON_NAME]"
click button "Otsing" at bounding box center [465, 382] width 54 height 19
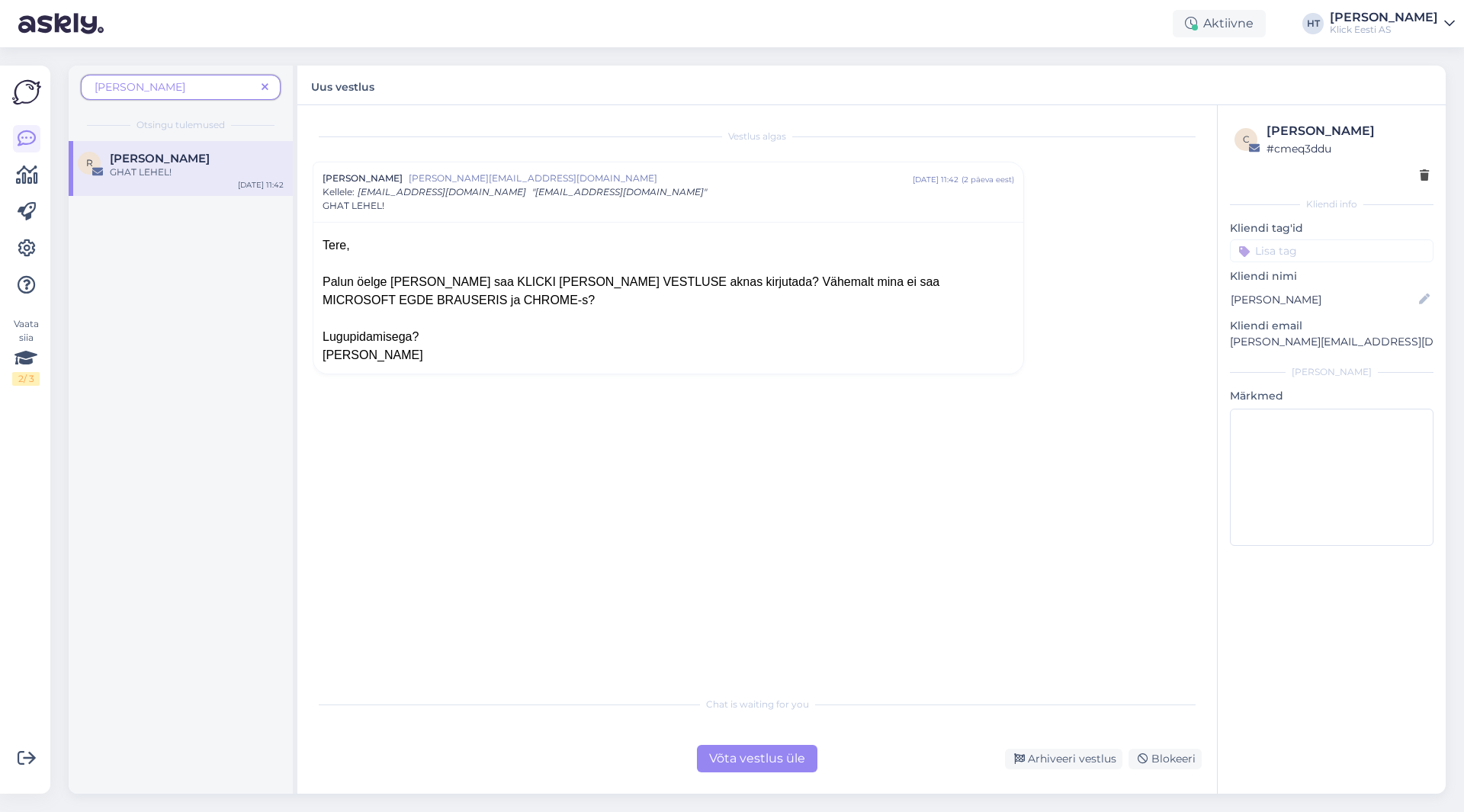
click at [263, 91] on icon at bounding box center [265, 88] width 7 height 11
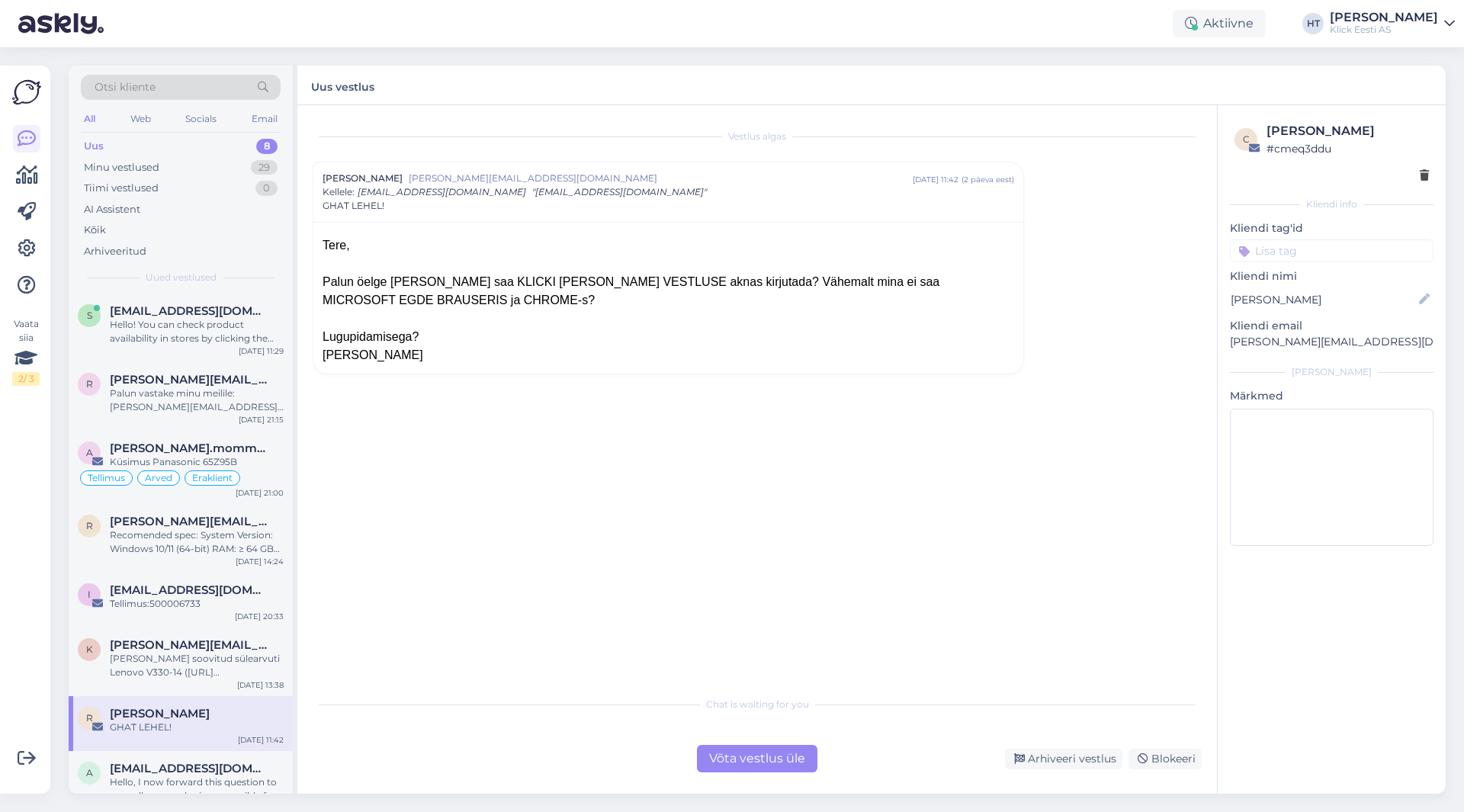
click at [83, 121] on div "All" at bounding box center [90, 119] width 18 height 20
click at [152, 90] on span "Otsi kliente" at bounding box center [125, 87] width 61 height 16
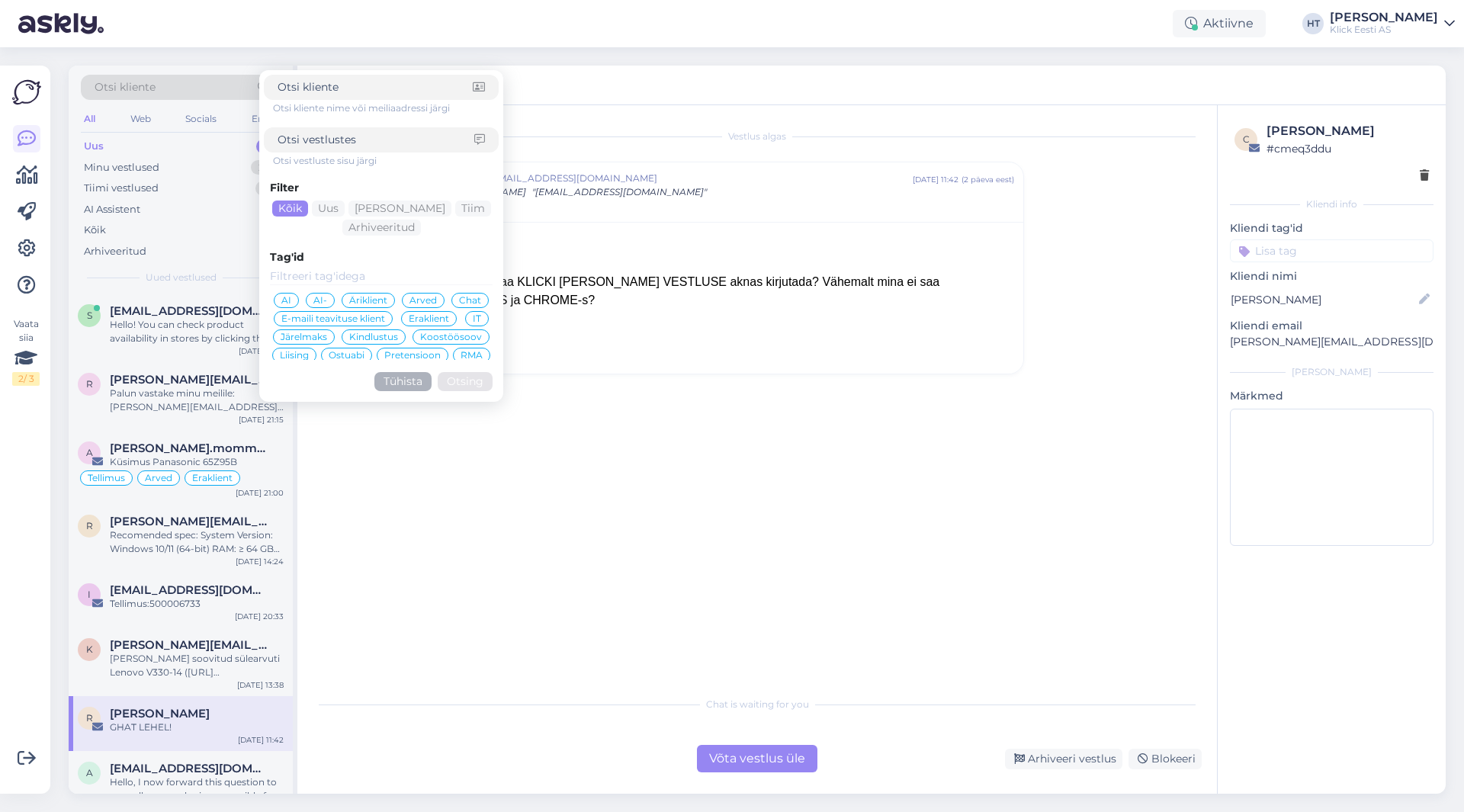
click at [304, 90] on input at bounding box center [375, 87] width 195 height 16
type input "koiv"
click button "Otsing" at bounding box center [465, 382] width 54 height 19
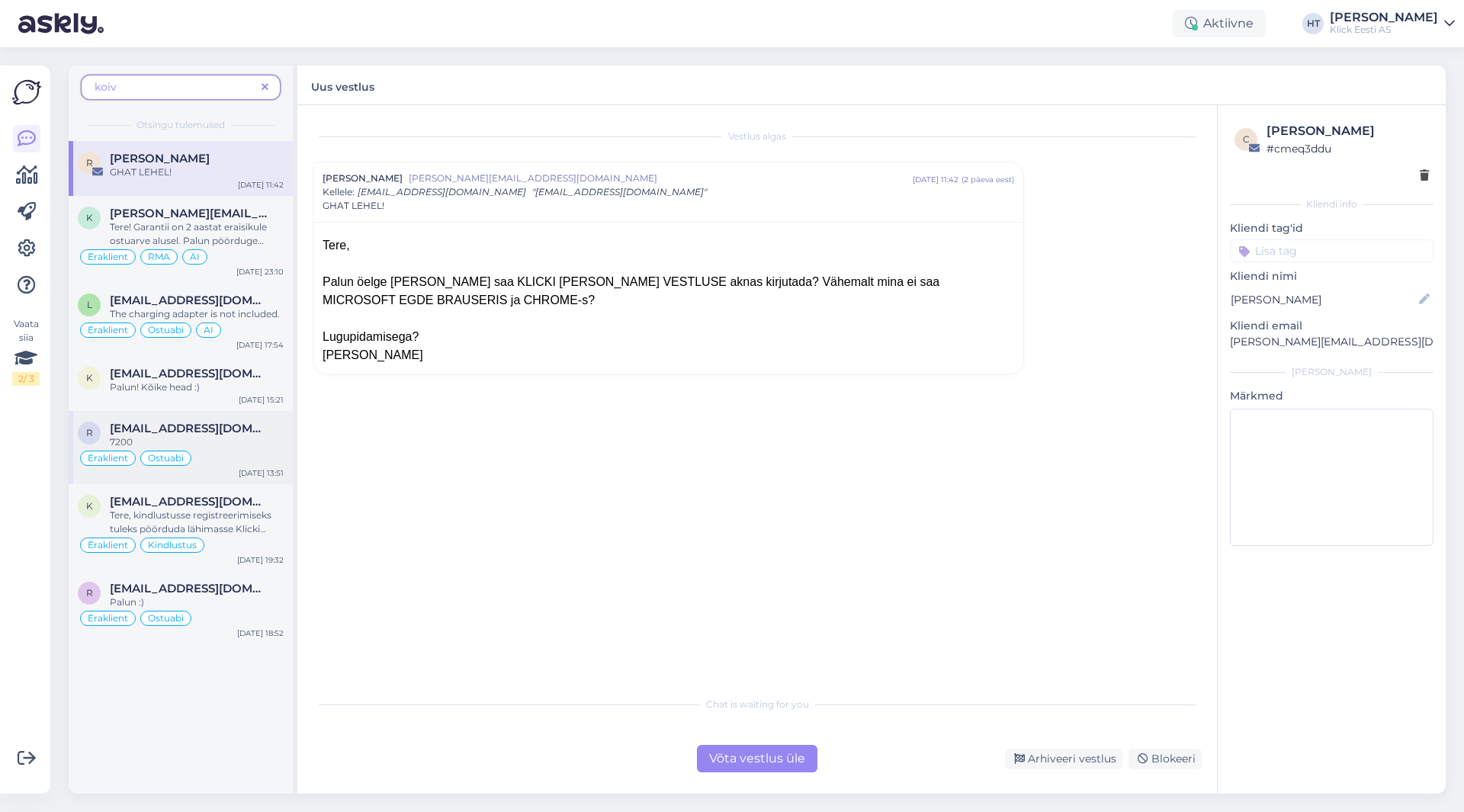
click at [233, 450] on div "Eraklient Ostuabi" at bounding box center [181, 458] width 206 height 18
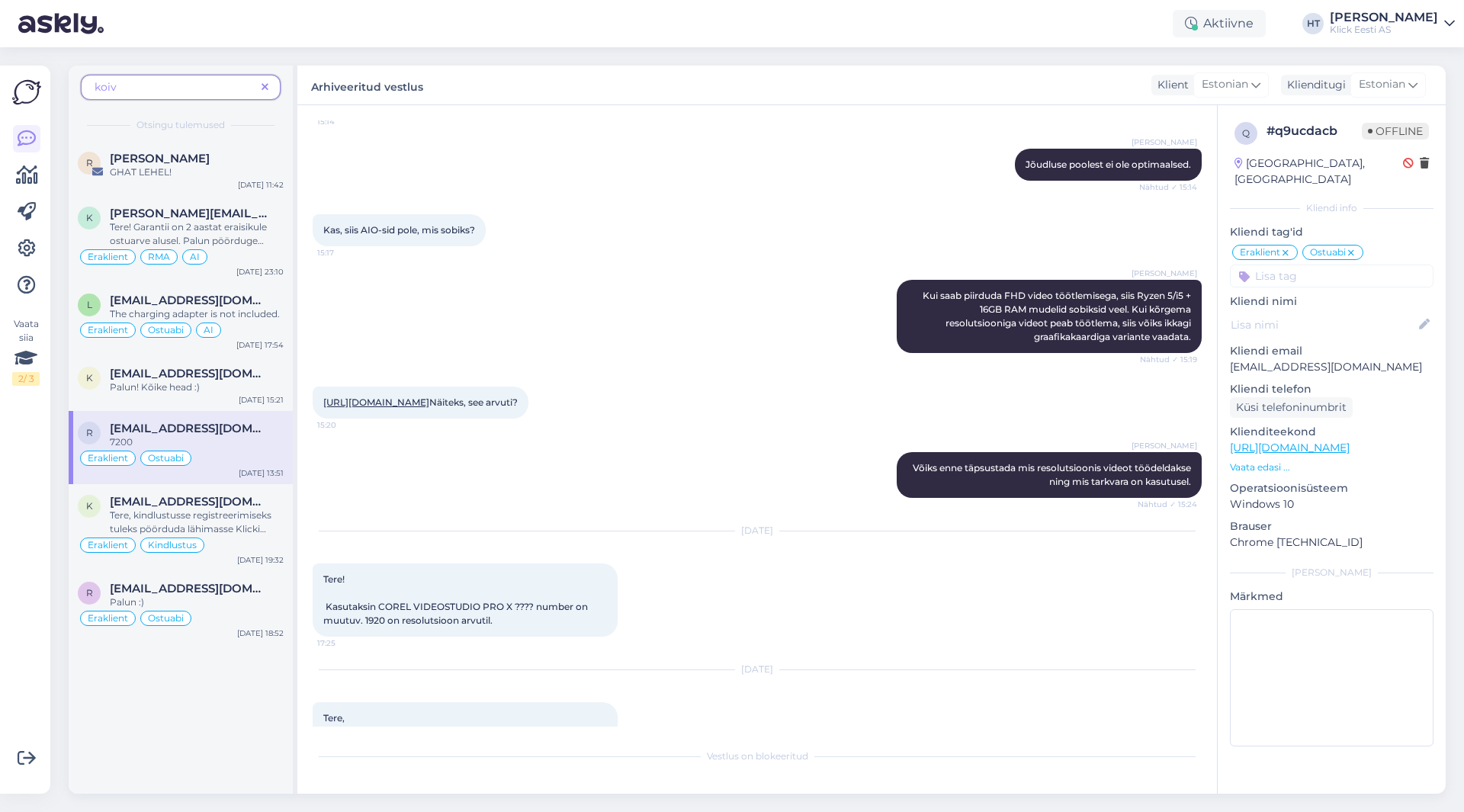
scroll to position [1709, 0]
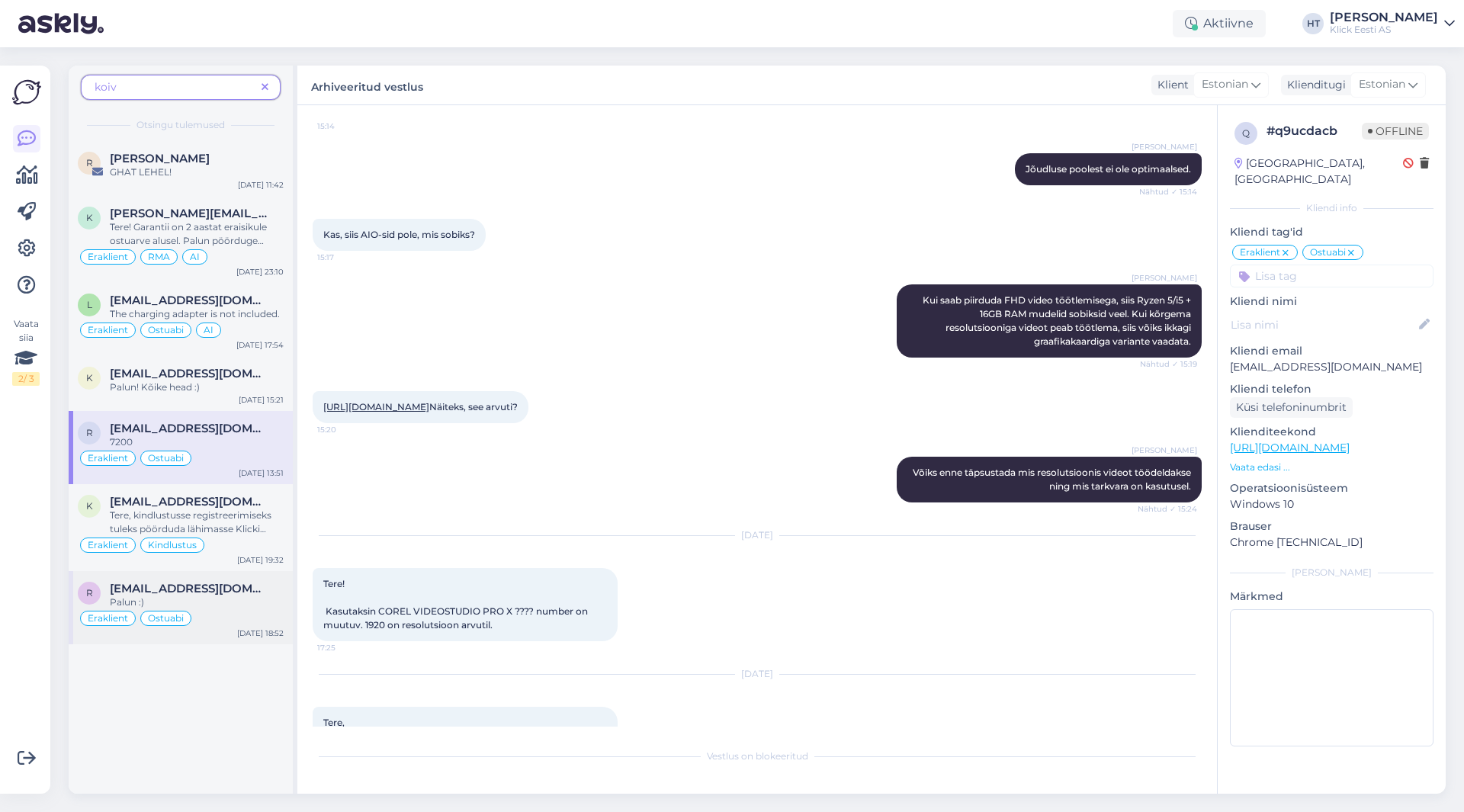
click at [197, 597] on div "Palun :)" at bounding box center [197, 603] width 174 height 14
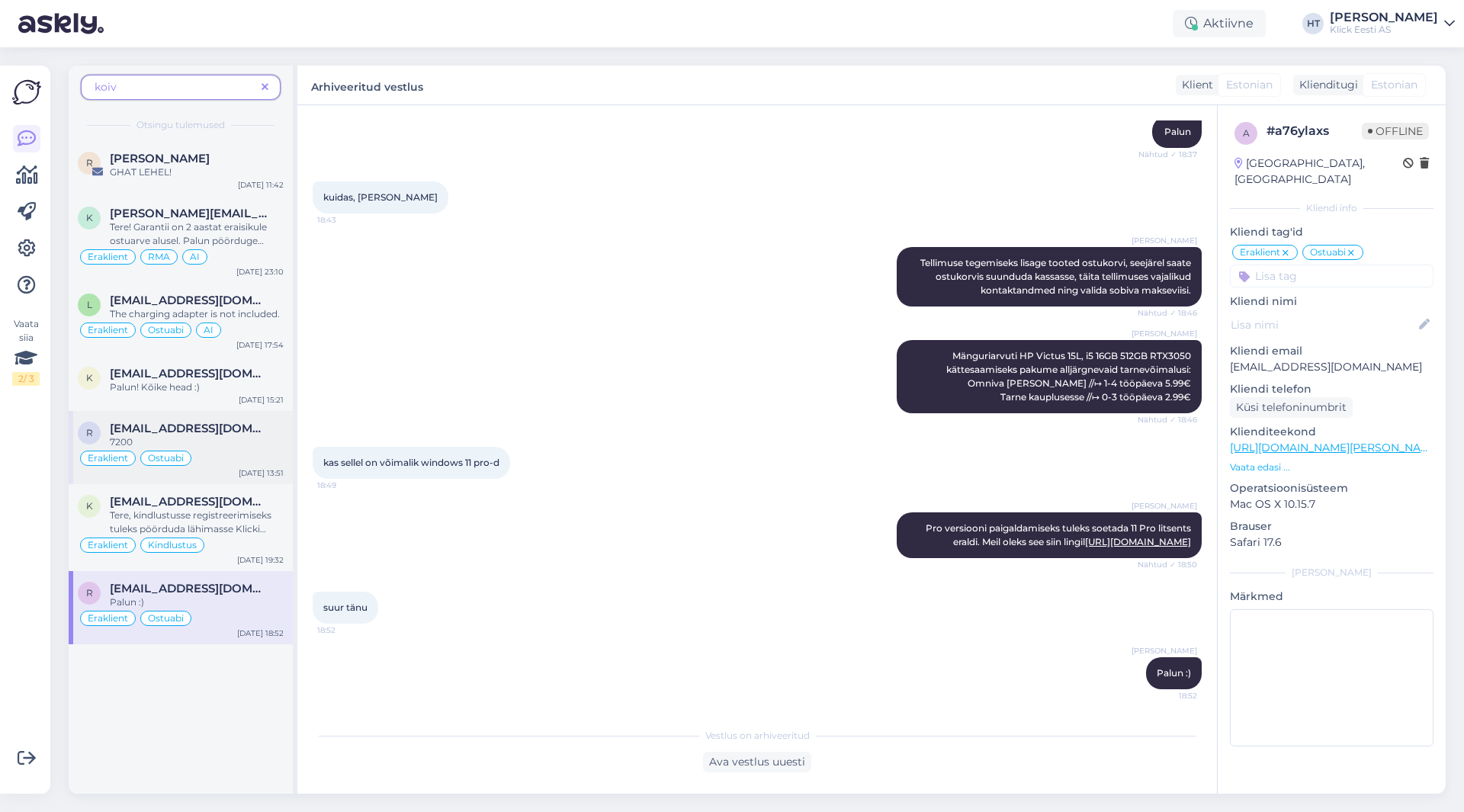
click at [245, 450] on div "Eraklient Ostuabi" at bounding box center [181, 458] width 206 height 18
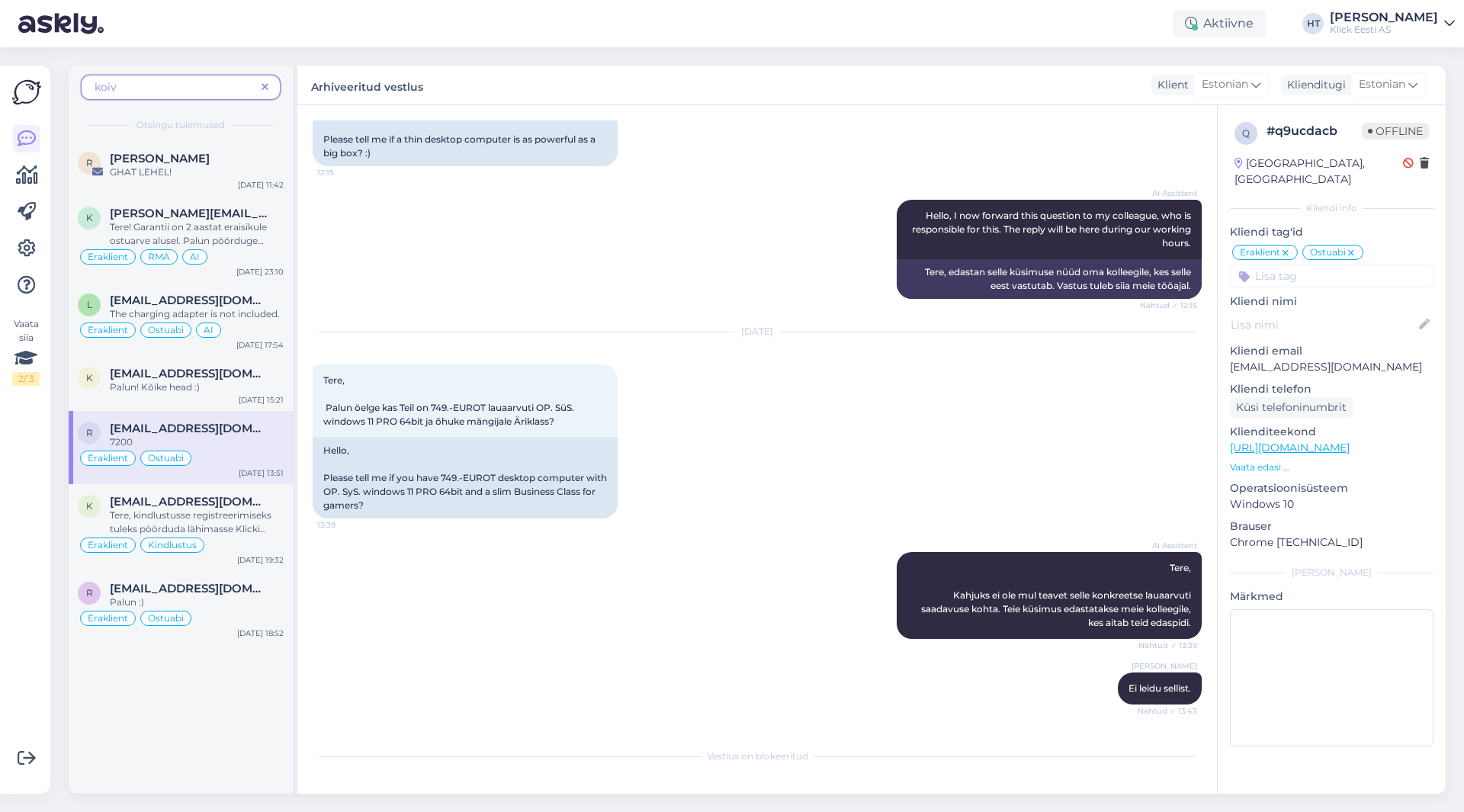
scroll to position [5142, 0]
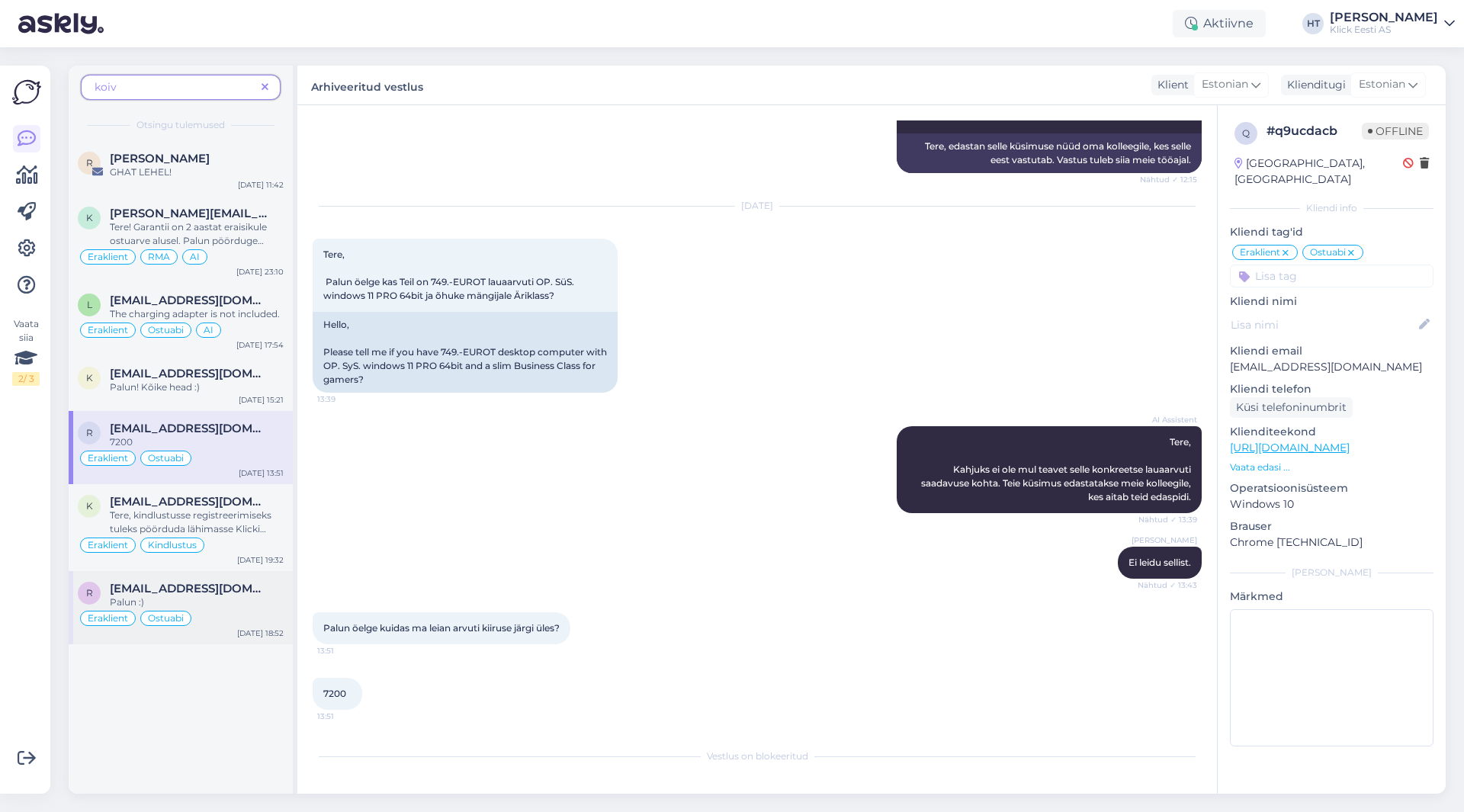
click at [210, 627] on div "Eraklient Ostuabi" at bounding box center [181, 618] width 206 height 18
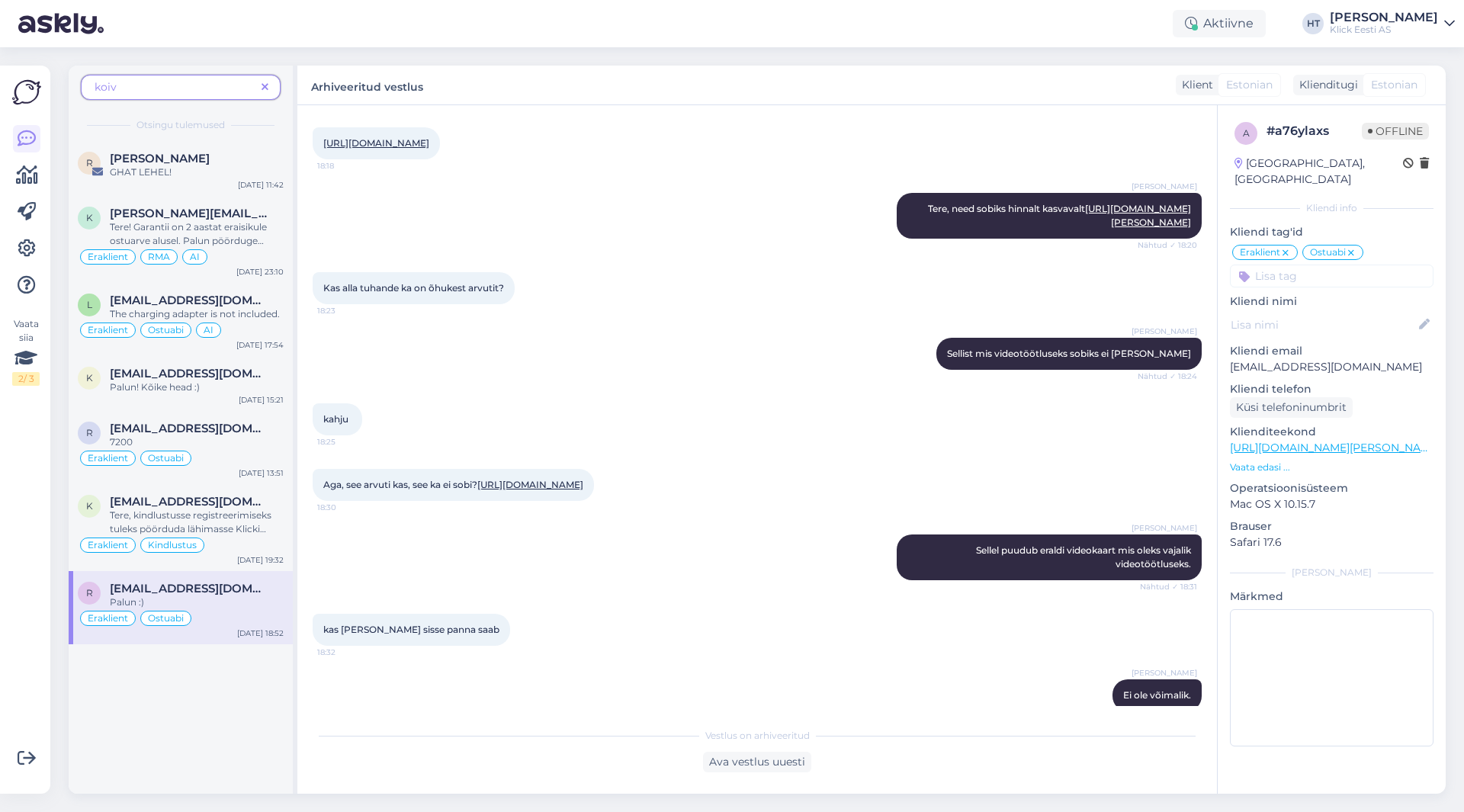
scroll to position [1275, 0]
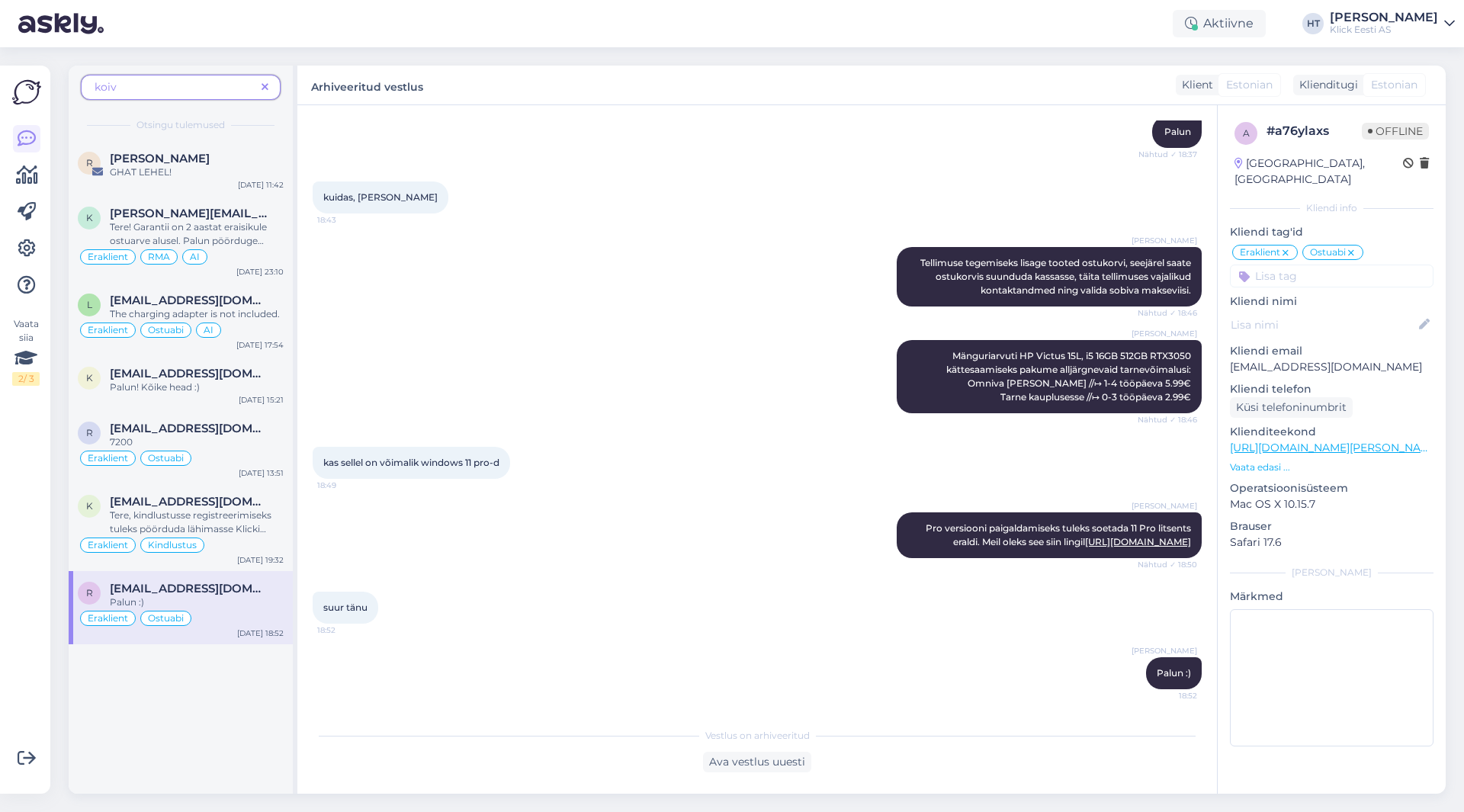
click at [264, 87] on icon at bounding box center [265, 88] width 7 height 11
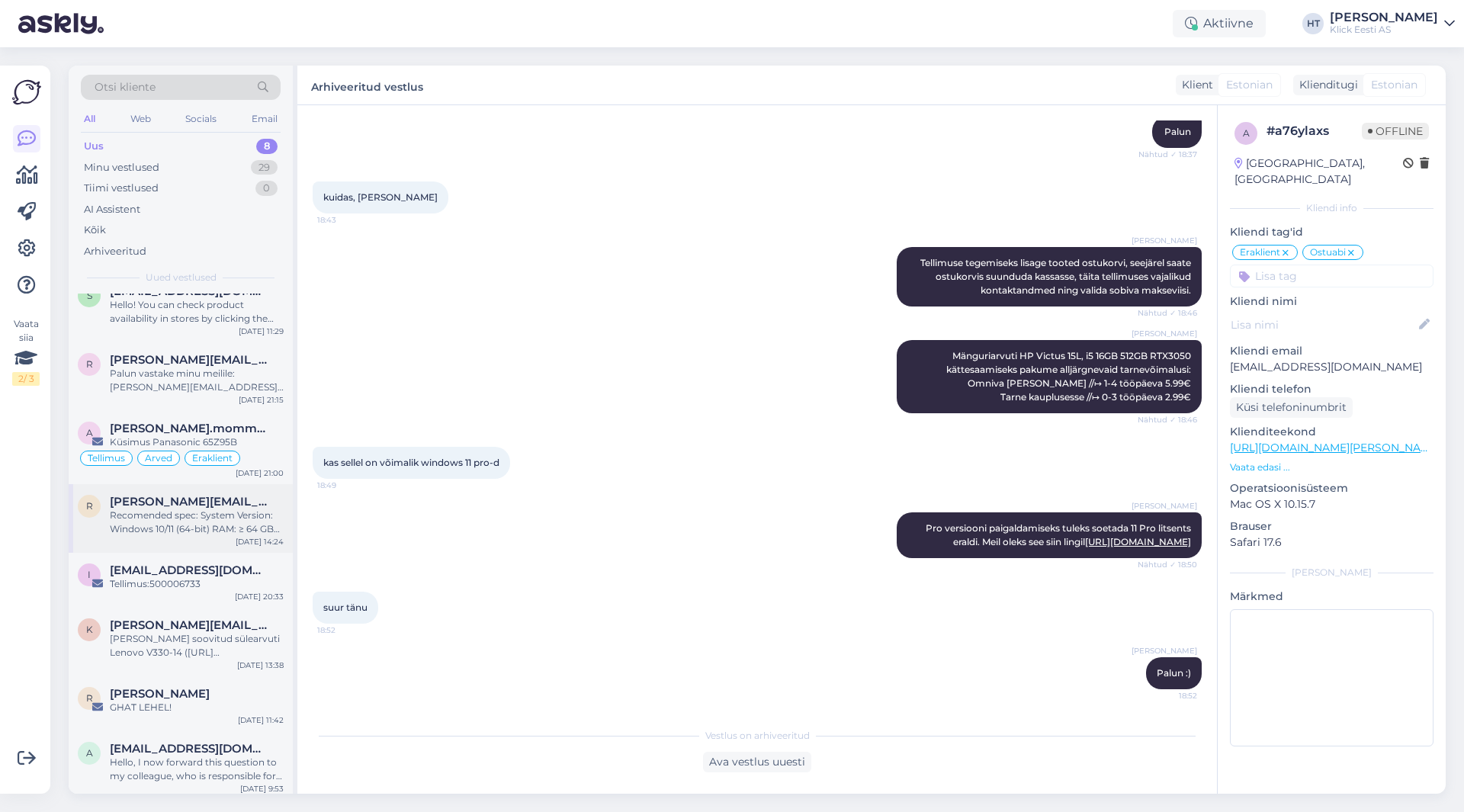
scroll to position [26, 0]
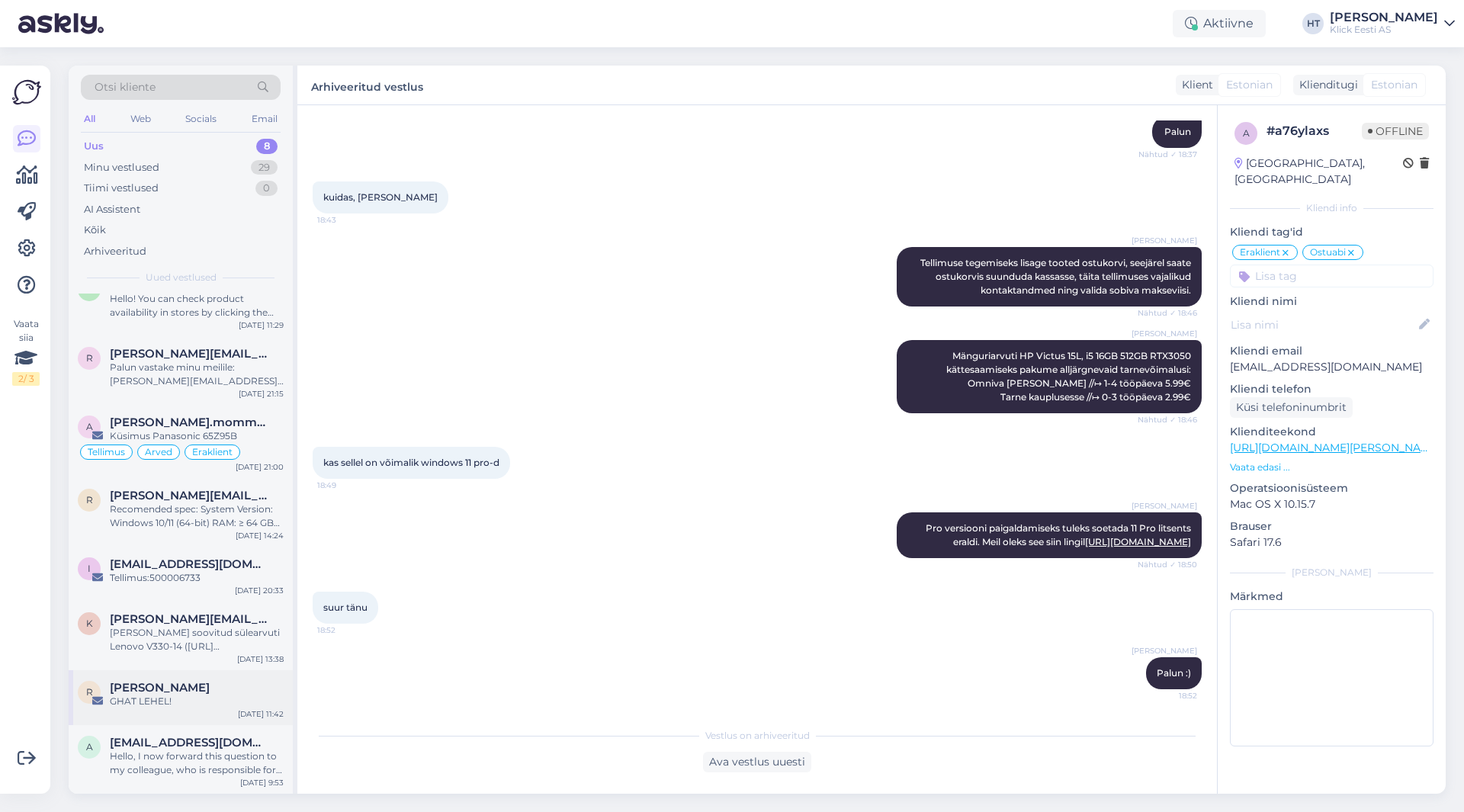
click at [193, 691] on div "[PERSON_NAME]" at bounding box center [197, 688] width 174 height 14
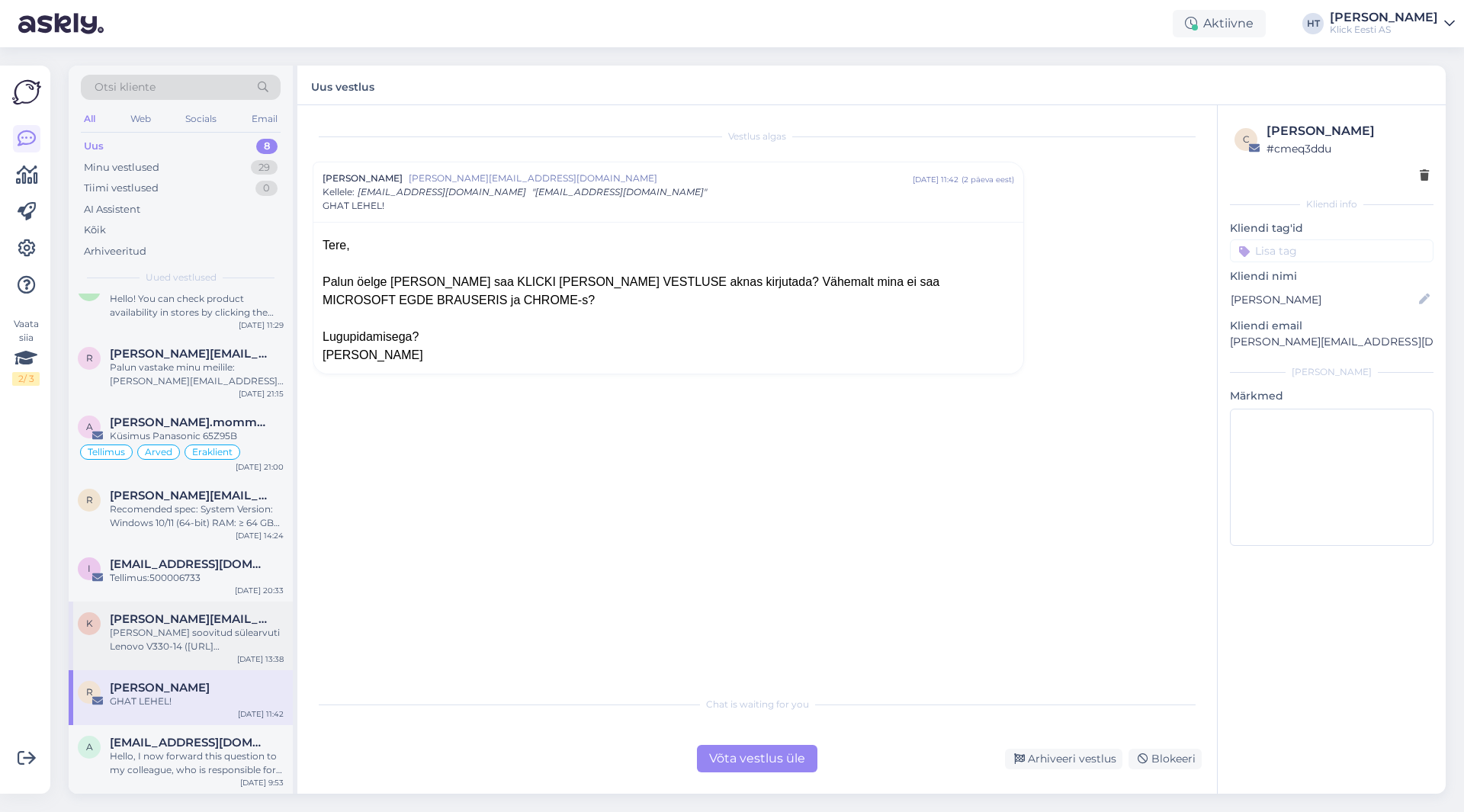
click at [199, 620] on span "[PERSON_NAME][EMAIL_ADDRESS][DOMAIN_NAME]" at bounding box center [189, 620] width 159 height 14
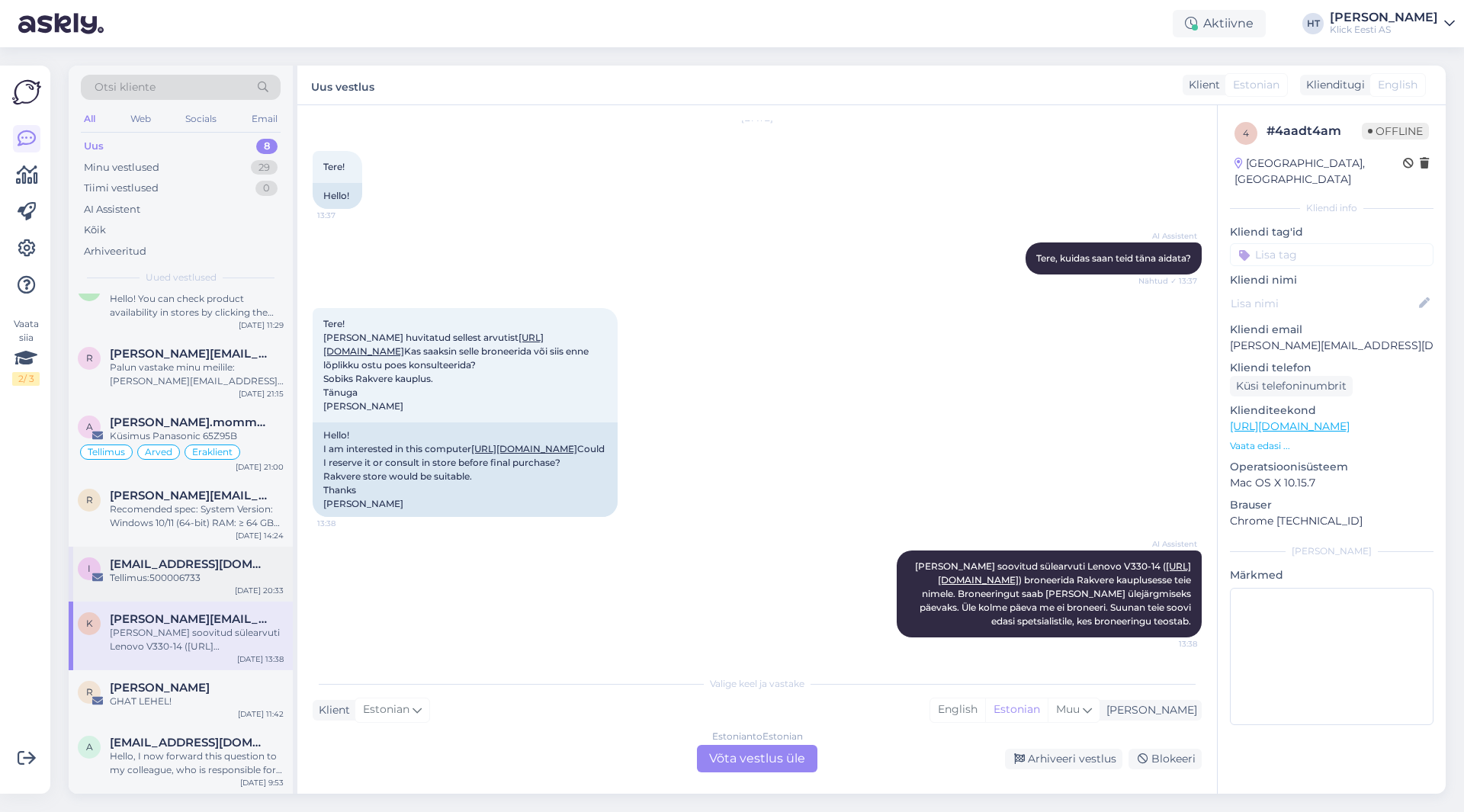
click at [224, 569] on div "[EMAIL_ADDRESS][DOMAIN_NAME]" at bounding box center [197, 564] width 174 height 14
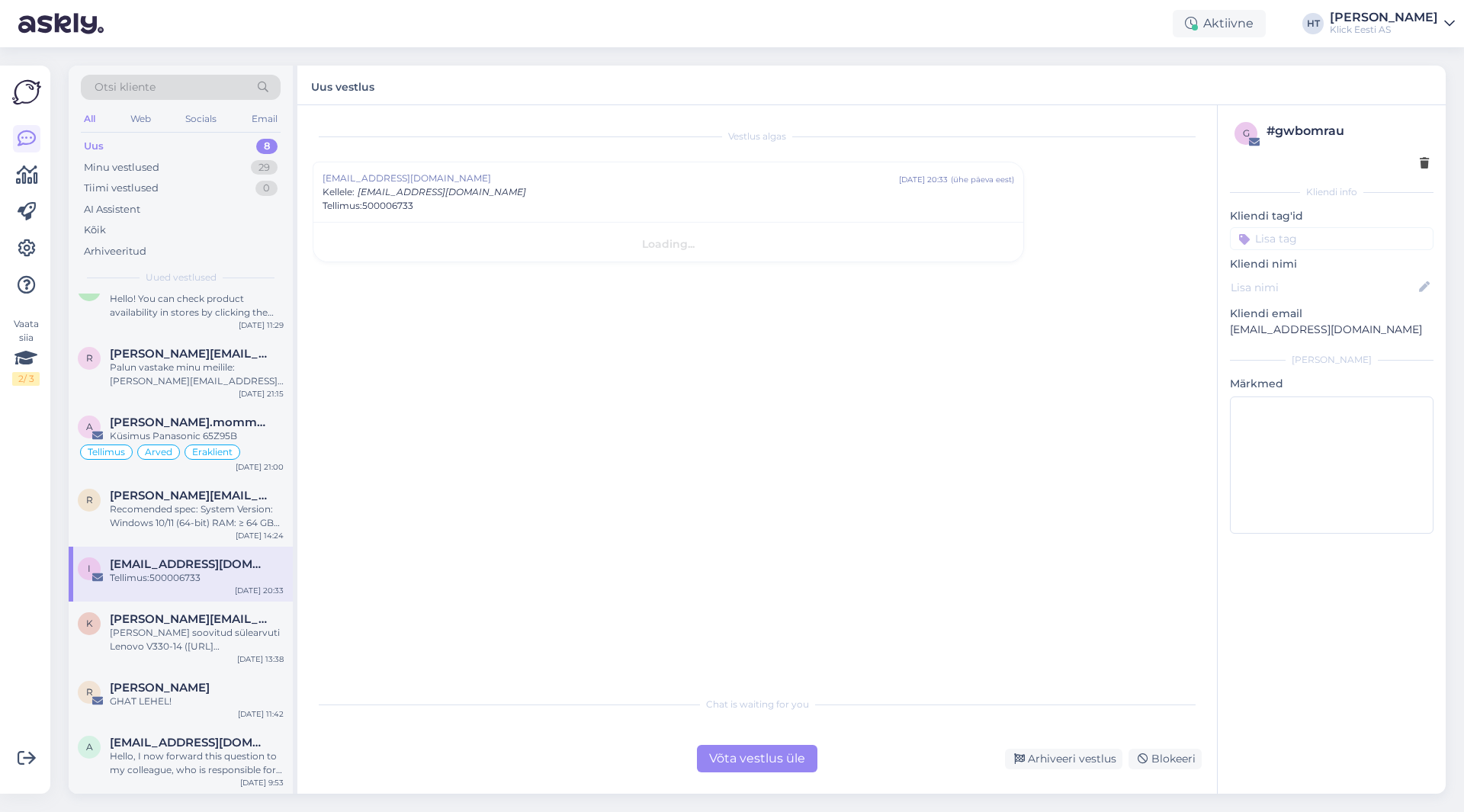
scroll to position [0, 0]
click at [151, 497] on span "[PERSON_NAME][EMAIL_ADDRESS][PERSON_NAME][DOMAIN_NAME]" at bounding box center [189, 496] width 159 height 14
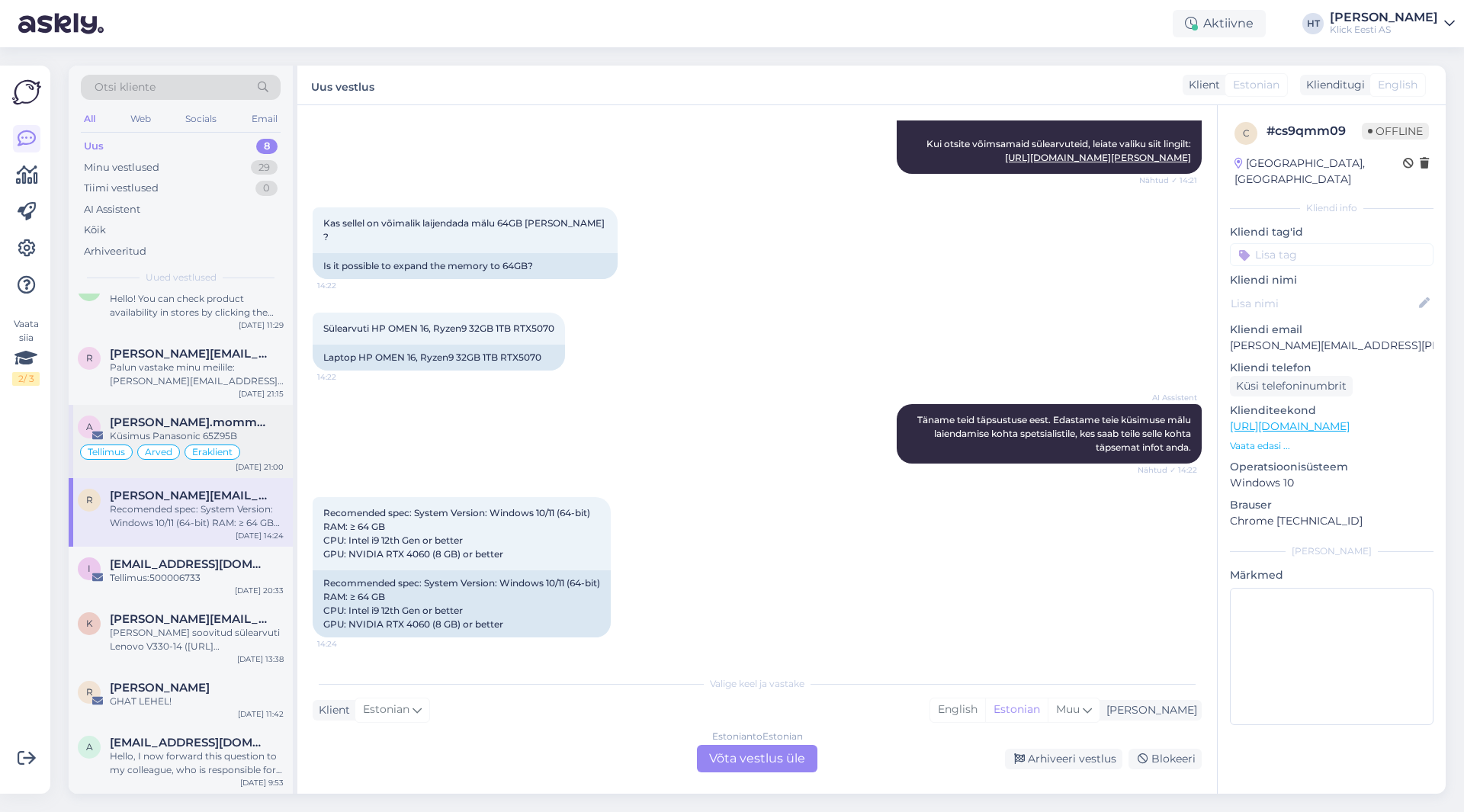
click at [269, 447] on div "Tellimus Arved Eraklient" at bounding box center [181, 452] width 206 height 18
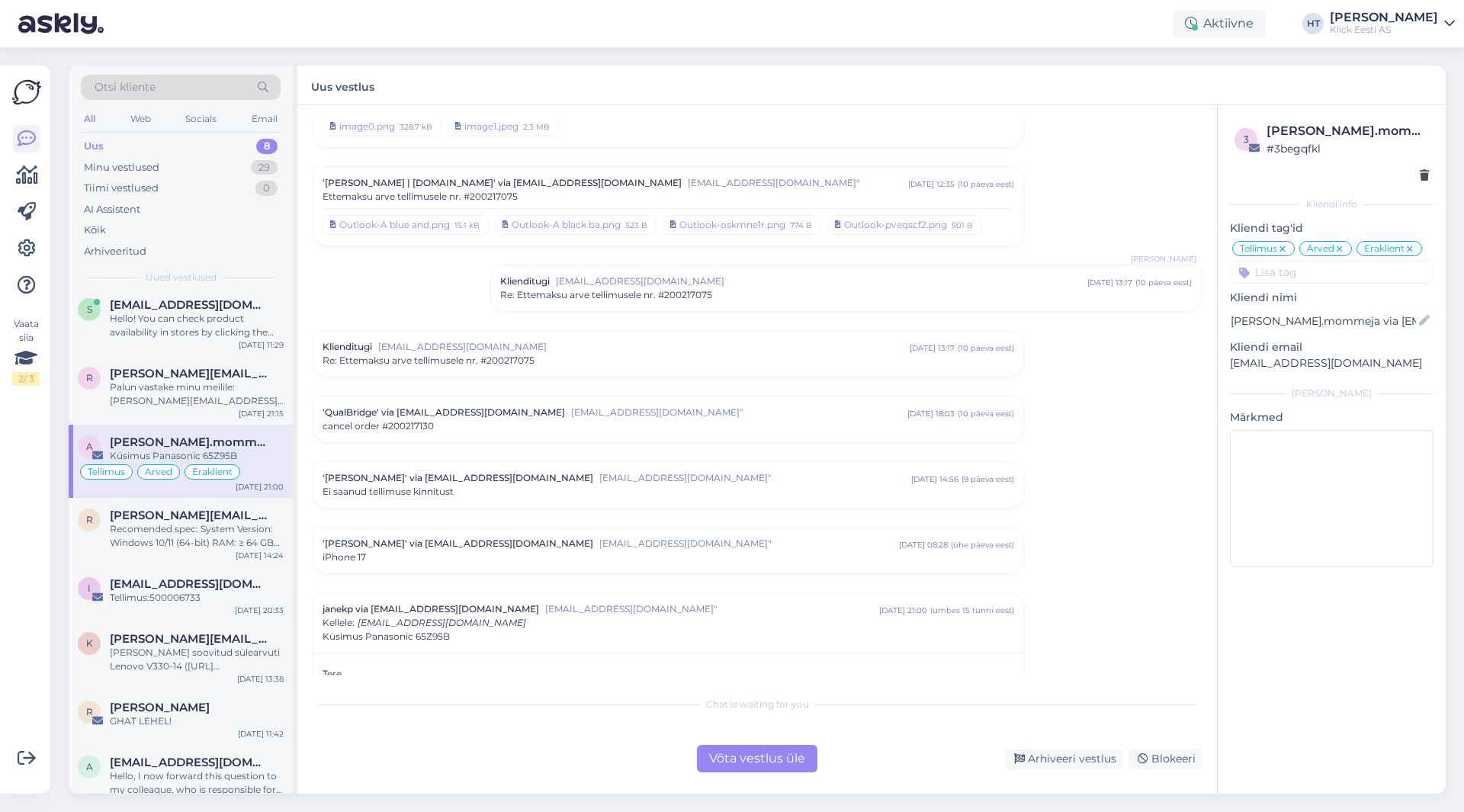
scroll to position [0, 0]
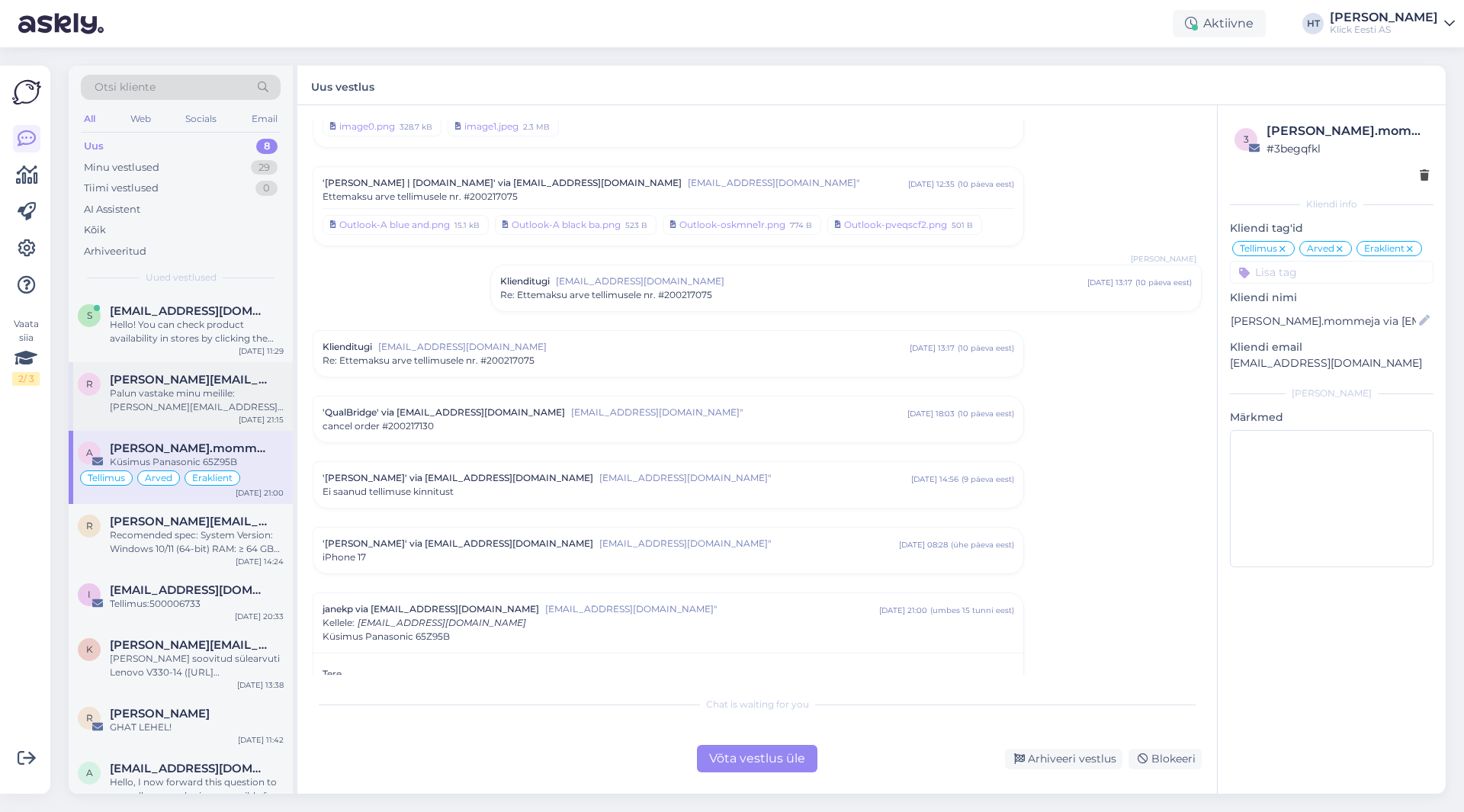
click at [269, 419] on div "[DATE] 21:15" at bounding box center [261, 419] width 45 height 11
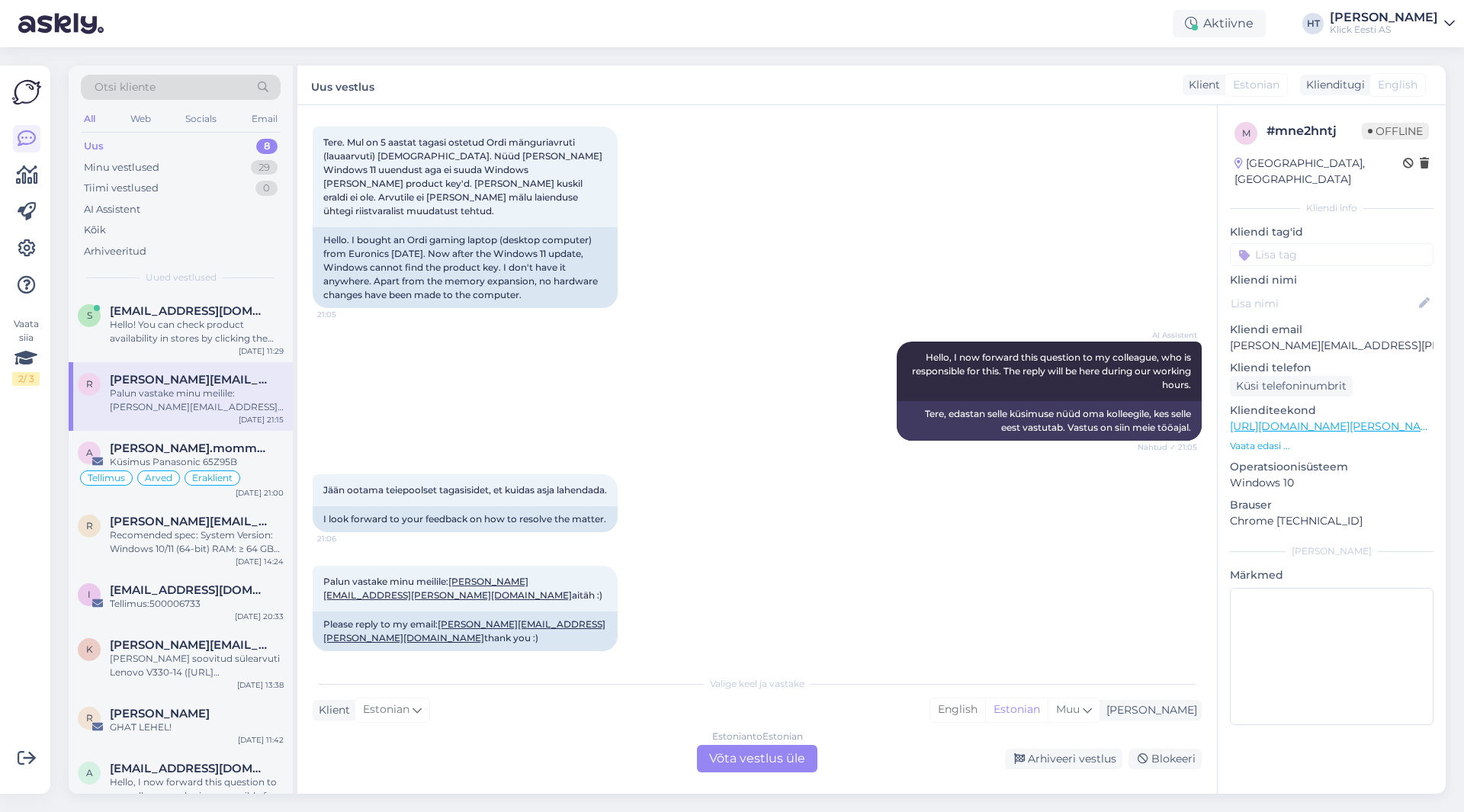
click at [838, 387] on div "AI Assistent Hello, I now forward this question to my colleague, who is respons…" at bounding box center [757, 391] width 889 height 133
click at [759, 488] on div "Jään ootama teiepoolset tagasisidet, et kuidas asja lahendada. 21:06 I look for…" at bounding box center [757, 504] width 889 height 91
click at [231, 324] on div "Hello! You can check product availability in stores by clicking the "Saadavus p…" at bounding box center [197, 331] width 174 height 27
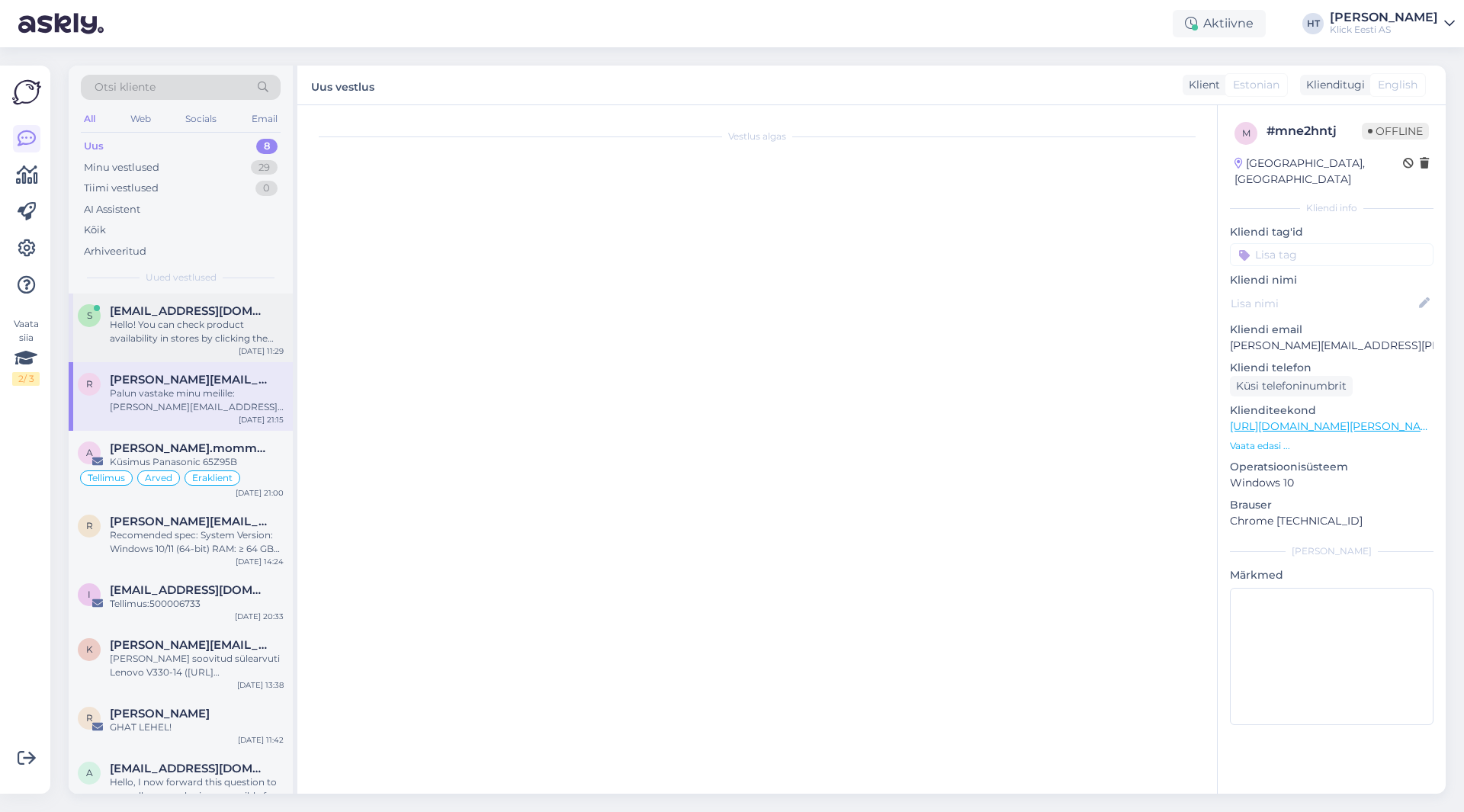
scroll to position [0, 0]
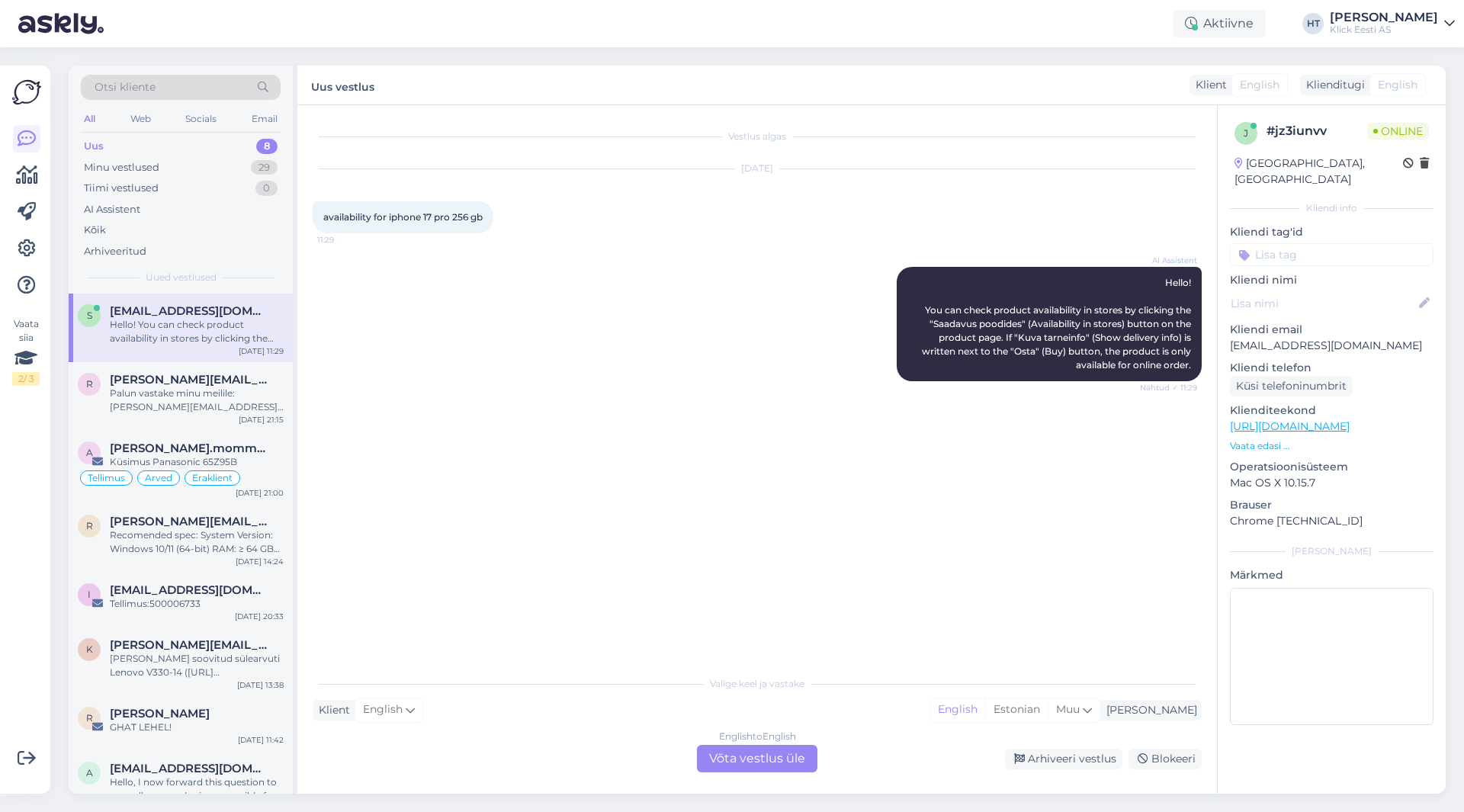
click at [1338, 243] on input at bounding box center [1332, 255] width 204 height 23
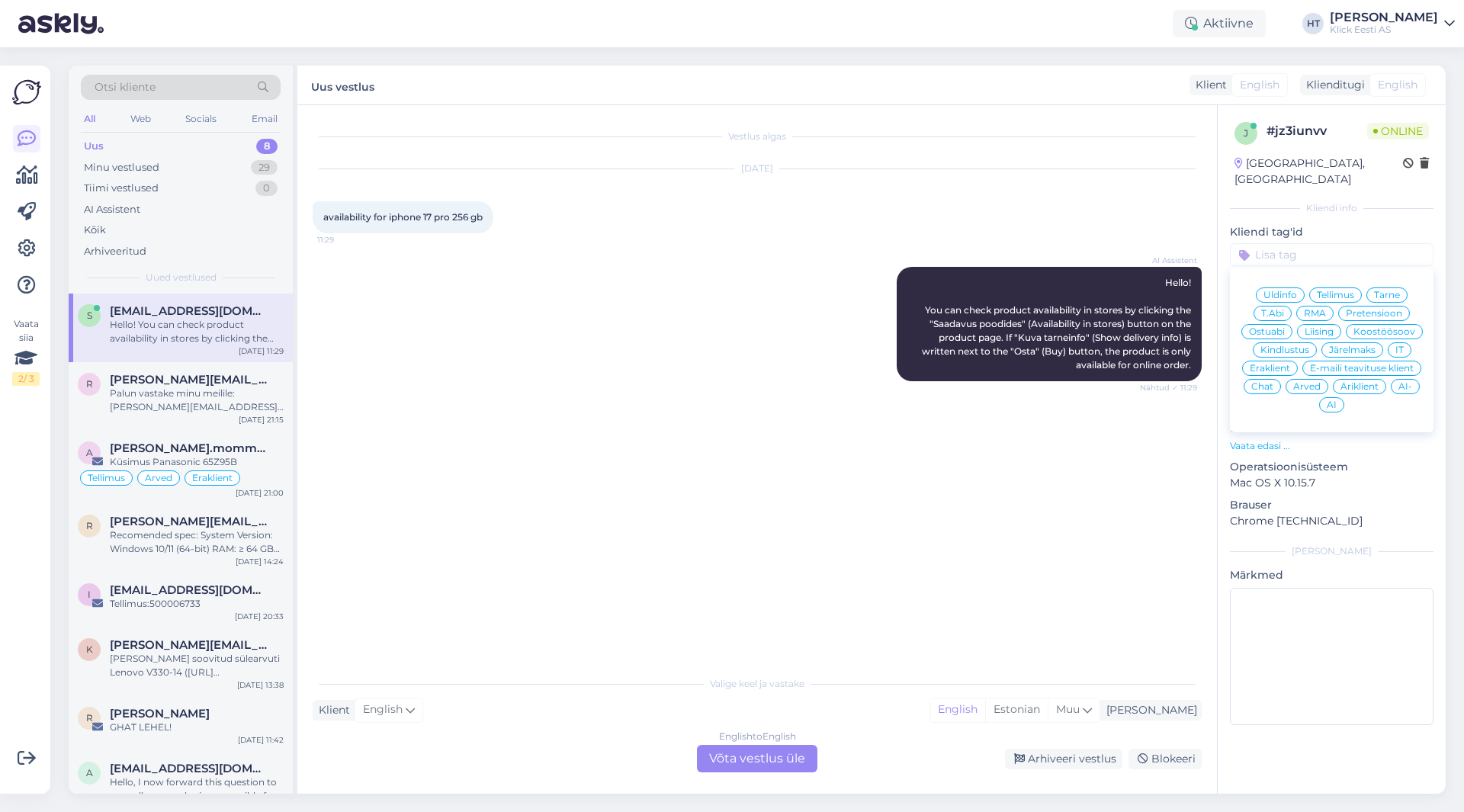
click at [1273, 327] on span "Ostuabi" at bounding box center [1267, 331] width 36 height 9
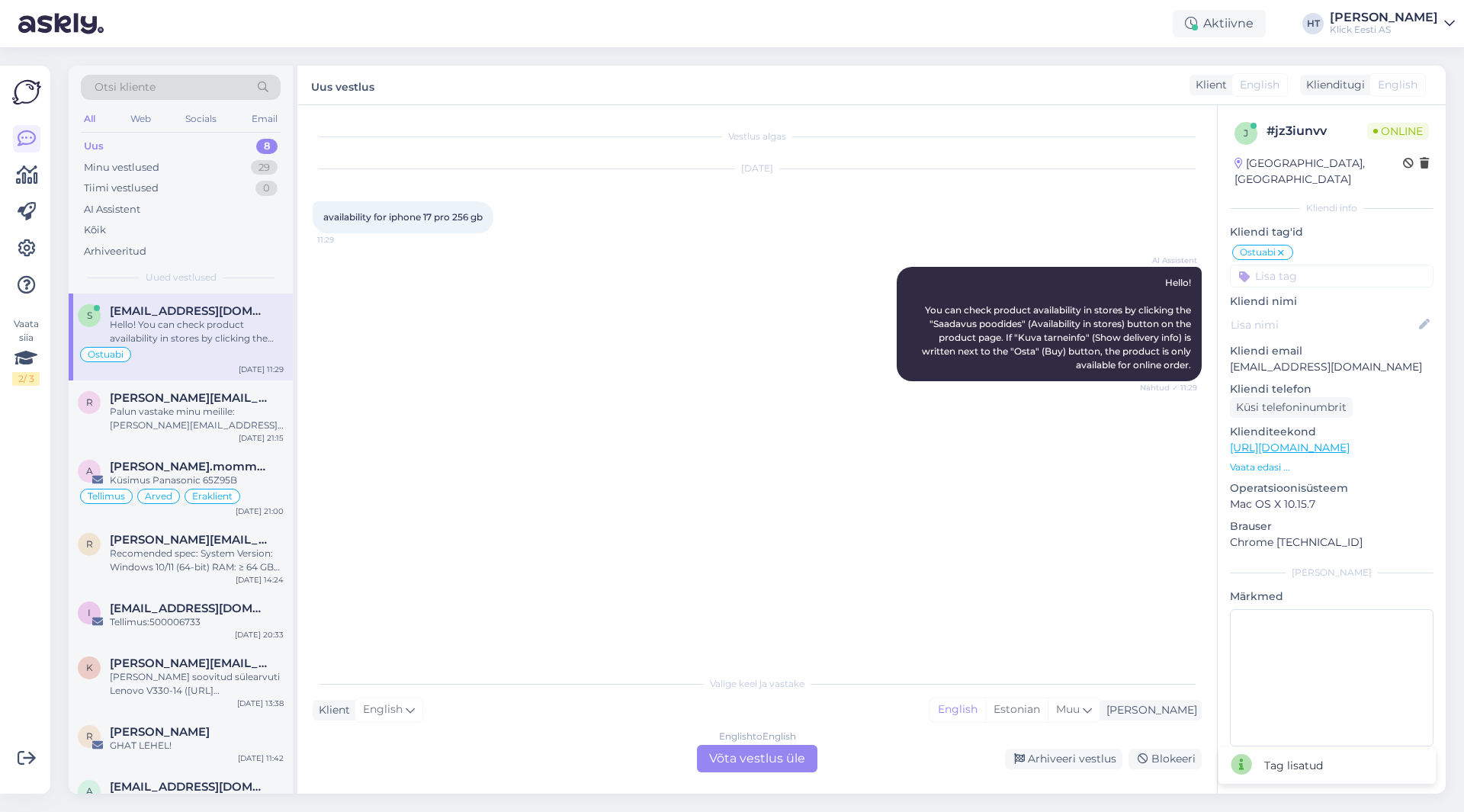
click at [1311, 265] on input at bounding box center [1332, 276] width 204 height 23
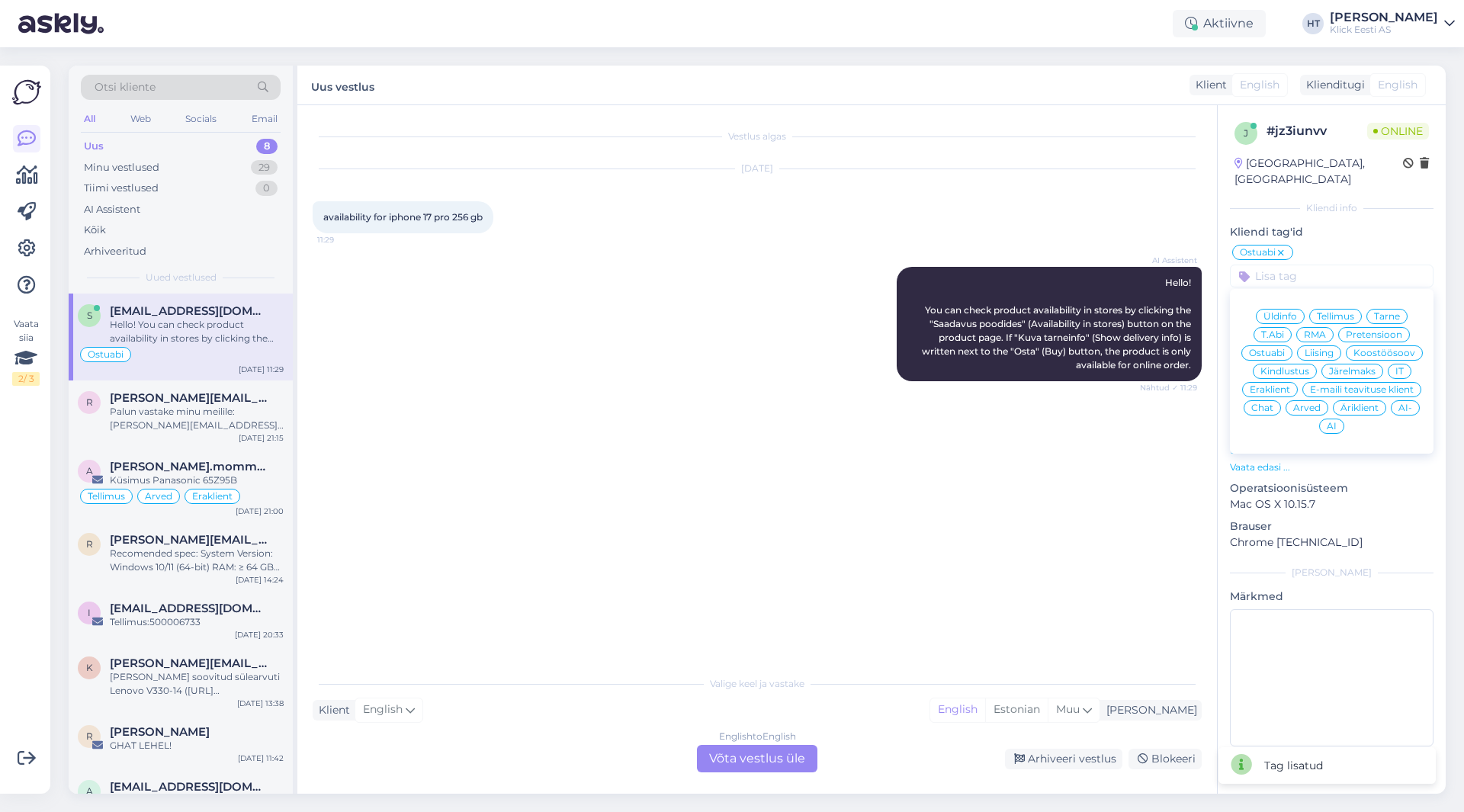
click at [1282, 382] on div "Eraklient" at bounding box center [1270, 389] width 55 height 15
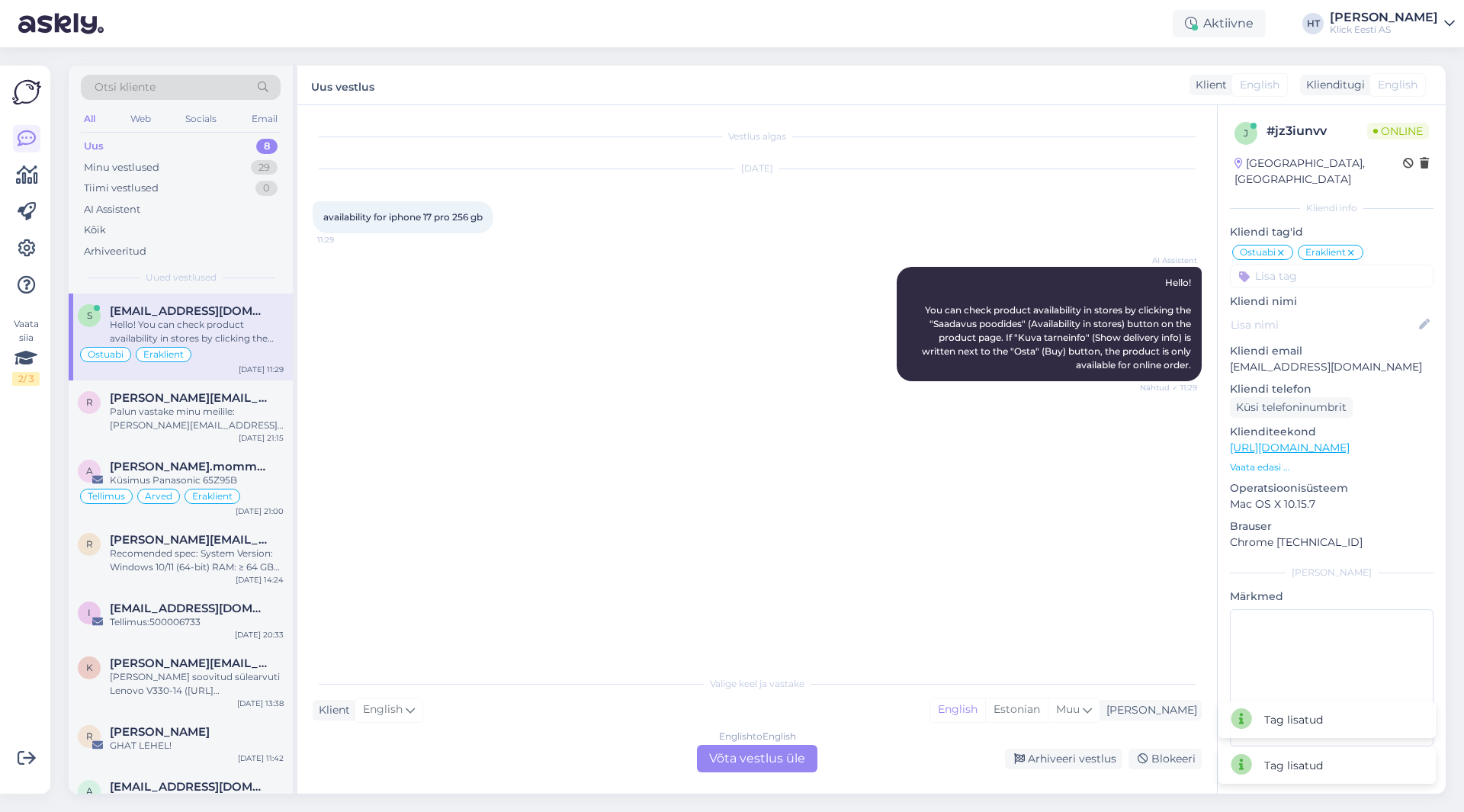
click at [1329, 273] on div "j # jz3iunvv Online [GEOGRAPHIC_DATA], [GEOGRAPHIC_DATA] Kliendi info Kliendi t…" at bounding box center [1332, 438] width 228 height 664
click at [1332, 265] on input at bounding box center [1332, 276] width 204 height 23
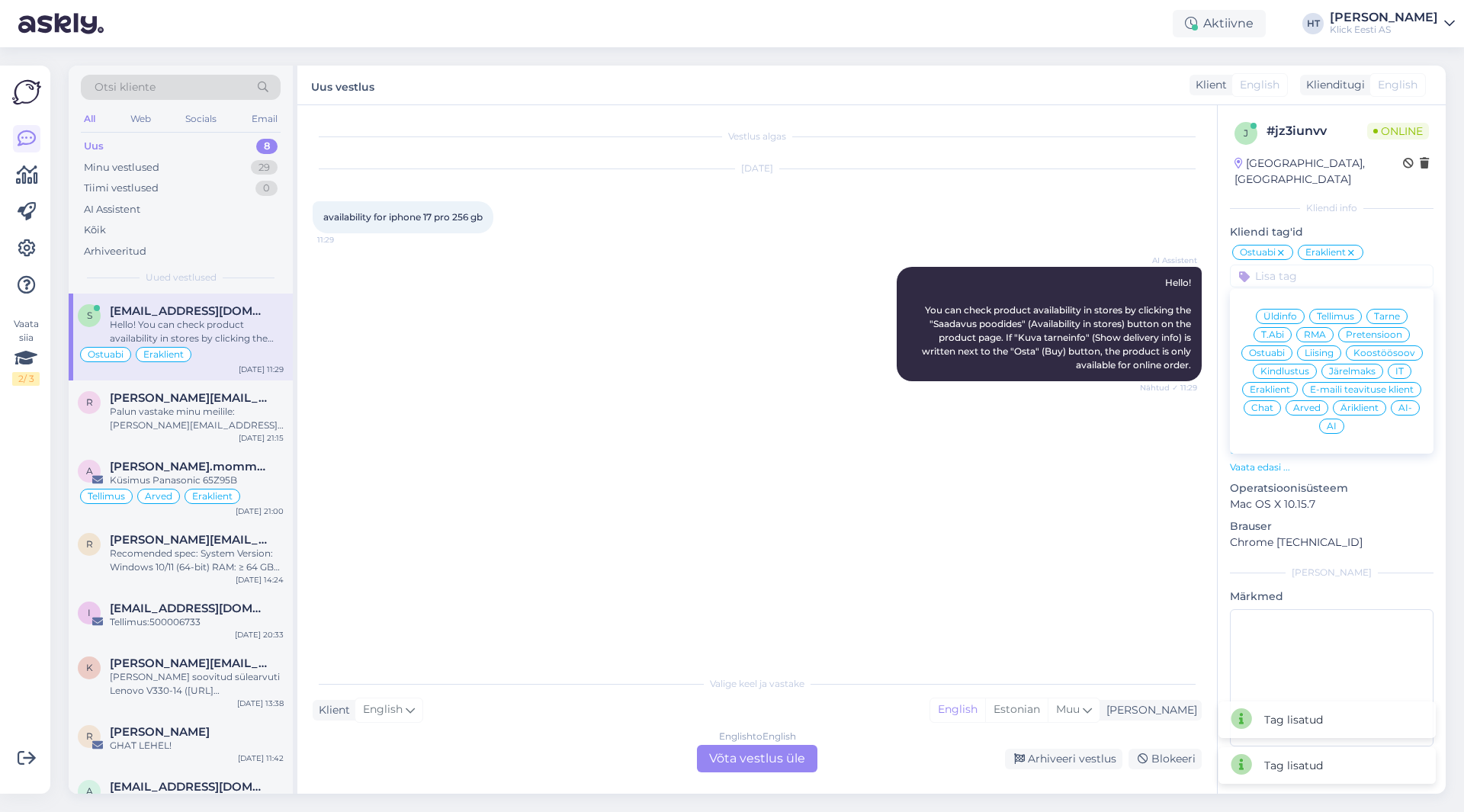
click at [1333, 422] on span "AI" at bounding box center [1331, 426] width 10 height 9
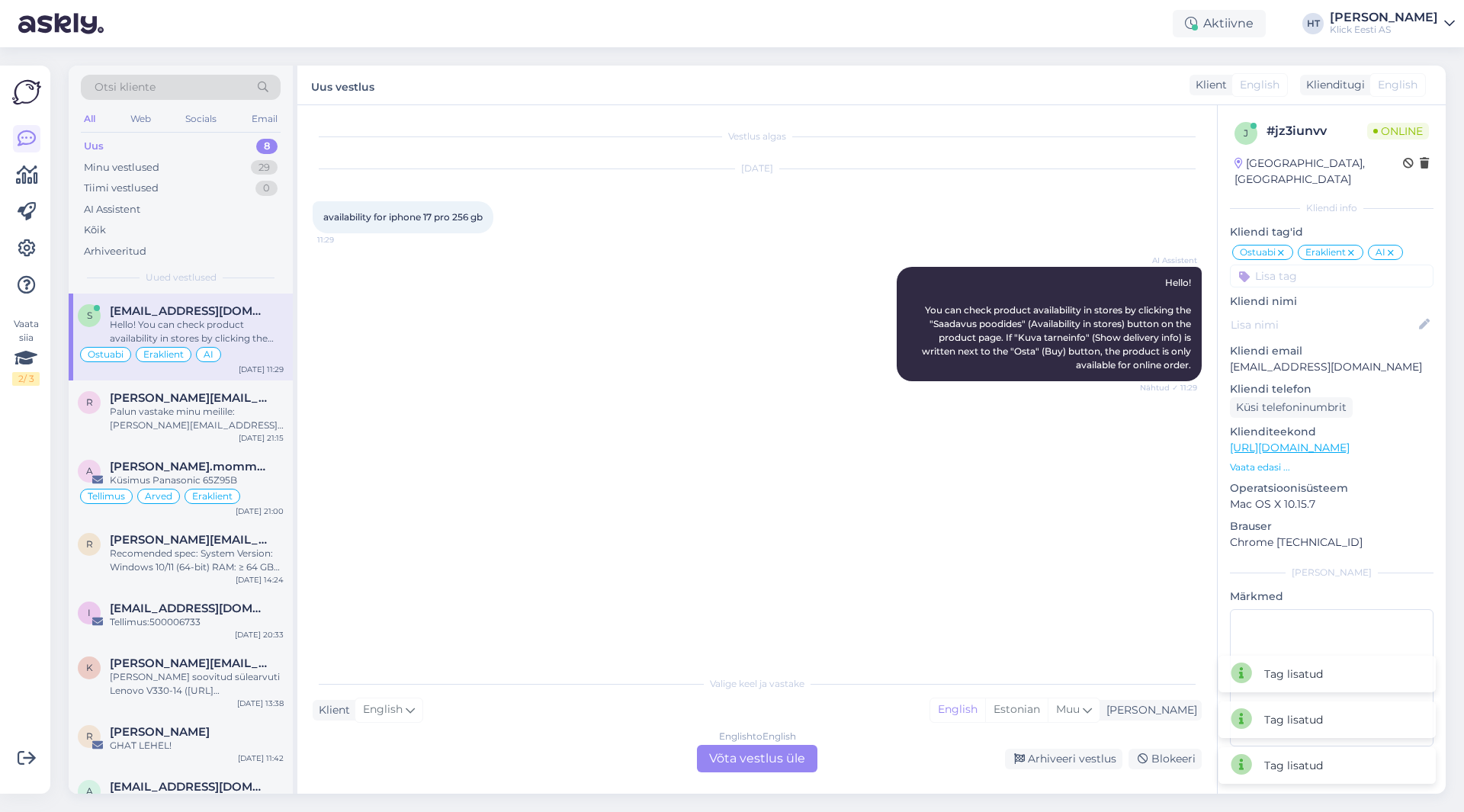
click at [808, 390] on div "AI Assistent Hello! You can check product availability in stores by clicking th…" at bounding box center [757, 324] width 889 height 148
click at [1027, 759] on div "Arhiveeri vestlus" at bounding box center [1064, 758] width 118 height 20
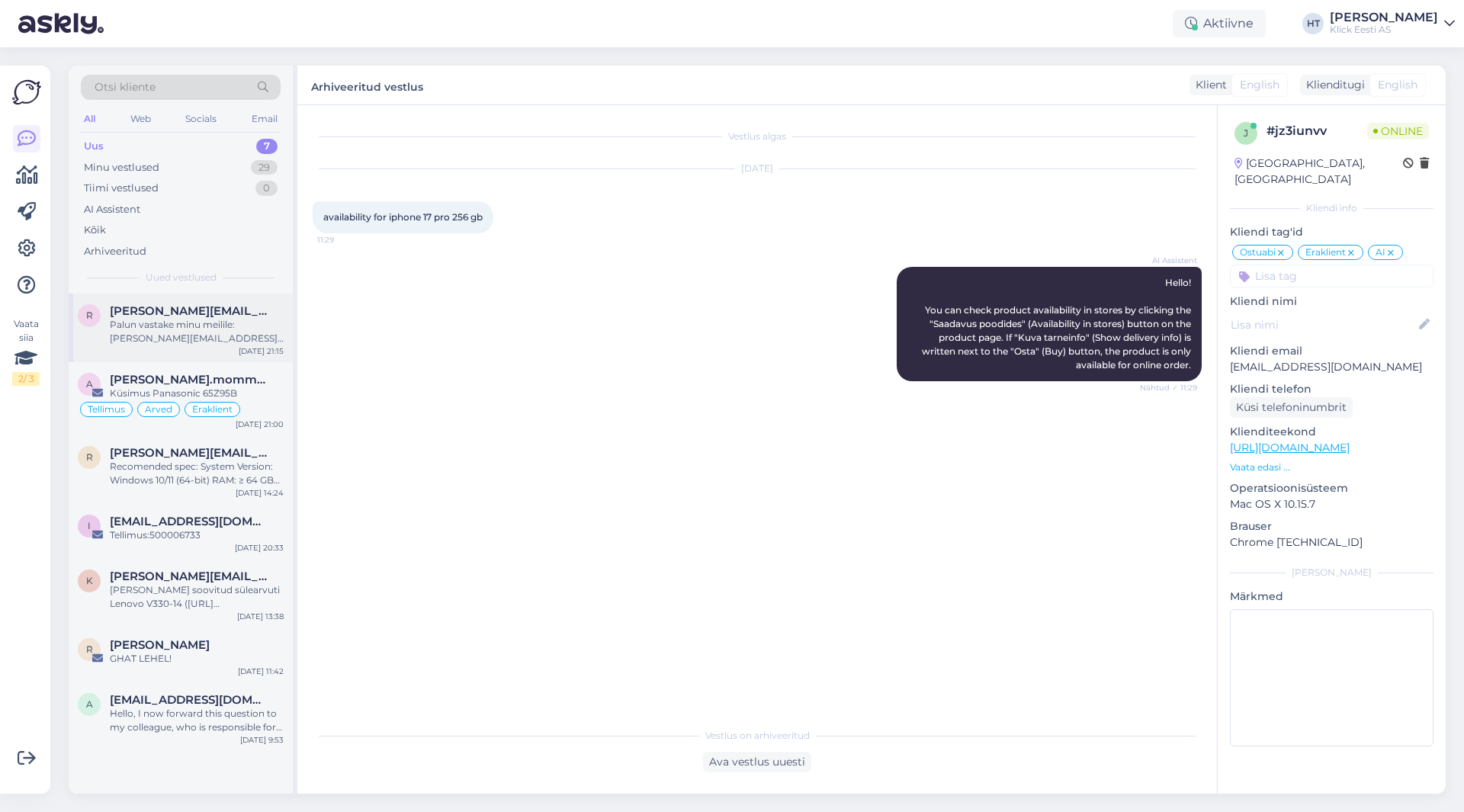
click at [182, 321] on div "Palun vastake minu meilile: [PERSON_NAME][EMAIL_ADDRESS][PERSON_NAME][DOMAIN_NA…" at bounding box center [197, 331] width 174 height 27
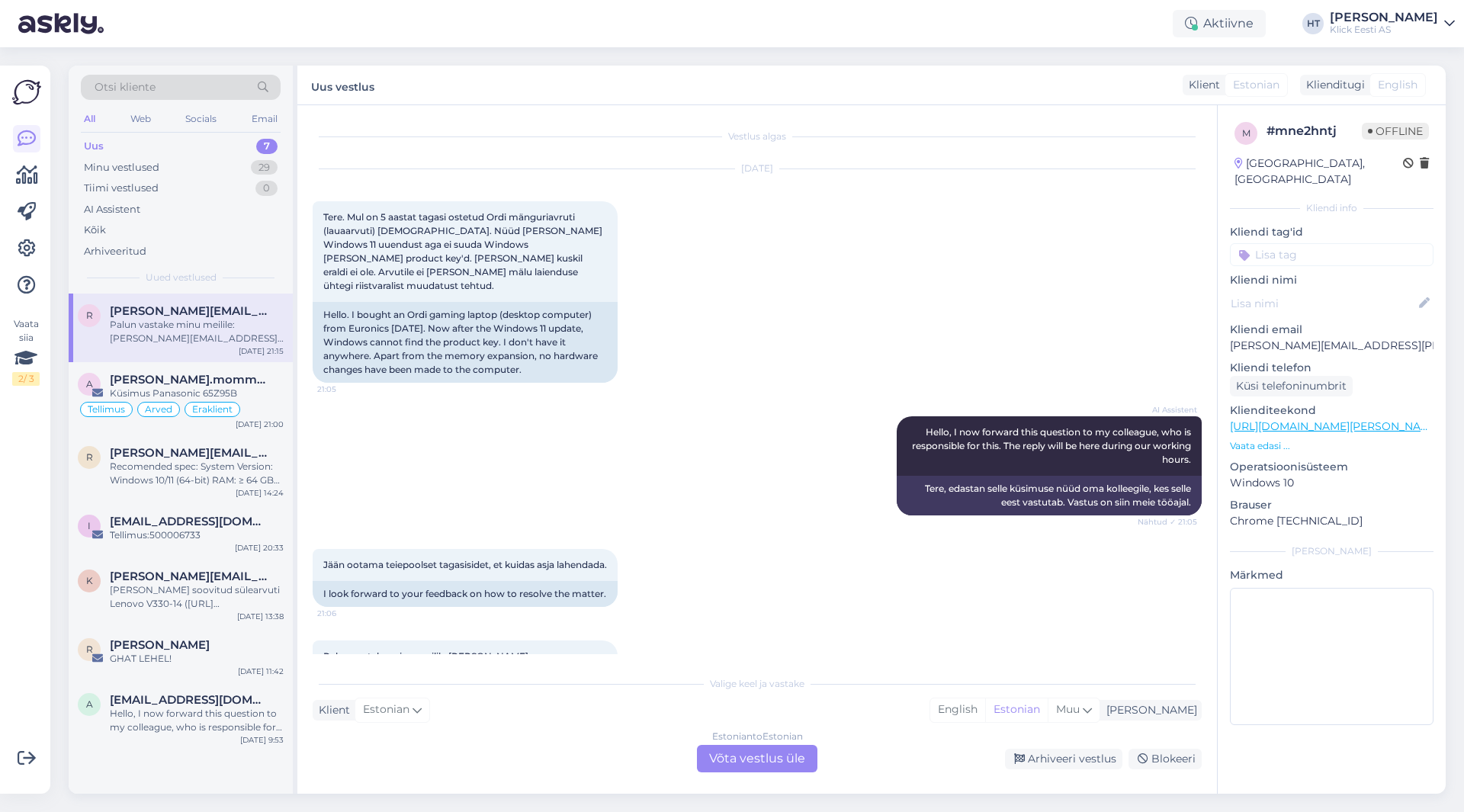
scroll to position [75, 0]
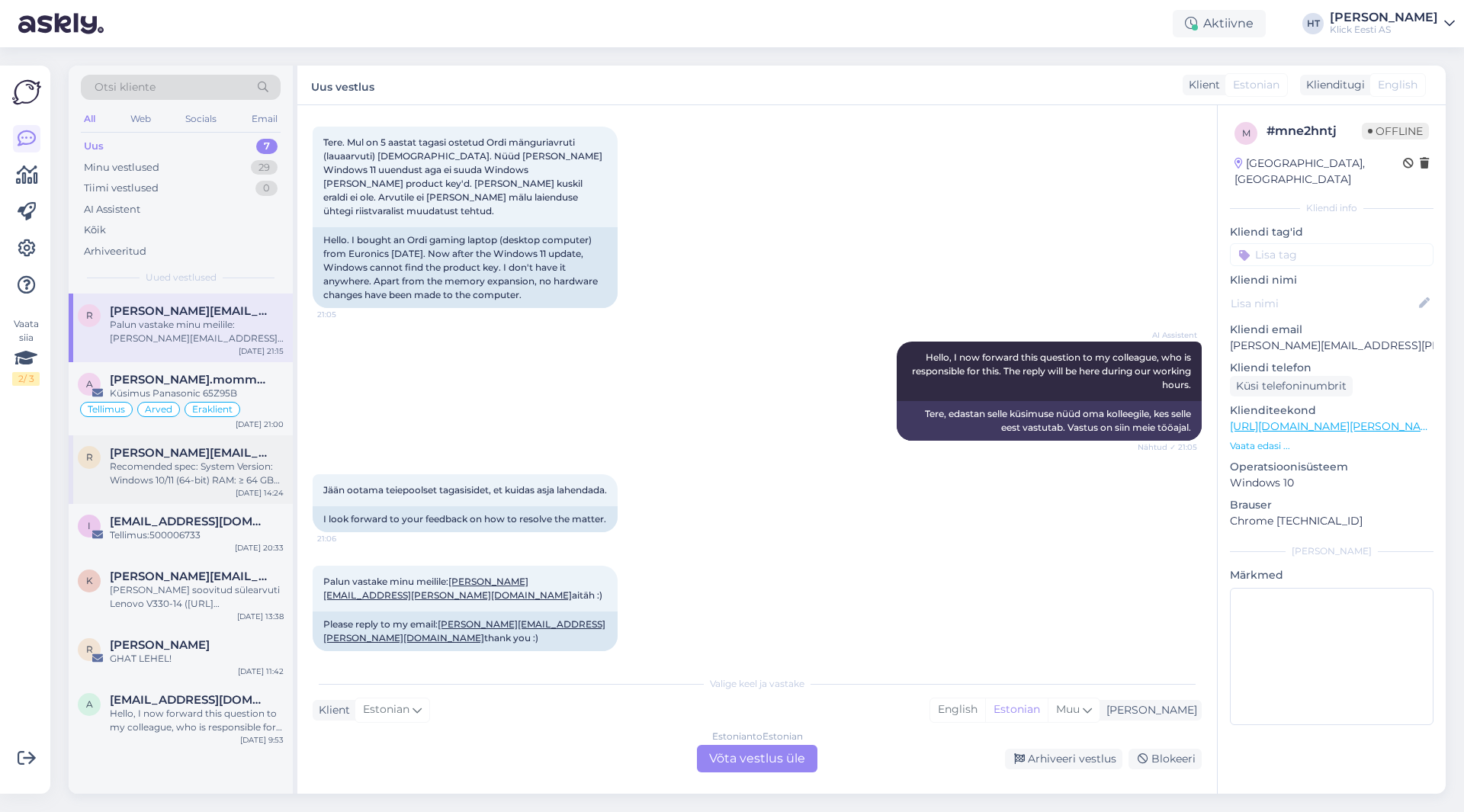
click at [227, 474] on div "Recomended spec: System Version: Windows 10/11 (64-bit) RAM: ≥ 64 GB CPU: Intel…" at bounding box center [197, 473] width 174 height 27
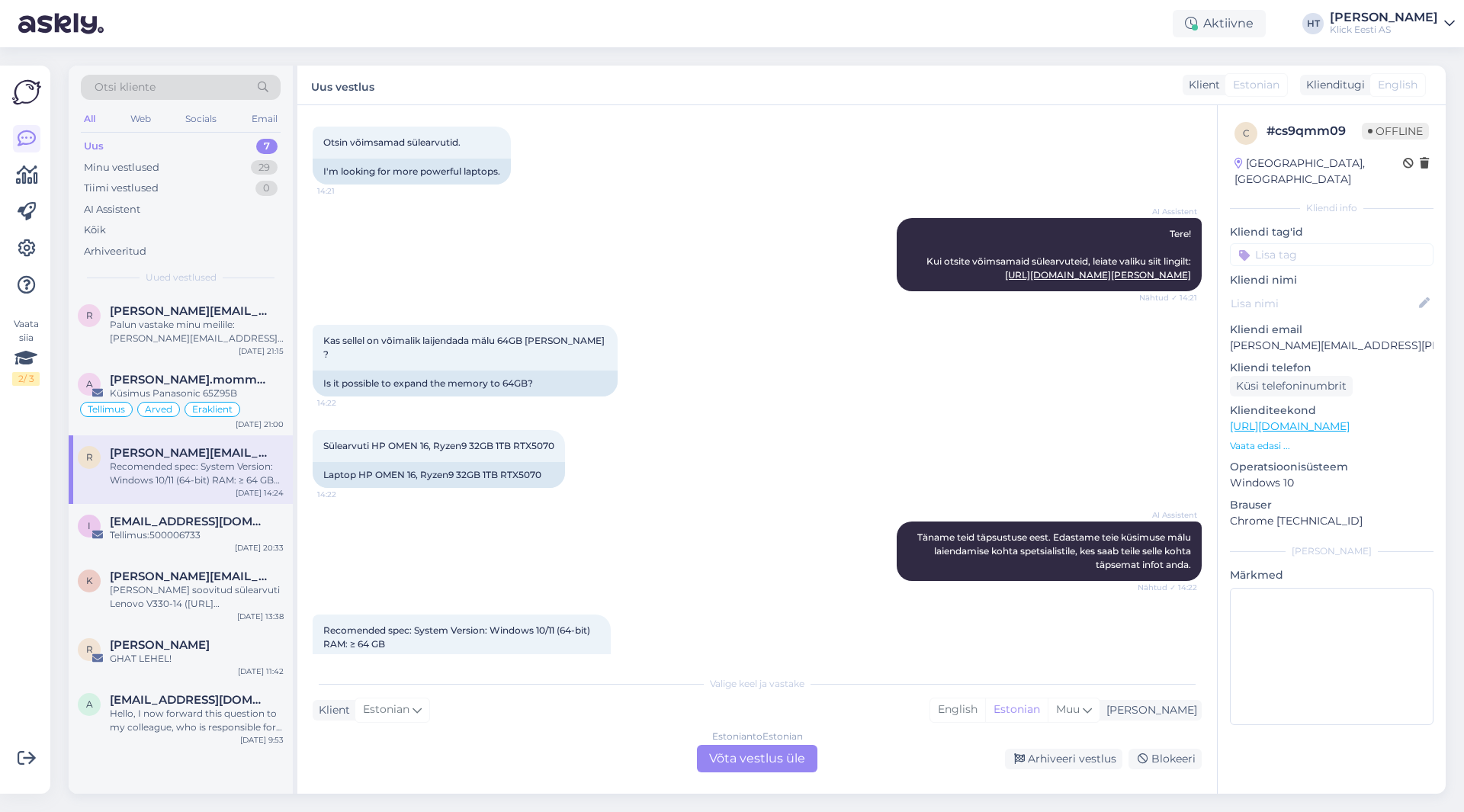
scroll to position [192, 0]
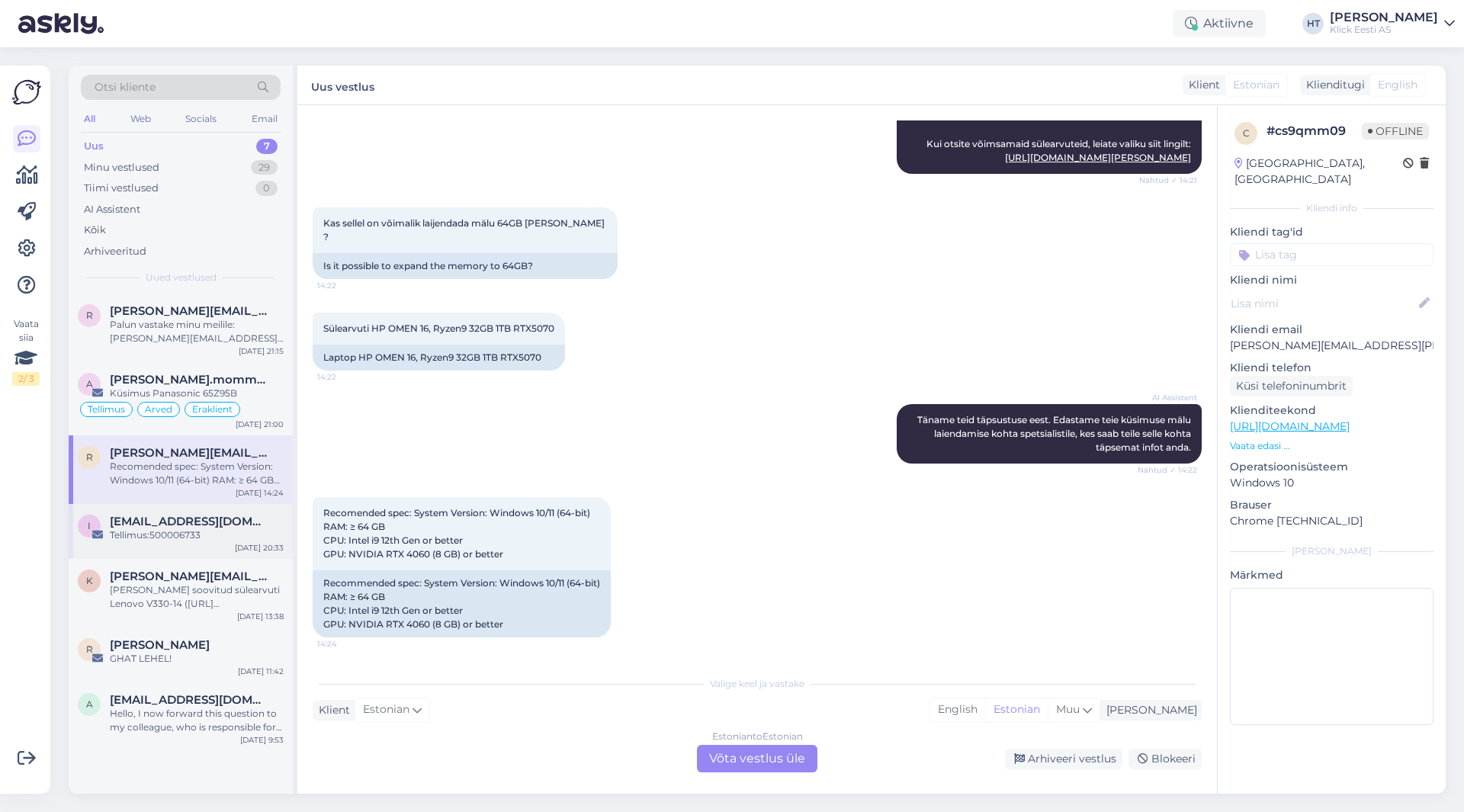
click at [212, 529] on div "Tellimus:500006733" at bounding box center [197, 535] width 174 height 14
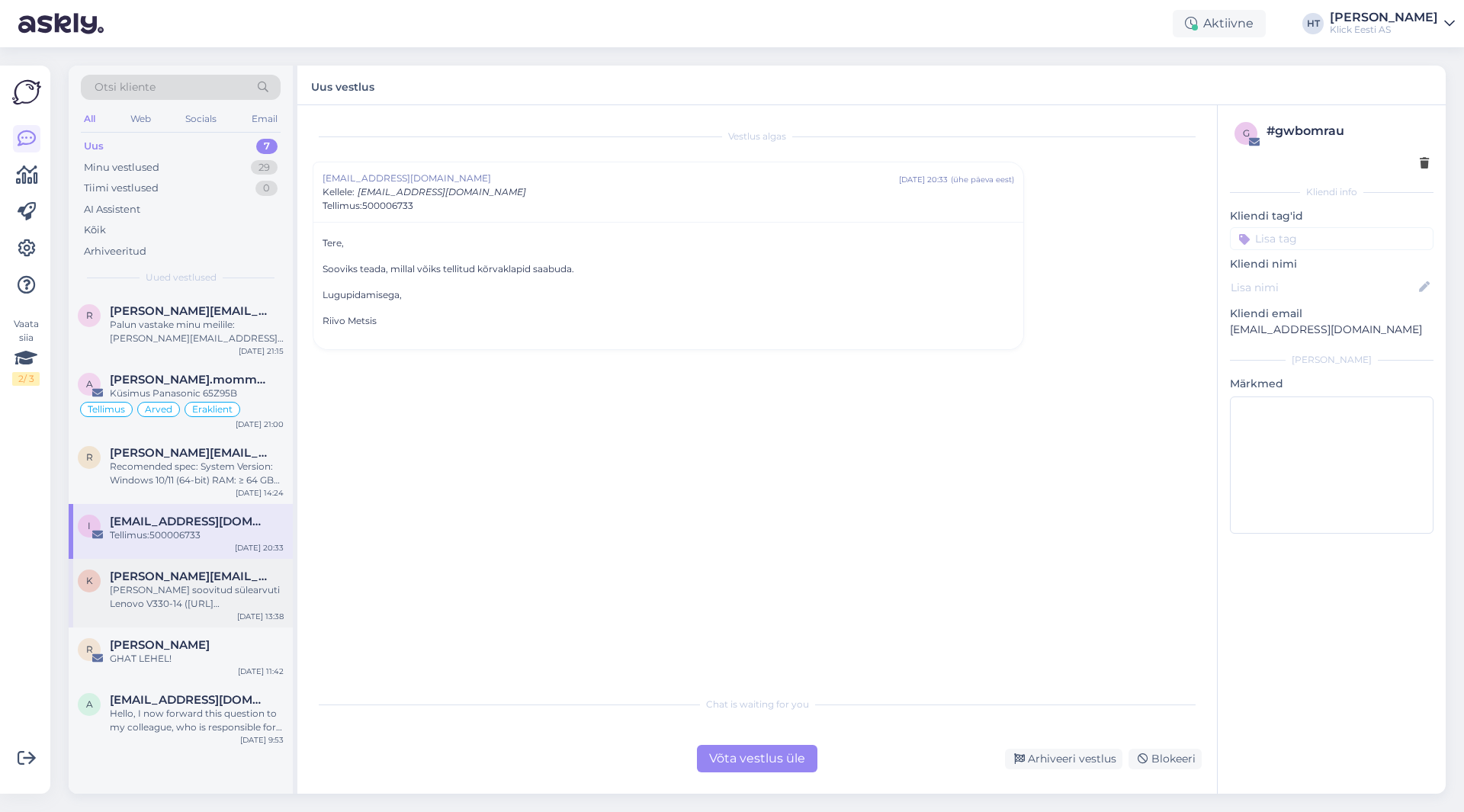
click at [199, 573] on span "[PERSON_NAME][EMAIL_ADDRESS][DOMAIN_NAME]" at bounding box center [189, 576] width 159 height 14
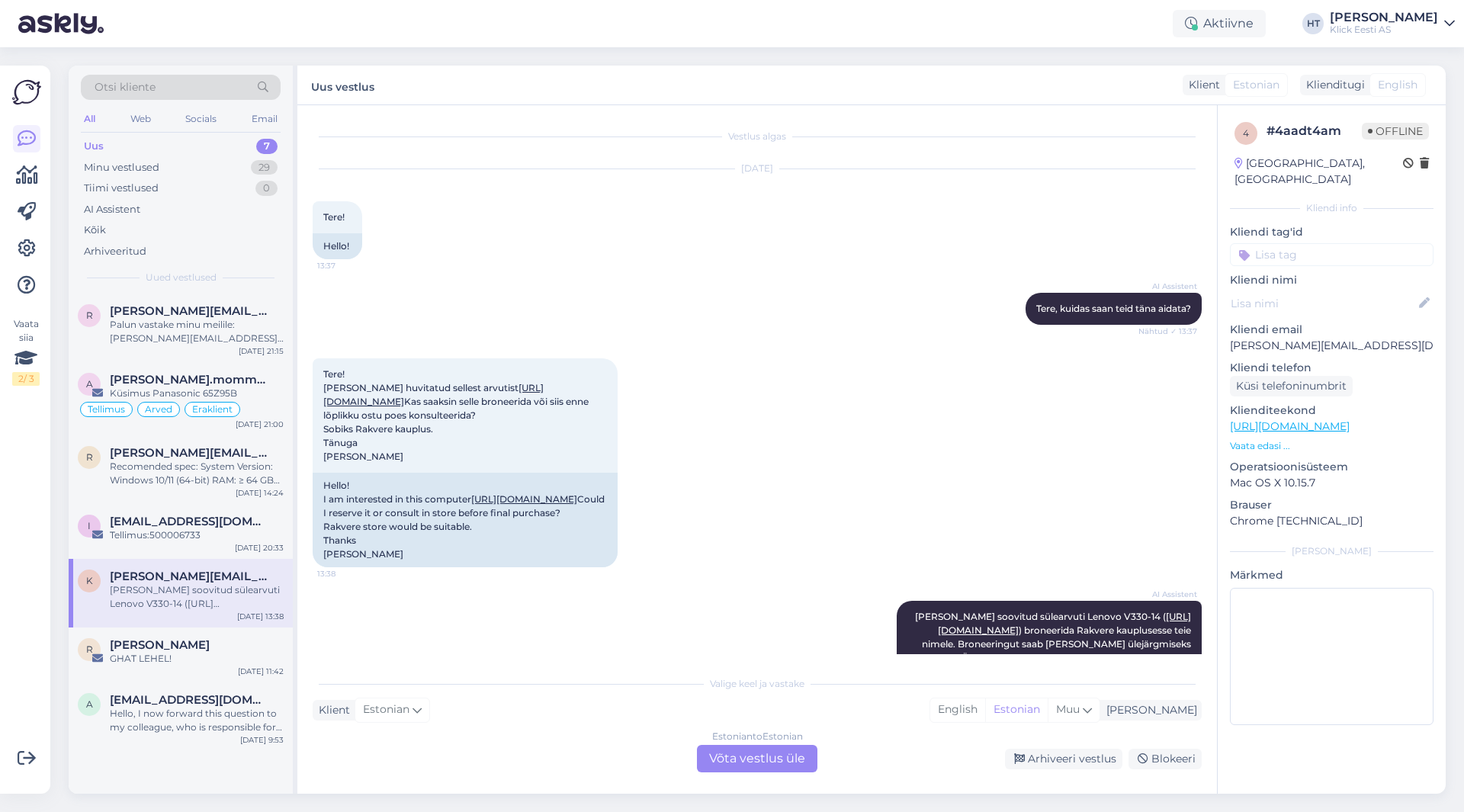
scroll to position [119, 0]
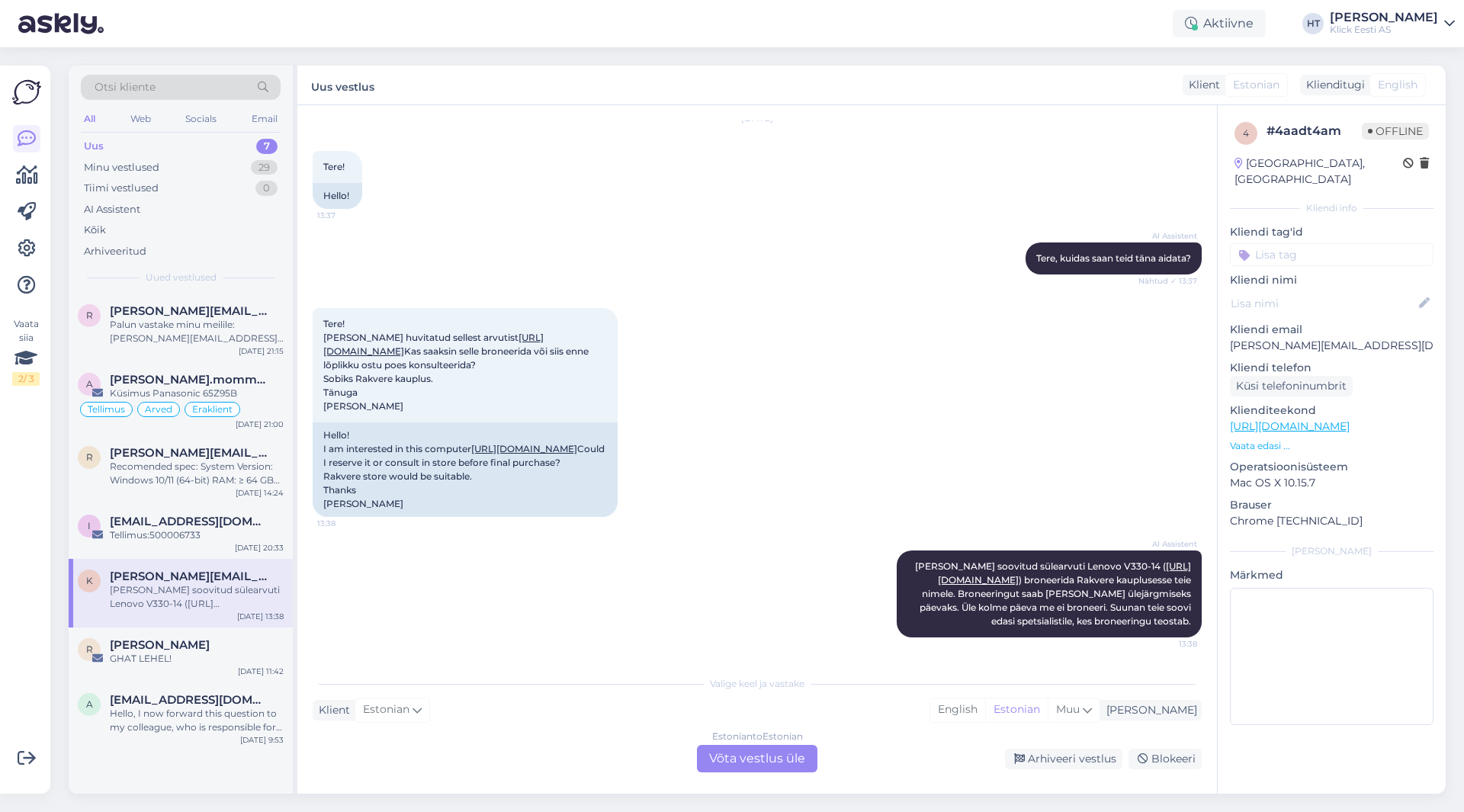
click at [755, 341] on div "Tere! [PERSON_NAME] huvitatud sellest arvutist [URL][DOMAIN_NAME] Kas saaksin s…" at bounding box center [757, 413] width 889 height 243
click at [33, 460] on div "Vaata siia 2 / 3" at bounding box center [26, 430] width 29 height 704
click at [24, 455] on div "Vaata siia 2 / 3" at bounding box center [26, 430] width 29 height 704
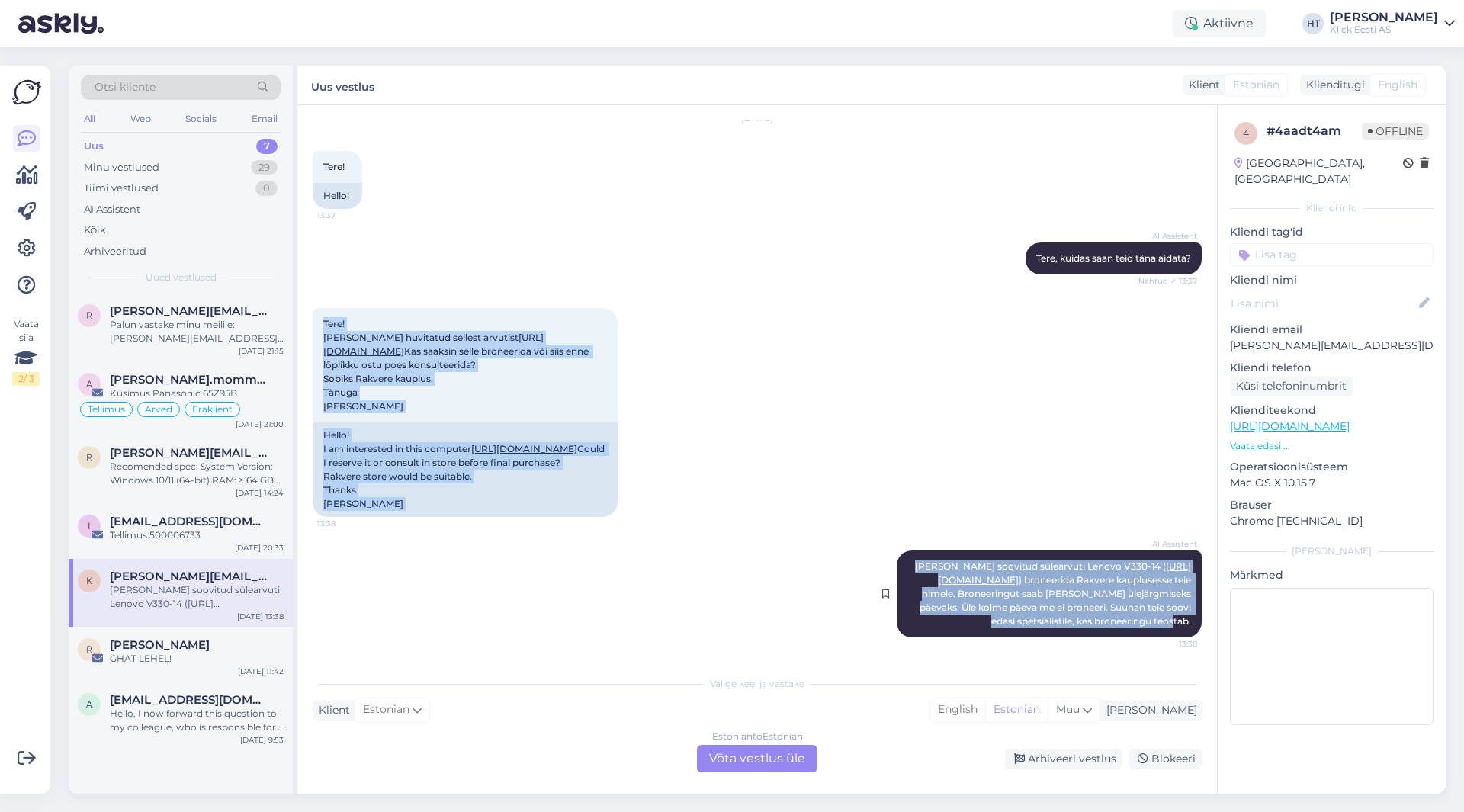
drag, startPoint x: 325, startPoint y: 251, endPoint x: 1184, endPoint y: 631, distance: 939.3
click at [1184, 631] on div "Vestlus algas [DATE] Tere! 13:37 Hello! AI Assistent [PERSON_NAME], kuidas saan…" at bounding box center [765, 388] width 903 height 534
click at [1183, 625] on div "AI Assistent [PERSON_NAME] soovitud sülearvuti Lenovo V330-14 ( [URL][DOMAIN_NA…" at bounding box center [1049, 594] width 305 height 87
drag, startPoint x: 1183, startPoint y: 623, endPoint x: 326, endPoint y: 251, distance: 934.3
click at [326, 251] on div "Vestlus algas [DATE] Tere! 13:37 Hello! AI Assistent [PERSON_NAME], kuidas saan…" at bounding box center [765, 388] width 903 height 534
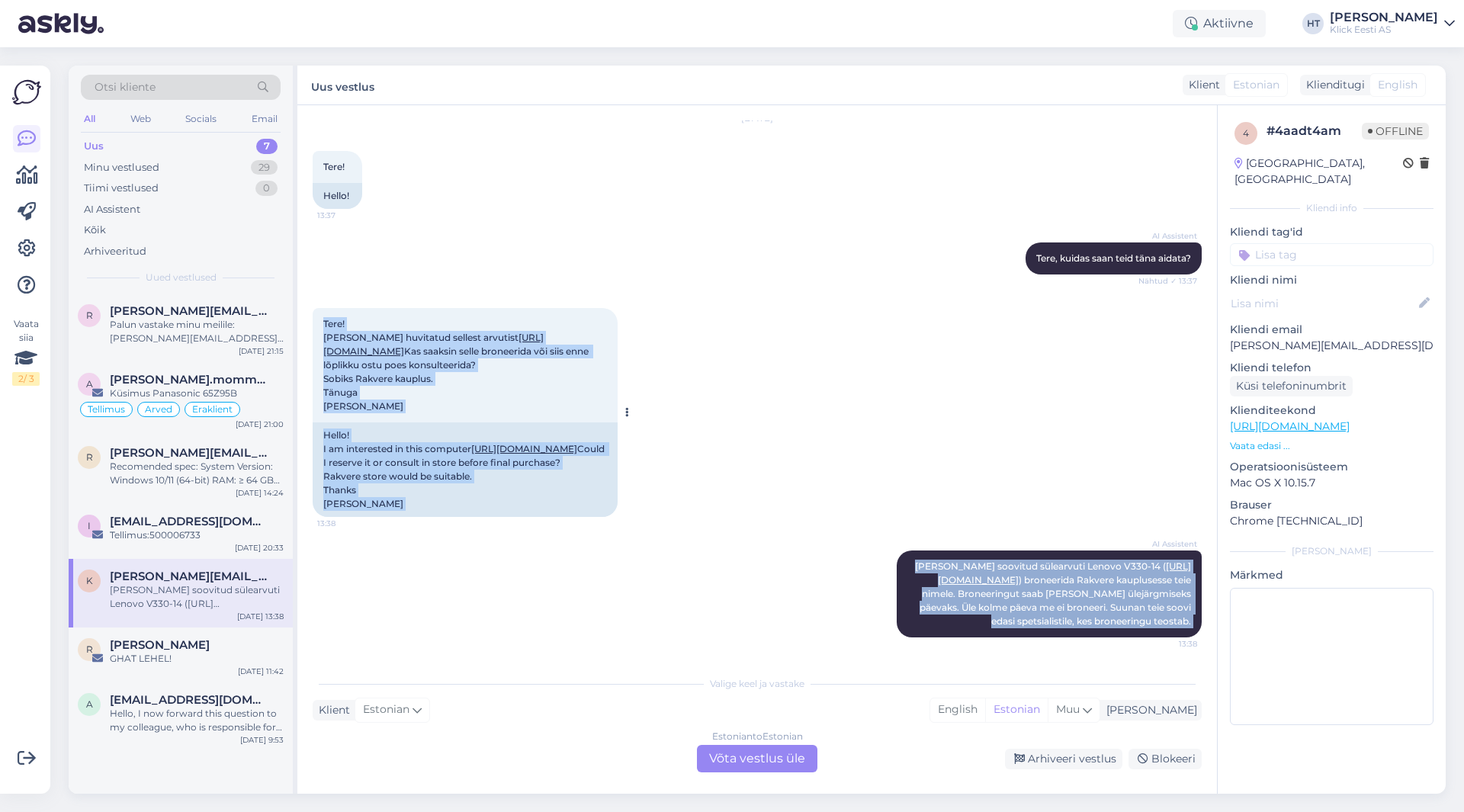
click at [323, 308] on div "Tere! [PERSON_NAME] huvitatud sellest arvutist [URL][DOMAIN_NAME] Kas saaksin s…" at bounding box center [465, 366] width 305 height 114
drag, startPoint x: 323, startPoint y: 253, endPoint x: 1184, endPoint y: 627, distance: 938.7
click at [1184, 627] on div "Vestlus algas [DATE] Tere! 13:37 Hello! AI Assistent [PERSON_NAME], kuidas saan…" at bounding box center [765, 388] width 903 height 534
click at [1184, 627] on div "AI Assistent [PERSON_NAME] soovitud sülearvuti Lenovo V330-14 ( [URL][DOMAIN_NA…" at bounding box center [1049, 594] width 305 height 87
drag, startPoint x: 1185, startPoint y: 624, endPoint x: 312, endPoint y: 243, distance: 952.5
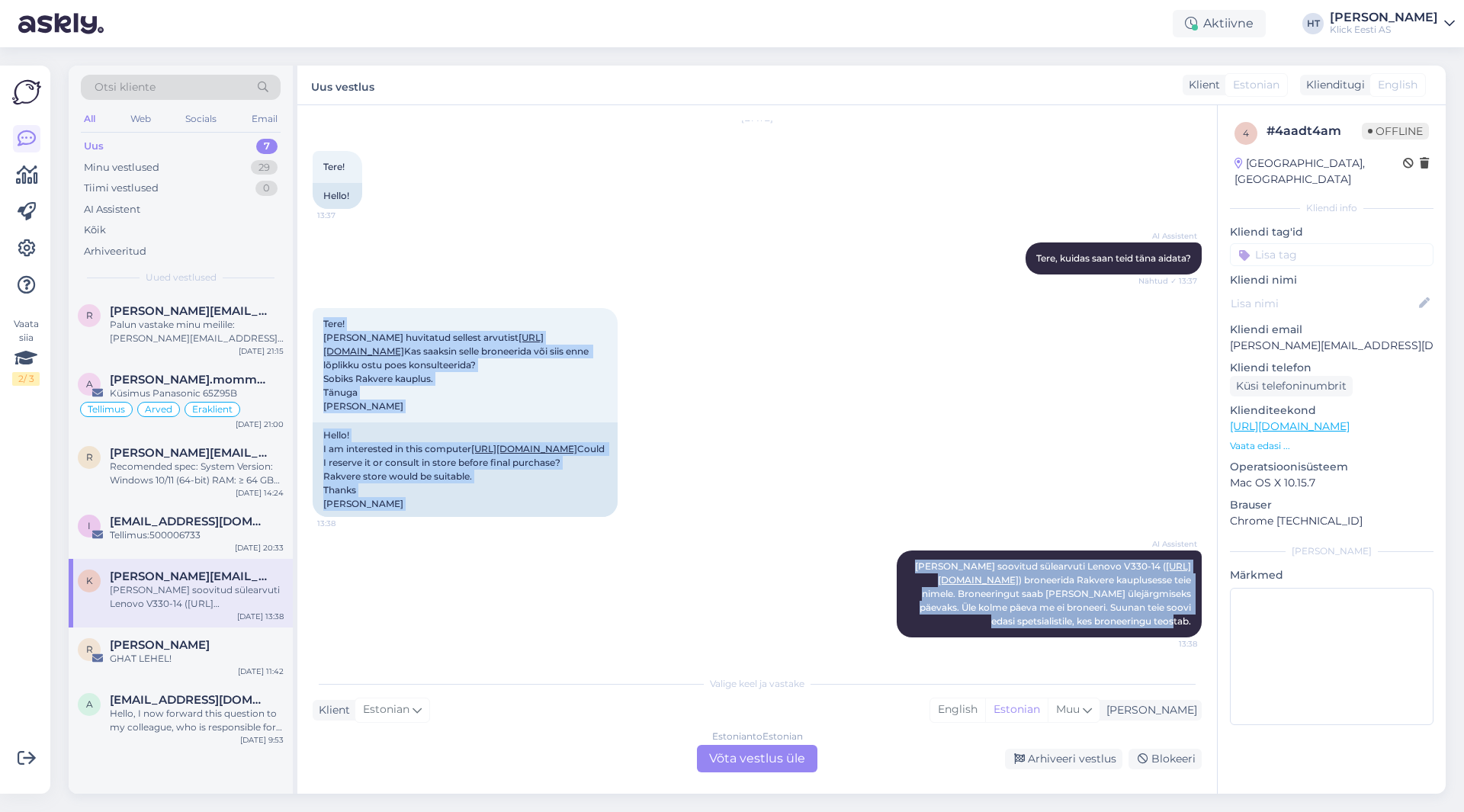
click at [312, 243] on div "Vestlus algas [DATE] Tere! 13:37 Hello! AI Assistent [PERSON_NAME], kuidas saan…" at bounding box center [757, 450] width 920 height 689
click at [313, 308] on div "Tere! [PERSON_NAME] huvitatud sellest arvutist [URL][DOMAIN_NAME] Kas saaksin s…" at bounding box center [465, 366] width 305 height 114
drag, startPoint x: 330, startPoint y: 252, endPoint x: 1199, endPoint y: 621, distance: 944.1
click at [1199, 621] on div "Vestlus algas [DATE] Tere! 13:37 Hello! AI Assistent [PERSON_NAME], kuidas saan…" at bounding box center [765, 388] width 903 height 534
click at [1192, 626] on div "Vestlus algas [DATE] Tere! 13:37 Hello! AI Assistent [PERSON_NAME], kuidas saan…" at bounding box center [765, 388] width 903 height 534
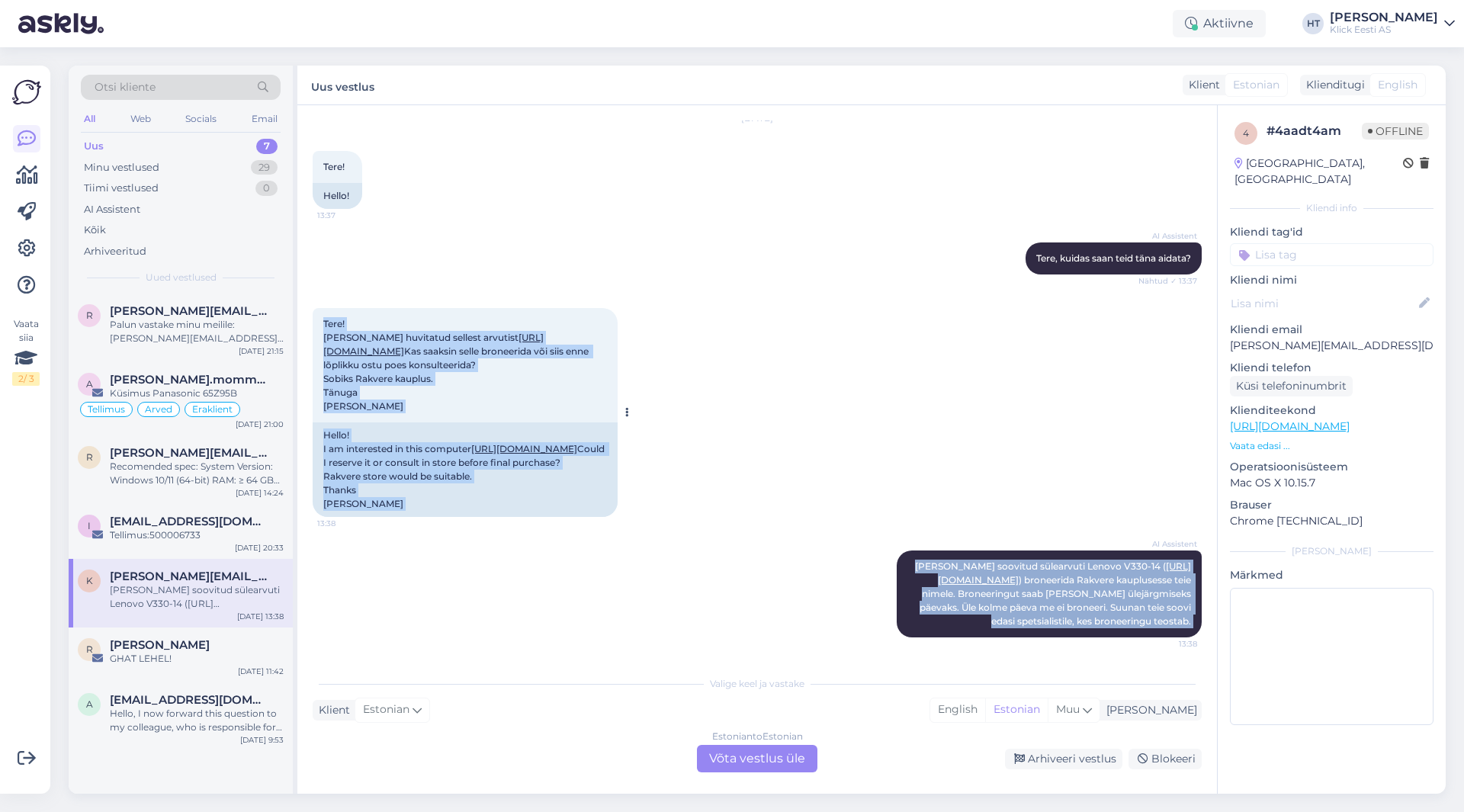
drag, startPoint x: 1192, startPoint y: 626, endPoint x: 321, endPoint y: 244, distance: 951.1
click at [321, 244] on div "Vestlus algas [DATE] Tere! 13:37 Hello! AI Assistent [PERSON_NAME], kuidas saan…" at bounding box center [765, 388] width 903 height 534
click at [321, 308] on div "Tere! [PERSON_NAME] huvitatud sellest arvutist [URL][DOMAIN_NAME] Kas saaksin s…" at bounding box center [465, 366] width 305 height 114
drag, startPoint x: 321, startPoint y: 244, endPoint x: 1186, endPoint y: 627, distance: 946.0
click at [1186, 627] on div "Vestlus algas [DATE] Tere! 13:37 Hello! AI Assistent [PERSON_NAME], kuidas saan…" at bounding box center [765, 388] width 903 height 534
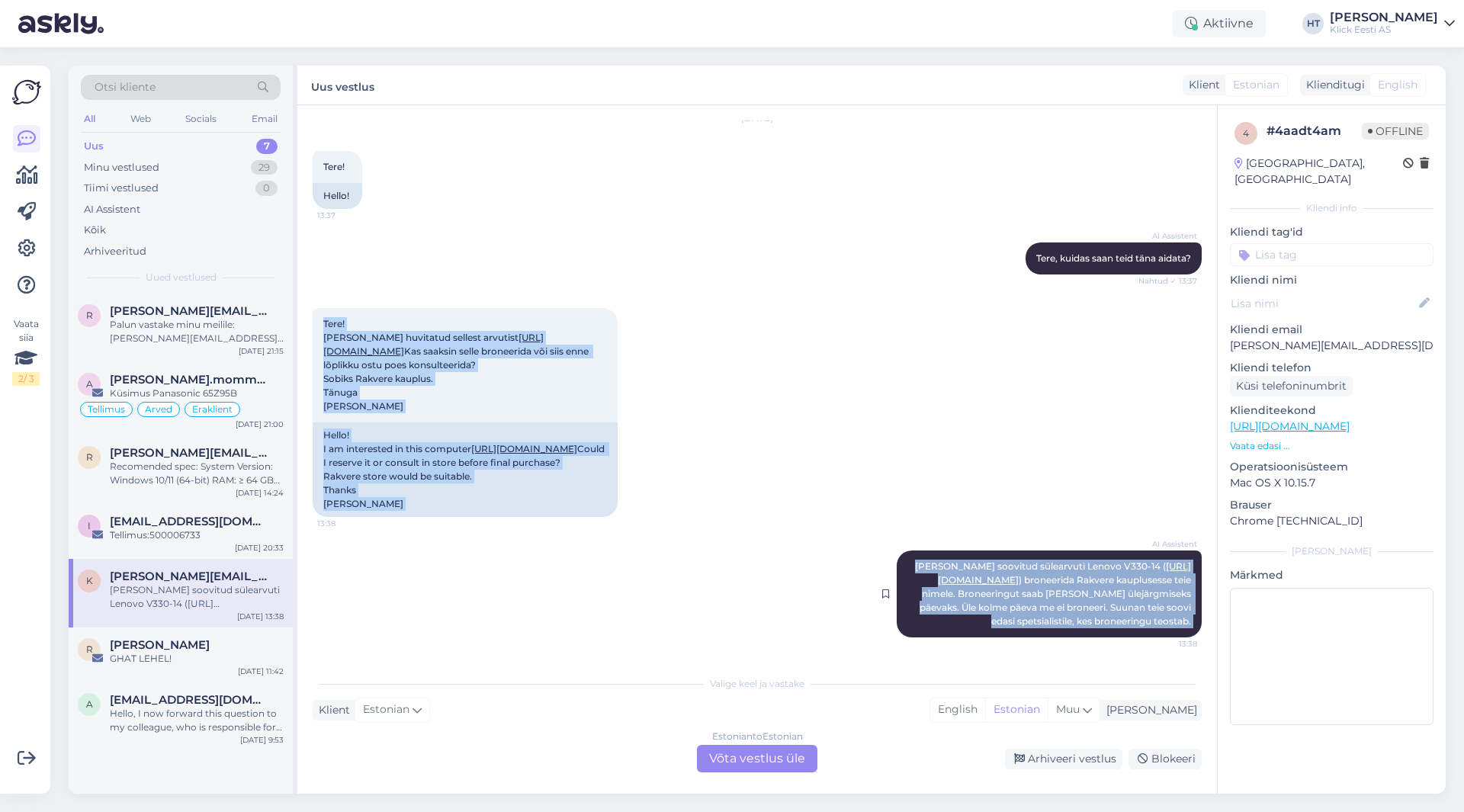
click at [1186, 627] on div "AI Assistent [PERSON_NAME] soovitud sülearvuti Lenovo V330-14 ( [URL][DOMAIN_NA…" at bounding box center [1049, 594] width 305 height 87
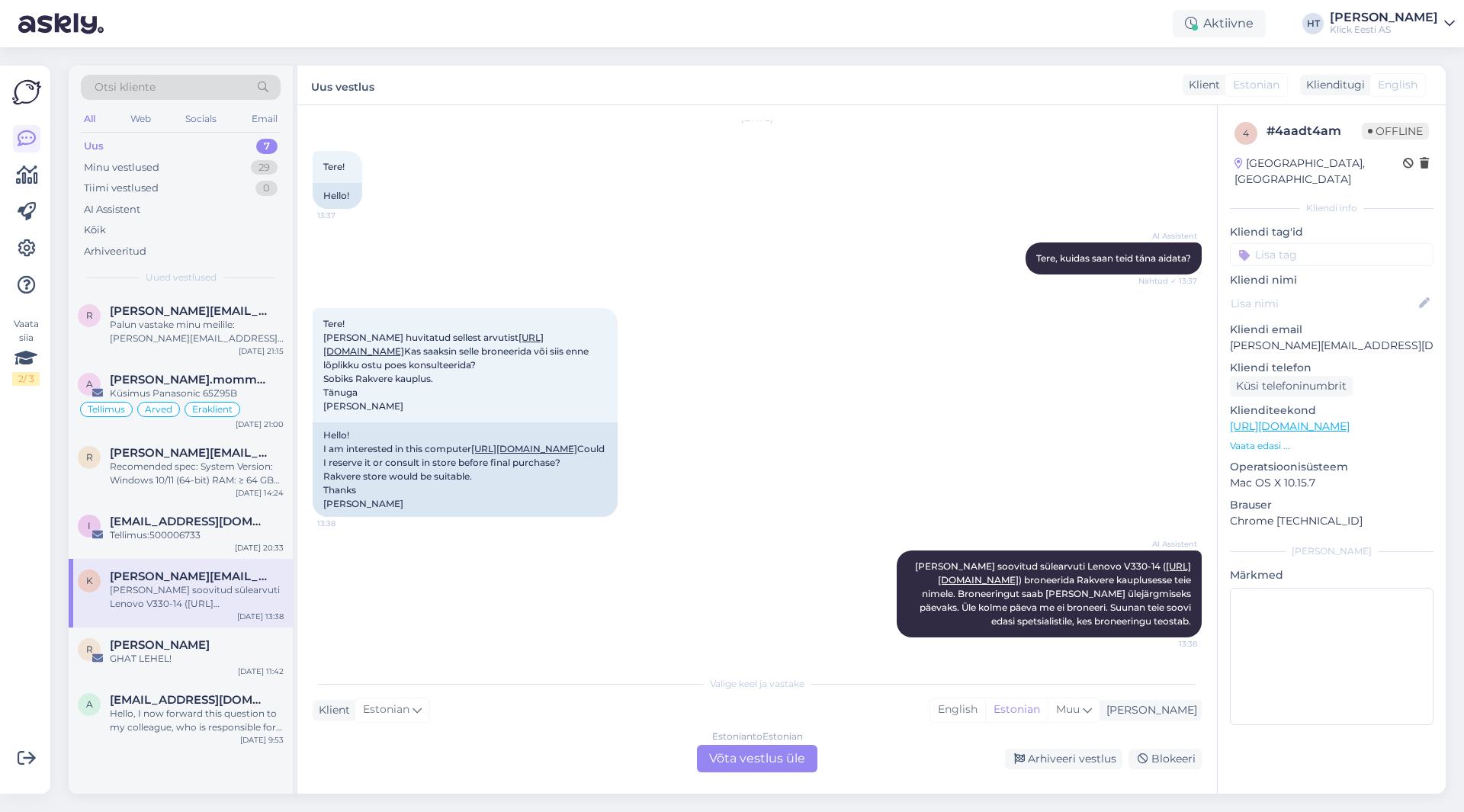
click at [756, 585] on div "AI Assistent [PERSON_NAME] soovitud sülearvuti Lenovo V330-14 ( [URL][DOMAIN_NA…" at bounding box center [757, 594] width 889 height 120
click at [753, 582] on div "AI Assistent [PERSON_NAME] soovitud sülearvuti Lenovo V330-14 ( [URL][DOMAIN_NA…" at bounding box center [757, 594] width 889 height 120
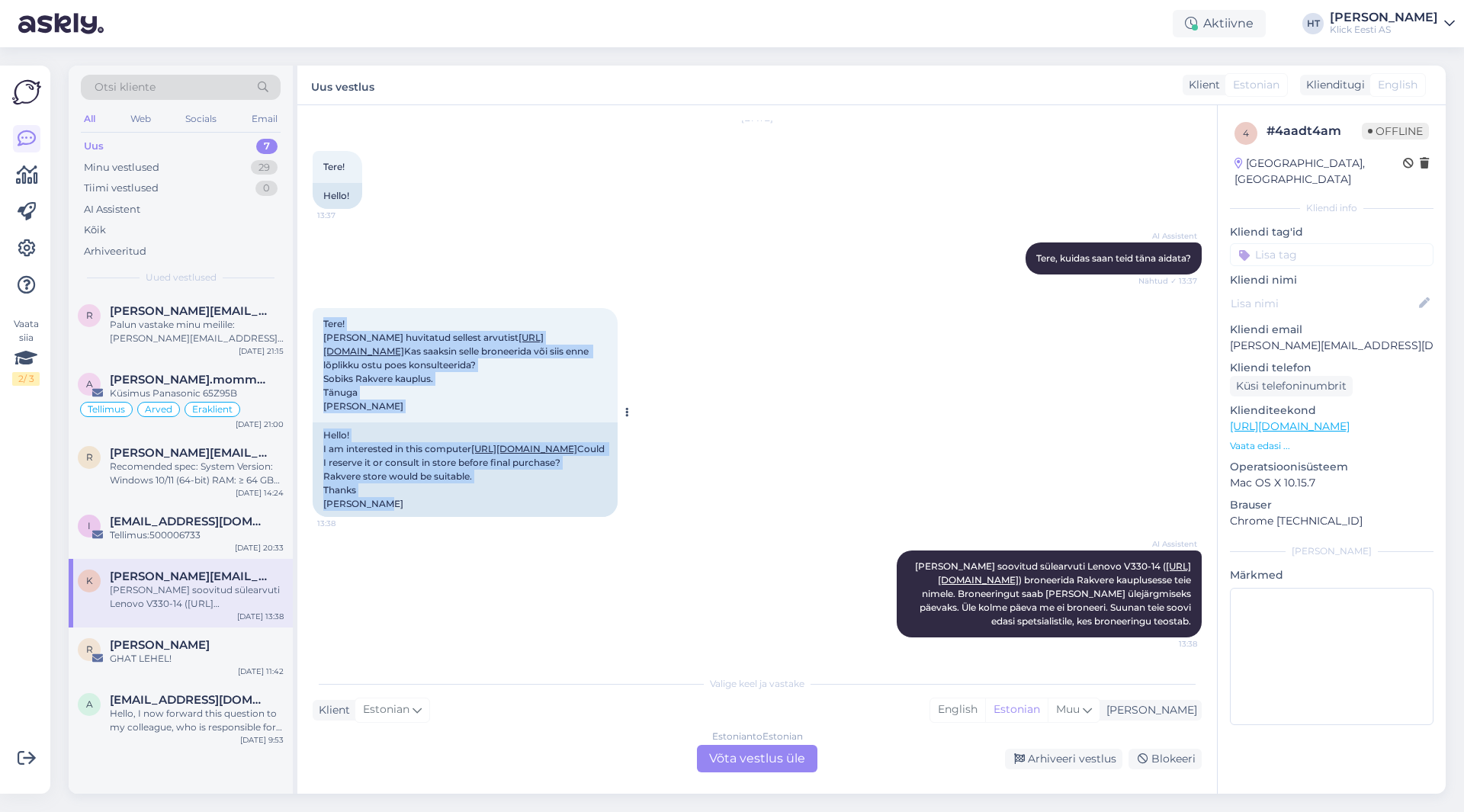
drag, startPoint x: 390, startPoint y: 488, endPoint x: 318, endPoint y: 251, distance: 247.7
click at [318, 308] on div "Tere! [PERSON_NAME] huvitatud sellest arvutist [URL][DOMAIN_NAME] Kas saaksin s…" at bounding box center [465, 413] width 305 height 209
click at [321, 308] on div "Tere! [PERSON_NAME] huvitatud sellest arvutist [URL][DOMAIN_NAME] Kas saaksin s…" at bounding box center [465, 366] width 305 height 114
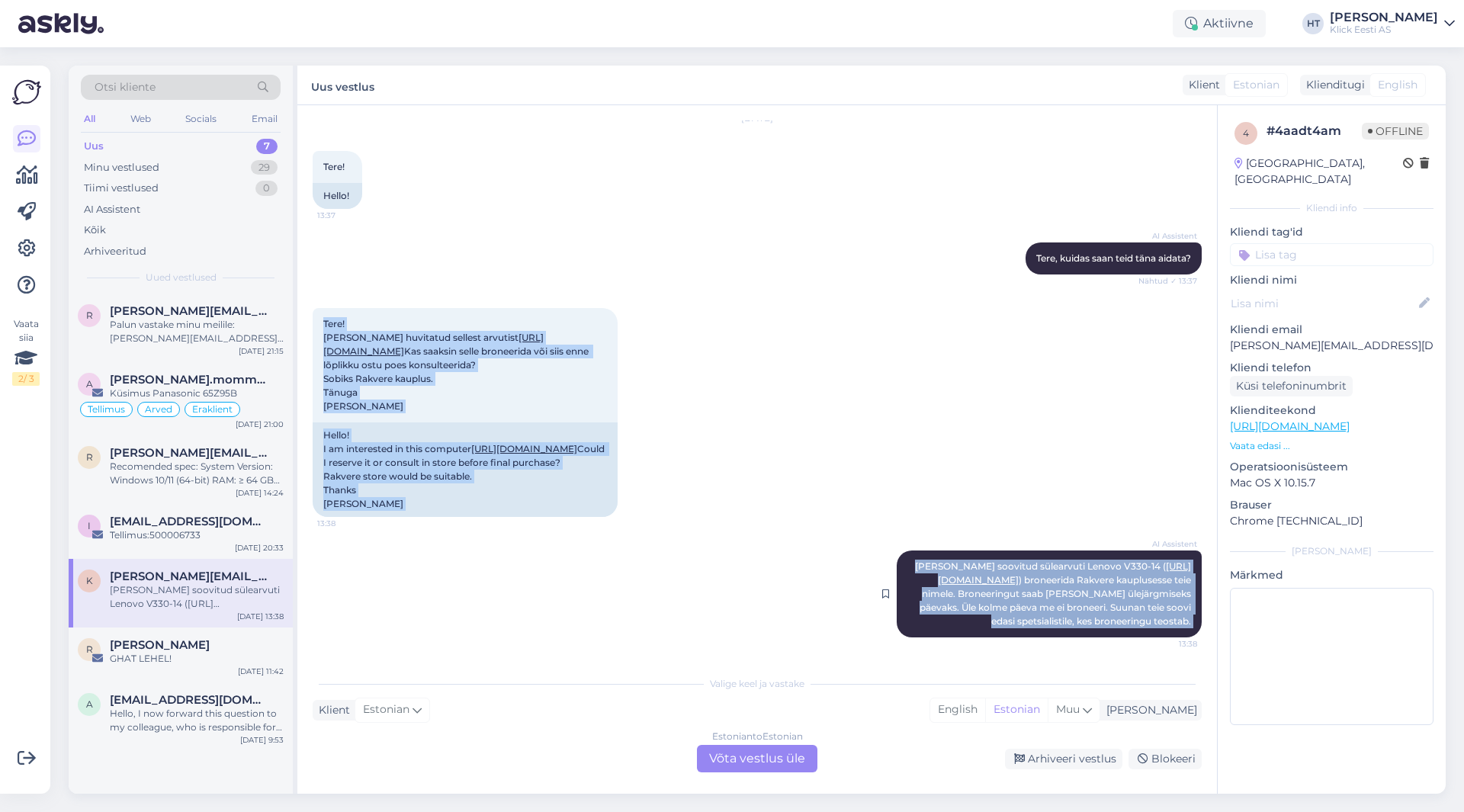
drag, startPoint x: 321, startPoint y: 250, endPoint x: 1187, endPoint y: 634, distance: 947.3
click at [1187, 634] on div "Vestlus algas [DATE] Tere! 13:37 Hello! AI Assistent [PERSON_NAME], kuidas saan…" at bounding box center [765, 388] width 903 height 534
click at [1187, 627] on div "AI Assistent [PERSON_NAME] soovitud sülearvuti Lenovo V330-14 ( [URL][DOMAIN_NA…" at bounding box center [1049, 594] width 305 height 87
drag, startPoint x: 1184, startPoint y: 622, endPoint x: 321, endPoint y: 251, distance: 939.4
click at [321, 251] on div "Vestlus algas [DATE] Tere! 13:37 Hello! AI Assistent [PERSON_NAME], kuidas saan…" at bounding box center [765, 388] width 903 height 534
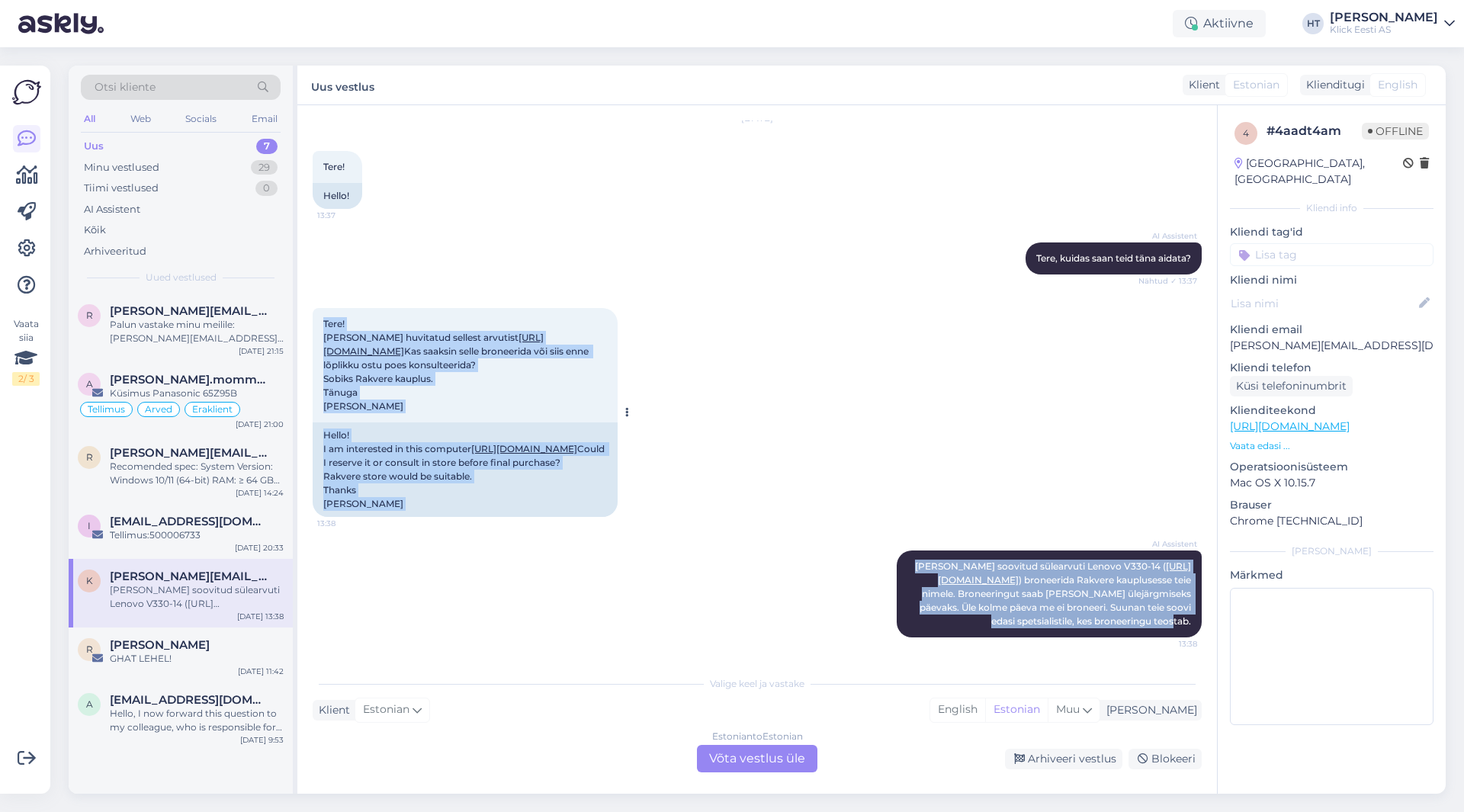
click at [321, 308] on div "Tere! [PERSON_NAME] huvitatud sellest arvutist [URL][DOMAIN_NAME] Kas saaksin s…" at bounding box center [465, 366] width 305 height 114
drag, startPoint x: 321, startPoint y: 251, endPoint x: 1194, endPoint y: 627, distance: 950.5
click at [1194, 627] on div "Vestlus algas [DATE] Tere! 13:37 Hello! AI Assistent [PERSON_NAME], kuidas saan…" at bounding box center [765, 388] width 903 height 534
click at [1189, 627] on div "AI Assistent [PERSON_NAME] soovitud sülearvuti Lenovo V330-14 ( [URL][DOMAIN_NA…" at bounding box center [1049, 594] width 305 height 87
drag, startPoint x: 1189, startPoint y: 627, endPoint x: 326, endPoint y: 248, distance: 942.6
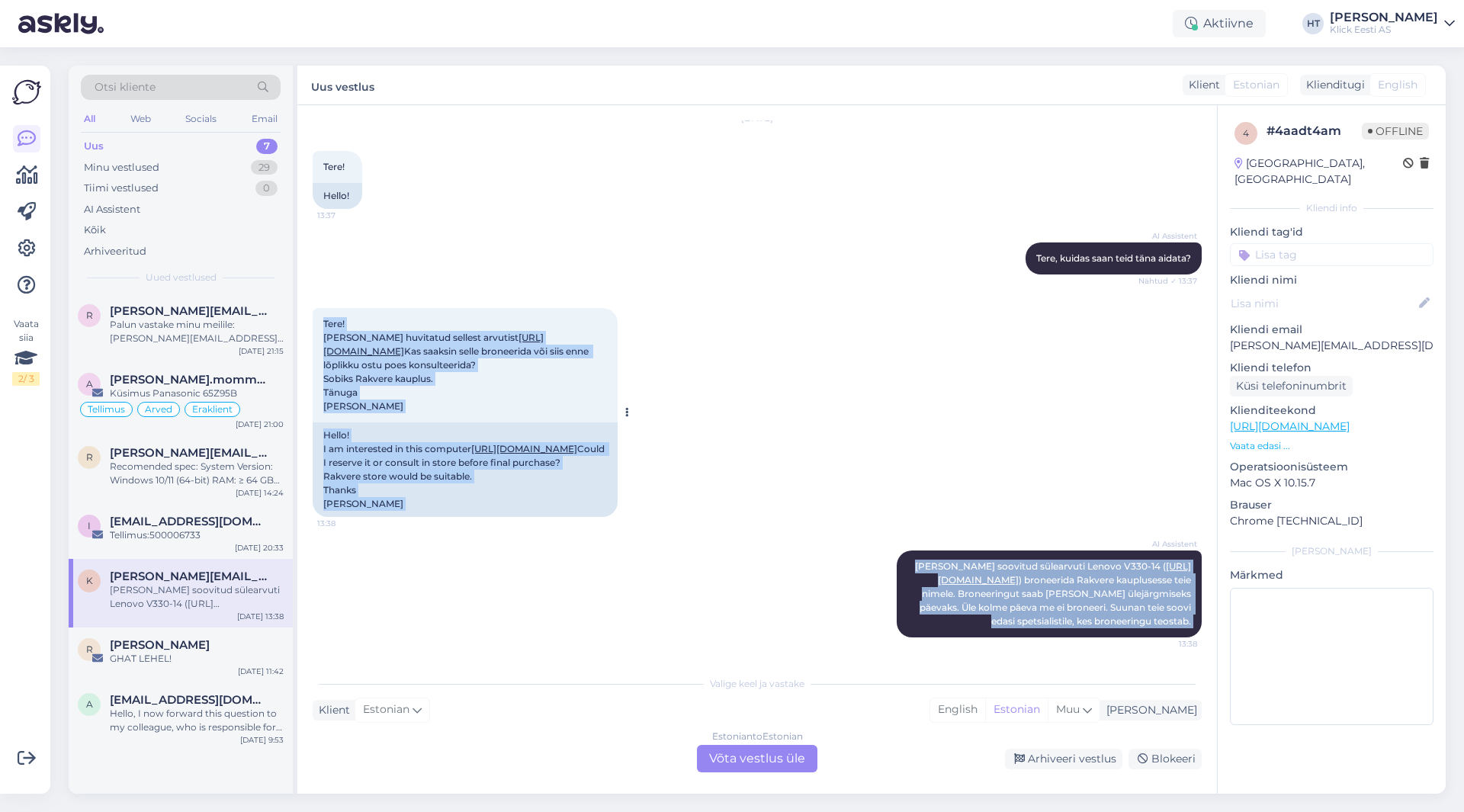
click at [326, 248] on div "Vestlus algas [DATE] Tere! 13:37 Hello! AI Assistent [PERSON_NAME], kuidas saan…" at bounding box center [765, 388] width 903 height 534
click at [322, 308] on div "Tere! [PERSON_NAME] huvitatud sellest arvutist [URL][DOMAIN_NAME] Kas saaksin s…" at bounding box center [465, 366] width 305 height 114
drag, startPoint x: 322, startPoint y: 248, endPoint x: 1175, endPoint y: 657, distance: 946.0
click at [1175, 657] on div "Vestlus algas [DATE] Tere! 13:37 Hello! AI Assistent [PERSON_NAME], kuidas saan…" at bounding box center [757, 450] width 920 height 689
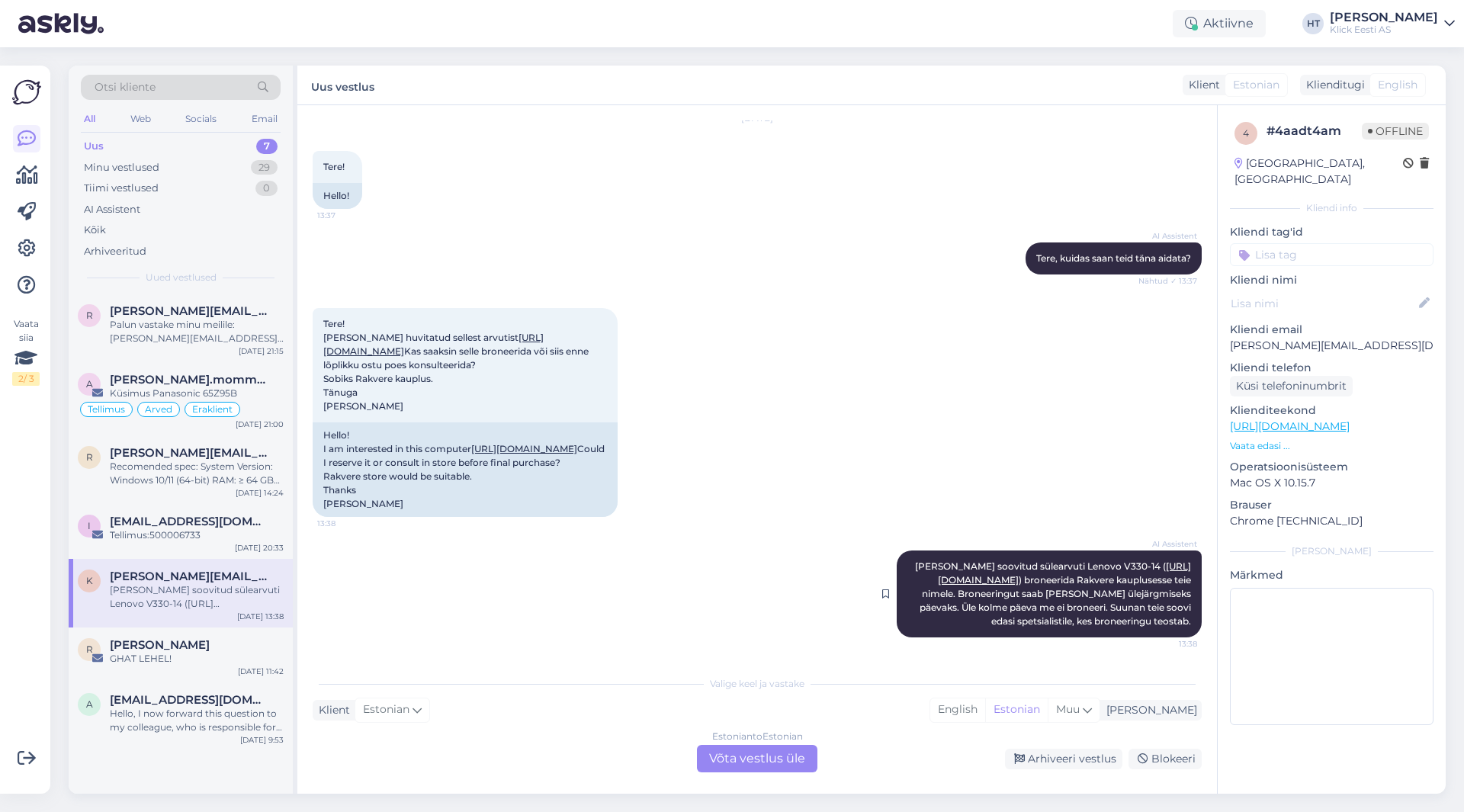
click at [1186, 623] on div "AI Assistent [PERSON_NAME] soovitud sülearvuti Lenovo V330-14 ( [URL][DOMAIN_NA…" at bounding box center [1049, 594] width 305 height 87
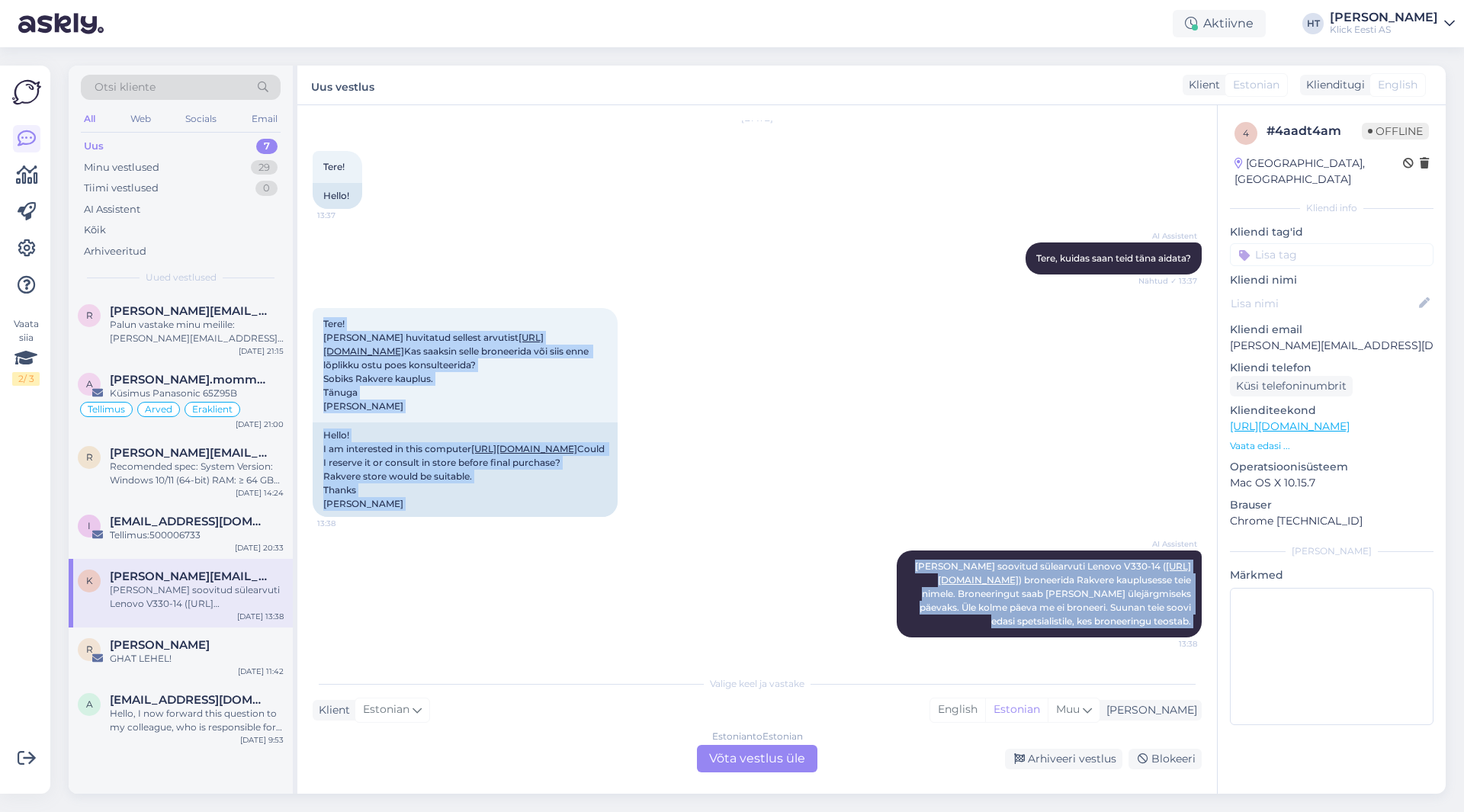
drag, startPoint x: 1186, startPoint y: 623, endPoint x: 318, endPoint y: 239, distance: 949.1
click at [317, 239] on div "Vestlus algas [DATE] Tere! 13:37 Hello! AI Assistent [PERSON_NAME], kuidas saan…" at bounding box center [765, 388] width 903 height 534
click at [318, 292] on div "Tere! [PERSON_NAME] huvitatud sellest arvutist [URL][DOMAIN_NAME] Kas saaksin s…" at bounding box center [757, 413] width 889 height 243
drag, startPoint x: 319, startPoint y: 249, endPoint x: 1190, endPoint y: 626, distance: 949.1
click at [1190, 626] on div "Vestlus algas [DATE] Tere! 13:37 Hello! AI Assistent [PERSON_NAME], kuidas saan…" at bounding box center [765, 388] width 903 height 534
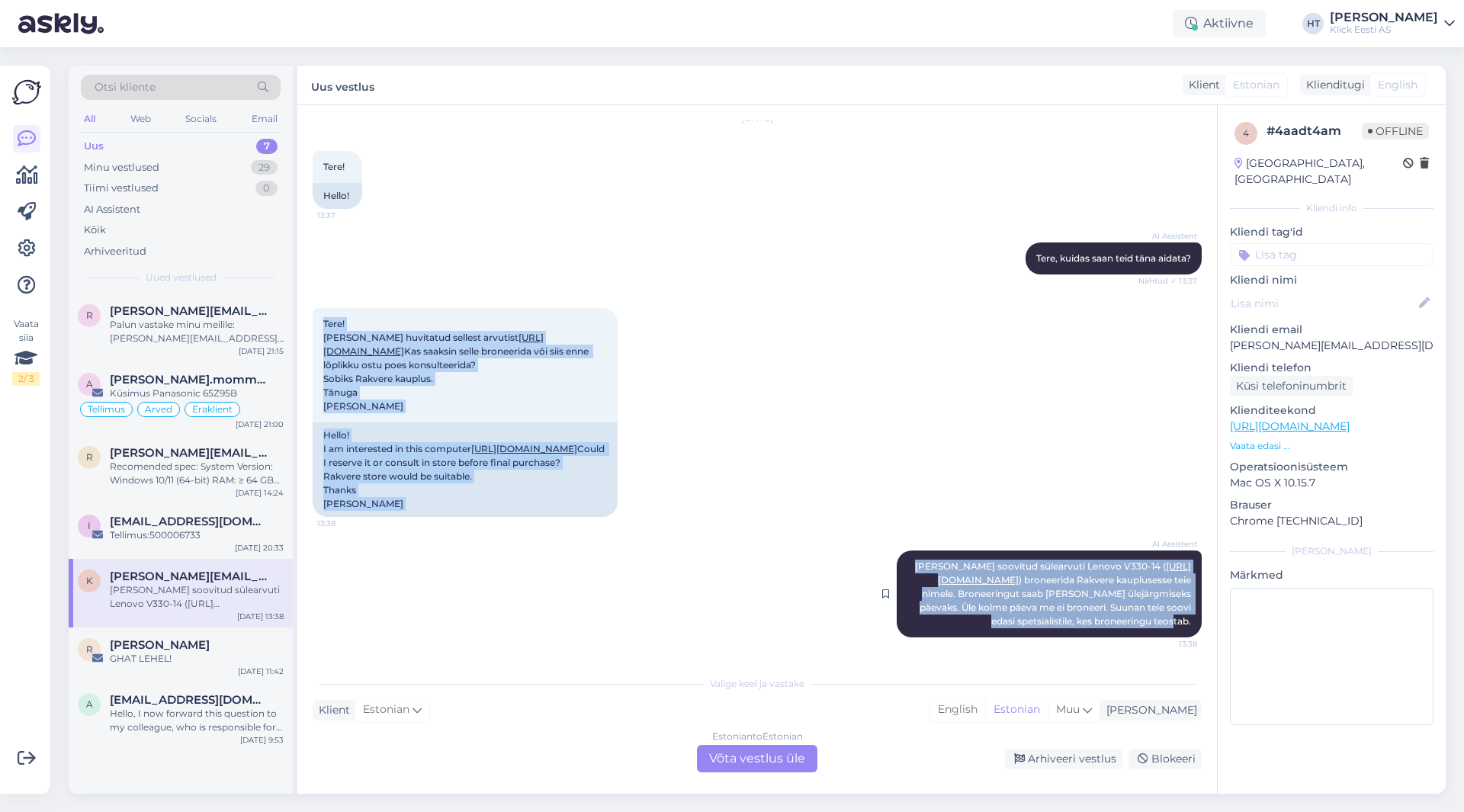
click at [1190, 626] on div "AI Assistent [PERSON_NAME] soovitud sülearvuti Lenovo V330-14 ( [URL][DOMAIN_NA…" at bounding box center [1049, 594] width 305 height 87
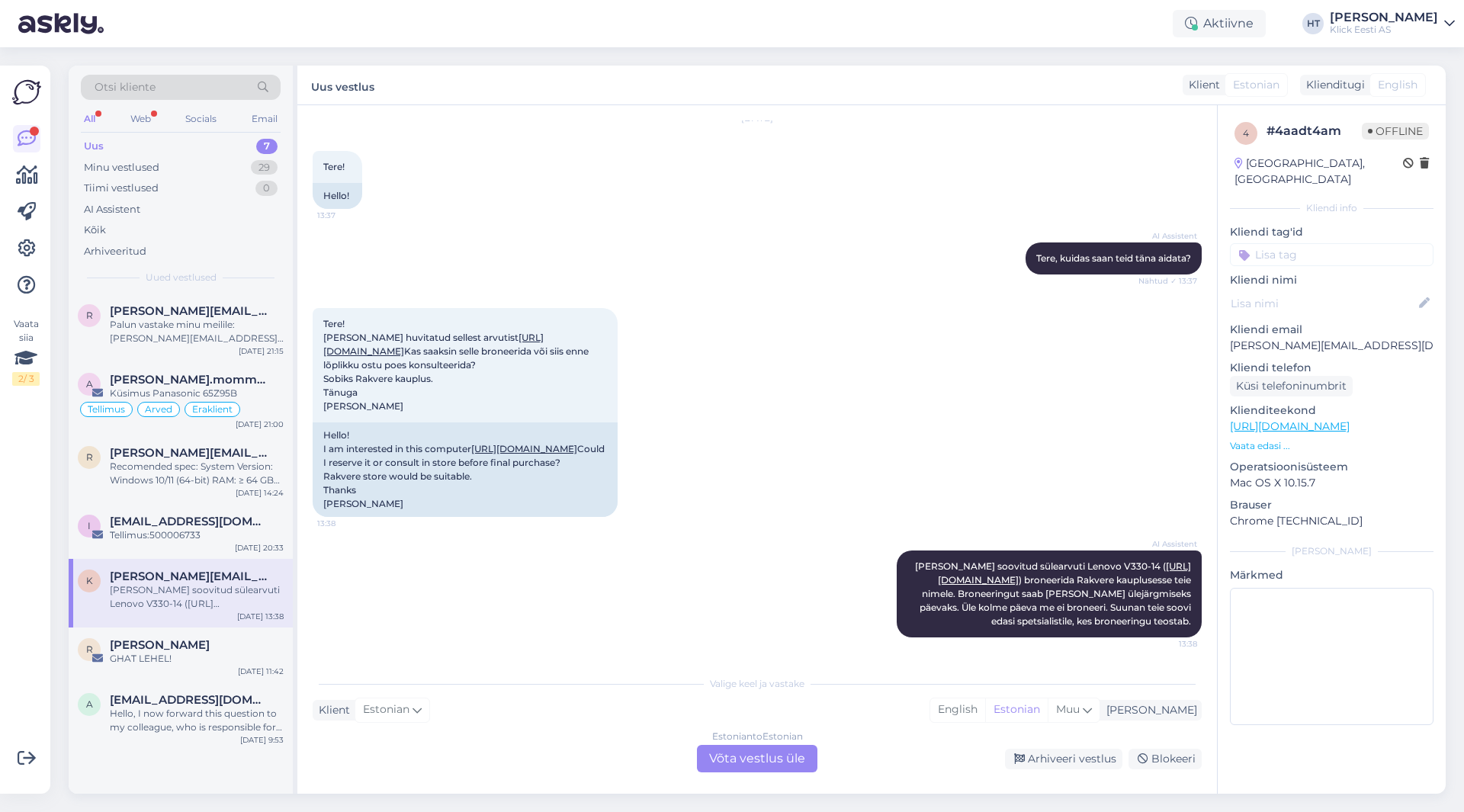
click at [758, 578] on div "AI Assistent [PERSON_NAME] soovitud sülearvuti Lenovo V330-14 ( [URL][DOMAIN_NA…" at bounding box center [757, 594] width 889 height 120
click at [251, 169] on div "29" at bounding box center [265, 167] width 26 height 15
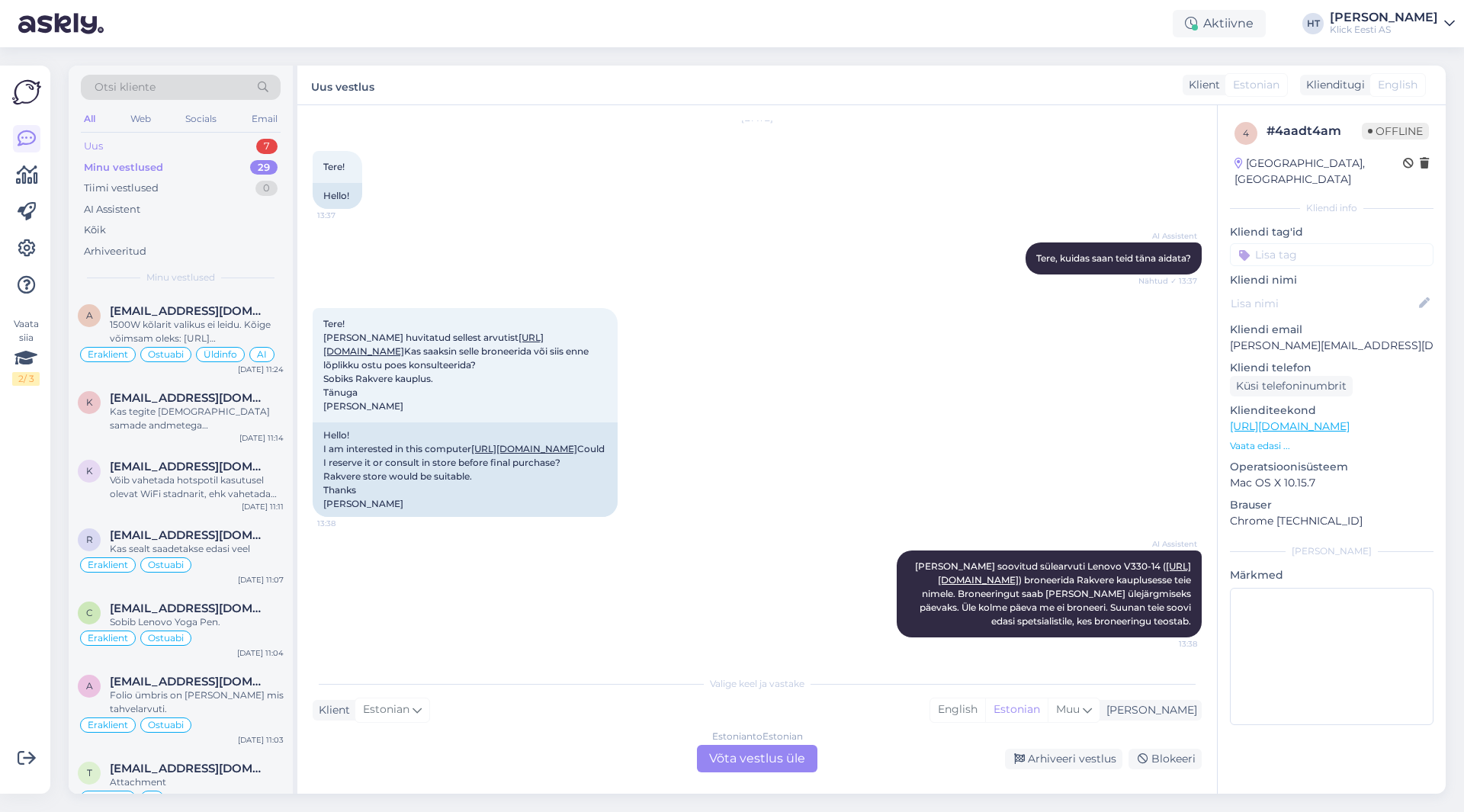
click at [251, 150] on div "Uus 7" at bounding box center [180, 146] width 199 height 21
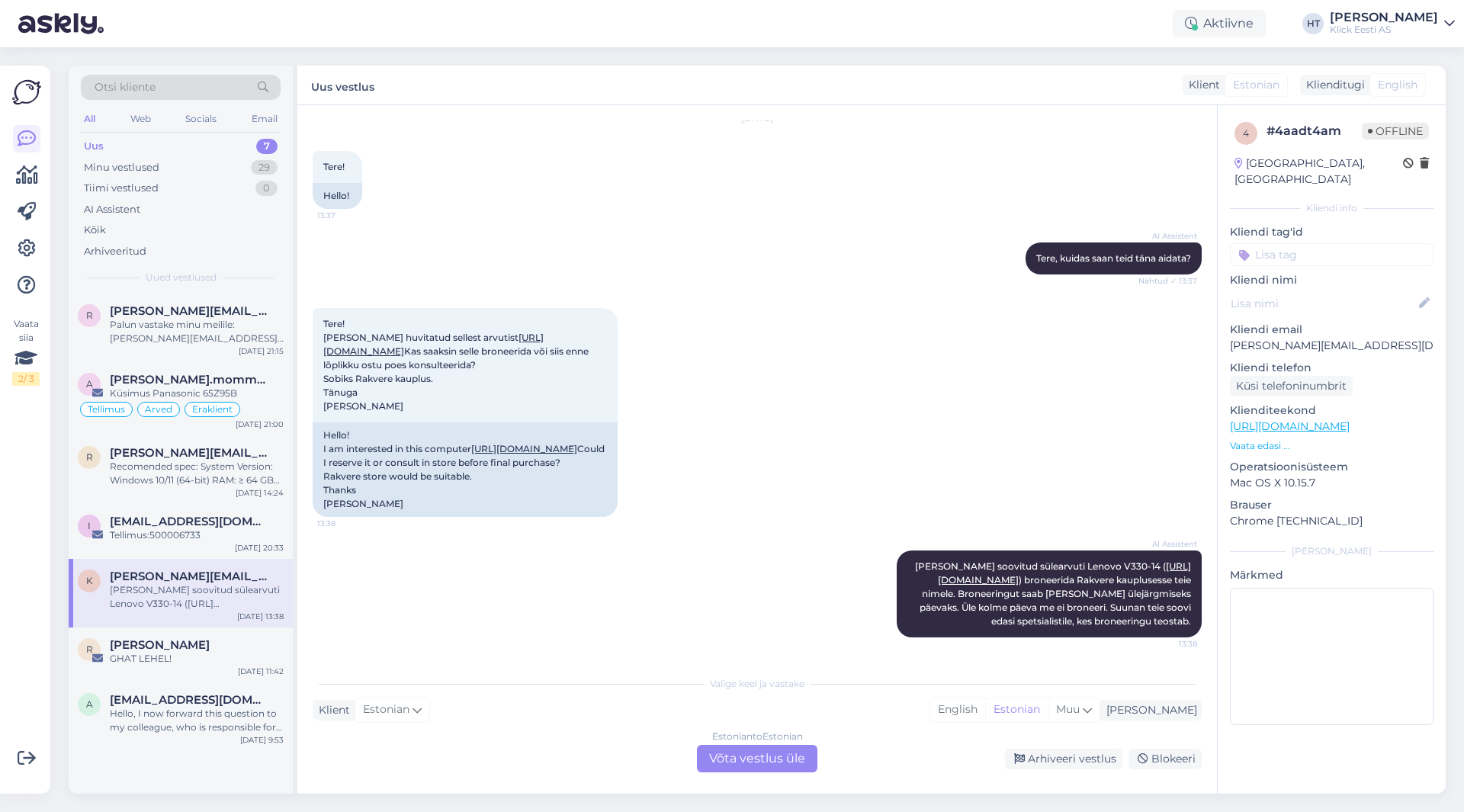
click at [757, 586] on div "AI Assistent [PERSON_NAME] soovitud sülearvuti Lenovo V330-14 ( [URL][DOMAIN_NA…" at bounding box center [757, 594] width 889 height 120
click at [756, 580] on div "AI Assistent [PERSON_NAME] soovitud sülearvuti Lenovo V330-14 ( [URL][DOMAIN_NA…" at bounding box center [757, 594] width 889 height 120
click at [172, 547] on div "i [EMAIL_ADDRESS][DOMAIN_NAME] Tellimus:500006733 [DATE] 20:33" at bounding box center [180, 532] width 224 height 54
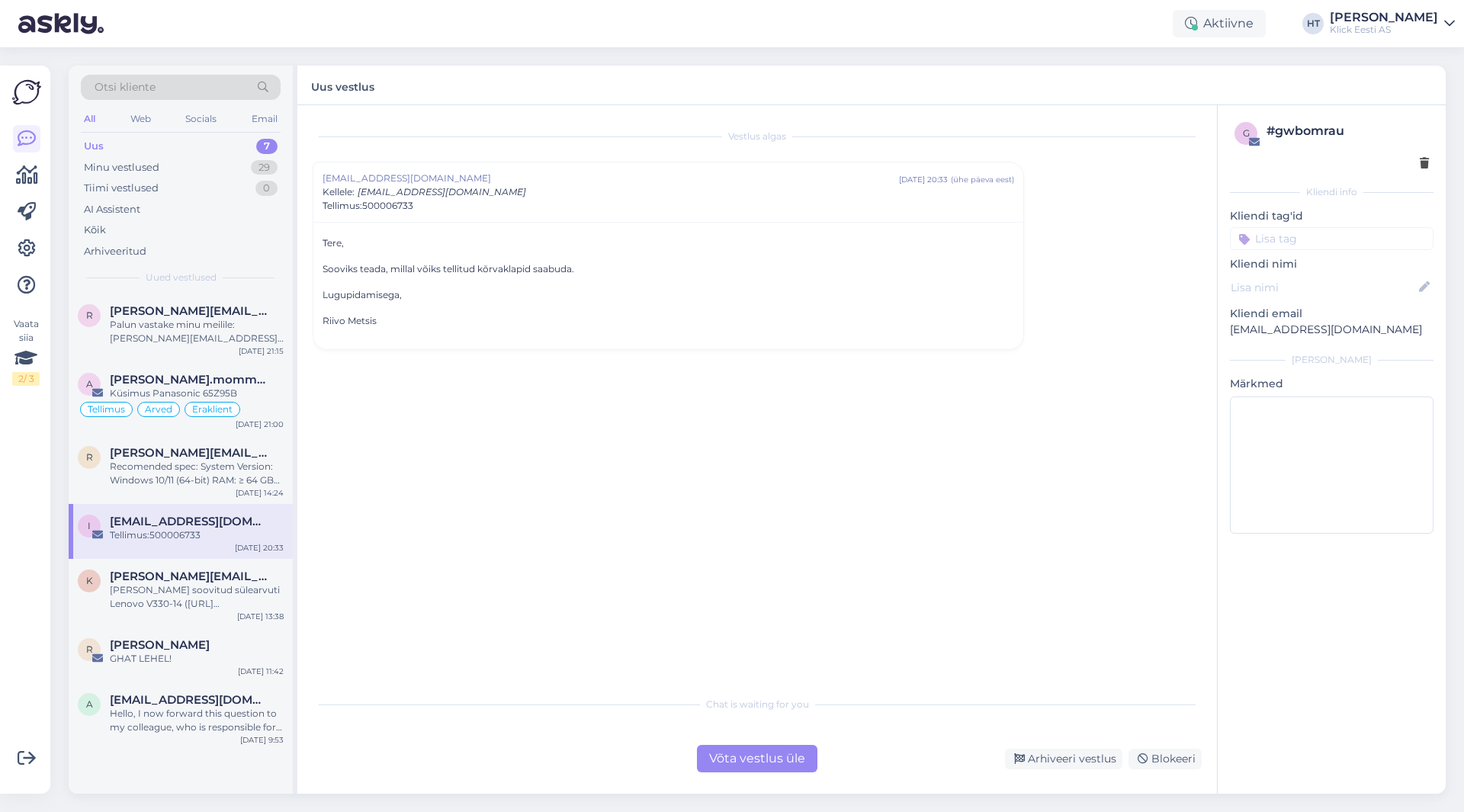
click at [402, 468] on div "Vestlus algas [EMAIL_ADDRESS][DOMAIN_NAME] [DATE] 20:33 ( ühe päeva eest ) Kell…" at bounding box center [765, 397] width 903 height 555
click at [1087, 262] on div "Vestlus algas [EMAIL_ADDRESS][DOMAIN_NAME] [DATE] 20:33 ( ühe päeva eest ) Kell…" at bounding box center [765, 397] width 903 height 555
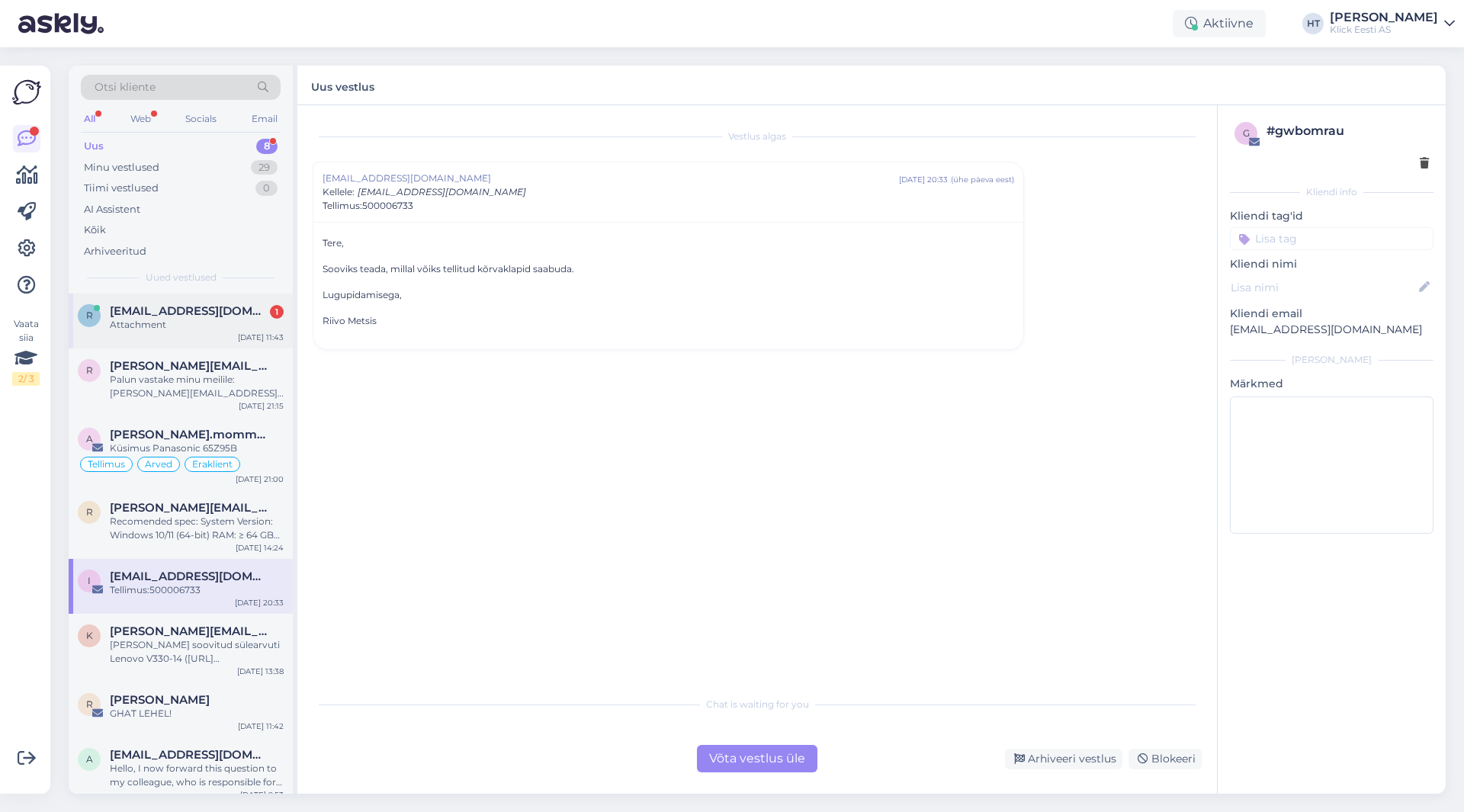
click at [225, 325] on div "Attachment" at bounding box center [197, 325] width 174 height 14
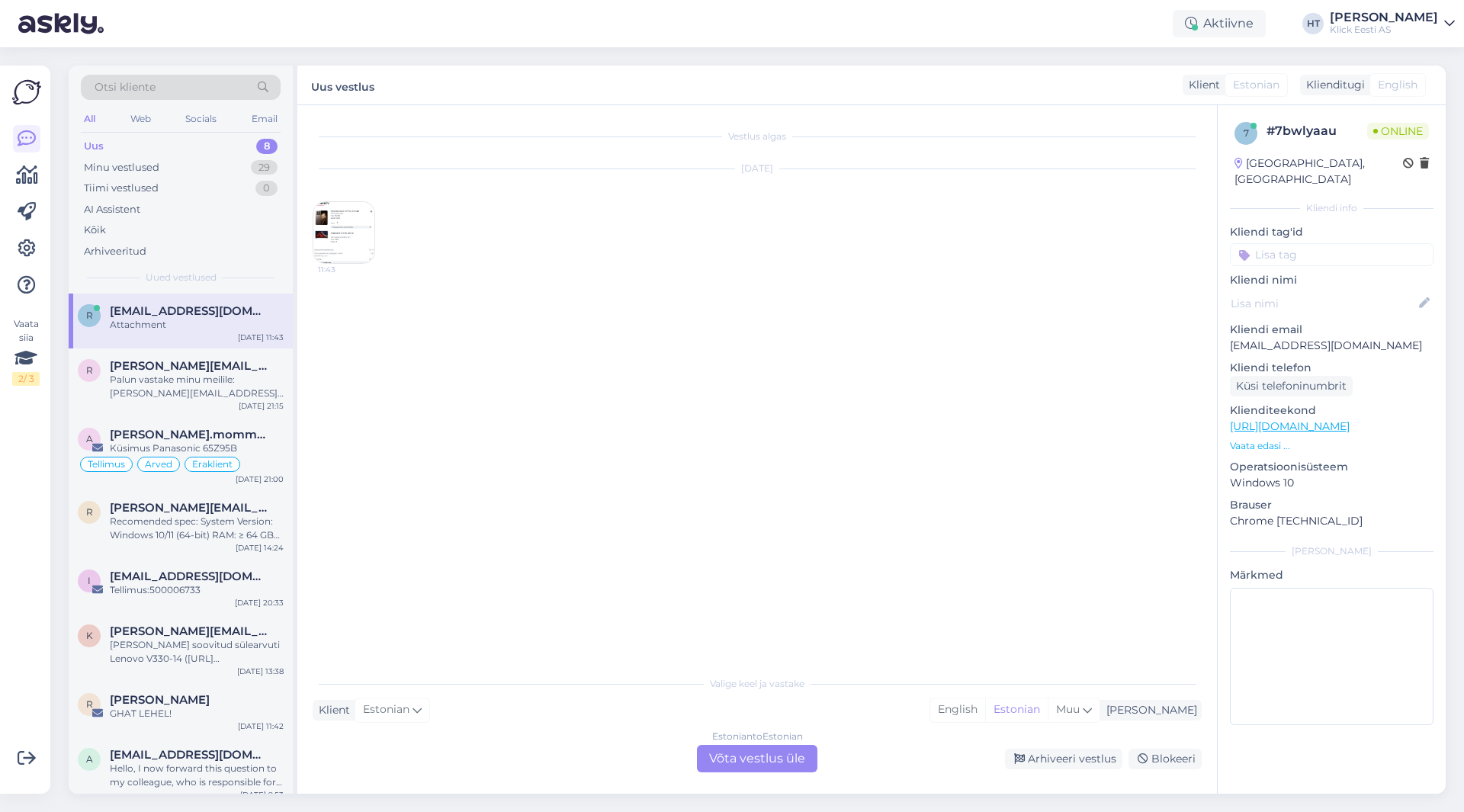
click at [346, 251] on img at bounding box center [344, 232] width 61 height 61
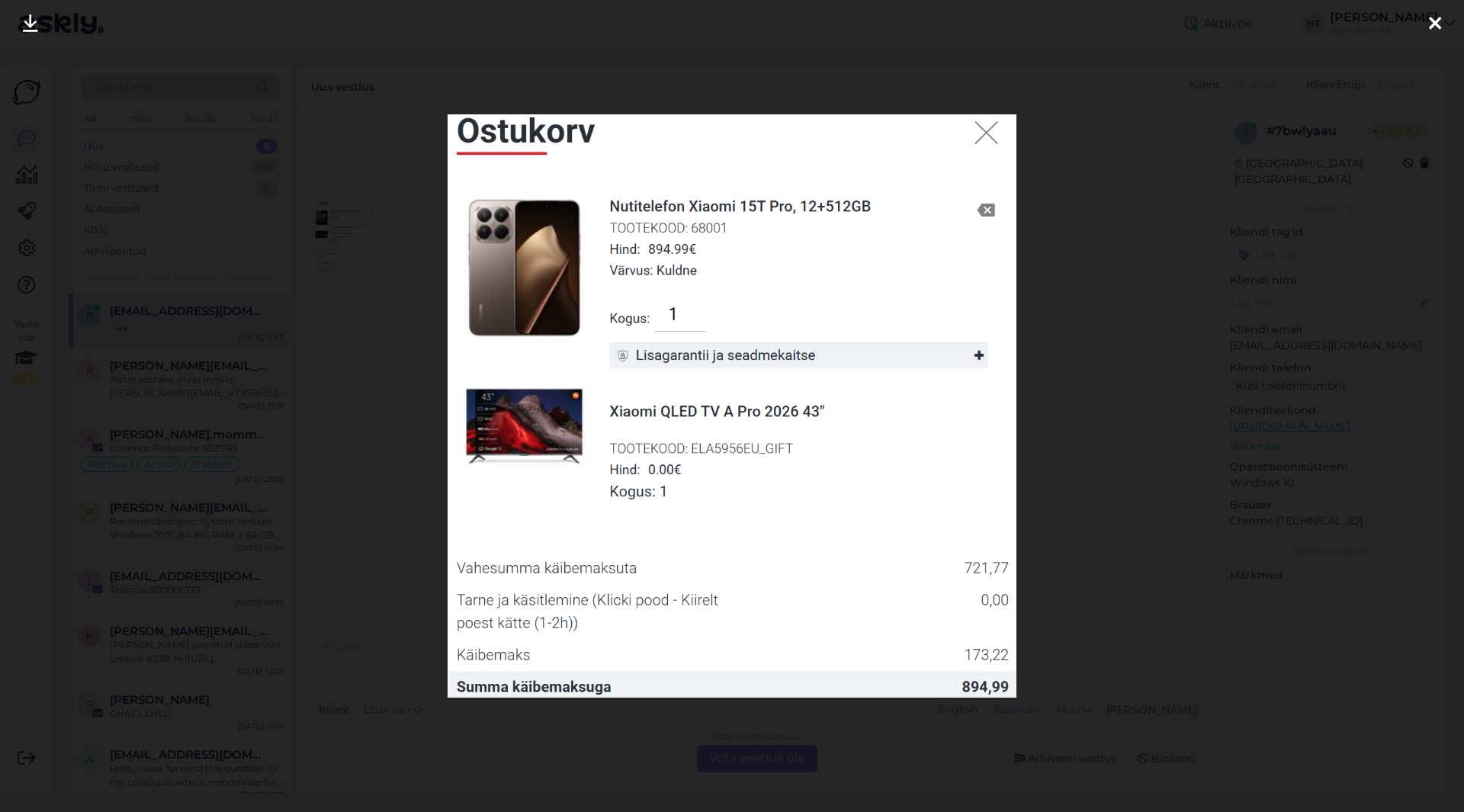
click at [398, 410] on div at bounding box center [732, 406] width 1464 height 812
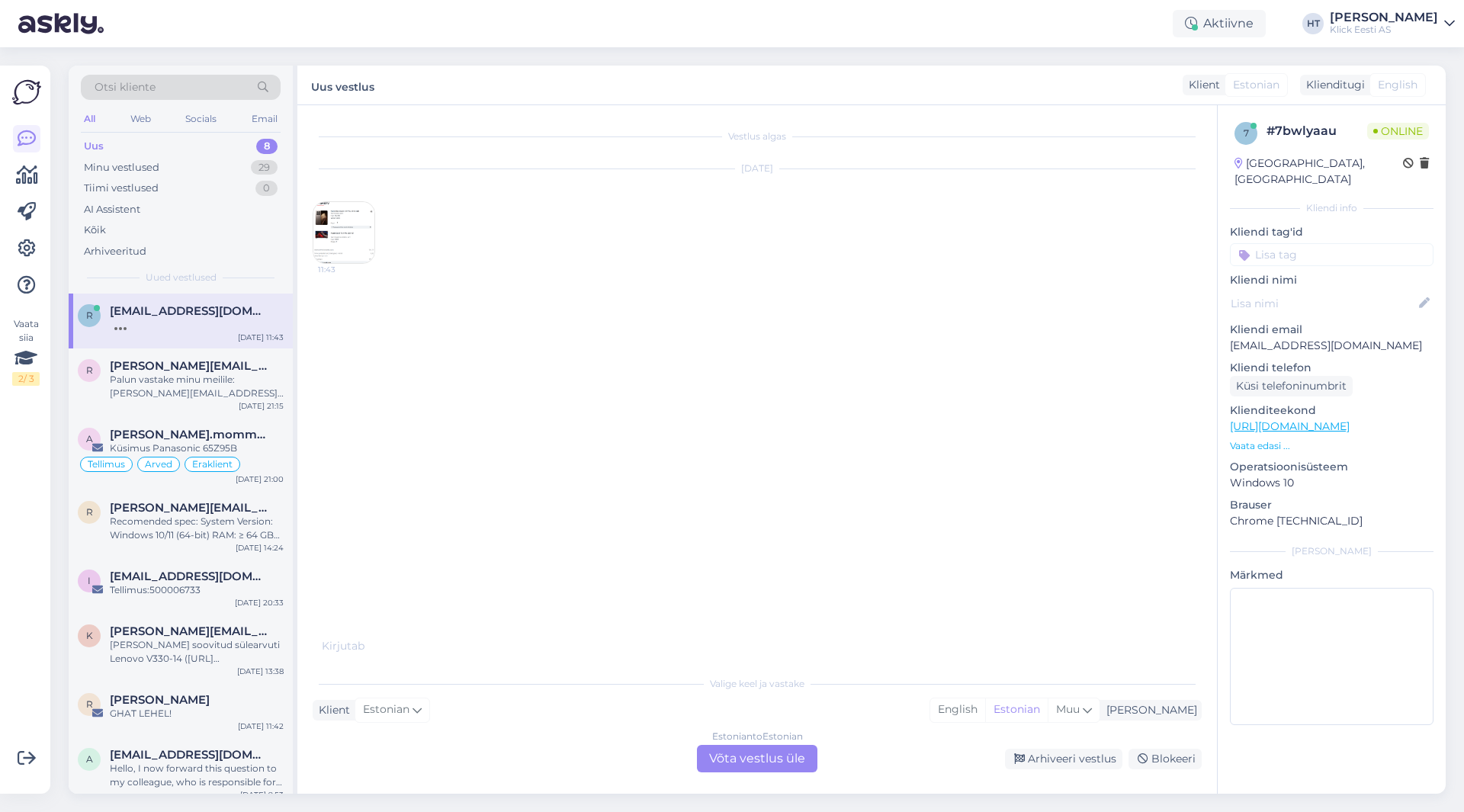
click at [352, 245] on img at bounding box center [344, 232] width 61 height 61
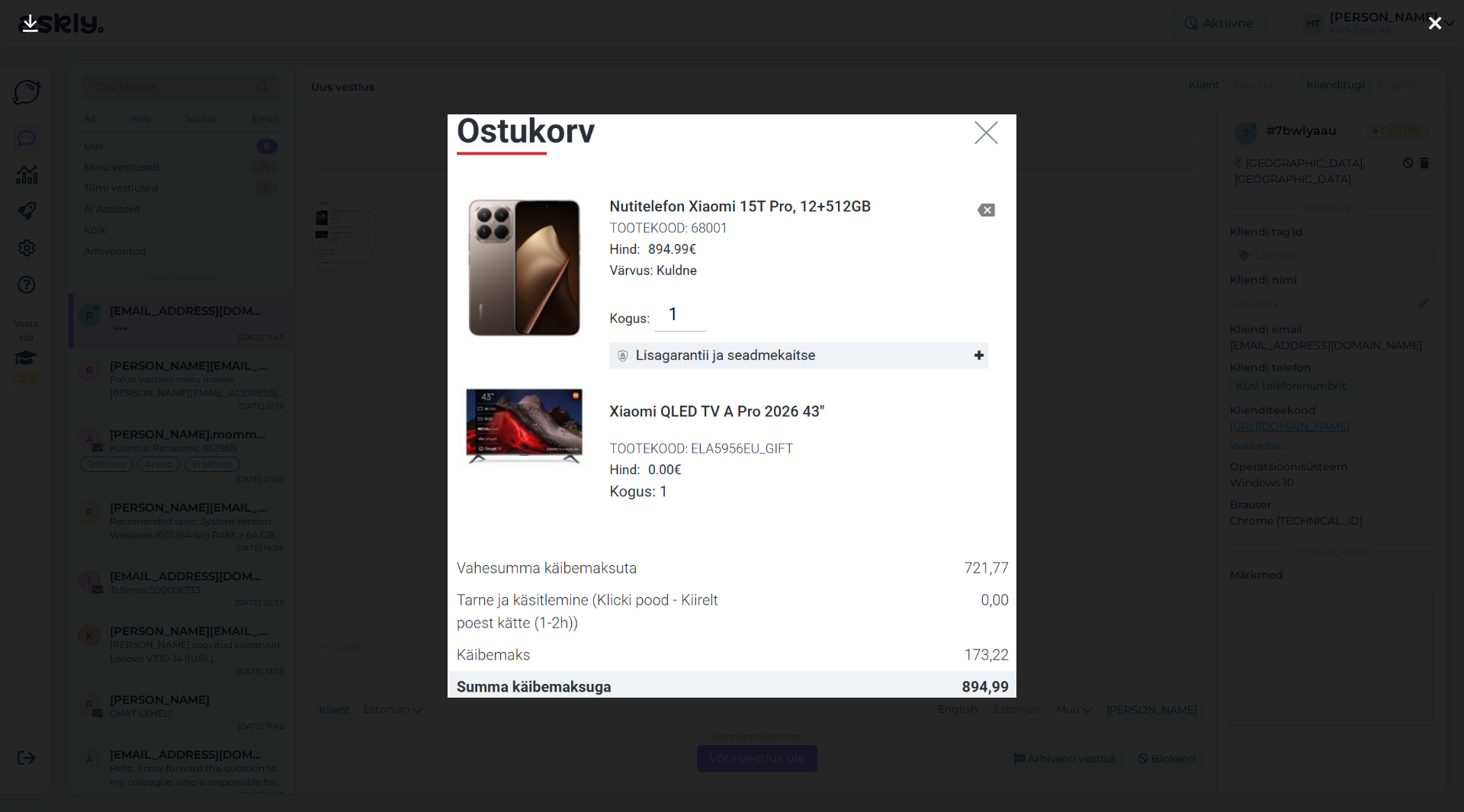
click at [434, 348] on div at bounding box center [732, 406] width 1464 height 812
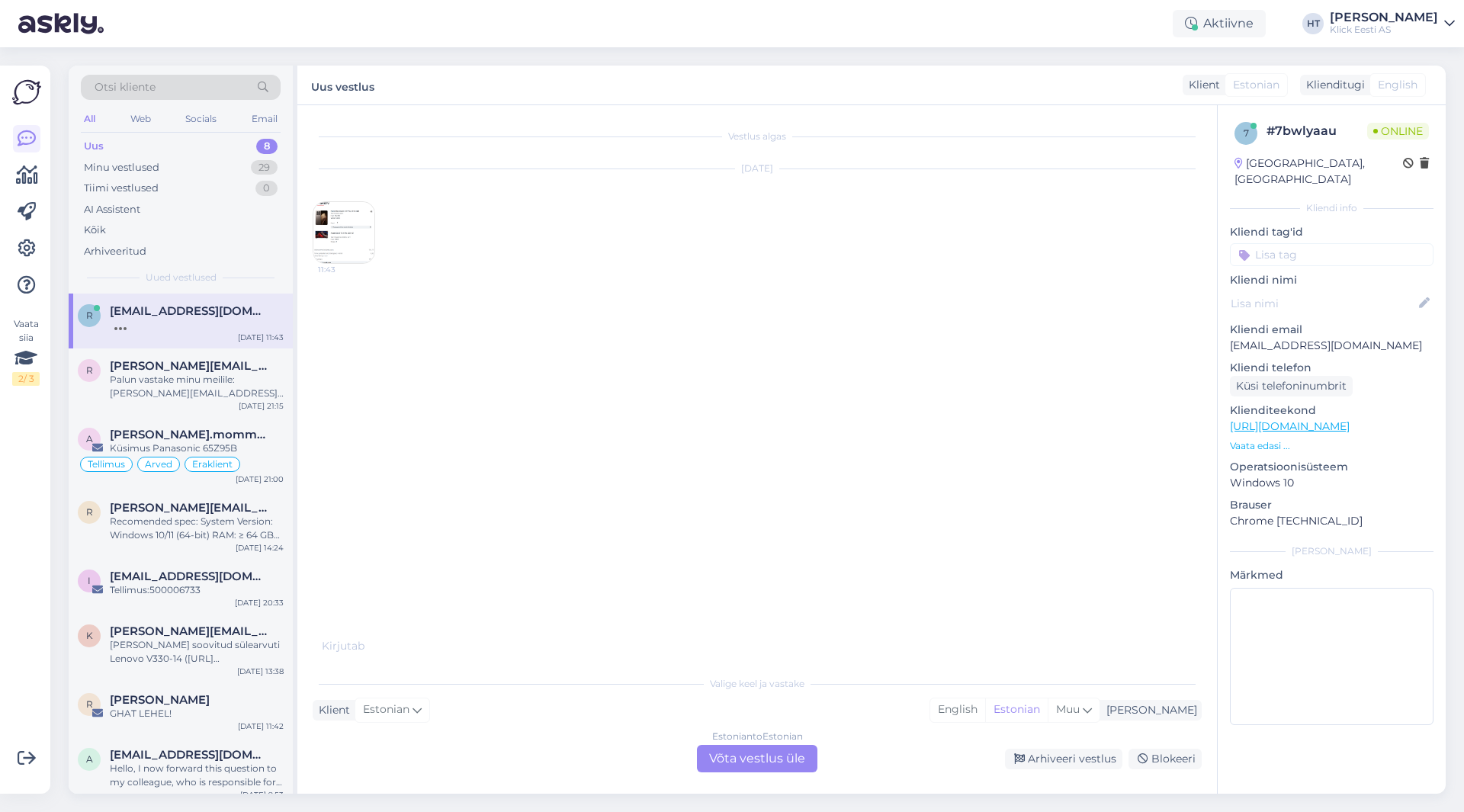
click at [1242, 439] on p "Vaata edasi ..." at bounding box center [1332, 446] width 204 height 14
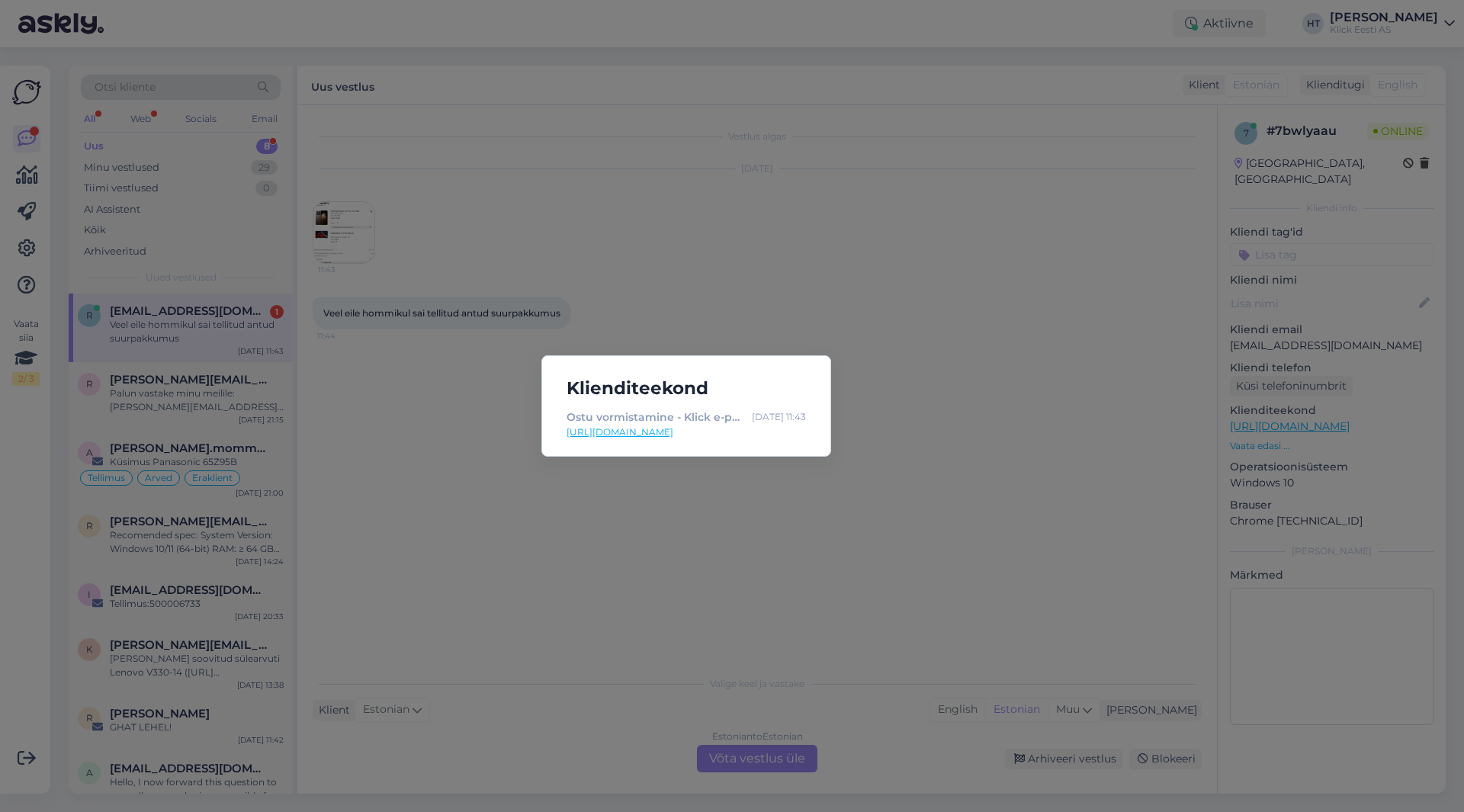
click at [1011, 436] on div "Klienditeekond Ostu vormistamine - Klick e-pood [DATE] 11:43 [URL][DOMAIN_NAME]" at bounding box center [732, 406] width 1464 height 812
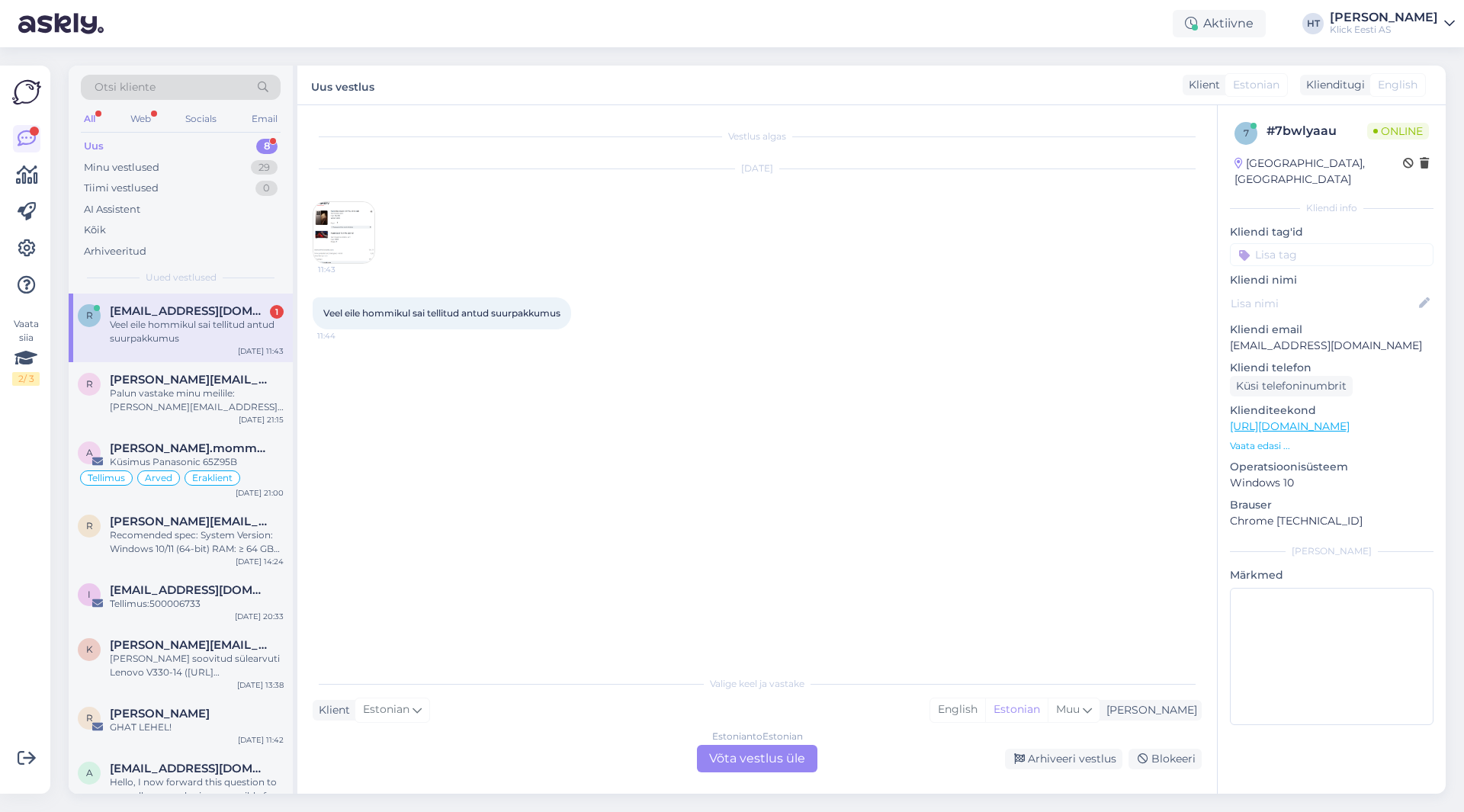
click at [171, 314] on span "[EMAIL_ADDRESS][DOMAIN_NAME]" at bounding box center [189, 311] width 159 height 14
click at [1285, 338] on p "[EMAIL_ADDRESS][DOMAIN_NAME]" at bounding box center [1332, 346] width 204 height 16
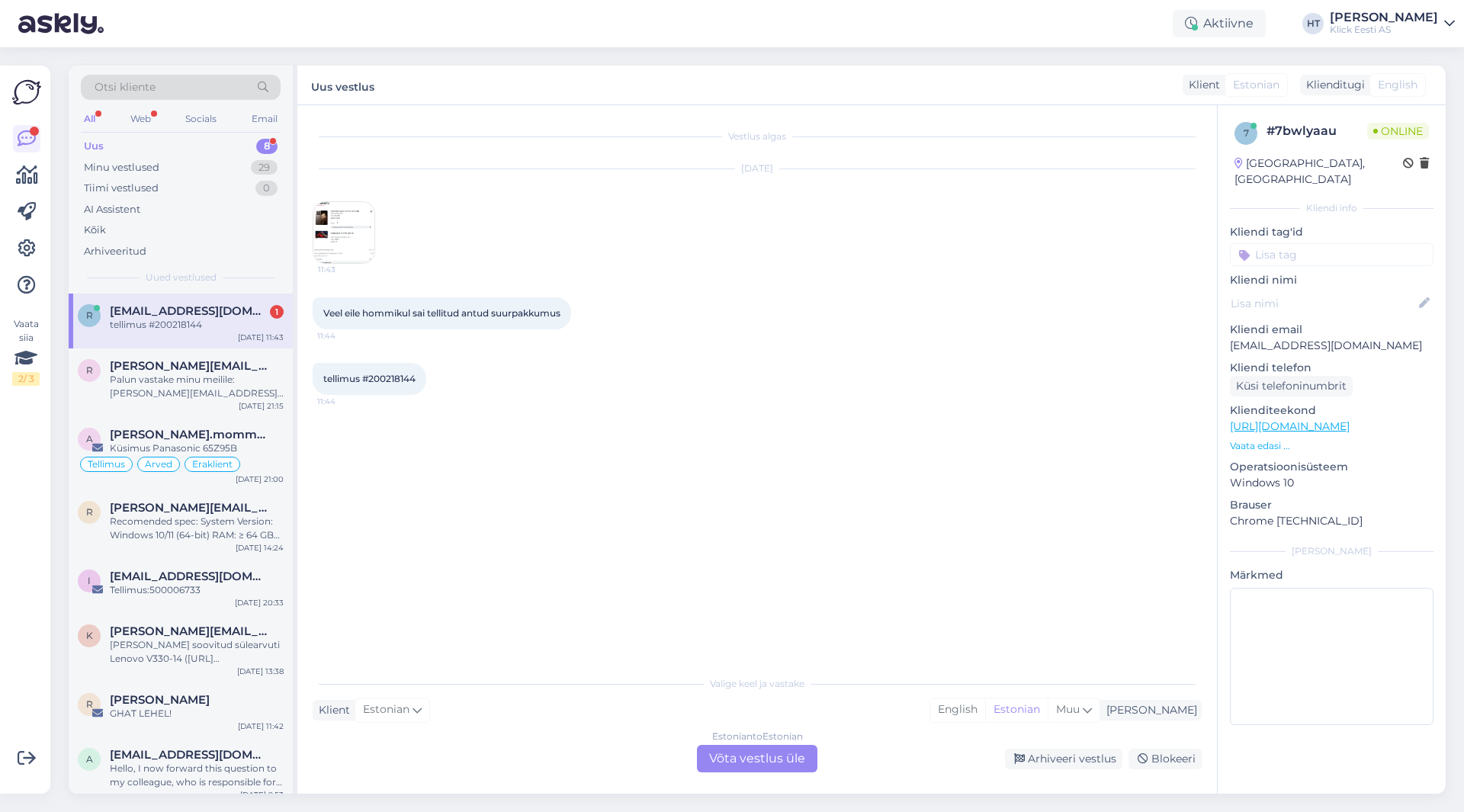
click at [653, 447] on div "Vestlus algas [DATE] 11:43 Veel eile hommikul sai tellitud antud suurpakkumus 1…" at bounding box center [765, 388] width 903 height 534
click at [265, 332] on div "[DATE] 11:43" at bounding box center [261, 337] width 46 height 11
click at [534, 370] on div "tellimus #200218144 11:44" at bounding box center [757, 379] width 889 height 66
click at [213, 327] on div "tellimus #200218144" at bounding box center [197, 325] width 174 height 14
click at [321, 444] on img at bounding box center [344, 460] width 61 height 61
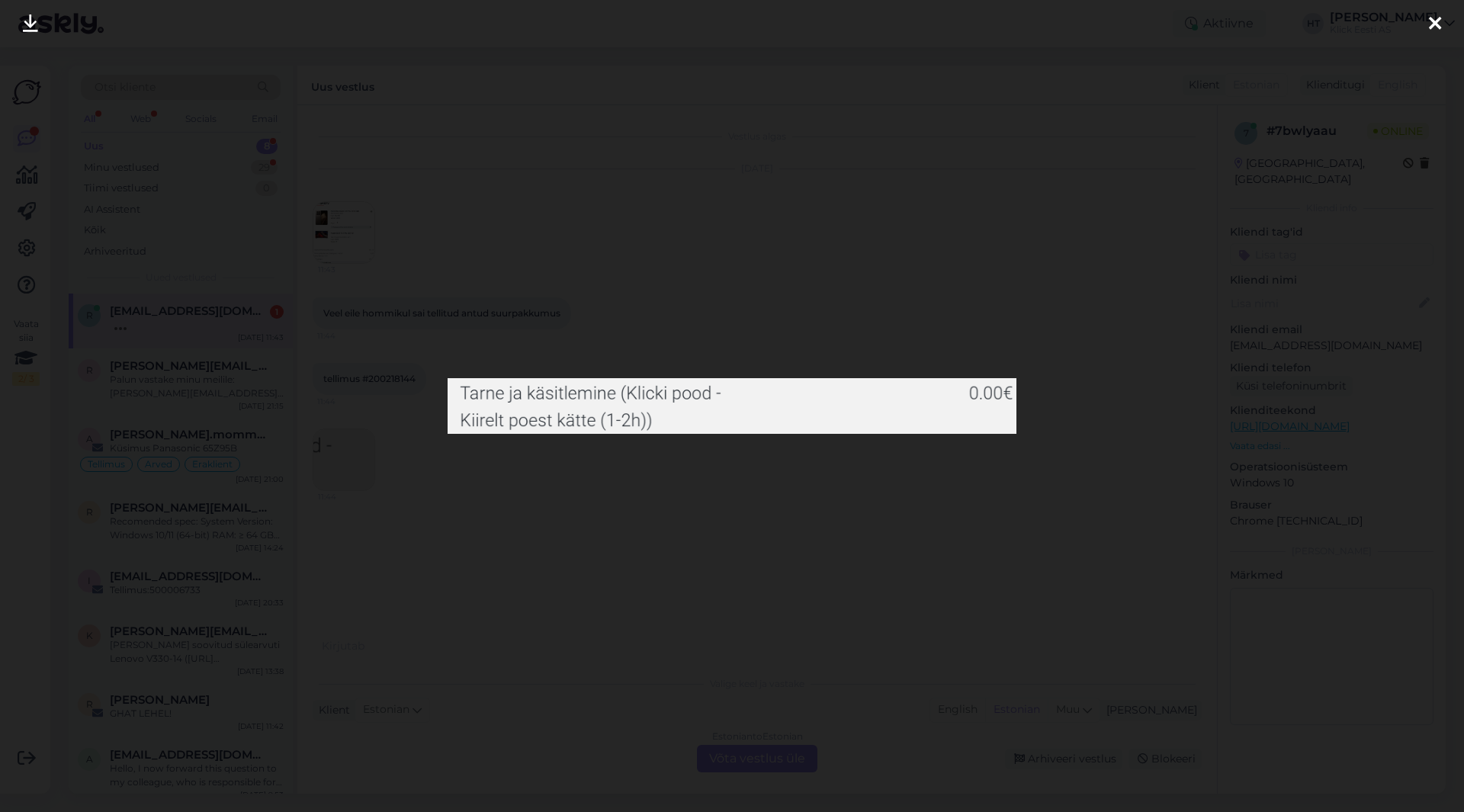
click at [504, 482] on div at bounding box center [732, 406] width 1464 height 812
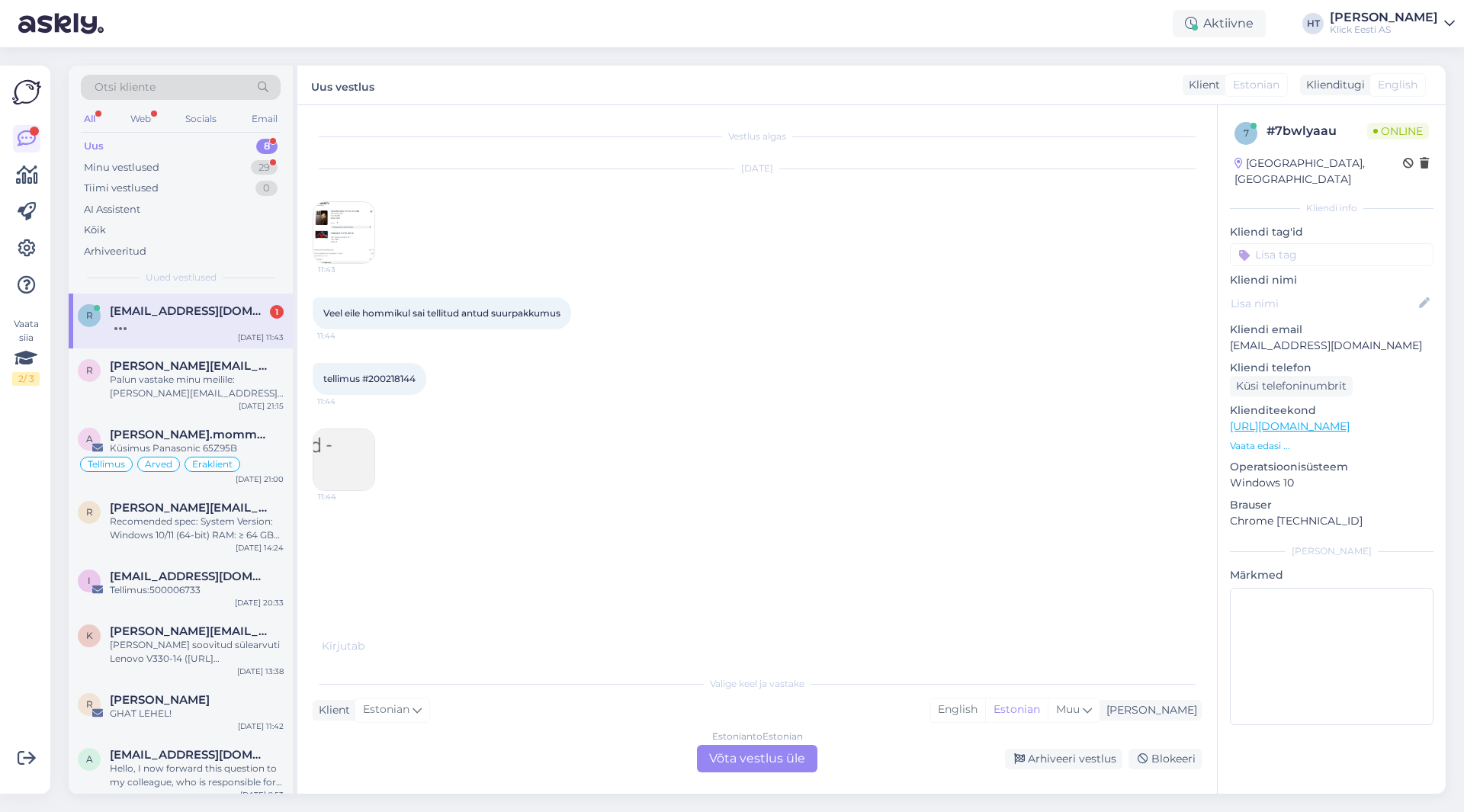
click at [228, 321] on div at bounding box center [197, 325] width 174 height 14
click at [324, 452] on img at bounding box center [344, 460] width 61 height 61
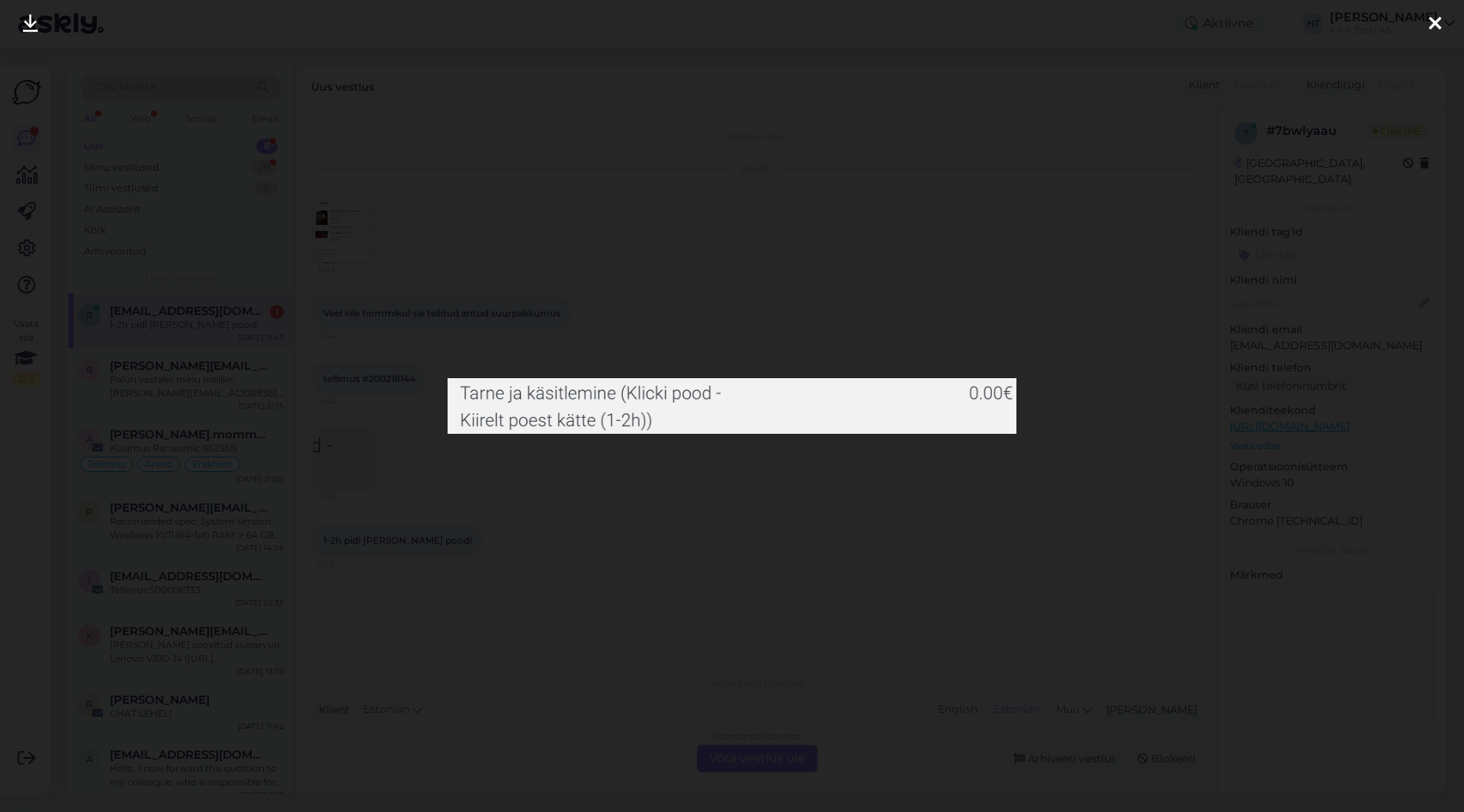
click at [529, 499] on div at bounding box center [732, 406] width 1464 height 812
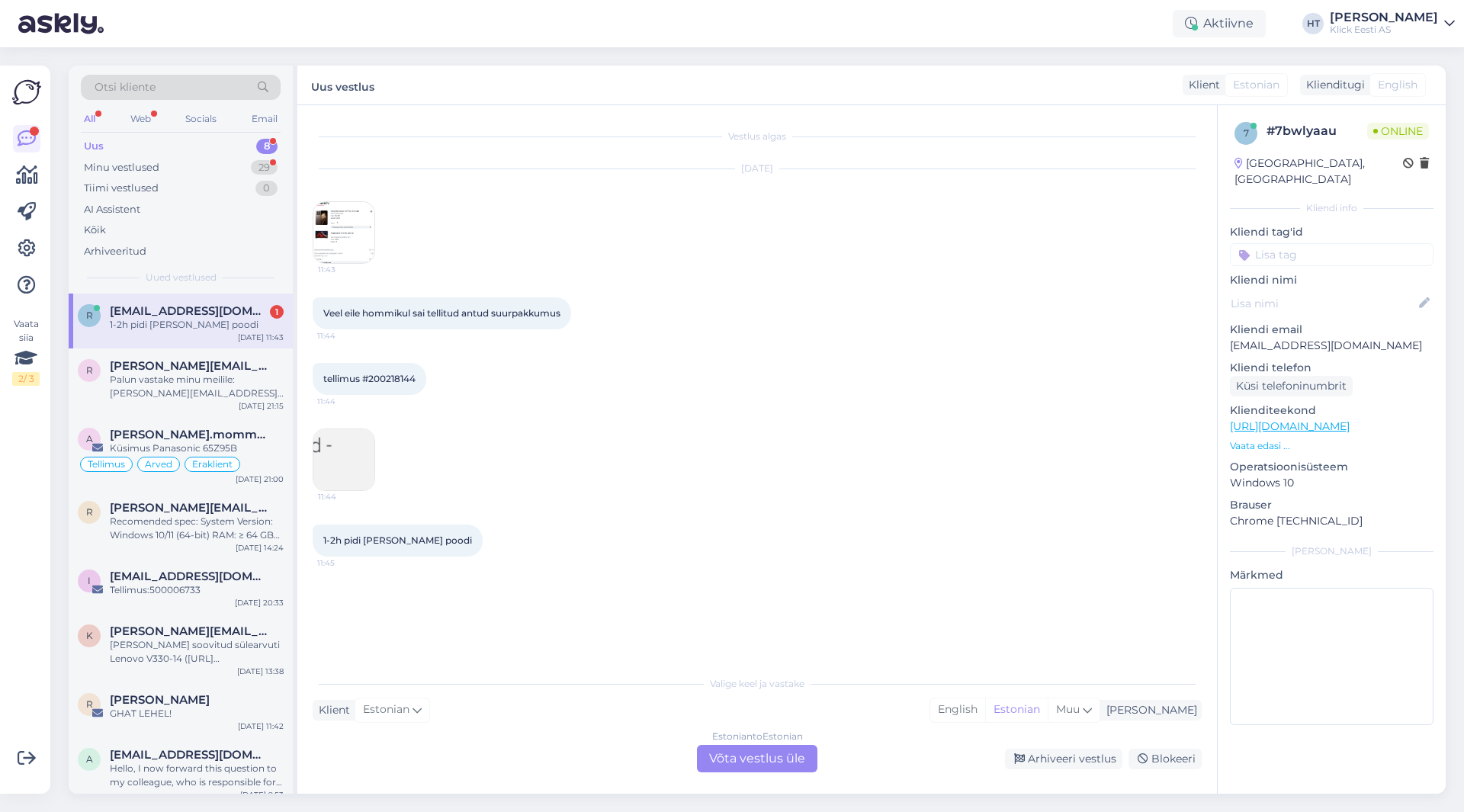
click at [678, 476] on div "11:44" at bounding box center [757, 460] width 889 height 96
click at [655, 384] on div "tellimus #200218144 11:44" at bounding box center [757, 379] width 889 height 66
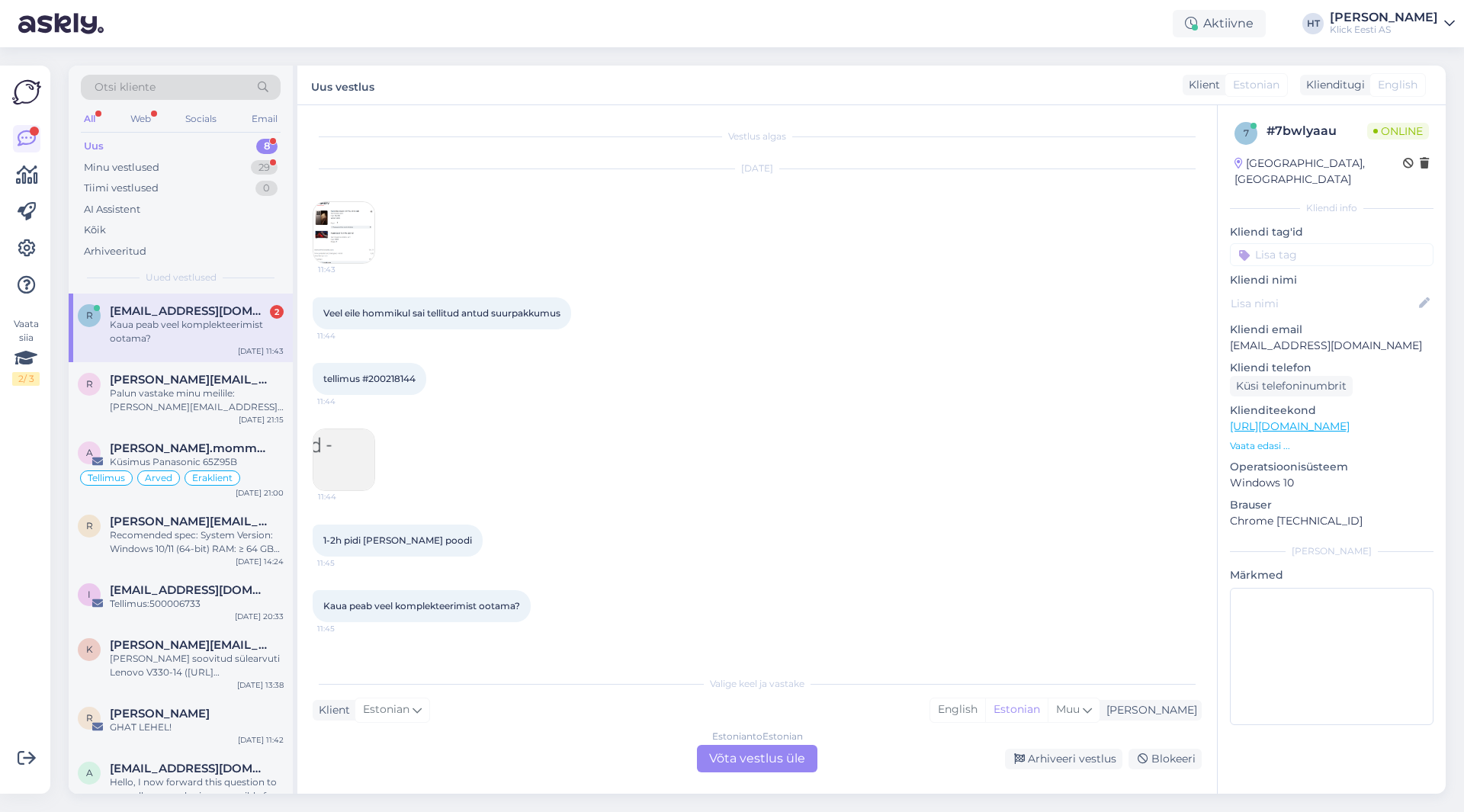
click at [757, 601] on div "Kaua peab veel komplekteerimist ootama? 11:45" at bounding box center [757, 606] width 889 height 66
click at [763, 604] on div "Kaua peab veel komplekteerimist ootama? 11:45" at bounding box center [757, 606] width 889 height 66
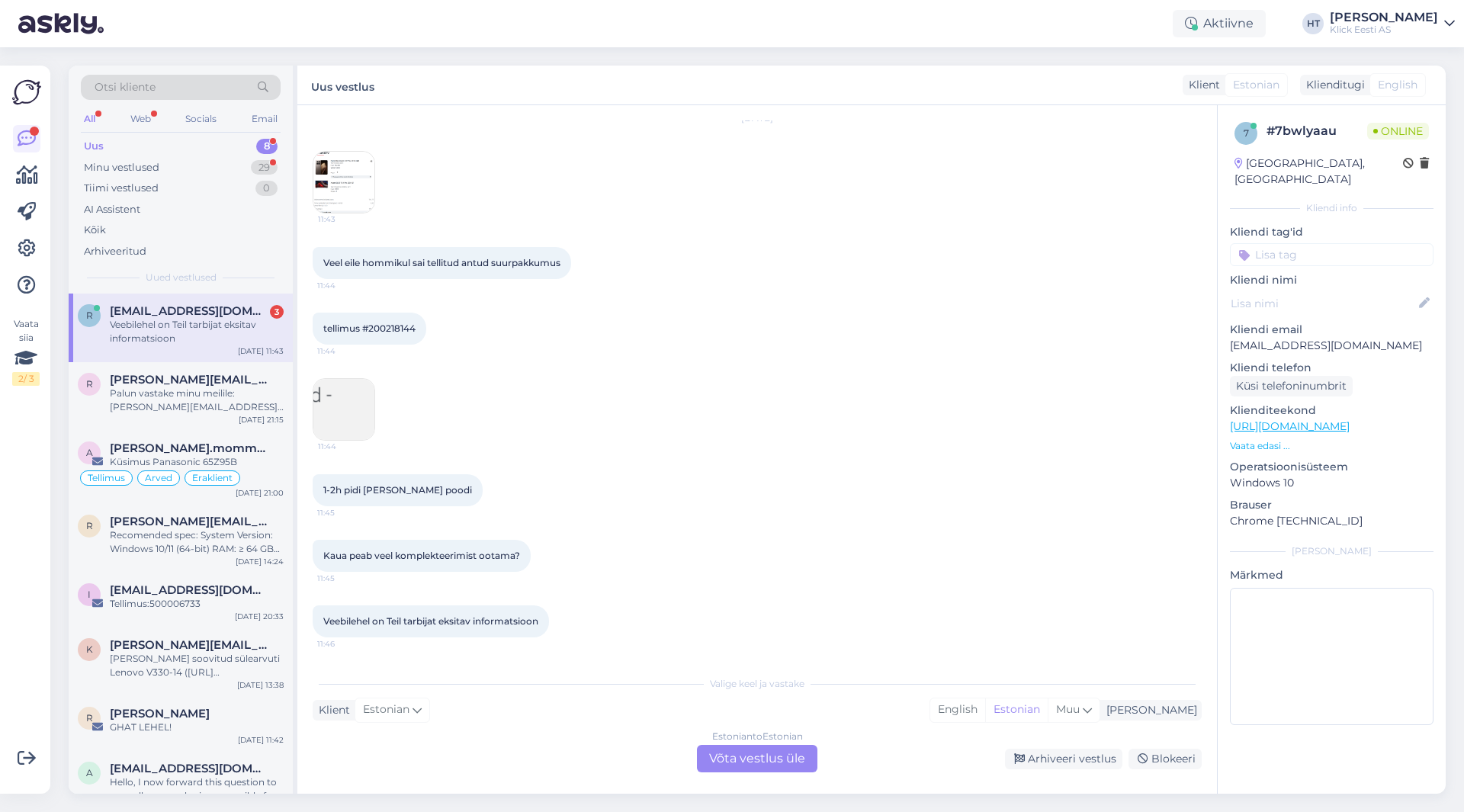
click at [570, 430] on div "11:44" at bounding box center [757, 409] width 889 height 96
click at [738, 761] on div "Estonian to Estonian Võta vestlus üle" at bounding box center [757, 758] width 120 height 27
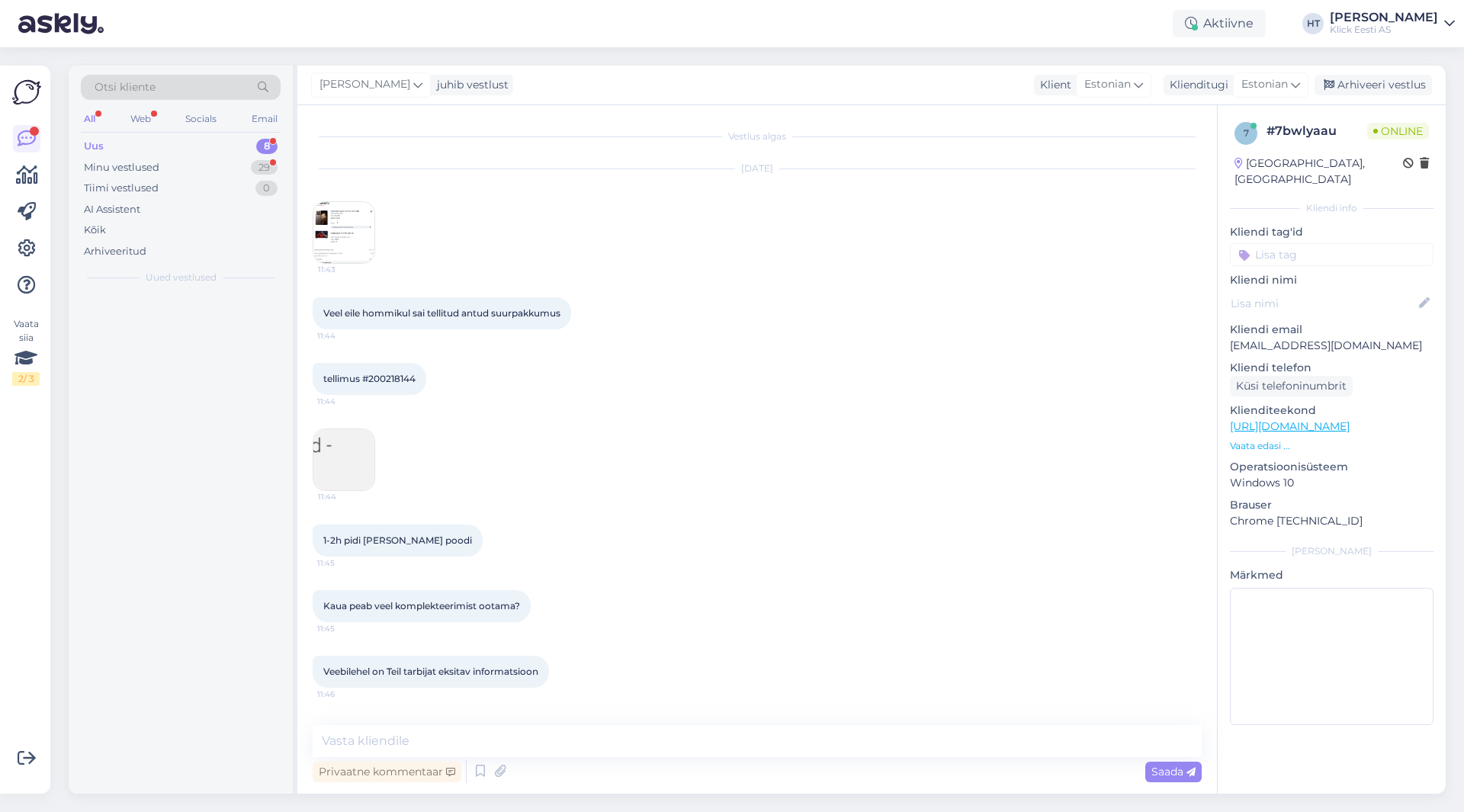
scroll to position [0, 0]
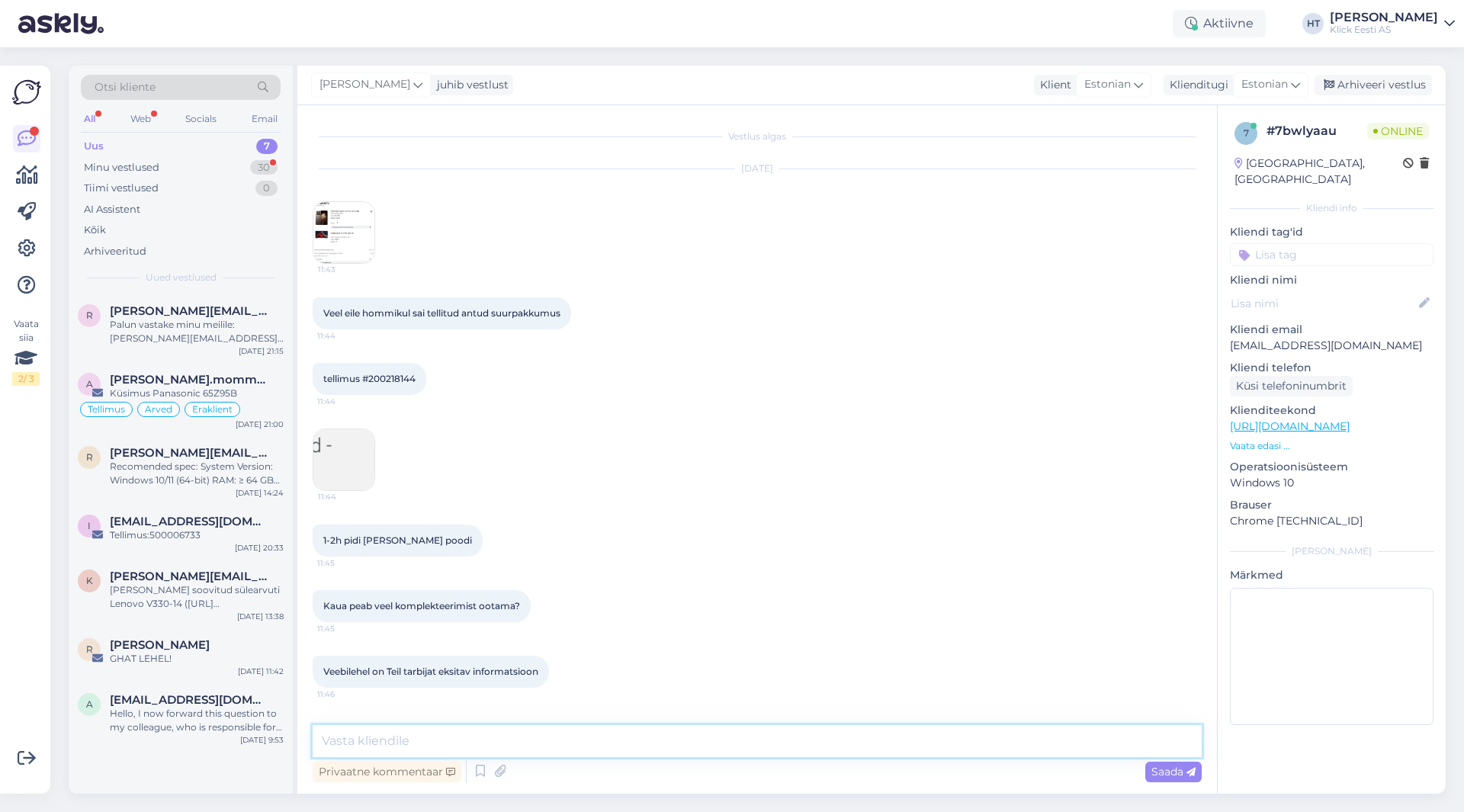
click at [742, 743] on textarea at bounding box center [757, 741] width 889 height 32
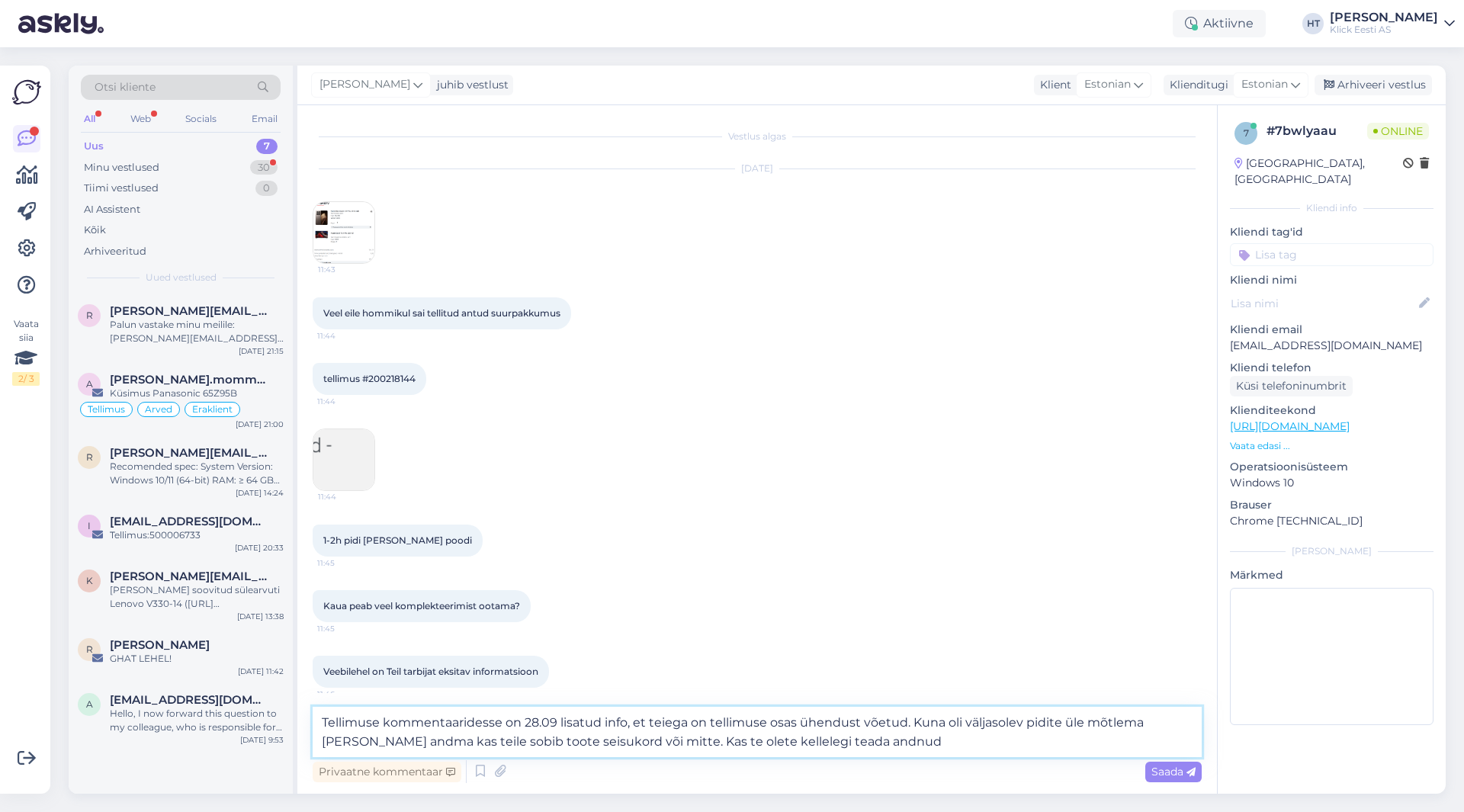
type textarea "Tellimuse kommentaaridesse on 28.09 lisatud info, et teiega on tellimuse osas ü…"
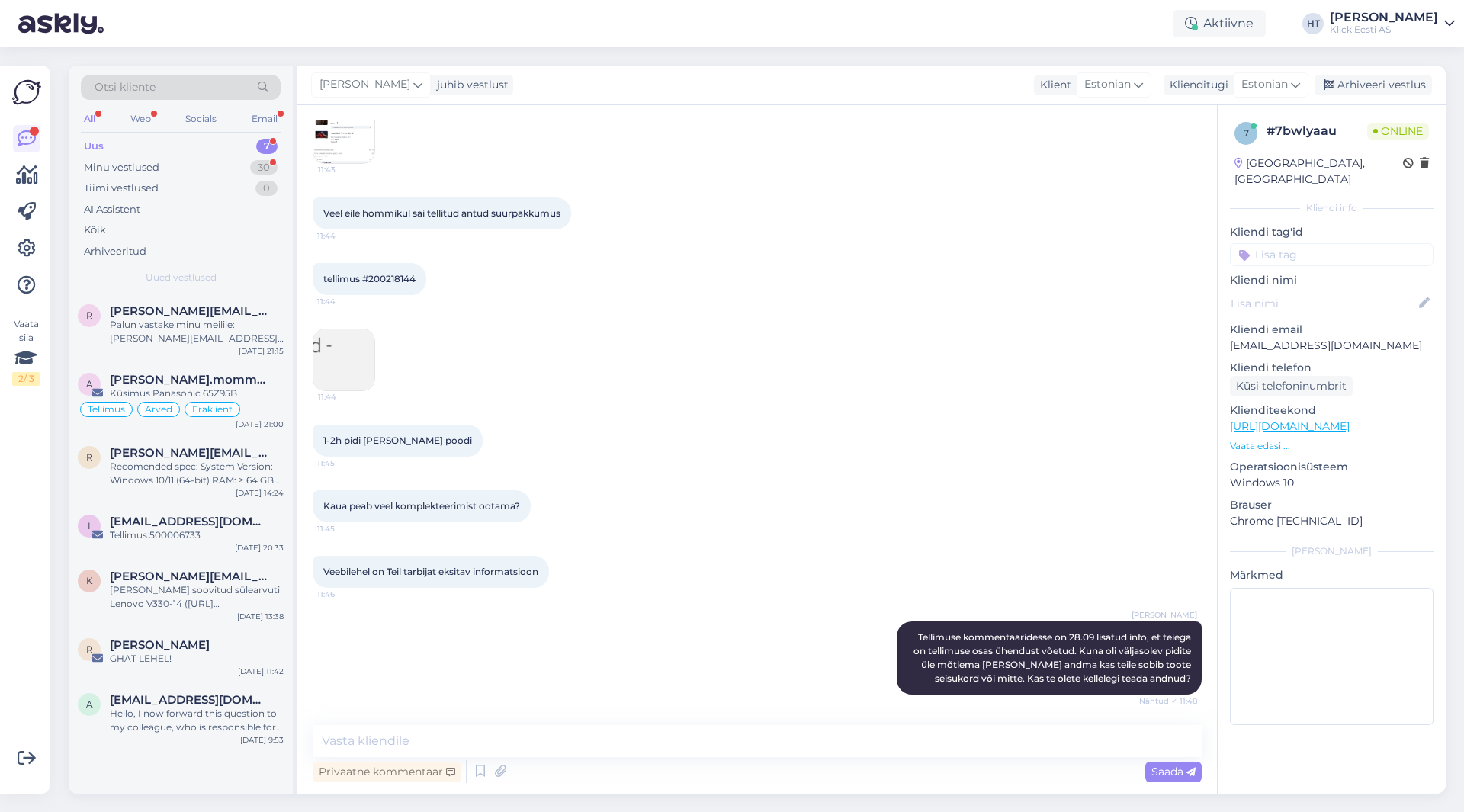
scroll to position [231, 0]
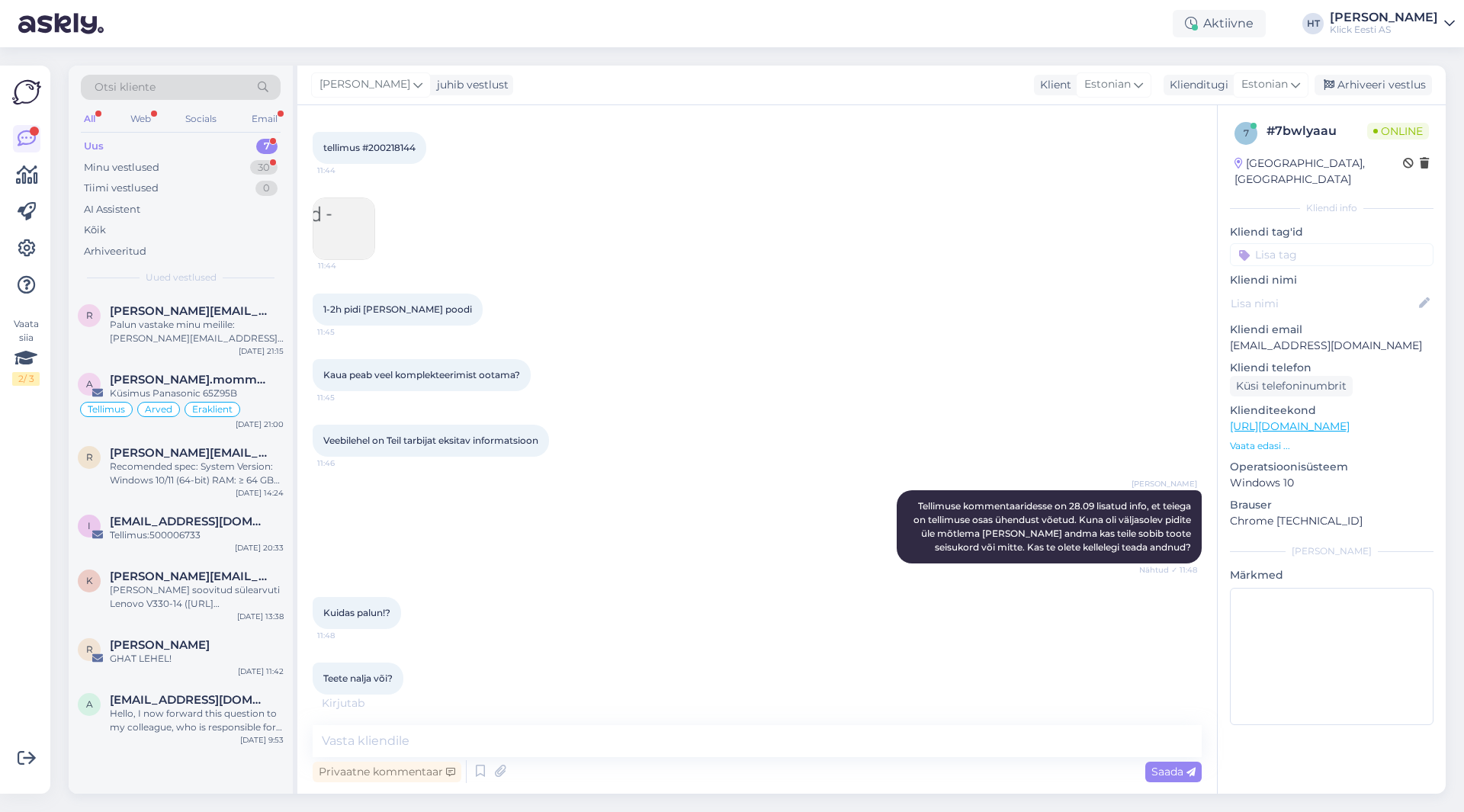
click at [649, 533] on div "[PERSON_NAME] Tellimuse kommentaaridesse on 28.09 lisatud info, et teiega on te…" at bounding box center [757, 527] width 889 height 107
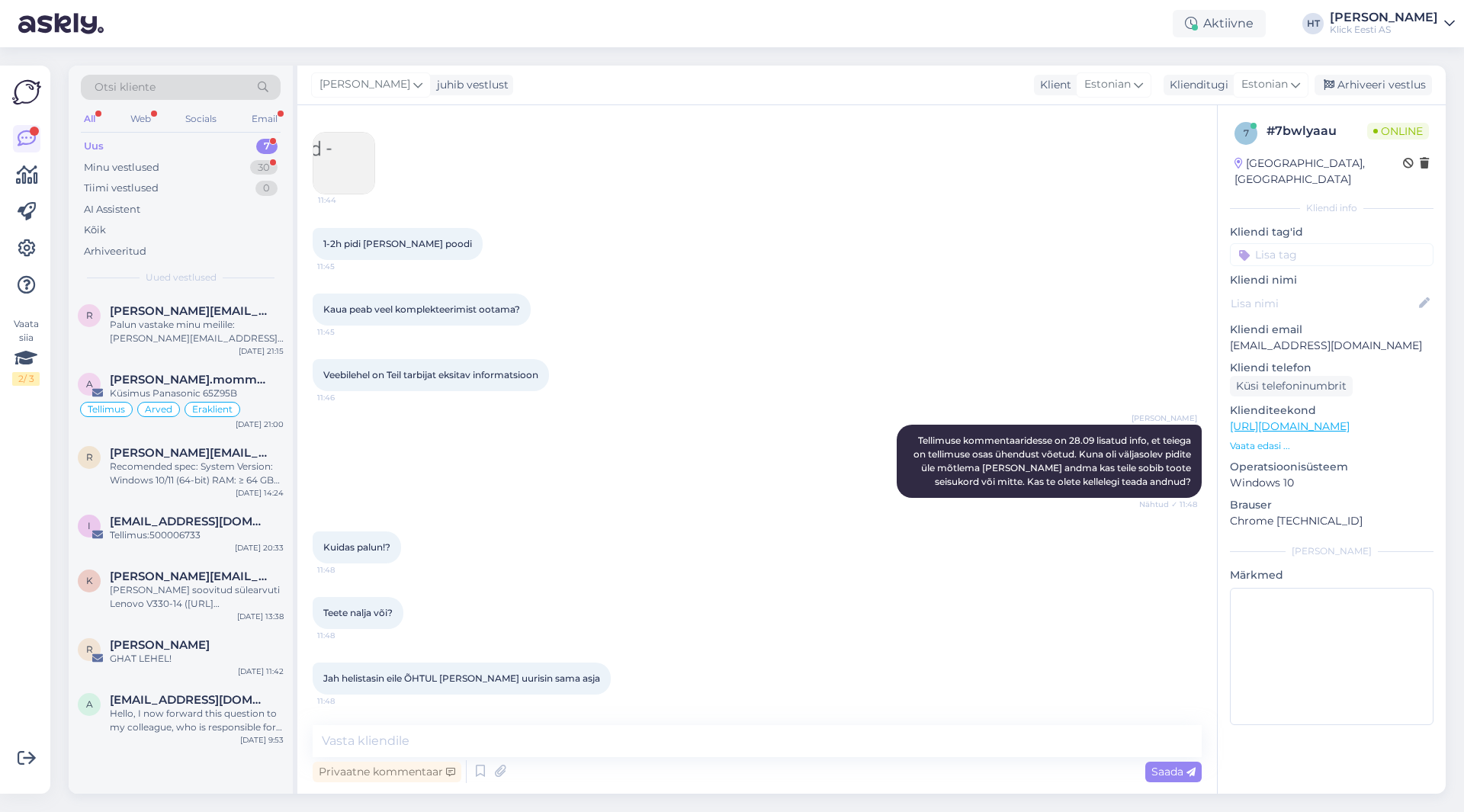
click at [240, 144] on div "Uus 7" at bounding box center [180, 146] width 199 height 21
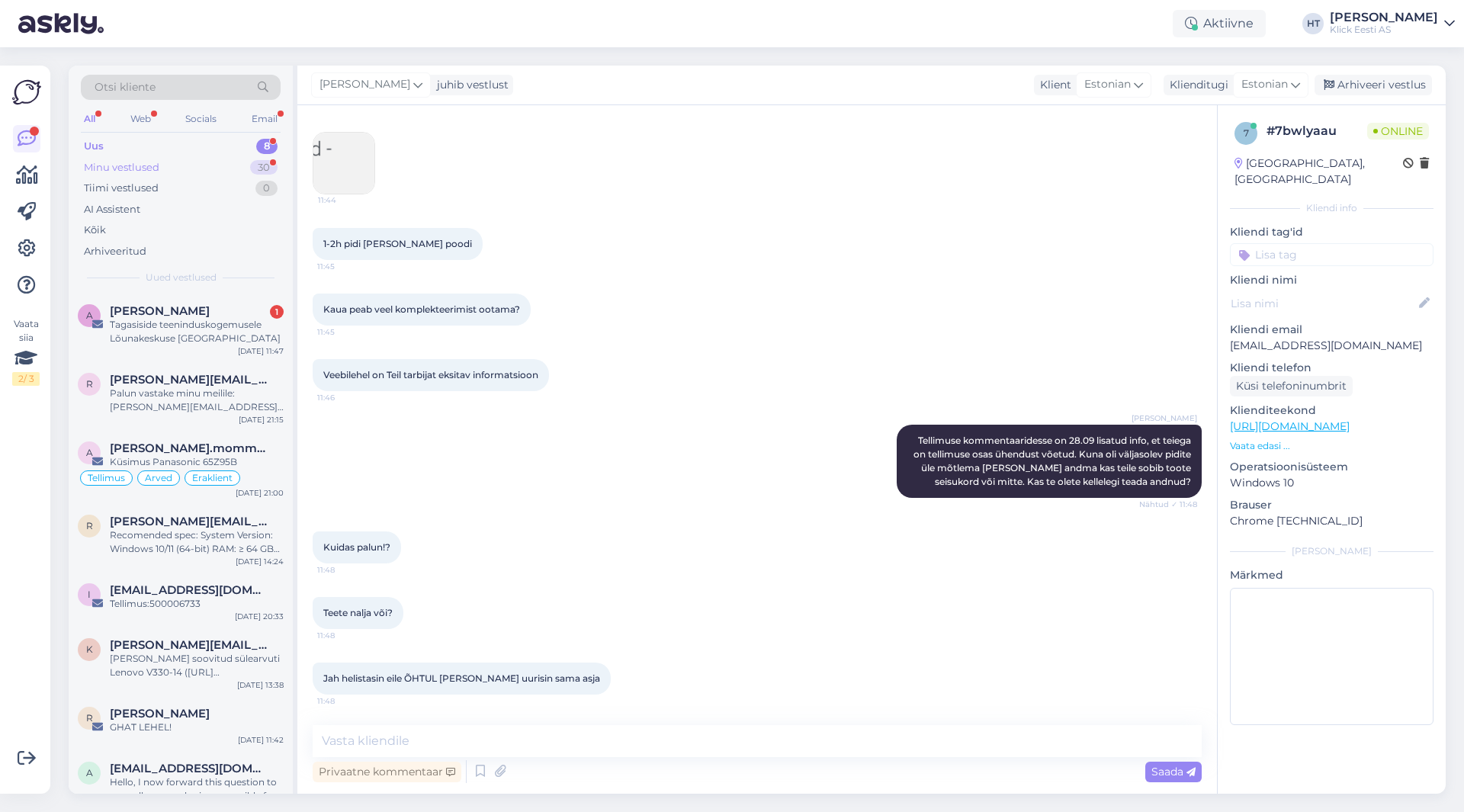
click at [243, 169] on div "Minu vestlused 30" at bounding box center [180, 168] width 199 height 21
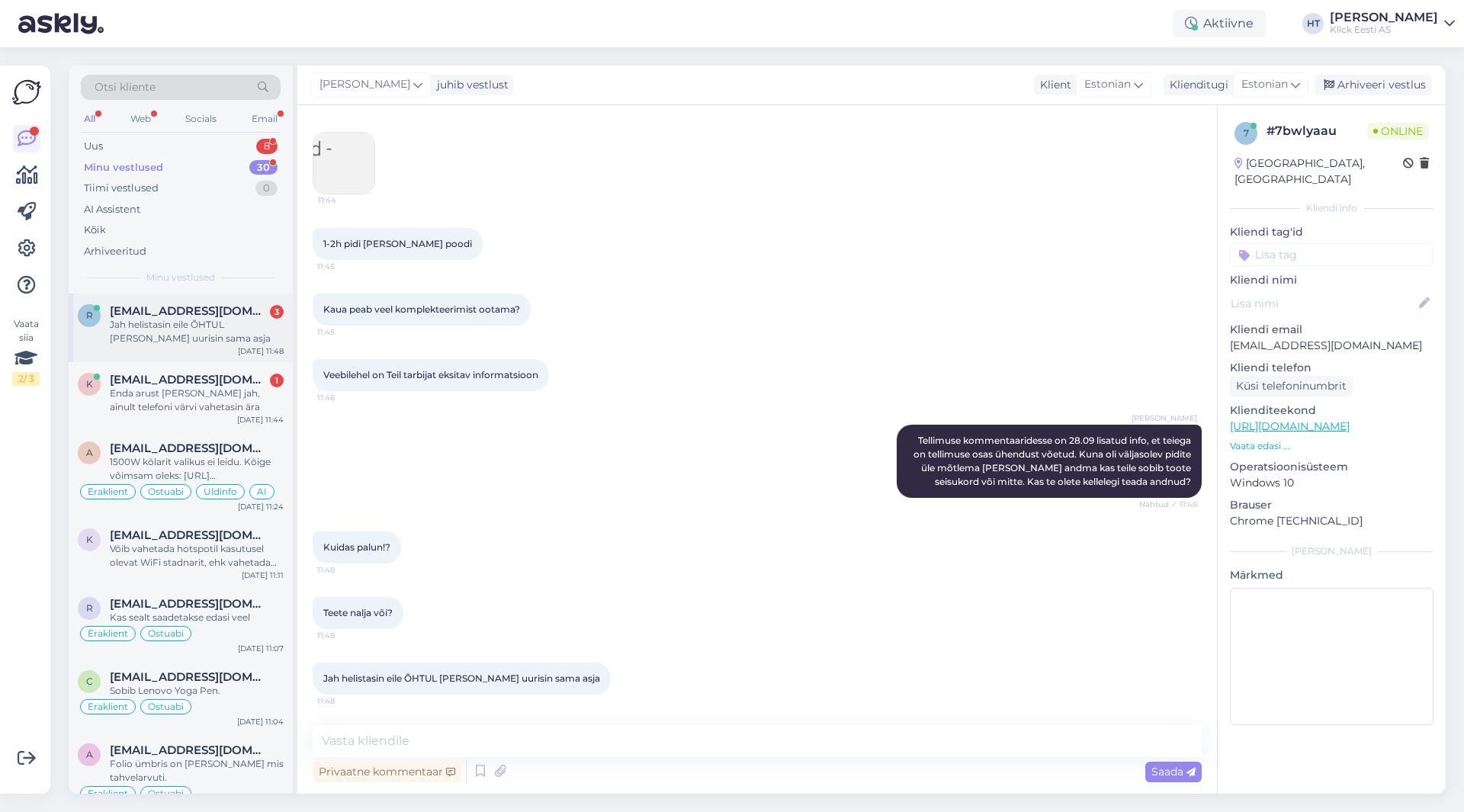
click at [239, 333] on div "Jah helistasin eile ÕHTUL [PERSON_NAME] uurisin sama asja" at bounding box center [197, 331] width 174 height 27
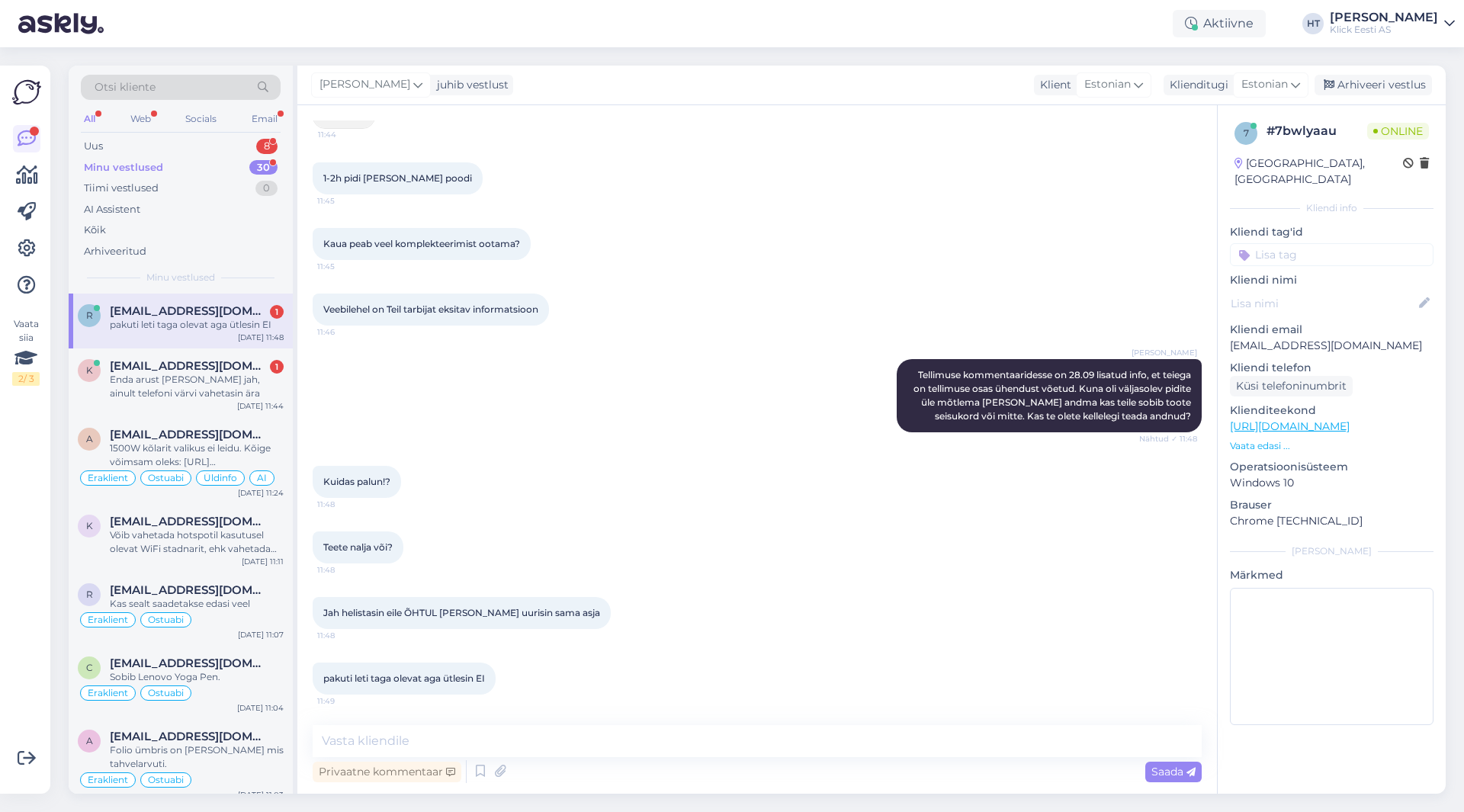
click at [629, 375] on div "[PERSON_NAME] Tellimuse kommentaaridesse on 28.09 lisatud info, et teiega on te…" at bounding box center [757, 396] width 889 height 107
click at [246, 144] on div "Uus 8" at bounding box center [180, 146] width 199 height 21
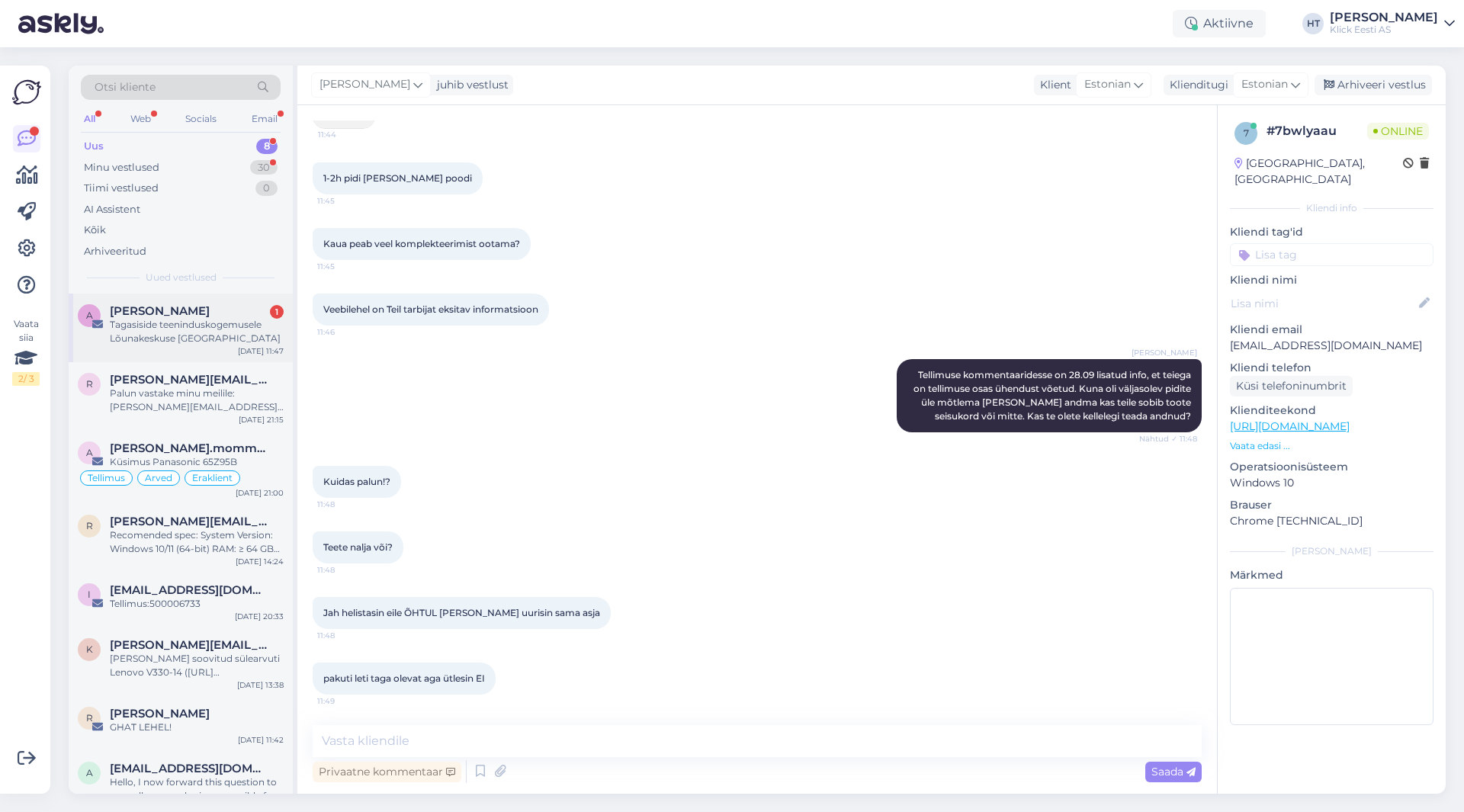
click at [254, 330] on div "Tagasiside teeninduskogemusele Lõunakeskuse [GEOGRAPHIC_DATA]" at bounding box center [197, 331] width 174 height 27
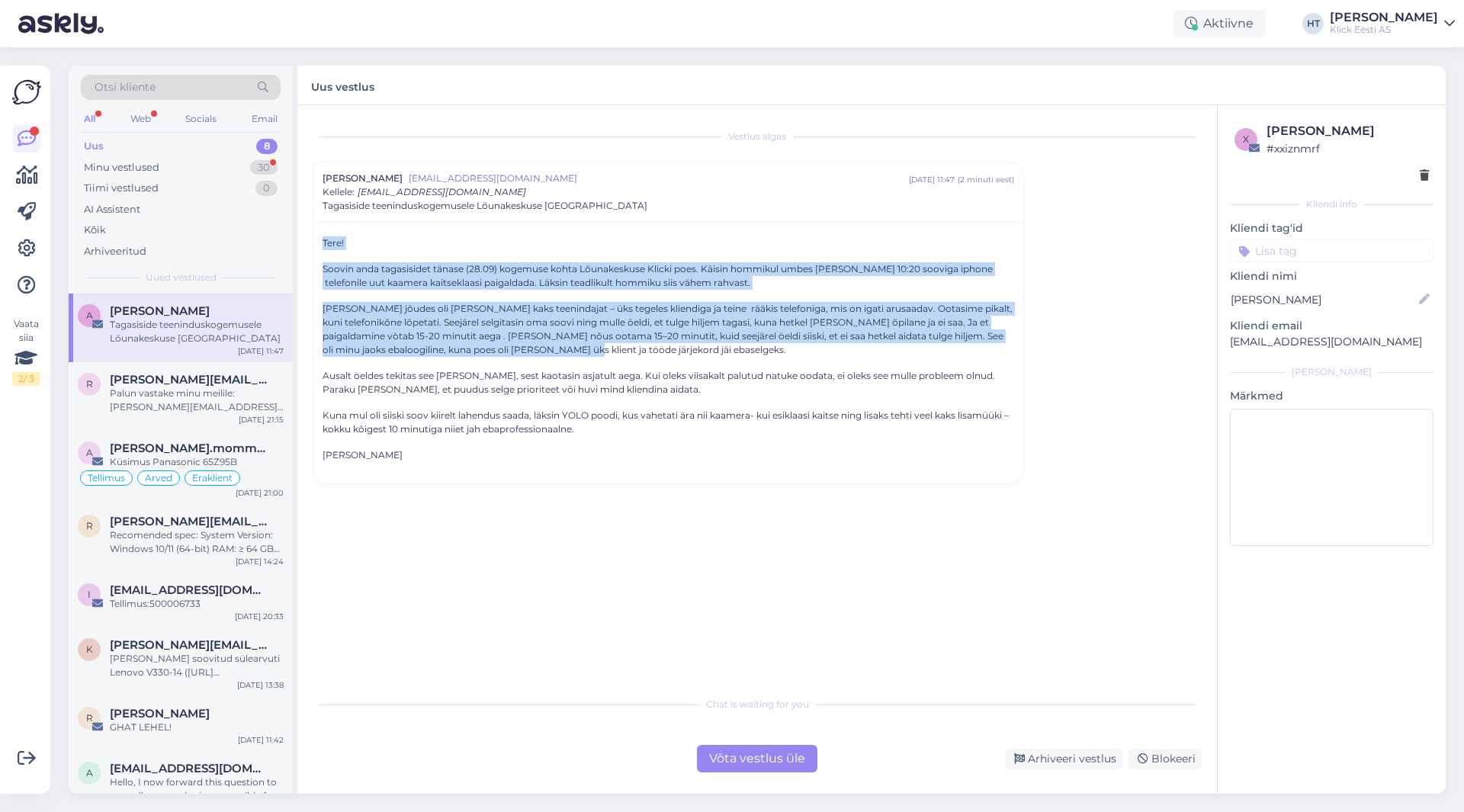
drag, startPoint x: 330, startPoint y: 304, endPoint x: 1002, endPoint y: 353, distance: 673.8
click at [518, 350] on p "[PERSON_NAME] jõudes oli [PERSON_NAME] kaks teenindajat – üks tegeles kliendiga…" at bounding box center [668, 330] width 692 height 54
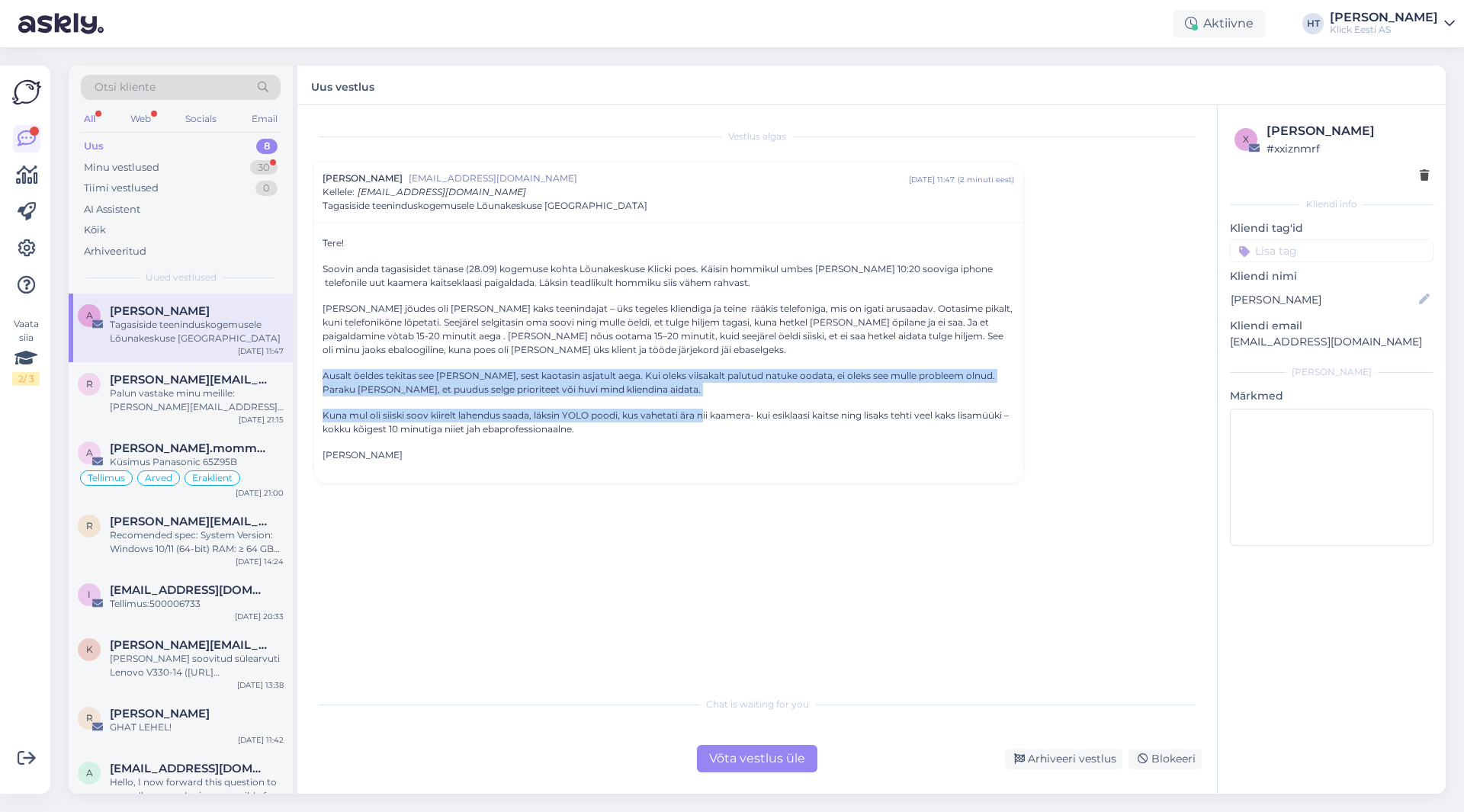
drag, startPoint x: 321, startPoint y: 373, endPoint x: 702, endPoint y: 396, distance: 381.7
click at [702, 396] on div "Tere! Soovin anda tagasisidet tänase (28.09) kogemuse kohta Lõunakeskuse Klicki…" at bounding box center [669, 353] width 710 height 262
click at [622, 391] on p "Ausalt öeldes tekitas see [PERSON_NAME], sest kaotasin asjatult aega. Kui oleks…" at bounding box center [668, 382] width 692 height 27
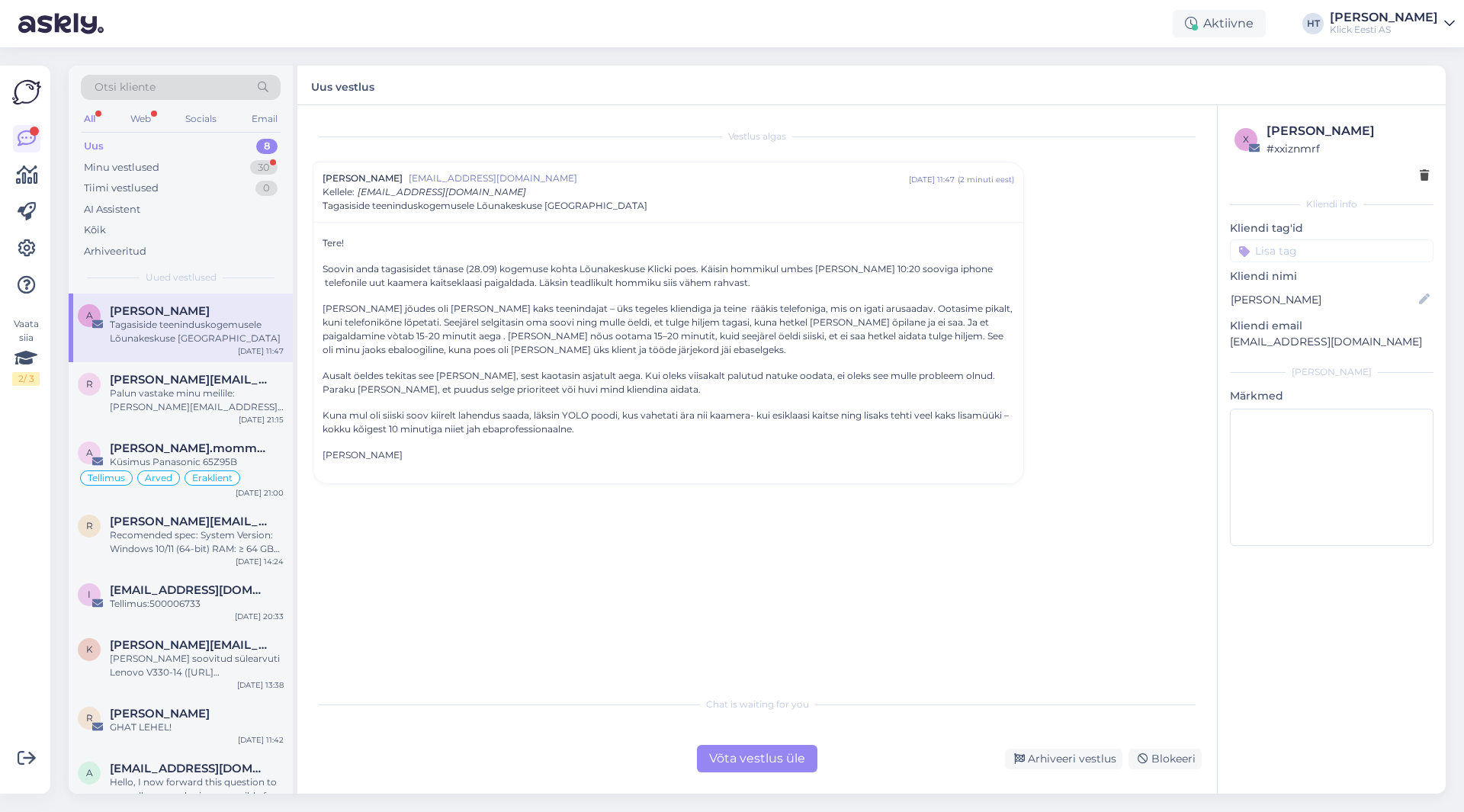
drag, startPoint x: 319, startPoint y: 413, endPoint x: 591, endPoint y: 453, distance: 274.9
click at [591, 453] on div "Tere! Soovin anda tagasisidet tänase (28.09) kogemuse kohta Lõunakeskuse Klicki…" at bounding box center [669, 353] width 710 height 262
click at [591, 453] on p "[PERSON_NAME]" at bounding box center [668, 455] width 692 height 14
click at [251, 159] on div "Minu vestlused 30" at bounding box center [180, 168] width 199 height 21
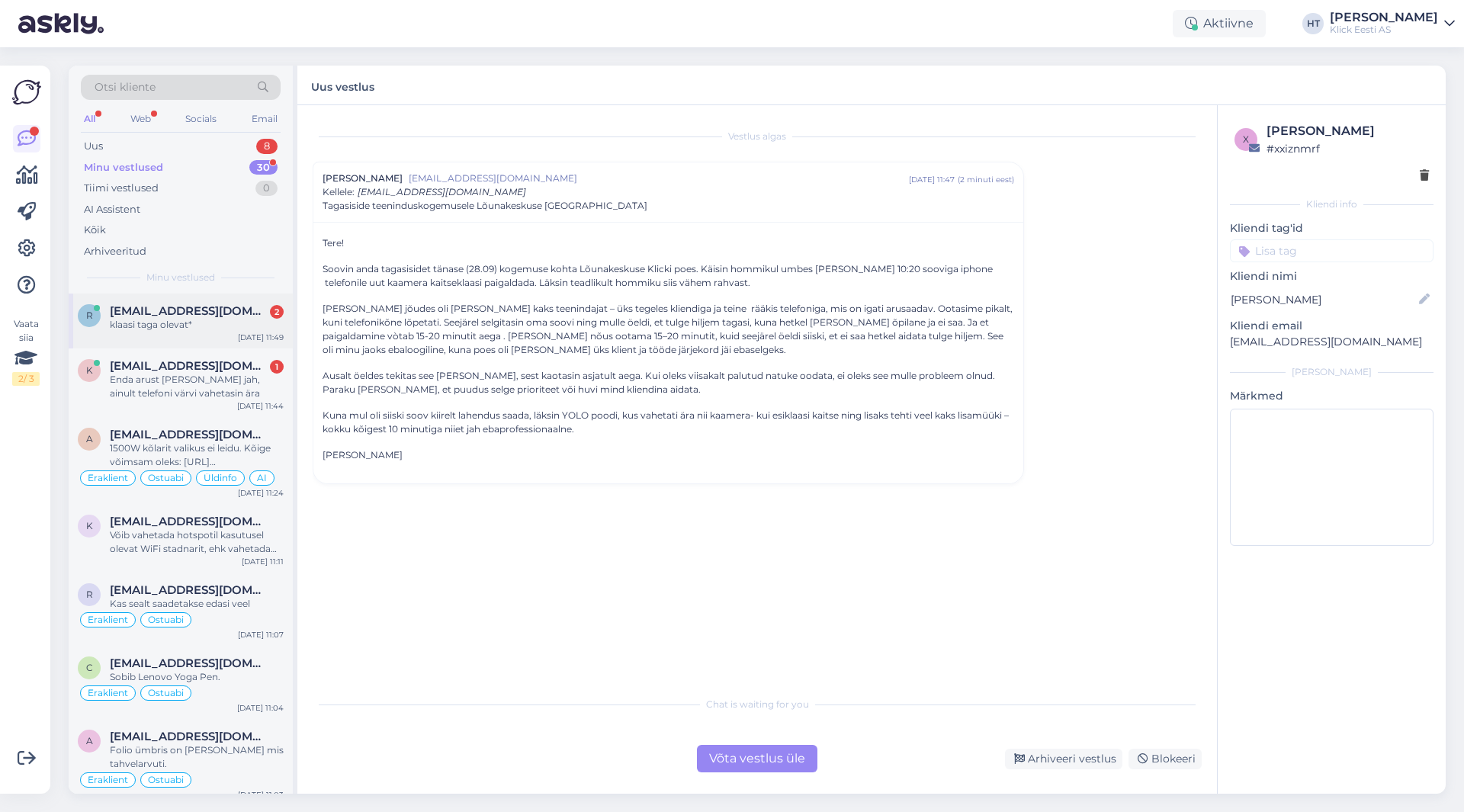
click at [221, 313] on span "[EMAIL_ADDRESS][DOMAIN_NAME]" at bounding box center [189, 311] width 159 height 14
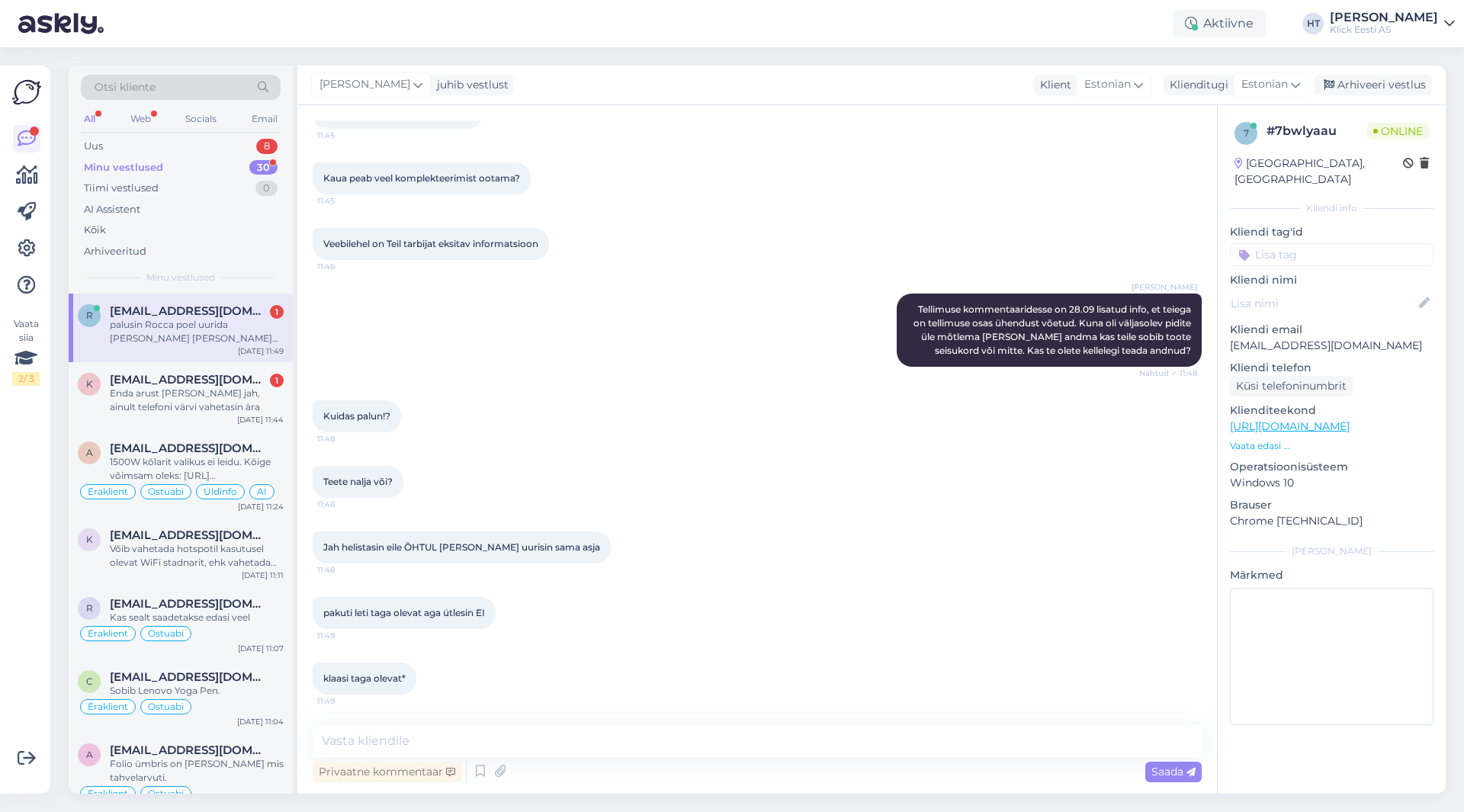
scroll to position [534, 0]
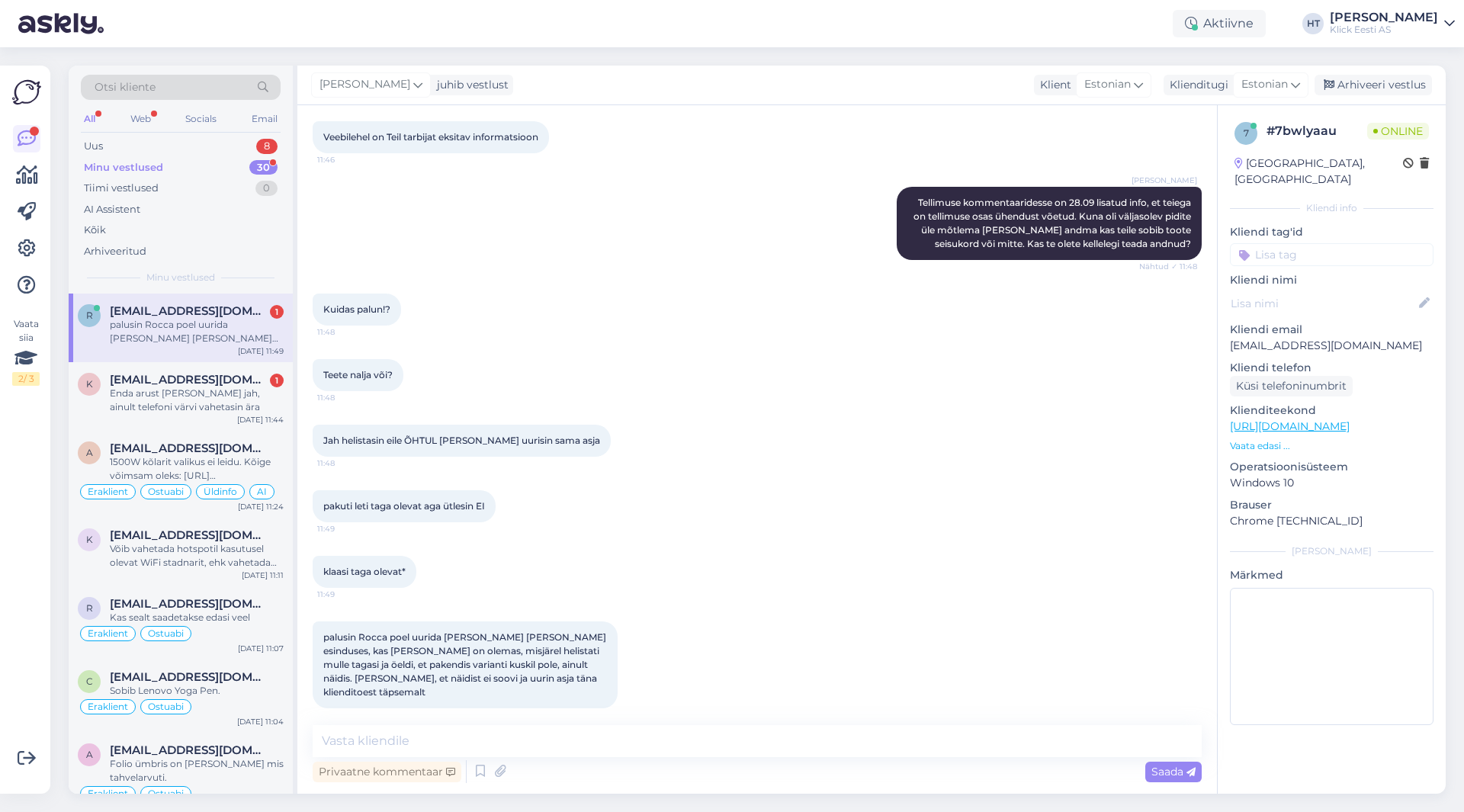
click at [632, 271] on div "[PERSON_NAME] Tellimuse kommentaaridesse on 28.09 lisatud info, et teiega on te…" at bounding box center [757, 224] width 889 height 107
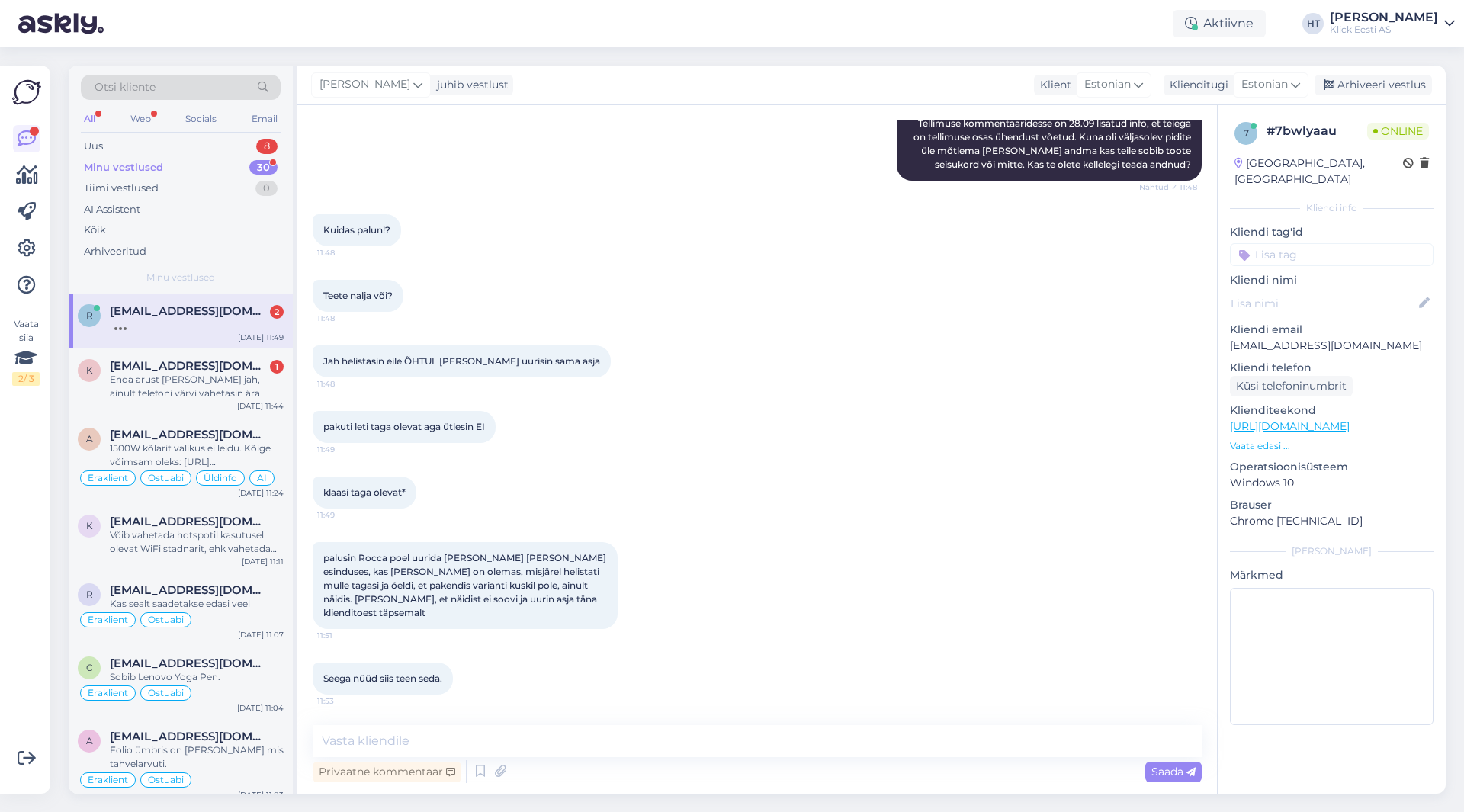
scroll to position [600, 0]
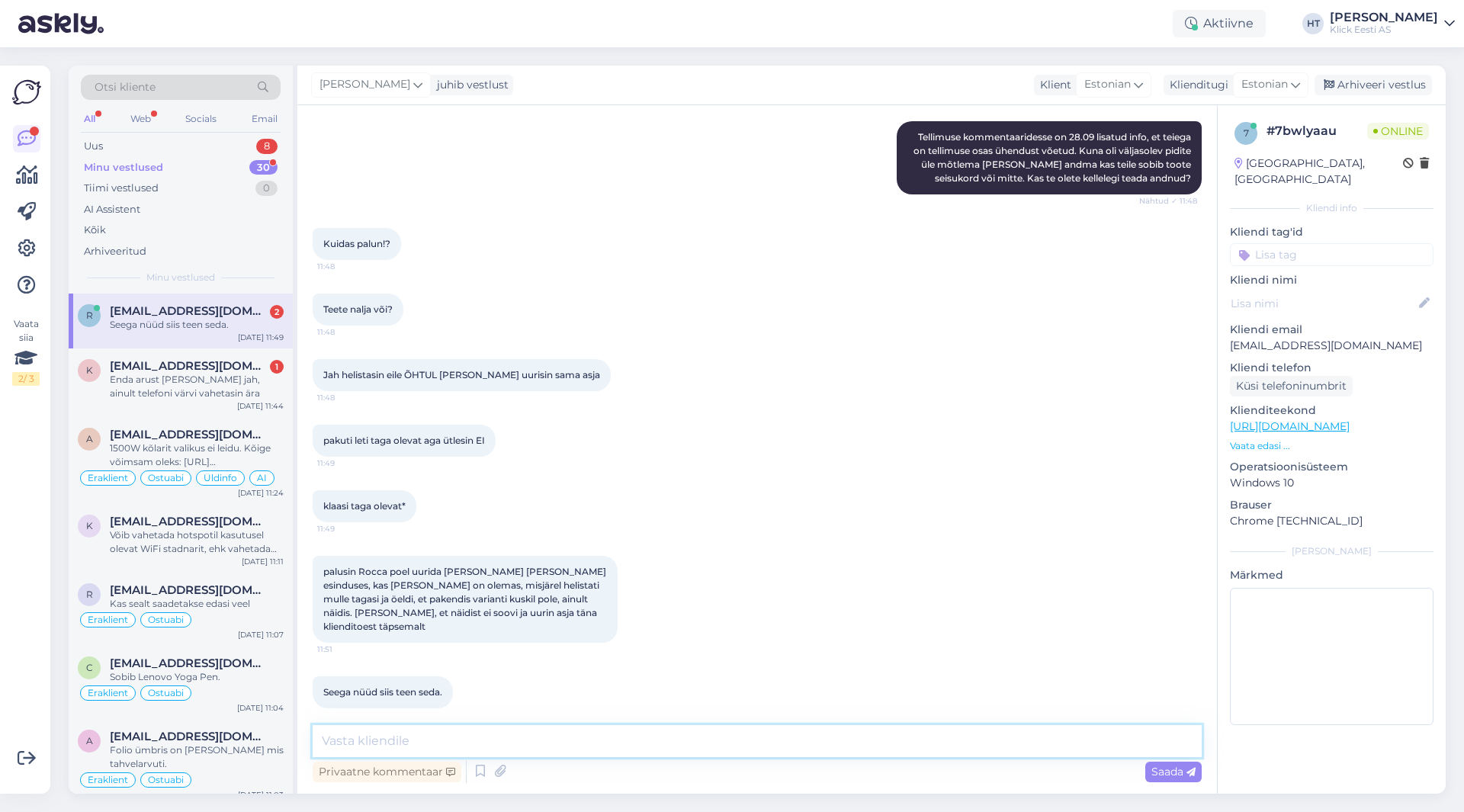
click at [758, 746] on textarea at bounding box center [757, 741] width 889 height 32
type textarea "Ühesõnaga siis soovite tühistada kui kinnist ei leidu?"
click at [699, 739] on textarea "Ühesõnaga siis soovite tühistada kui kinnist ei leidu?" at bounding box center [757, 741] width 889 height 32
click at [704, 743] on textarea "Ühesõnaga siis soovite tühistada kui kinnist ei leidu?" at bounding box center [757, 741] width 889 height 32
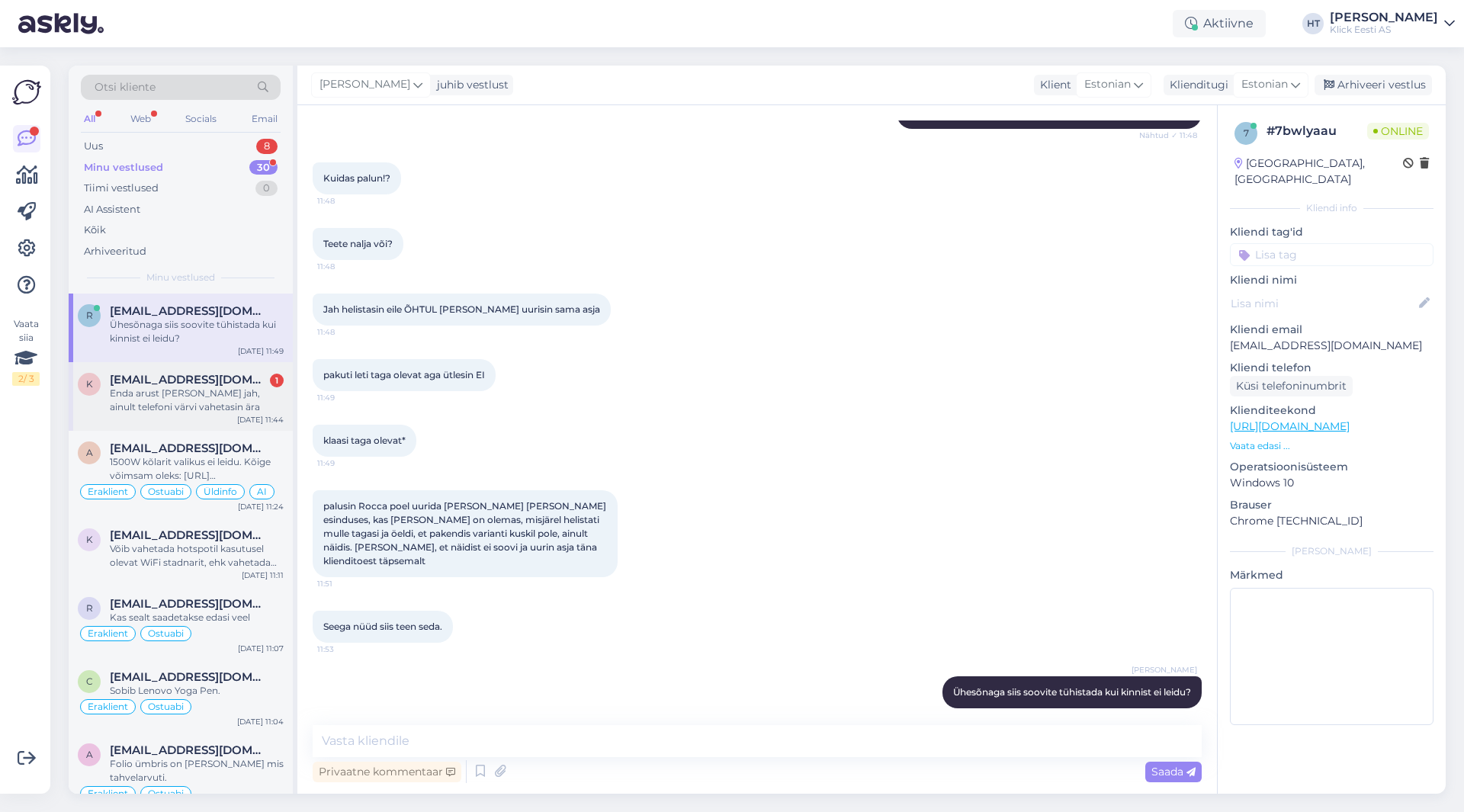
click at [217, 413] on div "Enda arust [PERSON_NAME] jah, ainult telefoni värvi vahetasin ära" at bounding box center [197, 400] width 174 height 27
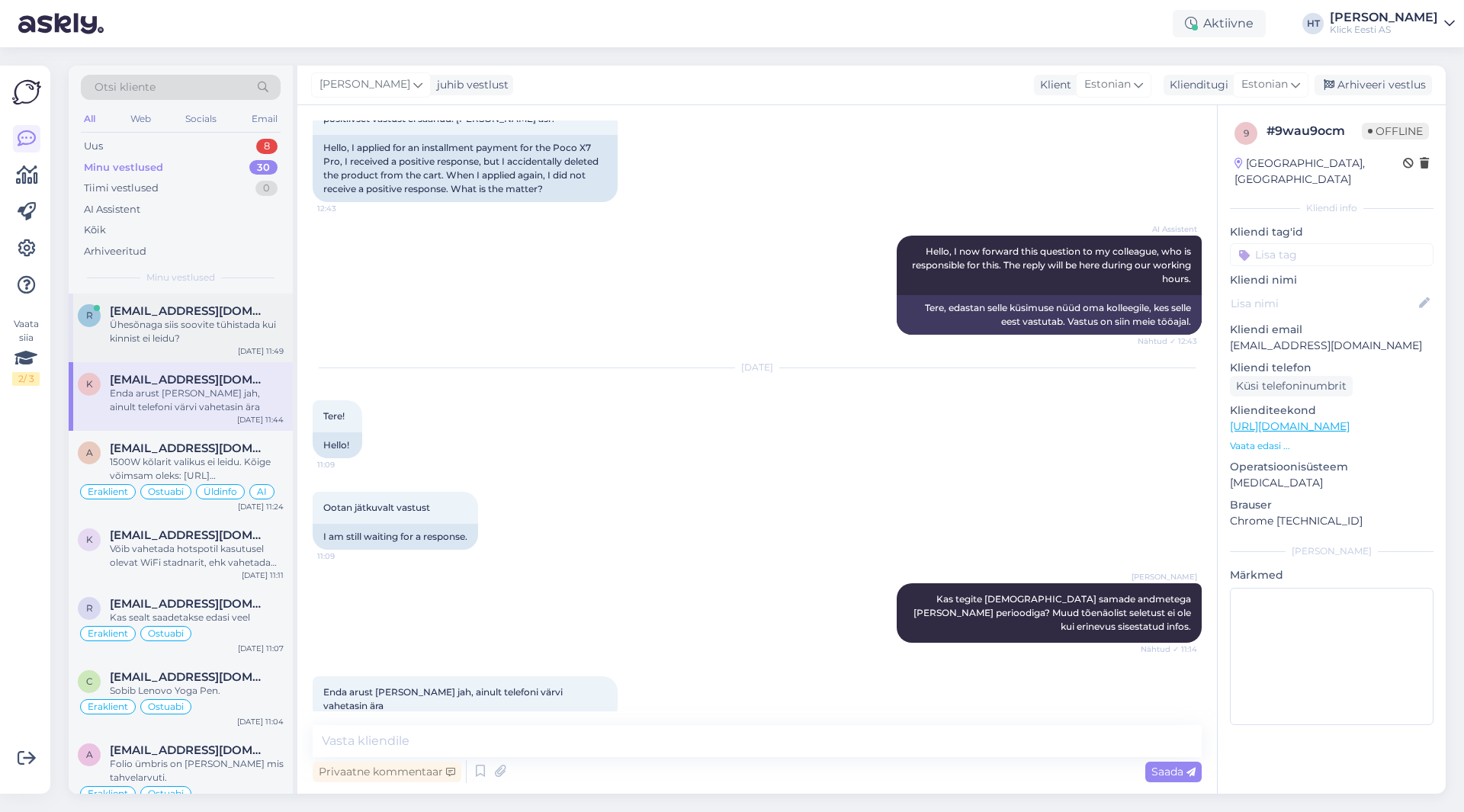
click at [225, 315] on span "[EMAIL_ADDRESS][DOMAIN_NAME]" at bounding box center [189, 311] width 159 height 14
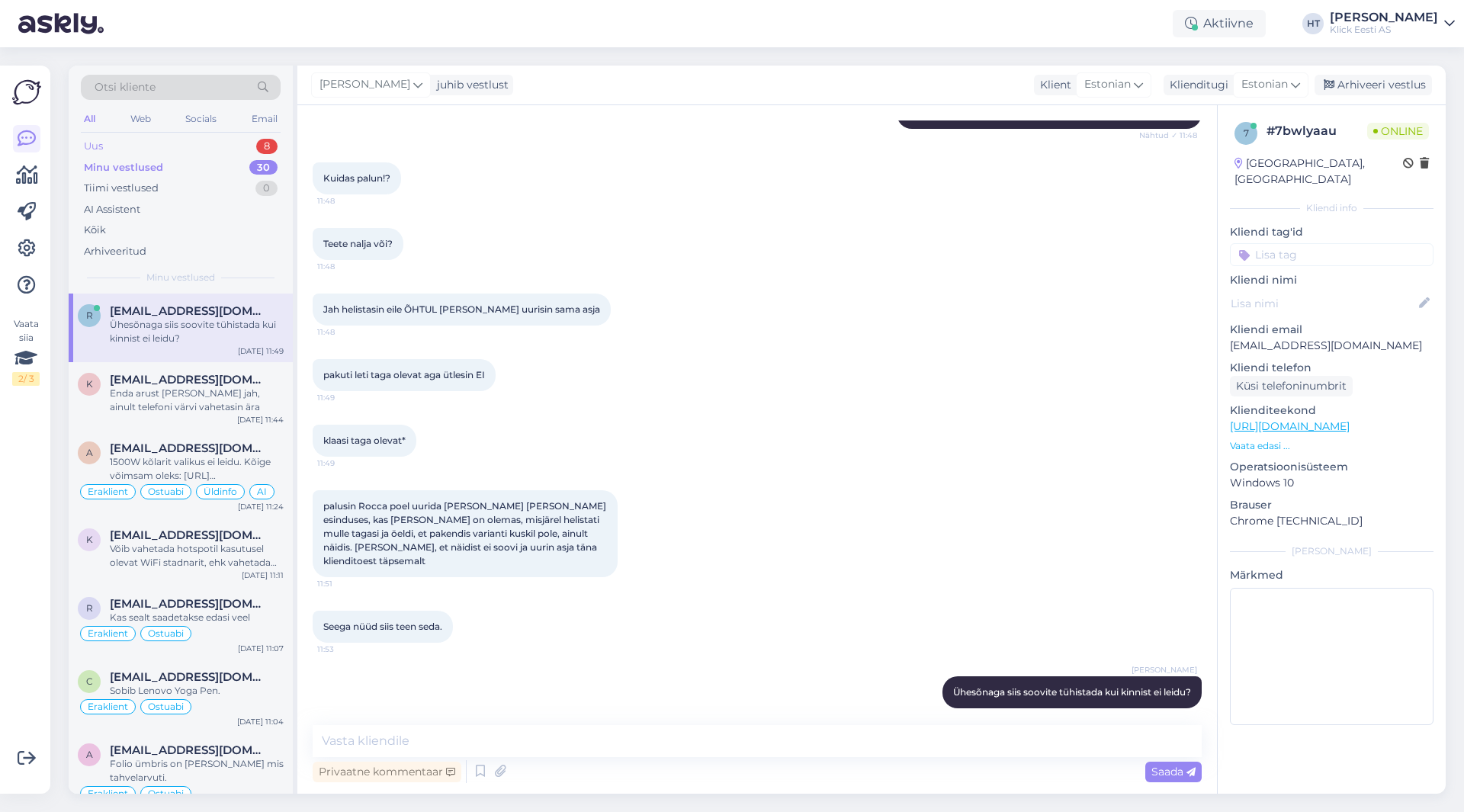
click at [228, 151] on div "Uus 8" at bounding box center [180, 146] width 199 height 21
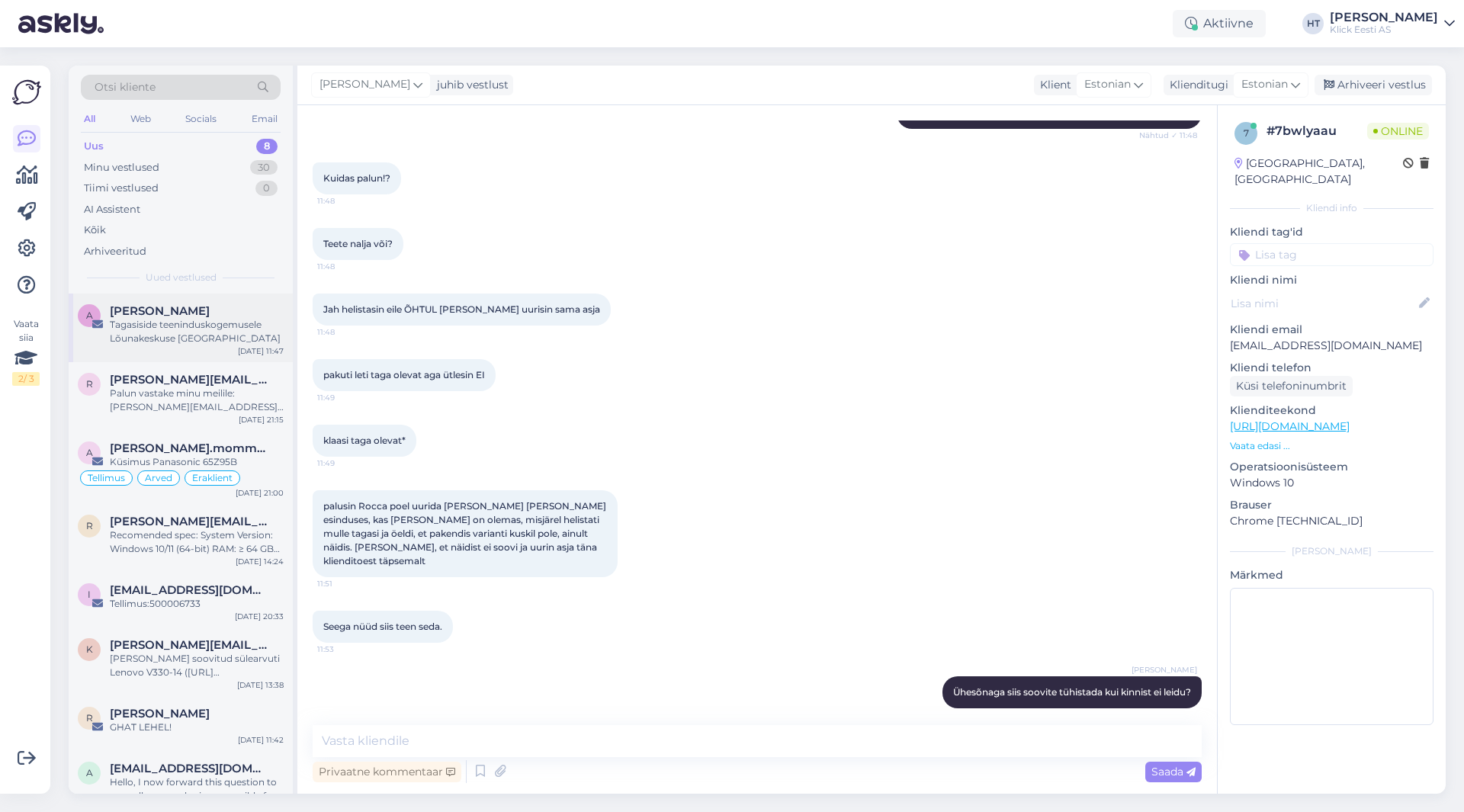
click at [227, 353] on div "a [PERSON_NAME] Tagasiside teeninduskogemusele Lõunakeskuse Klickis [DATE] 11:47" at bounding box center [180, 328] width 224 height 69
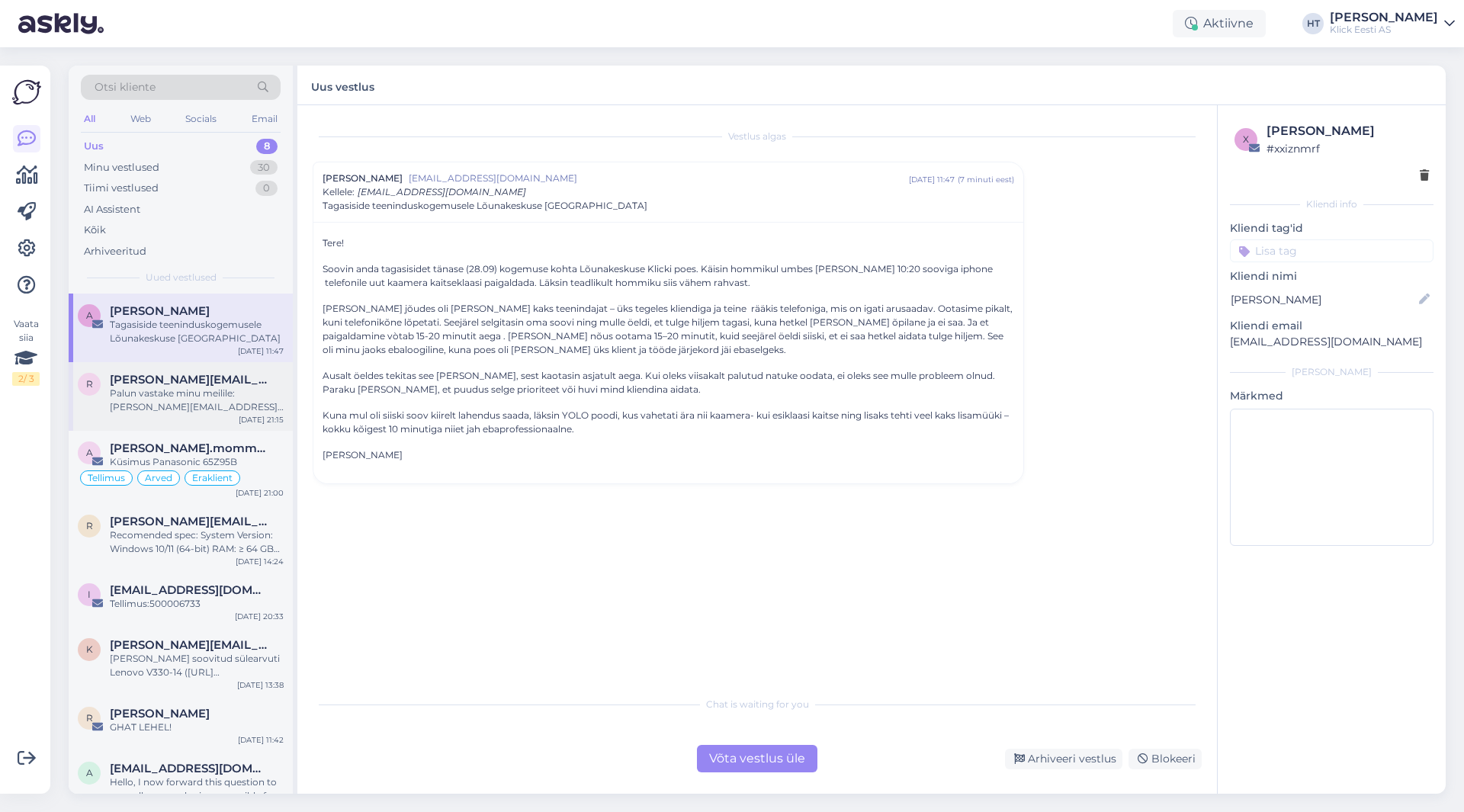
click at [226, 393] on div "Palun vastake minu meilile: [PERSON_NAME][EMAIL_ADDRESS][PERSON_NAME][DOMAIN_NA…" at bounding box center [197, 400] width 174 height 27
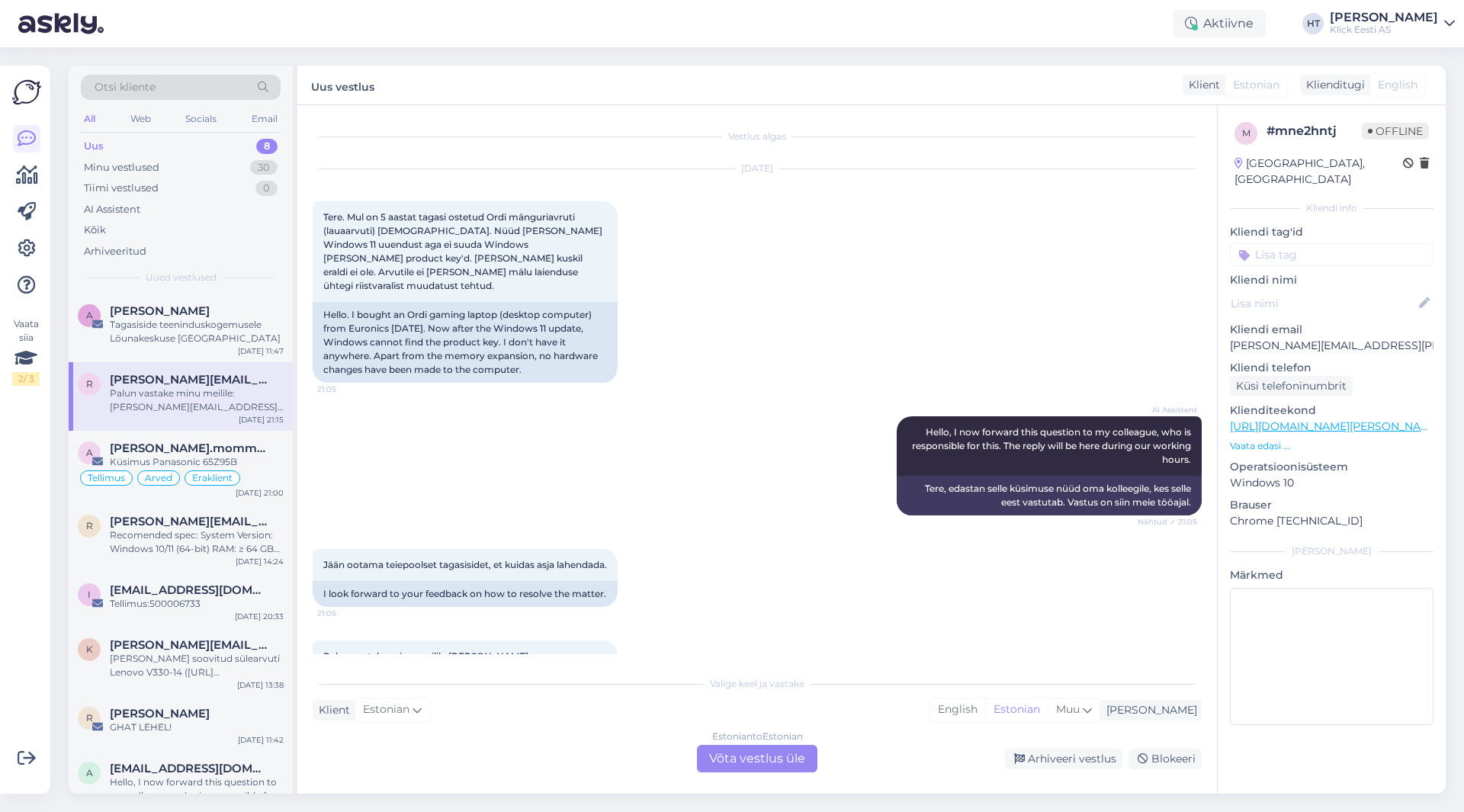
scroll to position [75, 0]
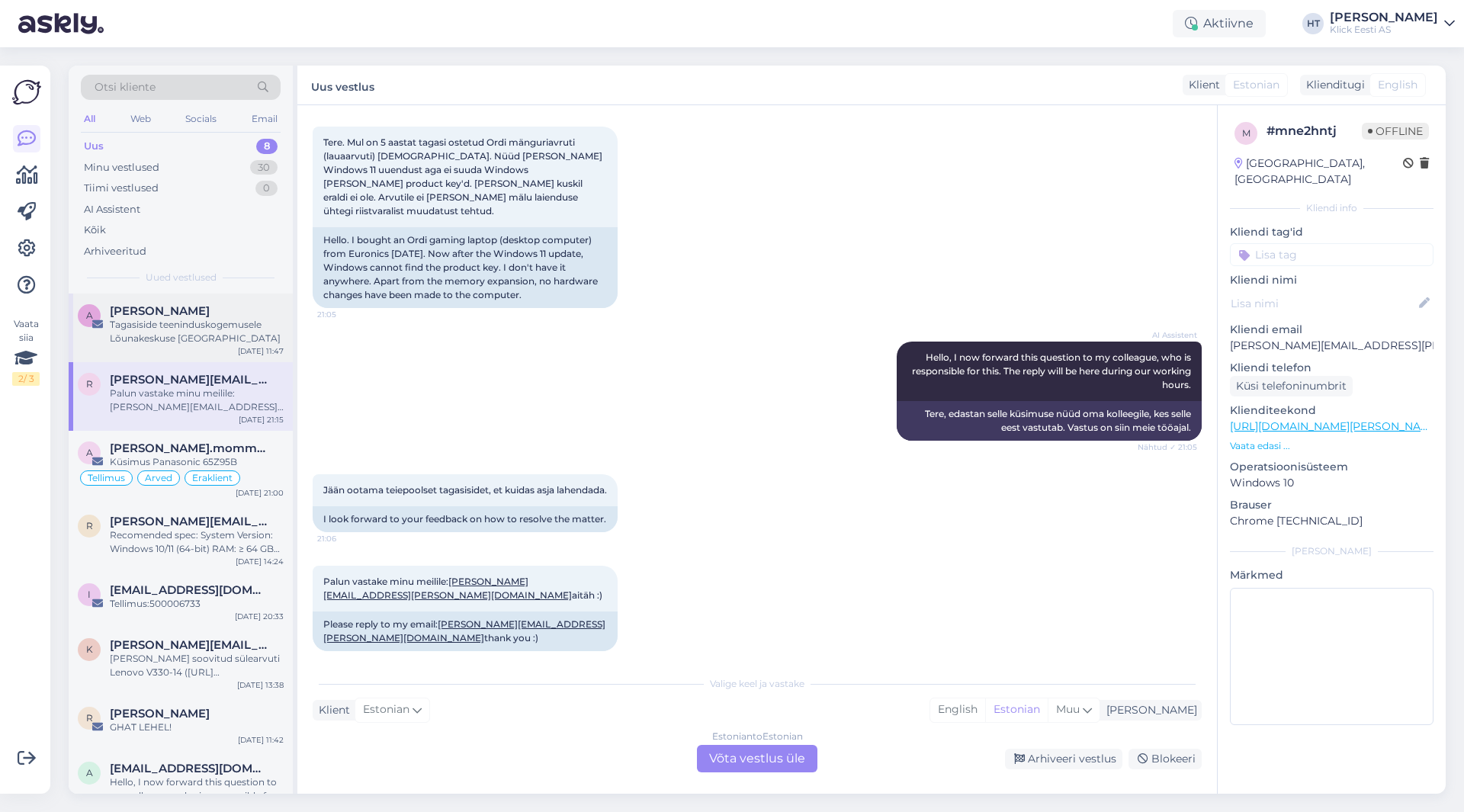
click at [224, 324] on div "Tagasiside teeninduskogemusele Lõunakeskuse [GEOGRAPHIC_DATA]" at bounding box center [197, 331] width 174 height 27
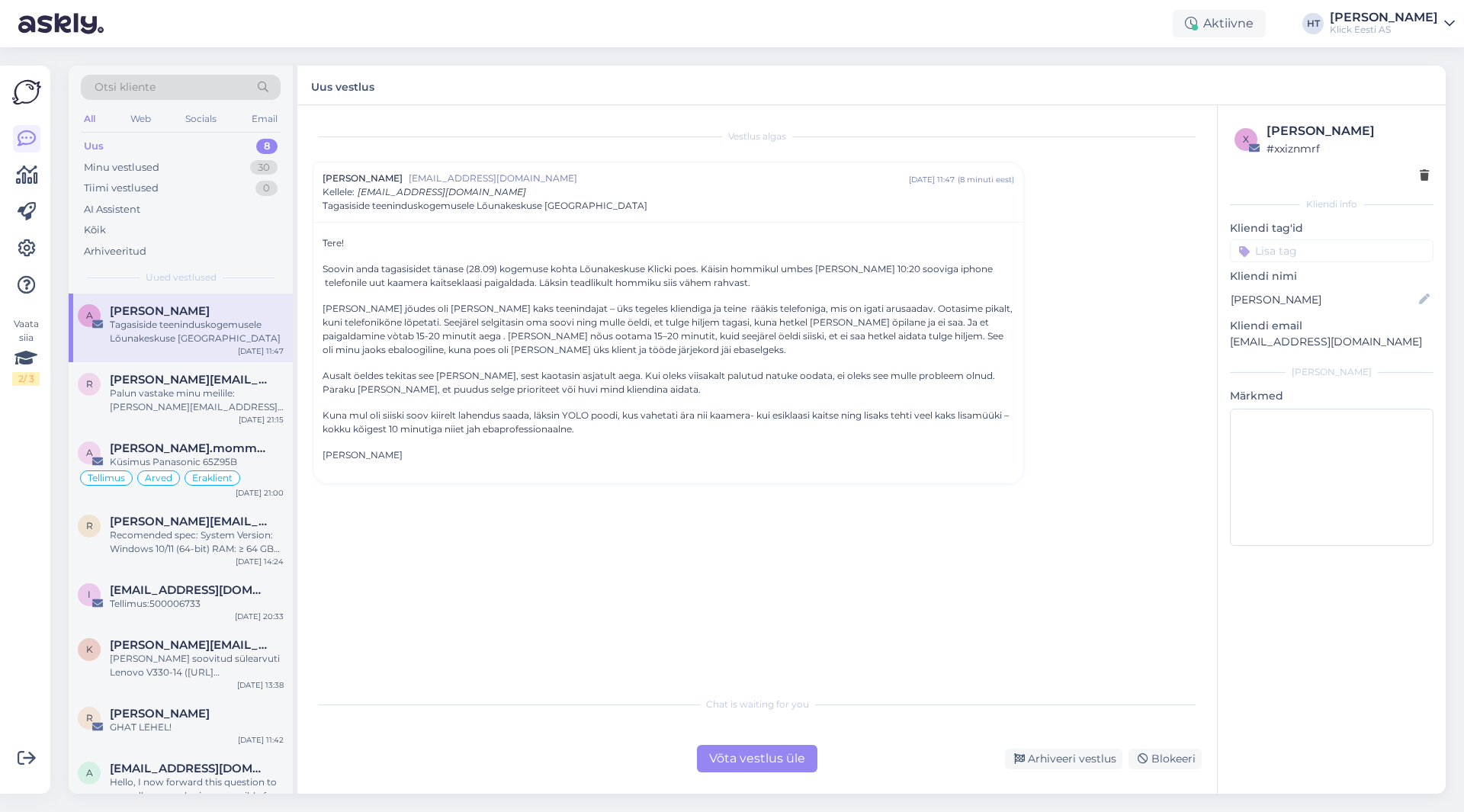
scroll to position [0, 0]
drag, startPoint x: 321, startPoint y: 242, endPoint x: 779, endPoint y: 475, distance: 513.9
click at [779, 475] on div "Tere! Soovin anda tagasisidet tänase (28.09) kogemuse kohta Lõunakeskuse Klicki…" at bounding box center [669, 353] width 710 height 262
click at [754, 467] on div "Tere! Soovin anda tagasisidet tänase (28.09) kogemuse kohta Lõunakeskuse Klicki…" at bounding box center [669, 353] width 710 height 262
click at [223, 407] on div "Palun vastake minu meilile: [PERSON_NAME][EMAIL_ADDRESS][PERSON_NAME][DOMAIN_NA…" at bounding box center [197, 400] width 174 height 27
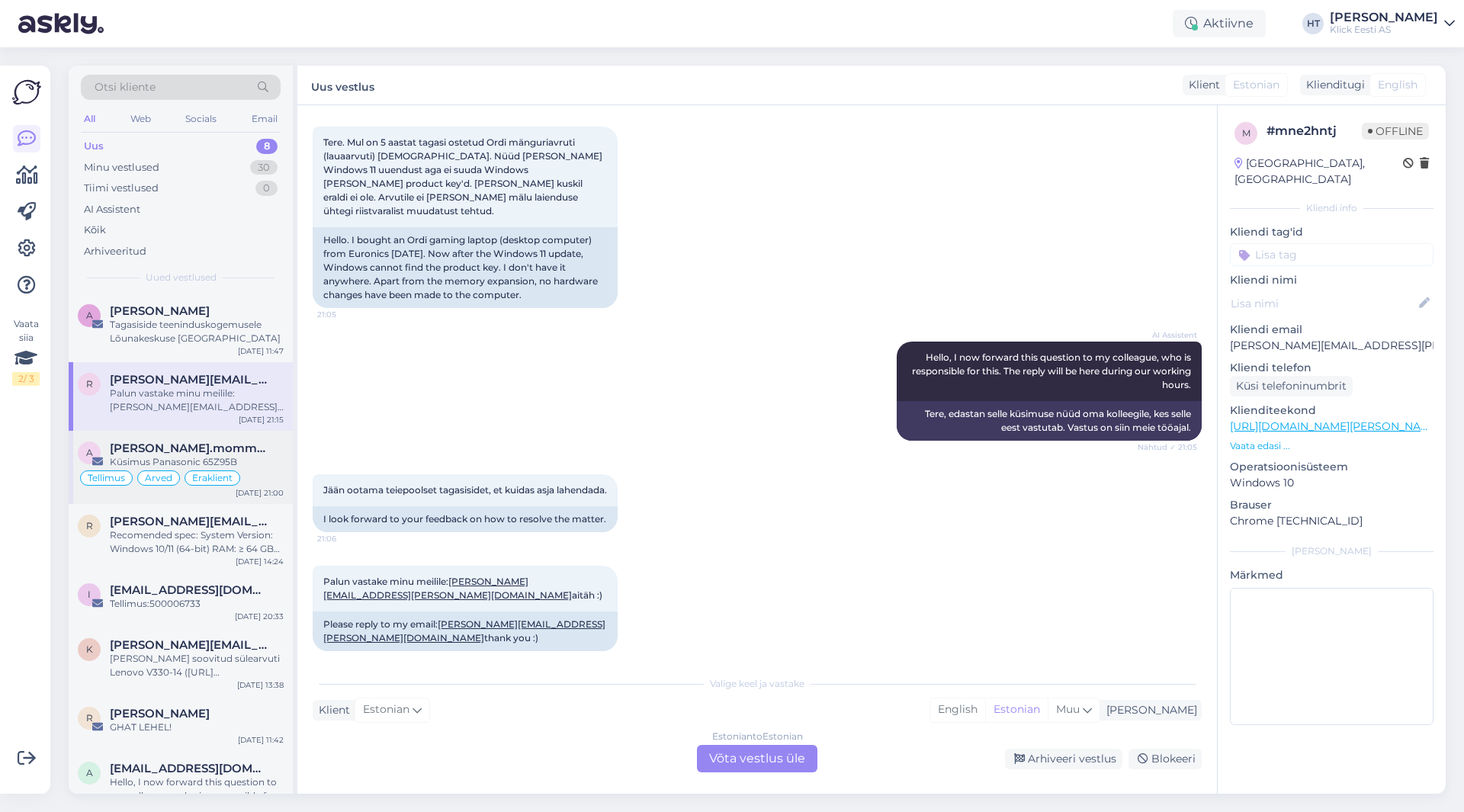
scroll to position [26, 0]
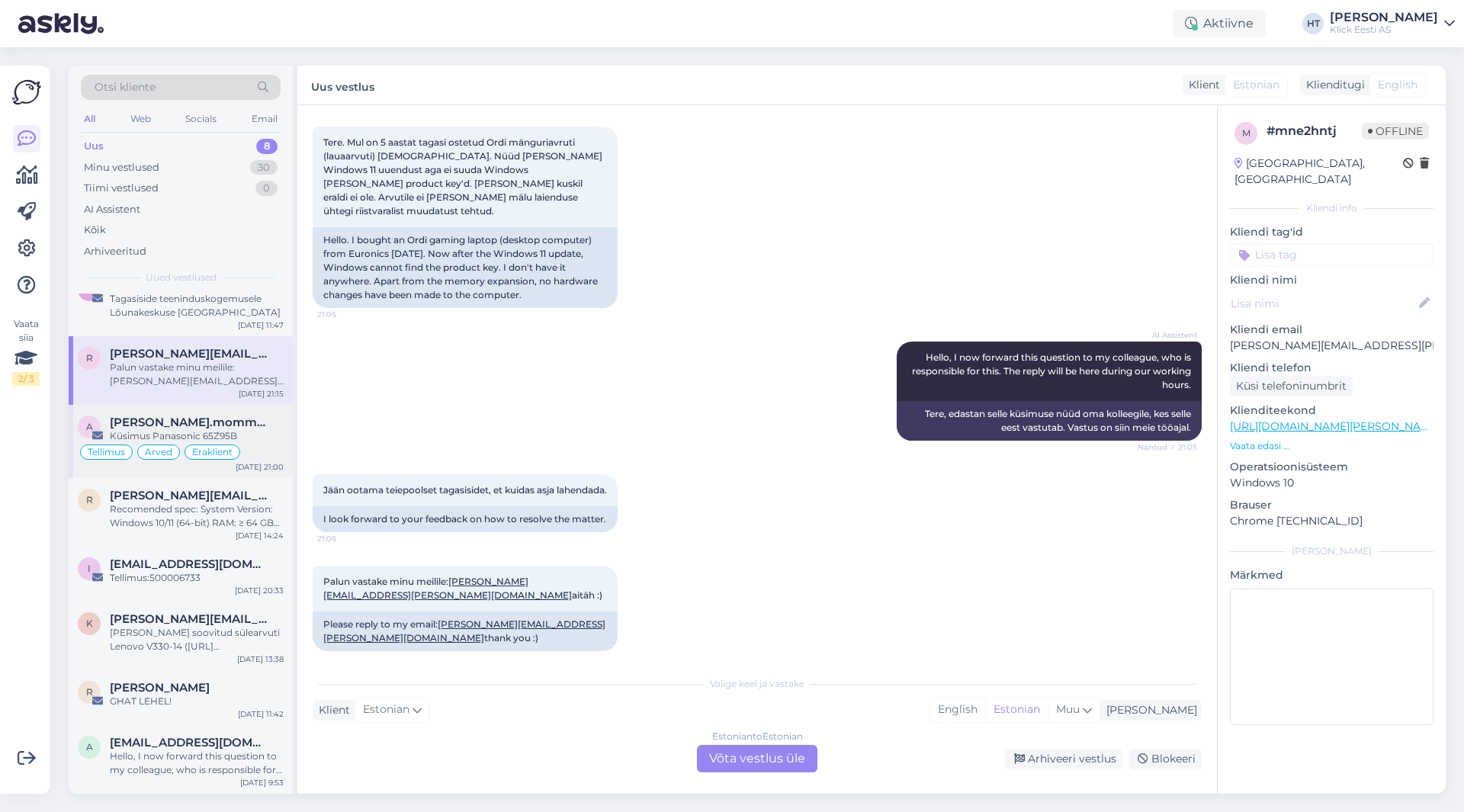
click at [245, 455] on div "Tellimus Arved Eraklient" at bounding box center [181, 452] width 206 height 18
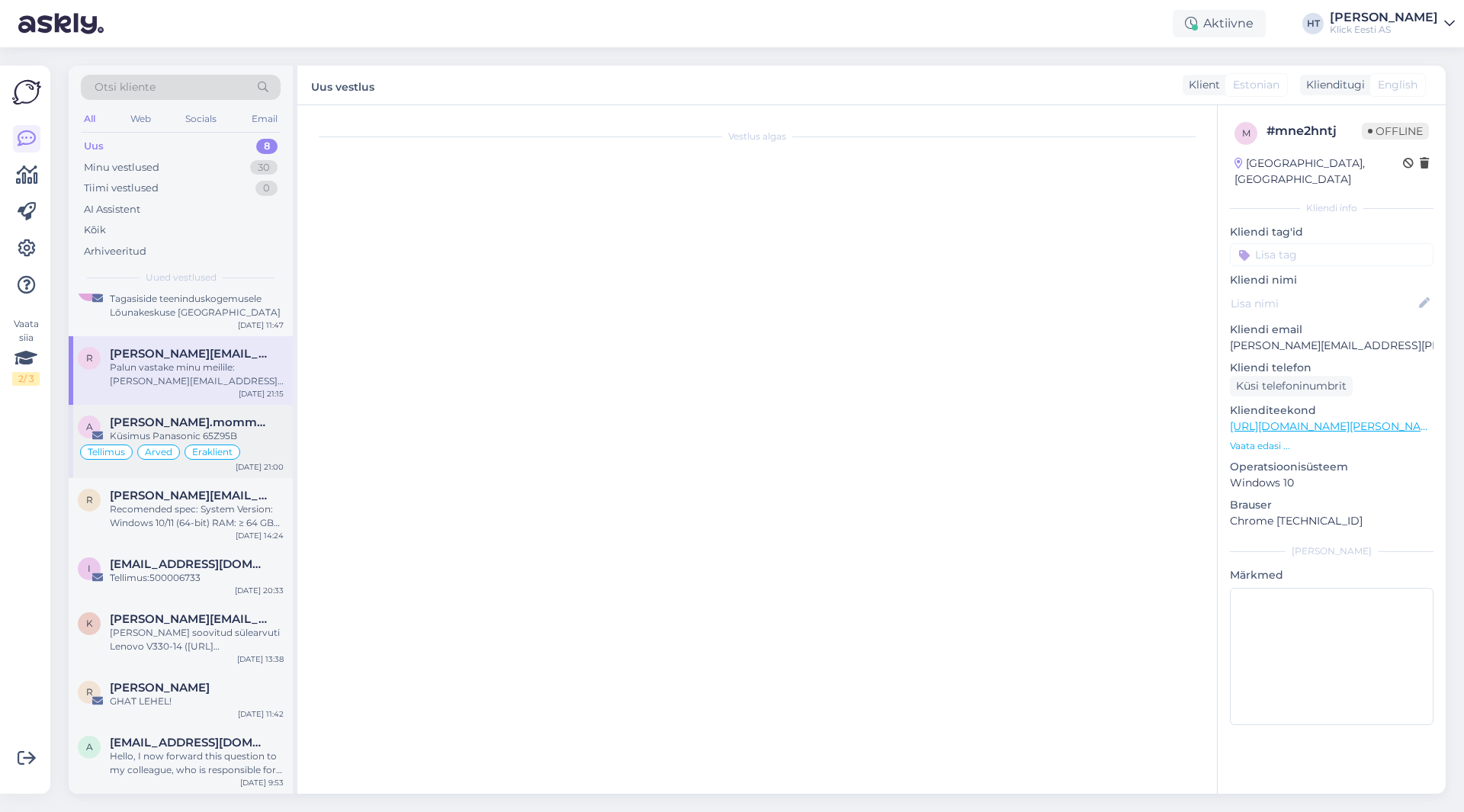
scroll to position [0, 0]
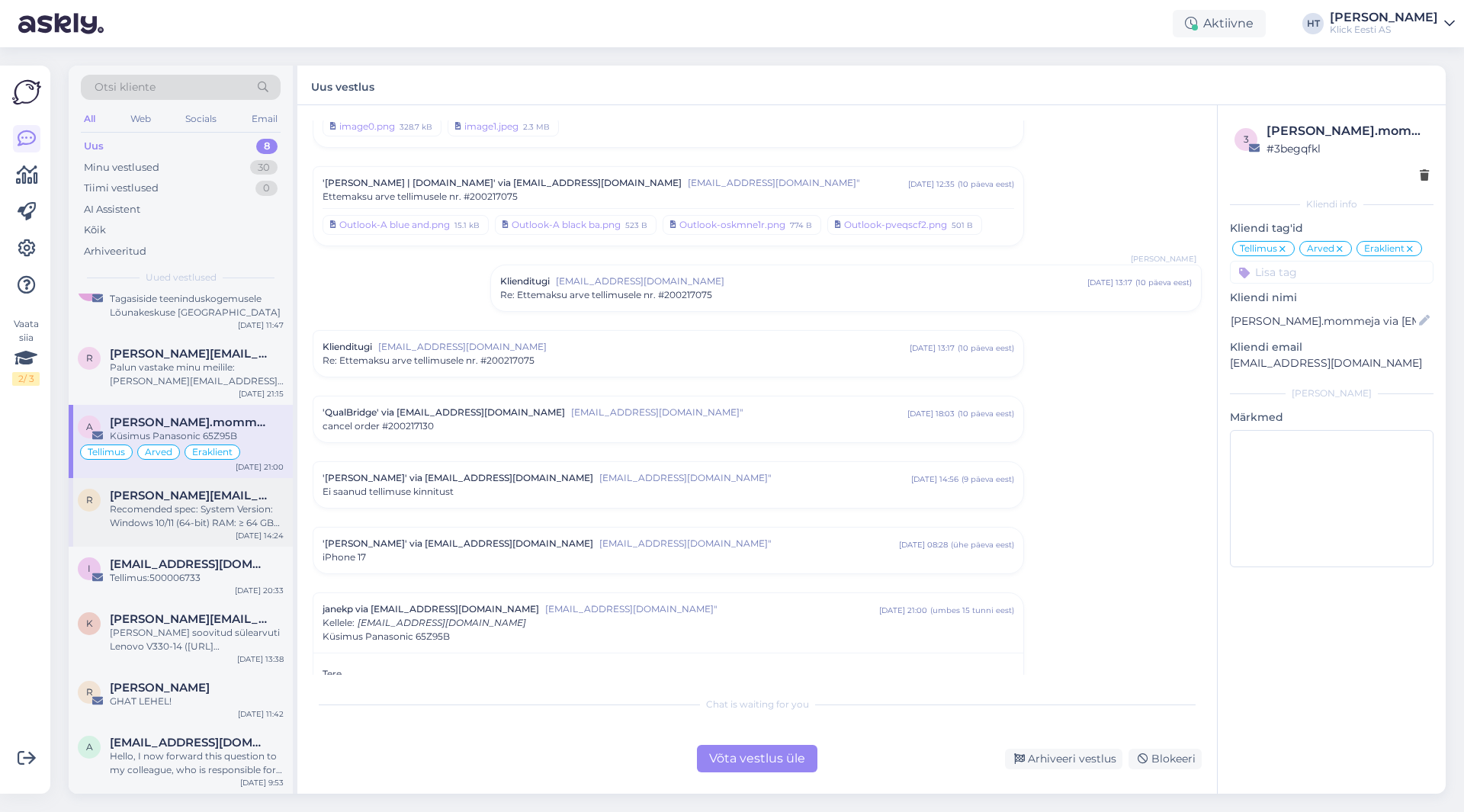
click at [255, 508] on div "Recomended spec: System Version: Windows 10/11 (64-bit) RAM: ≥ 64 GB CPU: Intel…" at bounding box center [197, 516] width 174 height 27
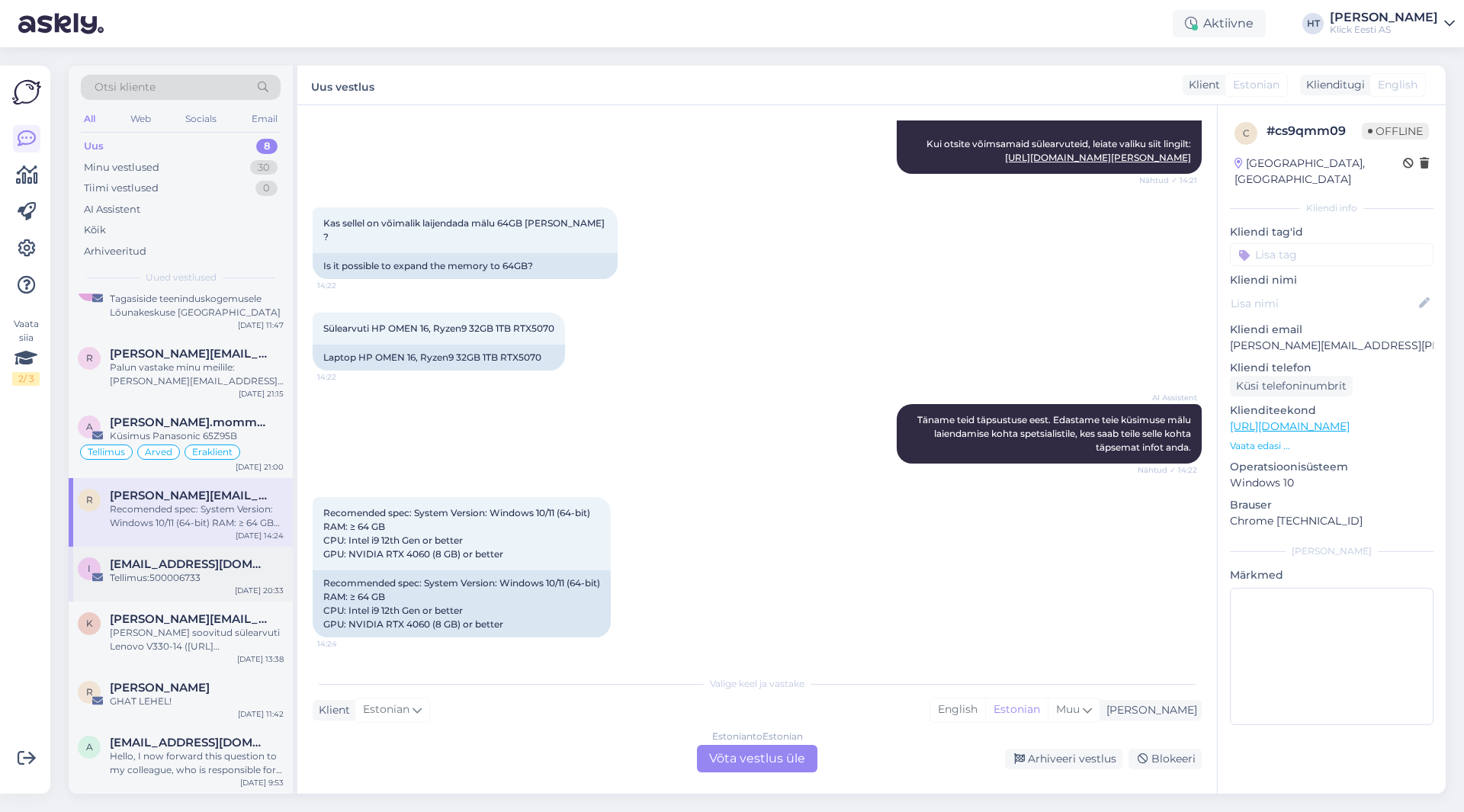
click at [240, 575] on div "Tellimus:500006733" at bounding box center [197, 578] width 174 height 14
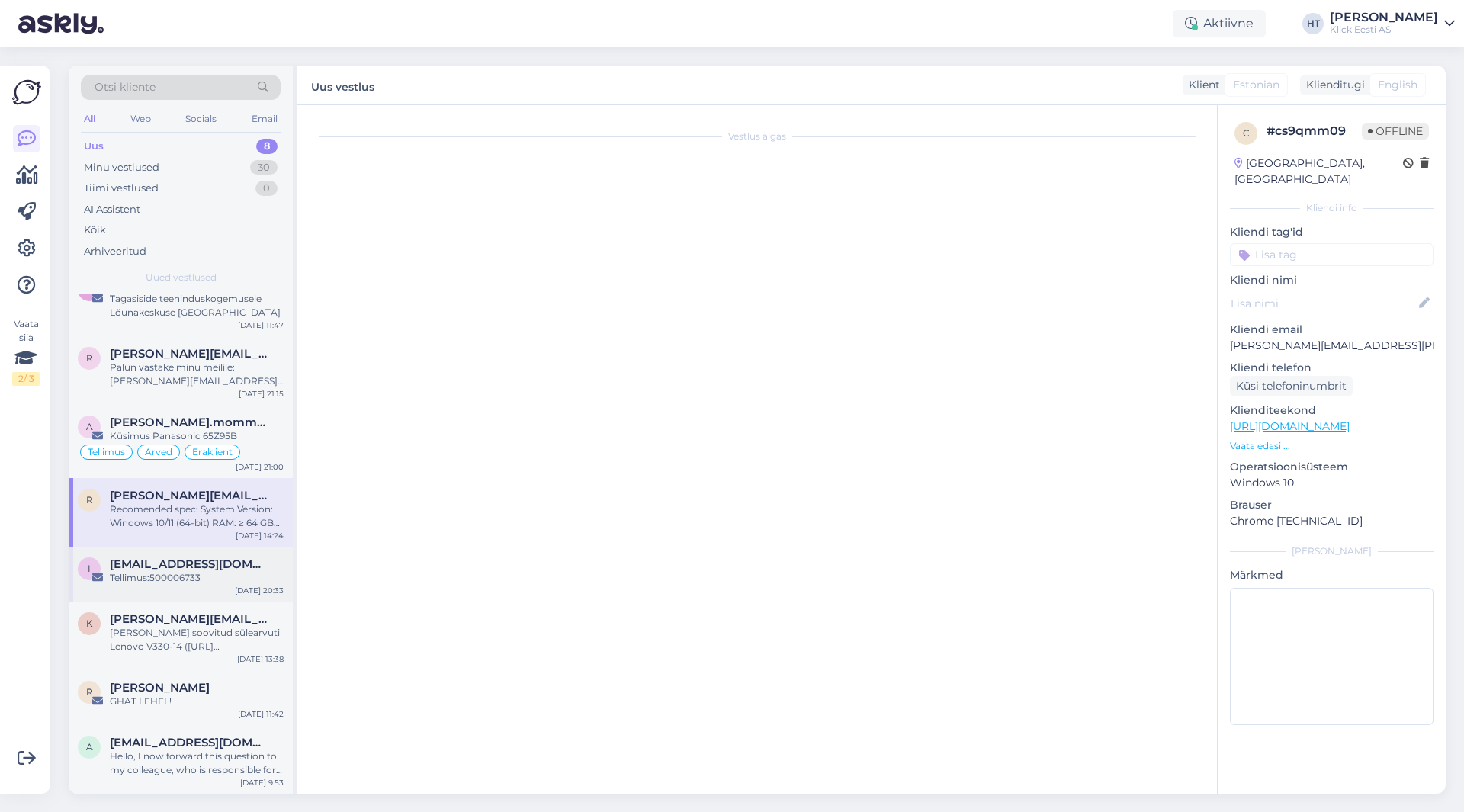
scroll to position [0, 0]
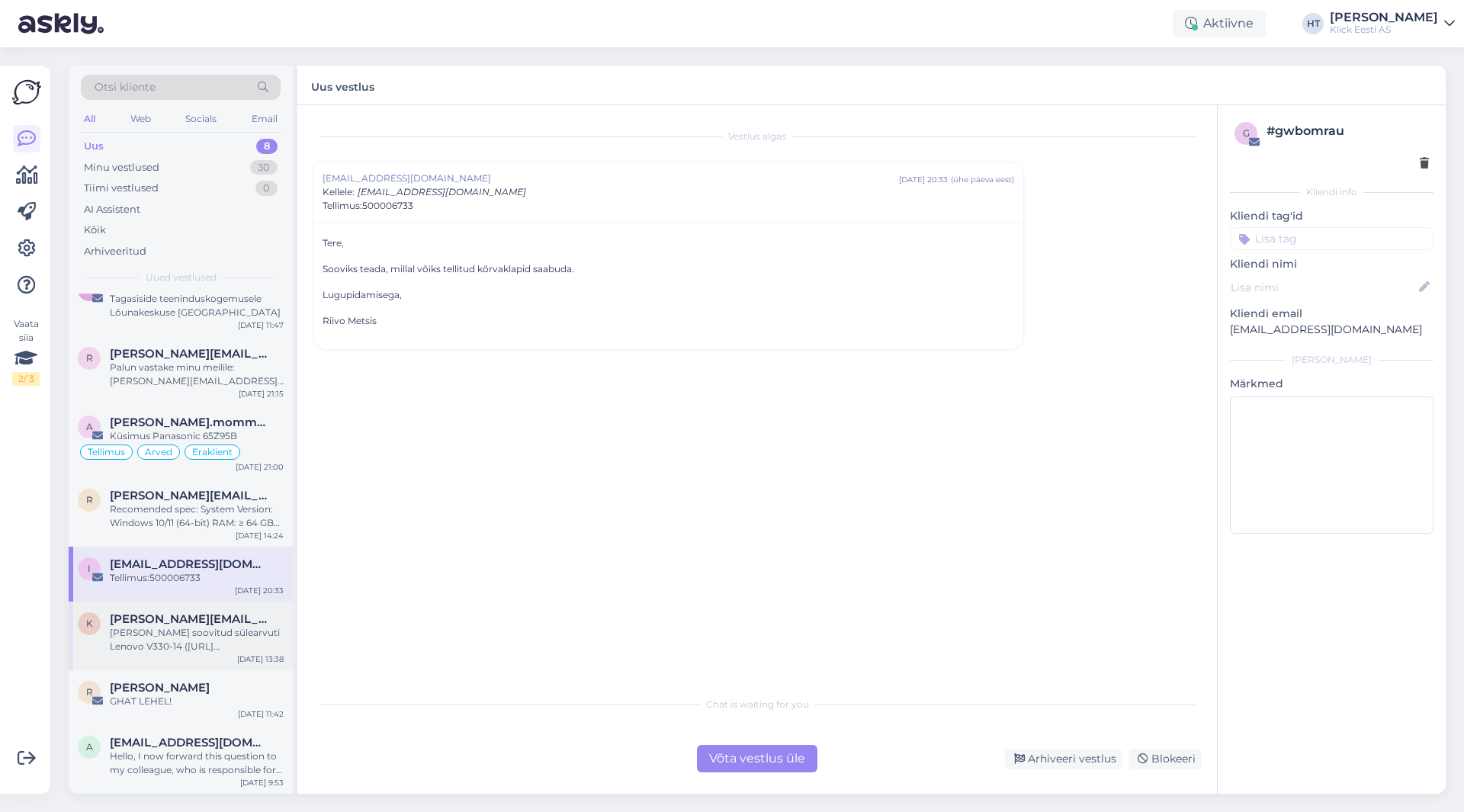
click at [258, 644] on div "[PERSON_NAME] soovitud sülearvuti Lenovo V330-14 ([URL][DOMAIN_NAME]) broneerid…" at bounding box center [197, 640] width 174 height 27
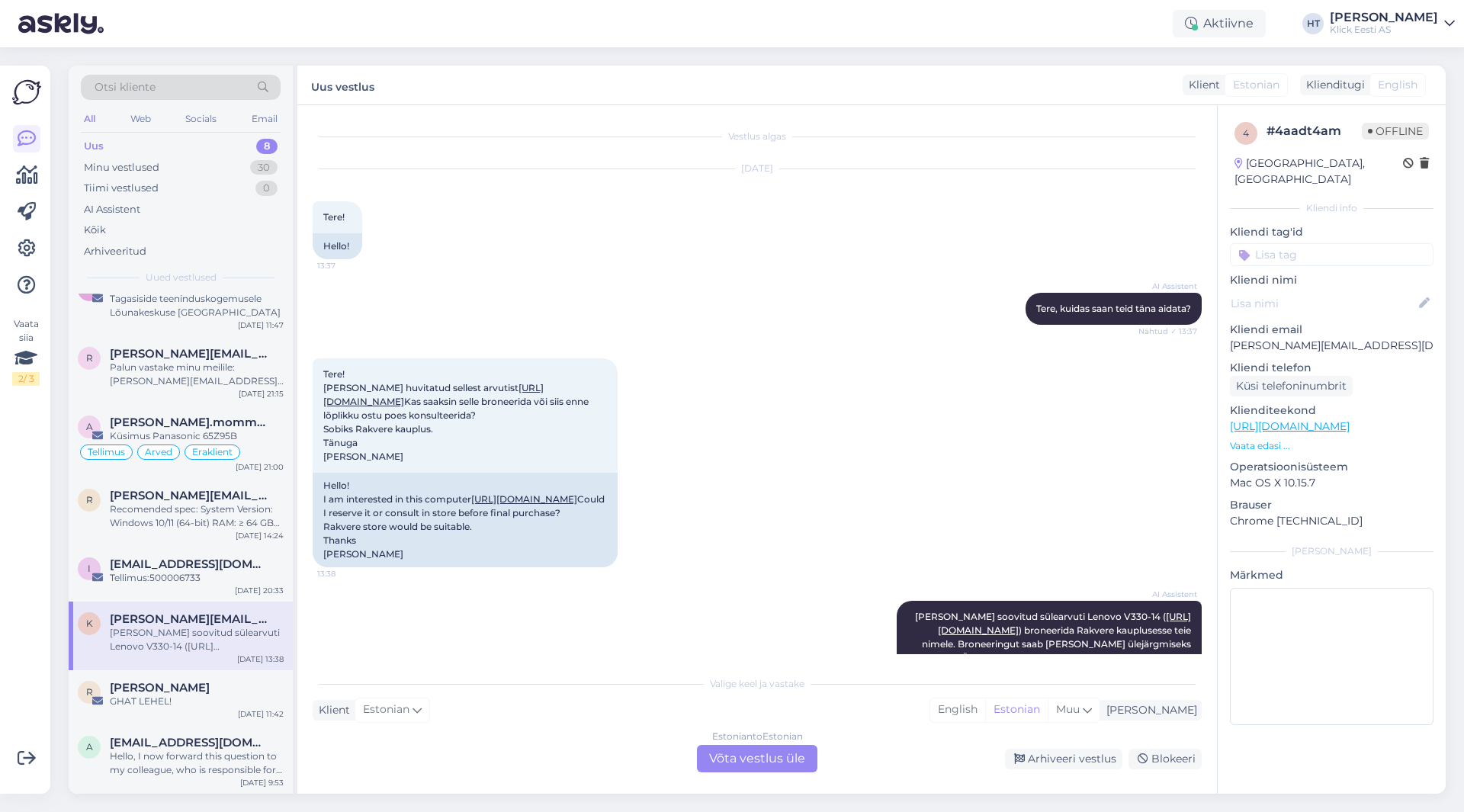
scroll to position [119, 0]
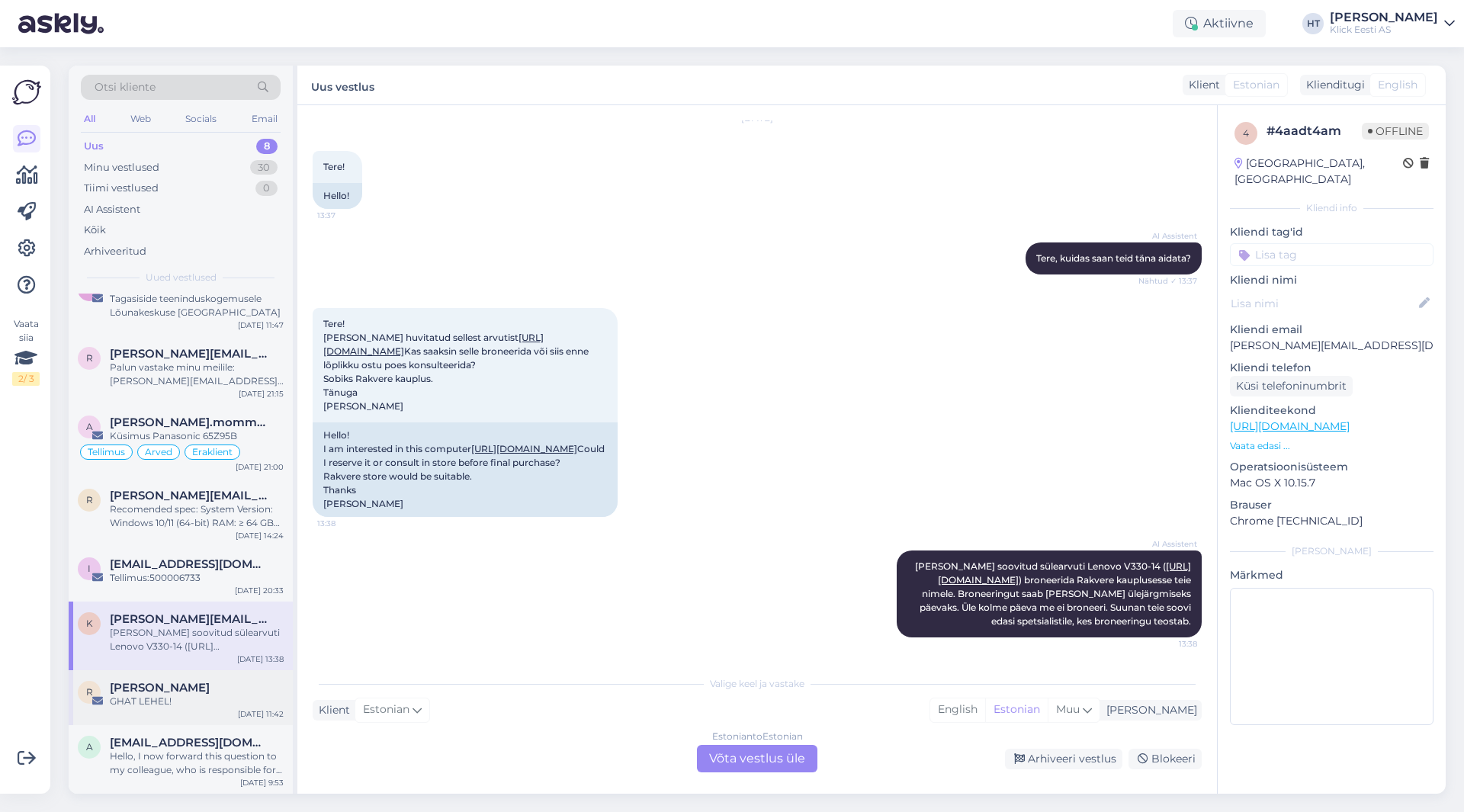
click at [245, 692] on div "[PERSON_NAME]" at bounding box center [197, 688] width 174 height 14
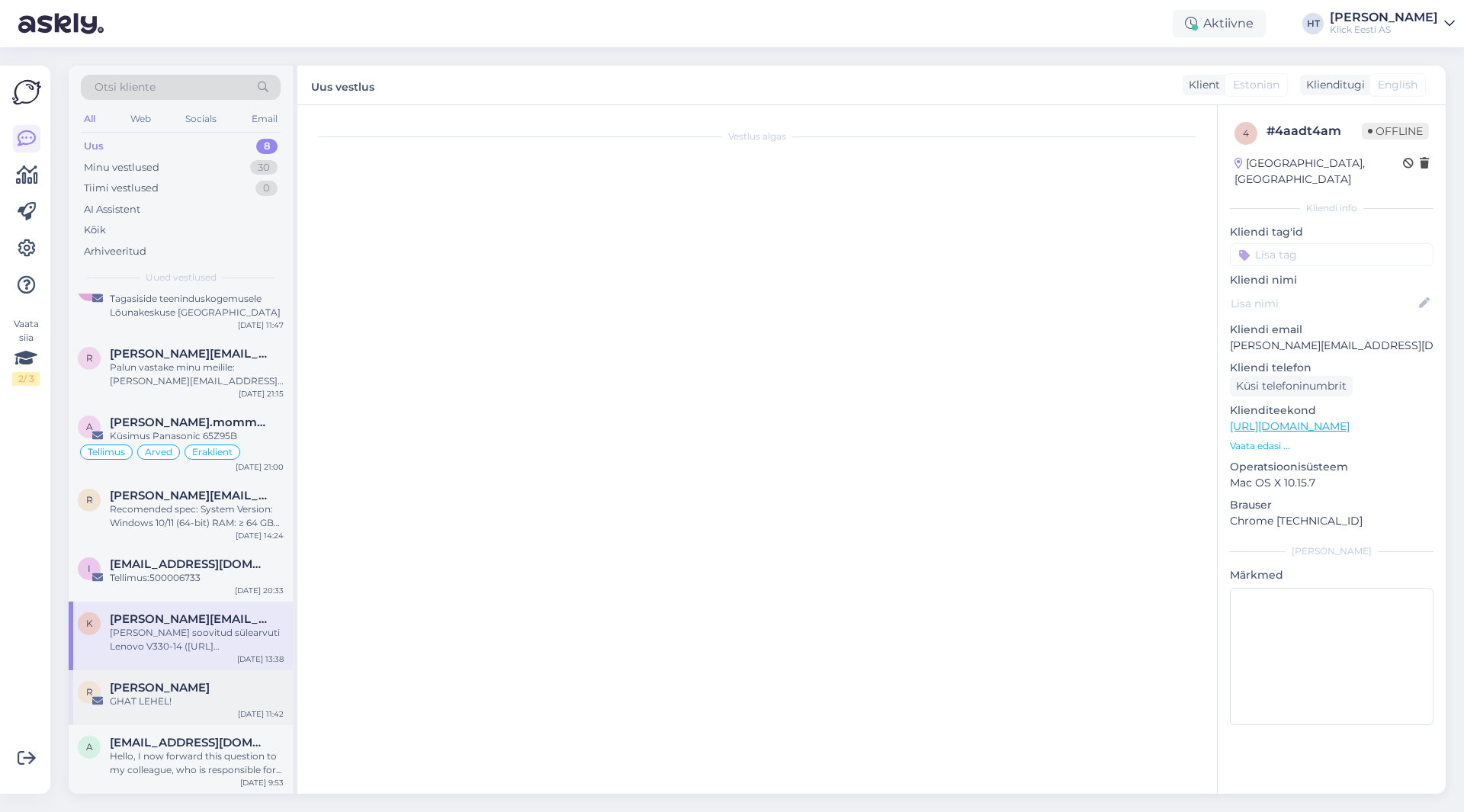
scroll to position [0, 0]
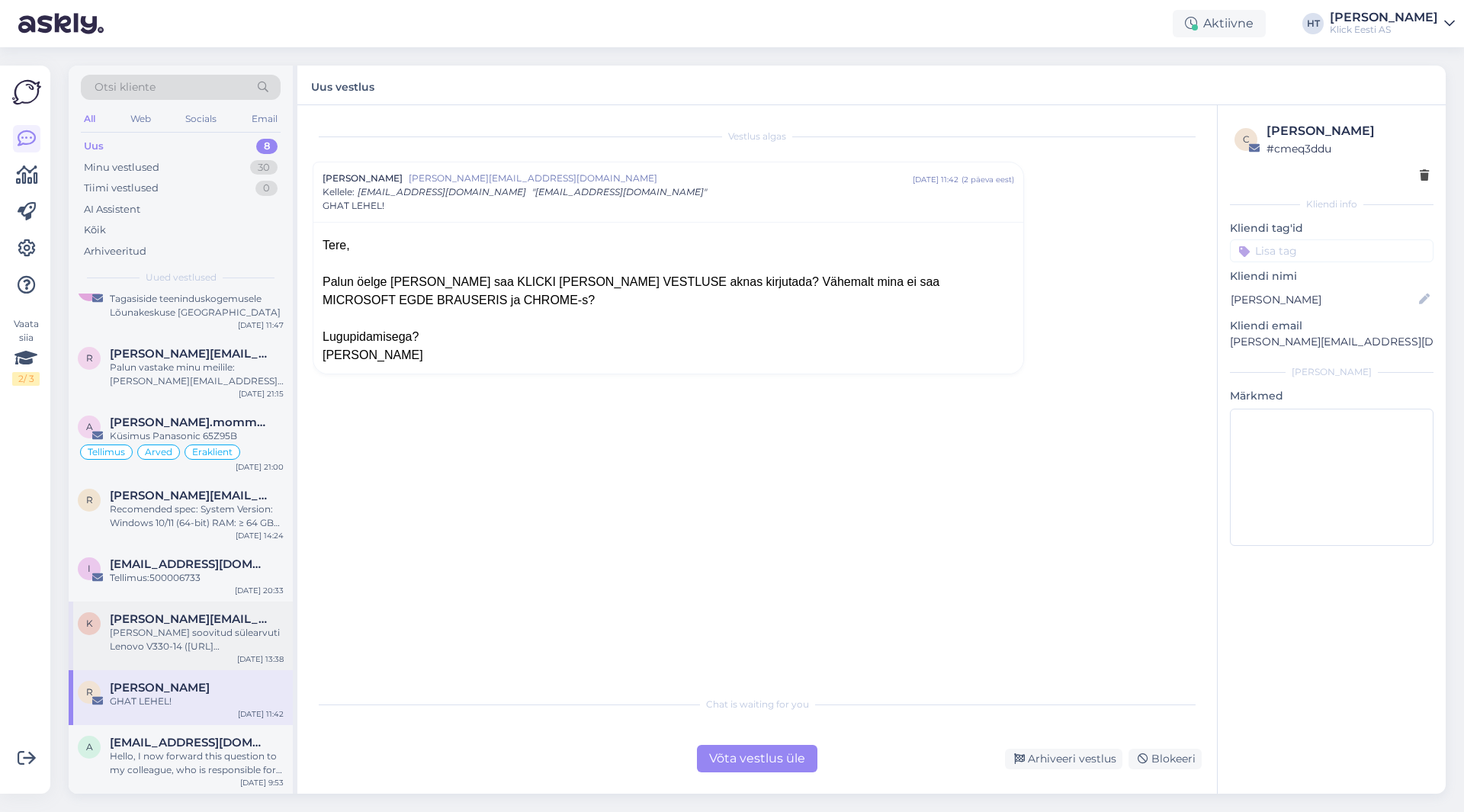
click at [240, 633] on div "[PERSON_NAME] soovitud sülearvuti Lenovo V330-14 ([URL][DOMAIN_NAME]) broneerid…" at bounding box center [197, 640] width 174 height 27
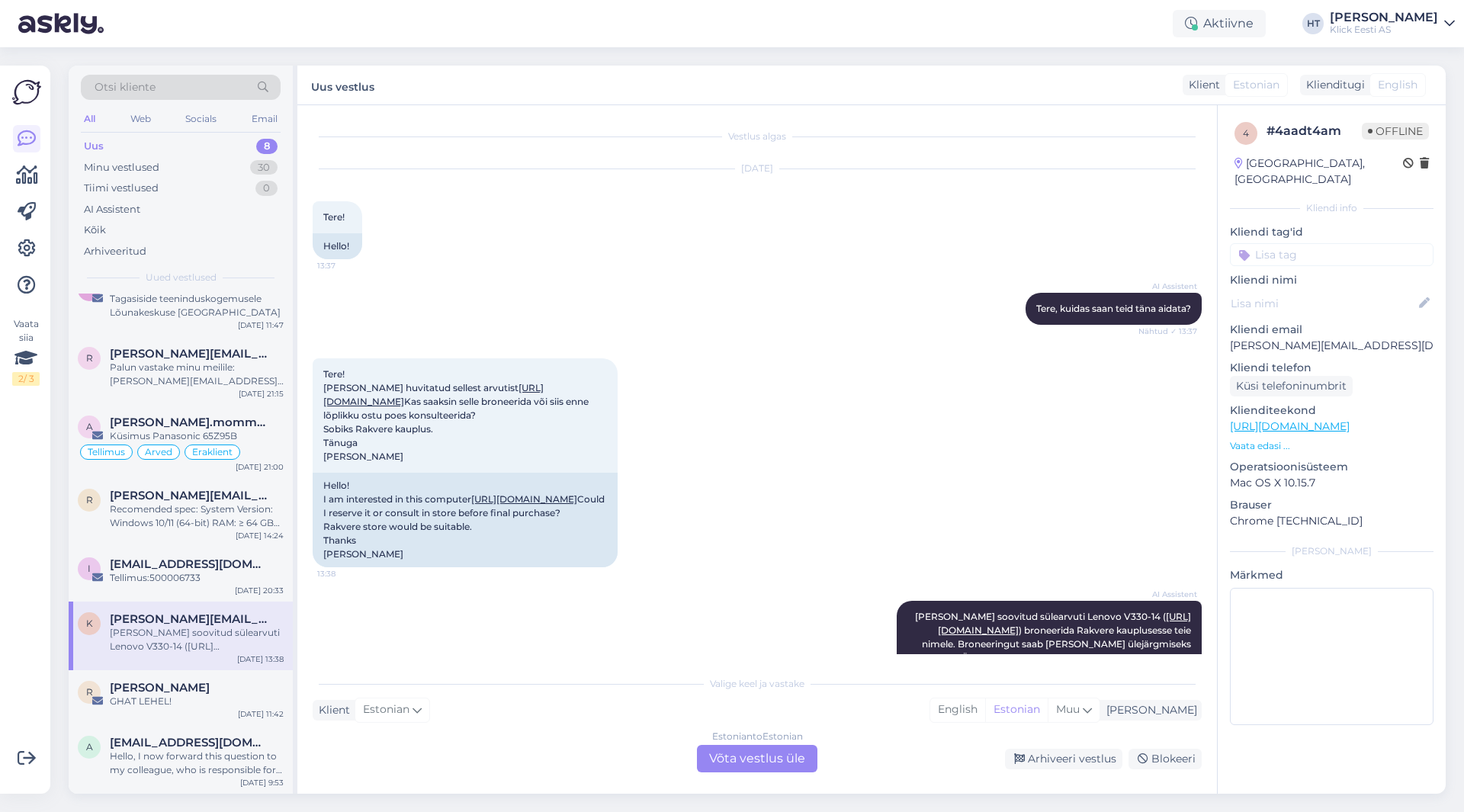
scroll to position [119, 0]
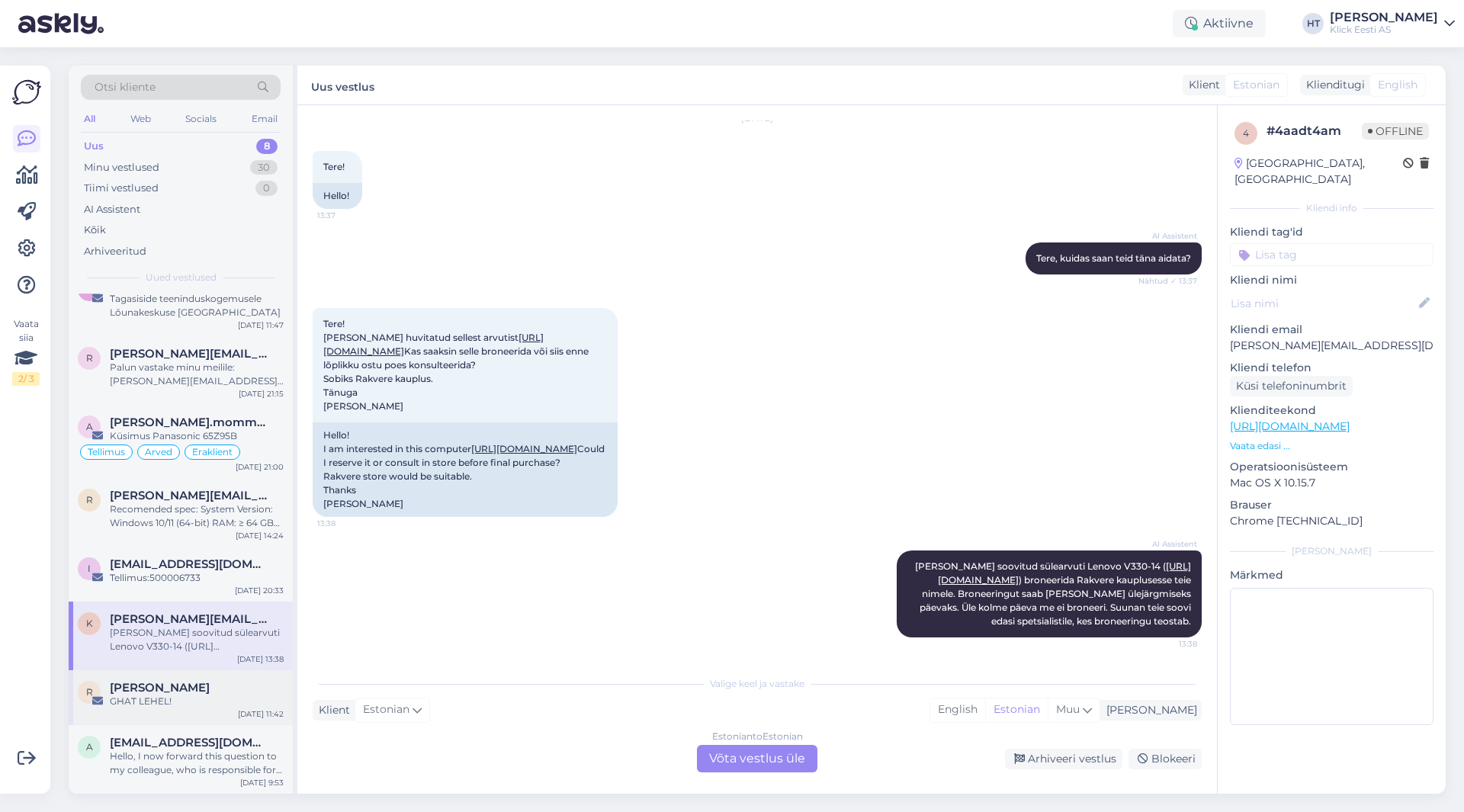
click at [246, 678] on div "R [PERSON_NAME] GHAT LEHEL! [DATE] 11:42" at bounding box center [180, 698] width 224 height 54
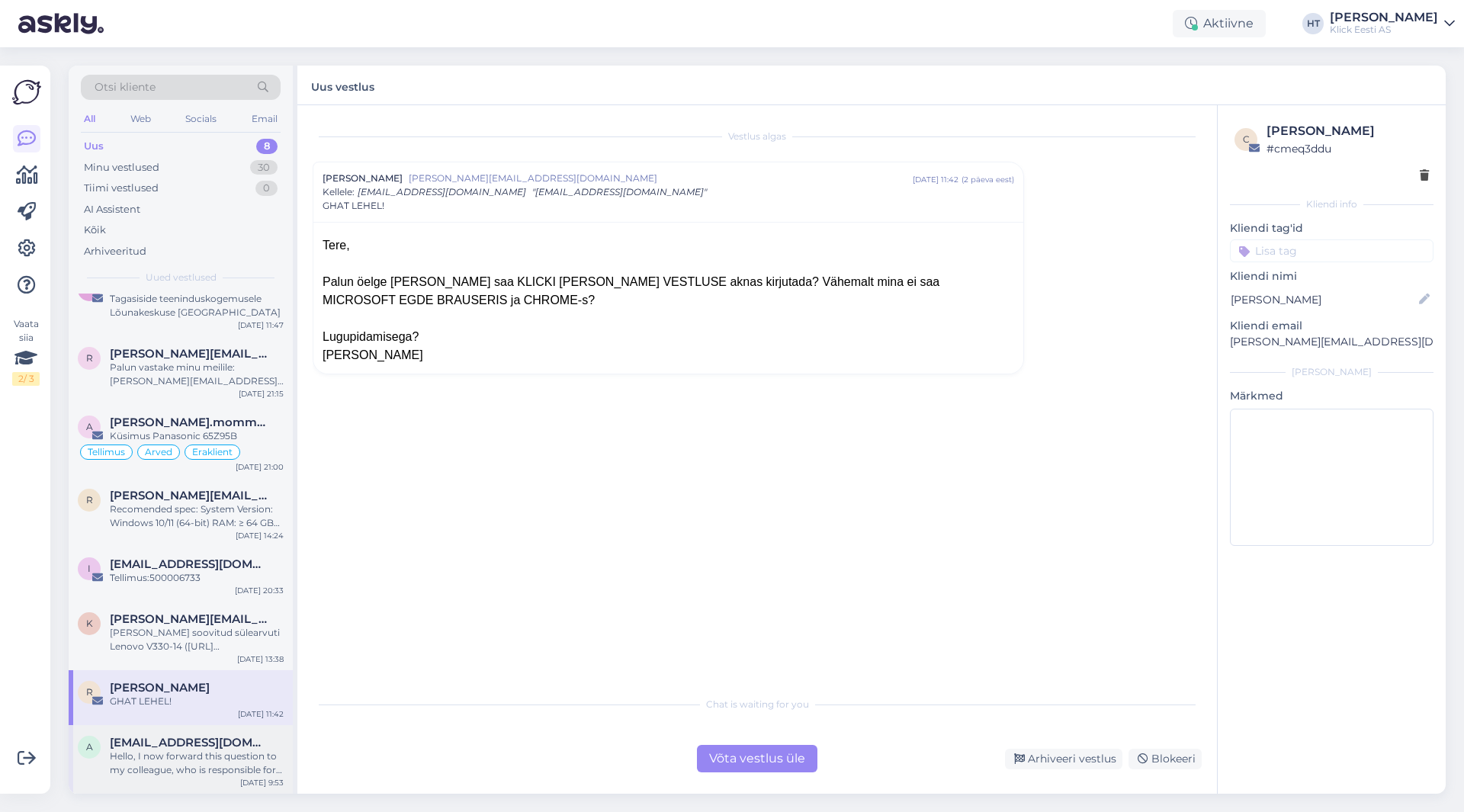
click at [239, 748] on span "[EMAIL_ADDRESS][DOMAIN_NAME]" at bounding box center [189, 743] width 159 height 14
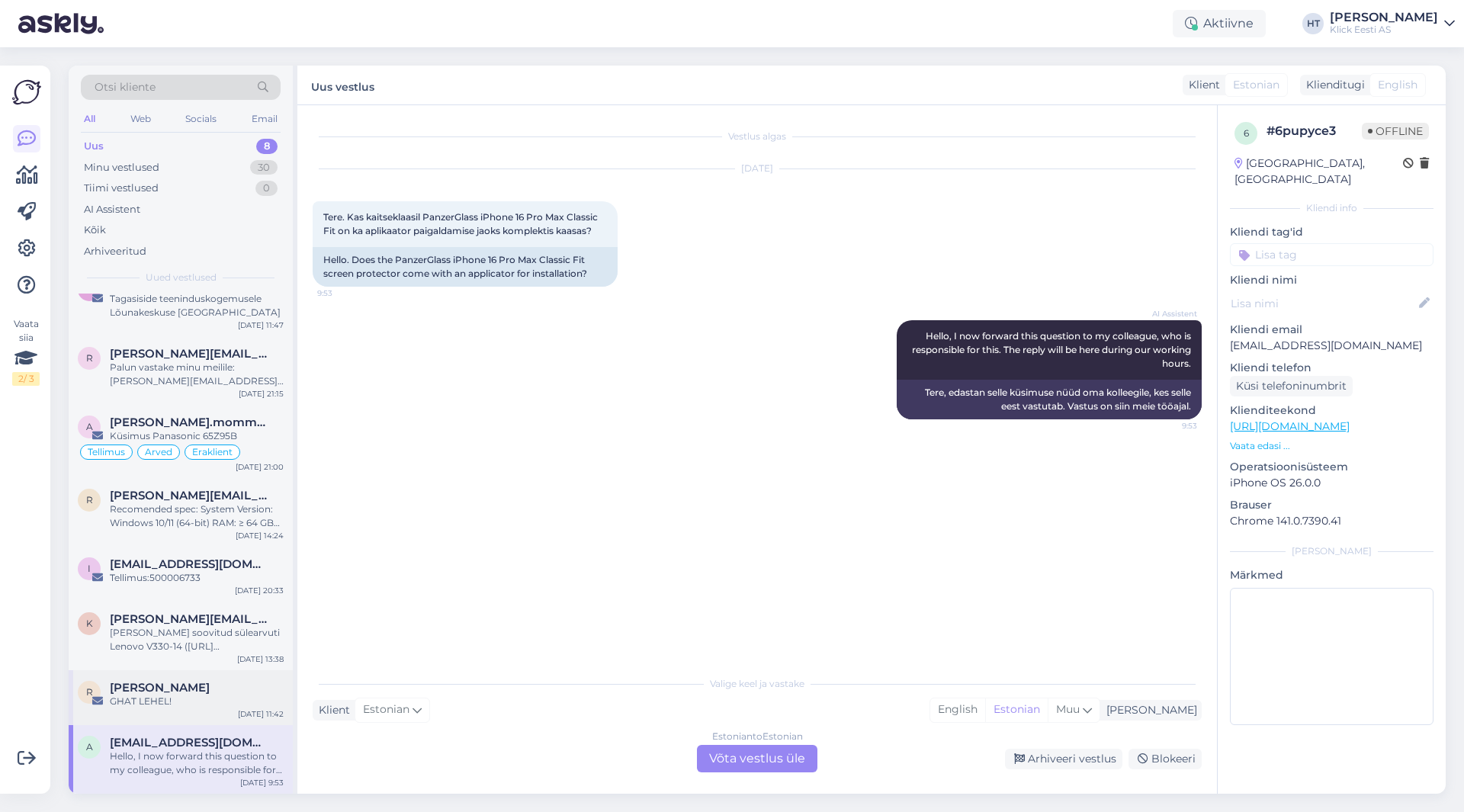
click at [229, 705] on div "GHAT LEHEL!" at bounding box center [197, 702] width 174 height 14
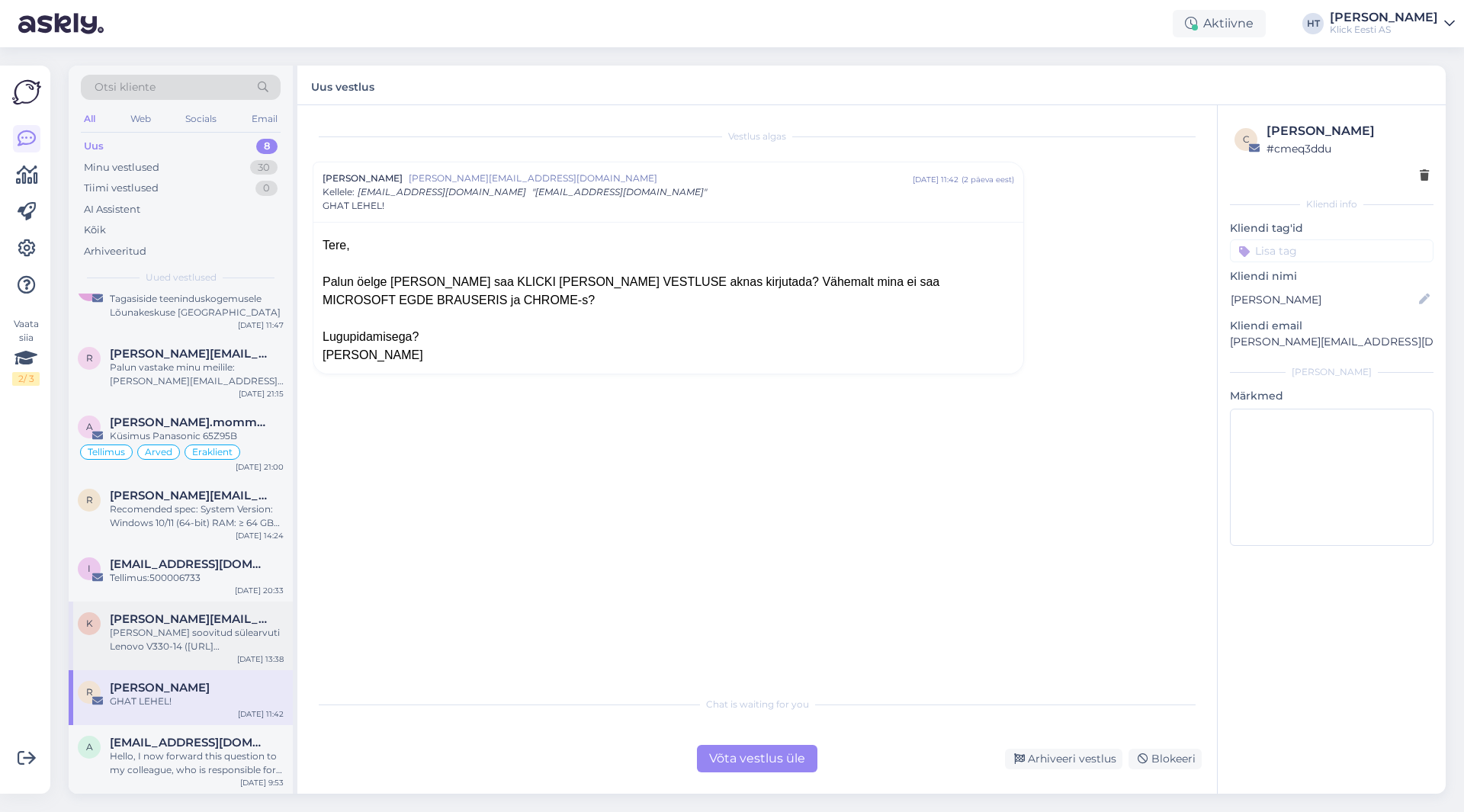
click at [222, 639] on div "[PERSON_NAME] soovitud sülearvuti Lenovo V330-14 ([URL][DOMAIN_NAME]) broneerid…" at bounding box center [197, 640] width 174 height 27
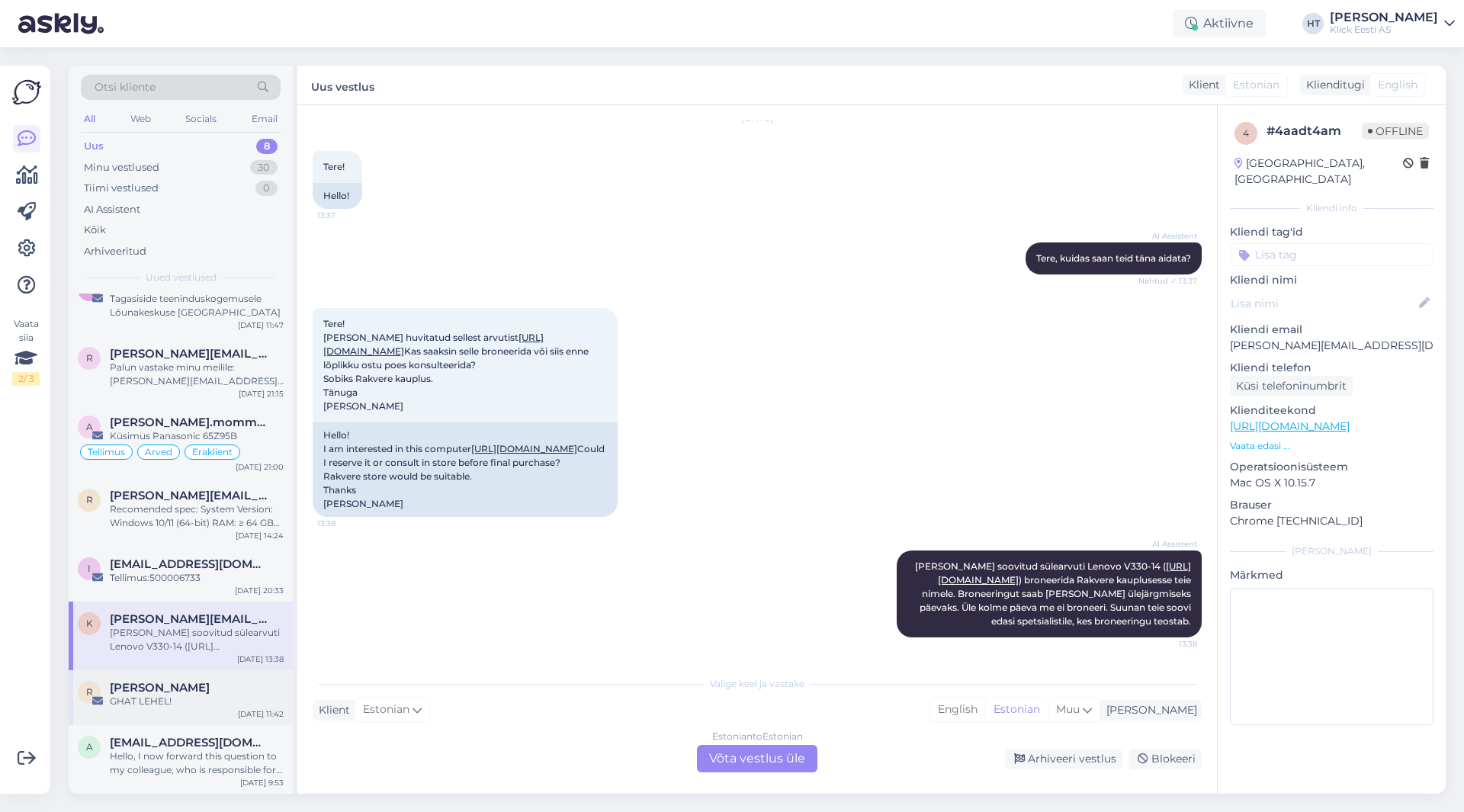
click at [223, 677] on div "R [PERSON_NAME] GHAT LEHEL! [DATE] 11:42" at bounding box center [180, 698] width 224 height 54
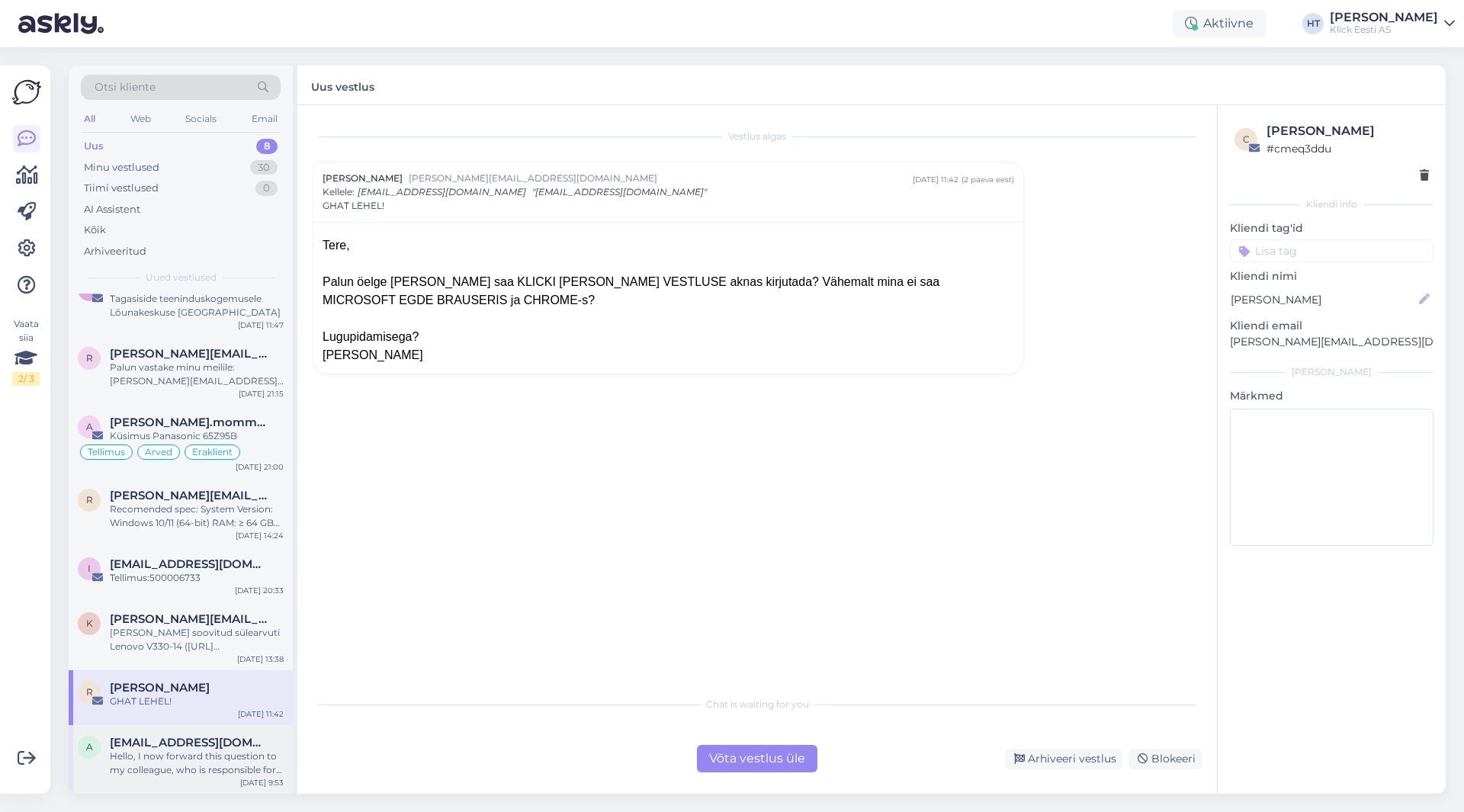
click at [221, 754] on div "Hello, I now forward this question to my colleague, who is responsible for this…" at bounding box center [197, 763] width 174 height 27
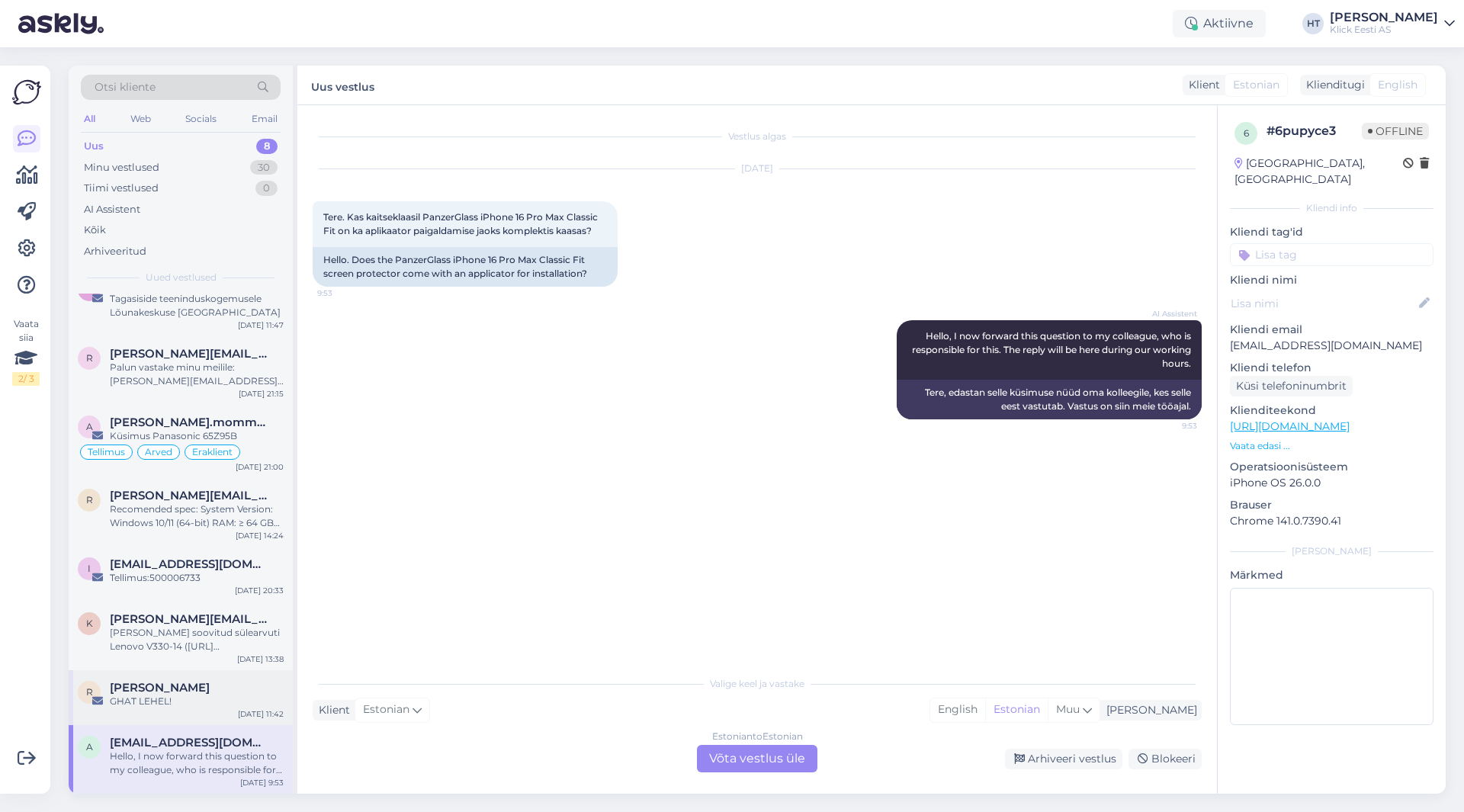
click at [217, 697] on div "GHAT LEHEL!" at bounding box center [197, 702] width 174 height 14
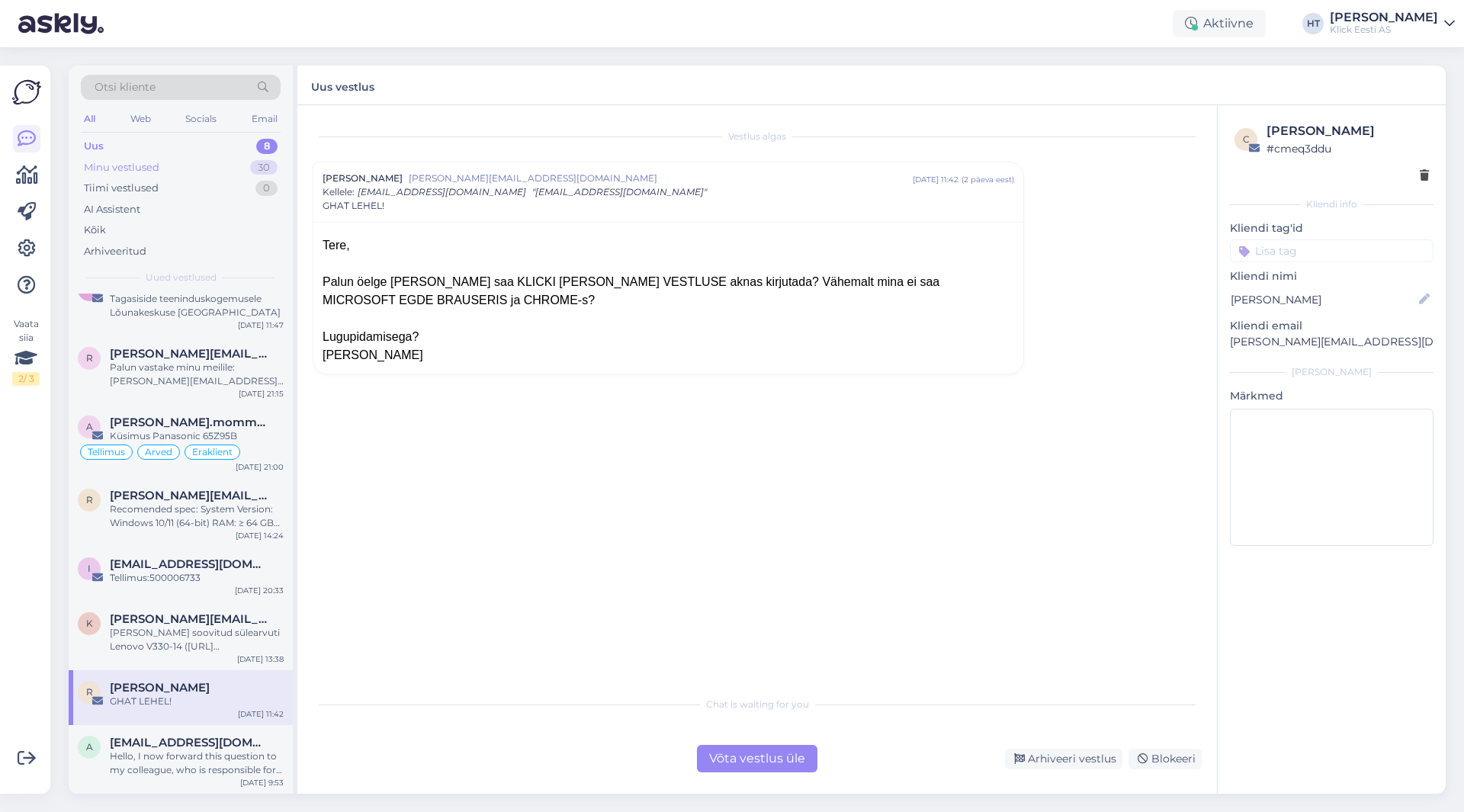
click at [263, 164] on div "30" at bounding box center [264, 167] width 27 height 15
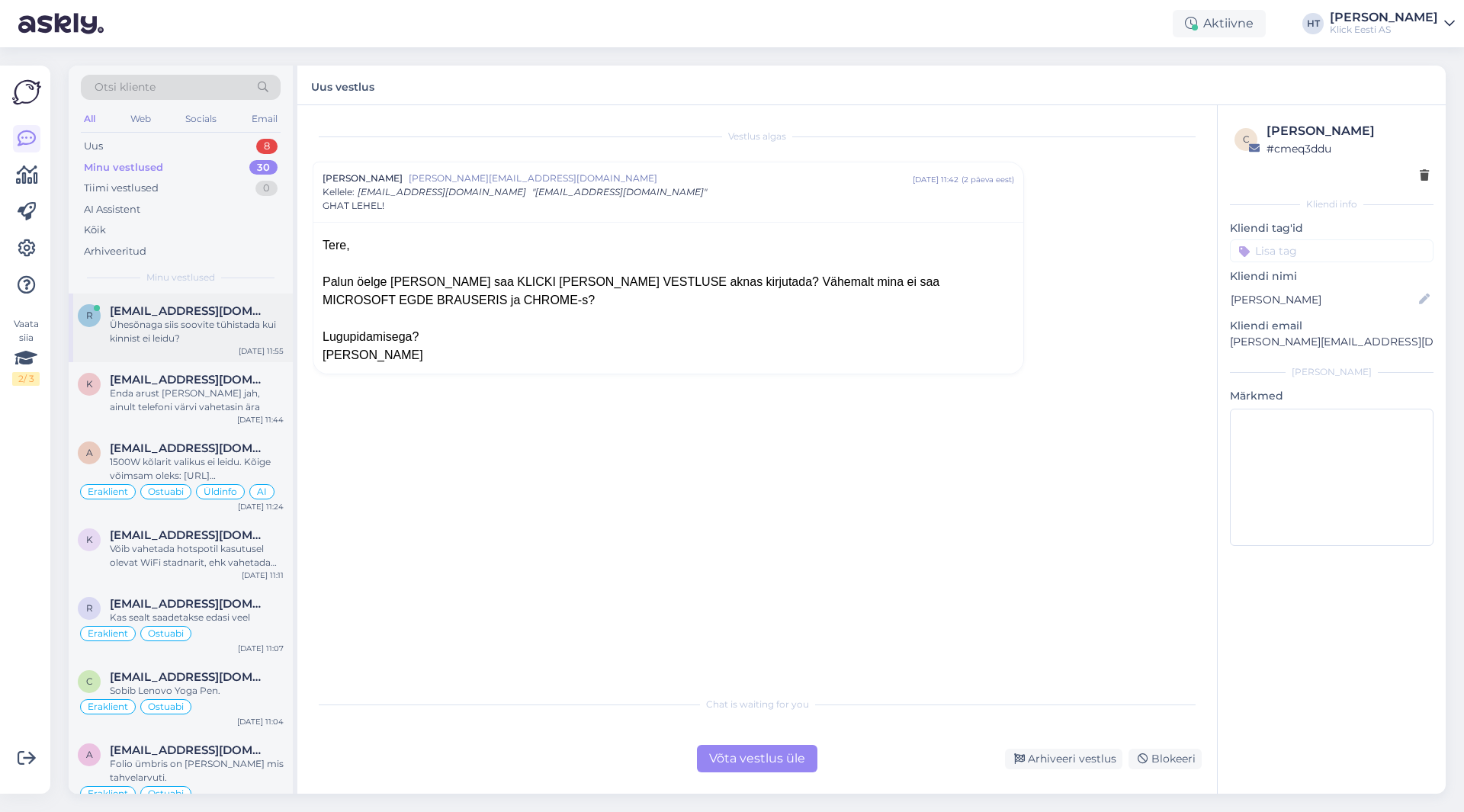
click at [243, 325] on div "Ühesõnaga siis soovite tühistada kui kinnist ei leidu?" at bounding box center [197, 331] width 174 height 27
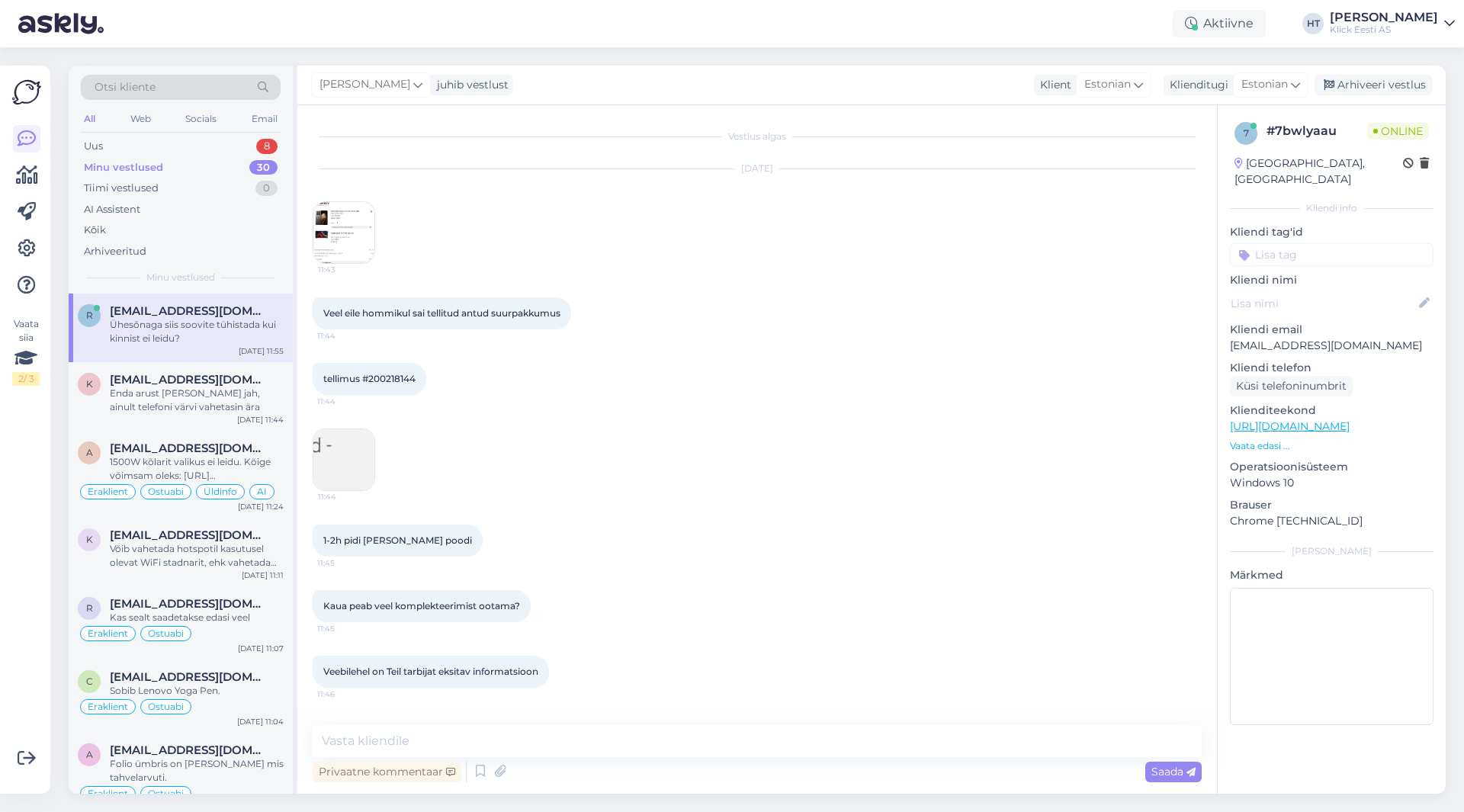
scroll to position [666, 0]
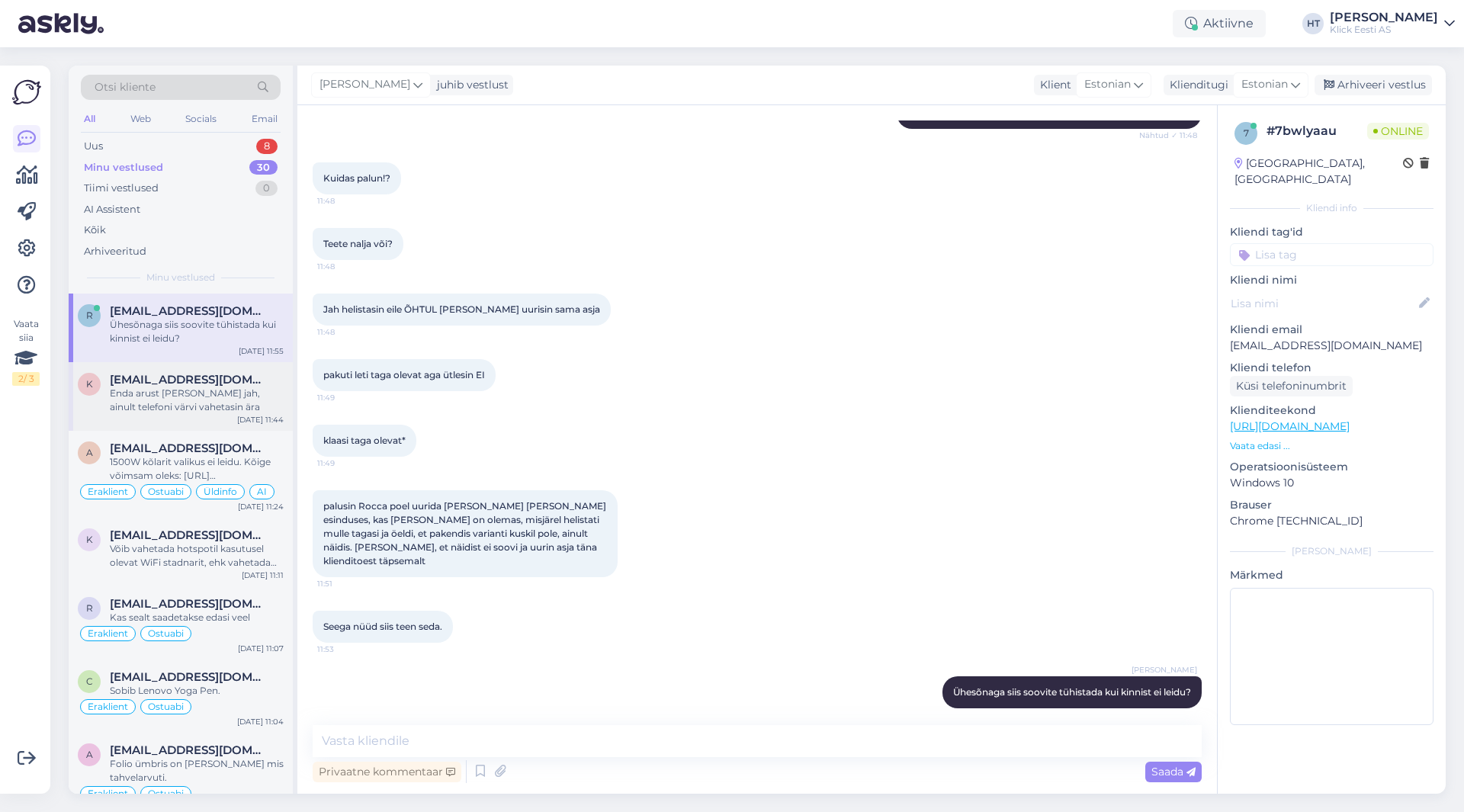
click at [215, 428] on div "K [EMAIL_ADDRESS][DOMAIN_NAME] Enda arust [PERSON_NAME] jah, ainult telefoni vä…" at bounding box center [180, 396] width 224 height 69
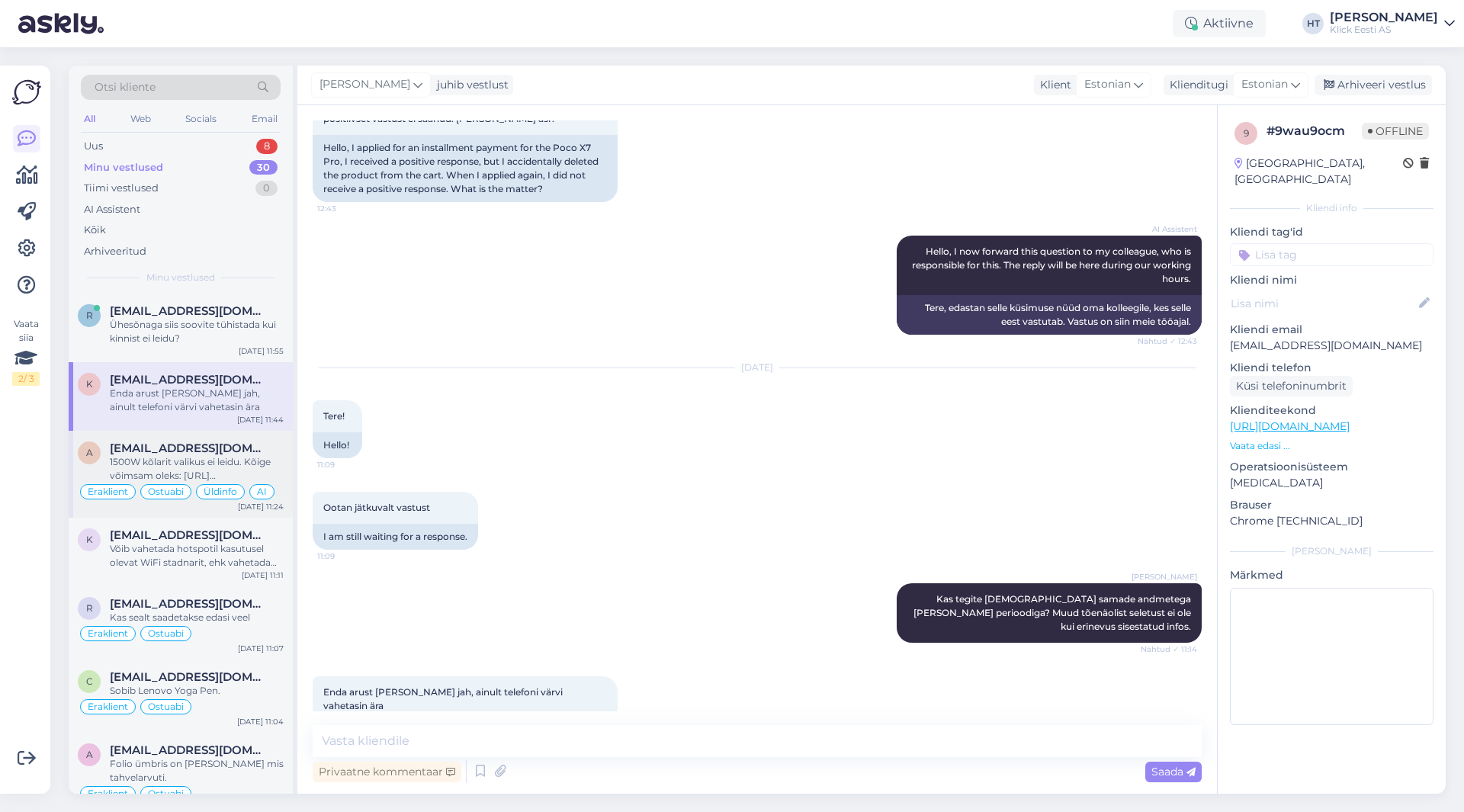
click at [230, 456] on div "1500W kõlarit valikus ei leidu. Kõige võimsam oleks: [URL][DOMAIN_NAME][PERSON_…" at bounding box center [197, 468] width 174 height 27
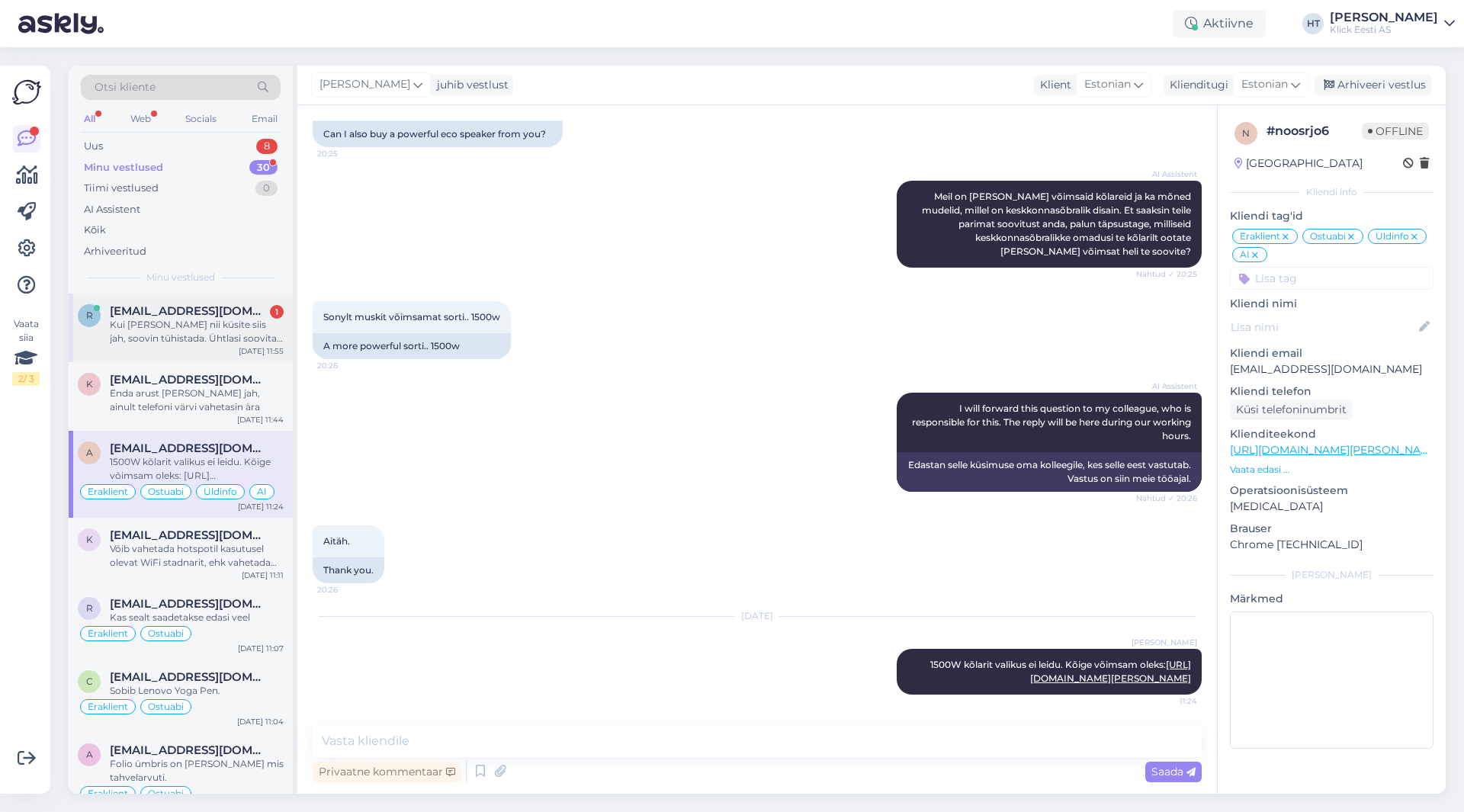
click at [216, 330] on div "Kui [PERSON_NAME] nii küsite siis jah, soovin tühistada. Ühtlasi soovitan sel j…" at bounding box center [197, 331] width 174 height 27
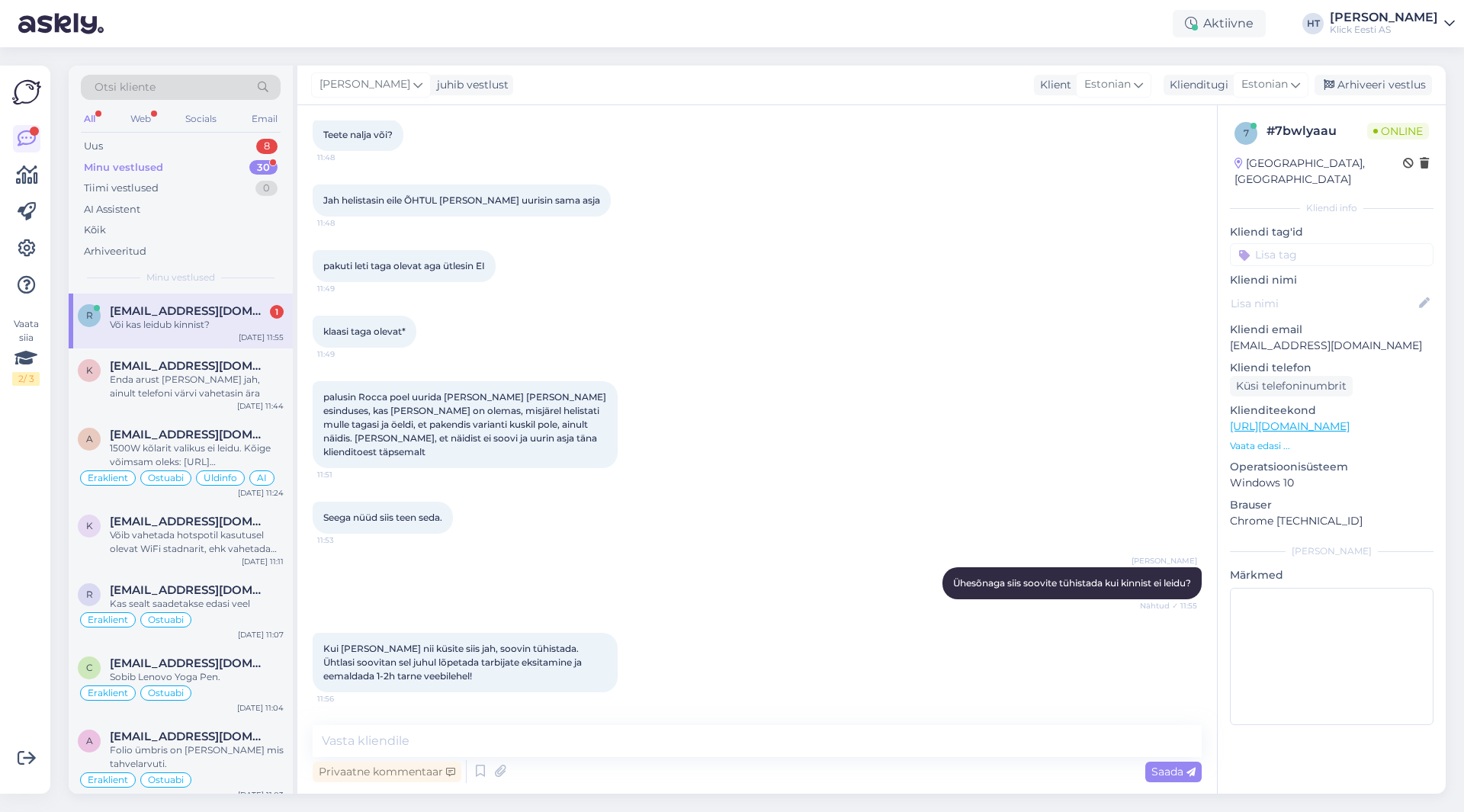
scroll to position [824, 0]
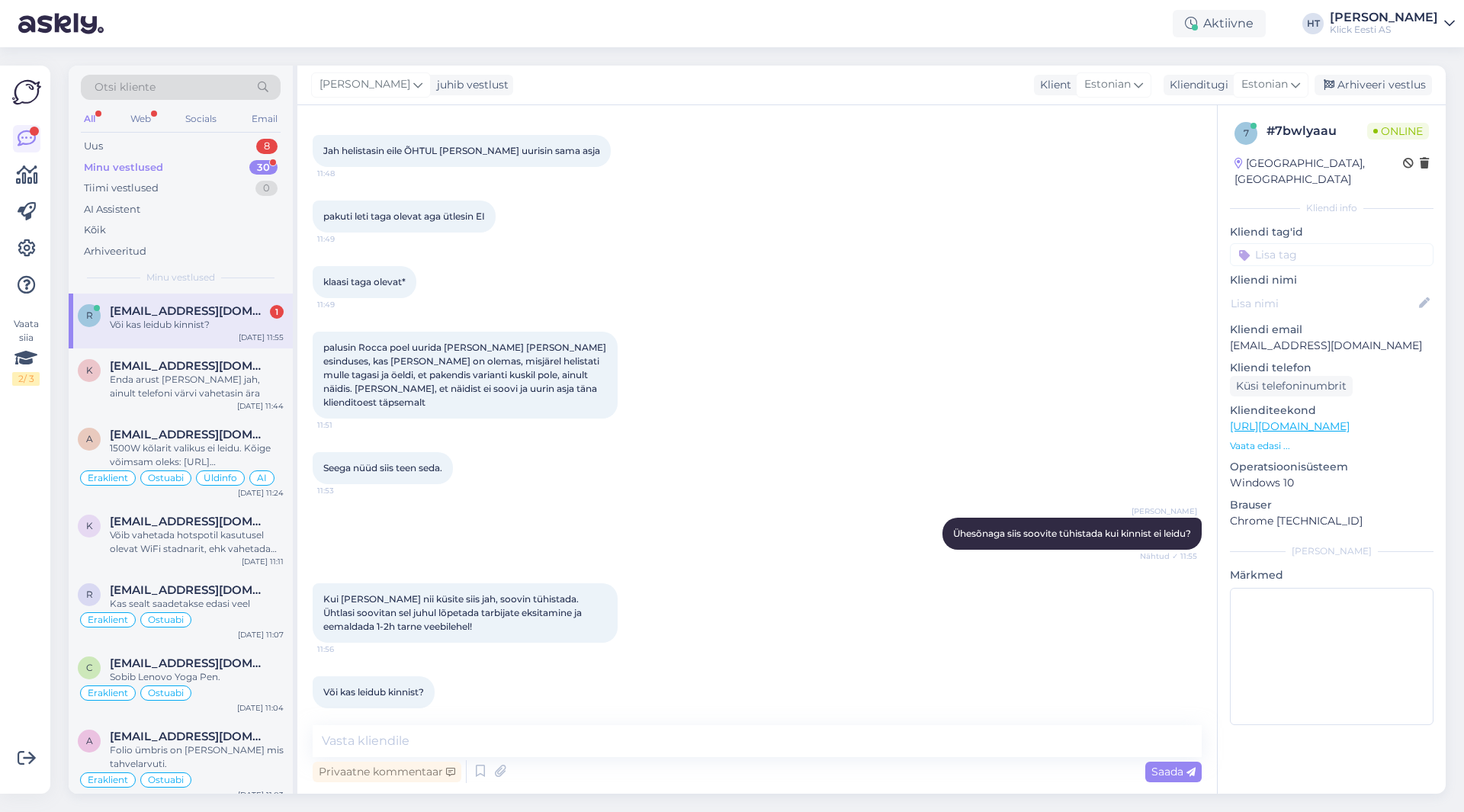
click at [779, 660] on div "Või kas leidub kinnist? 11:57" at bounding box center [757, 692] width 889 height 66
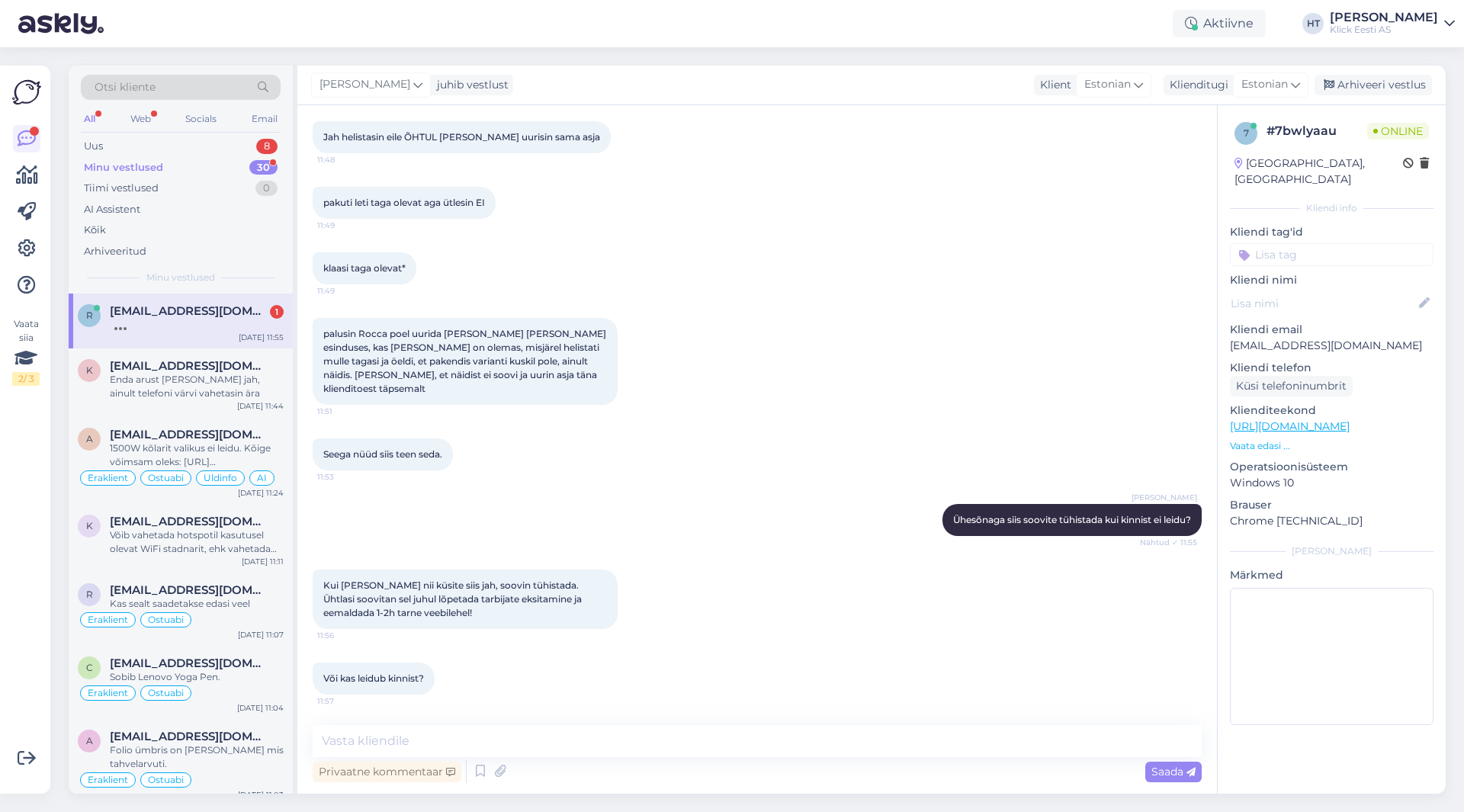
scroll to position [890, 0]
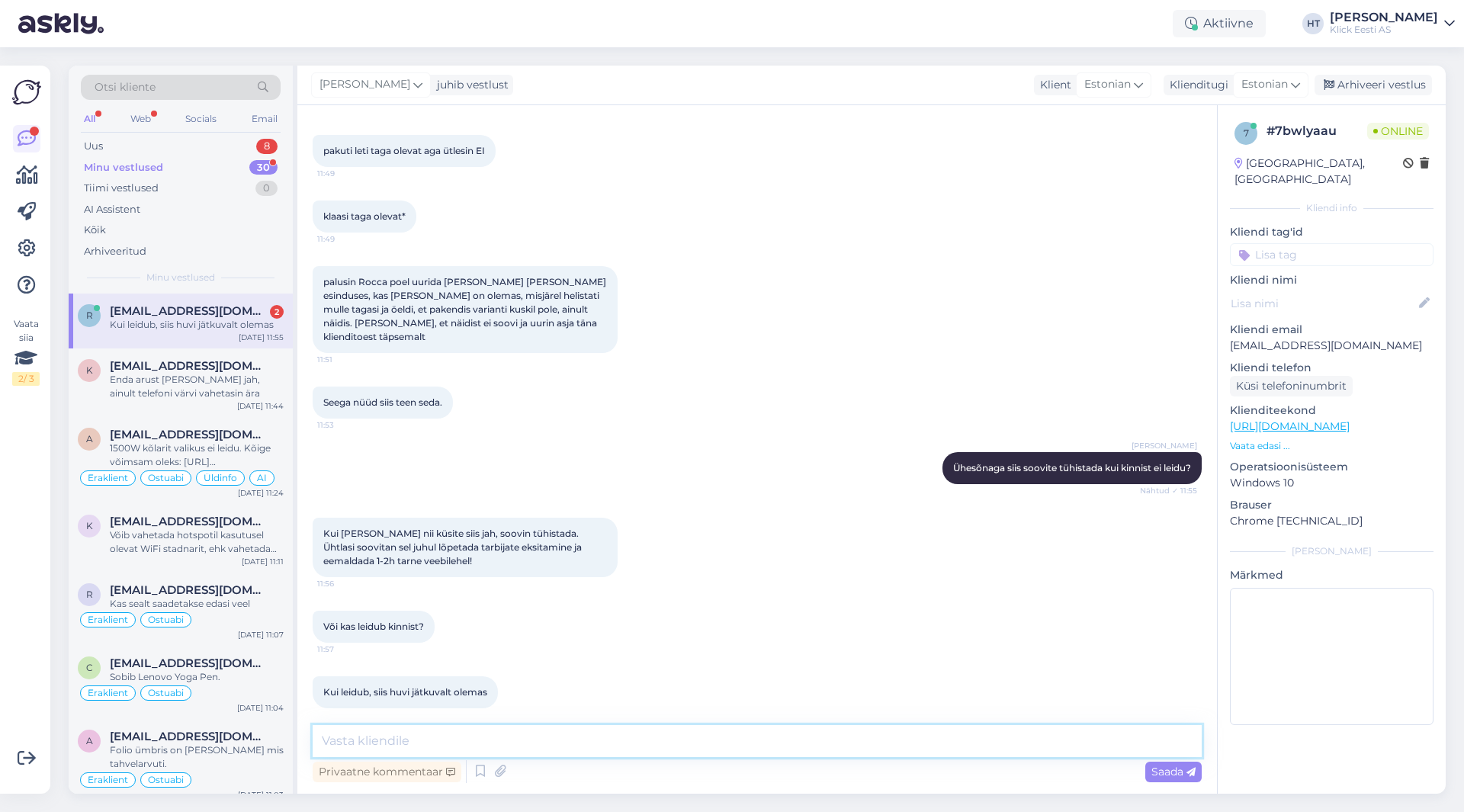
click at [739, 743] on textarea at bounding box center [757, 741] width 889 height 32
type textarea "Üheski poes kinnisena ei leidu."
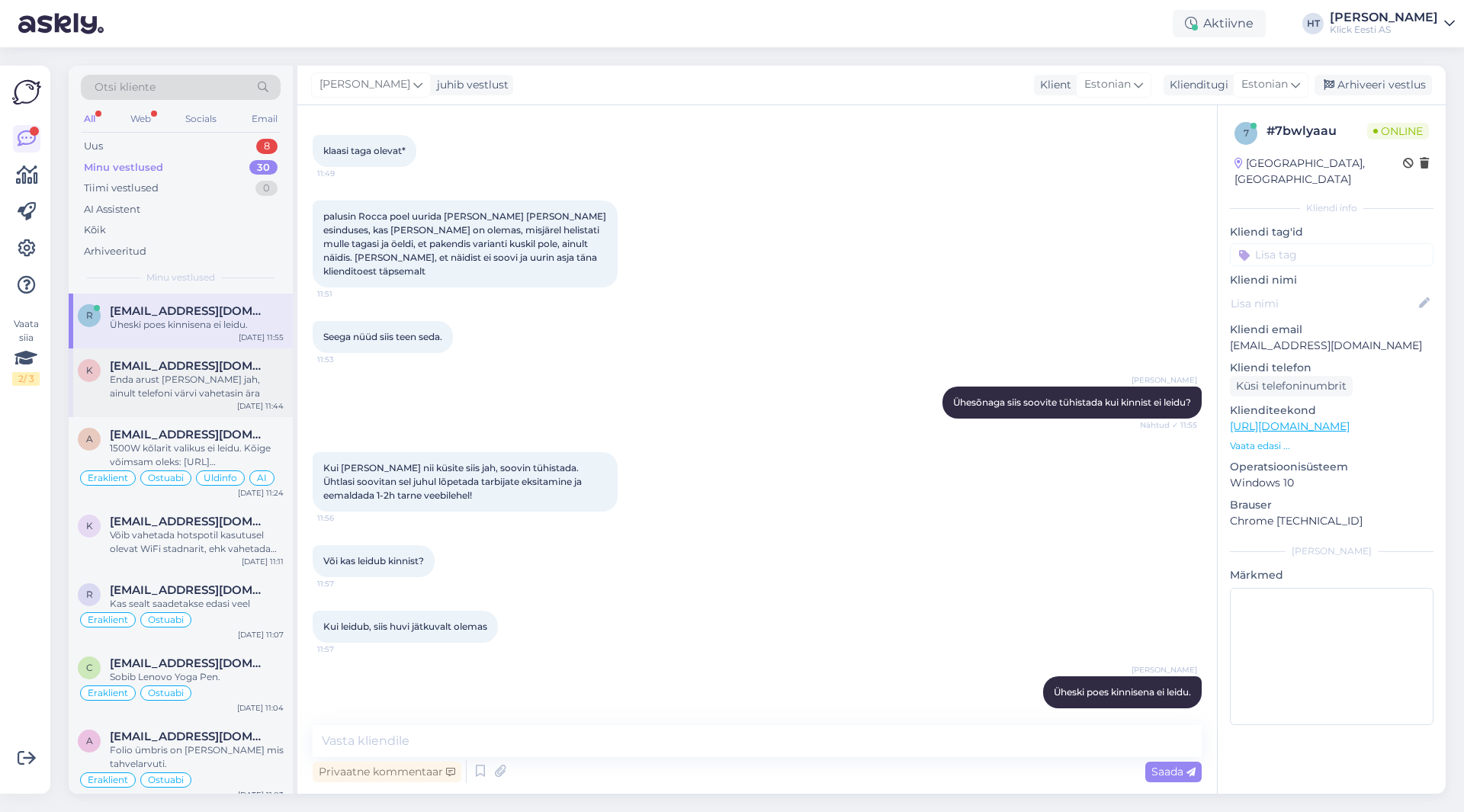
click at [230, 383] on div "Enda arust [PERSON_NAME] jah, ainult telefoni värvi vahetasin ära" at bounding box center [197, 386] width 174 height 27
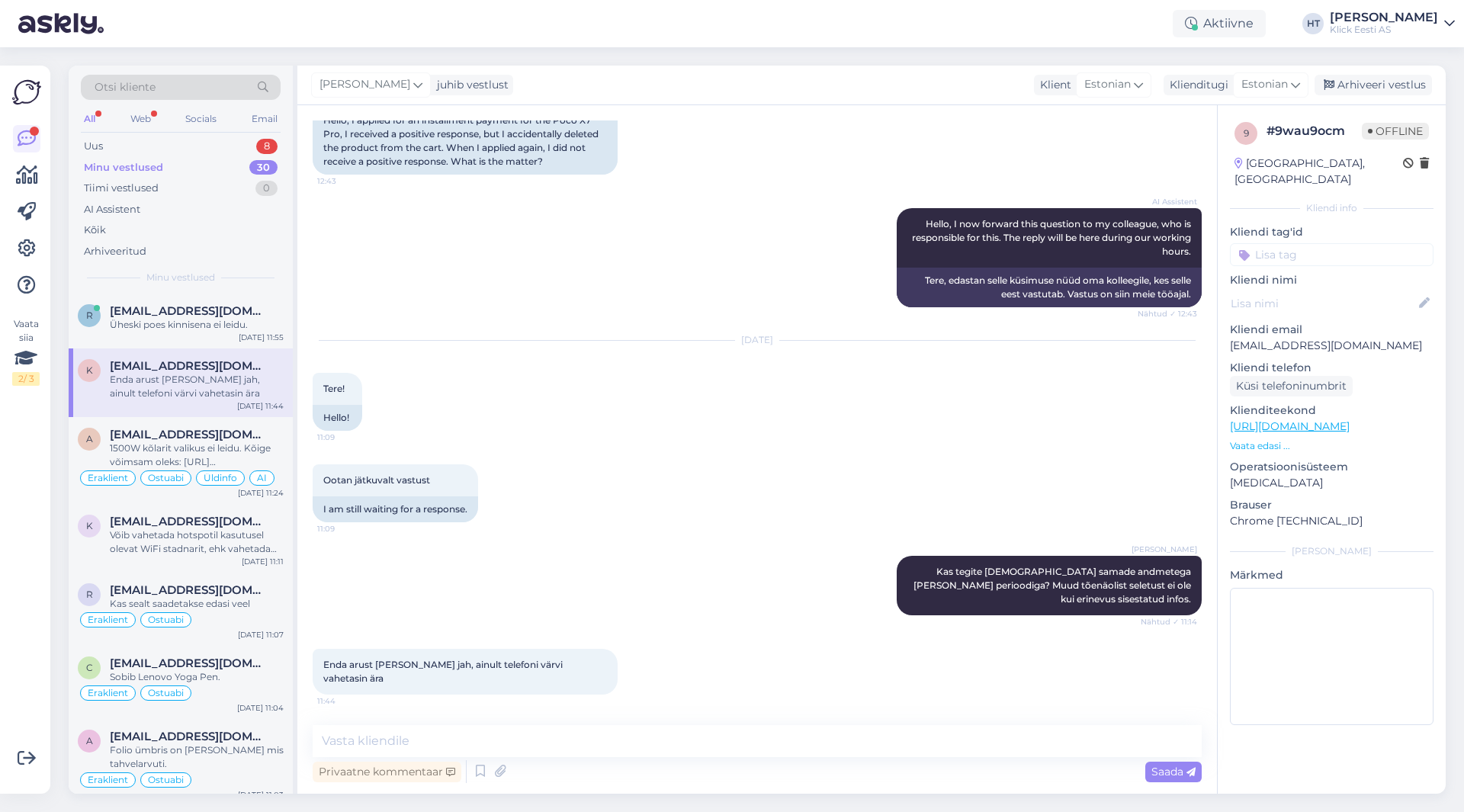
scroll to position [140, 0]
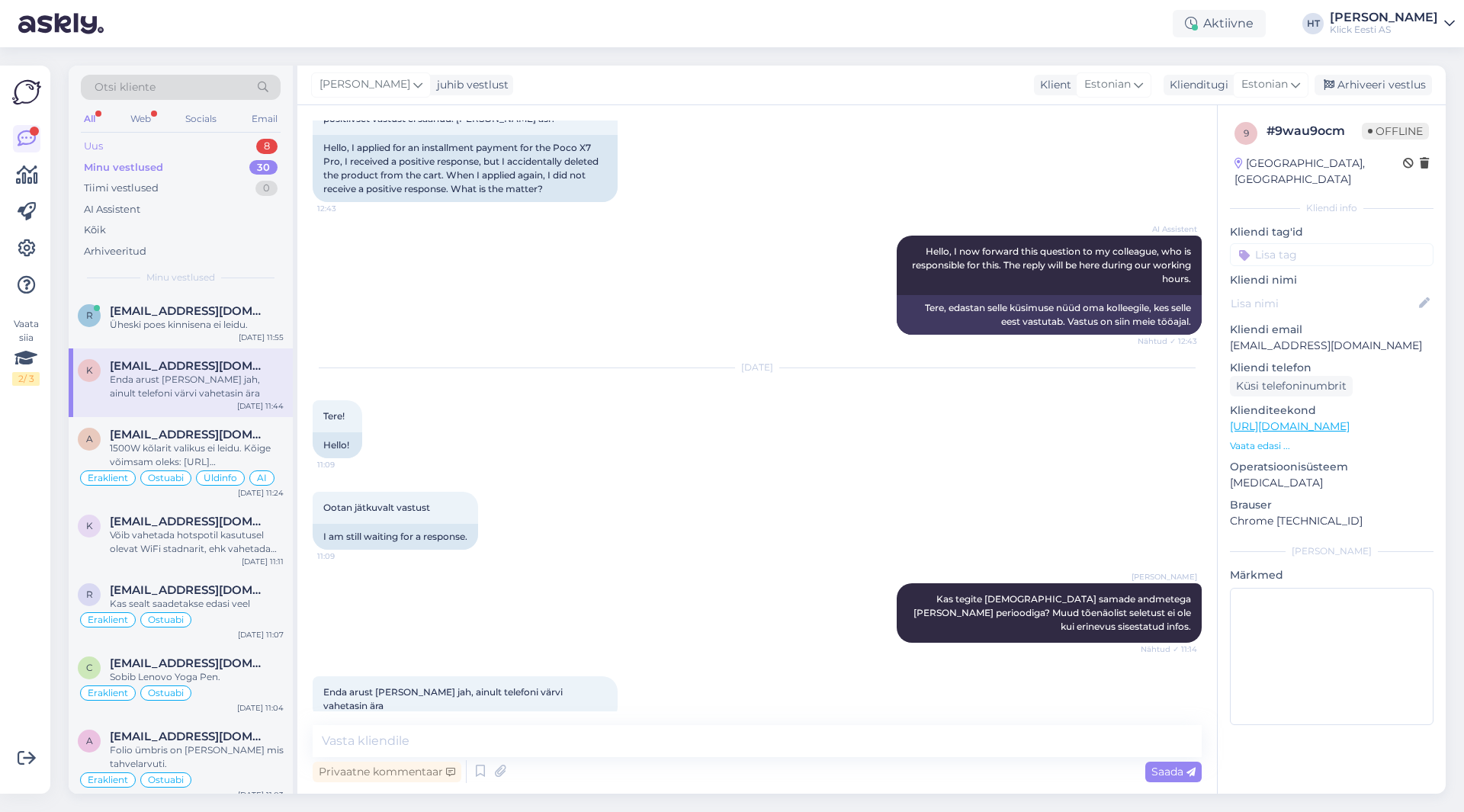
click at [215, 135] on div "Uus 8" at bounding box center [180, 146] width 199 height 21
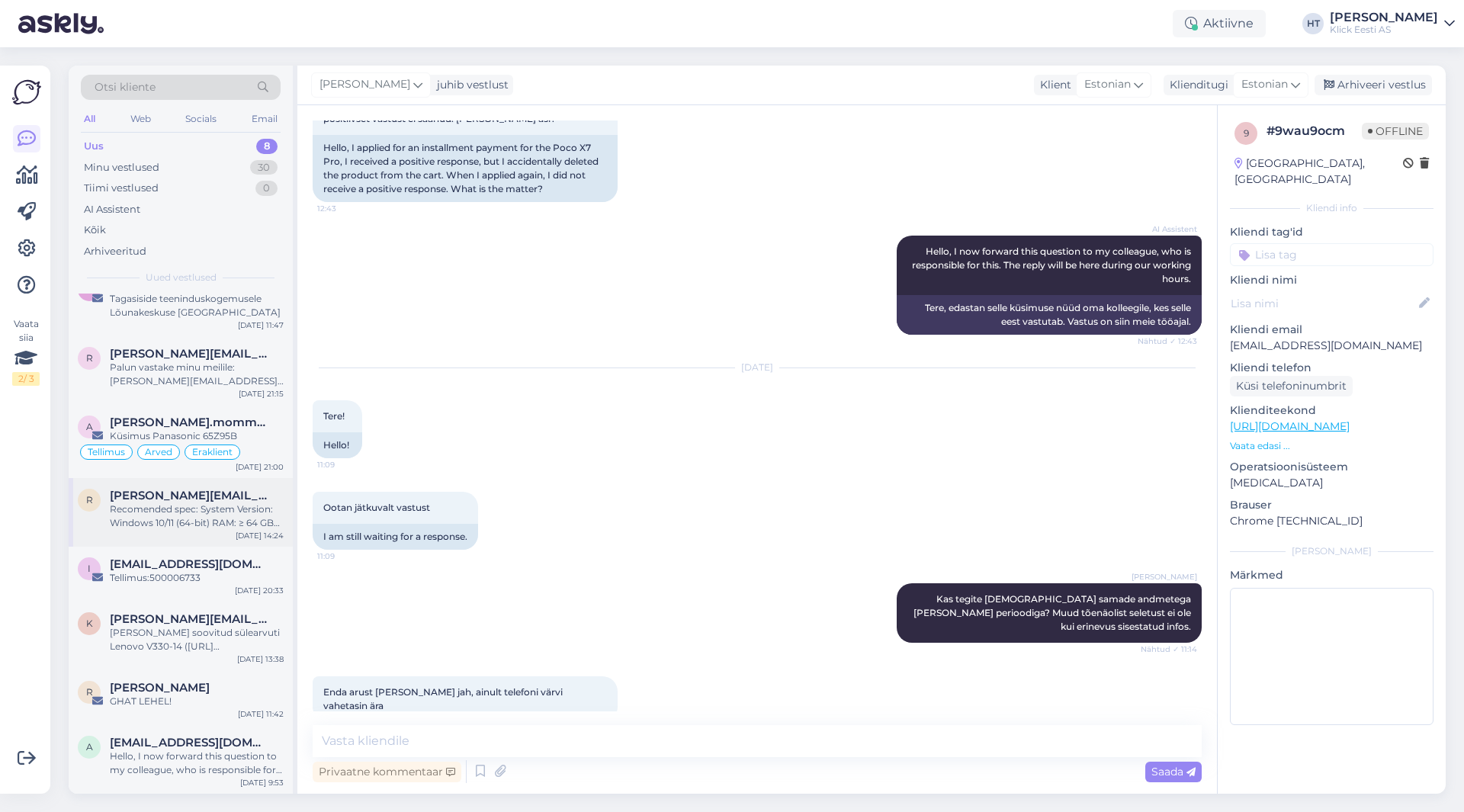
scroll to position [0, 0]
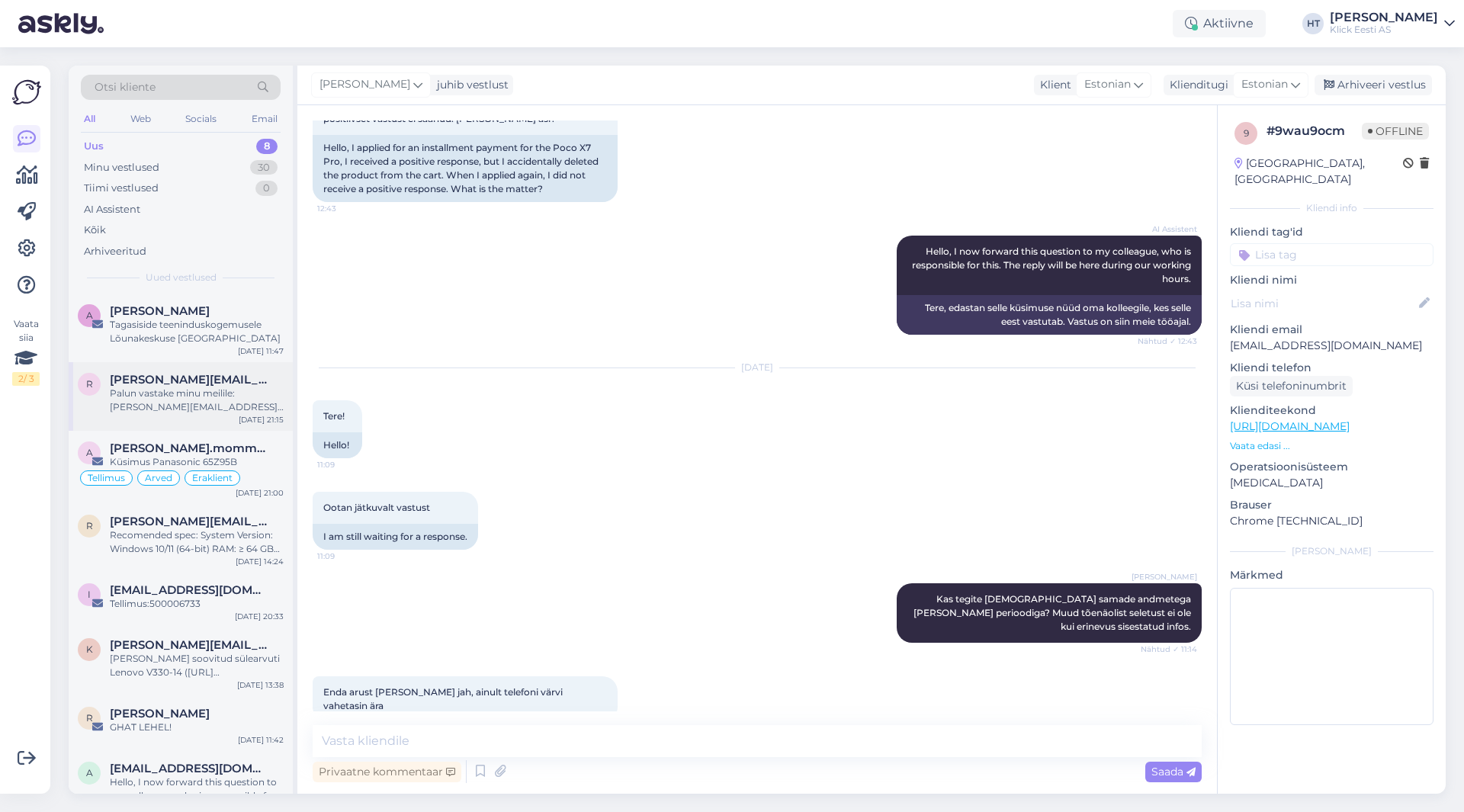
click at [203, 400] on div "Palun vastake minu meilile: [PERSON_NAME][EMAIL_ADDRESS][PERSON_NAME][DOMAIN_NA…" at bounding box center [197, 400] width 174 height 27
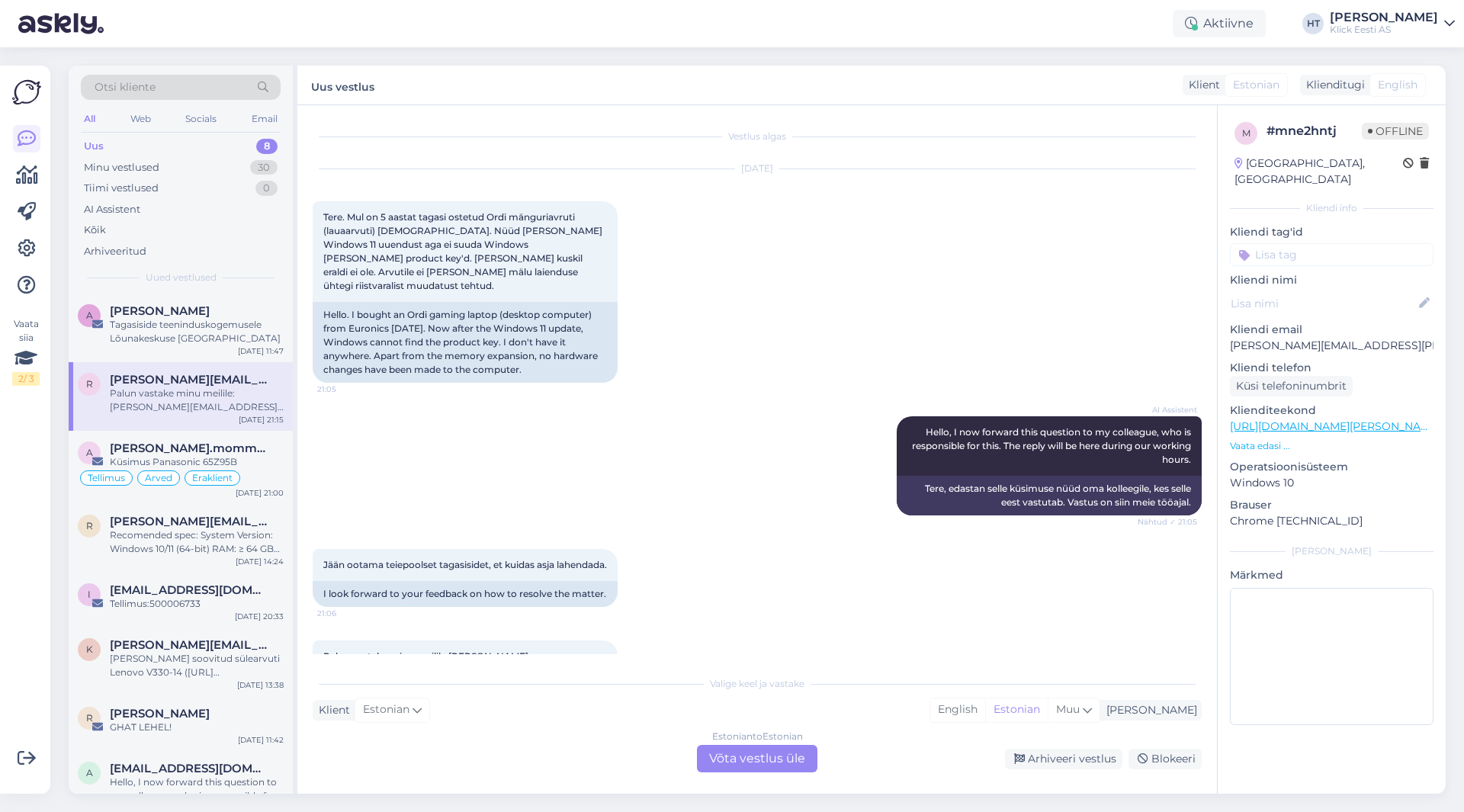
scroll to position [75, 0]
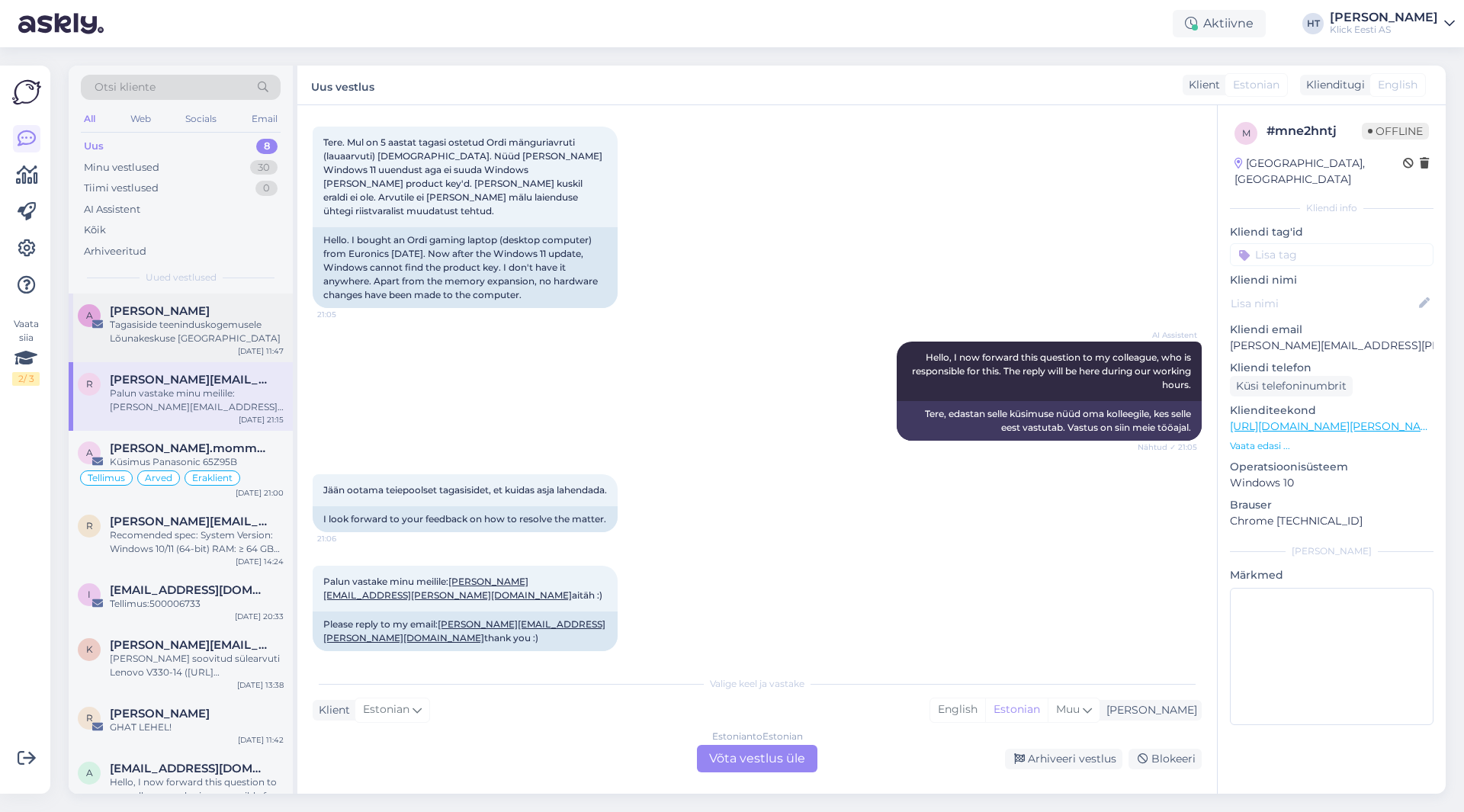
click at [251, 344] on div "Tagasiside teeninduskogemusele Lõunakeskuse [GEOGRAPHIC_DATA]" at bounding box center [197, 331] width 174 height 27
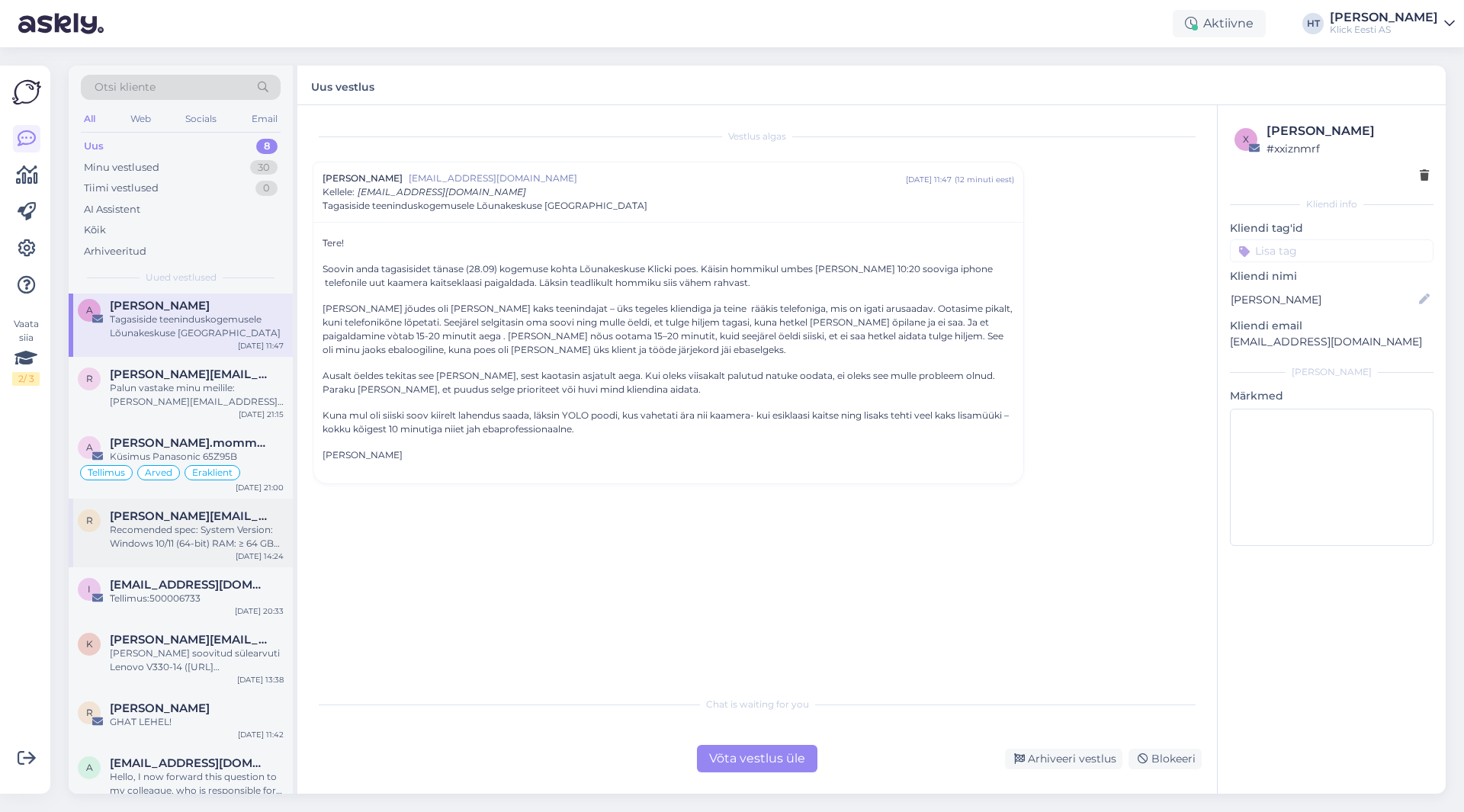
scroll to position [0, 0]
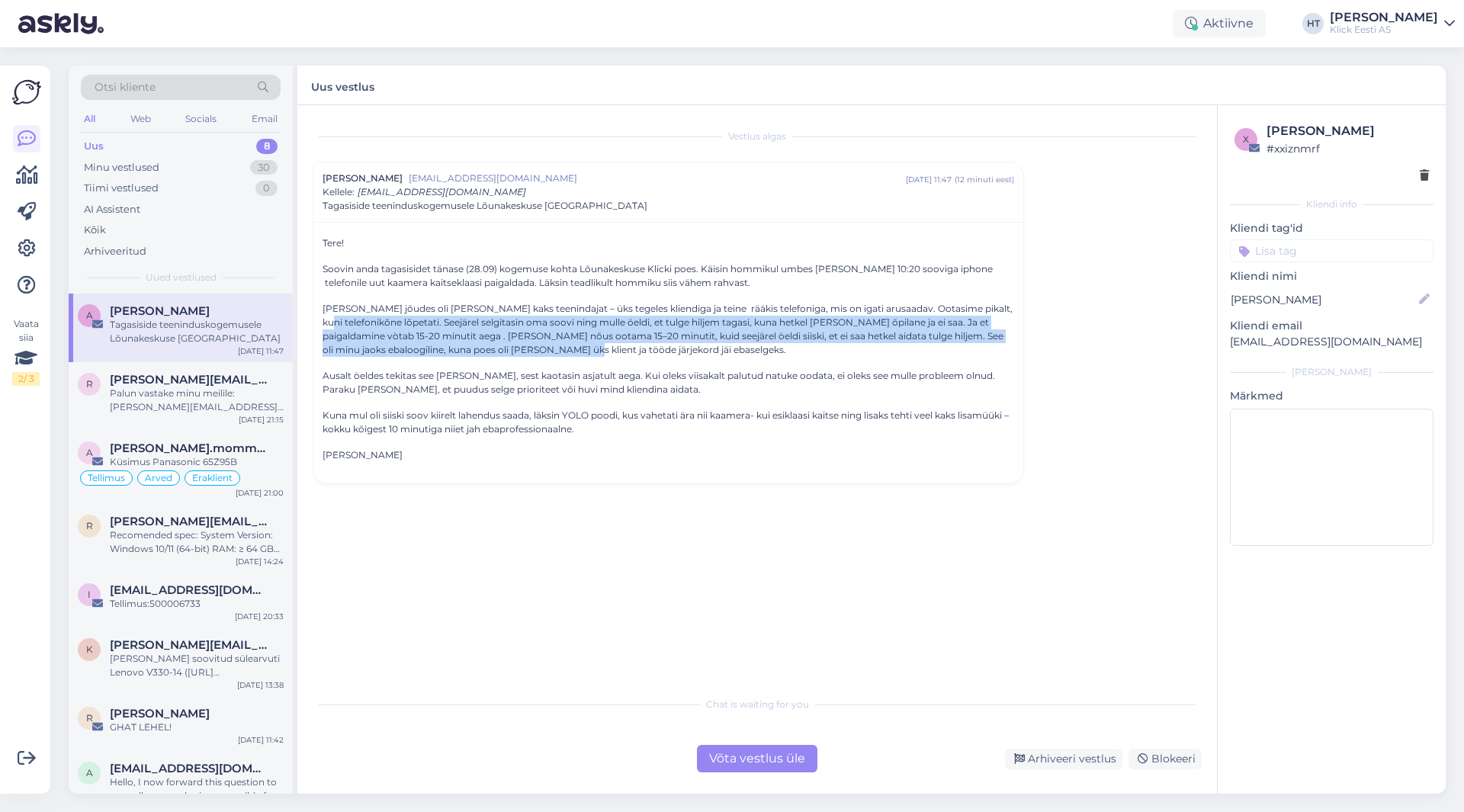
drag, startPoint x: 323, startPoint y: 323, endPoint x: 1013, endPoint y: 350, distance: 690.5
click at [1013, 350] on p "[PERSON_NAME] jõudes oli [PERSON_NAME] kaks teenindajat – üks tegeles kliendiga…" at bounding box center [668, 330] width 692 height 54
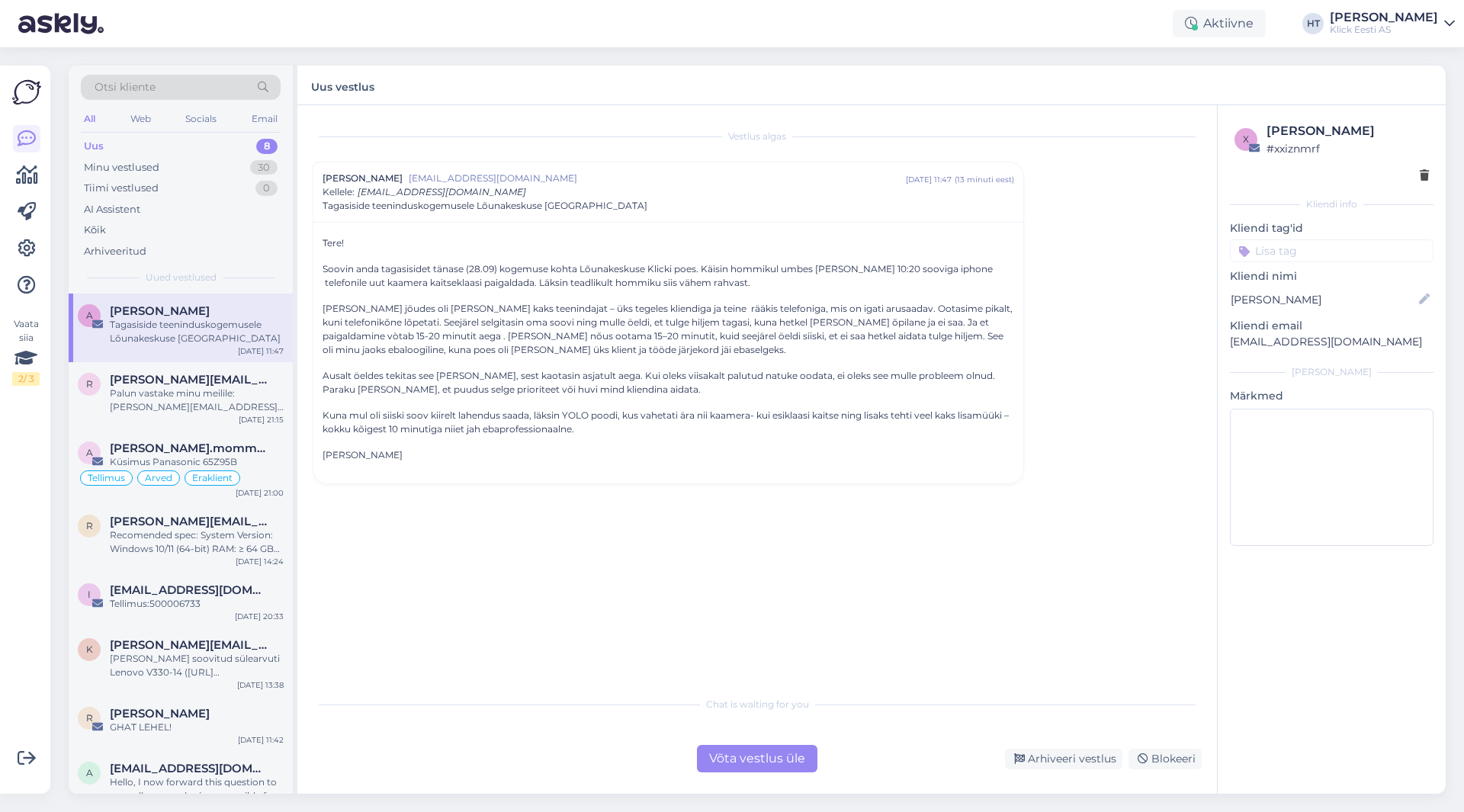
click at [525, 355] on p "[PERSON_NAME] jõudes oli [PERSON_NAME] kaks teenindajat – üks tegeles kliendiga…" at bounding box center [668, 330] width 692 height 54
drag, startPoint x: 321, startPoint y: 373, endPoint x: 672, endPoint y: 465, distance: 362.9
click at [672, 465] on div "Tere! Soovin anda tagasisidet tänase (28.09) kogemuse kohta Lõunakeskuse Klicki…" at bounding box center [669, 353] width 710 height 262
drag, startPoint x: 533, startPoint y: 411, endPoint x: 1017, endPoint y: 427, distance: 484.3
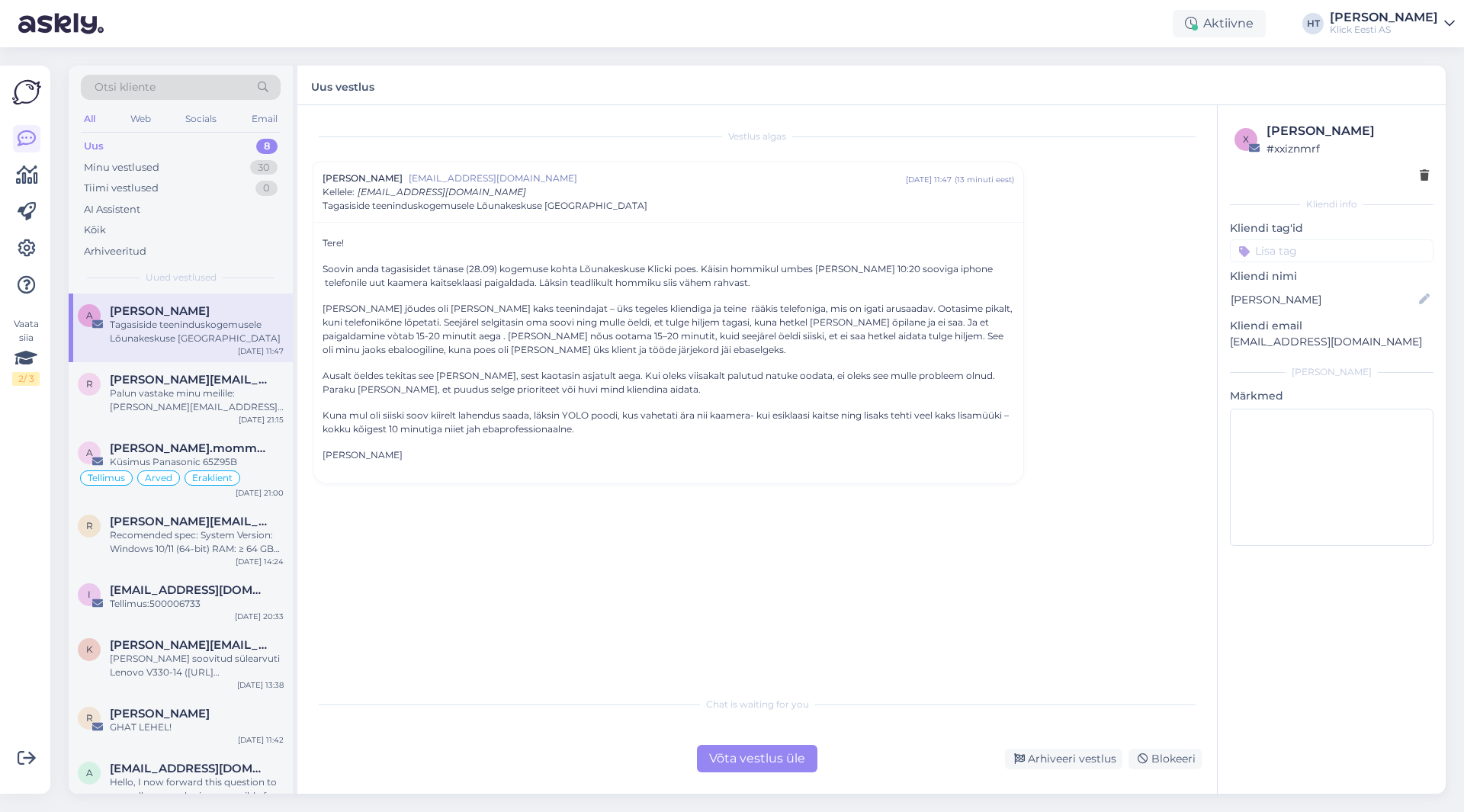
click at [1017, 427] on div "Tere! Soovin anda tagasisidet tänase (28.09) kogemuse kohta Lõunakeskuse Klicki…" at bounding box center [669, 353] width 710 height 262
click at [591, 429] on p "Kuna mul oli siiski soov kiirelt lahendus saada, läksin YOLO poodi, kus vahetat…" at bounding box center [668, 422] width 692 height 27
click at [265, 170] on div "30" at bounding box center [264, 167] width 27 height 15
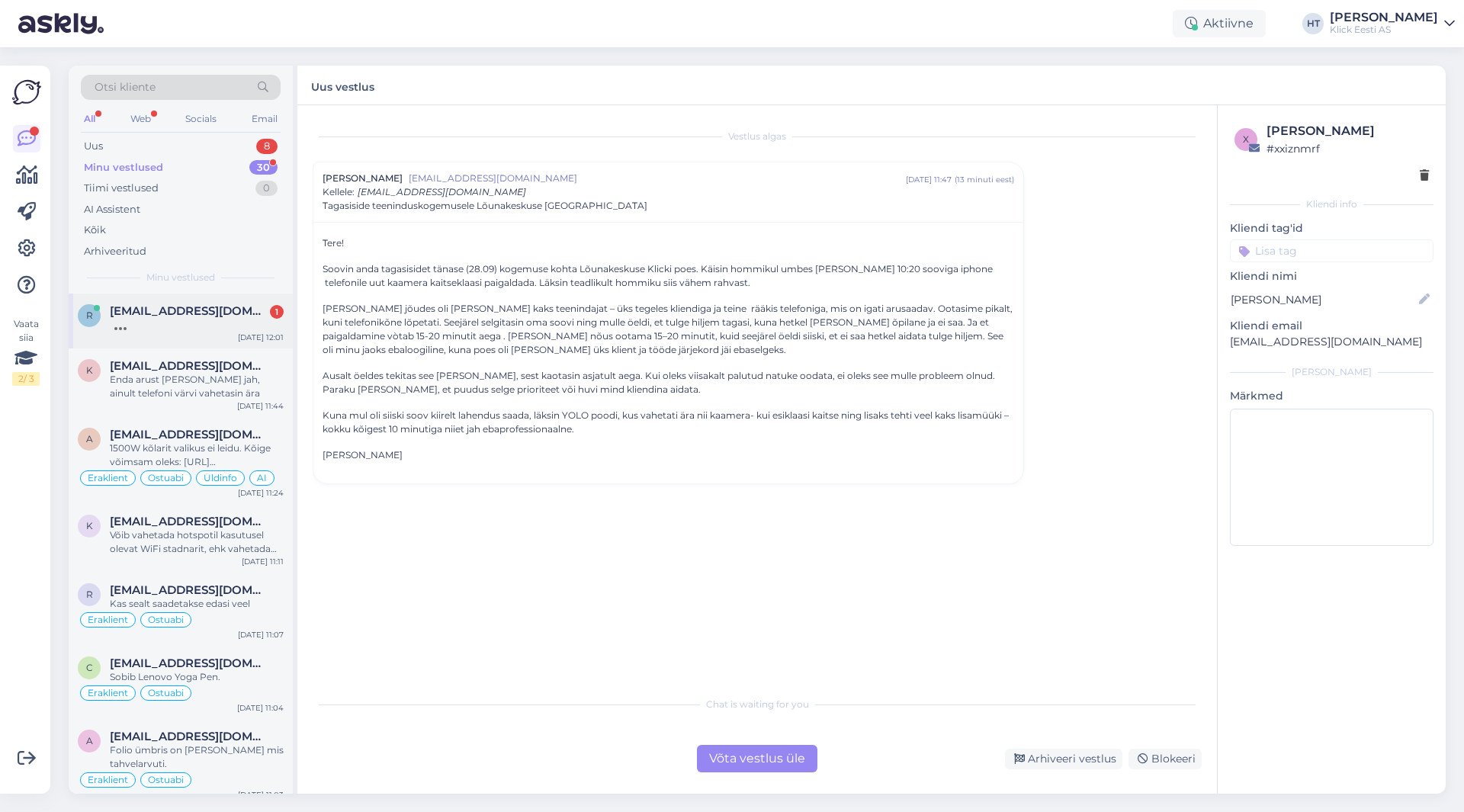
click at [234, 304] on span "[EMAIL_ADDRESS][DOMAIN_NAME]" at bounding box center [189, 311] width 159 height 14
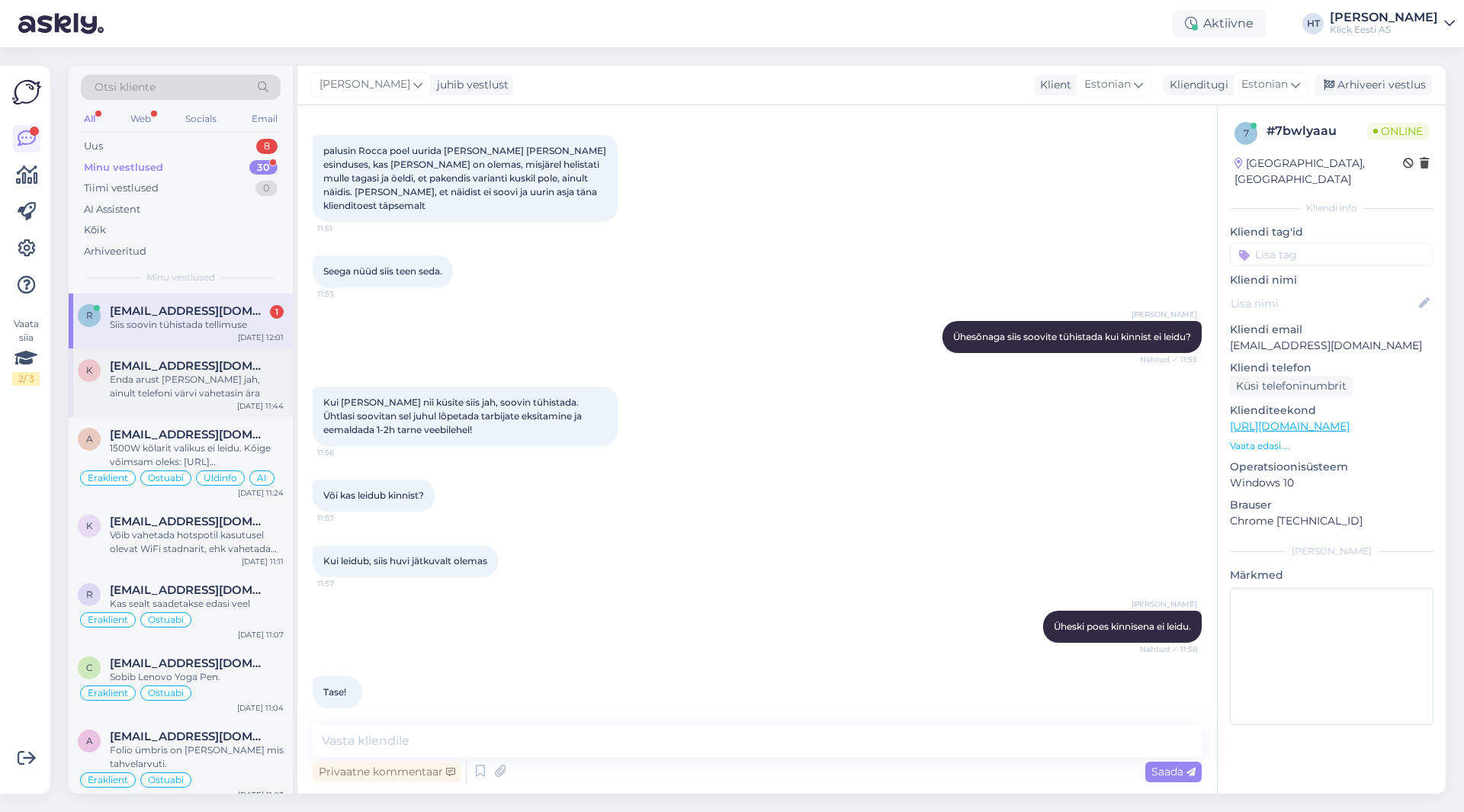
scroll to position [1087, 0]
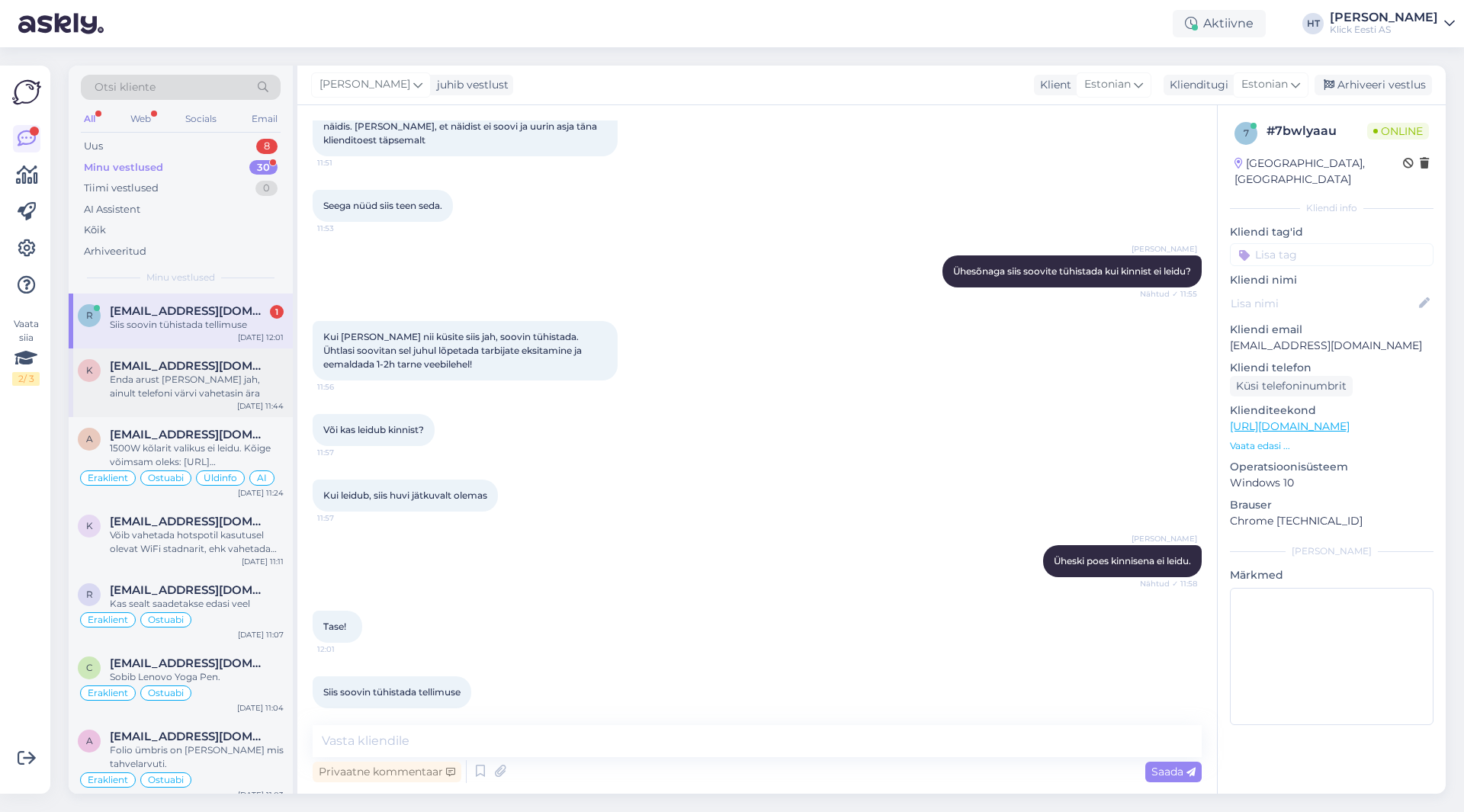
click at [236, 369] on div "[EMAIL_ADDRESS][DOMAIN_NAME]" at bounding box center [197, 366] width 174 height 14
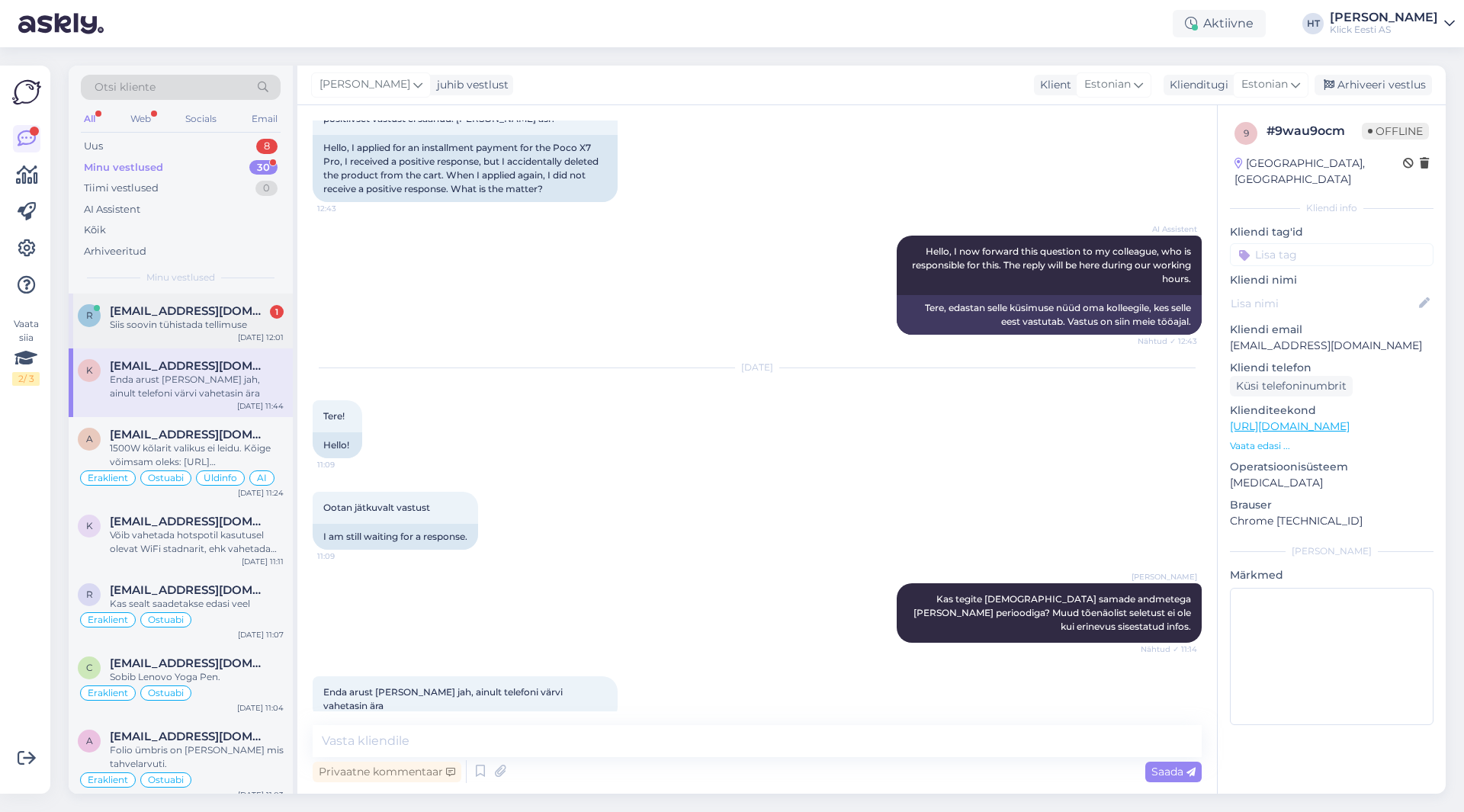
click at [238, 334] on div "r [EMAIL_ADDRESS][DOMAIN_NAME] 1 Siis soovin tühistada tellimuse [DATE] 12:01" at bounding box center [180, 321] width 224 height 54
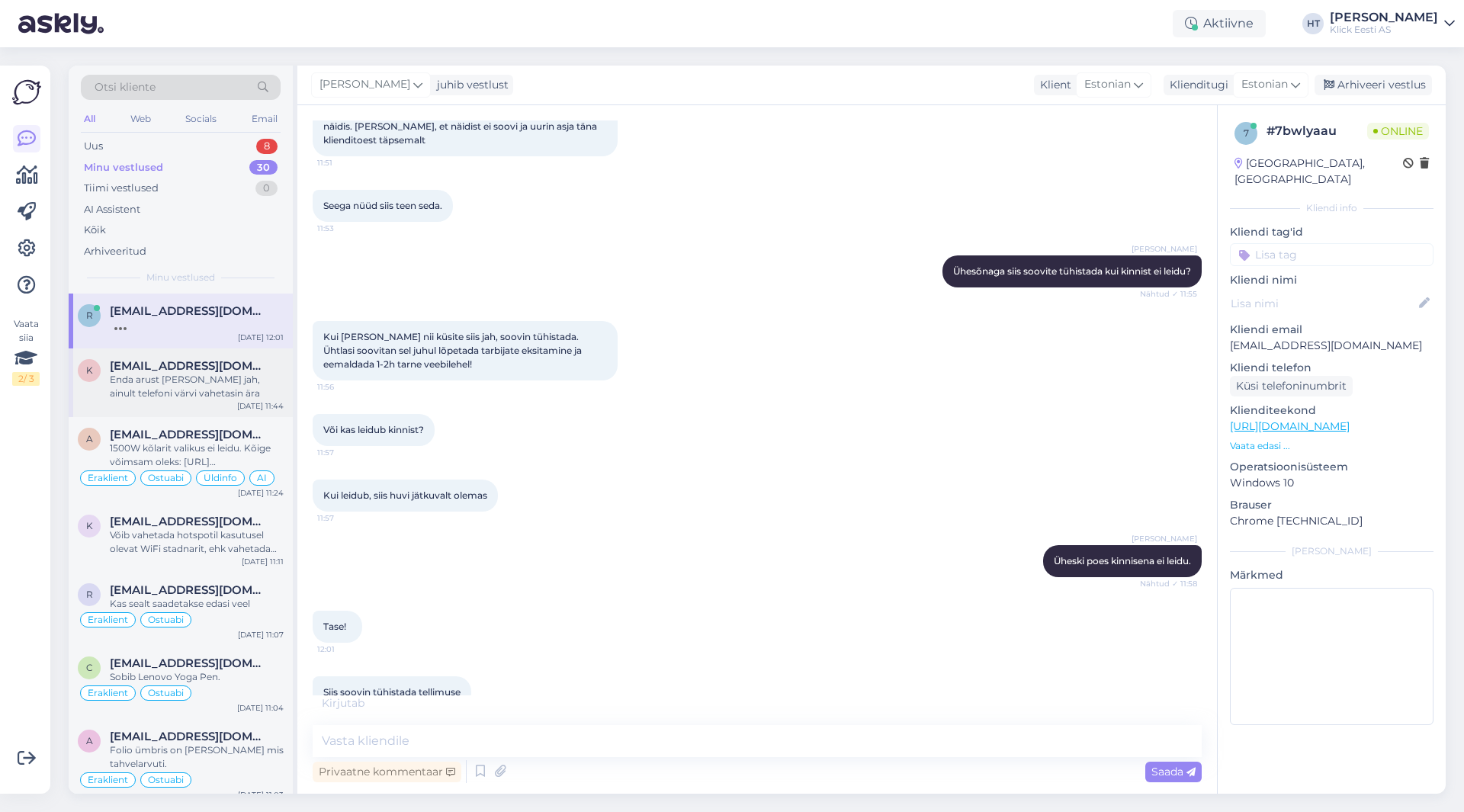
click at [240, 372] on div "[EMAIL_ADDRESS][DOMAIN_NAME]" at bounding box center [197, 366] width 174 height 14
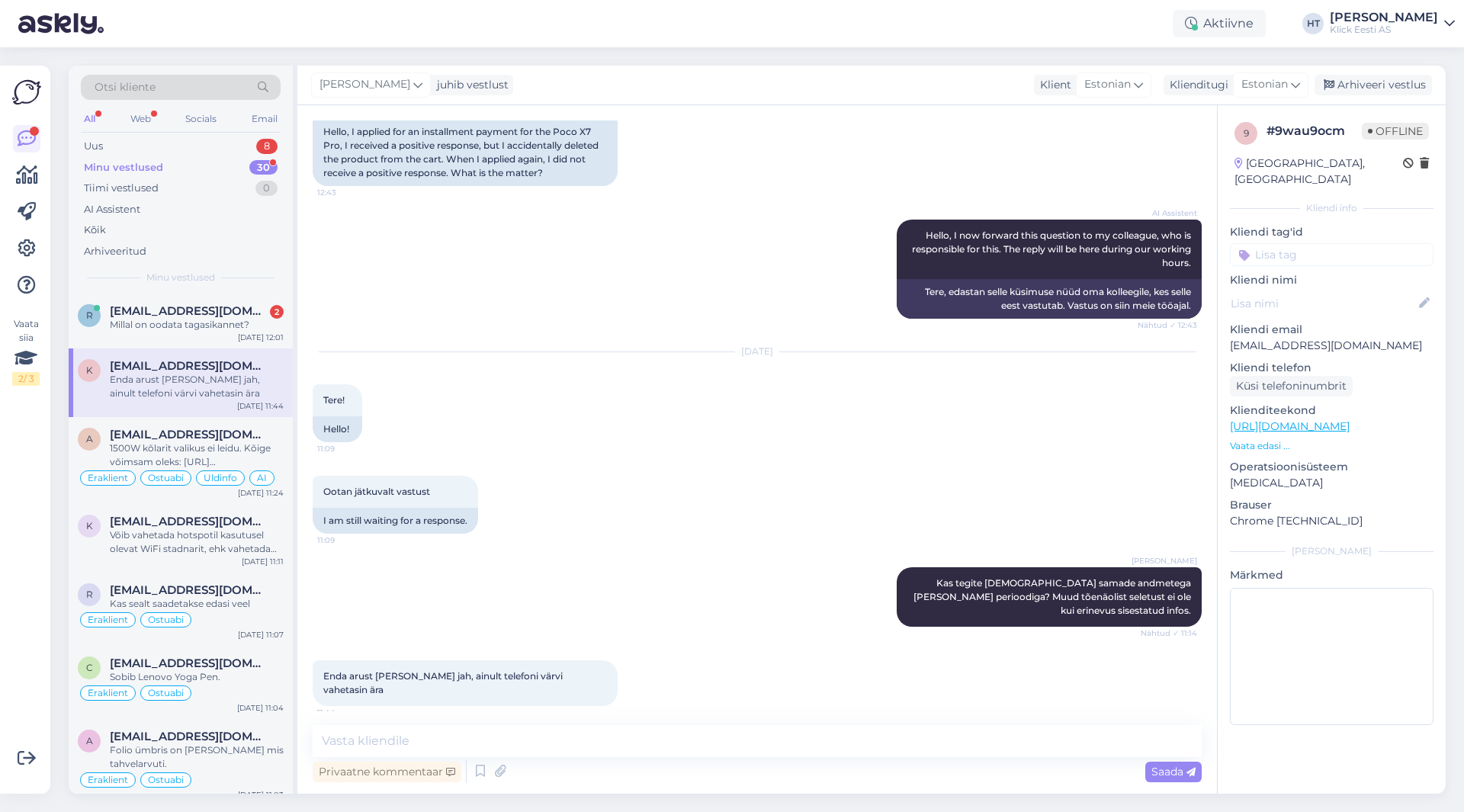
scroll to position [140, 0]
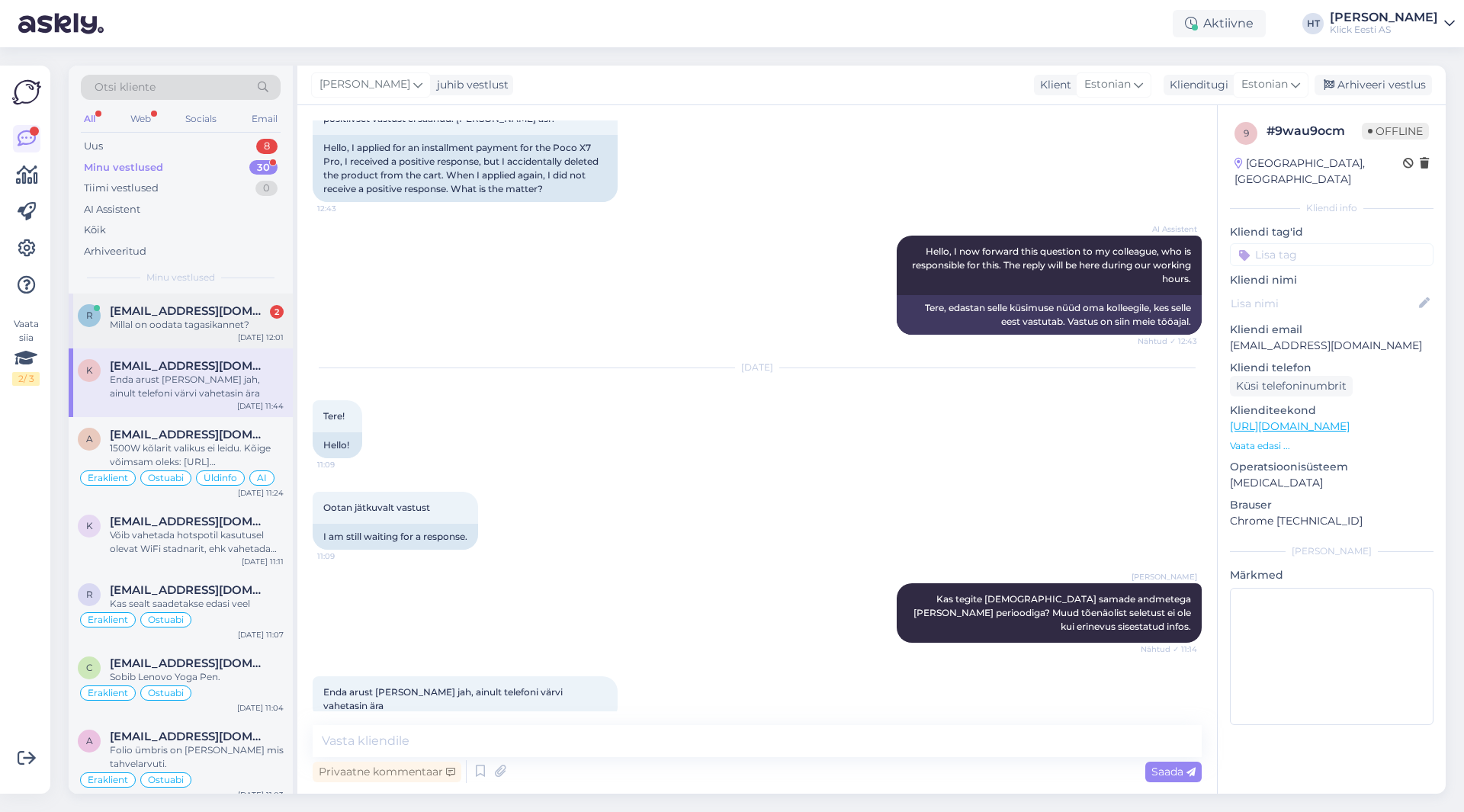
click at [205, 325] on div "Millal on oodata tagasikannet?" at bounding box center [197, 325] width 174 height 14
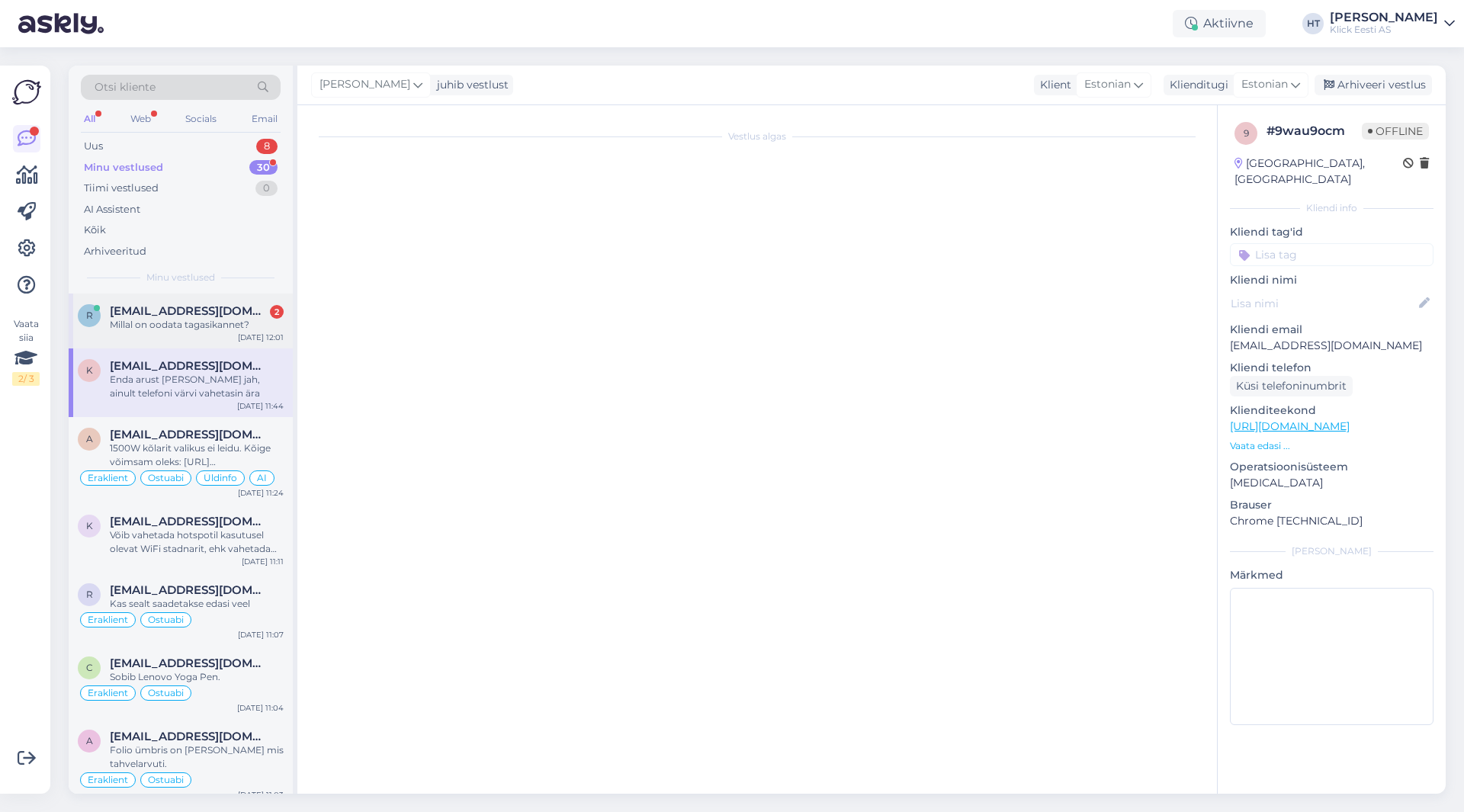
scroll to position [1232, 0]
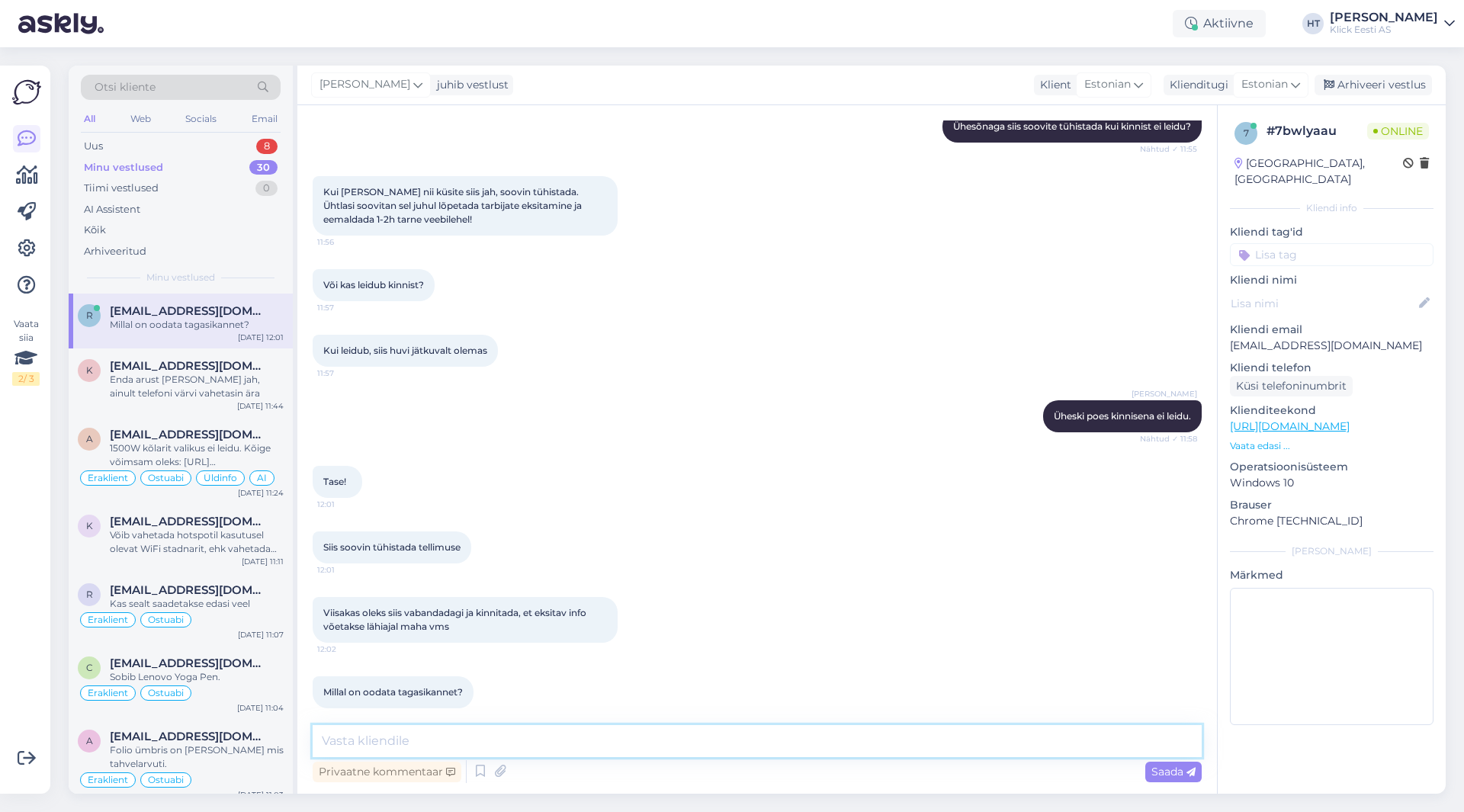
click at [481, 736] on textarea at bounding box center [757, 741] width 889 height 32
type textarea "5 tööpäeva [PERSON_NAME] tühistamist."
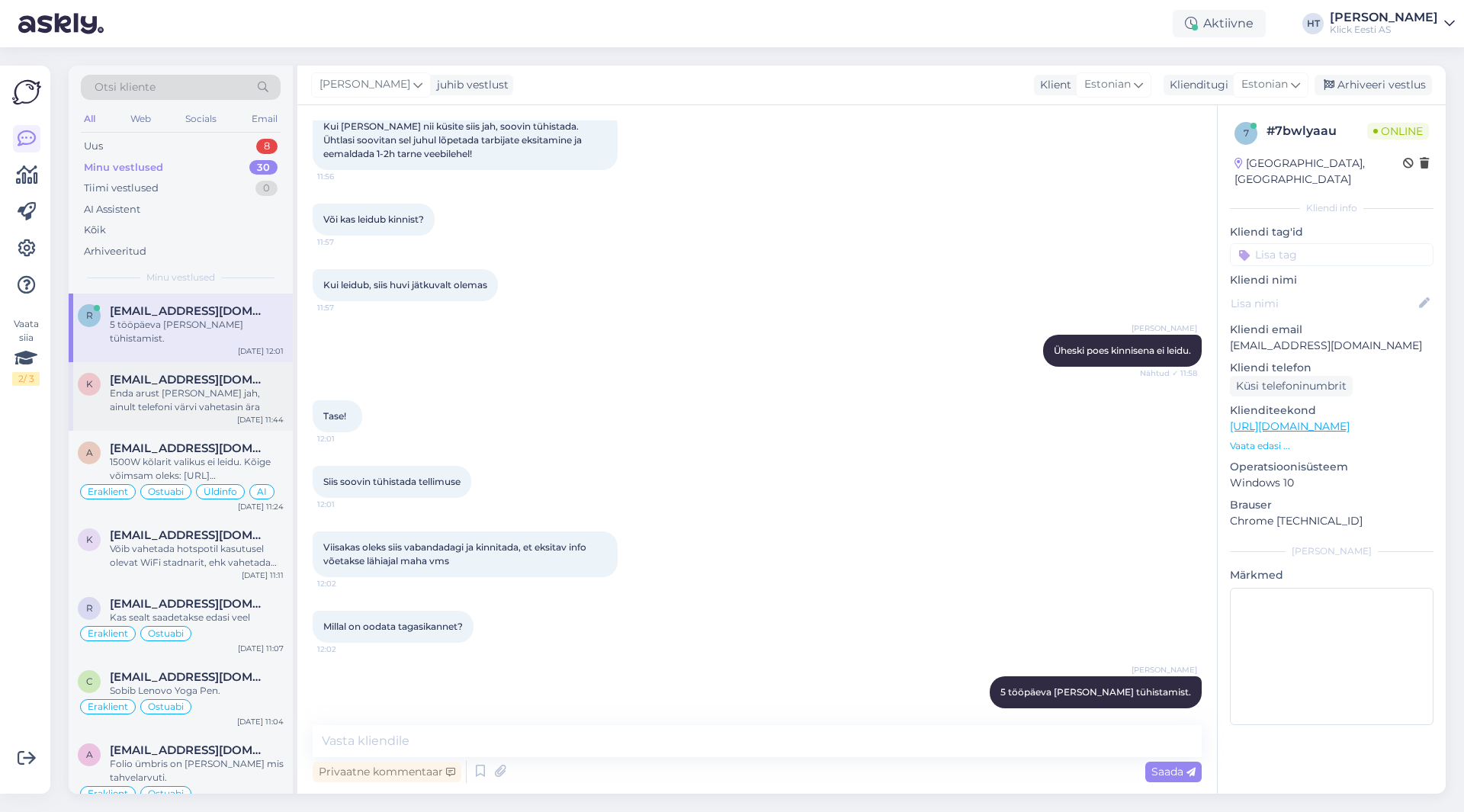
click at [185, 388] on div "Enda arust [PERSON_NAME] jah, ainult telefoni värvi vahetasin ära" at bounding box center [197, 400] width 174 height 27
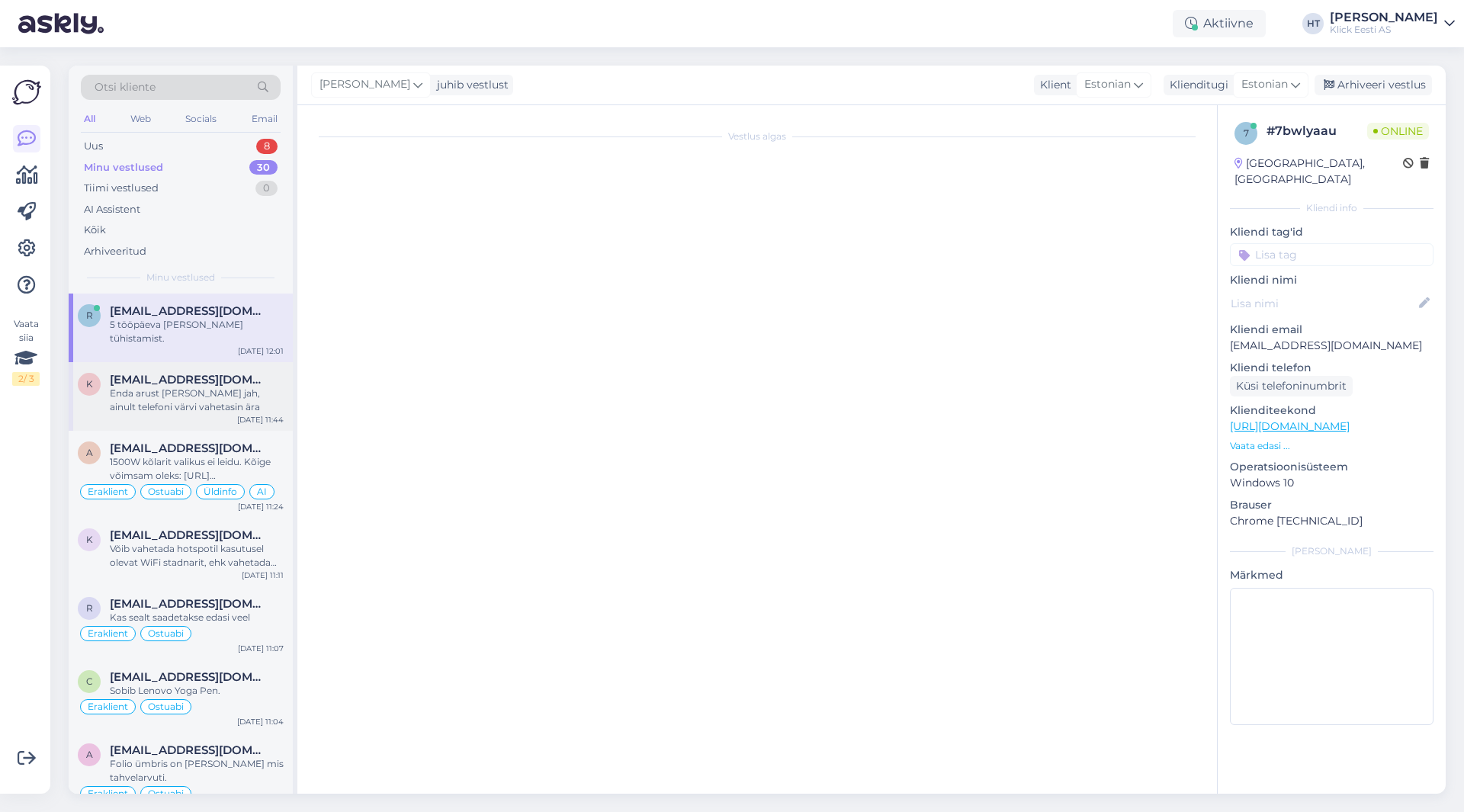
scroll to position [140, 0]
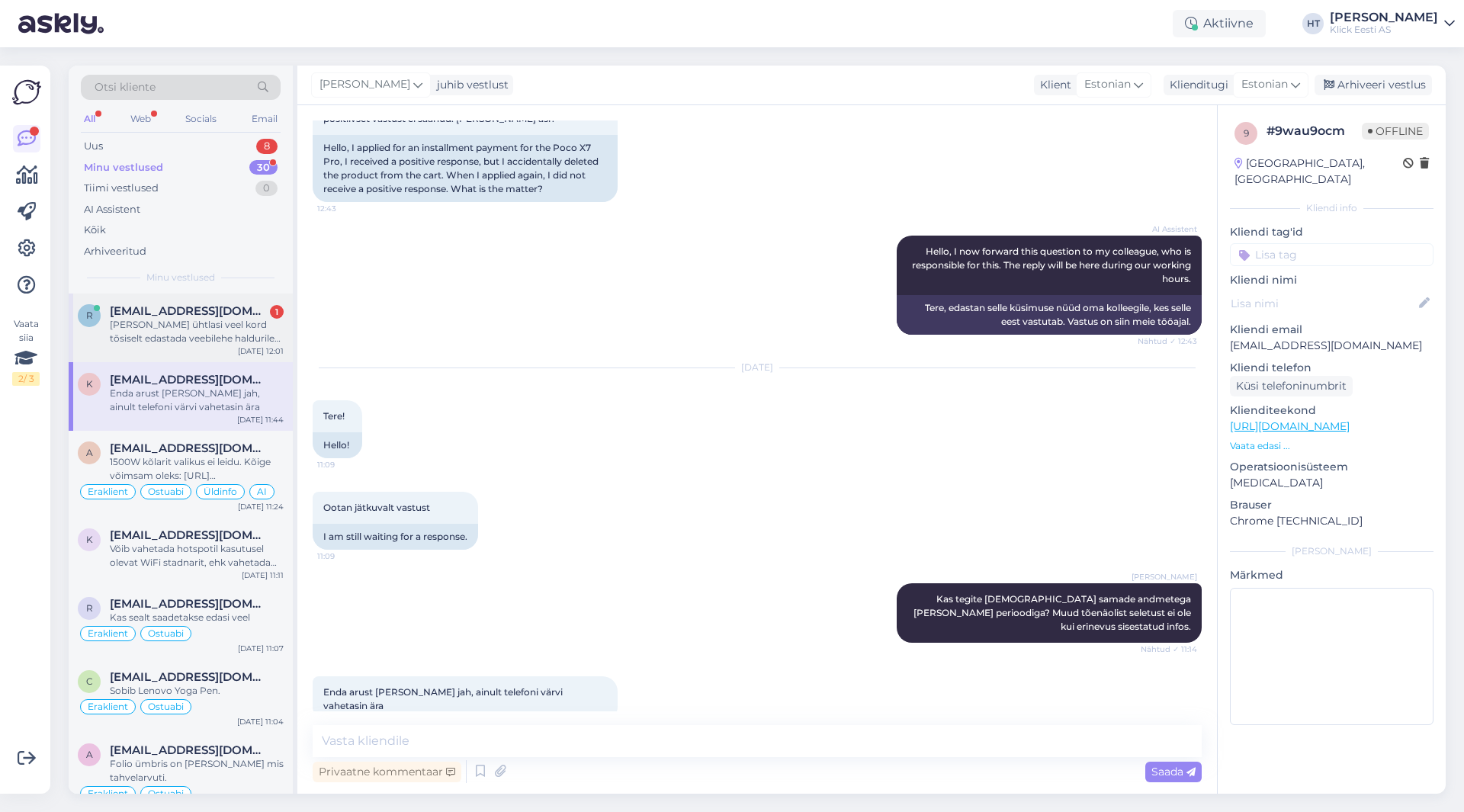
click at [188, 302] on div "r [EMAIL_ADDRESS][DOMAIN_NAME] 1 Soovitan ühtlasi veel kord tõsiselt edastada v…" at bounding box center [180, 328] width 224 height 69
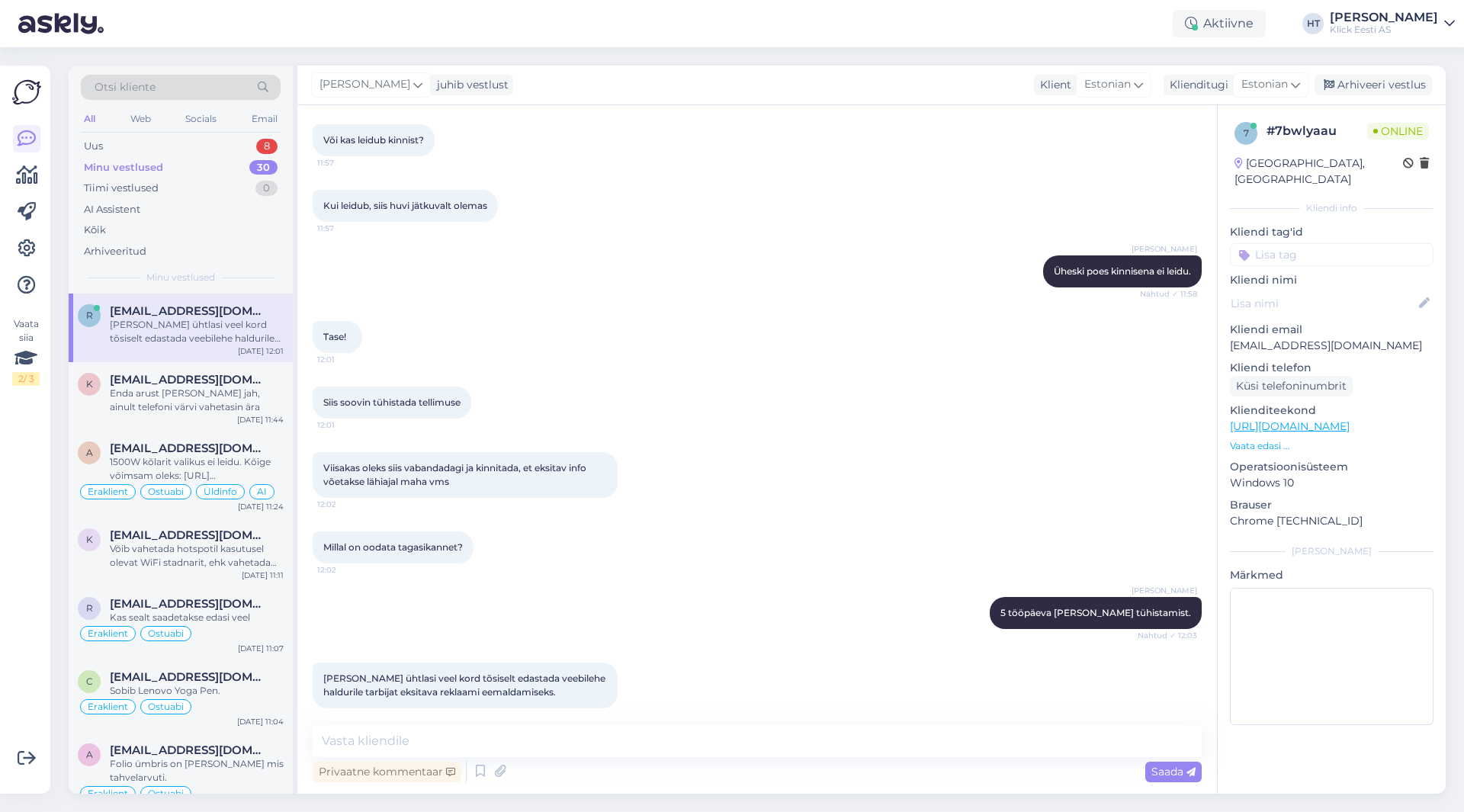
scroll to position [1456, 0]
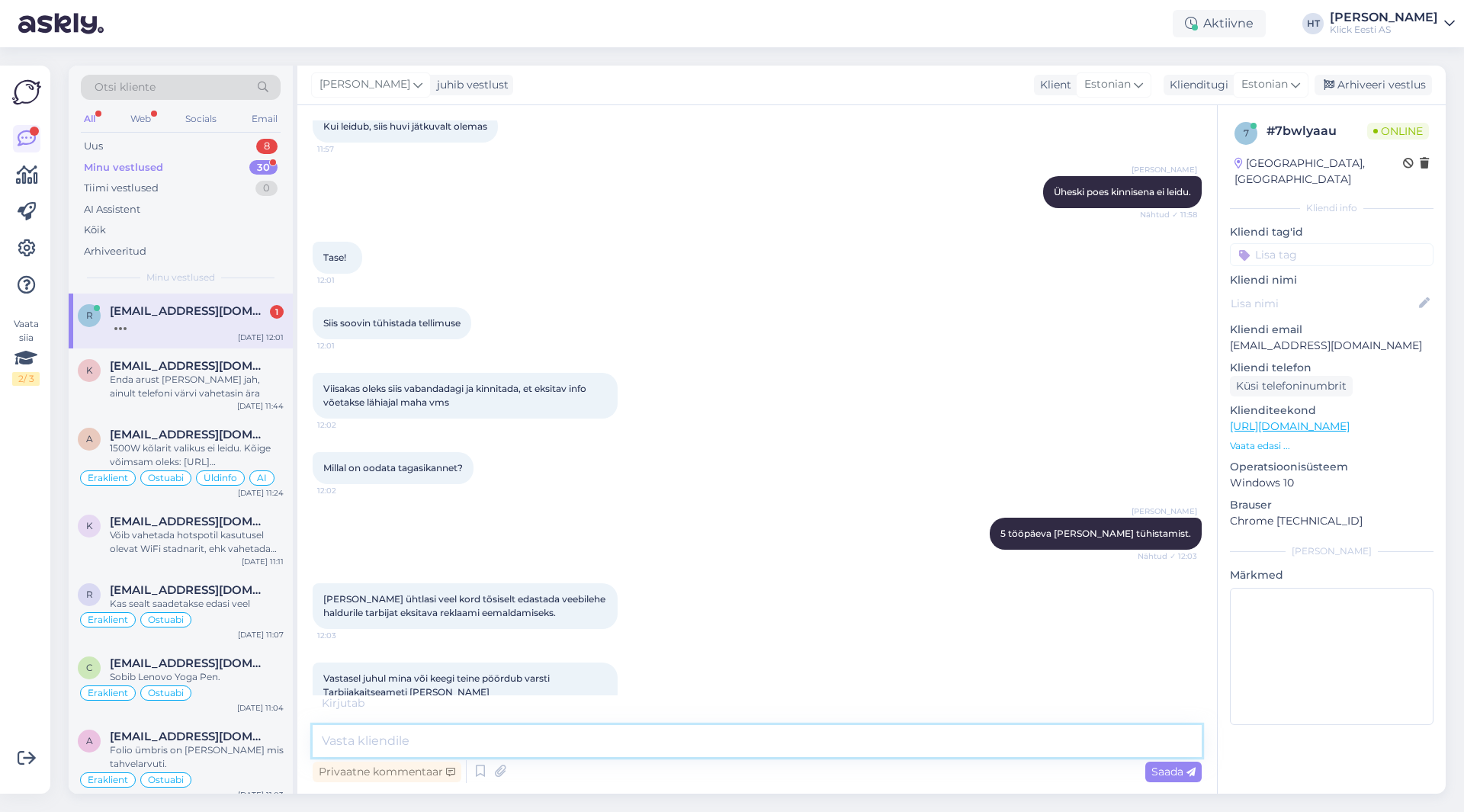
click at [751, 734] on textarea at bounding box center [757, 741] width 889 height 32
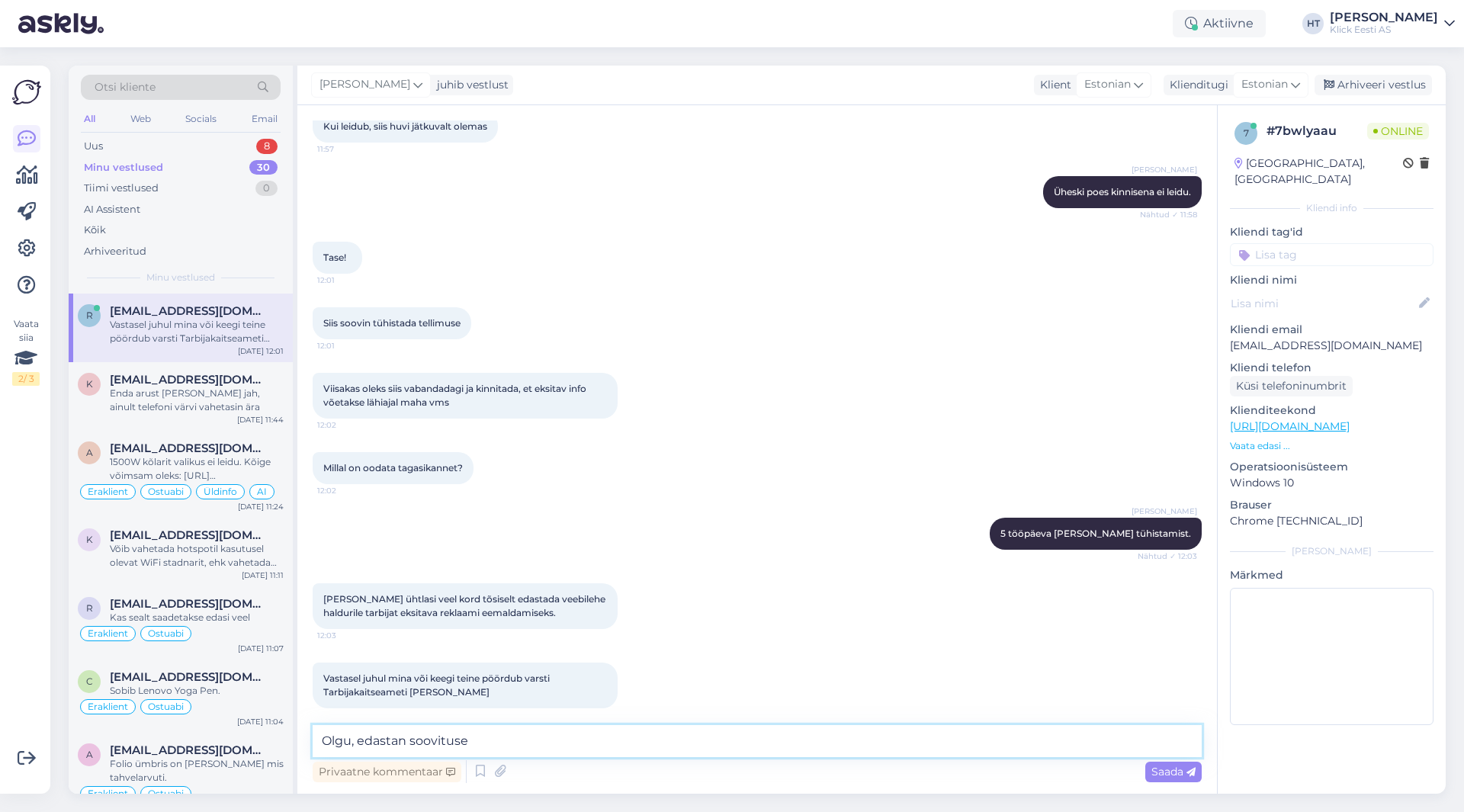
type textarea "Olgu, edastan soovituse."
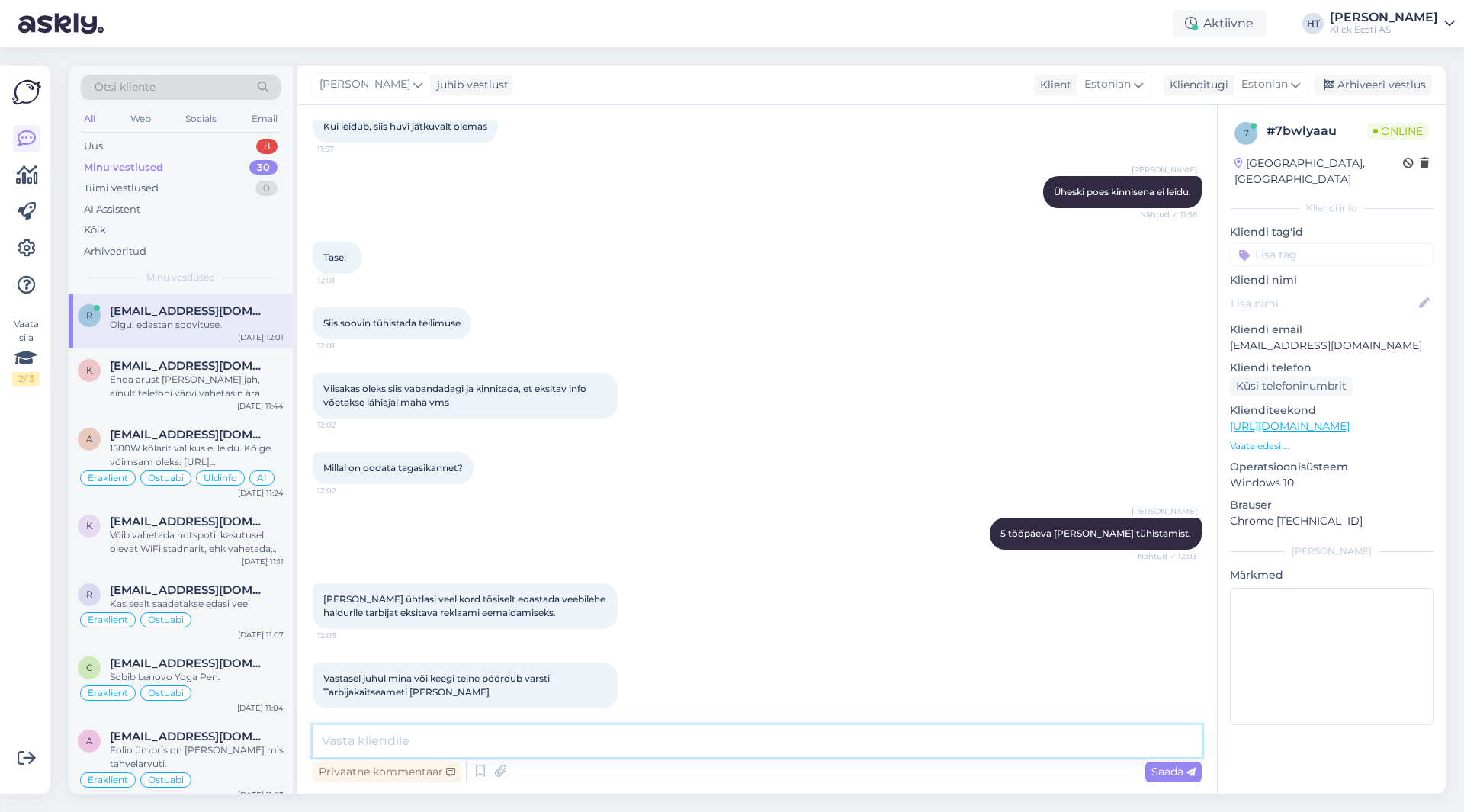
scroll to position [1522, 0]
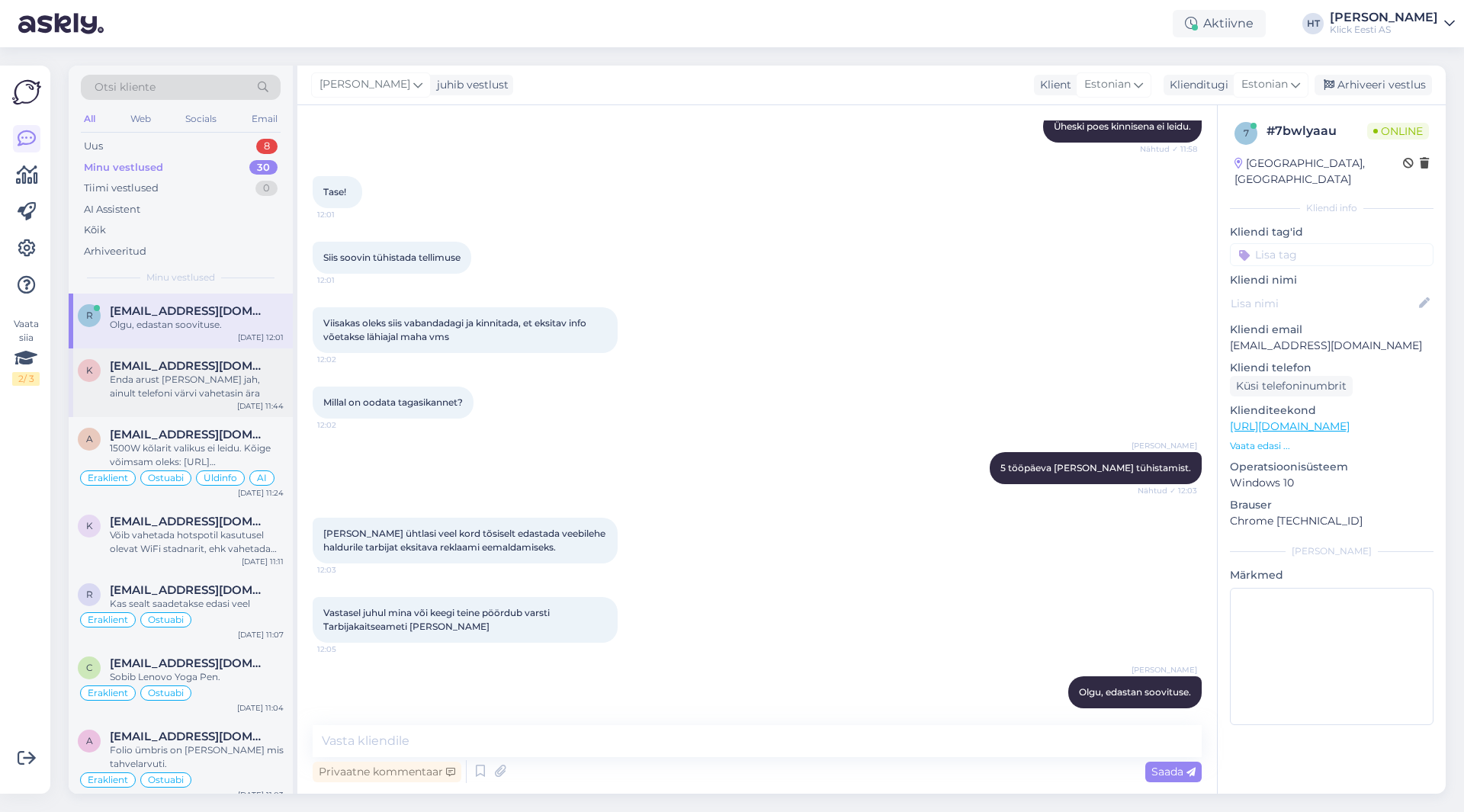
click at [214, 394] on div "Enda arust [PERSON_NAME] jah, ainult telefoni värvi vahetasin ära" at bounding box center [197, 386] width 174 height 27
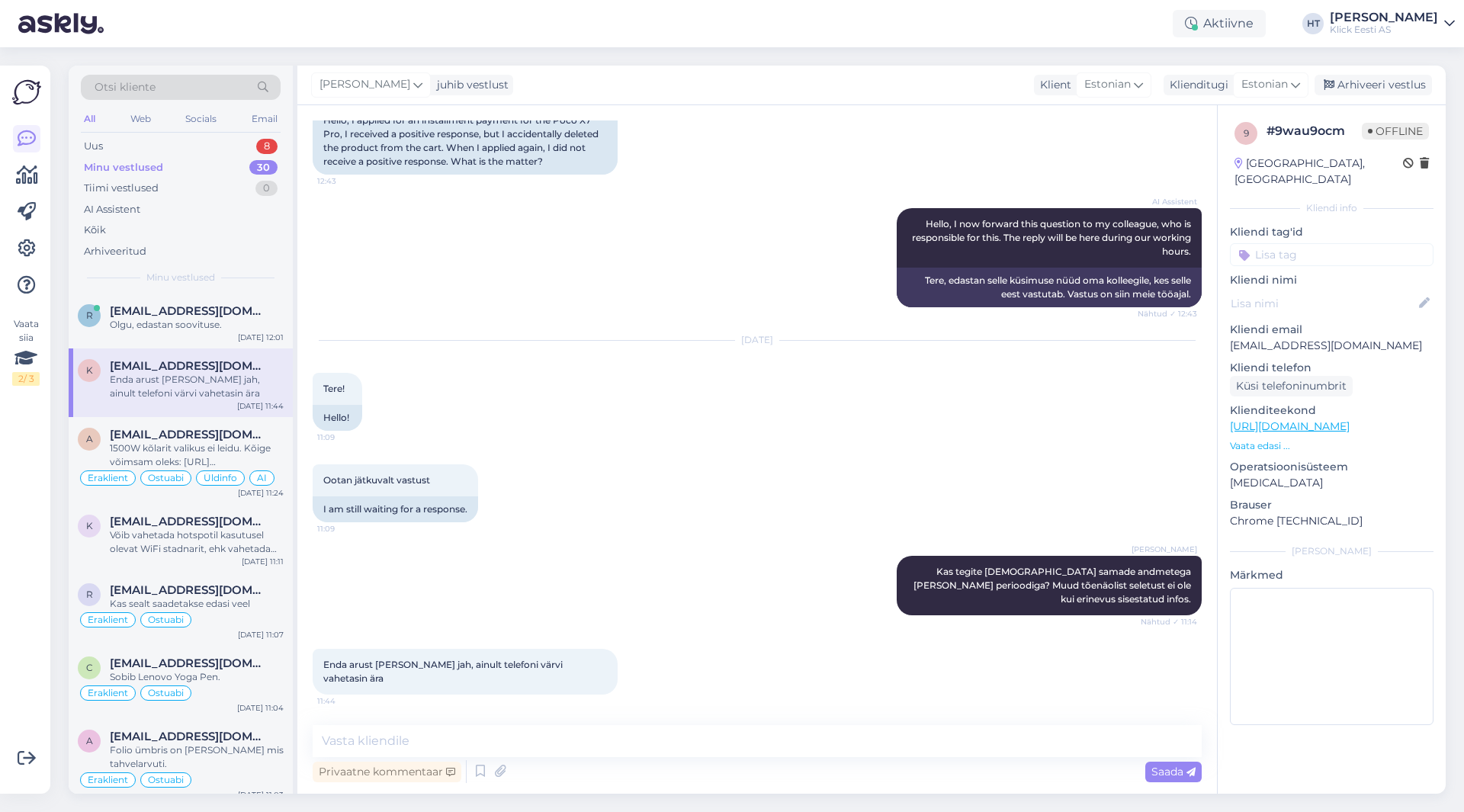
scroll to position [140, 0]
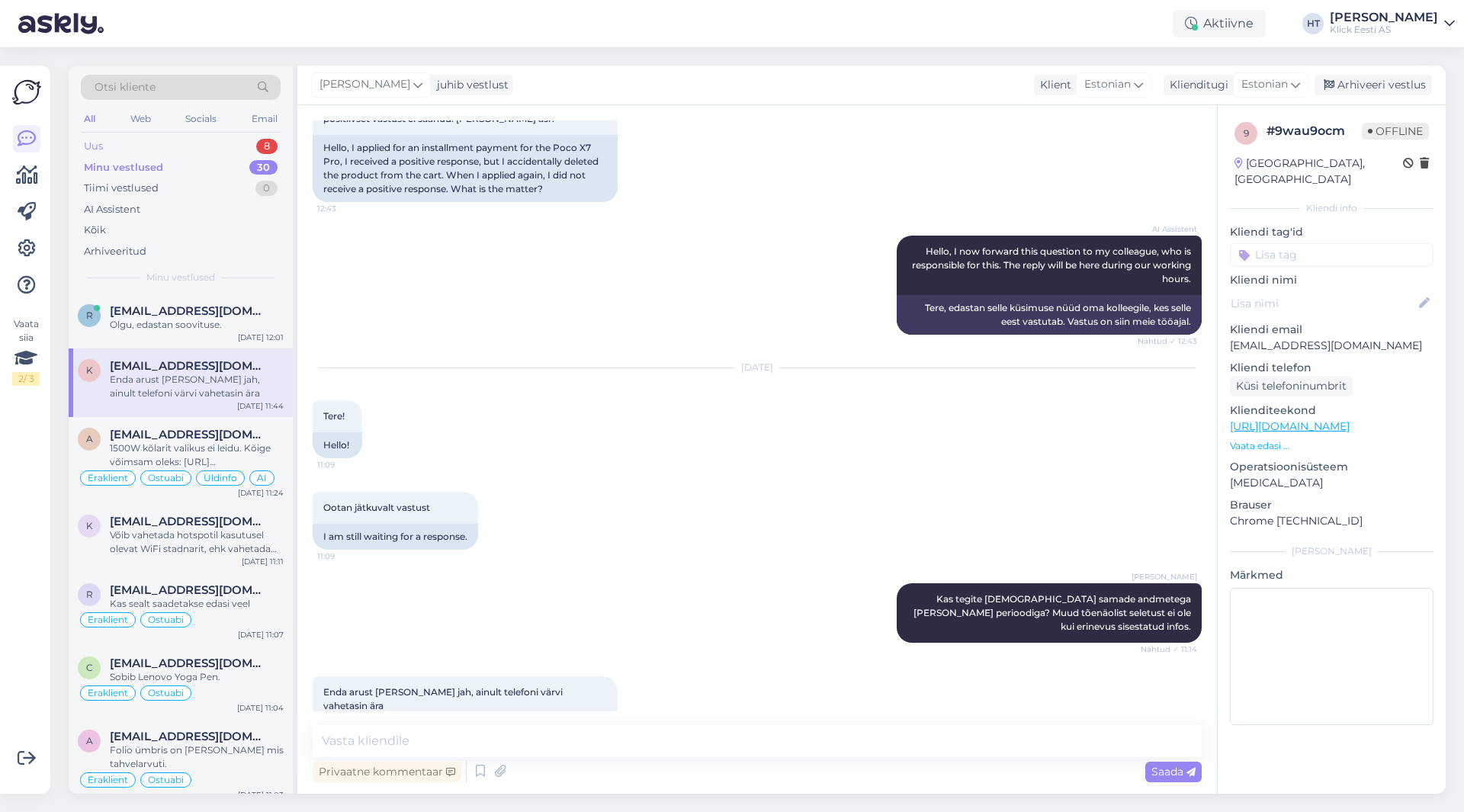
click at [170, 141] on div "Uus 8" at bounding box center [180, 146] width 199 height 21
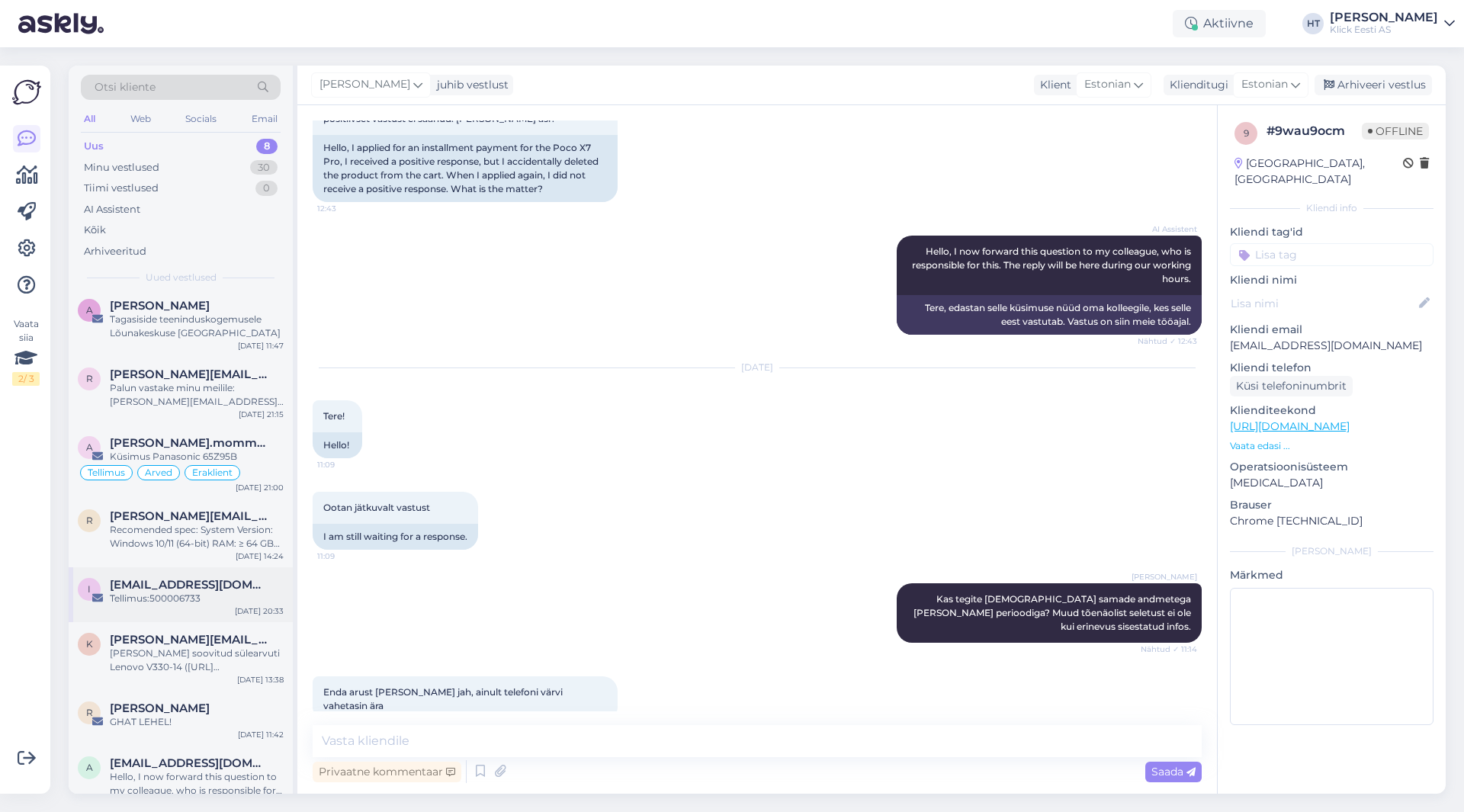
scroll to position [0, 0]
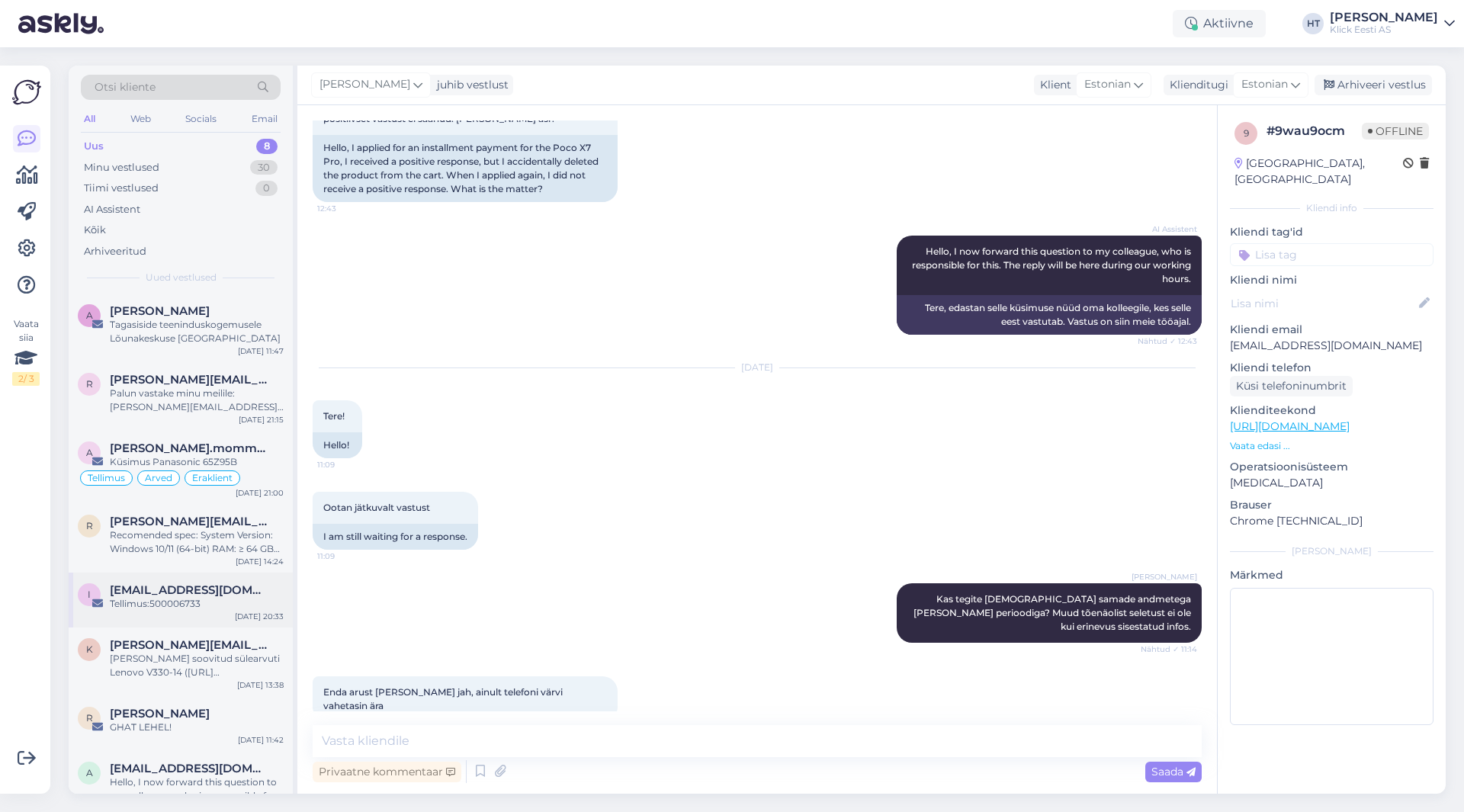
click at [191, 602] on div "Tellimus:500006733" at bounding box center [197, 605] width 174 height 14
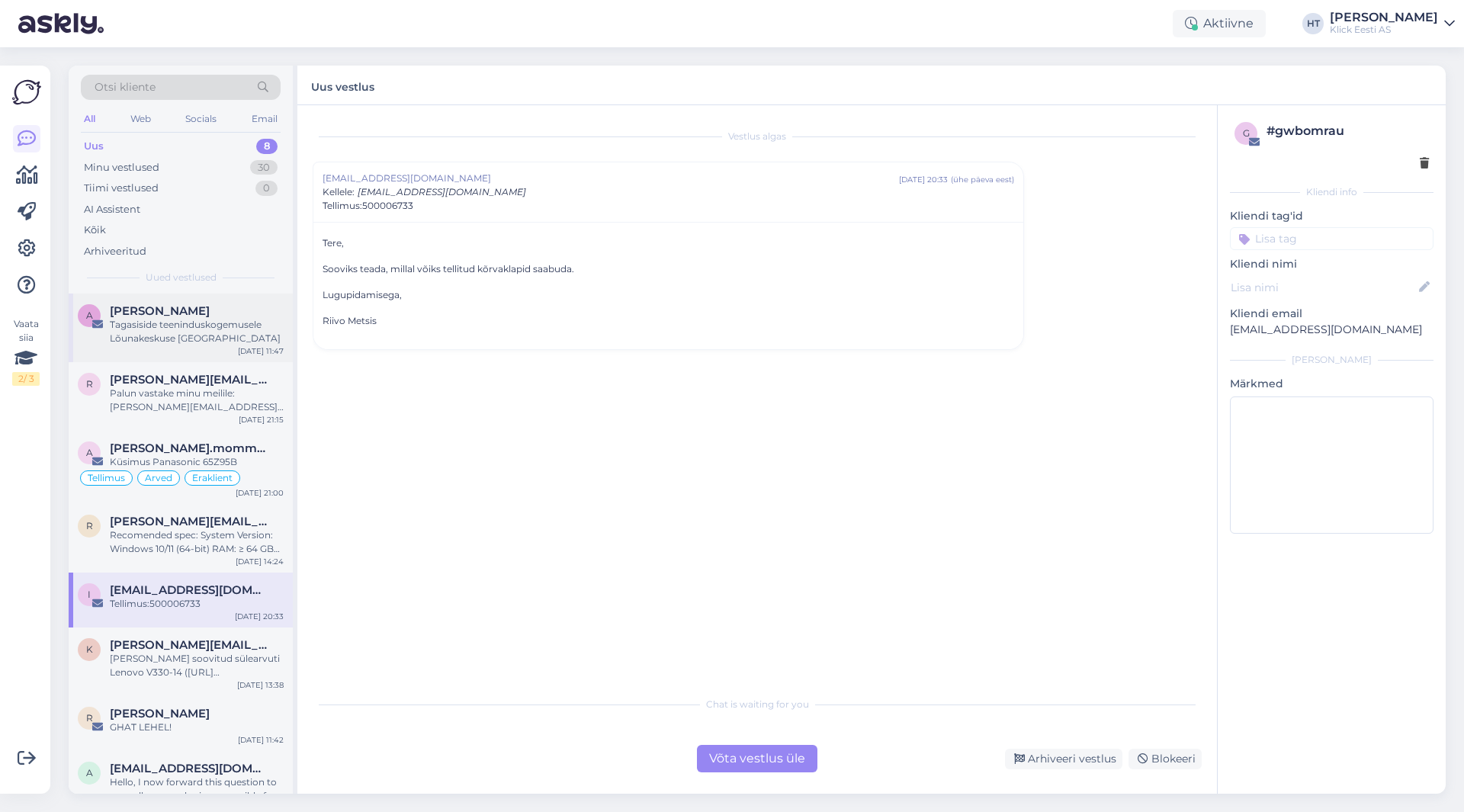
click at [194, 335] on div "Tagasiside teeninduskogemusele Lõunakeskuse [GEOGRAPHIC_DATA]" at bounding box center [197, 331] width 174 height 27
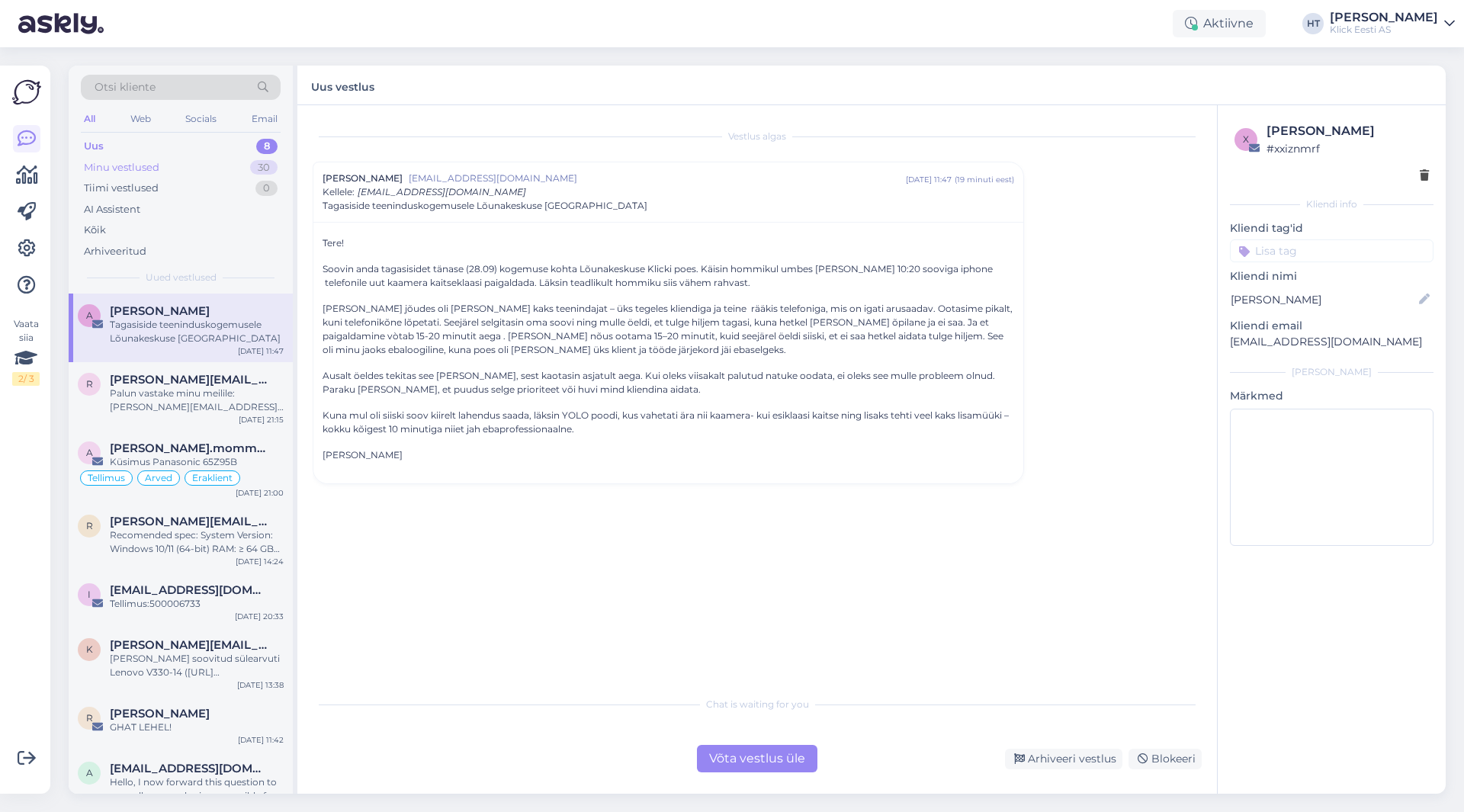
click at [205, 172] on div "Minu vestlused 30" at bounding box center [180, 168] width 199 height 21
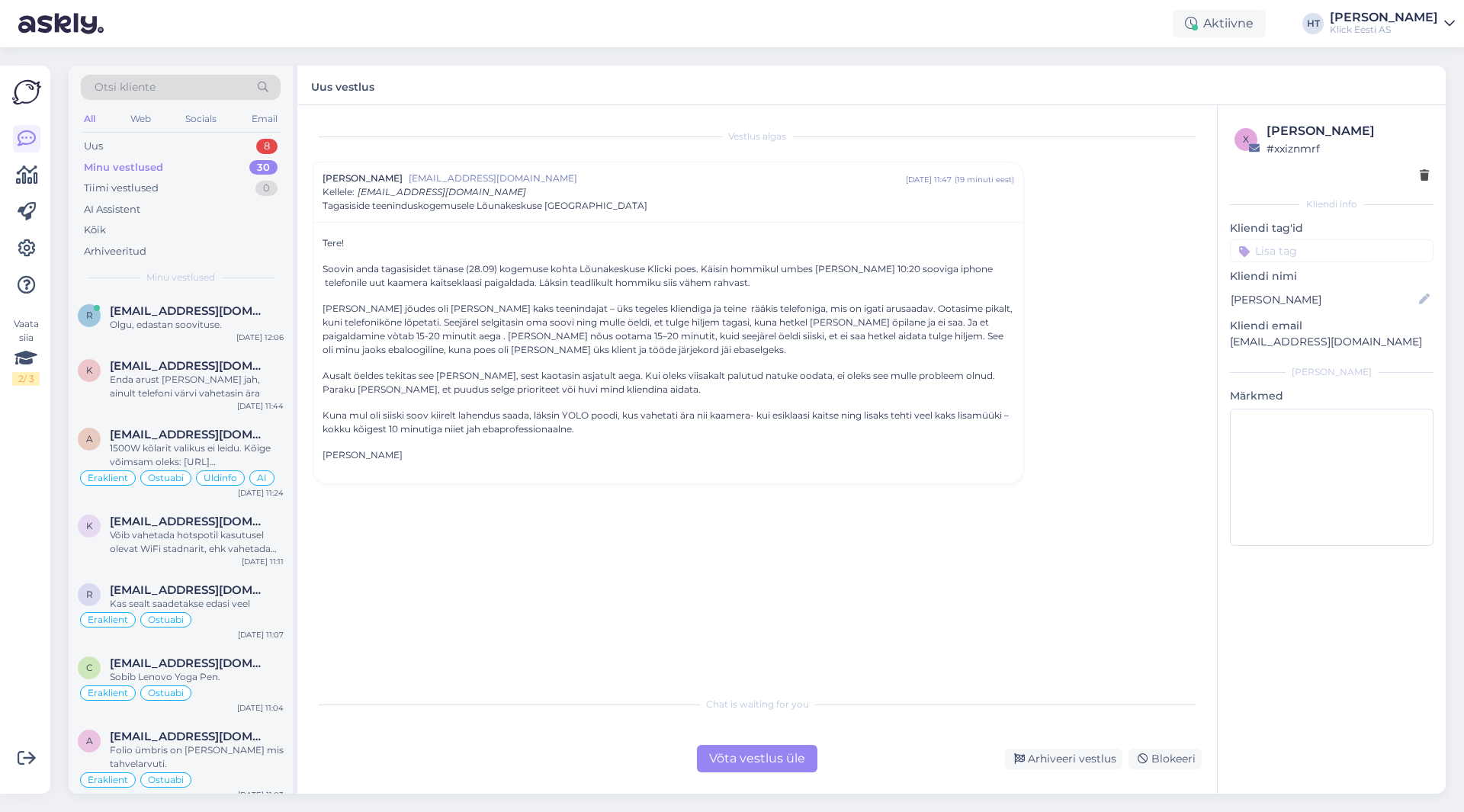
click at [1128, 515] on div "Vestlus algas [PERSON_NAME] [EMAIL_ADDRESS][DOMAIN_NAME] [DATE] 11:47 ( 19 minu…" at bounding box center [765, 397] width 903 height 555
click at [1129, 531] on div "Vestlus algas [PERSON_NAME] [EMAIL_ADDRESS][DOMAIN_NAME] [DATE] 11:47 ( 19 minu…" at bounding box center [765, 397] width 903 height 555
click at [1123, 535] on div "Vestlus algas [PERSON_NAME] [EMAIL_ADDRESS][DOMAIN_NAME] [DATE] 11:47 ( 19 minu…" at bounding box center [765, 397] width 903 height 555
click at [1120, 535] on div "Vestlus algas [PERSON_NAME] [EMAIL_ADDRESS][DOMAIN_NAME] [DATE] 11:47 ( 19 minu…" at bounding box center [765, 397] width 903 height 555
click at [1120, 536] on div "Vestlus algas [PERSON_NAME] [EMAIL_ADDRESS][DOMAIN_NAME] [DATE] 11:47 ( 19 minu…" at bounding box center [765, 397] width 903 height 555
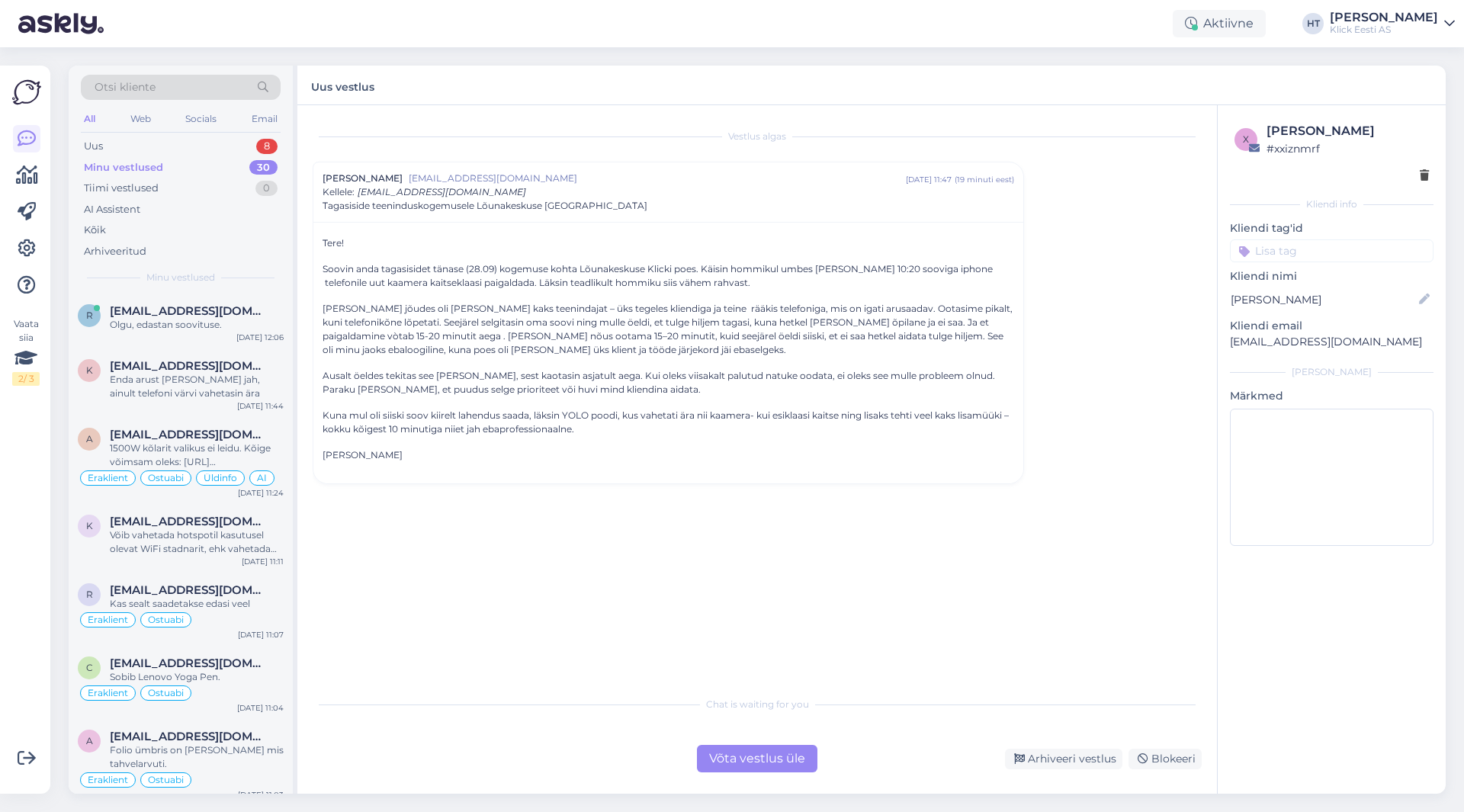
click at [1114, 542] on div "Vestlus algas [PERSON_NAME] [EMAIL_ADDRESS][DOMAIN_NAME] [DATE] 11:47 ( 19 minu…" at bounding box center [765, 397] width 903 height 555
click at [1112, 545] on div "Vestlus algas [PERSON_NAME] [EMAIL_ADDRESS][DOMAIN_NAME] [DATE] 11:47 ( 19 minu…" at bounding box center [765, 397] width 903 height 555
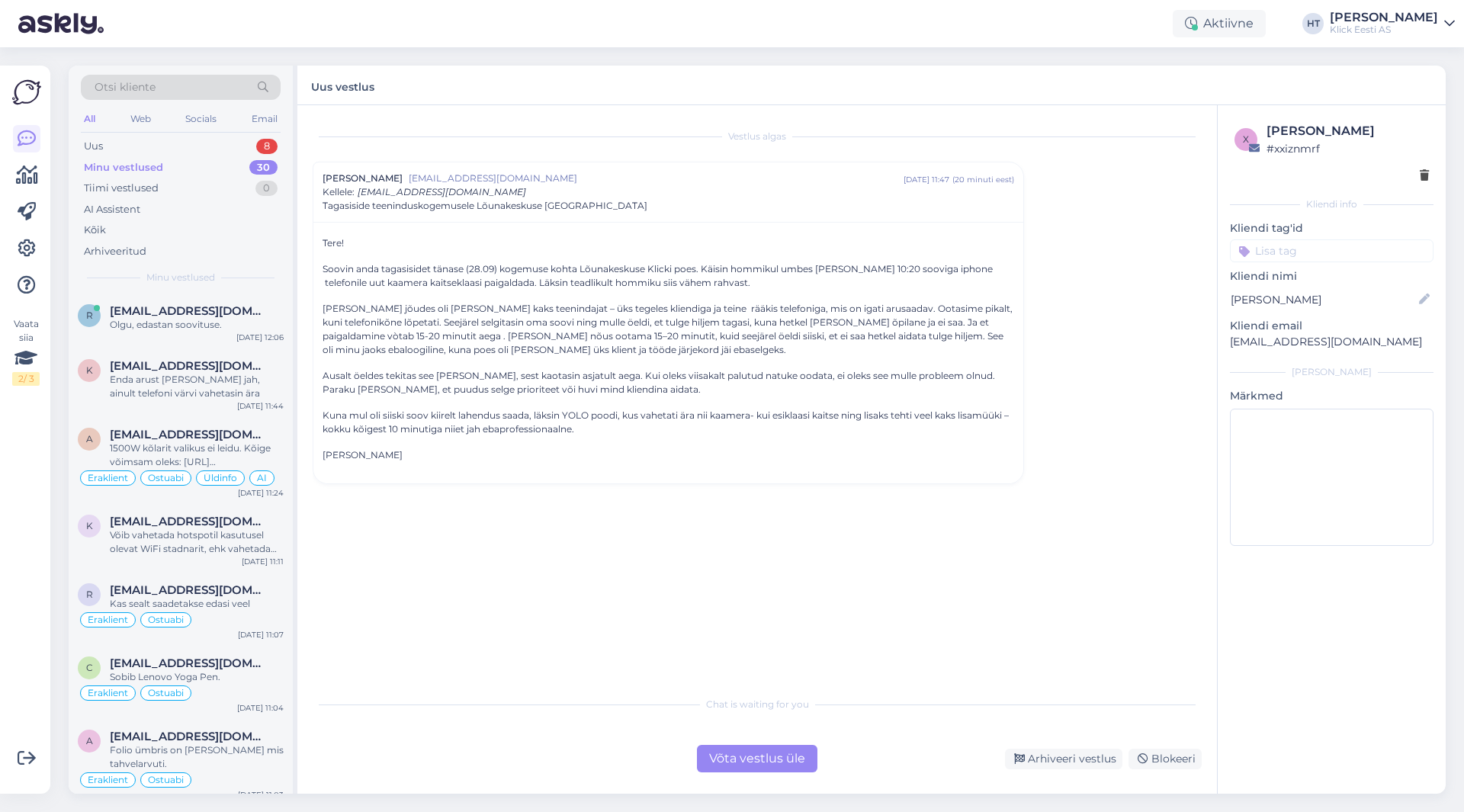
click at [1115, 552] on div "Vestlus algas [PERSON_NAME] [EMAIL_ADDRESS][DOMAIN_NAME] [DATE] 11:47 ( 20 minu…" at bounding box center [765, 397] width 903 height 555
click at [1114, 557] on div "Vestlus algas [PERSON_NAME] [EMAIL_ADDRESS][DOMAIN_NAME] [DATE] 11:47 ( 20 minu…" at bounding box center [765, 397] width 903 height 555
click at [1112, 557] on div "Vestlus algas [PERSON_NAME] [EMAIL_ADDRESS][DOMAIN_NAME] [DATE] 11:47 ( 20 minu…" at bounding box center [765, 397] width 903 height 555
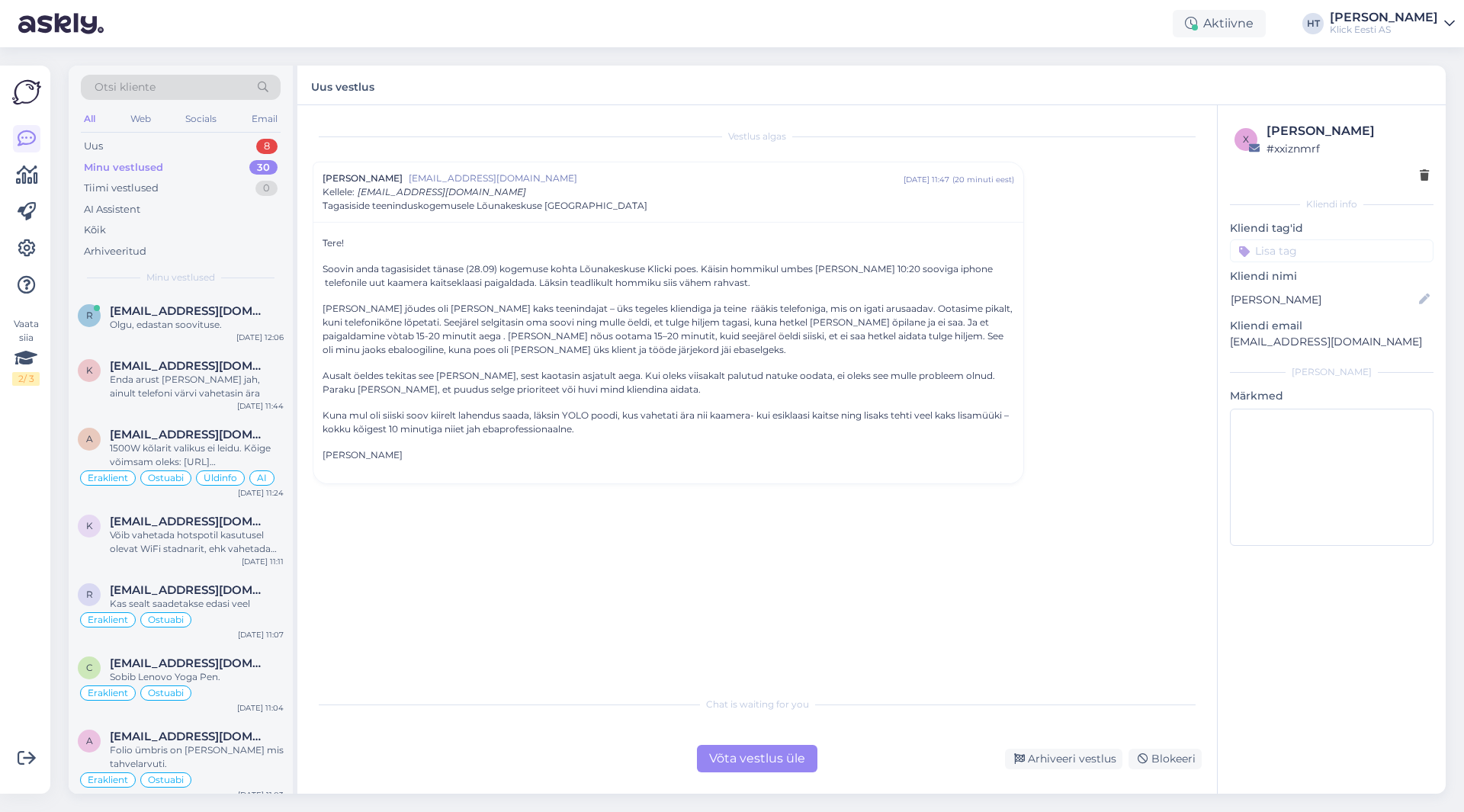
click at [1112, 562] on div "Vestlus algas [PERSON_NAME] [EMAIL_ADDRESS][DOMAIN_NAME] [DATE] 11:47 ( 20 minu…" at bounding box center [765, 397] width 903 height 555
click at [1144, 577] on div "Vestlus algas [PERSON_NAME] [EMAIL_ADDRESS][DOMAIN_NAME] [DATE] 11:47 ( 20 minu…" at bounding box center [765, 397] width 903 height 555
click at [135, 141] on div "Uus 9" at bounding box center [180, 146] width 199 height 21
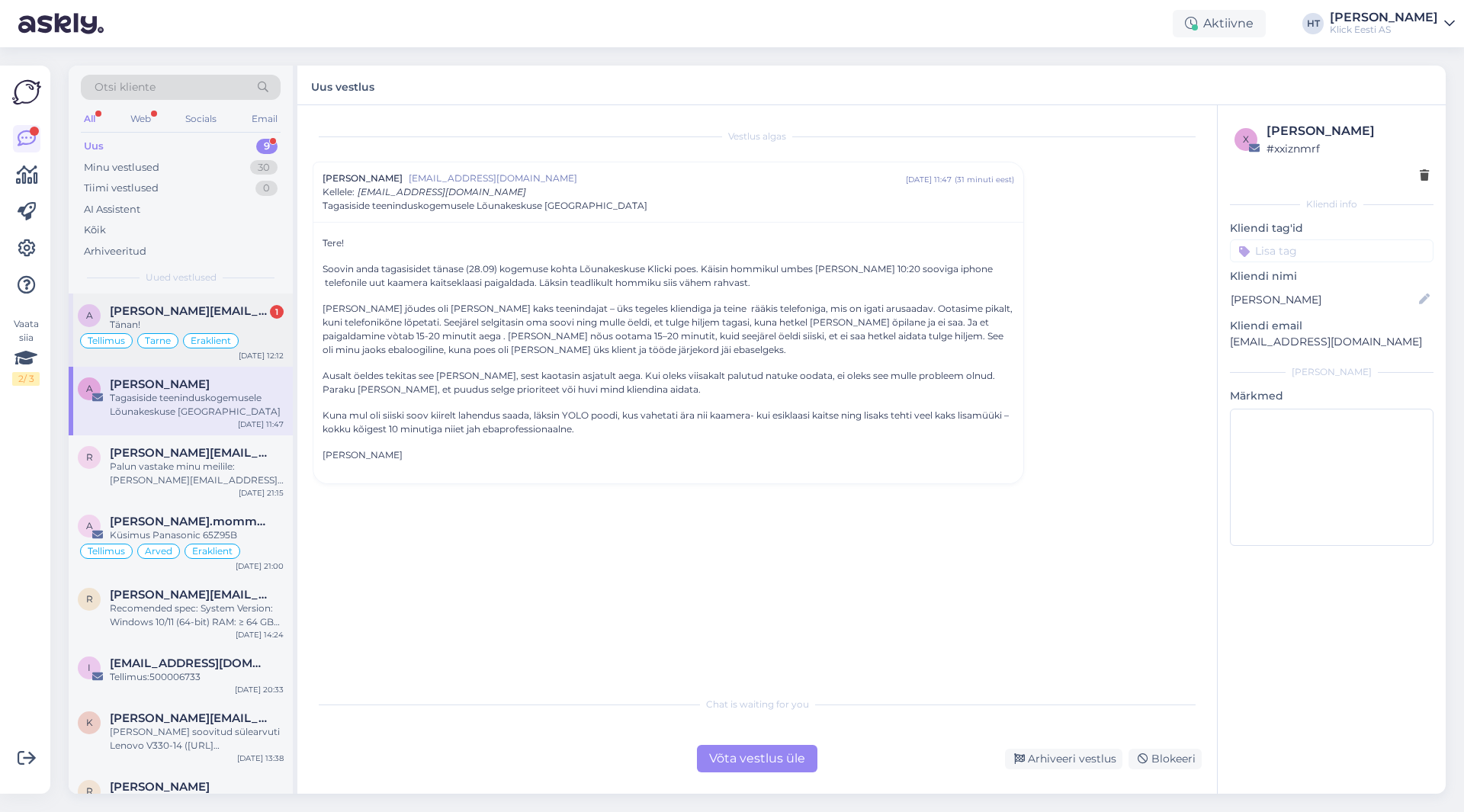
click at [190, 296] on div "a [PERSON_NAME][EMAIL_ADDRESS][DOMAIN_NAME] 1 Tänan! Tellimus Tarne Eraklient […" at bounding box center [180, 330] width 224 height 73
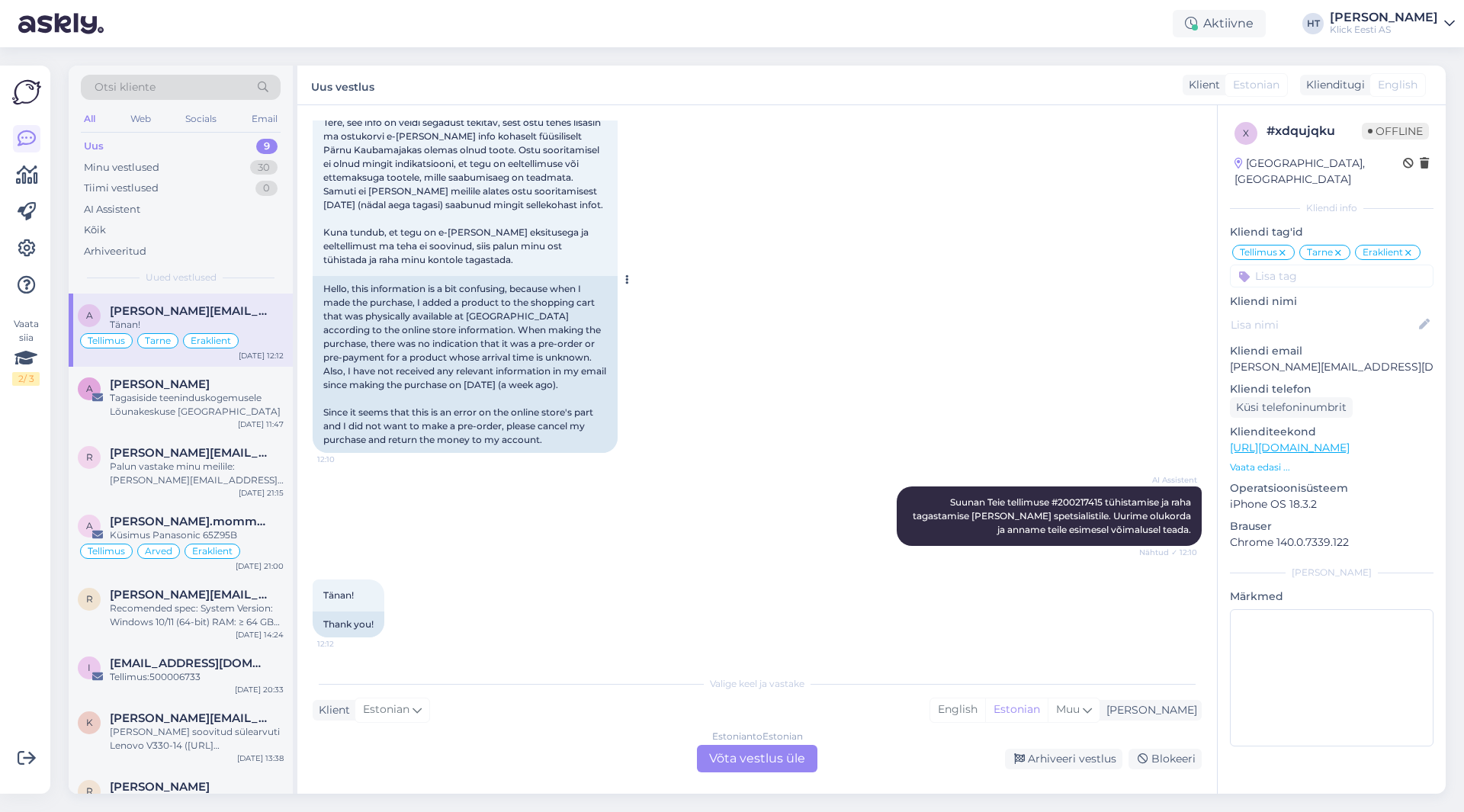
scroll to position [846, 0]
click at [1266, 22] on div "Aktiivne" at bounding box center [1220, 23] width 93 height 27
click at [1140, 124] on button "1 tund" at bounding box center [1117, 117] width 44 height 17
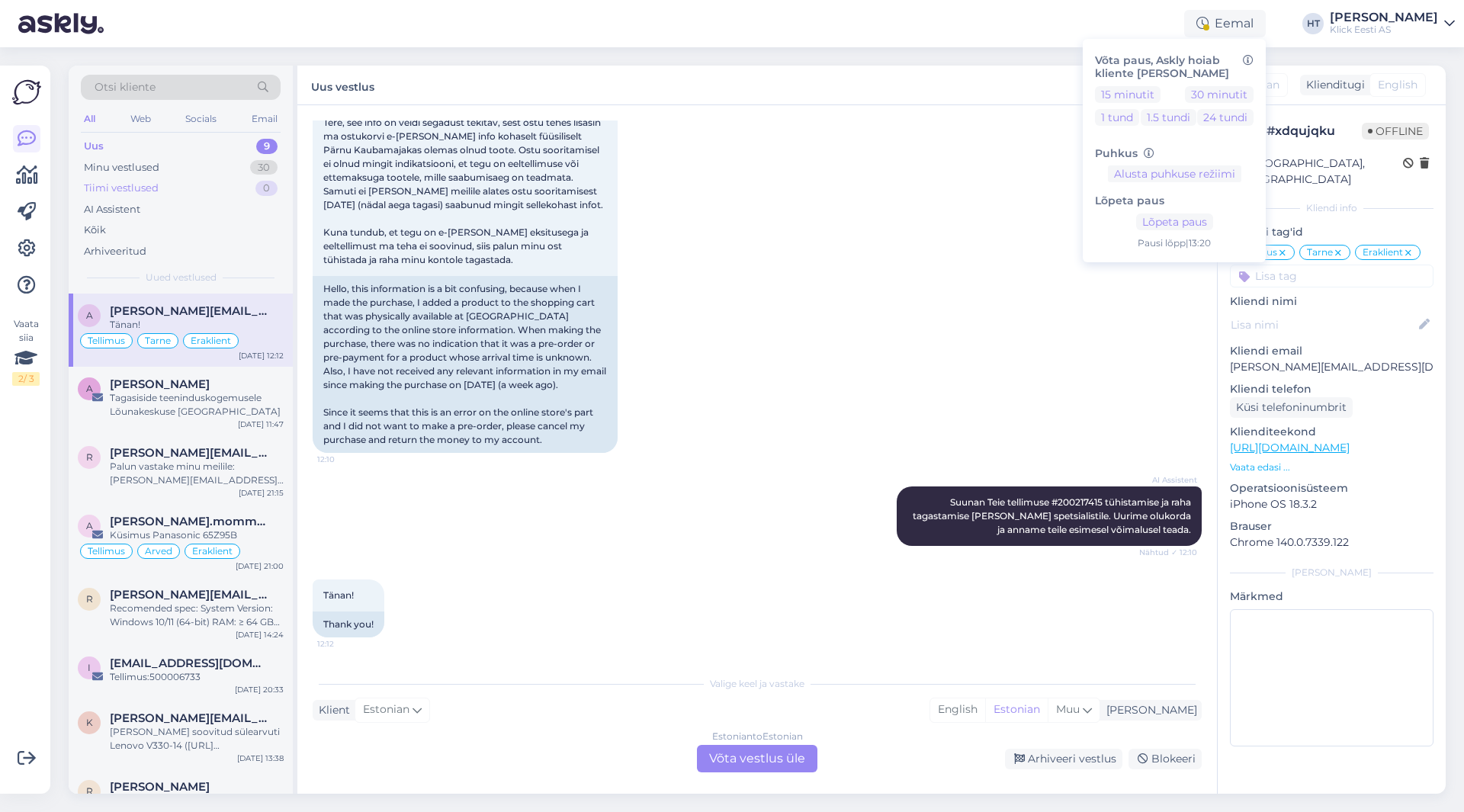
click at [175, 195] on div "Tiimi vestlused 0" at bounding box center [180, 188] width 199 height 21
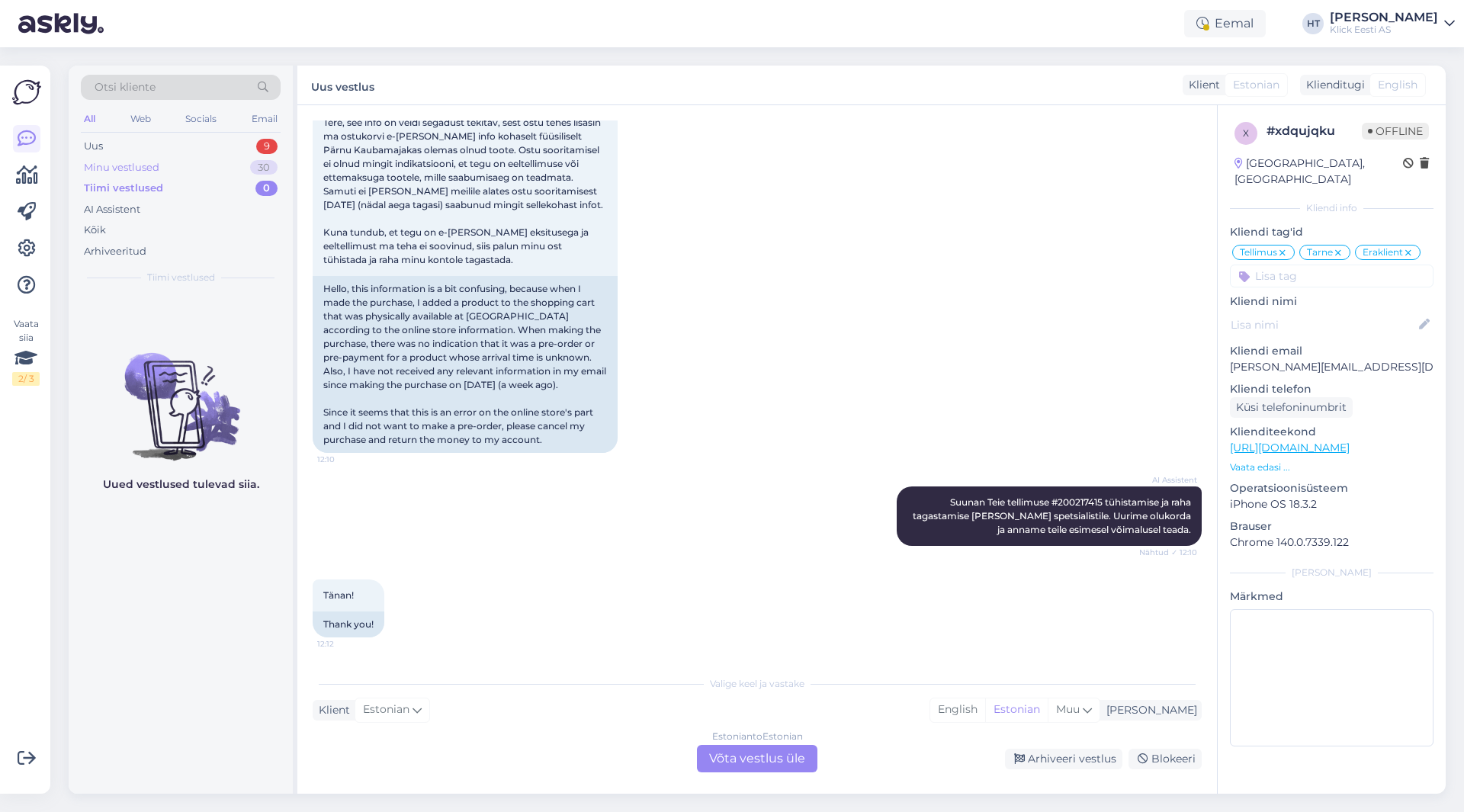
click at [195, 173] on div "Minu vestlused 30" at bounding box center [180, 168] width 199 height 21
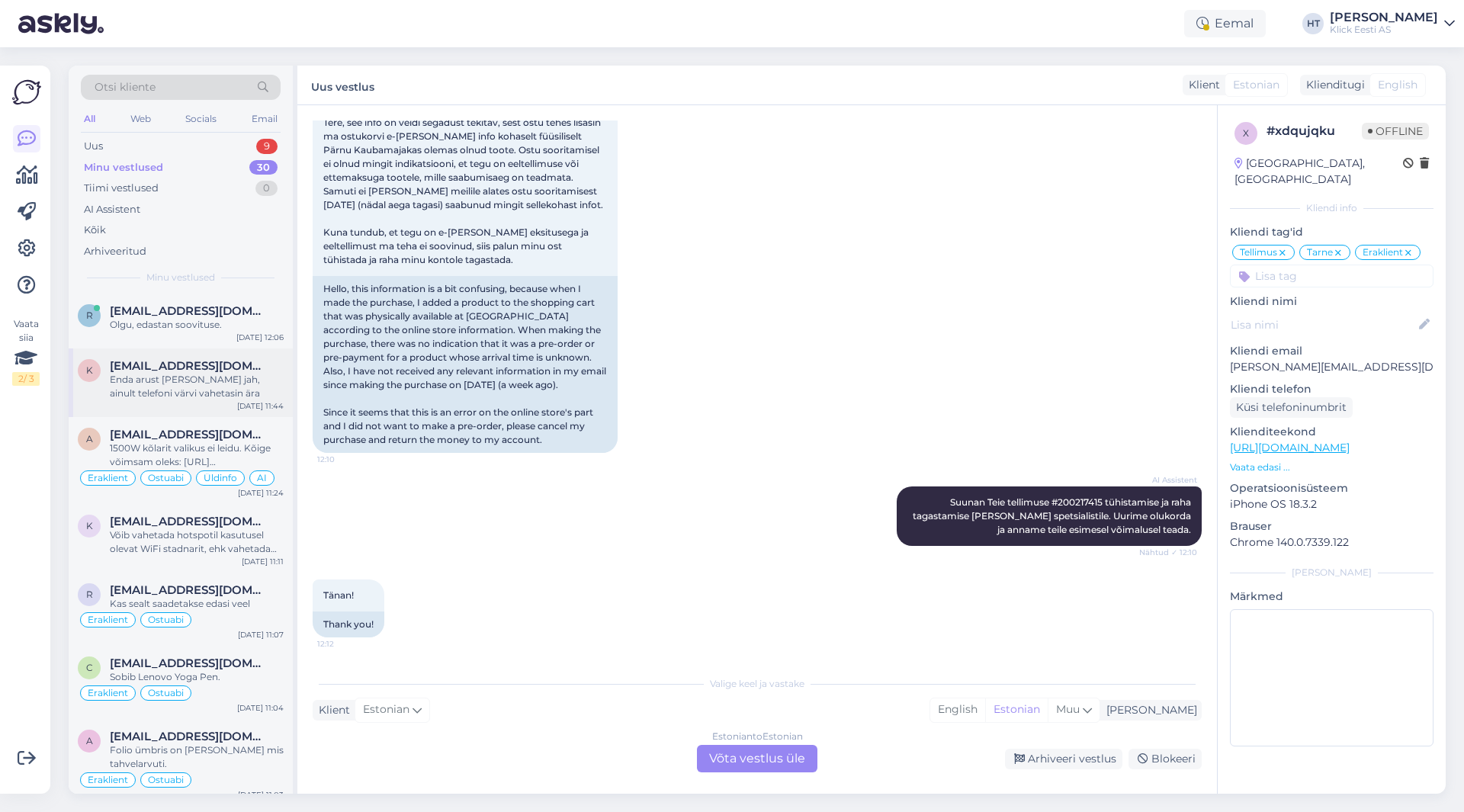
click at [215, 394] on div "Enda arust [PERSON_NAME] jah, ainult telefoni värvi vahetasin ära" at bounding box center [197, 386] width 174 height 27
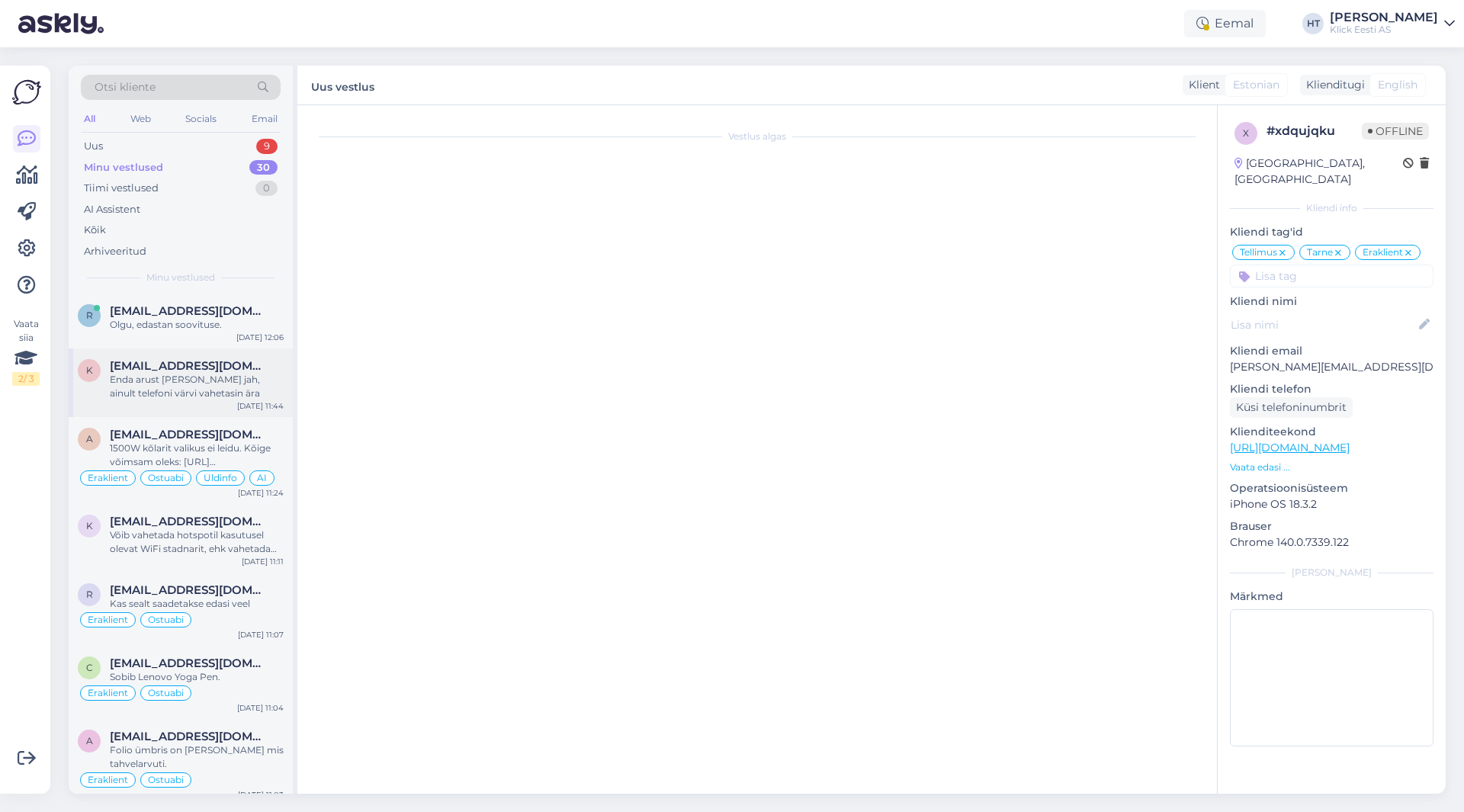
scroll to position [140, 0]
